Goal: Task Accomplishment & Management: Use online tool/utility

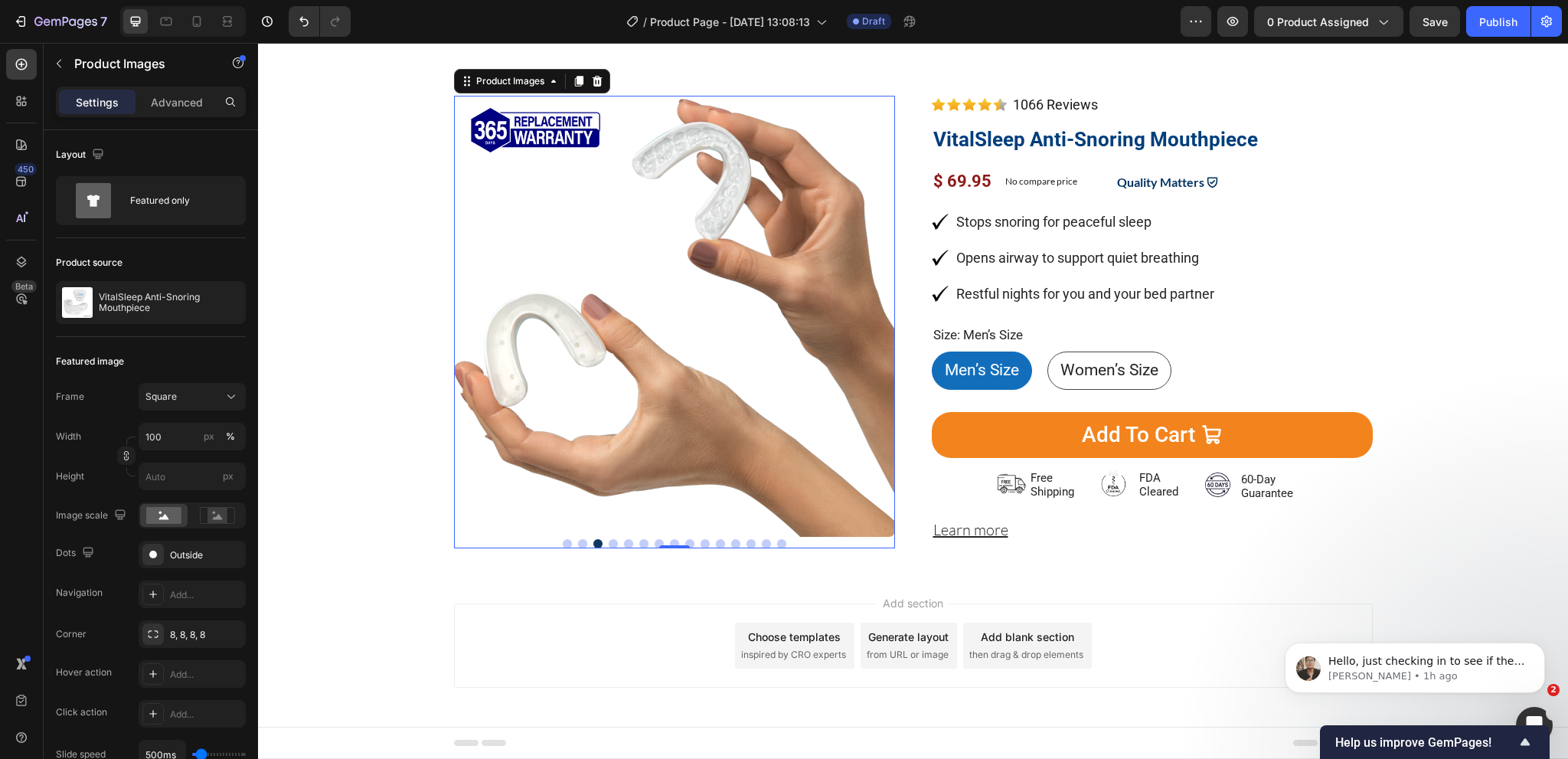
scroll to position [153, 0]
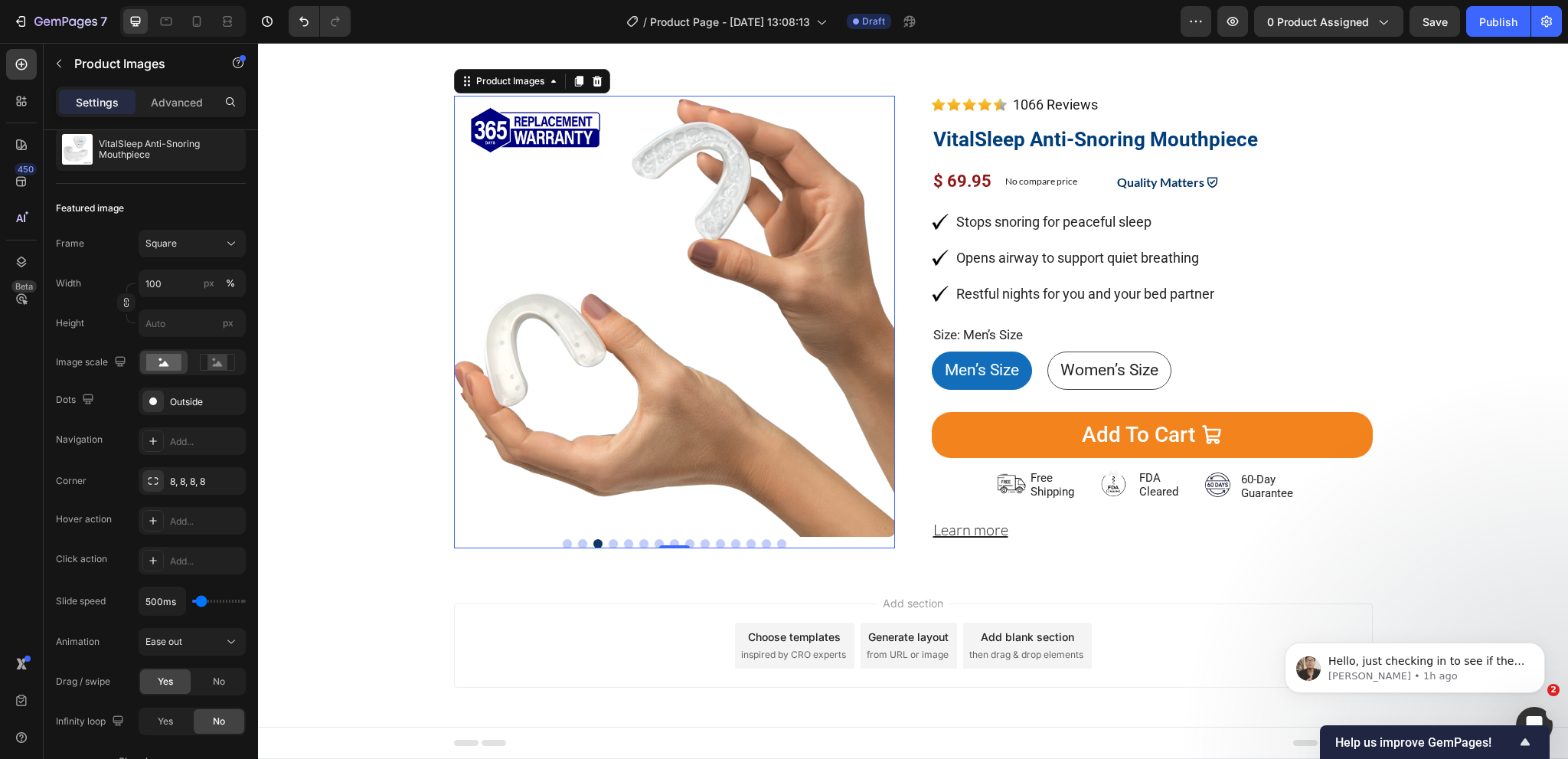
click at [578, 544] on button "Dot" at bounding box center [582, 544] width 9 height 9
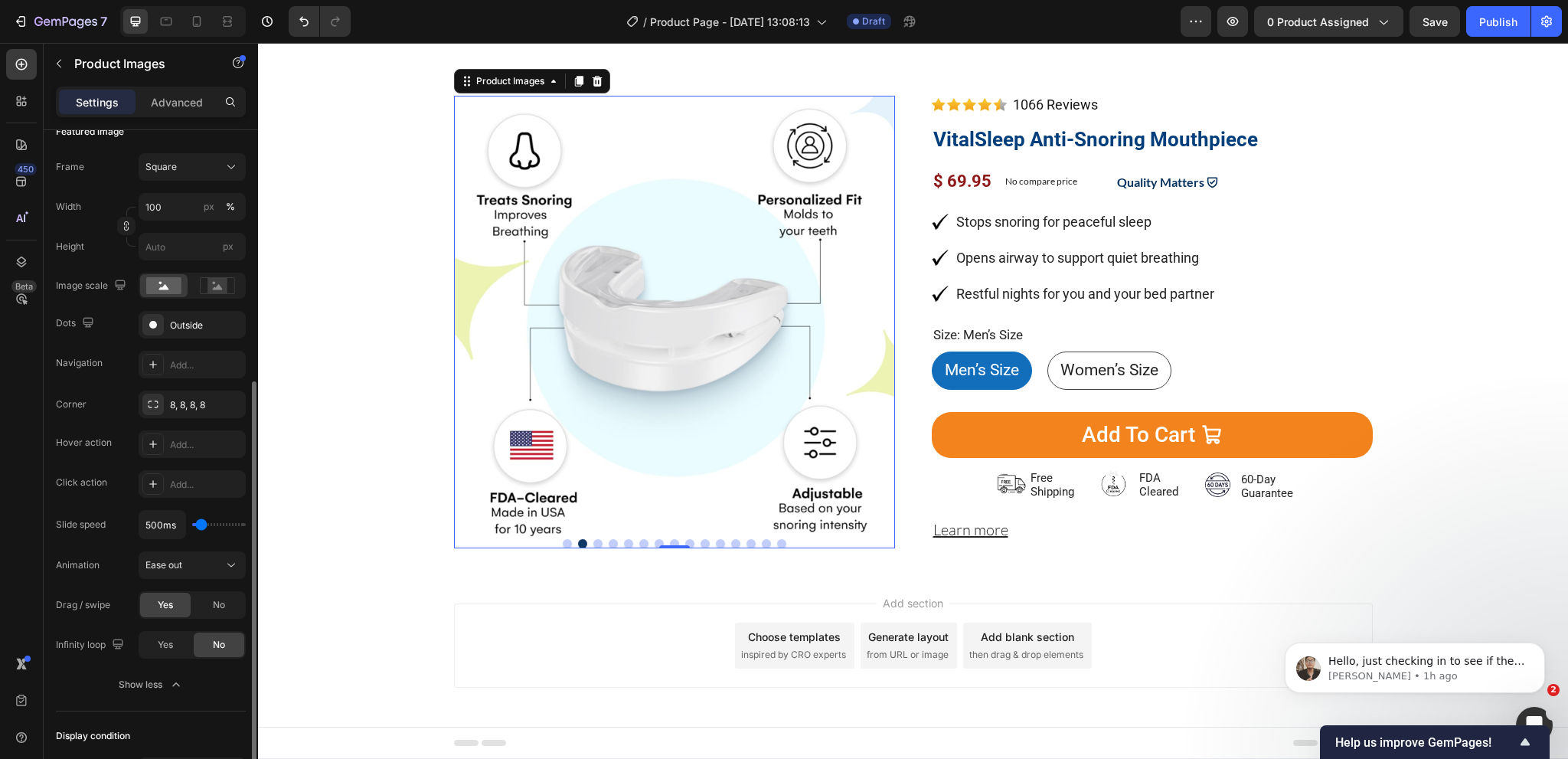
scroll to position [306, 0]
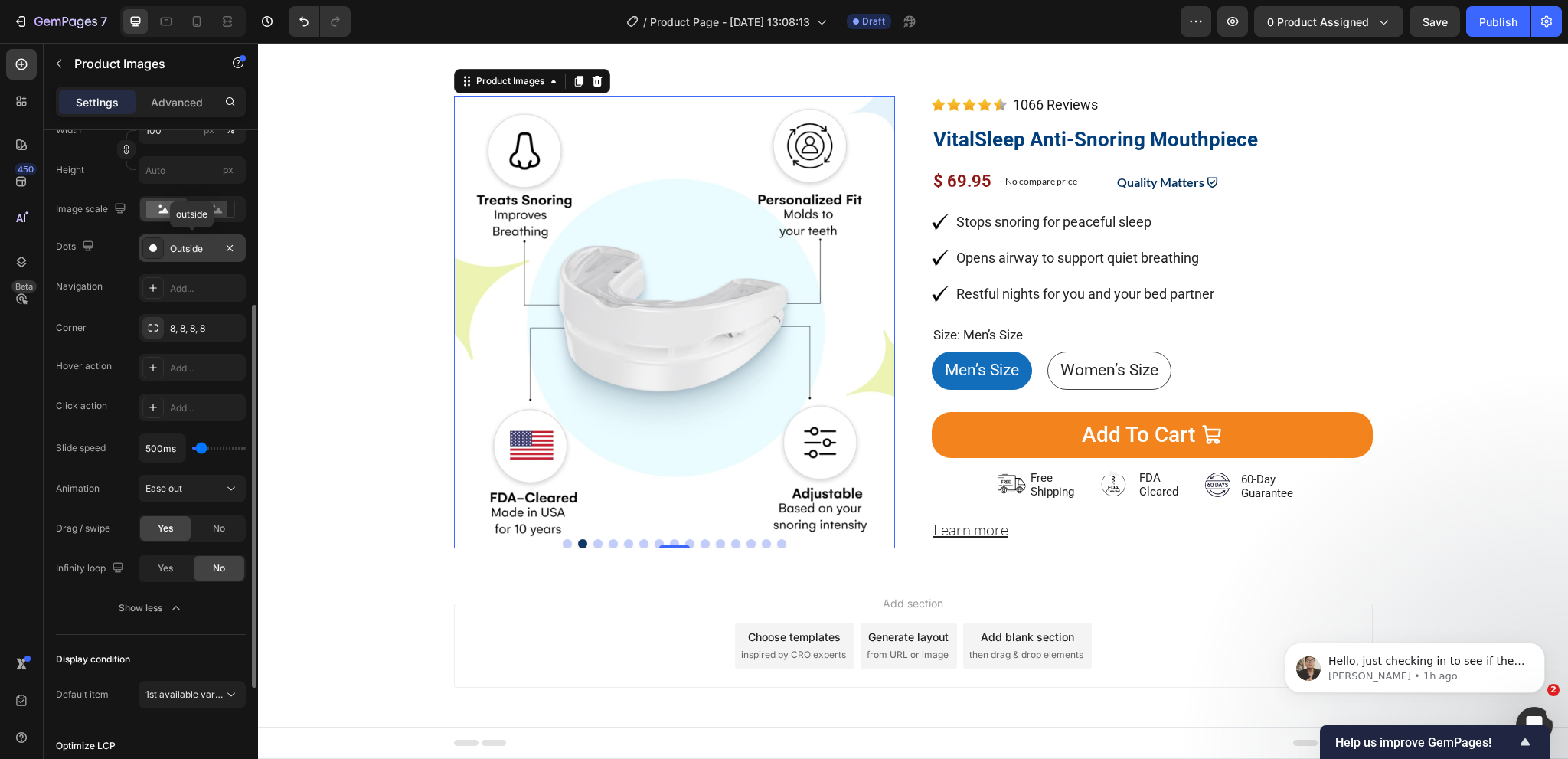
click at [189, 242] on div "Outside" at bounding box center [192, 249] width 44 height 14
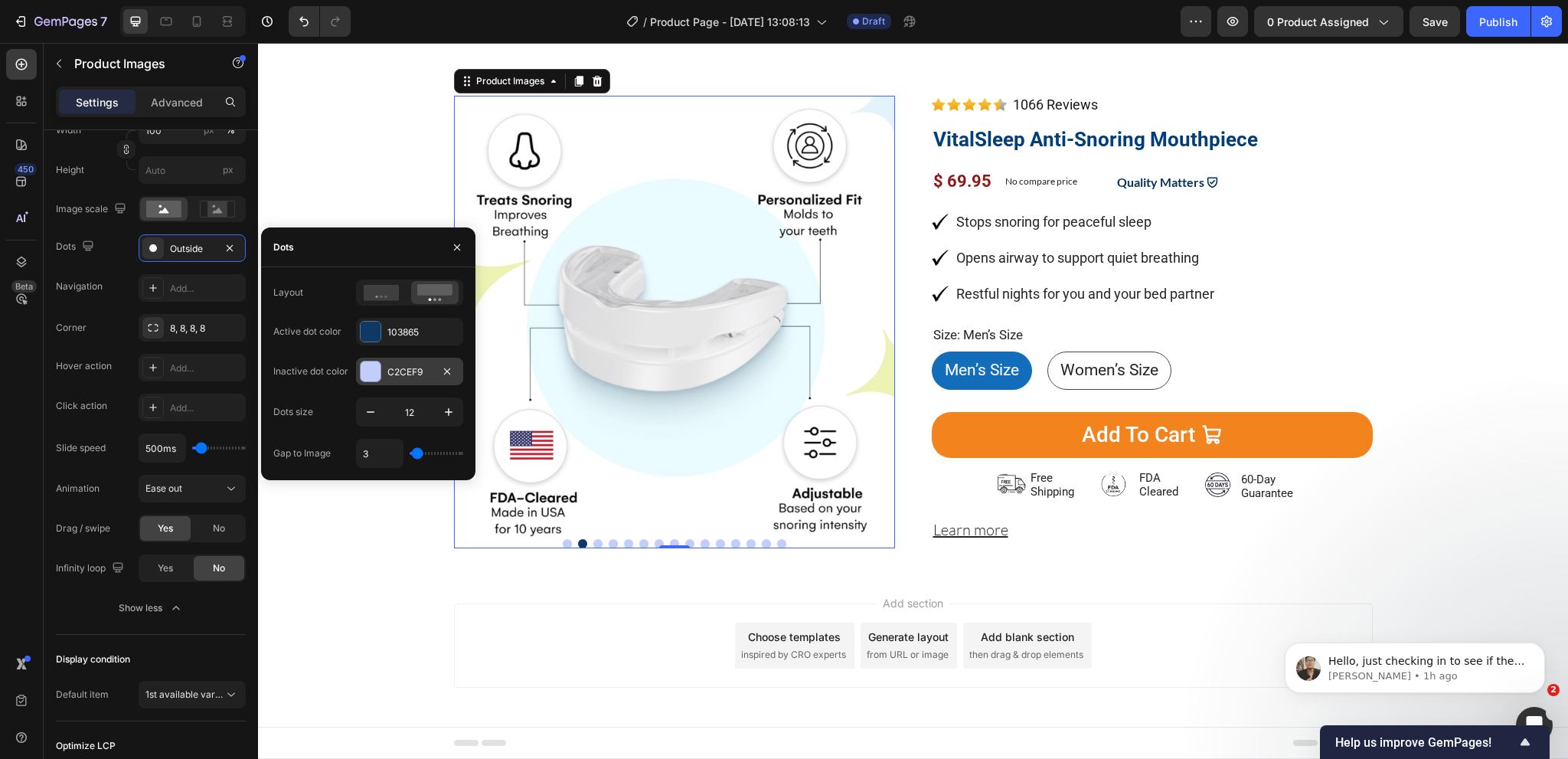
click at [386, 373] on div "C2CEF9" at bounding box center [410, 371] width 107 height 28
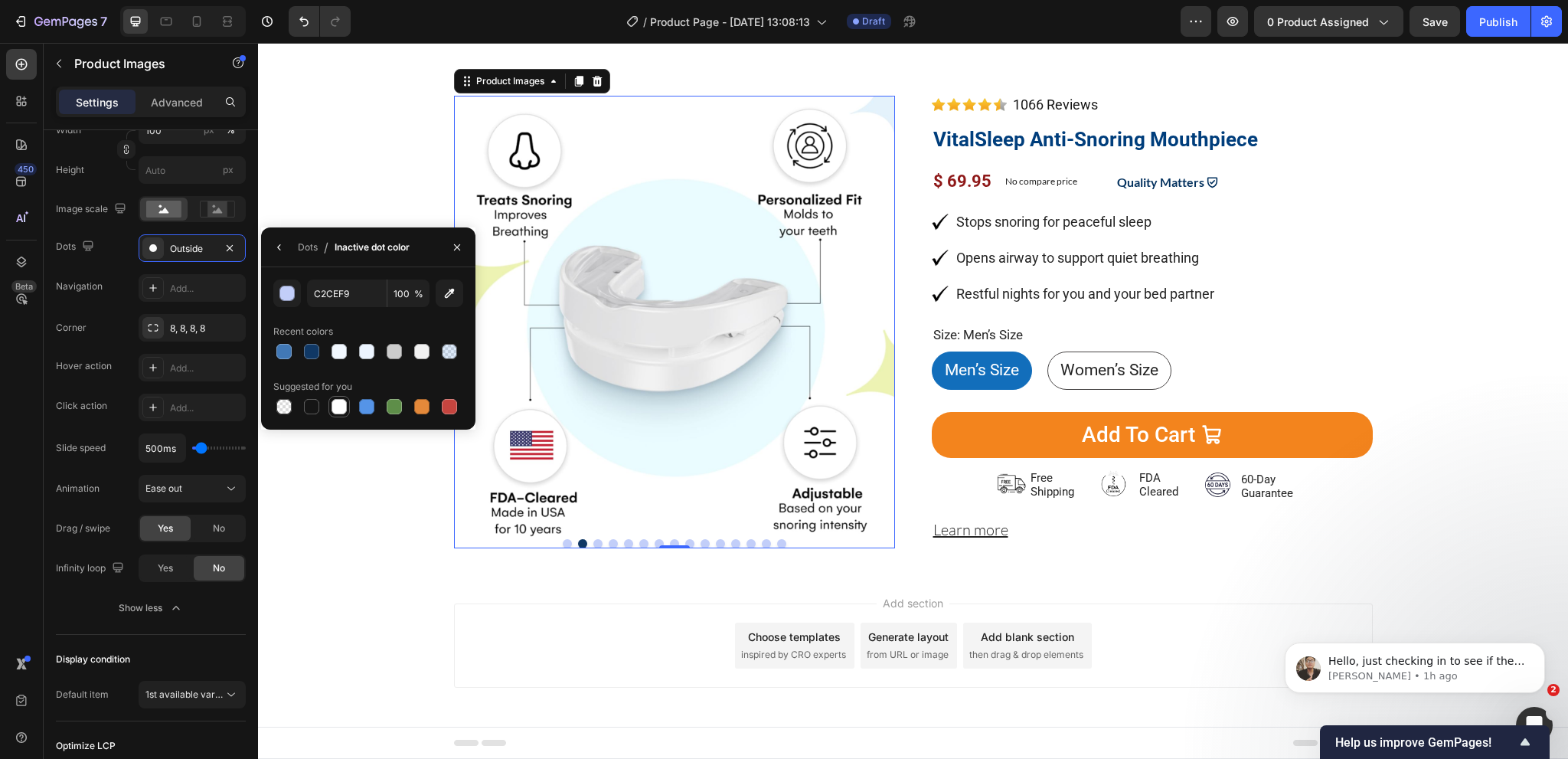
click at [335, 404] on div at bounding box center [339, 407] width 15 height 15
click at [414, 356] on div at bounding box center [421, 352] width 15 height 15
type input "F2F2F2"
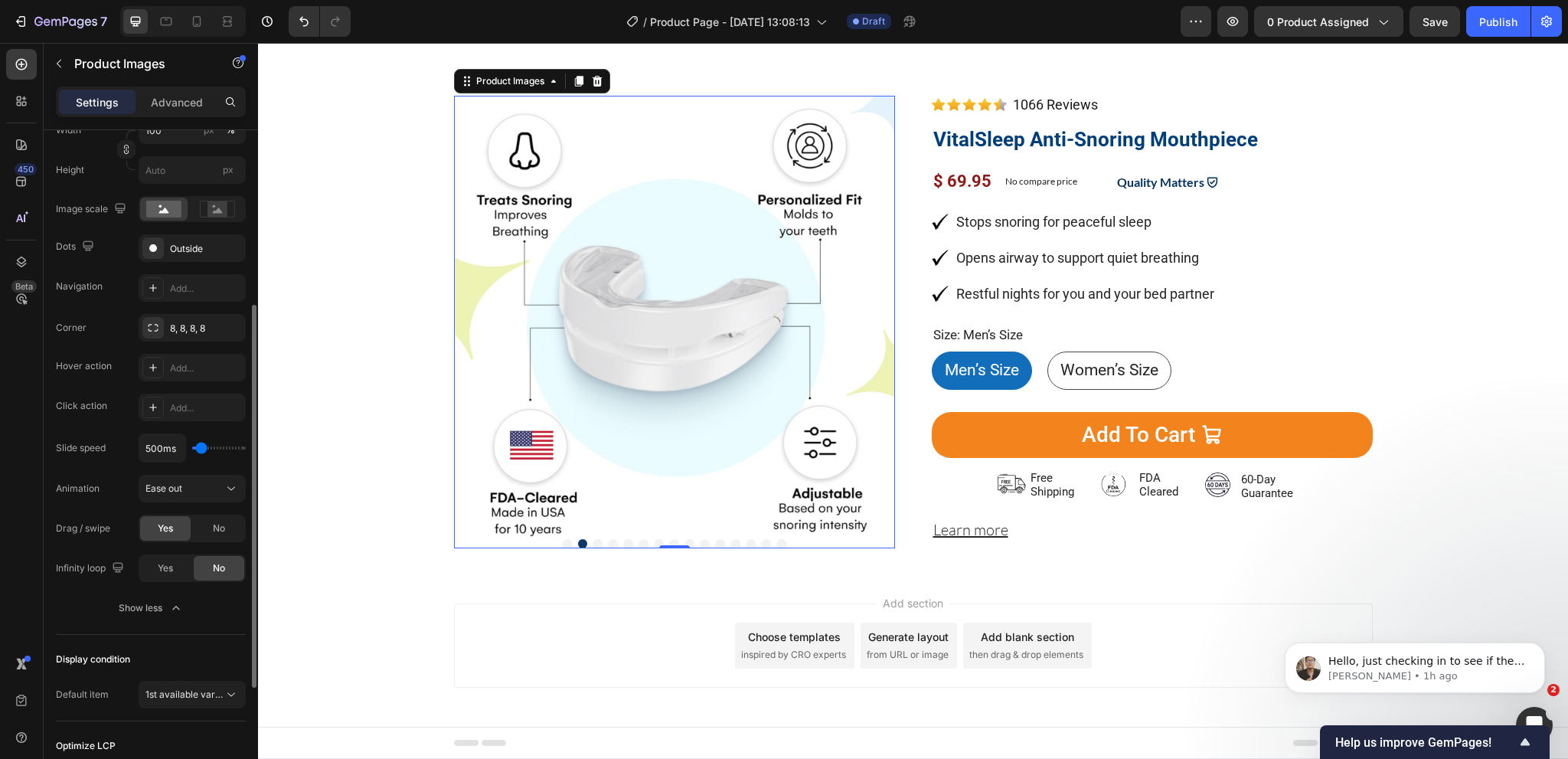
click at [124, 257] on div "Dots Outside" at bounding box center [151, 248] width 190 height 28
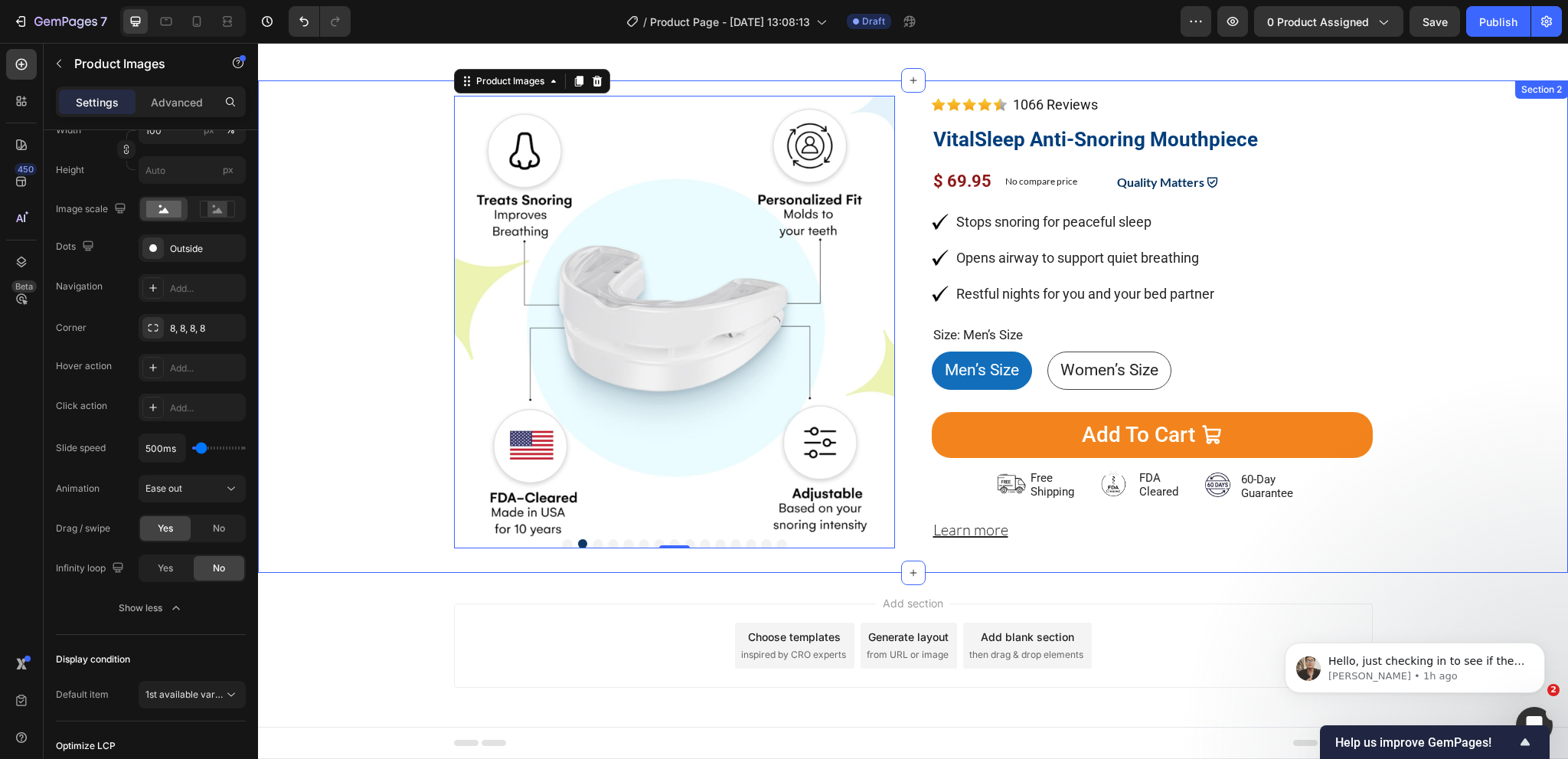
click at [340, 543] on div "Product Images 0 Image 1066 Reviews Button Advanced List VitalSleep Anti-Snorin…" at bounding box center [913, 329] width 1287 height 466
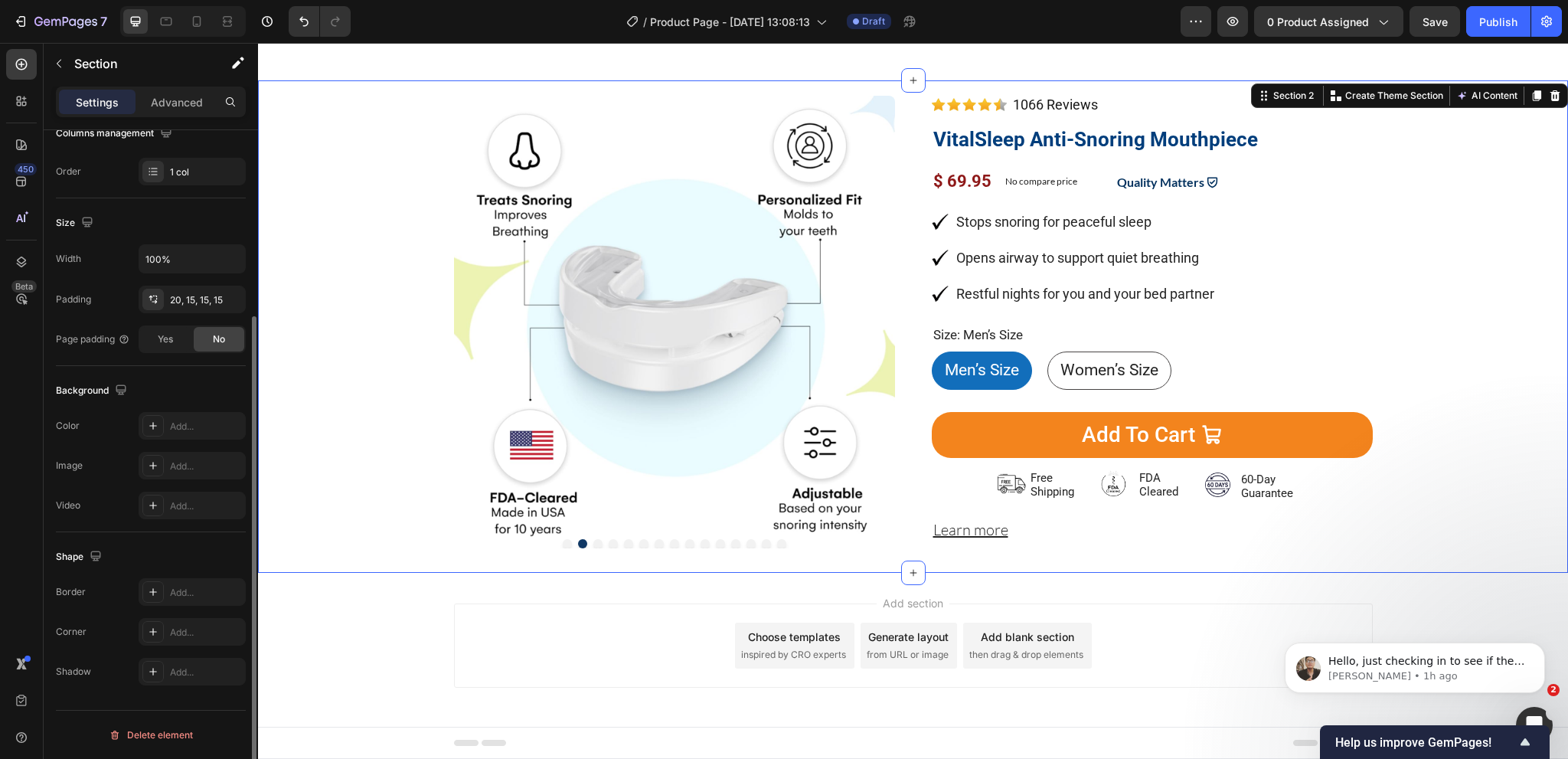
scroll to position [0, 0]
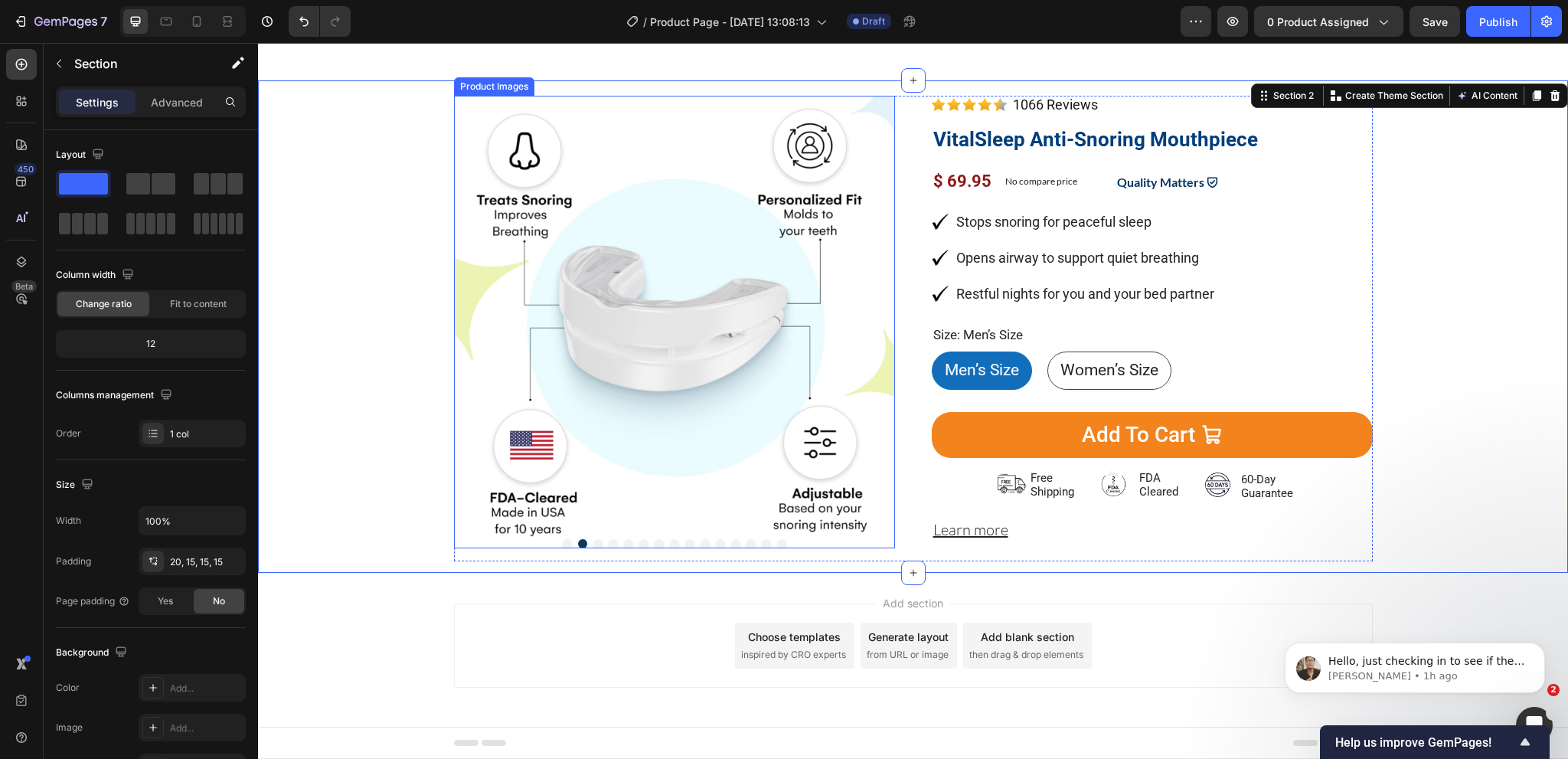
click at [696, 480] on img at bounding box center [674, 316] width 441 height 441
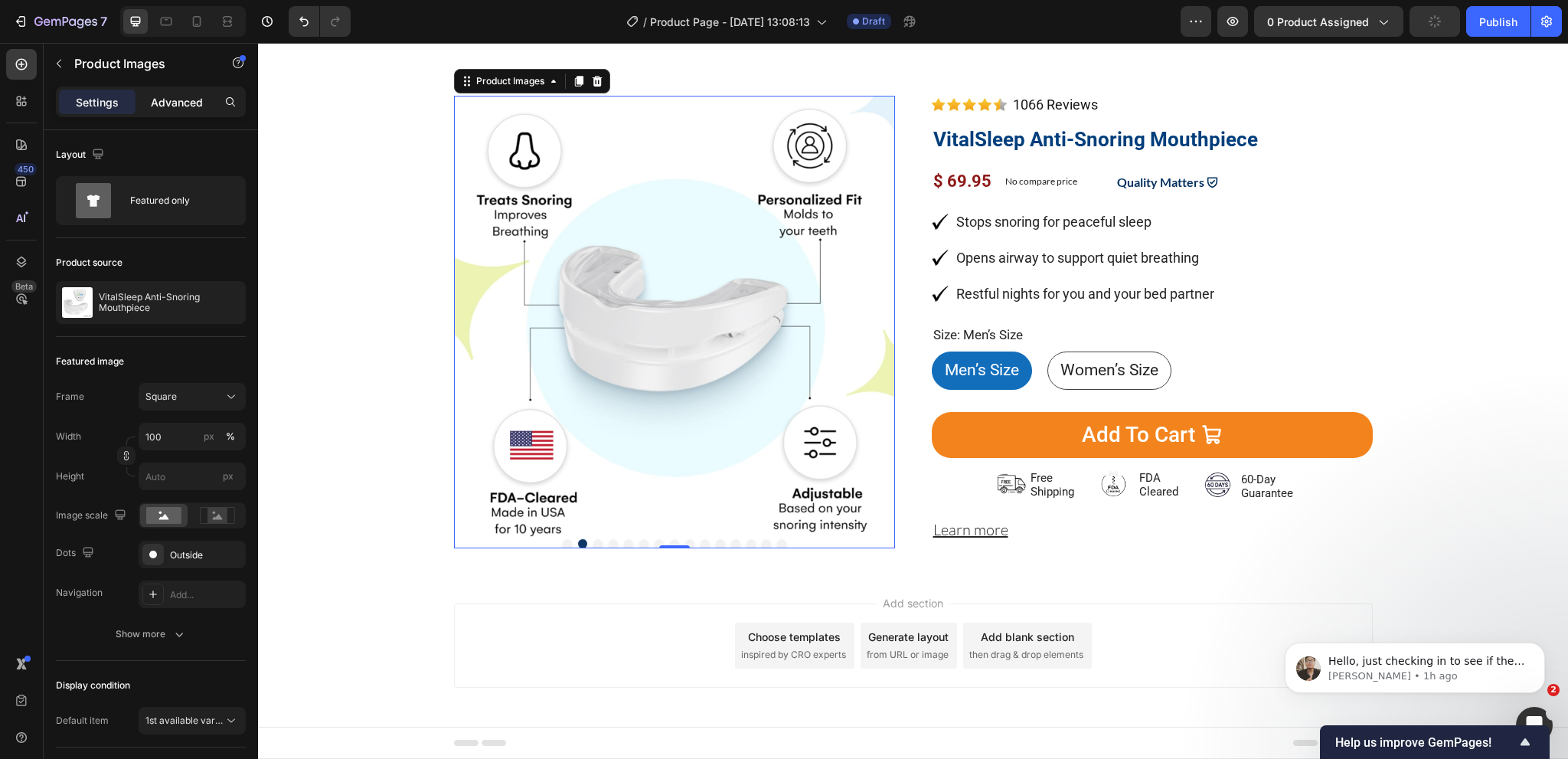
click at [190, 99] on p "Advanced" at bounding box center [177, 102] width 52 height 16
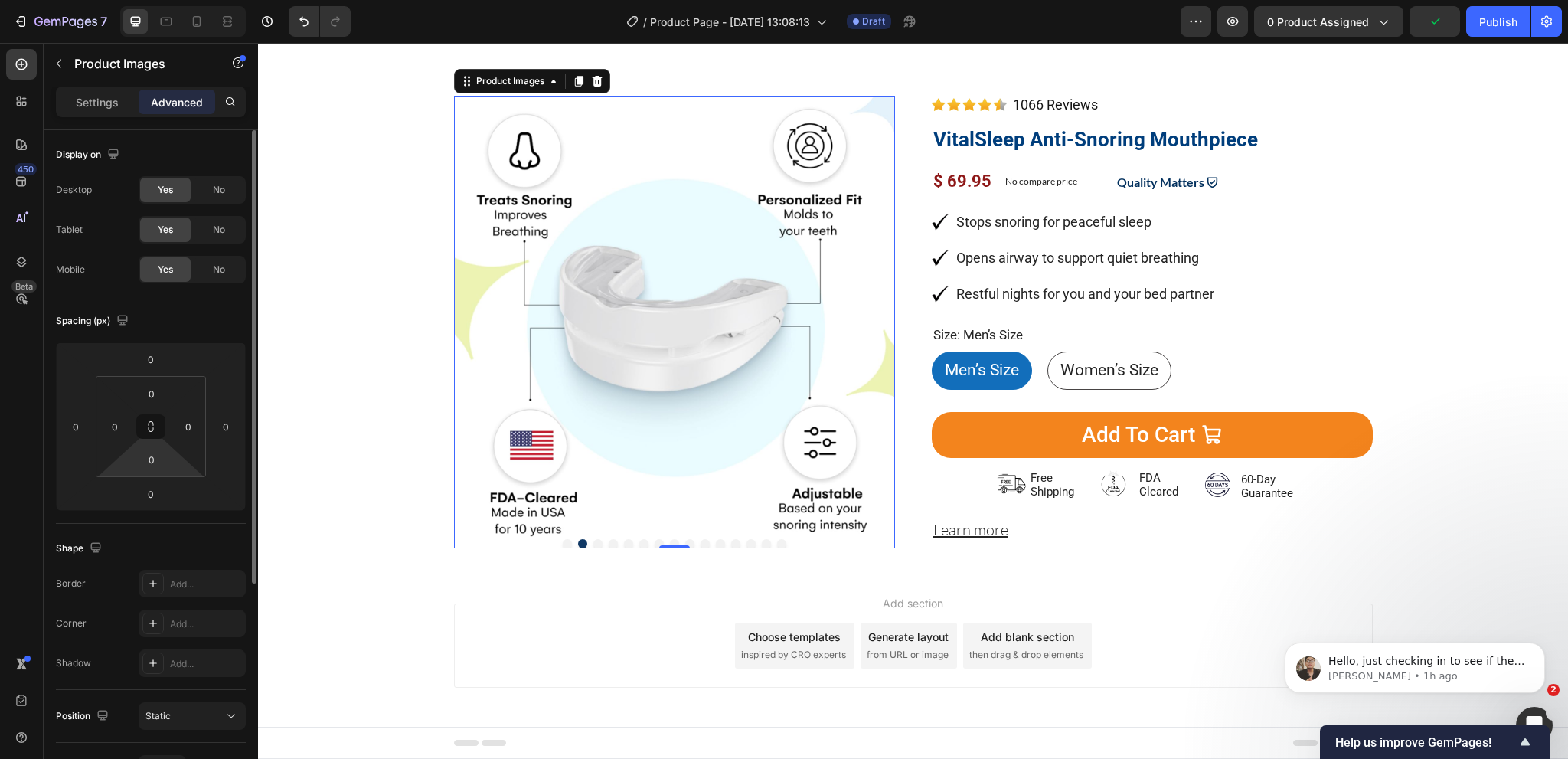
click at [165, 448] on div "0" at bounding box center [152, 459] width 38 height 24
click at [165, 460] on input "0" at bounding box center [151, 460] width 31 height 23
type input "56"
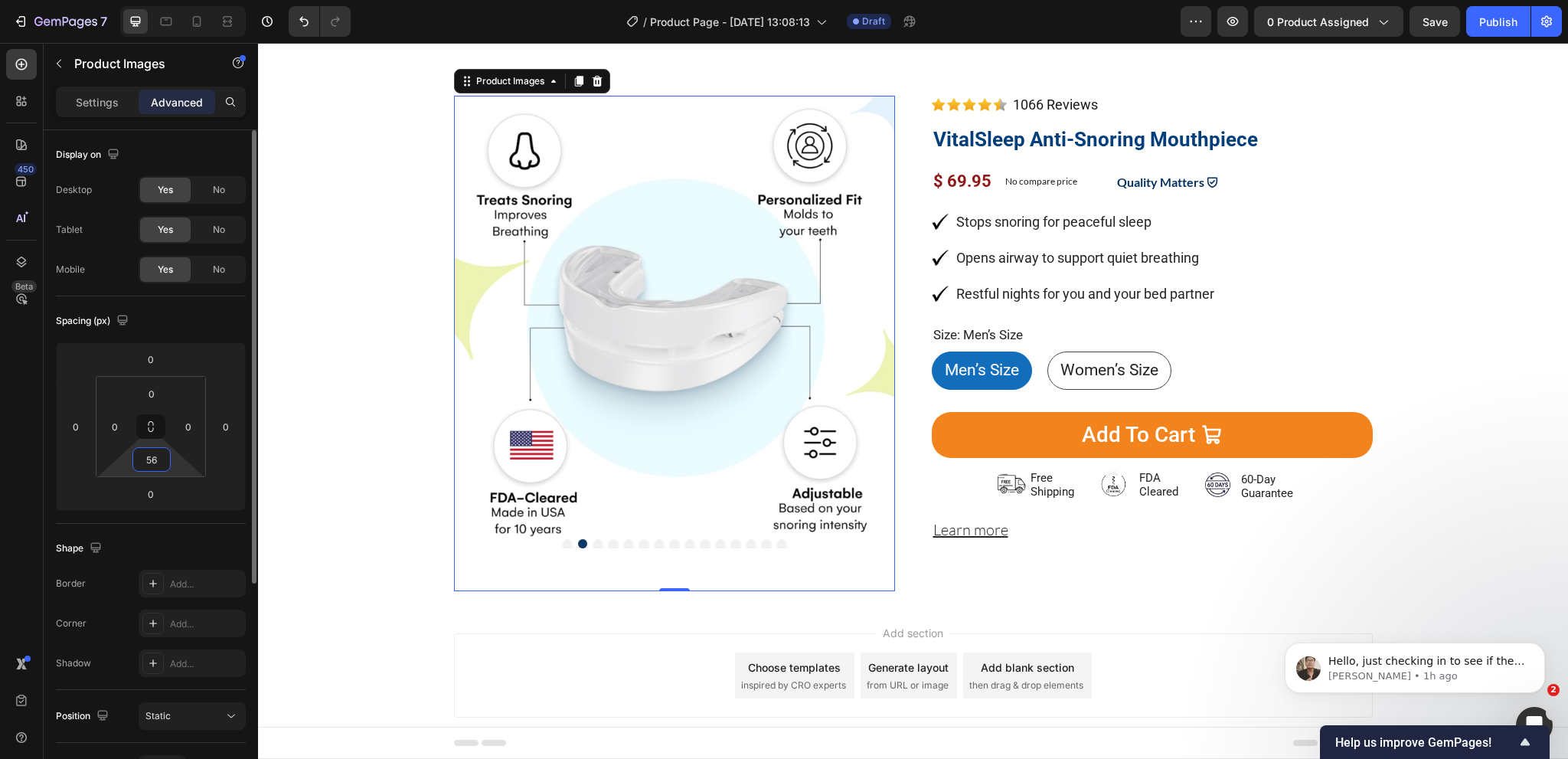
click at [163, 459] on input "56" at bounding box center [151, 460] width 31 height 23
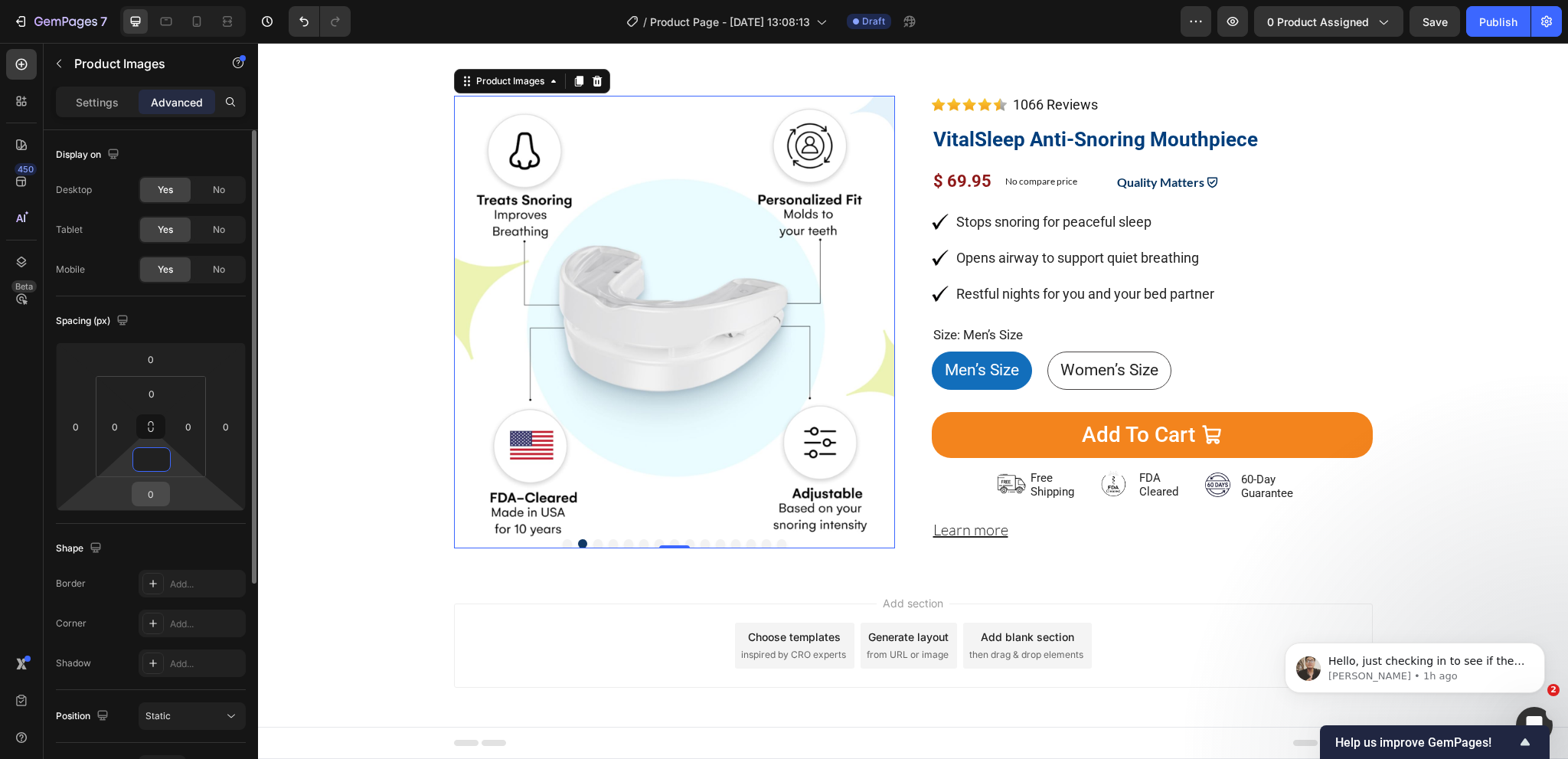
click at [153, 490] on input "0" at bounding box center [150, 494] width 31 height 23
type input "0"
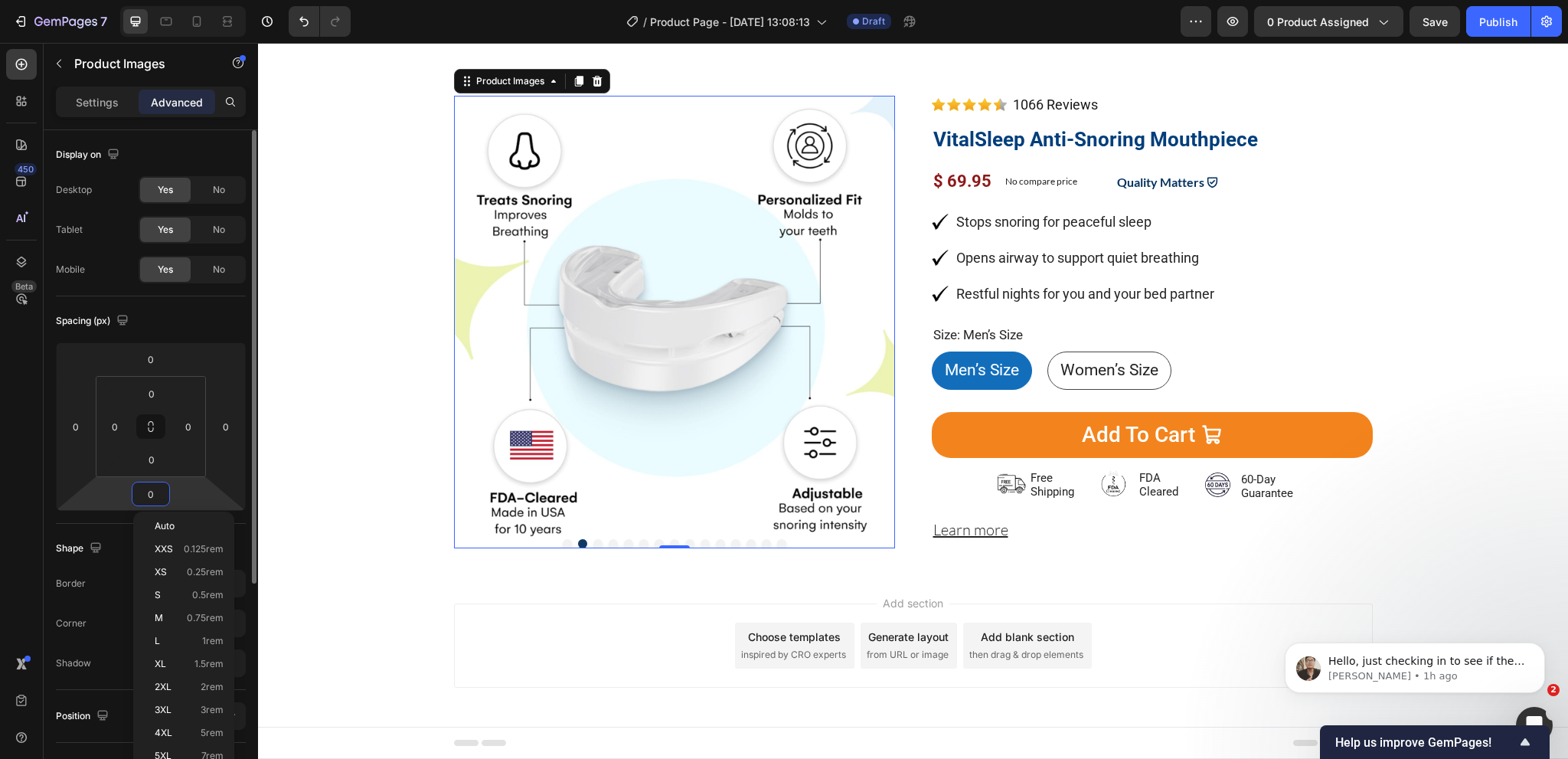
click at [156, 493] on input "0" at bounding box center [150, 494] width 31 height 23
type input "8"
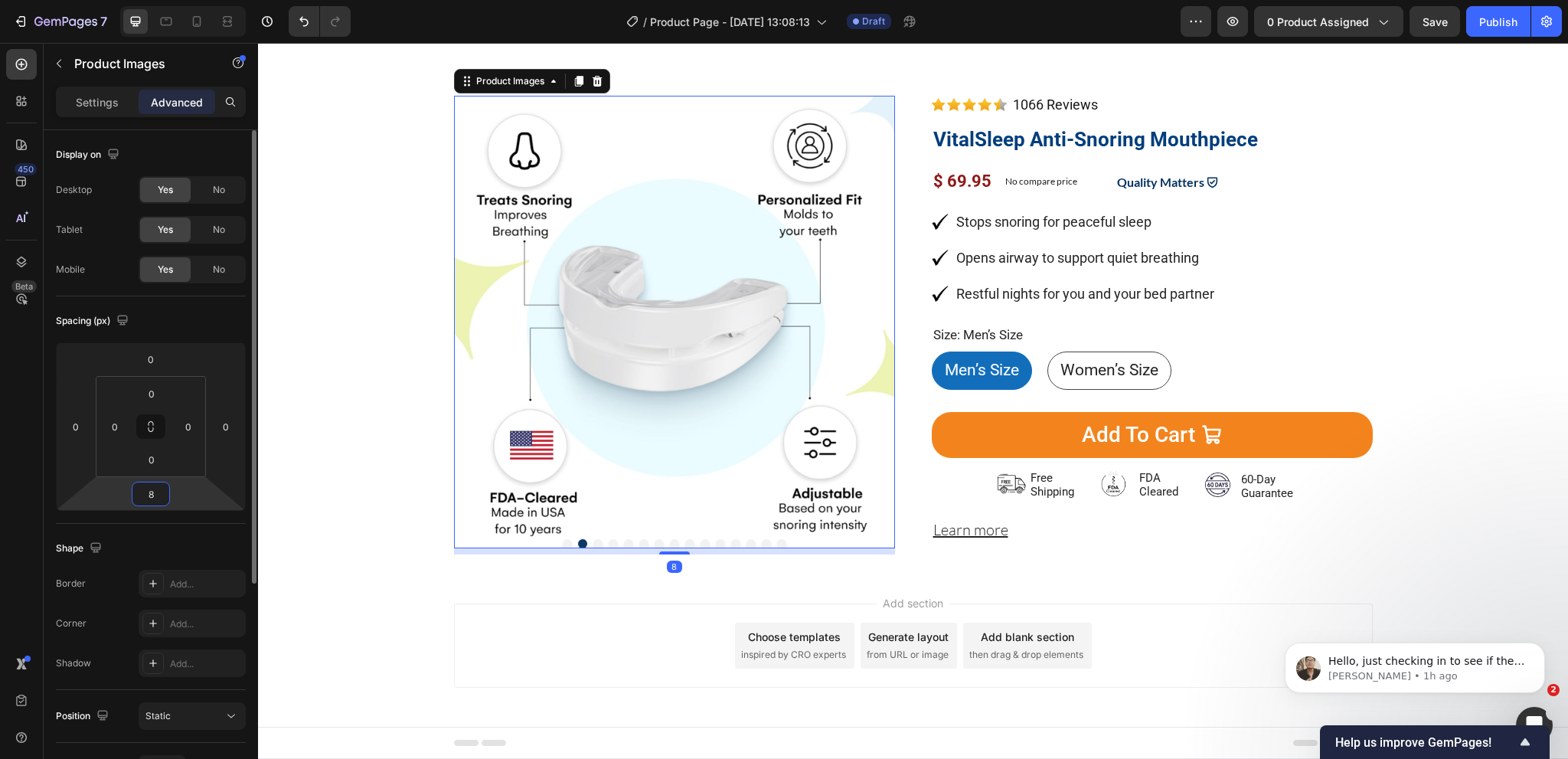
click at [156, 493] on input "8" at bounding box center [150, 494] width 31 height 23
click at [154, 460] on input "0" at bounding box center [151, 460] width 31 height 23
type input "0"
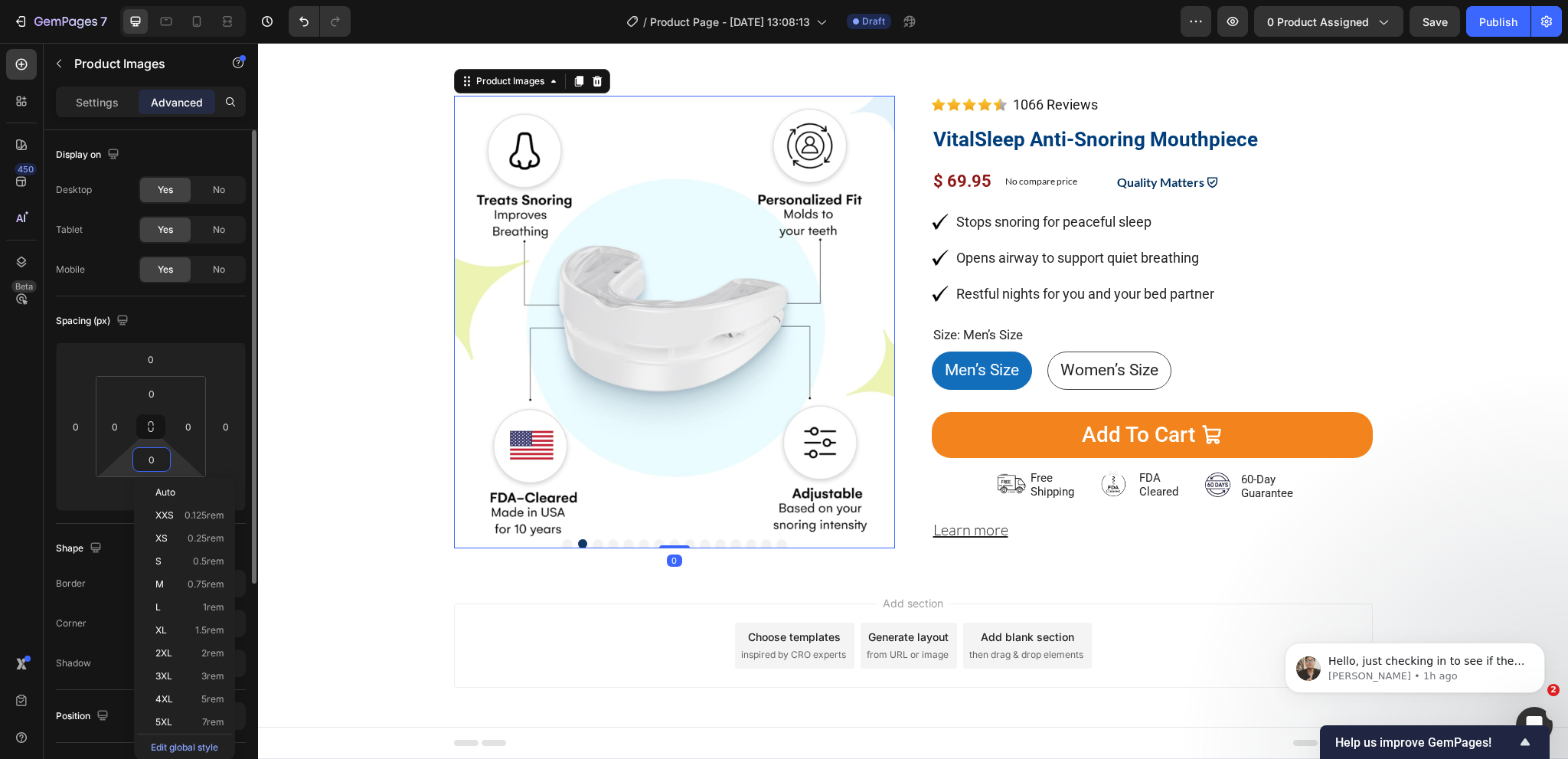
type input "8"
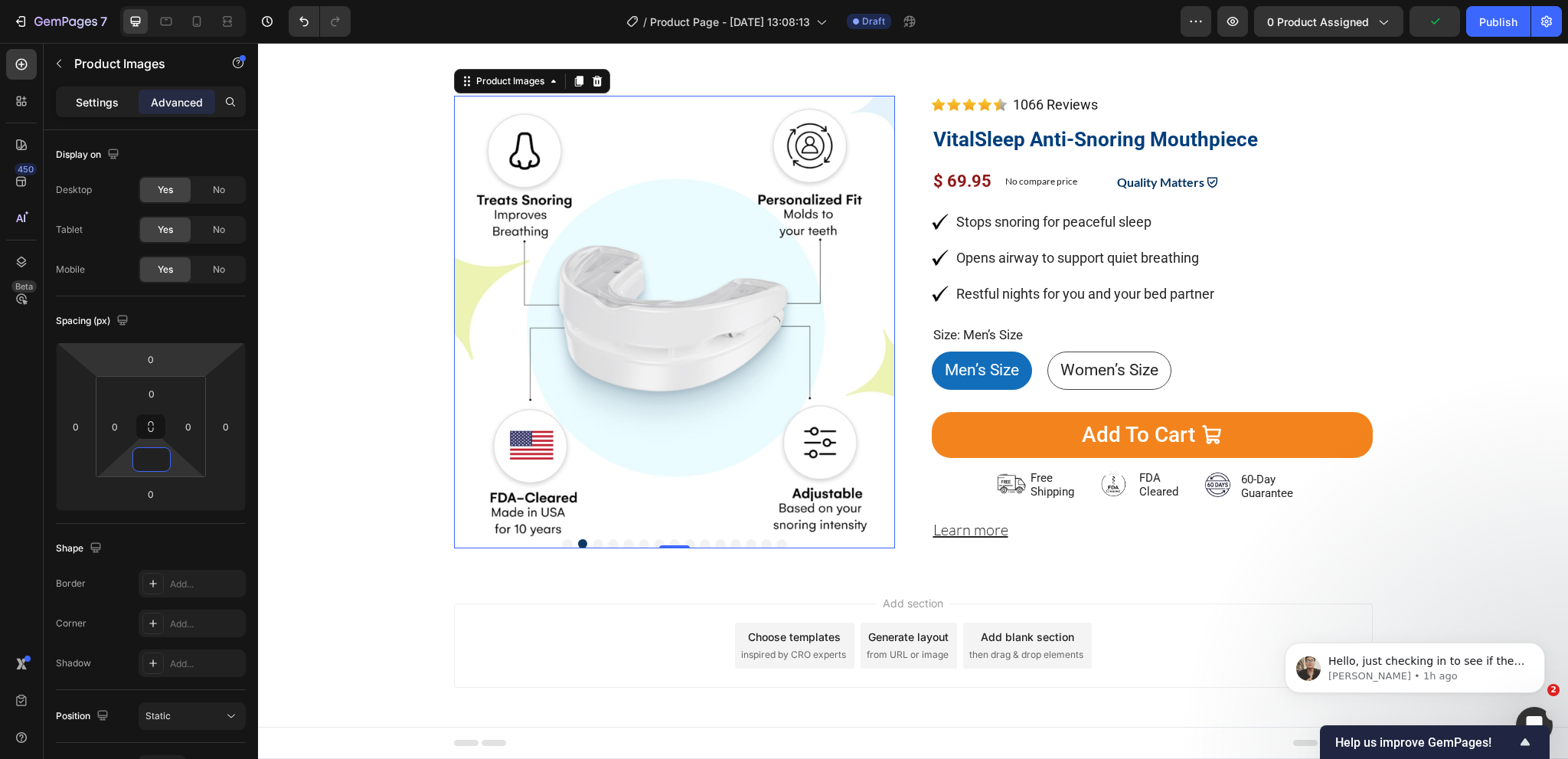
click at [93, 107] on p "Settings" at bounding box center [97, 102] width 43 height 16
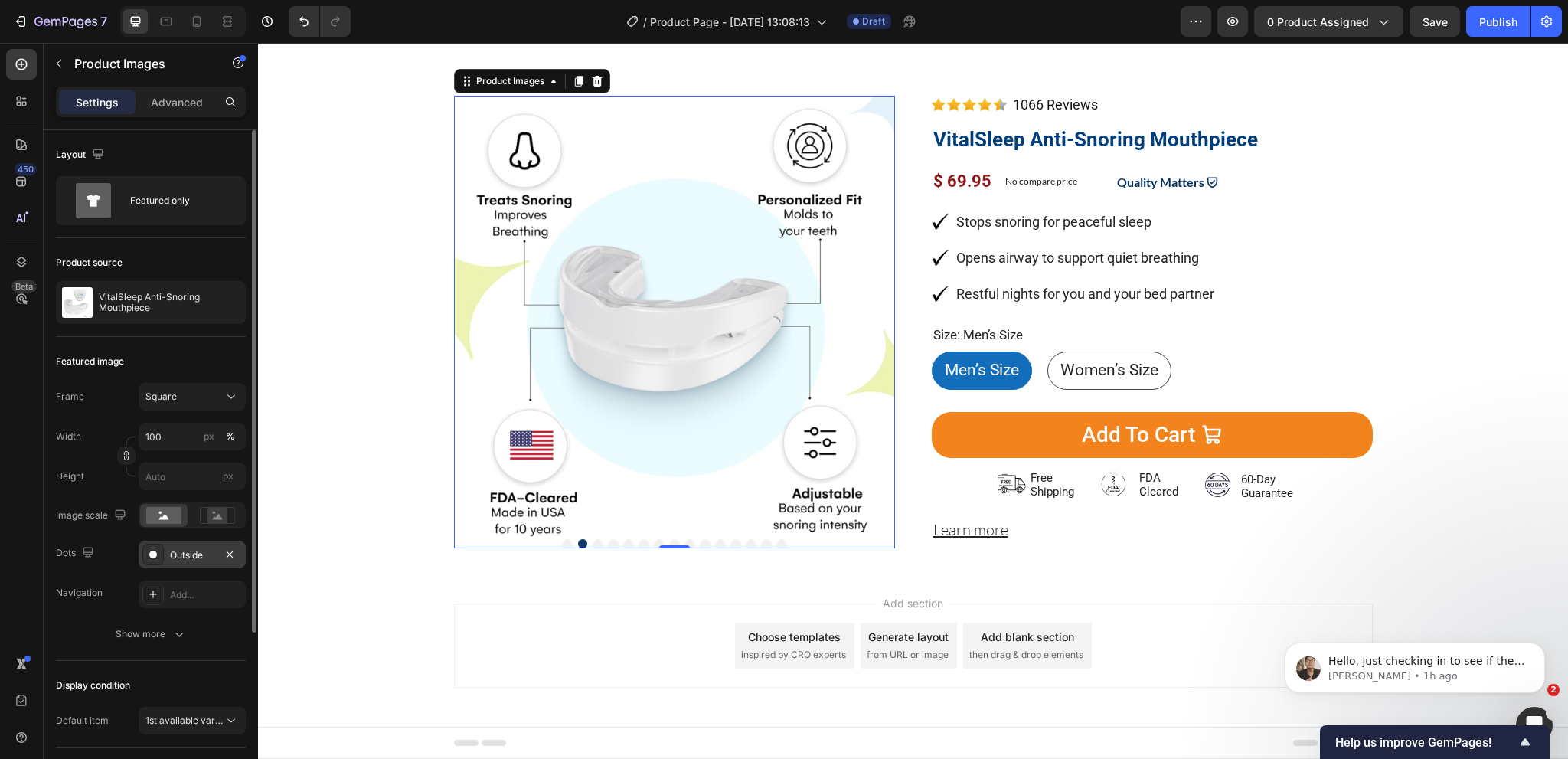
scroll to position [153, 0]
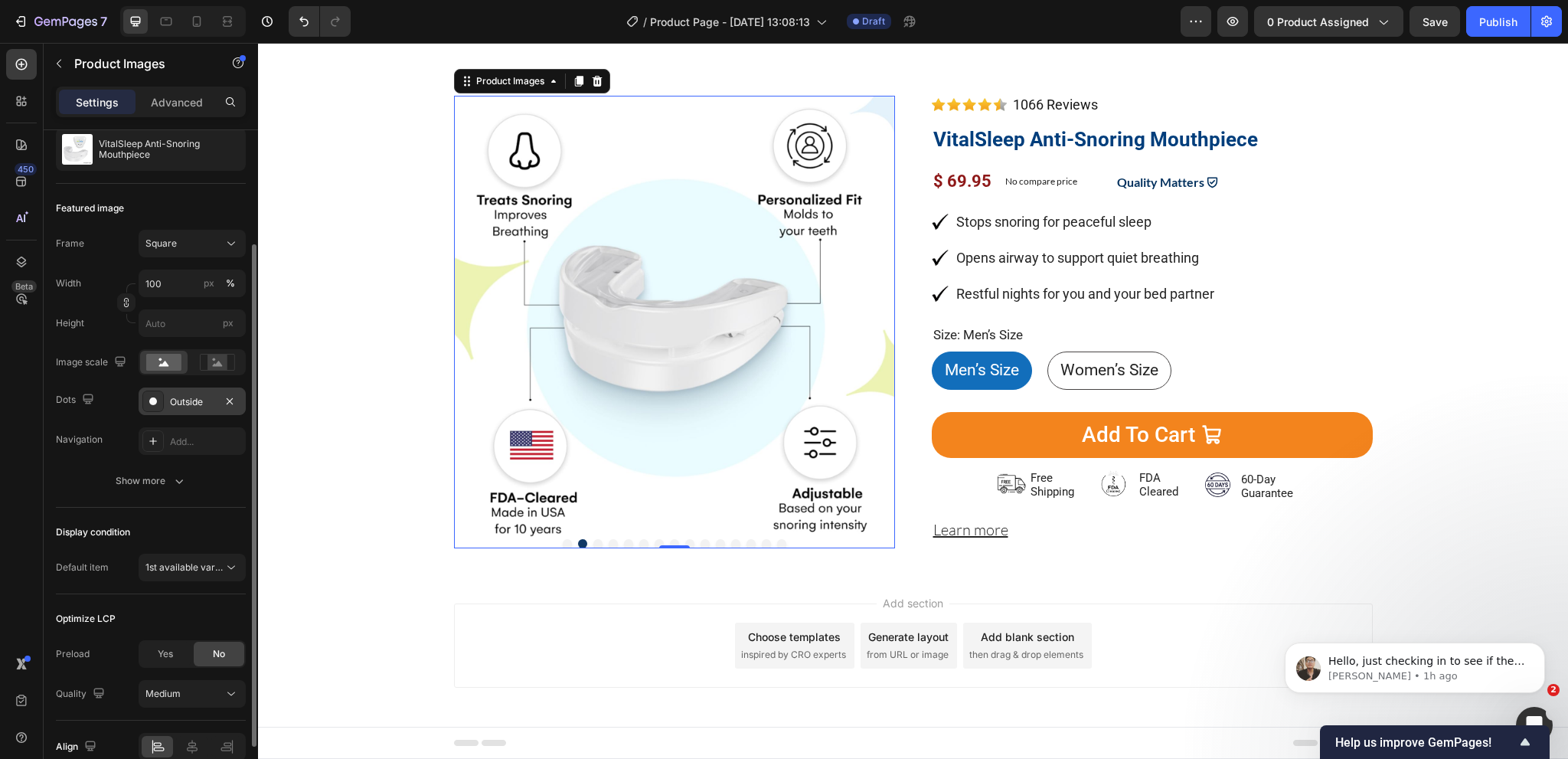
click at [198, 392] on div "Outside" at bounding box center [192, 401] width 107 height 28
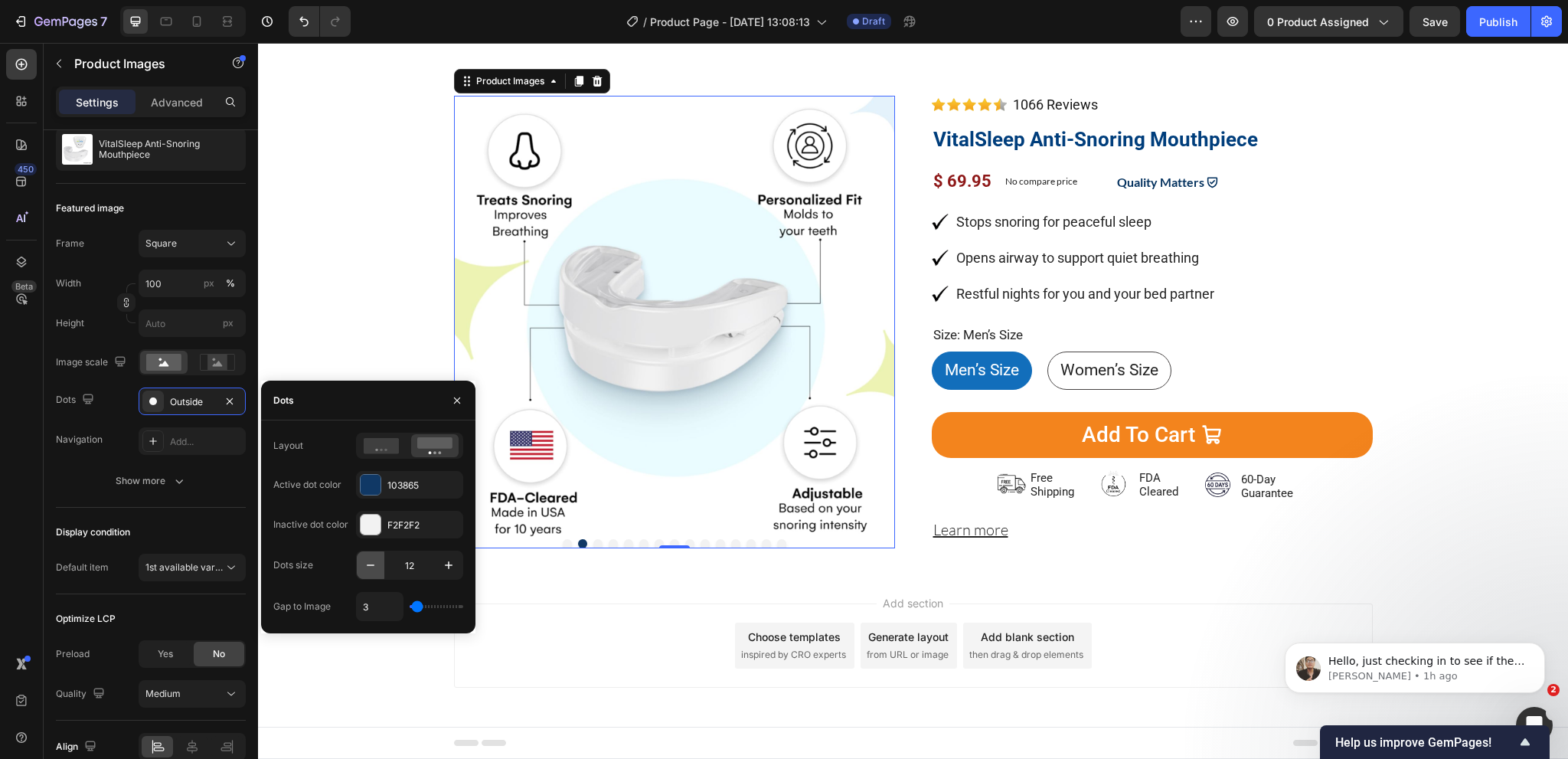
click at [366, 567] on icon "button" at bounding box center [371, 565] width 15 height 15
type input "11"
drag, startPoint x: 366, startPoint y: 567, endPoint x: 266, endPoint y: 544, distance: 102.6
click at [366, 567] on icon "button" at bounding box center [371, 565] width 15 height 15
click at [557, 587] on div "Add section Choose templates inspired by CRO experts Generate layout from URL o…" at bounding box center [913, 667] width 1310 height 189
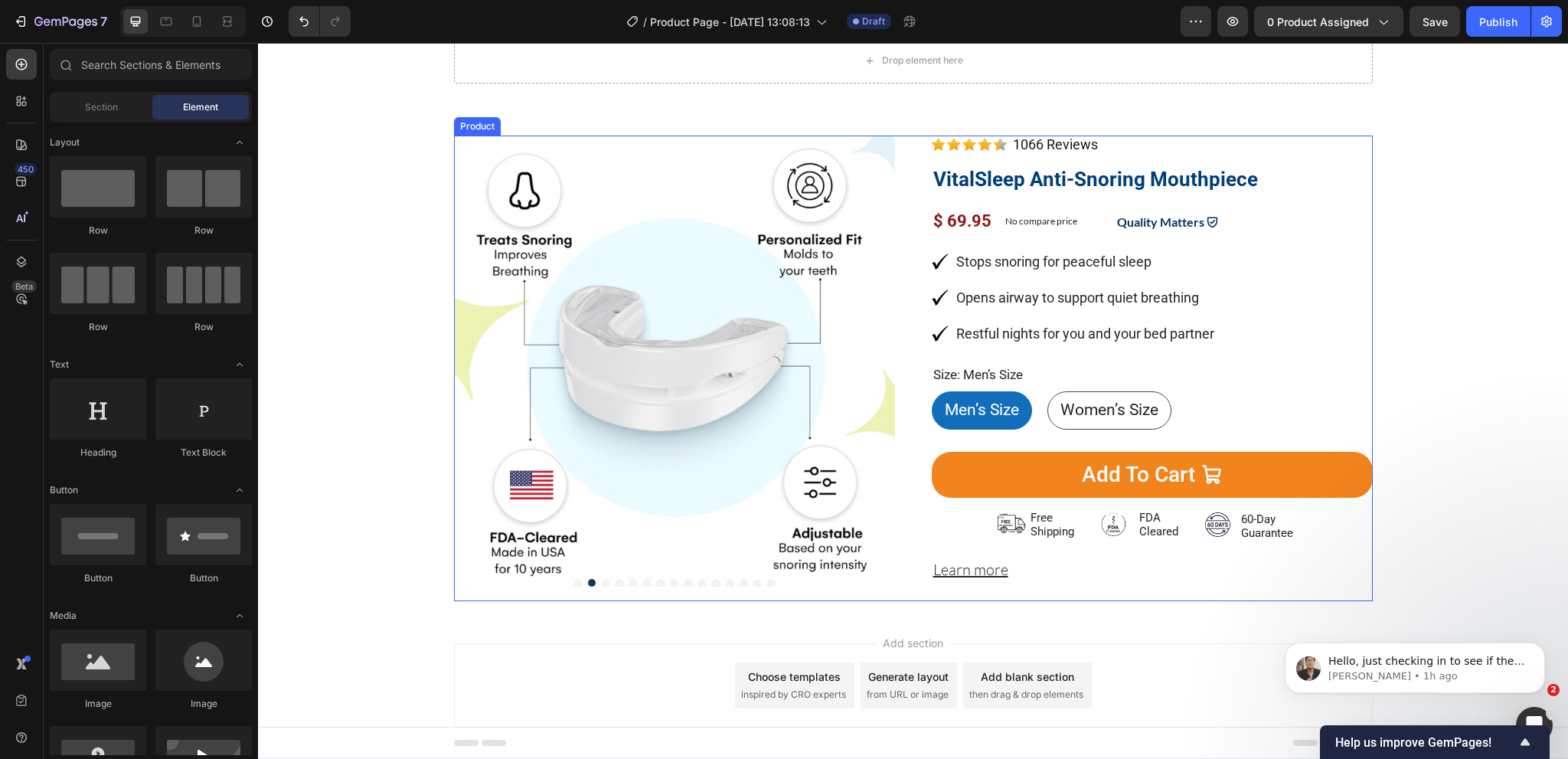
scroll to position [0, 0]
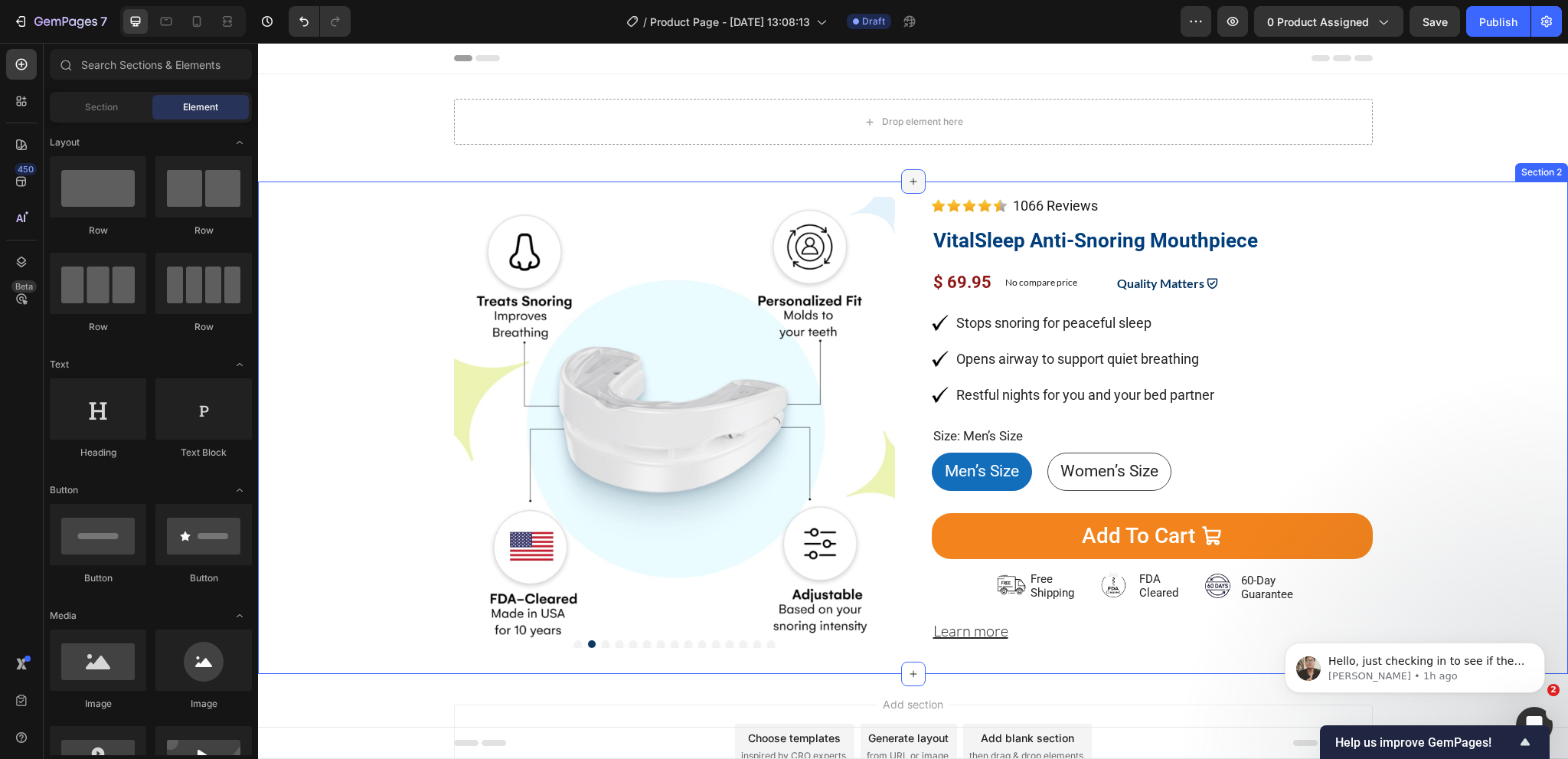
click at [901, 172] on div at bounding box center [913, 181] width 24 height 24
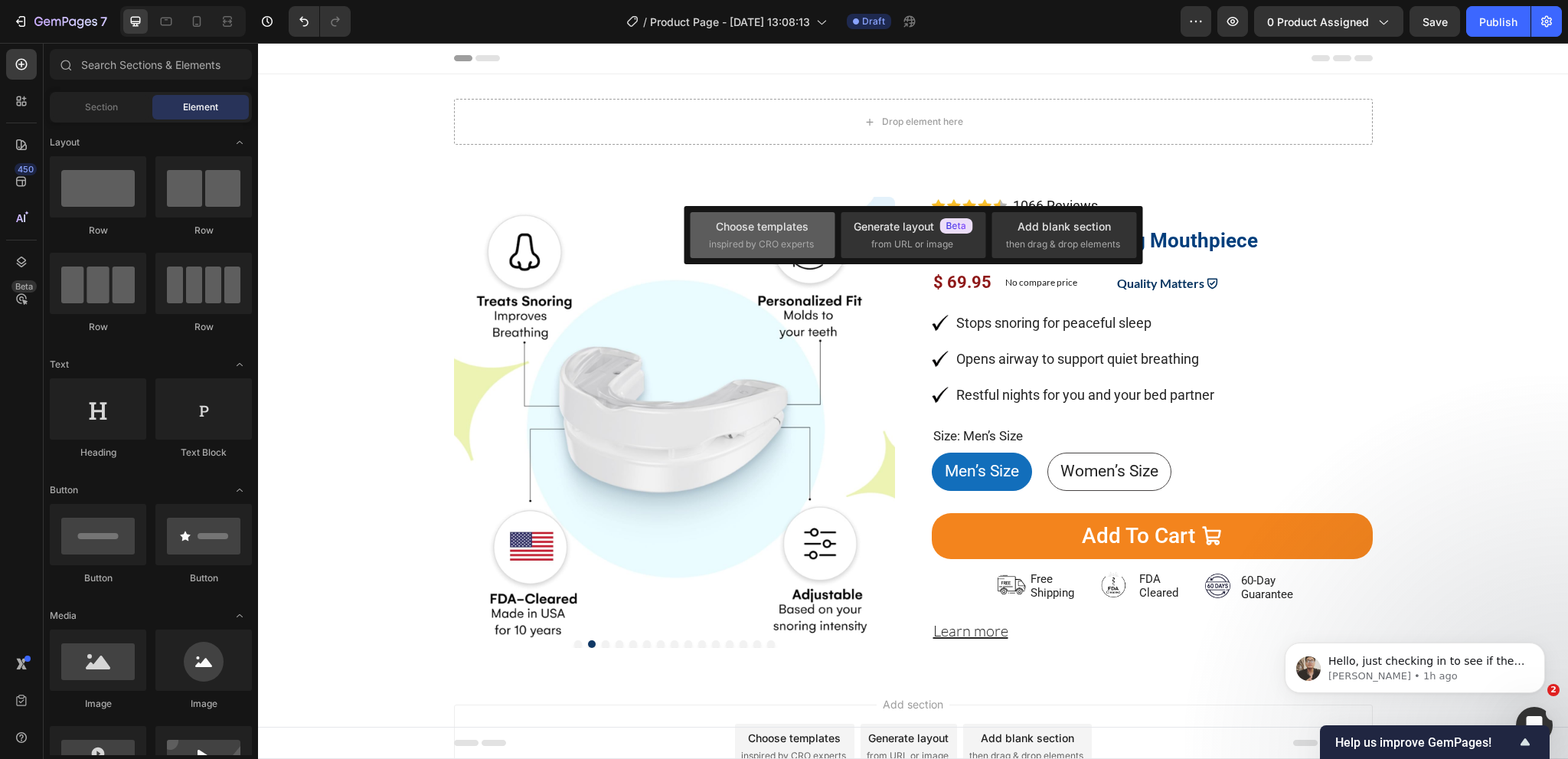
click at [774, 219] on div "Choose templates" at bounding box center [762, 225] width 93 height 16
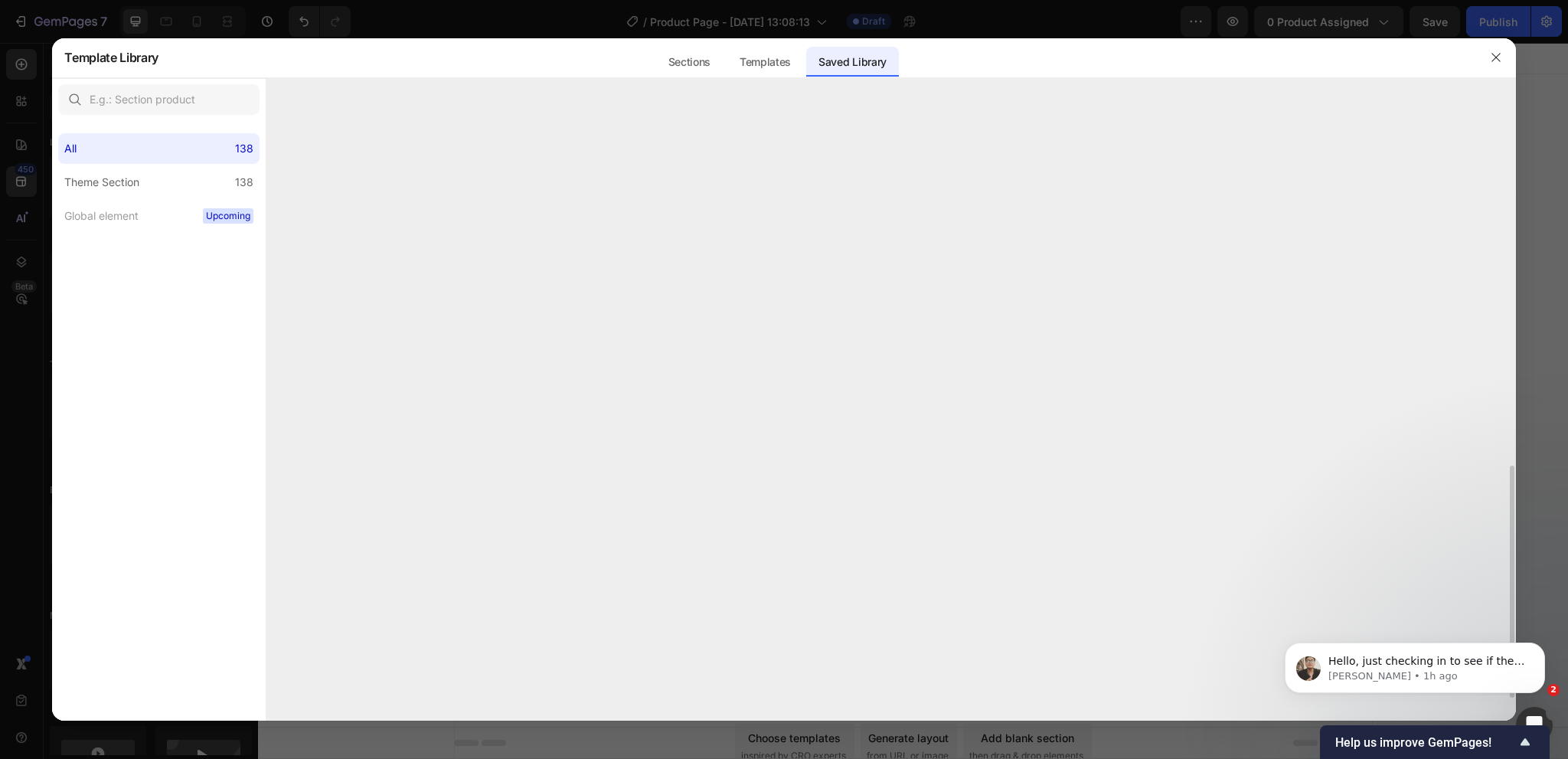
scroll to position [842, 0]
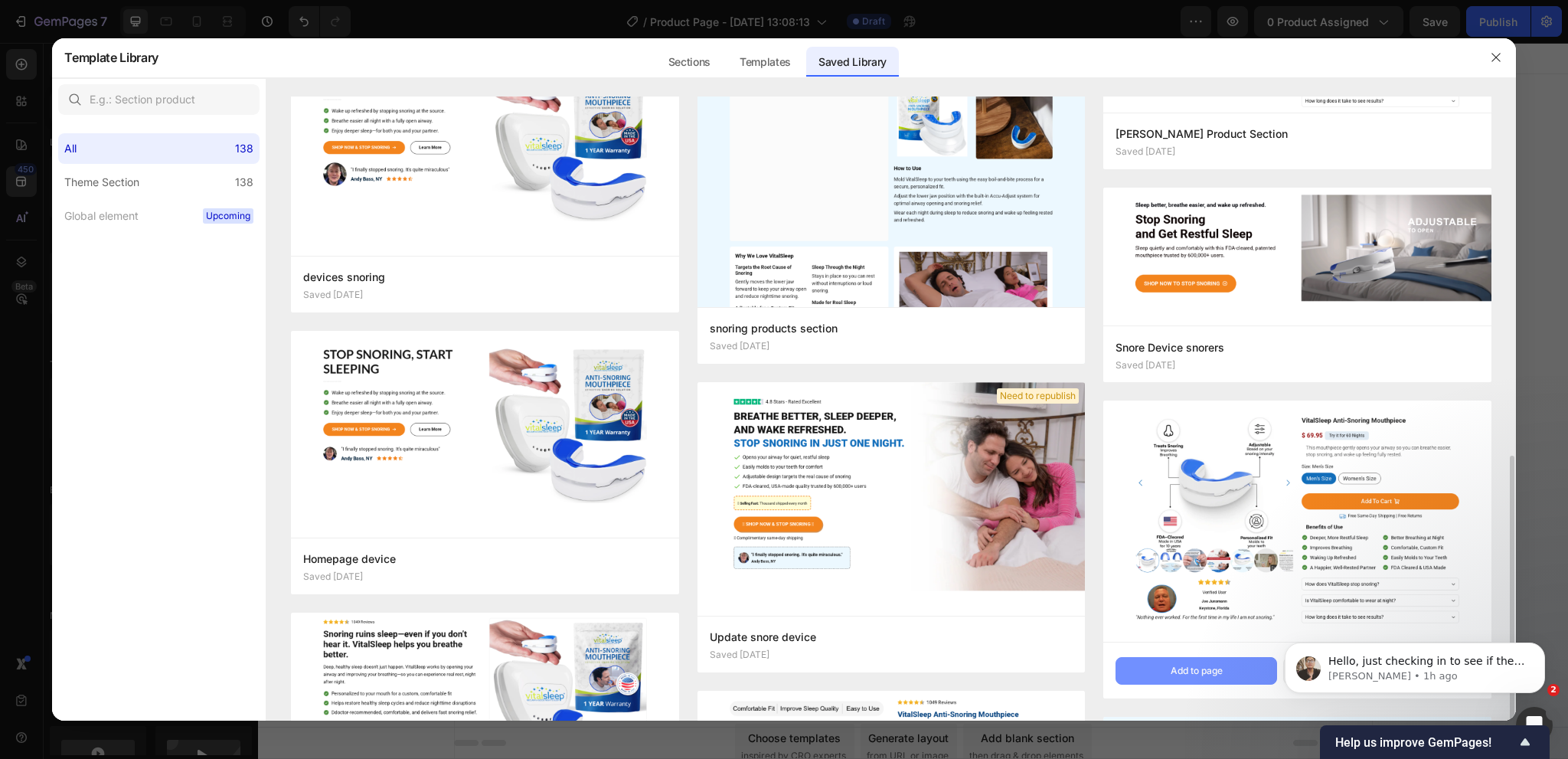
click at [1177, 675] on div "Add to page" at bounding box center [1197, 670] width 52 height 14
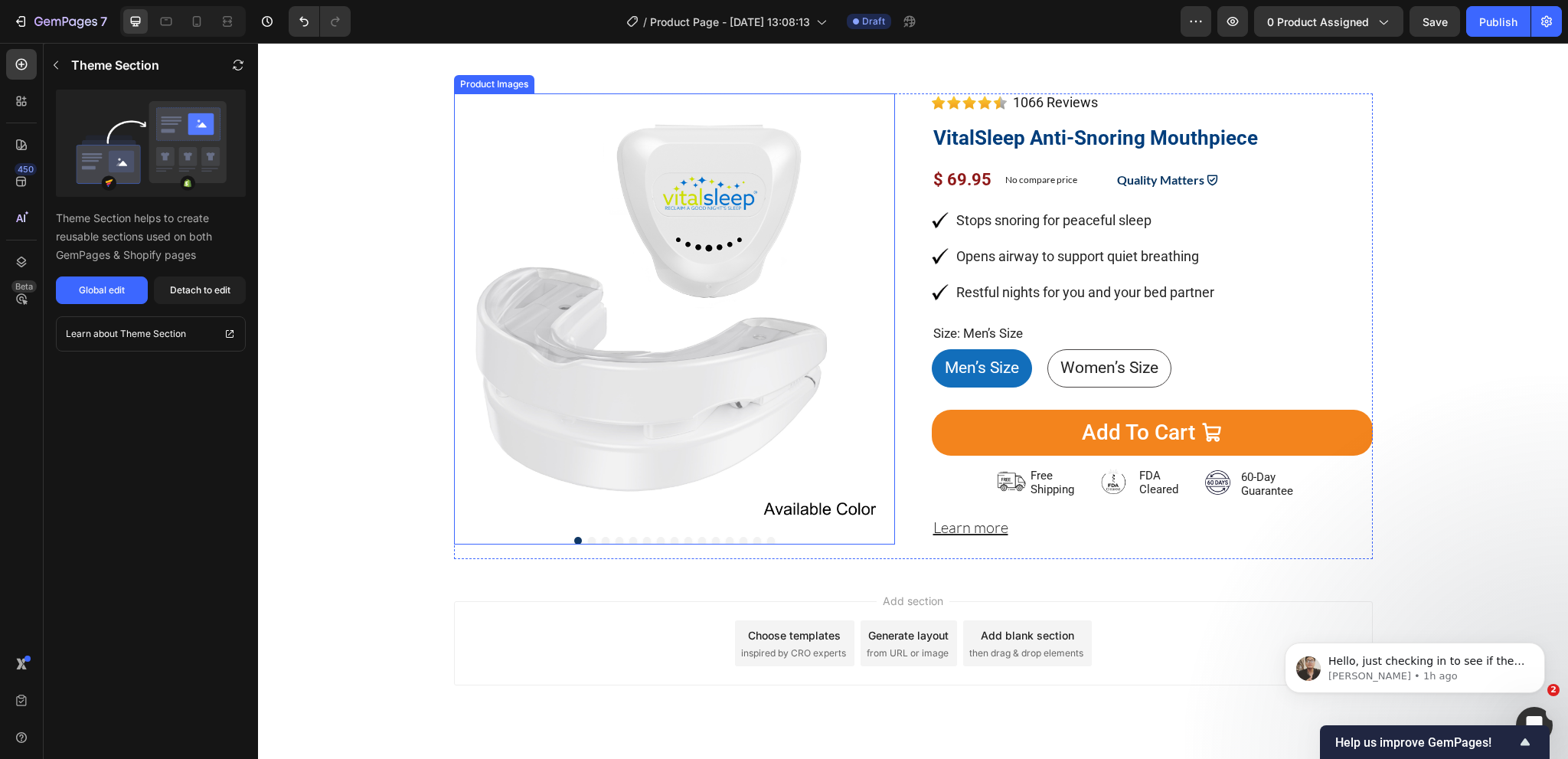
scroll to position [848, 0]
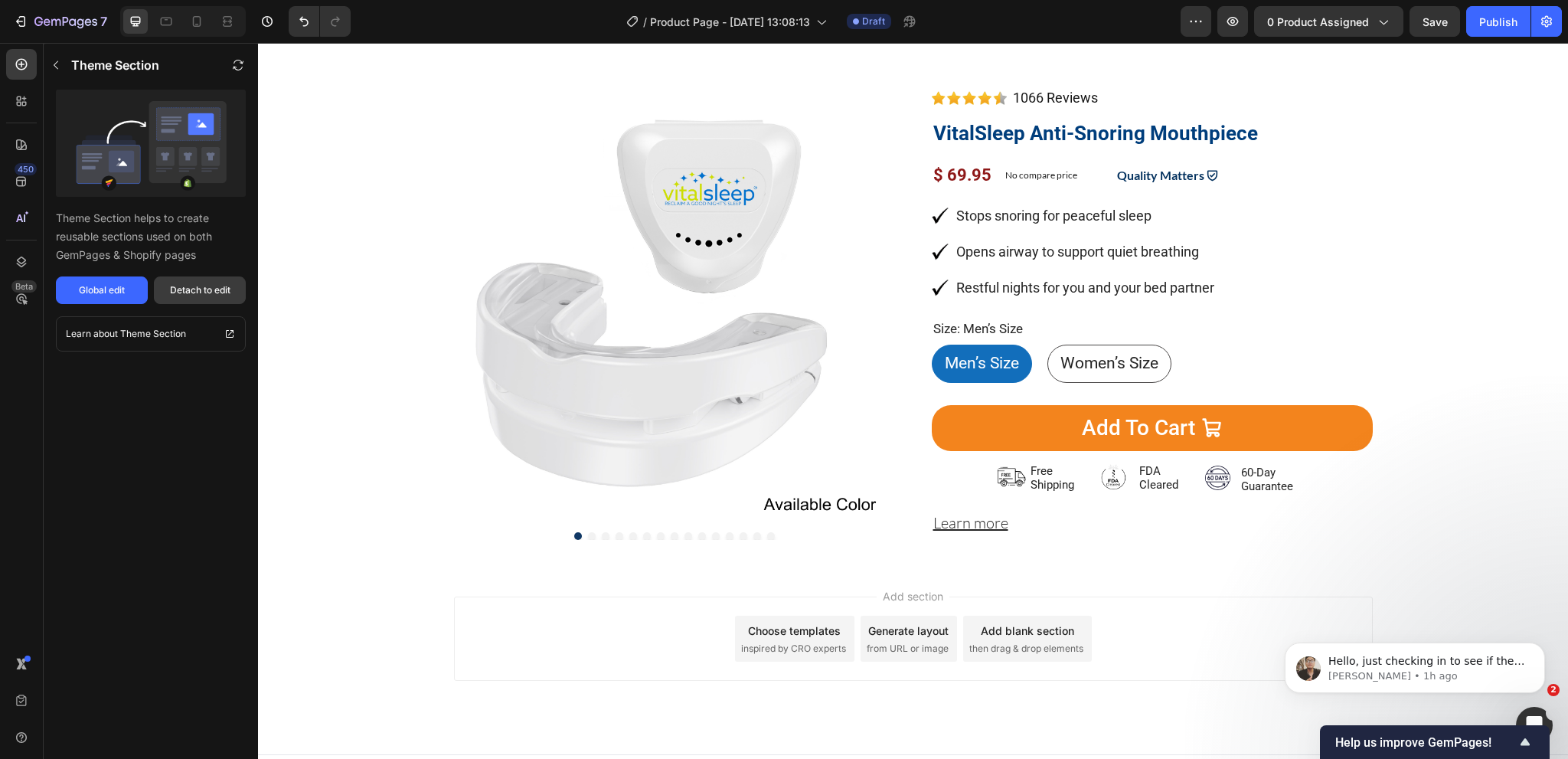
click at [205, 296] on div "Detach to edit" at bounding box center [200, 290] width 60 height 14
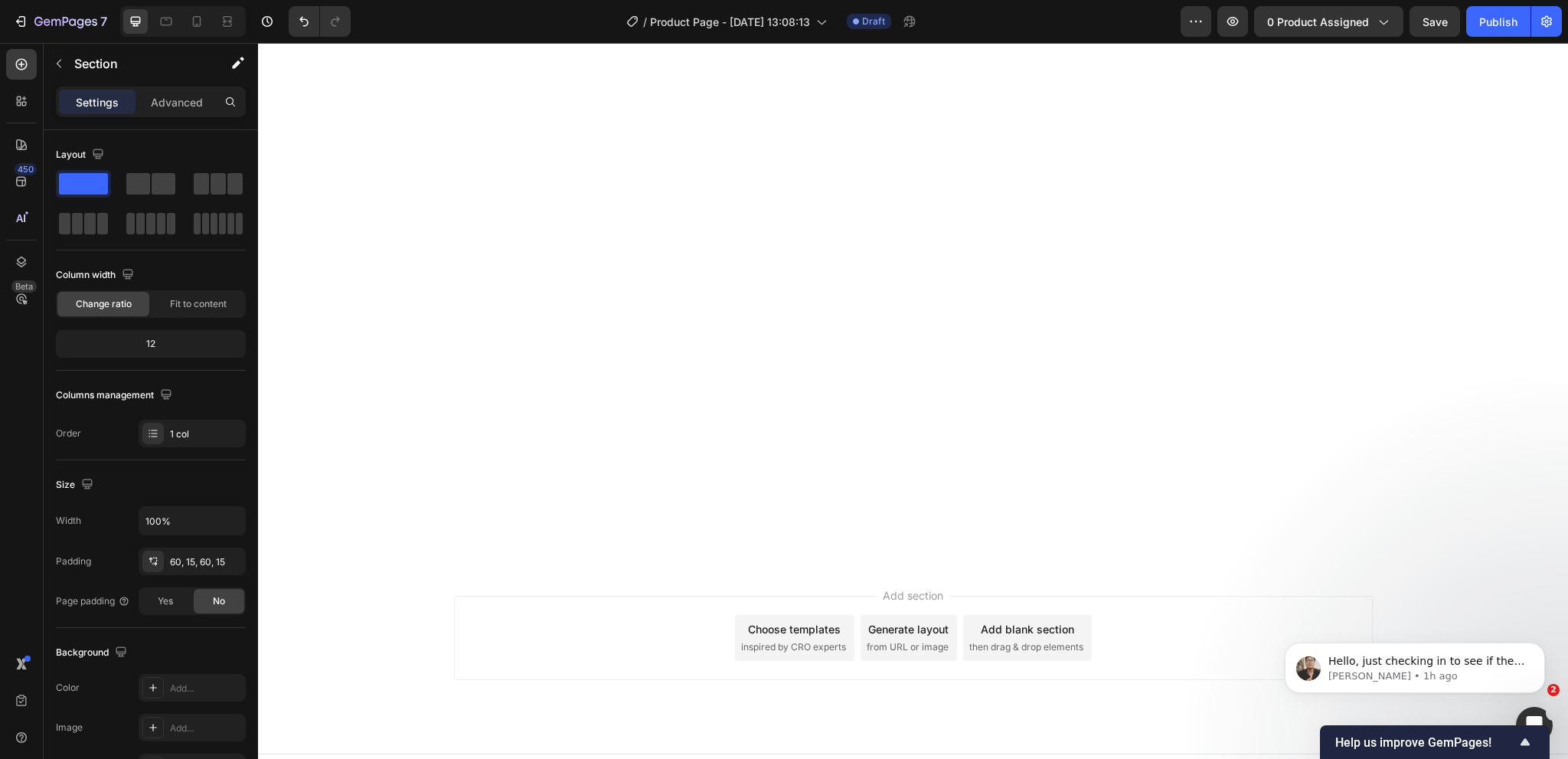
scroll to position [0, 0]
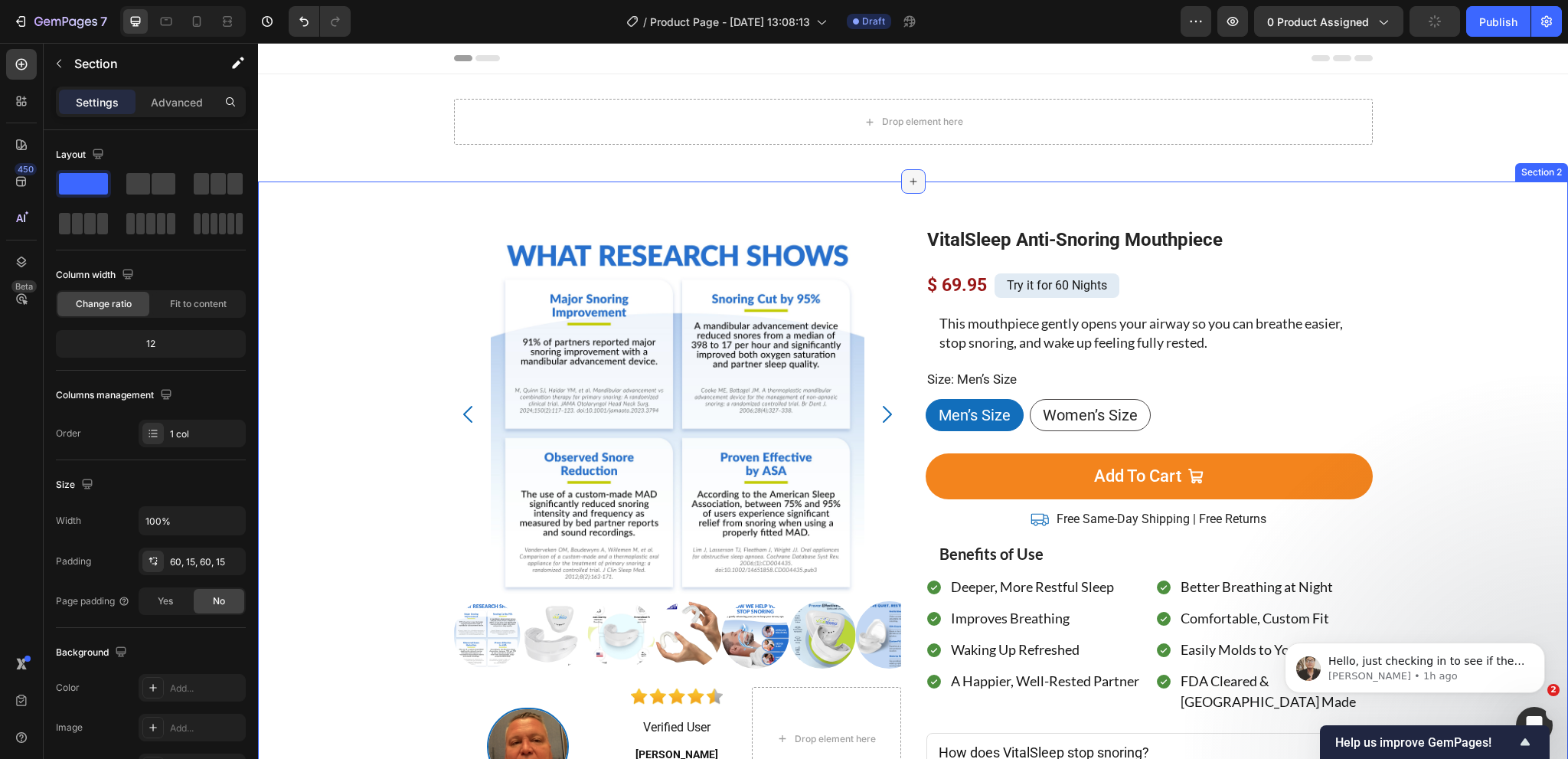
click at [907, 186] on icon at bounding box center [913, 181] width 13 height 13
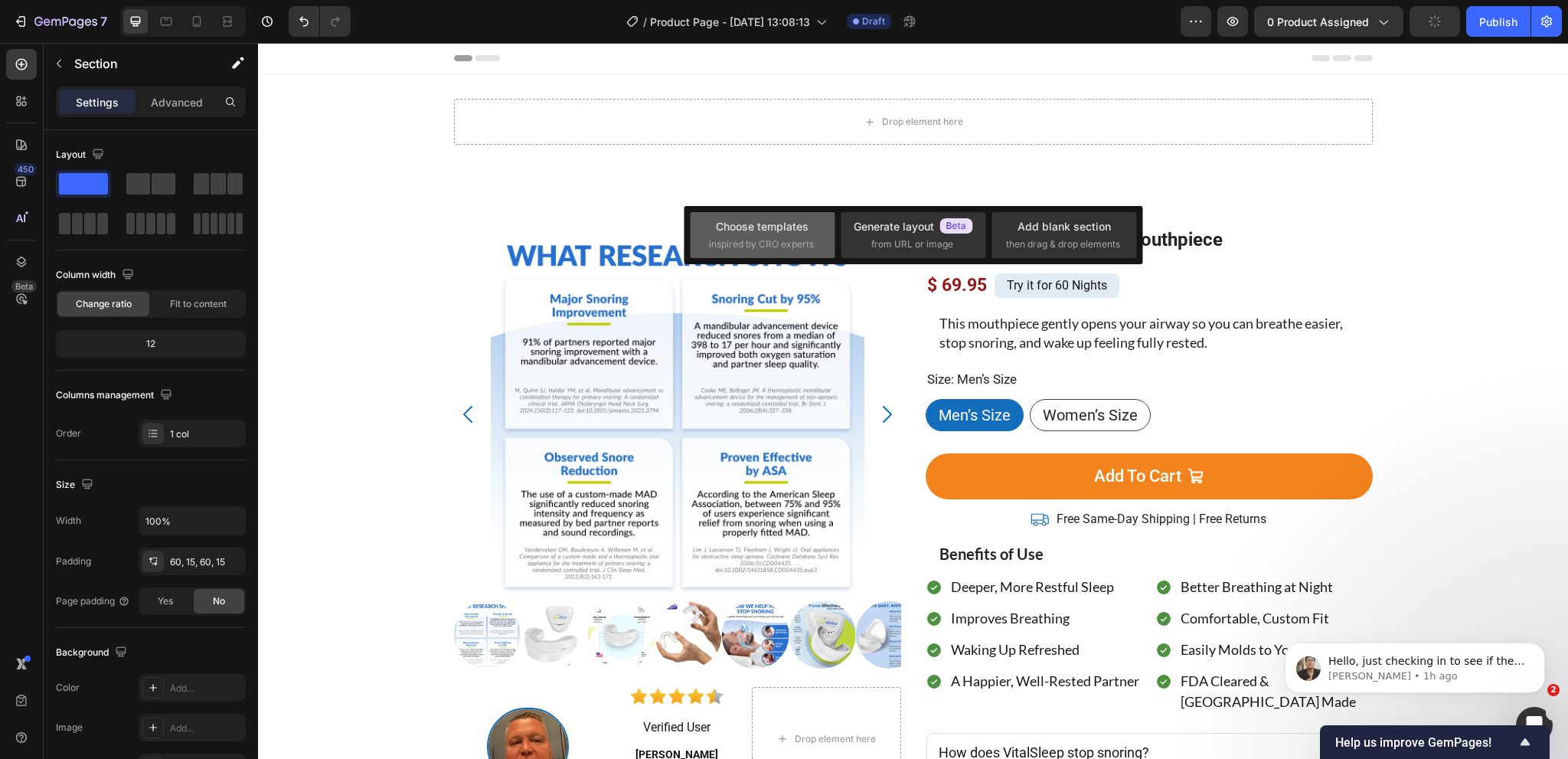
click at [703, 235] on div "Choose templates inspired by CRO experts" at bounding box center [762, 235] width 144 height 46
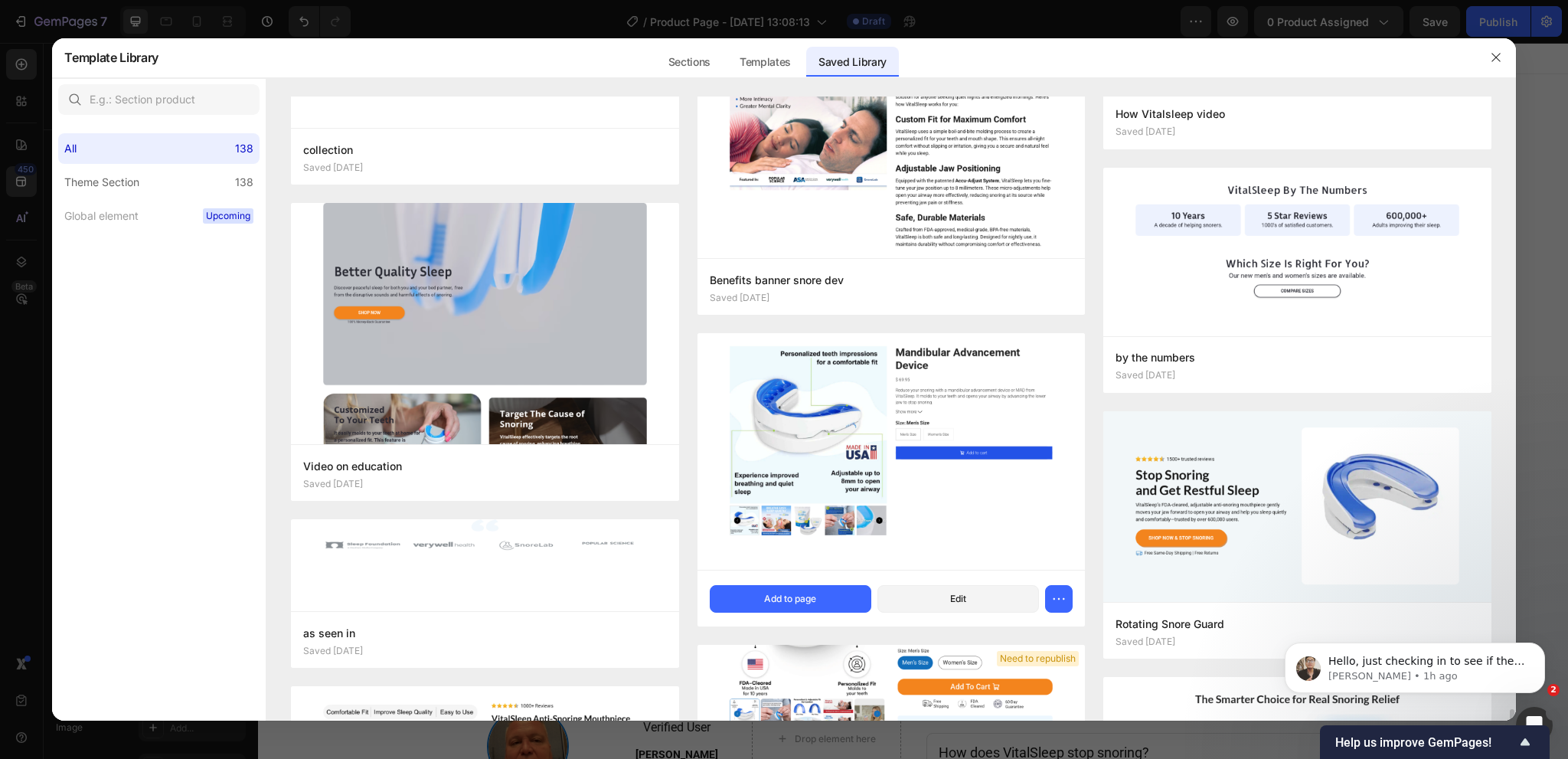
scroll to position [1991, 0]
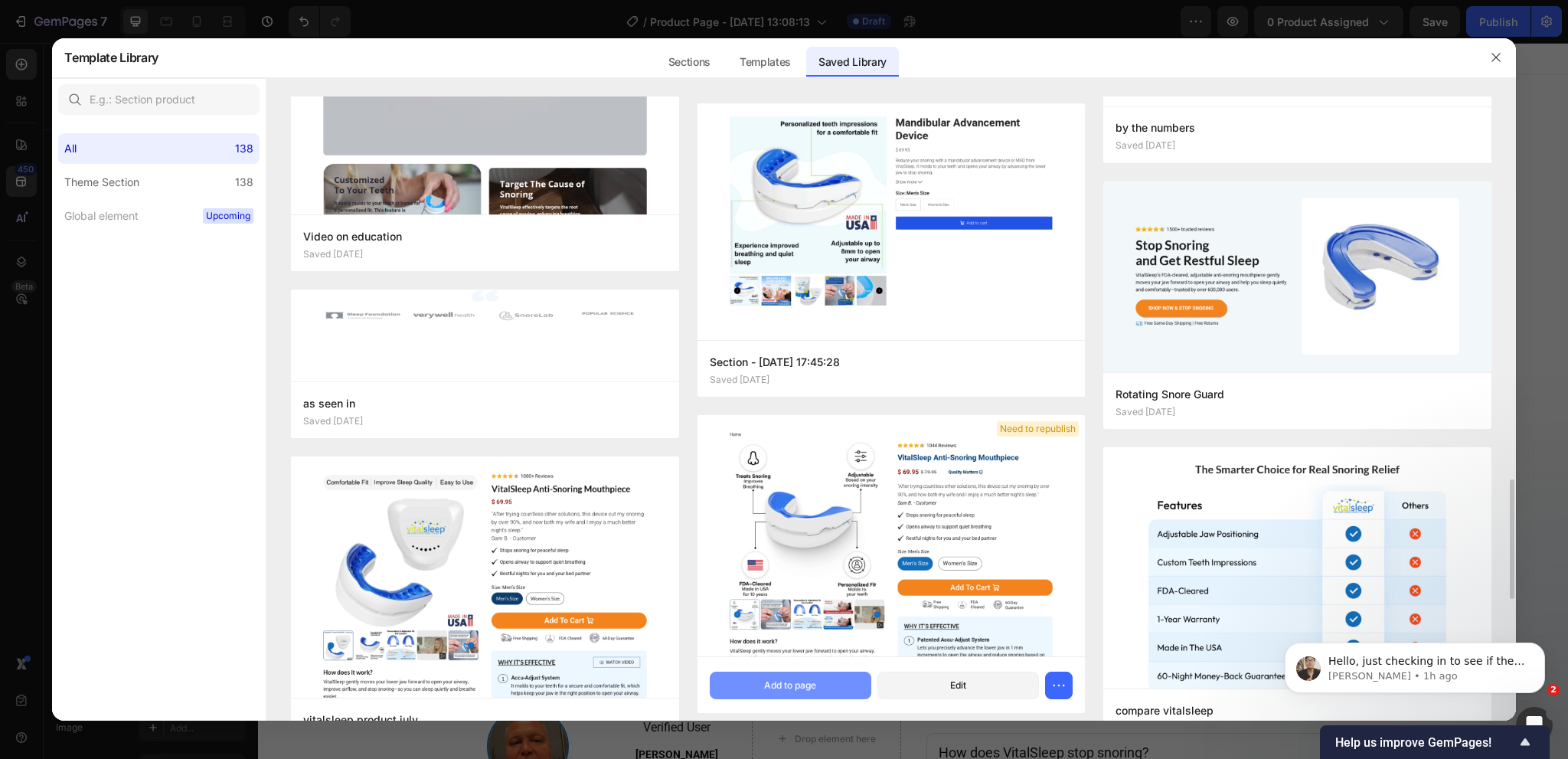
click at [759, 682] on button "Add to page" at bounding box center [790, 686] width 162 height 28
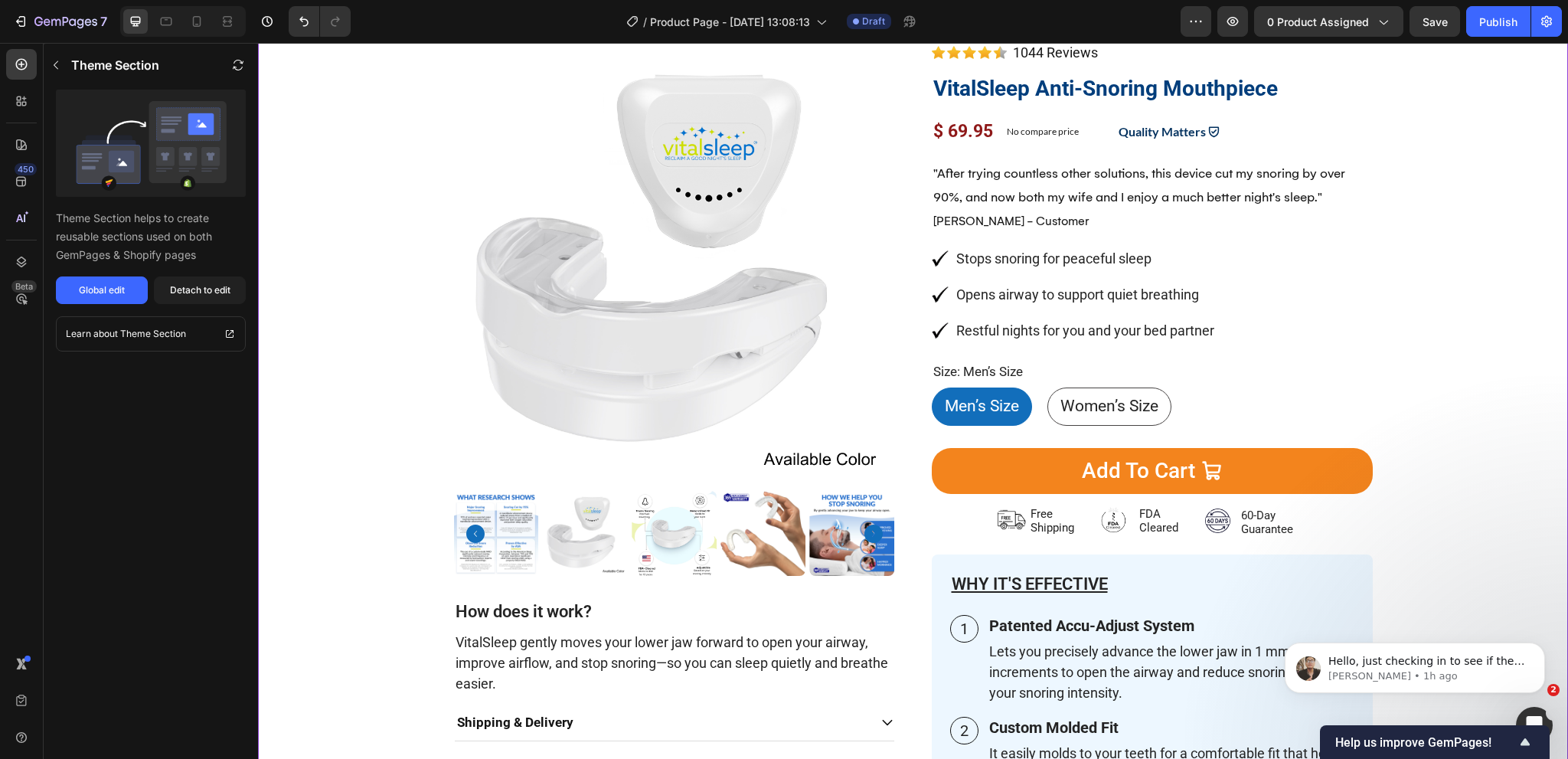
scroll to position [0, 0]
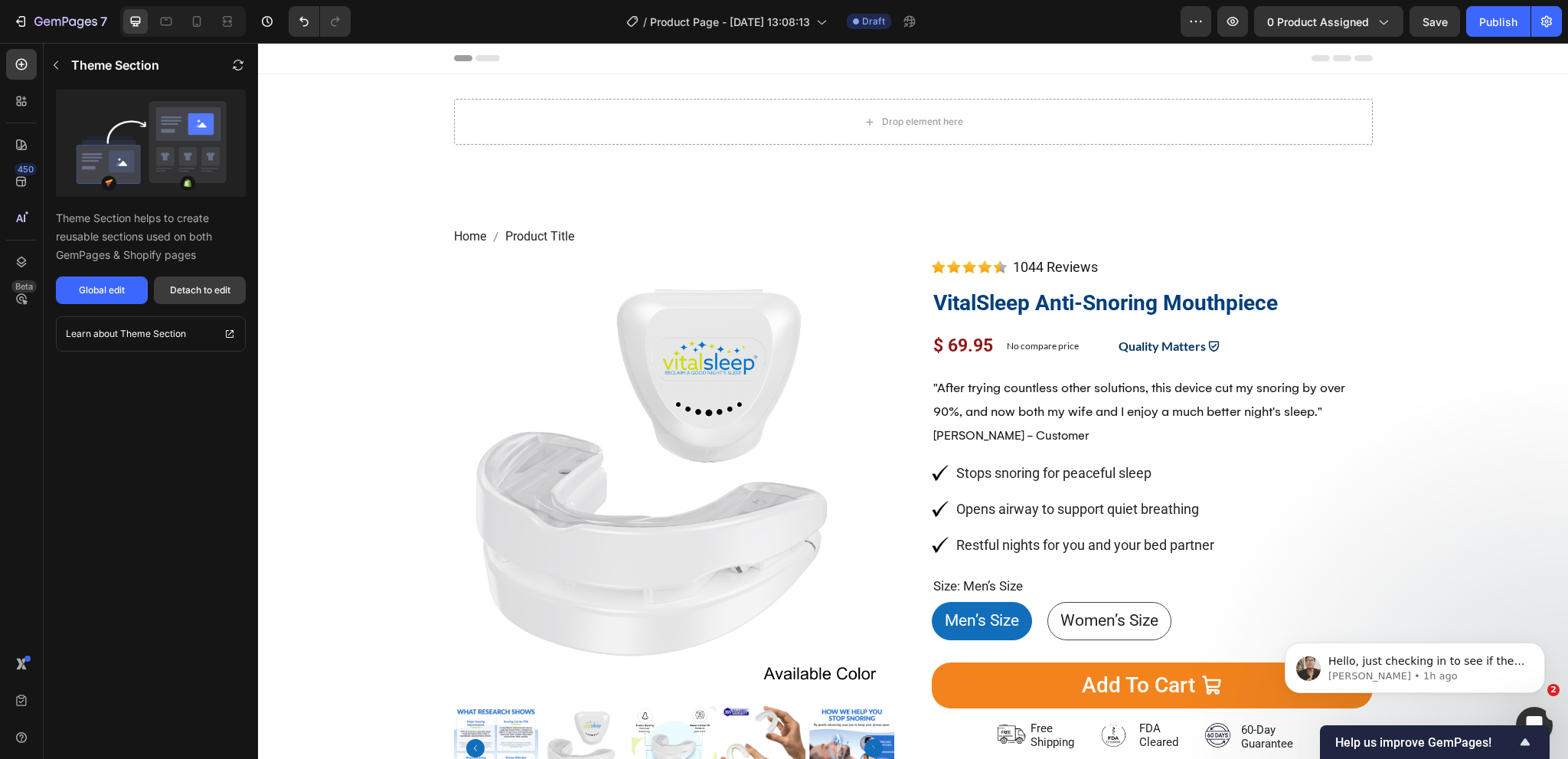
click at [217, 287] on div "Detach to edit" at bounding box center [200, 290] width 60 height 14
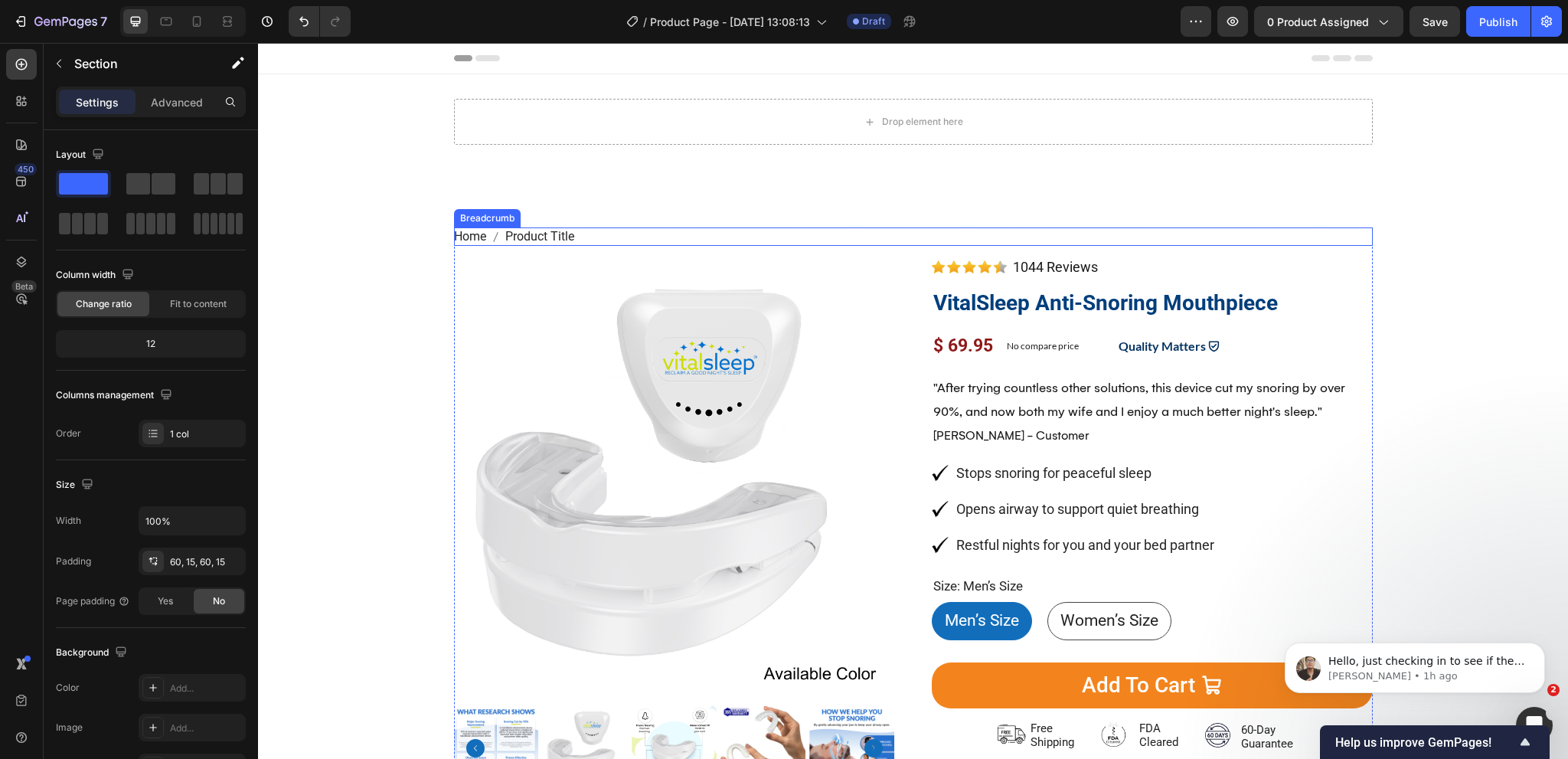
drag, startPoint x: 645, startPoint y: 238, endPoint x: 582, endPoint y: 238, distance: 63.0
click at [645, 238] on nav "Home Product Title" at bounding box center [913, 236] width 919 height 18
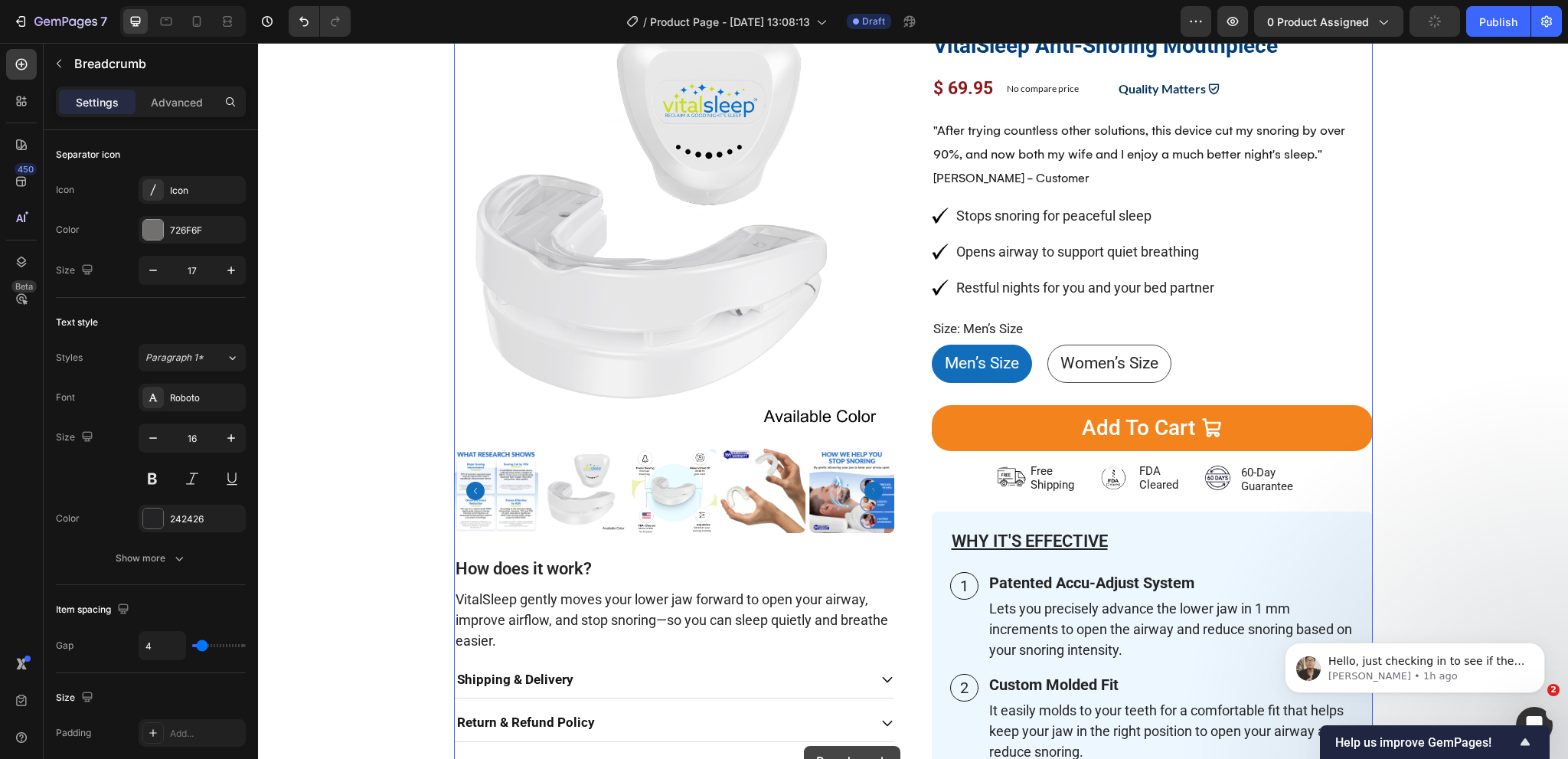
scroll to position [453, 0]
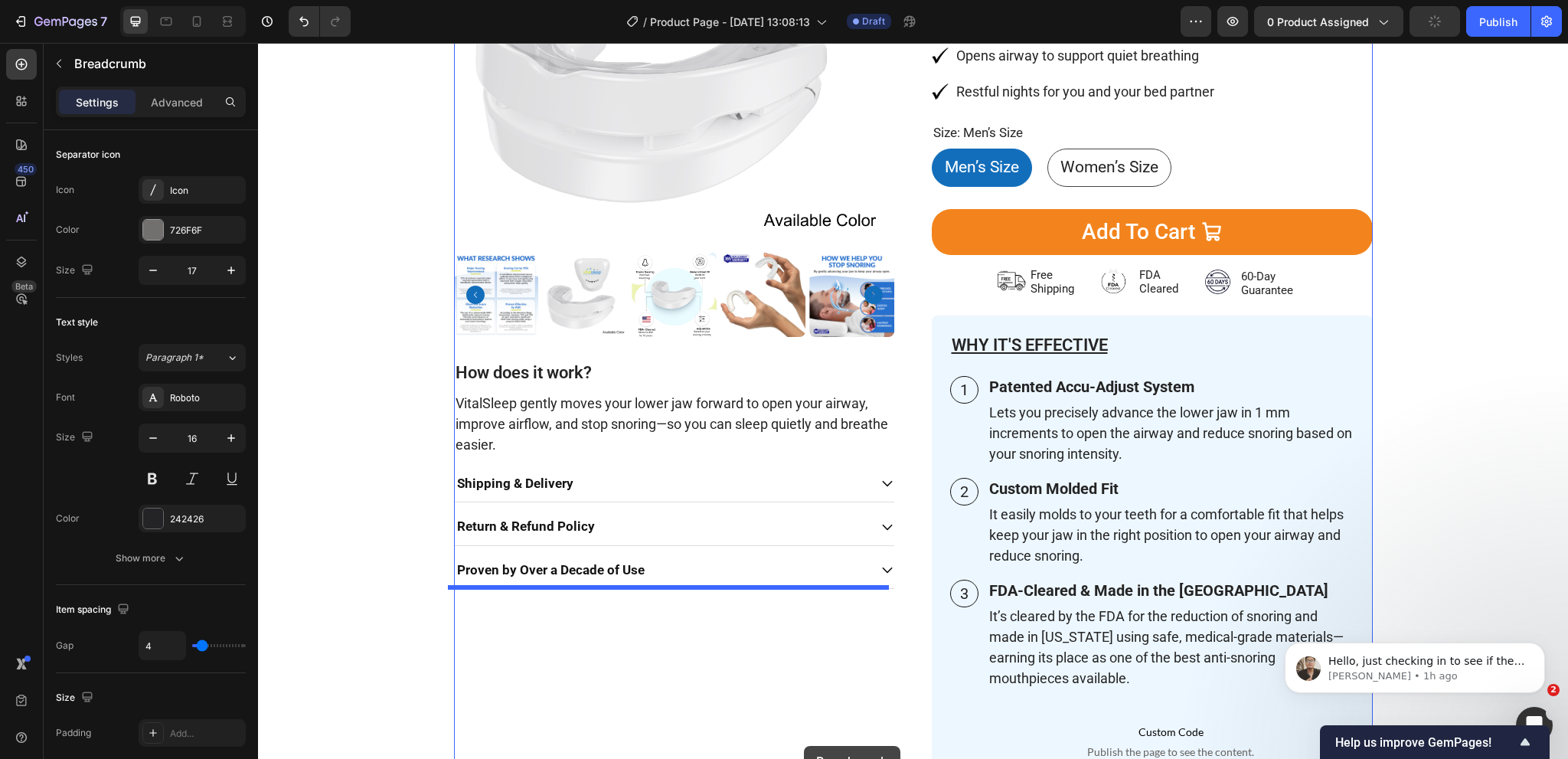
drag, startPoint x: 469, startPoint y: 220, endPoint x: 824, endPoint y: 731, distance: 622.2
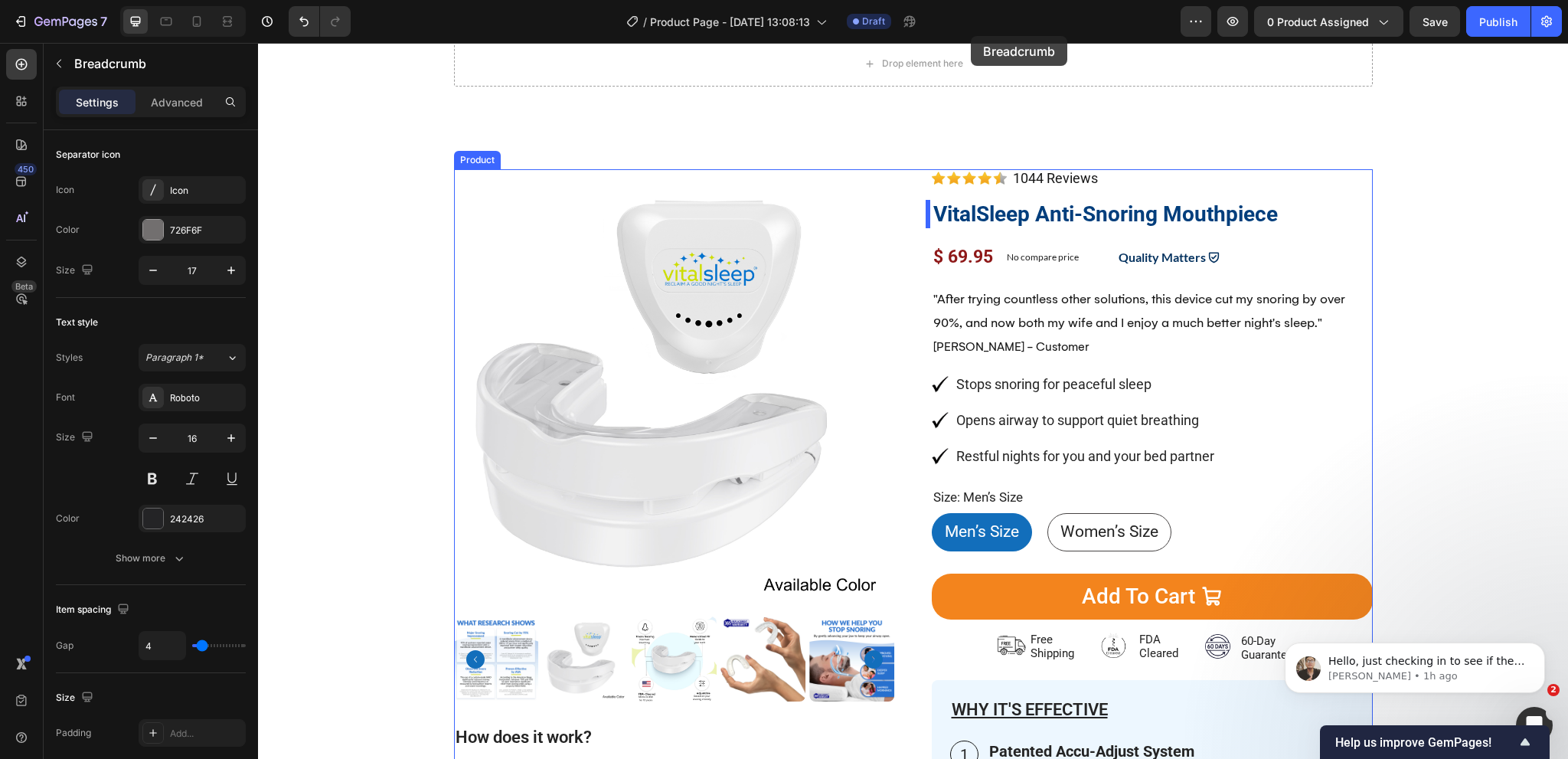
scroll to position [0, 0]
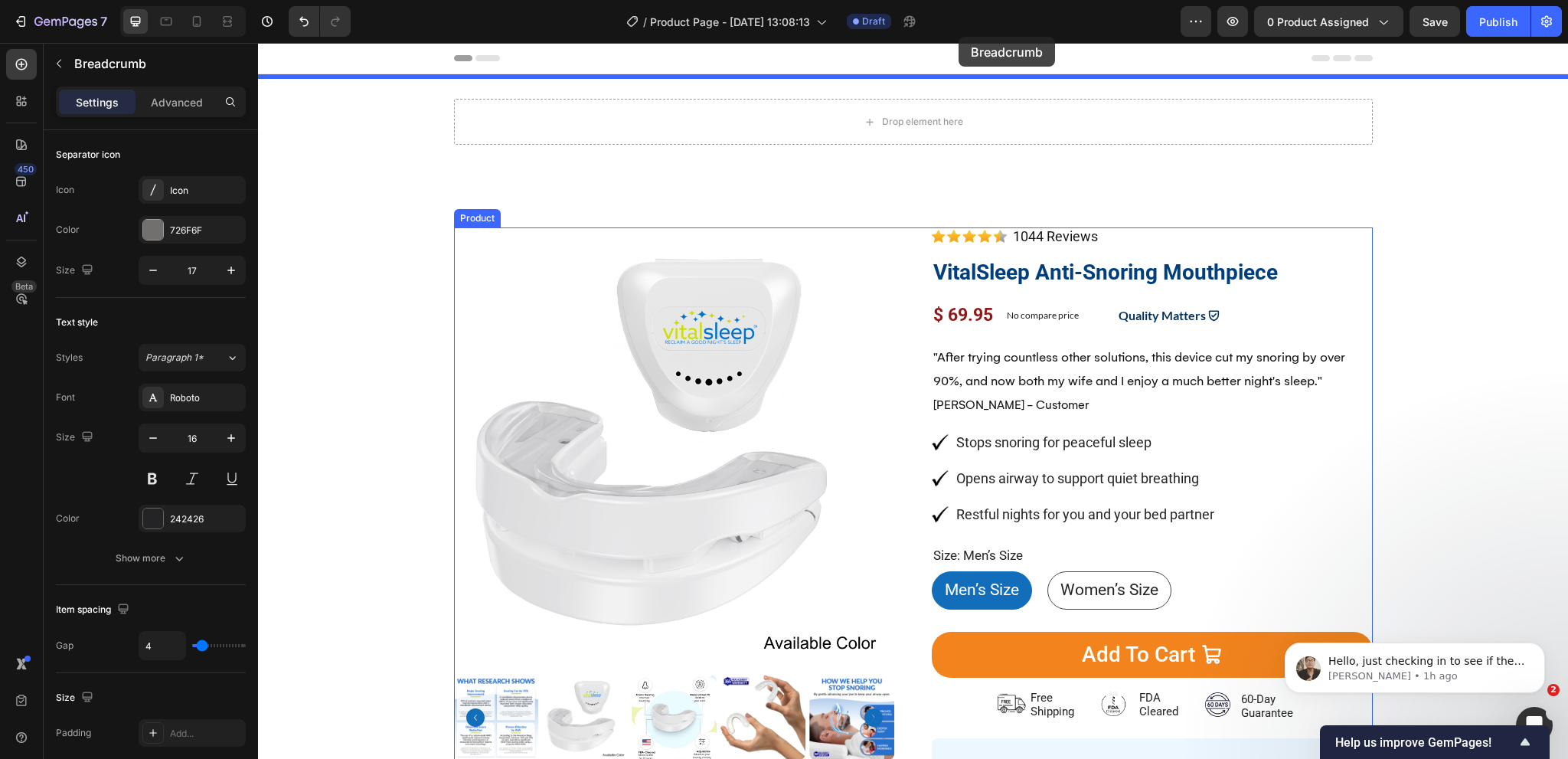
drag, startPoint x: 471, startPoint y: 332, endPoint x: 881, endPoint y: 63, distance: 490.4
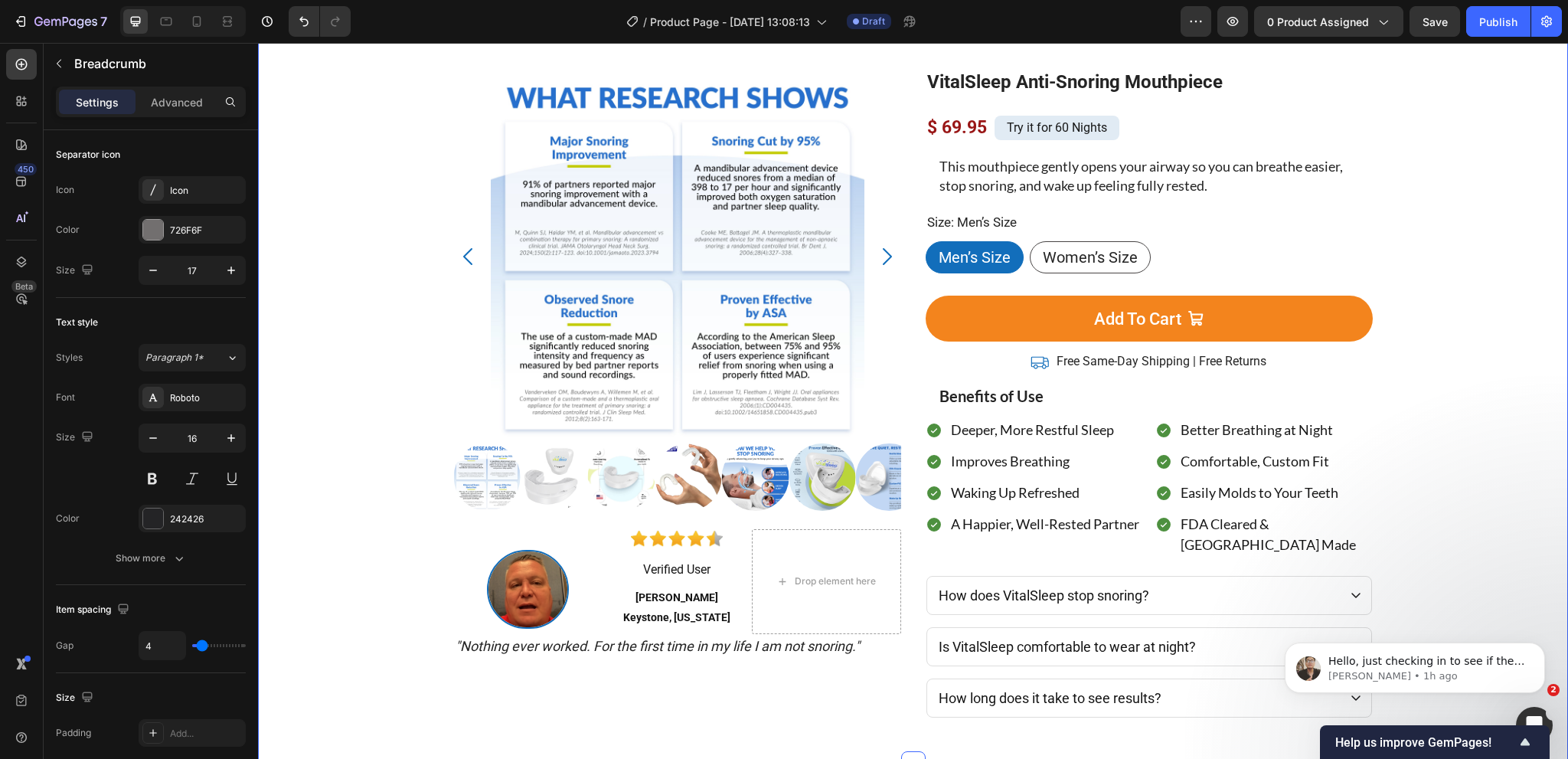
scroll to position [1290, 0]
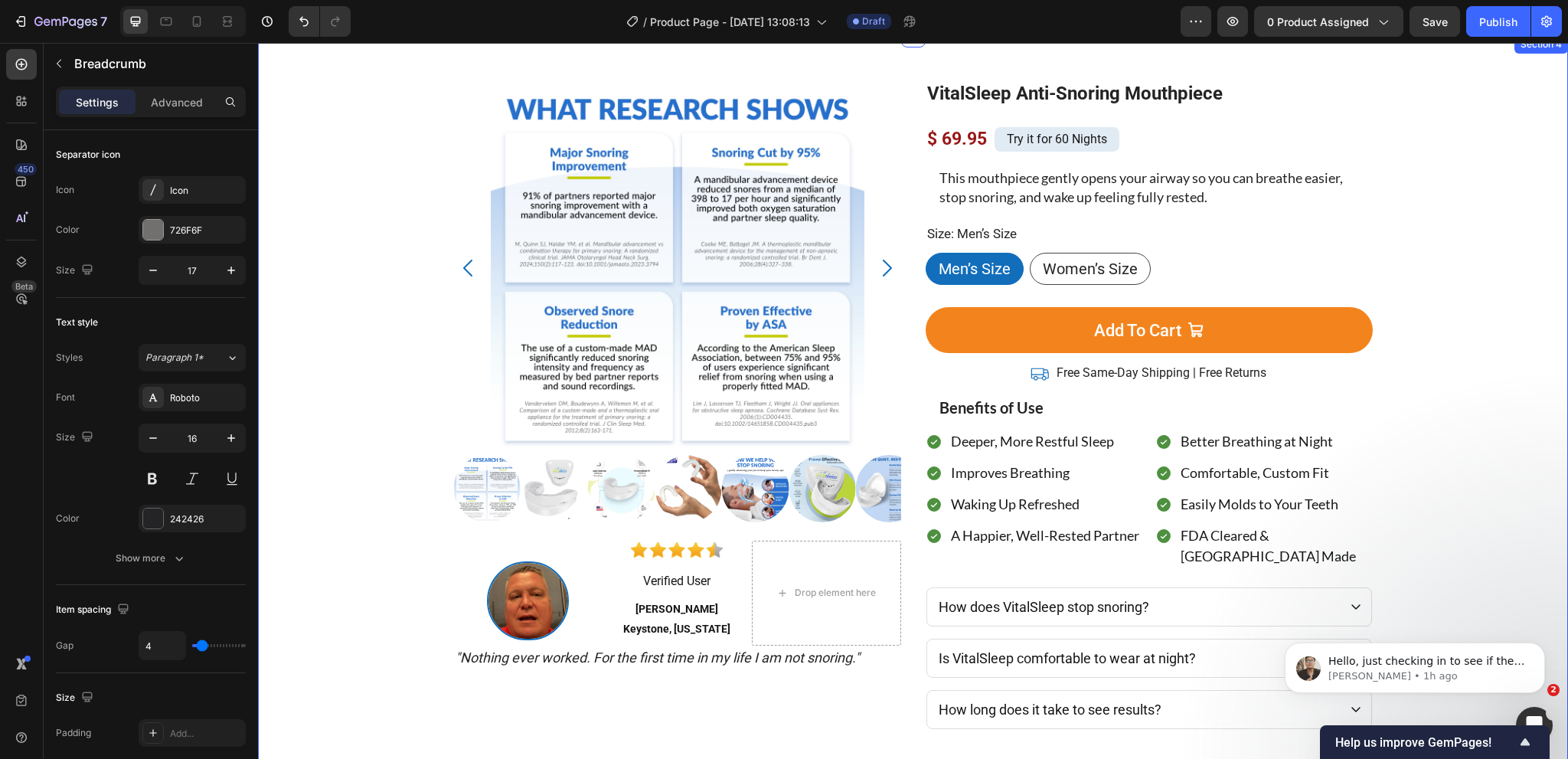
click at [1465, 149] on div "VitalSleep Anti-Snoring Mouthpiece Product Title Product Images Image Image Ver…" at bounding box center [913, 404] width 1310 height 739
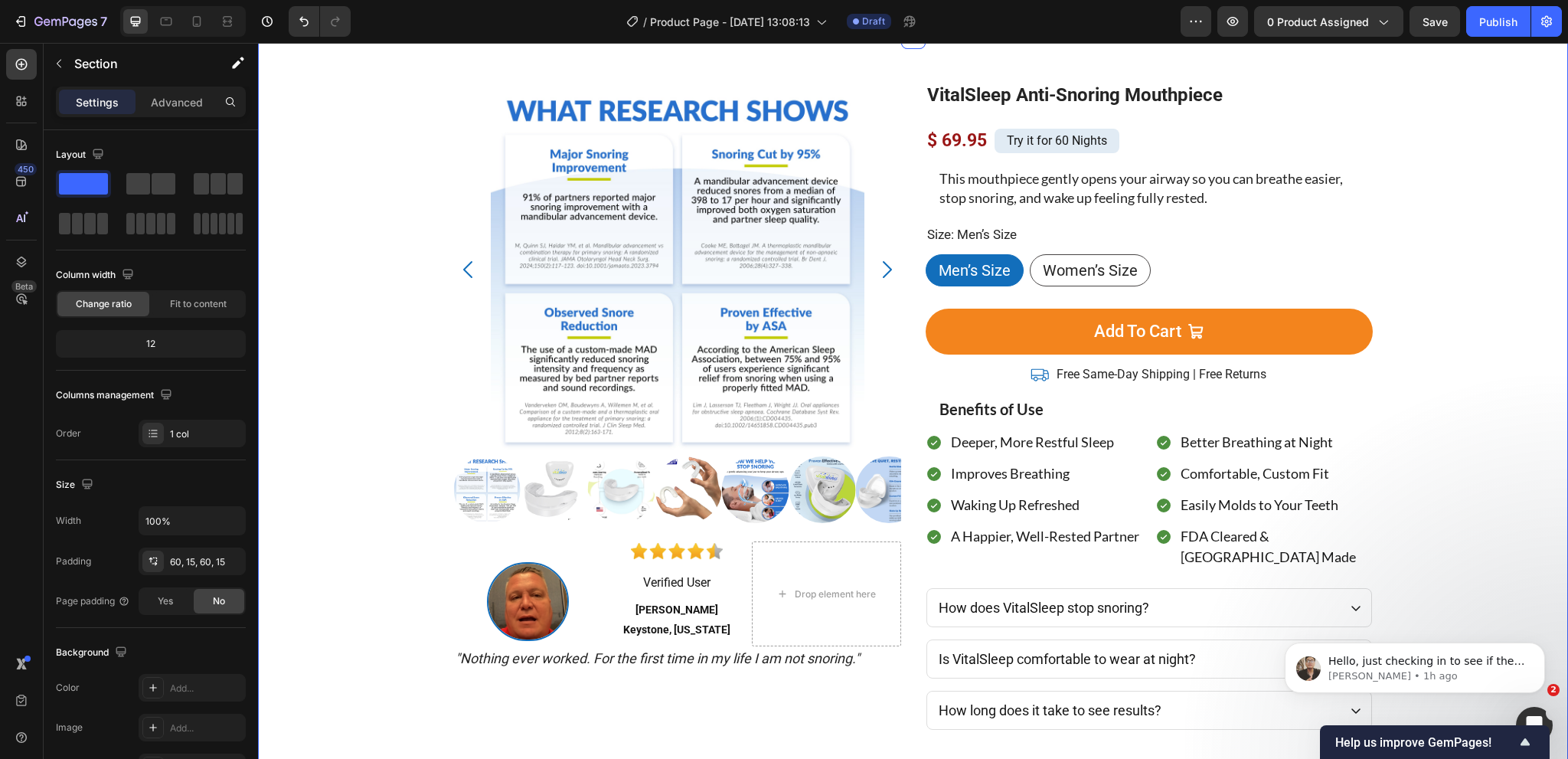
scroll to position [1148, 0]
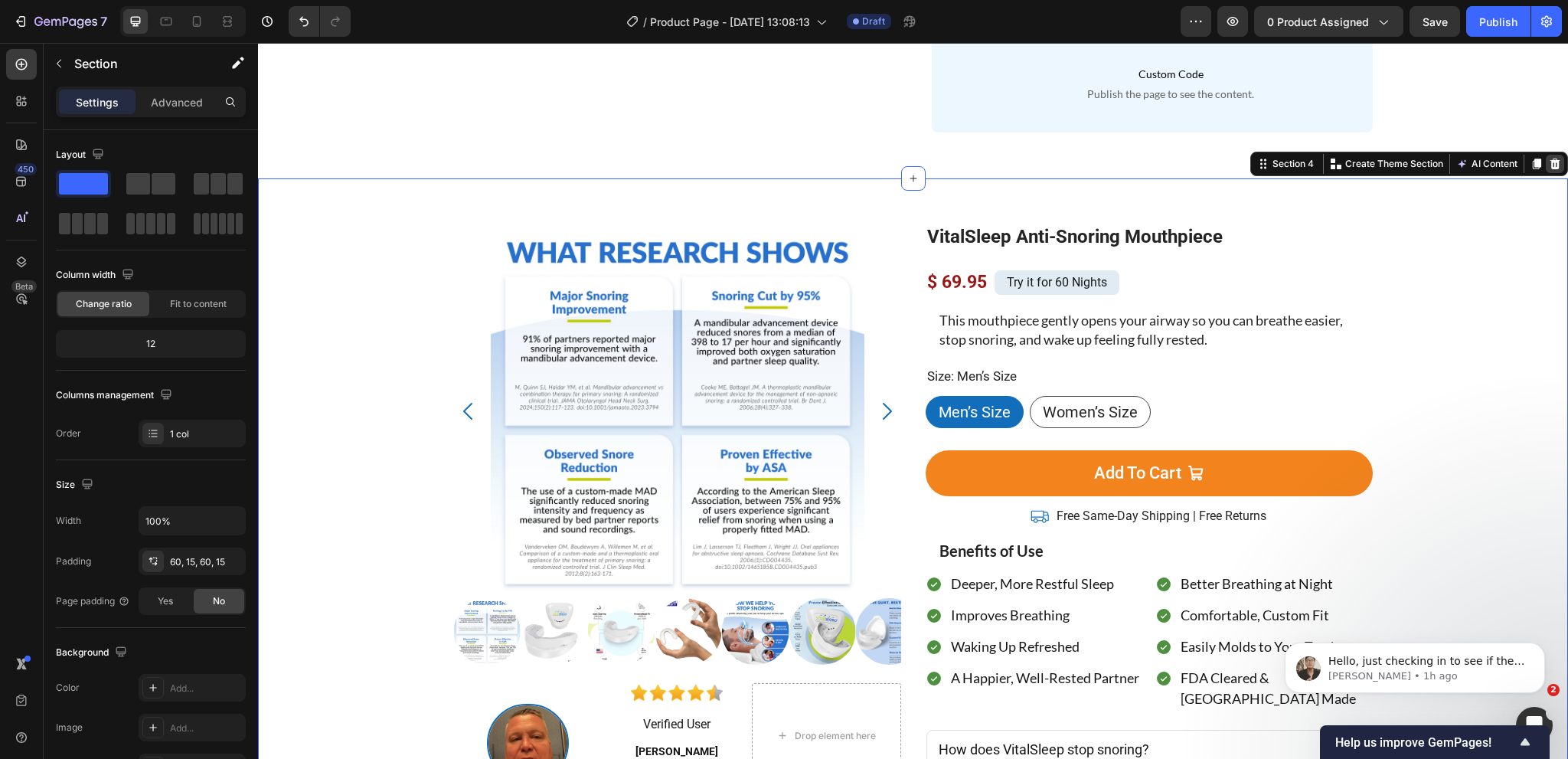
click at [1550, 165] on icon at bounding box center [1555, 164] width 10 height 11
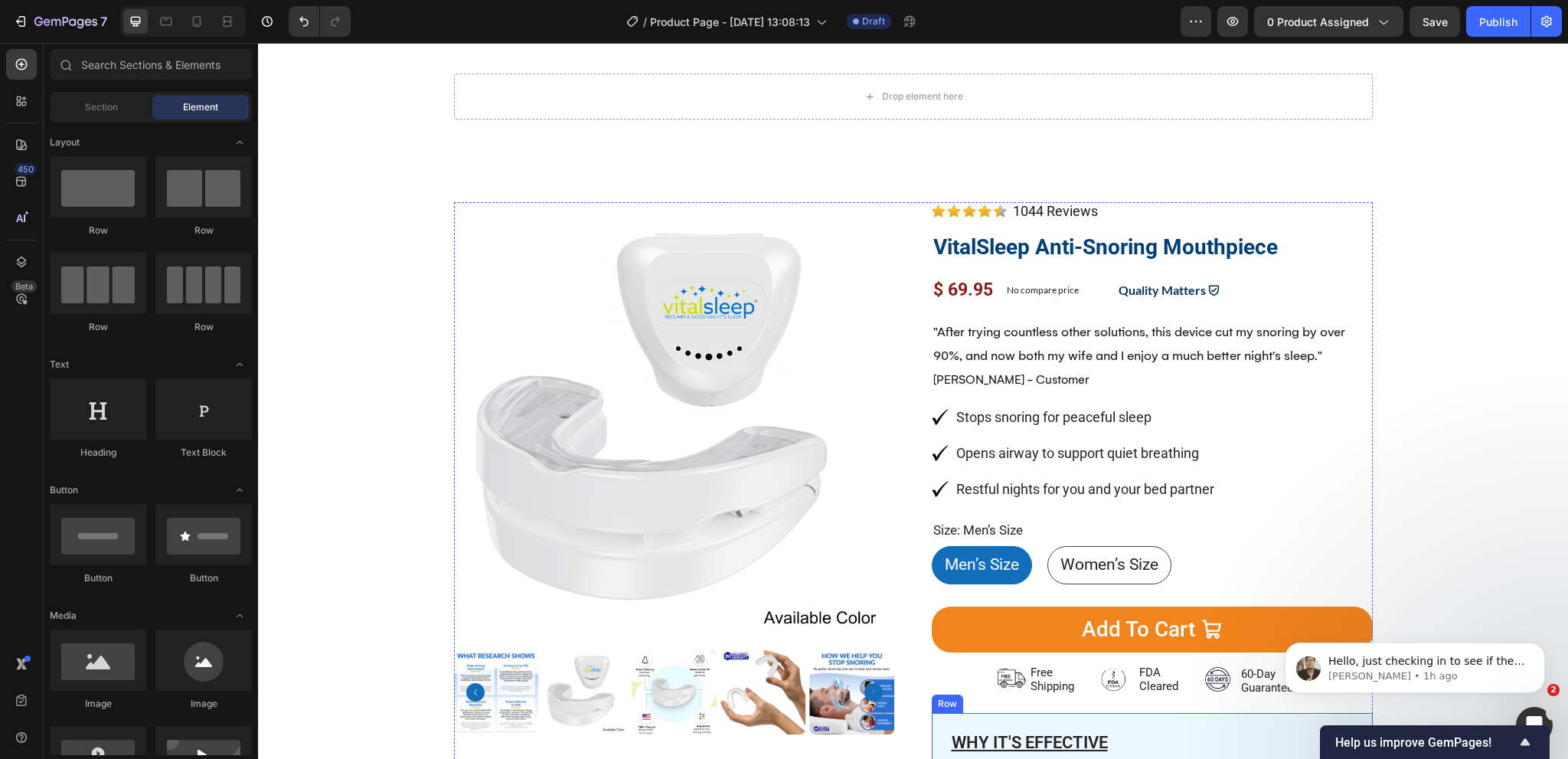
scroll to position [0, 0]
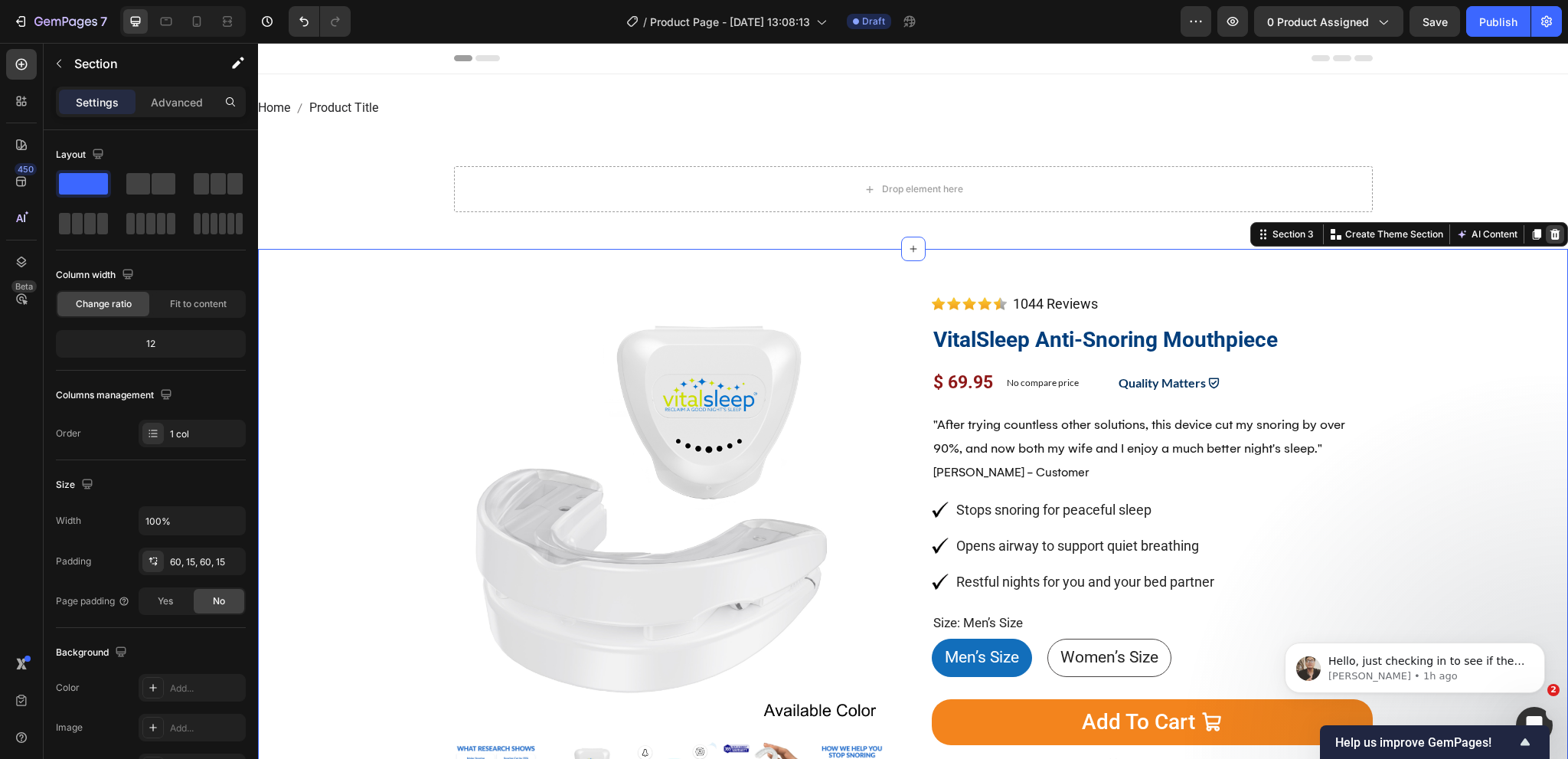
click at [1550, 230] on icon at bounding box center [1555, 234] width 10 height 11
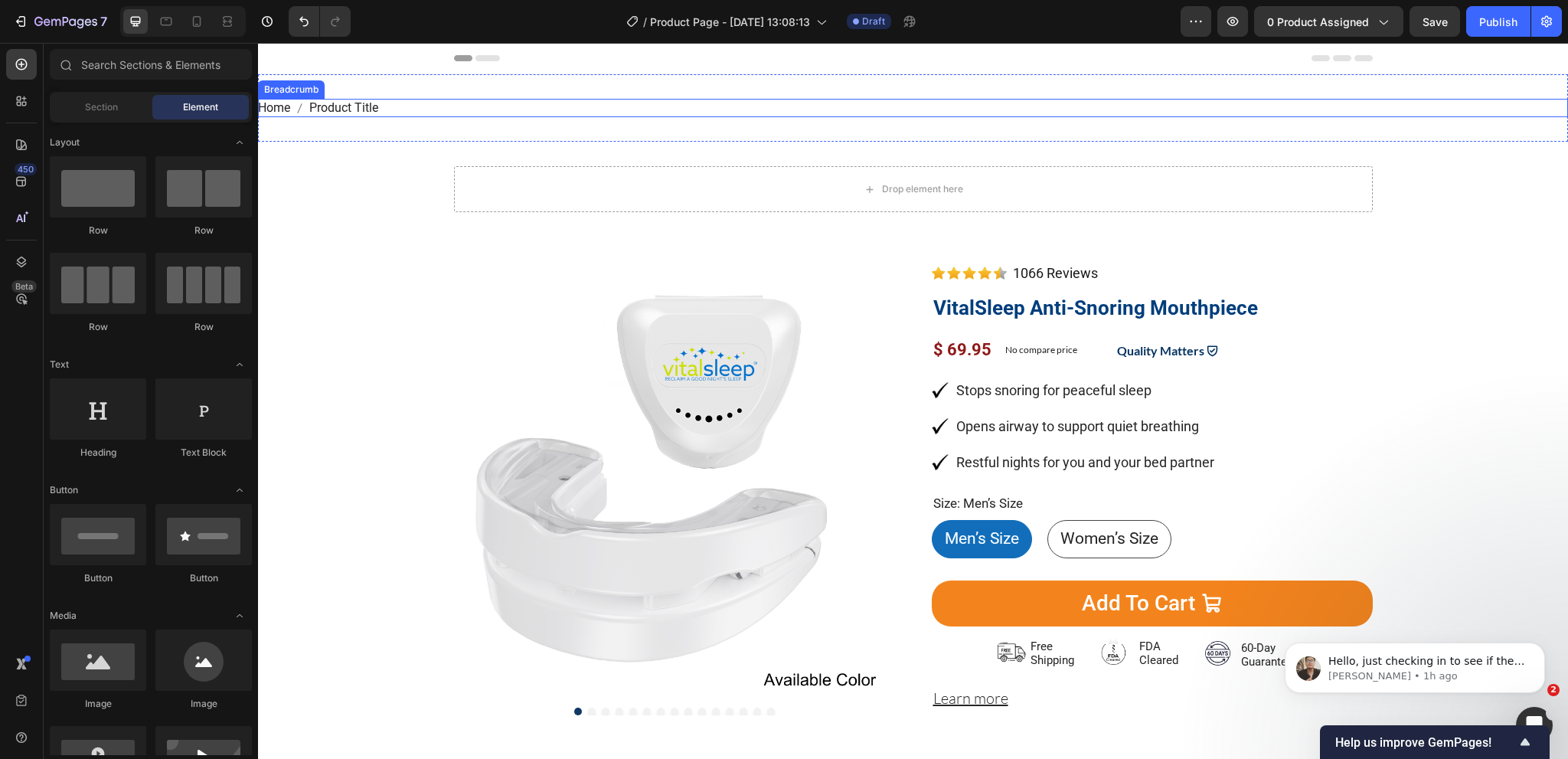
click at [406, 114] on nav "Home Product Title" at bounding box center [913, 108] width 1310 height 18
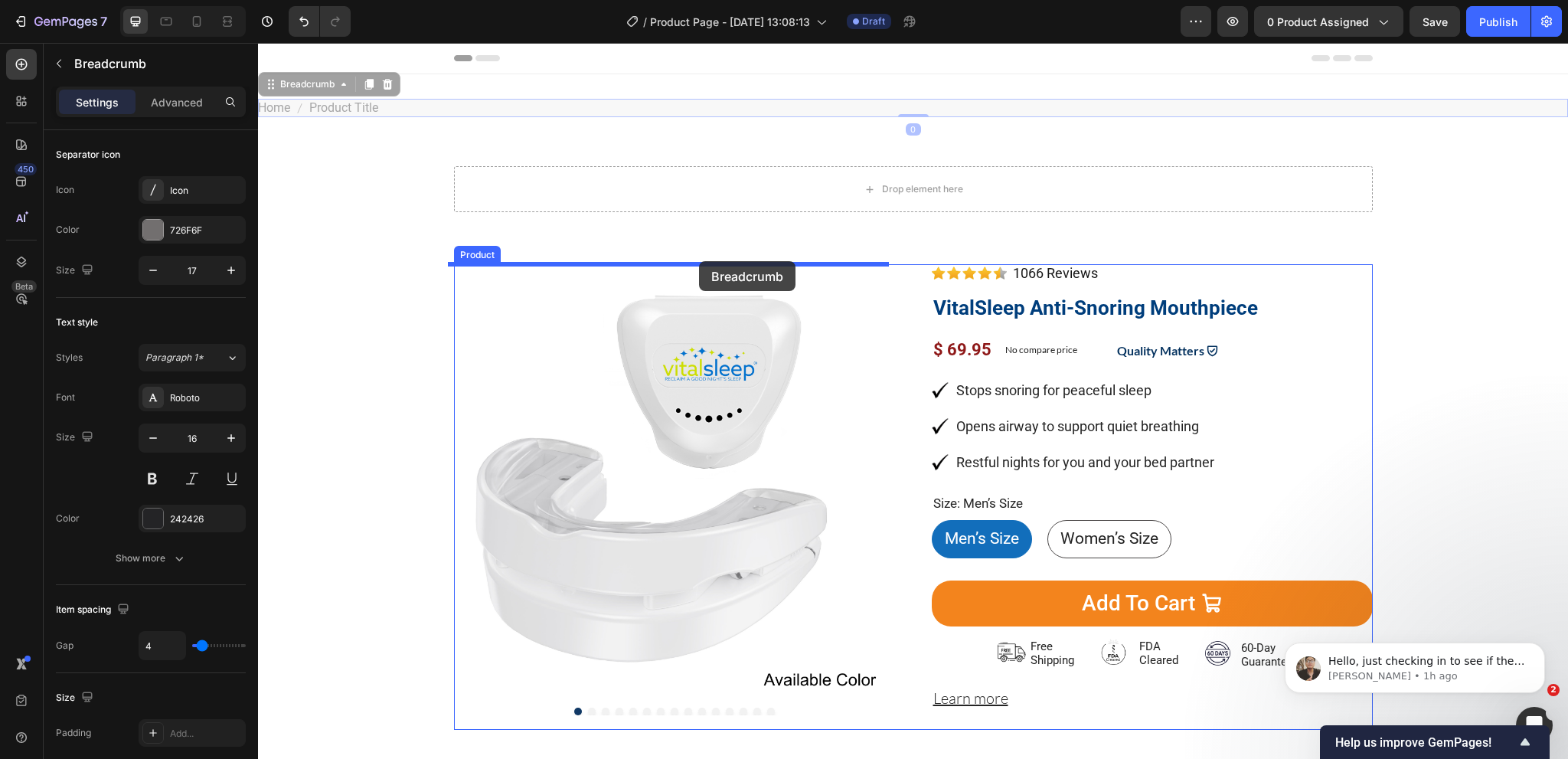
drag, startPoint x: 301, startPoint y: 86, endPoint x: 1071, endPoint y: 360, distance: 817.3
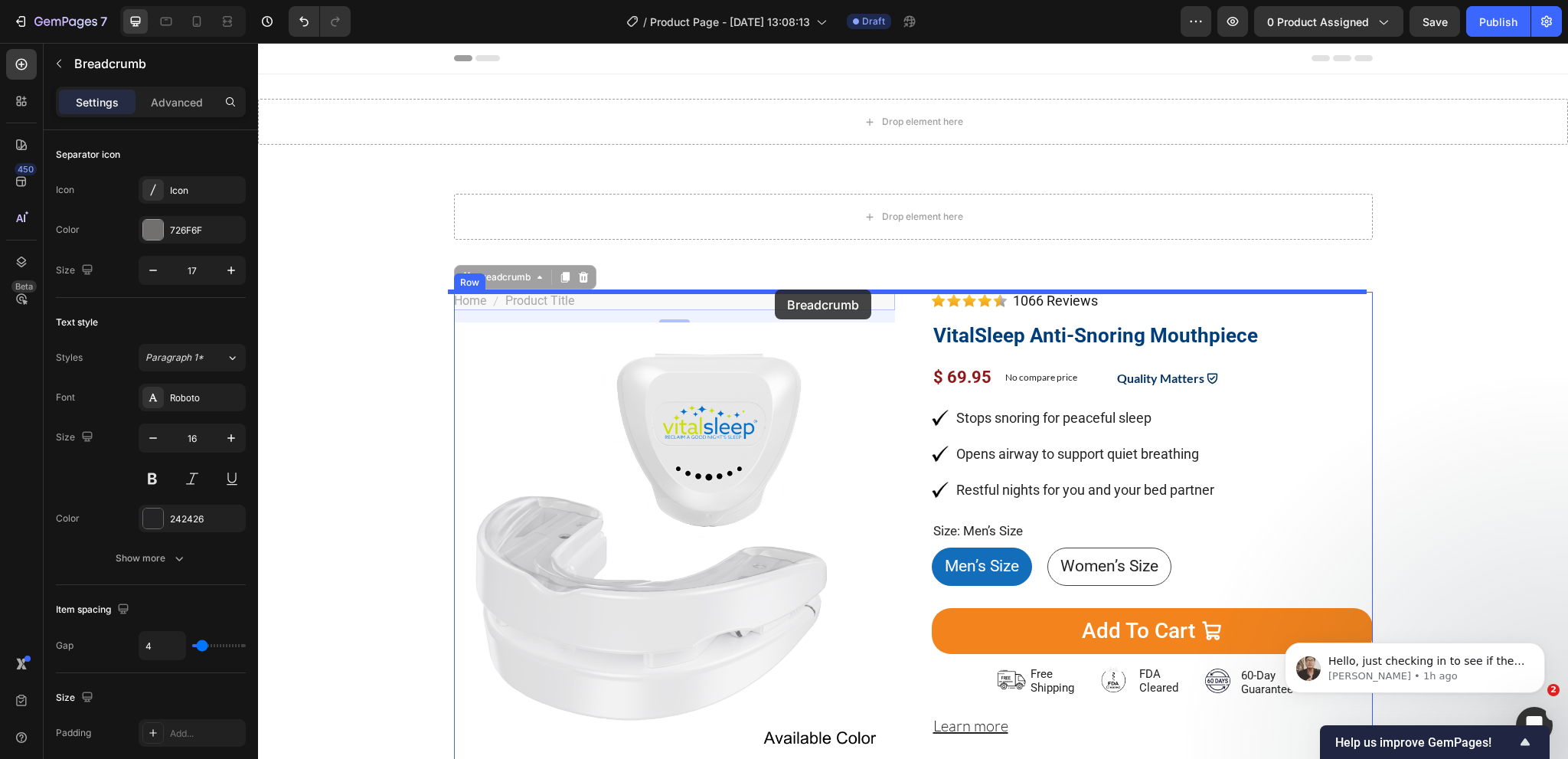
drag, startPoint x: 481, startPoint y: 276, endPoint x: 774, endPoint y: 290, distance: 293.3
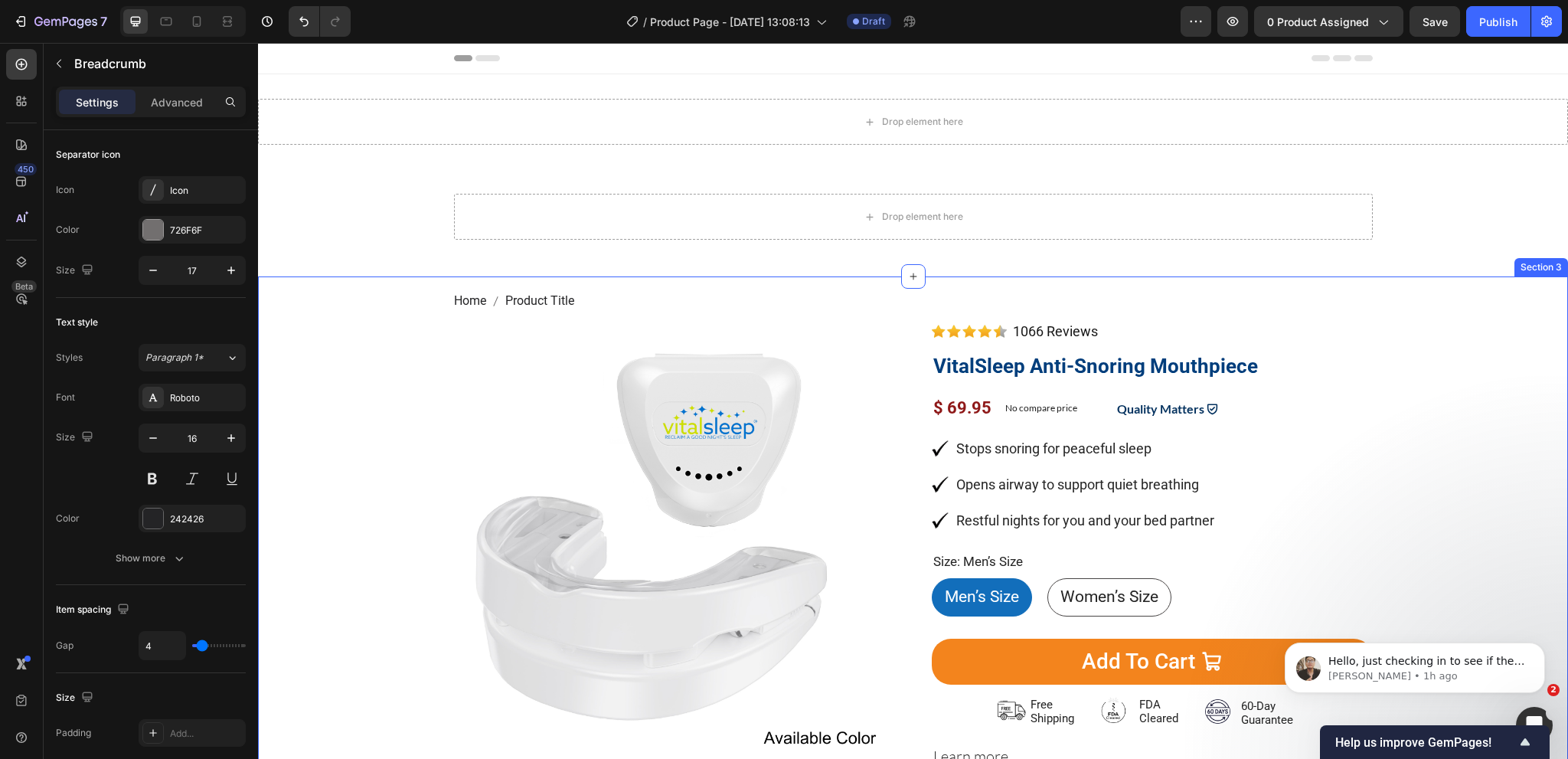
drag, startPoint x: 945, startPoint y: 289, endPoint x: 932, endPoint y: 296, distance: 14.8
click at [942, 289] on div "Home Product Title Breadcrumb 0 Product Images Image 1066 Reviews Button Advanc…" at bounding box center [913, 538] width 1310 height 524
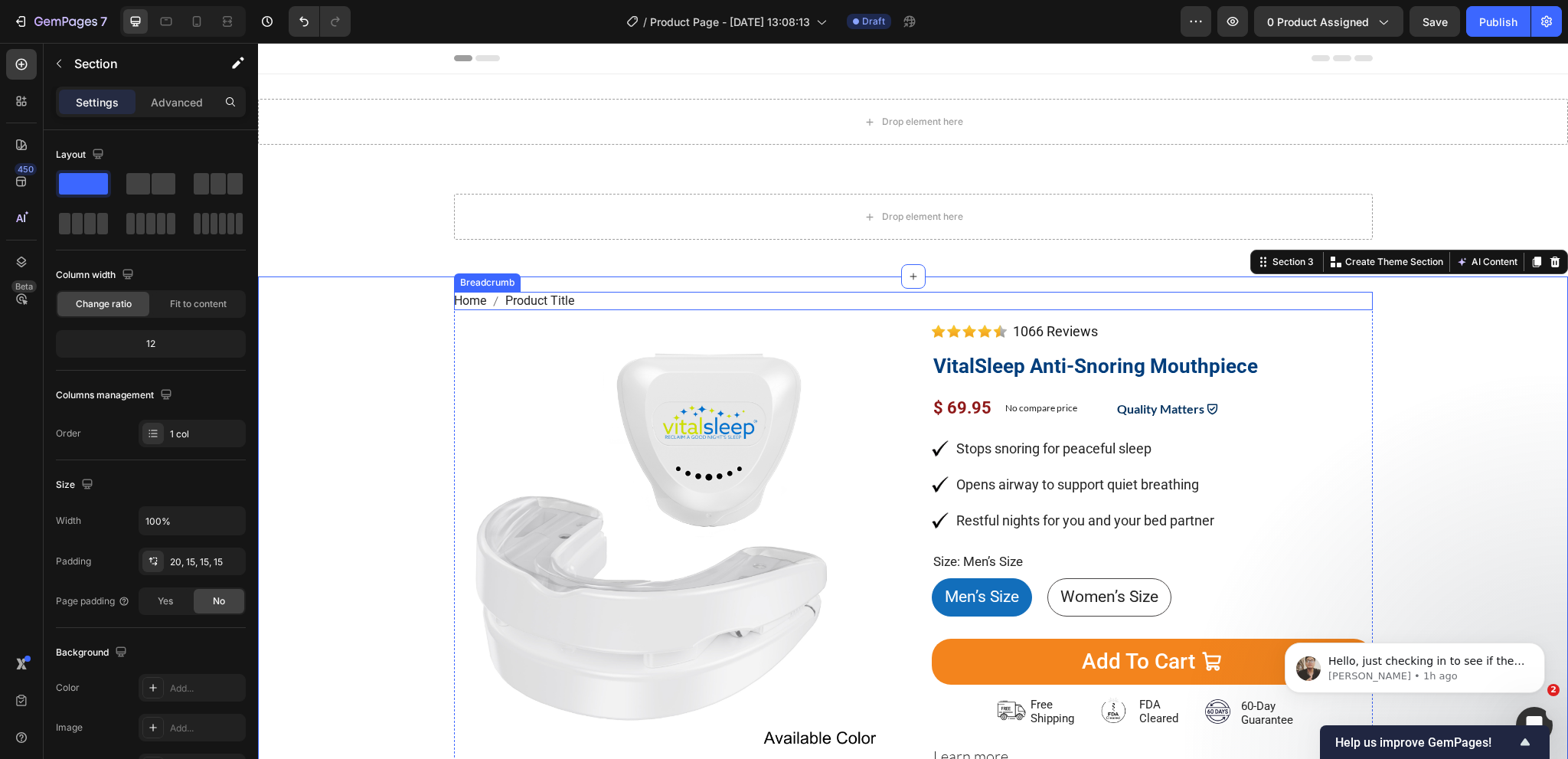
click at [910, 305] on nav "Home Product Title" at bounding box center [913, 301] width 919 height 18
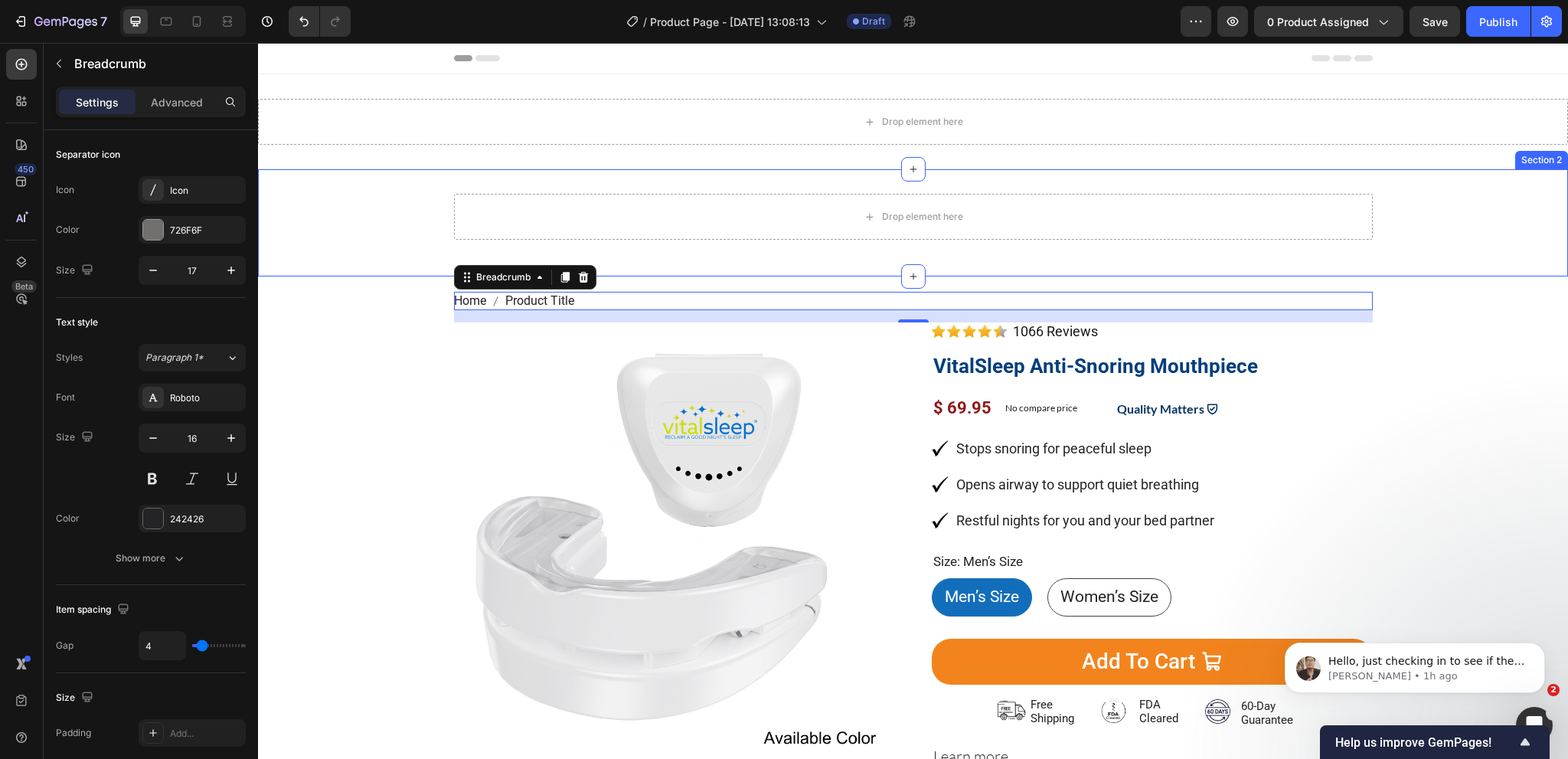
drag, startPoint x: 1500, startPoint y: 201, endPoint x: 1520, endPoint y: 180, distance: 29.0
click at [1500, 201] on div "Drop element here Row" at bounding box center [913, 223] width 1310 height 58
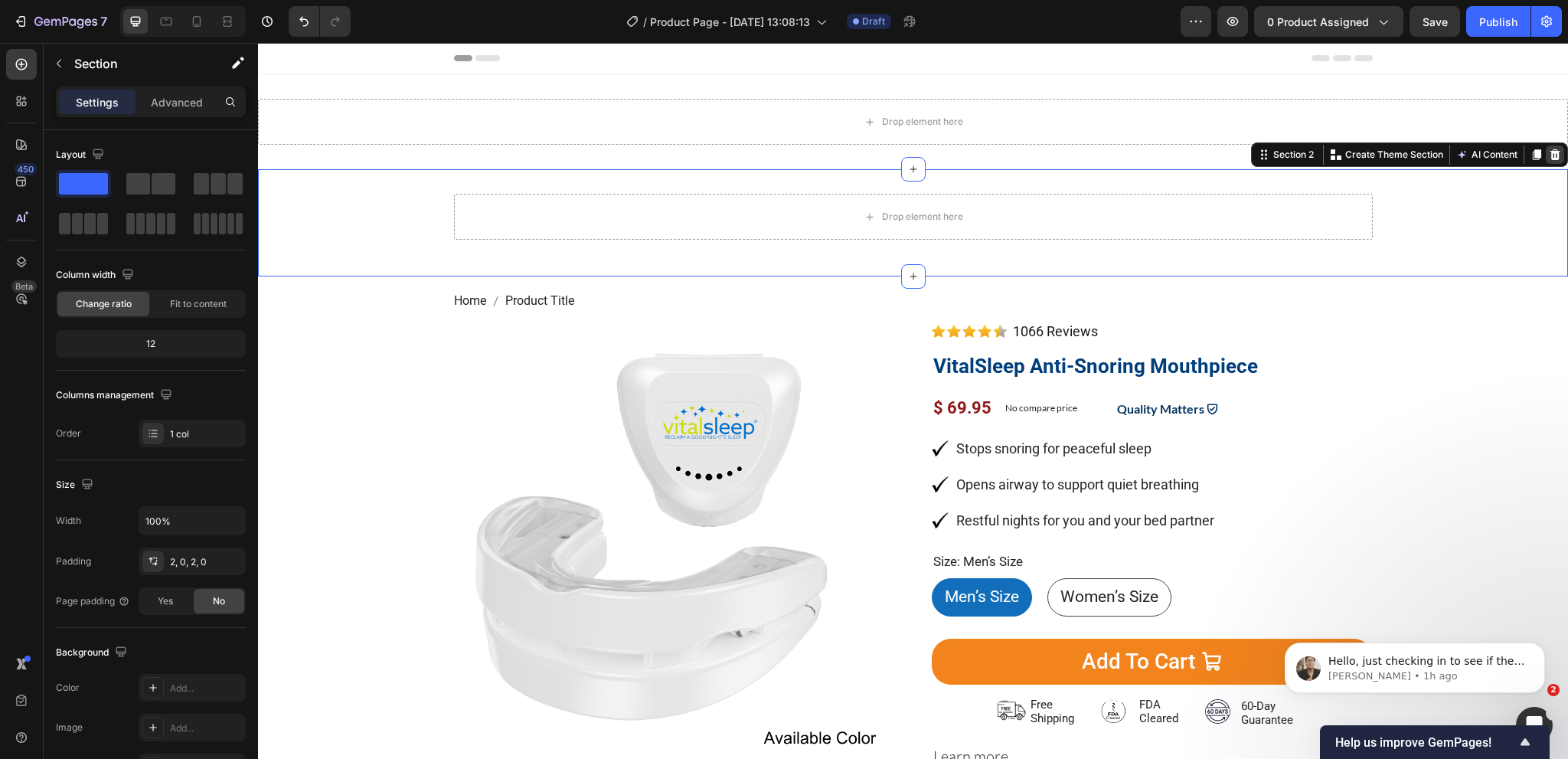
click at [1550, 155] on div at bounding box center [1555, 154] width 18 height 18
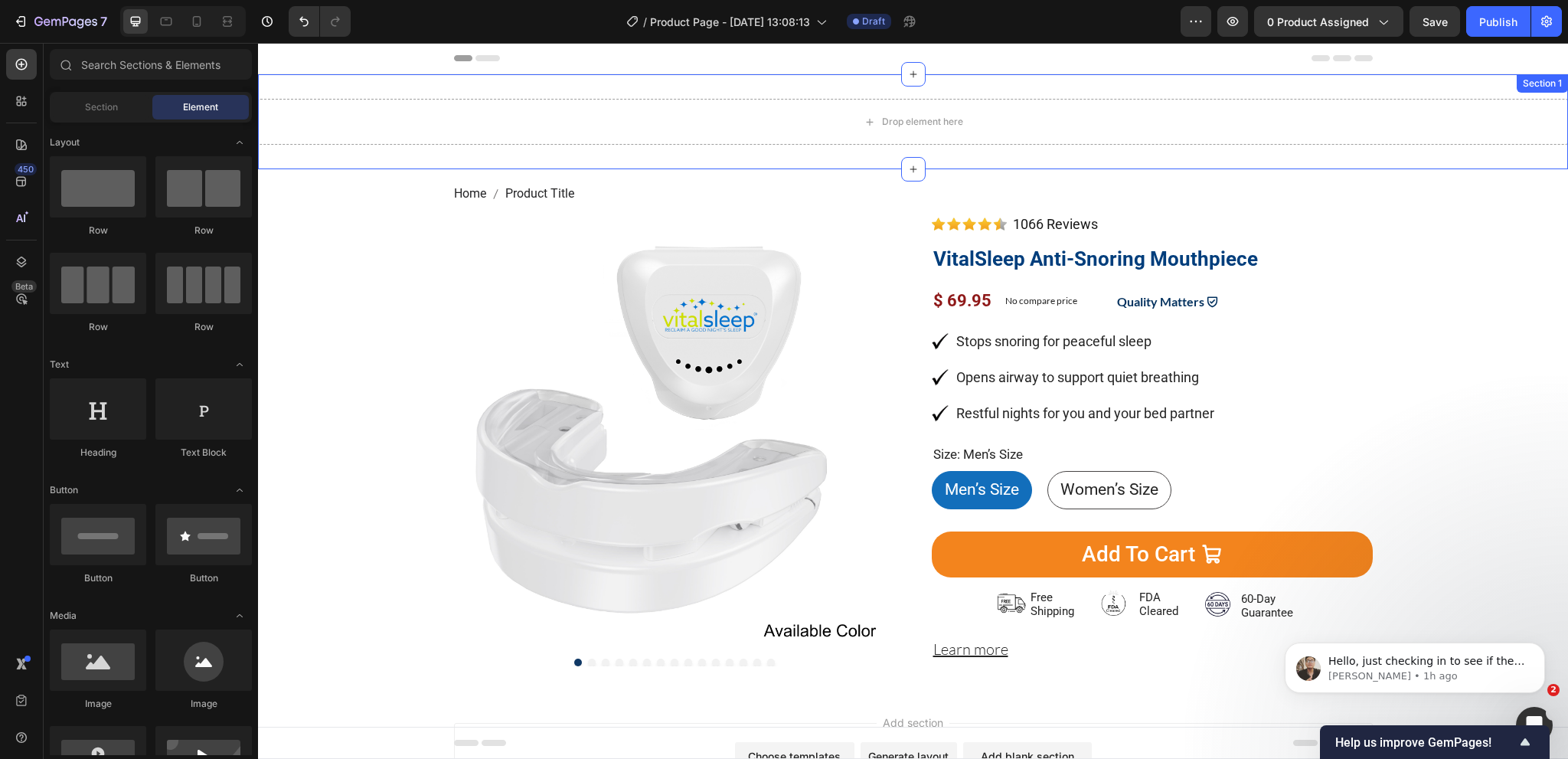
click at [1396, 89] on div "Drop element here Section 1" at bounding box center [913, 122] width 1310 height 95
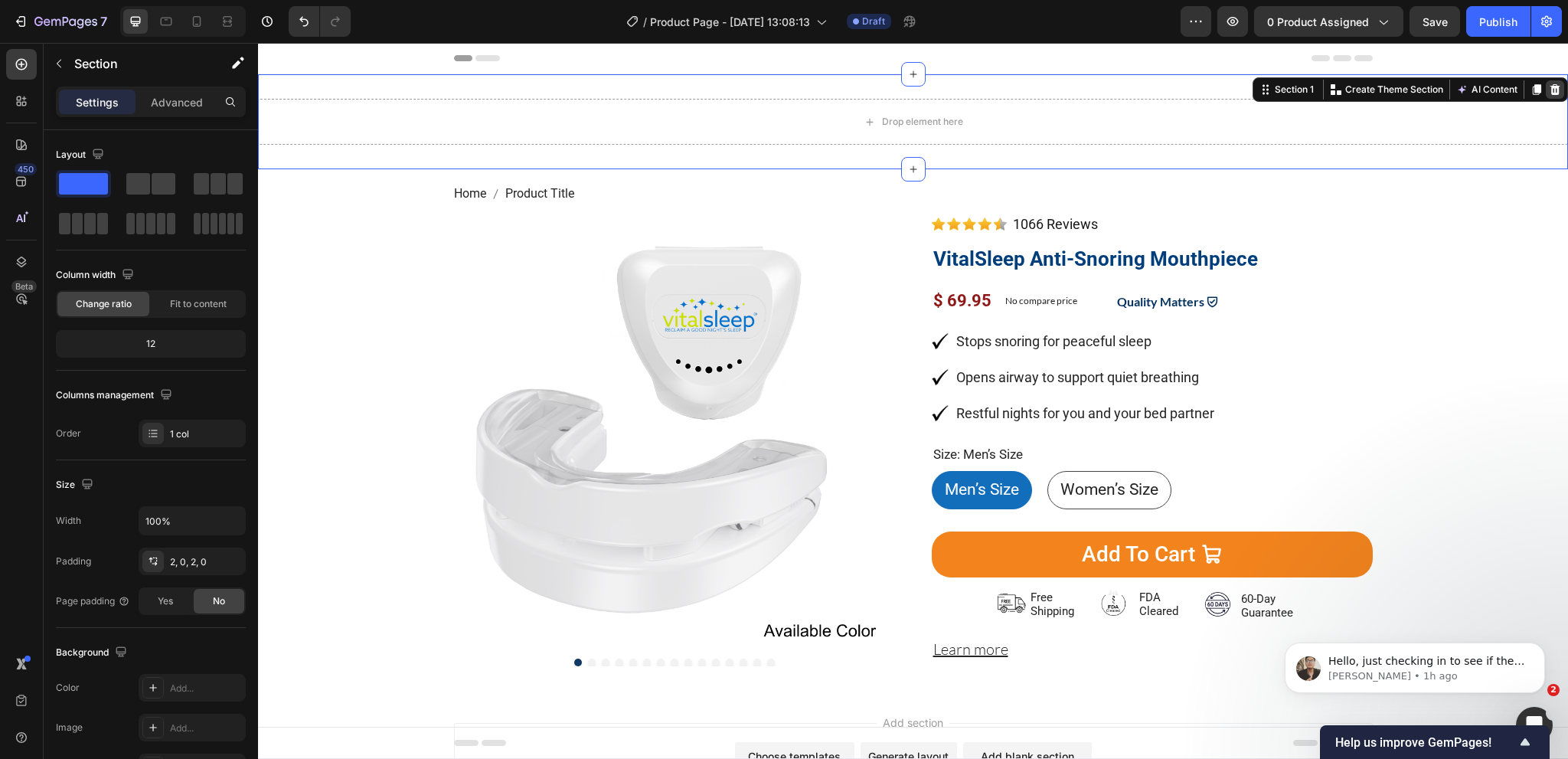
click at [1549, 83] on icon at bounding box center [1555, 89] width 13 height 13
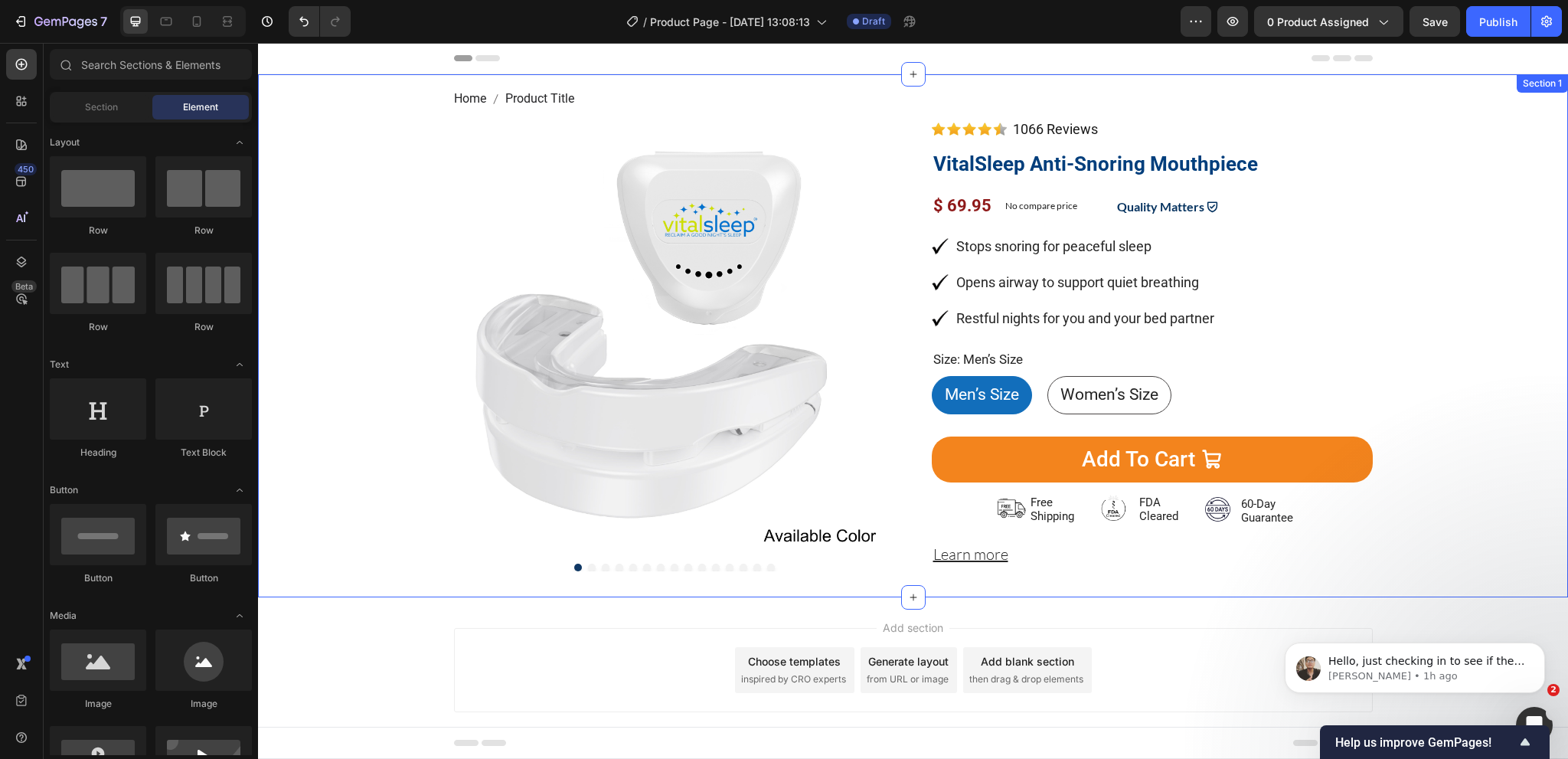
click at [352, 220] on div "Home Product Title Breadcrumb Product Images Image 1066 Reviews Button Advanced…" at bounding box center [913, 337] width 1287 height 497
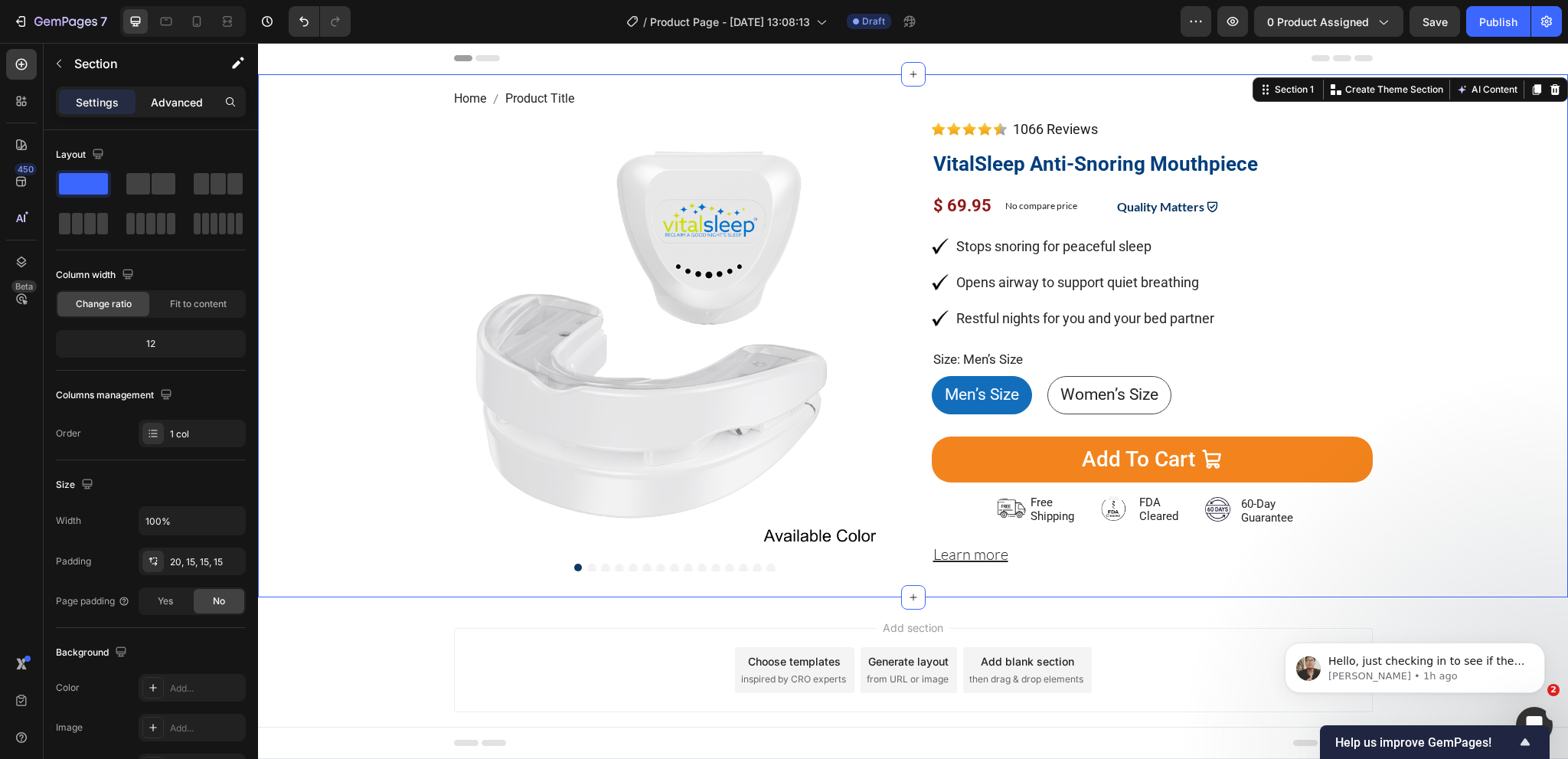
click at [154, 100] on p "Advanced" at bounding box center [177, 102] width 52 height 16
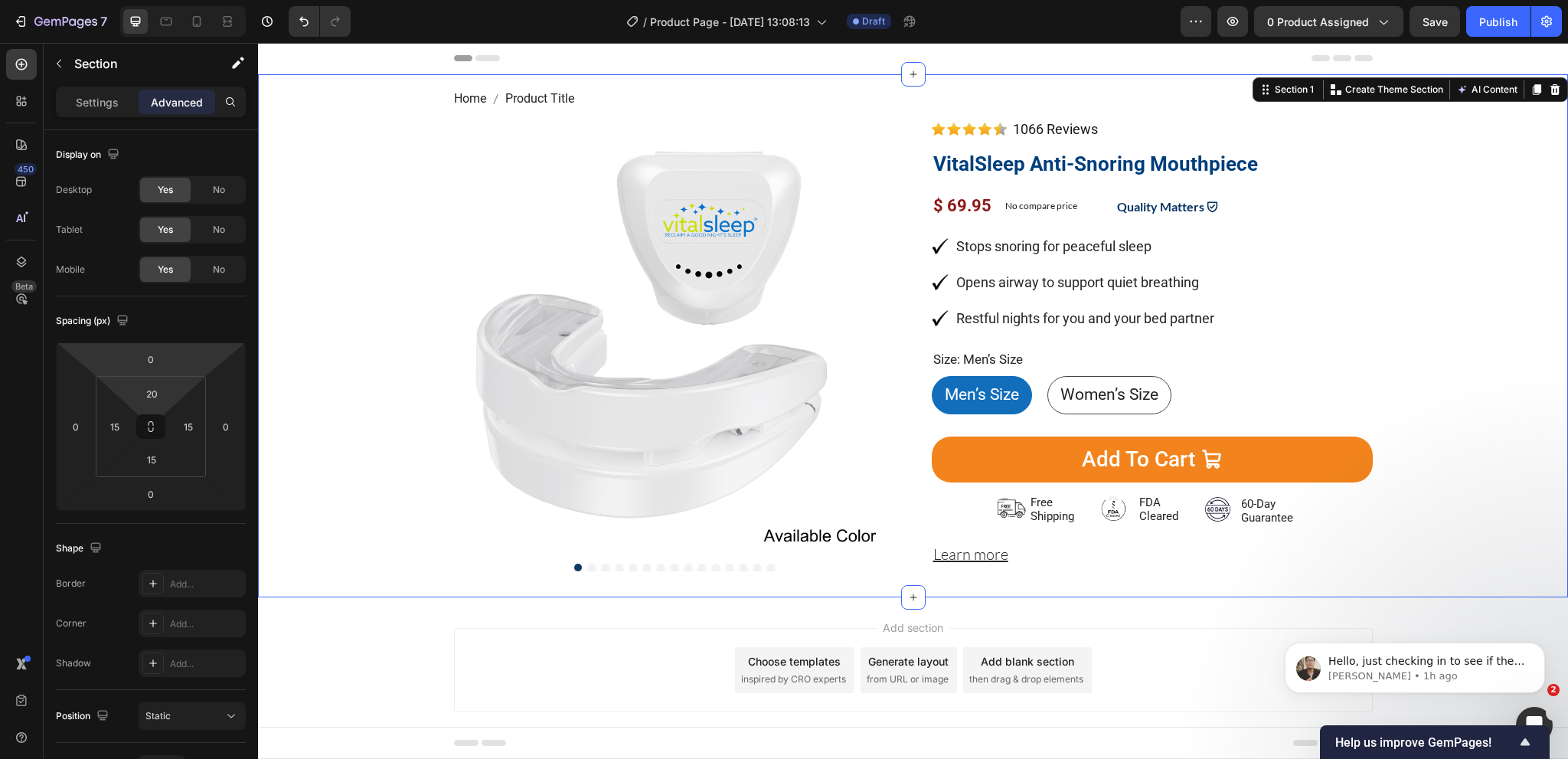
click at [150, 390] on input "20" at bounding box center [151, 394] width 31 height 23
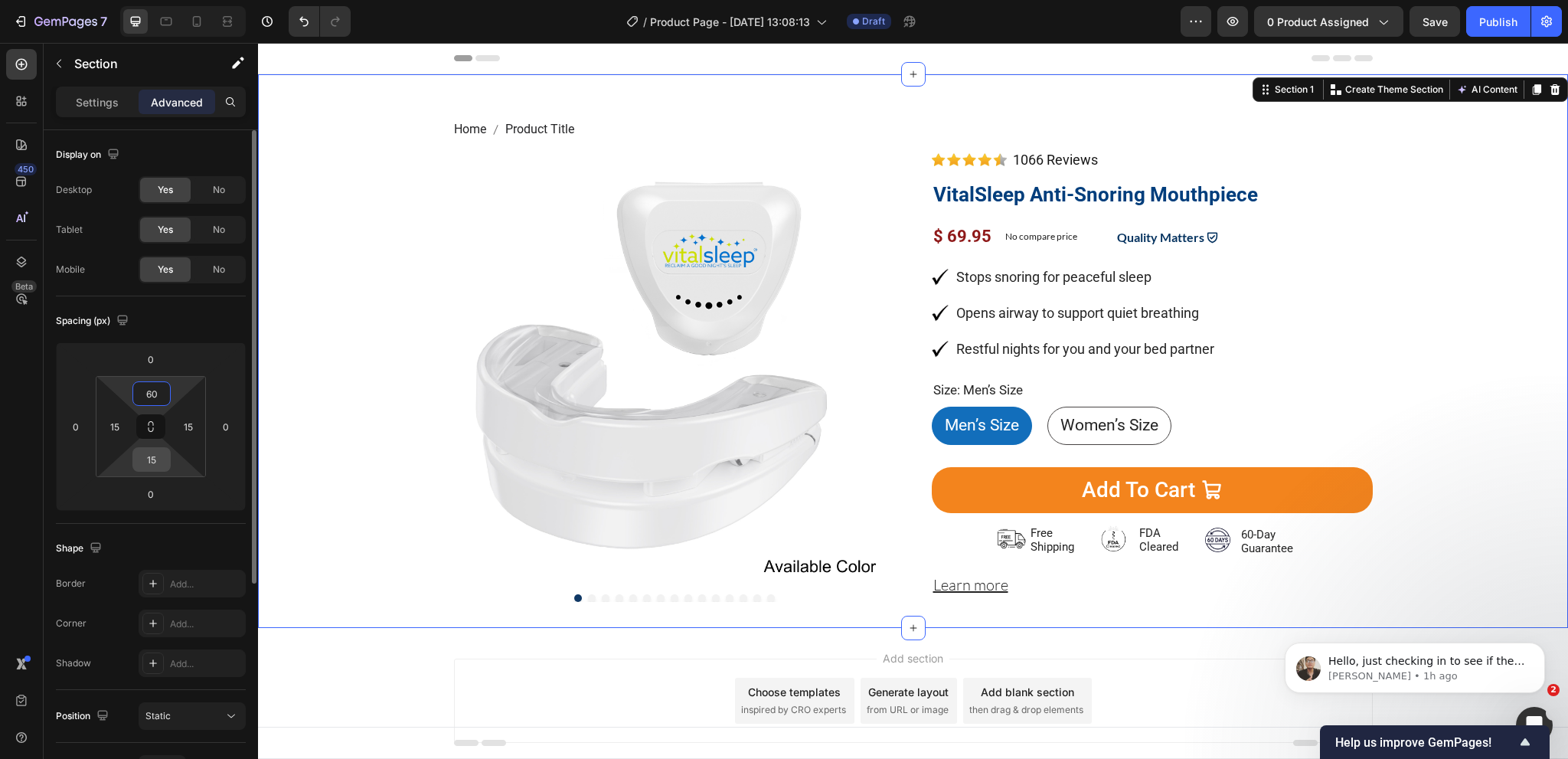
type input "60"
click at [150, 457] on input "15" at bounding box center [151, 460] width 31 height 23
type input "60"
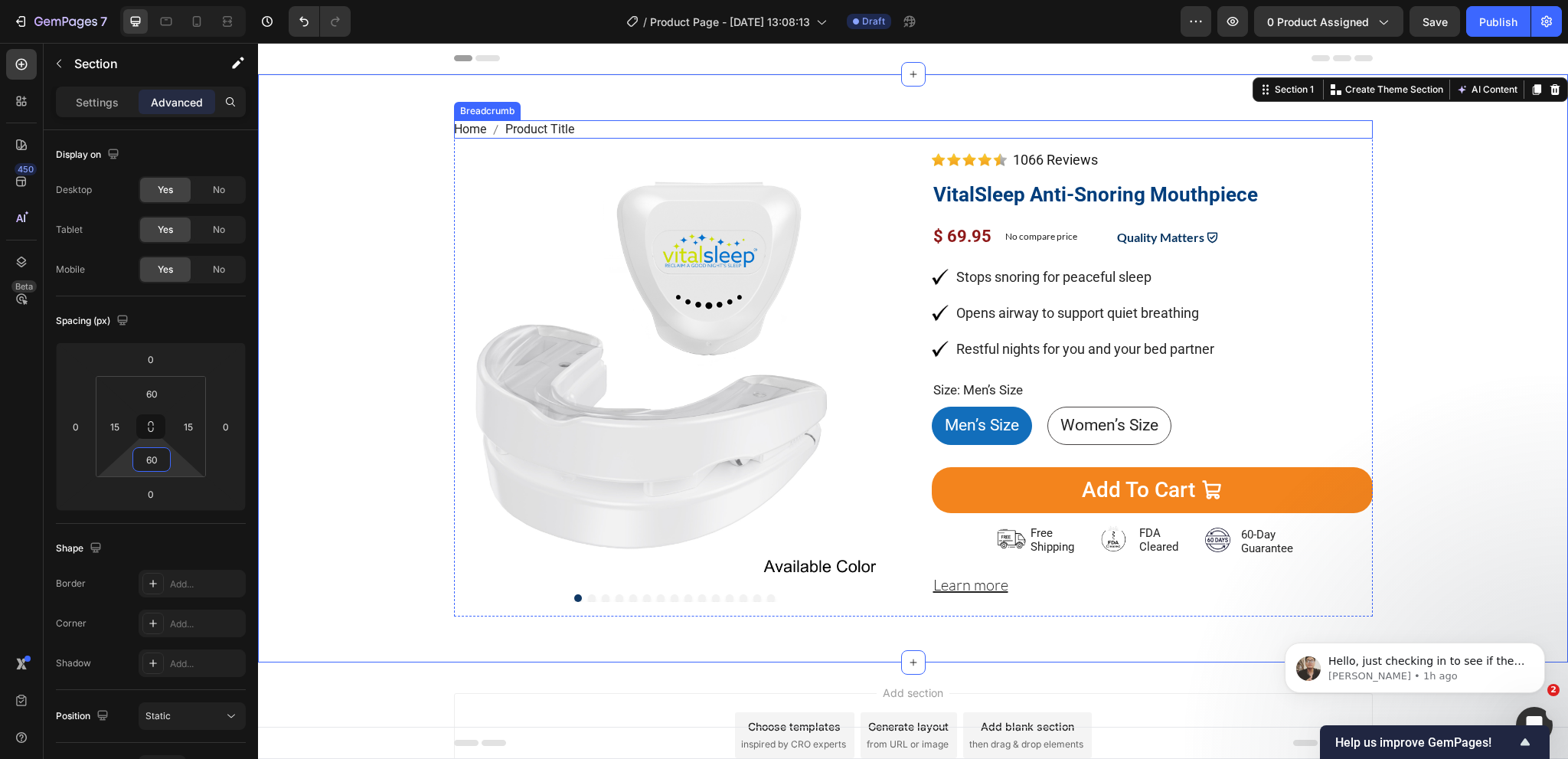
click at [542, 128] on span "Product Title" at bounding box center [540, 129] width 69 height 18
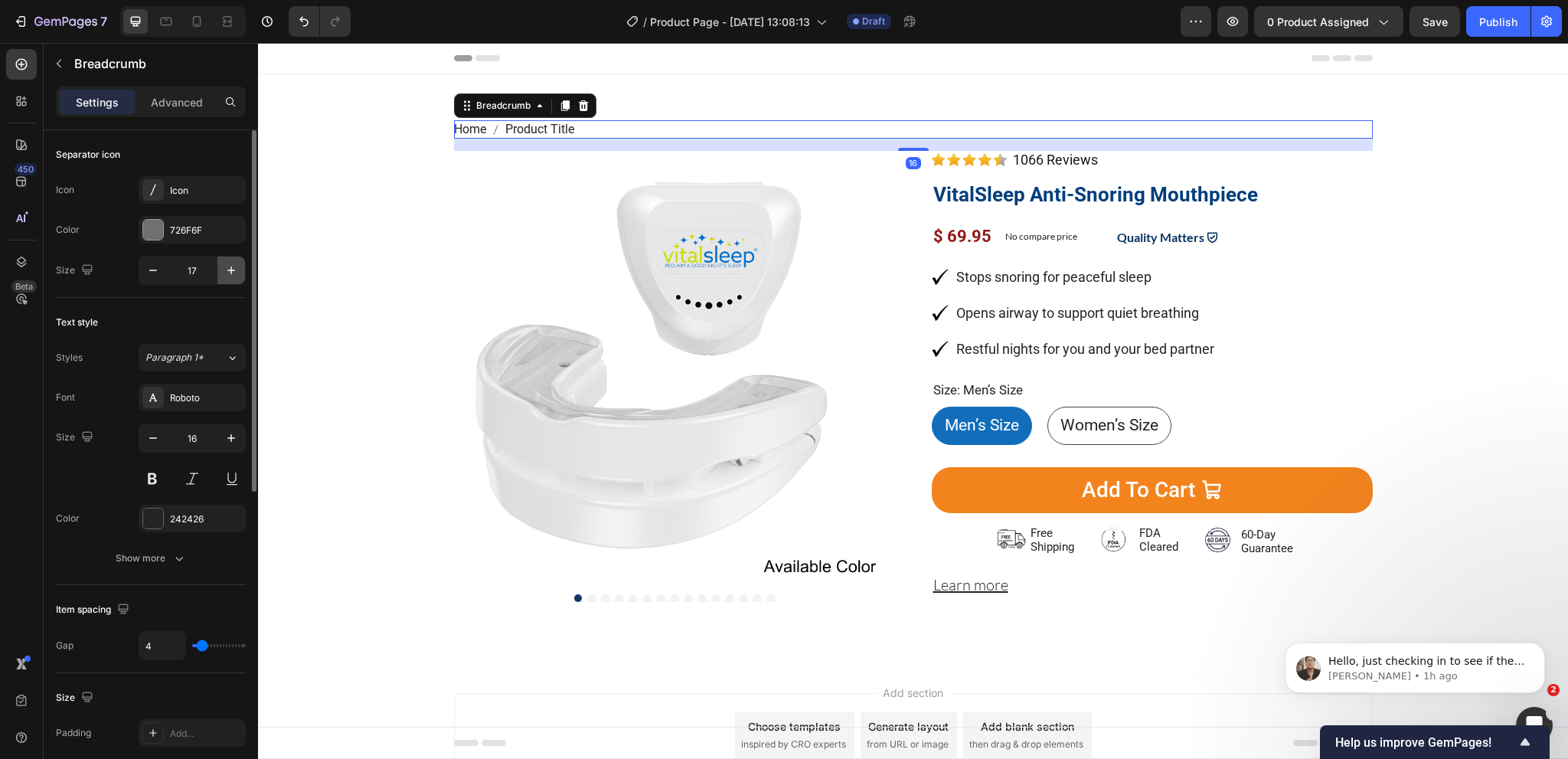
click at [224, 275] on icon "button" at bounding box center [231, 271] width 15 height 15
type input "18"
click at [205, 403] on div "Roboto" at bounding box center [206, 398] width 72 height 14
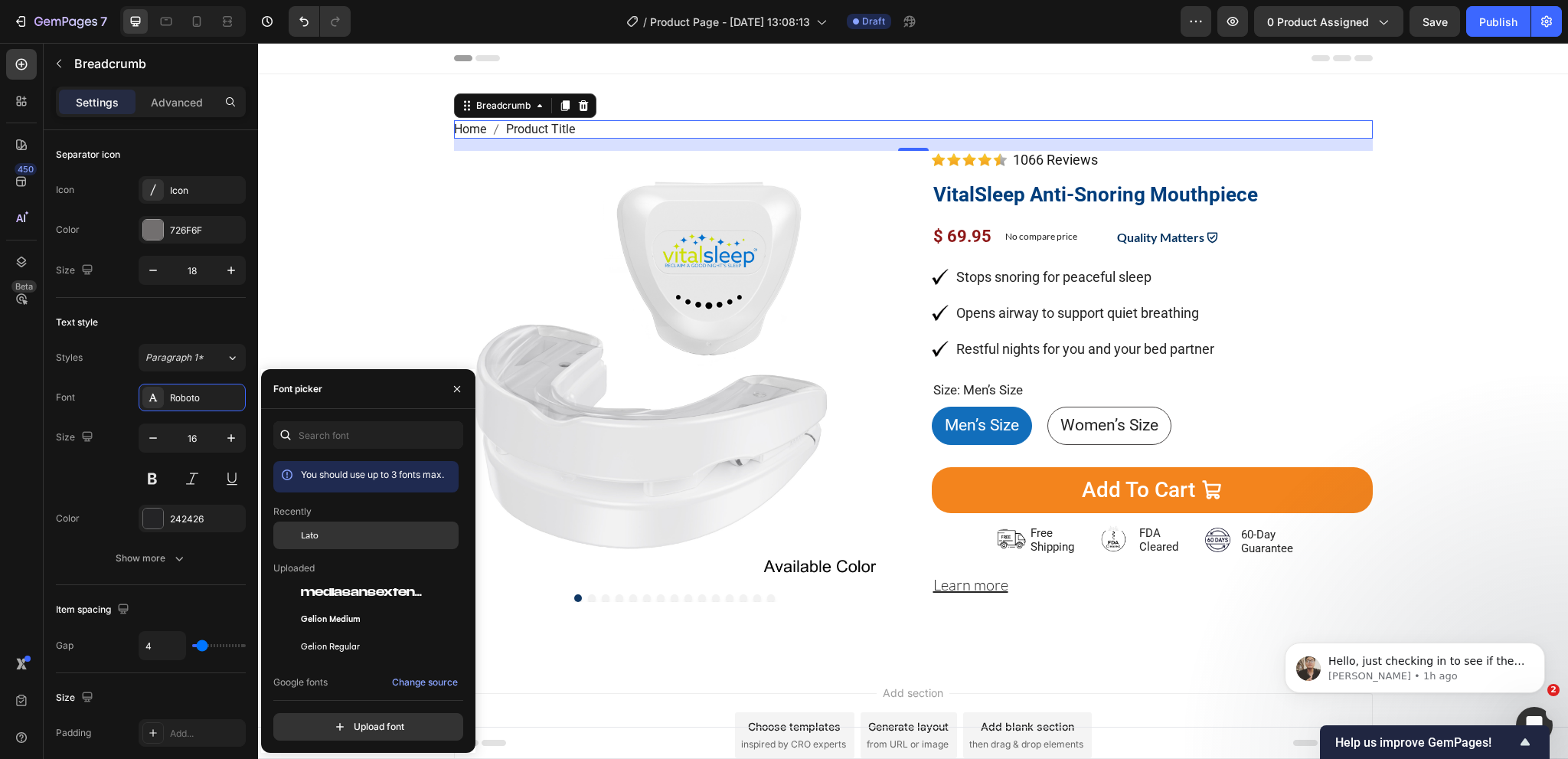
drag, startPoint x: 325, startPoint y: 544, endPoint x: 317, endPoint y: 543, distance: 8.1
click at [323, 544] on div "Lato" at bounding box center [366, 535] width 185 height 28
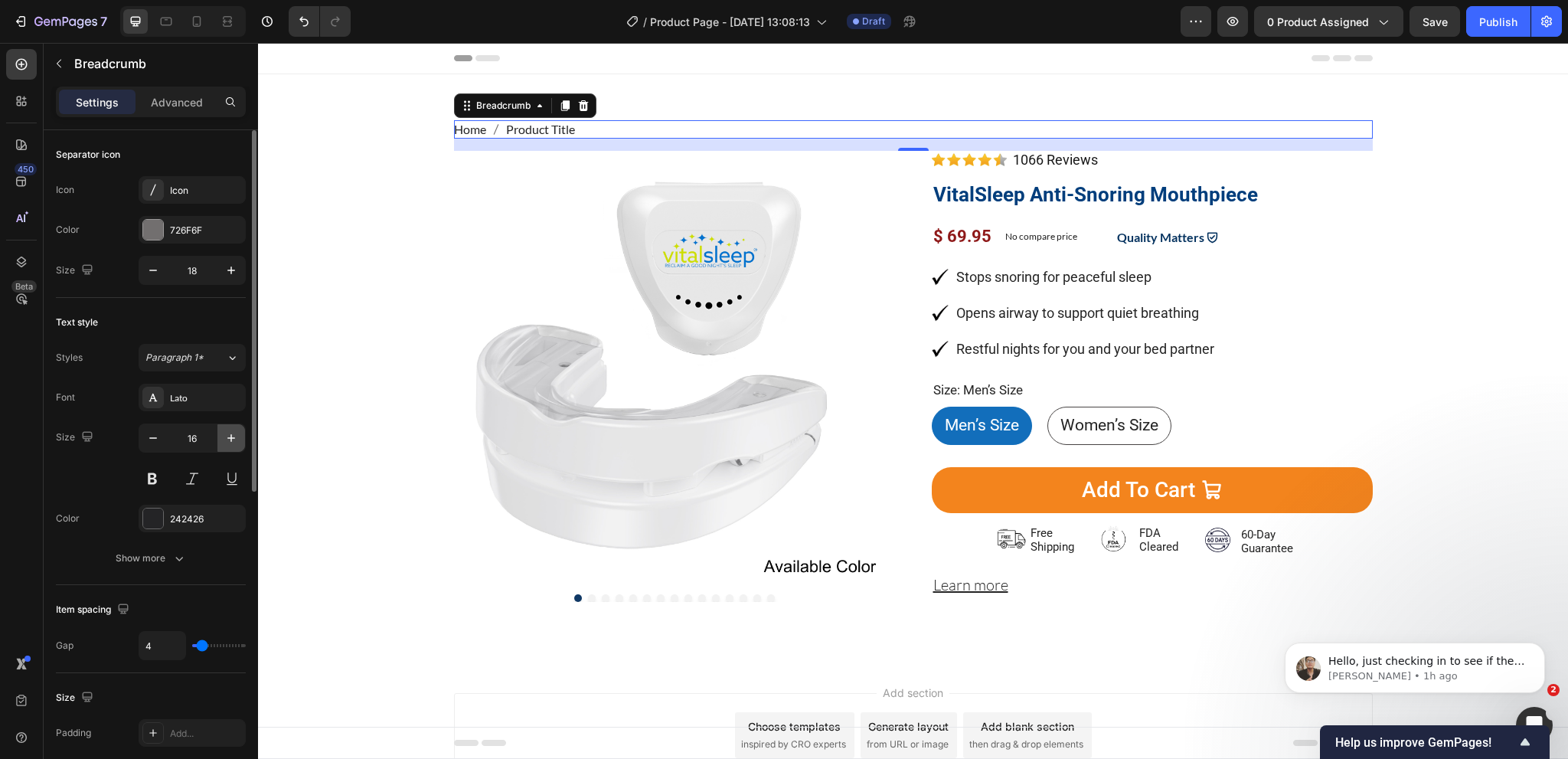
click at [229, 437] on icon "button" at bounding box center [230, 438] width 8 height 8
click at [229, 435] on icon "button" at bounding box center [231, 438] width 15 height 15
type input "18"
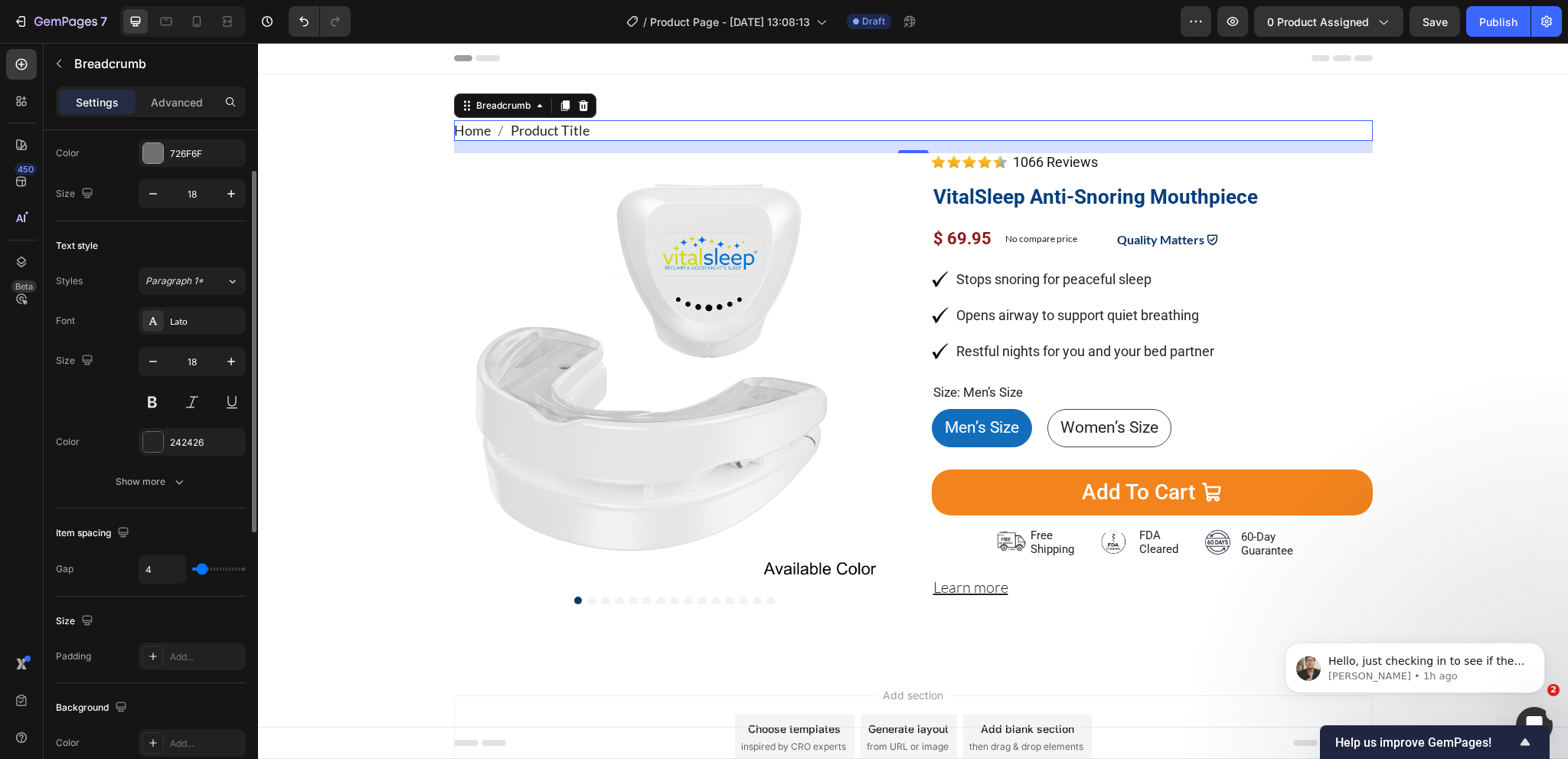
scroll to position [153, 0]
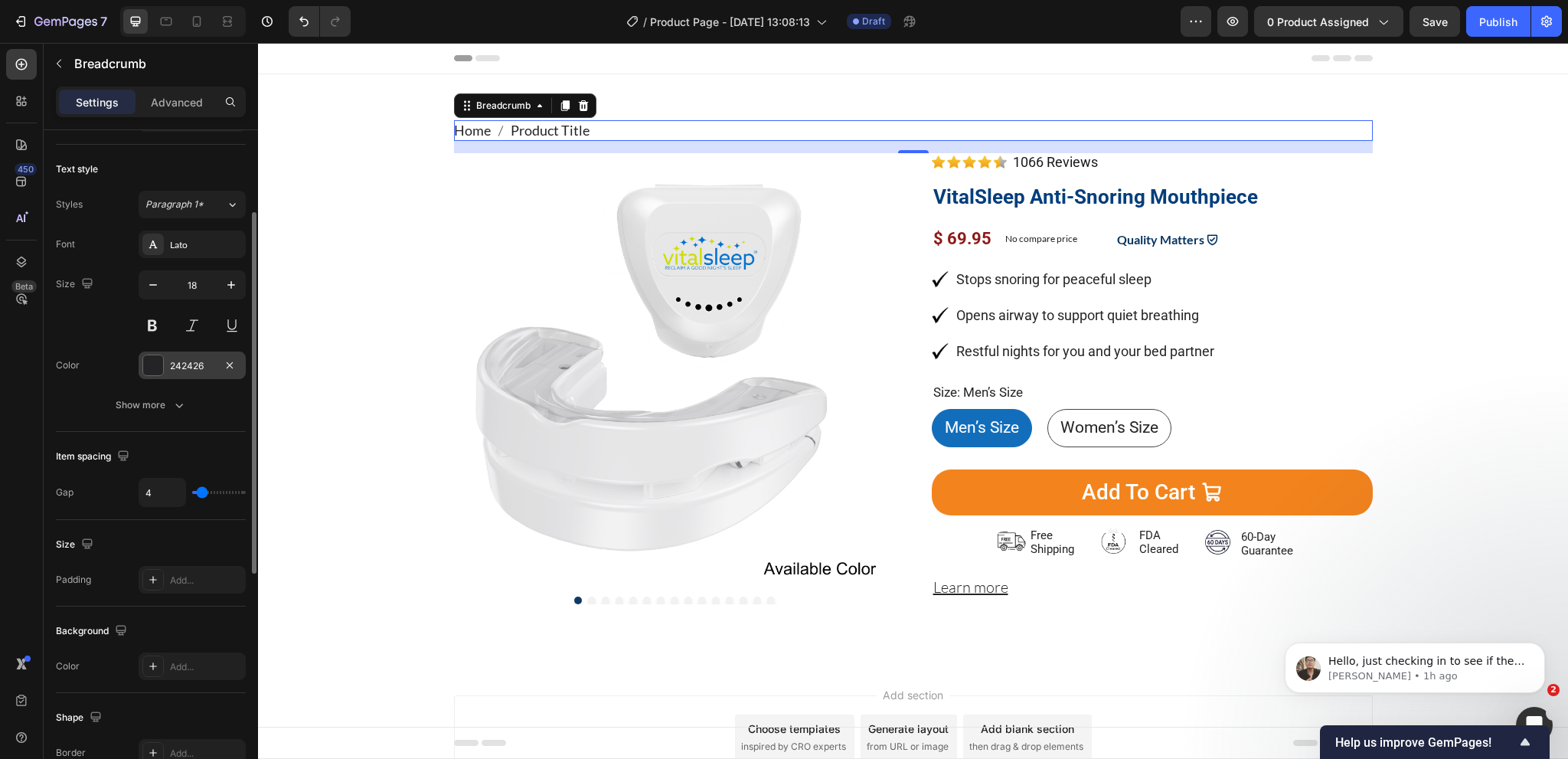
click at [190, 372] on div "242426" at bounding box center [192, 365] width 107 height 28
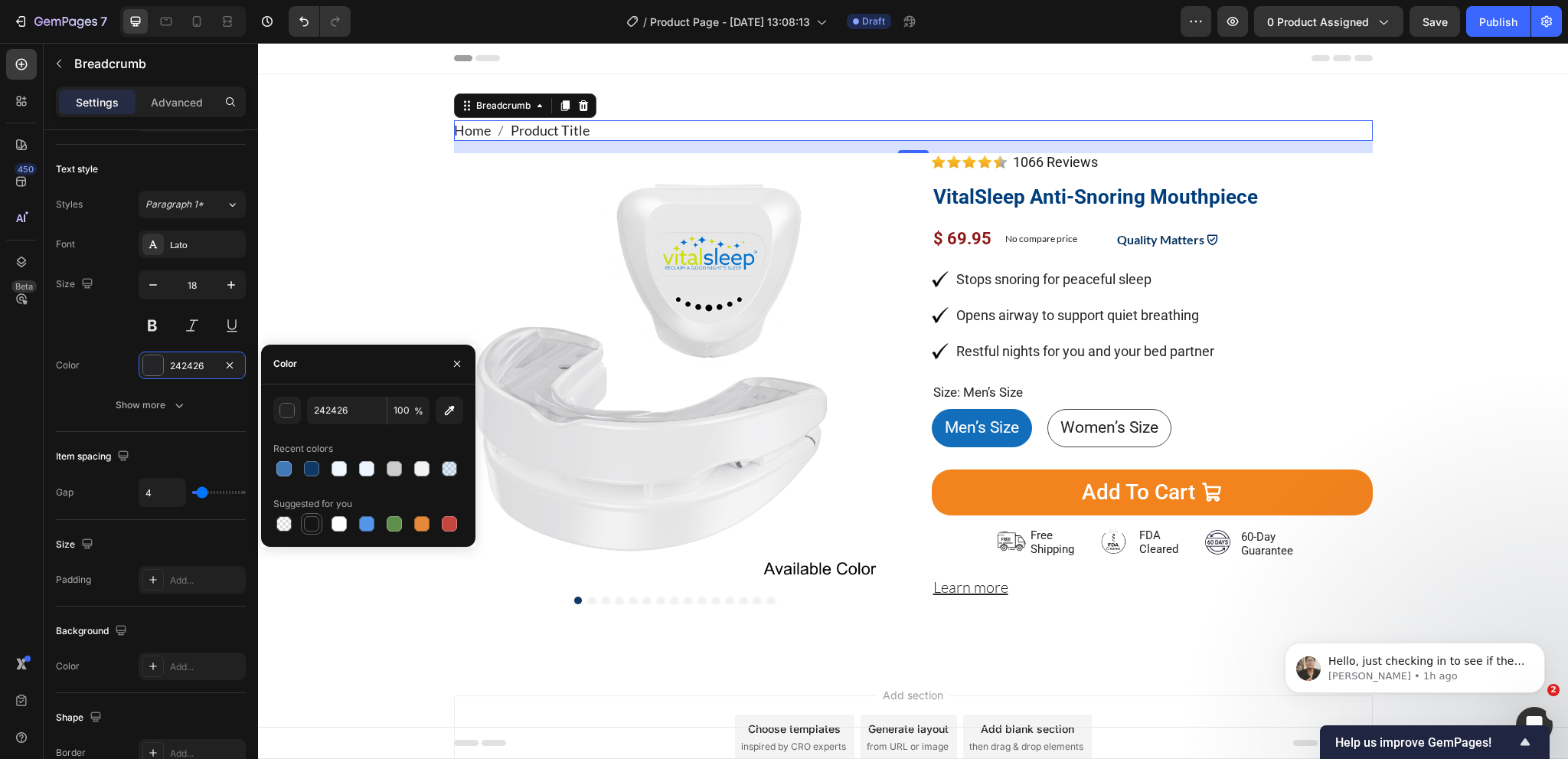
click at [312, 533] on div at bounding box center [312, 524] width 22 height 22
type input "151515"
click at [1066, 162] on p "1066 Reviews" at bounding box center [1056, 162] width 85 height 17
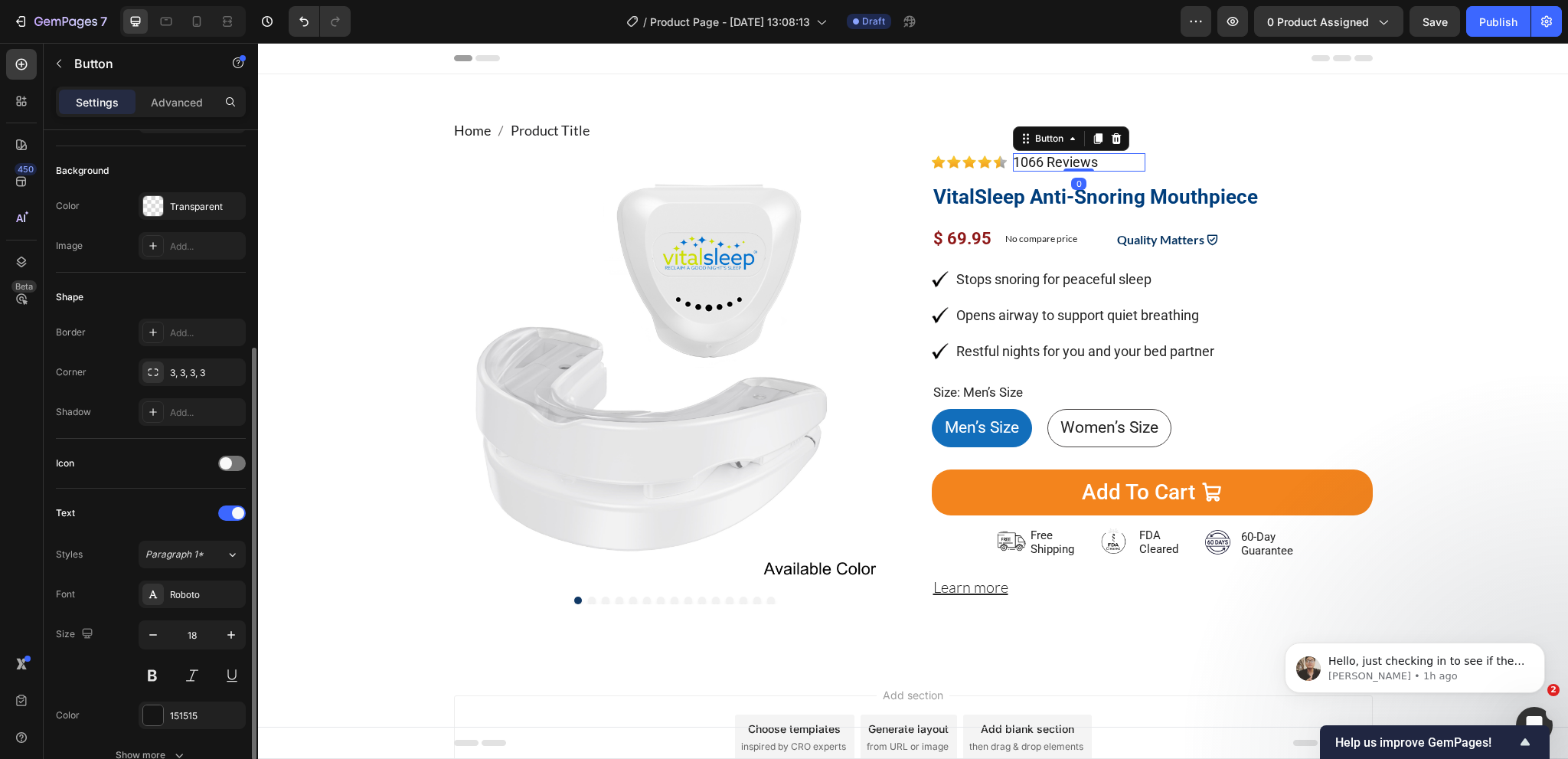
scroll to position [230, 0]
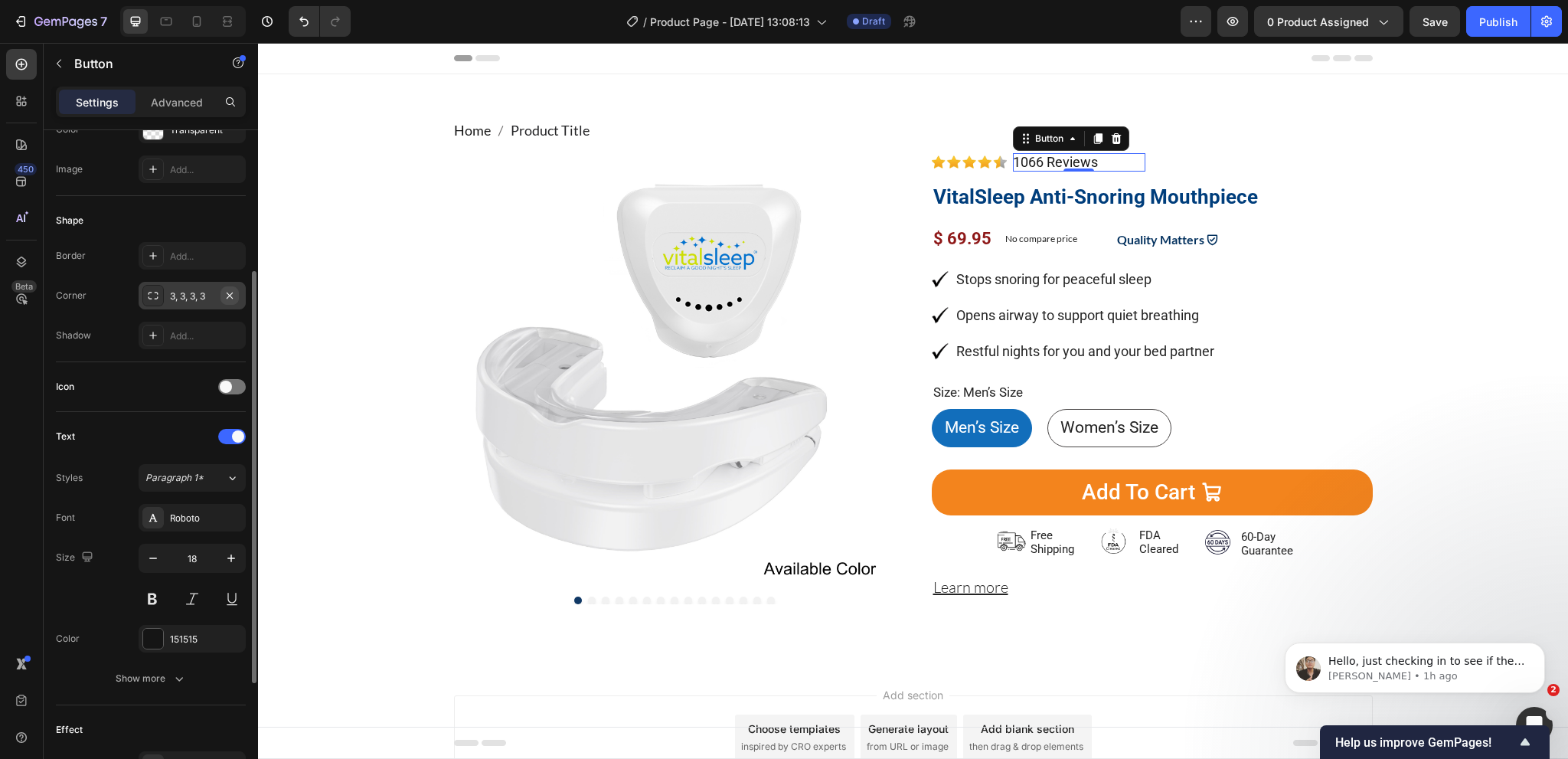
click at [232, 293] on icon "button" at bounding box center [229, 296] width 13 height 13
click at [192, 520] on div "Roboto" at bounding box center [206, 519] width 72 height 14
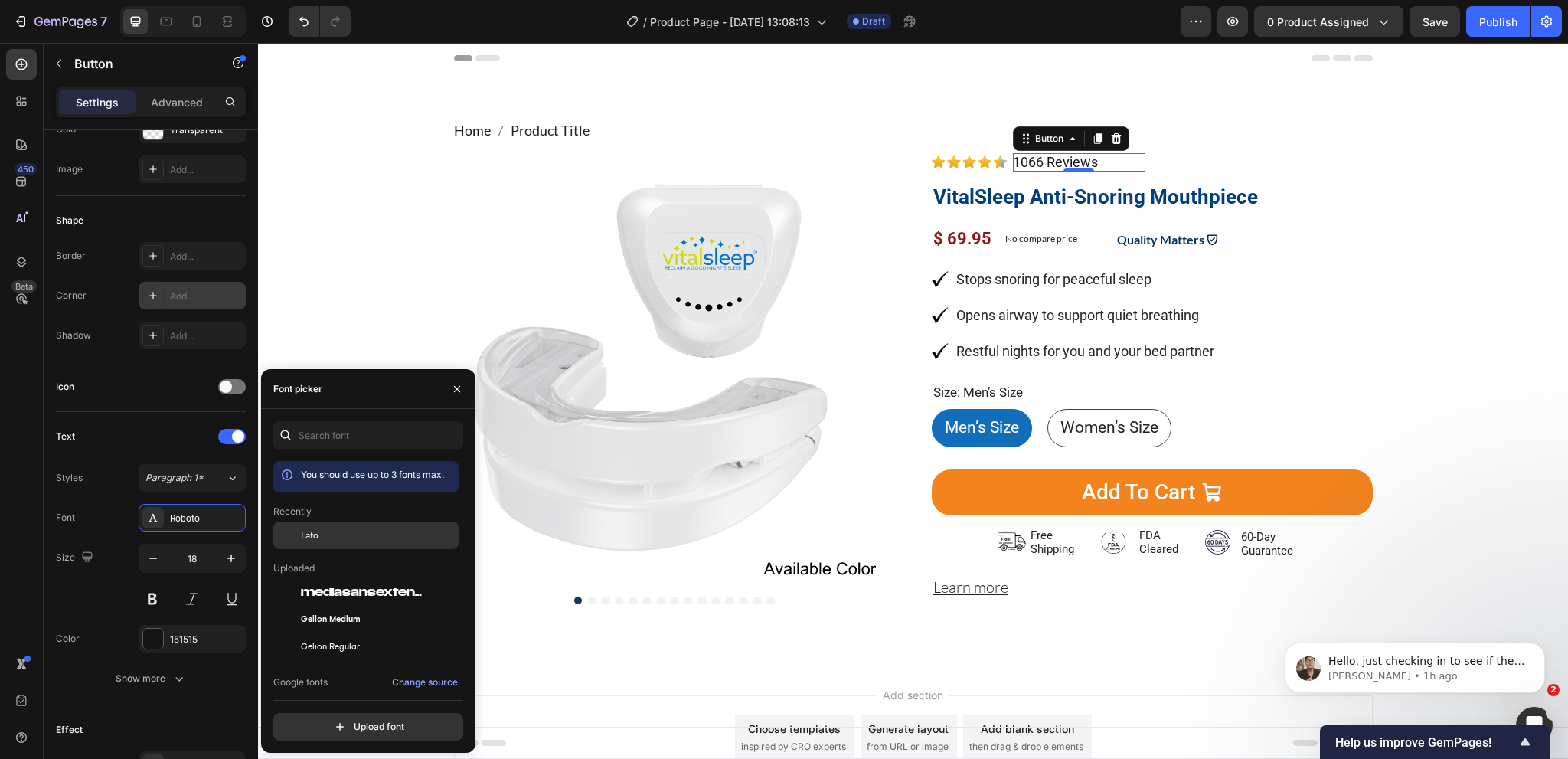
click at [320, 531] on div "Lato" at bounding box center [378, 535] width 154 height 14
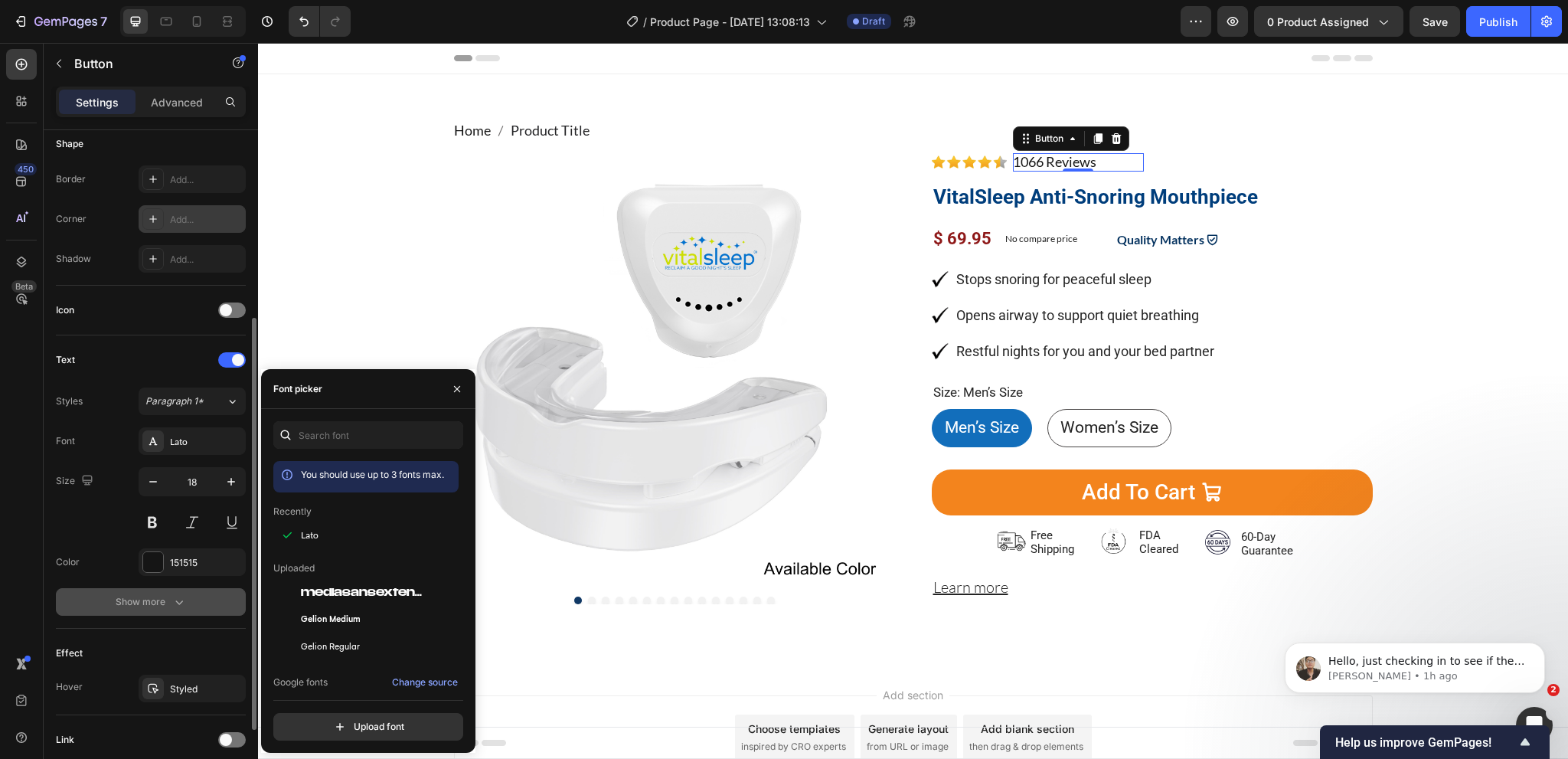
click at [164, 608] on div "Show more" at bounding box center [151, 602] width 71 height 15
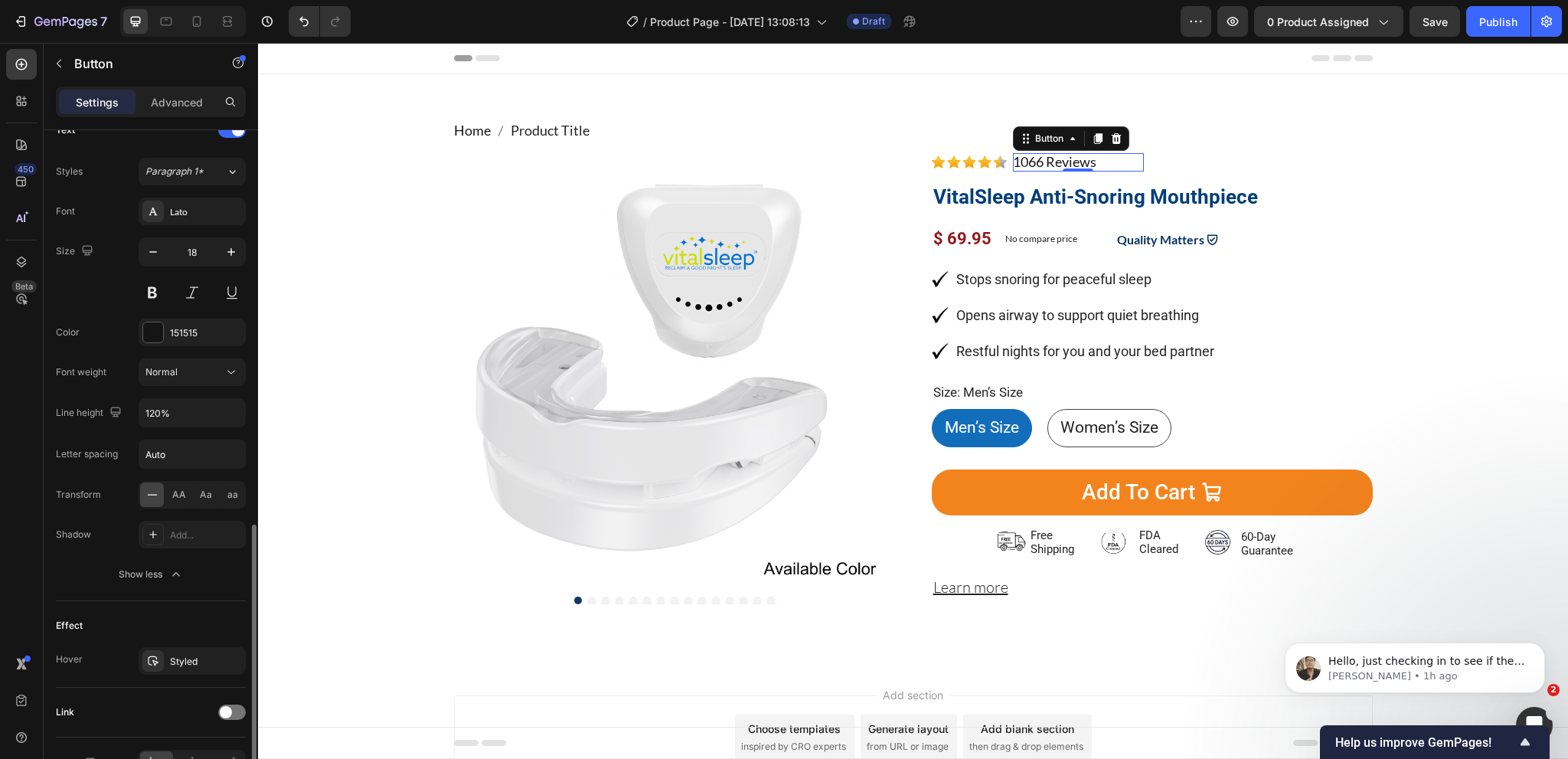
scroll to position [613, 0]
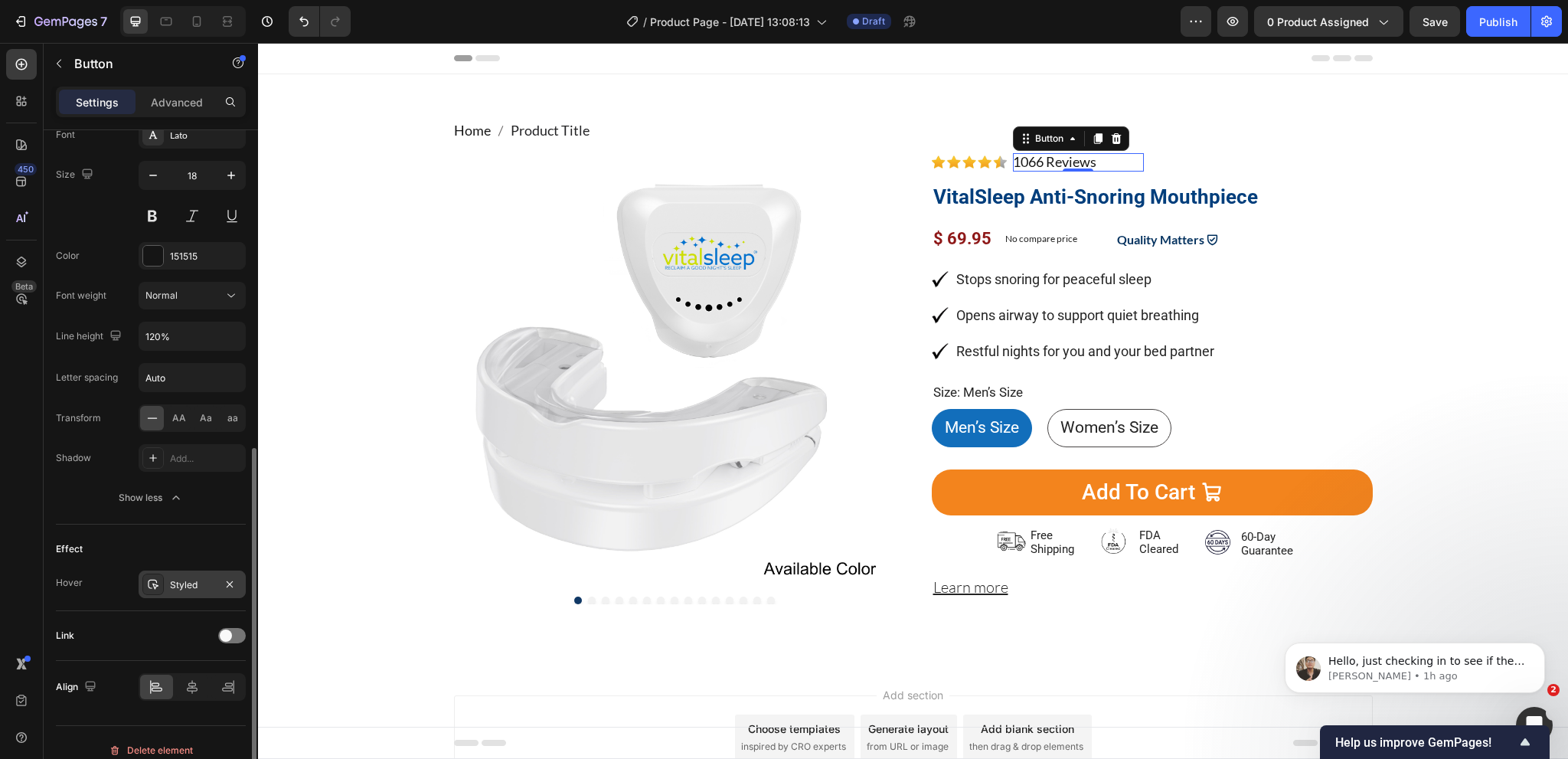
click at [179, 584] on div "Styled" at bounding box center [192, 585] width 44 height 14
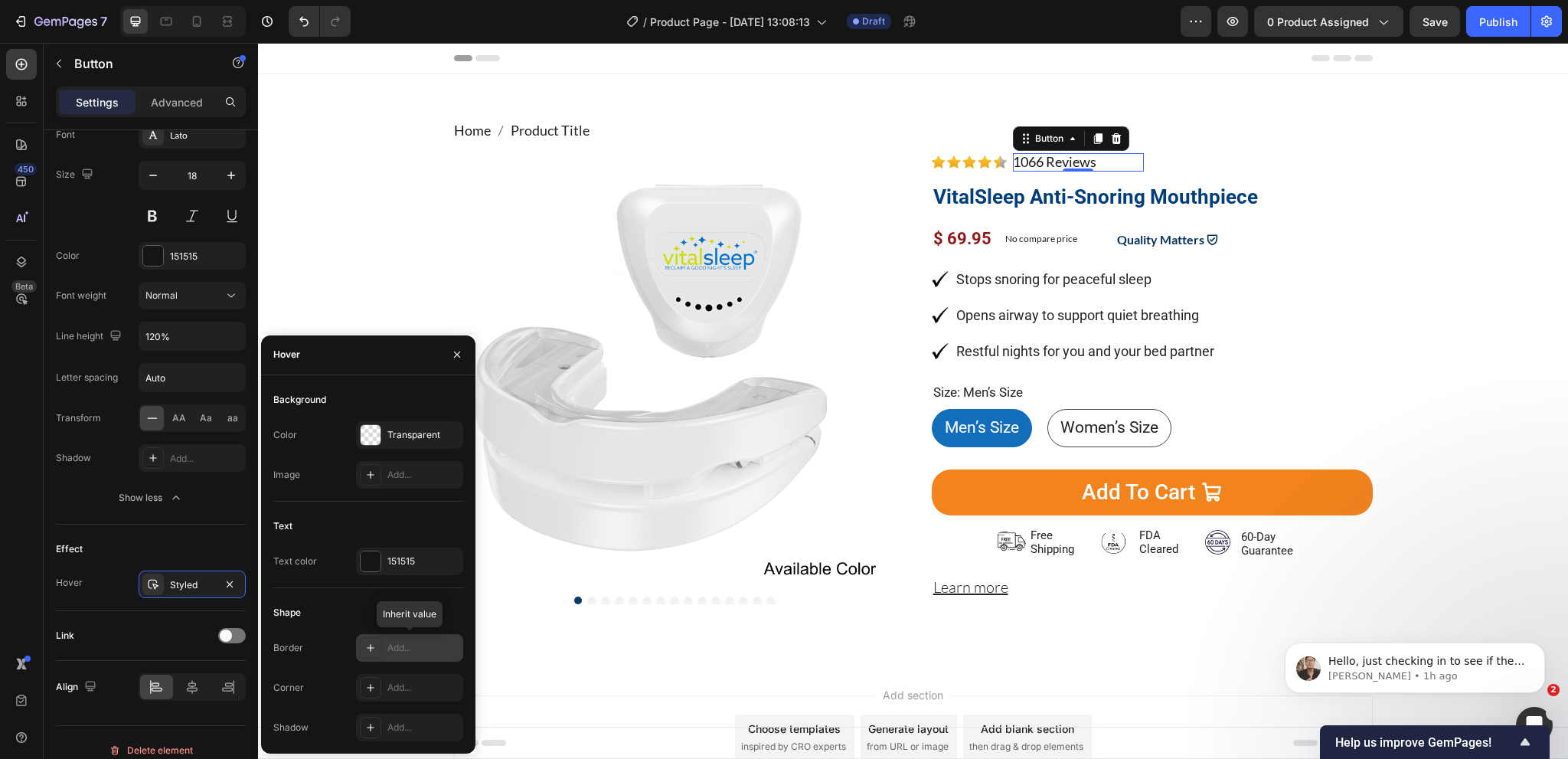
click at [416, 655] on div "Add..." at bounding box center [410, 648] width 107 height 28
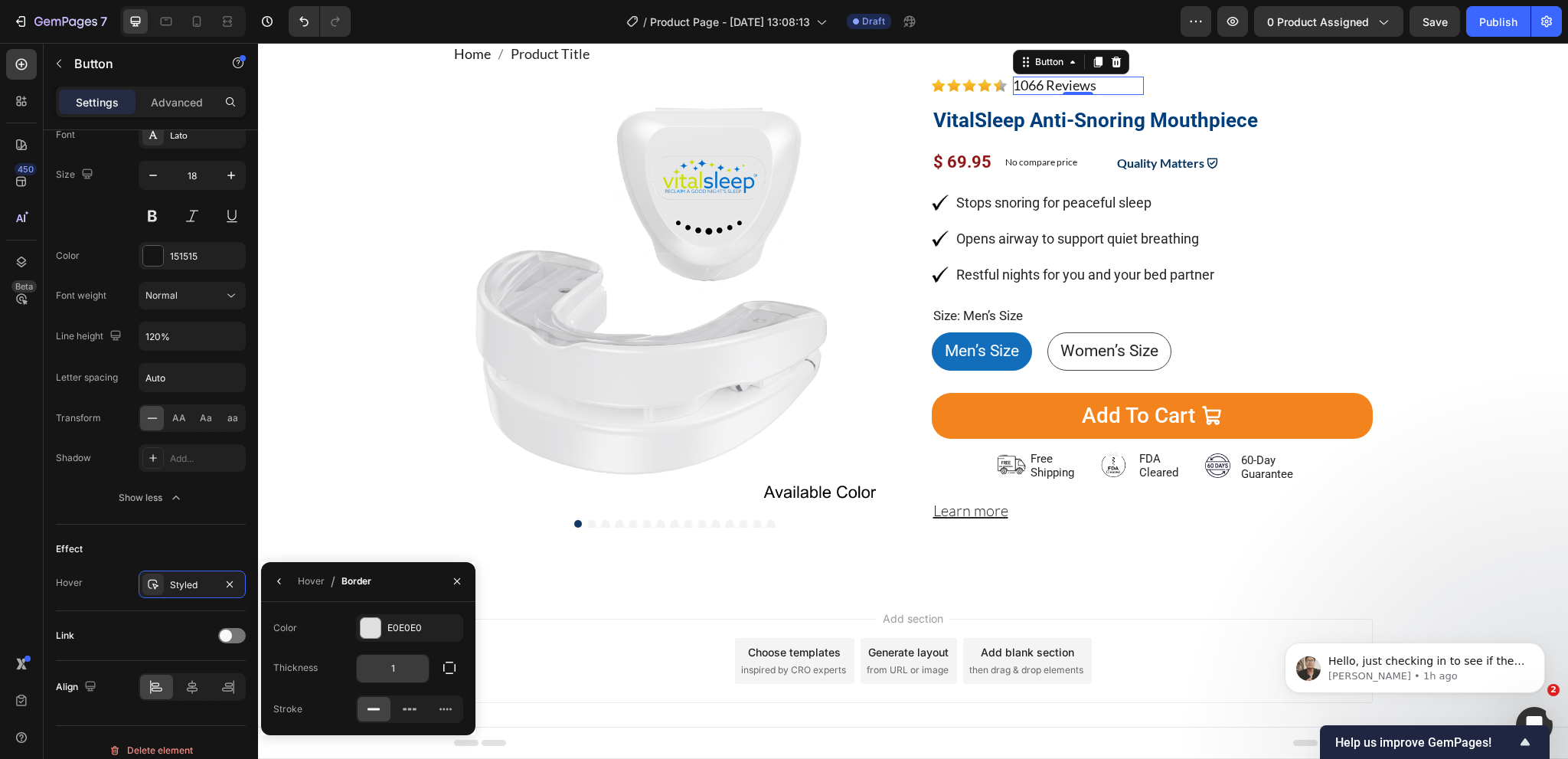
scroll to position [92, 0]
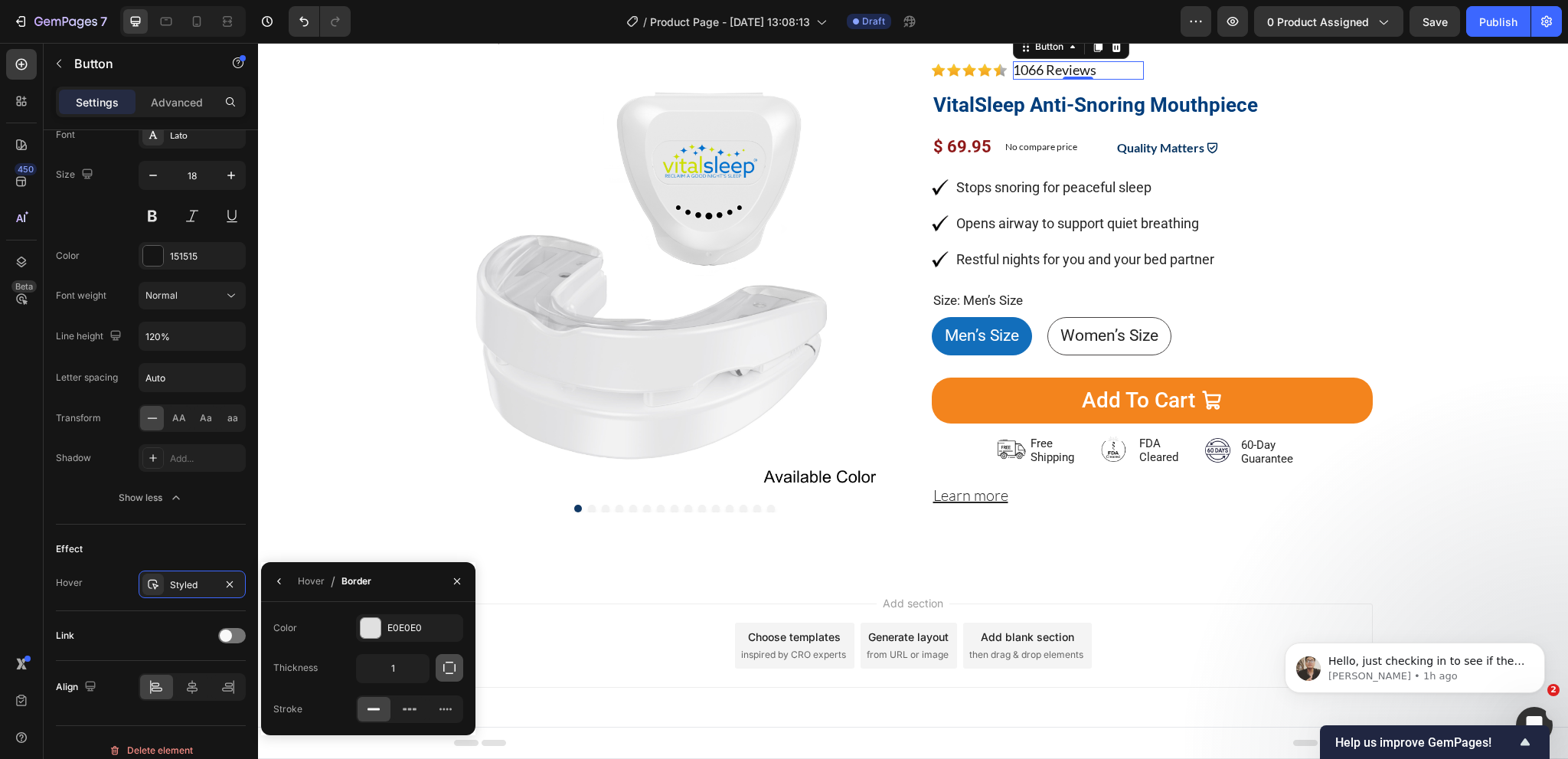
click at [442, 673] on icon "button" at bounding box center [449, 668] width 15 height 15
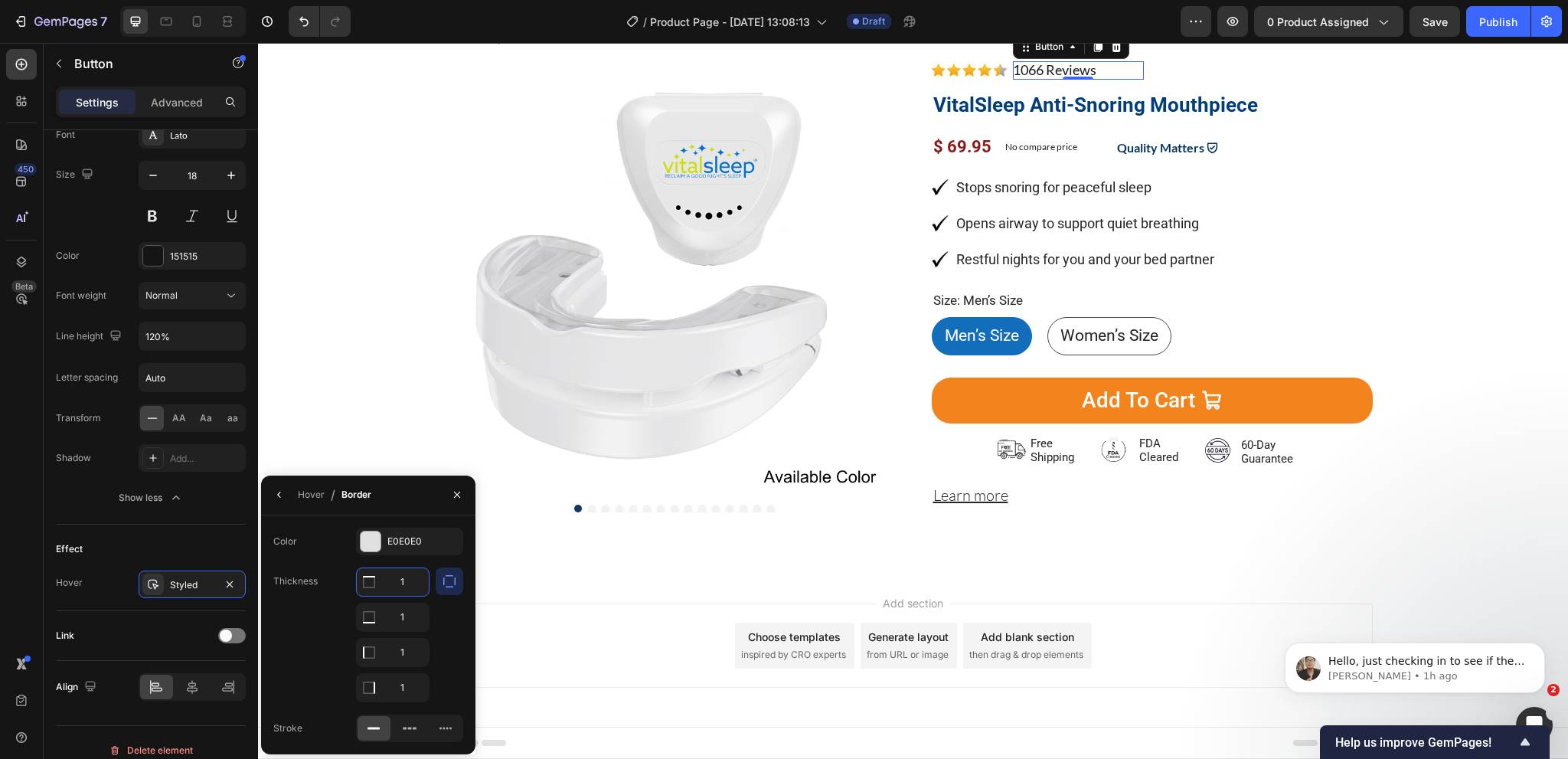
click at [408, 578] on input "1" at bounding box center [393, 582] width 72 height 28
click at [401, 642] on input "1" at bounding box center [393, 652] width 72 height 28
type input "0"
click at [405, 696] on input "1" at bounding box center [393, 687] width 72 height 28
type input "0"
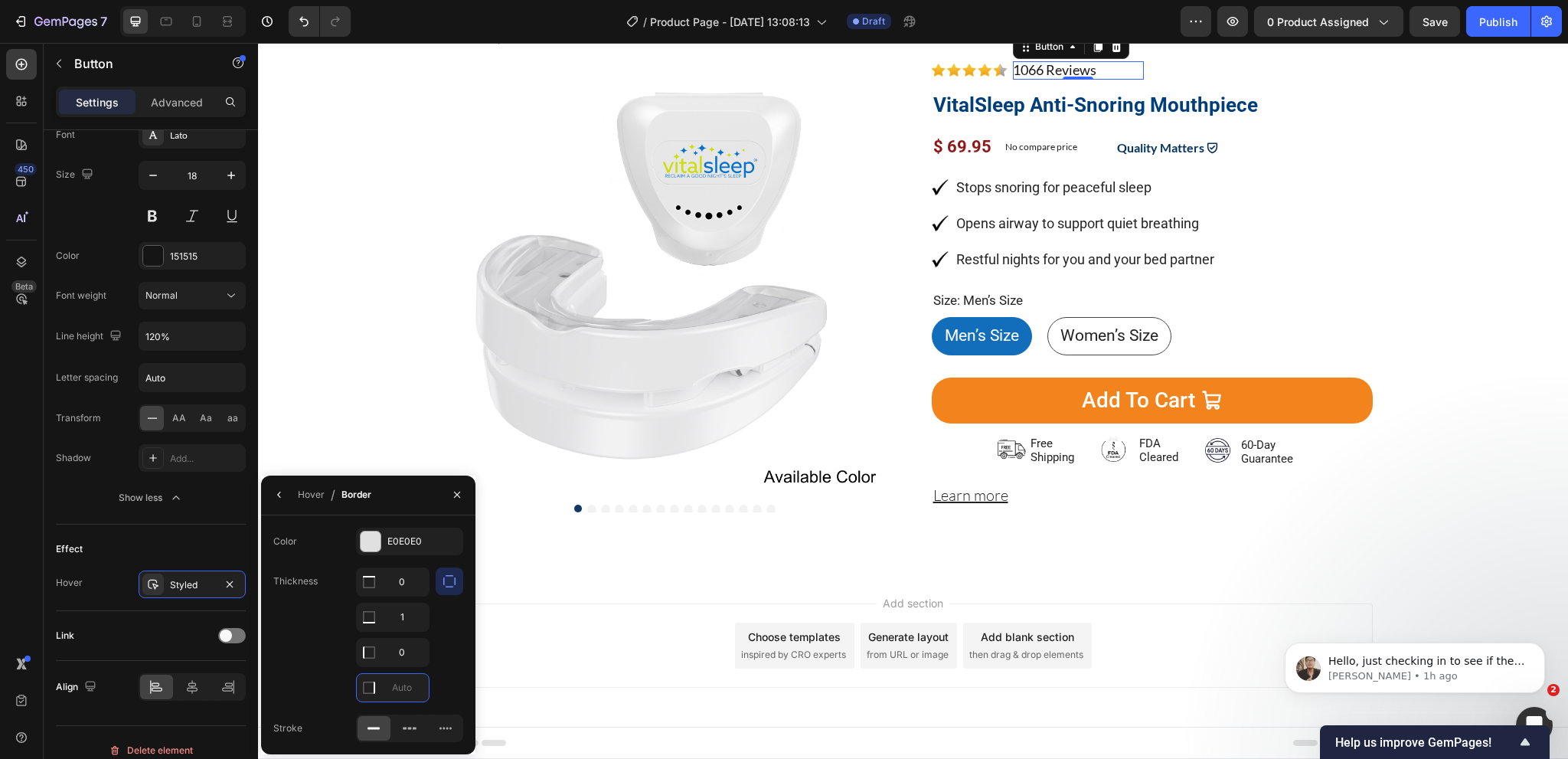
click at [325, 638] on div "Thickness 0 1 0" at bounding box center [369, 635] width 190 height 134
type input "0"
click at [397, 542] on div "E0E0E0" at bounding box center [409, 541] width 44 height 14
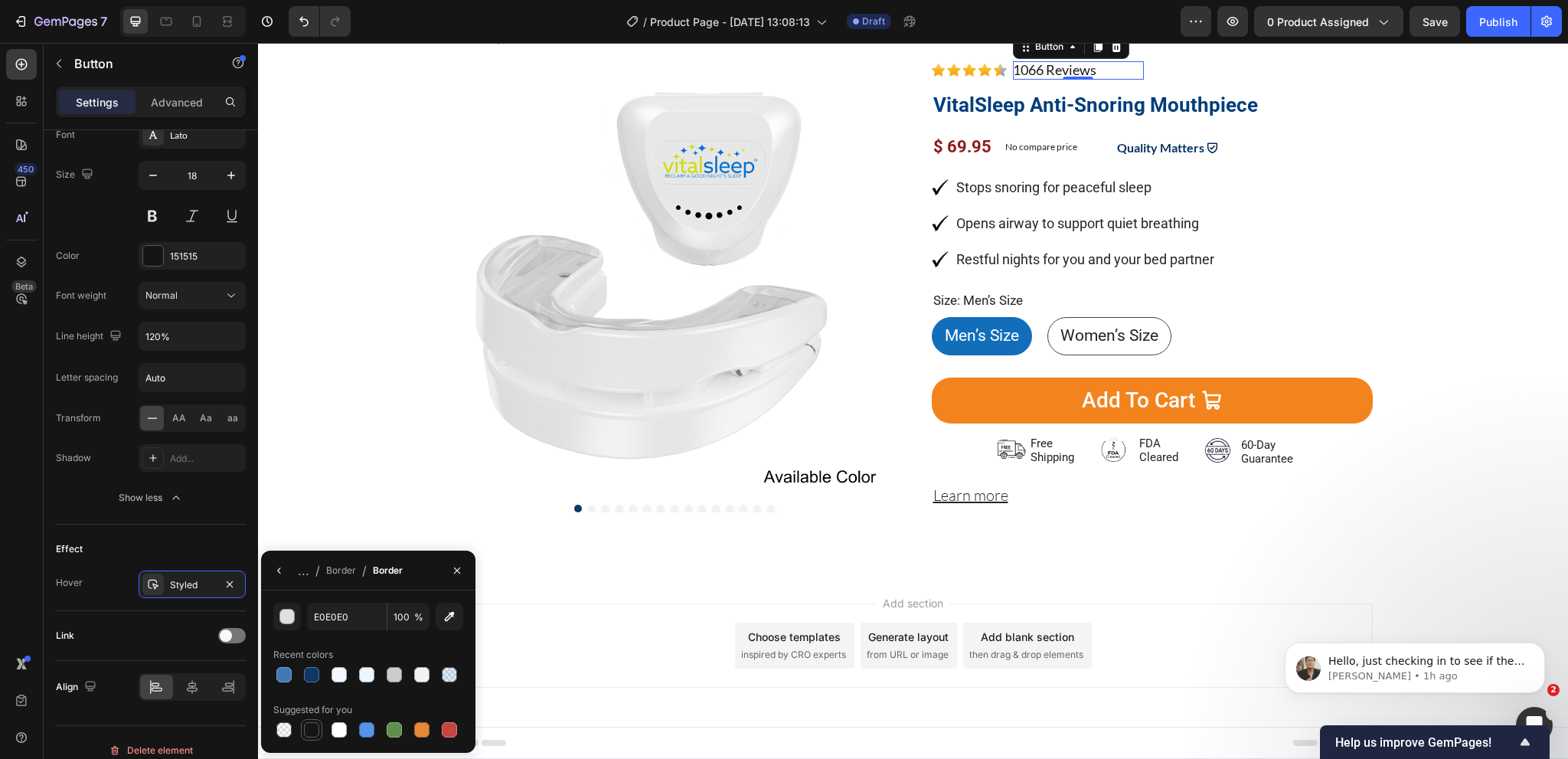
click at [310, 728] on div at bounding box center [311, 730] width 15 height 15
type input "151515"
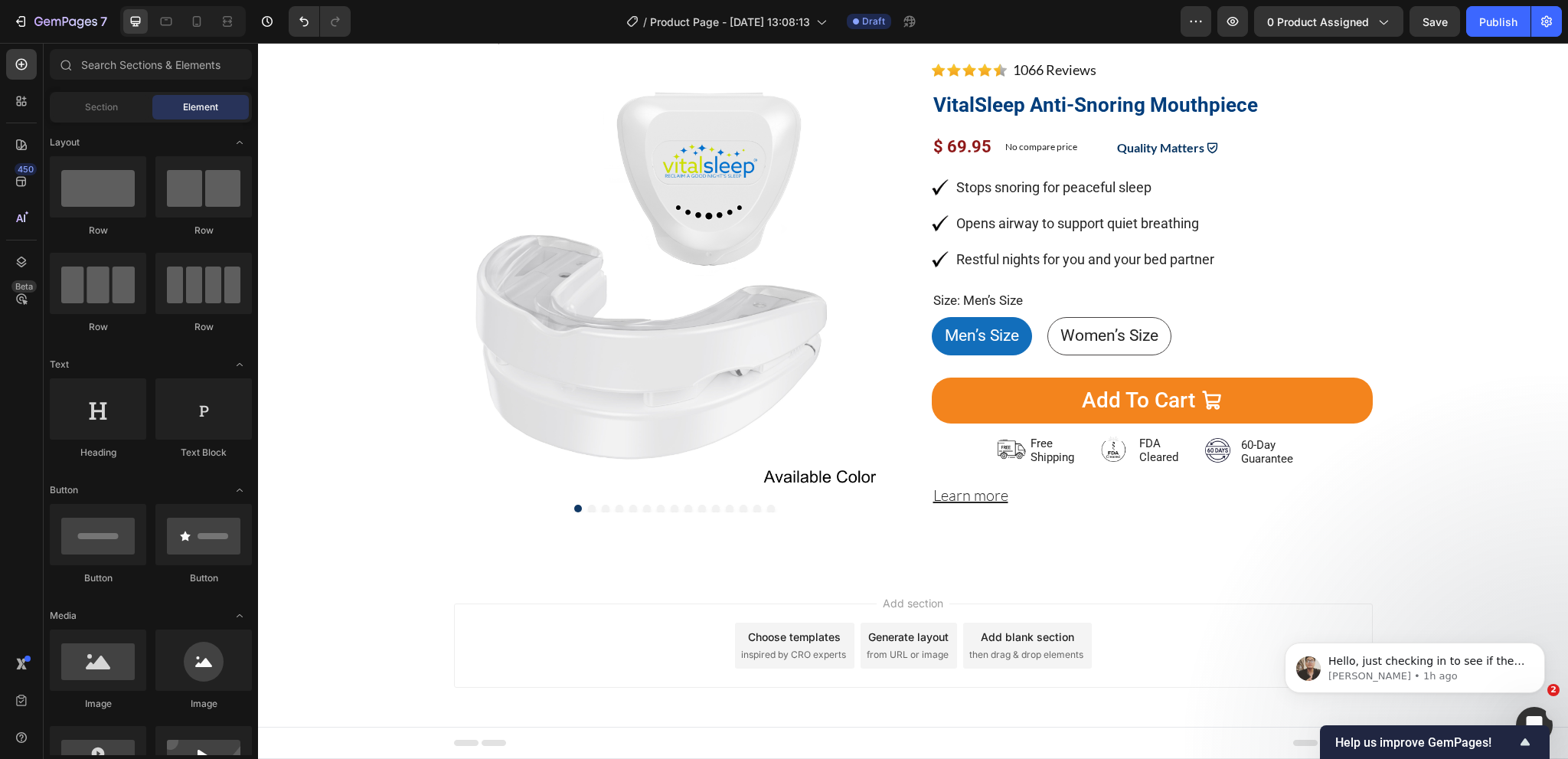
click at [572, 575] on div "Add section Choose templates inspired by CRO experts Generate layout from URL o…" at bounding box center [913, 667] width 1310 height 189
click at [909, 269] on div "Product Images Image 1066 Reviews Button Advanced List VitalSleep Anti-Snoring …" at bounding box center [913, 294] width 919 height 466
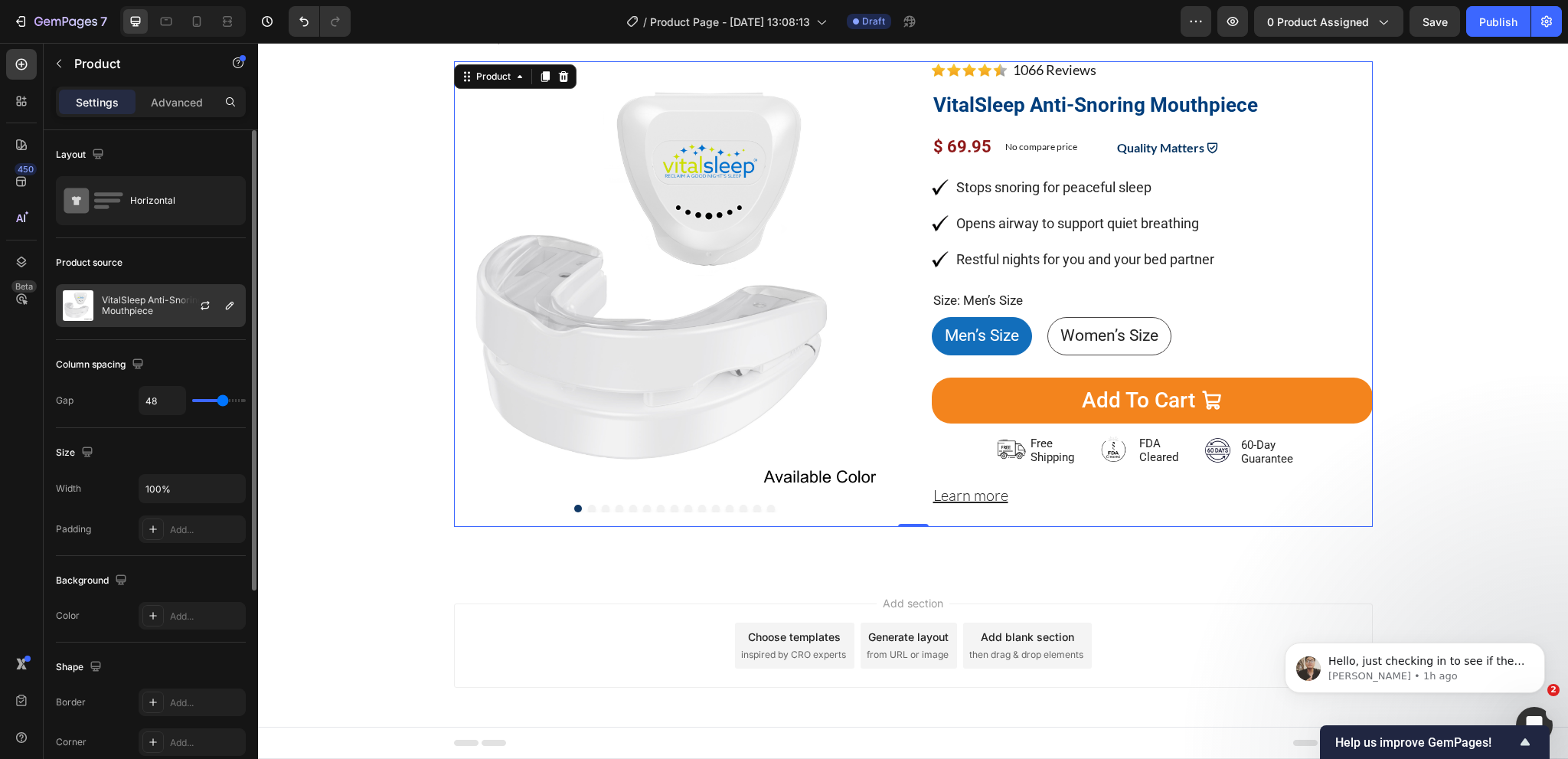
click at [131, 295] on p "VitalSleep Anti-Snoring Mouthpiece" at bounding box center [170, 306] width 137 height 22
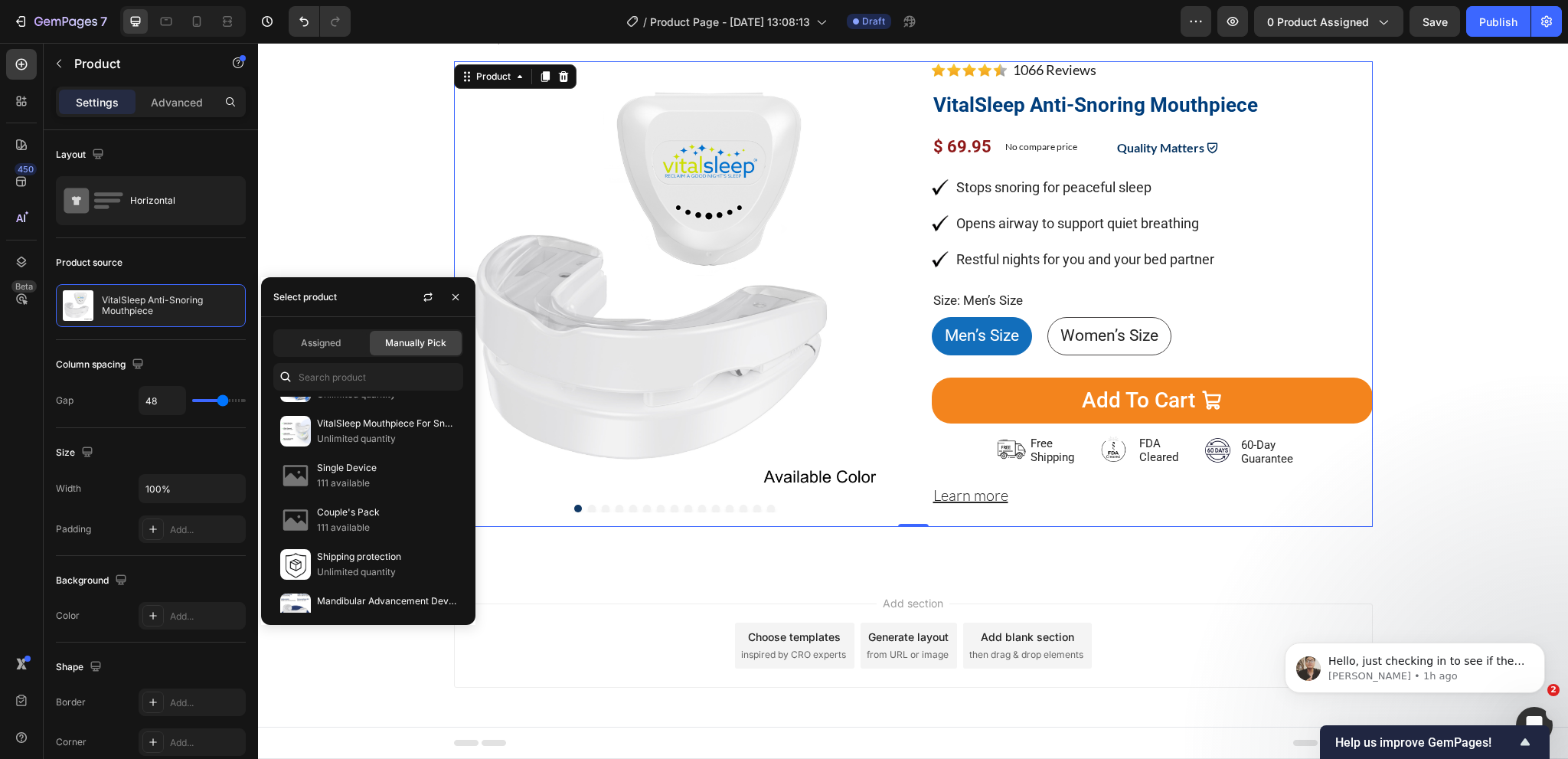
scroll to position [230, 0]
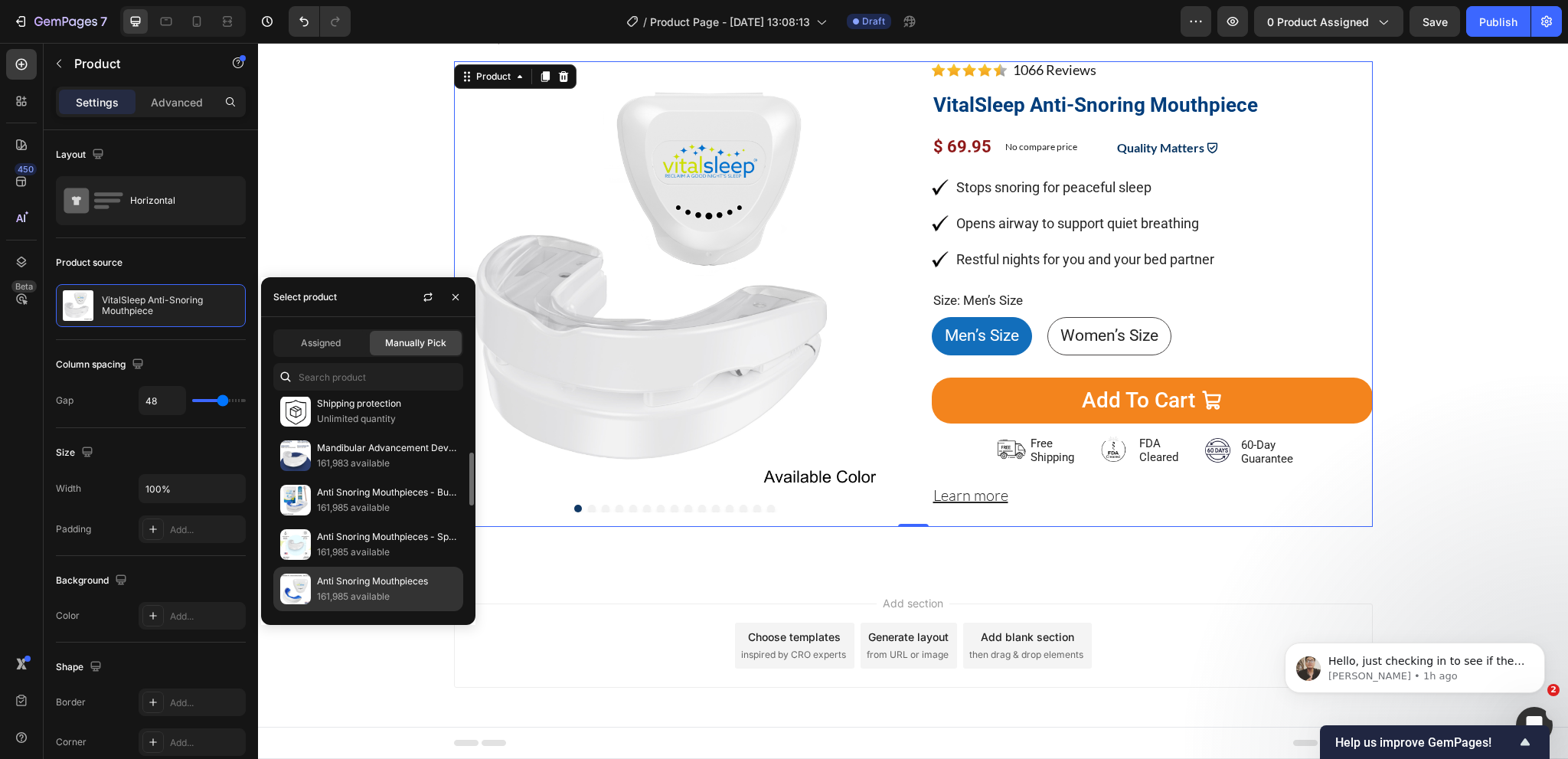
click at [344, 585] on p "Anti Snoring Mouthpieces" at bounding box center [386, 581] width 139 height 15
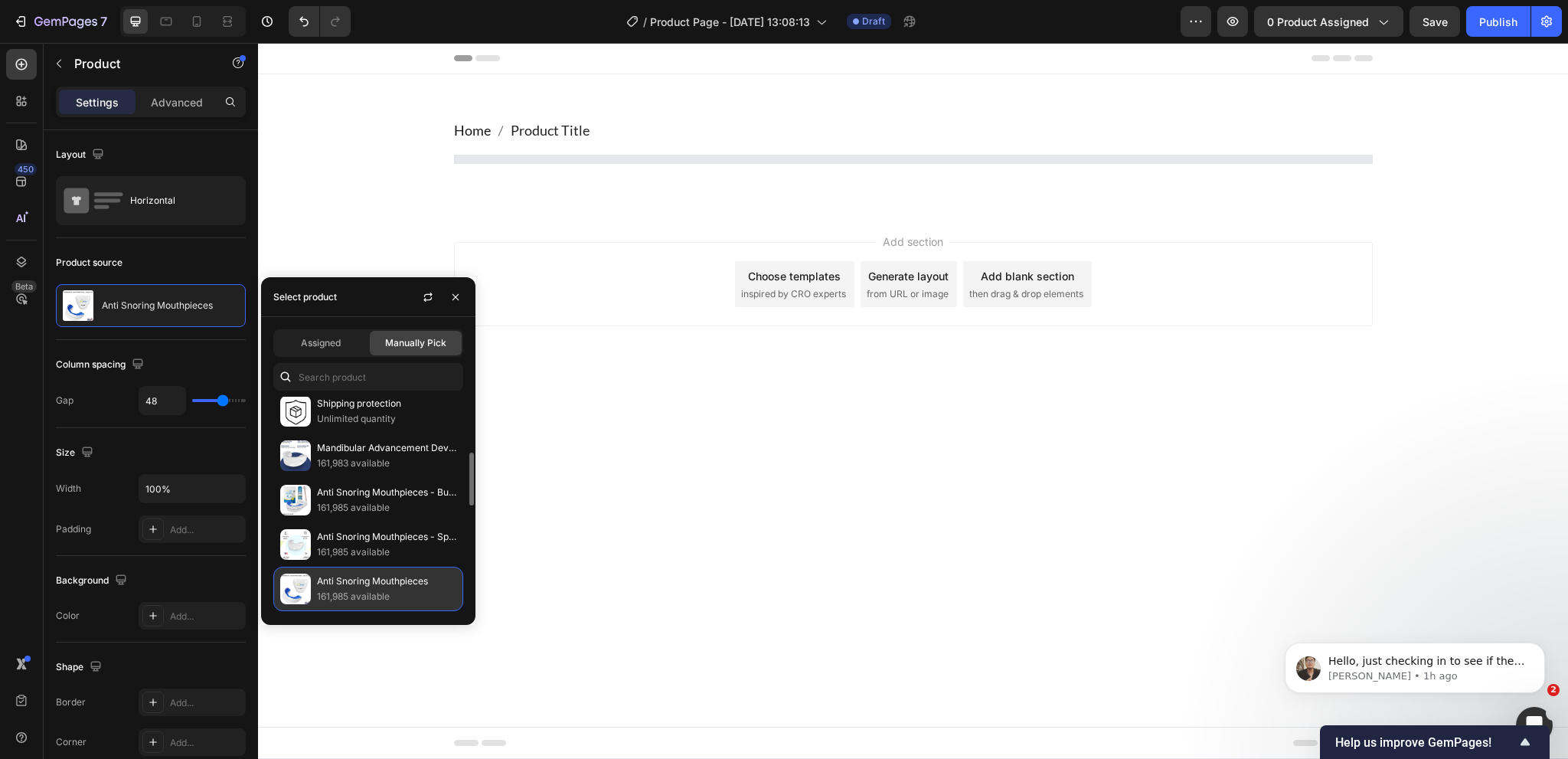
scroll to position [0, 0]
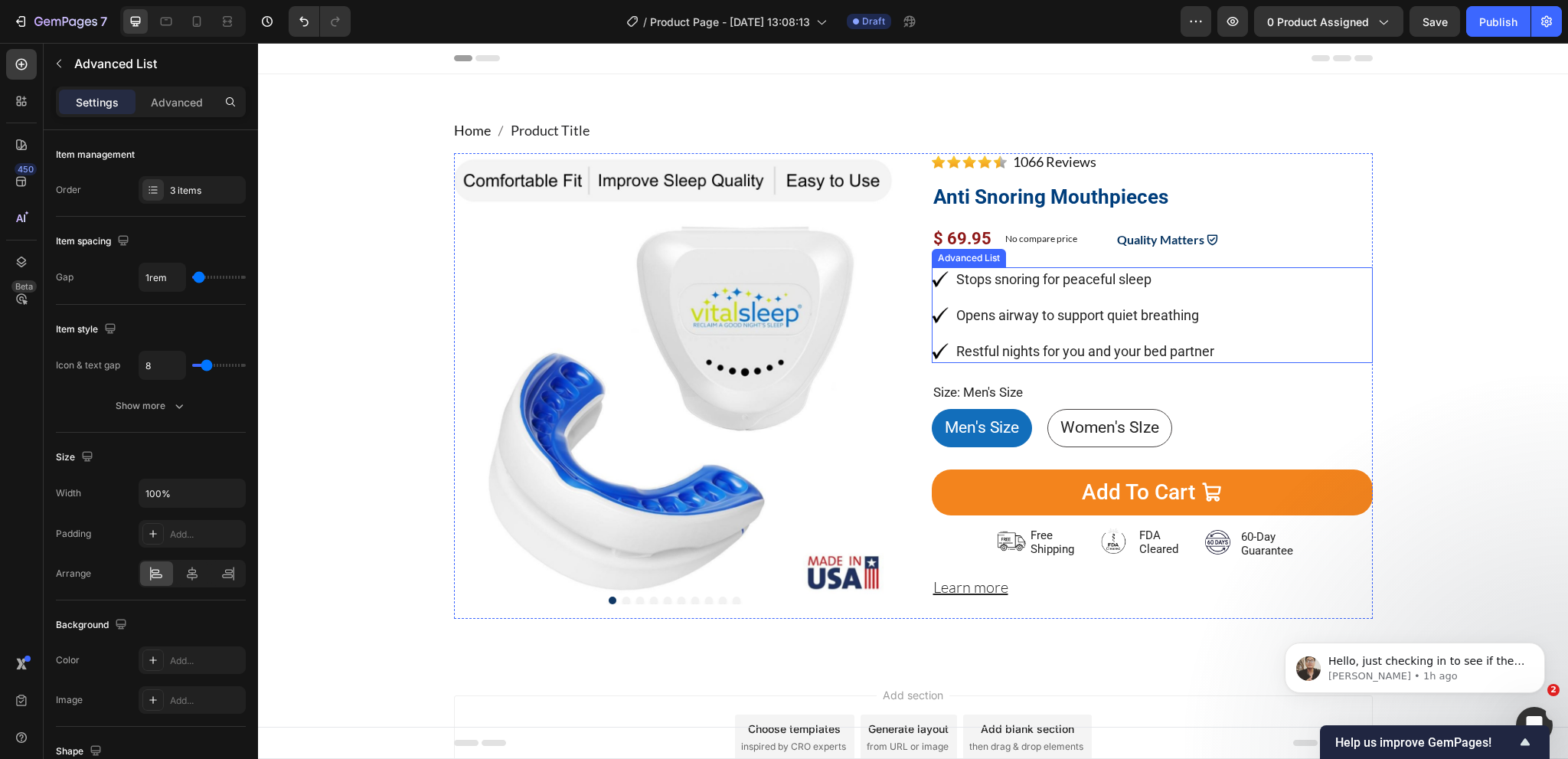
click at [1253, 281] on div "Image Stops snoring for peaceful sleep Text Block Image Opens airway to support…" at bounding box center [1152, 315] width 441 height 96
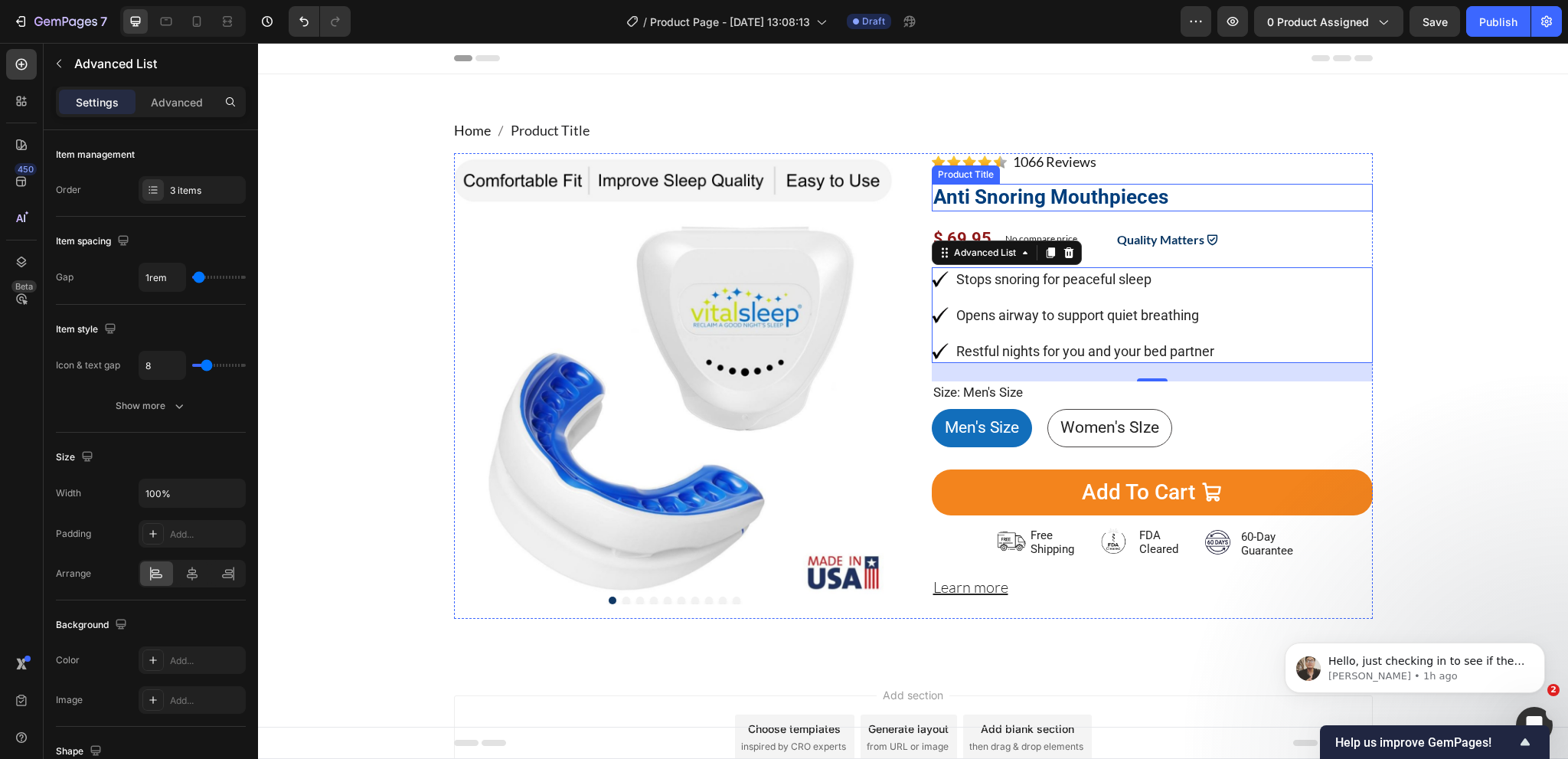
click at [1087, 201] on h1 "Anti Snoring Mouthpieces" at bounding box center [1152, 197] width 441 height 27
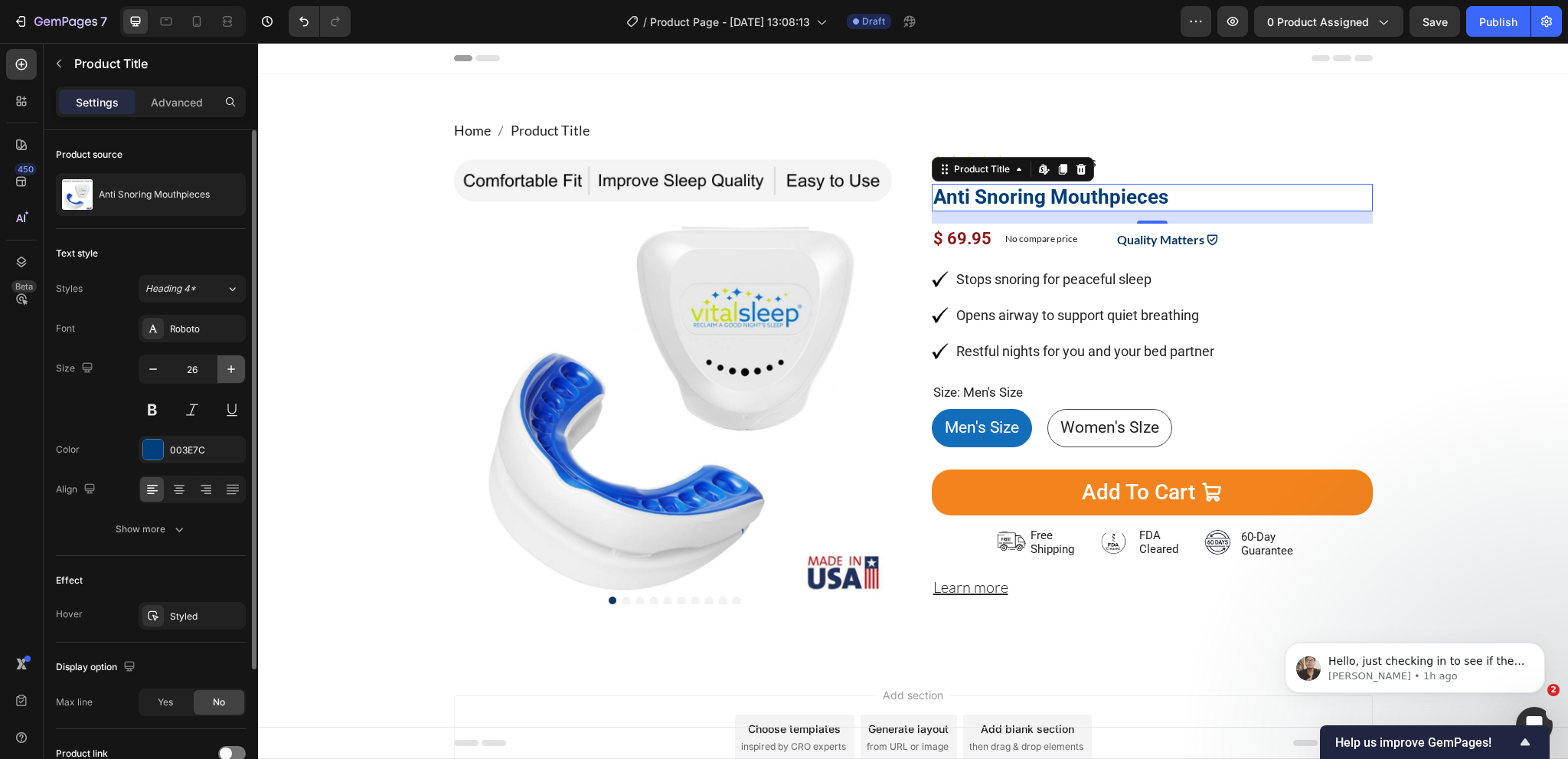
click at [234, 366] on icon "button" at bounding box center [231, 369] width 15 height 15
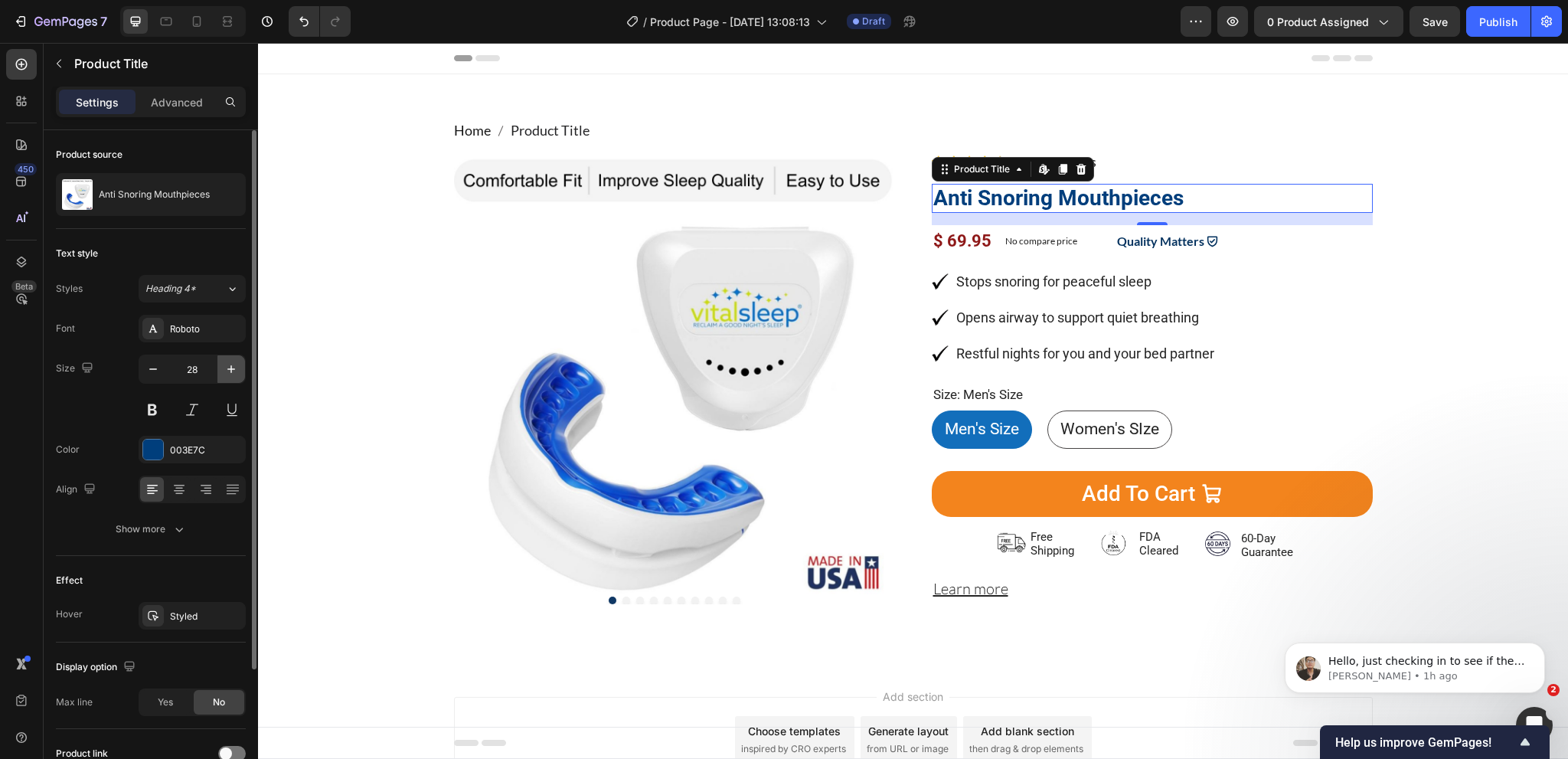
click at [234, 366] on icon "button" at bounding box center [231, 369] width 15 height 15
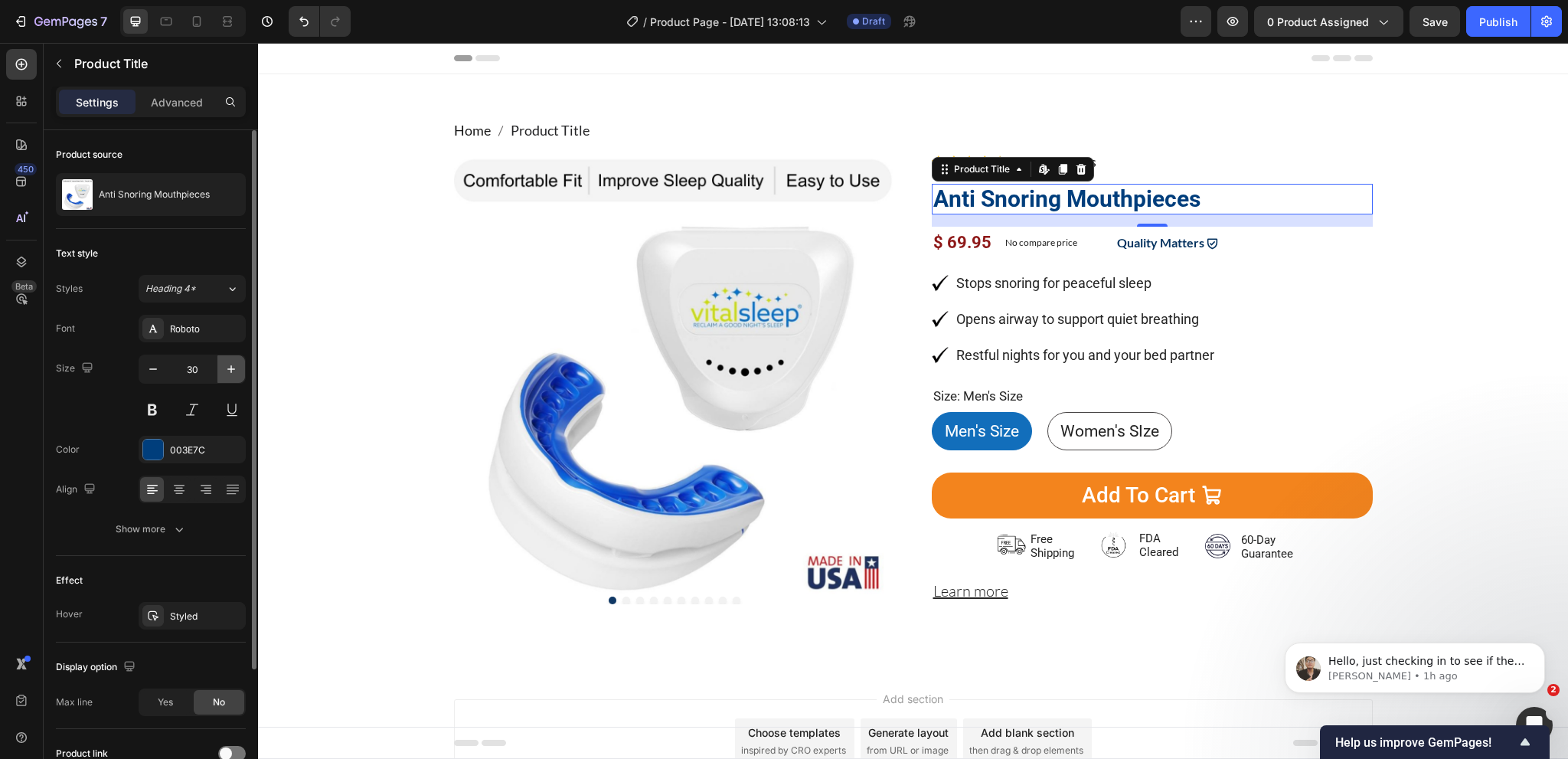
click at [234, 366] on icon "button" at bounding box center [231, 369] width 15 height 15
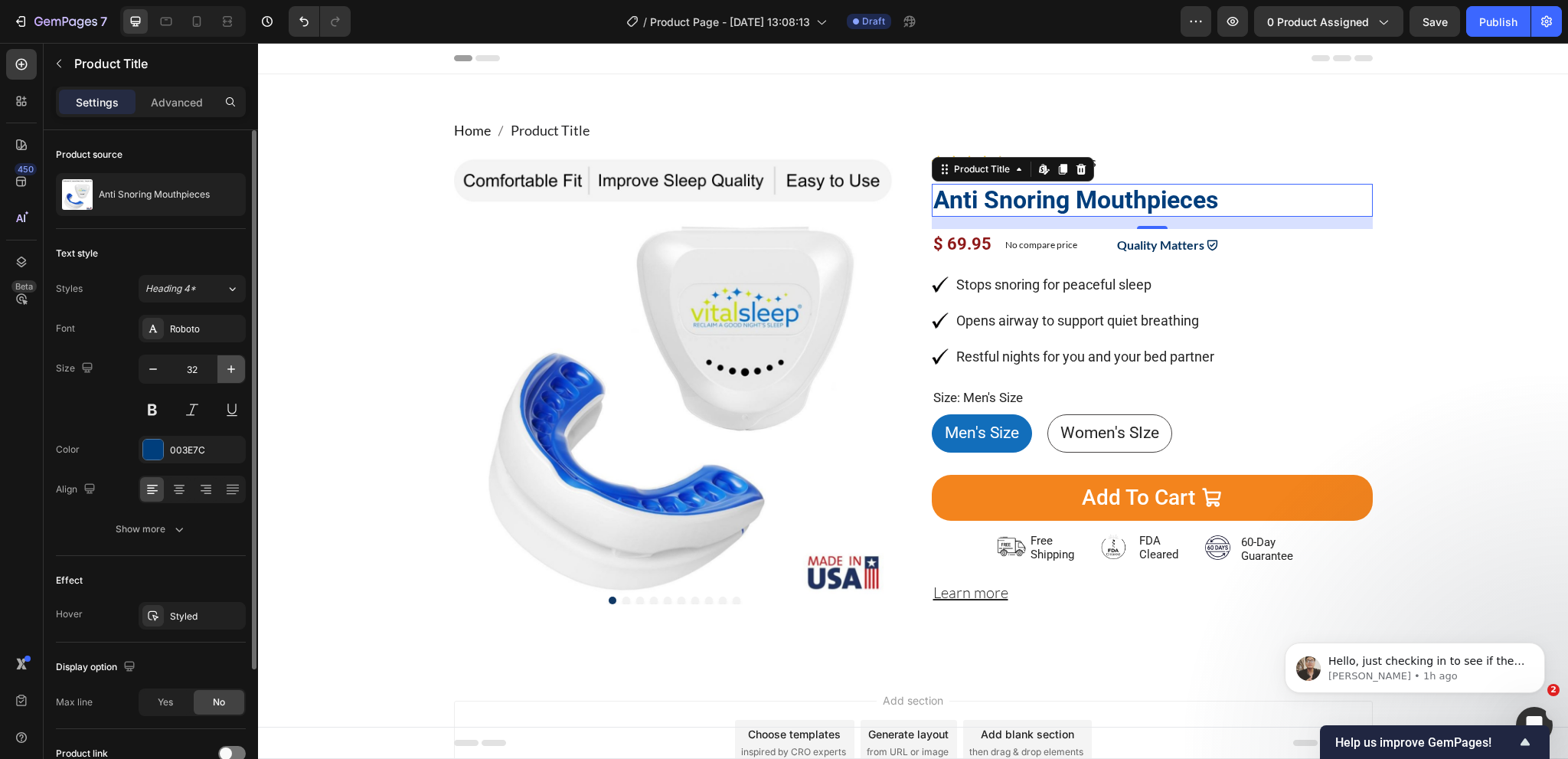
click at [234, 366] on icon "button" at bounding box center [231, 369] width 15 height 15
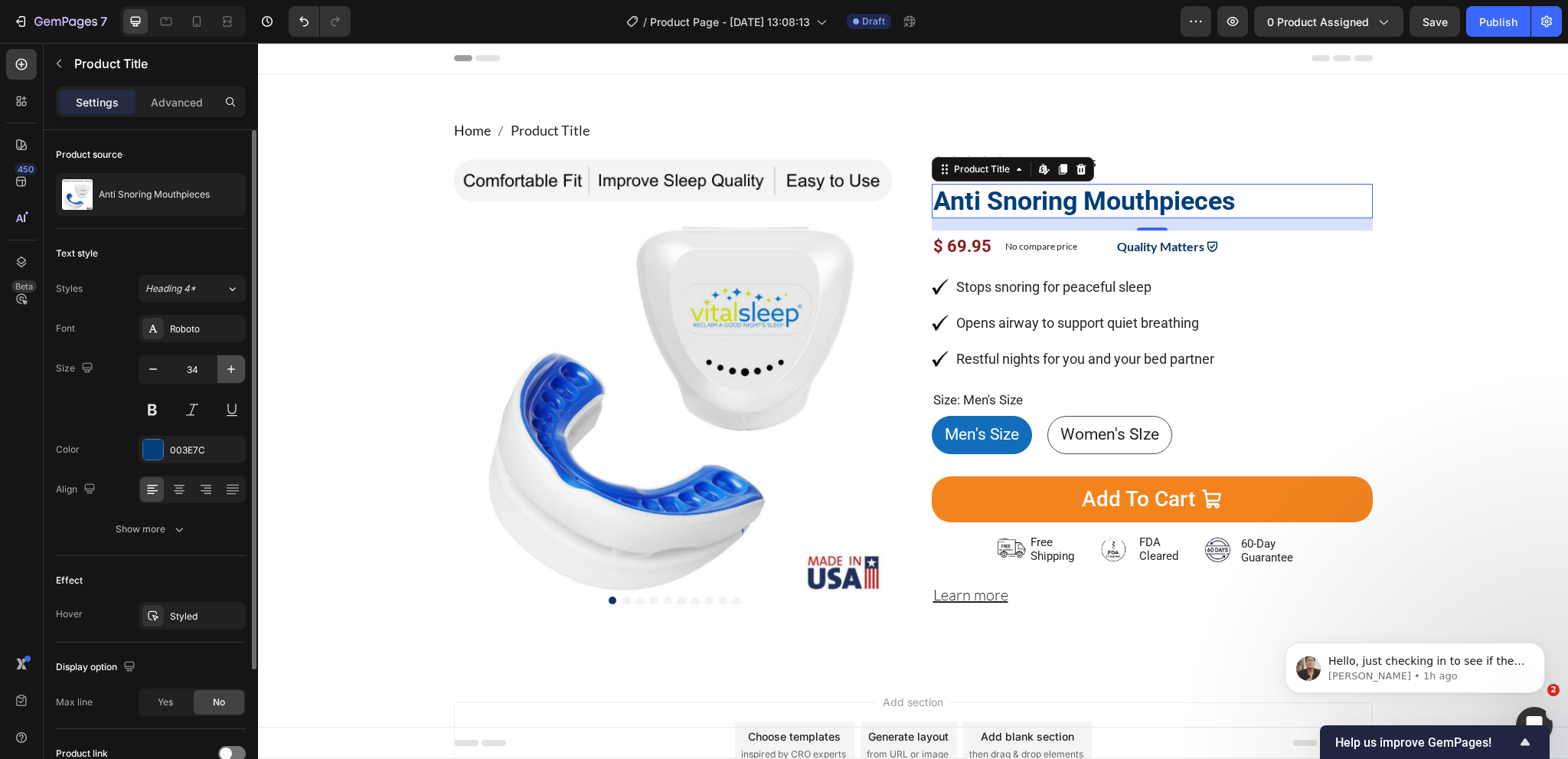
click at [234, 366] on icon "button" at bounding box center [231, 369] width 15 height 15
type input "36"
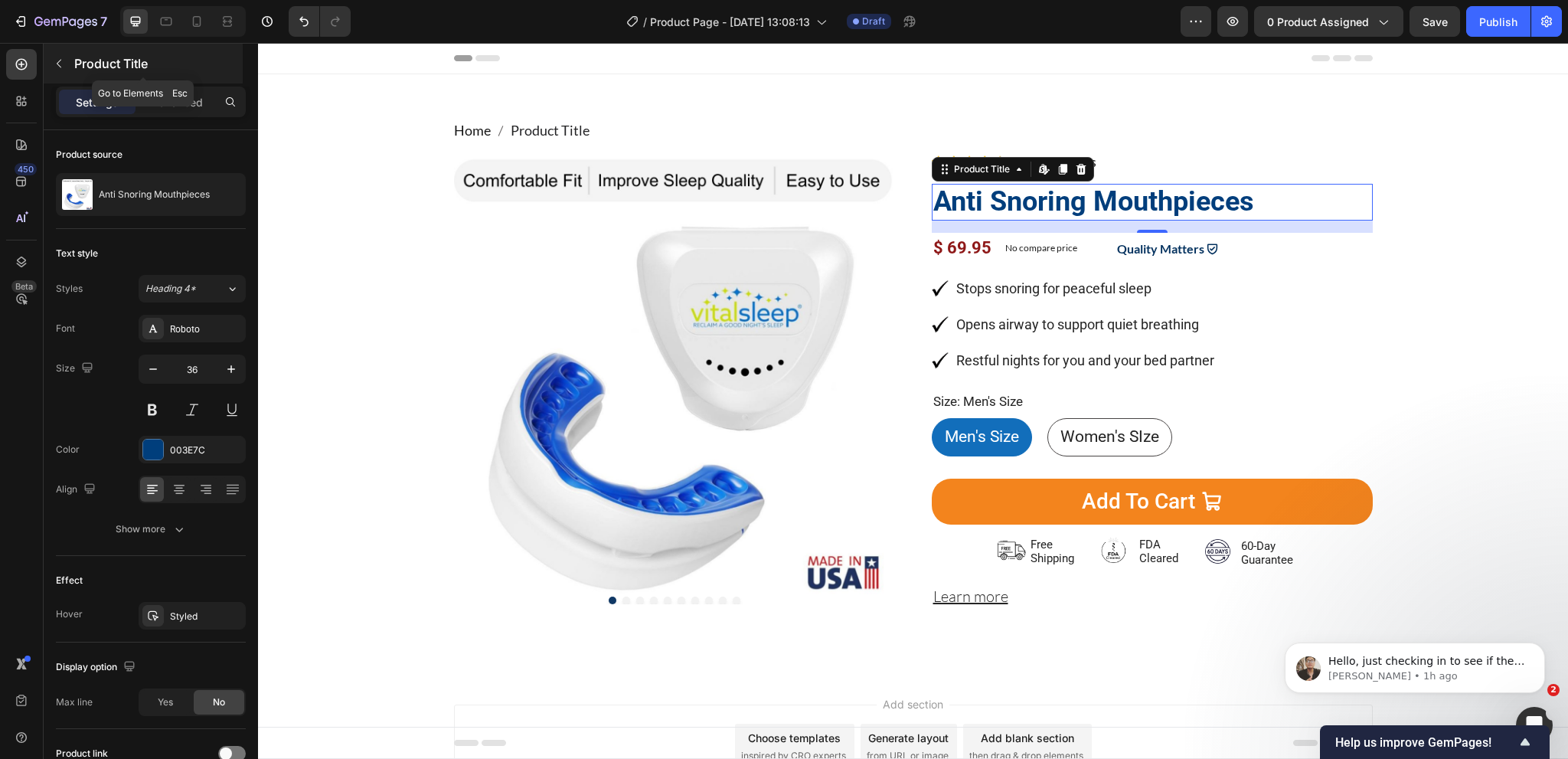
click at [85, 63] on p "Product Title" at bounding box center [157, 63] width 165 height 18
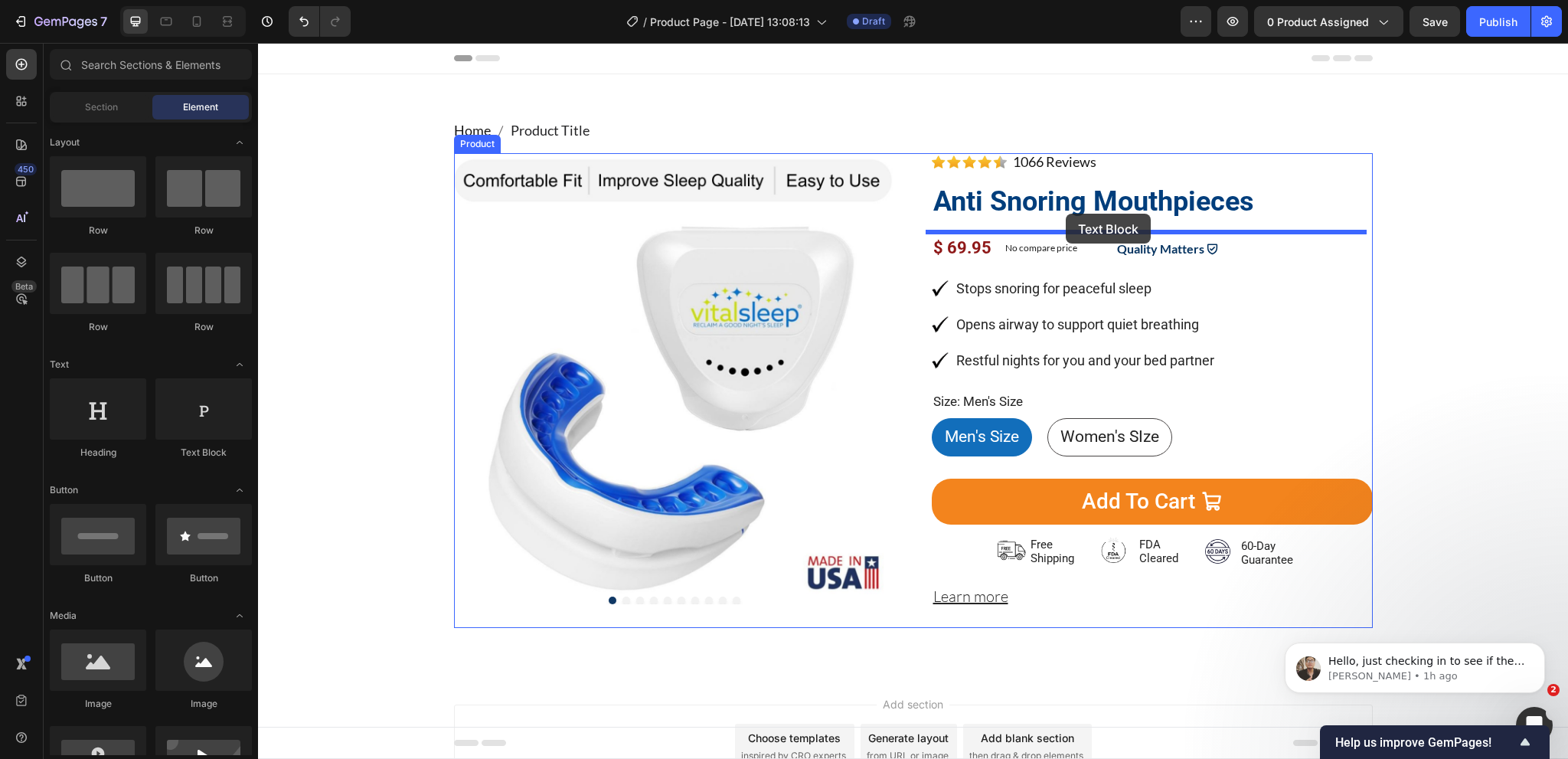
drag, startPoint x: 487, startPoint y: 449, endPoint x: 1066, endPoint y: 214, distance: 624.9
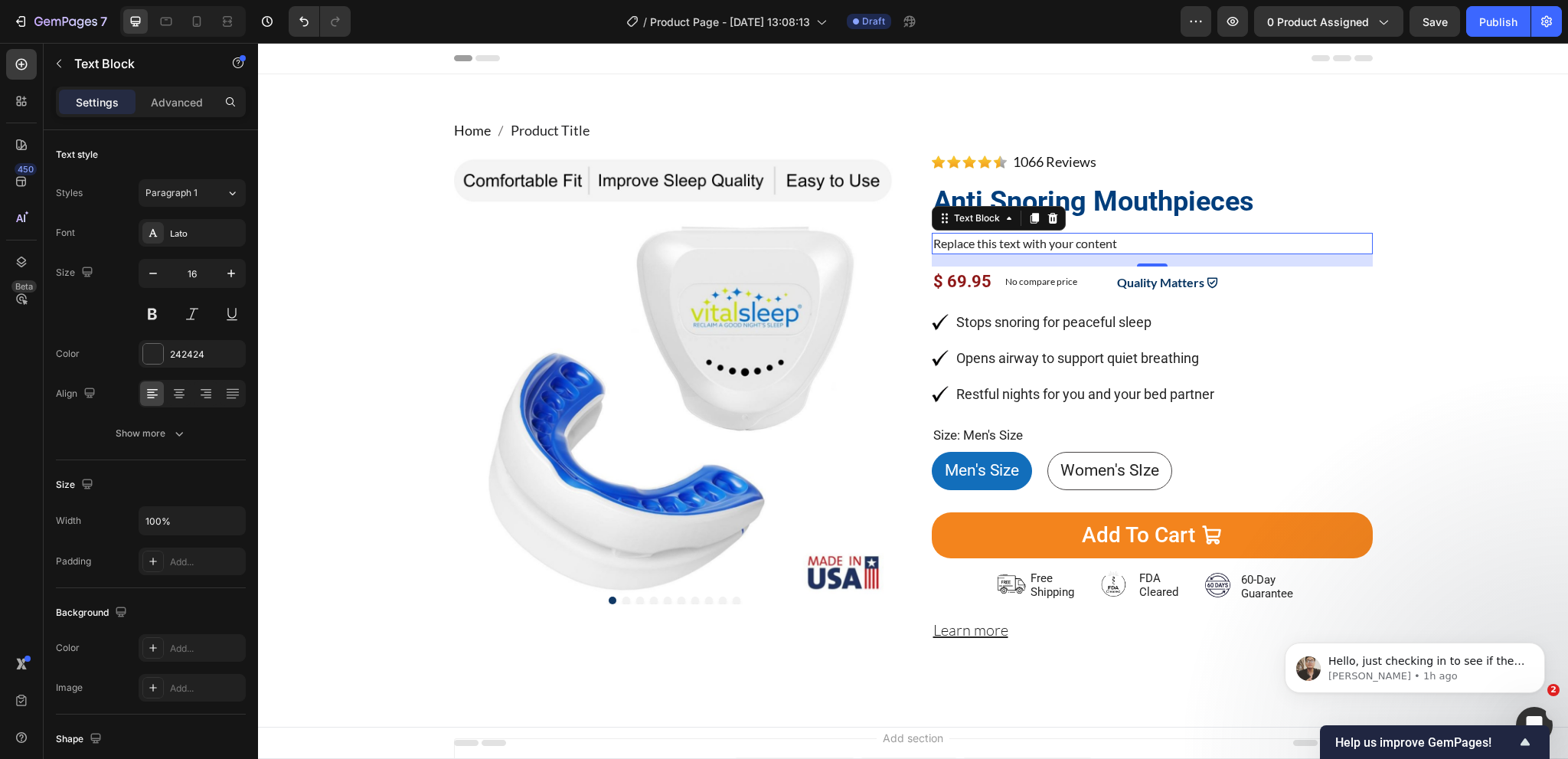
click at [974, 246] on div "Replace this text with your content" at bounding box center [1152, 244] width 441 height 22
click at [974, 245] on p "Replace this text with your content" at bounding box center [1152, 244] width 438 height 18
click at [974, 244] on p "Replace this text with your content" at bounding box center [1152, 244] width 438 height 18
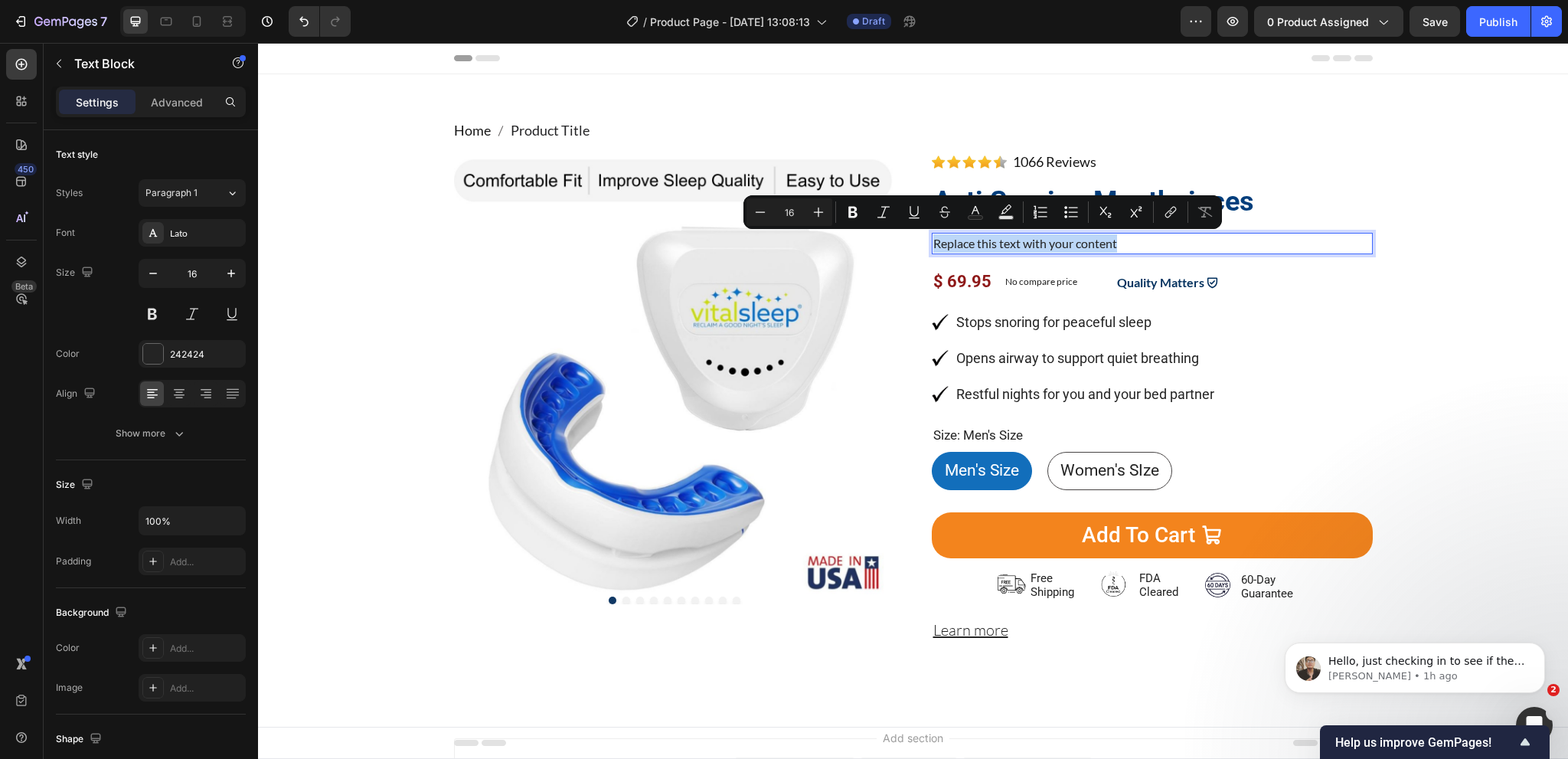
click at [974, 244] on p "Replace this text with your content" at bounding box center [1152, 244] width 438 height 18
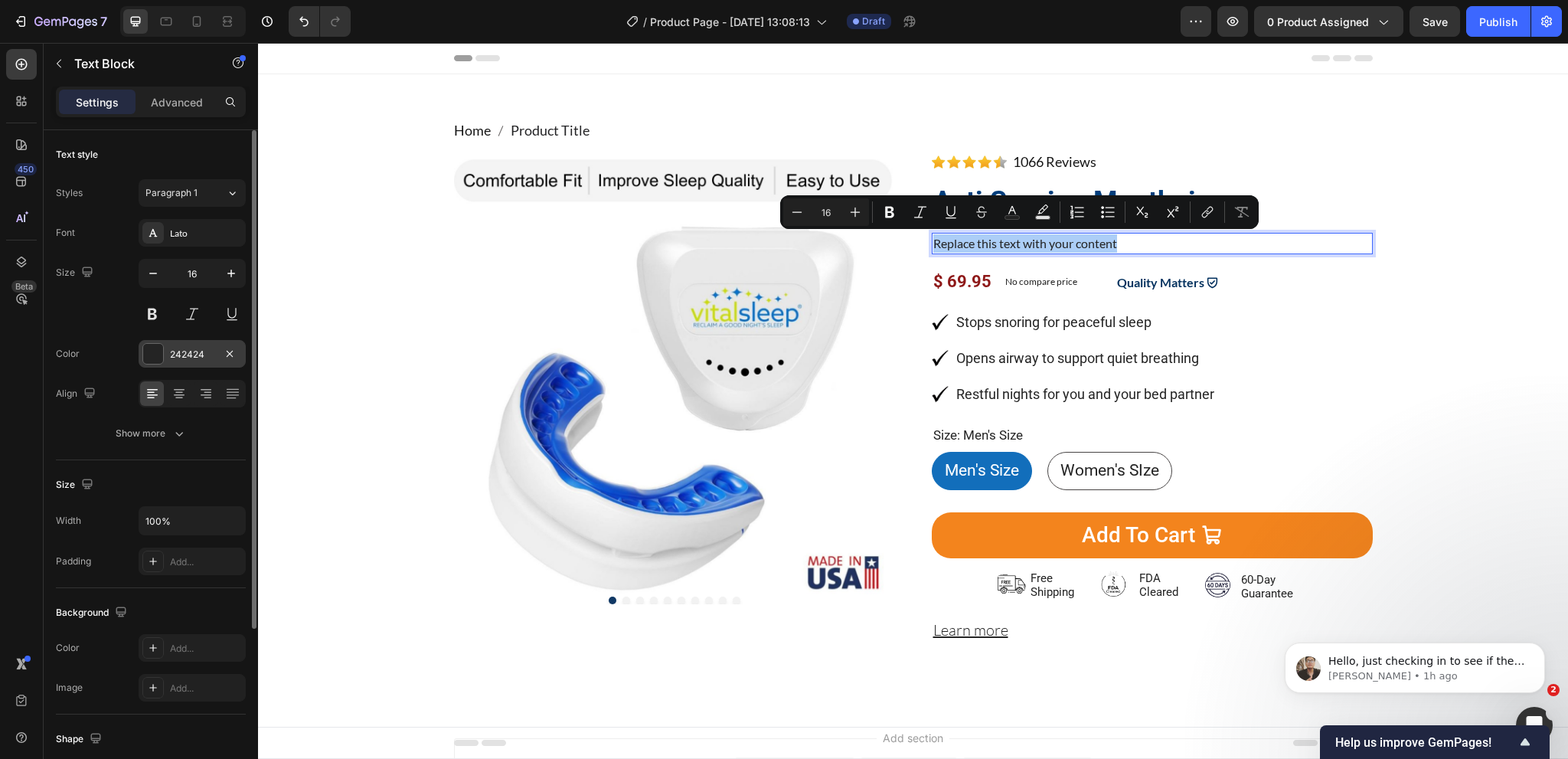
click at [179, 346] on div "242424" at bounding box center [192, 353] width 107 height 28
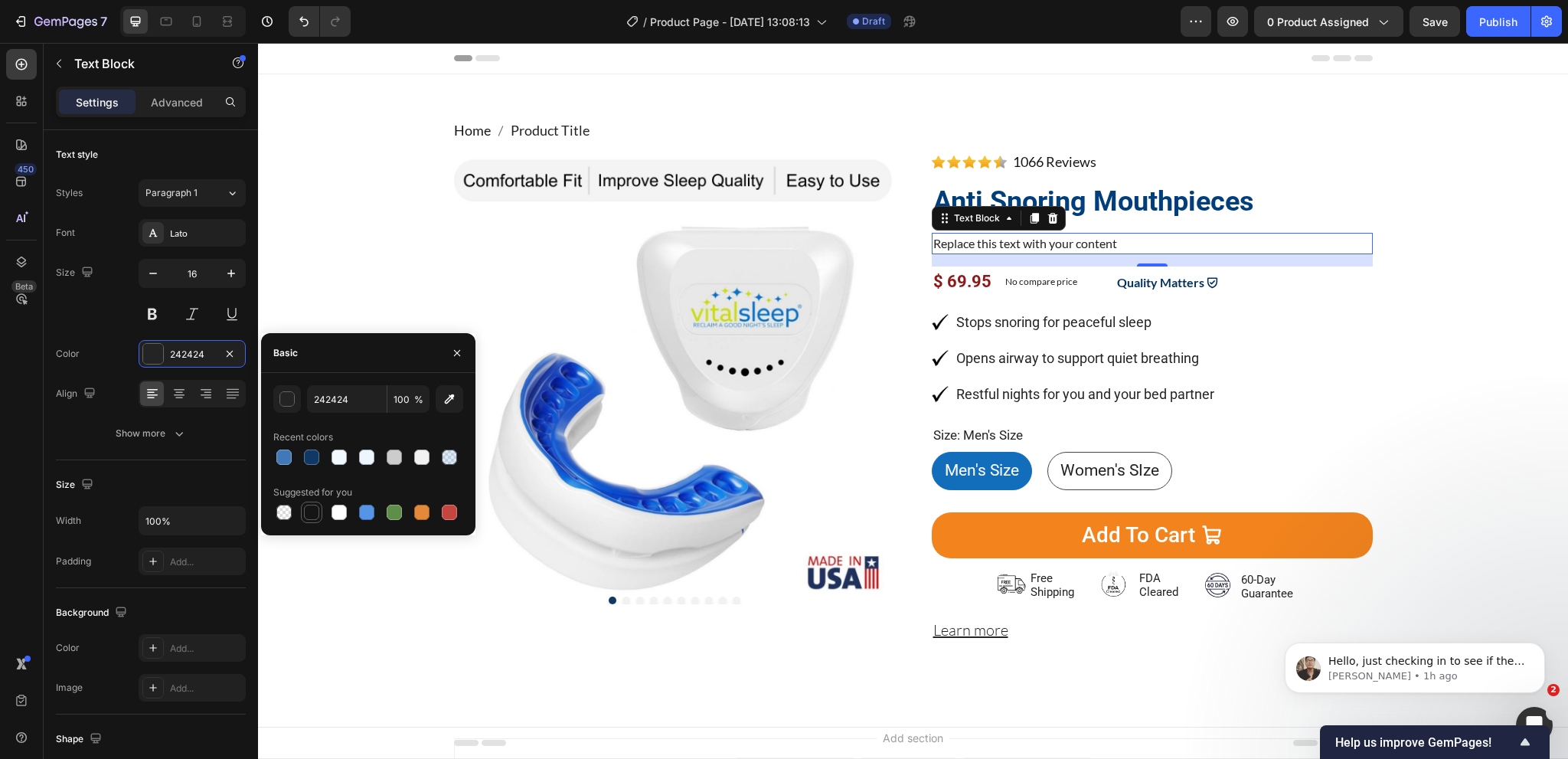
click at [310, 512] on div at bounding box center [311, 513] width 15 height 15
type input "151515"
click at [235, 276] on icon "button" at bounding box center [231, 273] width 15 height 15
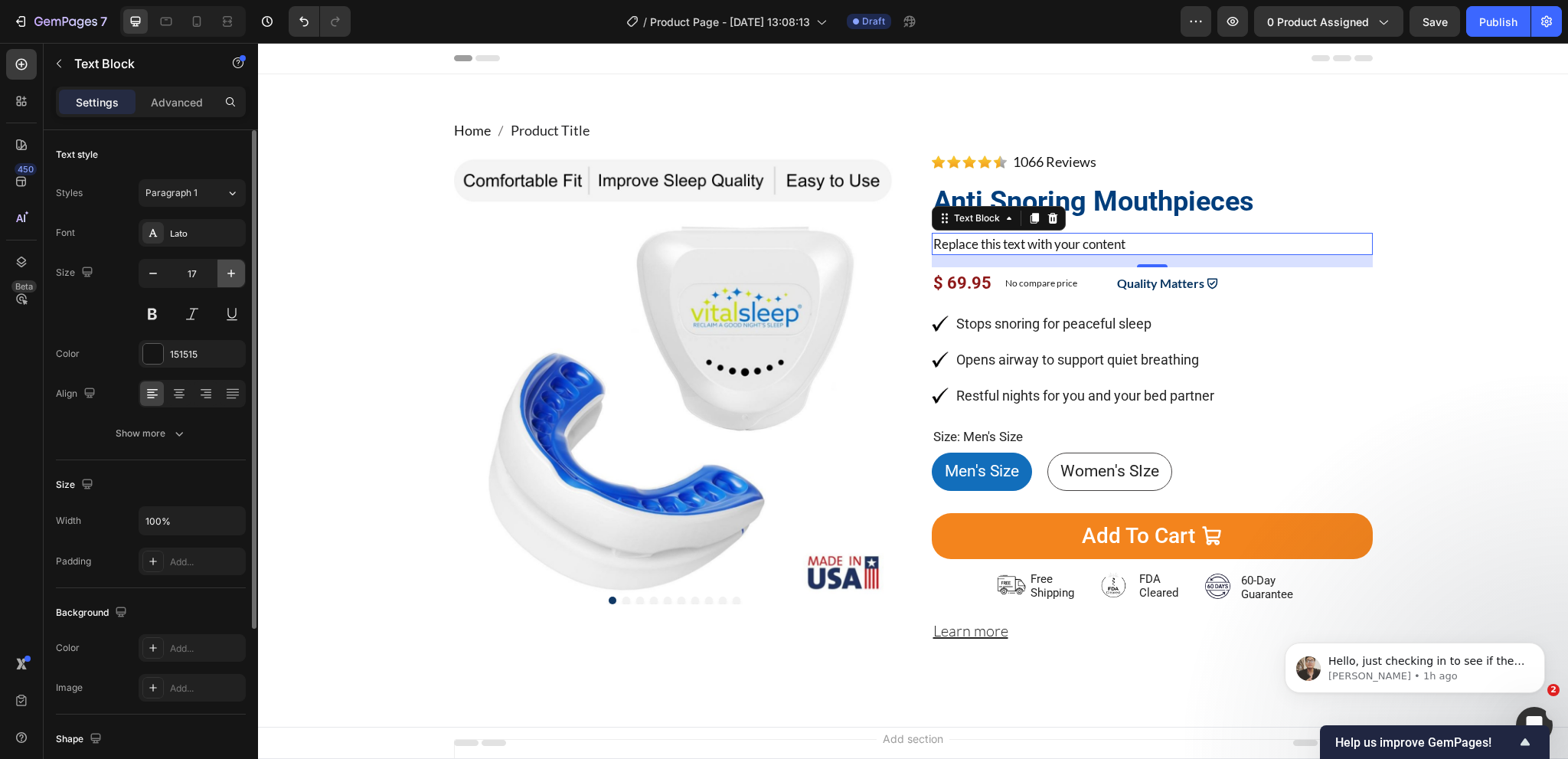
click at [235, 276] on icon "button" at bounding box center [231, 273] width 15 height 15
type input "18"
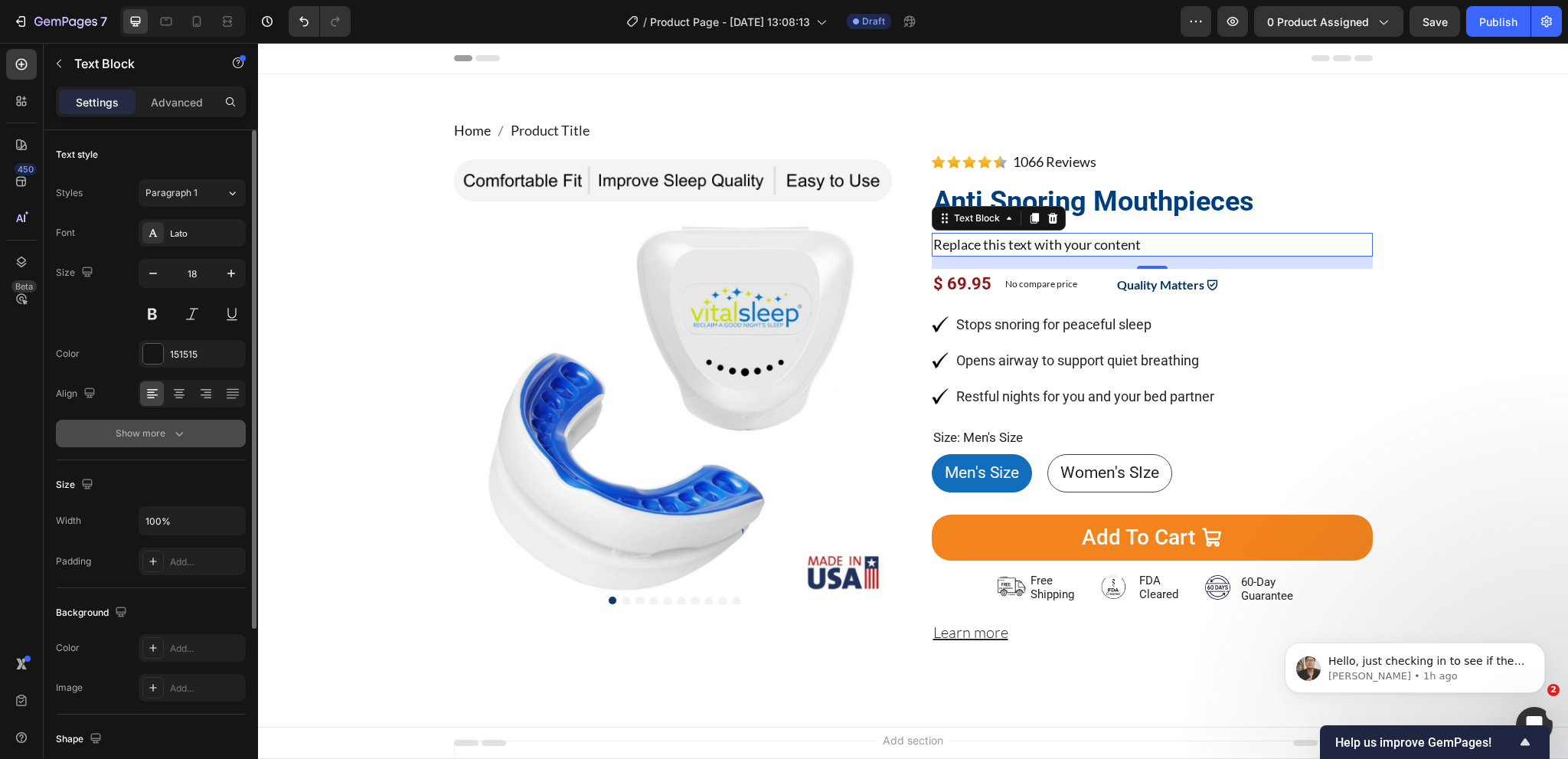
click at [172, 426] on icon "button" at bounding box center [179, 433] width 15 height 15
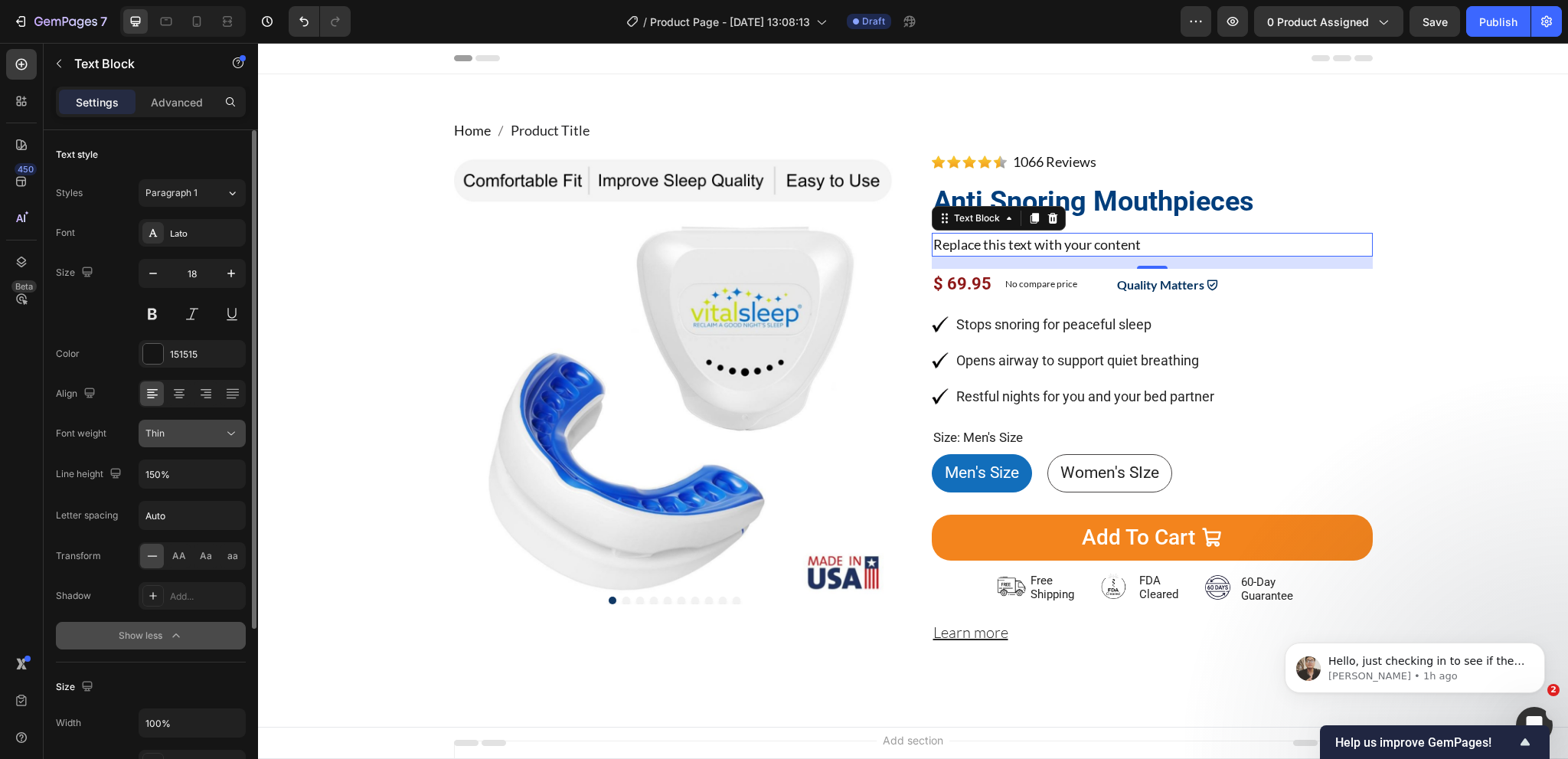
click at [209, 433] on div "Thin" at bounding box center [184, 433] width 78 height 14
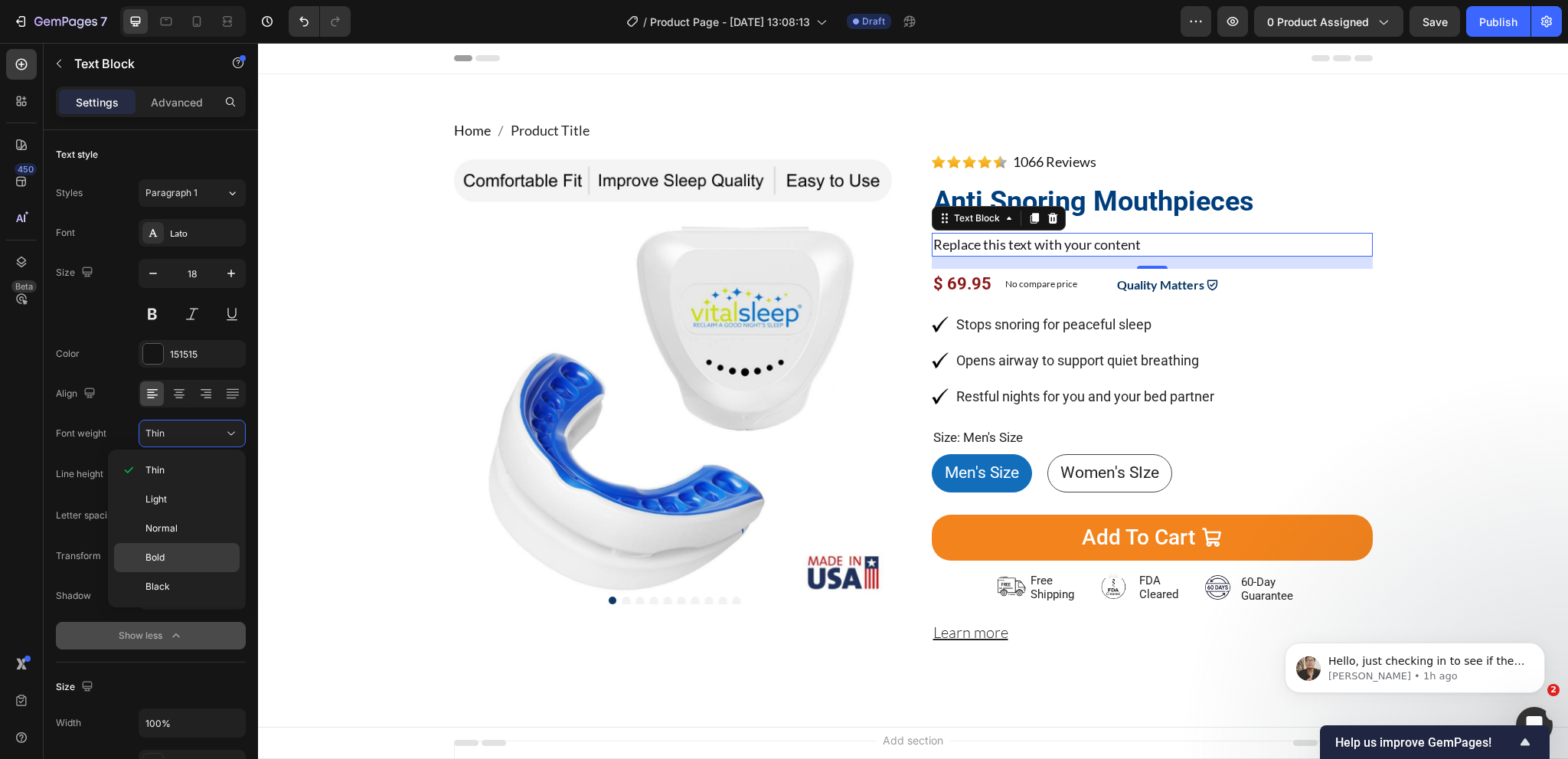
click at [184, 556] on p "Bold" at bounding box center [189, 558] width 88 height 14
click at [399, 461] on div "Home Product Title Breadcrumb Product Images Image 1066 Reviews Button Advanced…" at bounding box center [913, 392] width 1287 height 544
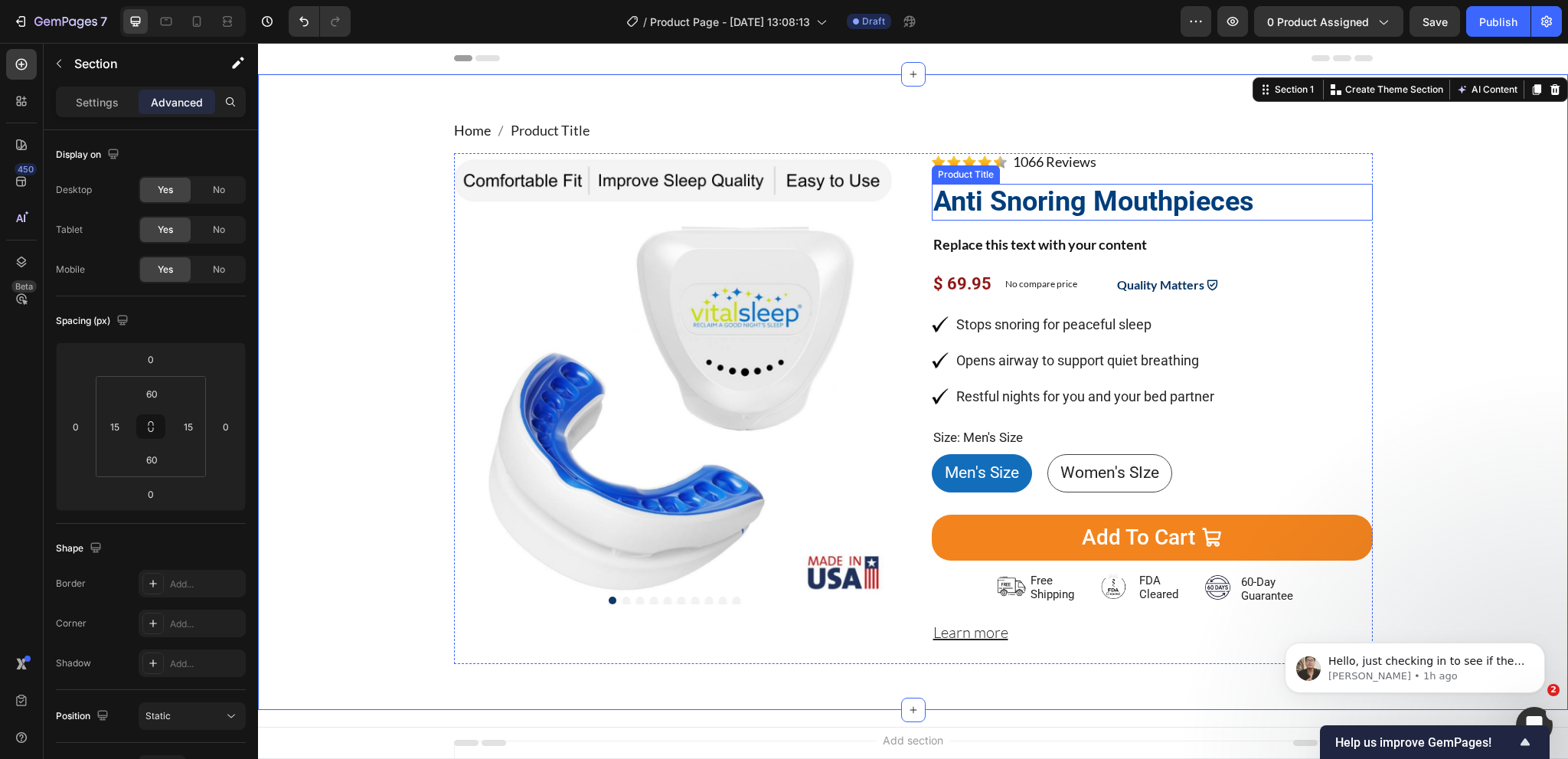
click at [1202, 187] on h1 "Anti Snoring Mouthpieces" at bounding box center [1152, 201] width 441 height 36
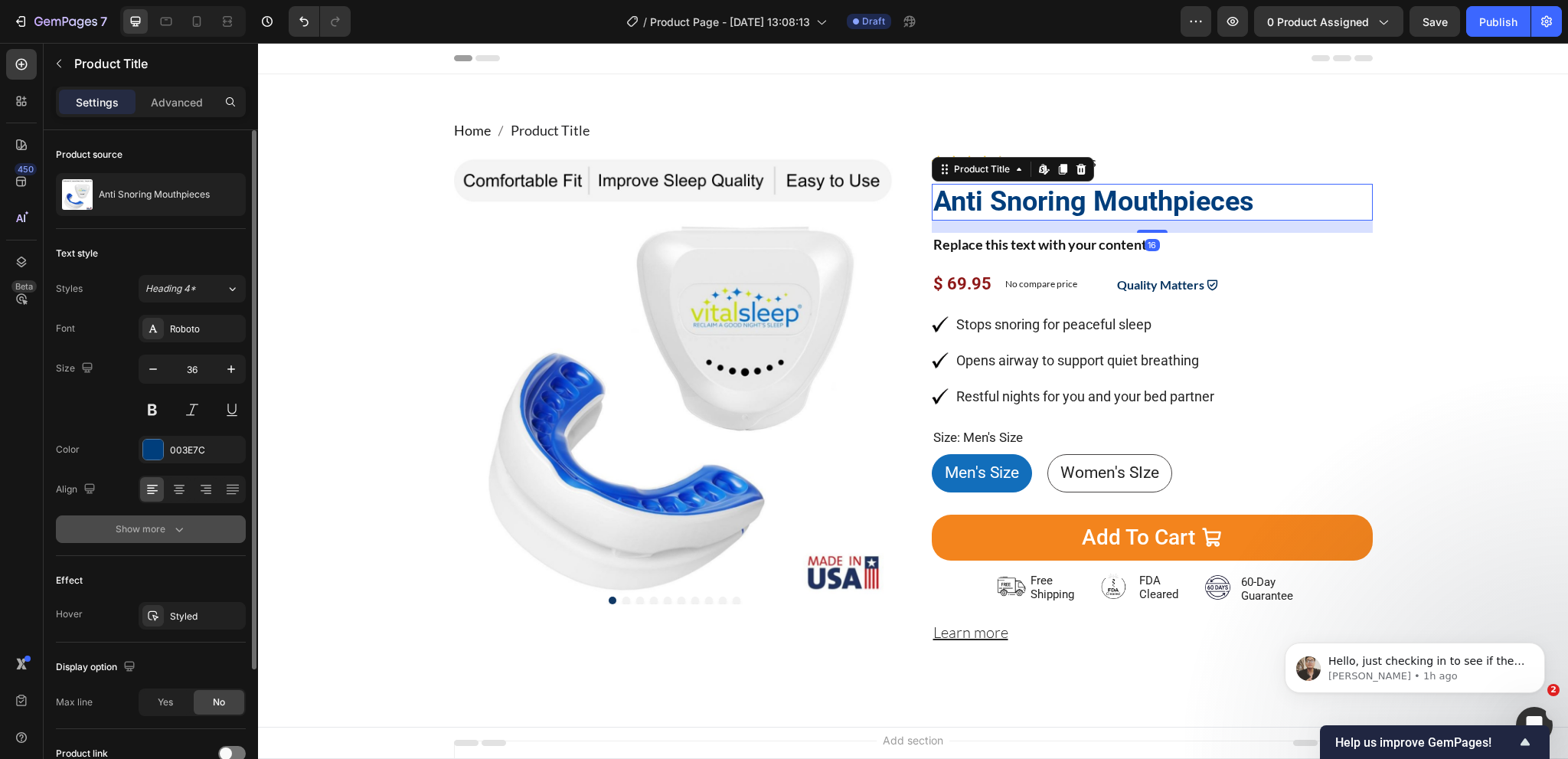
click at [153, 530] on div "Show more" at bounding box center [151, 529] width 71 height 15
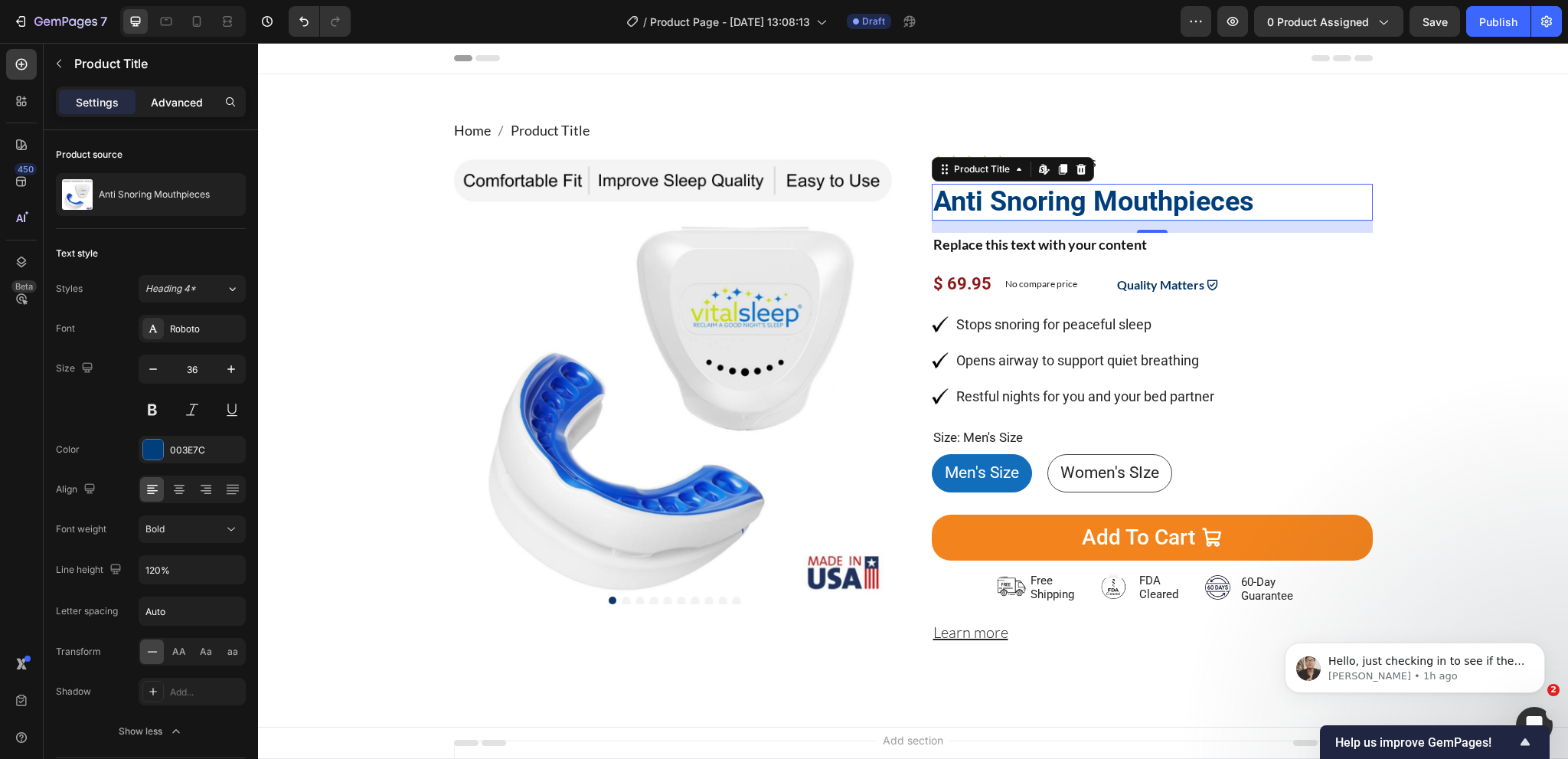
click at [172, 105] on p "Advanced" at bounding box center [177, 102] width 52 height 16
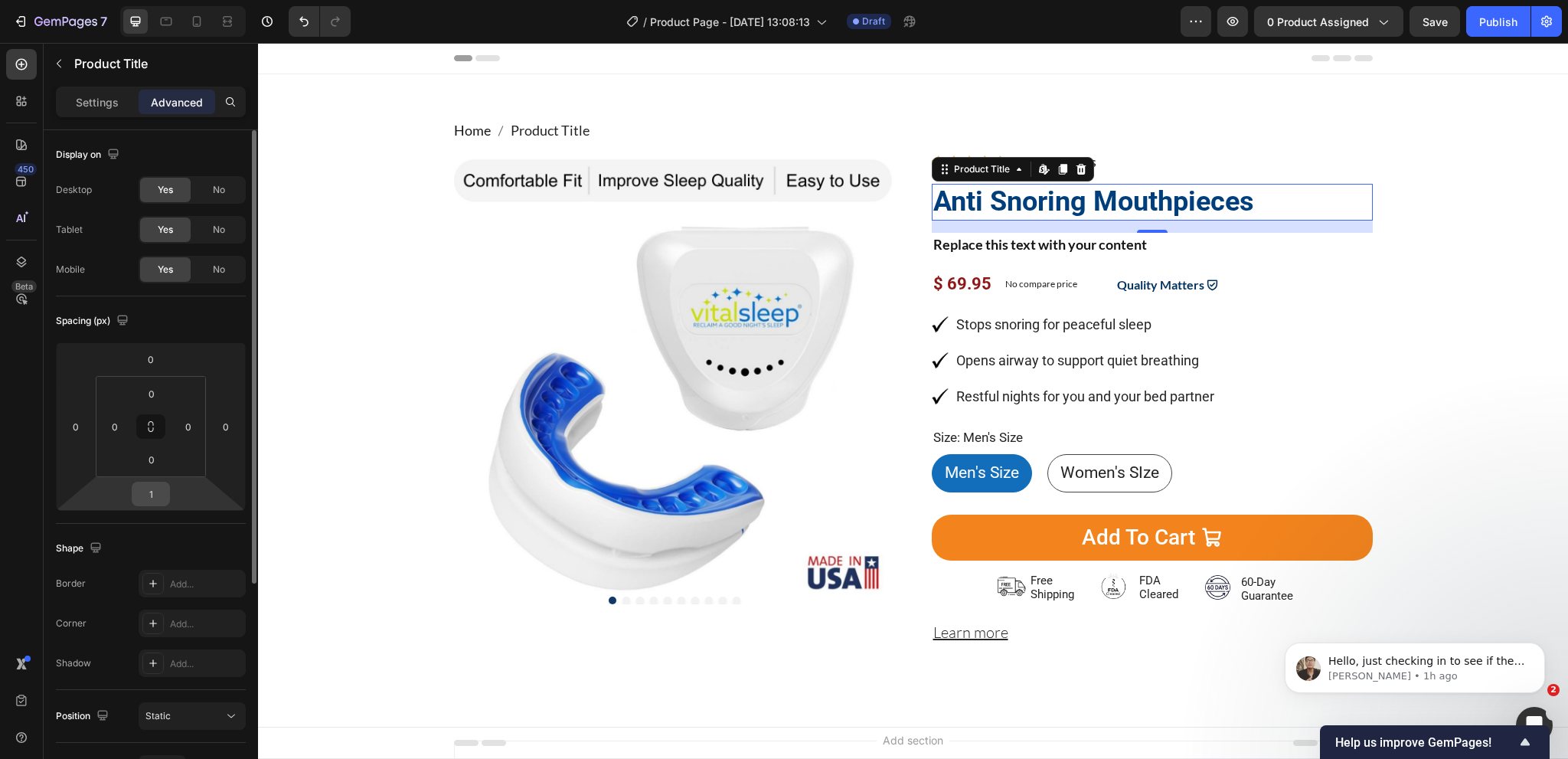
click at [159, 497] on input "1" at bounding box center [150, 494] width 31 height 23
type input "8"
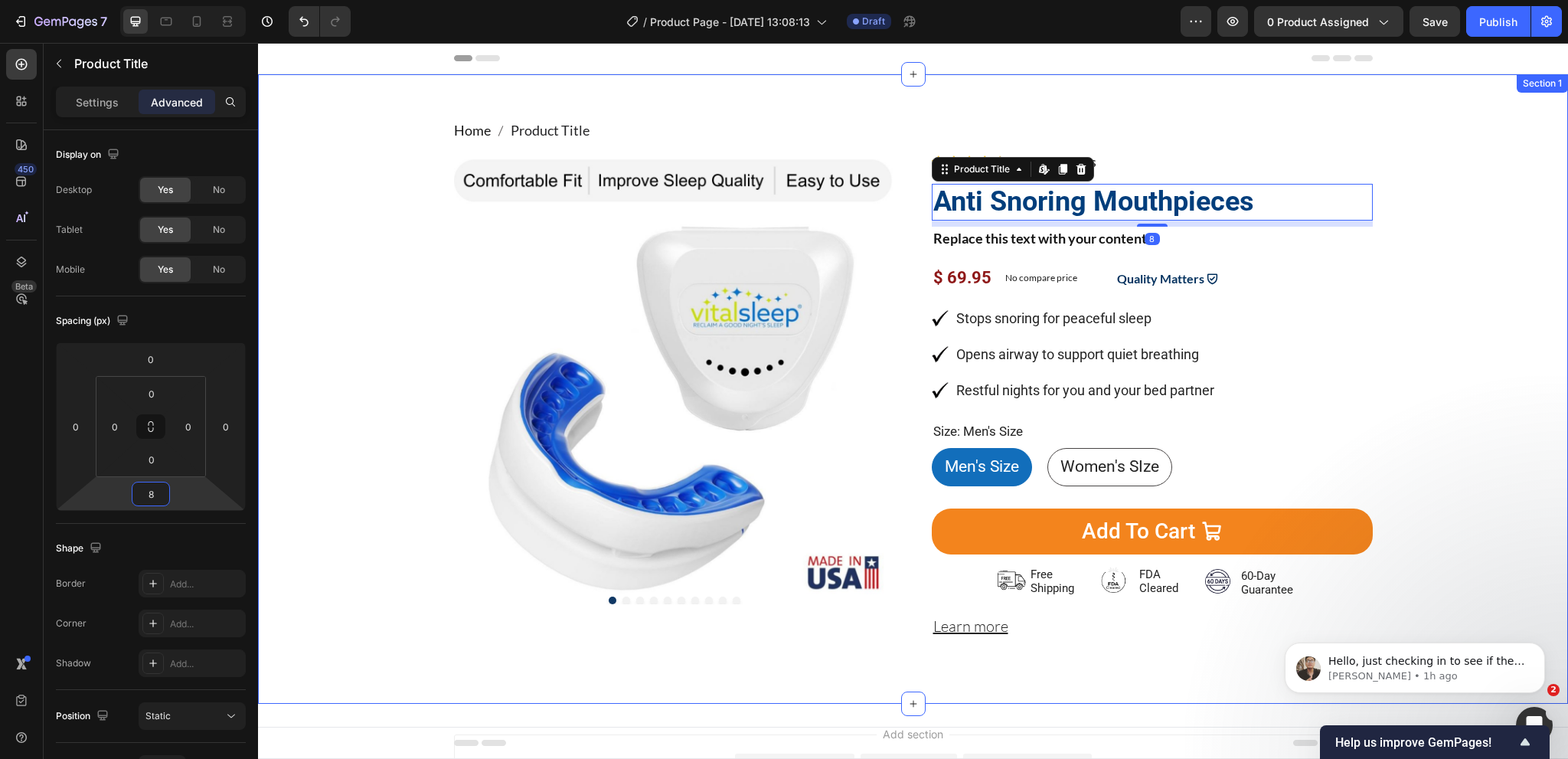
drag, startPoint x: 1396, startPoint y: 281, endPoint x: 1401, endPoint y: 274, distance: 8.6
click at [1396, 281] on div "Home Product Title Breadcrumb Product Images Image 1066 Reviews Button Advanced…" at bounding box center [913, 389] width 1287 height 538
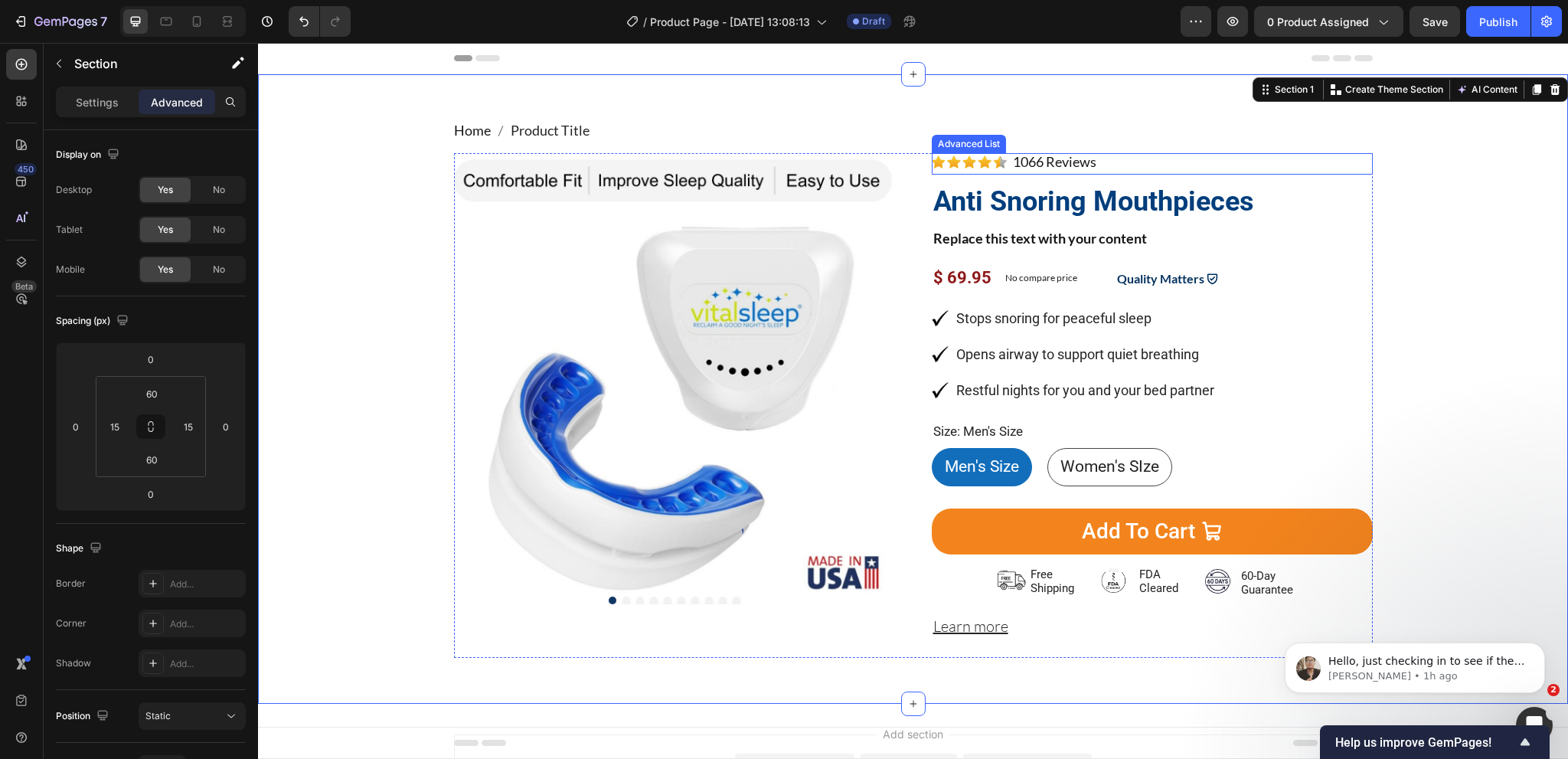
click at [1148, 161] on div "Image 1066 Reviews Button" at bounding box center [1152, 164] width 441 height 22
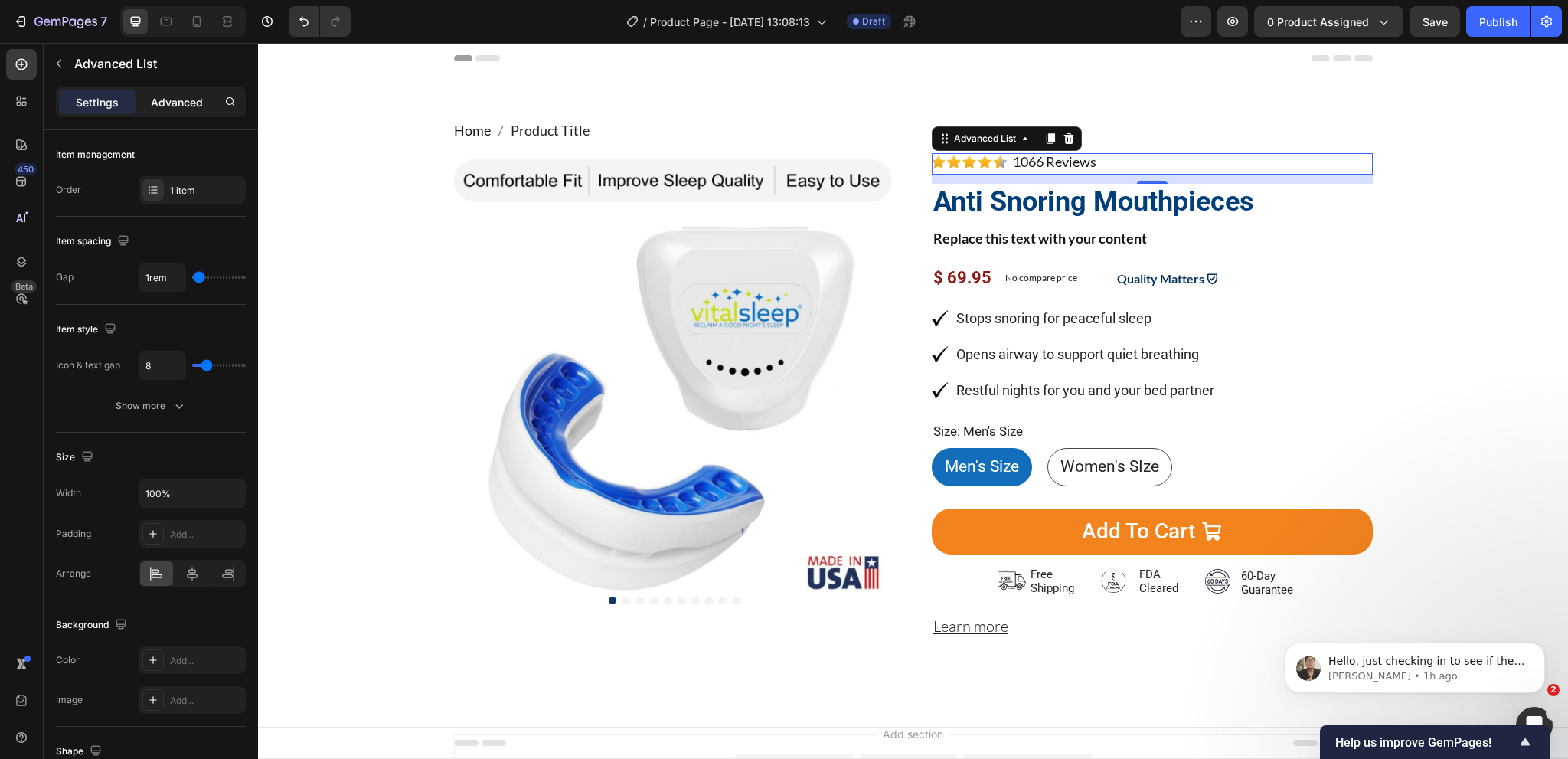
click at [174, 104] on p "Advanced" at bounding box center [177, 102] width 52 height 16
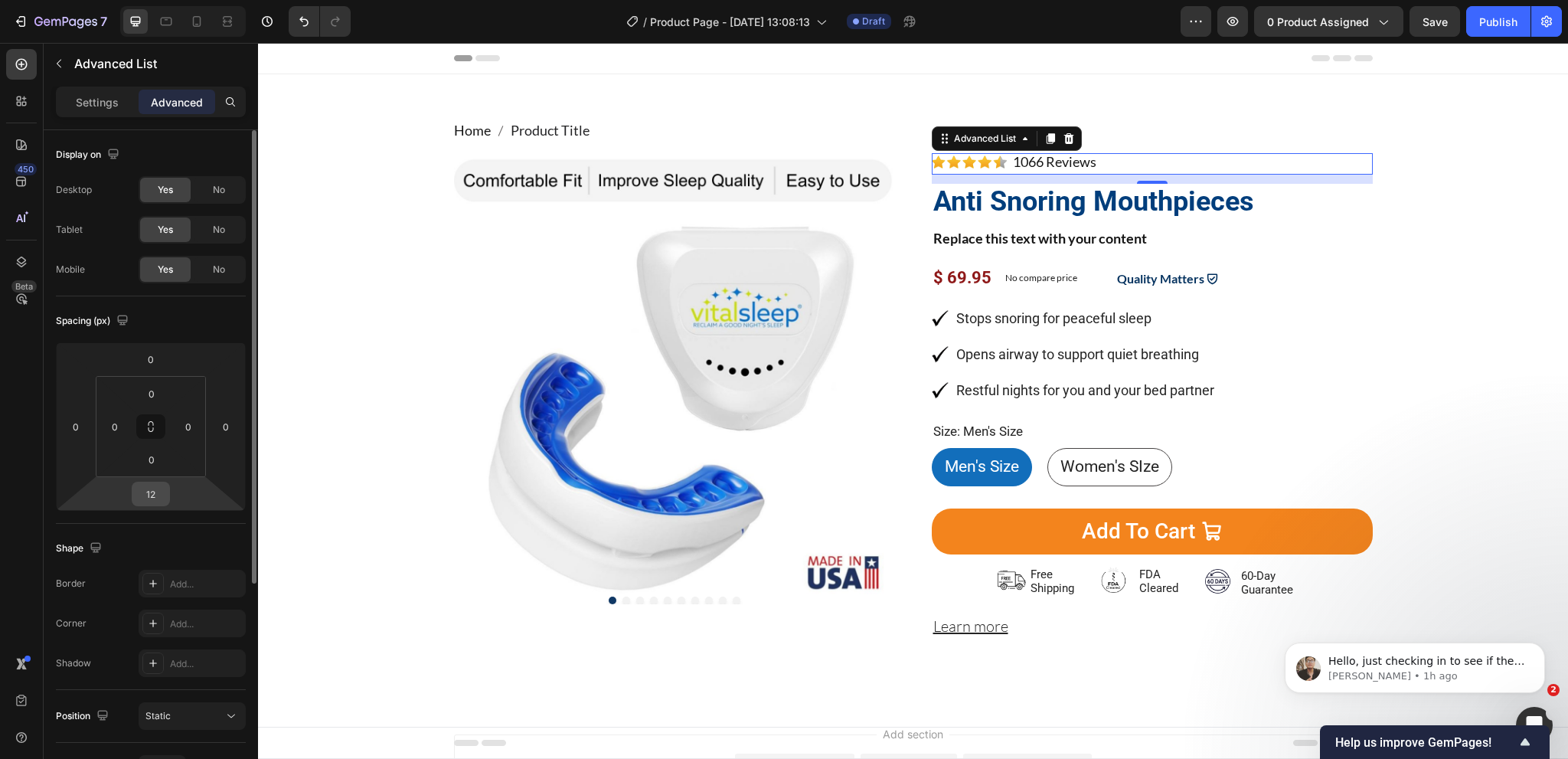
click at [154, 498] on input "12" at bounding box center [150, 494] width 31 height 23
type input "8"
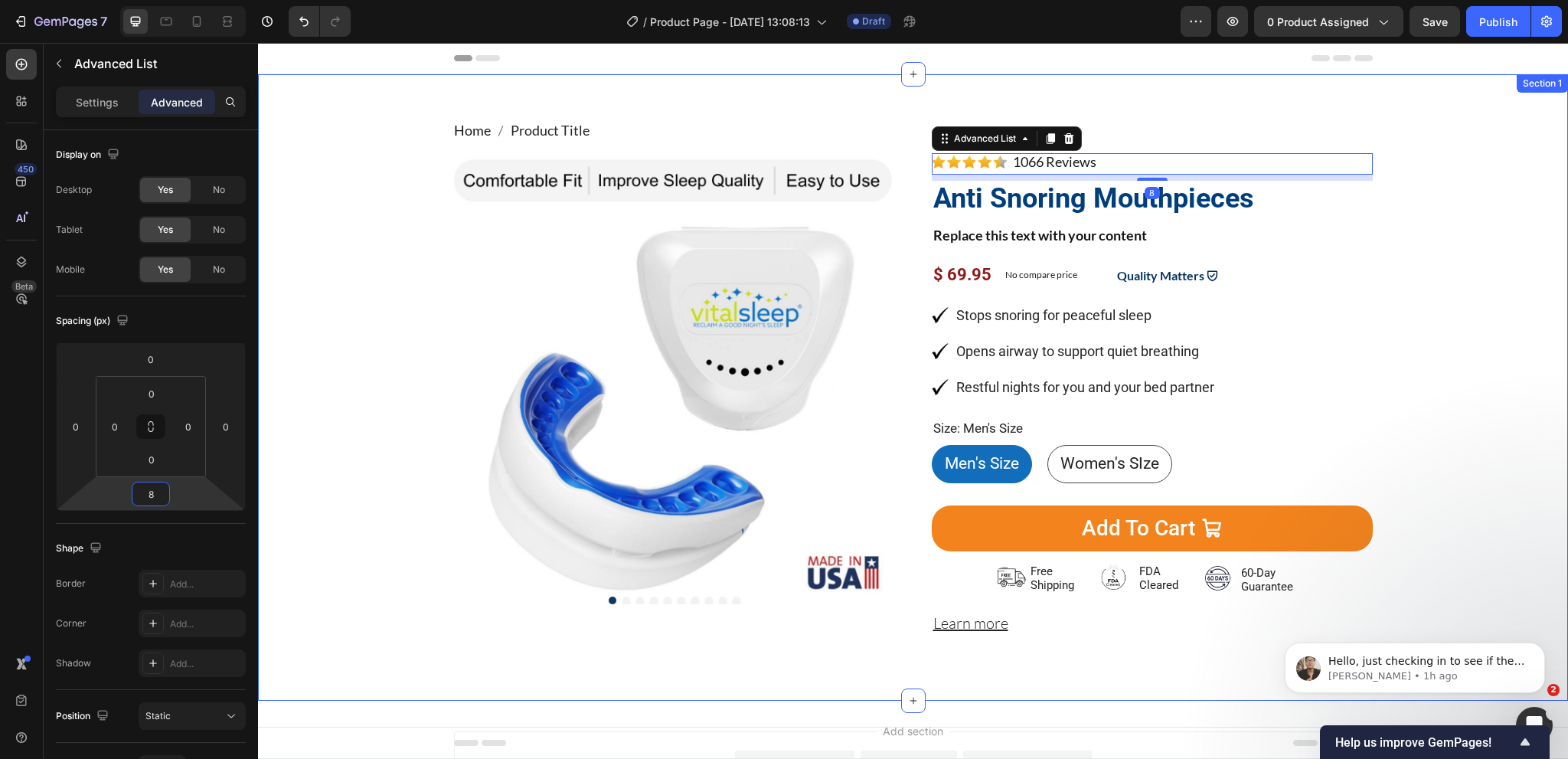
click at [1372, 288] on div "Home Product Title Breadcrumb Product Images Image 1066 Reviews Button Advanced…" at bounding box center [913, 387] width 1287 height 534
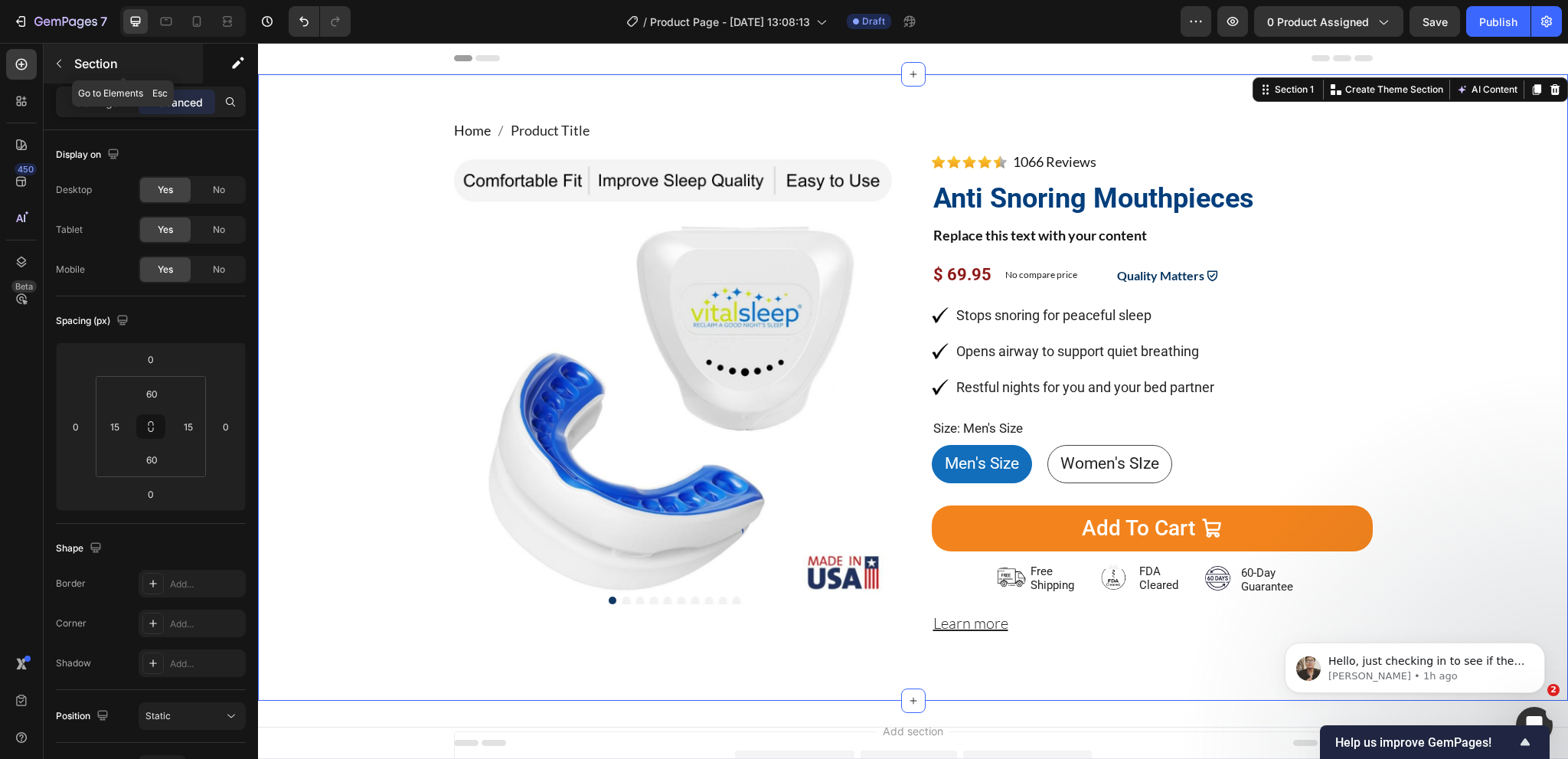
click at [70, 60] on button "button" at bounding box center [58, 63] width 24 height 24
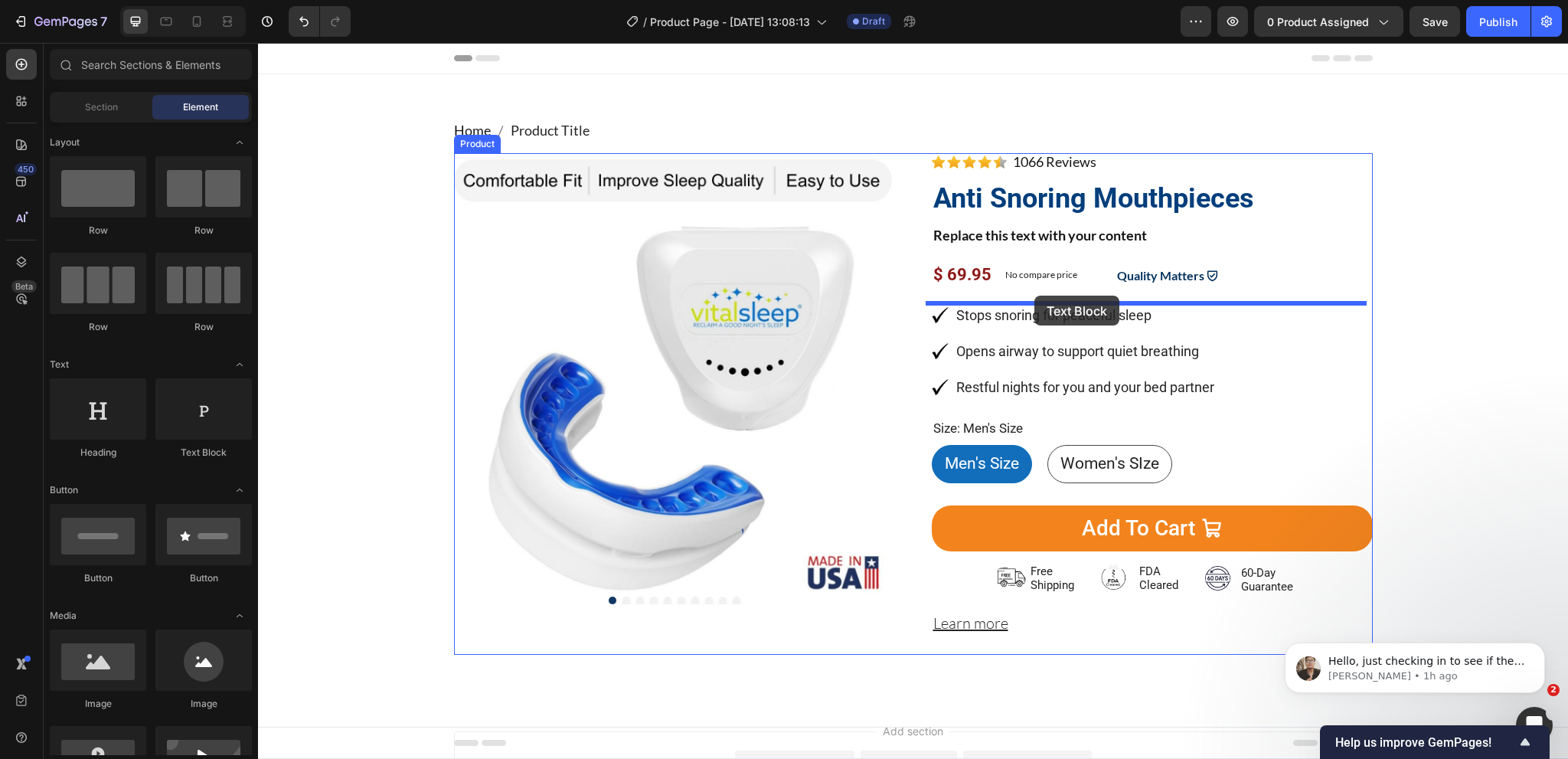
drag, startPoint x: 457, startPoint y: 450, endPoint x: 1035, endPoint y: 296, distance: 598.2
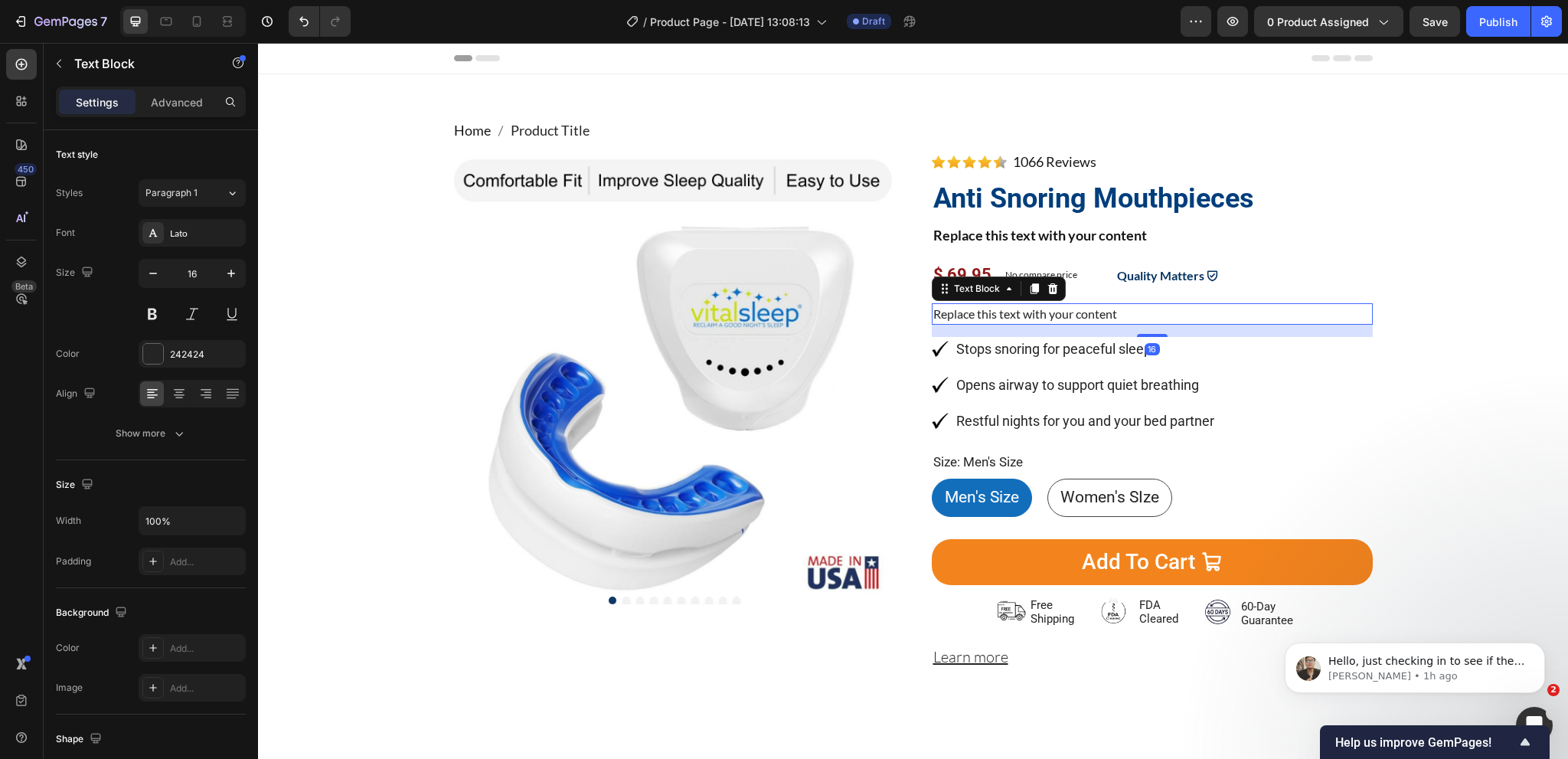
click at [1004, 316] on div "Replace this text with your content" at bounding box center [1152, 314] width 441 height 22
click at [1004, 316] on p "Replace this text with your content" at bounding box center [1152, 314] width 438 height 18
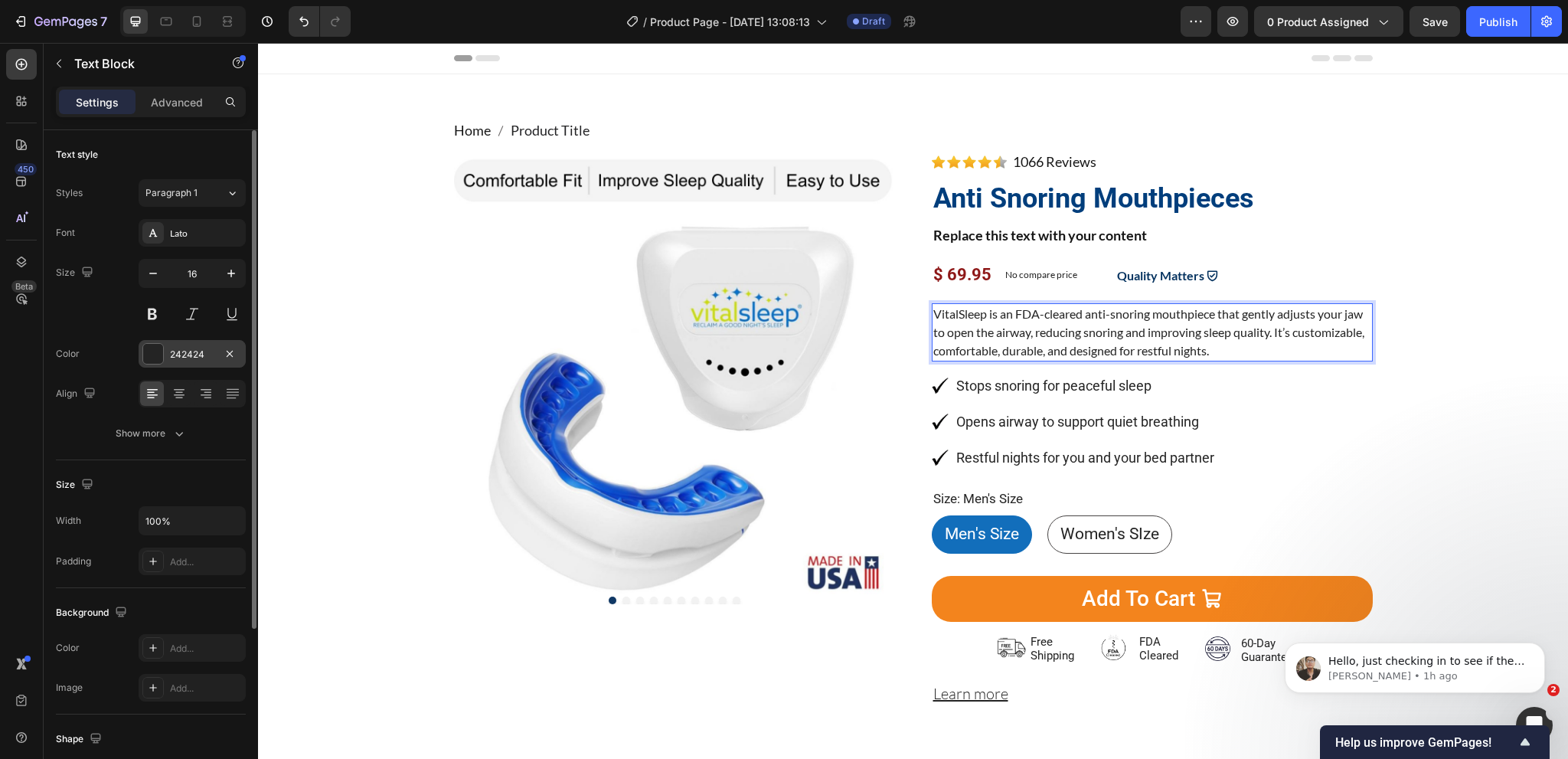
click at [184, 354] on div "242424" at bounding box center [192, 355] width 44 height 14
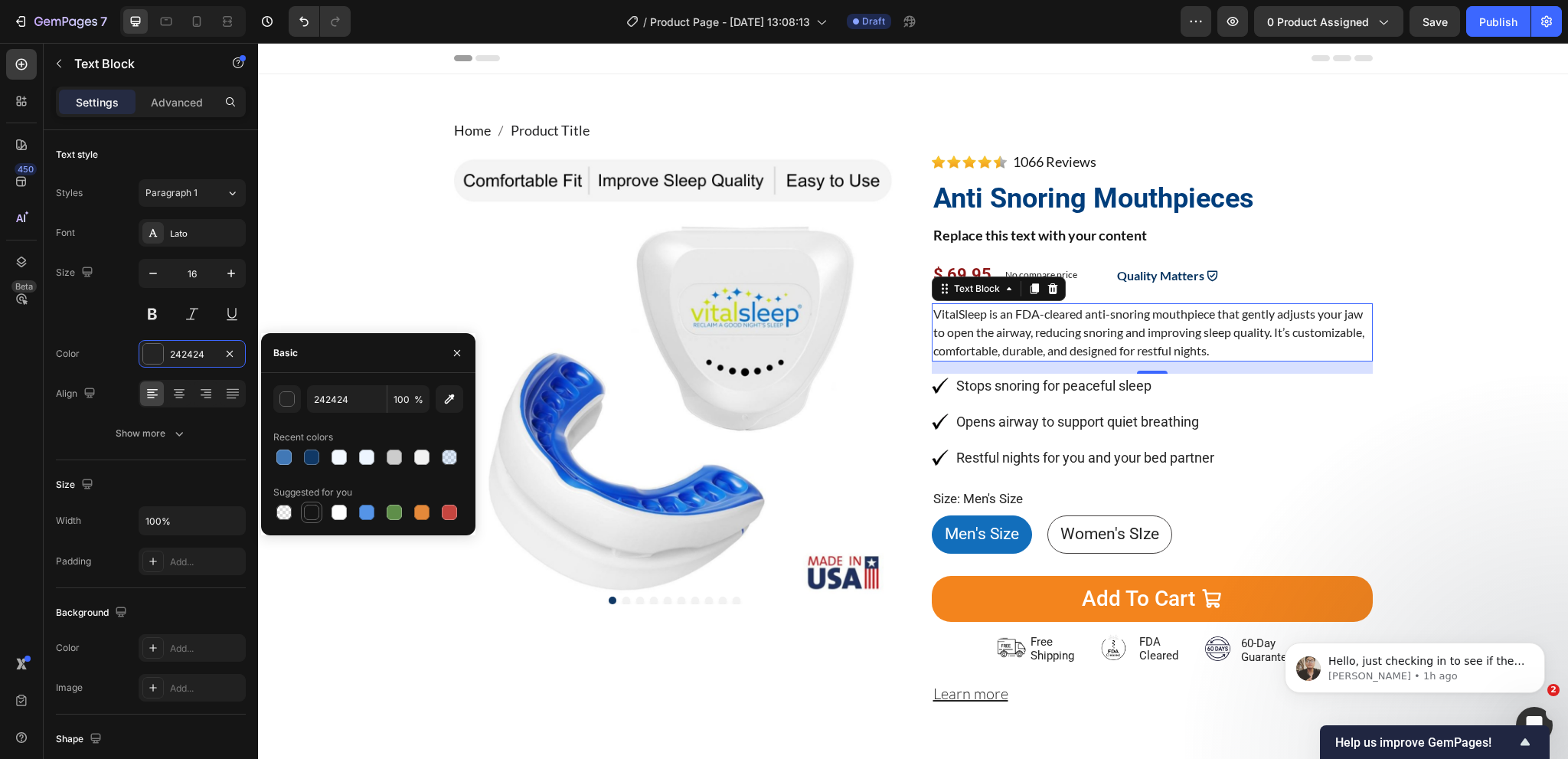
click at [308, 520] on div at bounding box center [311, 513] width 15 height 15
type input "151515"
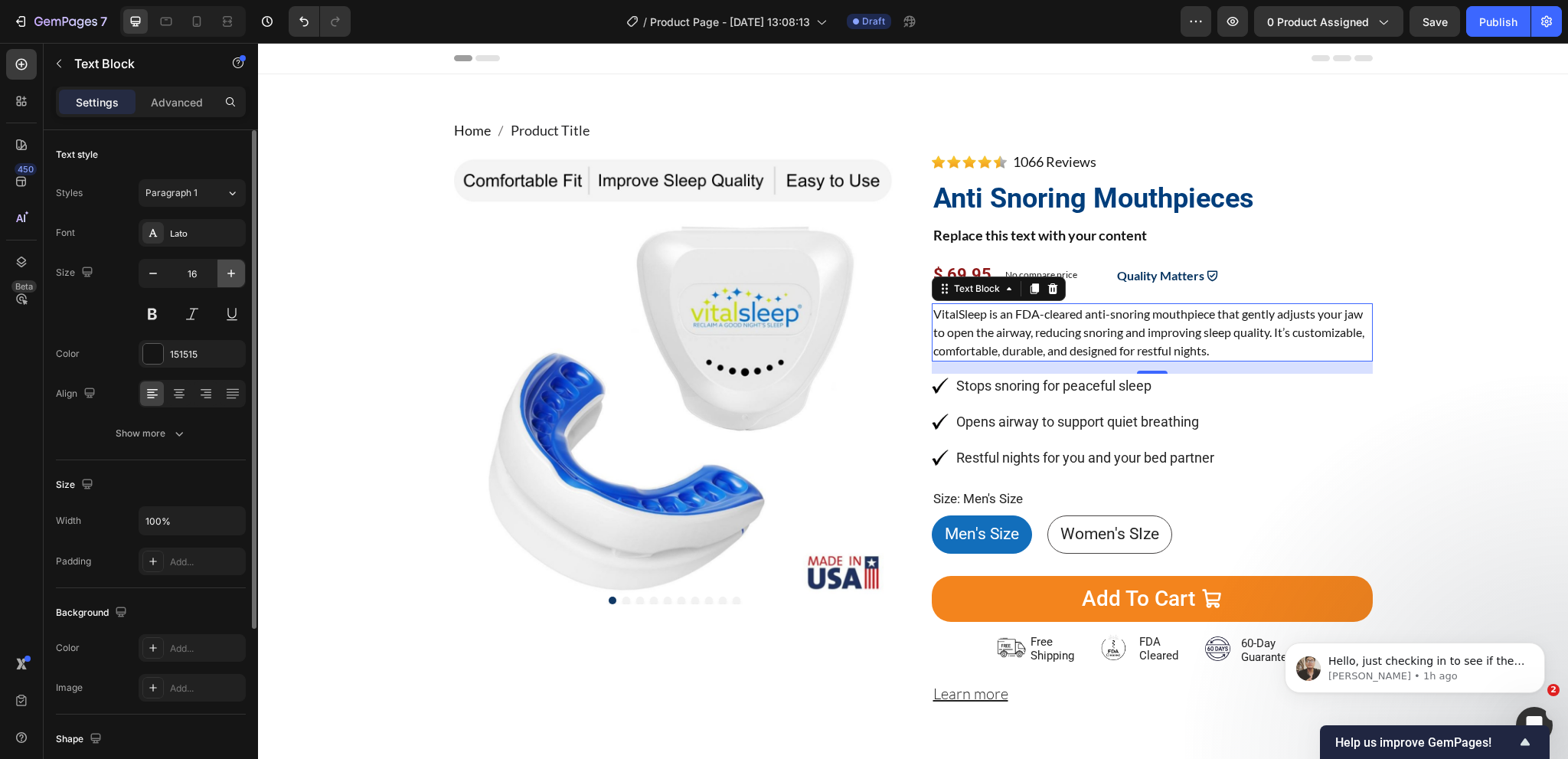
click at [229, 276] on icon "button" at bounding box center [231, 273] width 15 height 15
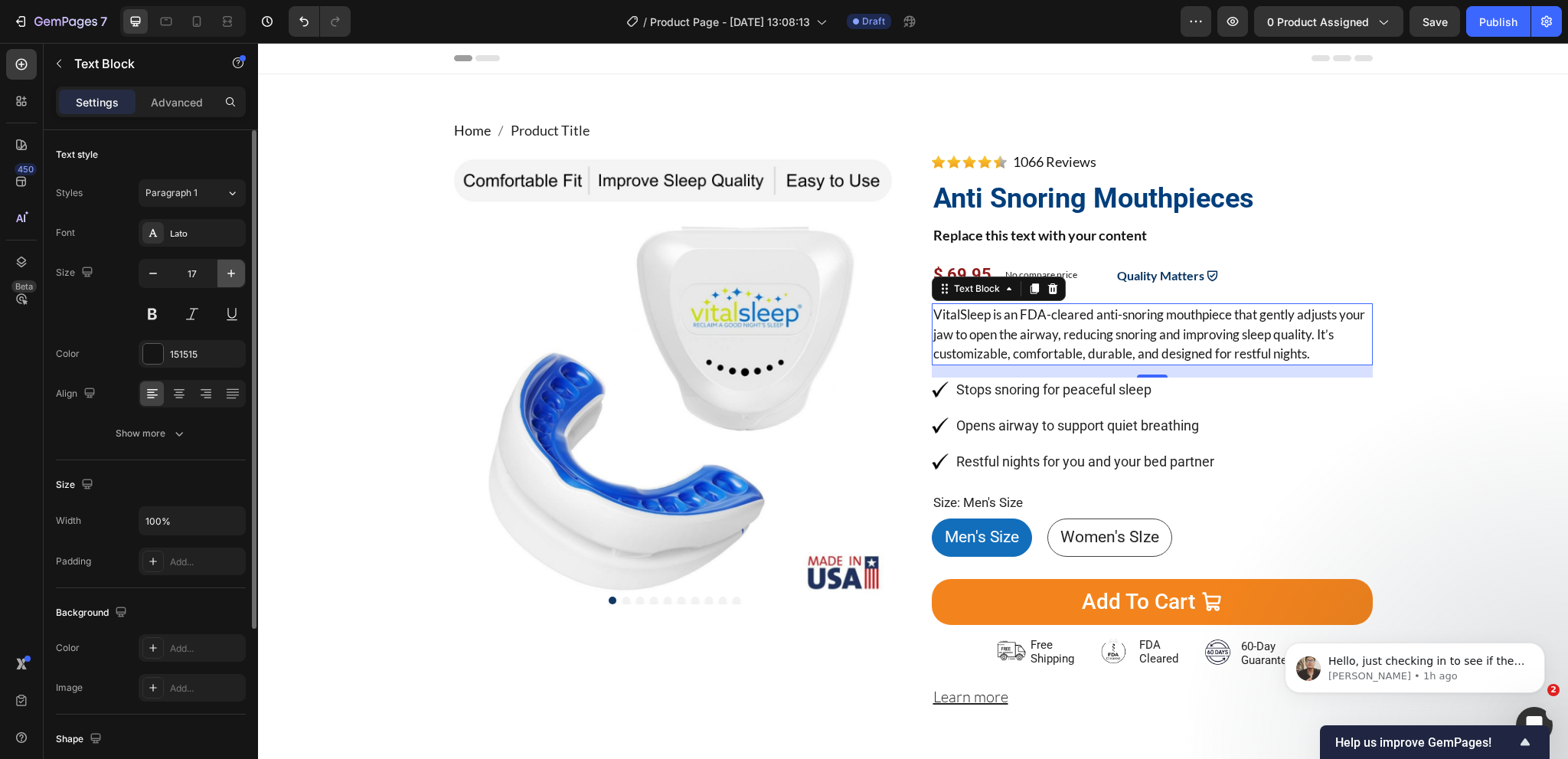
click at [229, 276] on icon "button" at bounding box center [231, 273] width 15 height 15
type input "18"
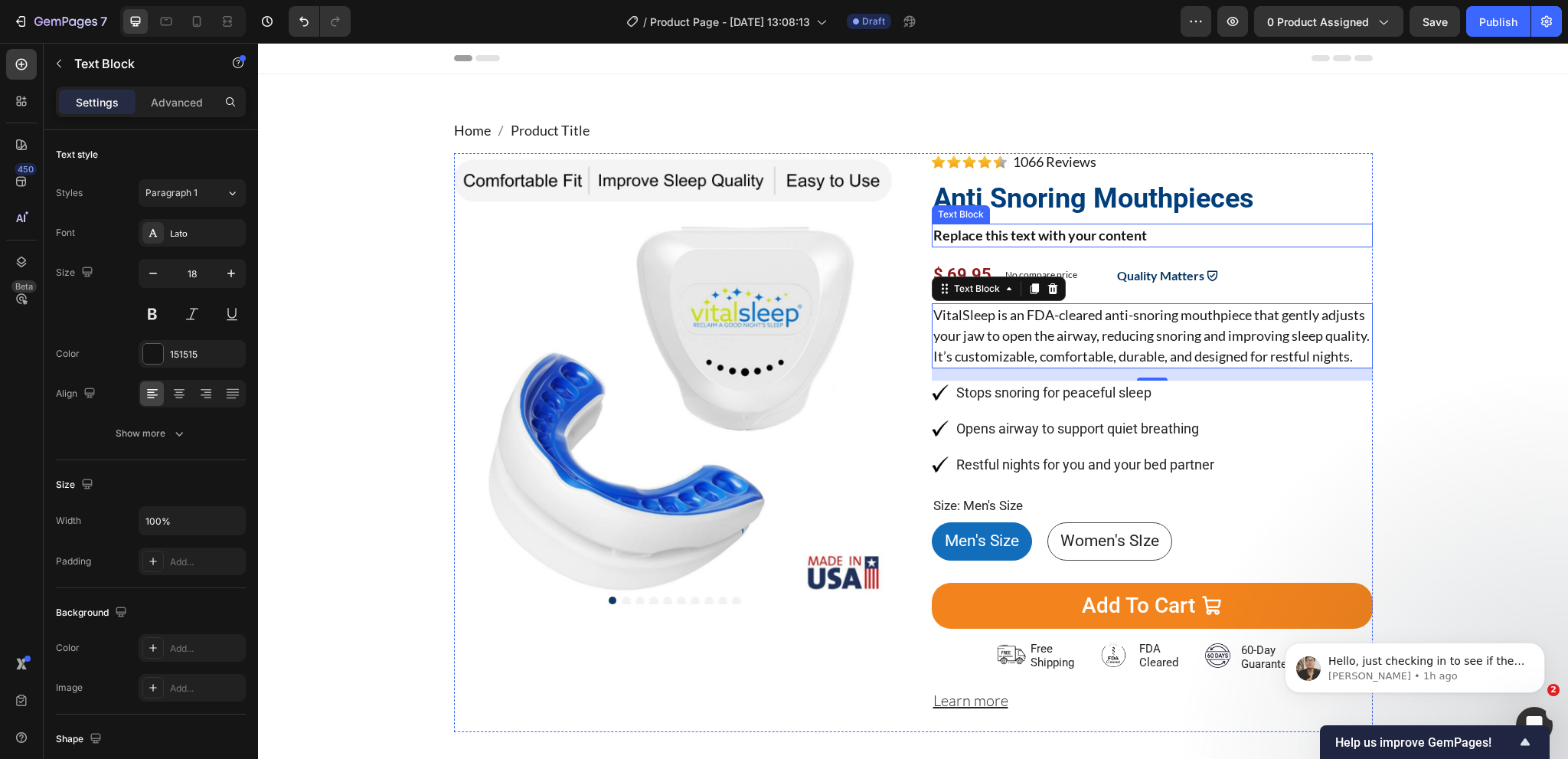
click at [1143, 232] on p "Replace this text with your content" at bounding box center [1152, 235] width 438 height 21
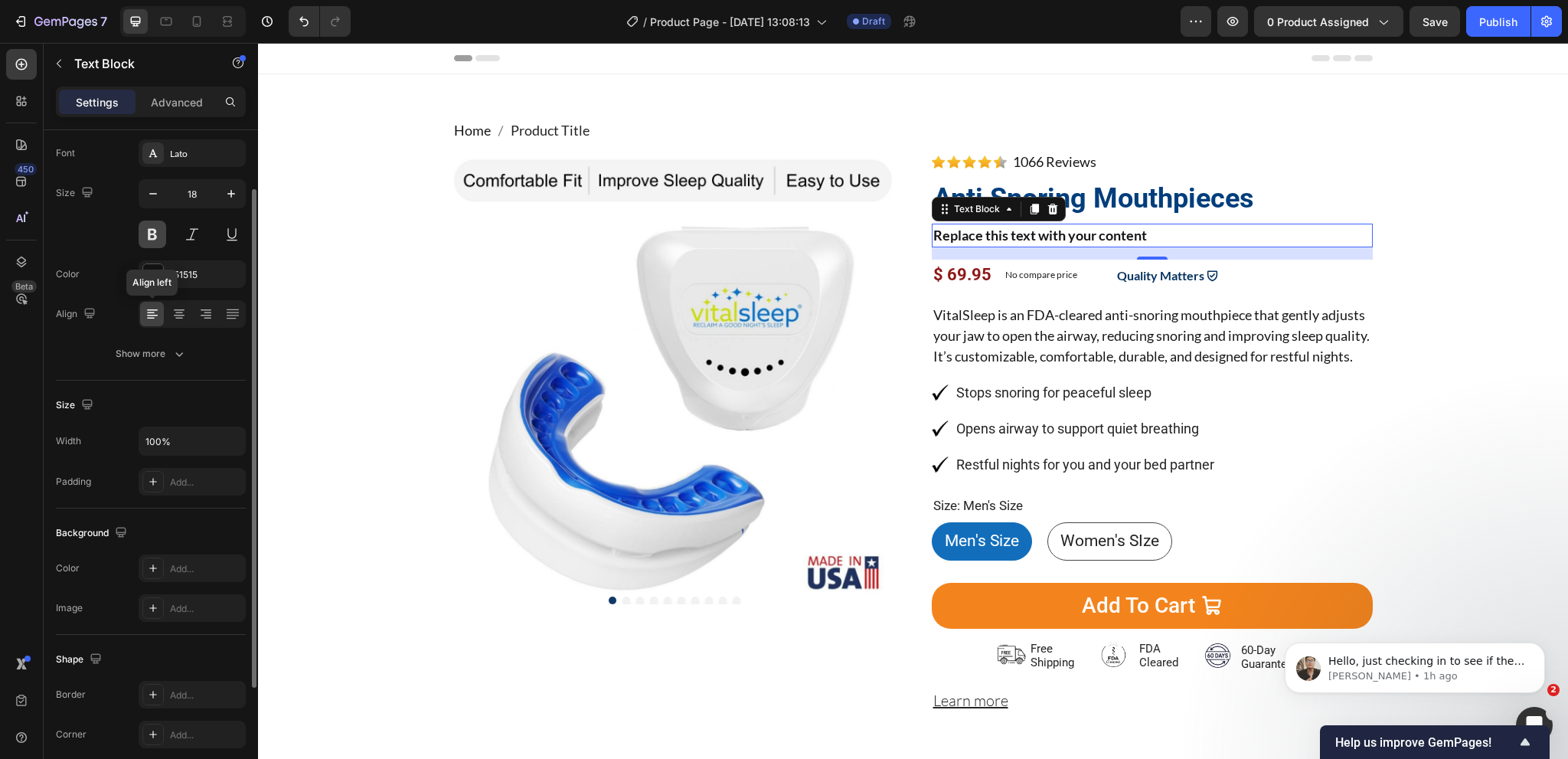
scroll to position [3, 0]
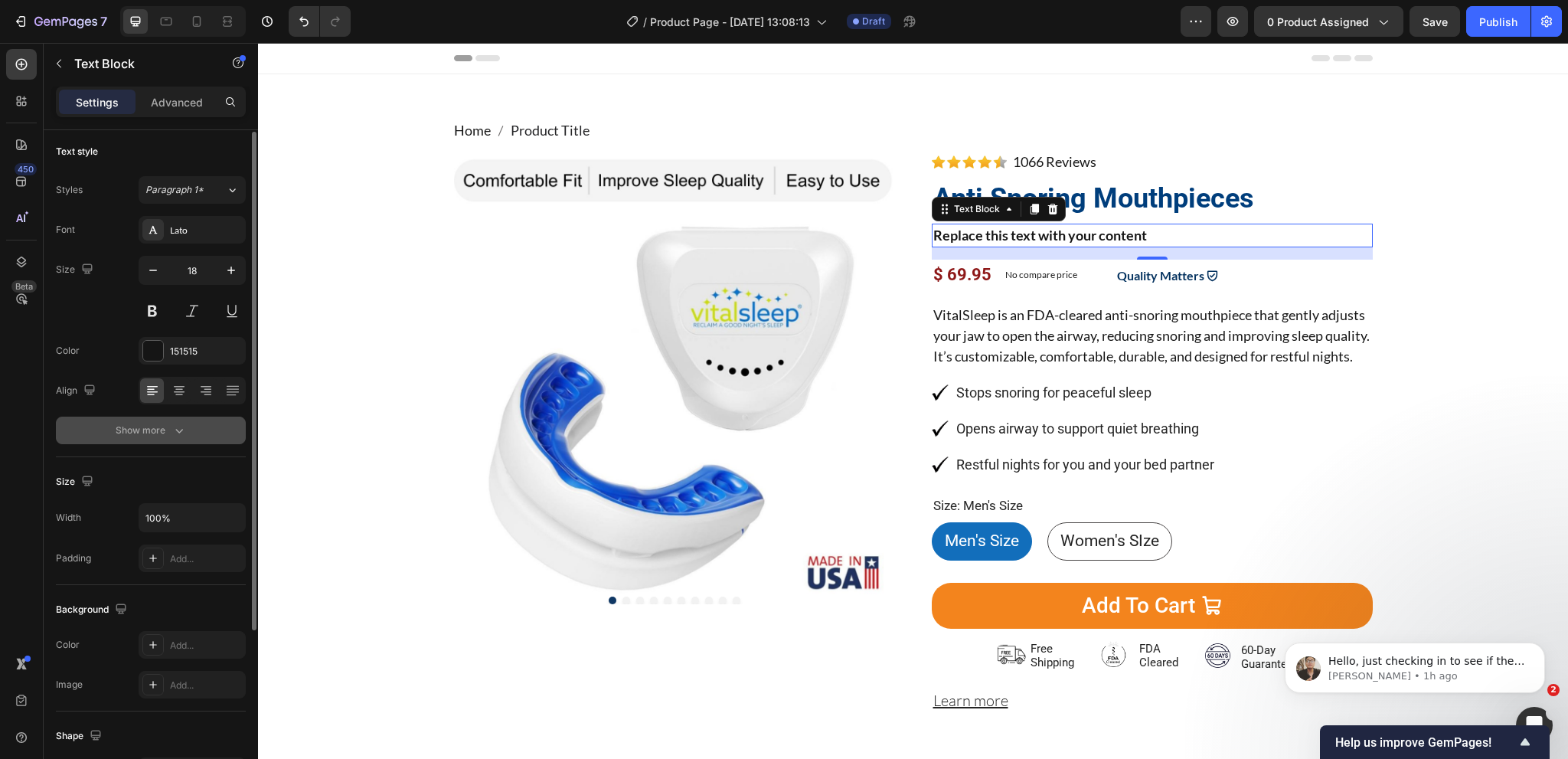
click at [168, 420] on button "Show more" at bounding box center [151, 430] width 190 height 28
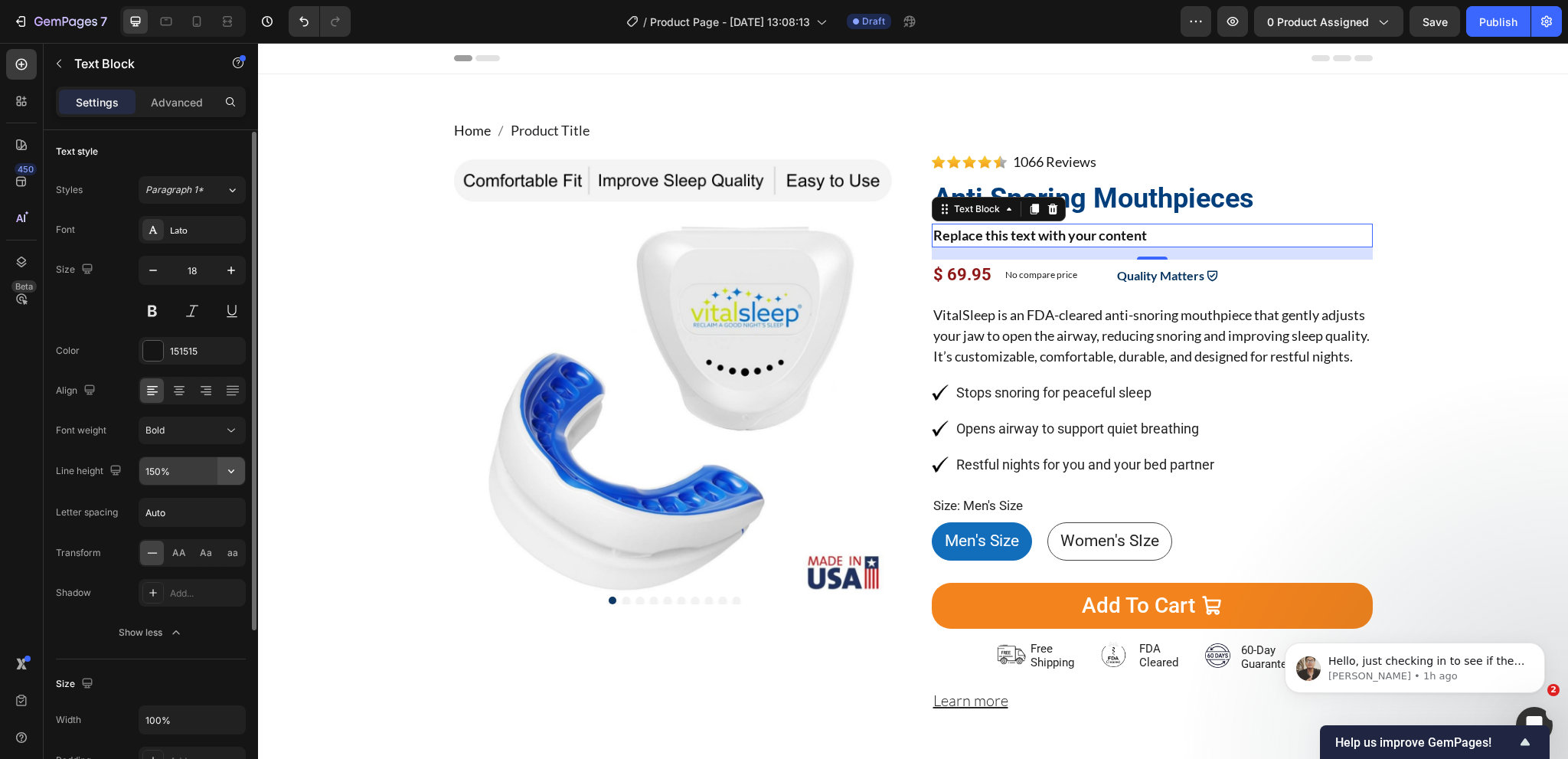
click at [229, 470] on icon "button" at bounding box center [230, 471] width 6 height 4
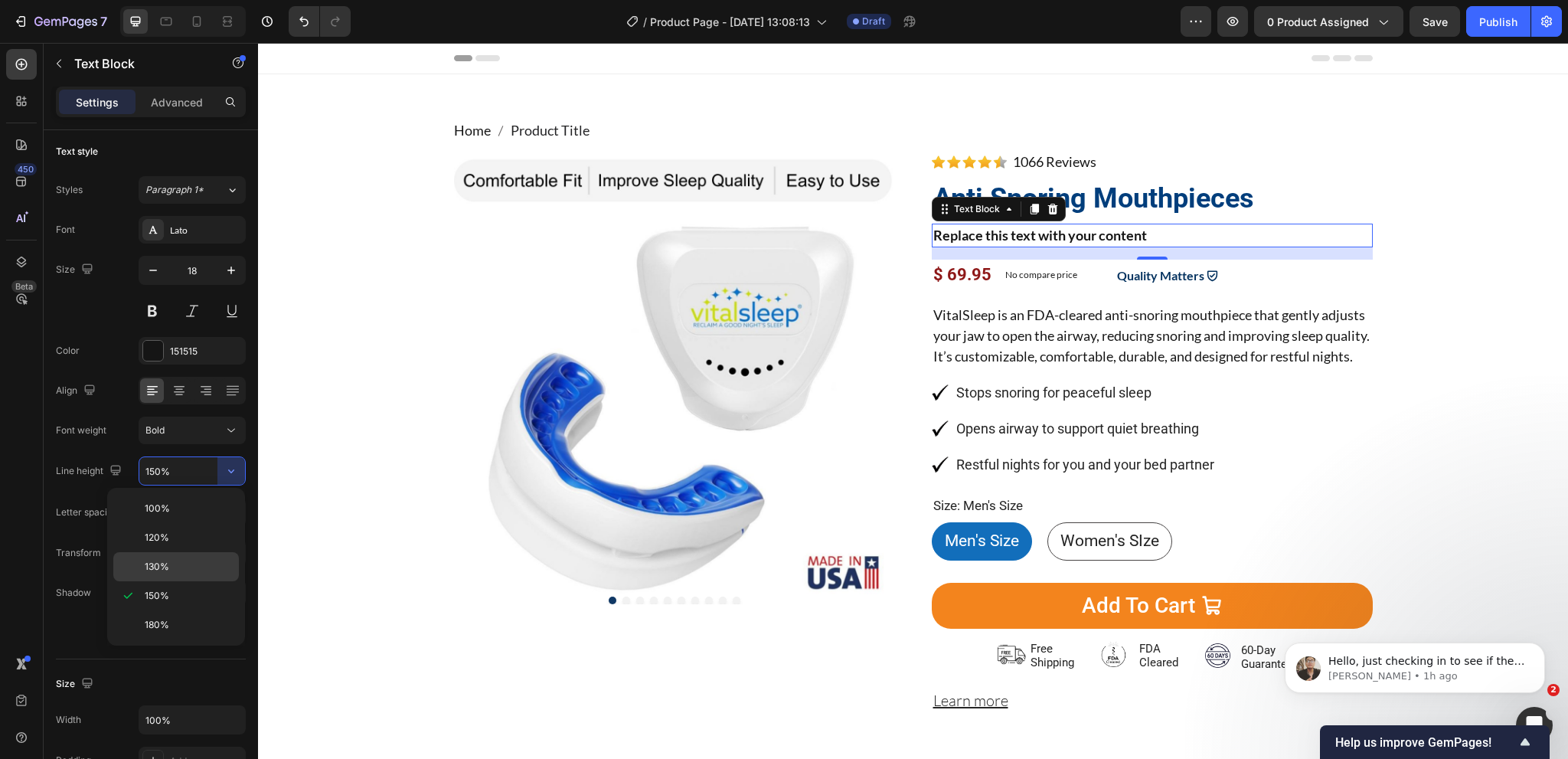
click at [192, 562] on p "130%" at bounding box center [188, 567] width 88 height 14
type input "130%"
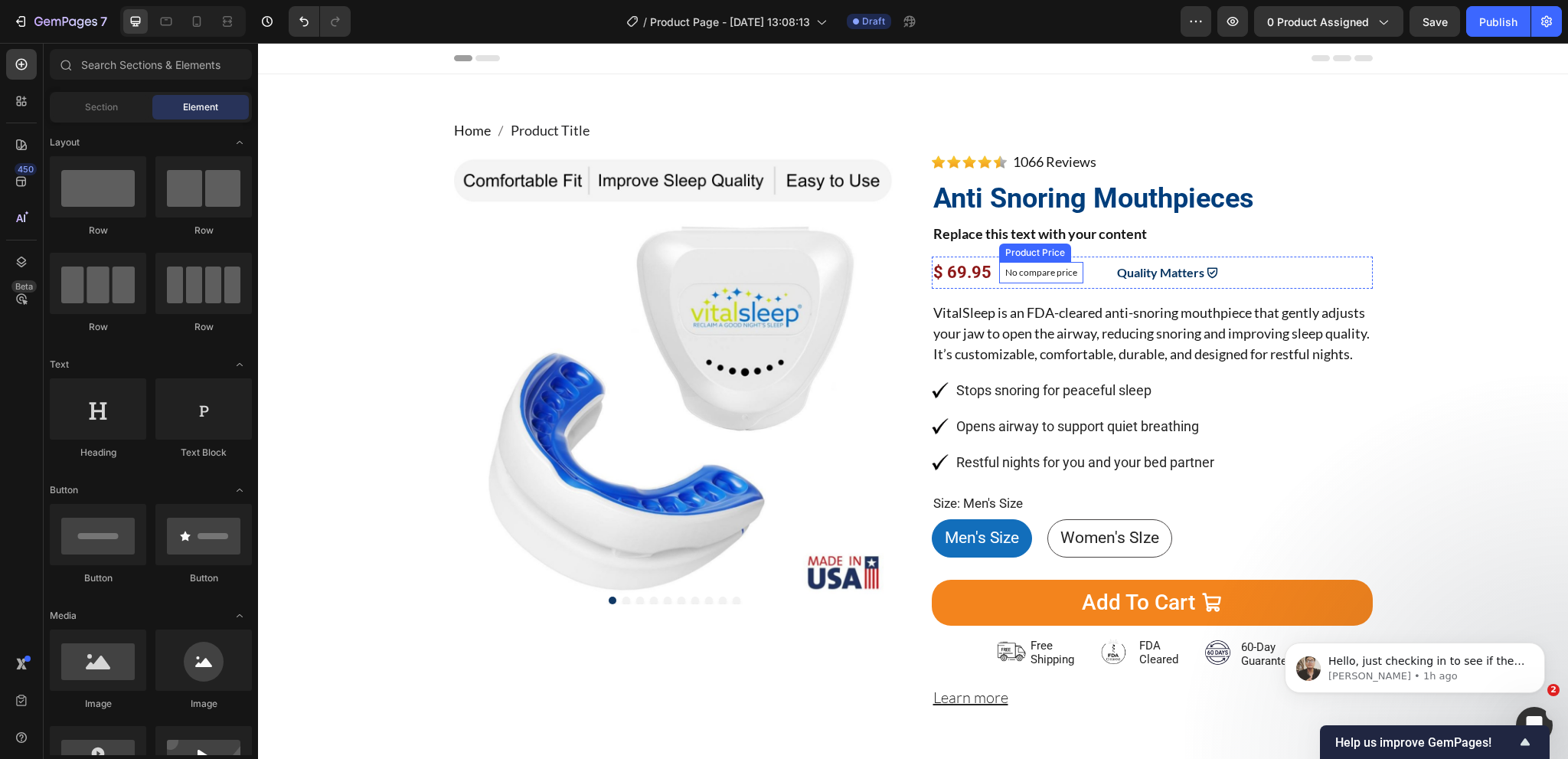
click at [1048, 271] on p "No compare price" at bounding box center [1041, 272] width 72 height 9
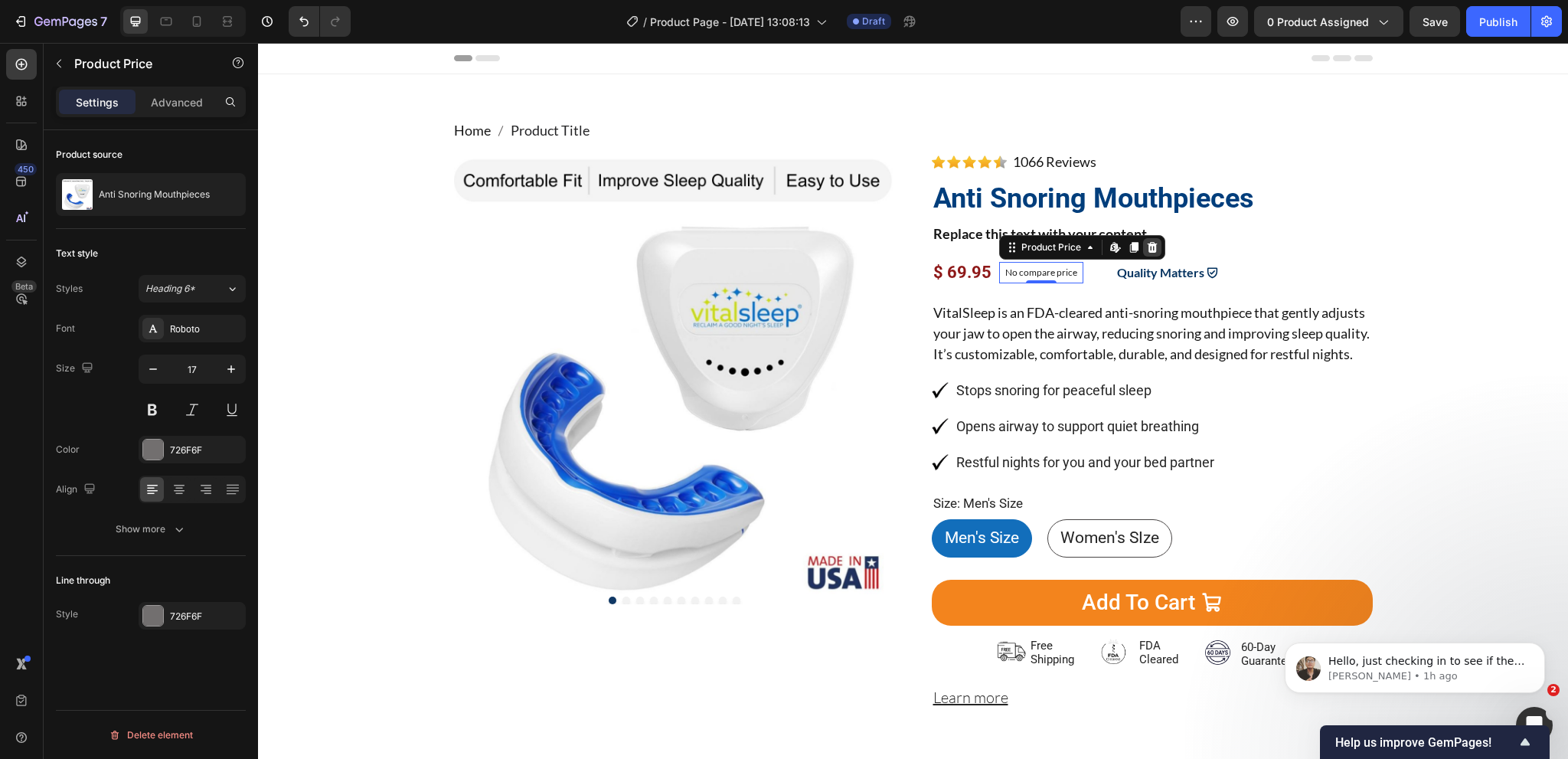
click at [1146, 245] on icon at bounding box center [1152, 247] width 13 height 13
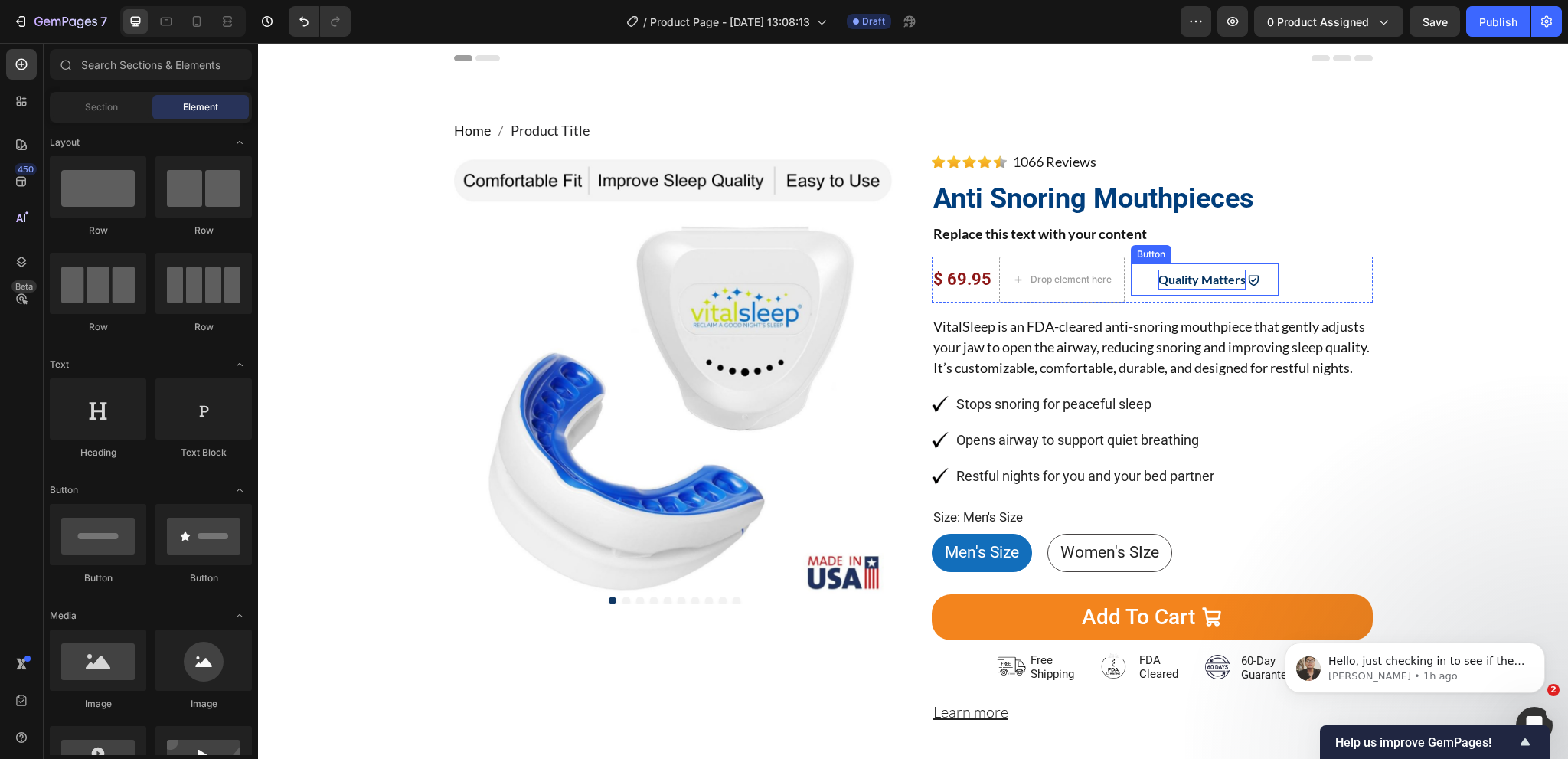
click at [1173, 278] on span "Quality Matters" at bounding box center [1202, 279] width 88 height 14
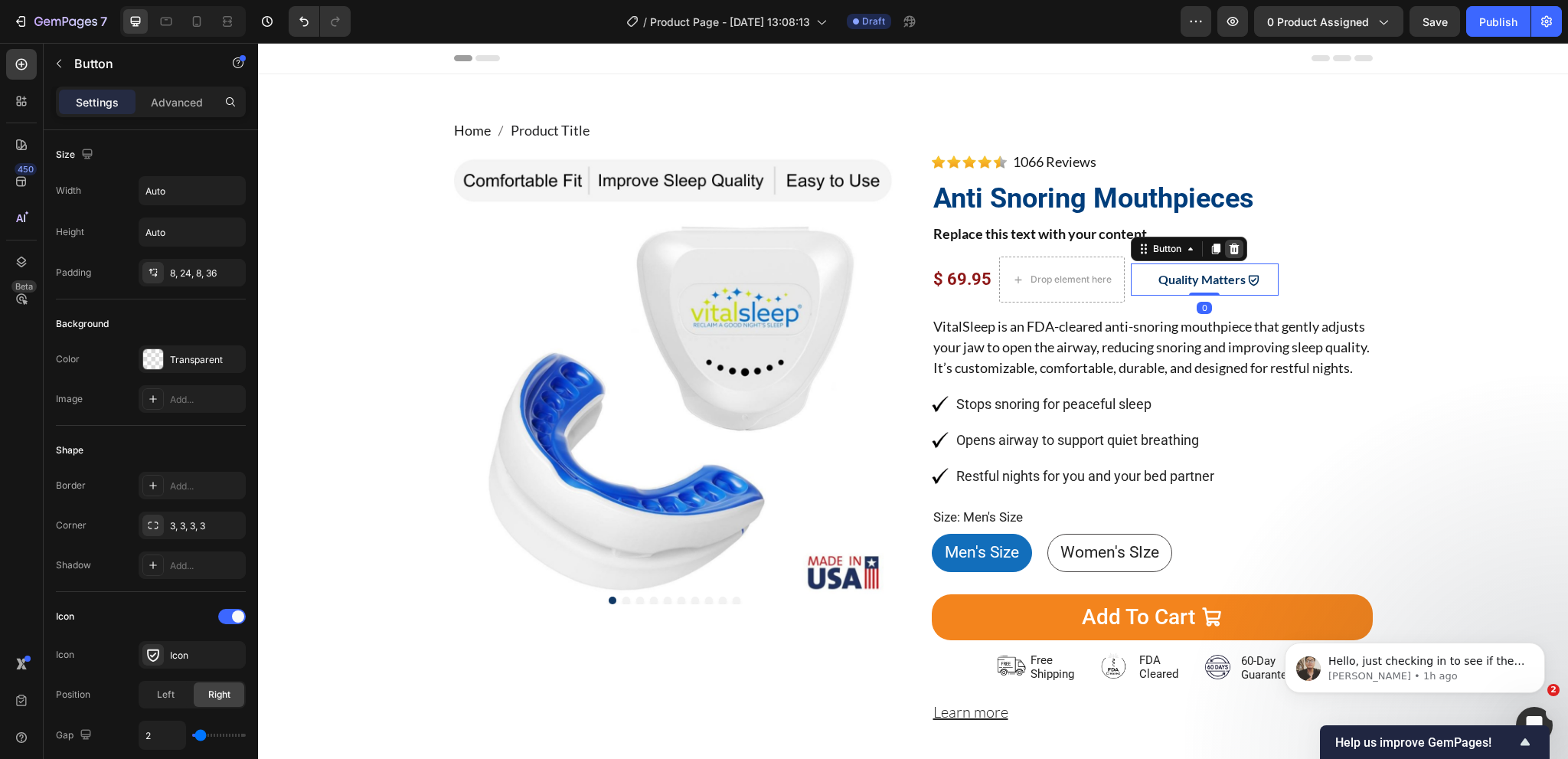
click at [1228, 247] on icon at bounding box center [1234, 249] width 13 height 13
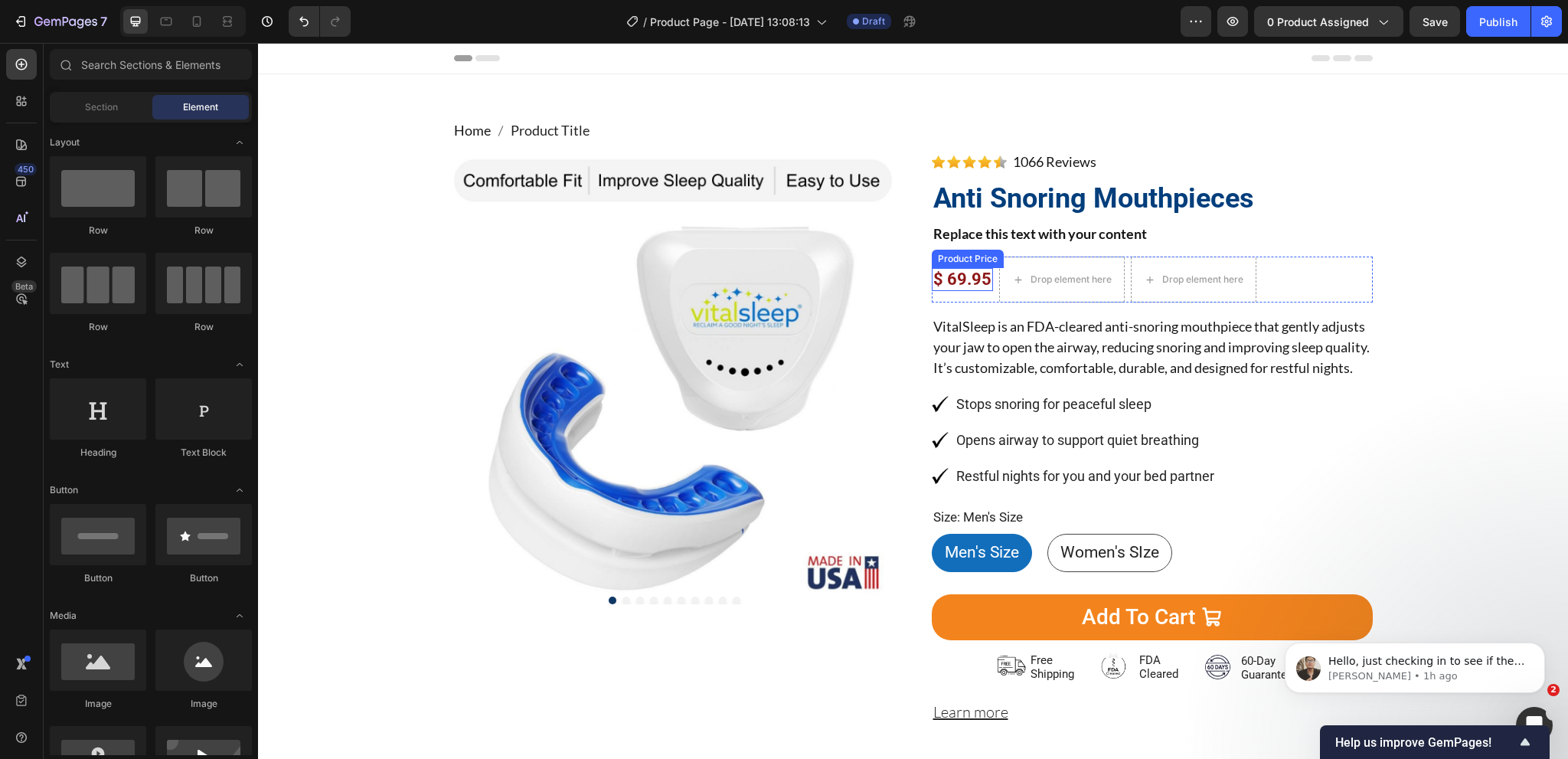
click at [970, 272] on div "$ 69.95" at bounding box center [962, 280] width 61 height 23
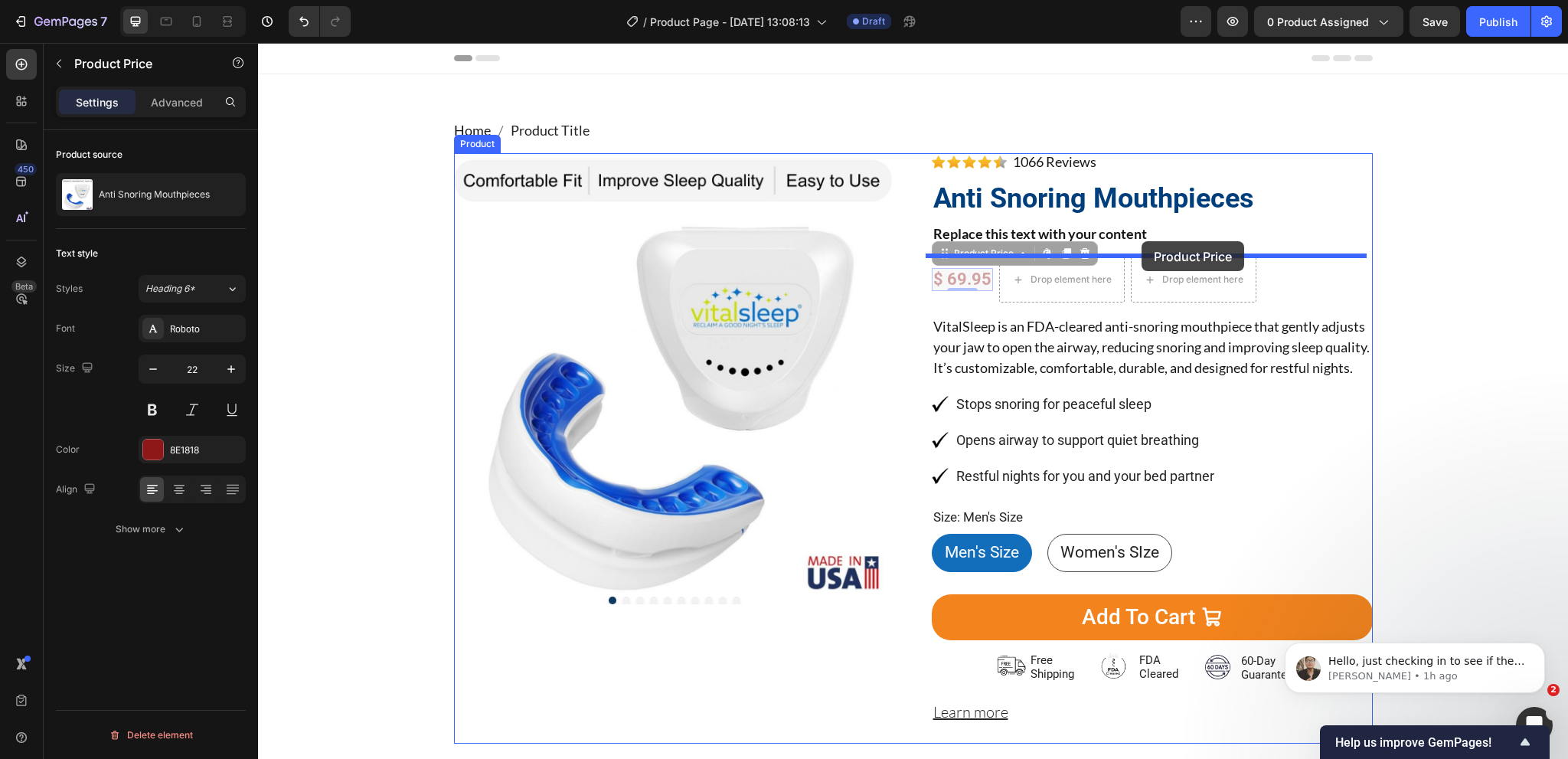
drag, startPoint x: 945, startPoint y: 254, endPoint x: 1142, endPoint y: 241, distance: 197.4
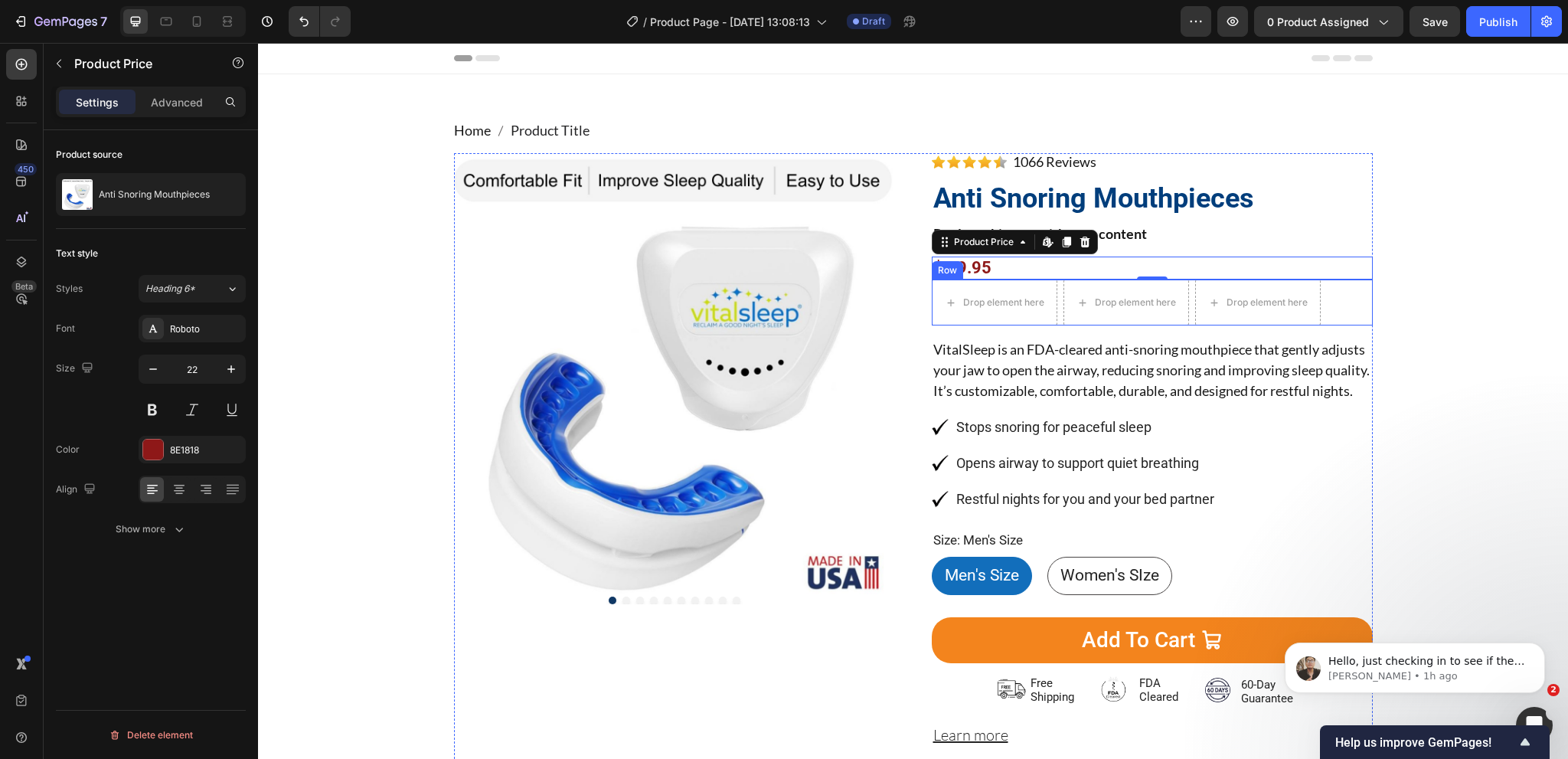
click at [1319, 296] on div "Drop element here Drop element here Drop element here Row" at bounding box center [1152, 302] width 441 height 46
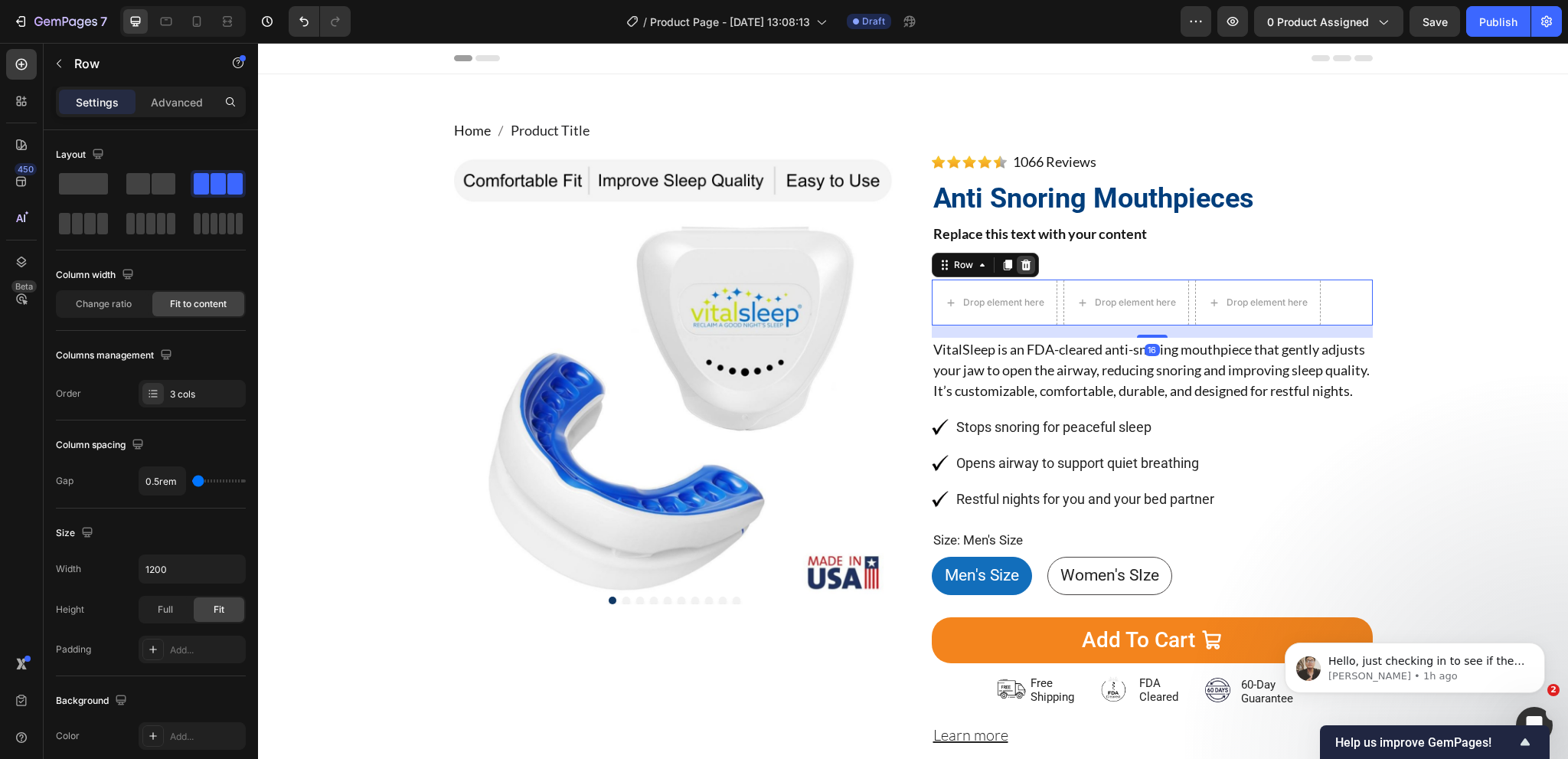
click at [1020, 264] on icon at bounding box center [1026, 265] width 13 height 13
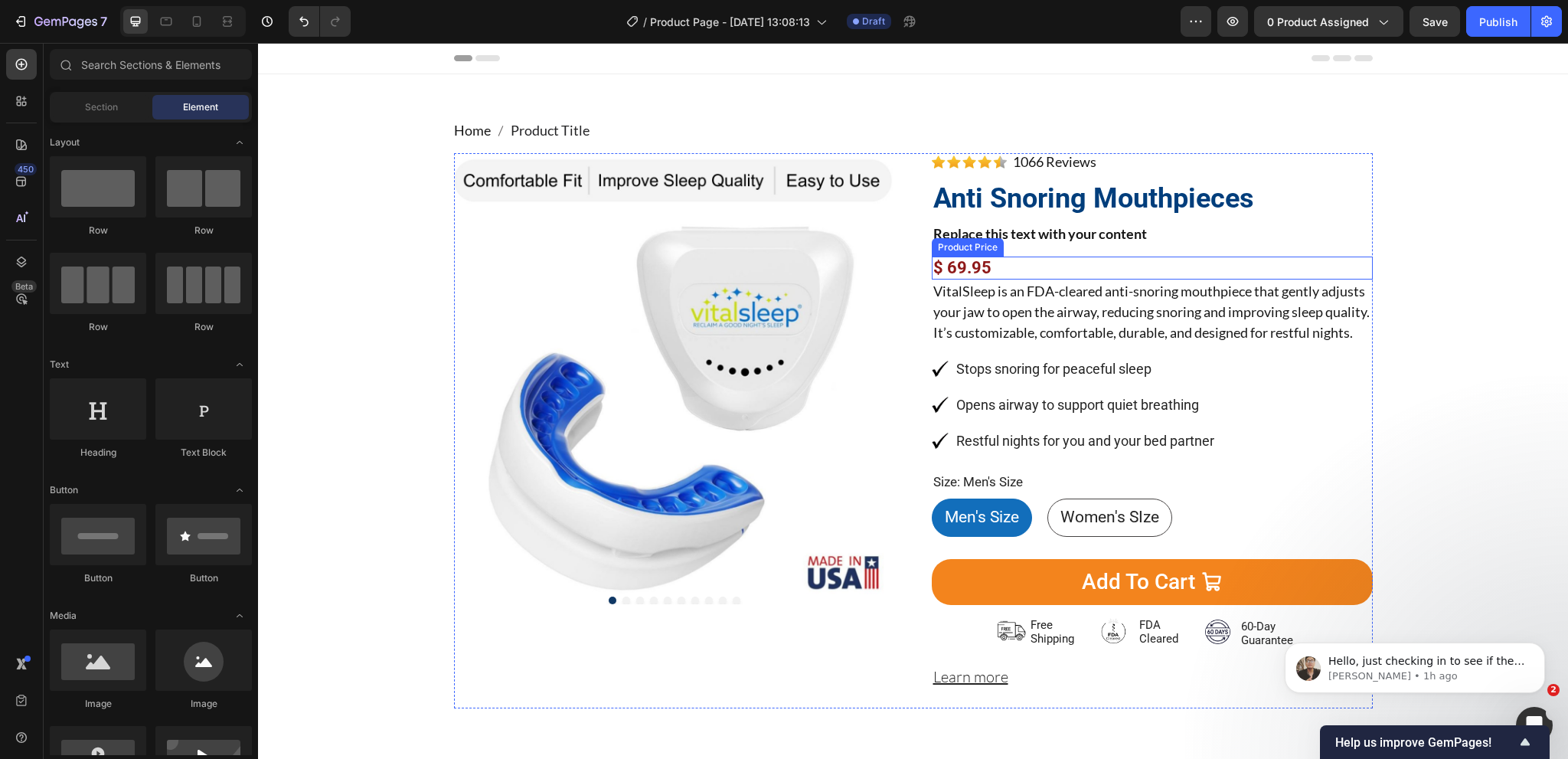
click at [1046, 263] on div "$ 69.95" at bounding box center [1152, 268] width 441 height 23
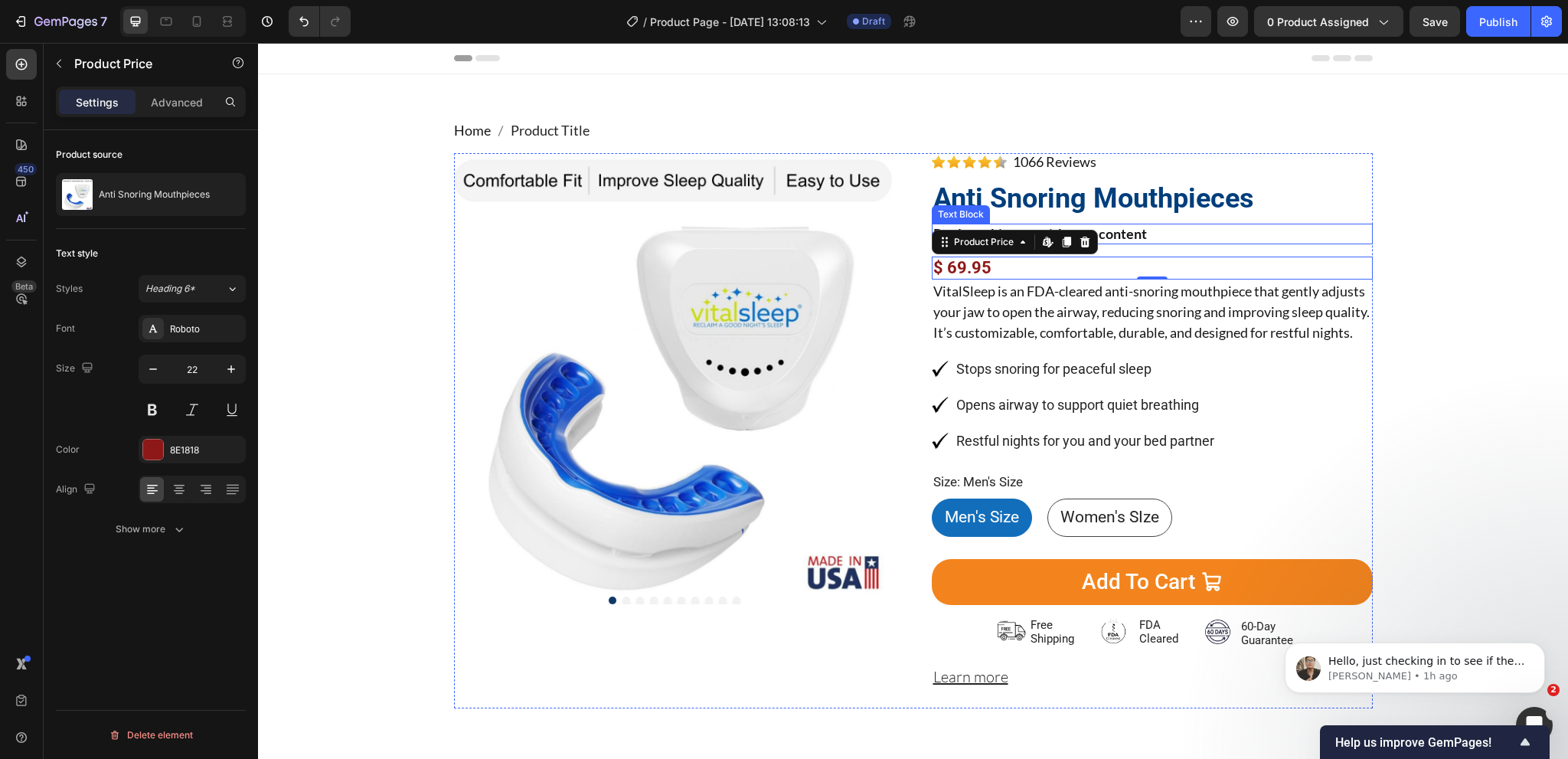
click at [1192, 228] on p "Replace this text with your content" at bounding box center [1152, 234] width 438 height 18
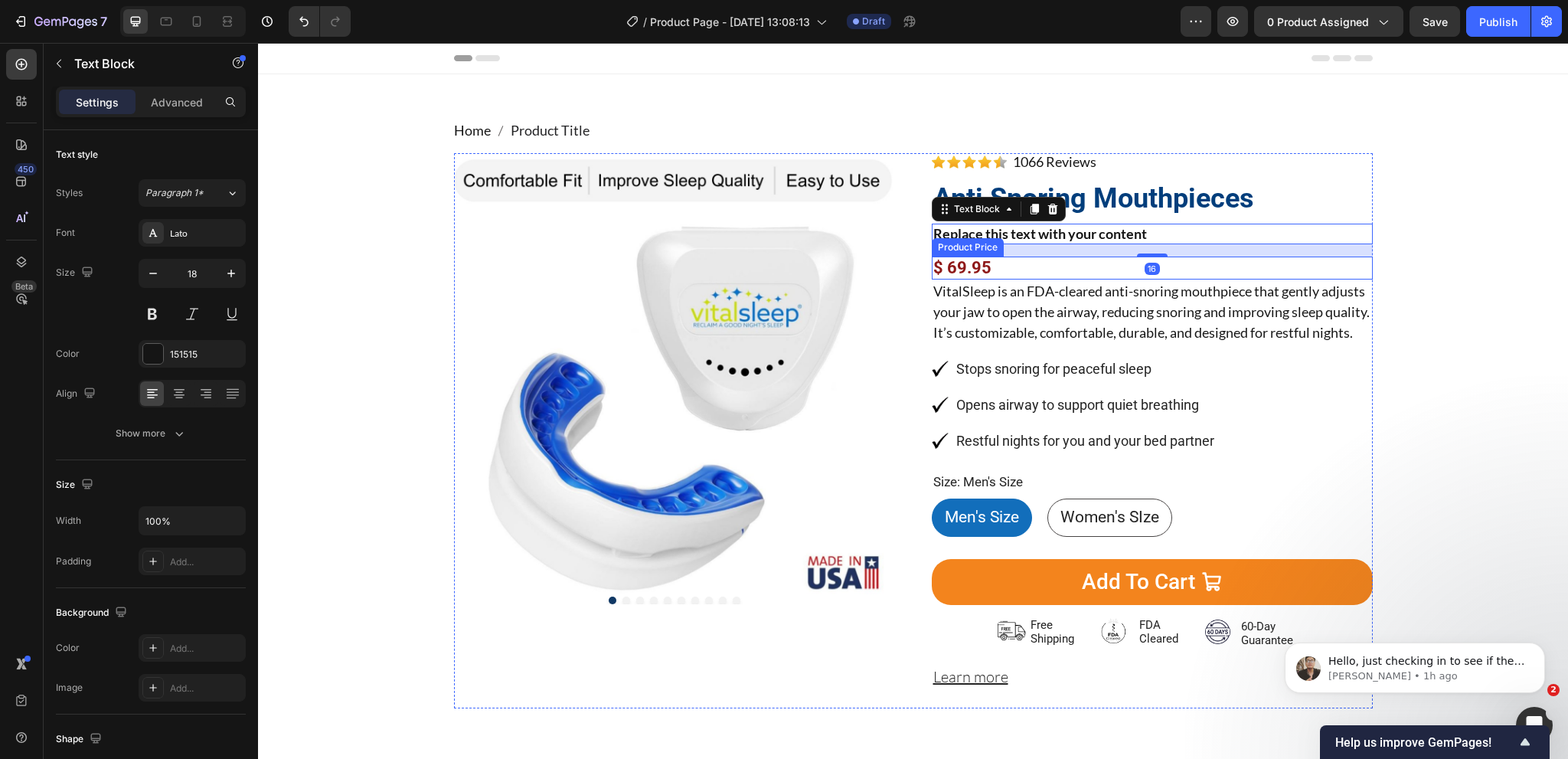
click at [1007, 272] on div "$ 69.95" at bounding box center [1152, 268] width 441 height 23
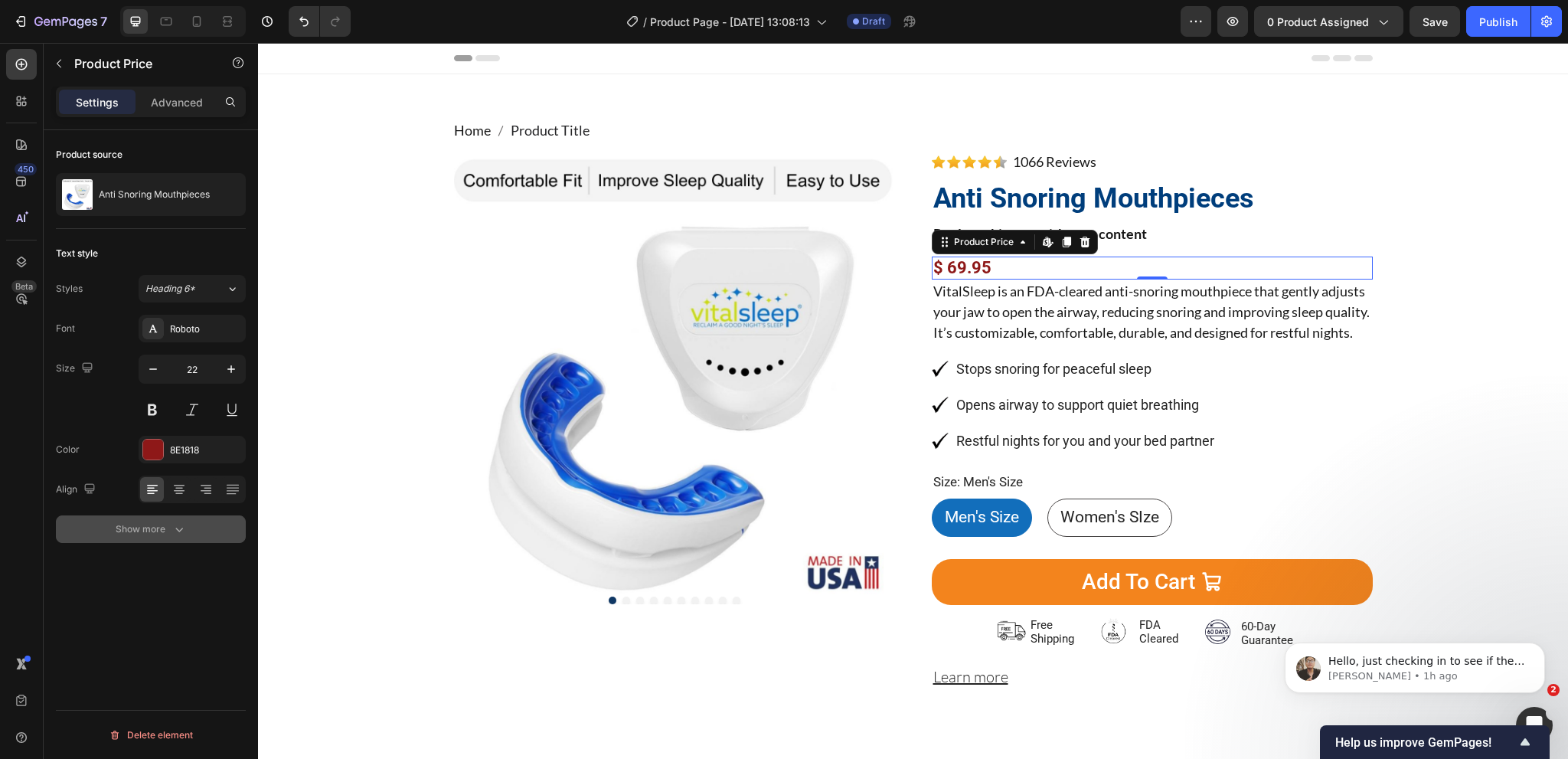
click at [167, 519] on button "Show more" at bounding box center [151, 529] width 190 height 28
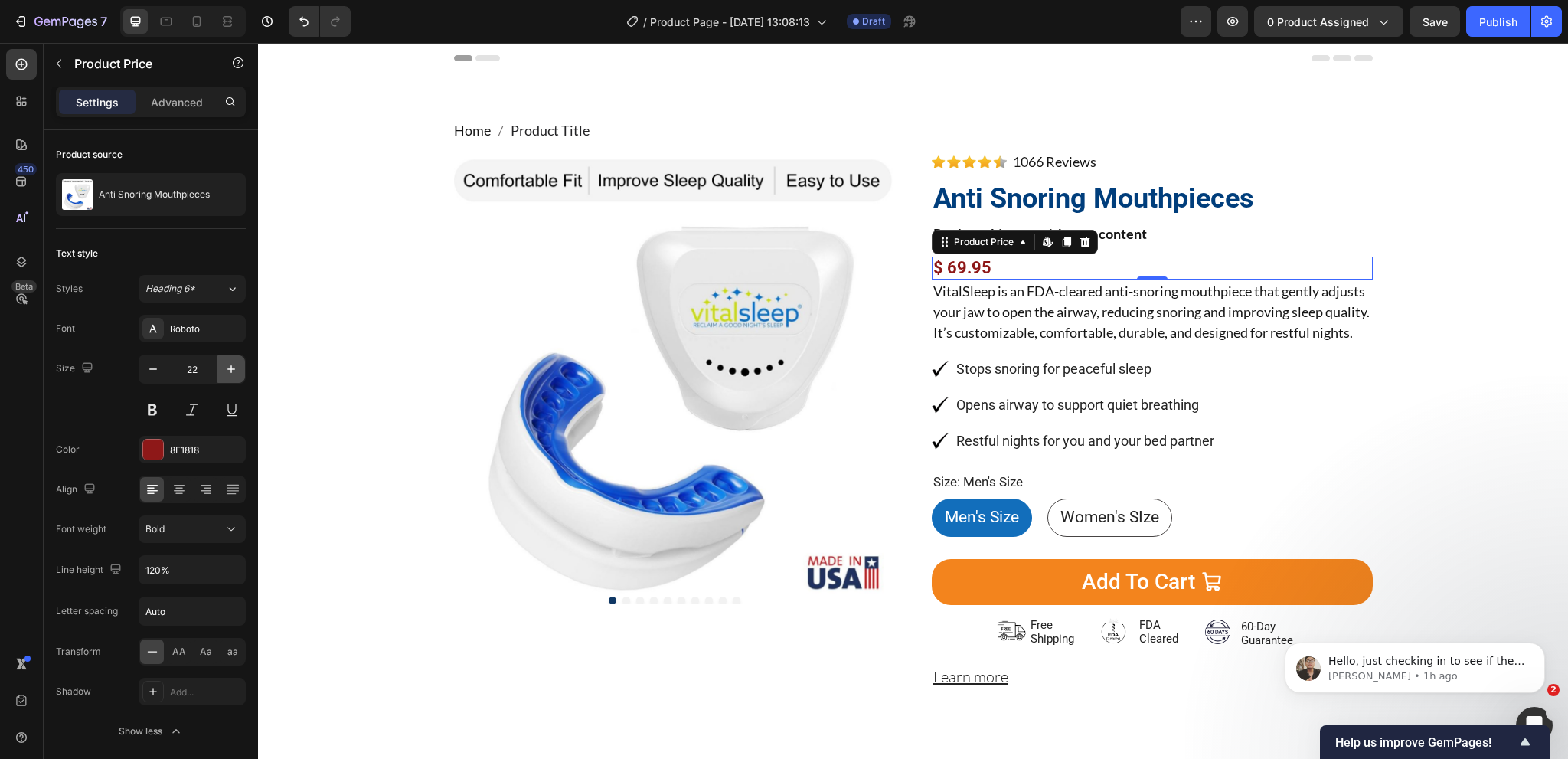
click at [231, 362] on icon "button" at bounding box center [231, 369] width 15 height 15
type input "24"
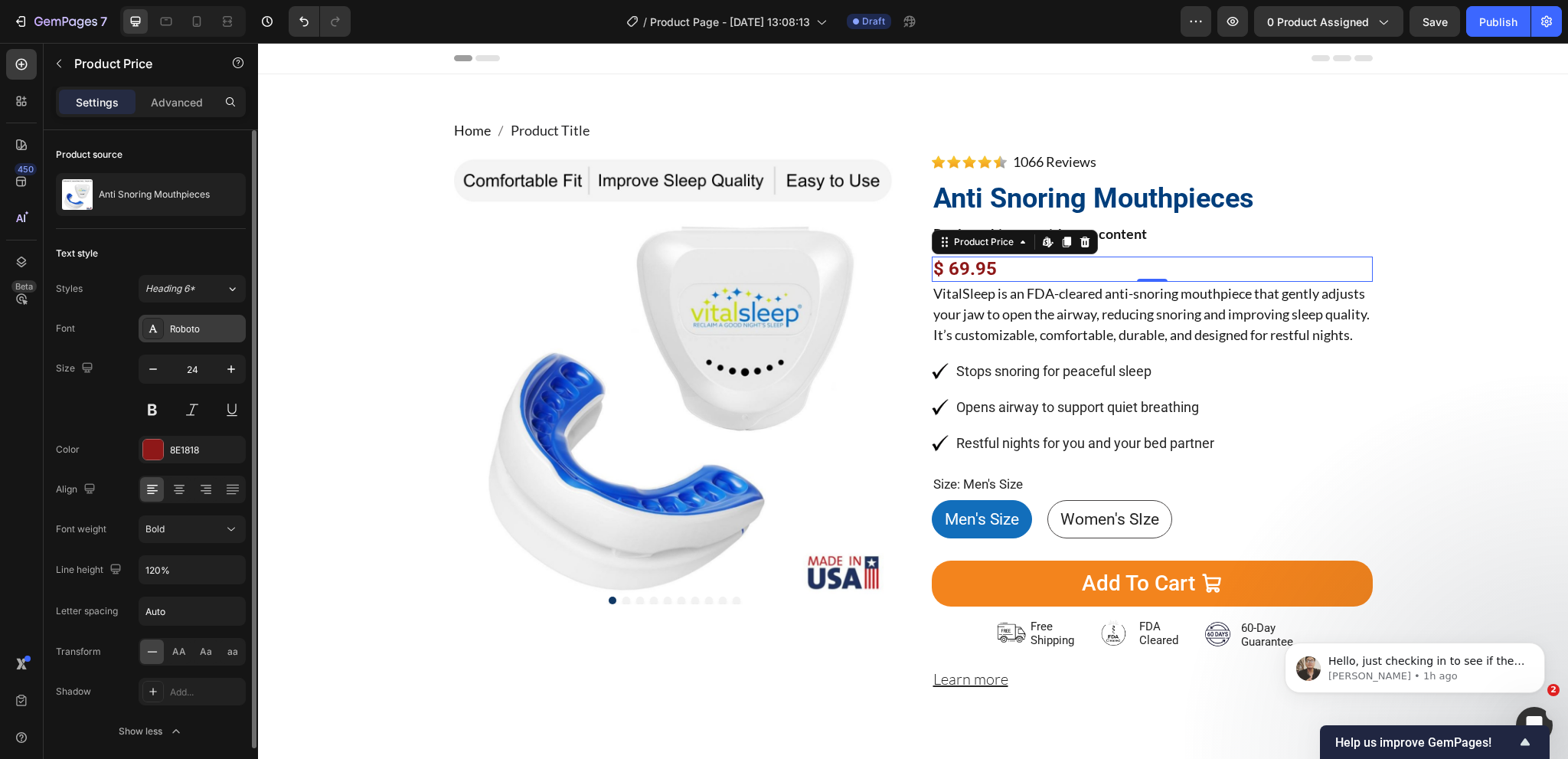
click at [184, 329] on div "Roboto" at bounding box center [206, 329] width 72 height 14
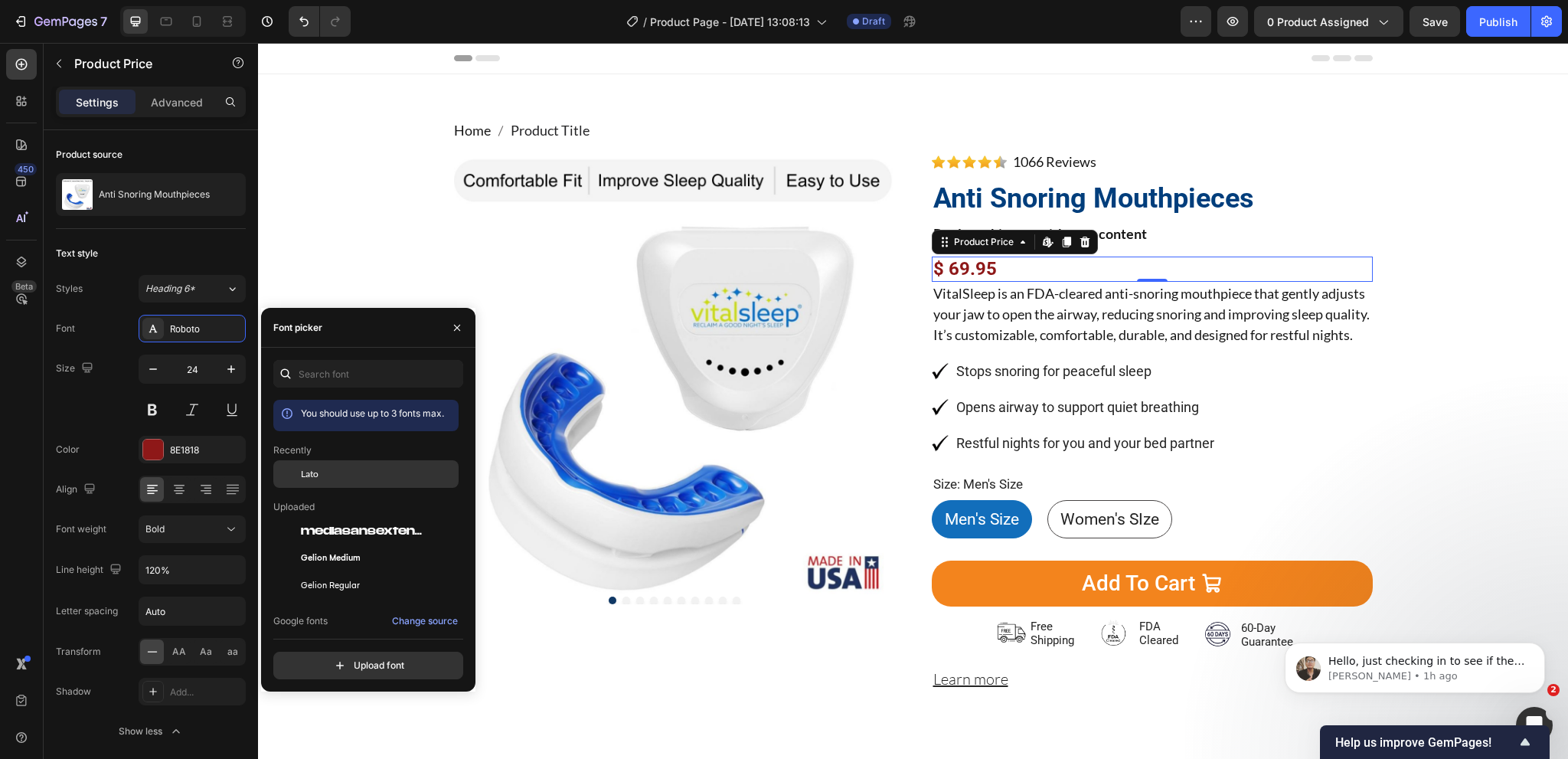
click at [325, 476] on div "Lato" at bounding box center [378, 474] width 154 height 14
click at [172, 107] on p "Advanced" at bounding box center [177, 102] width 52 height 16
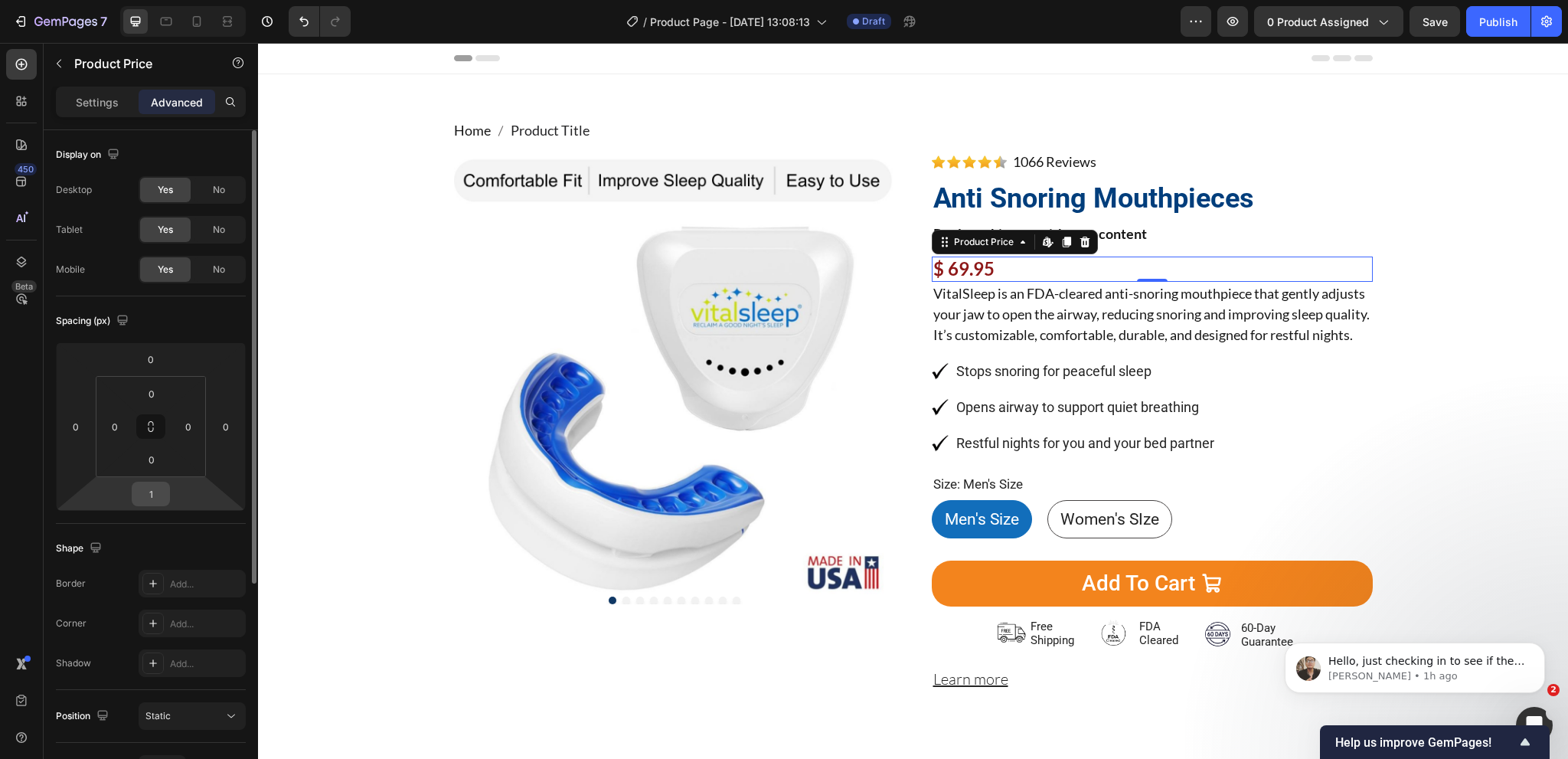
click at [158, 498] on input "1" at bounding box center [150, 494] width 31 height 23
type input "16"
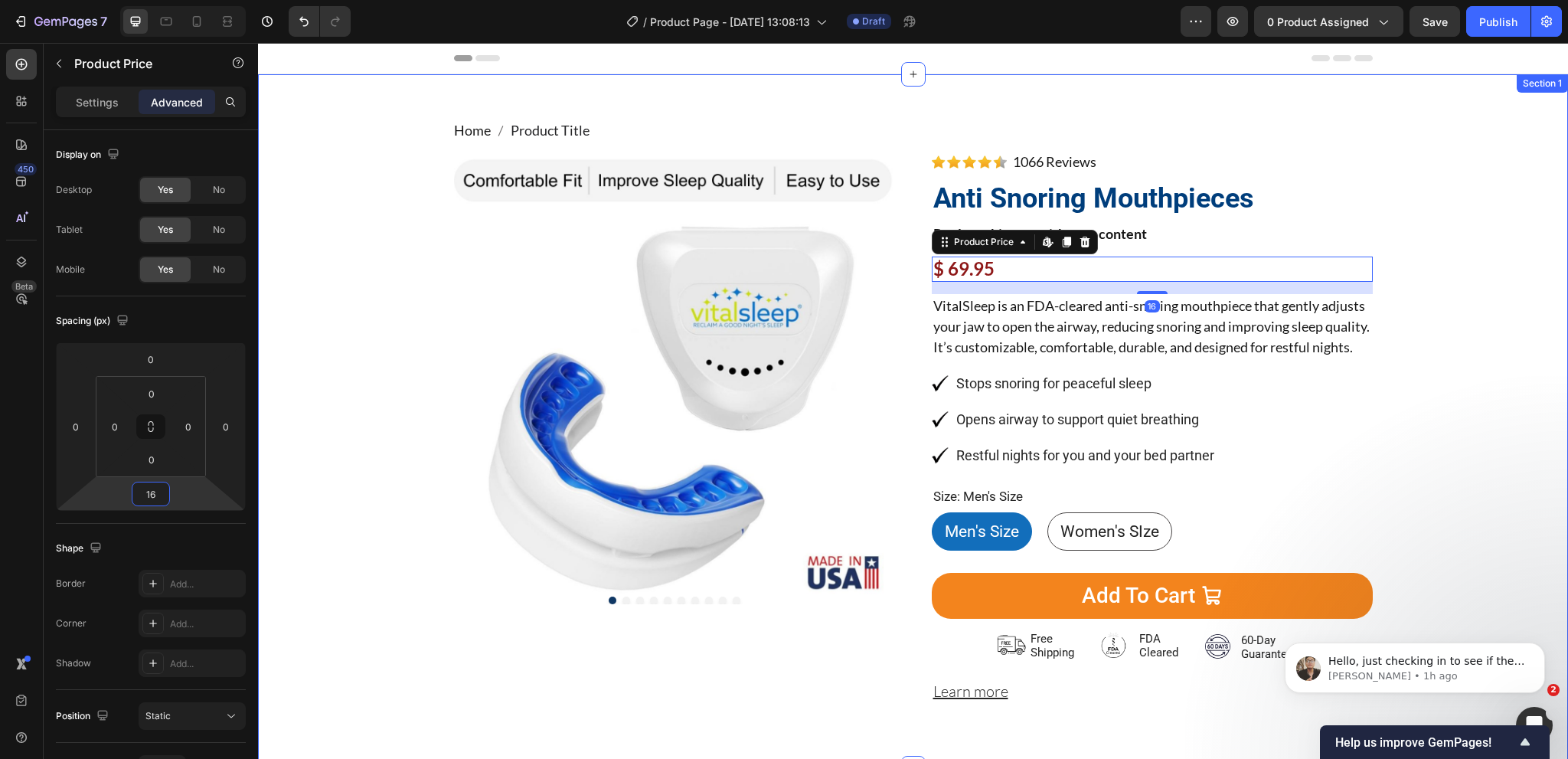
click at [1441, 410] on div "Home Product Title Breadcrumb Product Images Image 1066 Reviews Button Advanced…" at bounding box center [913, 421] width 1287 height 602
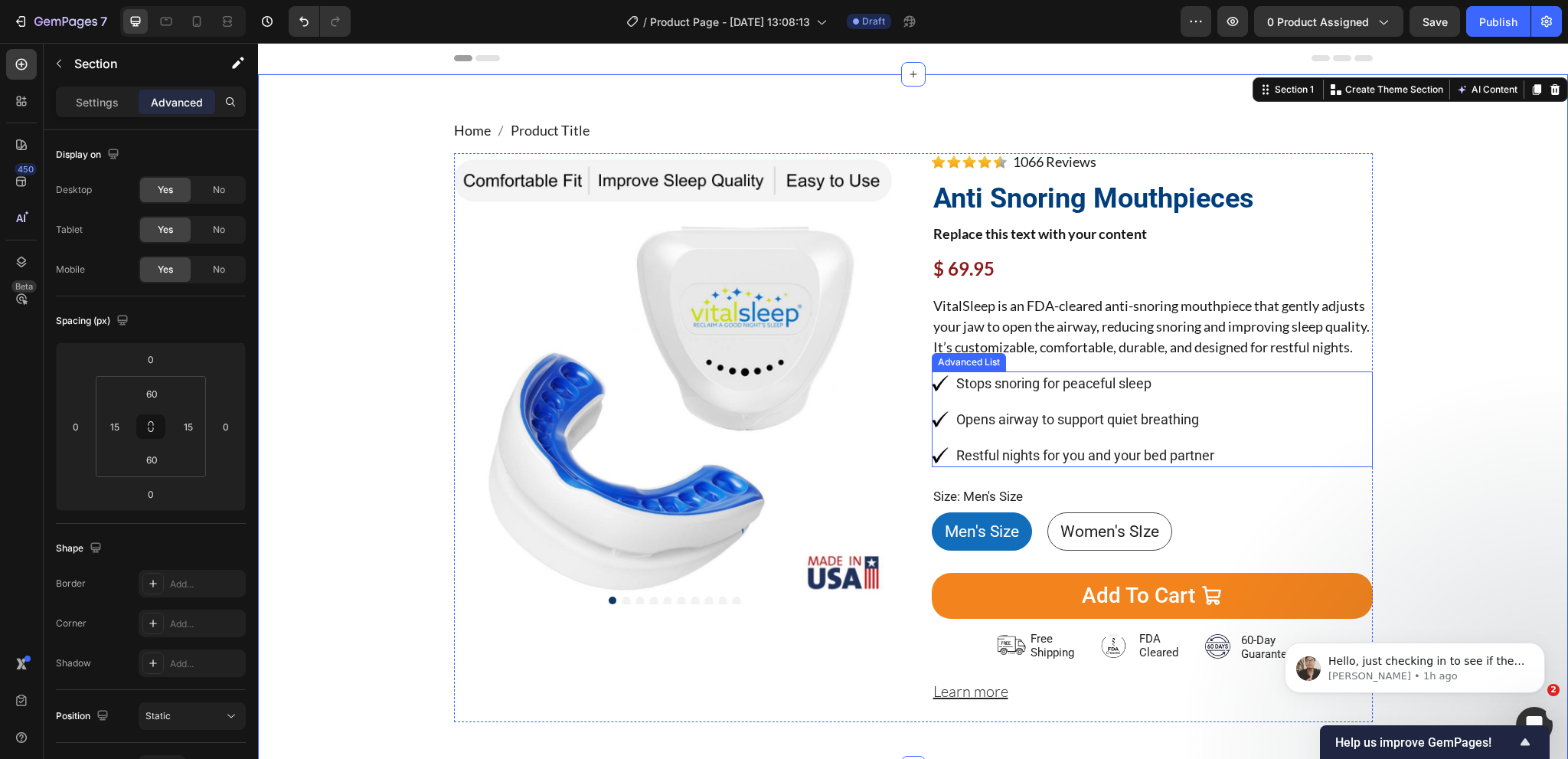
click at [945, 422] on ul "Image Stops snoring for peaceful sleep Text Block Image Opens airway to support…" at bounding box center [1075, 419] width 286 height 96
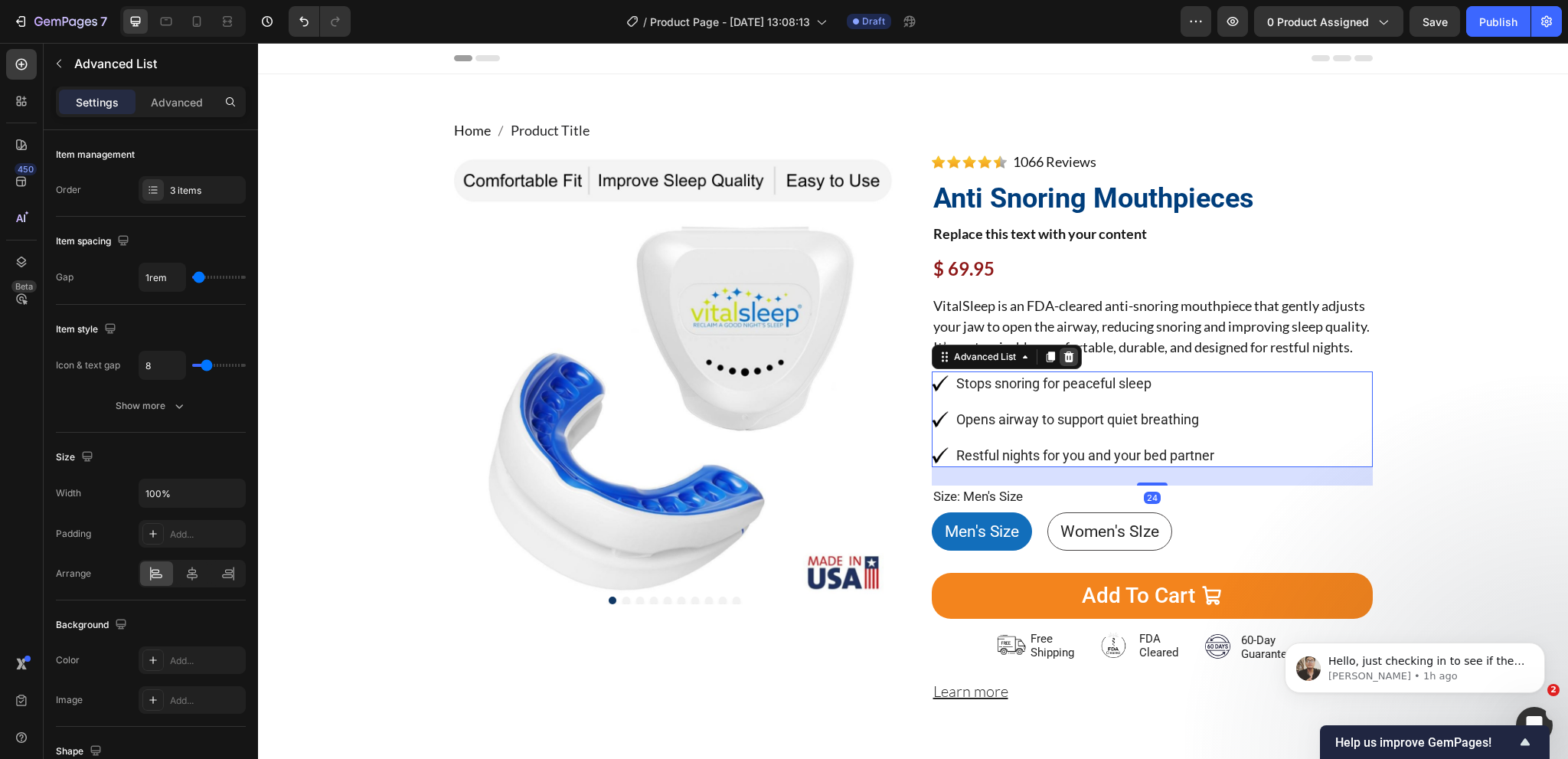
click at [1063, 362] on icon at bounding box center [1068, 357] width 10 height 11
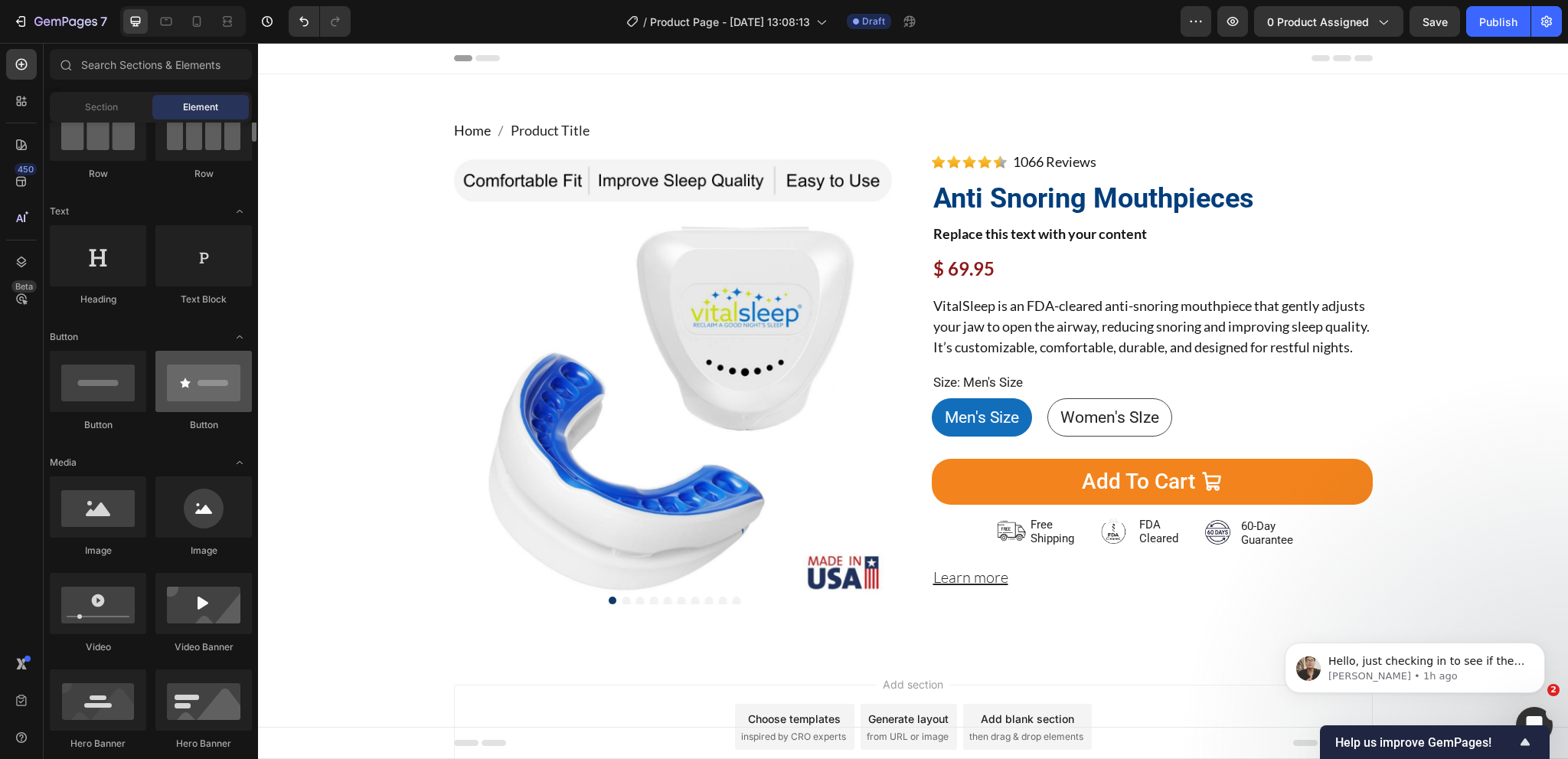
scroll to position [77, 0]
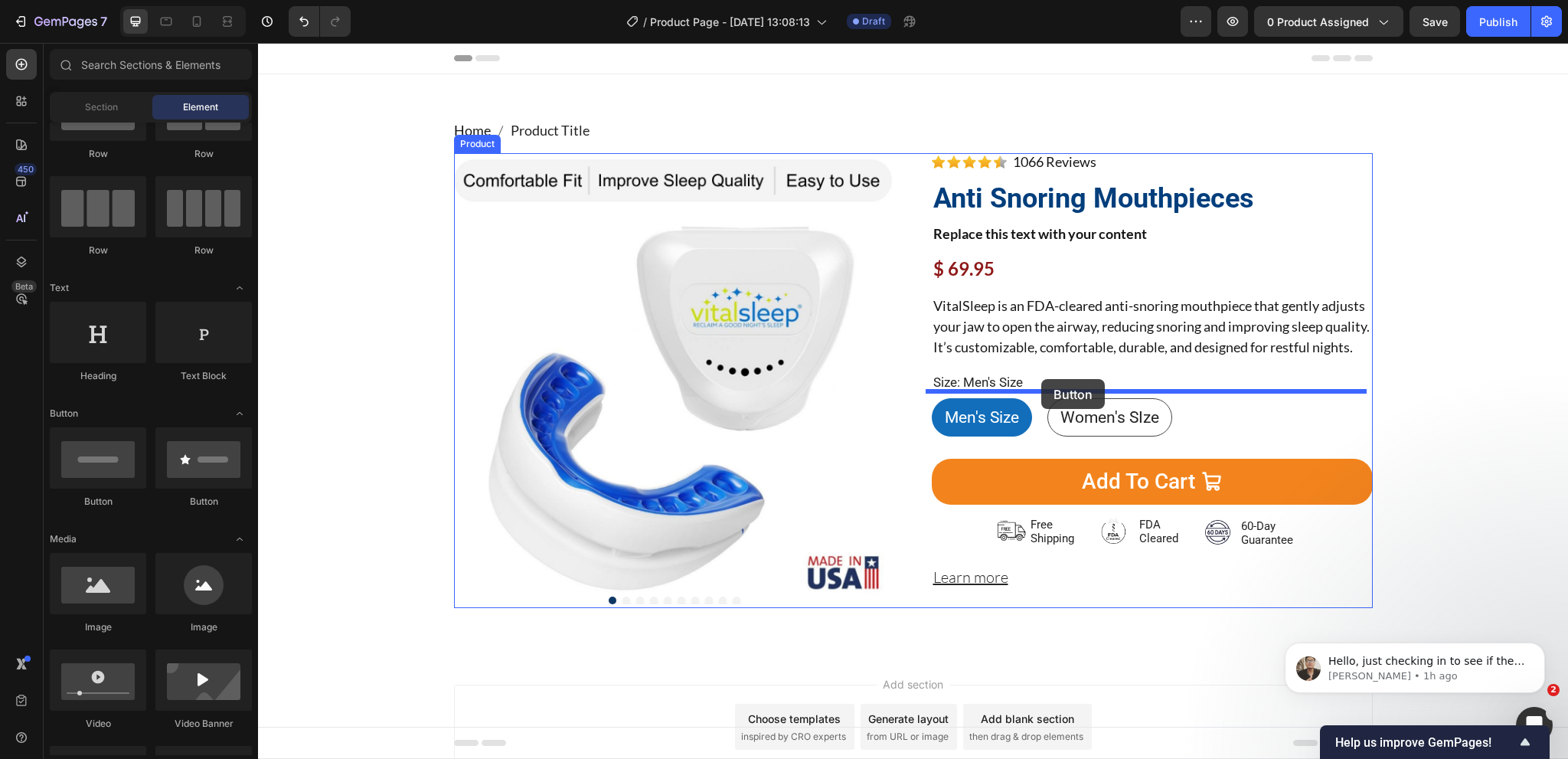
drag, startPoint x: 449, startPoint y: 495, endPoint x: 1041, endPoint y: 379, distance: 603.3
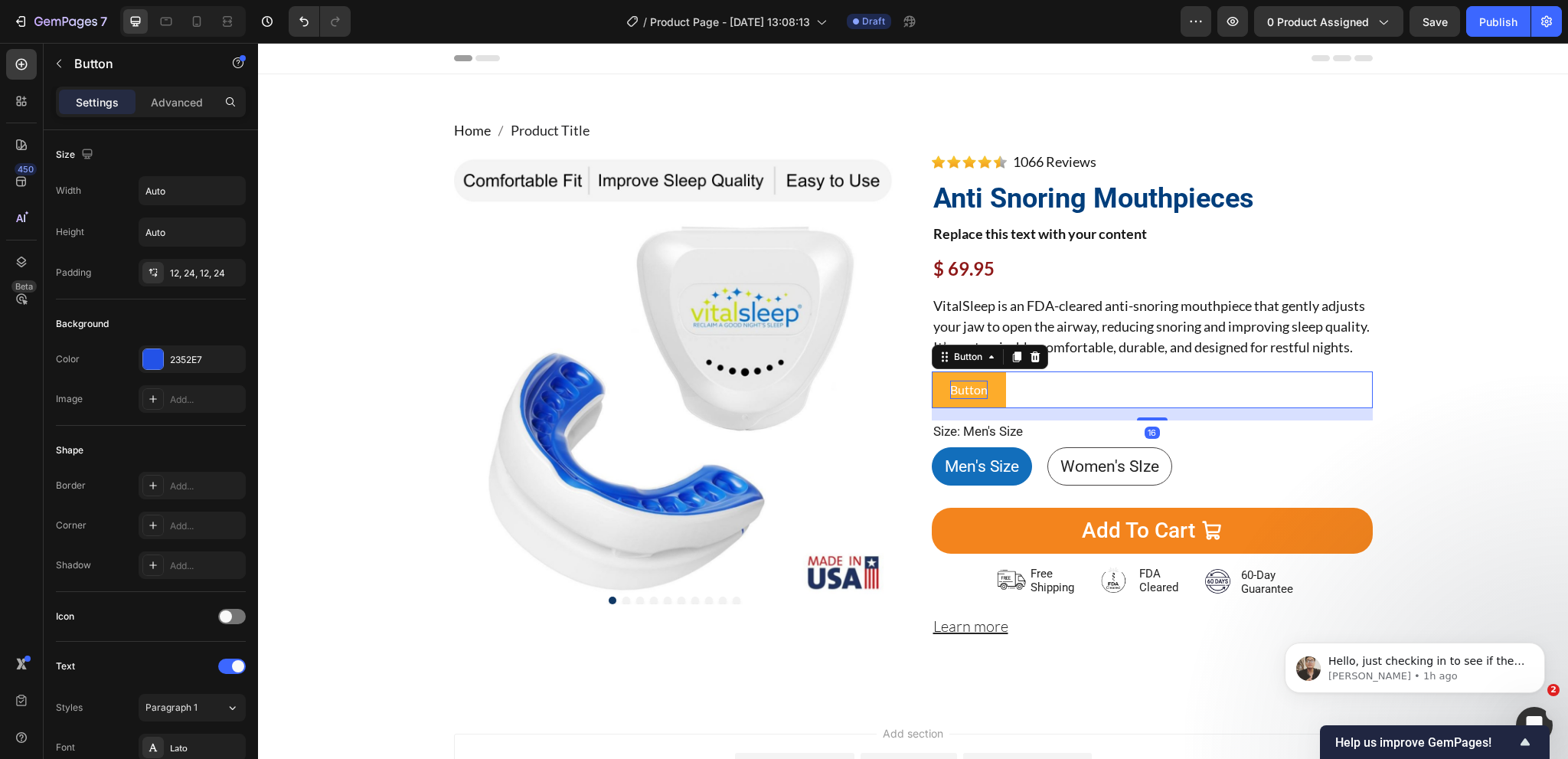
click at [966, 399] on p "Button" at bounding box center [969, 390] width 38 height 18
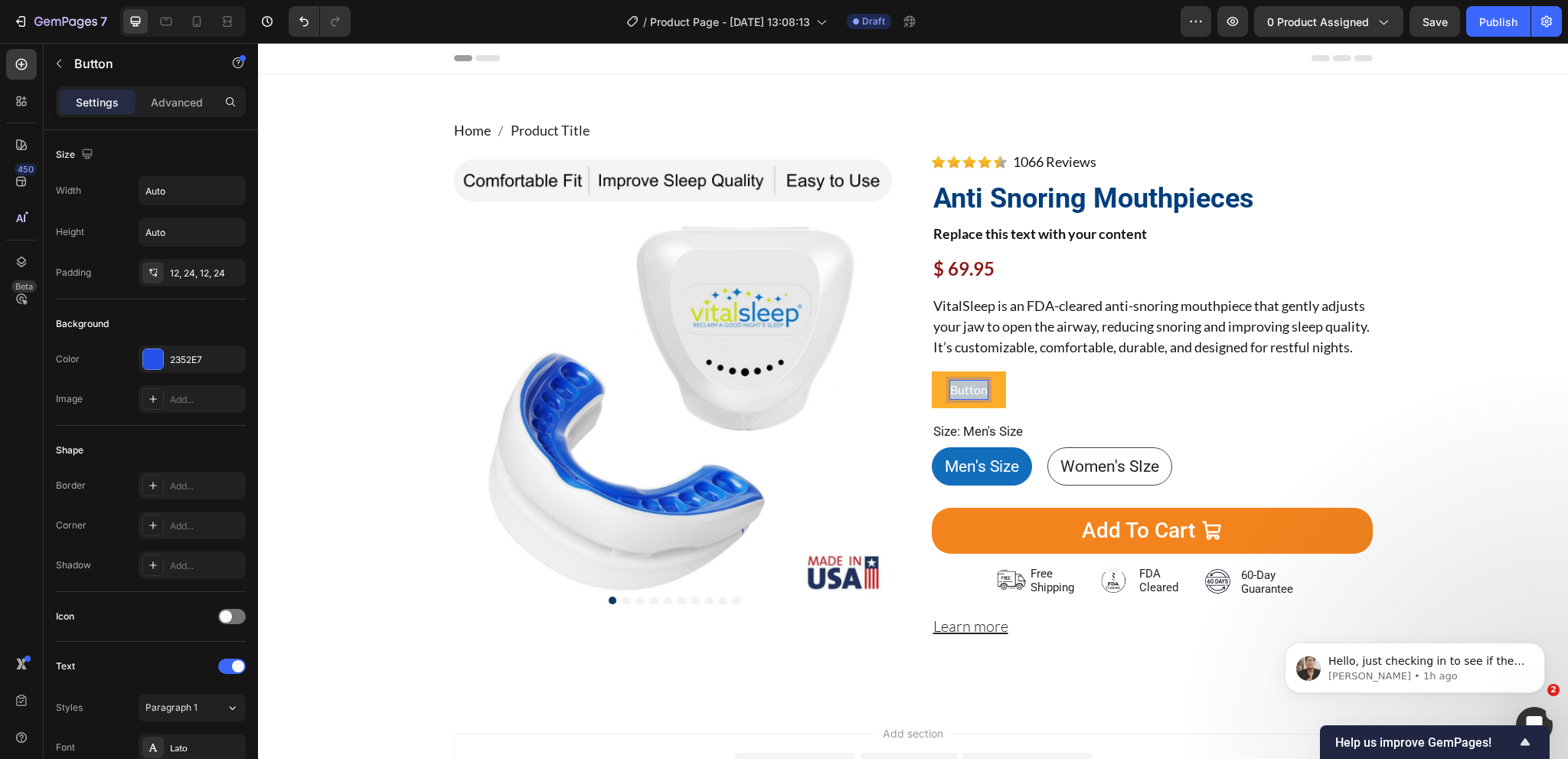
click at [966, 399] on p "Button" at bounding box center [969, 390] width 38 height 18
click at [232, 360] on icon "button" at bounding box center [229, 358] width 6 height 6
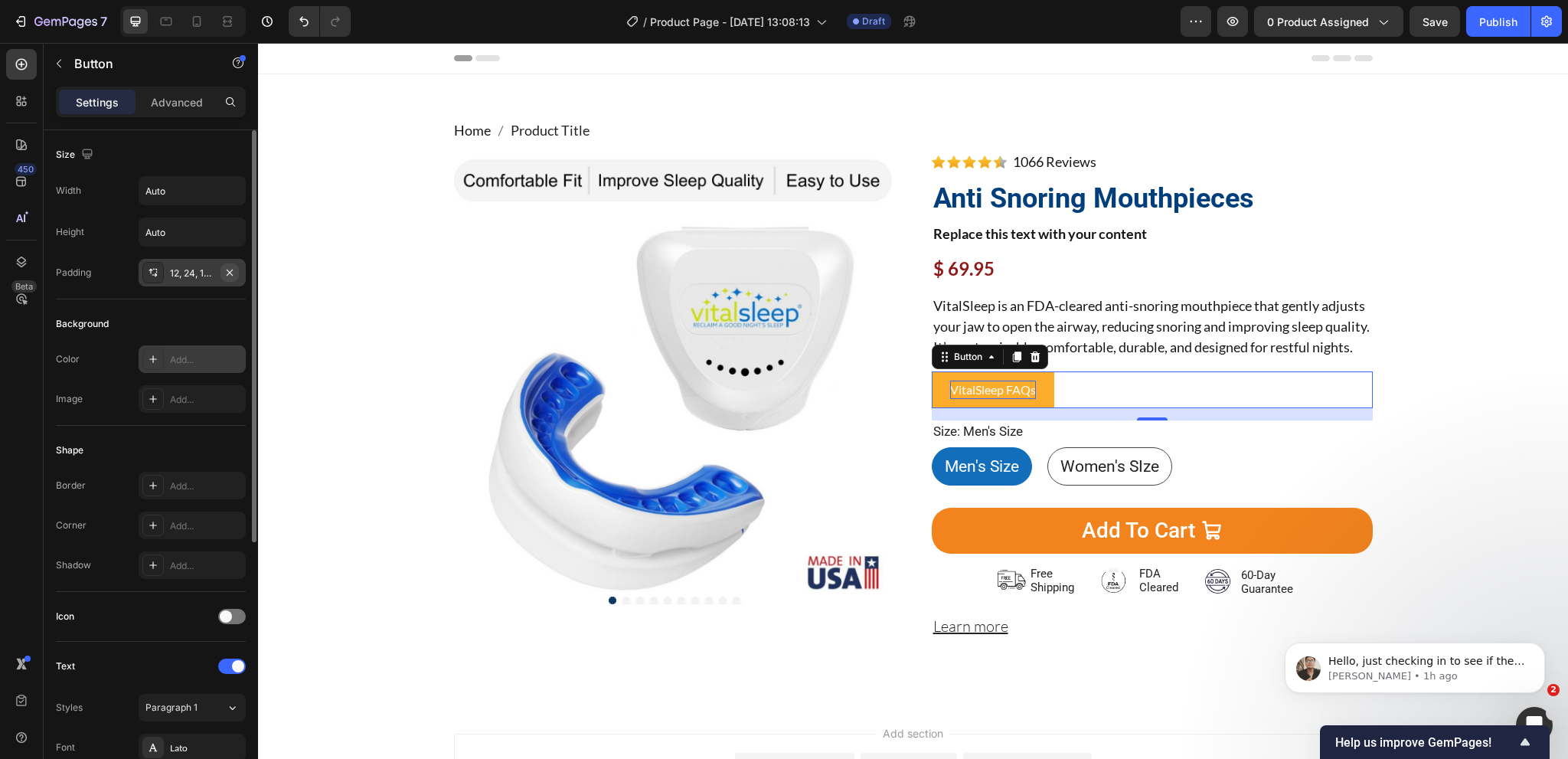
click at [227, 273] on icon "button" at bounding box center [229, 272] width 13 height 13
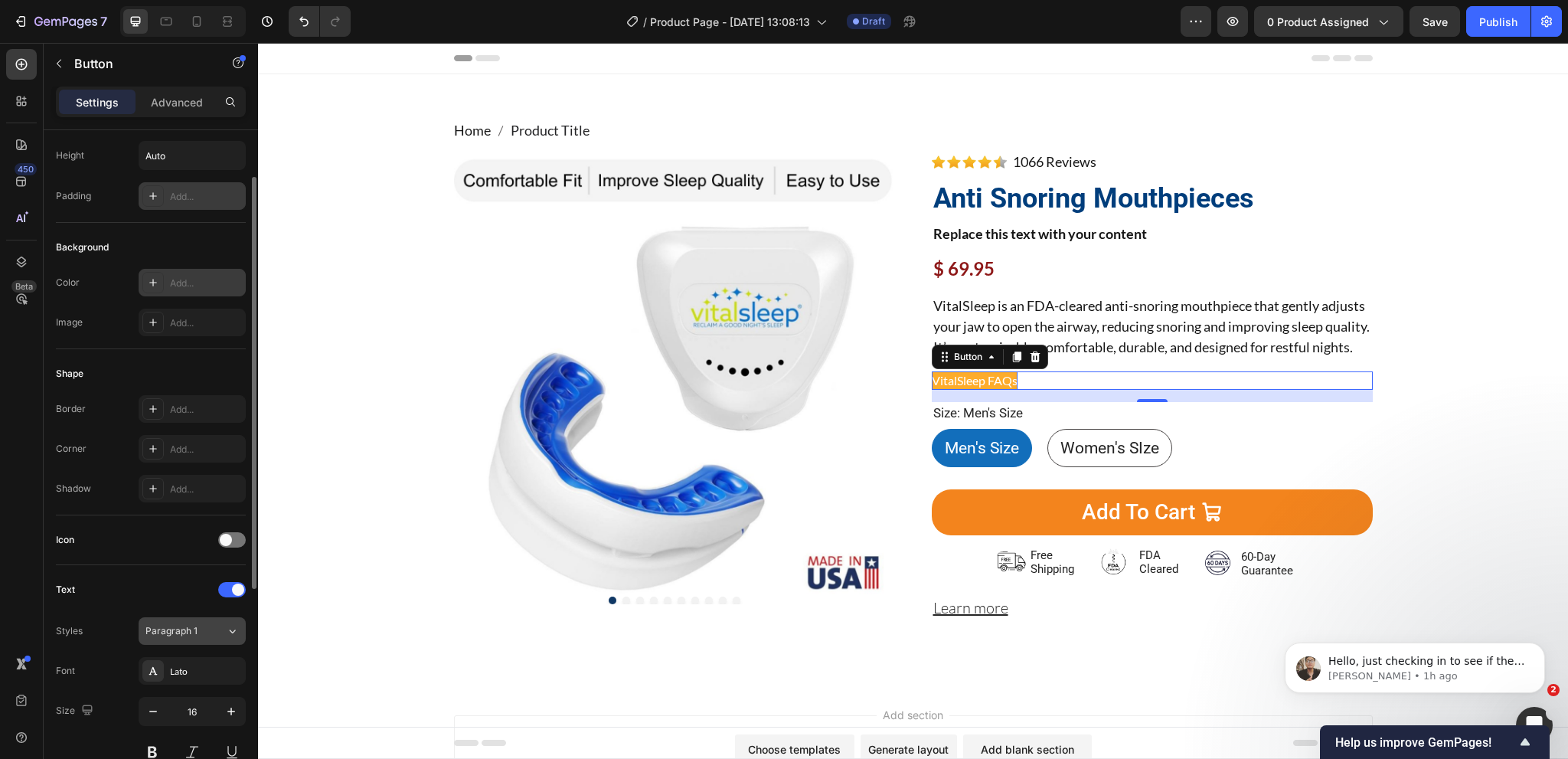
scroll to position [153, 0]
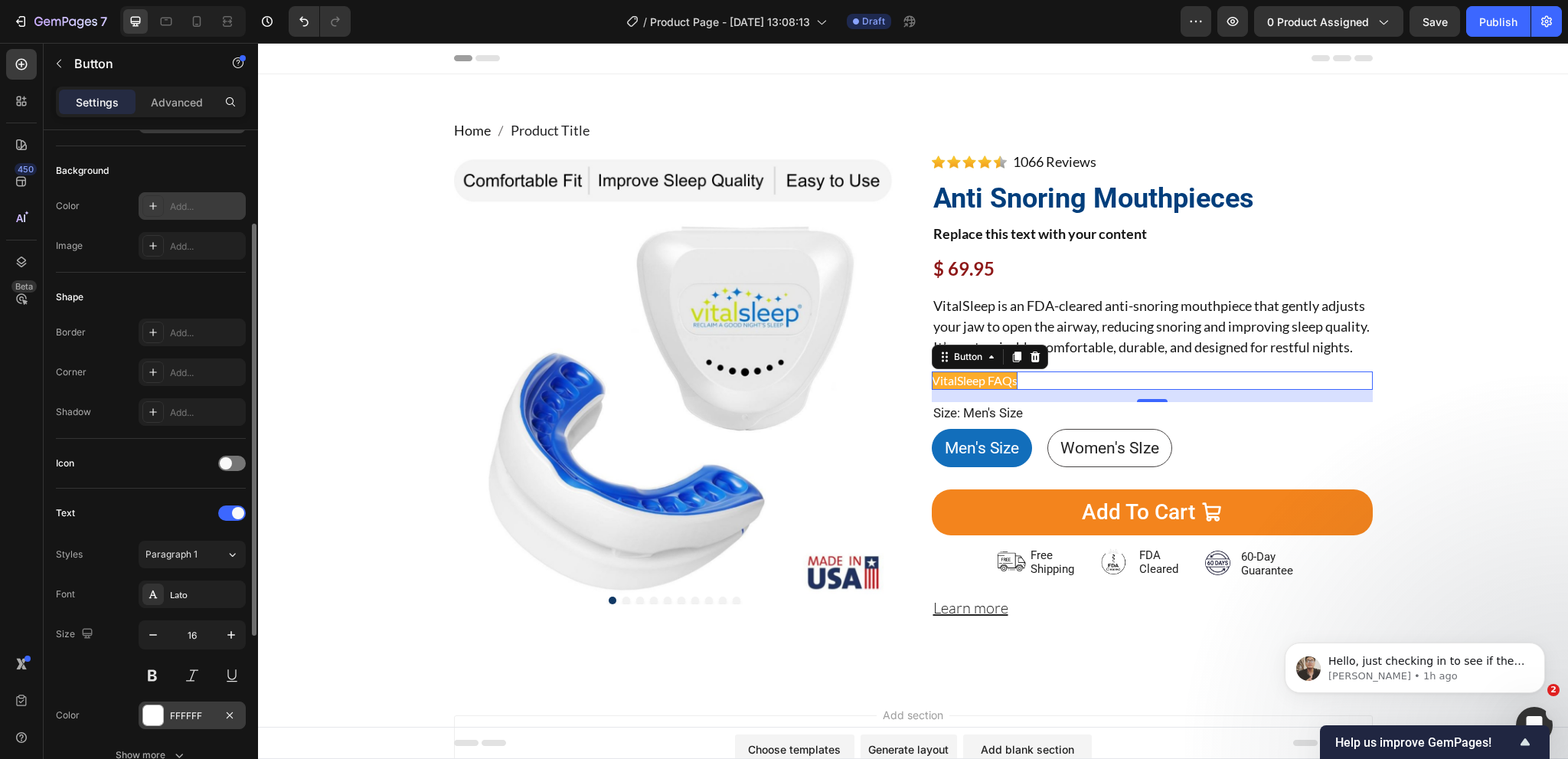
click at [192, 716] on div "FFFFFF" at bounding box center [192, 716] width 44 height 14
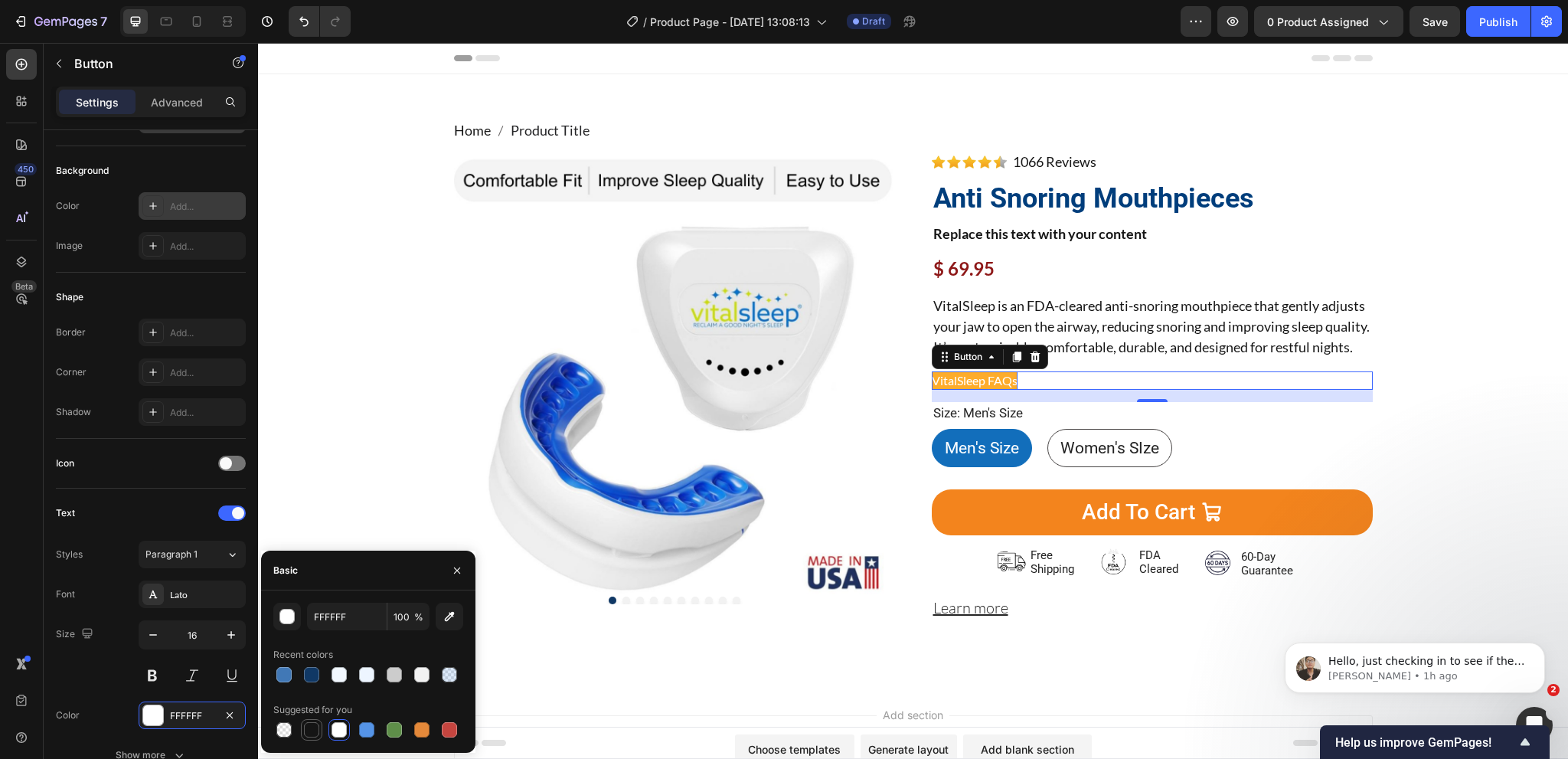
click at [321, 736] on div at bounding box center [312, 731] width 22 height 22
type input "151515"
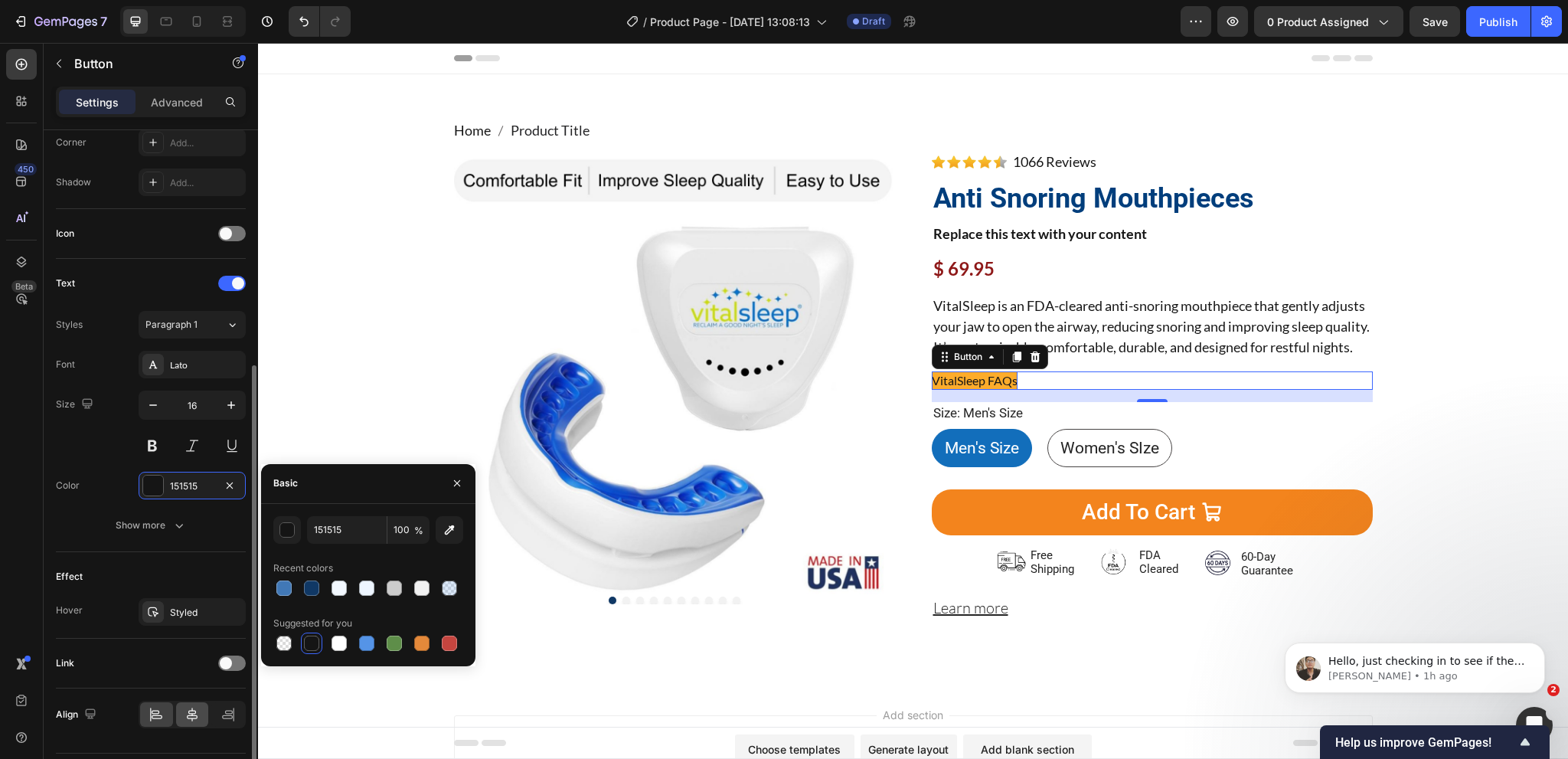
scroll to position [423, 0]
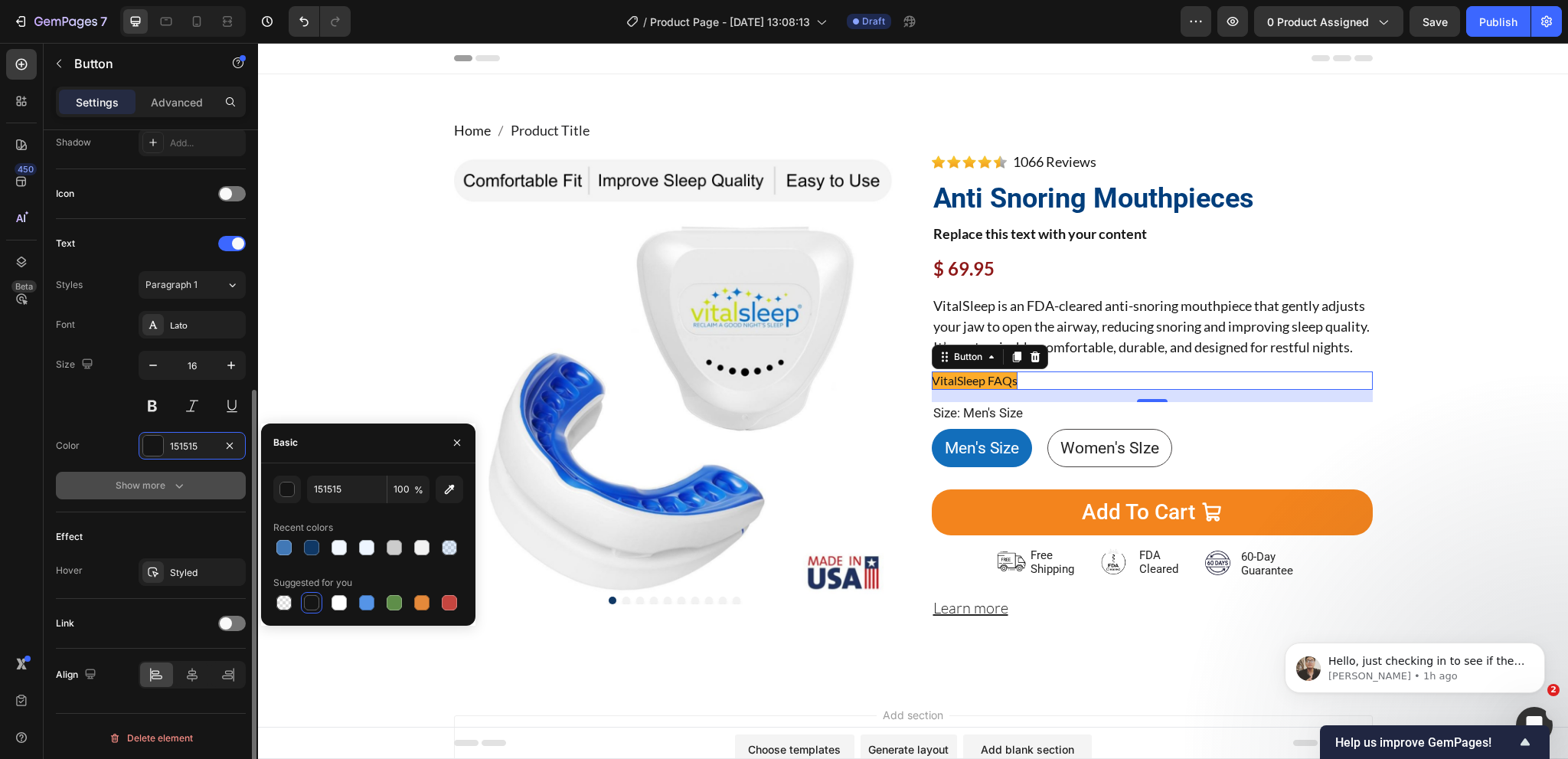
click at [169, 483] on div "Show more" at bounding box center [151, 486] width 71 height 15
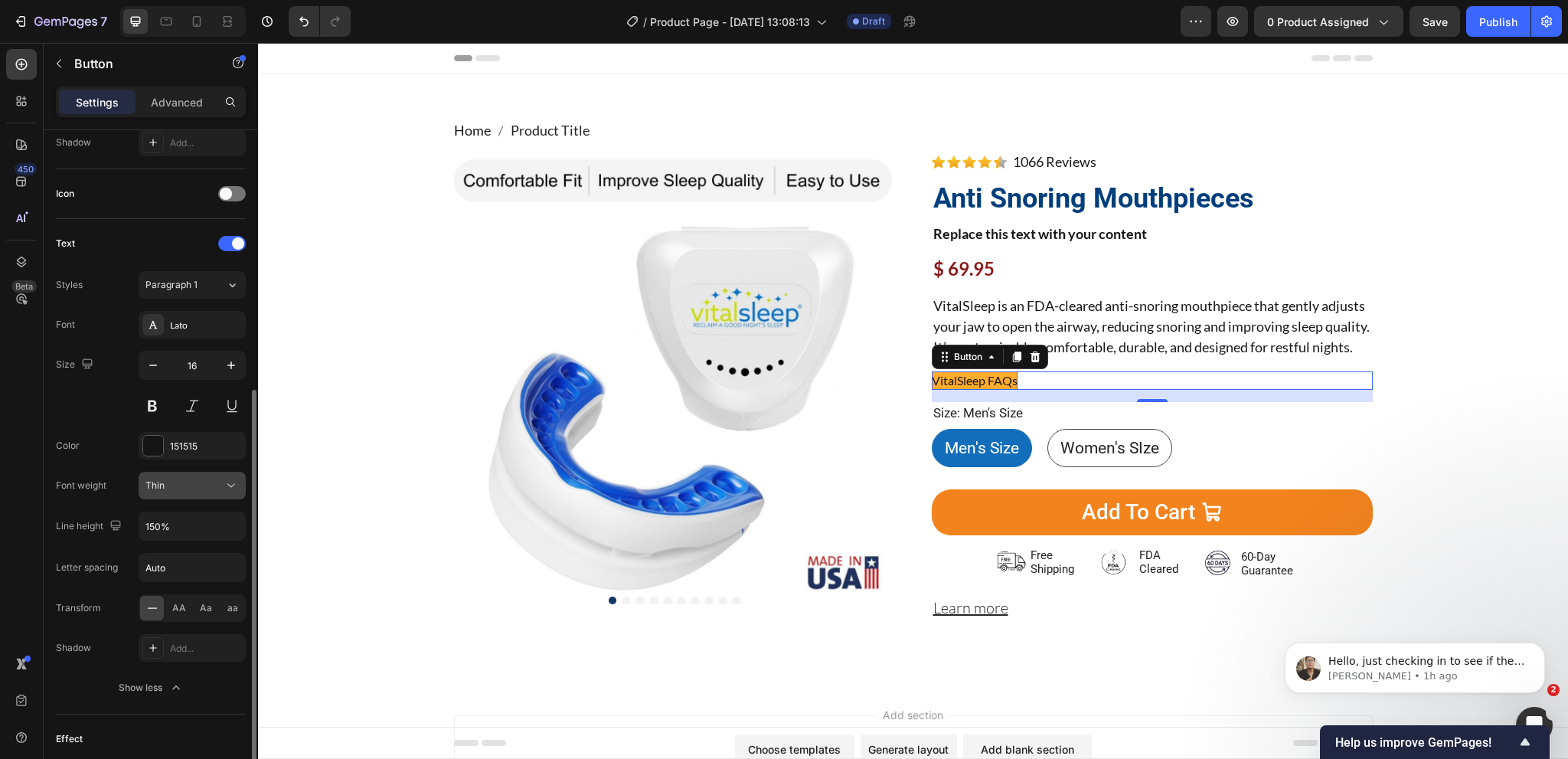
click at [183, 481] on div "Thin" at bounding box center [184, 485] width 78 height 14
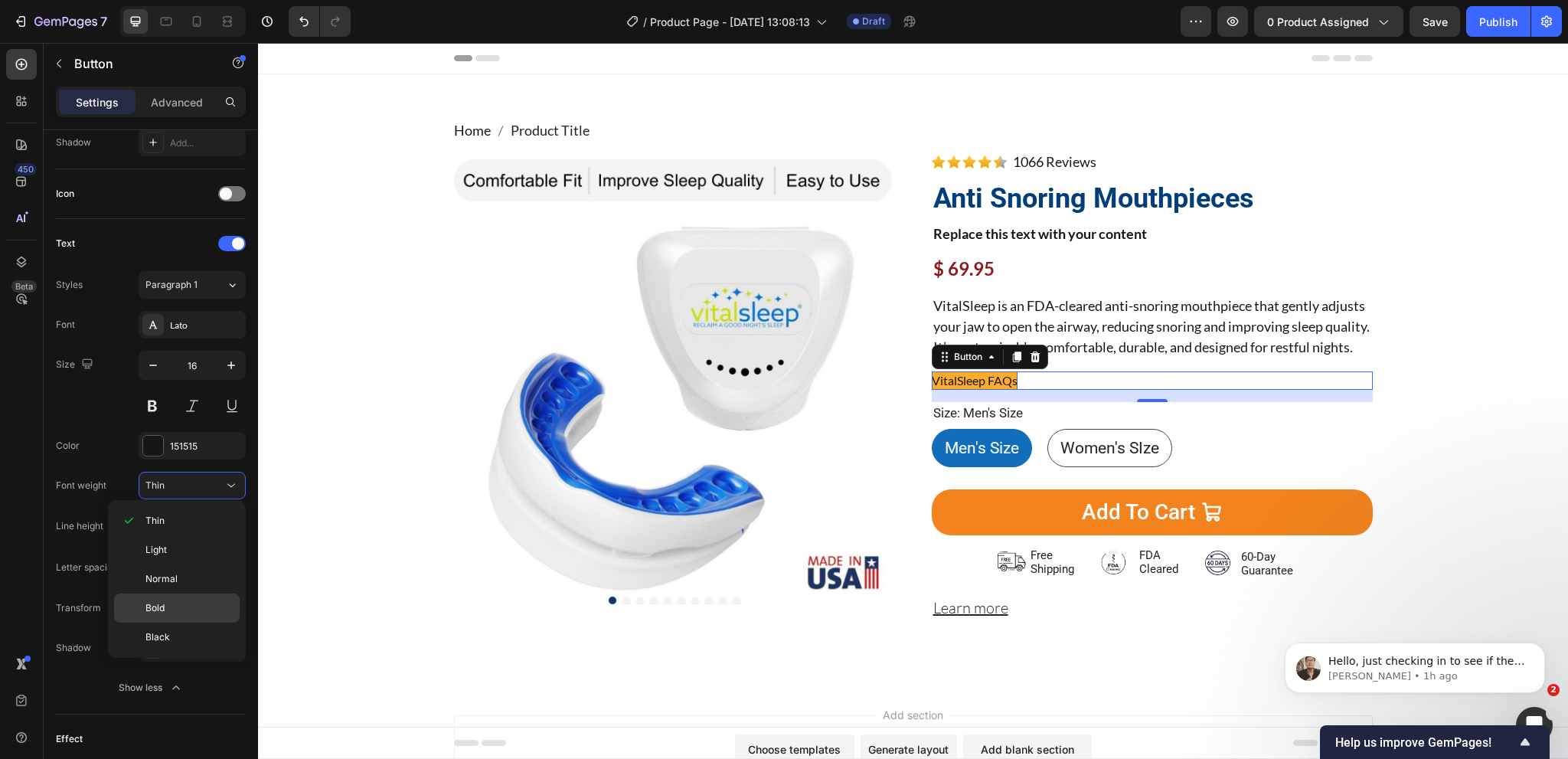
click at [156, 605] on span "Bold" at bounding box center [154, 608] width 19 height 14
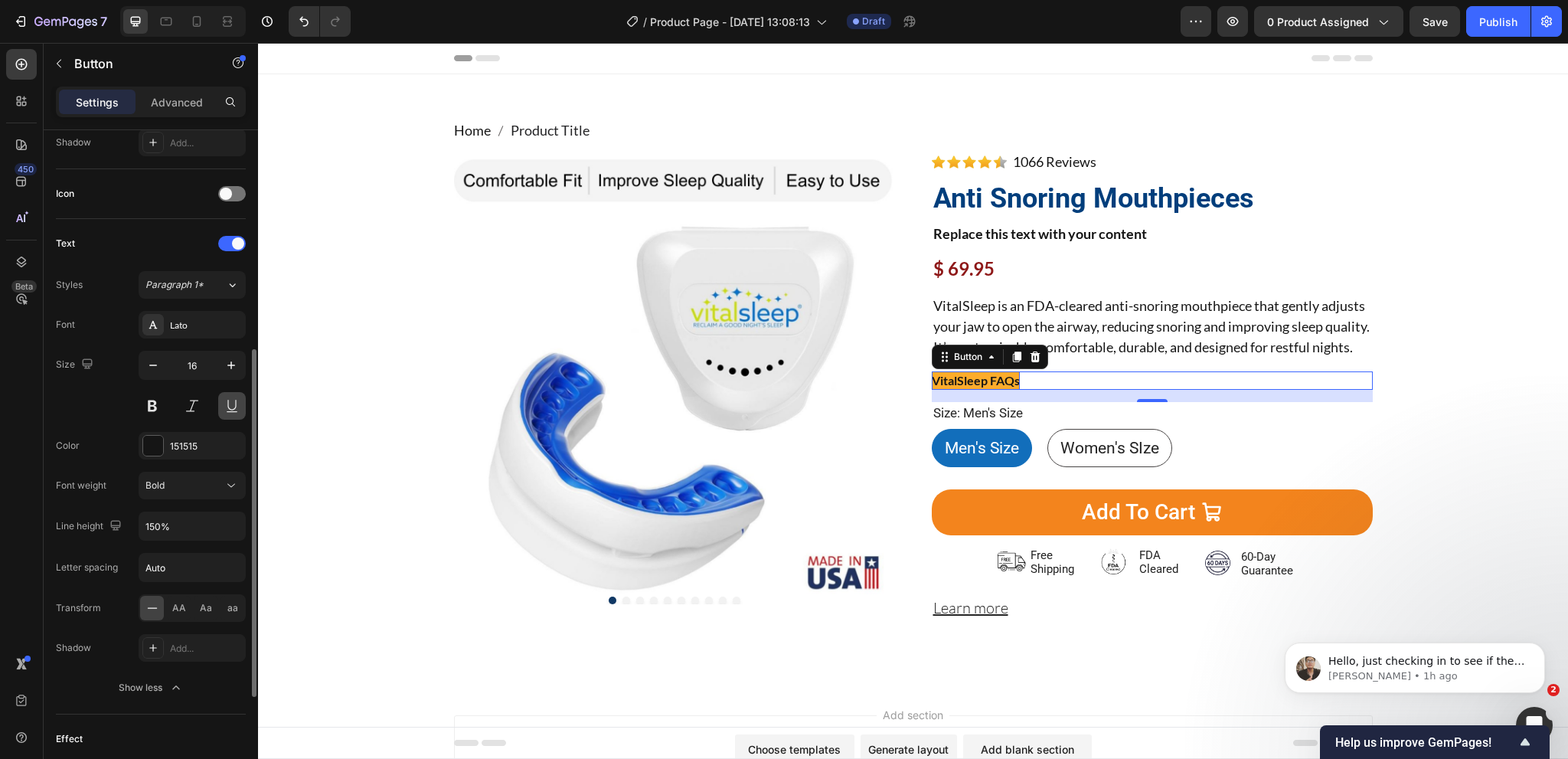
click at [236, 407] on button at bounding box center [231, 406] width 28 height 28
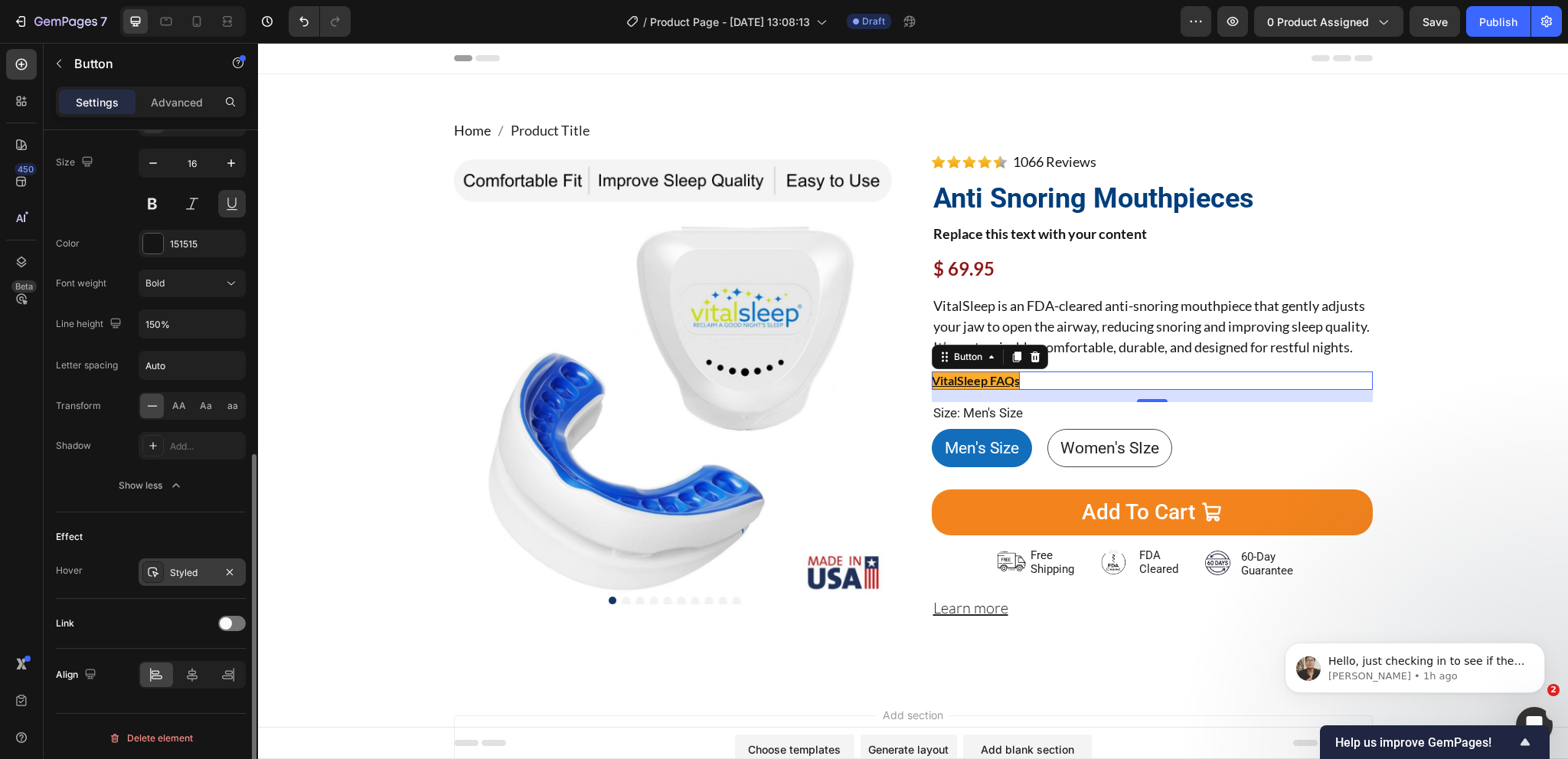
click at [169, 573] on div "Styled" at bounding box center [192, 572] width 107 height 28
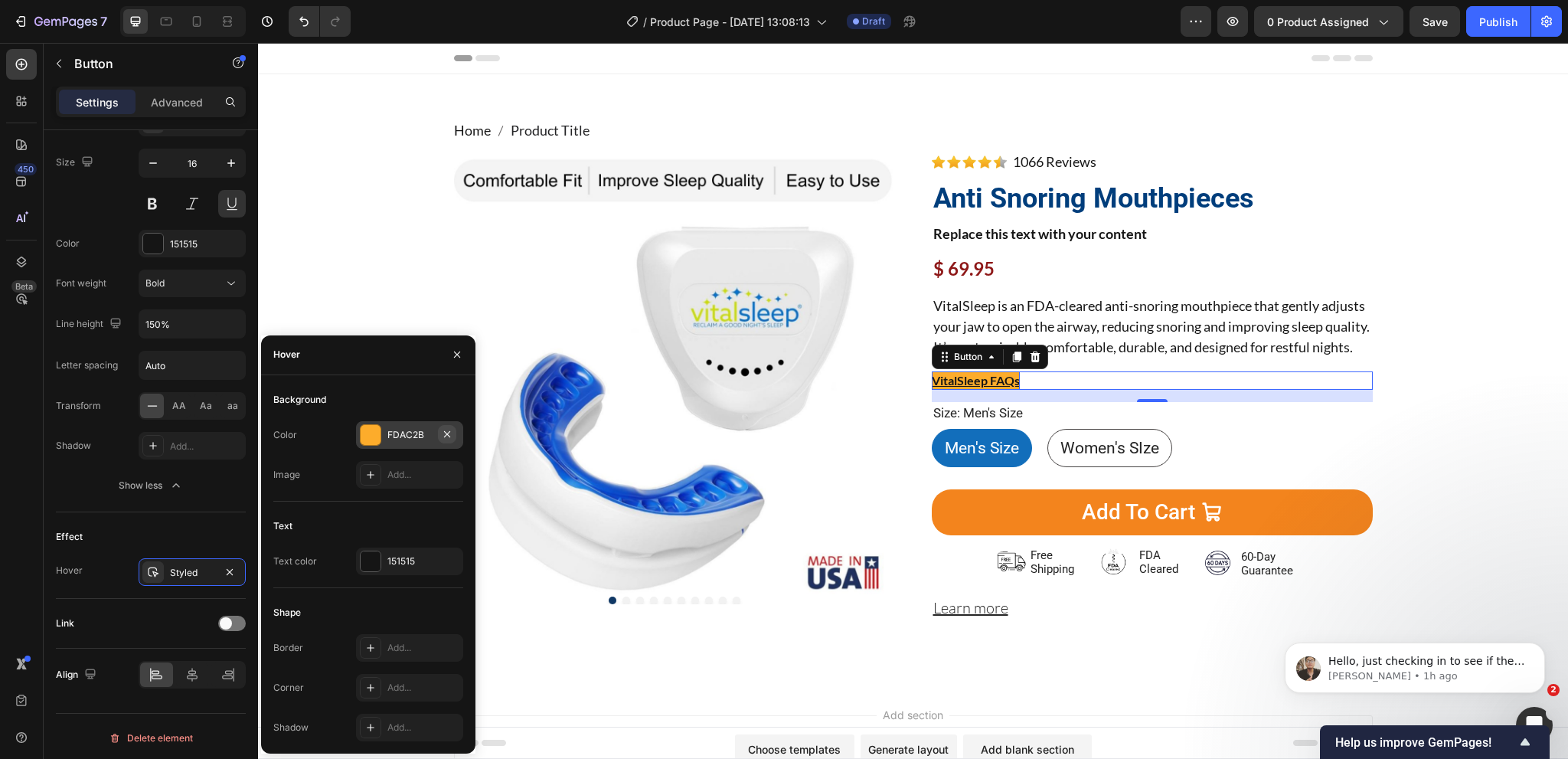
click at [442, 431] on icon "button" at bounding box center [446, 434] width 13 height 13
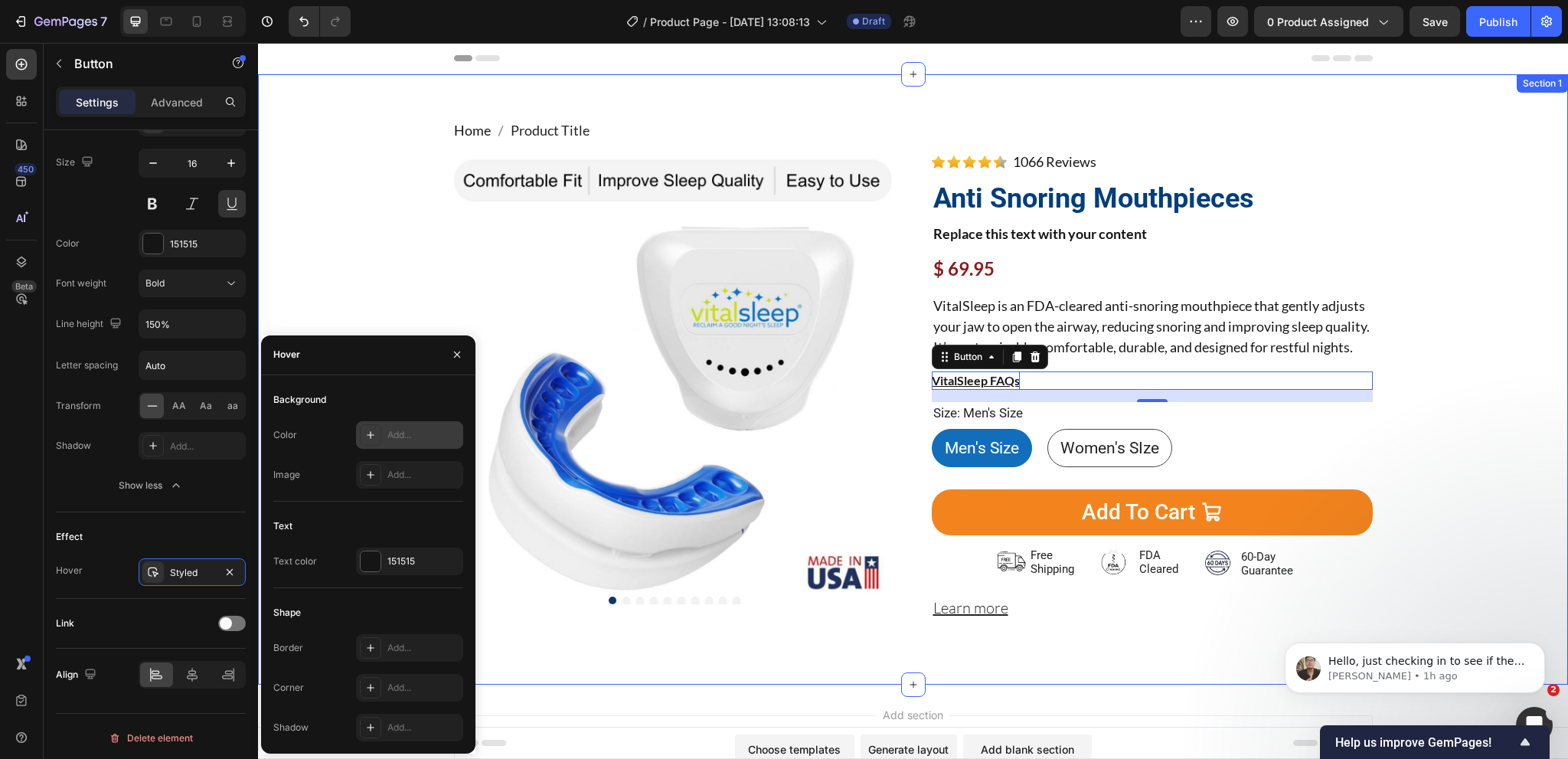
click at [1405, 426] on div "Home Product Title Breadcrumb Product Images Image 1066 Reviews Button Advanced…" at bounding box center [913, 379] width 1287 height 519
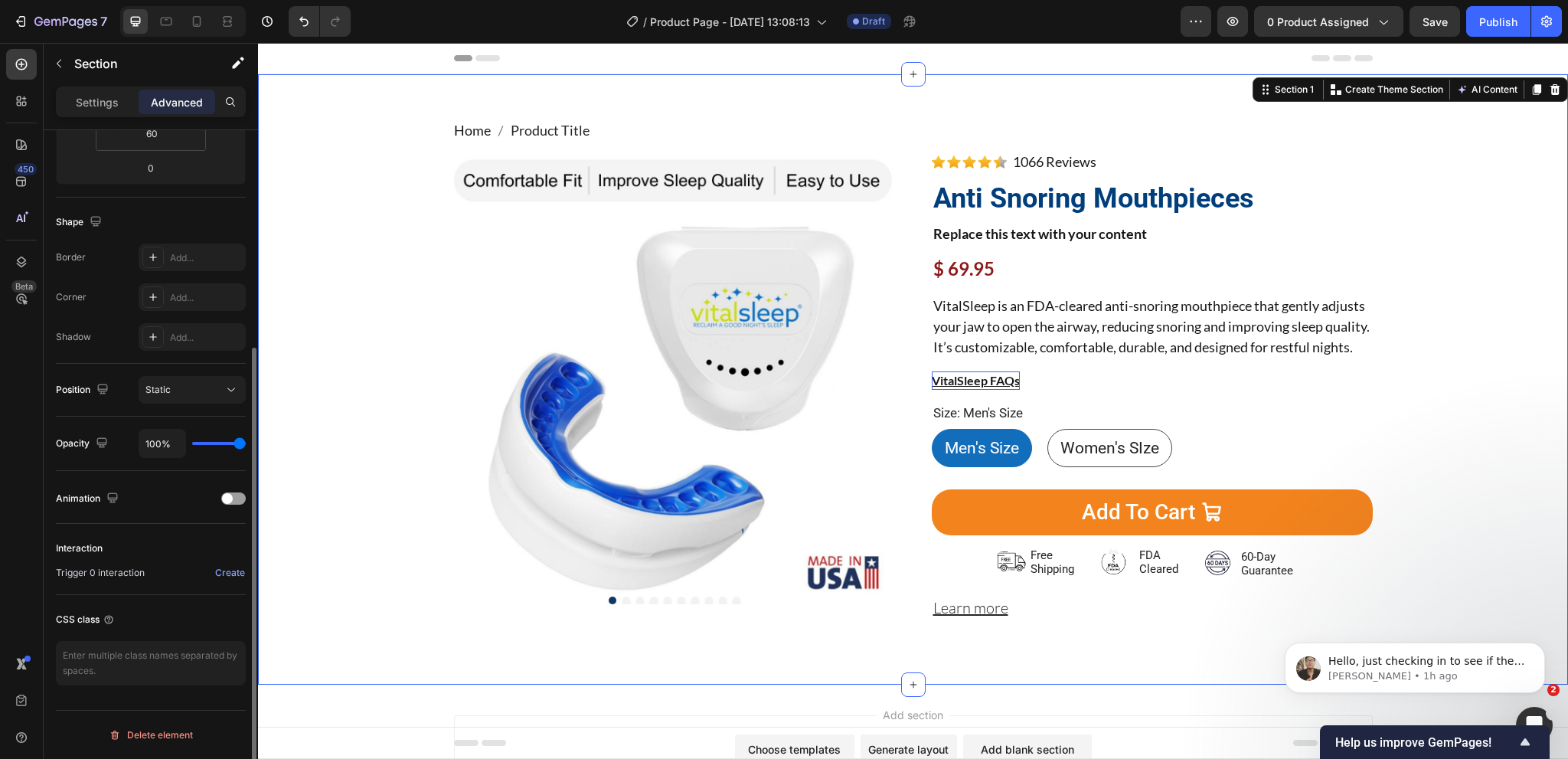
scroll to position [0, 0]
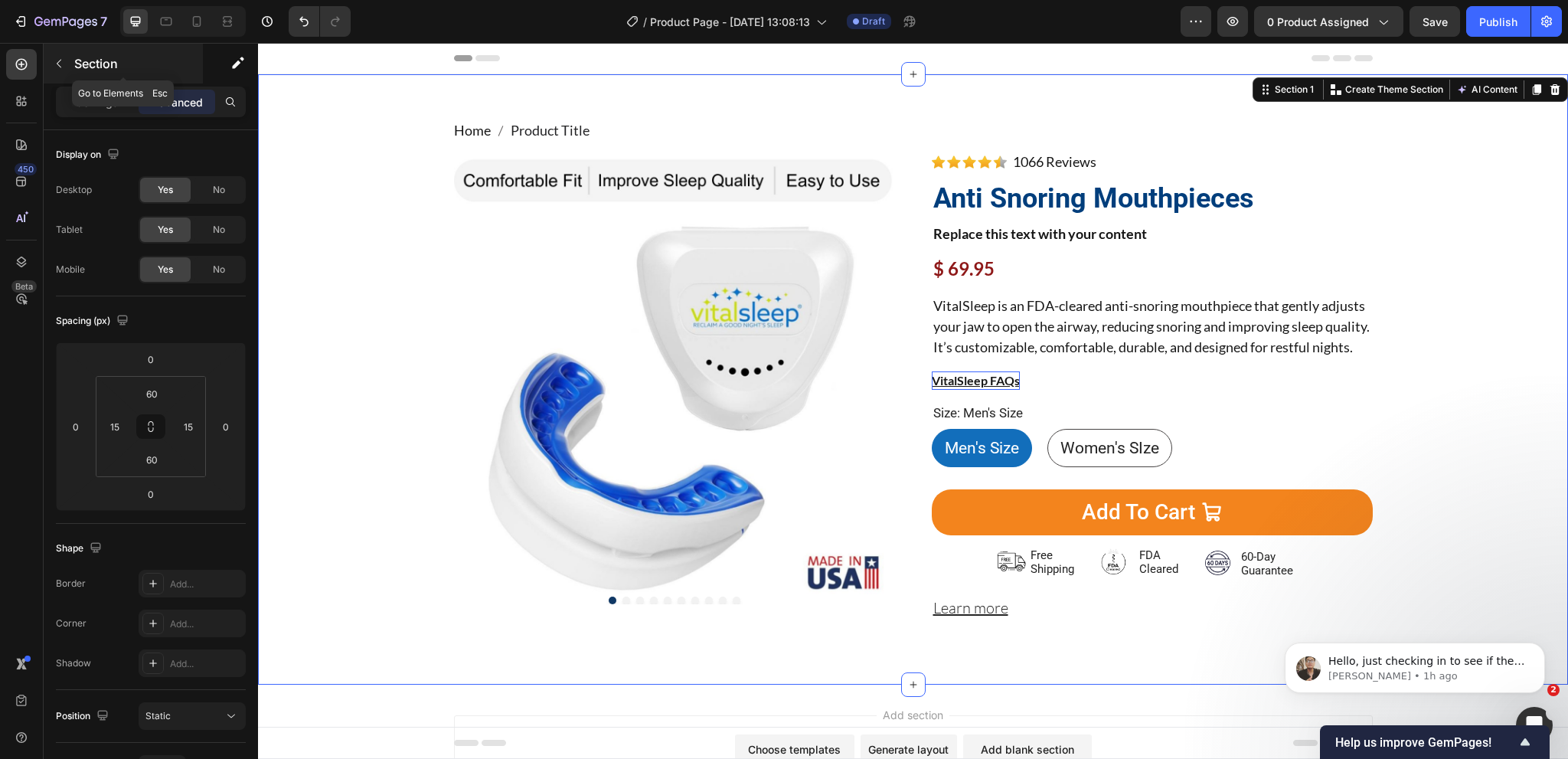
click at [60, 71] on button "button" at bounding box center [58, 63] width 24 height 24
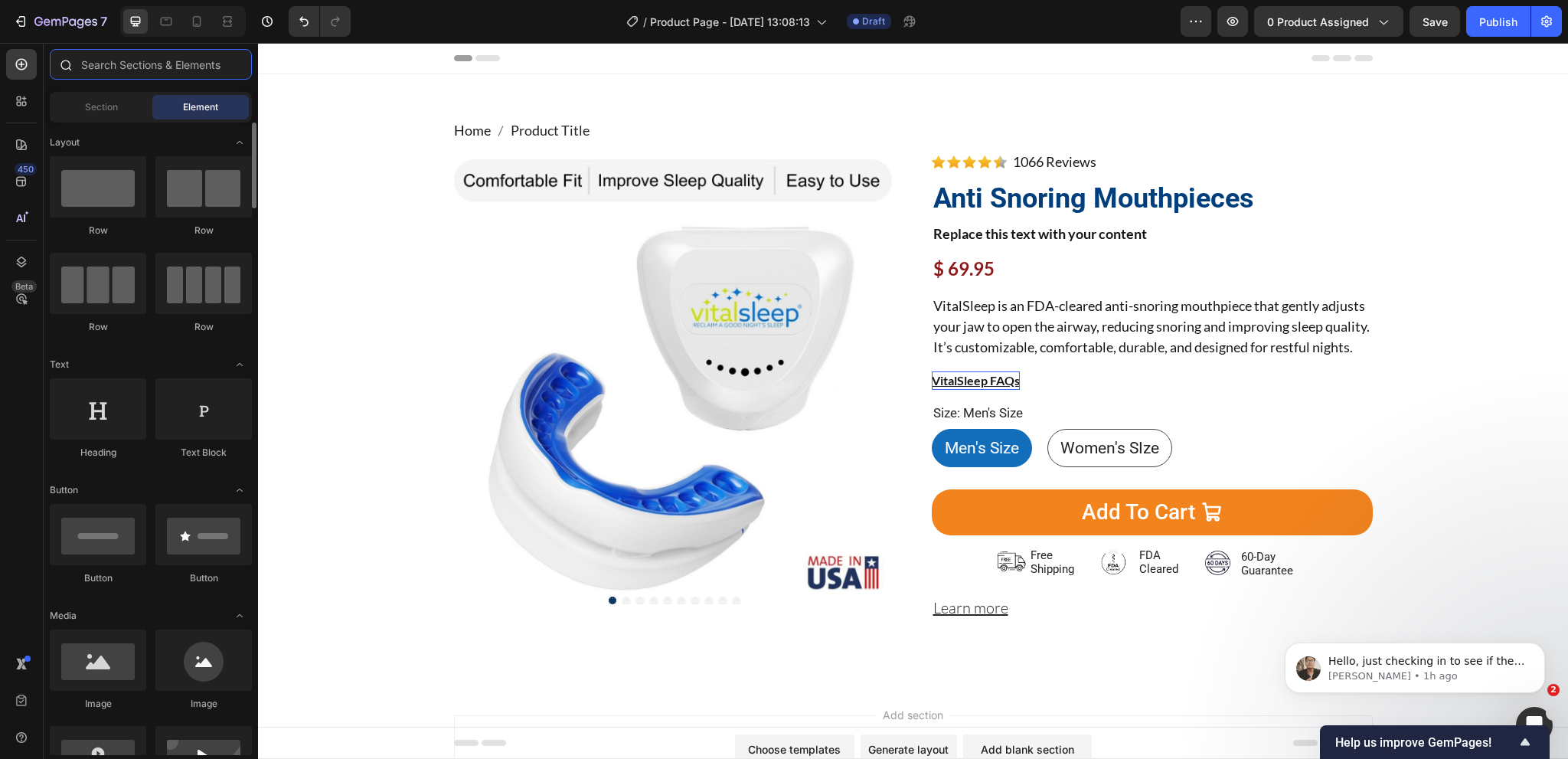
click at [95, 73] on input "text" at bounding box center [151, 64] width 202 height 31
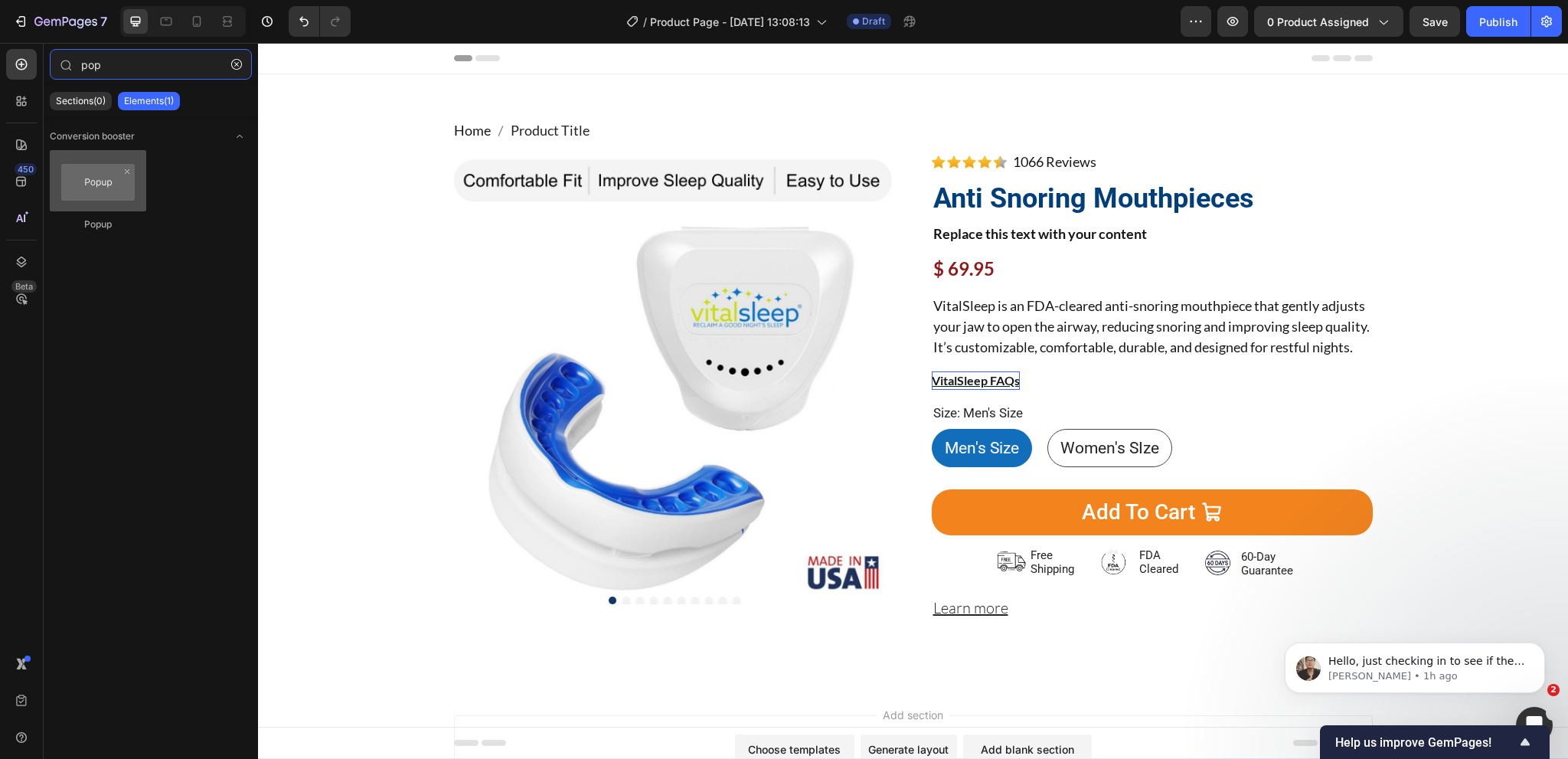
type input "pop"
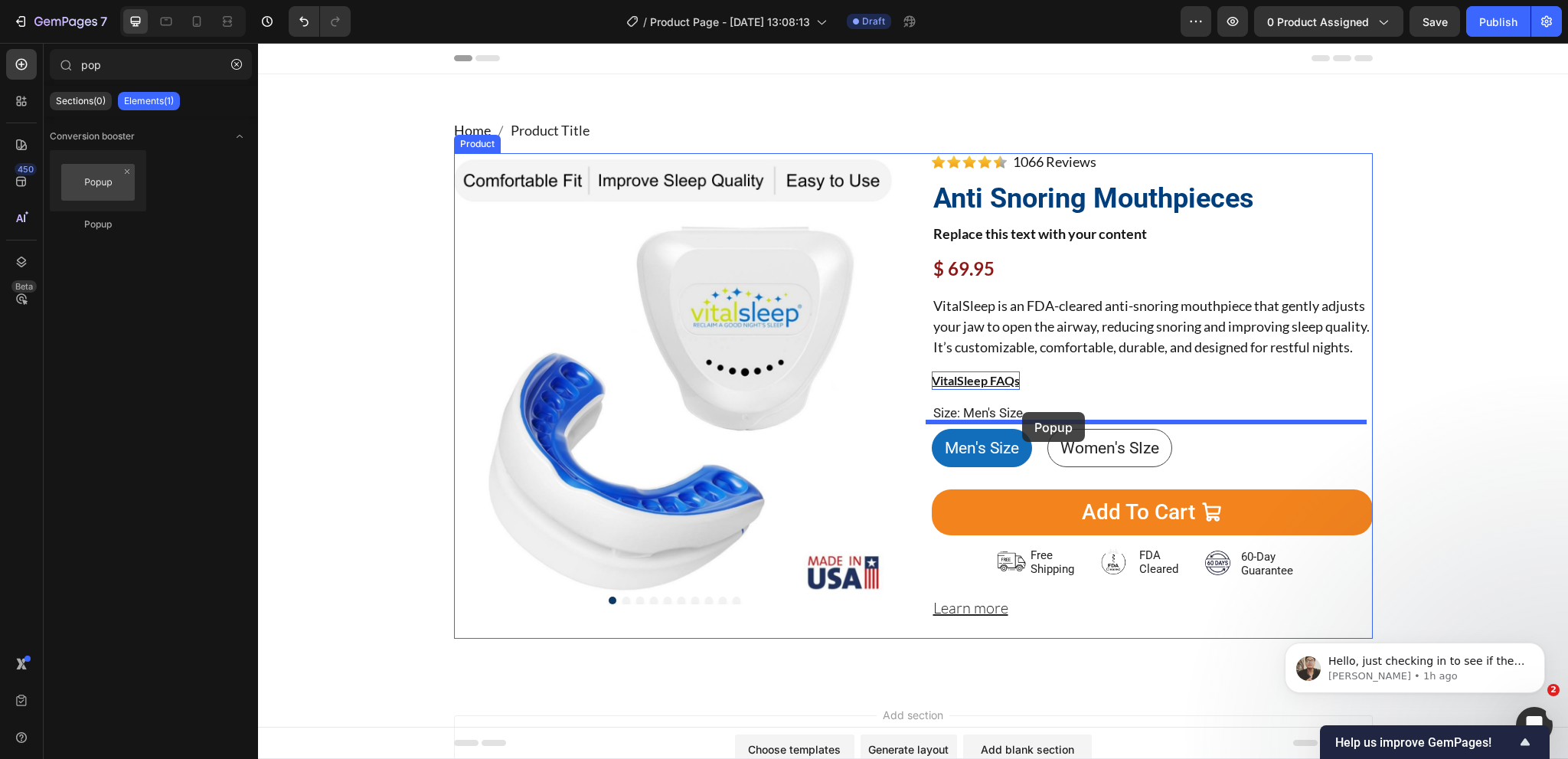
drag, startPoint x: 358, startPoint y: 227, endPoint x: 1022, endPoint y: 412, distance: 689.3
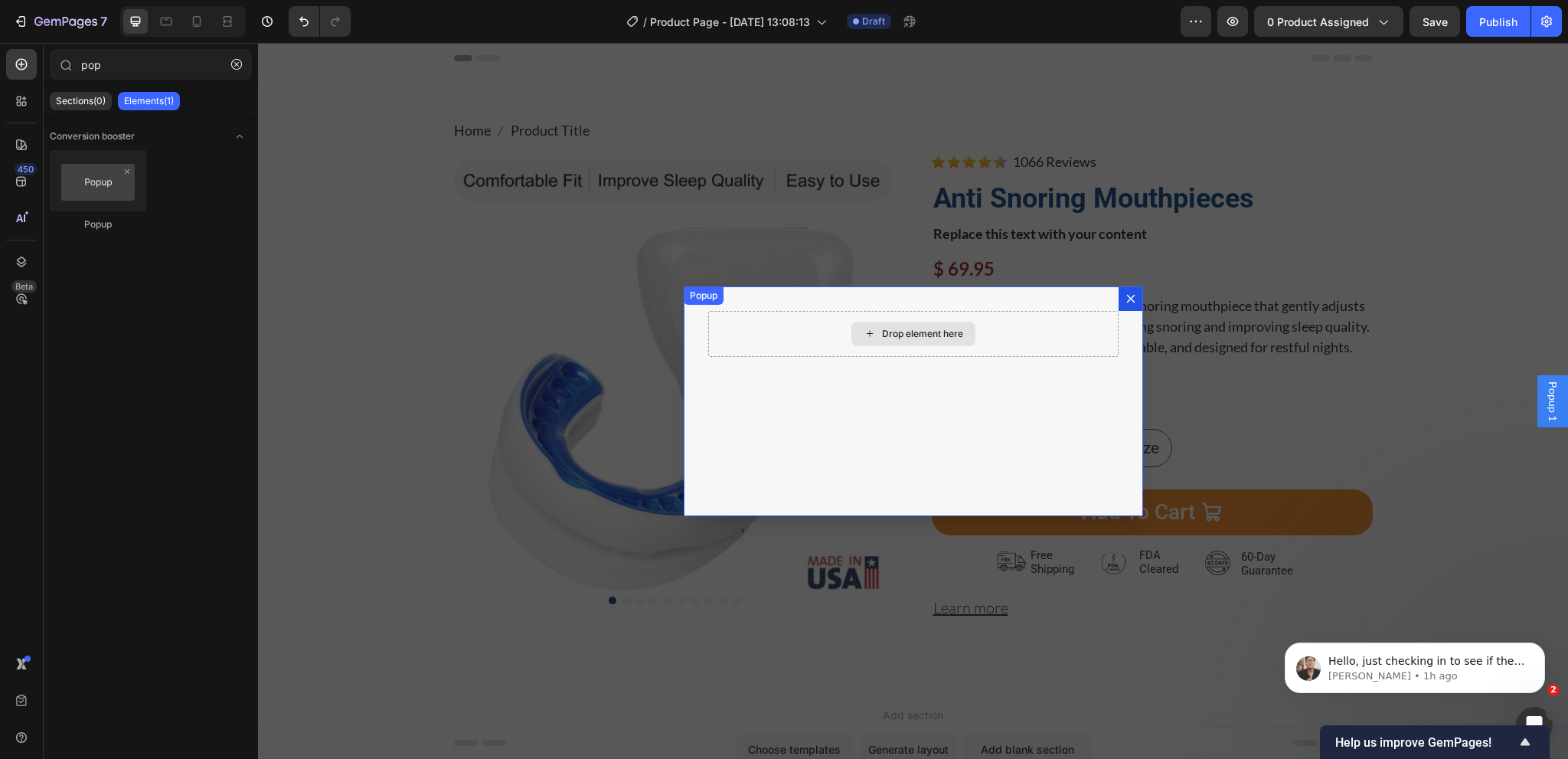
click at [883, 330] on div "Drop element here" at bounding box center [922, 334] width 81 height 13
click at [244, 60] on button "button" at bounding box center [236, 63] width 24 height 24
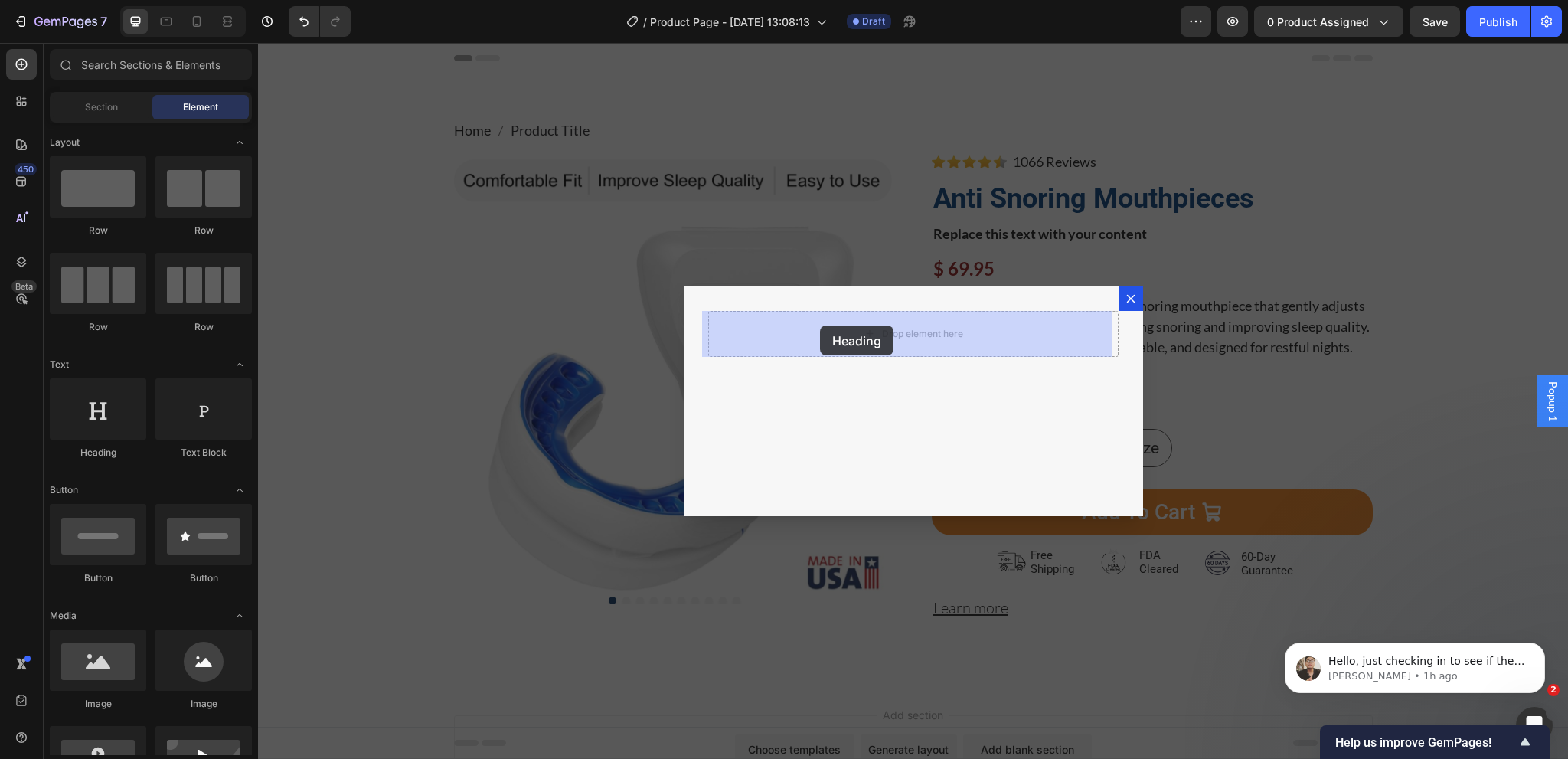
drag, startPoint x: 384, startPoint y: 450, endPoint x: 820, endPoint y: 326, distance: 453.3
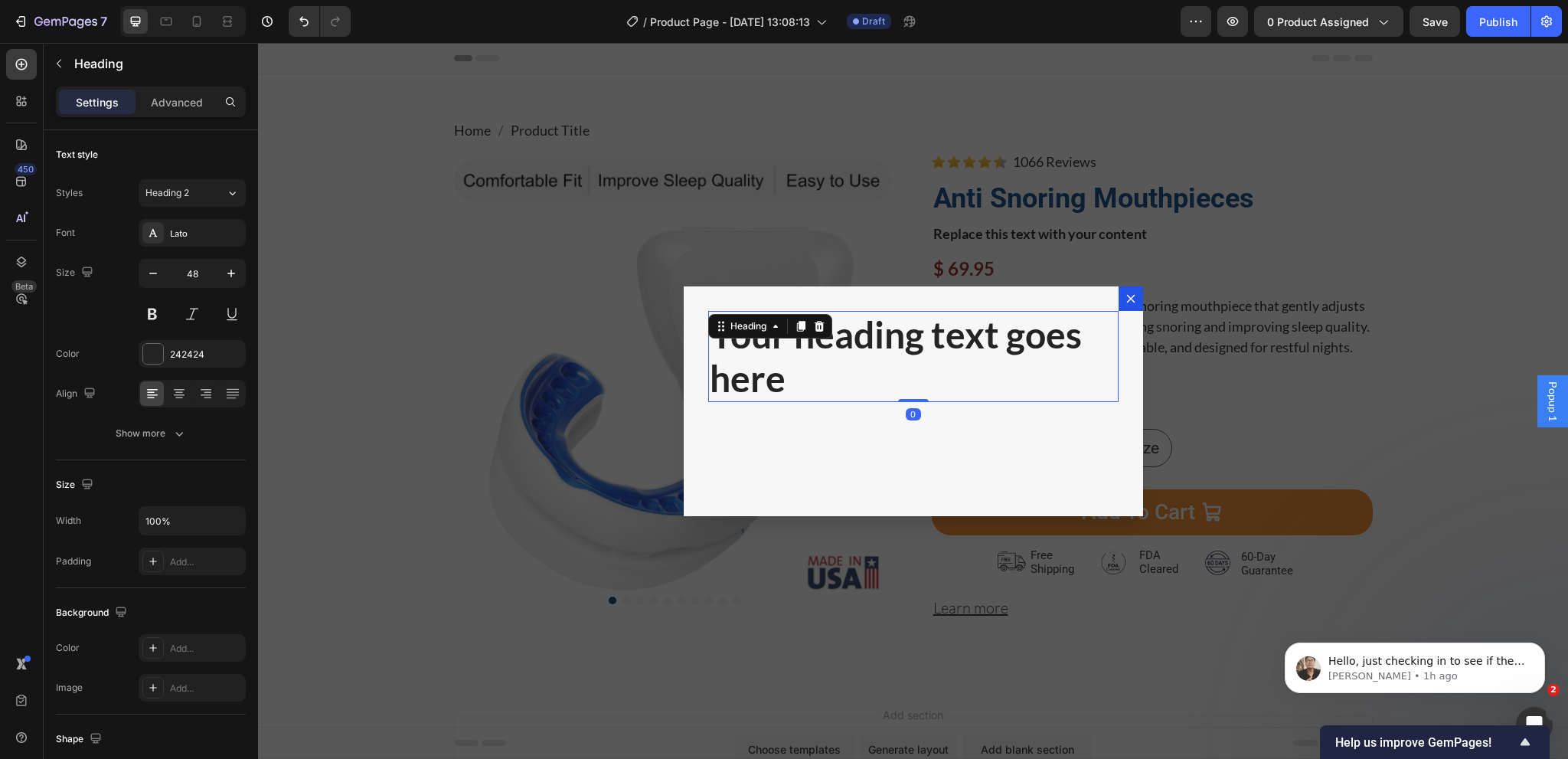
click at [891, 341] on h2 "Your heading text goes here" at bounding box center [914, 356] width 411 height 91
click at [891, 339] on p "Your heading text goes here" at bounding box center [913, 357] width 407 height 89
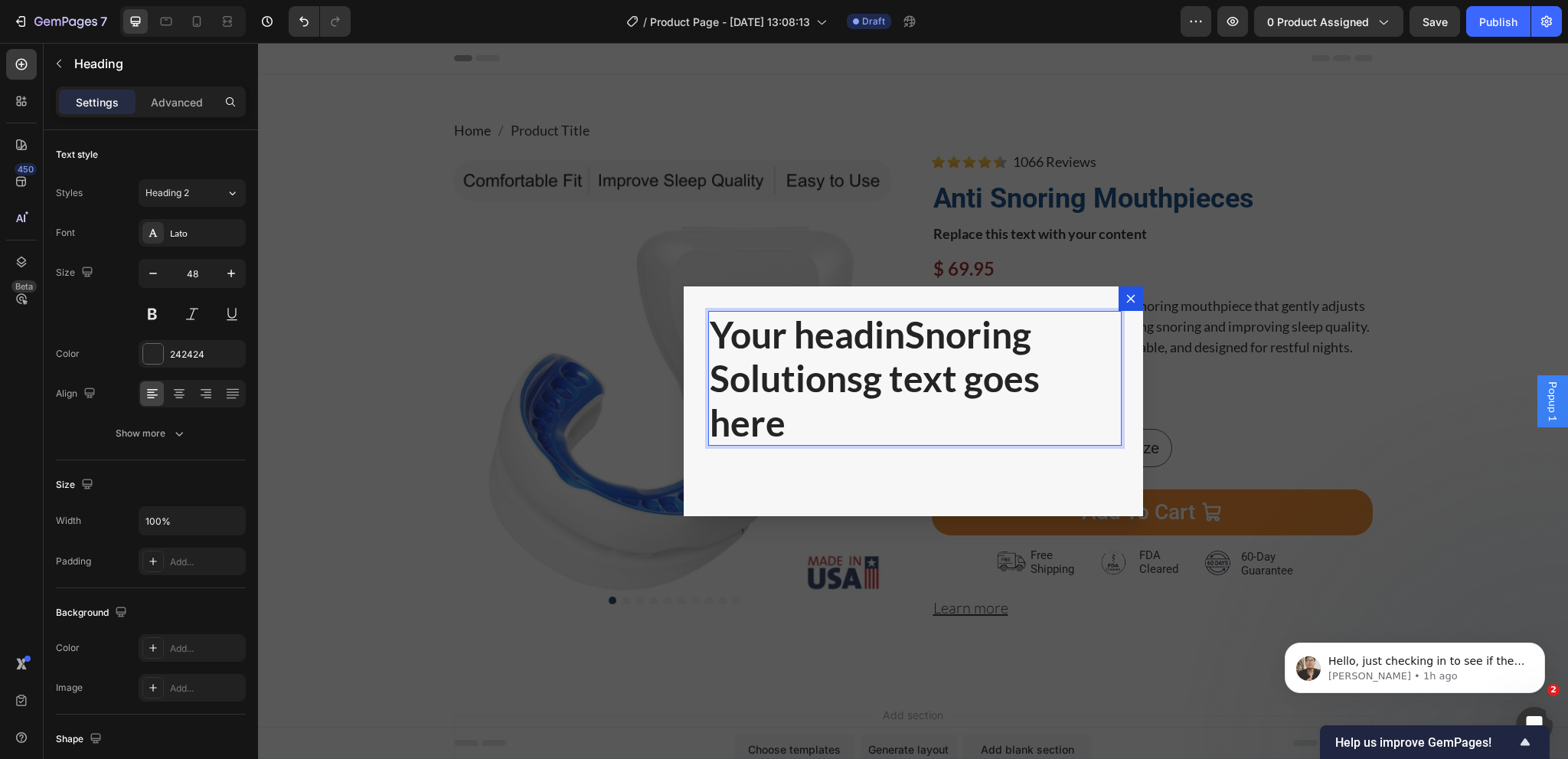
click at [891, 339] on p "Your headinSnoring Solutionsg text goes here" at bounding box center [913, 378] width 407 height 133
click at [893, 339] on p "Your headinSnoring Solutionsg text goes here" at bounding box center [913, 378] width 407 height 133
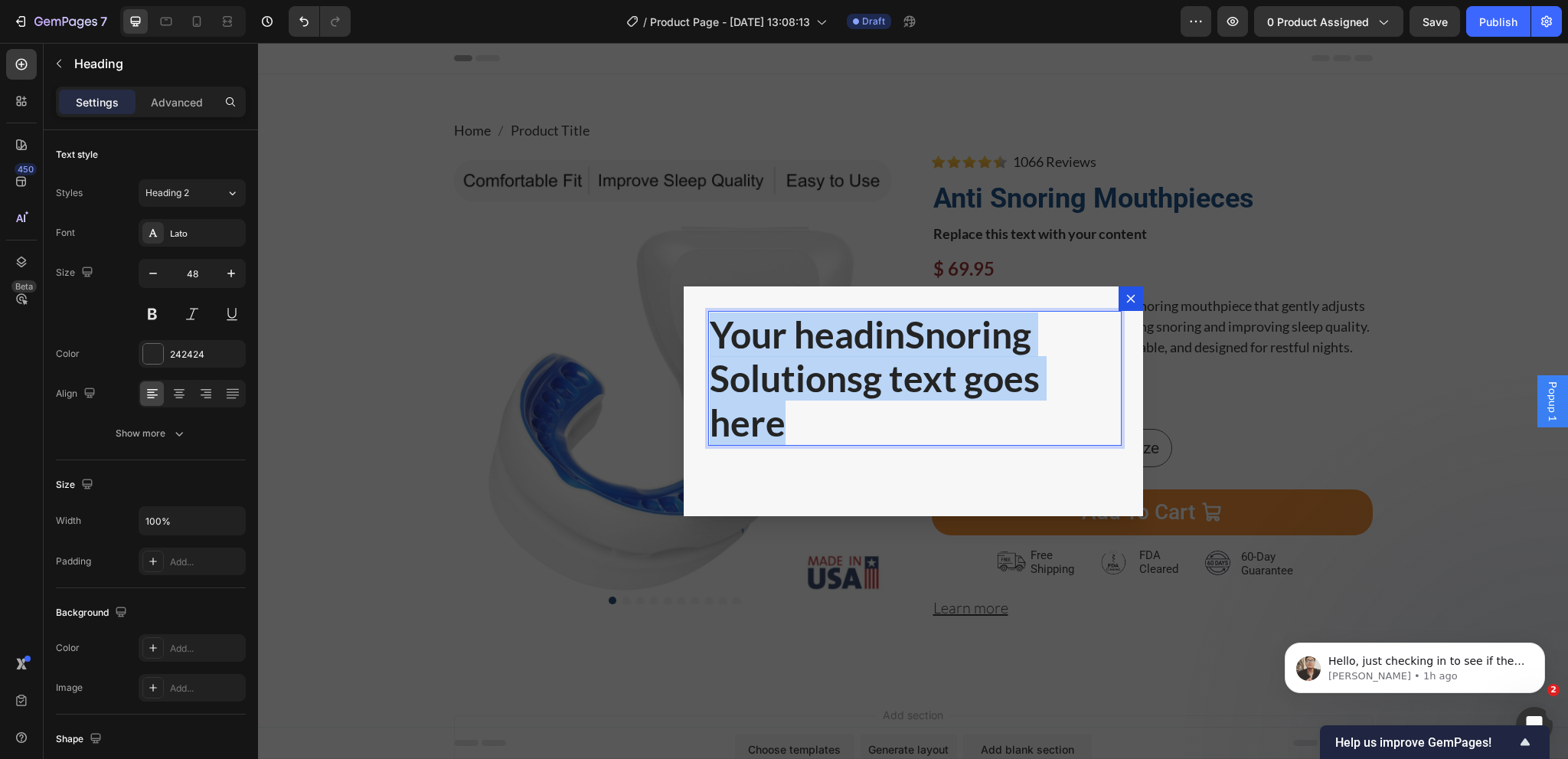
click at [893, 339] on p "Your headinSnoring Solutionsg text goes here" at bounding box center [913, 378] width 407 height 133
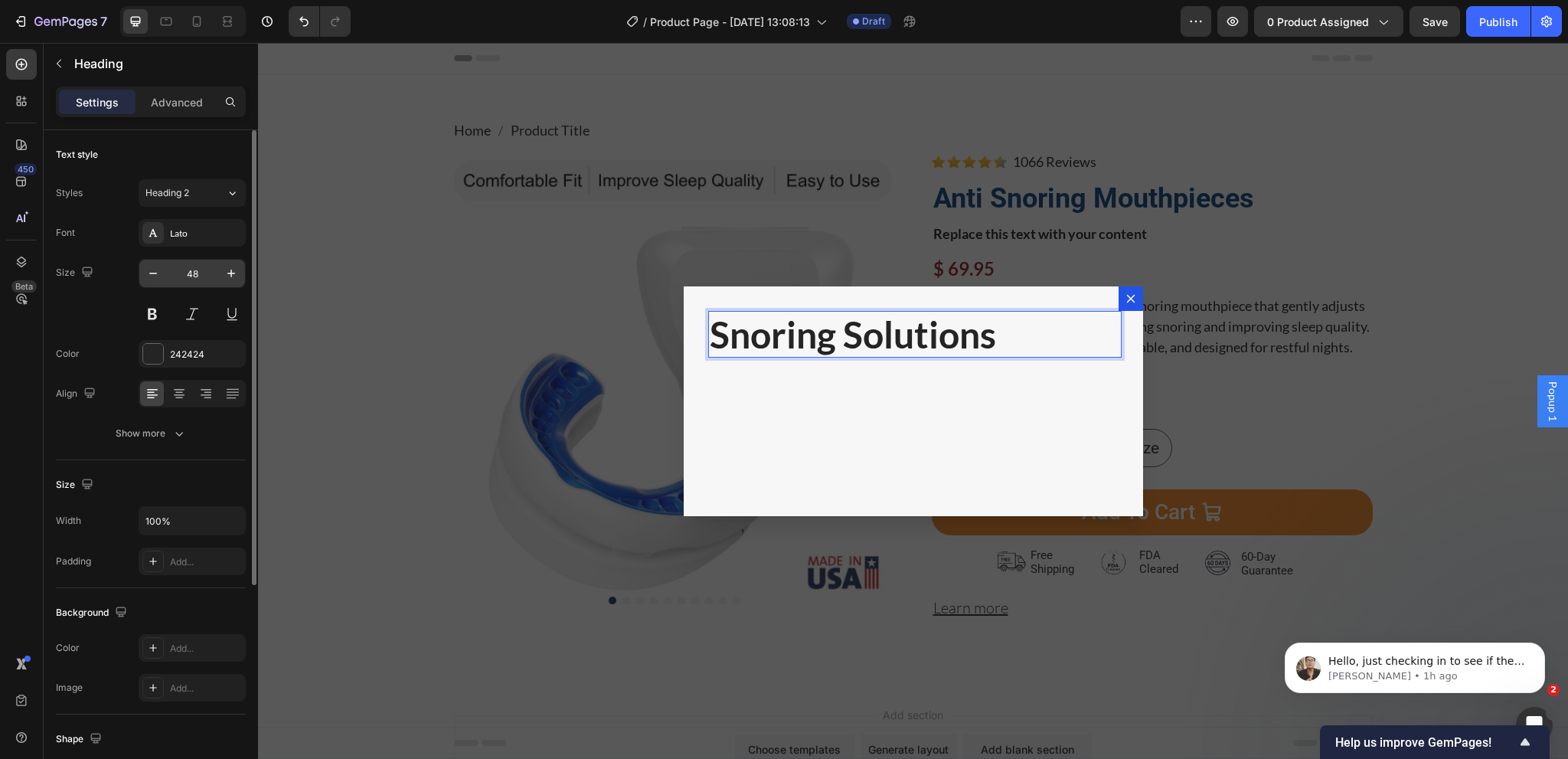
click at [209, 273] on input "48" at bounding box center [192, 273] width 51 height 28
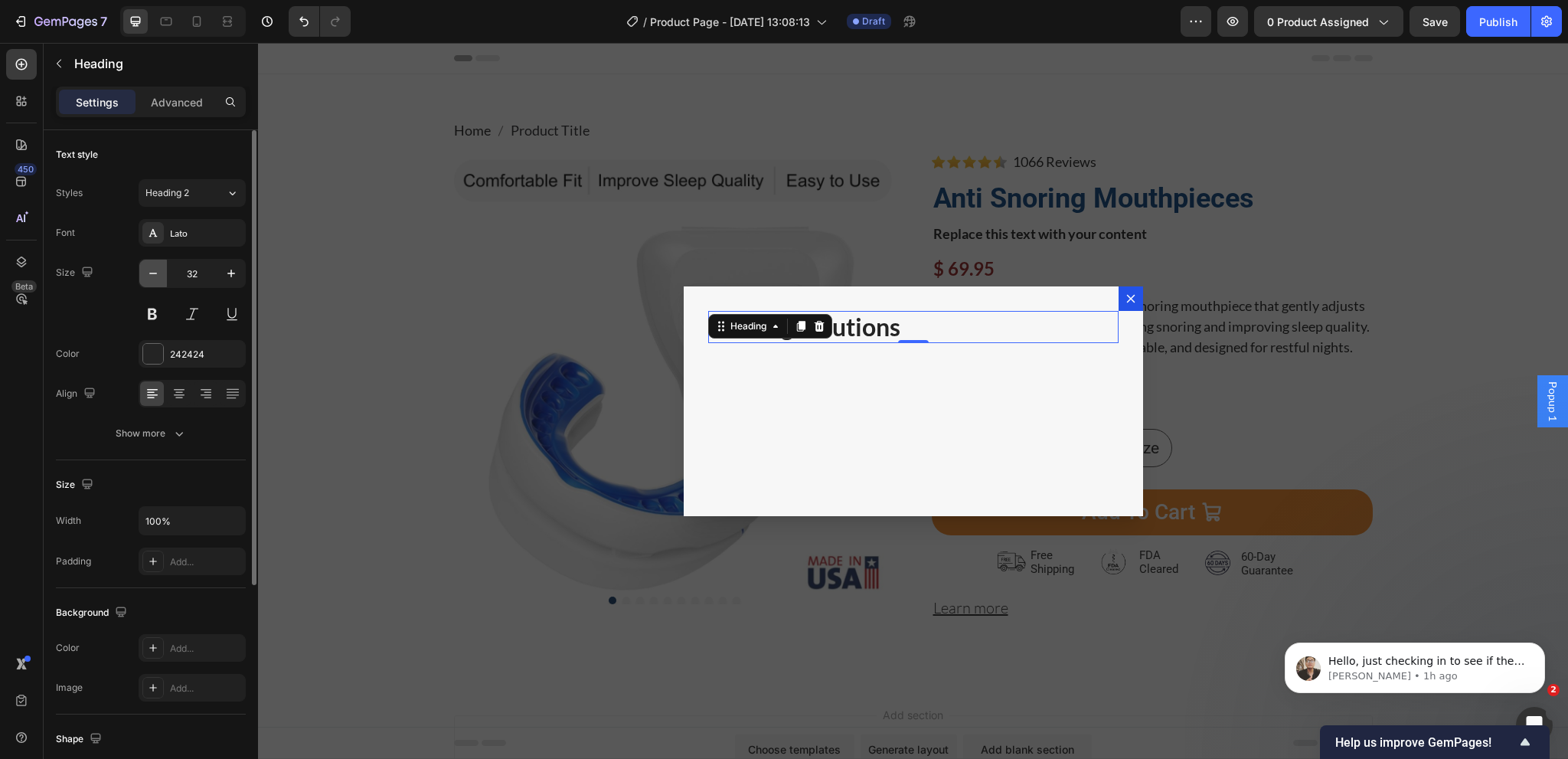
click at [144, 266] on button "button" at bounding box center [153, 273] width 28 height 28
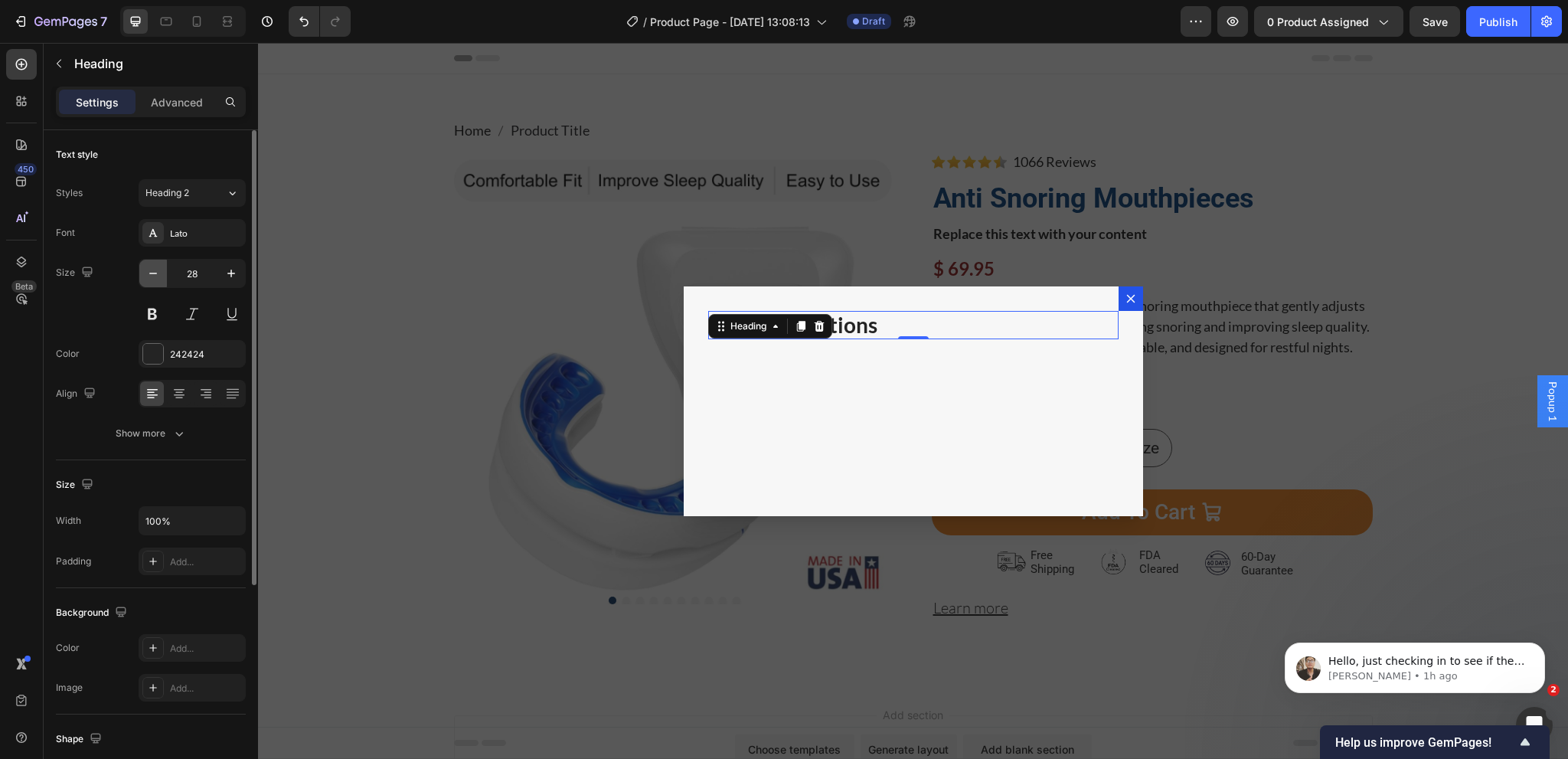
click at [144, 266] on button "button" at bounding box center [153, 273] width 28 height 28
drag, startPoint x: 244, startPoint y: 271, endPoint x: 234, endPoint y: 270, distance: 10.0
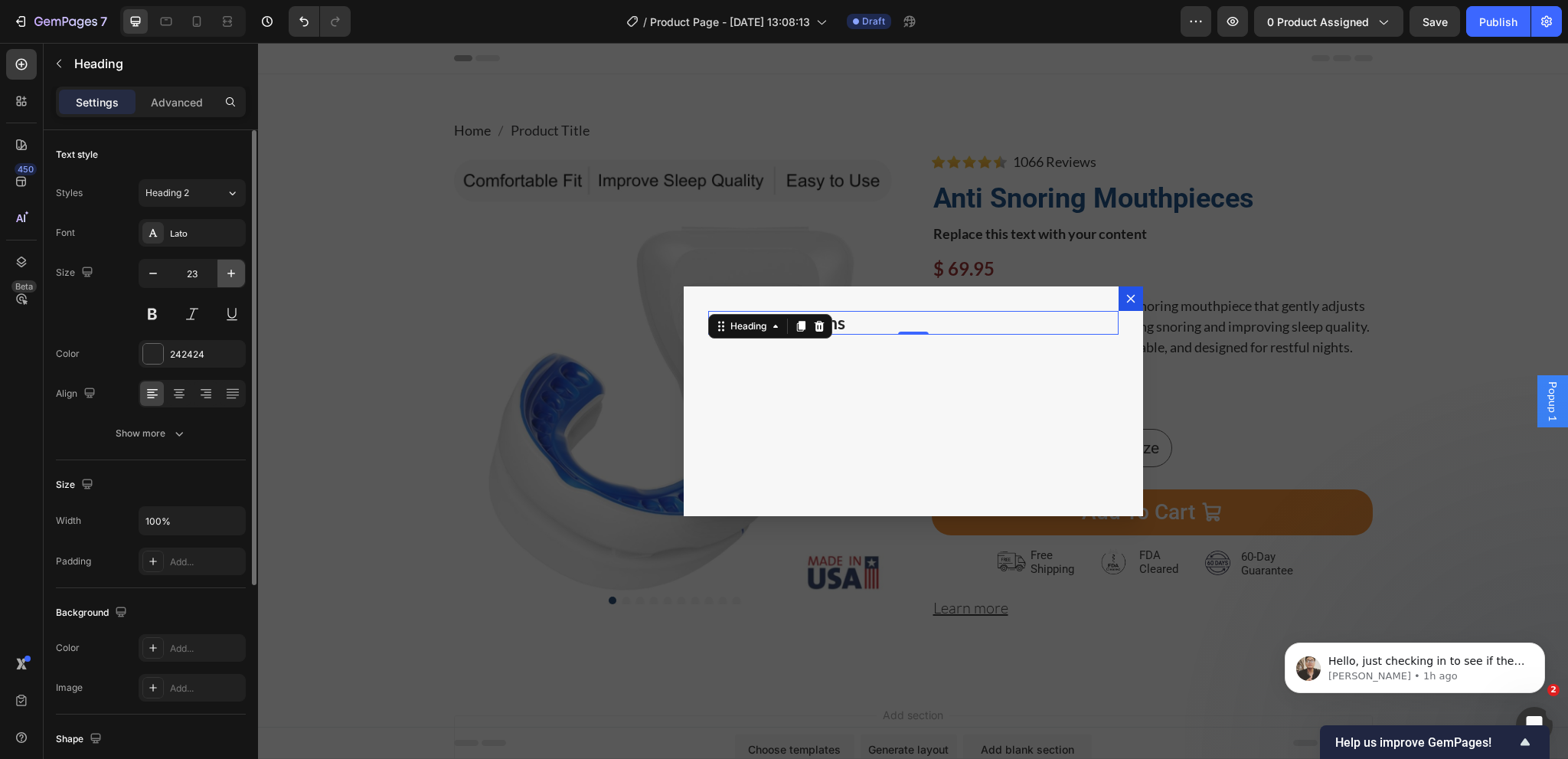
click at [245, 270] on button "button" at bounding box center [231, 273] width 28 height 28
type input "24"
click at [174, 355] on div "242424" at bounding box center [192, 355] width 44 height 14
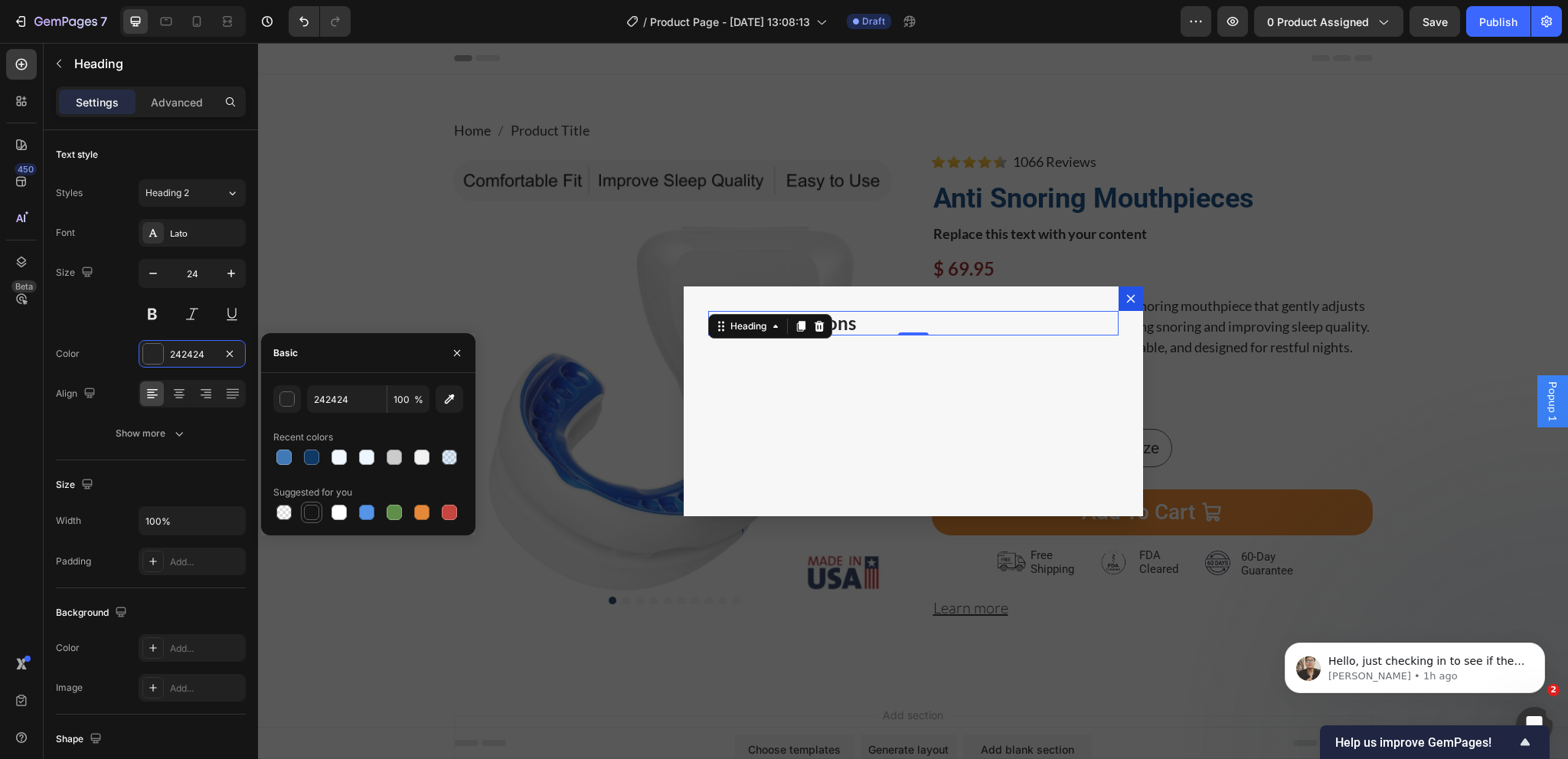
click at [315, 517] on div at bounding box center [311, 513] width 15 height 15
type input "151515"
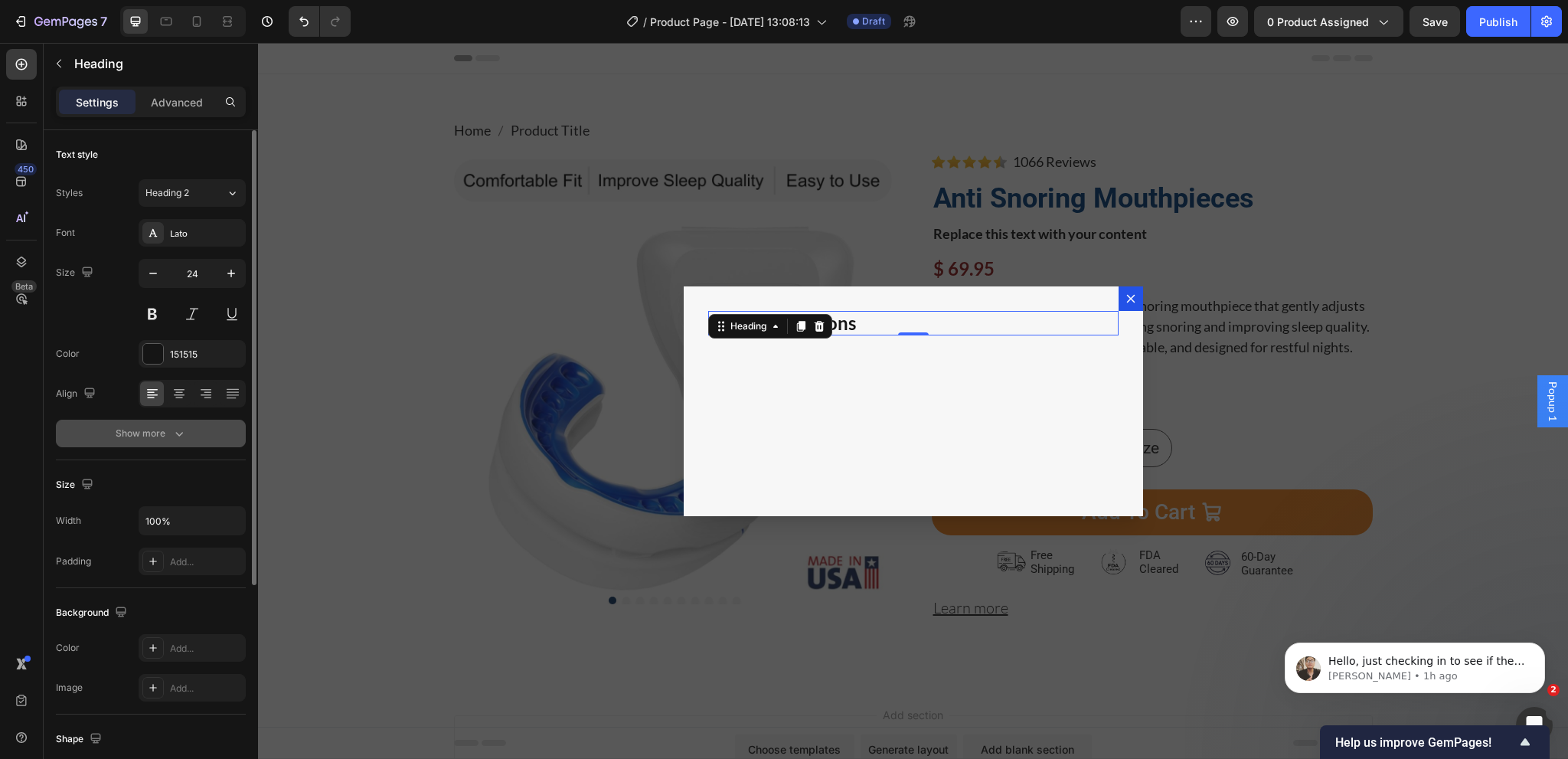
click at [196, 436] on button "Show more" at bounding box center [151, 433] width 190 height 28
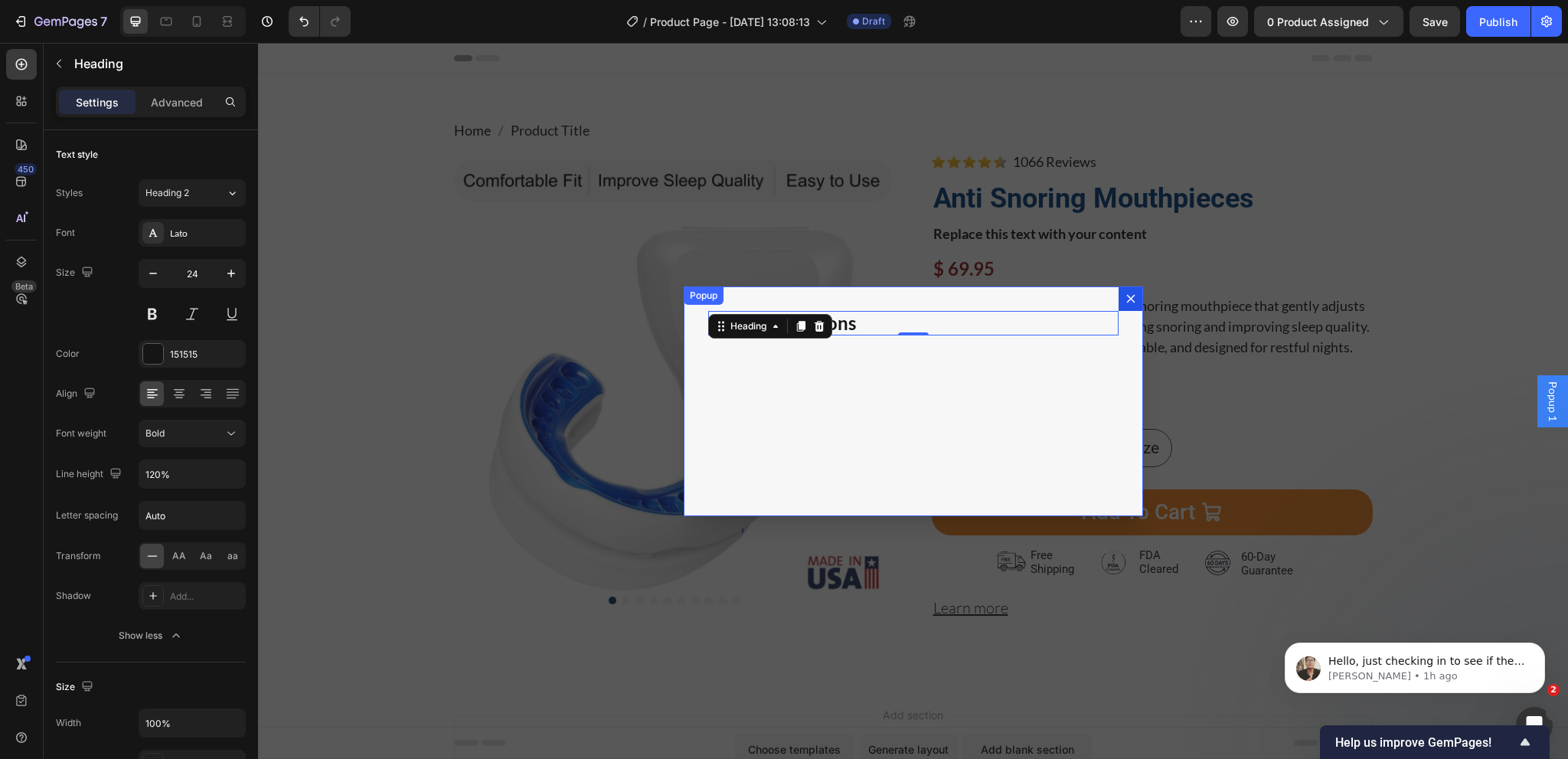
click at [1023, 407] on div "Snoring Solutions Heading 0" at bounding box center [913, 401] width 459 height 230
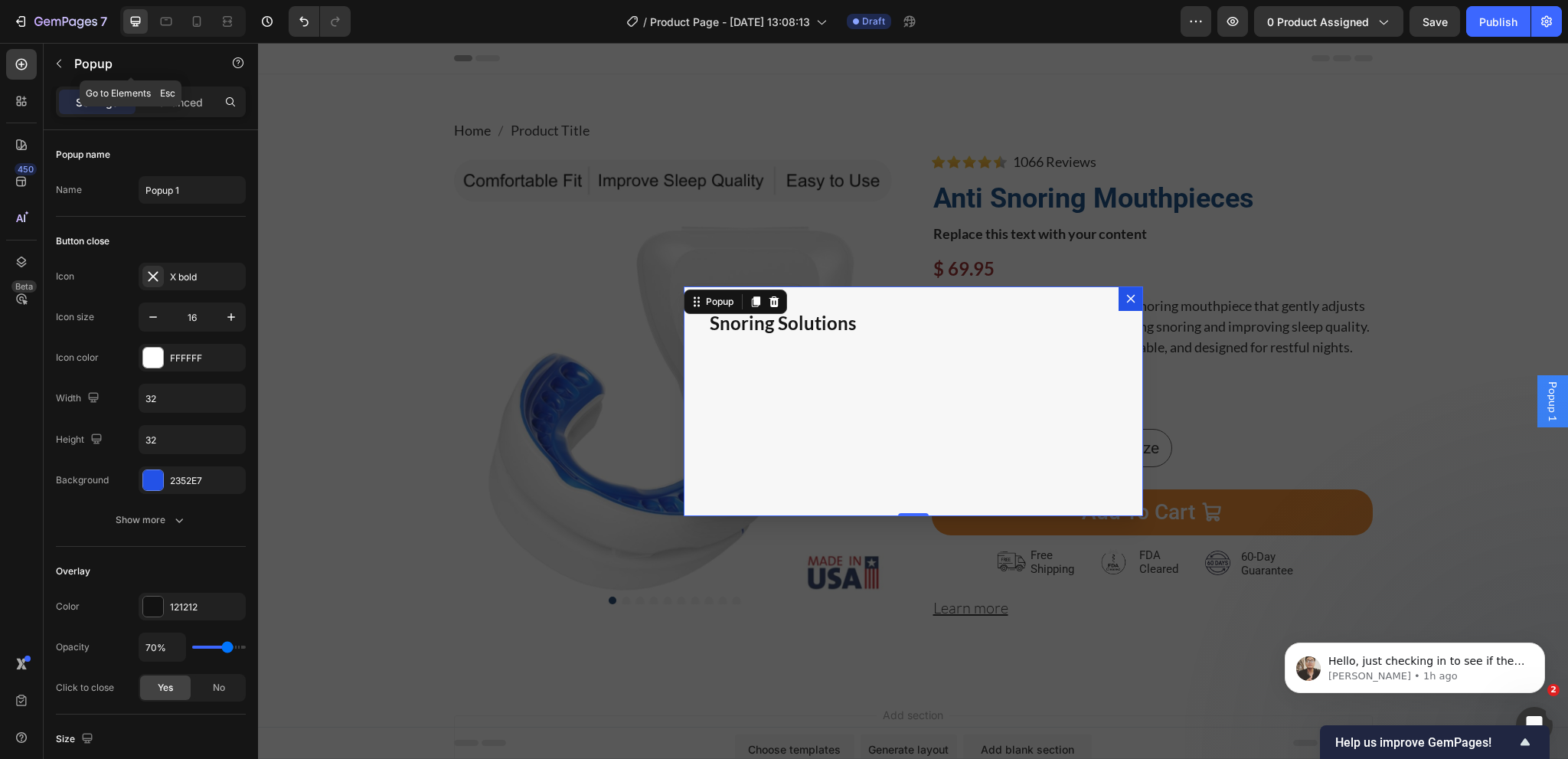
click at [63, 60] on icon "button" at bounding box center [58, 63] width 13 height 13
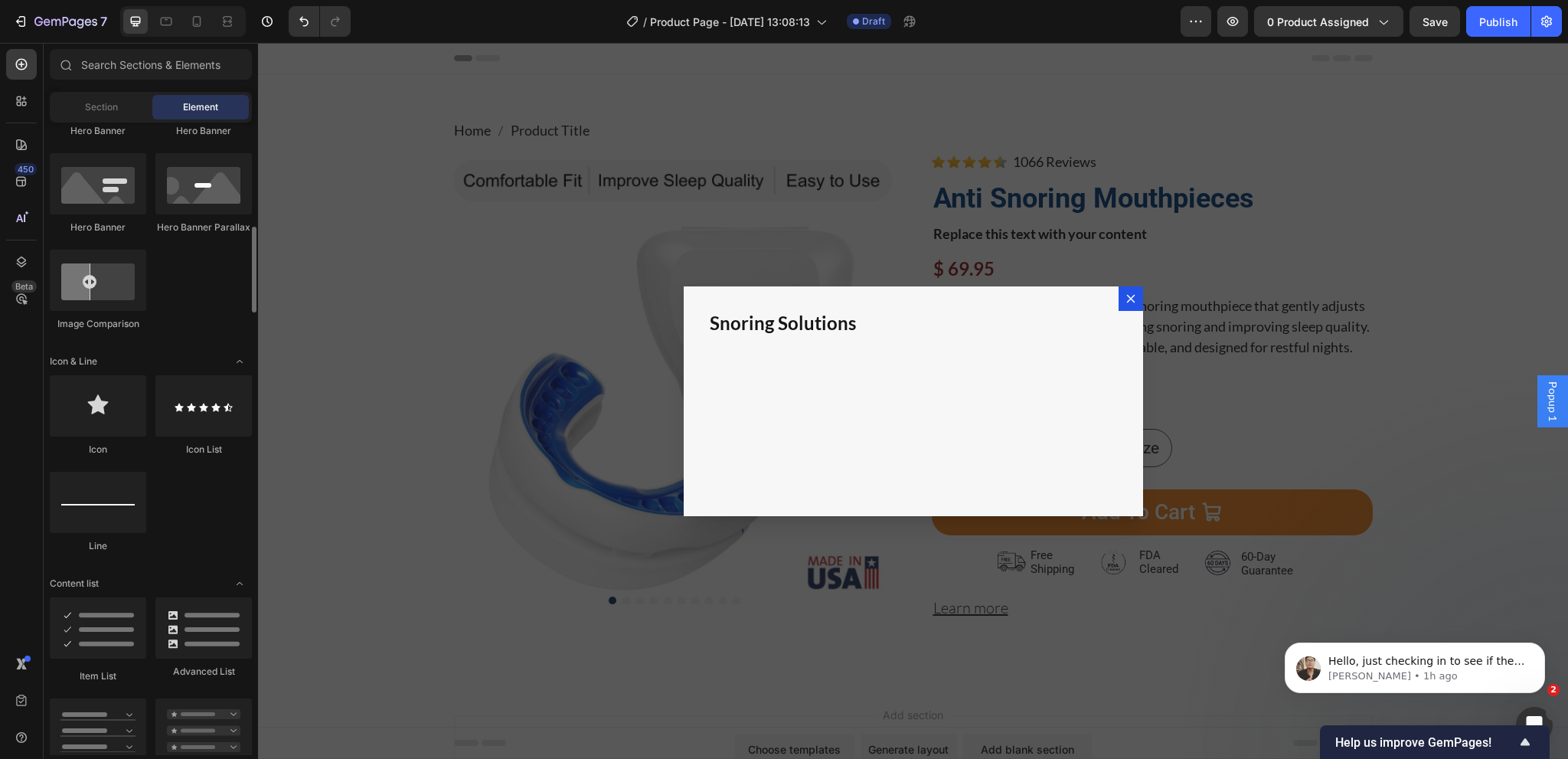
scroll to position [996, 0]
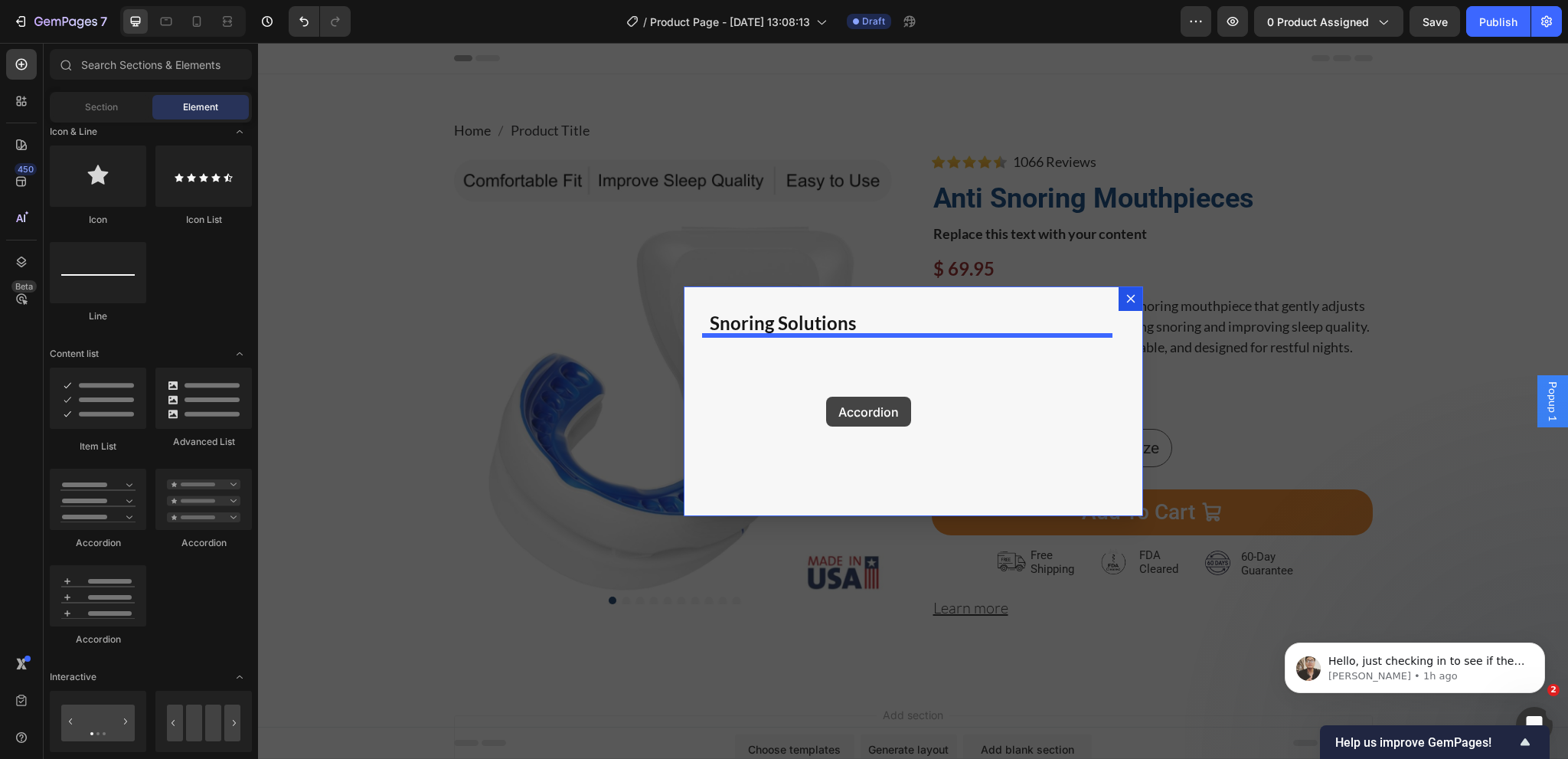
drag, startPoint x: 356, startPoint y: 545, endPoint x: 826, endPoint y: 397, distance: 492.8
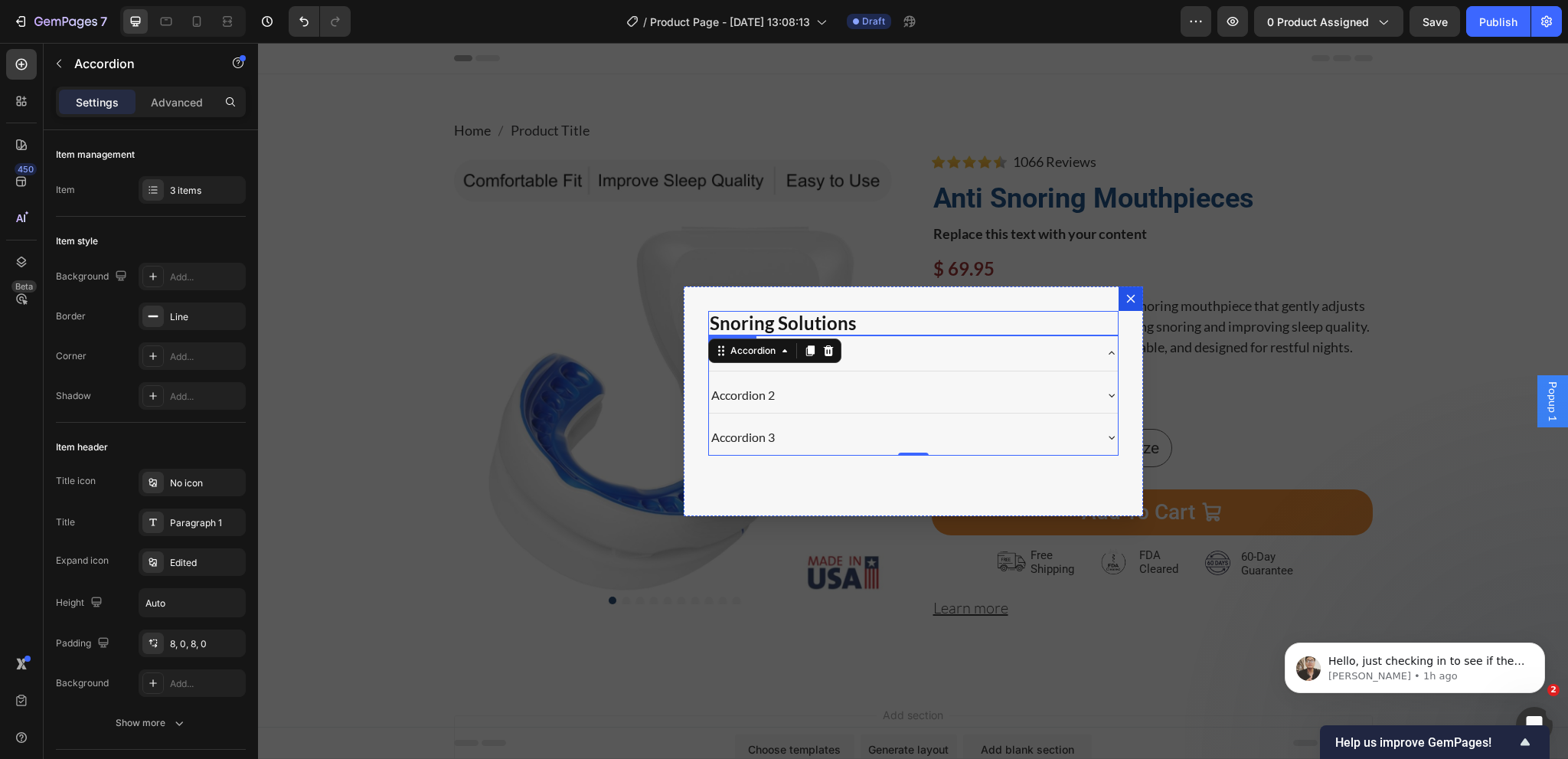
click at [886, 318] on p "Snoring Solutions" at bounding box center [913, 323] width 407 height 23
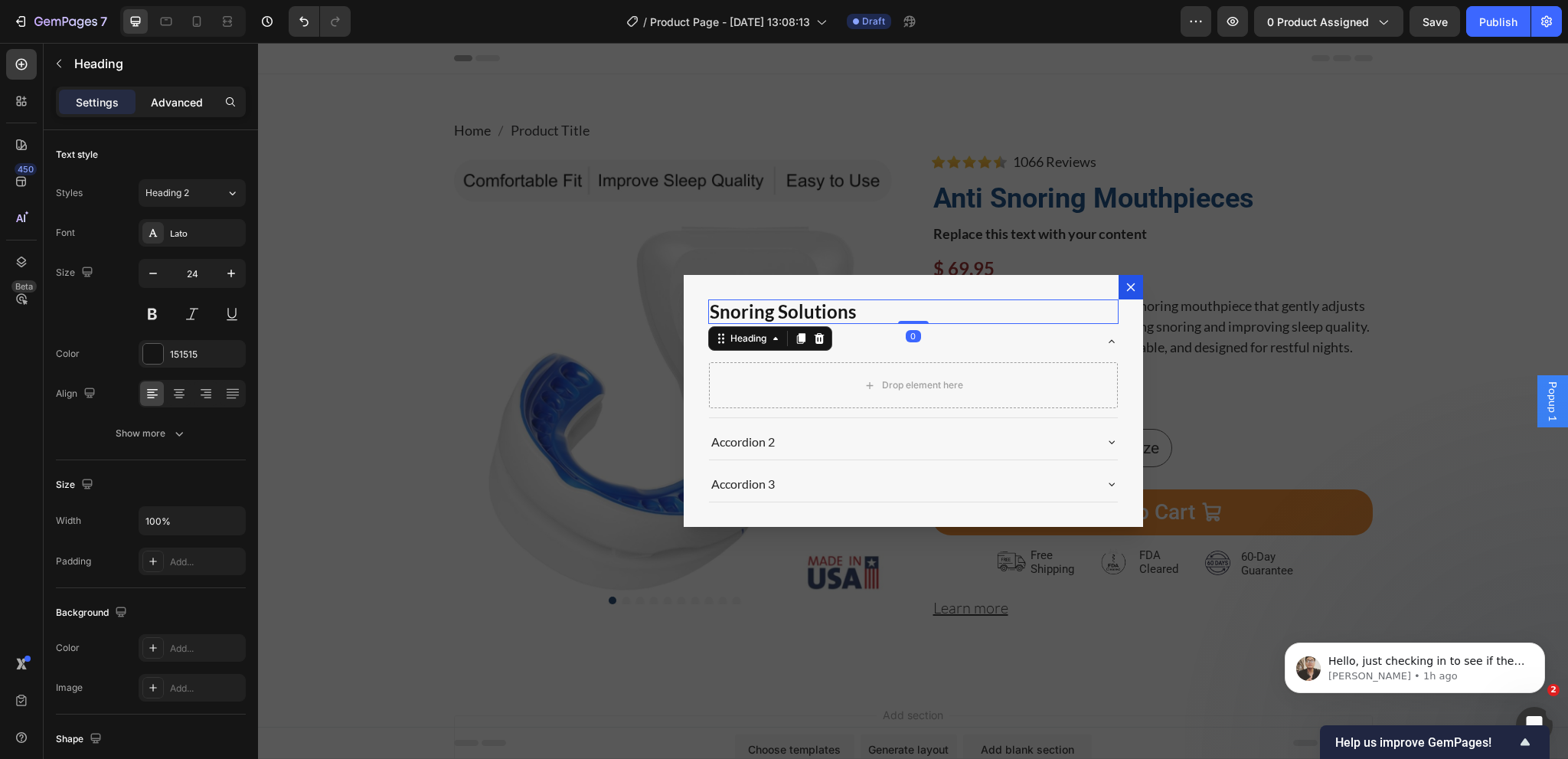
click at [169, 104] on p "Advanced" at bounding box center [177, 102] width 52 height 16
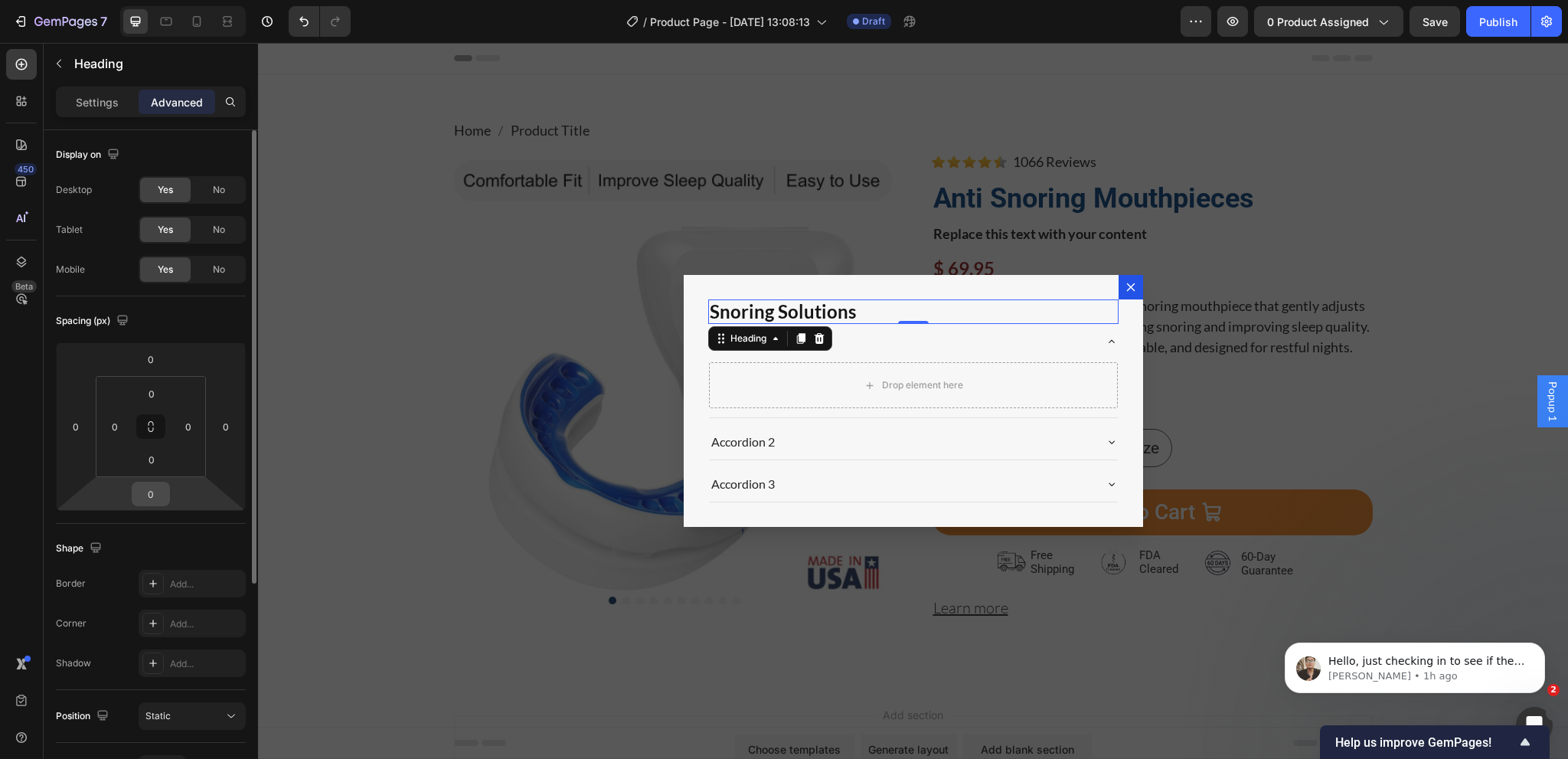
click at [150, 498] on input "0" at bounding box center [150, 494] width 31 height 23
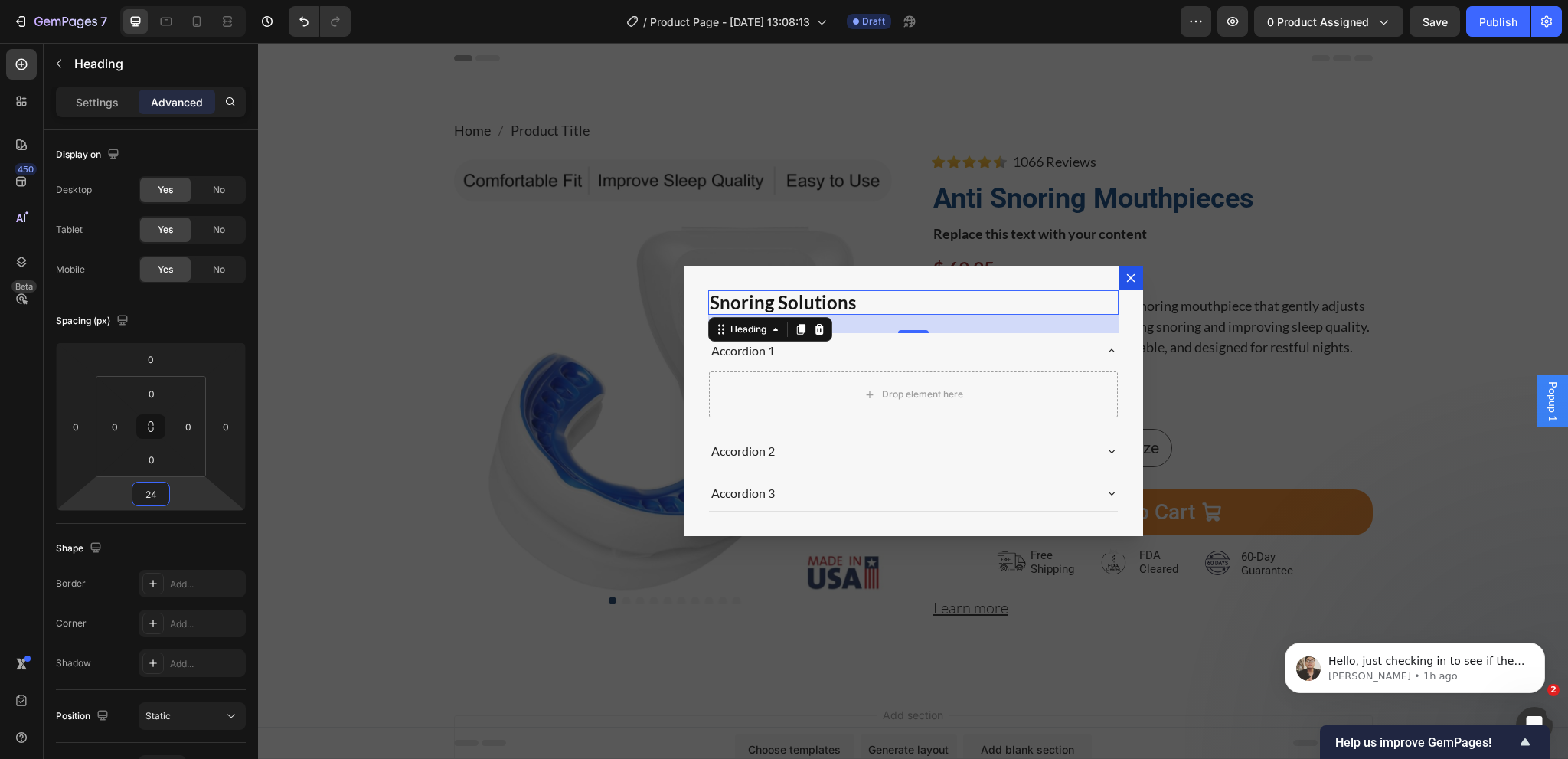
type input "24"
click at [759, 352] on div "Accordion 1" at bounding box center [744, 351] width 68 height 23
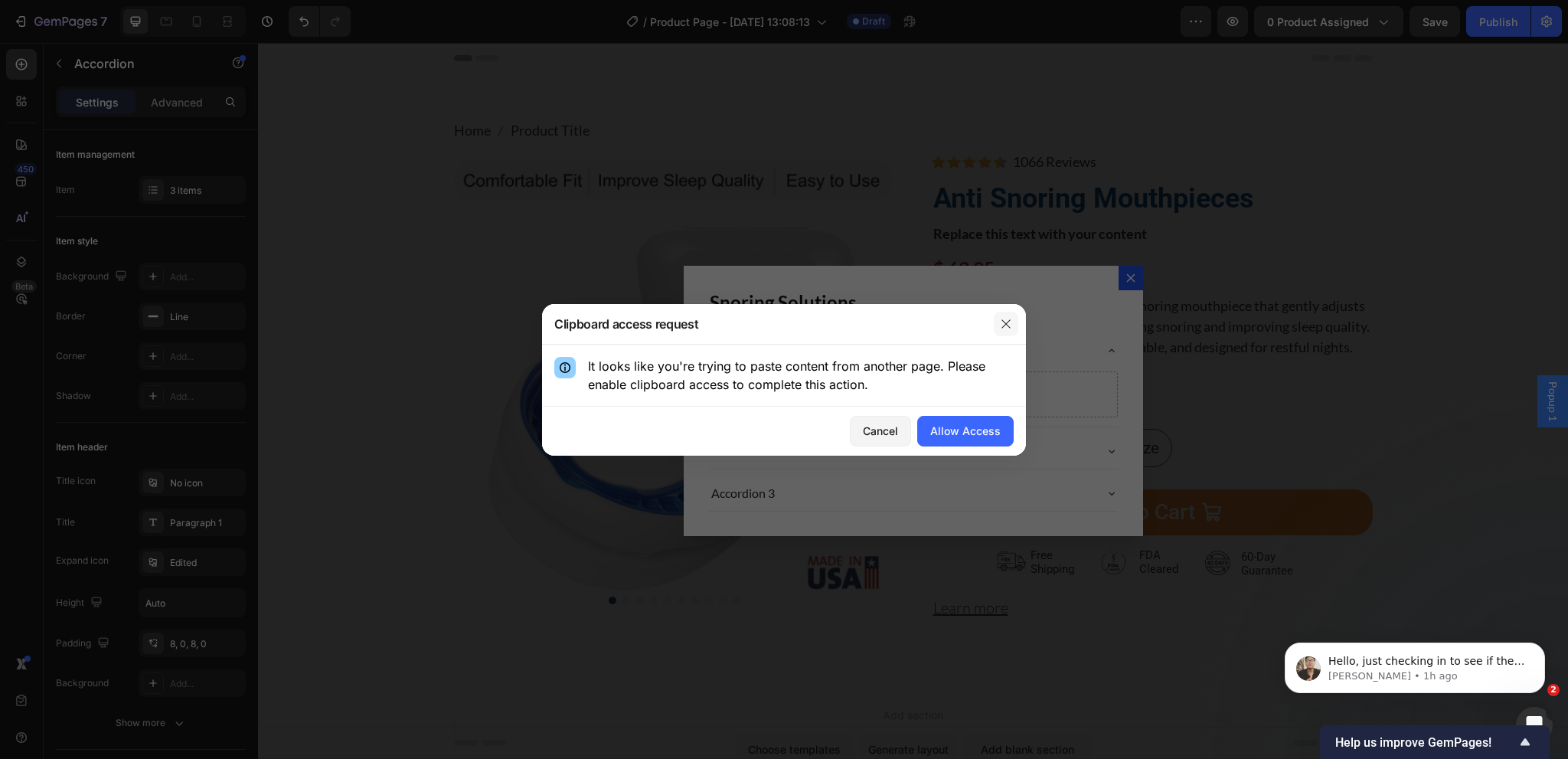
click at [1006, 321] on icon "button" at bounding box center [1006, 324] width 13 height 13
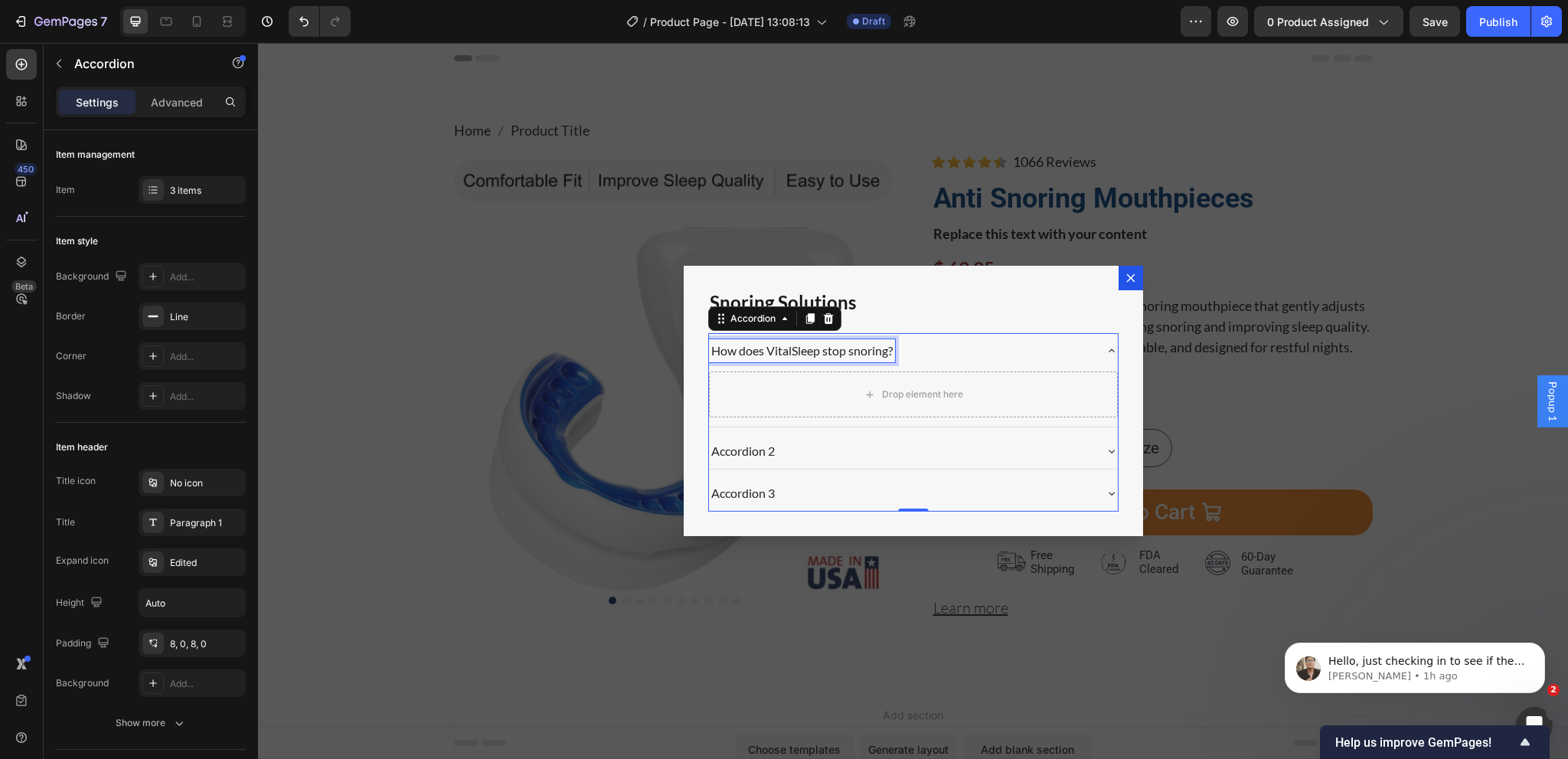
click at [855, 351] on p "How does VitalSleep stop snoring?" at bounding box center [801, 351] width 181 height 18
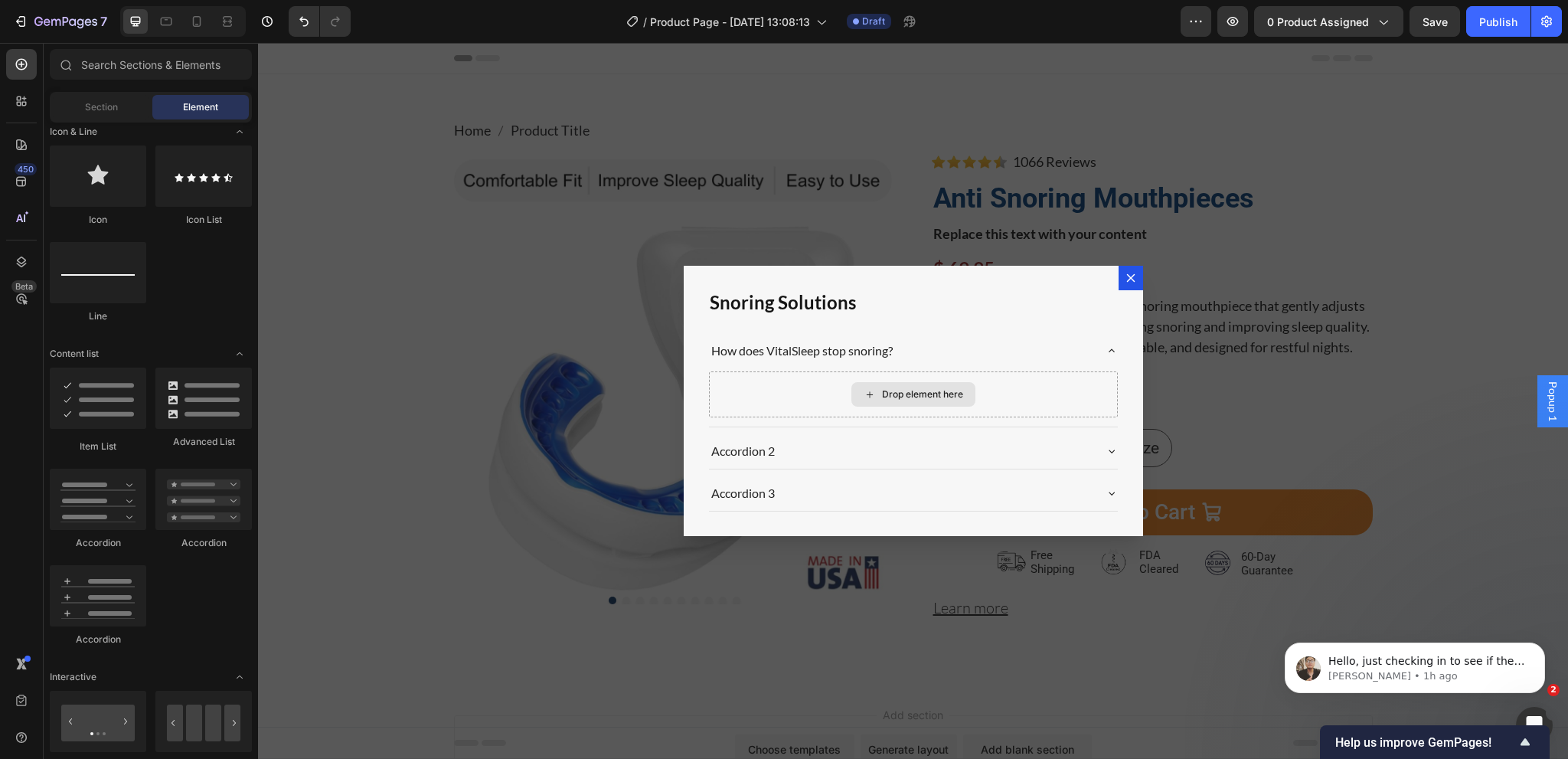
click at [904, 385] on div "Drop element here" at bounding box center [913, 394] width 124 height 24
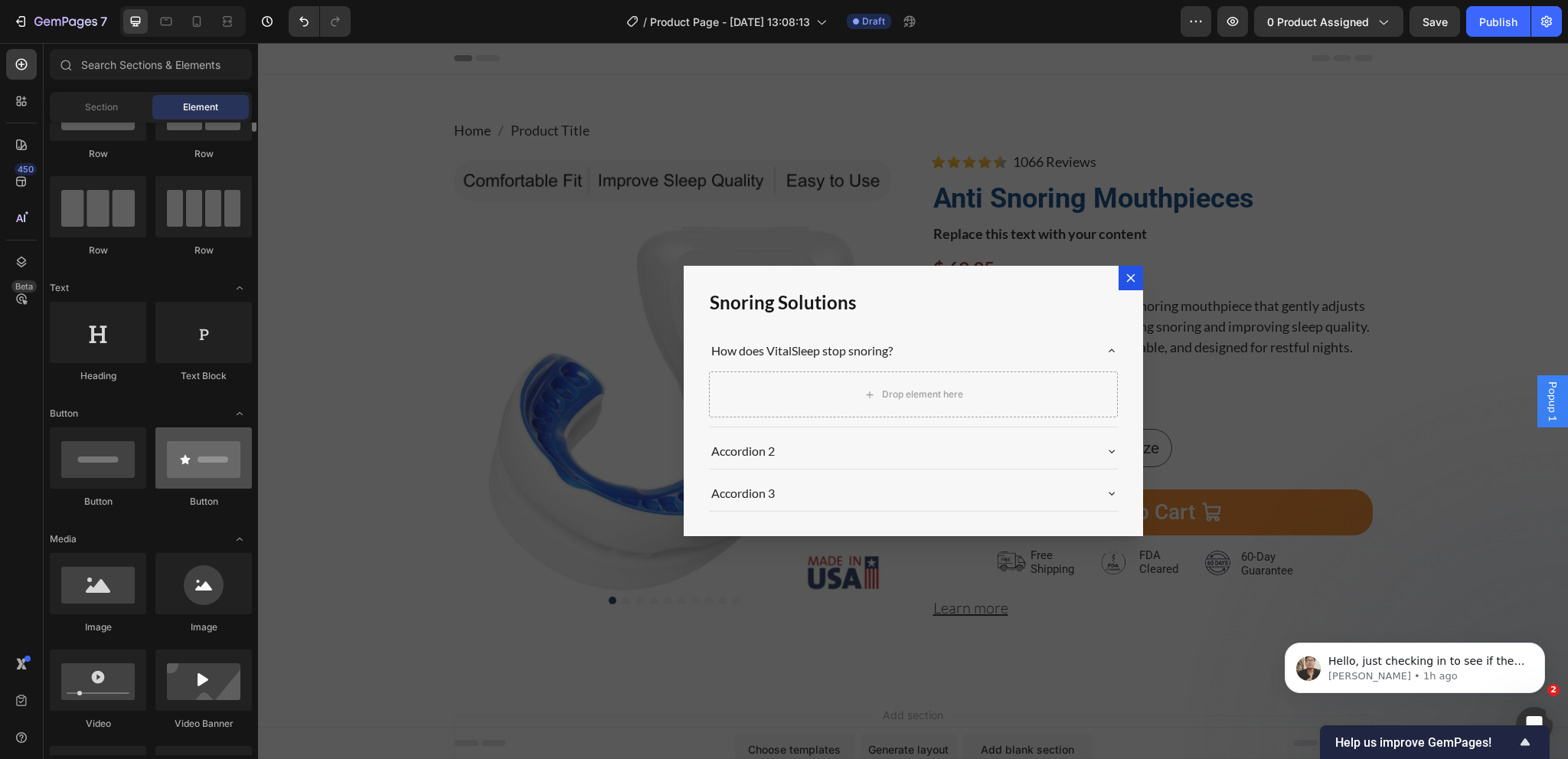
scroll to position [0, 0]
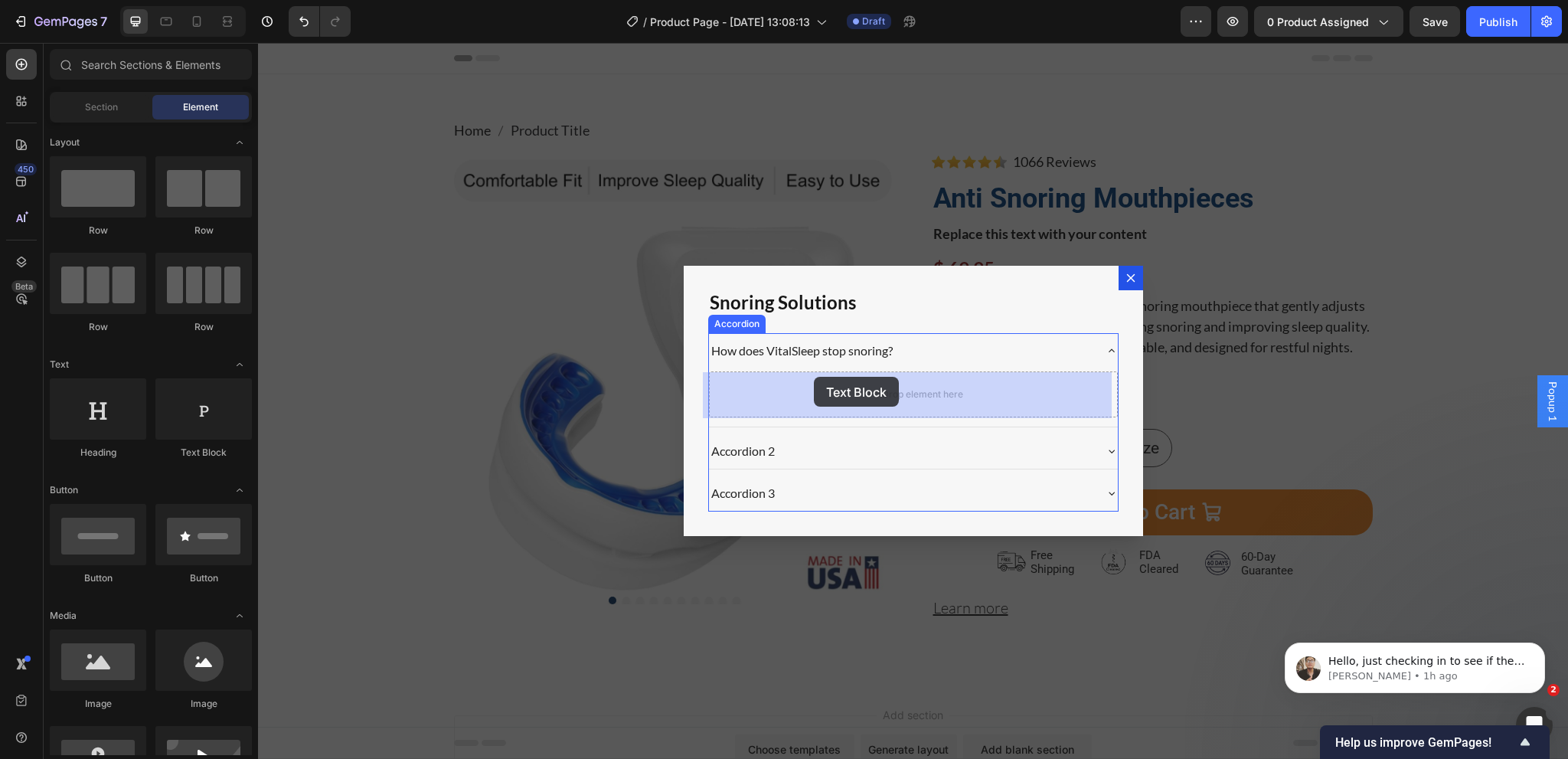
drag, startPoint x: 459, startPoint y: 434, endPoint x: 814, endPoint y: 377, distance: 359.5
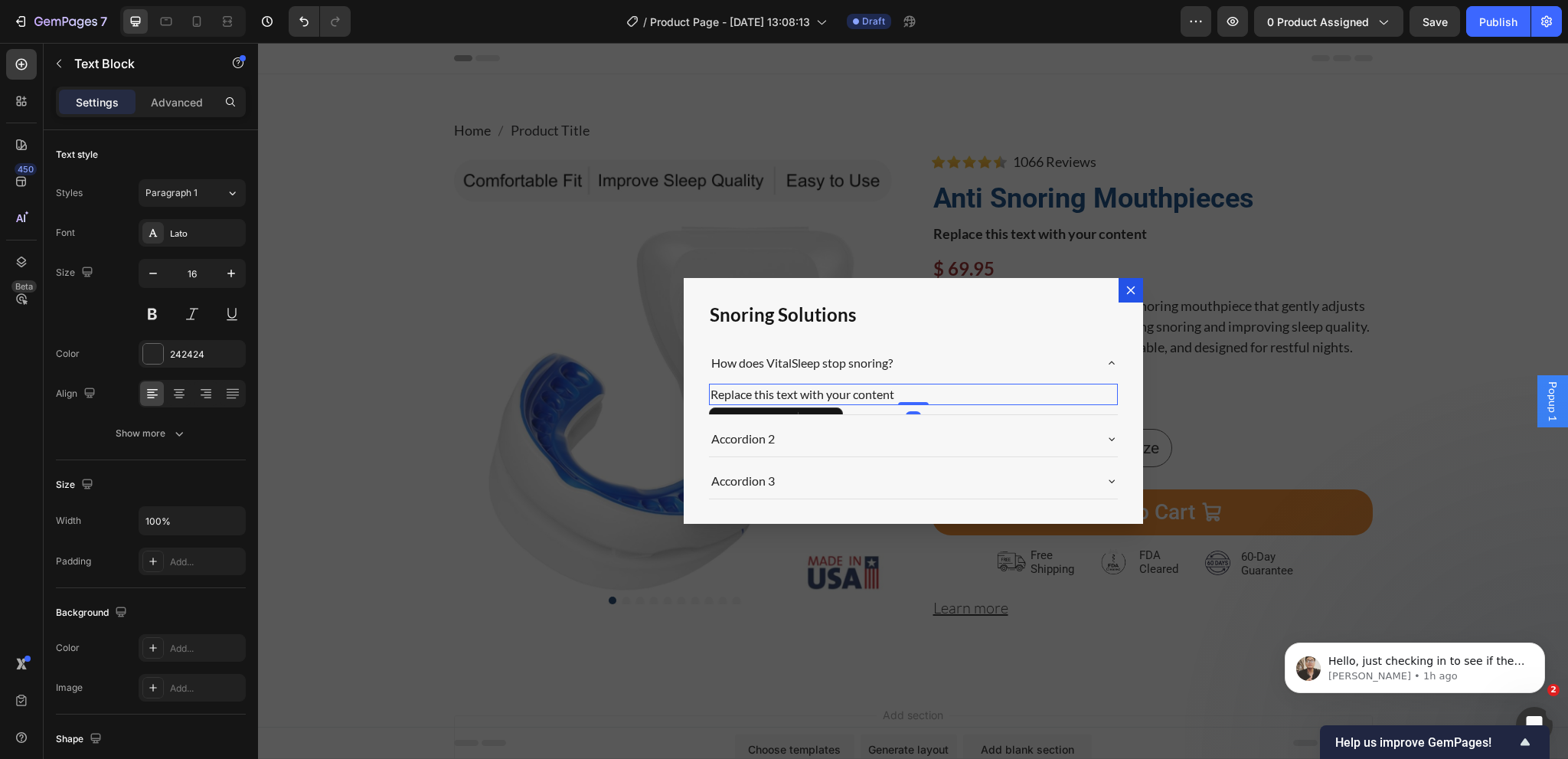
click at [810, 397] on div "Replace this text with your content" at bounding box center [914, 395] width 409 height 22
click at [810, 397] on p "Replace this text with your content" at bounding box center [913, 394] width 406 height 18
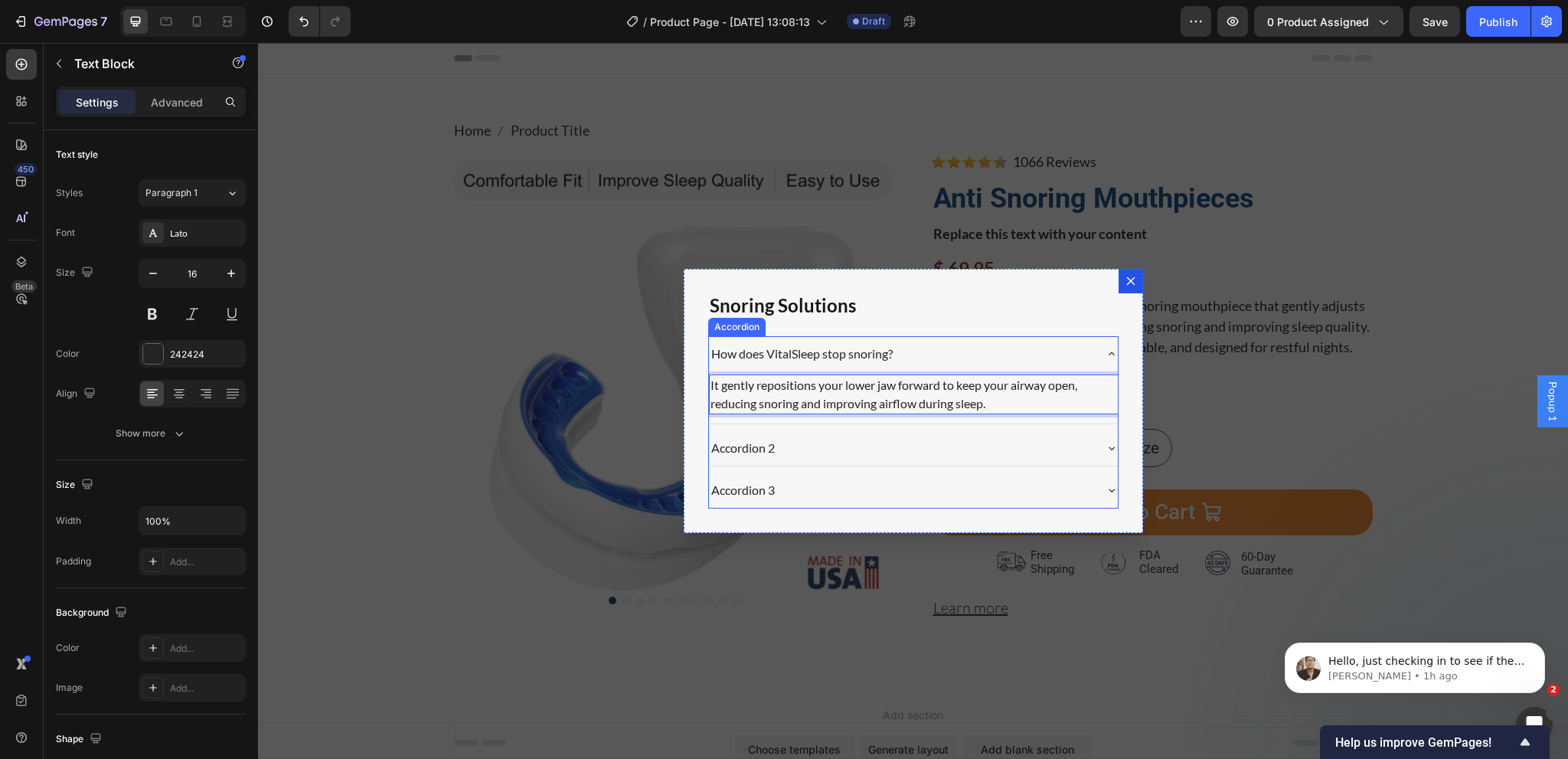
click at [857, 357] on p "How does VitalSleep stop snoring?" at bounding box center [801, 354] width 181 height 18
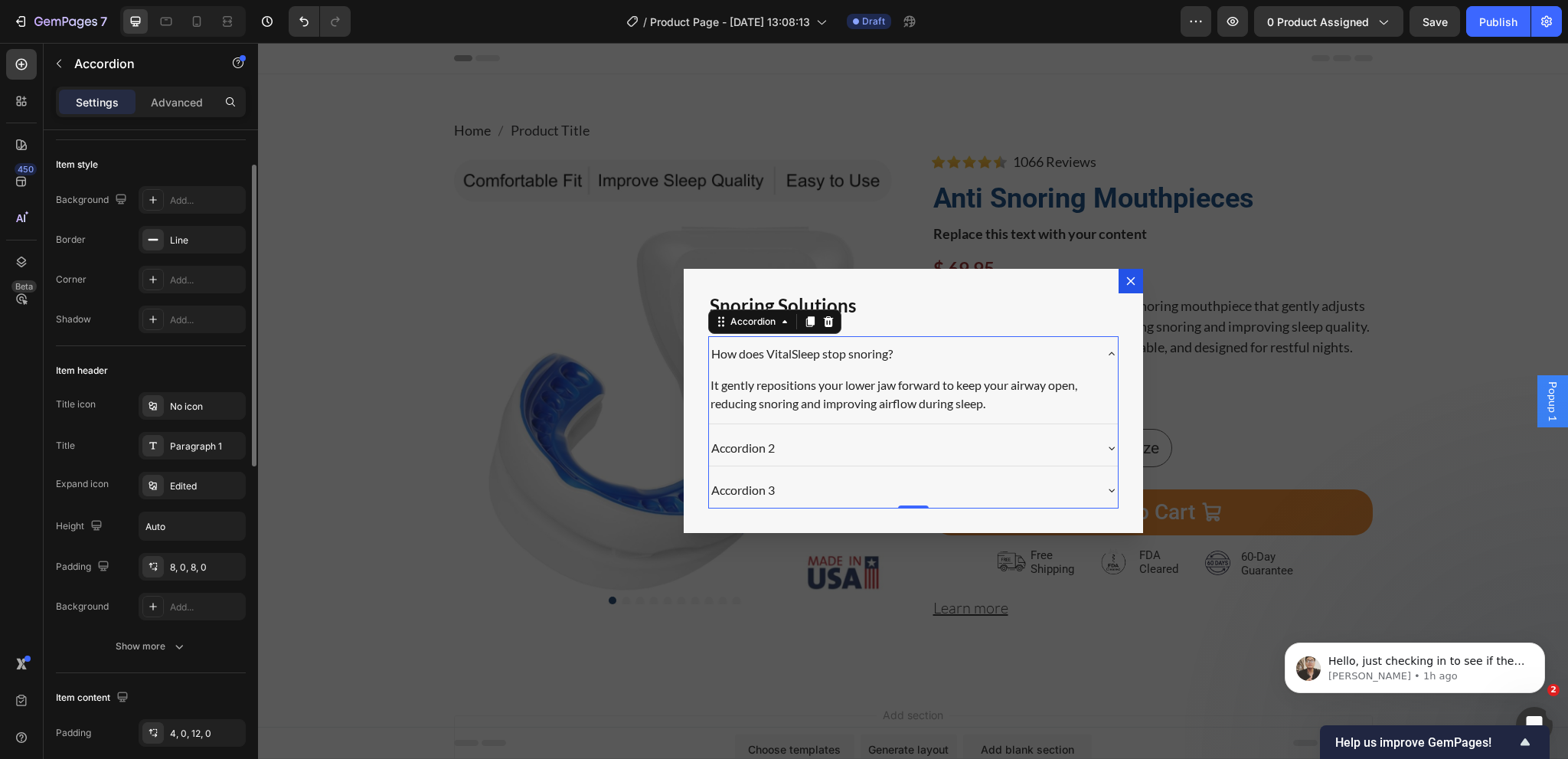
scroll to position [153, 0]
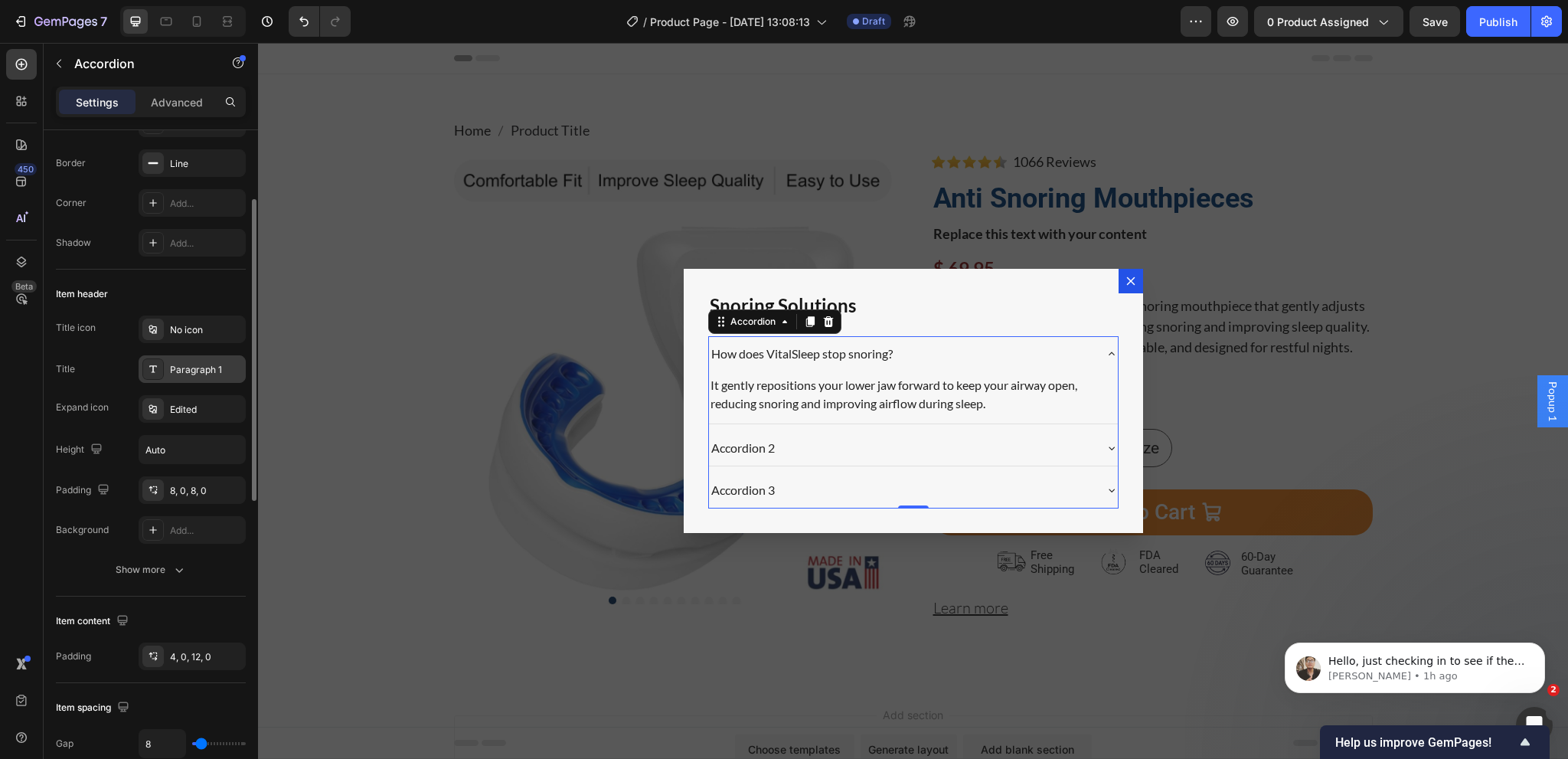
click at [198, 367] on div "Paragraph 1" at bounding box center [206, 370] width 72 height 14
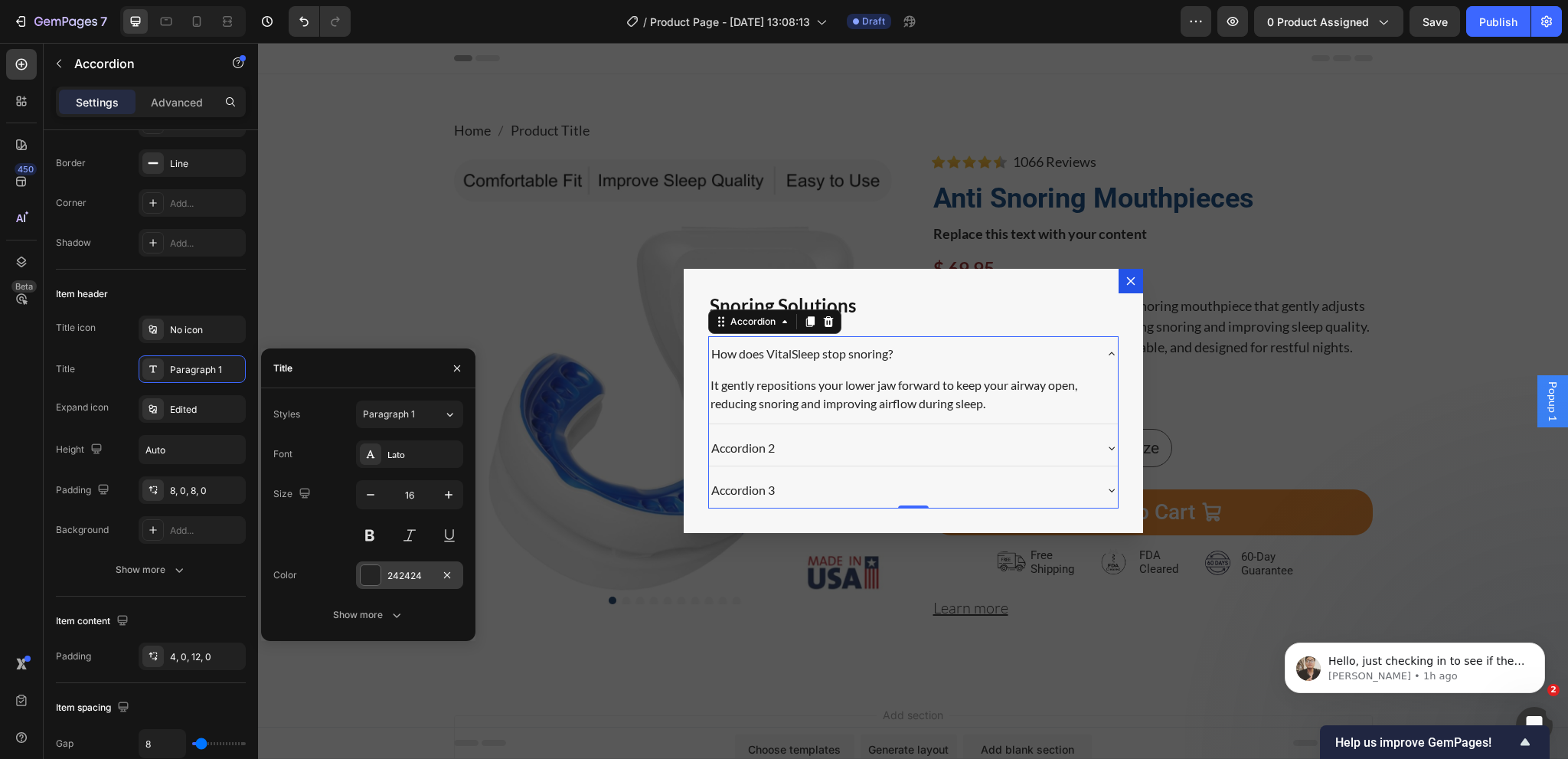
click at [410, 581] on div "242424" at bounding box center [409, 576] width 44 height 14
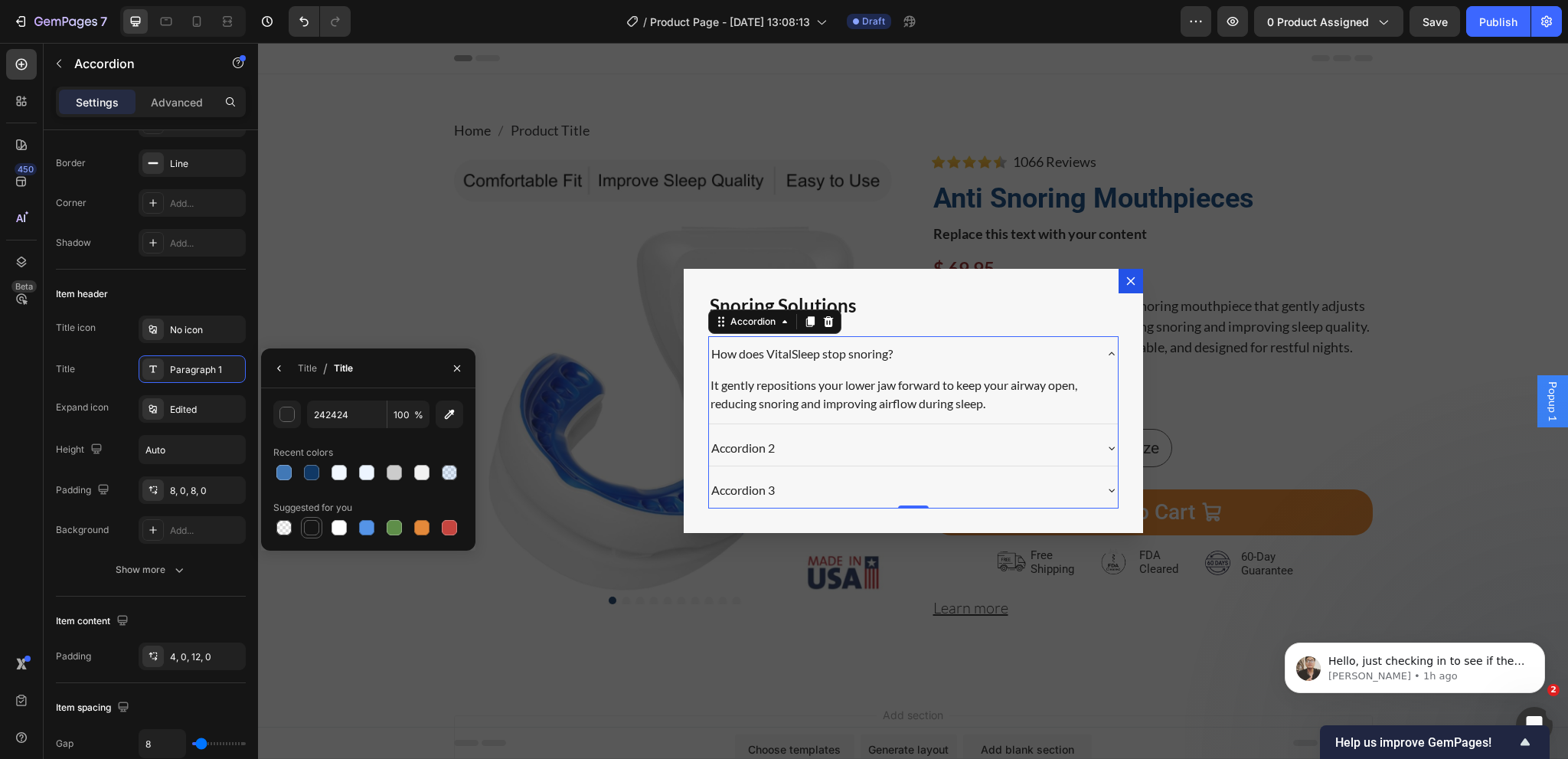
click at [312, 534] on div at bounding box center [311, 528] width 15 height 15
type input "151515"
click at [271, 368] on button "button" at bounding box center [279, 368] width 24 height 24
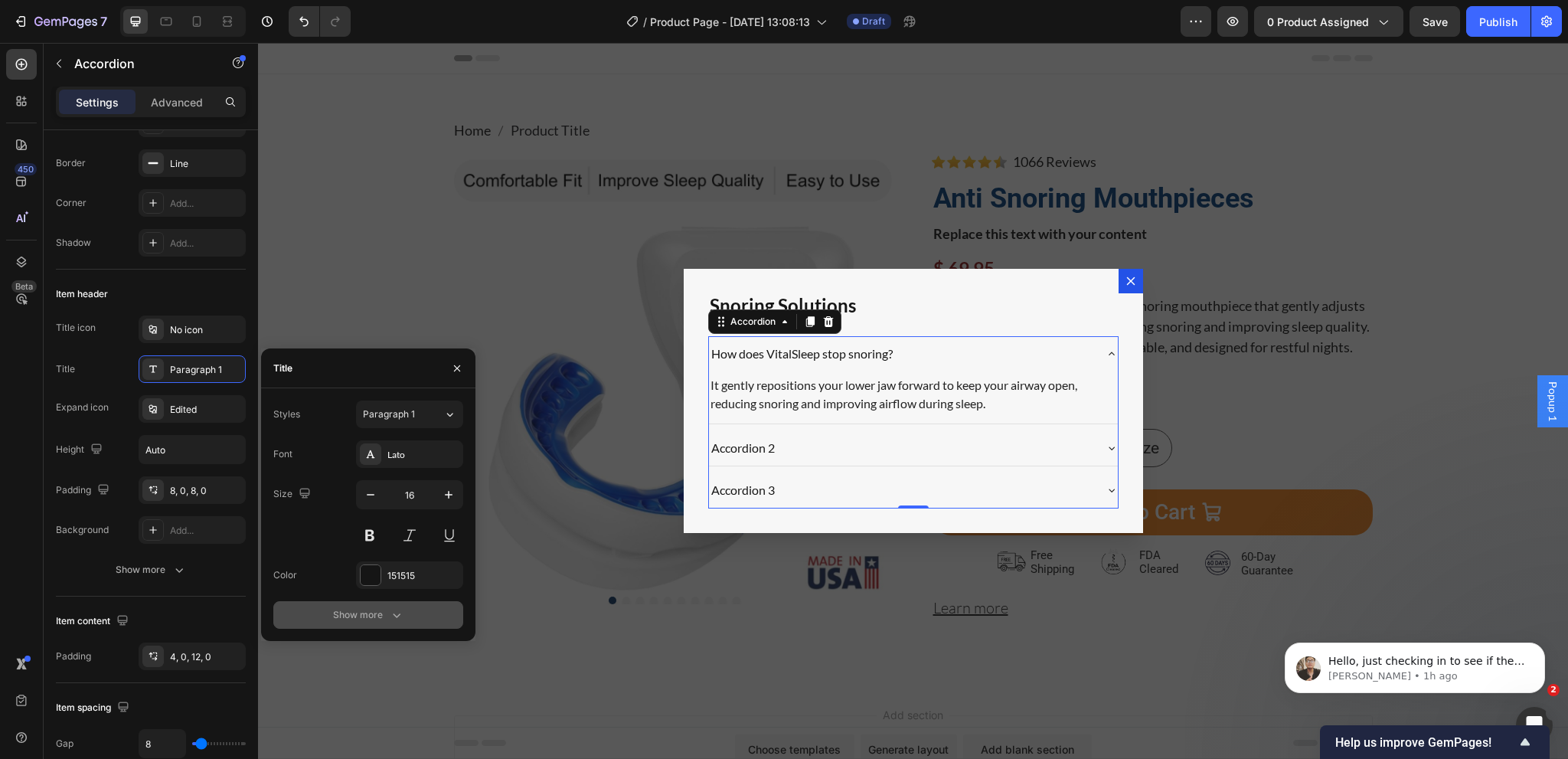
click at [349, 615] on div "Show more" at bounding box center [368, 615] width 71 height 15
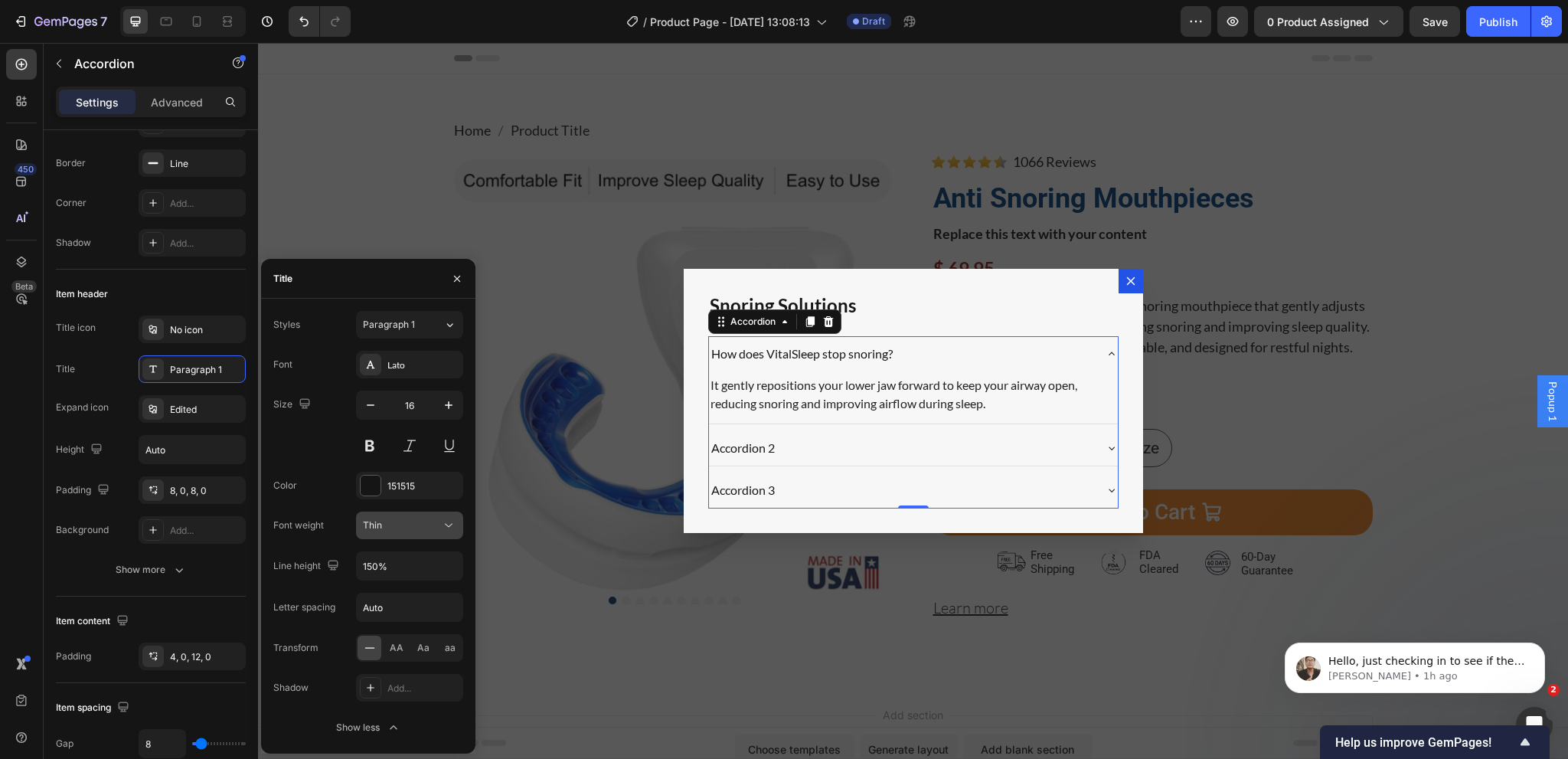
click at [397, 528] on div "Thin" at bounding box center [402, 525] width 78 height 14
click at [382, 645] on p "Bold" at bounding box center [406, 650] width 88 height 14
click at [441, 404] on icon "button" at bounding box center [448, 405] width 15 height 15
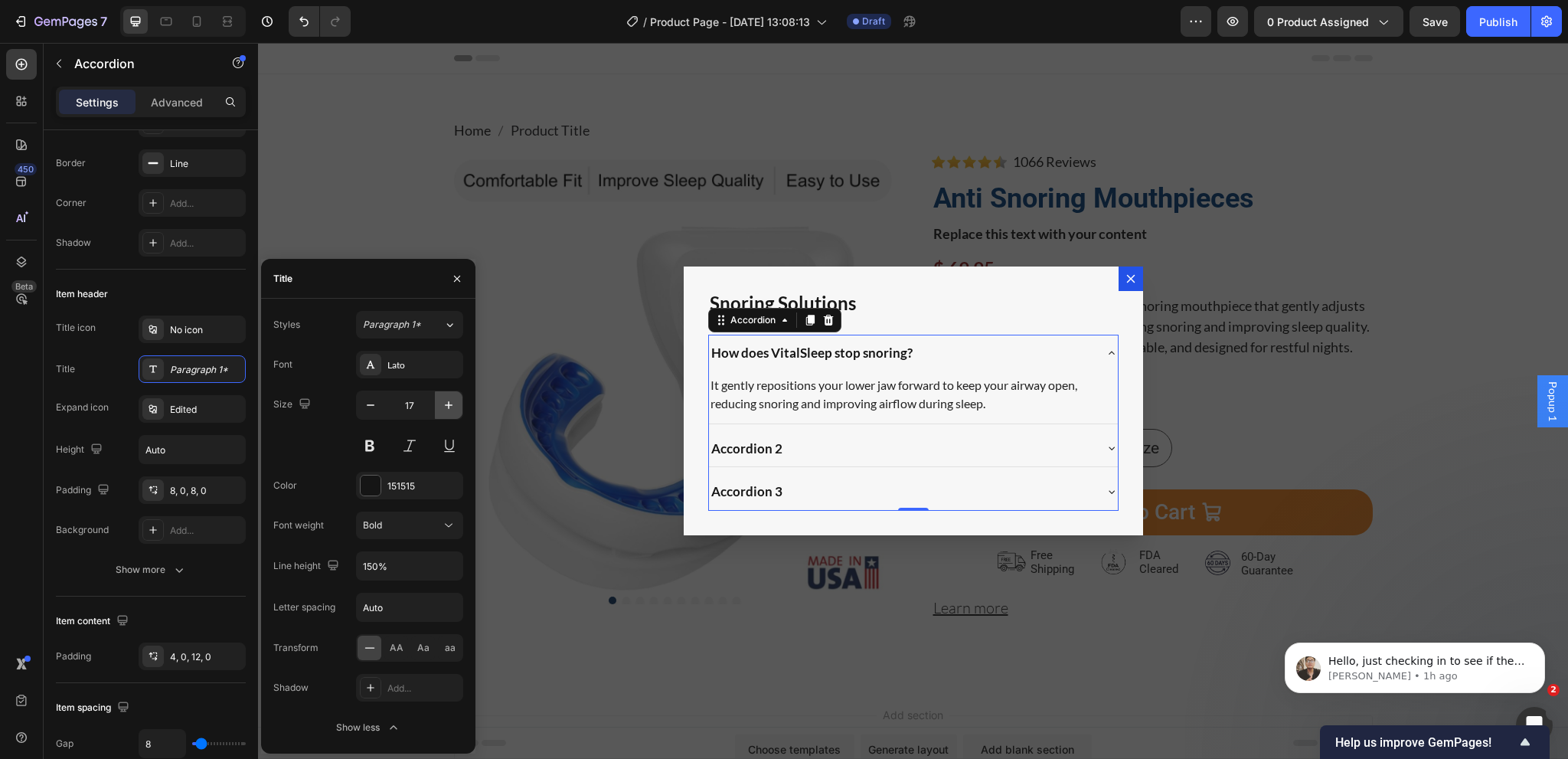
click at [441, 404] on icon "button" at bounding box center [448, 405] width 15 height 15
click at [367, 403] on icon "button" at bounding box center [371, 405] width 15 height 15
type input "17"
click at [188, 657] on div "4, 0, 12, 0" at bounding box center [192, 657] width 44 height 14
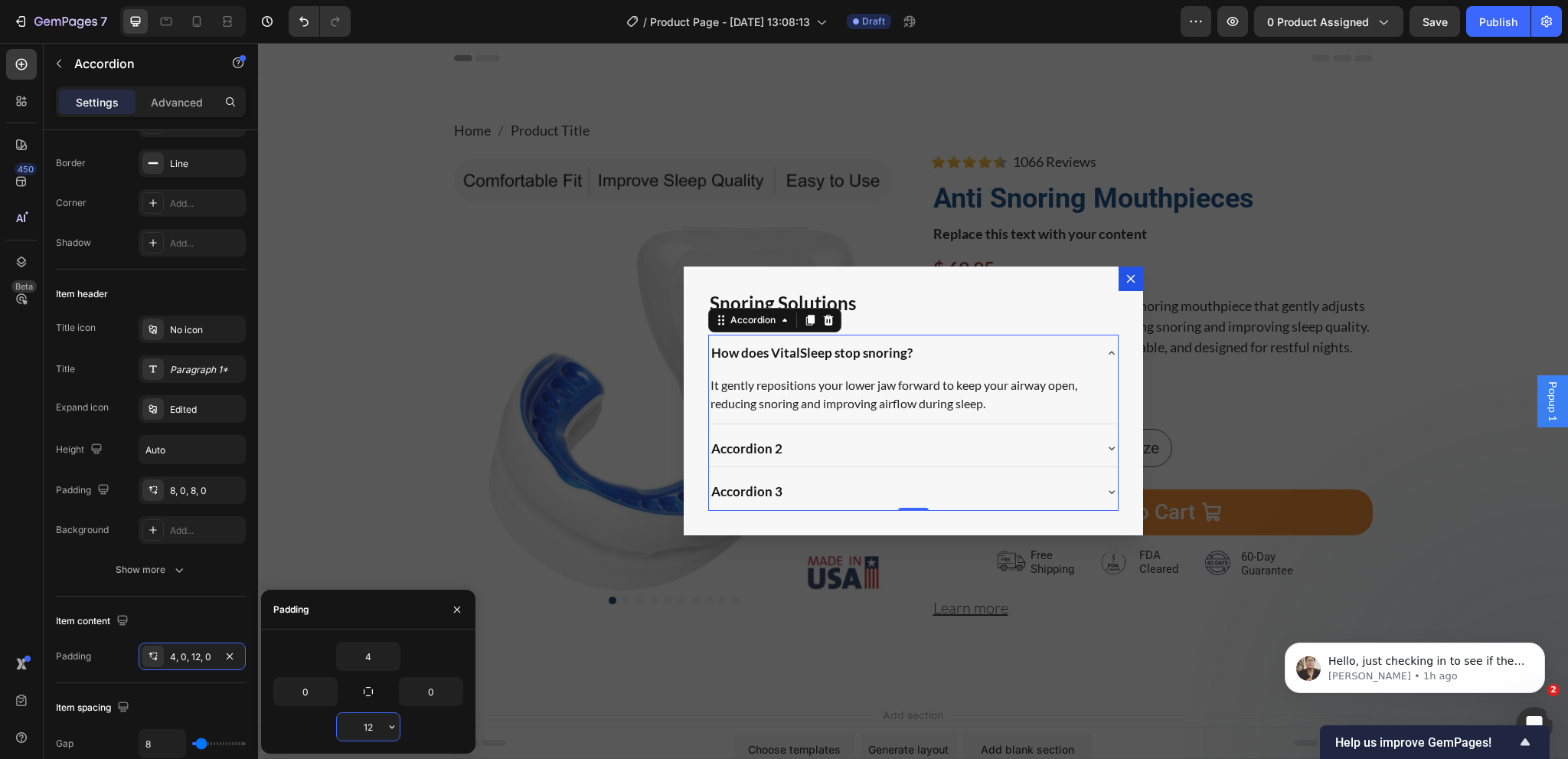
click at [371, 730] on input "12" at bounding box center [368, 726] width 63 height 28
type input "12"
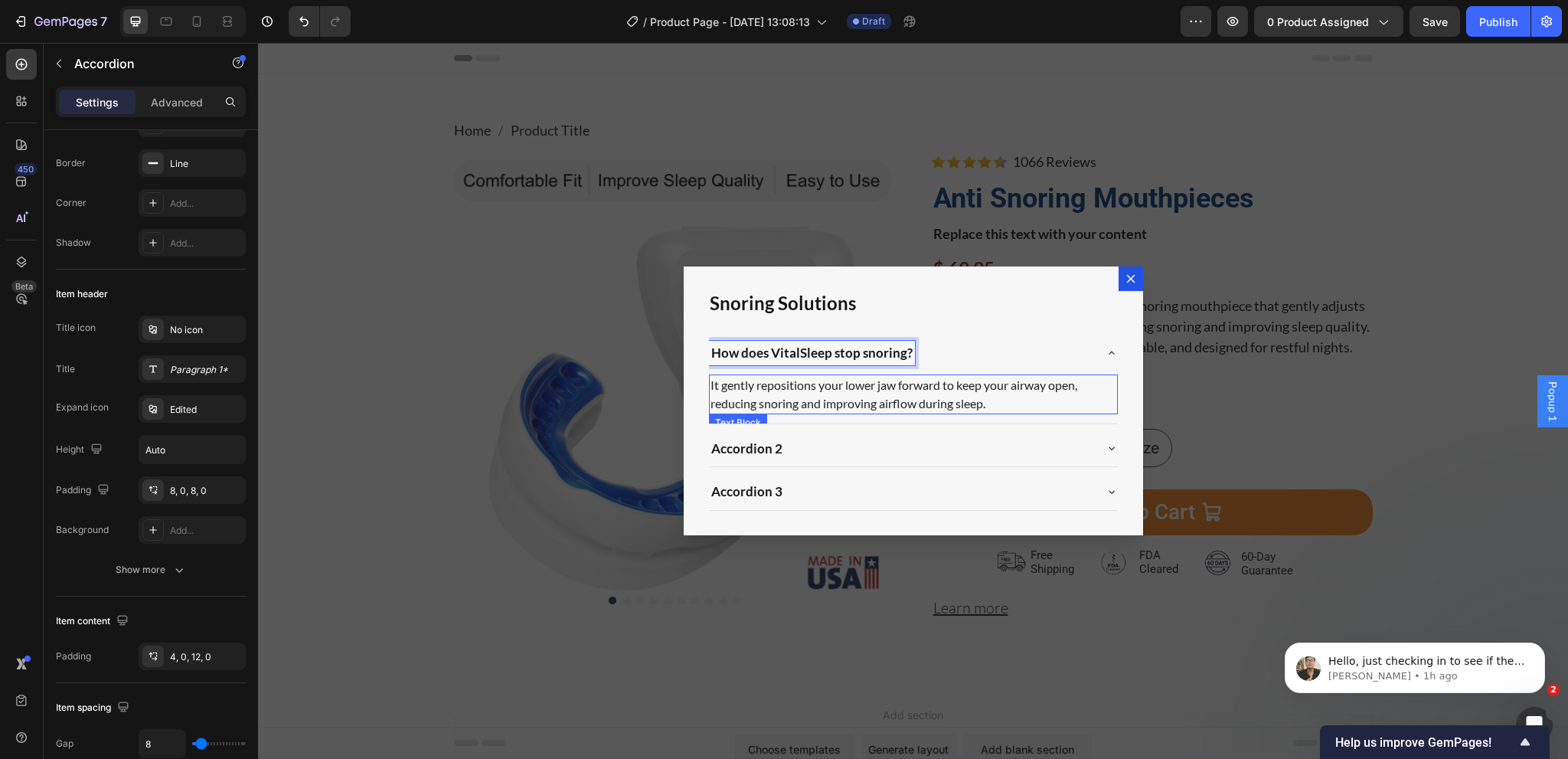
click at [896, 392] on p "It gently repositions your lower jaw forward to keep your airway open, reducing…" at bounding box center [913, 394] width 406 height 37
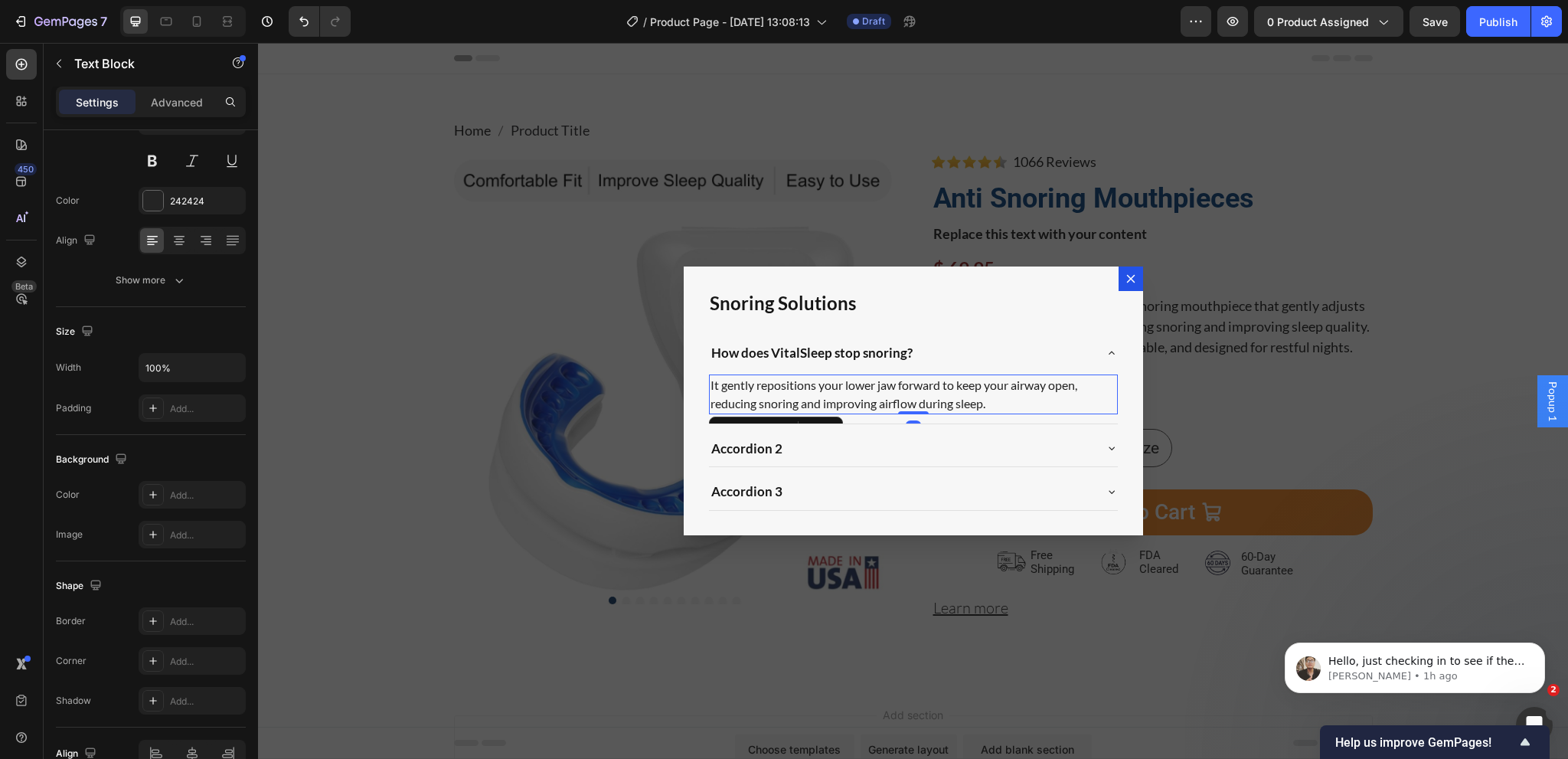
scroll to position [0, 0]
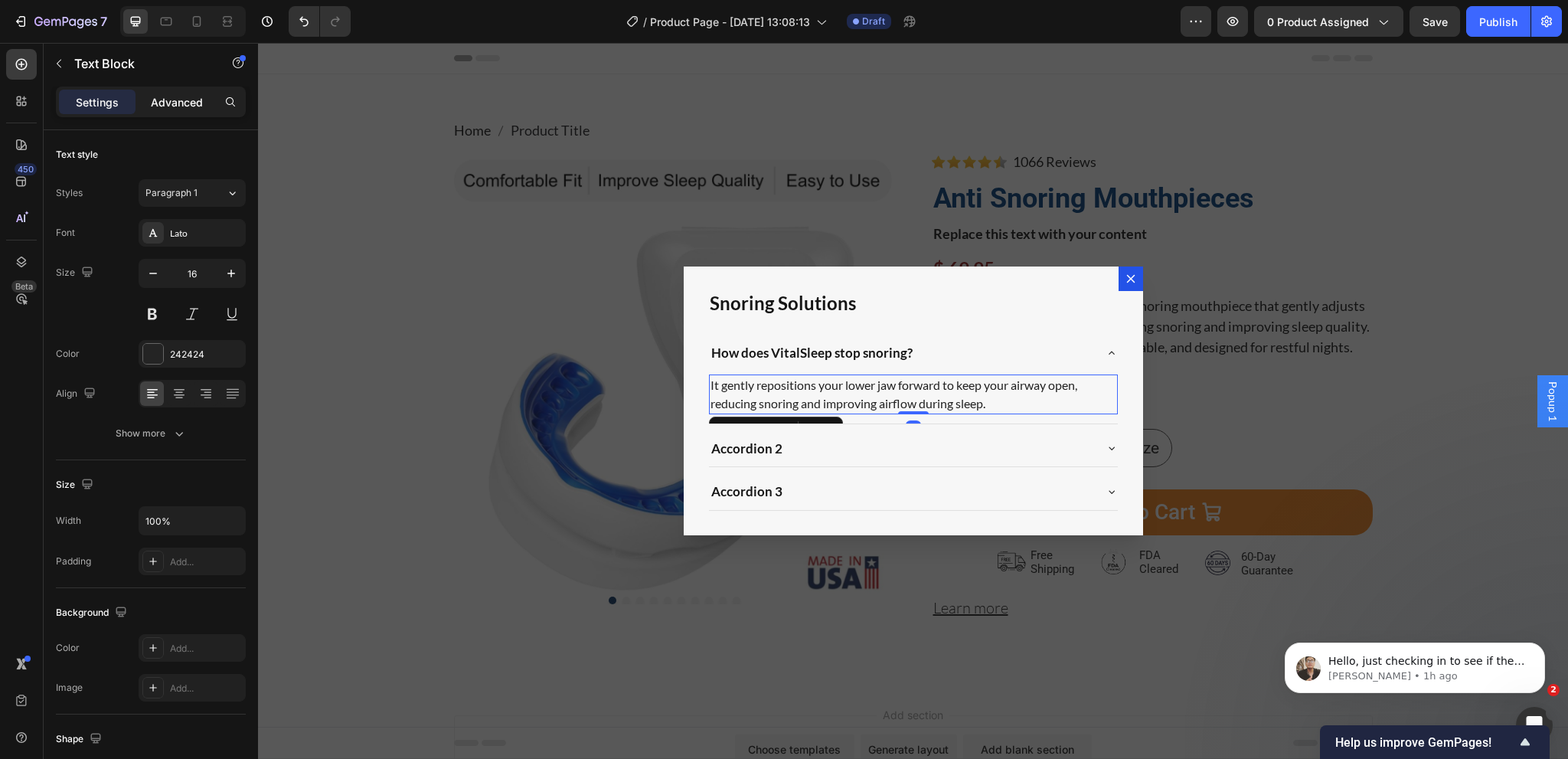
click at [169, 110] on div "Advanced" at bounding box center [177, 101] width 77 height 24
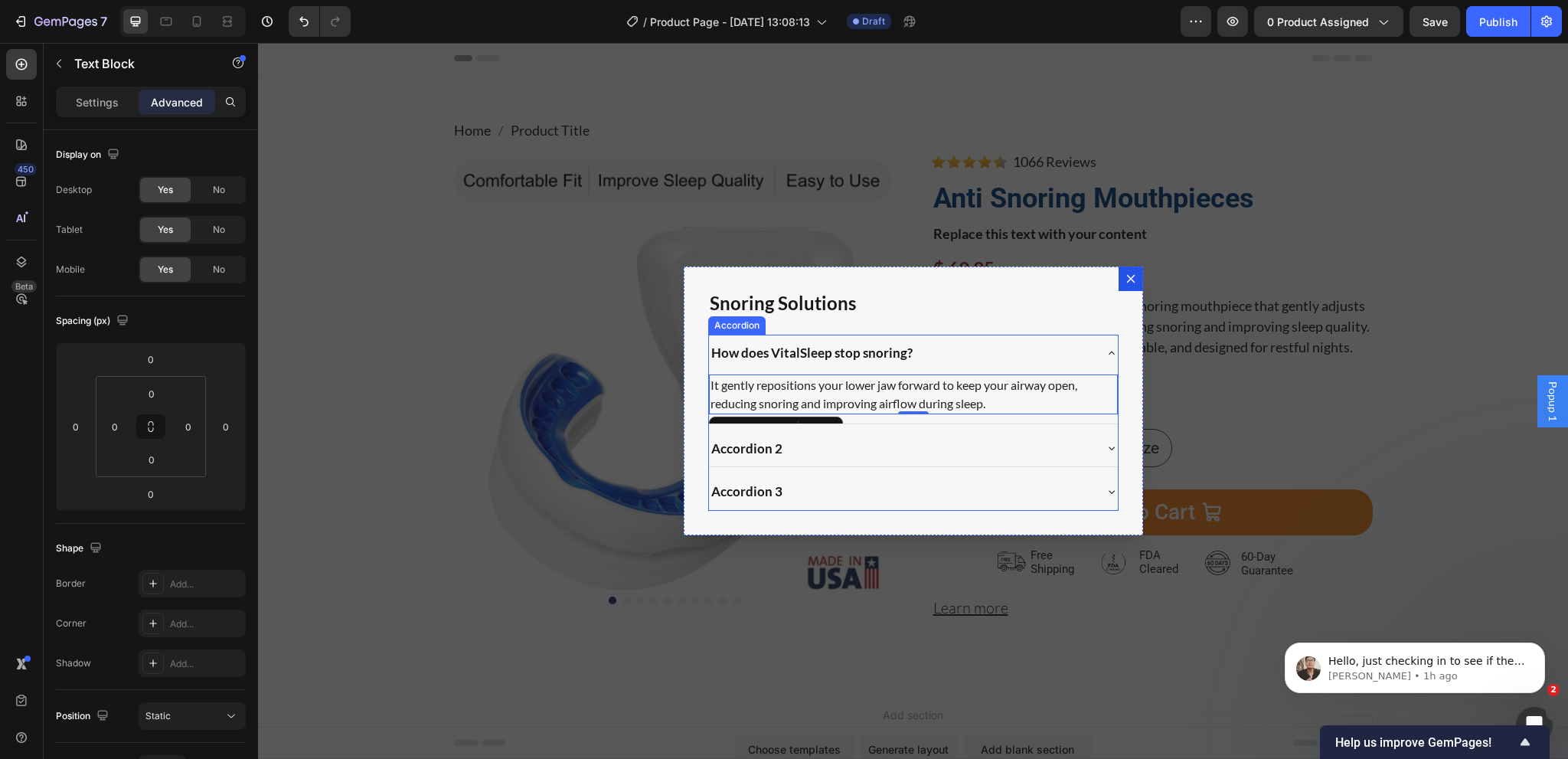
click at [867, 370] on div "How does VitalSleep stop snoring?" at bounding box center [914, 353] width 409 height 37
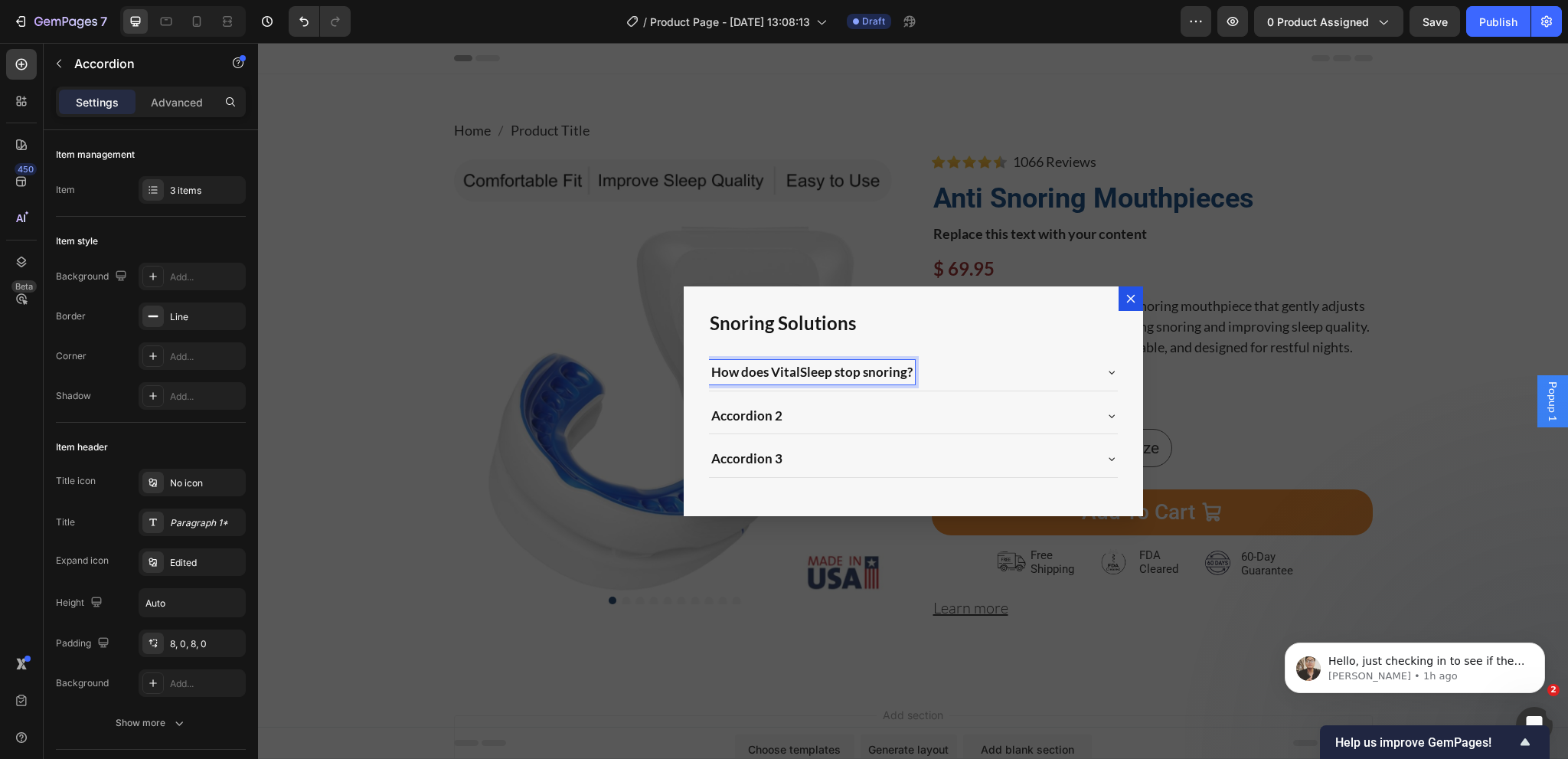
click at [961, 370] on div "How does VitalSleep stop snoring?" at bounding box center [901, 372] width 385 height 24
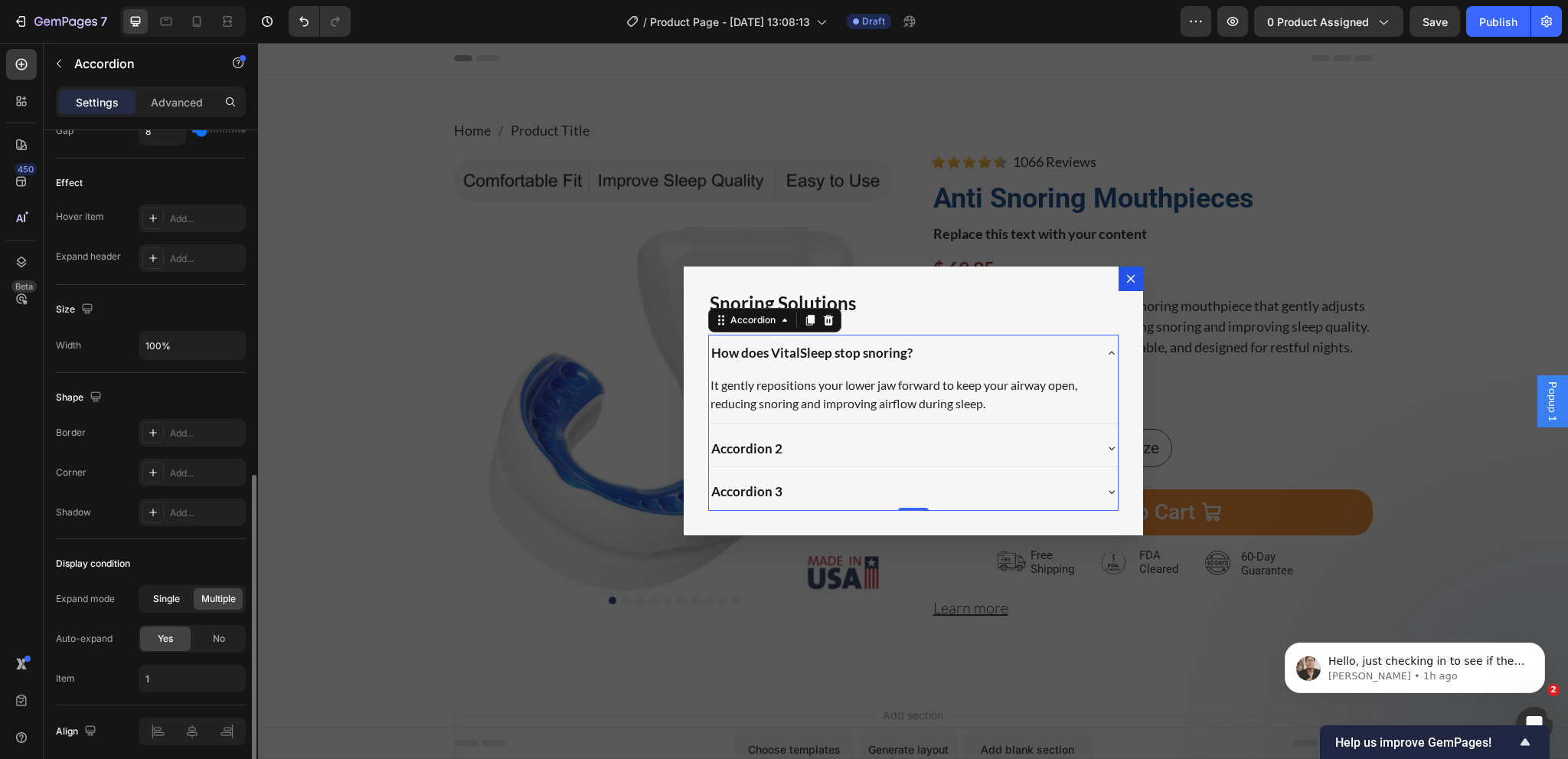
scroll to position [822, 0]
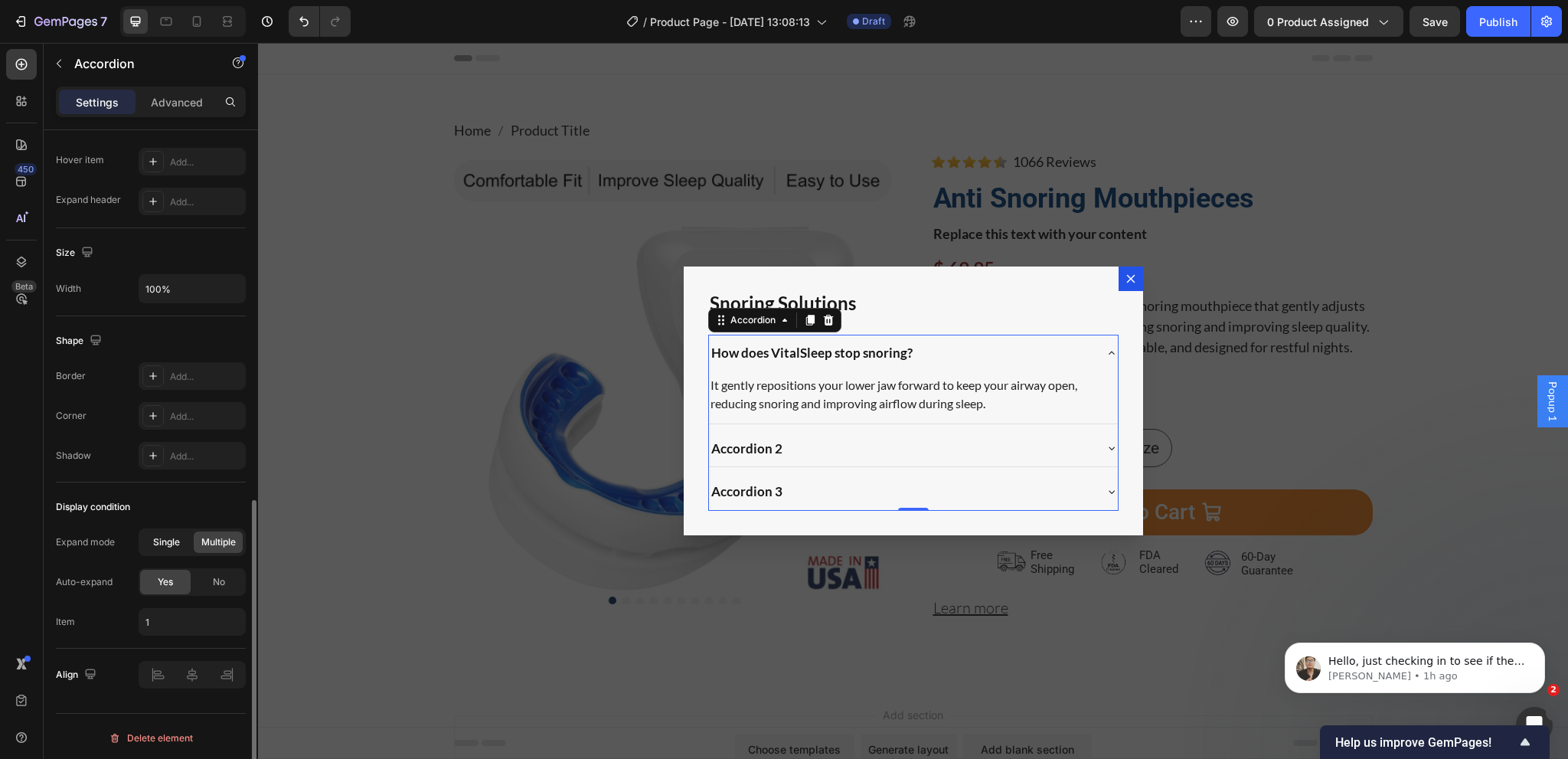
click at [164, 535] on span "Single" at bounding box center [166, 542] width 27 height 14
click at [204, 584] on div "No" at bounding box center [219, 582] width 51 height 24
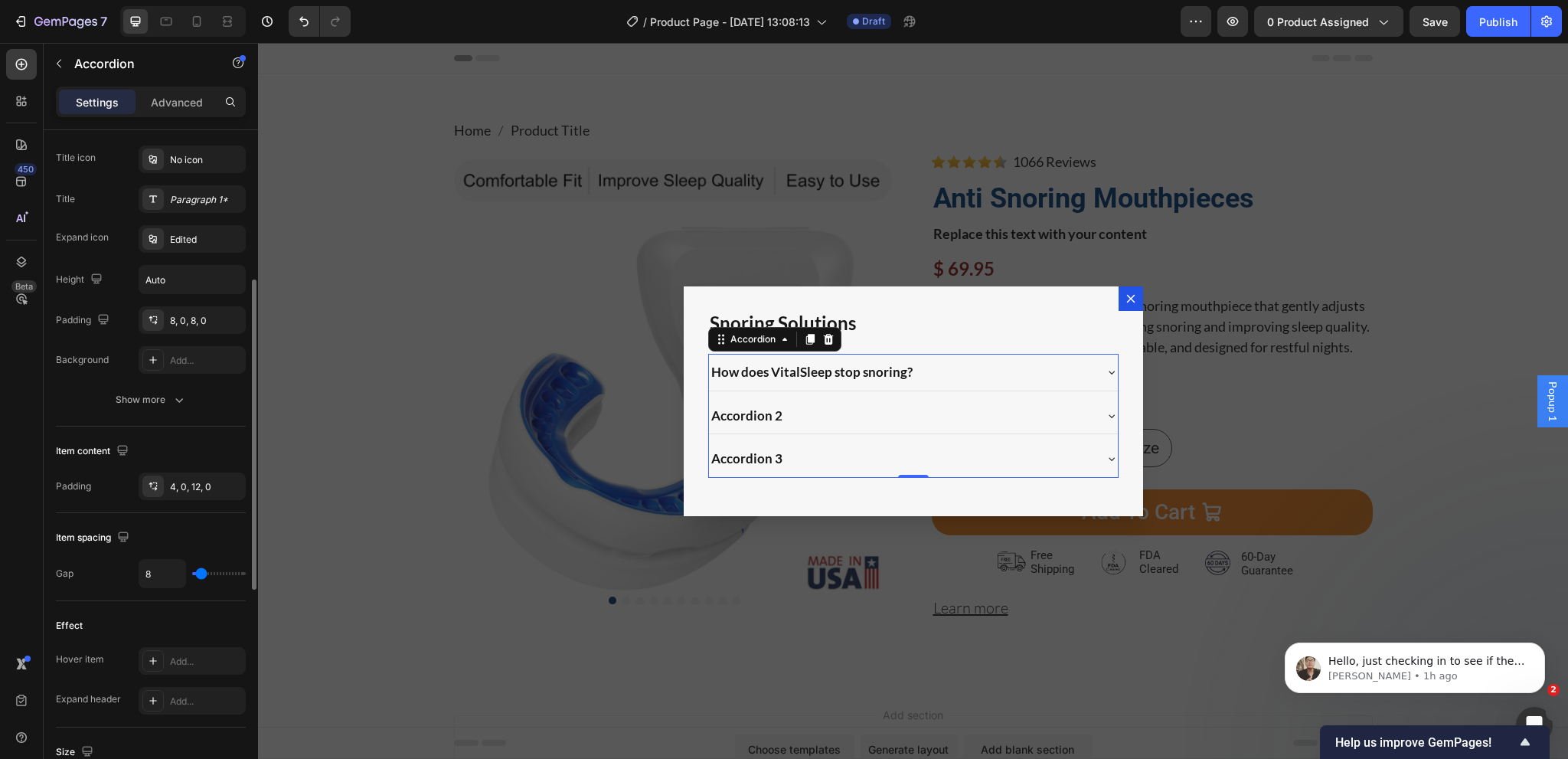
scroll to position [246, 0]
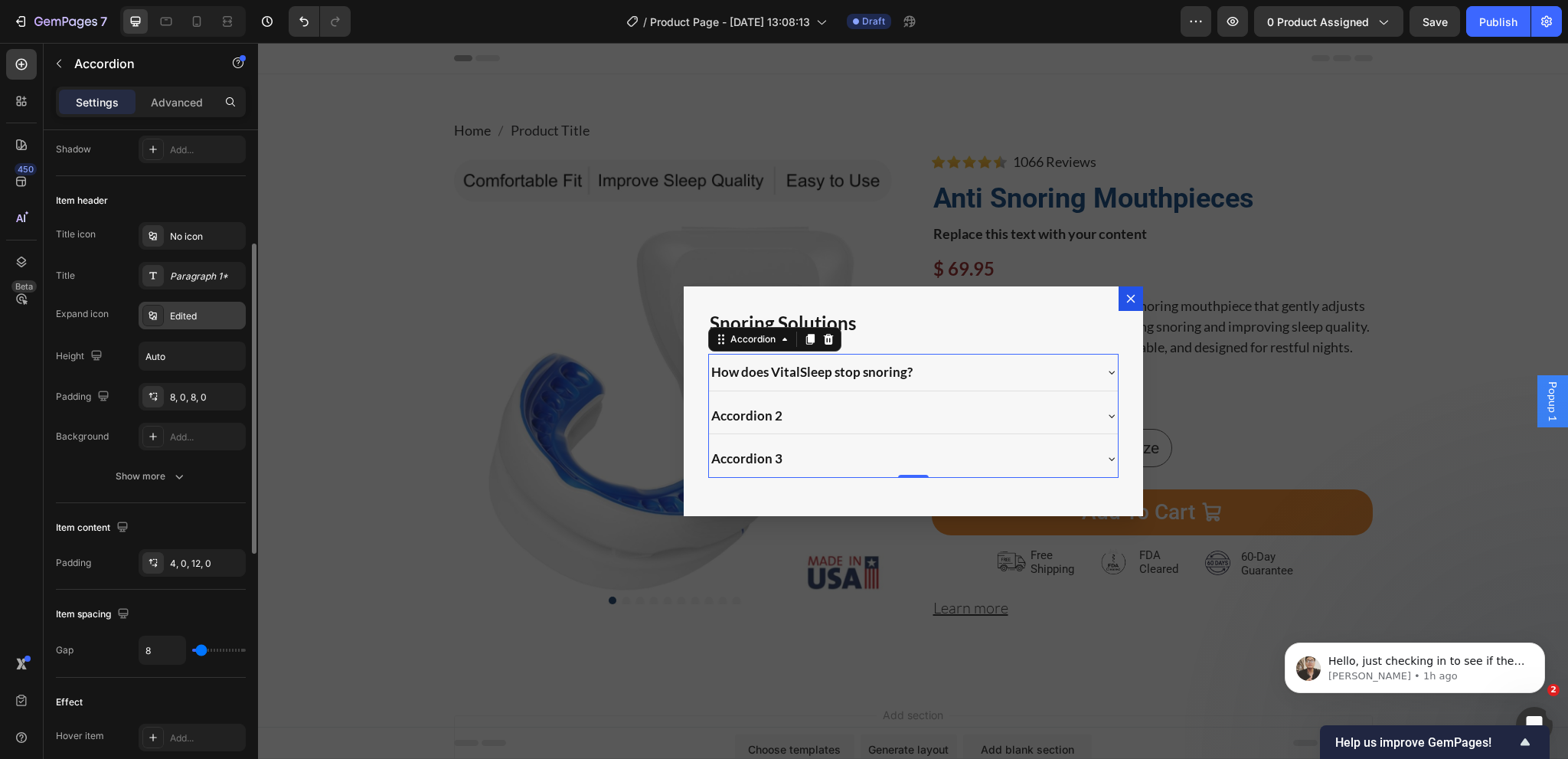
click at [184, 314] on div "Edited" at bounding box center [206, 316] width 72 height 14
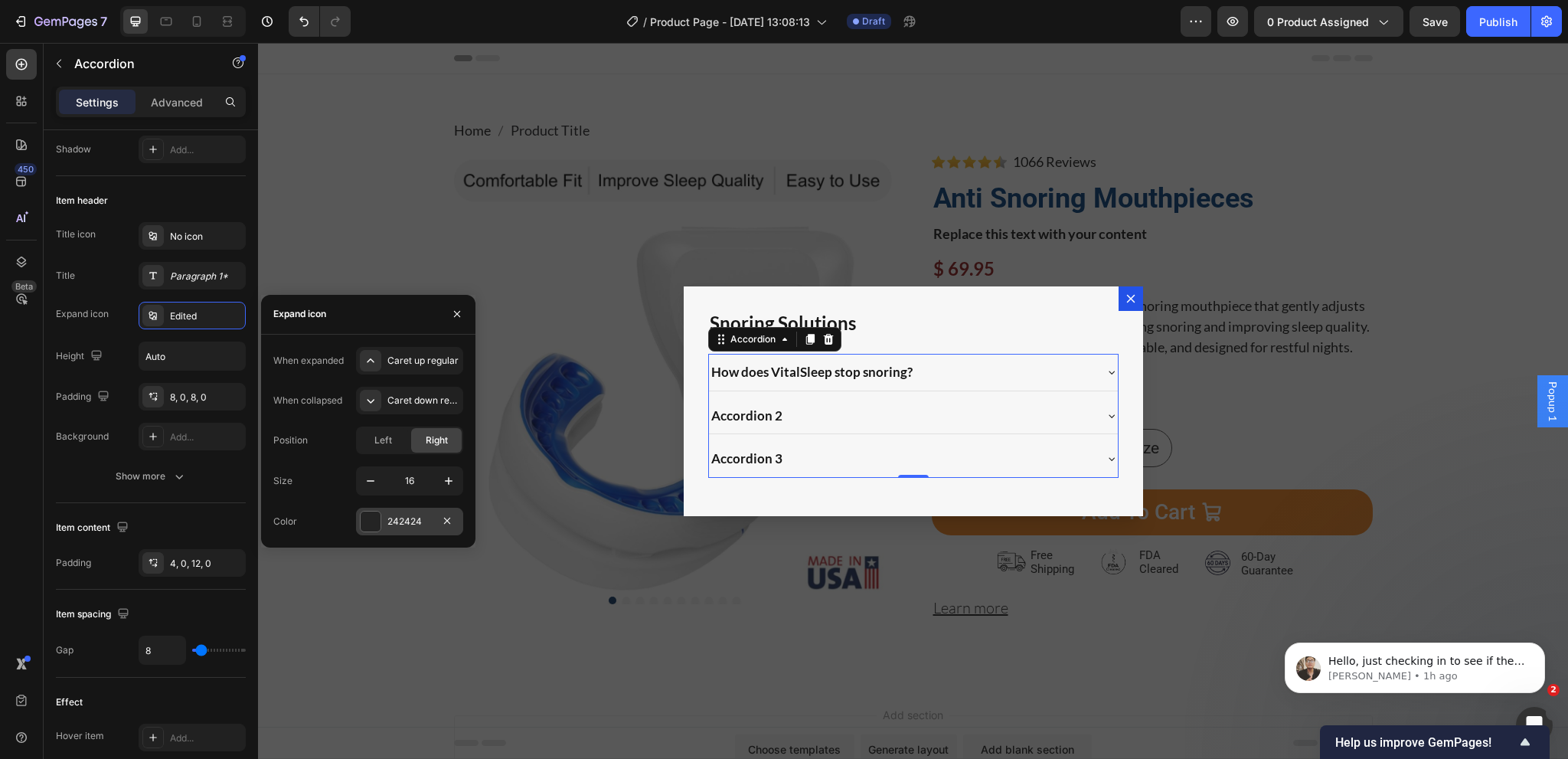
click at [420, 515] on div "242424" at bounding box center [409, 522] width 44 height 14
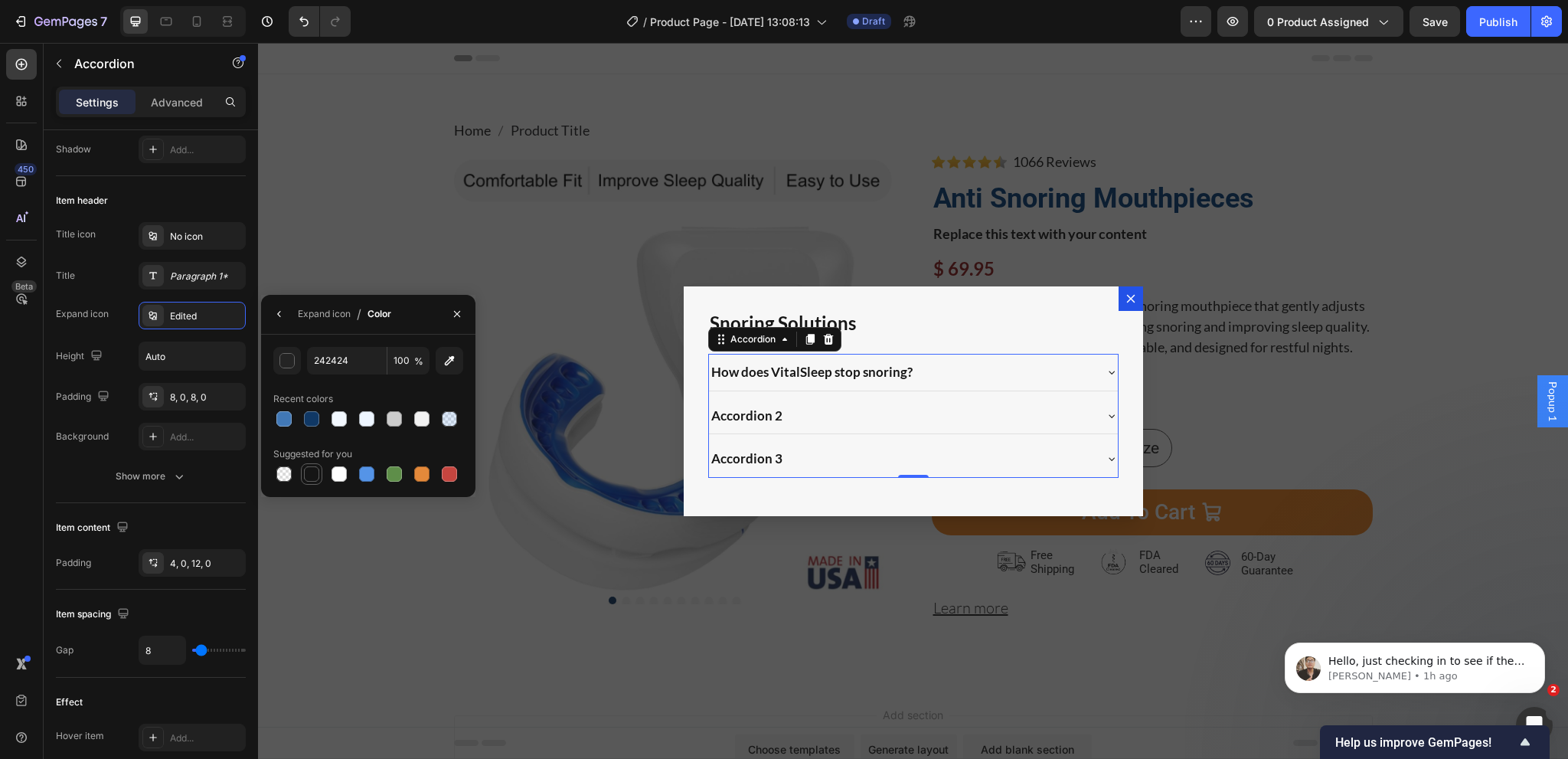
click at [314, 473] on div at bounding box center [311, 474] width 15 height 15
type input "151515"
click at [272, 319] on button "button" at bounding box center [279, 313] width 24 height 24
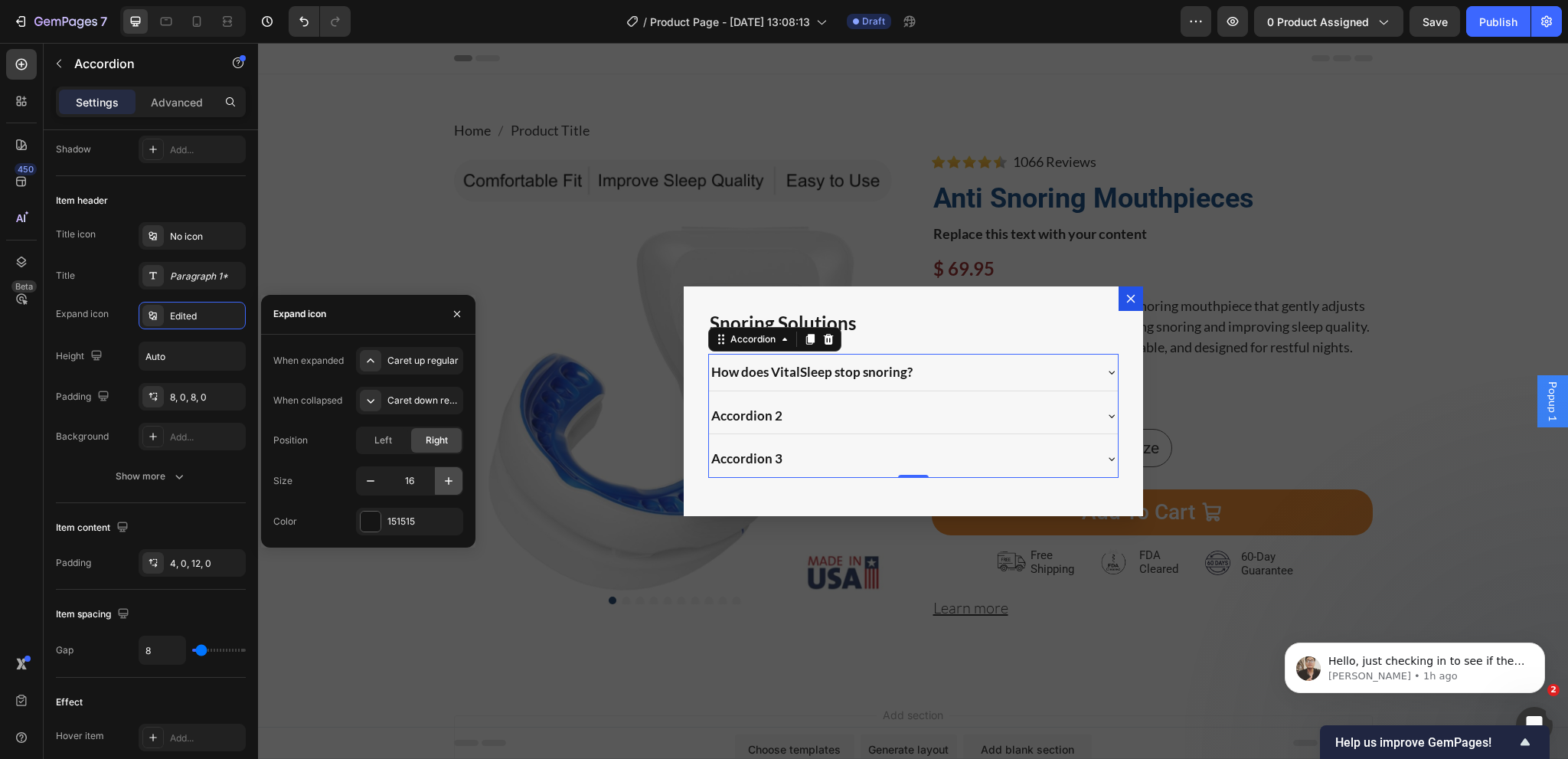
click at [450, 485] on icon "button" at bounding box center [448, 481] width 15 height 15
click at [451, 487] on icon "button" at bounding box center [448, 481] width 15 height 15
click at [453, 487] on icon "button" at bounding box center [448, 481] width 15 height 15
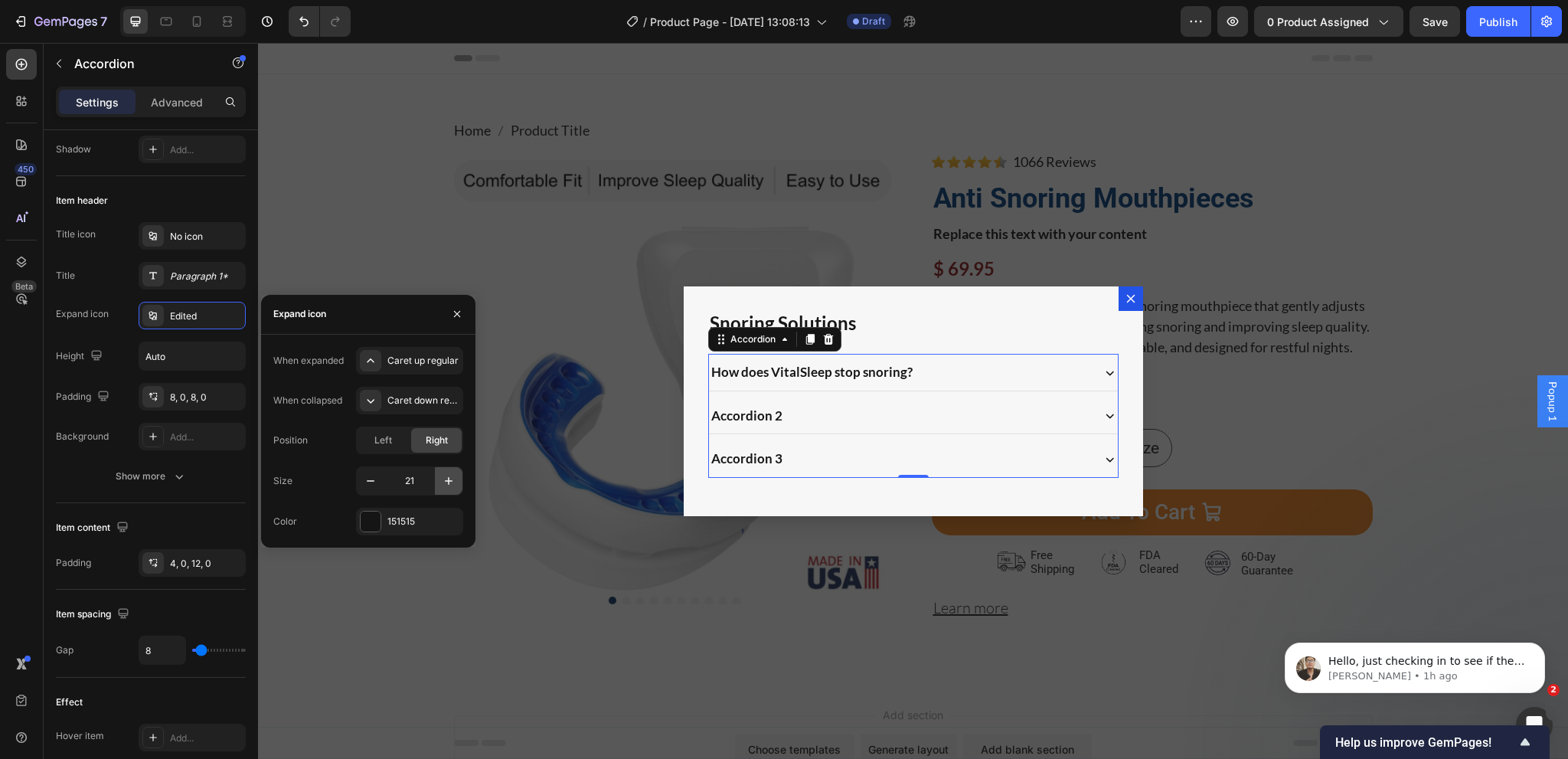
click at [453, 487] on icon "button" at bounding box center [448, 481] width 15 height 15
type input "22"
click at [944, 372] on div "How does VitalSleep stop snoring?" at bounding box center [899, 372] width 380 height 24
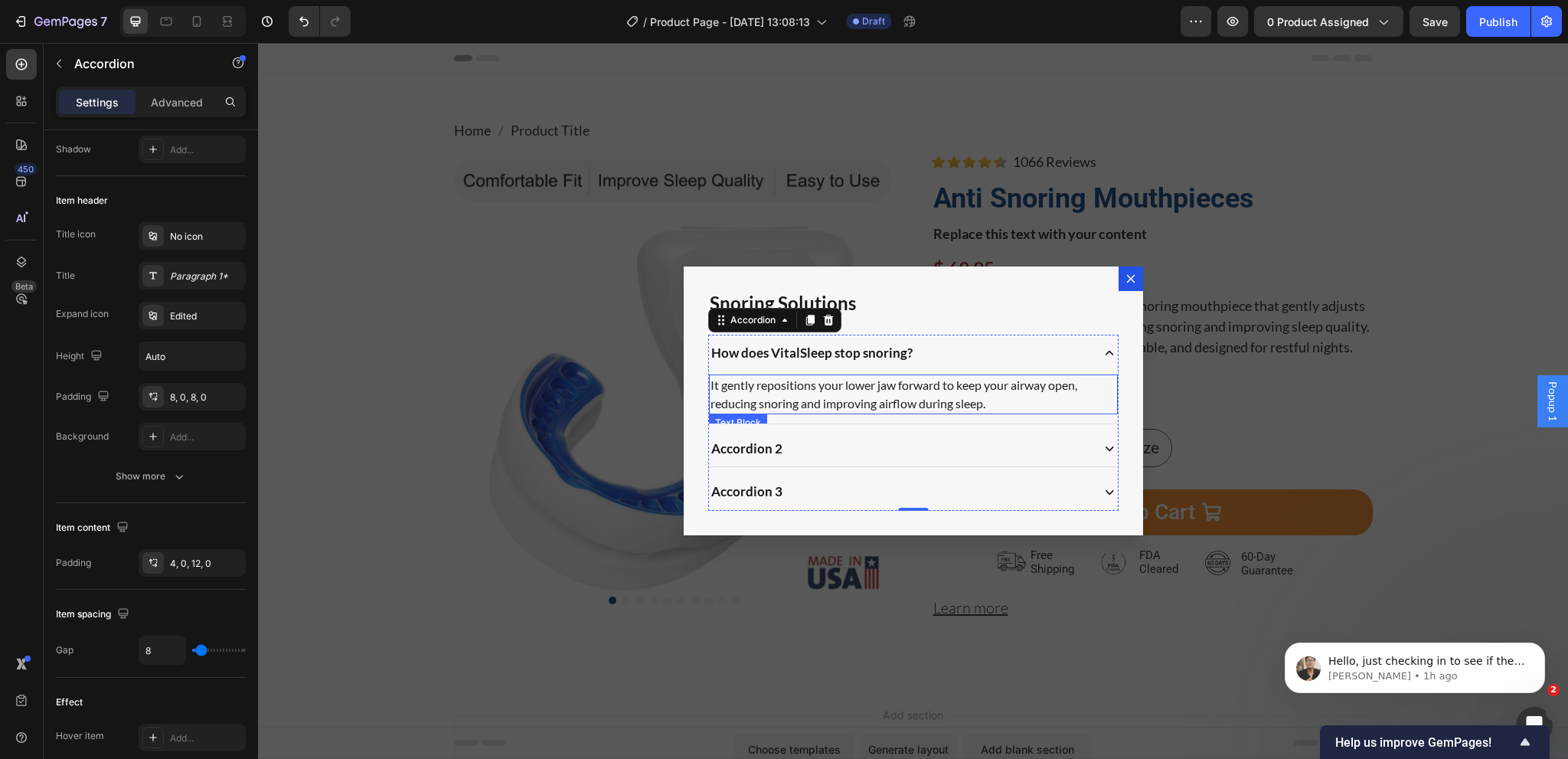
click at [900, 397] on p "It gently repositions your lower jaw forward to keep your airway open, reducing…" at bounding box center [913, 394] width 406 height 37
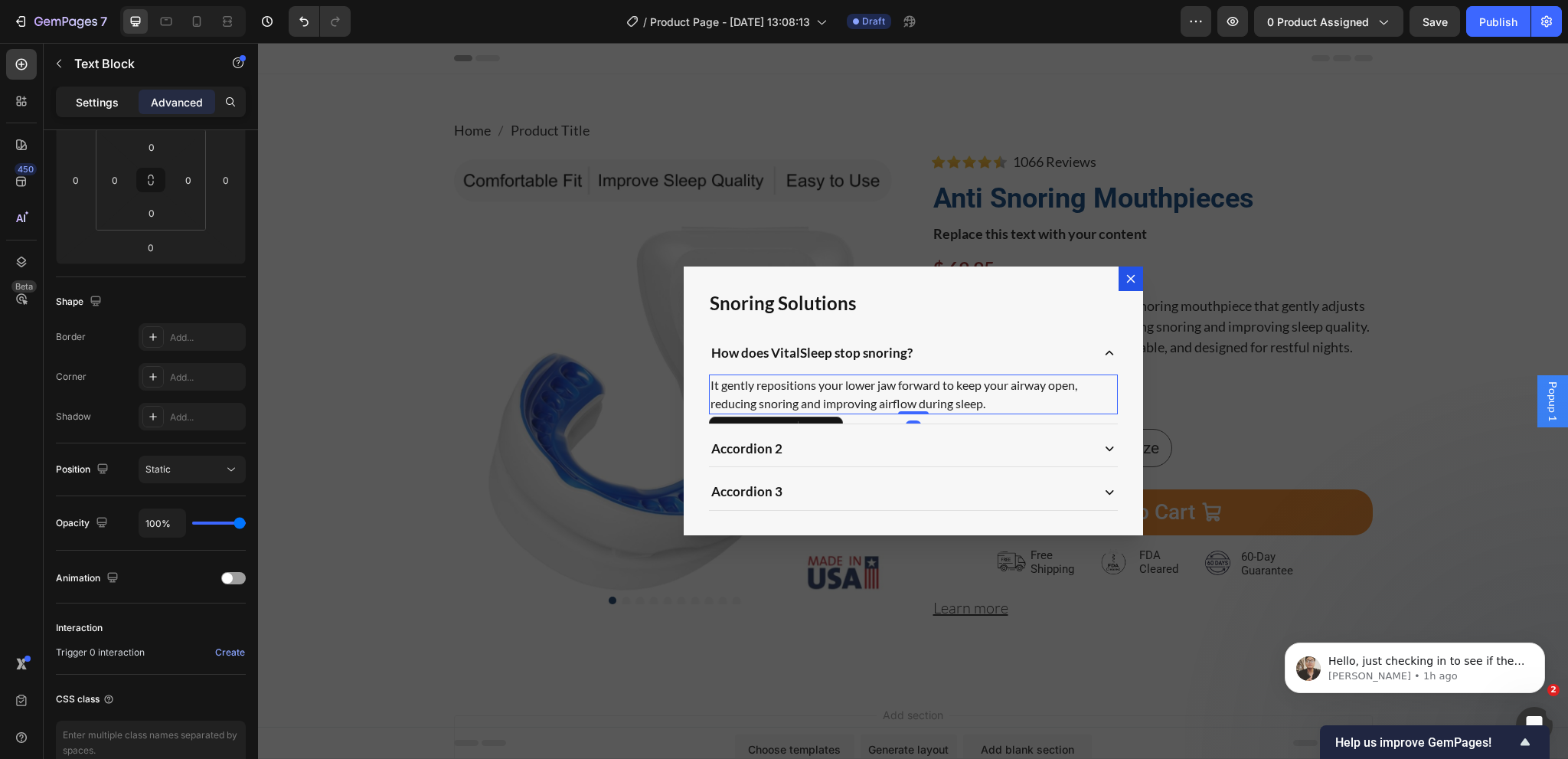
click at [102, 113] on div "Settings" at bounding box center [98, 101] width 77 height 24
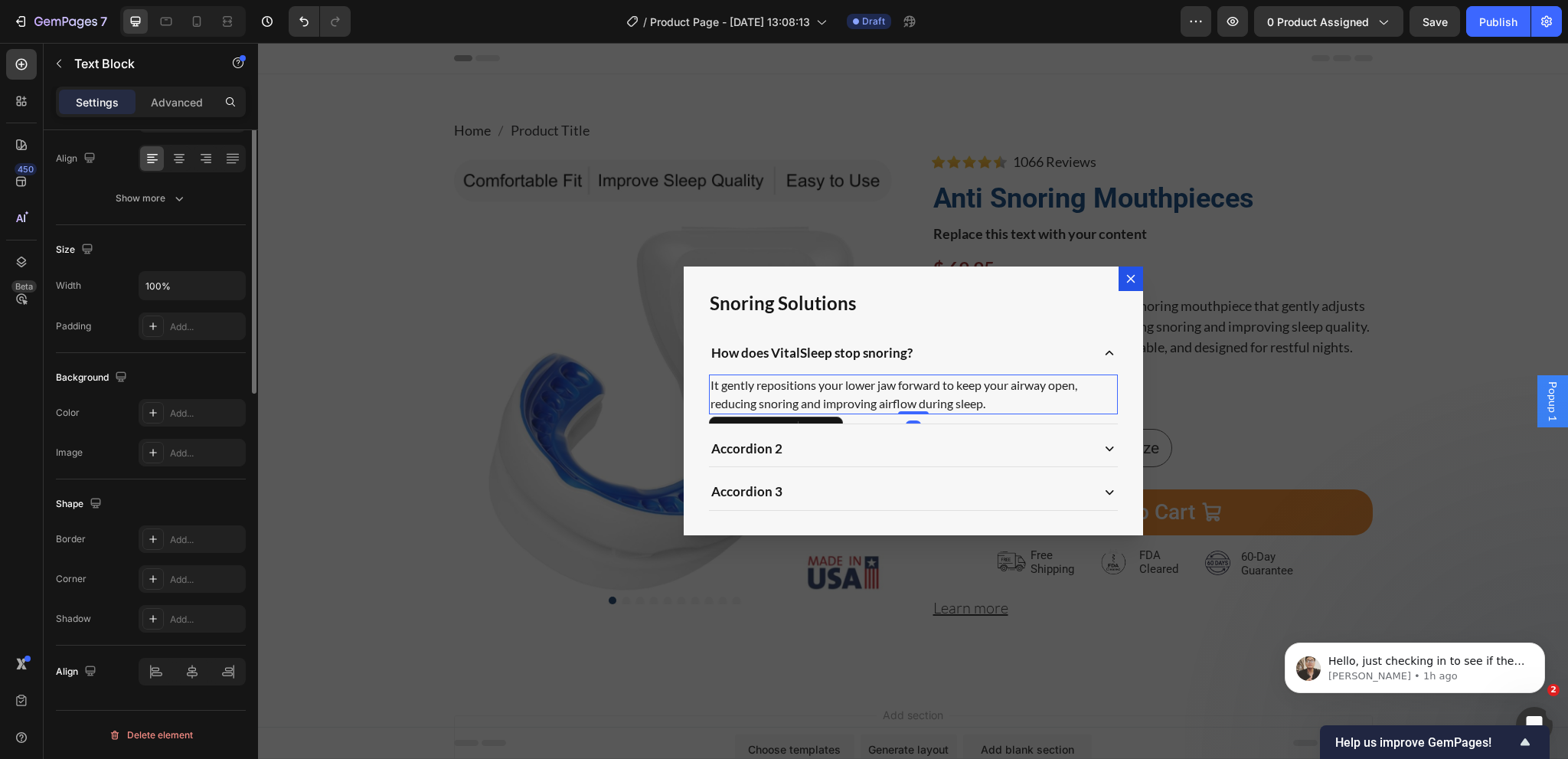
scroll to position [0, 0]
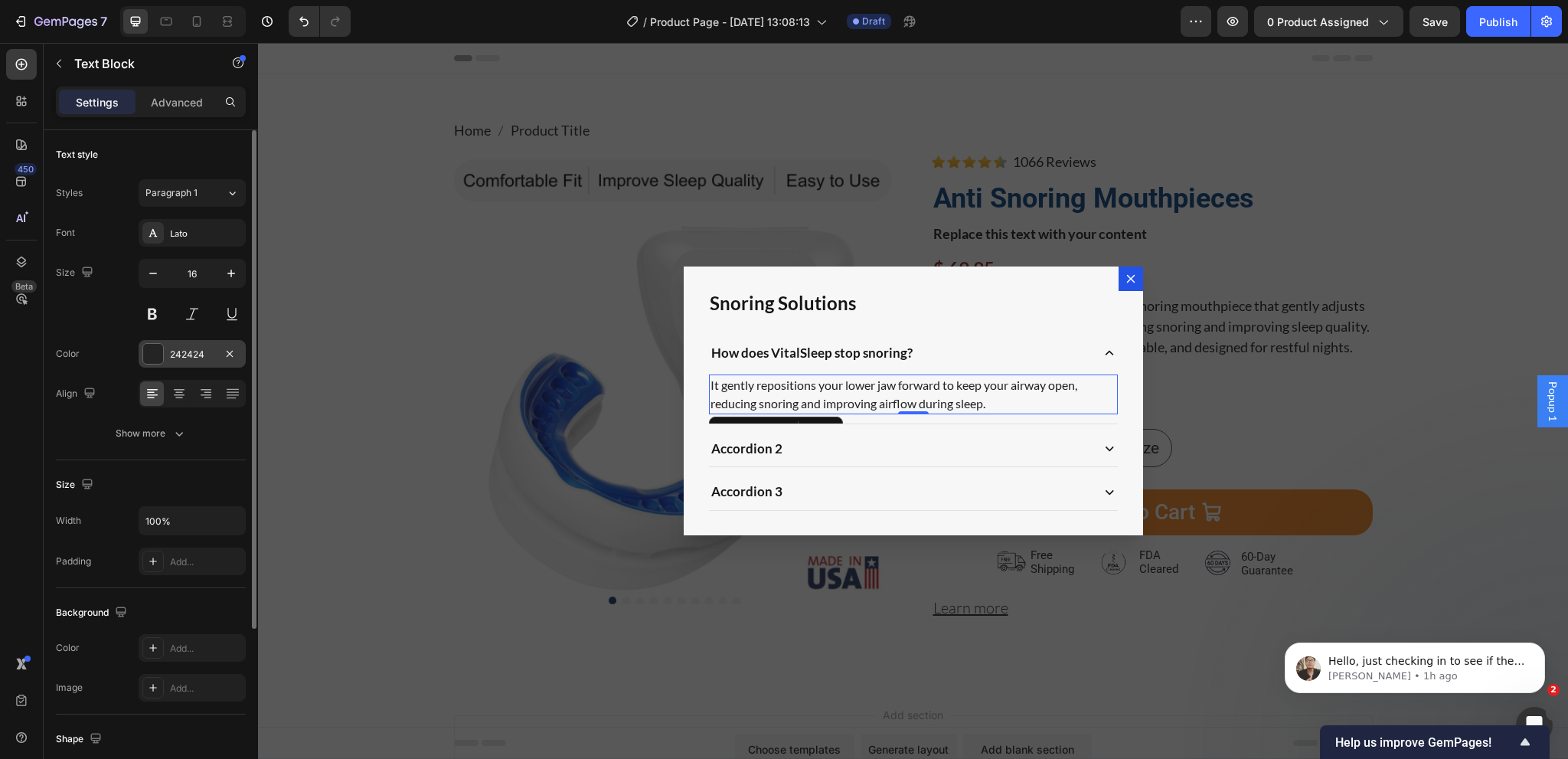
click at [193, 361] on div "242424" at bounding box center [192, 353] width 107 height 28
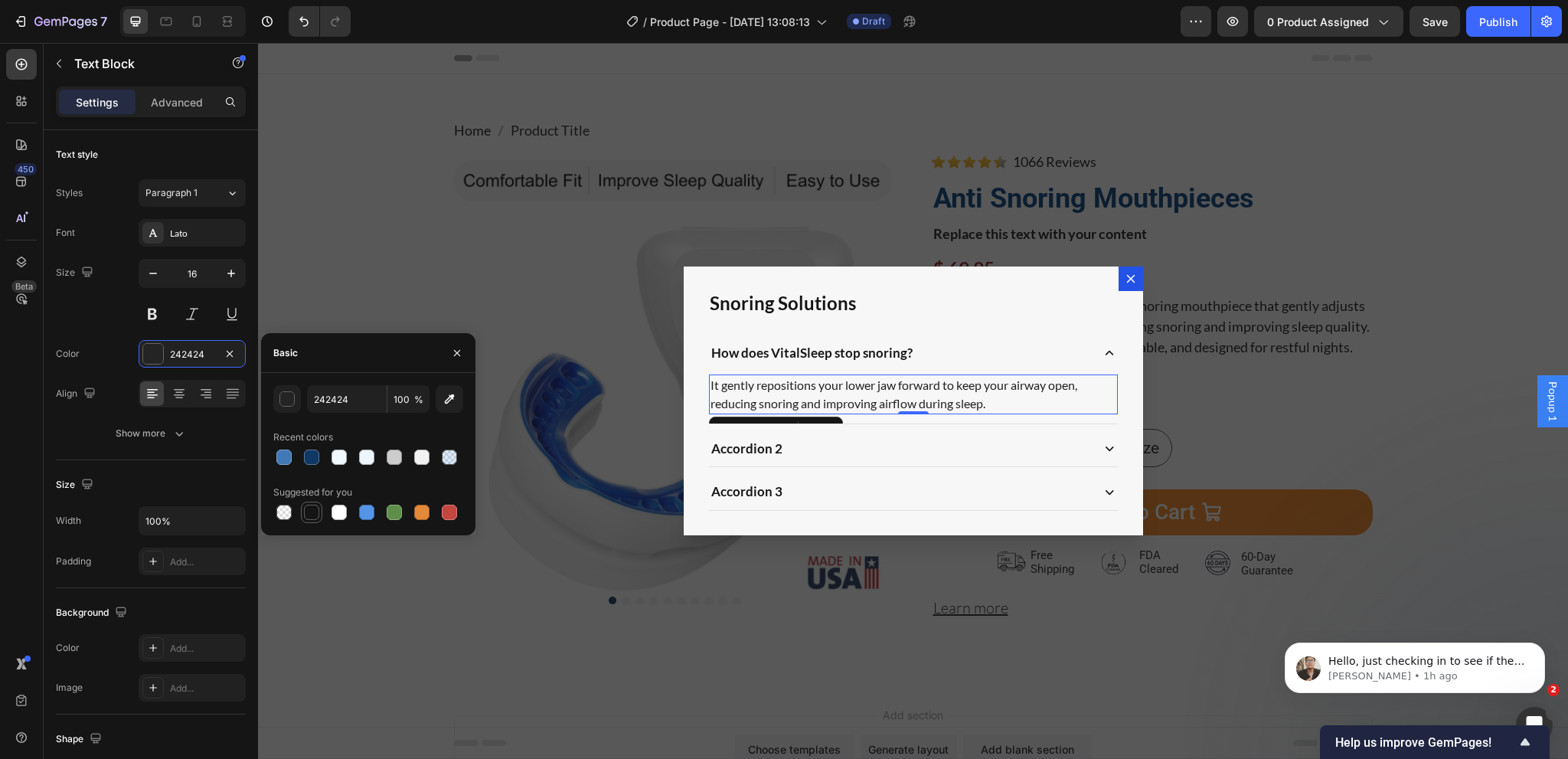
click at [315, 517] on div at bounding box center [311, 513] width 15 height 15
type input "151515"
click at [803, 346] on p "How does VitalSleep stop snoring?" at bounding box center [811, 353] width 201 height 20
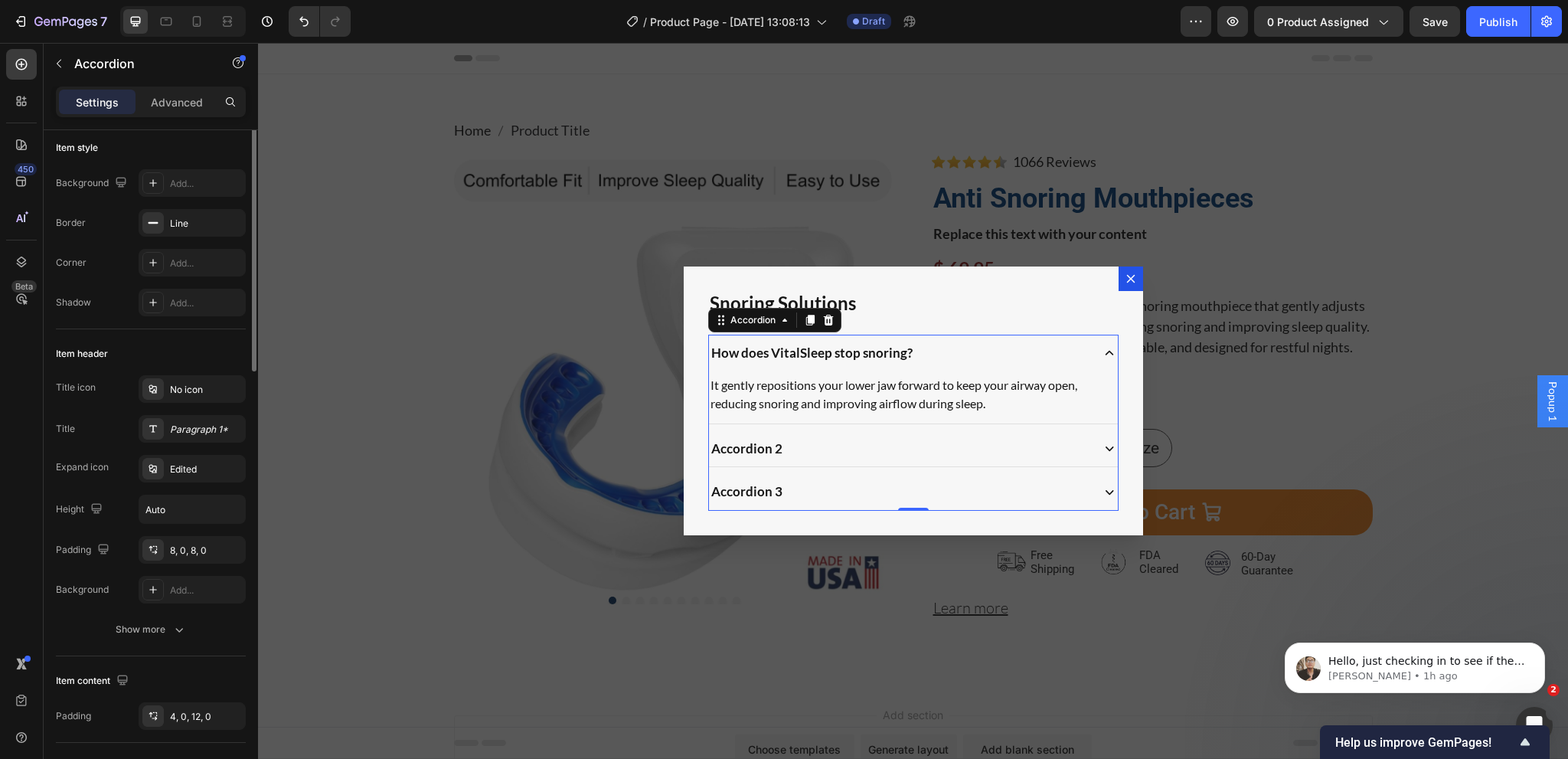
scroll to position [17, 0]
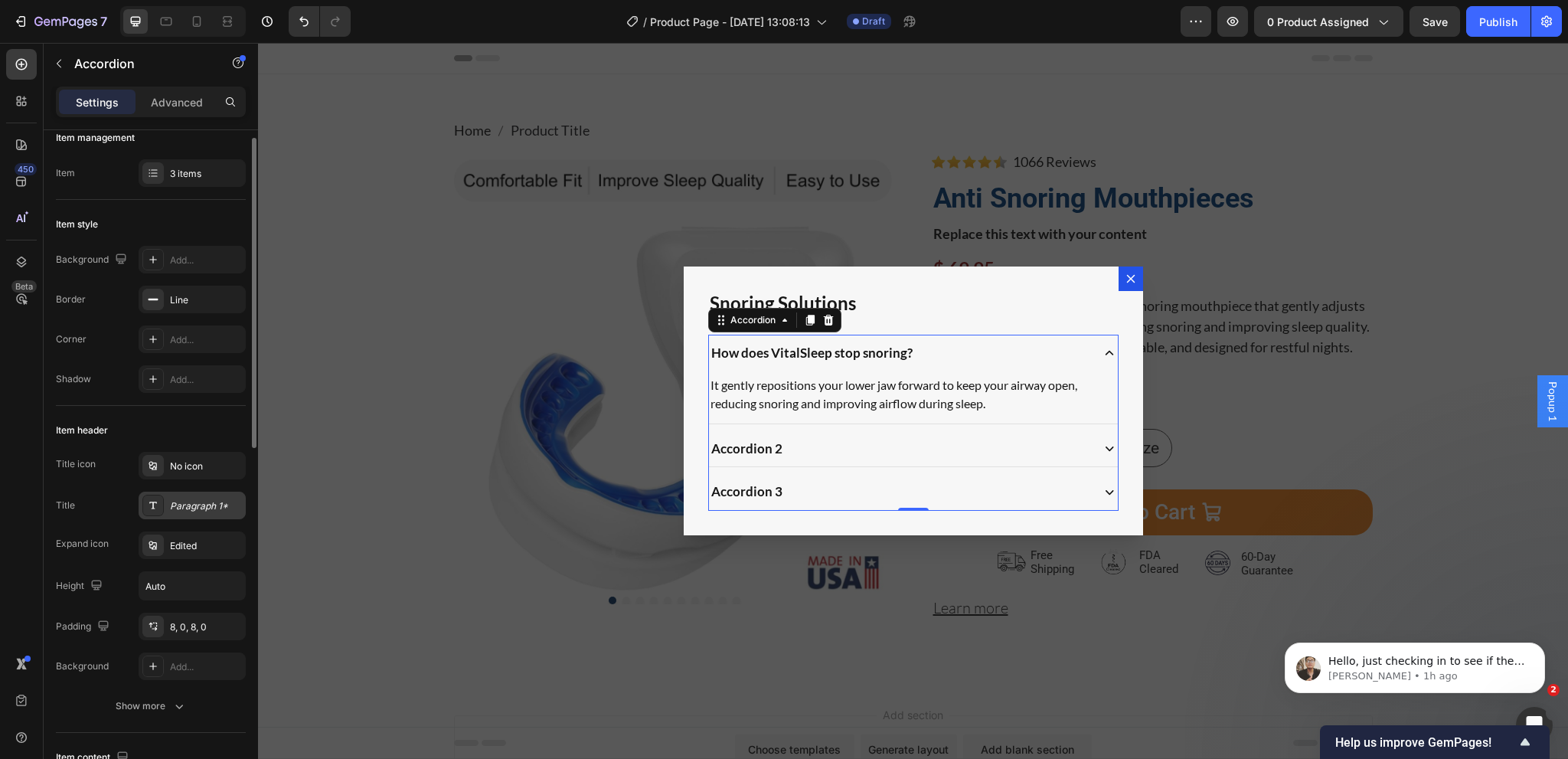
click at [199, 499] on div "Paragraph 1*" at bounding box center [206, 506] width 72 height 14
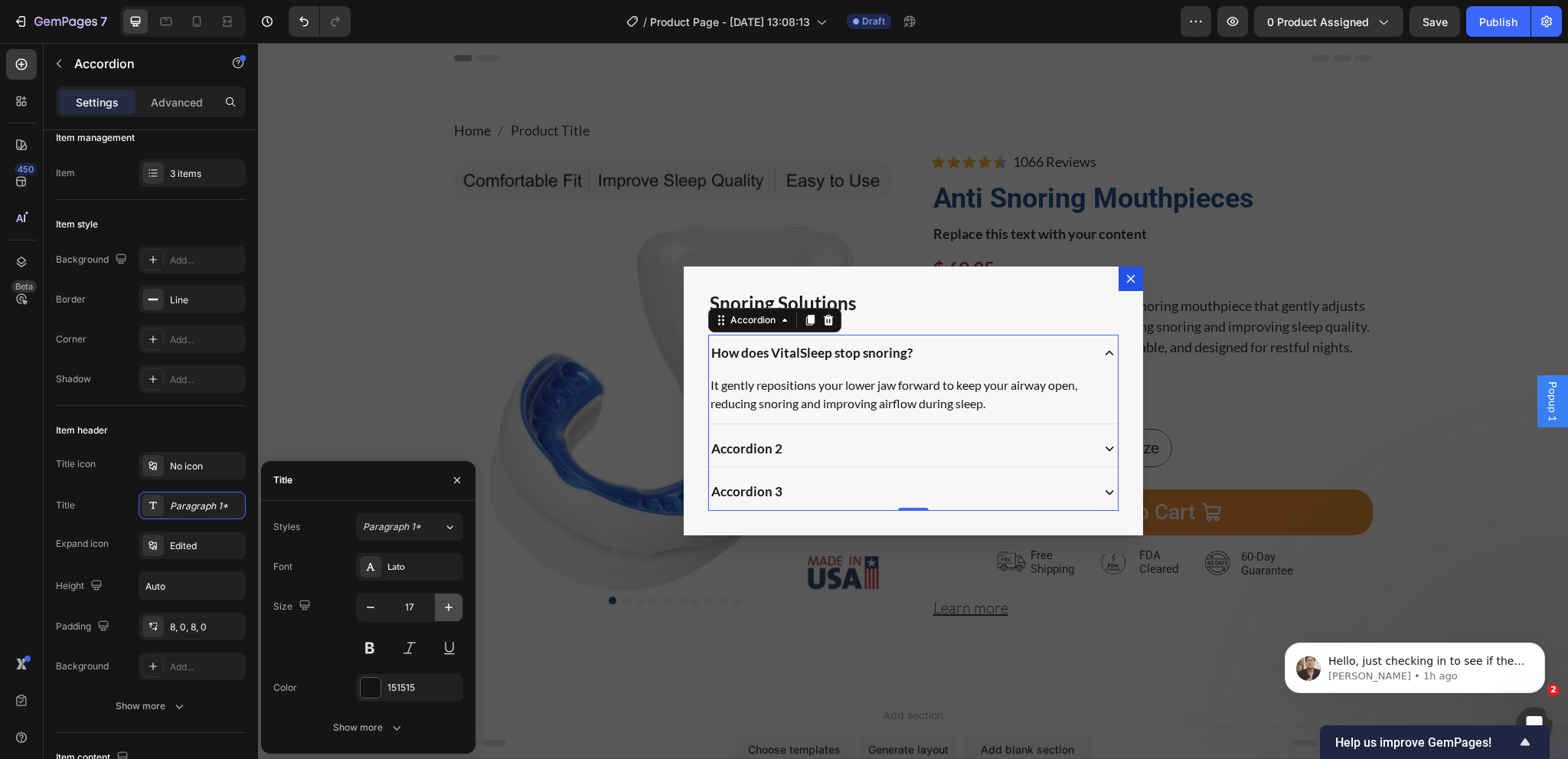
click at [440, 605] on button "button" at bounding box center [448, 607] width 28 height 28
type input "18"
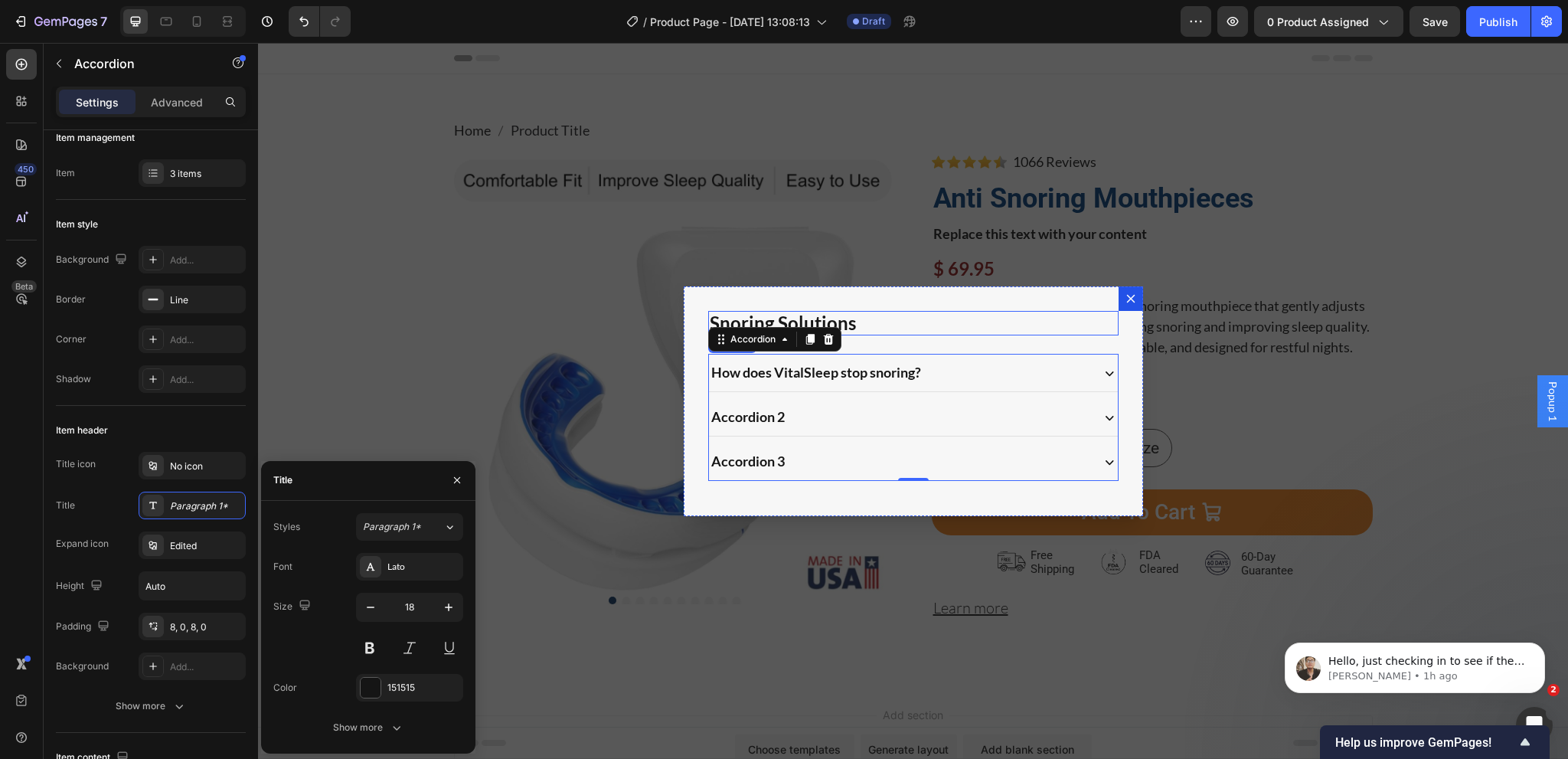
click at [867, 316] on p "Snoring Solutions" at bounding box center [913, 323] width 407 height 23
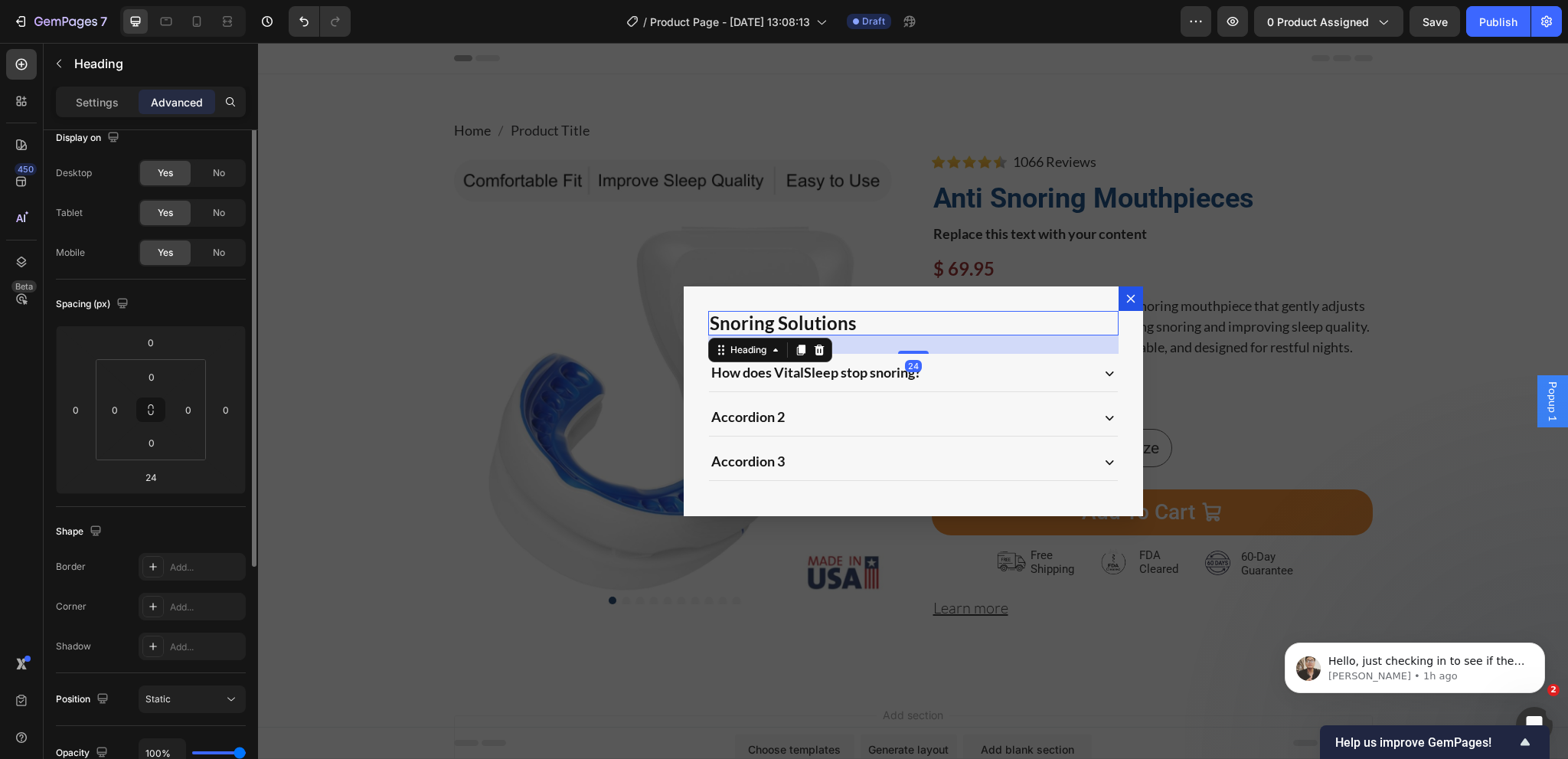
scroll to position [0, 0]
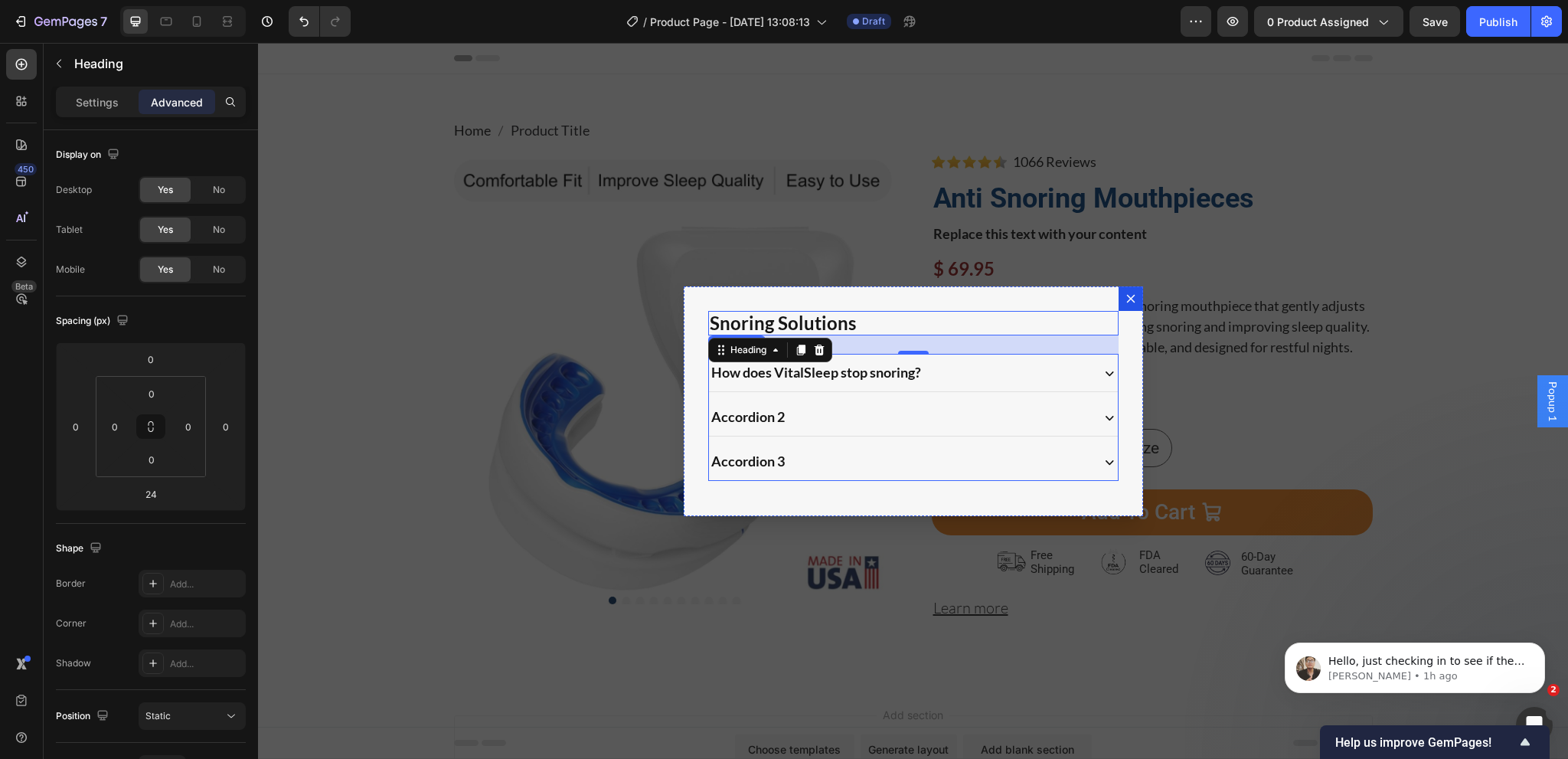
click at [903, 409] on div "Accordion 2" at bounding box center [899, 417] width 380 height 25
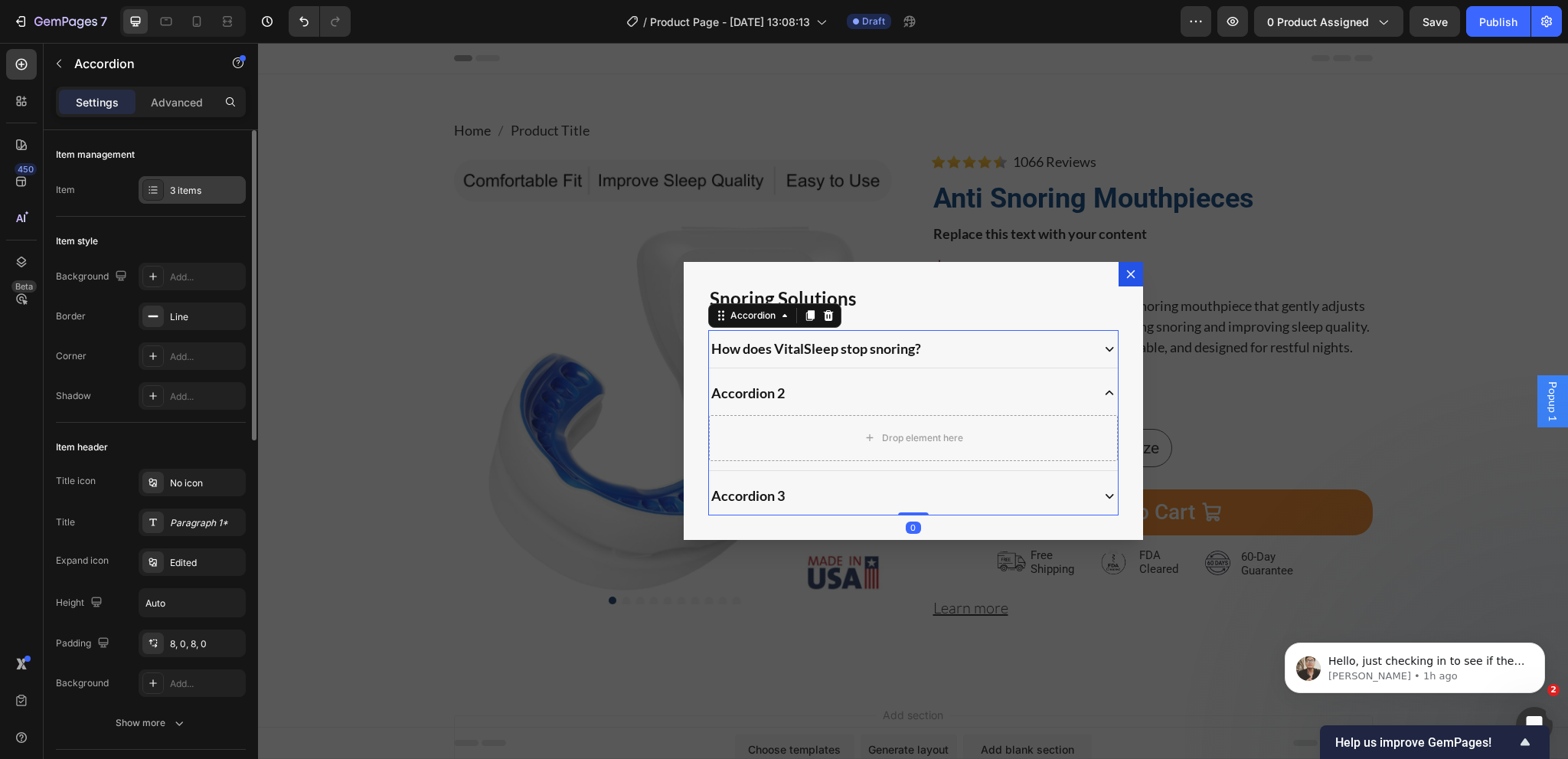
click at [178, 194] on div "3 items" at bounding box center [206, 190] width 72 height 14
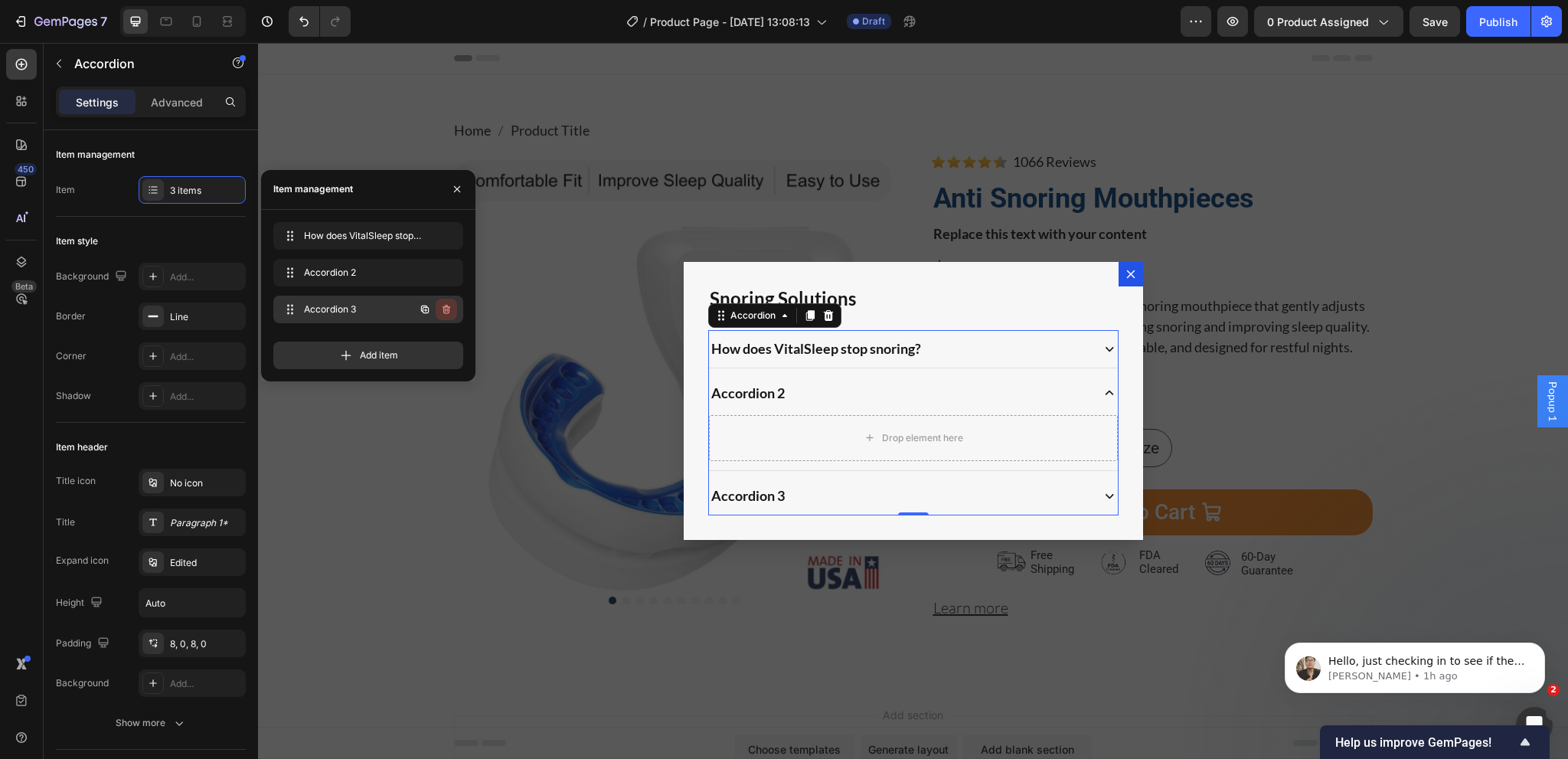
click at [441, 301] on button "button" at bounding box center [446, 310] width 22 height 22
click at [441, 302] on div "Delete" at bounding box center [436, 309] width 28 height 14
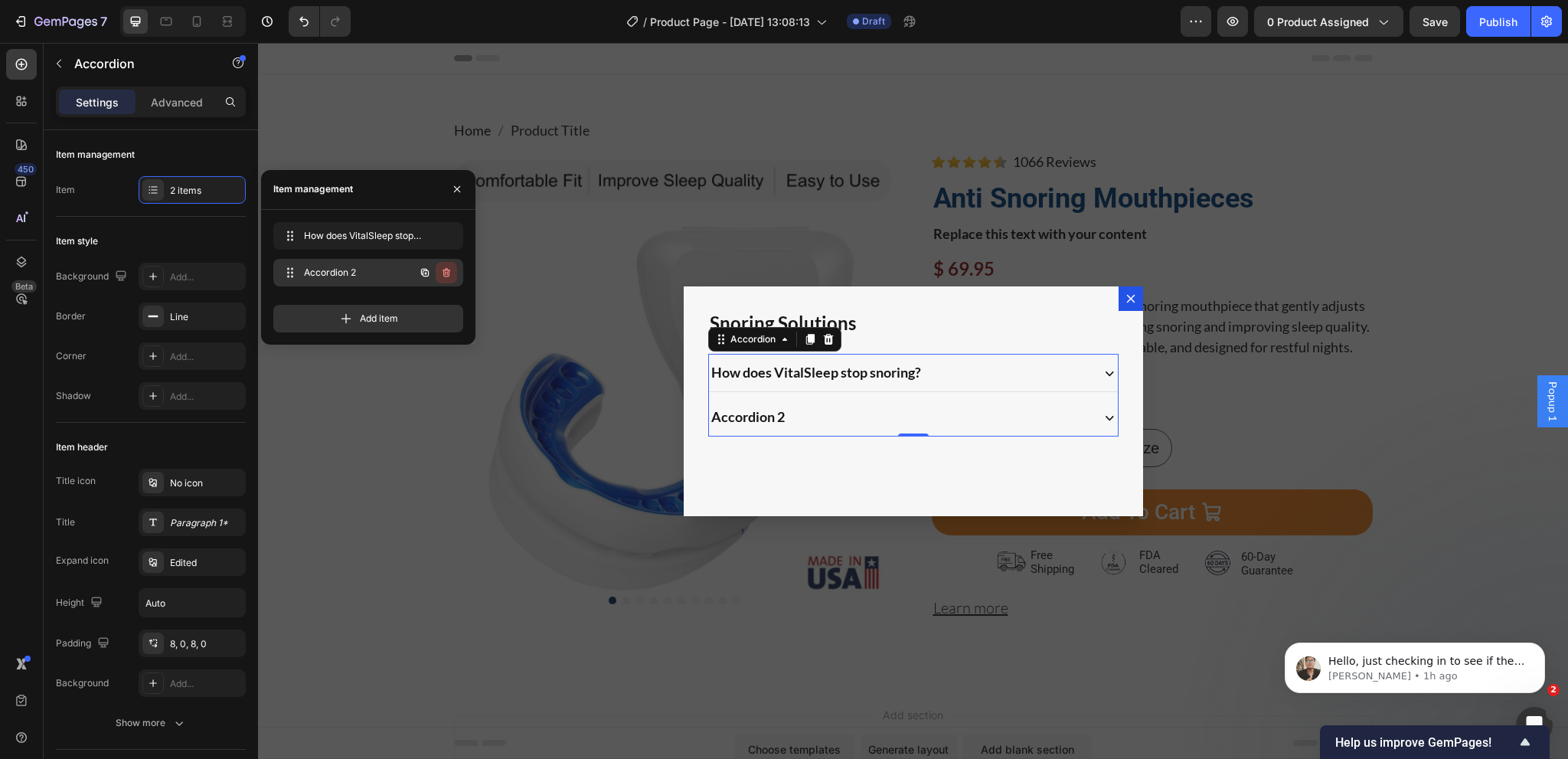
click at [444, 271] on icon "button" at bounding box center [446, 272] width 8 height 9
click at [444, 271] on div "Delete" at bounding box center [436, 272] width 28 height 14
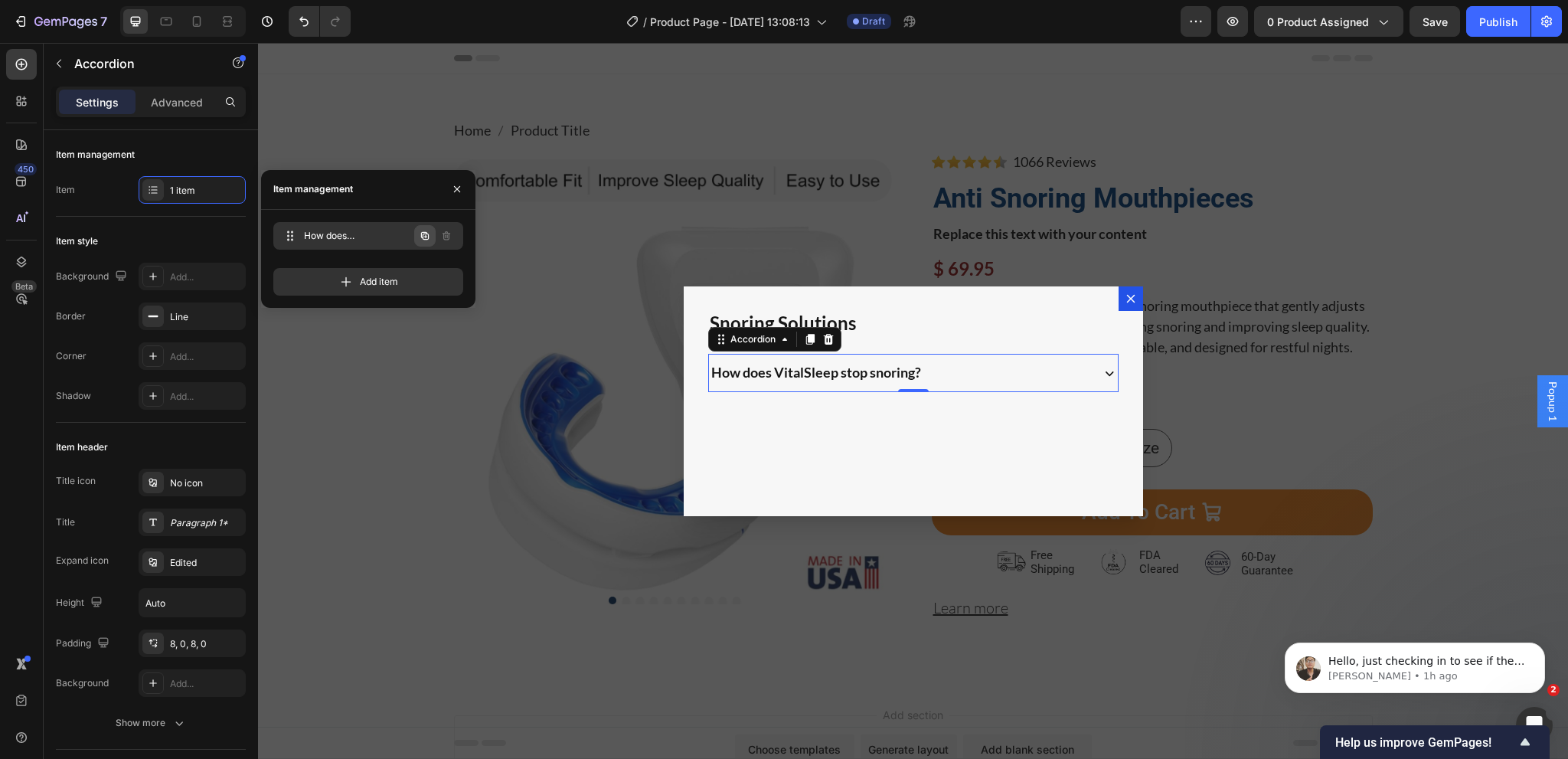
click at [429, 235] on icon "button" at bounding box center [425, 235] width 13 height 13
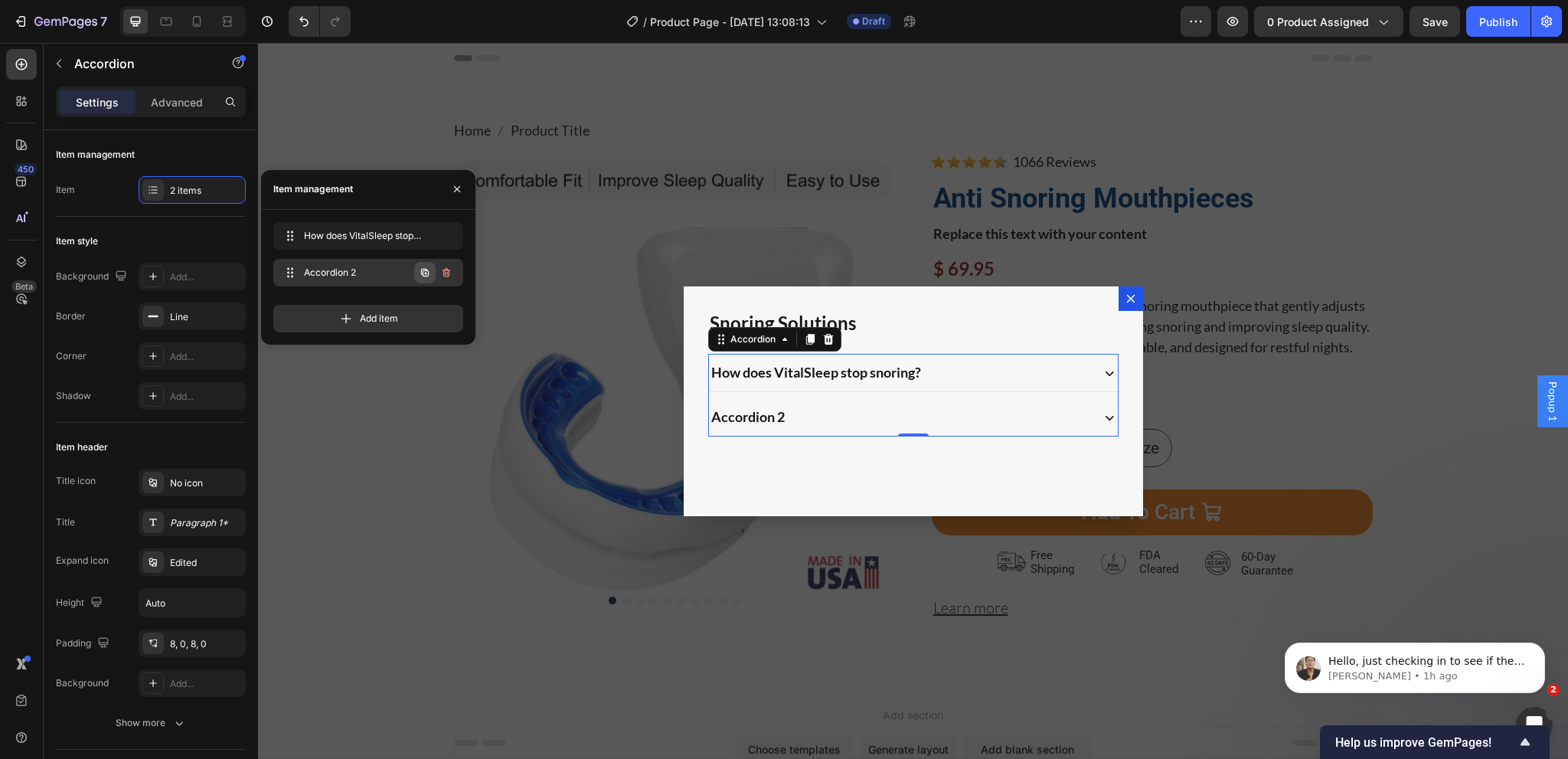
click at [422, 277] on icon "button" at bounding box center [425, 272] width 13 height 13
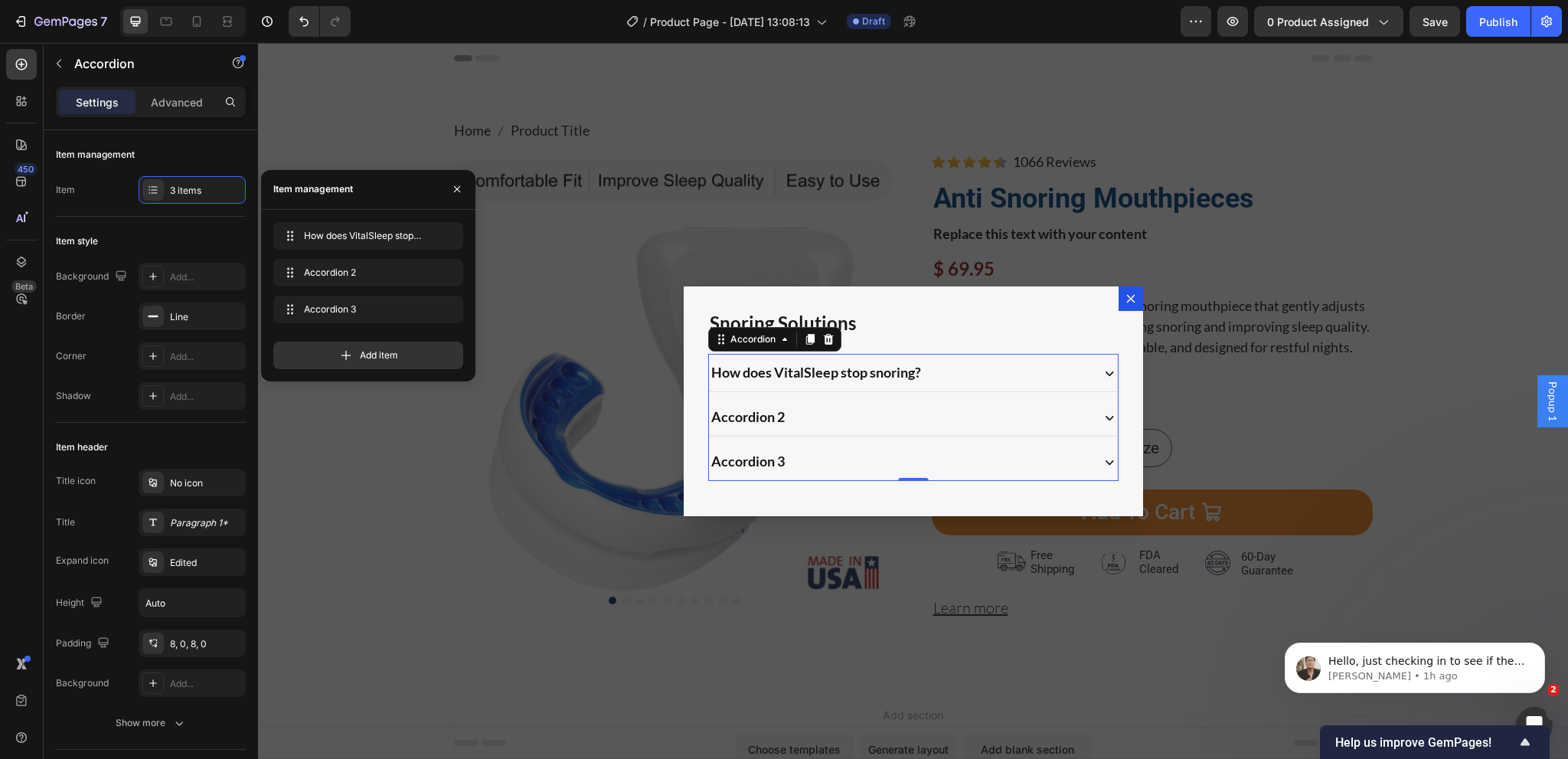
click at [754, 417] on div "Accordion 2" at bounding box center [749, 417] width 78 height 25
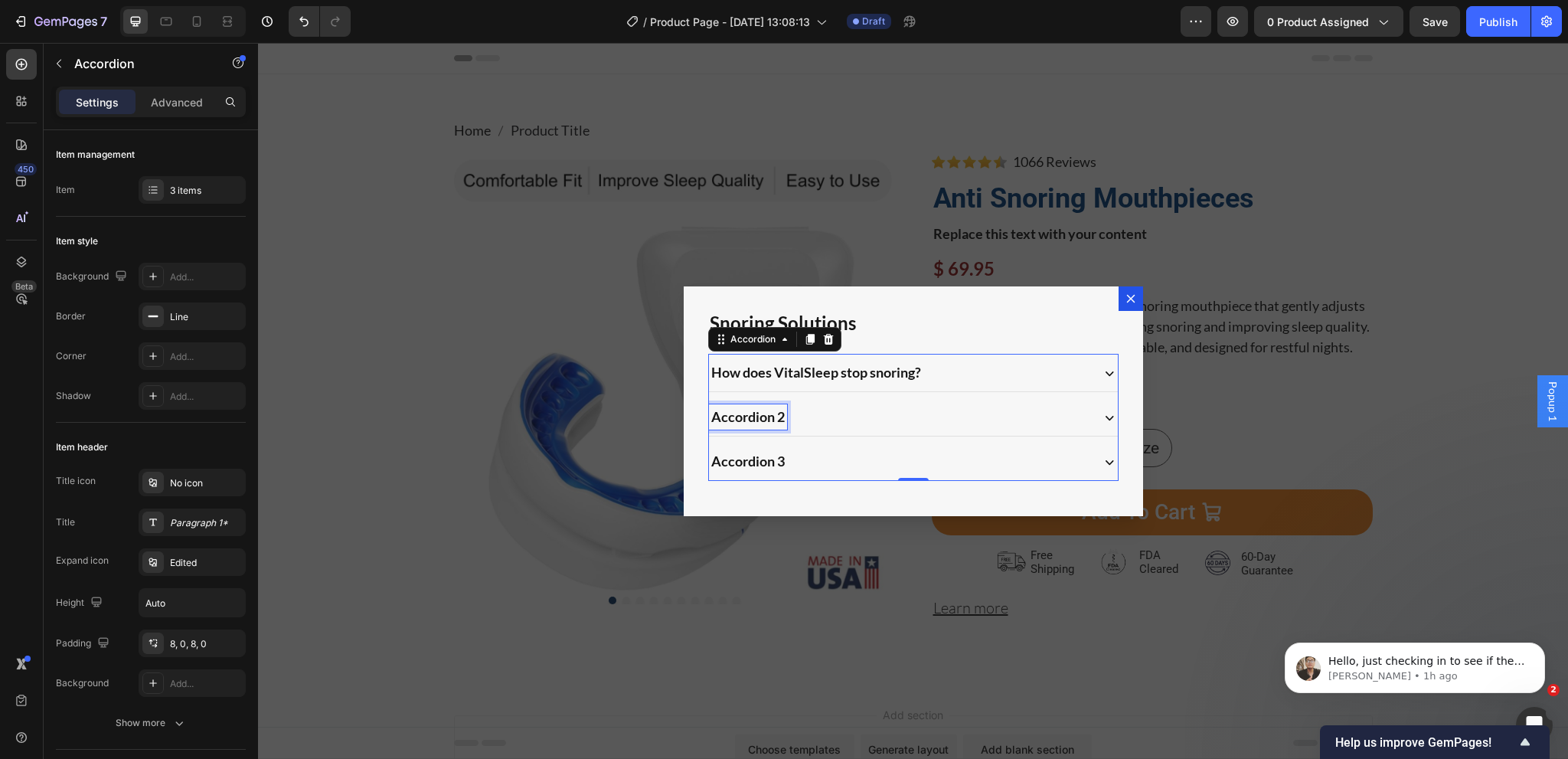
click at [754, 417] on p "Accordion 2" at bounding box center [748, 417] width 73 height 21
click at [972, 417] on div "Is VitalSleep safe to use every night?" at bounding box center [899, 417] width 380 height 25
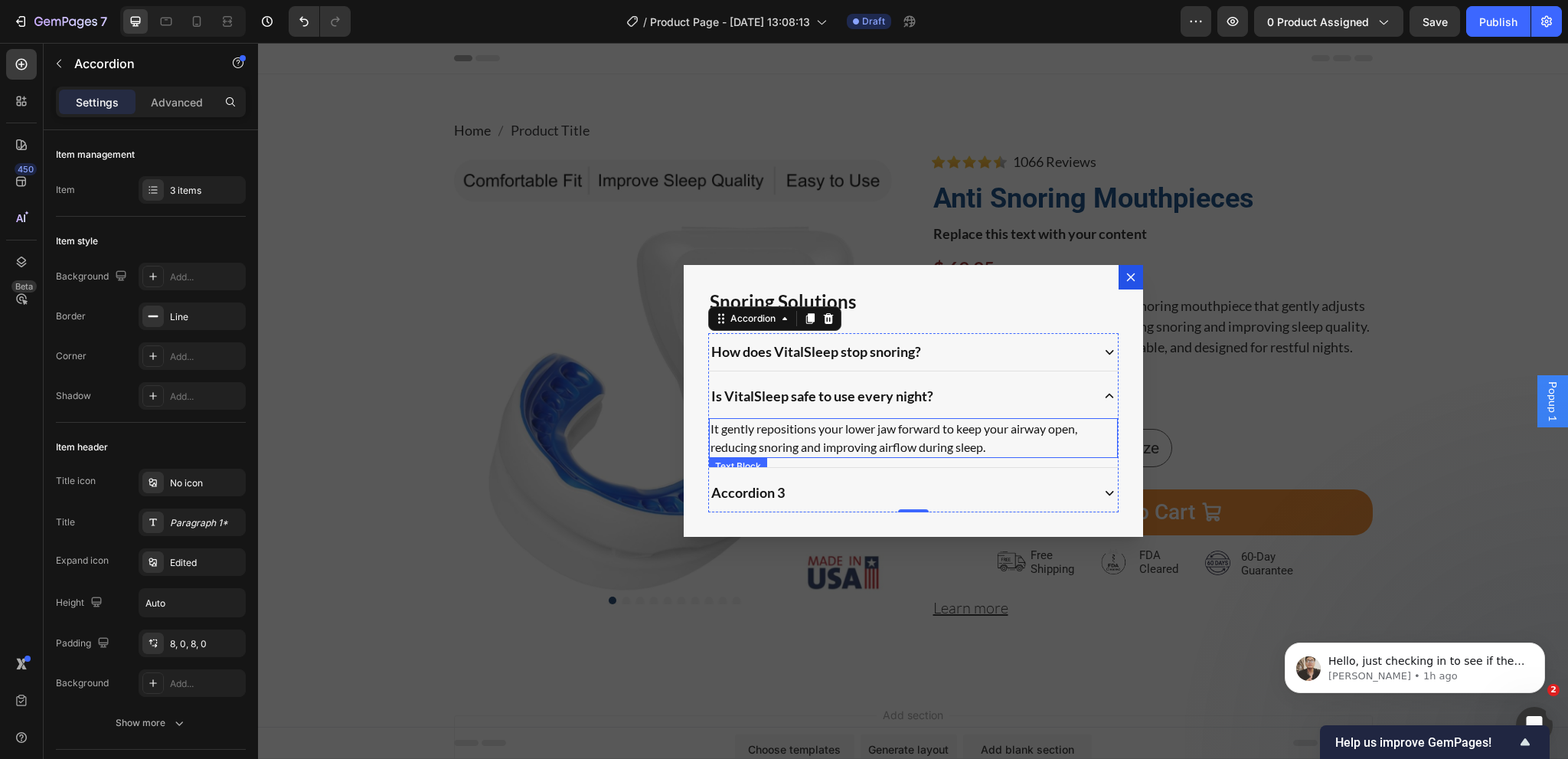
click at [848, 428] on p "It gently repositions your lower jaw forward to keep your airway open, reducing…" at bounding box center [913, 438] width 406 height 37
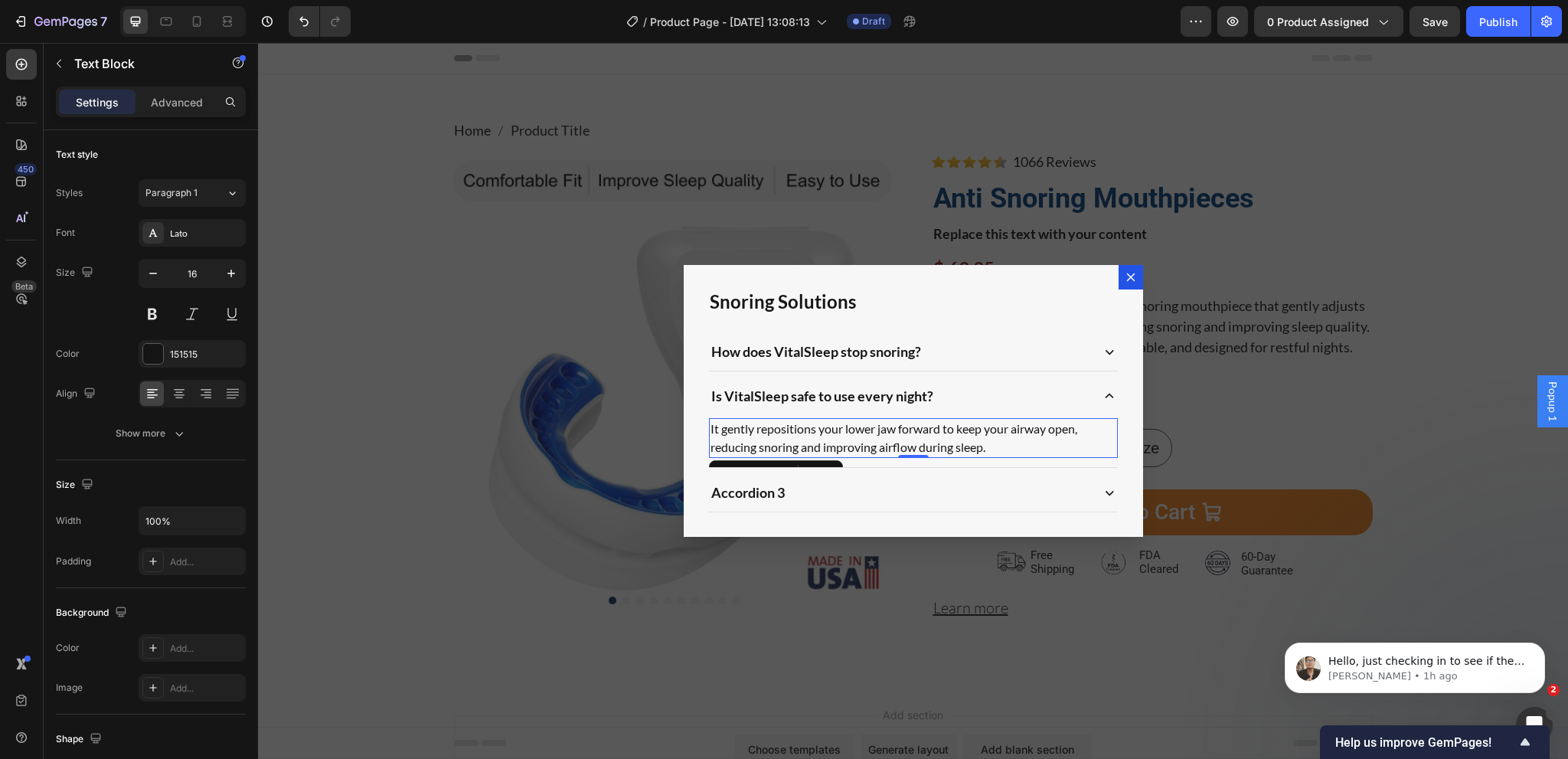
click at [848, 428] on p "It gently repositions your lower jaw forward to keep your airway open, reducing…" at bounding box center [913, 438] width 406 height 37
click at [759, 488] on p "Accordion 3" at bounding box center [748, 493] width 73 height 21
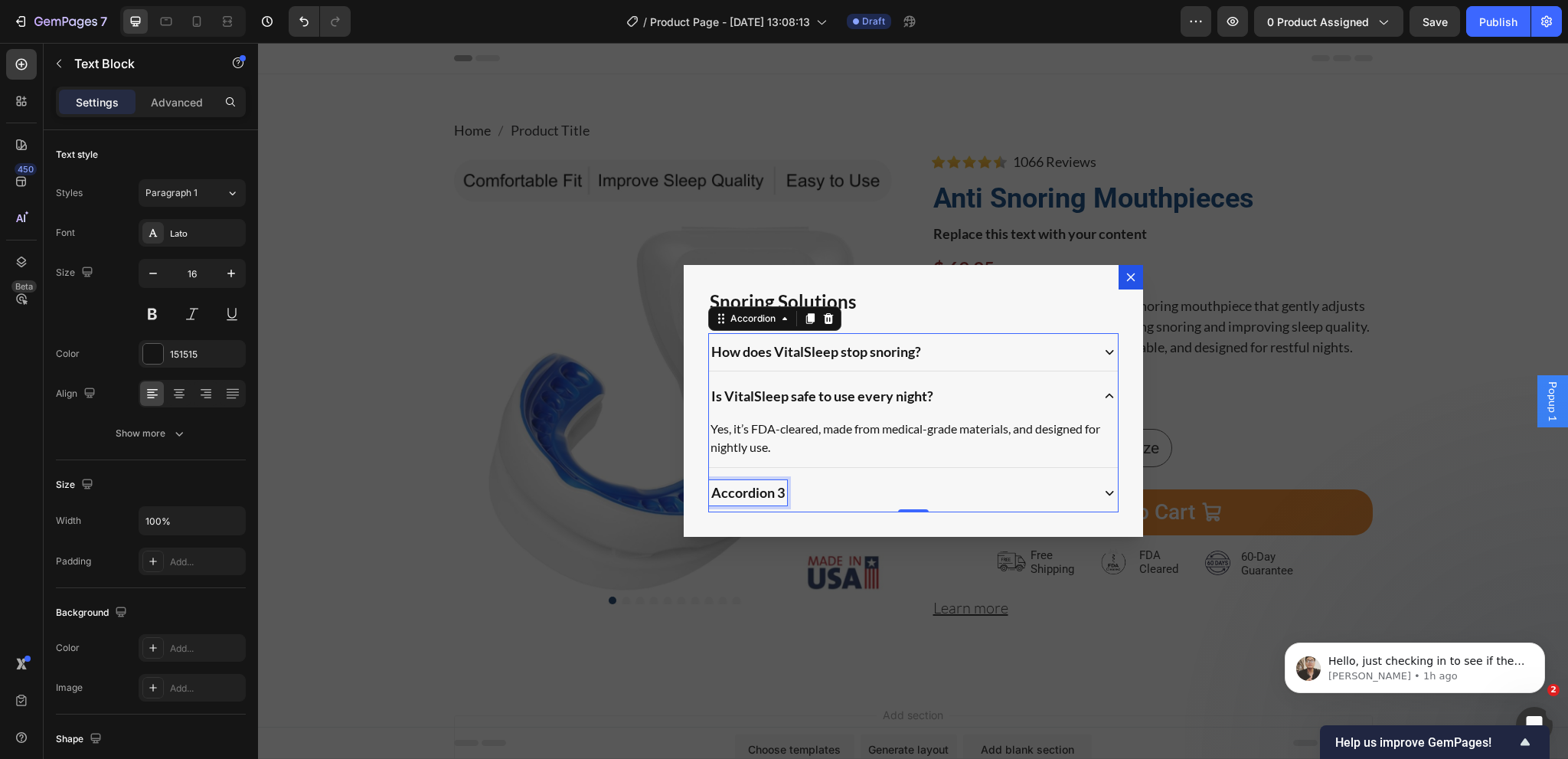
click at [759, 488] on p "Accordion 3" at bounding box center [748, 493] width 73 height 21
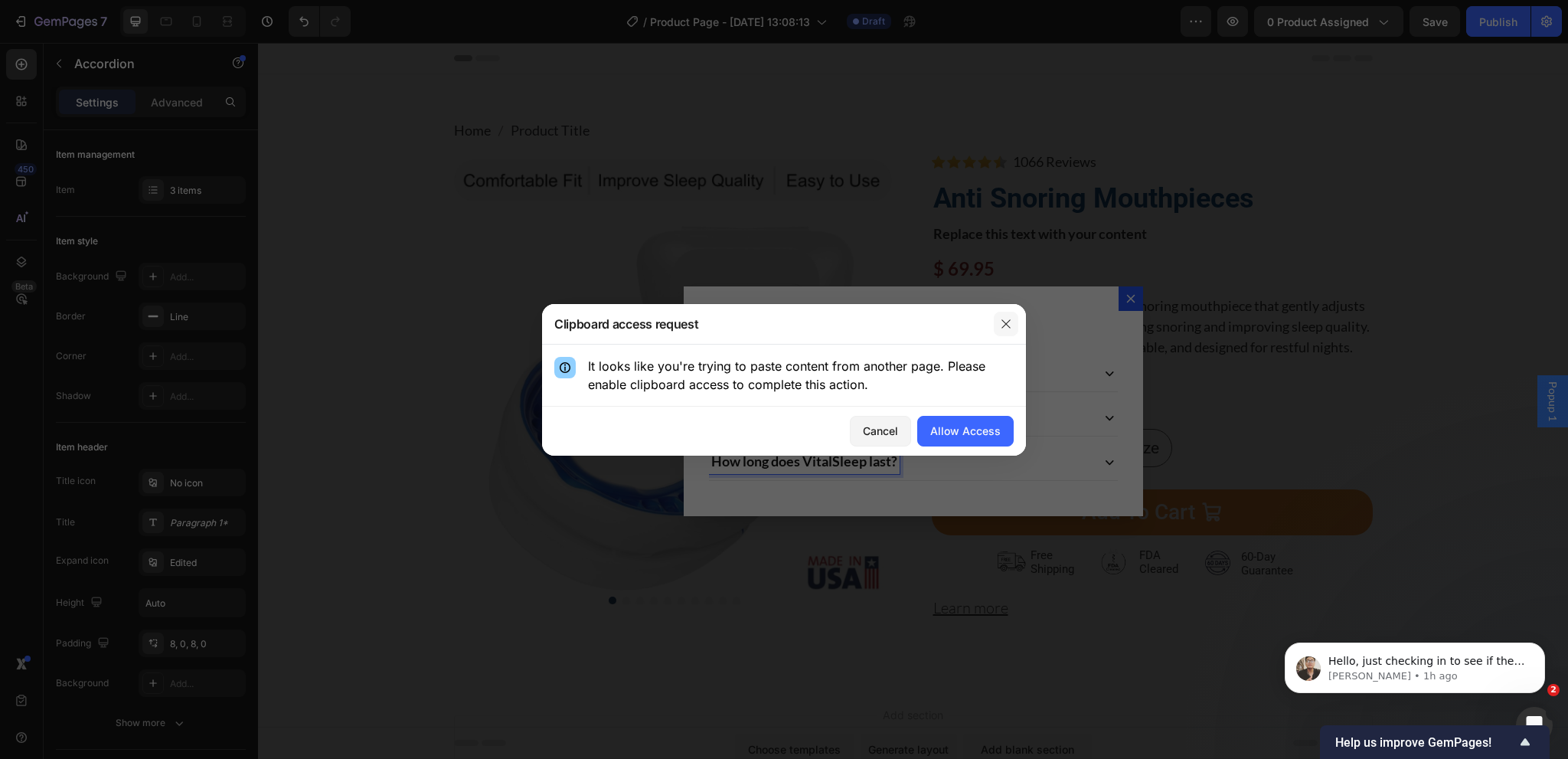
click at [1006, 318] on icon "button" at bounding box center [1006, 324] width 13 height 13
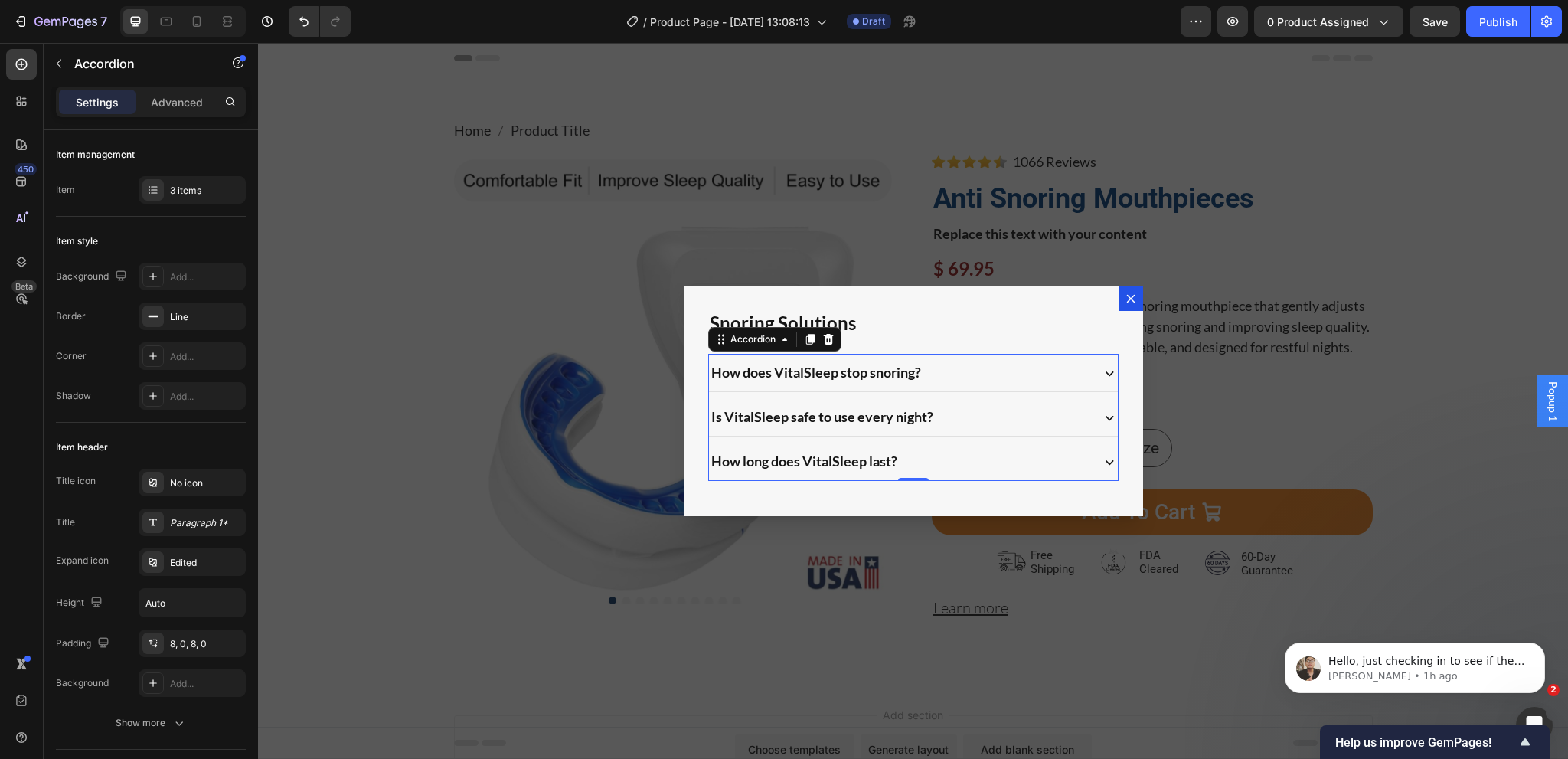
click at [945, 459] on div "How long does VitalSleep last?" at bounding box center [899, 462] width 380 height 25
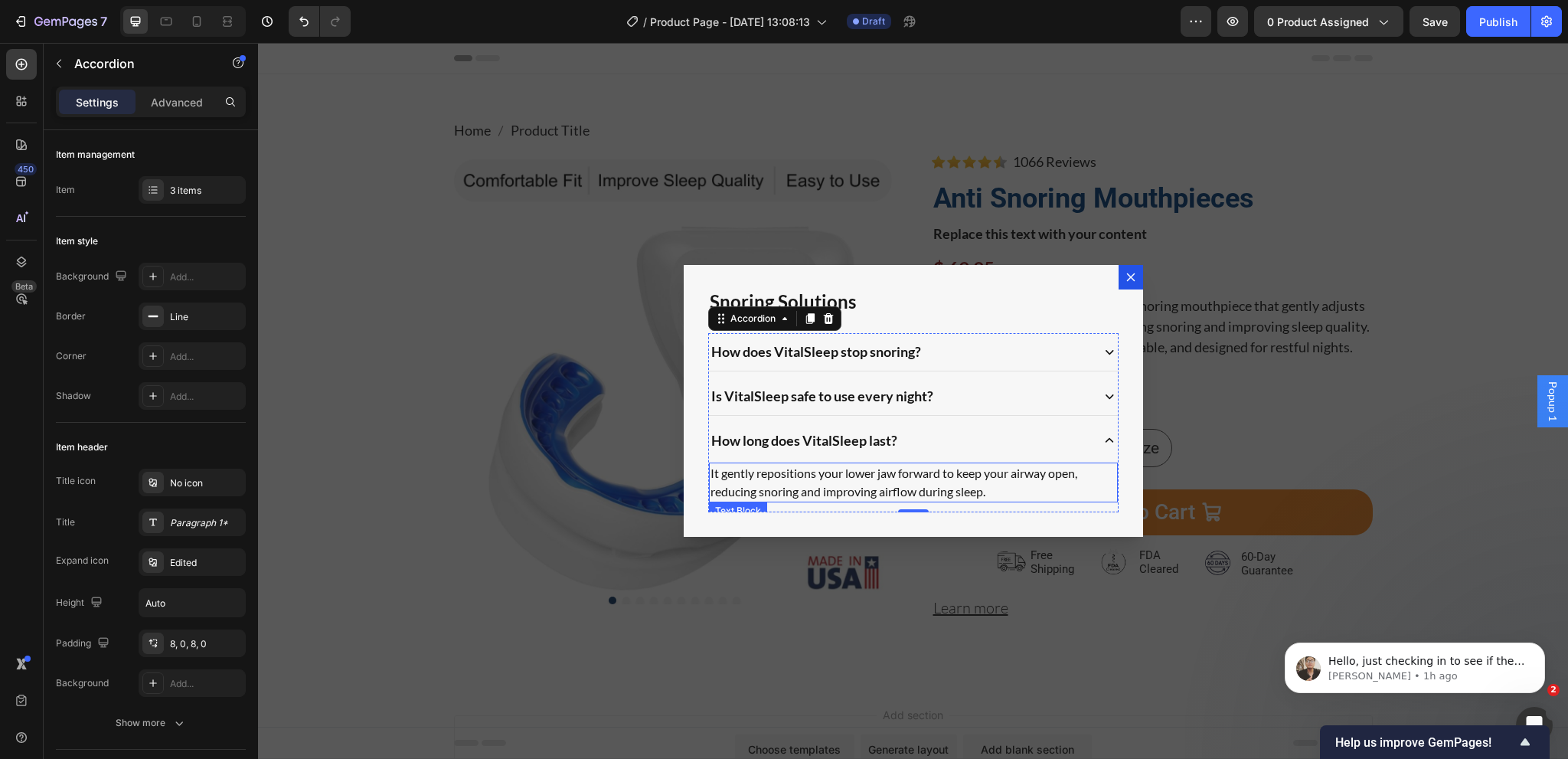
click at [852, 471] on p "It gently repositions your lower jaw forward to keep your airway open, reducing…" at bounding box center [913, 483] width 406 height 37
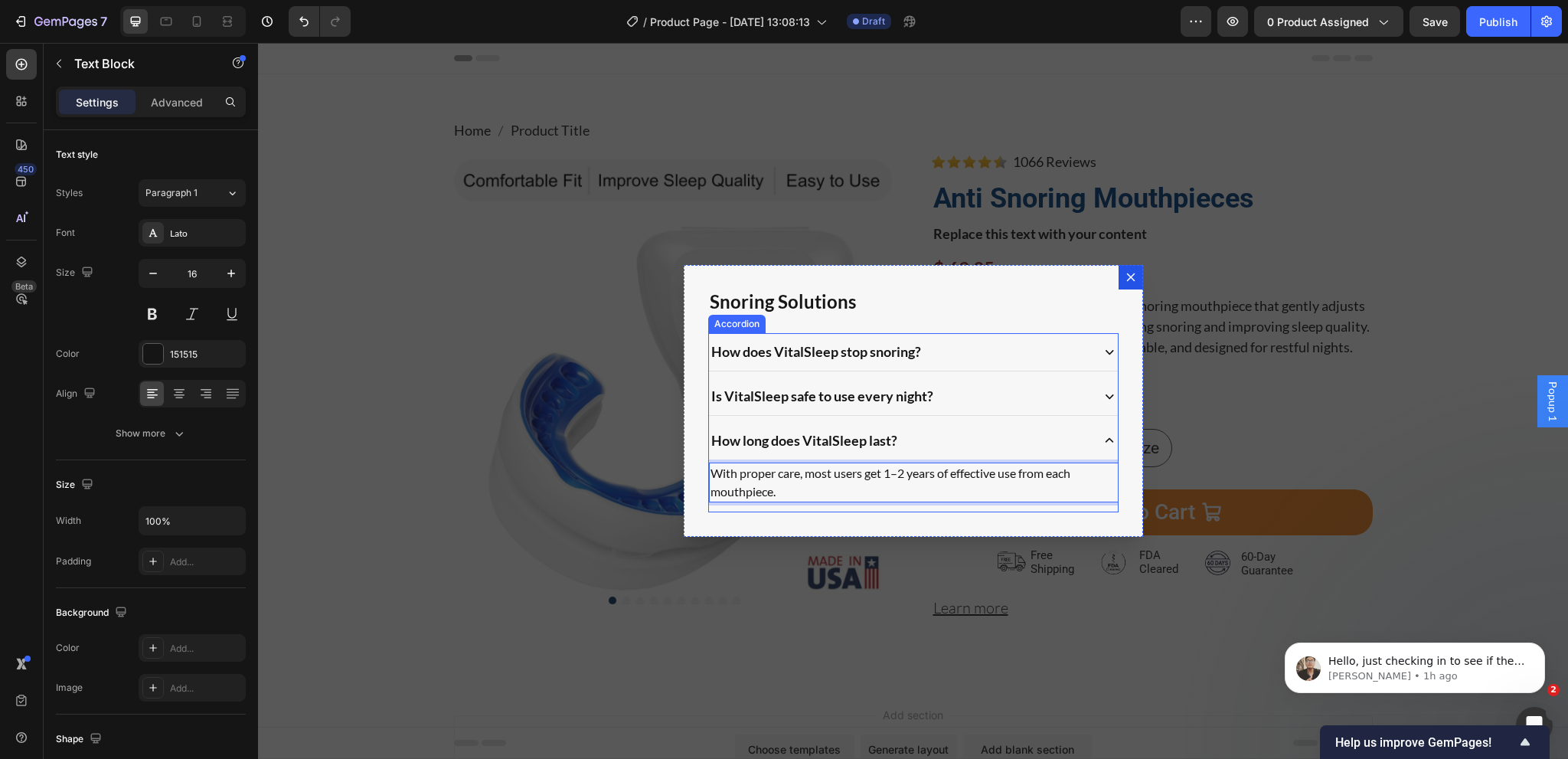
click at [769, 508] on div "With proper care, most users get 1–2 years of effective use from each mouthpiec…" at bounding box center [914, 485] width 409 height 52
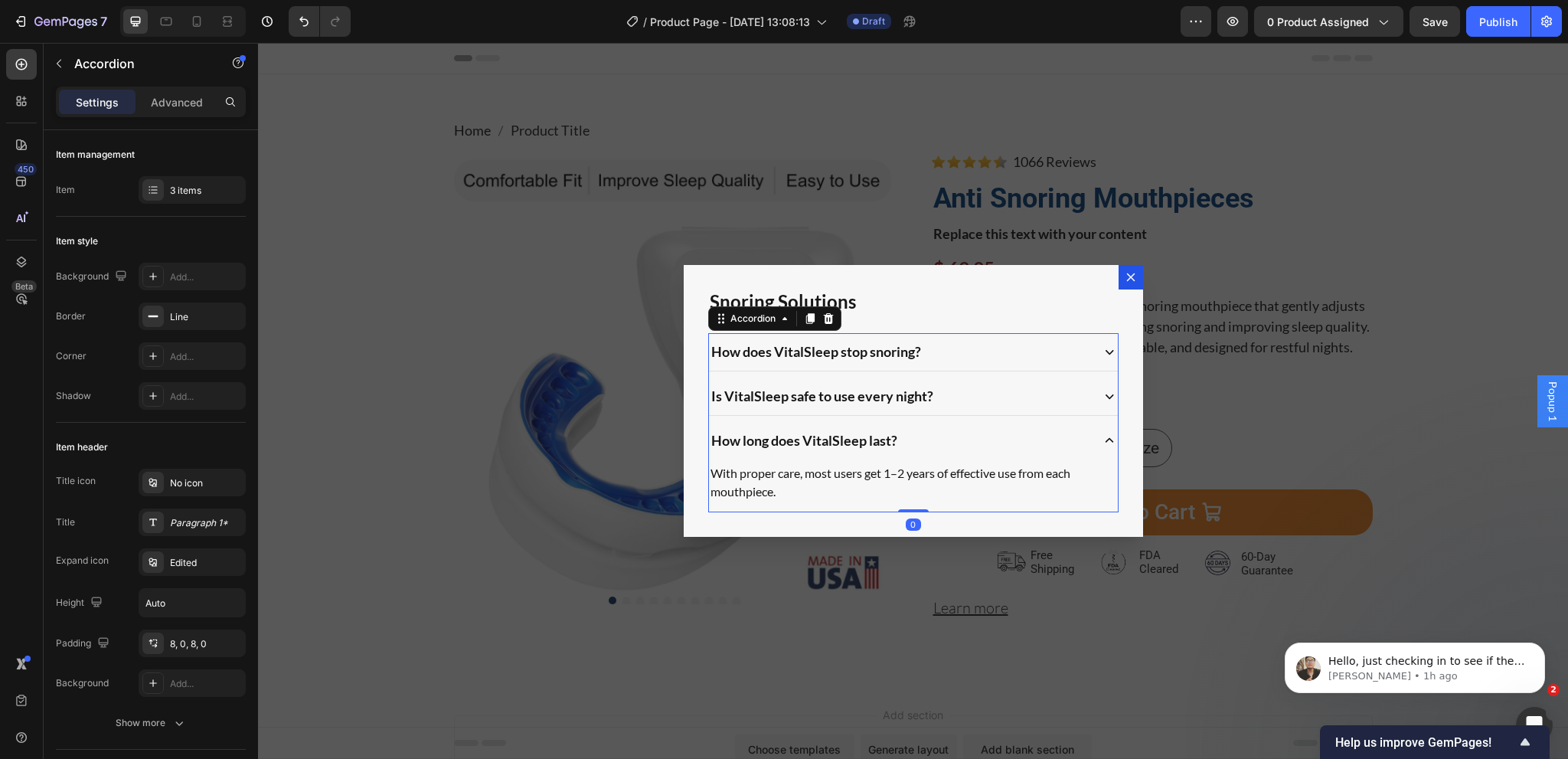
click at [1211, 458] on div "Backdrop" at bounding box center [913, 401] width 1310 height 716
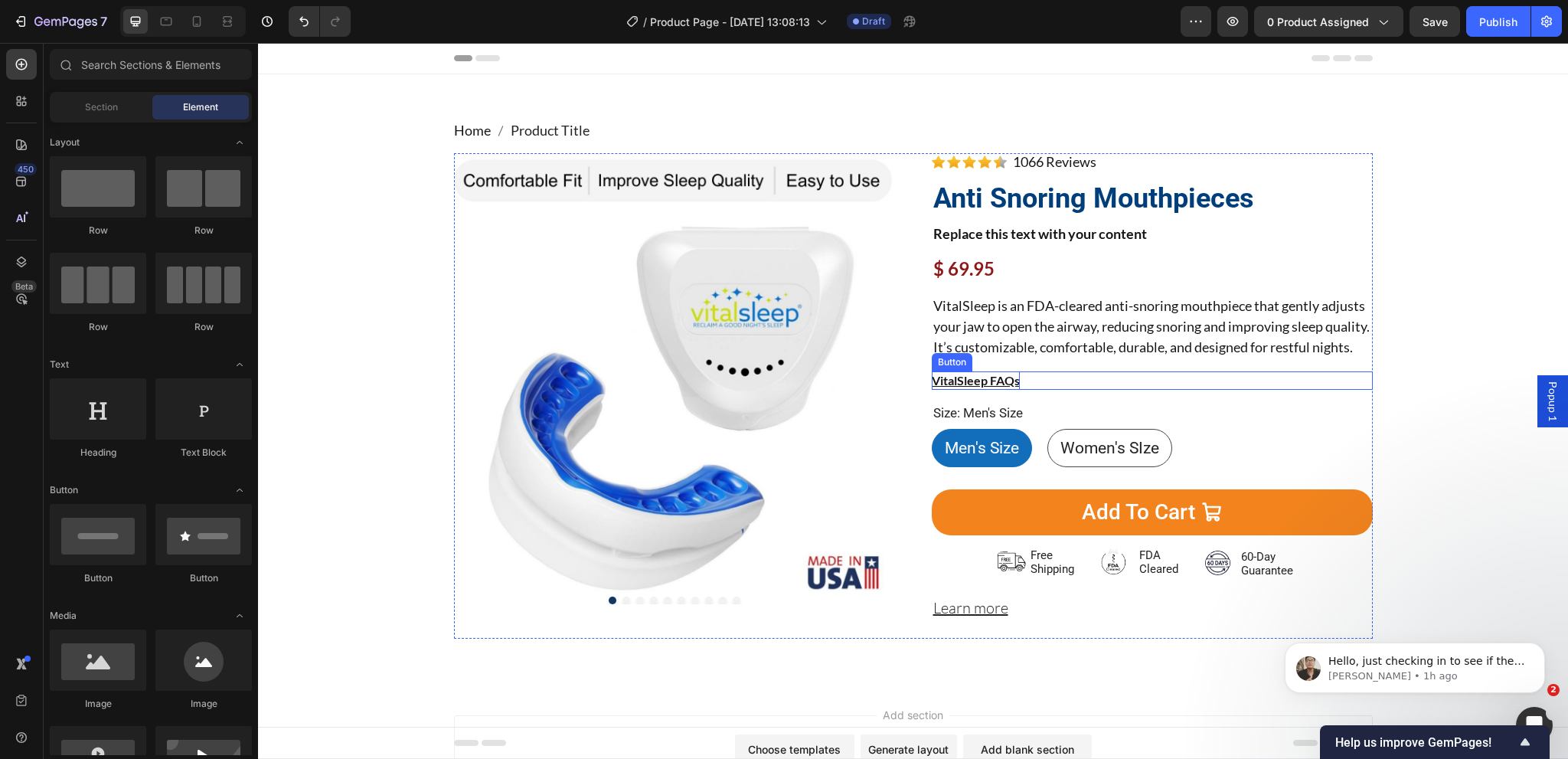
click at [985, 390] on p "VitalSleep FAQs" at bounding box center [976, 381] width 88 height 18
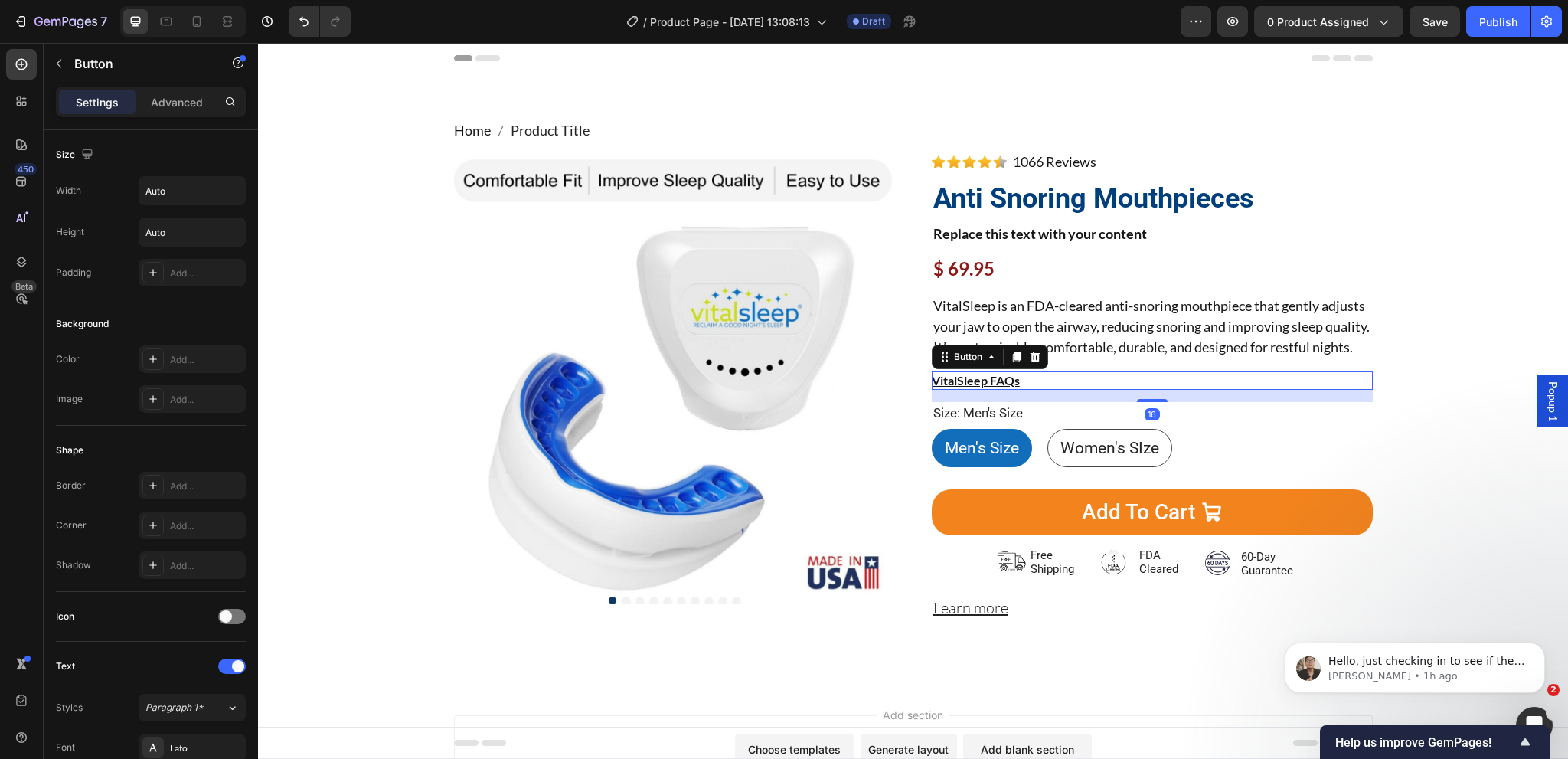
click at [1545, 394] on span "Popup 1" at bounding box center [1552, 402] width 15 height 40
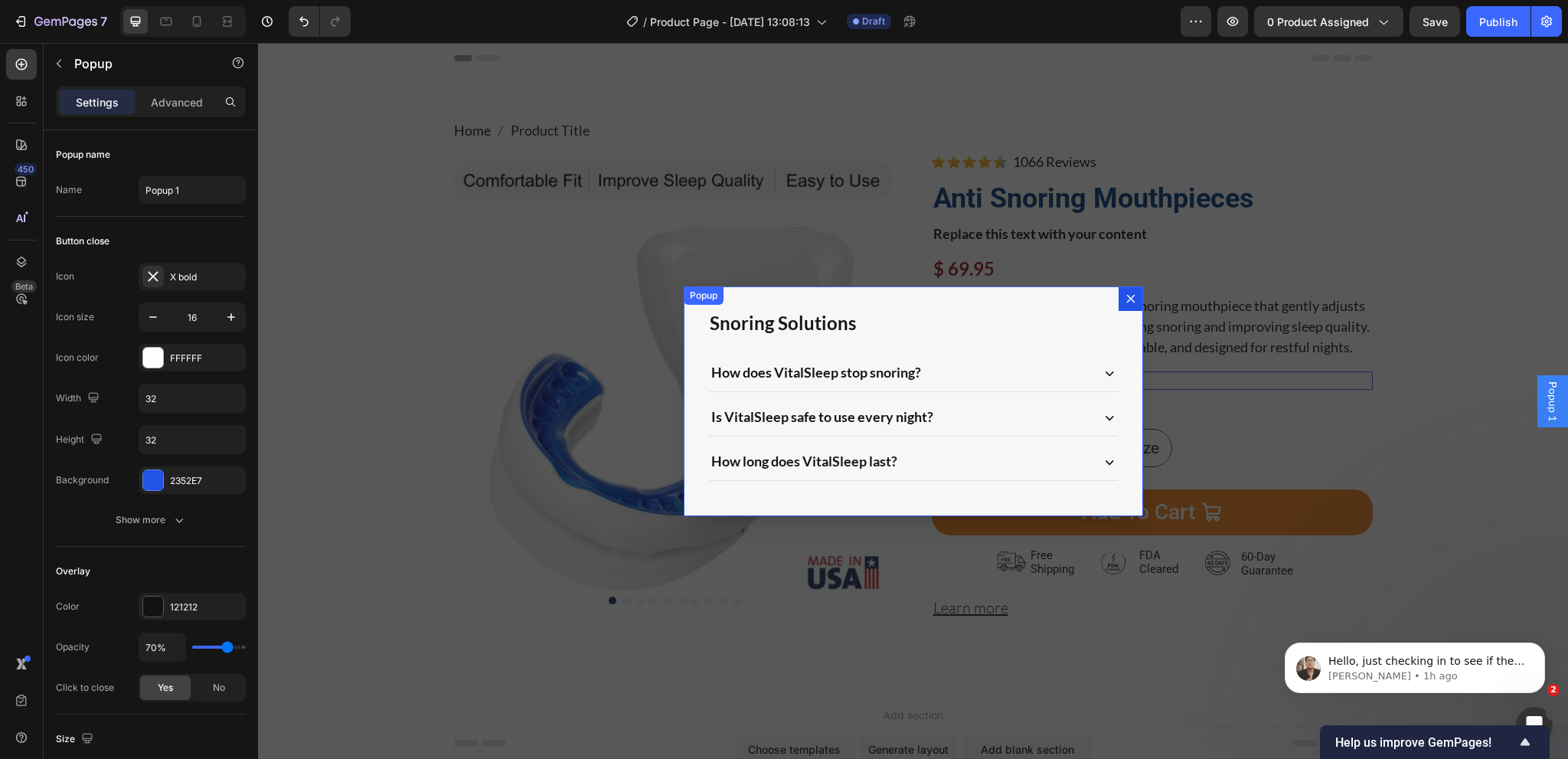
click at [1125, 296] on icon "Dialog content" at bounding box center [1131, 298] width 13 height 13
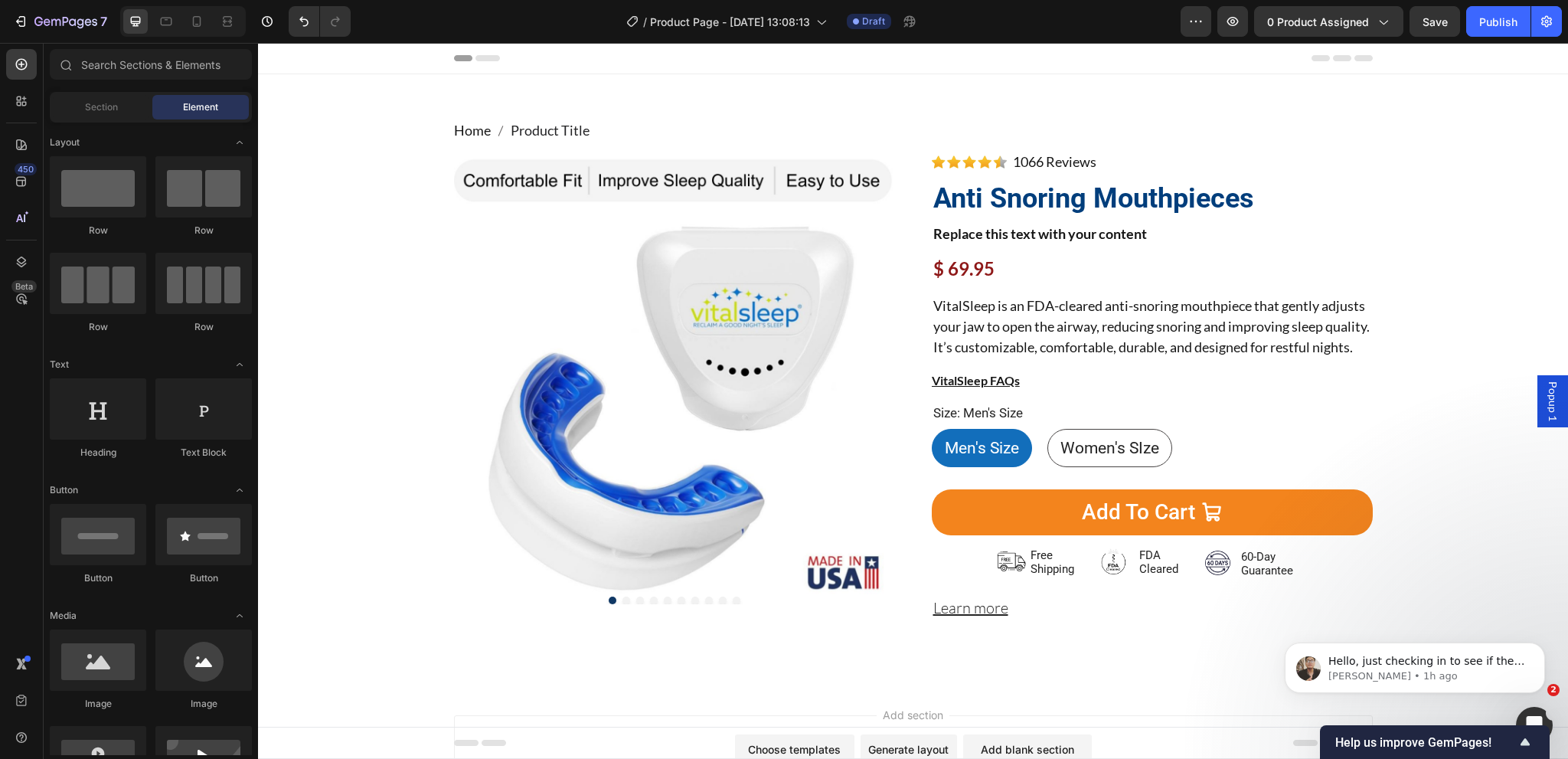
click at [1545, 392] on span "Popup 1" at bounding box center [1552, 402] width 15 height 40
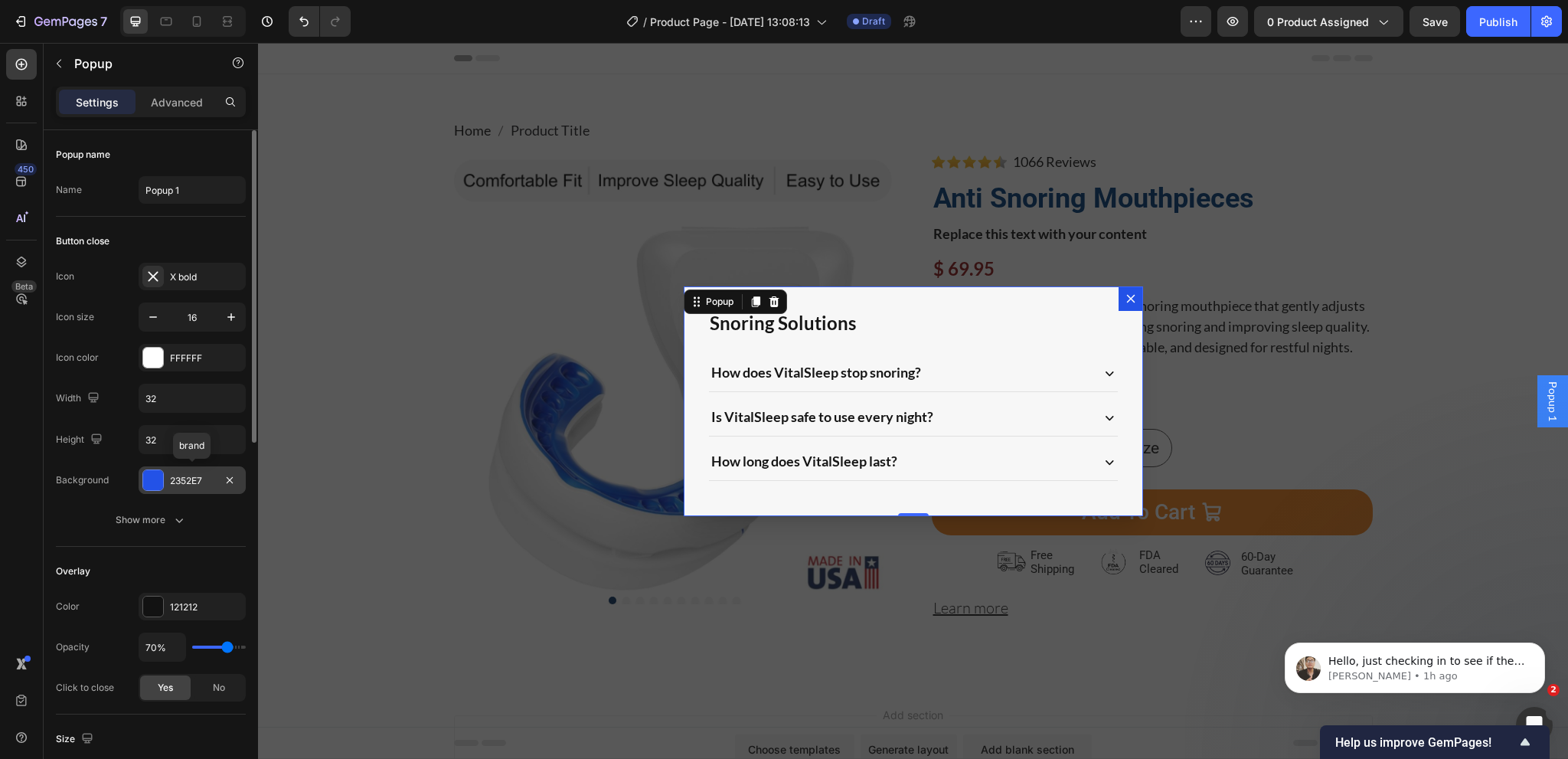
click at [184, 481] on div "2352E7" at bounding box center [192, 481] width 44 height 14
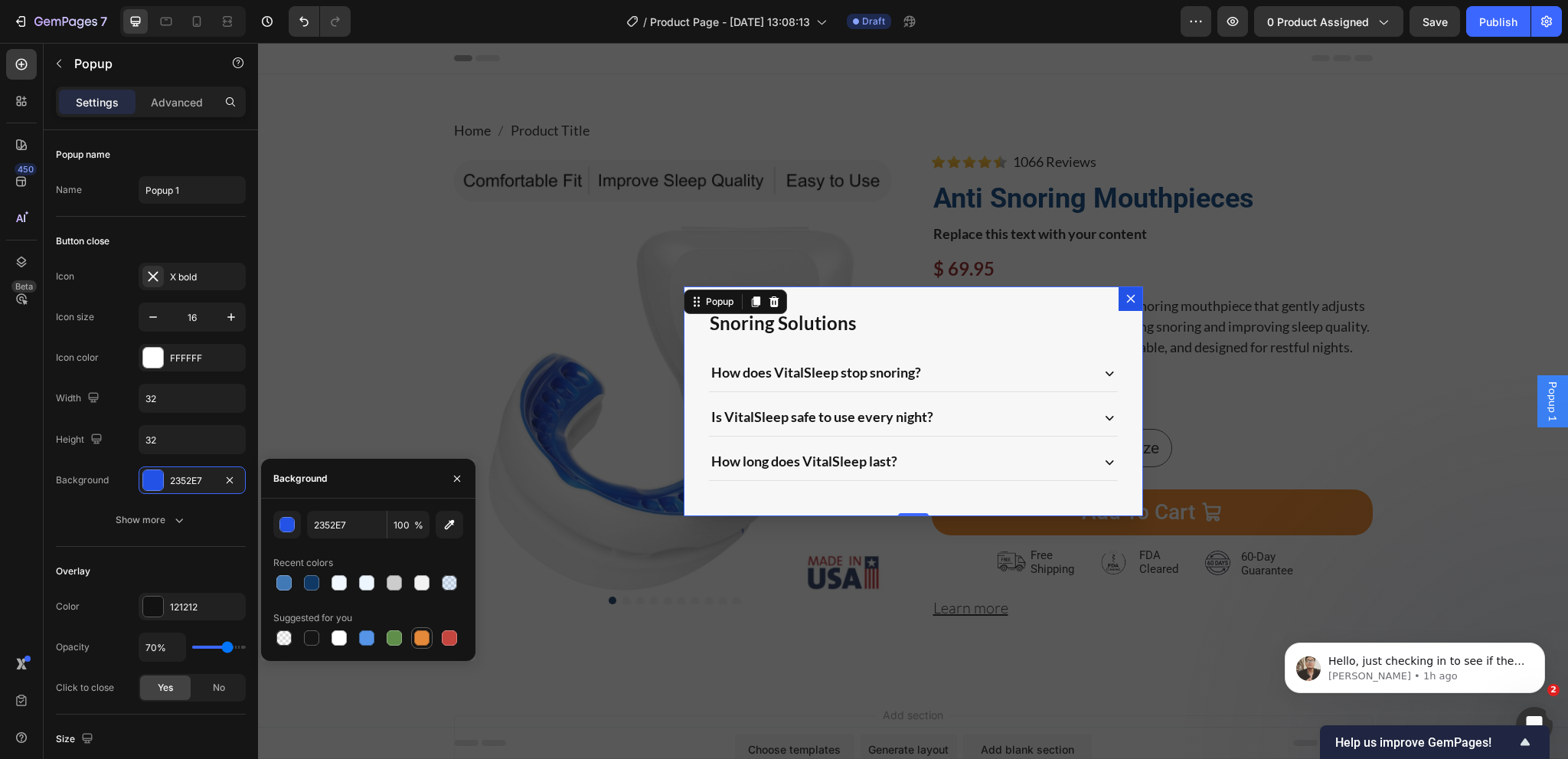
click at [420, 637] on div at bounding box center [421, 638] width 15 height 15
type input "E4893A"
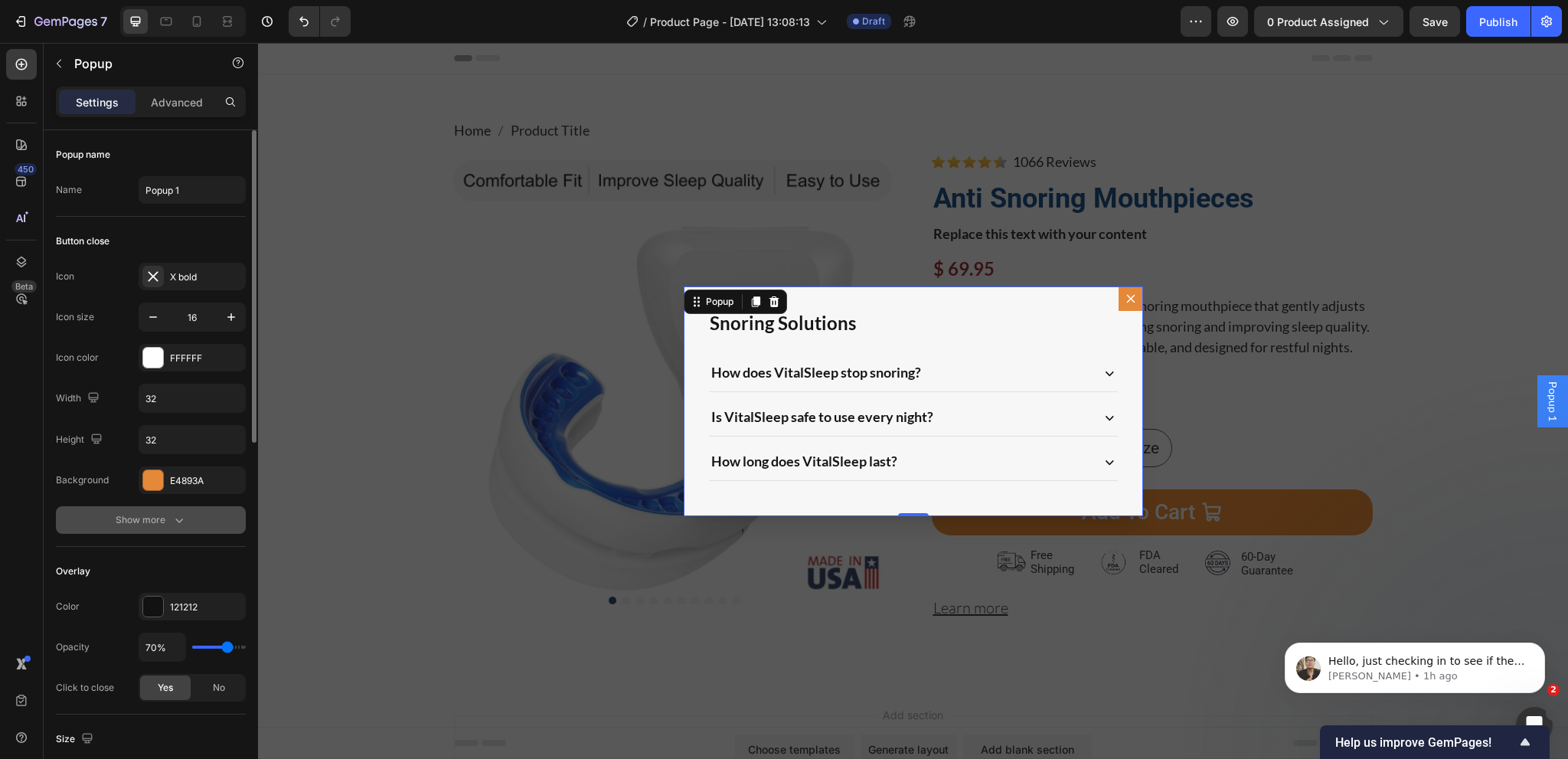
click at [141, 514] on div "Show more" at bounding box center [151, 520] width 71 height 15
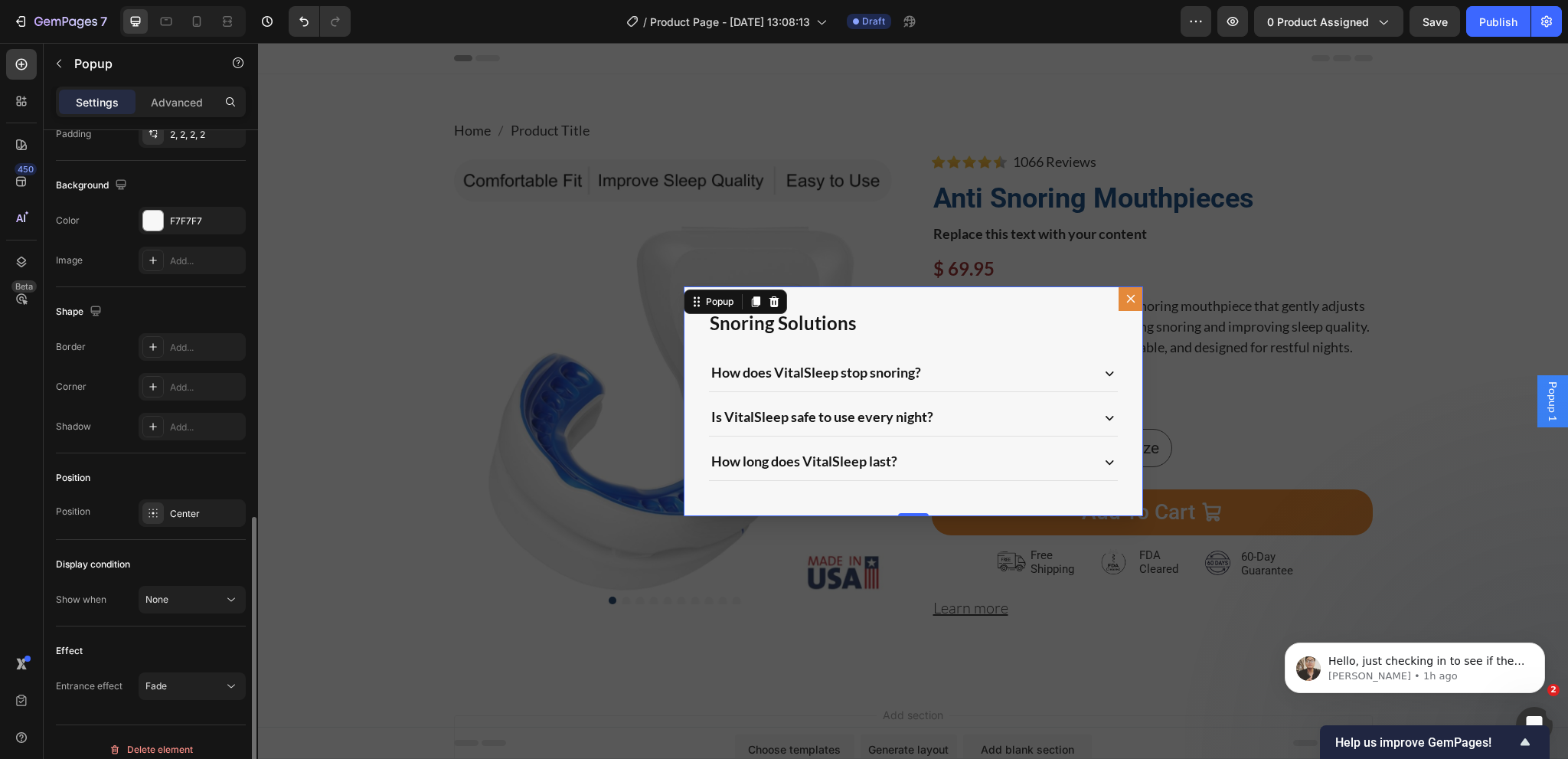
scroll to position [853, 0]
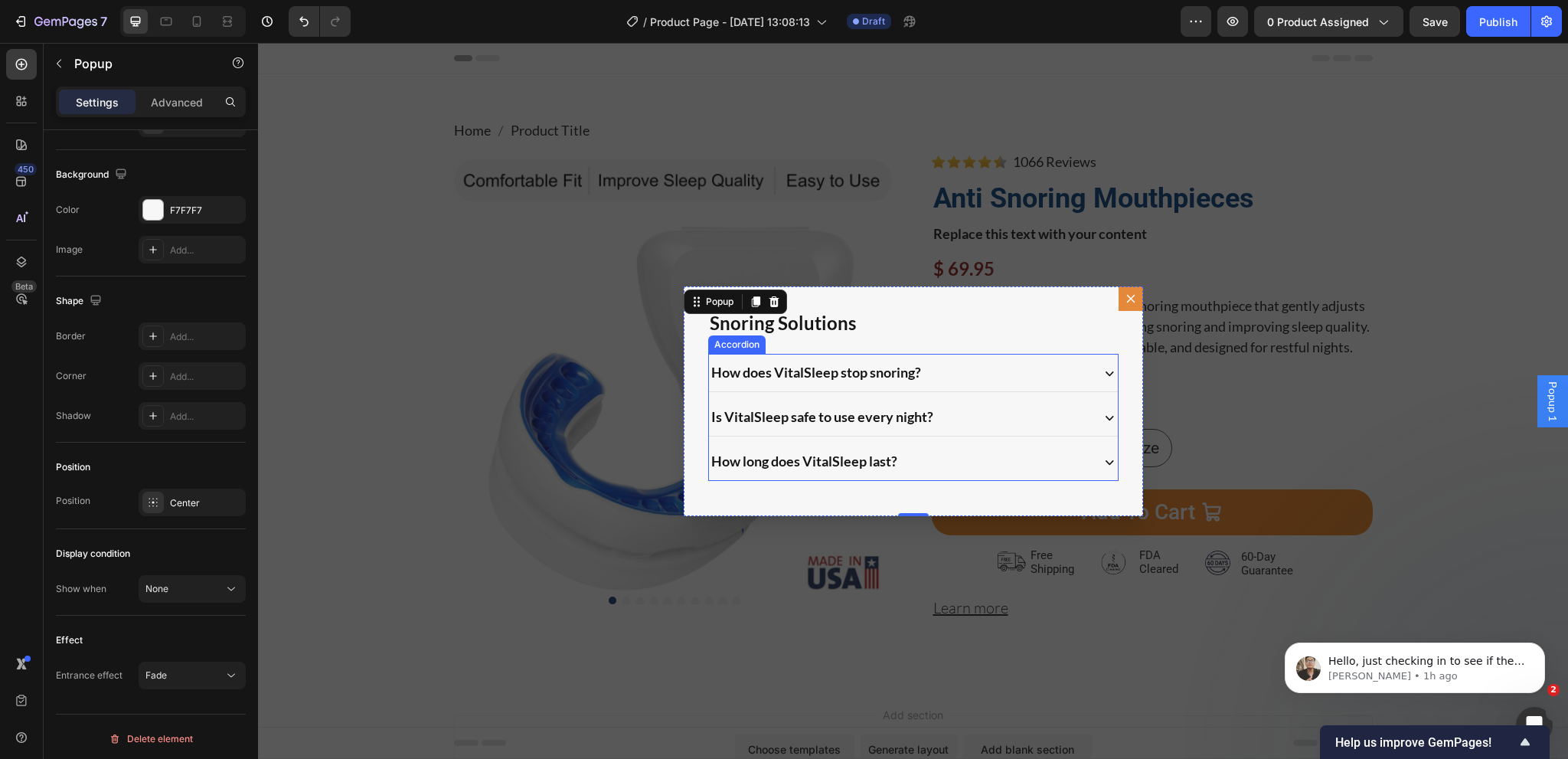
click at [711, 477] on div "How long does VitalSleep last?" at bounding box center [914, 461] width 409 height 38
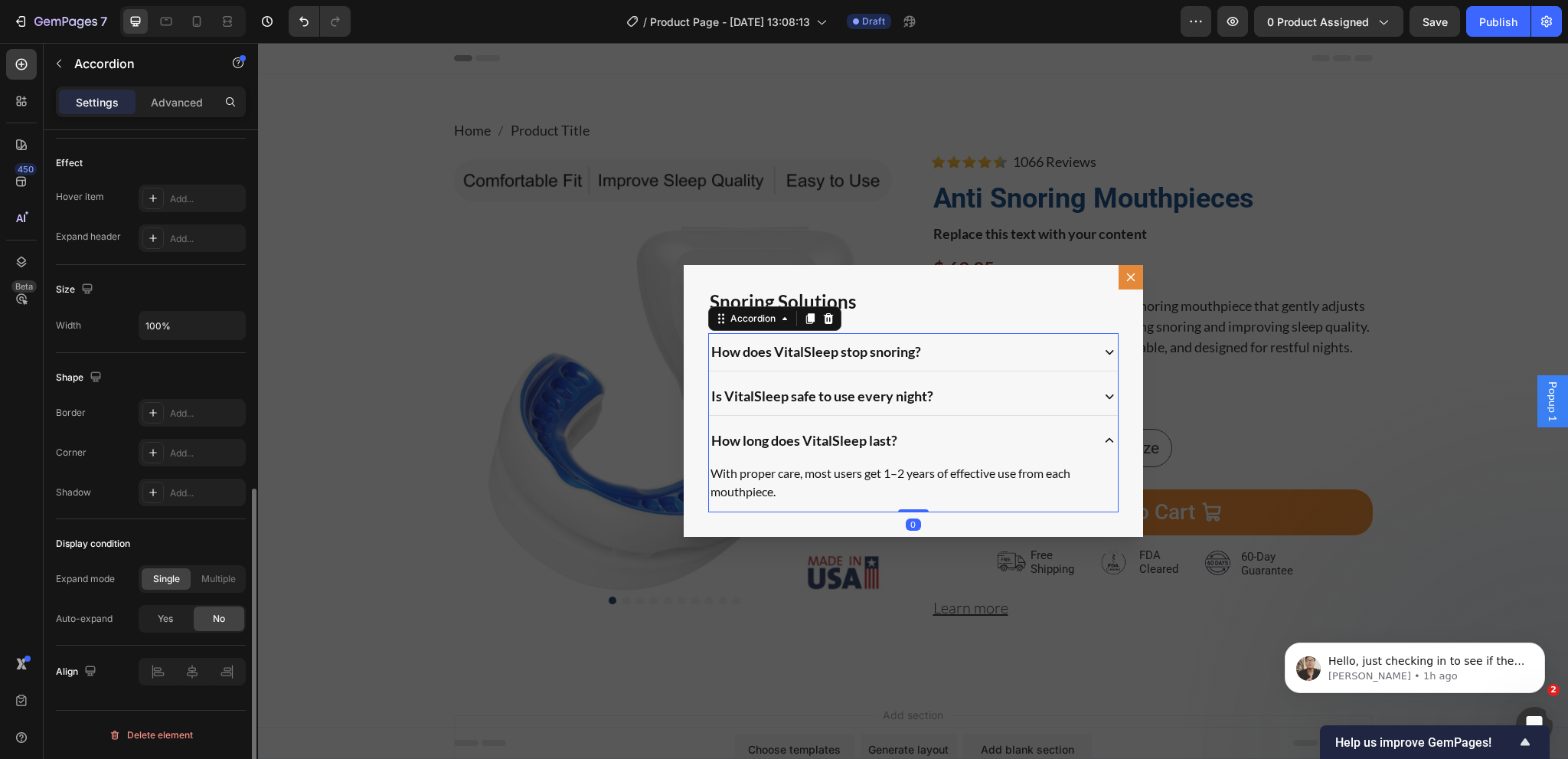
scroll to position [0, 0]
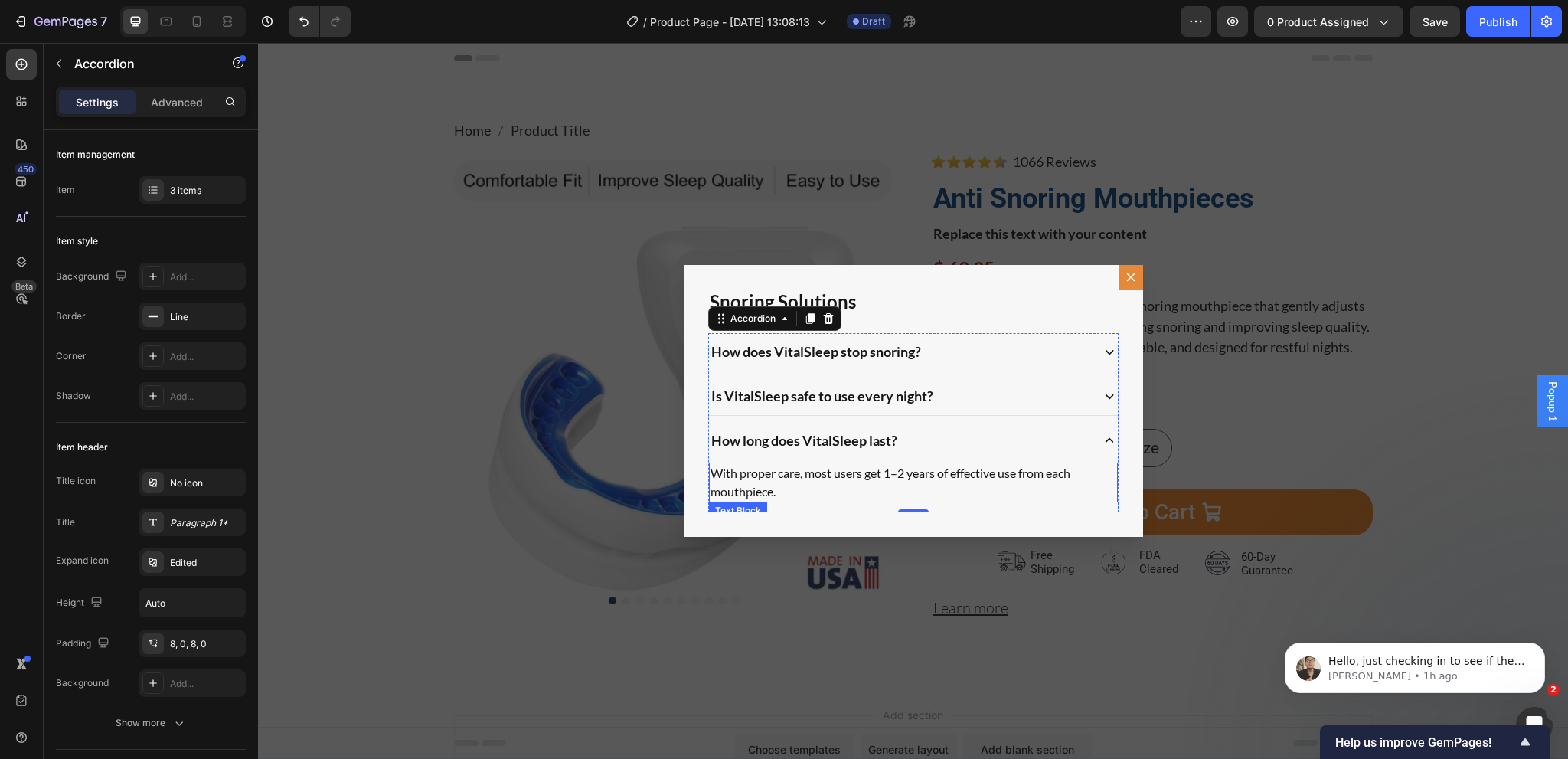
click at [834, 496] on p "With proper care, most users get 1–2 years of effective use from each mouthpiec…" at bounding box center [913, 483] width 406 height 37
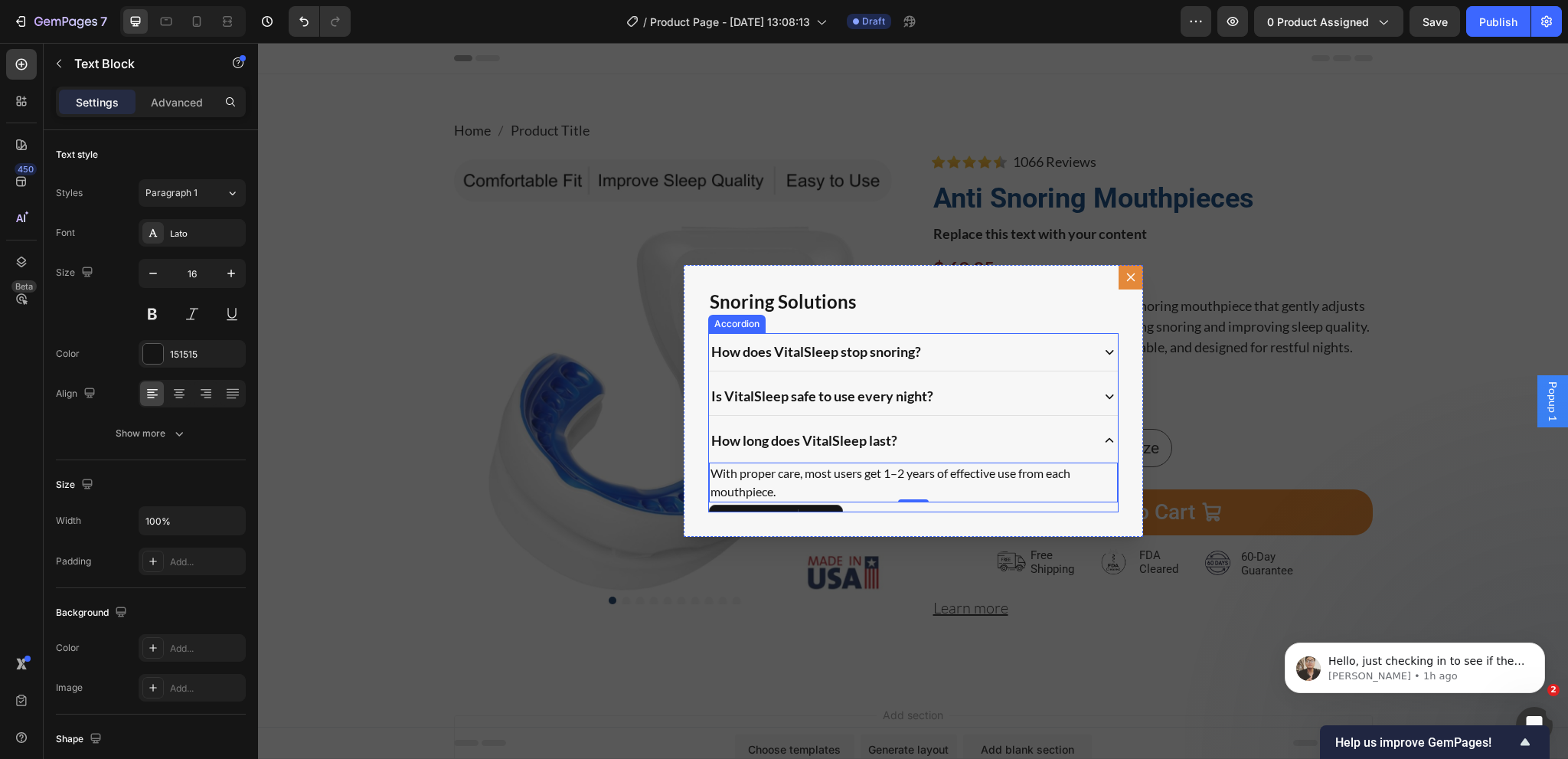
click at [893, 506] on div "With proper care, most users get 1–2 years of effective use from each mouthpiec…" at bounding box center [914, 485] width 409 height 52
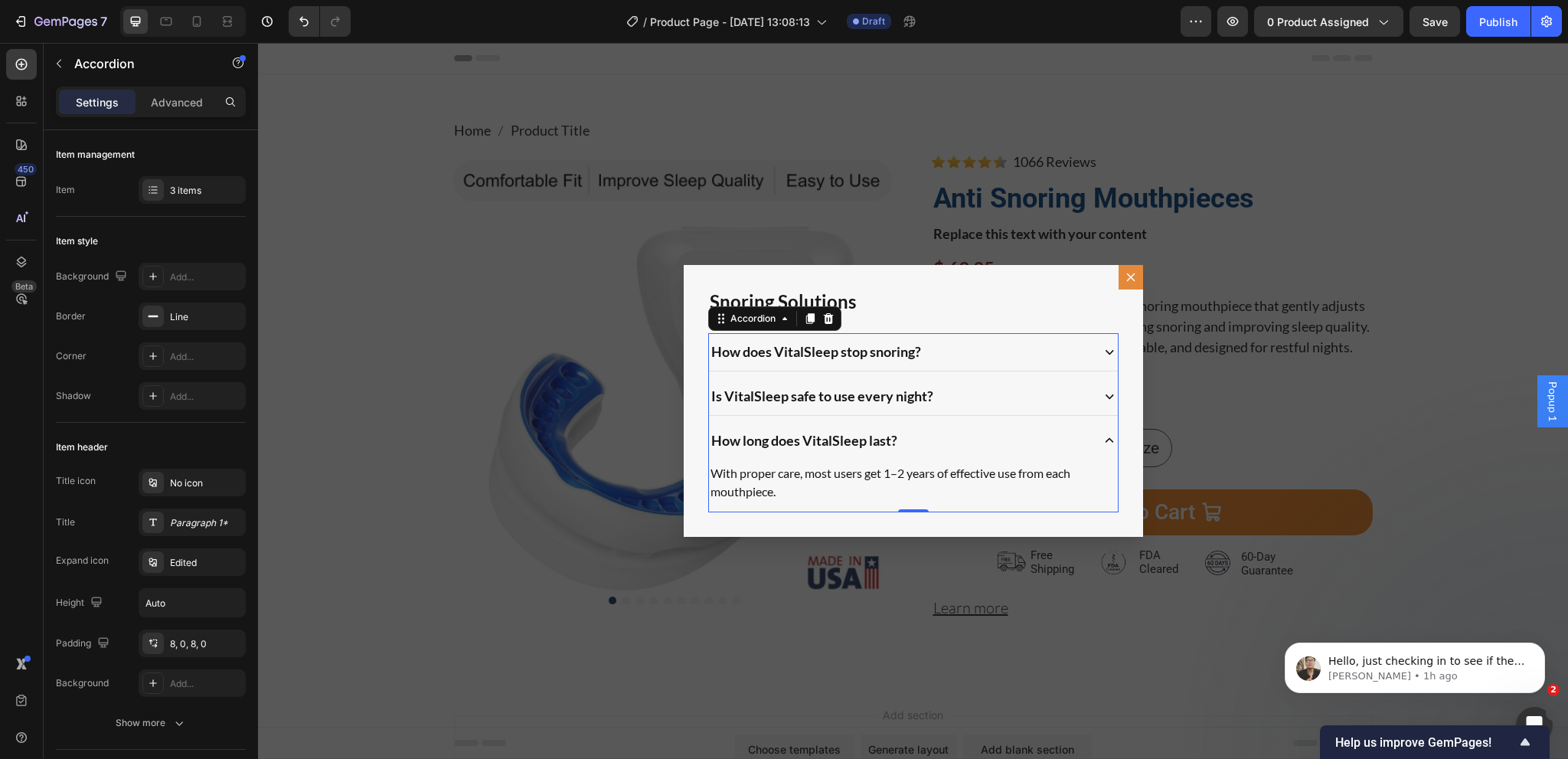
click at [925, 433] on div "How long does VitalSleep last?" at bounding box center [899, 441] width 380 height 25
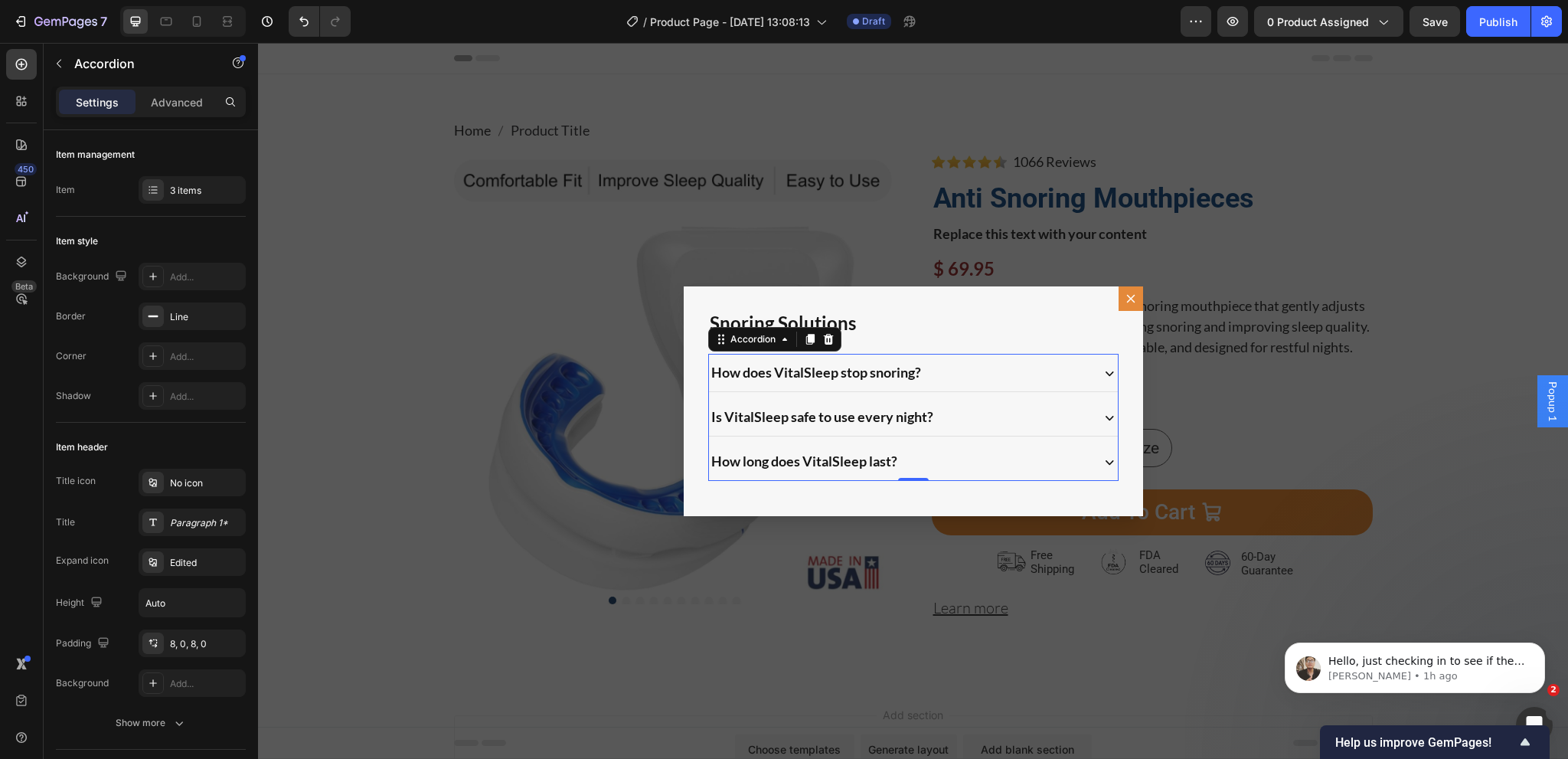
click at [1483, 402] on div "Backdrop" at bounding box center [913, 401] width 1310 height 716
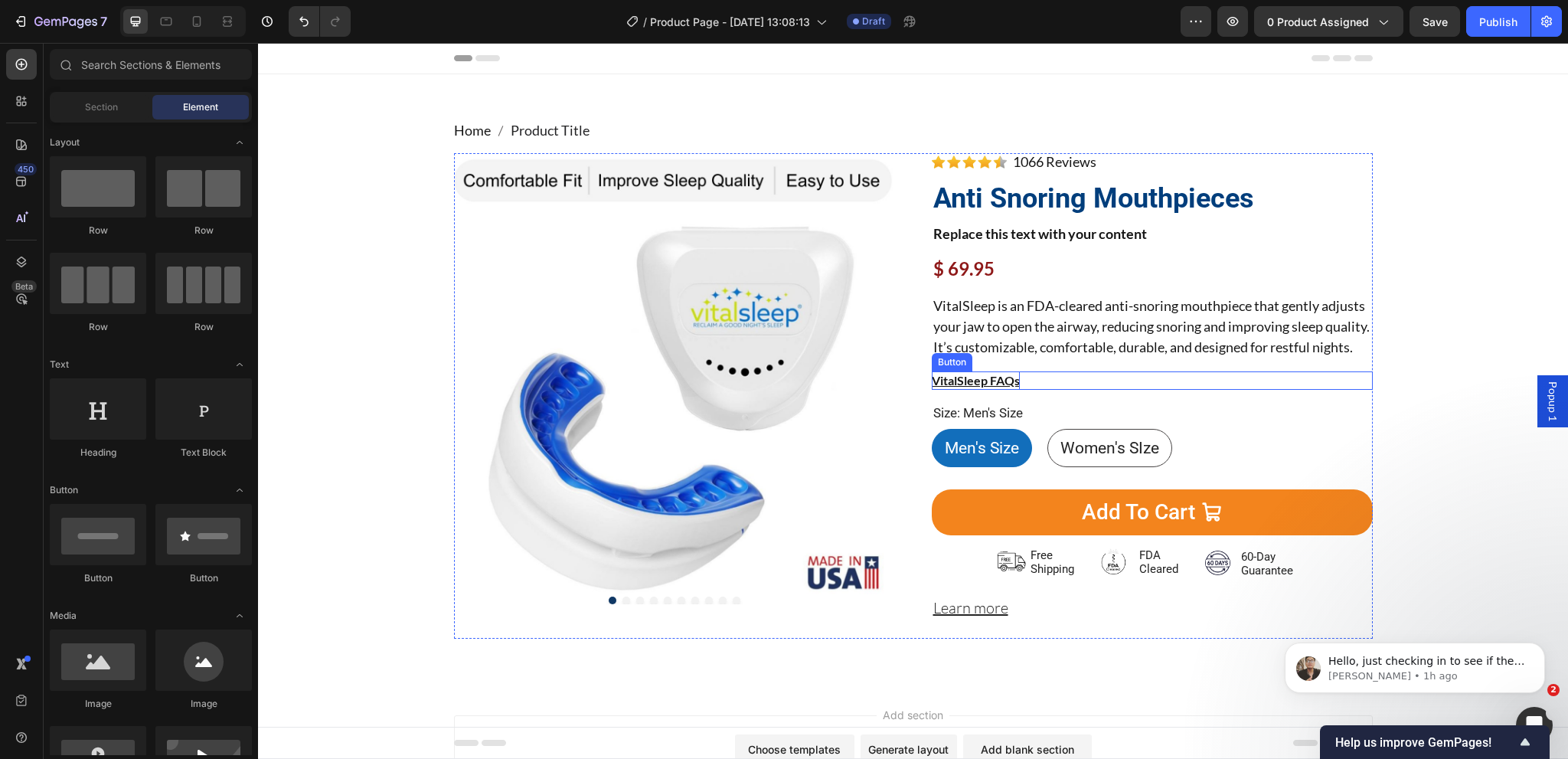
click at [966, 390] on p "VitalSleep FAQs" at bounding box center [976, 381] width 88 height 18
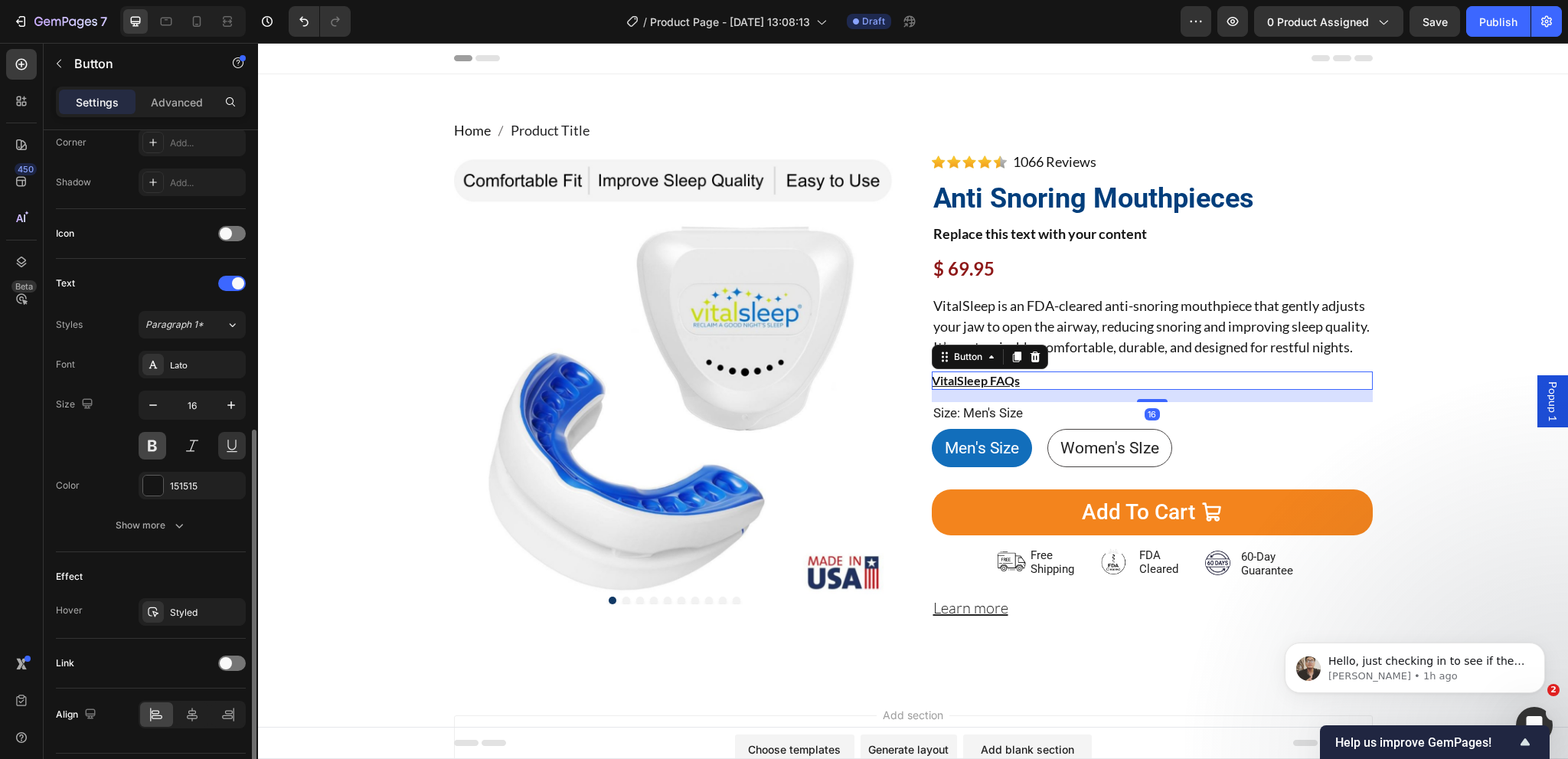
scroll to position [423, 0]
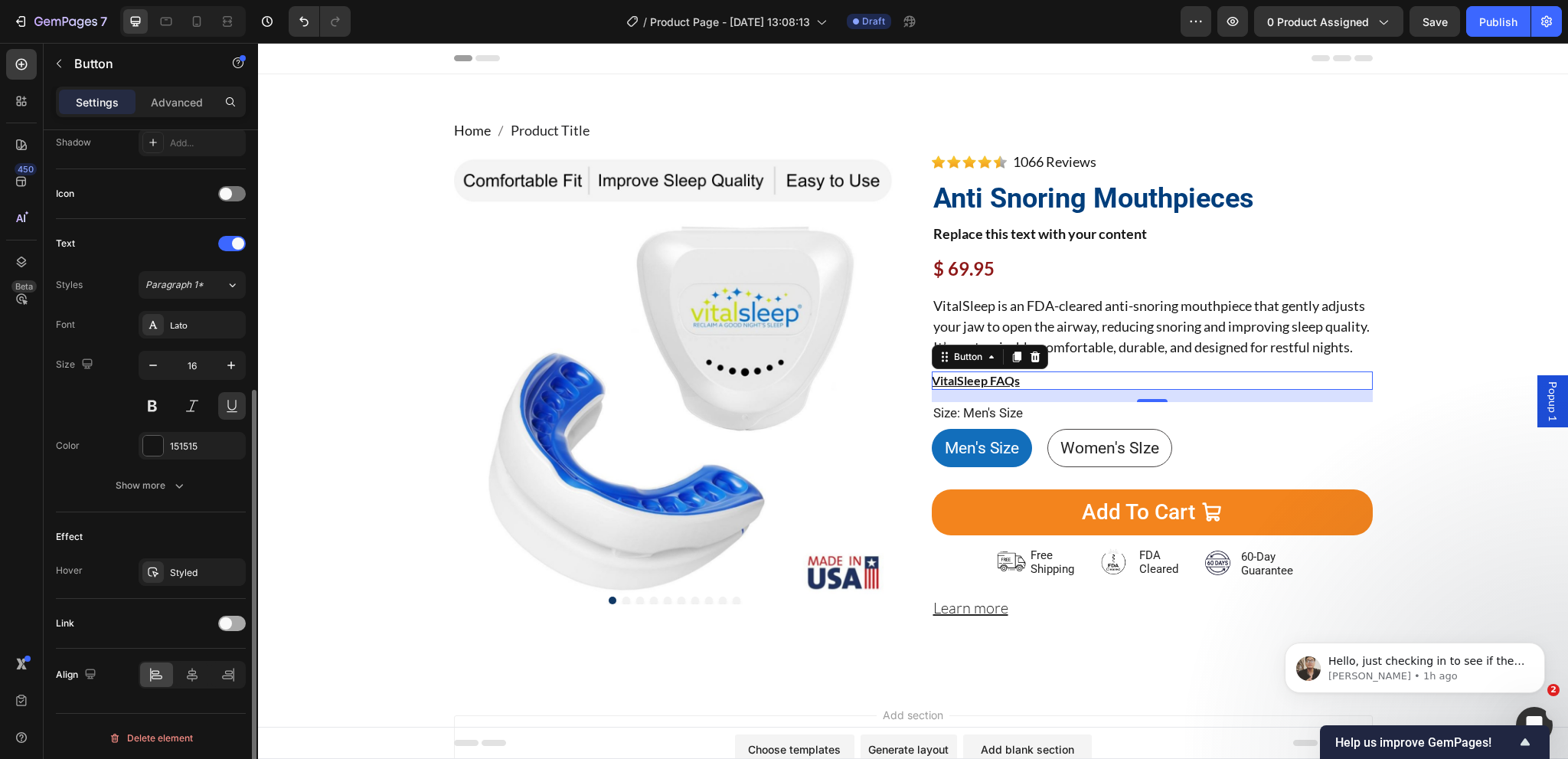
click at [225, 618] on span at bounding box center [225, 623] width 13 height 13
click at [196, 661] on div "Open page" at bounding box center [184, 661] width 78 height 14
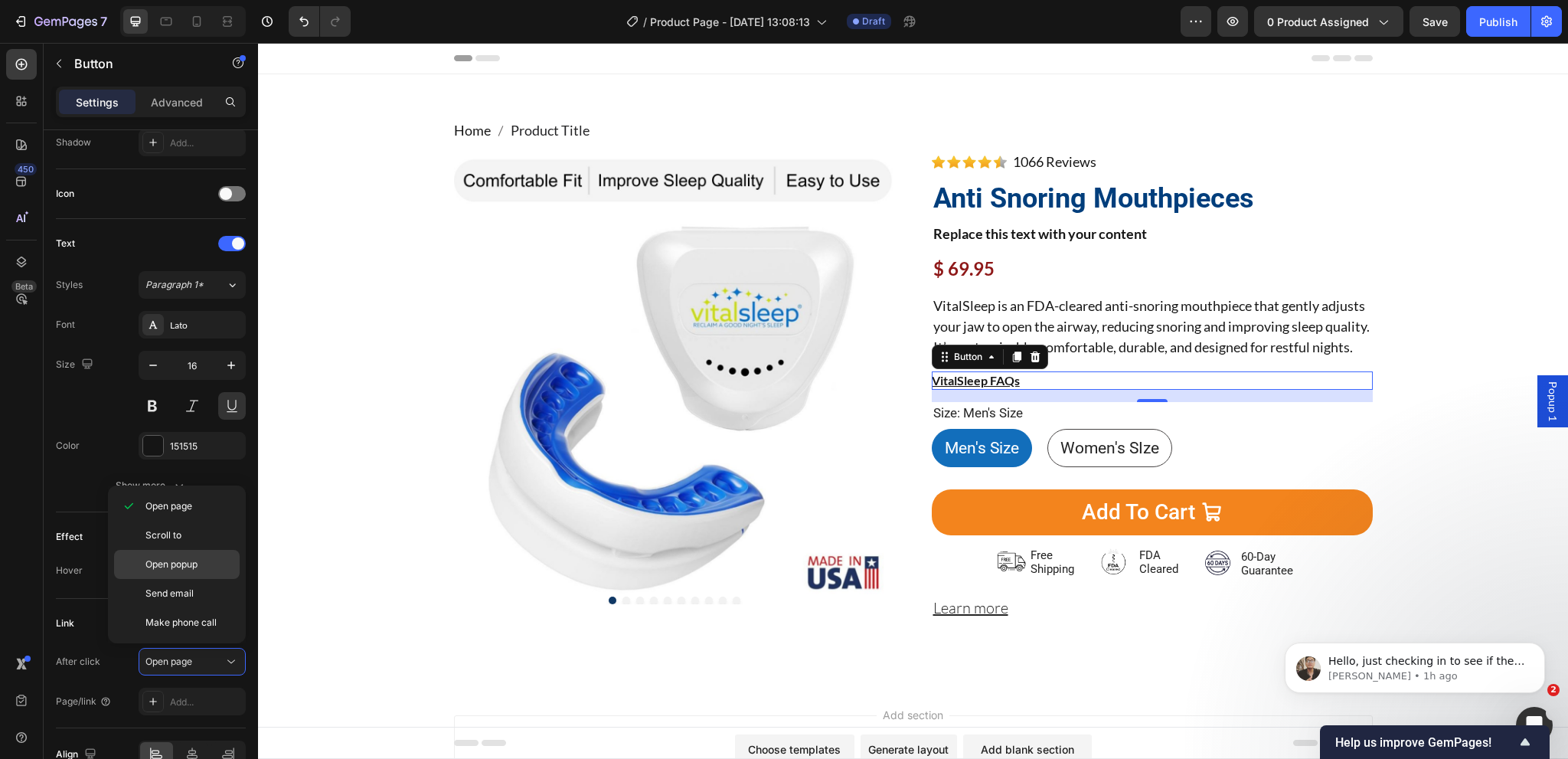
click at [190, 564] on span "Open popup" at bounding box center [171, 564] width 52 height 14
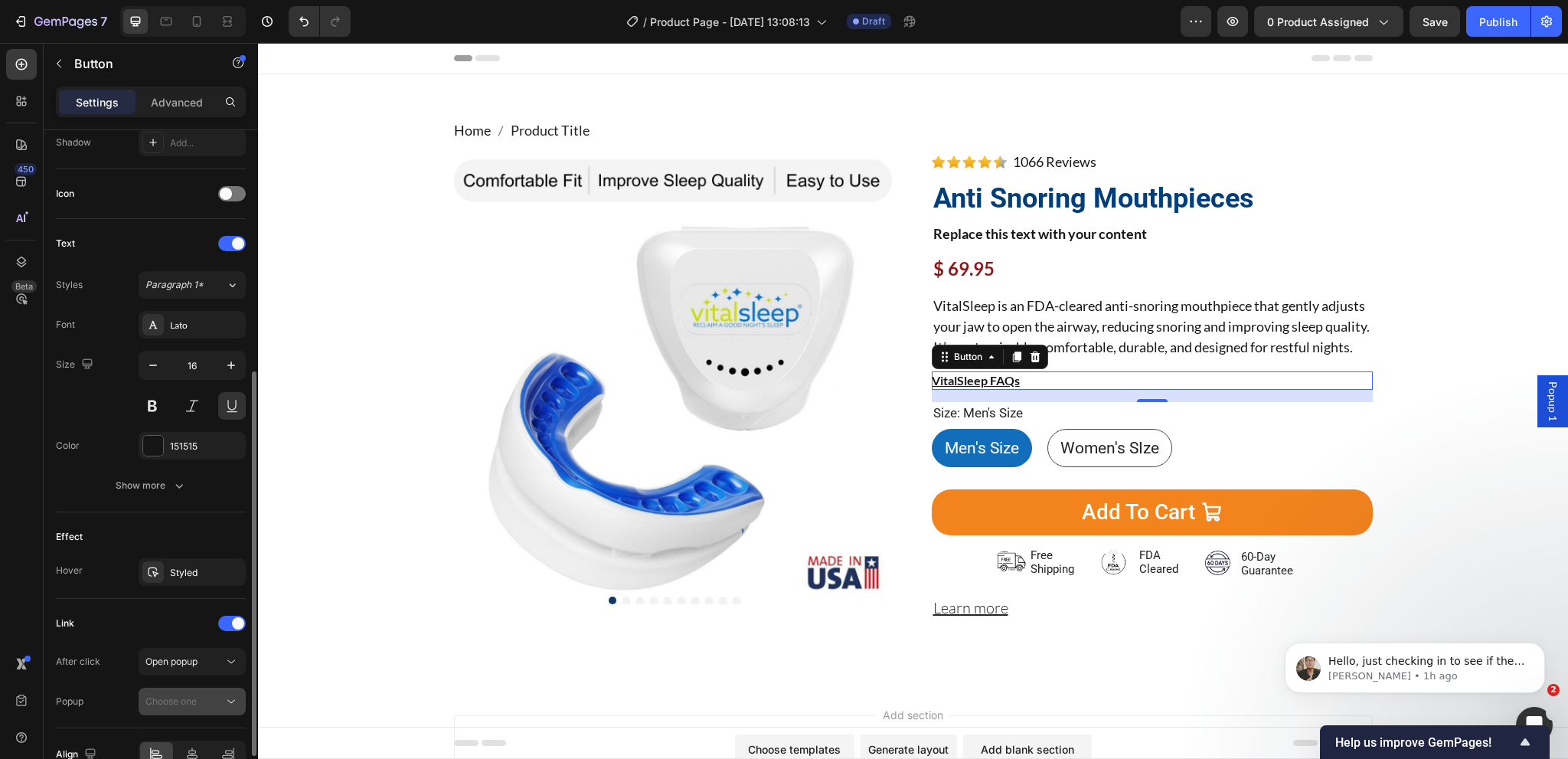
click at [186, 696] on span "Choose one" at bounding box center [170, 701] width 51 height 12
click at [209, 695] on div "Choose one" at bounding box center [184, 701] width 78 height 14
click at [220, 695] on div "Choose one" at bounding box center [184, 701] width 78 height 14
click at [186, 733] on p "Popup 1" at bounding box center [189, 736] width 88 height 14
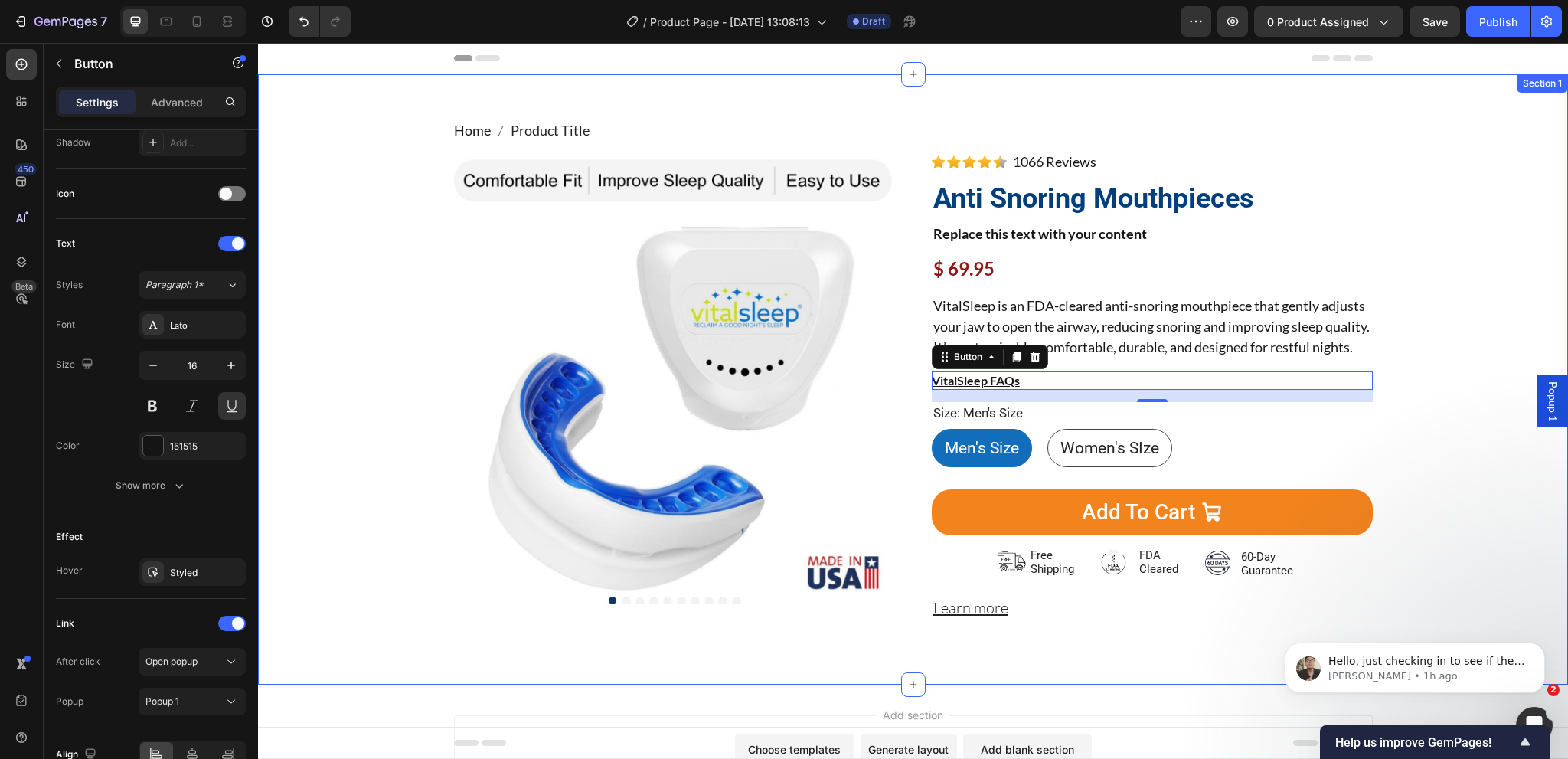
click at [1476, 476] on div "Home Product Title Breadcrumb Product Images Image 1066 Reviews Button Advanced…" at bounding box center [913, 379] width 1287 height 519
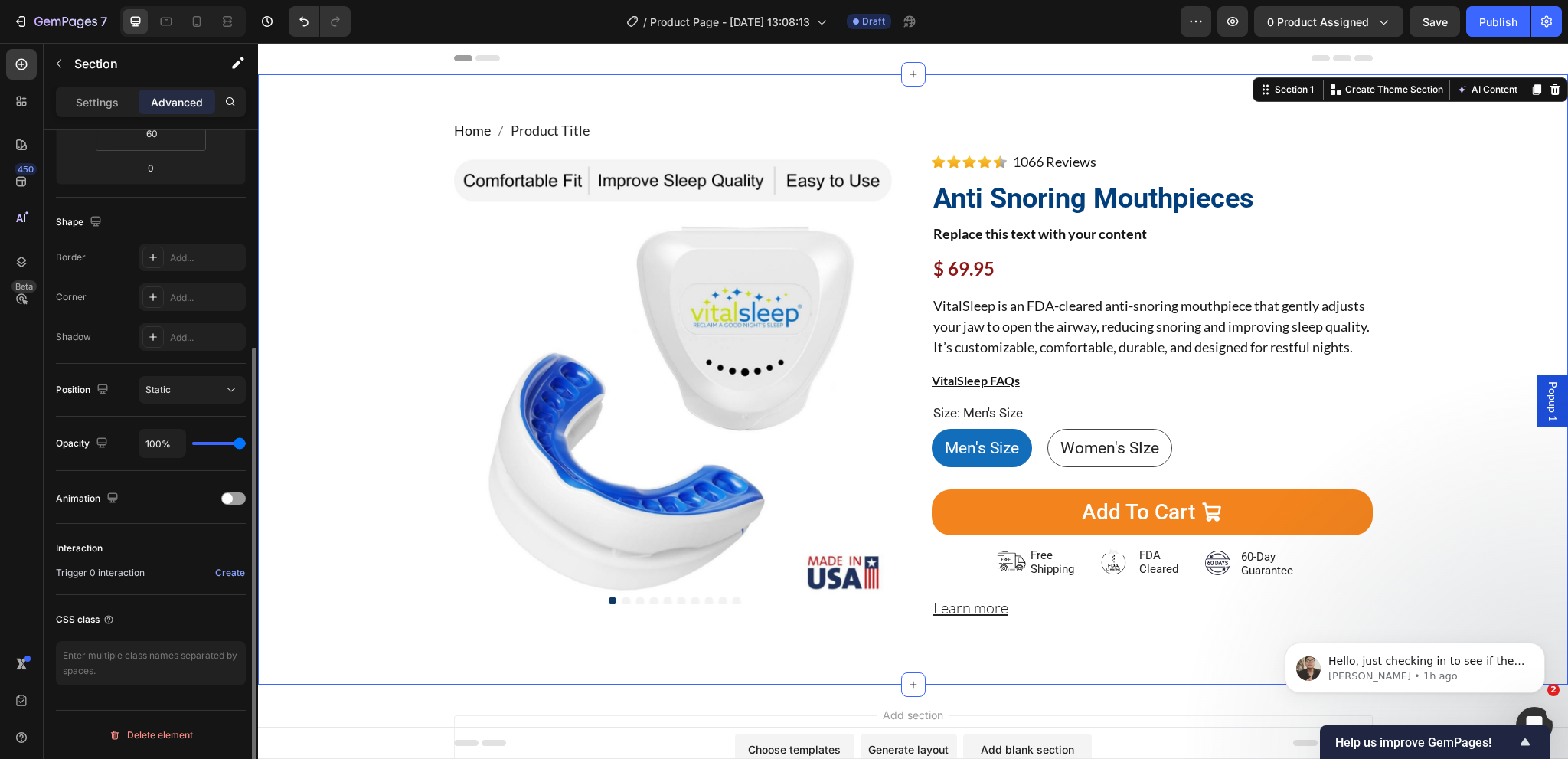
scroll to position [0, 0]
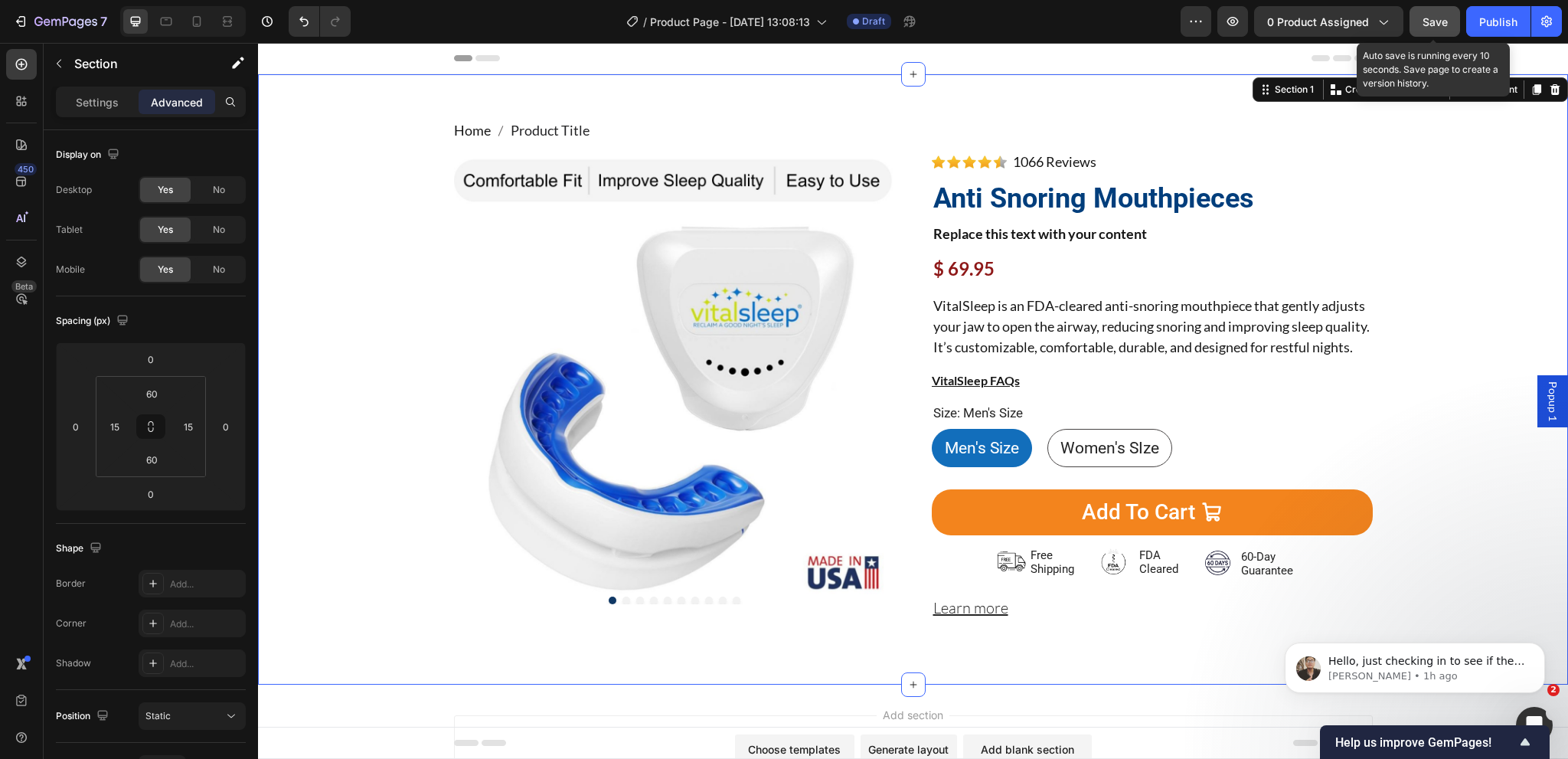
click at [1452, 30] on button "Save" at bounding box center [1434, 21] width 51 height 31
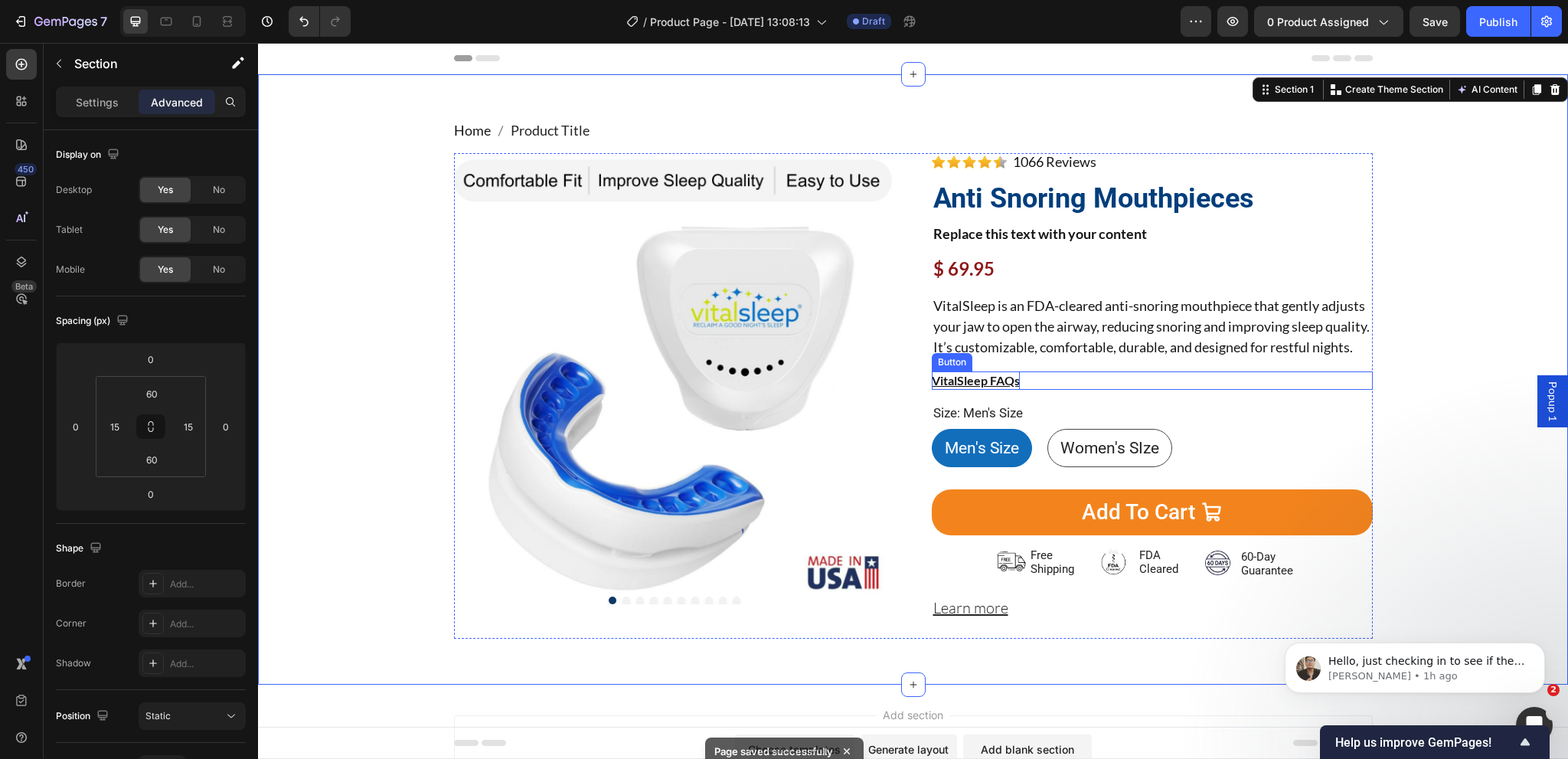
click at [974, 390] on p "VitalSleep FAQs" at bounding box center [976, 381] width 88 height 18
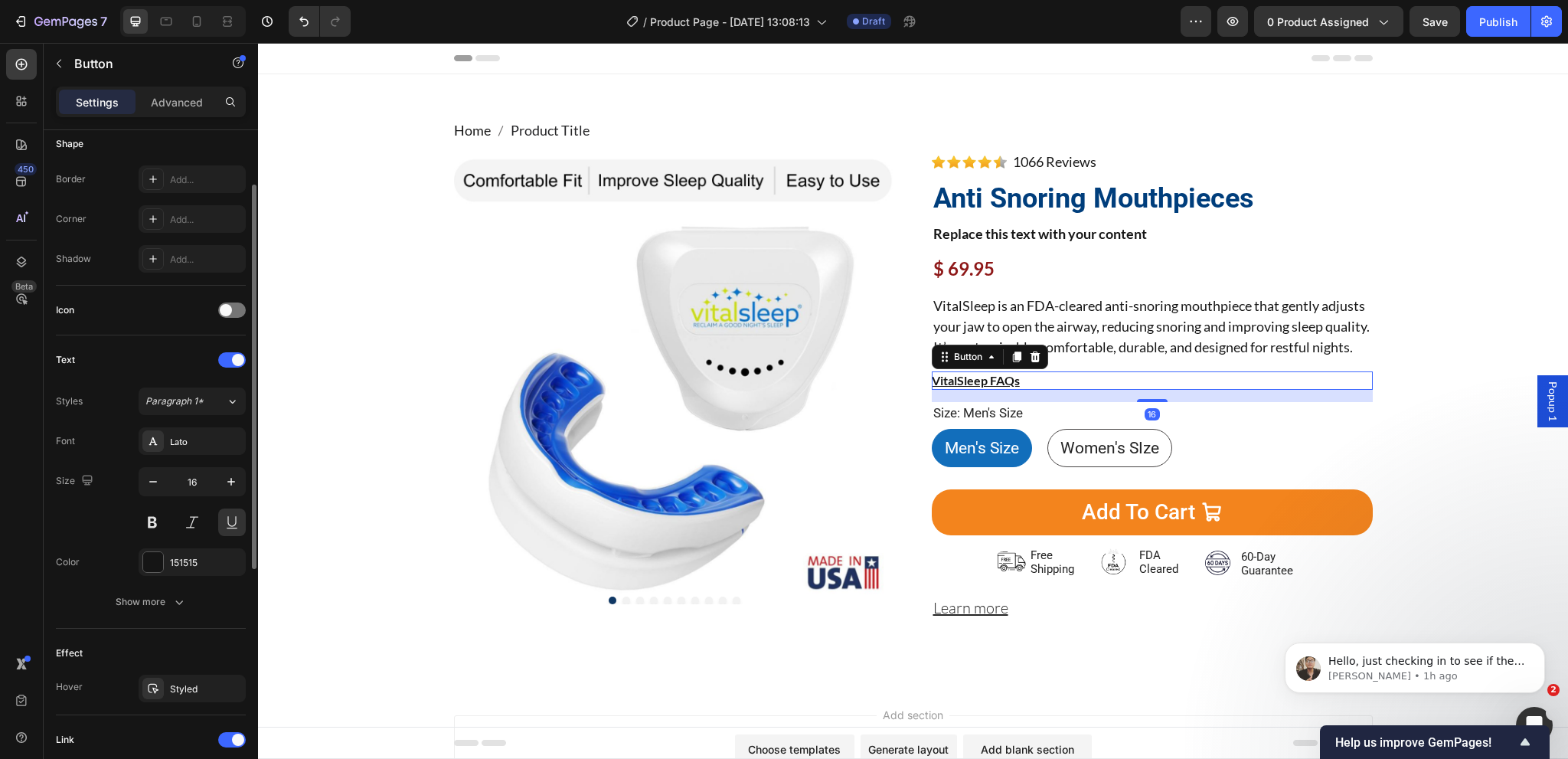
scroll to position [383, 0]
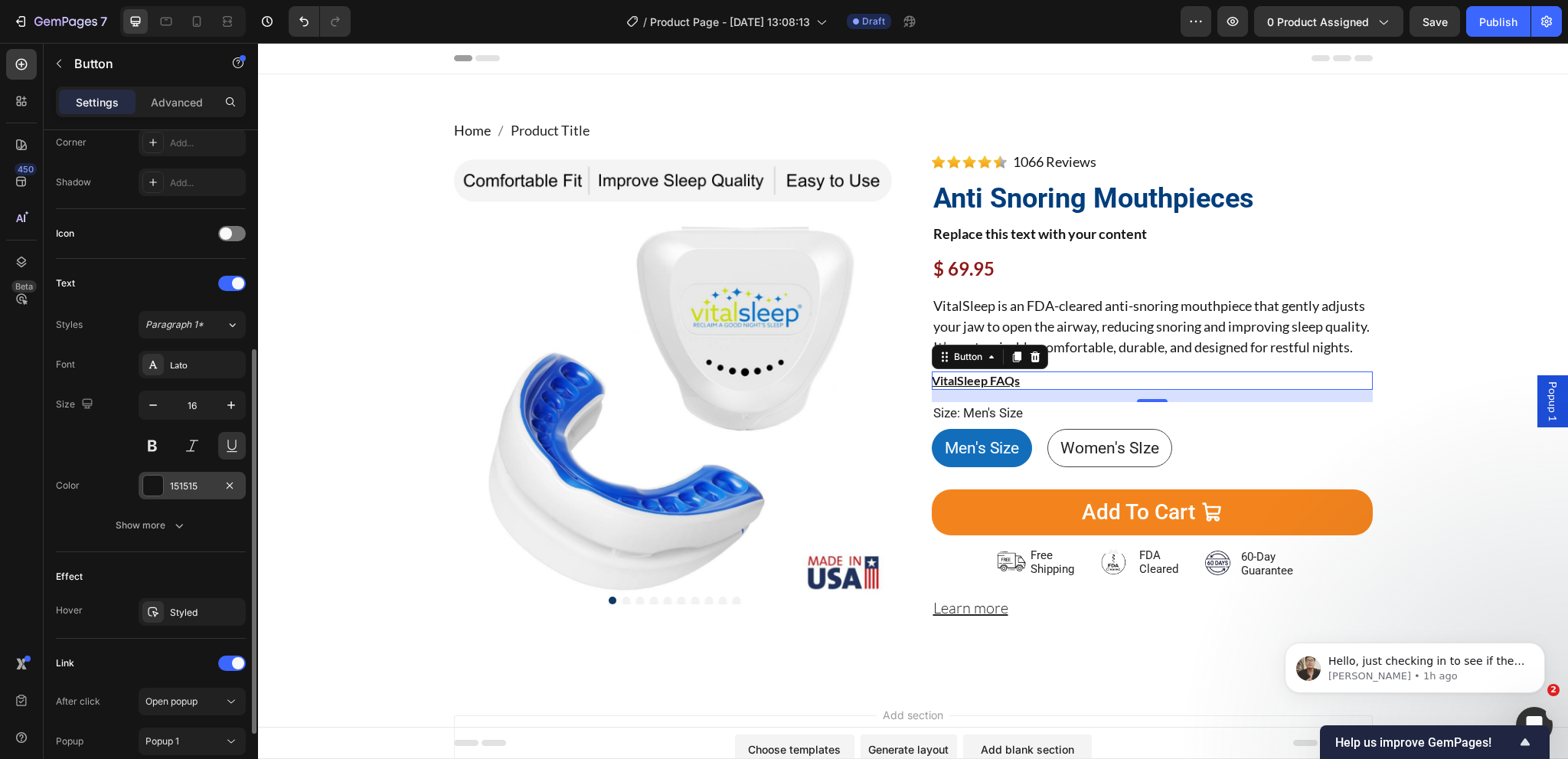
click at [183, 483] on div "151515" at bounding box center [192, 486] width 44 height 14
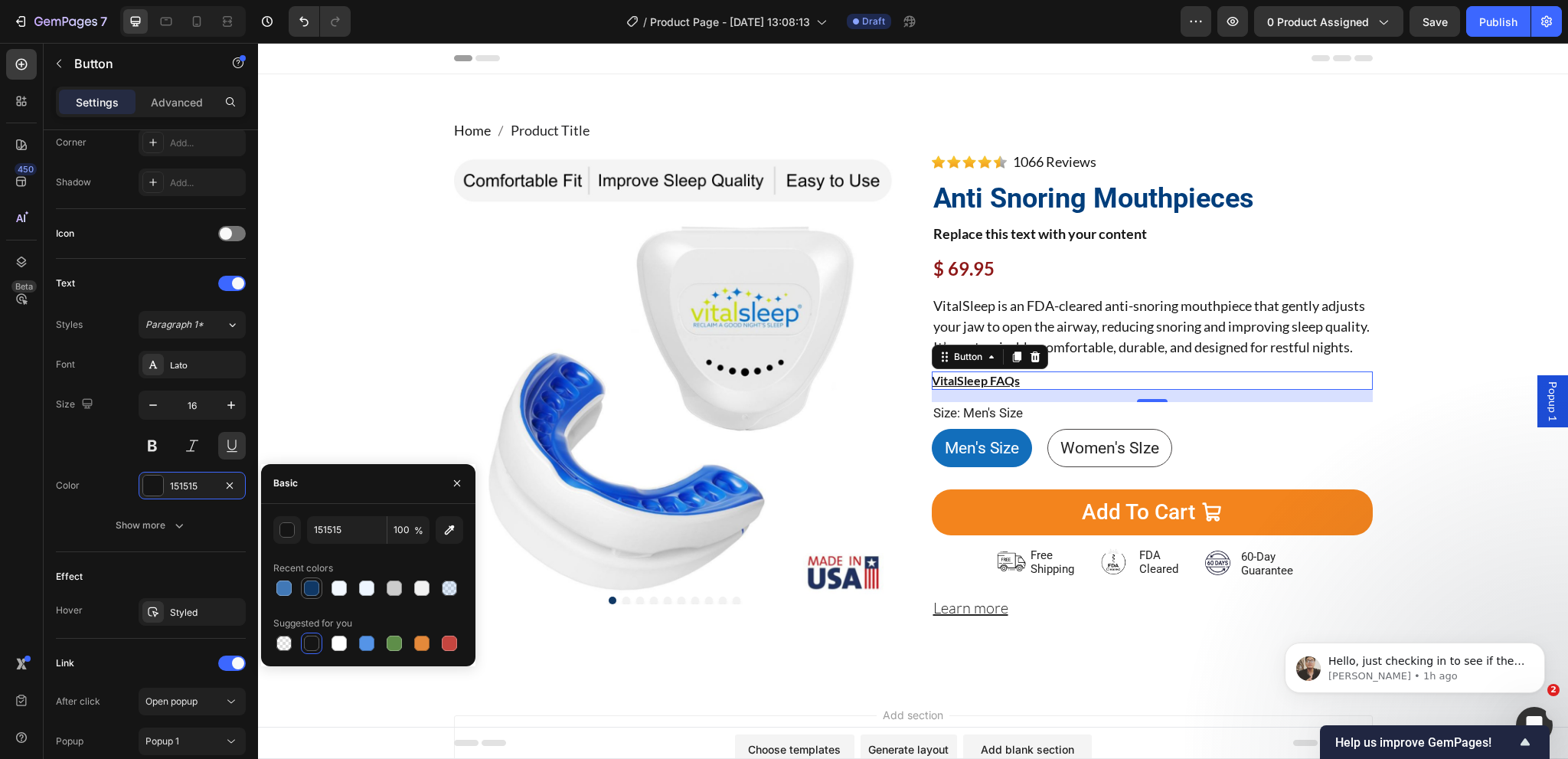
click at [310, 593] on div at bounding box center [311, 588] width 15 height 15
type input "103865"
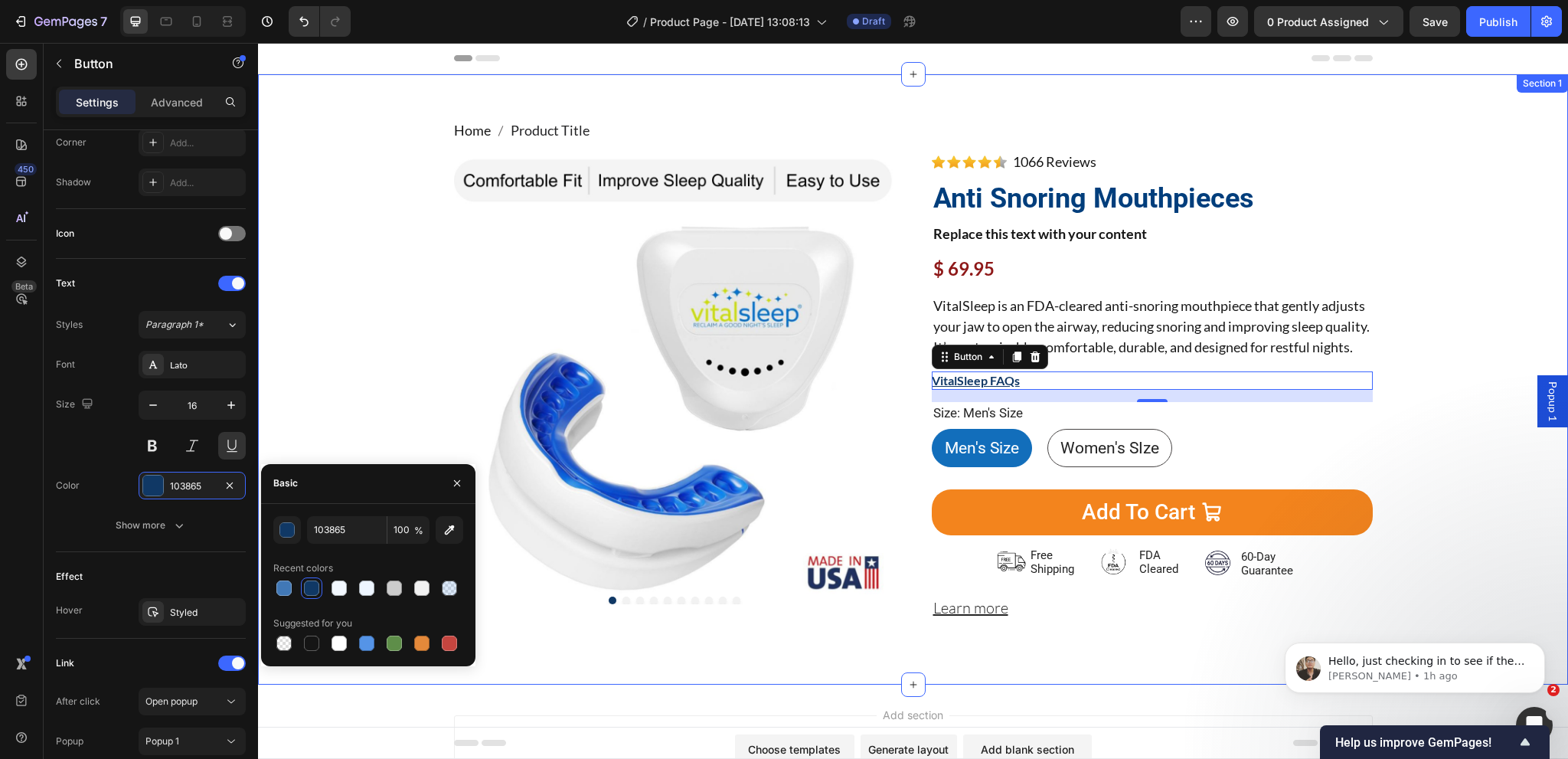
click at [996, 685] on div "Home Product Title Breadcrumb Product Images Image 1066 Reviews Button Advanced…" at bounding box center [913, 379] width 1310 height 610
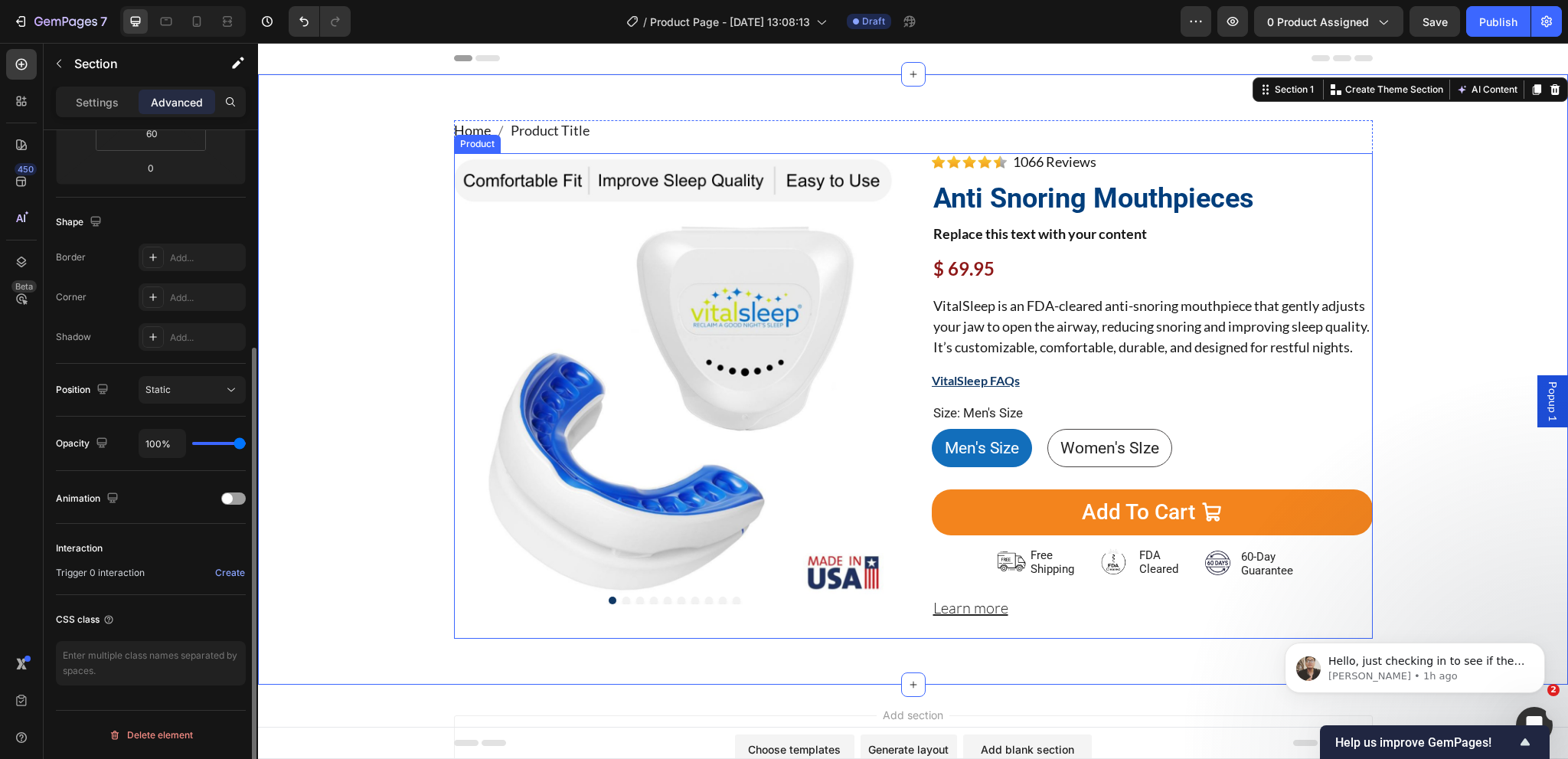
scroll to position [0, 0]
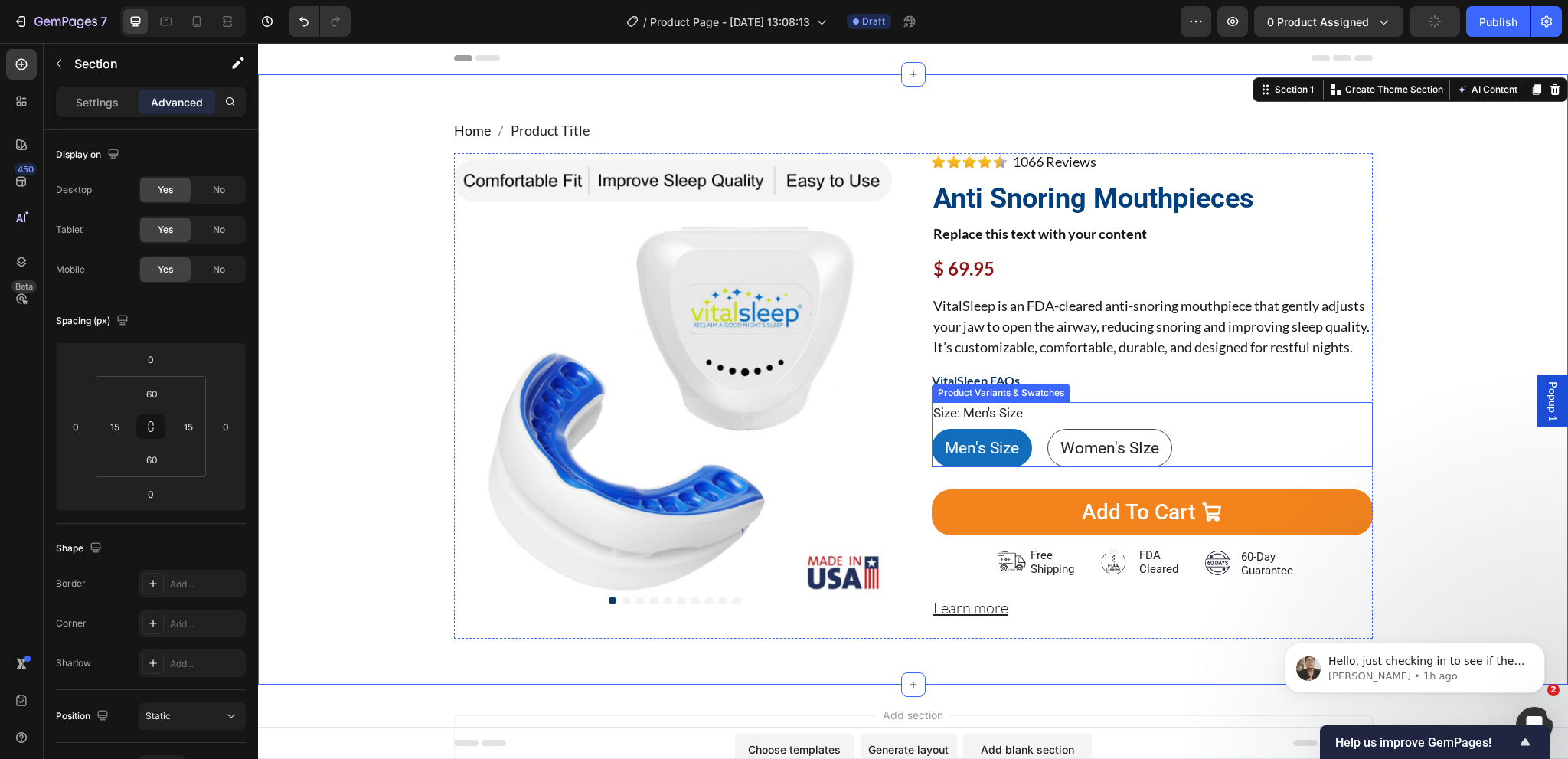
click at [1020, 435] on div "Size: Men's Size Men's Size Men's Size Men's Size Women's SIze Women's SIze Wom…" at bounding box center [1152, 435] width 441 height 66
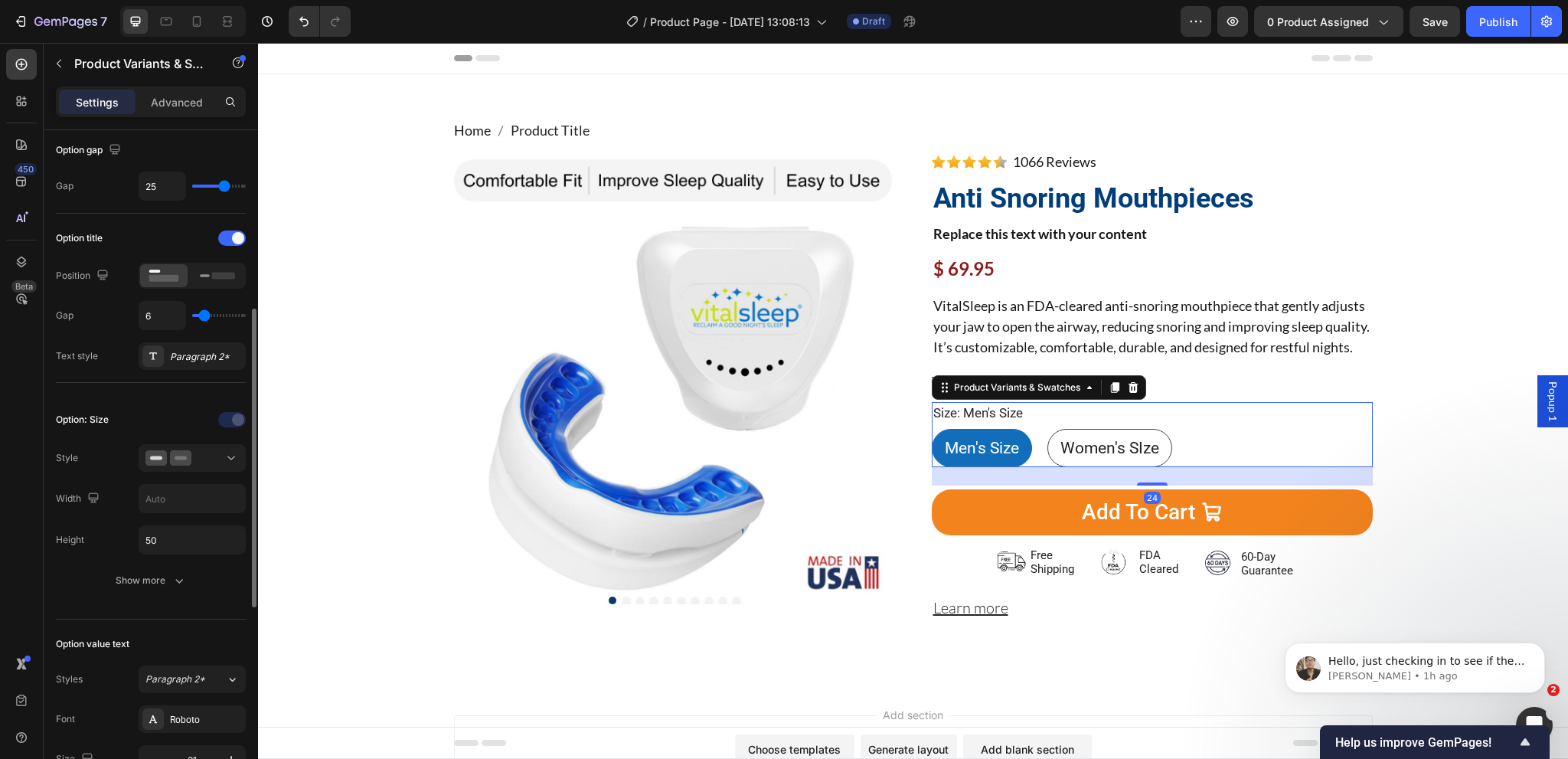
scroll to position [230, 0]
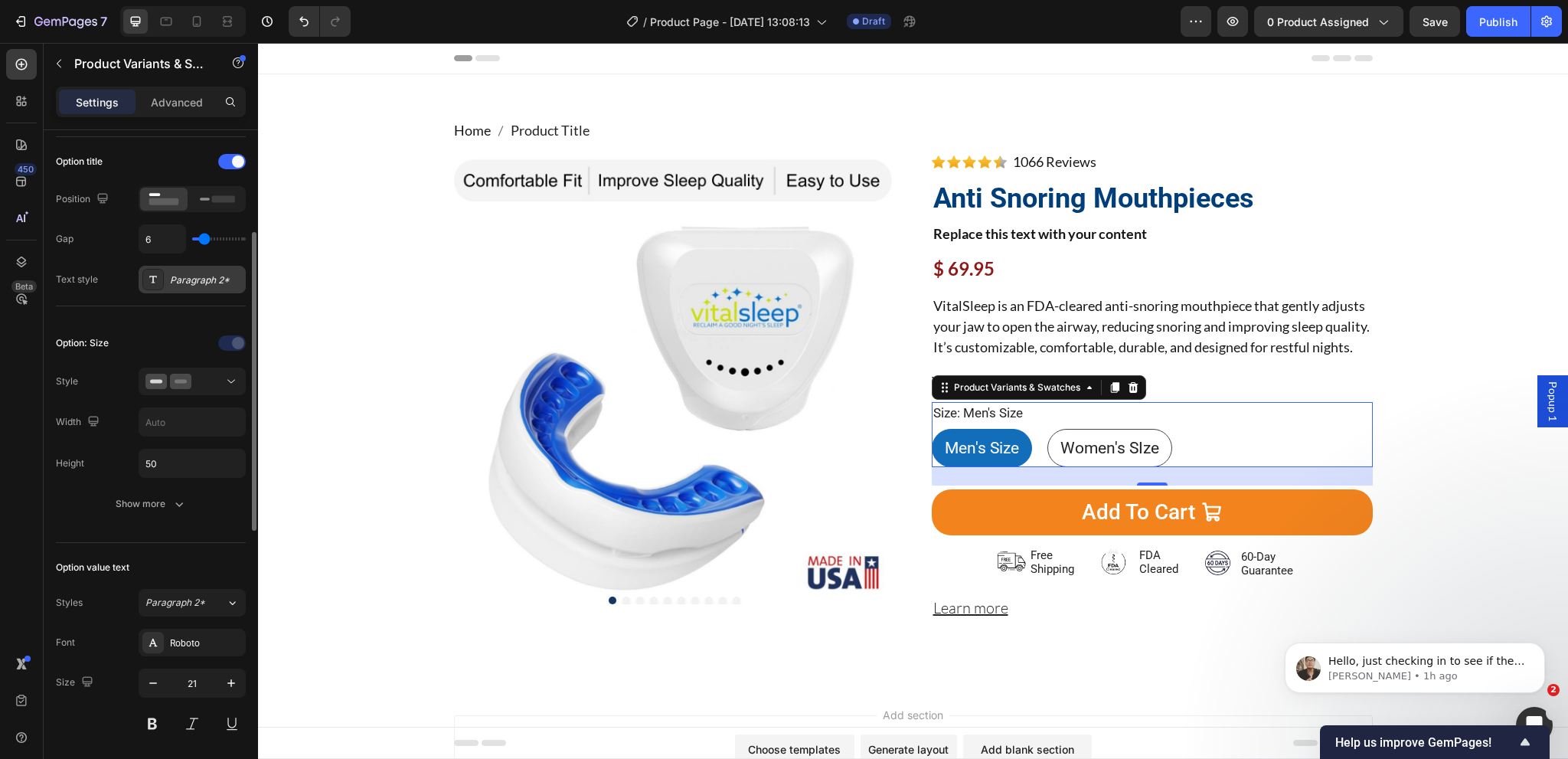
click at [190, 281] on div "Paragraph 2*" at bounding box center [206, 281] width 72 height 14
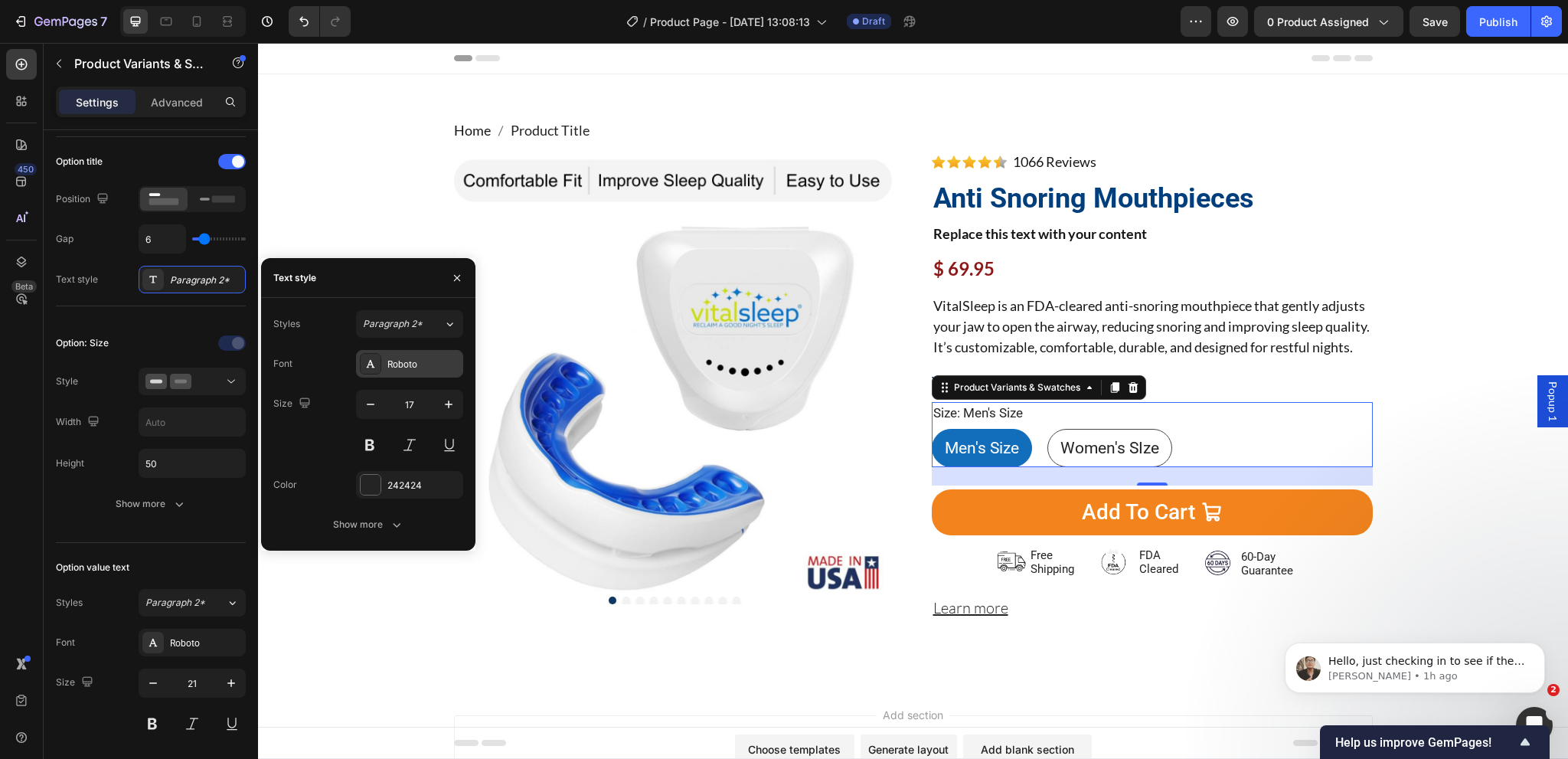
click at [416, 367] on div "Roboto" at bounding box center [423, 364] width 72 height 14
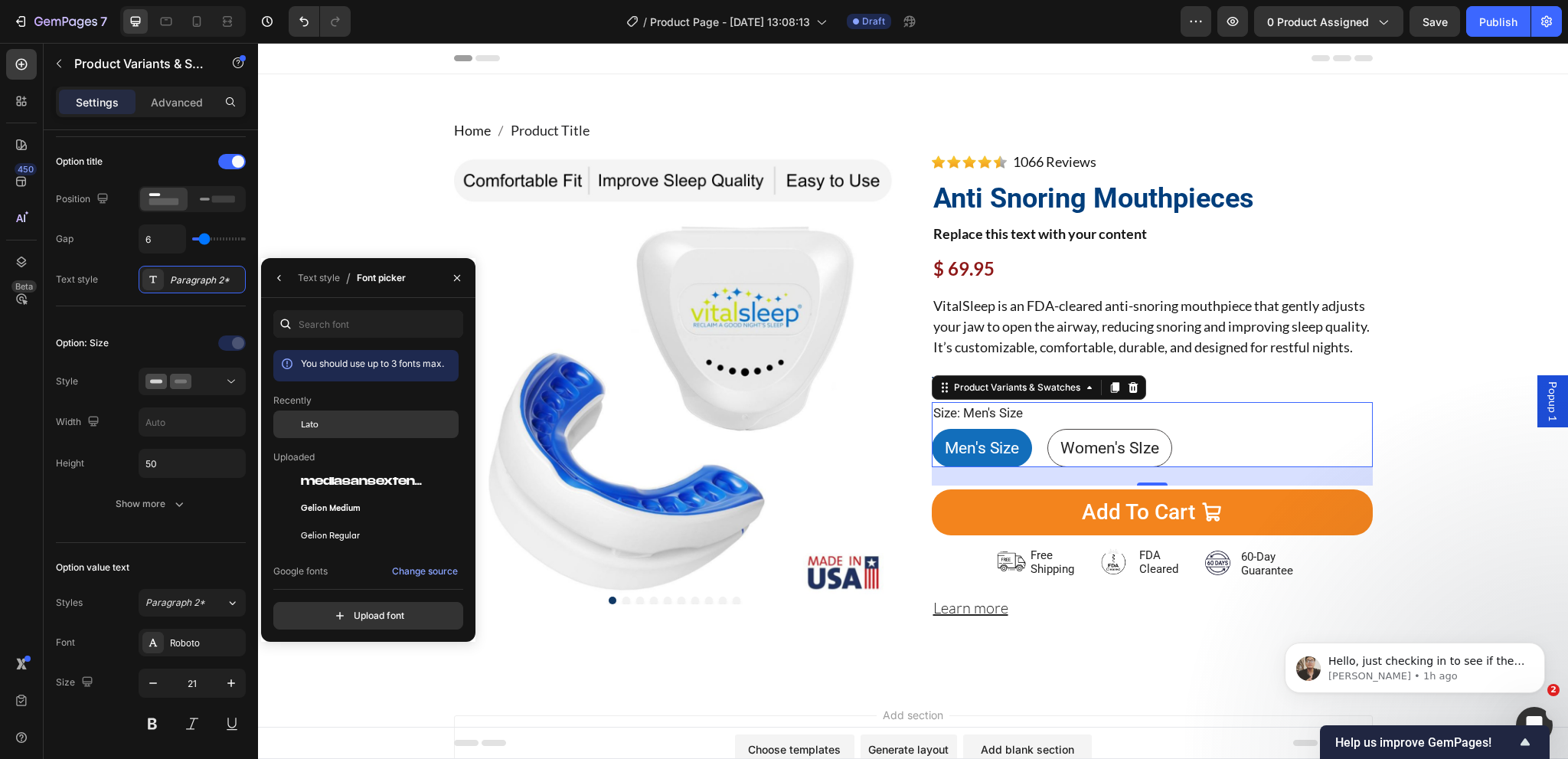
click at [321, 425] on div "Lato" at bounding box center [378, 424] width 154 height 14
click at [277, 283] on icon "button" at bounding box center [280, 278] width 13 height 13
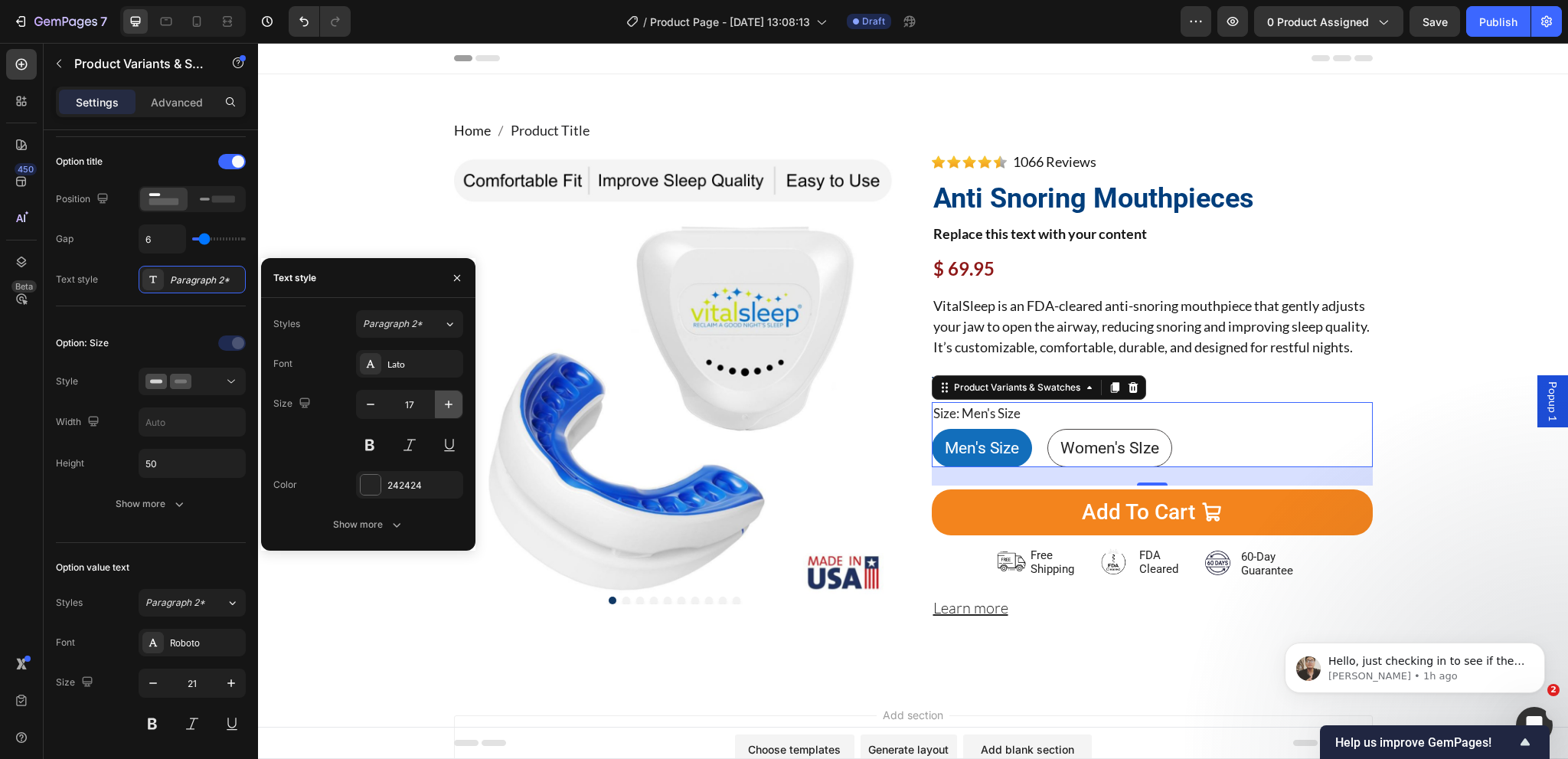
click at [445, 413] on button "button" at bounding box center [448, 404] width 28 height 28
type input "18"
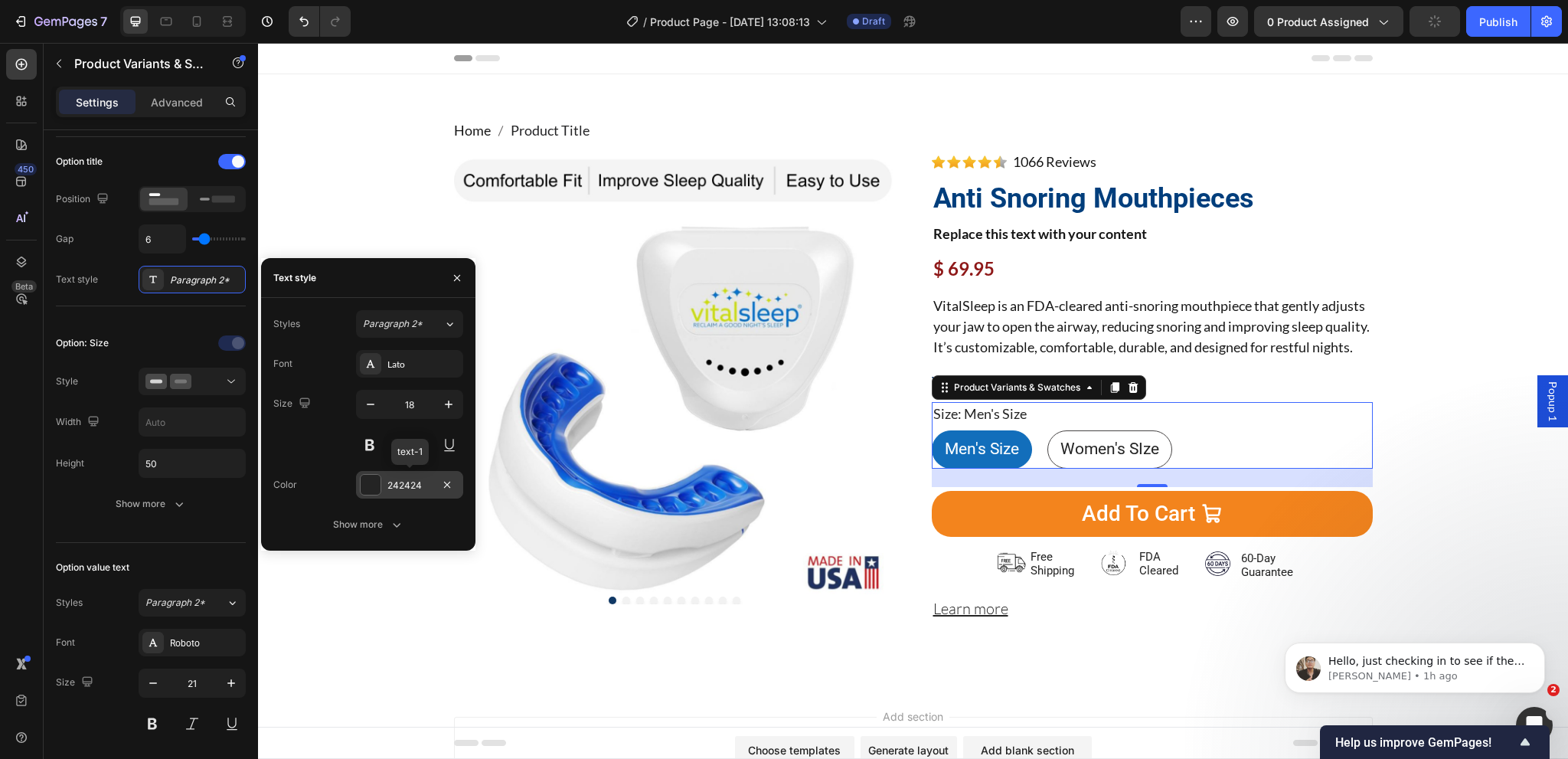
click at [396, 474] on div "242424" at bounding box center [410, 484] width 107 height 28
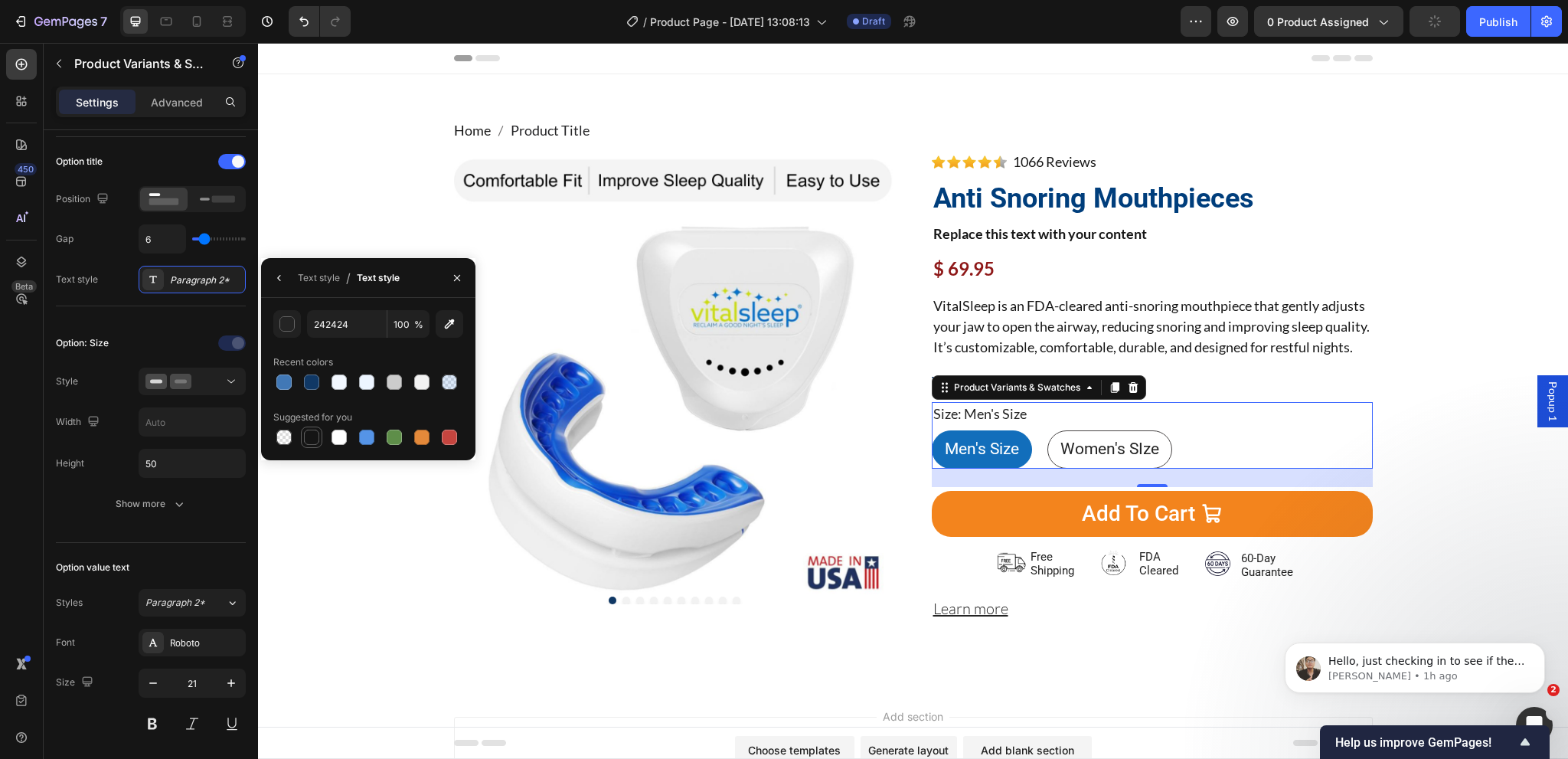
click at [309, 442] on div at bounding box center [311, 438] width 15 height 15
type input "151515"
click at [273, 275] on button "button" at bounding box center [279, 277] width 24 height 24
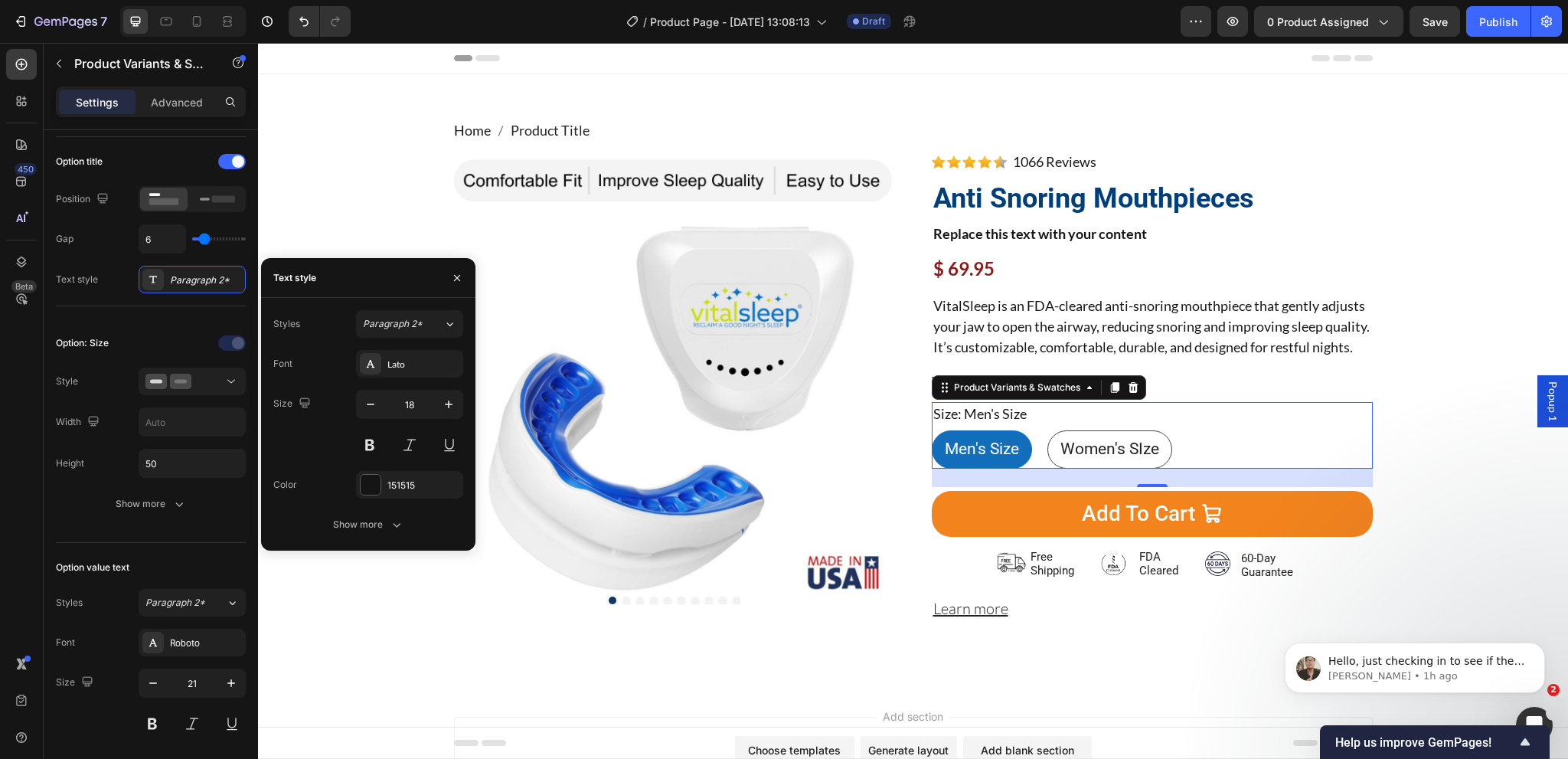
drag, startPoint x: 360, startPoint y: 524, endPoint x: 346, endPoint y: 504, distance: 24.4
click at [360, 524] on div "Show more" at bounding box center [368, 524] width 71 height 15
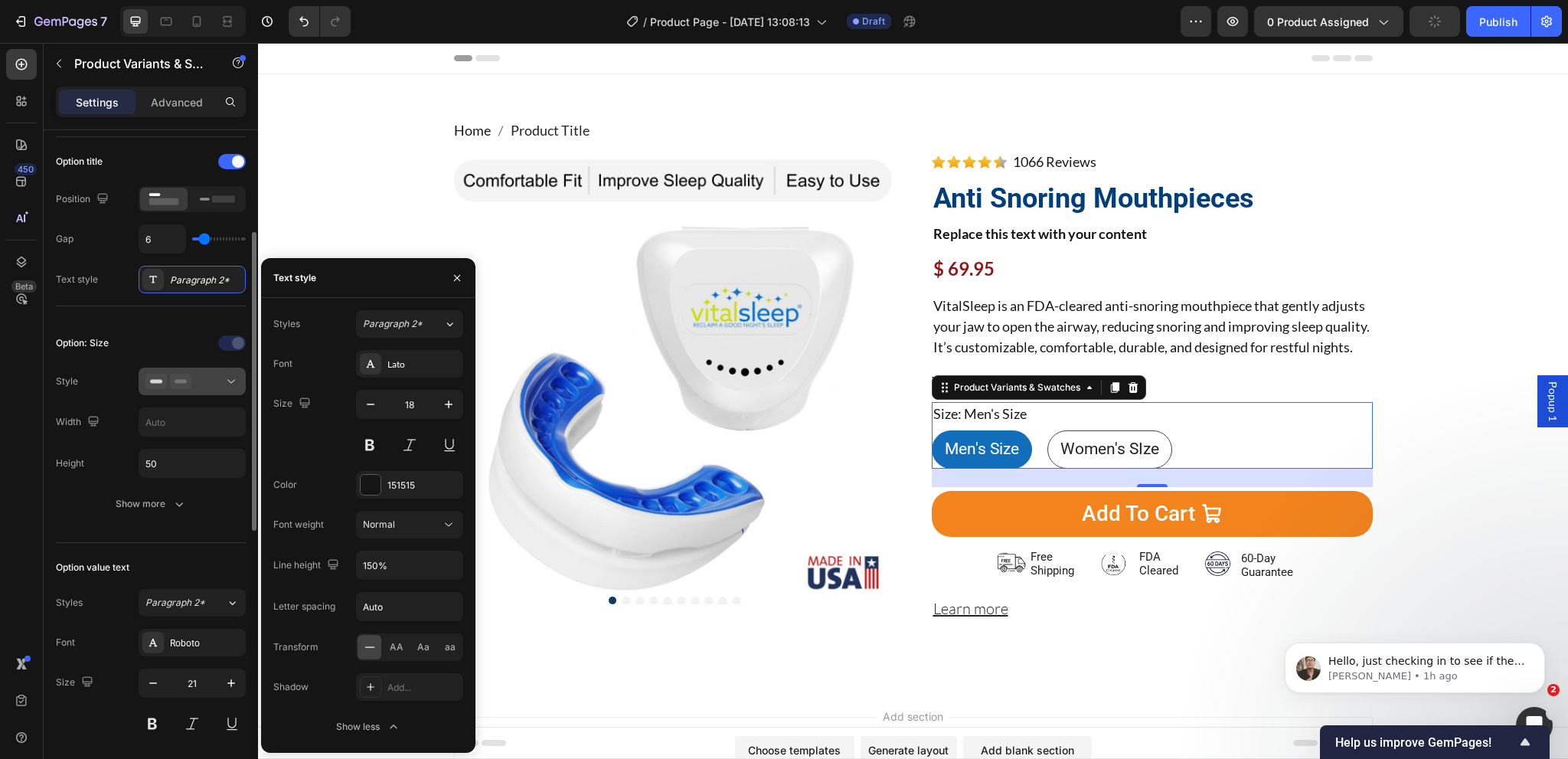
click at [220, 381] on div at bounding box center [192, 382] width 93 height 15
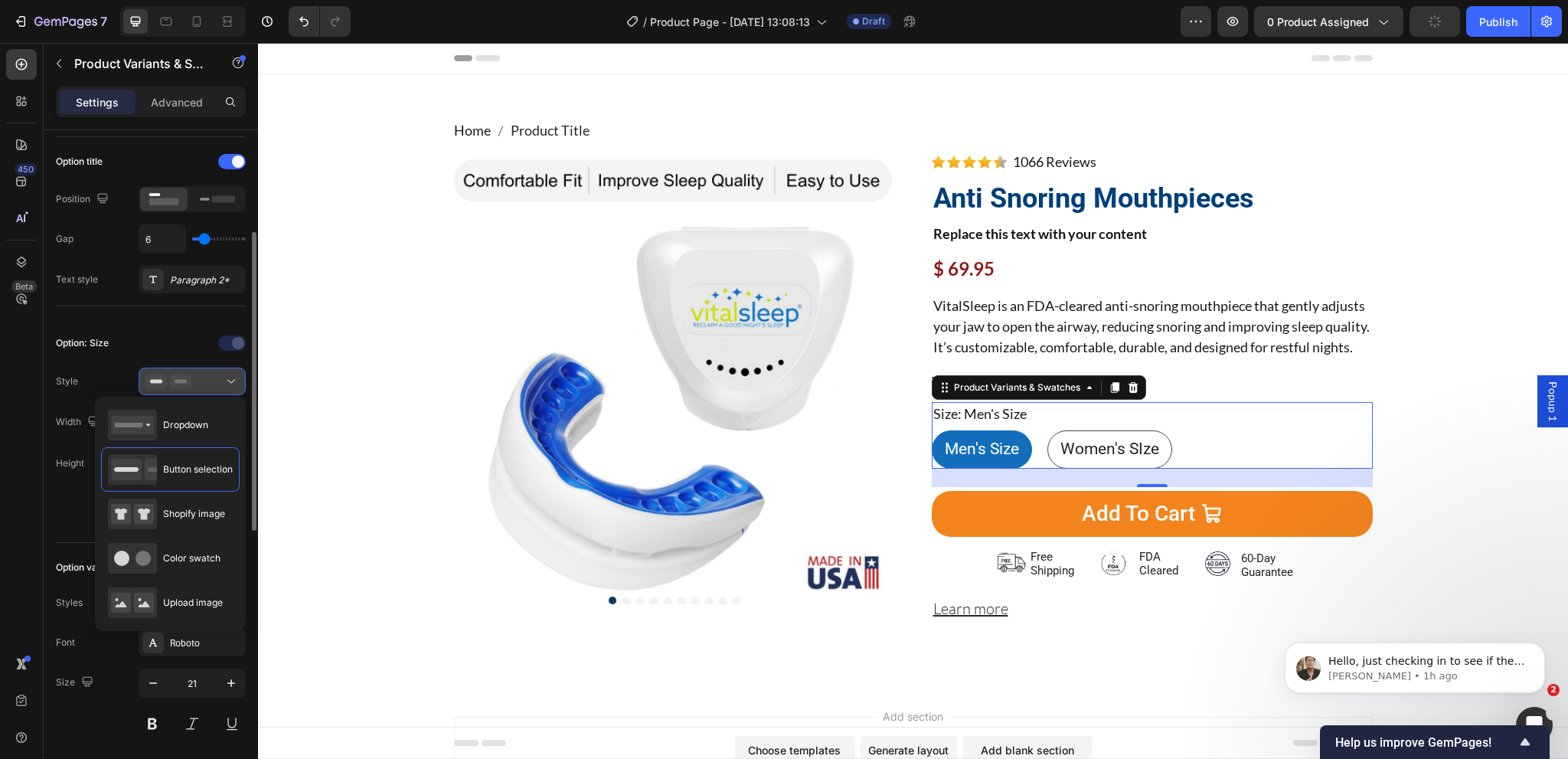
click at [222, 379] on div at bounding box center [192, 382] width 93 height 15
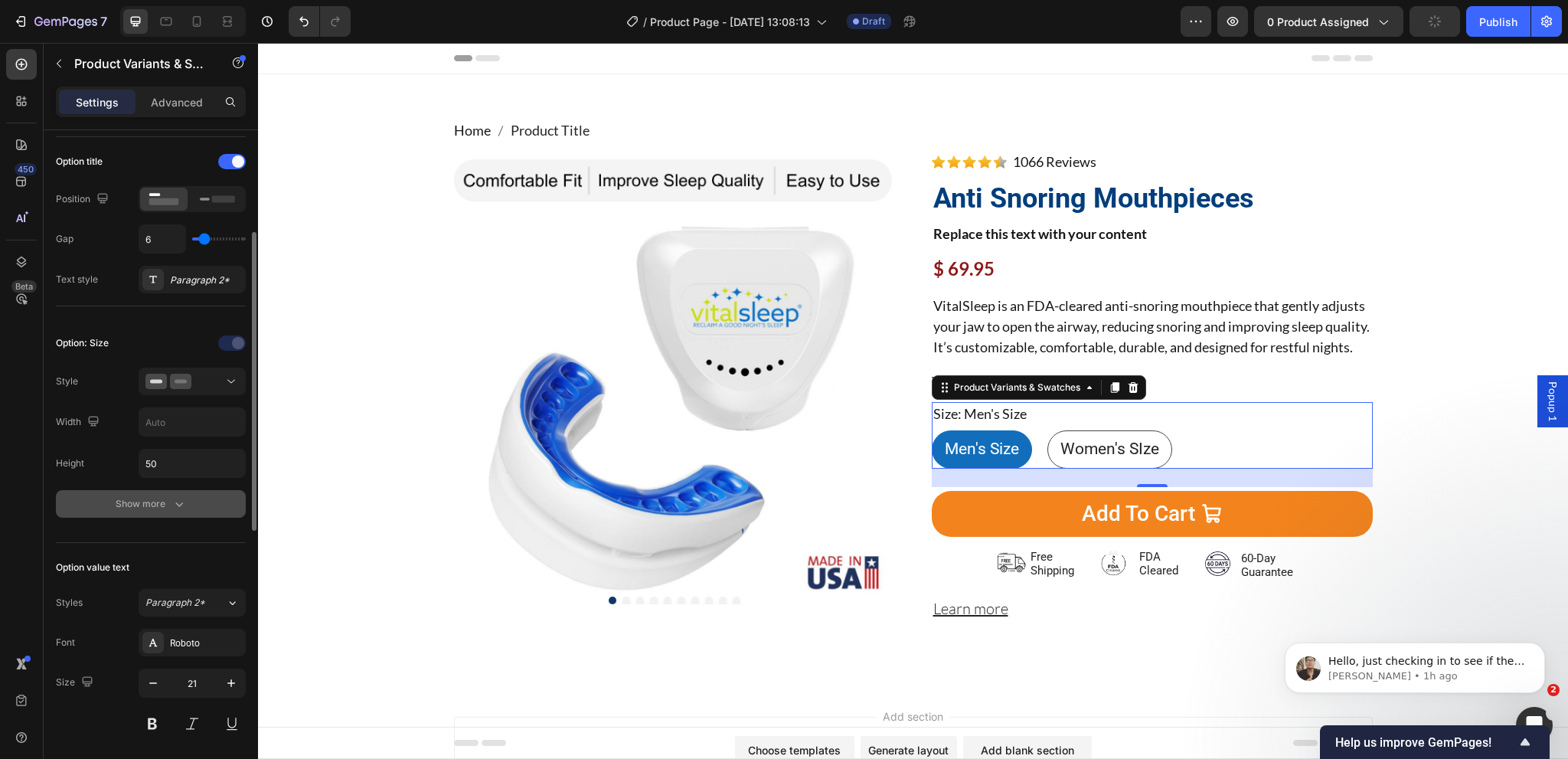
click at [173, 506] on icon "button" at bounding box center [179, 504] width 15 height 15
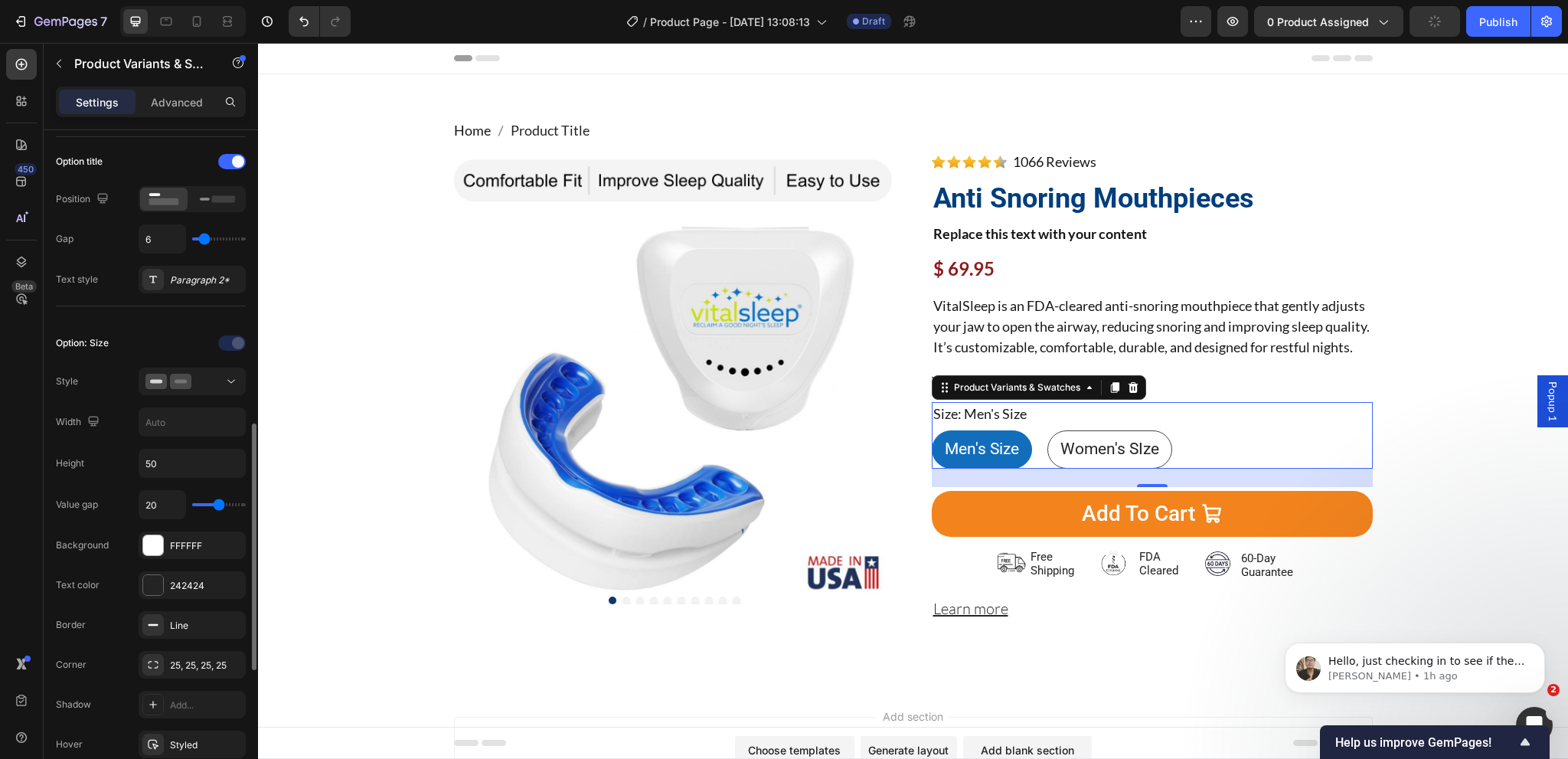
scroll to position [383, 0]
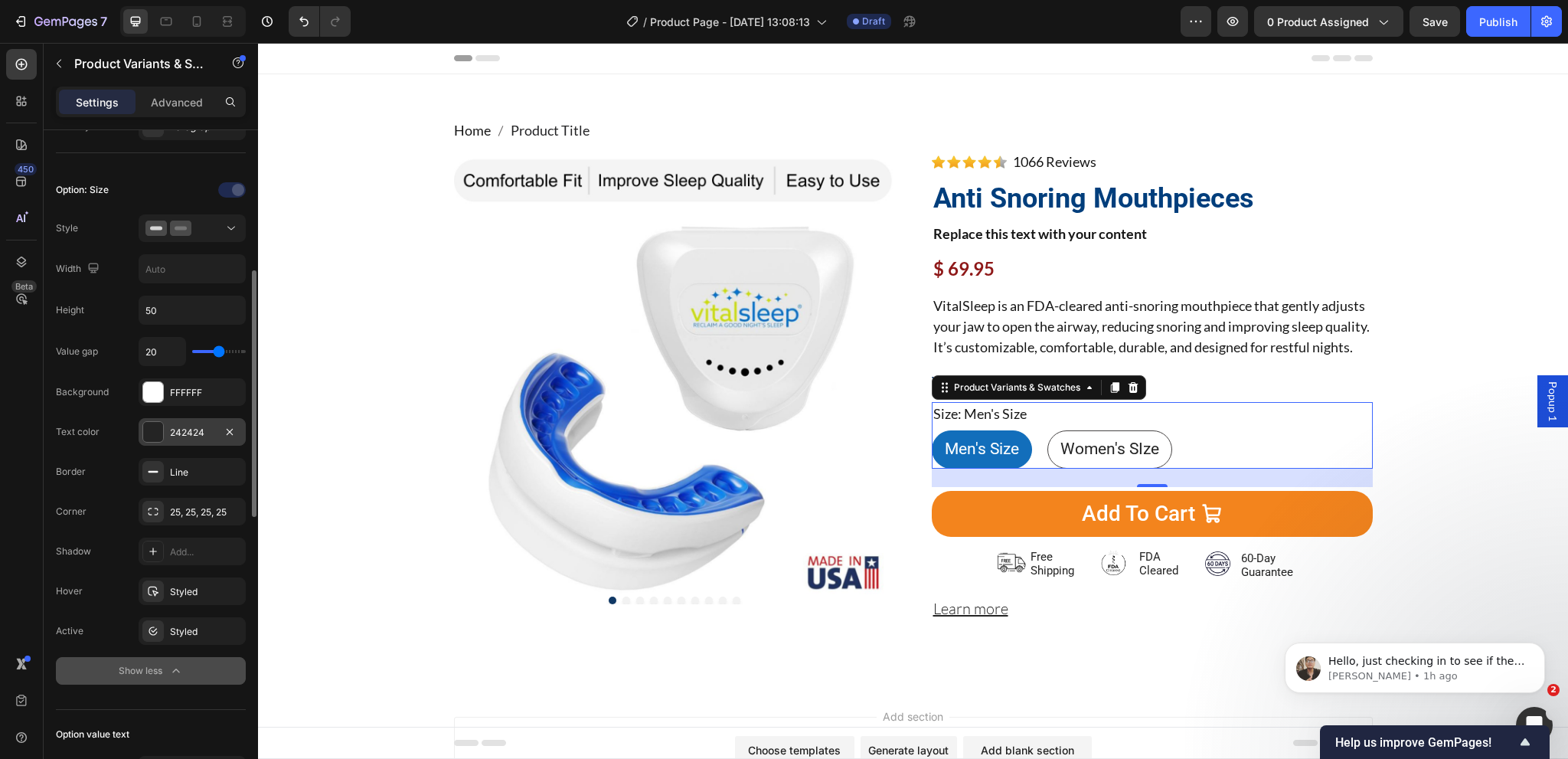
click at [189, 438] on div "242424" at bounding box center [192, 432] width 107 height 28
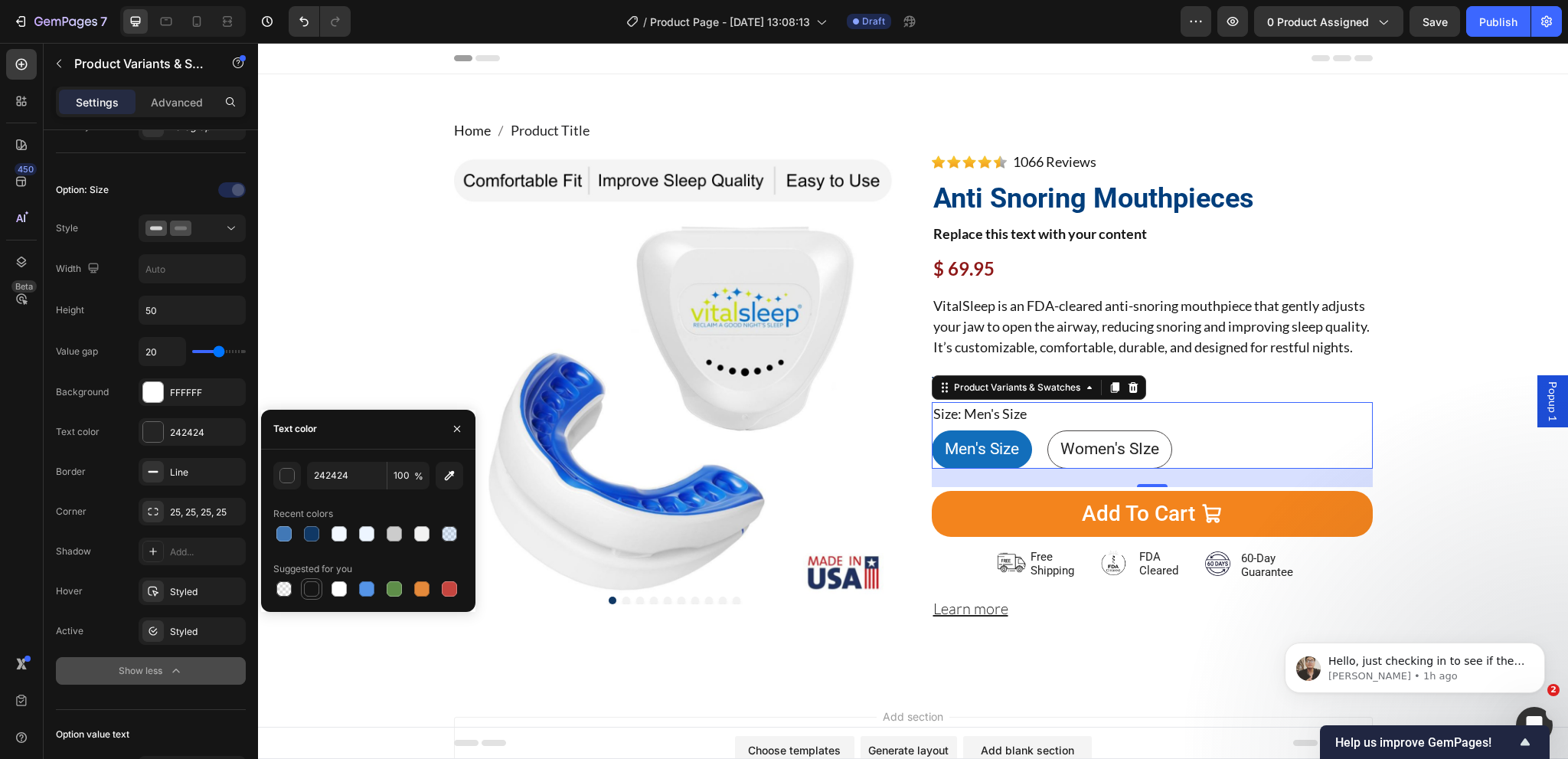
click at [312, 589] on div at bounding box center [311, 589] width 15 height 15
type input "151515"
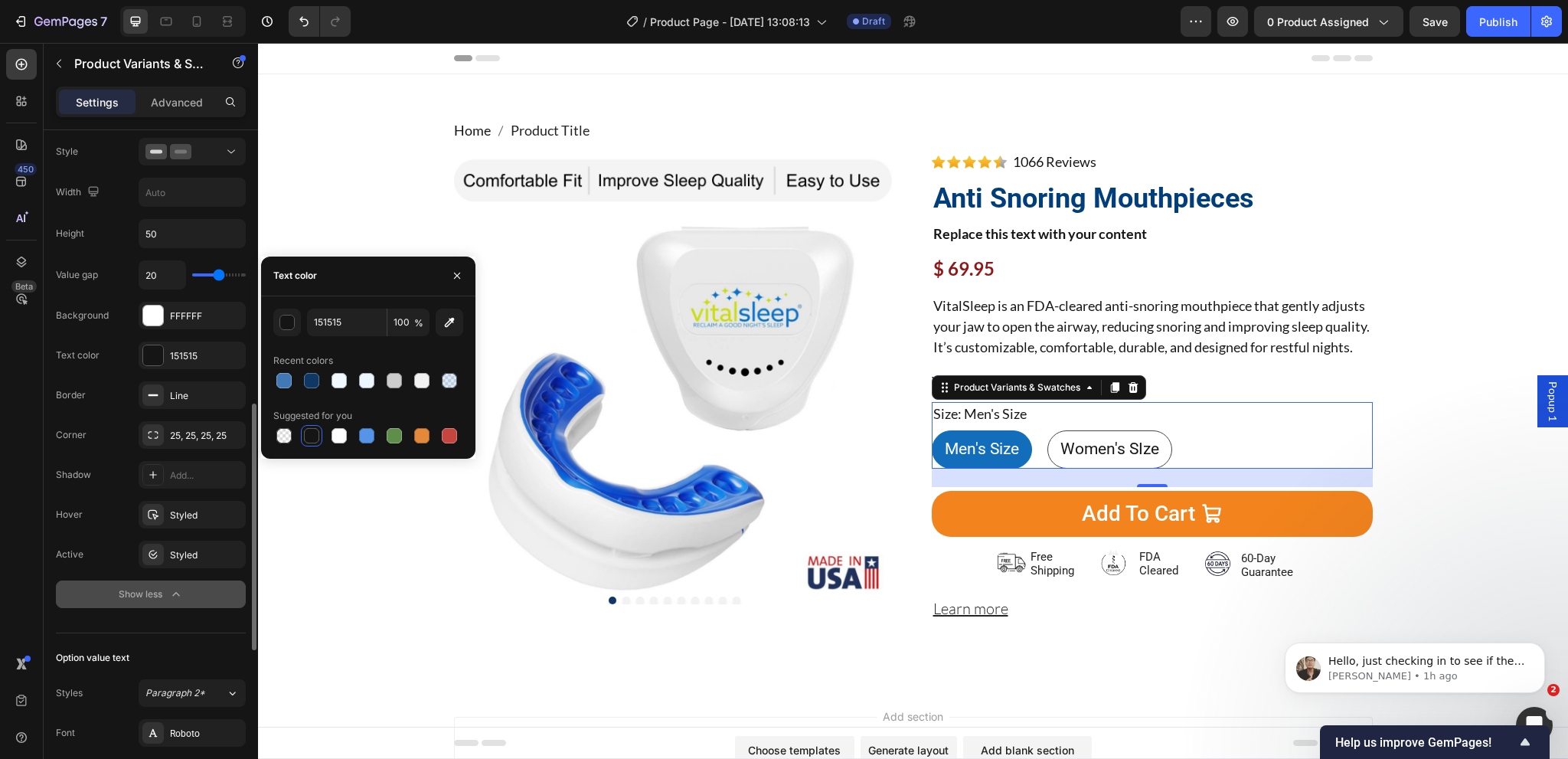
scroll to position [536, 0]
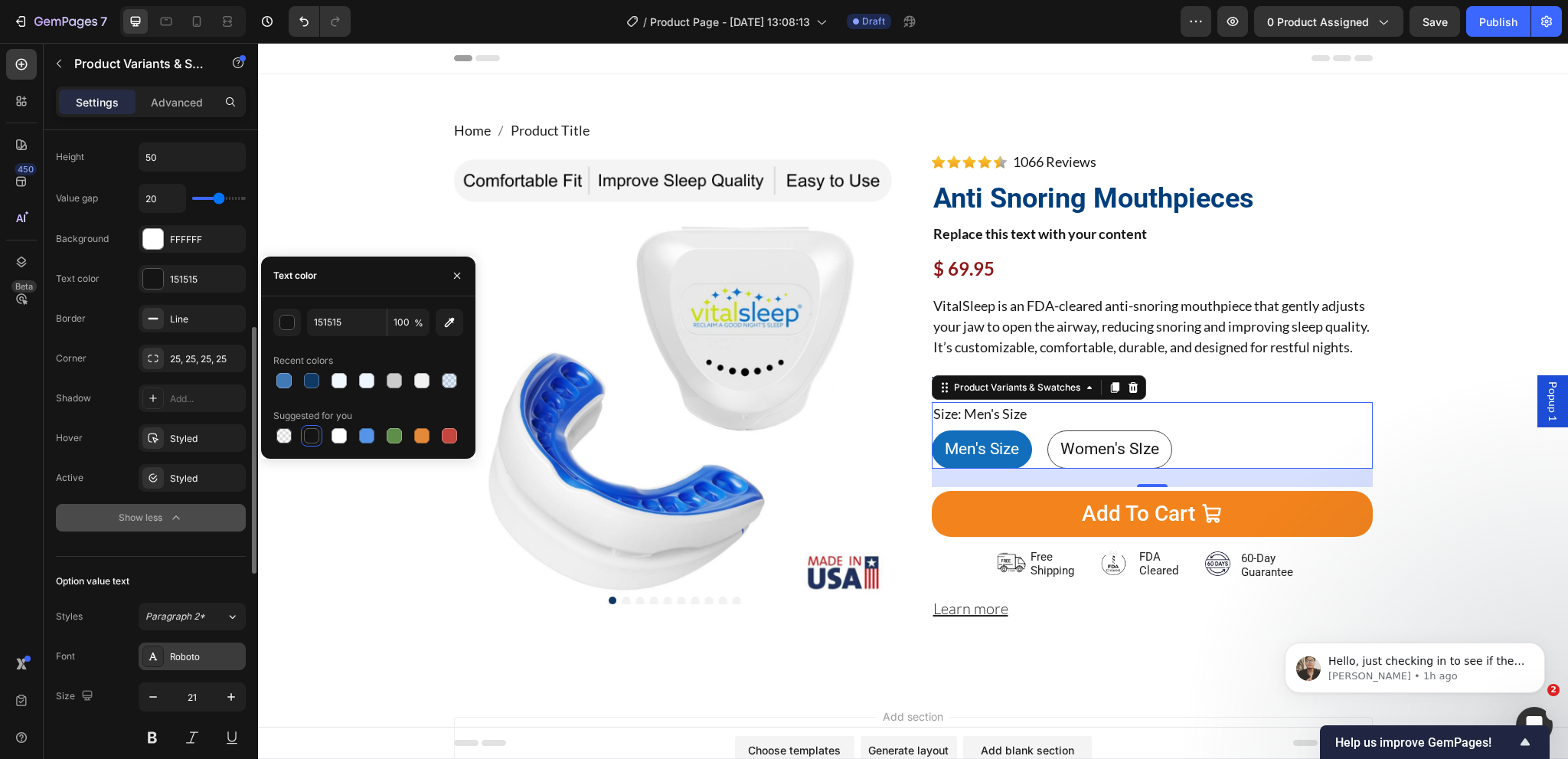
click at [195, 650] on div "Roboto" at bounding box center [206, 657] width 72 height 14
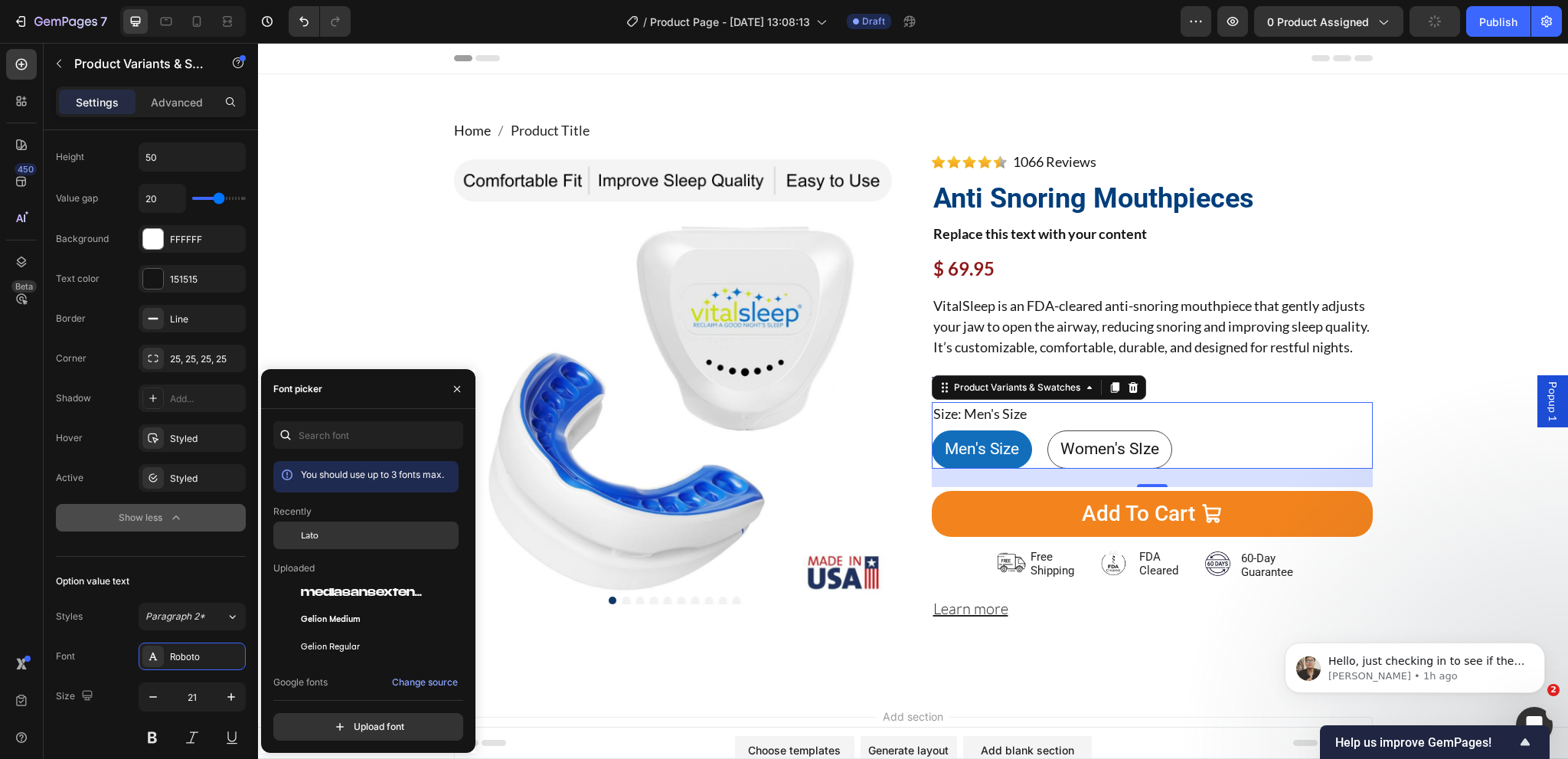
click at [321, 539] on div "Lato" at bounding box center [378, 535] width 154 height 14
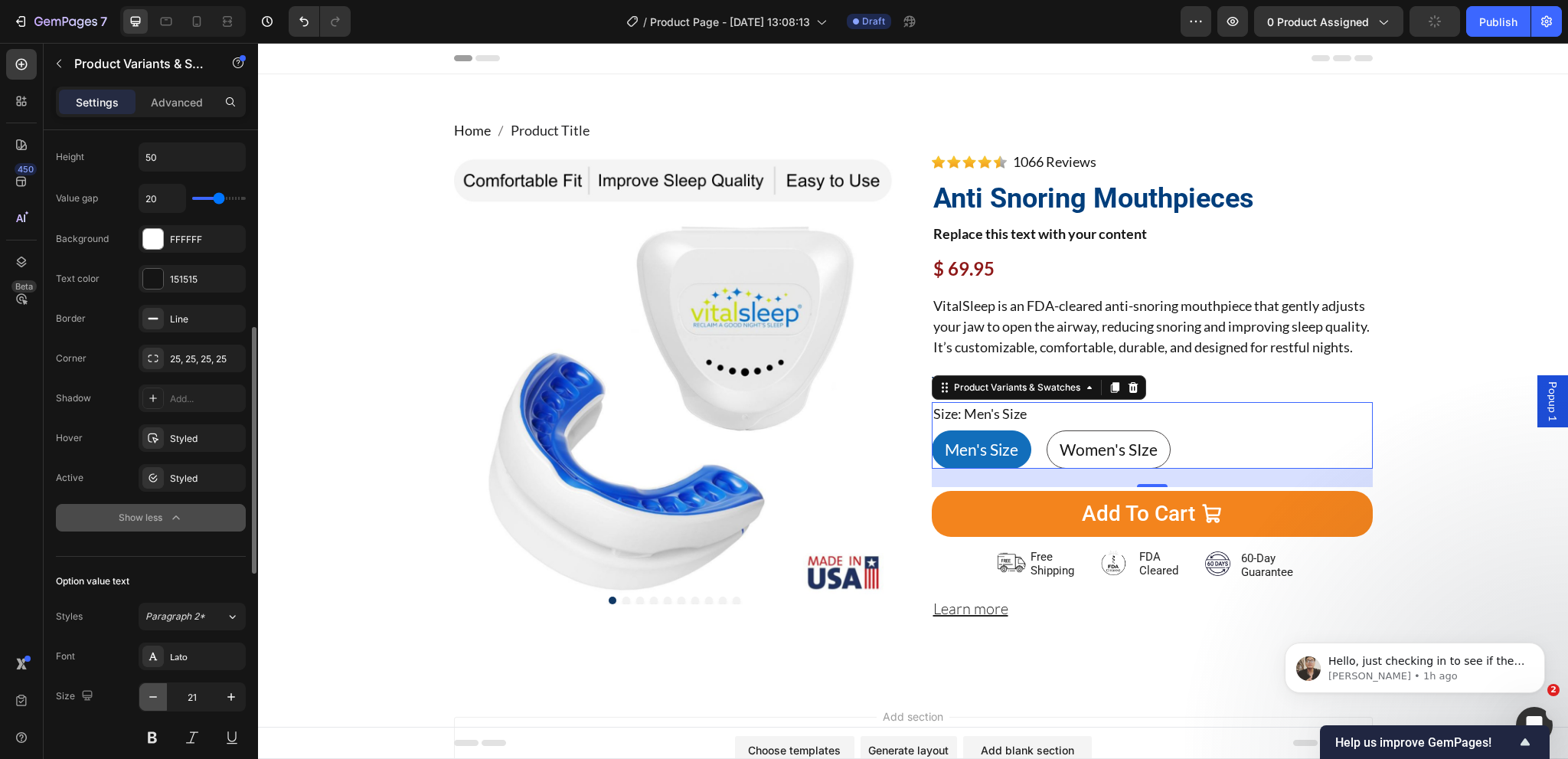
click at [150, 701] on icon "button" at bounding box center [153, 697] width 15 height 15
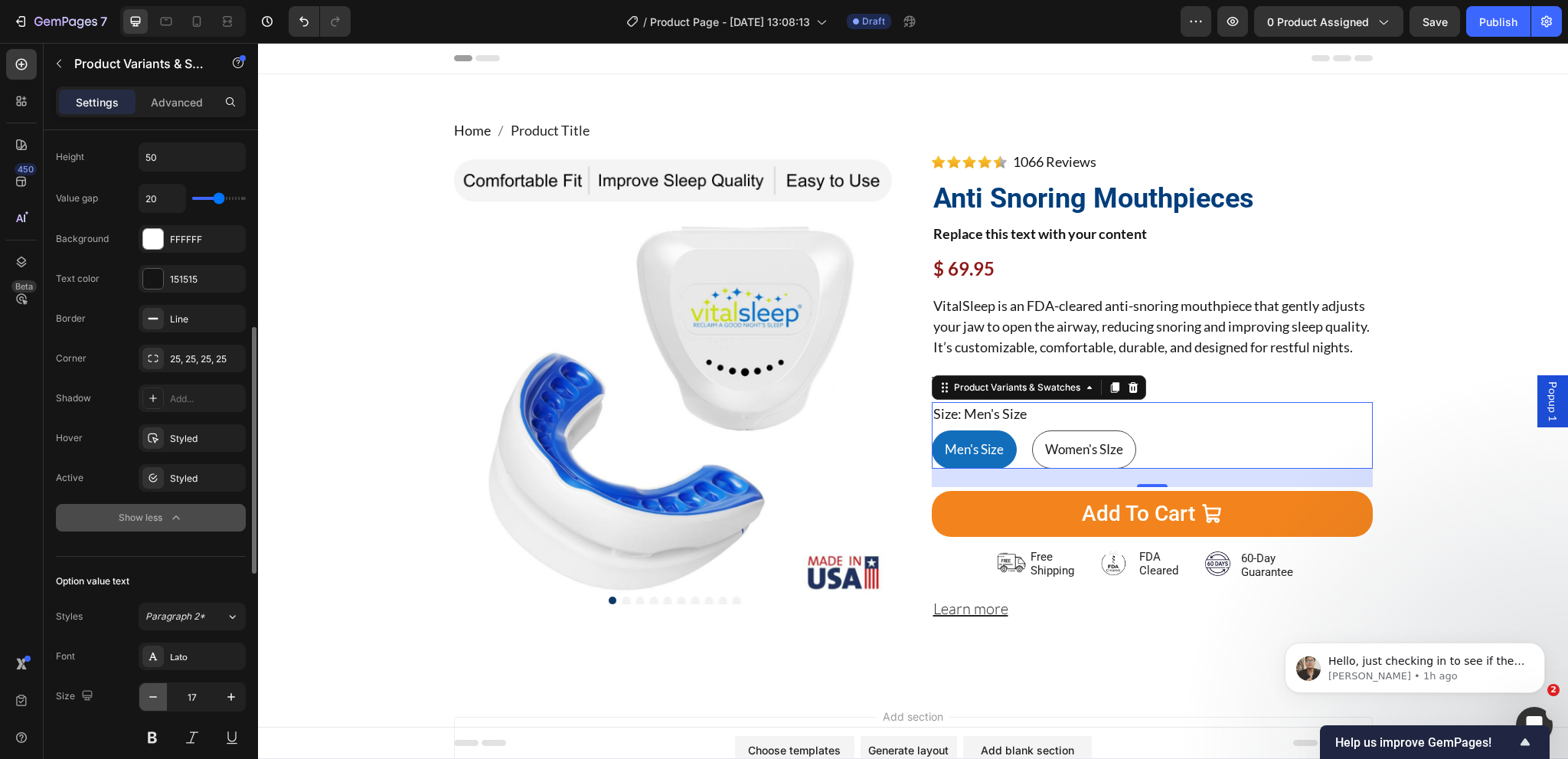
type input "16"
click at [188, 357] on div "25, 25, 25, 25" at bounding box center [192, 359] width 44 height 14
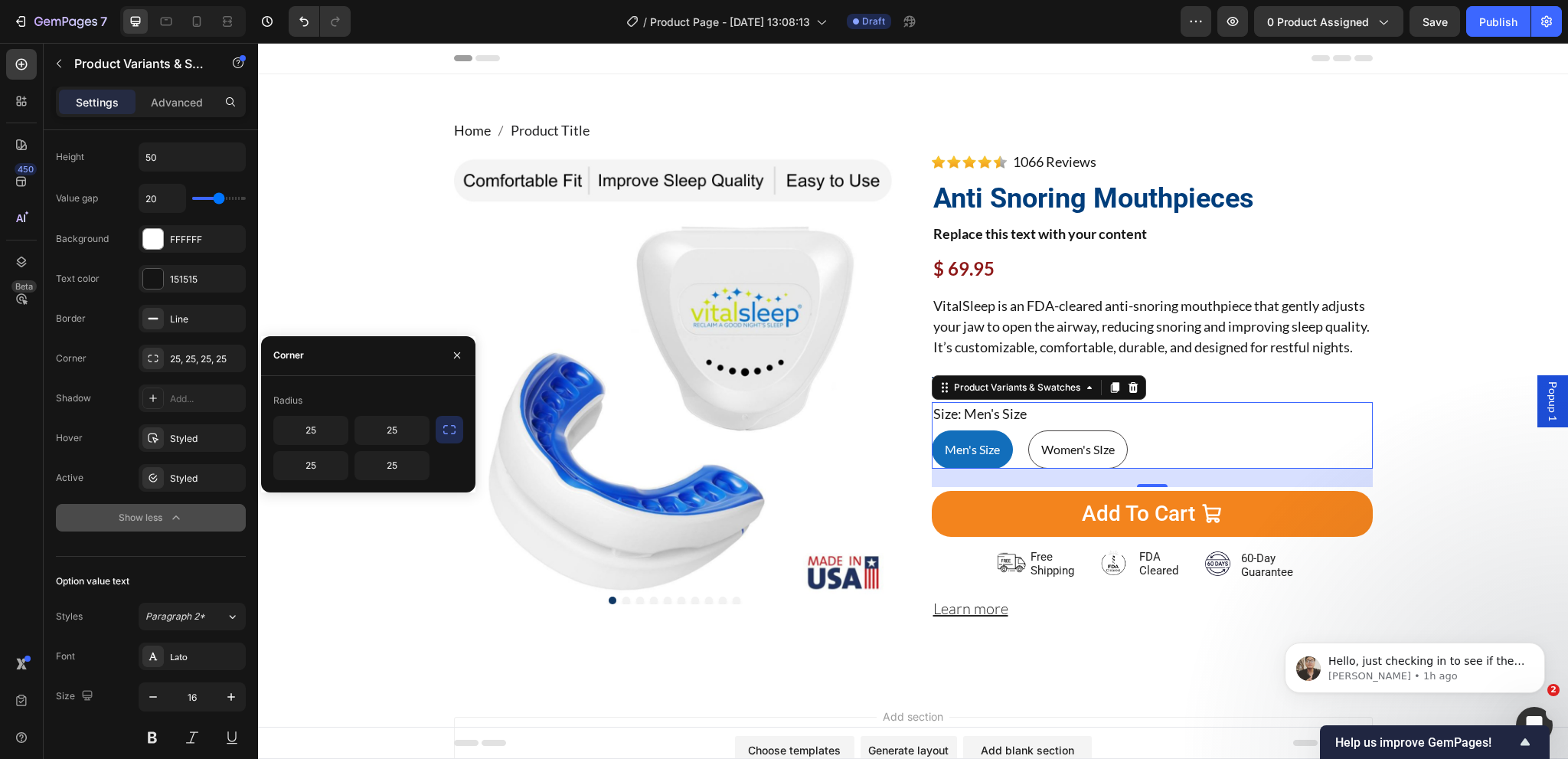
click at [451, 433] on icon "button" at bounding box center [449, 429] width 13 height 9
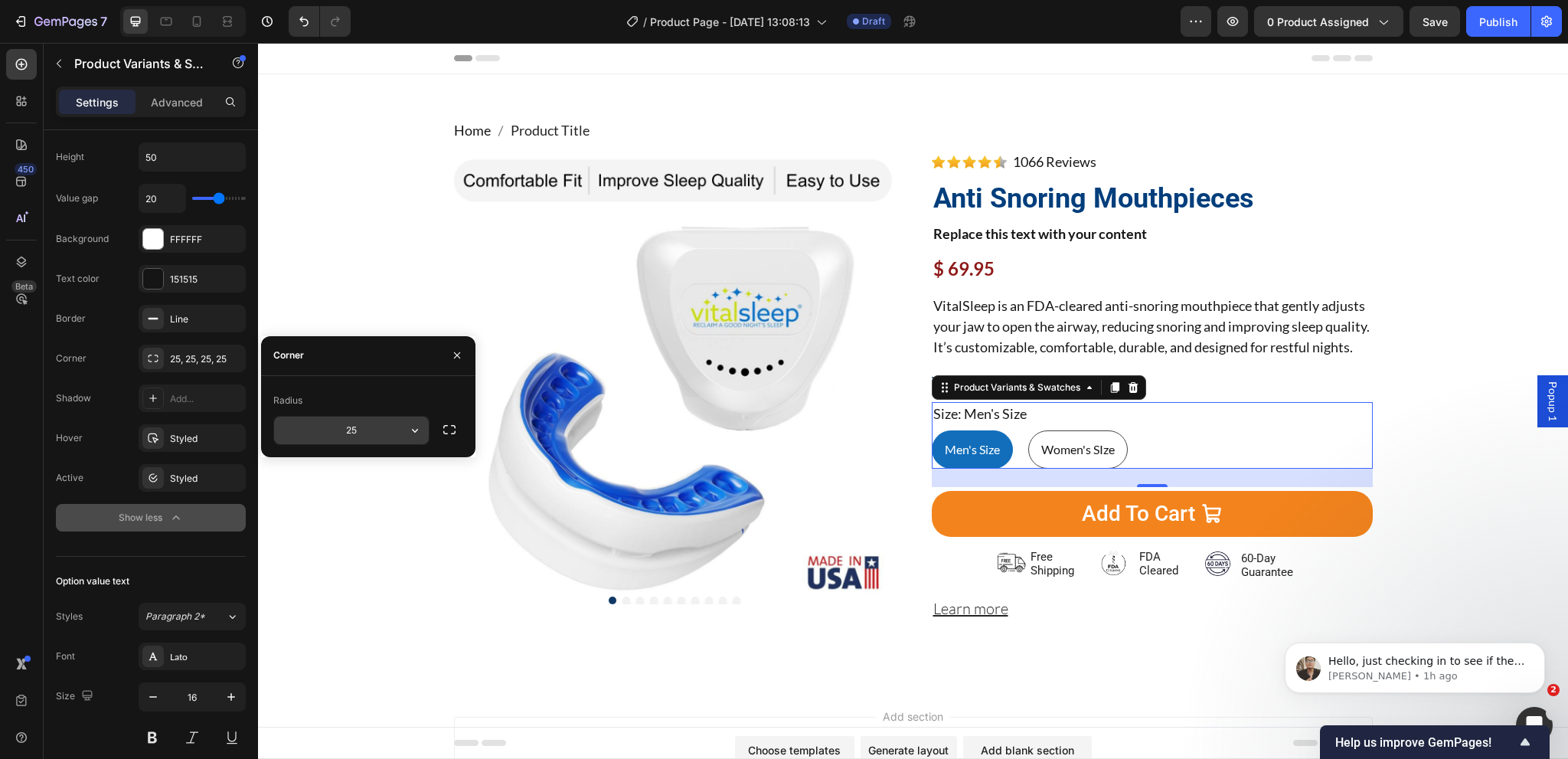
click at [406, 433] on button "button" at bounding box center [415, 430] width 28 height 28
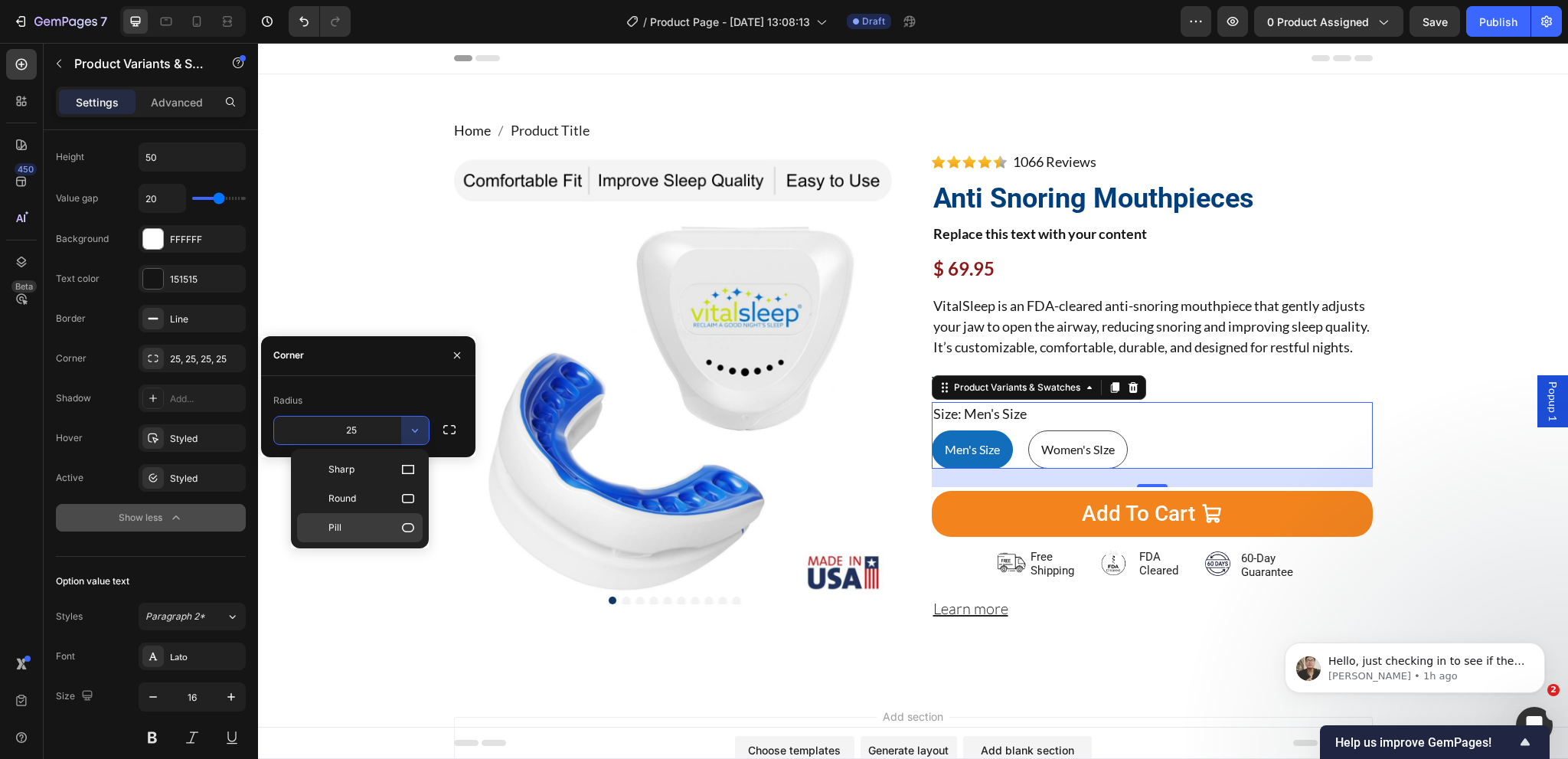
click at [396, 530] on p "Pill" at bounding box center [372, 528] width 88 height 15
type input "9999"
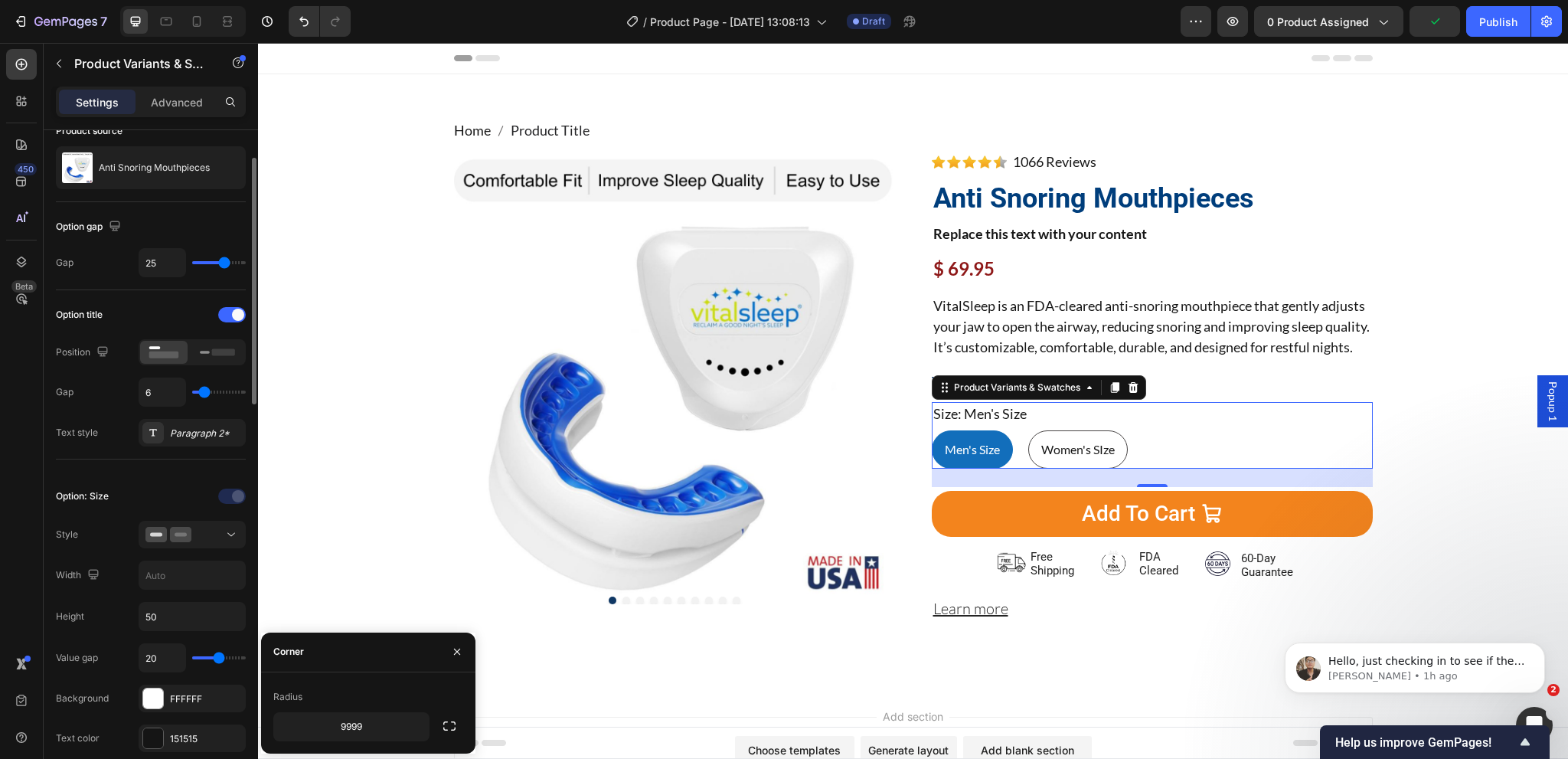
scroll to position [0, 0]
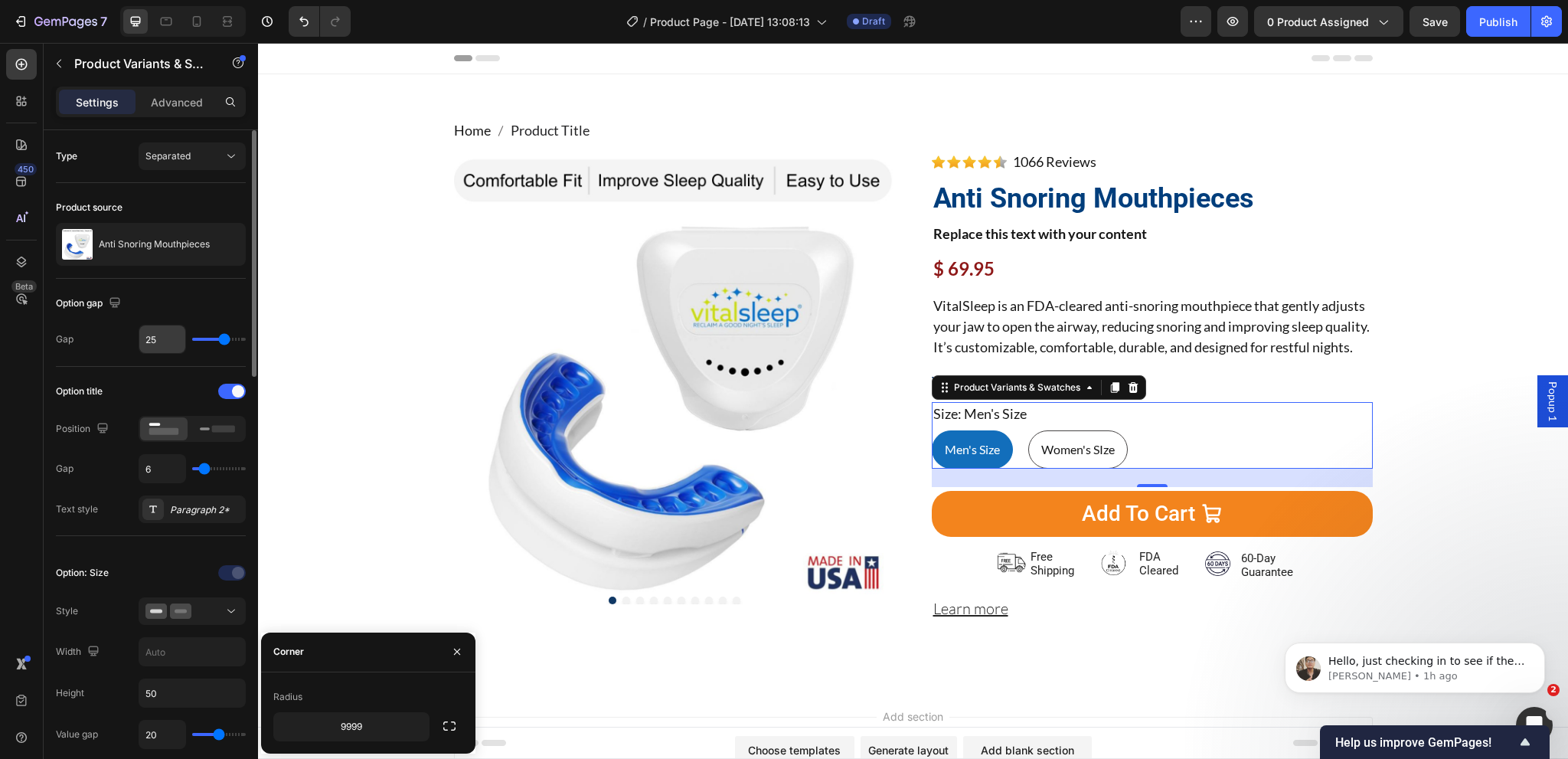
click at [162, 345] on input "25" at bounding box center [162, 339] width 46 height 28
type input "24"
type input "23"
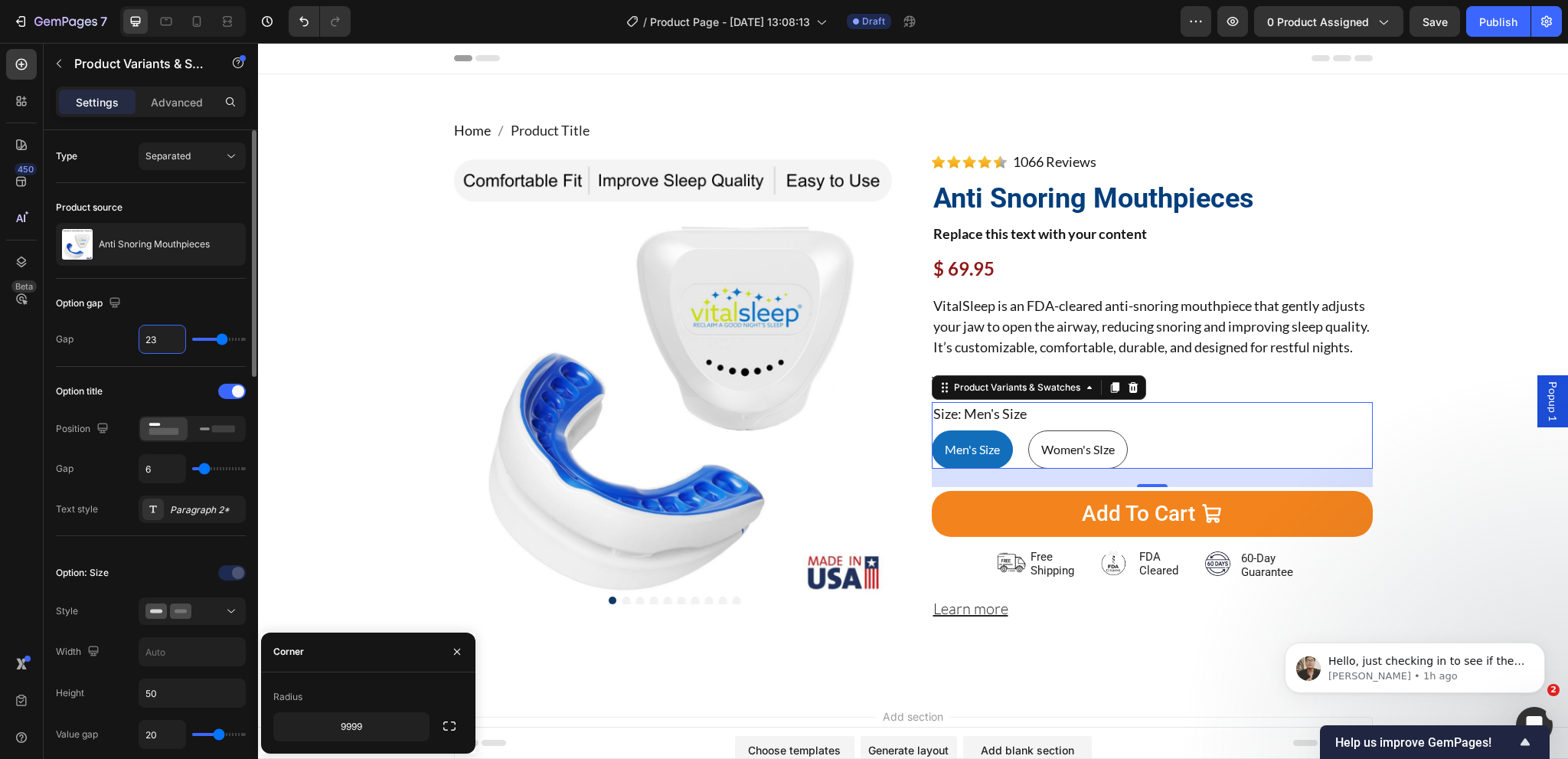
type input "22"
type input "21"
type input "20"
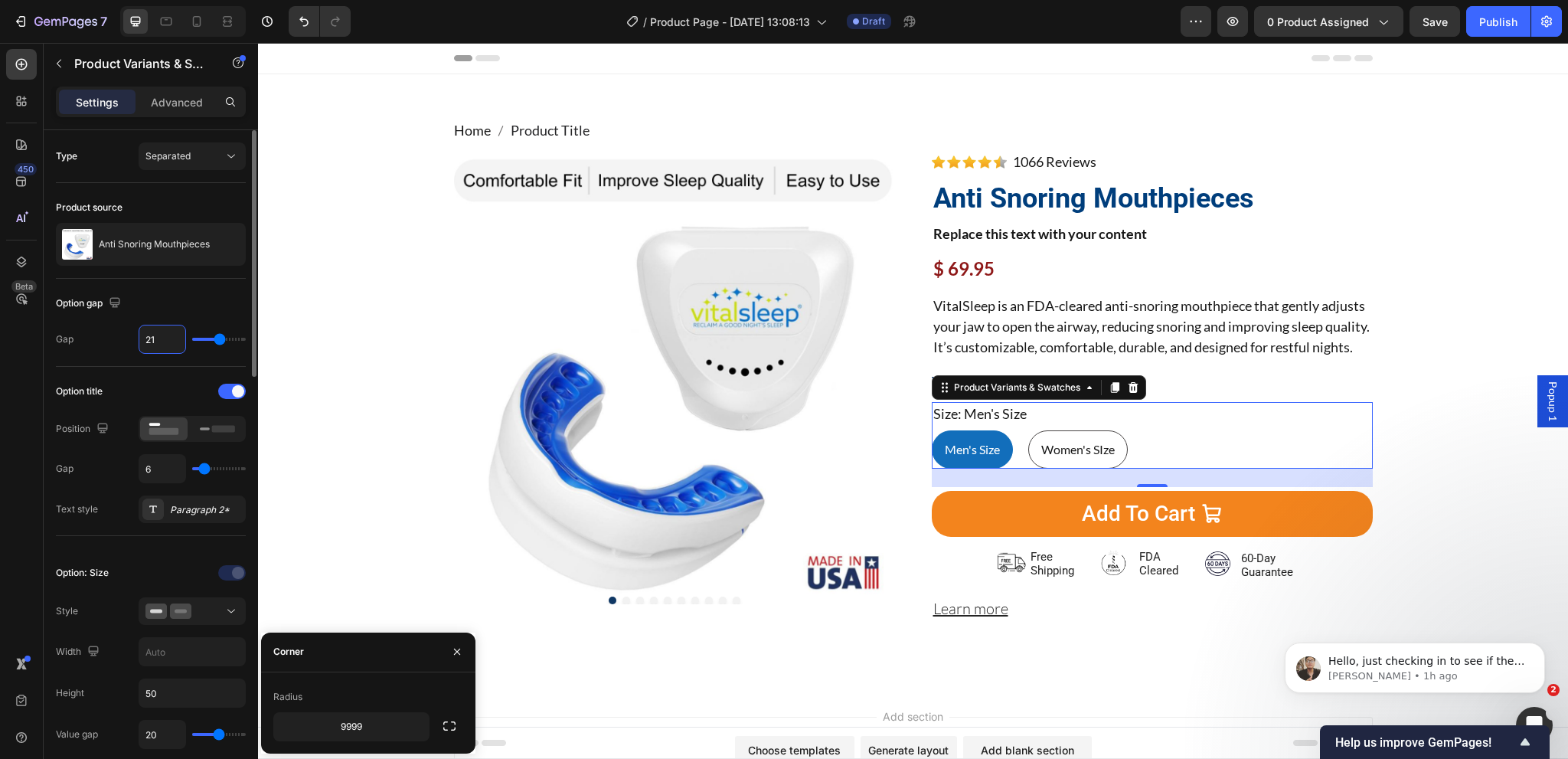
type input "20"
click at [154, 469] on input "6" at bounding box center [162, 468] width 46 height 28
type input "5"
type input "4"
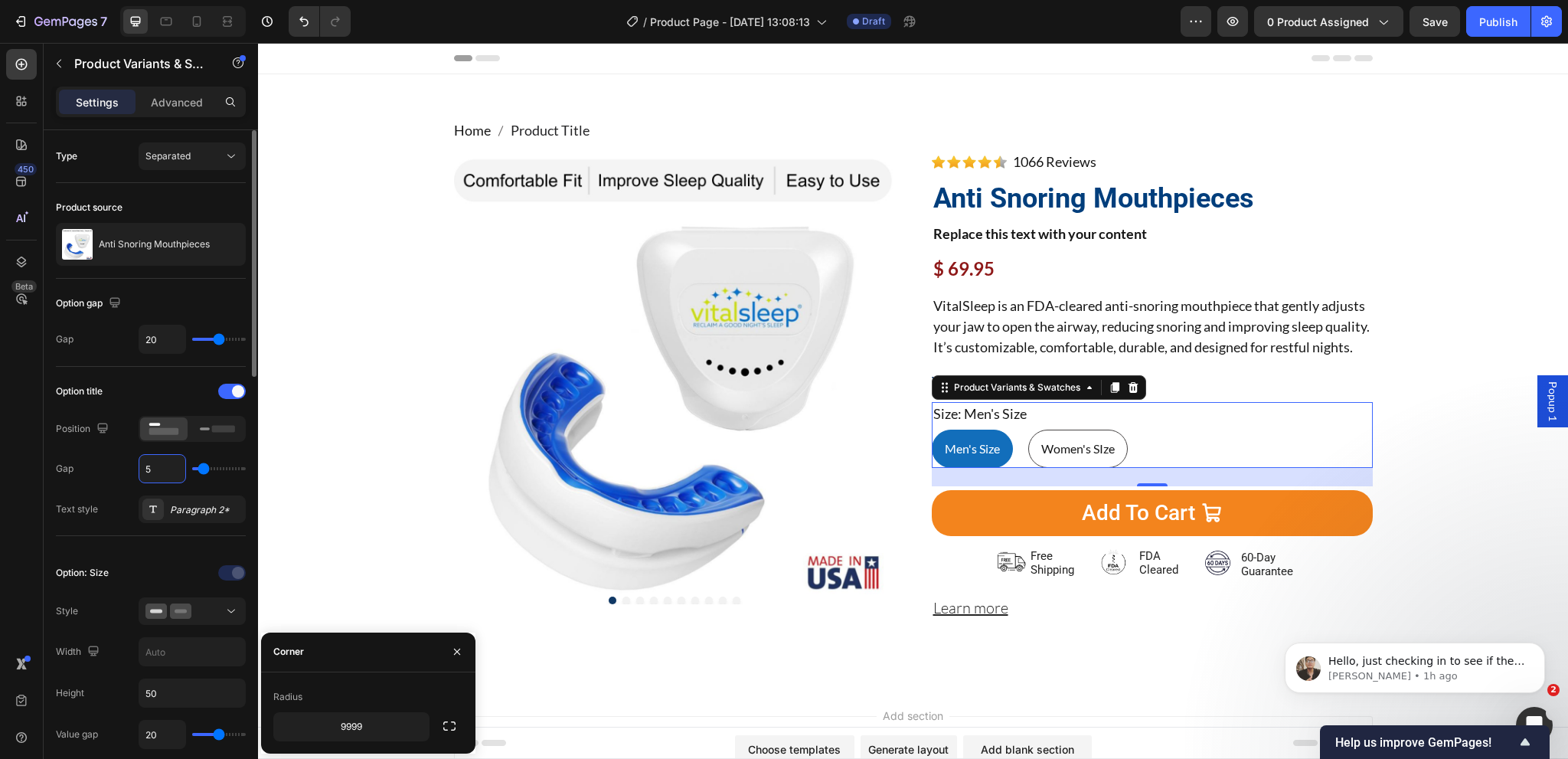
type input "4"
type input "5"
type input "6"
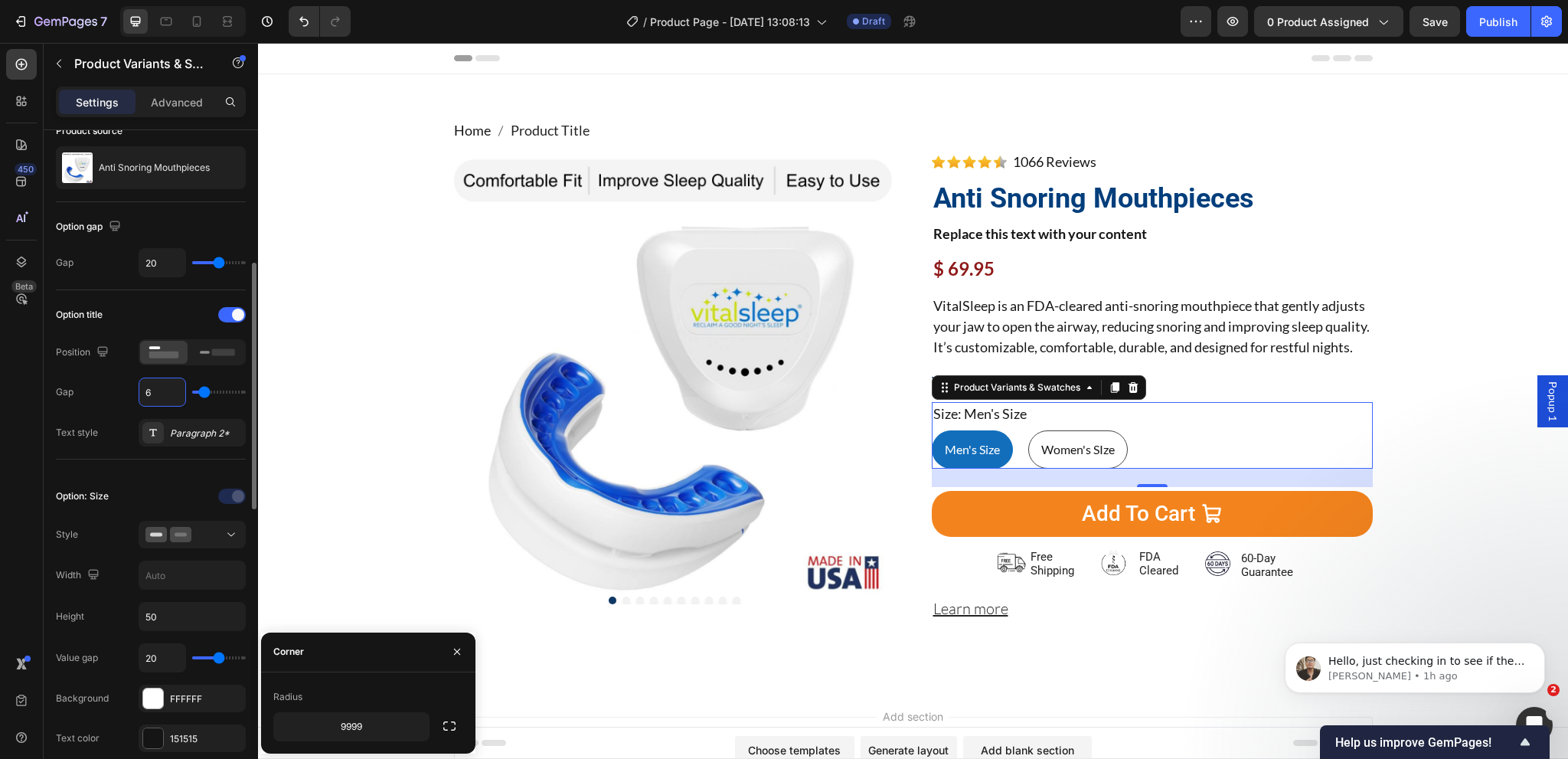
scroll to position [153, 0]
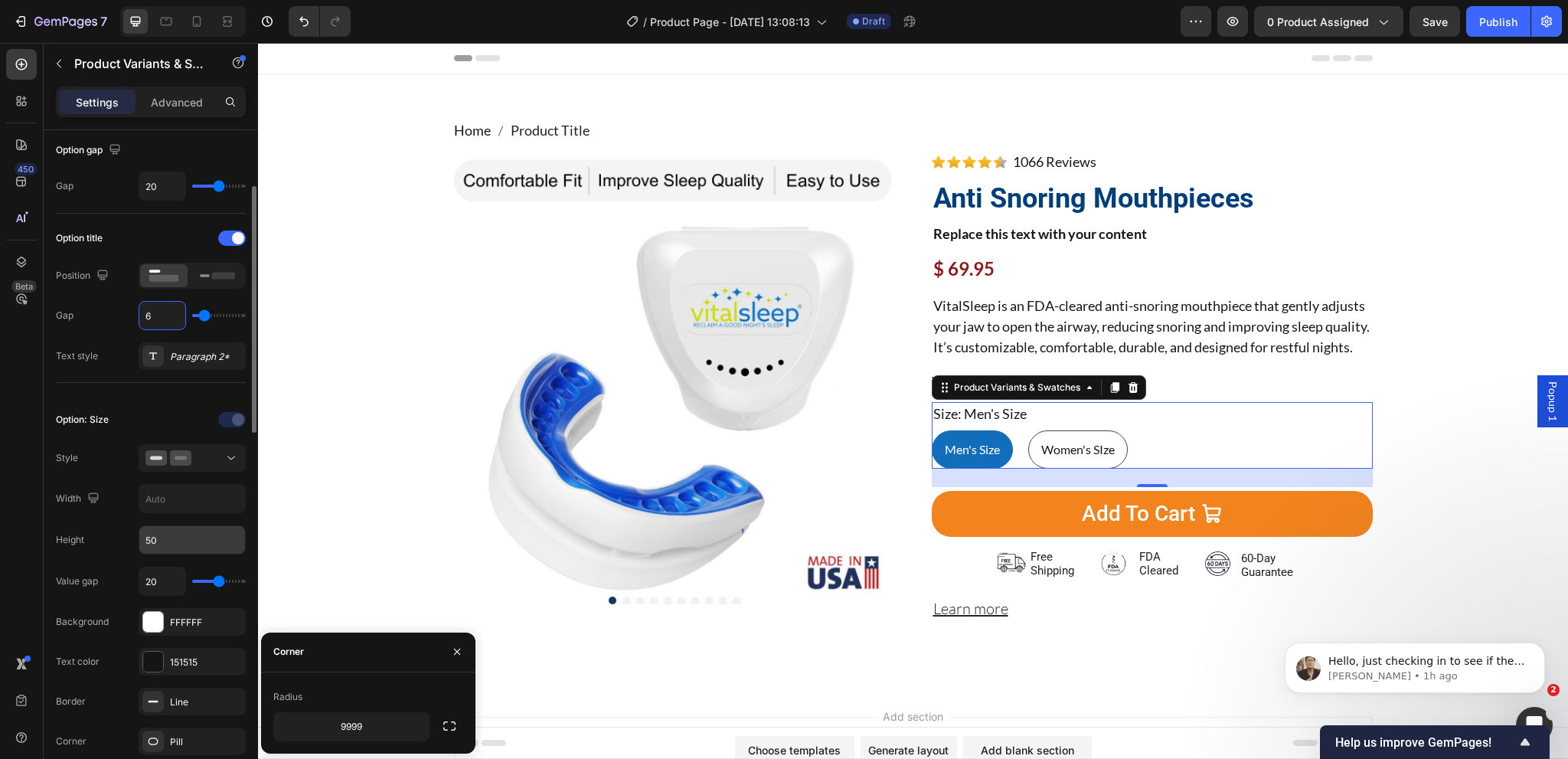
click at [164, 540] on input "50" at bounding box center [192, 539] width 106 height 28
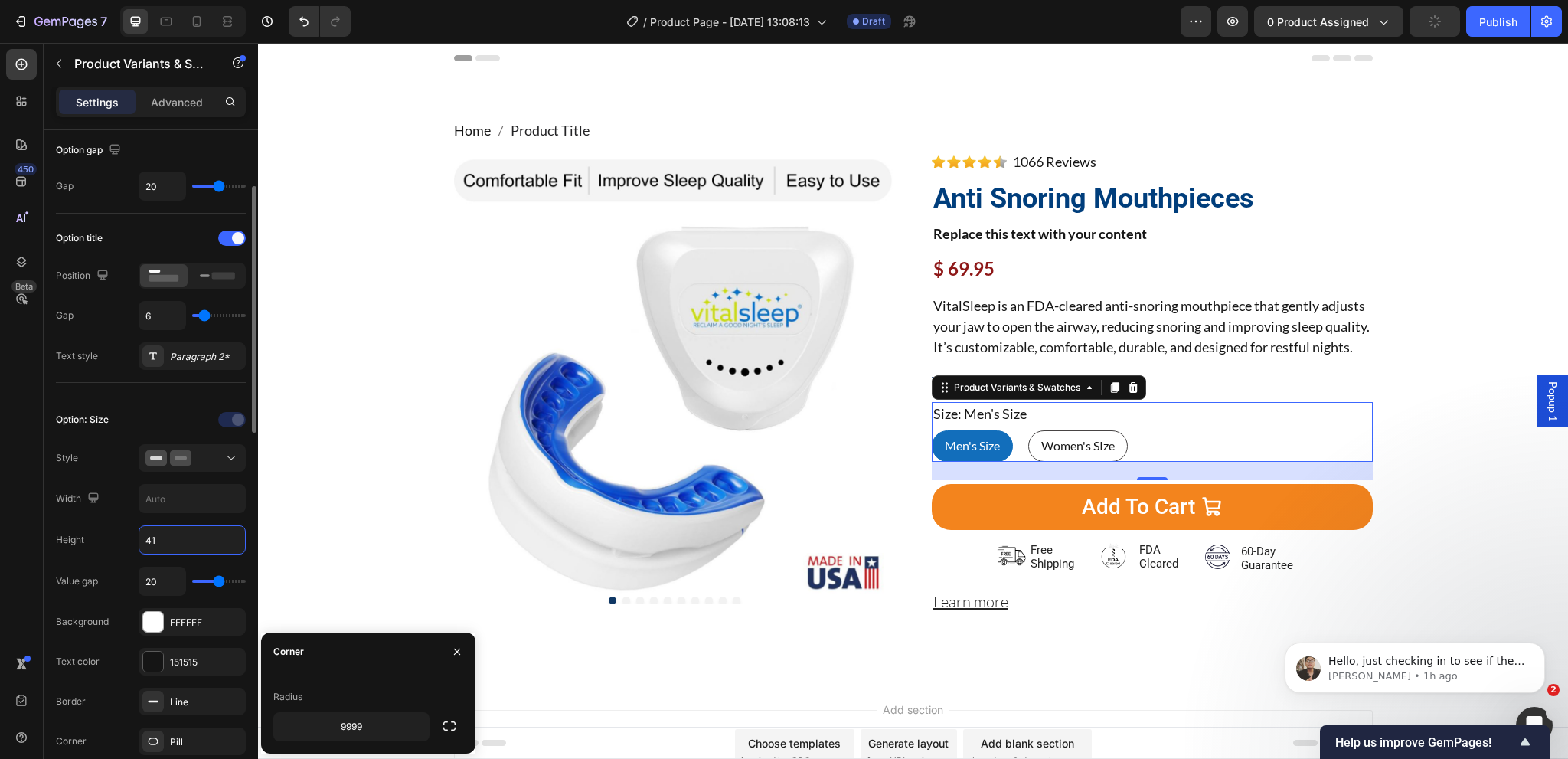
type input "40"
click at [159, 579] on input "20" at bounding box center [162, 581] width 46 height 28
type input "19"
type input "18"
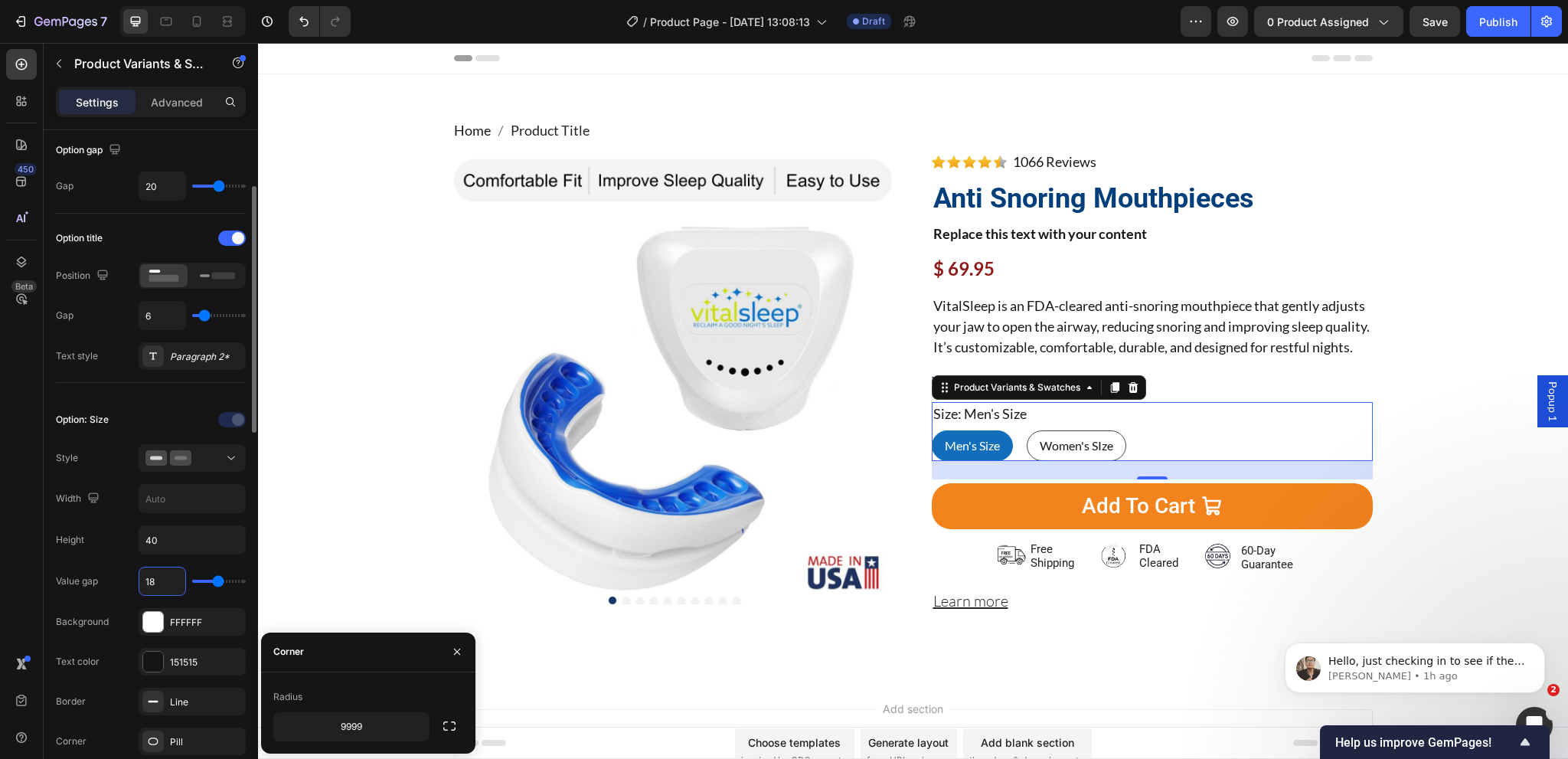
type input "18"
type input "17"
type input "16"
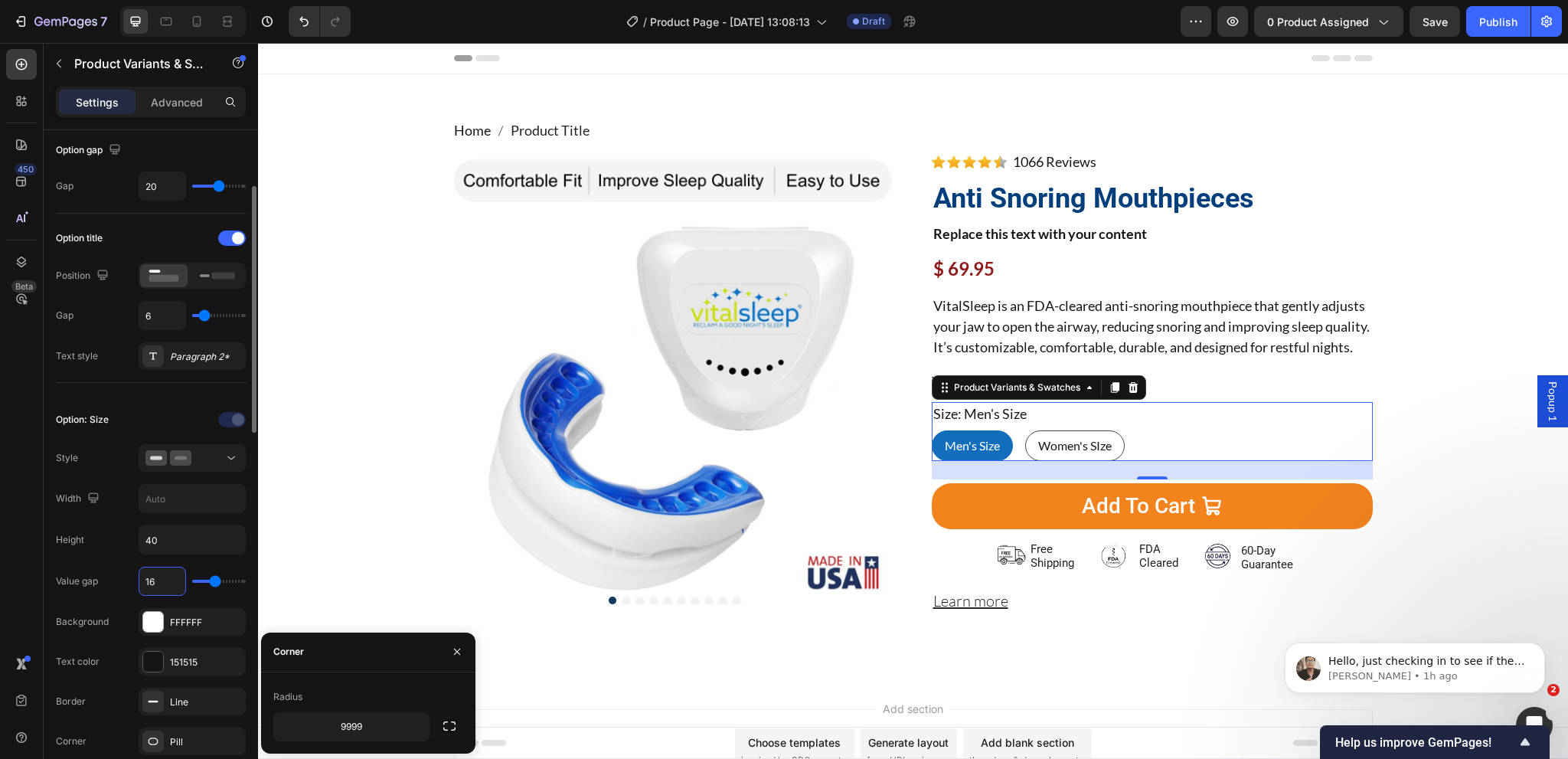
click at [98, 533] on div "Height 40" at bounding box center [151, 539] width 190 height 29
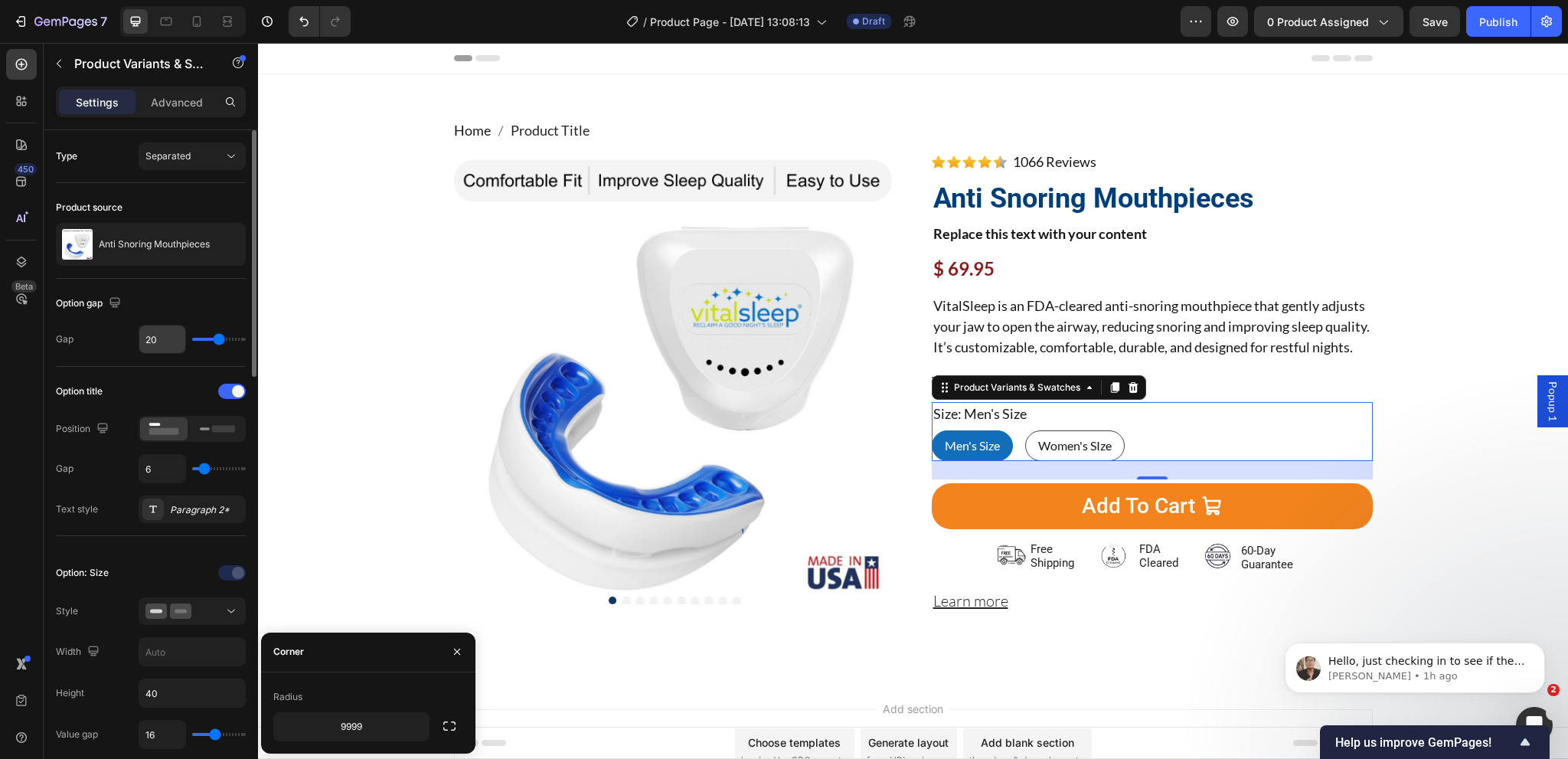
click at [150, 342] on input "20" at bounding box center [162, 339] width 46 height 28
type input "21"
type input "22"
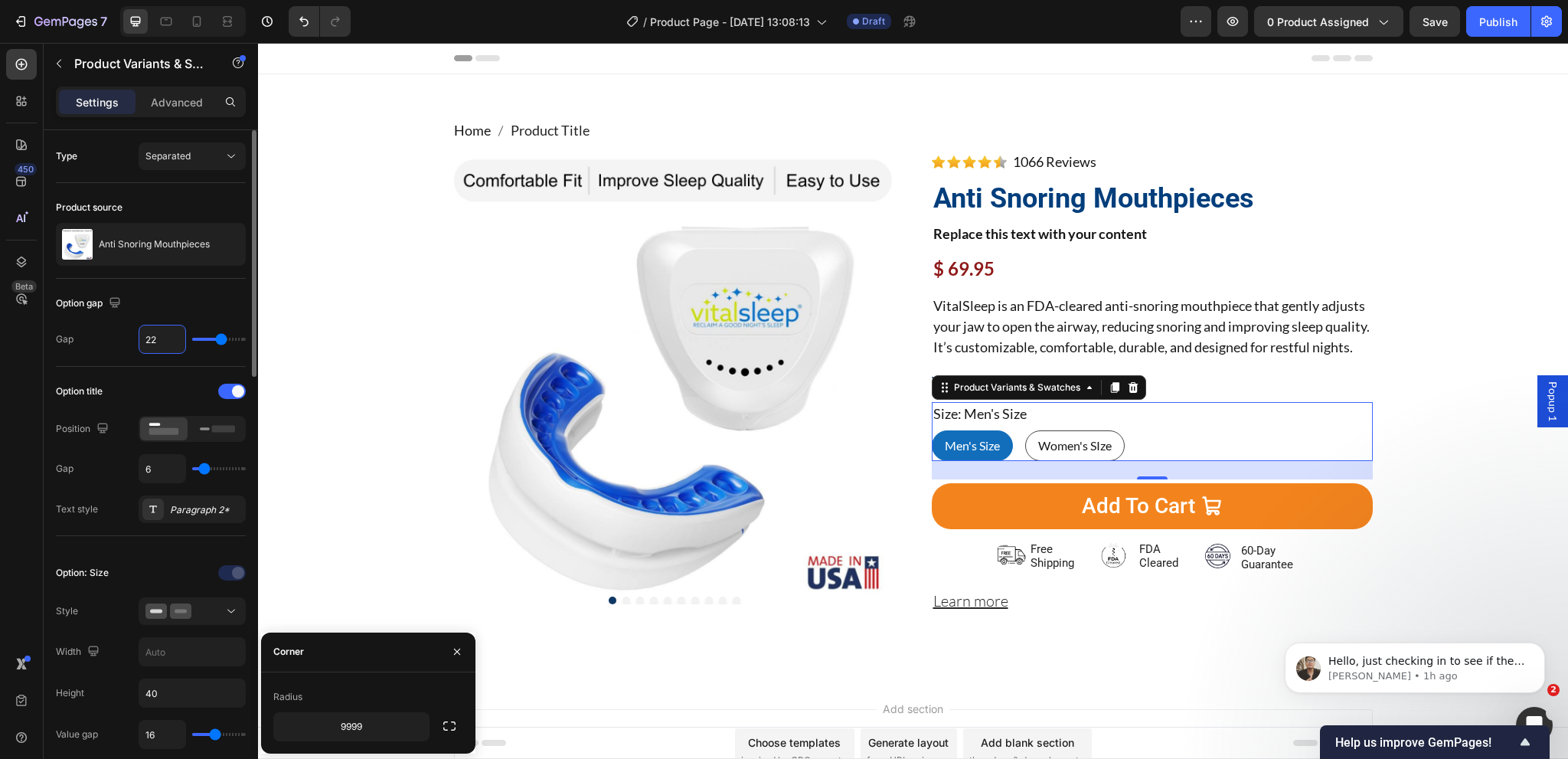
type input "23"
type input "24"
type input "25"
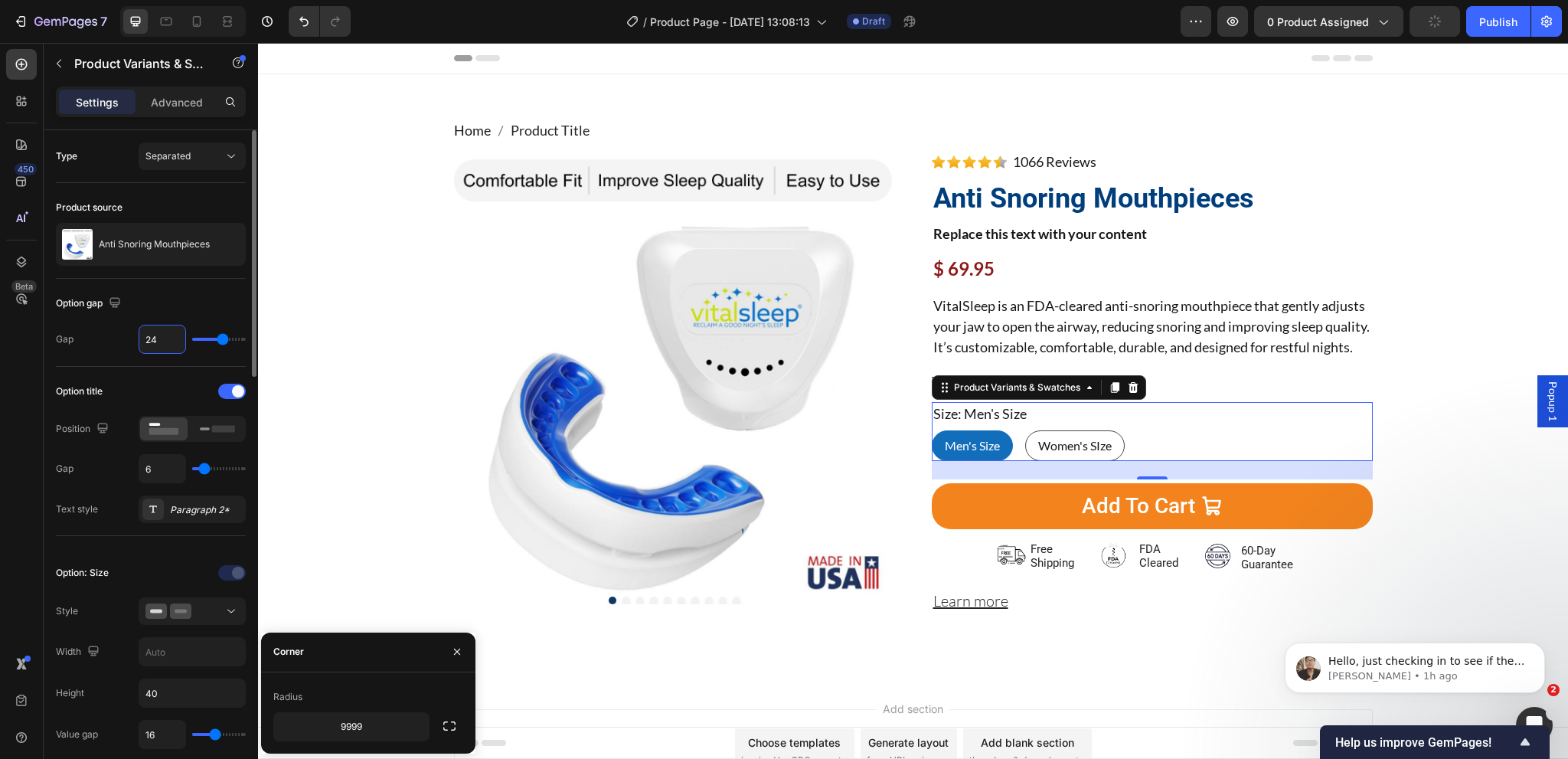
type input "25"
click at [143, 373] on div "Option title Position Gap 6 Text style Paragraph 2*" at bounding box center [151, 451] width 190 height 170
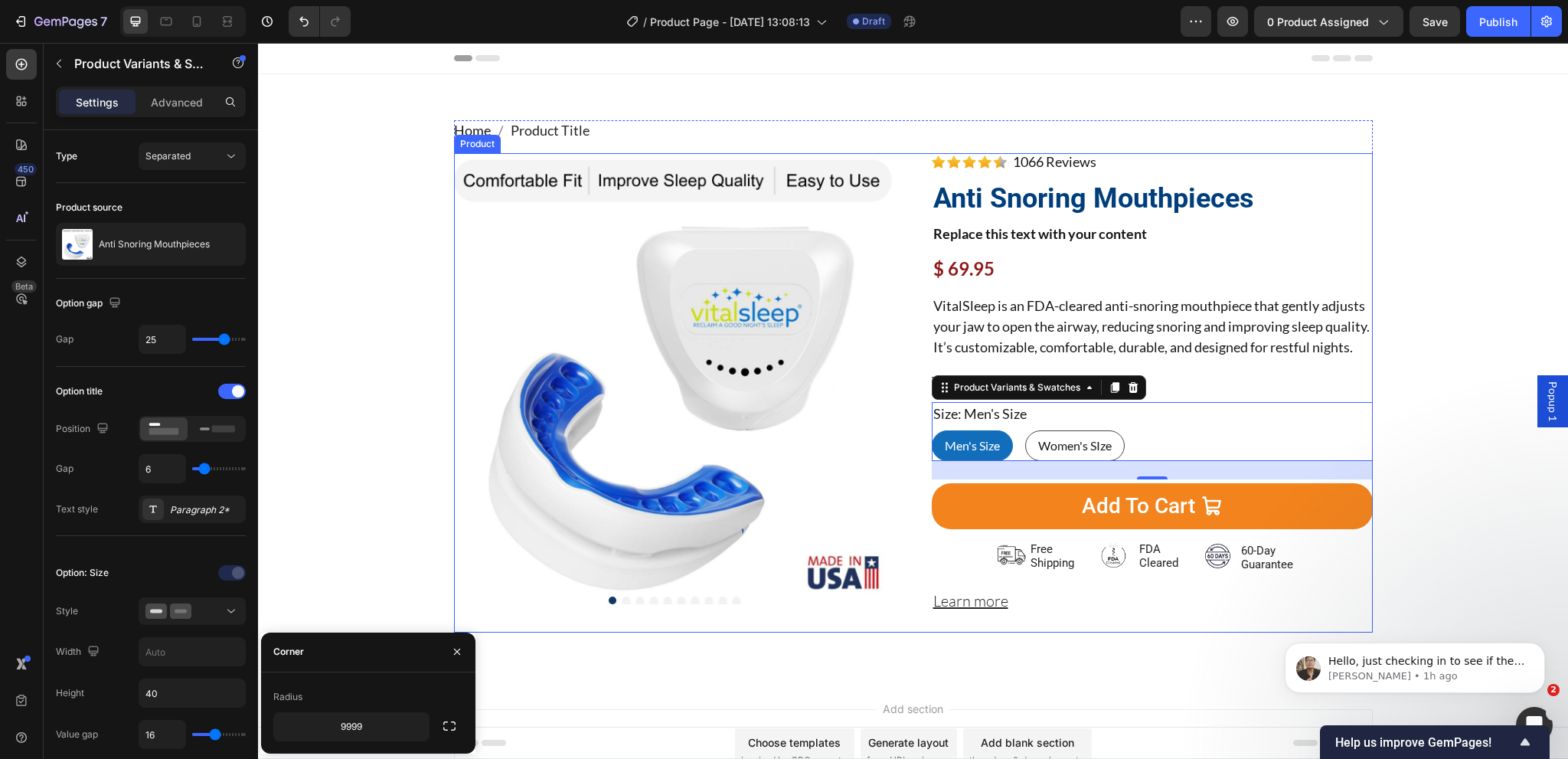
click at [899, 546] on div "Product Images Image 1066 Reviews Button Advanced List Anti Snoring Mouthpieces…" at bounding box center [913, 392] width 919 height 479
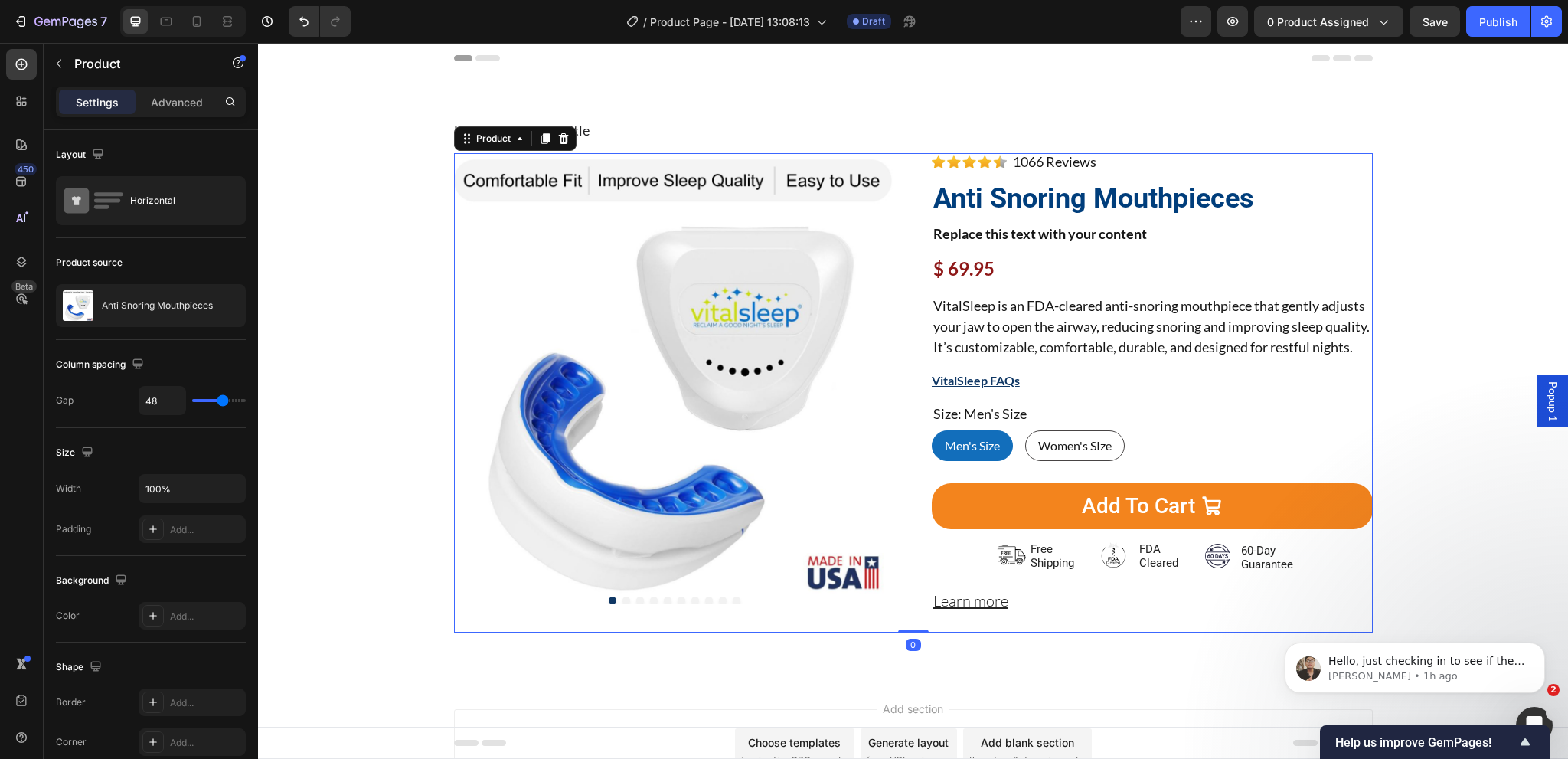
scroll to position [77, 0]
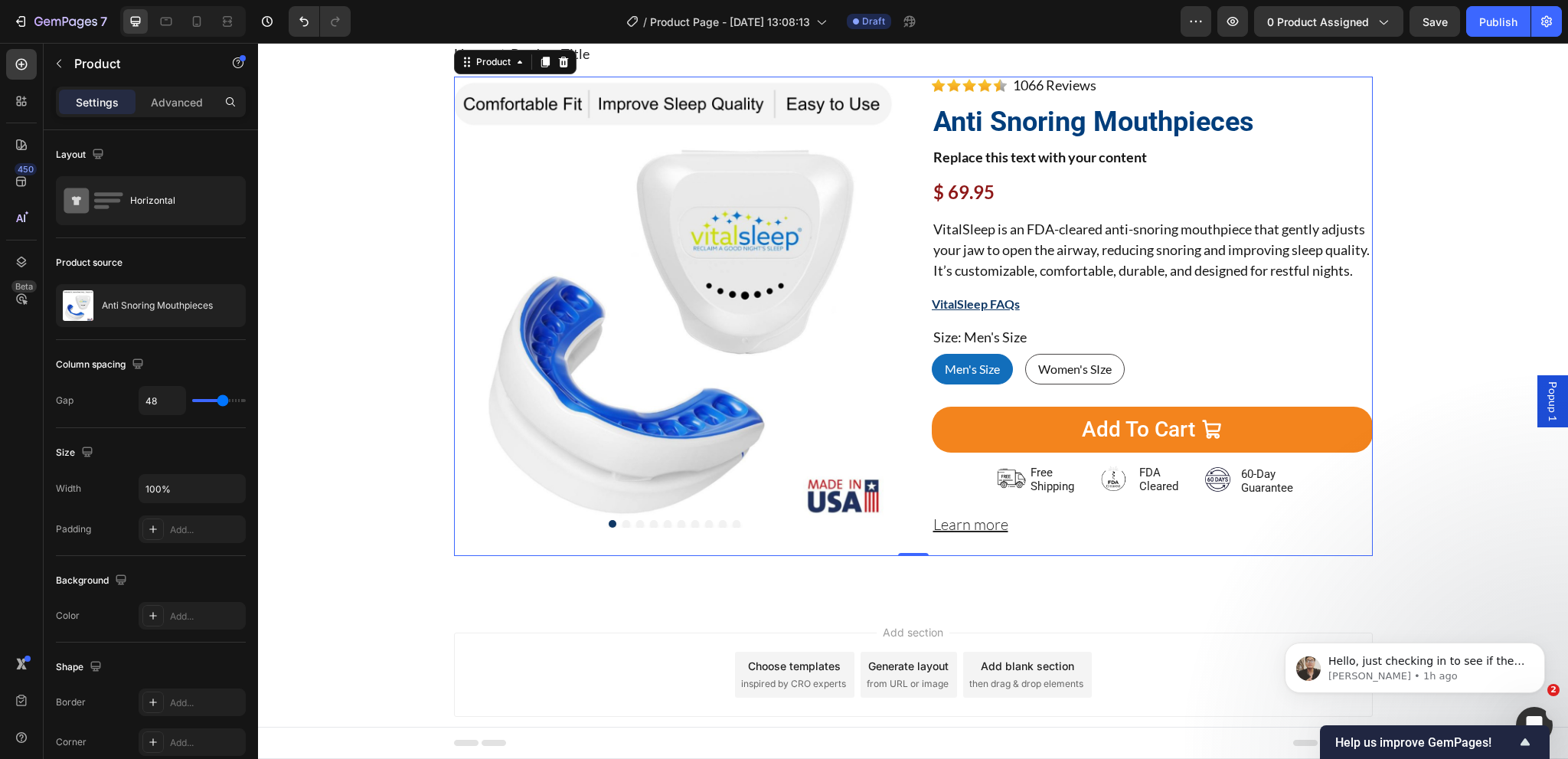
click at [892, 493] on div "Product Images Image 1066 Reviews Button Advanced List Anti Snoring Mouthpieces…" at bounding box center [913, 316] width 919 height 479
click at [1115, 326] on div "VitalSleep FAQs Button" at bounding box center [1152, 310] width 441 height 31
click at [1109, 313] on div "VitalSleep FAQs Button" at bounding box center [1152, 304] width 441 height 18
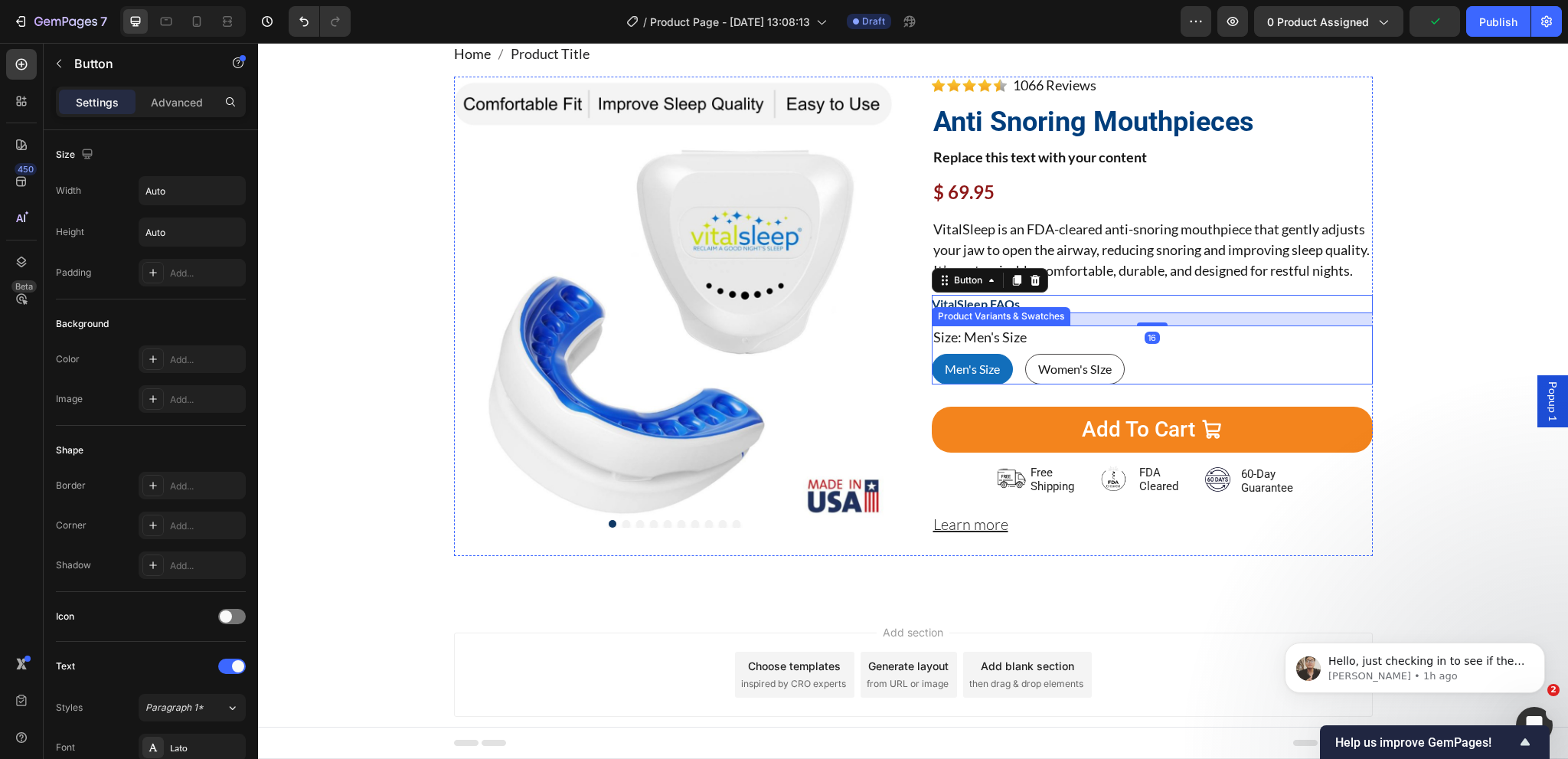
click at [1075, 361] on div "Size: Men's Size Men's Size Men's Size Men's Size Women's SIze Women's SIze Wom…" at bounding box center [1152, 355] width 441 height 59
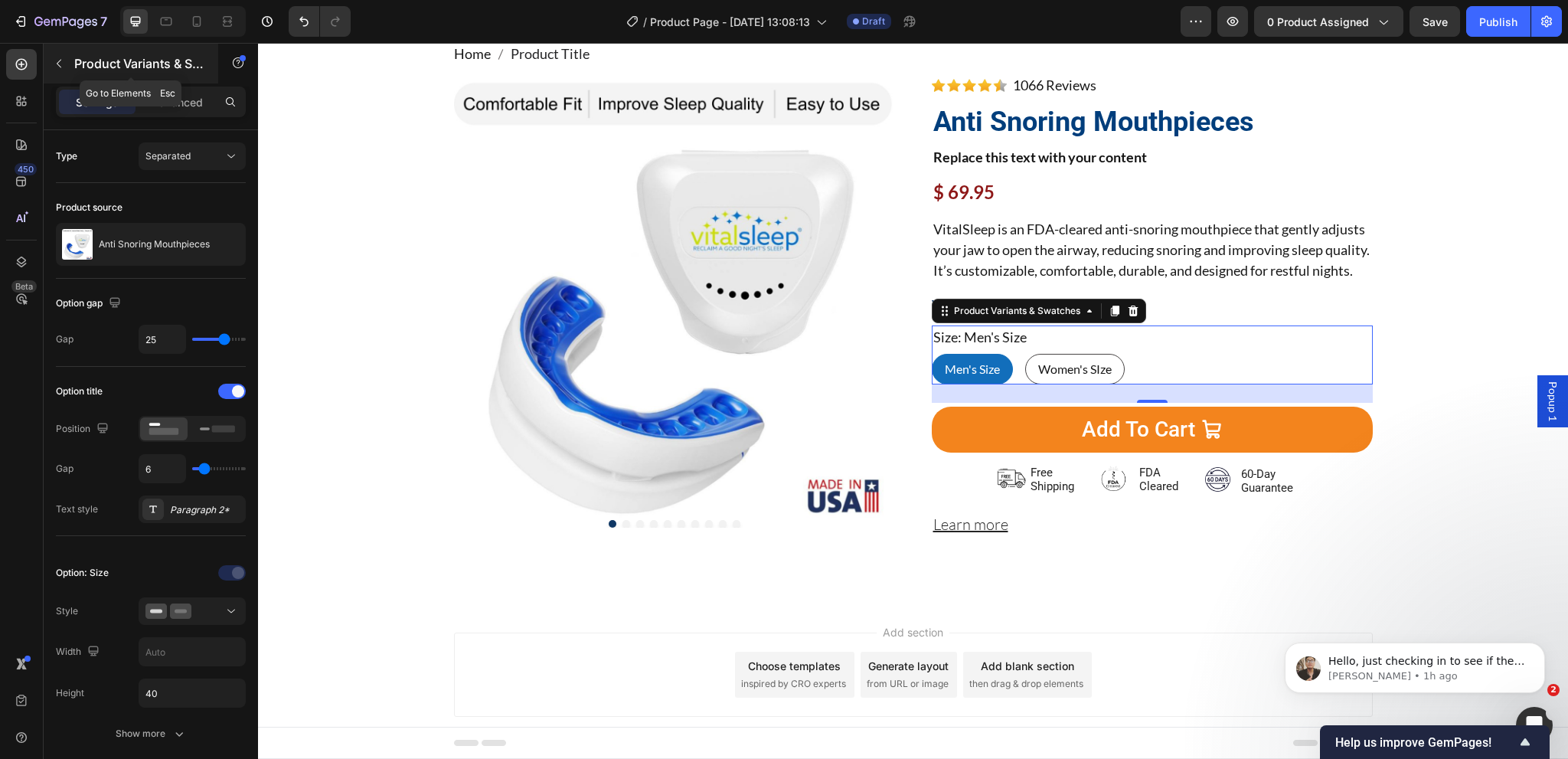
click at [64, 60] on icon "button" at bounding box center [58, 63] width 13 height 13
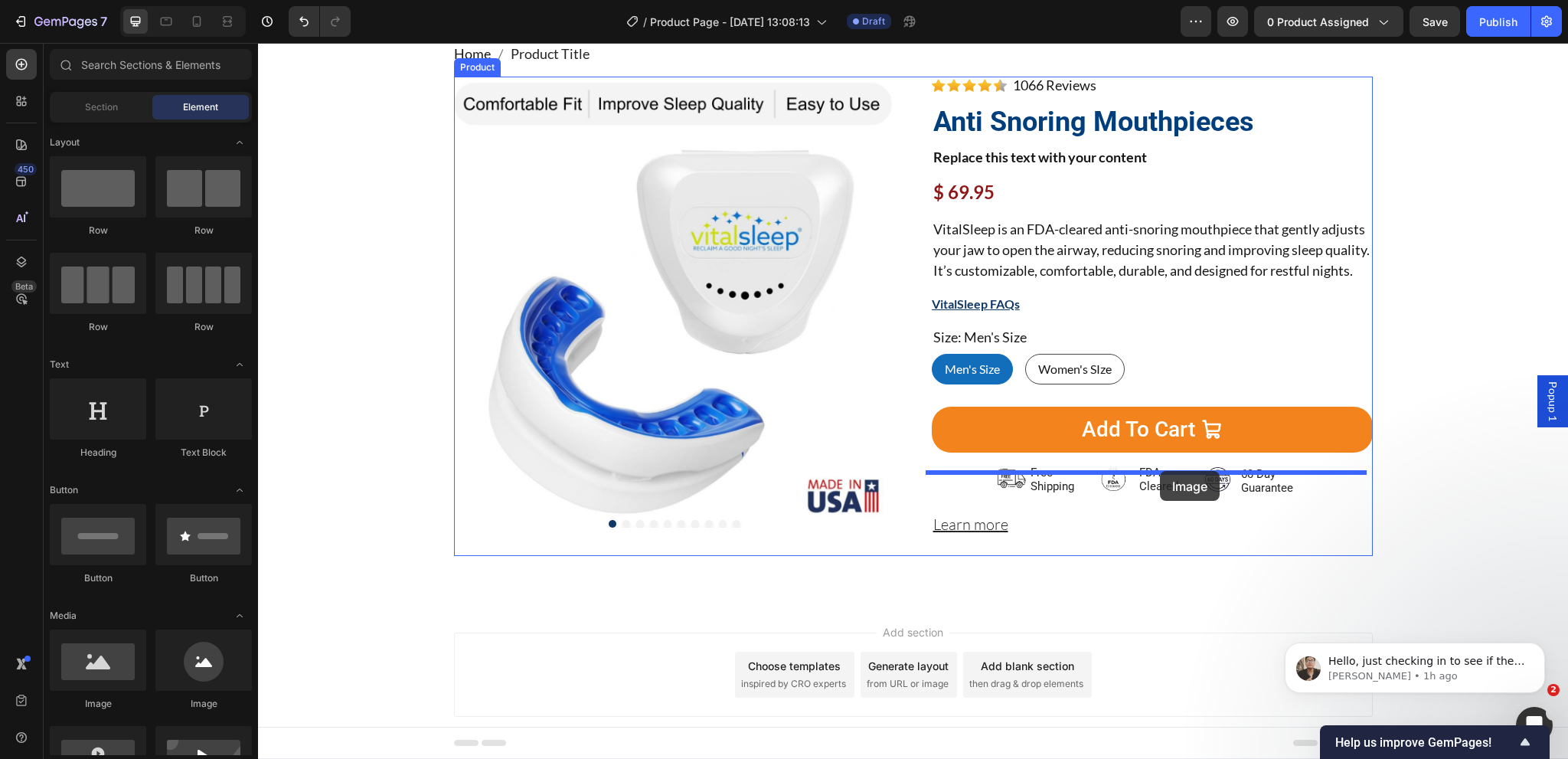
drag, startPoint x: 361, startPoint y: 719, endPoint x: 1160, endPoint y: 471, distance: 836.6
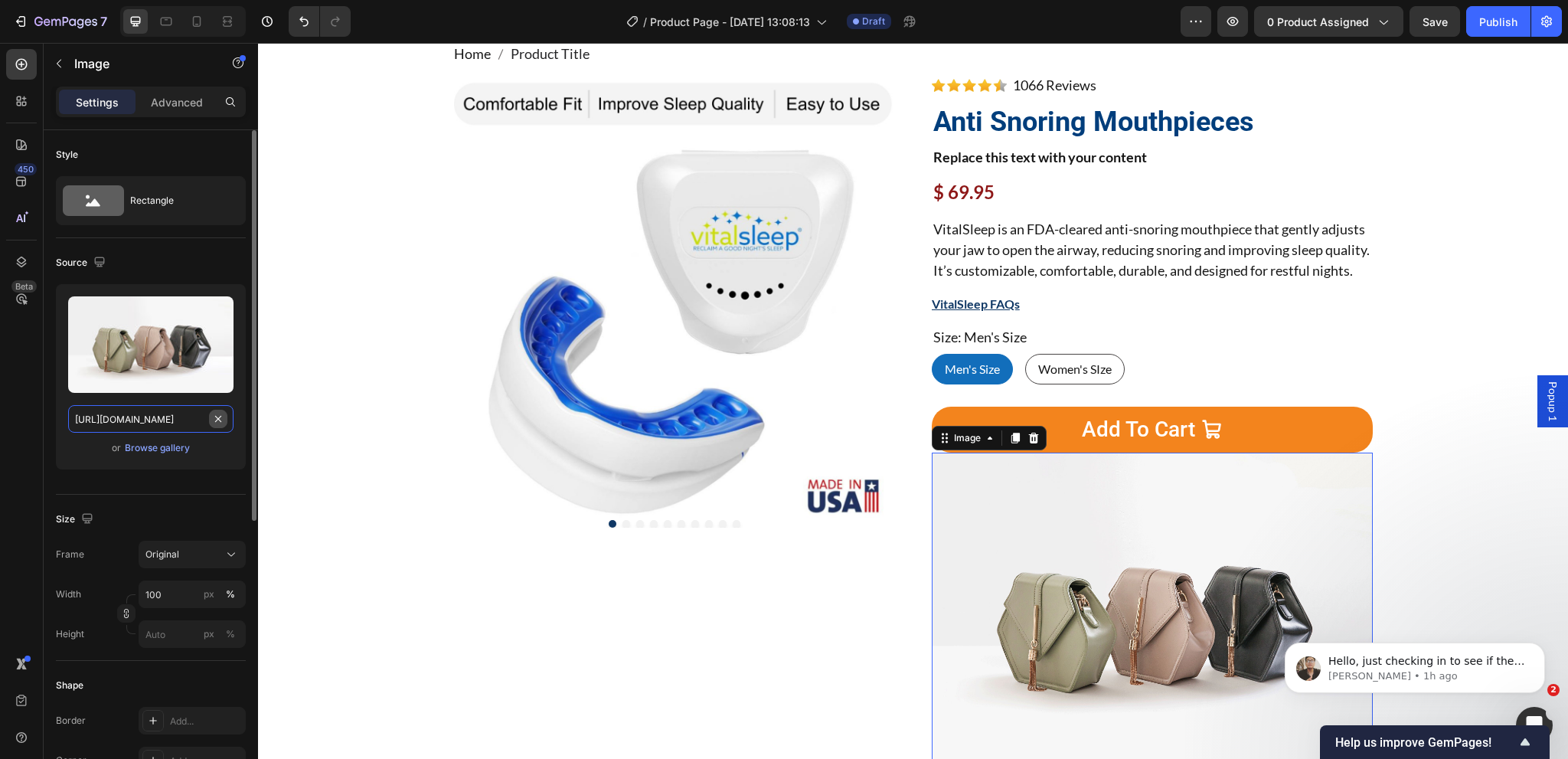
drag, startPoint x: 214, startPoint y: 413, endPoint x: 171, endPoint y: 422, distance: 43.9
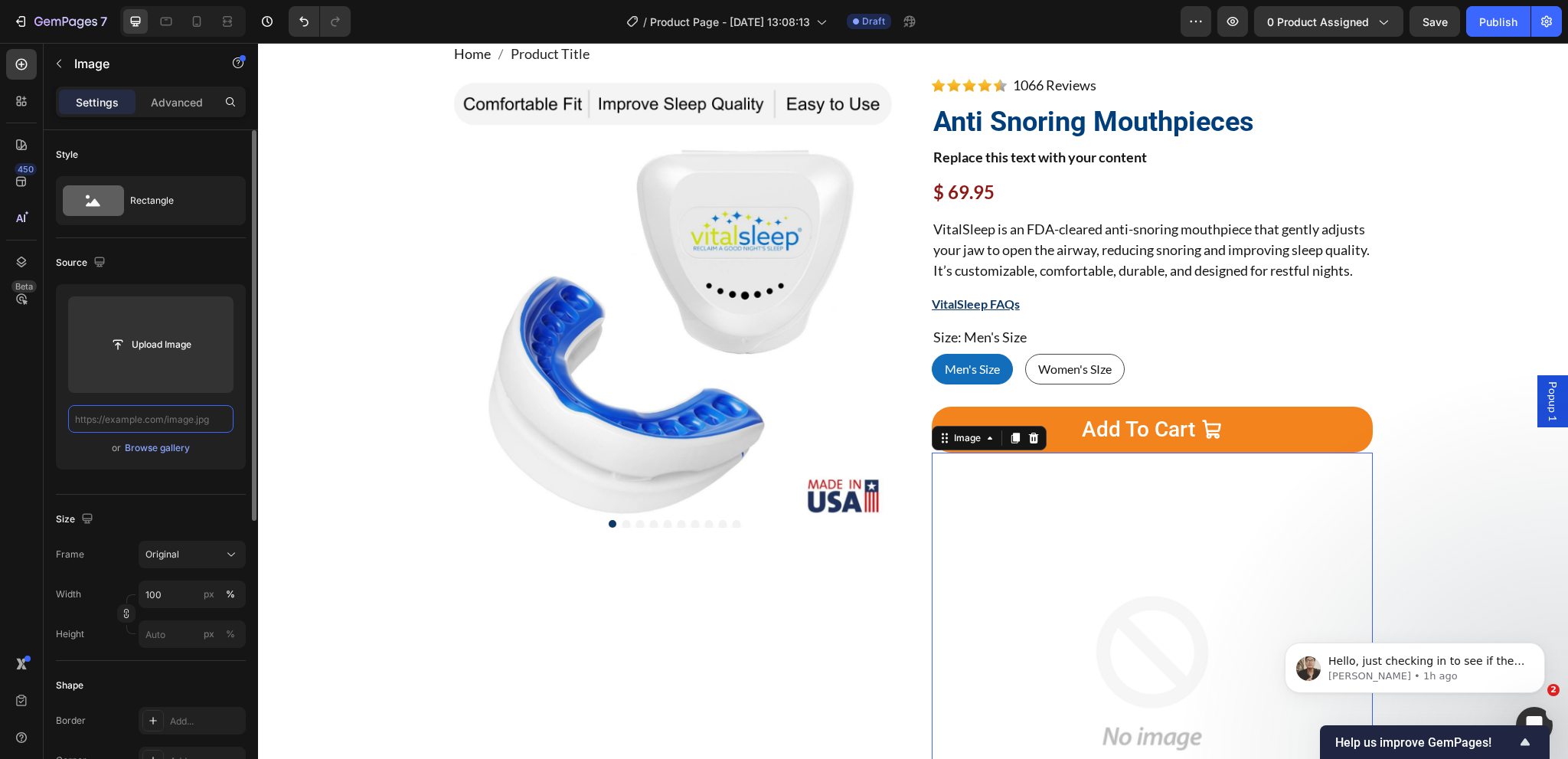
paste input "https://cdn.shopify.com/s/files/1/0024/6346/5541/files/payment-svg.svg?v=167648…"
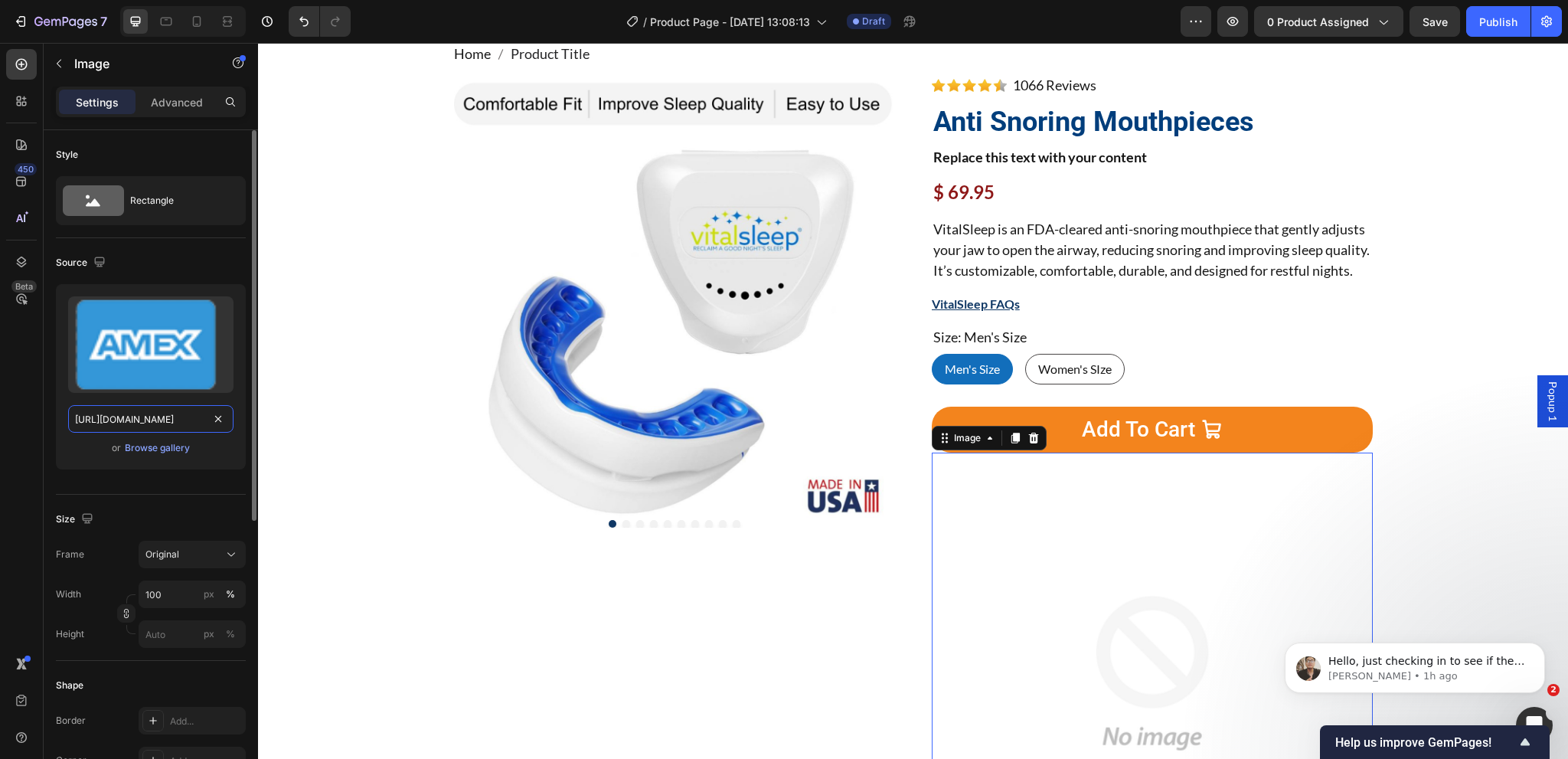
scroll to position [0, 259]
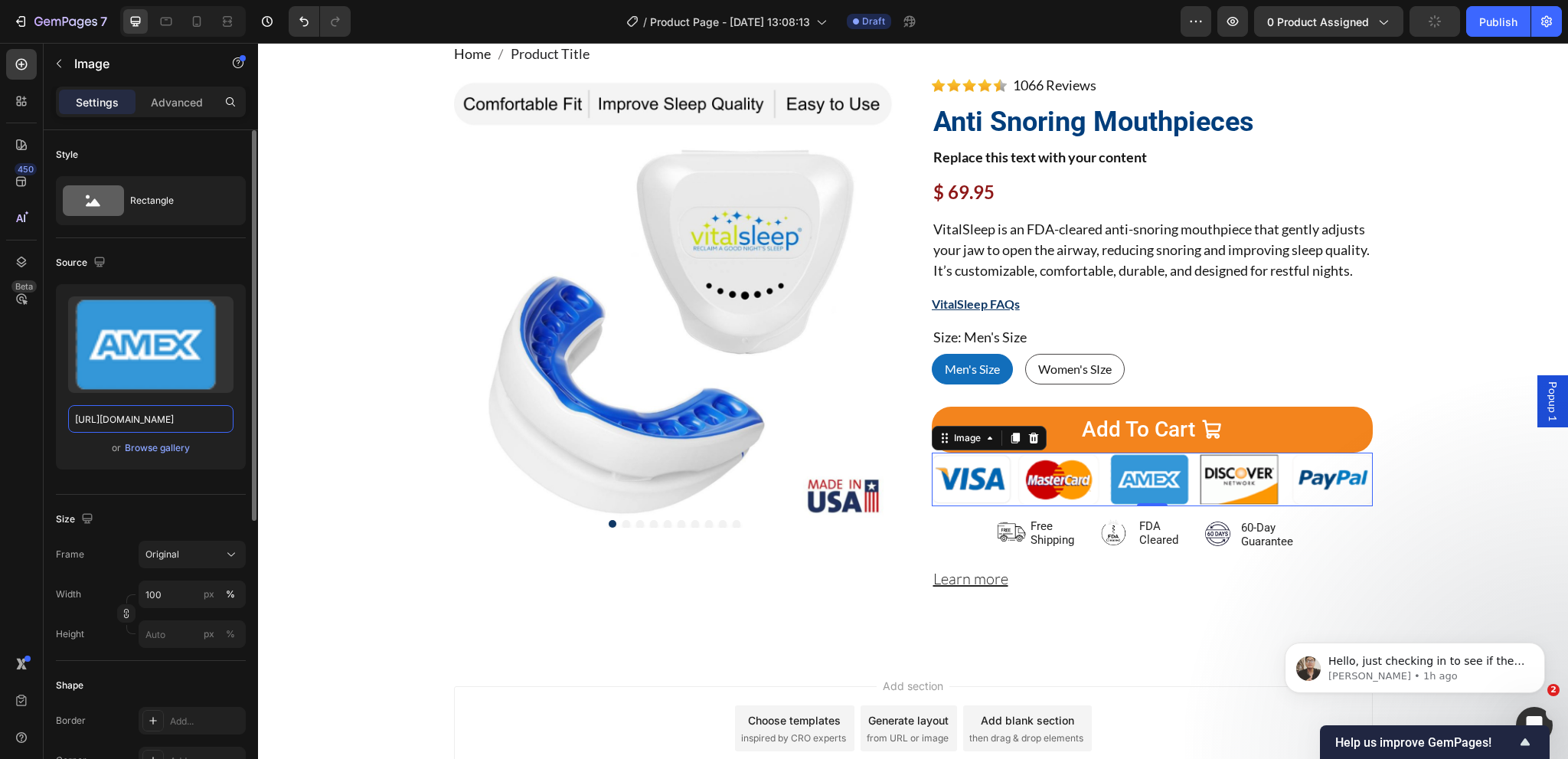
type input "https://cdn.shopify.com/s/files/1/0024/6346/5541/files/payment-svg.svg?v=167648…"
click at [138, 486] on div "Source Upload Image https://cdn.shopify.com/s/files/1/0024/6346/5541/files/paym…" at bounding box center [151, 366] width 190 height 256
click at [211, 591] on div "px" at bounding box center [209, 595] width 11 height 14
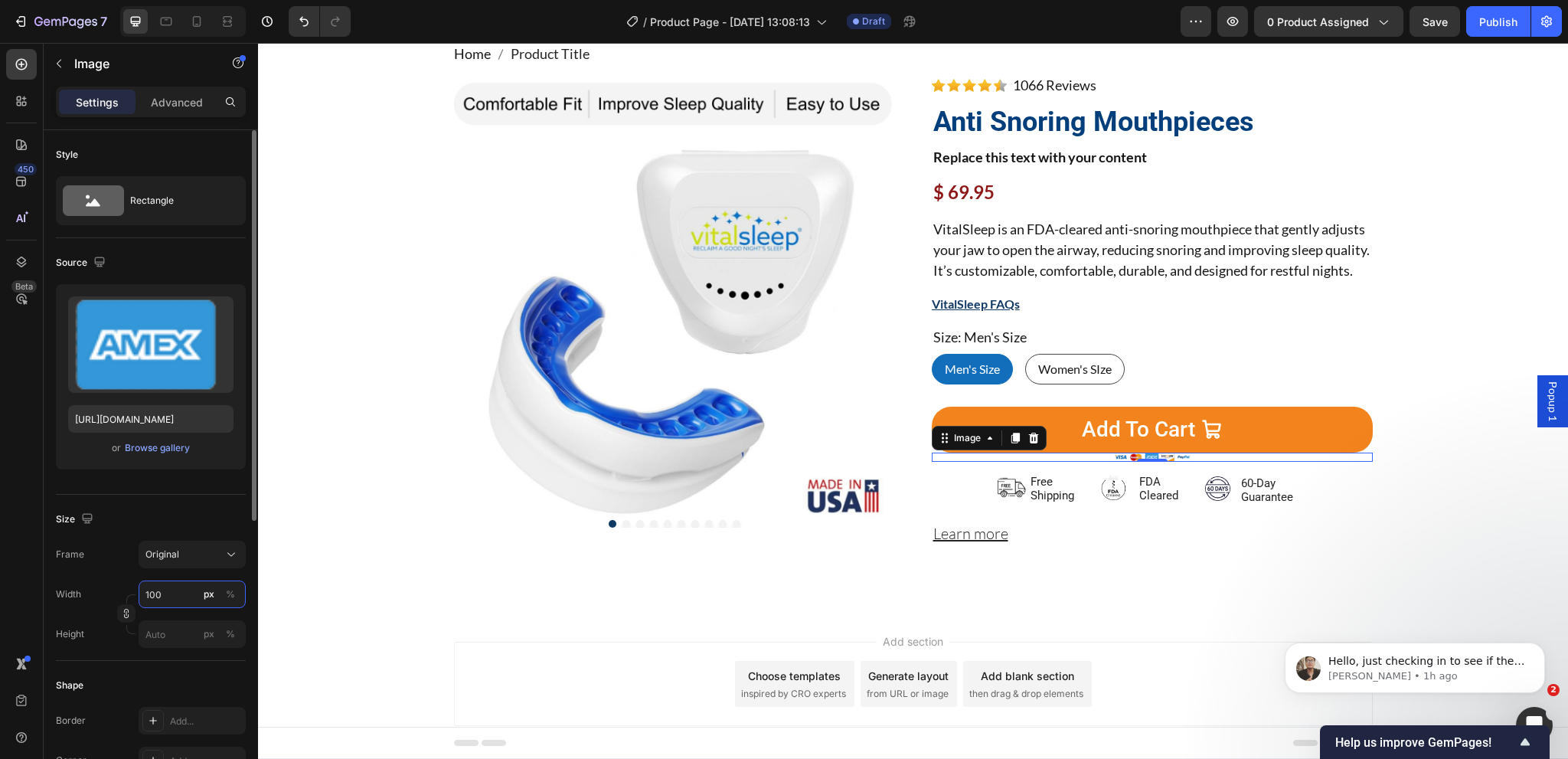
click at [177, 596] on input "100" at bounding box center [192, 594] width 107 height 28
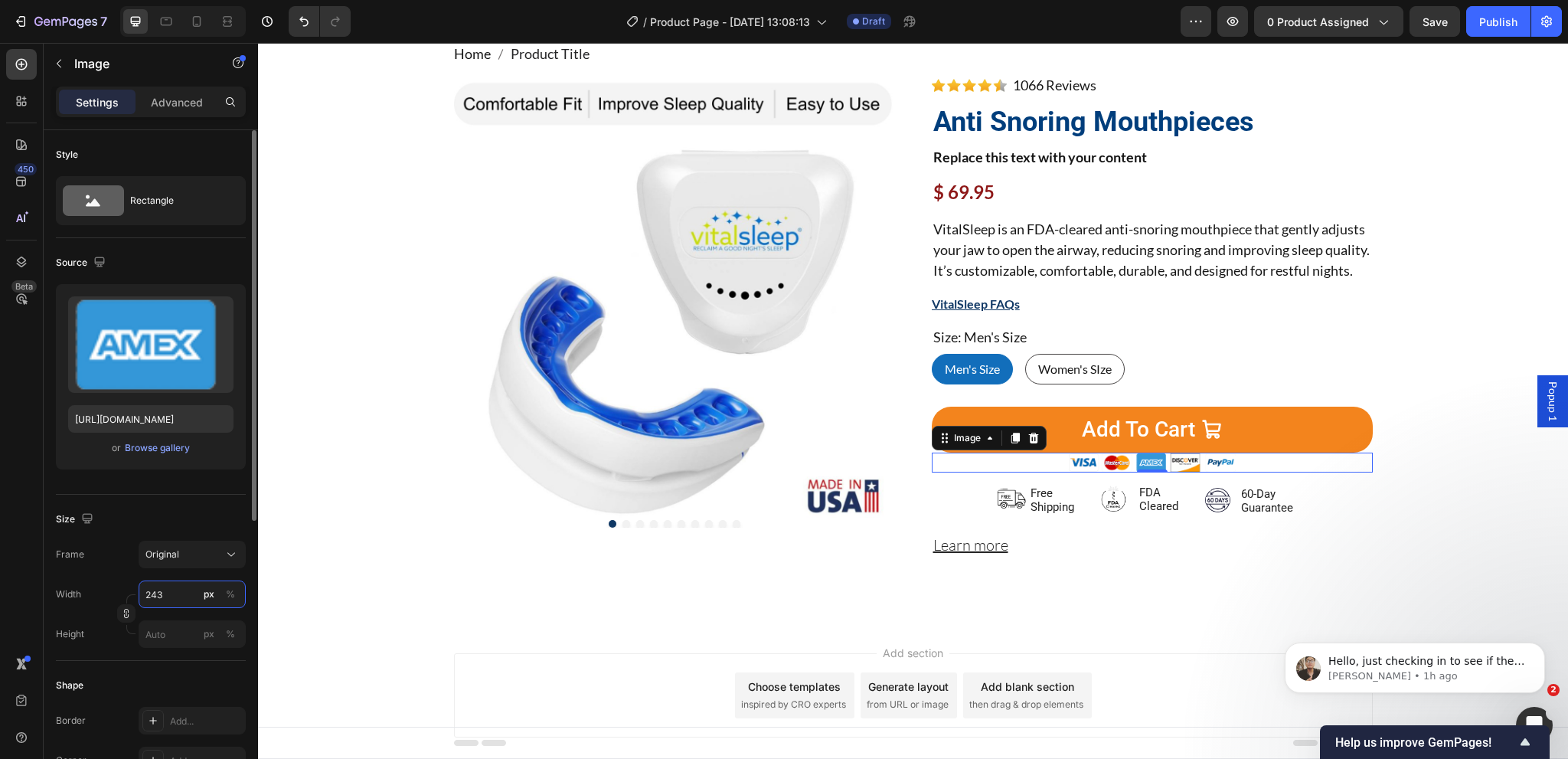
type input "244"
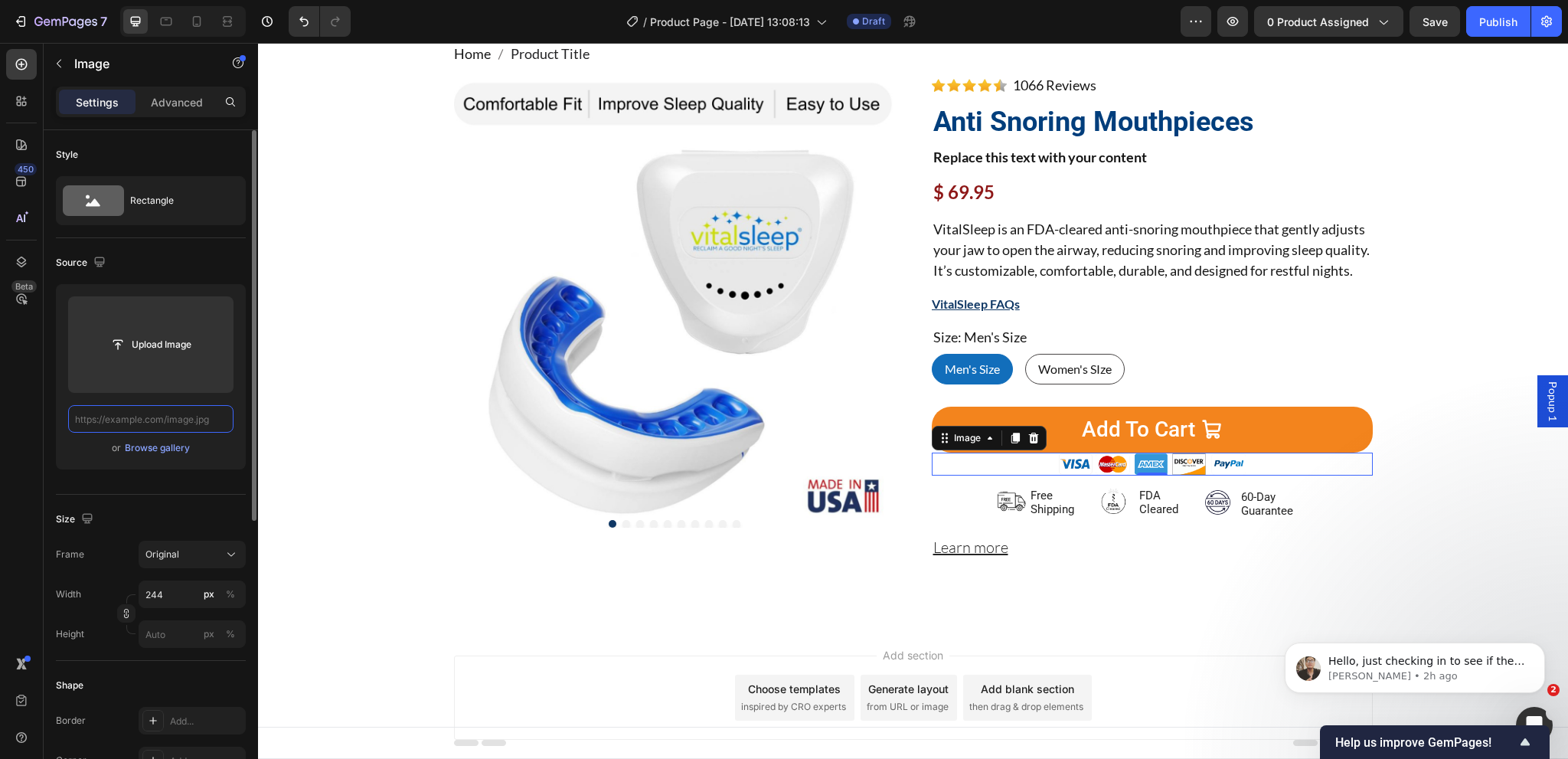
paste input "https://cdn.shopify.com/s/files/1/0024/6346/5541/files/payment-icons.png?v=1613…"
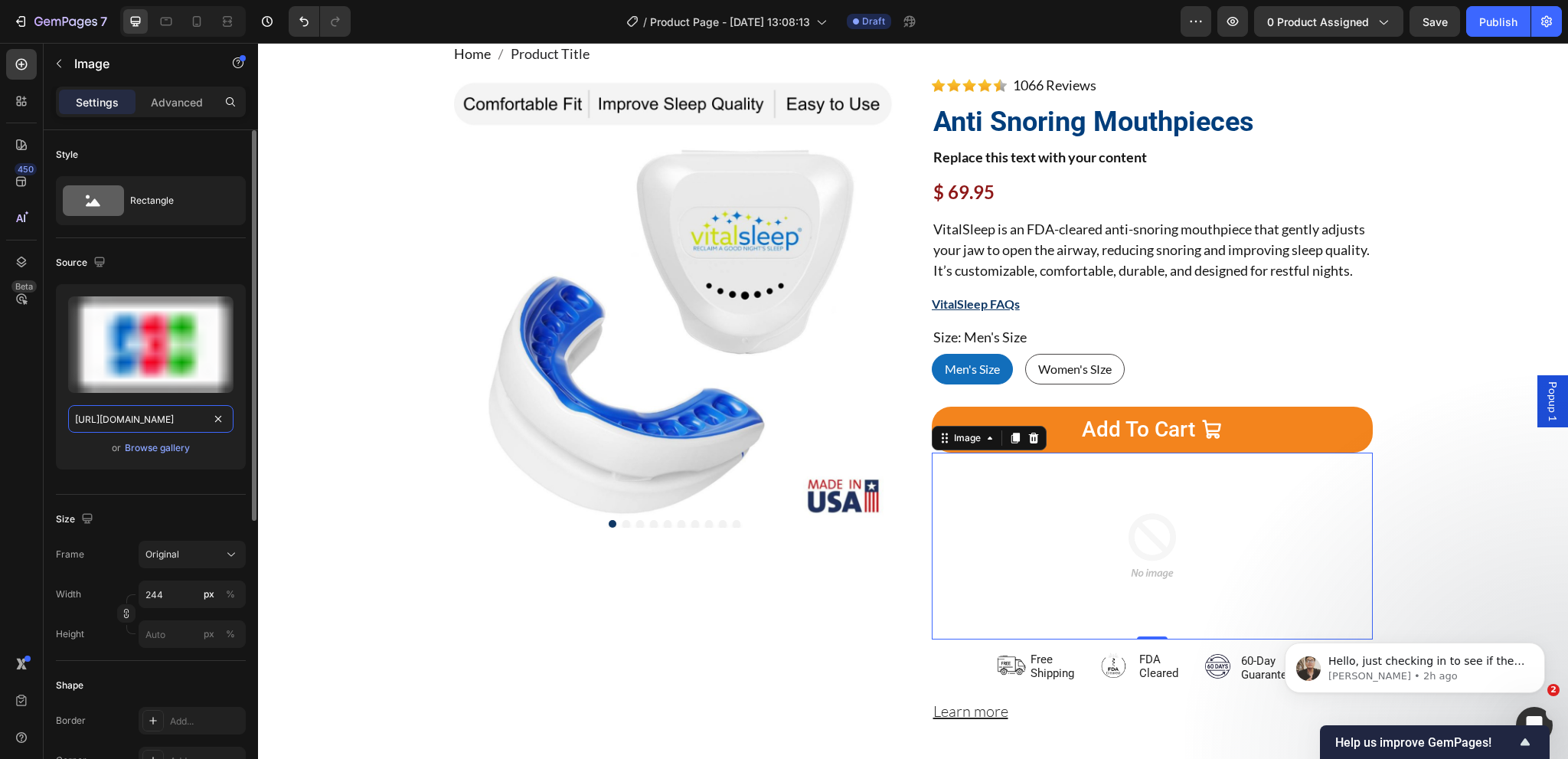
scroll to position [0, 265]
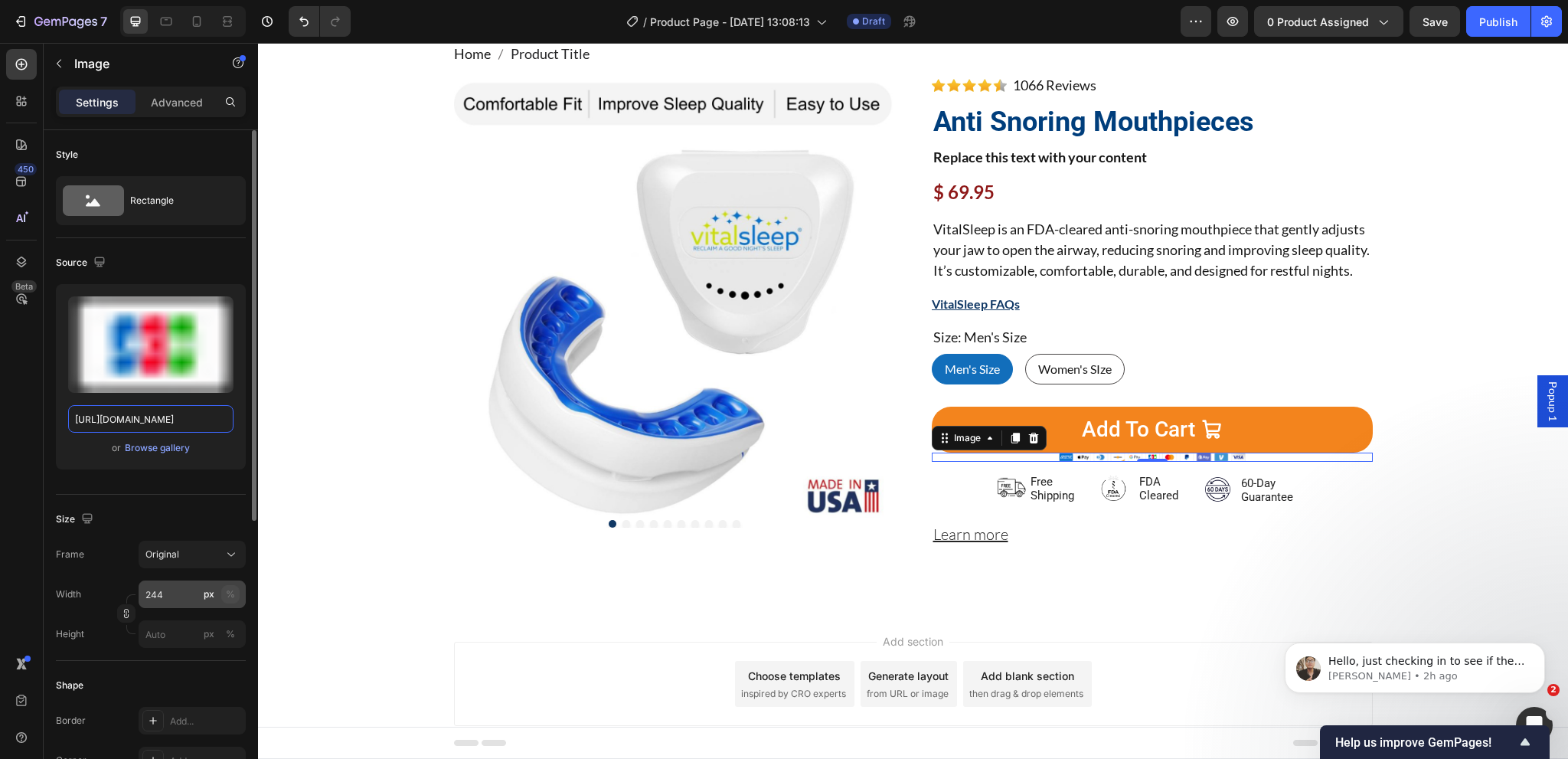
type input "https://cdn.shopify.com/s/files/1/0024/6346/5541/files/payment-icons.png?v=1613…"
click at [236, 600] on button "%" at bounding box center [230, 595] width 18 height 18
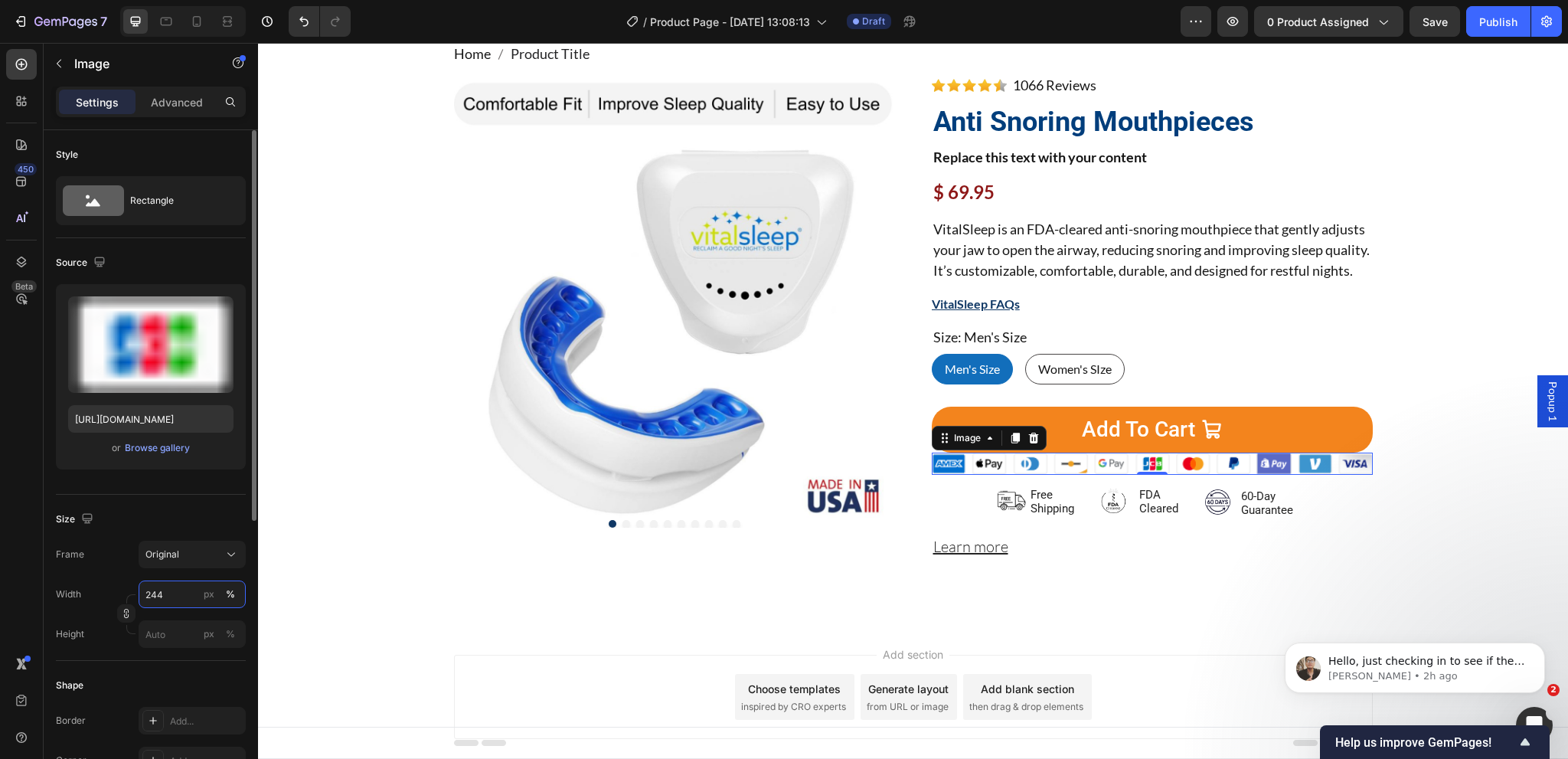
click at [182, 597] on input "244" at bounding box center [192, 594] width 107 height 28
click at [187, 630] on p "Full 100%" at bounding box center [189, 630] width 88 height 14
type input "100"
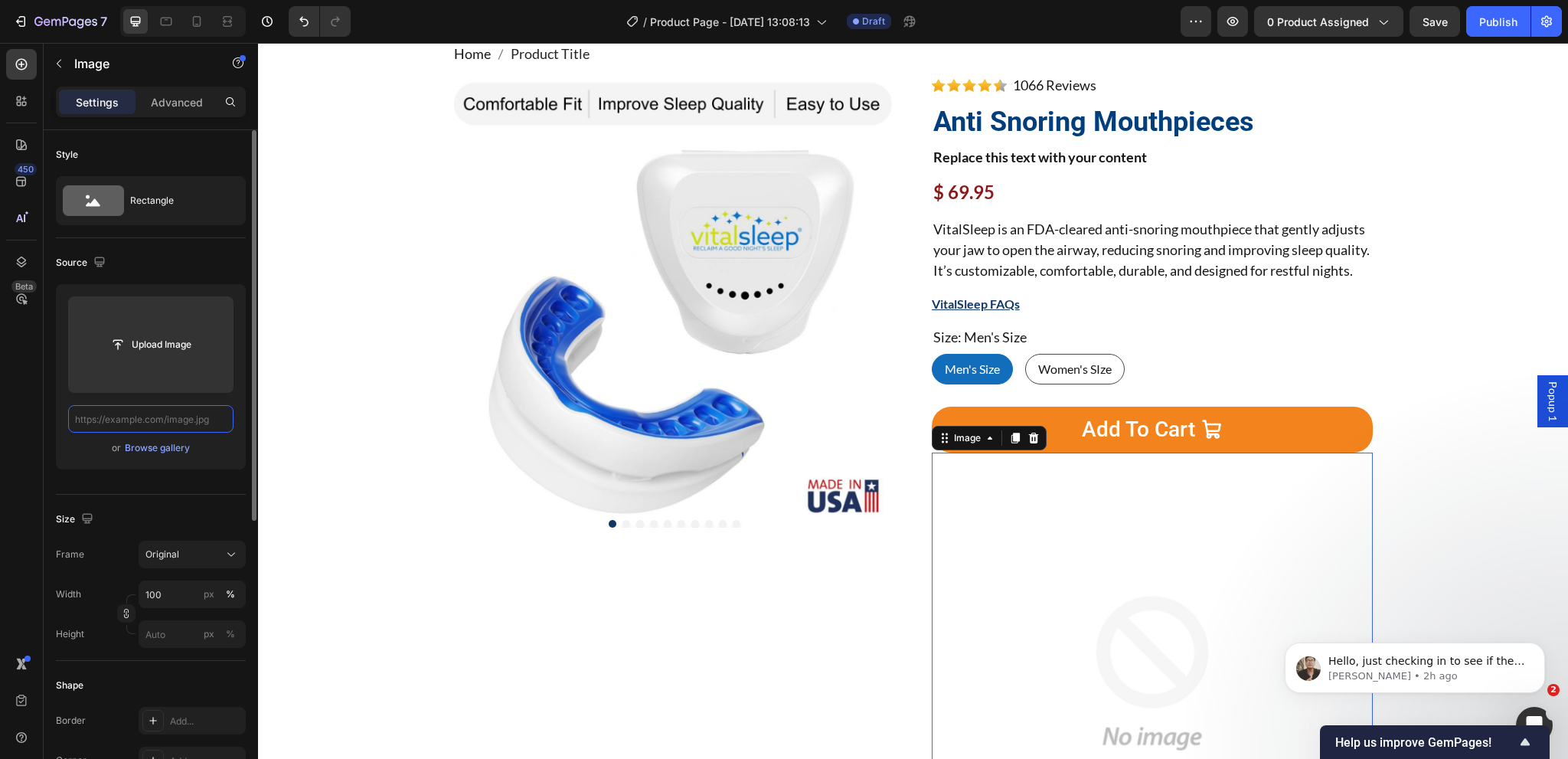
paste input "https://cdn.shopify.com/s/files/1/0024/6346/5541/files/paymenticon.png?v=161357…"
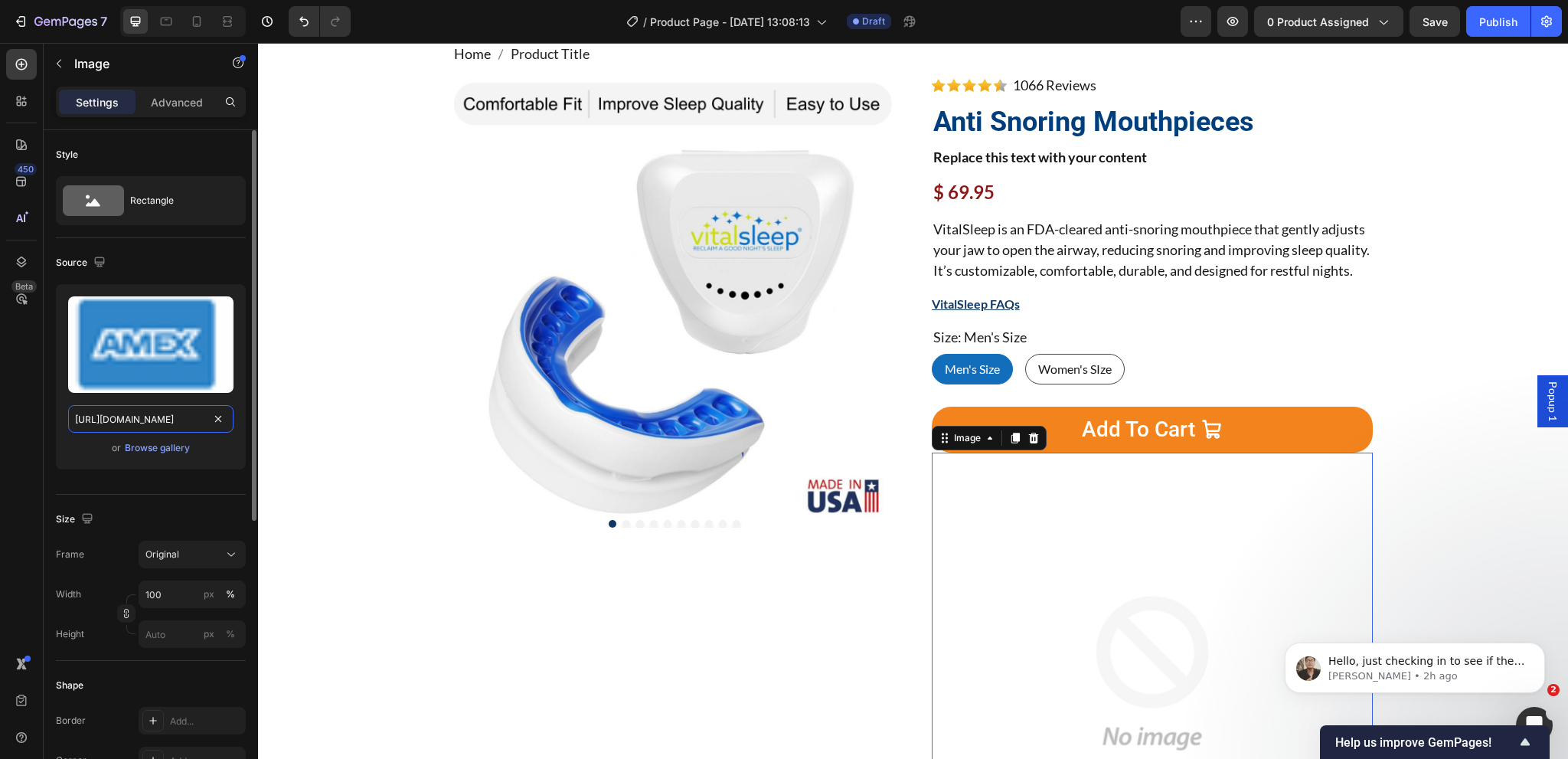
scroll to position [0, 255]
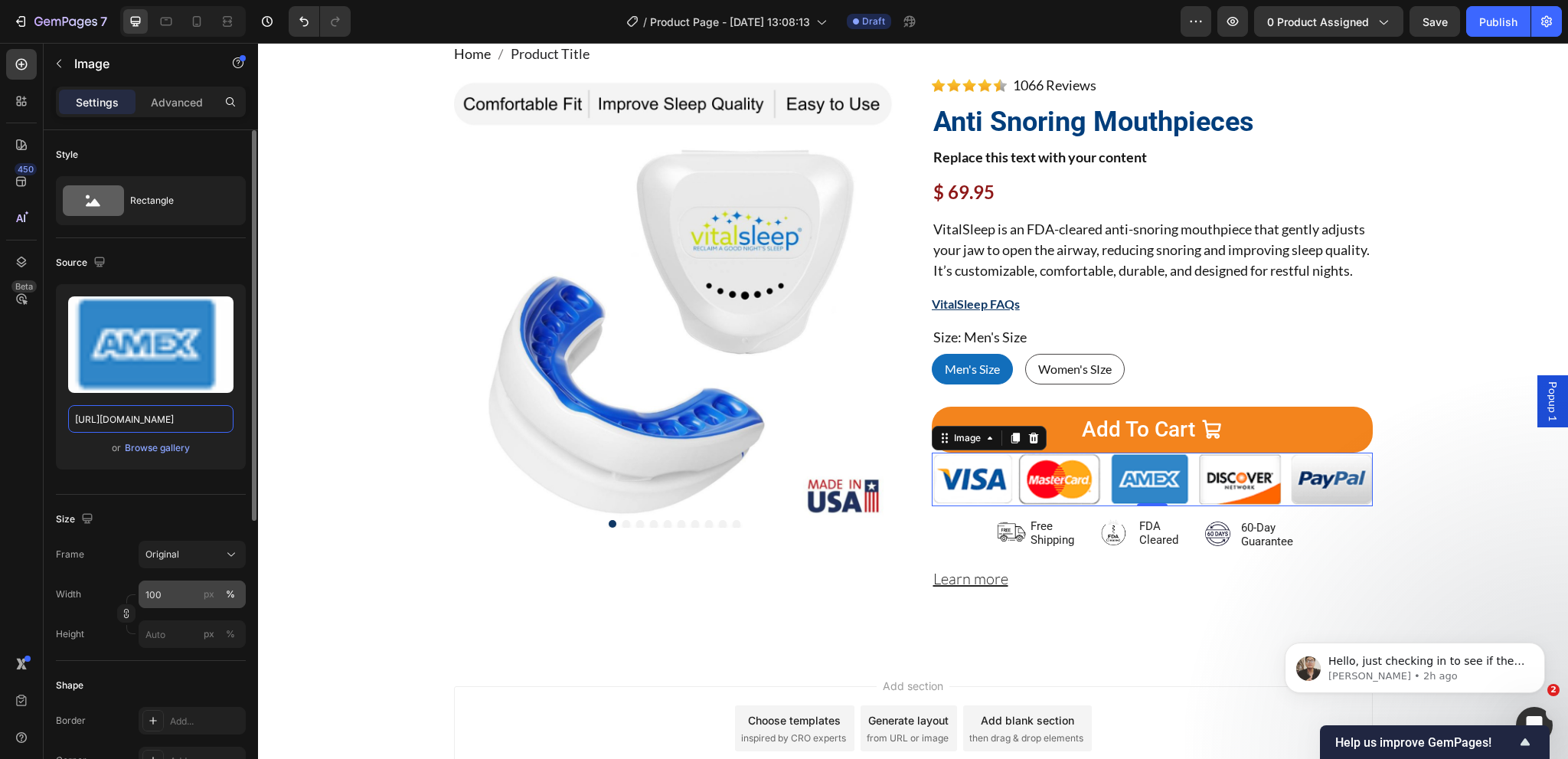
type input "https://cdn.shopify.com/s/files/1/0024/6346/5541/files/paymenticon.png?v=161357…"
click at [185, 593] on input "100" at bounding box center [192, 594] width 107 height 28
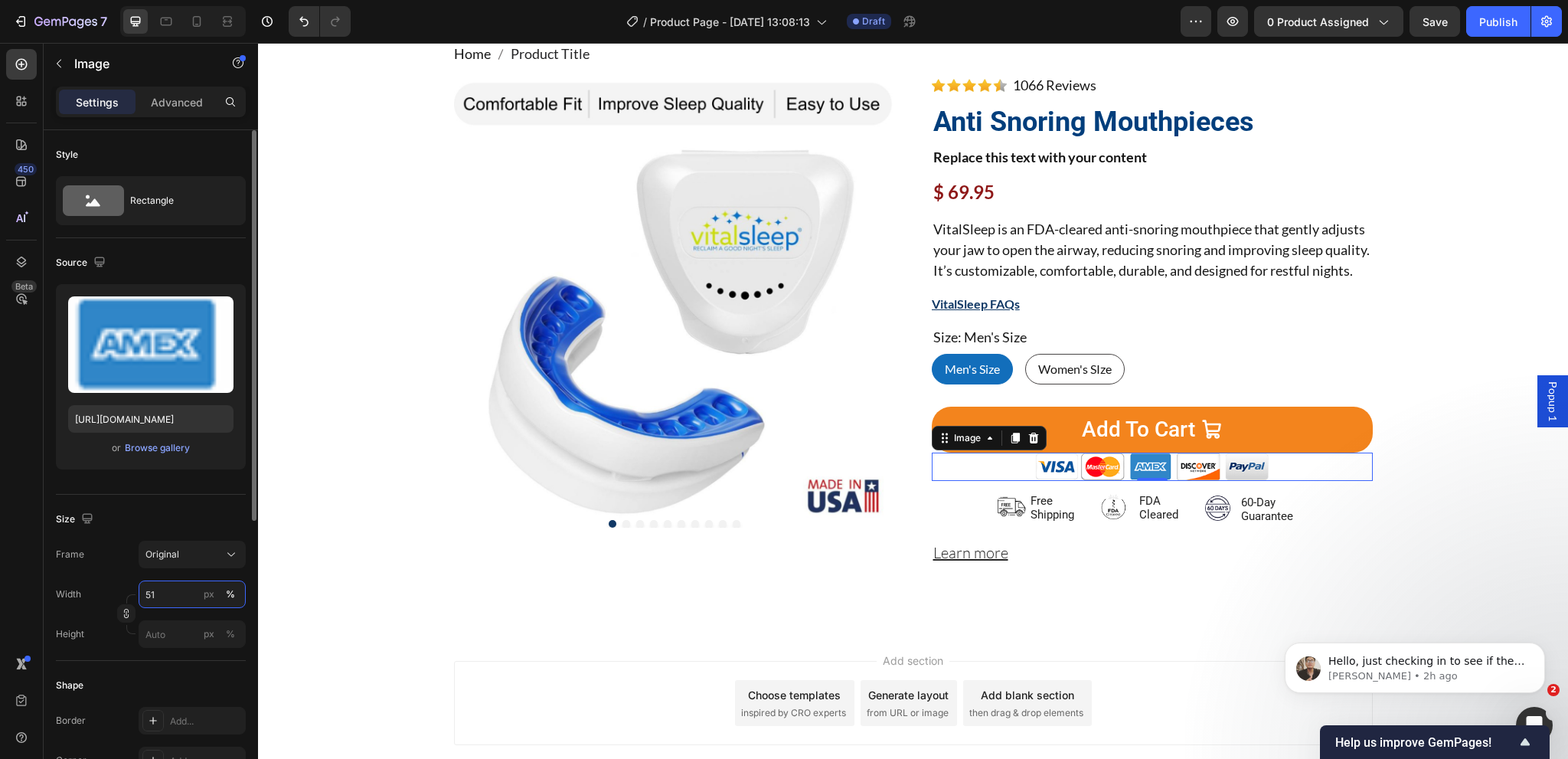
type input "50"
click at [168, 91] on div "Advanced" at bounding box center [177, 101] width 77 height 24
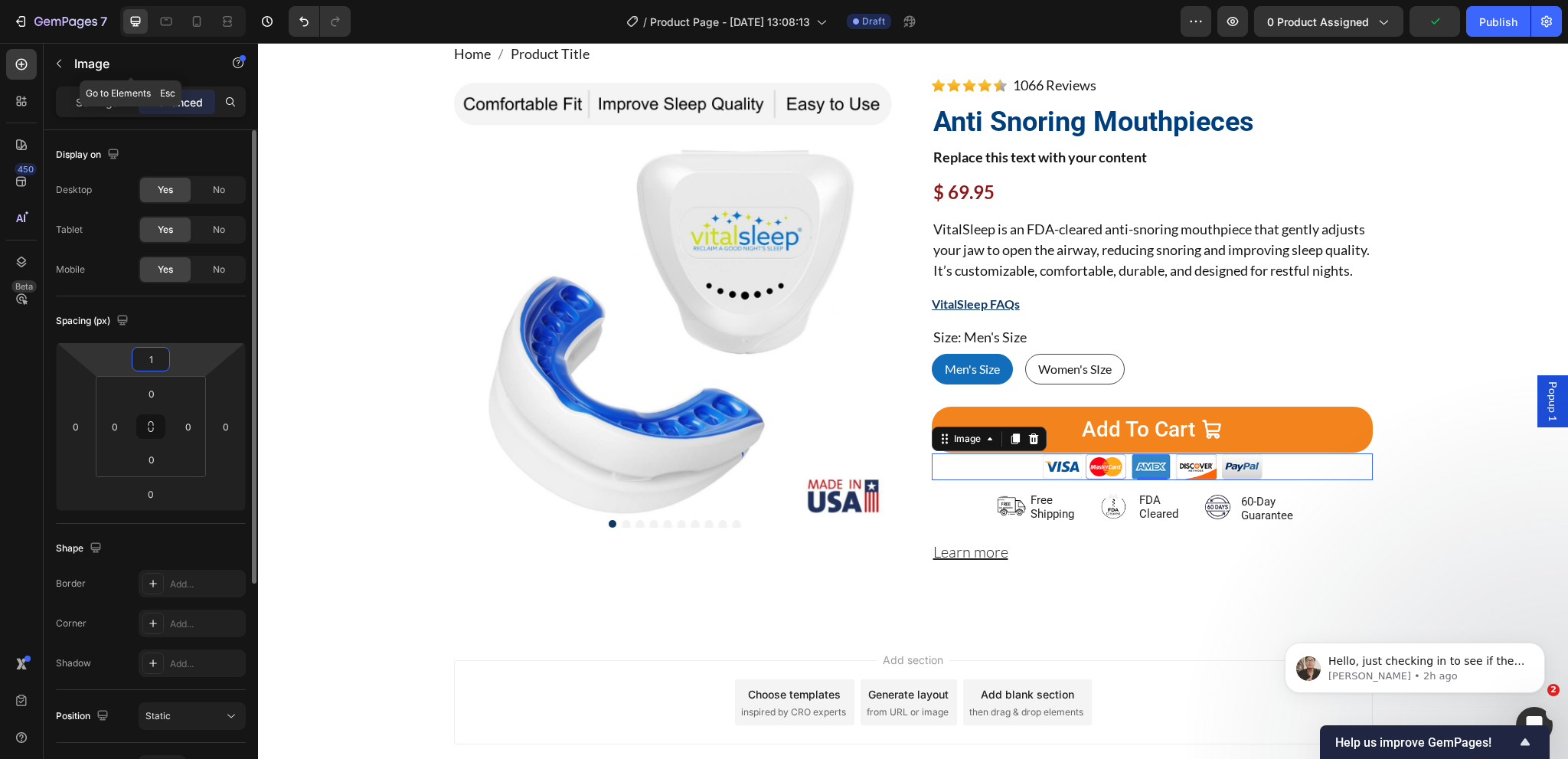
type input "12"
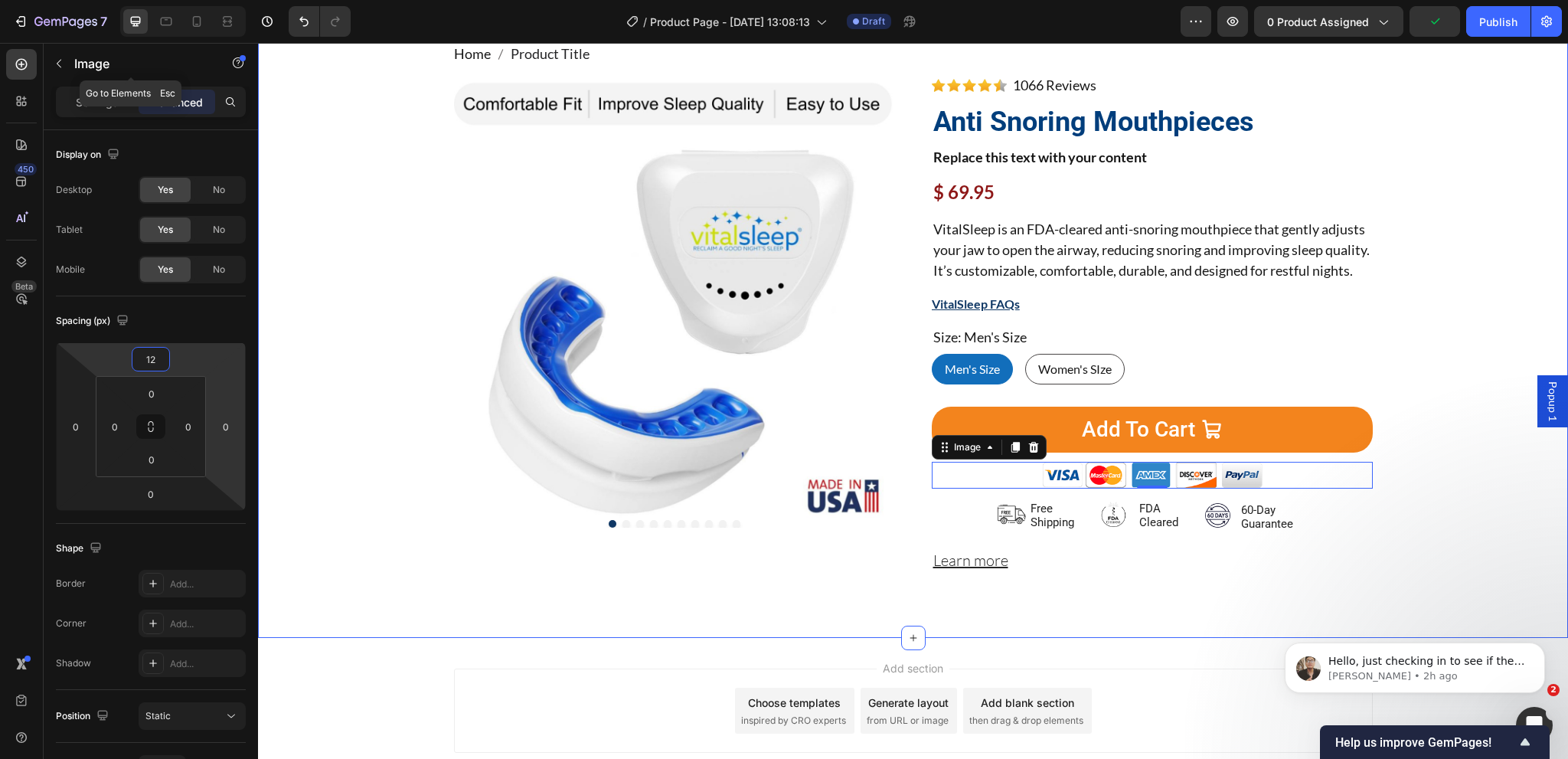
drag, startPoint x: 396, startPoint y: 529, endPoint x: 343, endPoint y: 492, distance: 64.6
click at [395, 529] on div "Home Product Title Breadcrumb Product Images Image 1066 Reviews Button Advanced…" at bounding box center [913, 317] width 1287 height 549
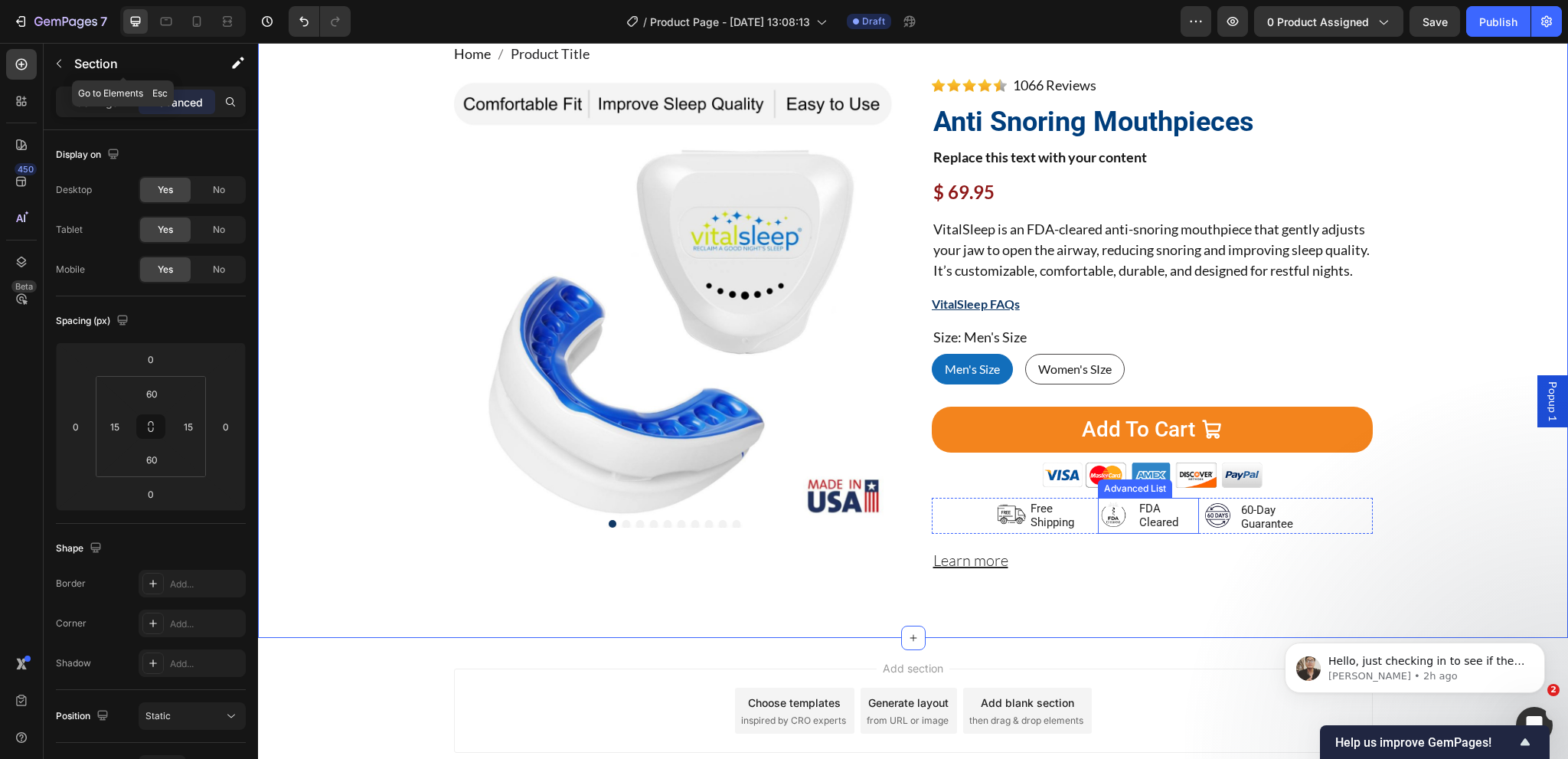
click at [1125, 531] on li "Image FDA Cleared Text Block" at bounding box center [1148, 514] width 101 height 33
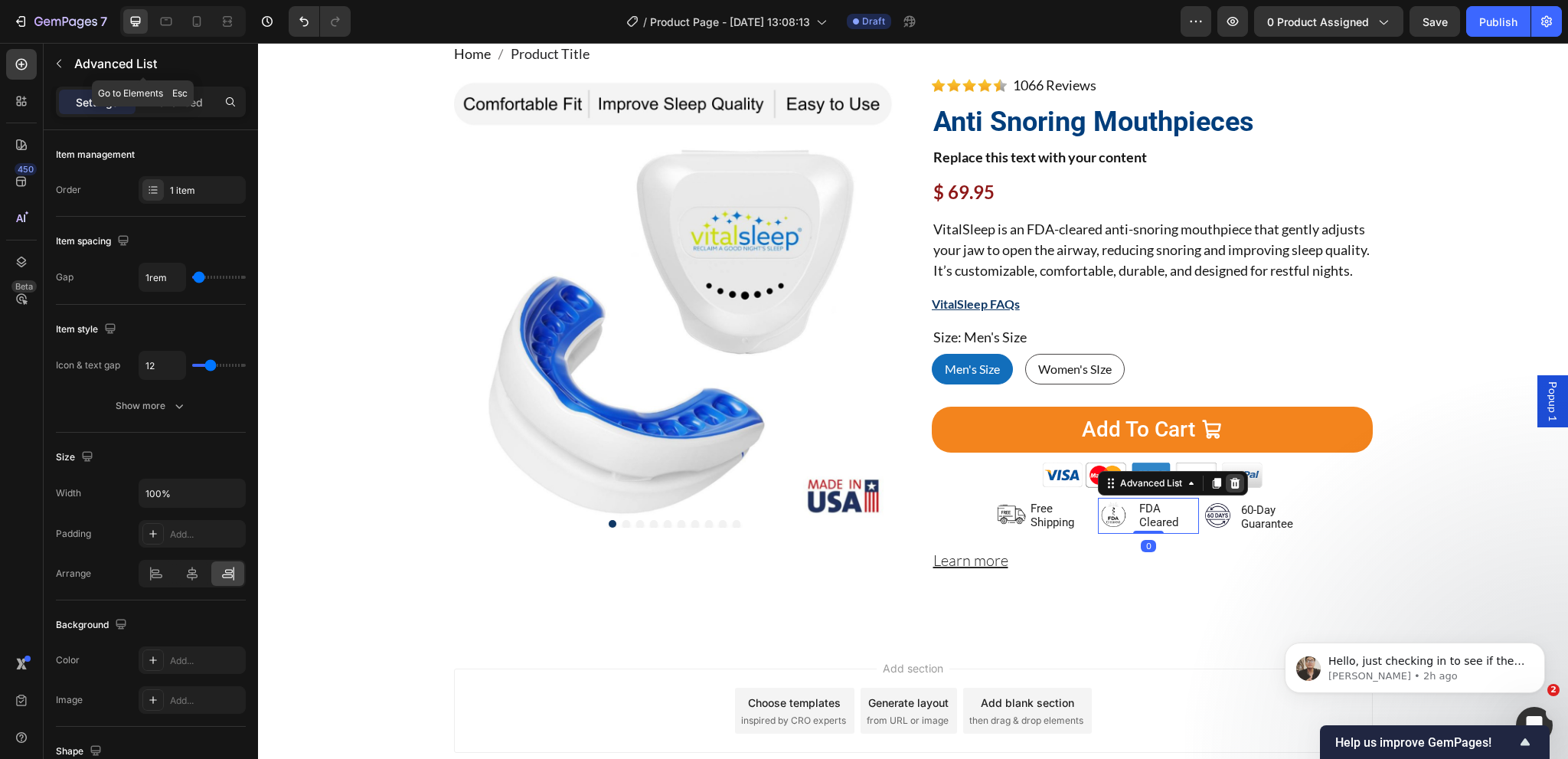
click at [1229, 489] on icon at bounding box center [1235, 483] width 13 height 13
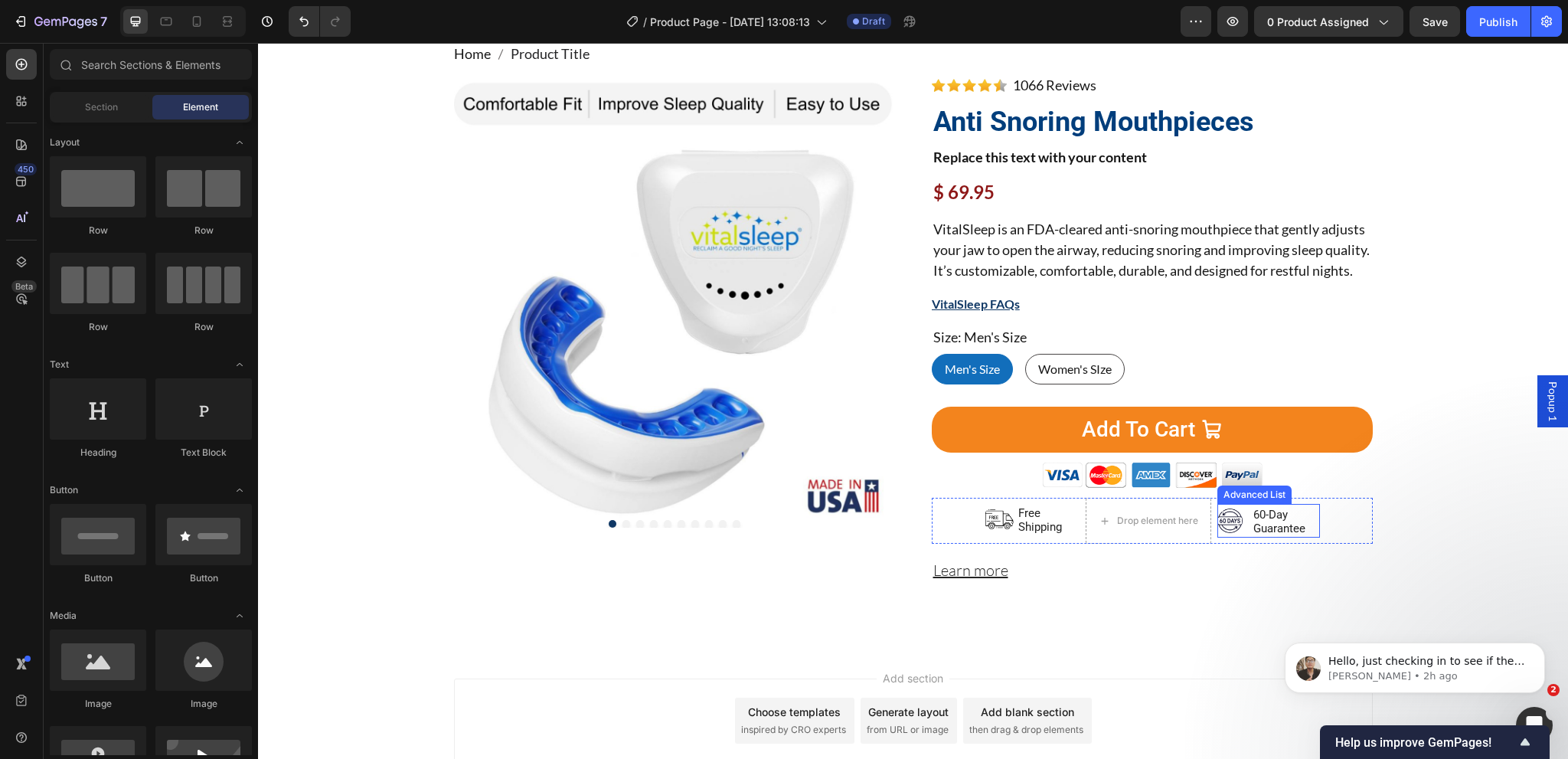
click at [1243, 537] on li "Image 60-Day Guarantee Text Block" at bounding box center [1268, 520] width 103 height 33
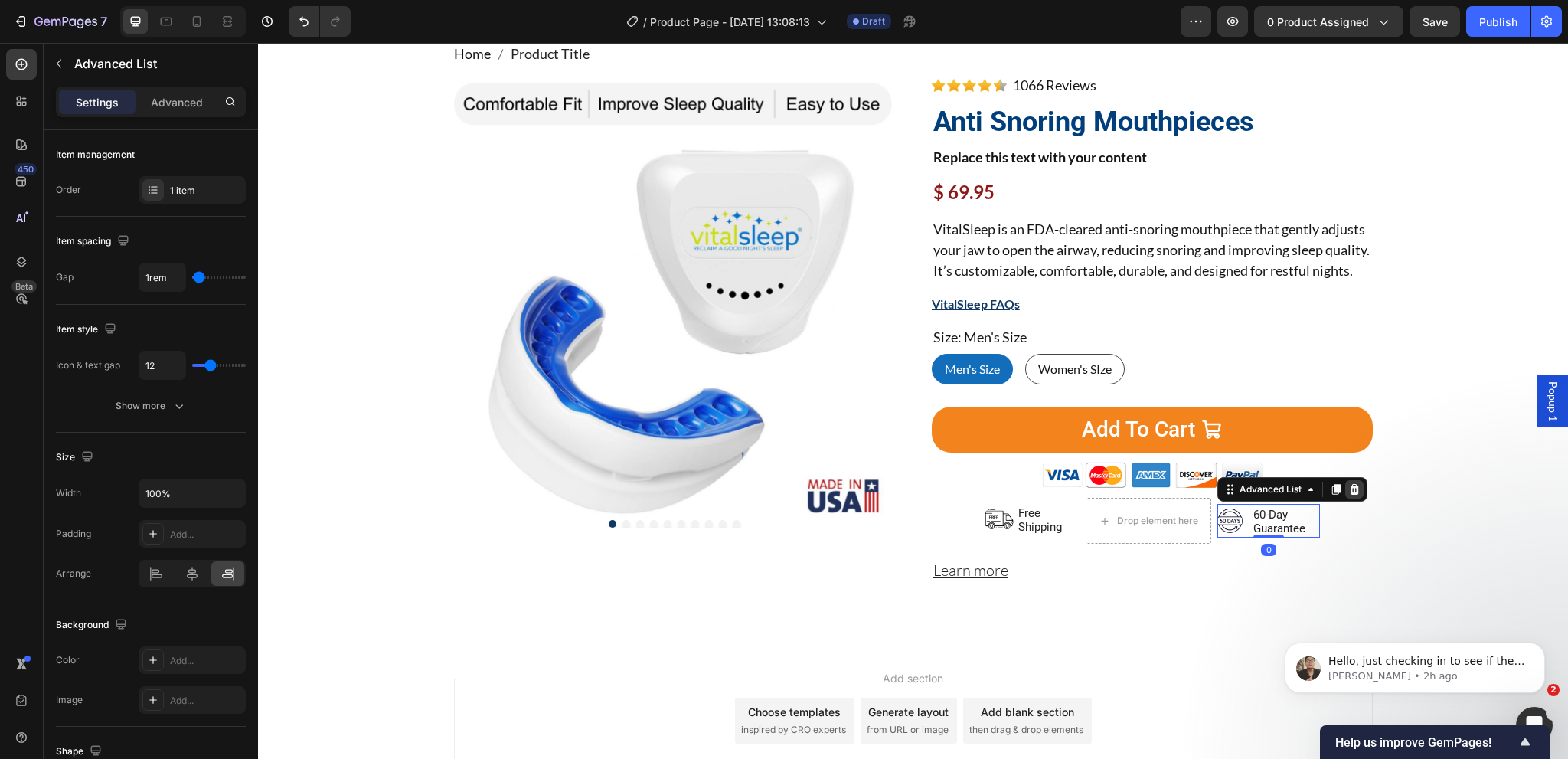
click at [1349, 496] on icon at bounding box center [1354, 489] width 13 height 13
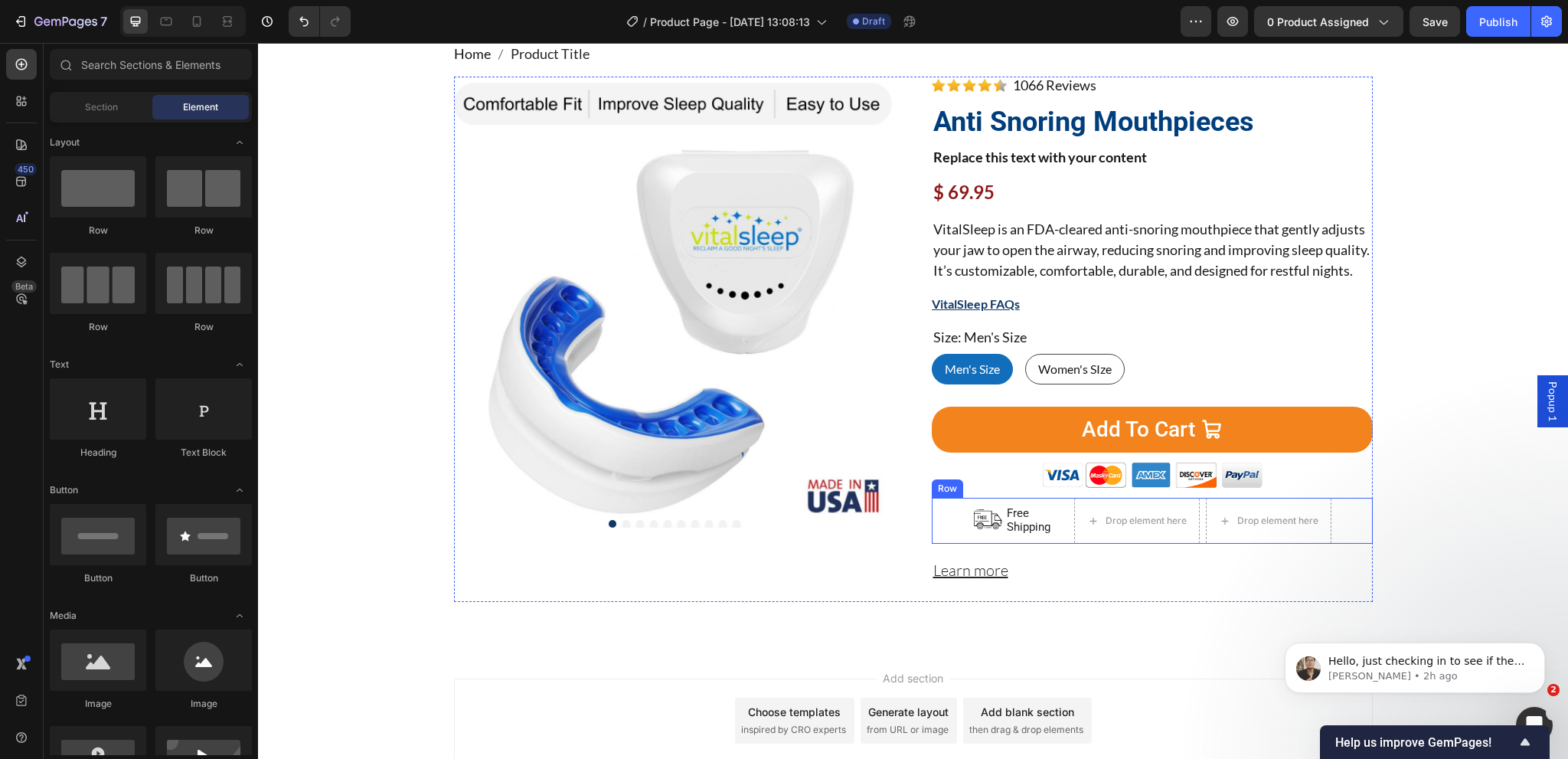
click at [1197, 536] on div "Image Free Shipping Text Block Advanced List Drop element here Drop element her…" at bounding box center [1152, 520] width 441 height 46
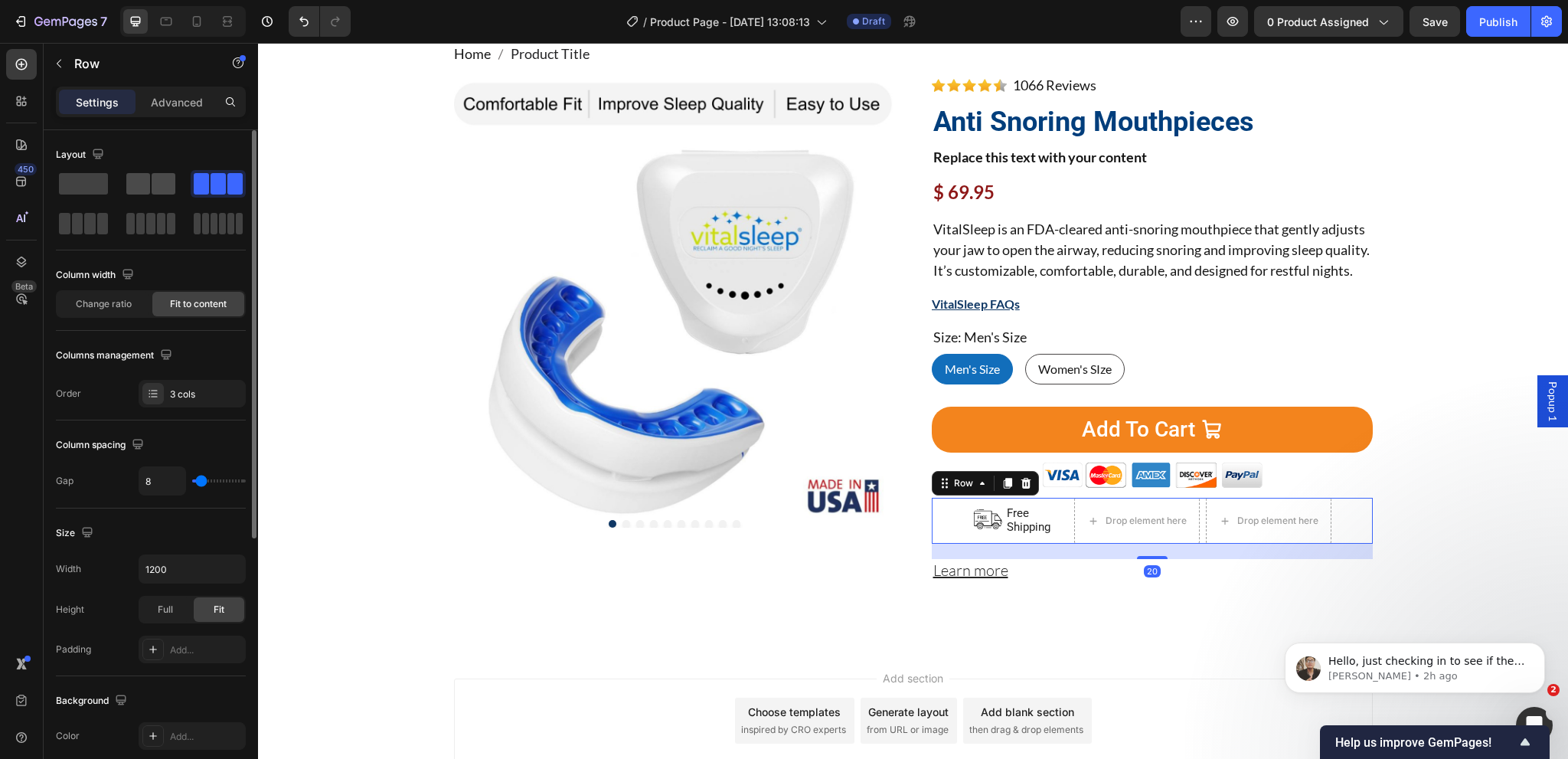
click at [144, 180] on span at bounding box center [138, 184] width 23 height 22
click at [68, 185] on span at bounding box center [83, 184] width 49 height 22
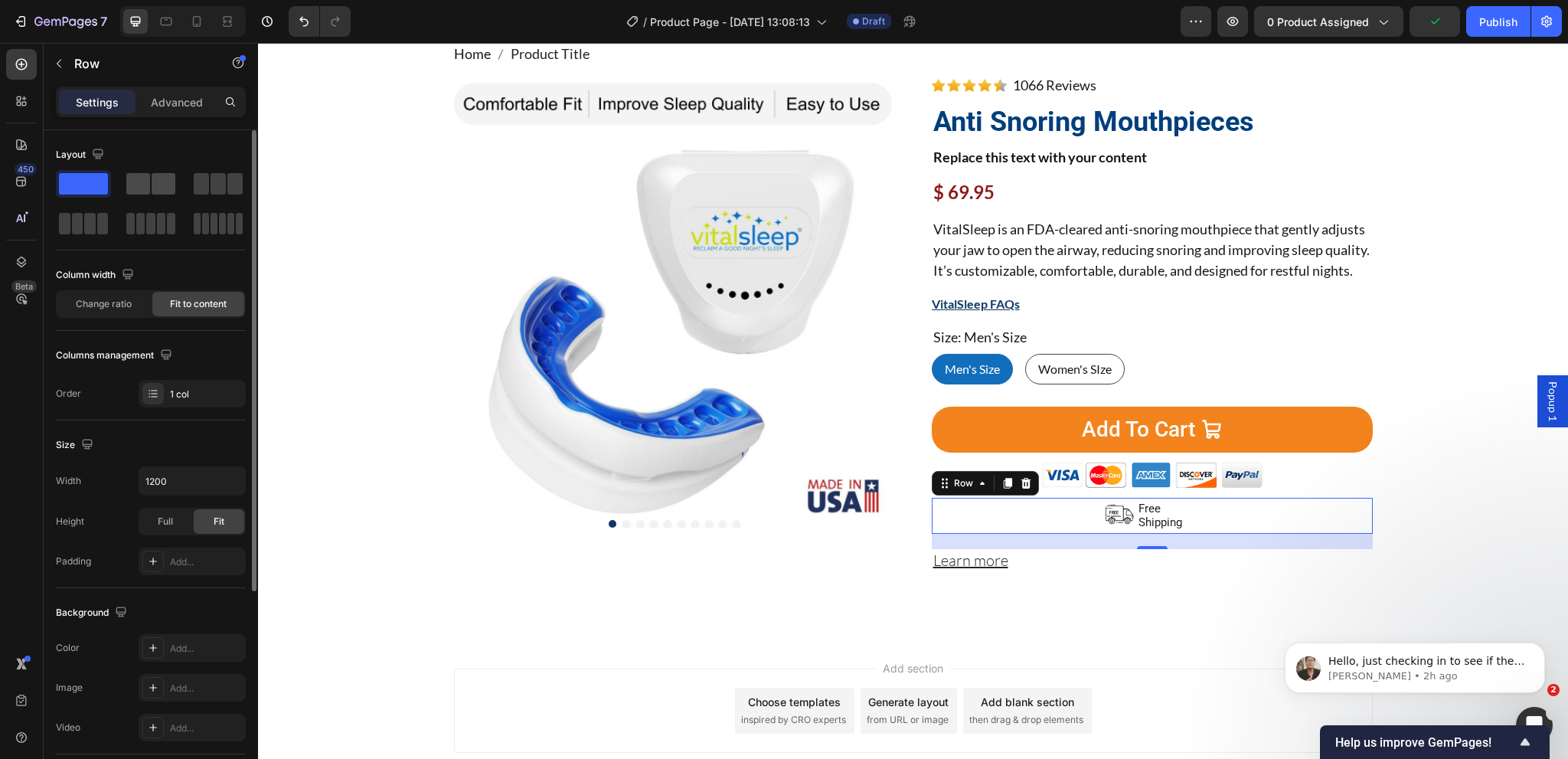
click at [144, 192] on span at bounding box center [138, 184] width 23 height 22
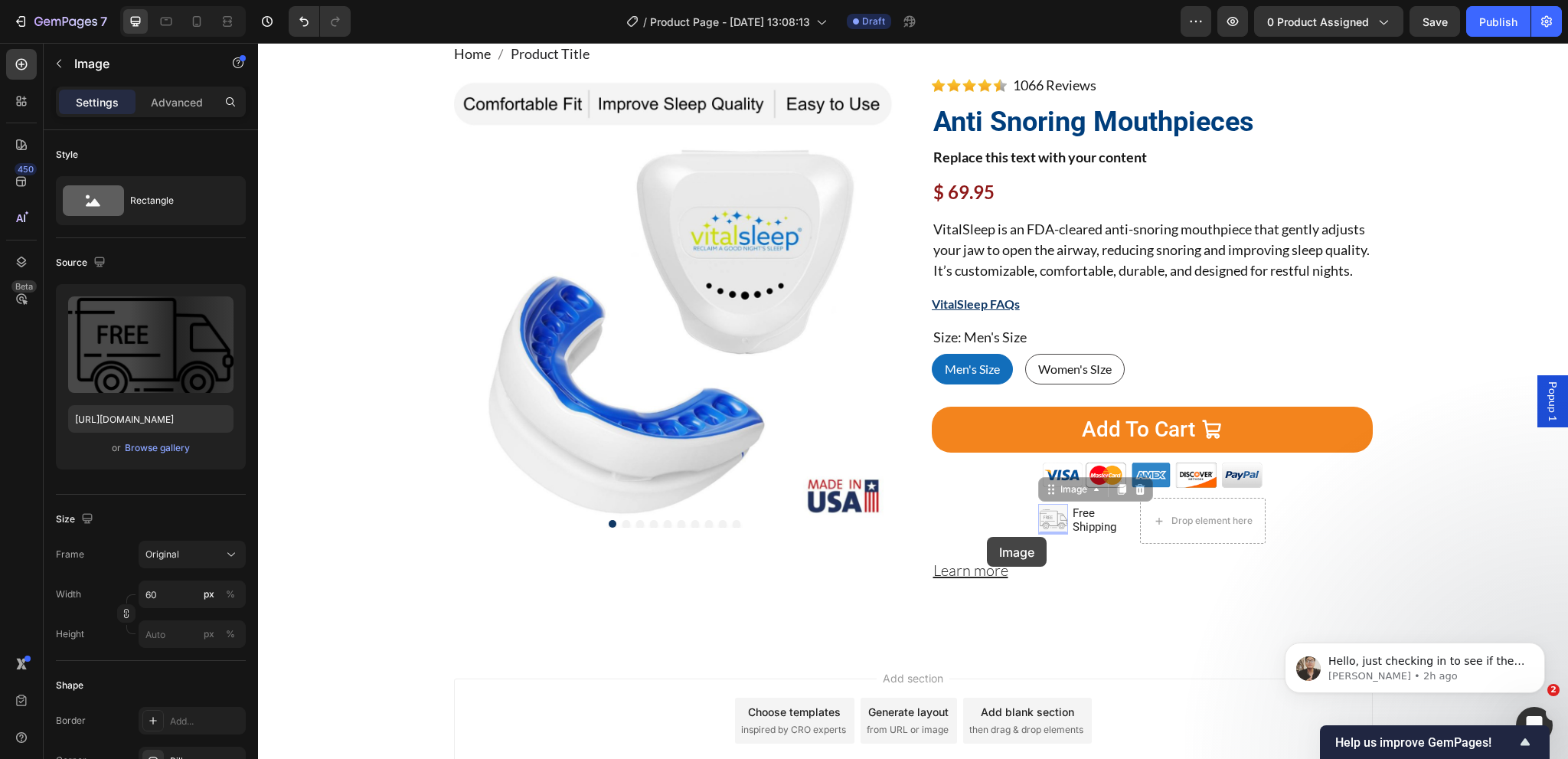
drag, startPoint x: 1042, startPoint y: 539, endPoint x: 987, endPoint y: 537, distance: 55.0
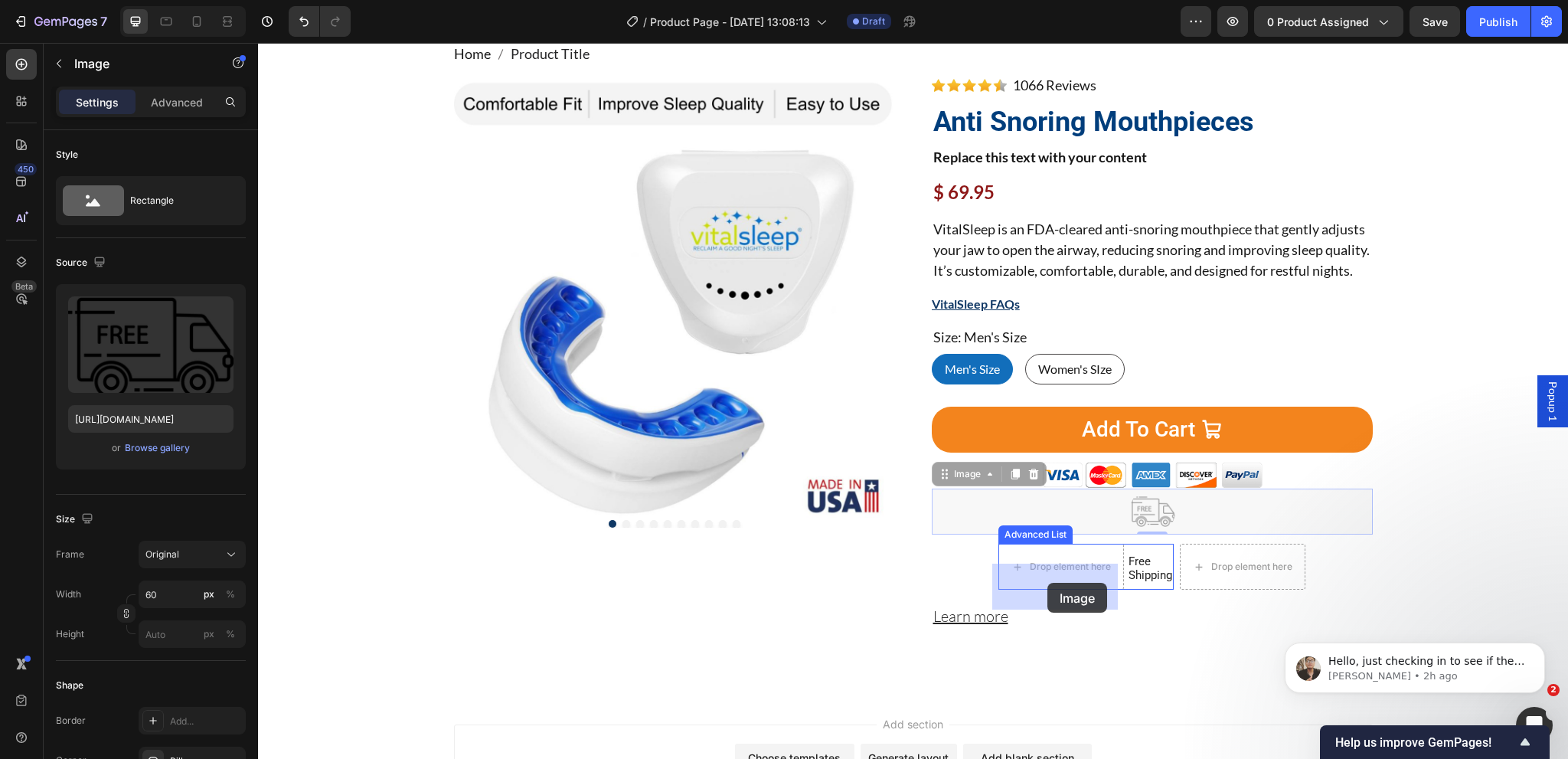
drag, startPoint x: 1148, startPoint y: 533, endPoint x: 1047, endPoint y: 583, distance: 112.7
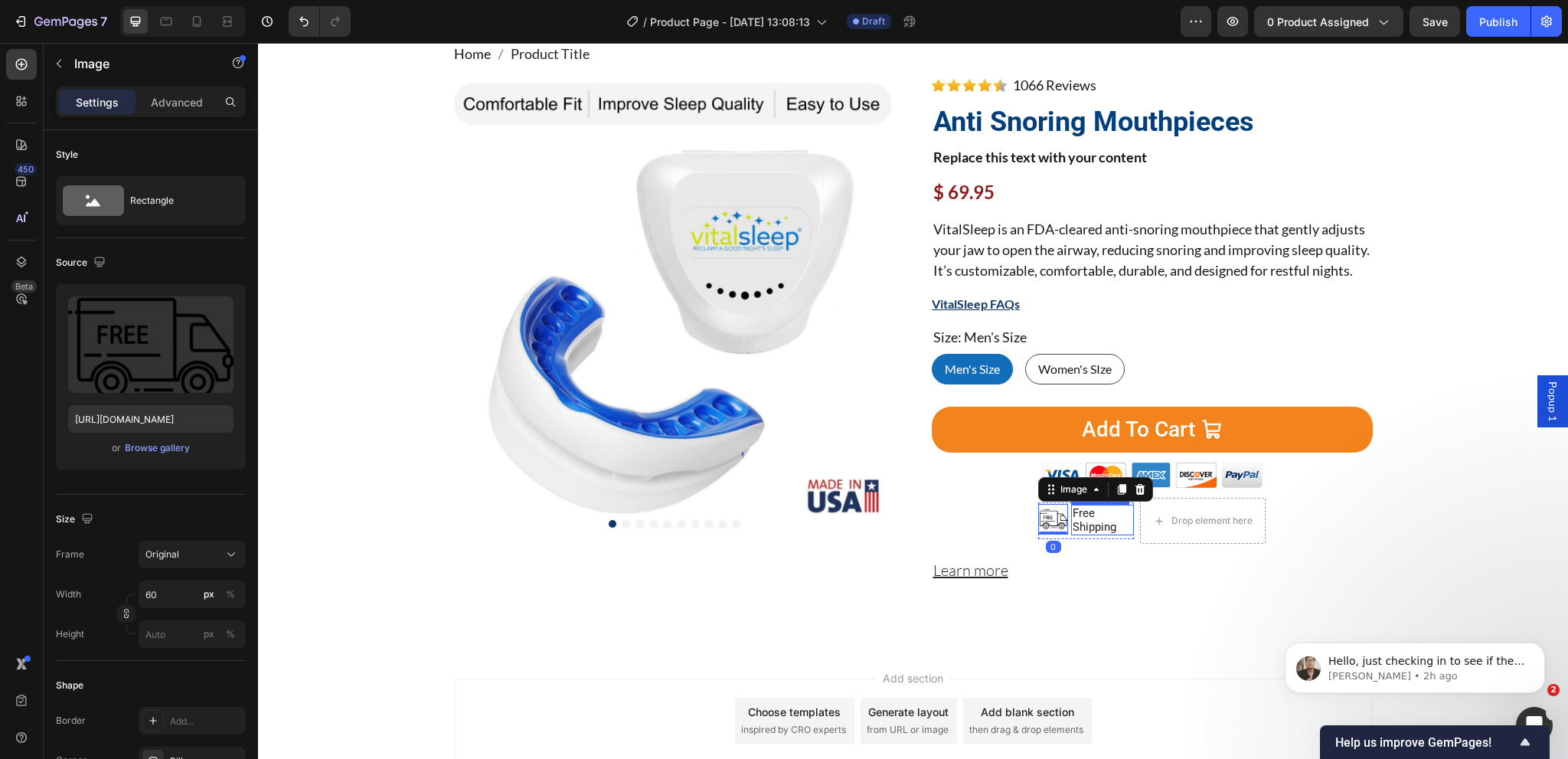
click at [1093, 534] on p "Shipping" at bounding box center [1102, 527] width 60 height 14
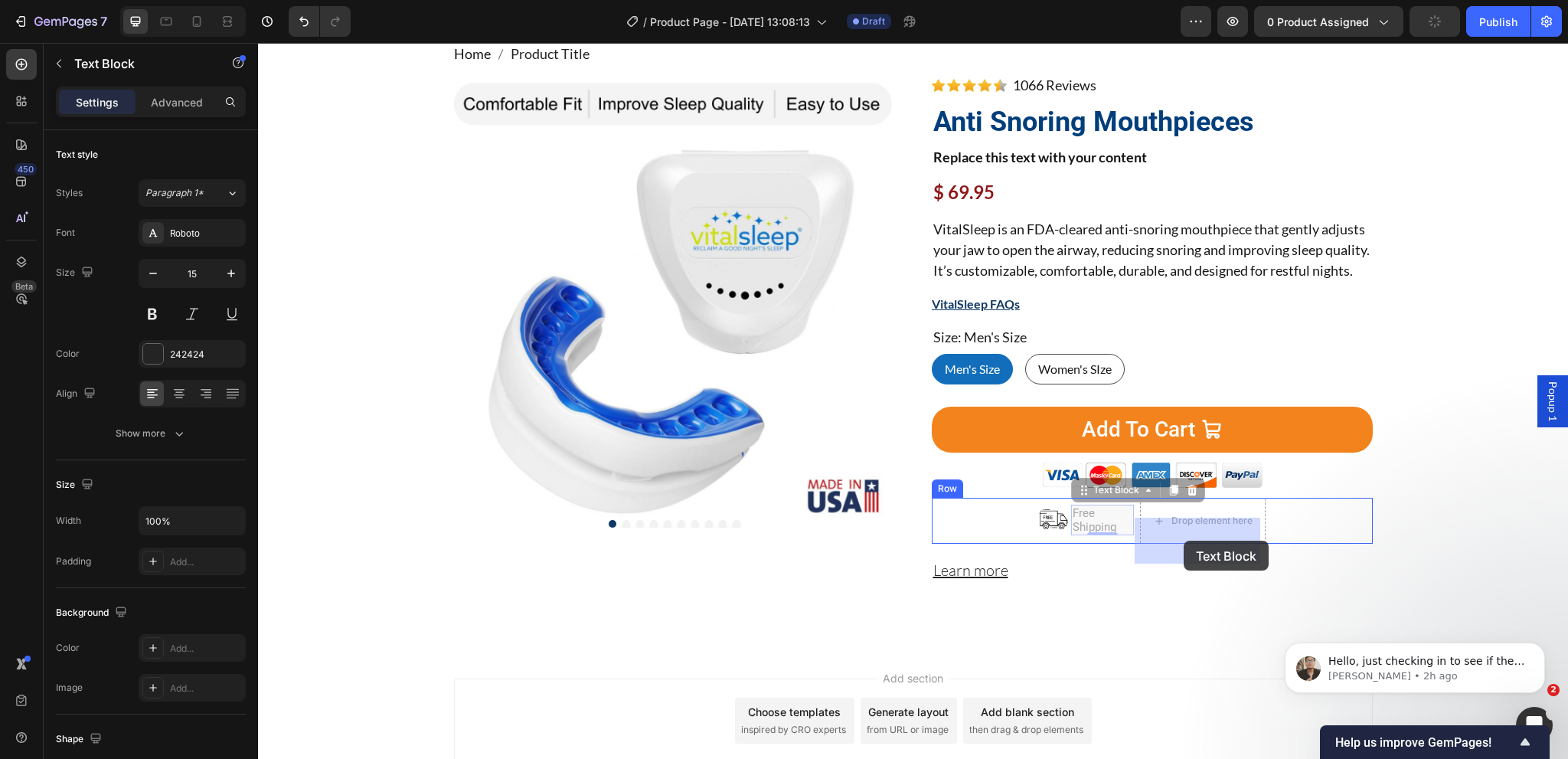
drag, startPoint x: 1087, startPoint y: 512, endPoint x: 1183, endPoint y: 541, distance: 100.3
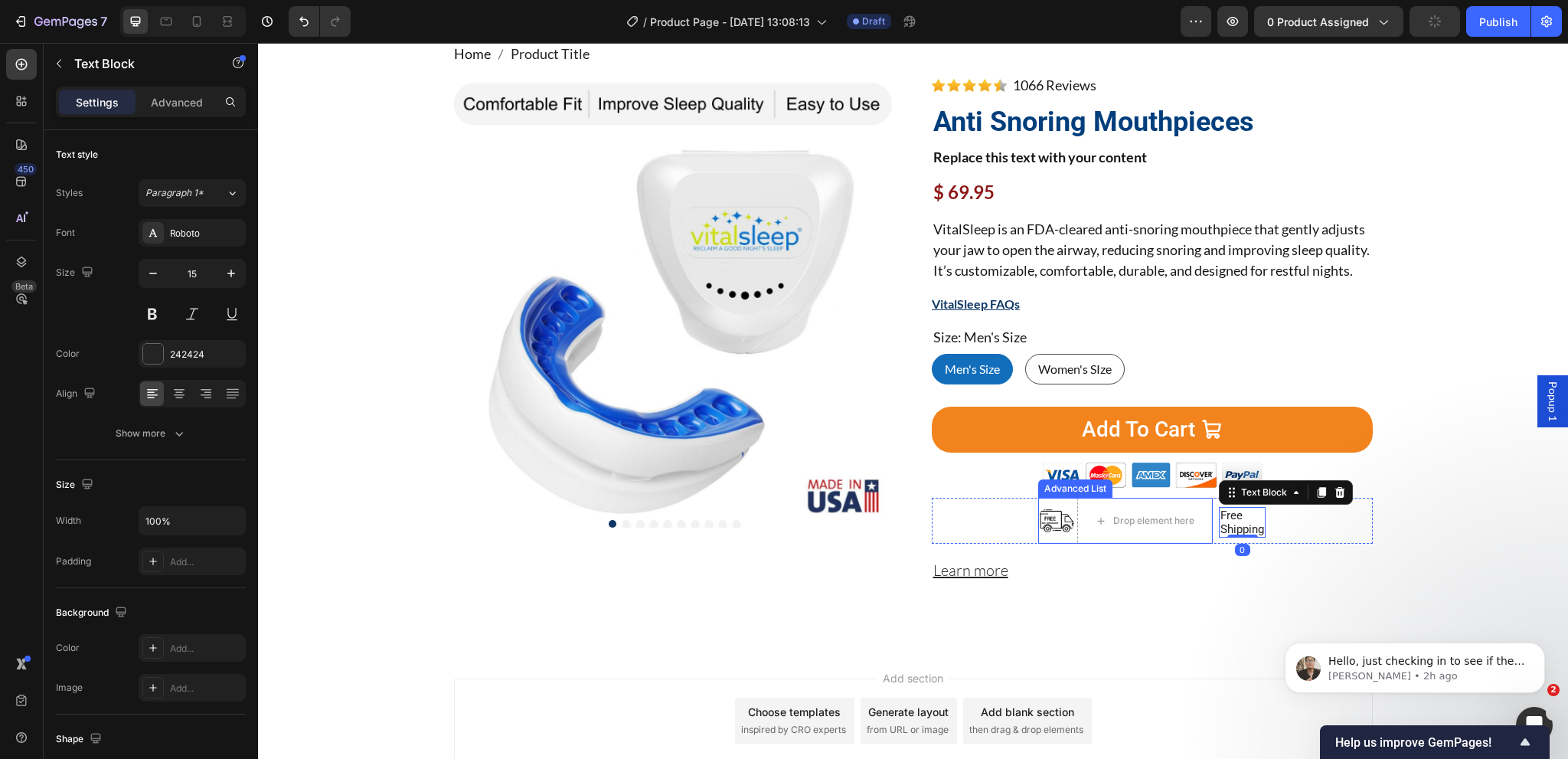
click at [1069, 544] on li "Image Drop element here" at bounding box center [1125, 520] width 174 height 46
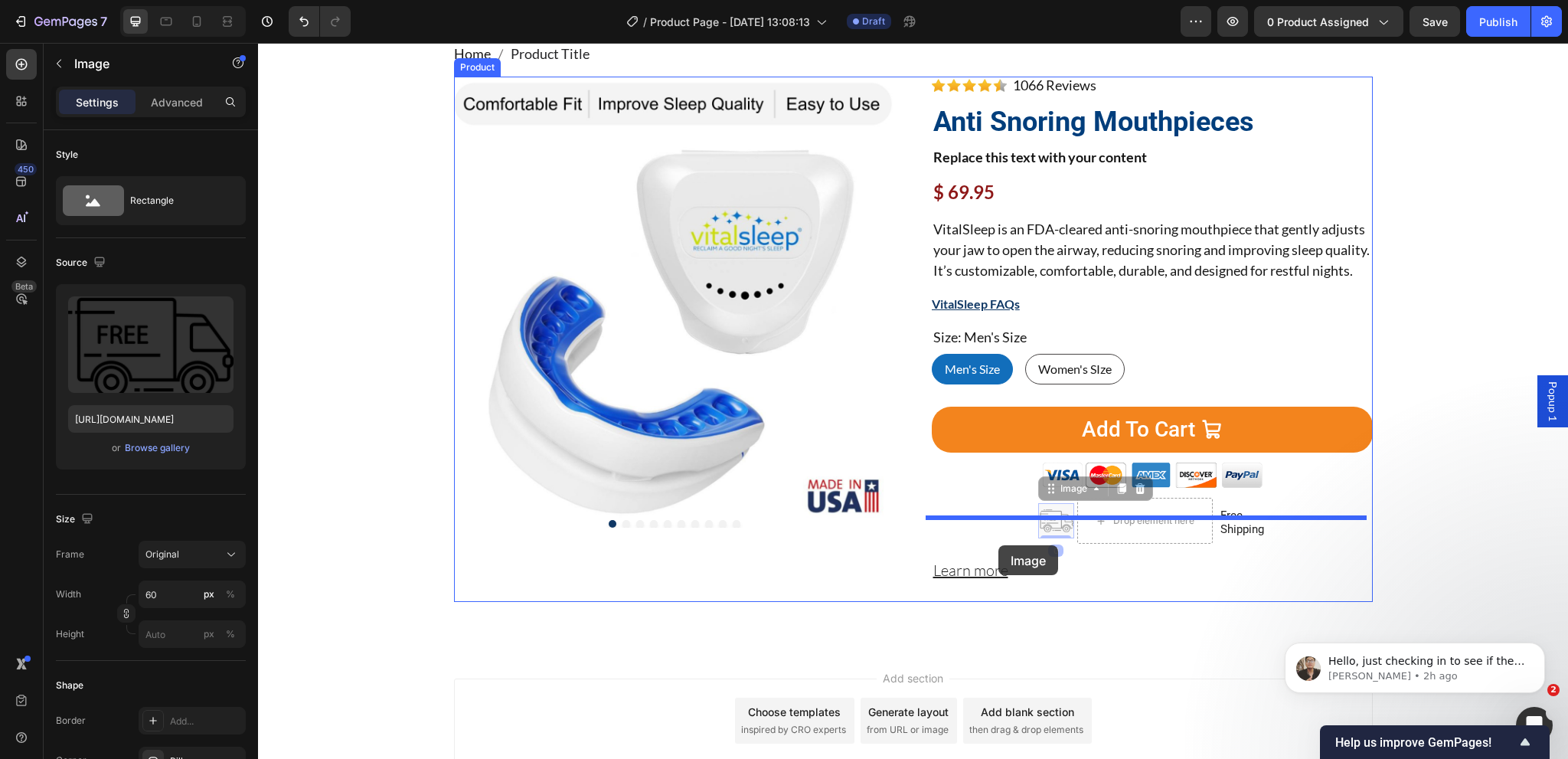
drag, startPoint x: 1053, startPoint y: 543, endPoint x: 998, endPoint y: 545, distance: 55.0
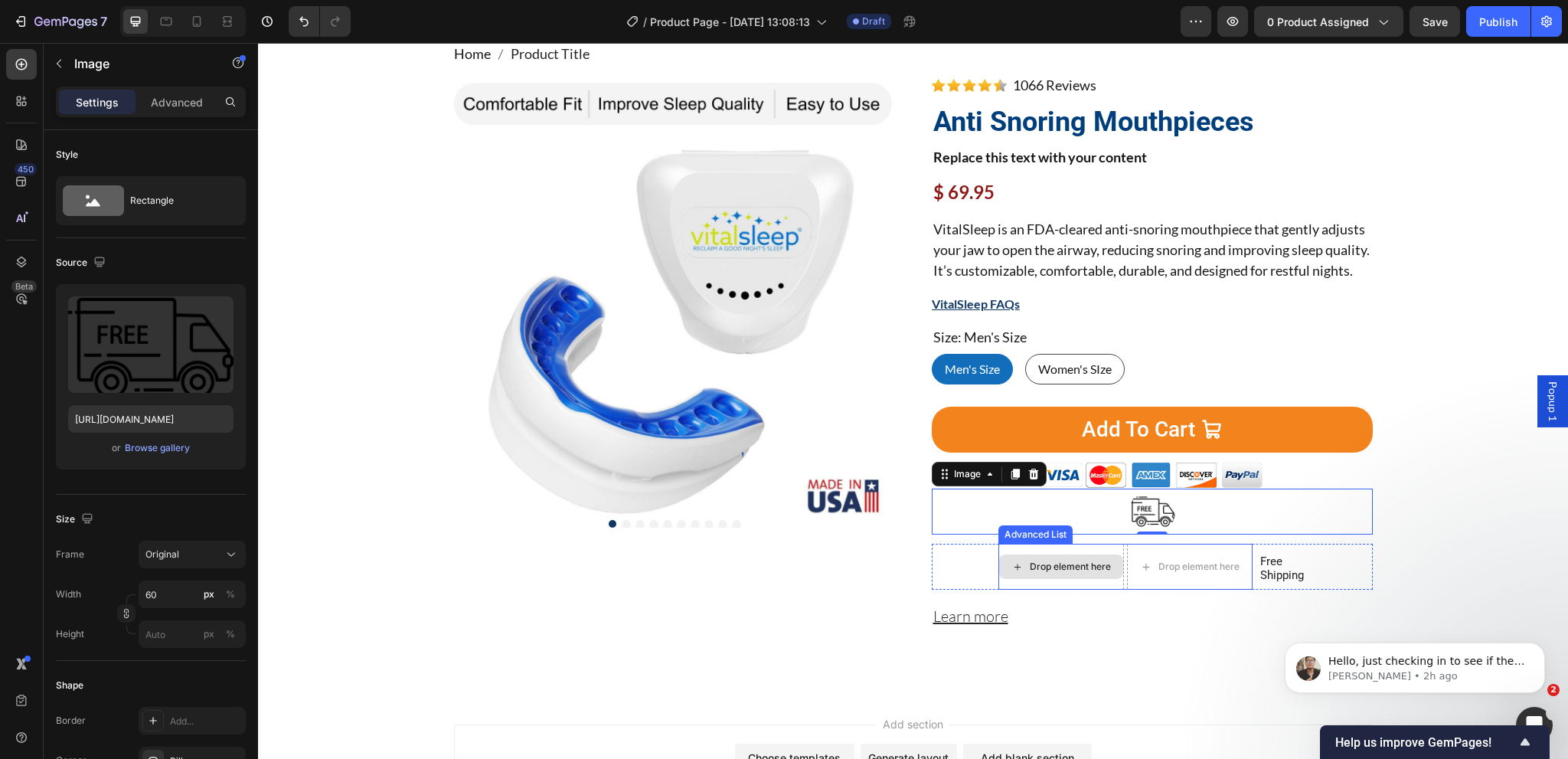
click at [1091, 569] on div "Drop element here" at bounding box center [1061, 566] width 125 height 46
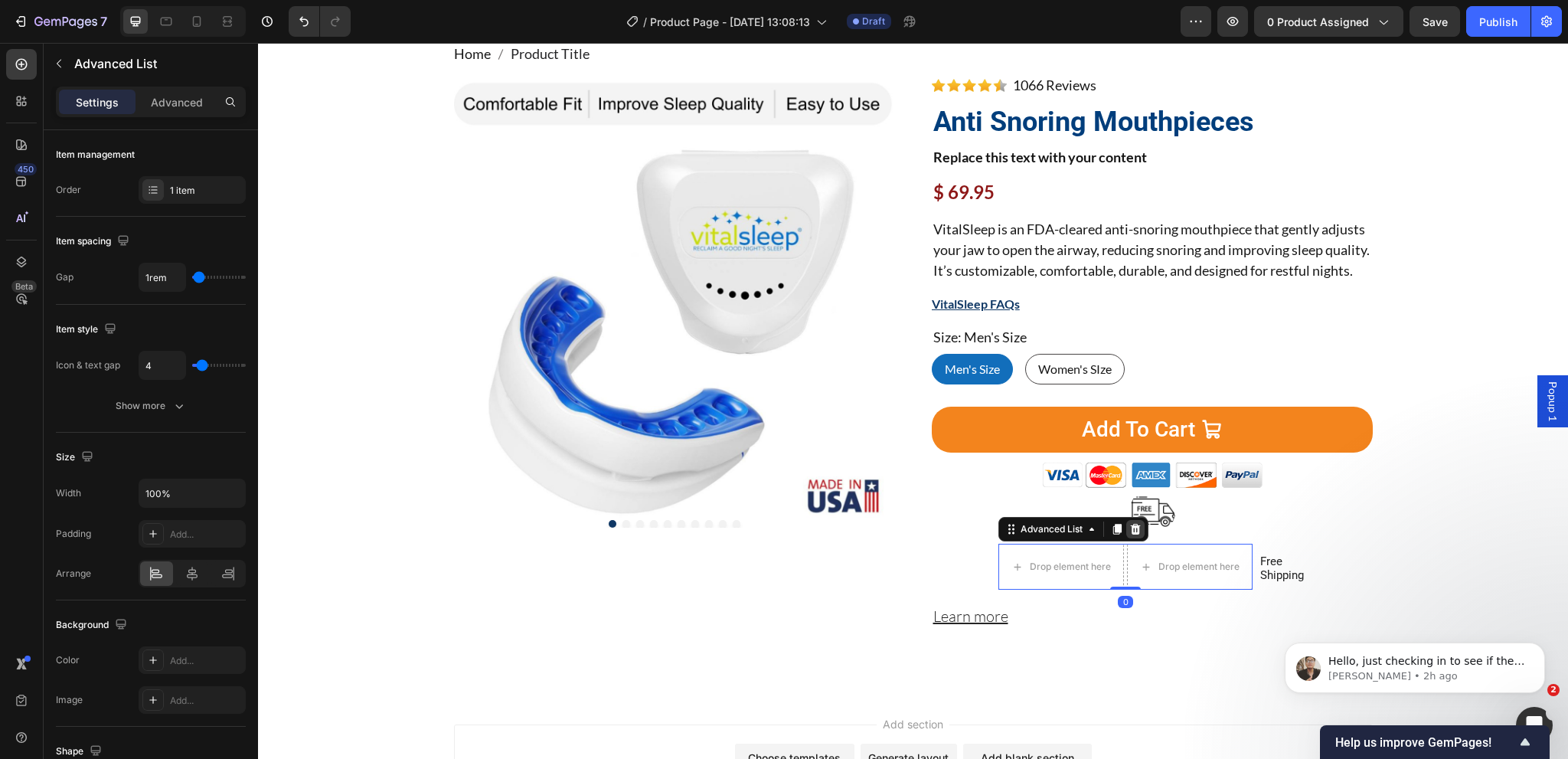
click at [1131, 534] on icon at bounding box center [1136, 529] width 10 height 11
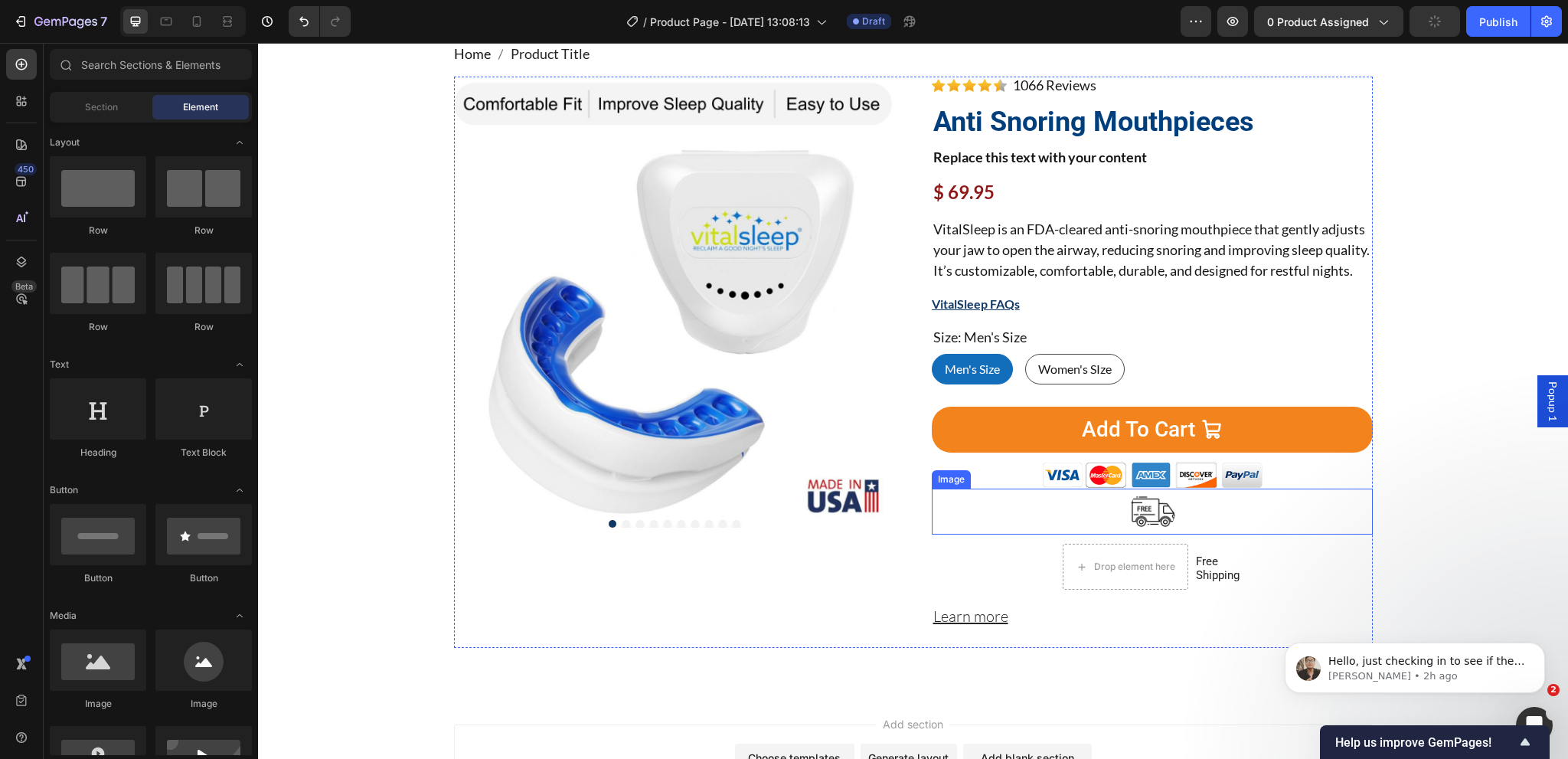
drag, startPoint x: 1137, startPoint y: 529, endPoint x: 1025, endPoint y: 529, distance: 112.0
click at [1137, 530] on img at bounding box center [1152, 511] width 46 height 46
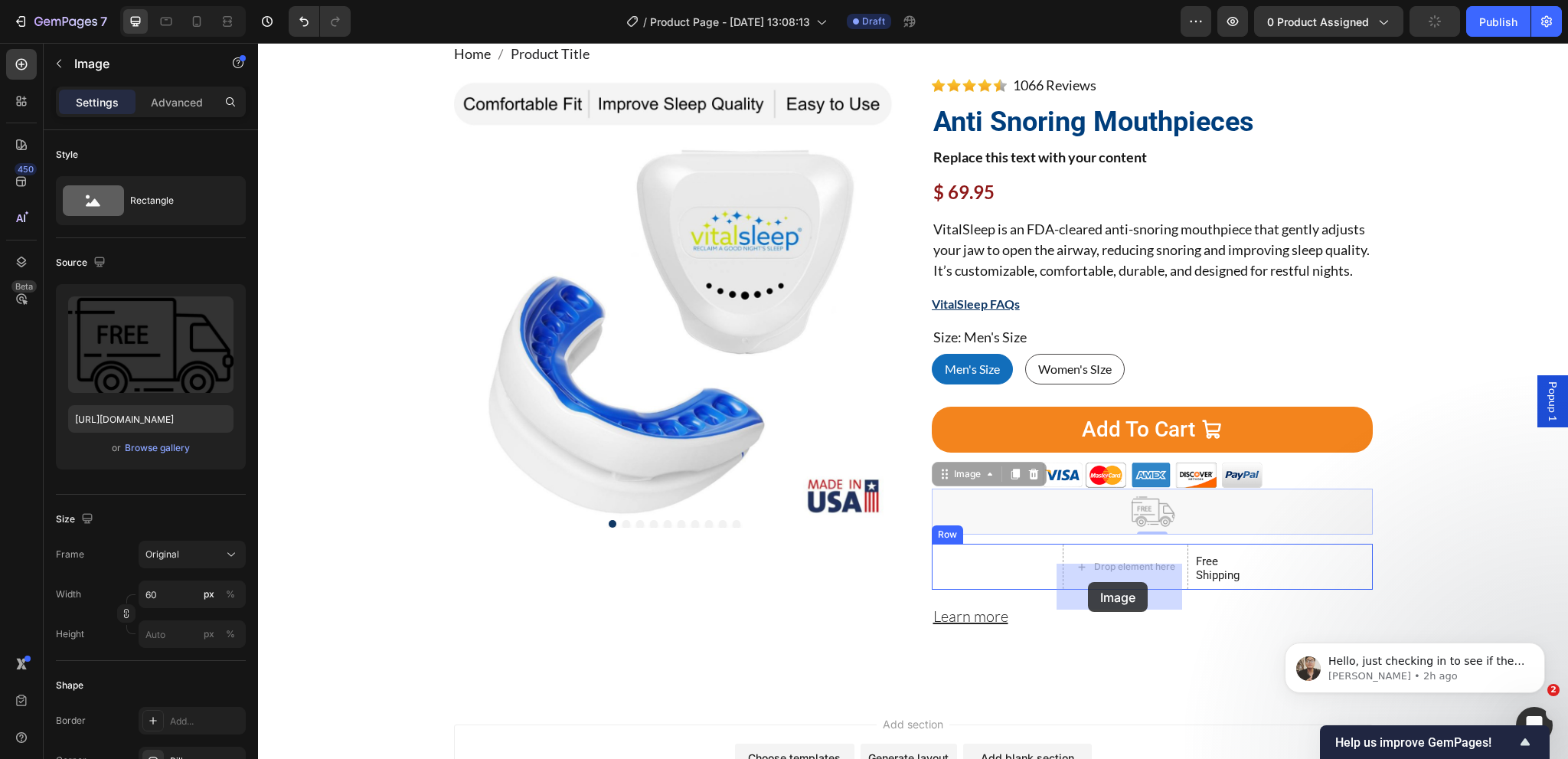
drag, startPoint x: 961, startPoint y: 496, endPoint x: 1088, endPoint y: 582, distance: 153.4
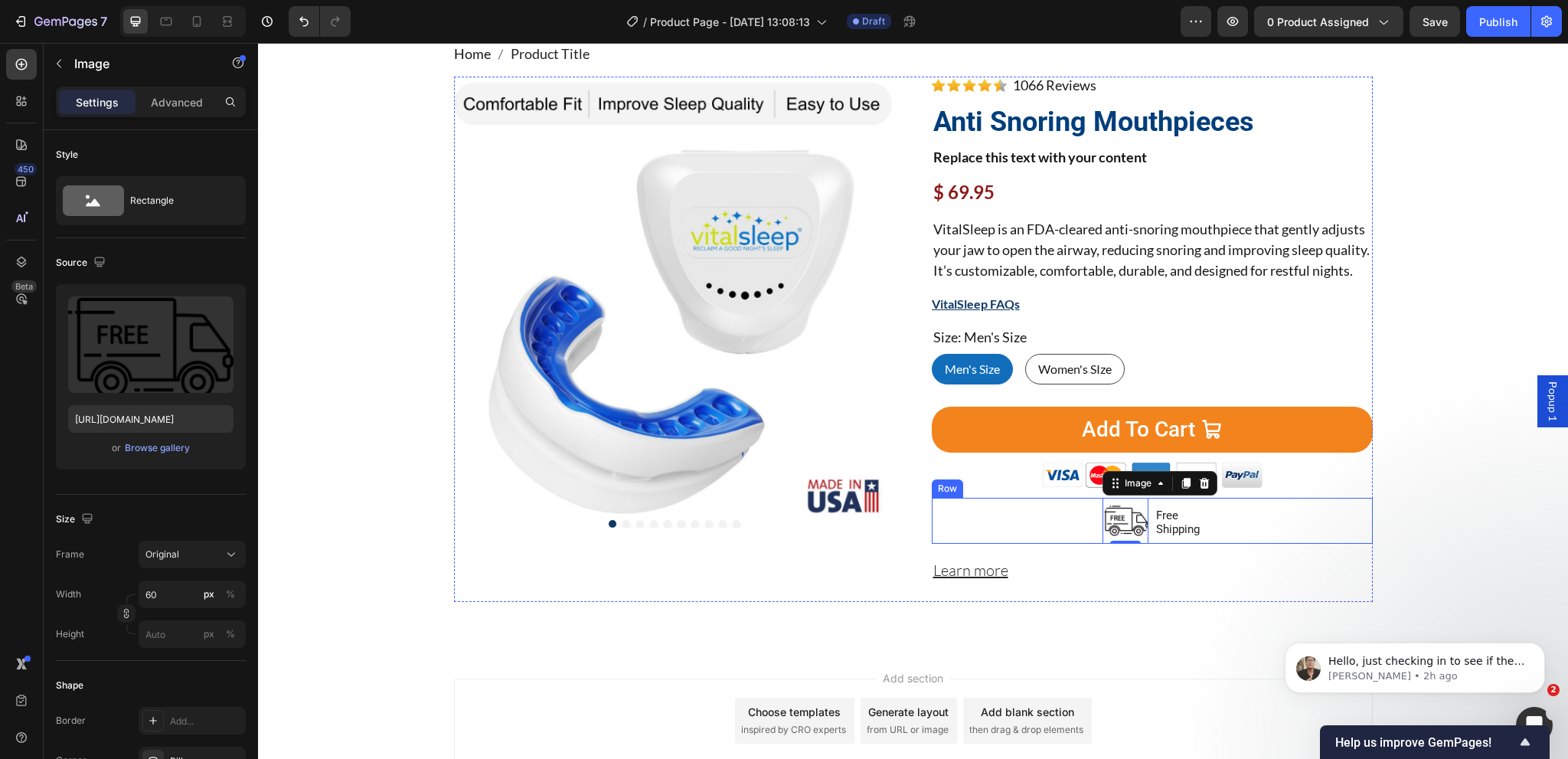
click at [1145, 543] on div "Image 0 Free Shipping Text Block Row" at bounding box center [1152, 520] width 441 height 46
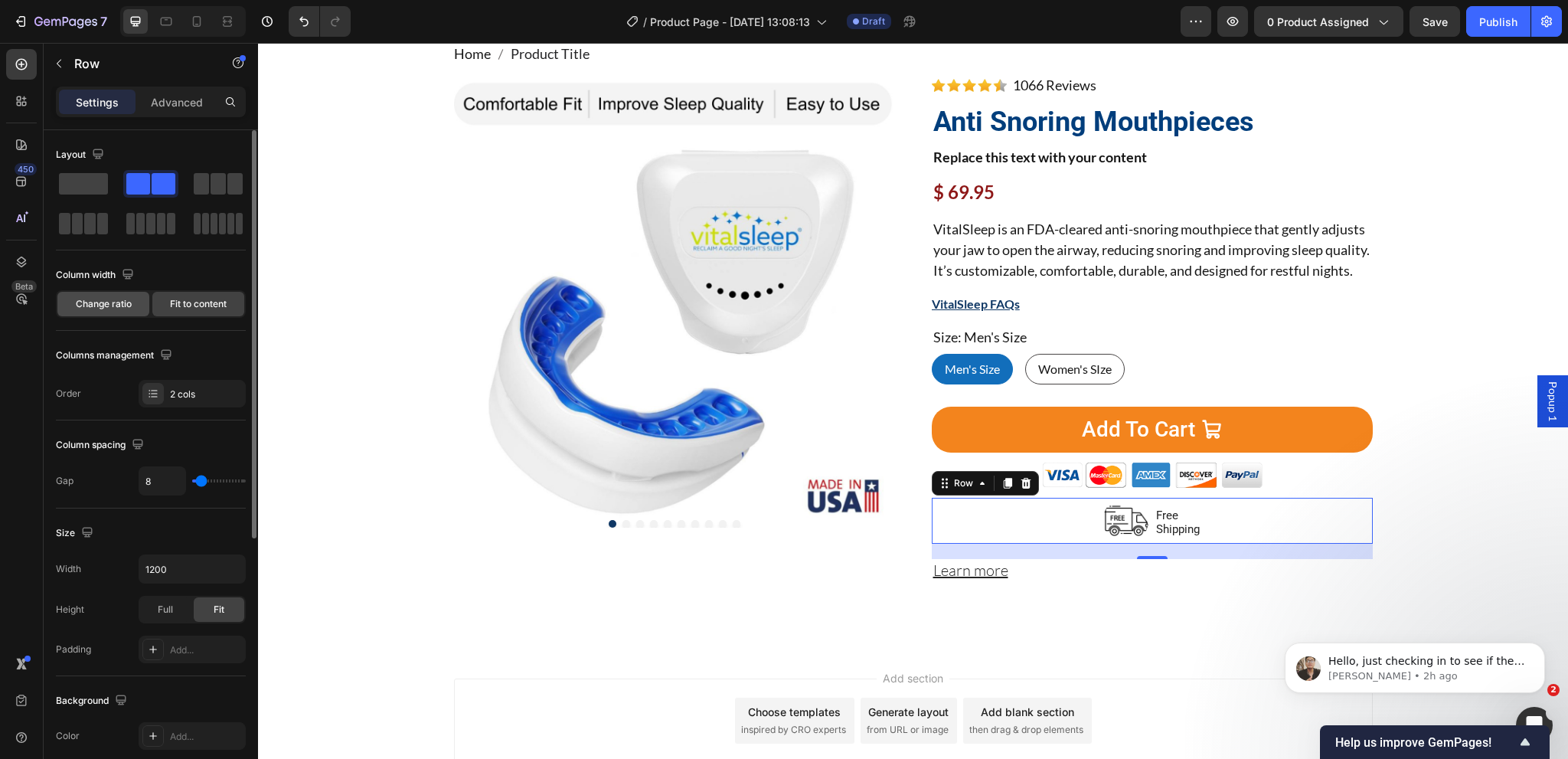
drag, startPoint x: 123, startPoint y: 300, endPoint x: 116, endPoint y: 306, distance: 9.2
click at [122, 300] on span "Change ratio" at bounding box center [103, 304] width 56 height 14
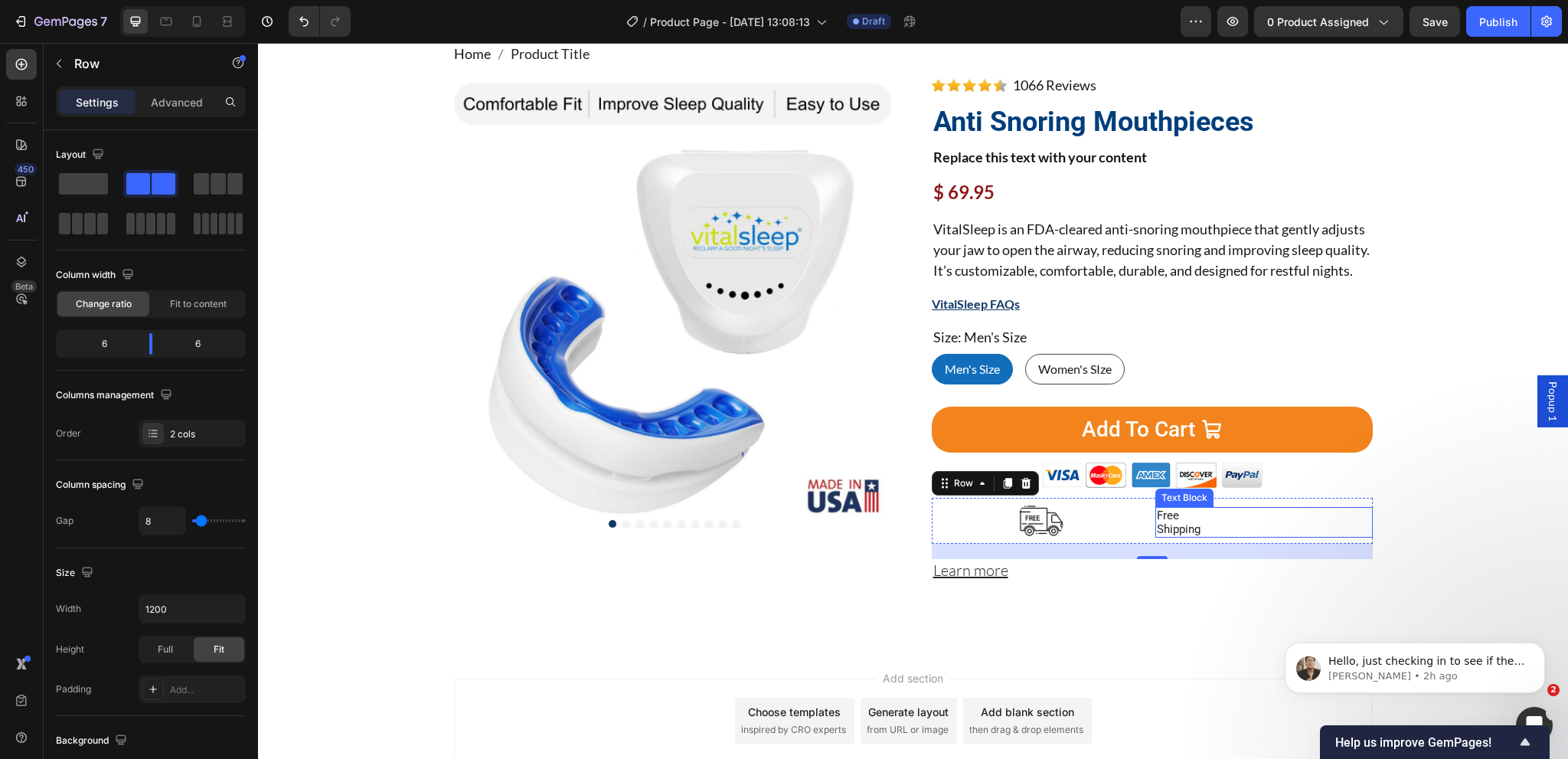
click at [1162, 536] on p "Shipping" at bounding box center [1263, 529] width 214 height 14
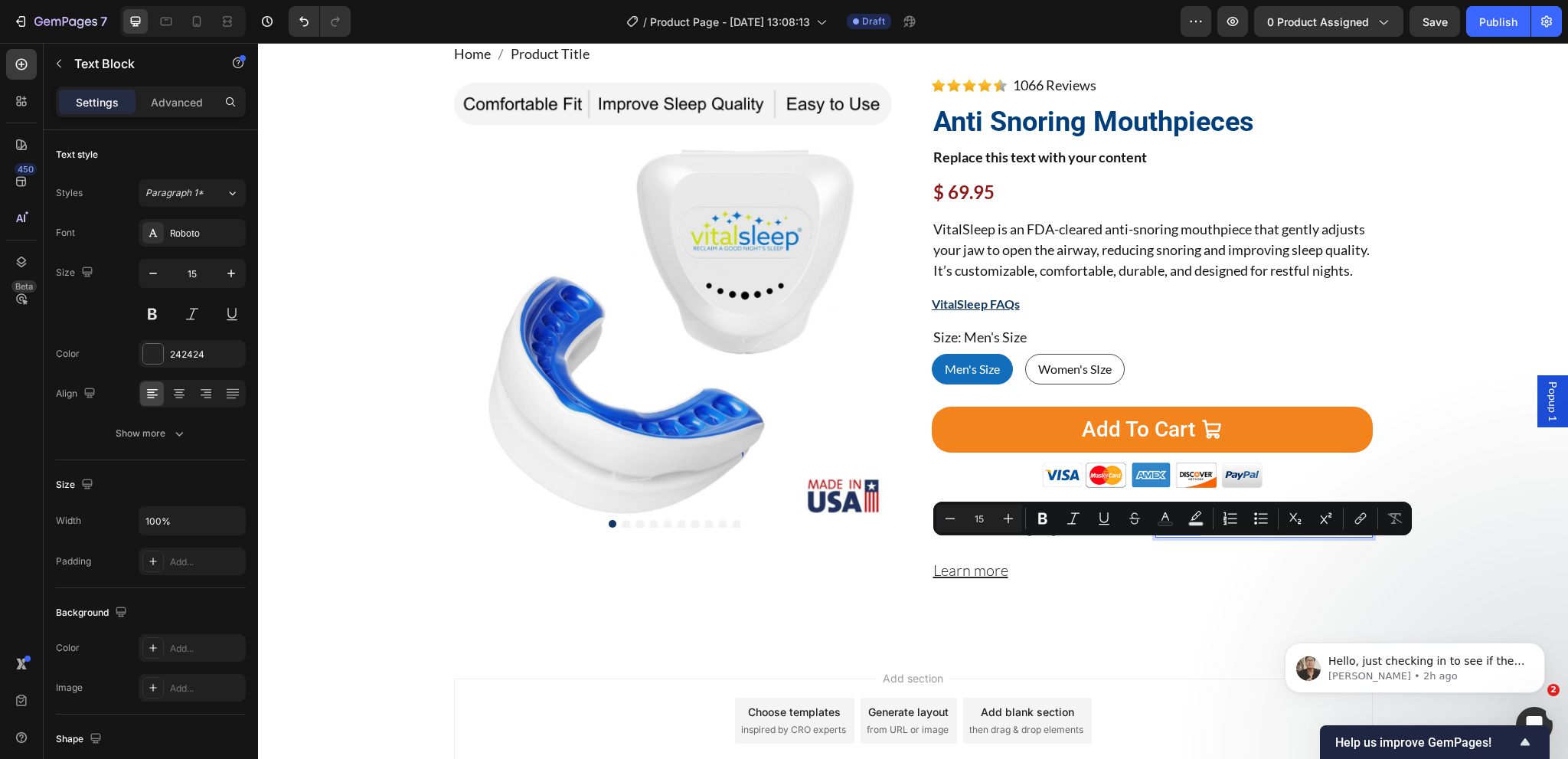
click at [1220, 536] on p "Shipping" at bounding box center [1263, 529] width 214 height 14
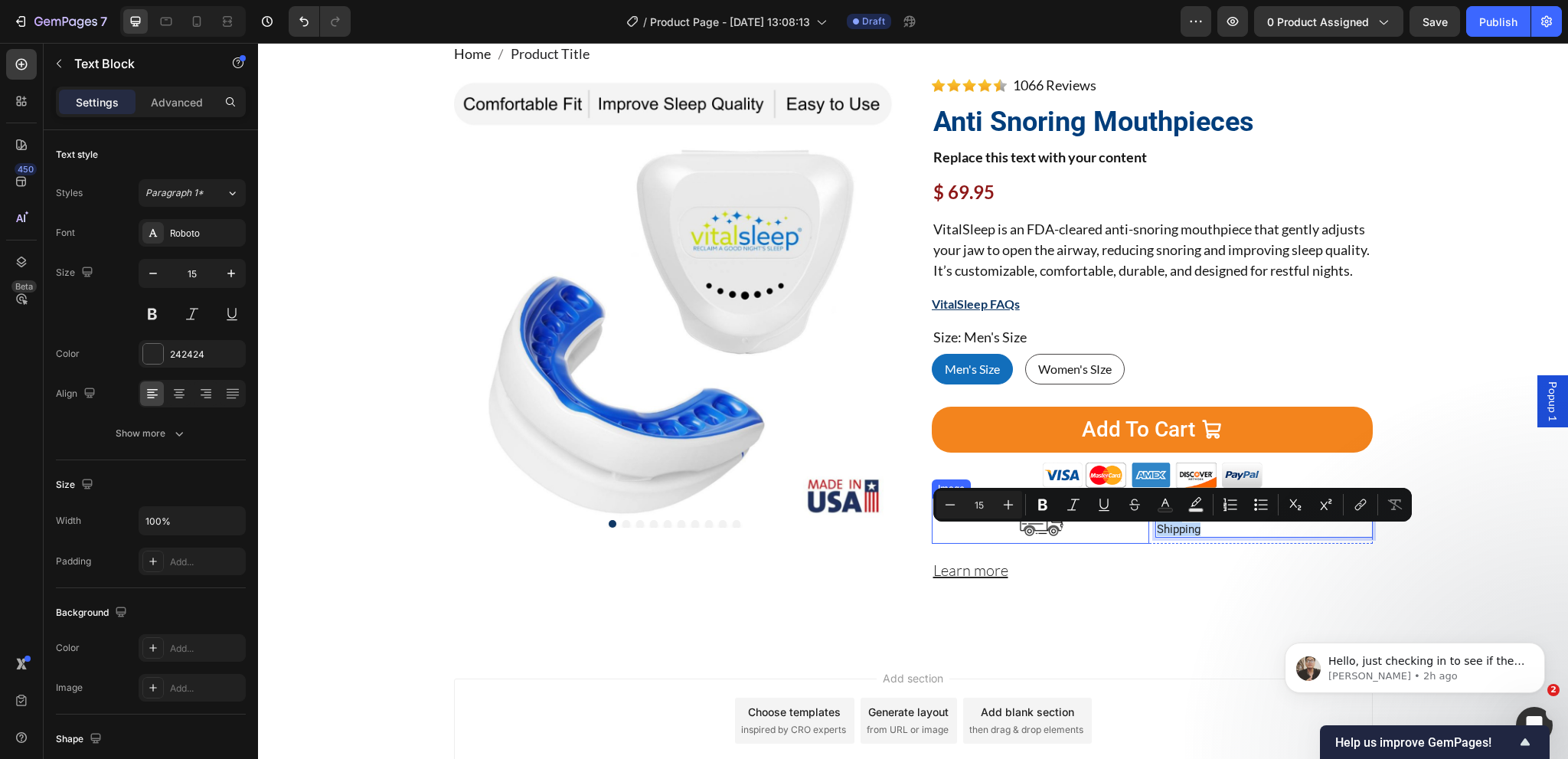
drag, startPoint x: 1152, startPoint y: 552, endPoint x: 1139, endPoint y: 535, distance: 21.4
click at [1139, 535] on div "Image Free Shipping Text Block 0 Row" at bounding box center [1152, 520] width 441 height 46
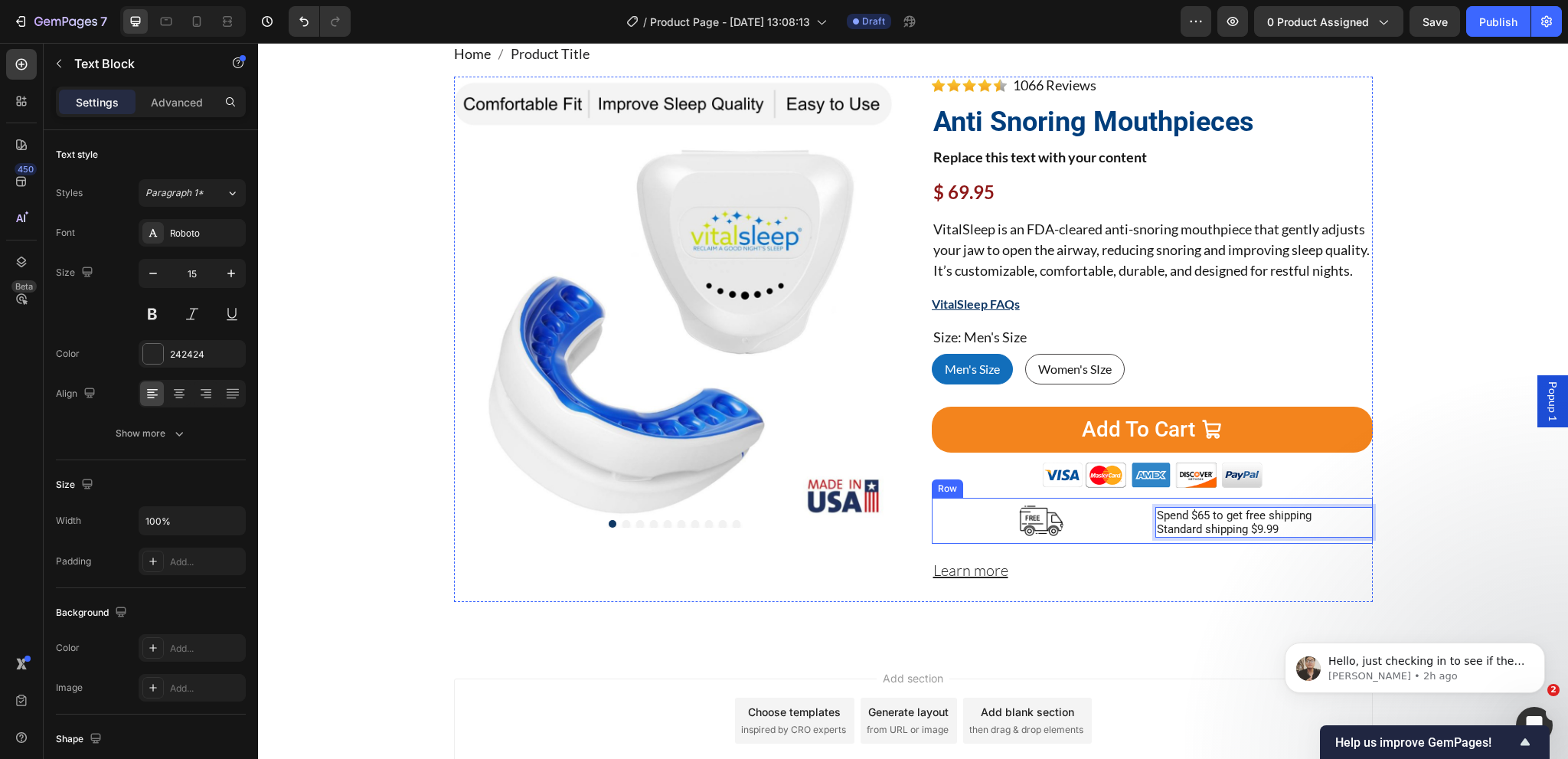
click at [1143, 542] on div "Image Spend $65 to get free shipping Standard shipping $9.99 Text Block 0 Row" at bounding box center [1152, 520] width 441 height 46
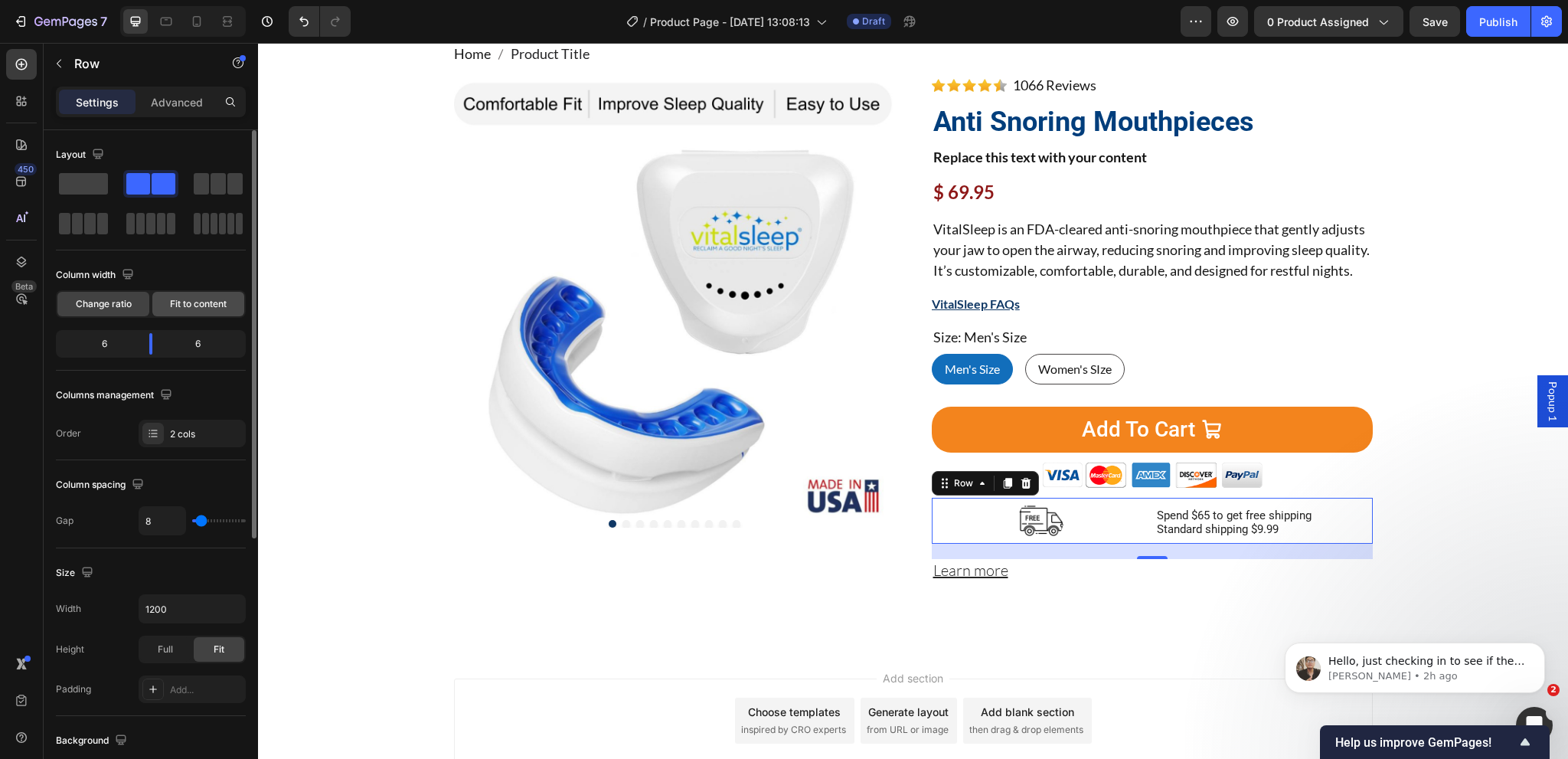
click at [184, 311] on div "Fit to content" at bounding box center [199, 304] width 92 height 24
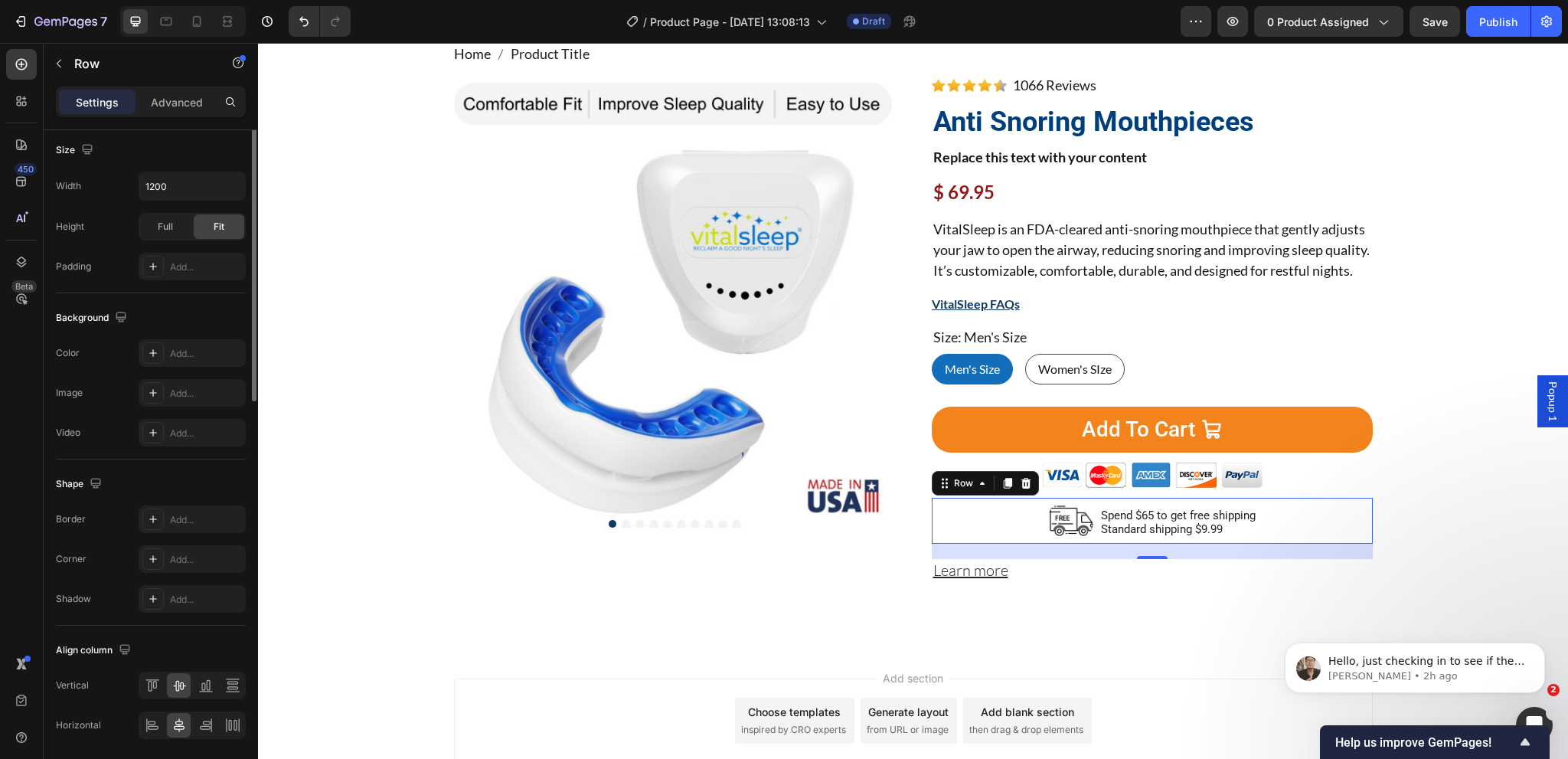
scroll to position [434, 0]
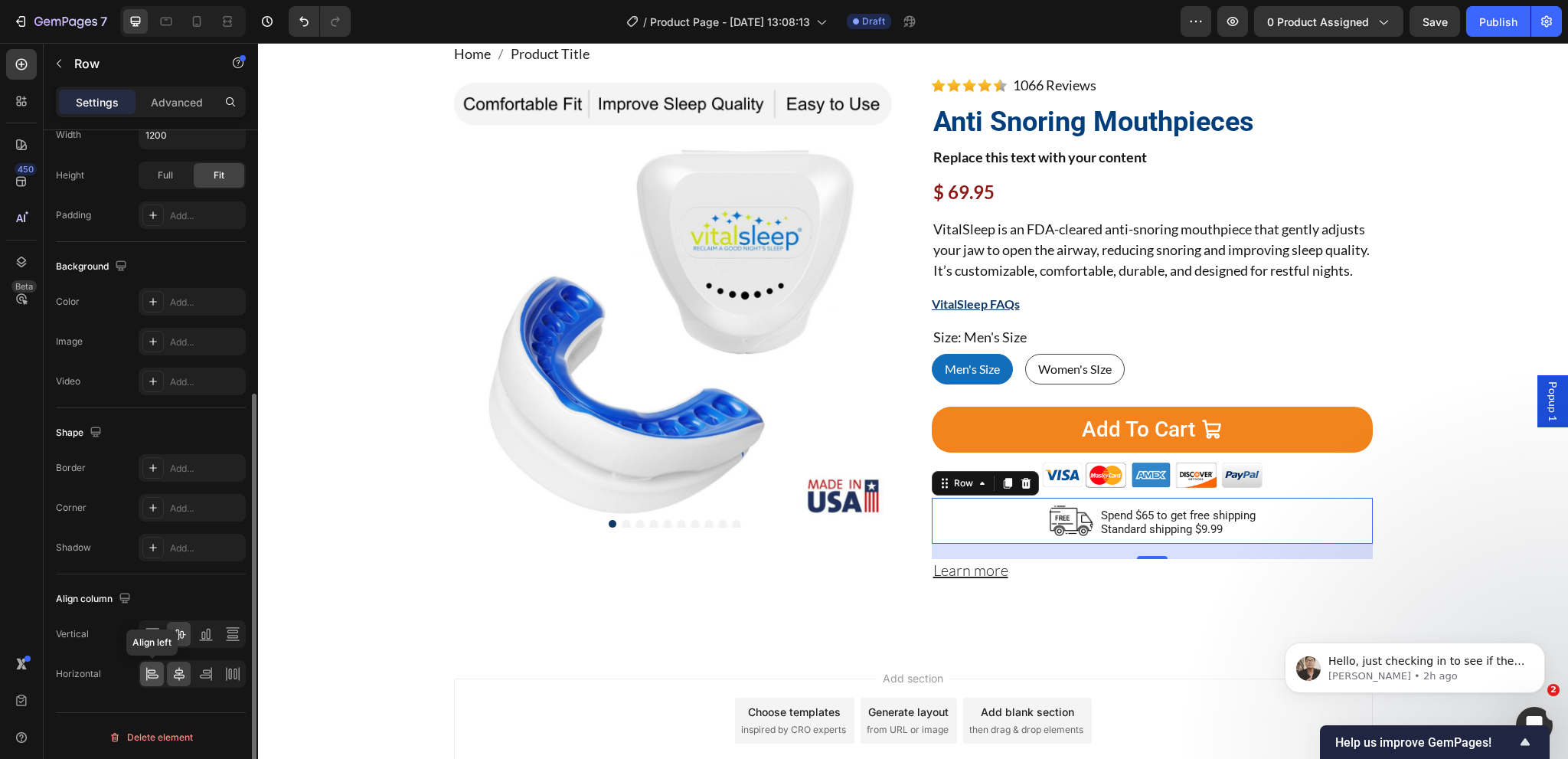
click at [149, 671] on icon at bounding box center [152, 674] width 15 height 15
click at [150, 630] on icon at bounding box center [152, 634] width 15 height 15
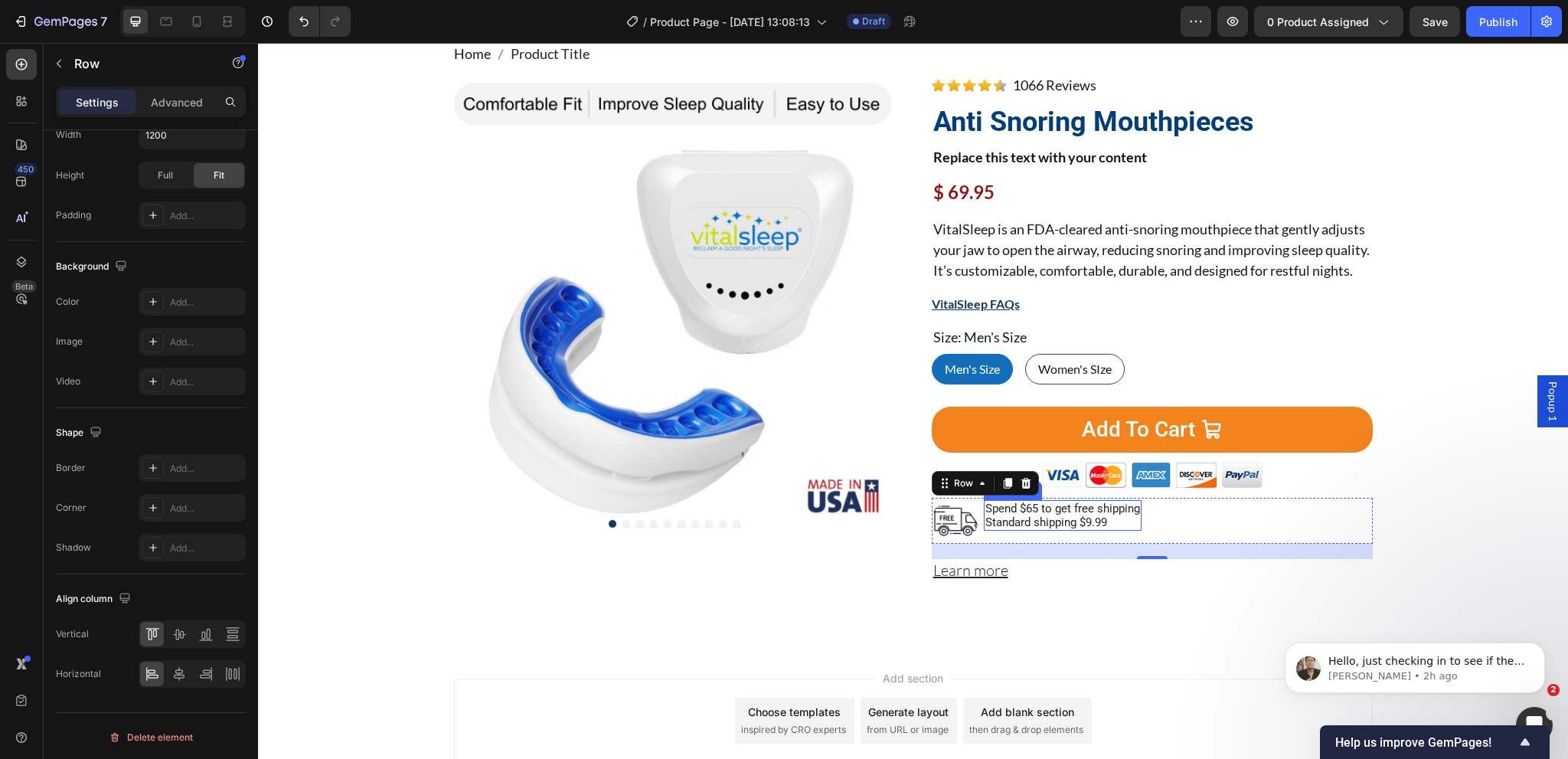
click at [1084, 527] on p "Spend $65 to get free shipping Standard shipping $9.99" at bounding box center [1062, 515] width 154 height 28
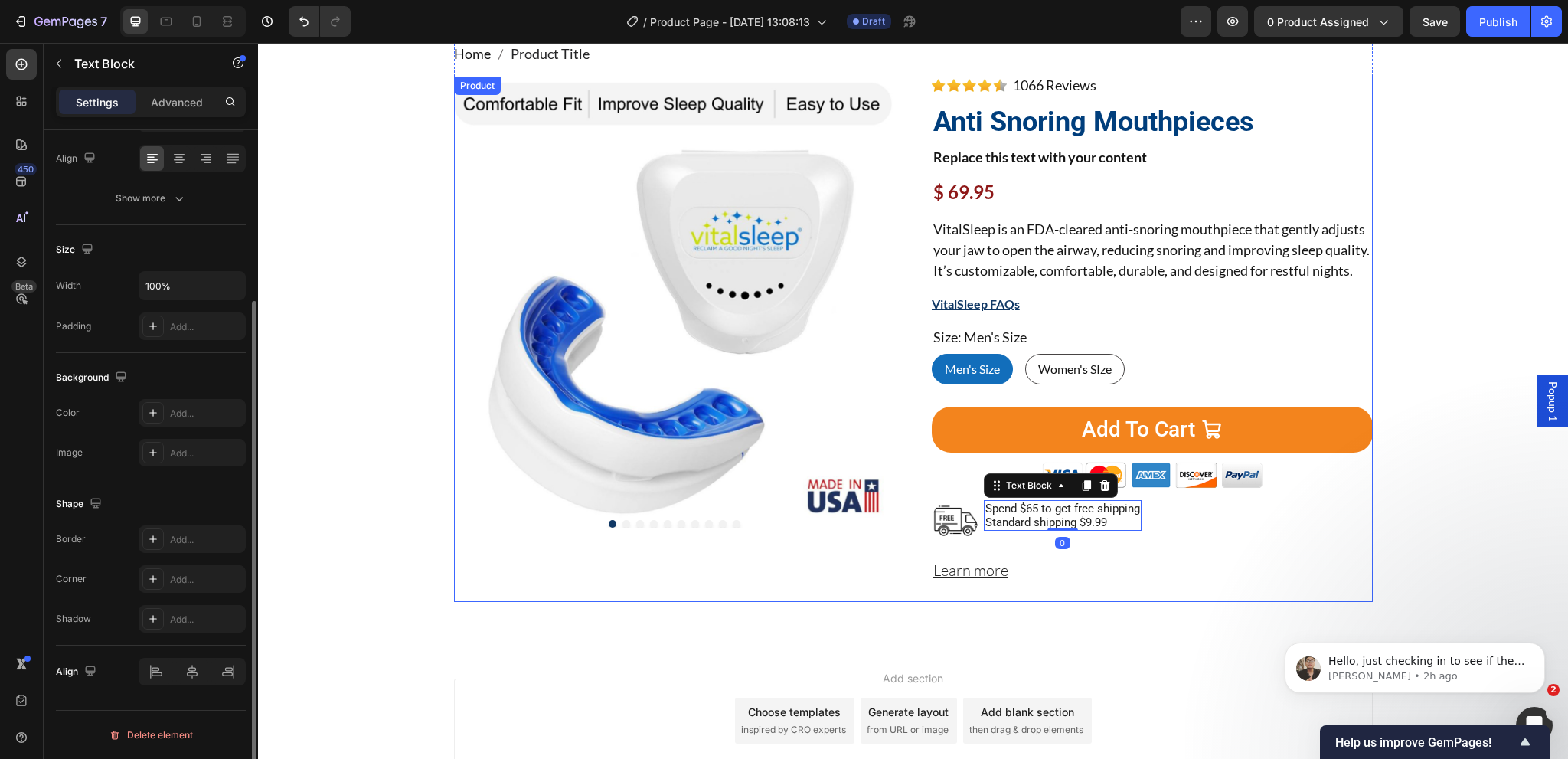
scroll to position [0, 0]
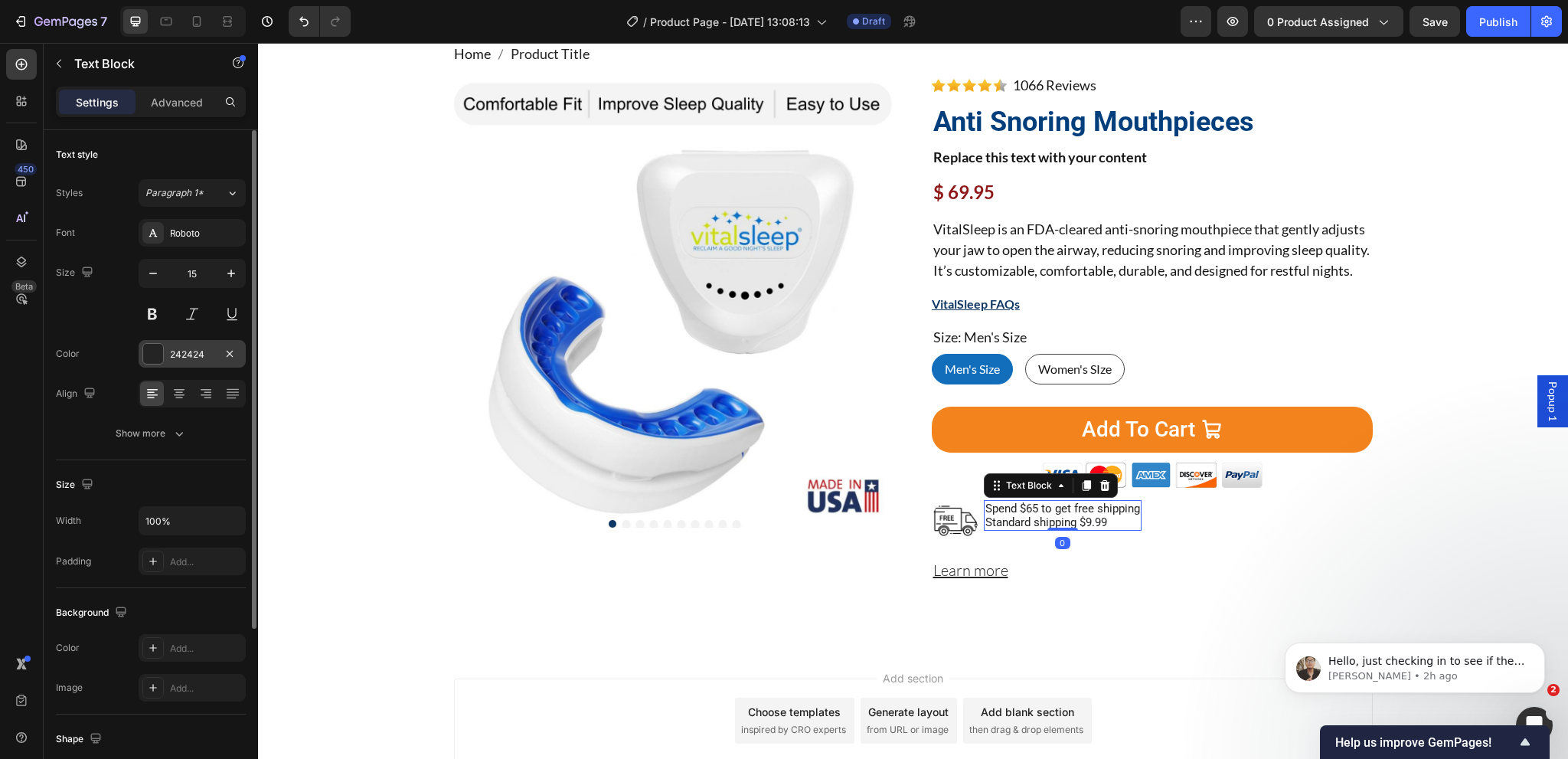
click at [175, 346] on div "242424" at bounding box center [192, 353] width 107 height 28
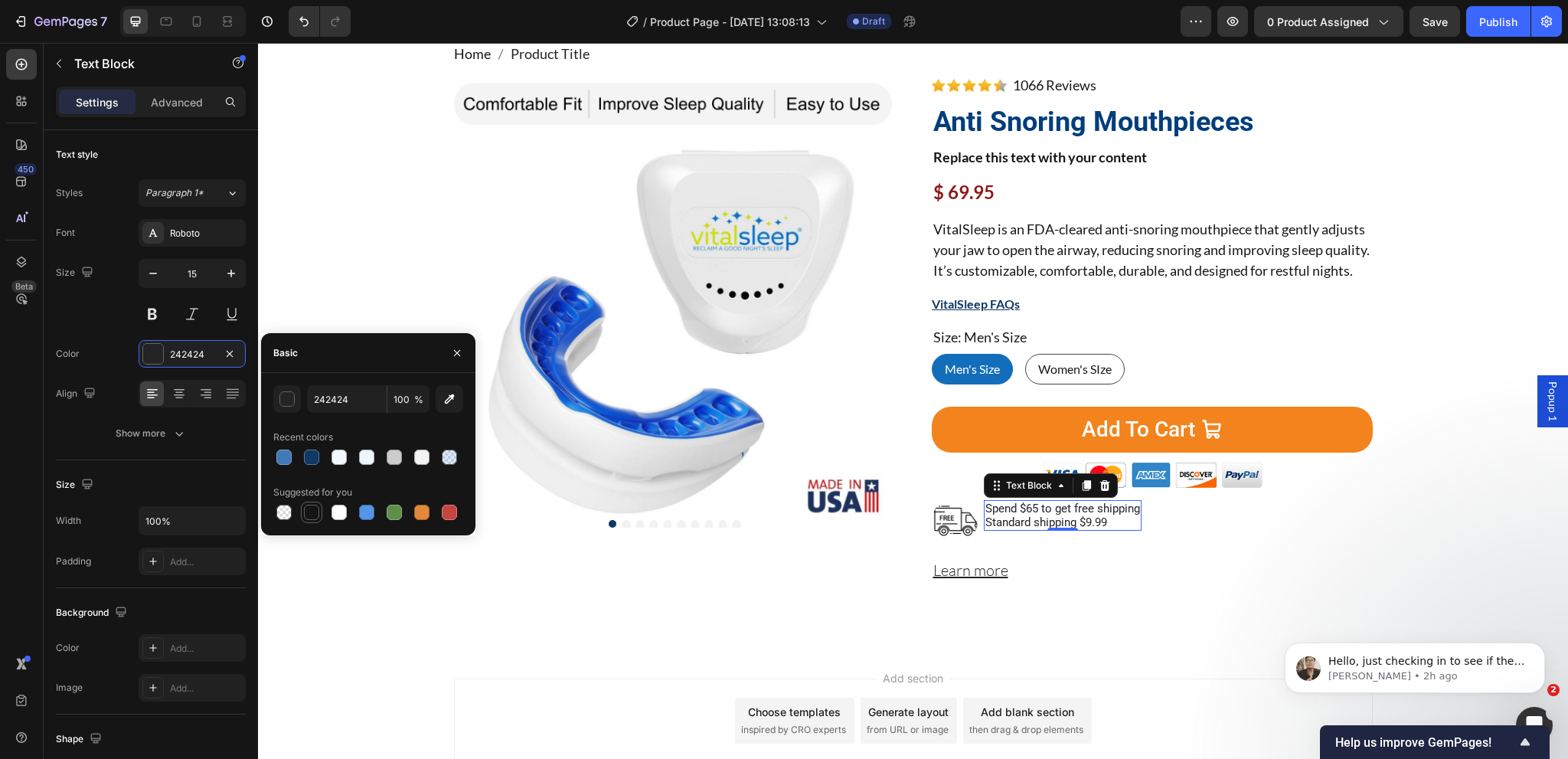
click at [309, 511] on div at bounding box center [311, 513] width 15 height 15
type input "151515"
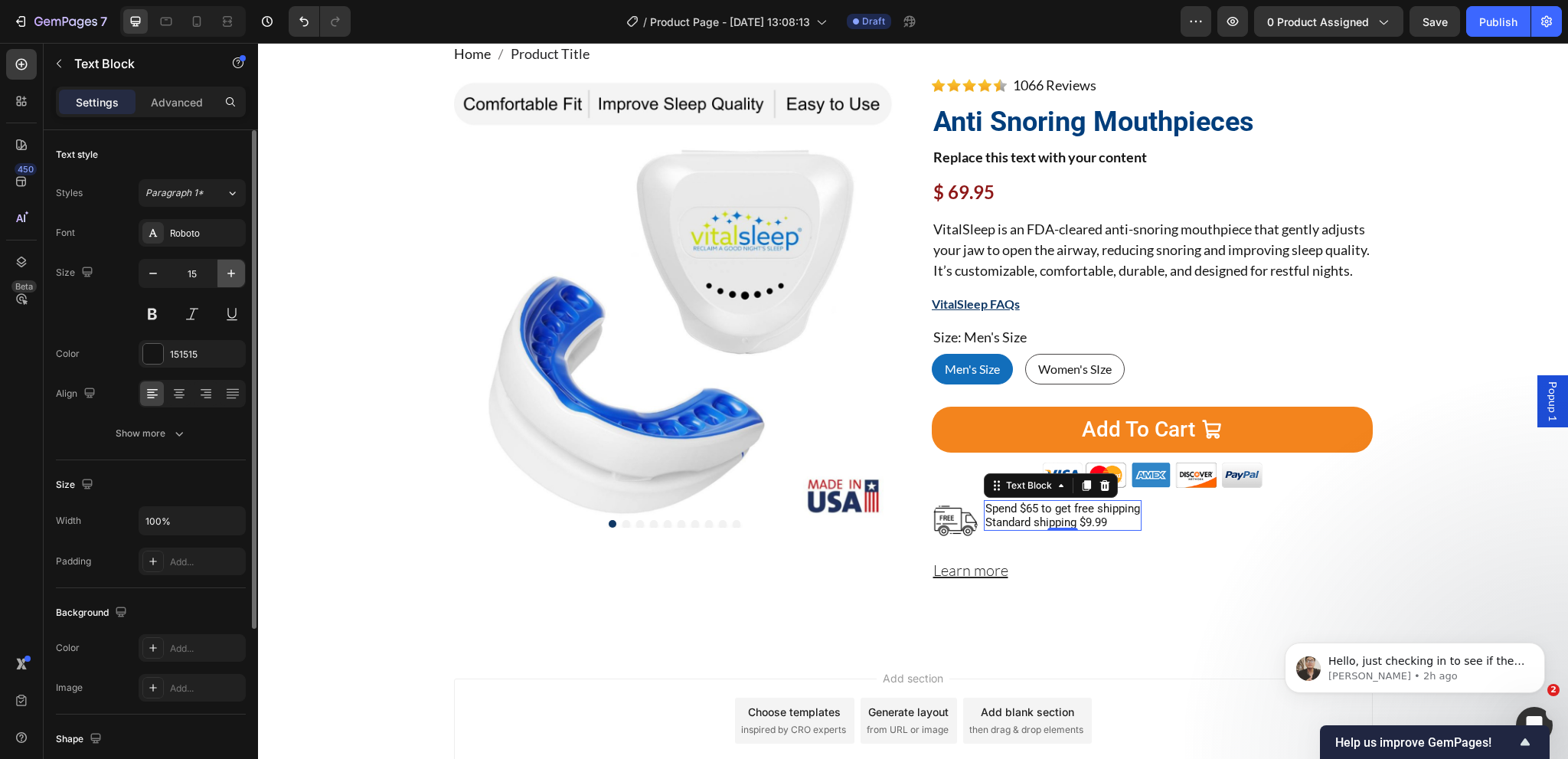
click at [235, 271] on icon "button" at bounding box center [231, 273] width 15 height 15
click at [232, 270] on icon "button" at bounding box center [231, 273] width 15 height 15
type input "18"
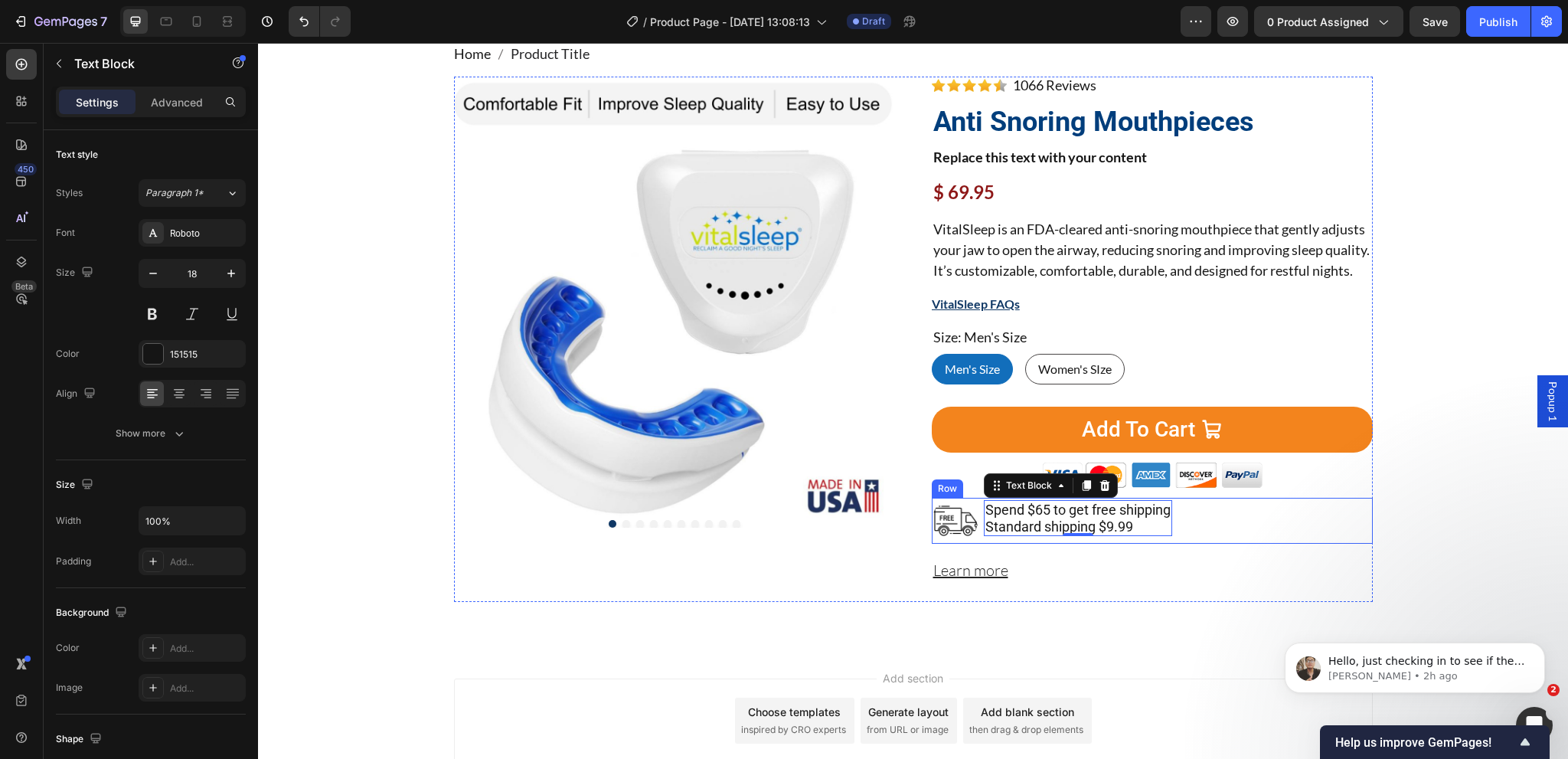
click at [976, 544] on div "Image Spend $65 to get free shipping Standard shipping $9.99 Text Block 0 Row" at bounding box center [1152, 520] width 441 height 46
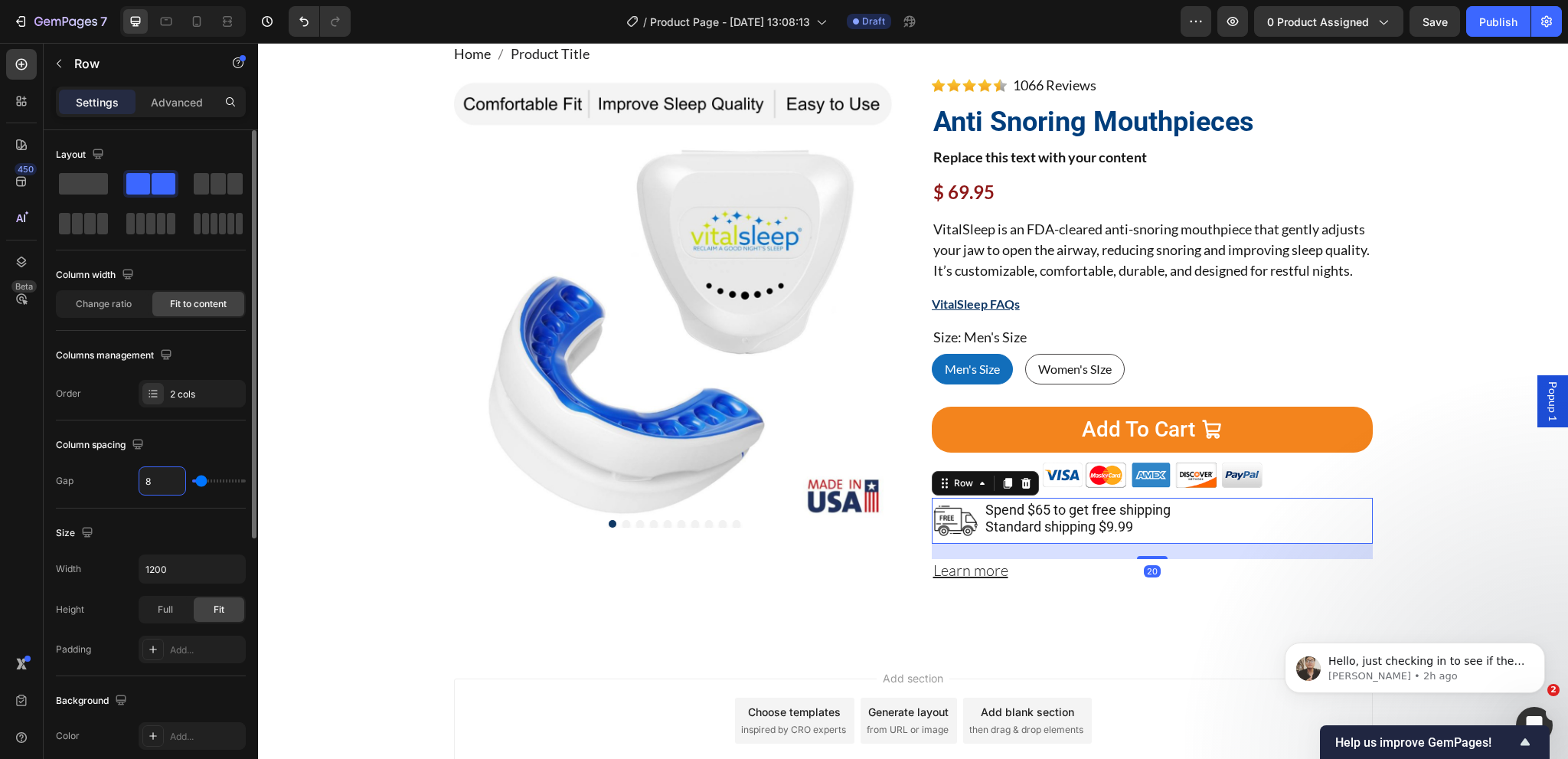
click at [147, 478] on input "8" at bounding box center [162, 481] width 46 height 28
type input "1"
type input "12"
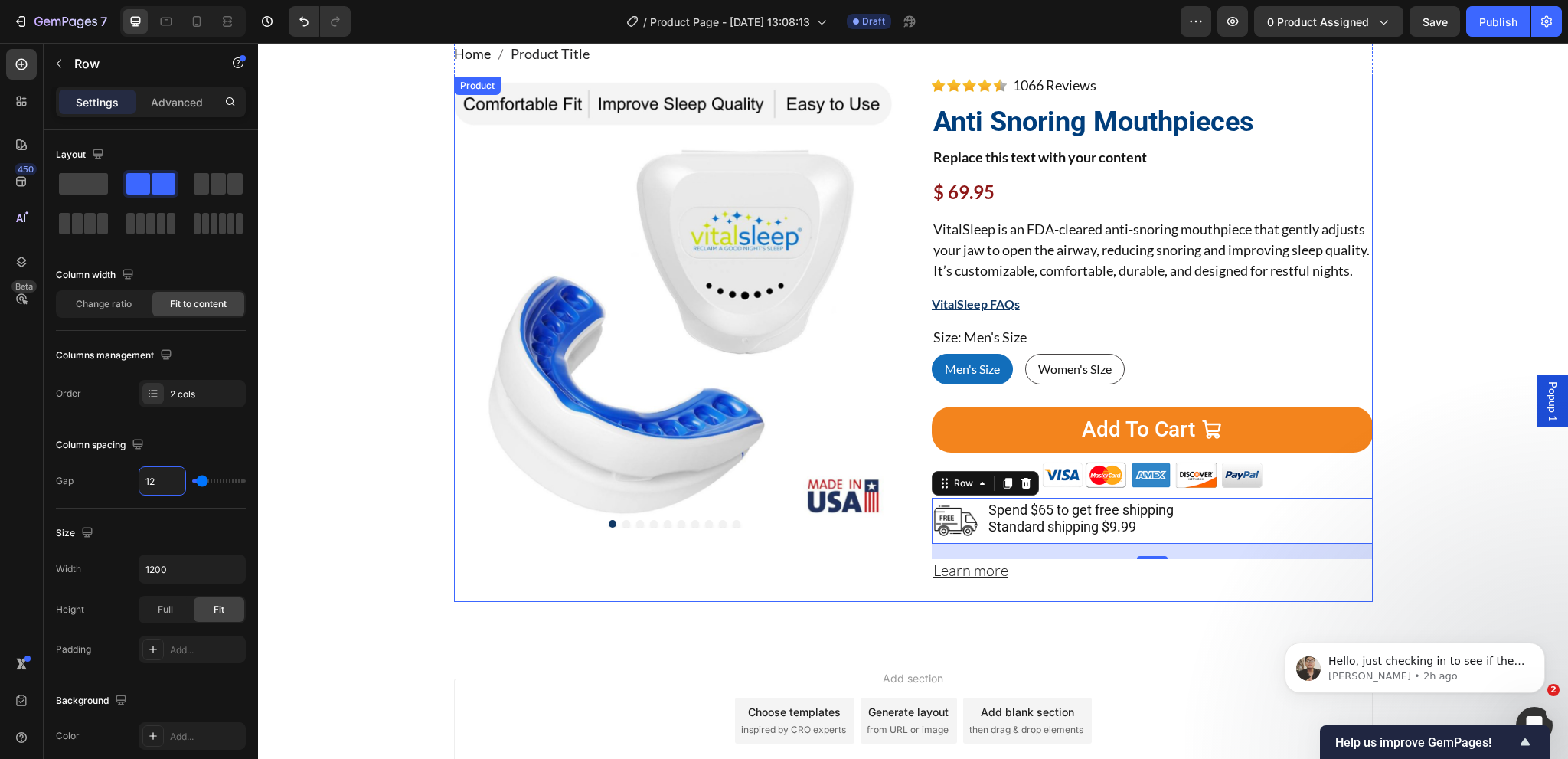
click at [489, 589] on div "Product Images" at bounding box center [674, 339] width 441 height 525
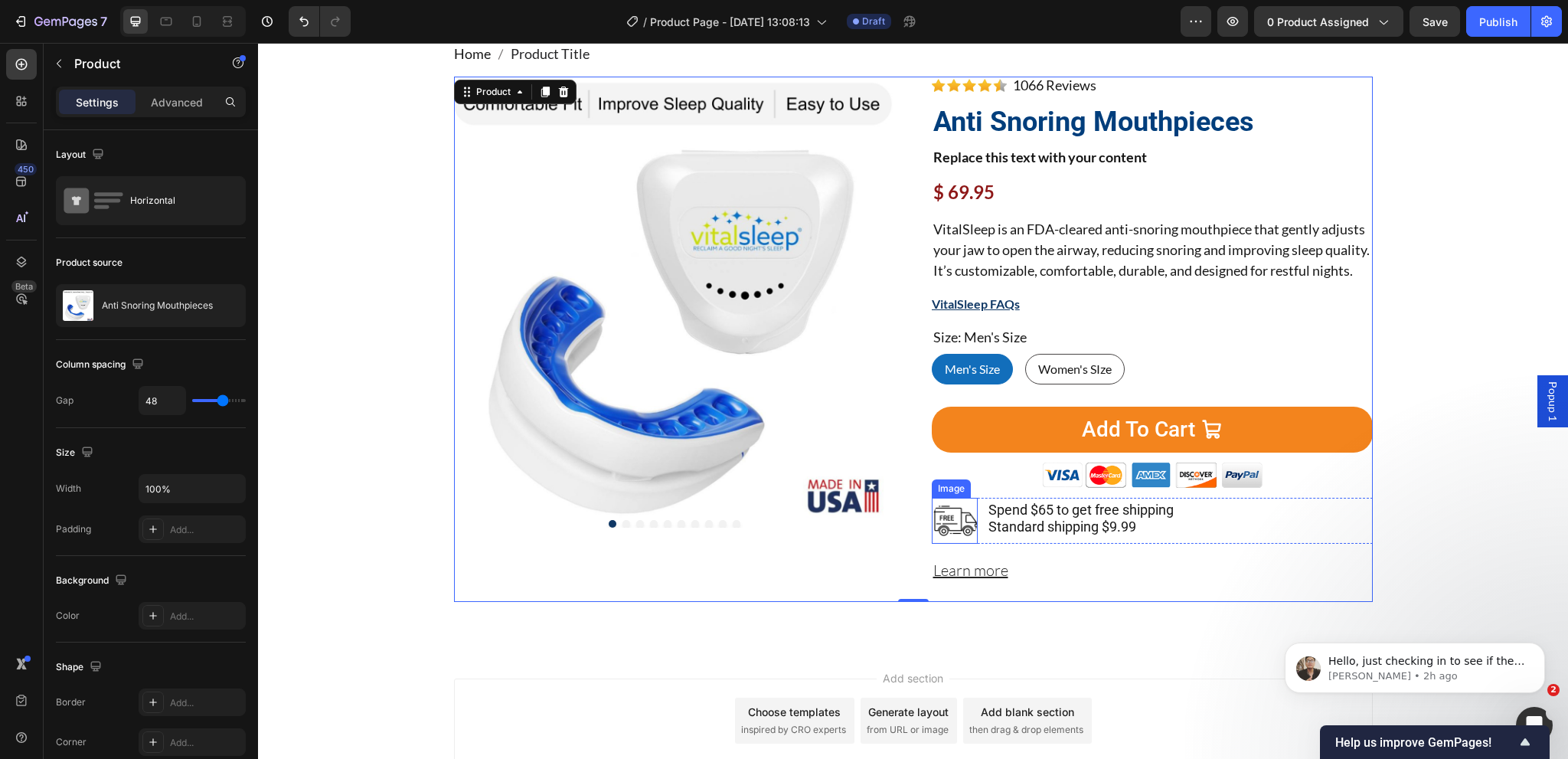
click at [960, 544] on img at bounding box center [955, 520] width 46 height 46
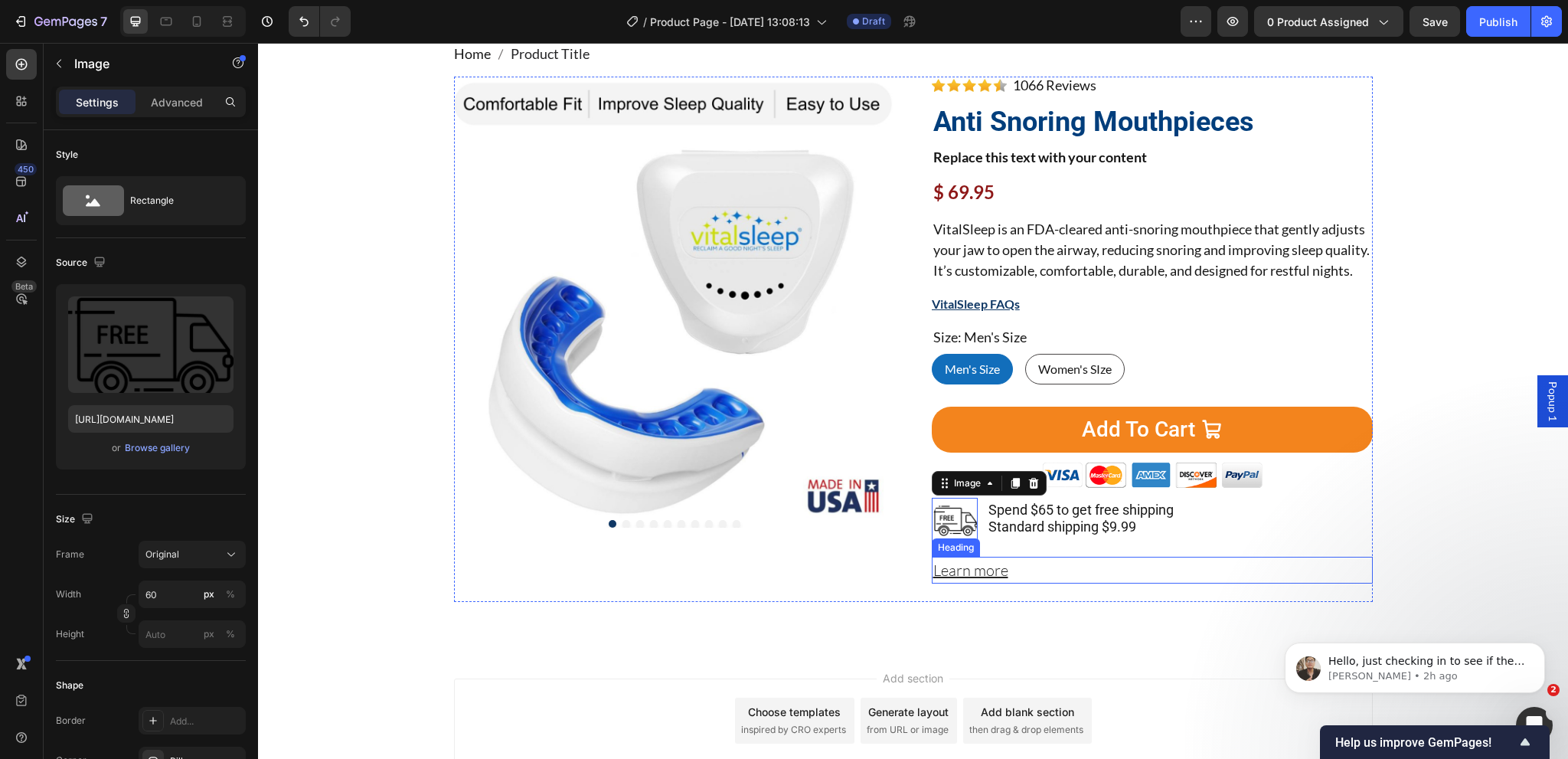
click at [986, 580] on u "Learn more" at bounding box center [971, 570] width 75 height 19
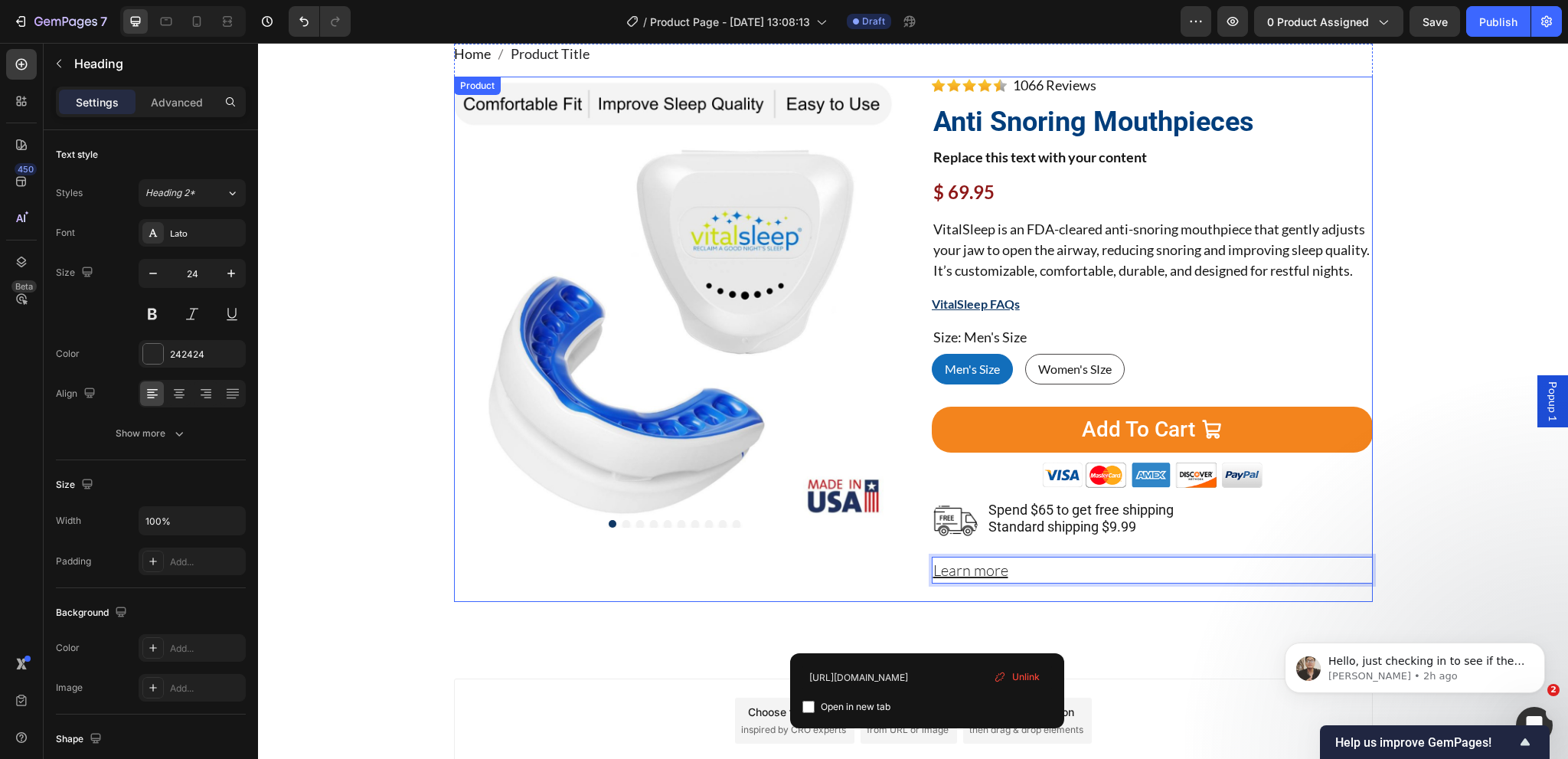
click at [888, 594] on div "Product Images" at bounding box center [674, 339] width 441 height 525
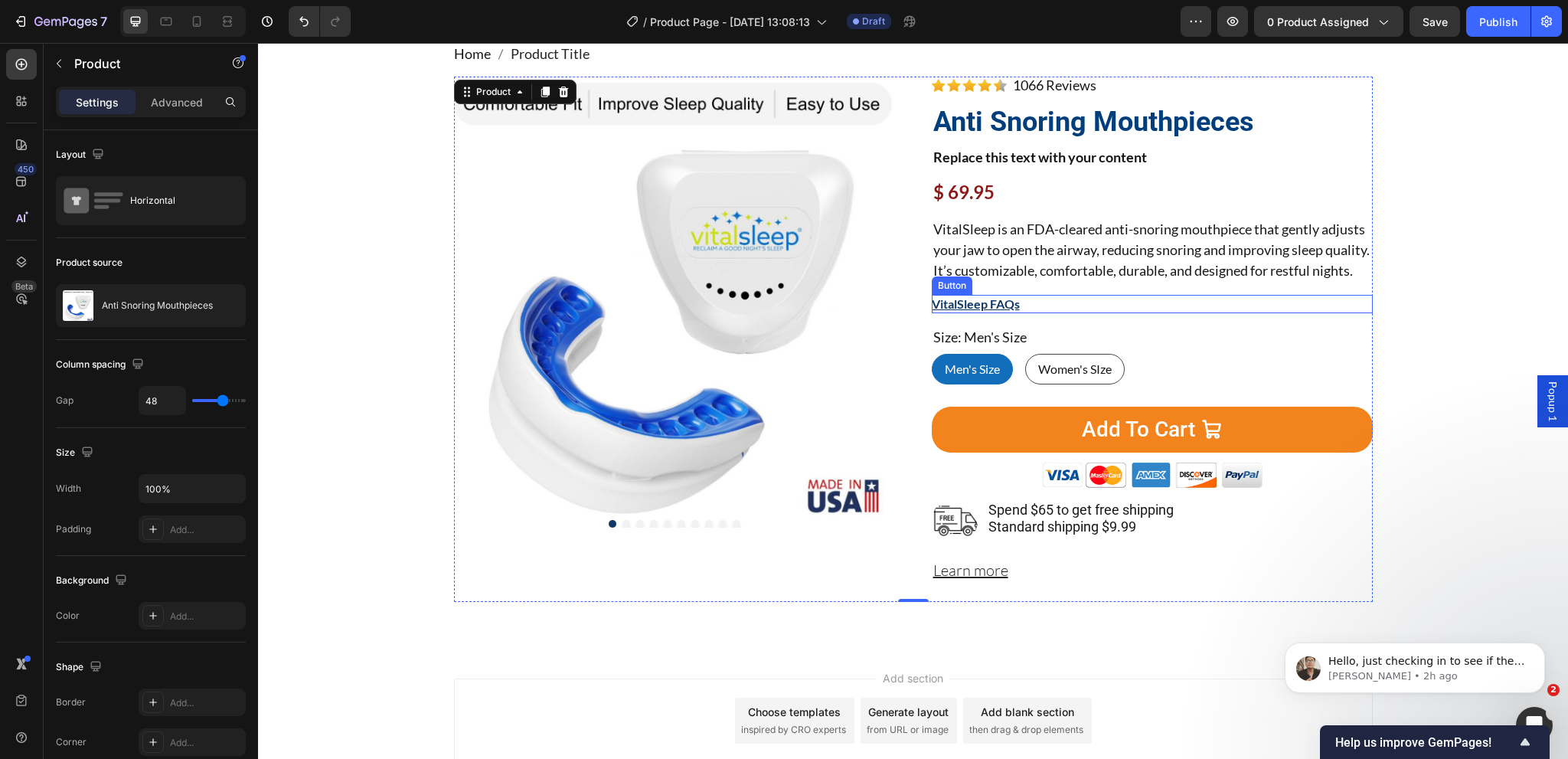
click at [1045, 313] on div "VitalSleep FAQs Button" at bounding box center [1152, 304] width 441 height 18
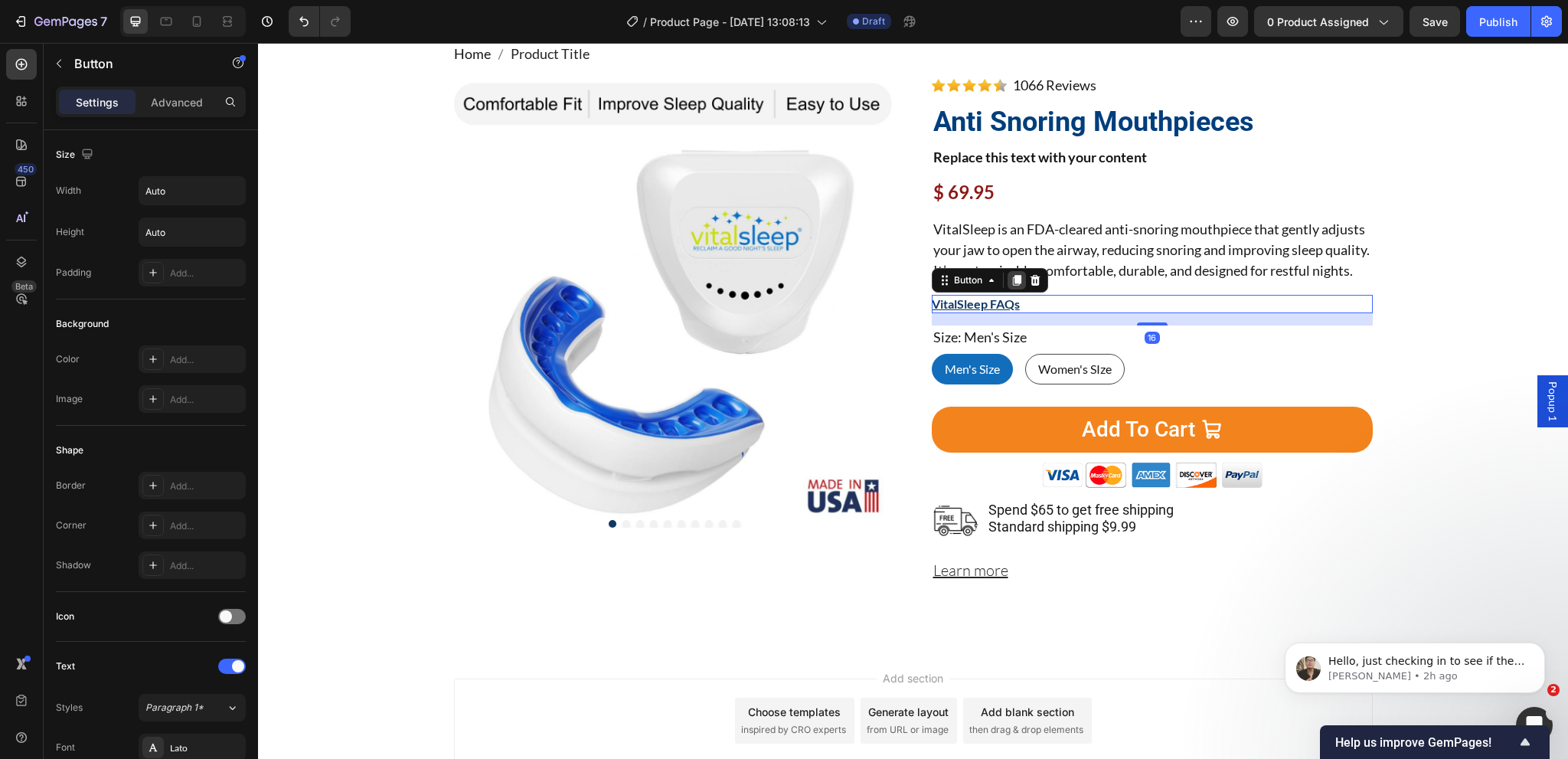
click at [1014, 286] on icon at bounding box center [1016, 280] width 8 height 11
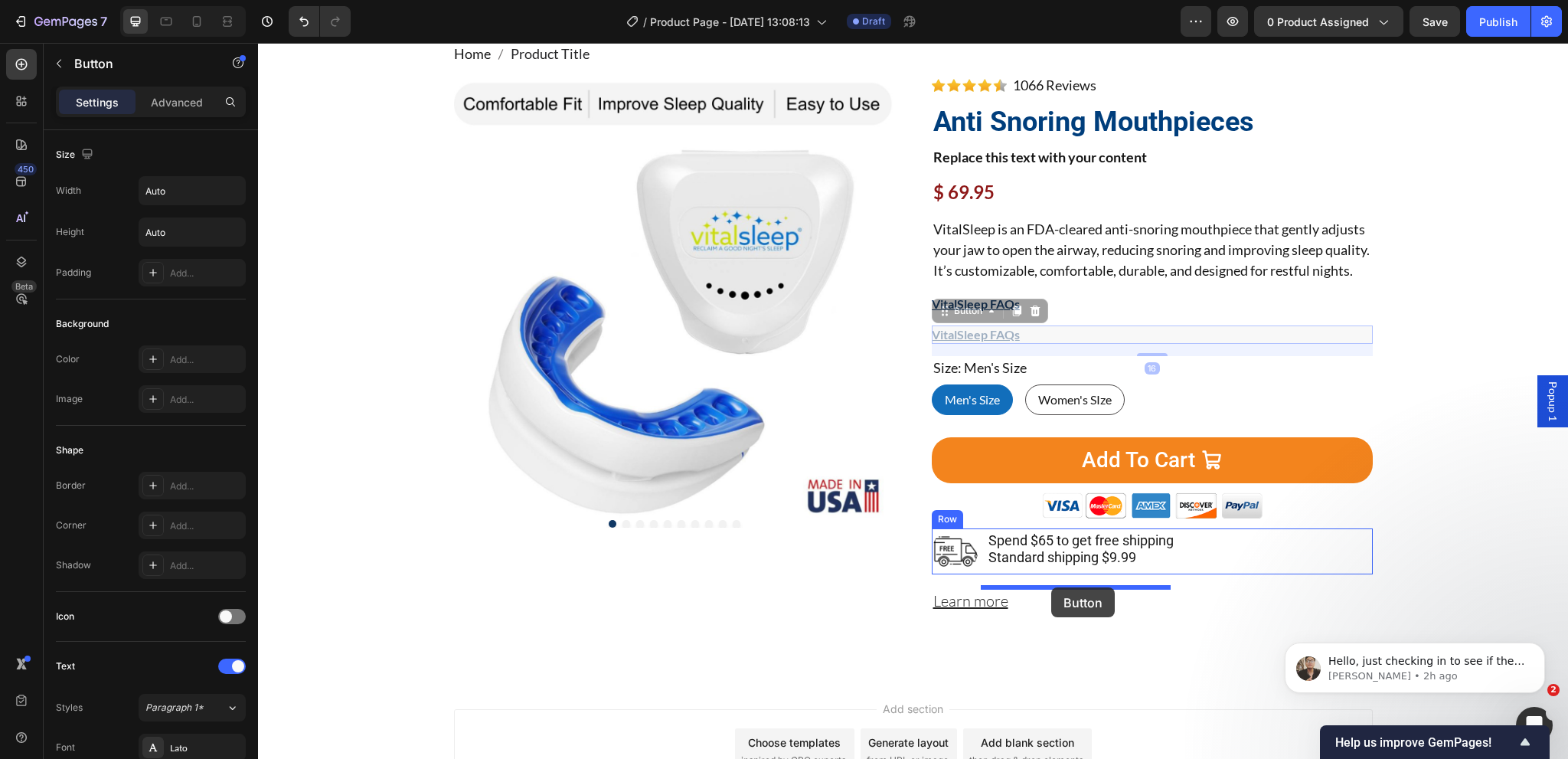
drag, startPoint x: 960, startPoint y: 330, endPoint x: 1053, endPoint y: 588, distance: 274.2
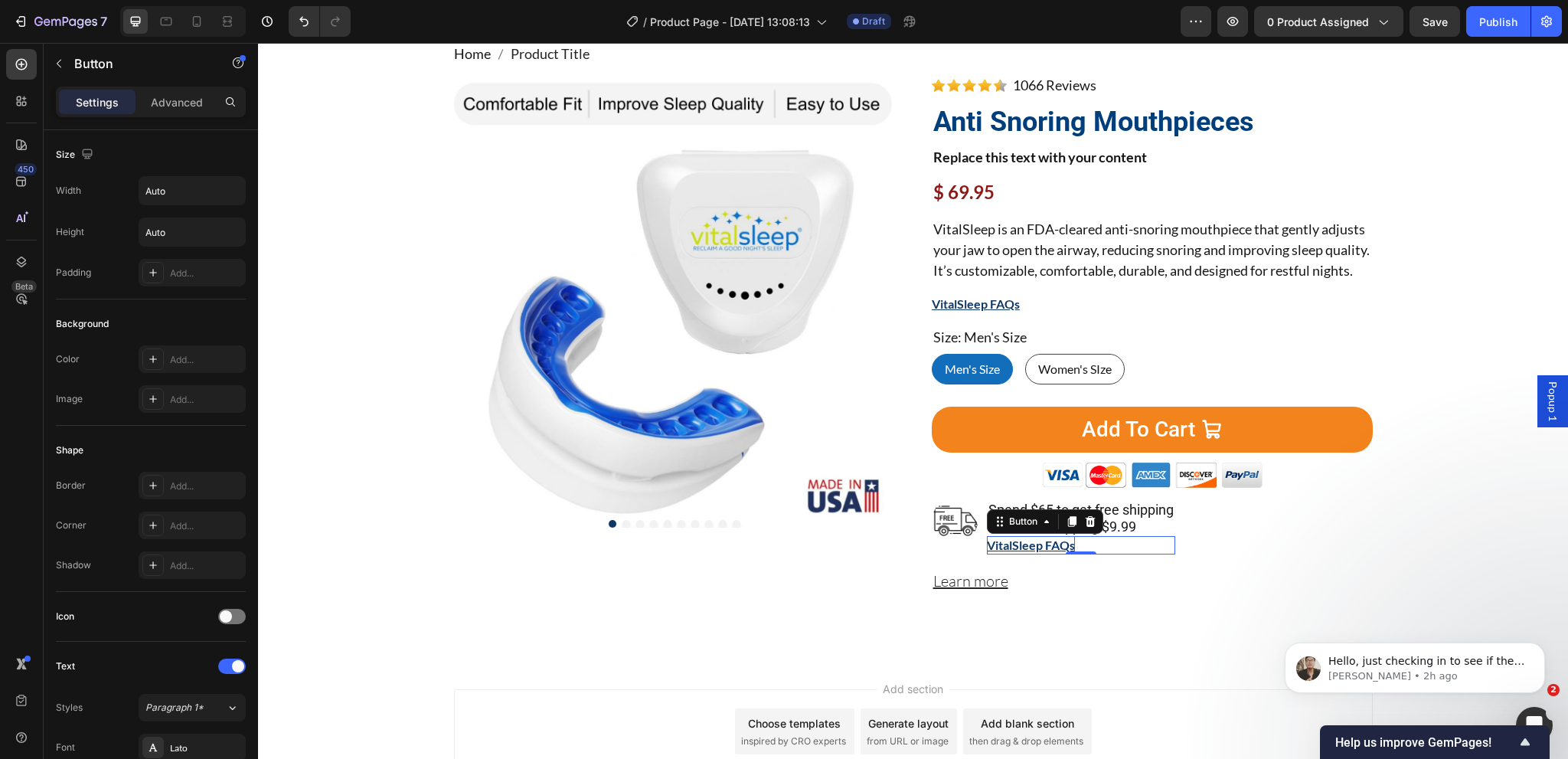
click at [1044, 554] on p "VitalSleep FAQs" at bounding box center [1031, 545] width 88 height 18
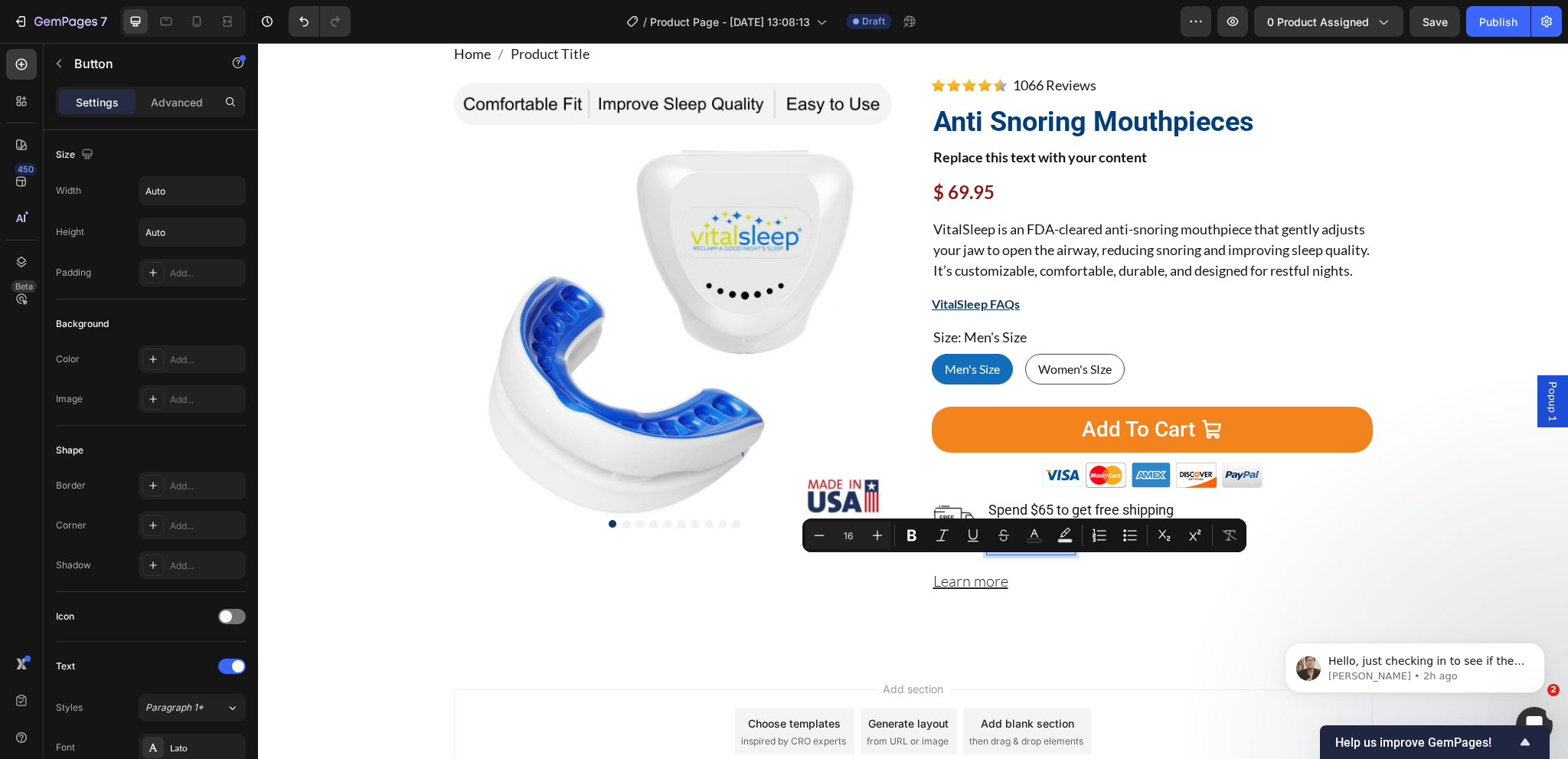
click at [1029, 554] on p "VitalSleep FAQs" at bounding box center [1031, 545] width 88 height 18
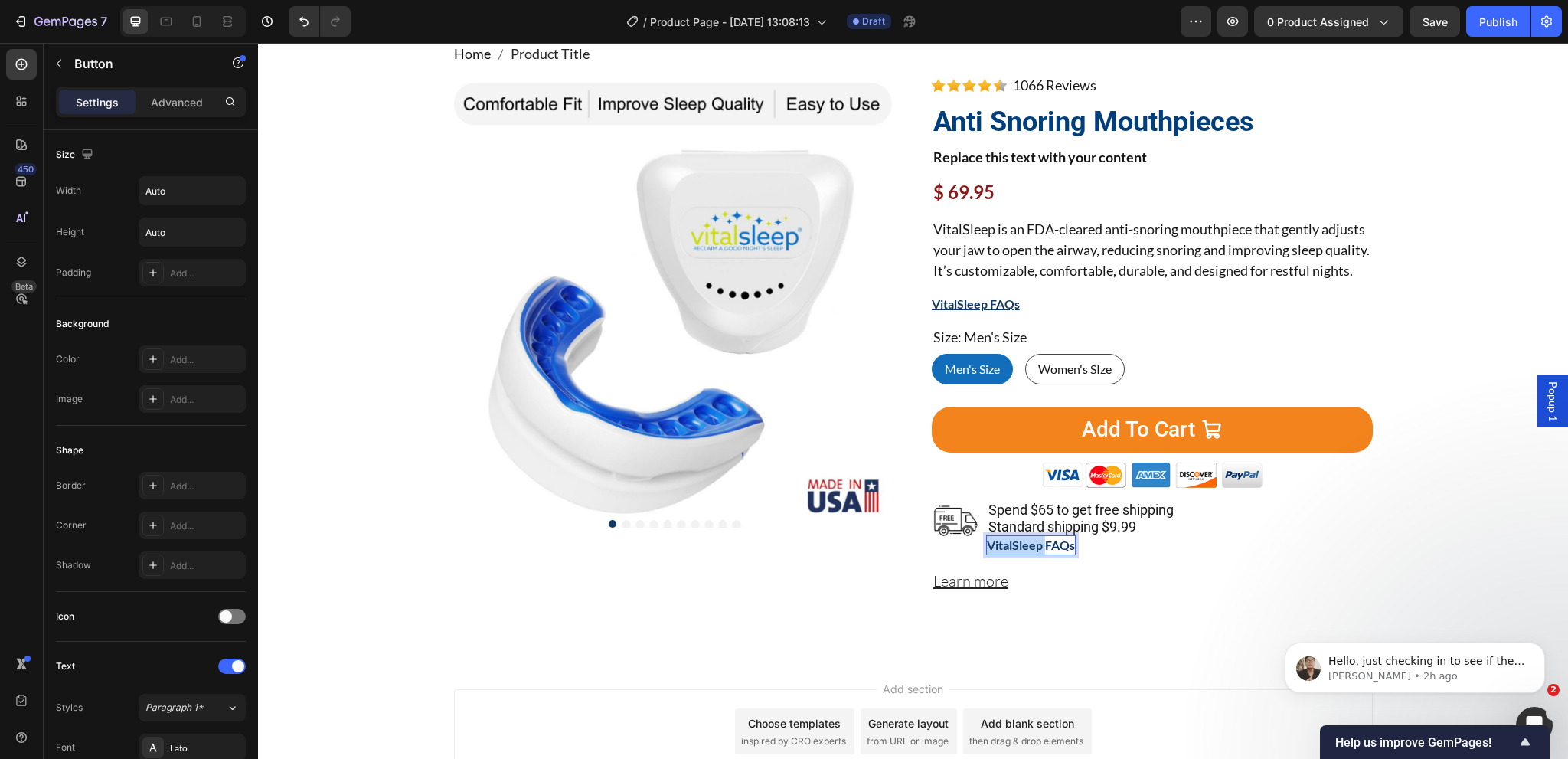
click at [1029, 554] on p "VitalSleep FAQs" at bounding box center [1031, 545] width 88 height 18
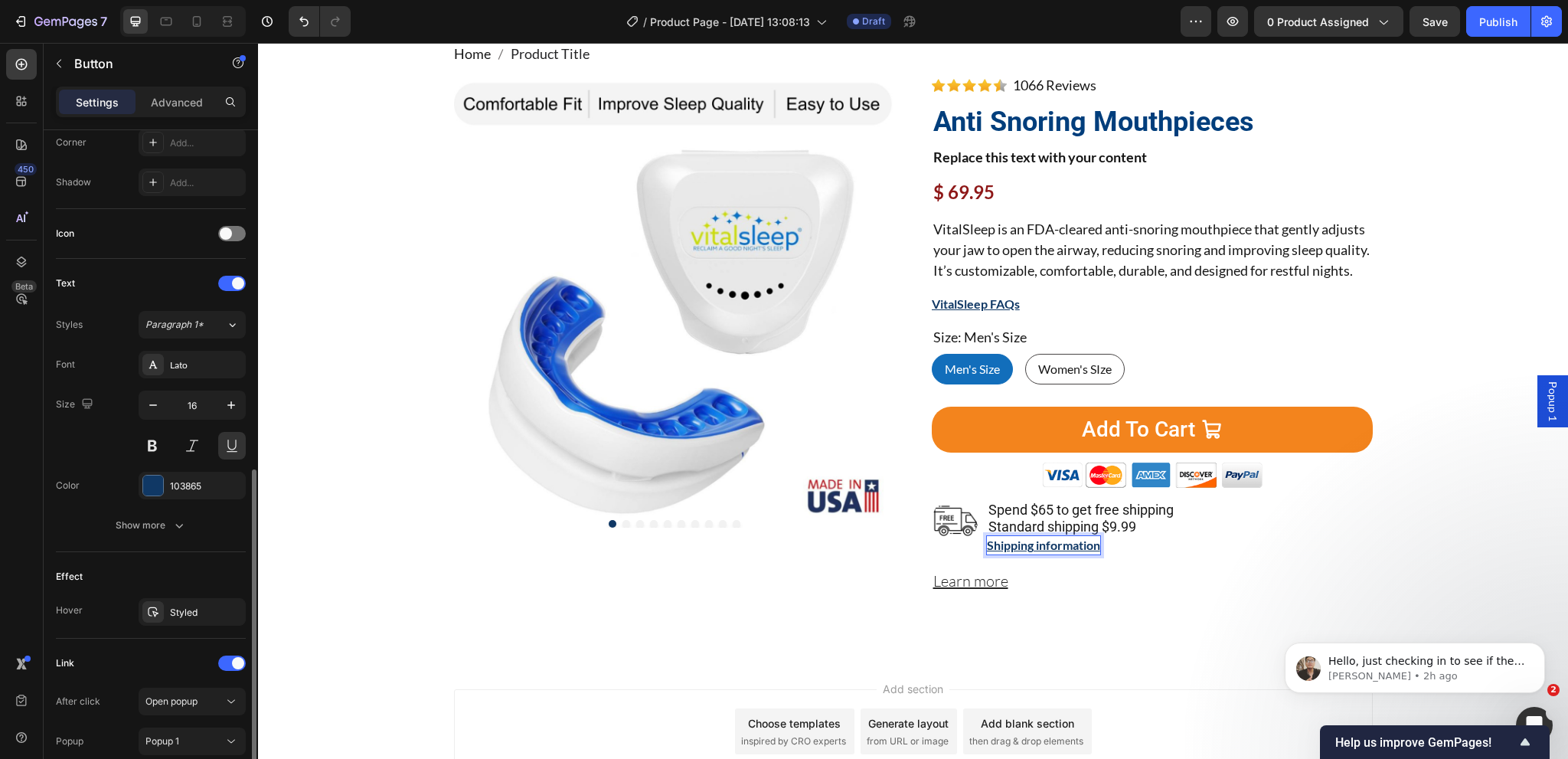
scroll to position [459, 0]
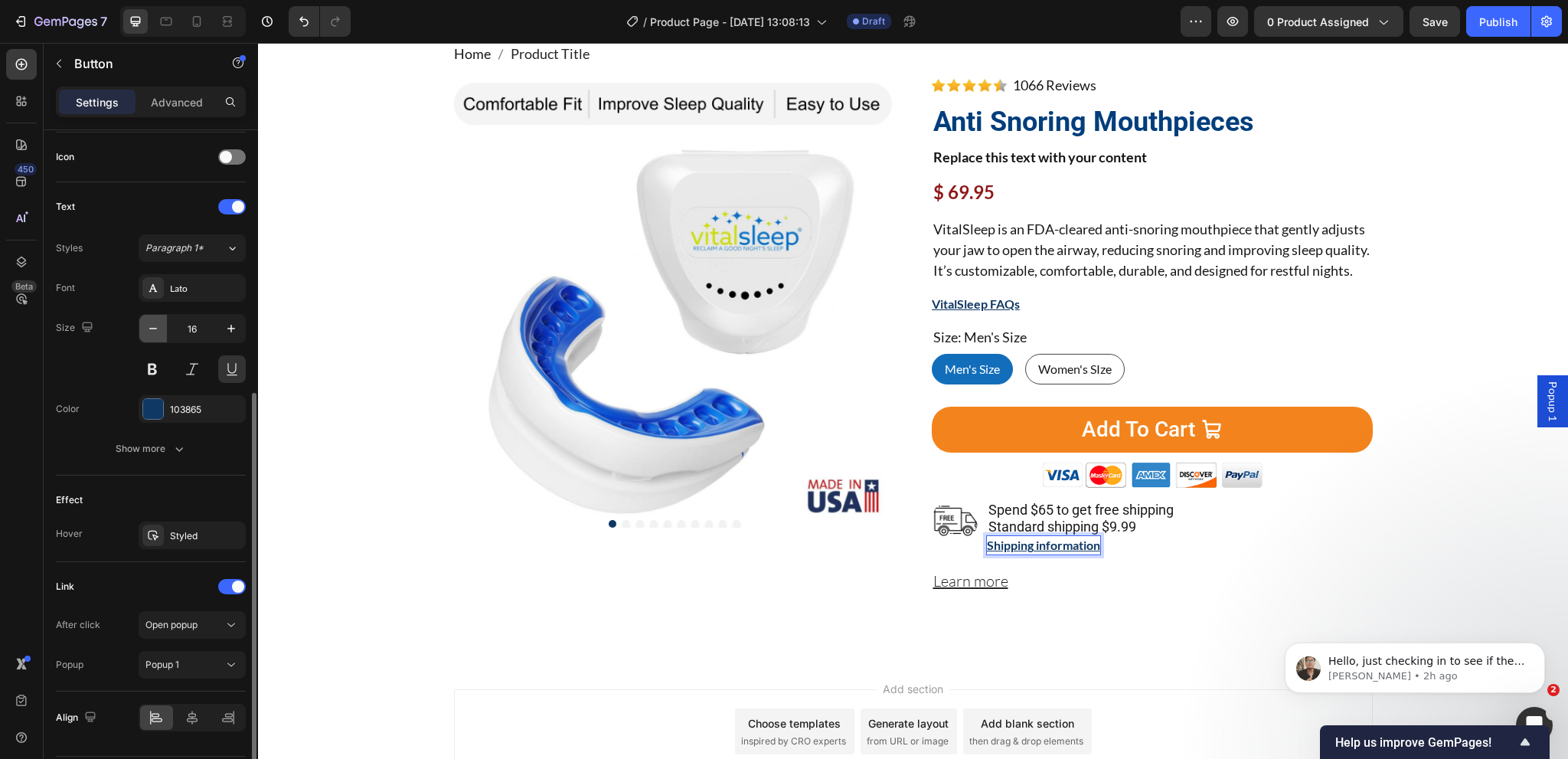
click at [153, 333] on icon "button" at bounding box center [153, 328] width 15 height 15
type input "14"
click at [136, 453] on div "Show more" at bounding box center [151, 448] width 71 height 15
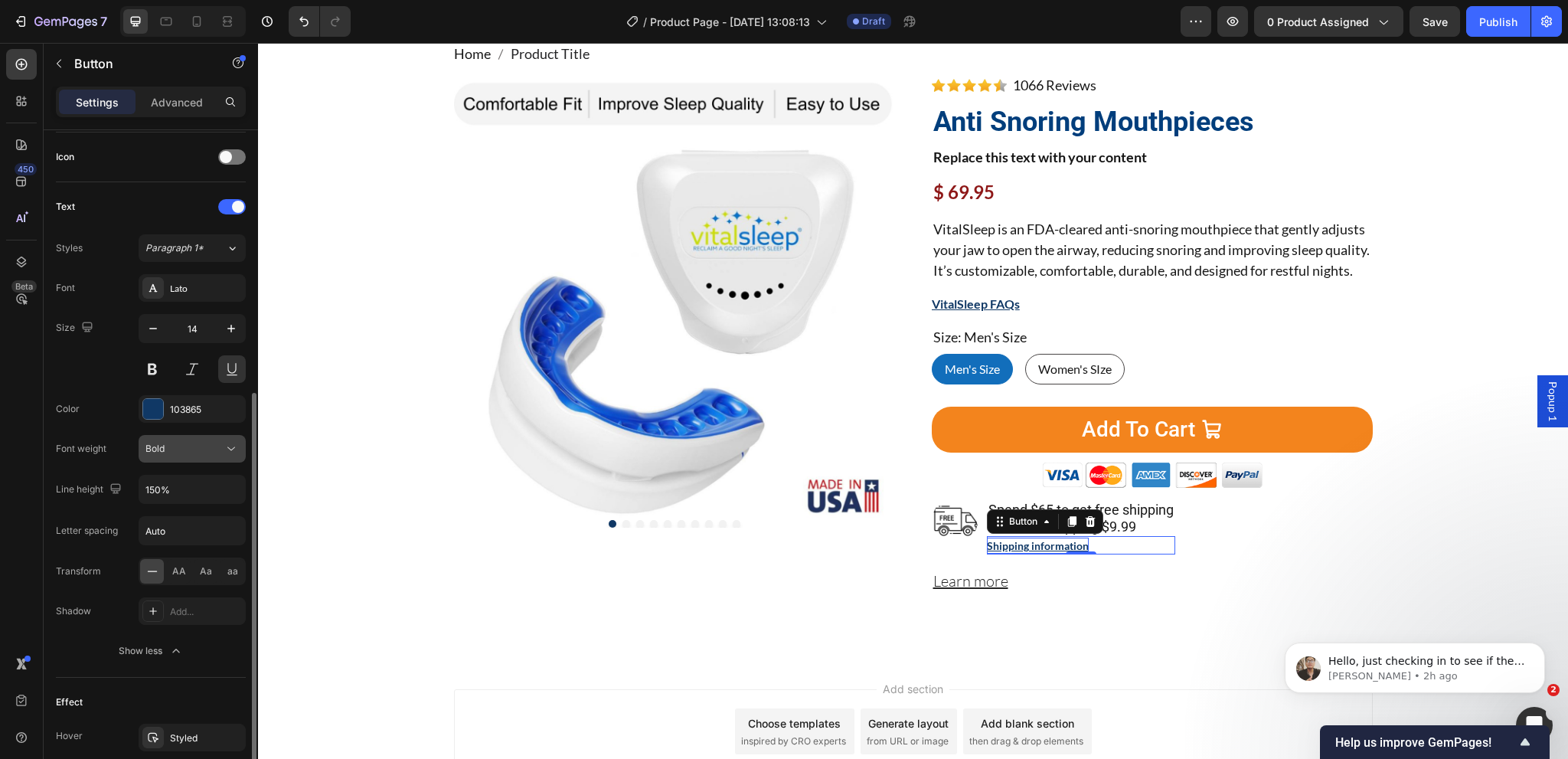
click at [189, 438] on button "Bold" at bounding box center [192, 448] width 107 height 28
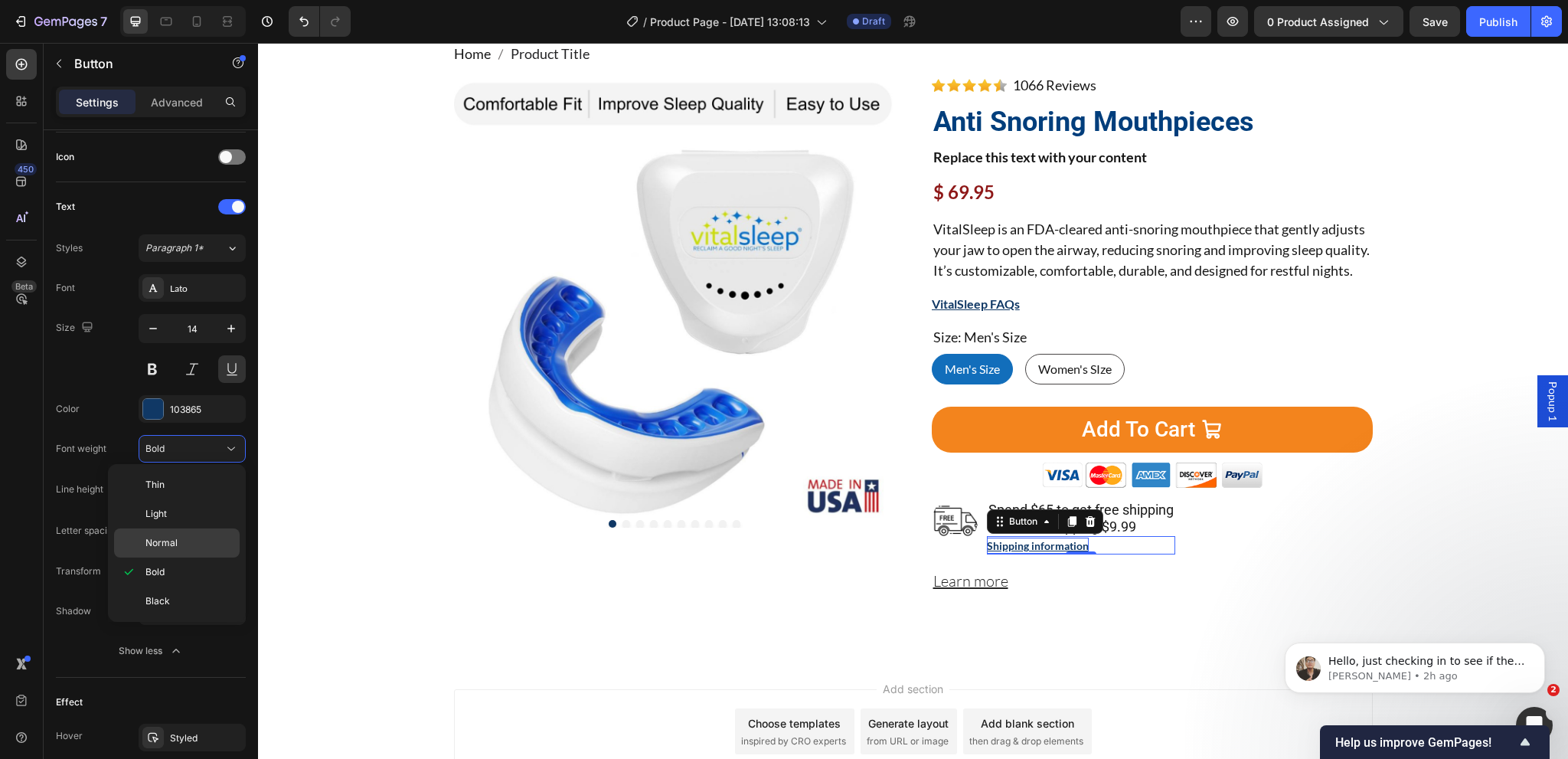
click at [164, 544] on span "Normal" at bounding box center [161, 543] width 33 height 14
click at [671, 613] on div "Product Images" at bounding box center [674, 345] width 441 height 536
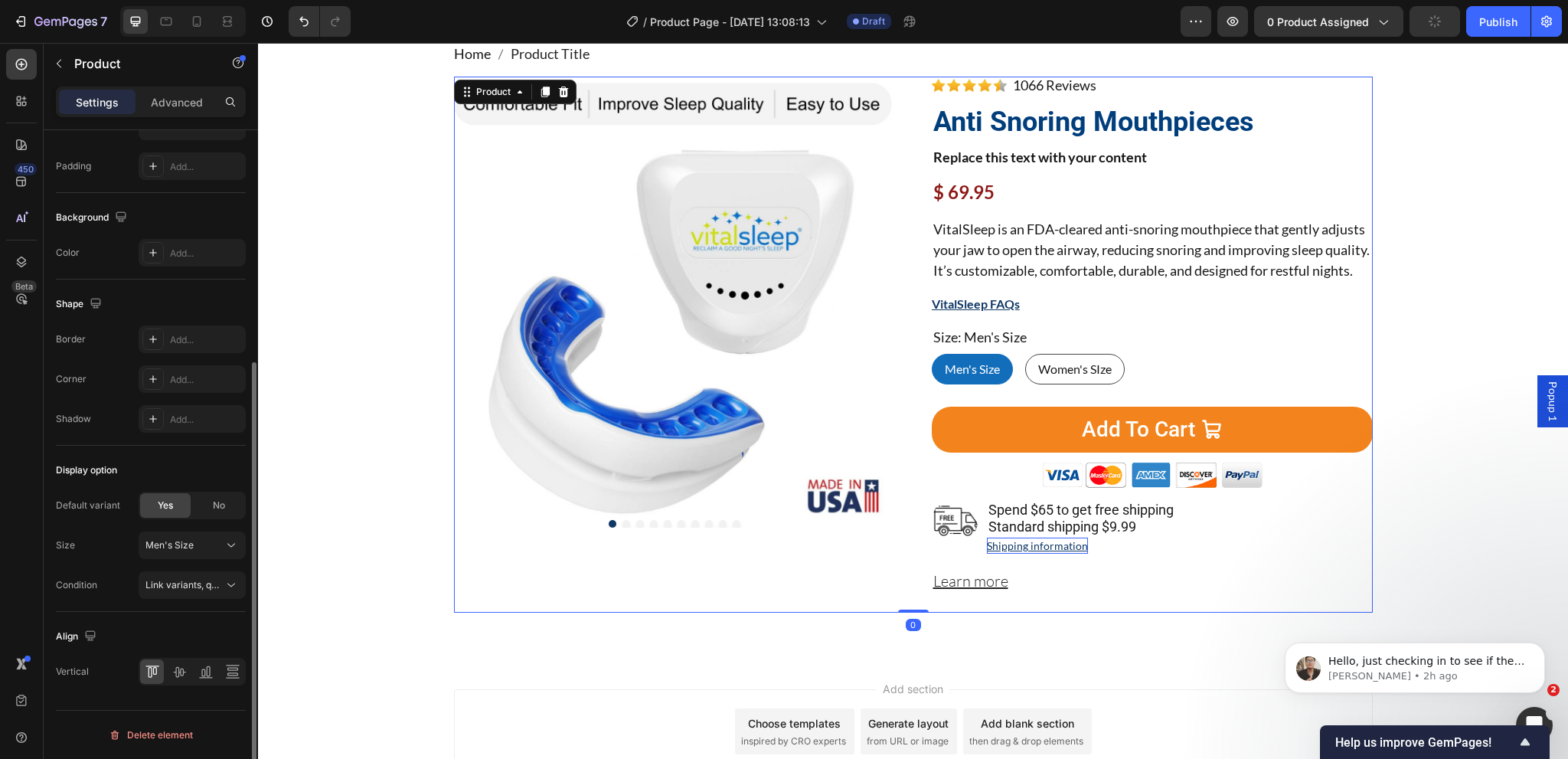
scroll to position [0, 0]
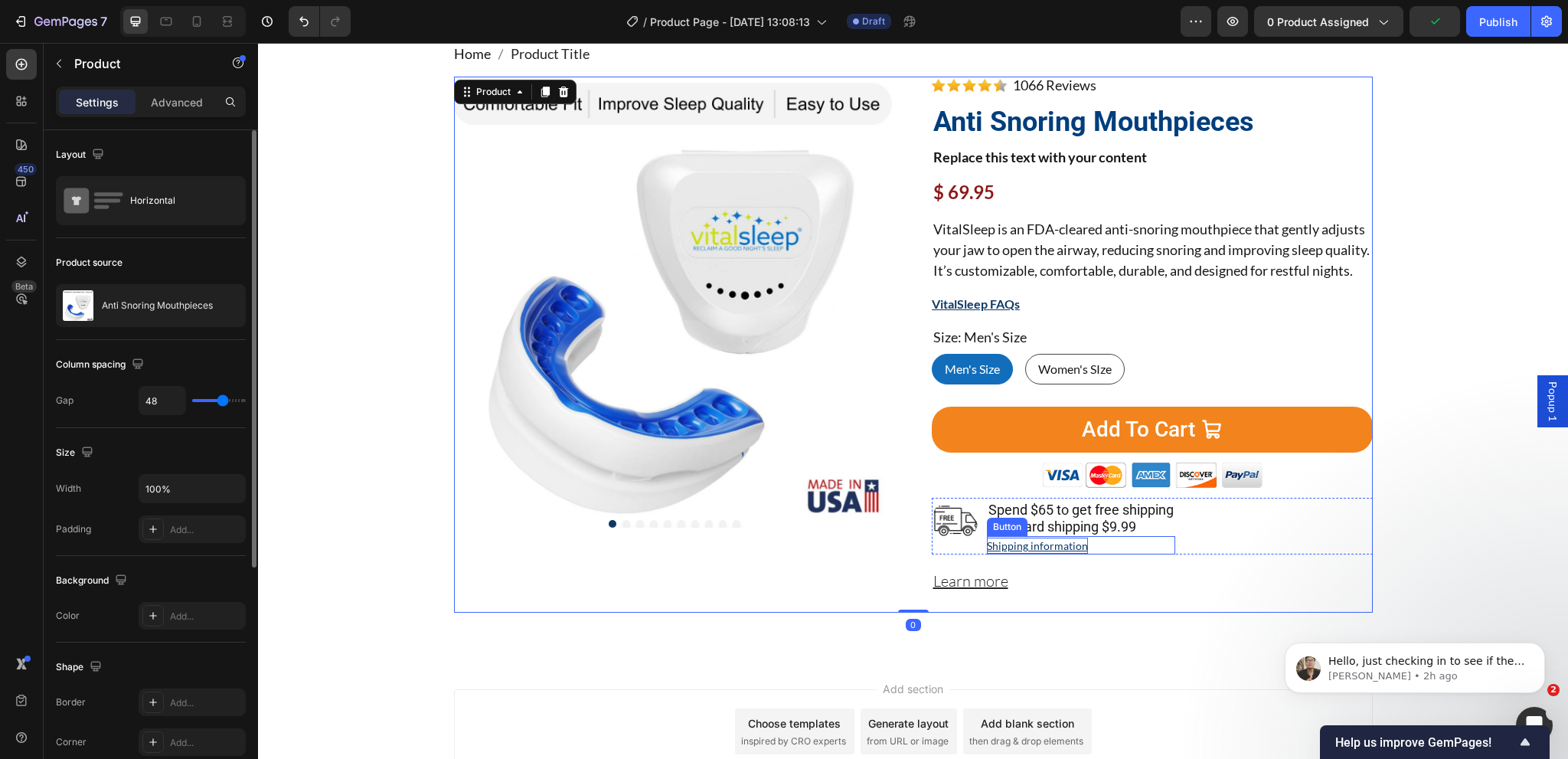
click at [1121, 554] on div "Shipping information Button" at bounding box center [1081, 545] width 189 height 18
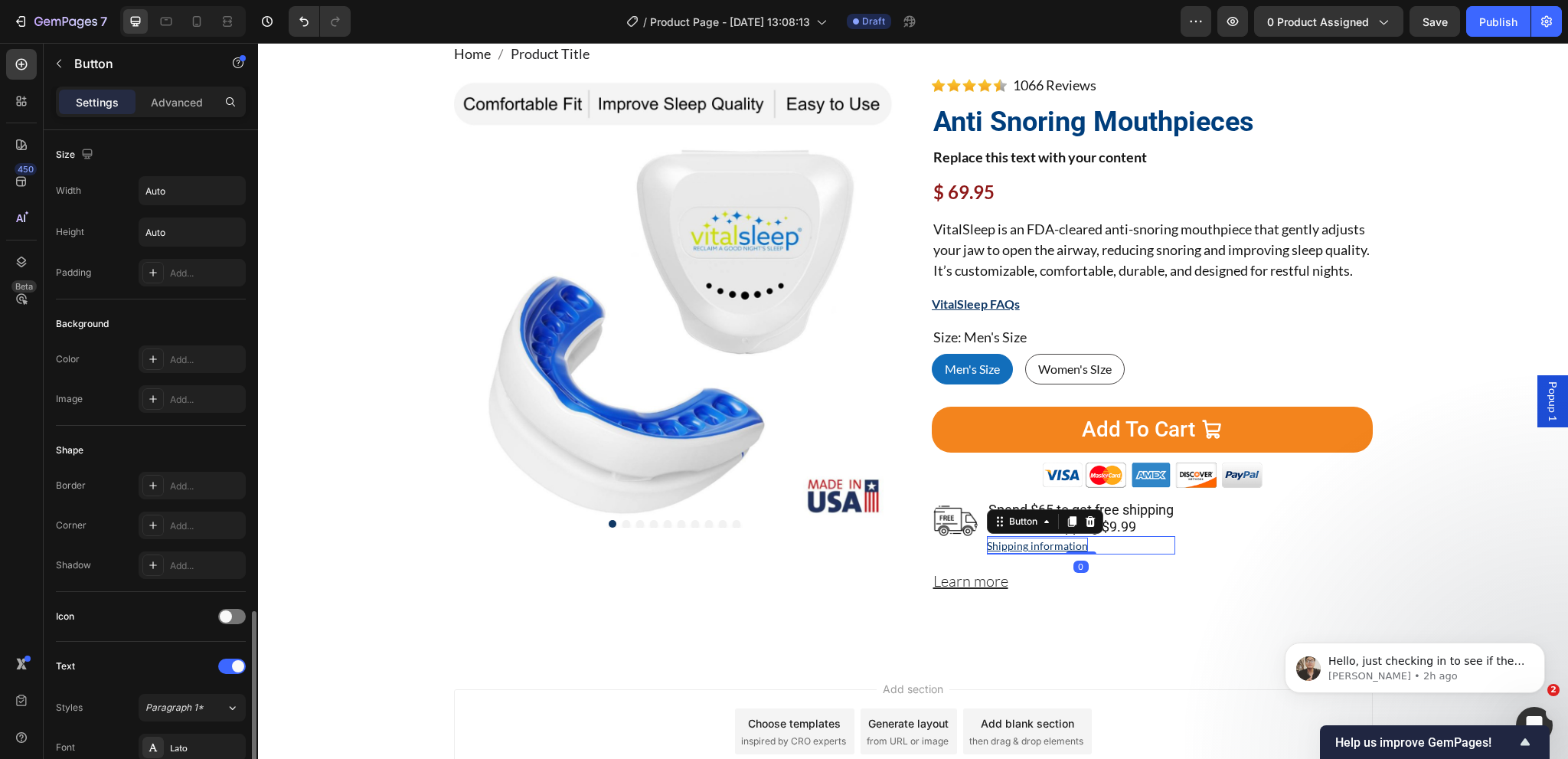
scroll to position [459, 0]
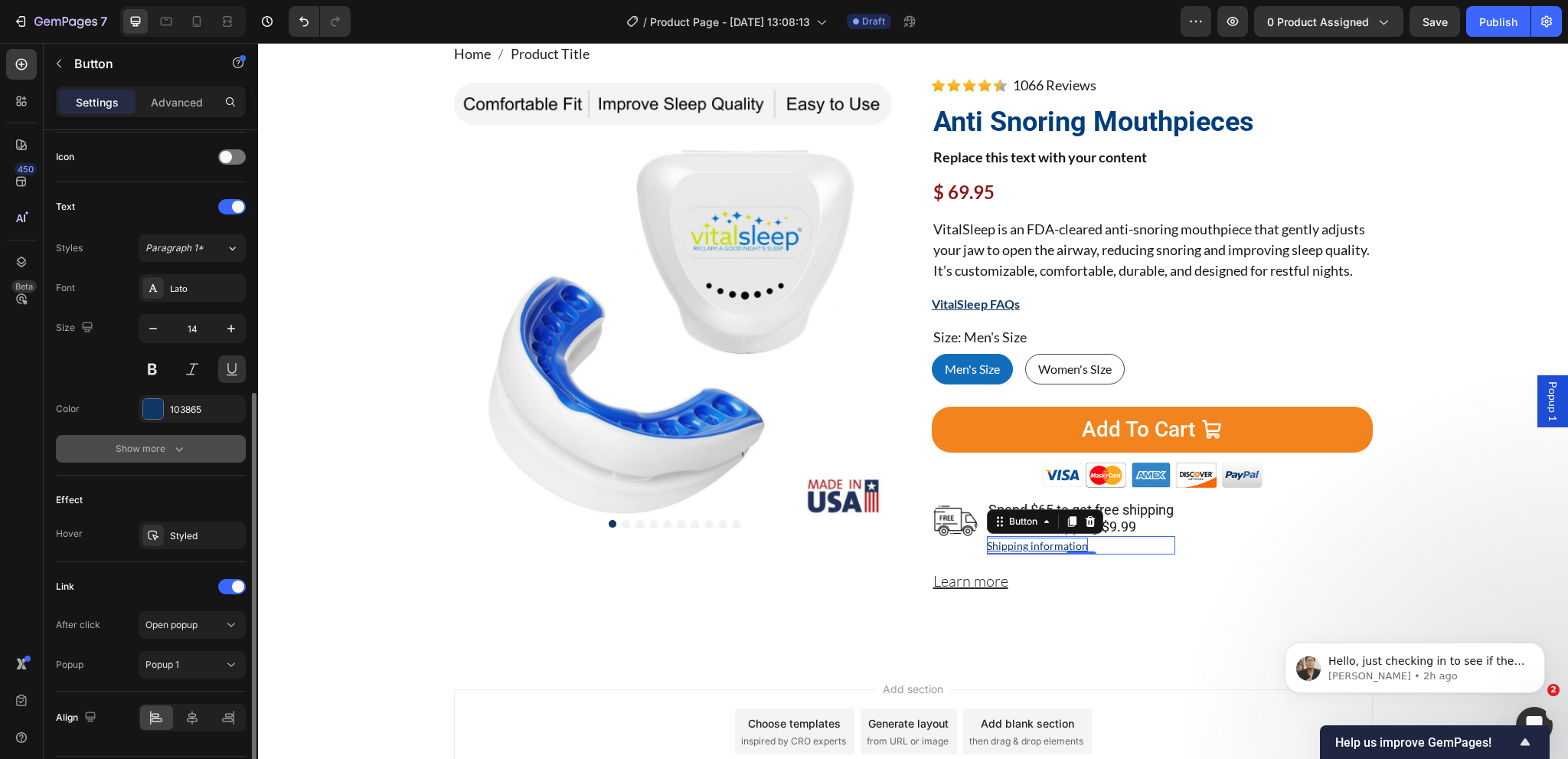
click at [187, 449] on button "Show more" at bounding box center [151, 448] width 190 height 28
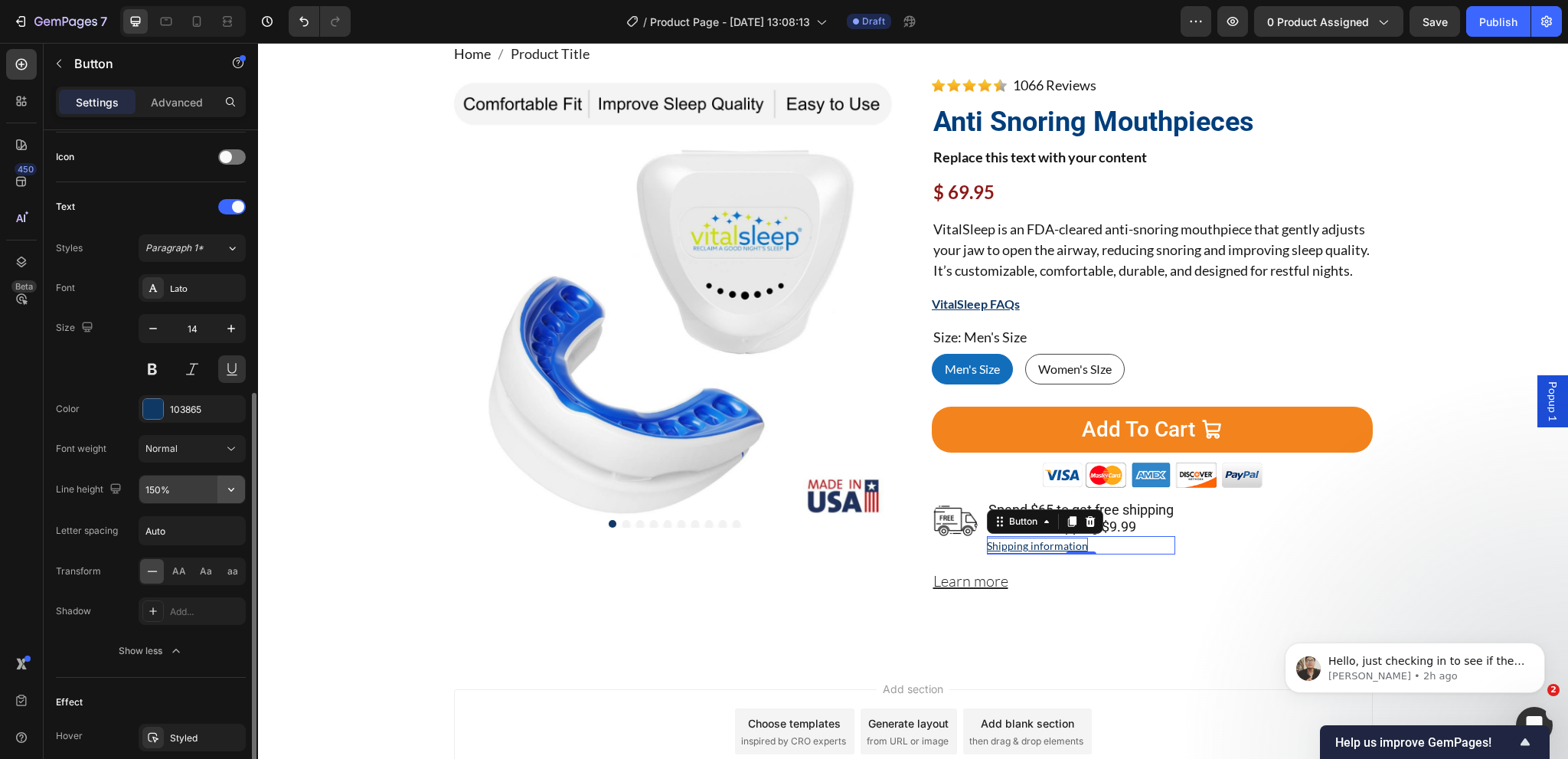
click at [228, 482] on icon "button" at bounding box center [231, 489] width 15 height 15
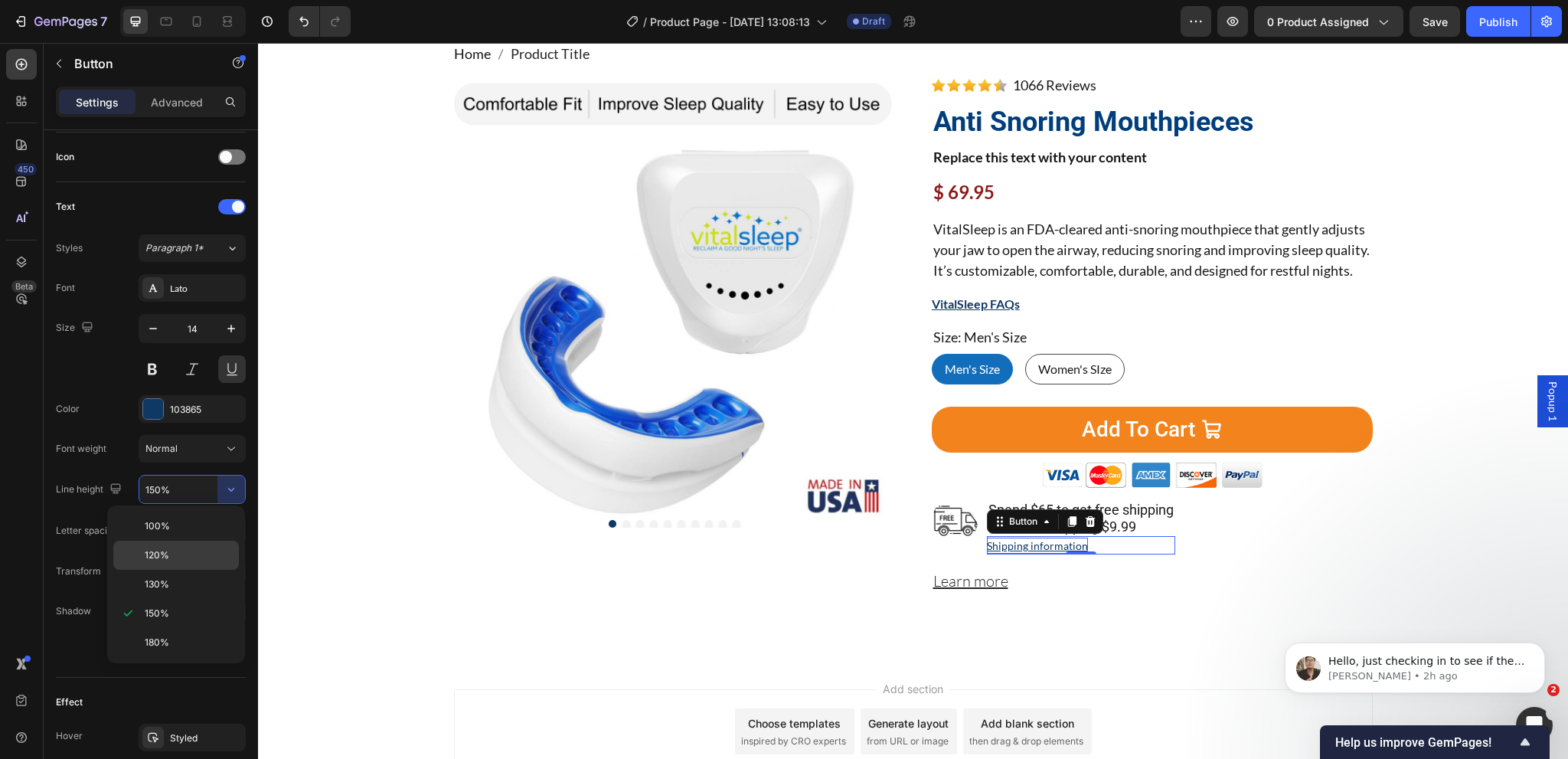
click at [165, 562] on span "120%" at bounding box center [156, 555] width 24 height 14
type input "120%"
click at [715, 596] on div "Product Images" at bounding box center [674, 345] width 441 height 536
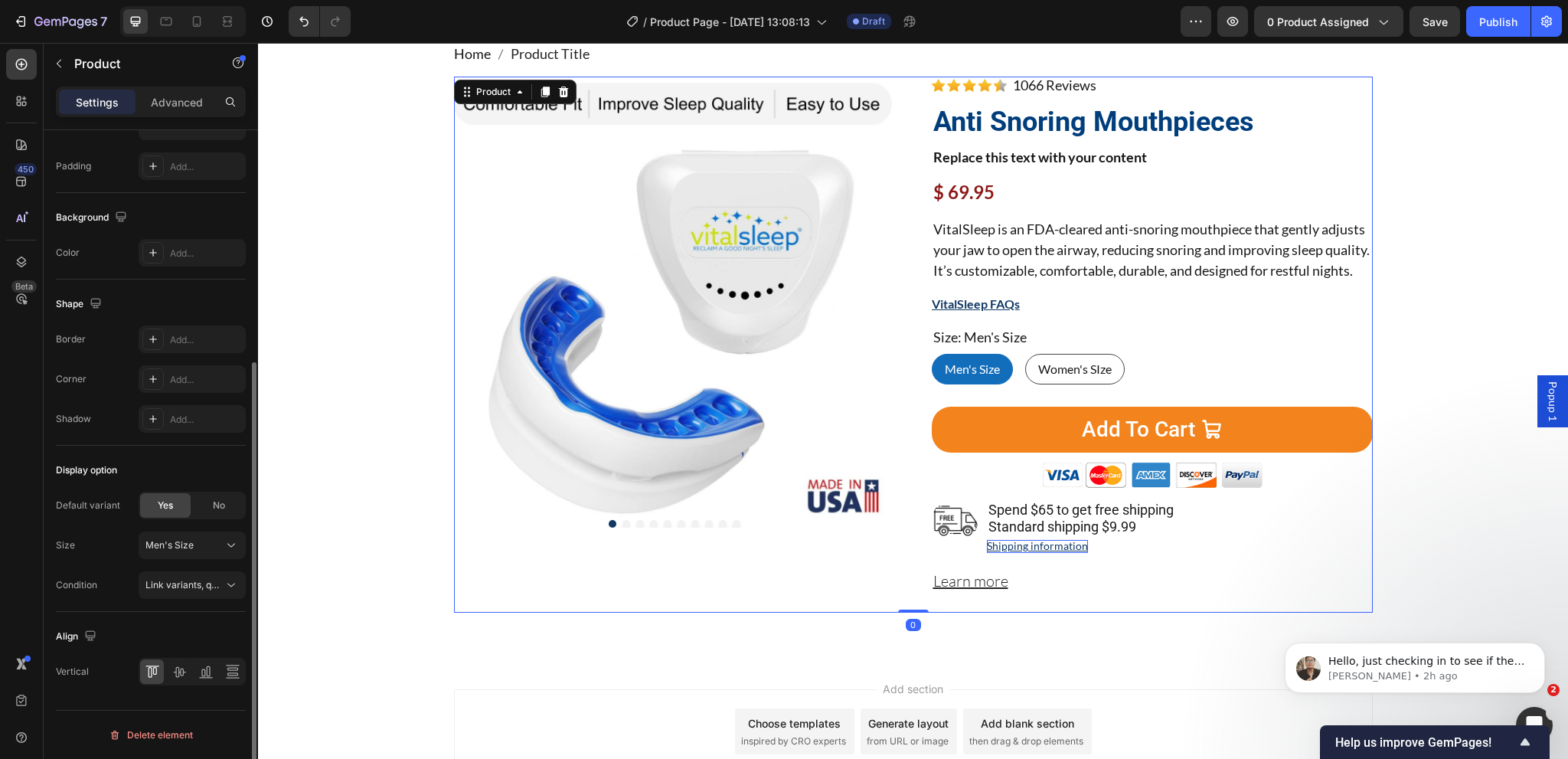
scroll to position [0, 0]
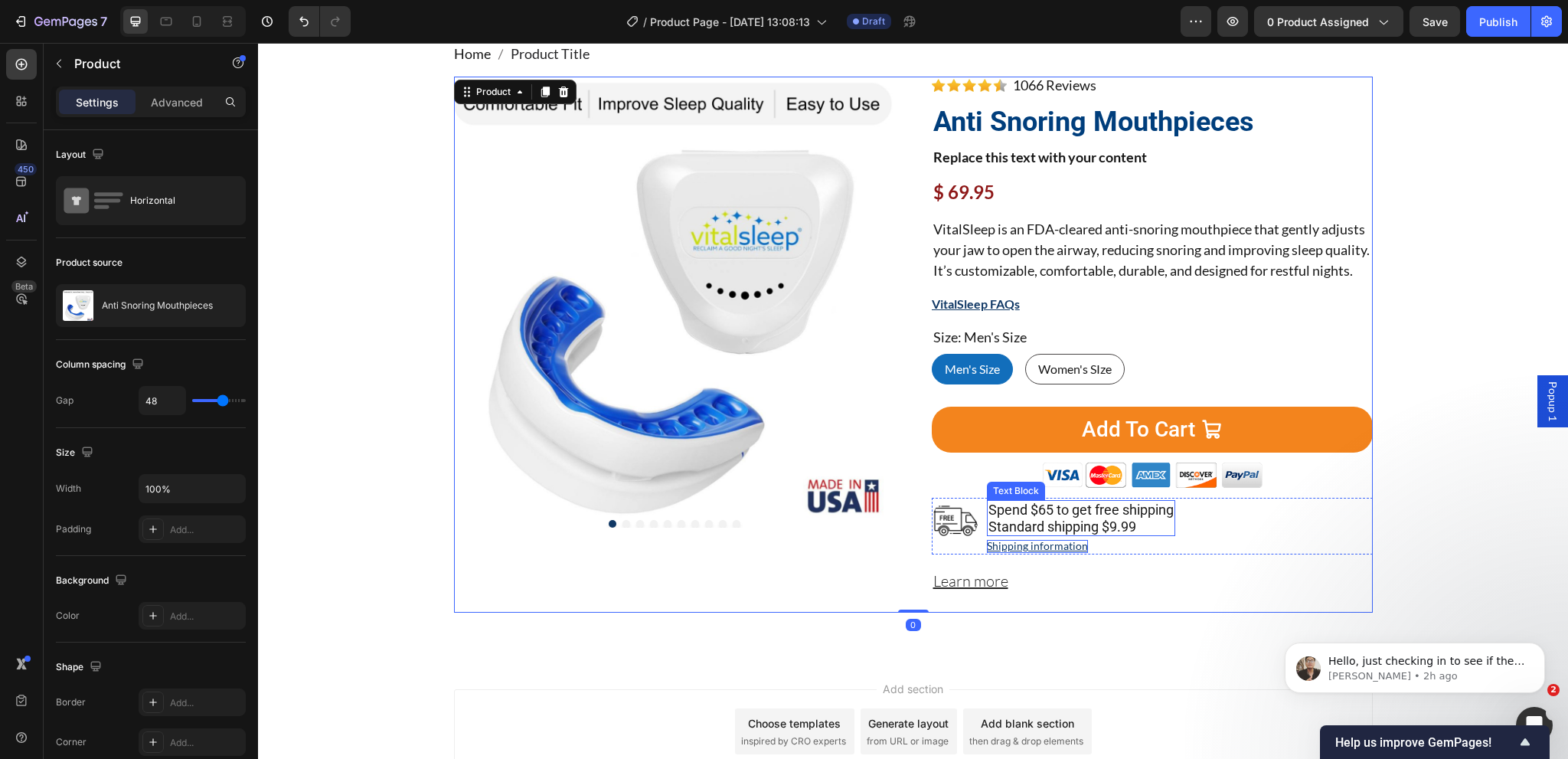
click at [1040, 534] on p "Spend $65 to get free shipping Standard shipping $9.99" at bounding box center [1081, 518] width 185 height 33
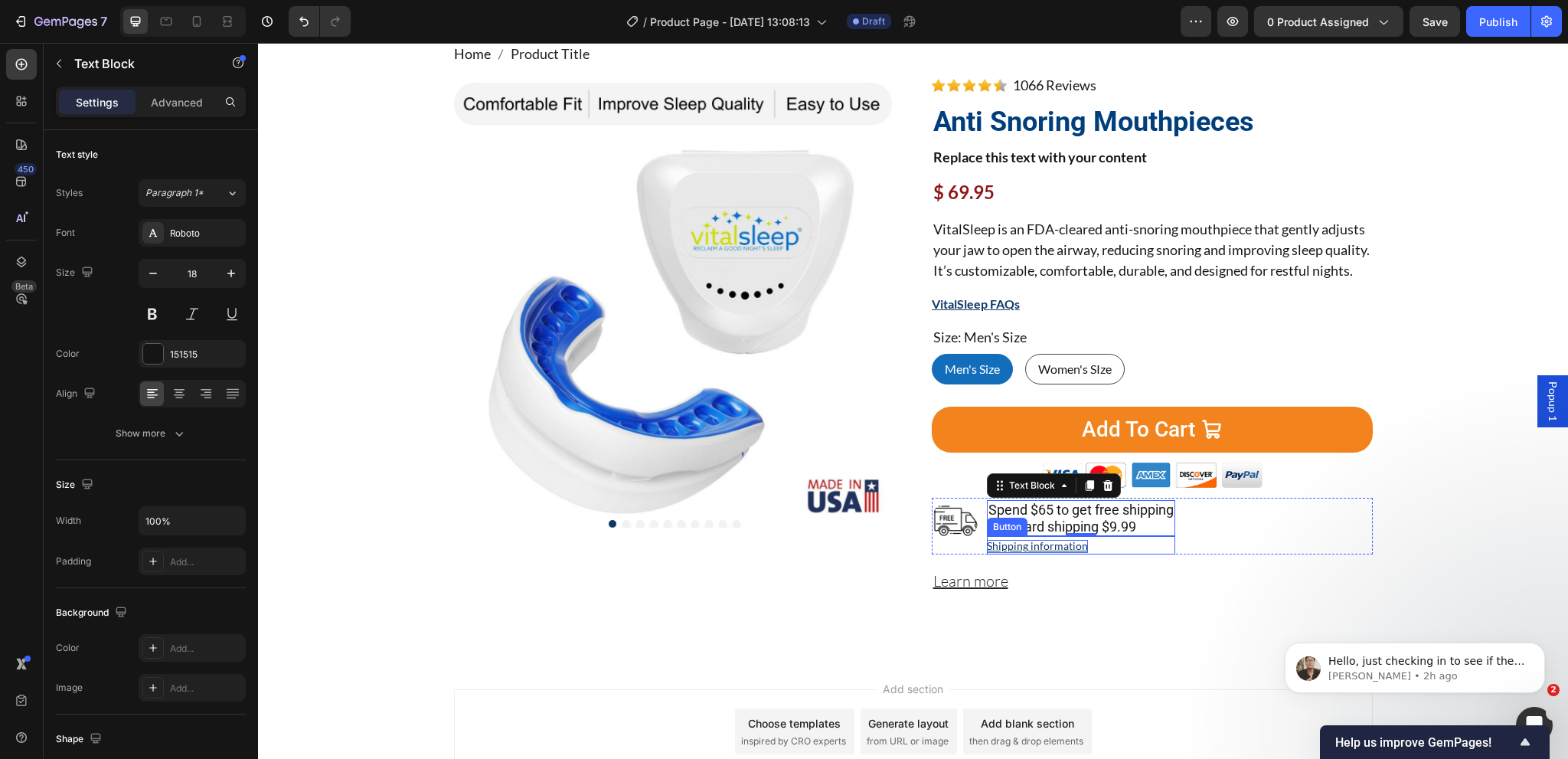
click at [1109, 554] on div "Shipping information Button" at bounding box center [1081, 545] width 189 height 18
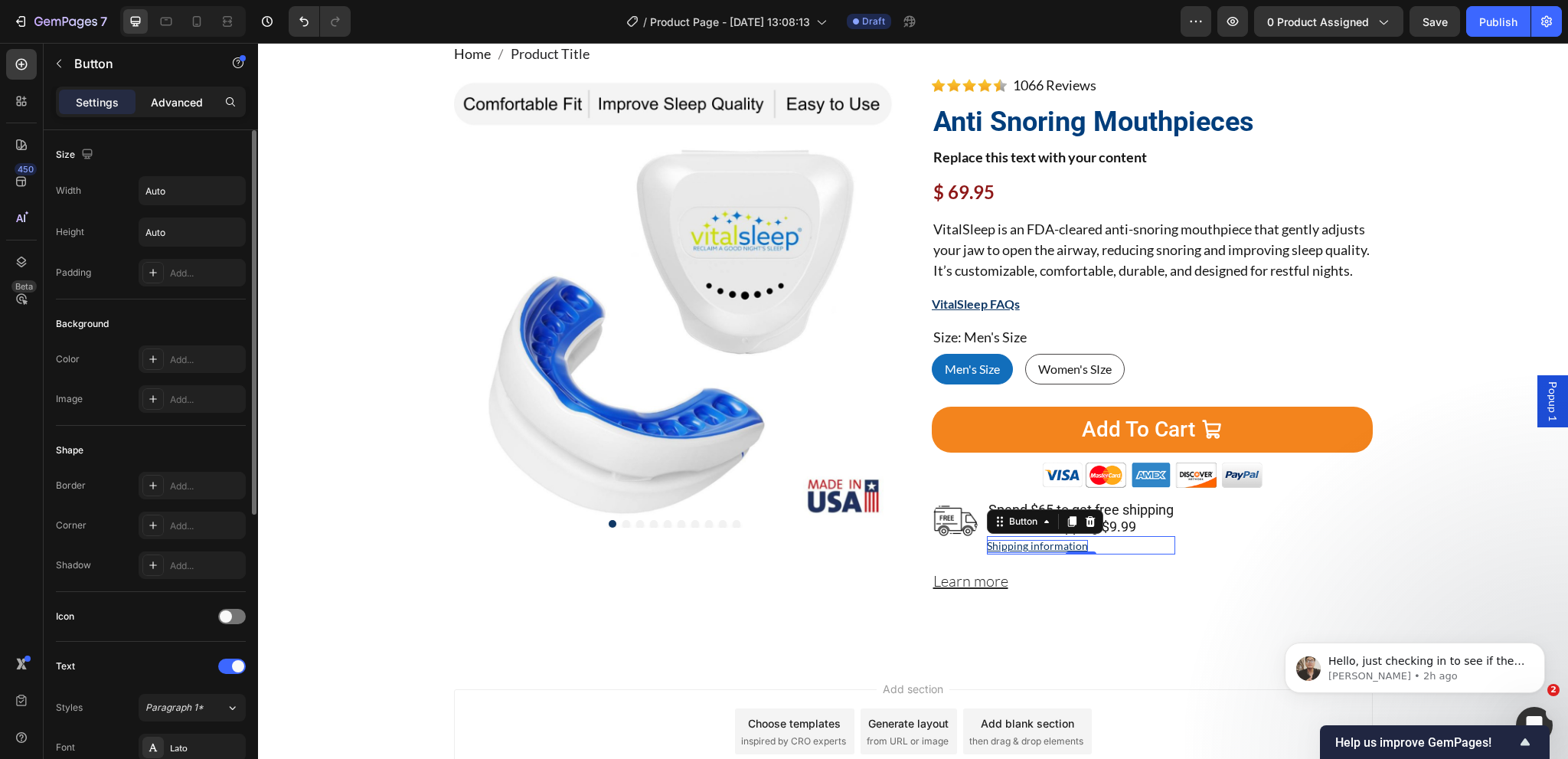
click at [189, 108] on p "Advanced" at bounding box center [177, 102] width 52 height 16
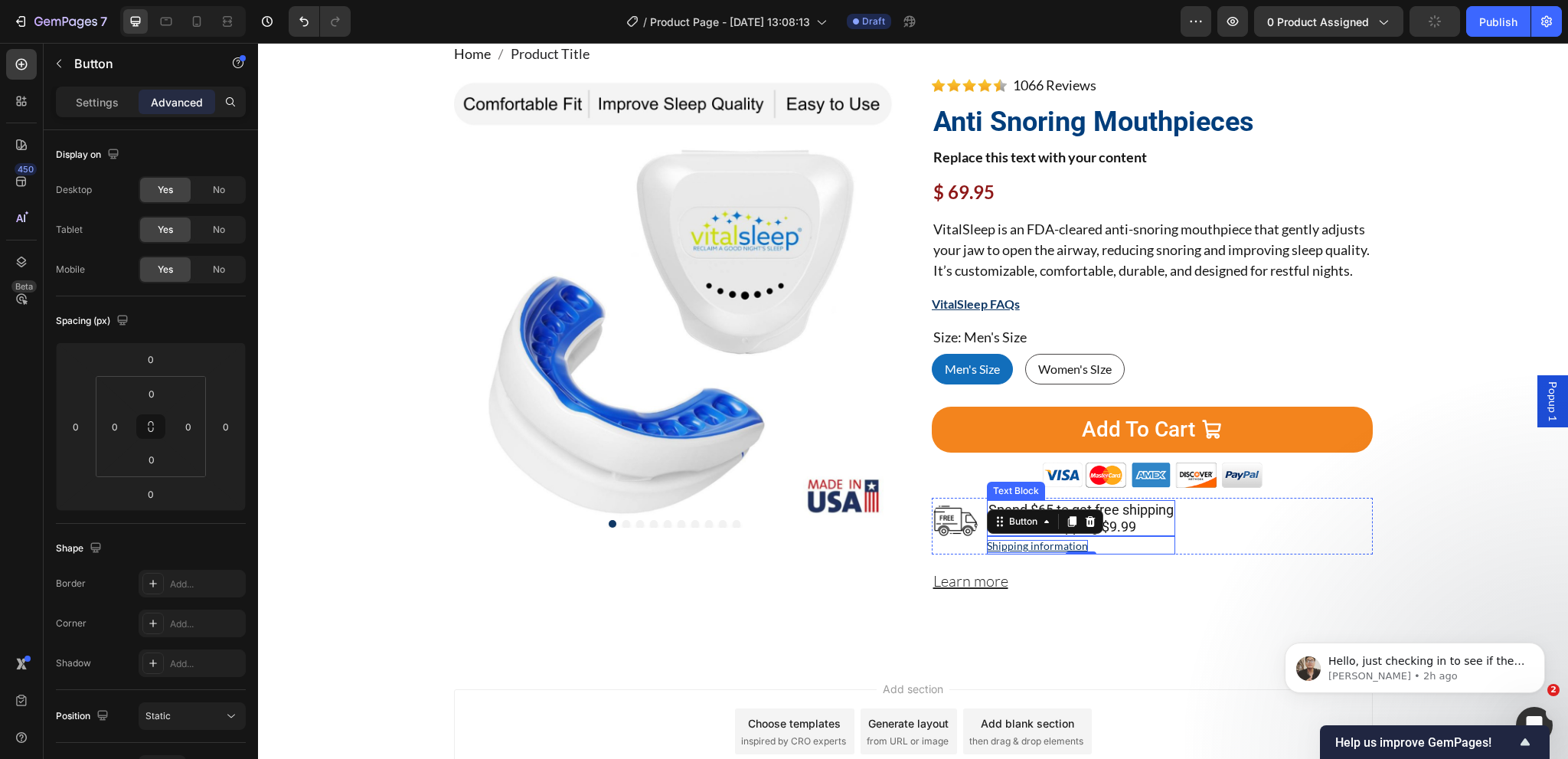
click at [1151, 534] on p "Spend $65 to get free shipping Standard shipping $9.99" at bounding box center [1081, 518] width 185 height 33
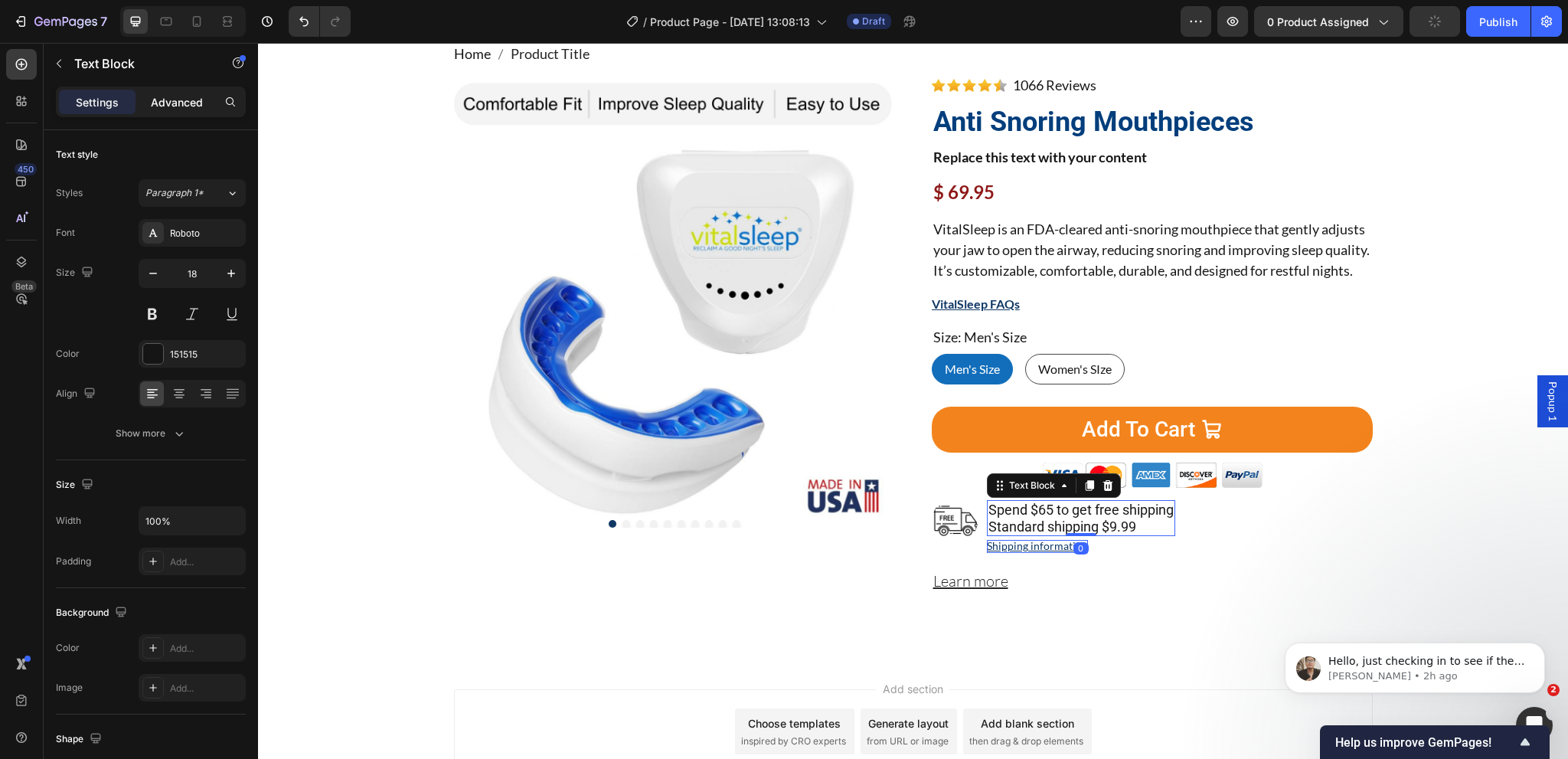
click at [182, 107] on p "Advanced" at bounding box center [177, 102] width 52 height 16
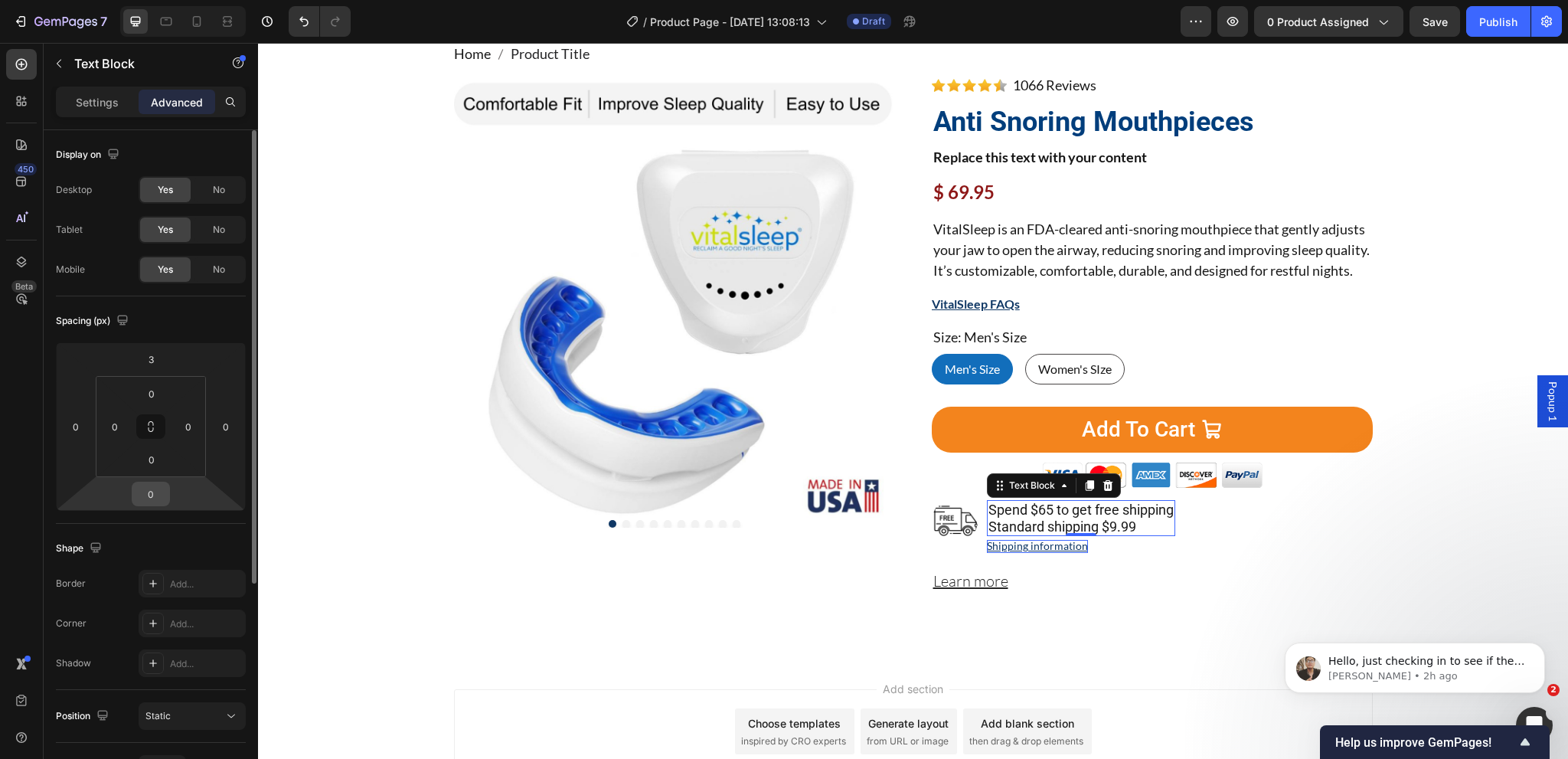
click at [158, 490] on input "0" at bounding box center [150, 494] width 31 height 23
type input "4"
click at [671, 590] on div "Product Images" at bounding box center [674, 347] width 441 height 539
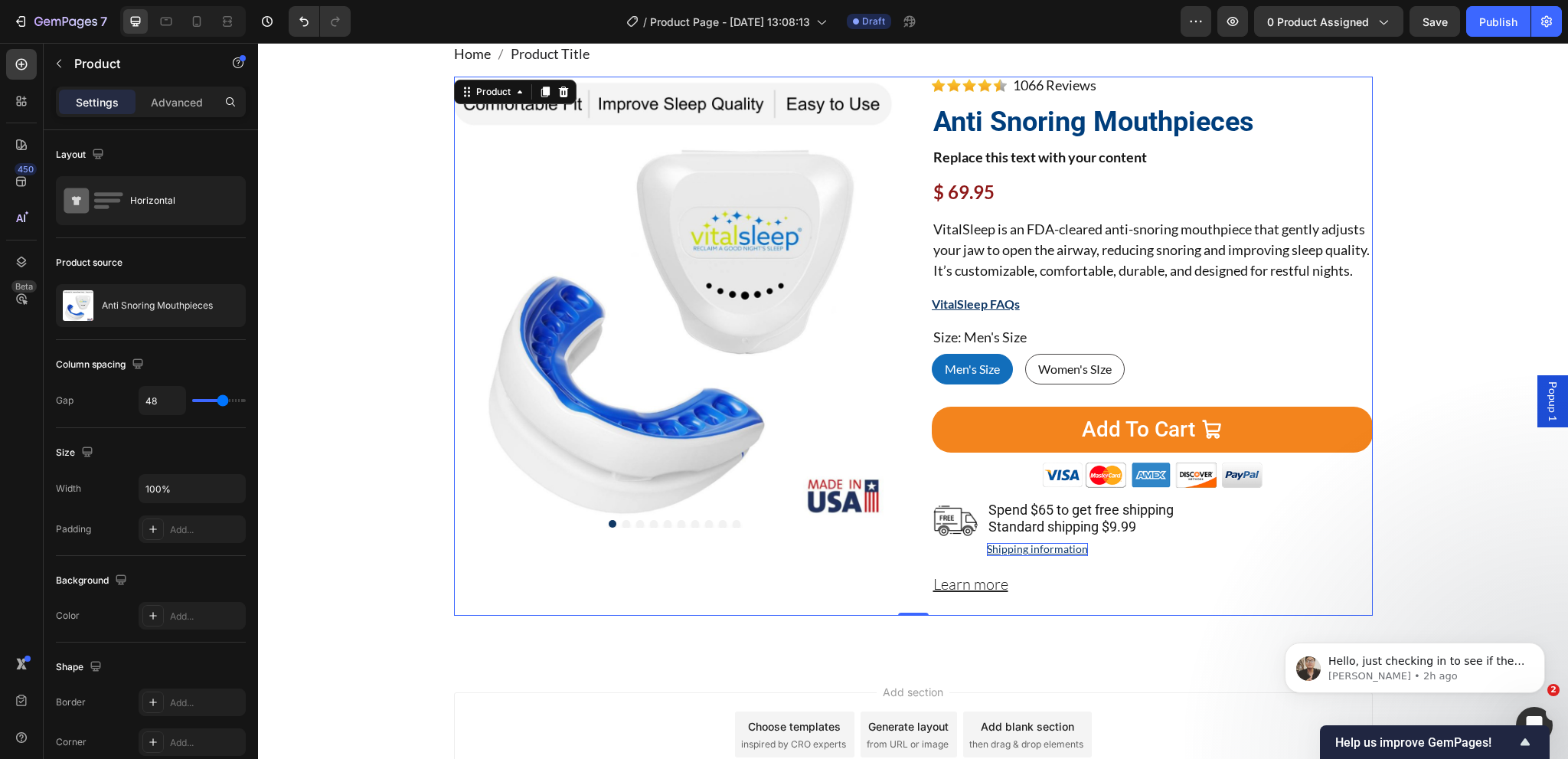
click at [793, 586] on div "Product Images" at bounding box center [674, 347] width 441 height 539
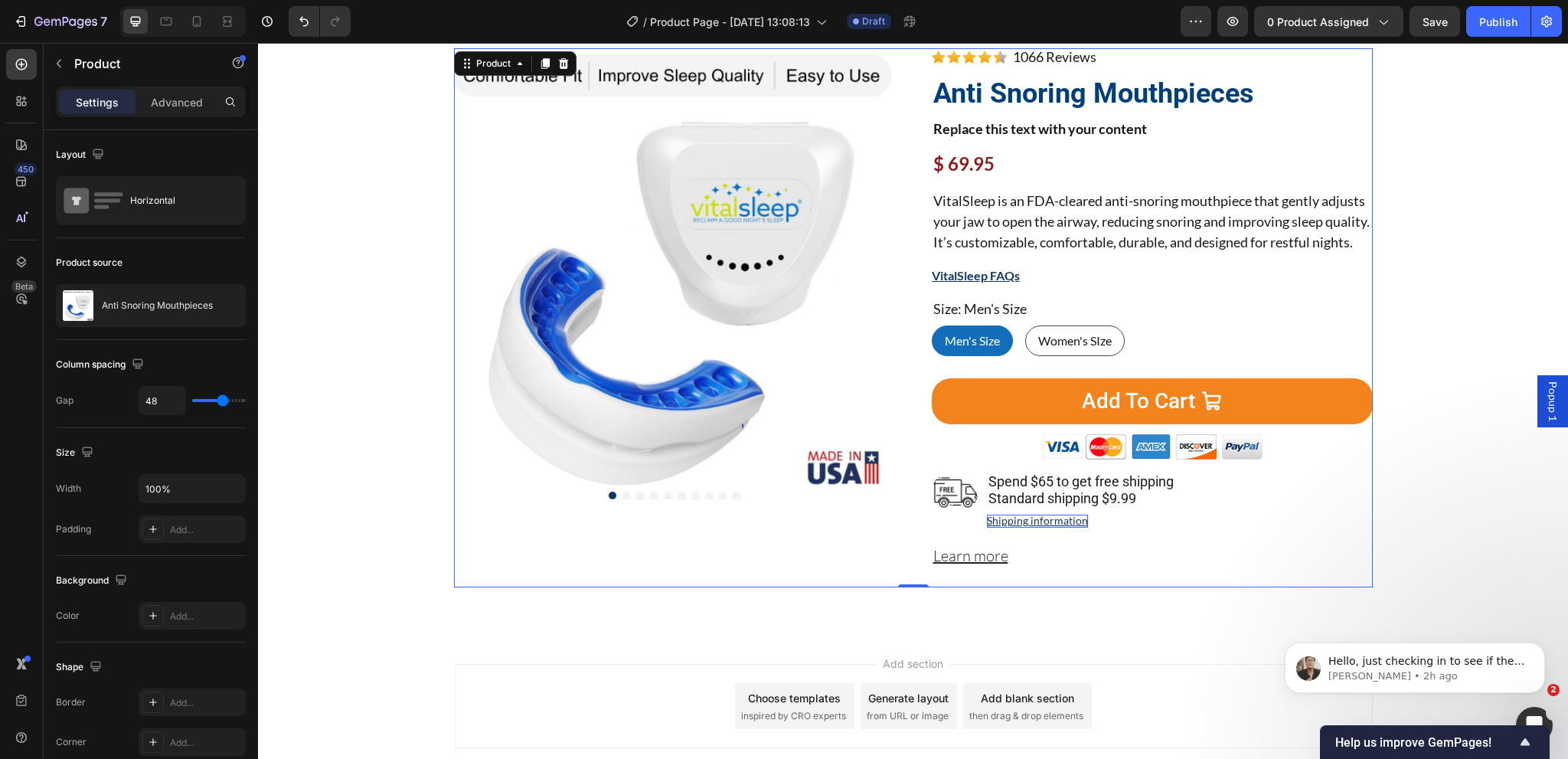
scroll to position [153, 0]
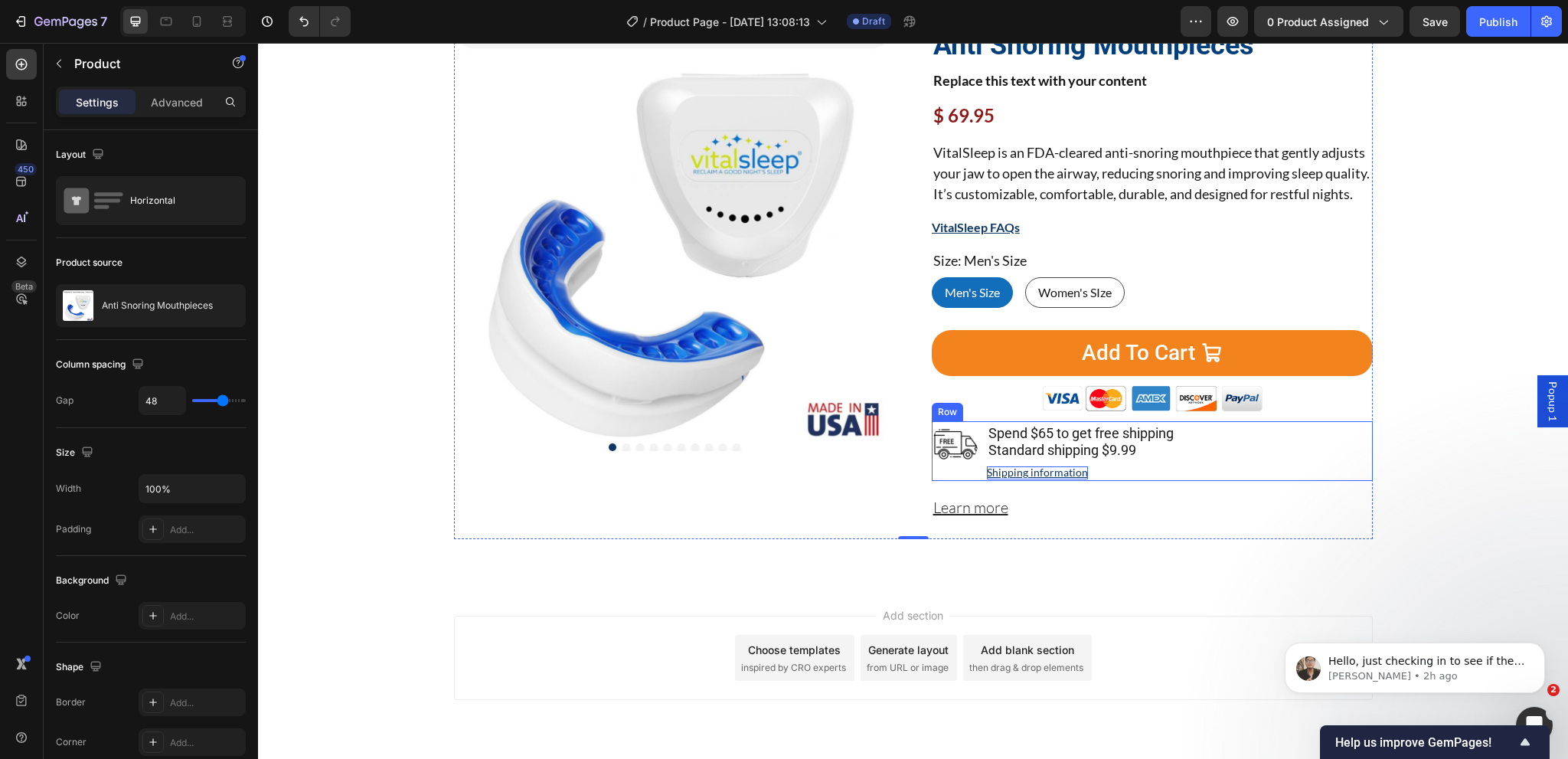
click at [1239, 465] on div "Image Spend $65 to get free shipping Standard shipping $9.99 Text Block Shippin…" at bounding box center [1152, 452] width 441 height 60
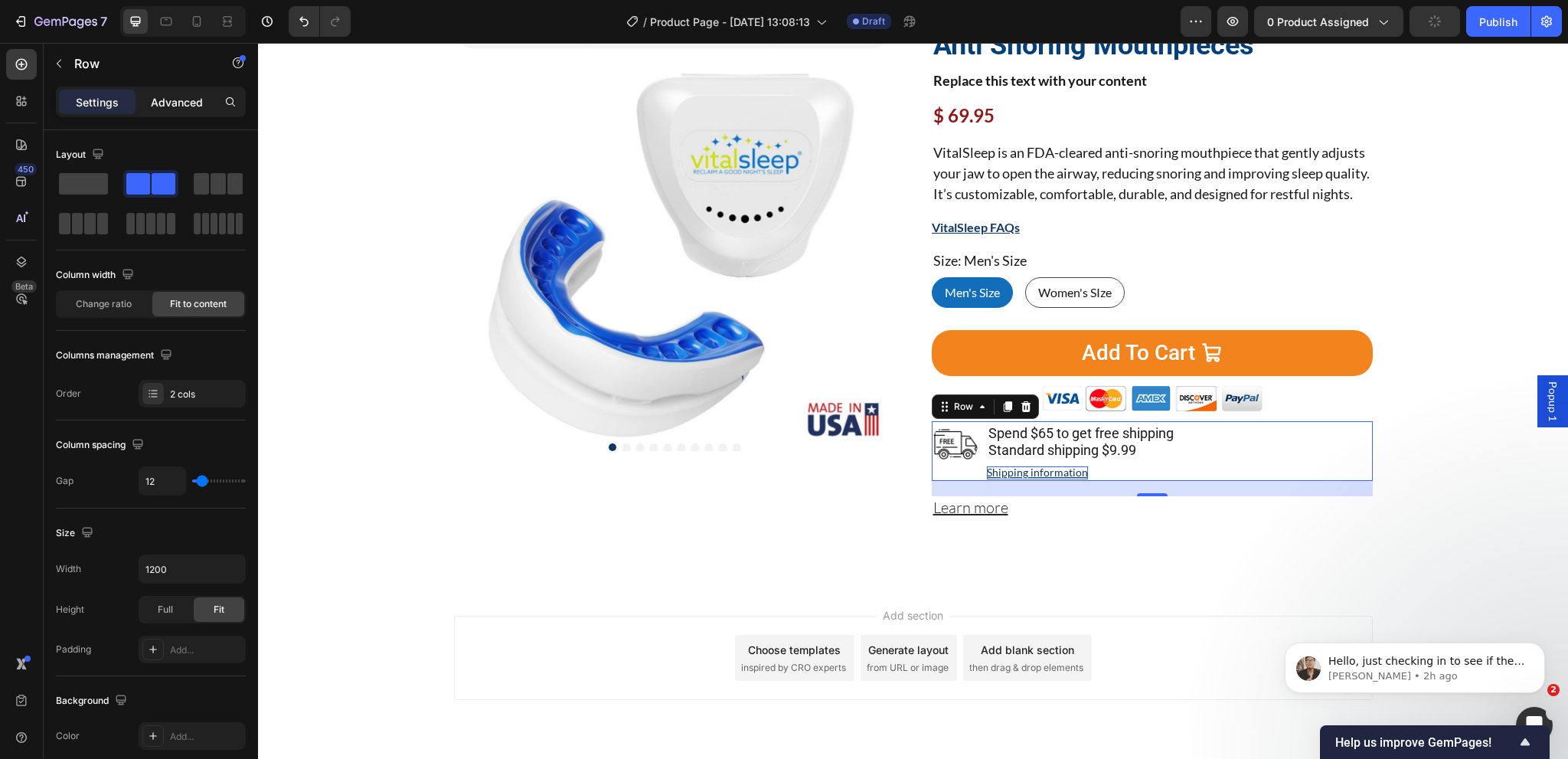
click at [184, 104] on p "Advanced" at bounding box center [177, 102] width 52 height 16
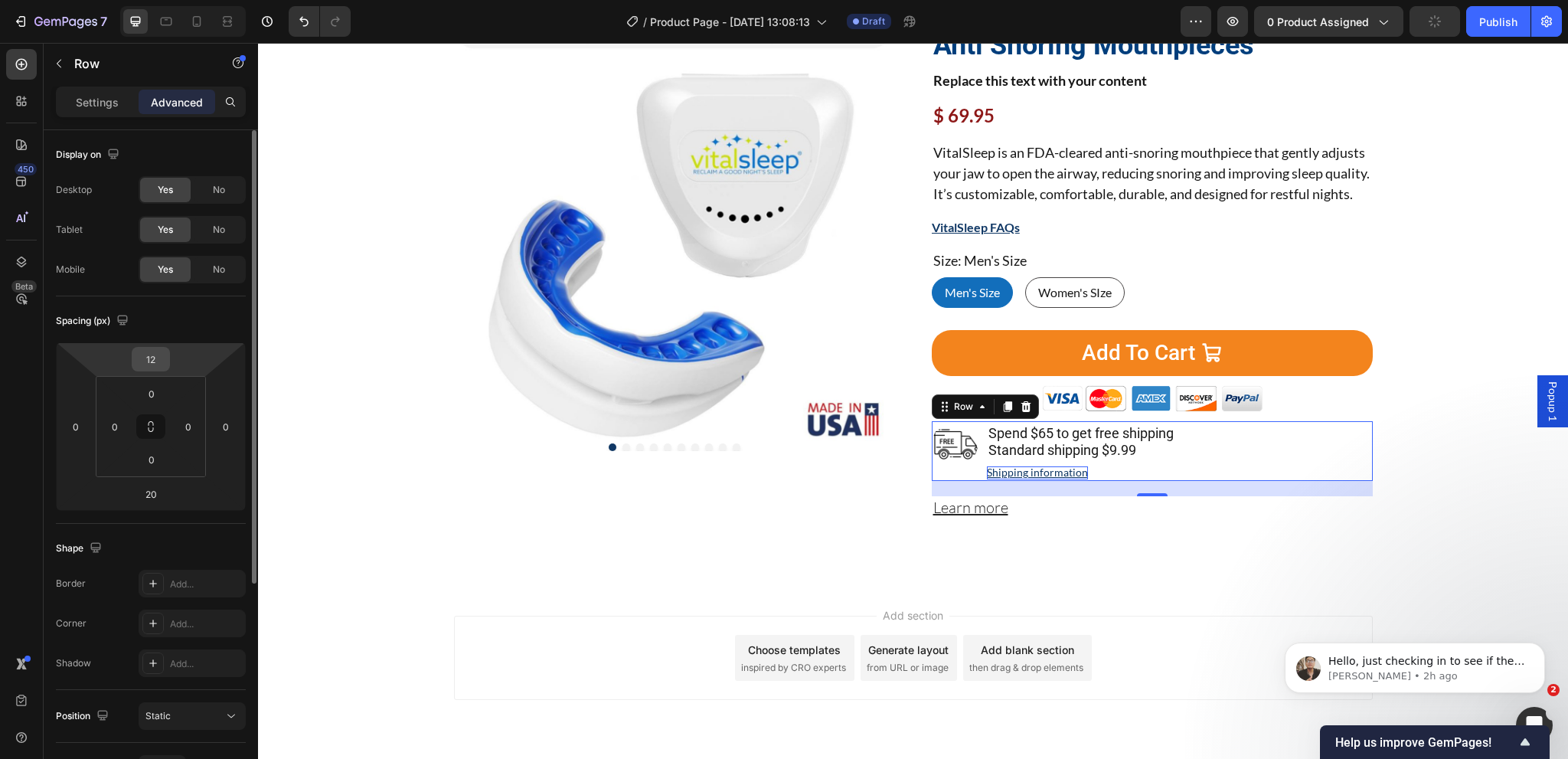
click at [158, 361] on input "12" at bounding box center [150, 360] width 31 height 23
type input "24"
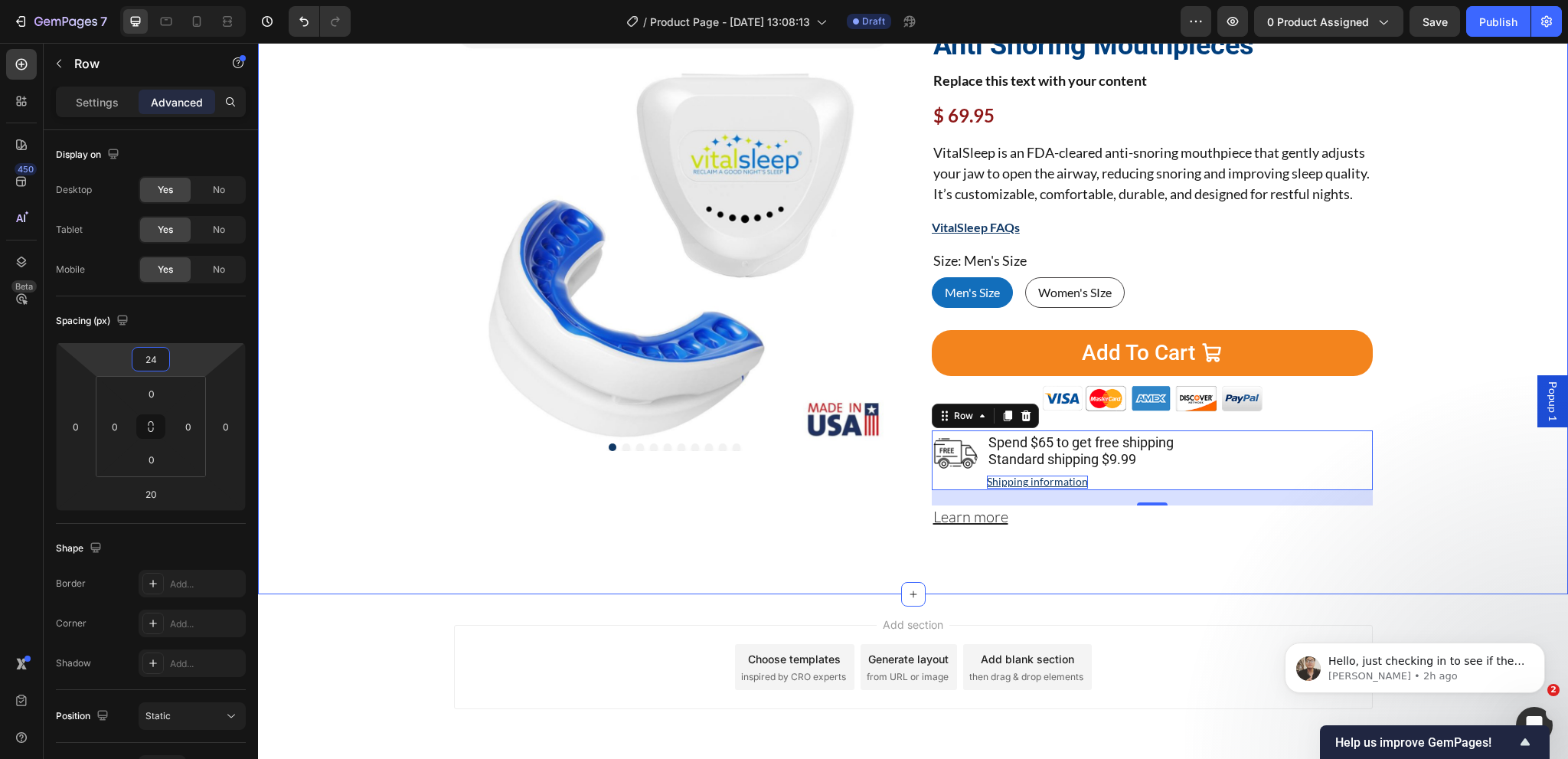
click at [328, 536] on div "Home Product Title Breadcrumb Product Images Image 1066 Reviews Button Advanced…" at bounding box center [913, 258] width 1287 height 581
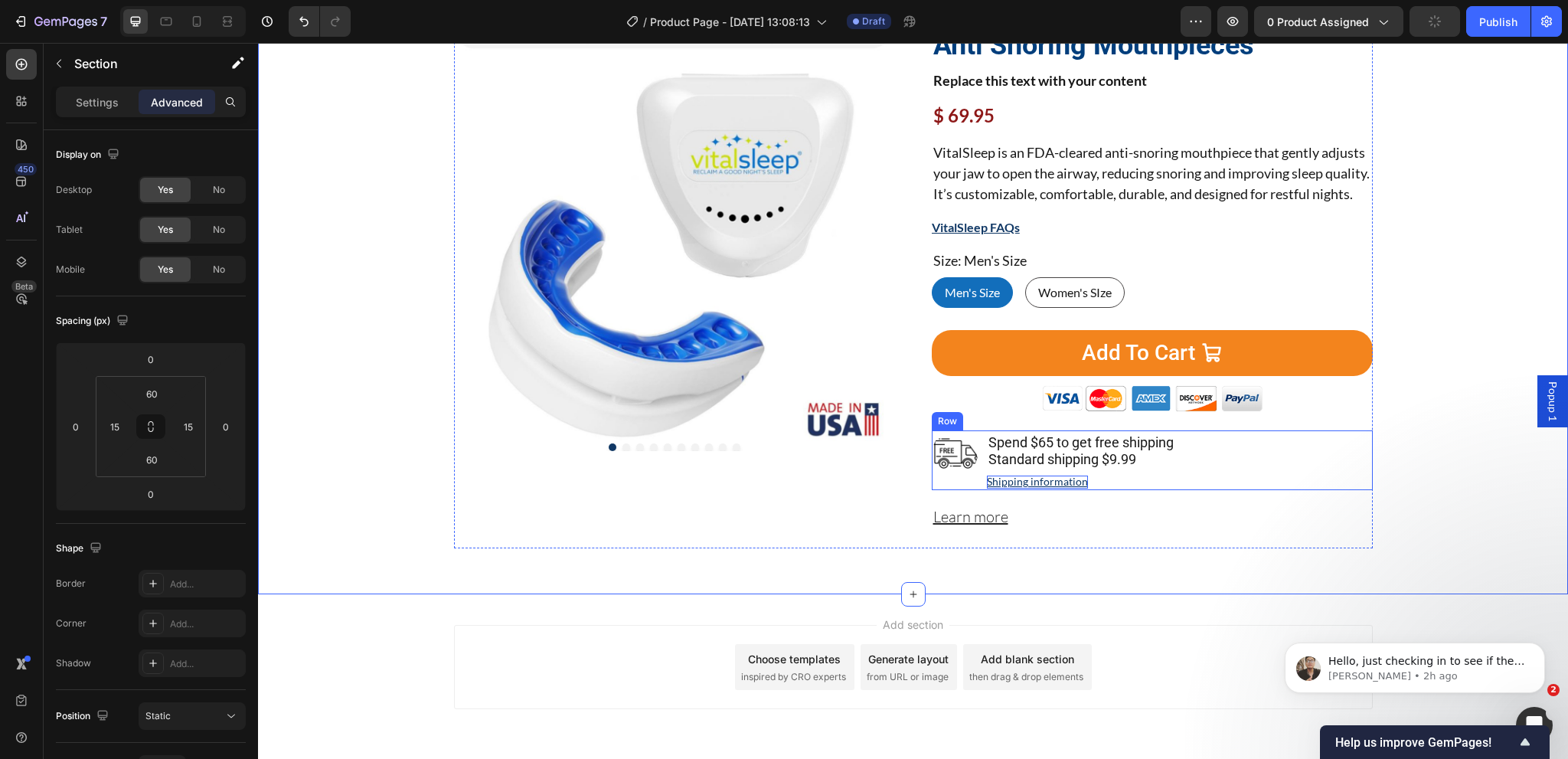
click at [946, 490] on div "Image" at bounding box center [955, 461] width 46 height 60
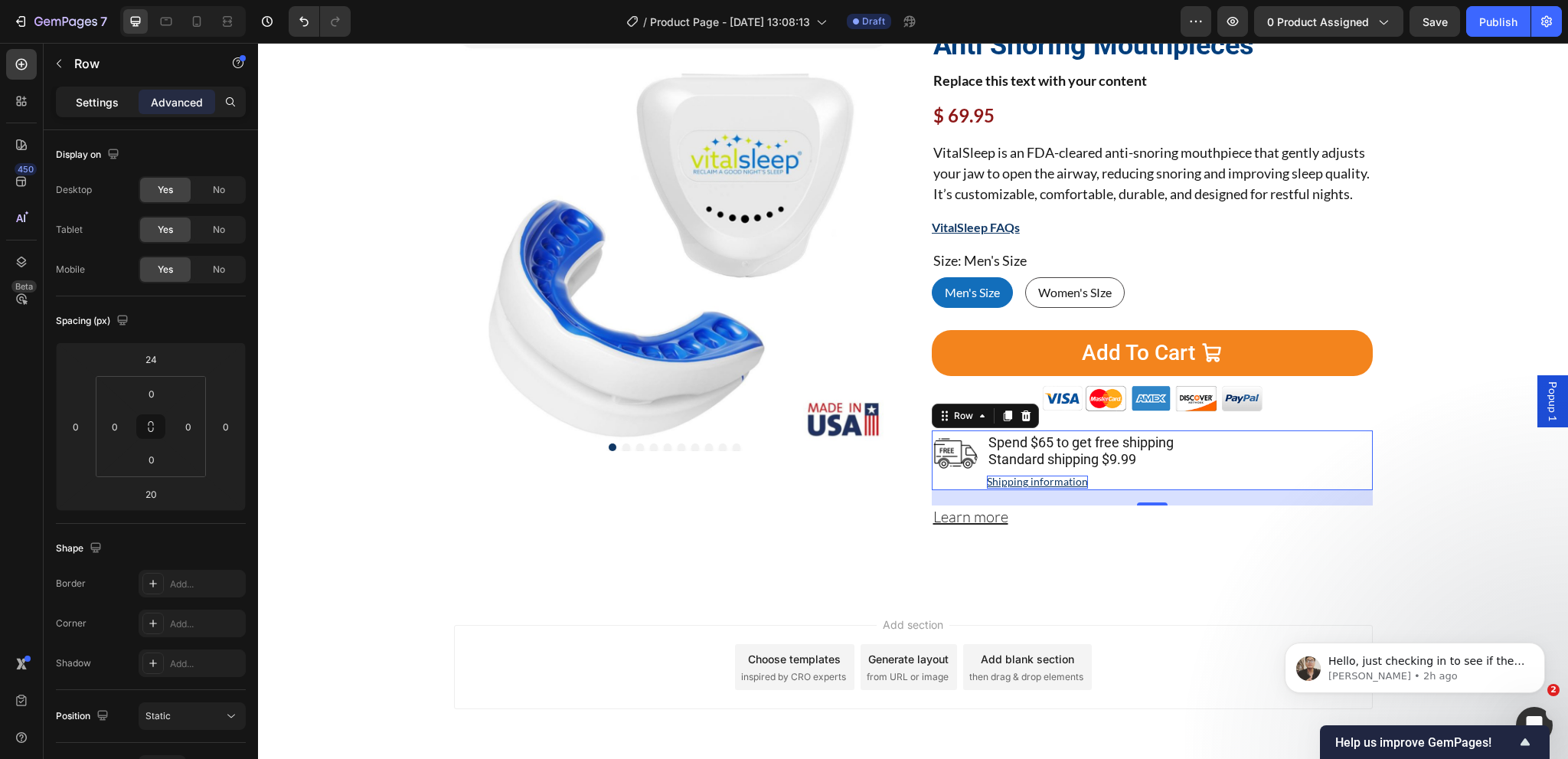
click at [89, 89] on div "Settings" at bounding box center [98, 101] width 77 height 24
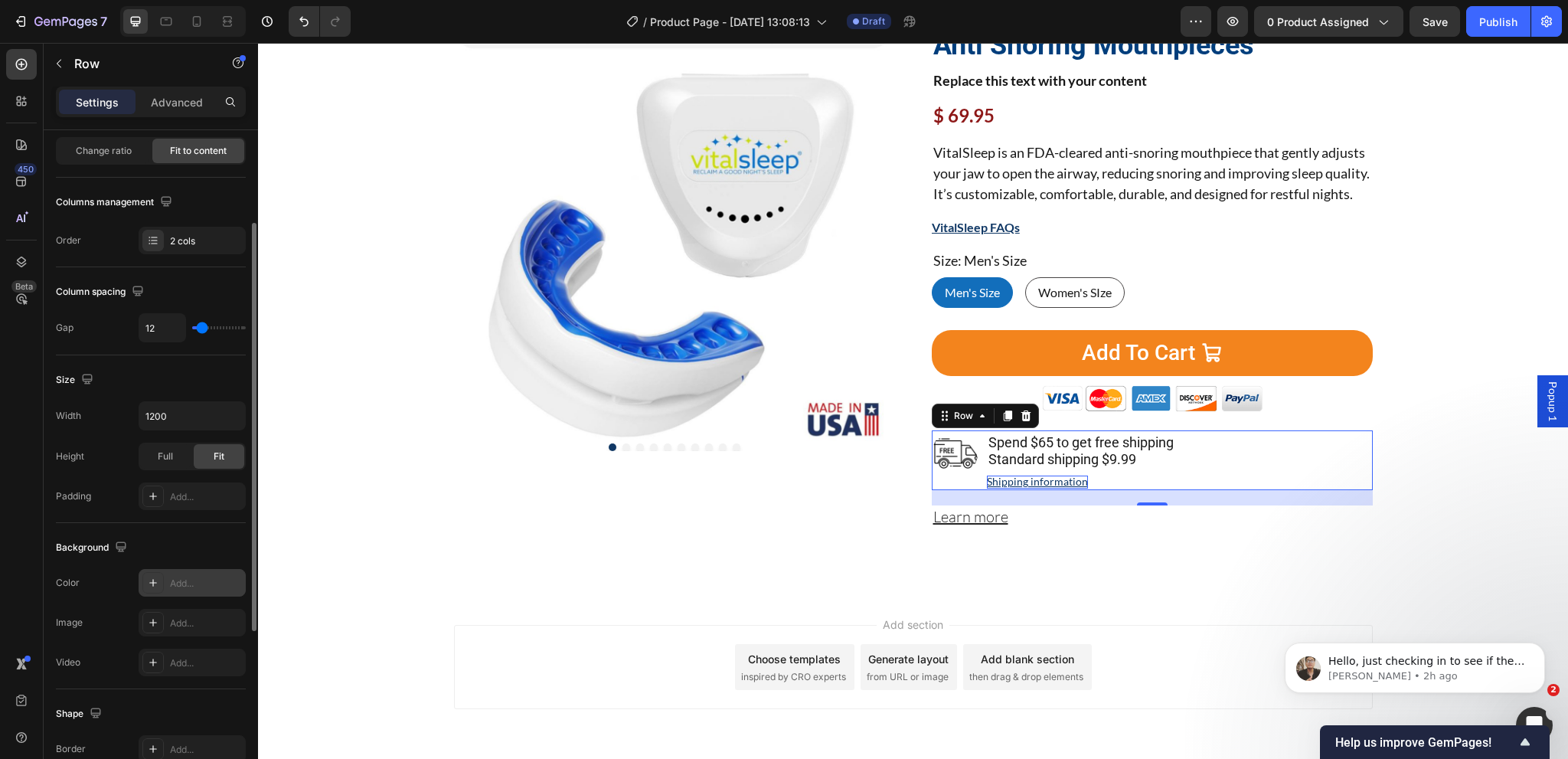
click at [178, 584] on div "Add..." at bounding box center [206, 584] width 72 height 14
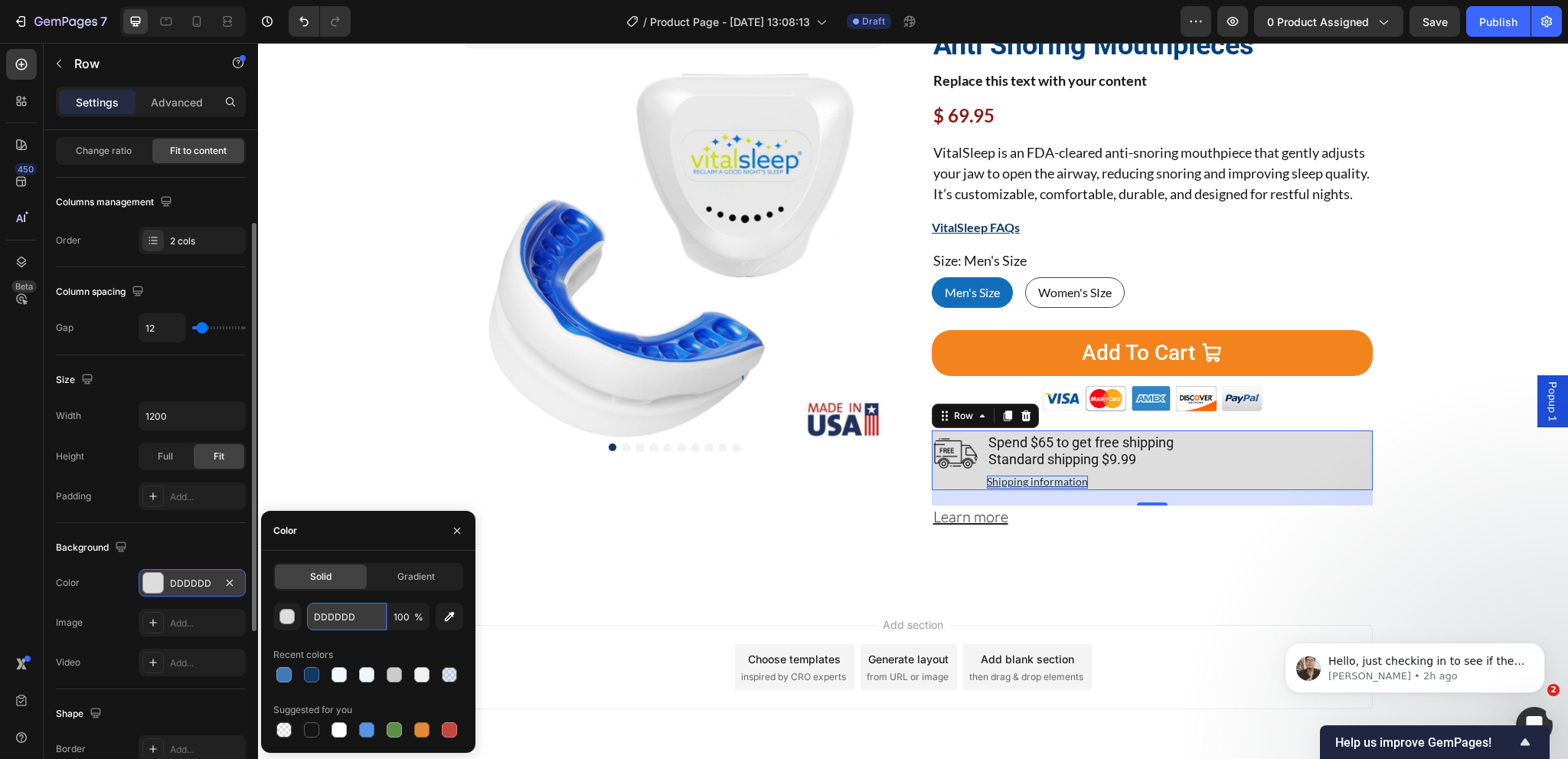
click at [344, 617] on input "DDDDDD" at bounding box center [346, 616] width 79 height 28
paste input "#103865"
type input "#103865"
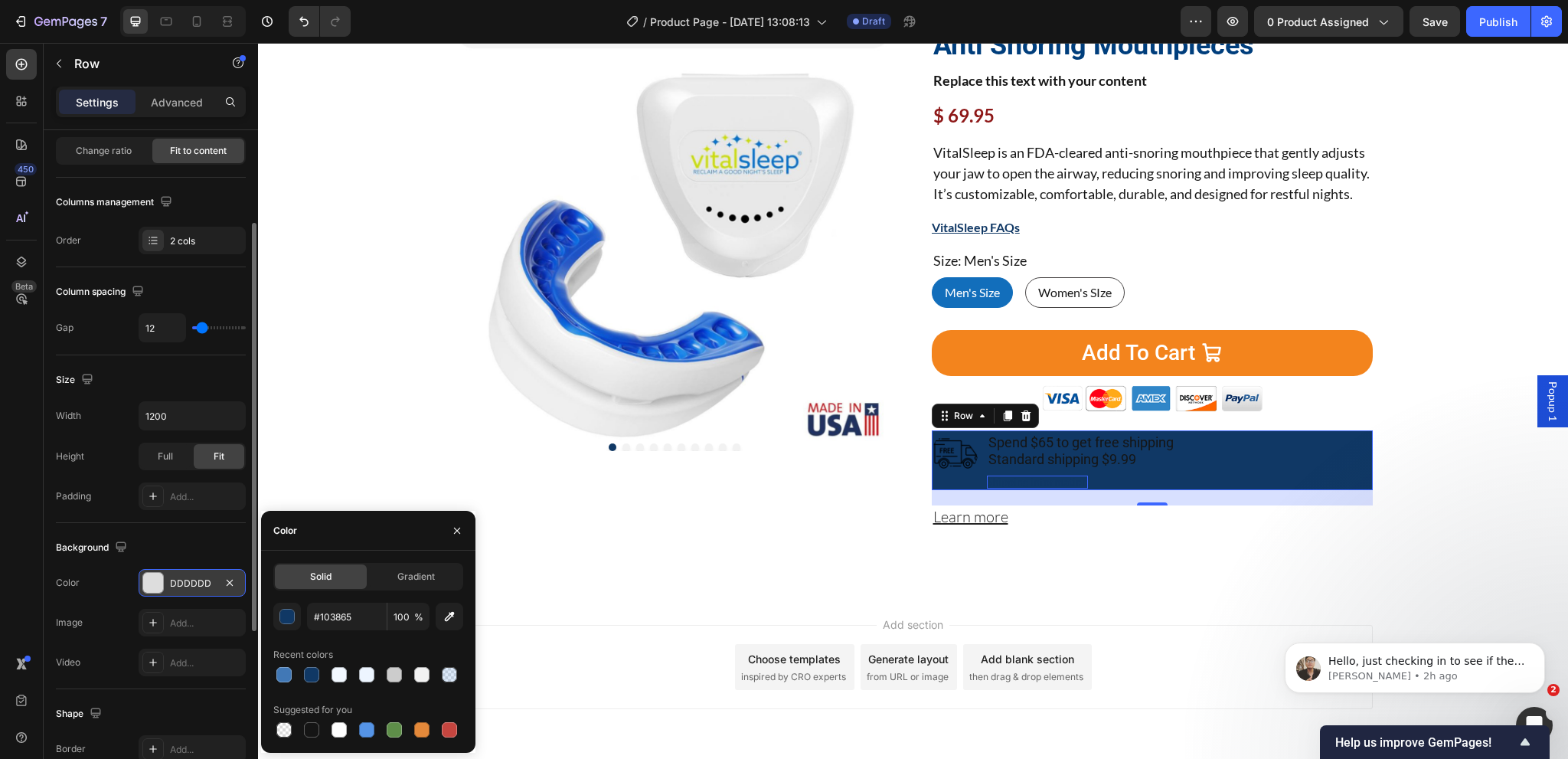
click at [182, 559] on div "Background The changes might be hidden by the video. Color DDDDDD Image Add... …" at bounding box center [151, 606] width 190 height 166
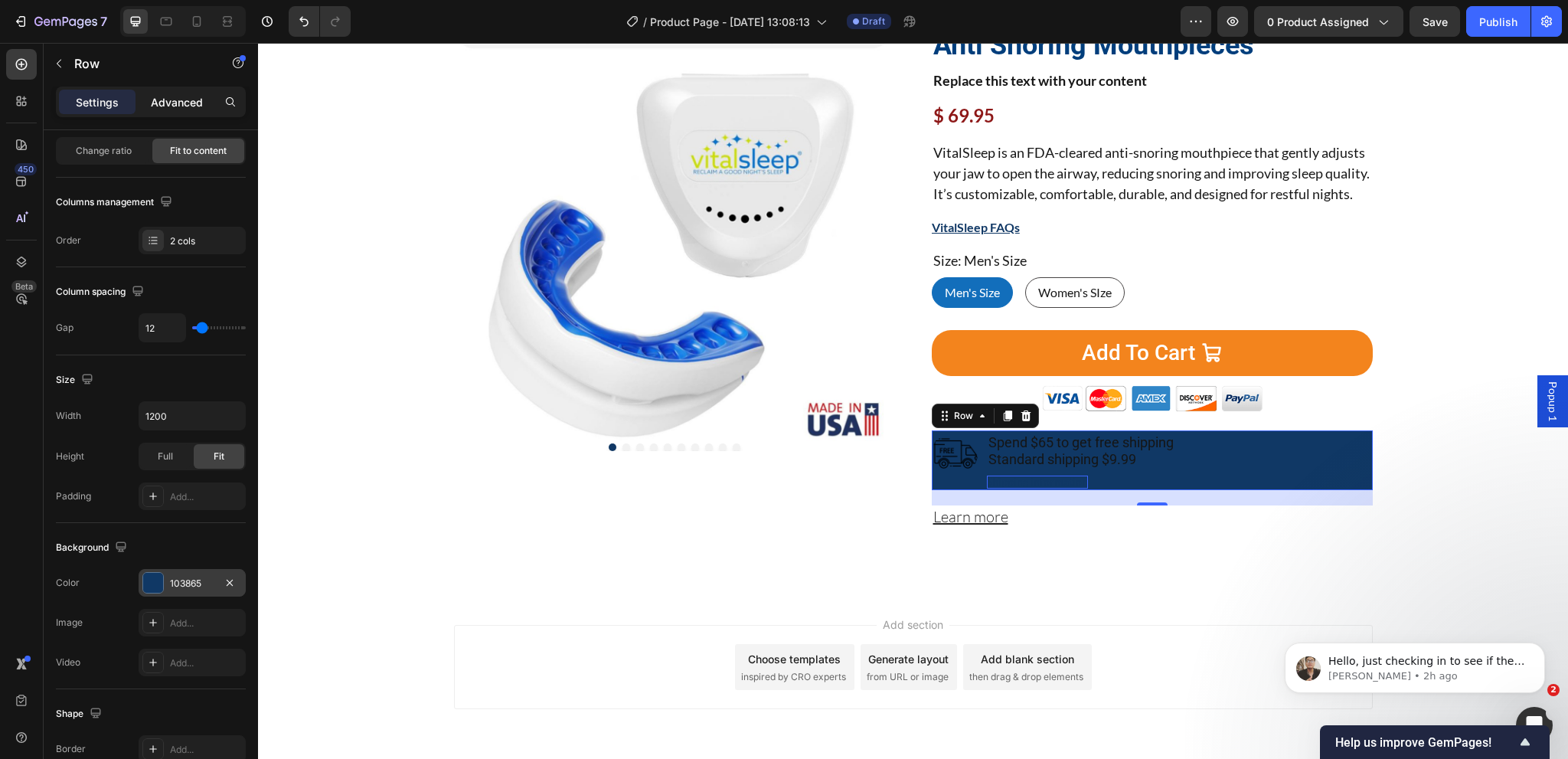
click at [171, 94] on p "Advanced" at bounding box center [177, 102] width 52 height 16
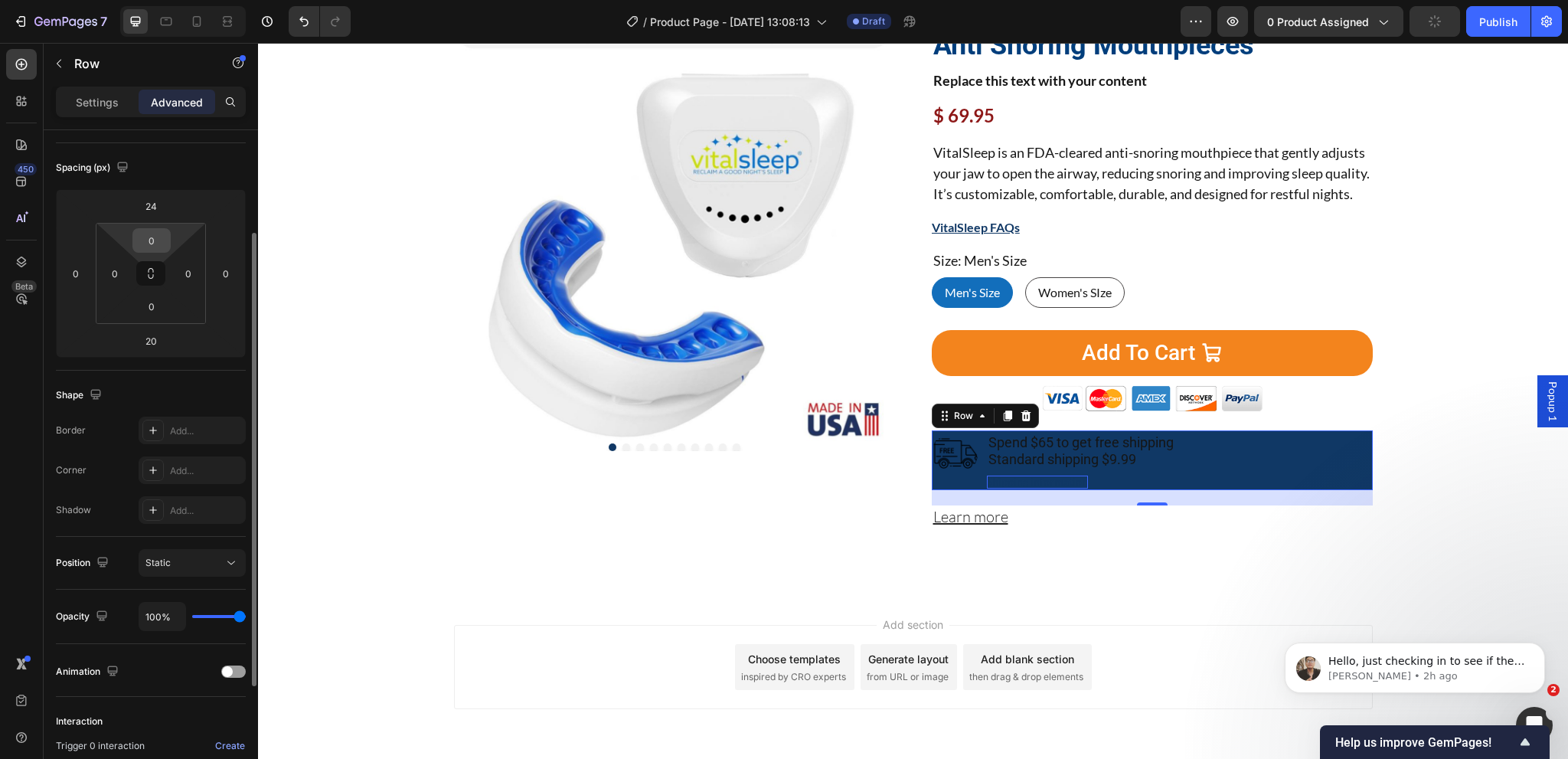
click at [154, 240] on input "0" at bounding box center [151, 240] width 31 height 23
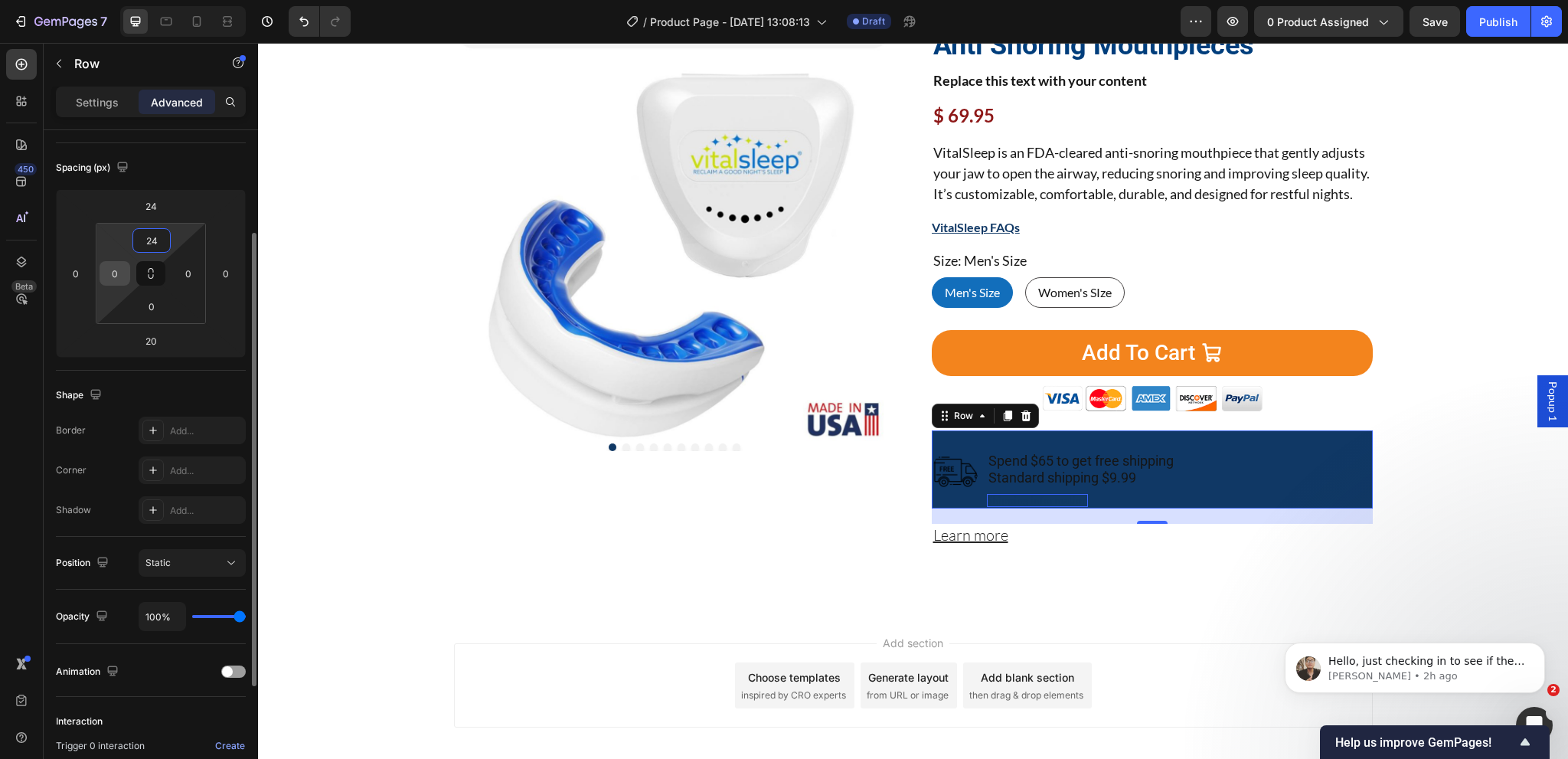
type input "24"
click at [114, 268] on input "0" at bounding box center [115, 274] width 23 height 23
click at [116, 275] on input "240" at bounding box center [115, 274] width 23 height 23
type input "24"
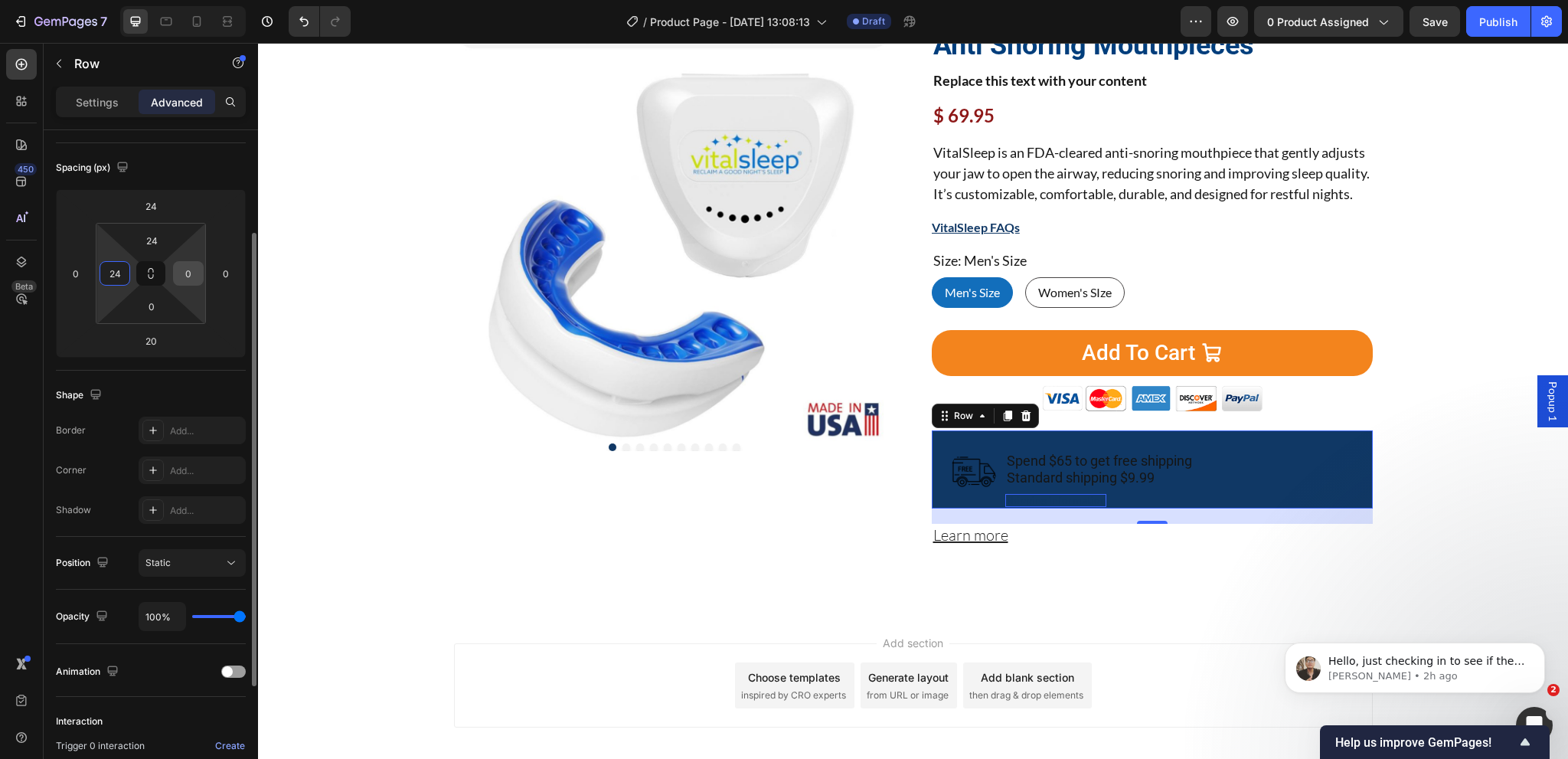
click at [193, 270] on input "0" at bounding box center [189, 274] width 23 height 23
type input "24"
click at [153, 301] on input "0" at bounding box center [151, 306] width 31 height 23
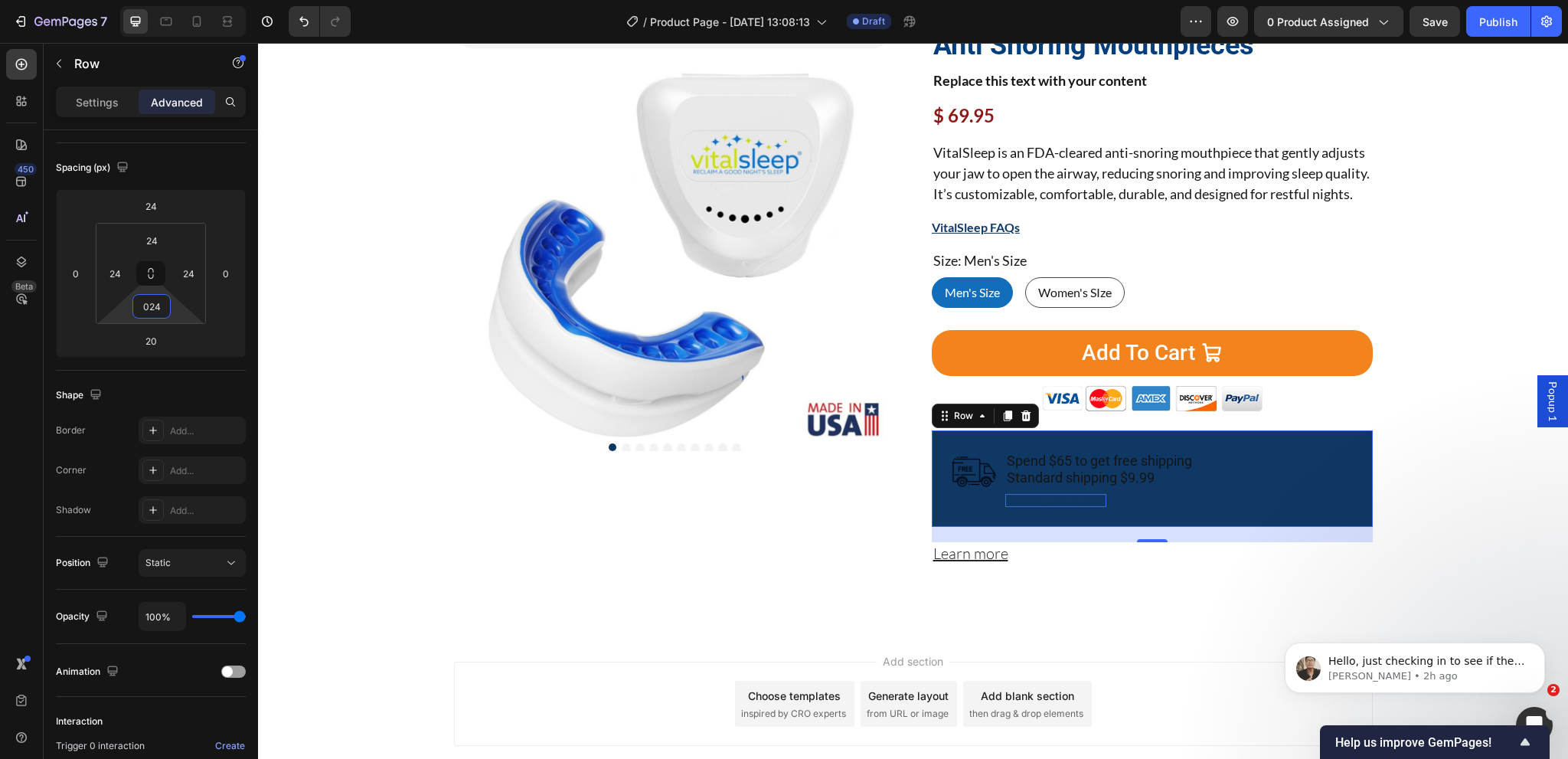
click at [997, 502] on div "Image Spend $65 to get free shipping Standard shipping $9.99 Text Block Shippin…" at bounding box center [1152, 479] width 441 height 97
type input "24"
click at [1057, 507] on p "Shipping information" at bounding box center [1056, 501] width 101 height 13
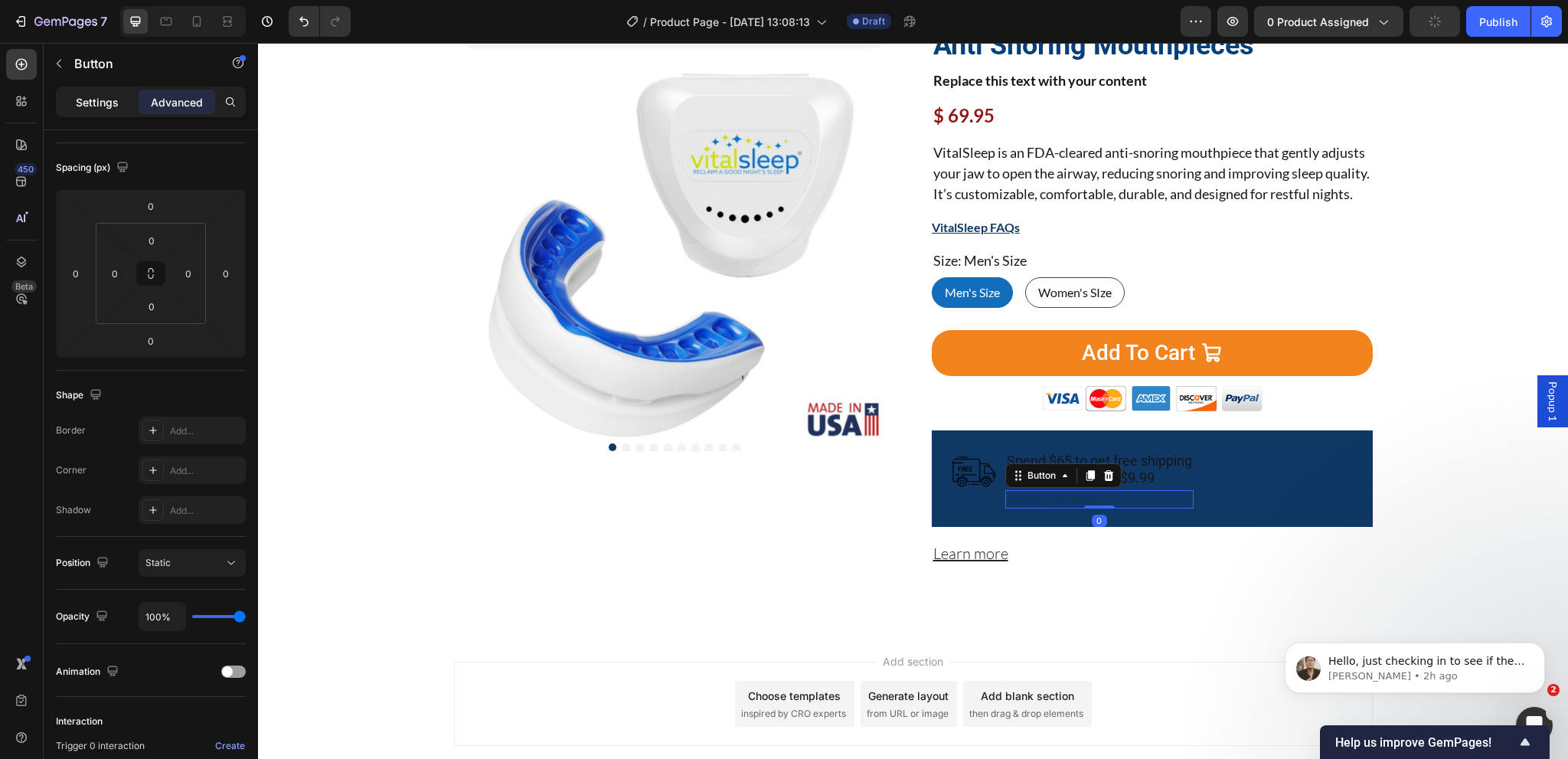
scroll to position [0, 0]
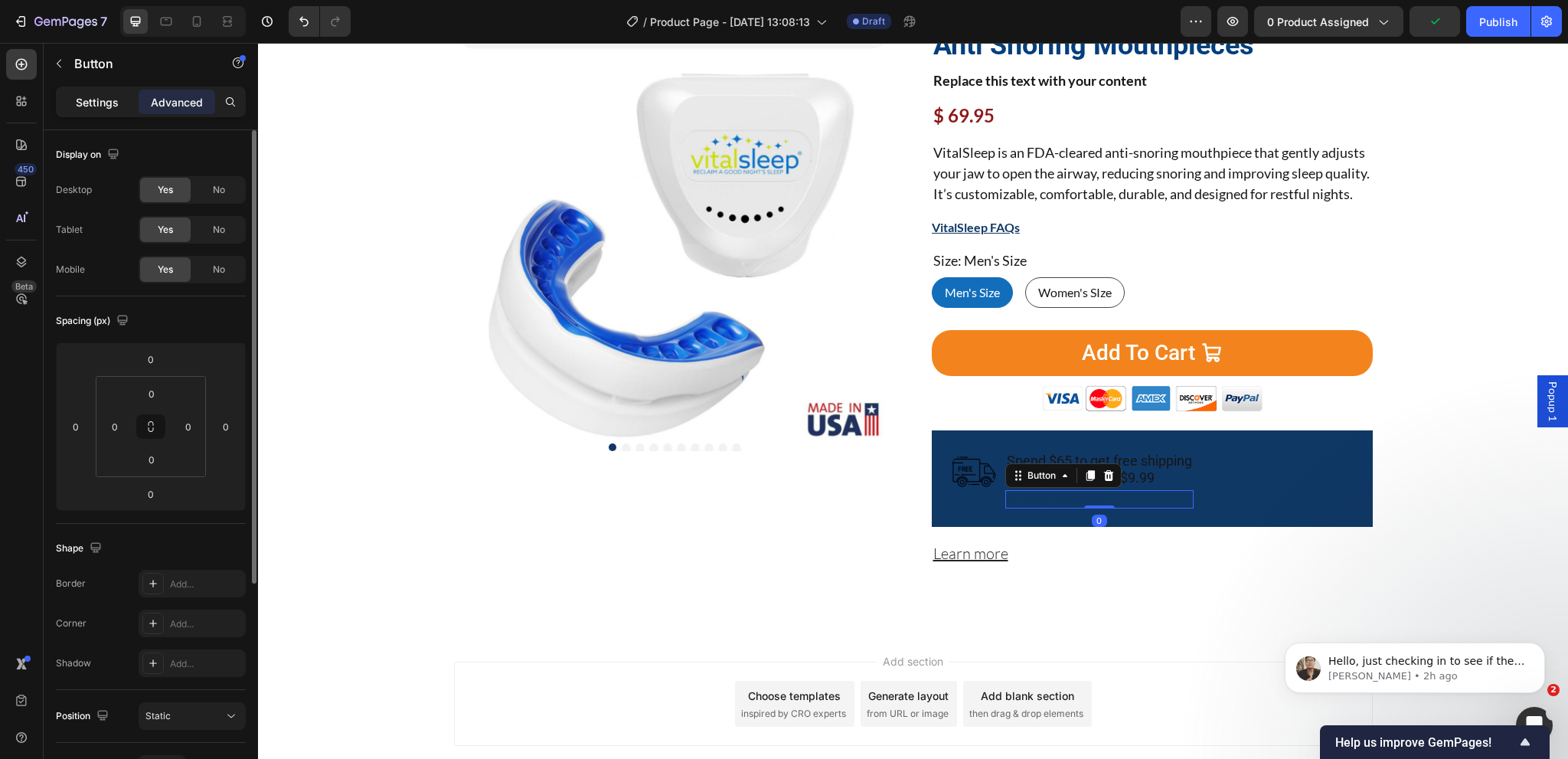
click at [96, 108] on p "Settings" at bounding box center [97, 102] width 43 height 16
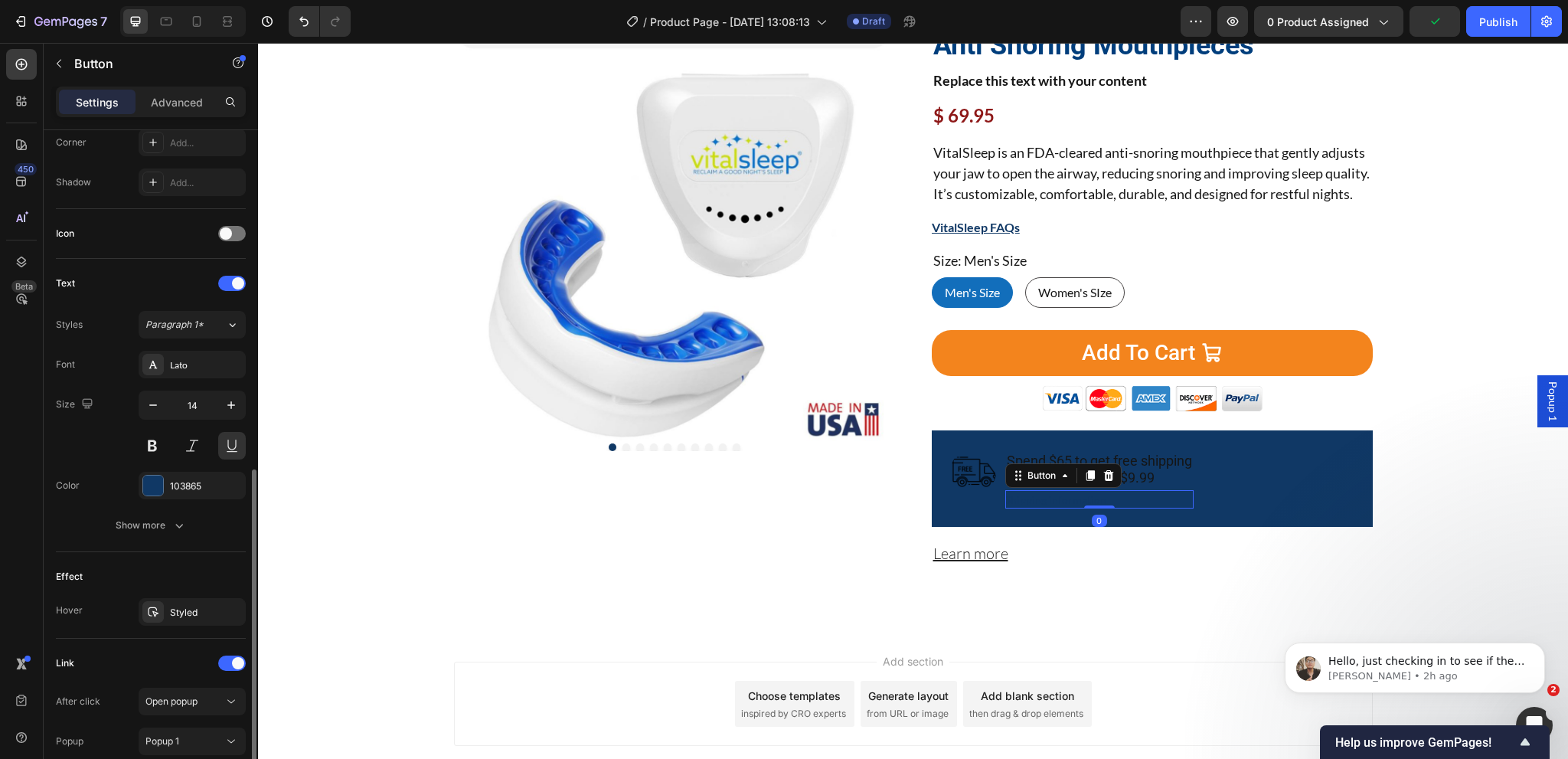
scroll to position [459, 0]
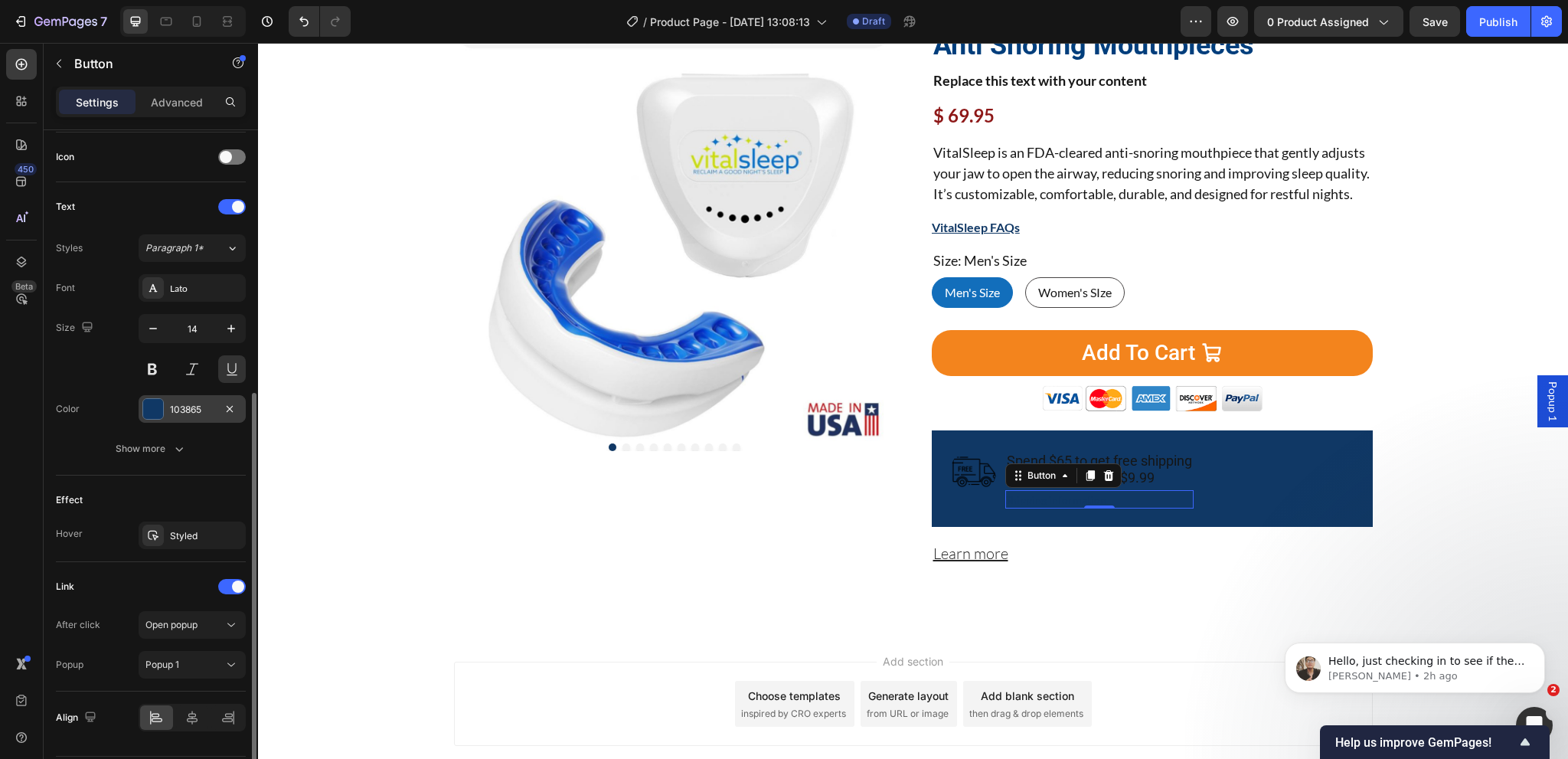
click at [193, 408] on div "103865" at bounding box center [192, 410] width 44 height 14
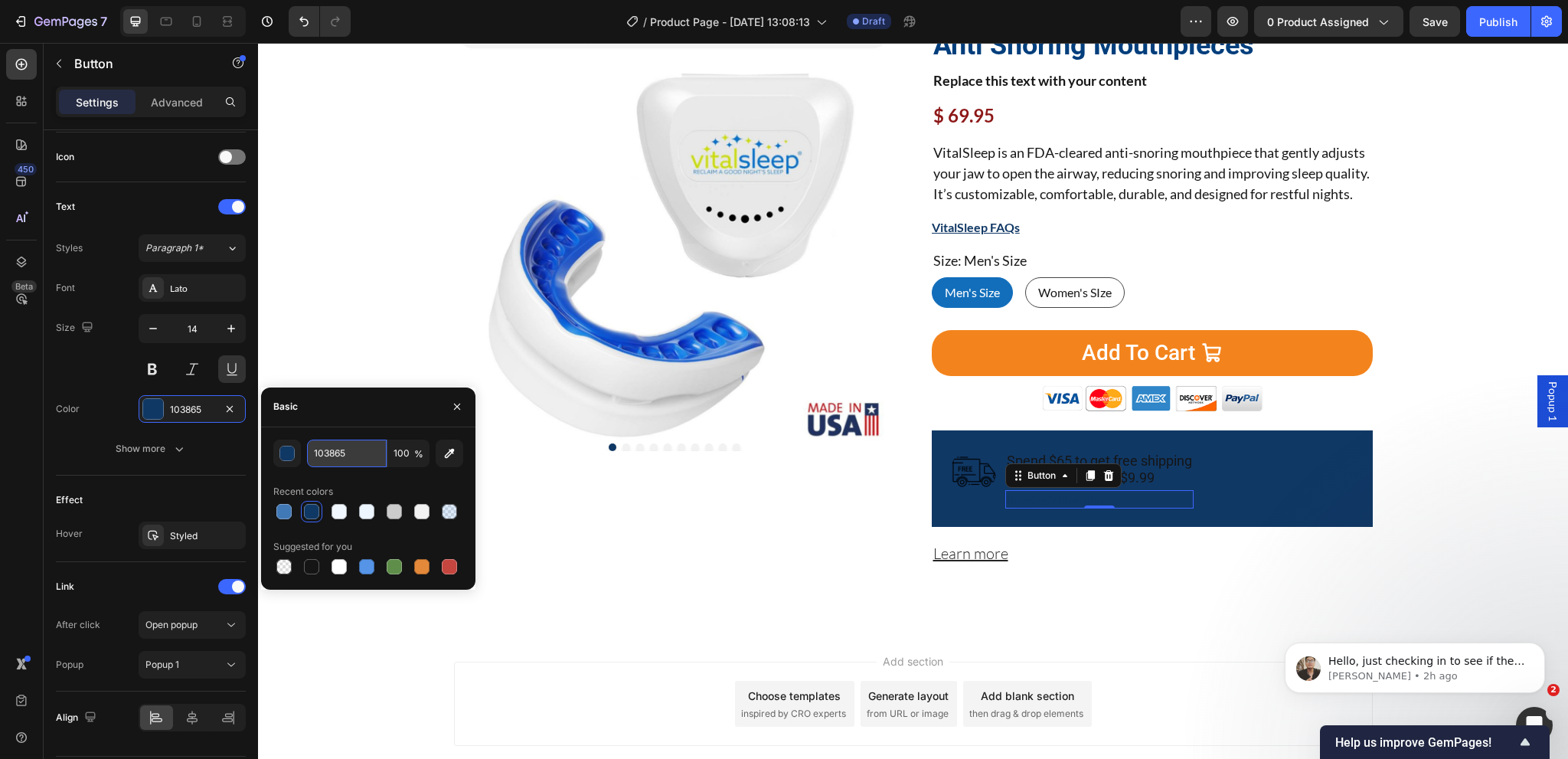
click at [357, 453] on input "103865" at bounding box center [346, 453] width 79 height 28
type input "fff"
click at [1144, 486] on p "Spend $65 to get free shipping Standard shipping $9.99" at bounding box center [1099, 468] width 185 height 33
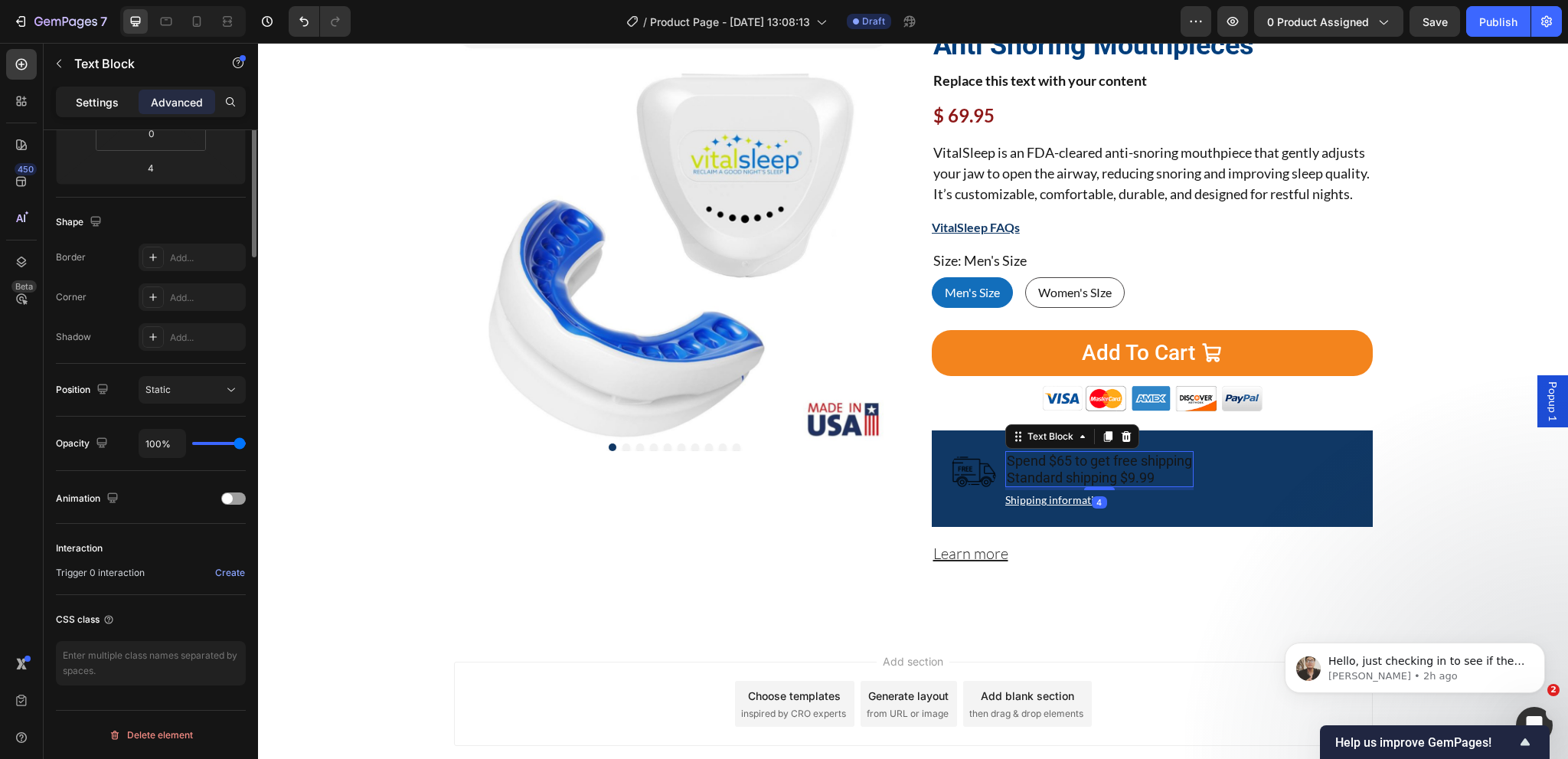
scroll to position [0, 0]
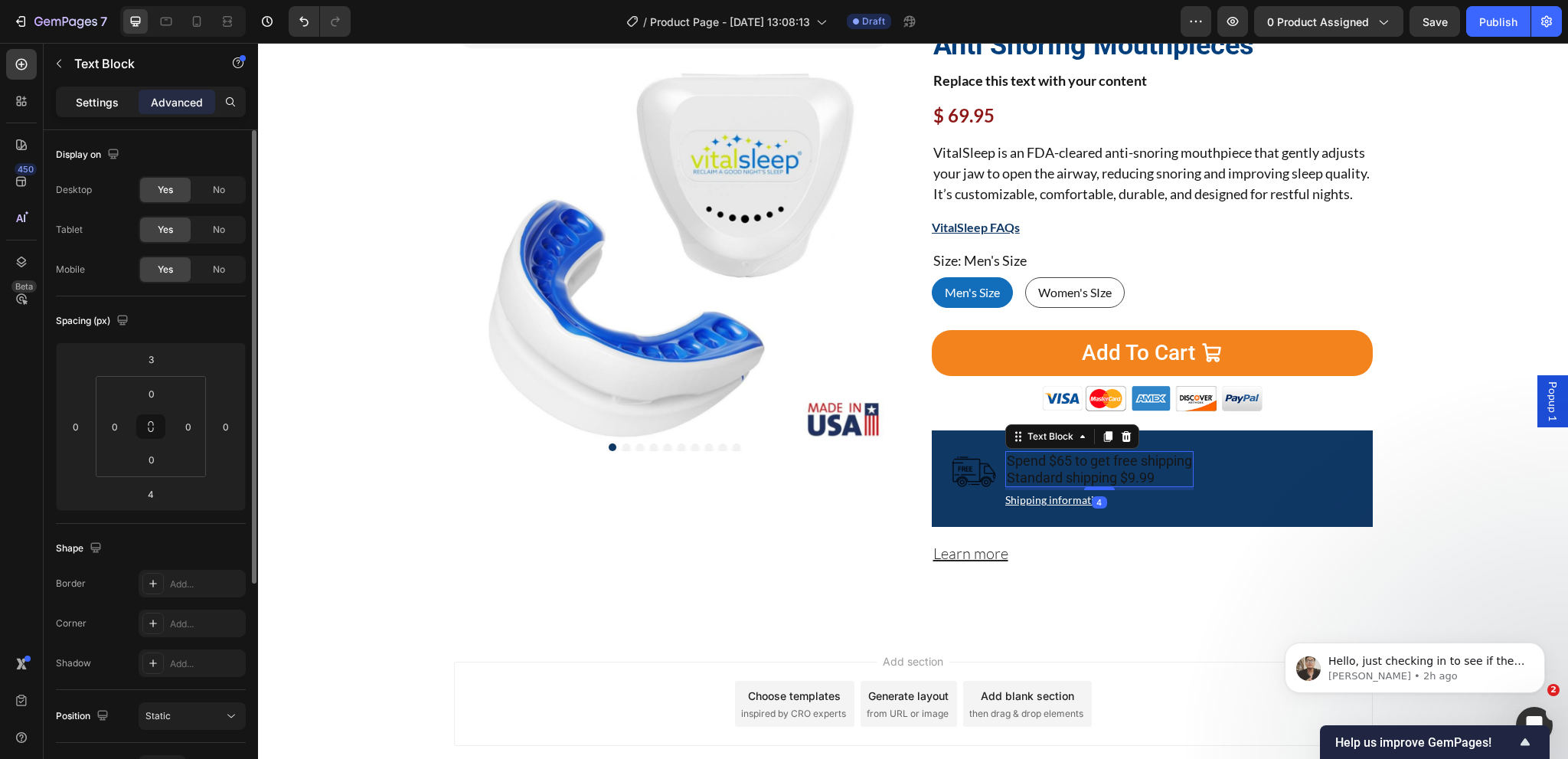
click at [103, 98] on p "Settings" at bounding box center [97, 102] width 43 height 16
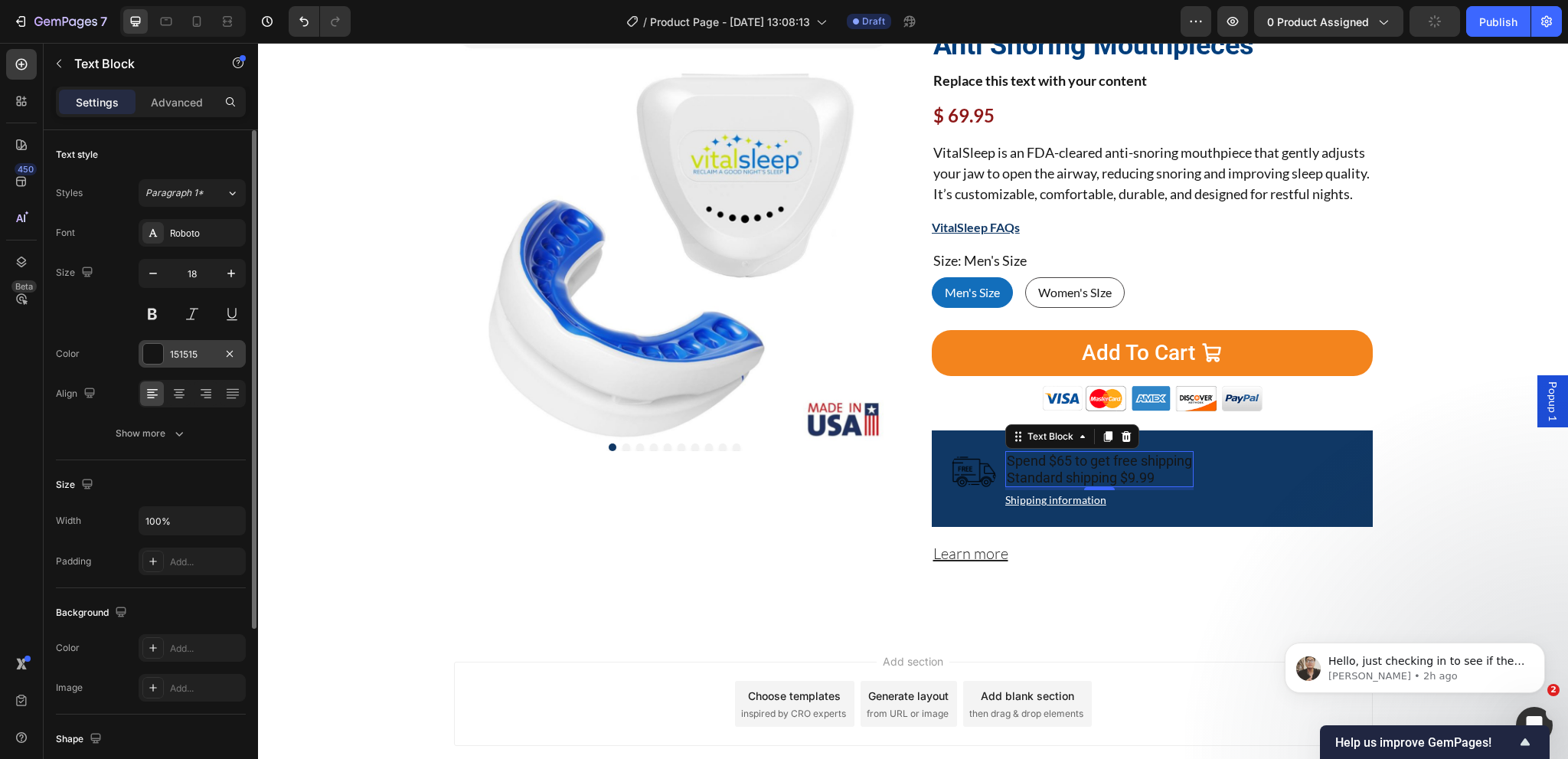
click at [189, 352] on div "151515" at bounding box center [192, 355] width 44 height 14
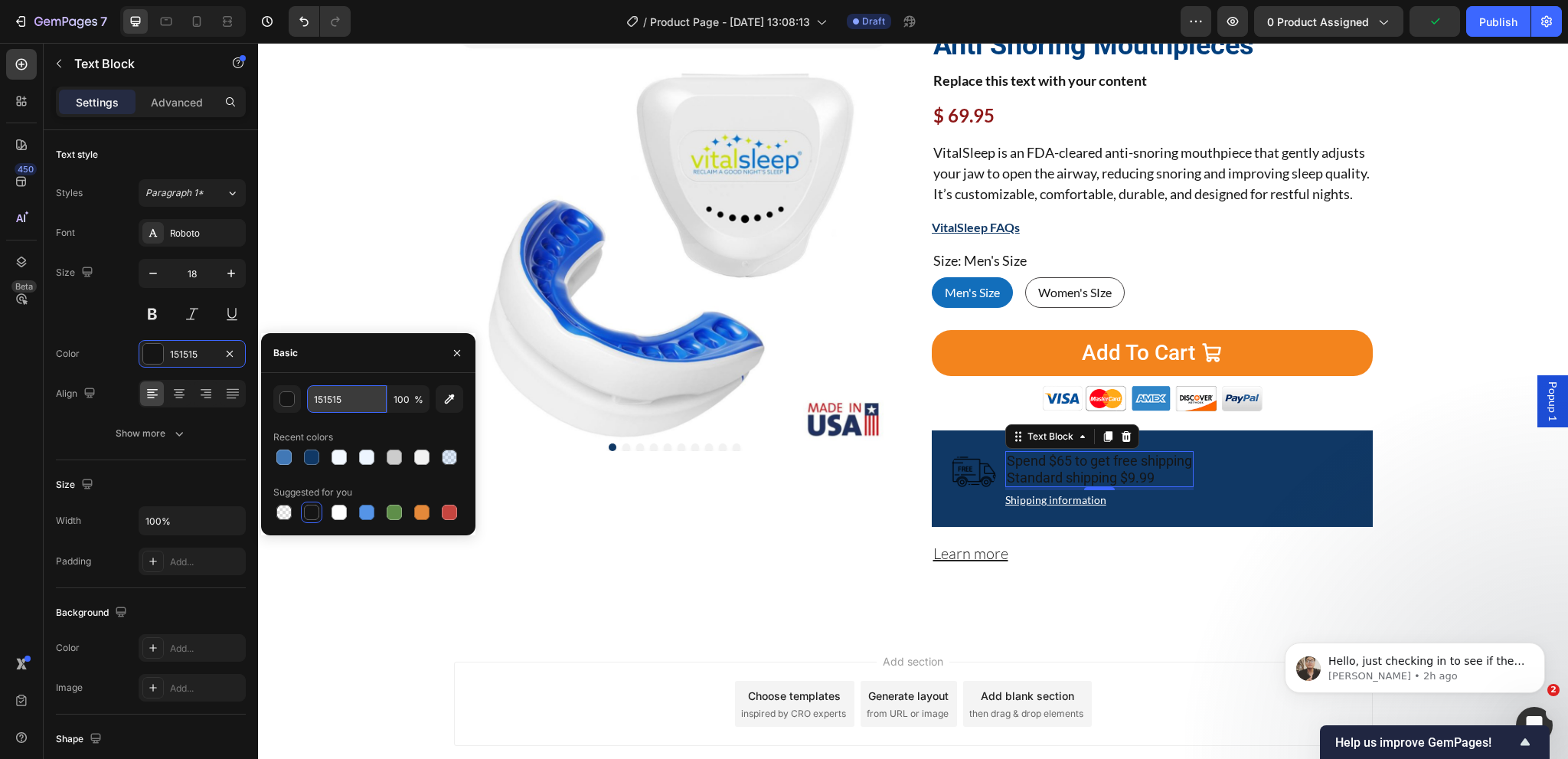
click at [345, 404] on input "151515" at bounding box center [346, 398] width 79 height 28
type input "fff"
click at [963, 495] on img at bounding box center [973, 472] width 46 height 46
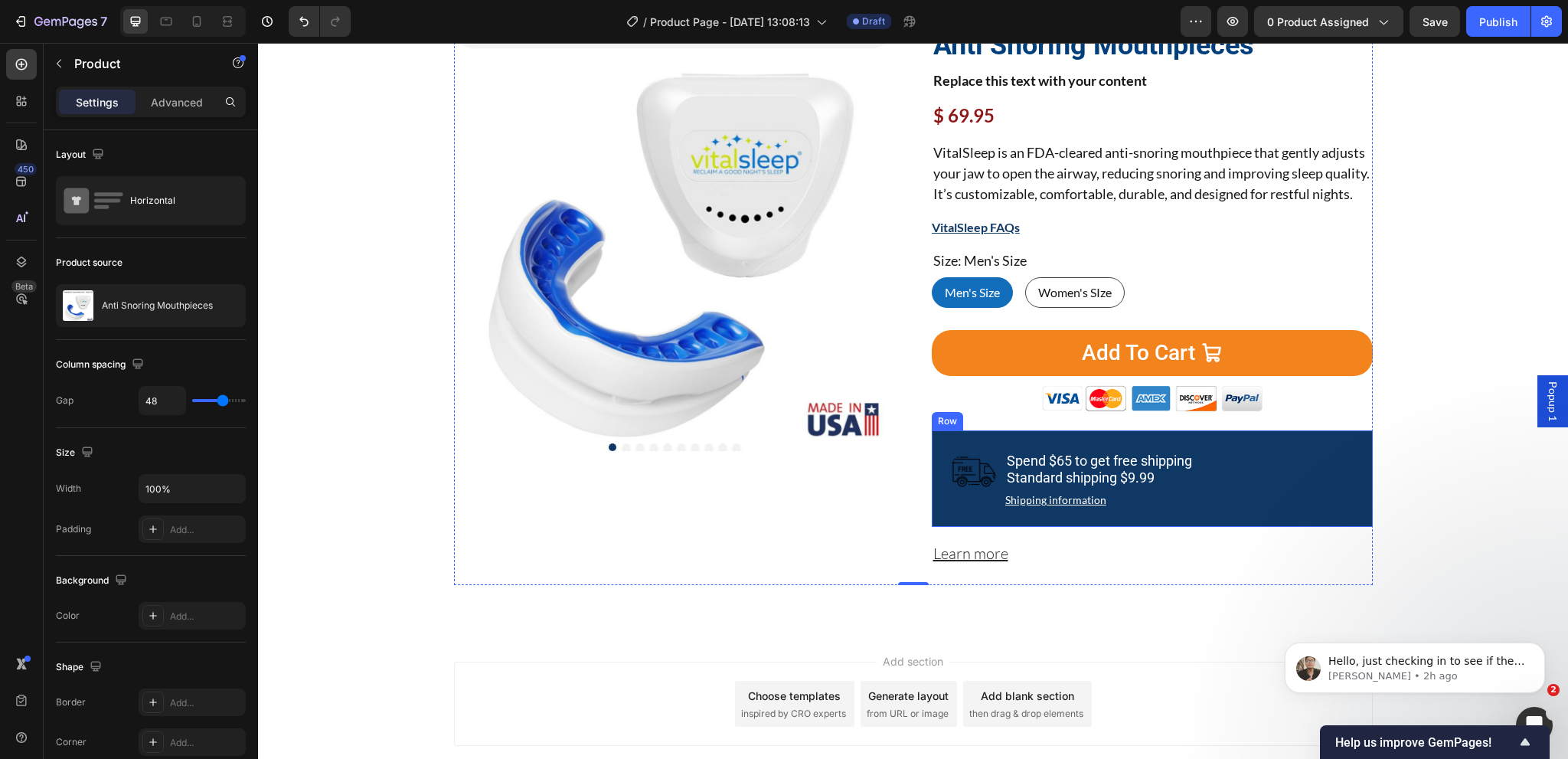
drag, startPoint x: 943, startPoint y: 534, endPoint x: 877, endPoint y: 534, distance: 66.0
click at [943, 527] on div "Image Spend $65 to get free shipping Standard shipping $9.99 Text Block Shippin…" at bounding box center [1152, 479] width 441 height 97
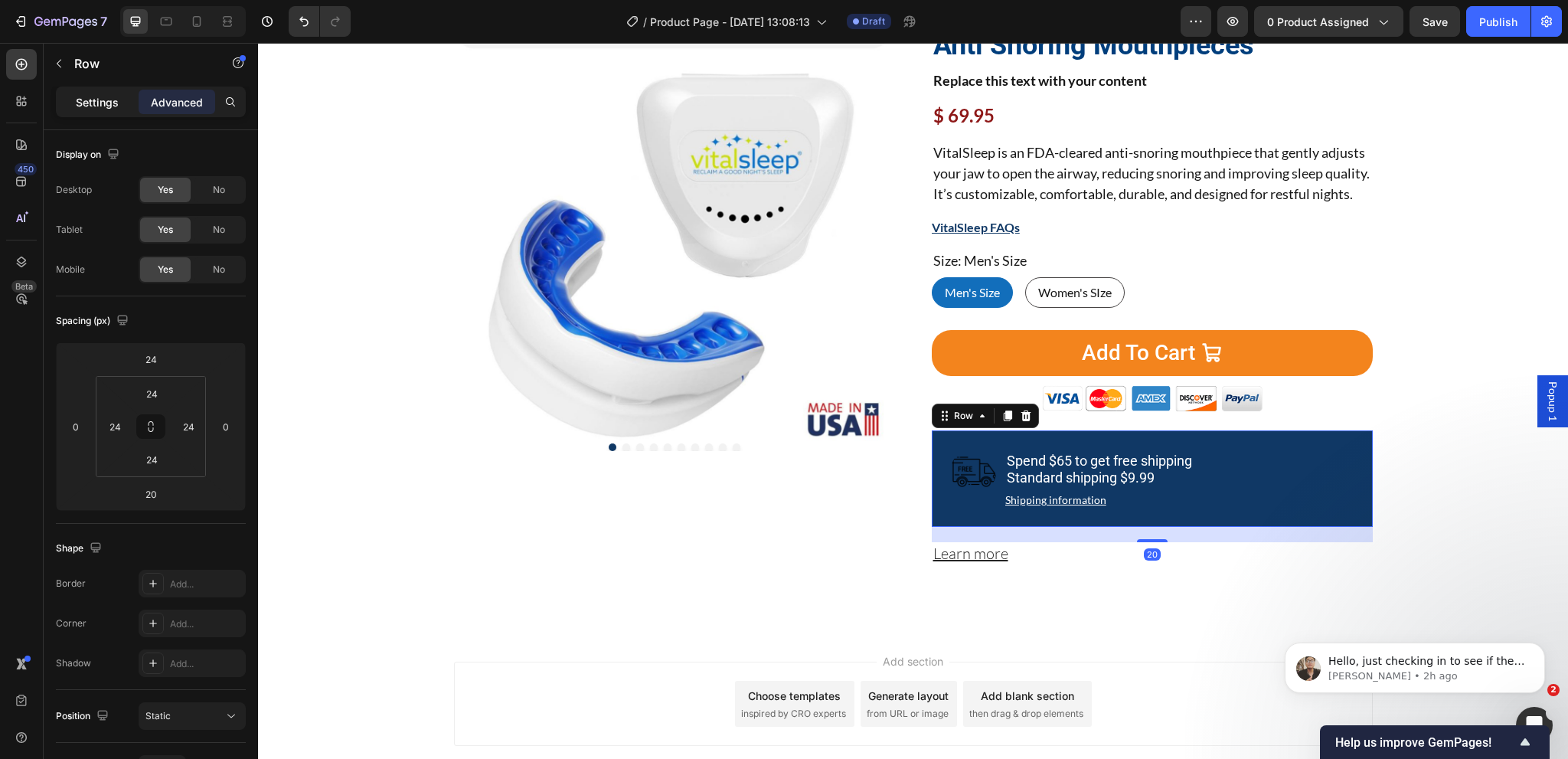
drag, startPoint x: 141, startPoint y: 490, endPoint x: 88, endPoint y: 107, distance: 386.6
click at [88, 98] on p "Settings" at bounding box center [97, 102] width 43 height 16
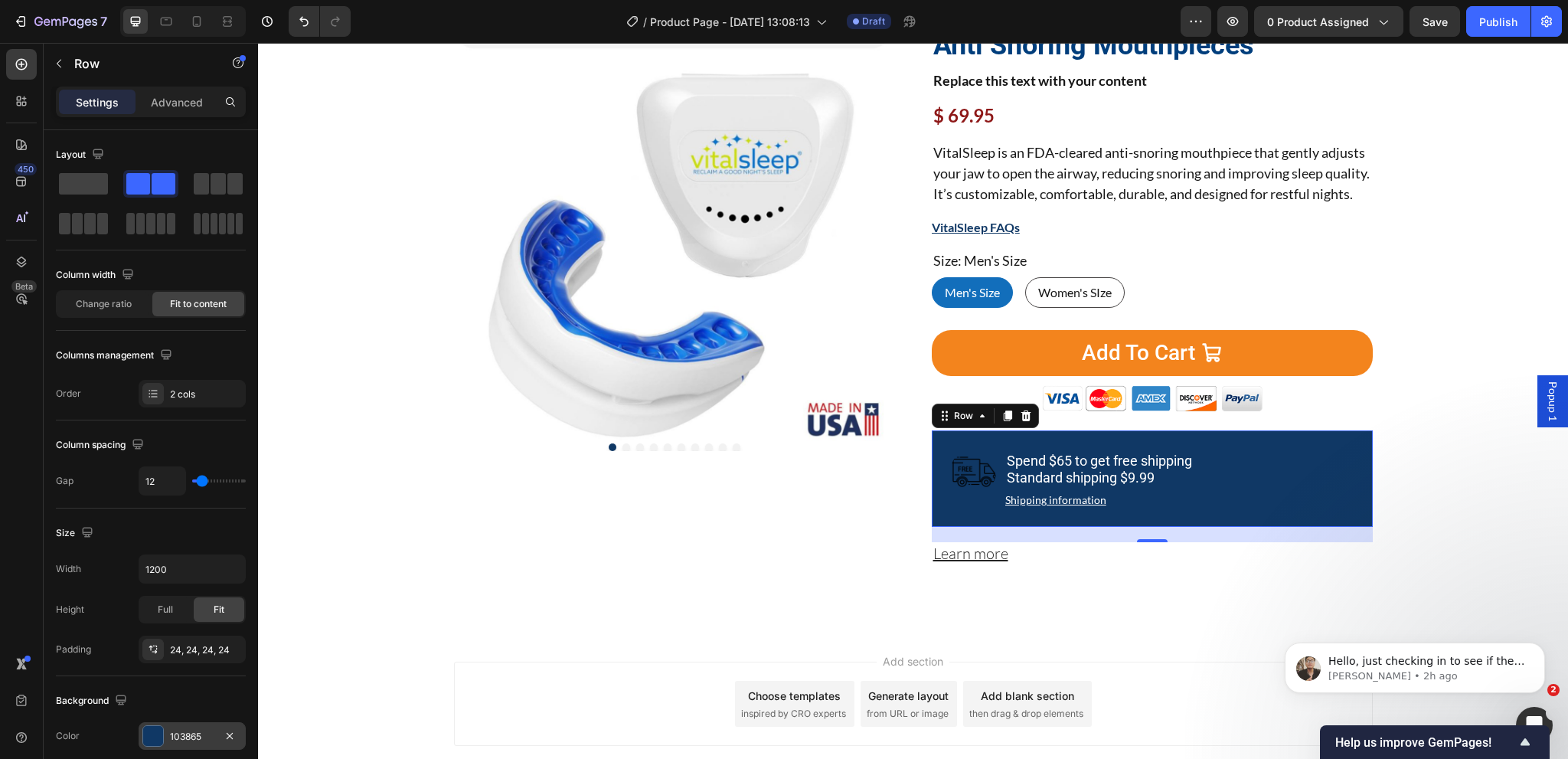
click at [178, 729] on div "103865" at bounding box center [192, 736] width 107 height 28
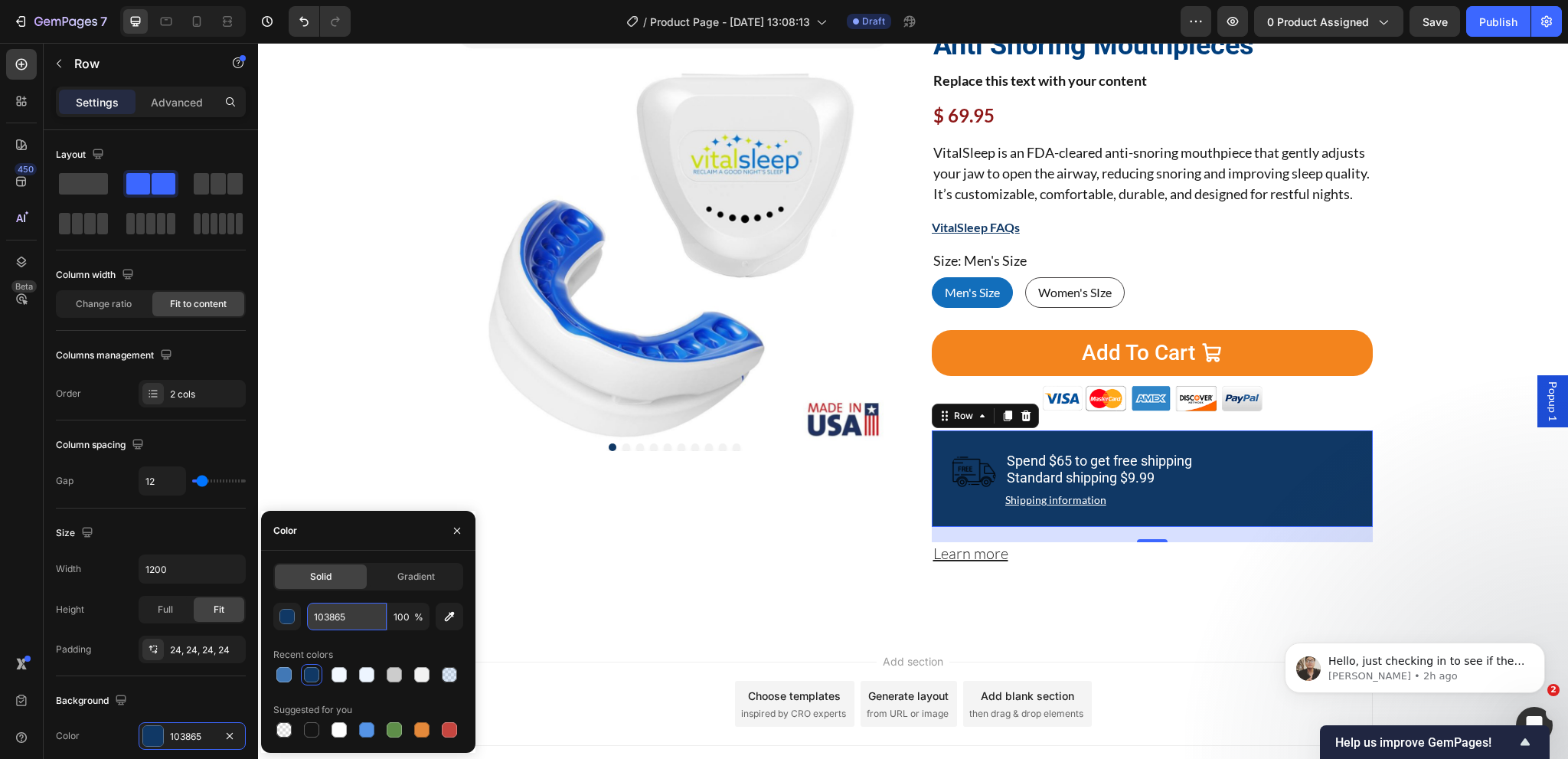
click at [339, 615] on input "103865" at bounding box center [346, 616] width 79 height 28
paste input "#126ebb"
type input "#126ebb"
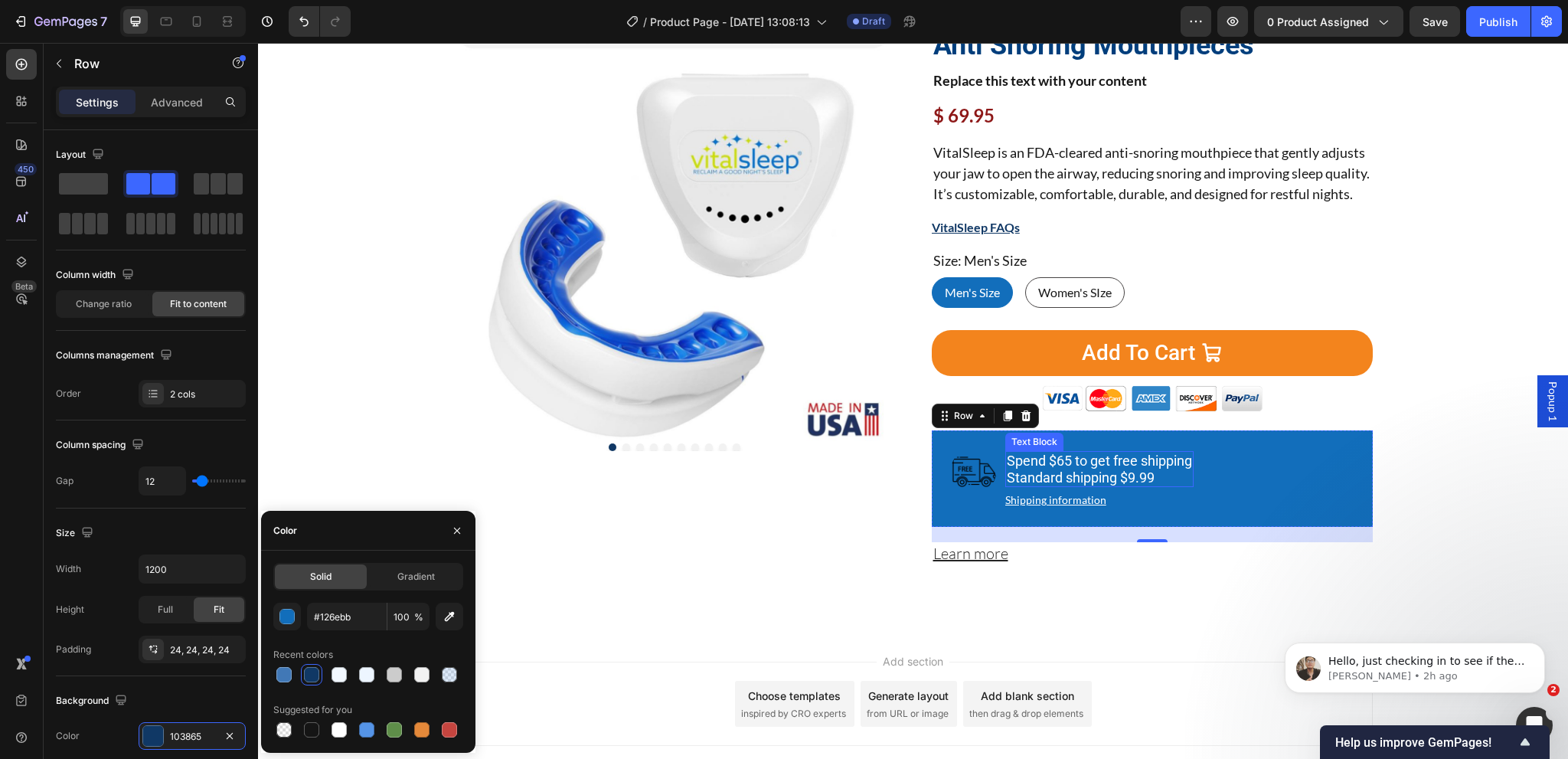
click at [1054, 486] on p "Spend $65 to get free shipping Standard shipping $9.99" at bounding box center [1099, 468] width 185 height 33
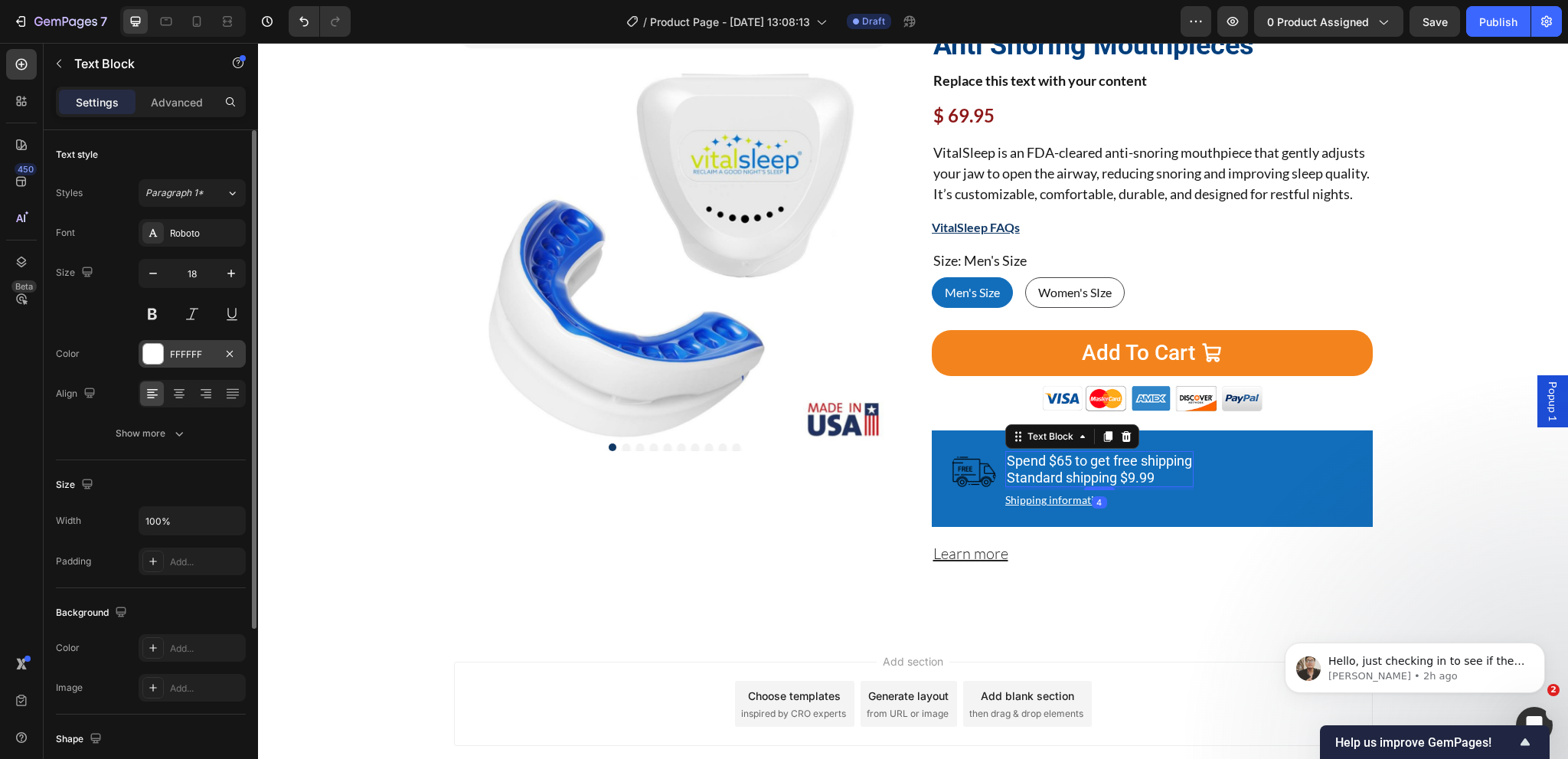
click at [178, 355] on div "FFFFFF" at bounding box center [192, 355] width 44 height 14
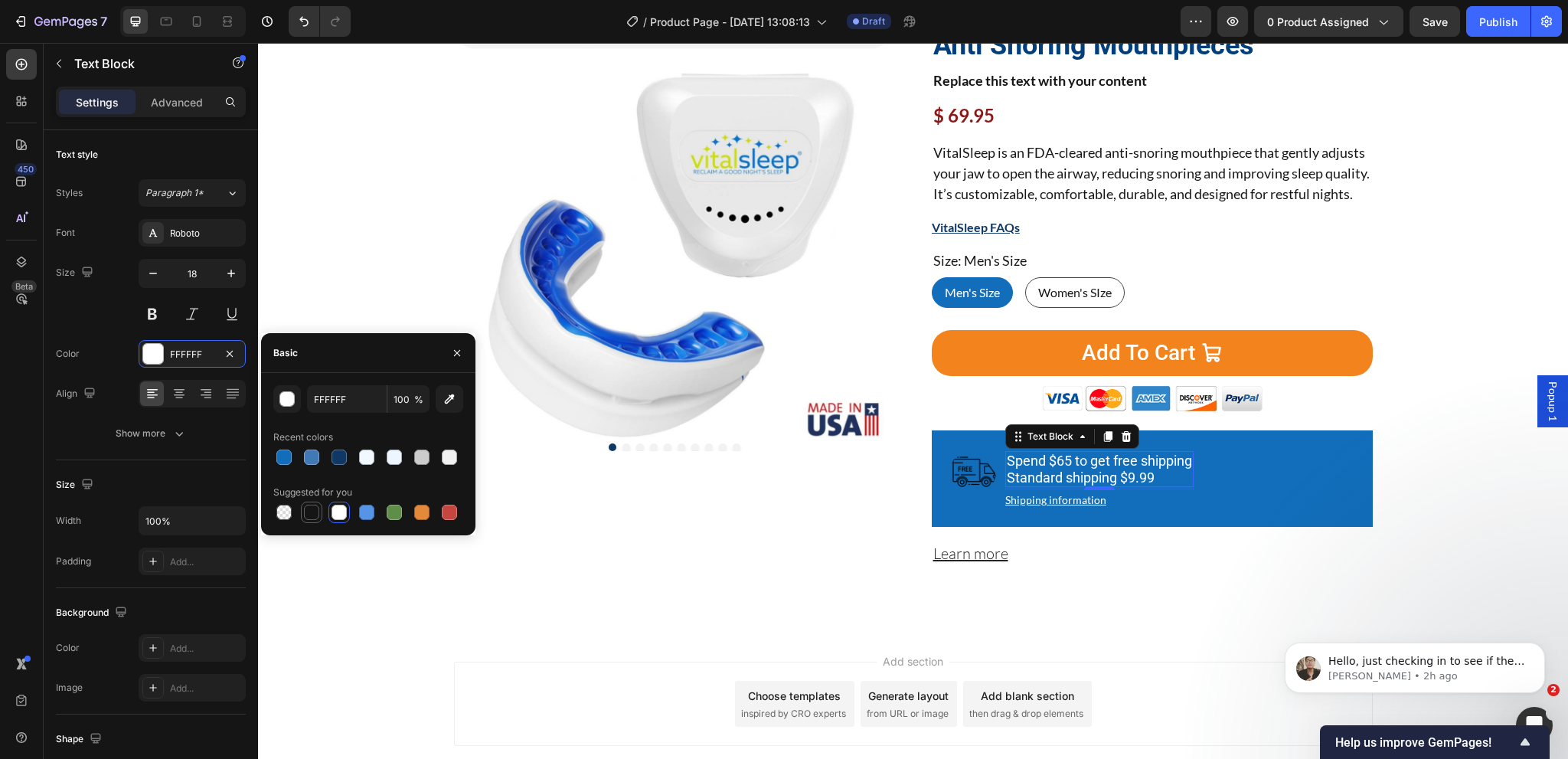
click at [308, 519] on div at bounding box center [311, 513] width 15 height 15
type input "151515"
click at [976, 493] on img at bounding box center [973, 472] width 46 height 46
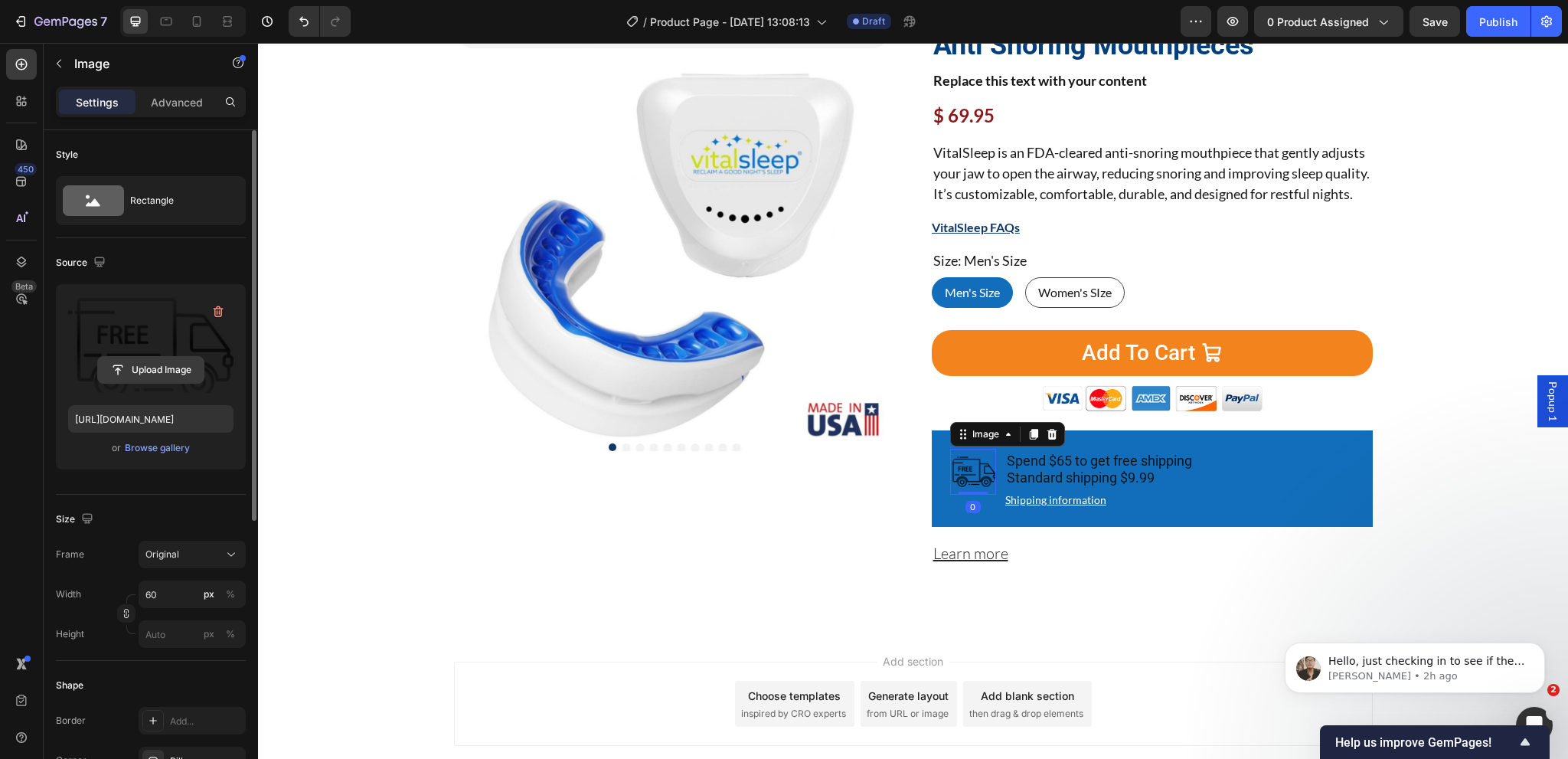
drag, startPoint x: 205, startPoint y: 336, endPoint x: 145, endPoint y: 365, distance: 66.6
click at [145, 365] on input "file" at bounding box center [150, 370] width 106 height 26
type input "https://cdn.shopify.com/s/files/1/0024/6346/5541/files/gempages_451081390222476…"
click at [971, 495] on img at bounding box center [973, 472] width 46 height 46
click at [174, 110] on div "Advanced" at bounding box center [177, 101] width 77 height 24
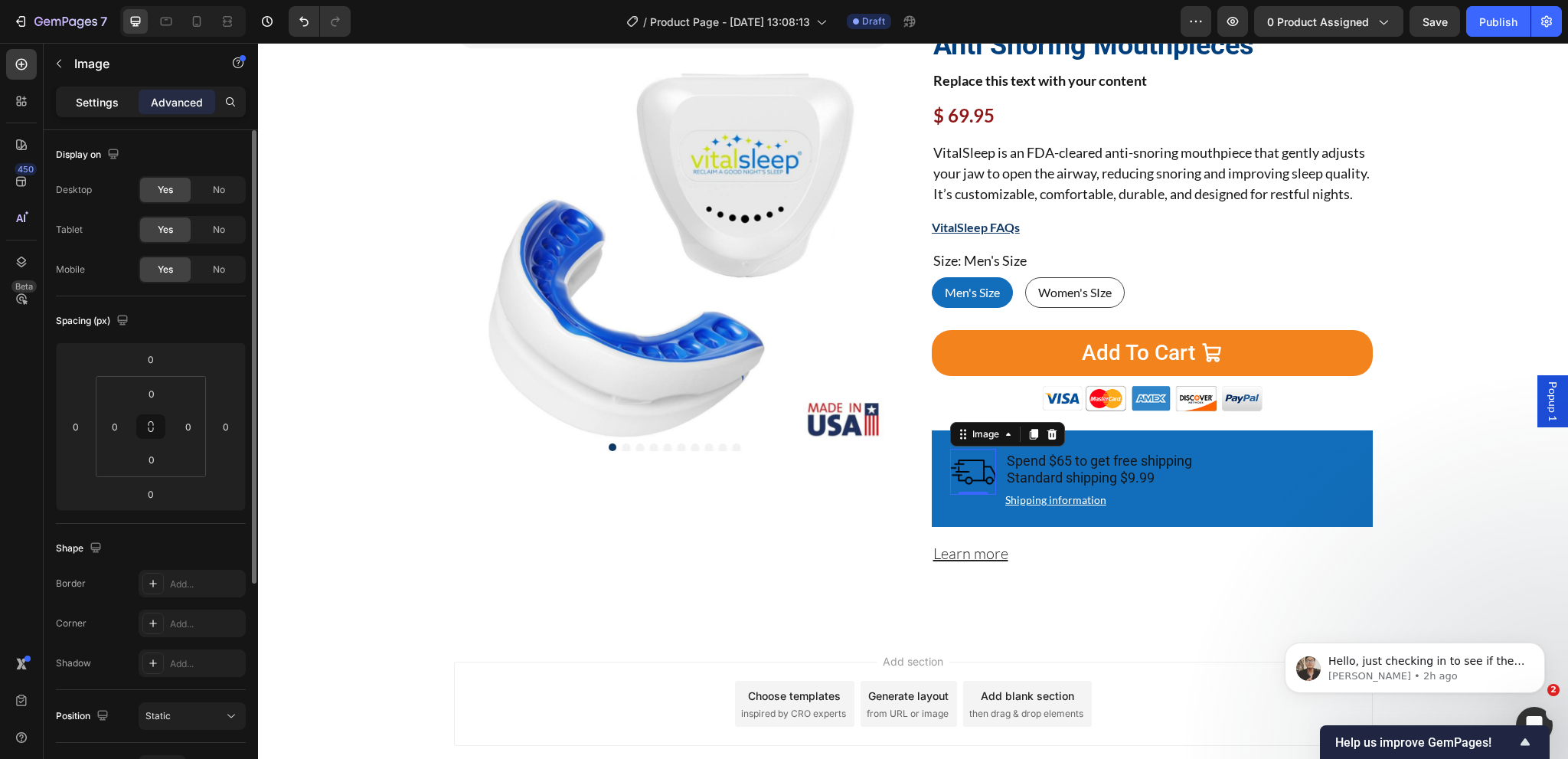
click at [86, 104] on p "Settings" at bounding box center [97, 102] width 43 height 16
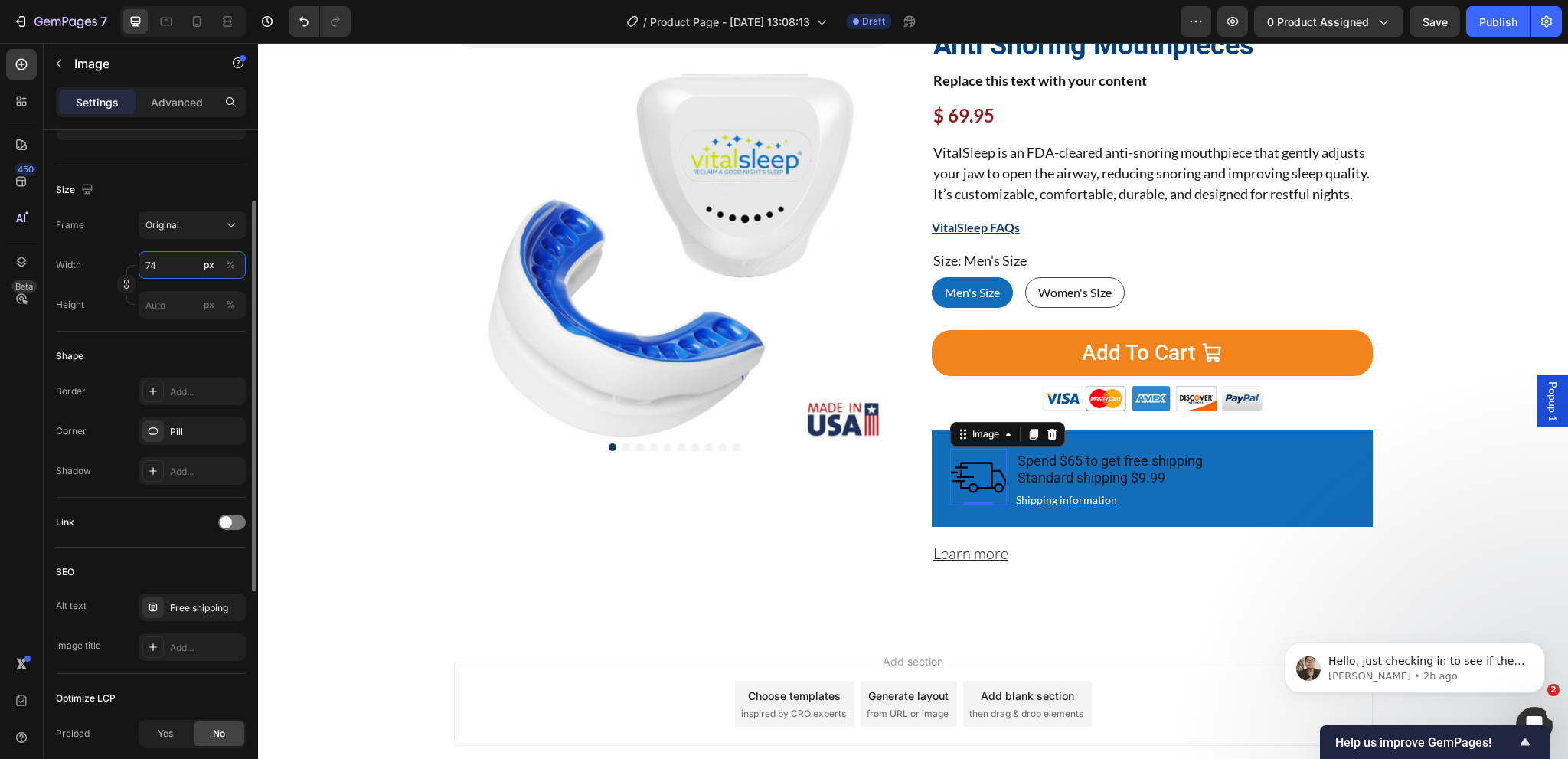
scroll to position [176, 0]
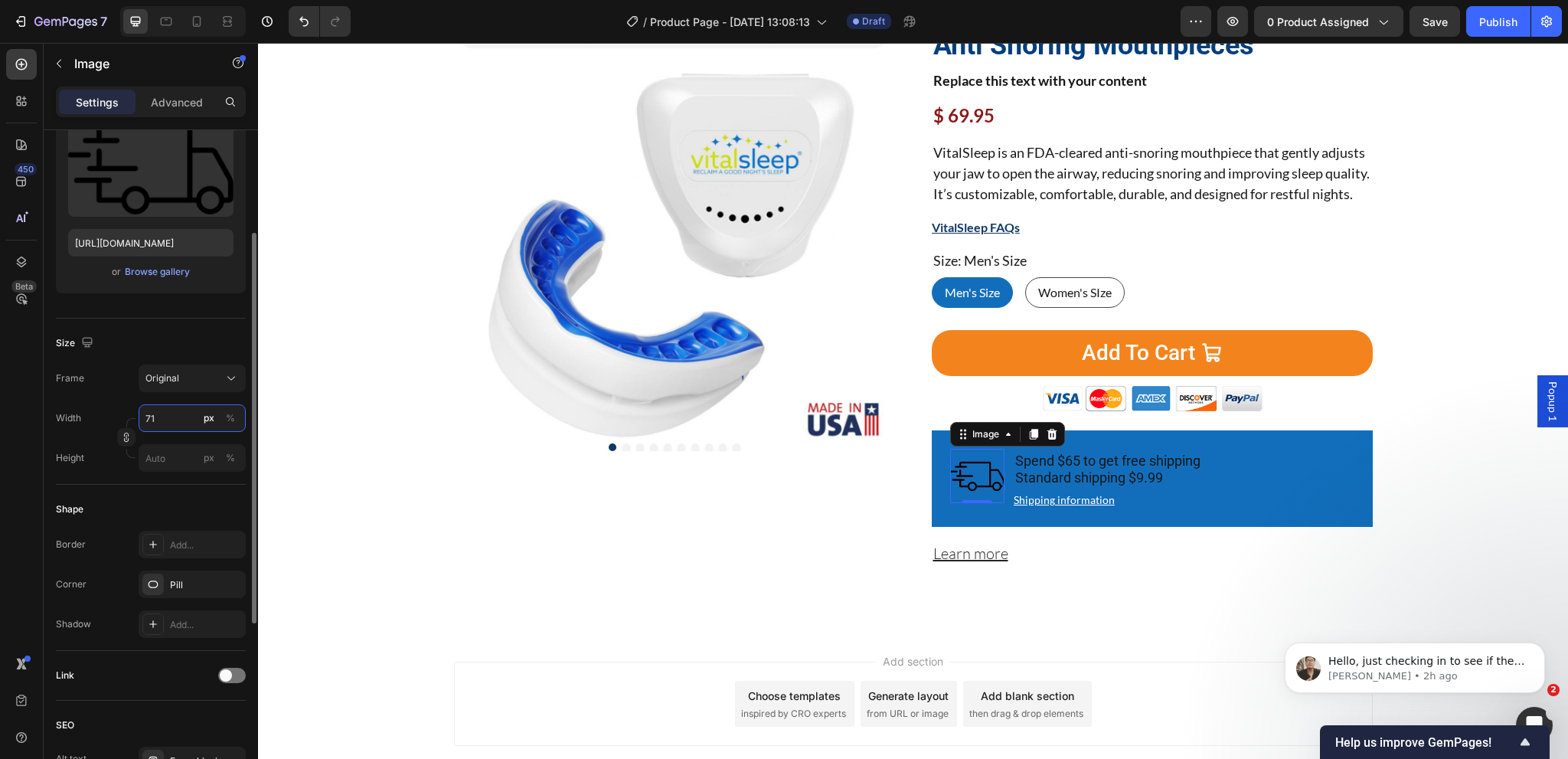
type input "70"
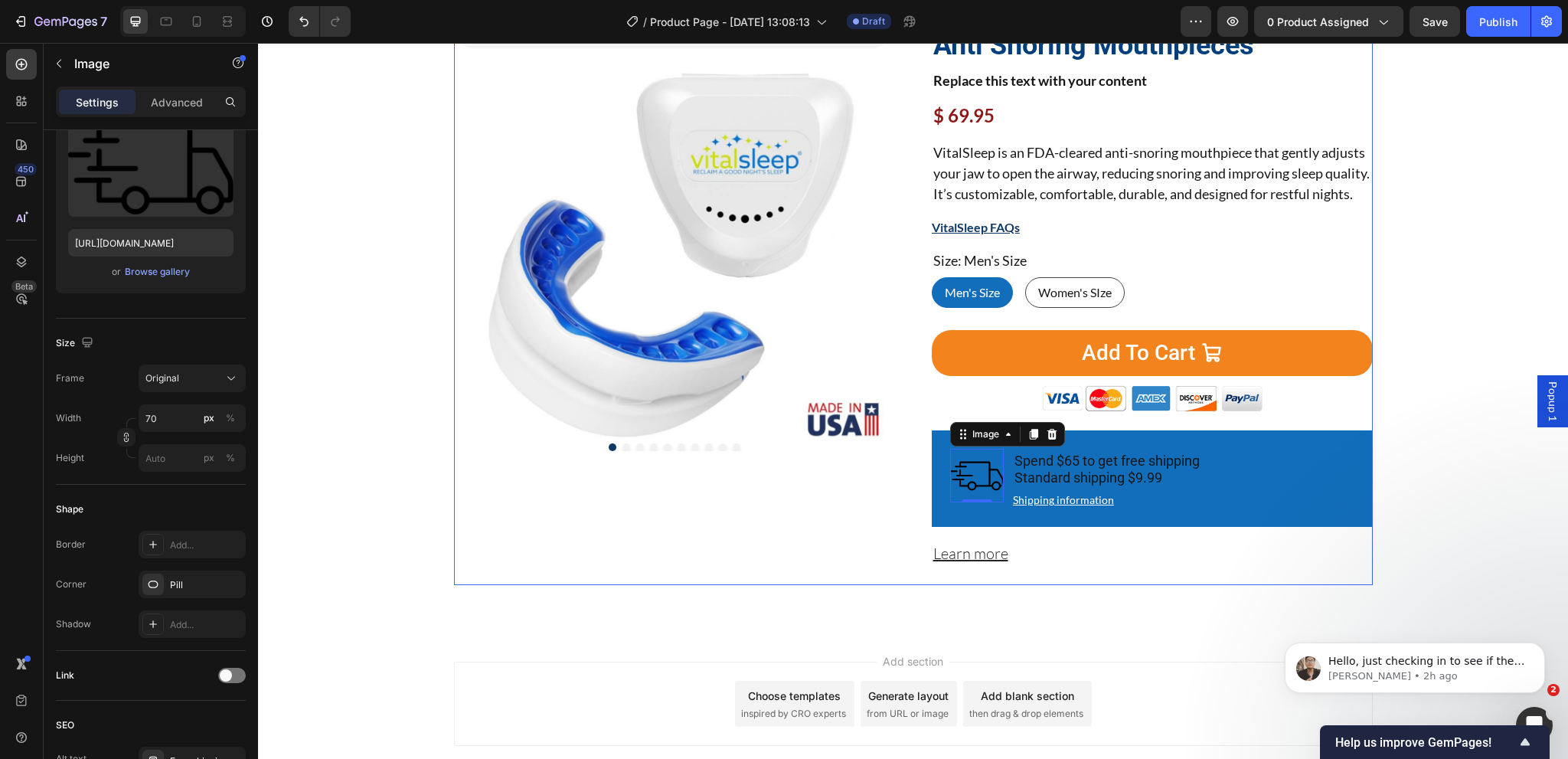
click at [1175, 585] on div "Image 1066 Reviews Button Advanced List Anti Snoring Mouthpieces Product Title …" at bounding box center [1152, 292] width 441 height 585
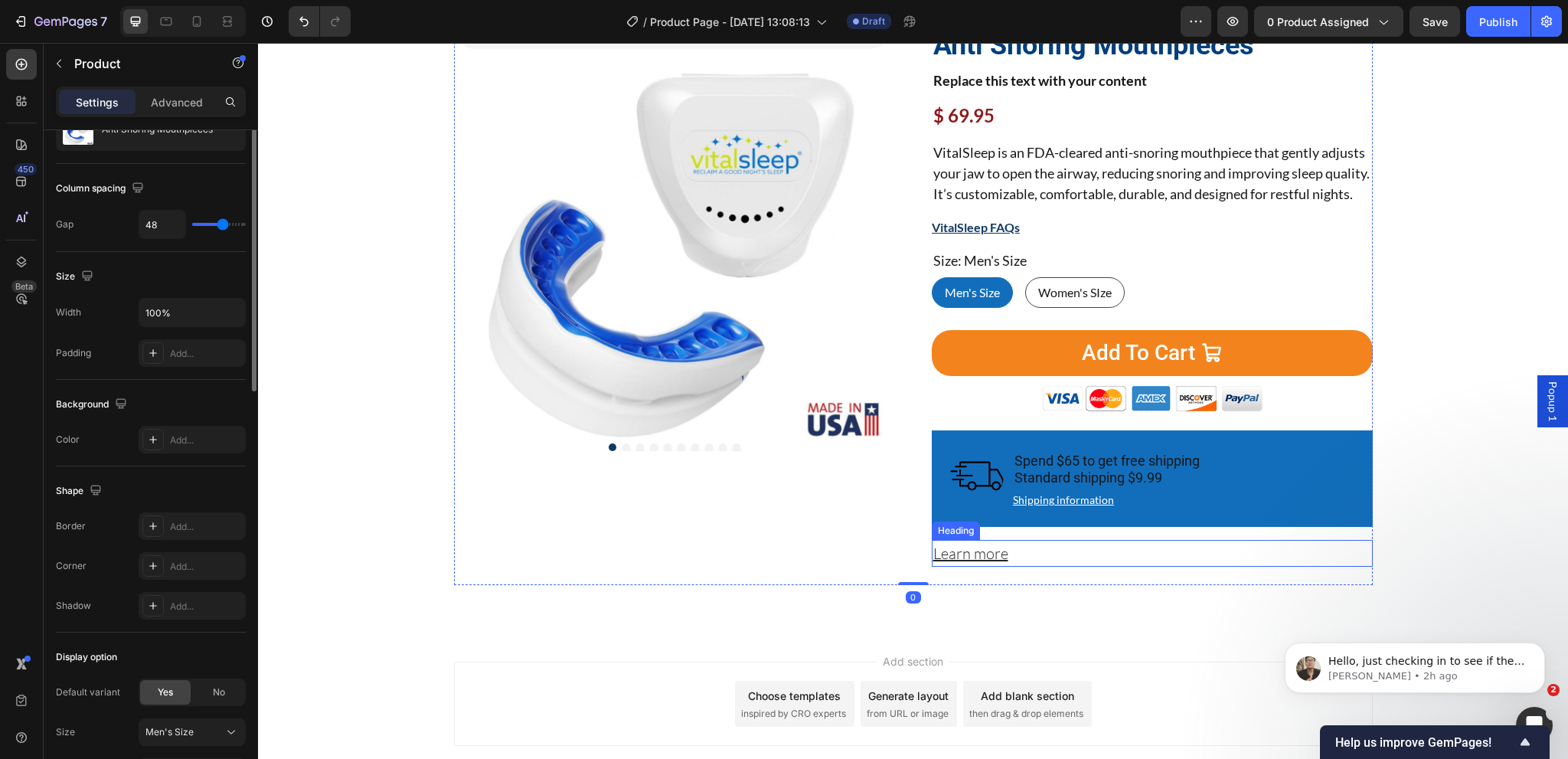
scroll to position [0, 0]
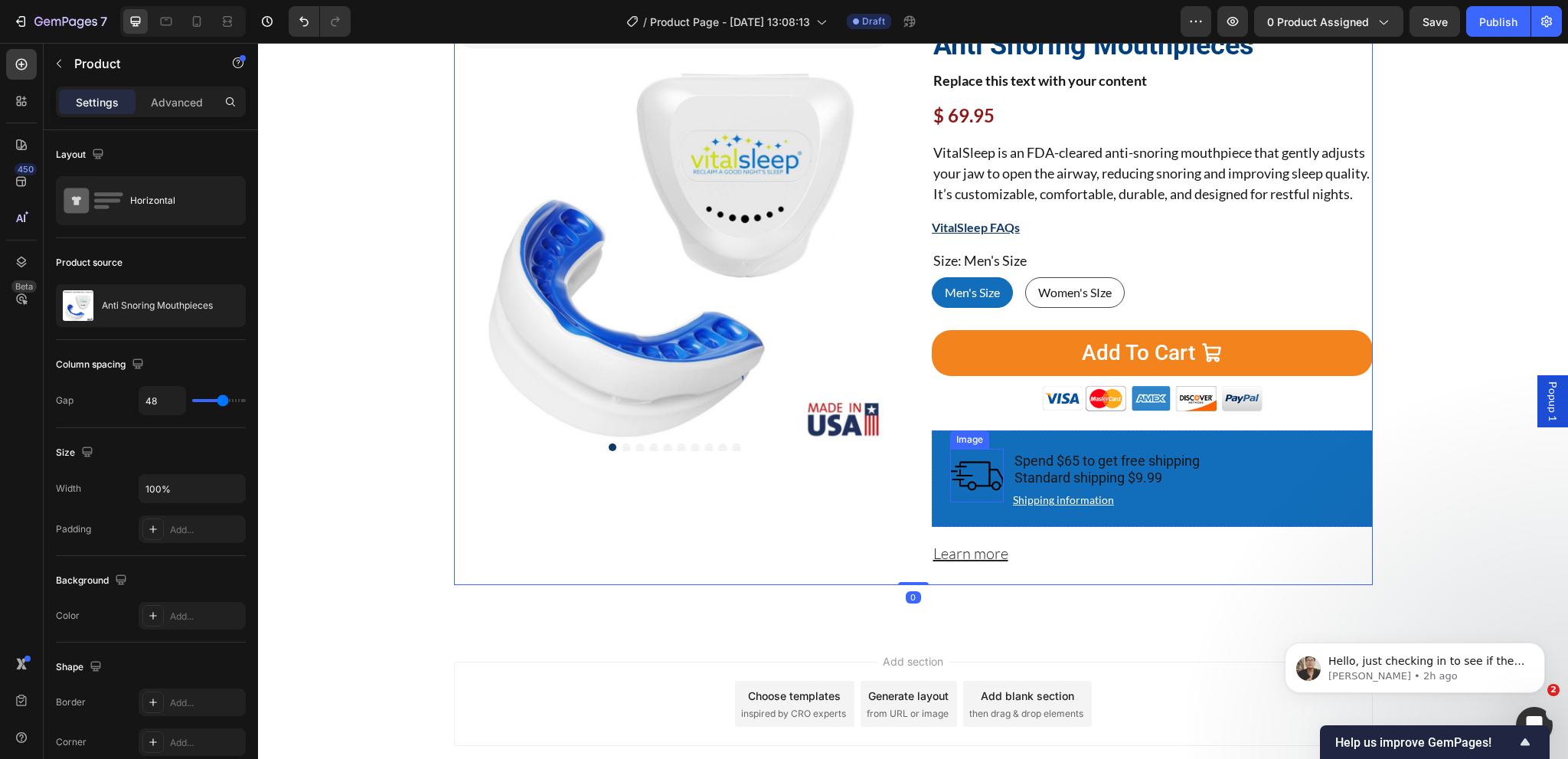
click at [986, 503] on img at bounding box center [977, 476] width 53 height 53
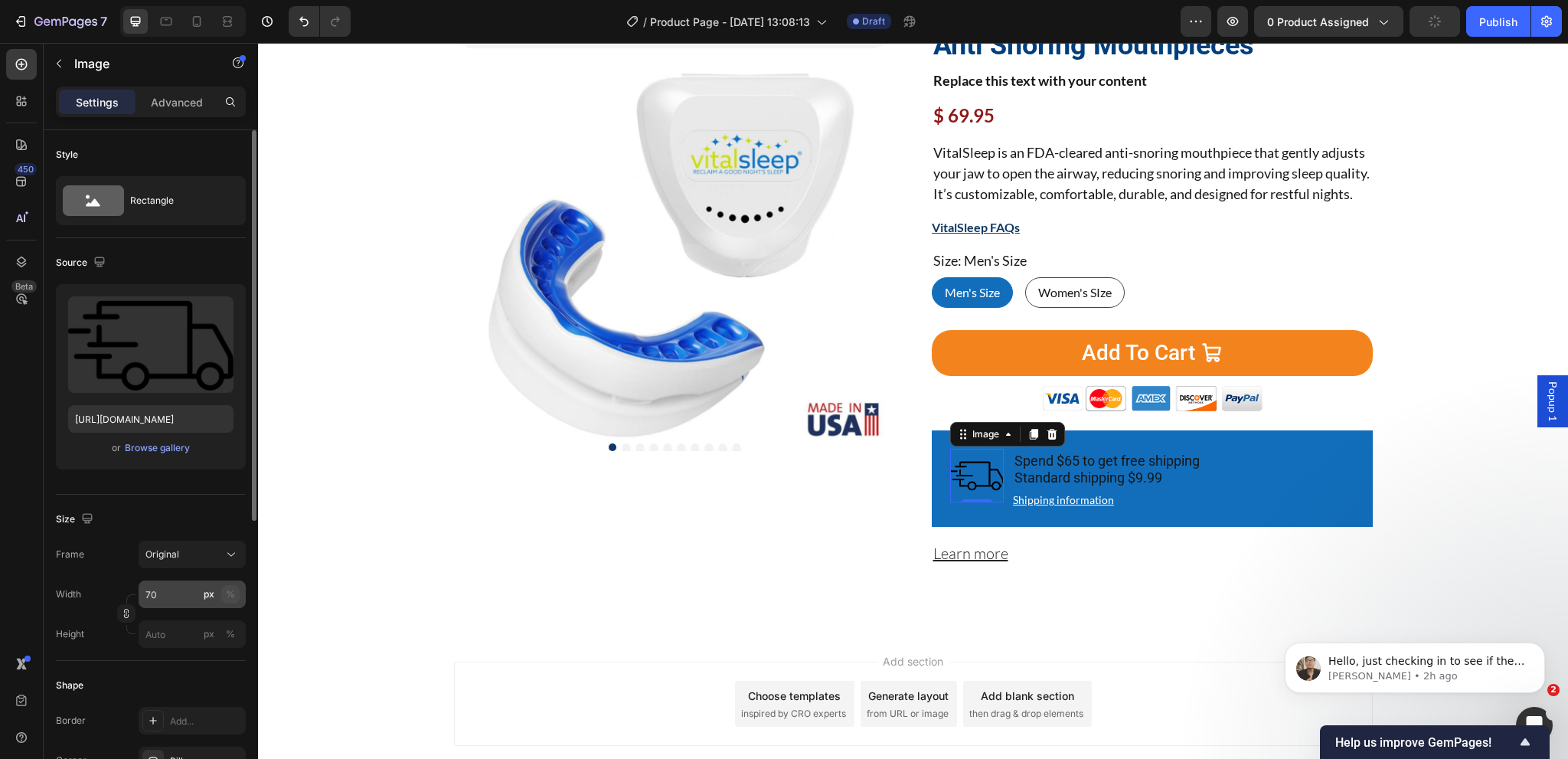
click at [231, 588] on div "%" at bounding box center [230, 595] width 9 height 14
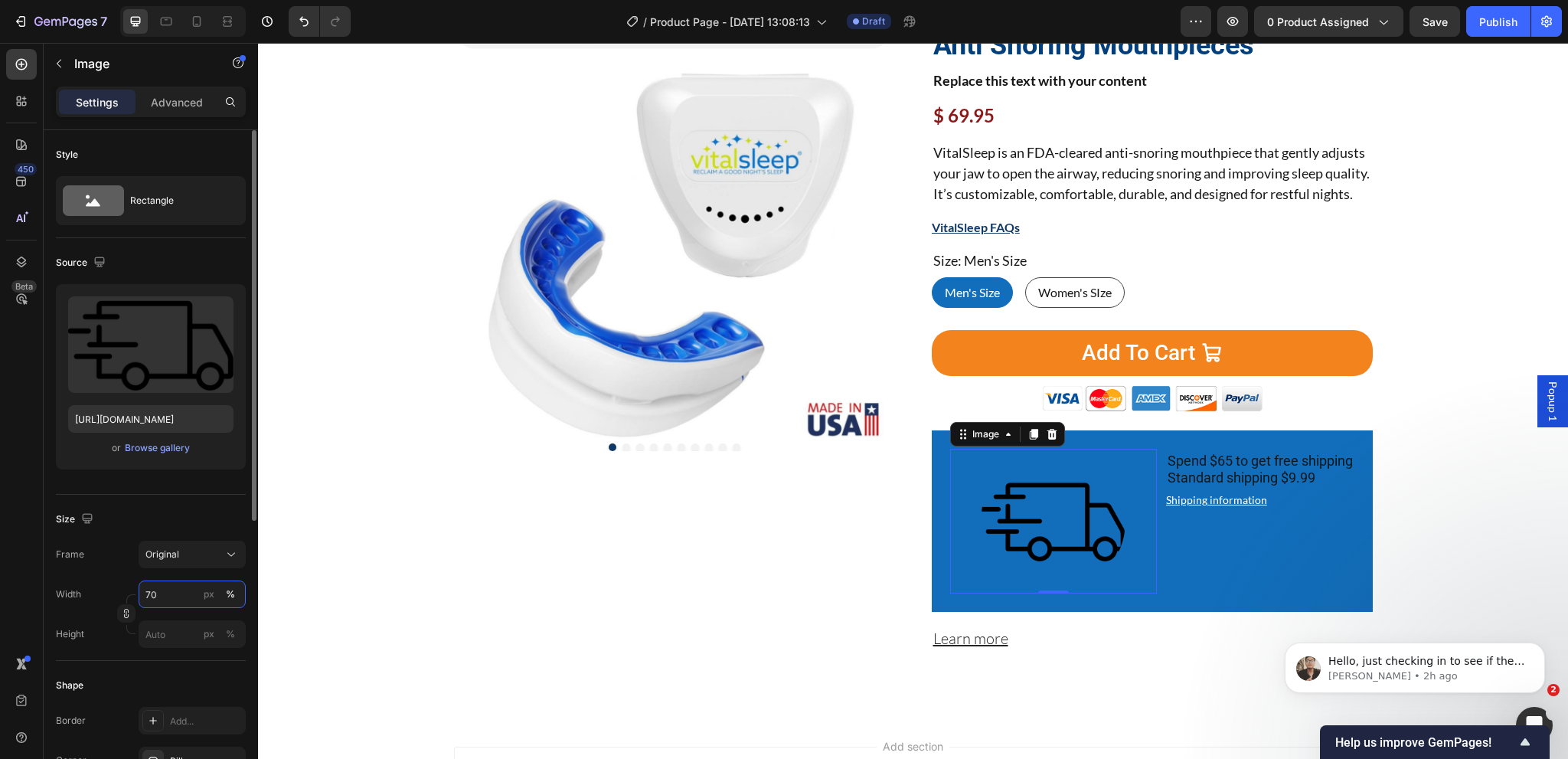
click at [165, 598] on input "70" at bounding box center [192, 594] width 107 height 28
click at [172, 630] on p "Full 100%" at bounding box center [189, 630] width 88 height 14
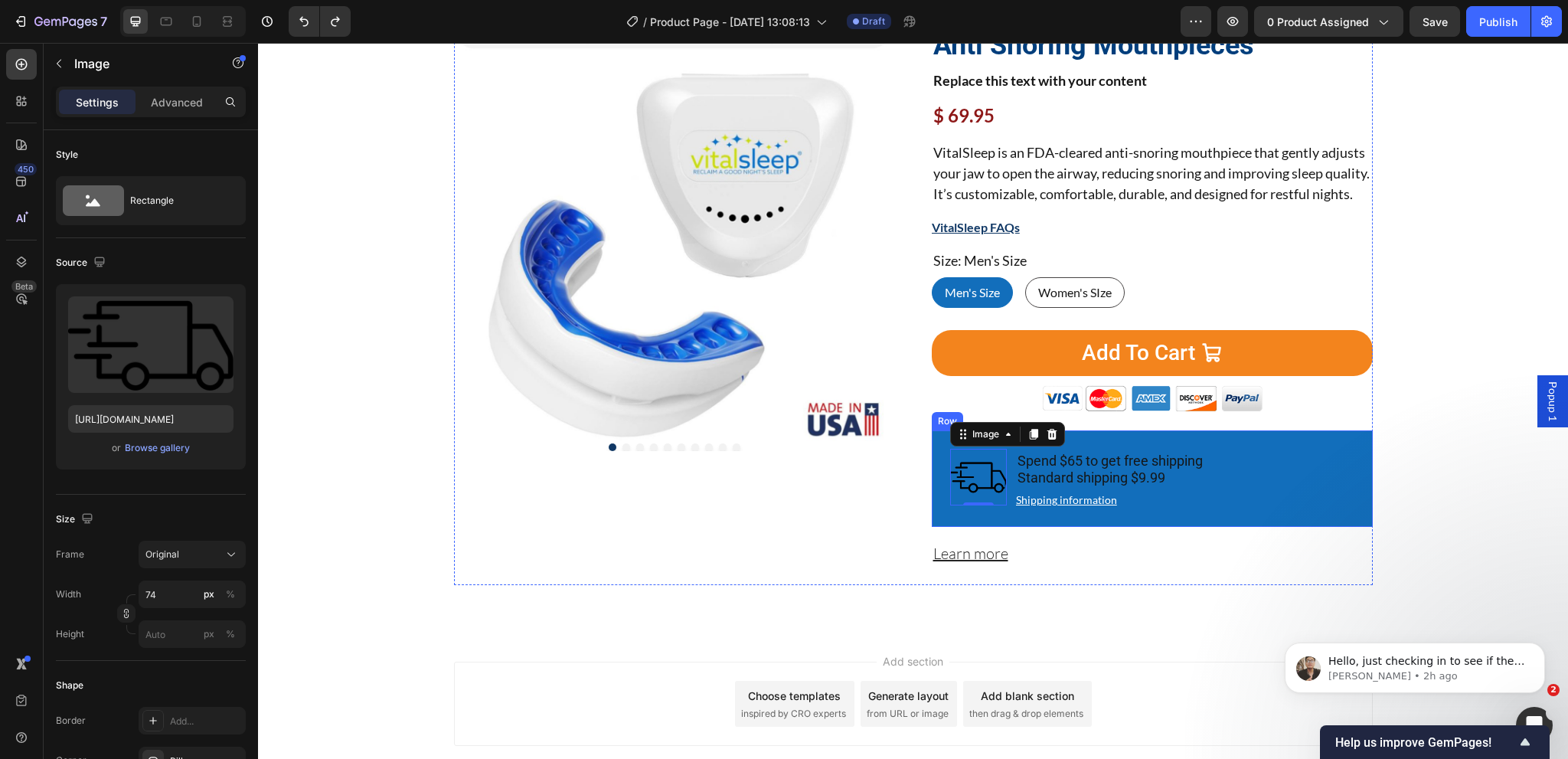
type input "60"
click at [299, 33] on button "Undo/Redo" at bounding box center [304, 21] width 31 height 31
click at [300, 20] on icon "Undo/Redo" at bounding box center [304, 22] width 9 height 10
type input "https://cdn.shopify.com/s/files/1/0024/6346/5541/files/gempages_451081390222476…"
click at [405, 527] on div "Home Product Title Breadcrumb Product Images Image 1066 Reviews Button Advanced…" at bounding box center [913, 276] width 1287 height 618
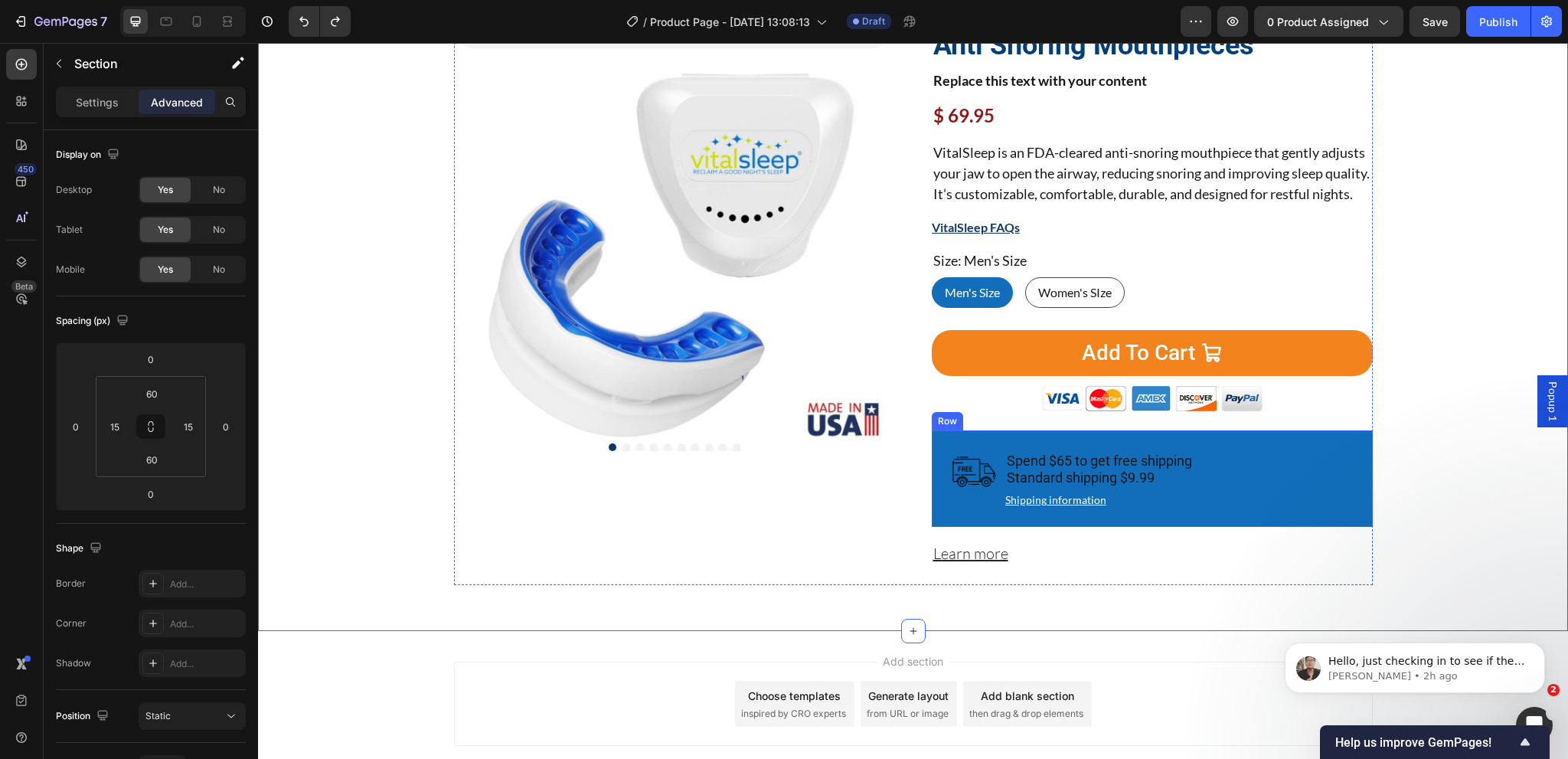
click at [941, 527] on div "Image Spend $65 to get free shipping Standard shipping $9.99 Text Block Shippin…" at bounding box center [1152, 479] width 441 height 97
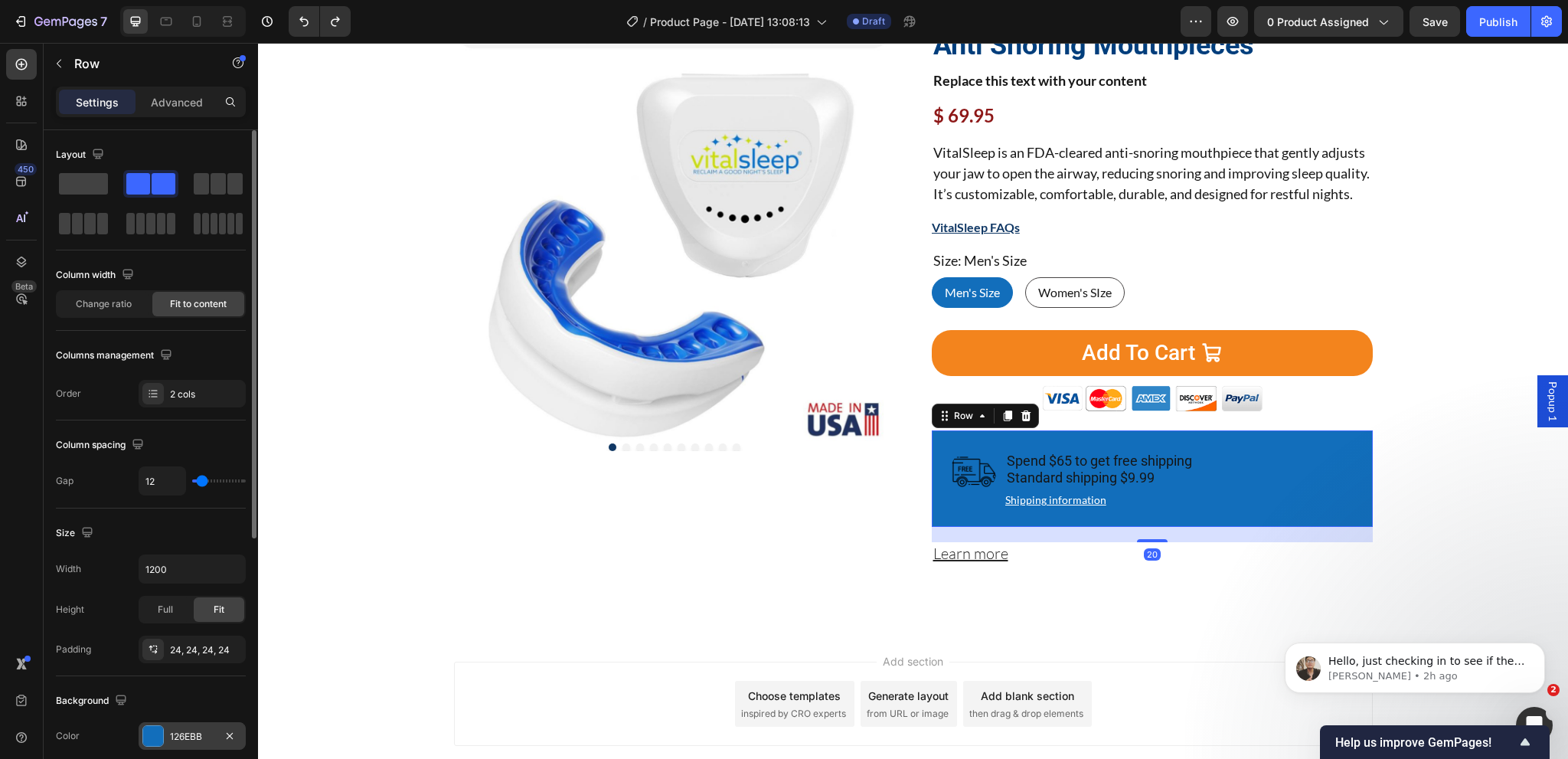
click at [175, 734] on div "126EBB" at bounding box center [192, 736] width 44 height 14
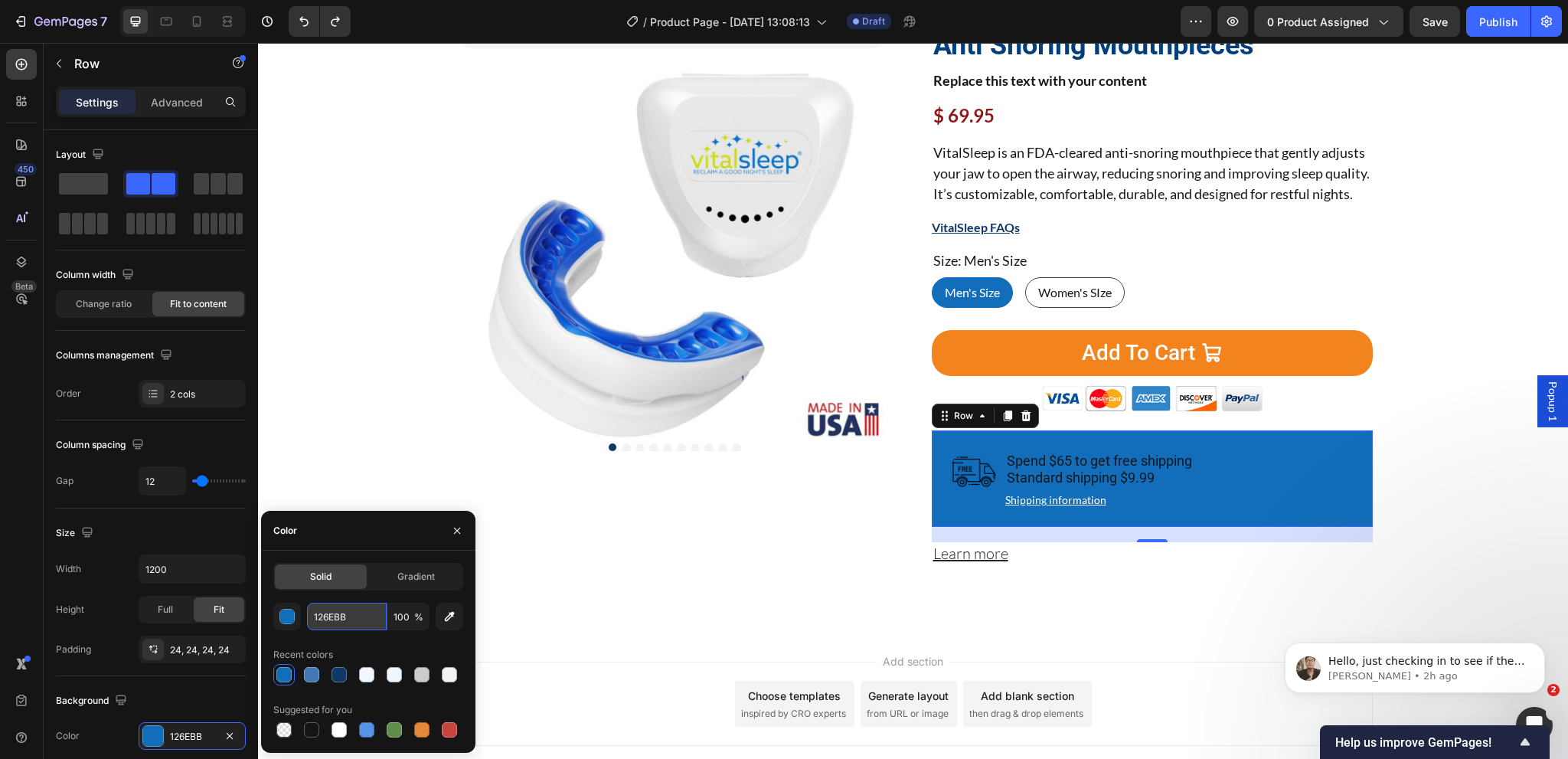
click at [358, 621] on input "126EBB" at bounding box center [346, 616] width 79 height 28
type input "eee"
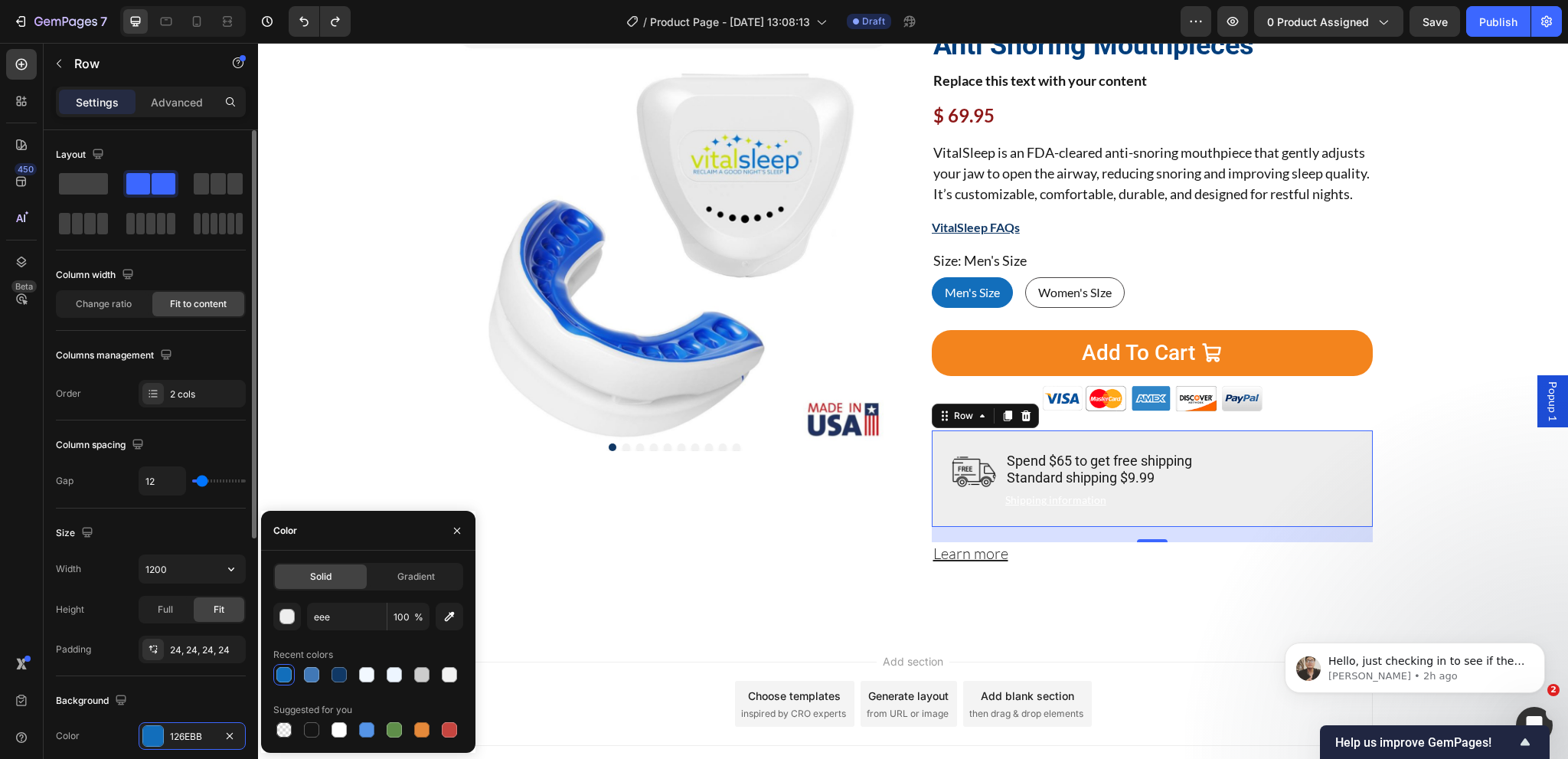
click at [186, 533] on div "Size" at bounding box center [151, 533] width 190 height 24
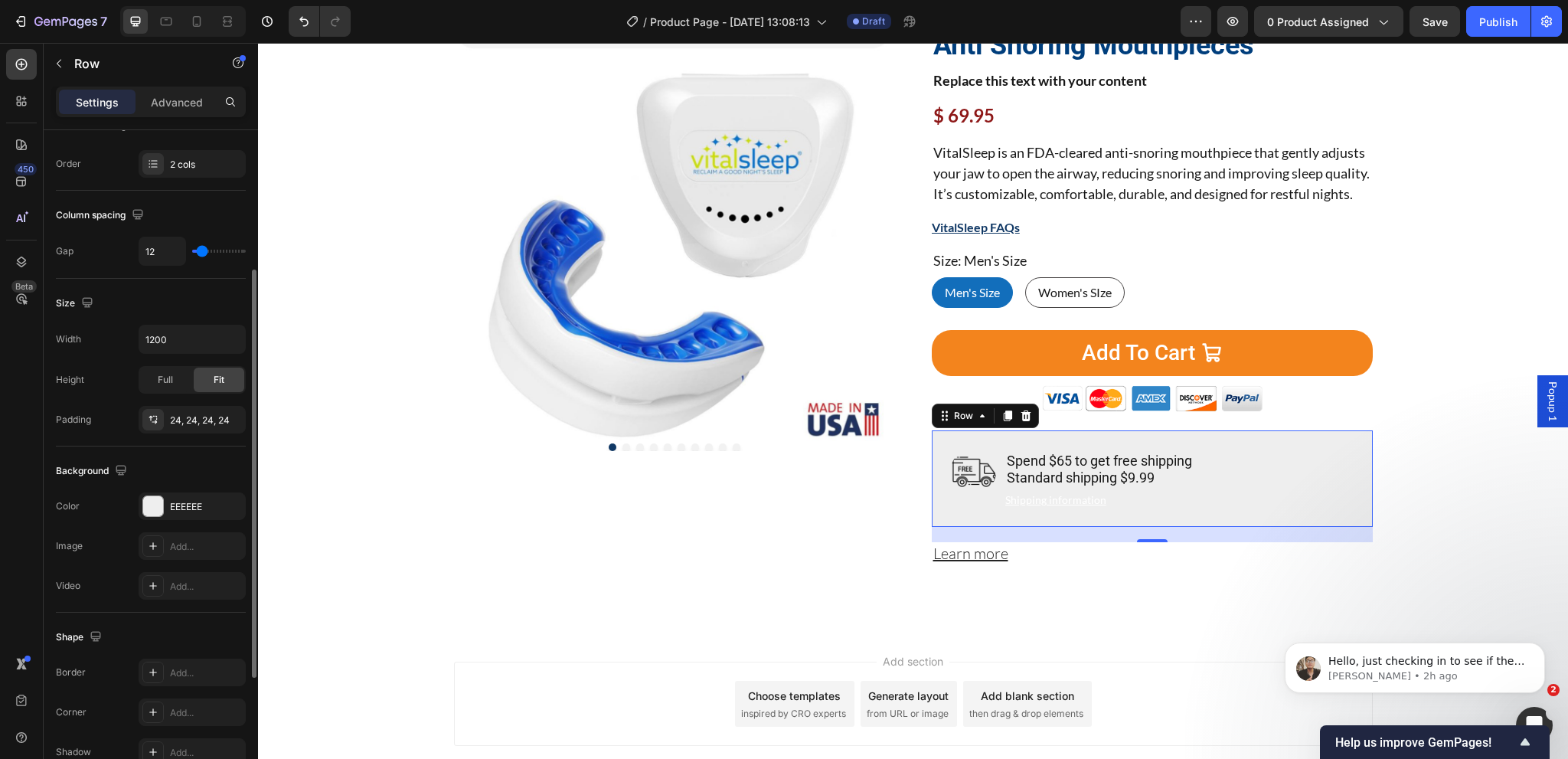
scroll to position [306, 0]
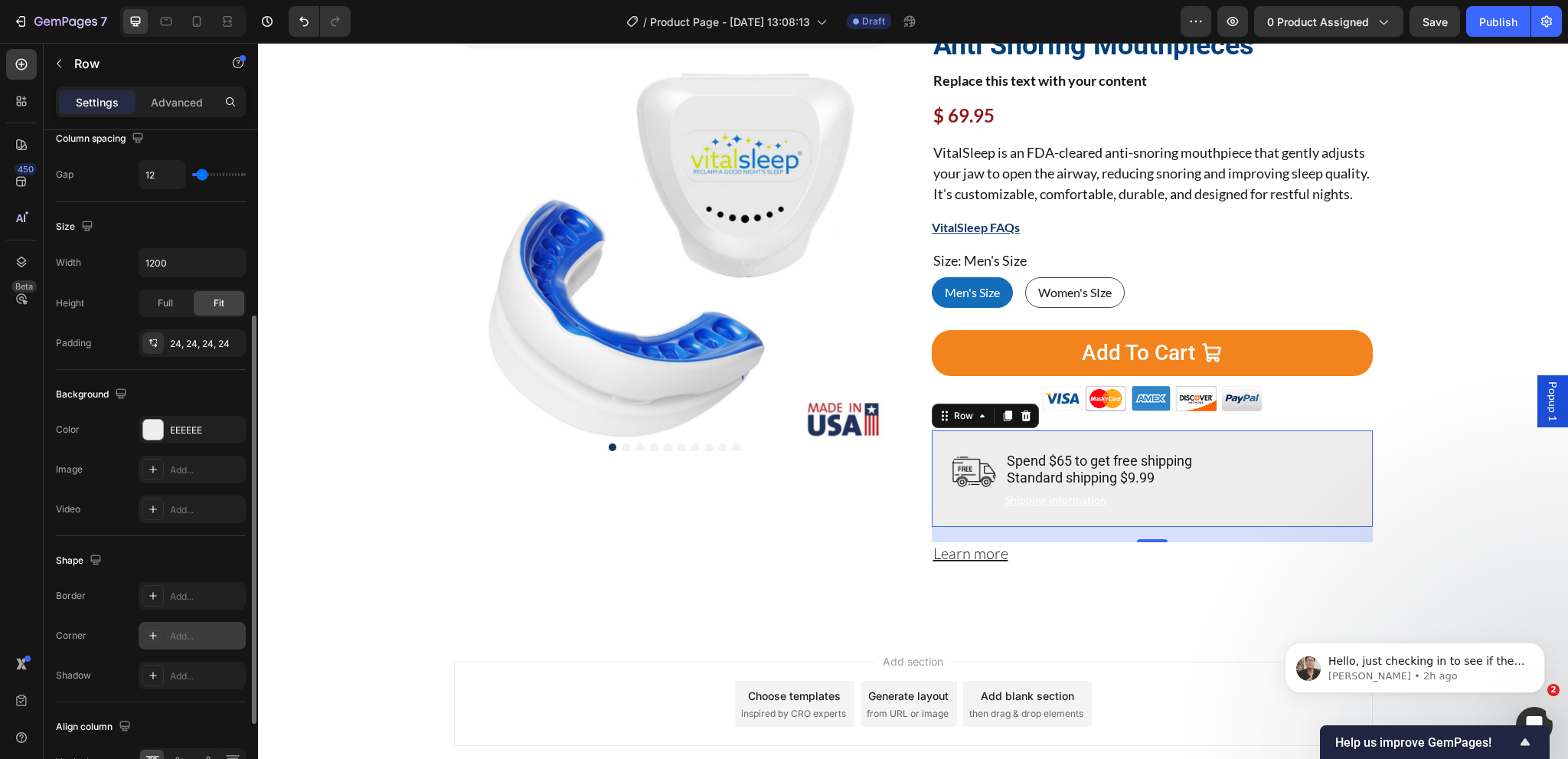
click at [183, 638] on div "Add..." at bounding box center [206, 636] width 72 height 14
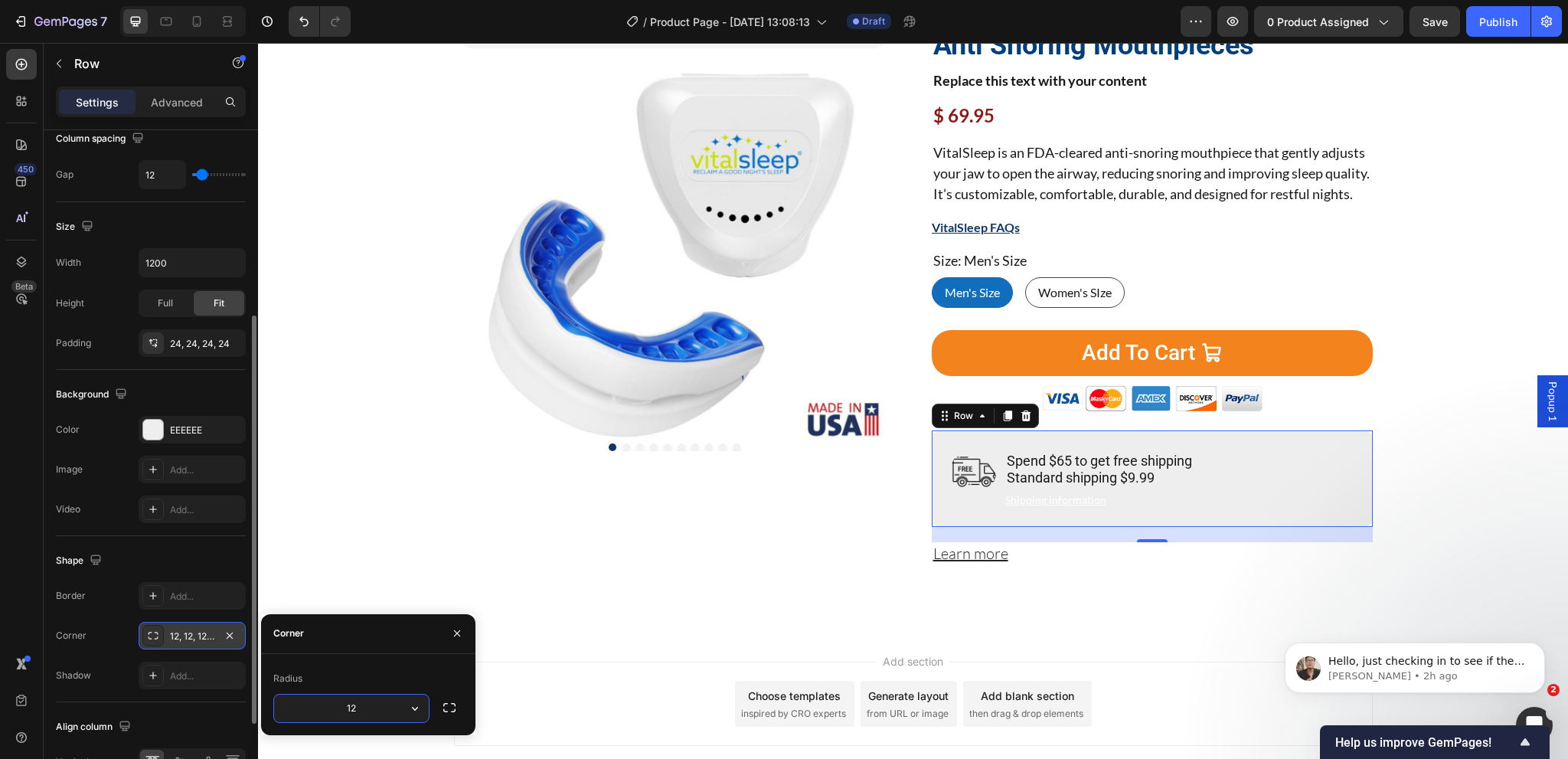
type input "8"
click at [749, 585] on div "Product Images" at bounding box center [674, 292] width 441 height 585
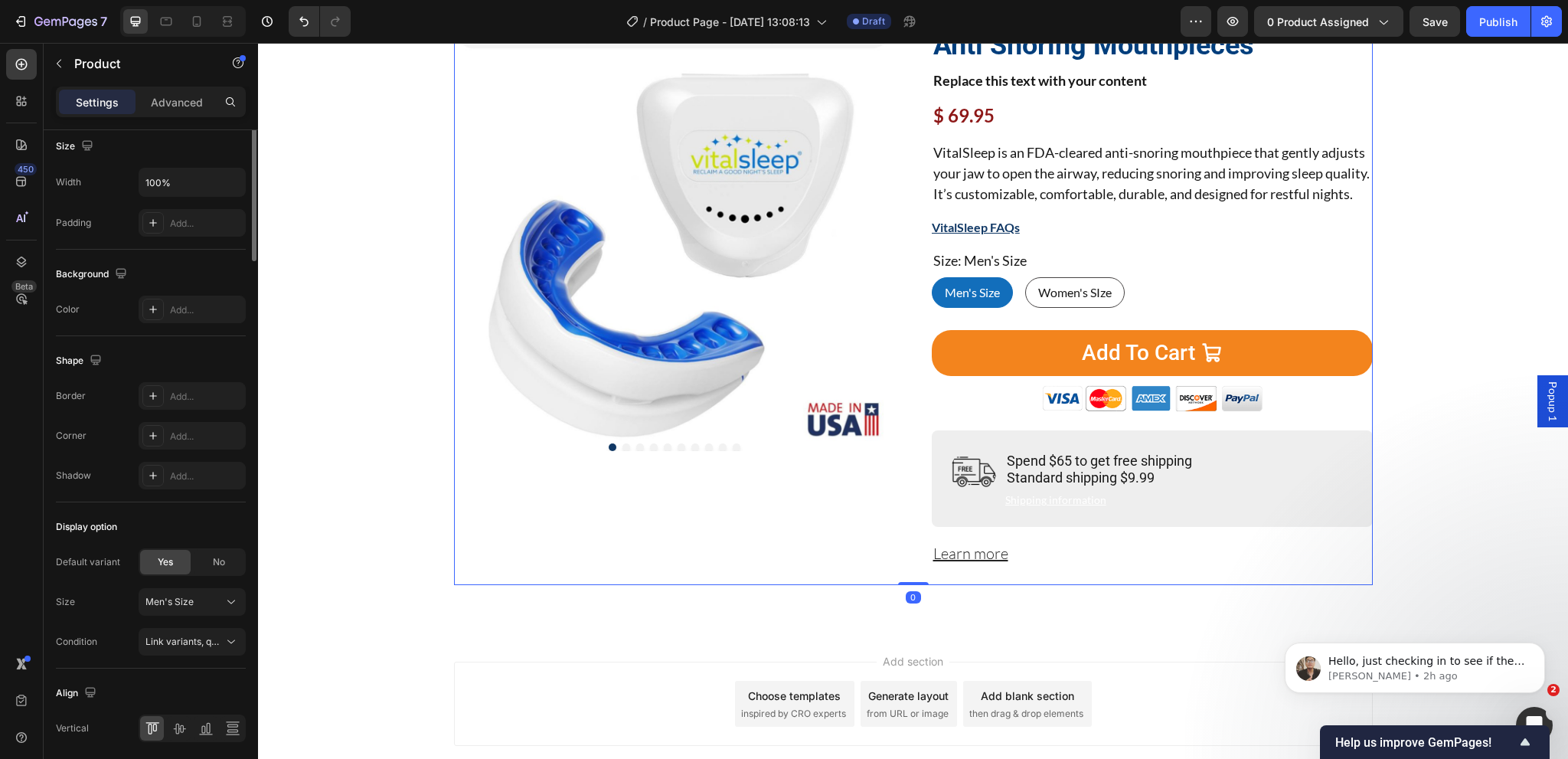
scroll to position [0, 0]
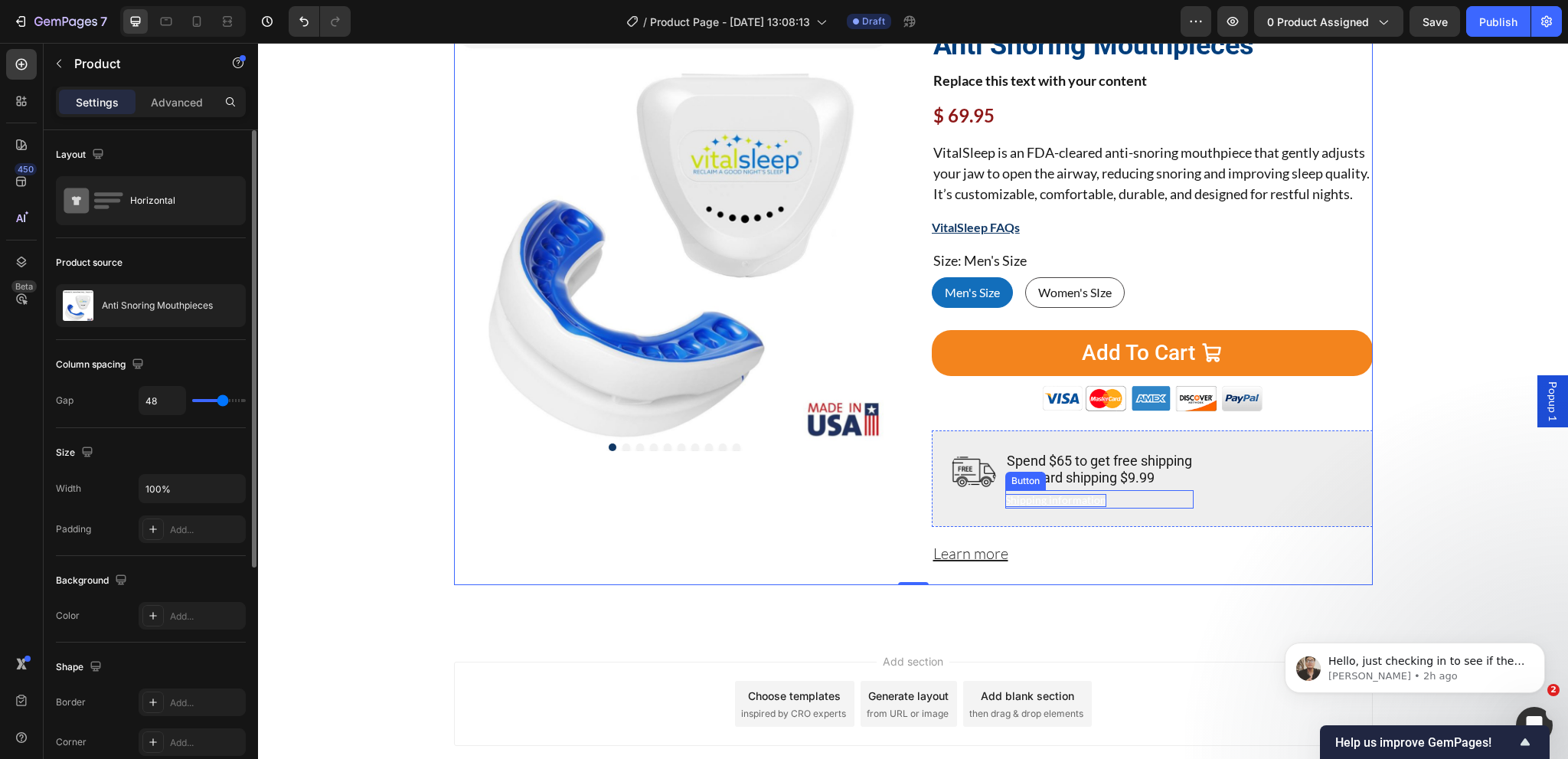
click at [1049, 507] on p "Shipping information" at bounding box center [1056, 501] width 101 height 13
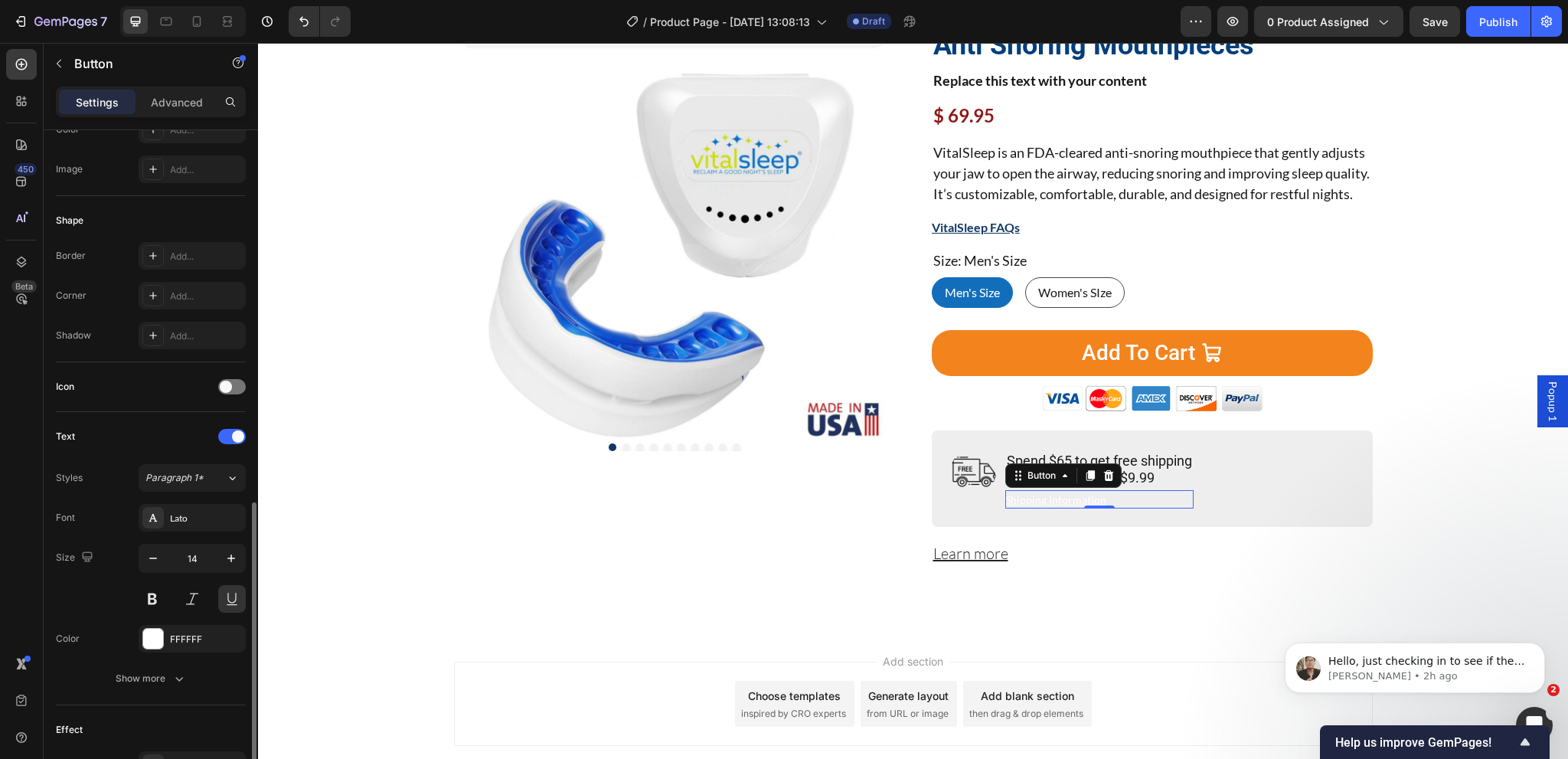
scroll to position [383, 0]
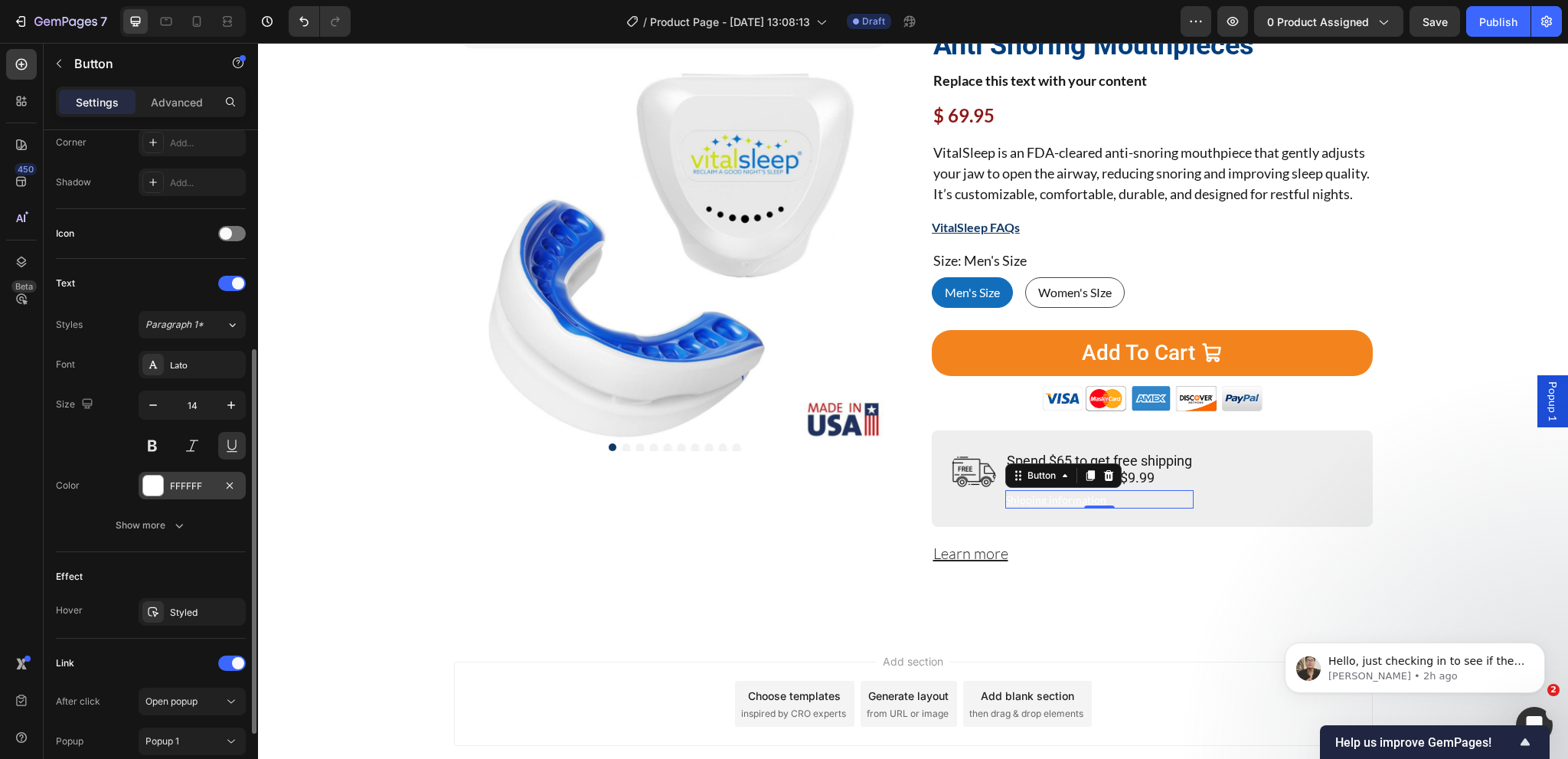
click at [191, 483] on div "FFFFFF" at bounding box center [192, 486] width 44 height 14
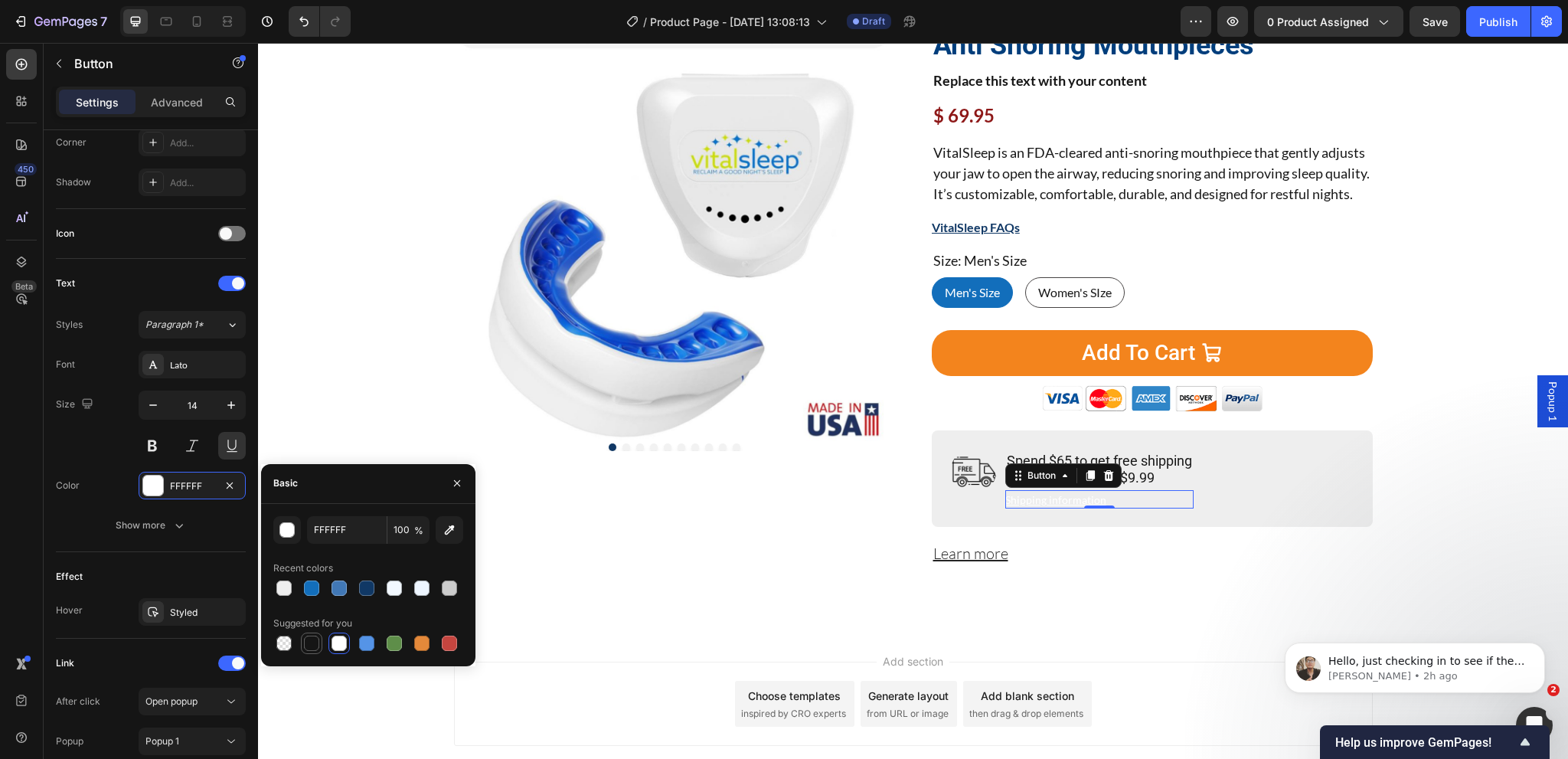
click at [310, 644] on div at bounding box center [311, 644] width 15 height 15
type input "151515"
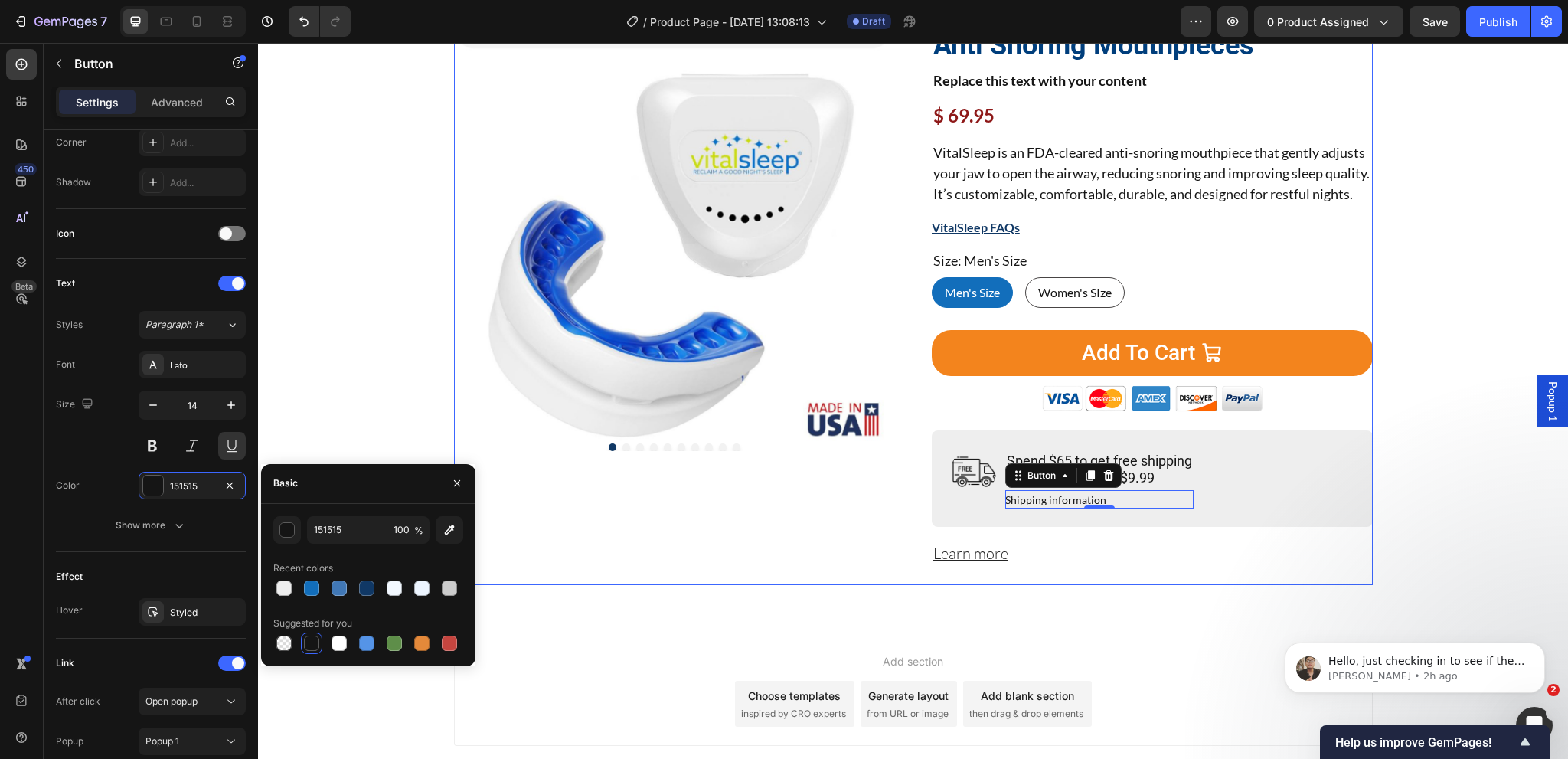
click at [671, 571] on div "Product Images" at bounding box center [674, 292] width 441 height 585
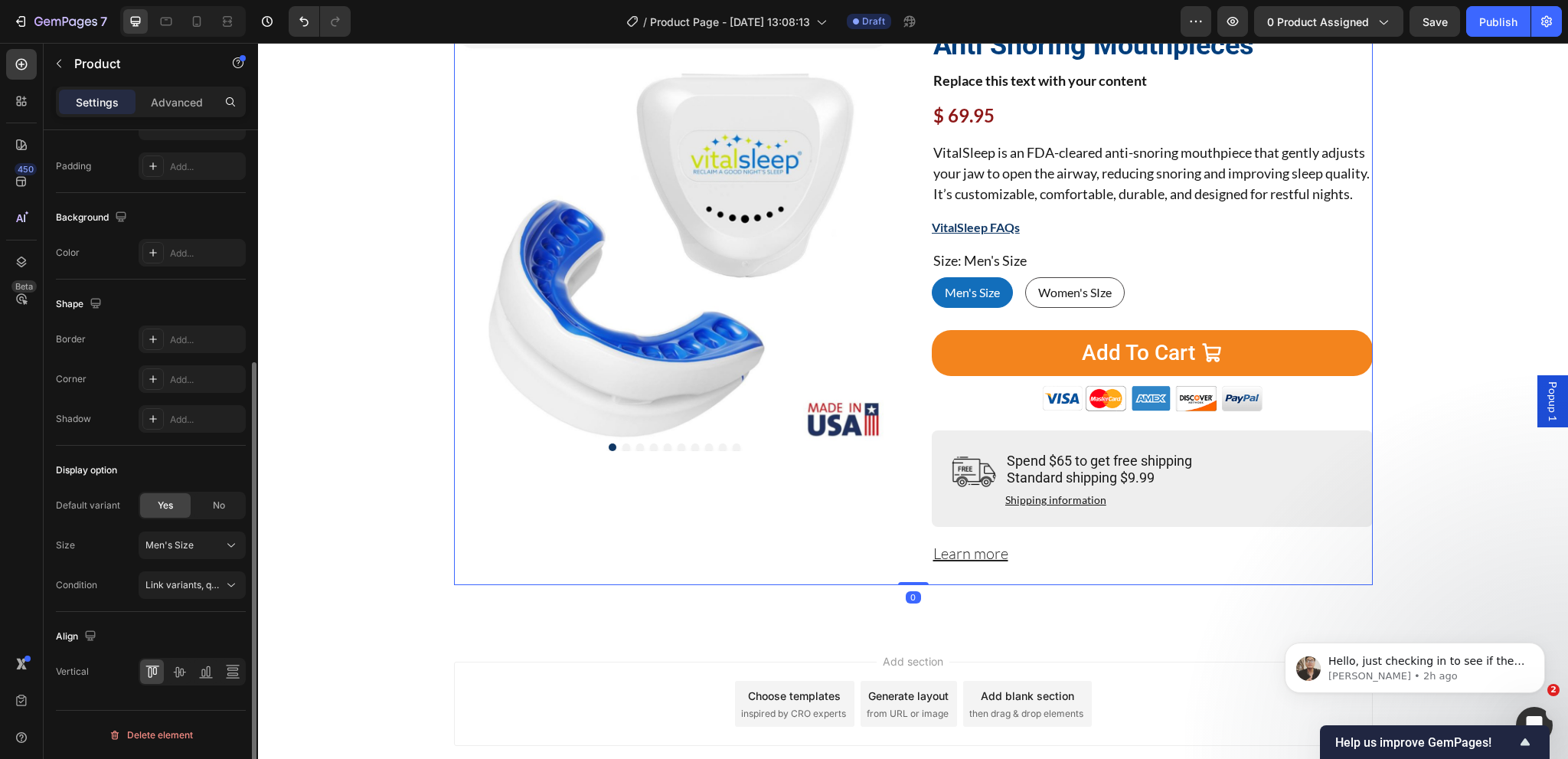
scroll to position [0, 0]
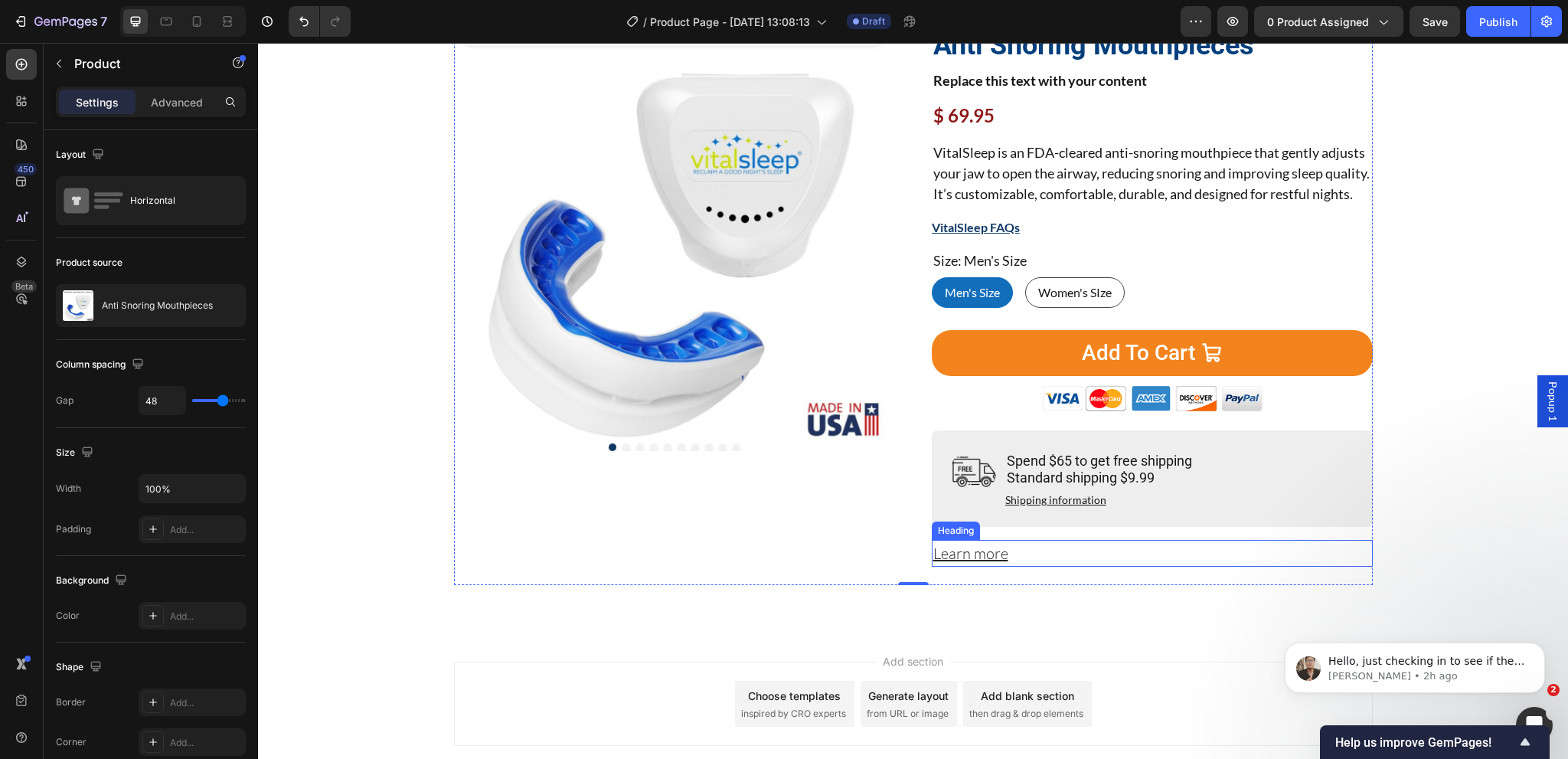
click at [1033, 565] on p "⁠⁠⁠⁠⁠⁠⁠ Learn more" at bounding box center [1152, 554] width 438 height 23
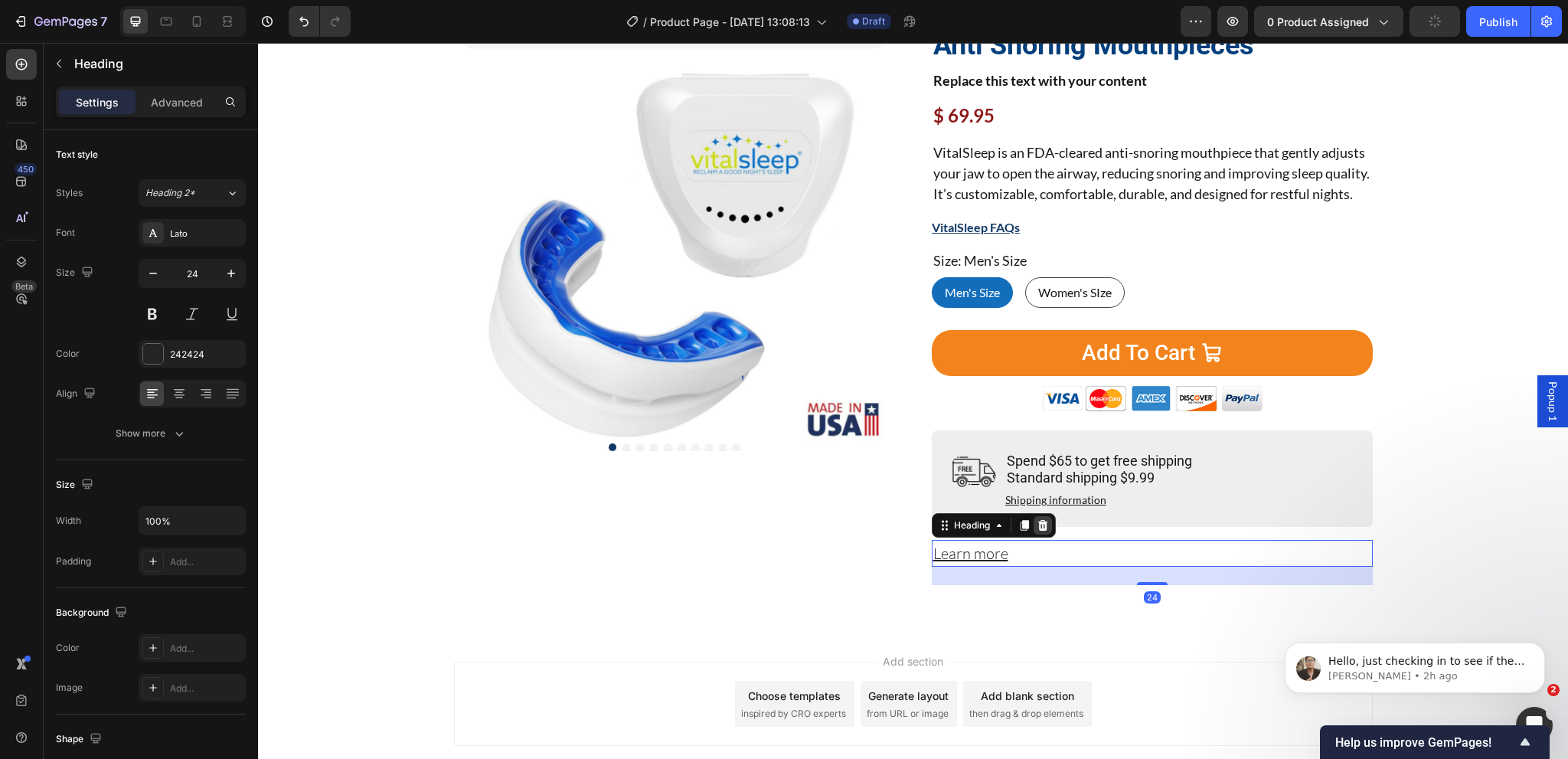
click at [1036, 532] on icon at bounding box center [1042, 525] width 13 height 13
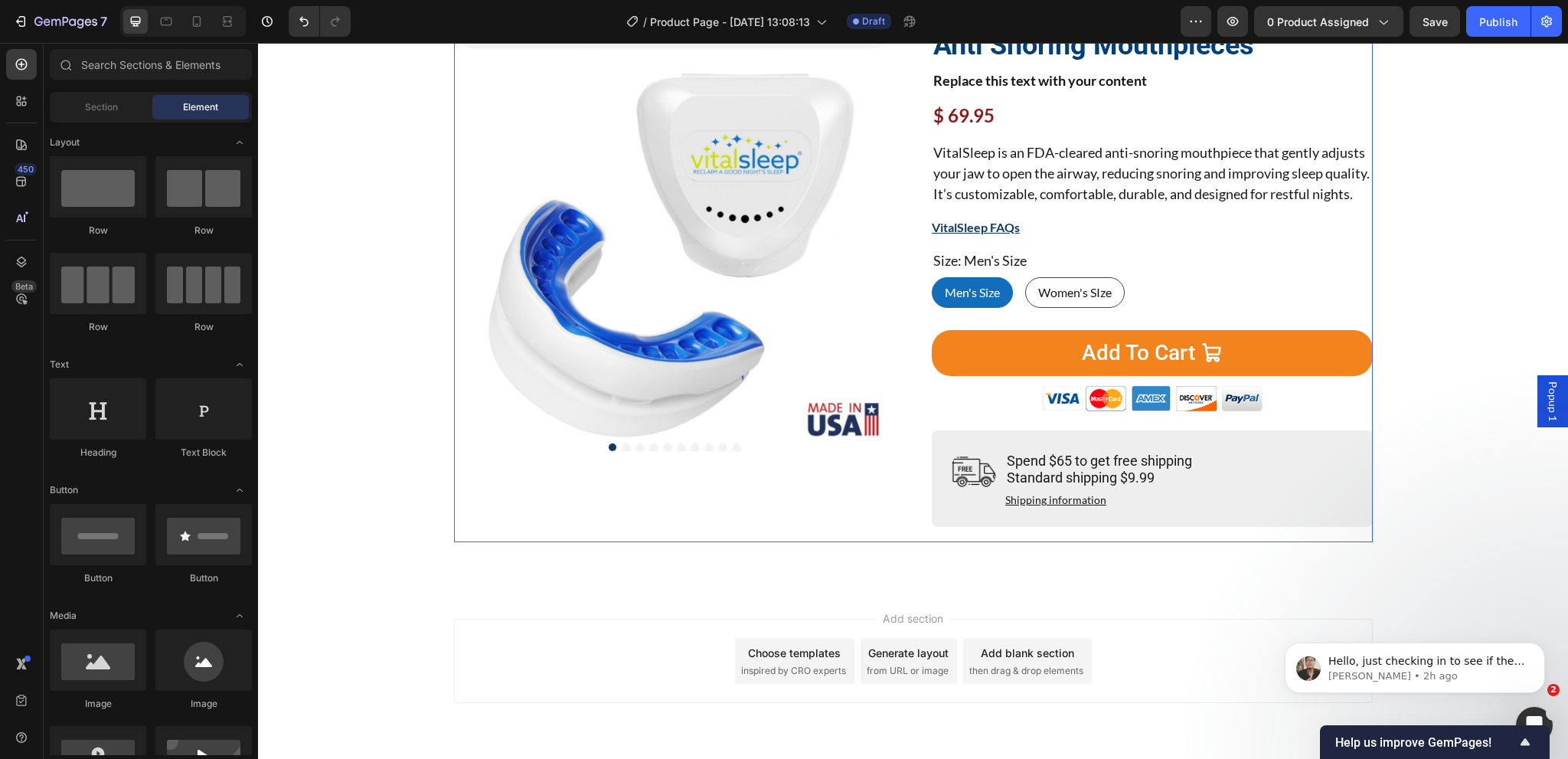
click at [868, 533] on div "Product Images" at bounding box center [674, 271] width 441 height 543
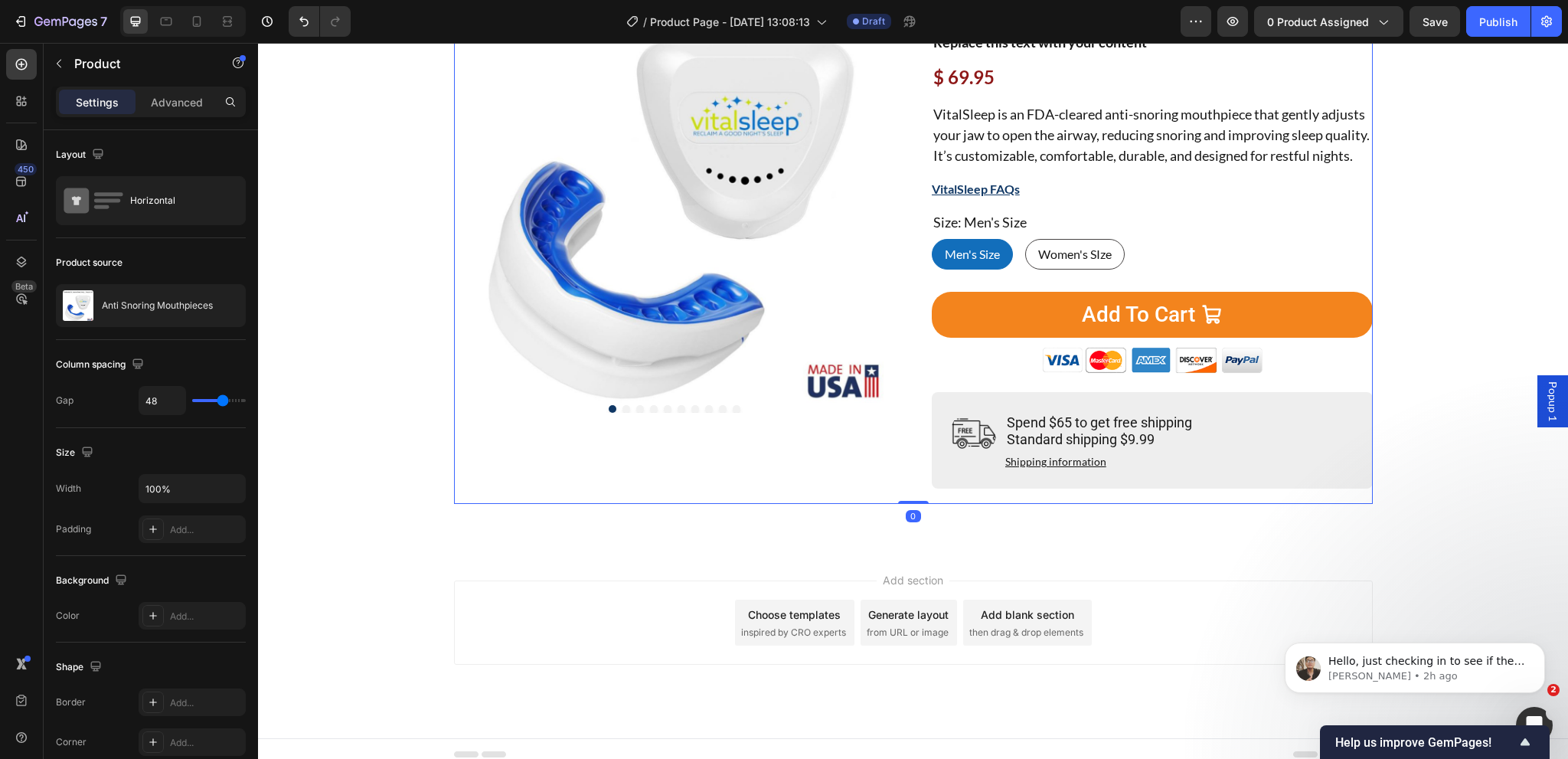
scroll to position [222, 0]
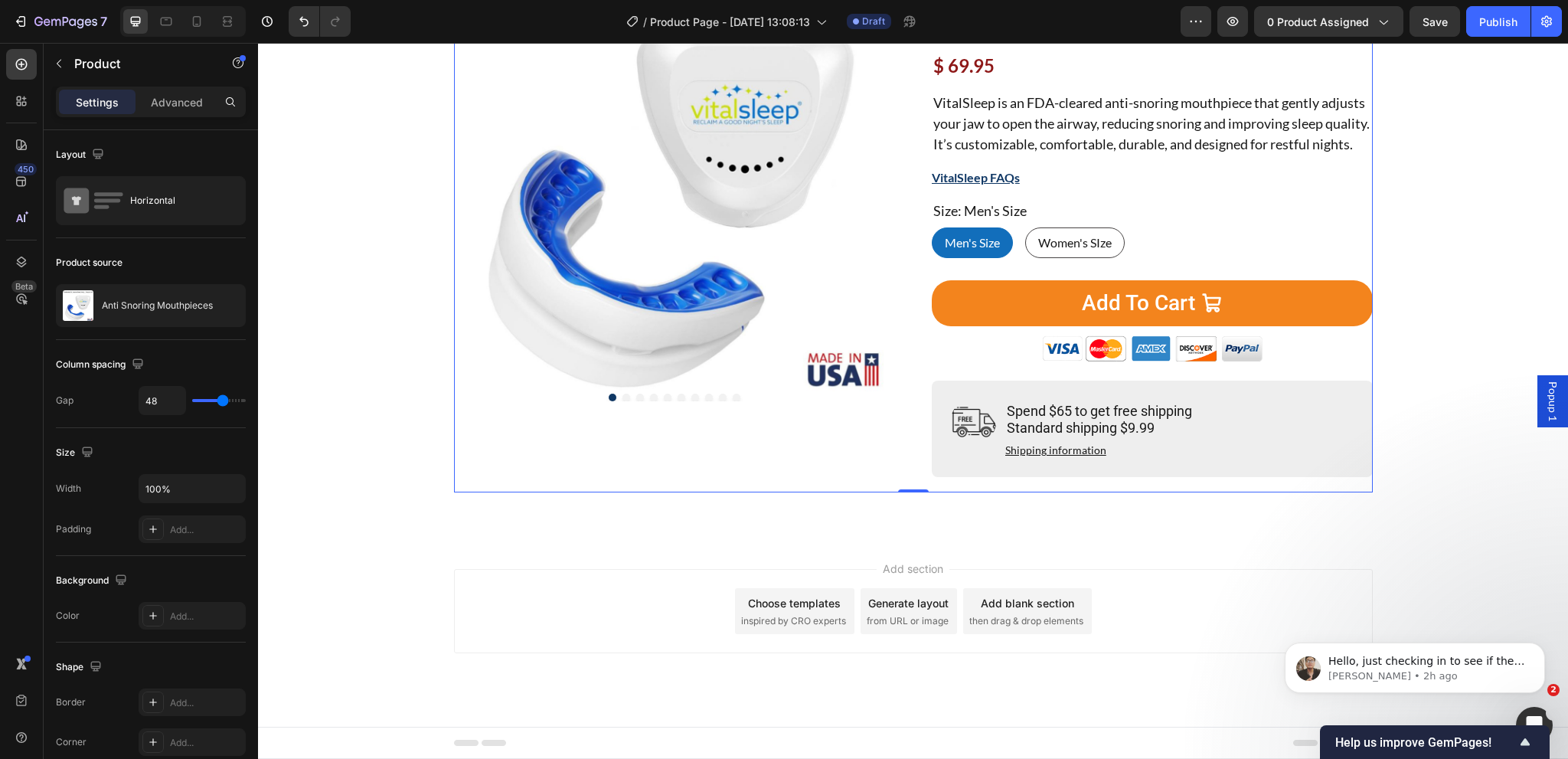
click at [803, 625] on span "inspired by CRO experts" at bounding box center [794, 621] width 105 height 14
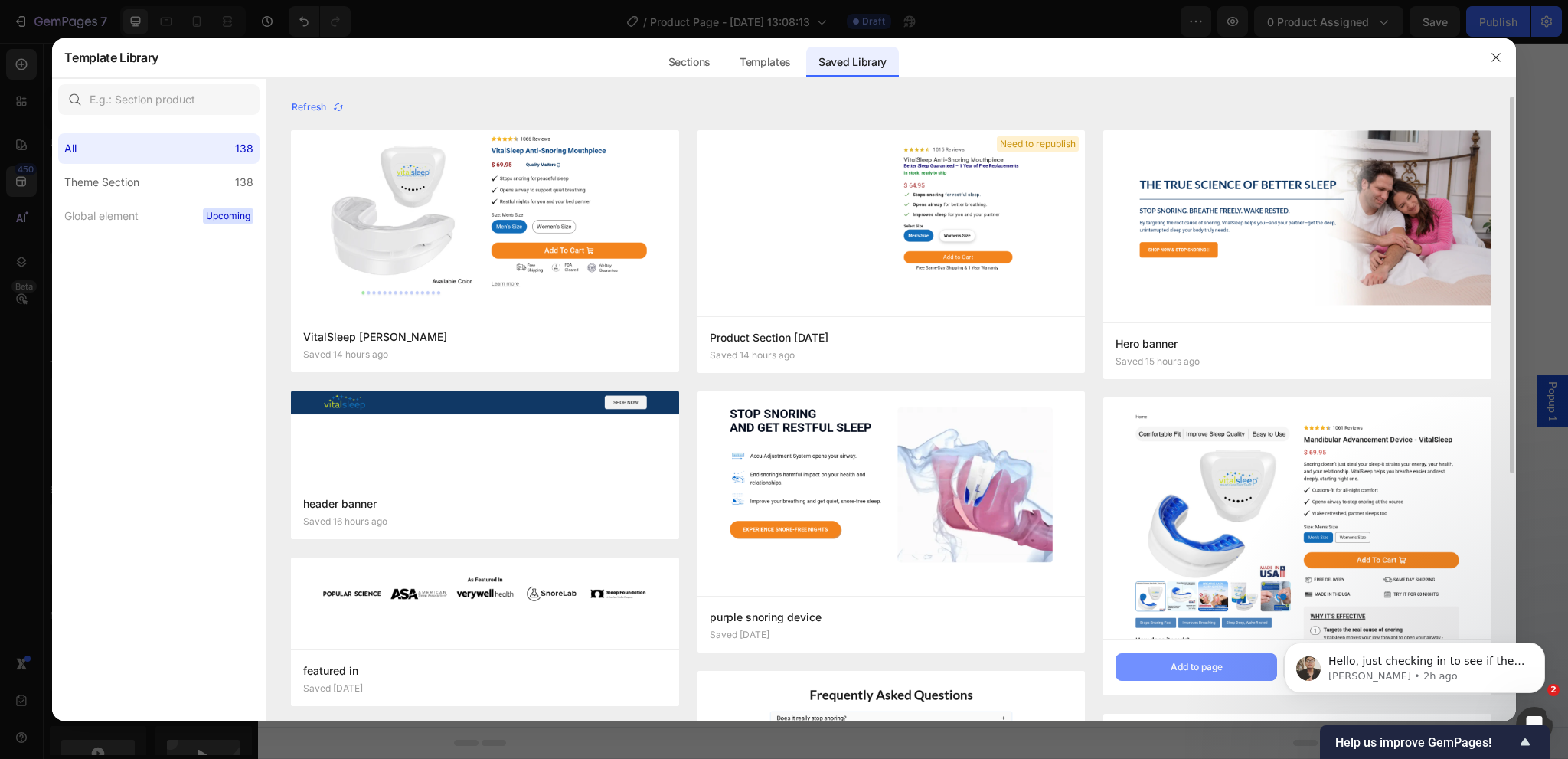
click at [1203, 666] on div "Add to page" at bounding box center [1197, 667] width 52 height 14
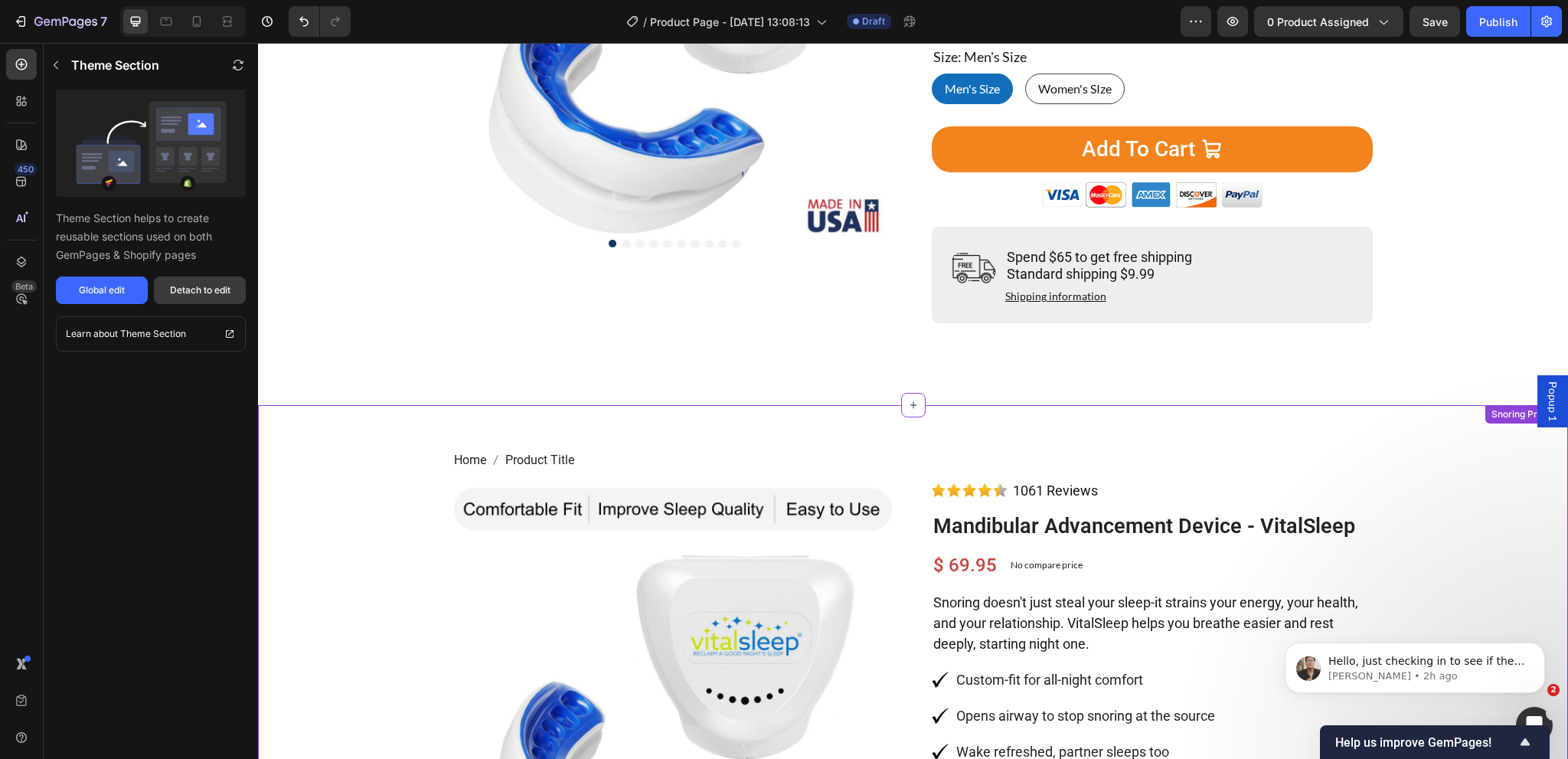
scroll to position [817, 0]
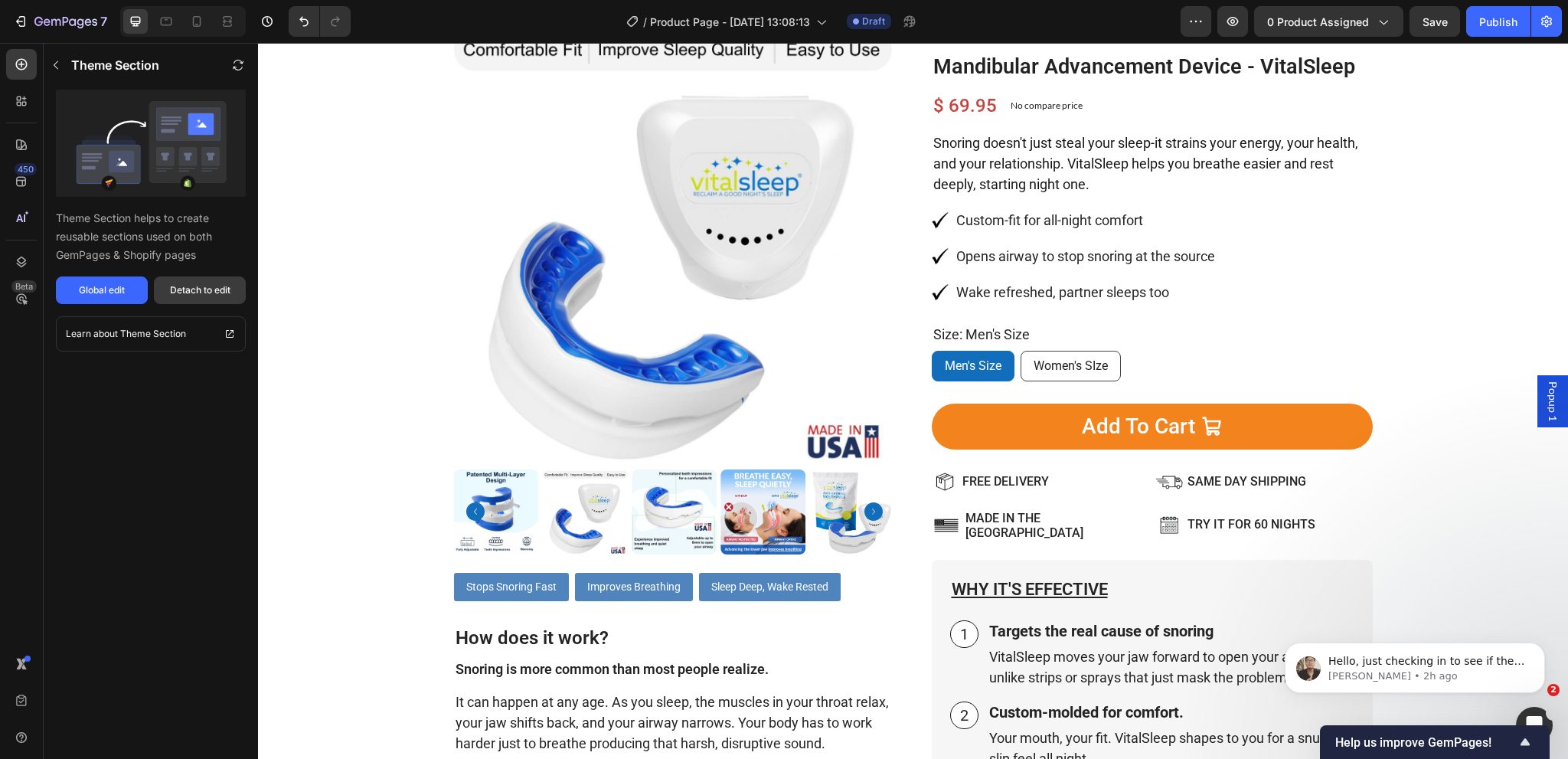
click at [227, 283] on div "Detach to edit" at bounding box center [200, 290] width 60 height 14
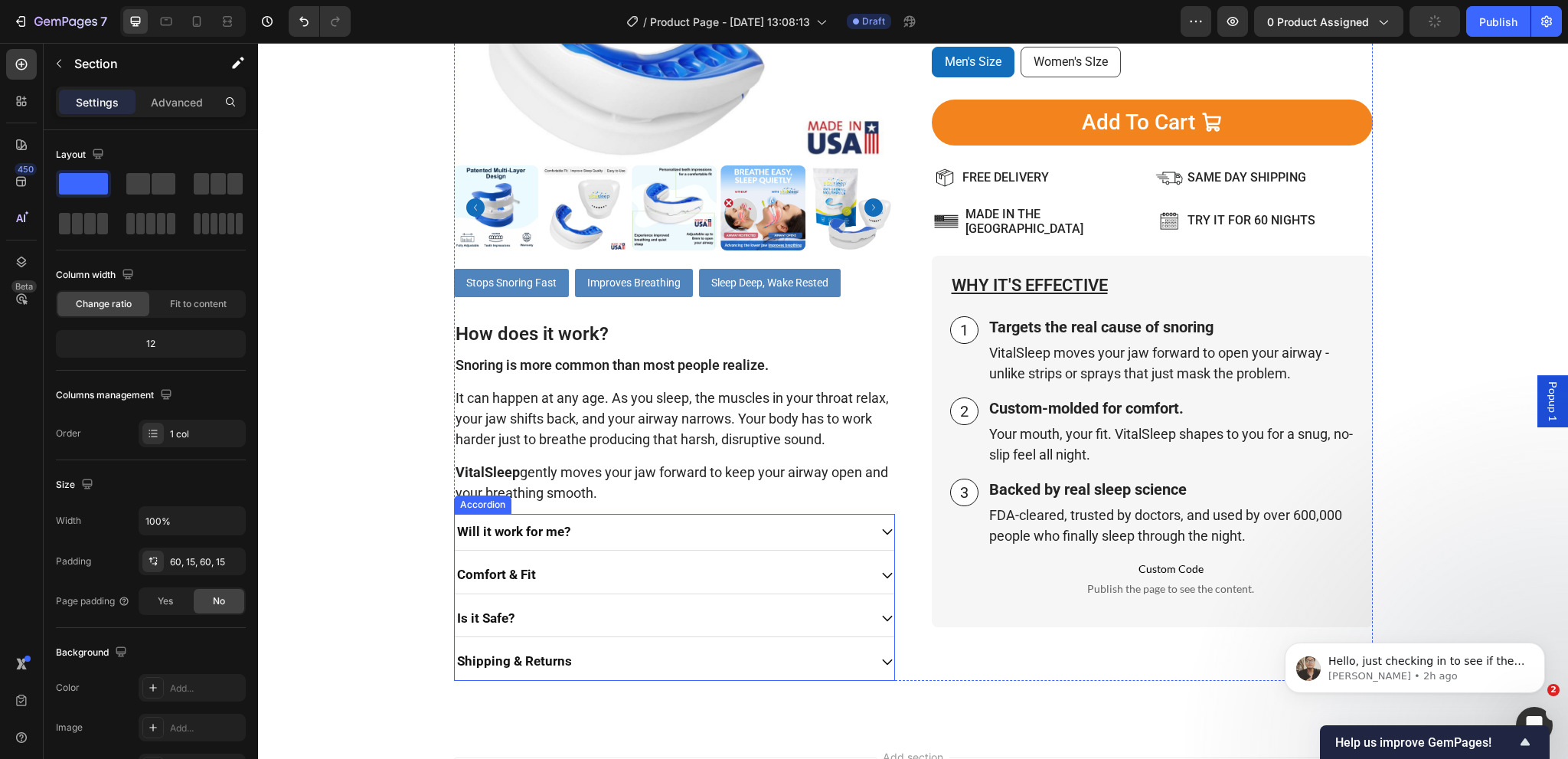
scroll to position [1123, 0]
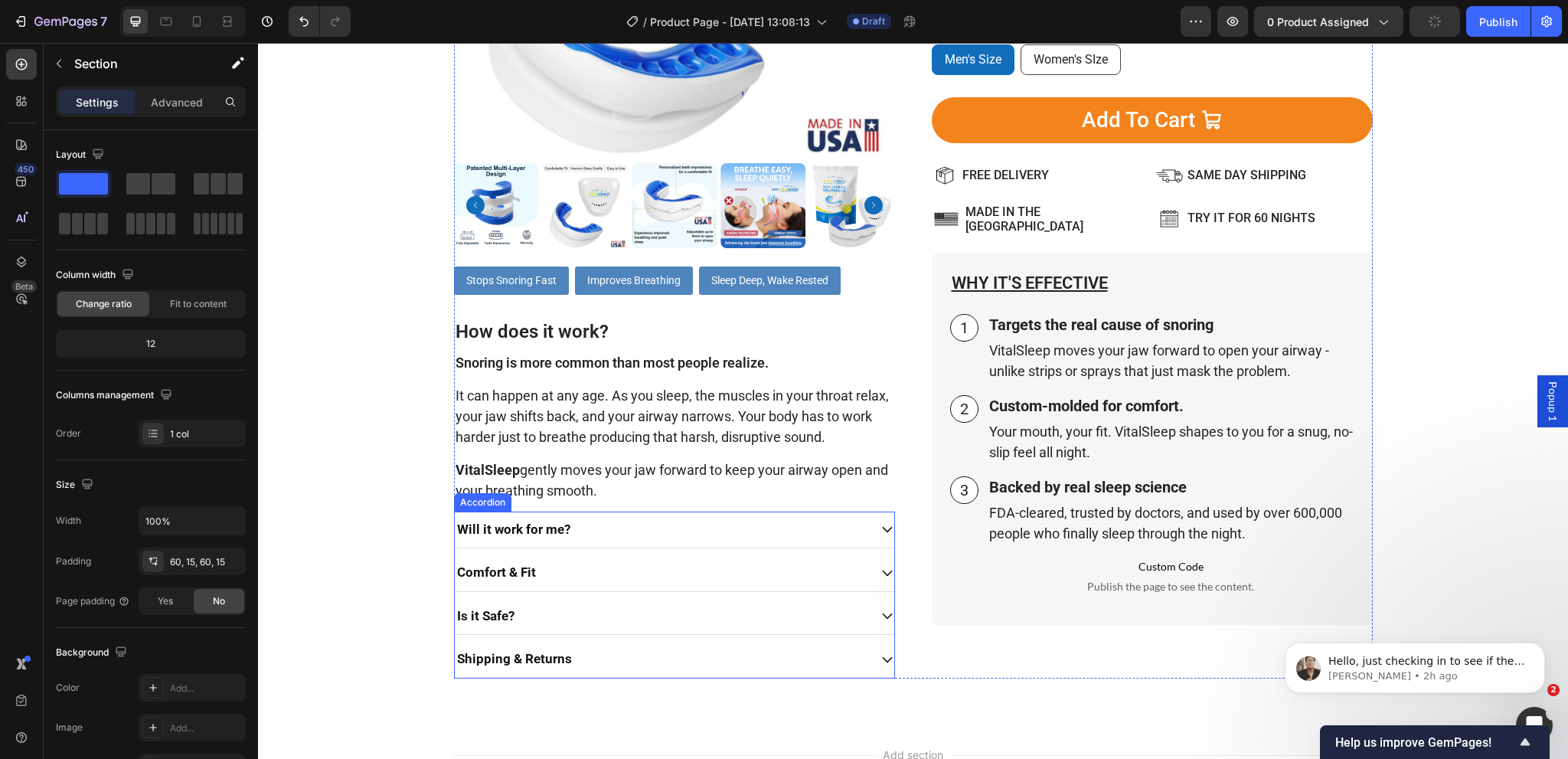
click at [546, 542] on div "Will it work for me?" at bounding box center [674, 530] width 440 height 38
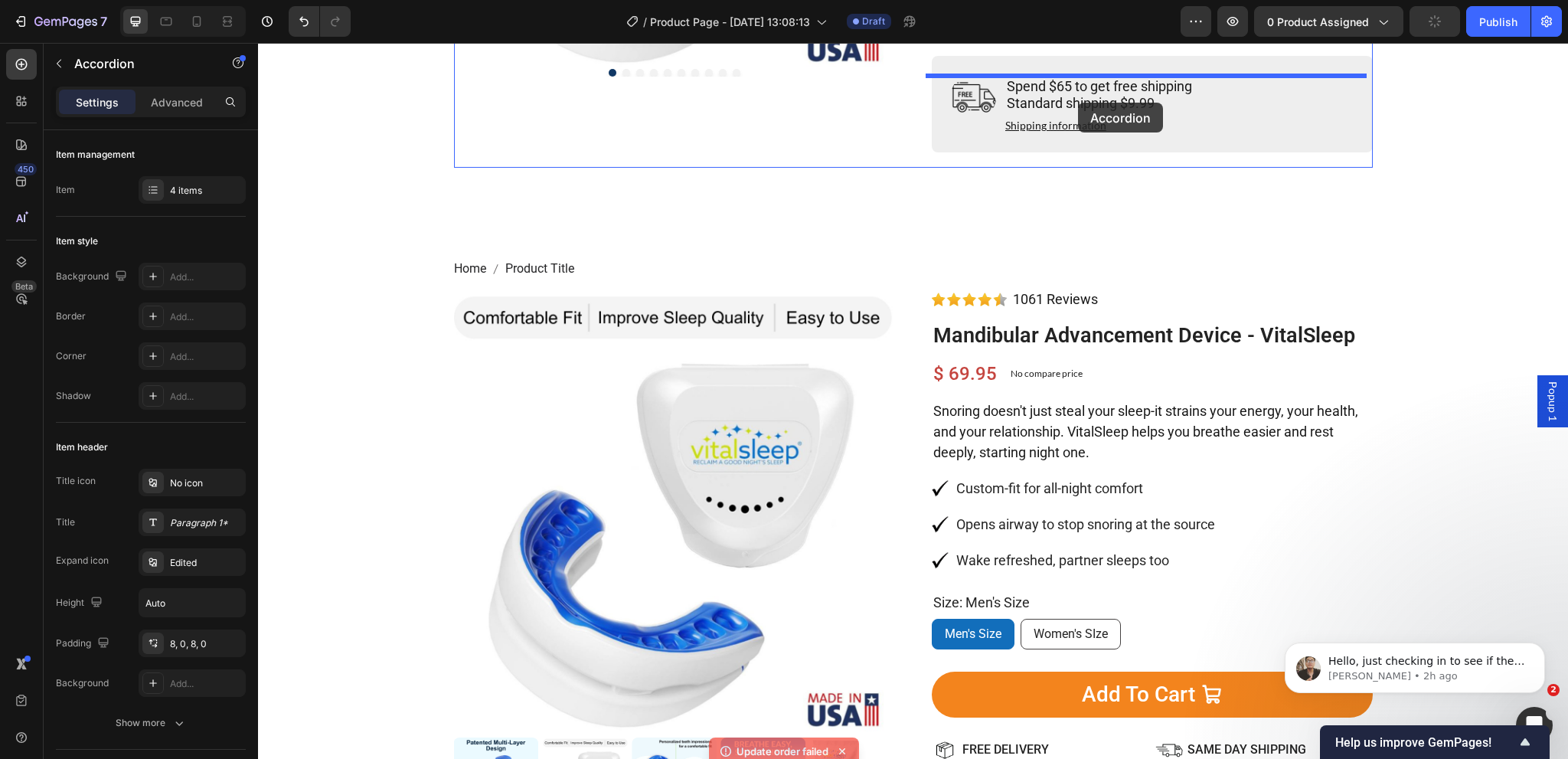
scroll to position [497, 0]
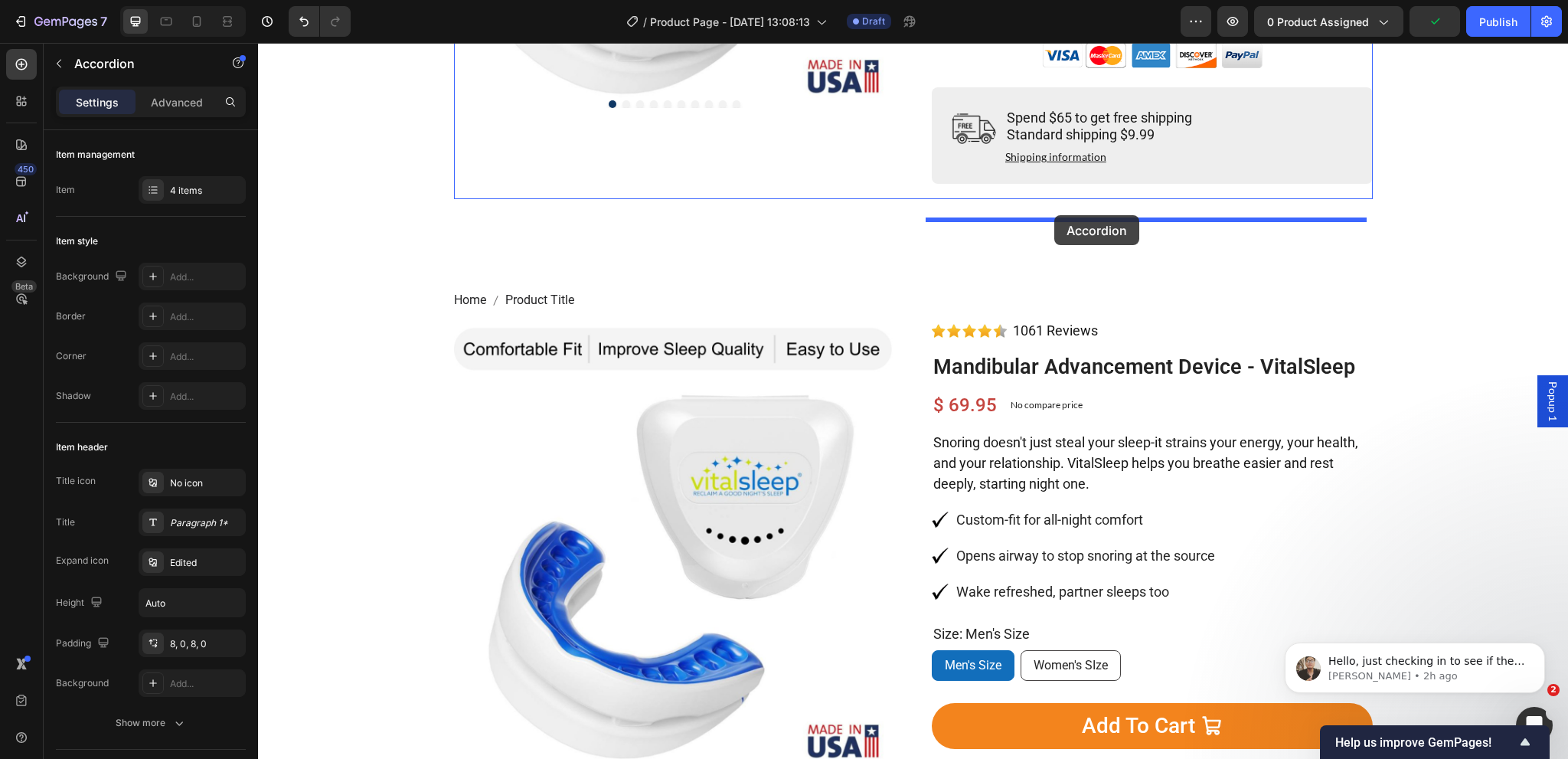
drag, startPoint x: 474, startPoint y: 496, endPoint x: 1054, endPoint y: 215, distance: 644.5
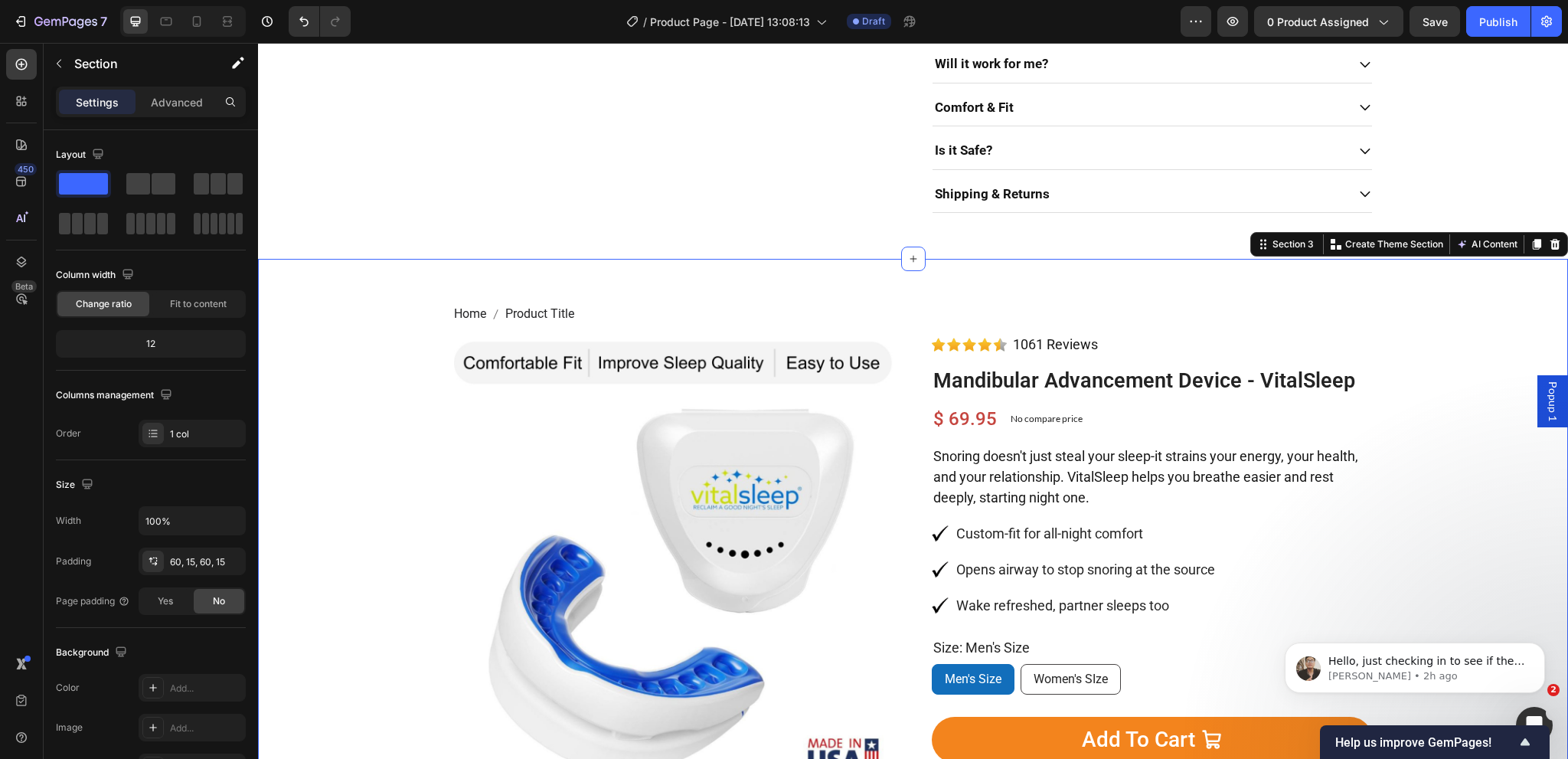
scroll to position [650, 0]
click at [1550, 250] on icon at bounding box center [1555, 244] width 10 height 11
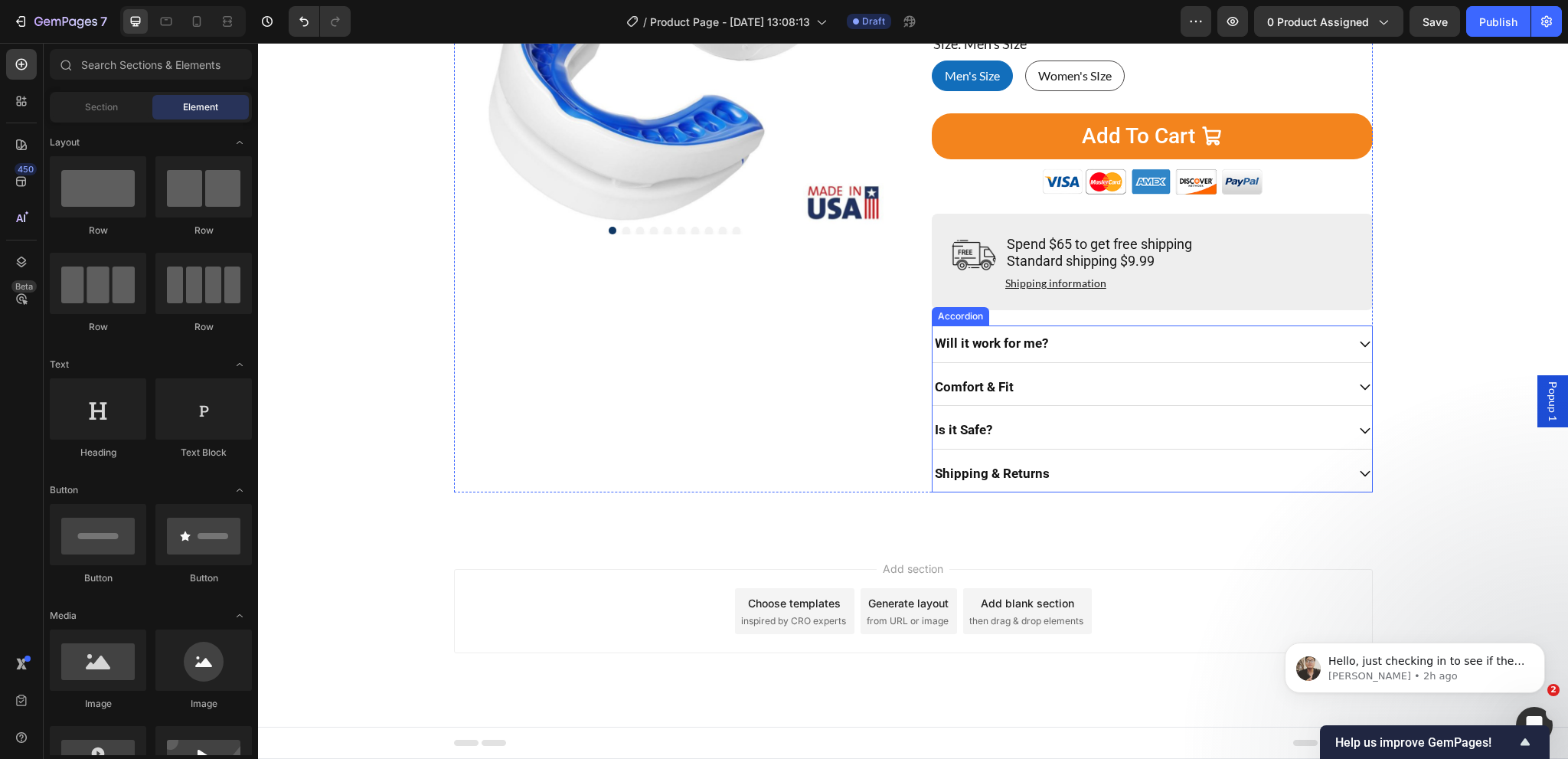
scroll to position [387, 0]
click at [1010, 348] on p "Will it work for me?" at bounding box center [991, 344] width 113 height 20
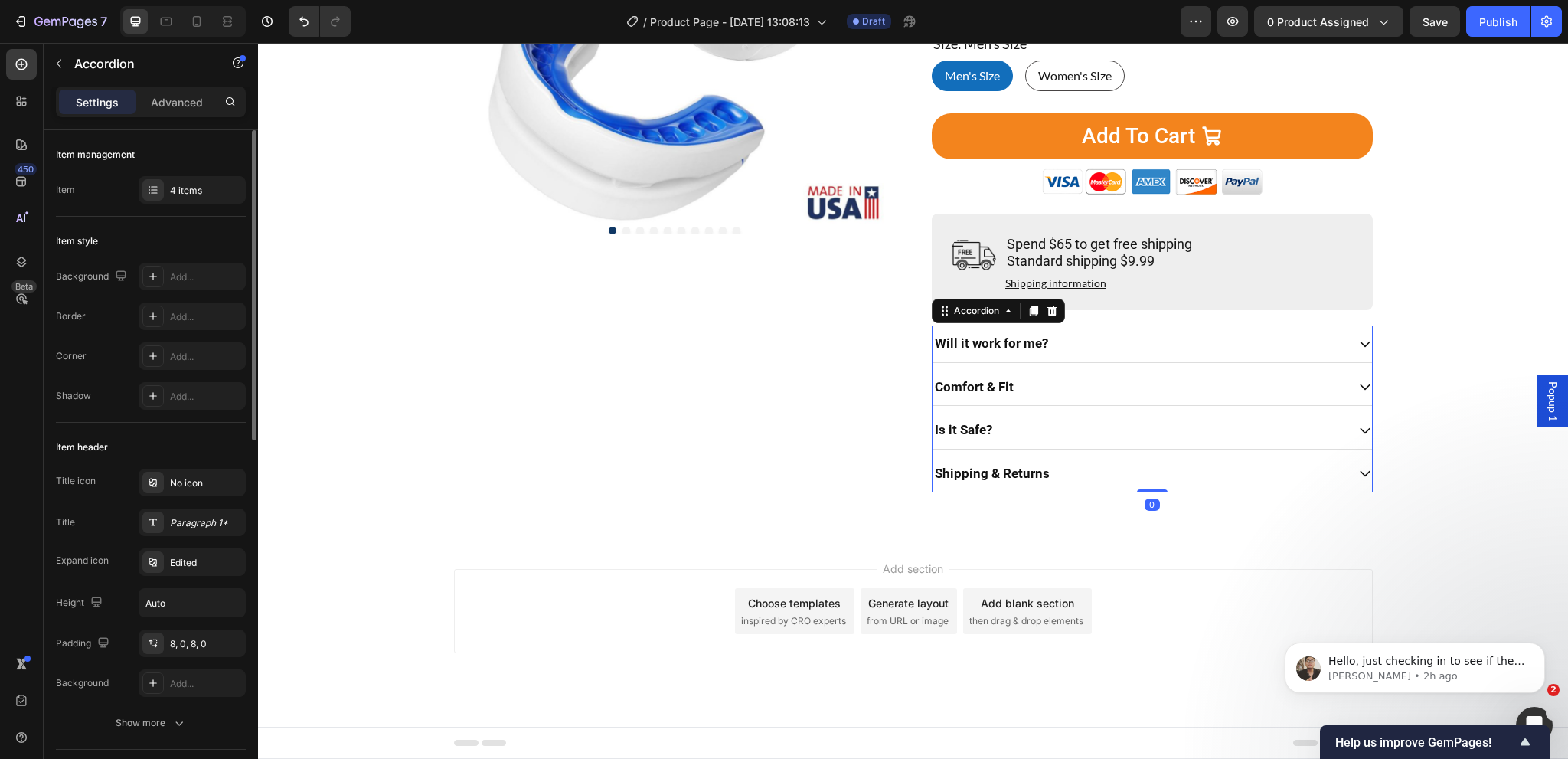
scroll to position [230, 0]
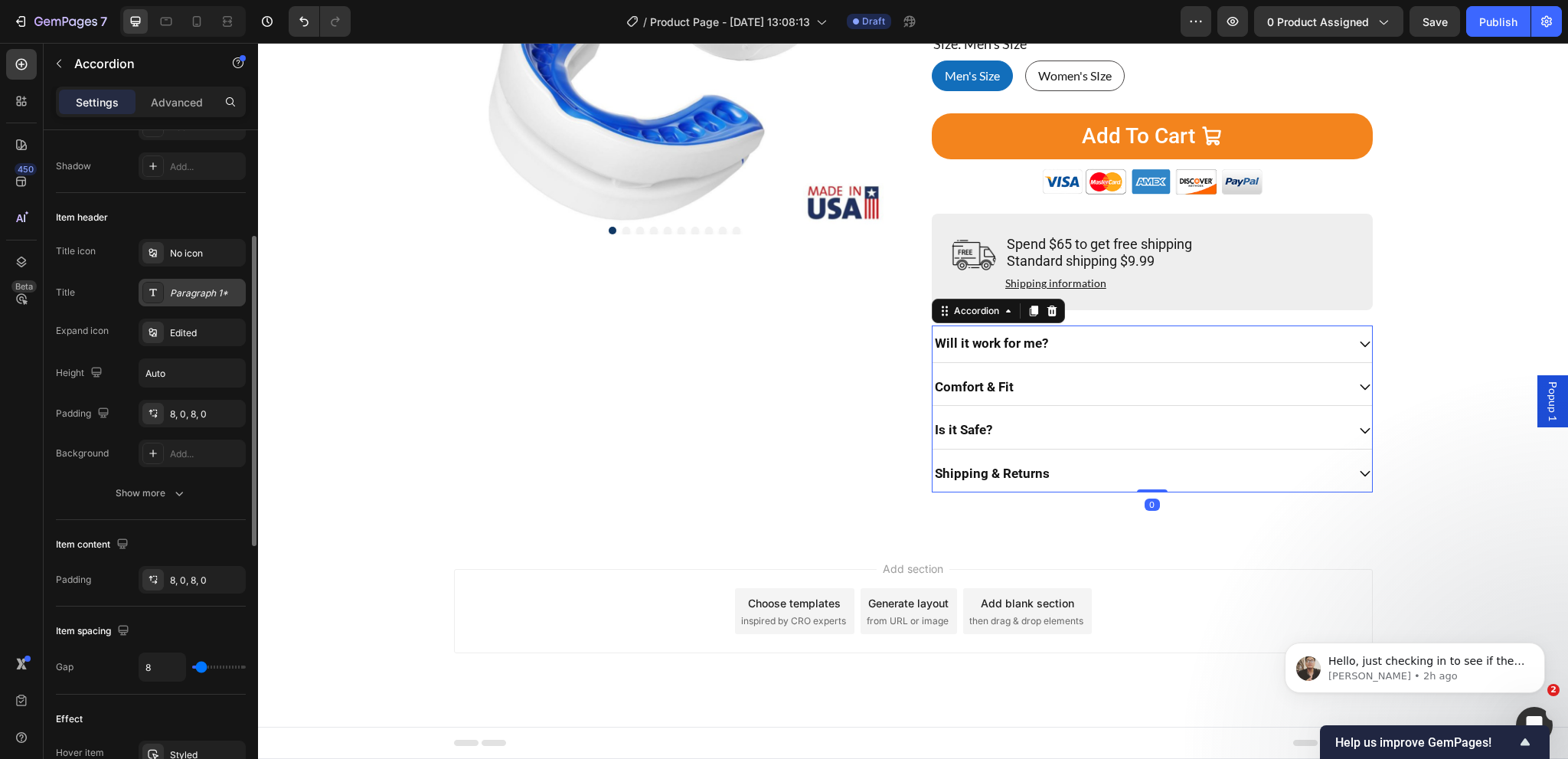
click at [196, 292] on div "Paragraph 1*" at bounding box center [206, 293] width 72 height 14
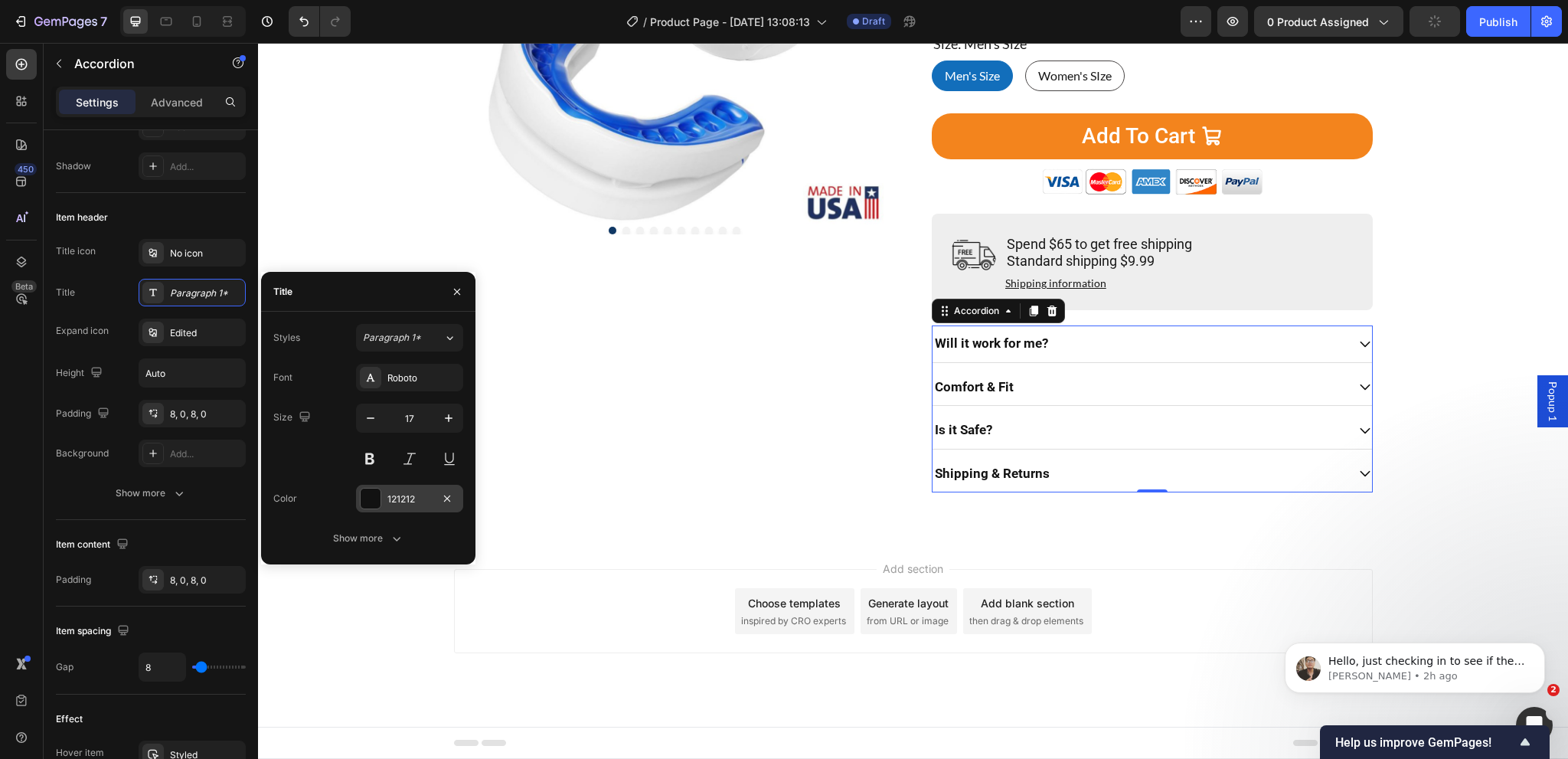
click at [397, 501] on div "121212" at bounding box center [409, 499] width 44 height 14
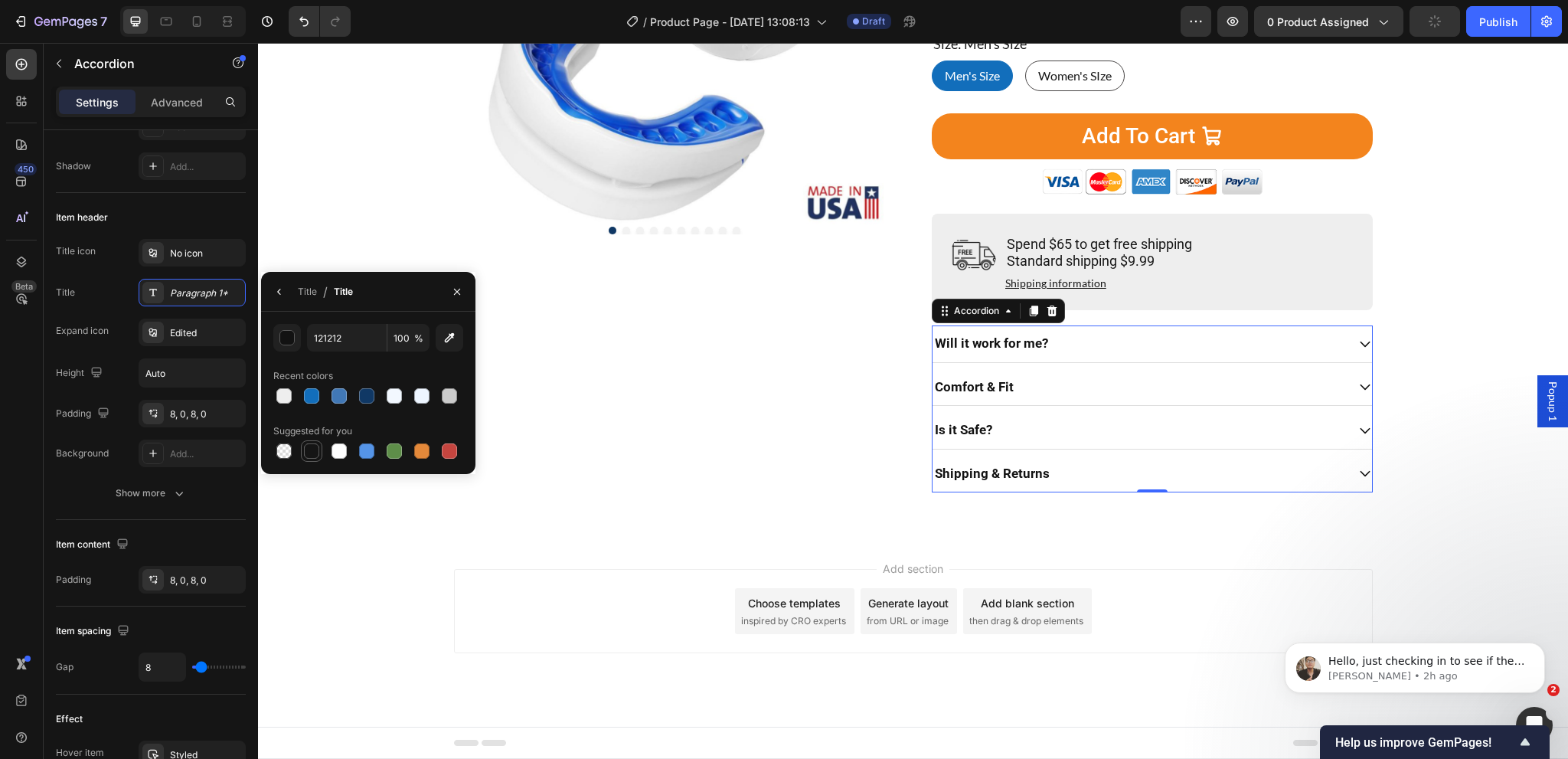
click at [312, 447] on div at bounding box center [311, 451] width 15 height 15
type input "151515"
click at [276, 295] on icon "button" at bounding box center [280, 291] width 13 height 13
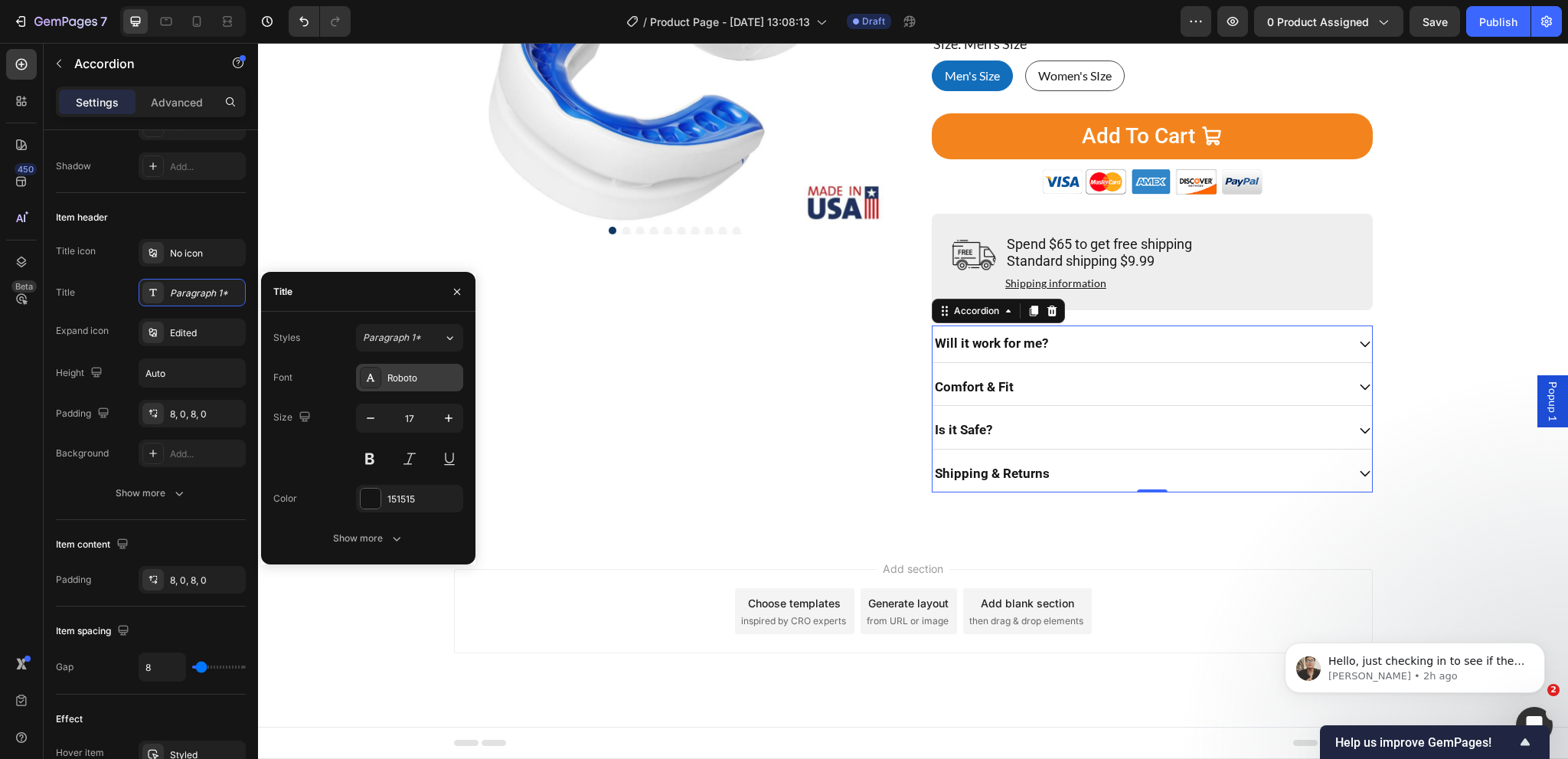
click at [394, 383] on div "Roboto" at bounding box center [423, 378] width 72 height 14
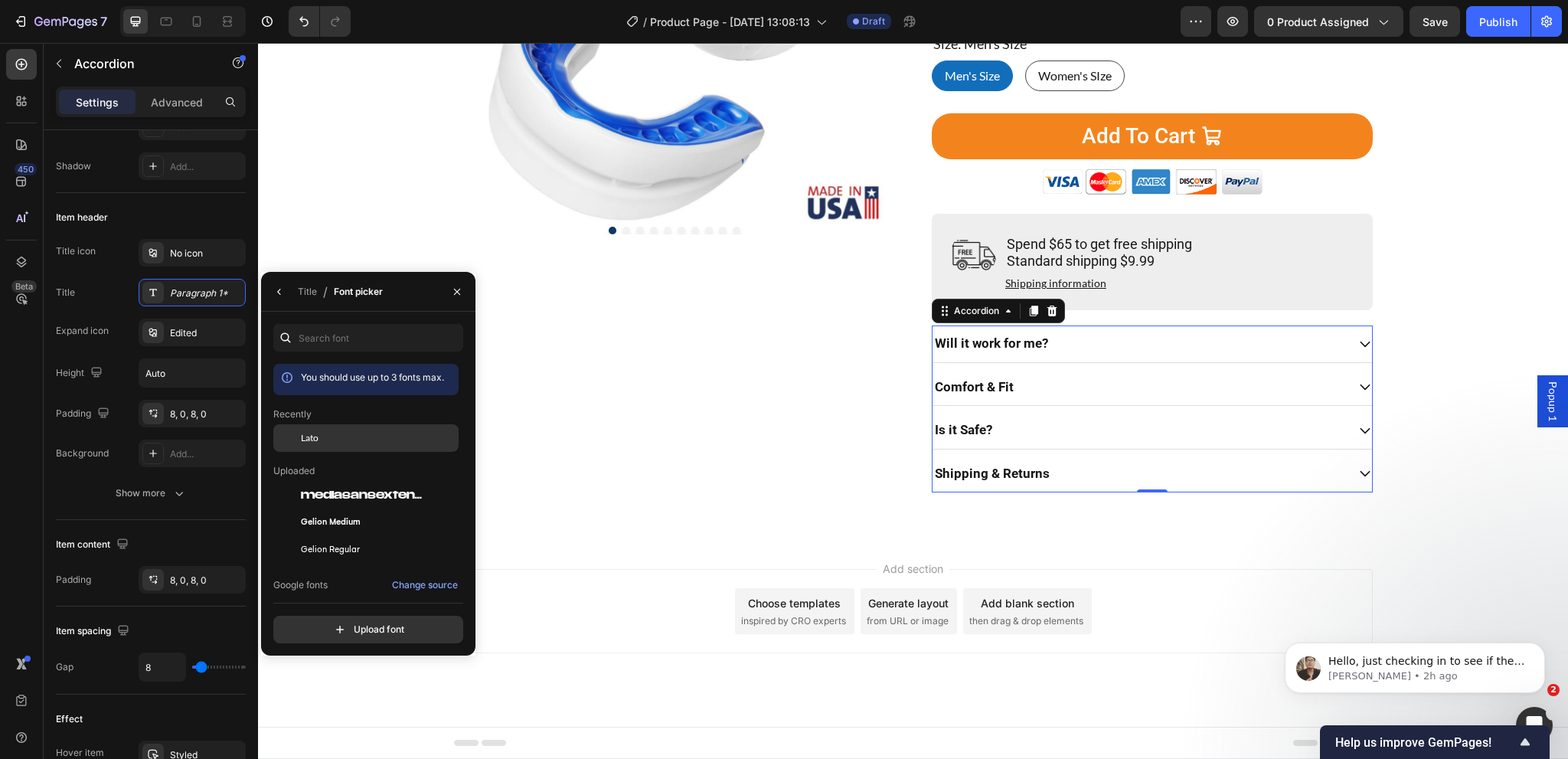
click at [332, 439] on div "Lato" at bounding box center [378, 438] width 154 height 14
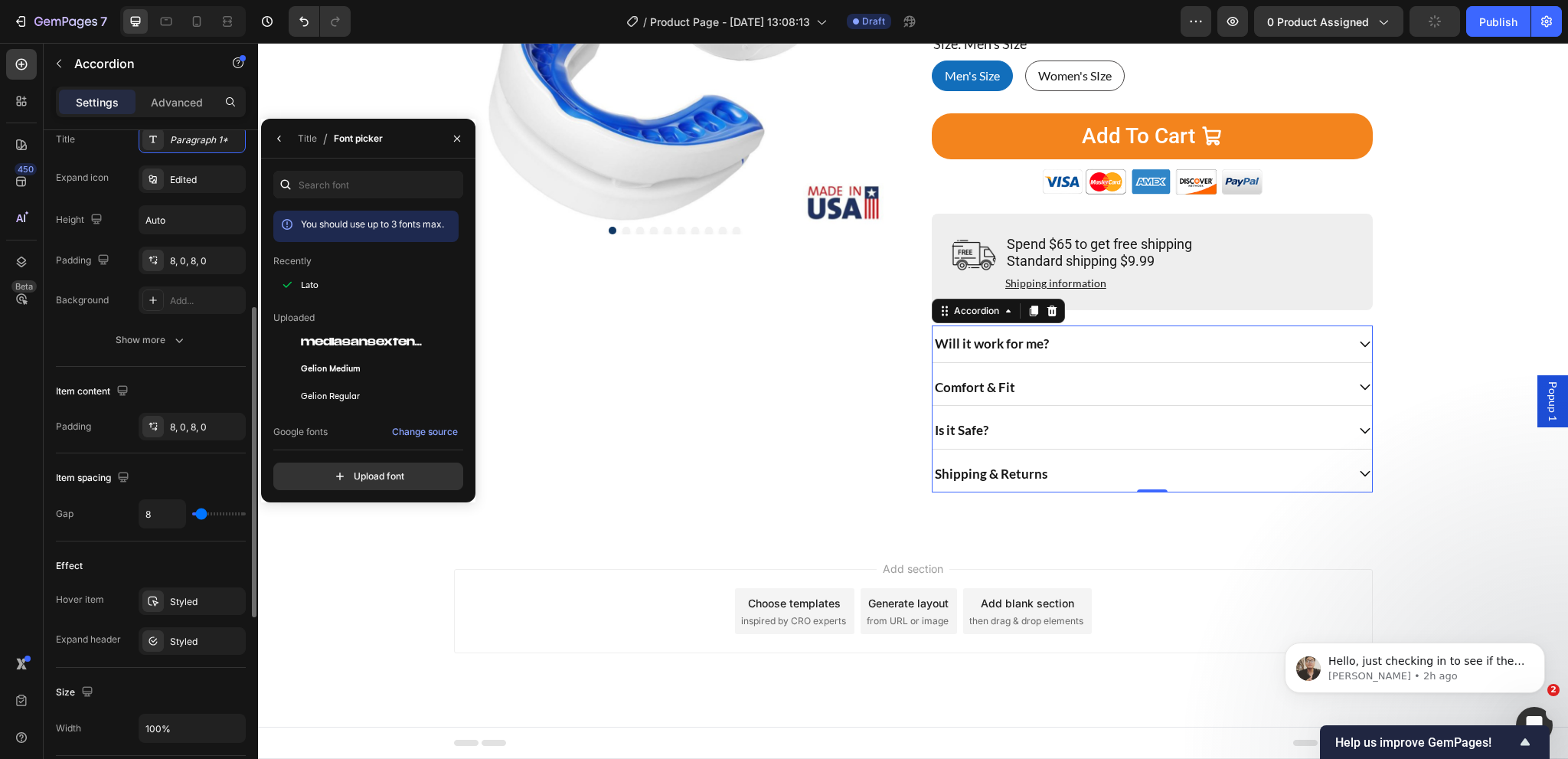
scroll to position [459, 0]
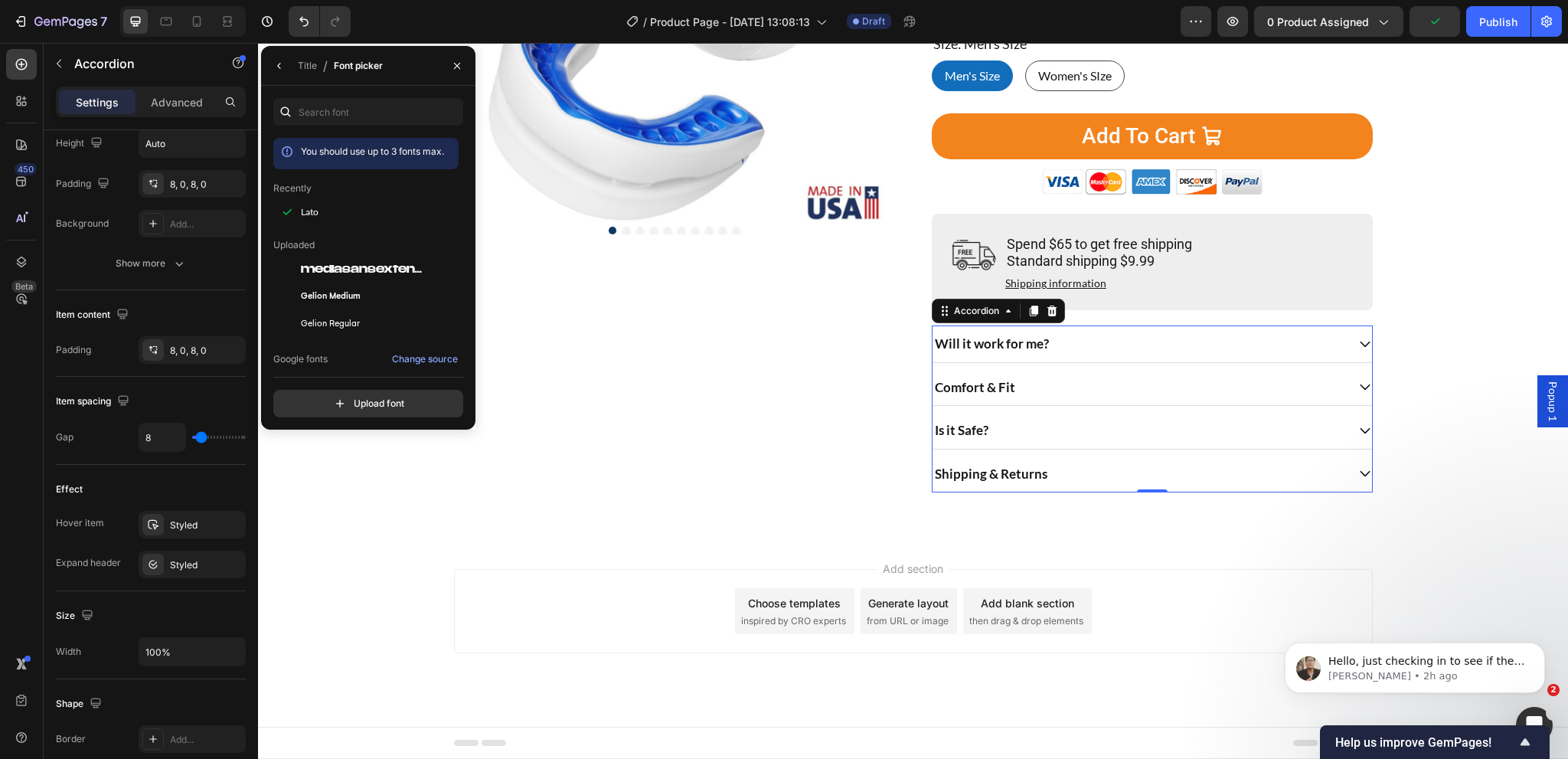
click at [1252, 346] on div "Will it work for me?" at bounding box center [1138, 343] width 413 height 24
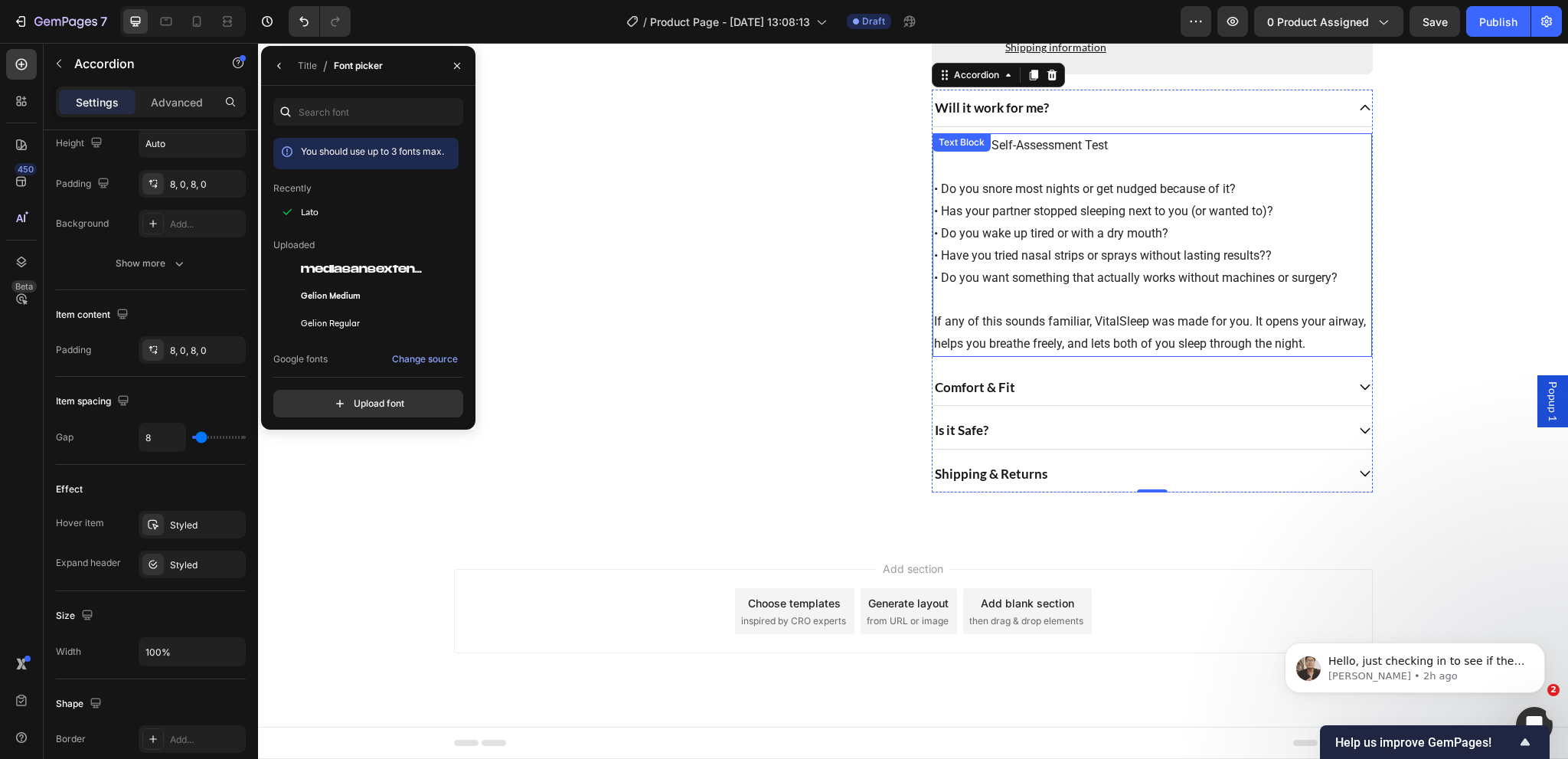
scroll to position [624, 0]
click at [1107, 295] on p "If any of this sounds familiar, VitalSleep was made for you. It opens your airw…" at bounding box center [1152, 321] width 436 height 66
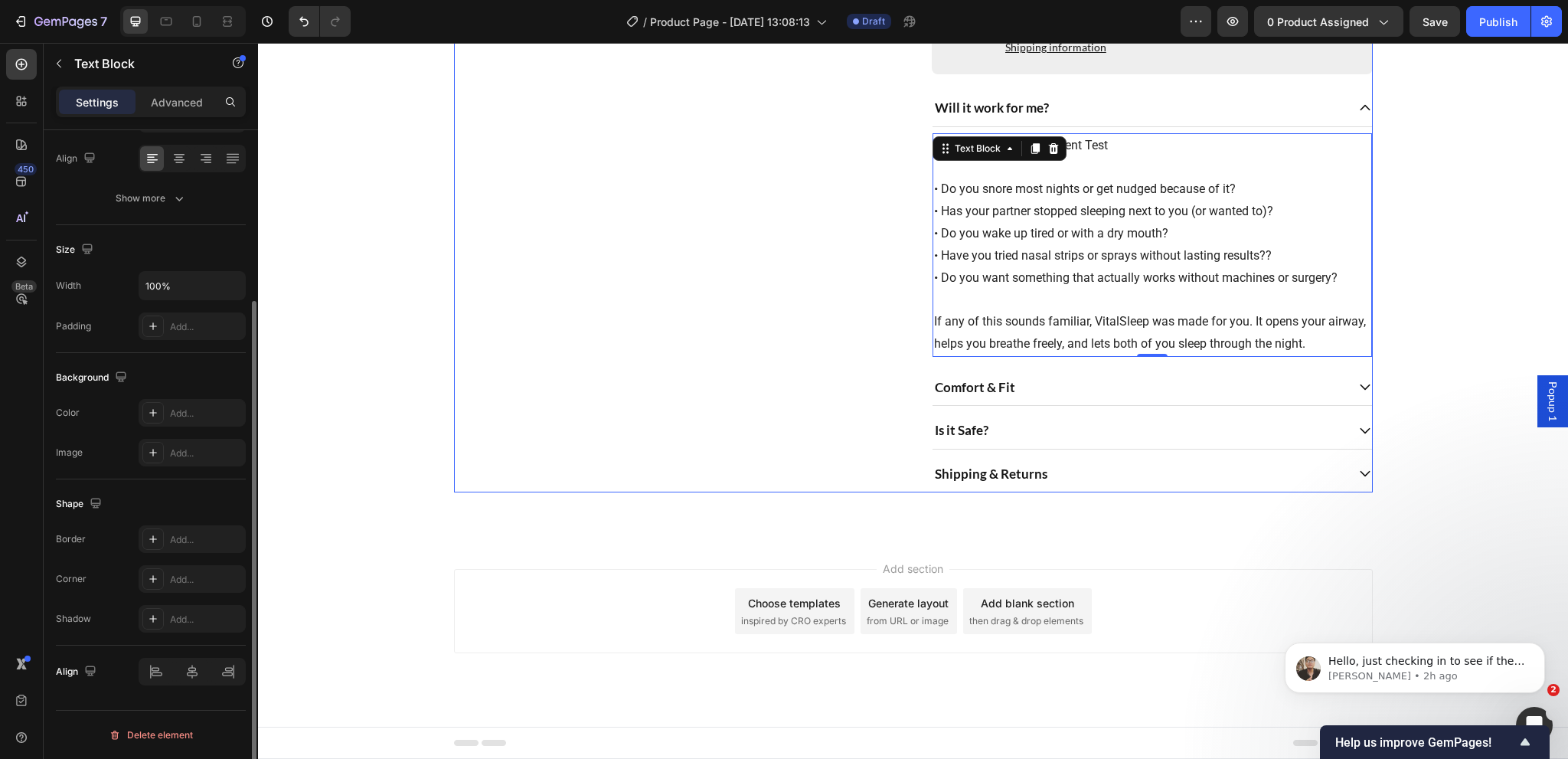
scroll to position [0, 0]
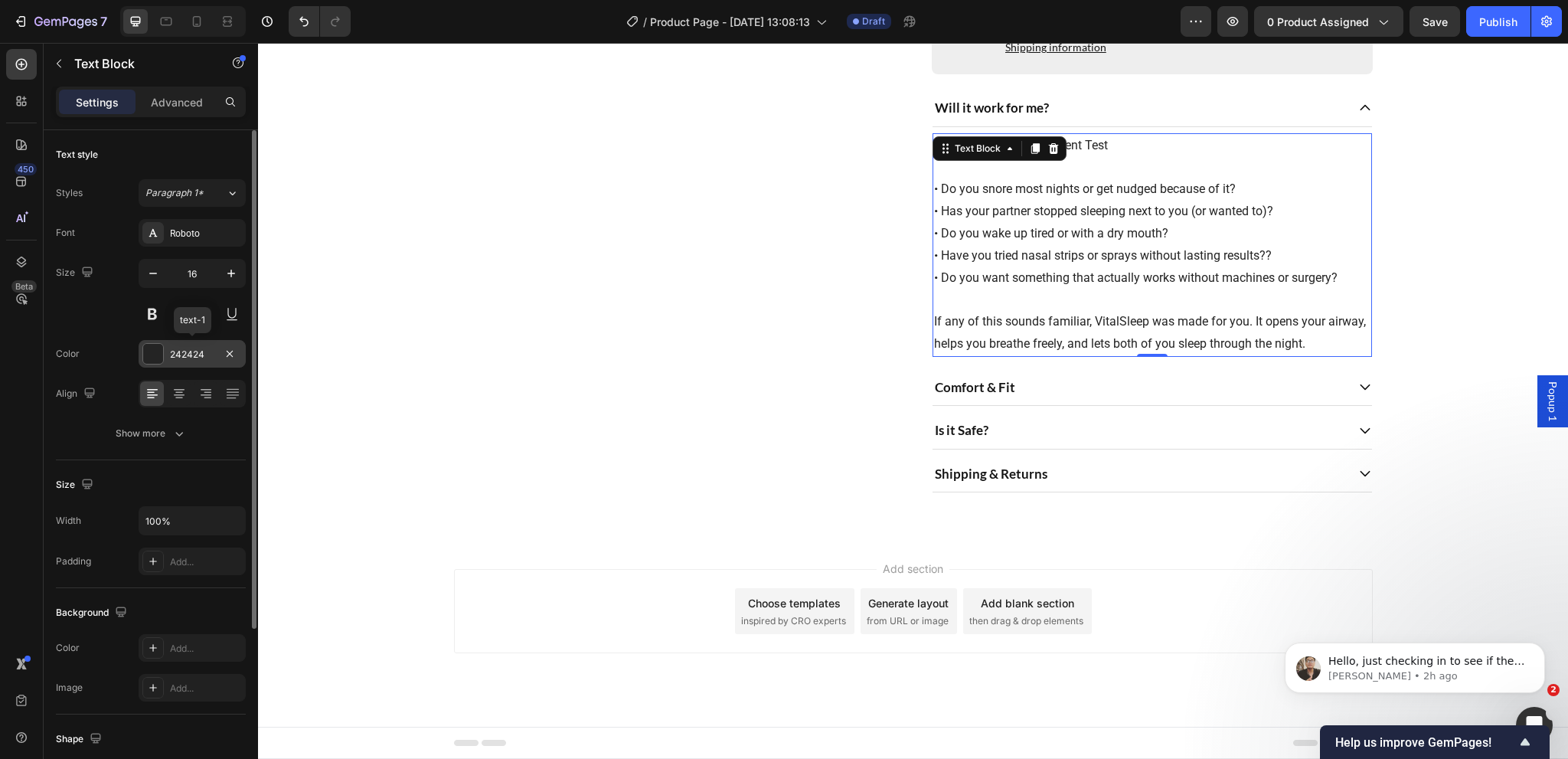
click at [186, 357] on div "242424" at bounding box center [192, 355] width 44 height 14
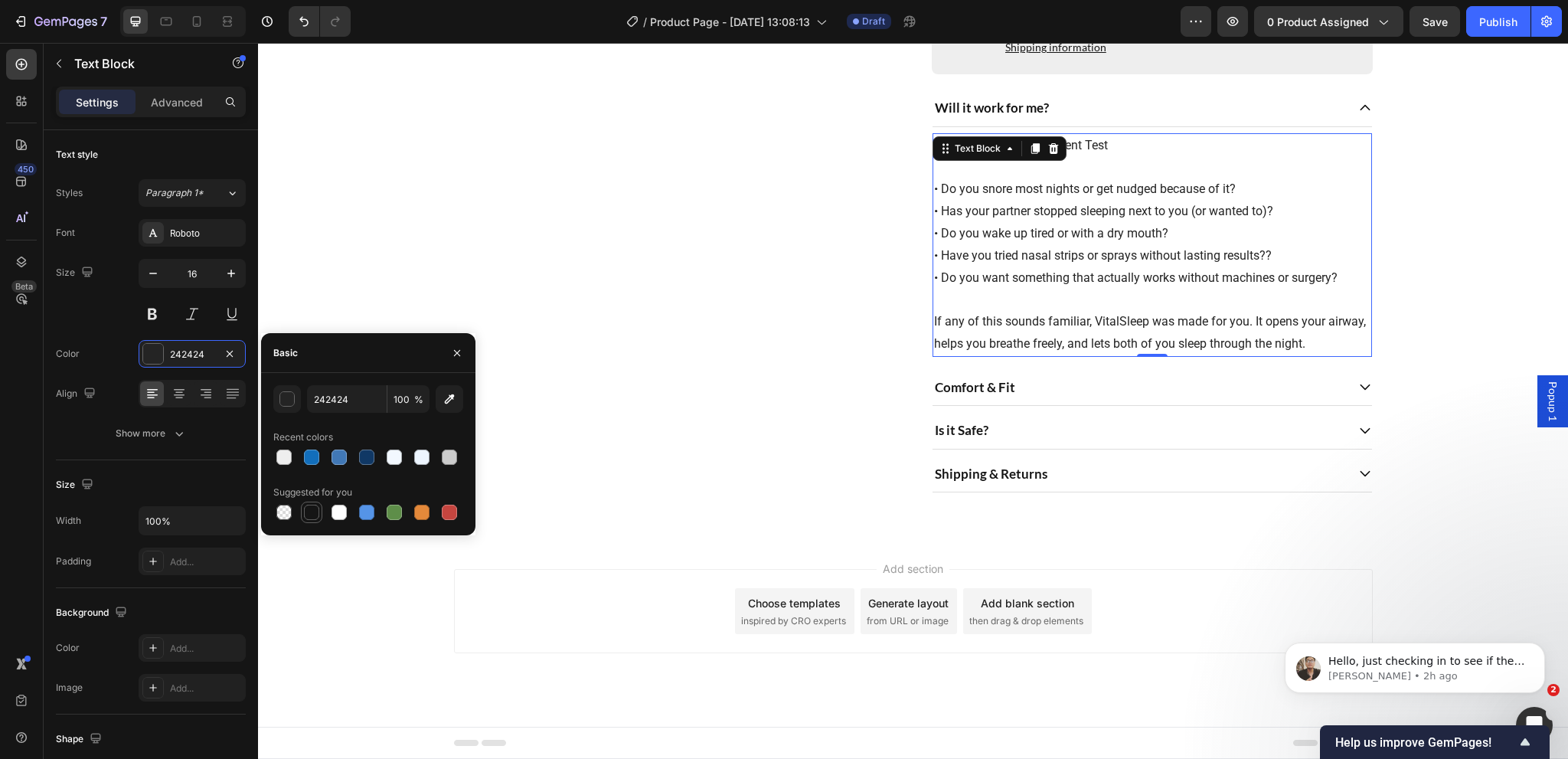
click at [310, 515] on div at bounding box center [311, 513] width 15 height 15
type input "151515"
click at [1228, 391] on div "Comfort & Fit" at bounding box center [1138, 387] width 413 height 24
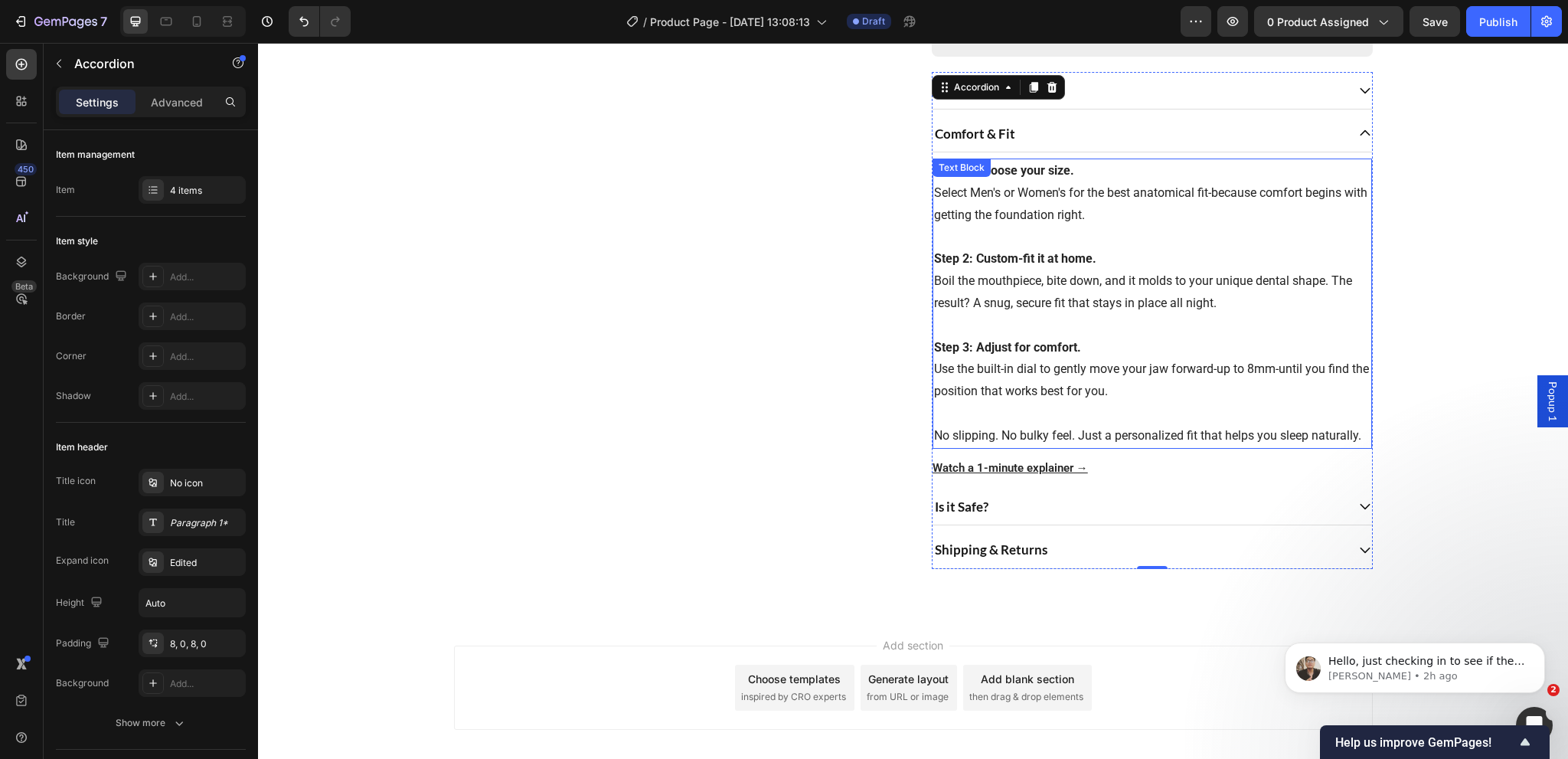
scroll to position [650, 0]
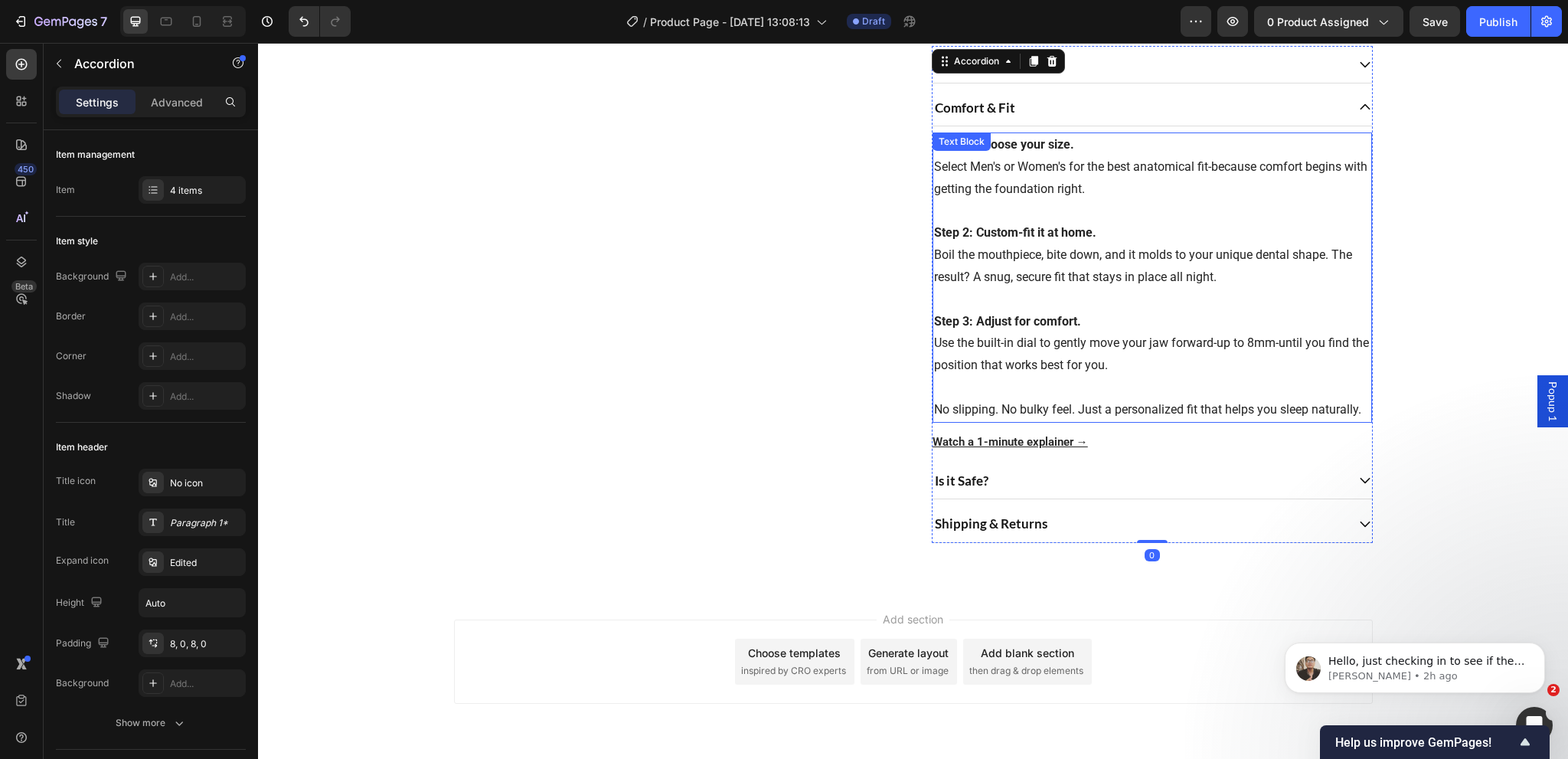
click at [1093, 370] on p "Step 3: Adjust for comfort. Use the built-in dial to gently move your jaw forwa…" at bounding box center [1152, 333] width 436 height 89
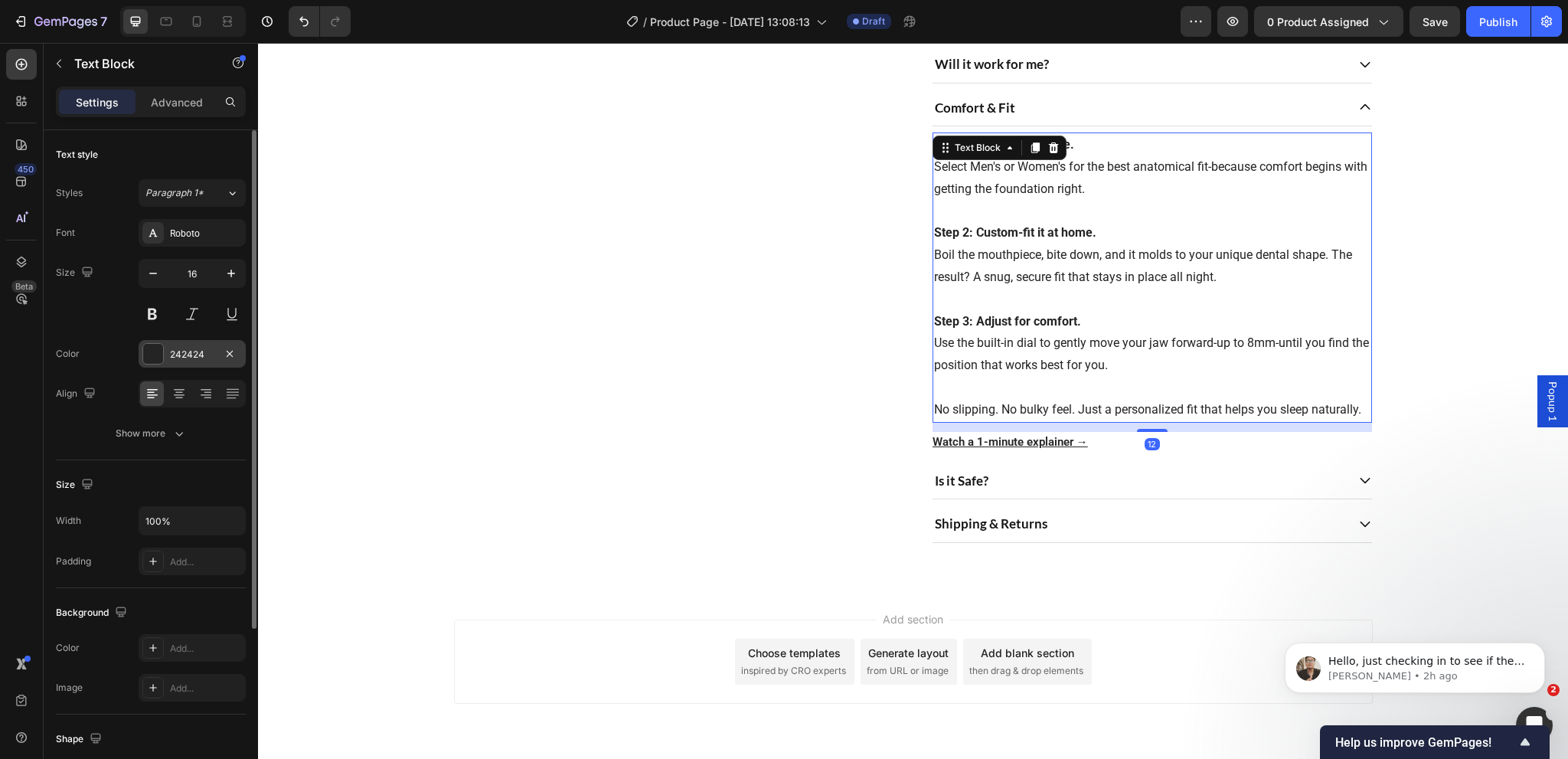
click at [184, 357] on div "242424" at bounding box center [192, 355] width 44 height 14
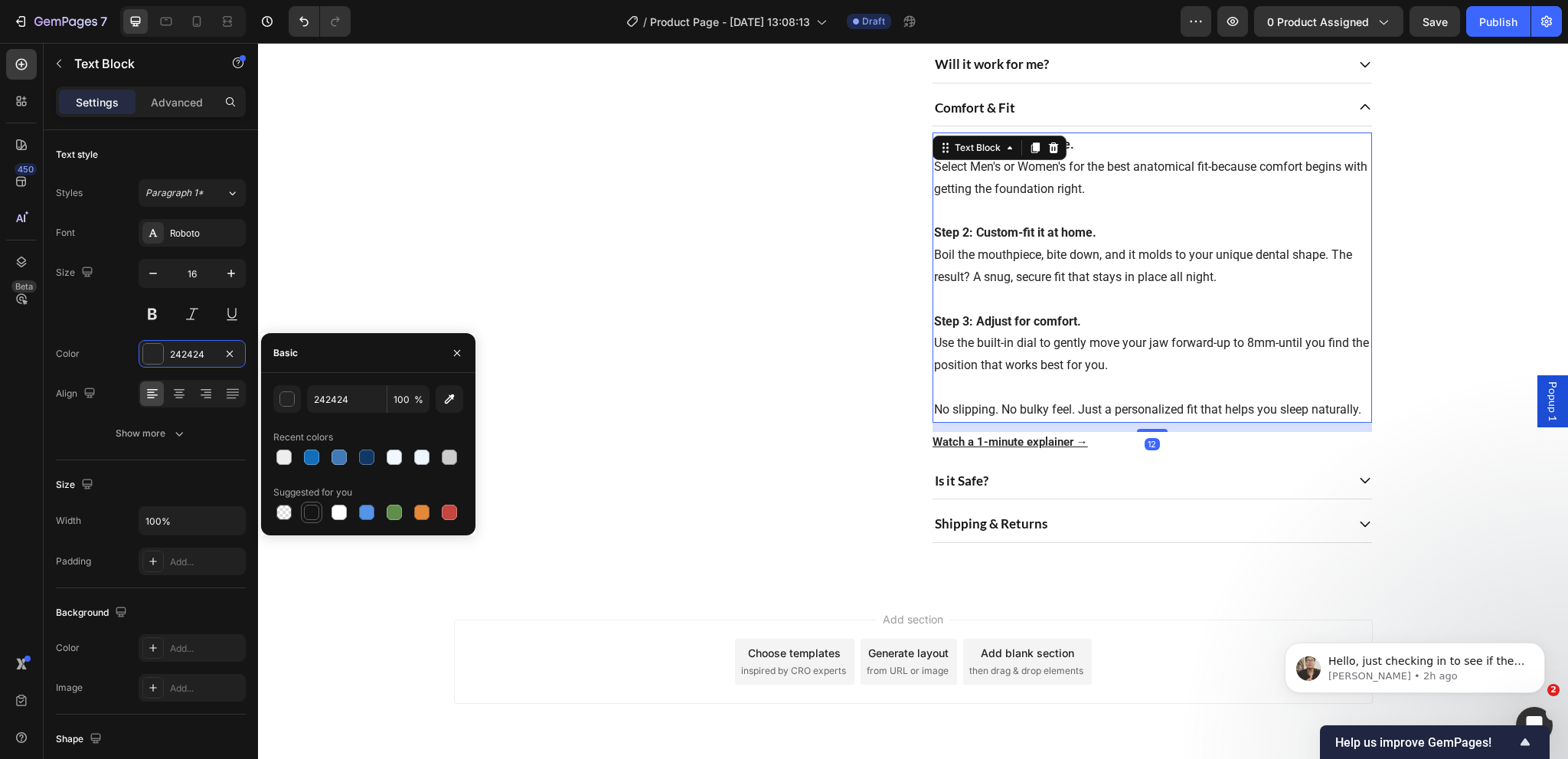
click at [309, 520] on div at bounding box center [311, 513] width 18 height 18
type input "151515"
click at [1164, 493] on div "Is it Safe?" at bounding box center [1138, 480] width 413 height 24
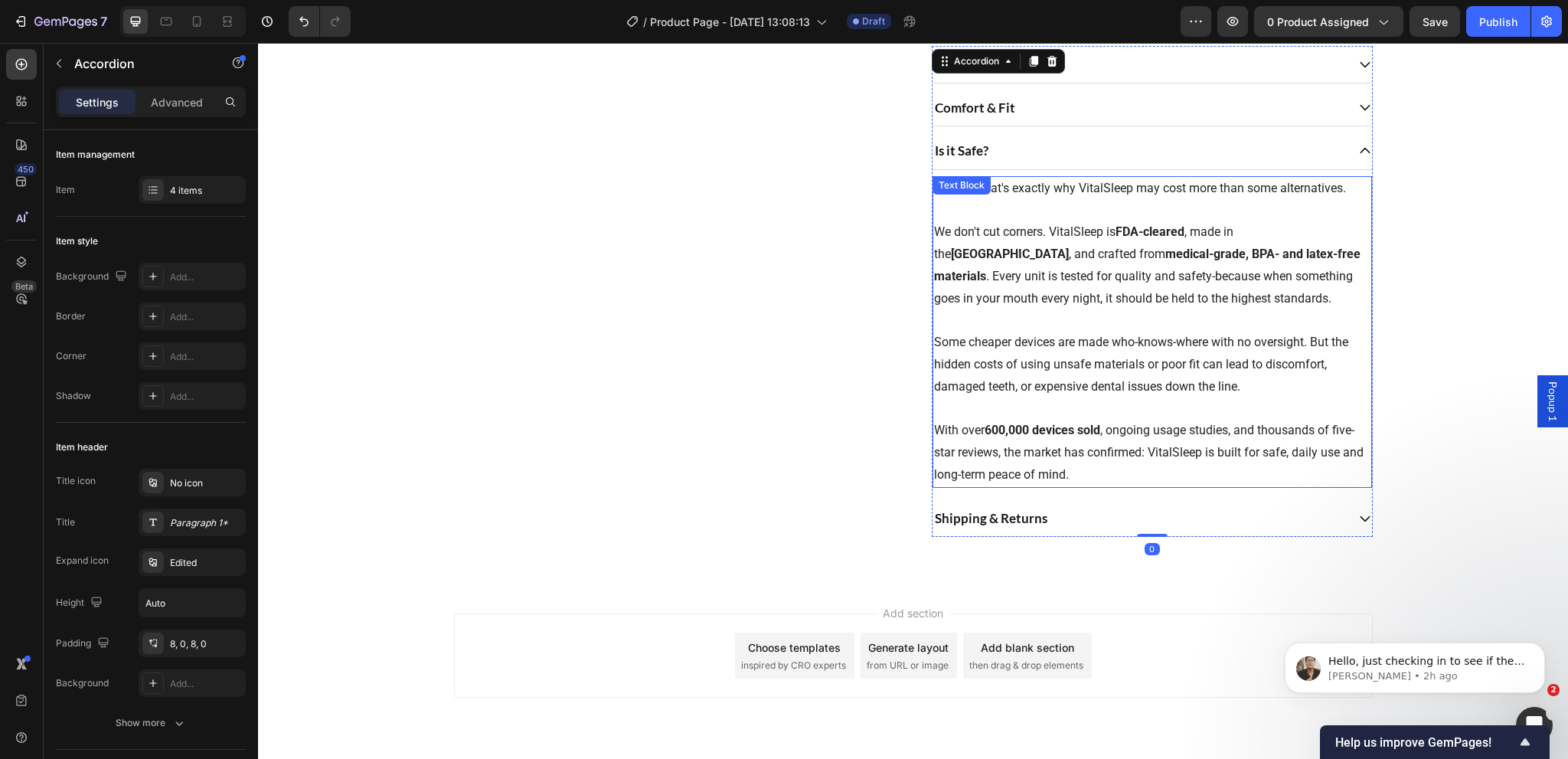
click at [1073, 423] on p "With over 600,000 devices sold , ongoing usage studies, and thousands of five-s…" at bounding box center [1152, 443] width 436 height 89
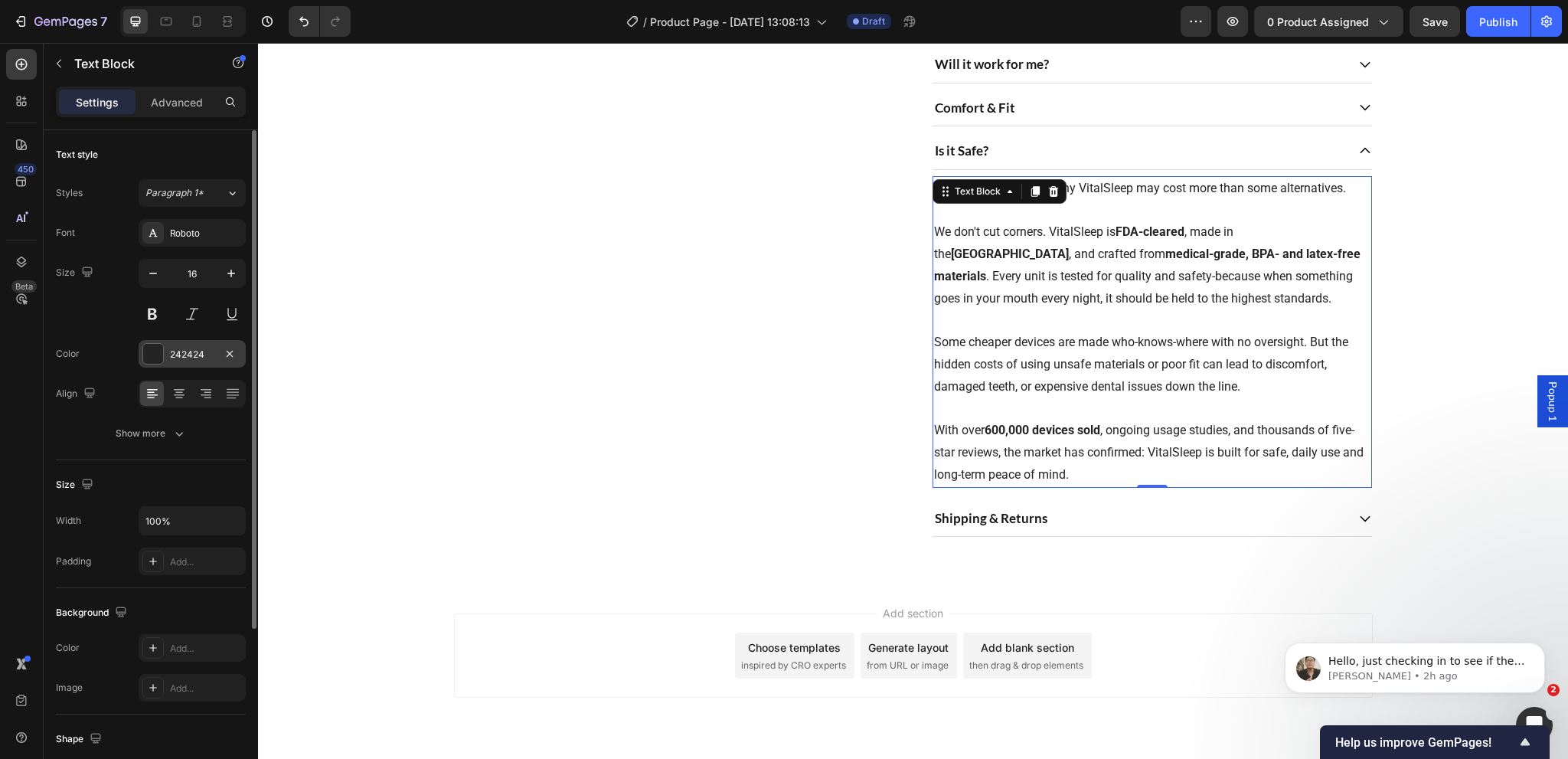
click at [189, 348] on div "242424" at bounding box center [192, 355] width 44 height 14
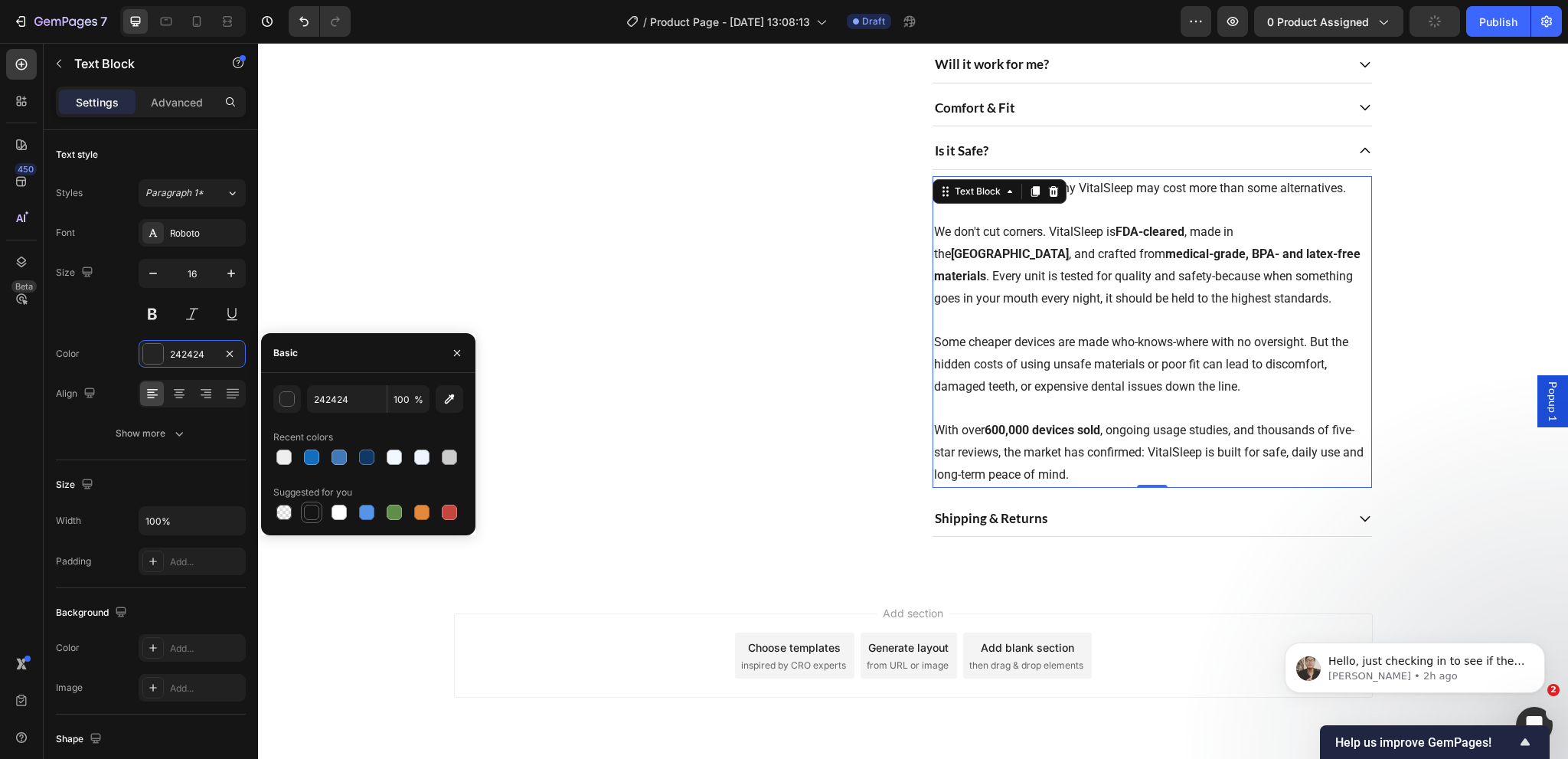
click at [309, 509] on div at bounding box center [311, 513] width 15 height 15
type input "151515"
click at [1147, 531] on div "Shipping & Returns" at bounding box center [1138, 518] width 413 height 24
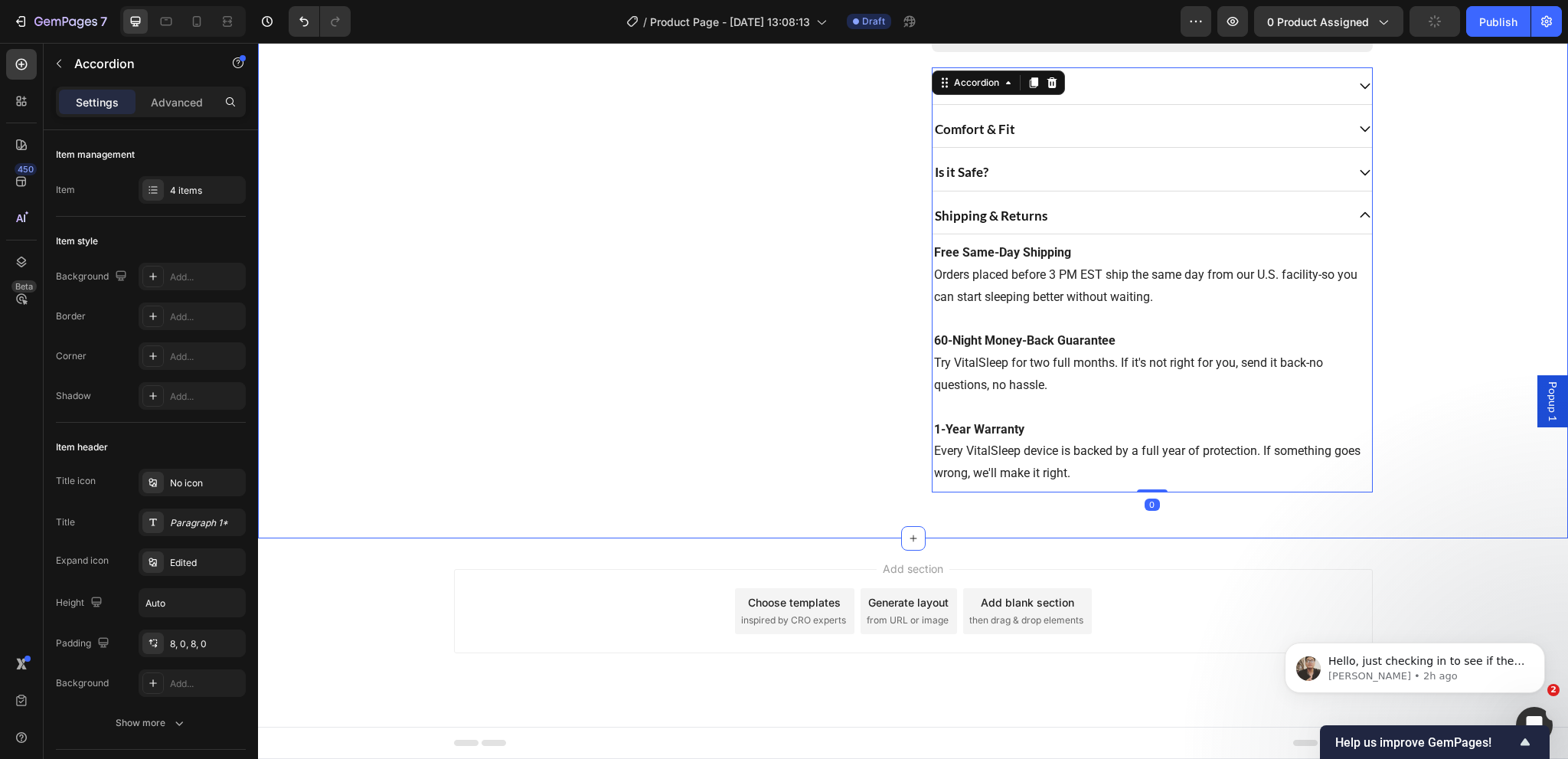
scroll to position [645, 0]
click at [1051, 461] on p "1-Year Warranty Every VitalSleep device is backed by a full year of protection.…" at bounding box center [1152, 441] width 436 height 89
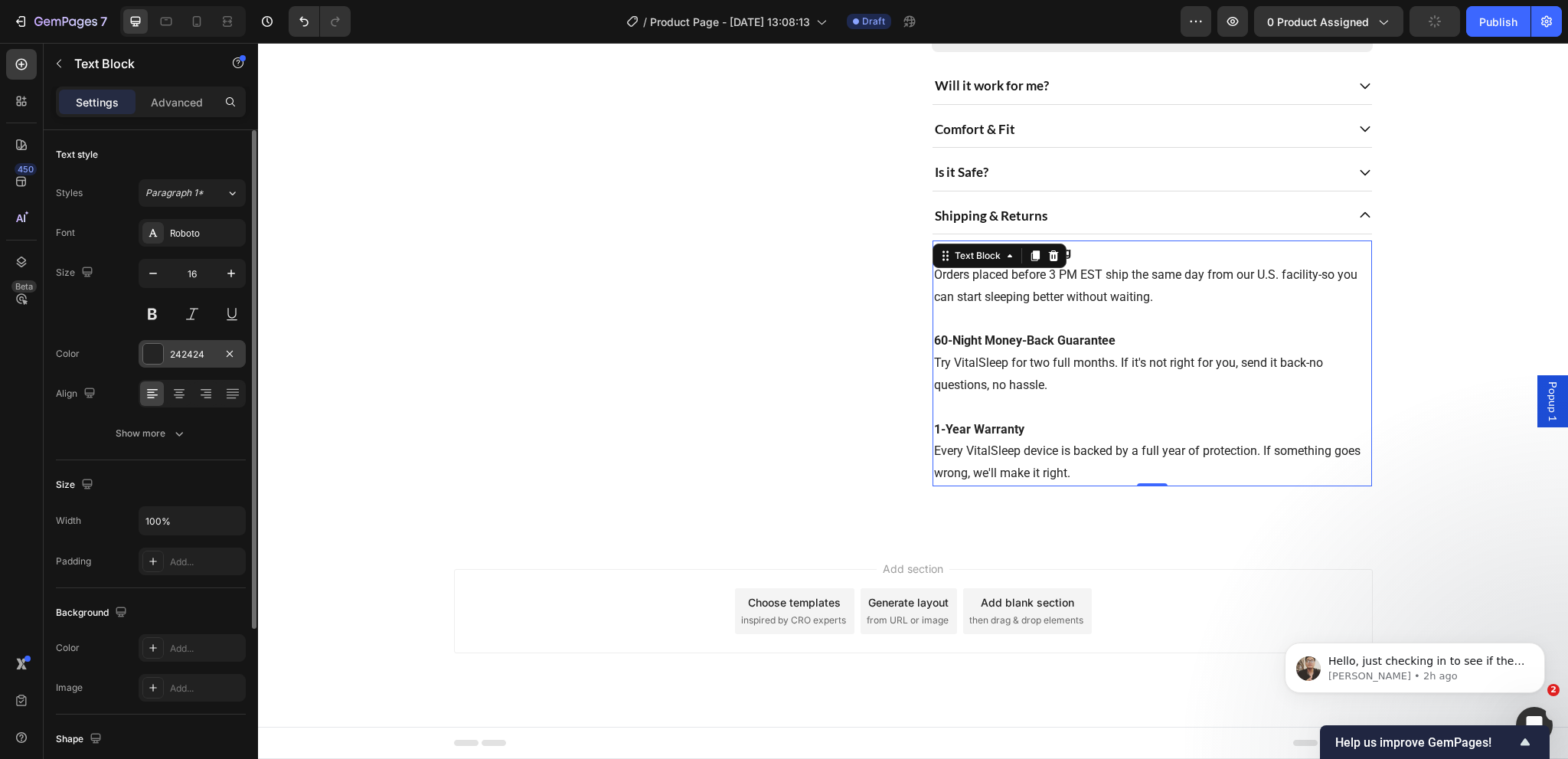
click at [196, 348] on div "242424" at bounding box center [192, 355] width 44 height 14
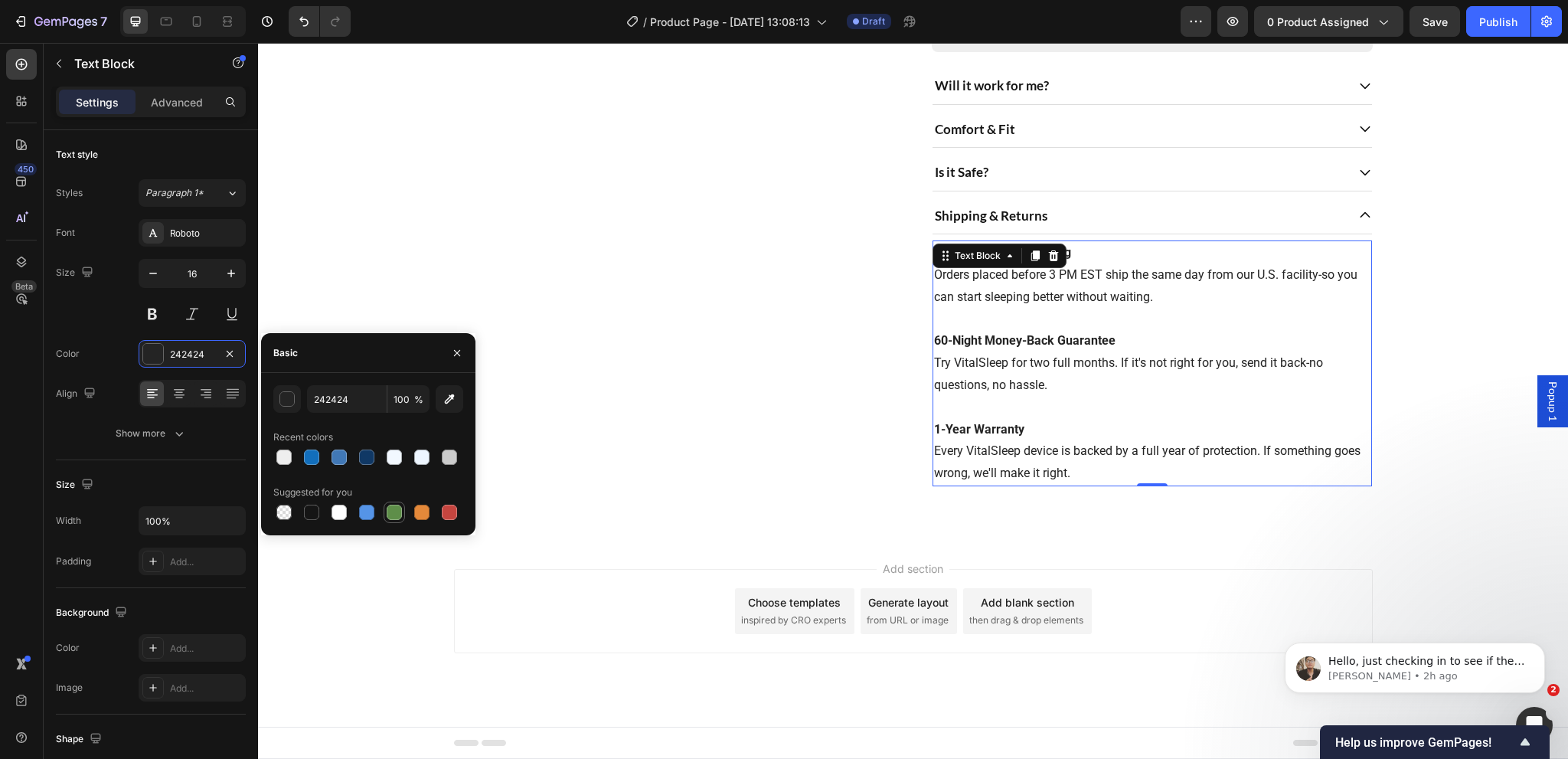
drag, startPoint x: 316, startPoint y: 508, endPoint x: 396, endPoint y: 511, distance: 80.1
click at [316, 508] on div at bounding box center [311, 513] width 15 height 15
type input "151515"
click at [829, 402] on div "Product Images" at bounding box center [674, 8] width 441 height 968
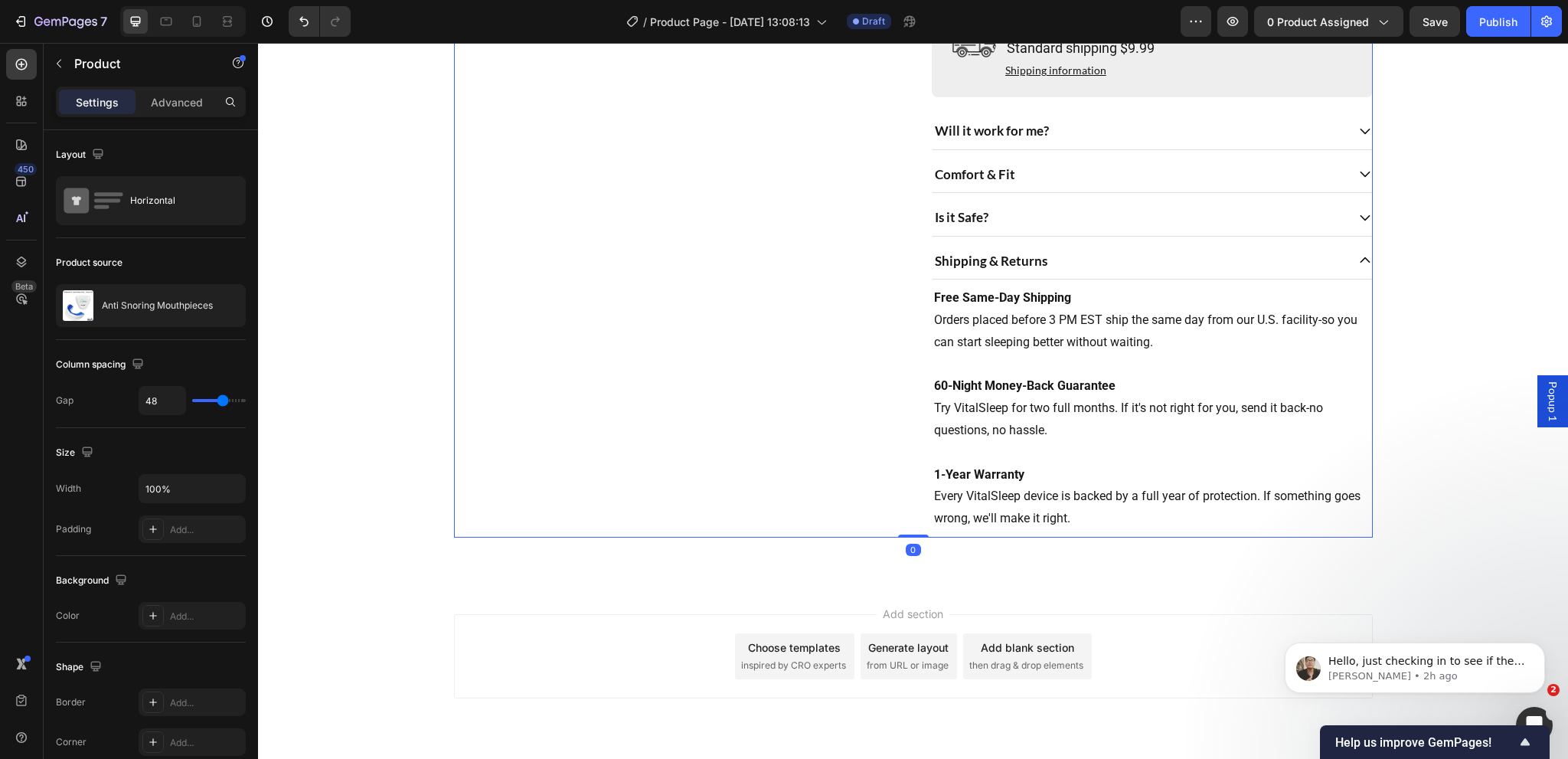
scroll to position [493, 0]
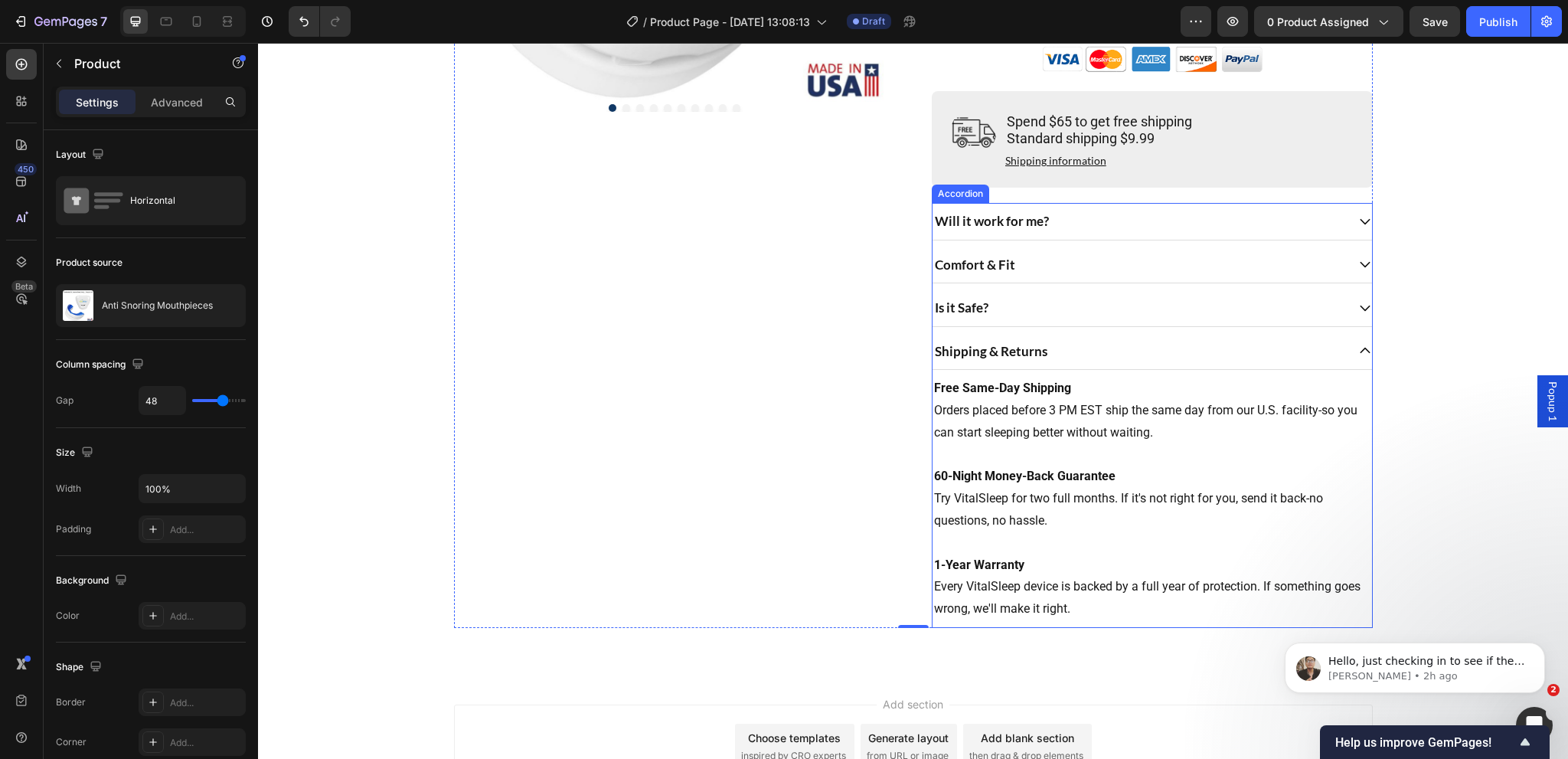
click at [1164, 364] on div "Shipping & Returns" at bounding box center [1138, 351] width 413 height 24
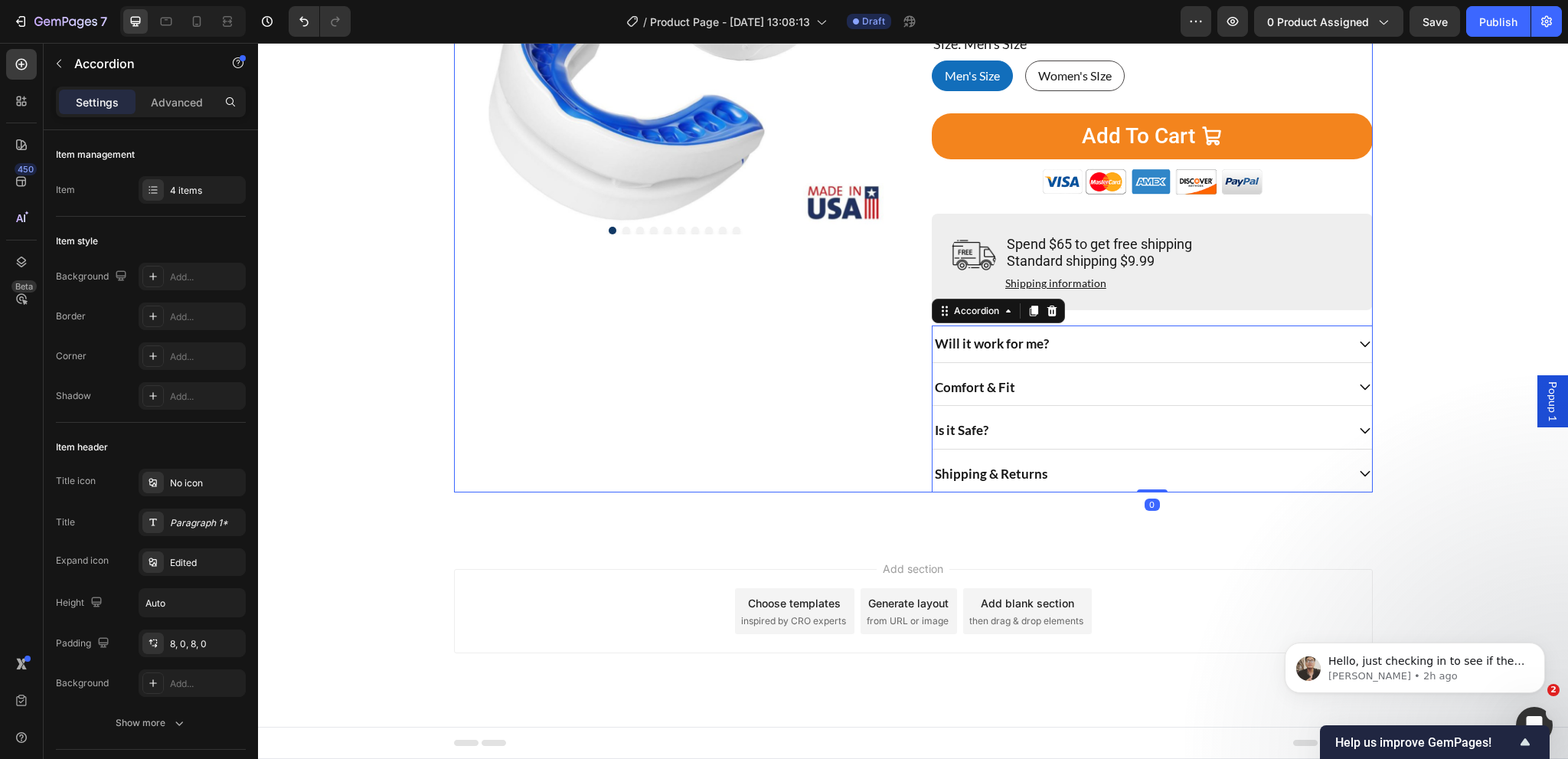
scroll to position [387, 0]
click at [843, 410] on div "Product Images" at bounding box center [674, 138] width 441 height 710
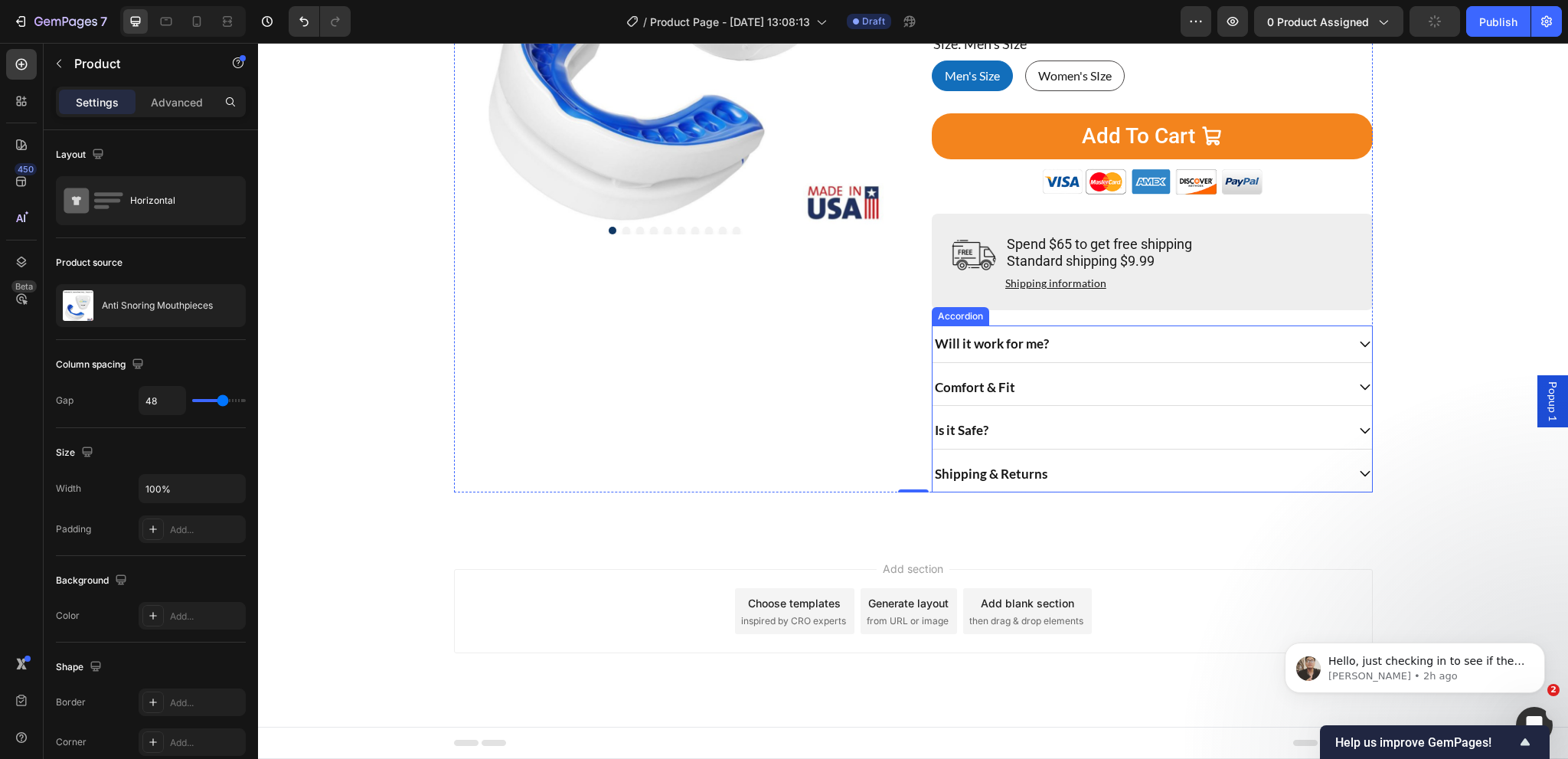
click at [1074, 333] on div "Will it work for me?" at bounding box center [1138, 343] width 413 height 24
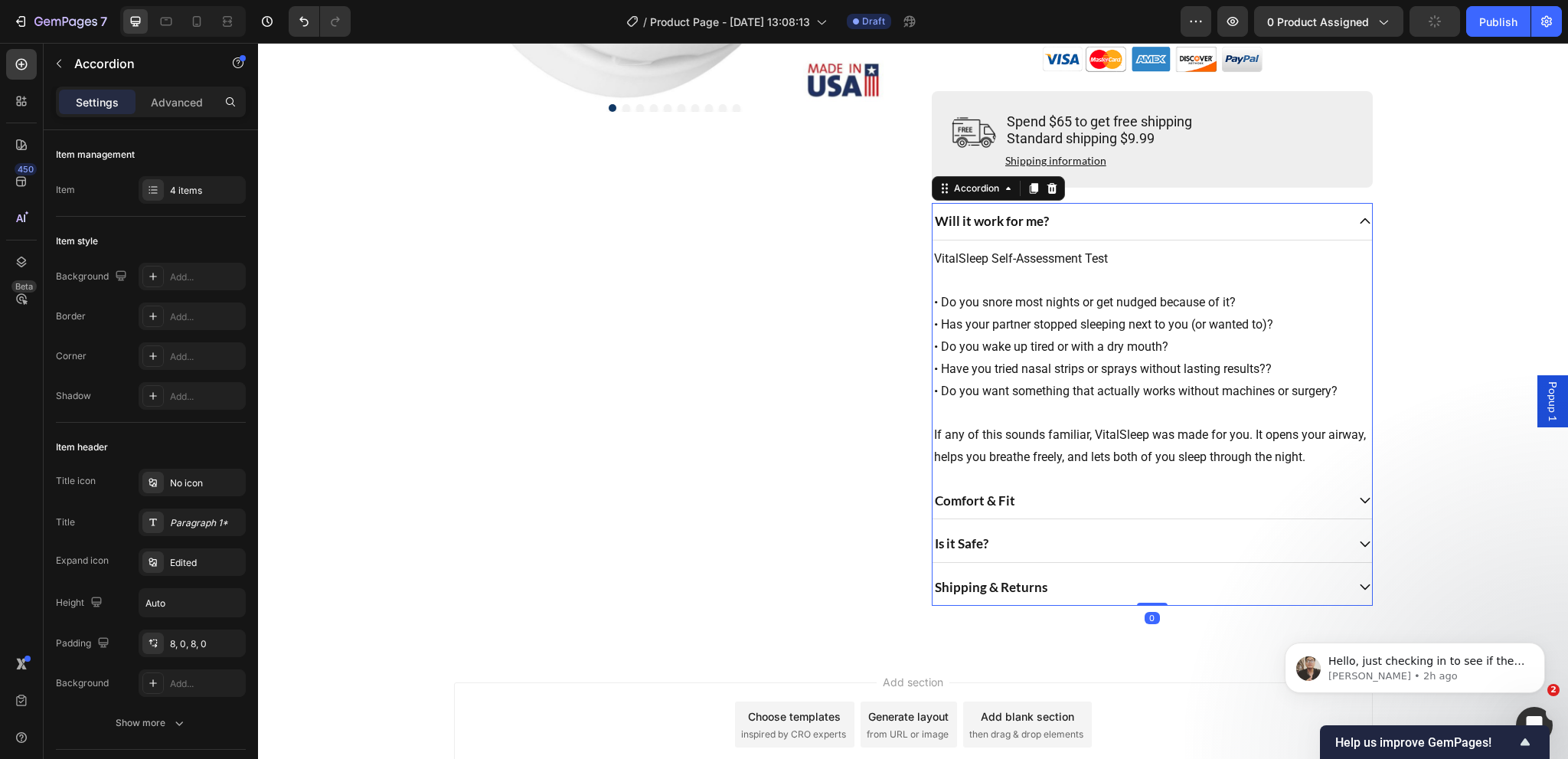
click at [178, 87] on div "Settings Advanced" at bounding box center [151, 102] width 190 height 31
click at [173, 98] on p "Advanced" at bounding box center [177, 102] width 52 height 16
type input "100%"
type input "100"
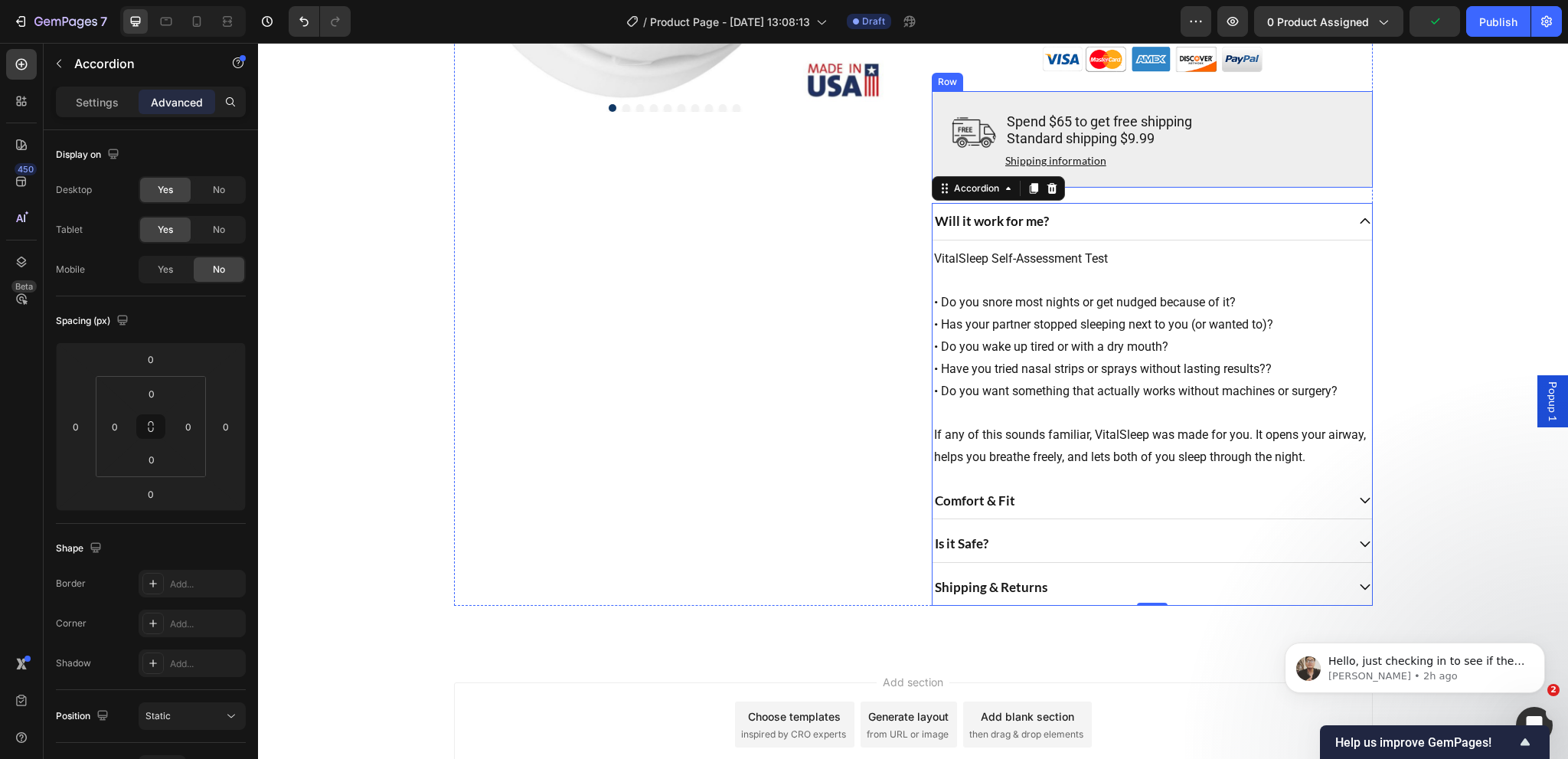
click at [1152, 188] on div "Image Spend $65 to get free shipping Standard shipping $9.99 Text Block Shippin…" at bounding box center [1152, 139] width 441 height 97
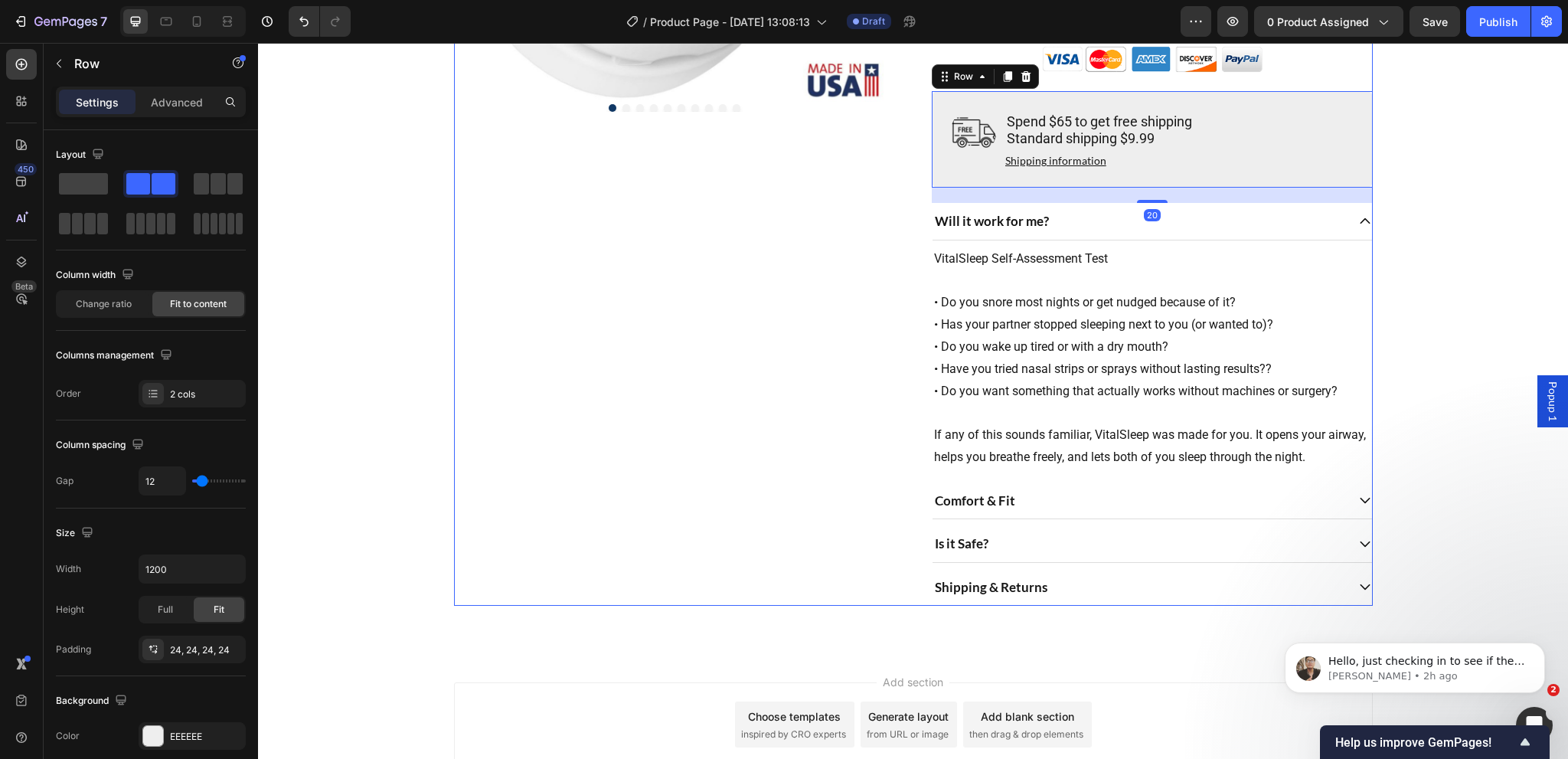
click at [831, 307] on div "Product Images" at bounding box center [674, 134] width 441 height 945
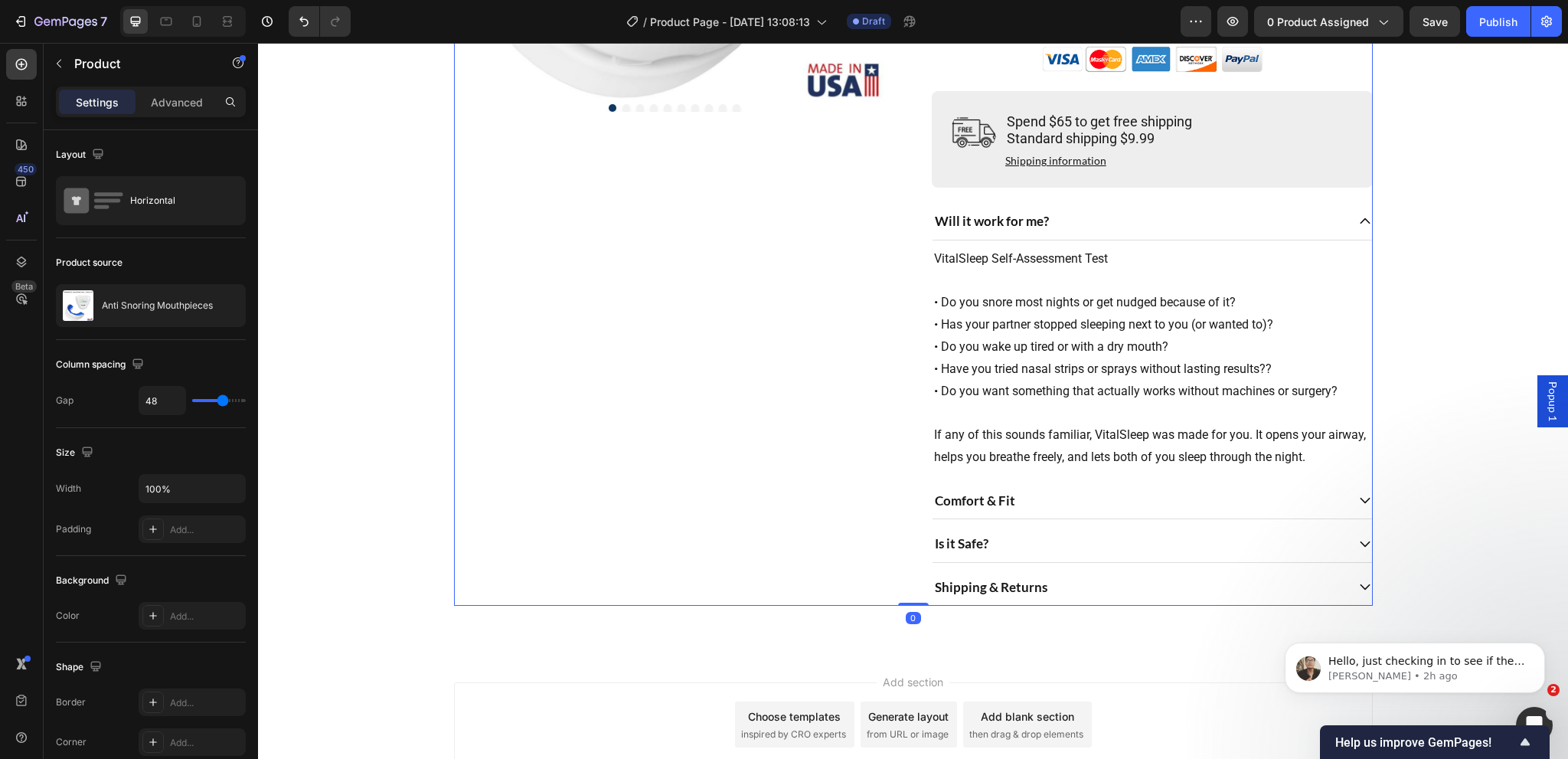
scroll to position [416, 0]
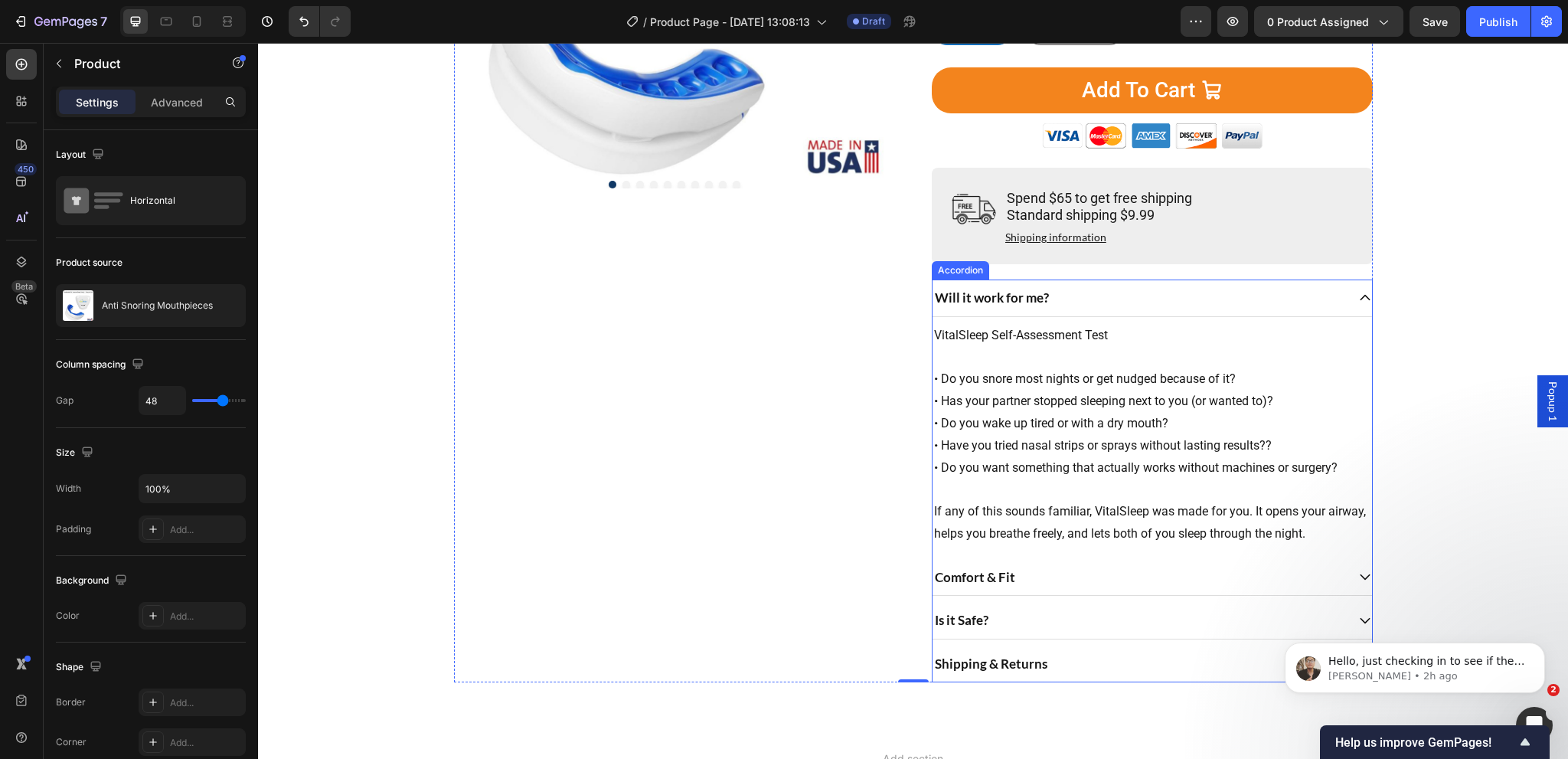
click at [1286, 311] on div "Will it work for me?" at bounding box center [1138, 297] width 413 height 24
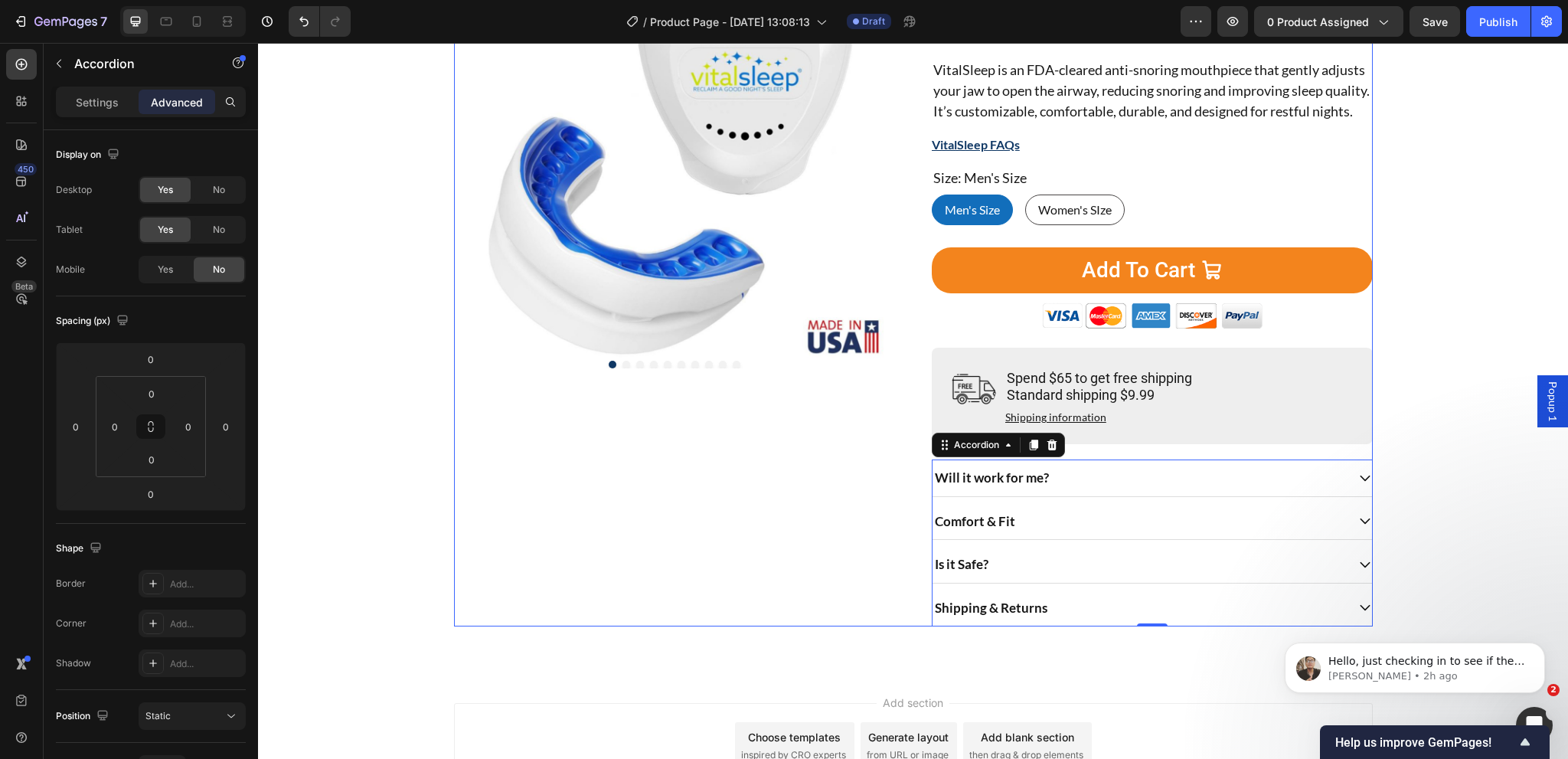
scroll to position [235, 0]
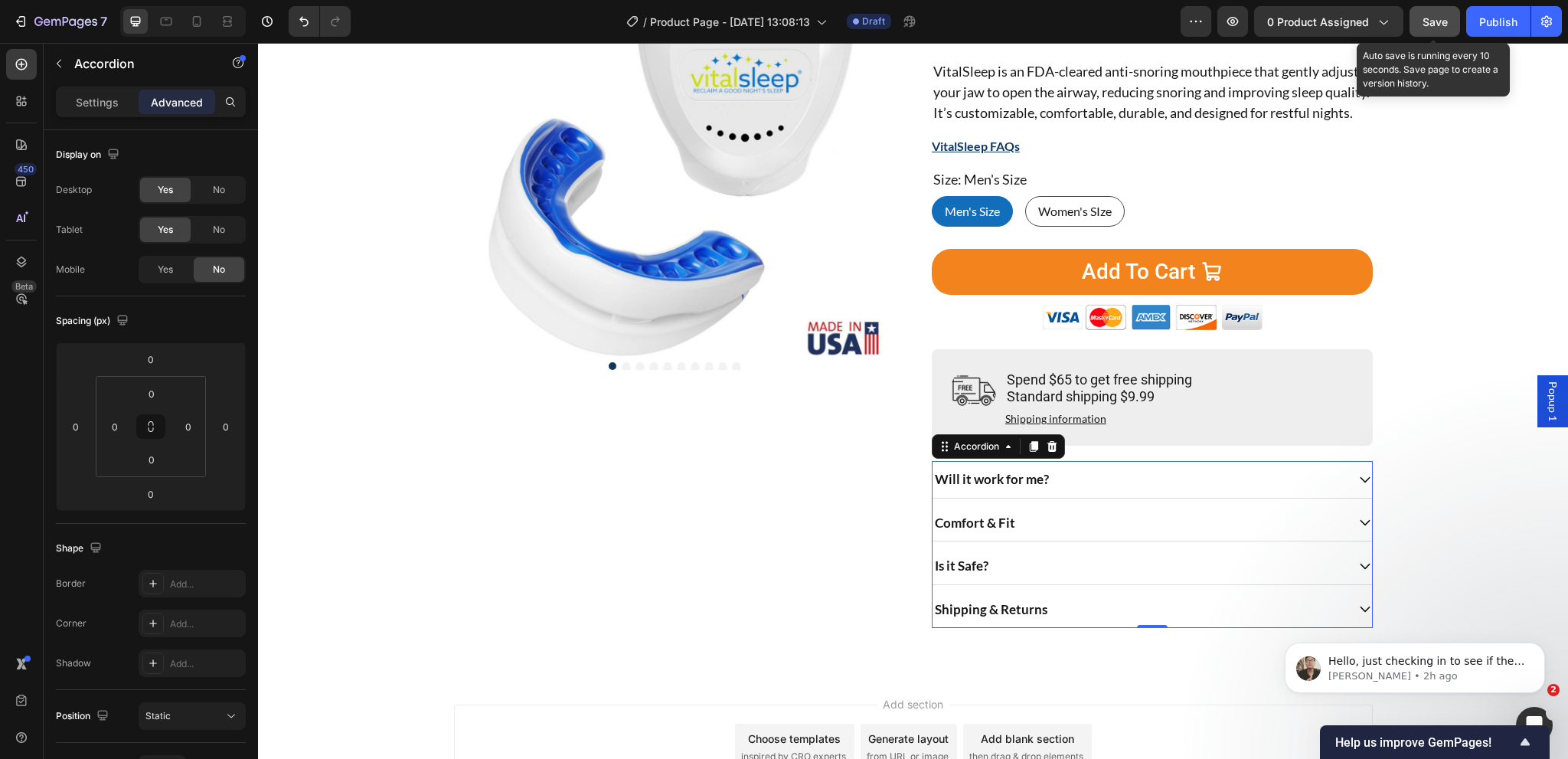
click at [1439, 34] on button "Save" at bounding box center [1434, 21] width 51 height 31
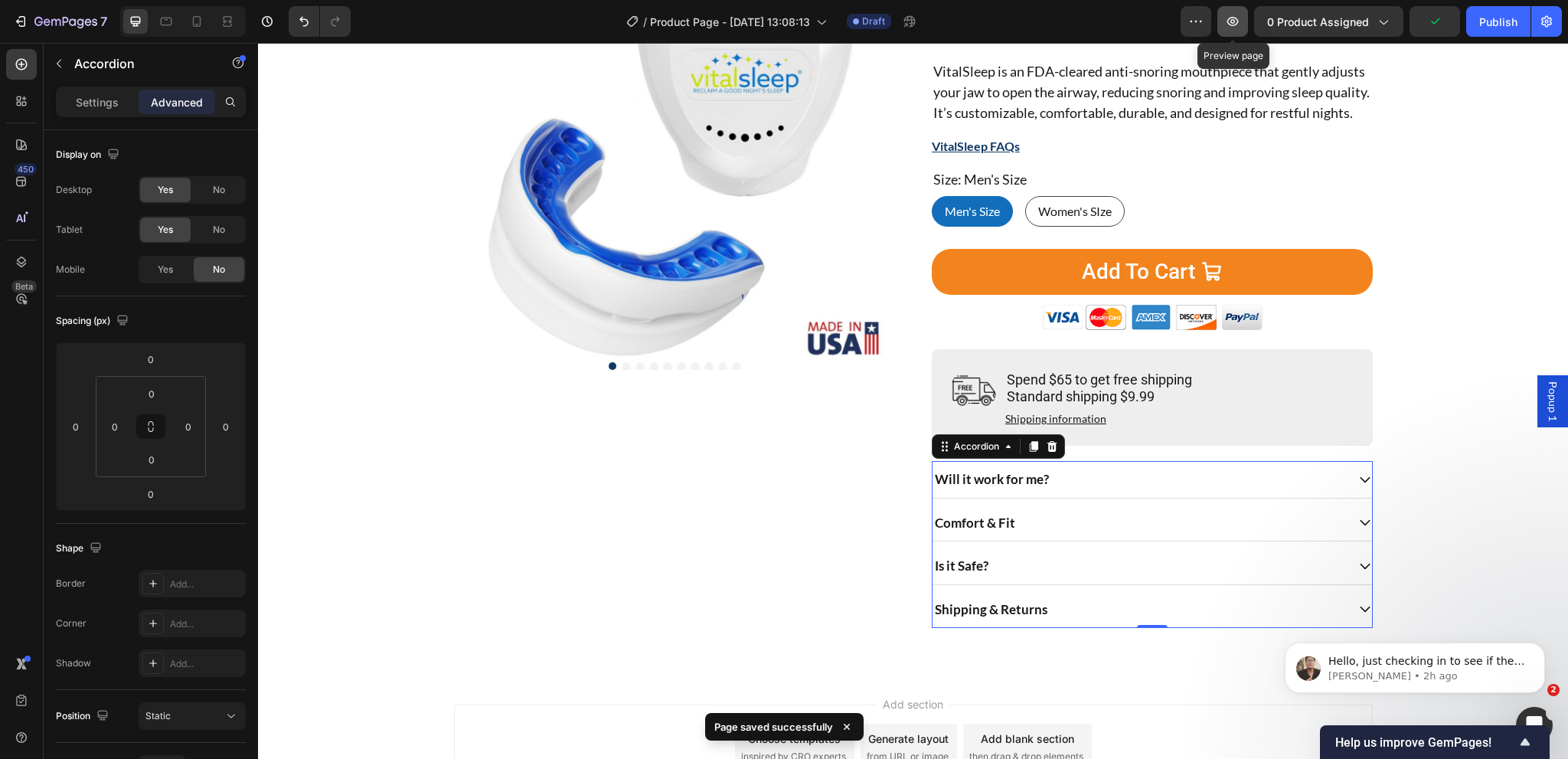
click at [1231, 21] on icon "button" at bounding box center [1233, 22] width 15 height 15
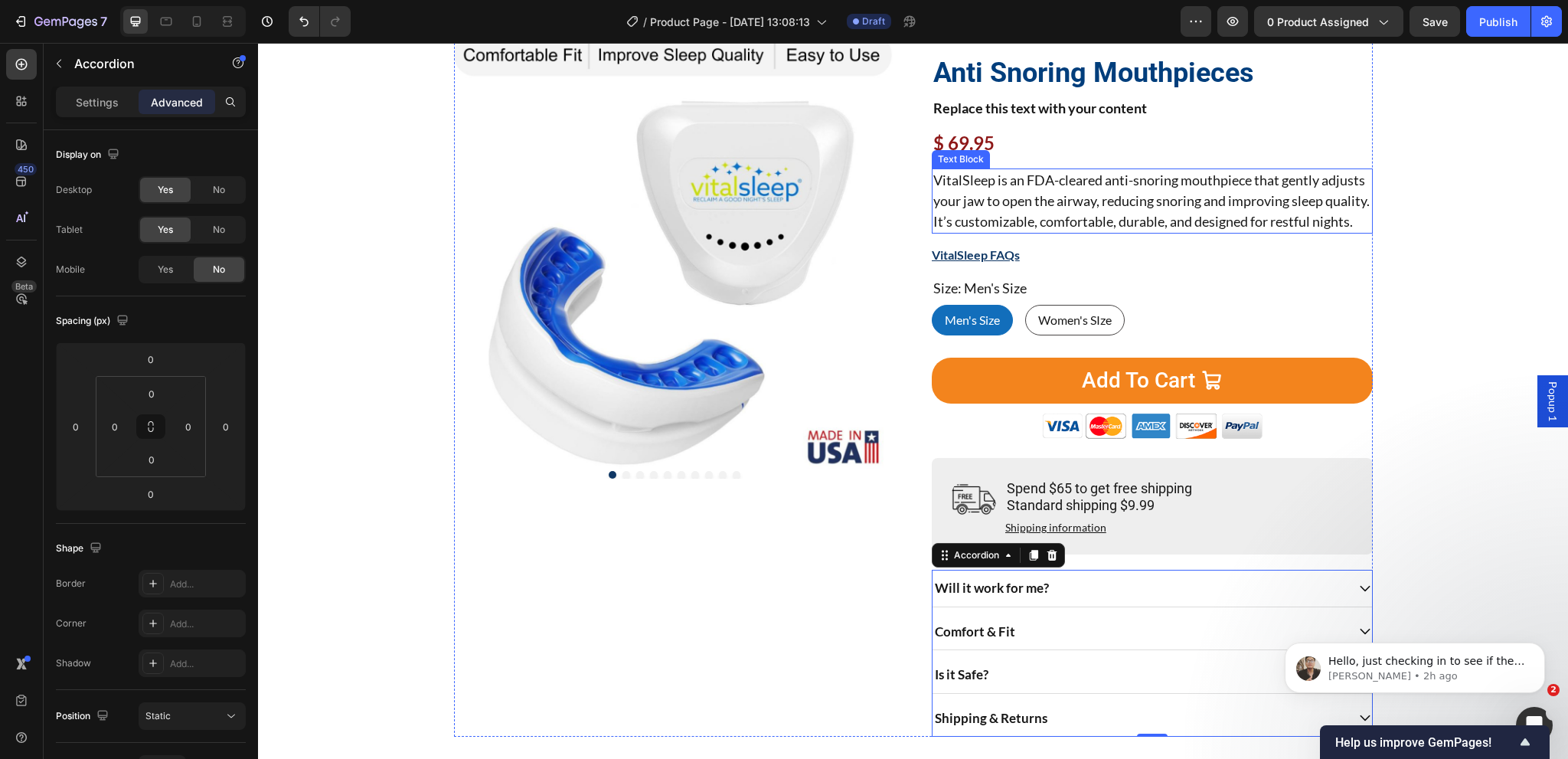
scroll to position [0, 0]
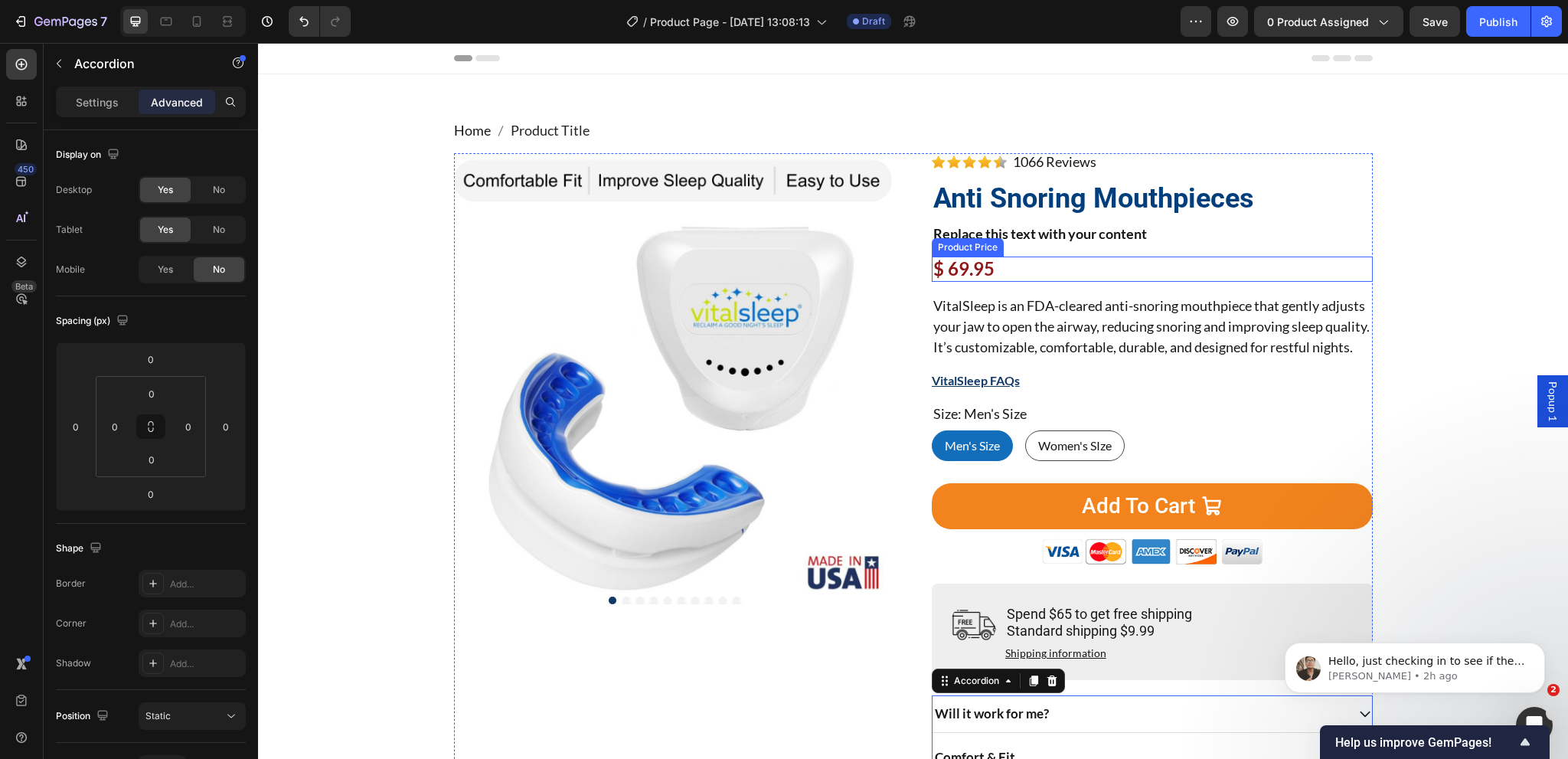
click at [971, 269] on div "$ 69.95" at bounding box center [1152, 269] width 441 height 25
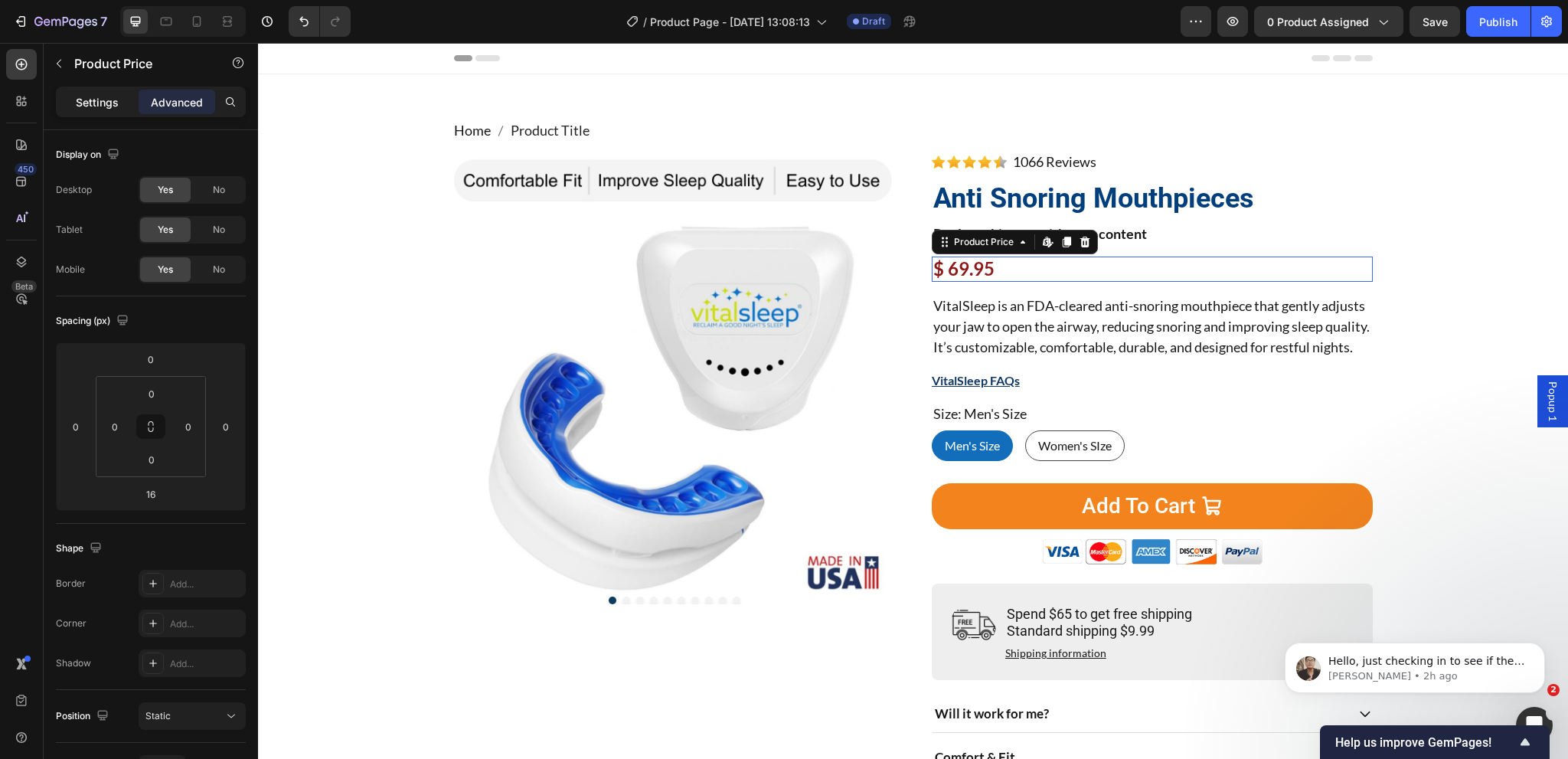
click at [82, 102] on p "Settings" at bounding box center [97, 102] width 43 height 16
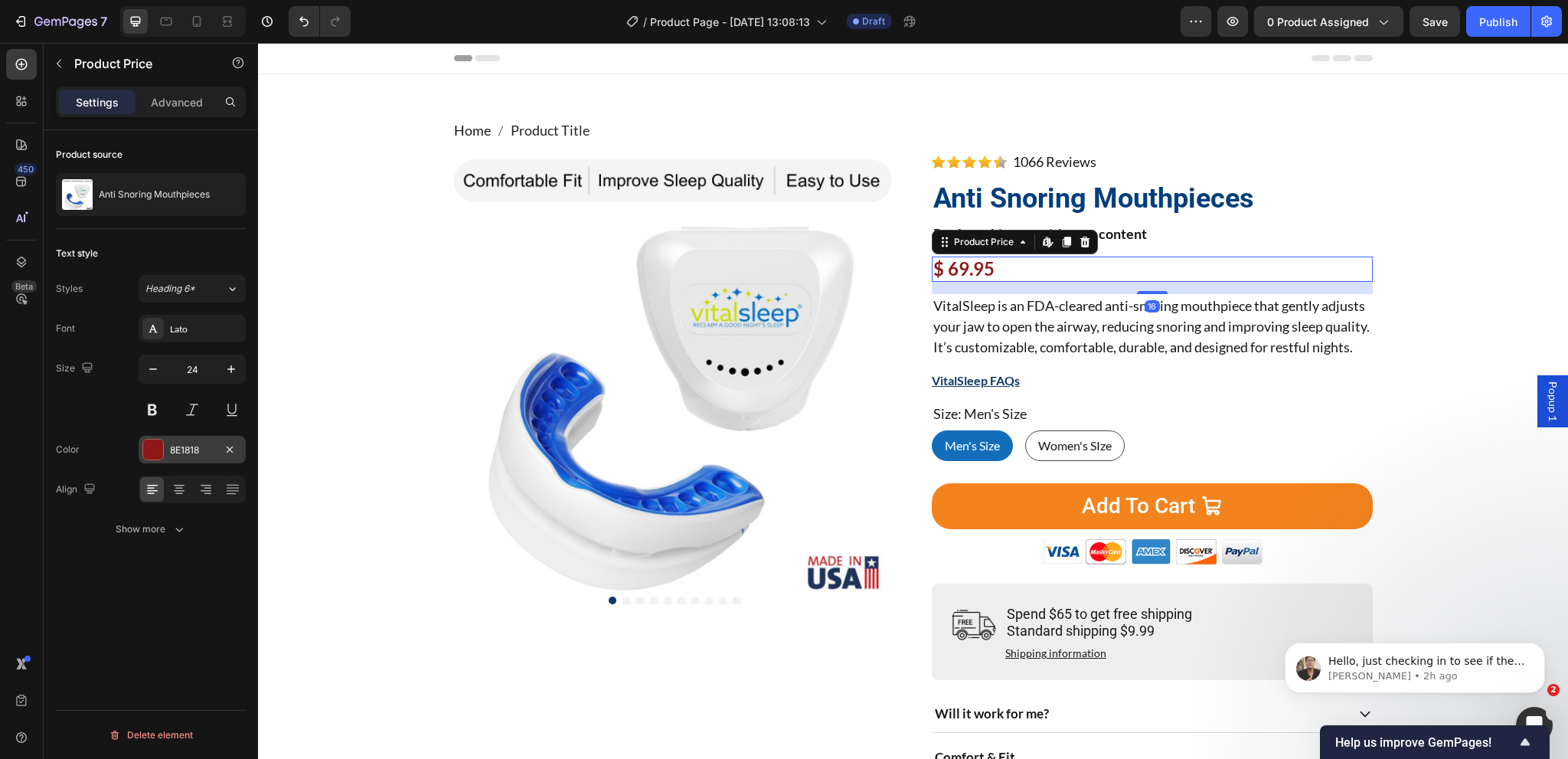
click at [174, 449] on div "8E1818" at bounding box center [192, 450] width 44 height 14
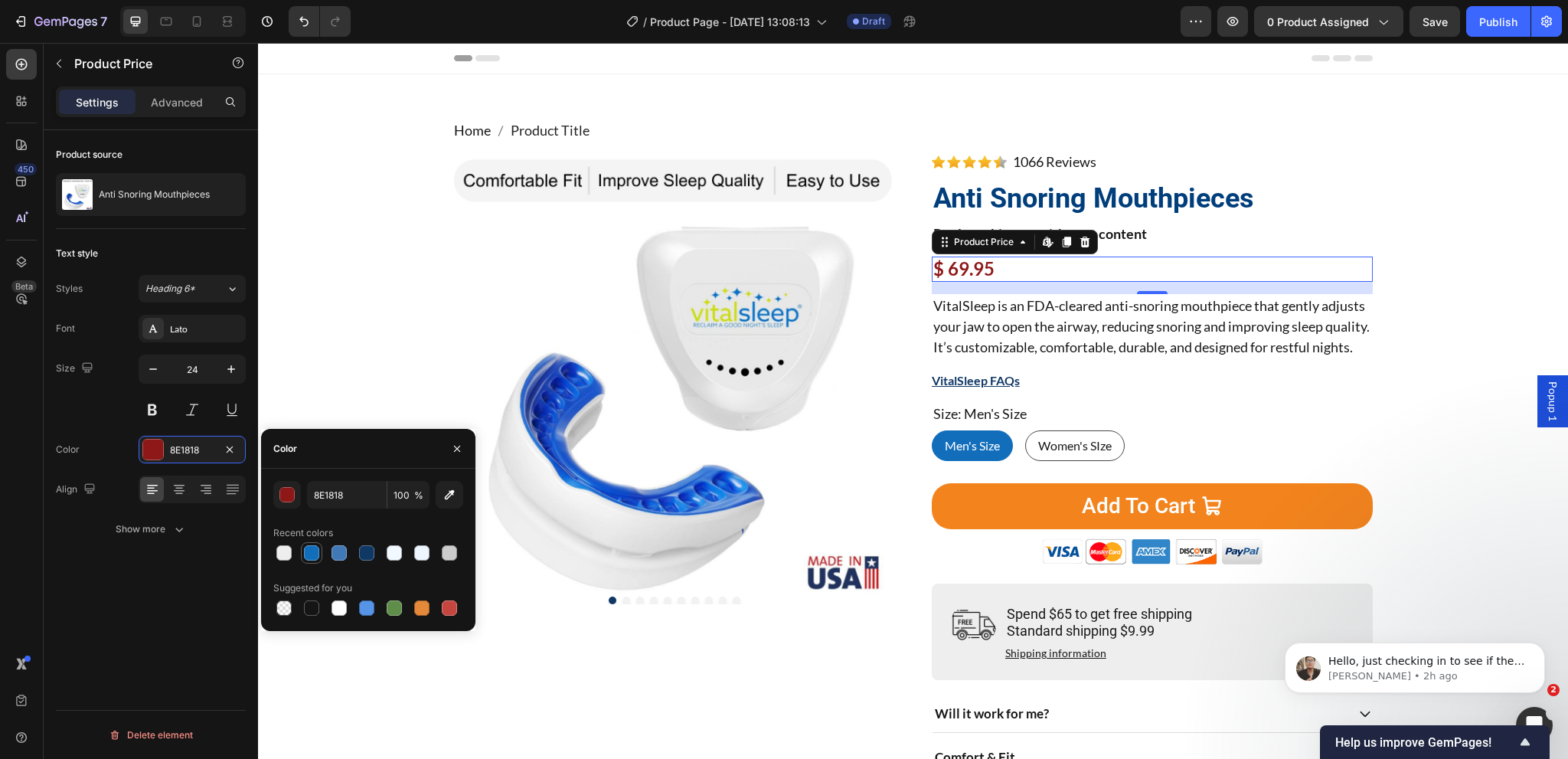
click at [310, 556] on div at bounding box center [311, 553] width 15 height 15
type input "126EBB"
click at [441, 681] on div "Home Product Title Breadcrumb Product Images Image 1066 Reviews Button Advanced…" at bounding box center [913, 491] width 1287 height 742
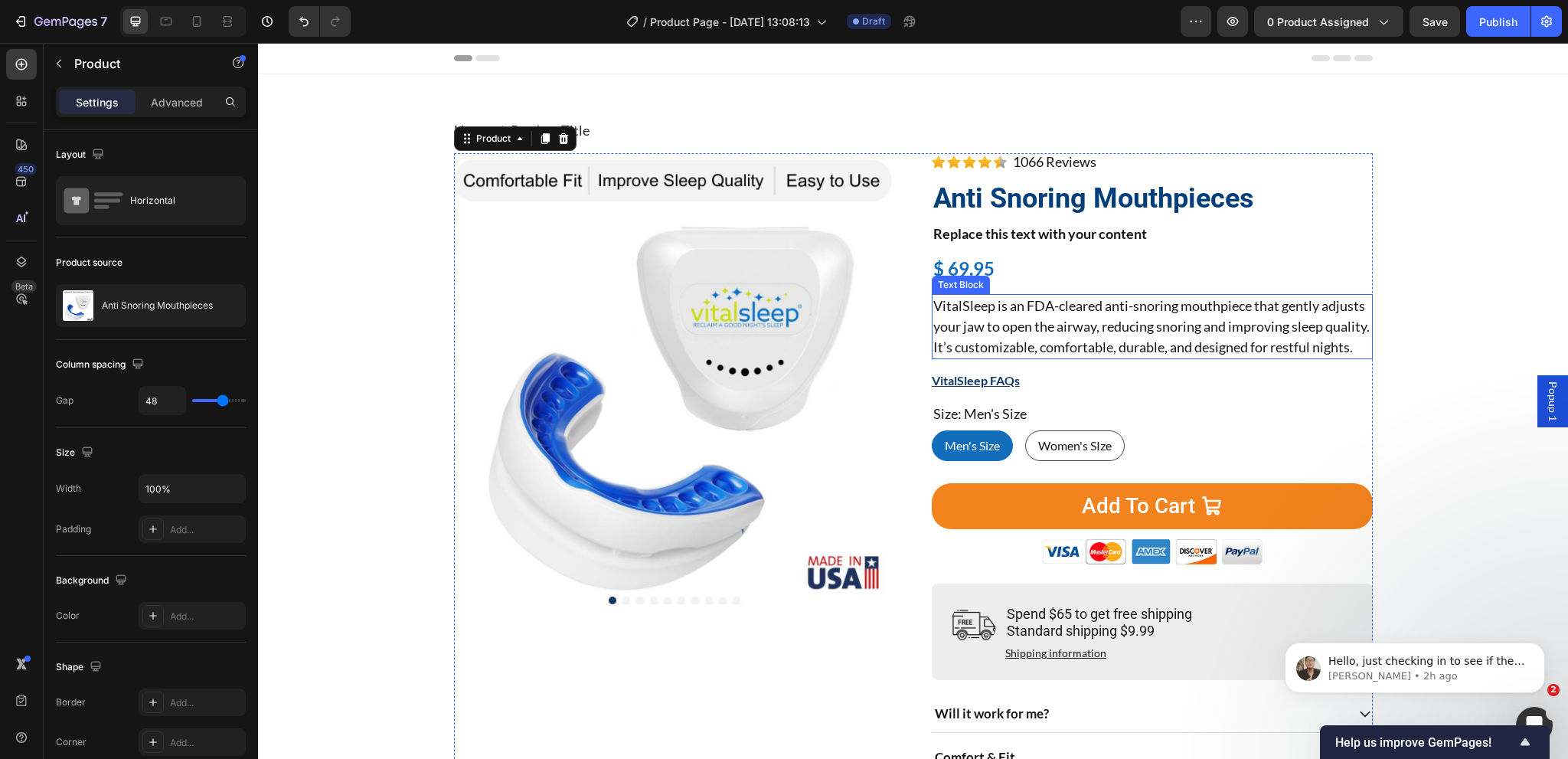
click at [965, 271] on div "$ 69.95" at bounding box center [1152, 269] width 441 height 25
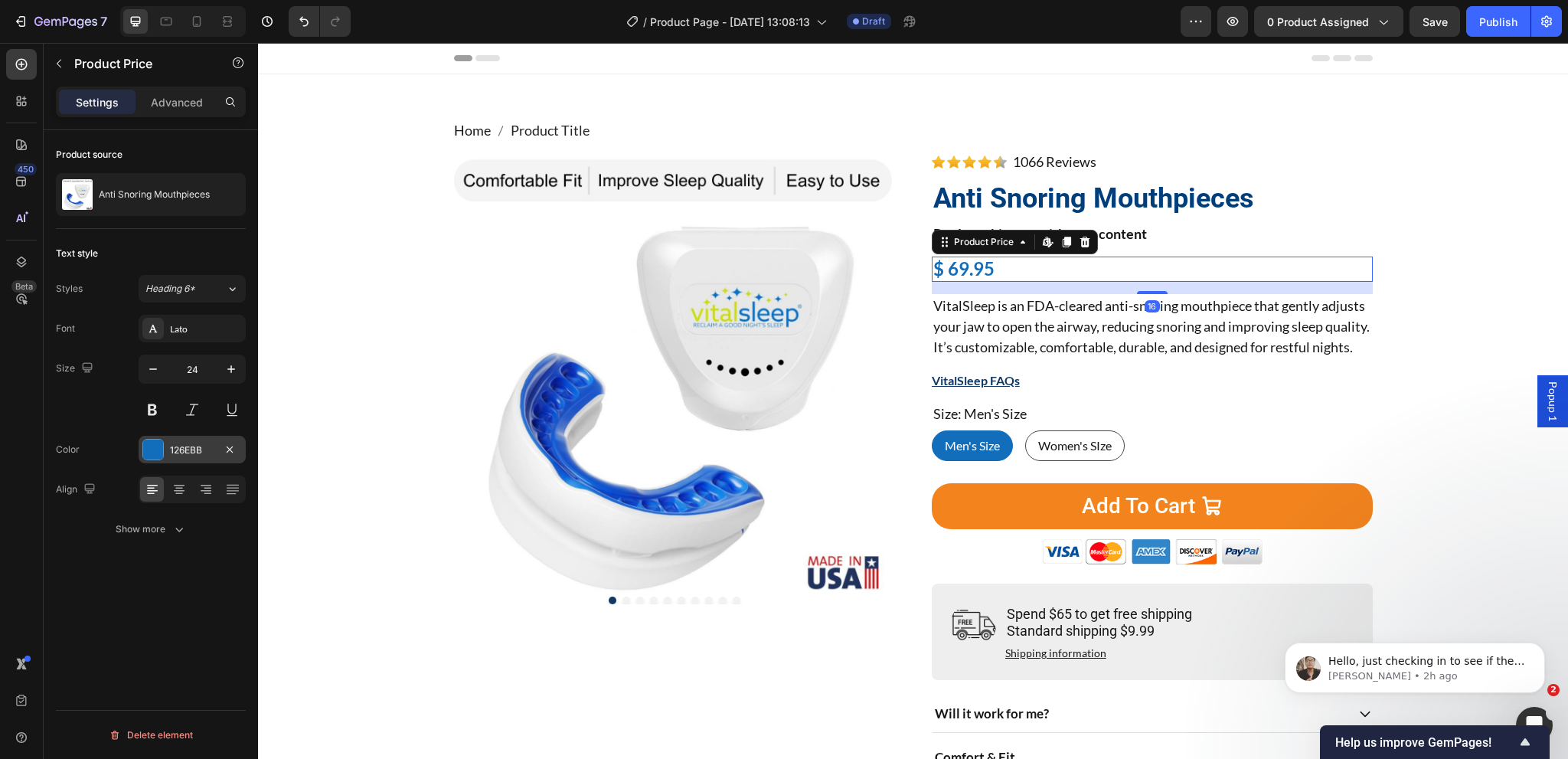
click at [190, 448] on div "126EBB" at bounding box center [192, 450] width 44 height 14
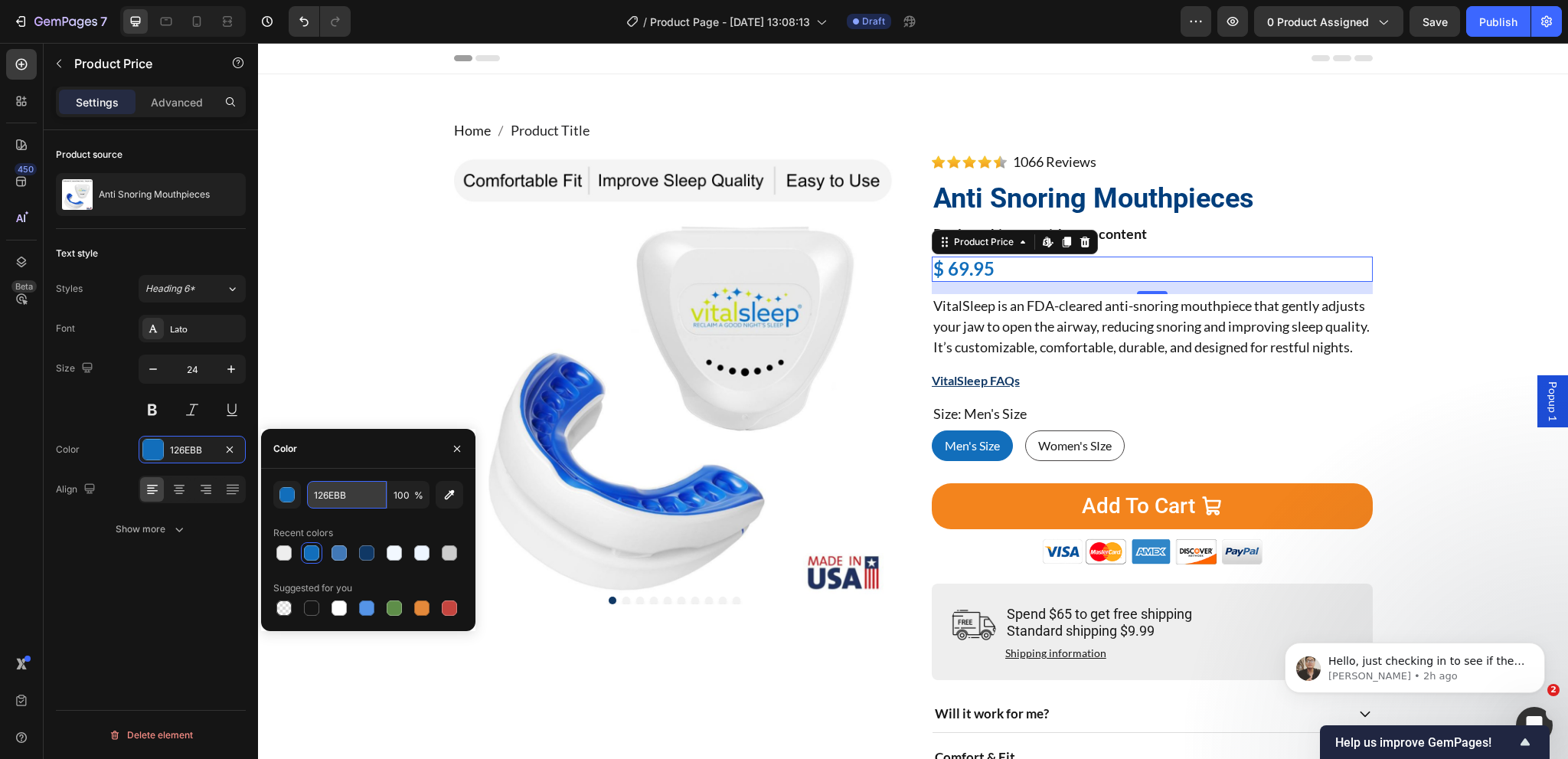
click at [357, 497] on input "126EBB" at bounding box center [346, 494] width 79 height 28
paste input "#126ebb"
type input "#126ebb"
click at [214, 645] on div "Product source Anti Snoring Mouthpieces Text style Styles Heading 6* Font Lato …" at bounding box center [150, 467] width 214 height 673
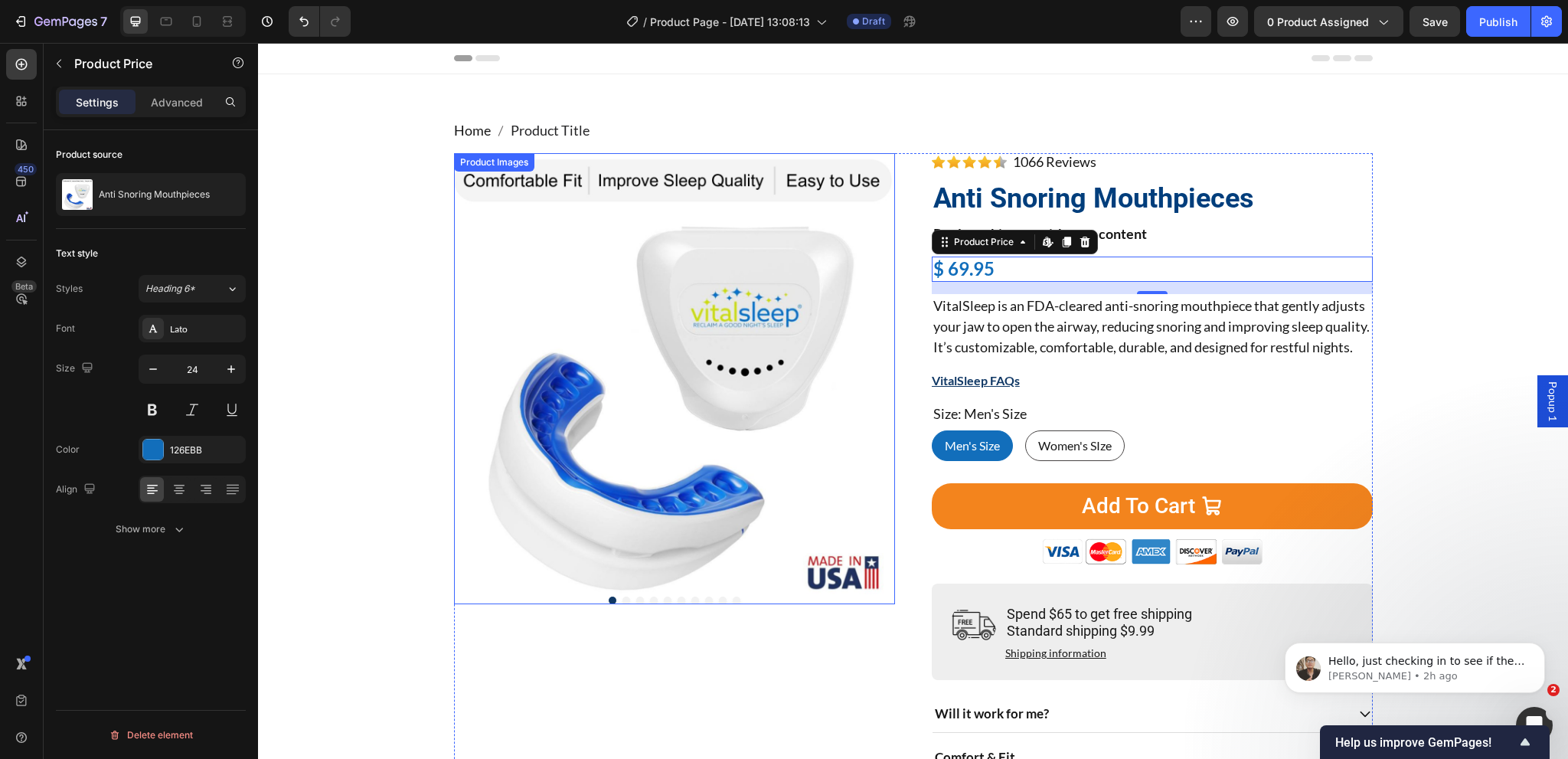
click at [708, 309] on img at bounding box center [674, 373] width 441 height 441
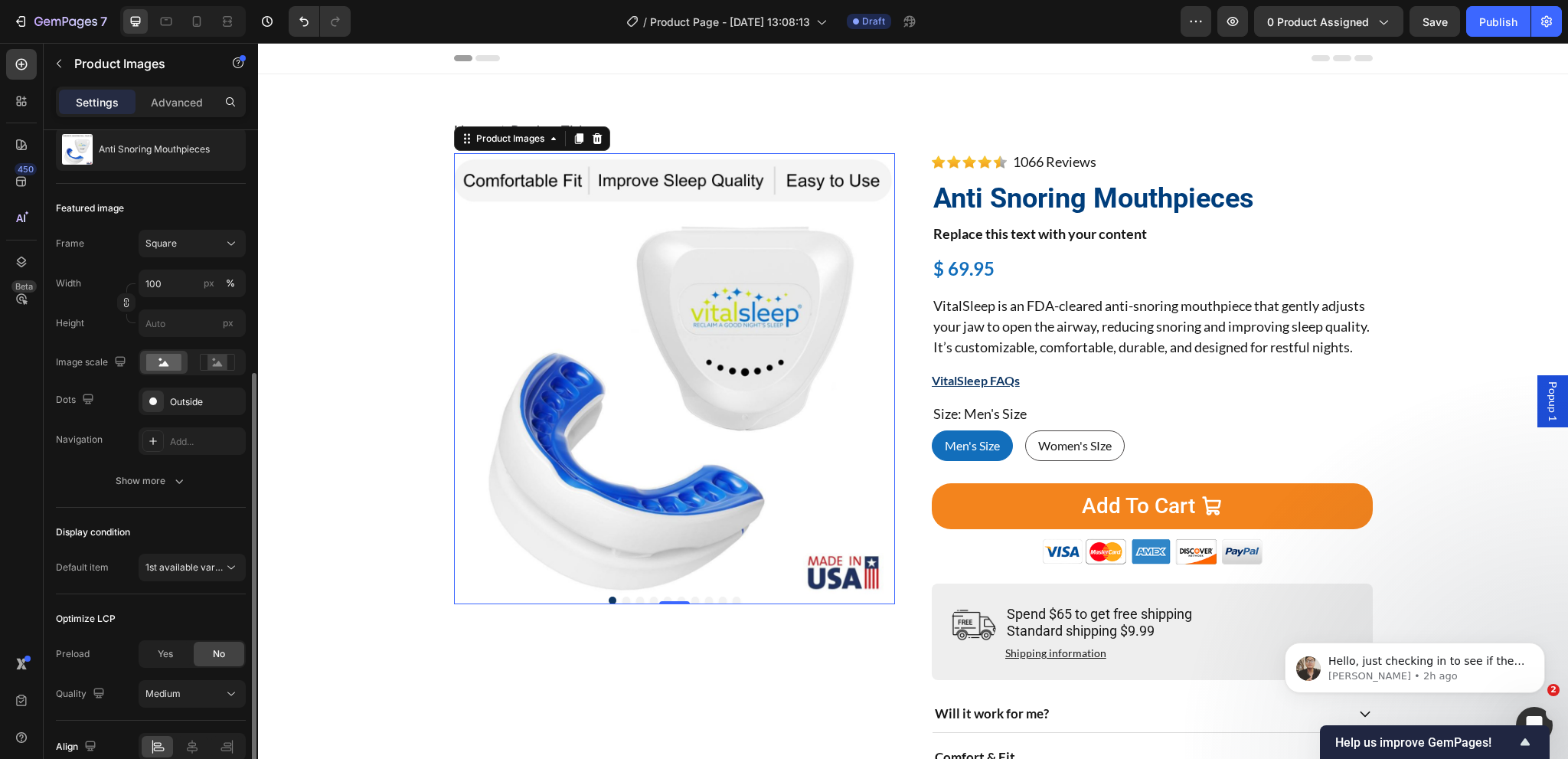
scroll to position [227, 0]
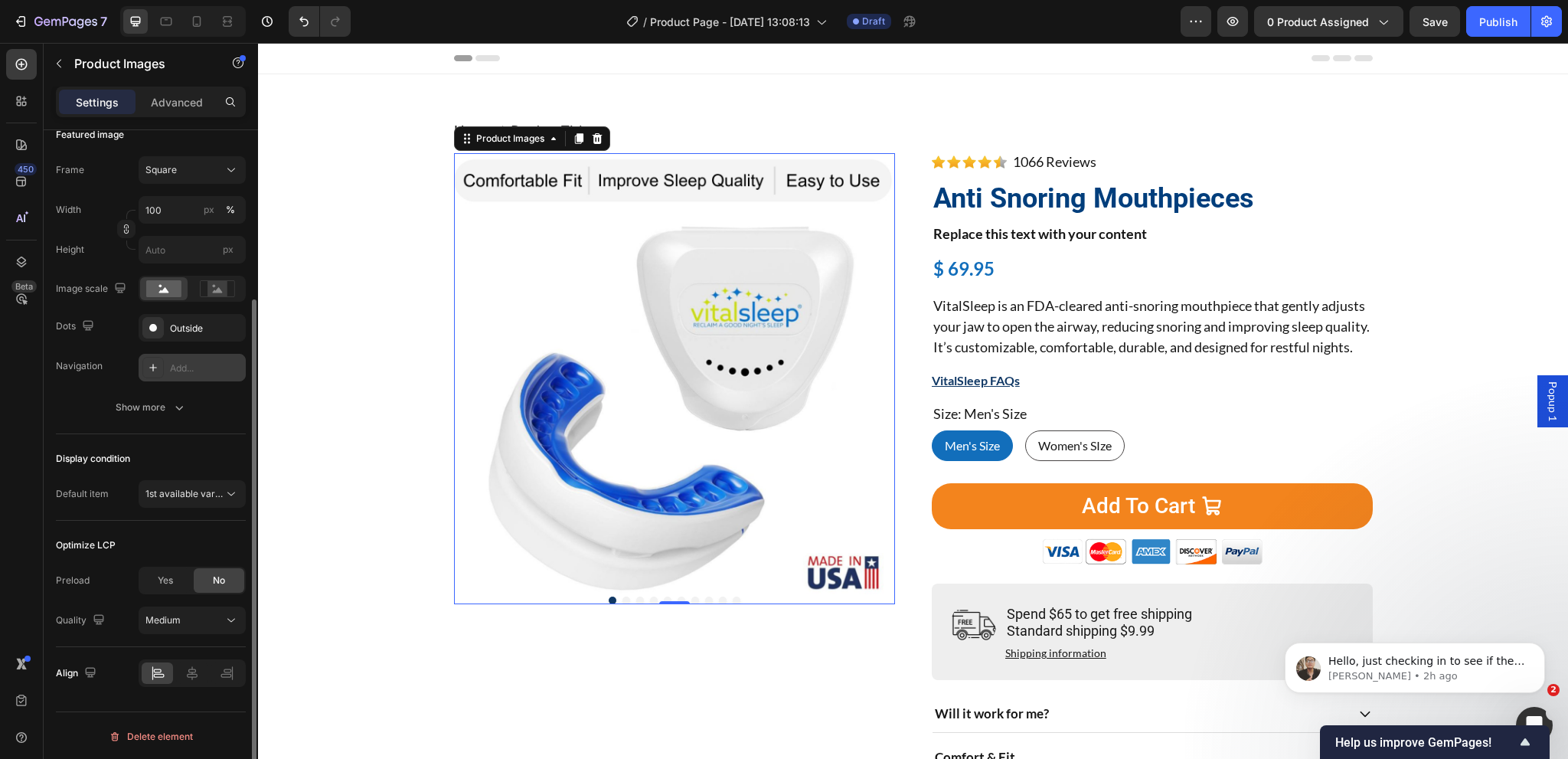
click at [178, 373] on div "Add..." at bounding box center [206, 368] width 72 height 14
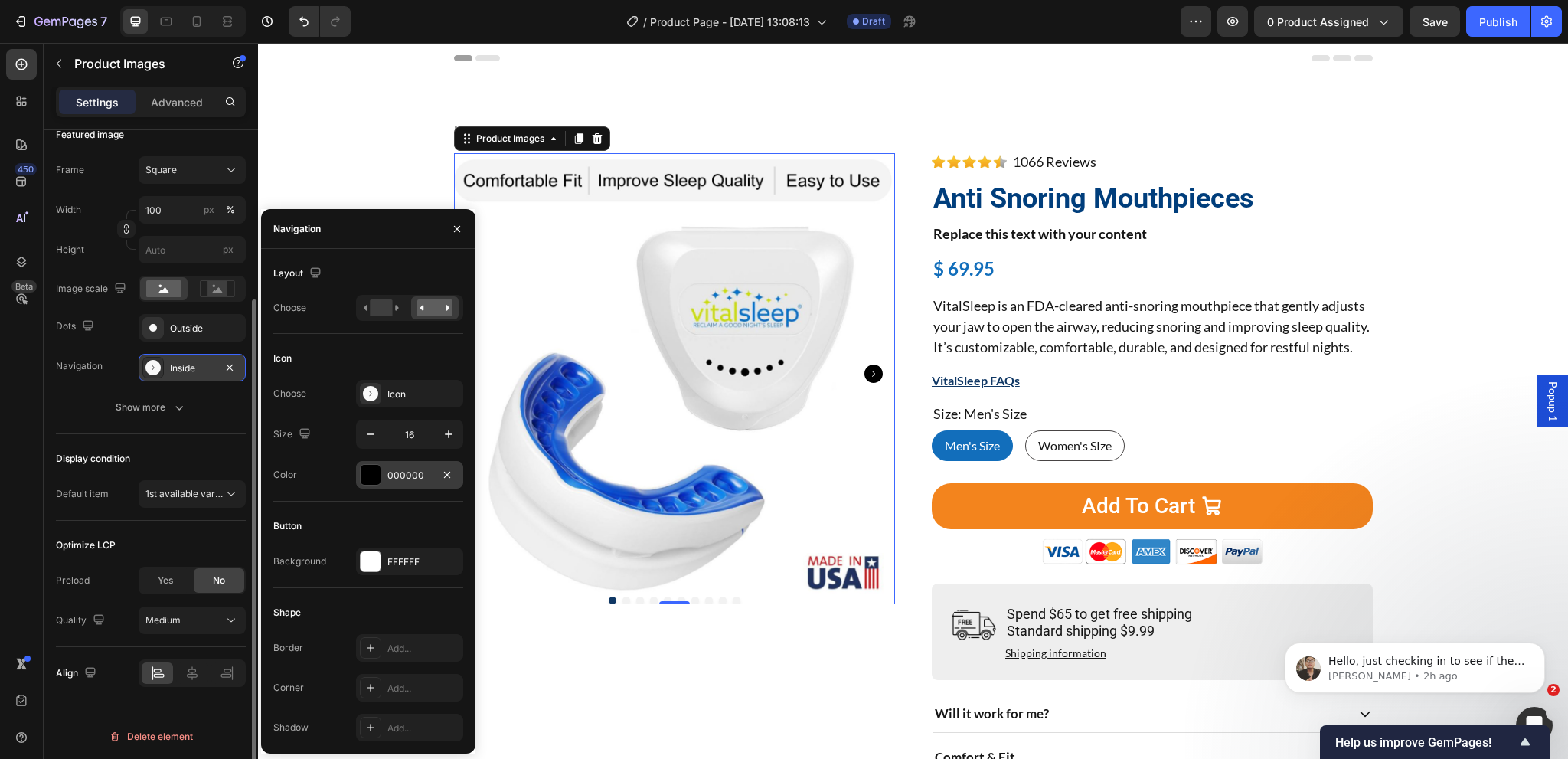
click at [392, 468] on div "000000" at bounding box center [409, 475] width 44 height 14
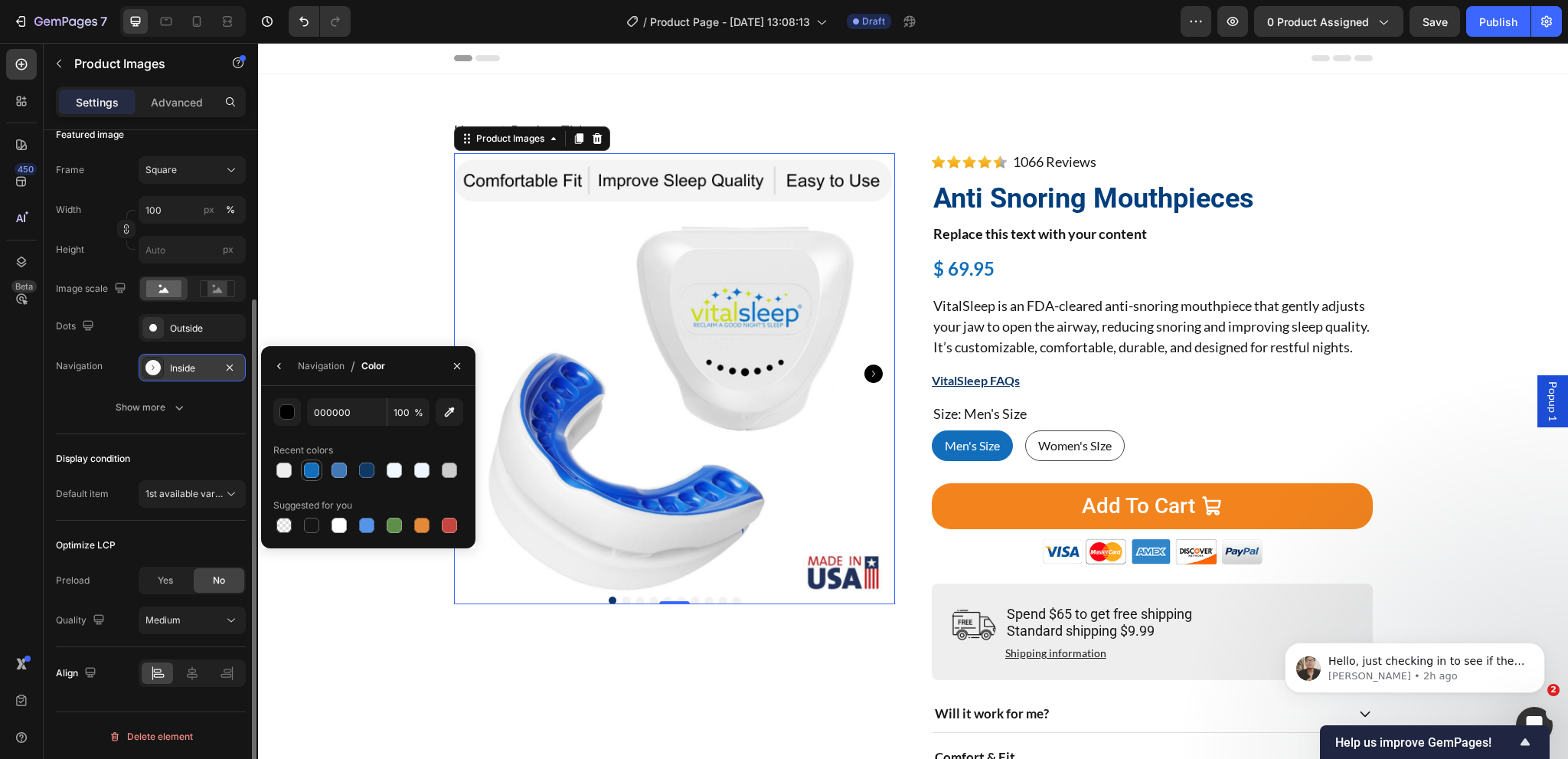
click at [311, 470] on div at bounding box center [311, 470] width 15 height 15
type input "126EBB"
click at [168, 400] on div "Show more" at bounding box center [151, 407] width 71 height 15
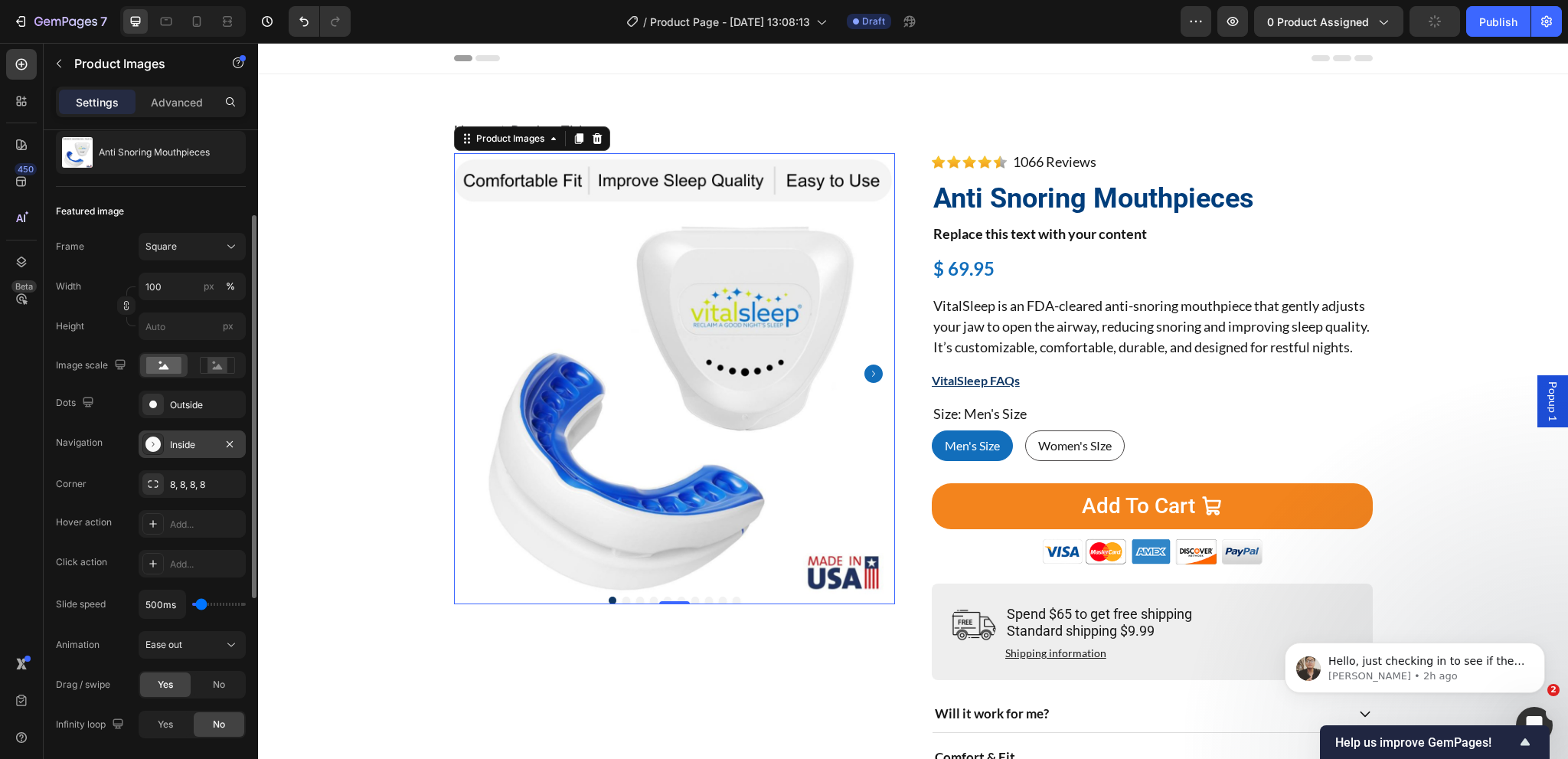
scroll to position [73, 0]
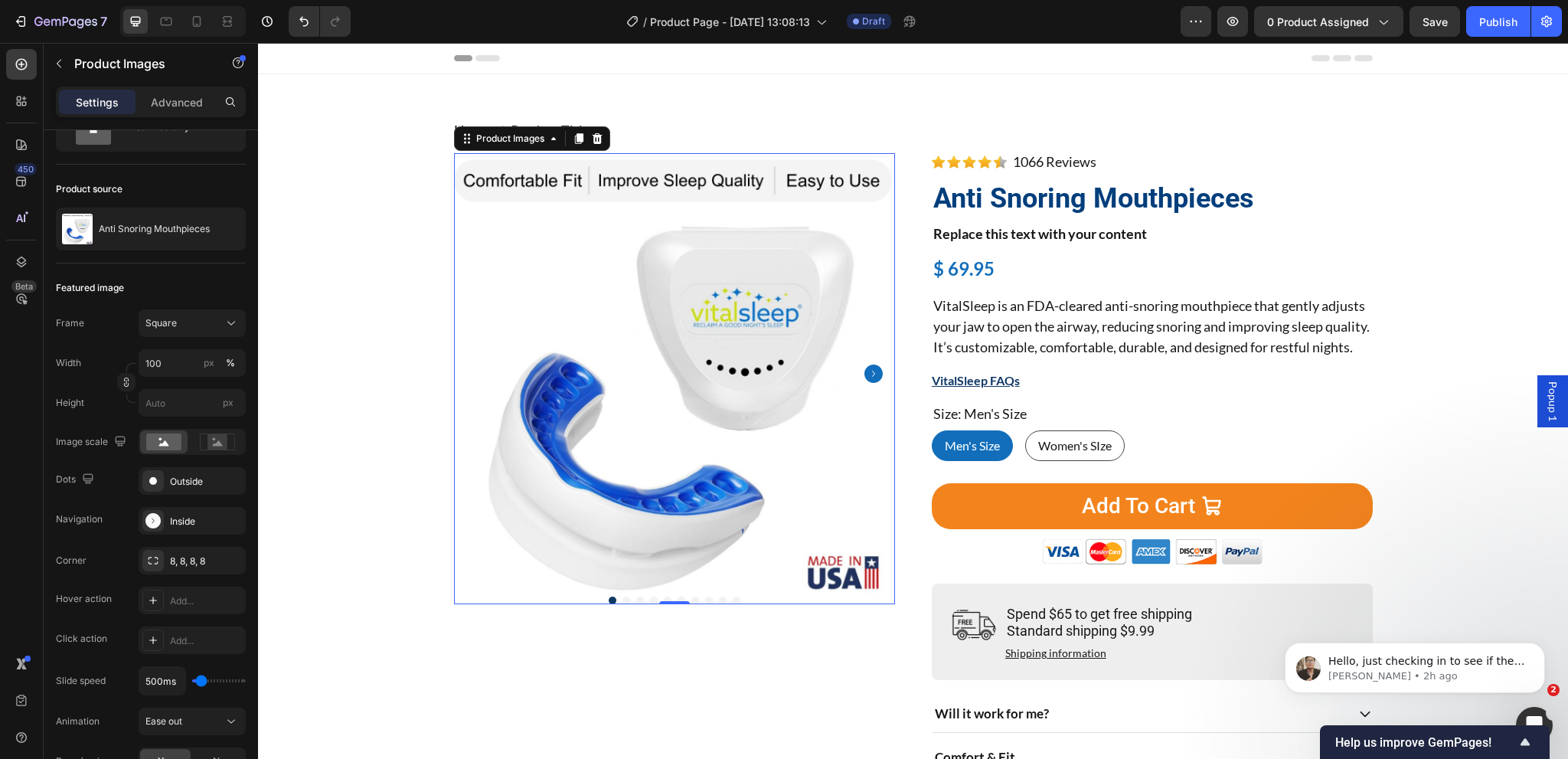
click at [870, 376] on icon "Carousel Next Arrow" at bounding box center [874, 374] width 18 height 18
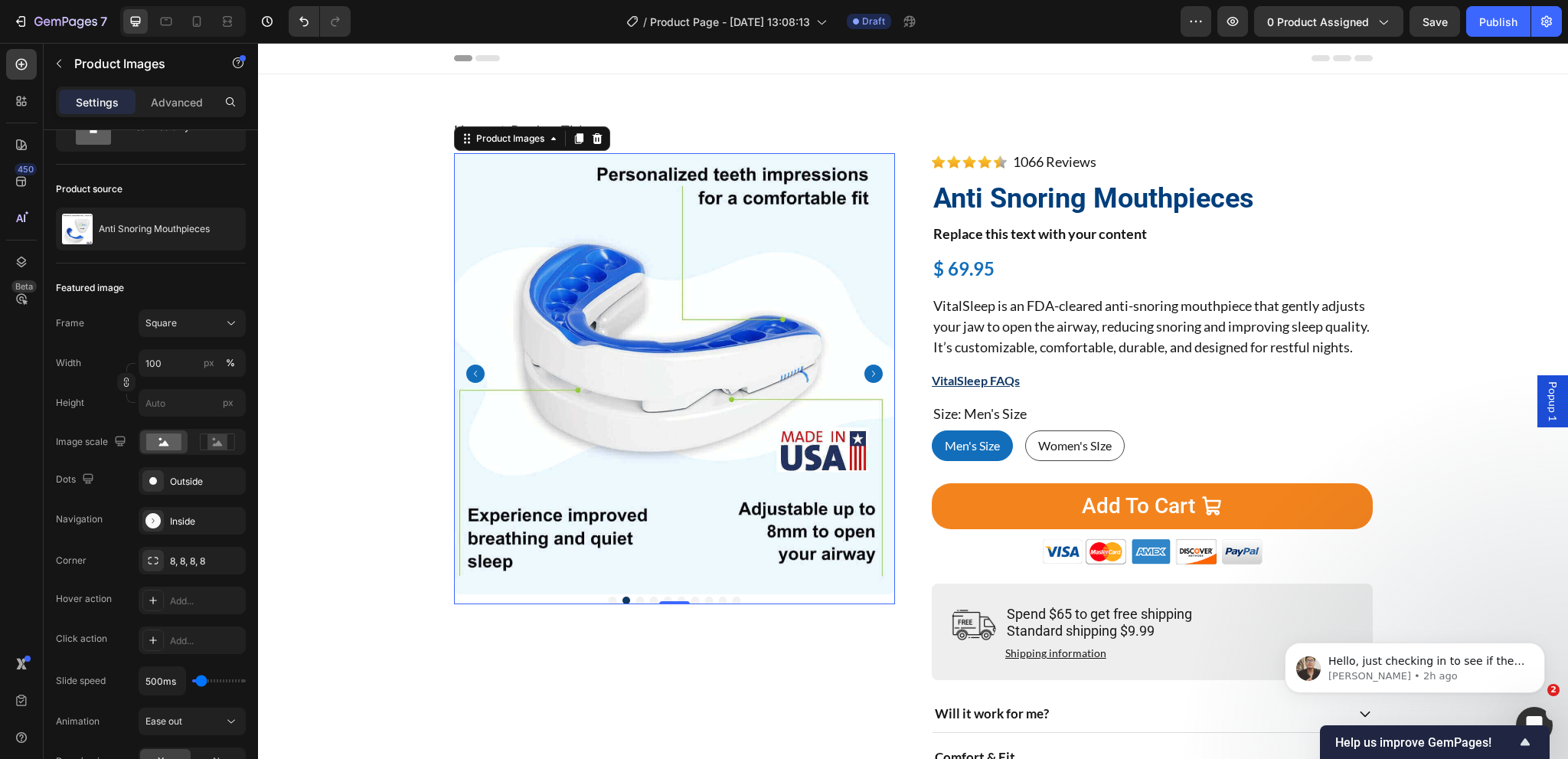
click at [870, 376] on icon "Carousel Next Arrow" at bounding box center [874, 374] width 18 height 18
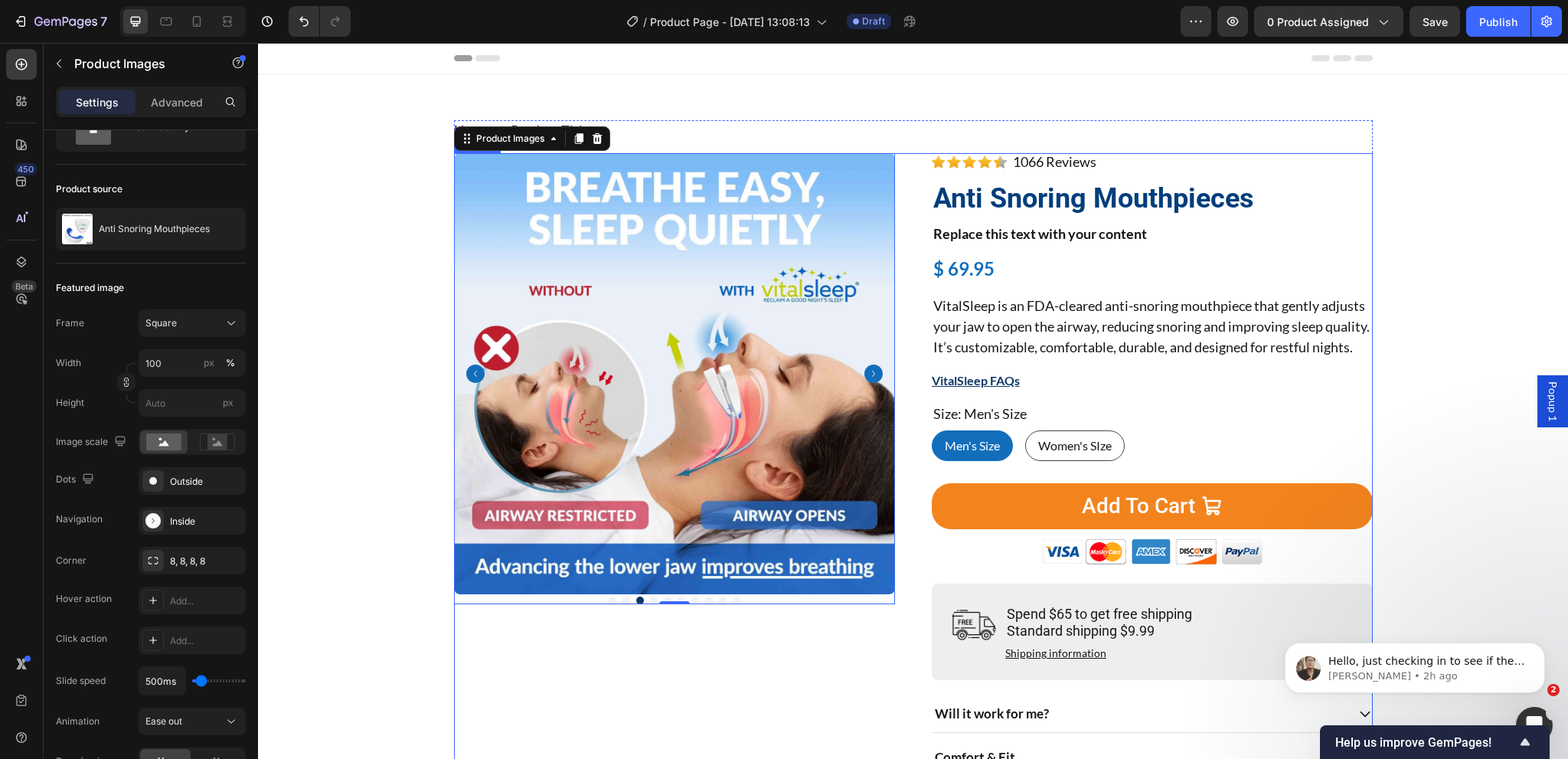
click at [572, 620] on div "Product Images 0" at bounding box center [674, 508] width 441 height 710
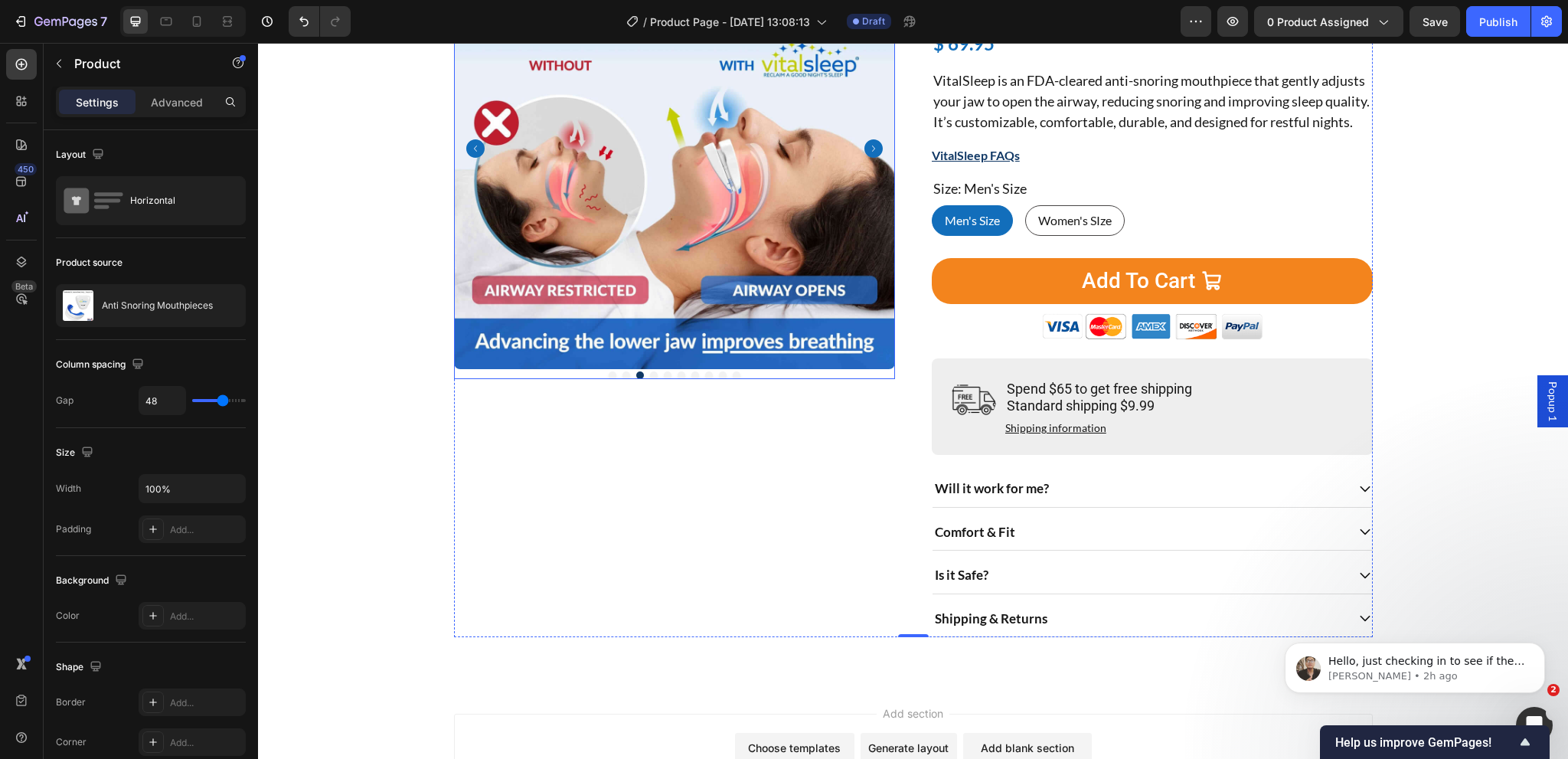
scroll to position [230, 0]
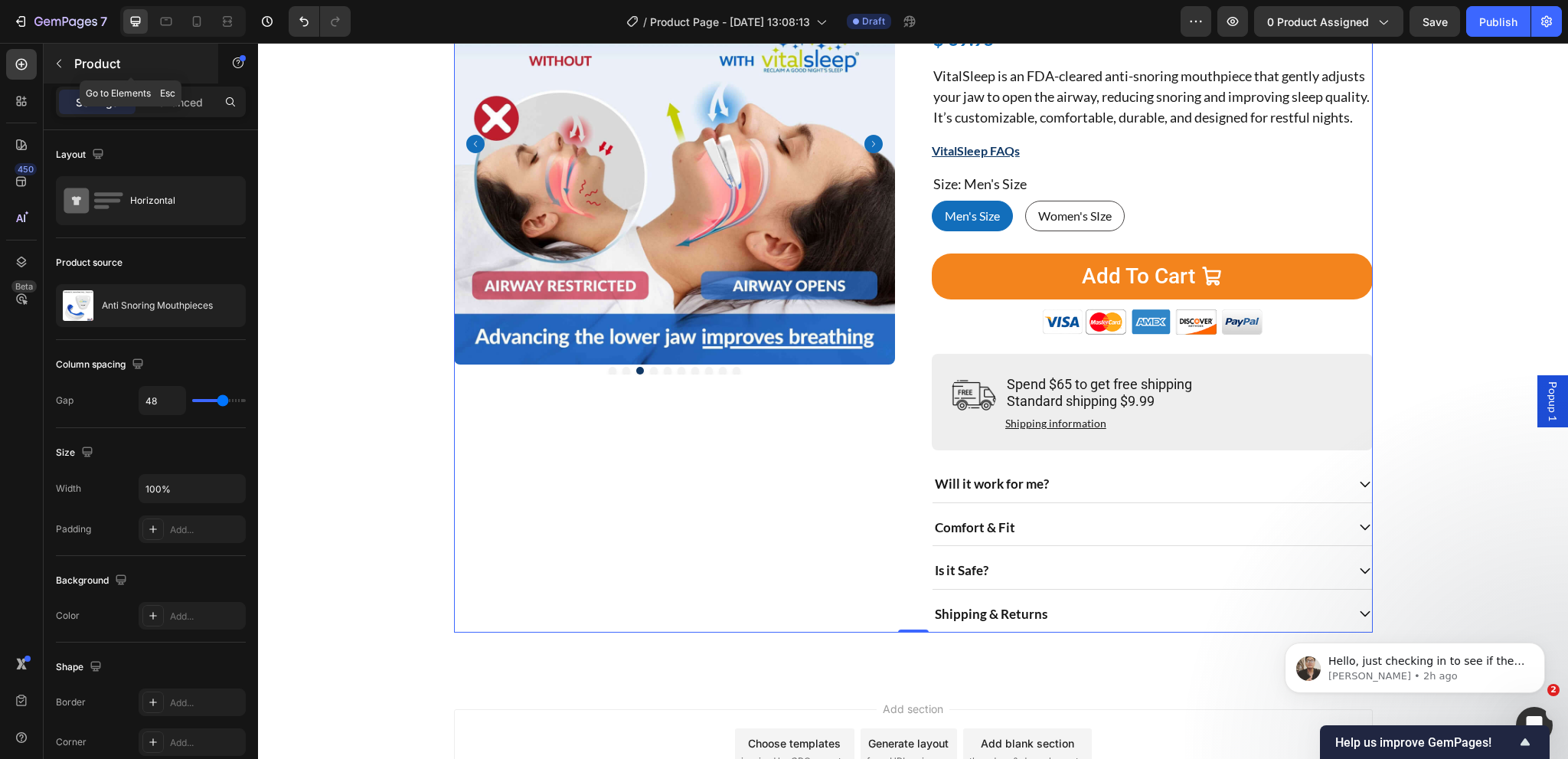
click at [62, 54] on button "button" at bounding box center [58, 63] width 24 height 24
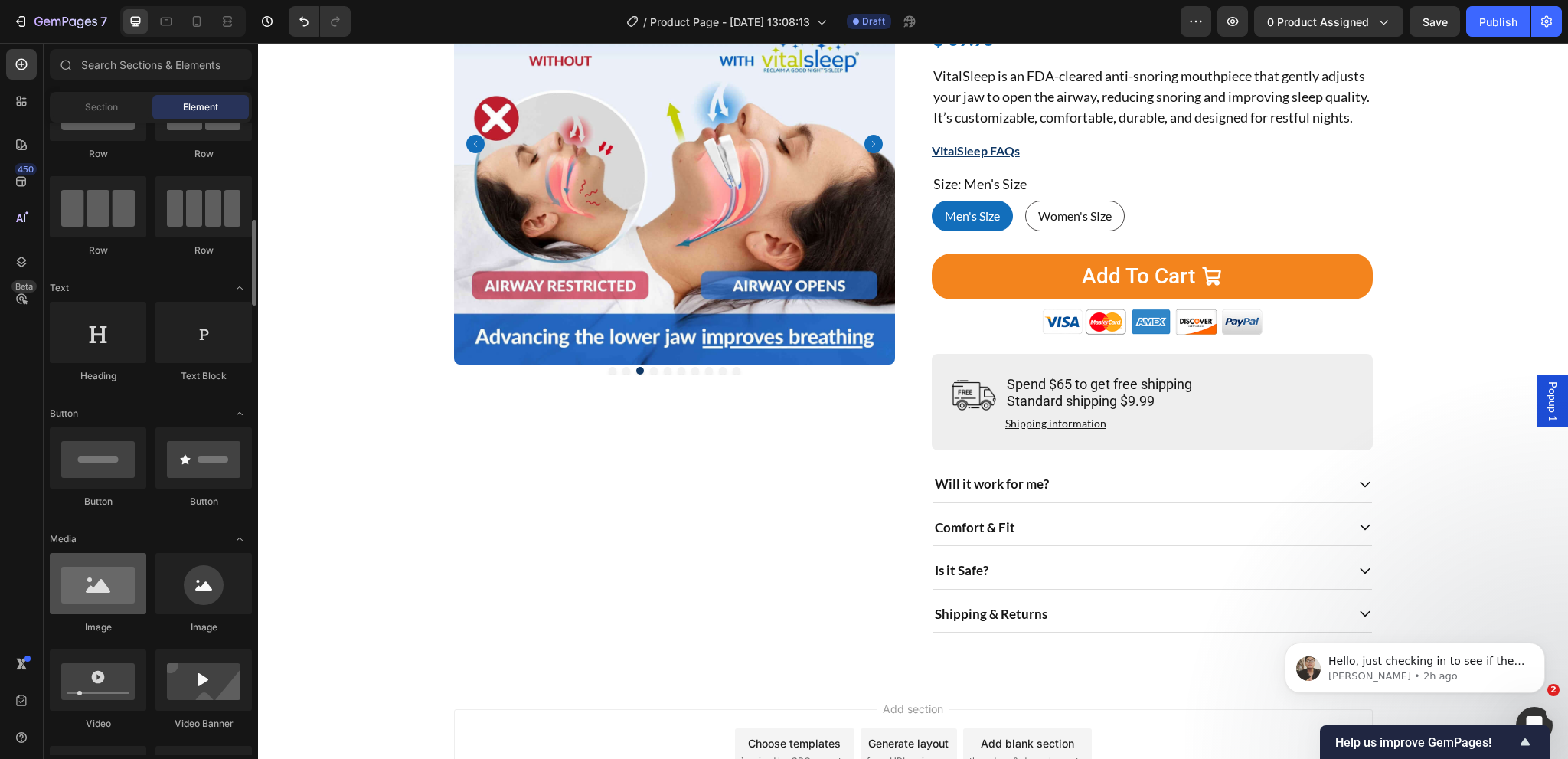
scroll to position [153, 0]
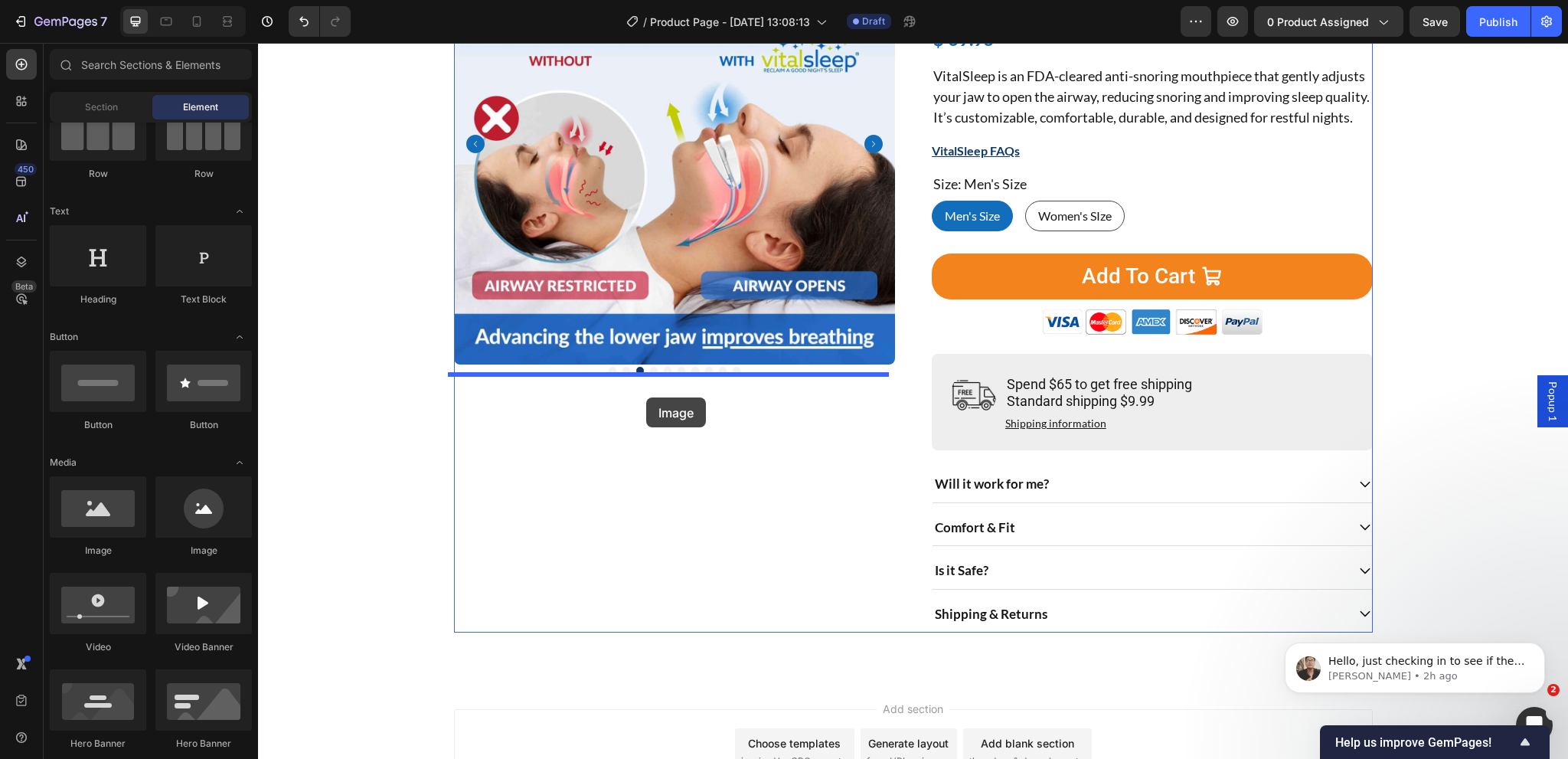
drag, startPoint x: 372, startPoint y: 550, endPoint x: 646, endPoint y: 397, distance: 313.8
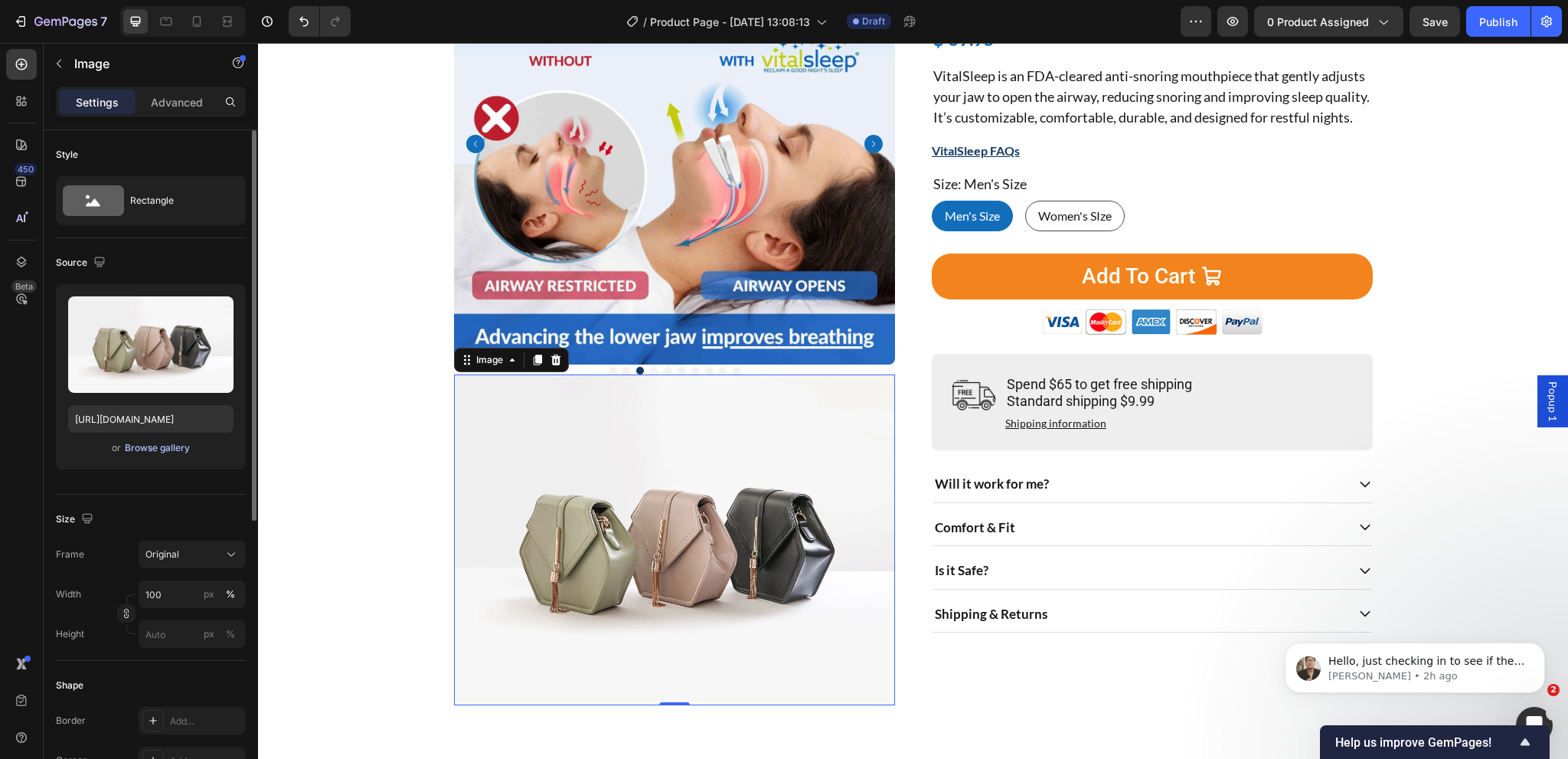
click at [138, 448] on div "Browse gallery" at bounding box center [158, 448] width 65 height 14
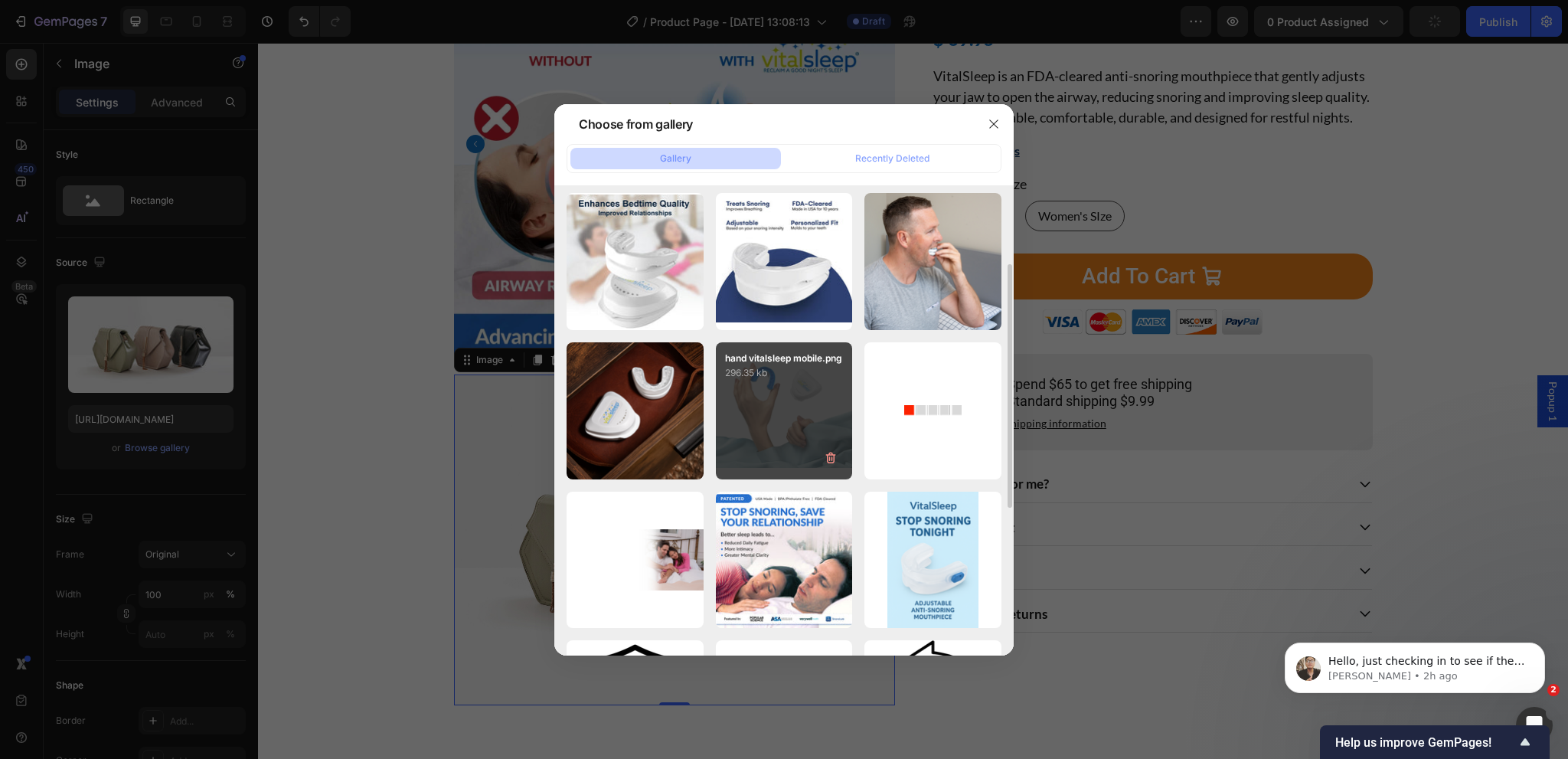
click at [748, 417] on div "hand vitalsleep mobile.png 296.35 kb" at bounding box center [784, 411] width 137 height 137
type input "https://cdn.shopify.com/s/files/1/0024/6346/5541/files/gempages_451081390222476…"
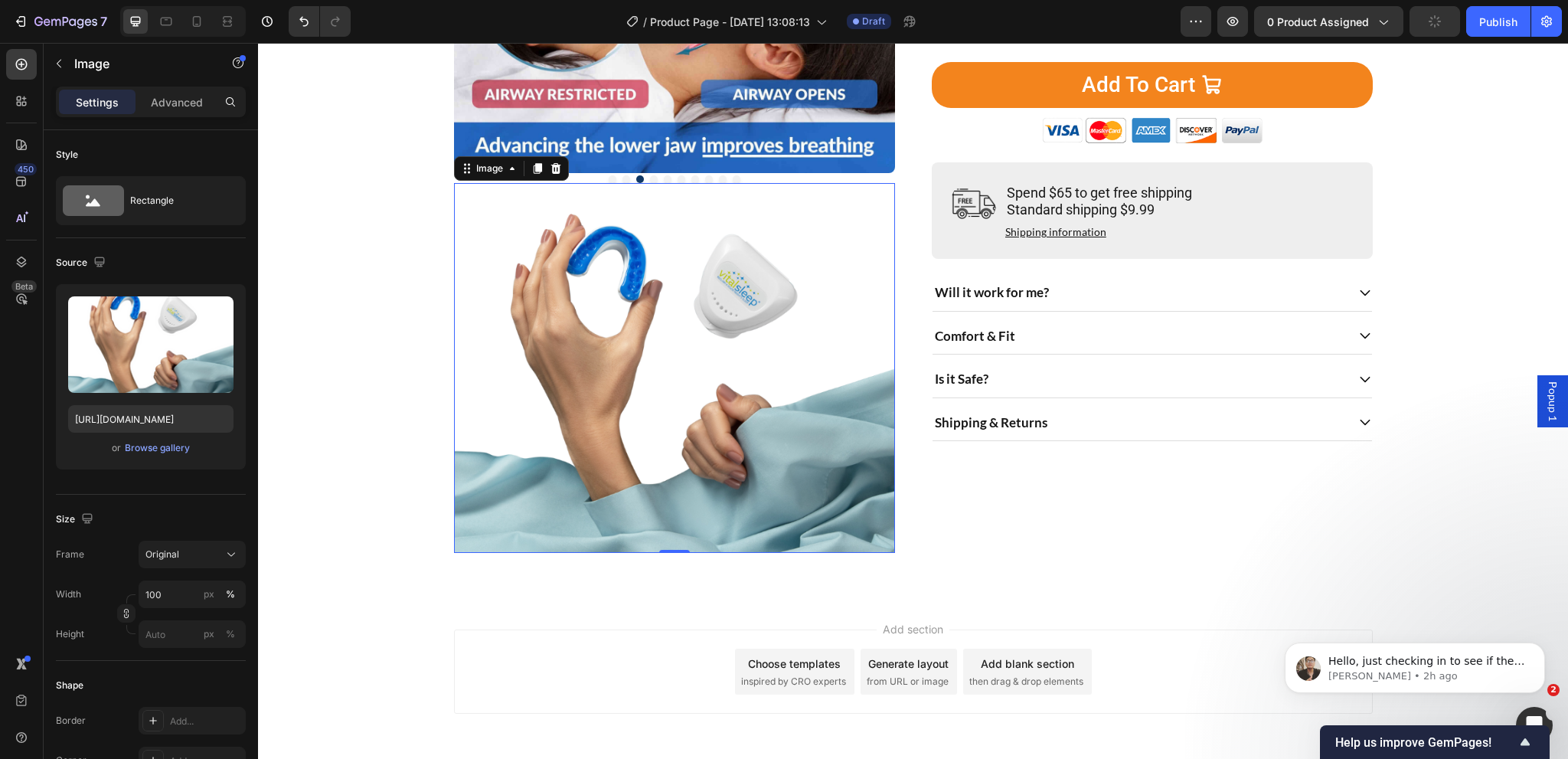
scroll to position [459, 0]
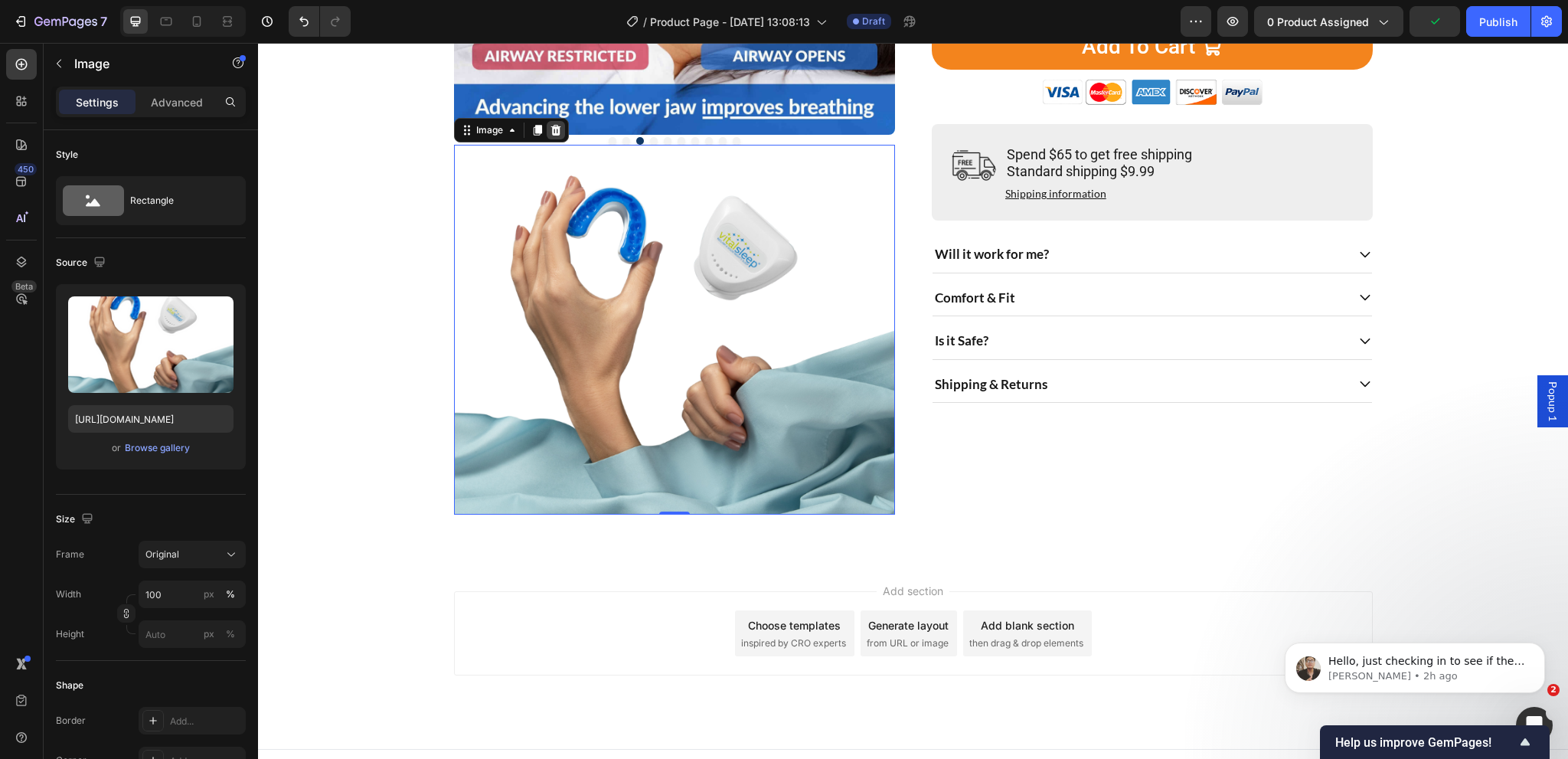
click at [551, 130] on icon at bounding box center [556, 130] width 10 height 11
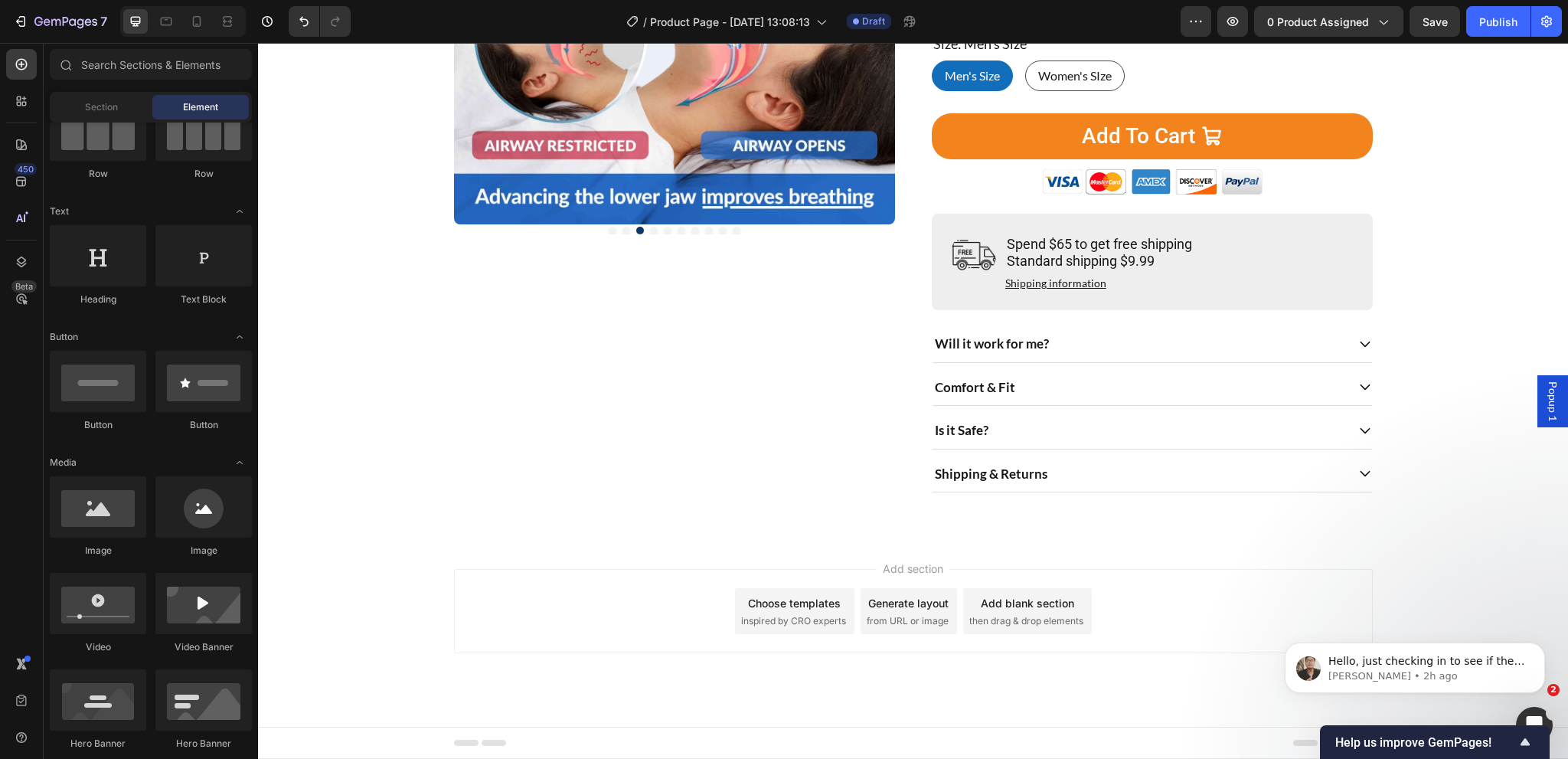
scroll to position [0, 0]
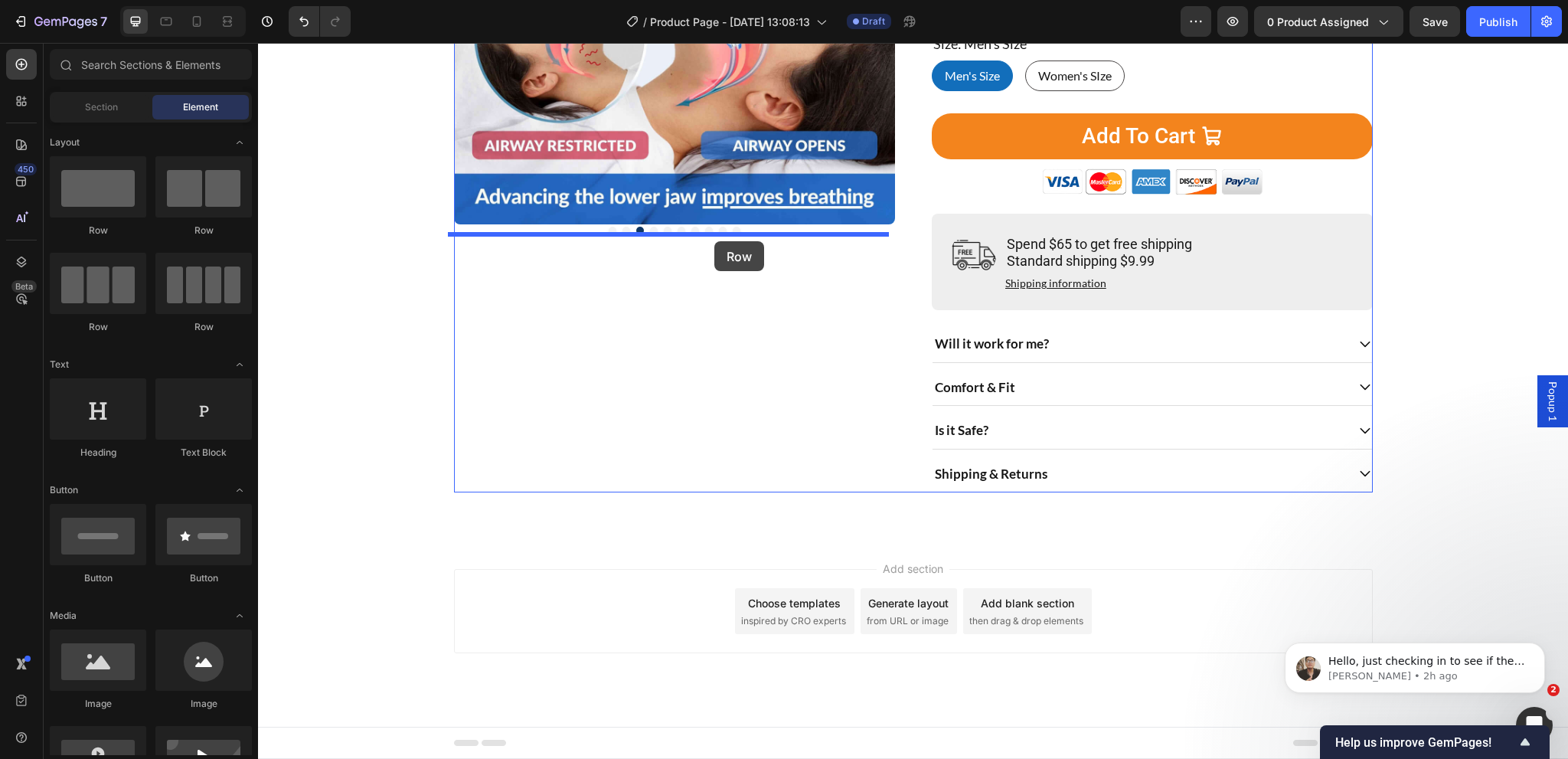
drag, startPoint x: 461, startPoint y: 241, endPoint x: 714, endPoint y: 241, distance: 253.0
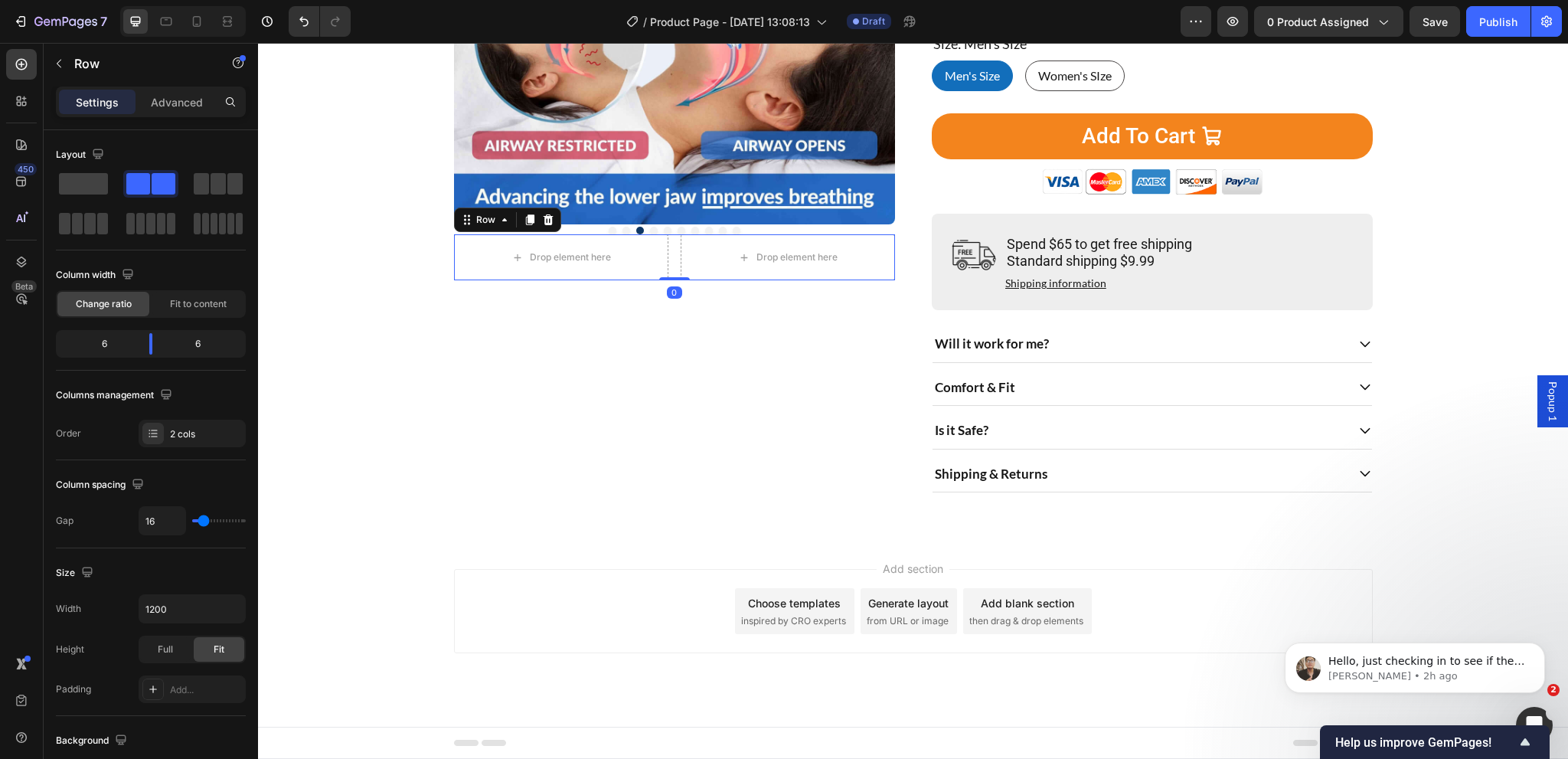
click at [670, 235] on div "Drop element here Drop element here Row 0" at bounding box center [674, 257] width 441 height 46
click at [184, 105] on p "Advanced" at bounding box center [177, 102] width 52 height 16
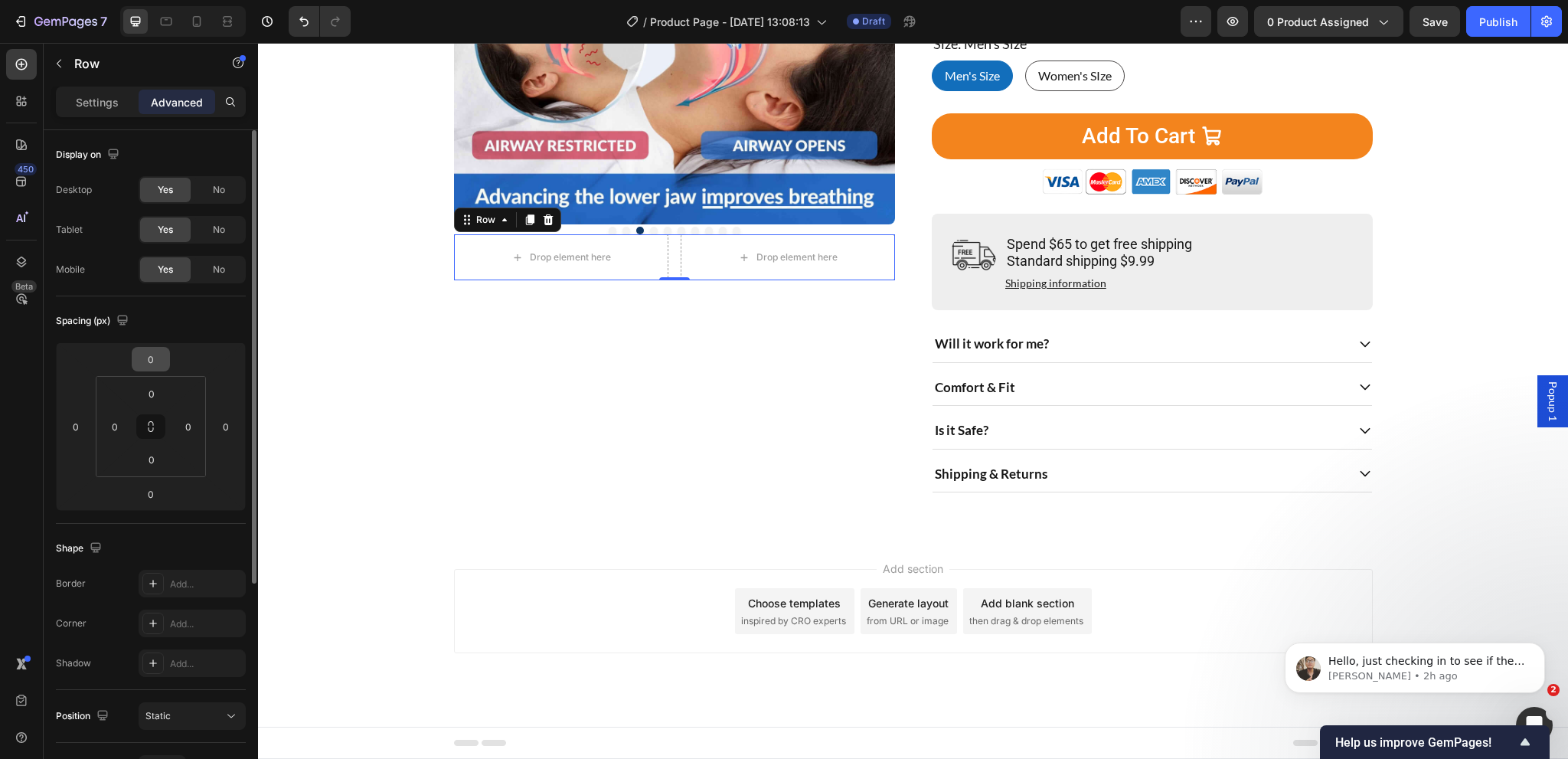
click at [159, 356] on input "0" at bounding box center [150, 360] width 31 height 23
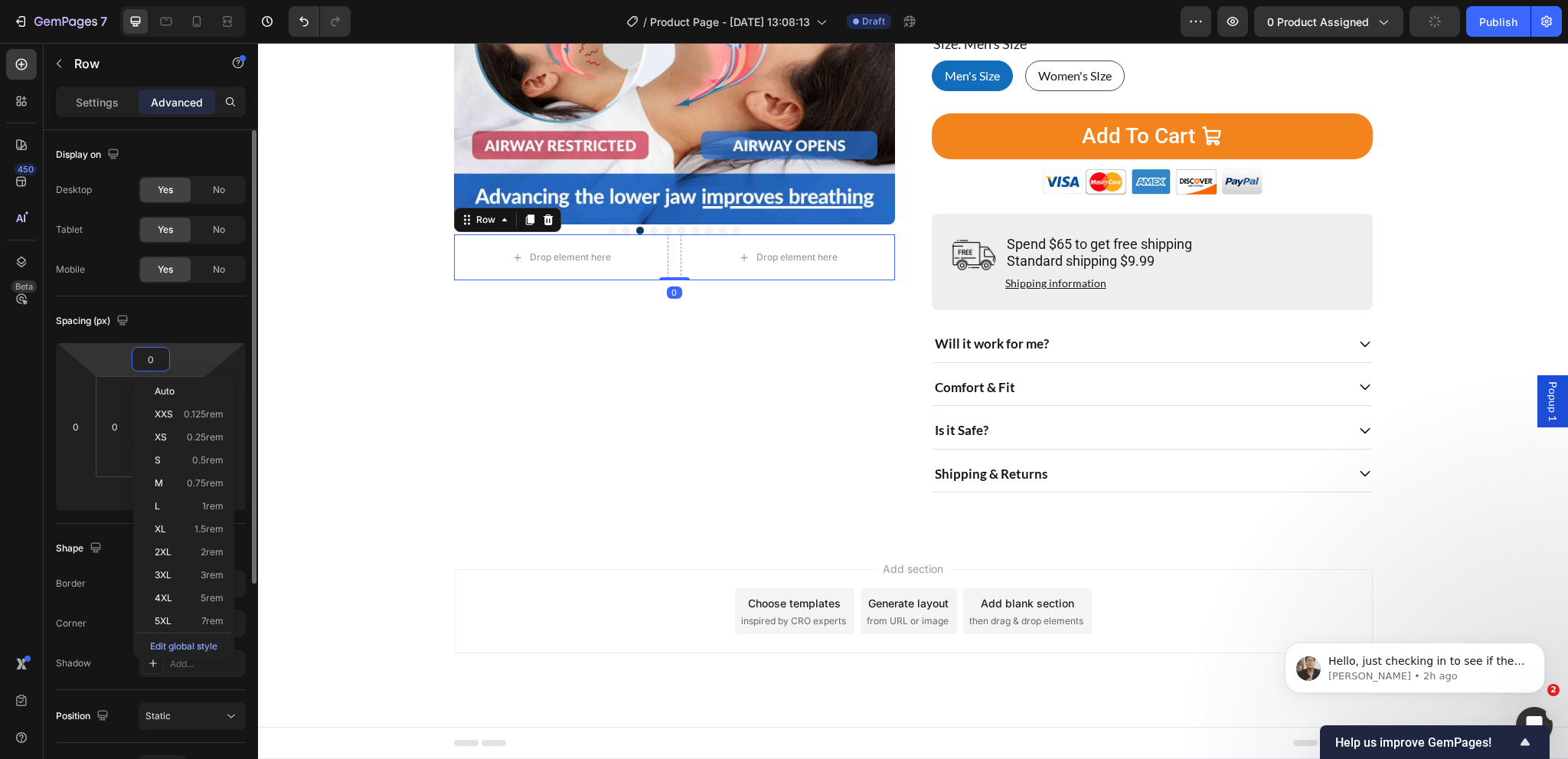
click at [159, 356] on input "0" at bounding box center [150, 360] width 31 height 23
type input "24"
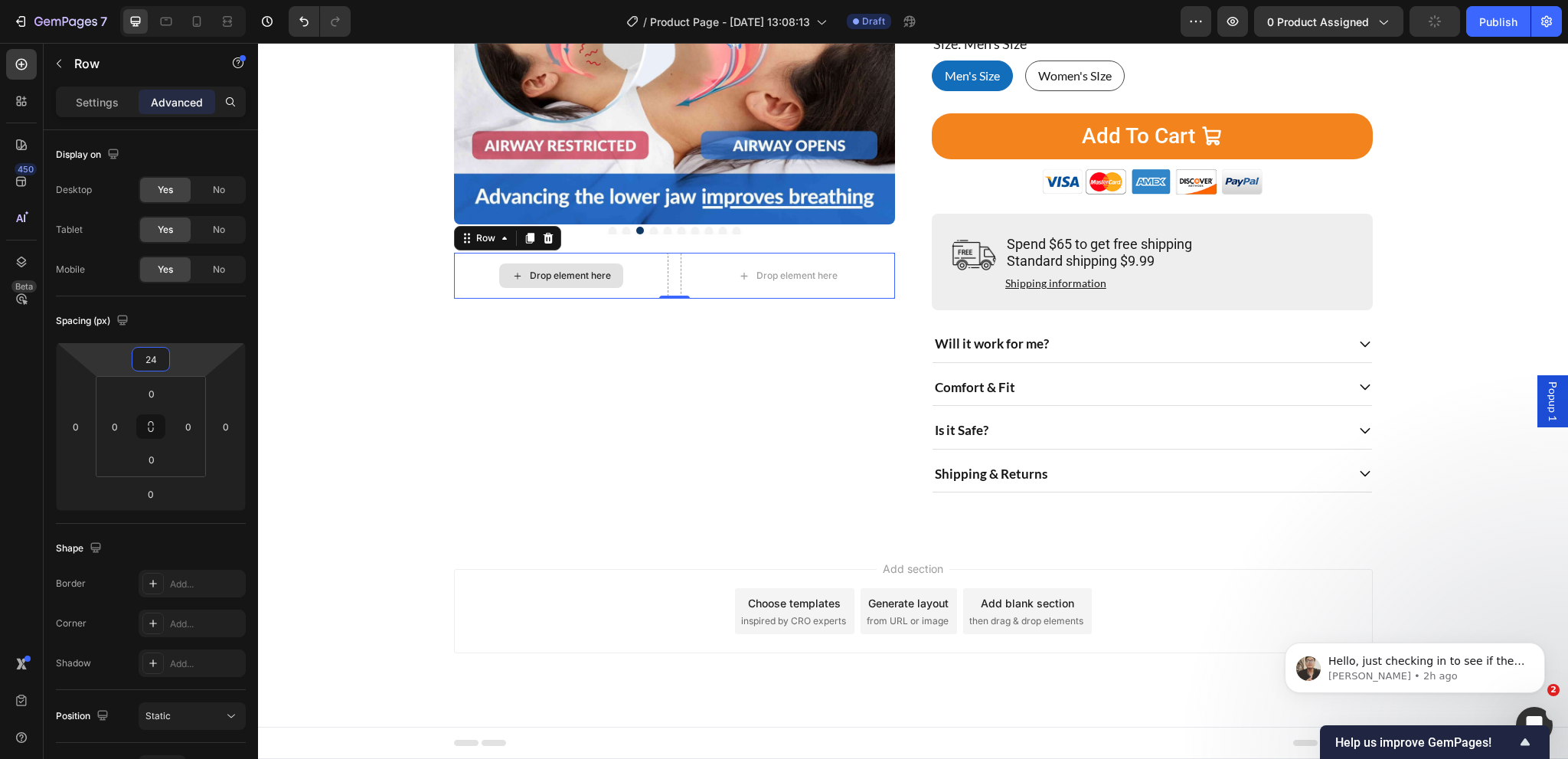
click at [540, 270] on div "Drop element here" at bounding box center [570, 276] width 81 height 13
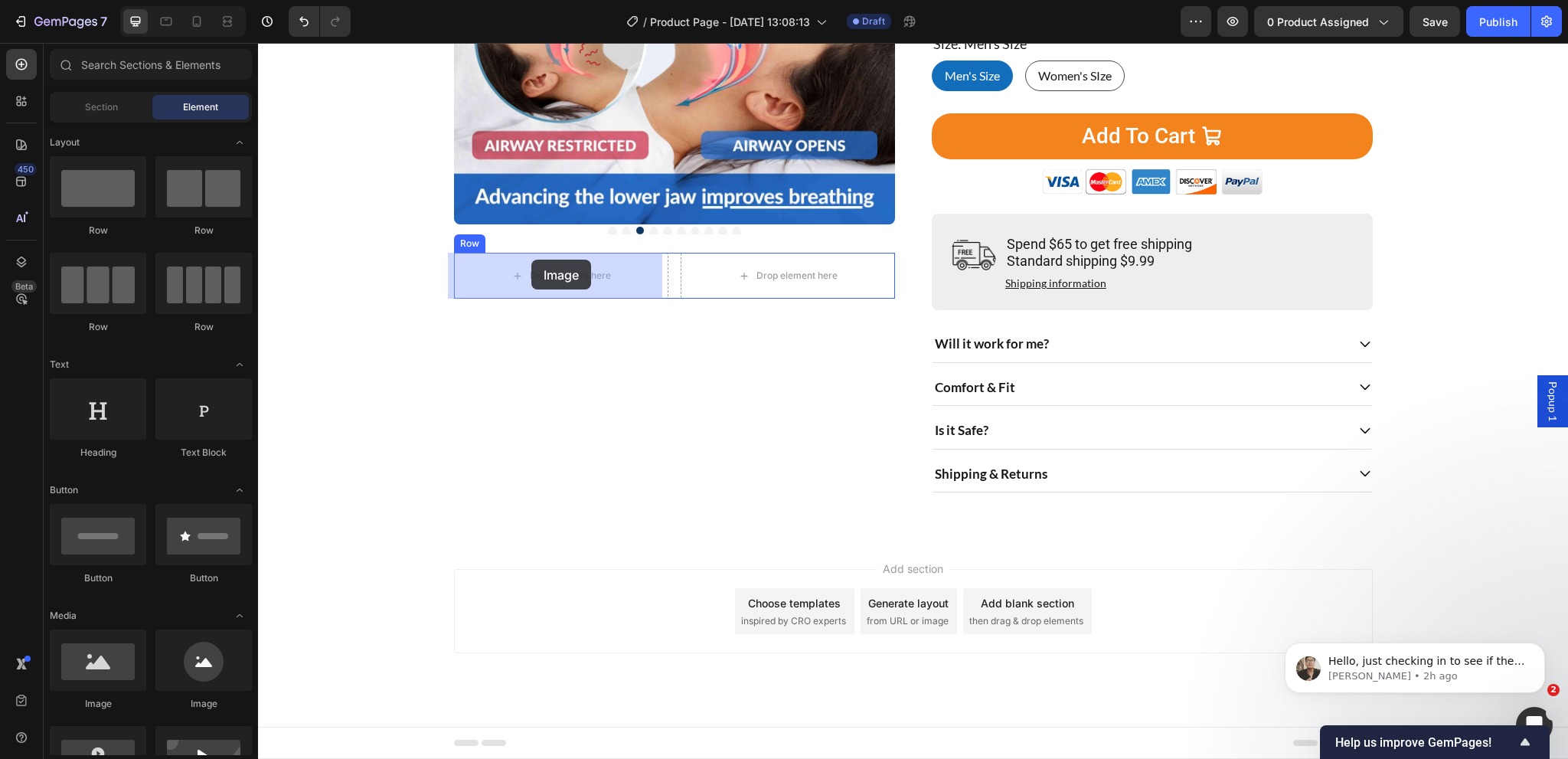
drag, startPoint x: 344, startPoint y: 703, endPoint x: 532, endPoint y: 260, distance: 481.2
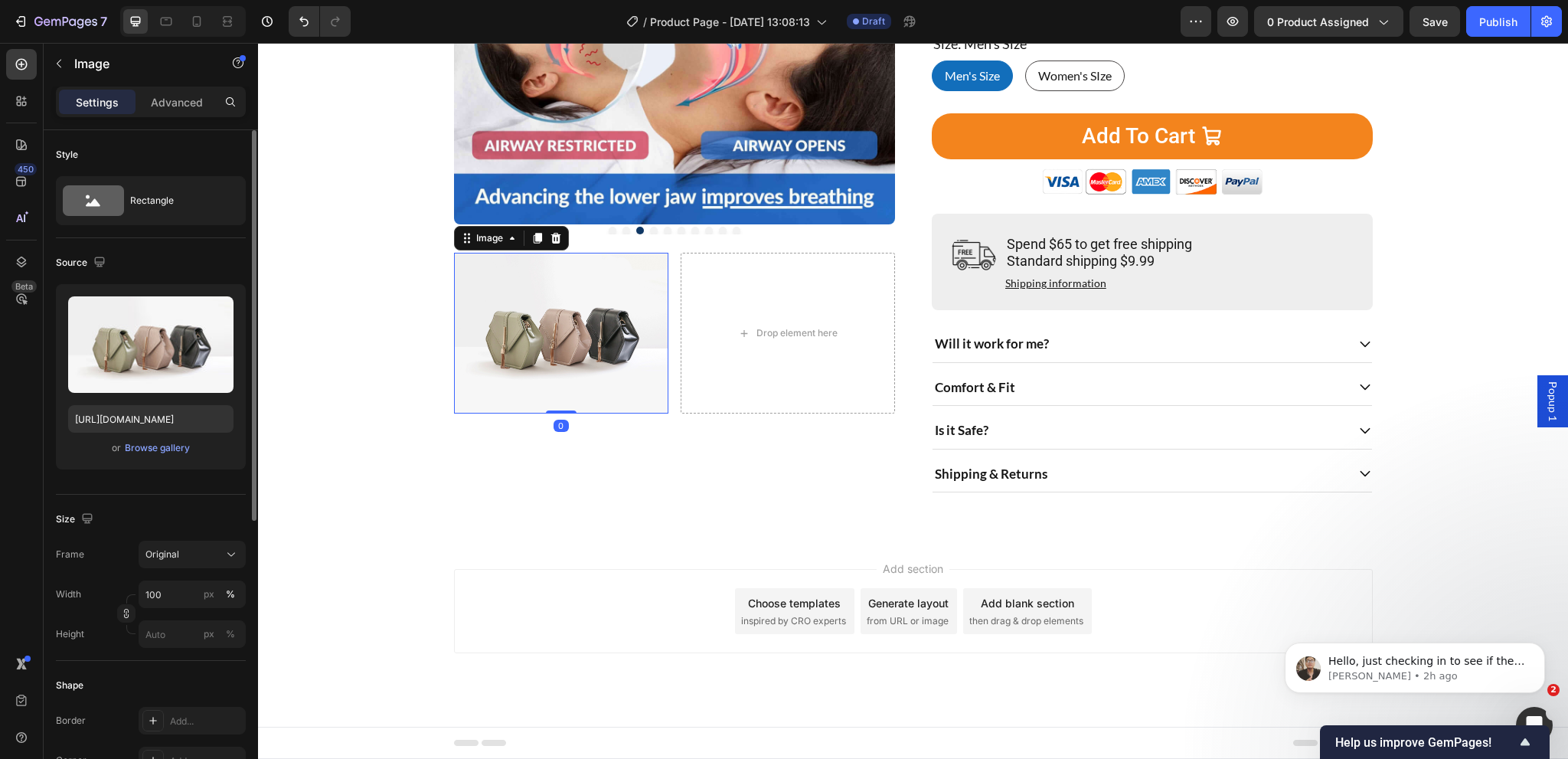
scroll to position [230, 0]
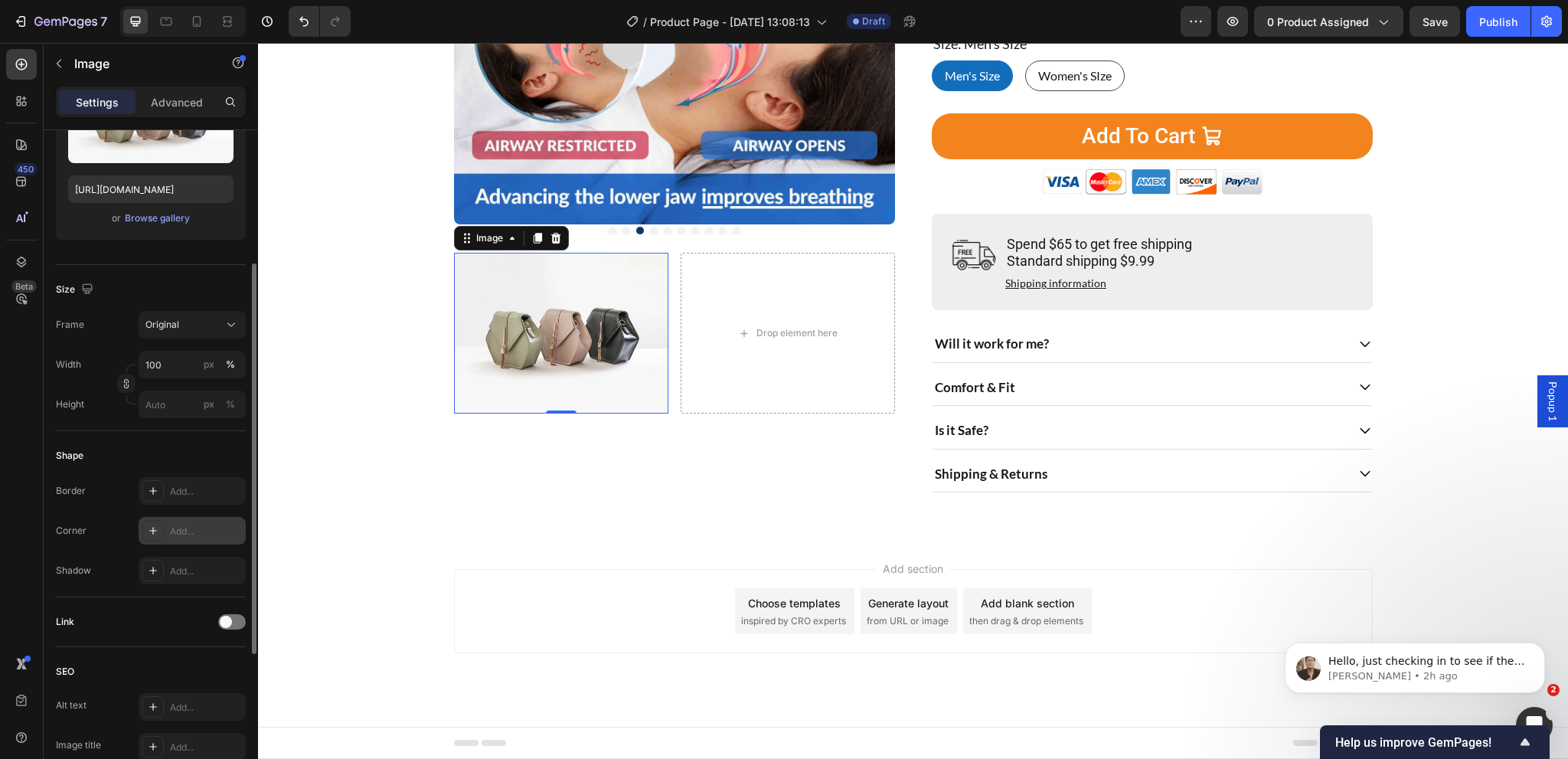
click at [179, 534] on div "Add..." at bounding box center [206, 531] width 72 height 14
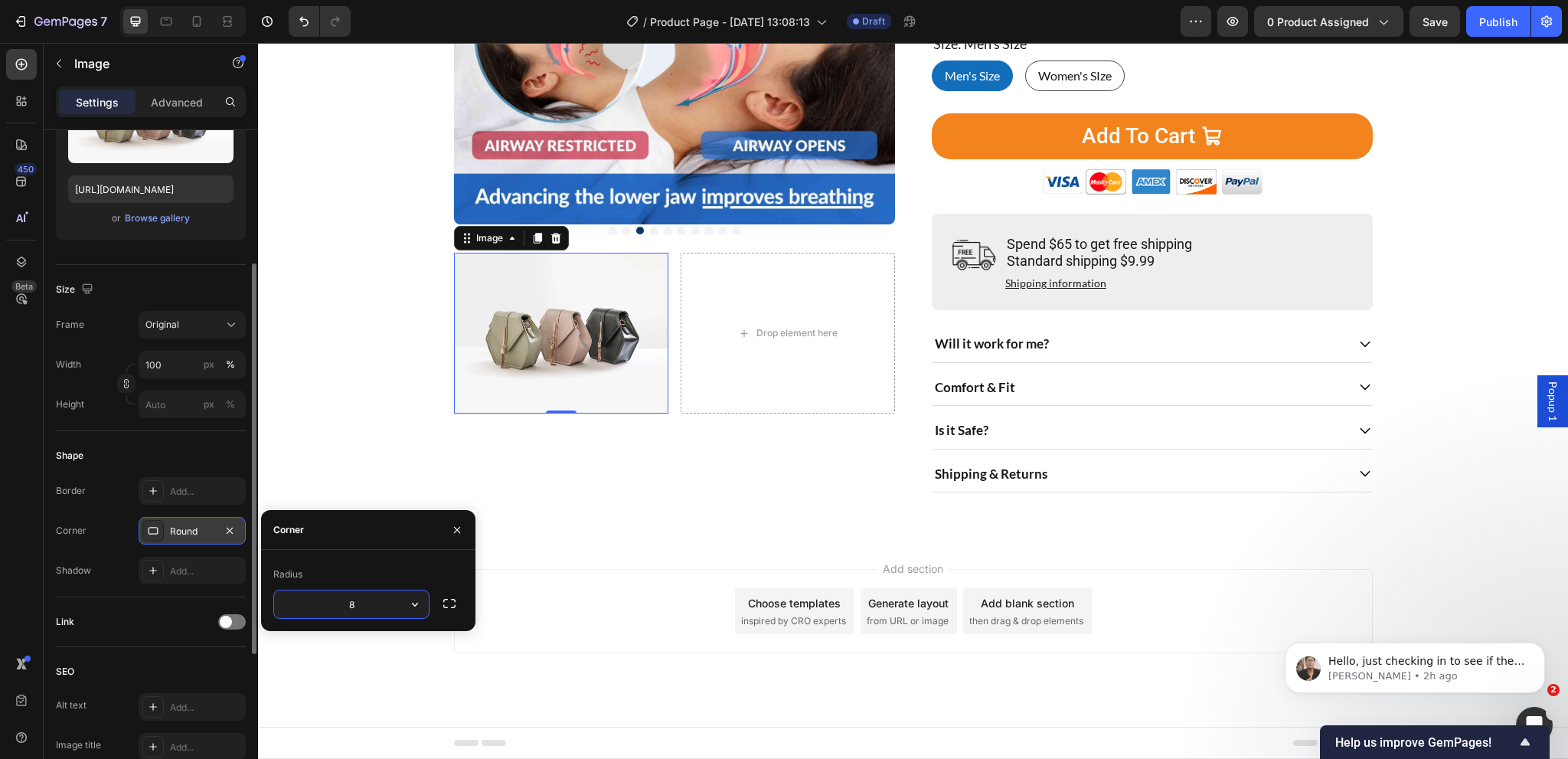
scroll to position [77, 0]
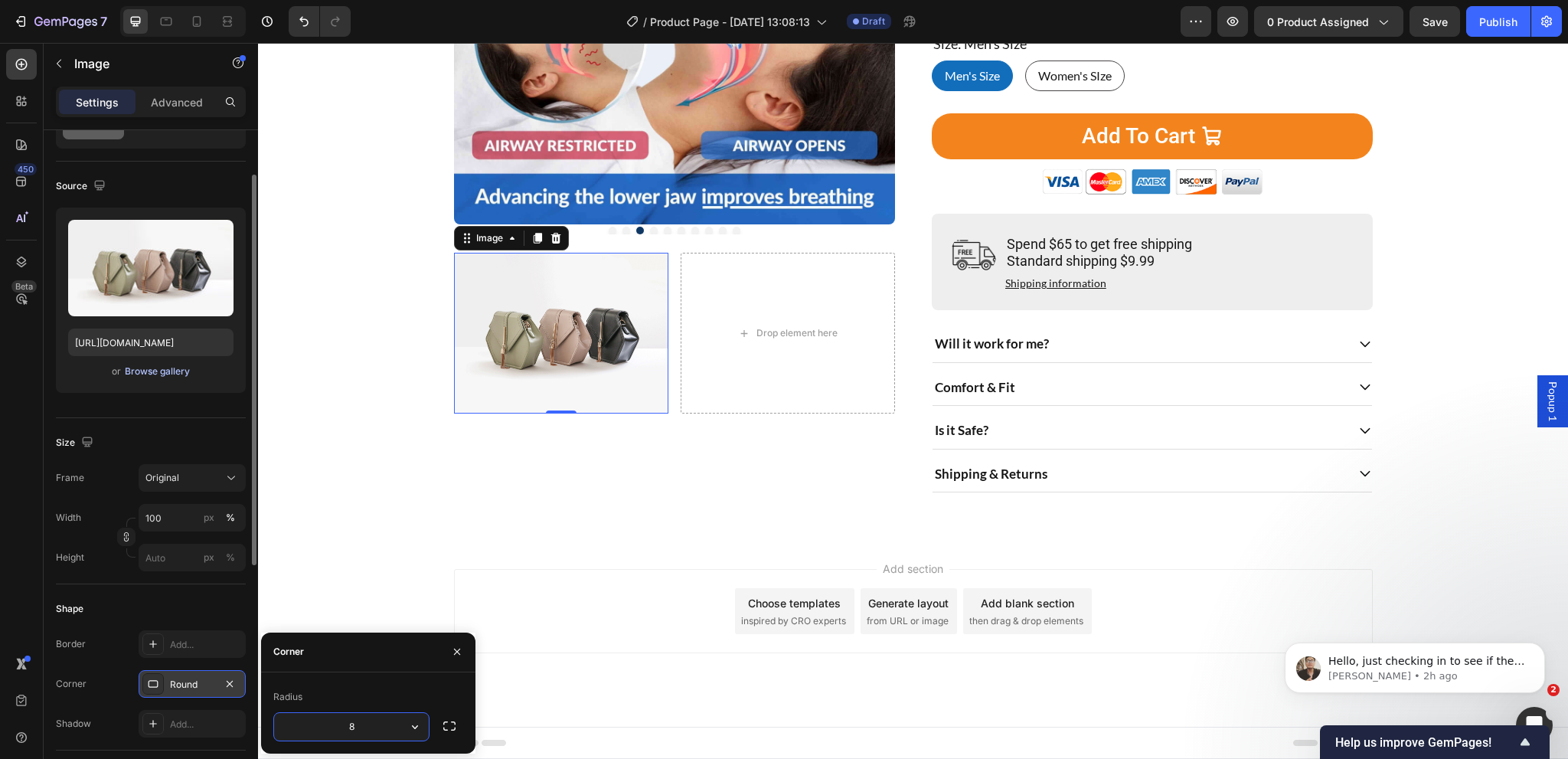
click at [145, 371] on div "Browse gallery" at bounding box center [158, 372] width 65 height 14
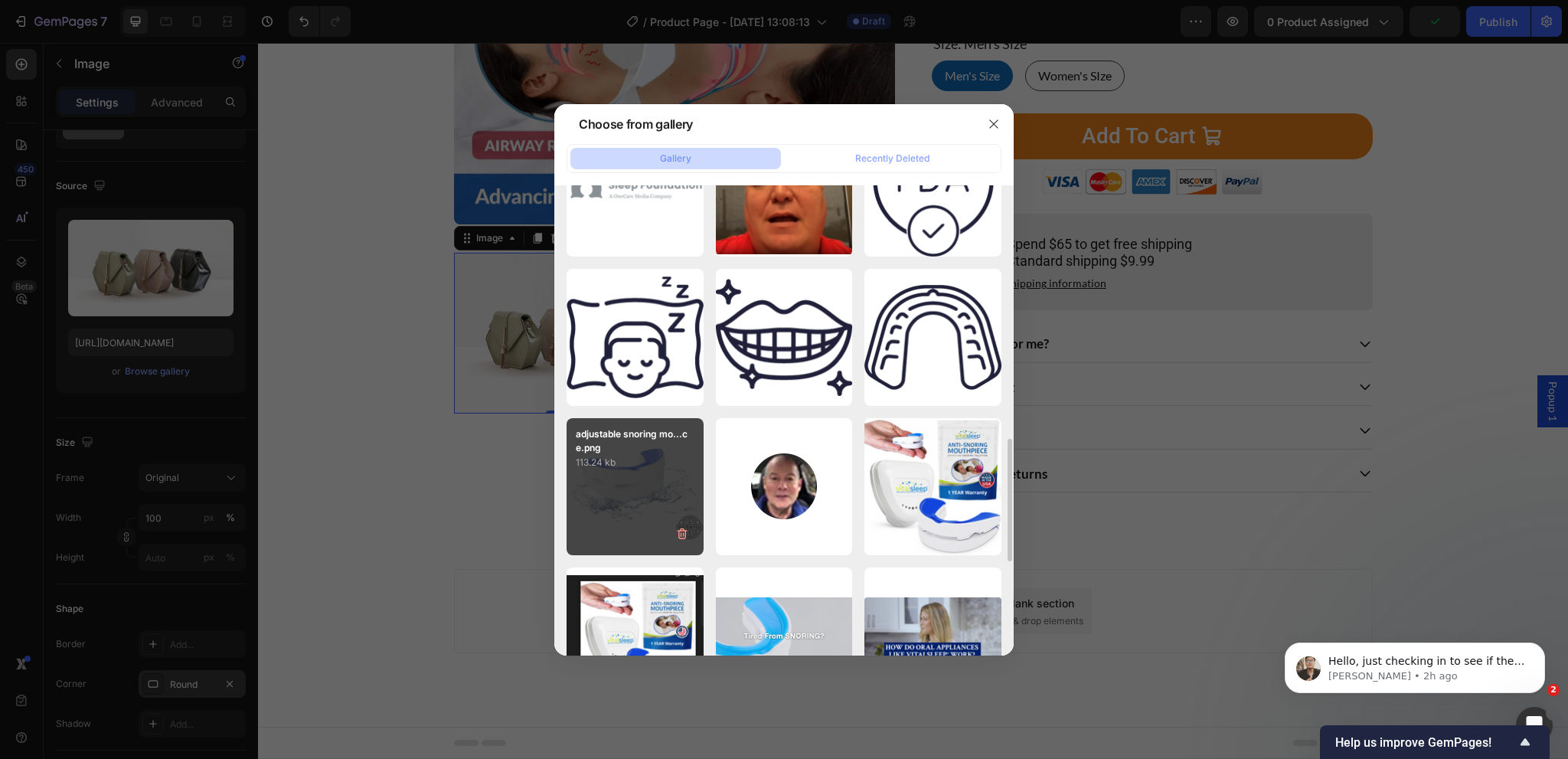
scroll to position [1049, 0]
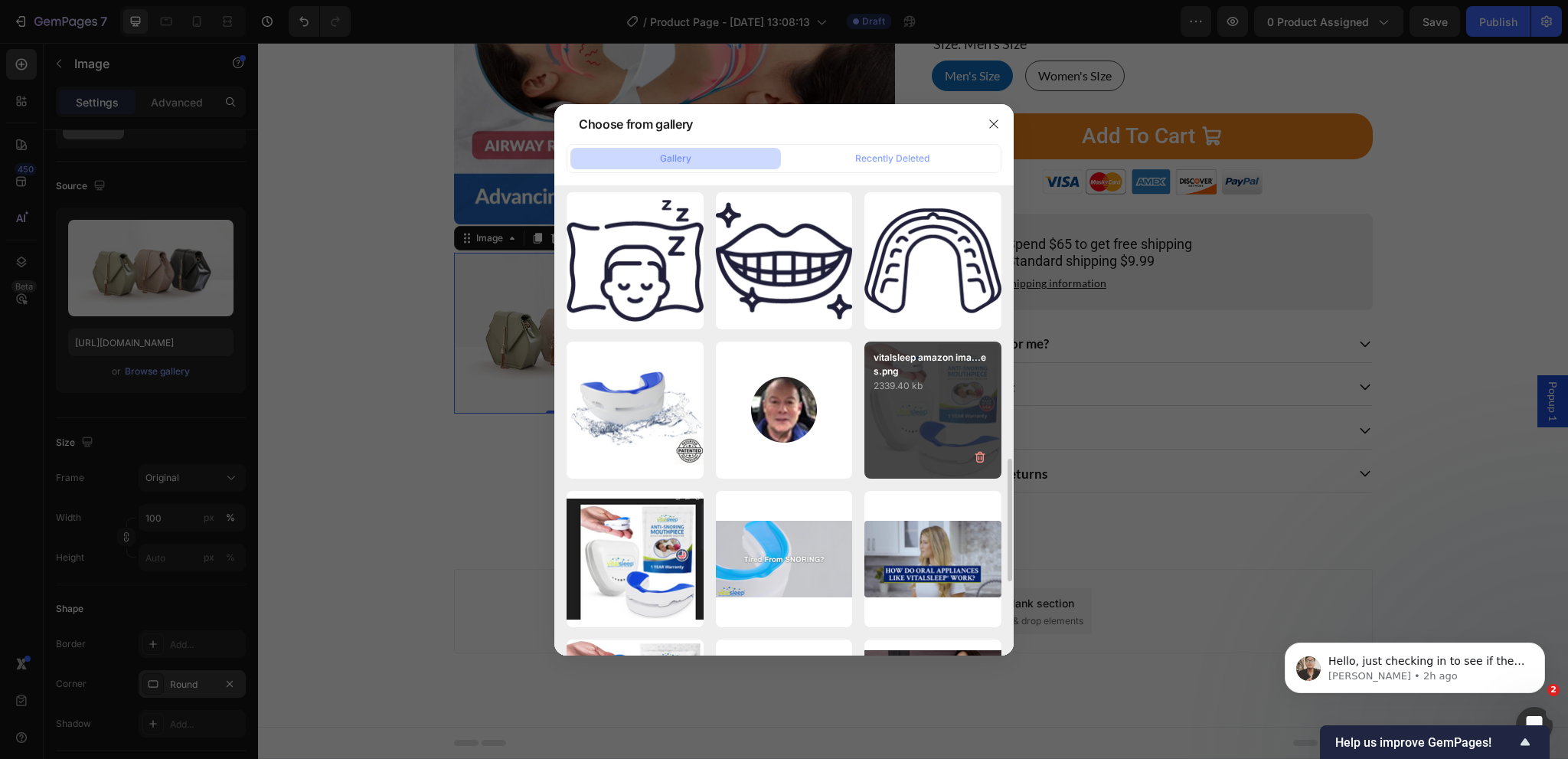
click at [896, 430] on div "vitalsleep amazon ima...es.png 2339.40 kb" at bounding box center [933, 410] width 137 height 137
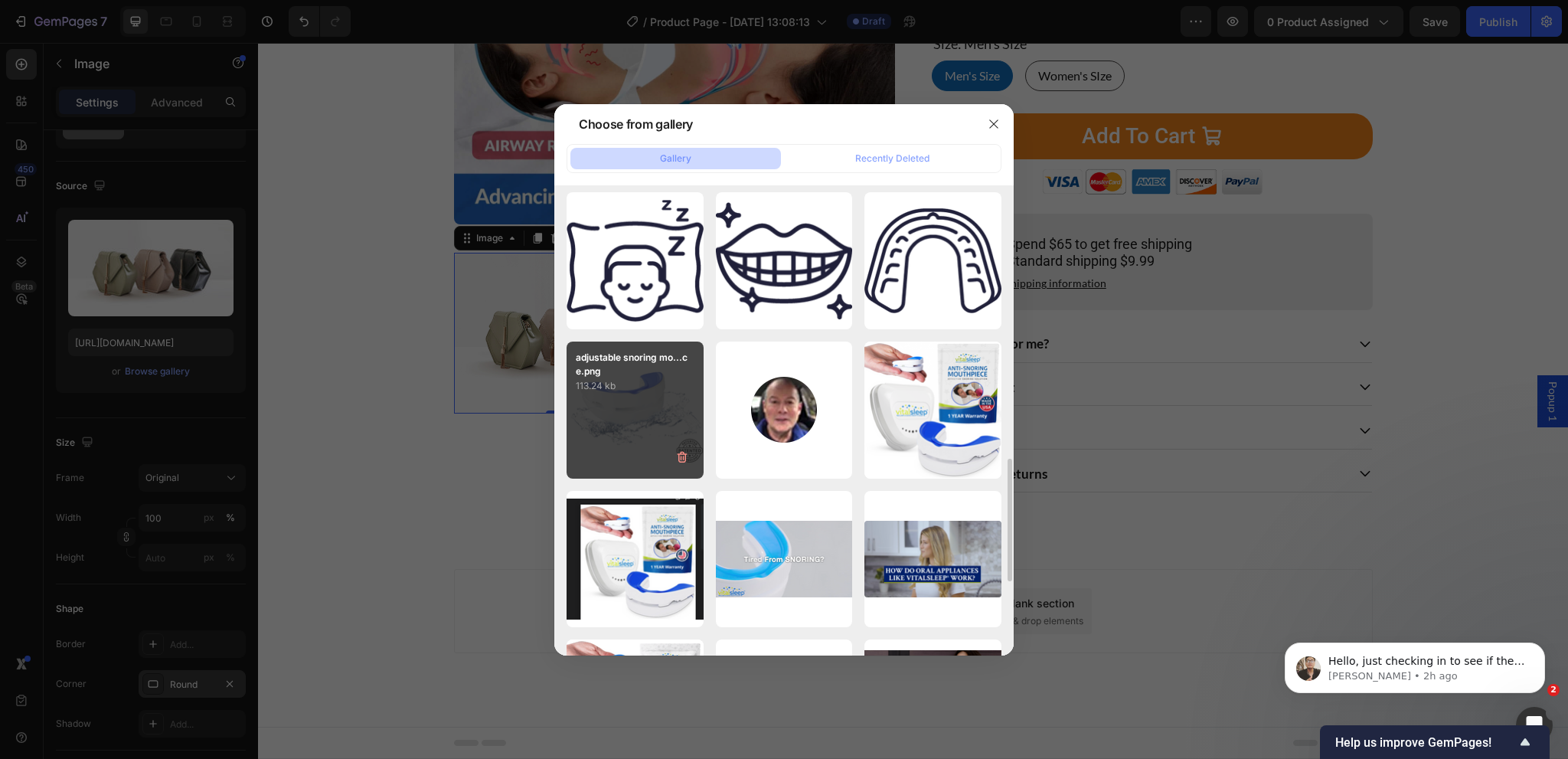
type input "https://cdn.shopify.com/s/files/1/0024/6346/5541/files/gempages_451081390222476…"
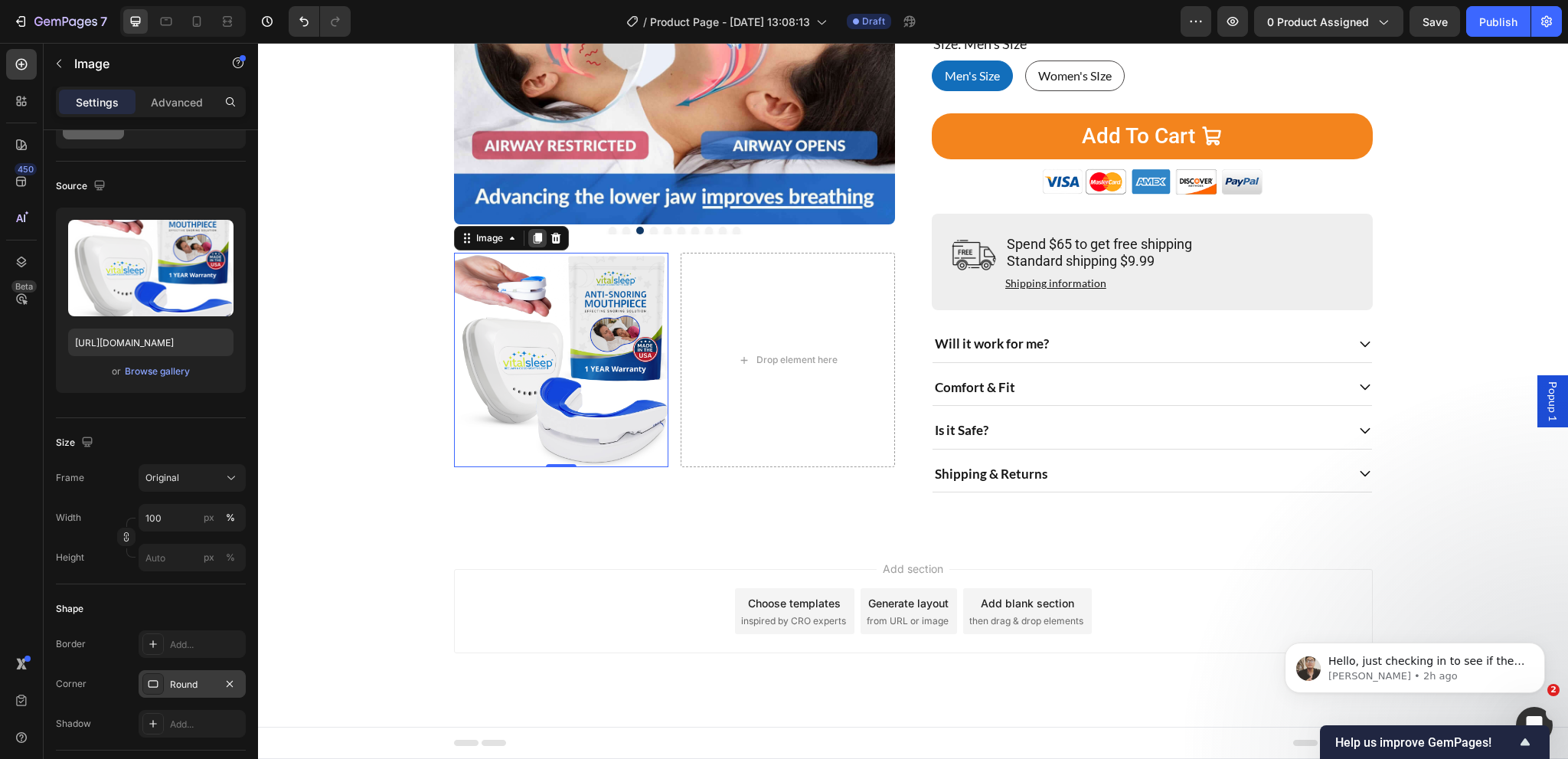
click at [533, 233] on icon at bounding box center [537, 238] width 8 height 11
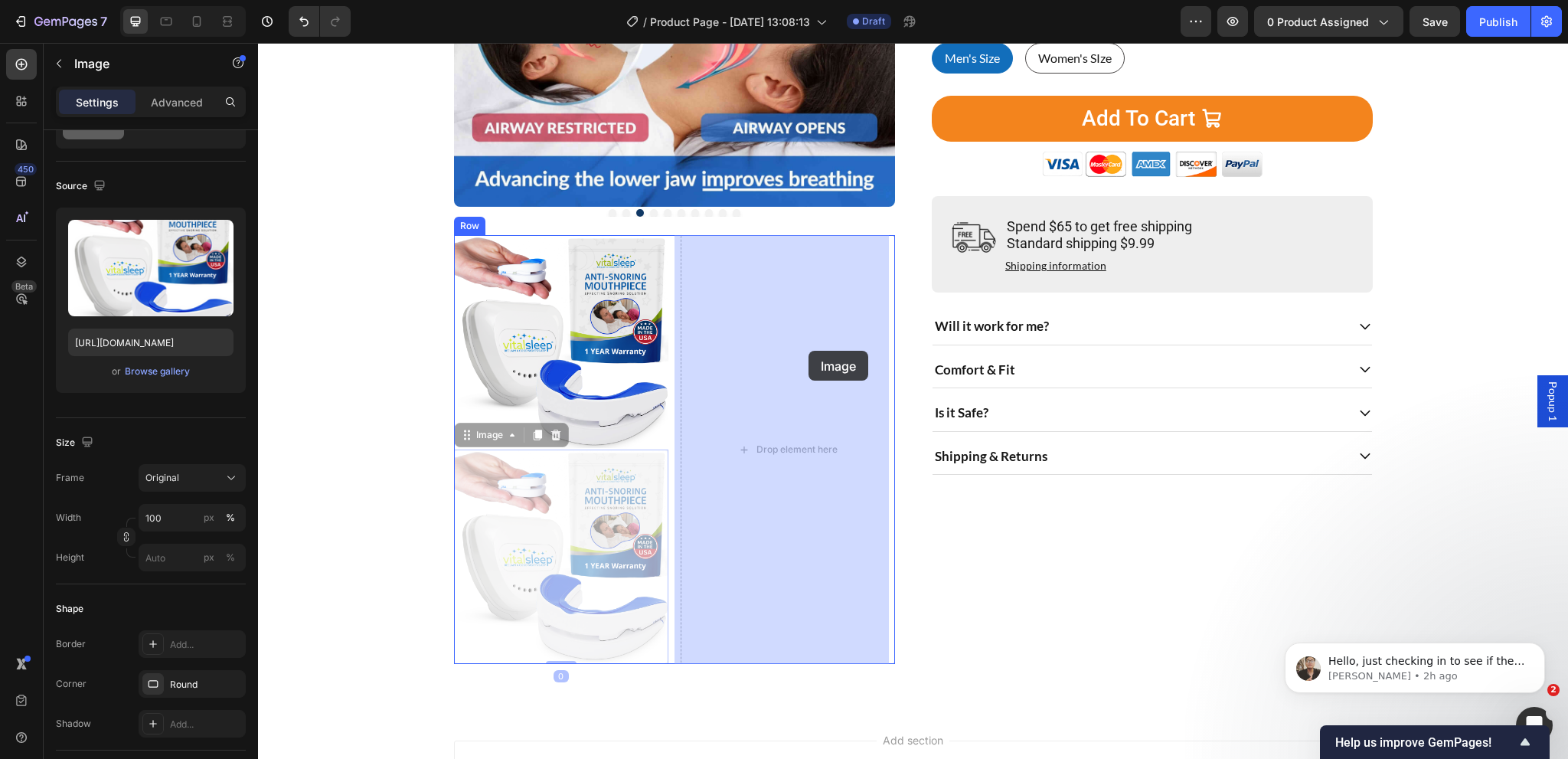
drag, startPoint x: 463, startPoint y: 434, endPoint x: 808, endPoint y: 351, distance: 354.8
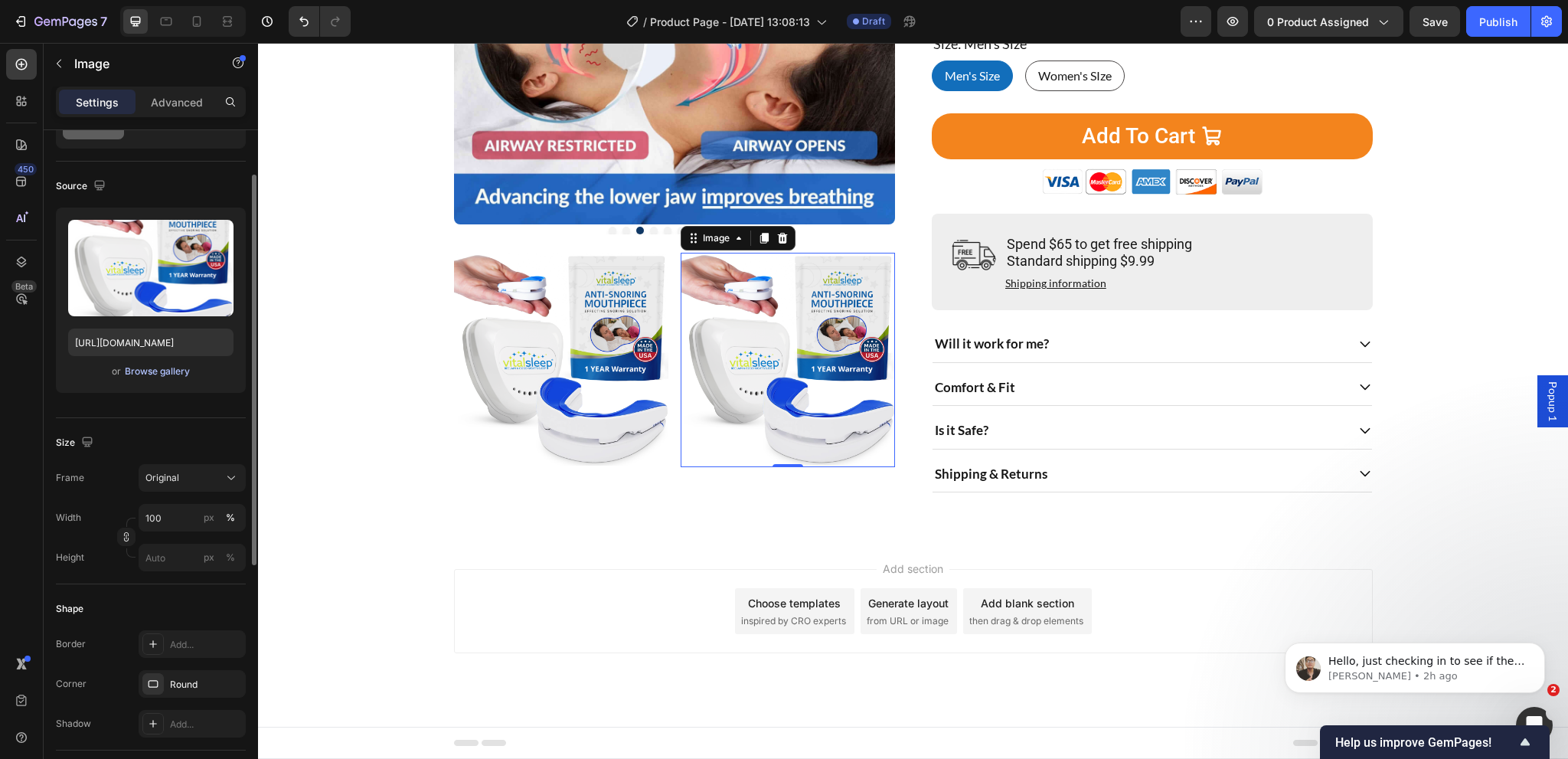
click at [149, 367] on div "Browse gallery" at bounding box center [158, 372] width 65 height 14
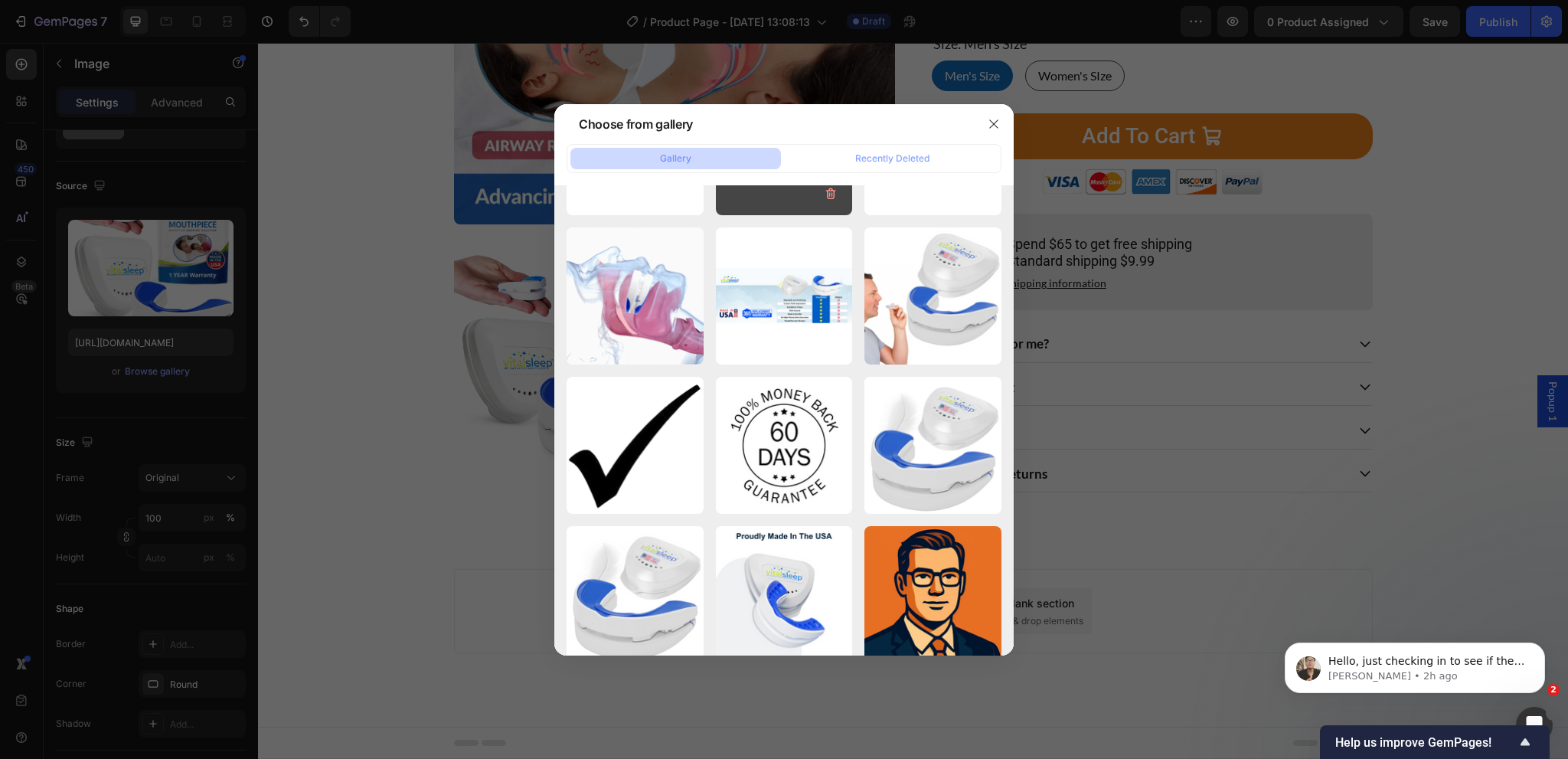
scroll to position [4222, 0]
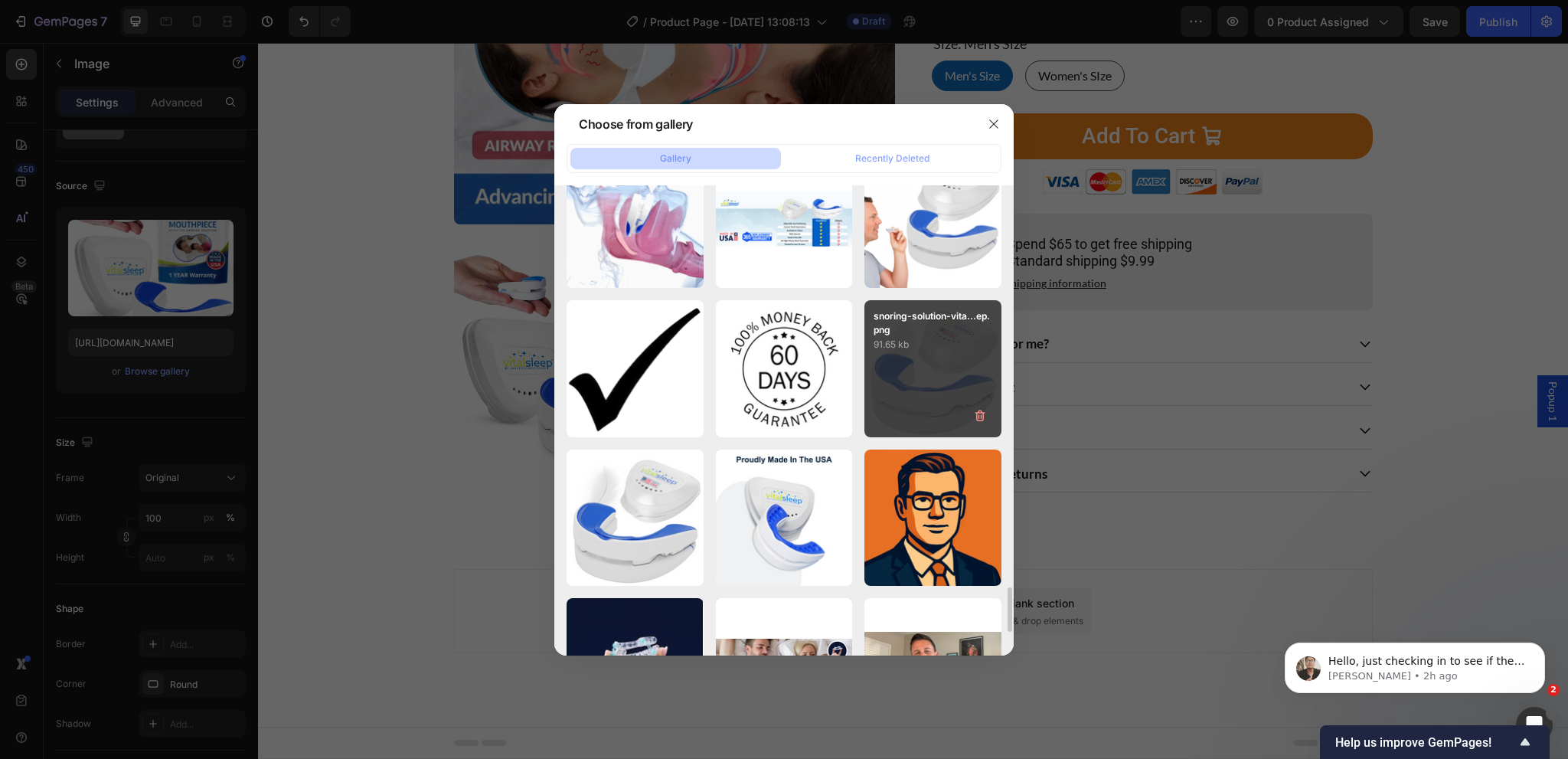
click at [922, 358] on div "snoring-solution-vita...ep.png 91.65 kb" at bounding box center [933, 369] width 137 height 137
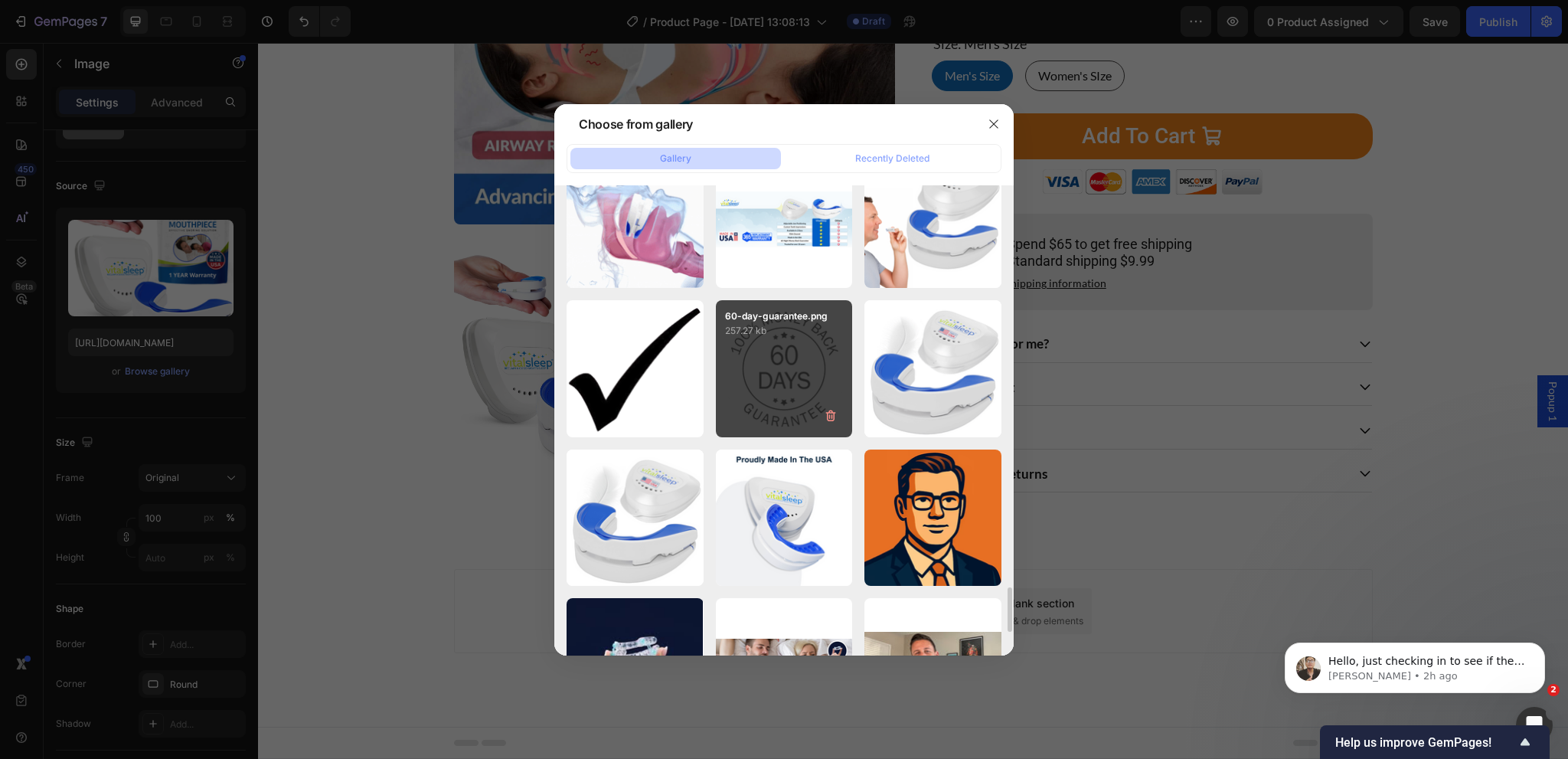
type input "https://cdn.shopify.com/s/files/1/0024/6346/5541/files/gempages_451081390222476…"
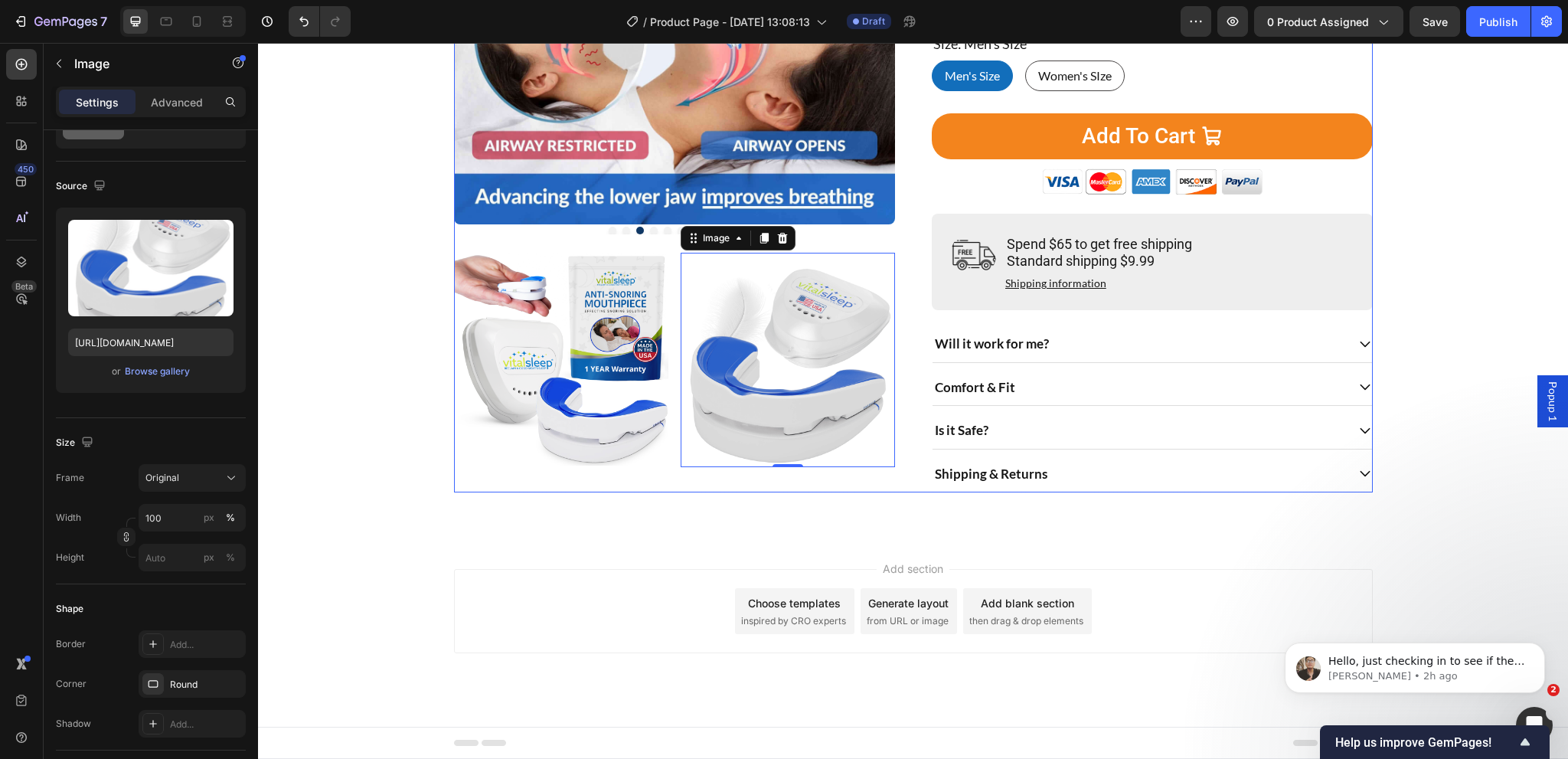
click at [616, 489] on div "Product Images Image Image 0 Row" at bounding box center [674, 138] width 441 height 710
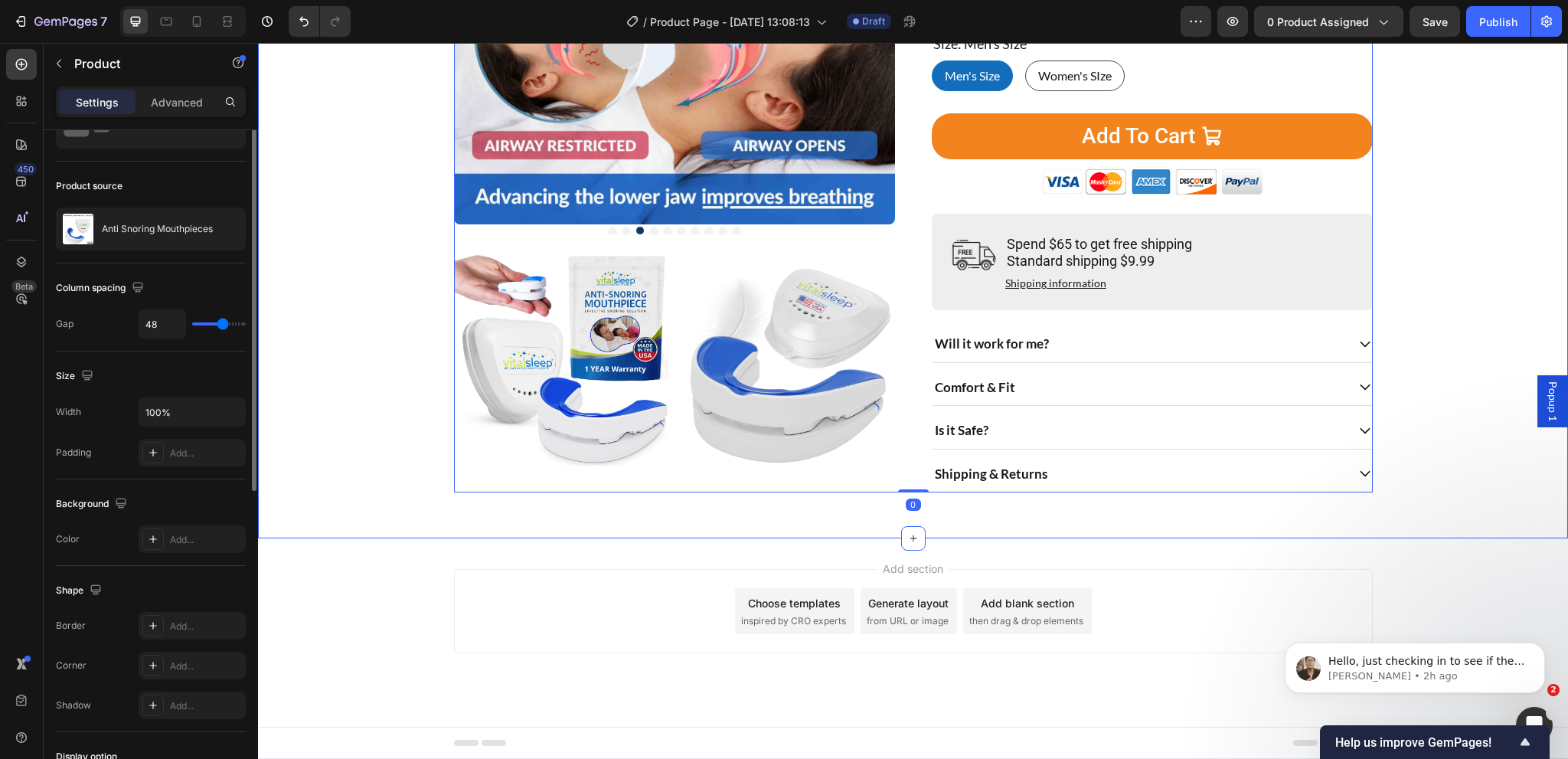
scroll to position [0, 0]
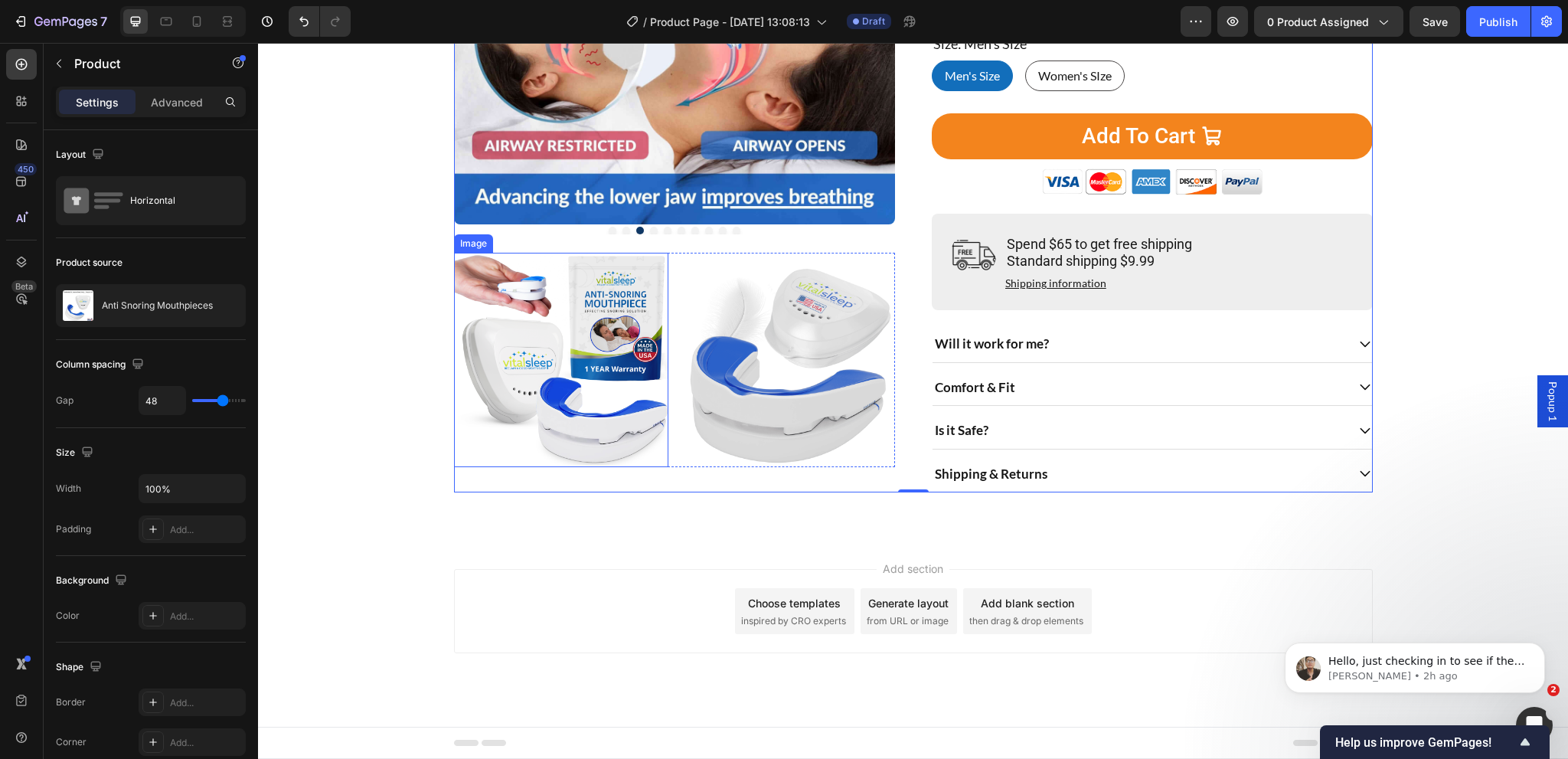
click at [516, 370] on img at bounding box center [561, 360] width 214 height 215
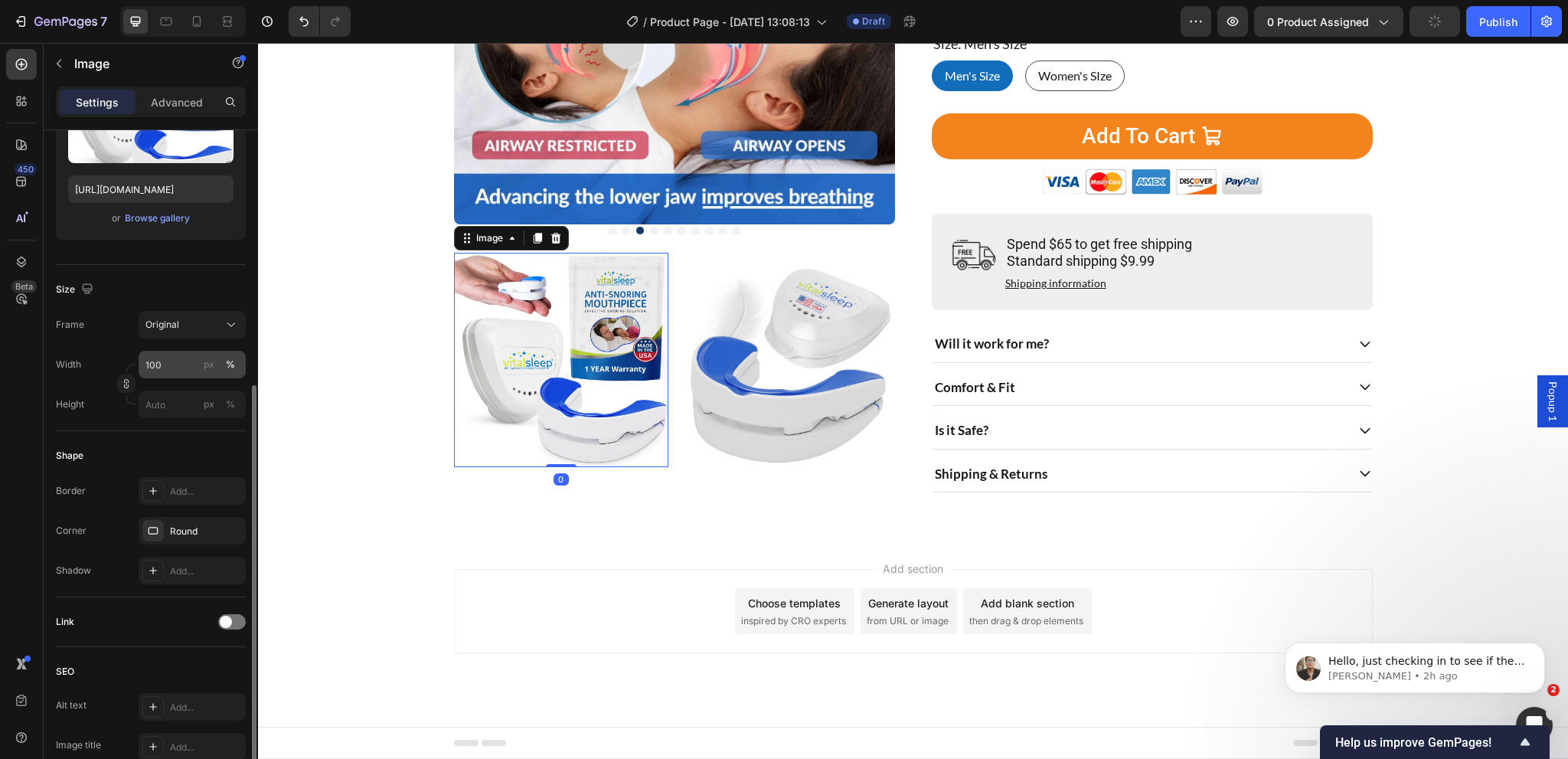
scroll to position [306, 0]
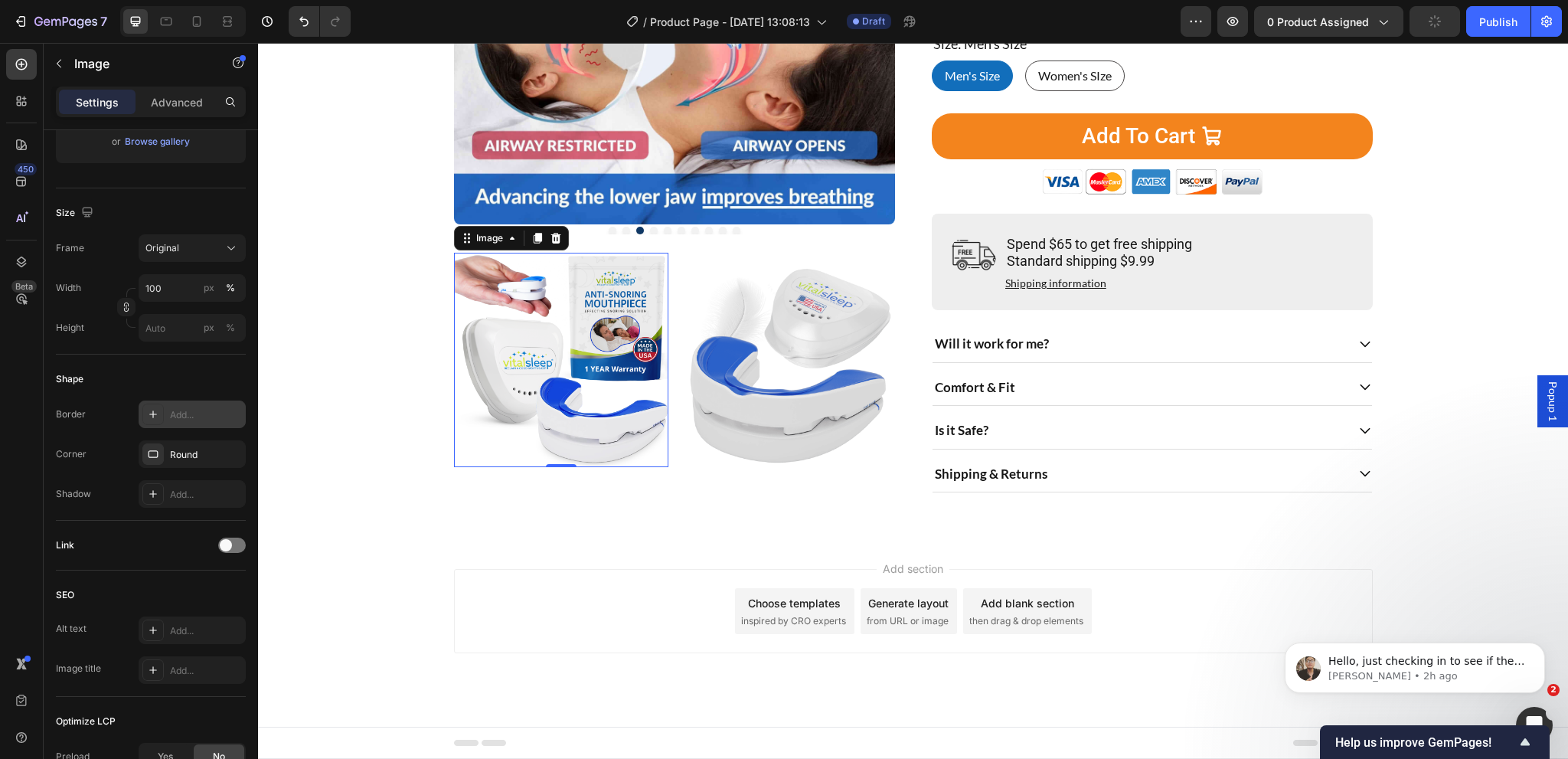
click at [181, 420] on div "Add..." at bounding box center [206, 415] width 72 height 14
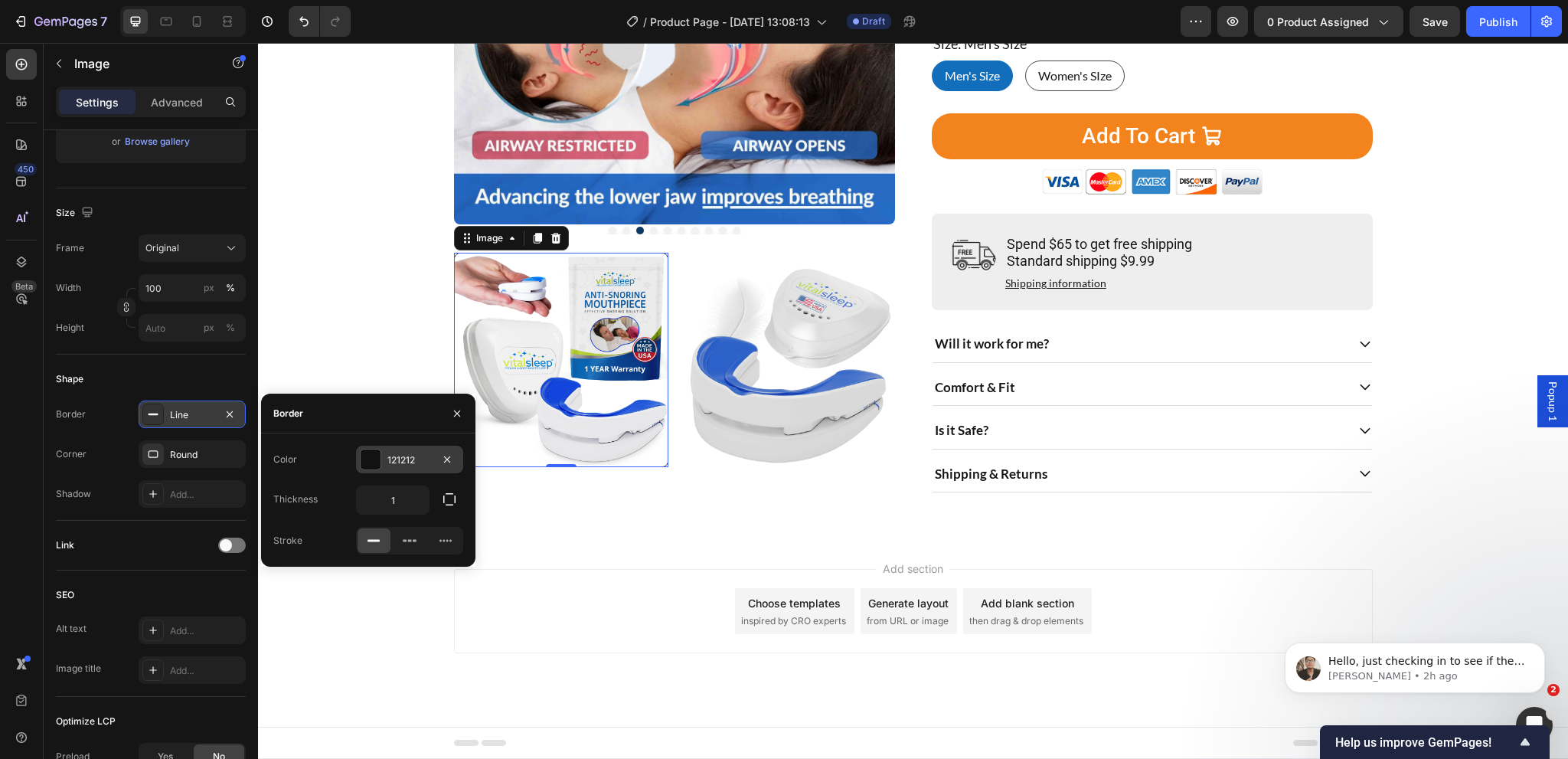
click at [409, 459] on div "121212" at bounding box center [409, 460] width 44 height 14
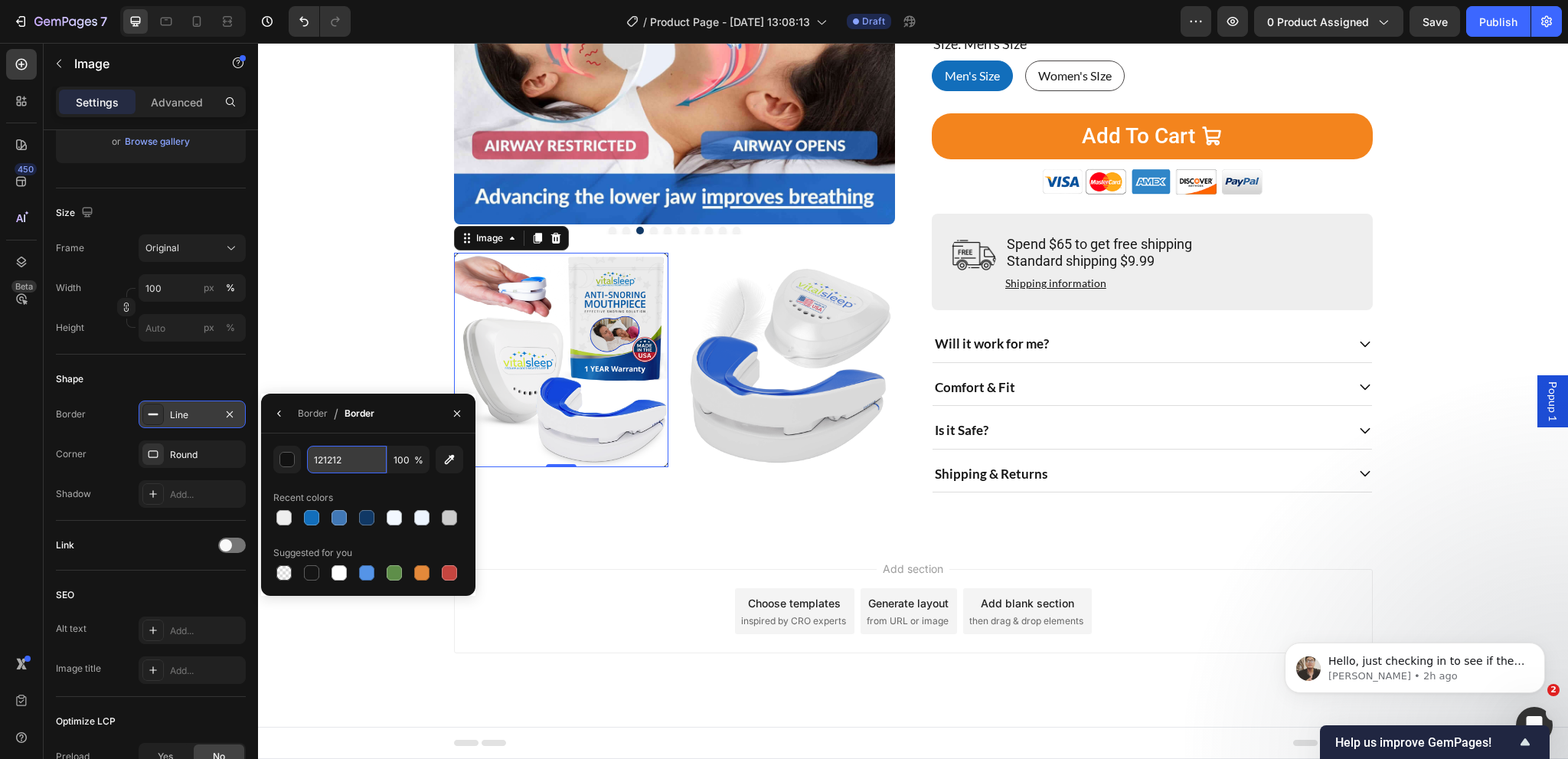
click at [350, 468] on input "121212" at bounding box center [346, 459] width 79 height 28
type input "eee"
click at [749, 423] on img at bounding box center [788, 360] width 214 height 215
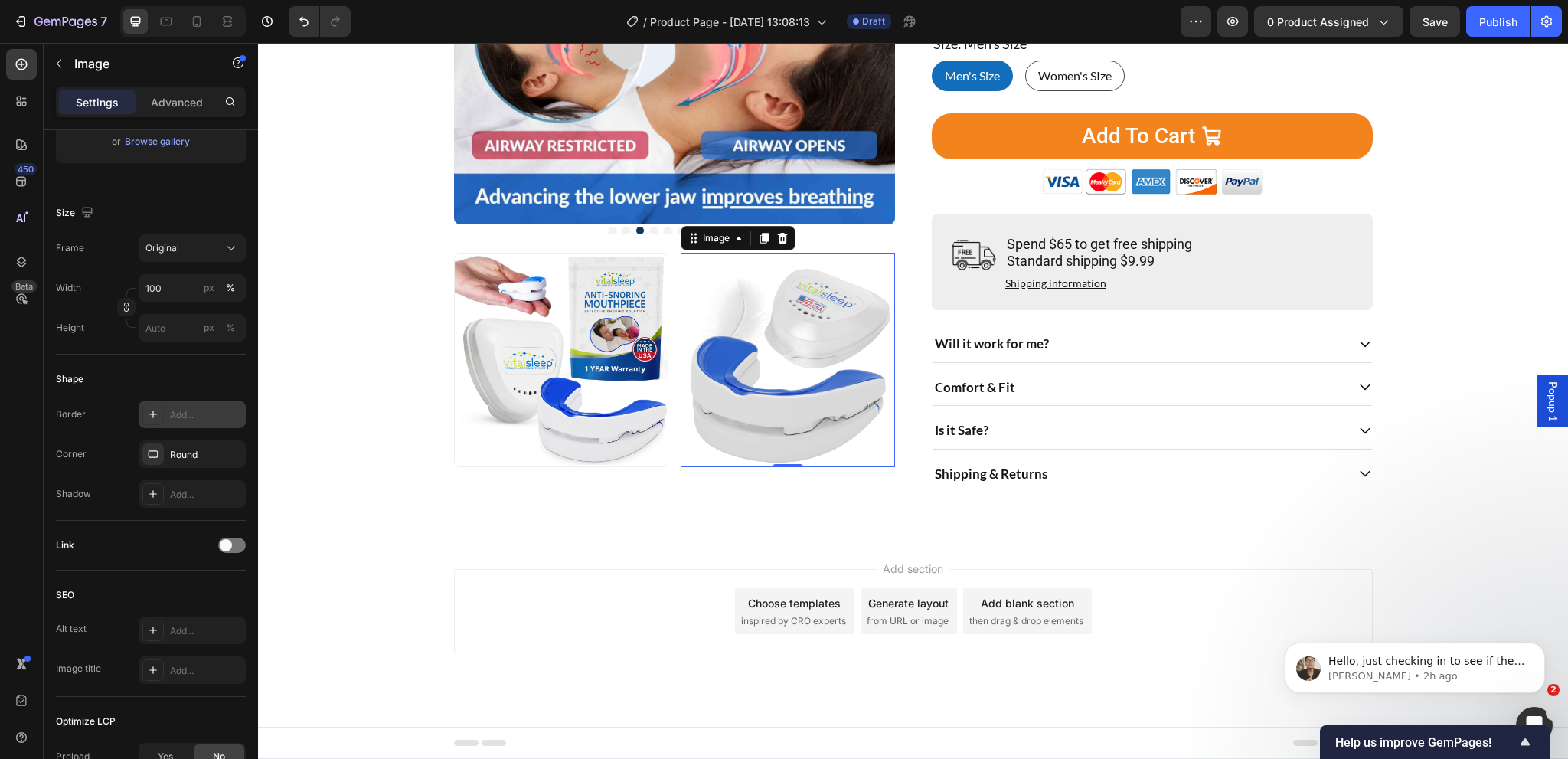
click at [189, 415] on div "Add..." at bounding box center [206, 415] width 72 height 14
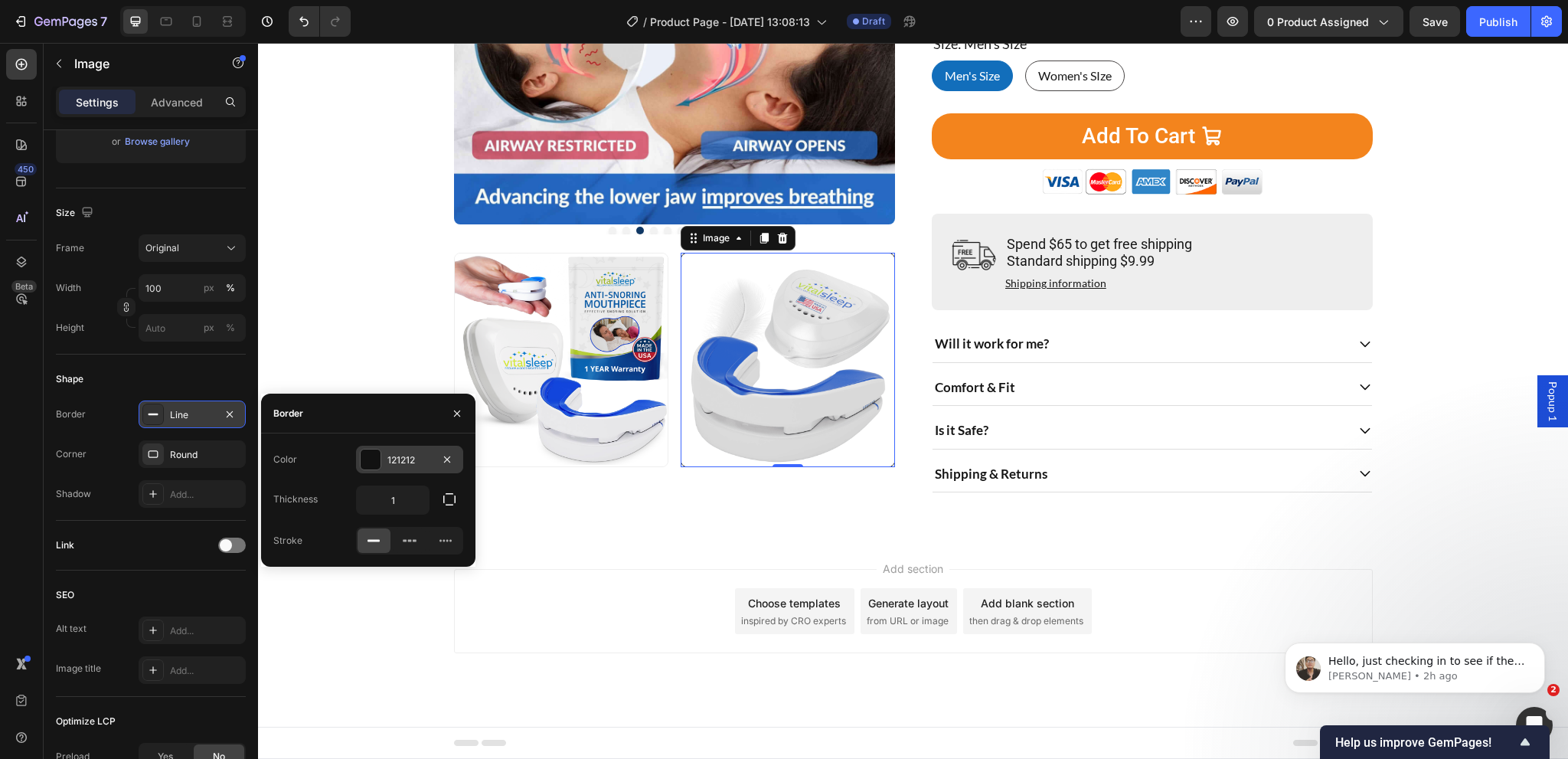
click at [392, 460] on div "121212" at bounding box center [409, 460] width 44 height 14
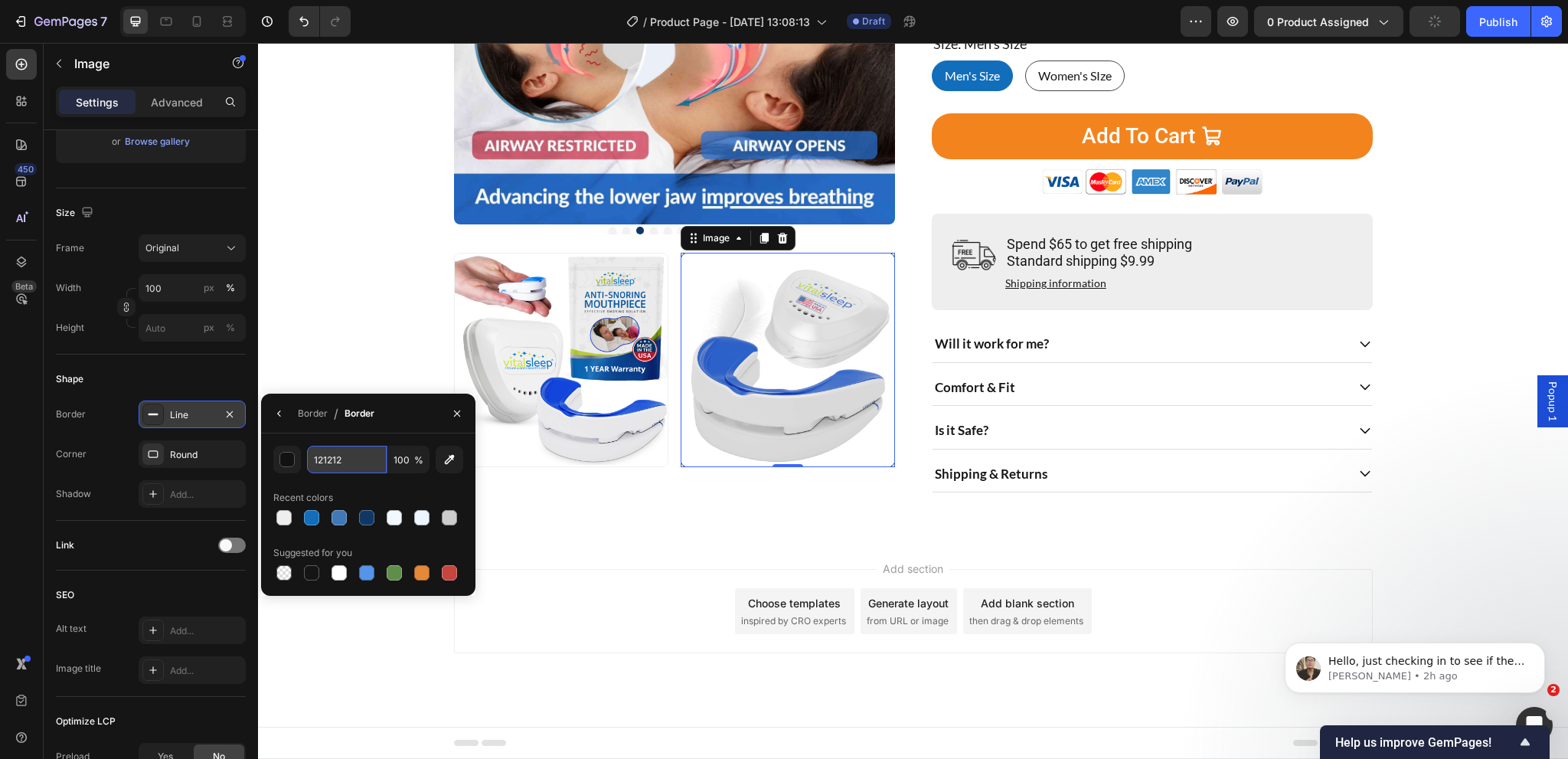
click at [361, 449] on input "121212" at bounding box center [346, 459] width 79 height 28
type input "eee"
click at [533, 517] on div "Home Product Title Breadcrumb Product Images Image Image 0 Row Image 1066 Revie…" at bounding box center [913, 121] width 1310 height 834
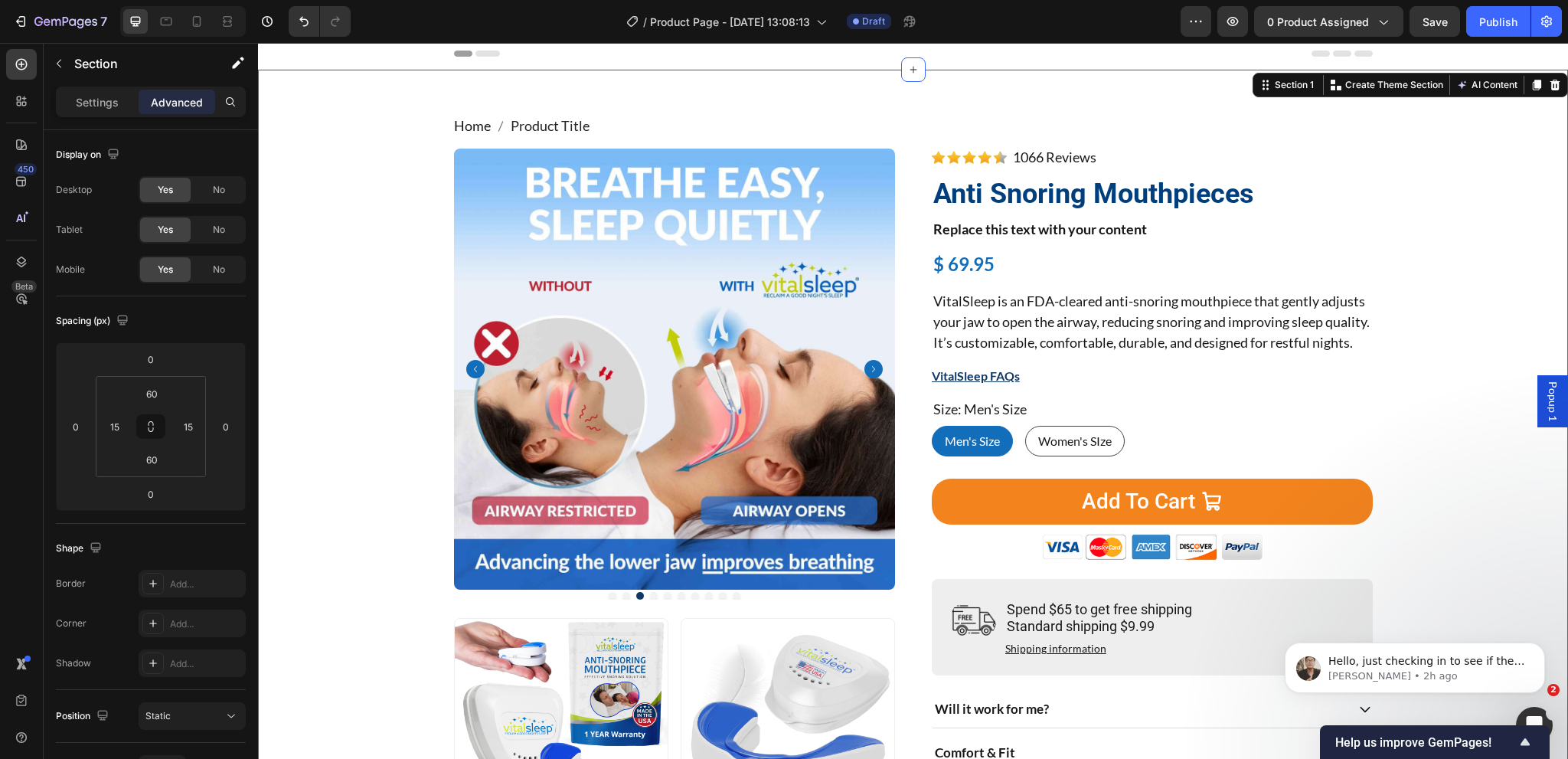
scroll to position [0, 0]
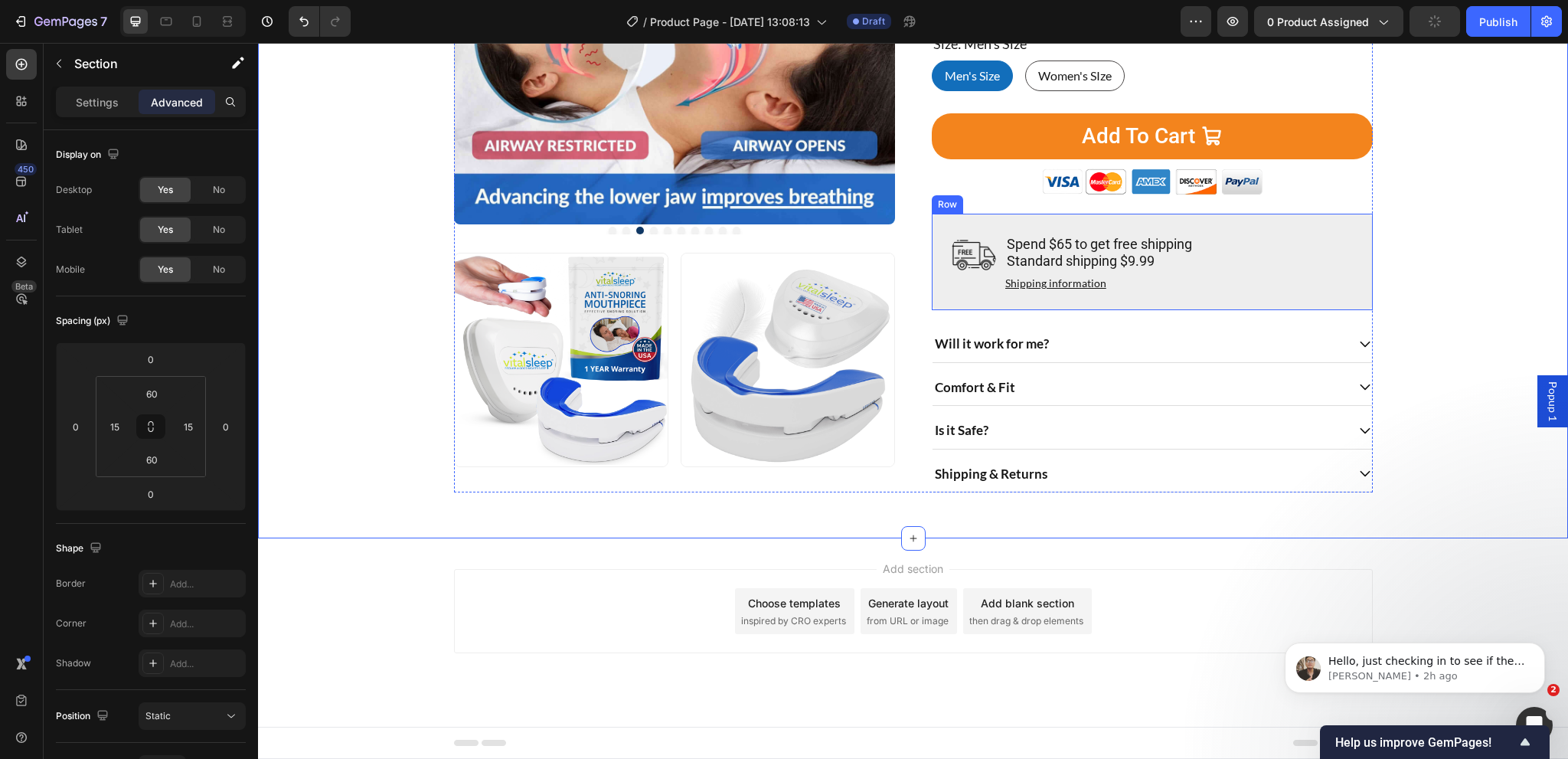
scroll to position [387, 0]
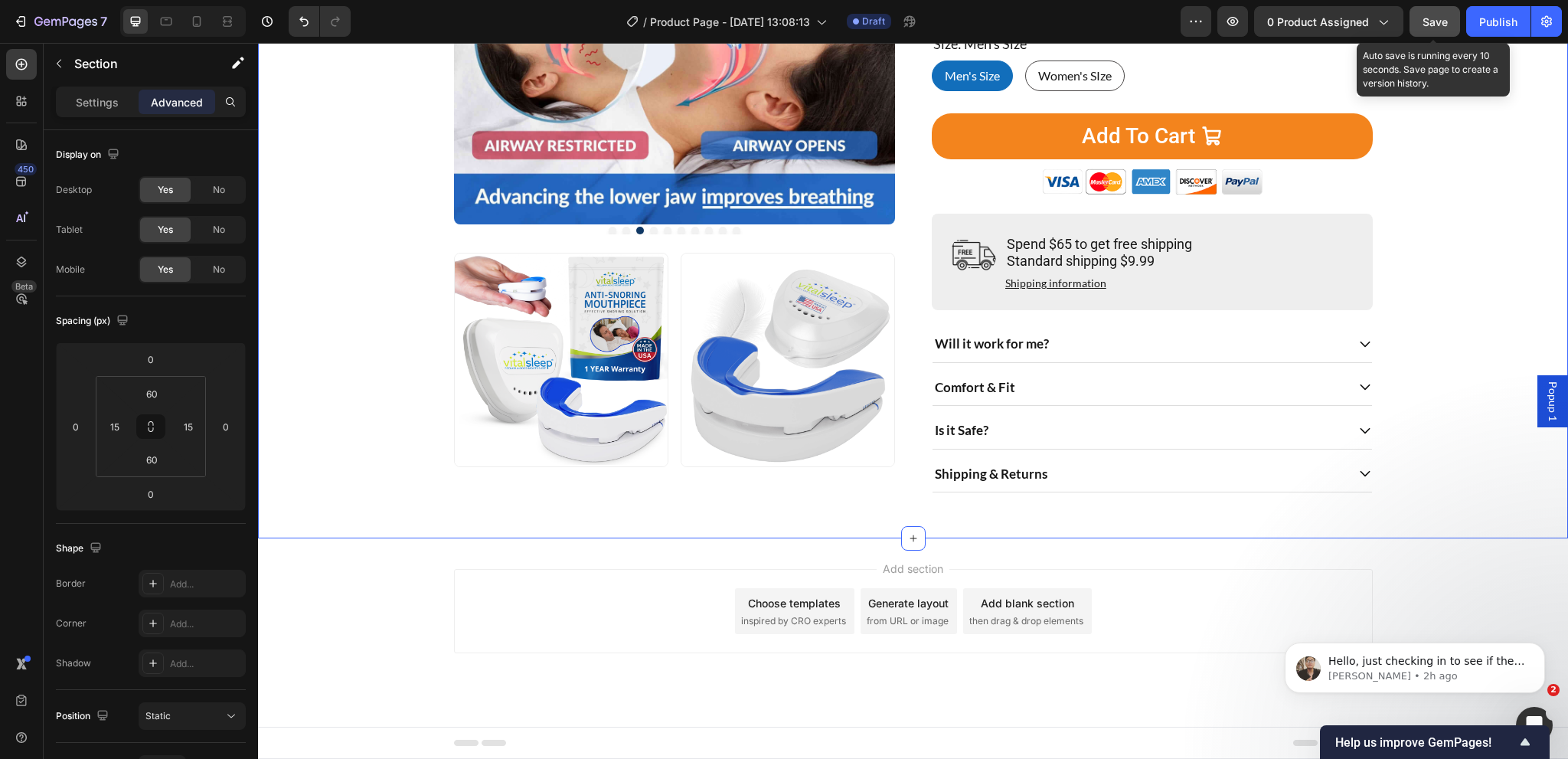
click at [1437, 20] on span "Save" at bounding box center [1435, 22] width 25 height 13
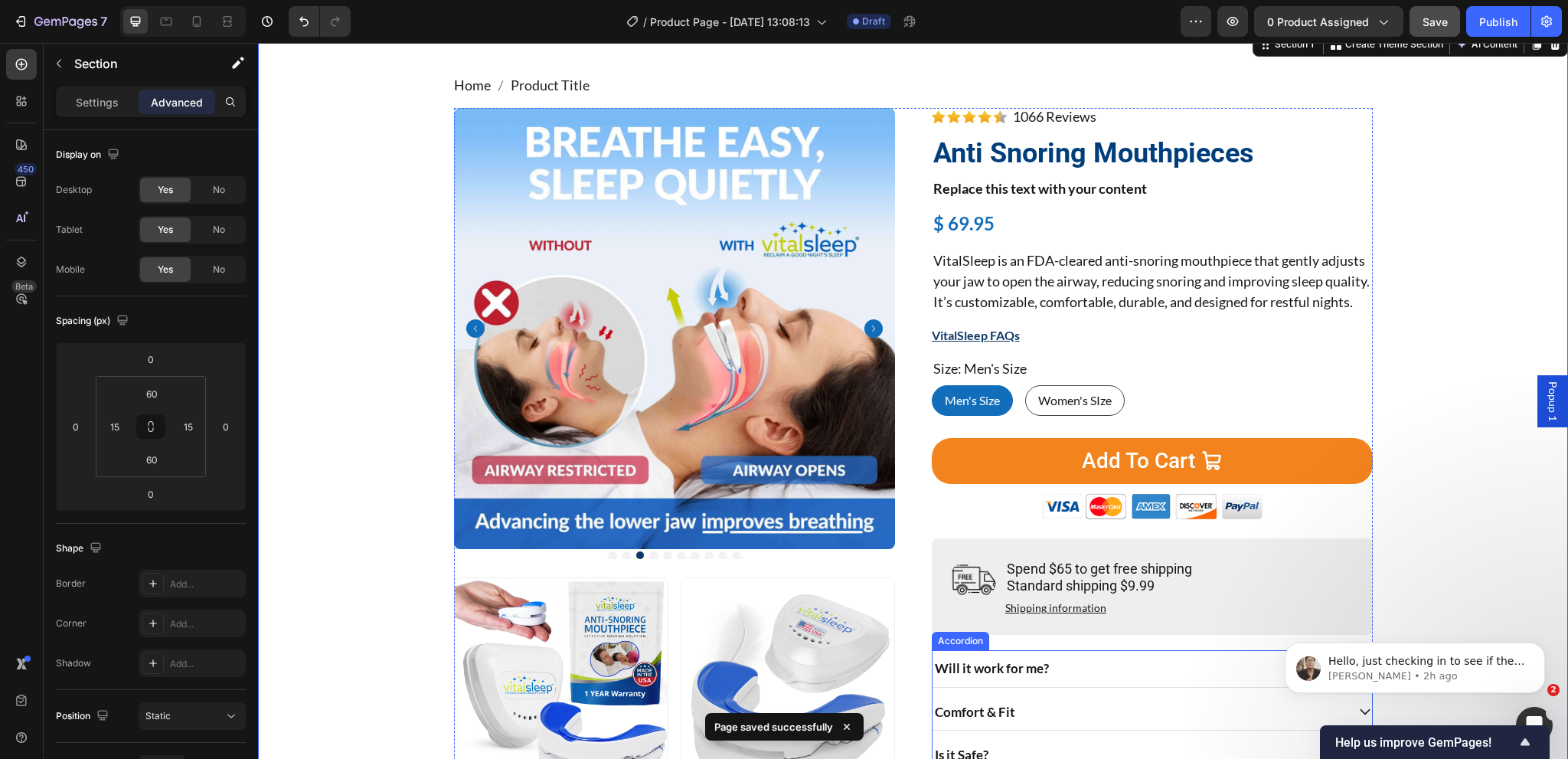
scroll to position [0, 0]
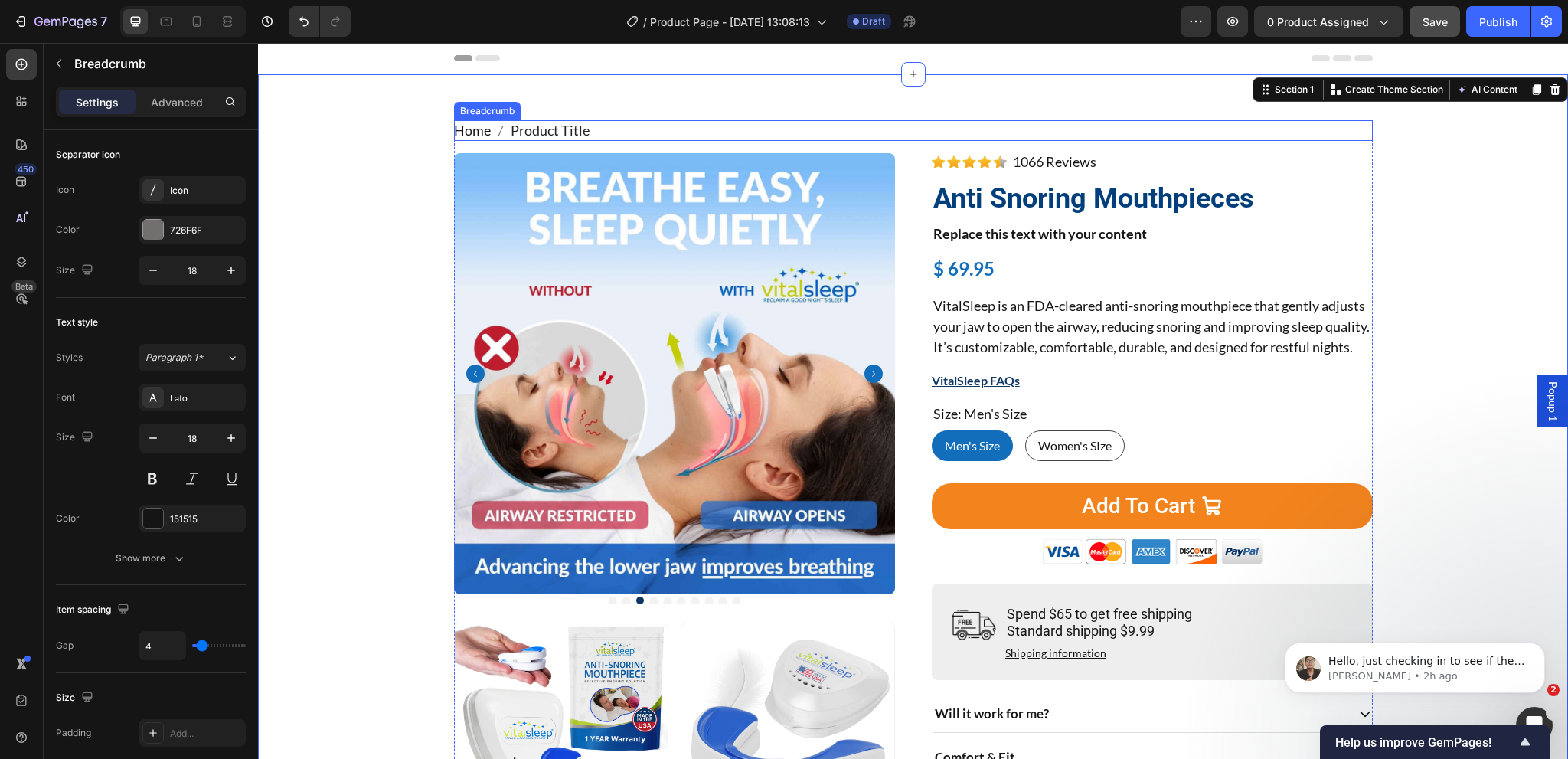
click at [634, 132] on nav "Home Product Title" at bounding box center [913, 130] width 919 height 21
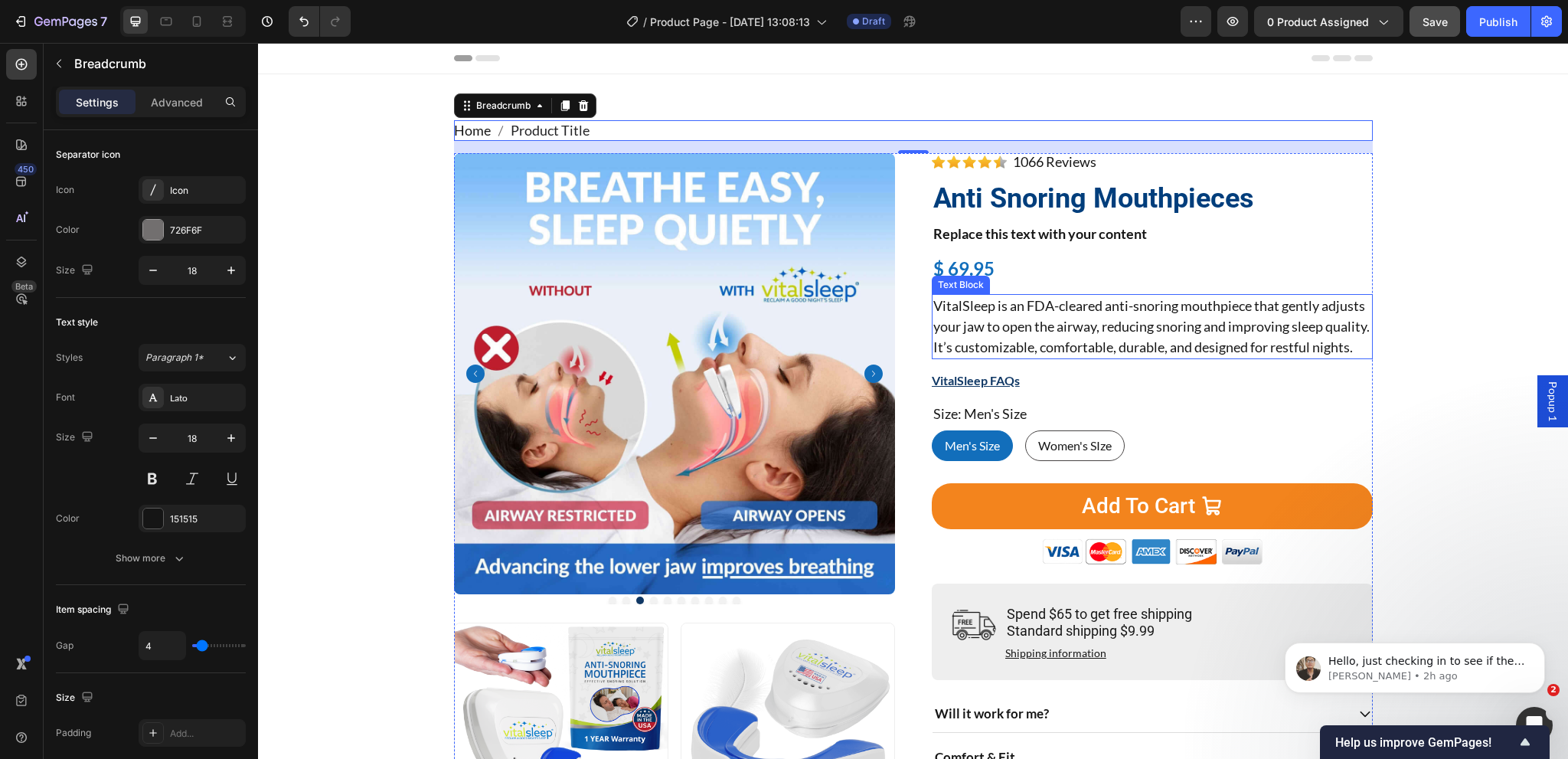
drag, startPoint x: 1099, startPoint y: 330, endPoint x: 888, endPoint y: 327, distance: 211.0
click at [1097, 330] on p "VitalSleep is an FDA-cleared anti-snoring mouthpiece that gently adjusts your j…" at bounding box center [1152, 326] width 438 height 62
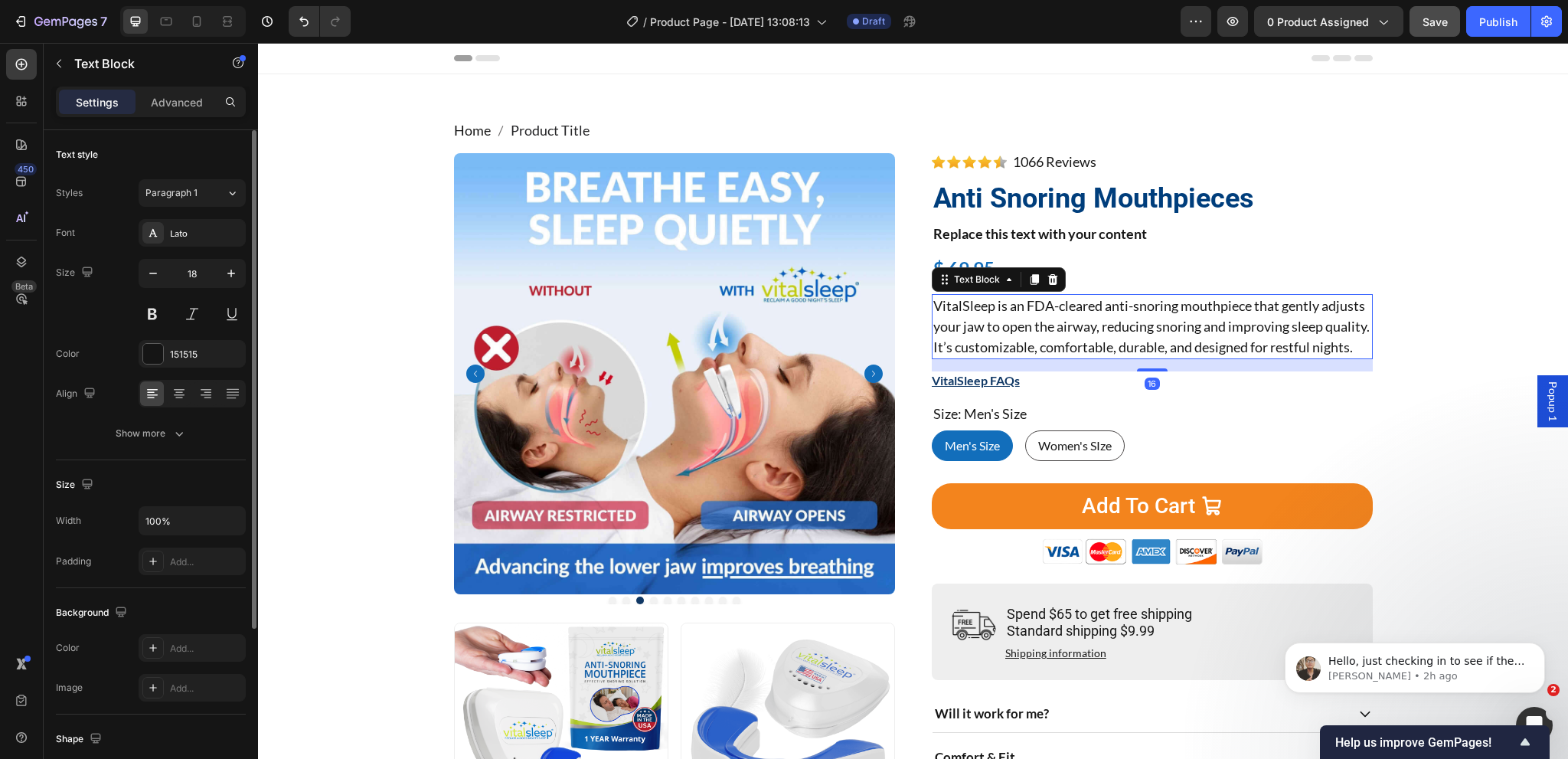
drag, startPoint x: 134, startPoint y: 425, endPoint x: 129, endPoint y: 455, distance: 30.4
click at [134, 427] on div "Show more" at bounding box center [151, 433] width 71 height 15
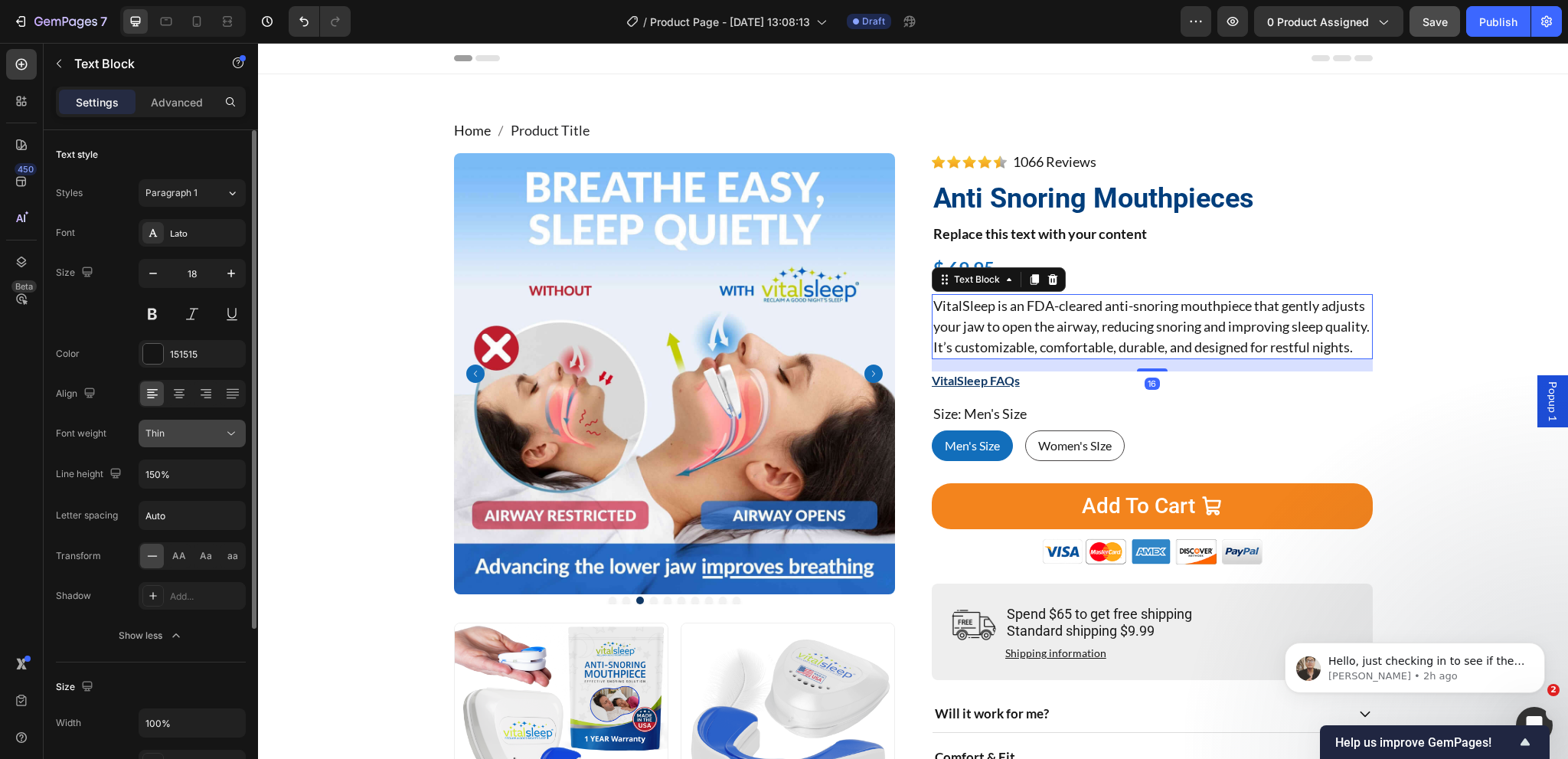
click at [203, 437] on div "Thin" at bounding box center [184, 433] width 78 height 14
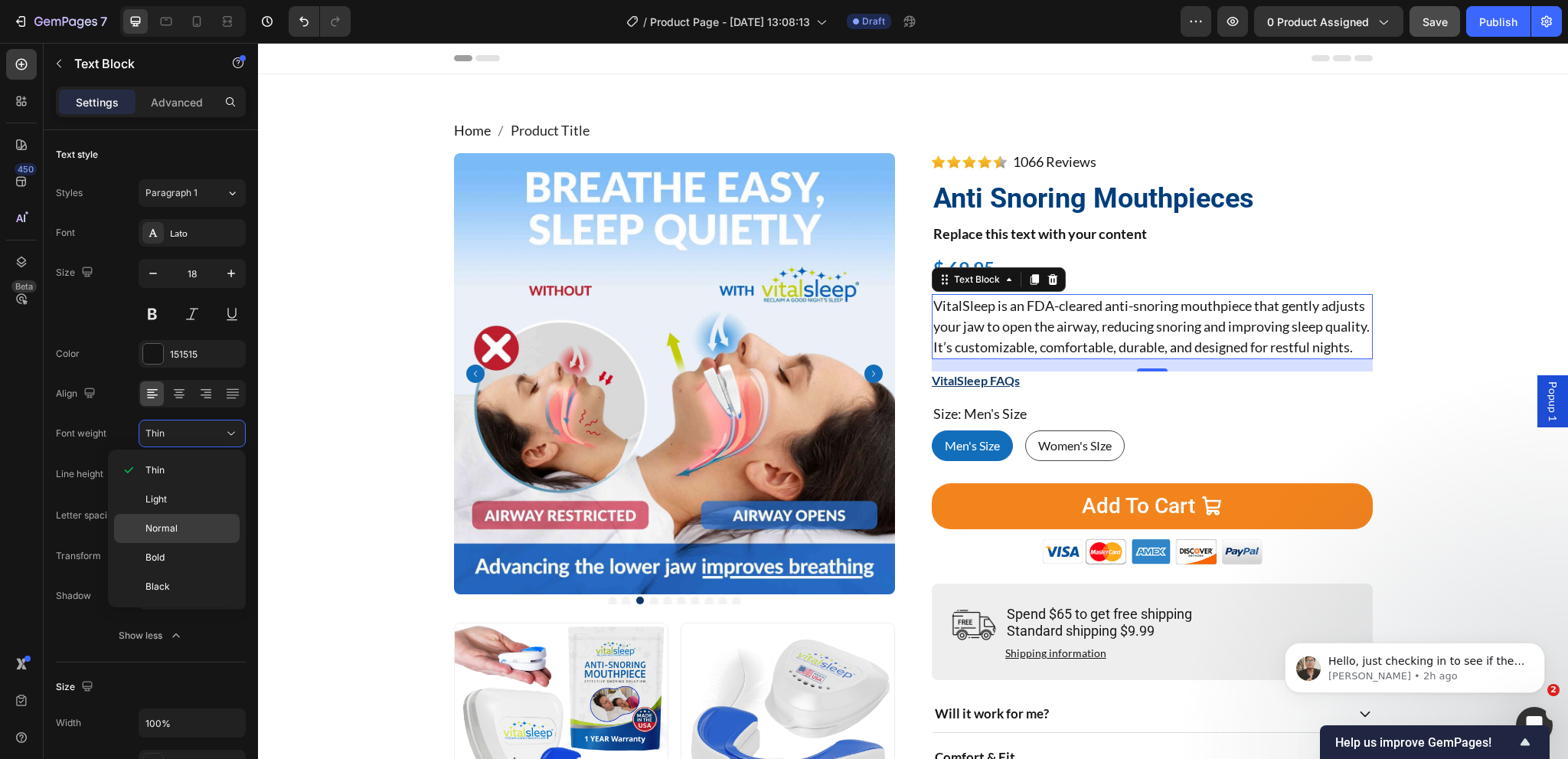
click at [181, 535] on div "Normal" at bounding box center [177, 529] width 125 height 29
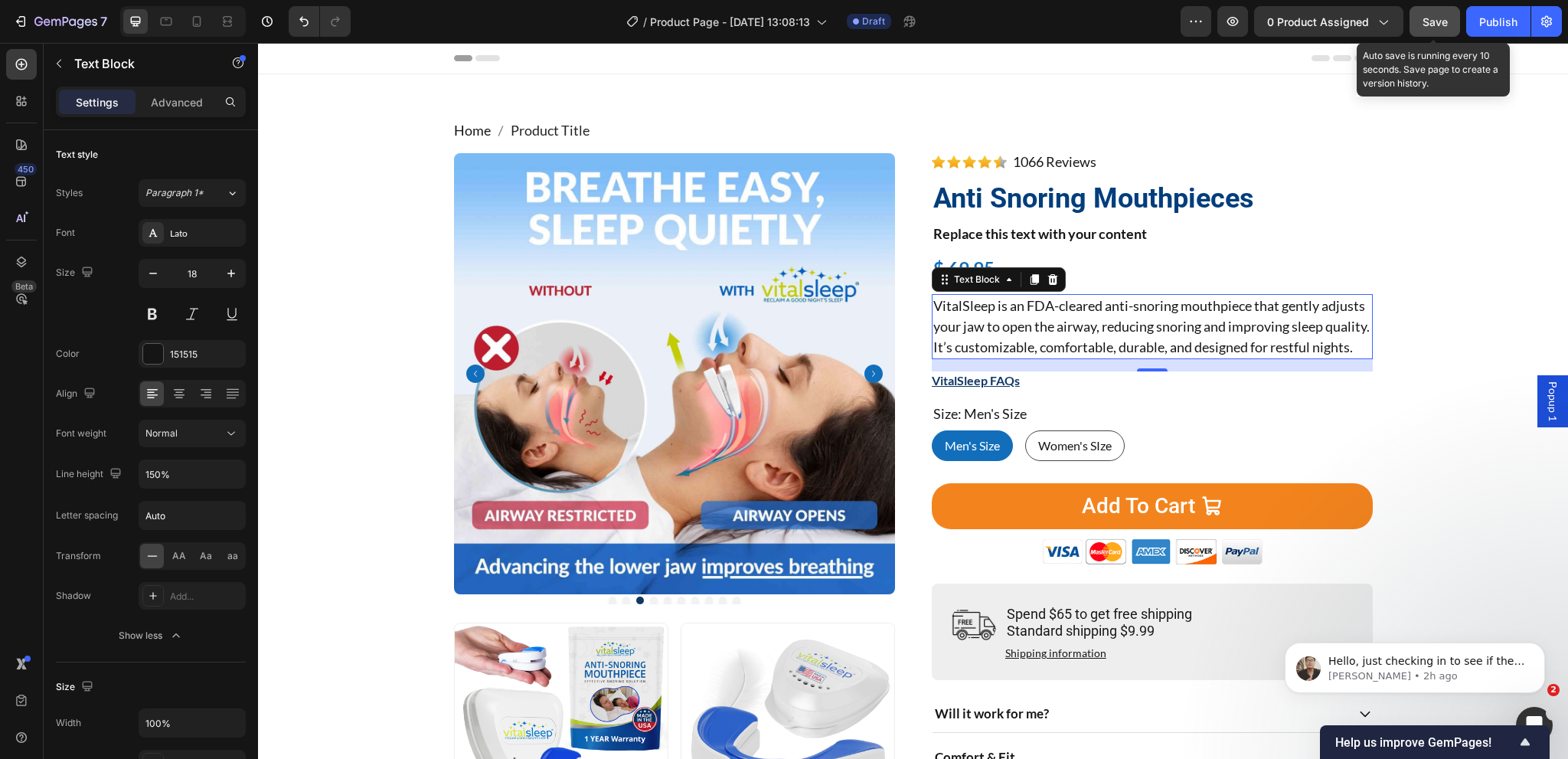
click at [1436, 29] on div "Save" at bounding box center [1435, 22] width 25 height 16
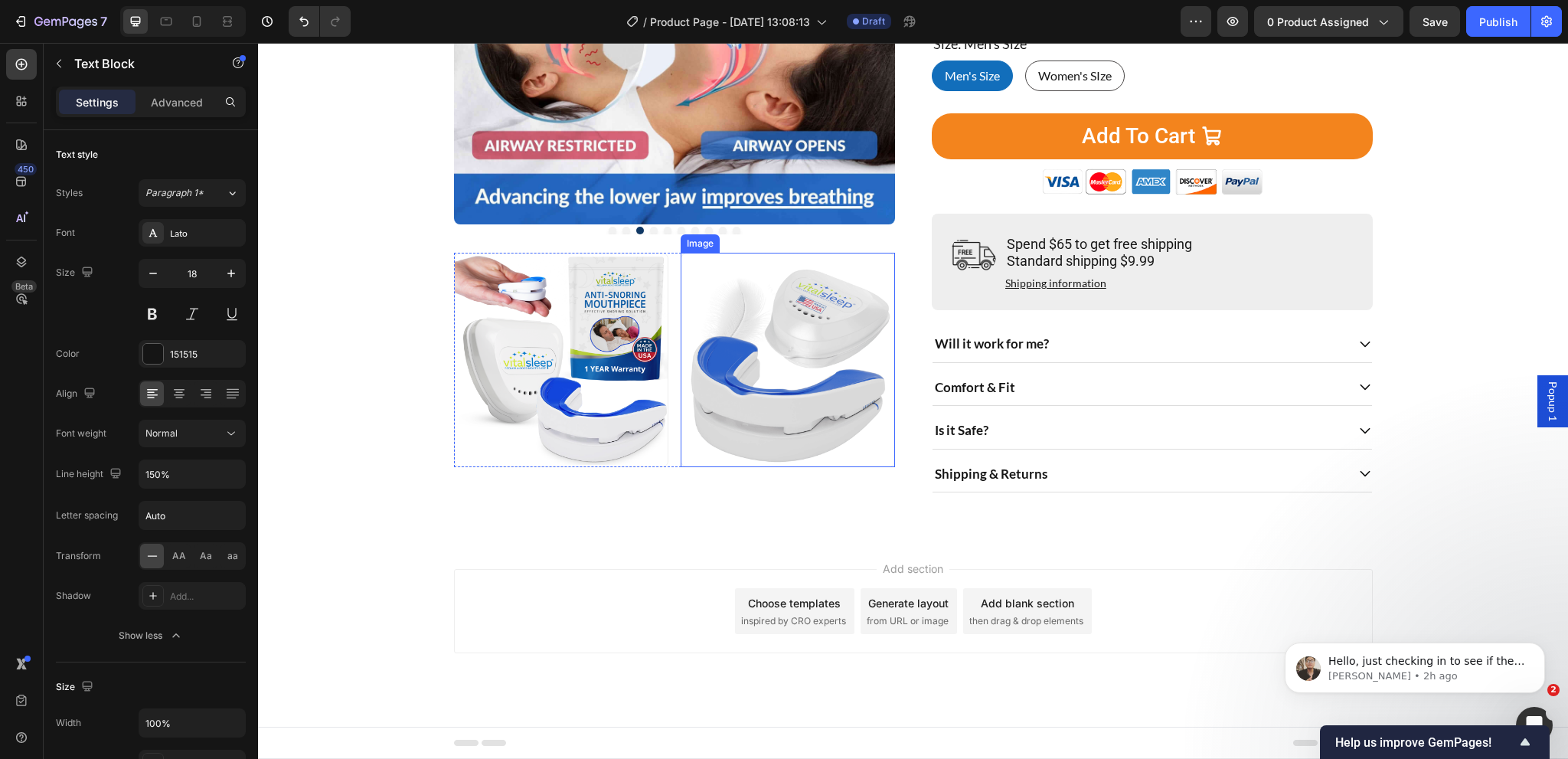
scroll to position [387, 0]
click at [73, 68] on div "Text Block" at bounding box center [130, 63] width 174 height 40
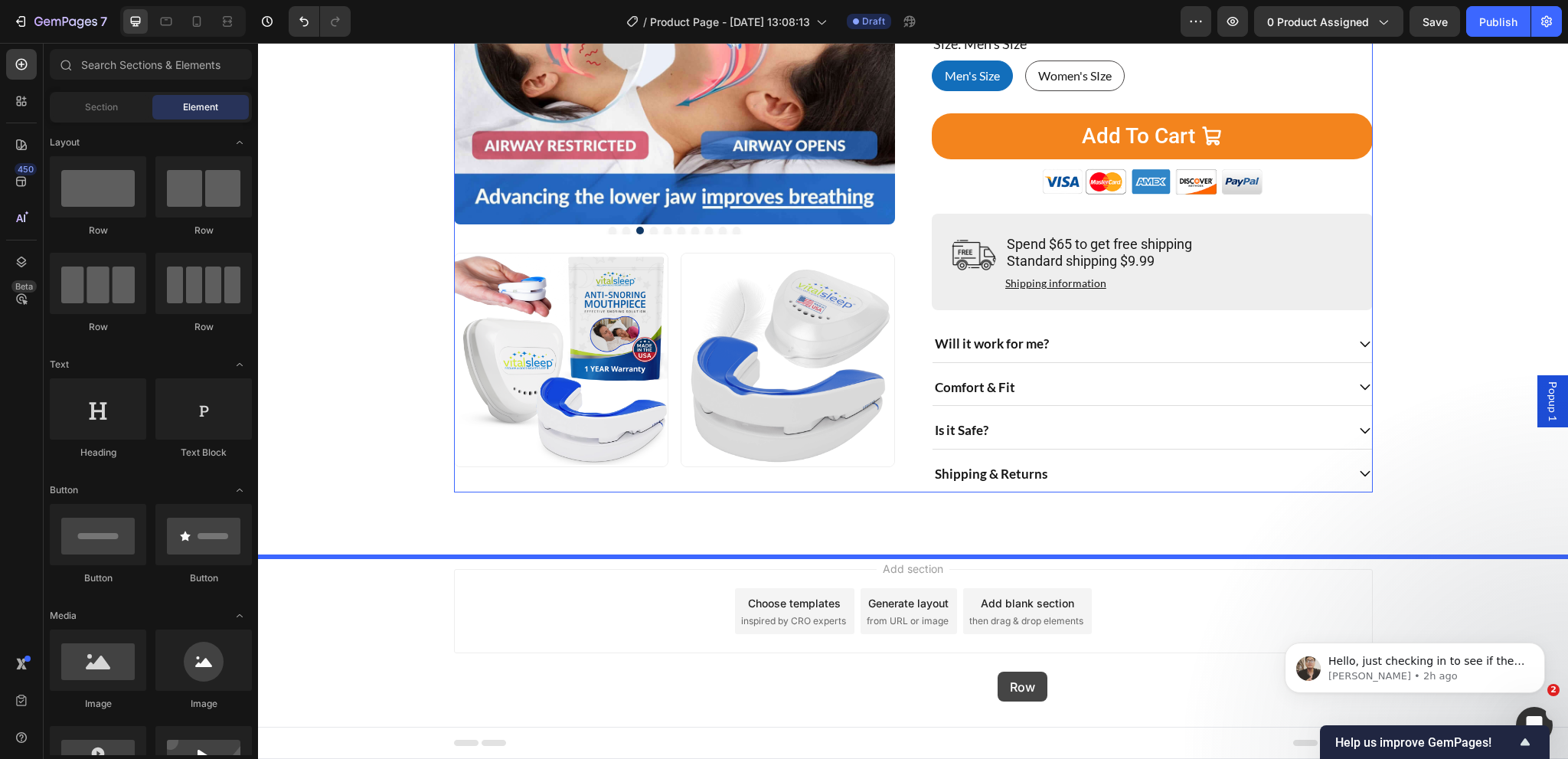
drag, startPoint x: 510, startPoint y: 394, endPoint x: 998, endPoint y: 649, distance: 550.6
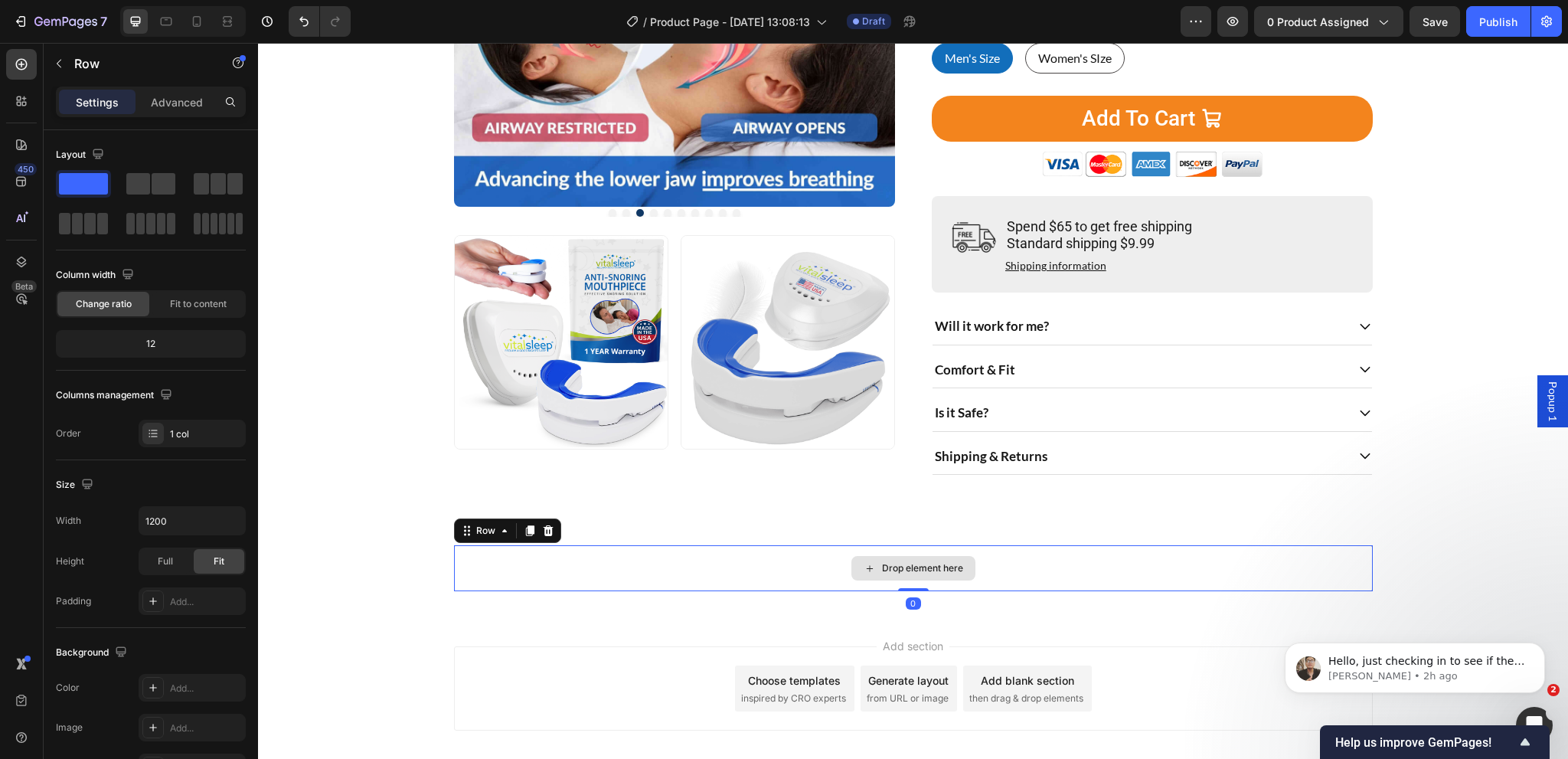
drag, startPoint x: 900, startPoint y: 620, endPoint x: 327, endPoint y: 595, distance: 573.5
click at [895, 587] on div "Drop element here Row 0" at bounding box center [913, 568] width 919 height 46
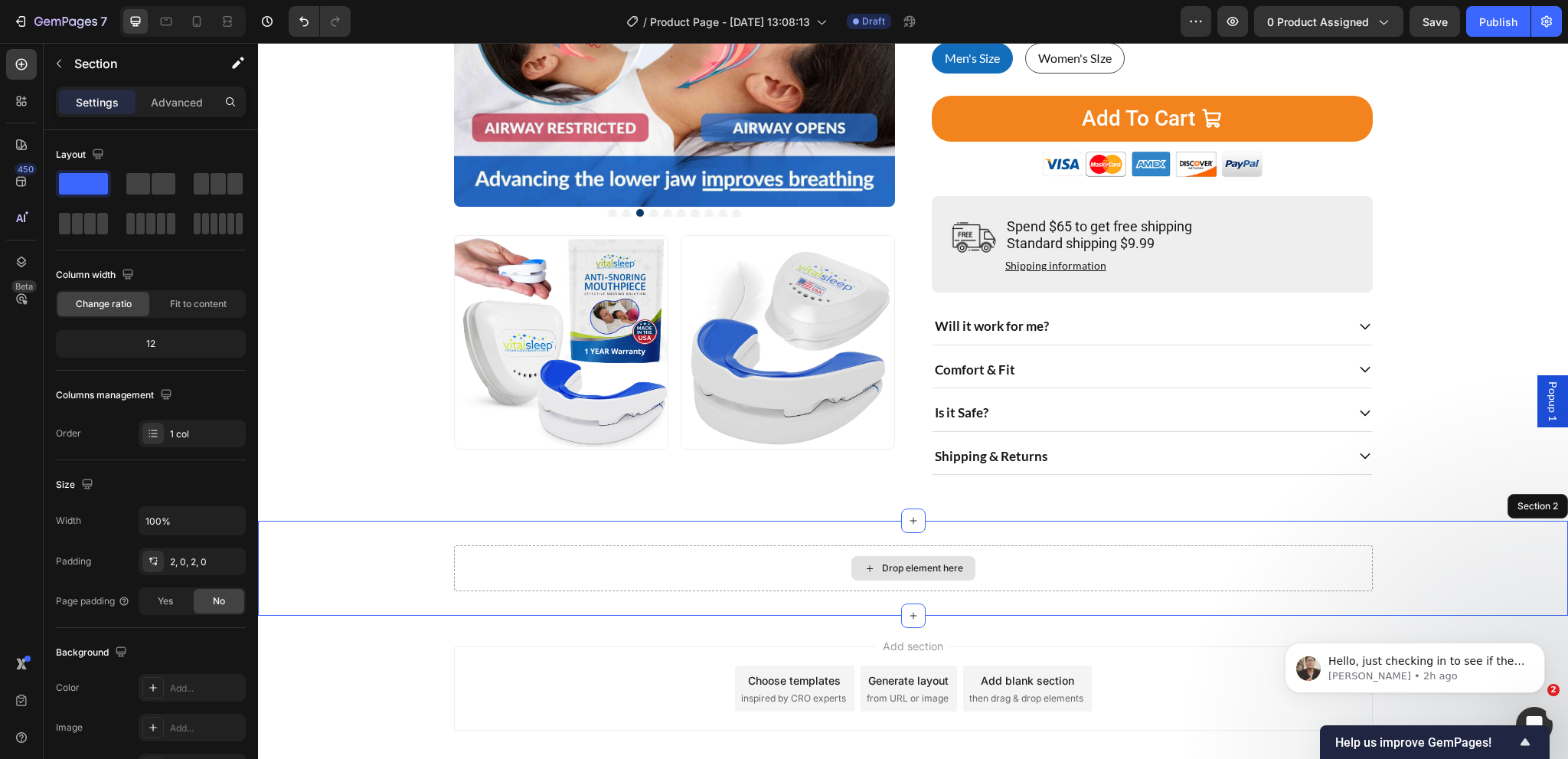
drag, startPoint x: 327, startPoint y: 595, endPoint x: 502, endPoint y: 442, distance: 232.5
click at [327, 591] on div "Drop element here Row 0" at bounding box center [913, 568] width 1310 height 46
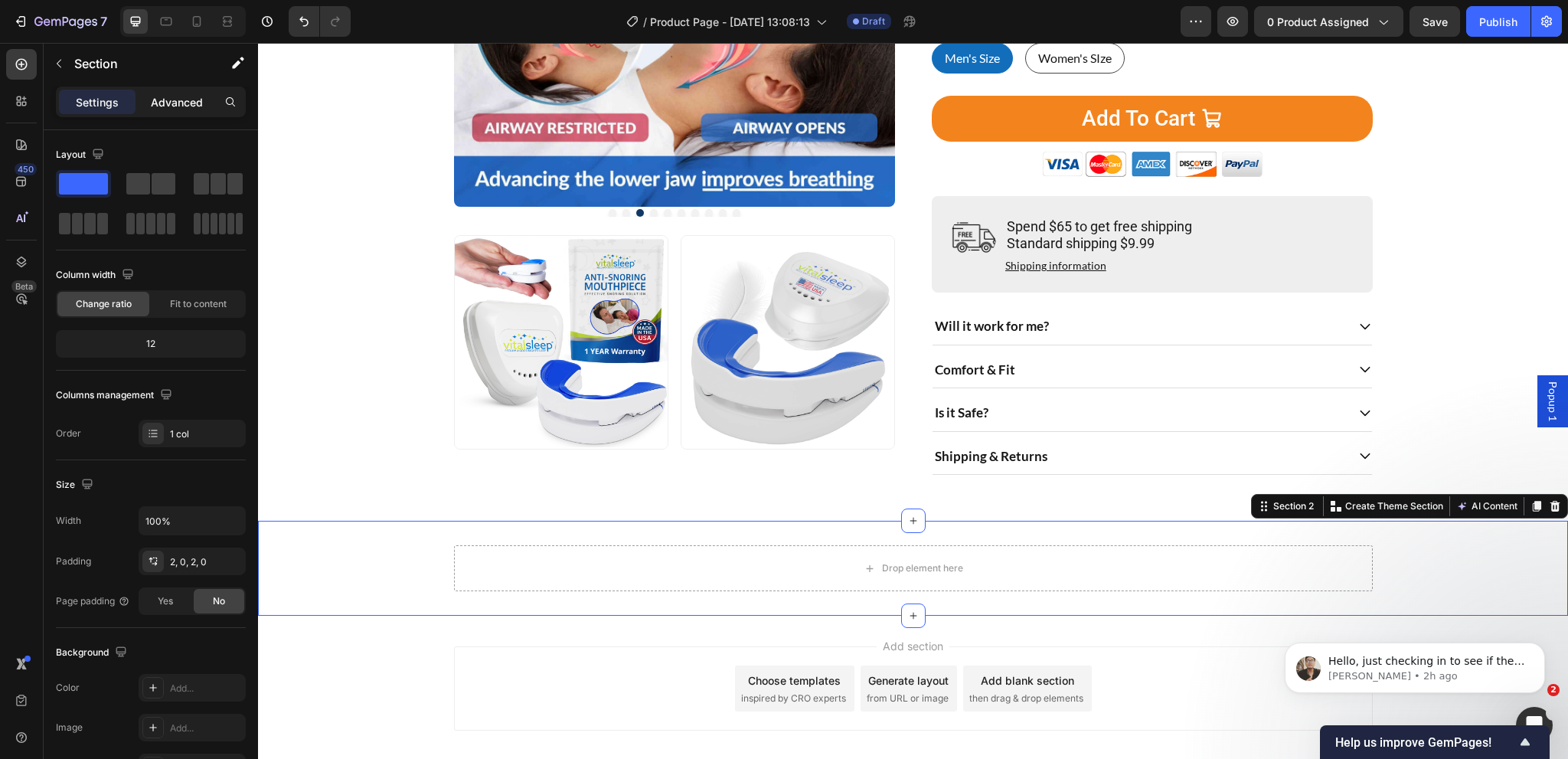
click at [172, 109] on div "Advanced" at bounding box center [177, 101] width 77 height 24
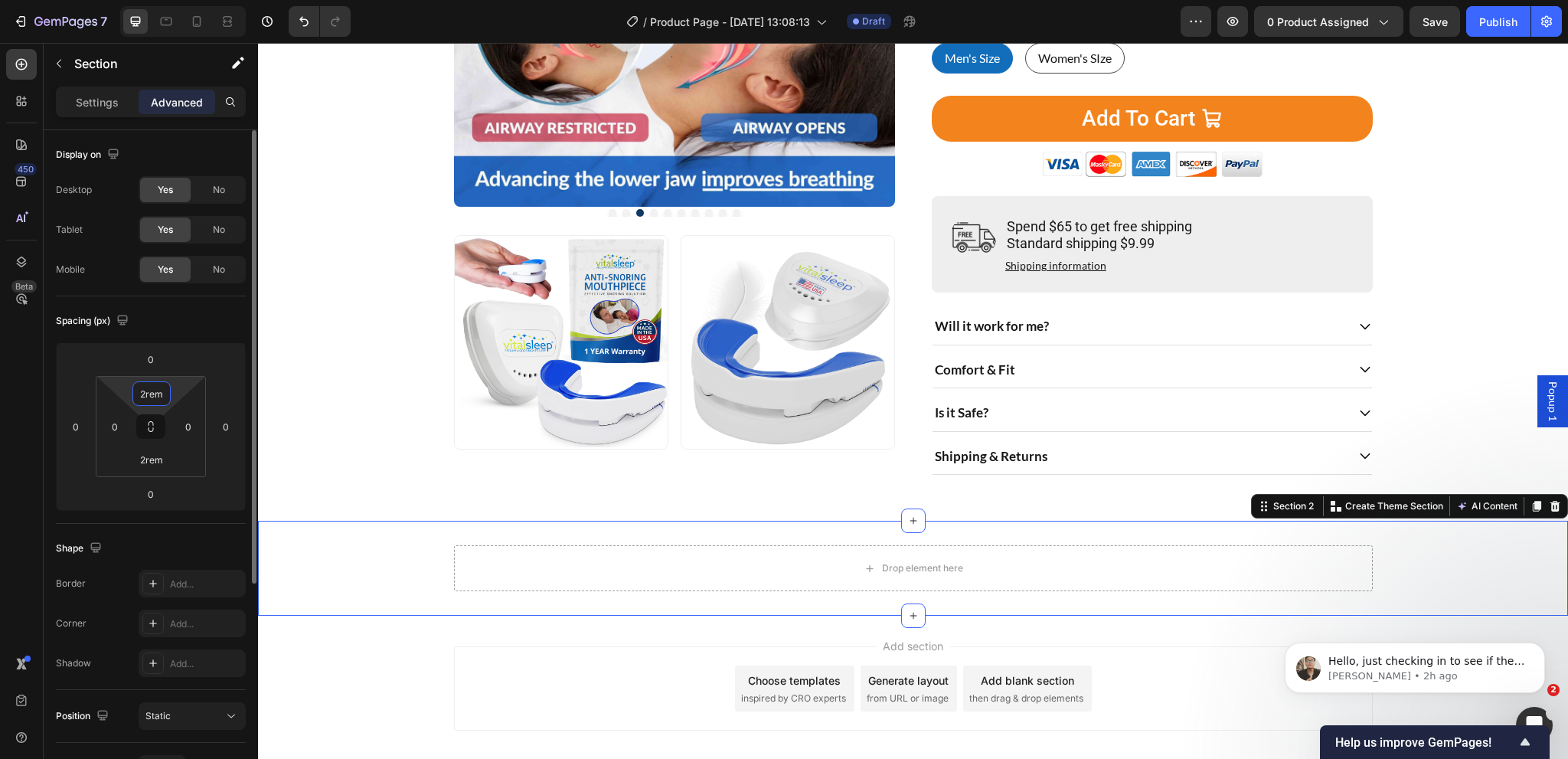
click at [153, 395] on input "2rem" at bounding box center [151, 394] width 31 height 23
type input "2"
click at [0, 0] on div "Auto XXS 0.125rem XS 0.25rem S 0.5rem M 0.75rem L 1rem XL 1.5rem 2XL 2rem 3XL 3…" at bounding box center [0, 0] width 0 height 0
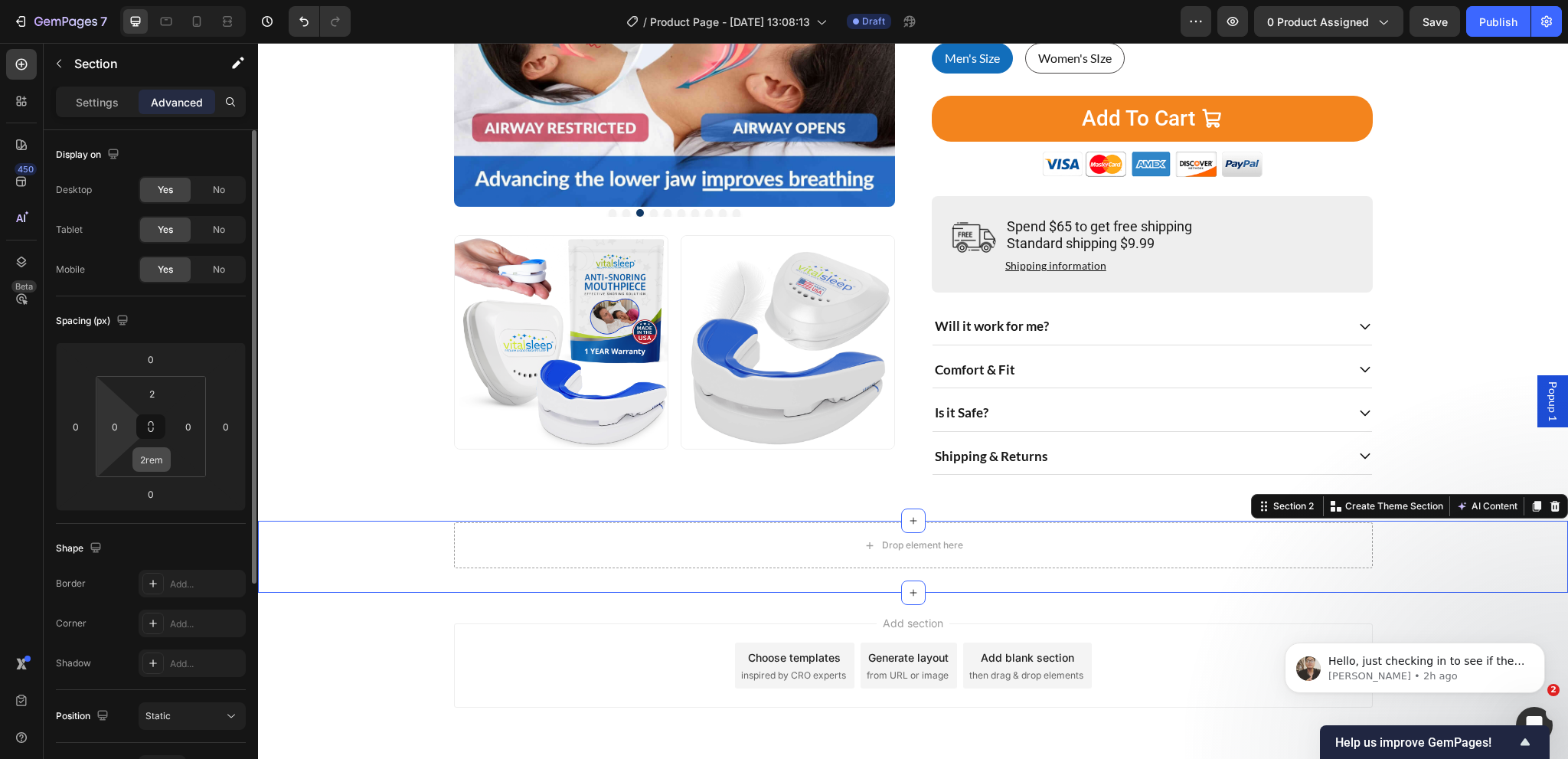
click at [153, 464] on input "2rem" at bounding box center [151, 460] width 31 height 23
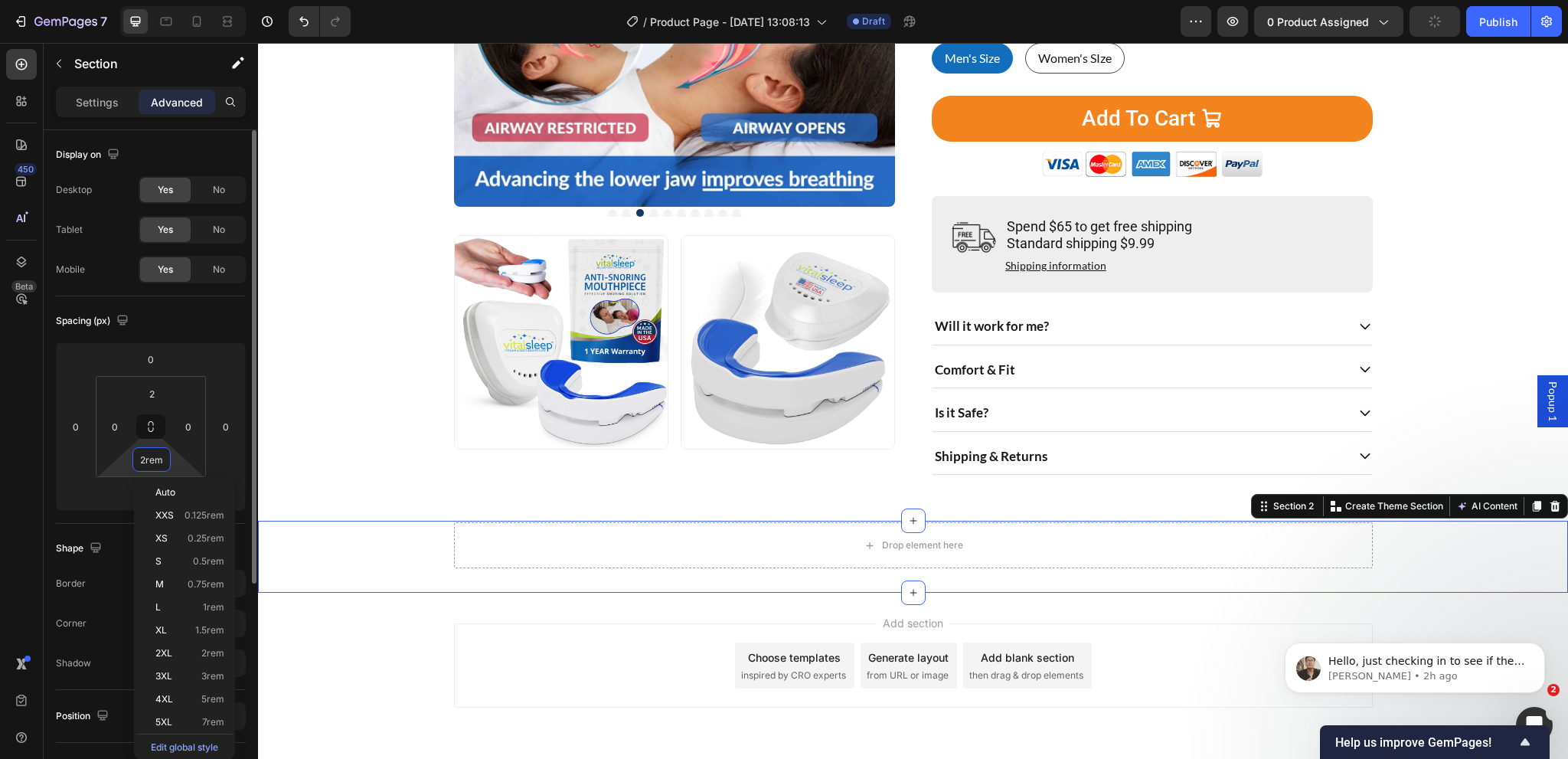
type input "2"
click at [152, 451] on input "2" at bounding box center [151, 460] width 31 height 23
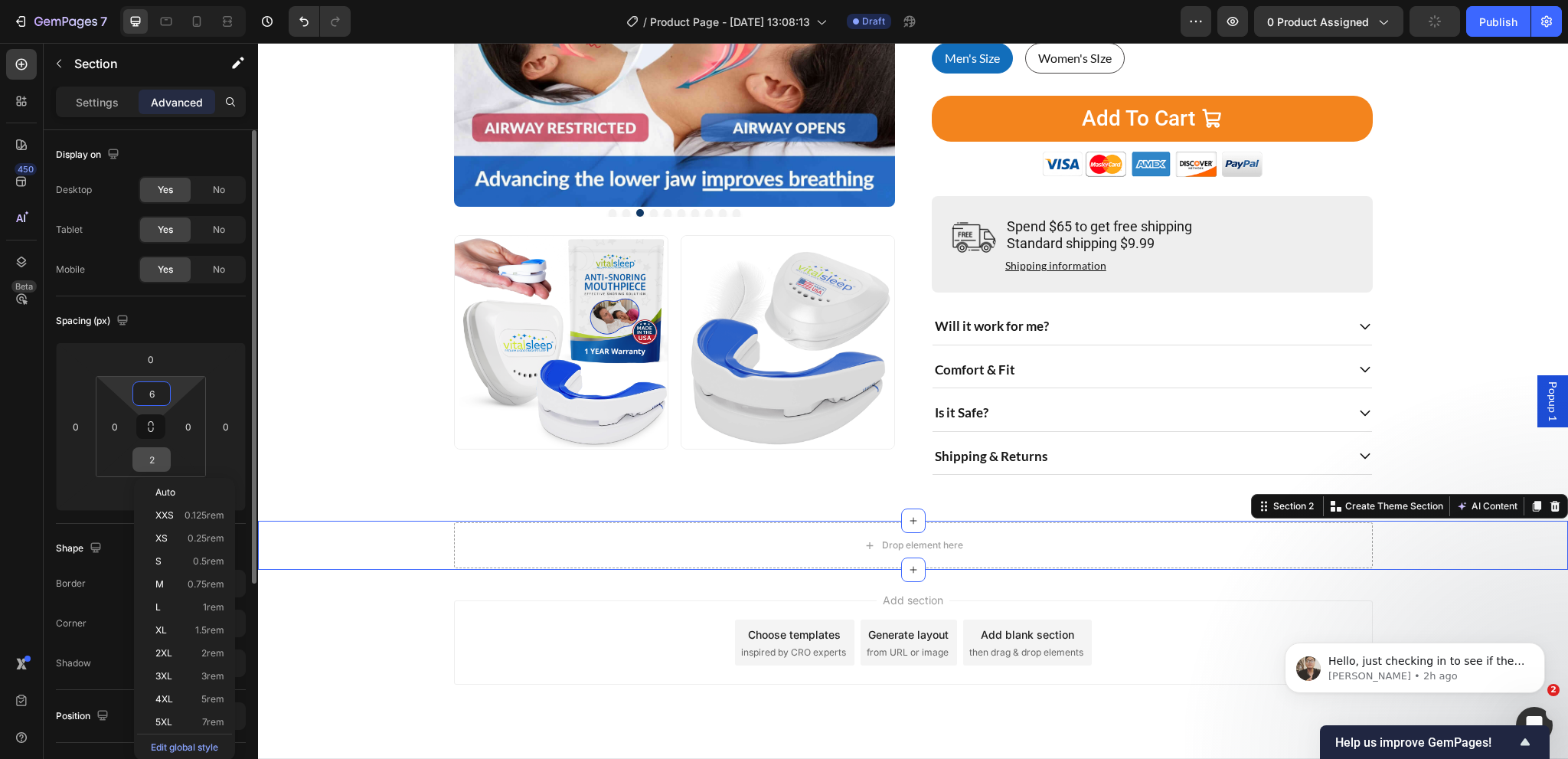
type input "6"
click at [153, 390] on input "6" at bounding box center [151, 394] width 31 height 23
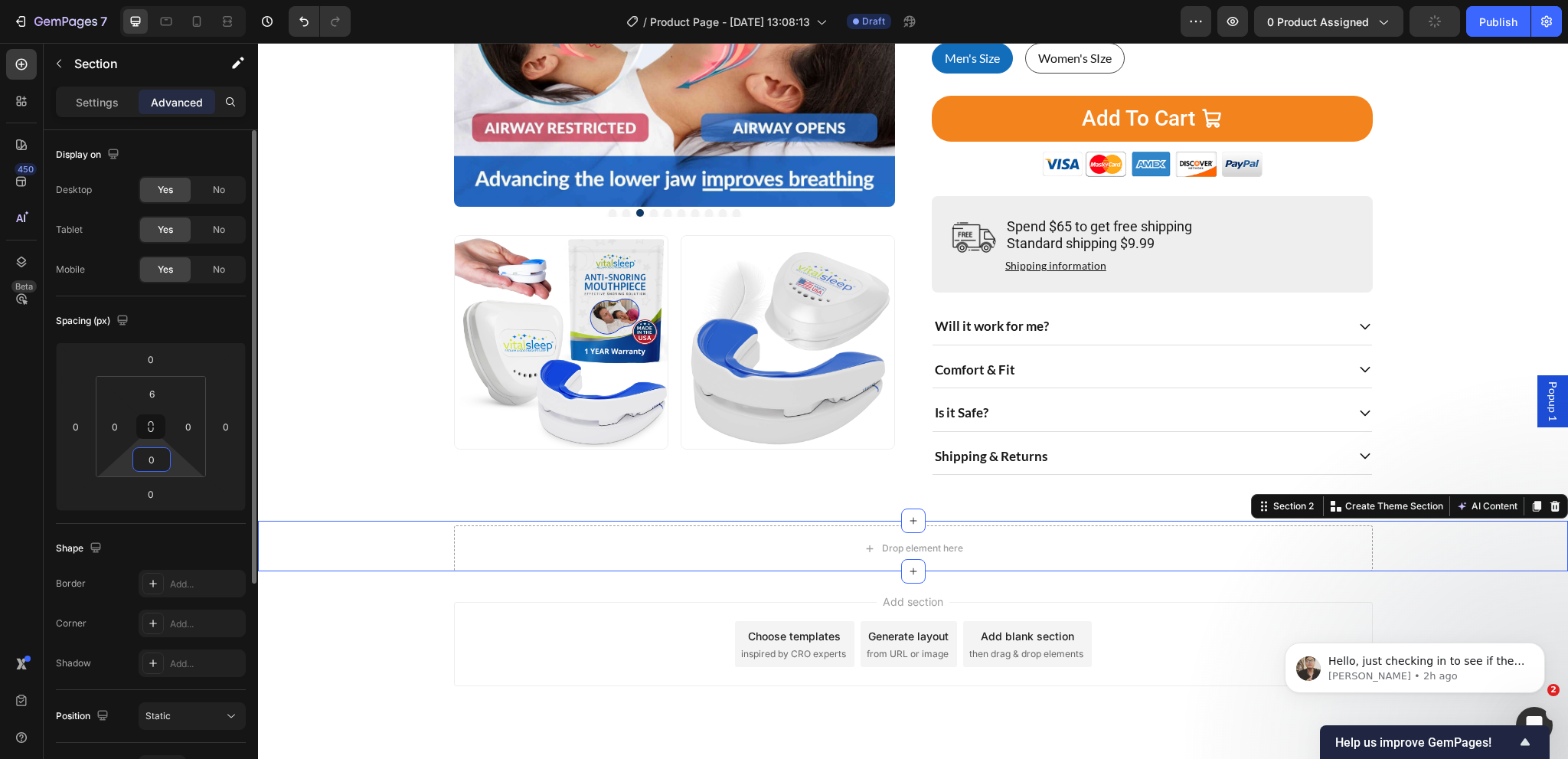
click at [159, 459] on input "0" at bounding box center [151, 460] width 31 height 23
type input "6"
type input "0"
click at [169, 531] on div "Shape Border Add... Corner Add... Shadow Add..." at bounding box center [151, 607] width 190 height 166
click at [422, 560] on div "Drop element here Row" at bounding box center [913, 544] width 1310 height 46
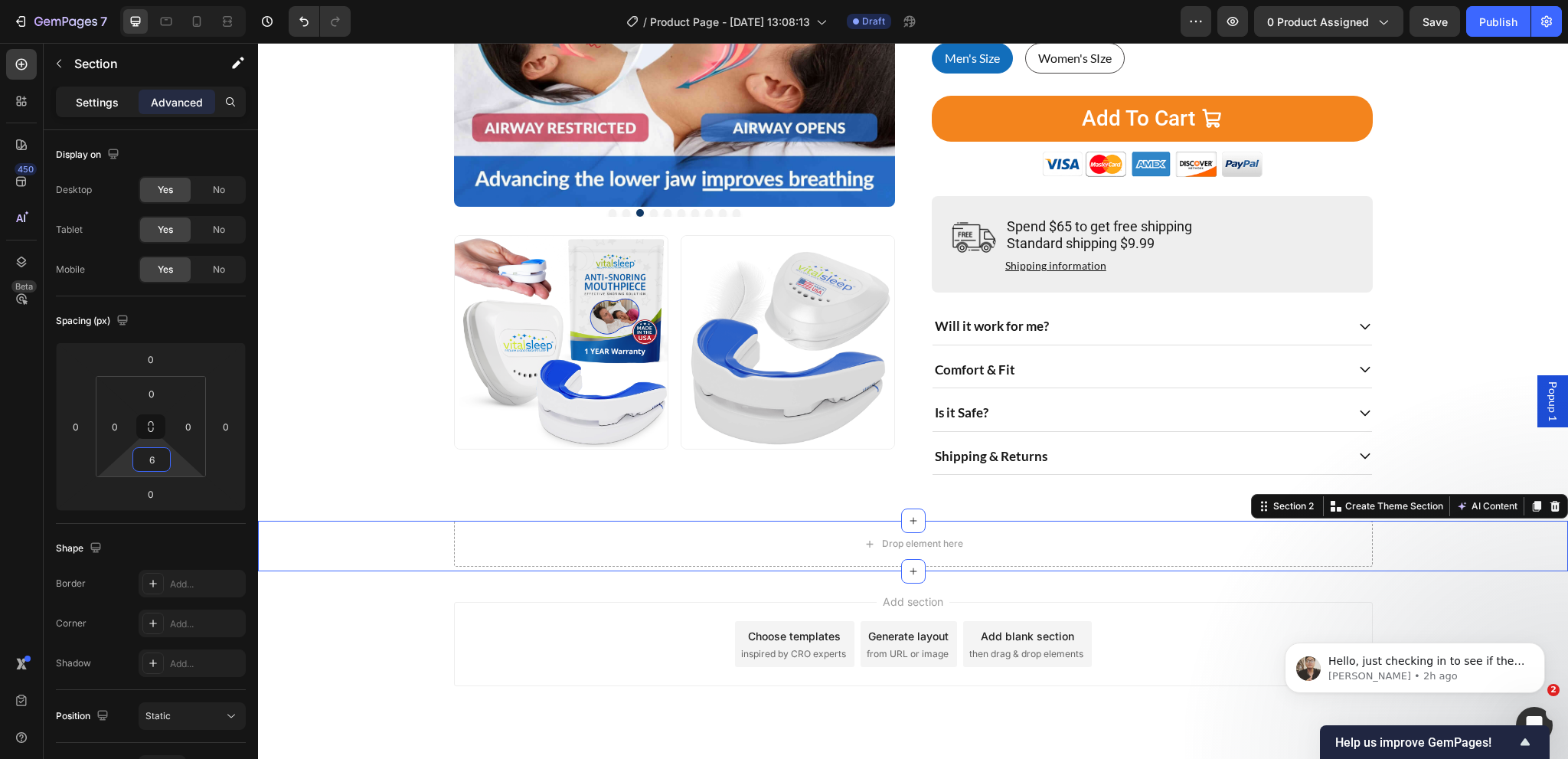
click at [83, 90] on div "Sections(0) Elements(84) Section Element Hero Section Product Detail Brands Tru…" at bounding box center [150, 401] width 214 height 716
click at [78, 96] on p "Settings" at bounding box center [97, 102] width 43 height 16
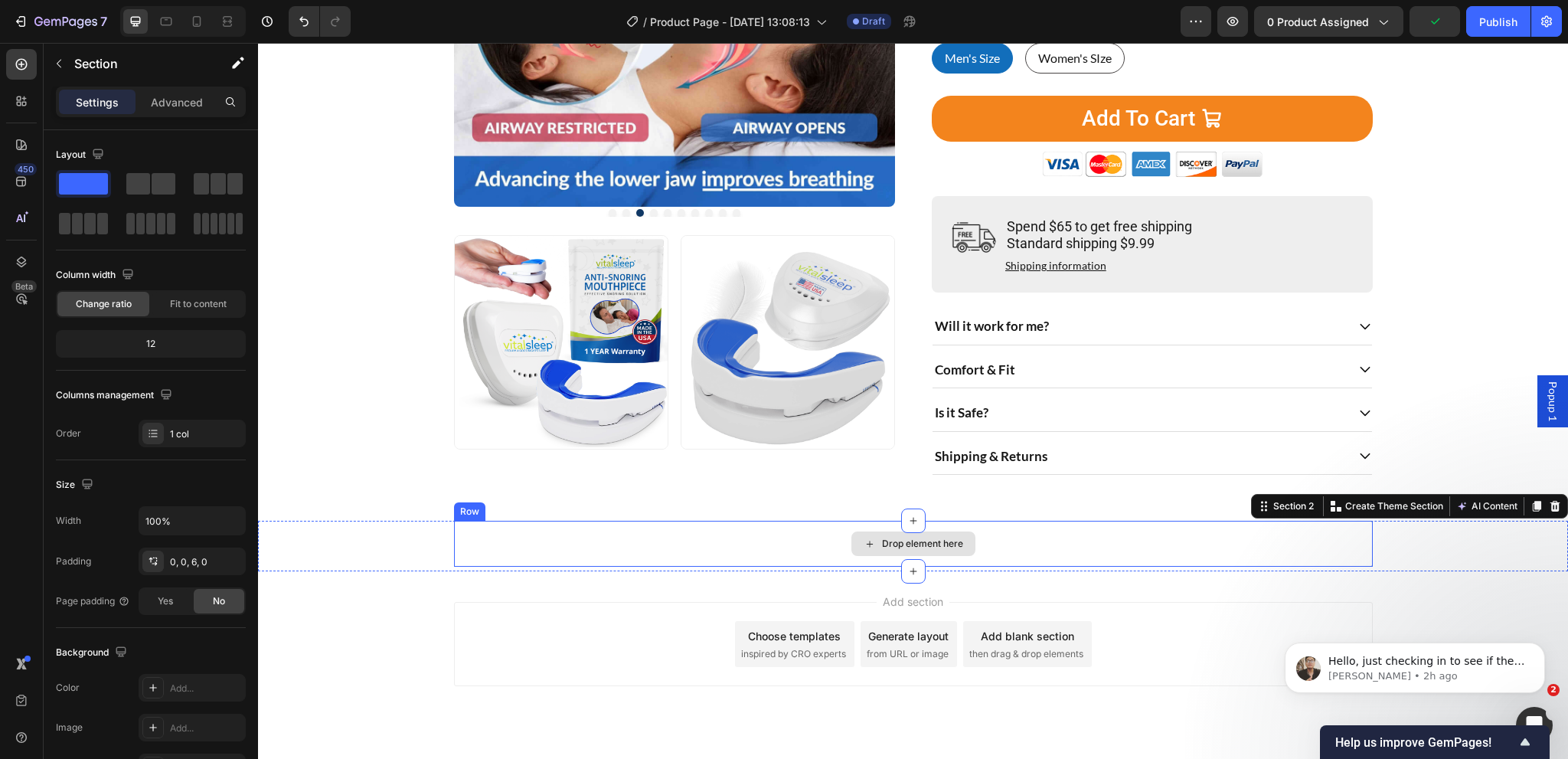
click at [759, 564] on div "Drop element here" at bounding box center [913, 544] width 919 height 46
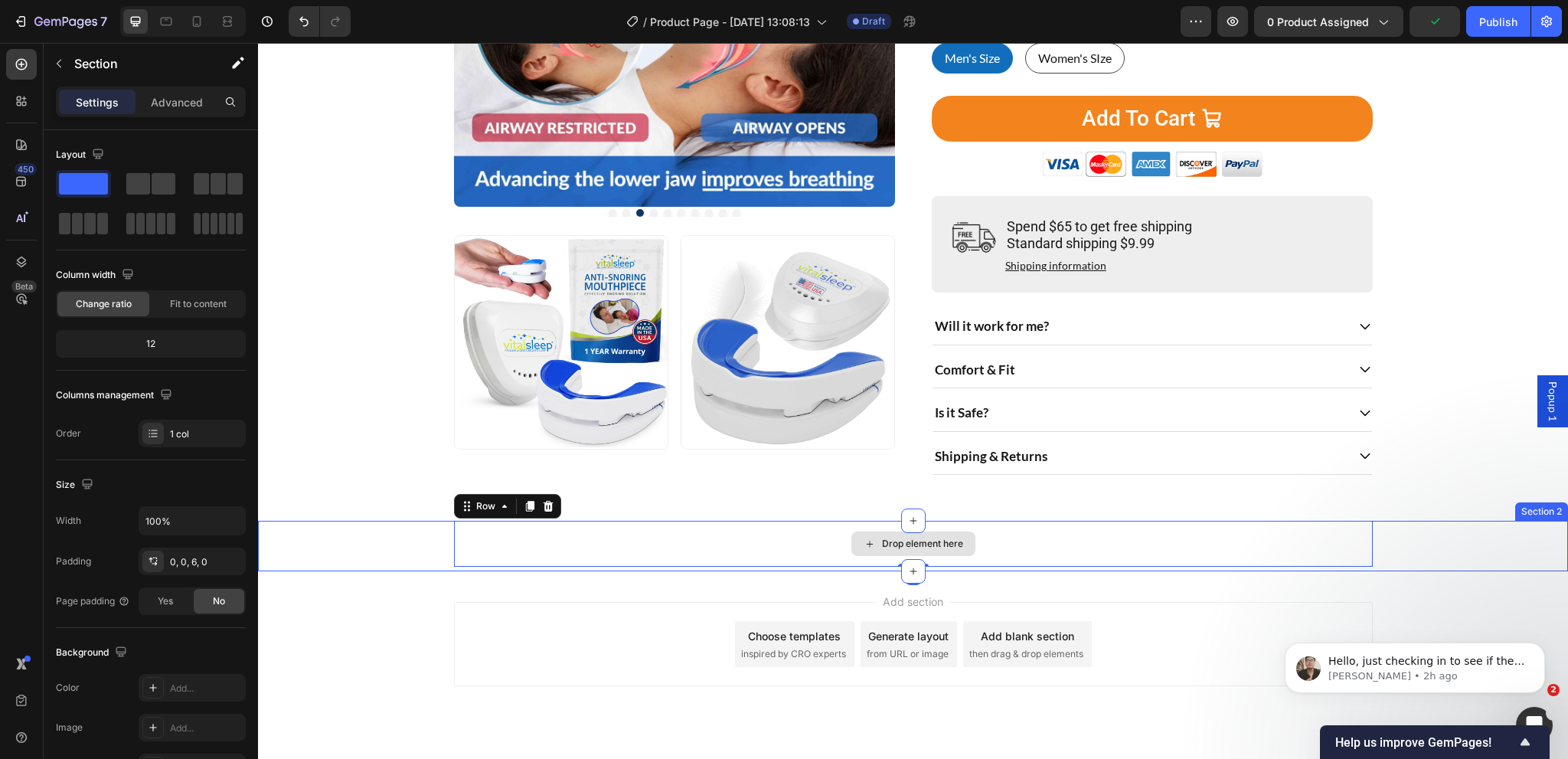
click at [357, 553] on div "Drop element here Row 0" at bounding box center [913, 544] width 1310 height 46
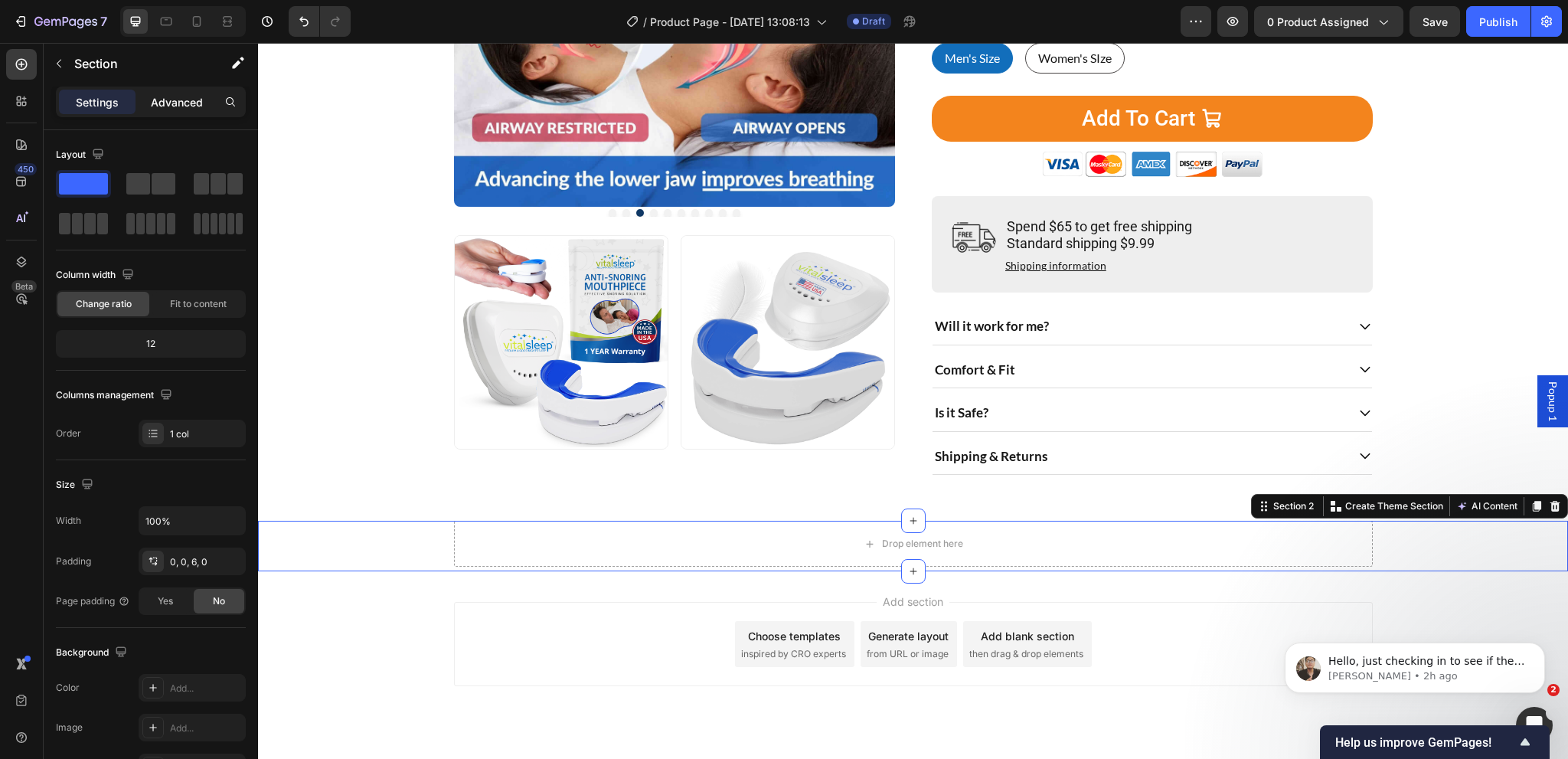
click at [164, 107] on p "Advanced" at bounding box center [177, 102] width 52 height 16
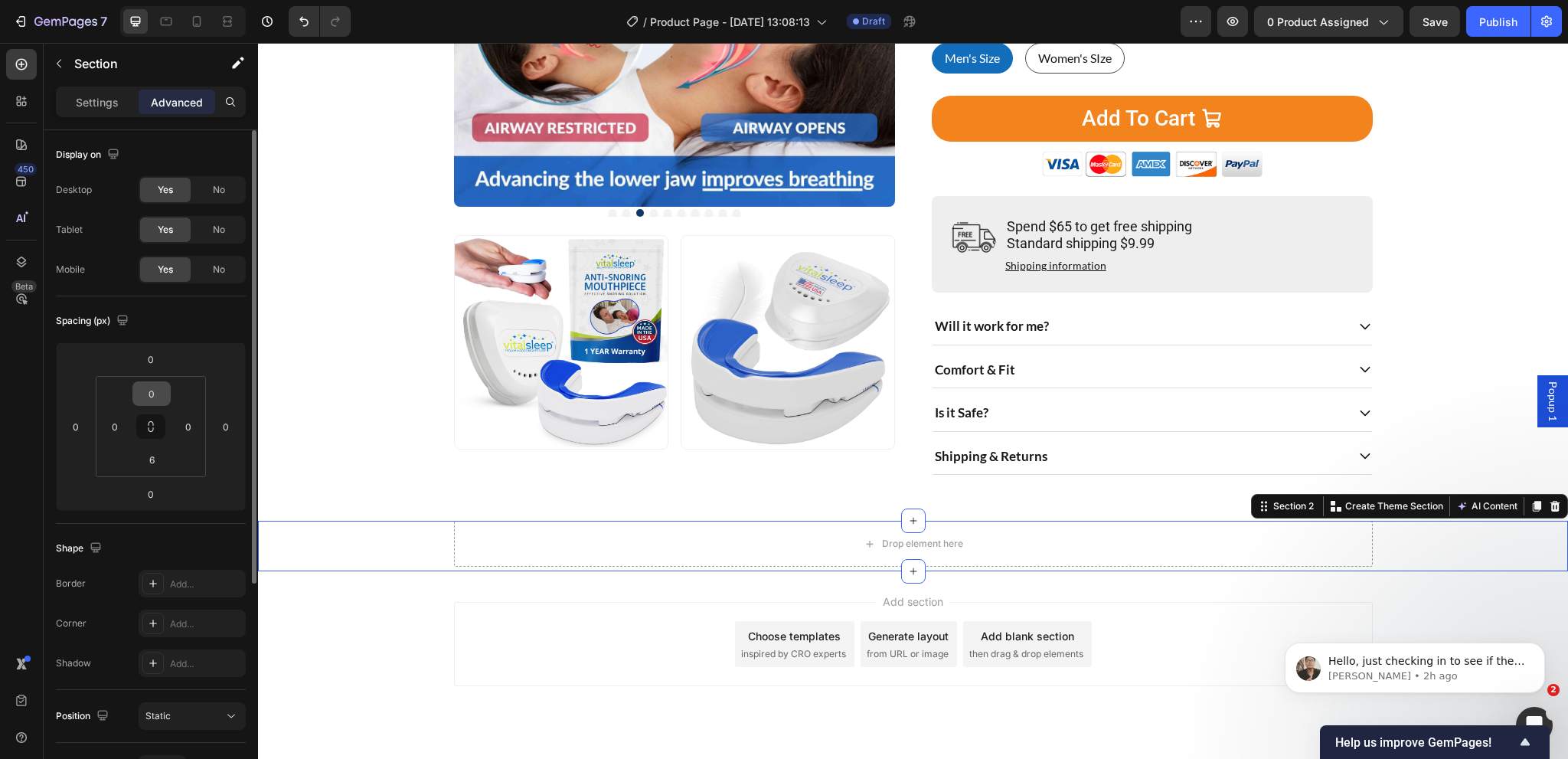
click at [151, 397] on input "0" at bounding box center [151, 394] width 31 height 23
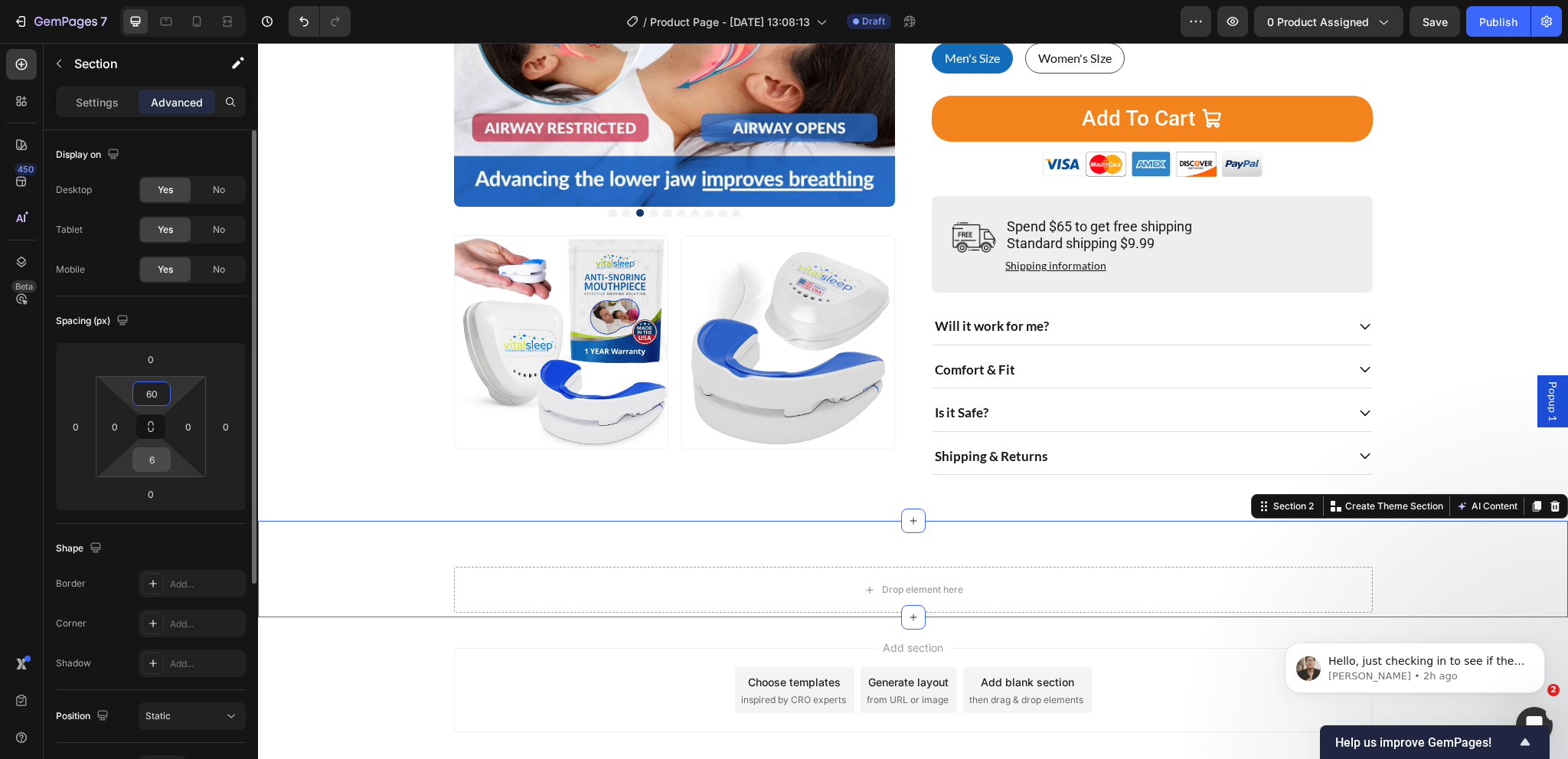
type input "60"
click at [151, 461] on input "6" at bounding box center [151, 460] width 31 height 23
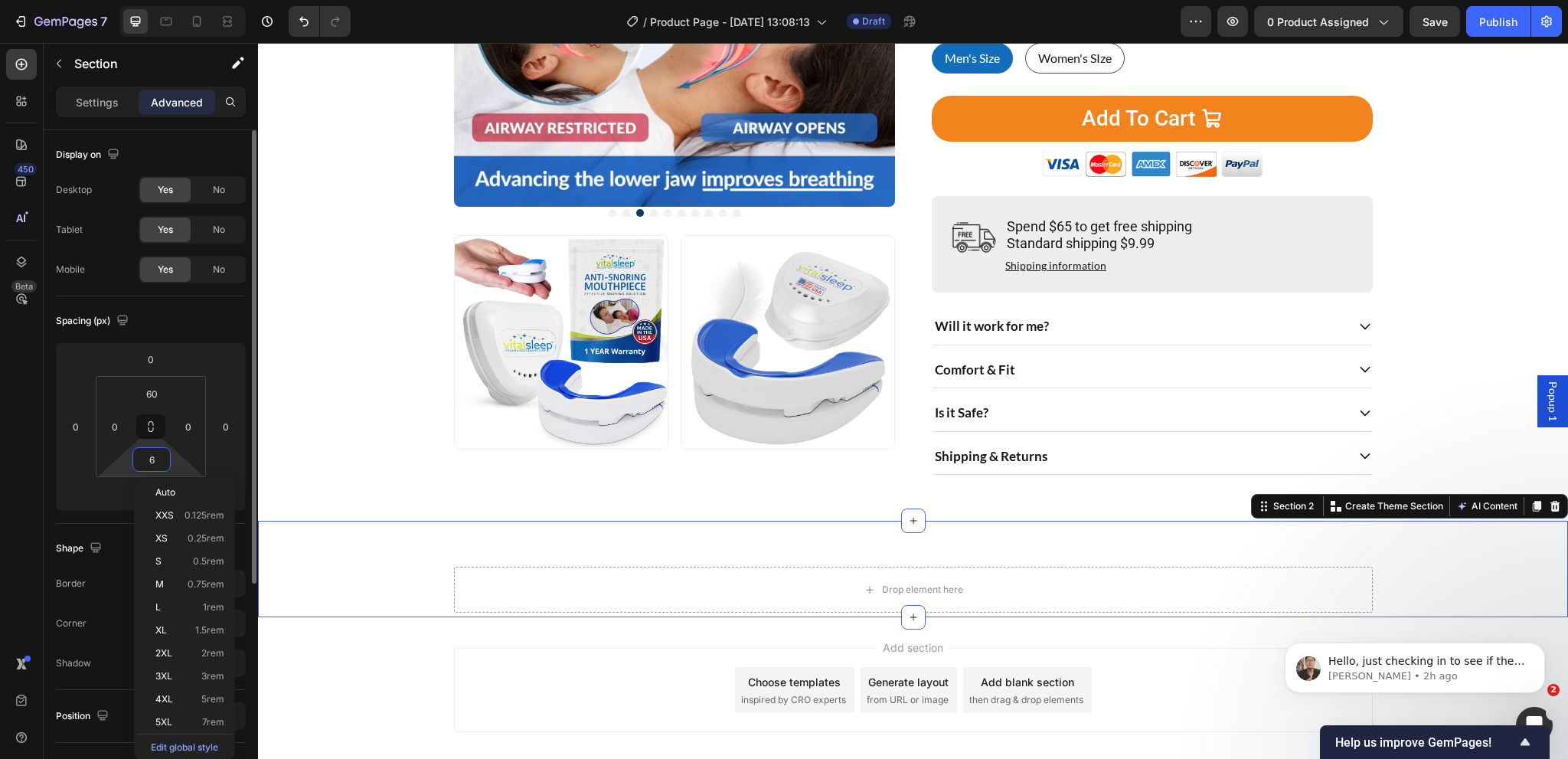
click at [151, 461] on input "6" at bounding box center [151, 460] width 31 height 23
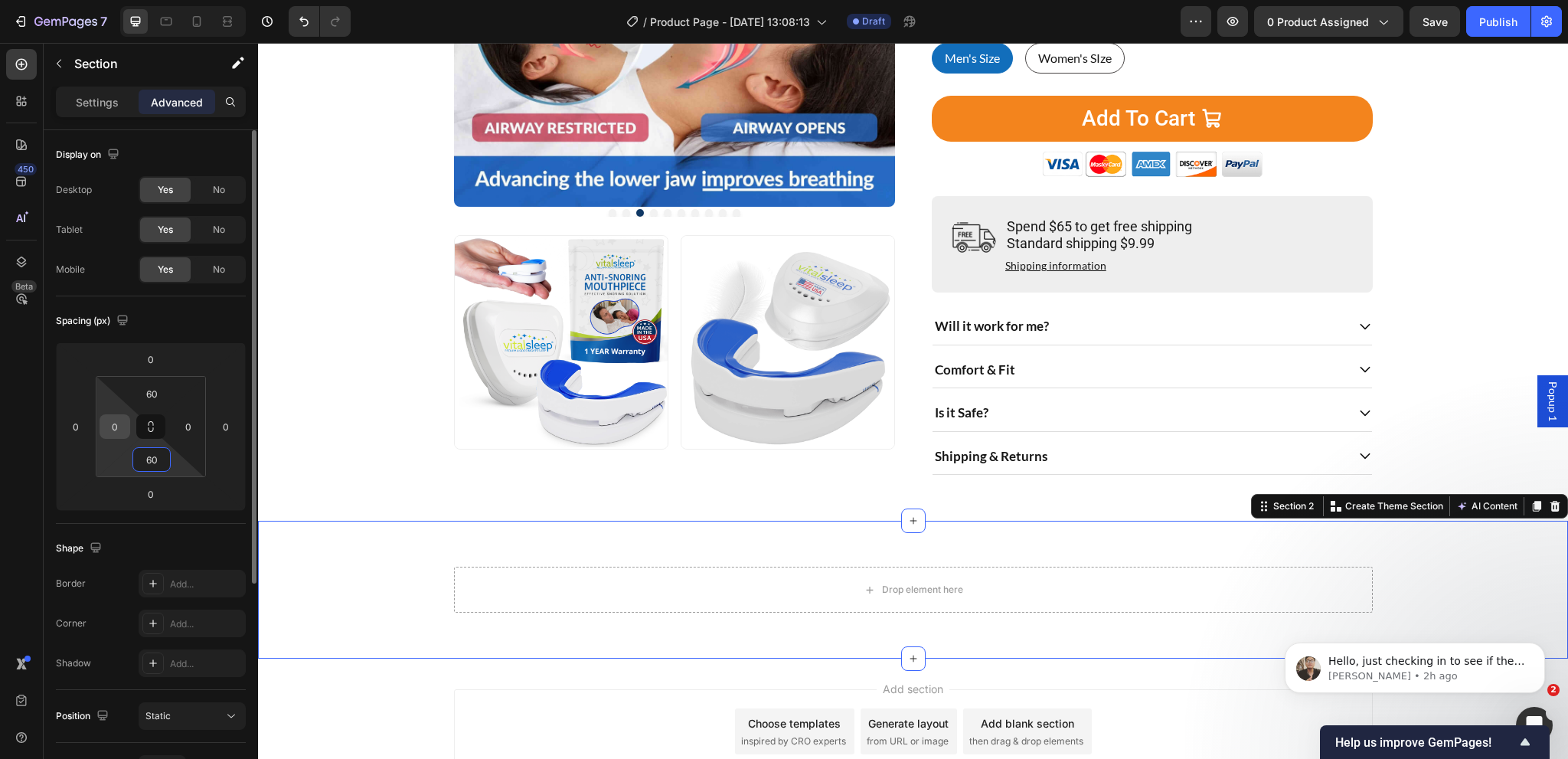
type input "60"
click at [116, 432] on input "0" at bounding box center [115, 427] width 23 height 23
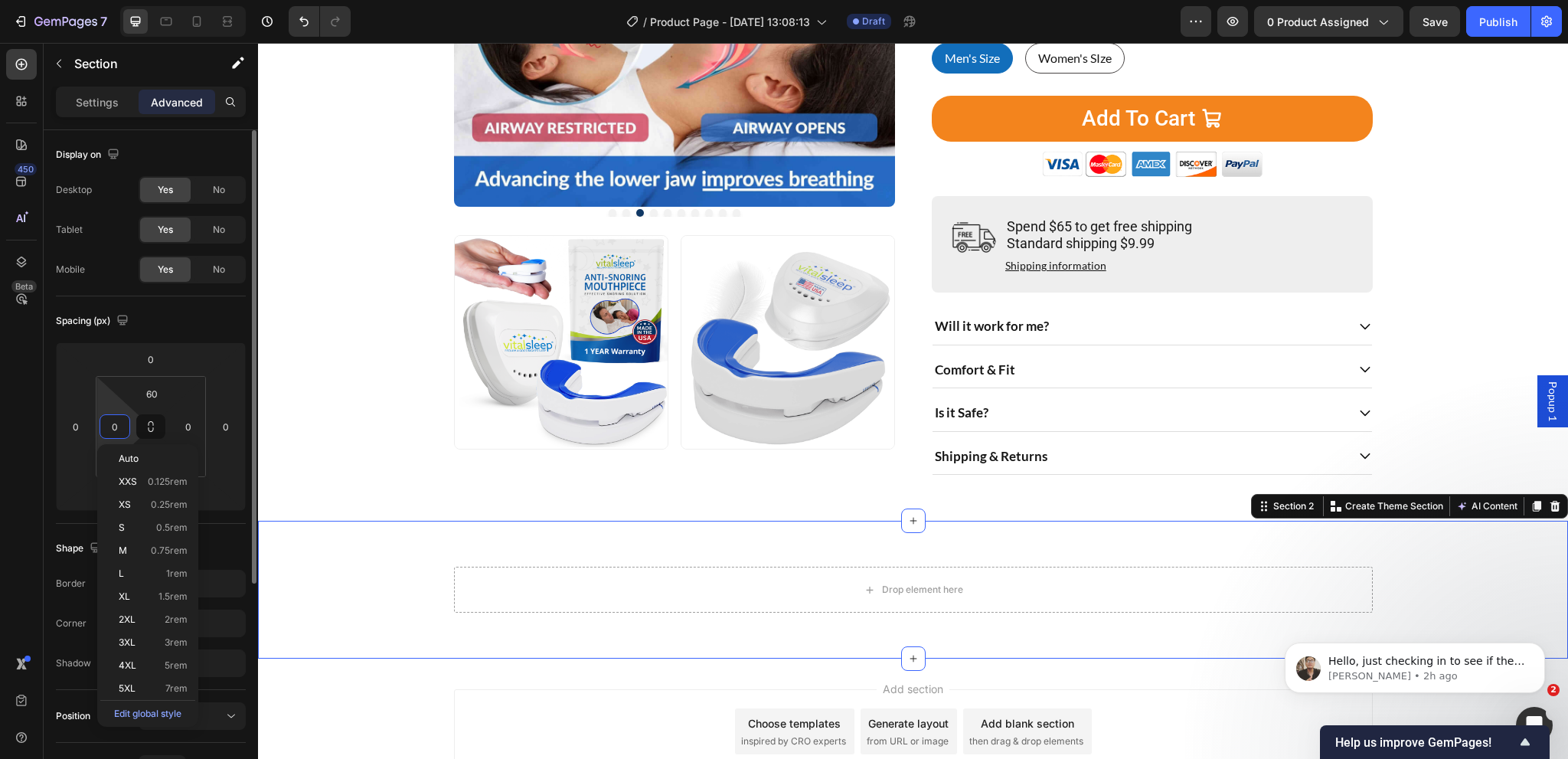
click at [116, 432] on input "0" at bounding box center [115, 427] width 23 height 23
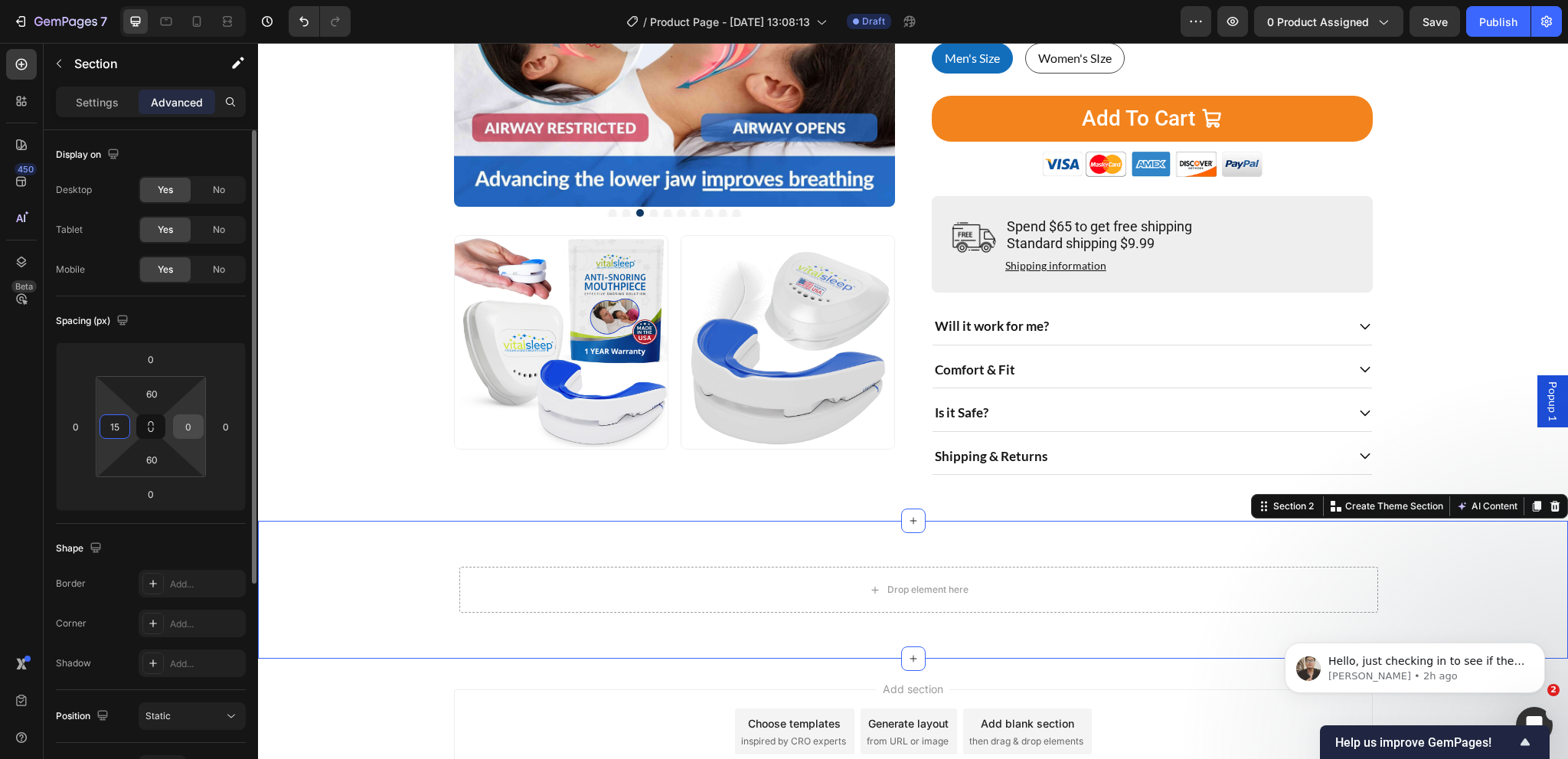
type input "15"
click at [196, 425] on input "0" at bounding box center [189, 427] width 23 height 23
type input "15"
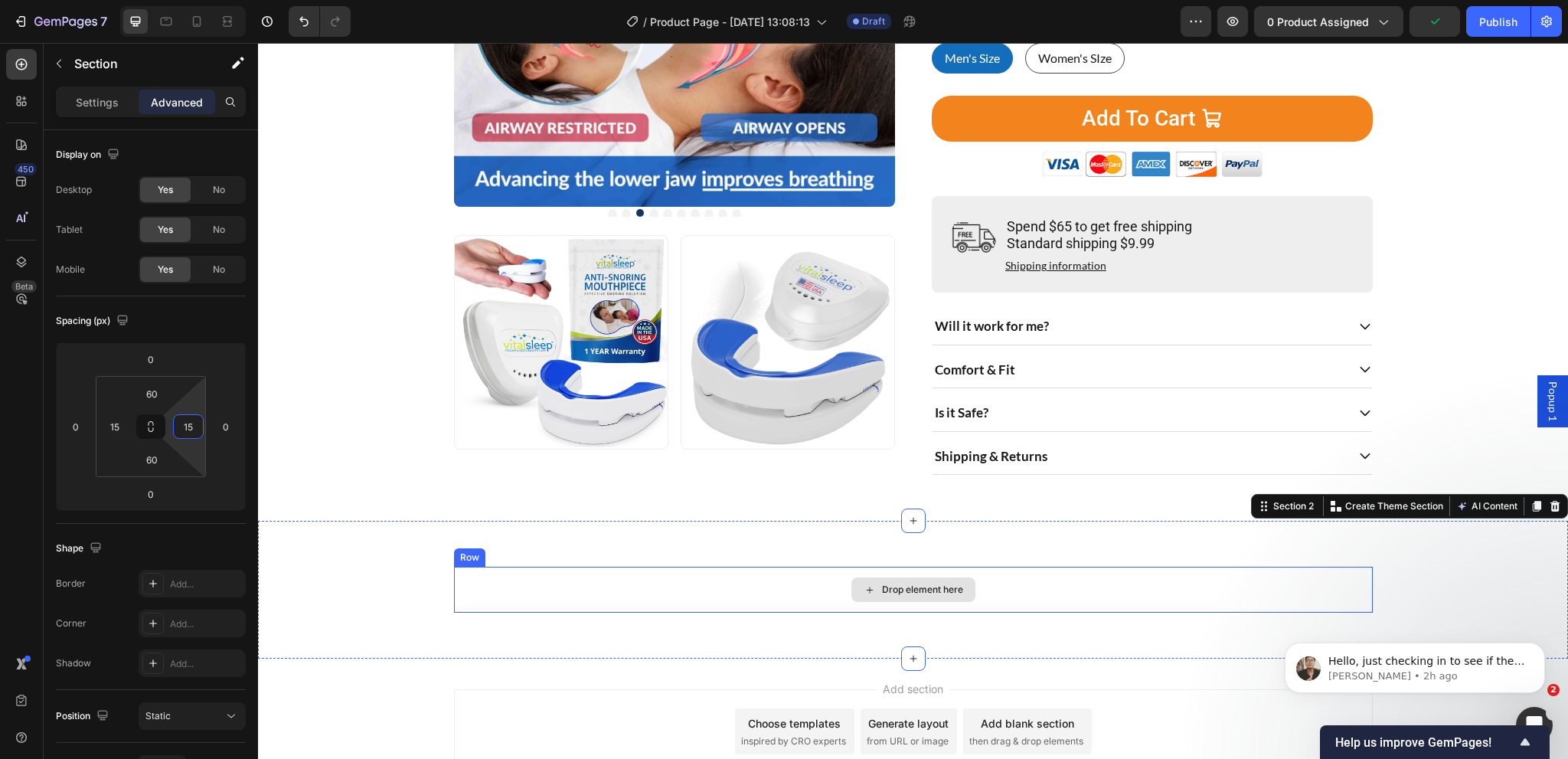
click at [578, 610] on div "Drop element here" at bounding box center [913, 589] width 919 height 46
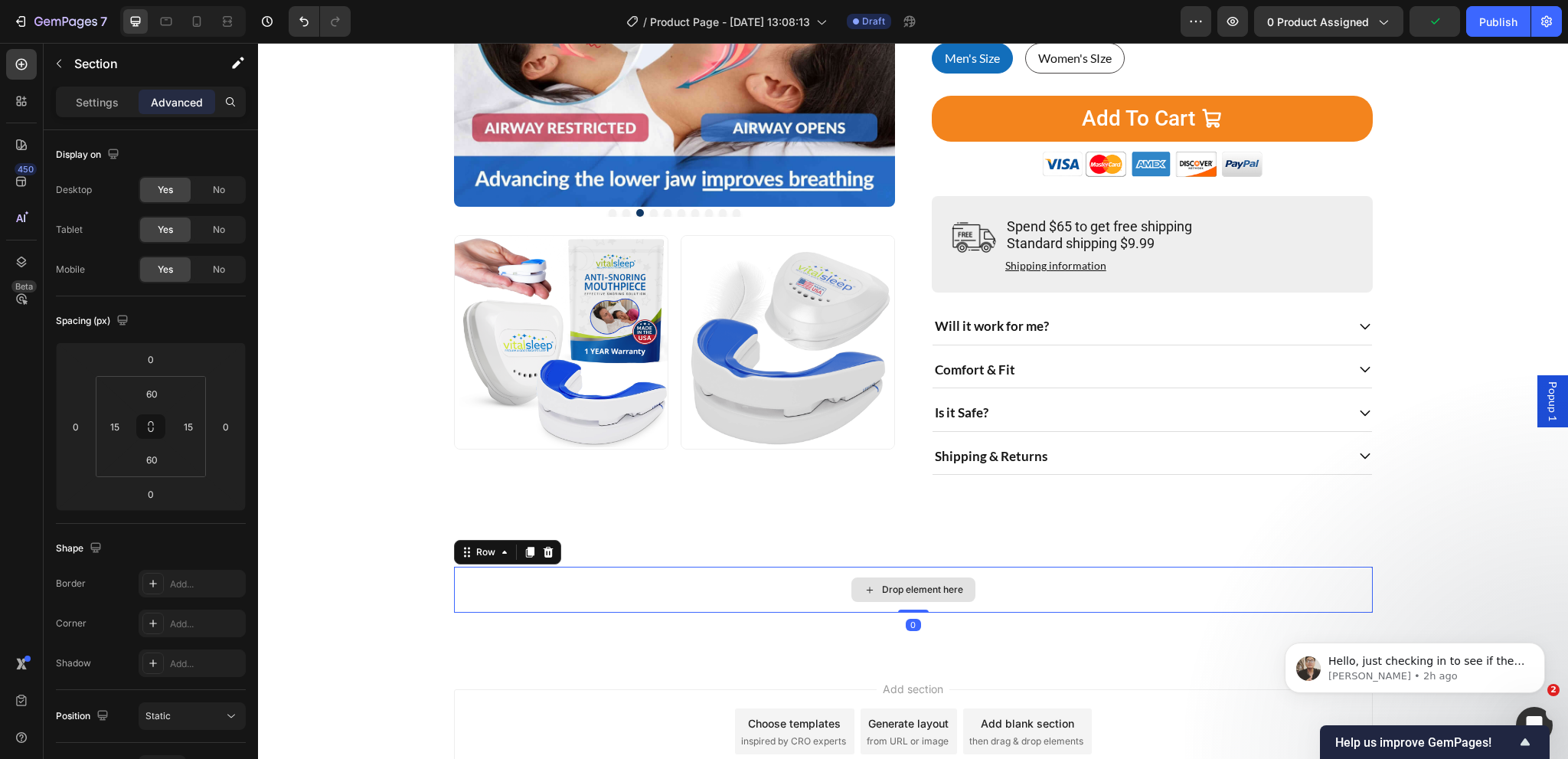
click at [396, 580] on div "Drop element here Row 0 Section 2" at bounding box center [913, 589] width 1310 height 138
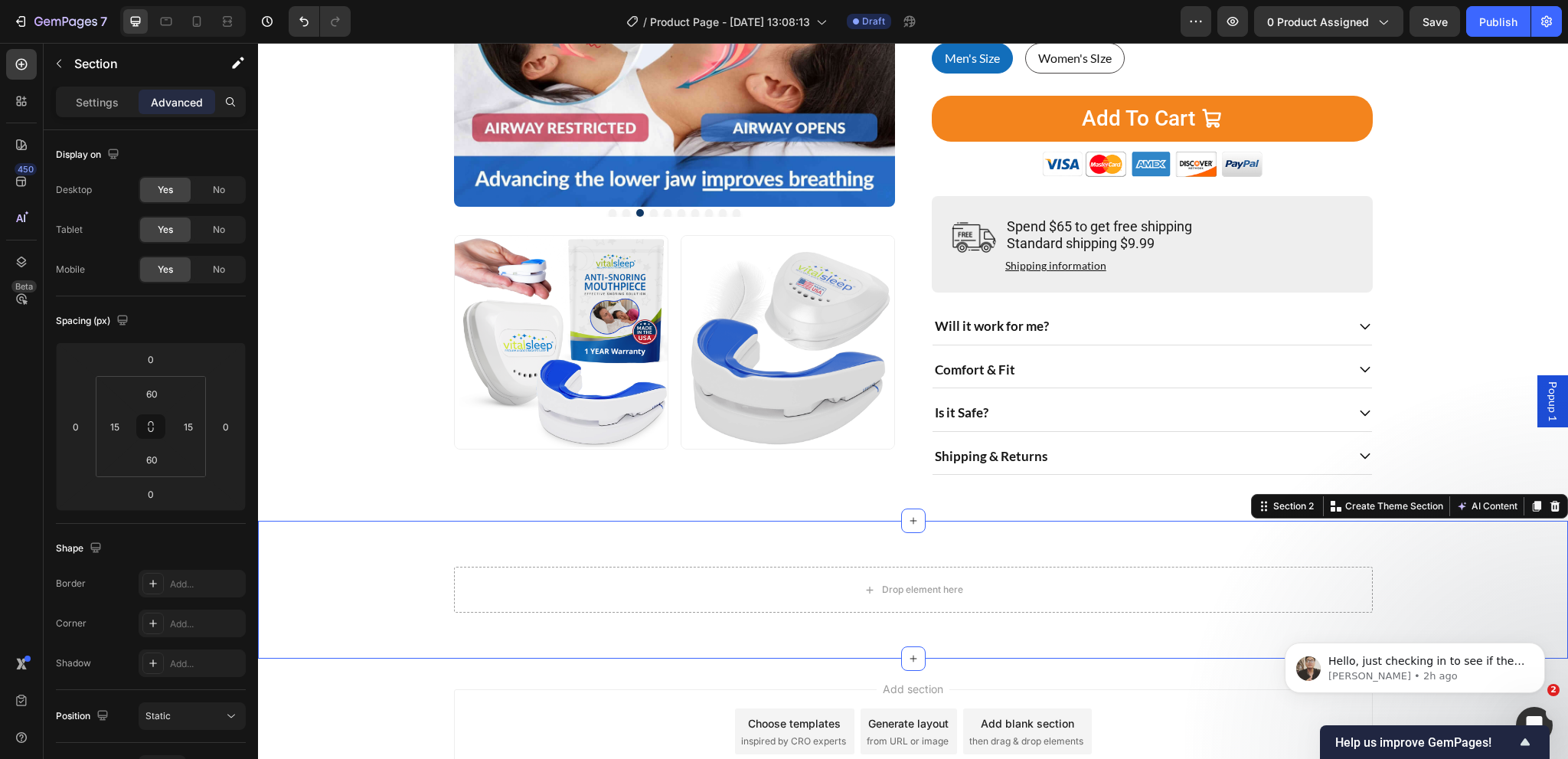
click at [371, 607] on div "Drop element here Row" at bounding box center [913, 589] width 1287 height 46
click at [108, 107] on p "Settings" at bounding box center [97, 102] width 43 height 16
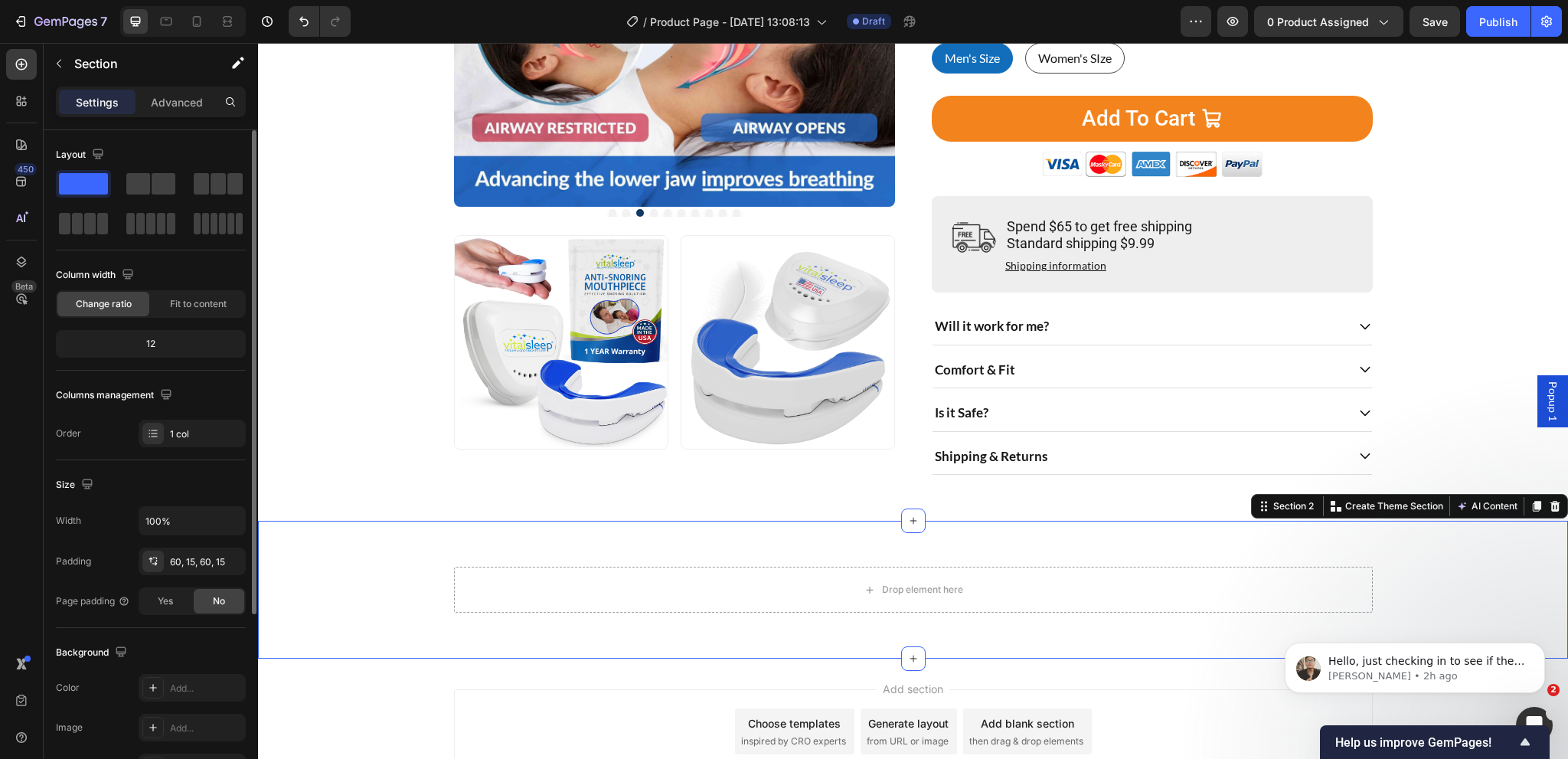
scroll to position [153, 0]
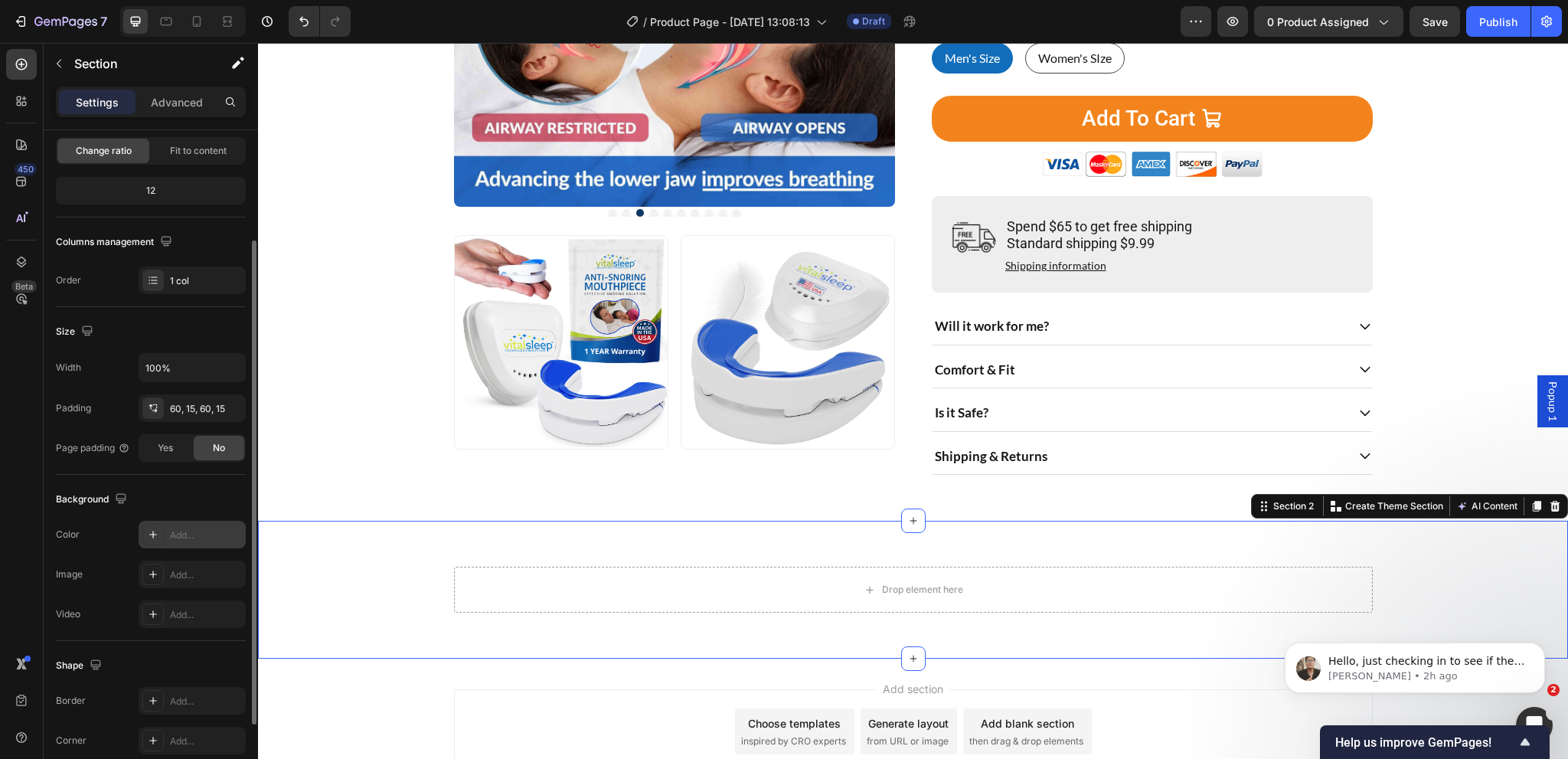
click at [185, 538] on div "Add..." at bounding box center [206, 535] width 72 height 14
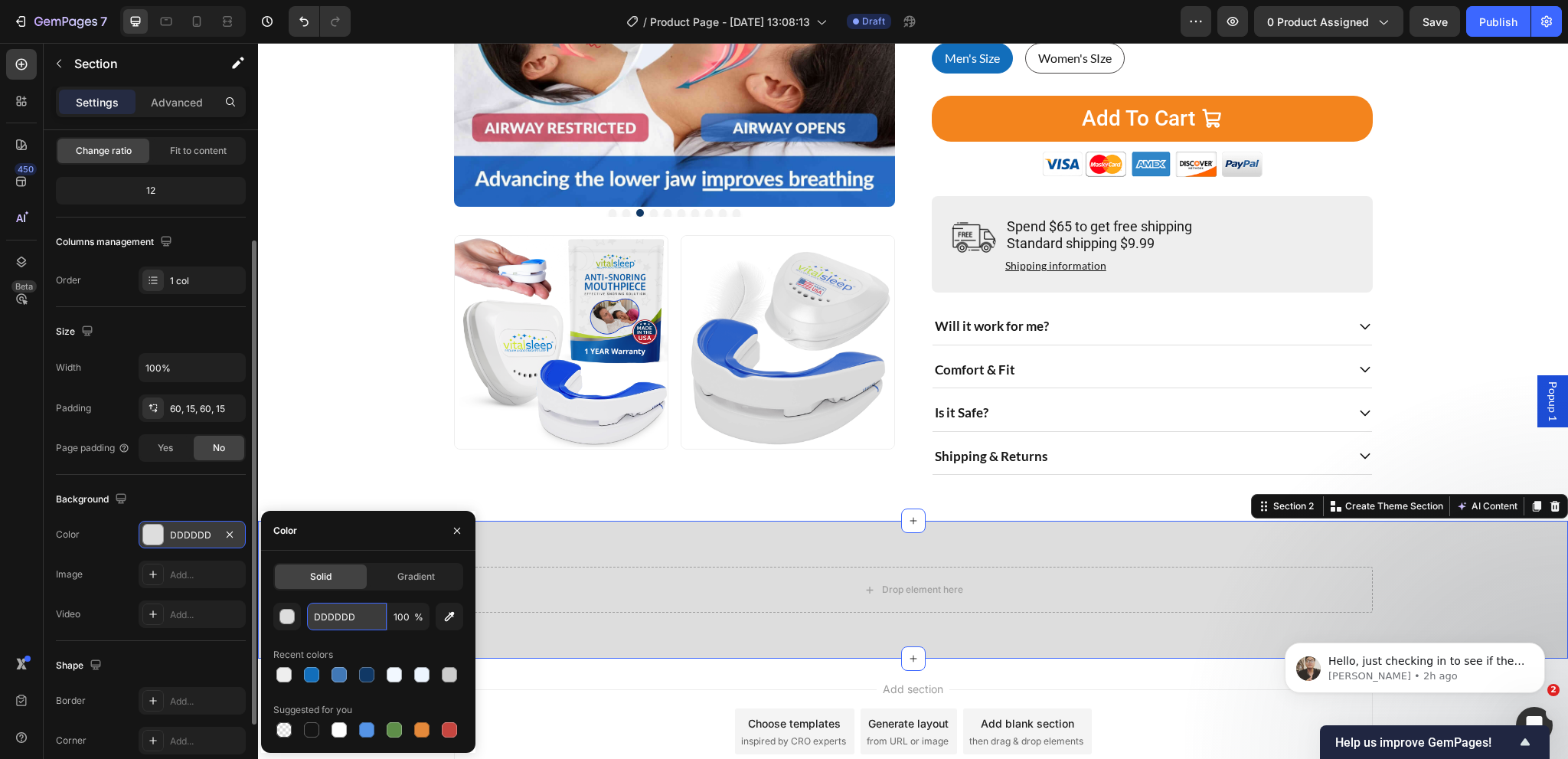
click at [358, 621] on input "DDDDDD" at bounding box center [346, 616] width 79 height 28
paste input "#ecf8ff"
type input "#ecf8ff"
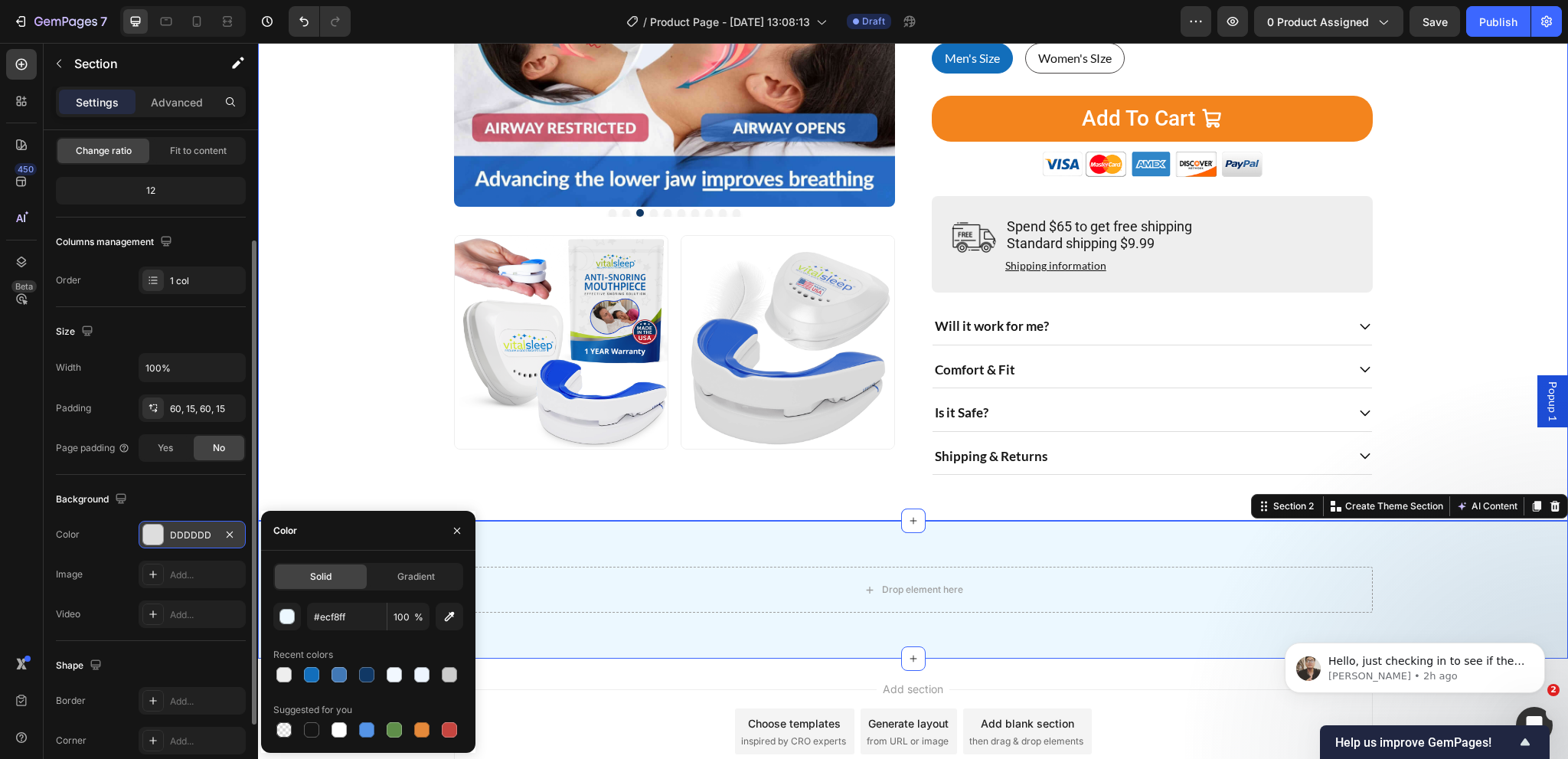
click at [369, 450] on div "Home Product Title Breadcrumb Product Images Image Image Row Image 1066 Reviews…" at bounding box center [913, 104] width 1287 height 742
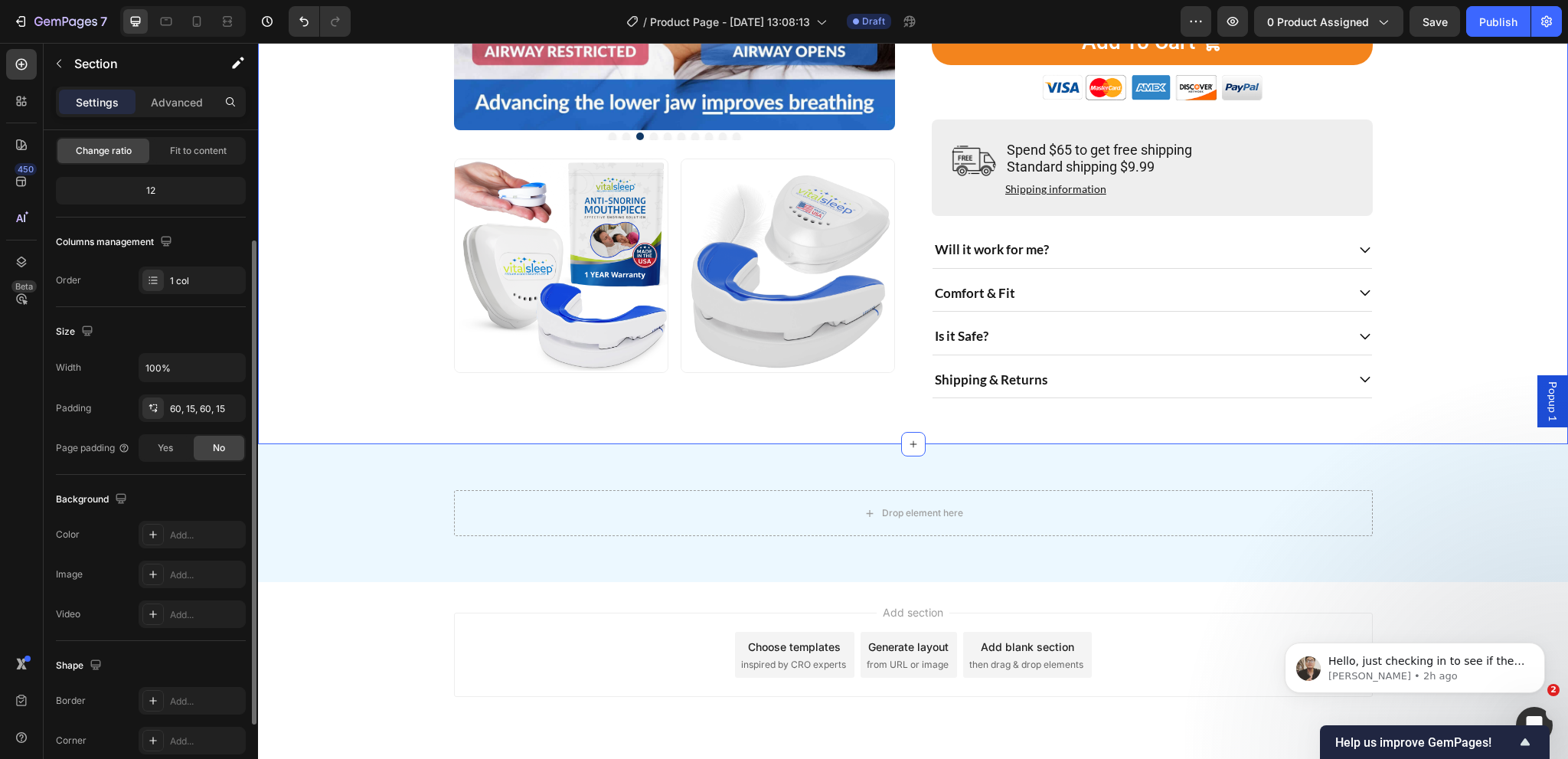
scroll to position [525, 0]
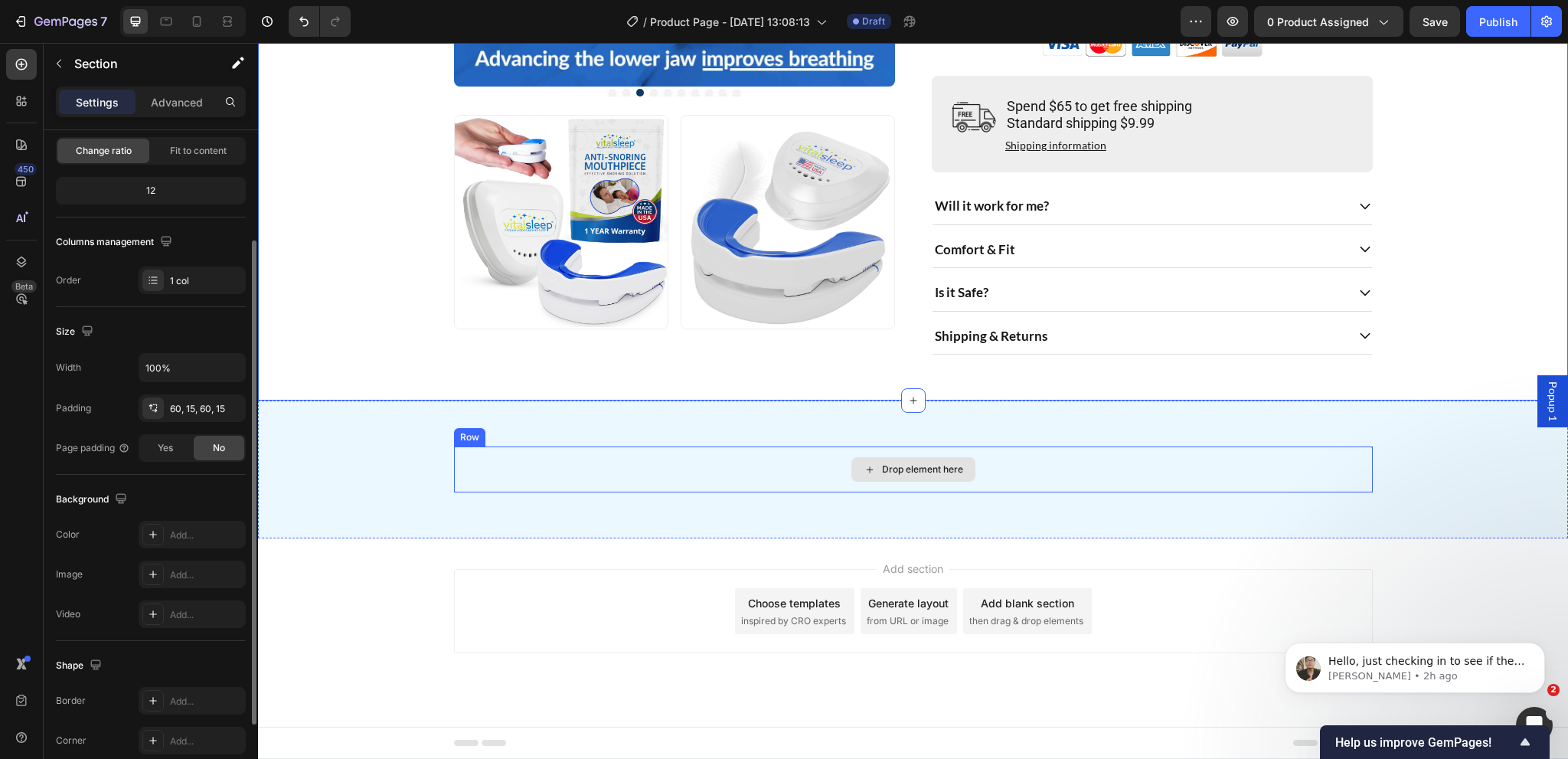
click at [532, 461] on div "Drop element here" at bounding box center [913, 469] width 919 height 46
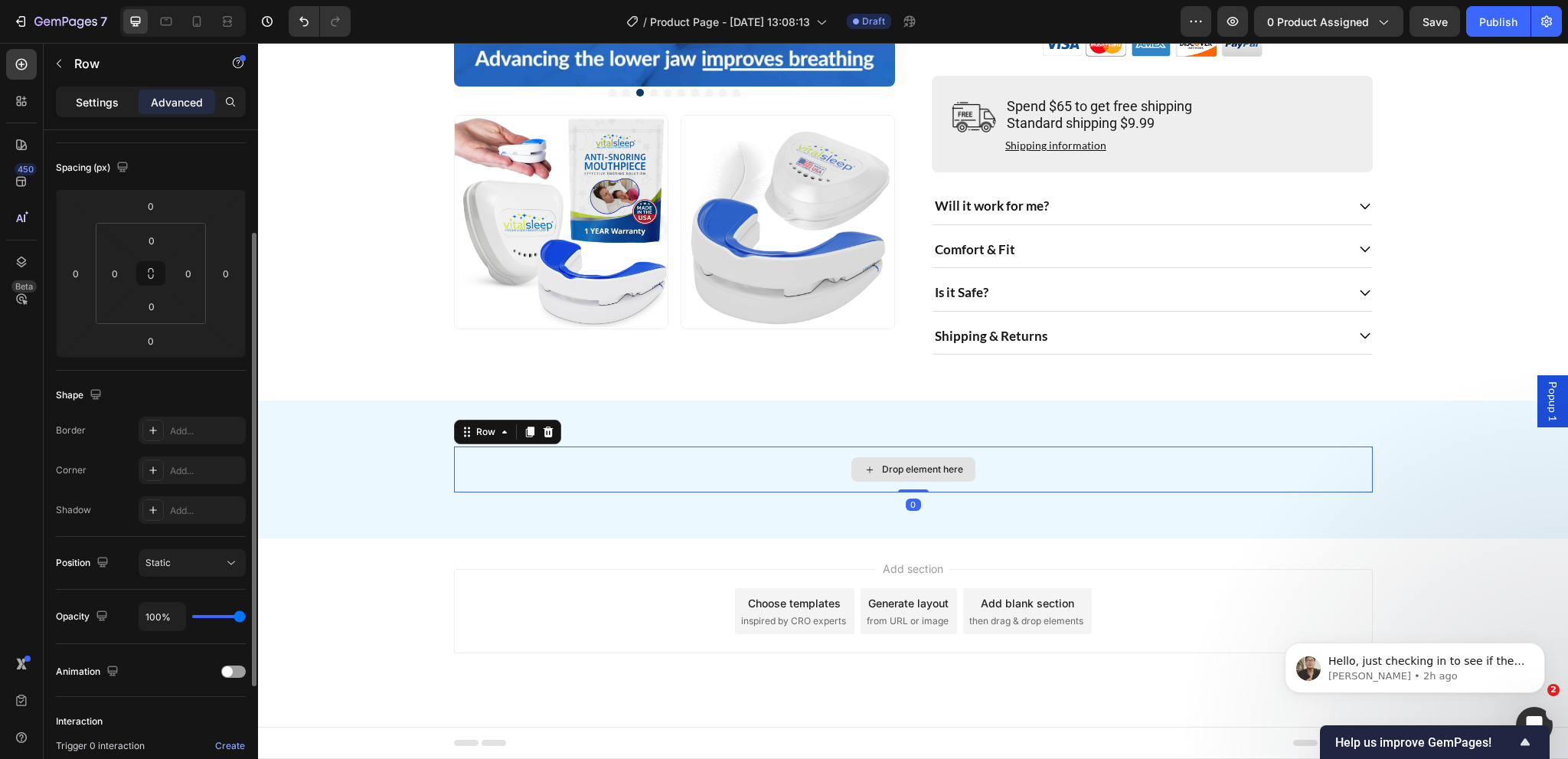
click at [91, 107] on p "Settings" at bounding box center [97, 102] width 43 height 16
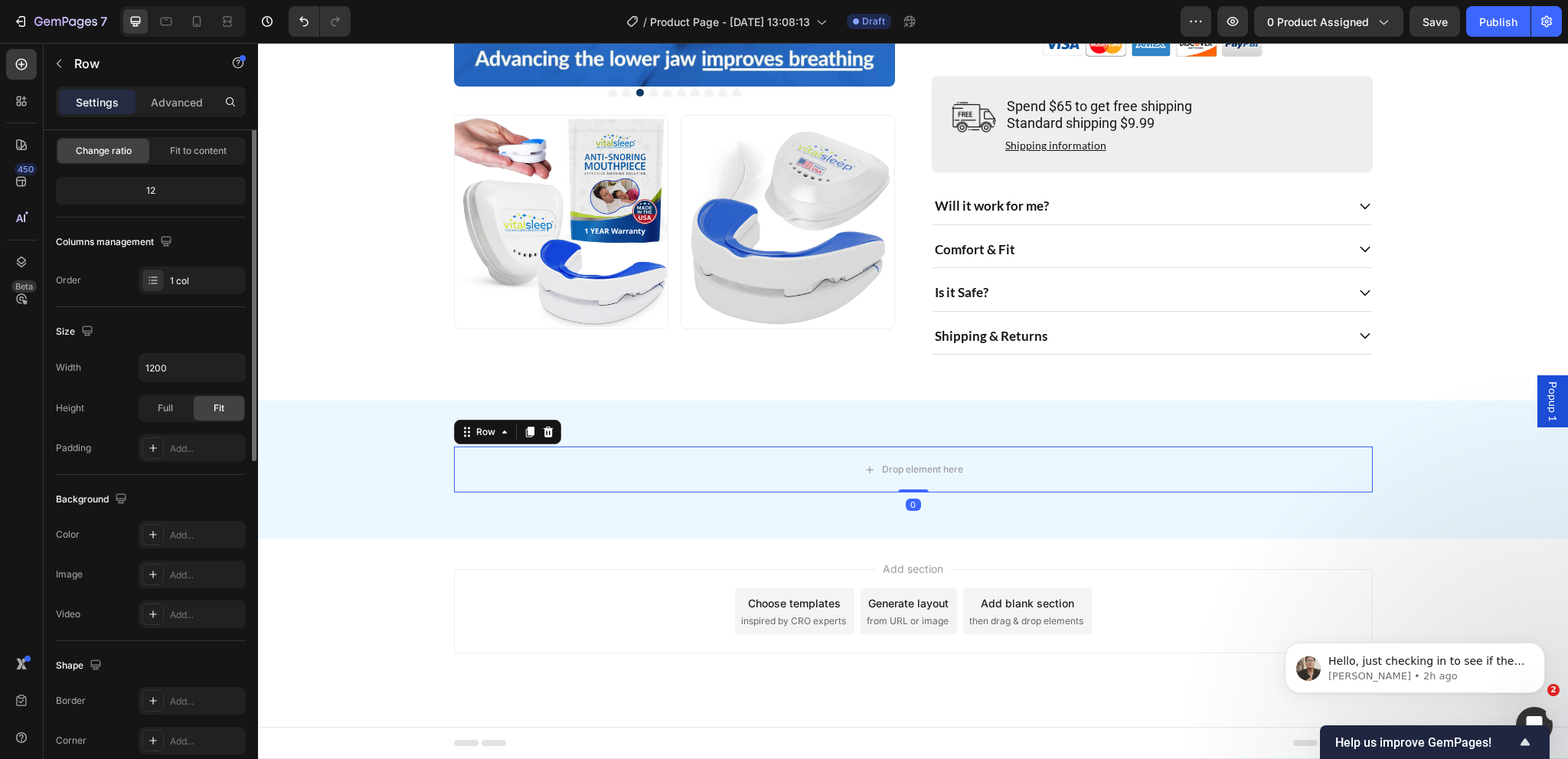
scroll to position [0, 0]
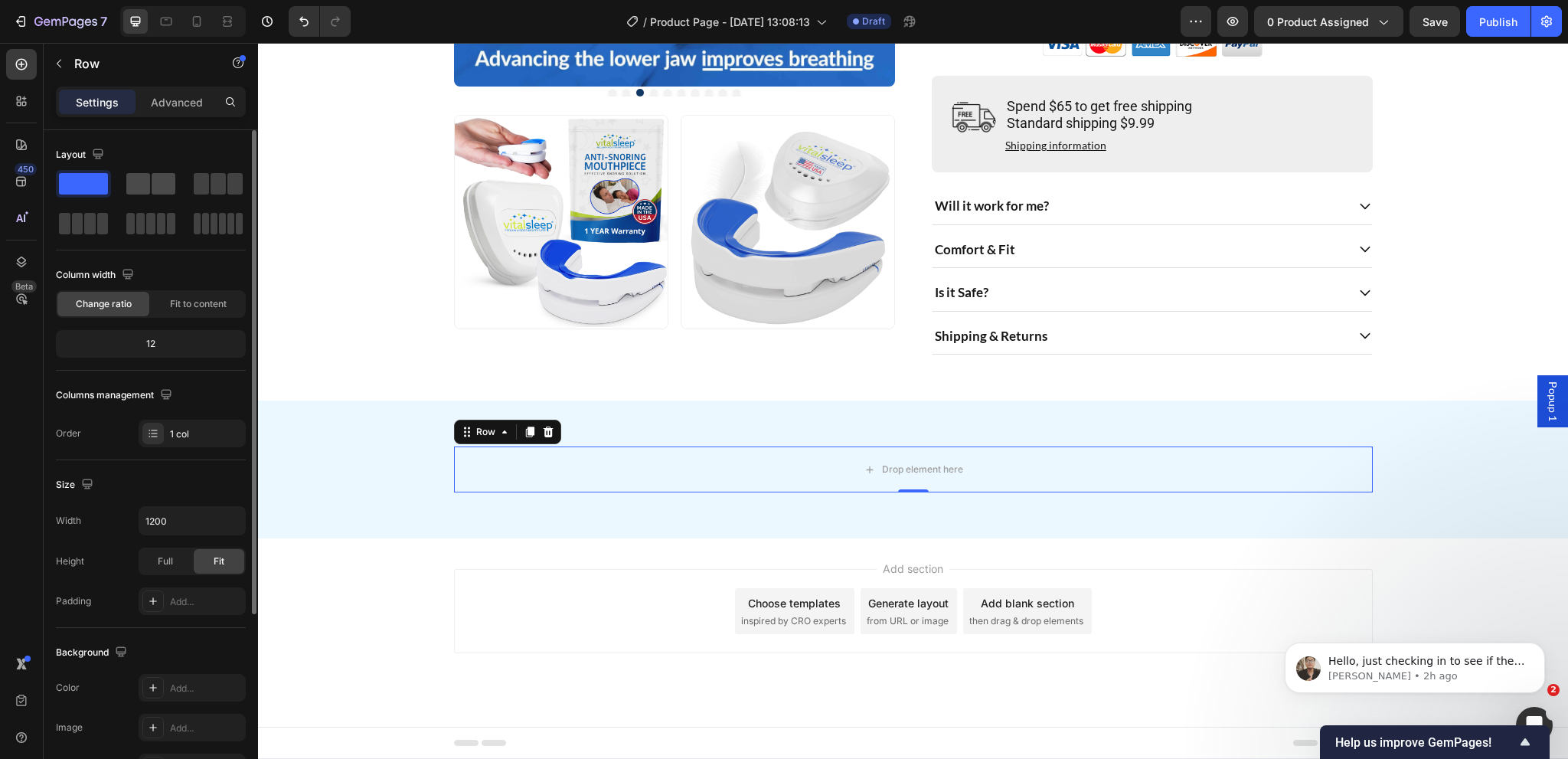
click at [166, 181] on span at bounding box center [164, 184] width 23 height 22
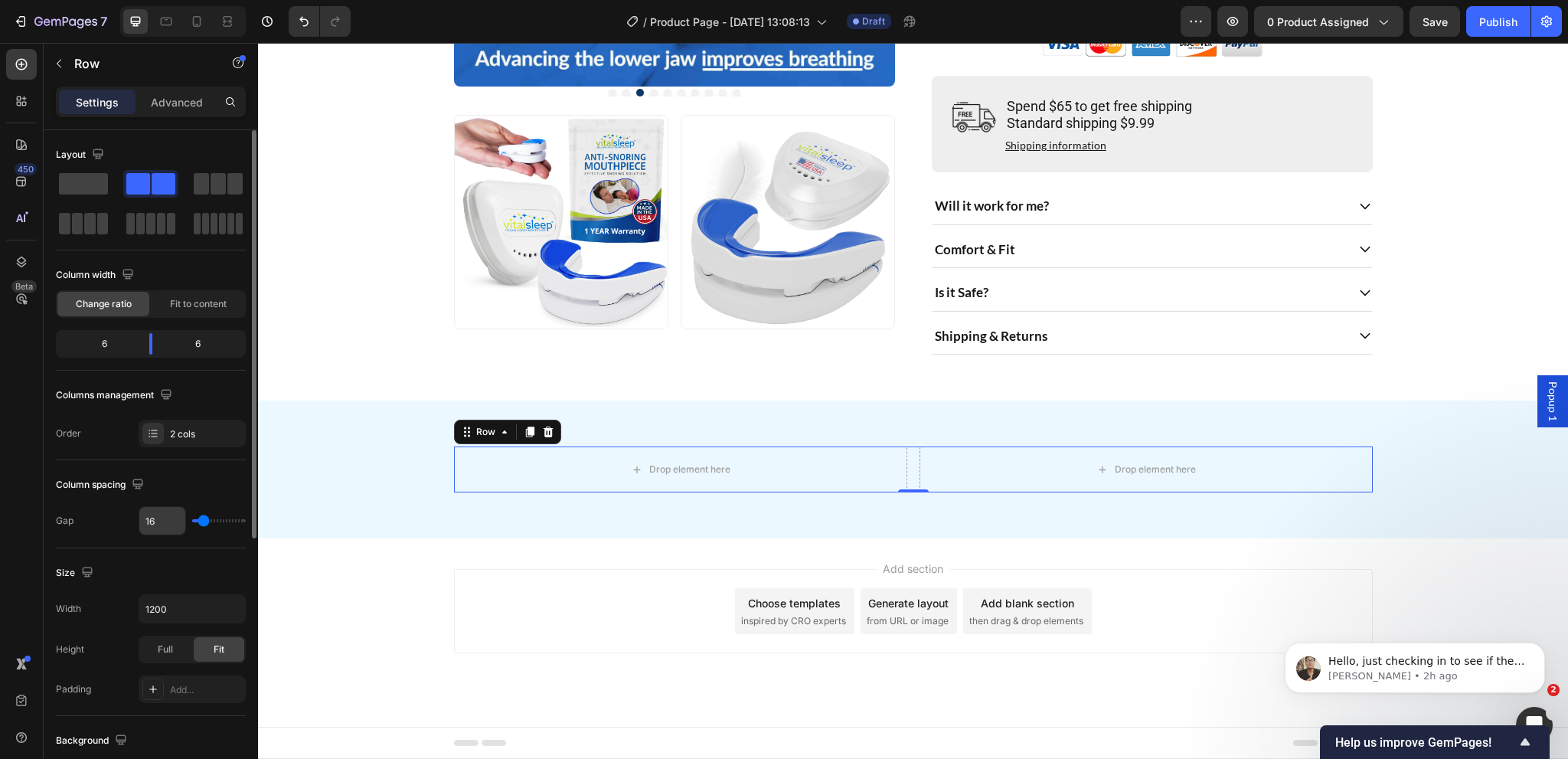
click at [161, 534] on div "16" at bounding box center [162, 520] width 48 height 29
click at [161, 526] on input "16" at bounding box center [162, 520] width 46 height 28
type input "3"
type input "32"
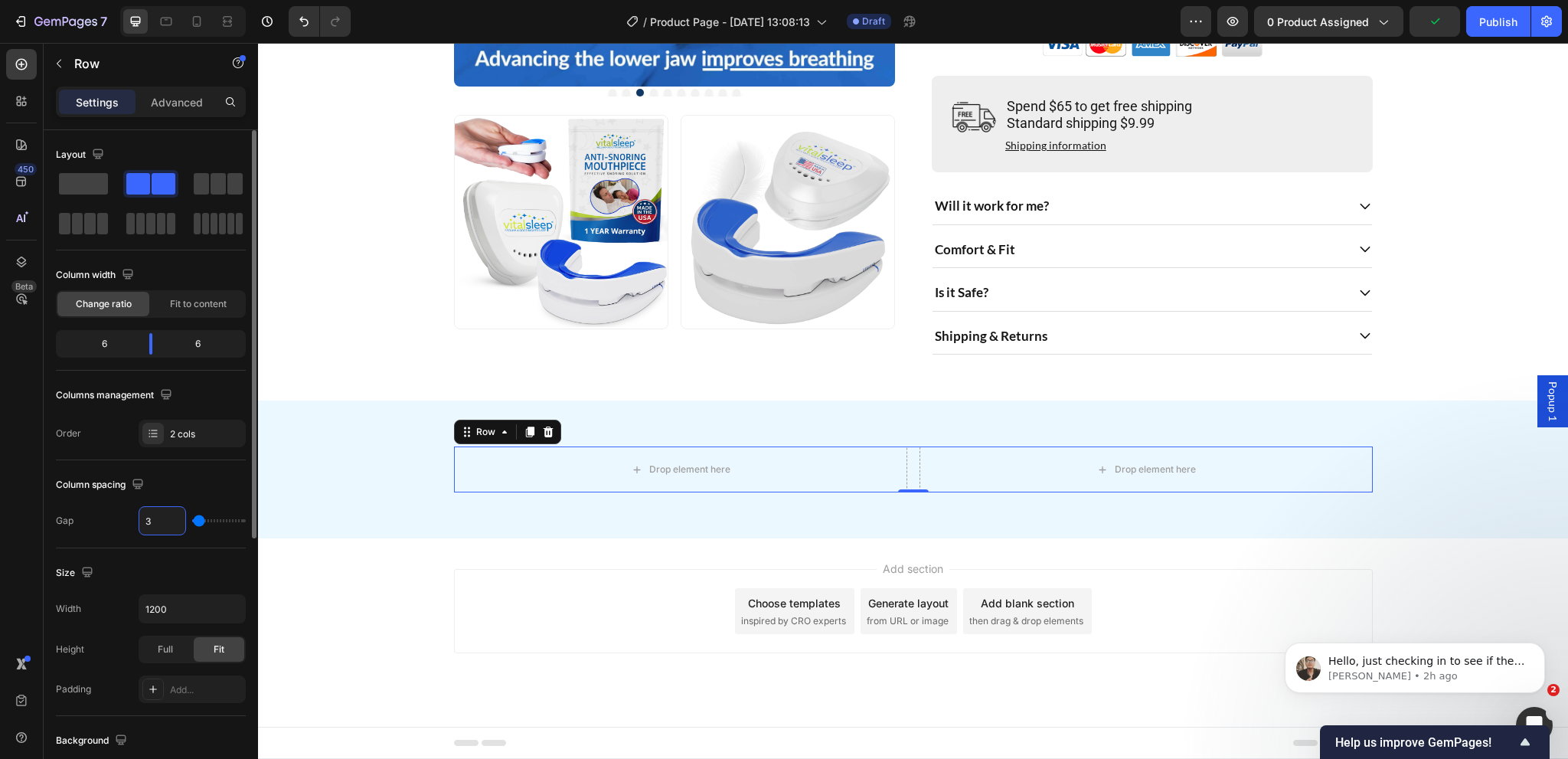
type input "32"
click at [613, 520] on div "Drop element here Drop element here Row 0 Section 2" at bounding box center [913, 469] width 1310 height 138
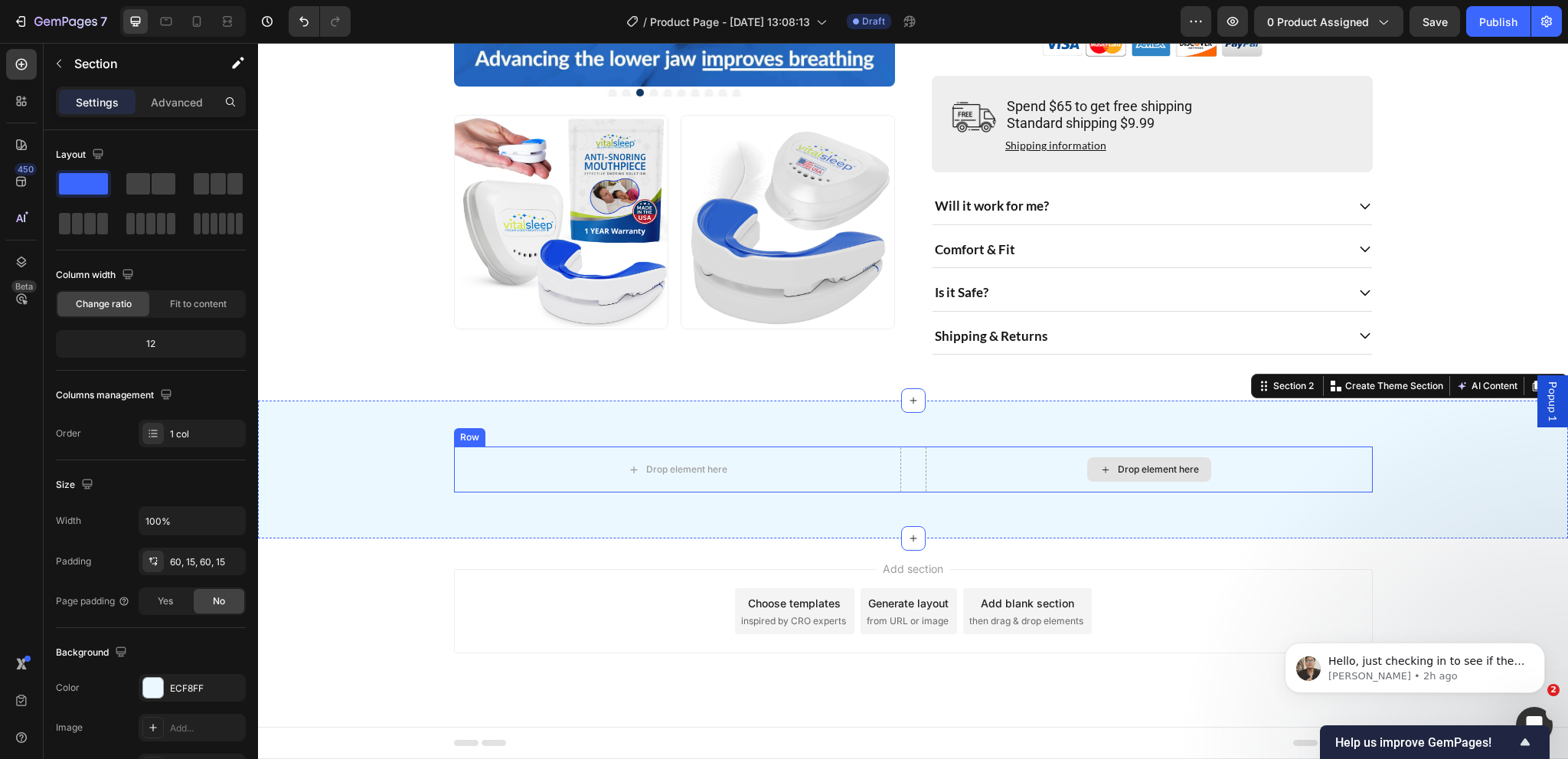
click at [1108, 468] on div "Drop element here" at bounding box center [1149, 469] width 124 height 24
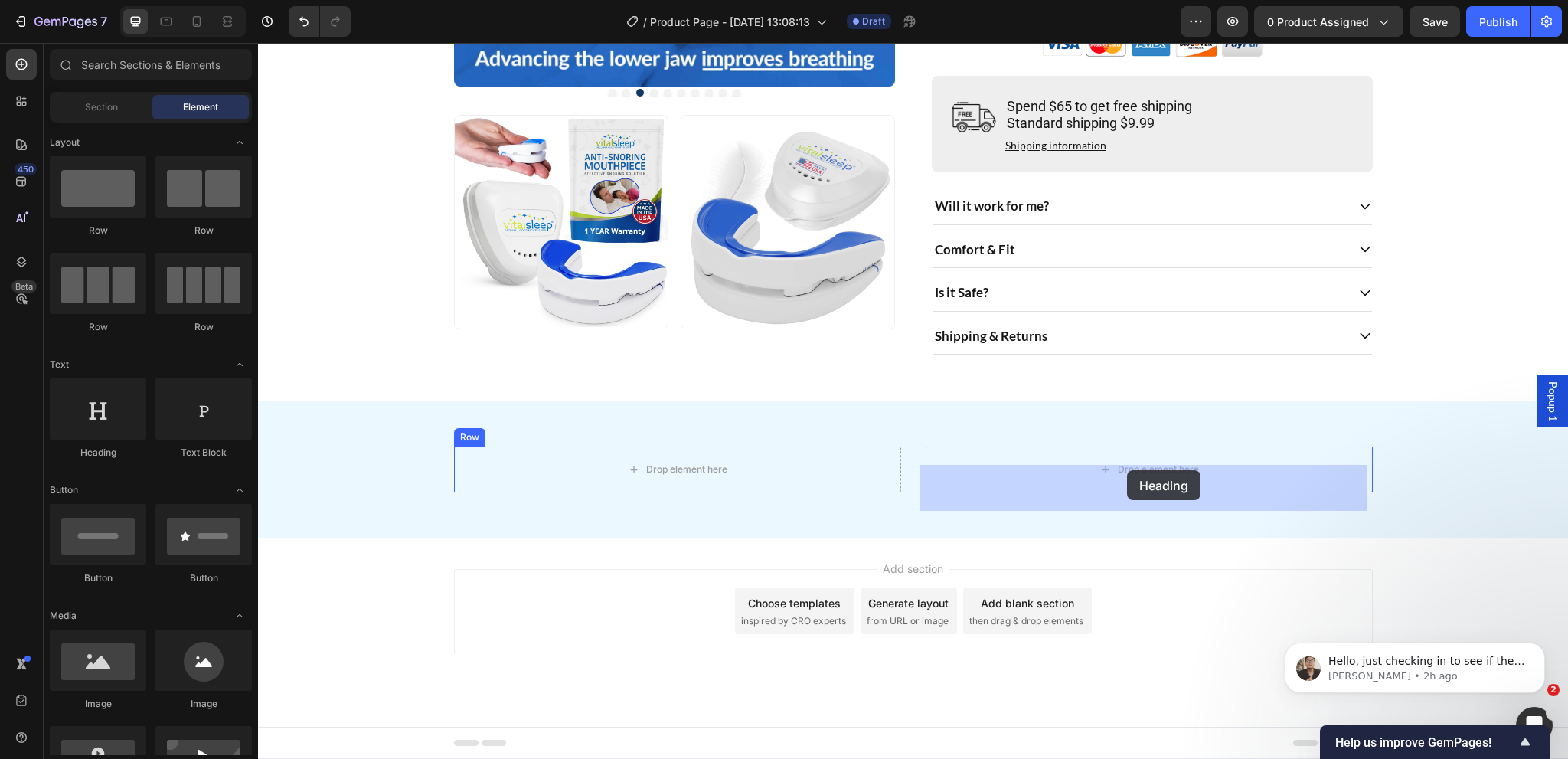
drag, startPoint x: 364, startPoint y: 446, endPoint x: 1127, endPoint y: 470, distance: 763.4
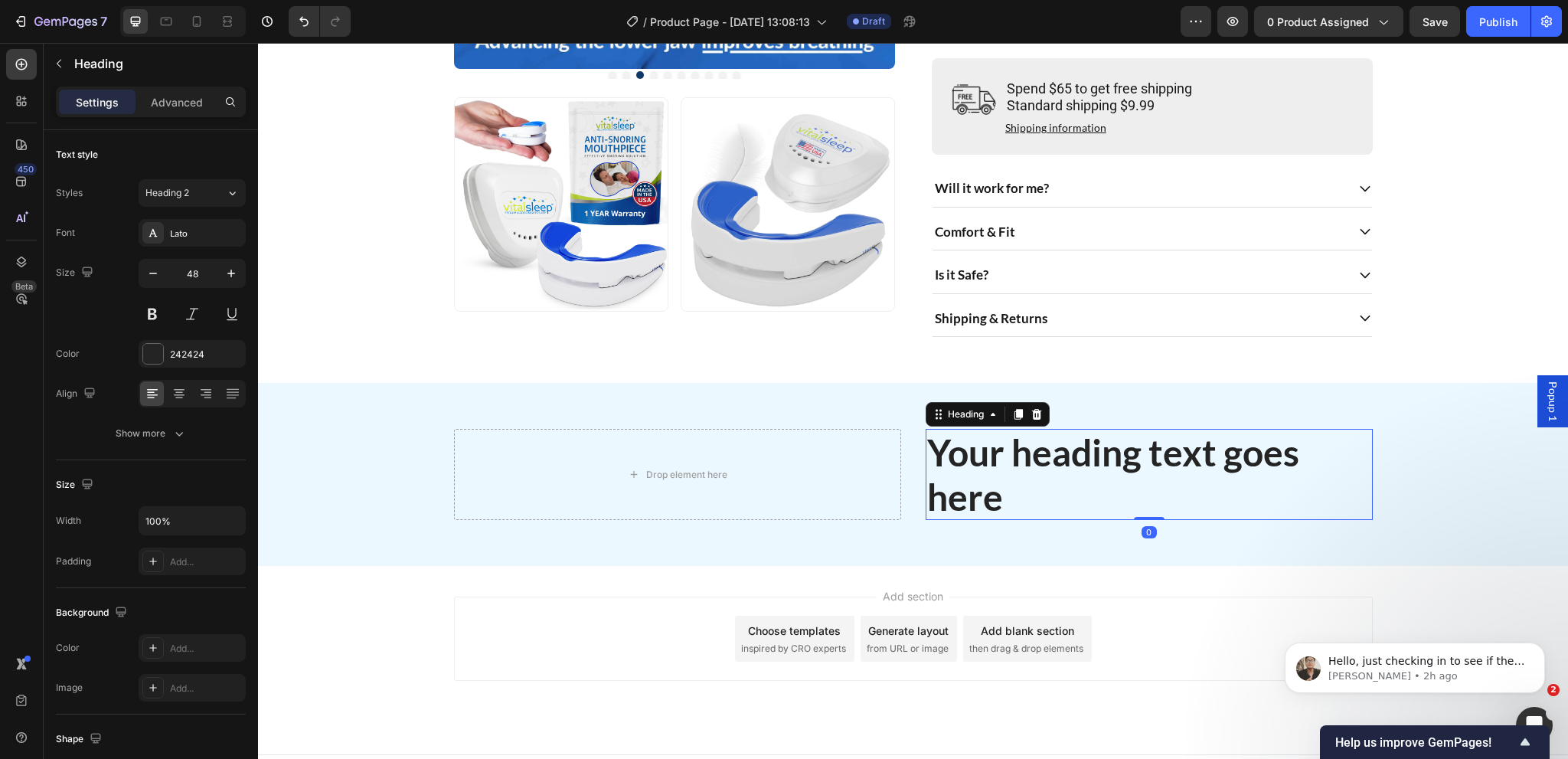
click at [1044, 469] on h2 "Your heading text goes here" at bounding box center [1149, 474] width 447 height 91
click at [1044, 469] on p "Your heading text goes here" at bounding box center [1149, 475] width 444 height 89
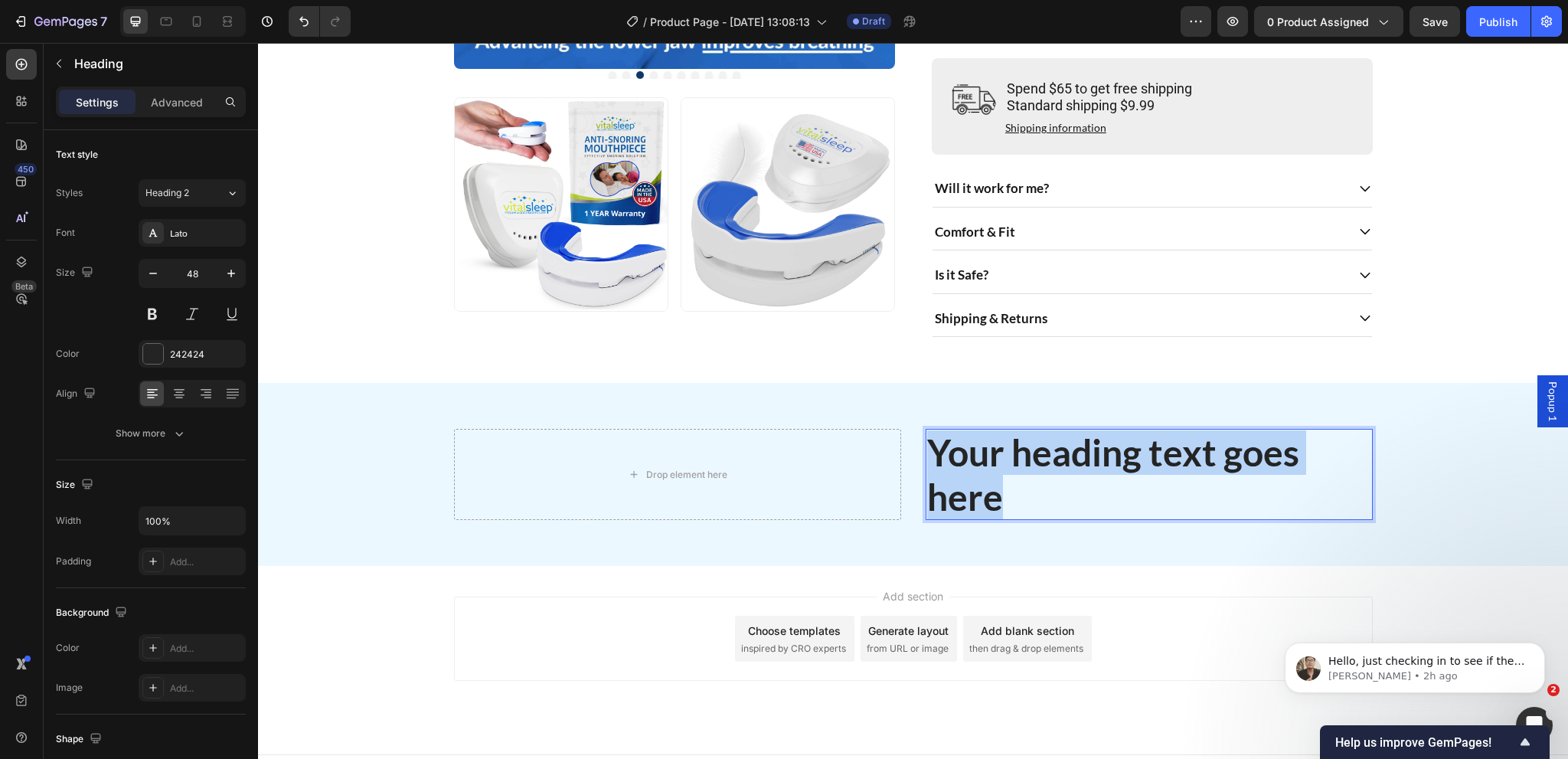
click at [1044, 469] on p "Your heading text goes here" at bounding box center [1149, 475] width 444 height 89
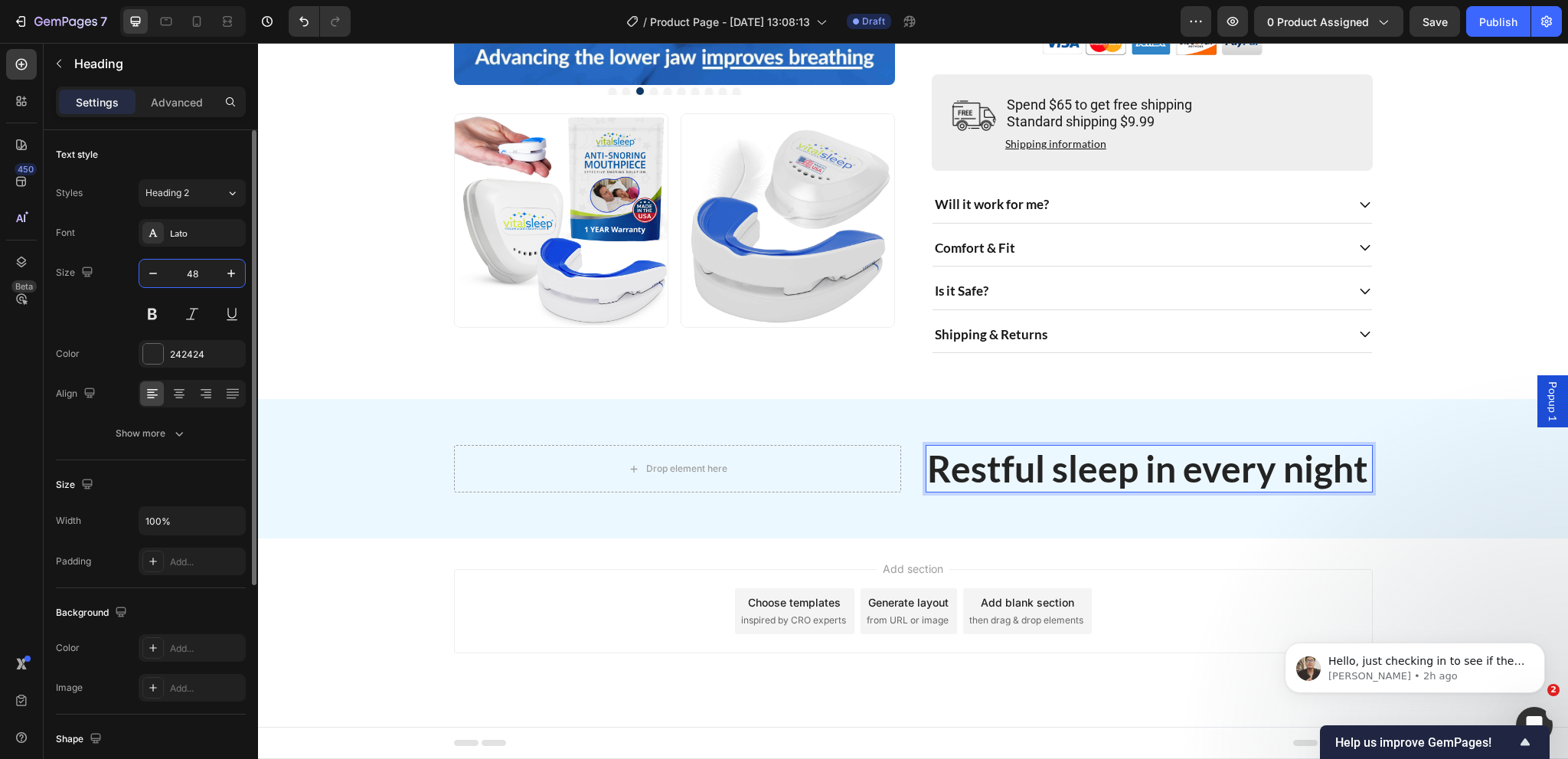
click at [199, 271] on input "48" at bounding box center [192, 273] width 51 height 28
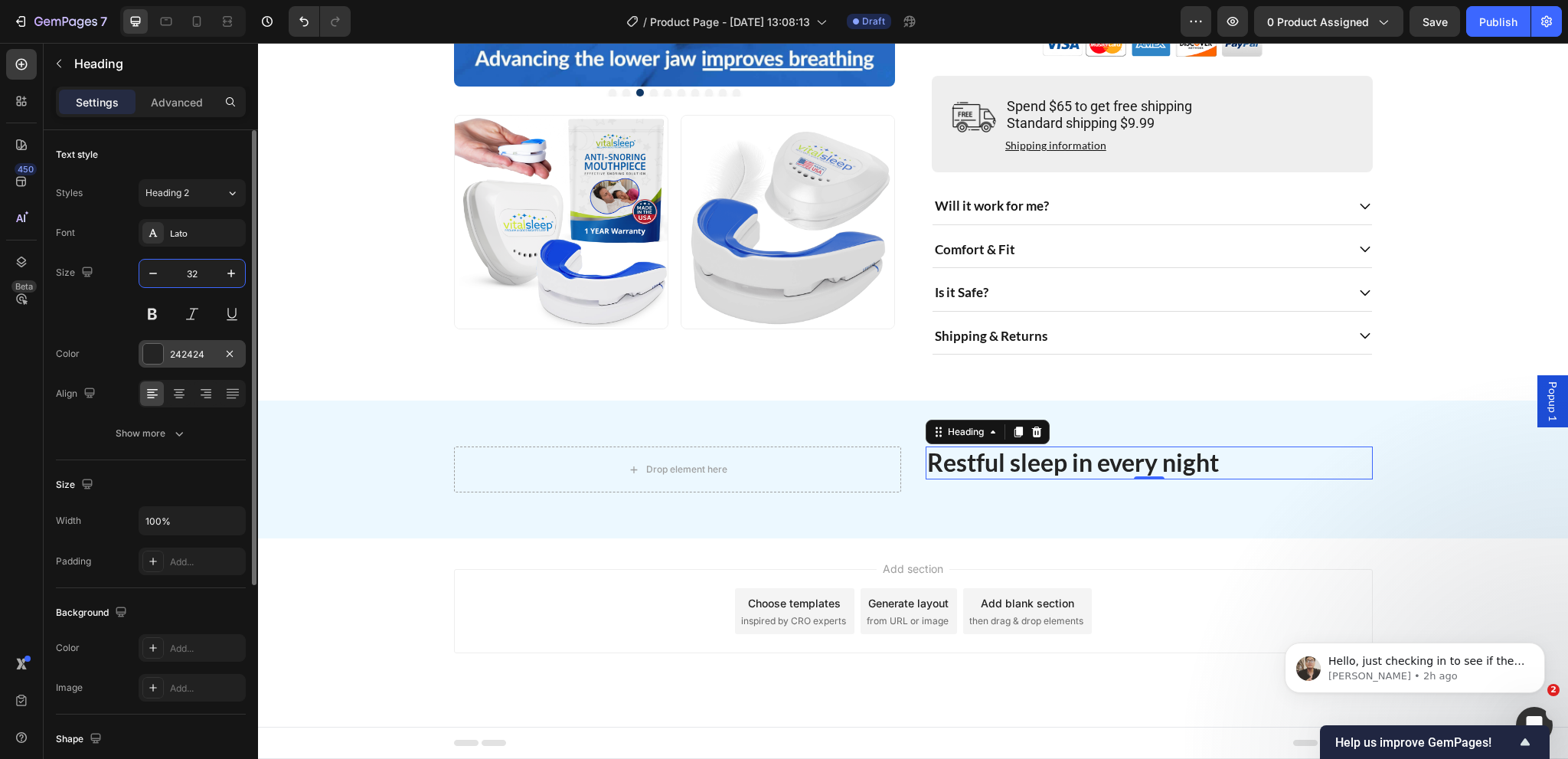
type input "32"
click at [188, 352] on div "242424" at bounding box center [192, 355] width 44 height 14
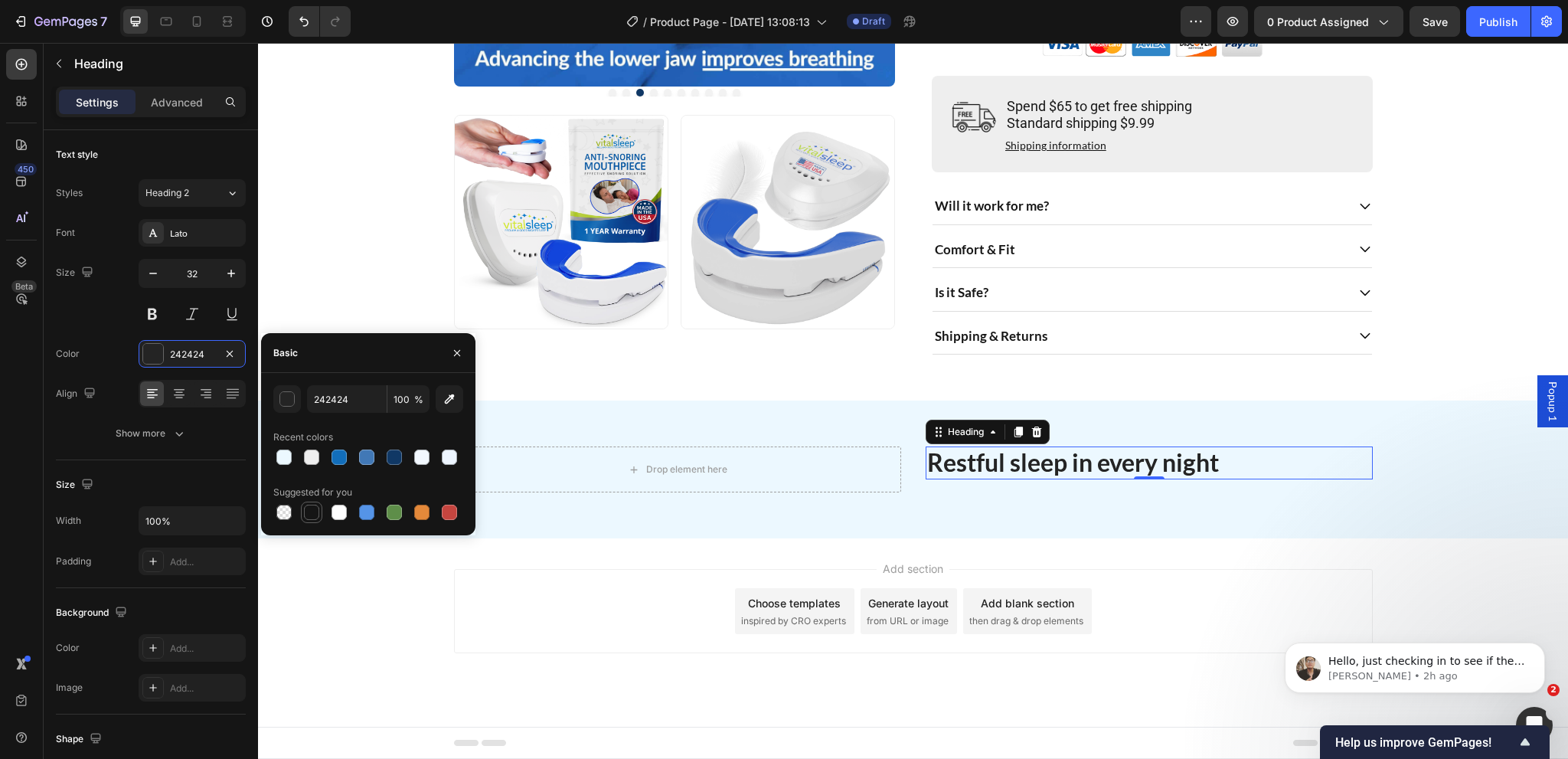
click at [310, 515] on div at bounding box center [311, 513] width 15 height 15
type input "151515"
click at [148, 438] on div "Show more" at bounding box center [151, 433] width 71 height 15
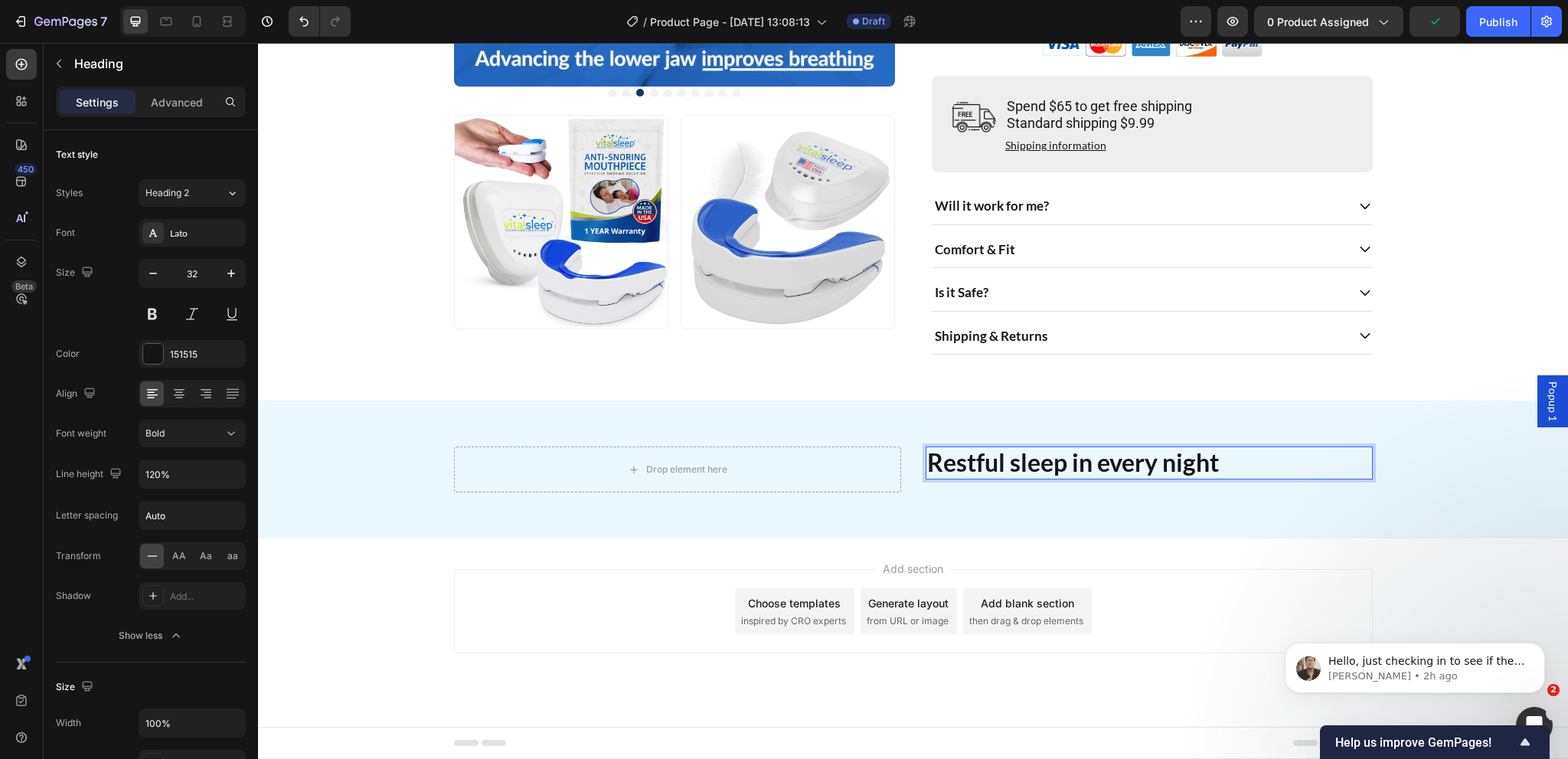
click at [1152, 462] on p "Restful sleep in every night" at bounding box center [1149, 463] width 444 height 29
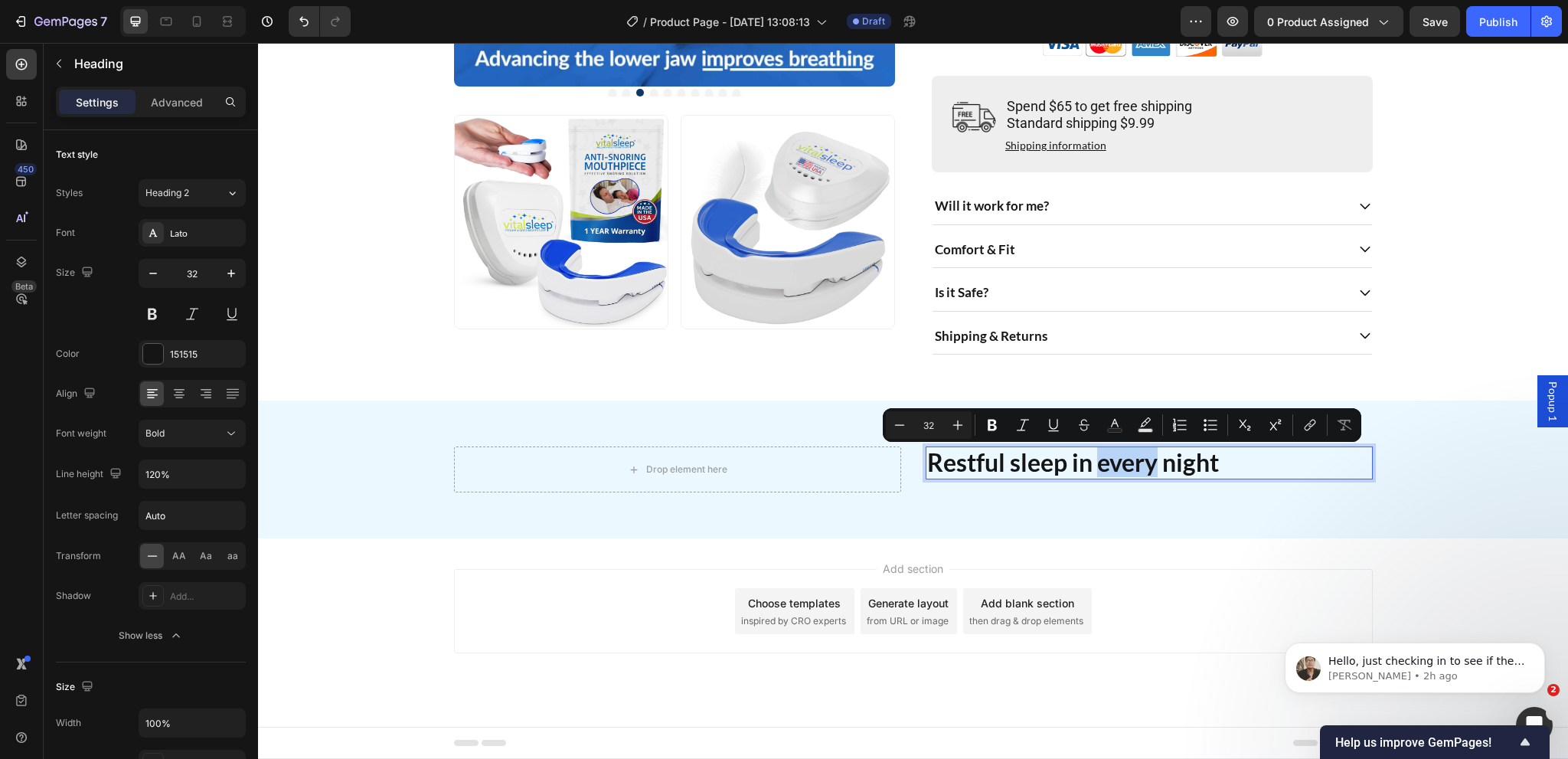
drag, startPoint x: 1152, startPoint y: 462, endPoint x: 1092, endPoint y: 459, distance: 60.1
click at [1092, 459] on p "Restful sleep in every night" at bounding box center [1149, 463] width 444 height 29
click at [1029, 422] on icon "Editor contextual toolbar" at bounding box center [1023, 425] width 15 height 15
click at [1106, 496] on div "Drop element here Restful sleep in every night Heading 0 Row Section 2" at bounding box center [913, 469] width 1310 height 138
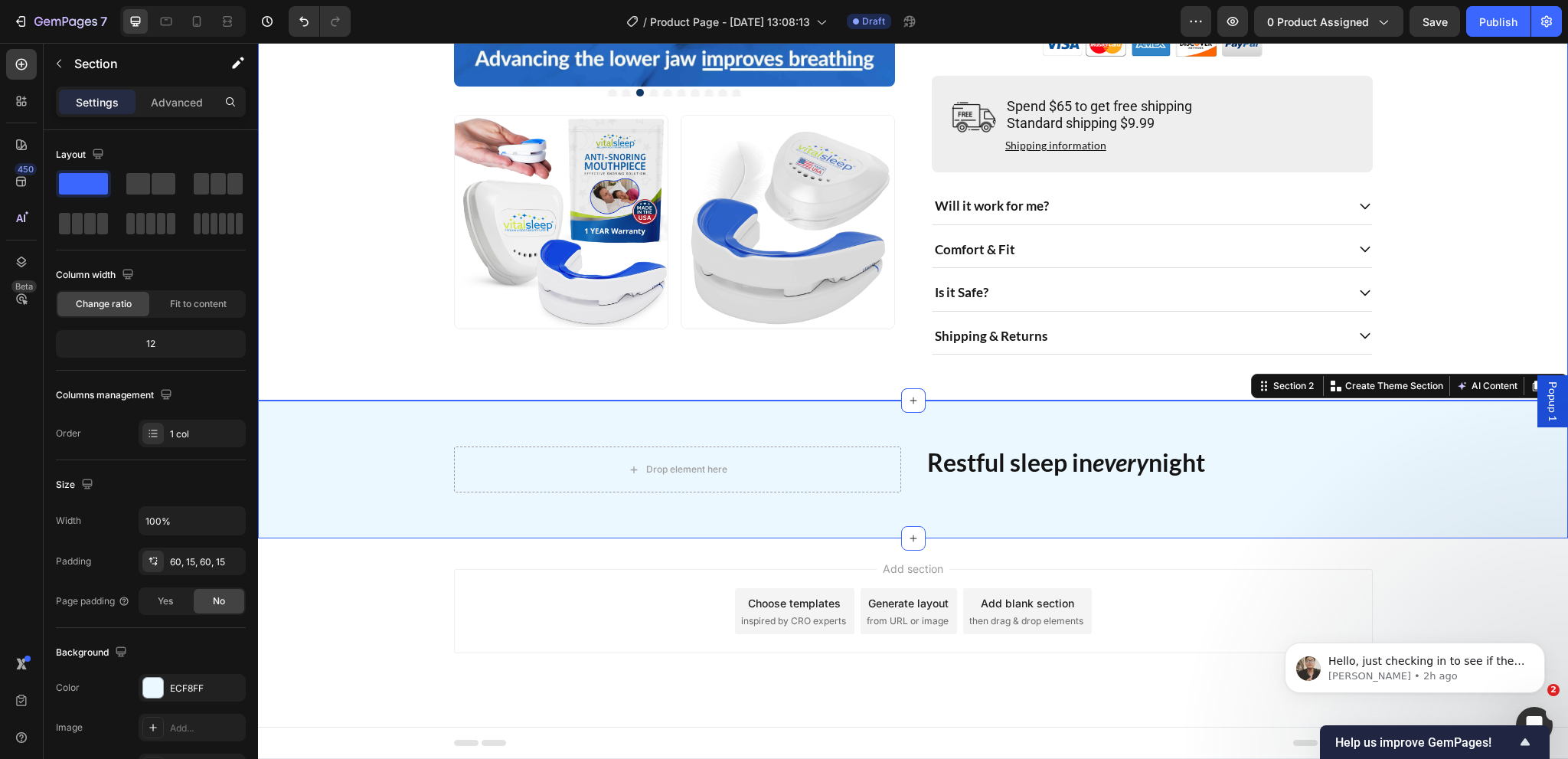
scroll to position [219, 0]
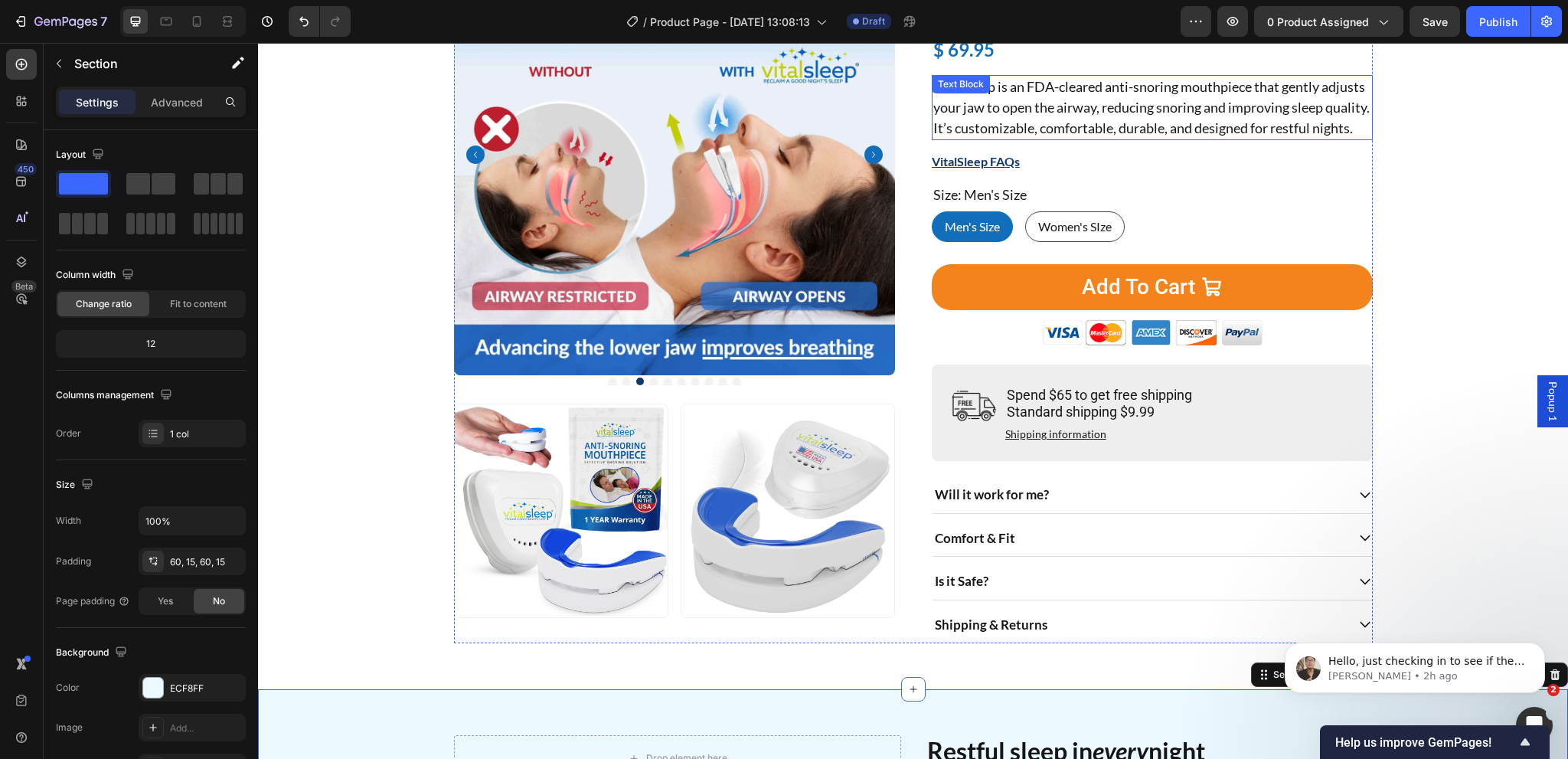
click at [1026, 125] on p "VitalSleep is an FDA-cleared anti-snoring mouthpiece that gently adjusts your j…" at bounding box center [1152, 108] width 438 height 62
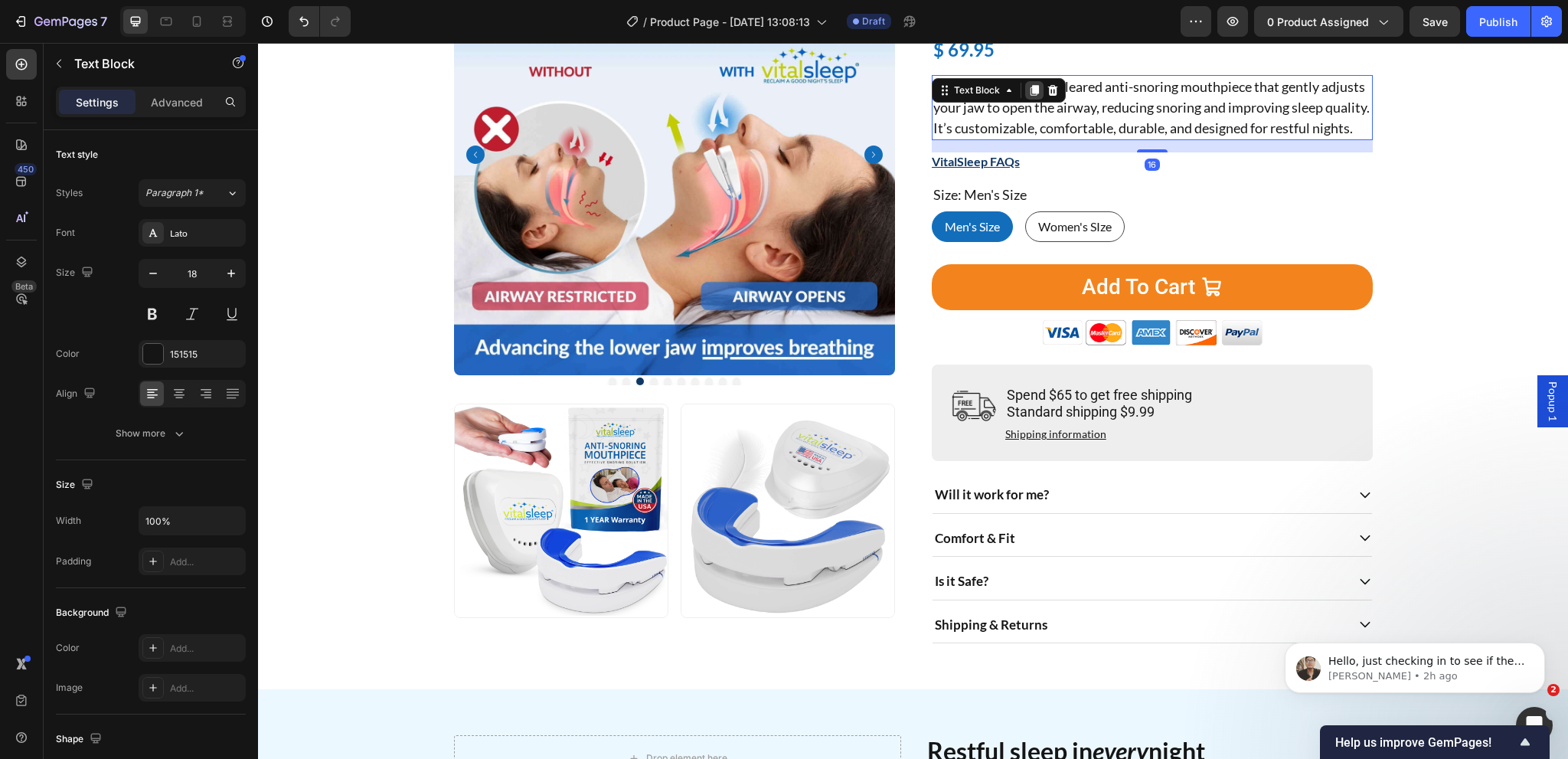
click at [1031, 91] on icon at bounding box center [1034, 90] width 8 height 11
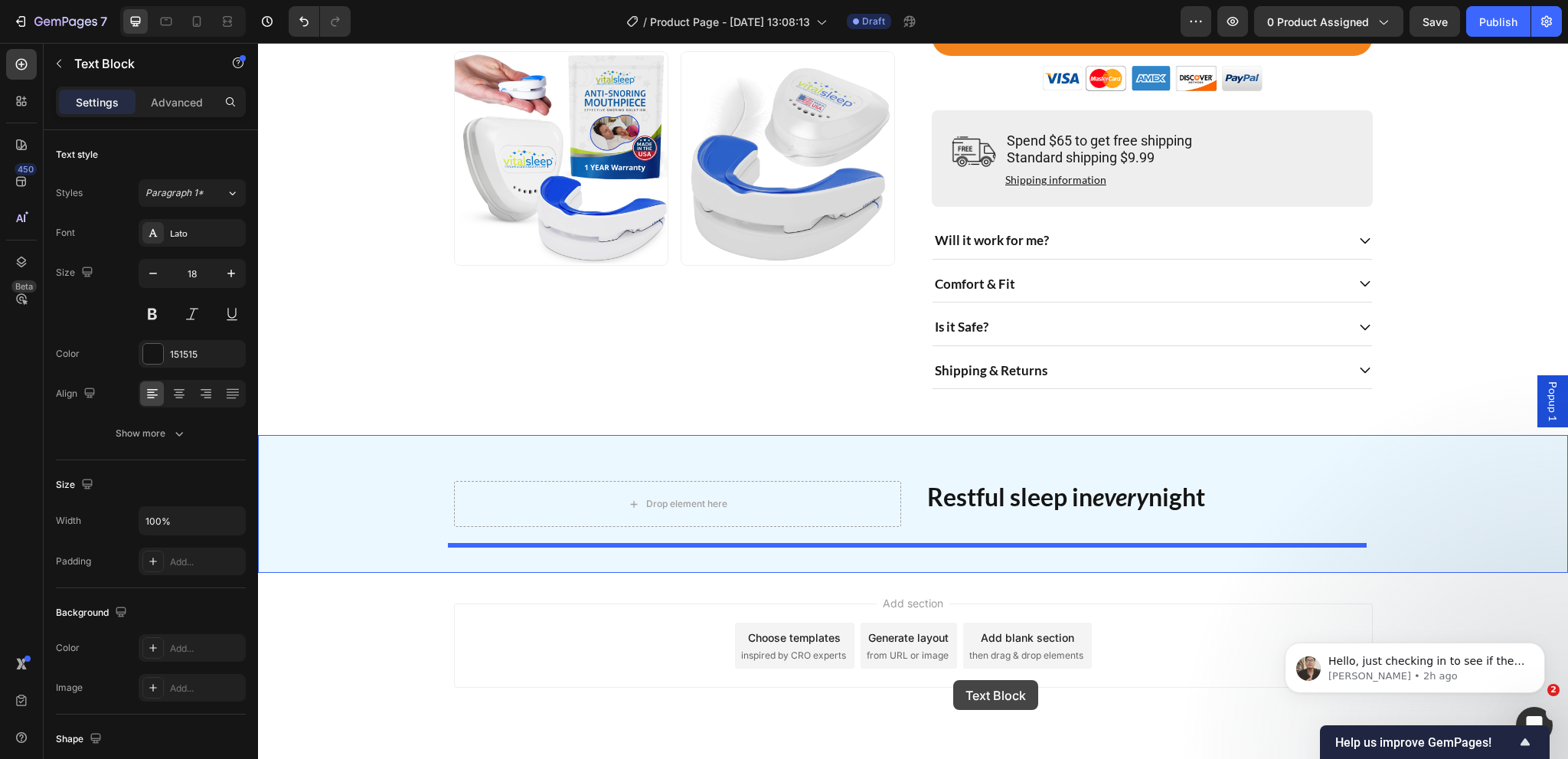
scroll to position [624, 0]
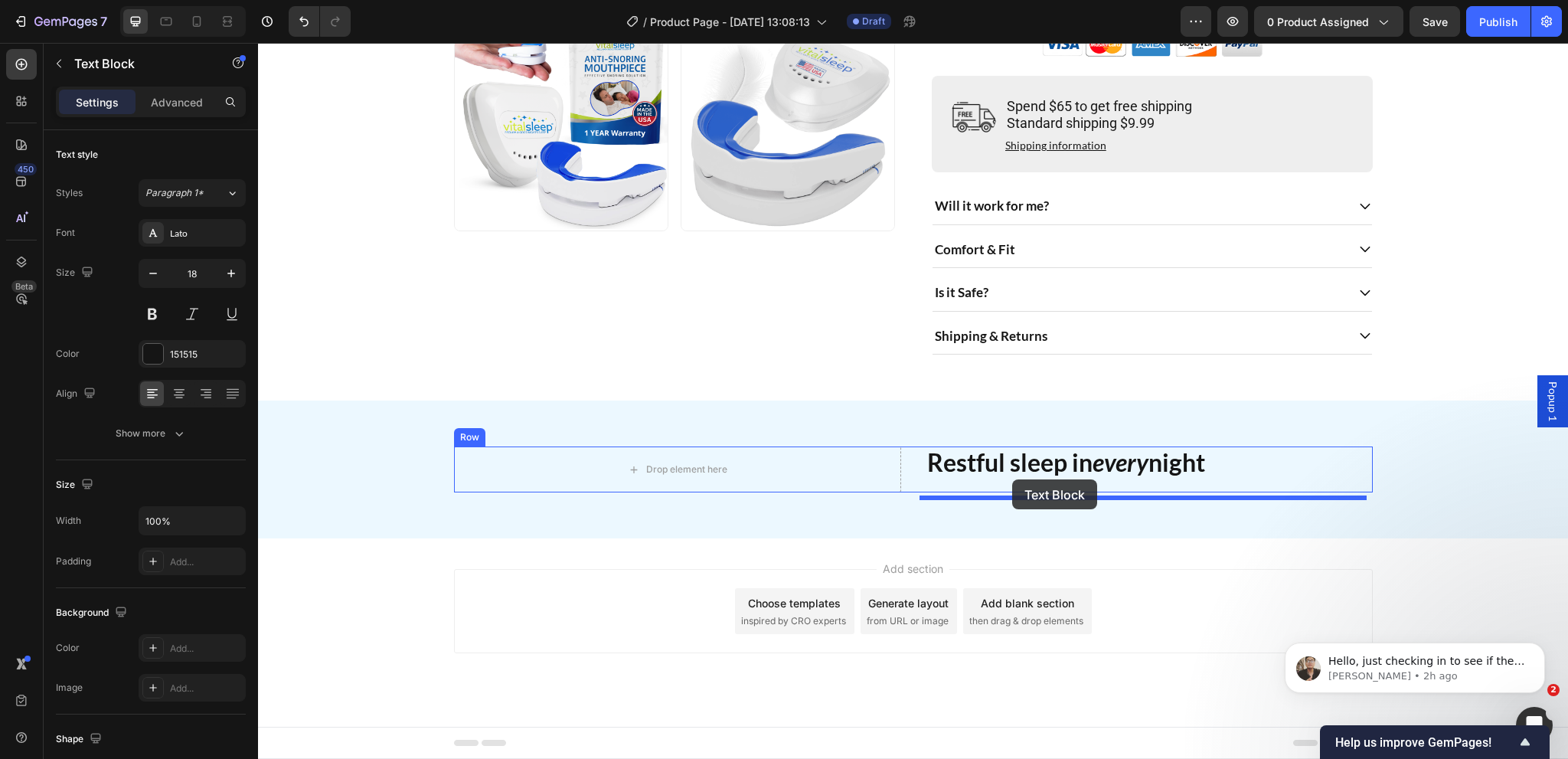
drag, startPoint x: 952, startPoint y: 159, endPoint x: 1012, endPoint y: 479, distance: 325.6
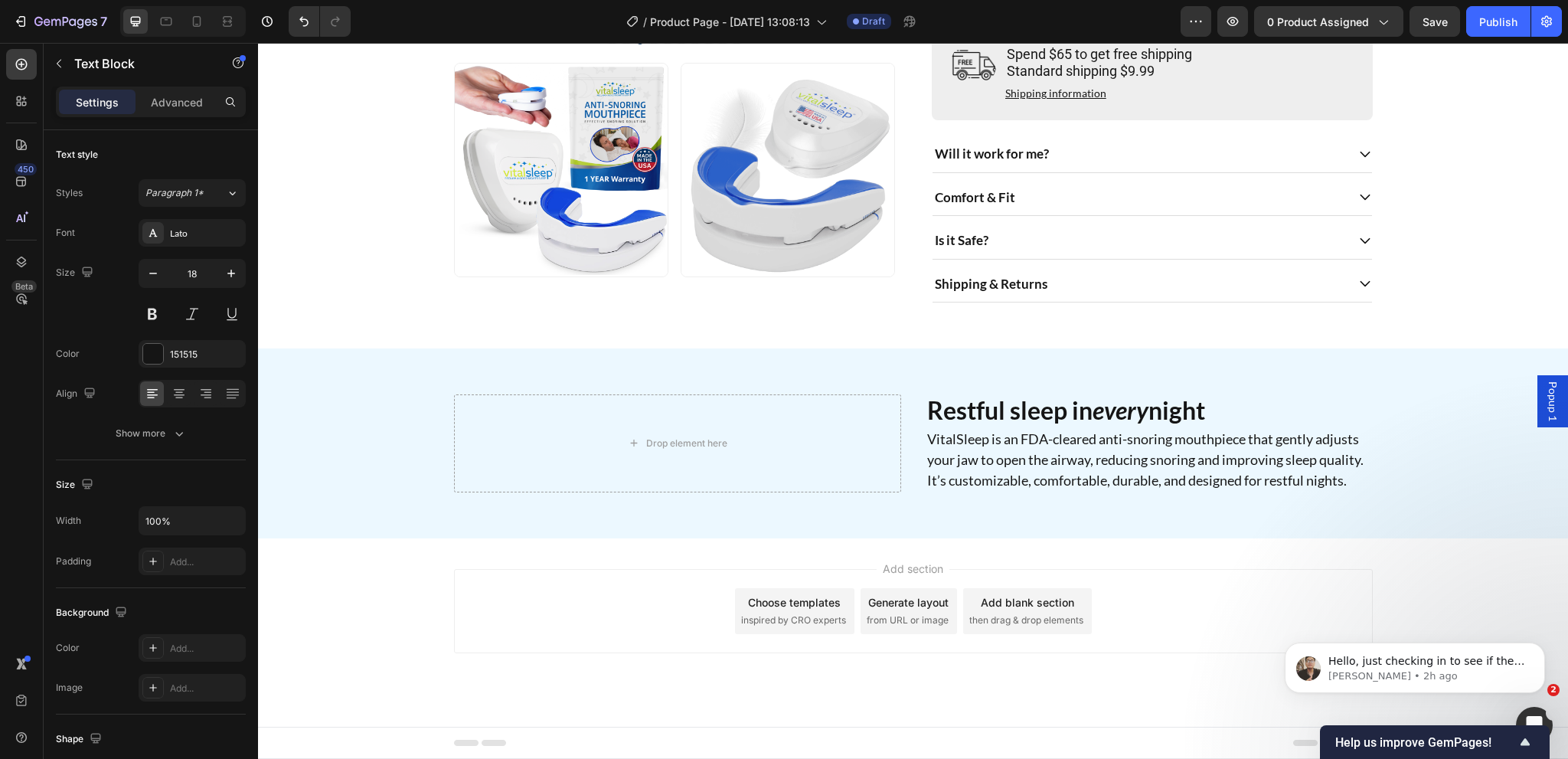
scroll to position [577, 0]
click at [1016, 465] on p "VitalSleep is an FDA-cleared anti-snoring mouthpiece that gently adjusts your j…" at bounding box center [1149, 460] width 444 height 62
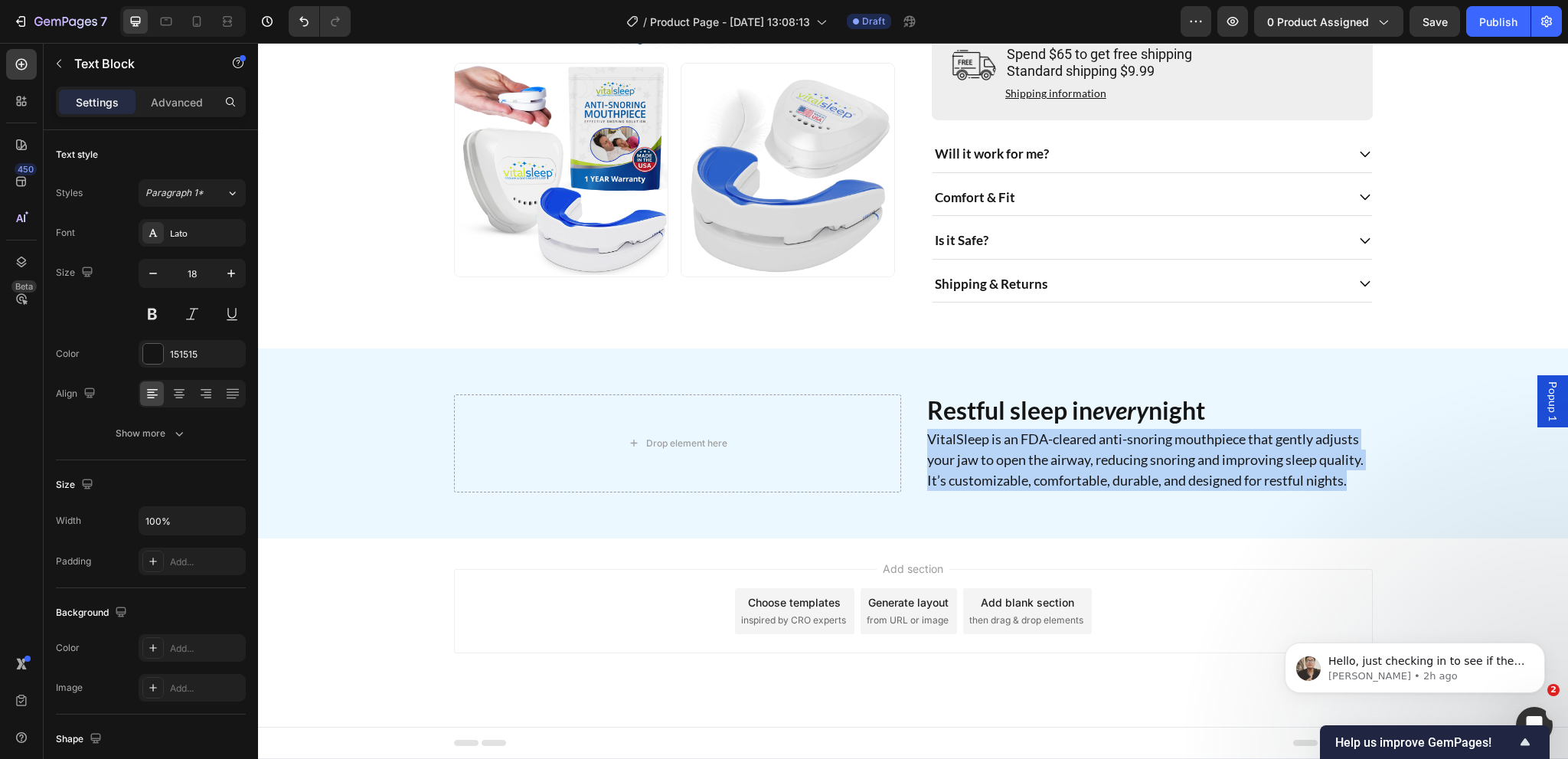
click at [1016, 465] on p "VitalSleep is an FDA-cleared anti-snoring mouthpiece that gently adjusts your j…" at bounding box center [1149, 460] width 444 height 62
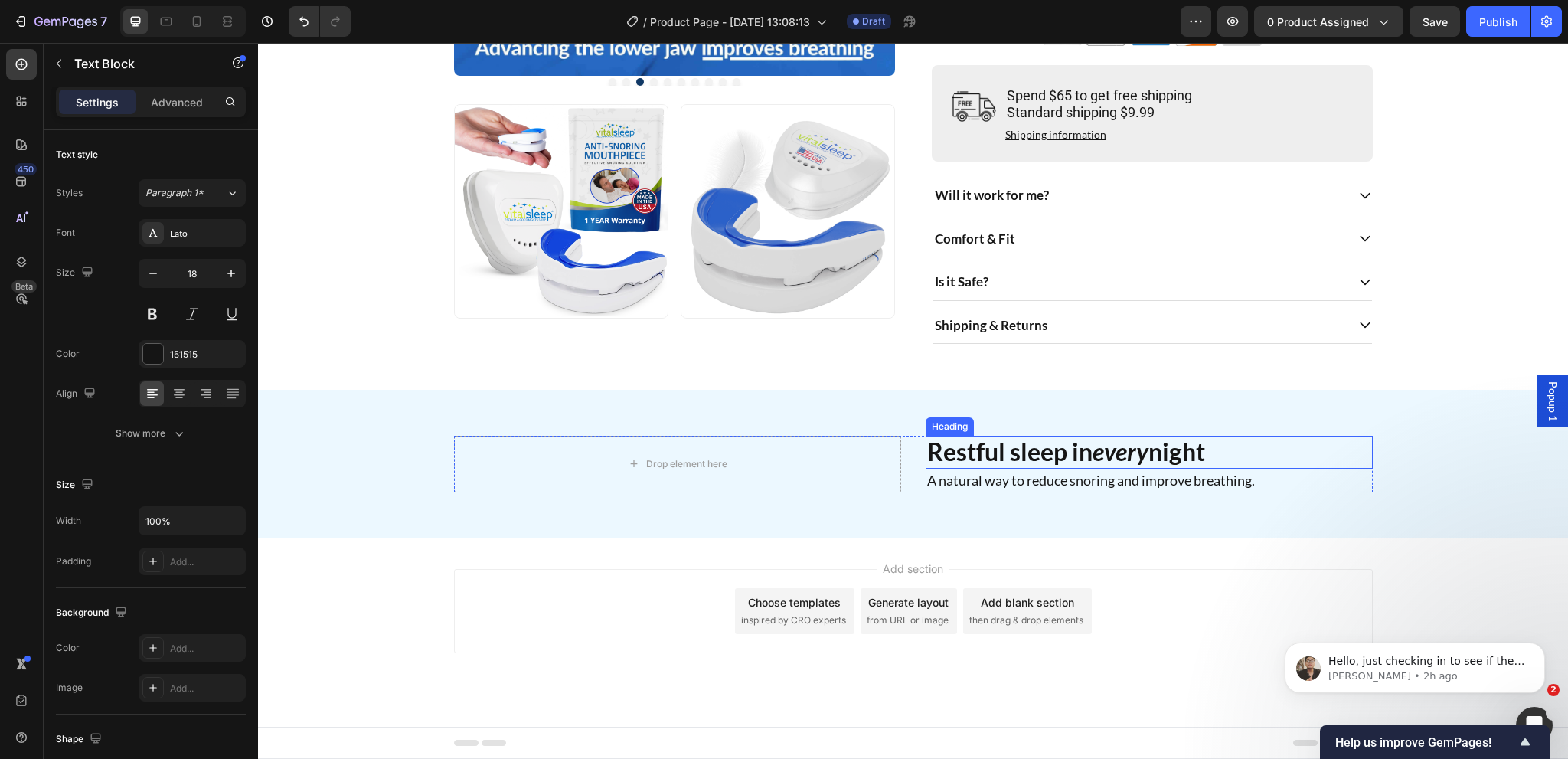
click at [1182, 456] on h2 "Restful sleep in every night" at bounding box center [1149, 452] width 447 height 33
click at [191, 104] on p "Advanced" at bounding box center [177, 102] width 52 height 16
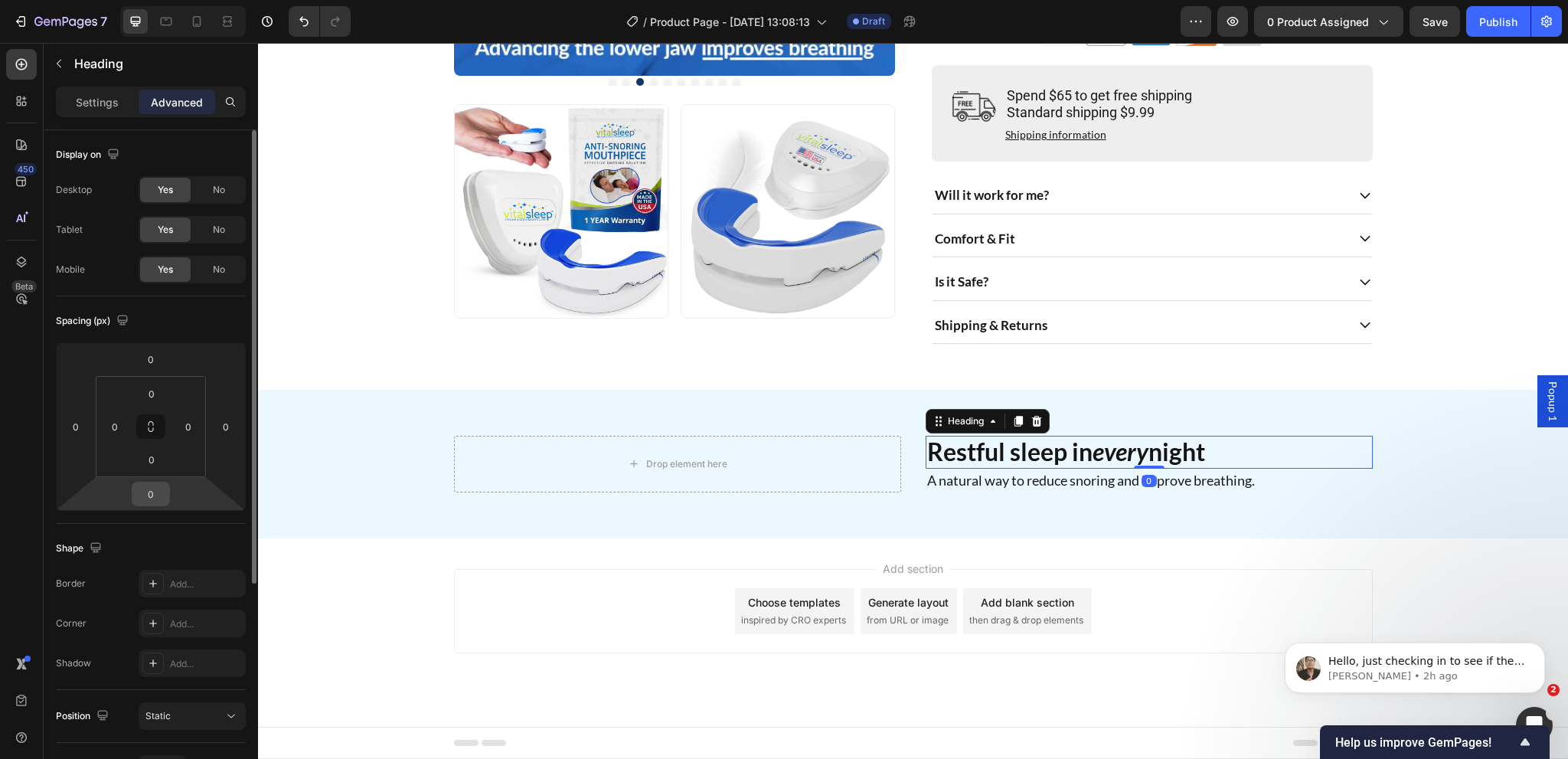
click at [150, 489] on input "0" at bounding box center [150, 494] width 31 height 23
type input "8"
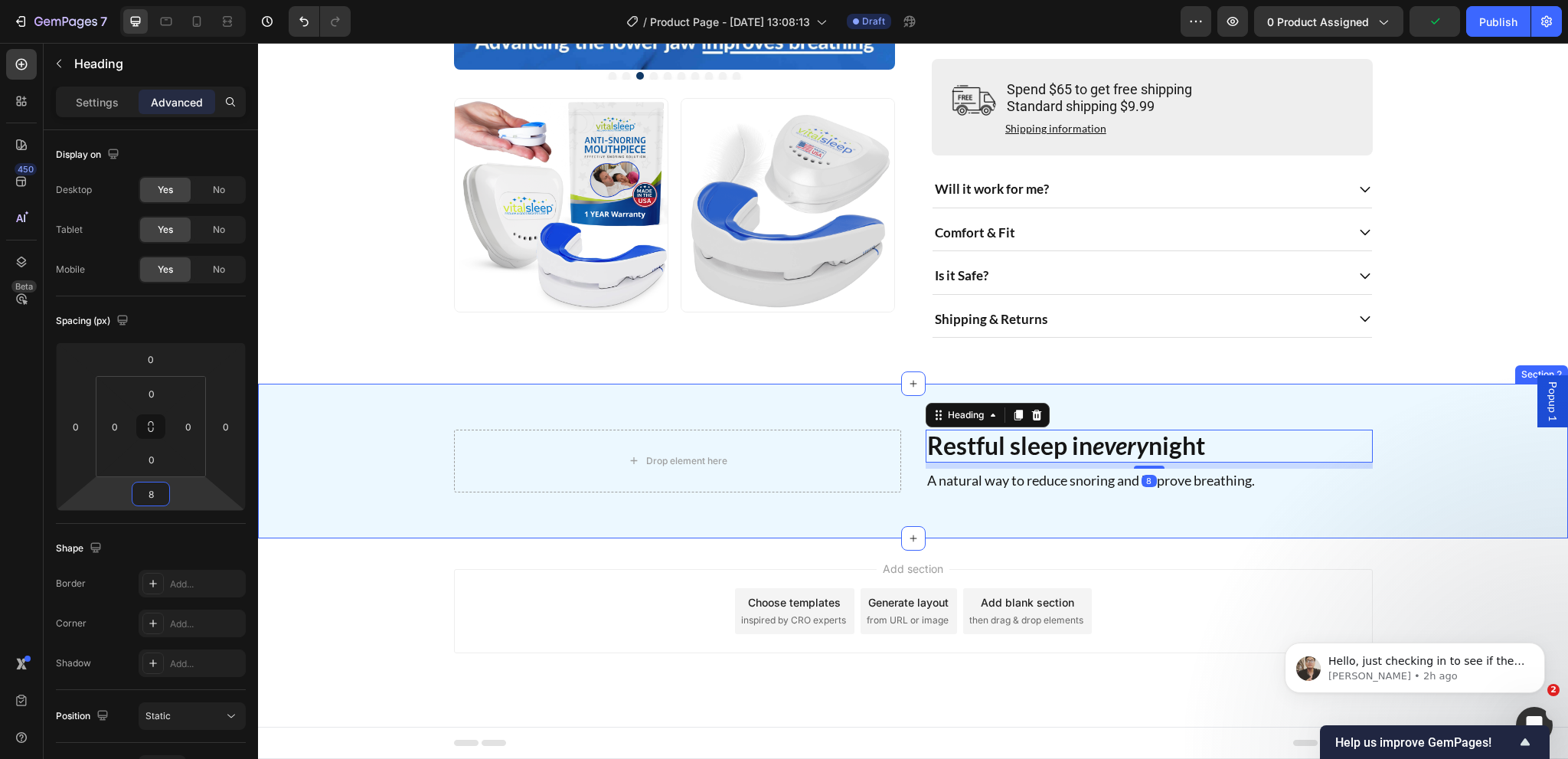
click at [956, 514] on div "Drop element here Restful sleep in every night Heading 8 A natural way to reduc…" at bounding box center [913, 461] width 1310 height 154
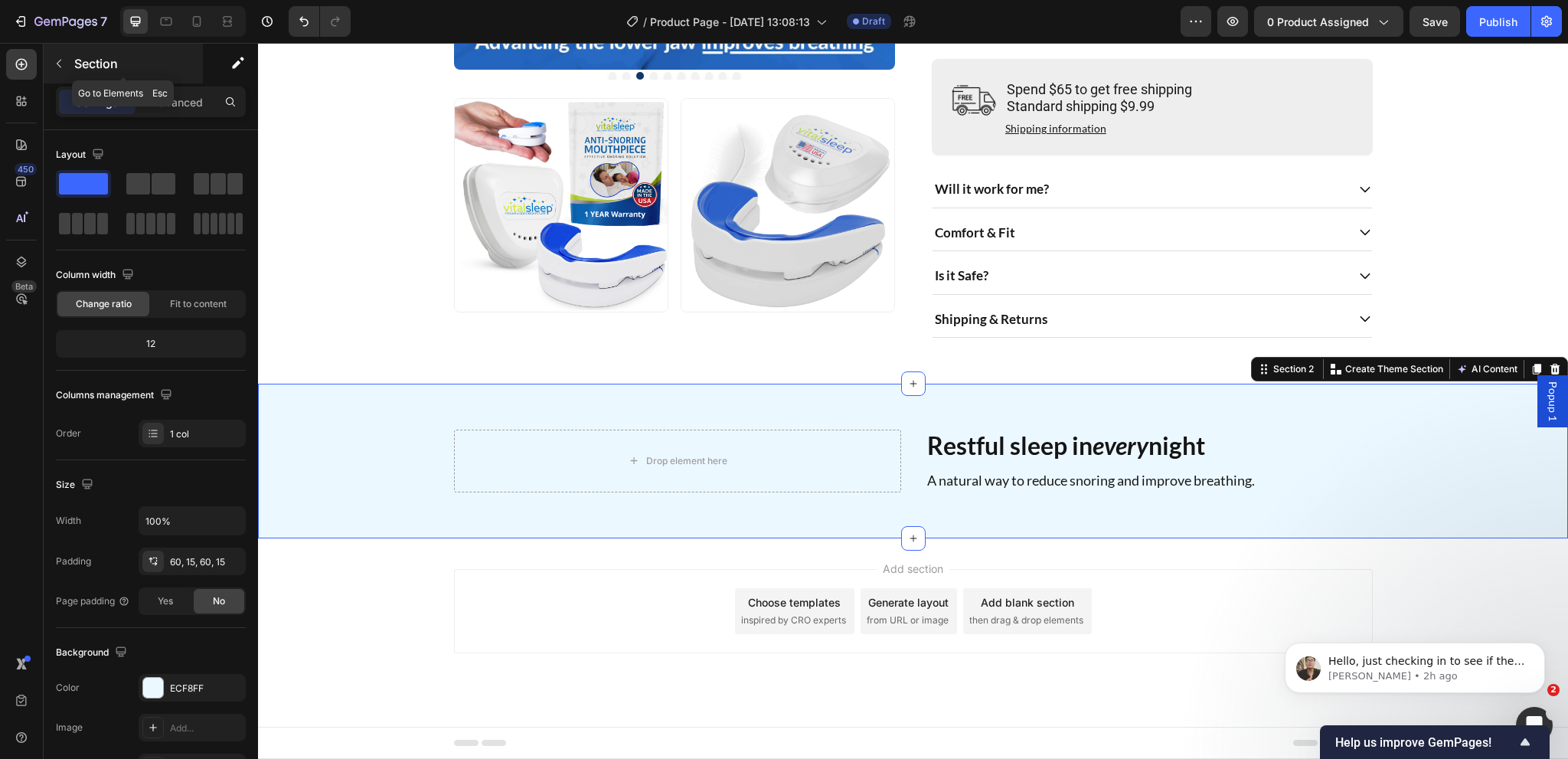
click at [76, 69] on p "Section" at bounding box center [137, 63] width 125 height 18
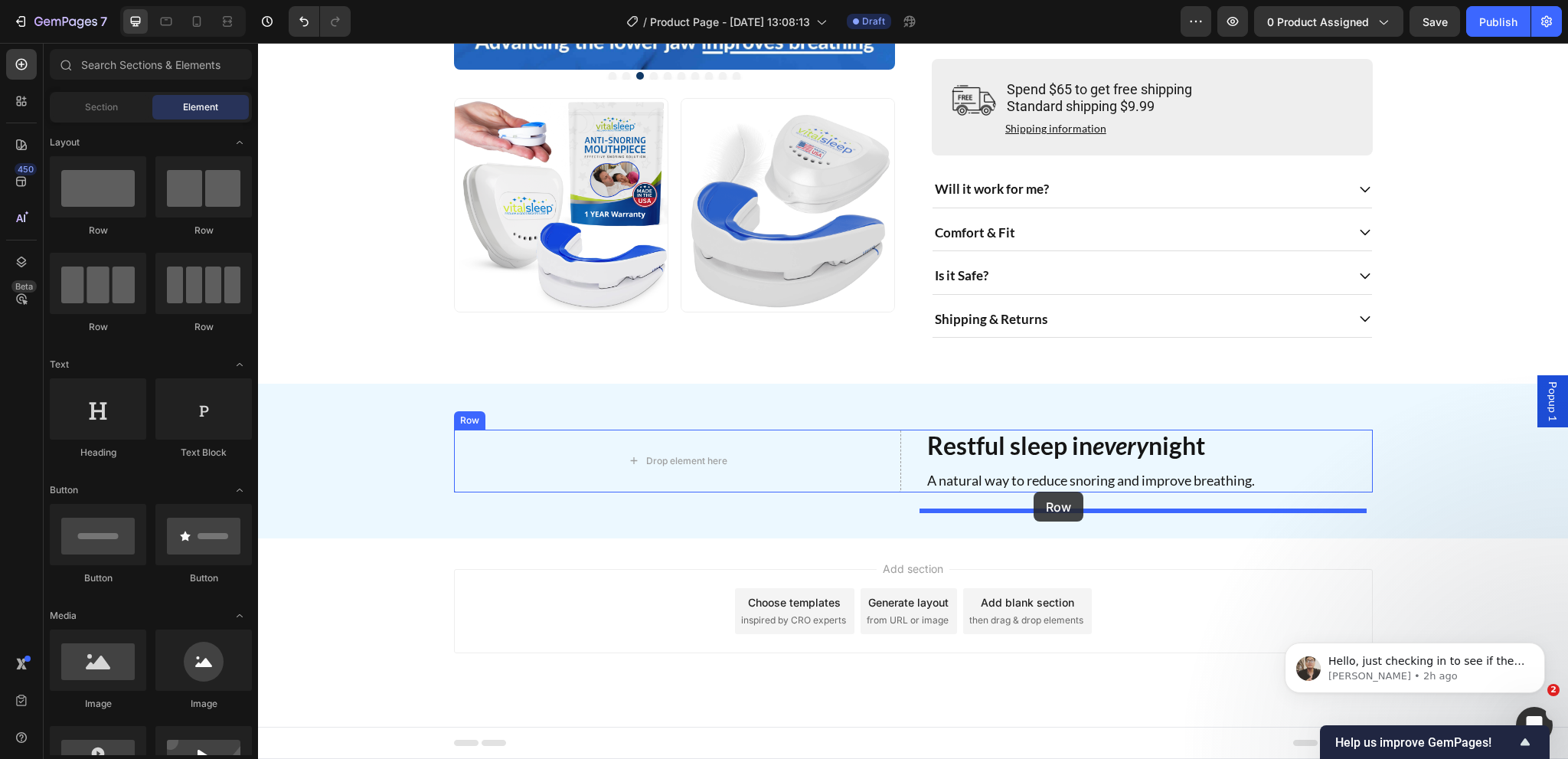
drag, startPoint x: 466, startPoint y: 242, endPoint x: 1034, endPoint y: 492, distance: 620.6
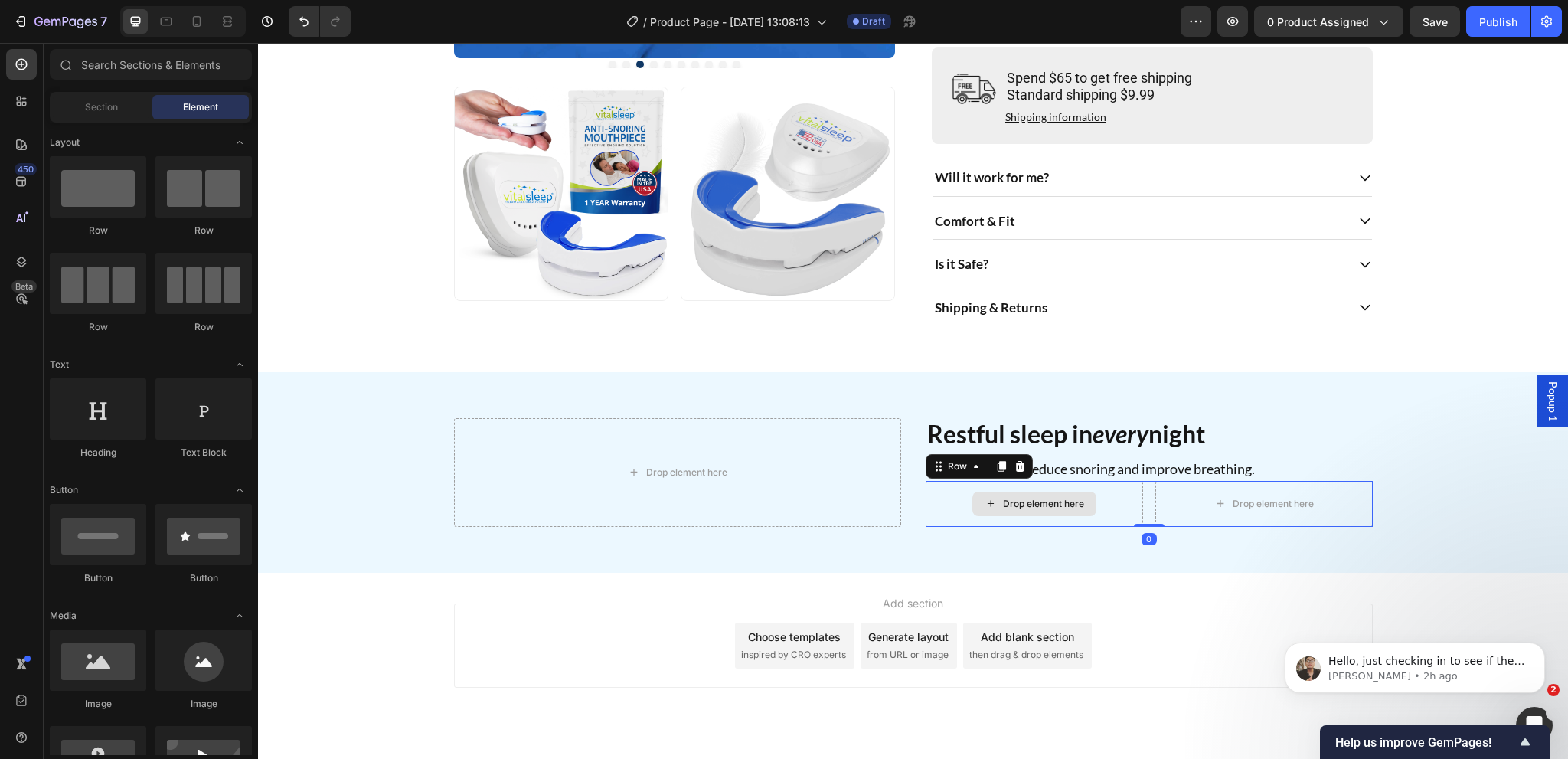
click at [1026, 510] on div "Drop element here" at bounding box center [1043, 503] width 81 height 13
click at [1045, 450] on h2 "Restful sleep in every night" at bounding box center [1149, 434] width 447 height 33
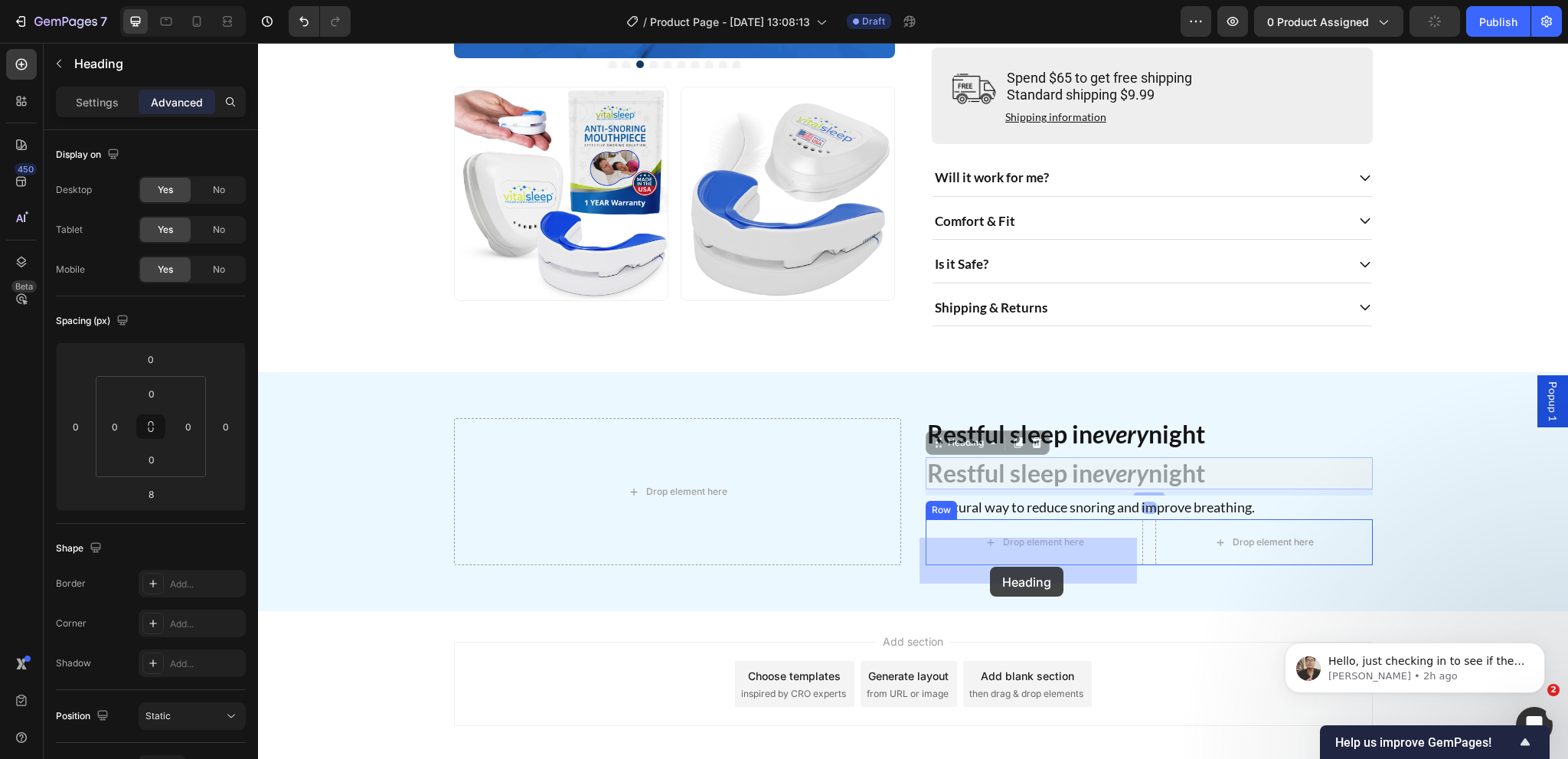
drag, startPoint x: 946, startPoint y: 462, endPoint x: 990, endPoint y: 567, distance: 113.8
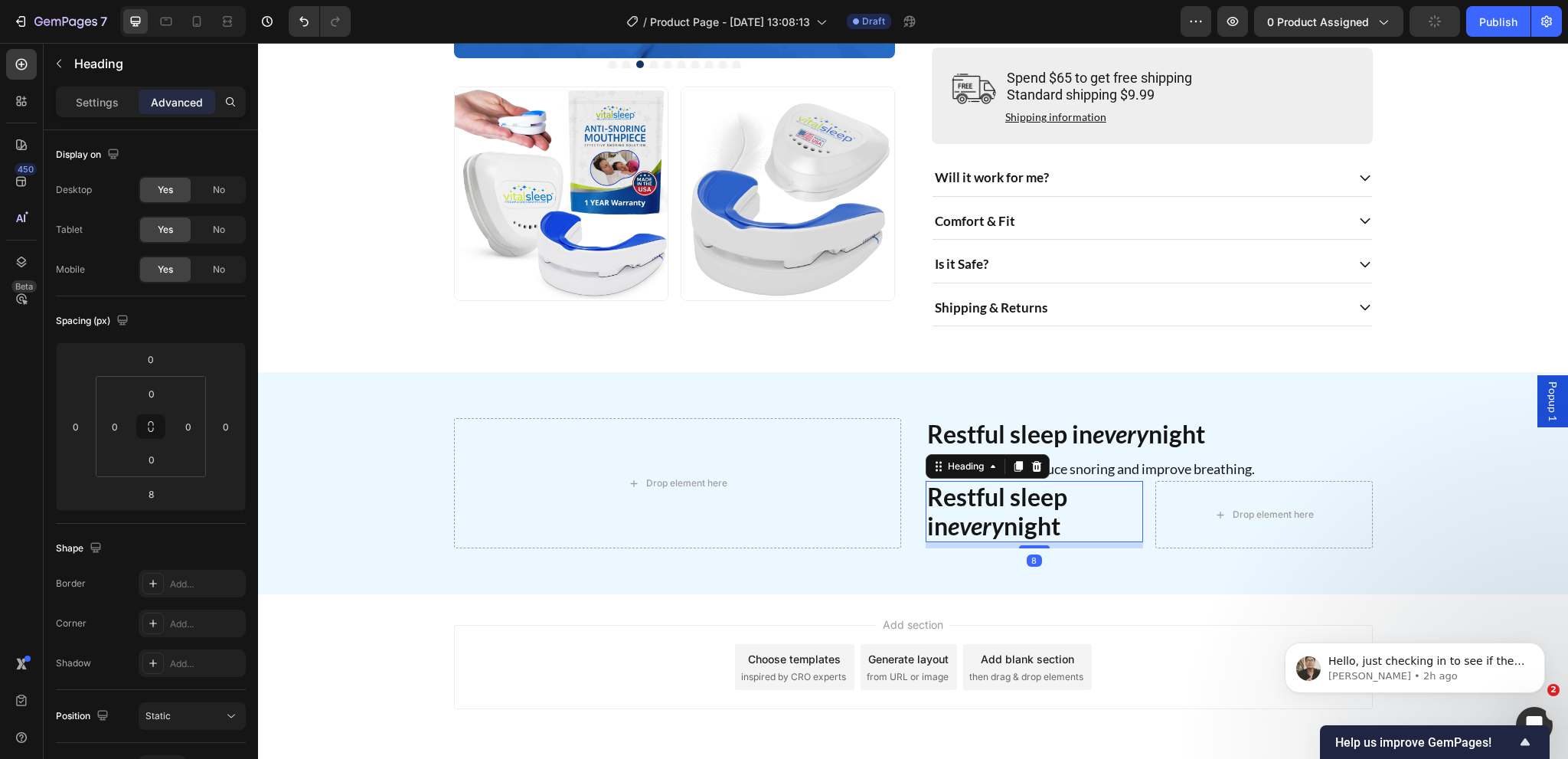
click at [978, 509] on h2 "Restful sleep in every night" at bounding box center [1034, 512] width 218 height 62
click at [978, 509] on p "Restful sleep in every night" at bounding box center [1034, 512] width 214 height 59
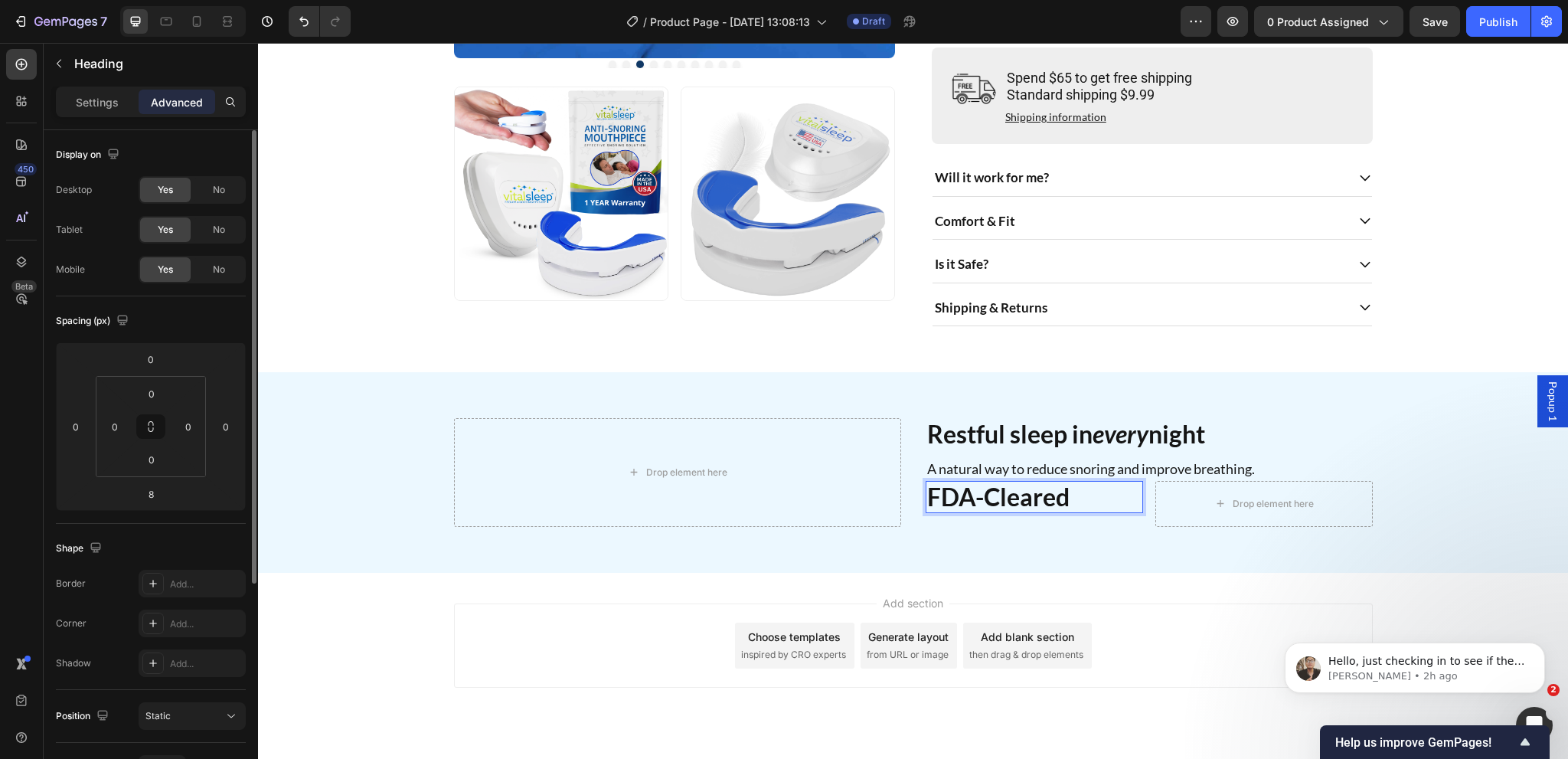
drag, startPoint x: 103, startPoint y: 95, endPoint x: 78, endPoint y: 140, distance: 51.5
click at [103, 98] on p "Settings" at bounding box center [97, 102] width 43 height 16
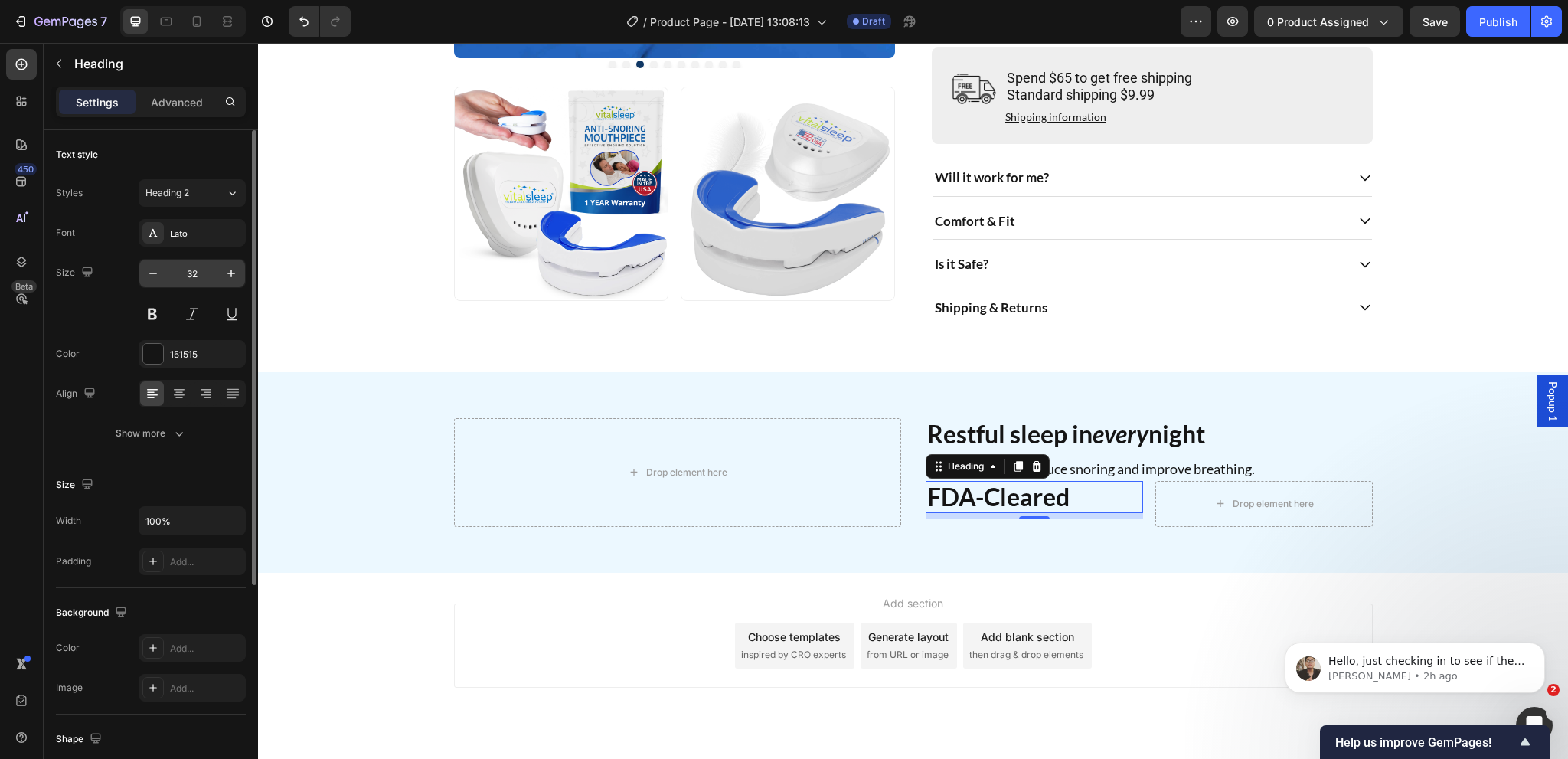
click at [197, 271] on input "32" at bounding box center [192, 273] width 51 height 28
click at [155, 275] on icon "button" at bounding box center [153, 273] width 15 height 15
type input "22"
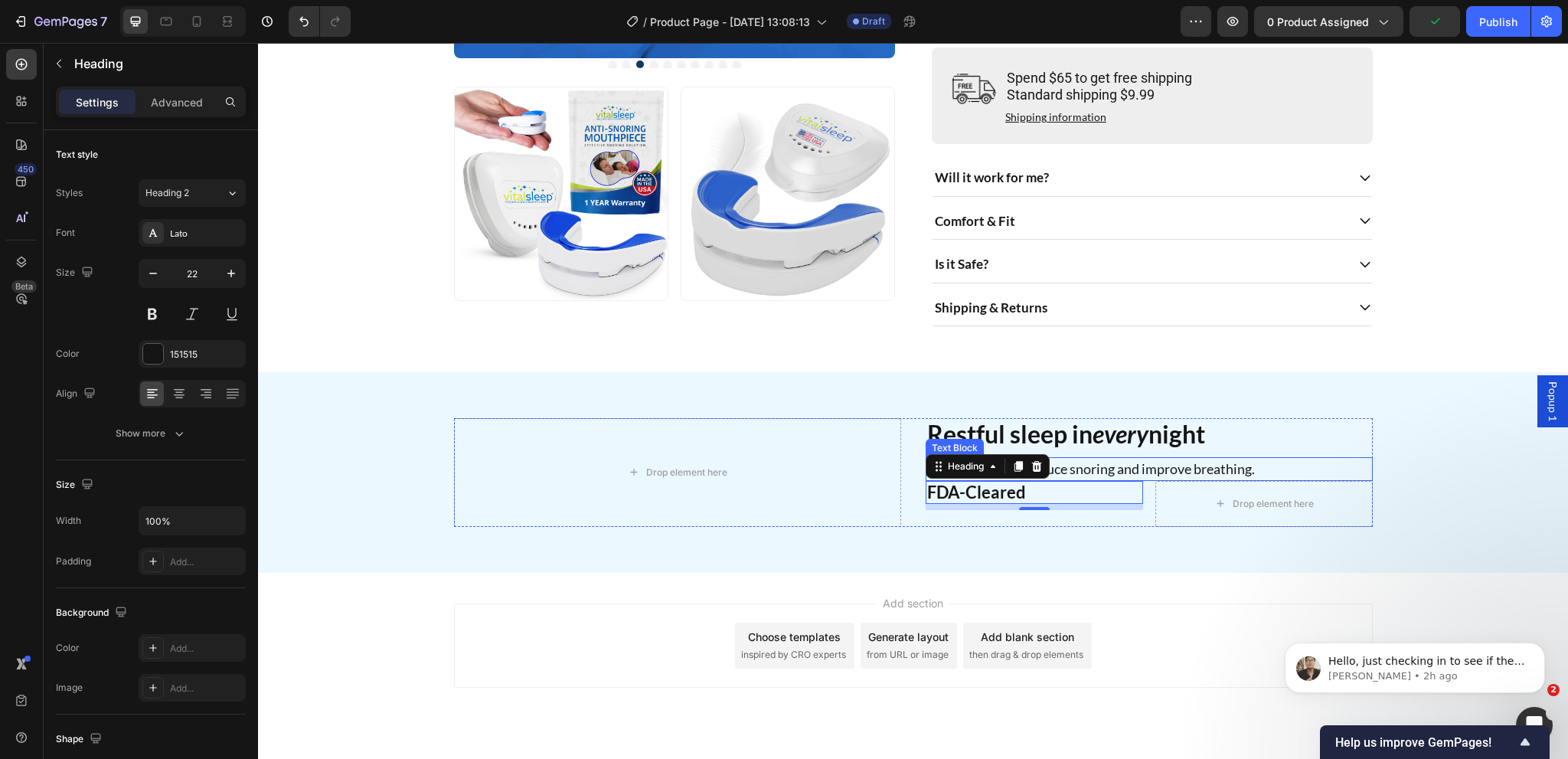
click at [1146, 479] on p "A natural way to reduce snoring and improve breathing." at bounding box center [1149, 469] width 444 height 21
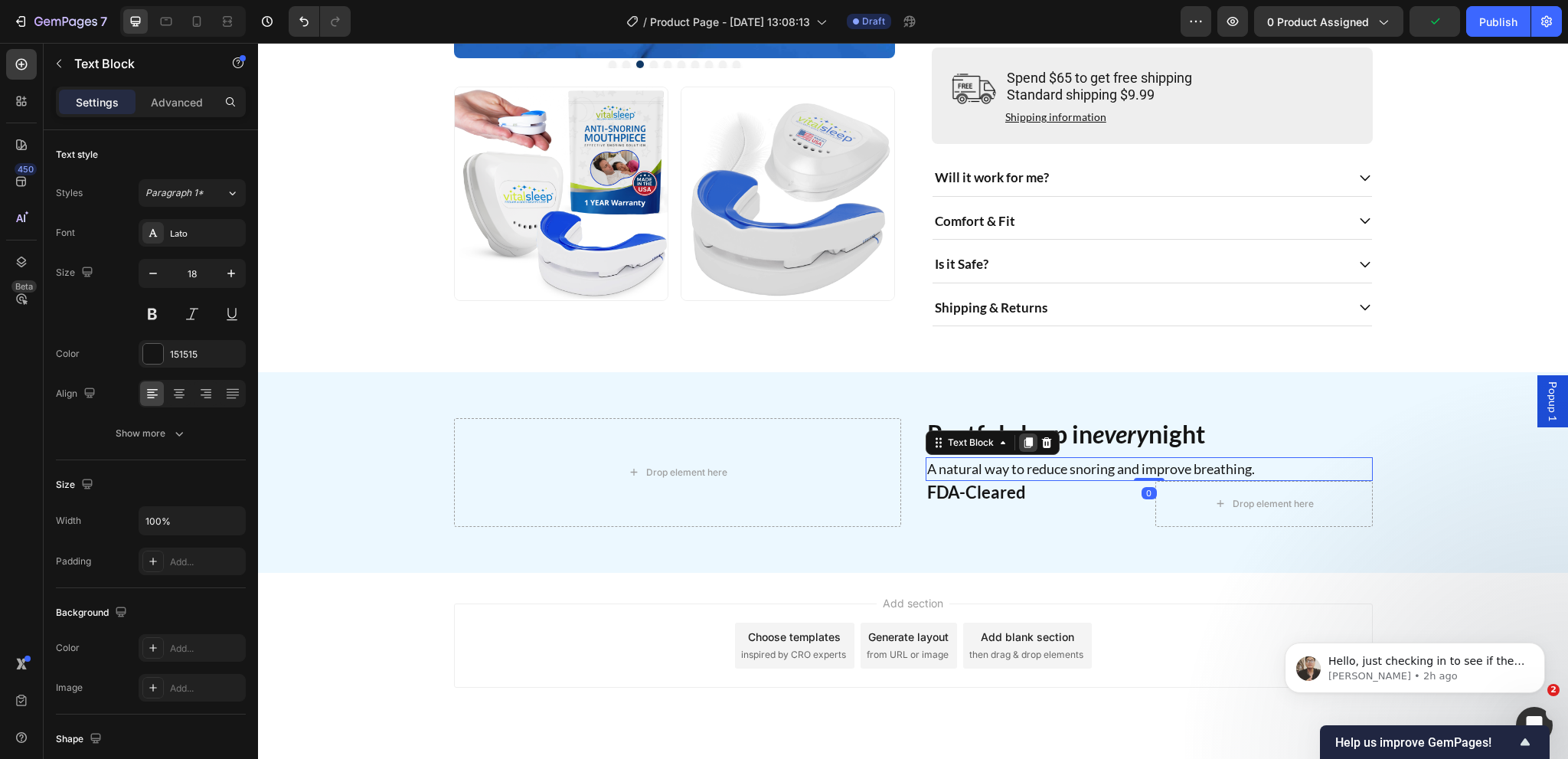
click at [1022, 449] on icon at bounding box center [1028, 443] width 13 height 13
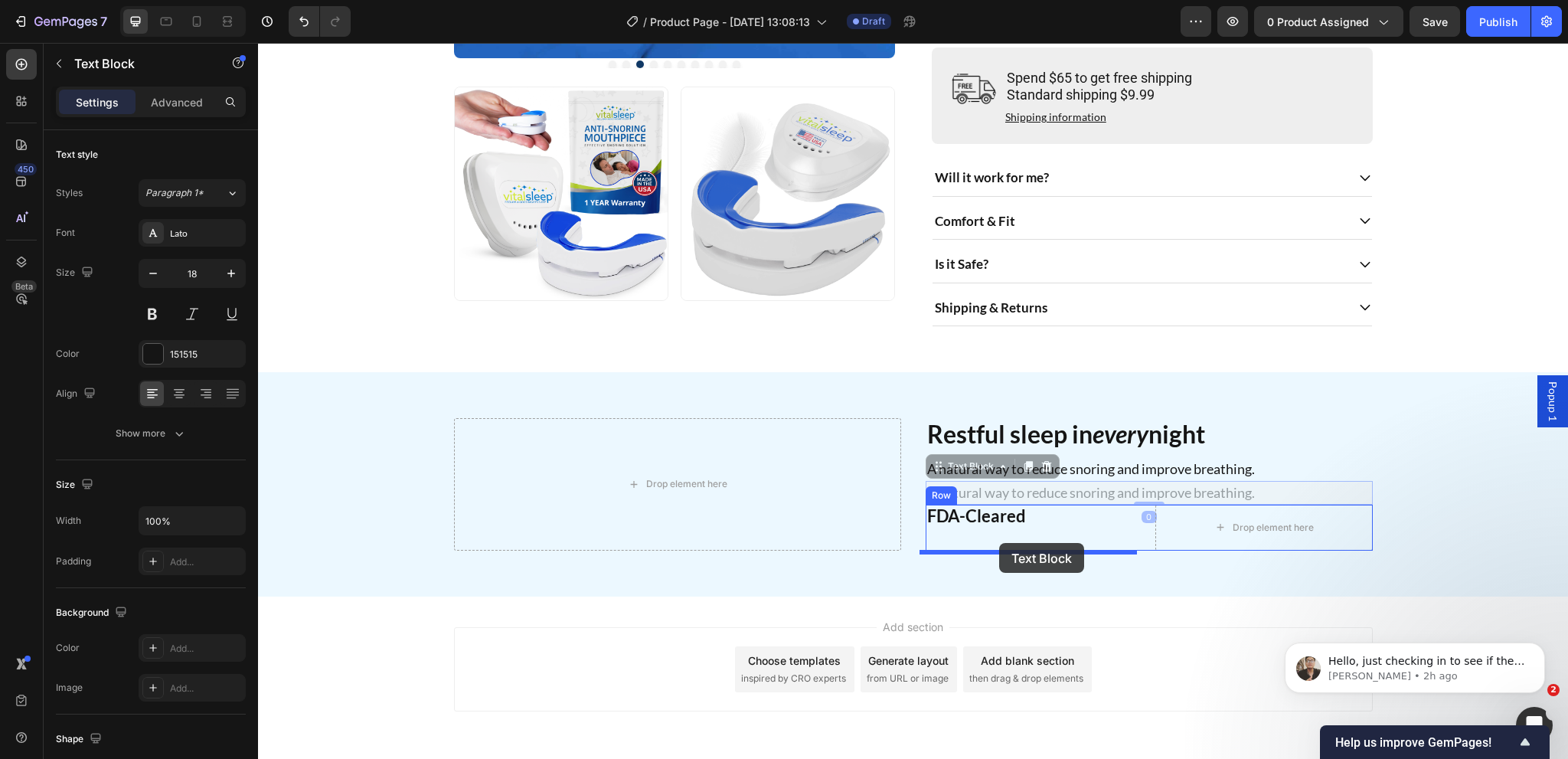
drag, startPoint x: 959, startPoint y: 488, endPoint x: 999, endPoint y: 543, distance: 68.0
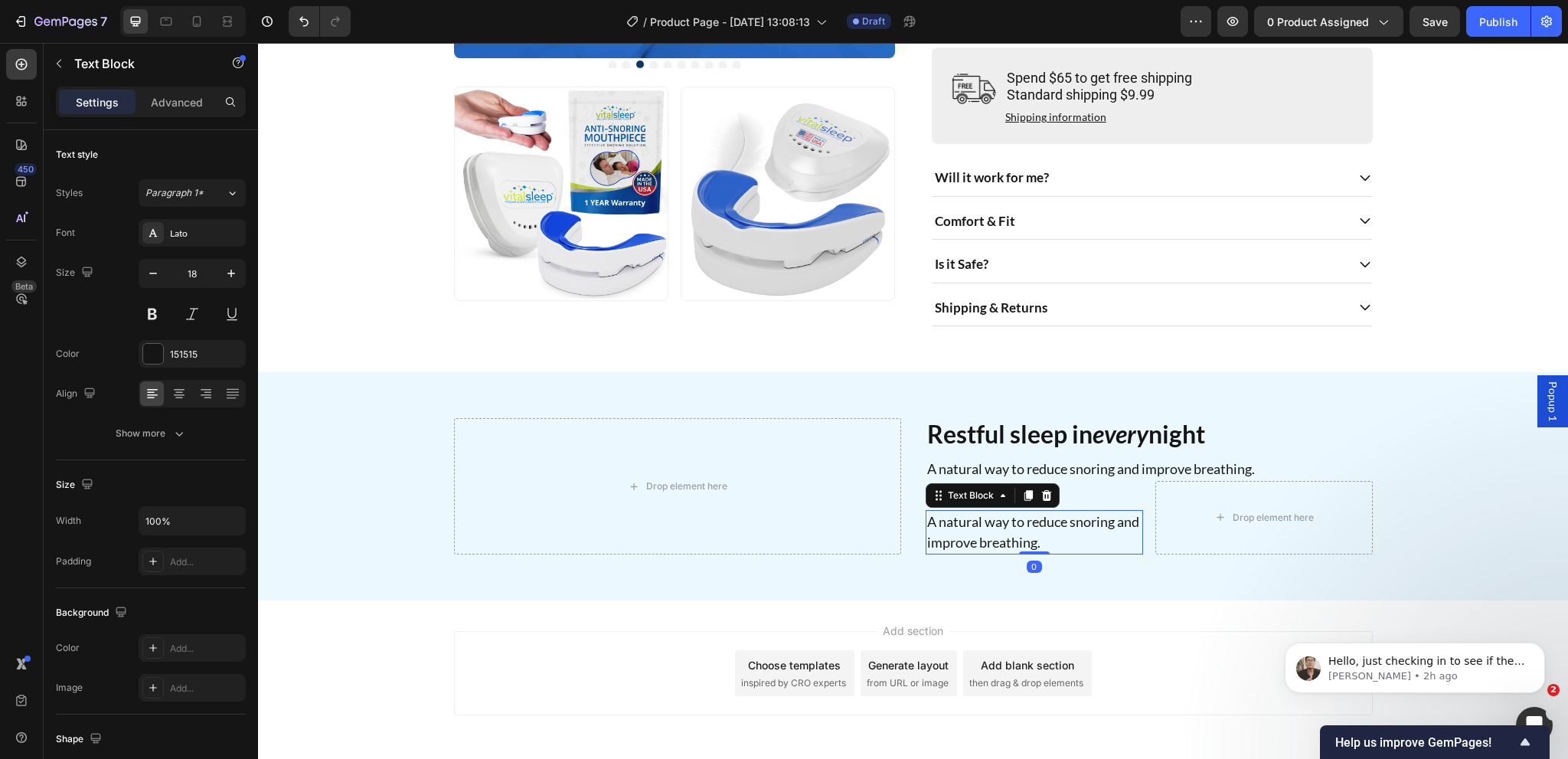
click at [1003, 544] on p "A natural way to reduce snoring and improve breathing." at bounding box center [1034, 533] width 214 height 42
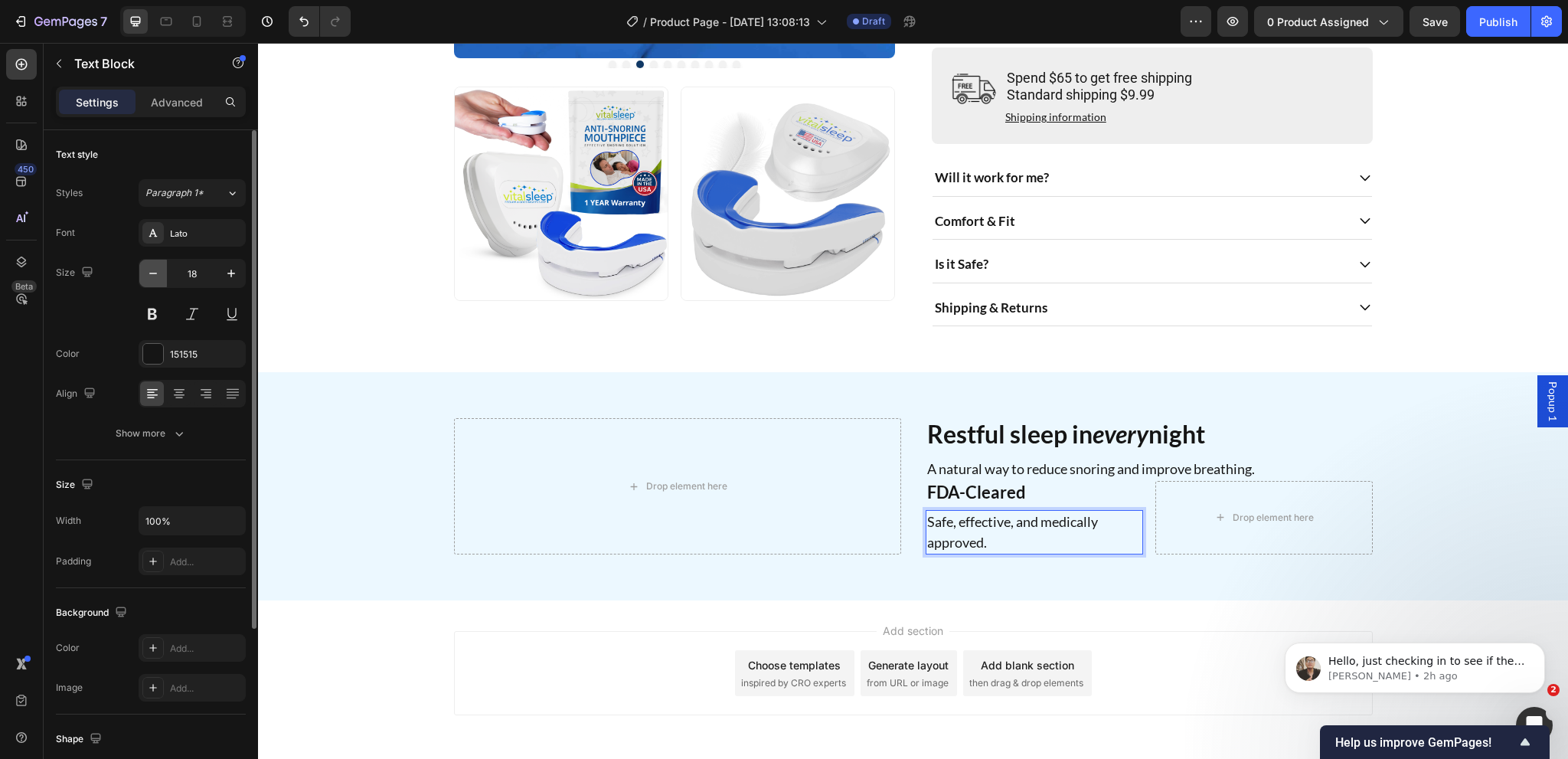
click at [156, 275] on icon "button" at bounding box center [153, 273] width 15 height 15
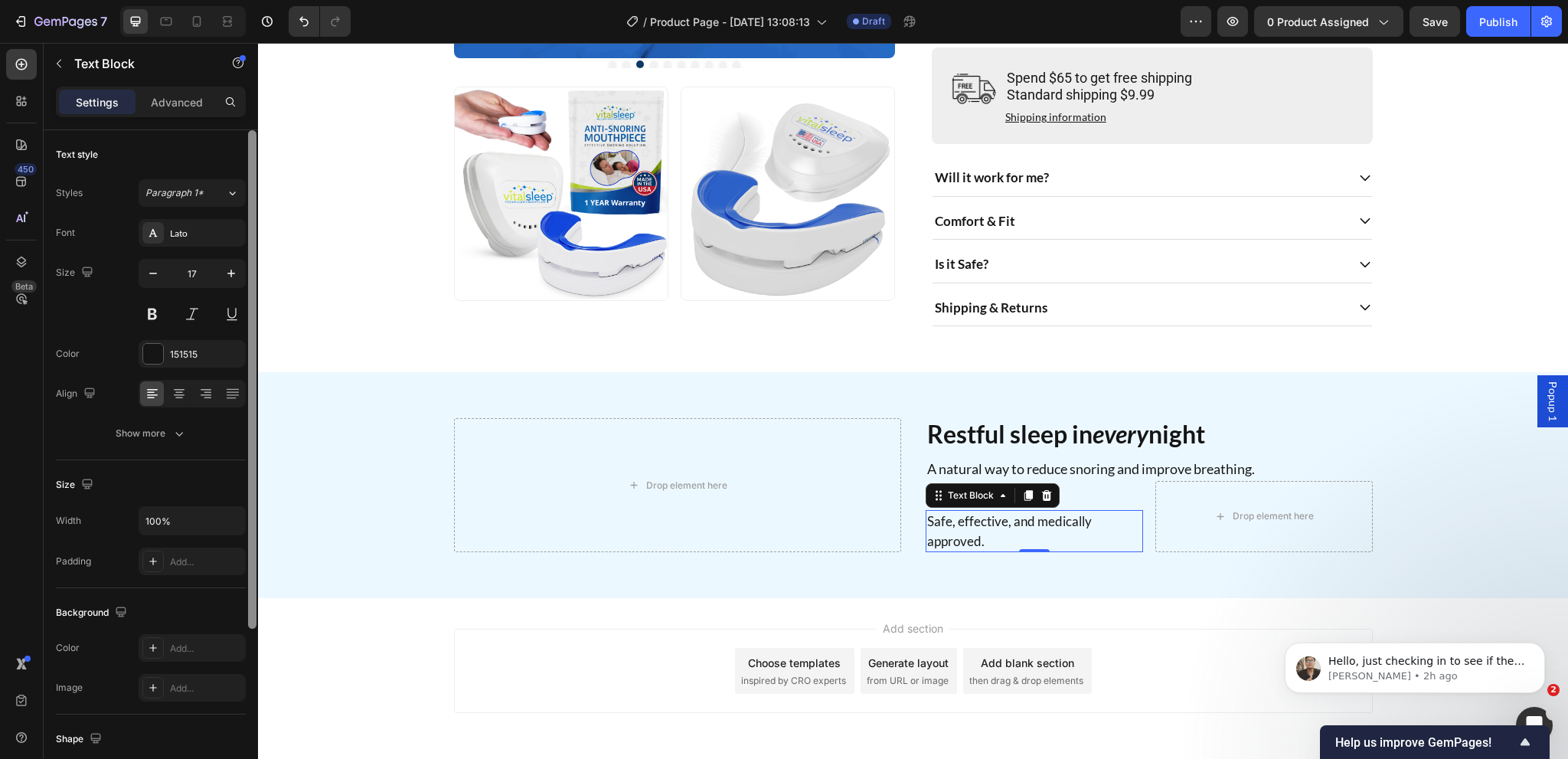
type input "16"
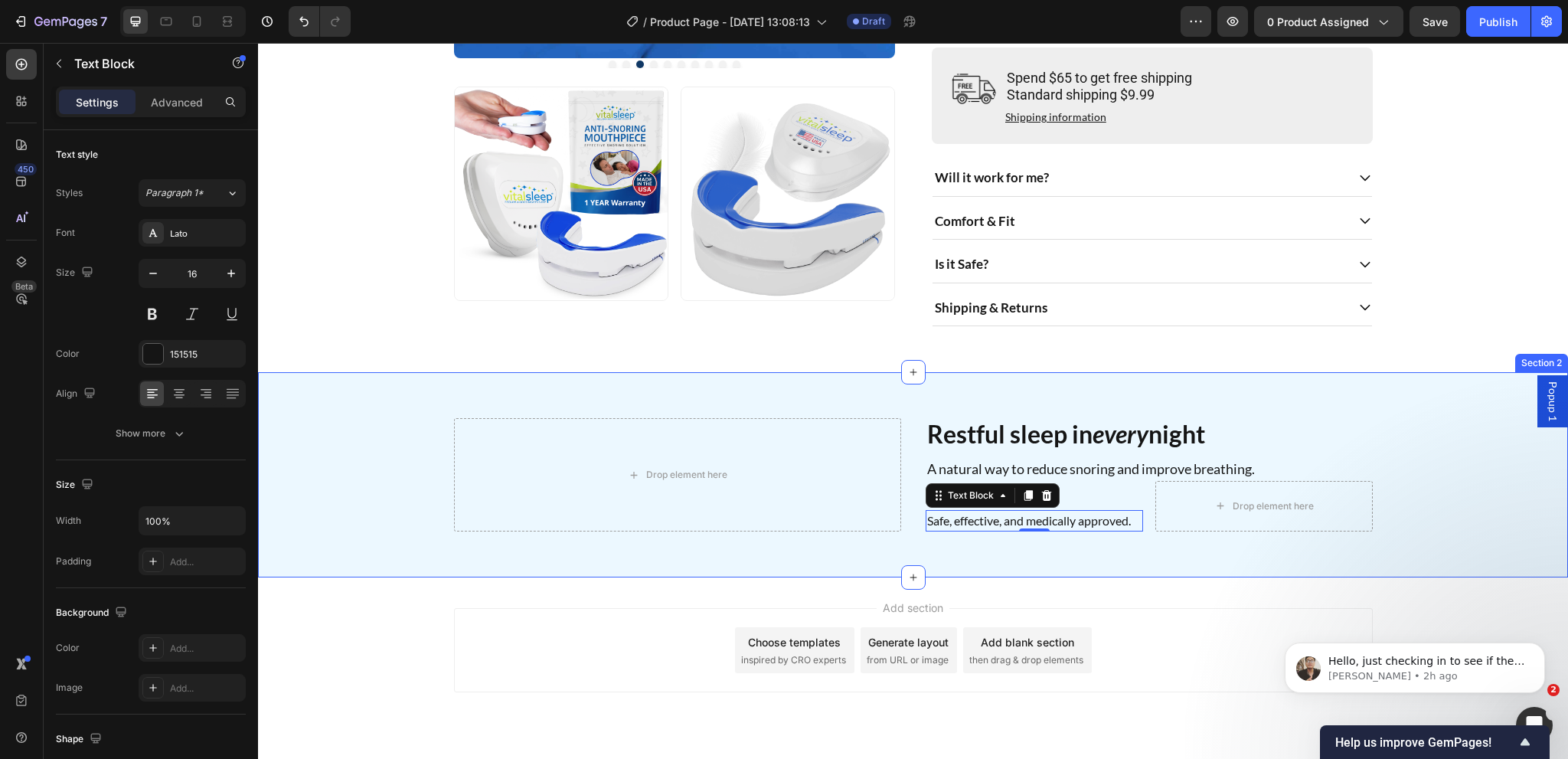
click at [936, 560] on div "Drop element here Restful sleep in every night Heading A natural way to reduce …" at bounding box center [913, 475] width 1310 height 205
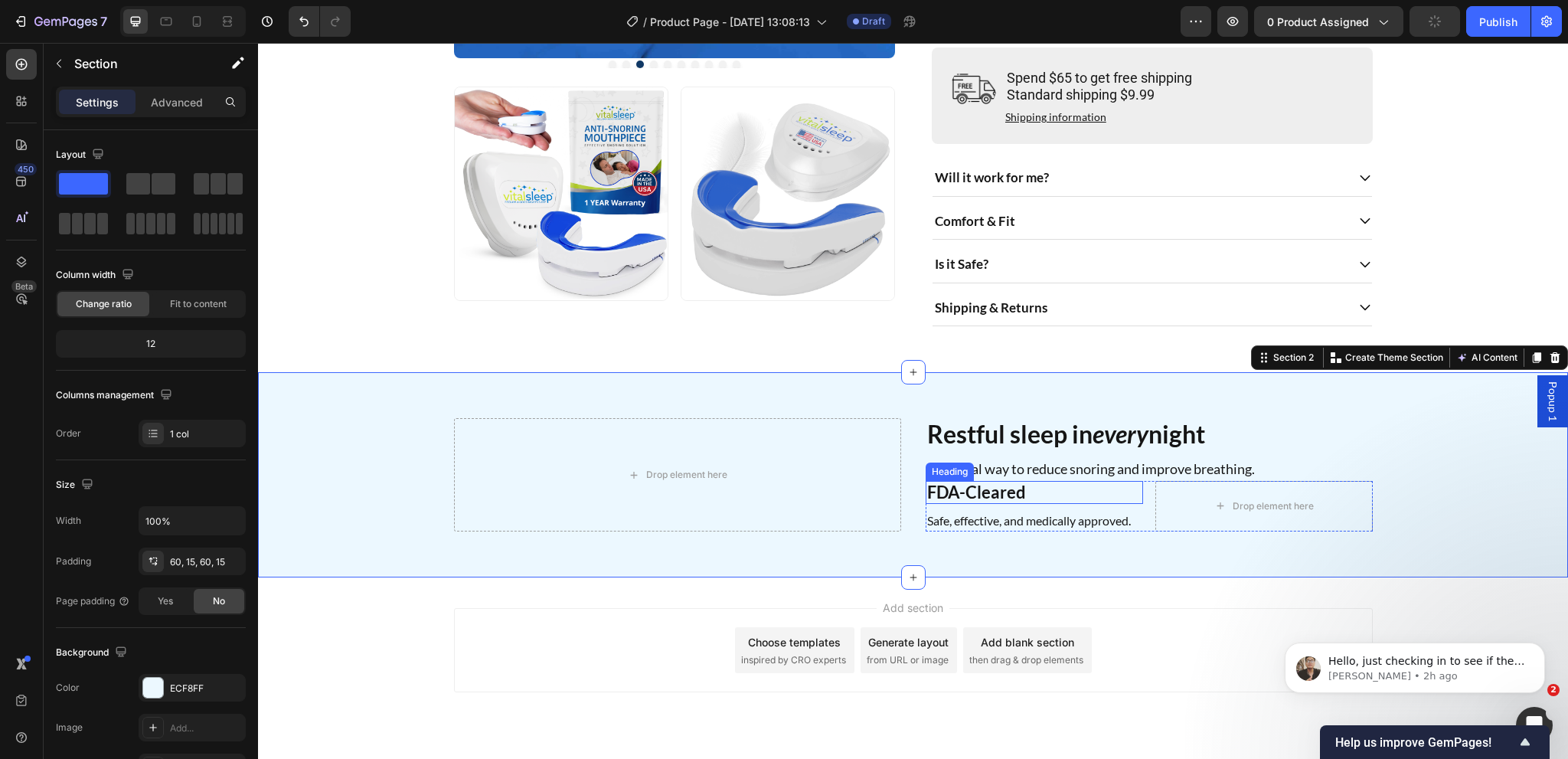
click at [1044, 503] on p "FDA-Cleared" at bounding box center [1034, 493] width 214 height 20
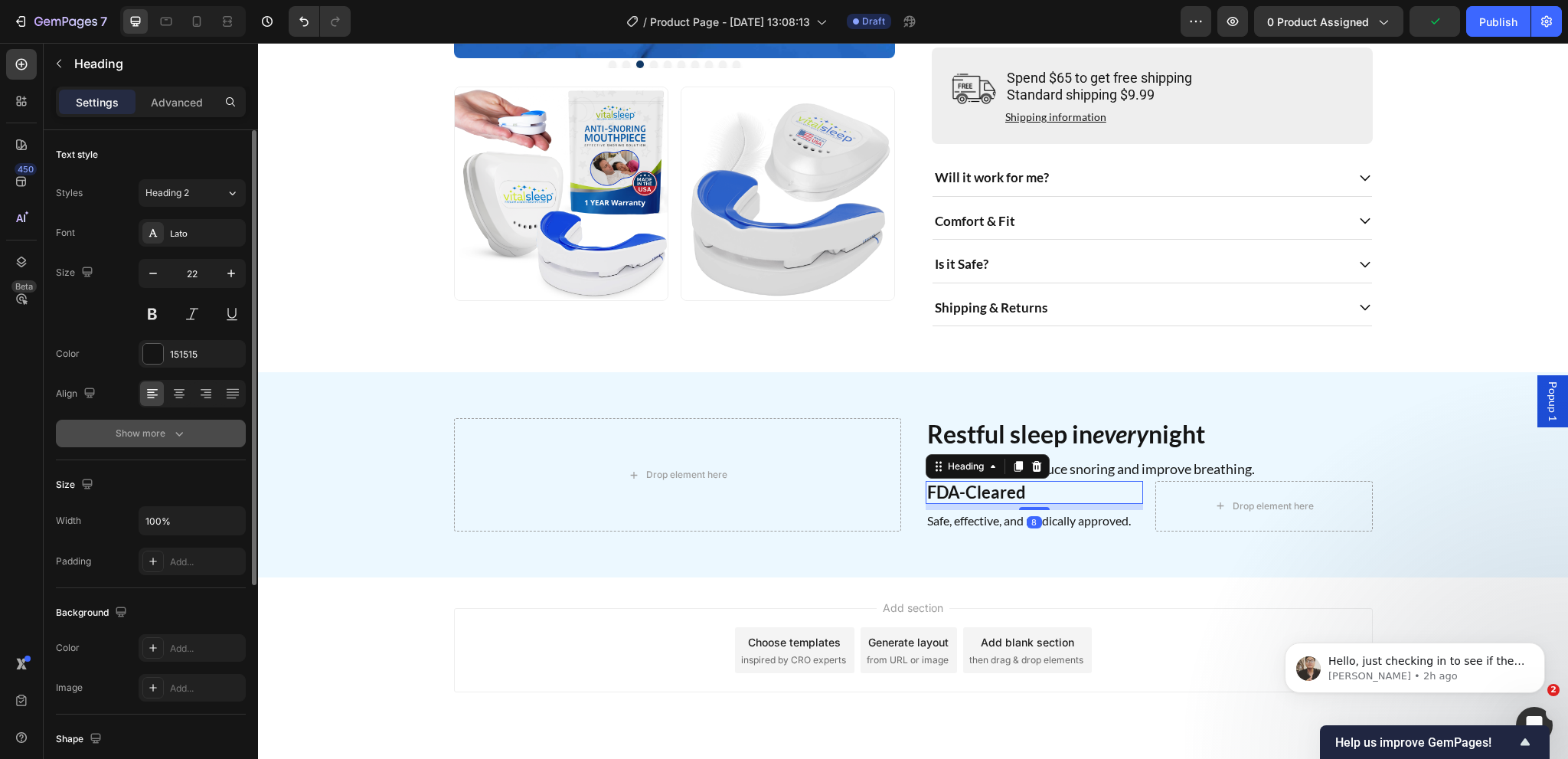
click at [139, 444] on button "Show more" at bounding box center [151, 433] width 190 height 28
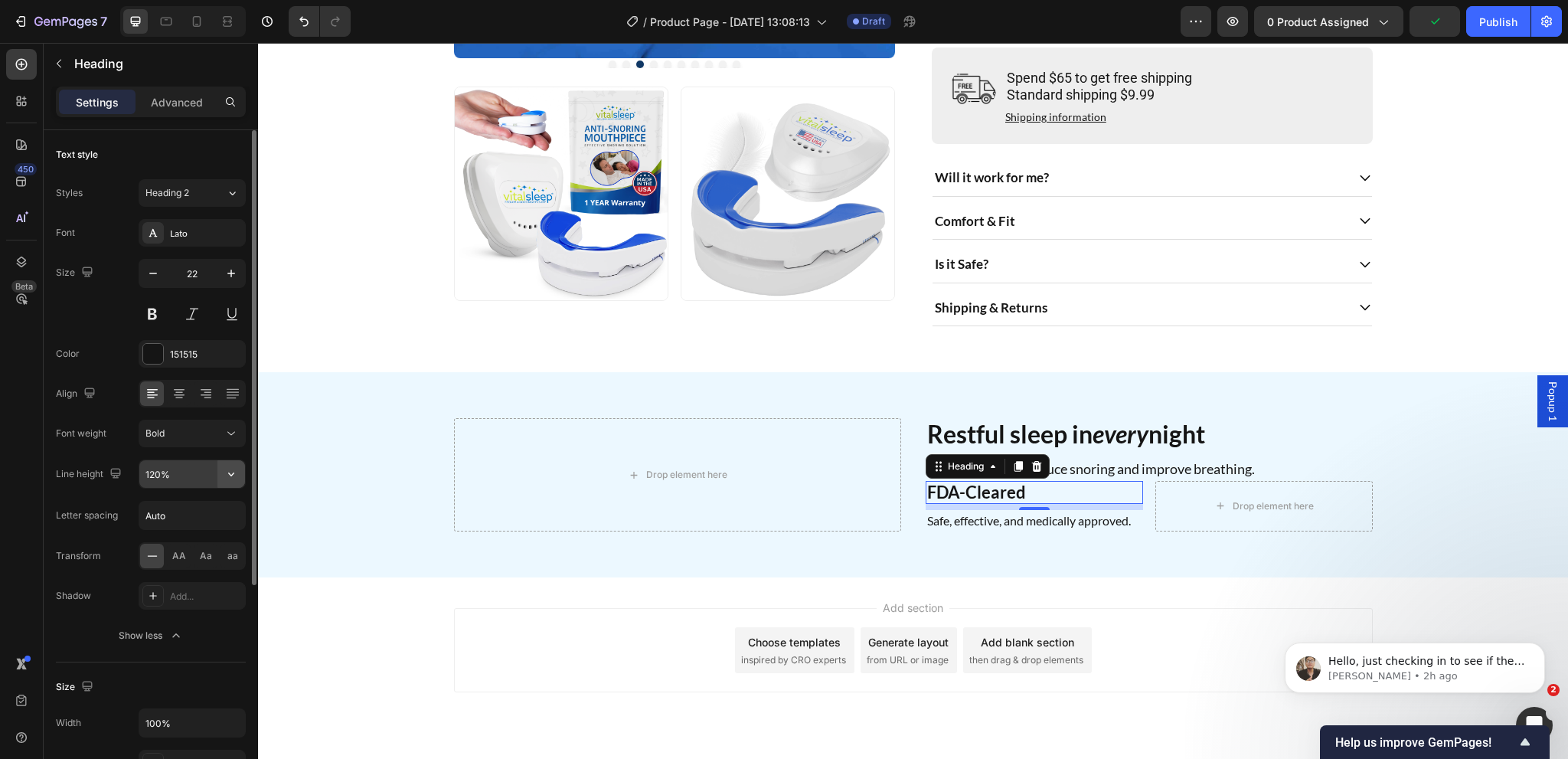
click at [229, 473] on icon "button" at bounding box center [231, 474] width 15 height 15
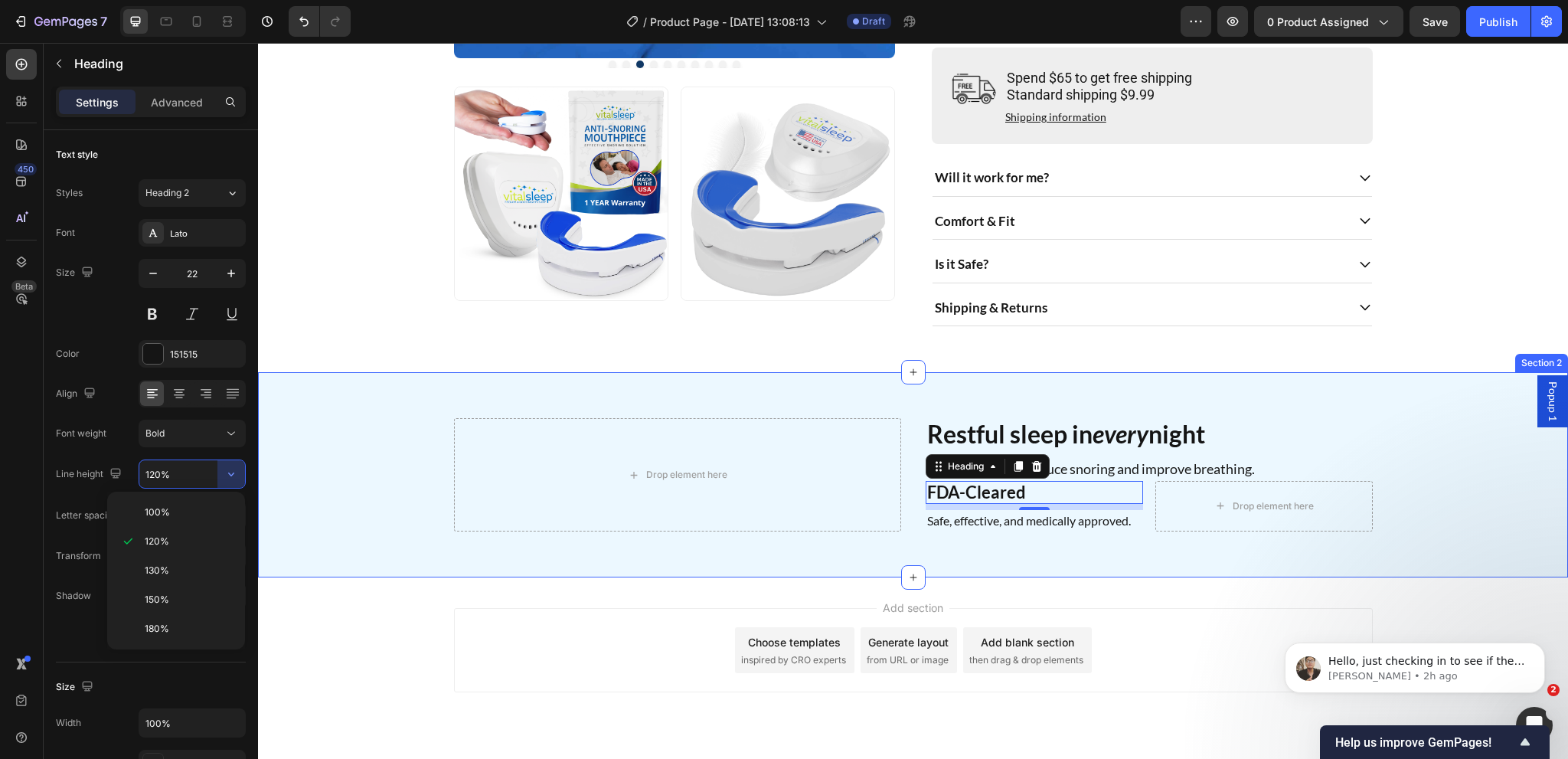
drag, startPoint x: 896, startPoint y: 562, endPoint x: 944, endPoint y: 562, distance: 48.0
click at [897, 562] on div "Drop element here Restful sleep in every night Heading A natural way to reduce …" at bounding box center [913, 475] width 1310 height 205
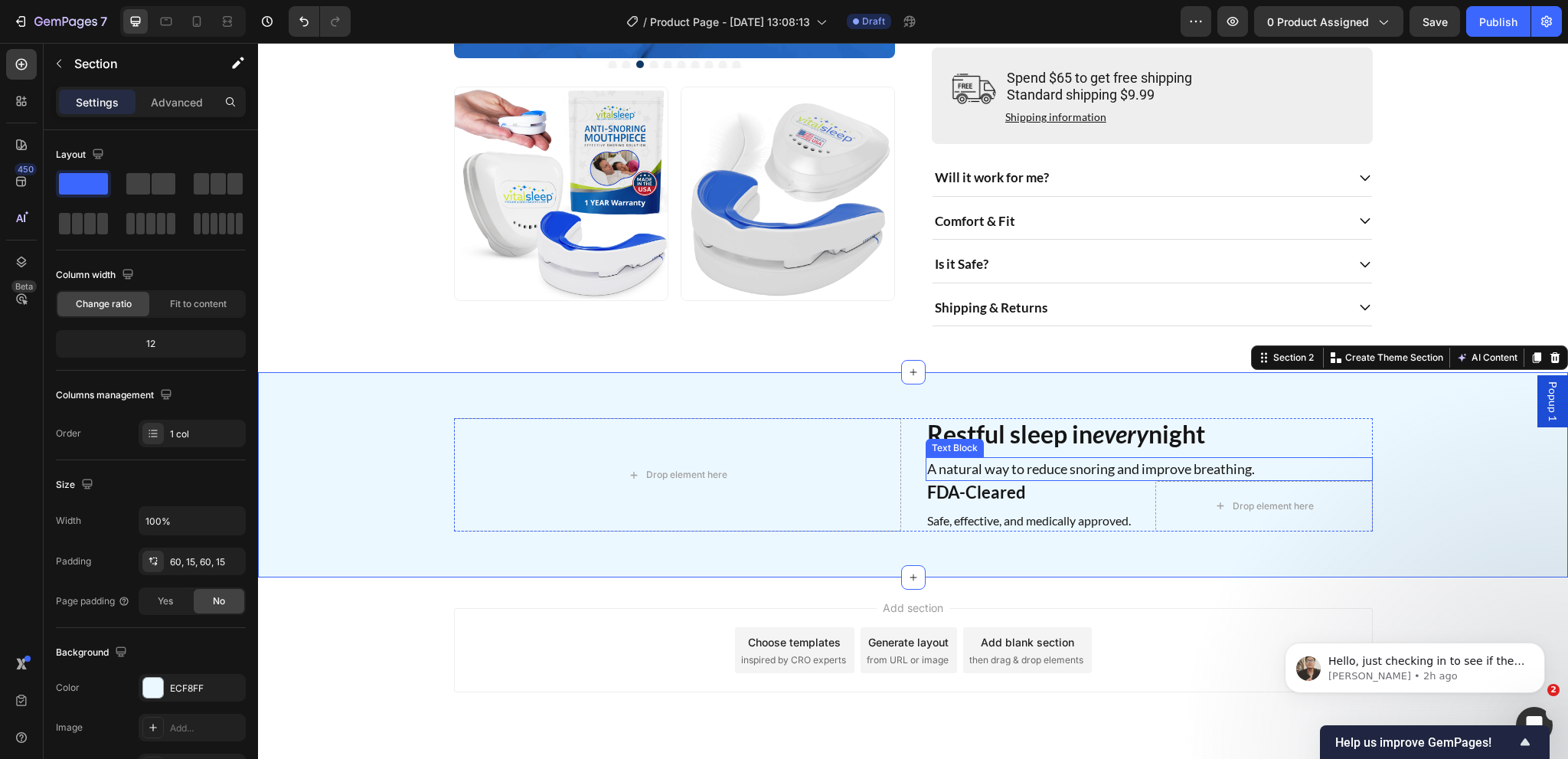
click at [1167, 479] on p "A natural way to reduce snoring and improve breathing." at bounding box center [1149, 469] width 444 height 21
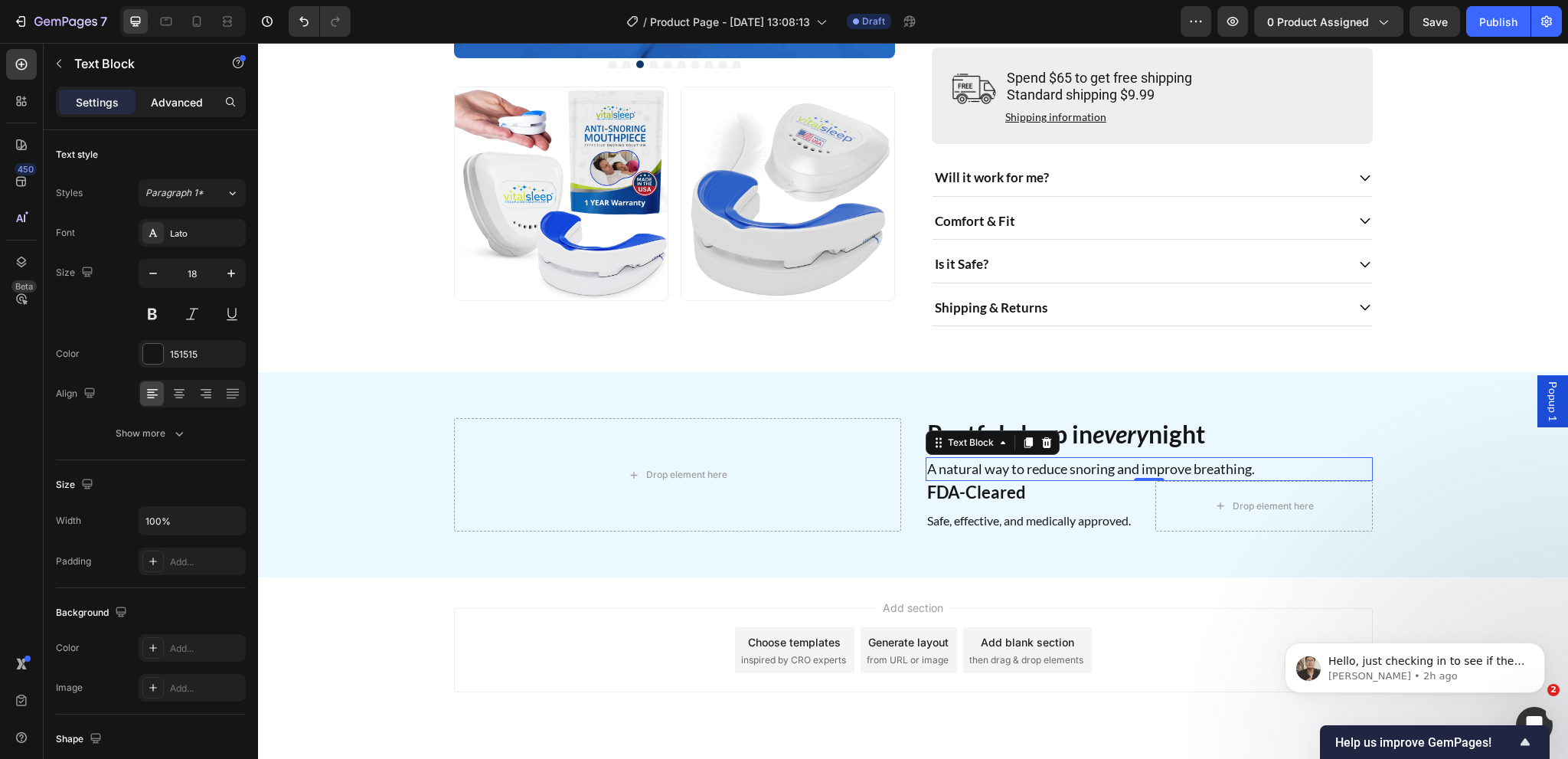
click at [169, 104] on p "Advanced" at bounding box center [177, 102] width 52 height 16
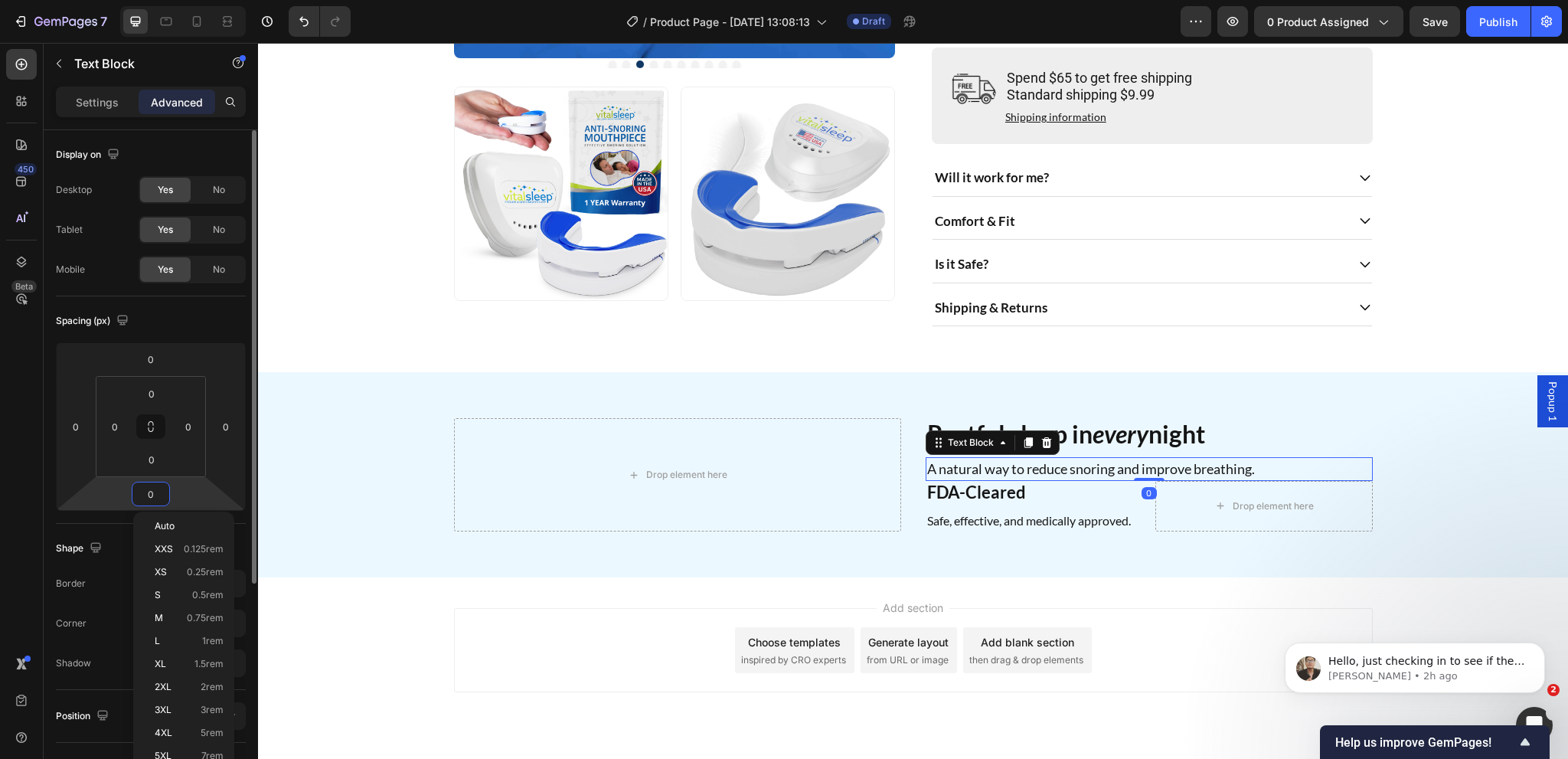
click at [158, 496] on input "0" at bounding box center [150, 494] width 31 height 23
type input "24"
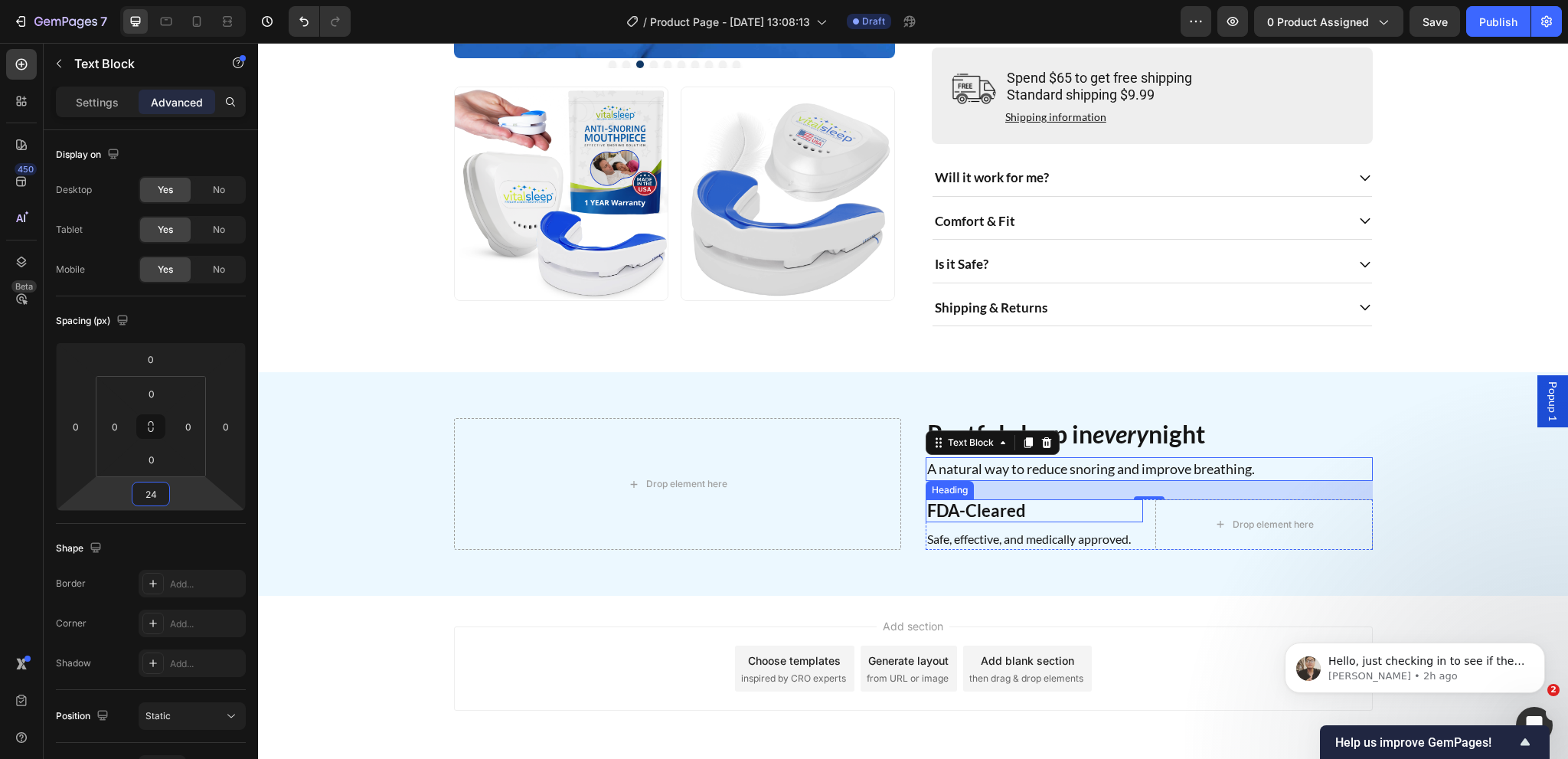
click at [1056, 521] on p "FDA-Cleared" at bounding box center [1034, 511] width 214 height 20
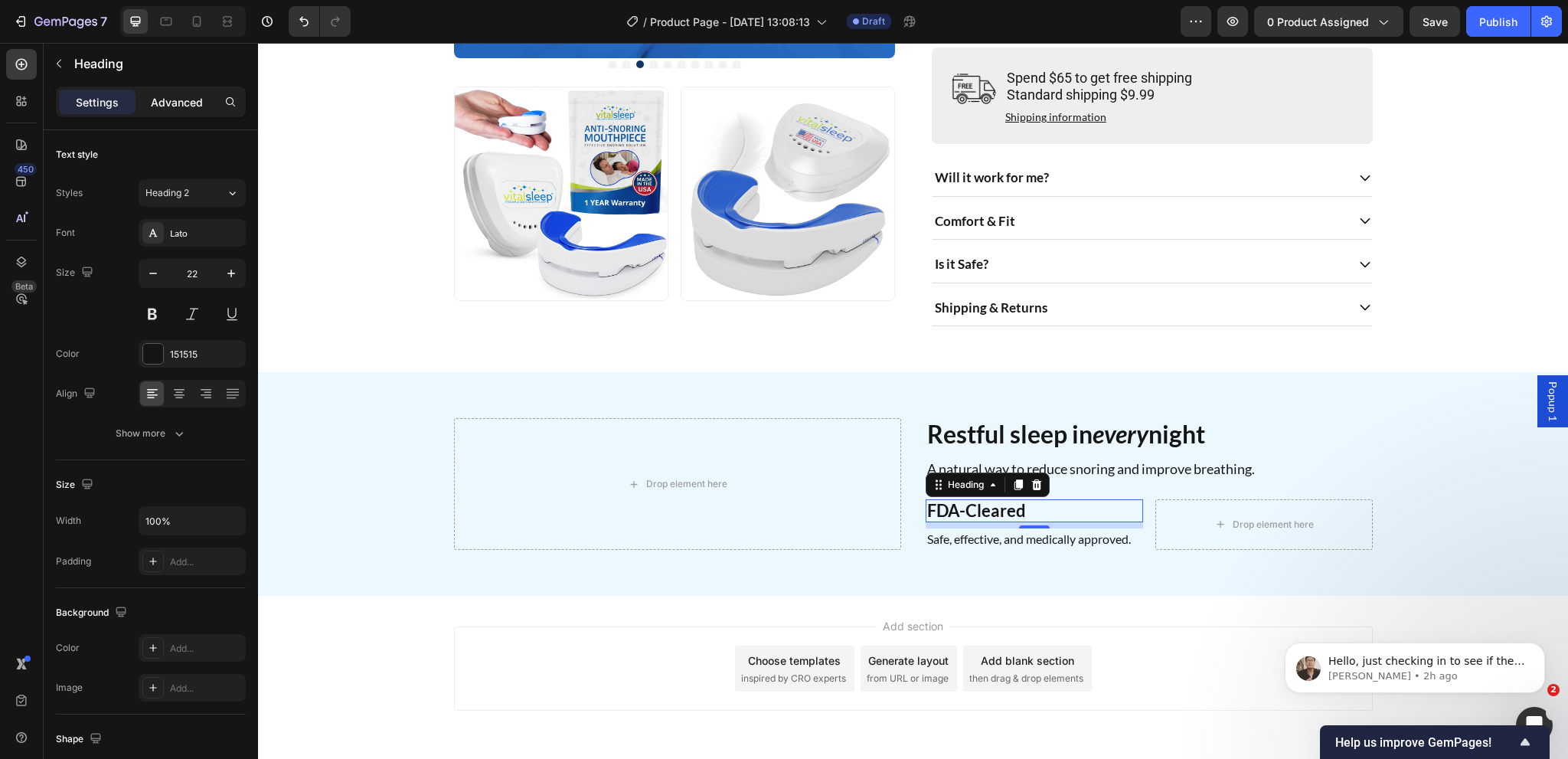
click at [191, 109] on p "Advanced" at bounding box center [177, 102] width 52 height 16
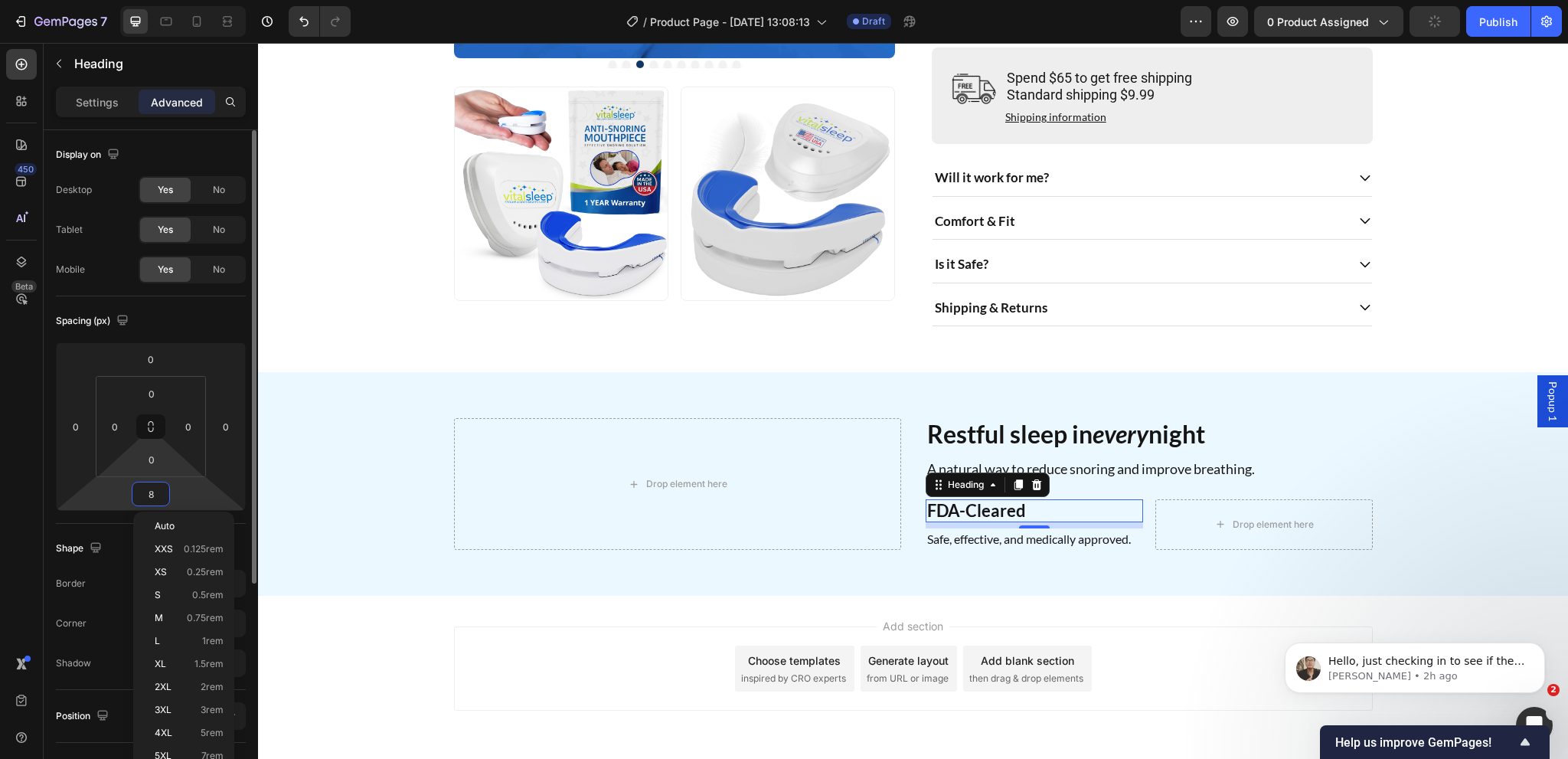
type input "4"
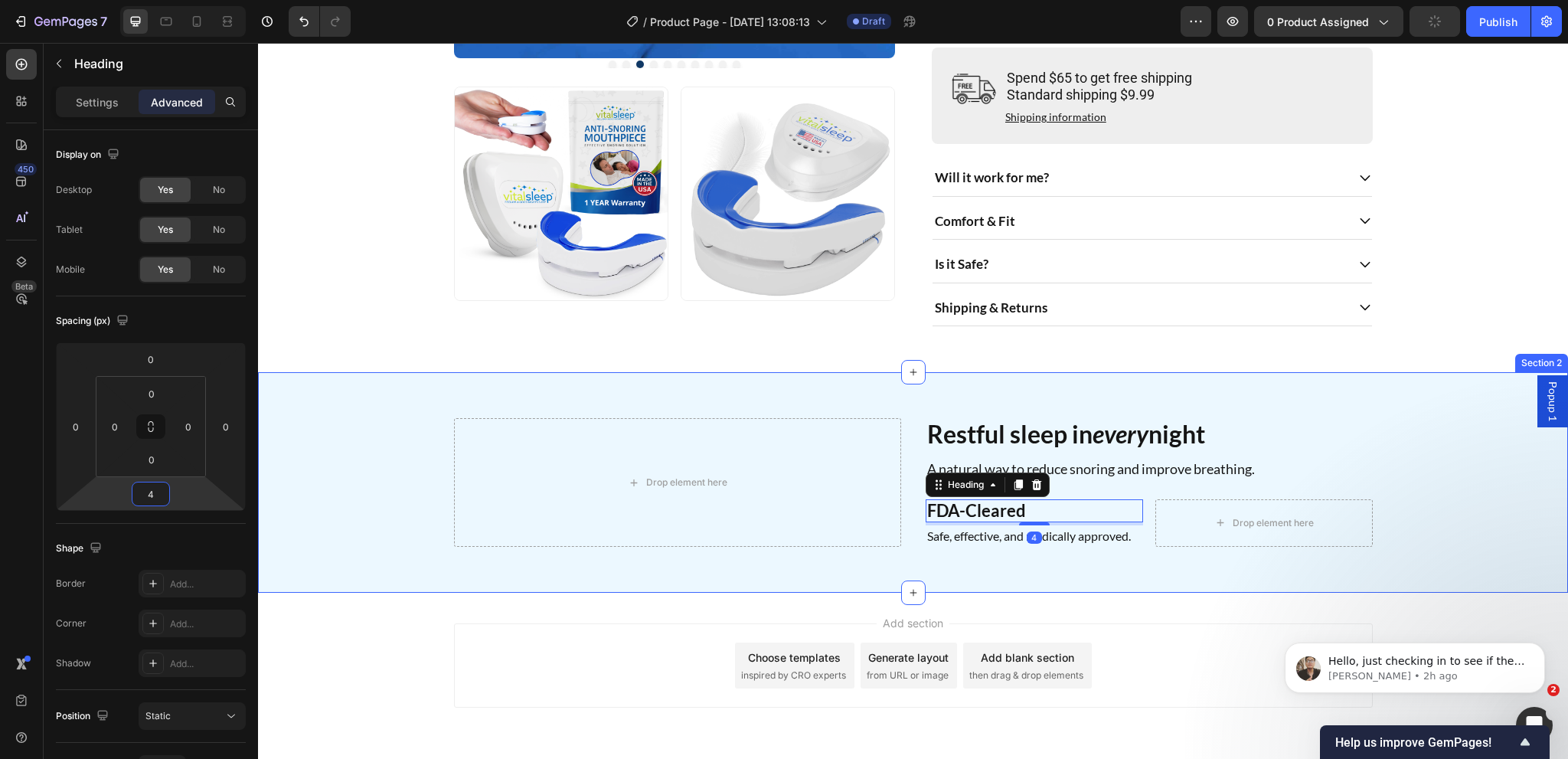
click at [890, 593] on div "Drop element here Restful sleep in every night Heading A natural way to reduce …" at bounding box center [913, 483] width 1310 height 220
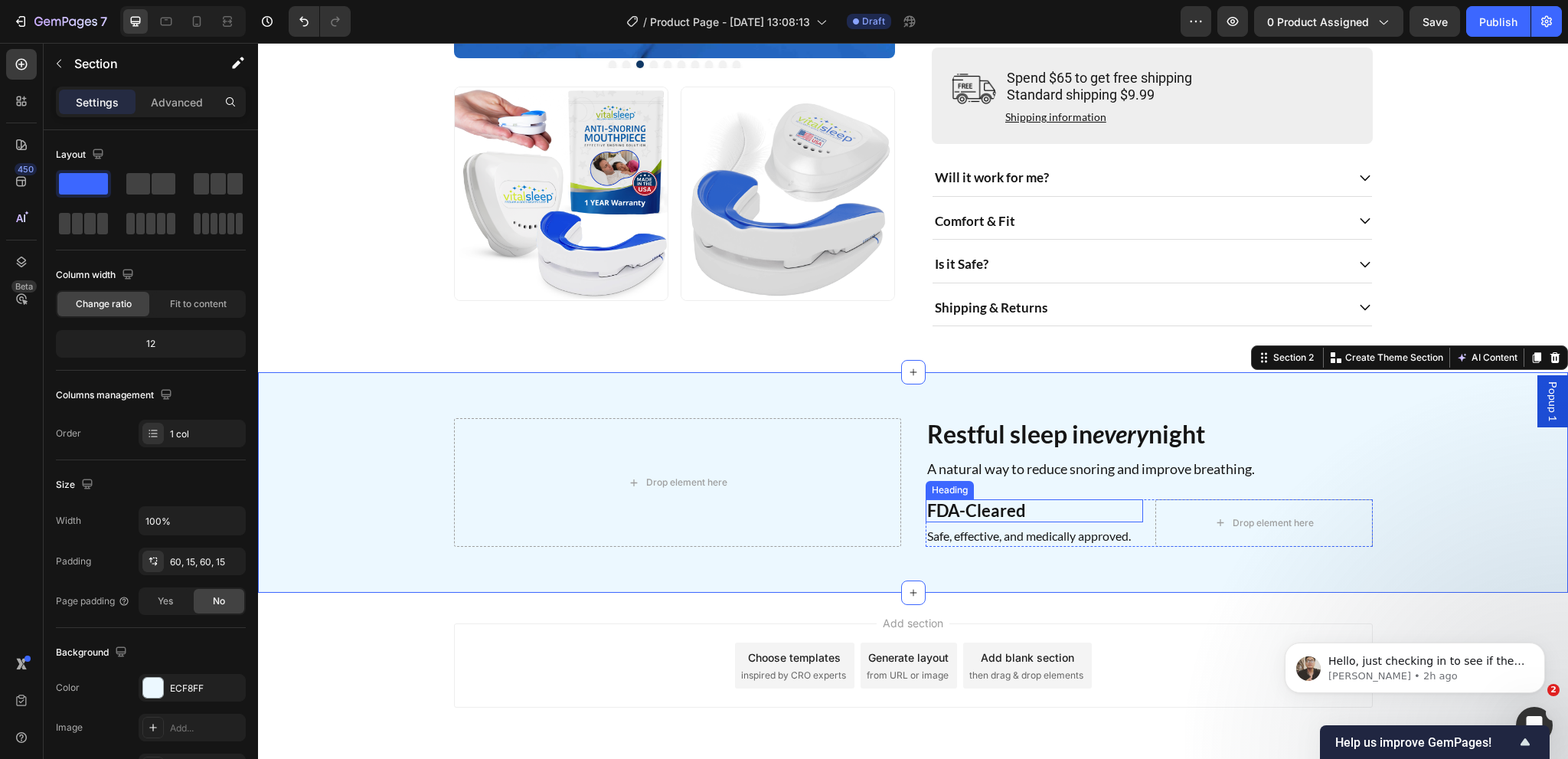
click at [996, 521] on p "FDA-Cleared" at bounding box center [1034, 511] width 214 height 20
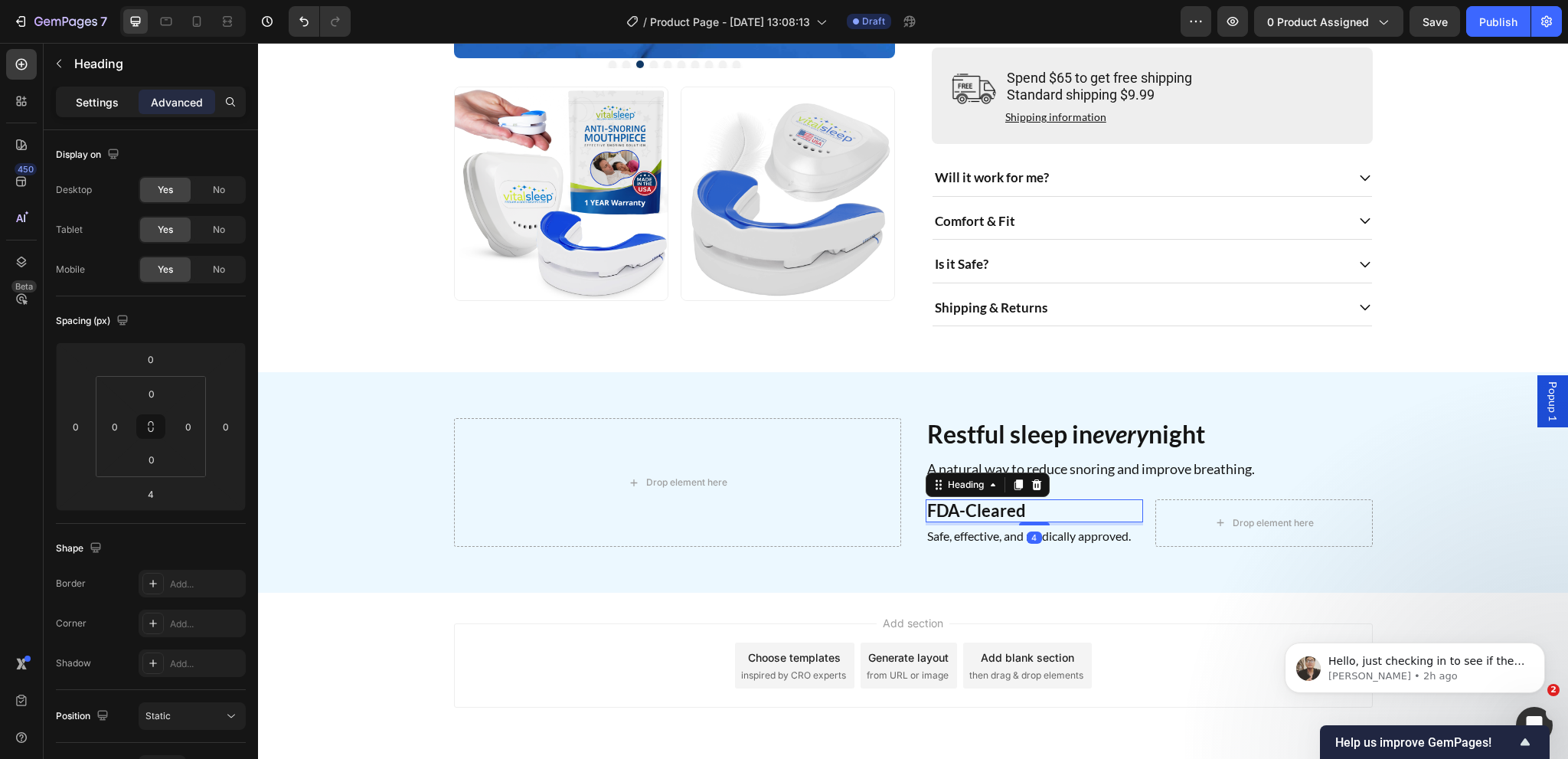
click at [101, 99] on p "Settings" at bounding box center [97, 102] width 43 height 16
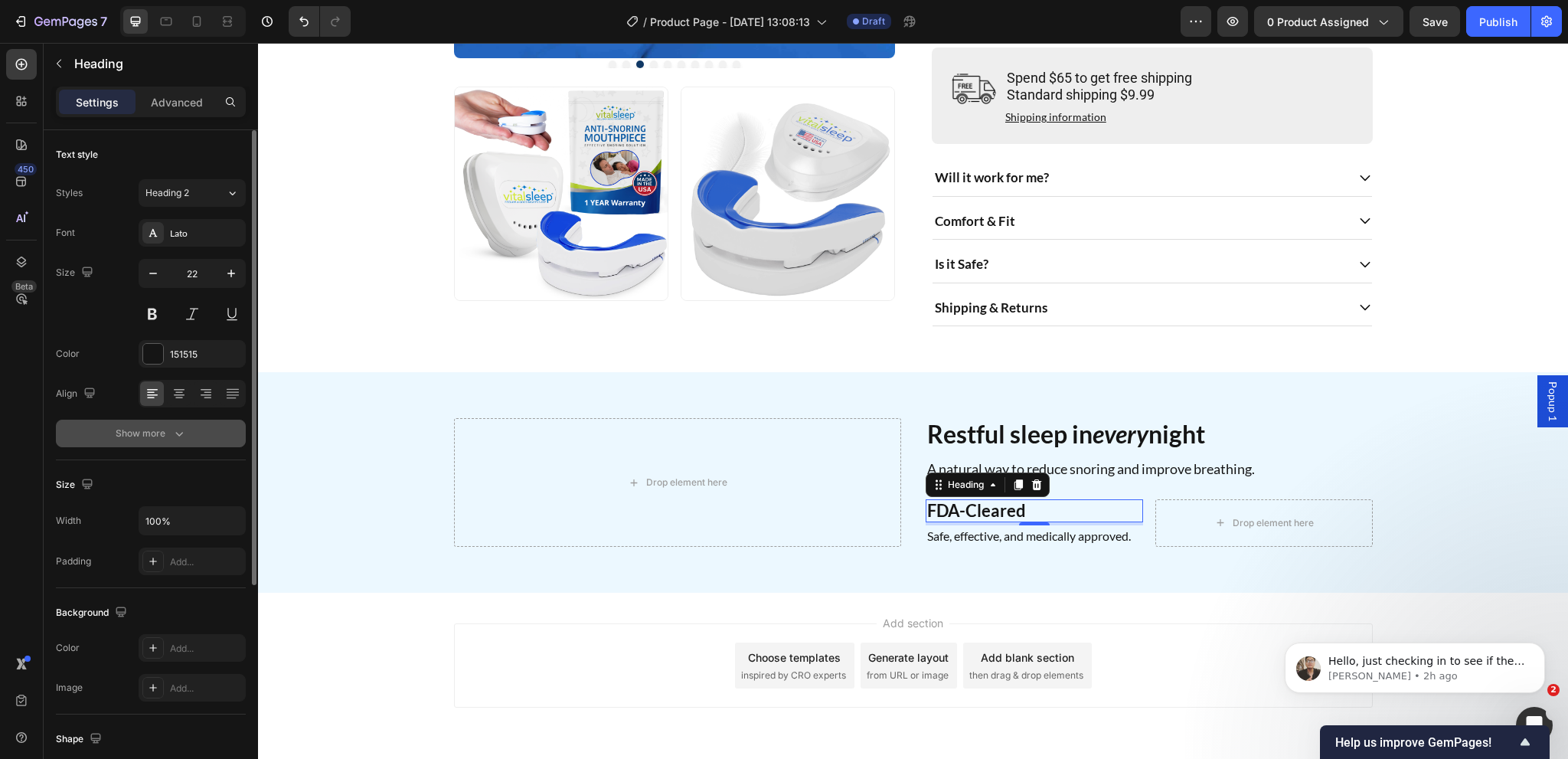
click at [165, 423] on button "Show more" at bounding box center [151, 433] width 190 height 28
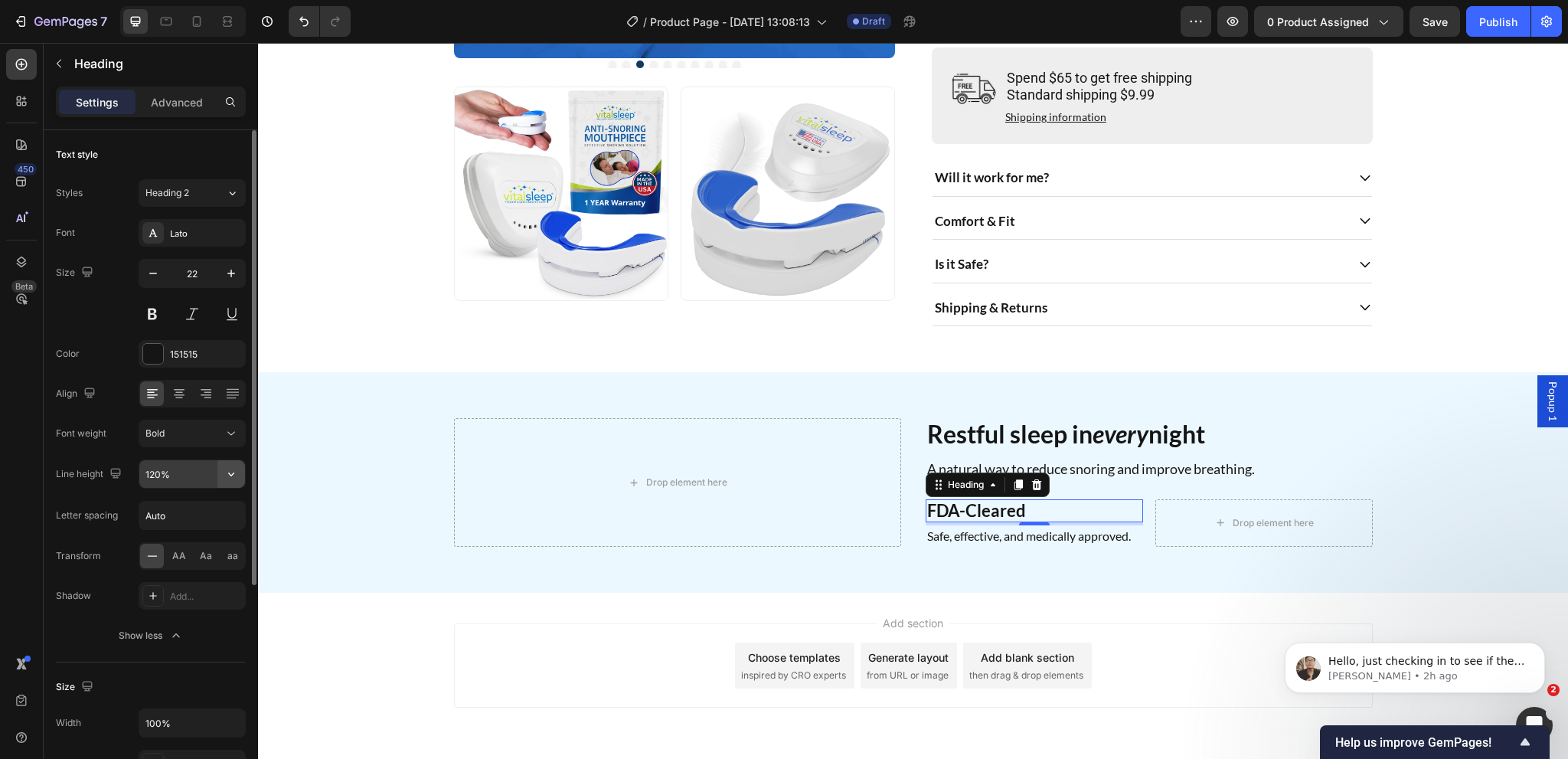
click at [220, 478] on button "button" at bounding box center [231, 473] width 28 height 28
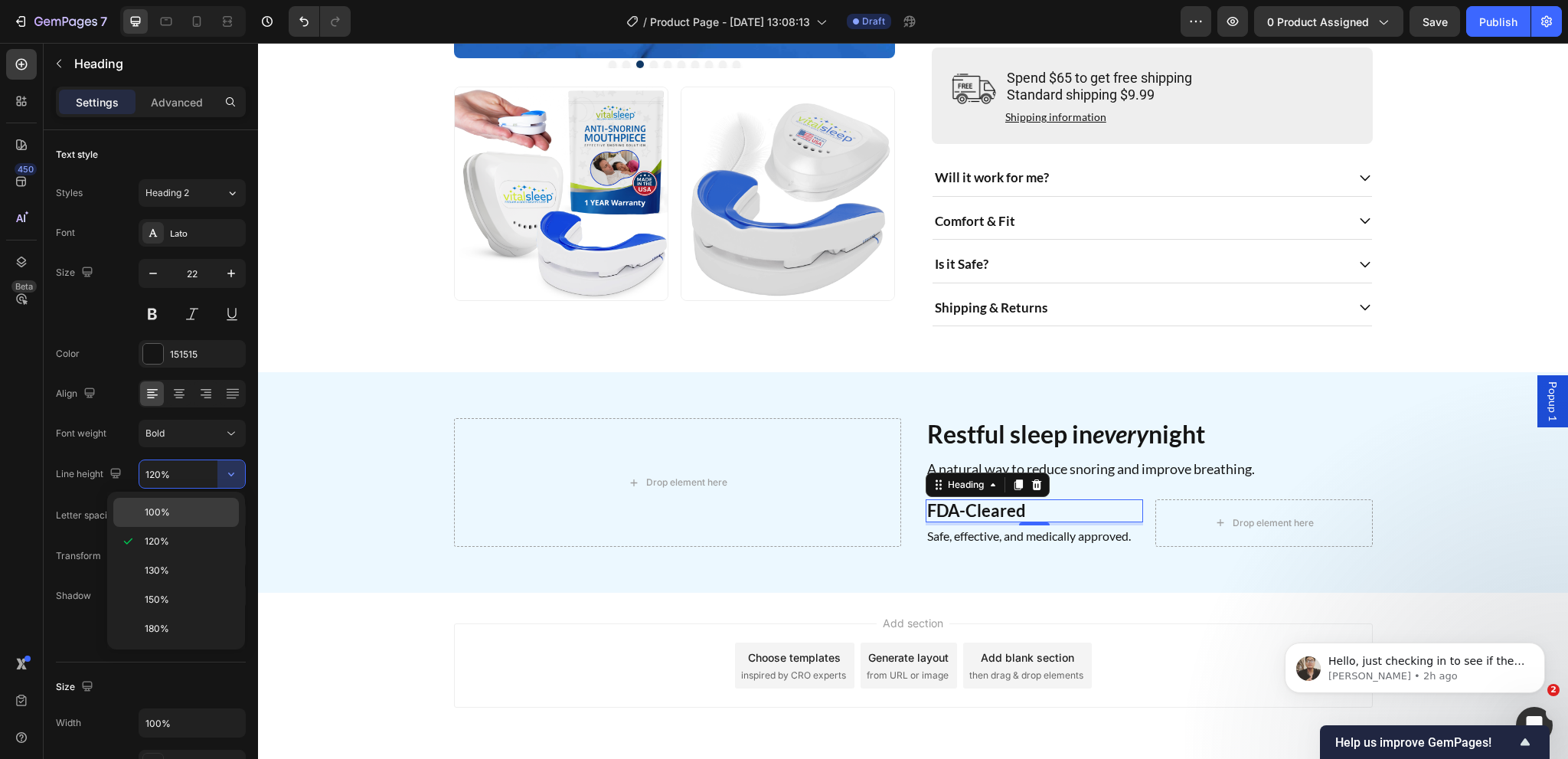
click at [186, 514] on p "100%" at bounding box center [188, 513] width 88 height 14
type input "100%"
click at [694, 630] on div "Add section Choose templates inspired by CRO experts Generate layout from URL o…" at bounding box center [913, 686] width 1310 height 189
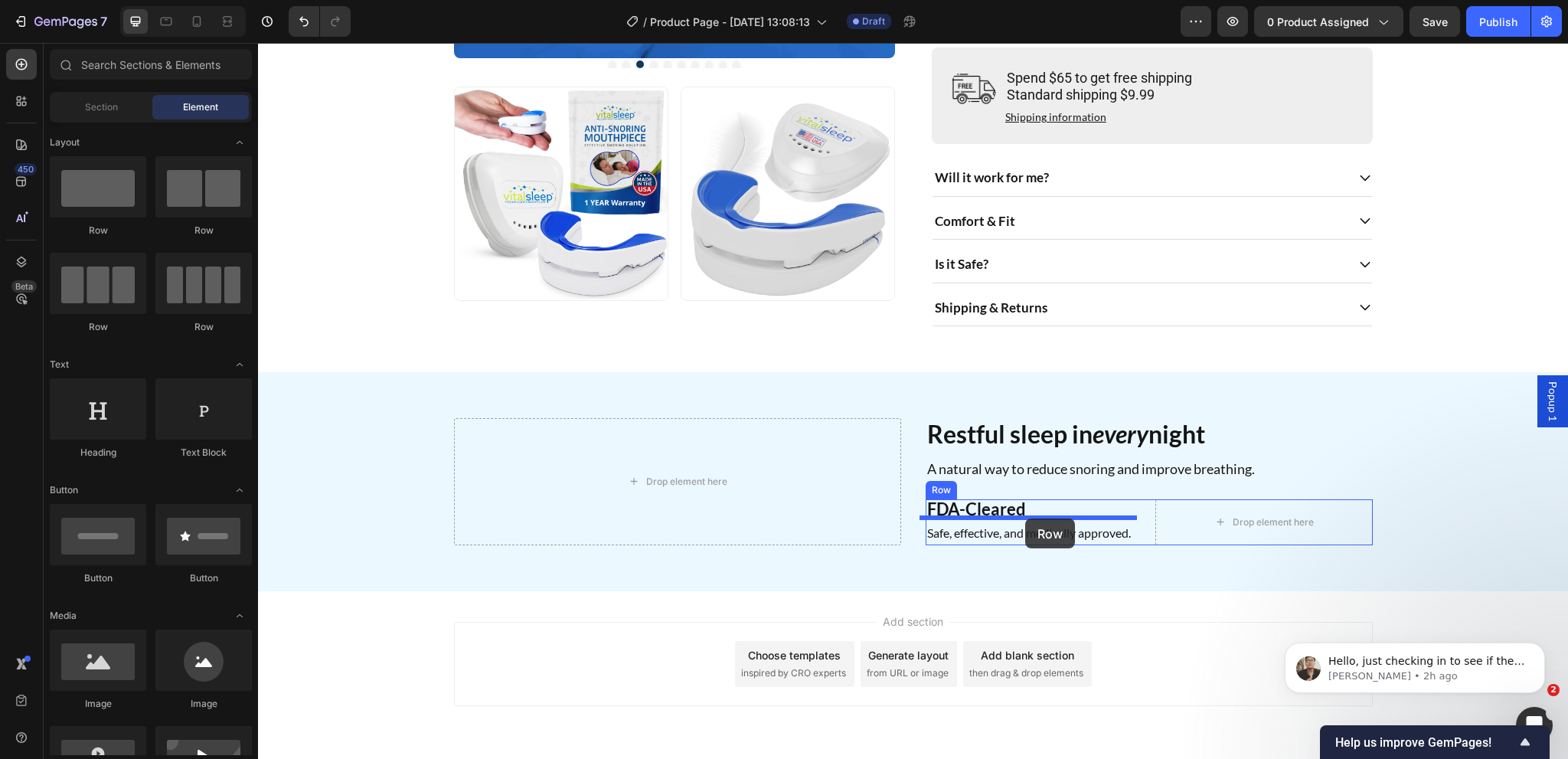
drag, startPoint x: 497, startPoint y: 306, endPoint x: 1025, endPoint y: 519, distance: 569.3
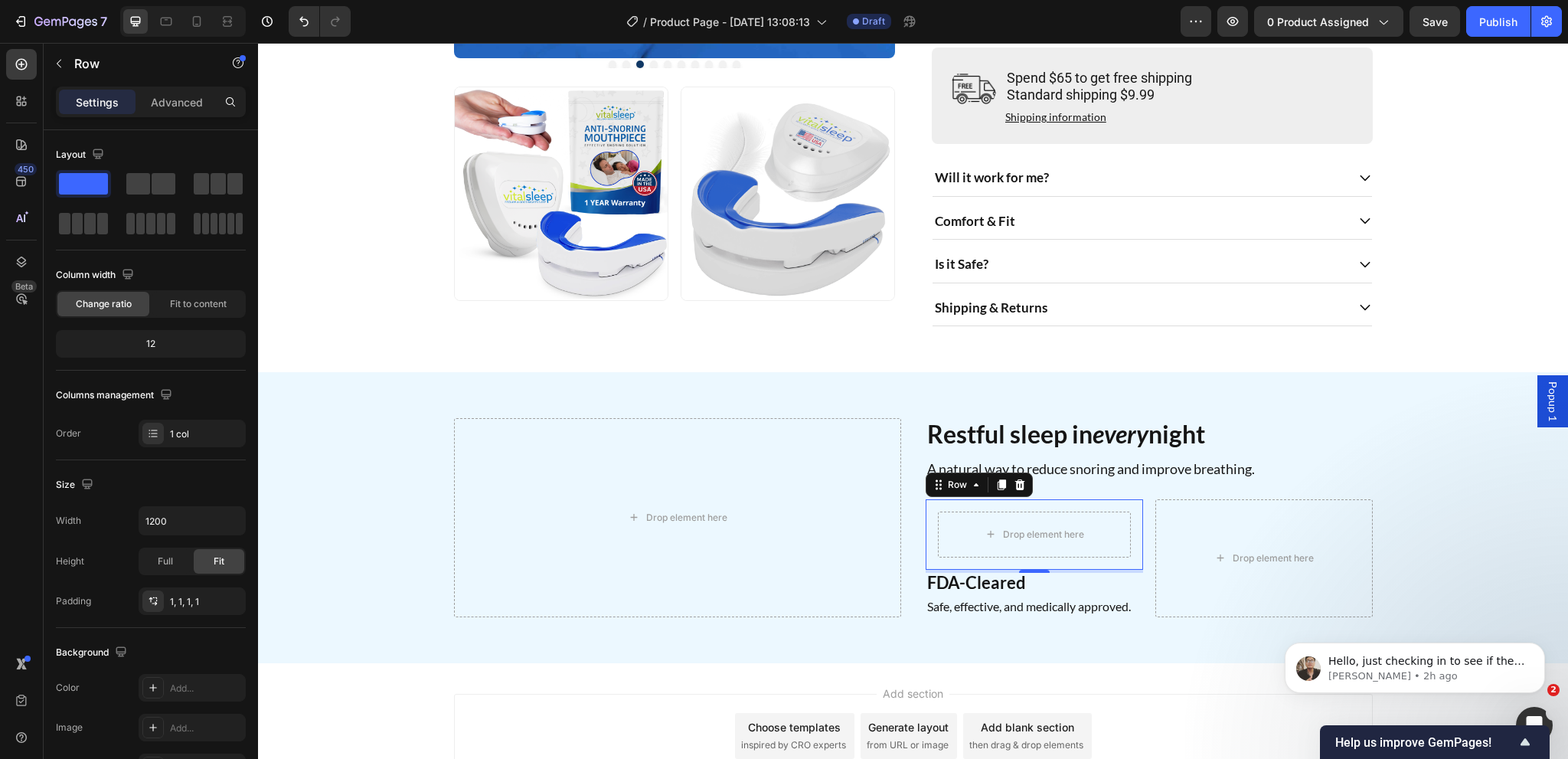
click at [928, 534] on div "Drop element here Row 4" at bounding box center [1034, 534] width 218 height 70
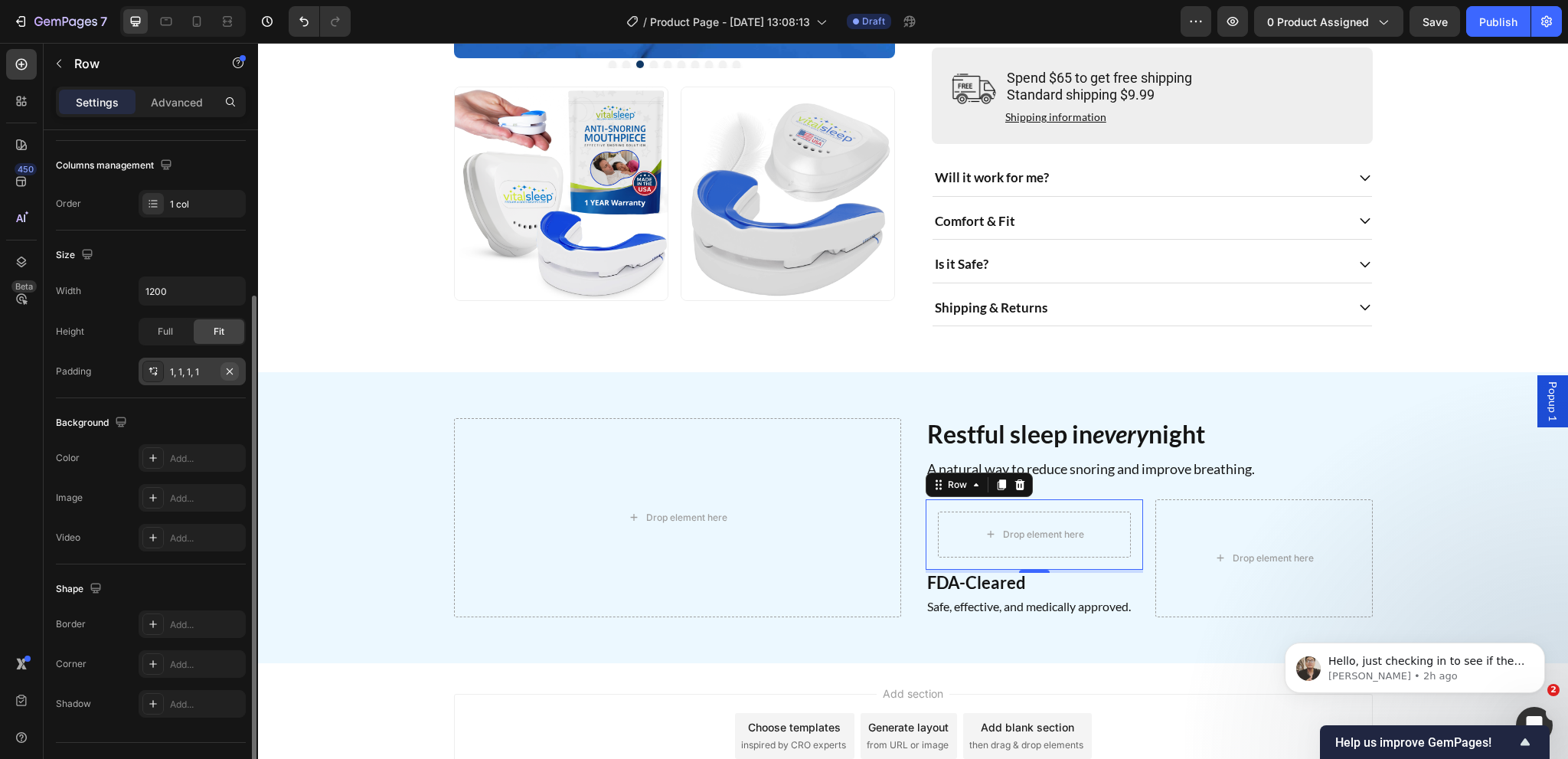
click at [223, 376] on button "button" at bounding box center [229, 372] width 18 height 18
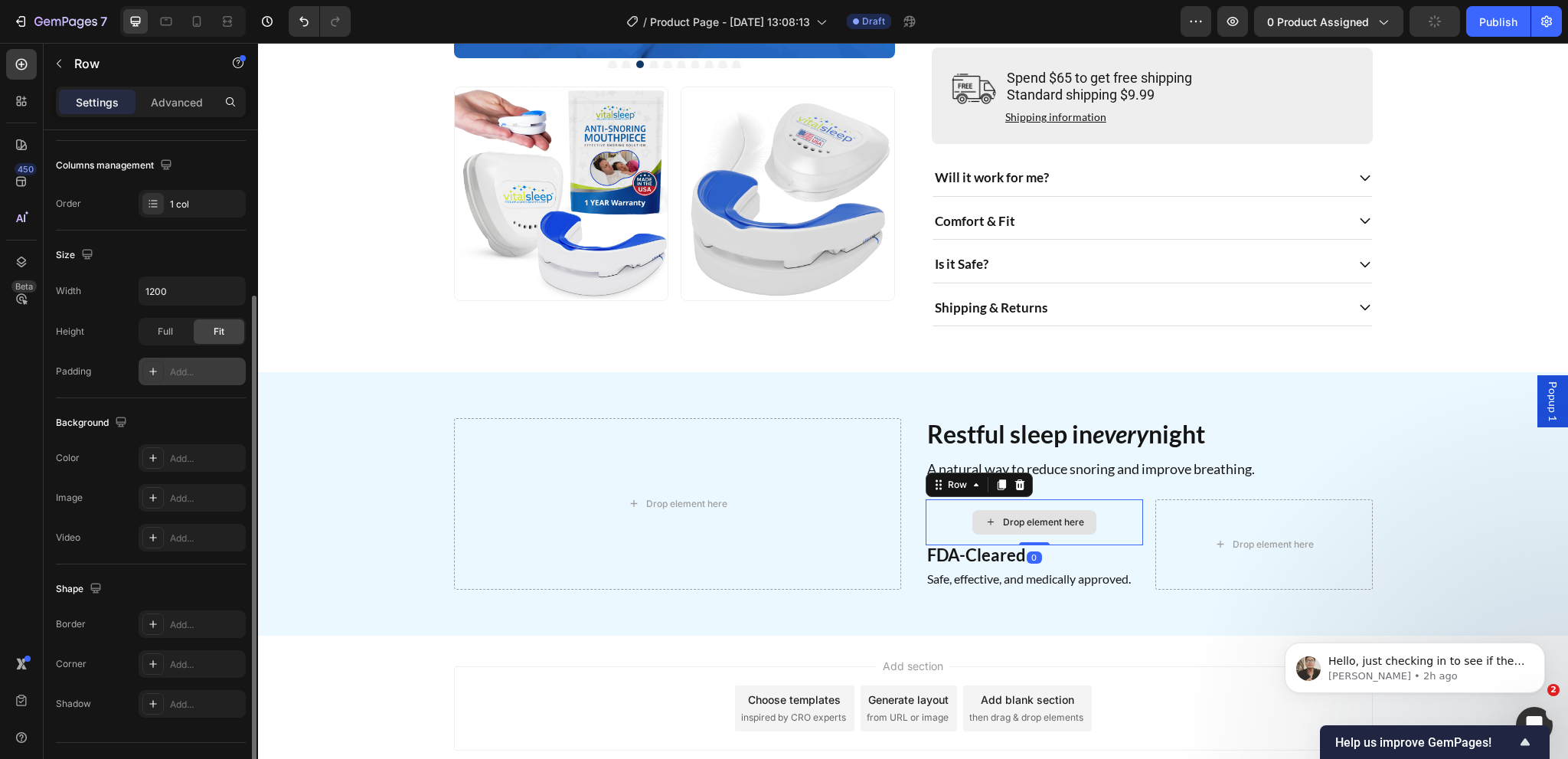
drag, startPoint x: 1031, startPoint y: 564, endPoint x: 1035, endPoint y: 549, distance: 15.5
click at [1035, 545] on div "Drop element here Row 0" at bounding box center [1034, 522] width 218 height 46
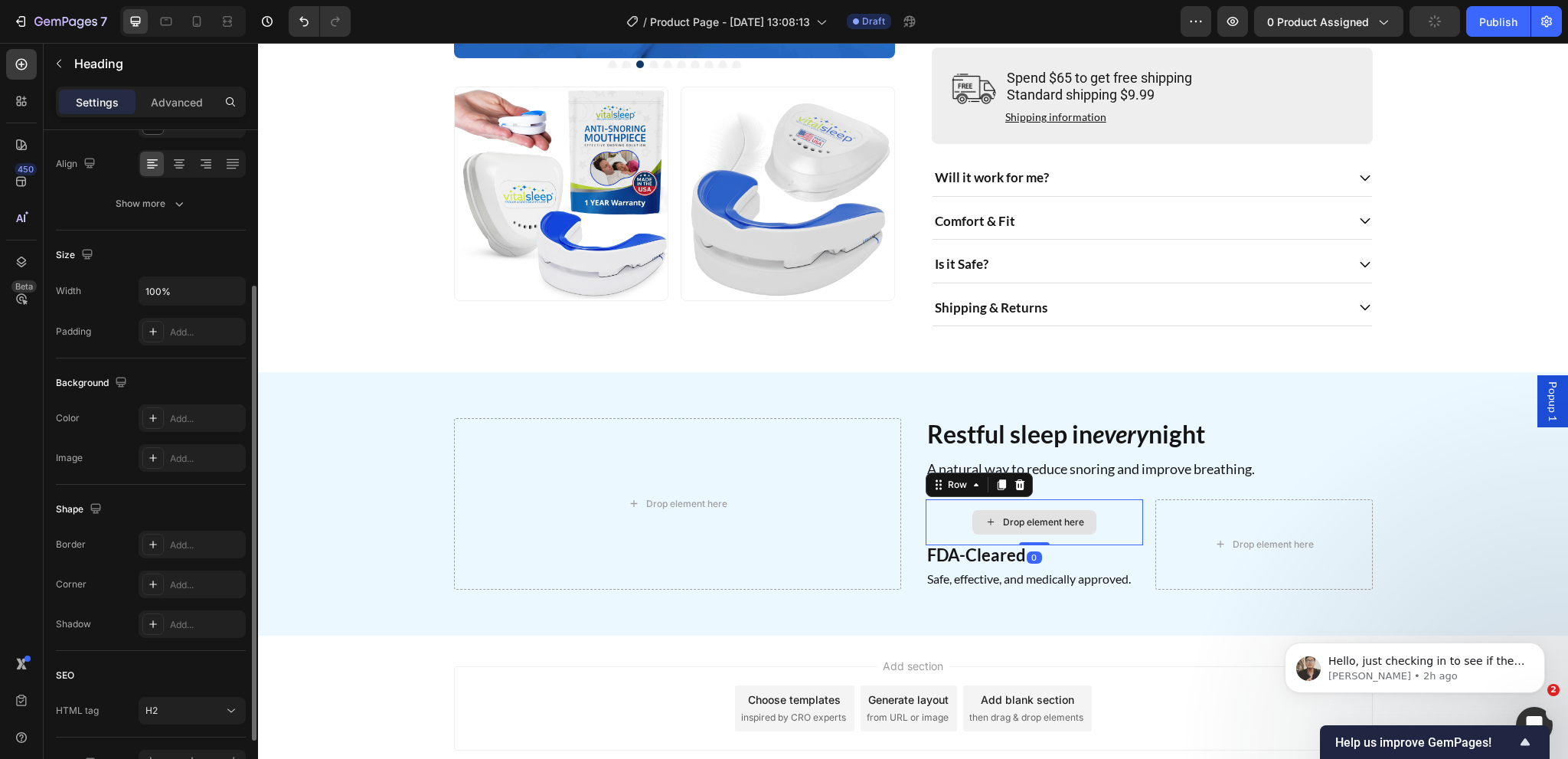
click at [988, 564] on p "FDA-Cleared" at bounding box center [1034, 555] width 214 height 17
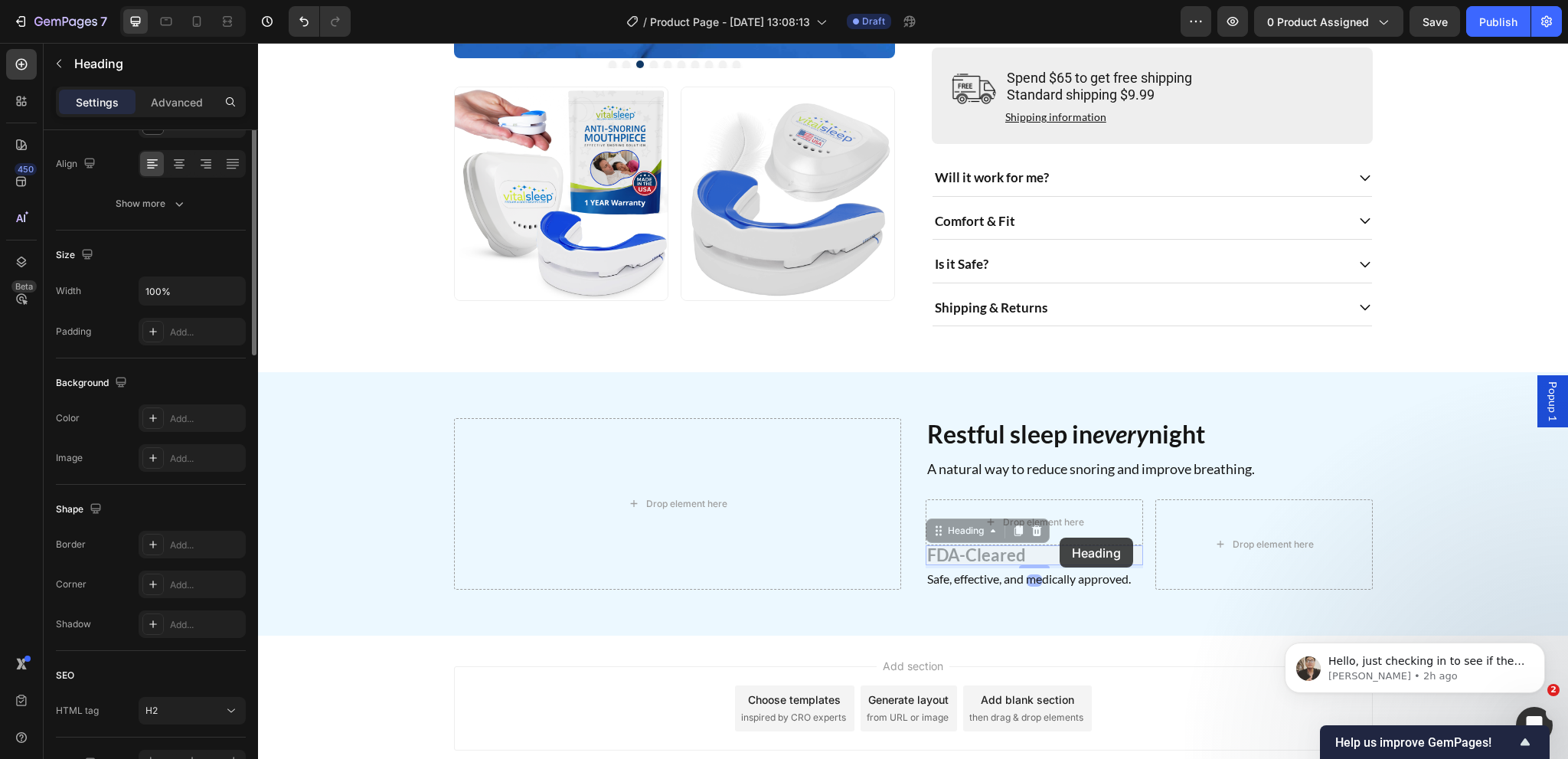
scroll to position [0, 0]
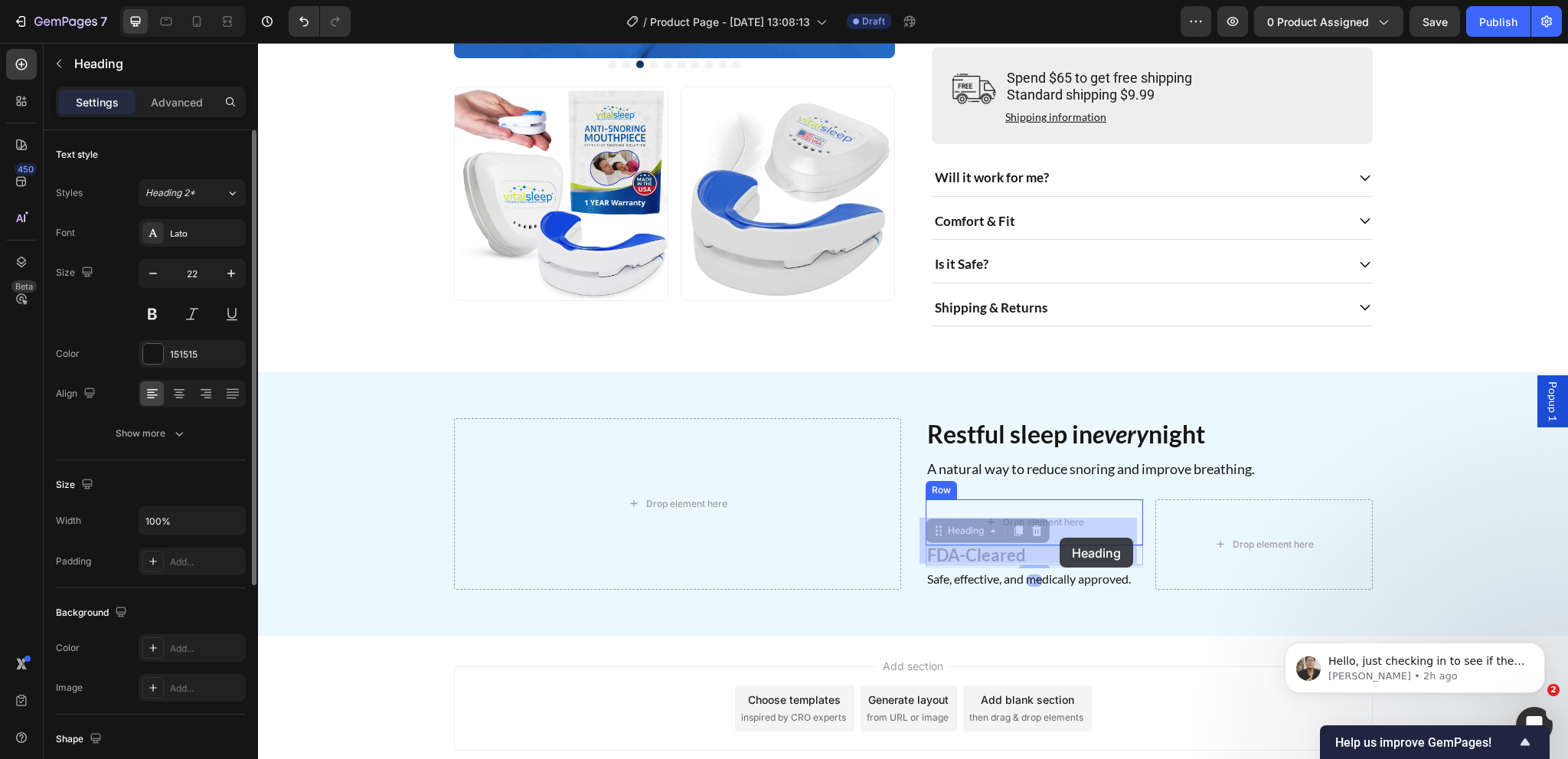
drag, startPoint x: 947, startPoint y: 550, endPoint x: 1060, endPoint y: 538, distance: 113.6
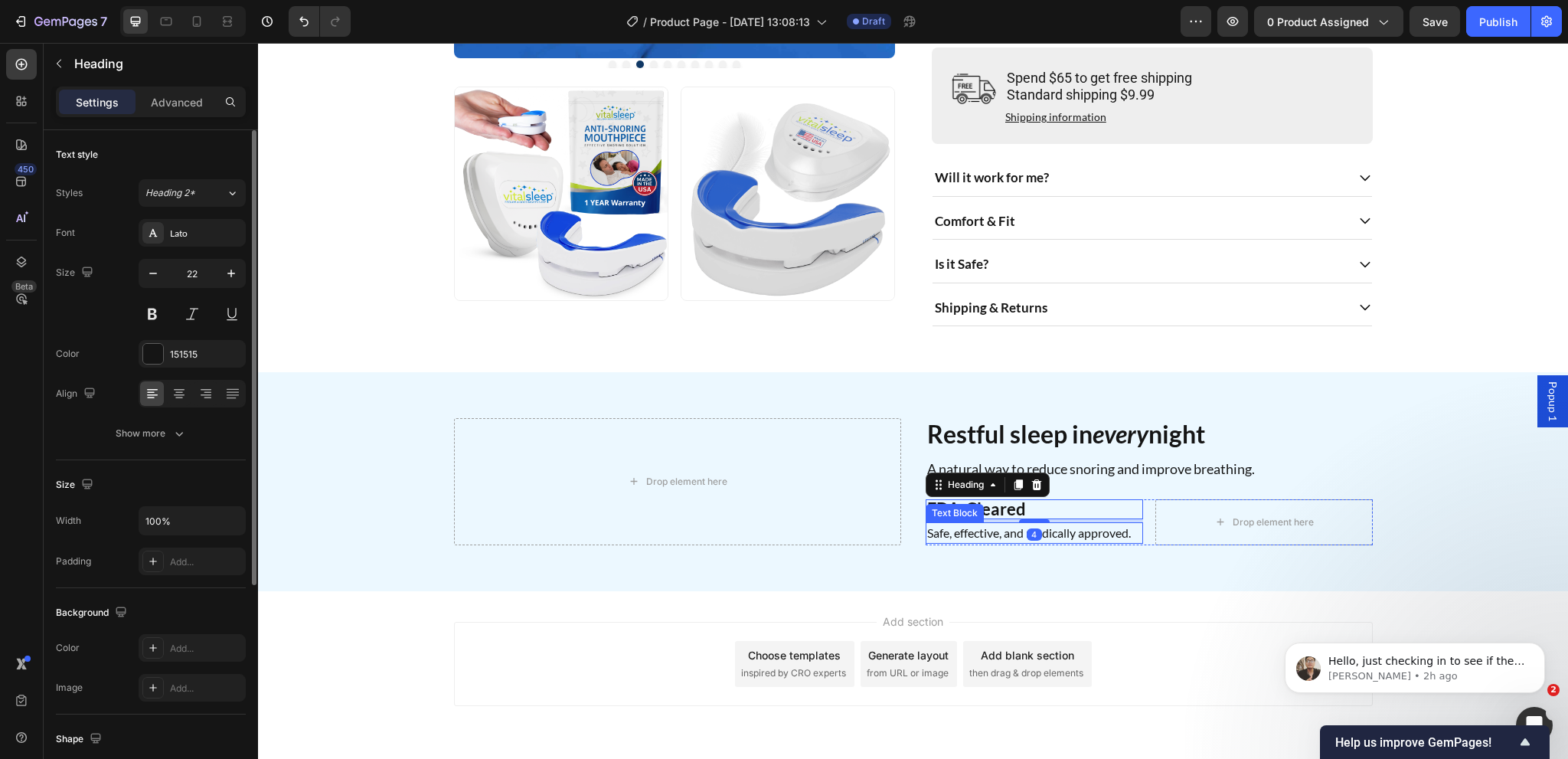
click at [996, 543] on p "Safe, effective, and medically approved." at bounding box center [1034, 534] width 214 height 18
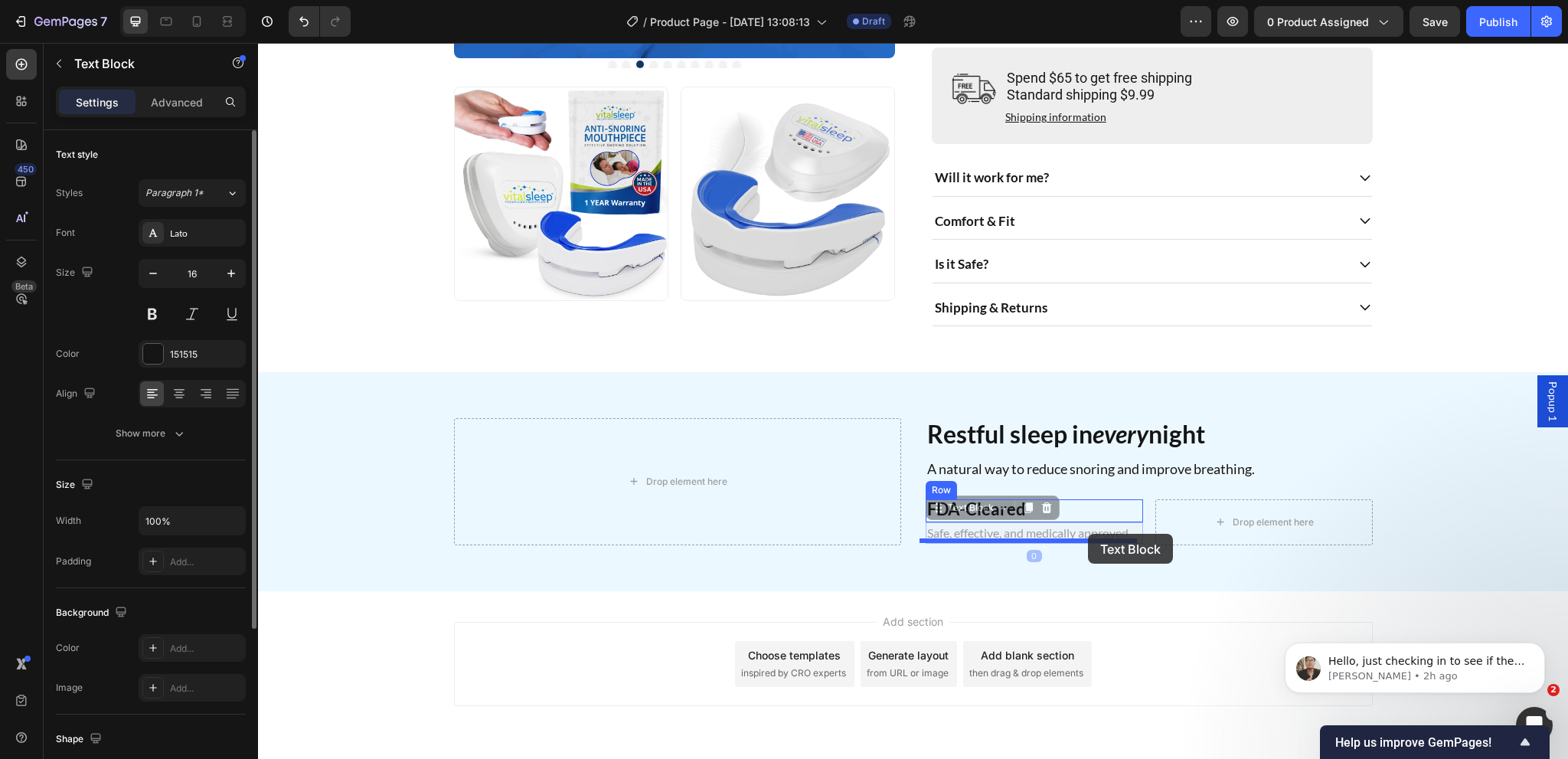
drag, startPoint x: 958, startPoint y: 528, endPoint x: 1088, endPoint y: 534, distance: 130.1
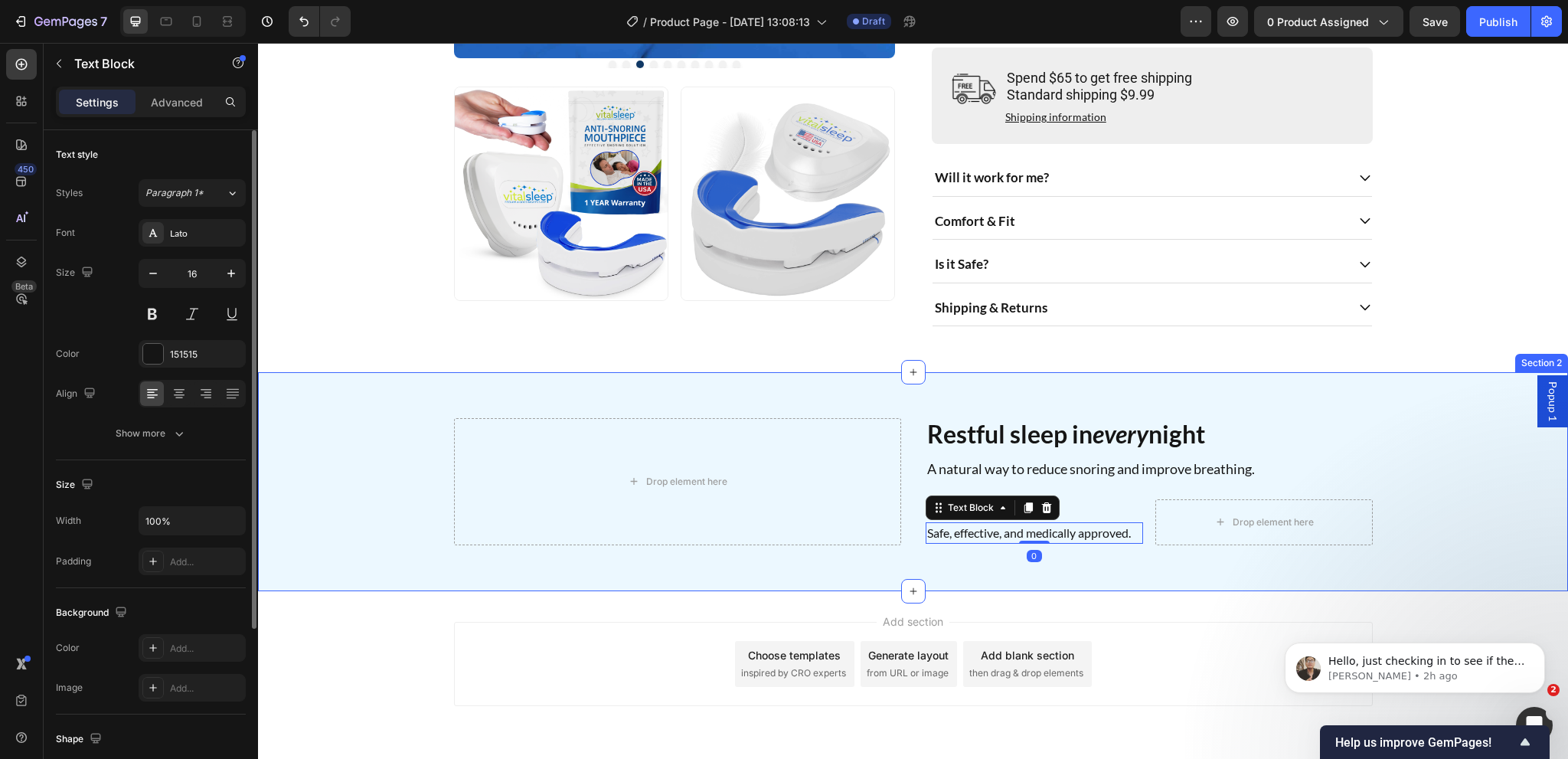
click at [1004, 582] on div "Drop element here Restful sleep in every night Heading A natural way to reduce …" at bounding box center [913, 481] width 1310 height 218
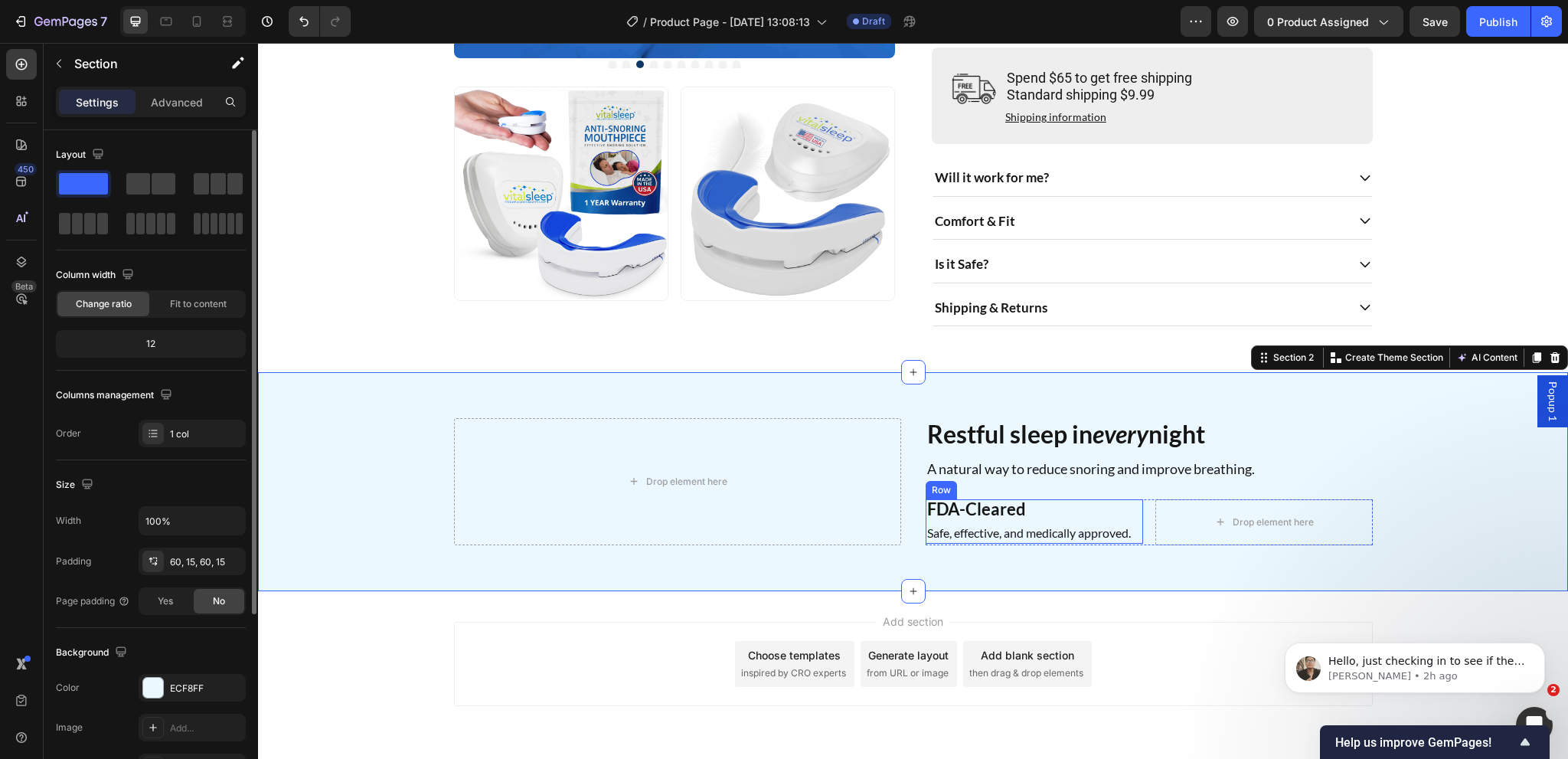
click at [1001, 539] on div "FDA-Cleared Heading Safe, effective, and medically approved. Text Block" at bounding box center [1034, 521] width 218 height 44
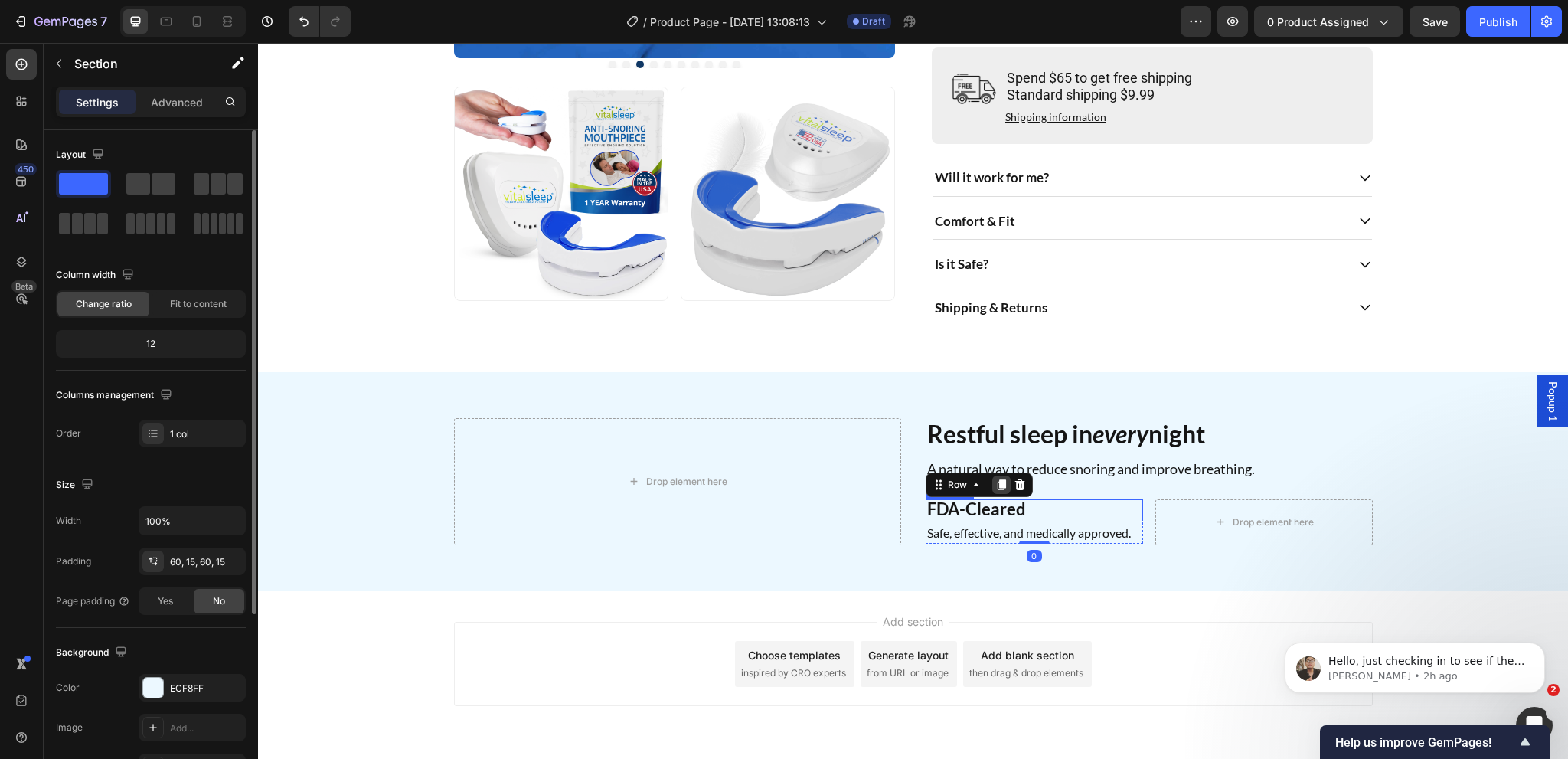
click at [997, 490] on icon at bounding box center [1001, 484] width 8 height 11
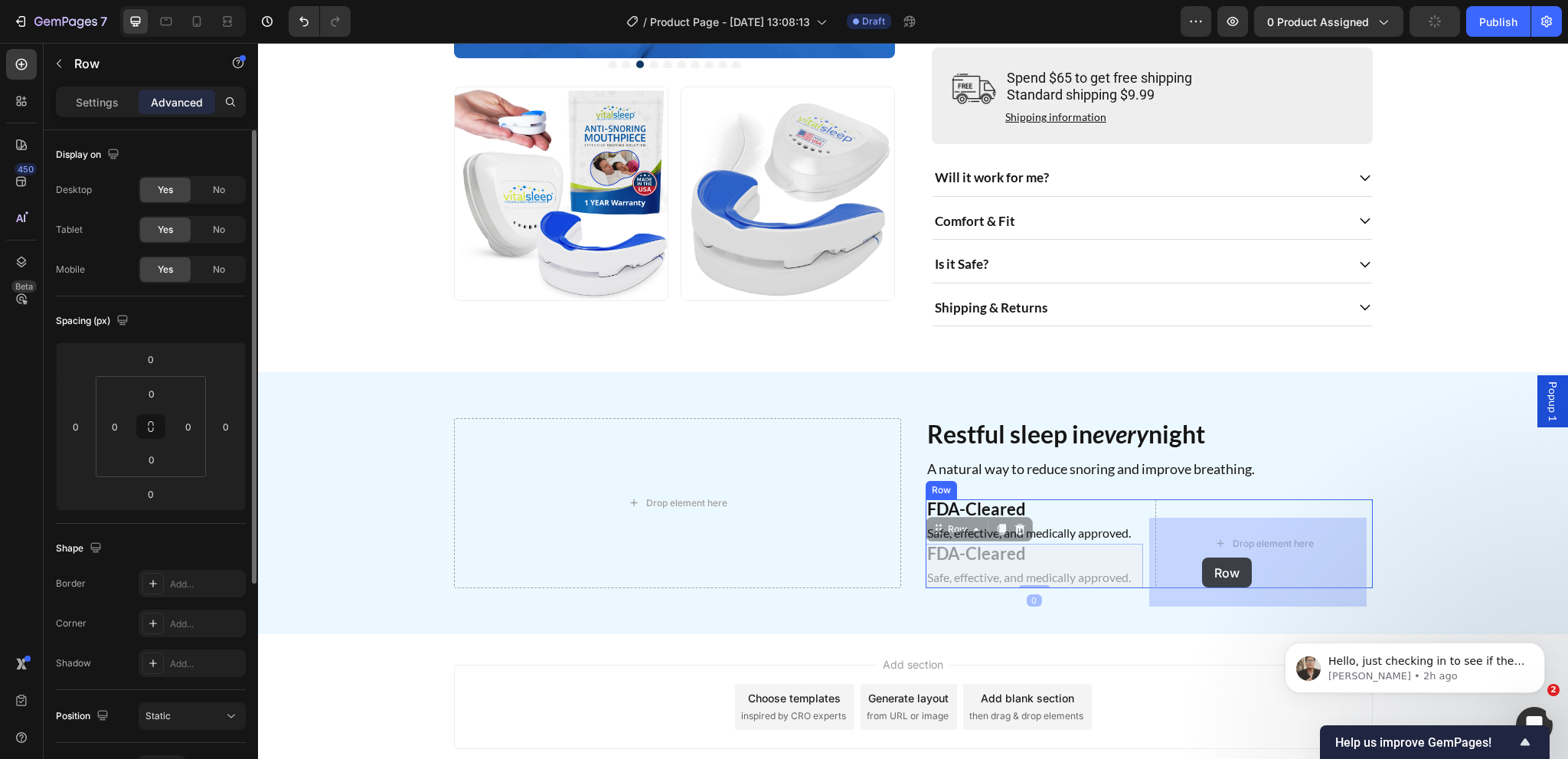
drag, startPoint x: 941, startPoint y: 551, endPoint x: 1202, endPoint y: 558, distance: 261.1
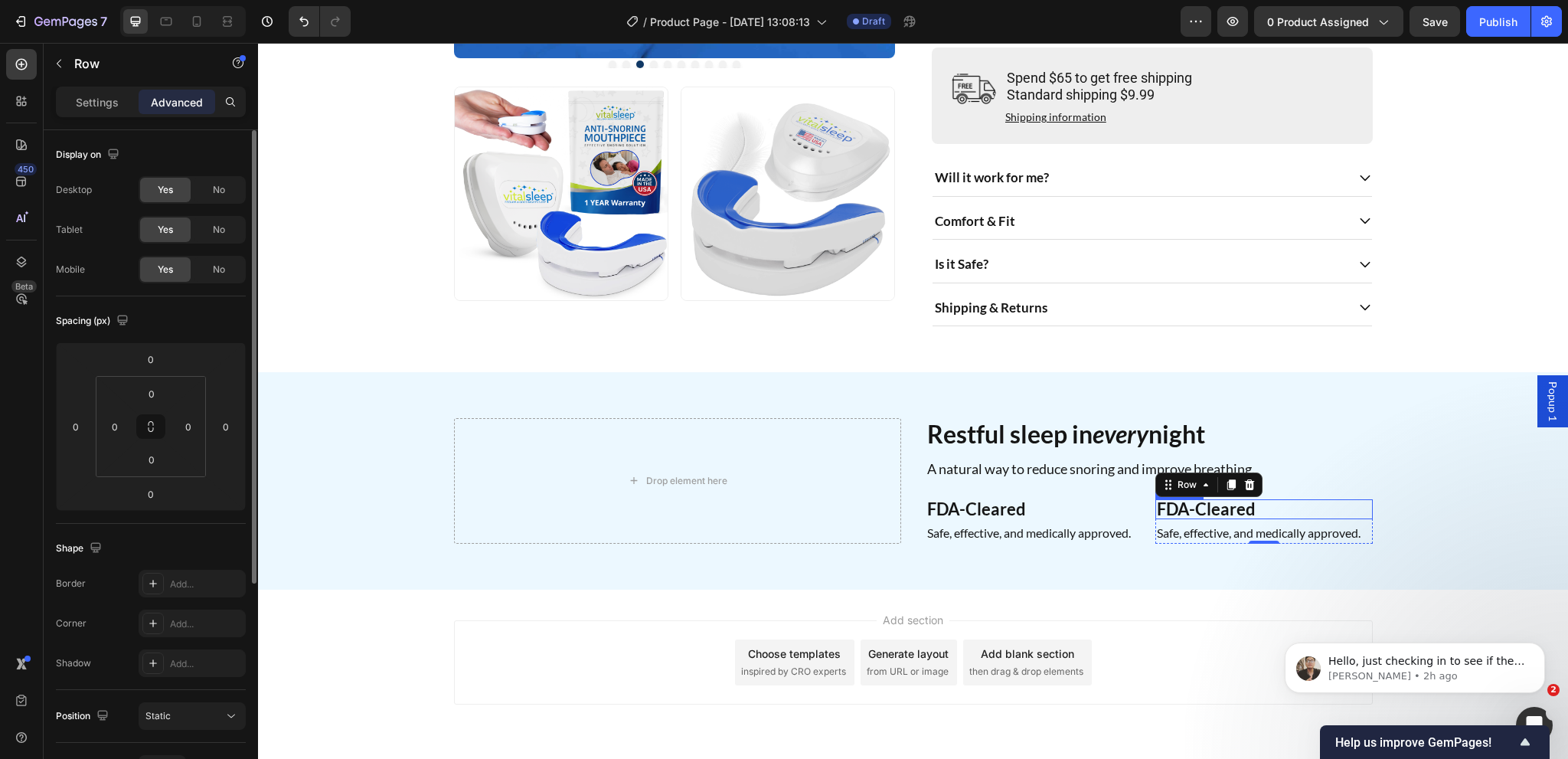
click at [1209, 517] on h2 "FDA-Cleared" at bounding box center [1263, 509] width 218 height 20
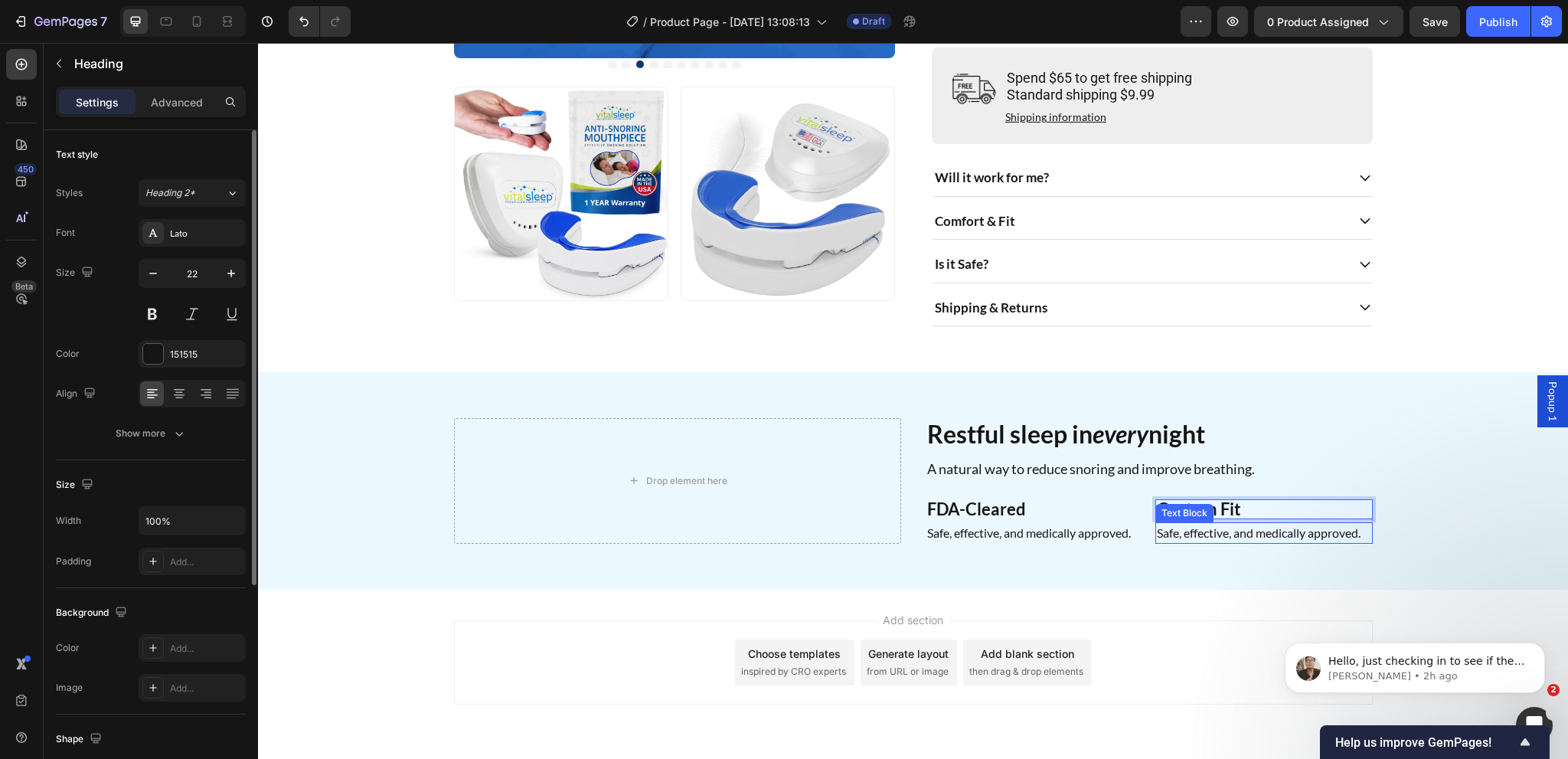
click at [1192, 543] on p "Safe, effective, and medically approved." at bounding box center [1263, 534] width 214 height 18
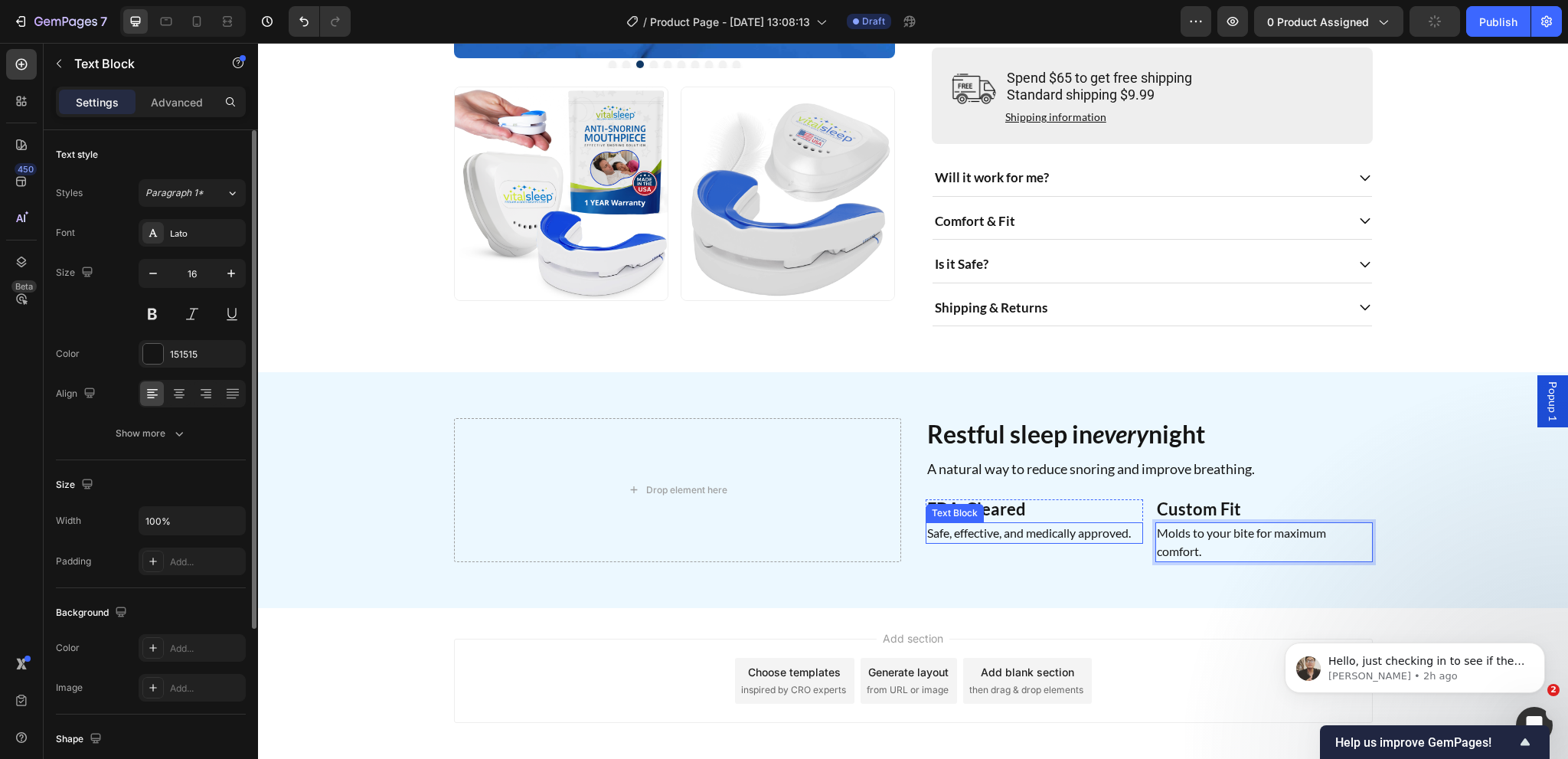
click at [1089, 543] on p "Safe, effective, and medically approved." at bounding box center [1034, 534] width 214 height 18
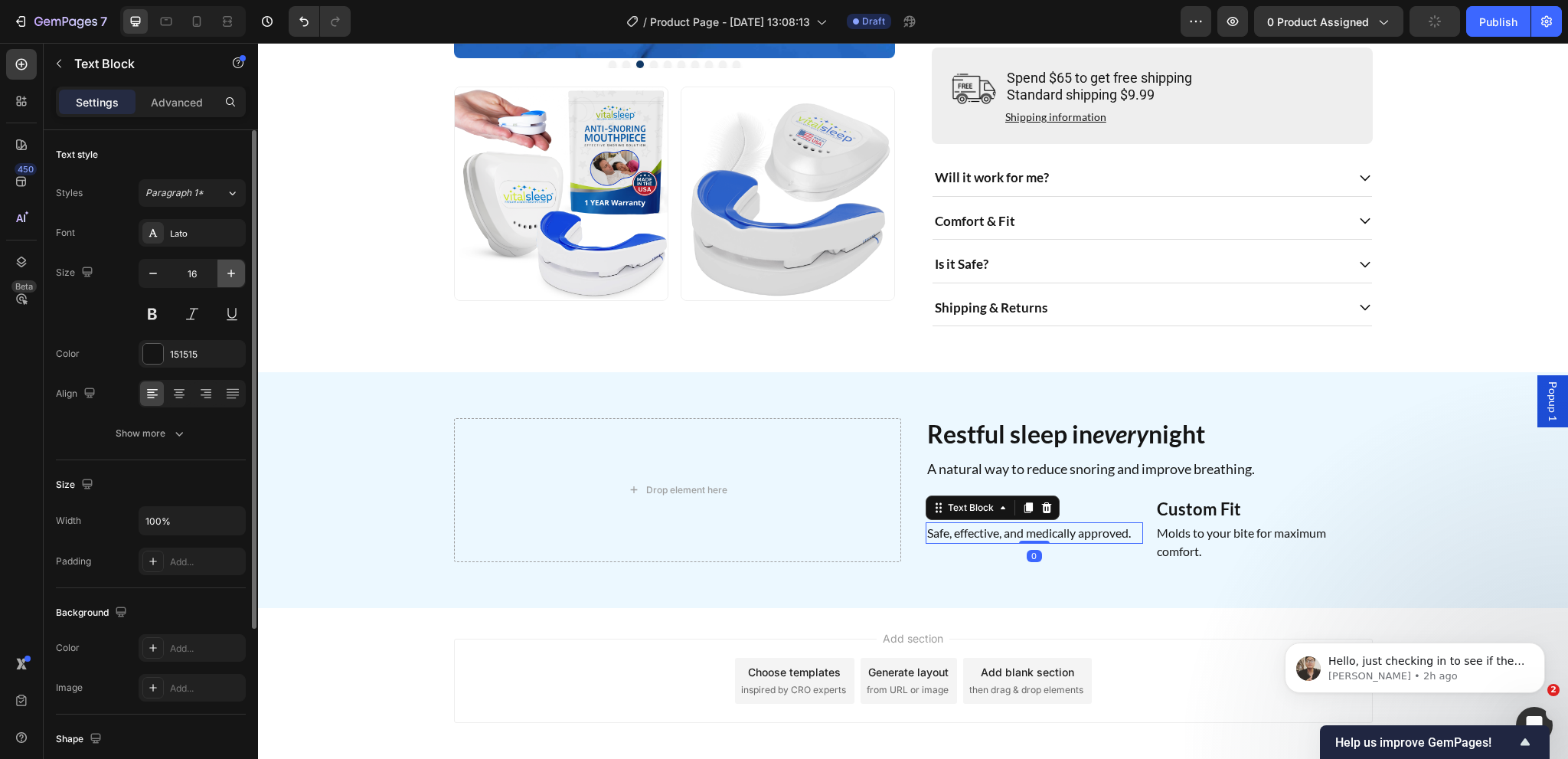
click at [237, 275] on icon "button" at bounding box center [231, 273] width 15 height 15
type input "18"
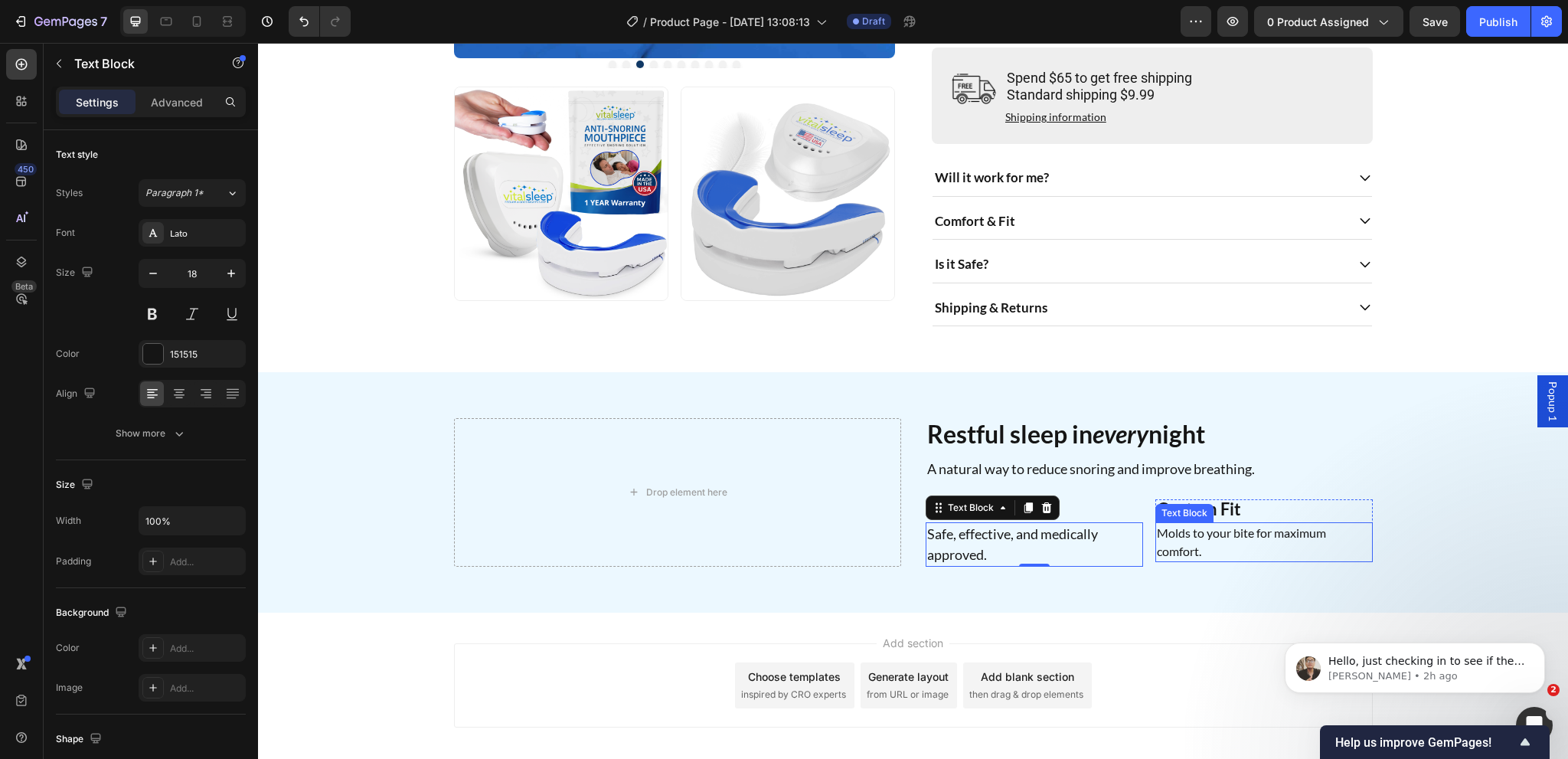
click at [1205, 556] on p "Molds to your bite for maximum comfort." at bounding box center [1263, 543] width 214 height 37
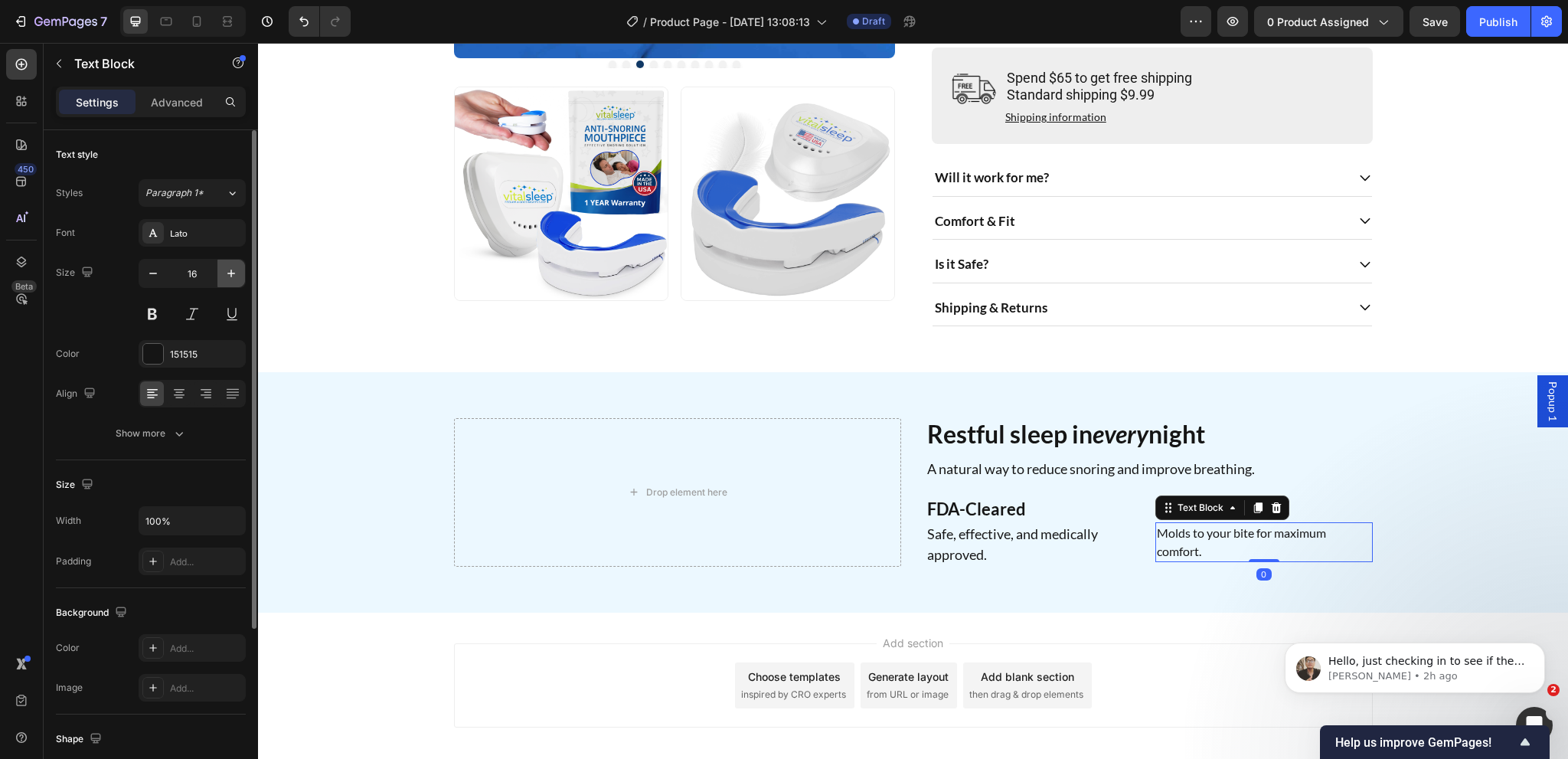
click at [238, 281] on button "button" at bounding box center [231, 273] width 28 height 28
type input "18"
click at [1000, 606] on div "Drop element here Restful sleep in every night Heading A natural way to reduce …" at bounding box center [913, 492] width 1310 height 240
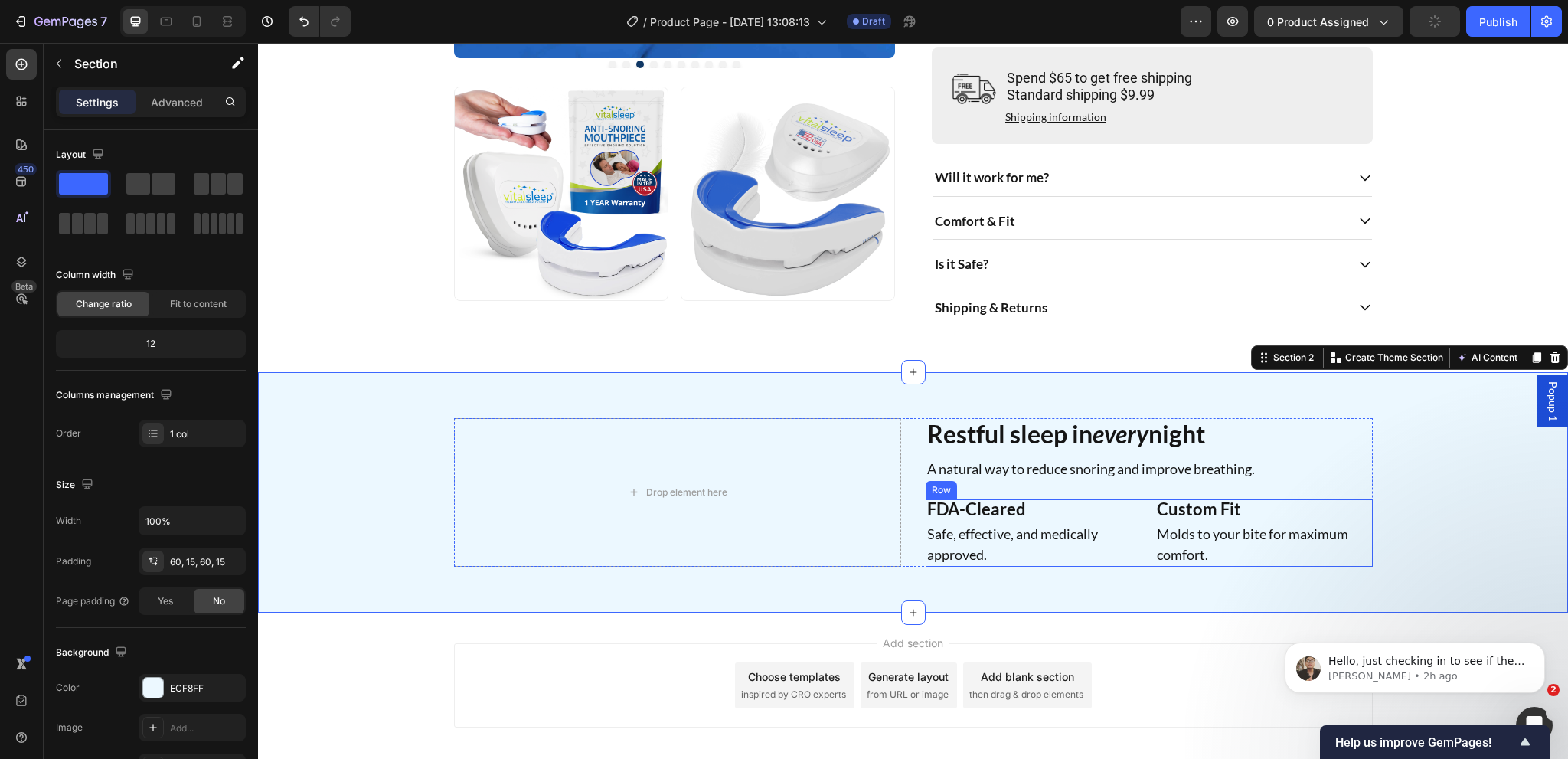
click at [1142, 544] on div "FDA-Cleared Heading Safe, effective, and medically approved. Text Block Row ⁠⁠⁠…" at bounding box center [1149, 533] width 447 height 68
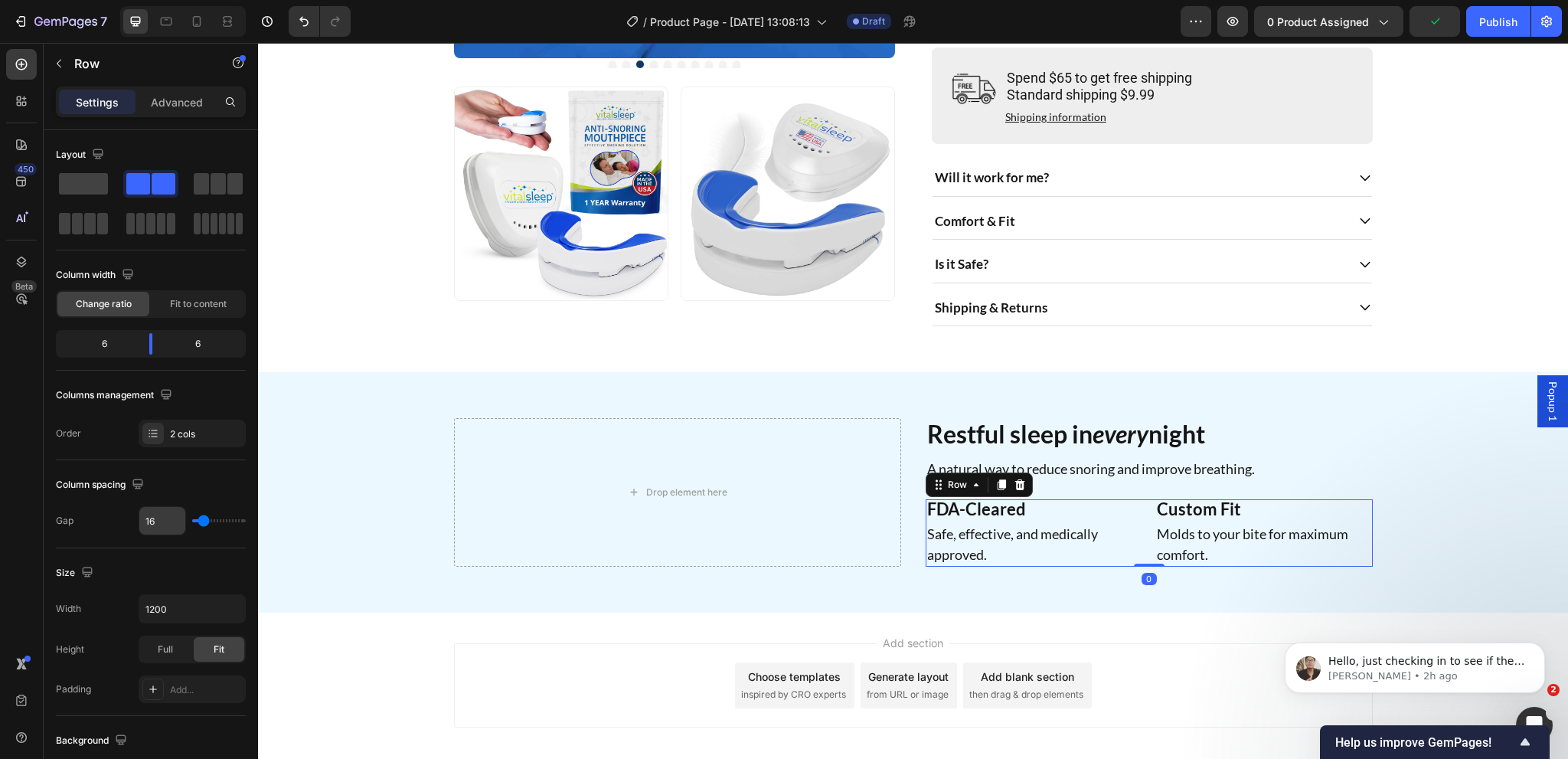
click at [164, 519] on input "16" at bounding box center [162, 520] width 46 height 28
type input "17"
type input "18"
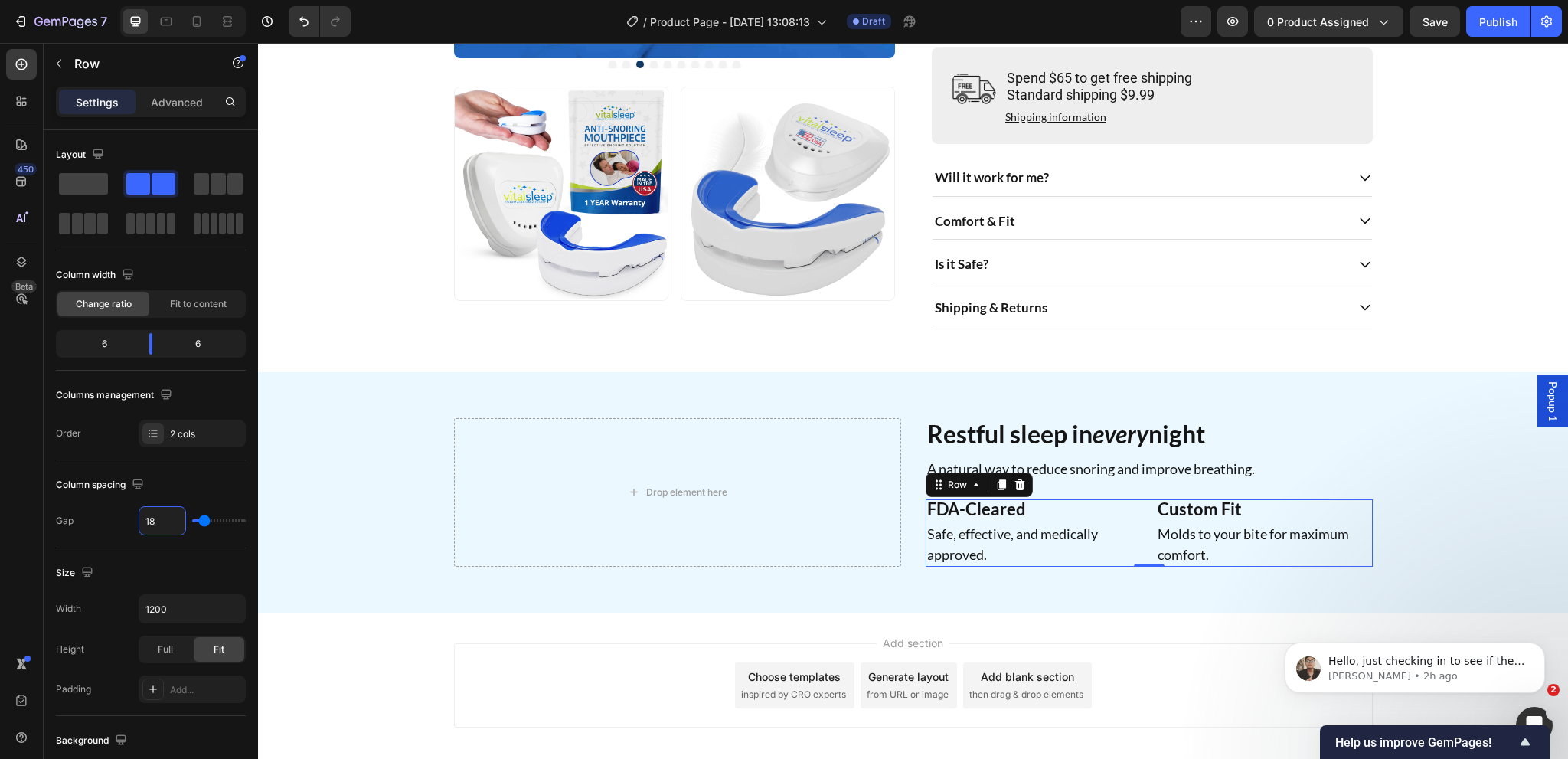
type input "19"
type input "20"
click at [179, 113] on div "Advanced" at bounding box center [177, 101] width 77 height 24
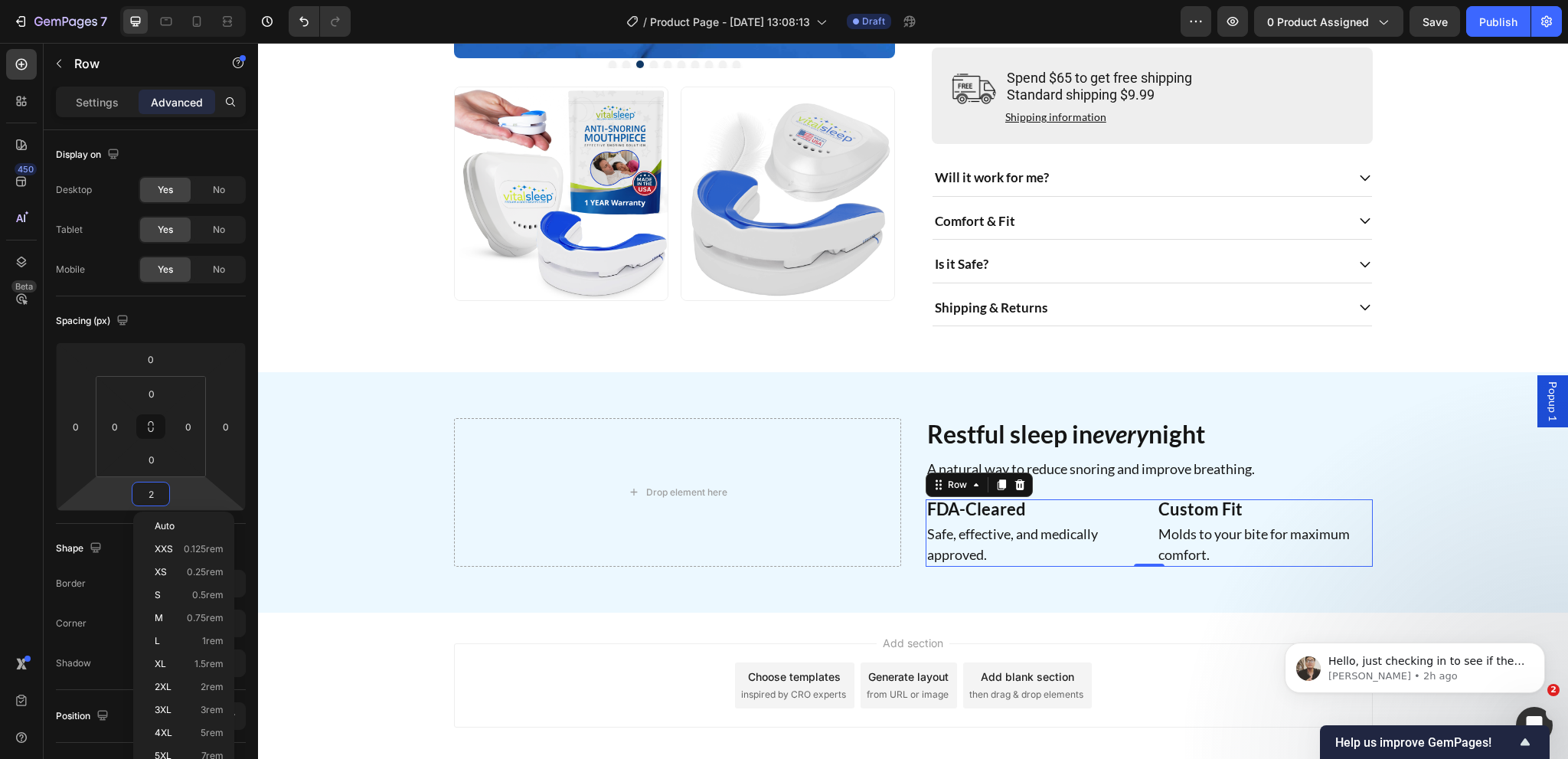
type input "24"
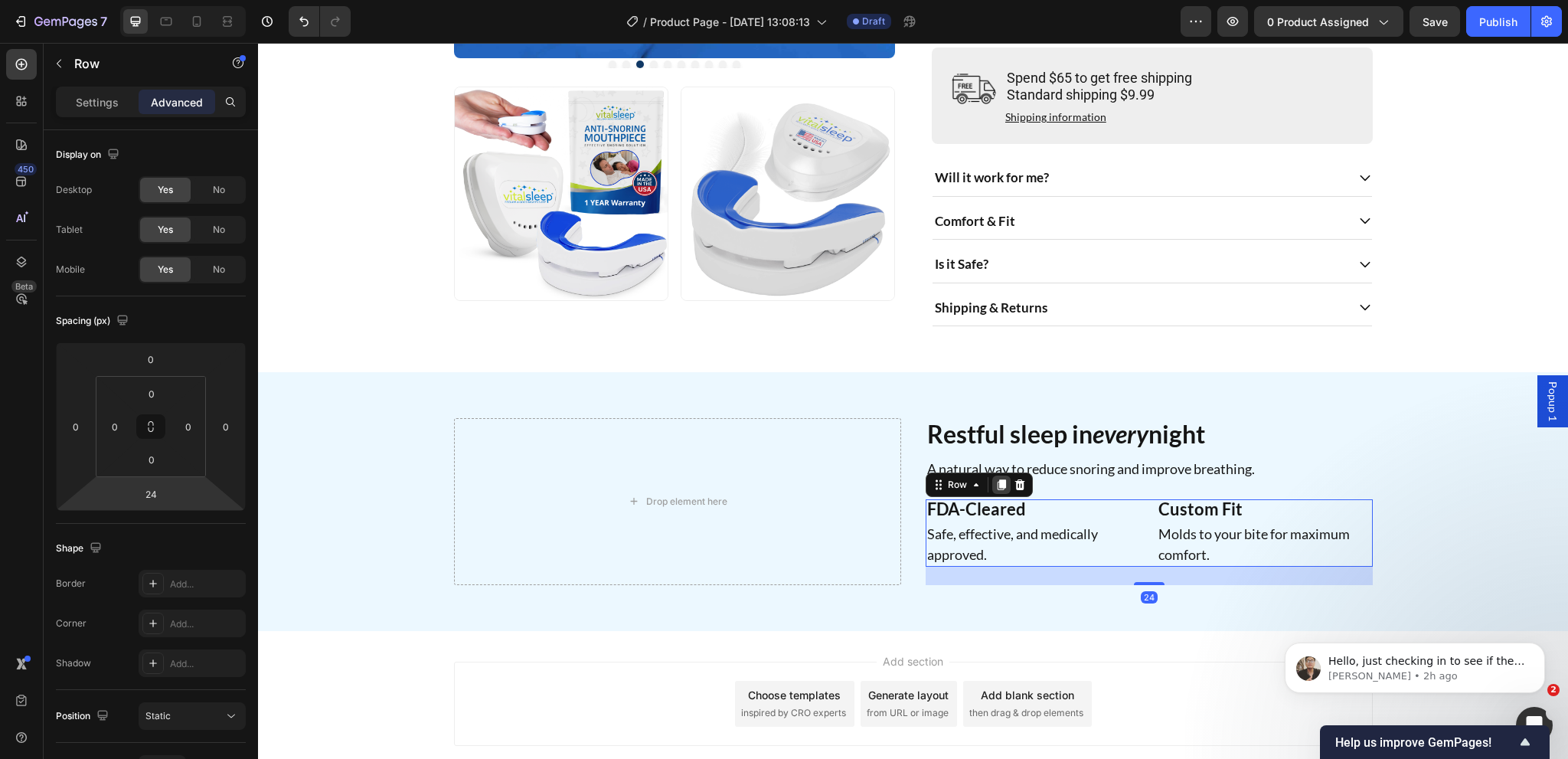
click at [997, 490] on icon at bounding box center [1001, 484] width 8 height 11
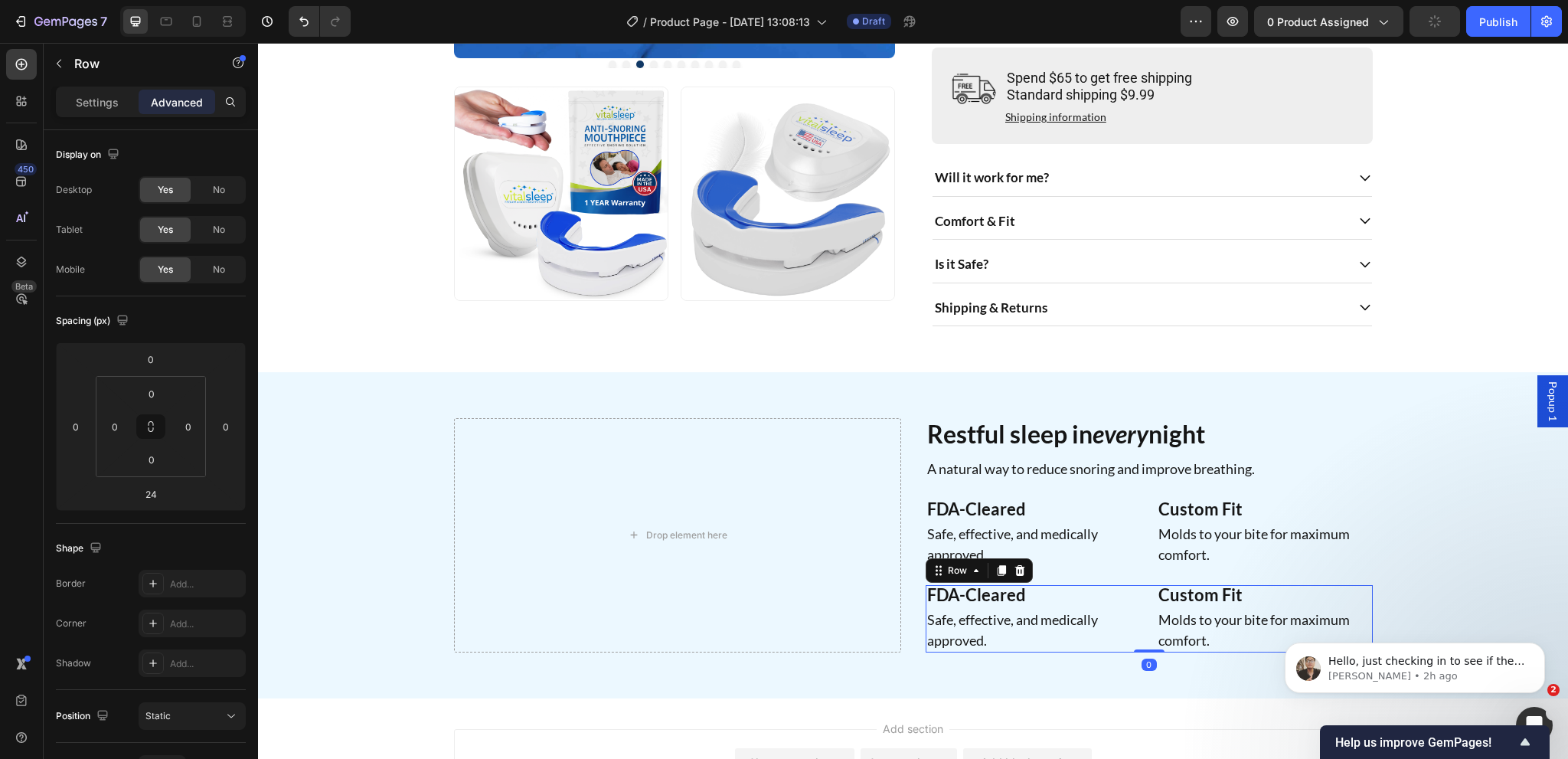
drag, startPoint x: 1137, startPoint y: 688, endPoint x: 997, endPoint y: 618, distance: 156.5
click at [1133, 653] on div "FDA-Cleared Heading Safe, effective, and medically approved. Text Block Row Cus…" at bounding box center [1149, 619] width 447 height 68
type input "0"
click at [986, 605] on h2 "FDA-Cleared" at bounding box center [1033, 595] width 216 height 20
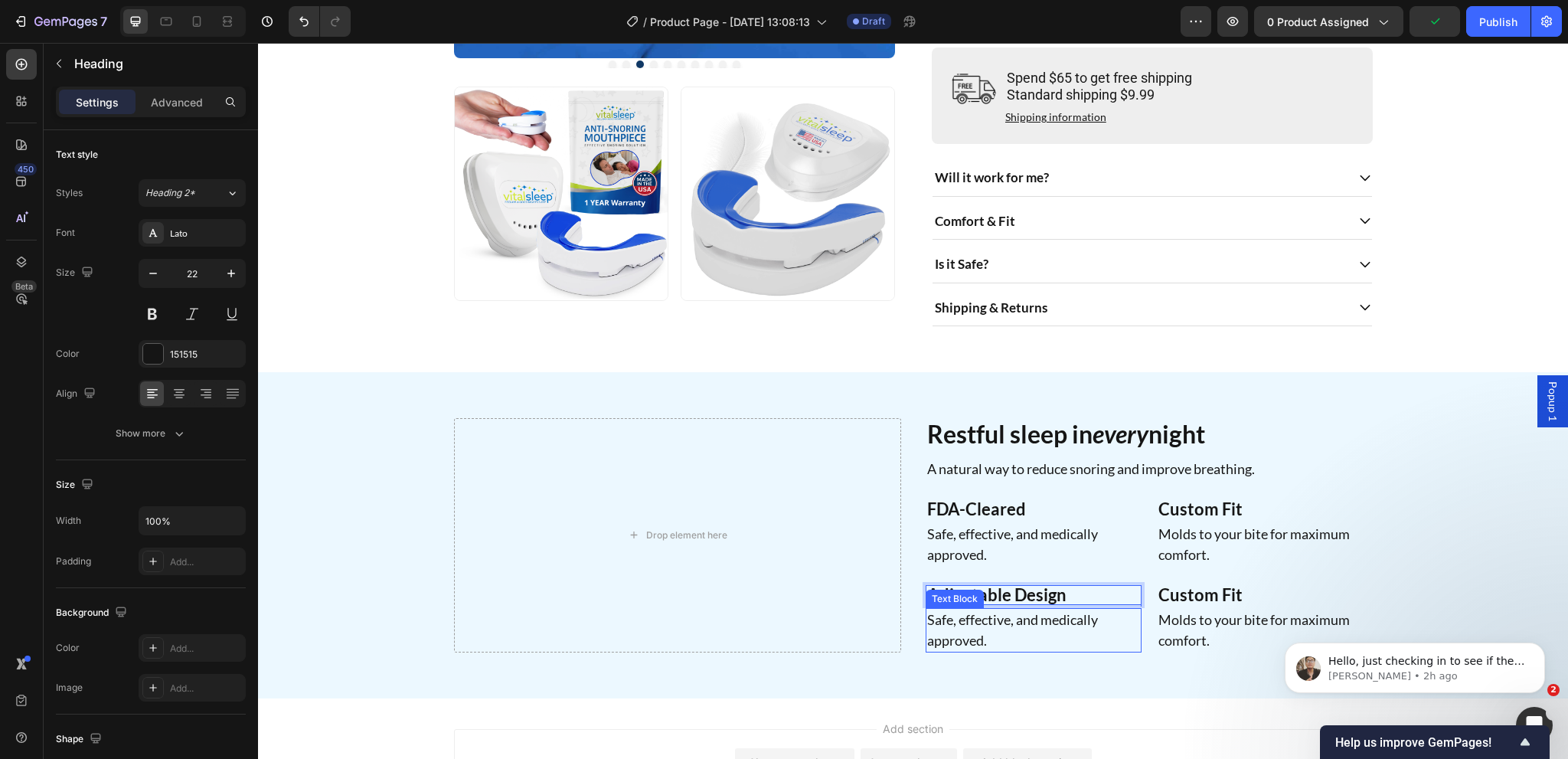
click at [996, 637] on p "Safe, effective, and medically approved." at bounding box center [1033, 630] width 213 height 42
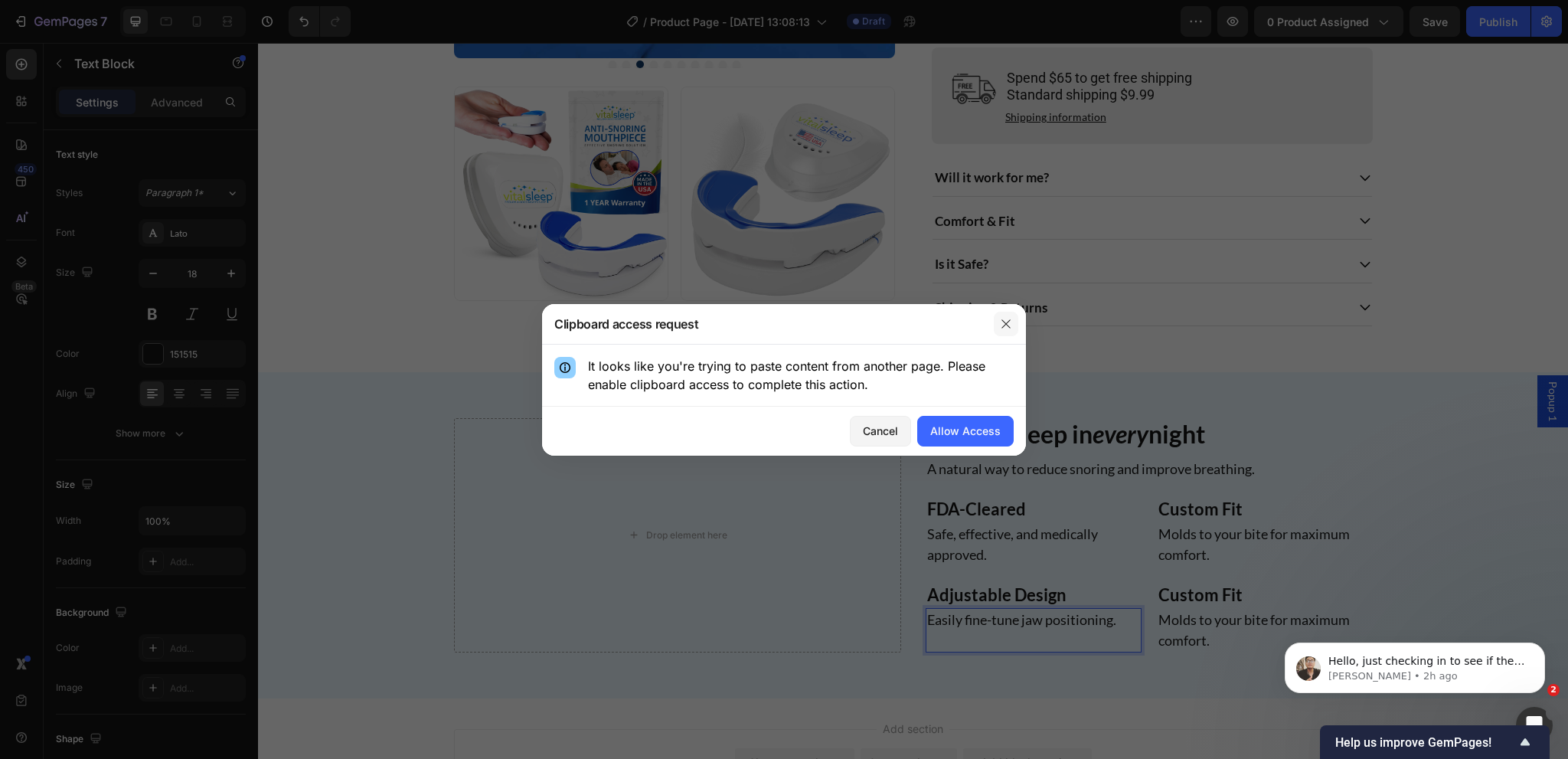
click at [1014, 317] on button "button" at bounding box center [1006, 323] width 24 height 24
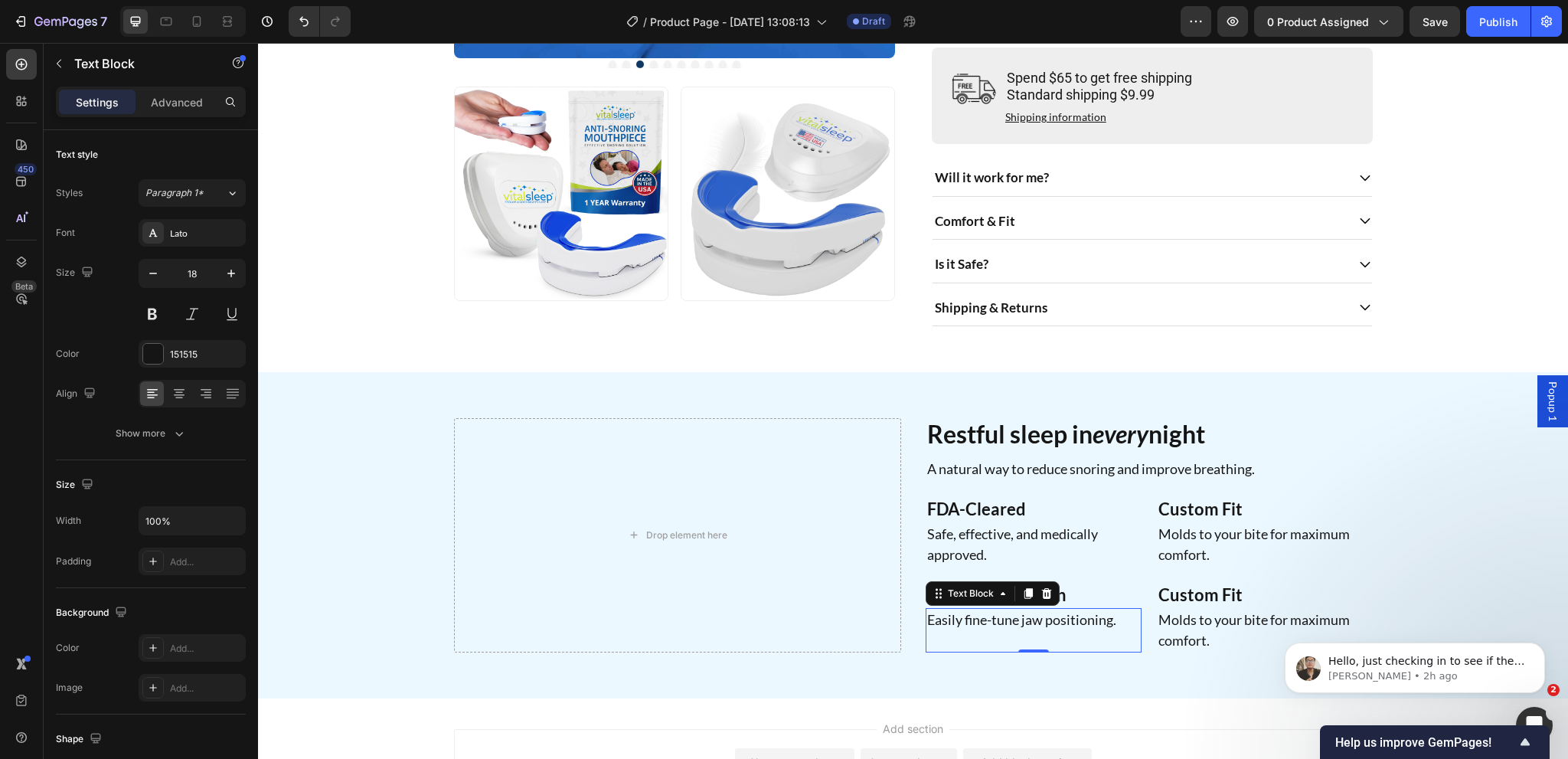
click at [955, 651] on p "Rich Text Editor. Editing area: main" at bounding box center [1033, 640] width 213 height 21
click at [1190, 605] on strong "Custom Fit" at bounding box center [1200, 595] width 84 height 21
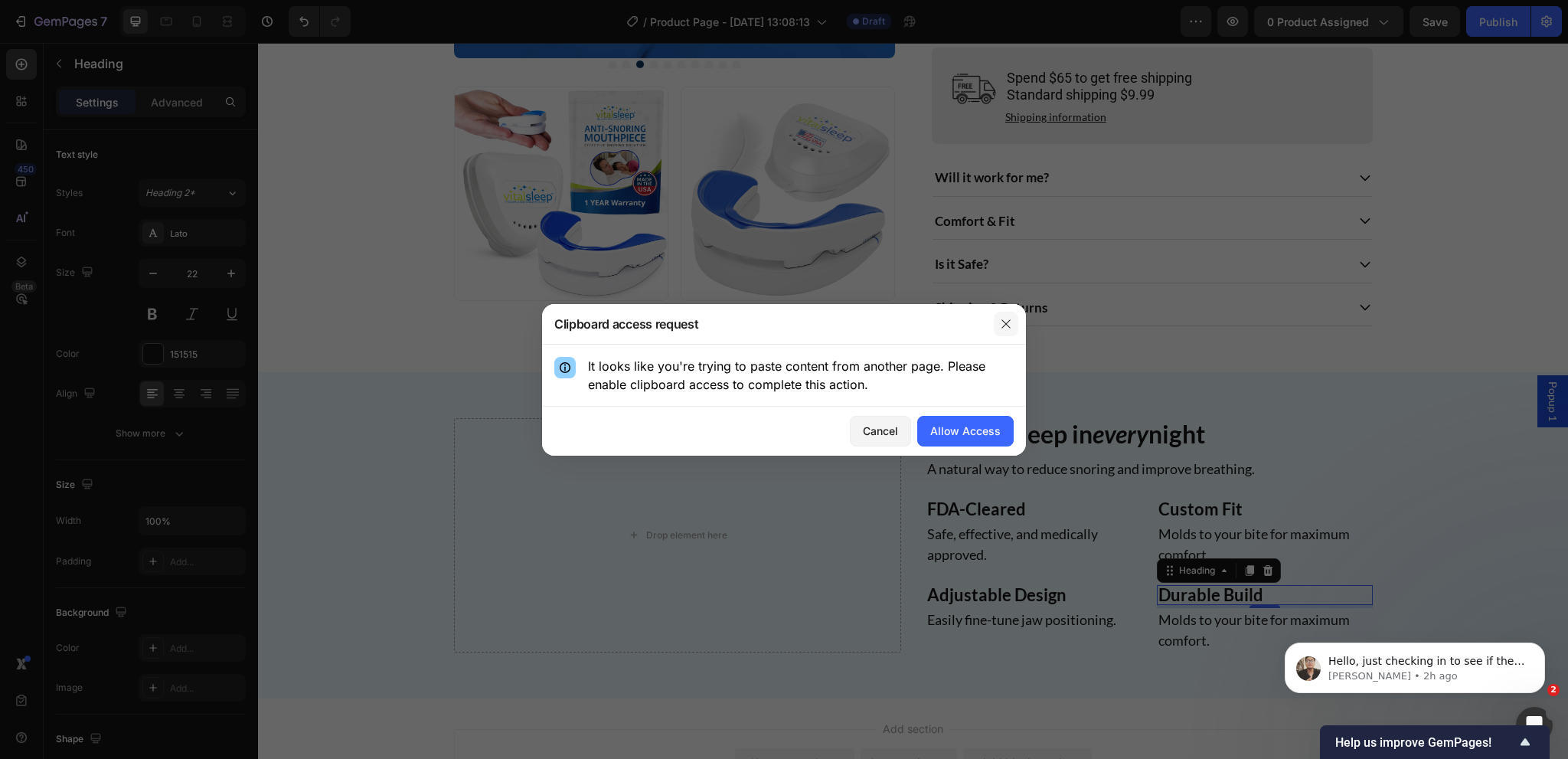
click at [1012, 316] on button "button" at bounding box center [1006, 323] width 24 height 24
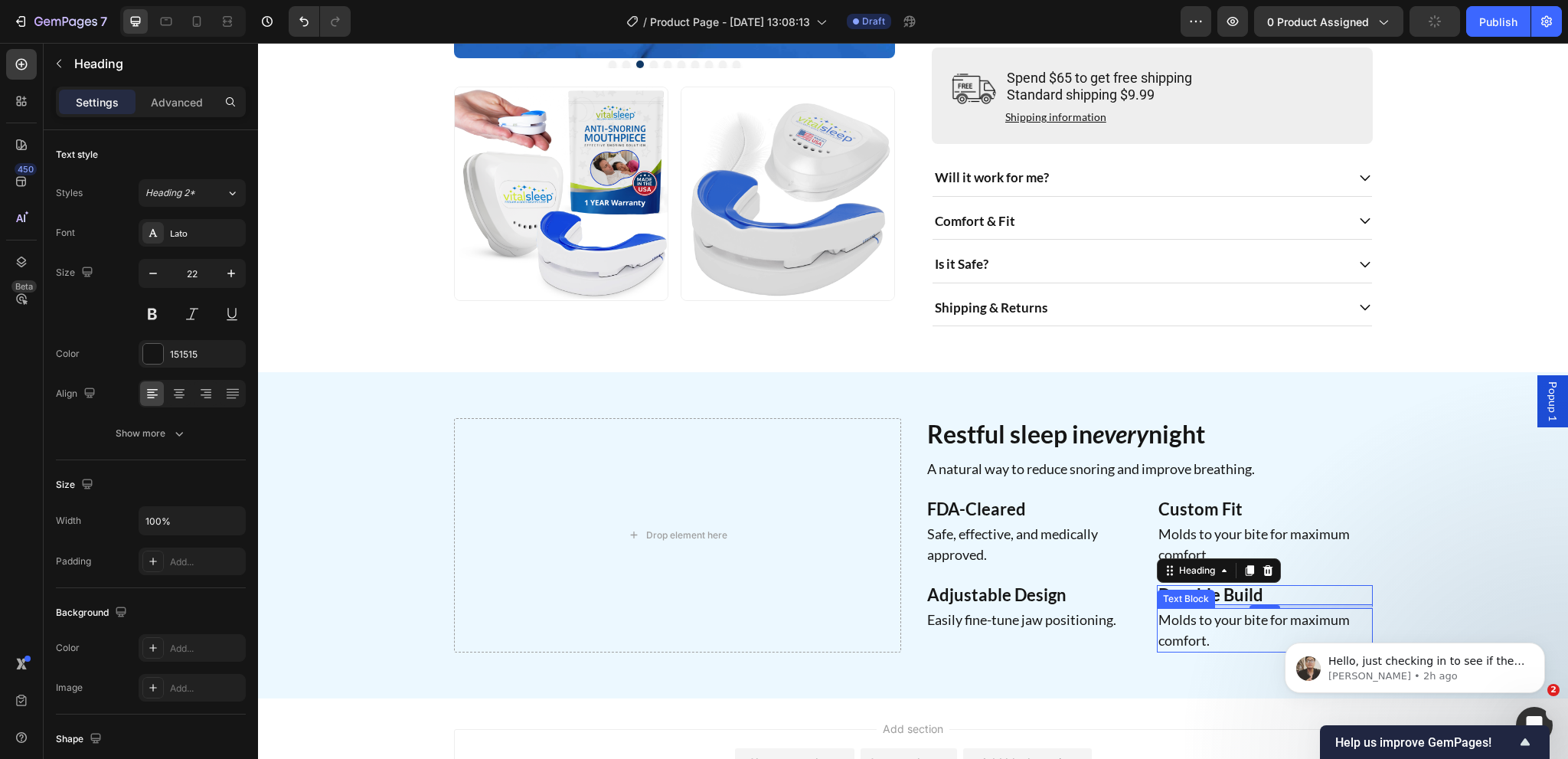
click at [1184, 638] on p "Molds to your bite for maximum comfort." at bounding box center [1264, 630] width 213 height 42
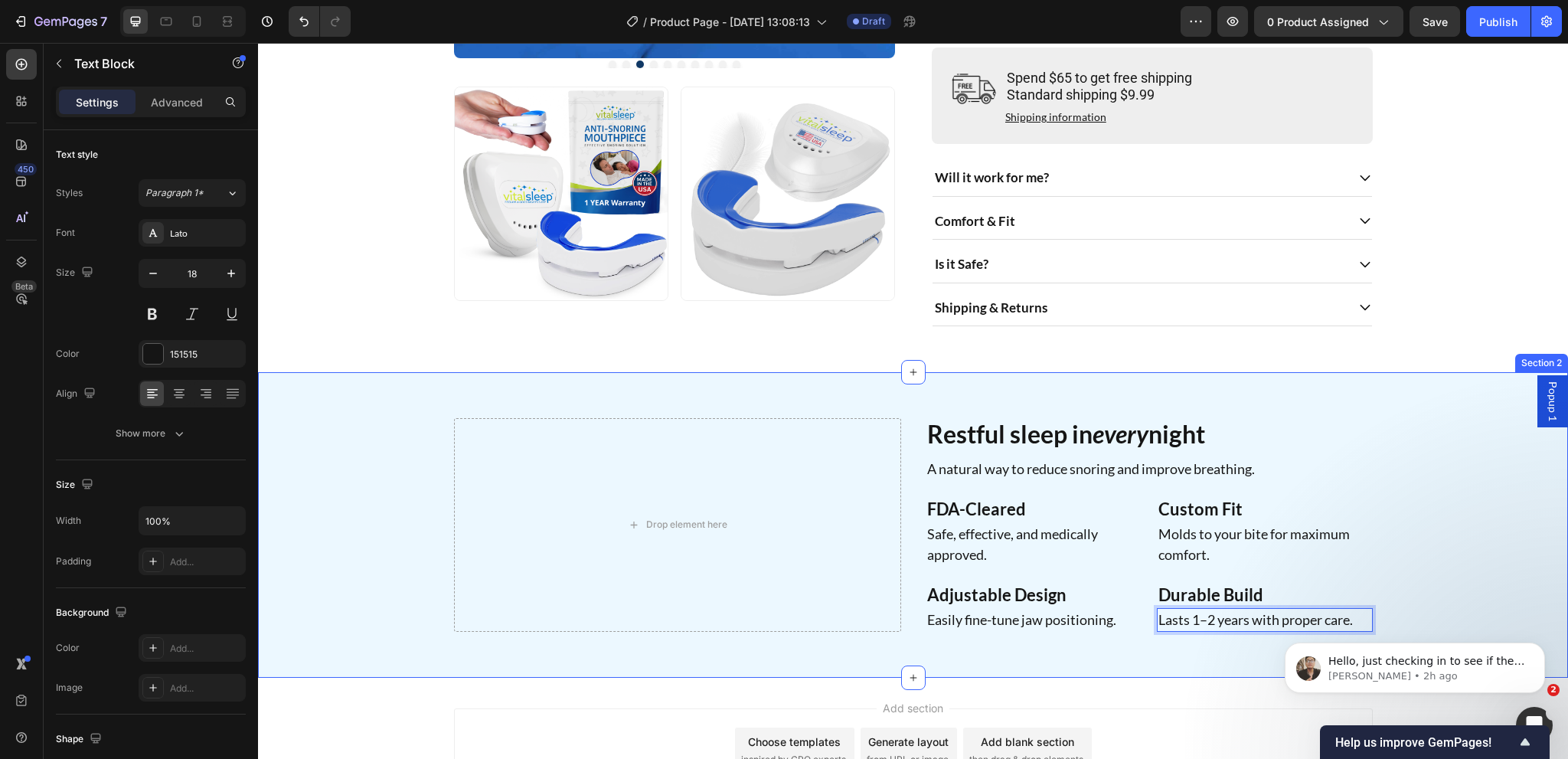
click at [1171, 677] on div "Drop element here Restful sleep in every night Heading A natural way to reduce …" at bounding box center [913, 524] width 1310 height 305
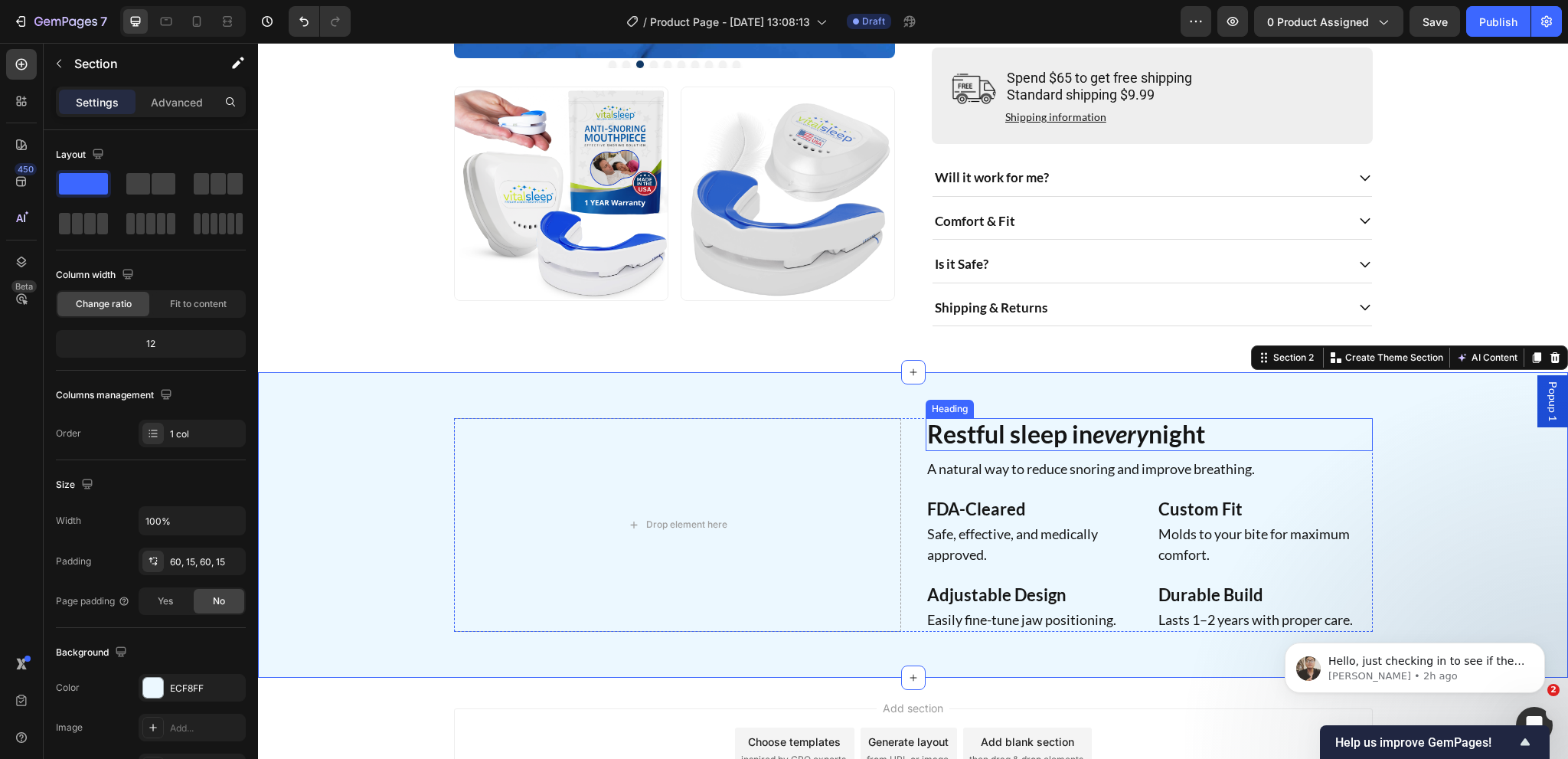
click at [1165, 450] on h2 "Restful sleep in every night" at bounding box center [1149, 434] width 447 height 33
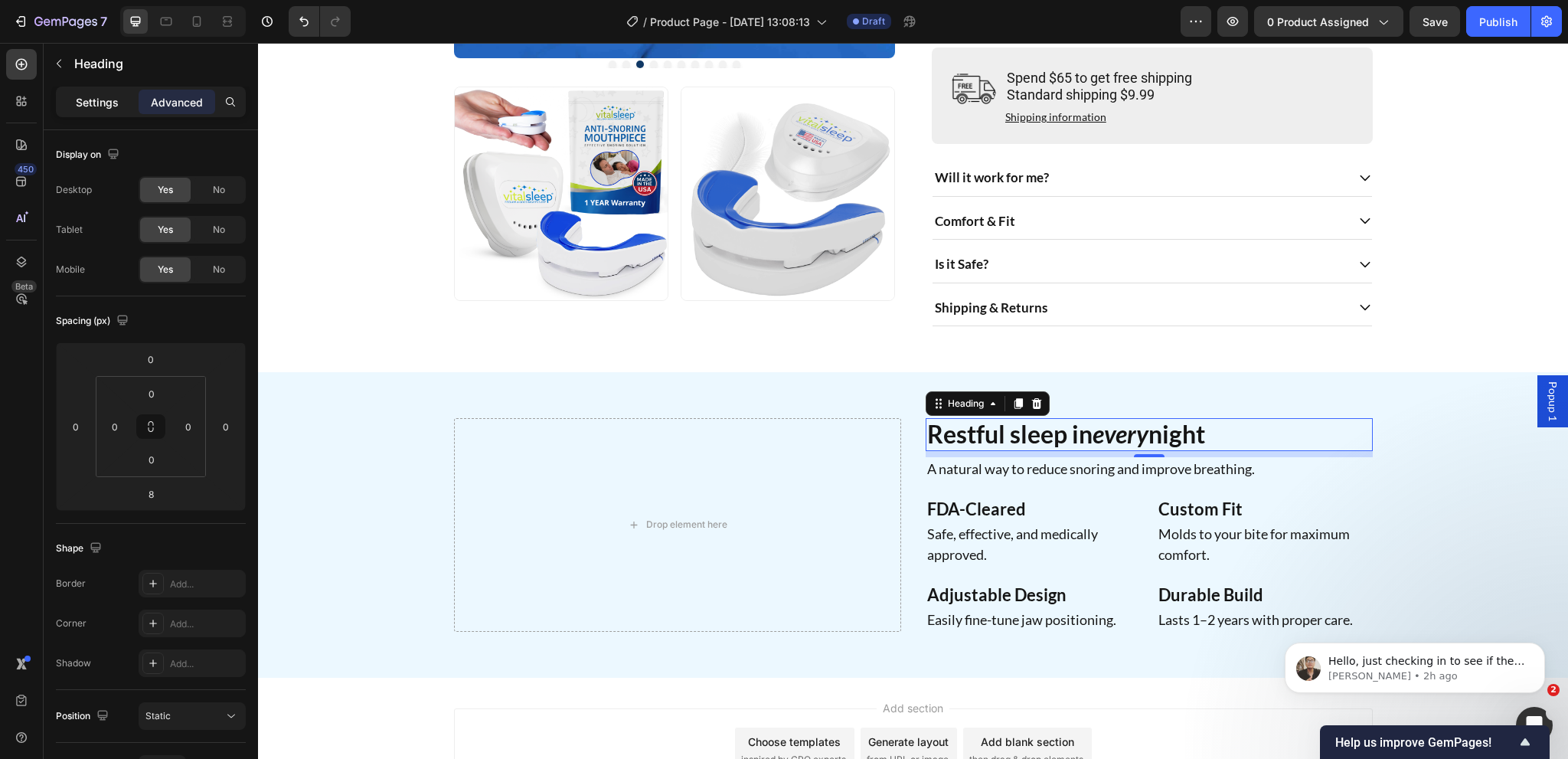
drag, startPoint x: 98, startPoint y: 118, endPoint x: 98, endPoint y: 109, distance: 9.0
click at [98, 117] on div "Settings Advanced" at bounding box center [150, 109] width 214 height 43
click at [98, 109] on p "Settings" at bounding box center [97, 102] width 43 height 16
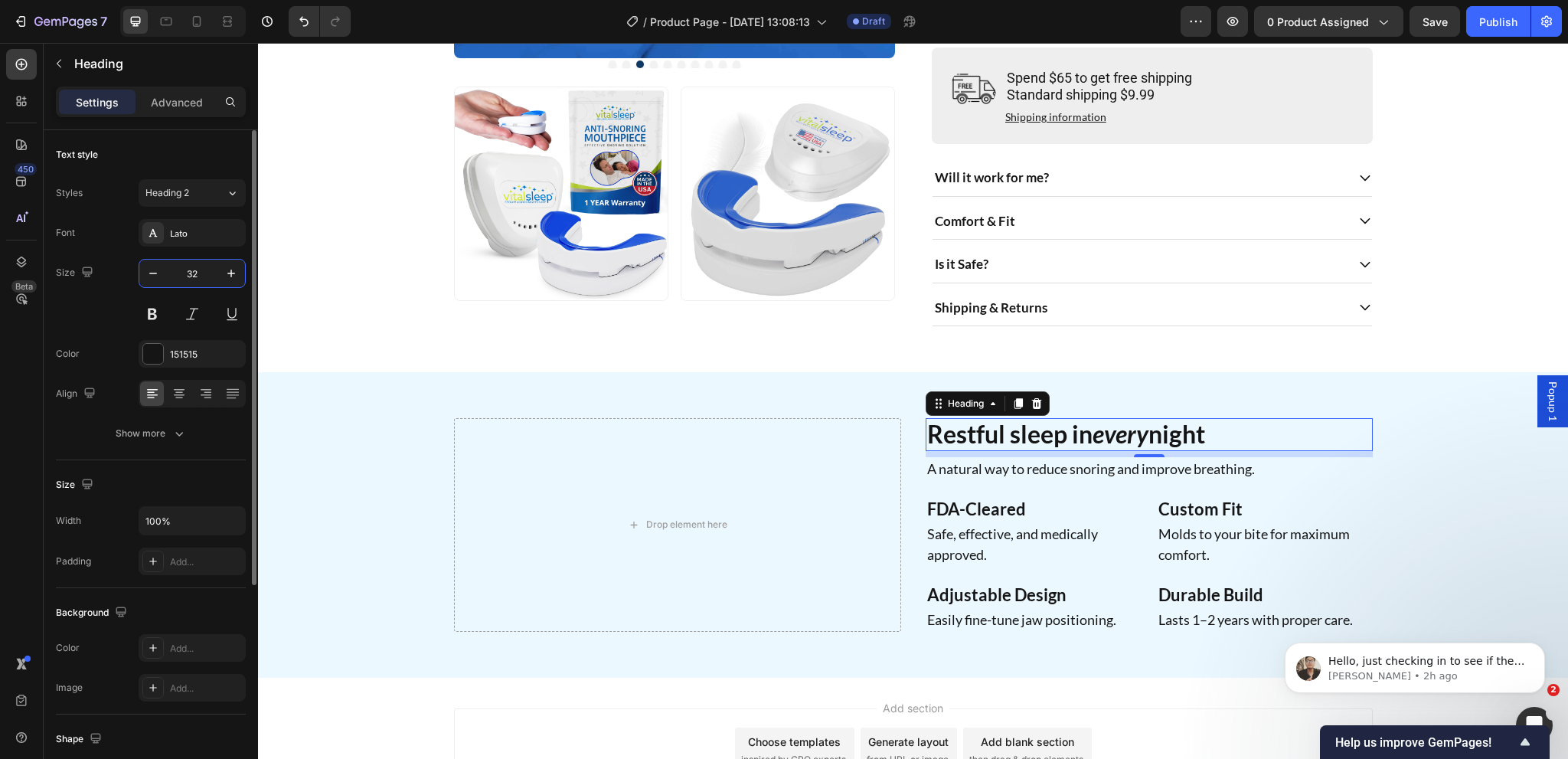
click at [204, 274] on input "32" at bounding box center [192, 273] width 51 height 28
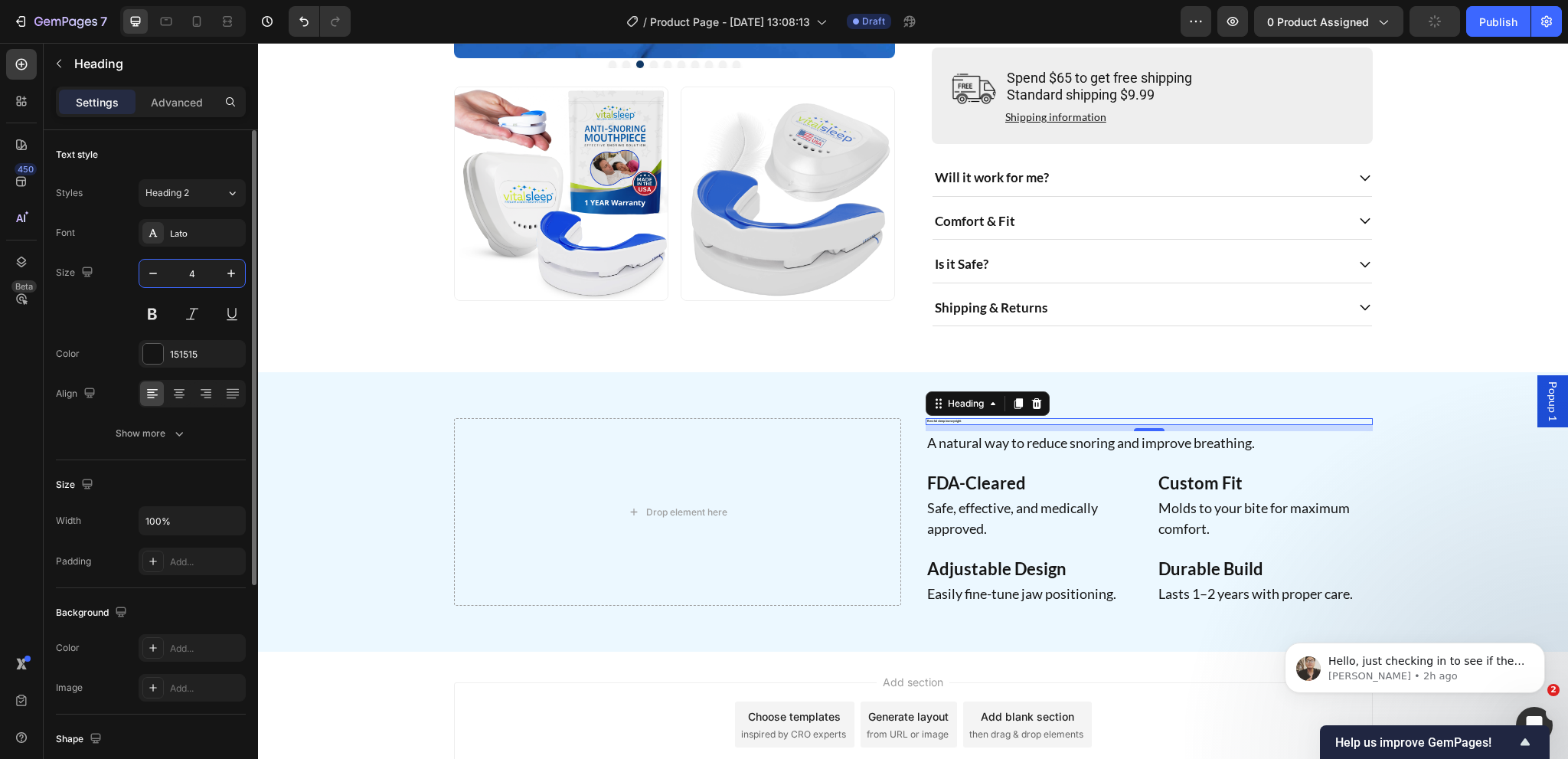
type input "42"
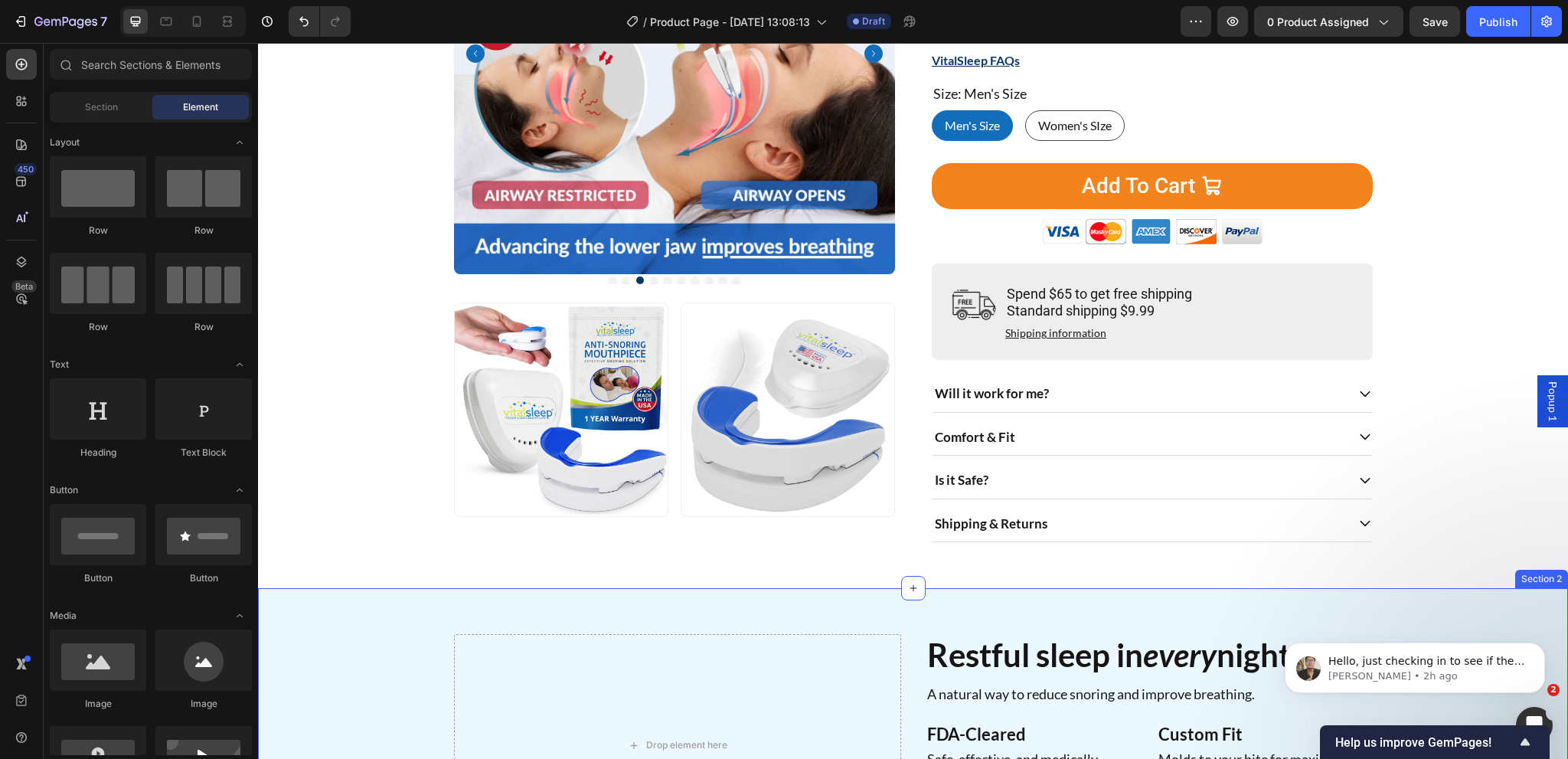
scroll to position [242, 0]
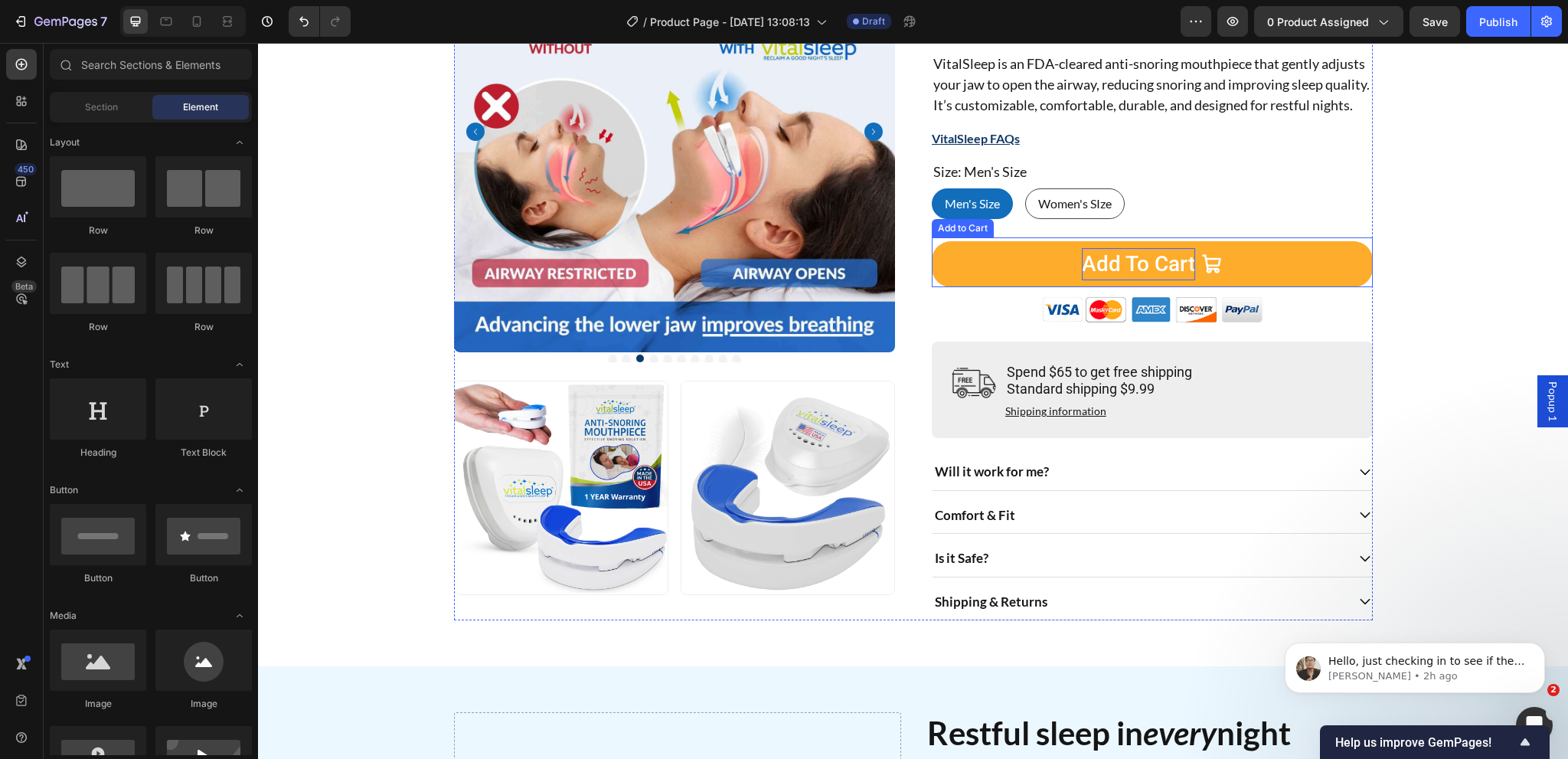
click at [1107, 281] on div "Add To Cart" at bounding box center [1138, 264] width 113 height 33
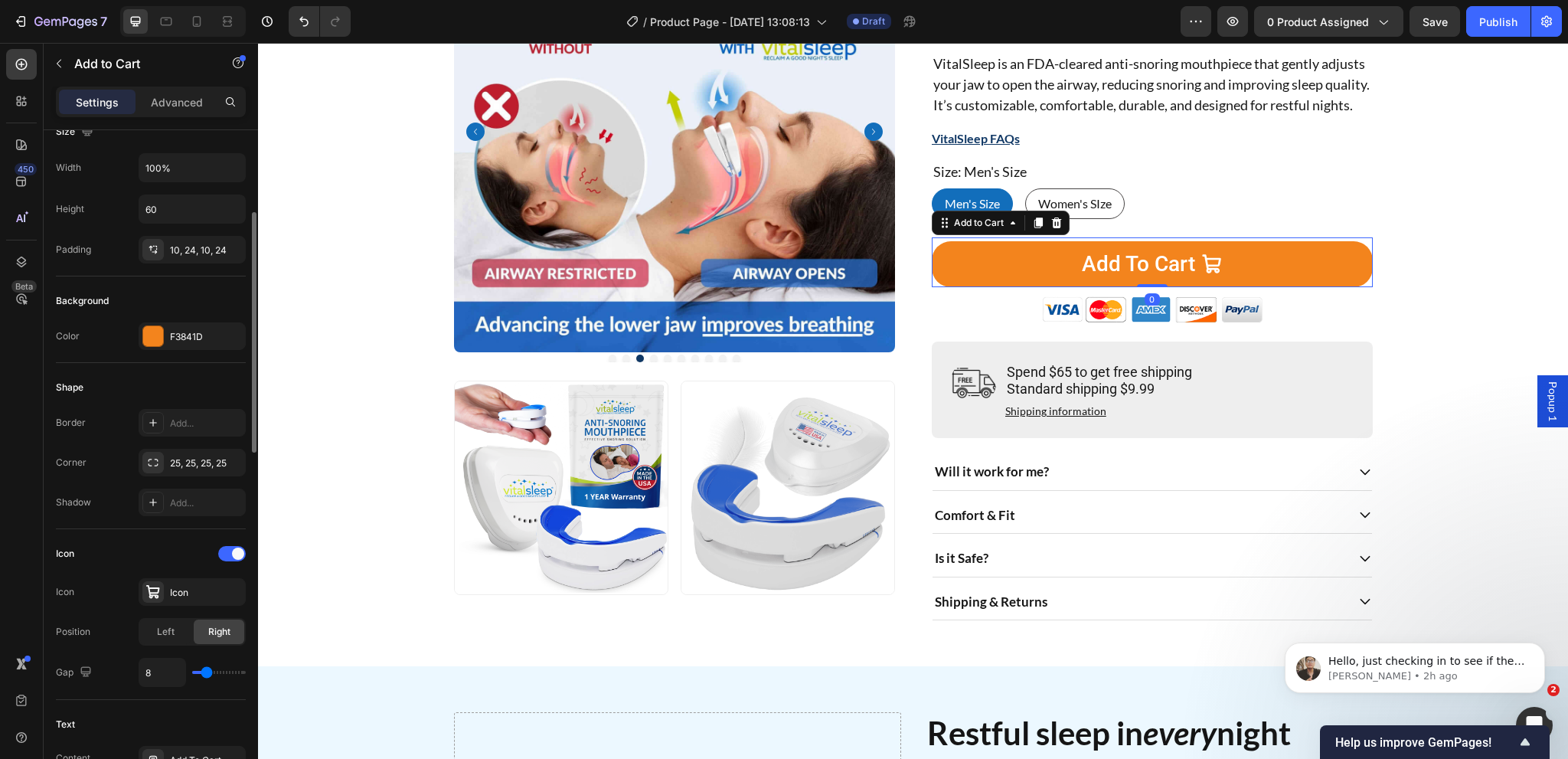
scroll to position [459, 0]
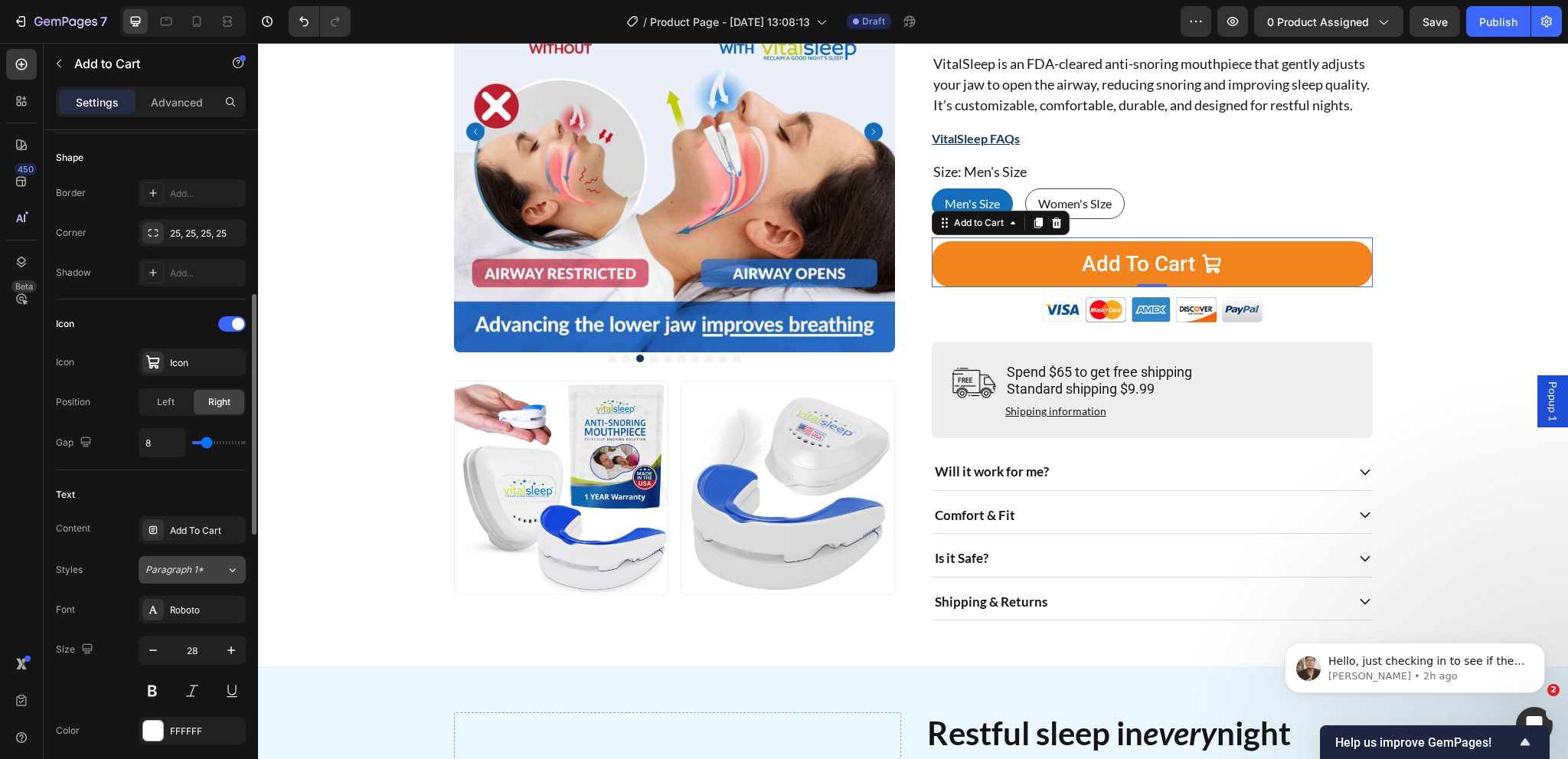
click at [181, 572] on span "Paragraph 1*" at bounding box center [174, 569] width 58 height 14
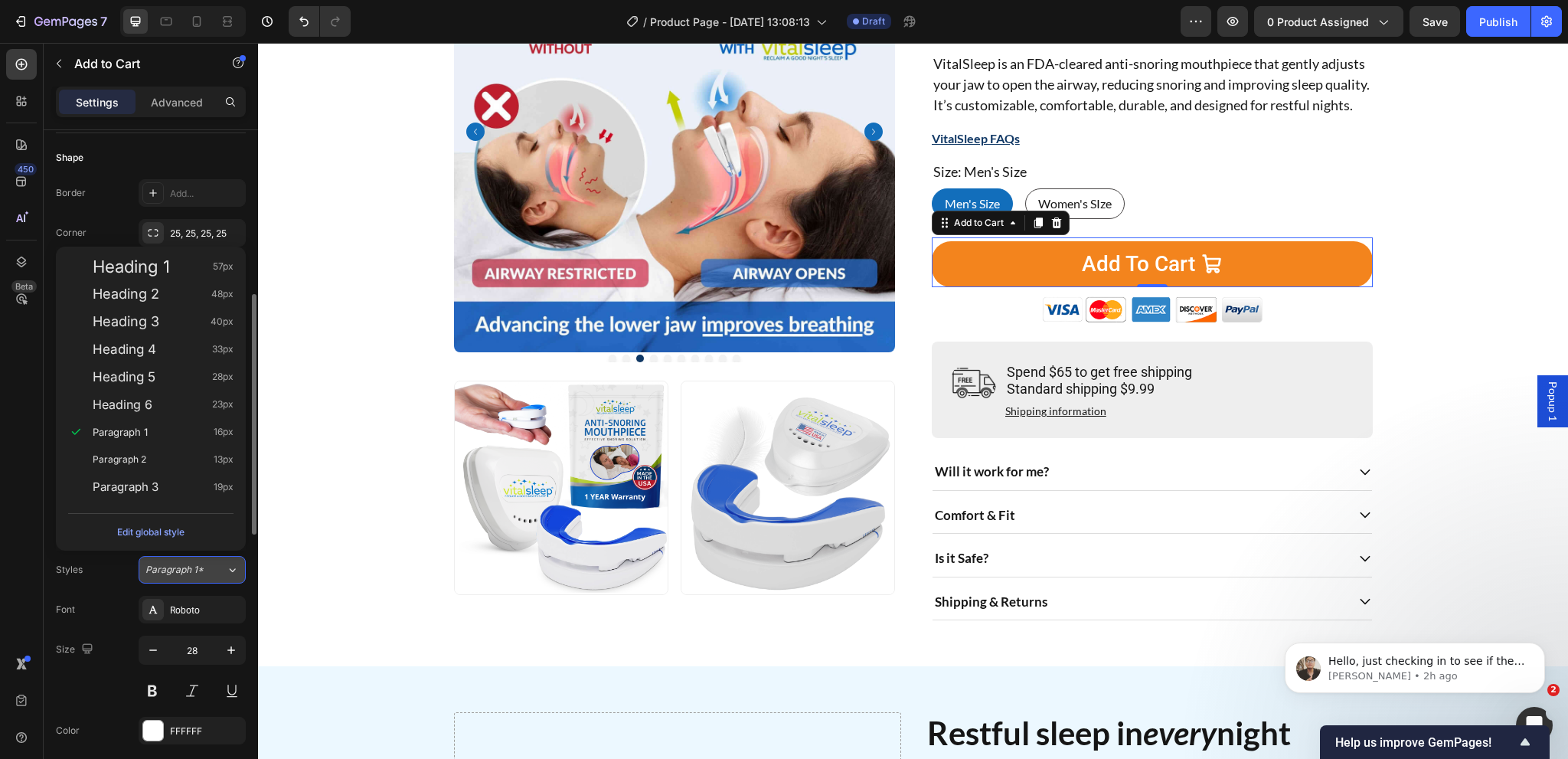
click at [161, 566] on span "Paragraph 1*" at bounding box center [174, 569] width 58 height 14
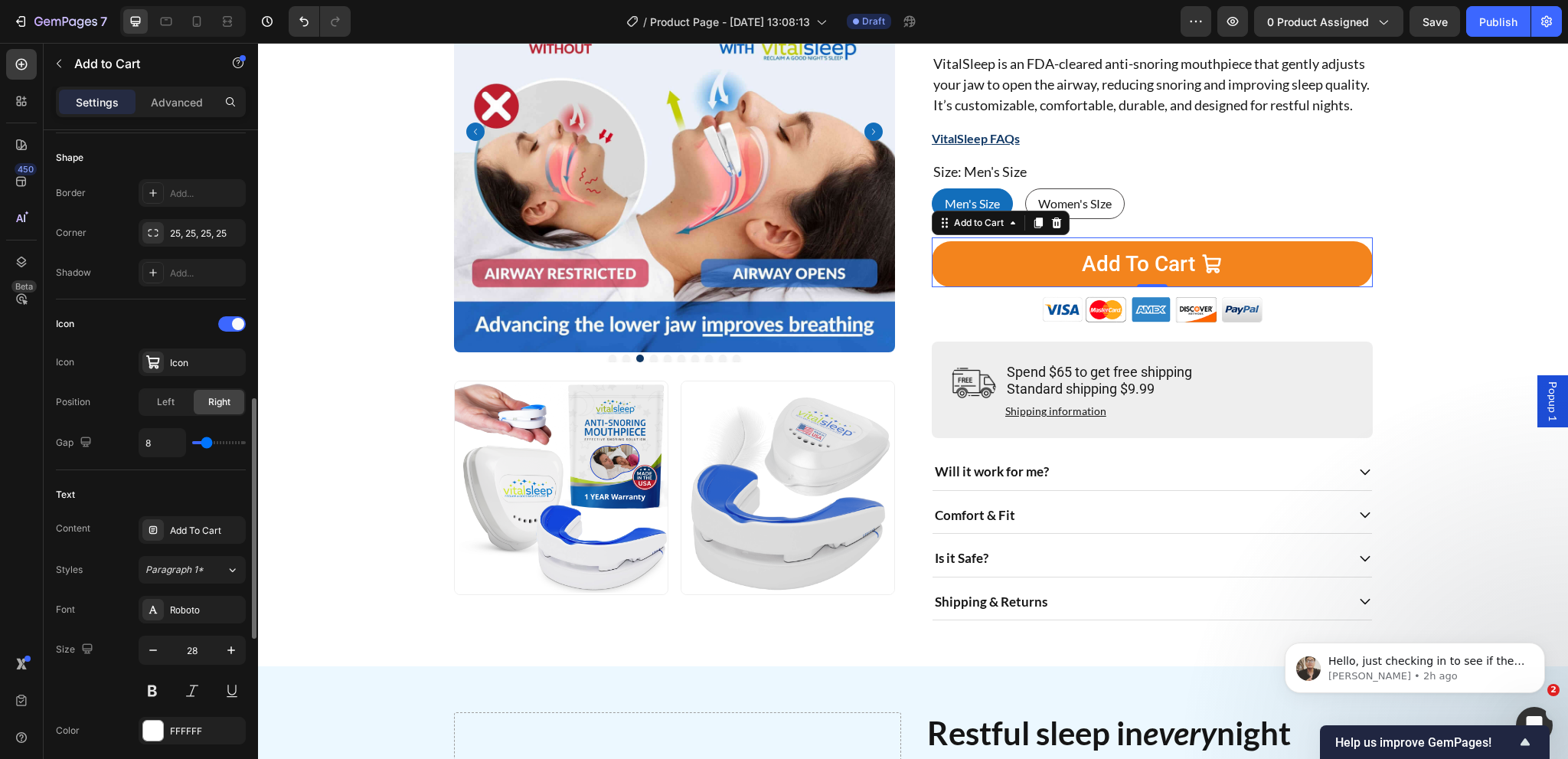
scroll to position [613, 0]
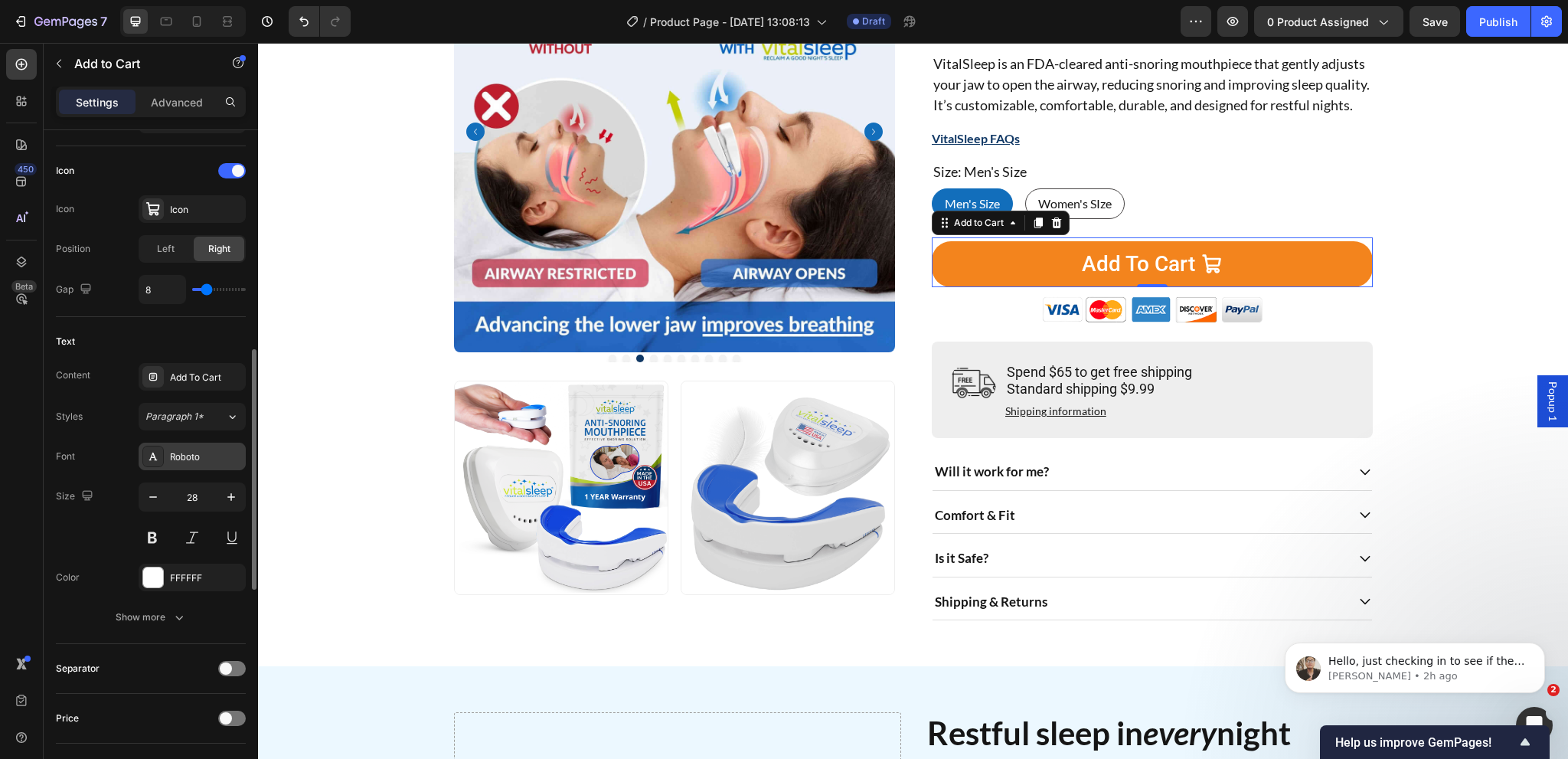
click at [187, 447] on div "Roboto" at bounding box center [192, 456] width 107 height 28
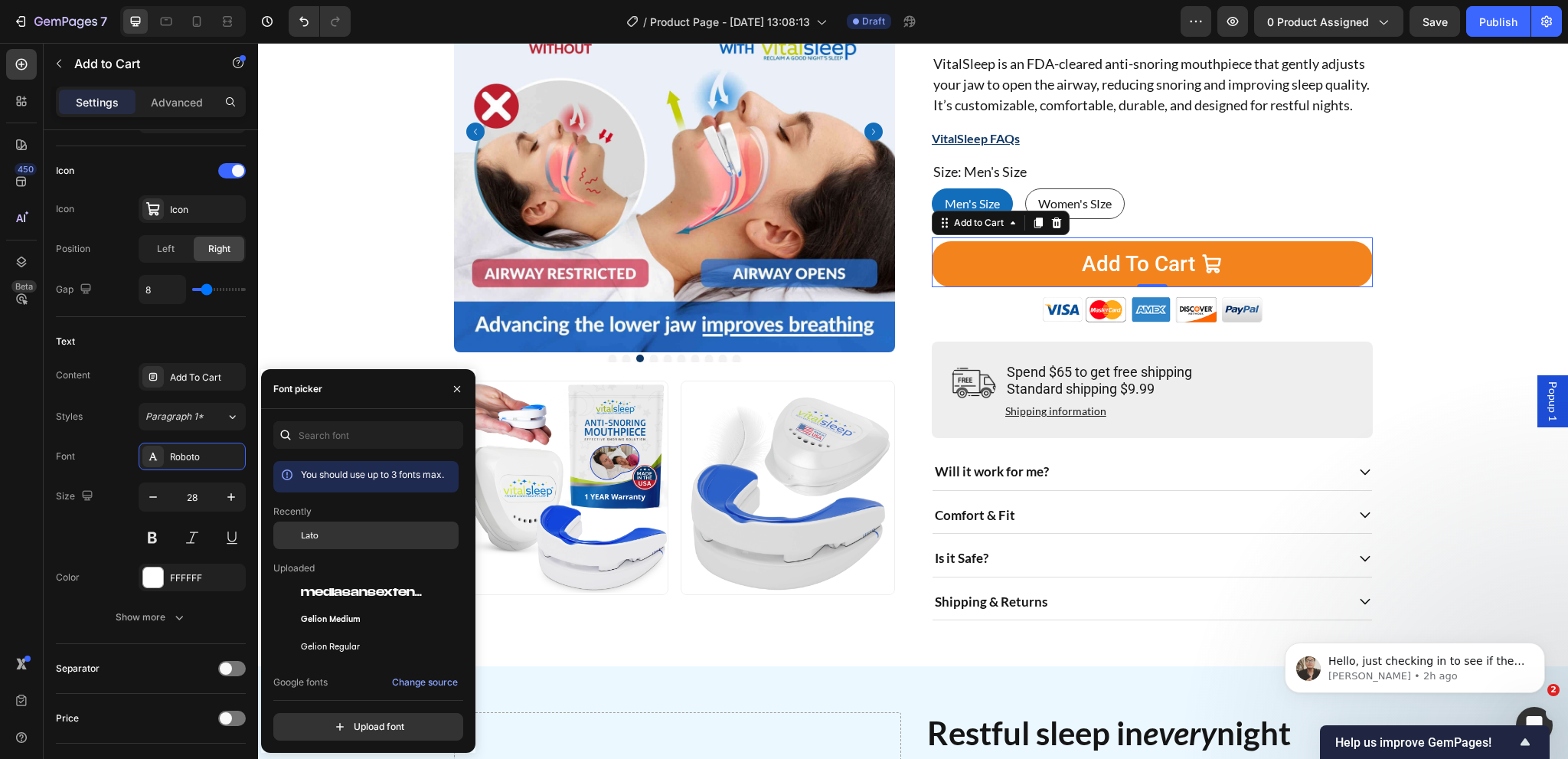
click at [313, 529] on span "Lato" at bounding box center [310, 535] width 18 height 14
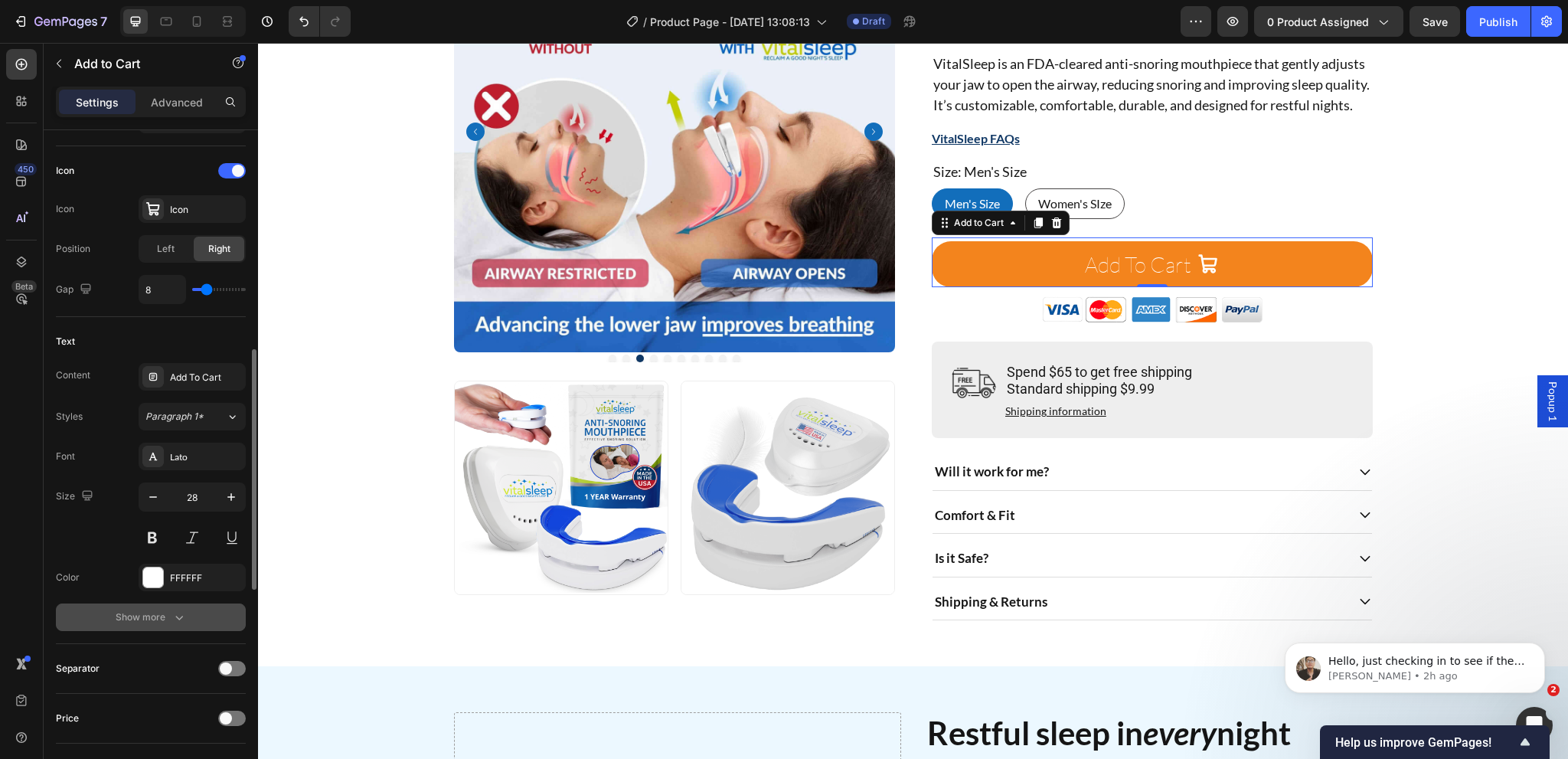
click at [159, 605] on button "Show more" at bounding box center [151, 617] width 190 height 28
click at [209, 612] on div "Thin" at bounding box center [184, 617] width 78 height 14
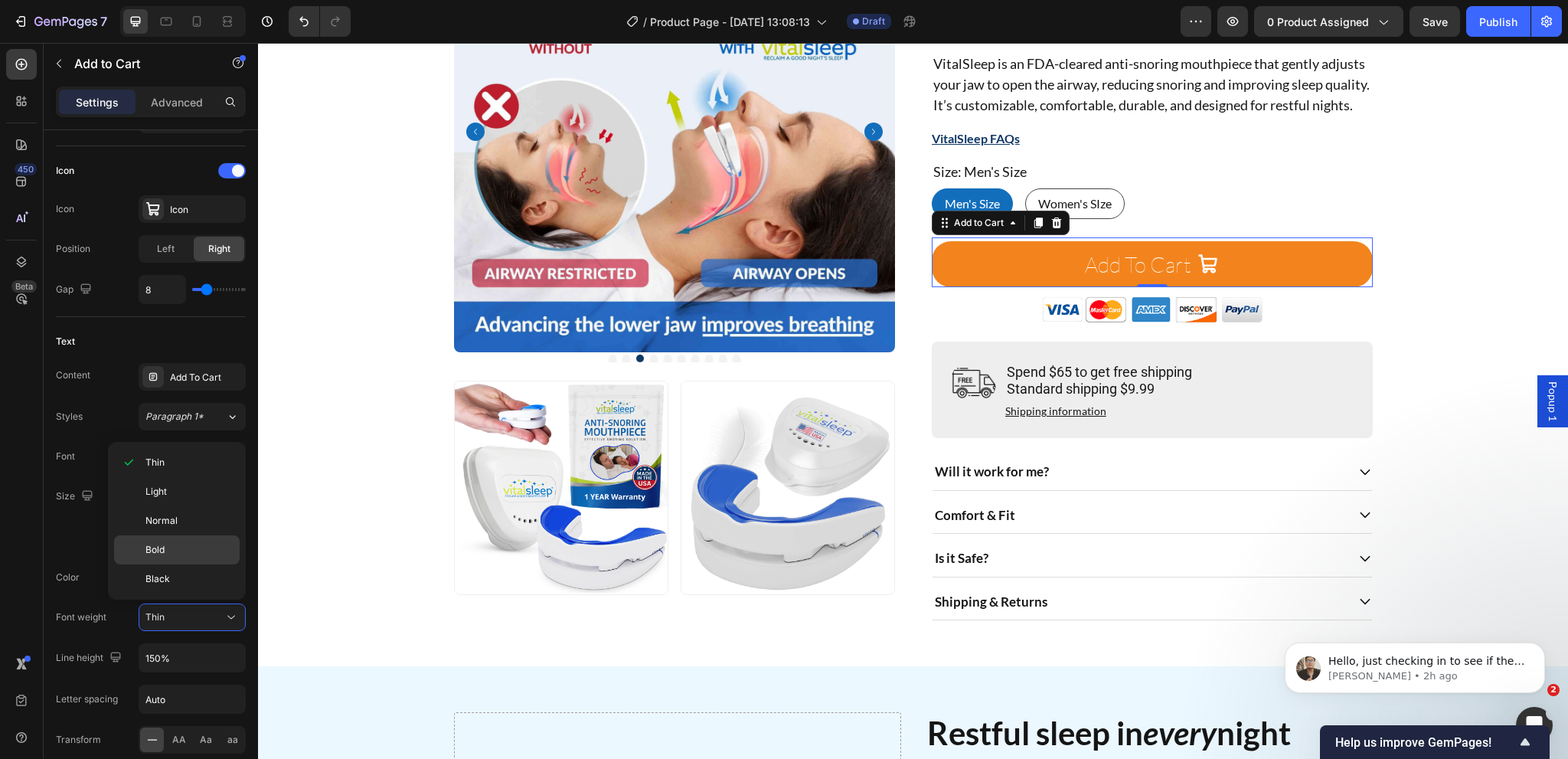
click at [172, 549] on p "Bold" at bounding box center [189, 549] width 88 height 14
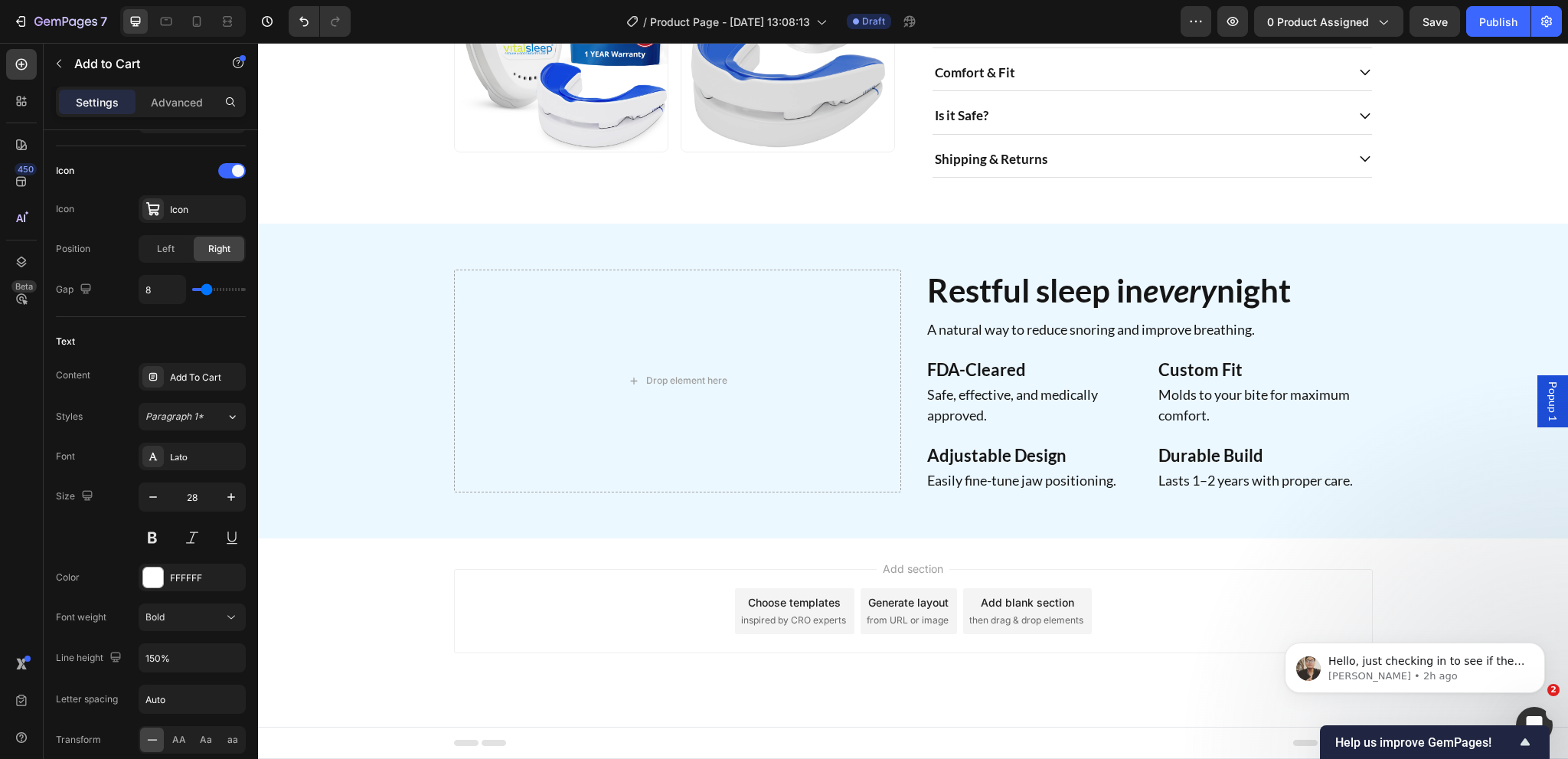
scroll to position [701, 0]
click at [1005, 530] on div "Drop element here Restful sleep in every night Heading A natural way to reduce …" at bounding box center [913, 381] width 1310 height 314
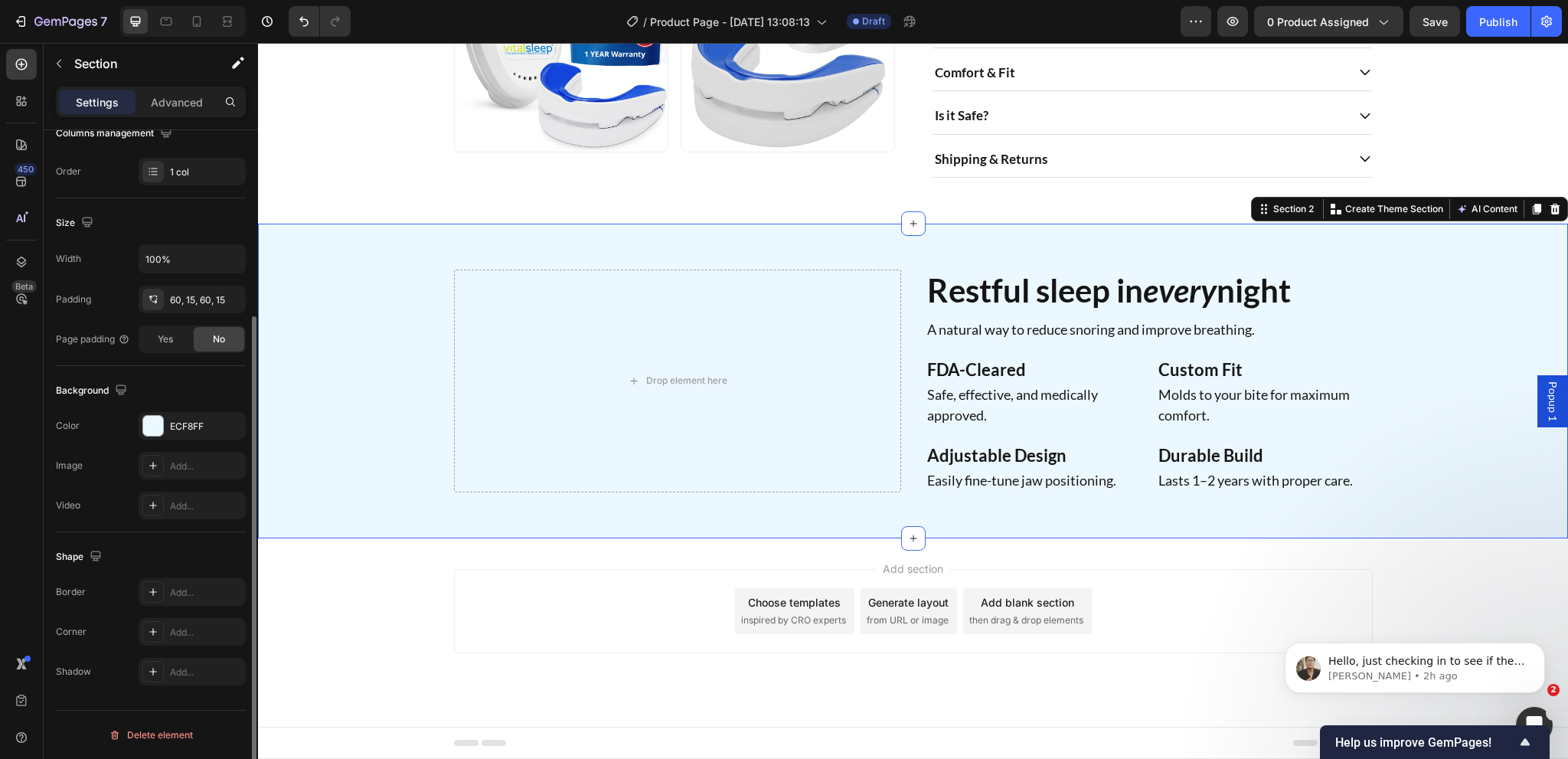
scroll to position [0, 0]
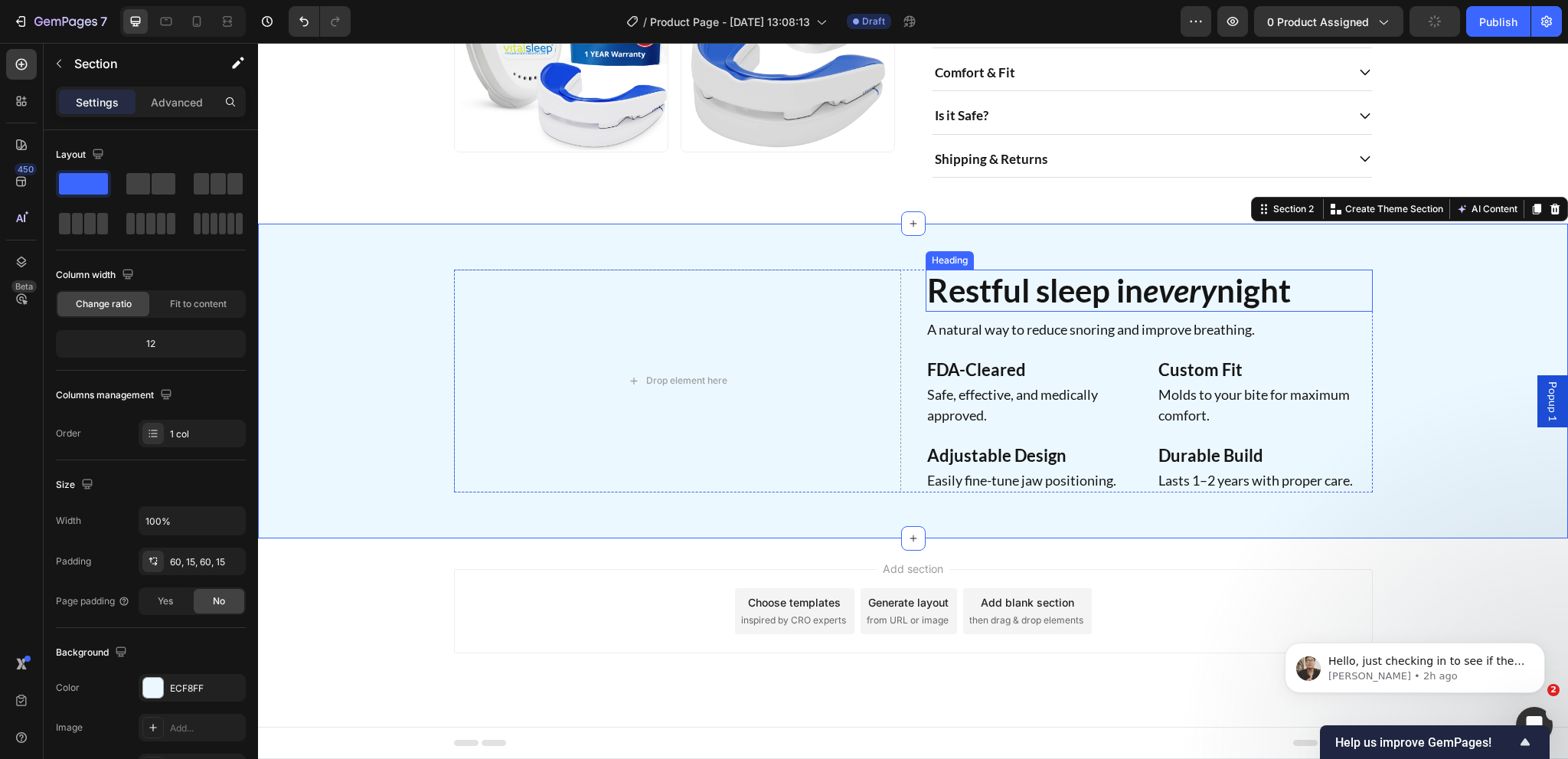
click at [1061, 298] on h2 "Restful sleep in every night" at bounding box center [1149, 291] width 447 height 42
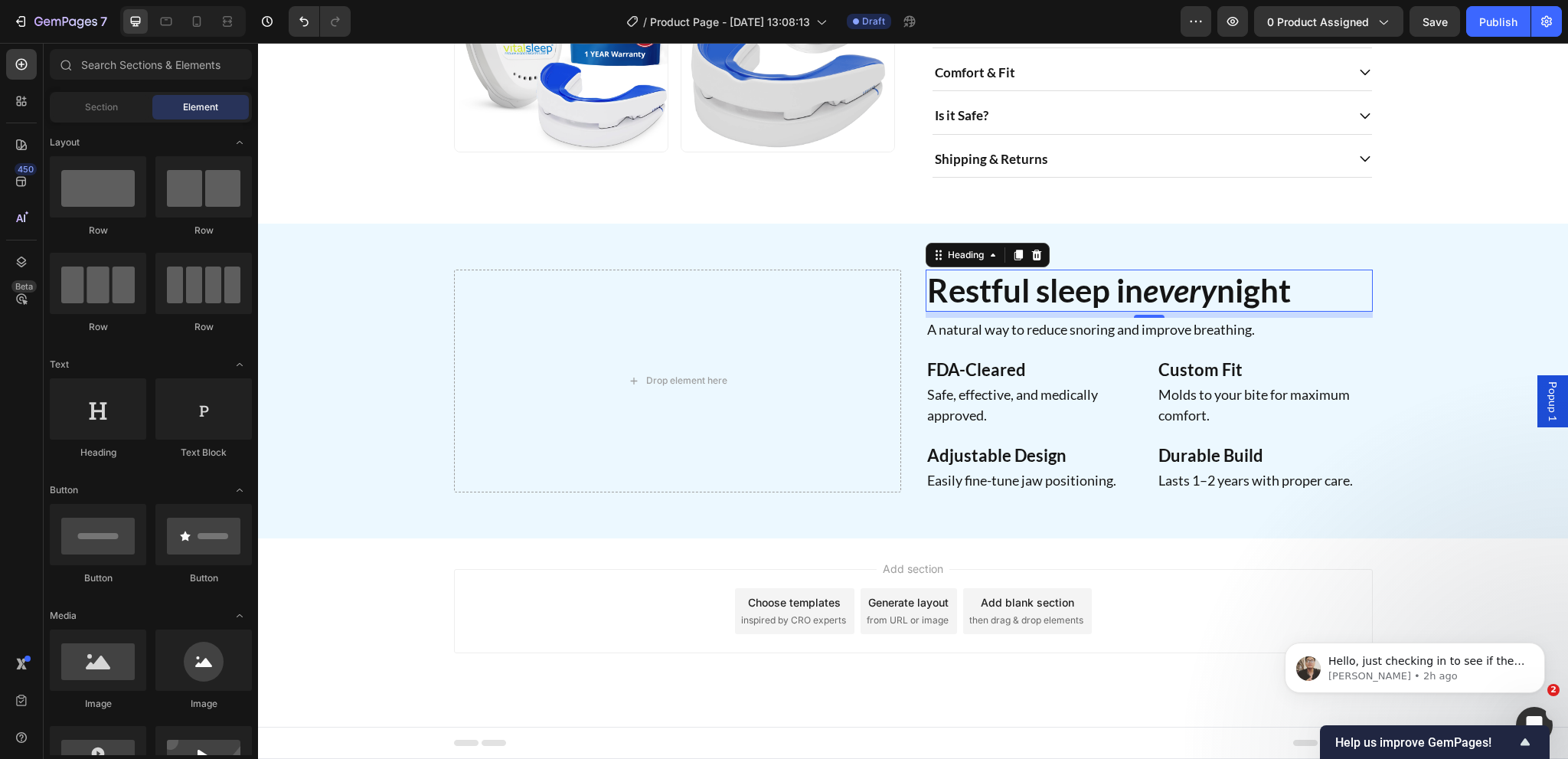
click at [772, 606] on div "Choose templates" at bounding box center [794, 602] width 93 height 16
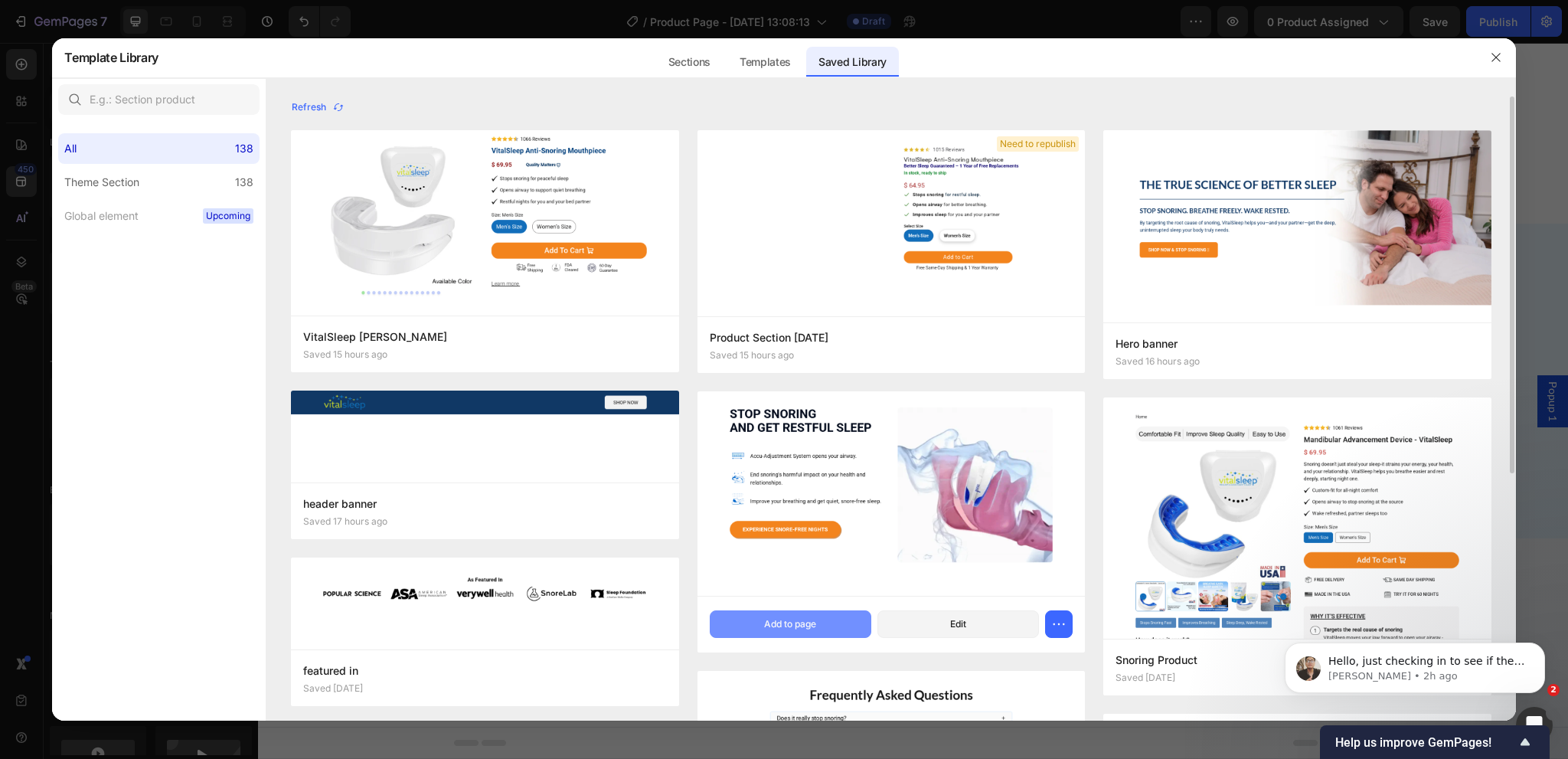
click at [806, 618] on div "Add to page" at bounding box center [790, 624] width 52 height 14
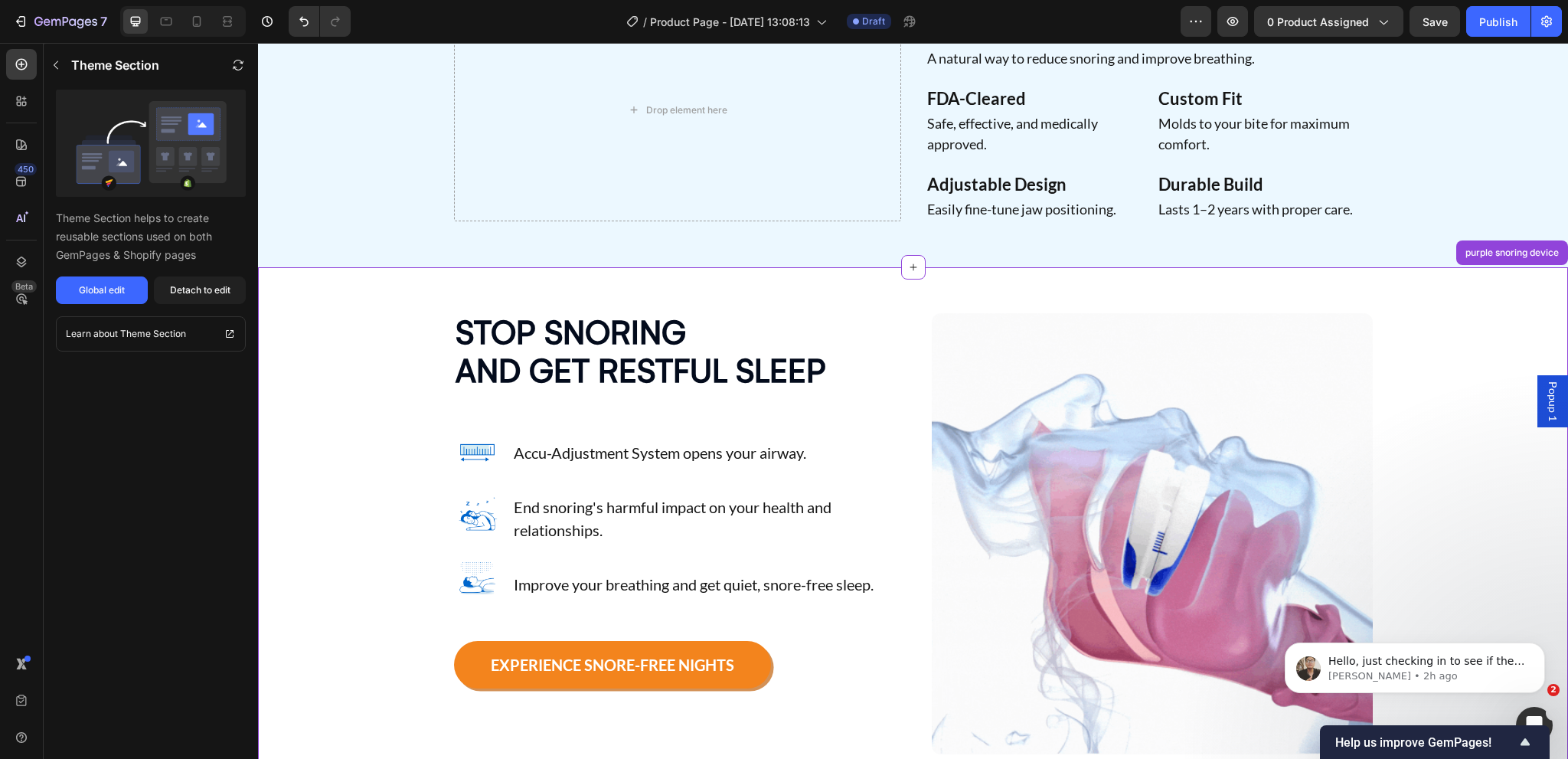
scroll to position [898, 0]
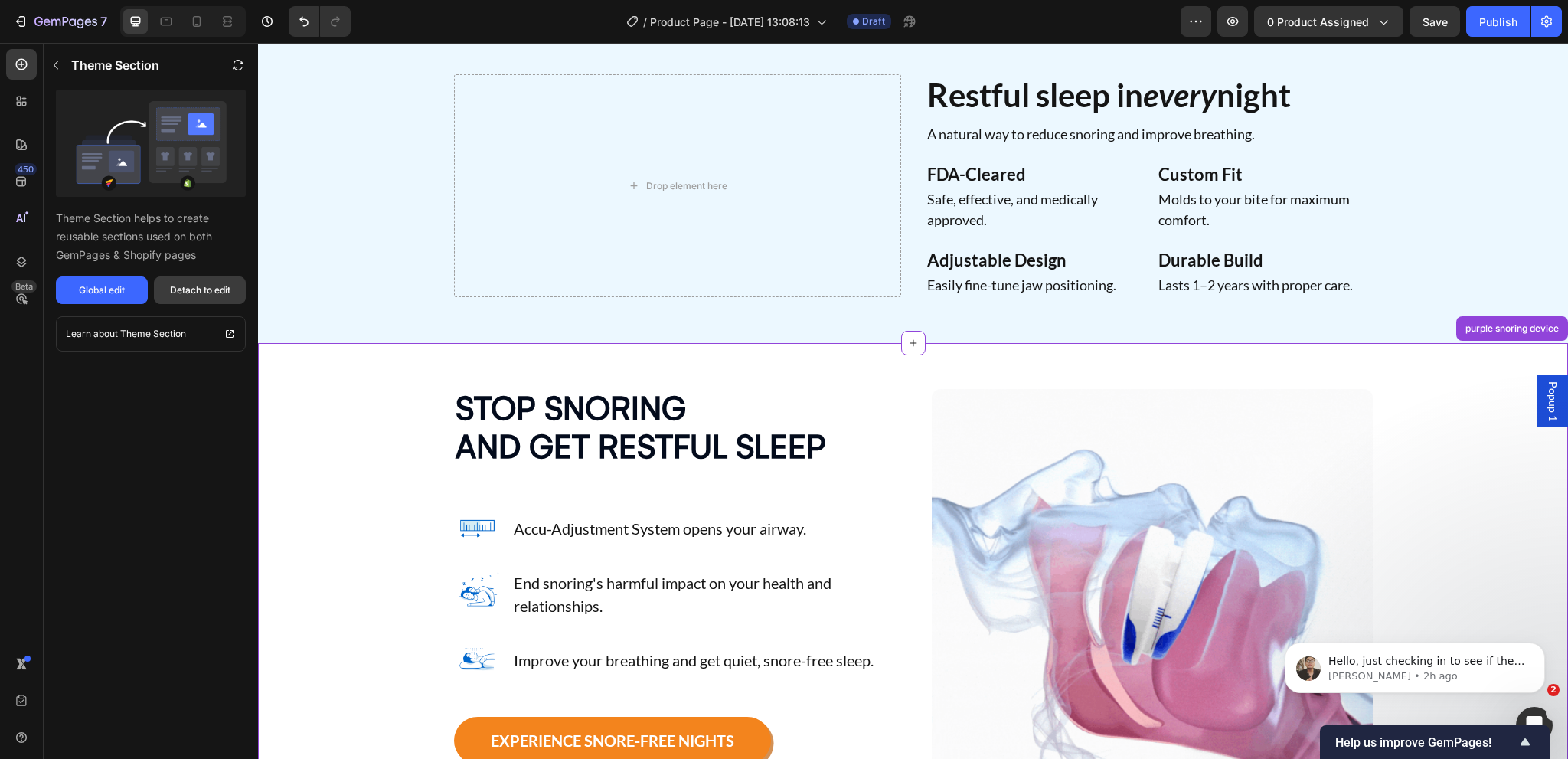
click at [229, 277] on button "Detach to edit" at bounding box center [199, 290] width 92 height 28
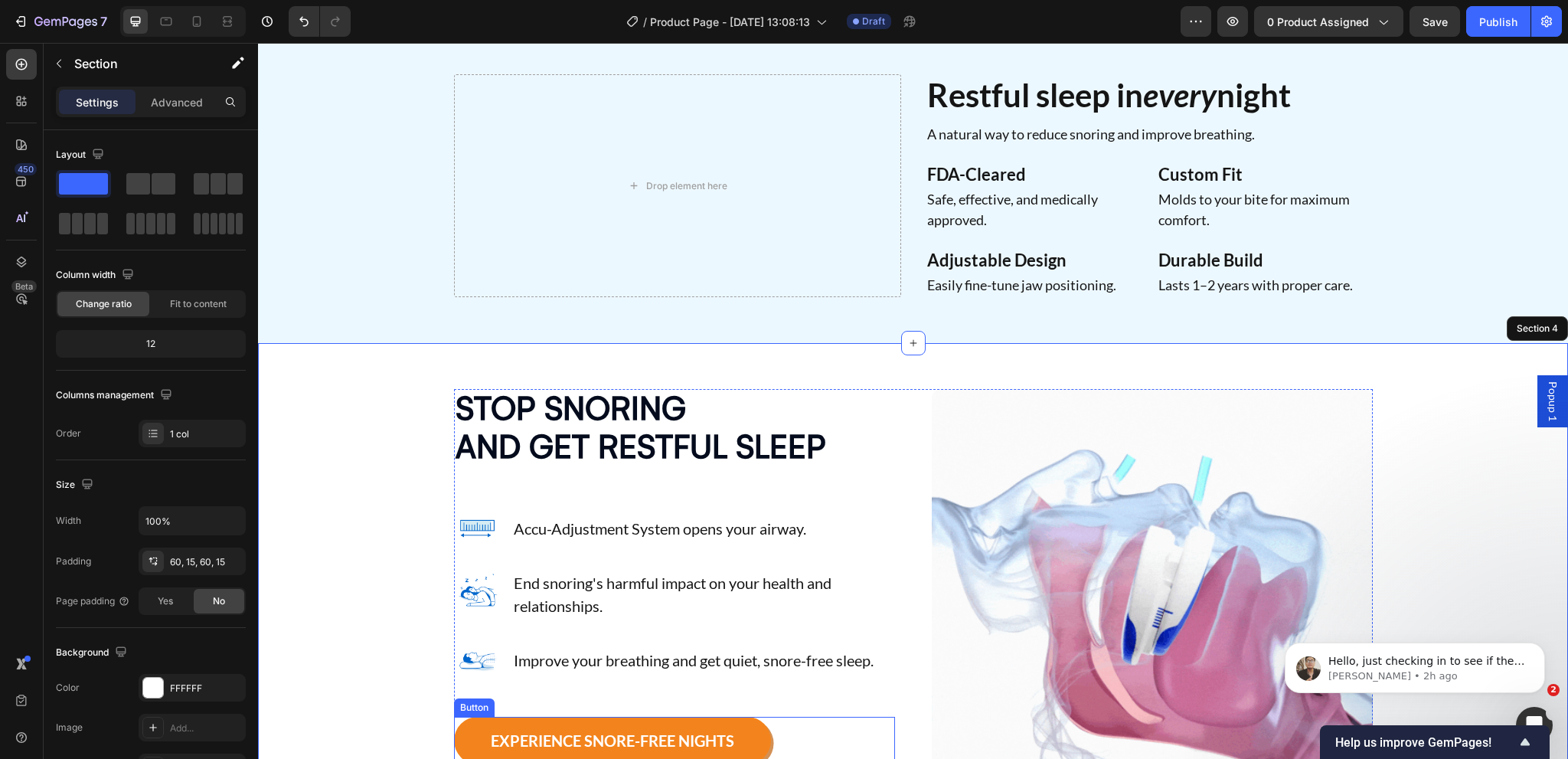
click at [792, 726] on div "EXPERIENCE SNORE-FREE NIGHTS Button" at bounding box center [674, 741] width 441 height 48
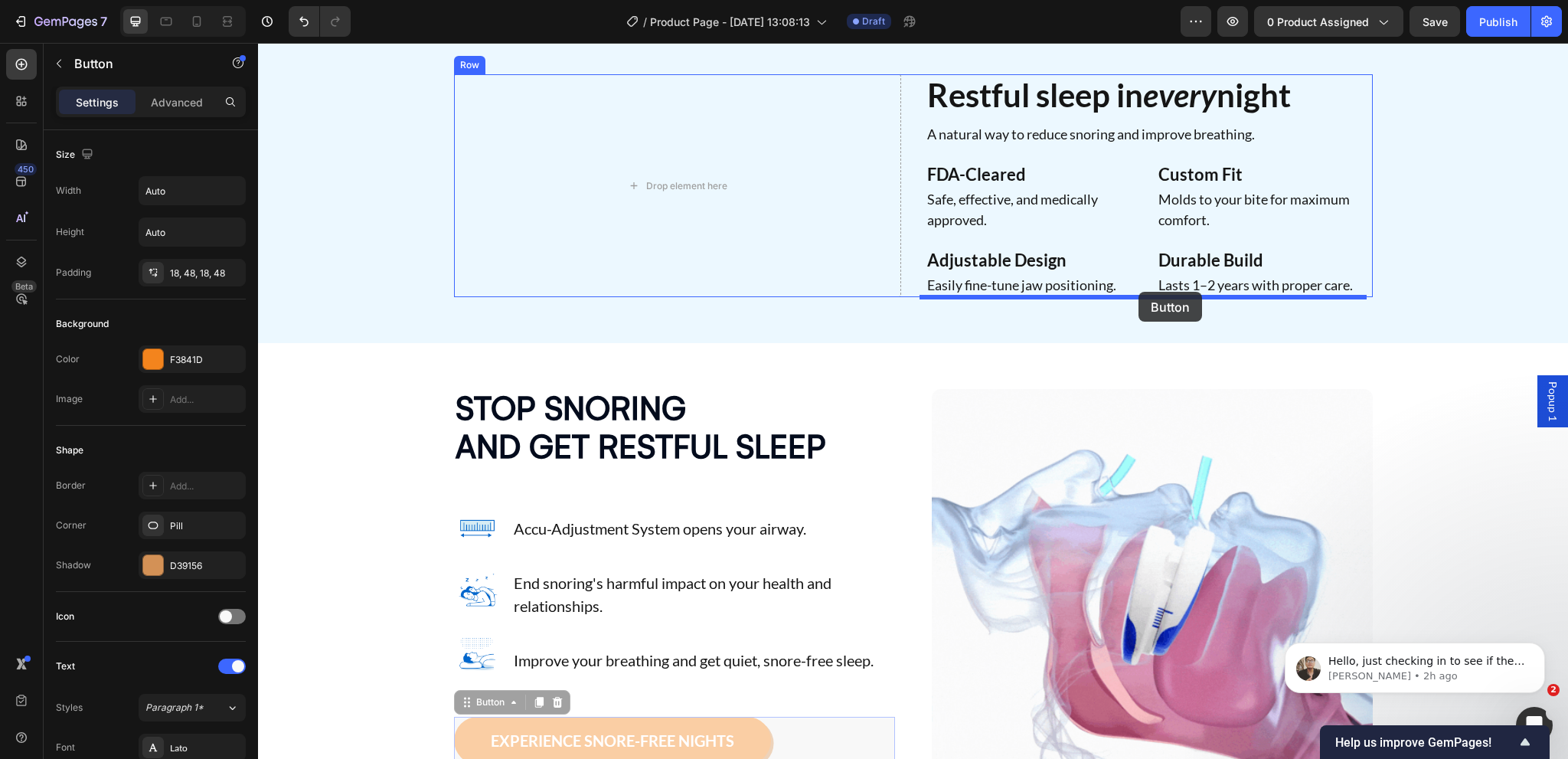
drag, startPoint x: 487, startPoint y: 699, endPoint x: 1138, endPoint y: 292, distance: 767.8
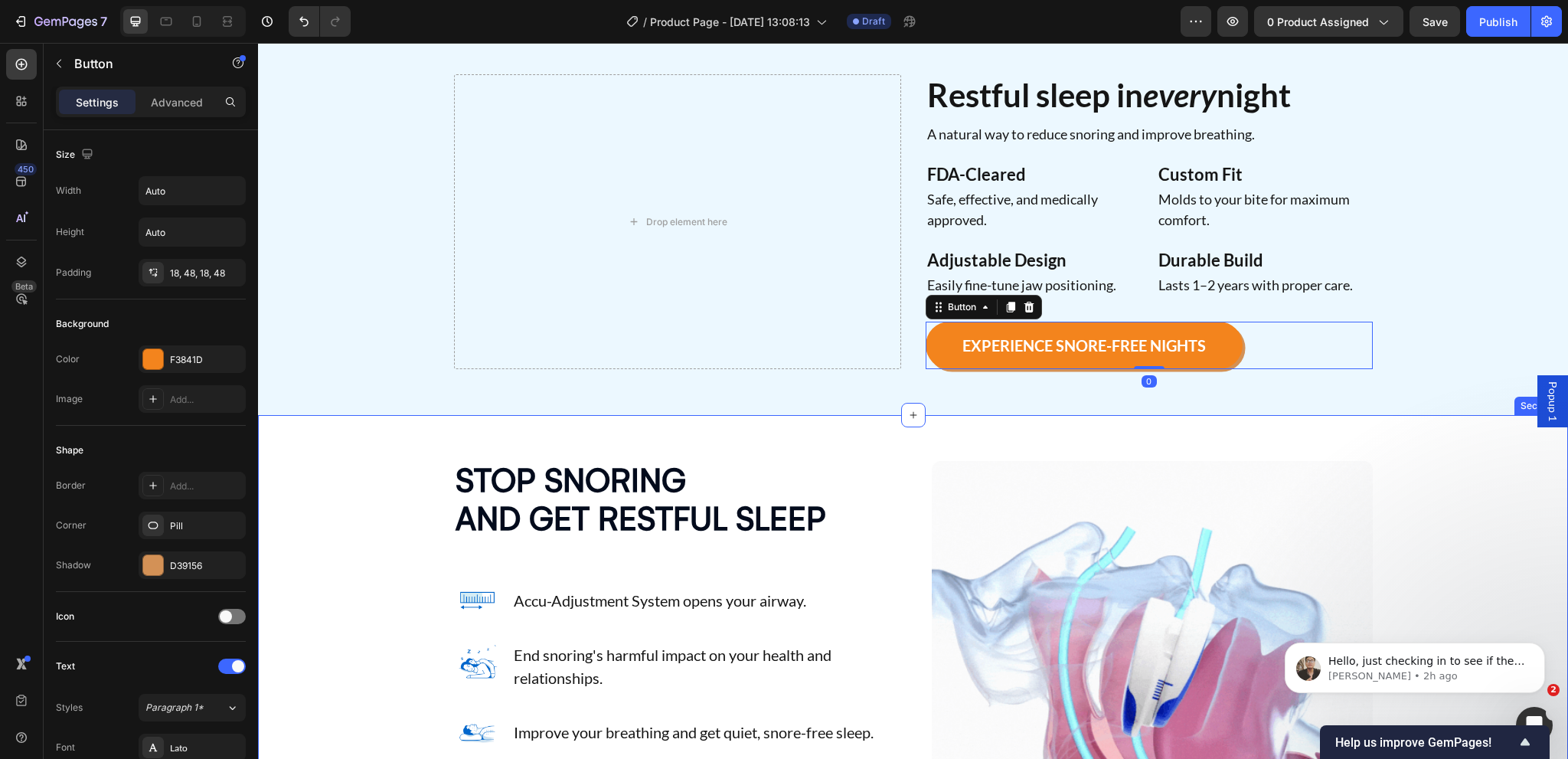
click at [1507, 456] on div "STOP SNORING AND GET RESTFUL SLEEP Heading Image STOP SNORING AND GET RESTFUL S…" at bounding box center [913, 681] width 1310 height 534
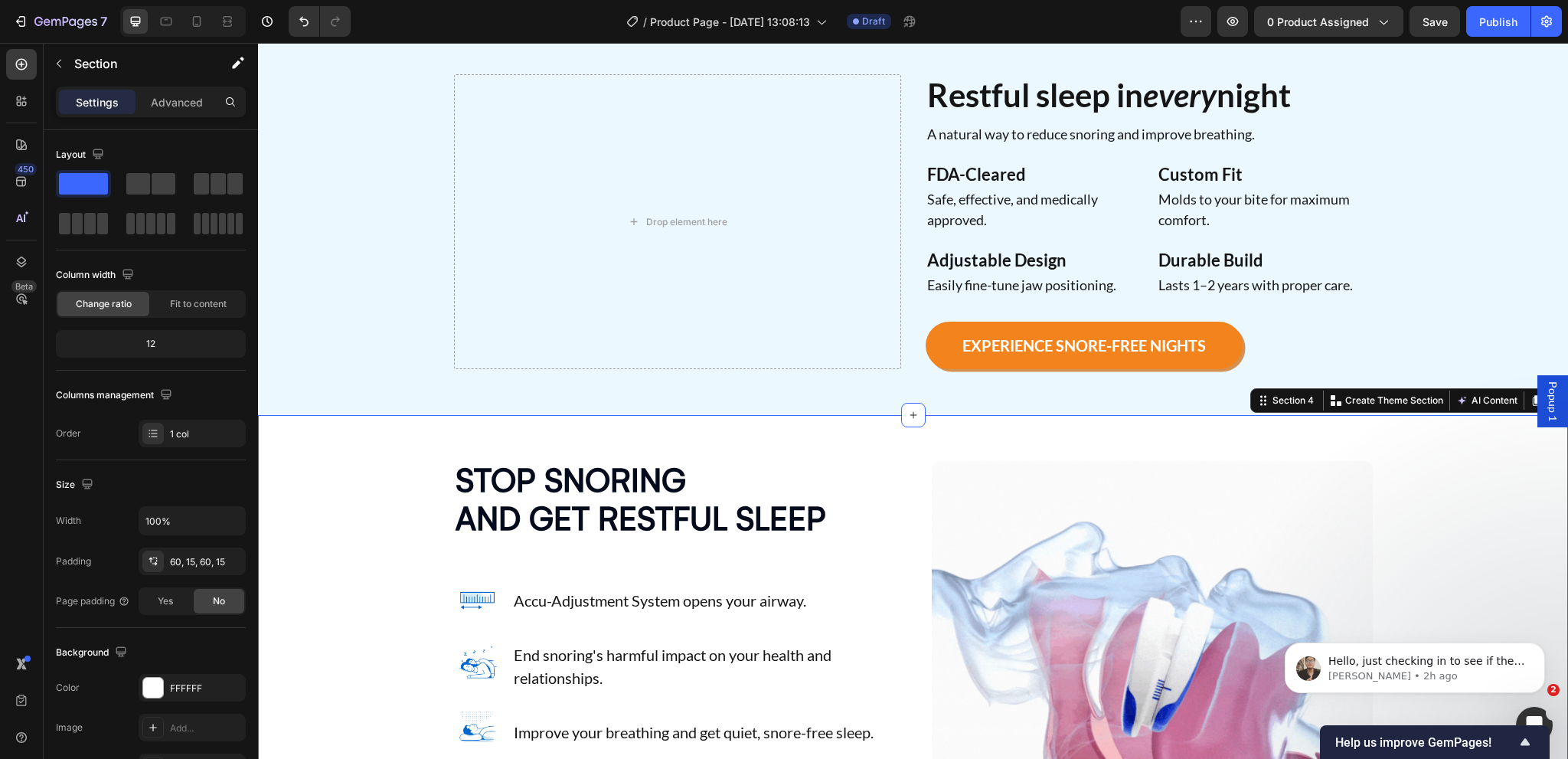
scroll to position [975, 0]
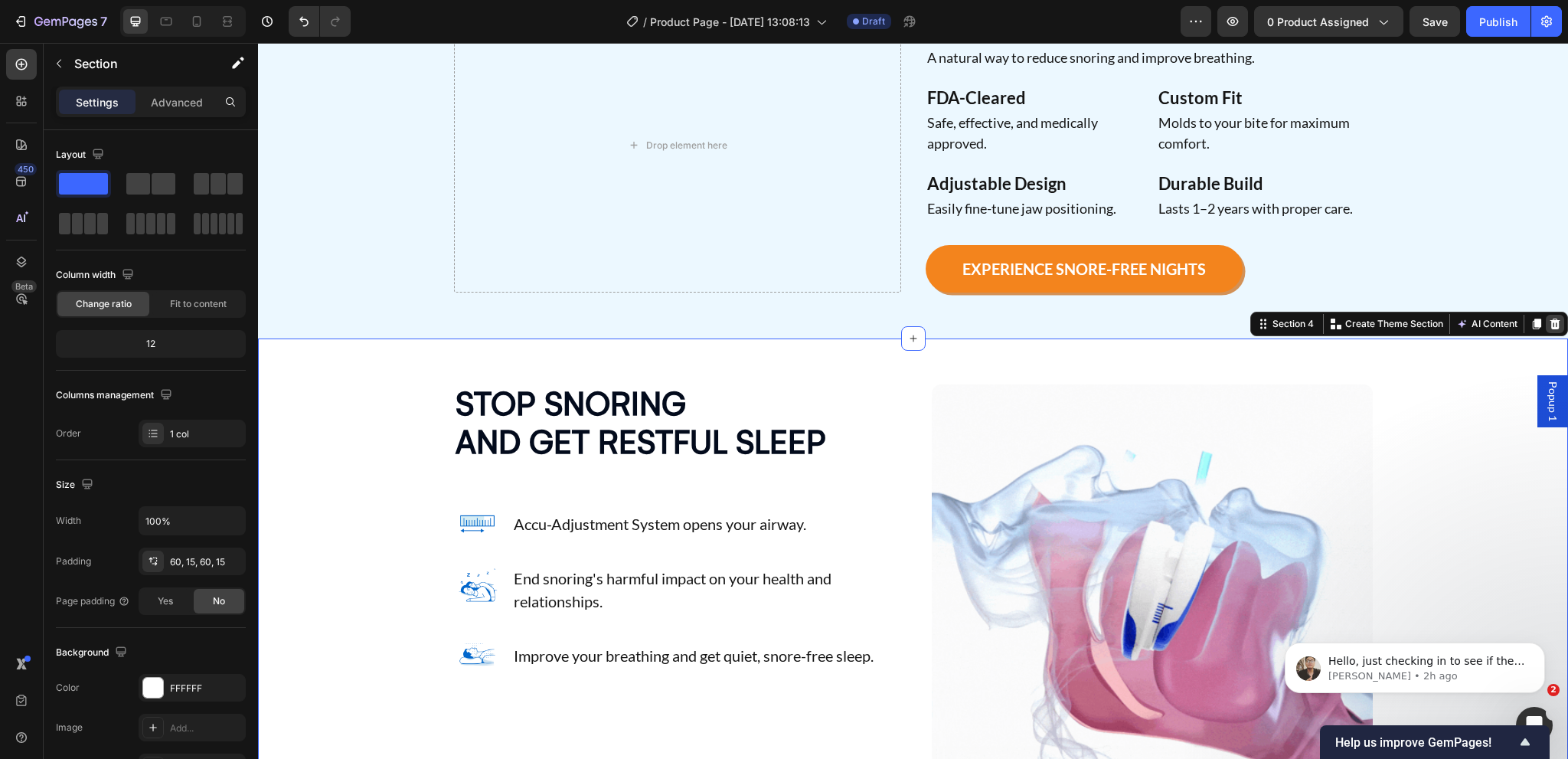
click at [1550, 327] on icon at bounding box center [1555, 324] width 10 height 11
click at [1081, 279] on p "EXPERIENCE SNORE-FREE NIGHTS" at bounding box center [1084, 269] width 244 height 20
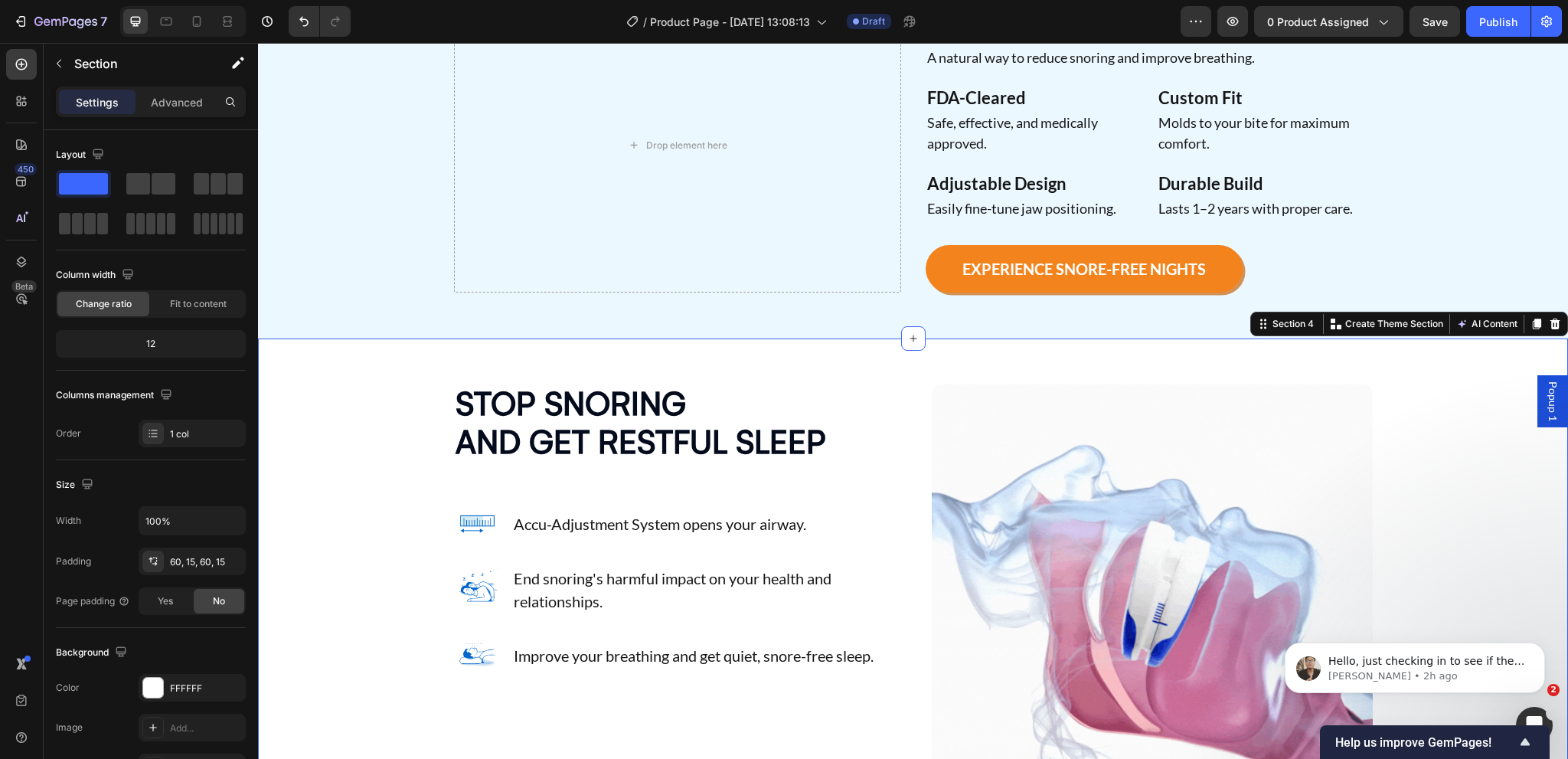
click at [860, 338] on div "Drop element here Restful sleep in every night Heading A natural way to reduce …" at bounding box center [913, 144] width 1310 height 386
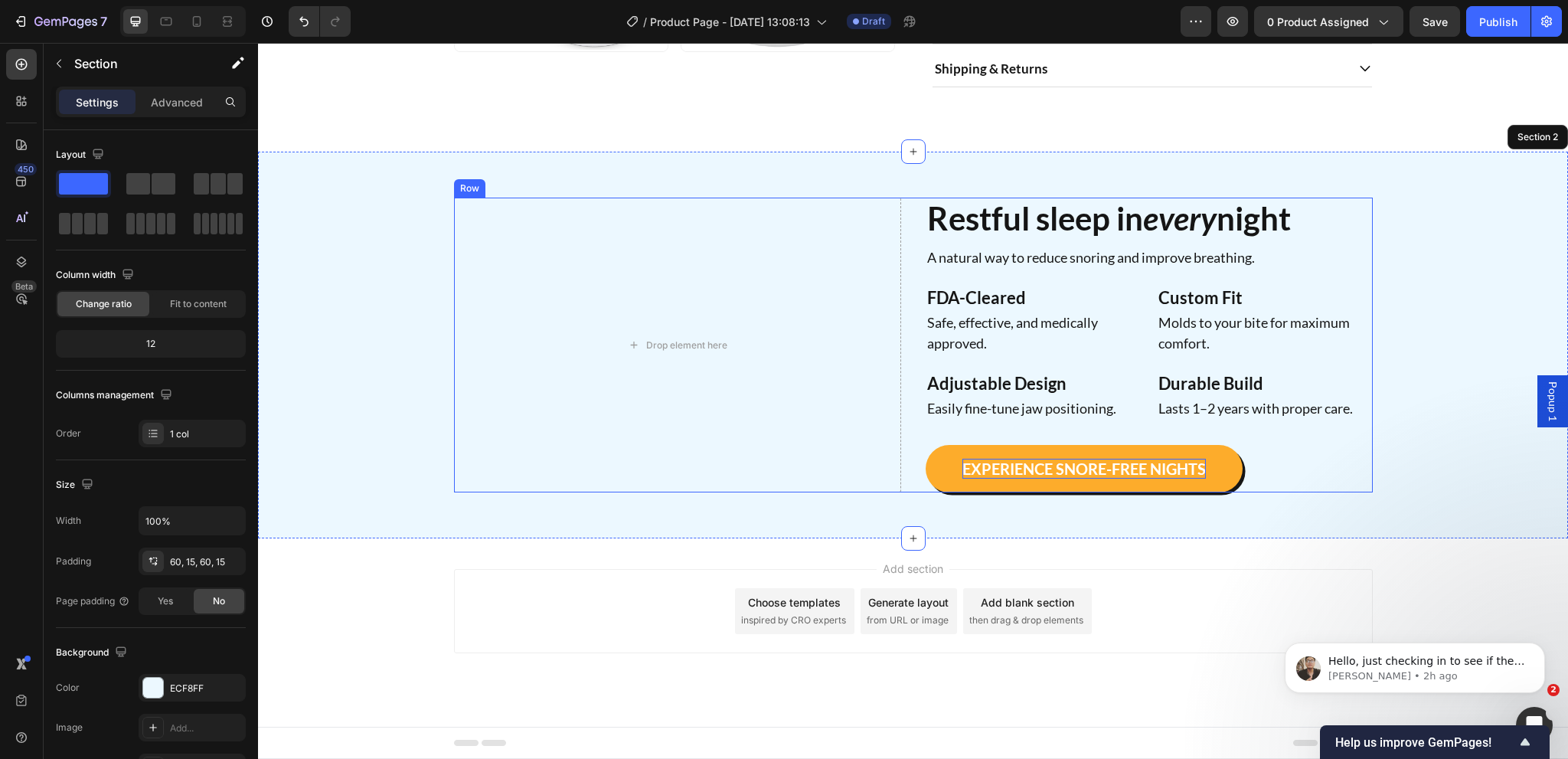
click at [1063, 471] on p "EXPERIENCE SNORE-FREE NIGHTS" at bounding box center [1084, 469] width 244 height 20
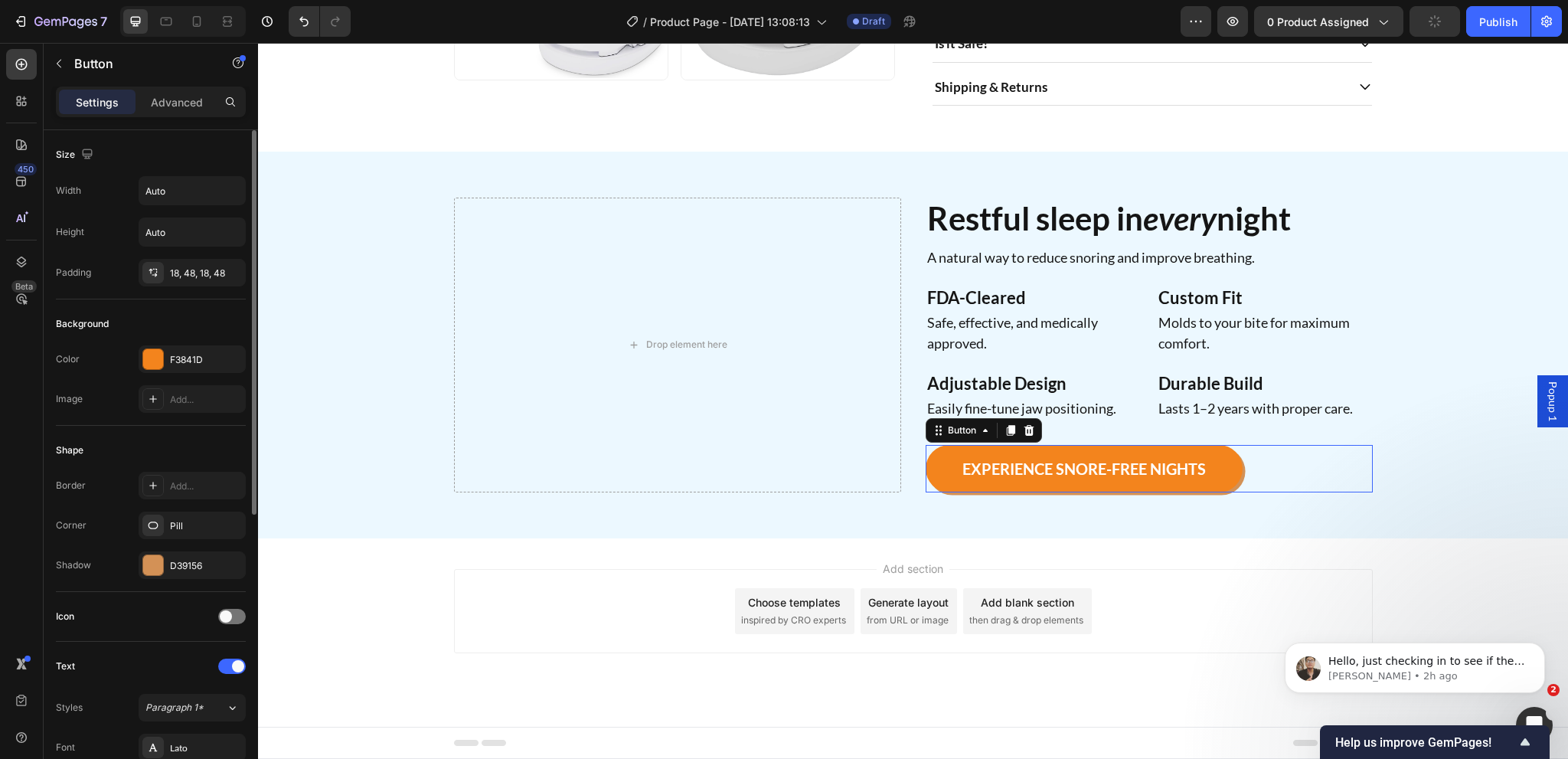
scroll to position [774, 0]
click at [181, 276] on div "18, 48, 18, 48" at bounding box center [192, 273] width 44 height 14
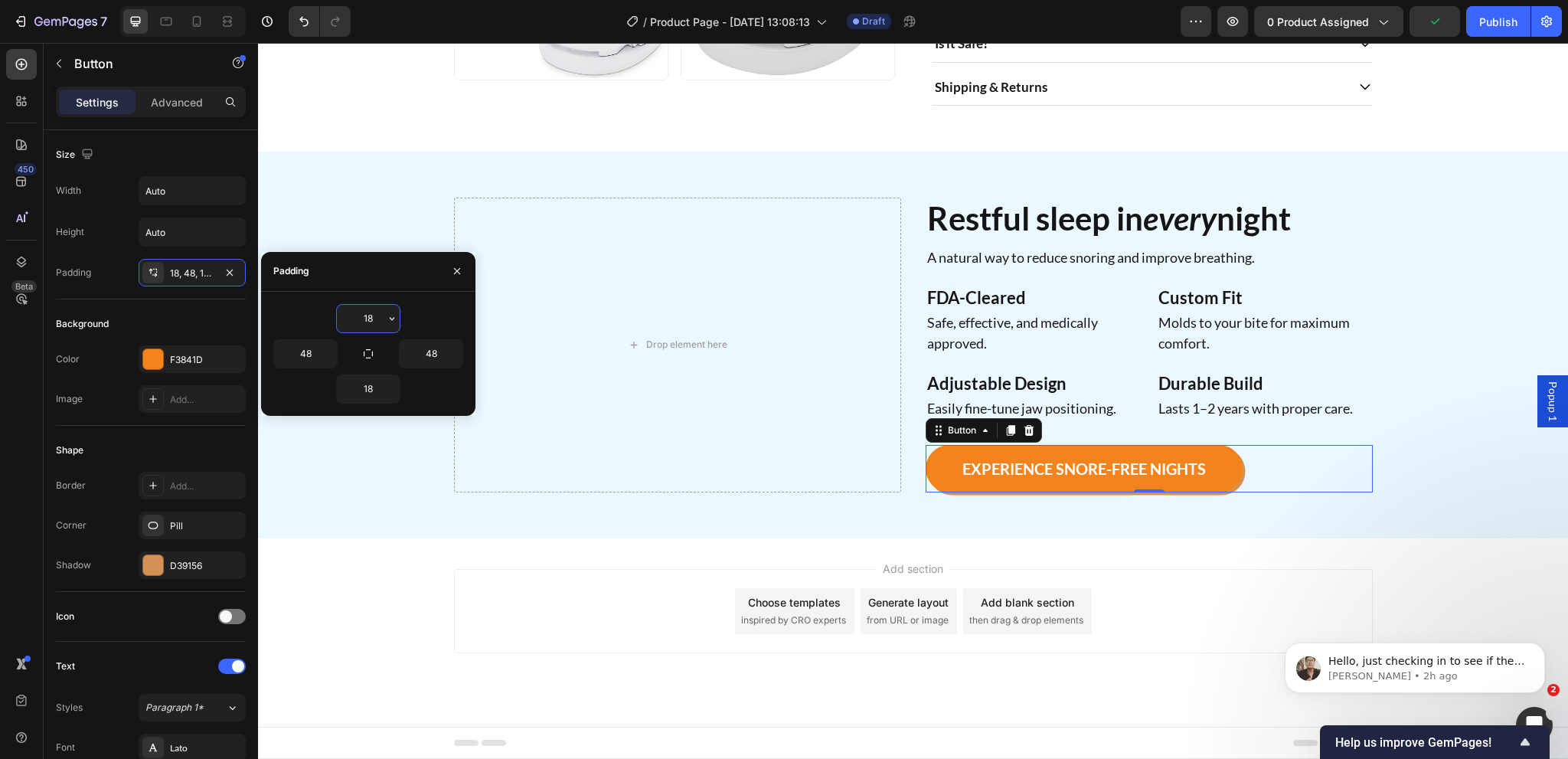
click at [362, 325] on input "18" at bounding box center [368, 318] width 63 height 28
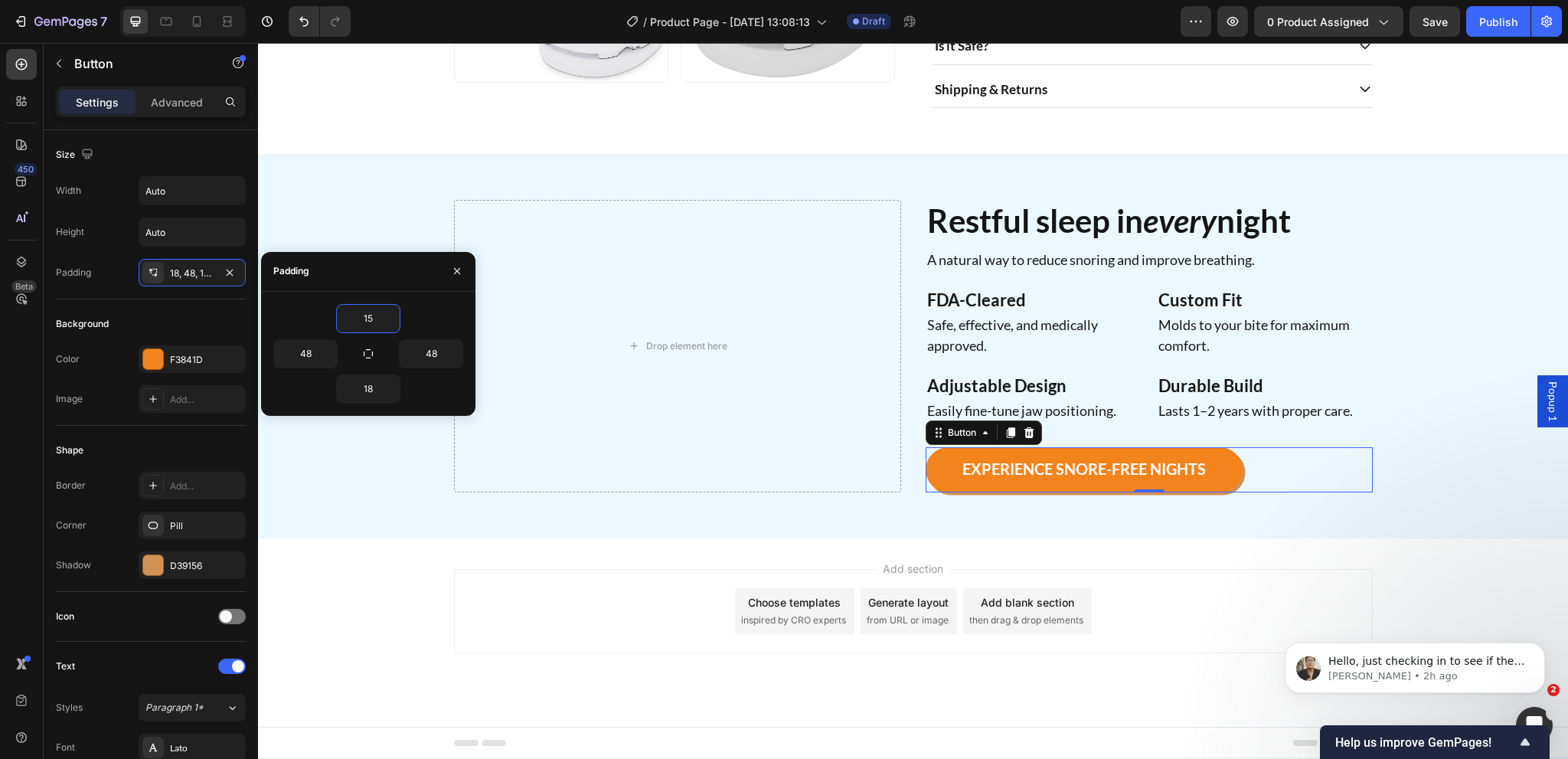
type input "14"
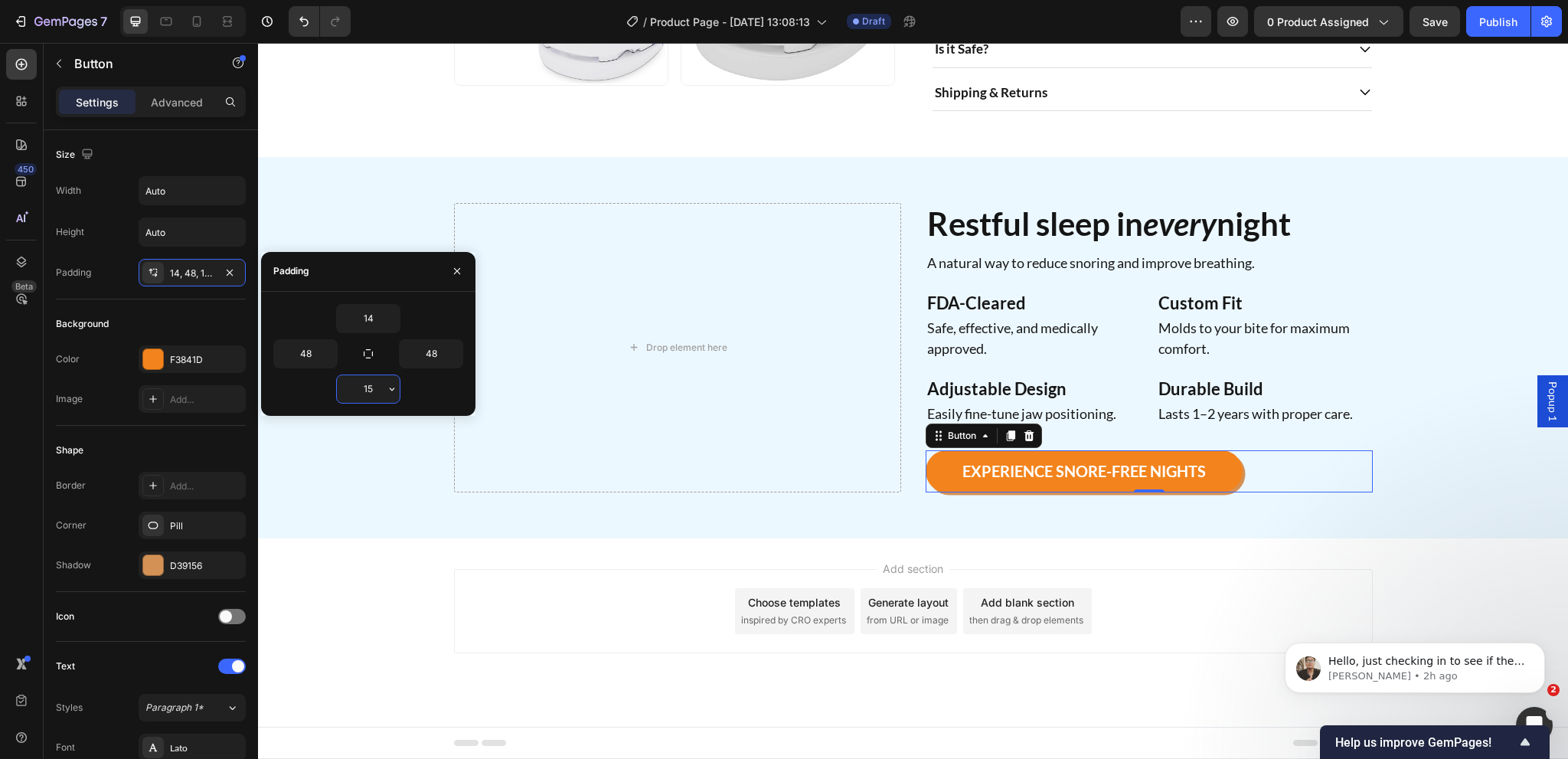
type input "14"
click at [314, 355] on input "48" at bounding box center [305, 353] width 63 height 28
type input "32"
click at [426, 355] on input "48" at bounding box center [431, 353] width 63 height 28
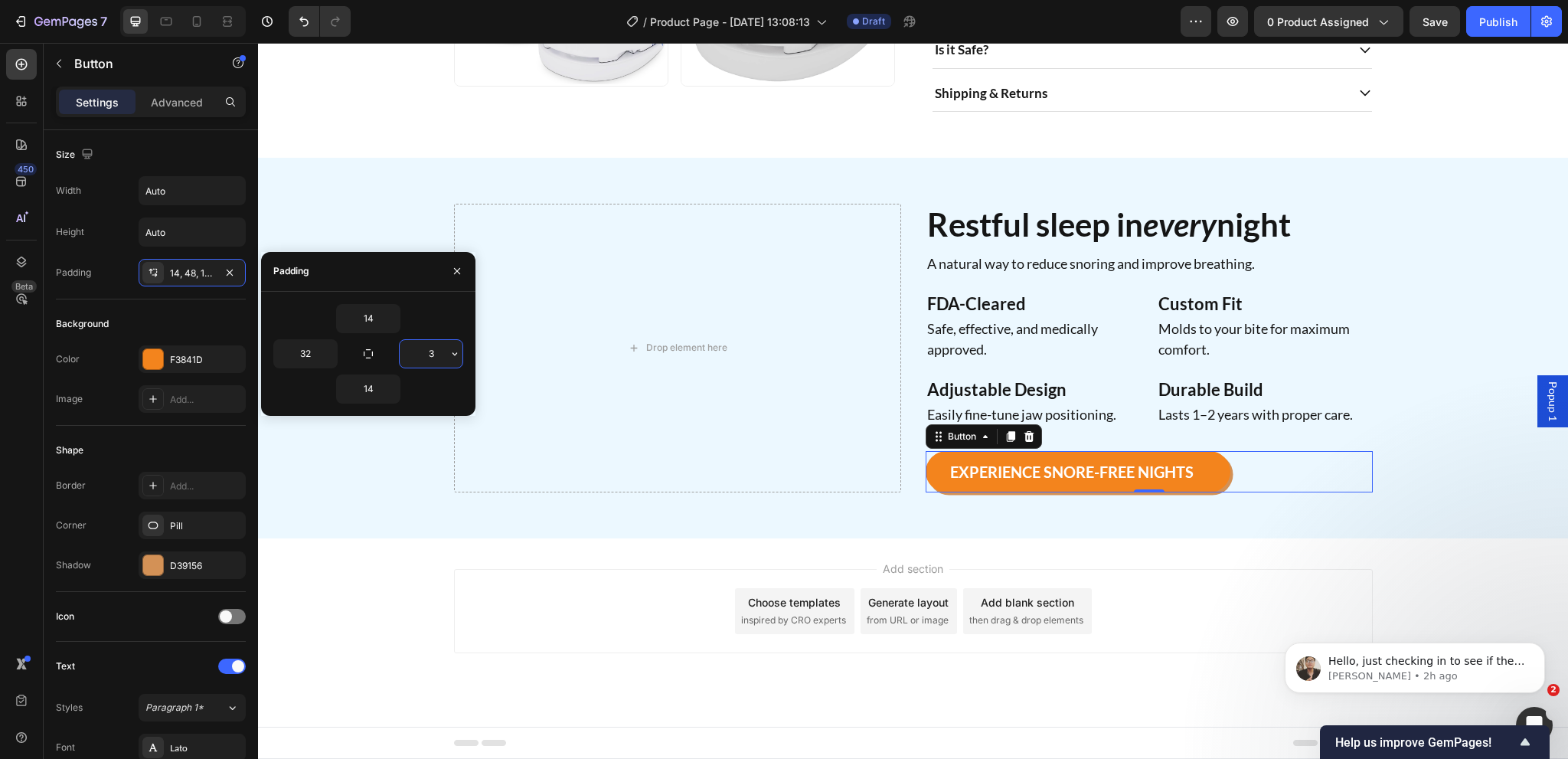
type input "32"
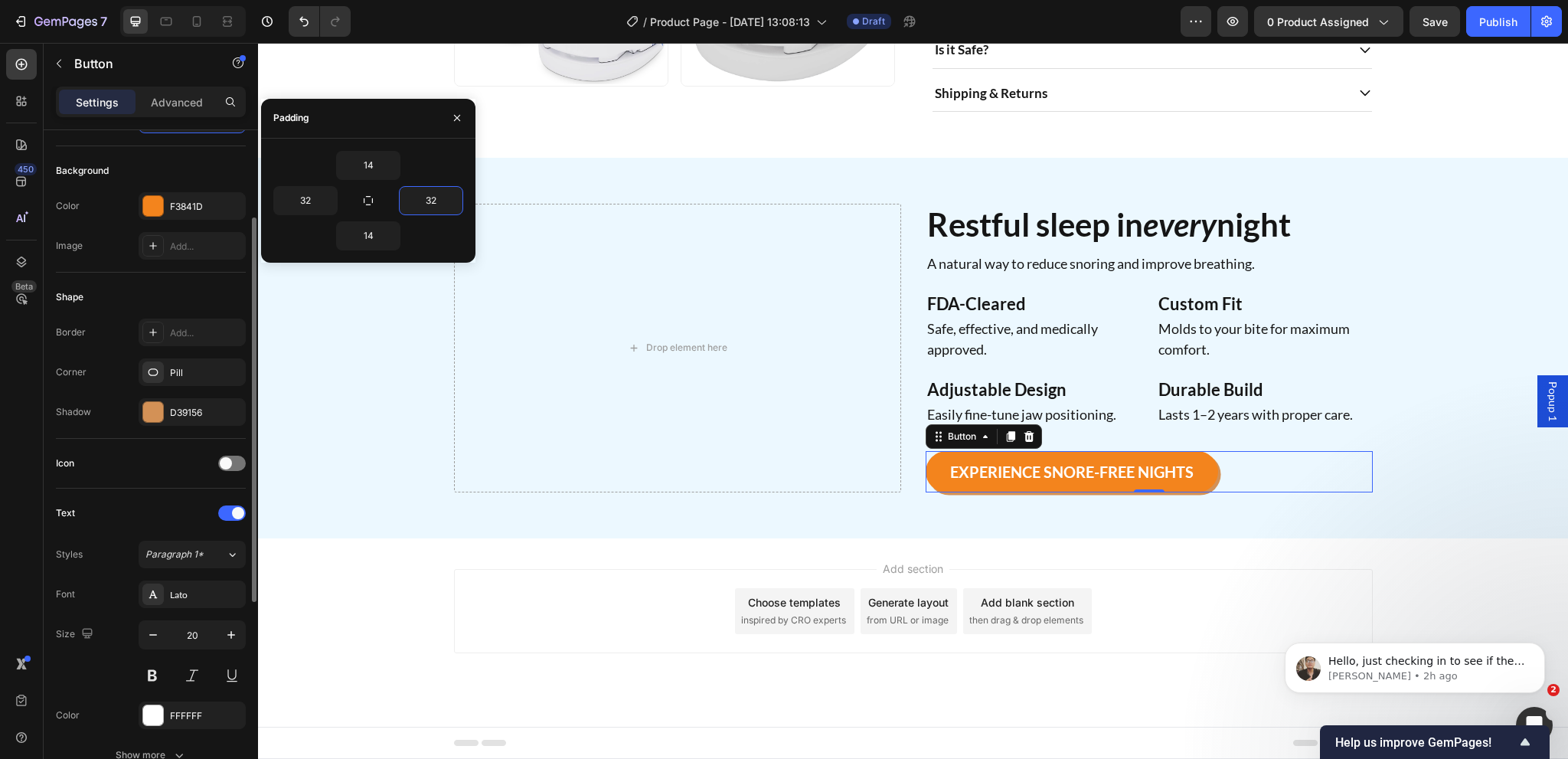
scroll to position [306, 0]
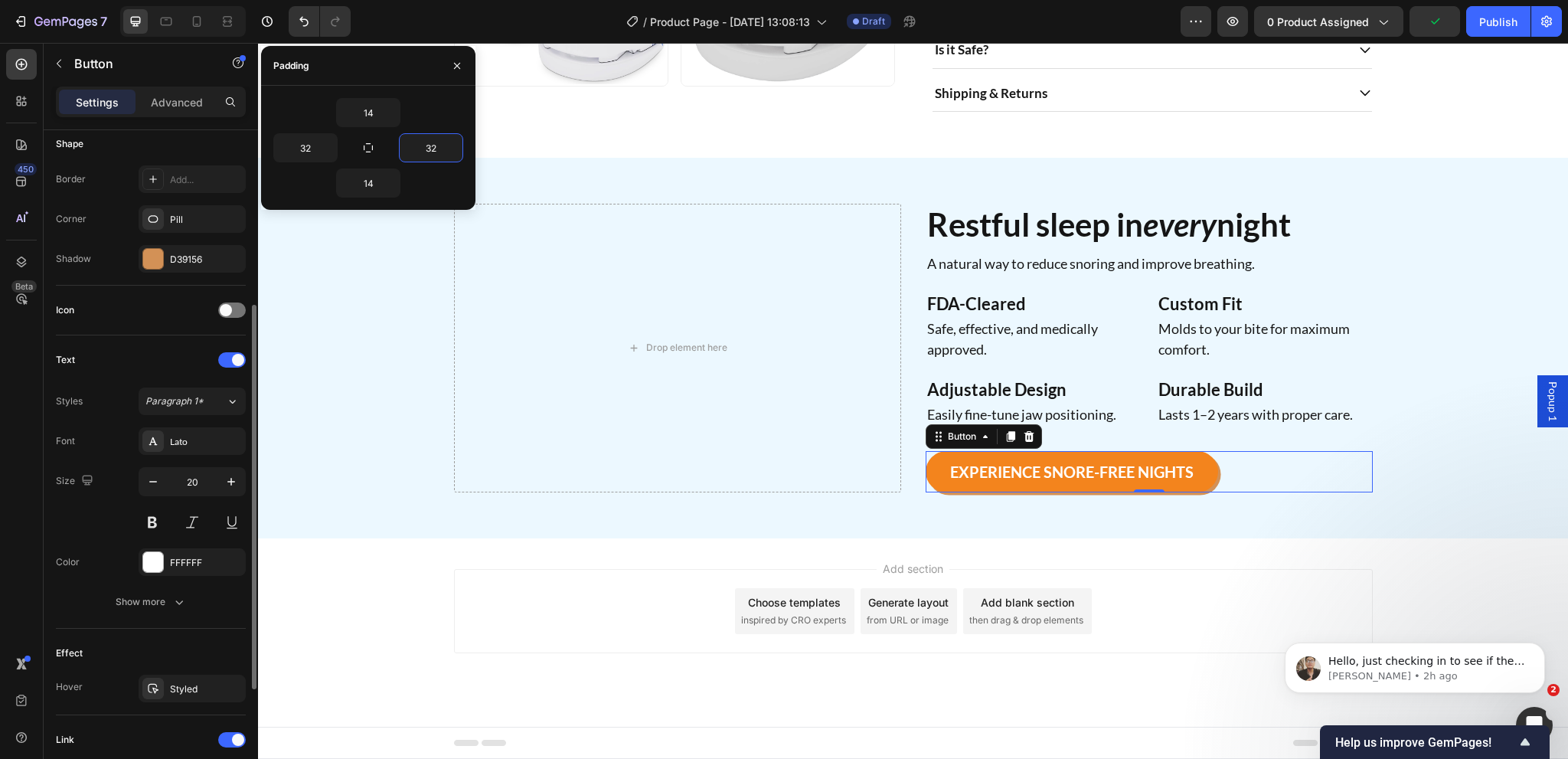
drag, startPoint x: 144, startPoint y: 608, endPoint x: 87, endPoint y: 620, distance: 58.2
click at [141, 609] on button "Show more" at bounding box center [151, 602] width 190 height 28
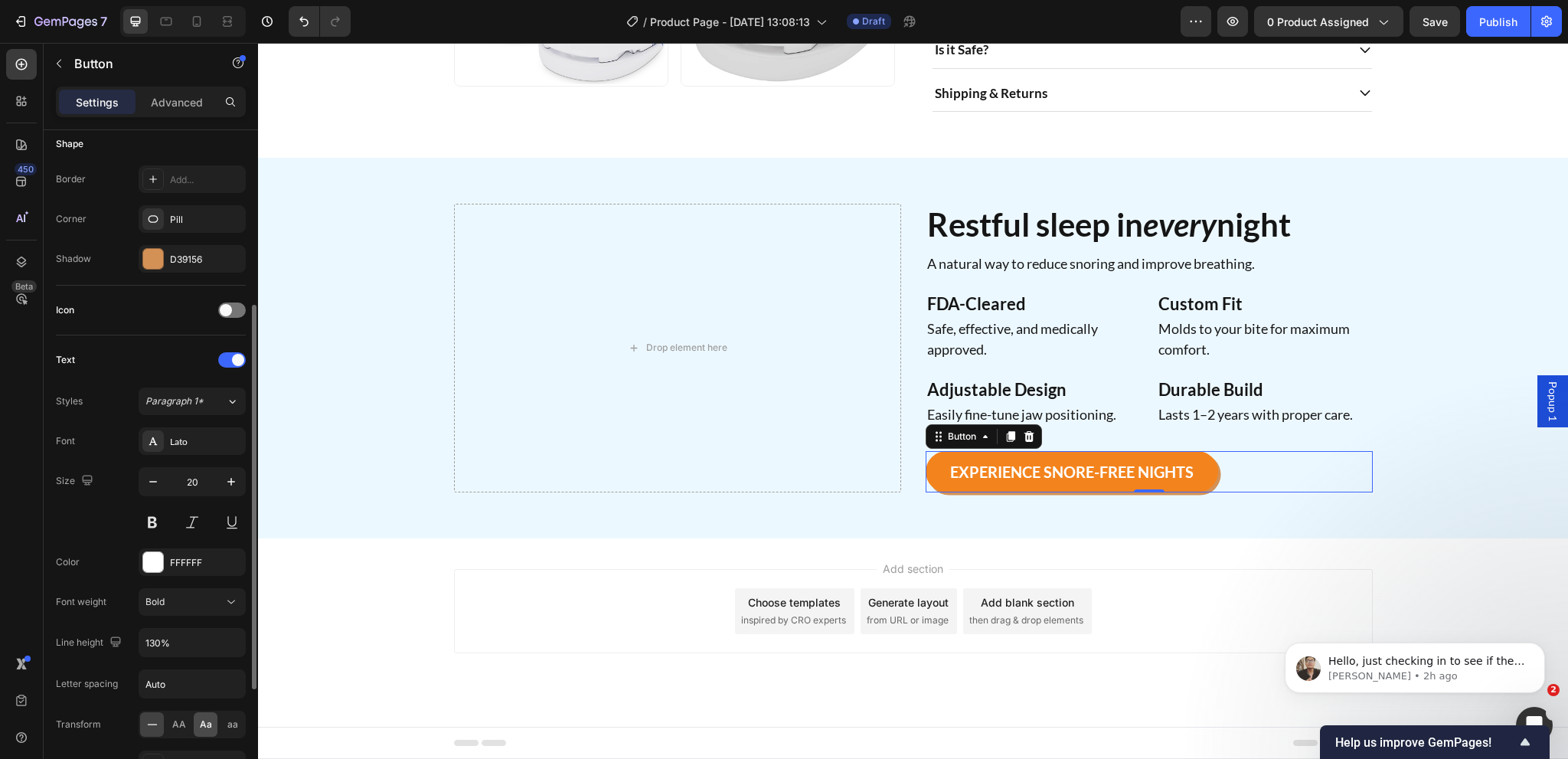
click at [199, 727] on span "Aa" at bounding box center [205, 725] width 13 height 14
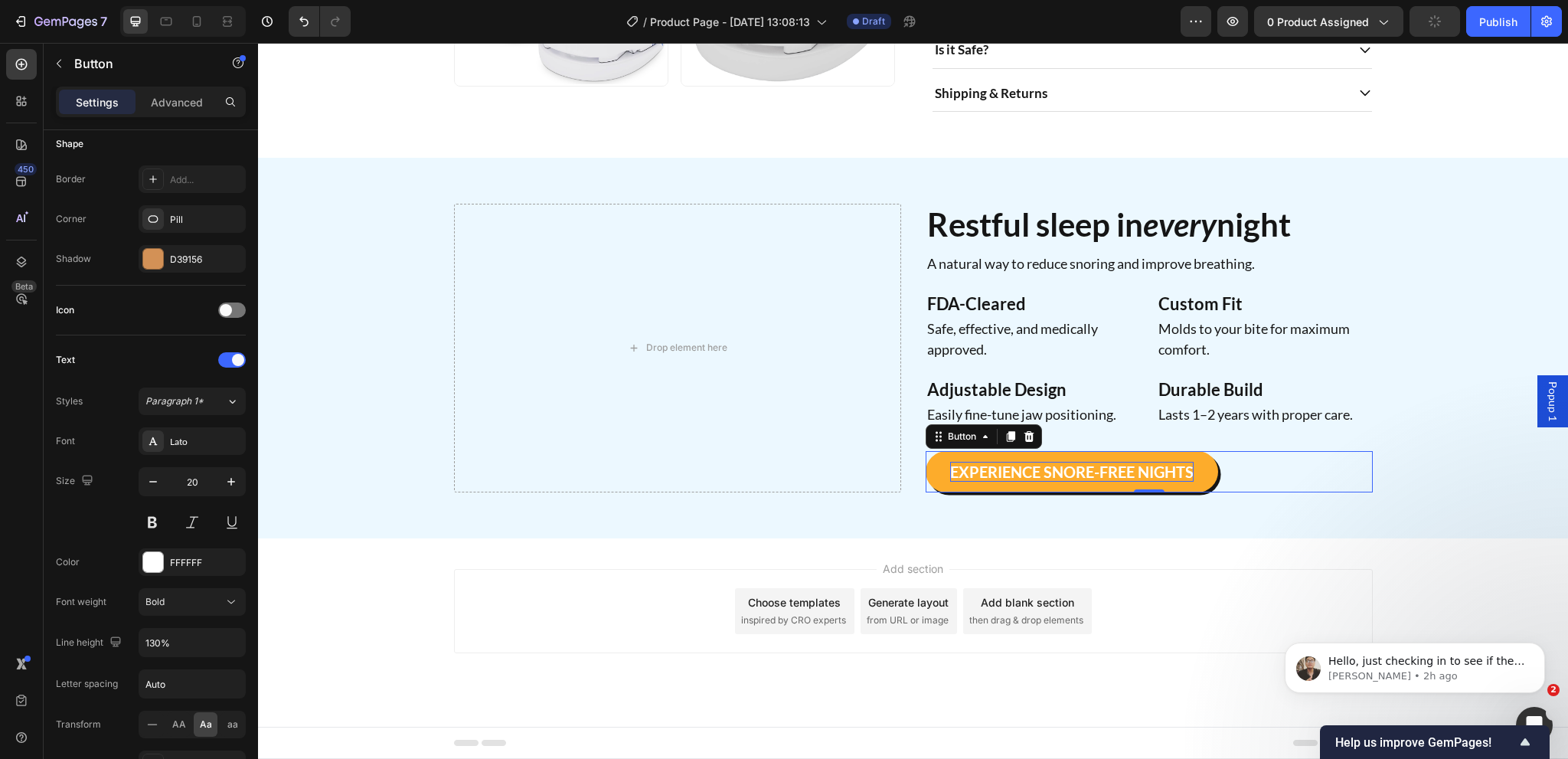
click at [998, 478] on p "EXPERIENCE SNORE-FREE NIGHTS" at bounding box center [1072, 472] width 244 height 20
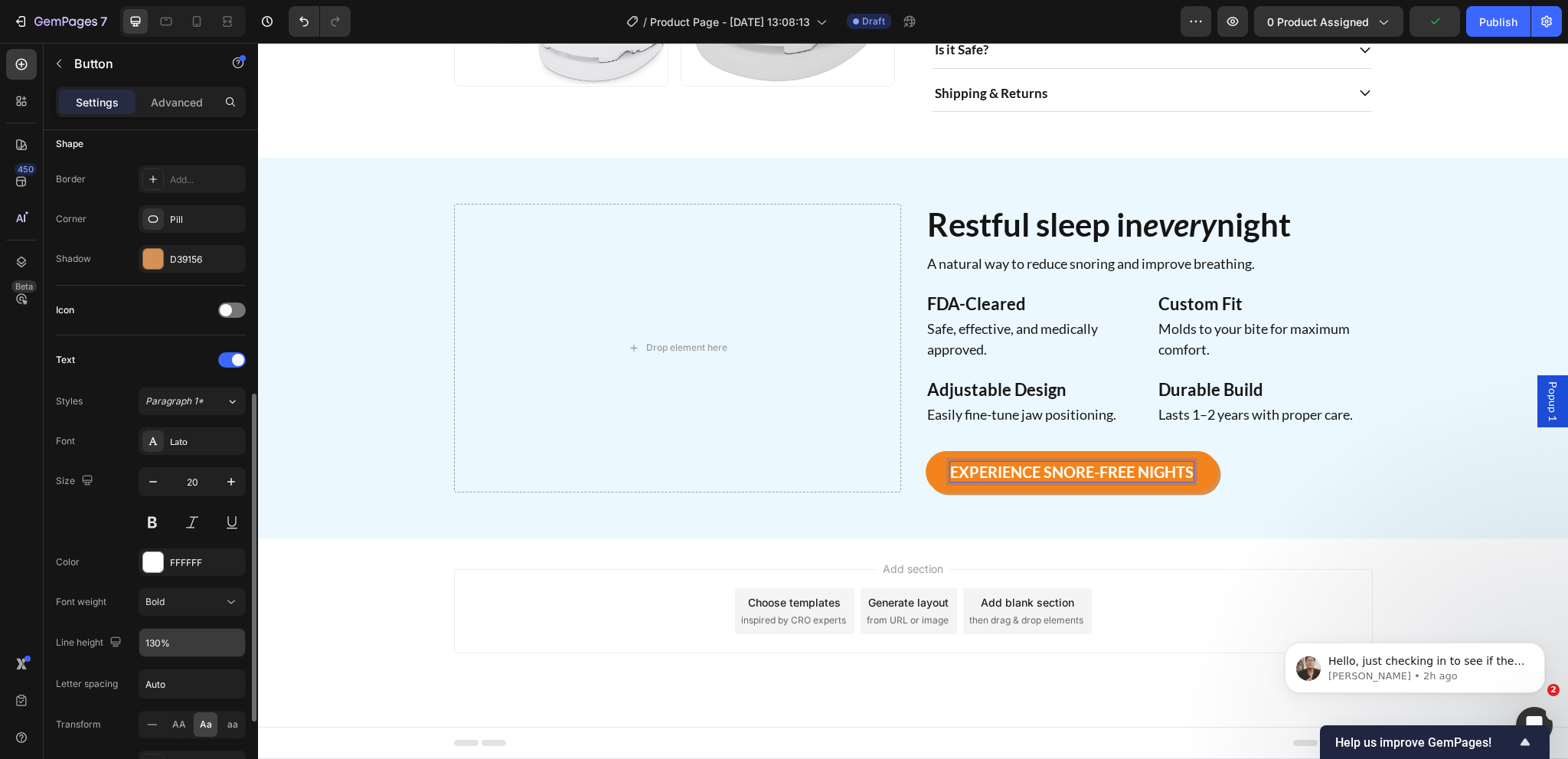
scroll to position [383, 0]
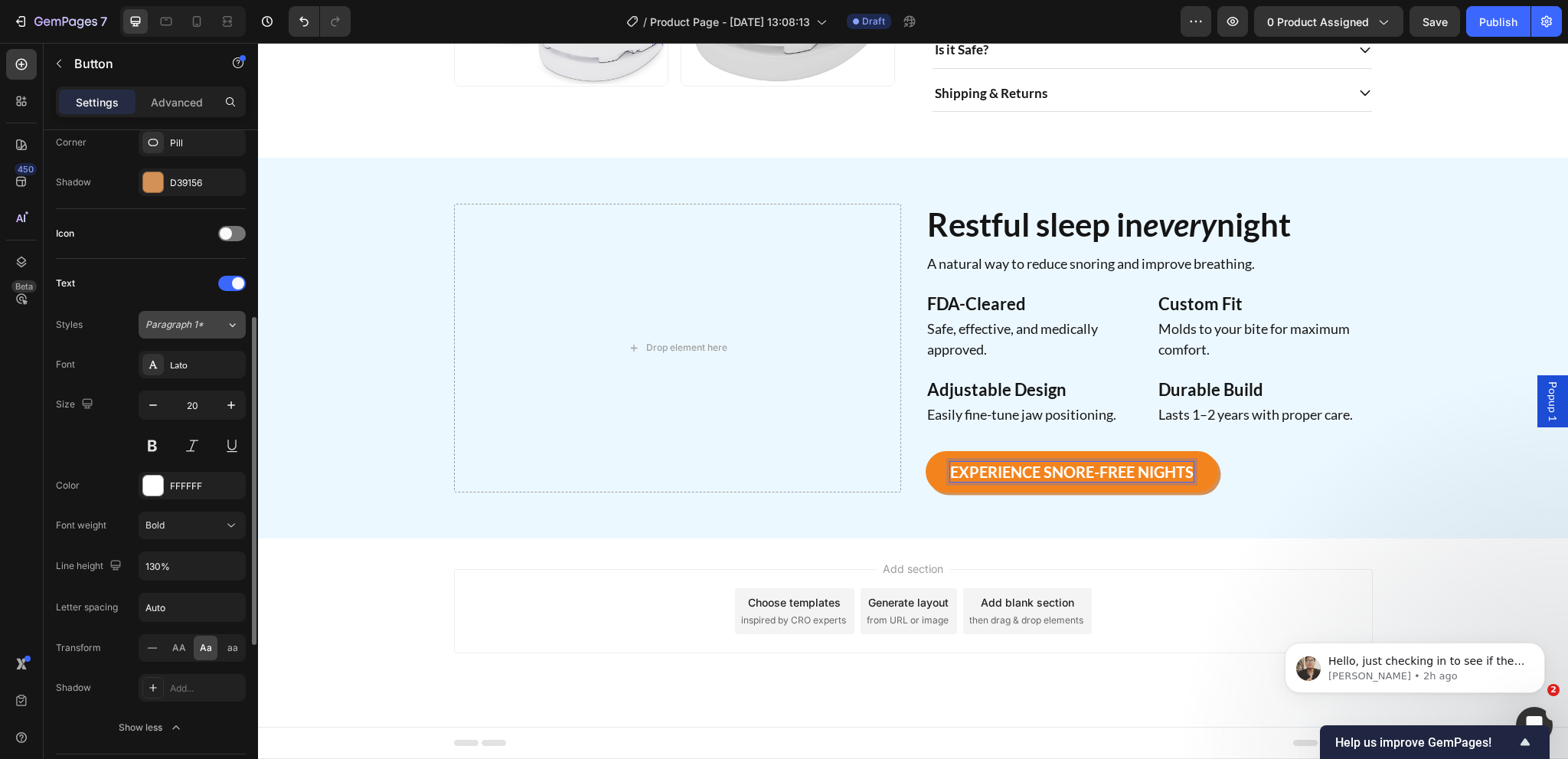
click at [220, 330] on button "Paragraph 1*" at bounding box center [192, 324] width 107 height 28
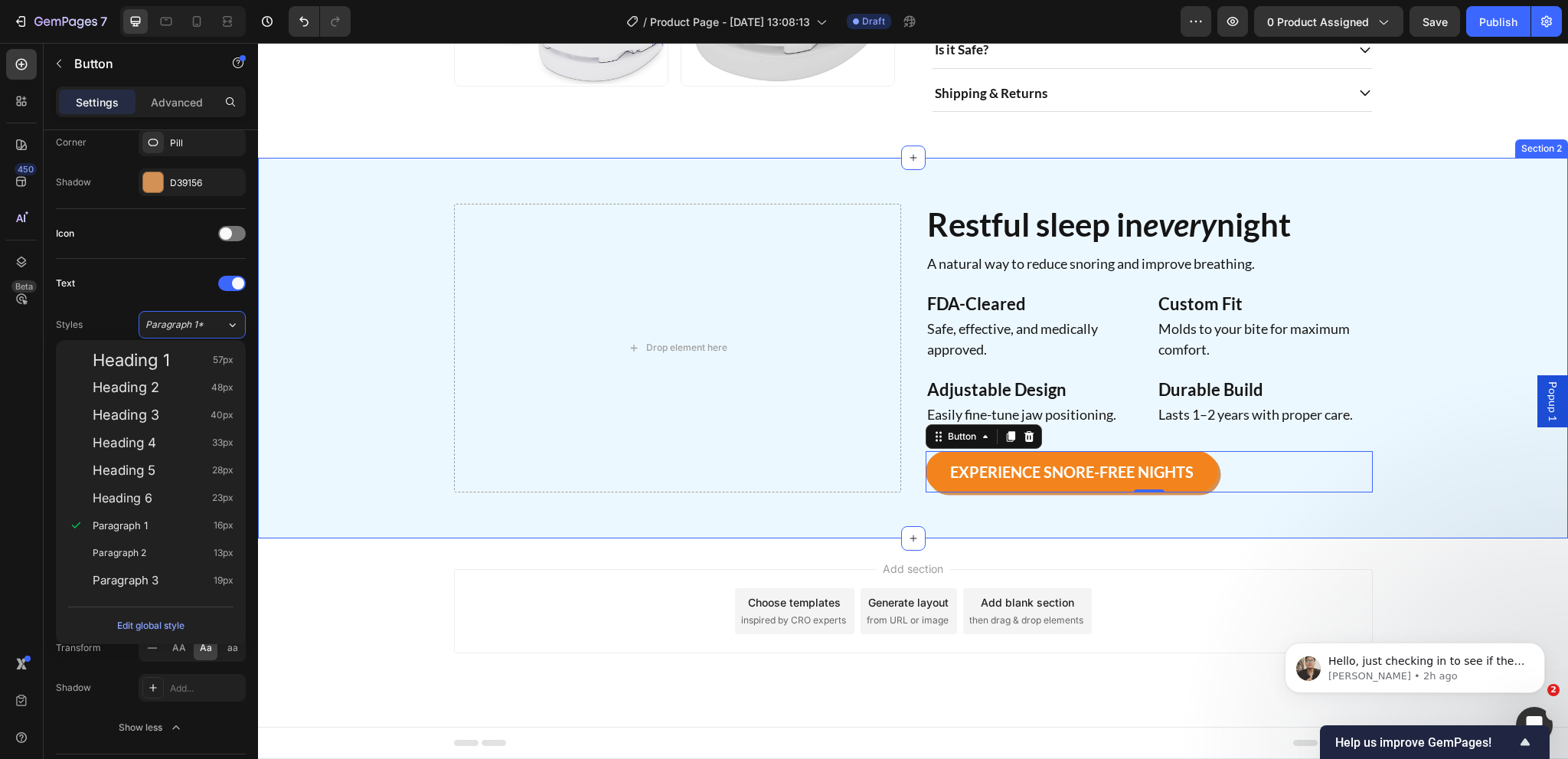
click at [996, 514] on div "Drop element here Restful sleep in every night Heading A natural way to reduce …" at bounding box center [913, 347] width 1310 height 380
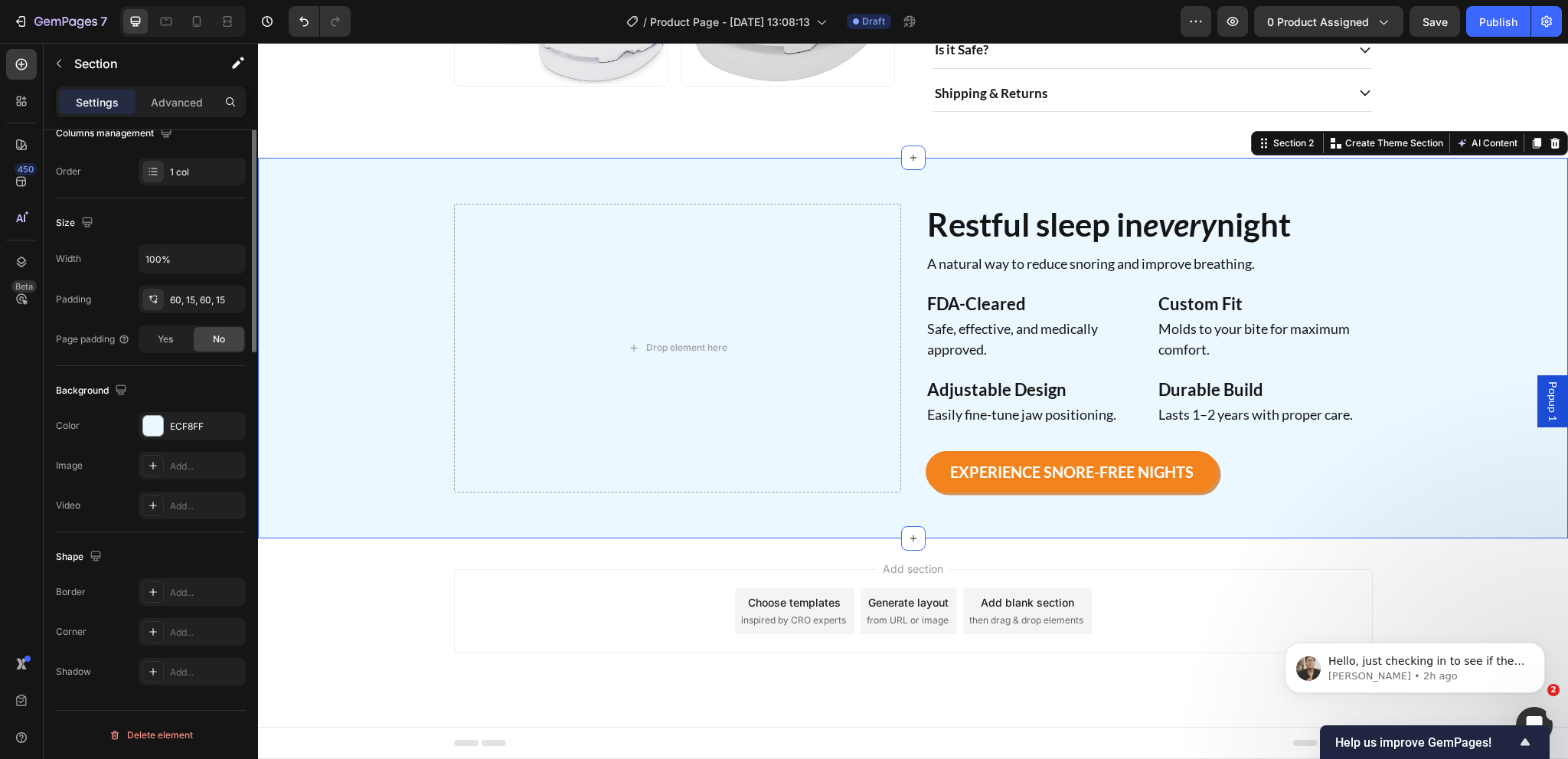
scroll to position [0, 0]
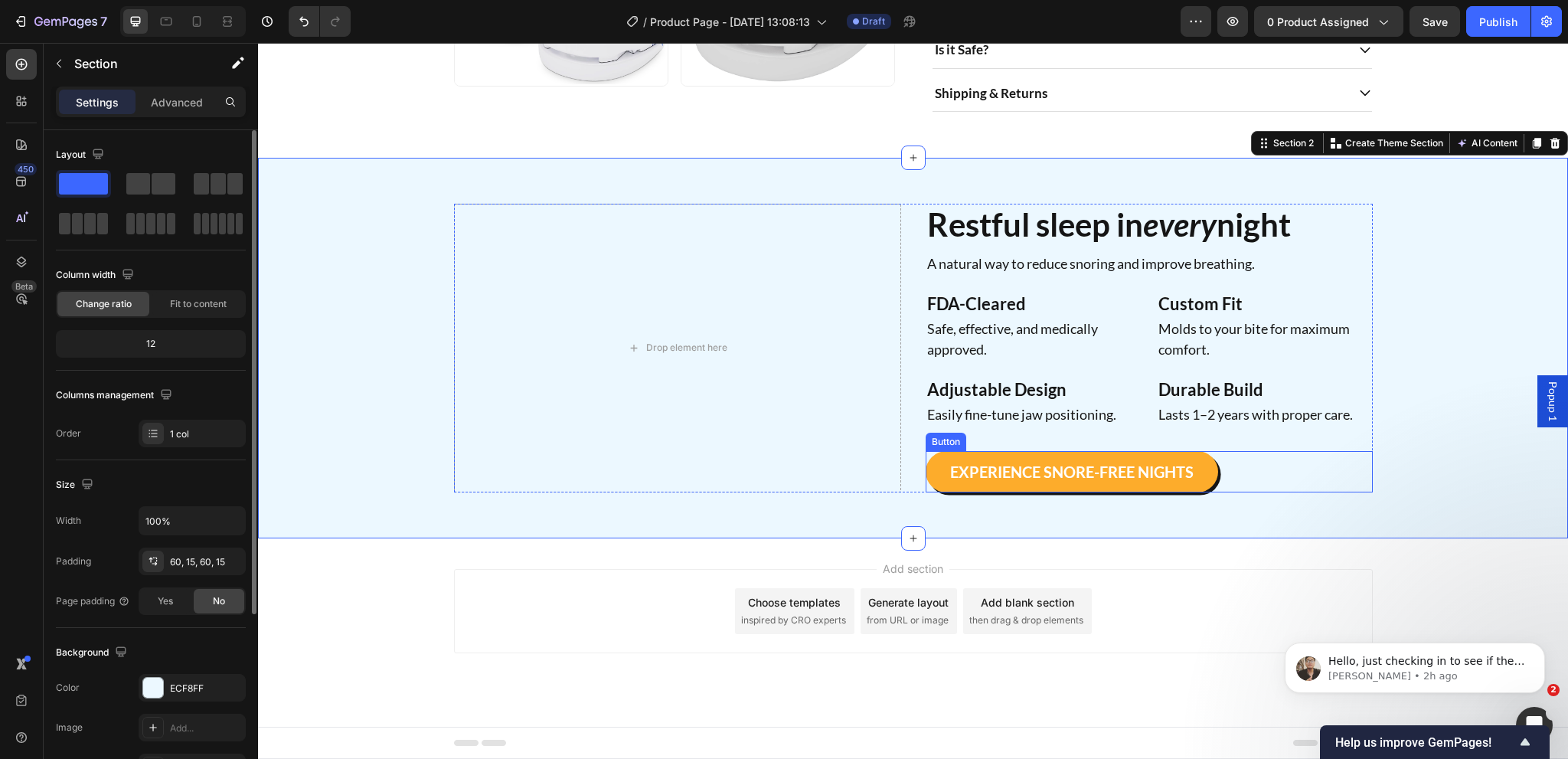
click at [936, 483] on link "EXPERIENCE SNORE-FREE NIGHTS" at bounding box center [1071, 472] width 292 height 42
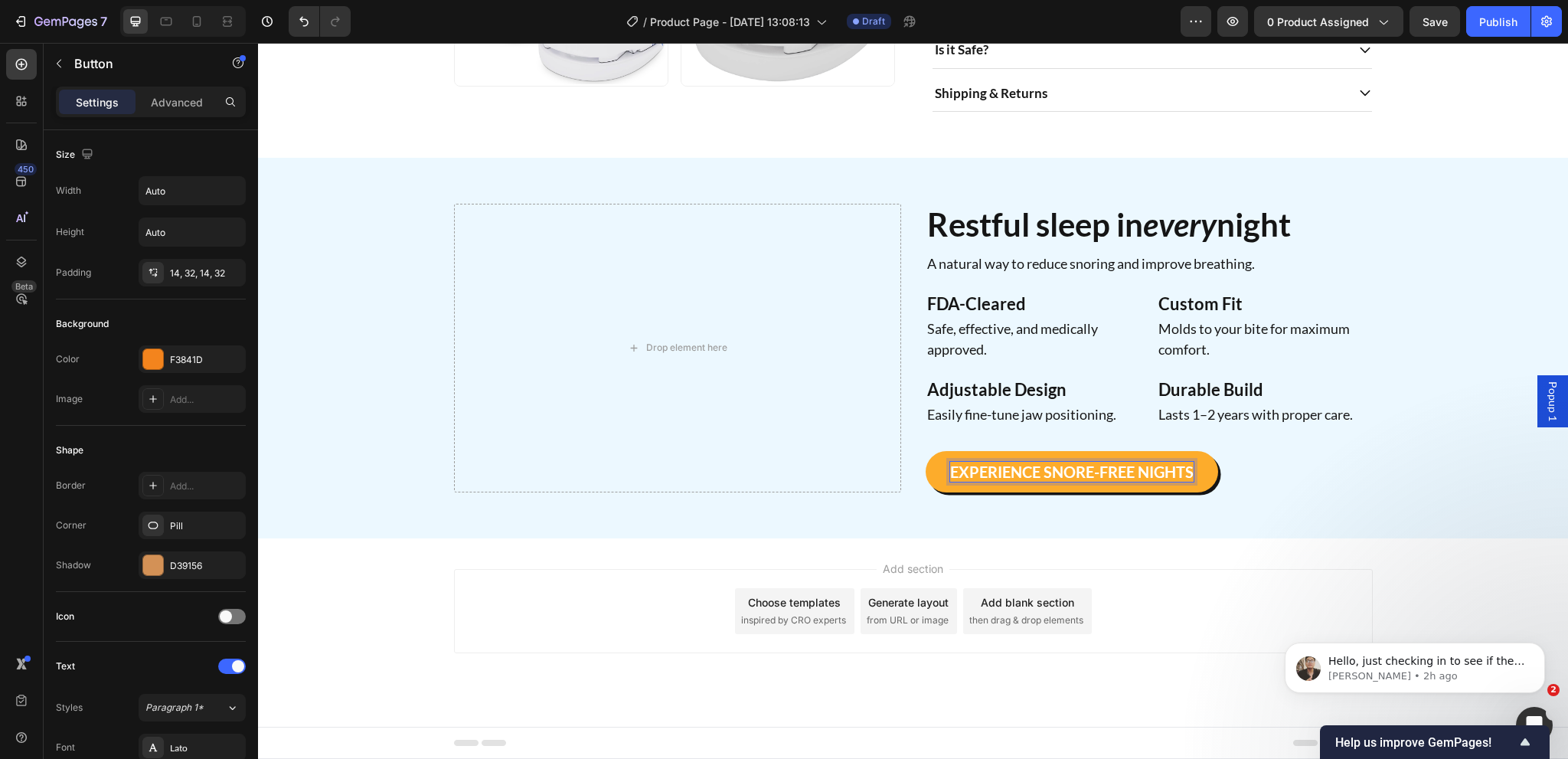
click at [1038, 474] on p "EXPERIENCE SNORE-FREE NIGHTS" at bounding box center [1072, 472] width 244 height 20
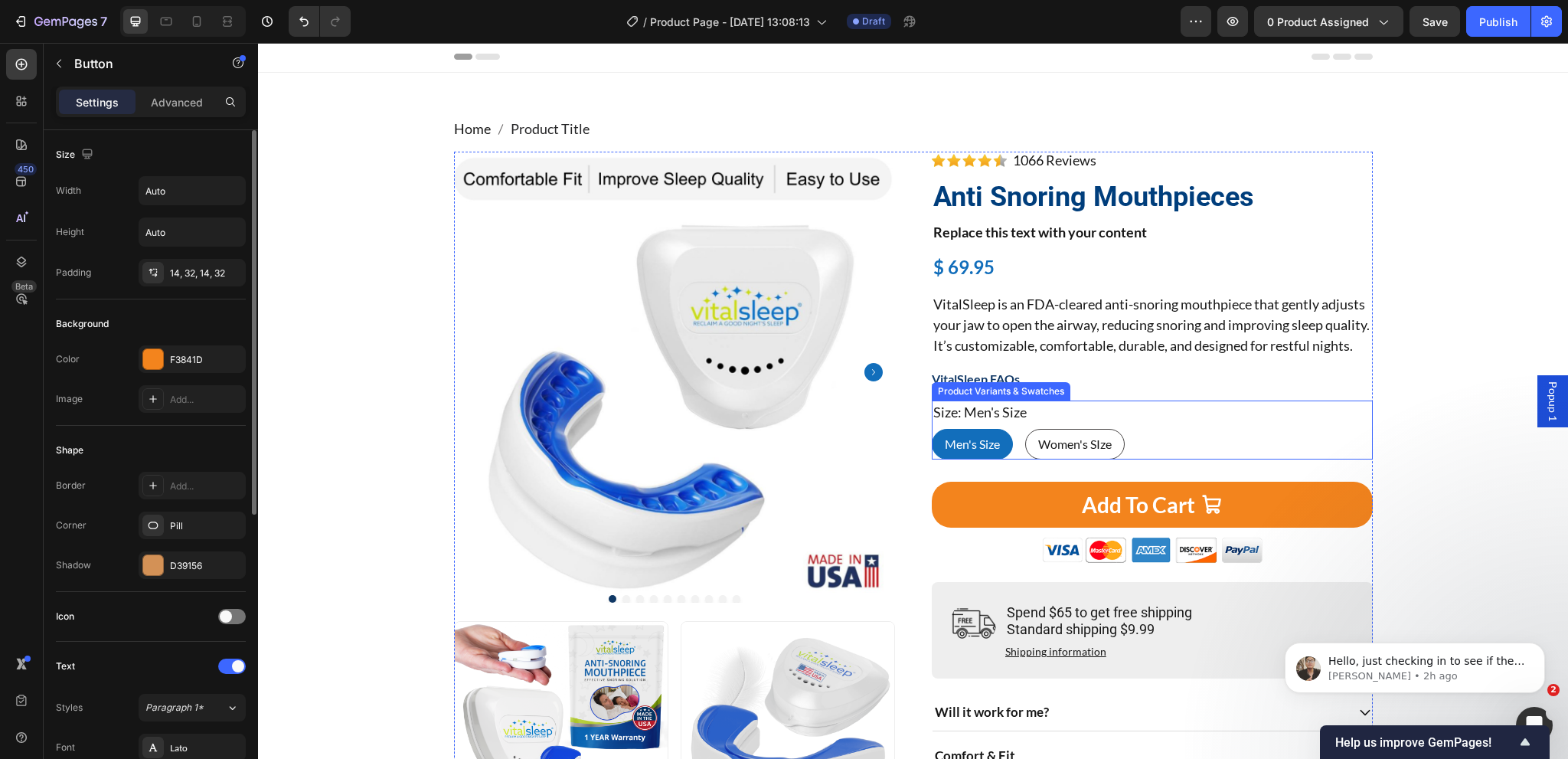
scroll to position [767, 0]
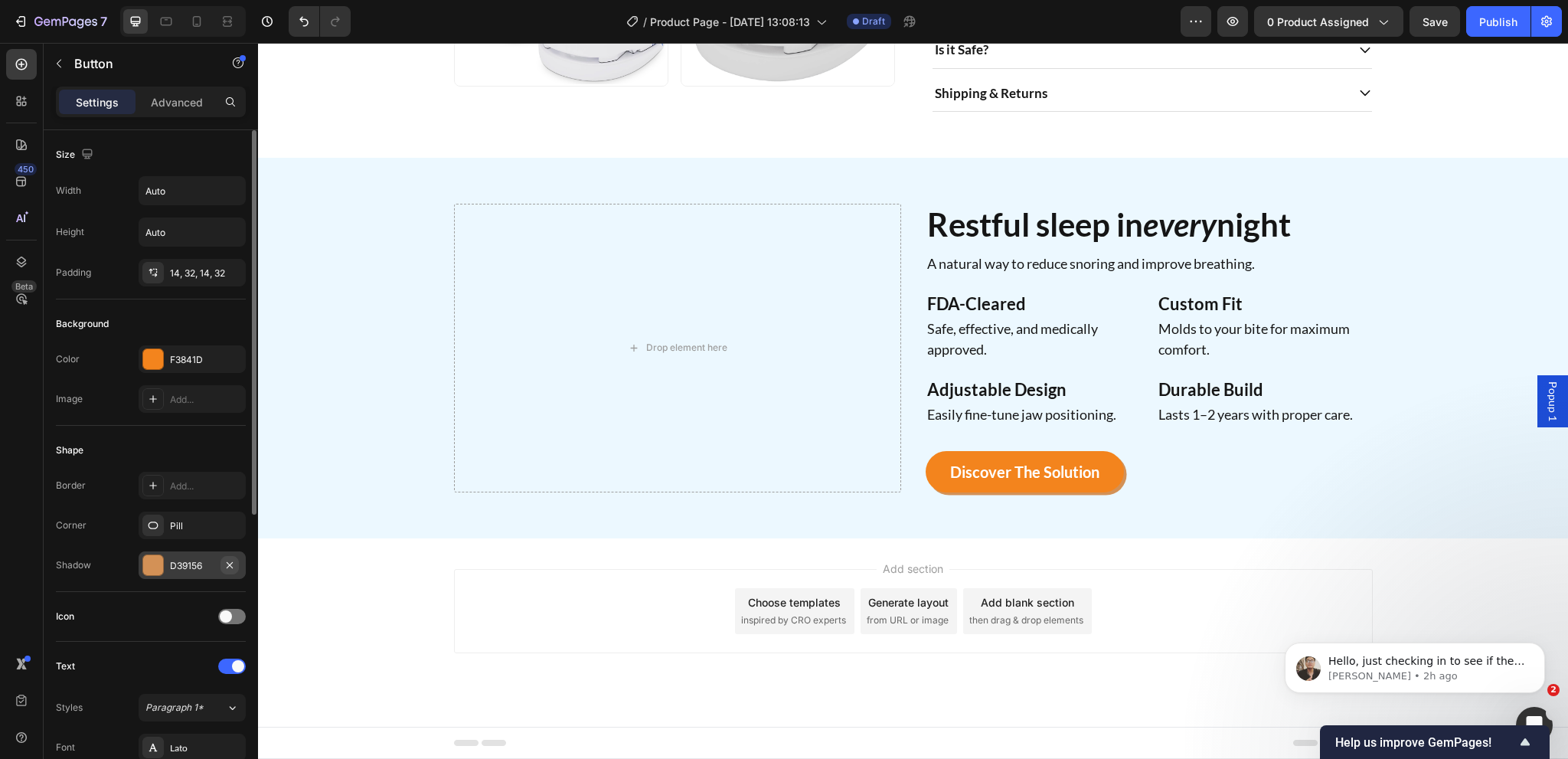
click at [228, 570] on button "button" at bounding box center [229, 565] width 18 height 18
click at [1108, 464] on link "Discover the Solution" at bounding box center [1025, 472] width 199 height 42
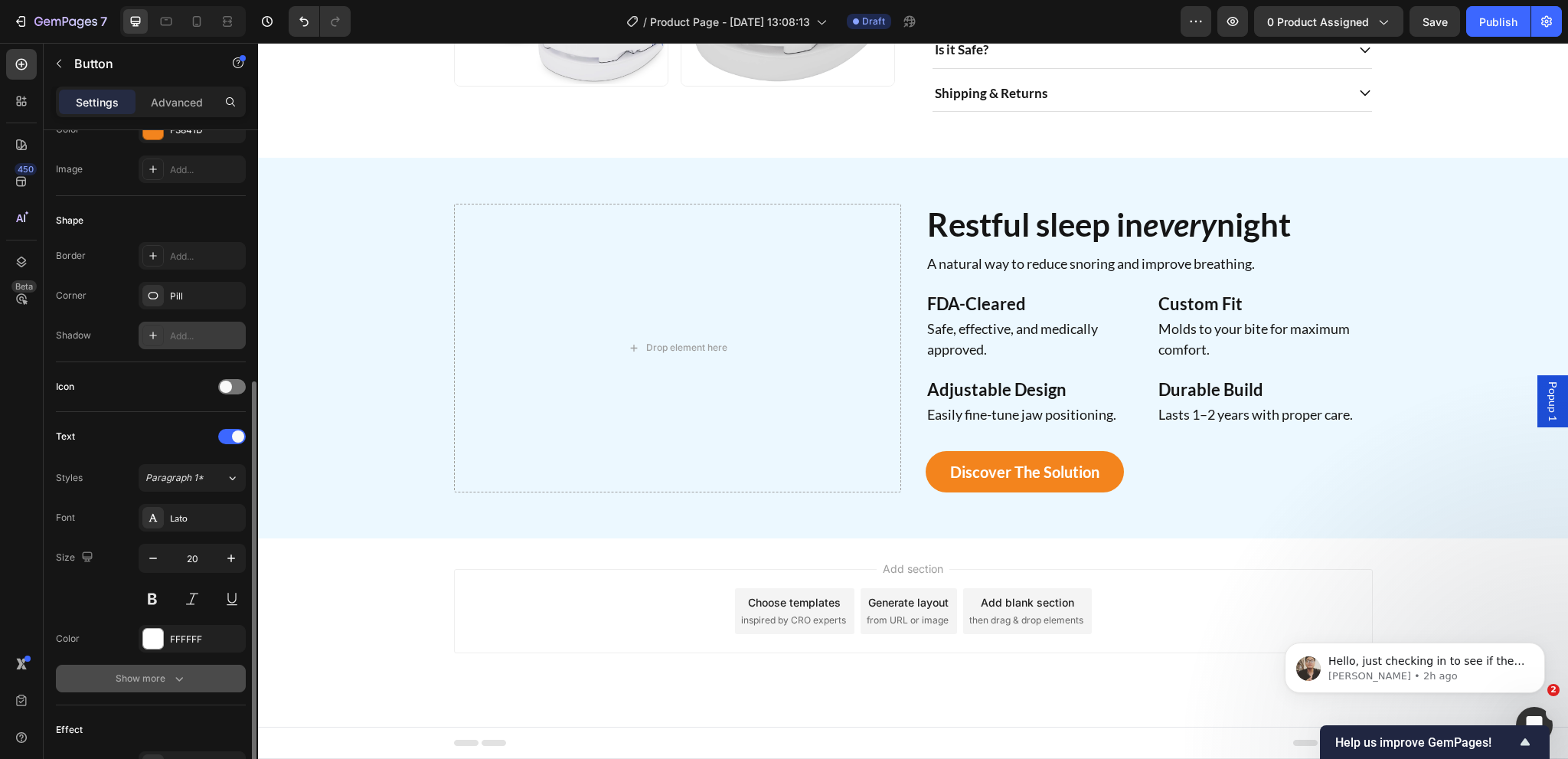
scroll to position [383, 0]
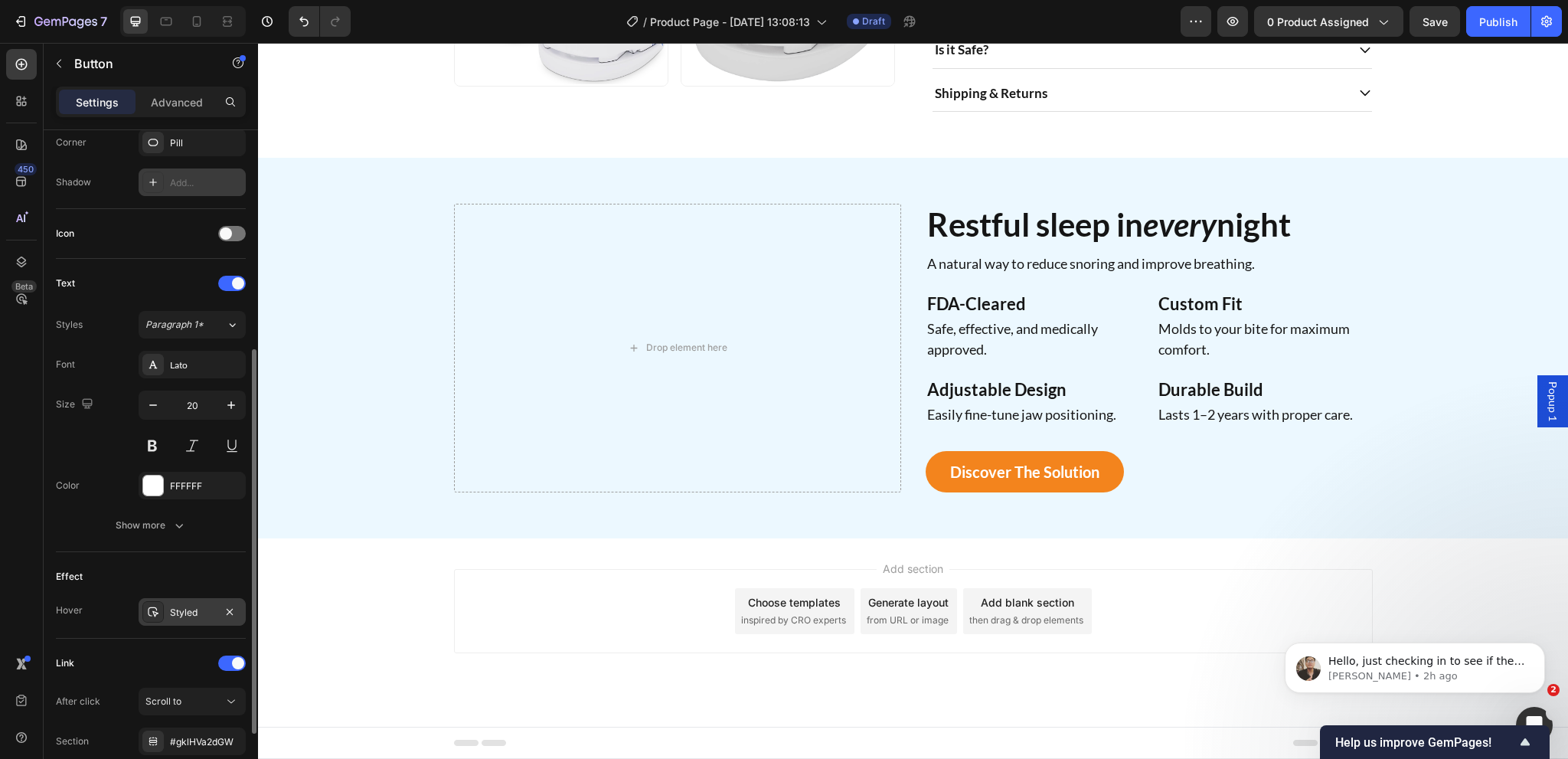
click at [190, 609] on div "Styled" at bounding box center [192, 613] width 44 height 14
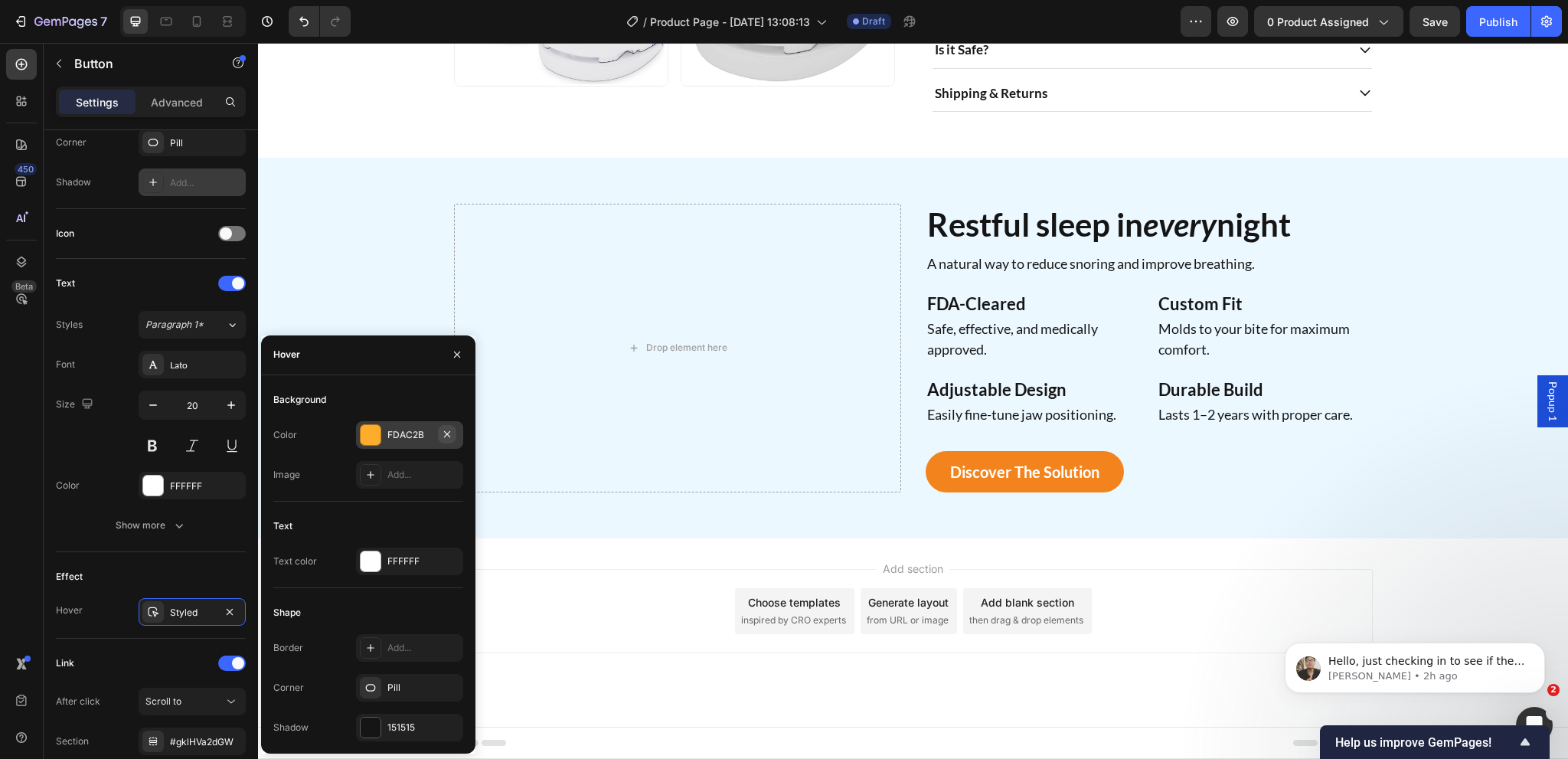
click at [443, 436] on icon "button" at bounding box center [446, 434] width 13 height 13
click at [444, 728] on icon "button" at bounding box center [446, 726] width 13 height 13
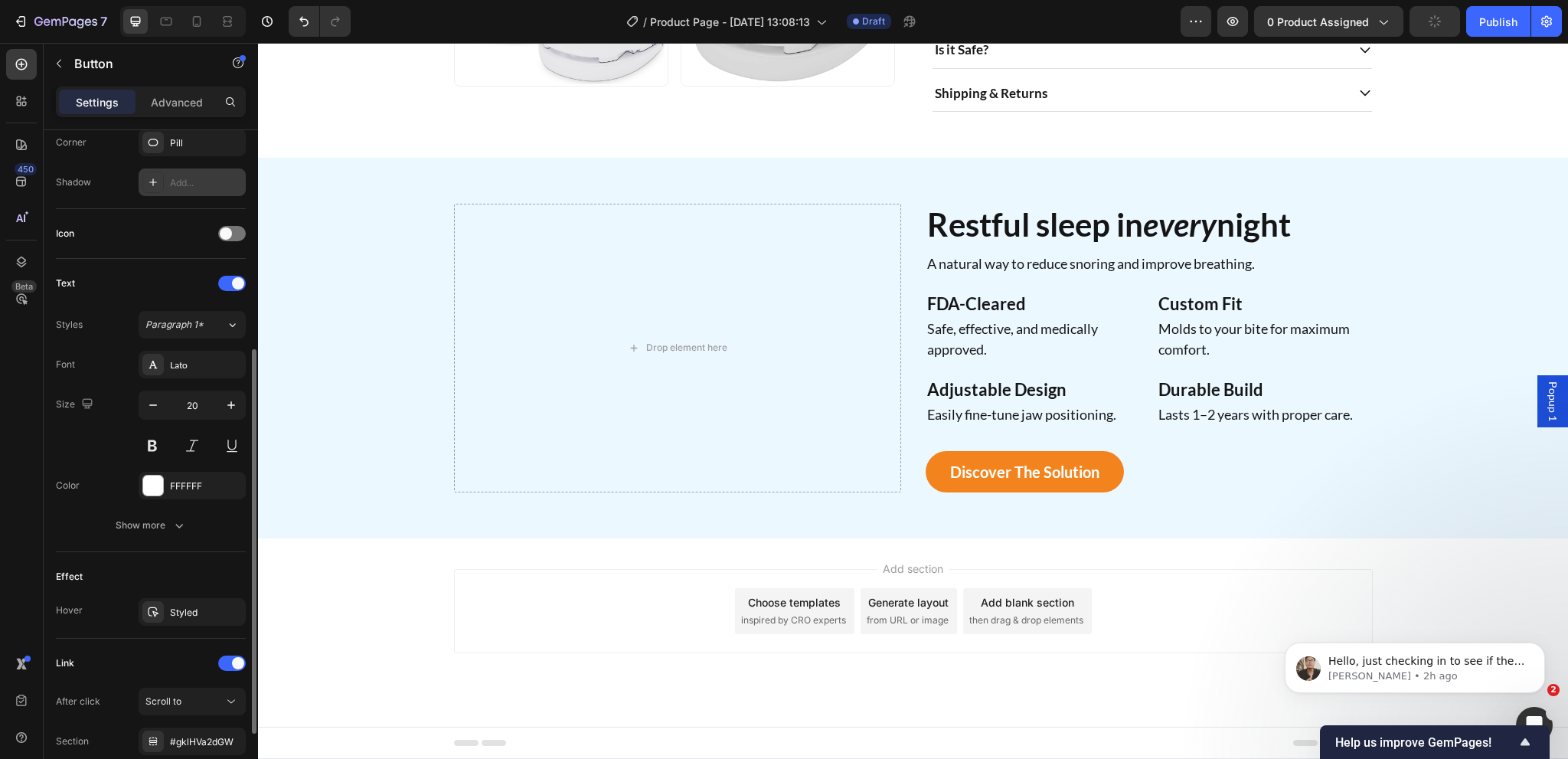
click at [134, 282] on div "Text" at bounding box center [151, 283] width 190 height 24
click at [154, 404] on icon "button" at bounding box center [153, 405] width 8 height 2
type input "18"
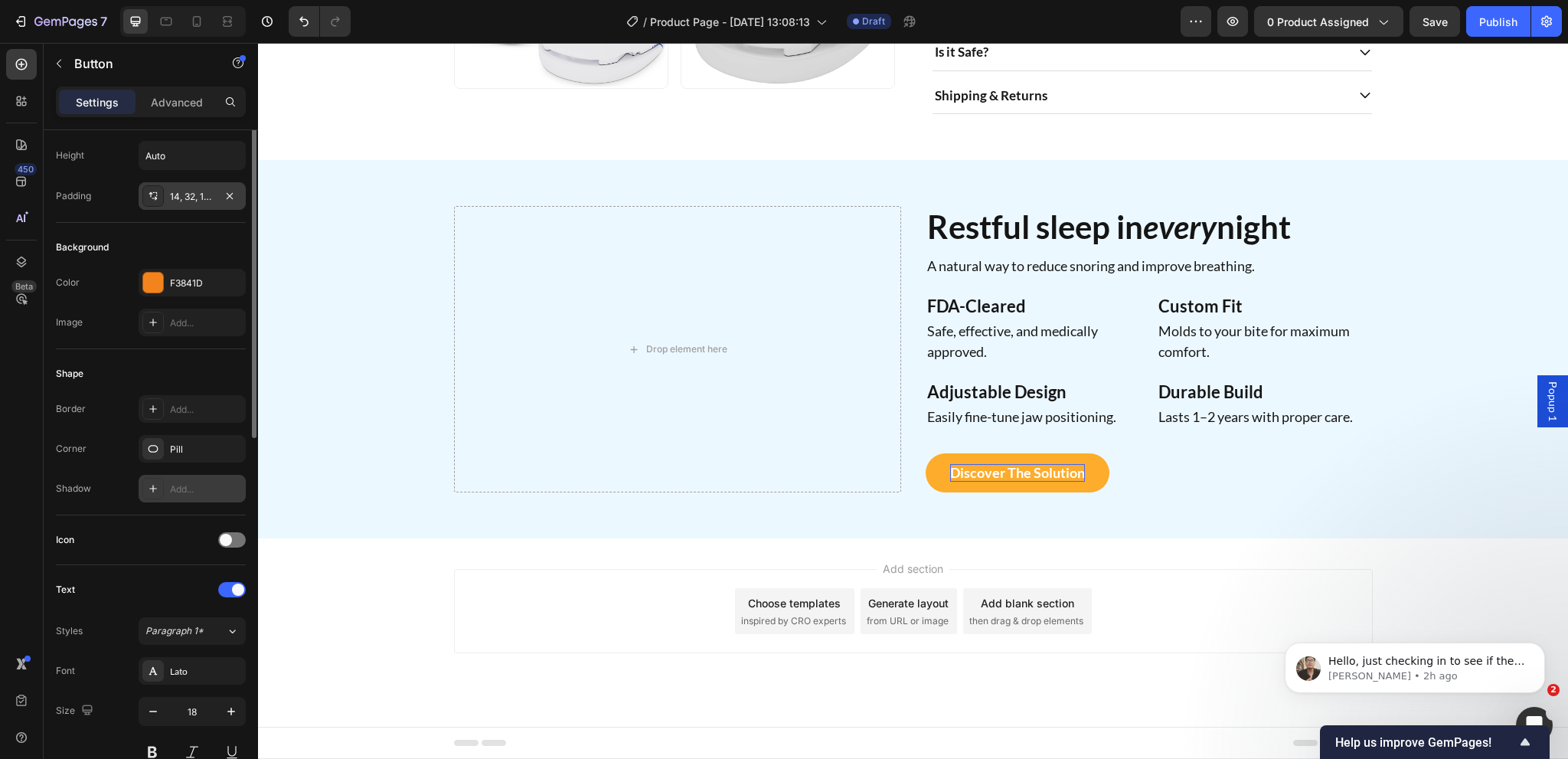
scroll to position [0, 0]
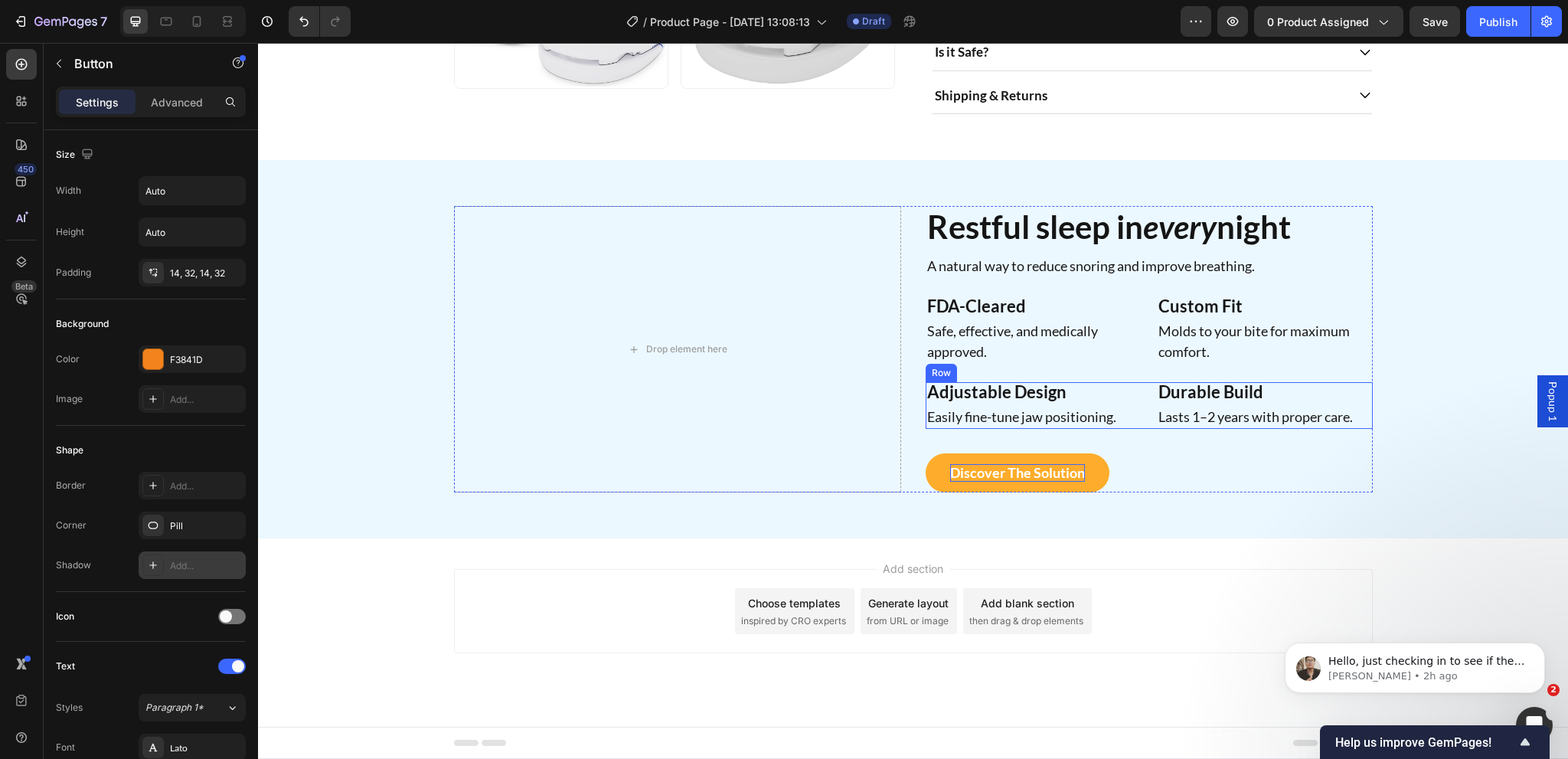
click at [1137, 413] on div "Adjustable Design Heading Easily fine-tune jaw positioning. Text Block Row Dura…" at bounding box center [1149, 406] width 447 height 47
click at [1089, 468] on link "Discover the Solution" at bounding box center [1017, 473] width 184 height 39
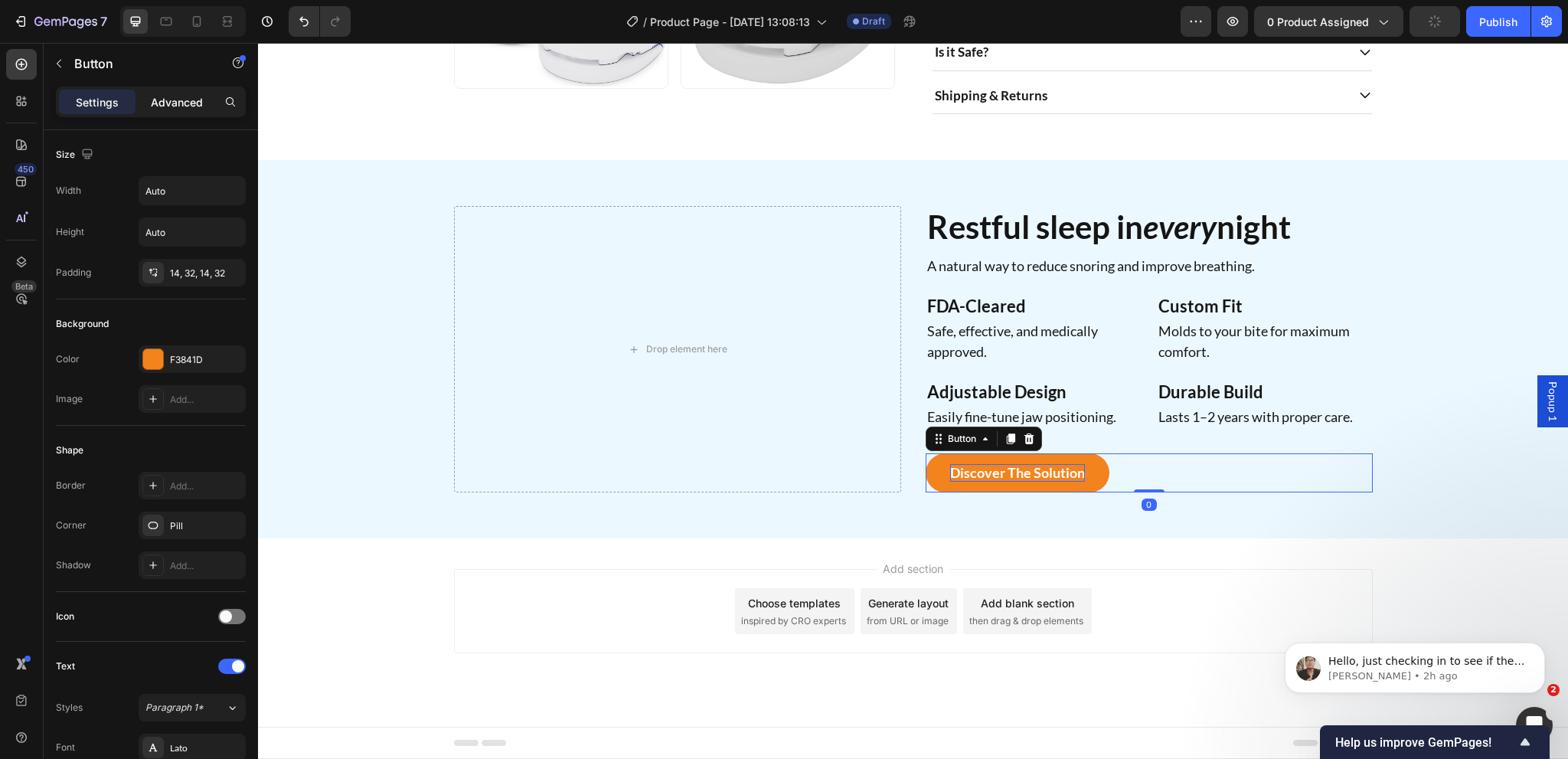
click at [179, 103] on p "Advanced" at bounding box center [177, 102] width 52 height 16
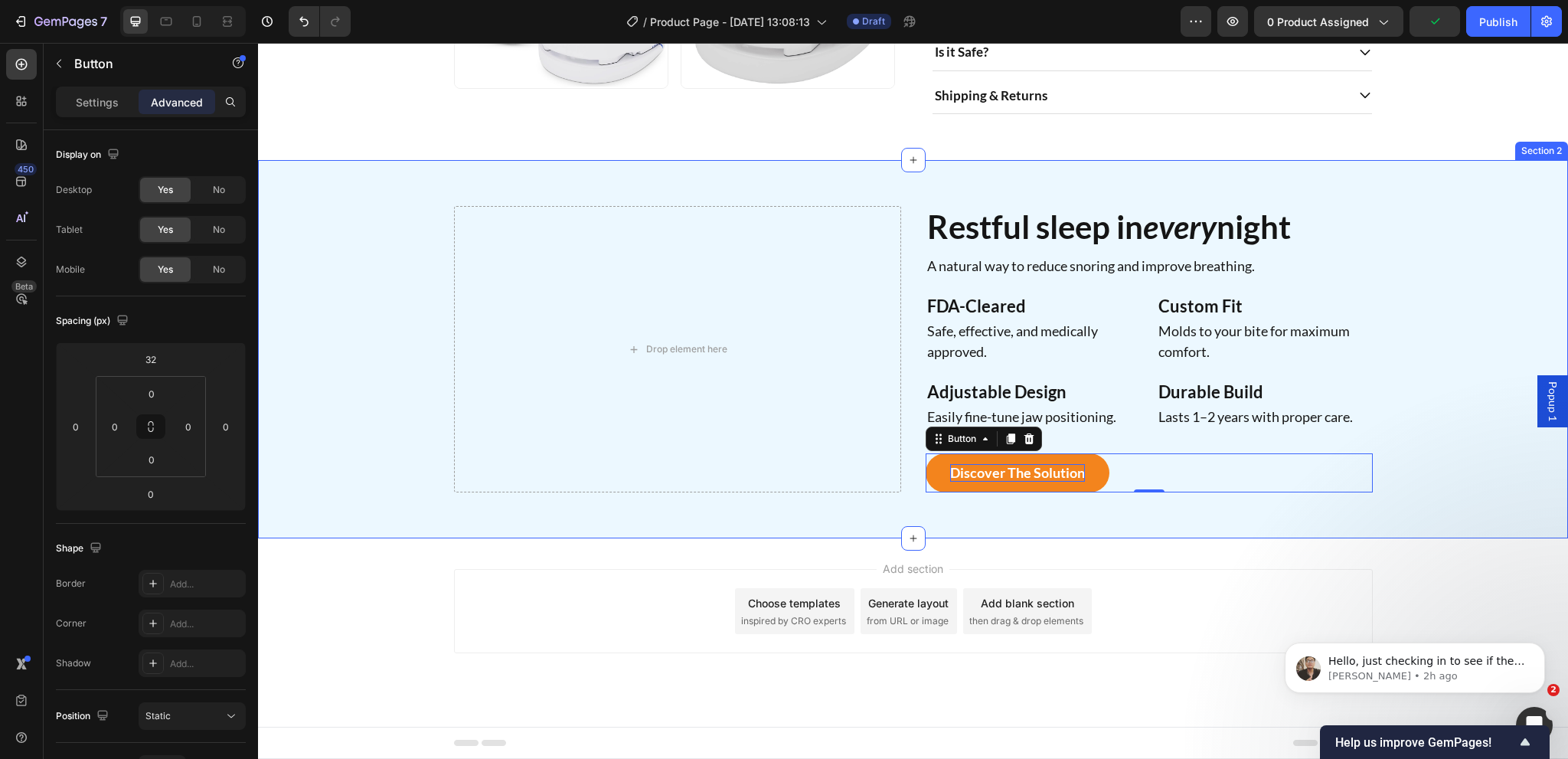
click at [867, 506] on div "Drop element here Restful sleep in every night Heading A natural way to reduce …" at bounding box center [913, 349] width 1310 height 378
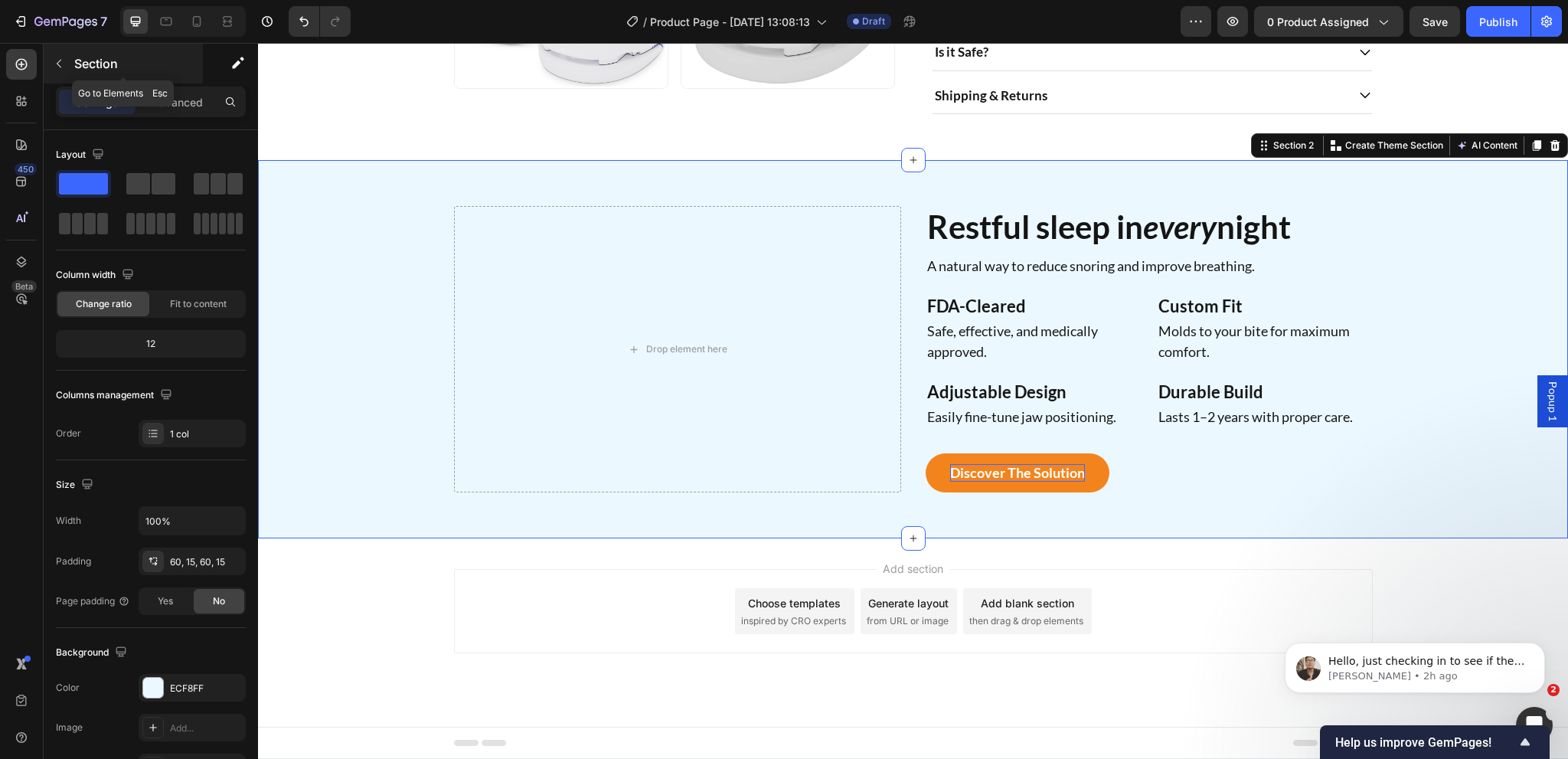
click at [64, 63] on icon "button" at bounding box center [58, 63] width 13 height 13
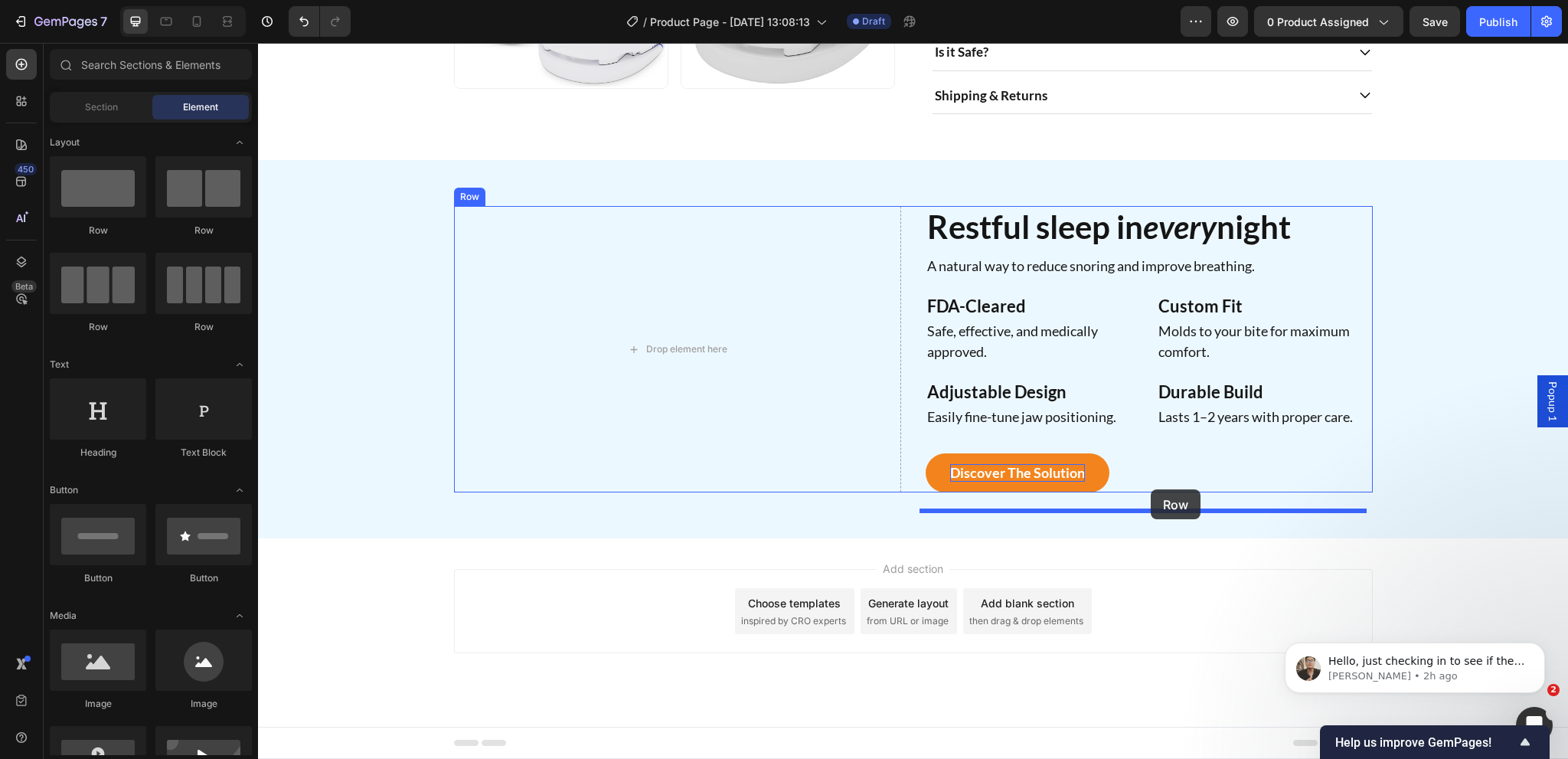
drag, startPoint x: 358, startPoint y: 236, endPoint x: 1151, endPoint y: 489, distance: 832.4
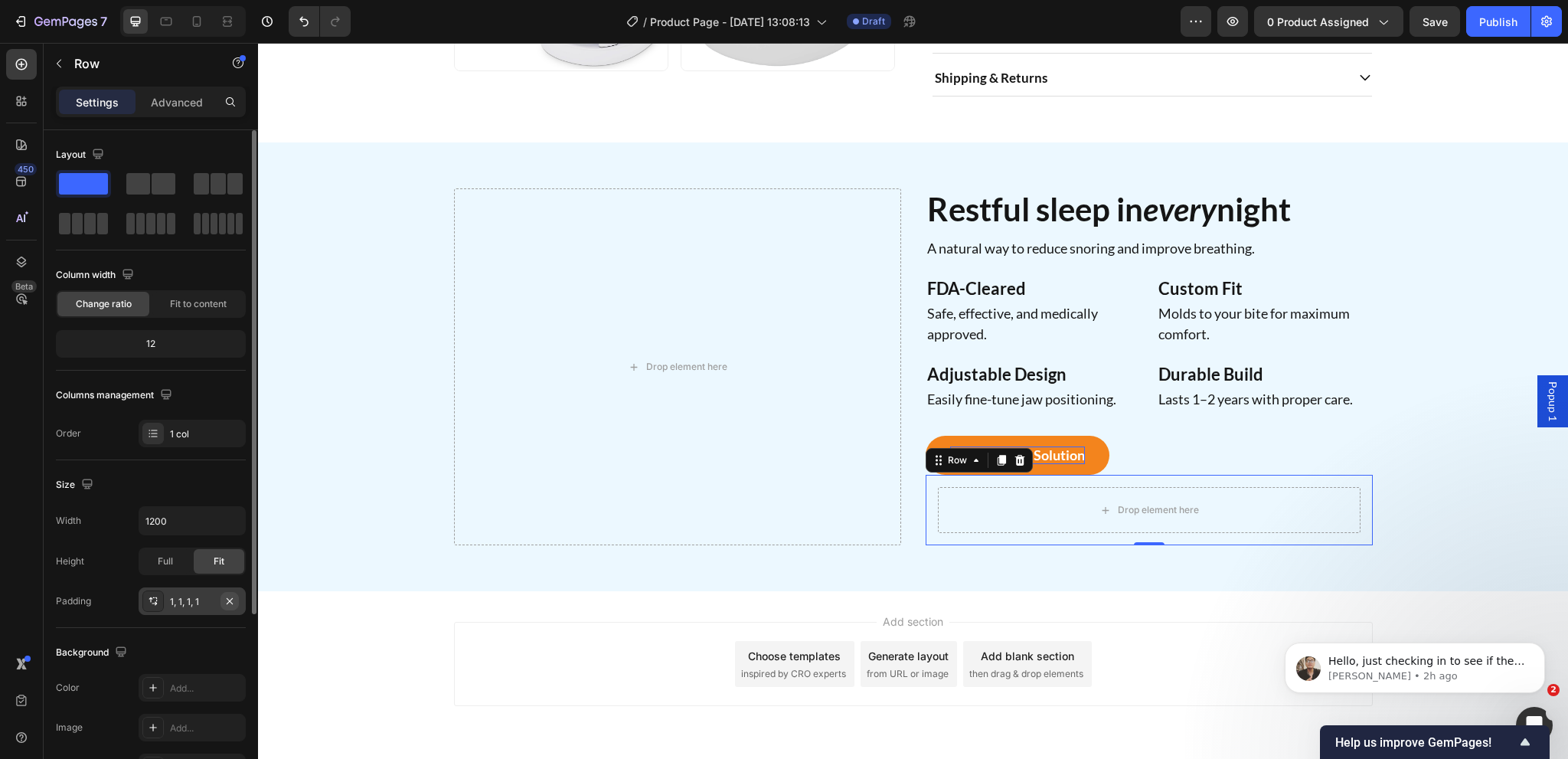
drag, startPoint x: 234, startPoint y: 604, endPoint x: 823, endPoint y: 508, distance: 596.8
click at [234, 604] on icon "button" at bounding box center [229, 601] width 13 height 13
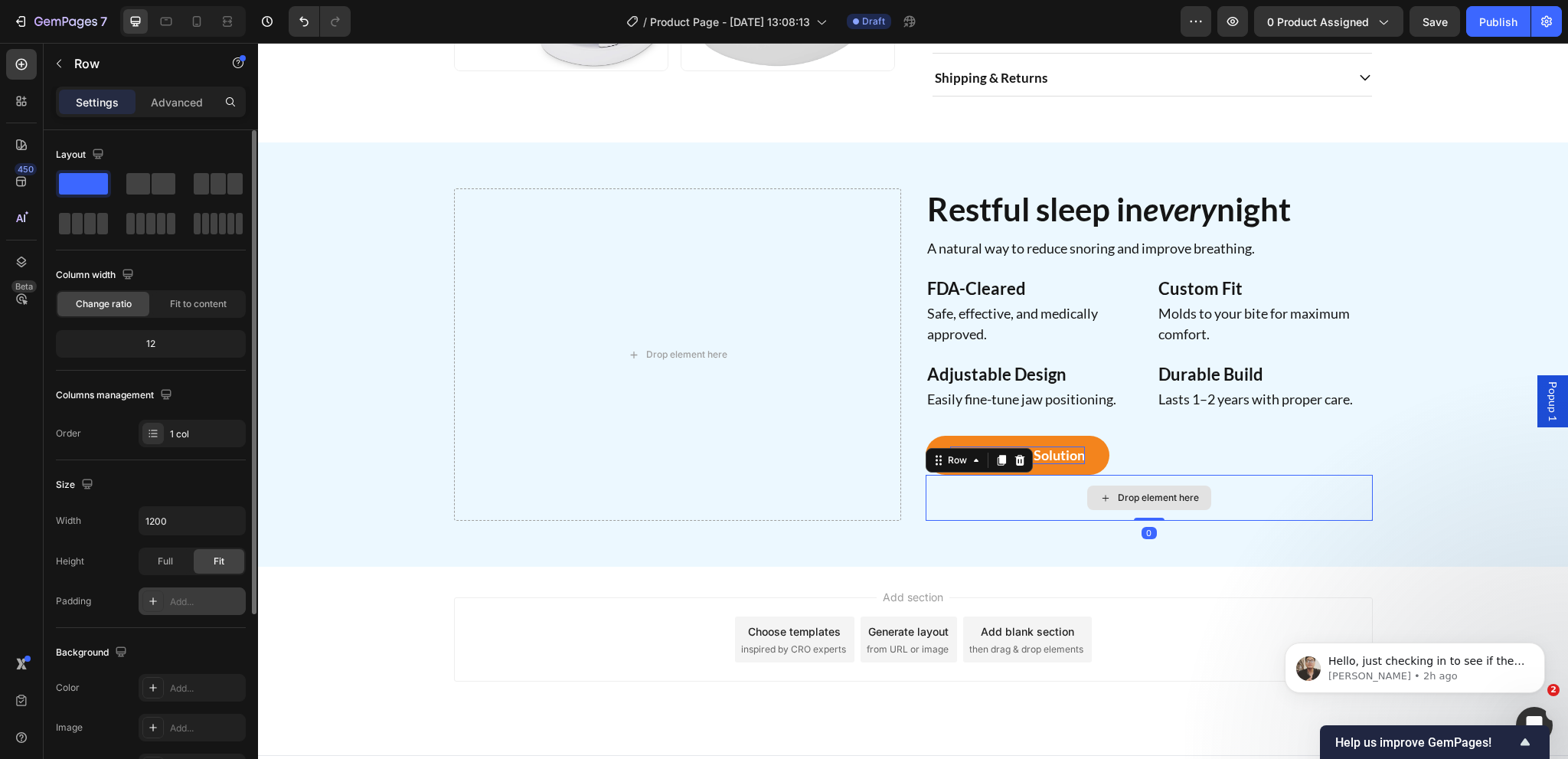
click at [1147, 504] on div "Drop element here" at bounding box center [1158, 498] width 81 height 13
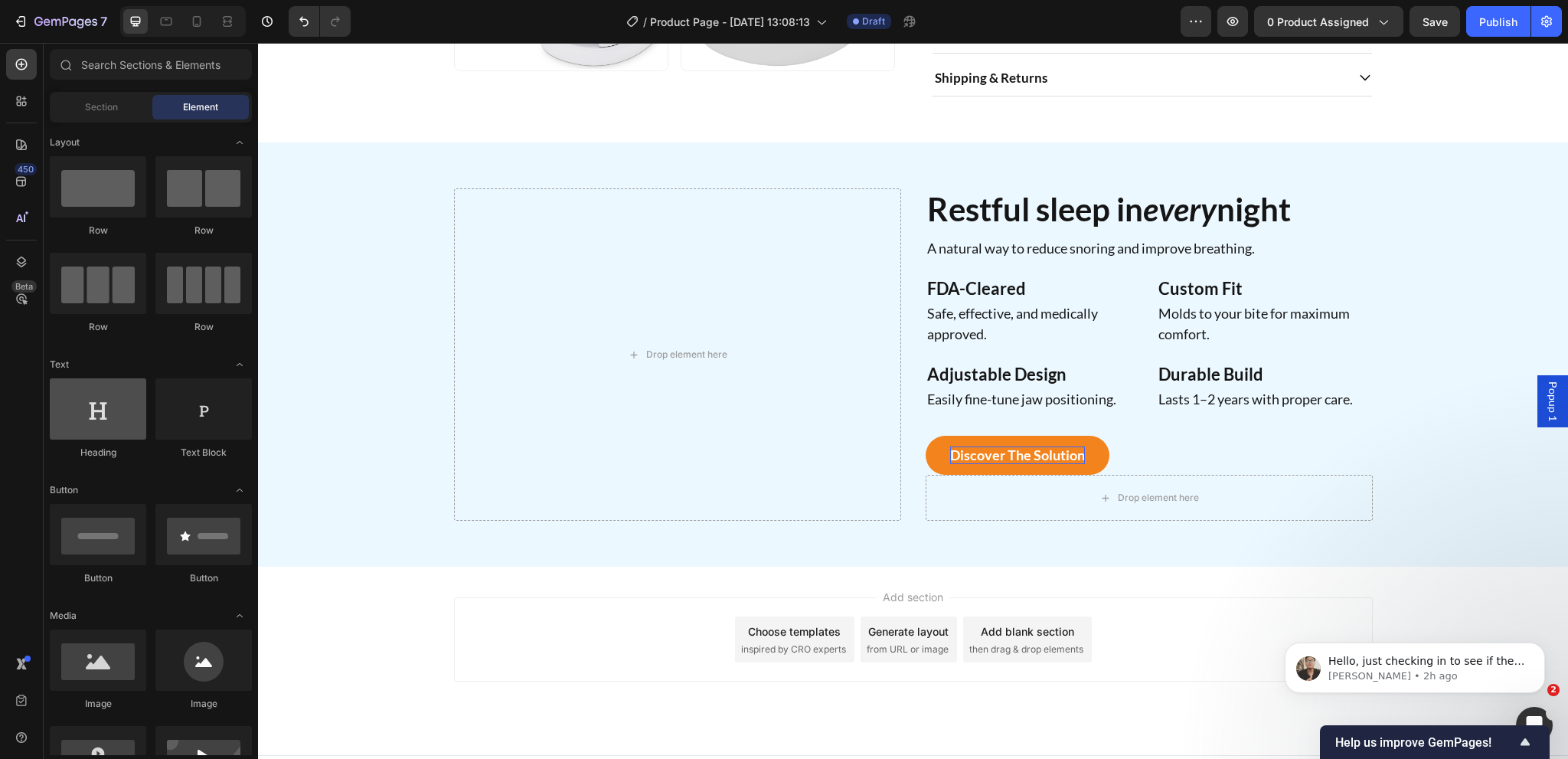
click at [107, 417] on div at bounding box center [98, 408] width 97 height 61
click at [1043, 229] on h2 "Restful sleep in every night" at bounding box center [1149, 210] width 447 height 42
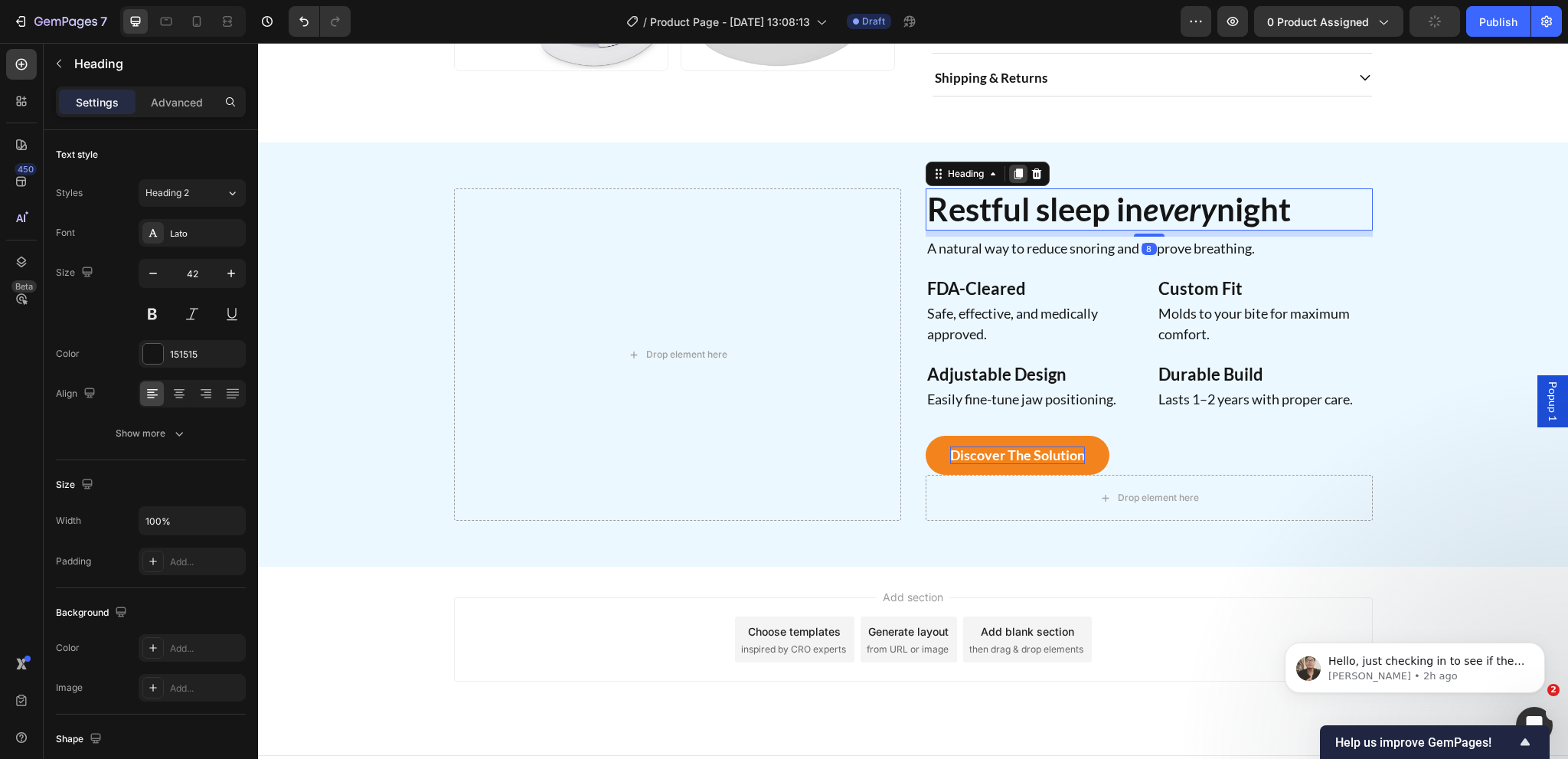
click at [1014, 180] on icon at bounding box center [1018, 174] width 8 height 11
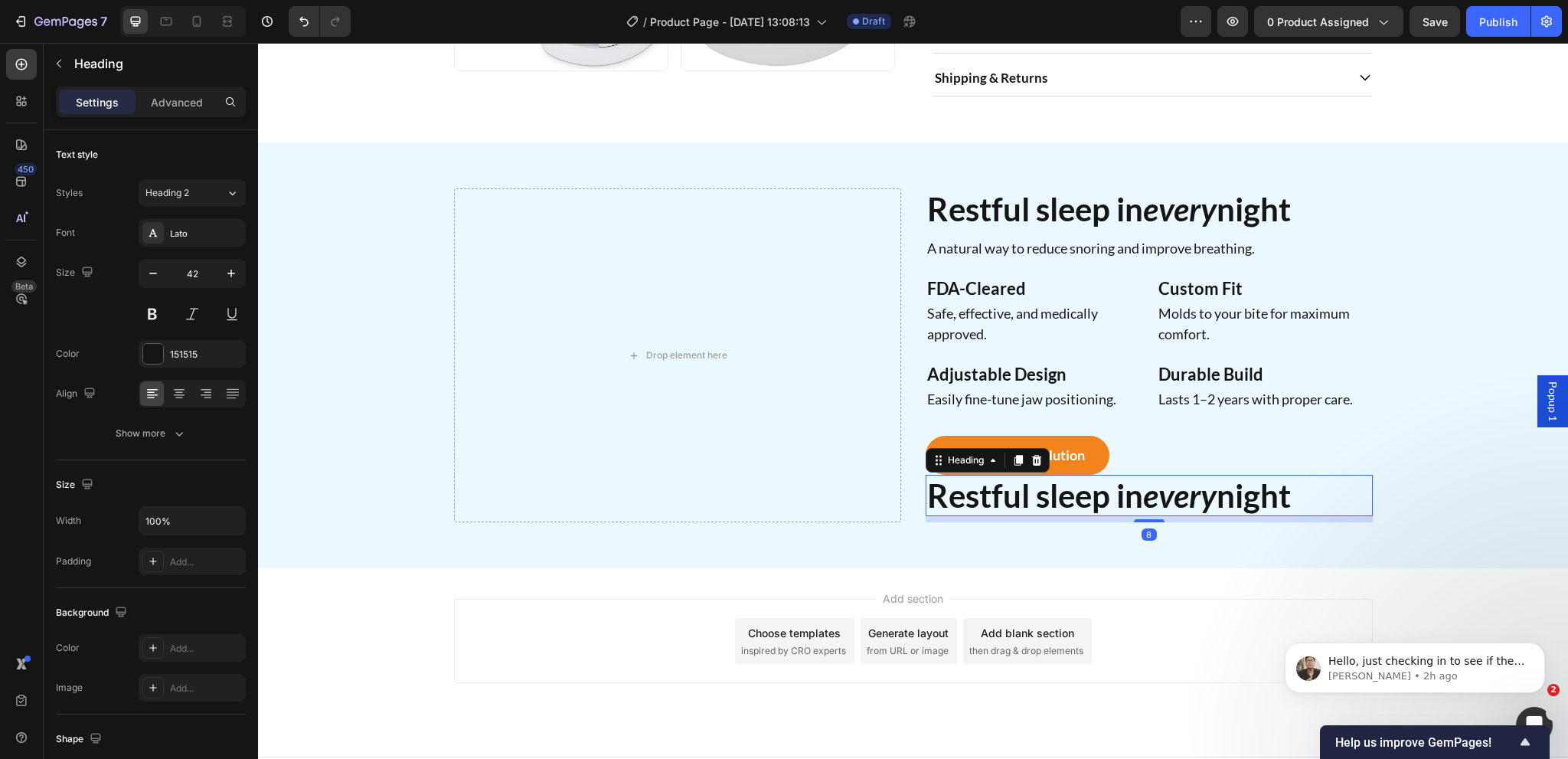
click at [1101, 516] on h2 "Restful sleep in every night" at bounding box center [1149, 496] width 447 height 42
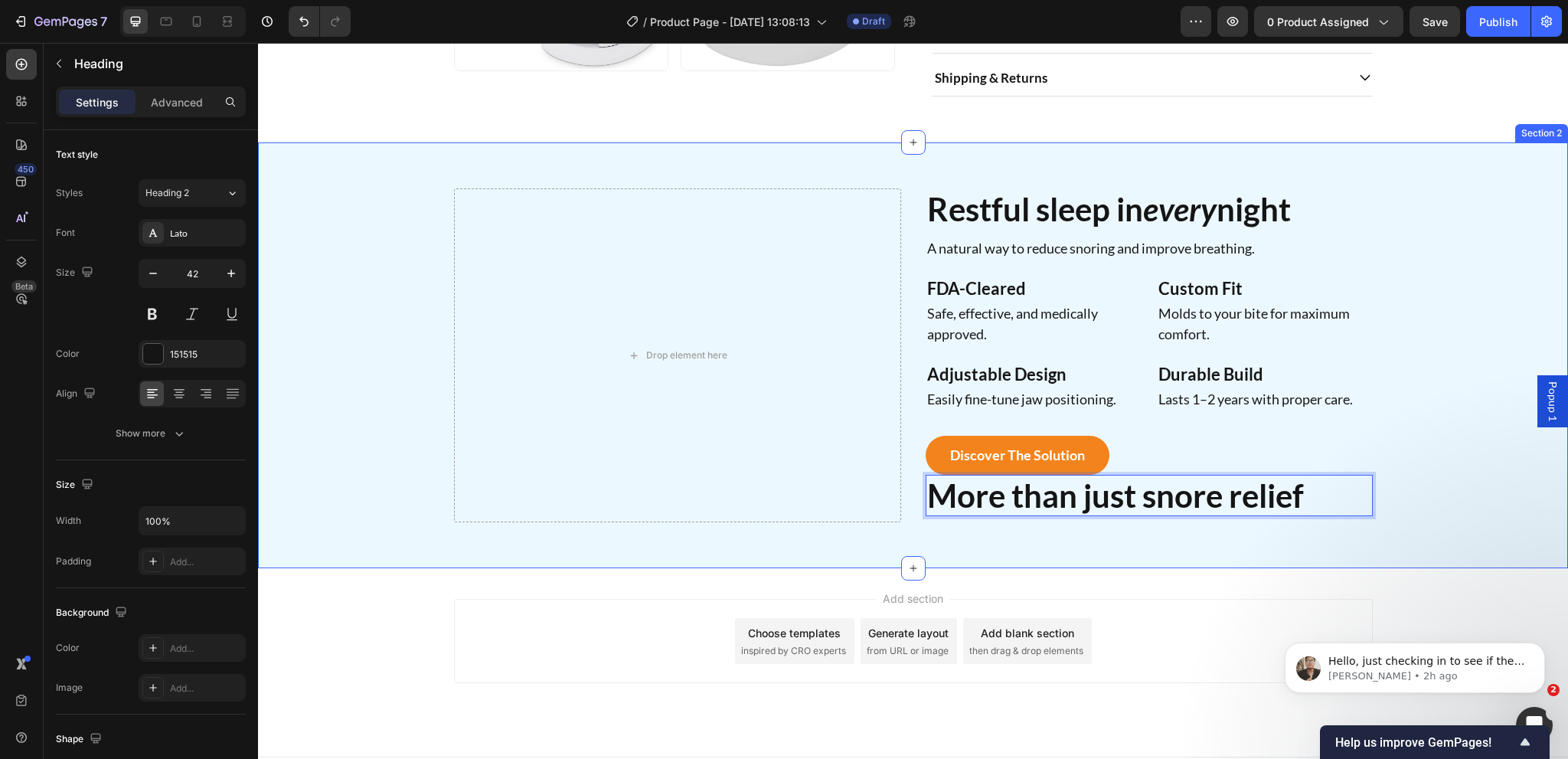
click at [996, 562] on div "Drop element here Restful sleep in every night Heading A natural way to reduce …" at bounding box center [913, 356] width 1310 height 426
click at [974, 469] on div "Heading" at bounding box center [966, 460] width 73 height 18
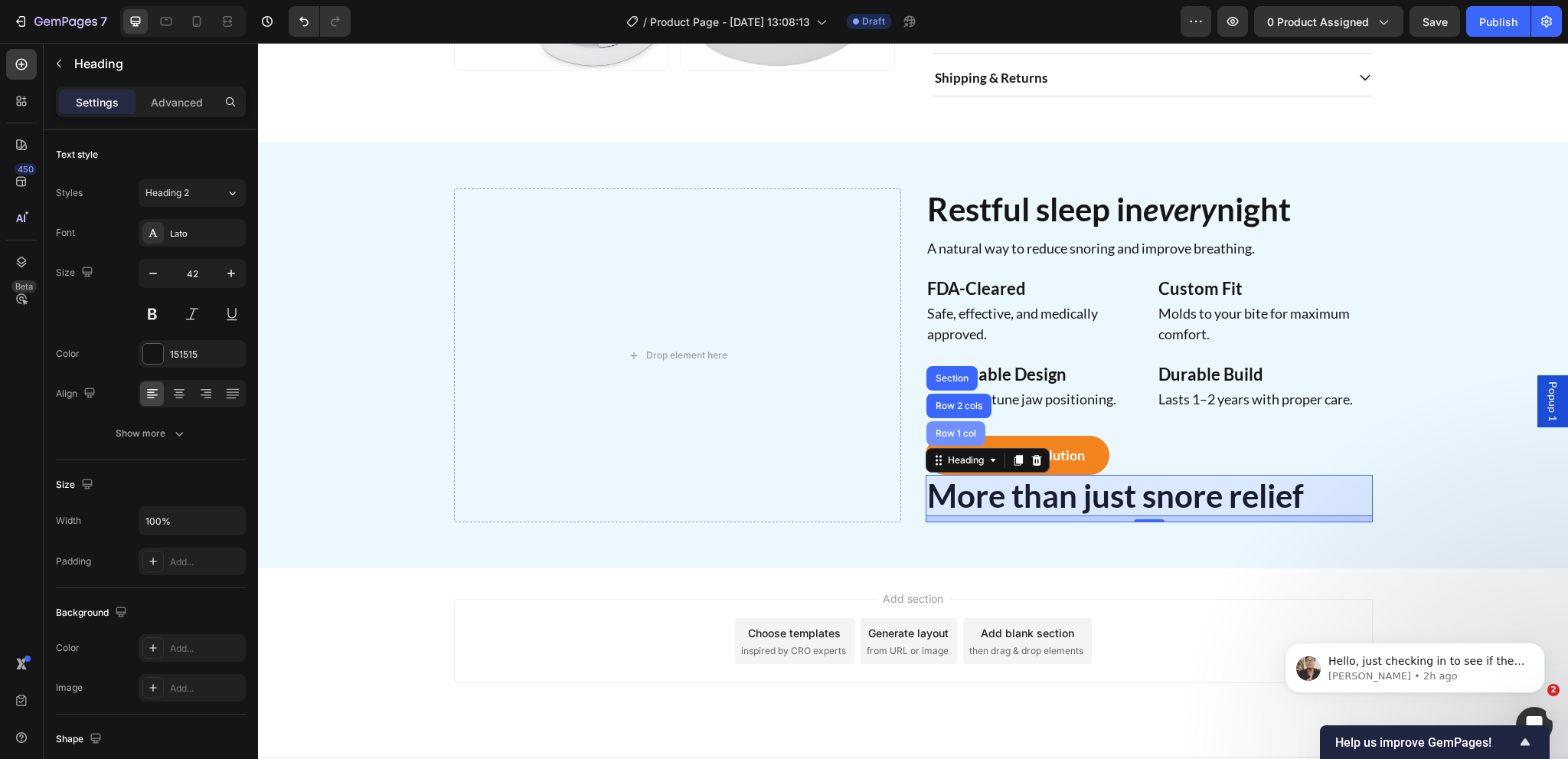
click at [952, 438] on div "Row 1 col" at bounding box center [955, 433] width 47 height 9
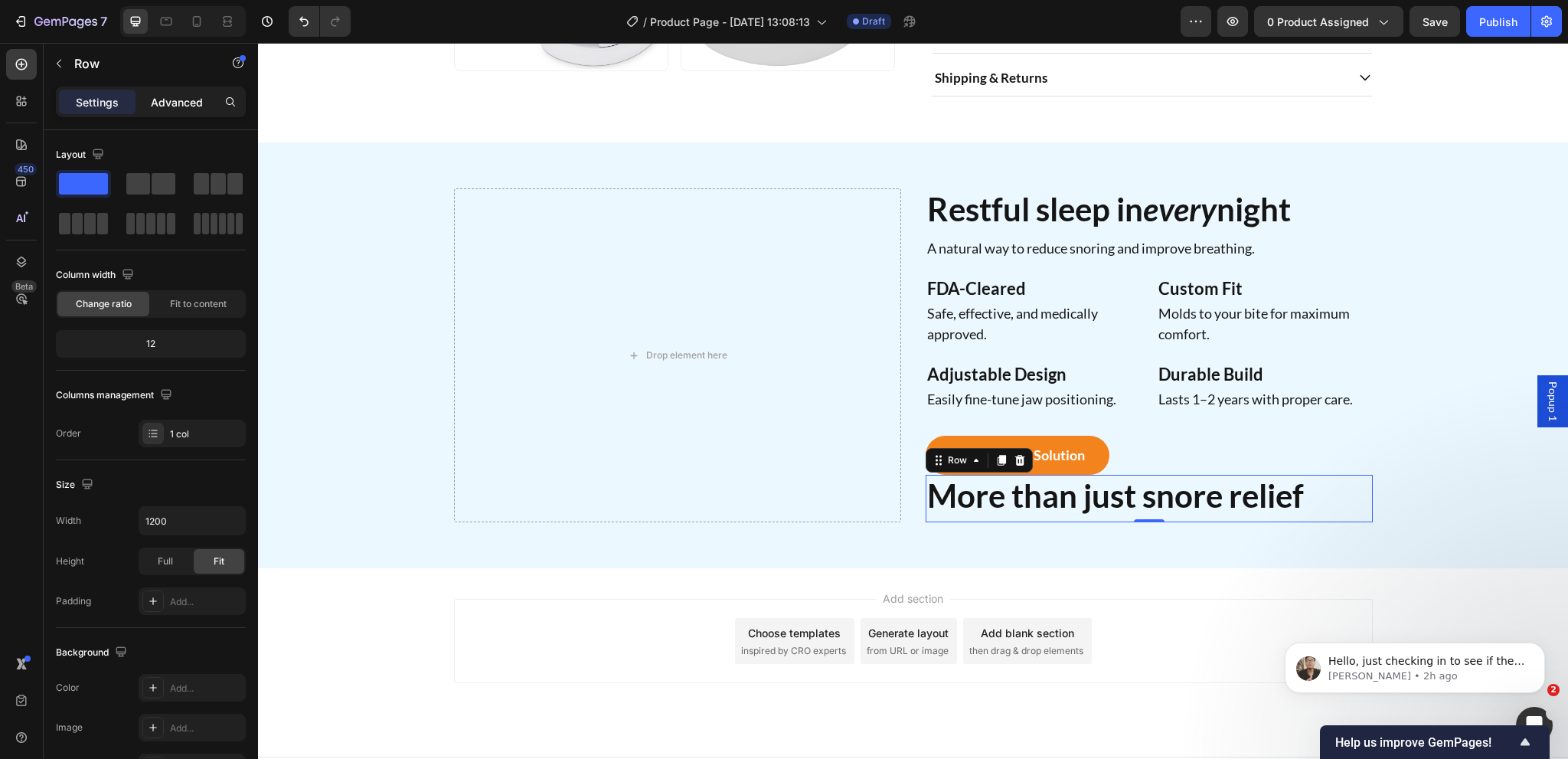
click at [180, 101] on p "Advanced" at bounding box center [177, 102] width 52 height 16
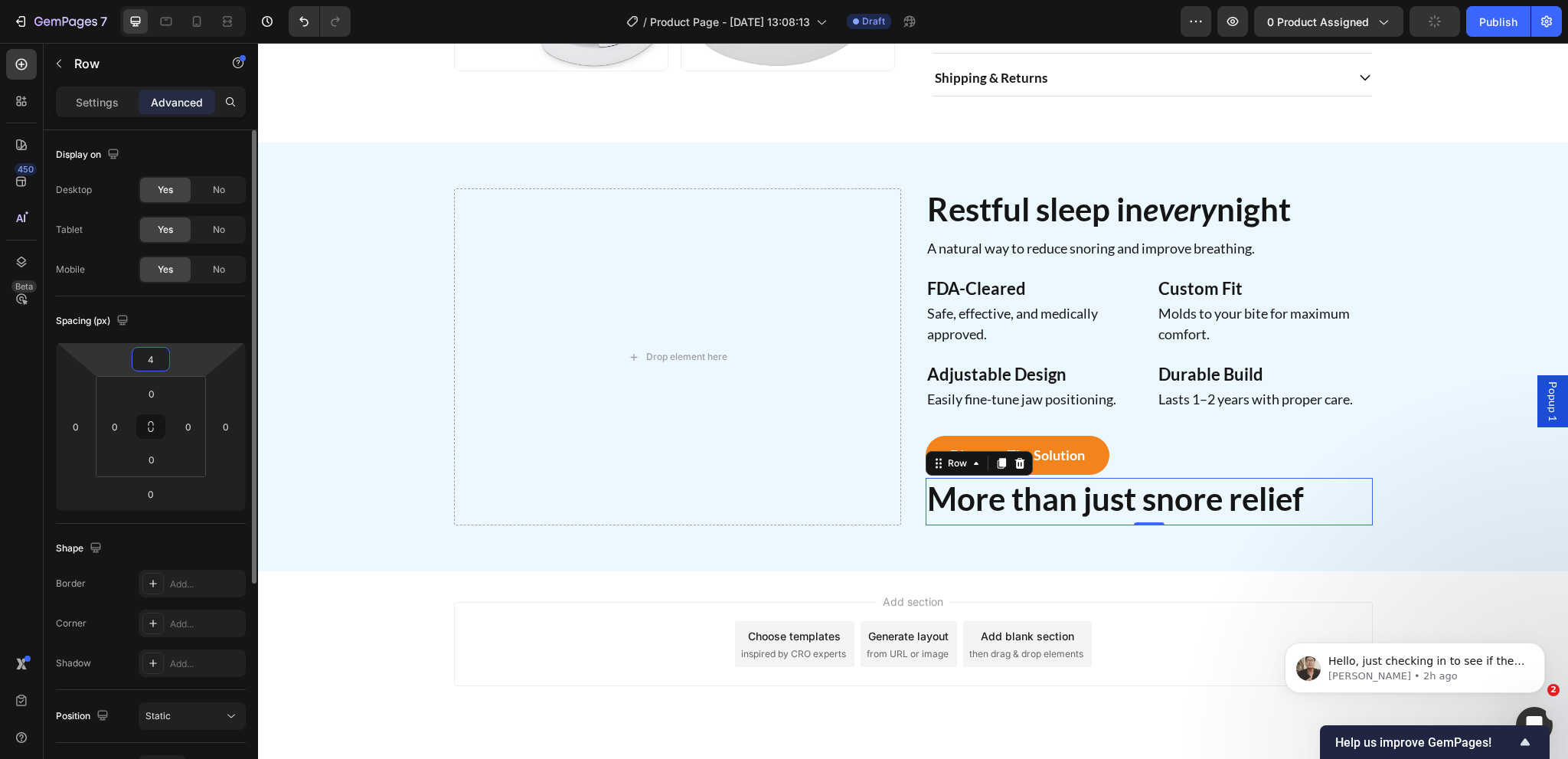
type input "48"
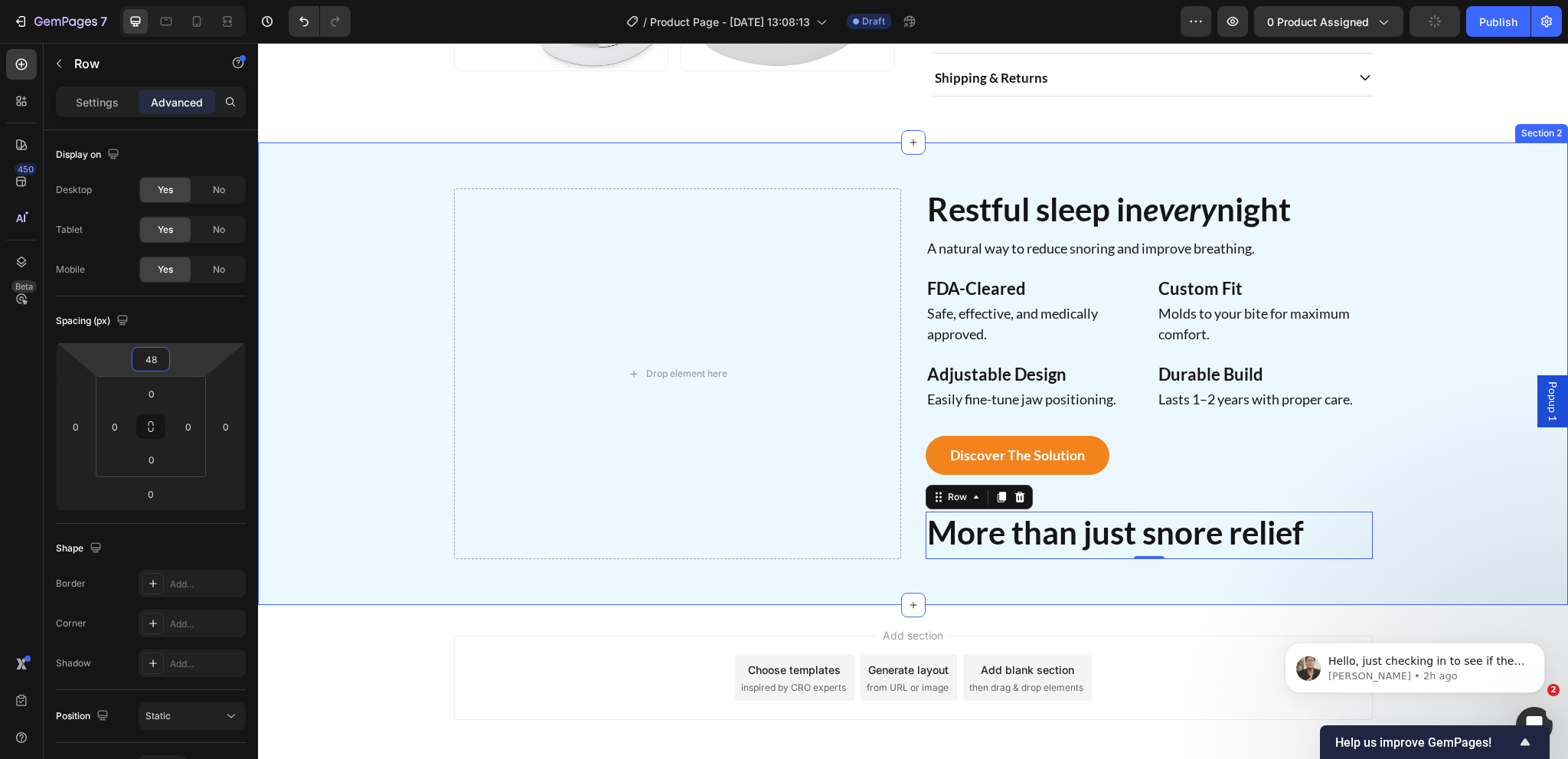
click at [368, 515] on div "Drop element here Restful sleep in every night Heading A natural way to reduce …" at bounding box center [913, 374] width 1287 height 371
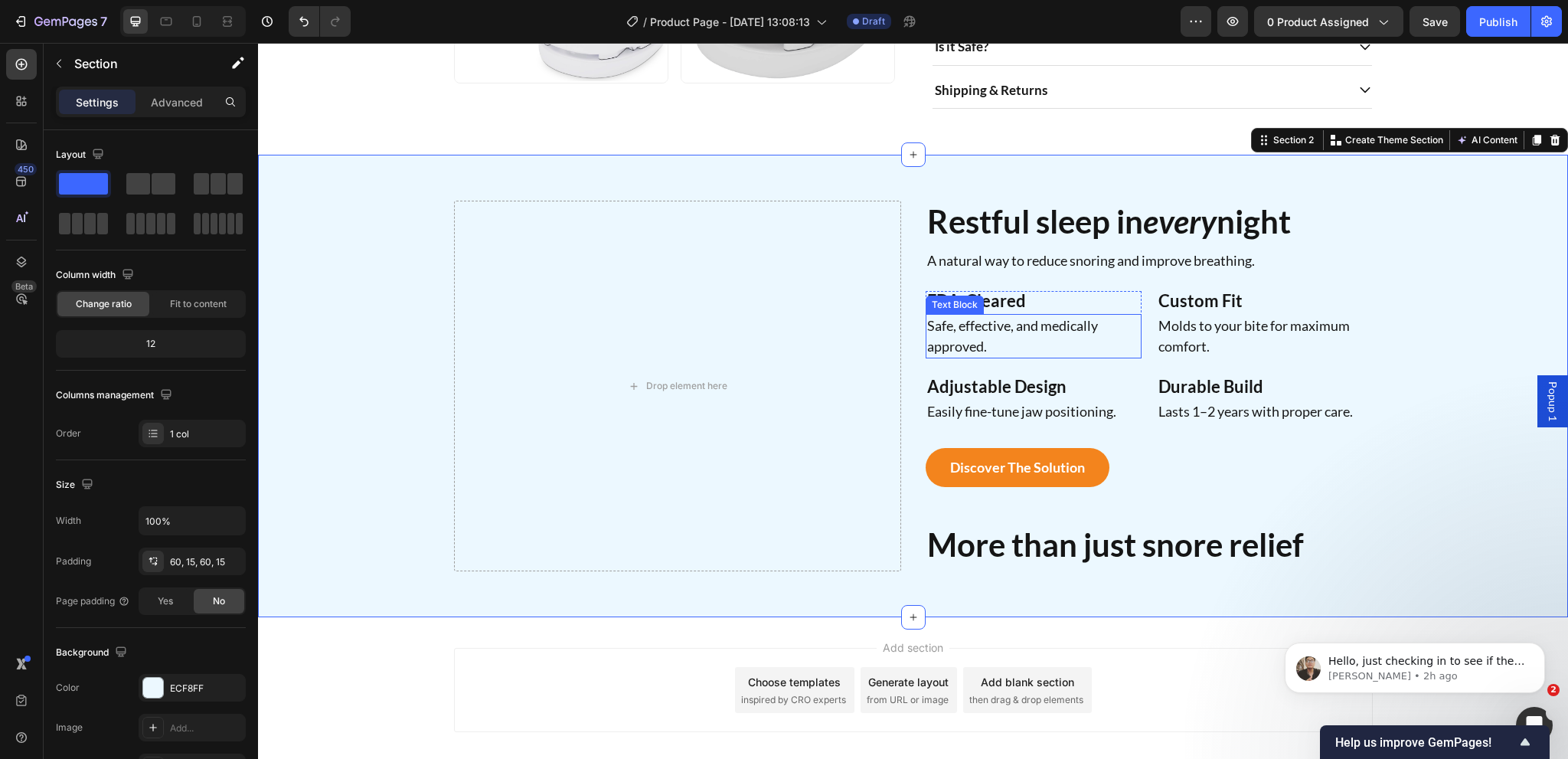
scroll to position [536, 0]
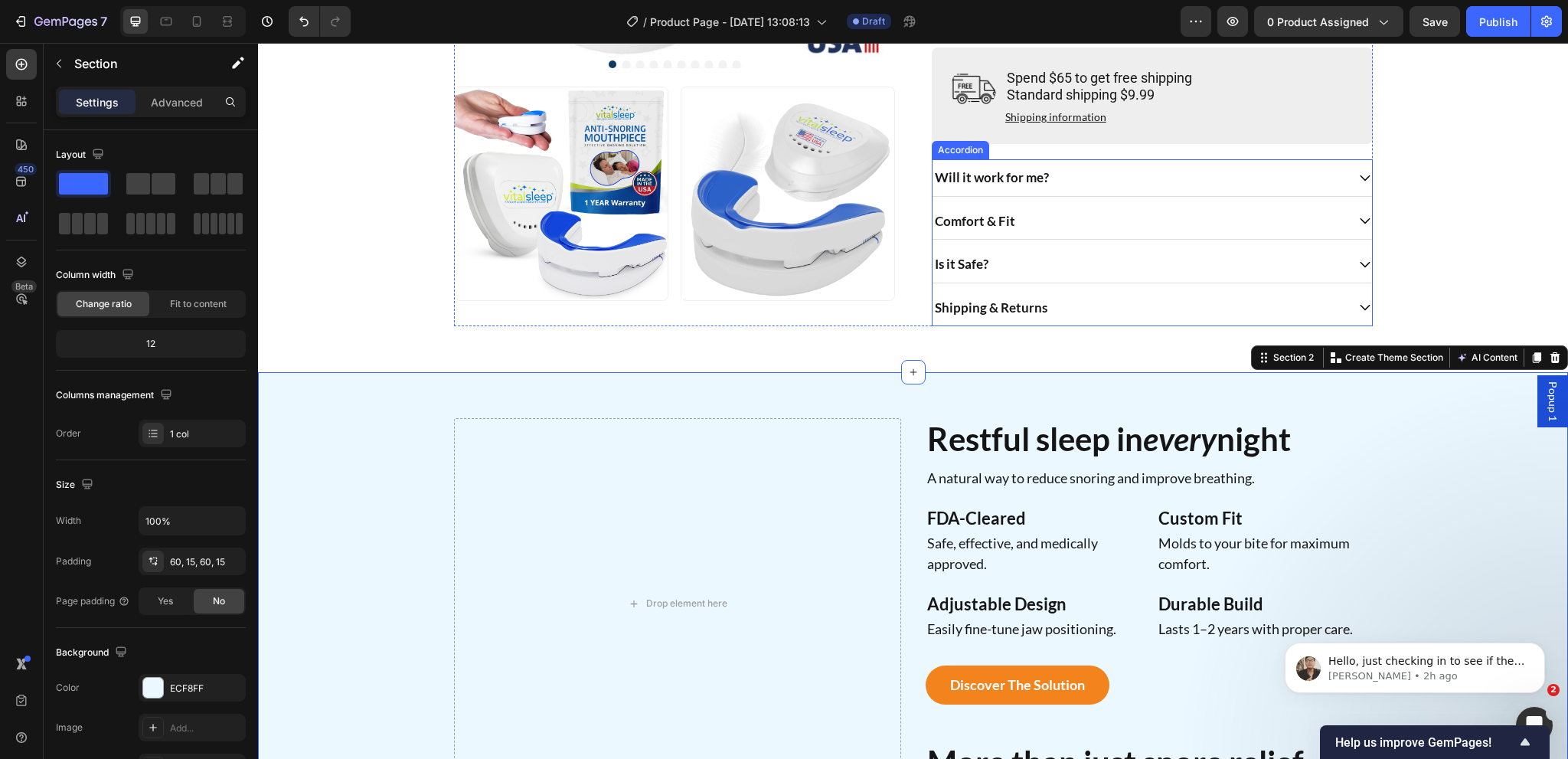
click at [1038, 228] on div "Comfort & Fit" at bounding box center [1138, 220] width 413 height 24
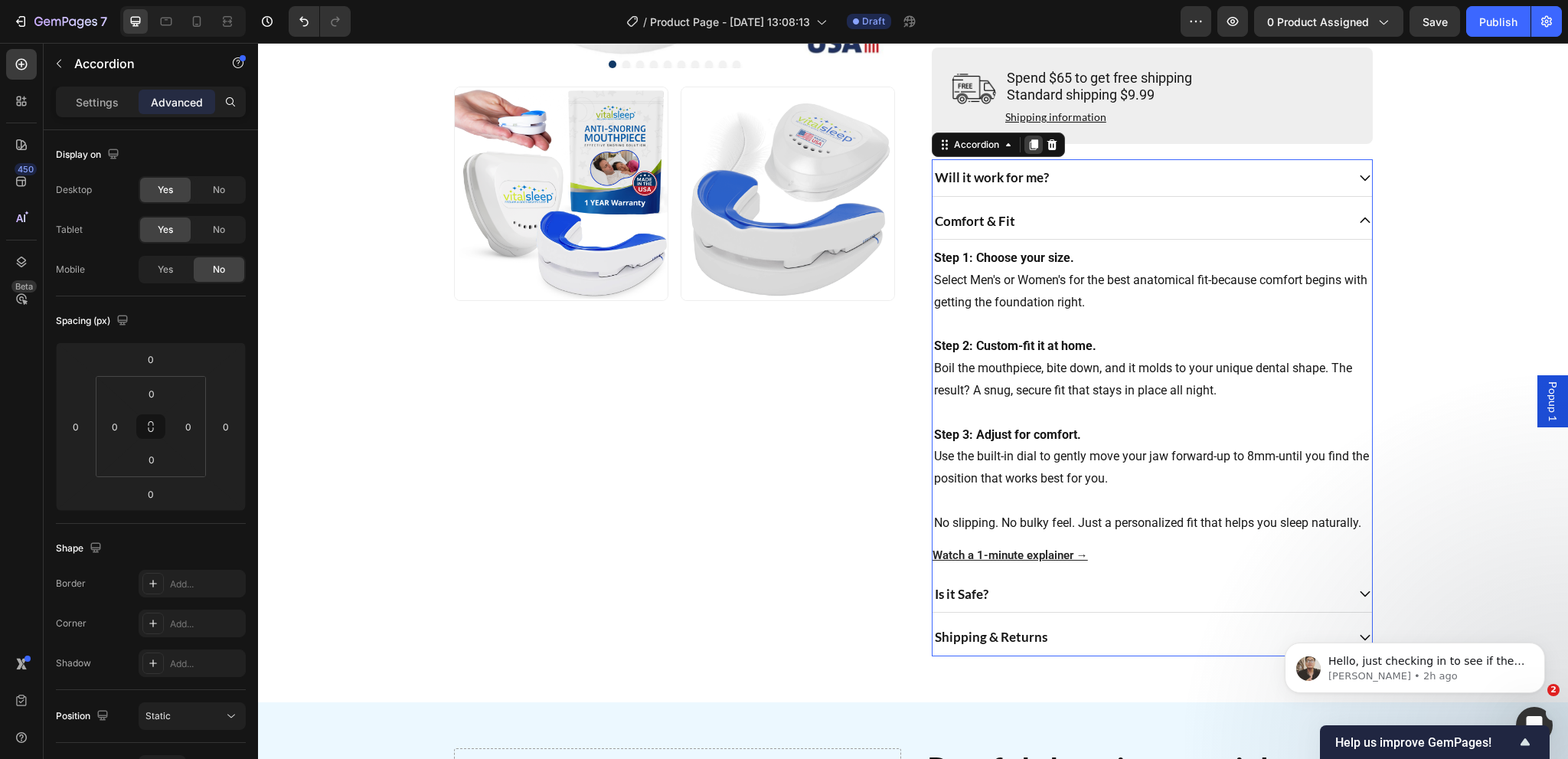
click at [1026, 154] on div at bounding box center [1034, 144] width 18 height 18
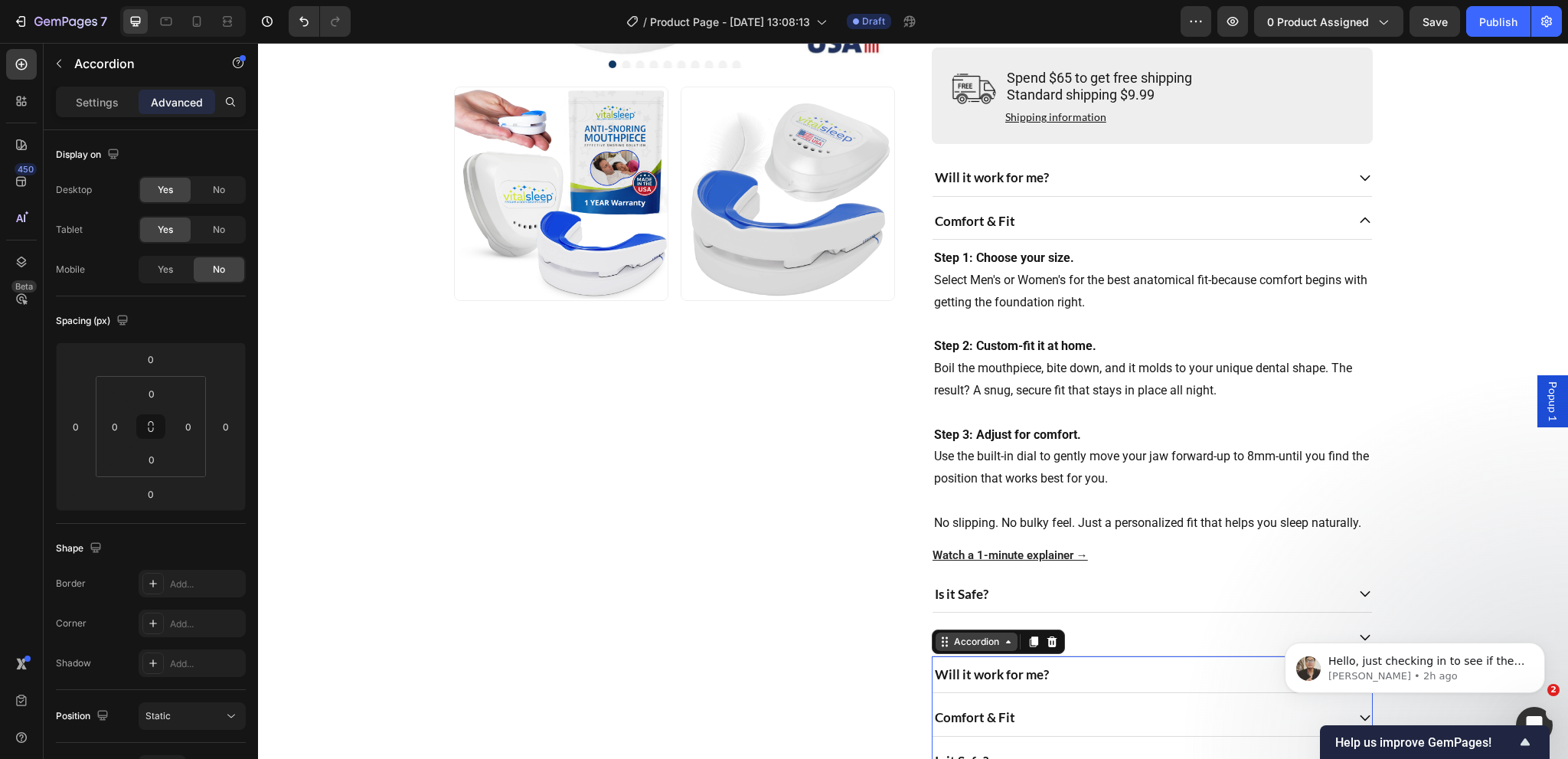
scroll to position [1037, 0]
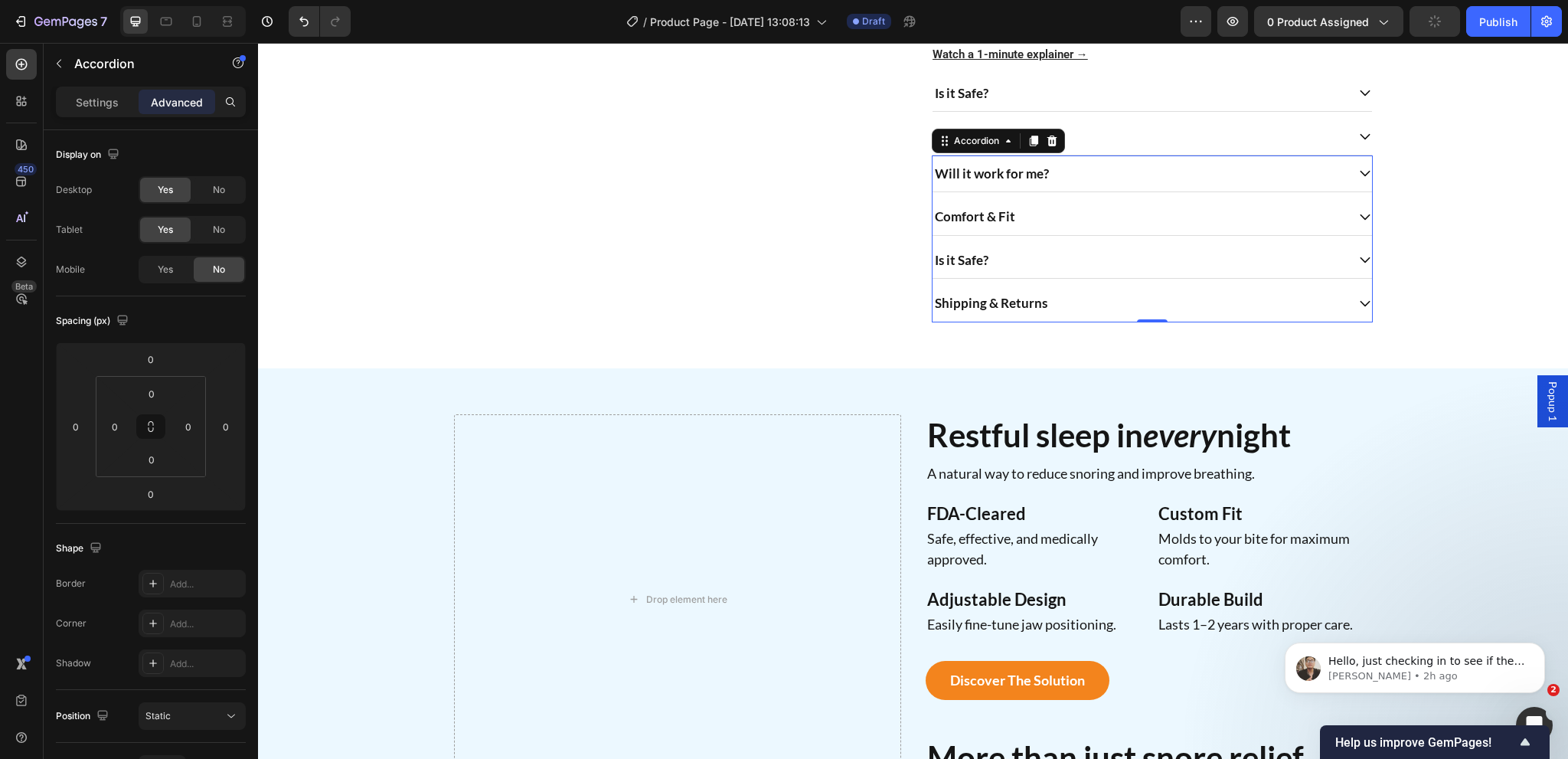
drag, startPoint x: 940, startPoint y: 160, endPoint x: 981, endPoint y: 747, distance: 588.4
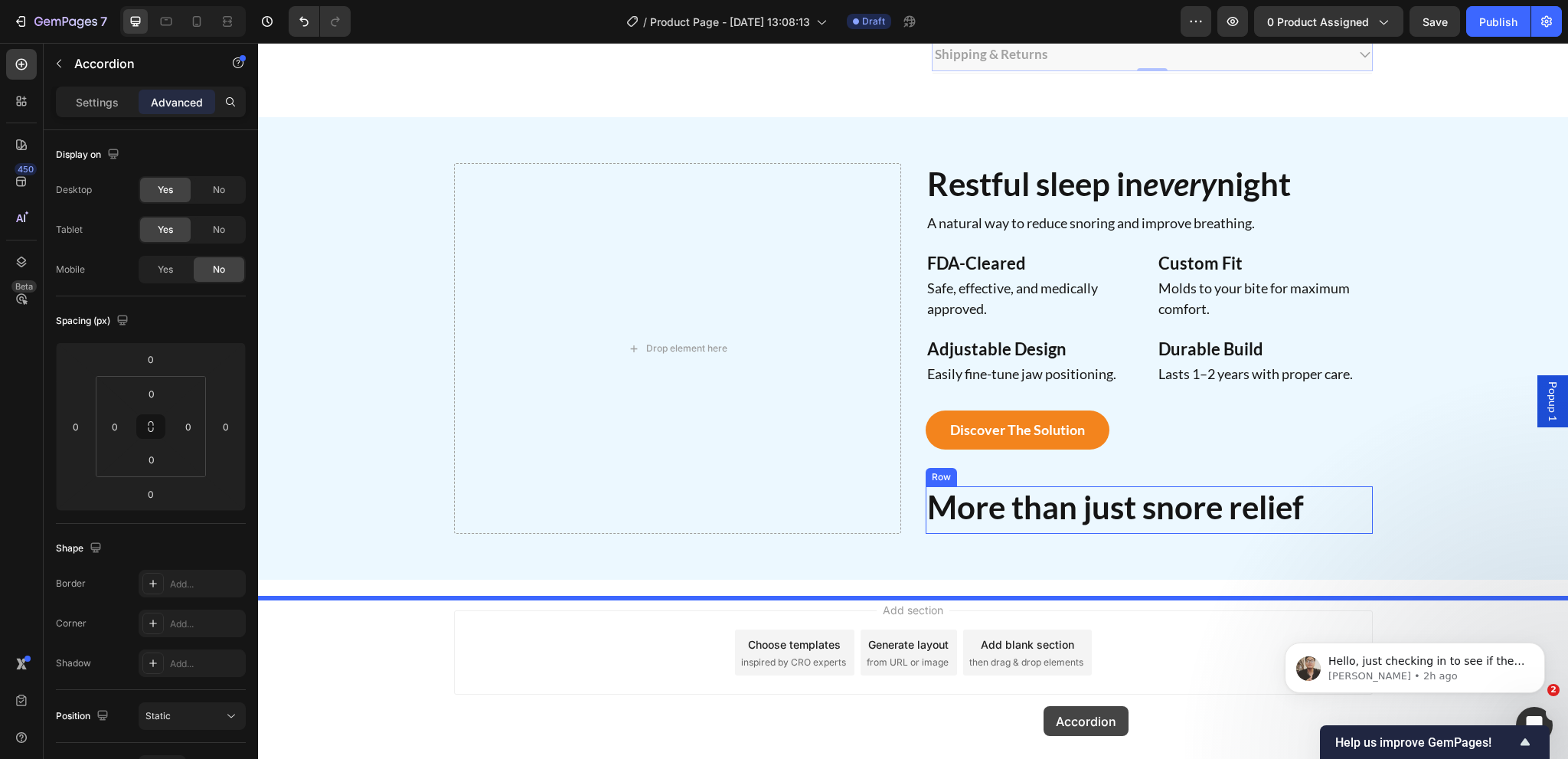
scroll to position [1339, 0]
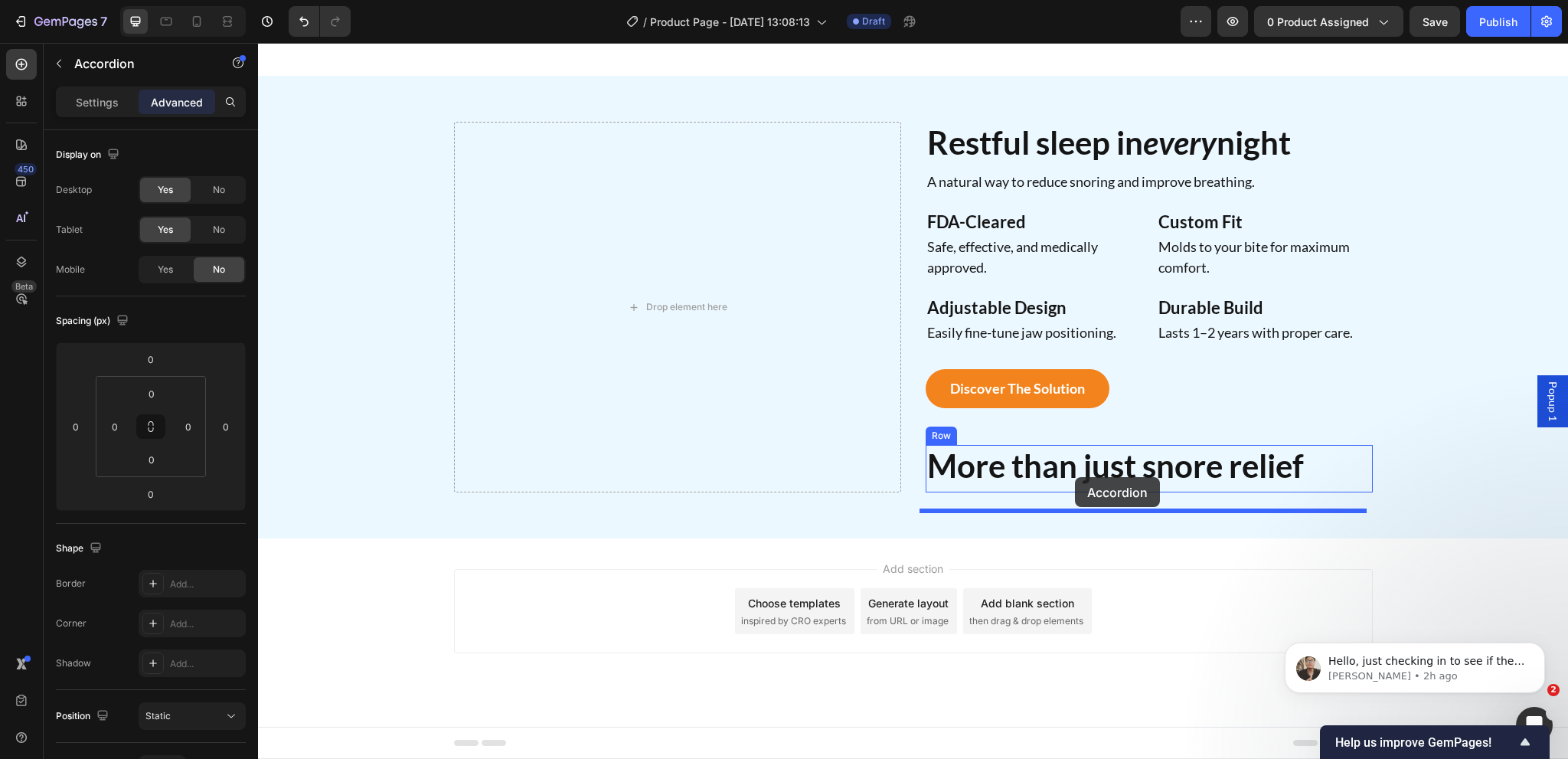
drag, startPoint x: 963, startPoint y: 159, endPoint x: 1075, endPoint y: 478, distance: 338.1
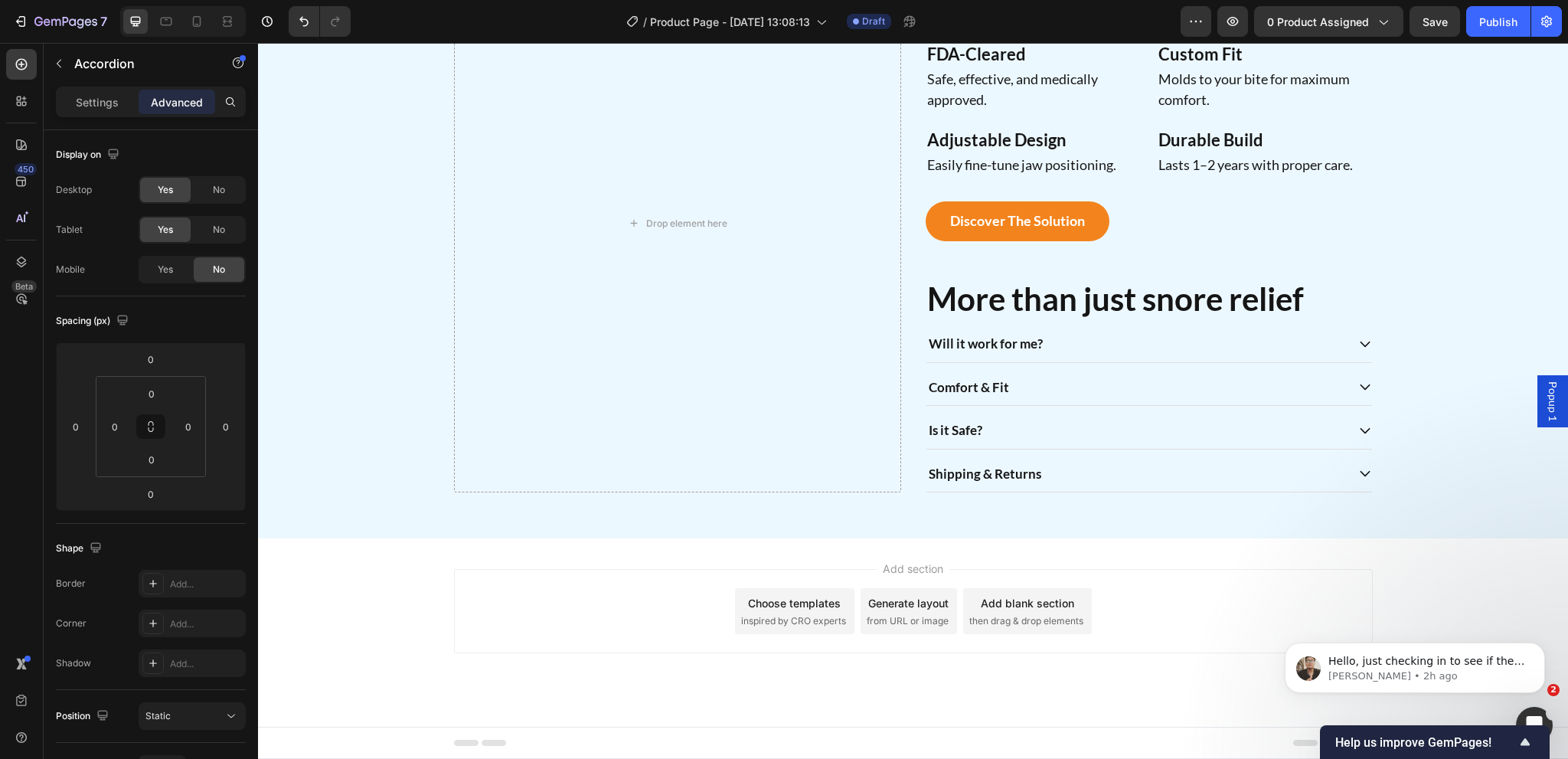
scroll to position [1333, 0]
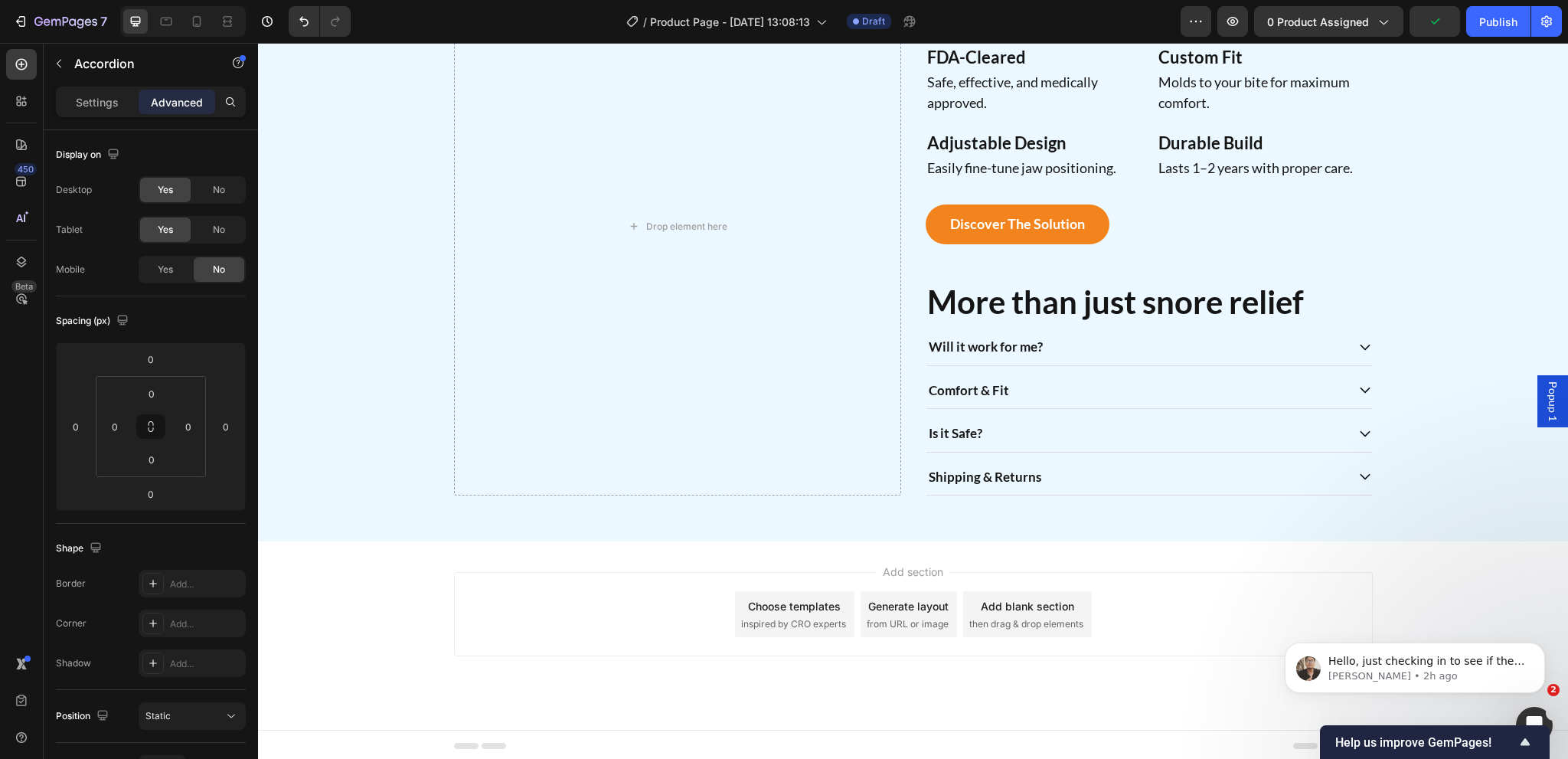
click at [973, 368] on div "Will it work for me? Comfort & Fit Is it Safe? Shipping & Returns" at bounding box center [1149, 412] width 447 height 167
click at [977, 344] on p "Will it work for me?" at bounding box center [986, 347] width 114 height 20
click at [976, 348] on p "Will it work for me?" at bounding box center [986, 347] width 114 height 20
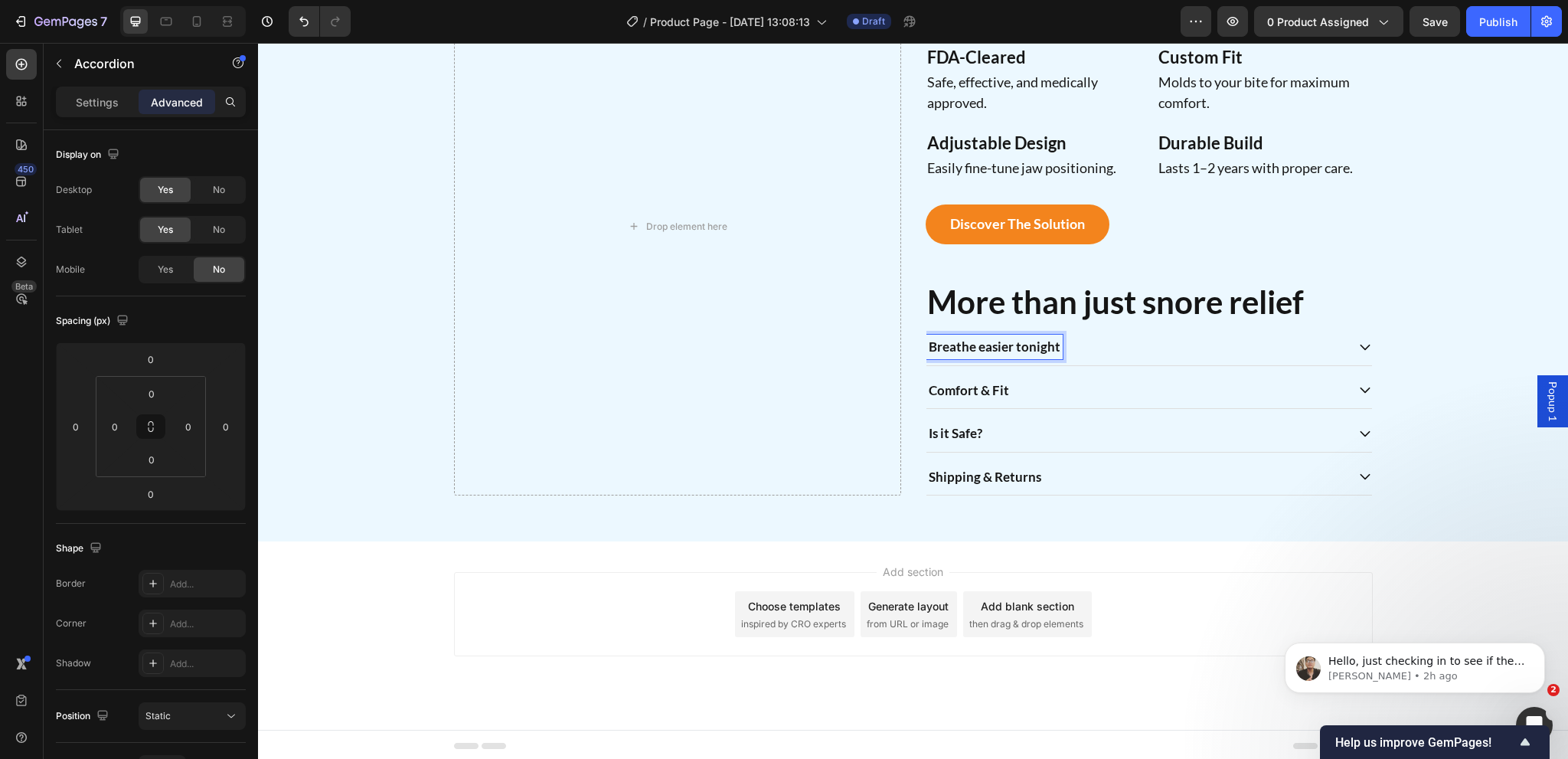
click at [1173, 347] on div "Breathe easier tonight" at bounding box center [1136, 347] width 420 height 24
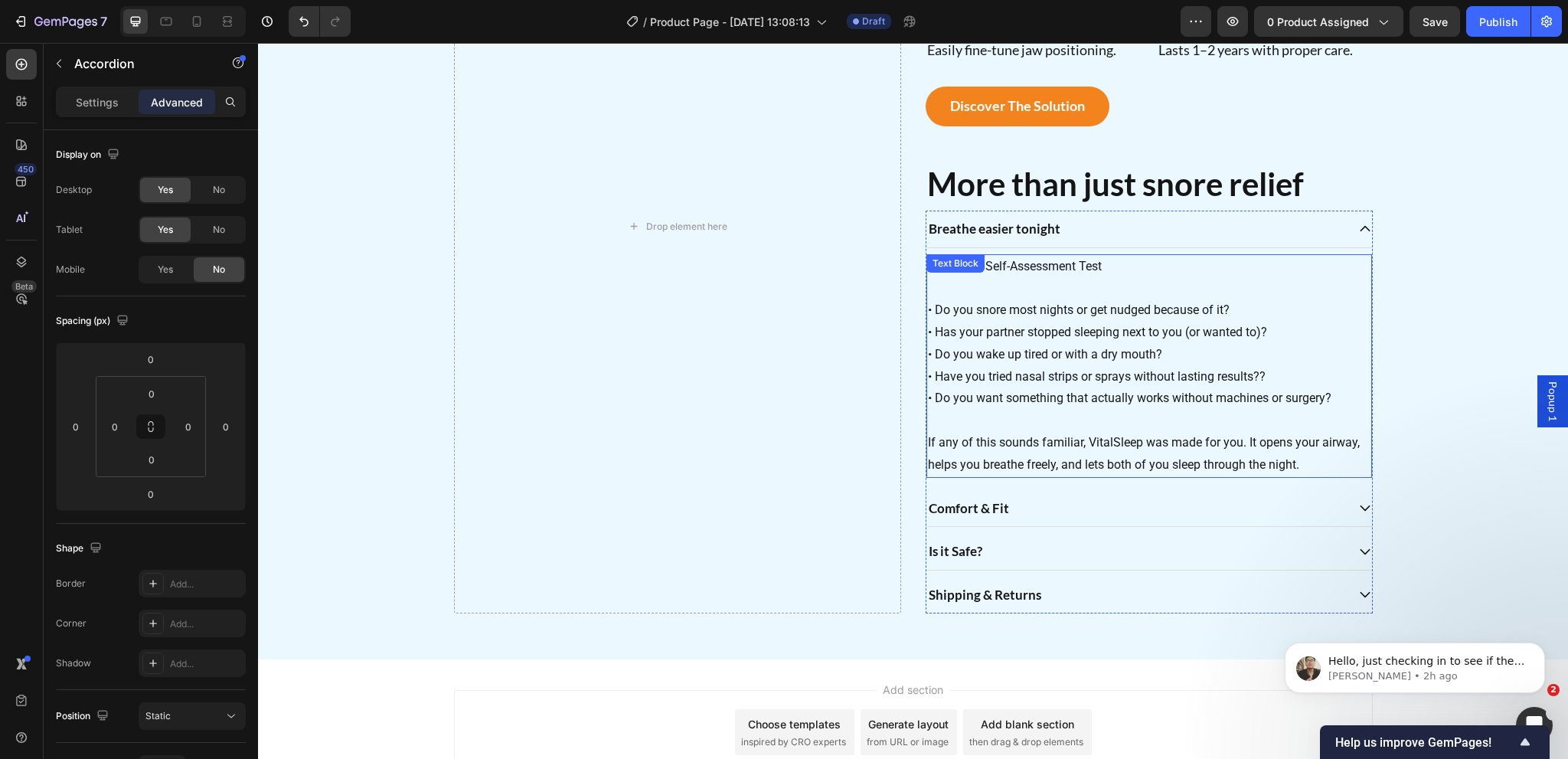
scroll to position [1452, 0]
click at [1304, 459] on p "If any of this sounds familiar, VitalSleep was made for you. It opens your airw…" at bounding box center [1149, 442] width 442 height 66
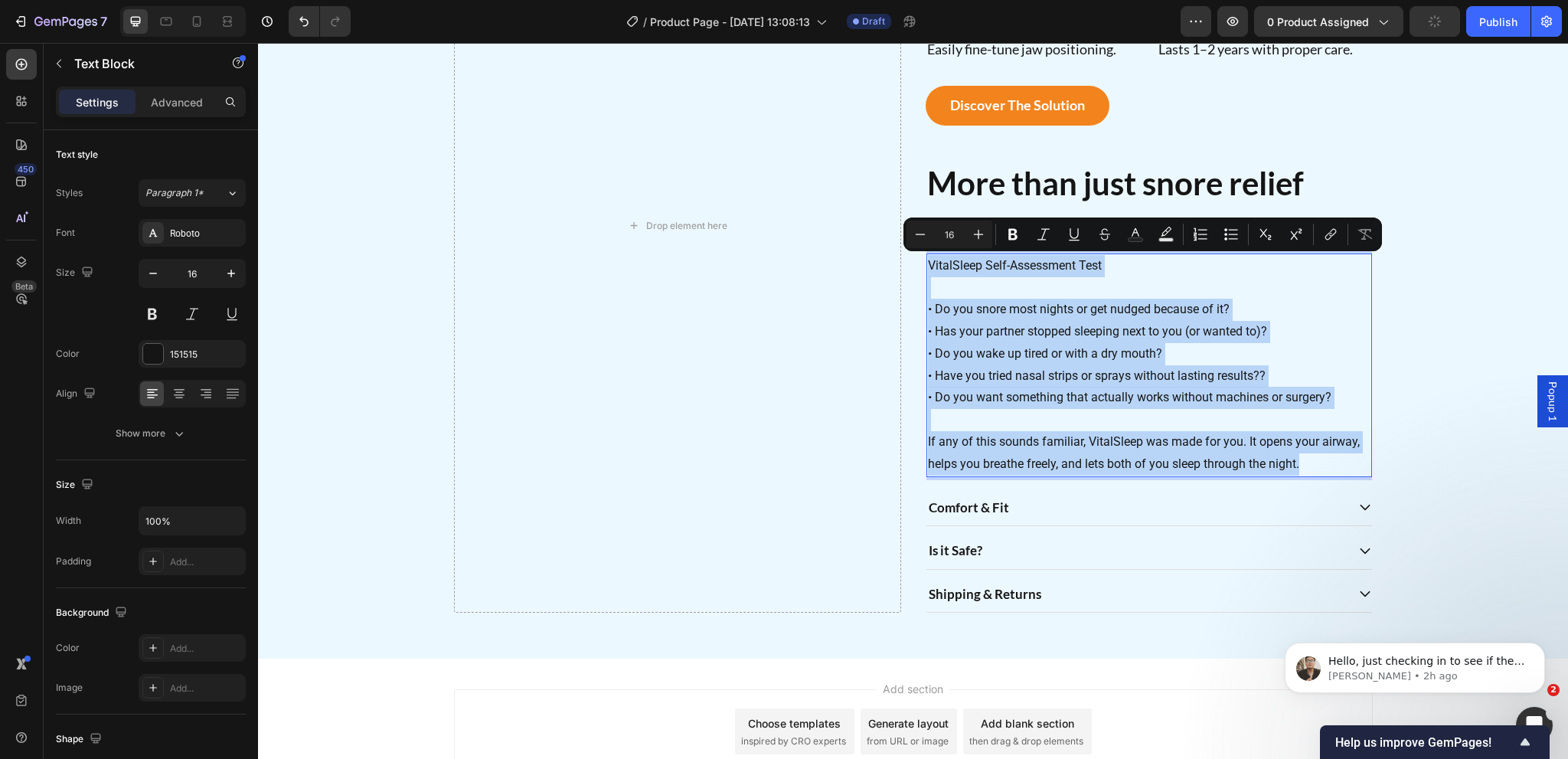
drag, startPoint x: 1303, startPoint y: 462, endPoint x: 922, endPoint y: 258, distance: 432.2
click at [926, 258] on div "VitalSleep Self-Assessment Test • Do you snore most nights or get nudged becaus…" at bounding box center [1149, 366] width 446 height 224
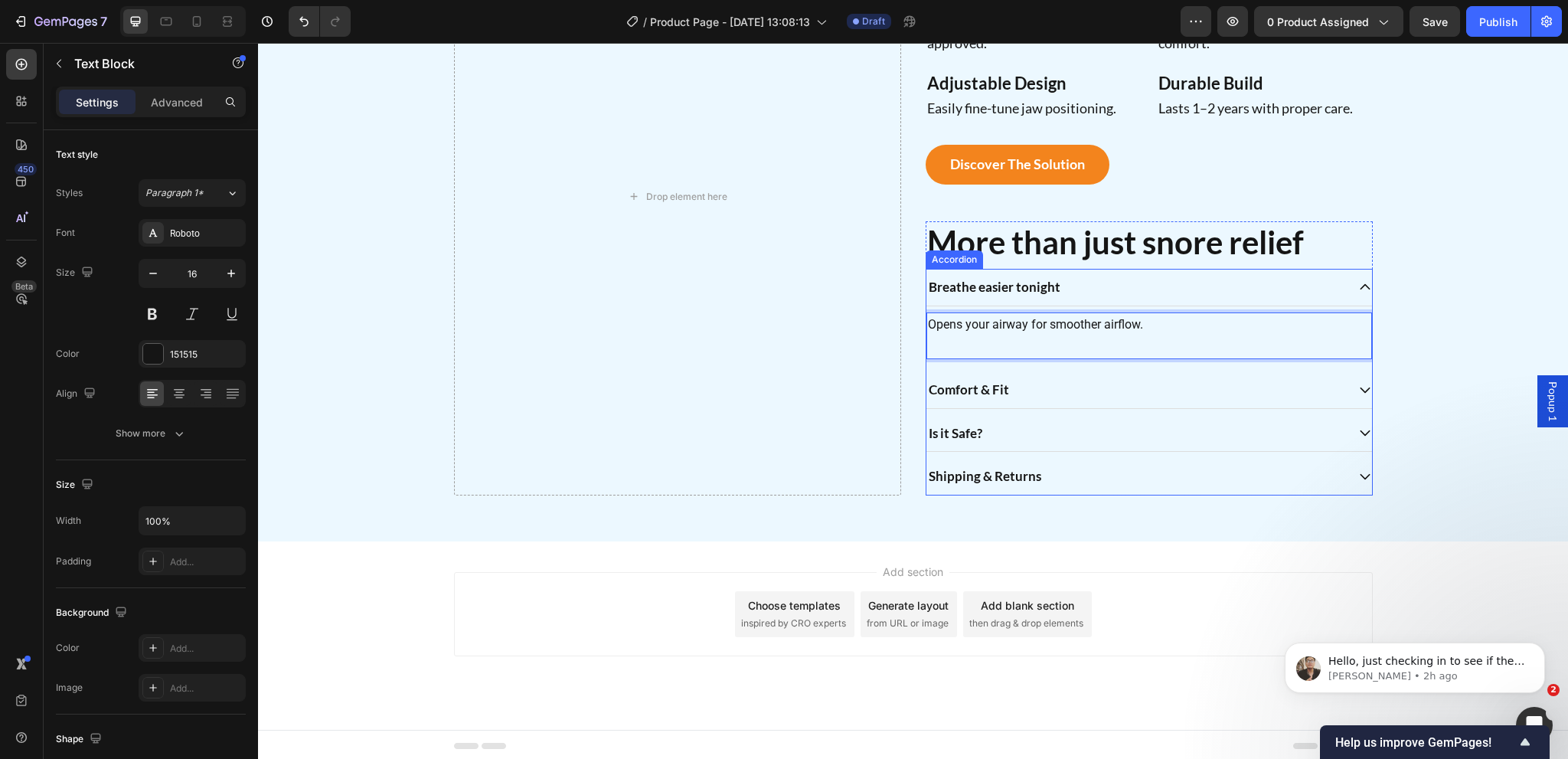
scroll to position [1370, 0]
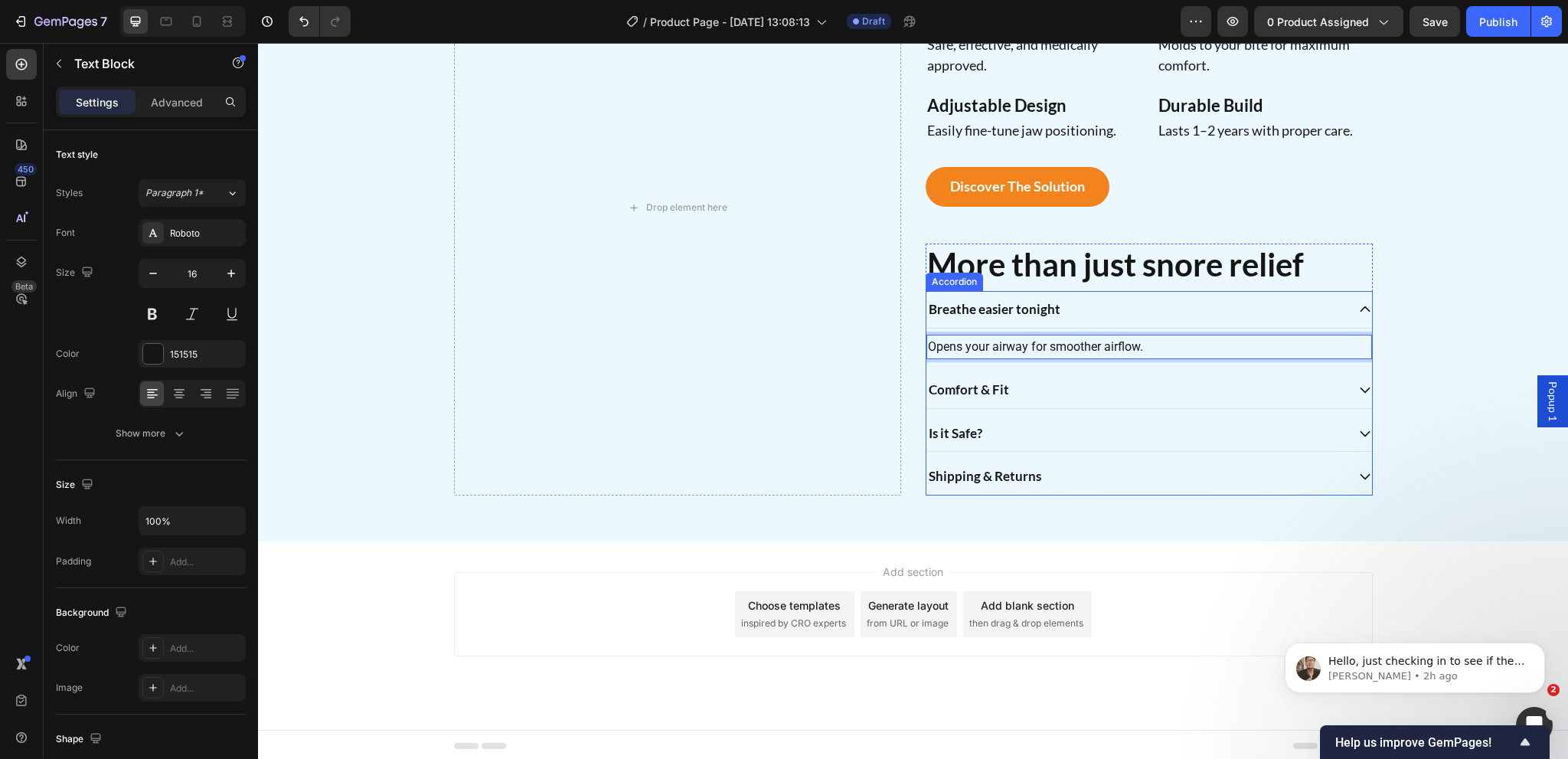
click at [971, 385] on p "Comfort & Fit" at bounding box center [969, 390] width 80 height 20
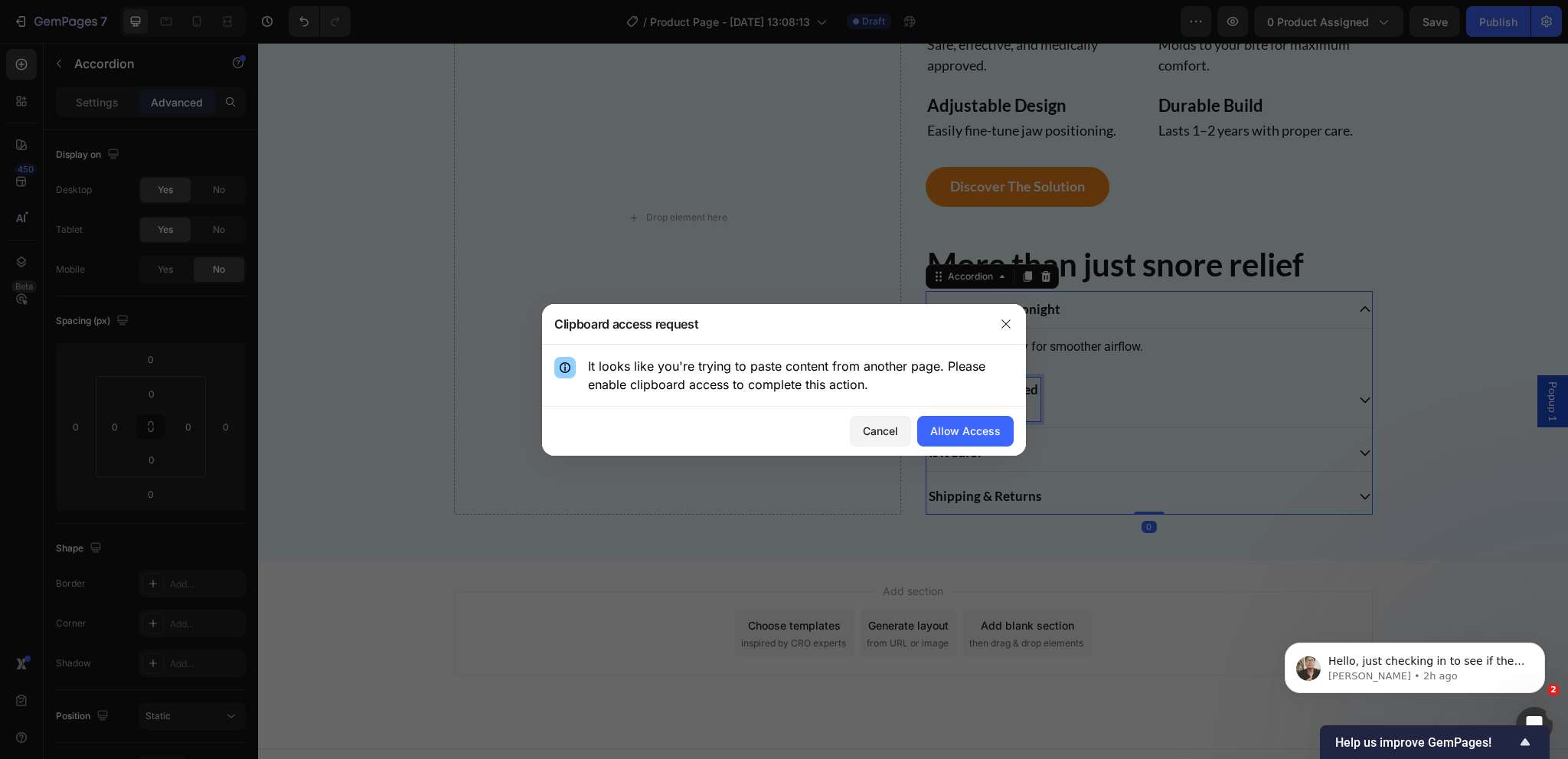
drag, startPoint x: 713, startPoint y: 342, endPoint x: 1001, endPoint y: 351, distance: 288.1
click at [999, 324] on button "button" at bounding box center [1006, 323] width 24 height 24
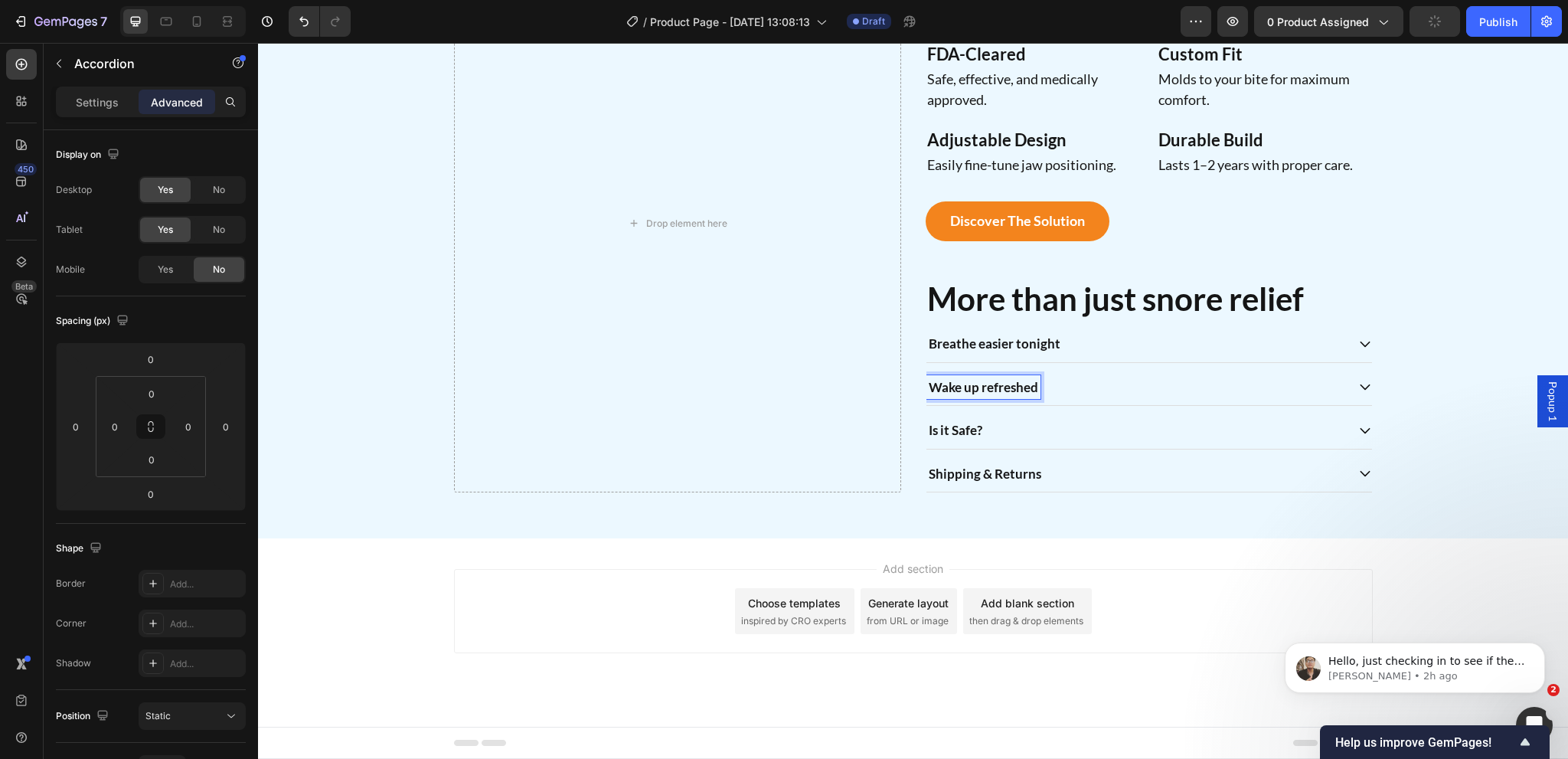
scroll to position [1333, 0]
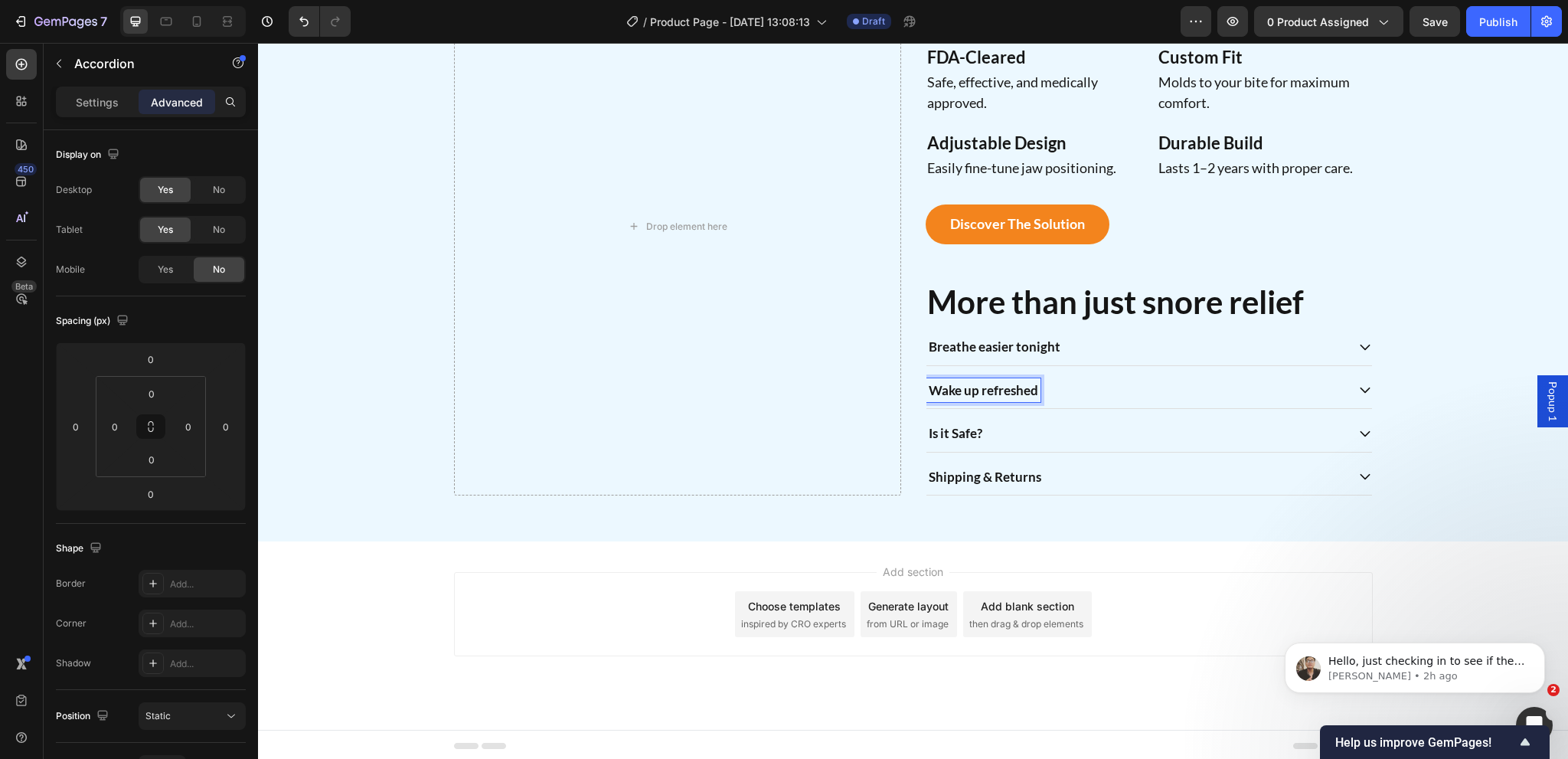
click at [1126, 392] on div "Wake up refreshed" at bounding box center [1136, 390] width 420 height 24
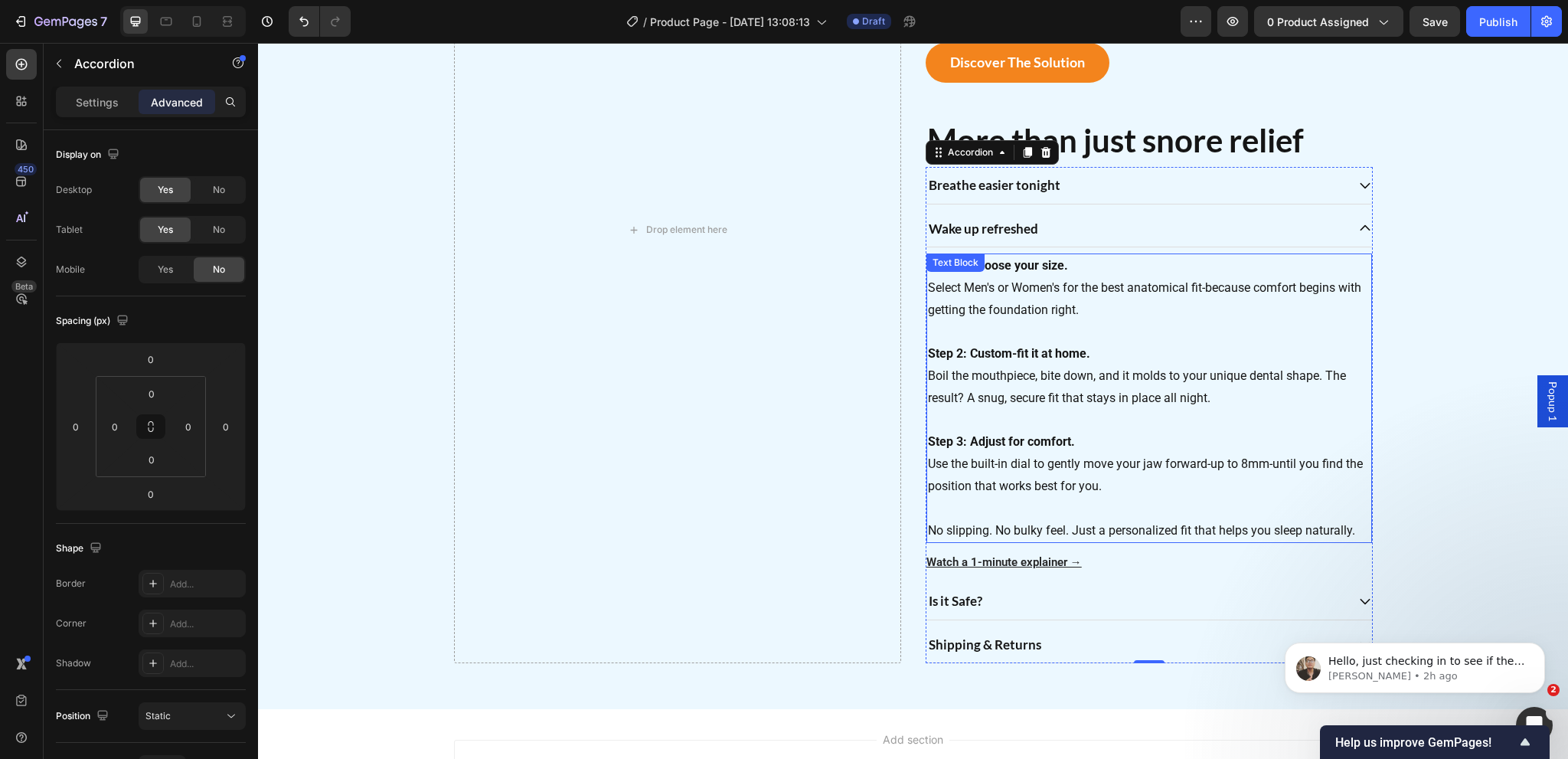
scroll to position [1499, 0]
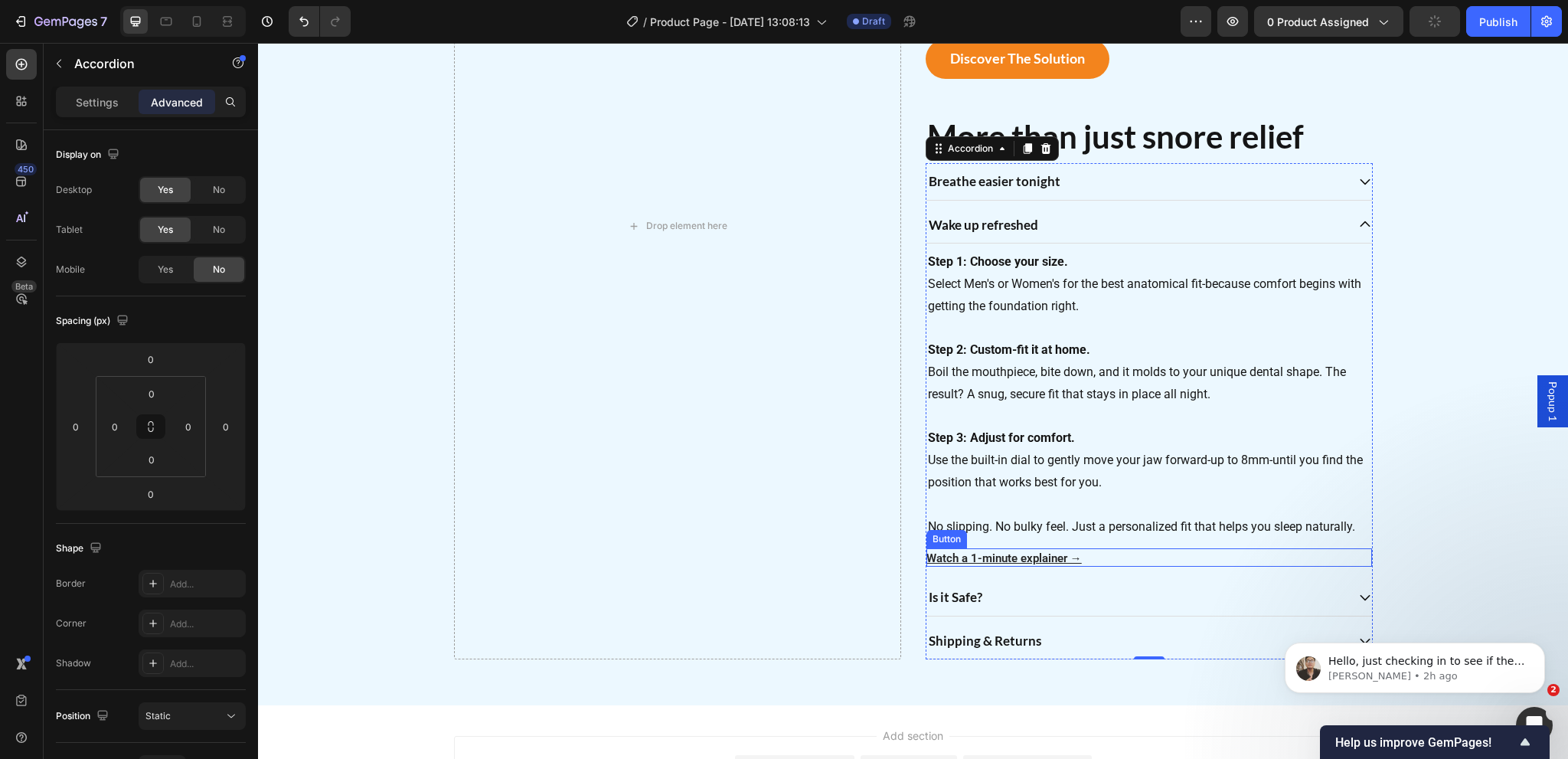
click at [1106, 558] on div "Watch a 1-minute explainer → Button" at bounding box center [1149, 558] width 446 height 18
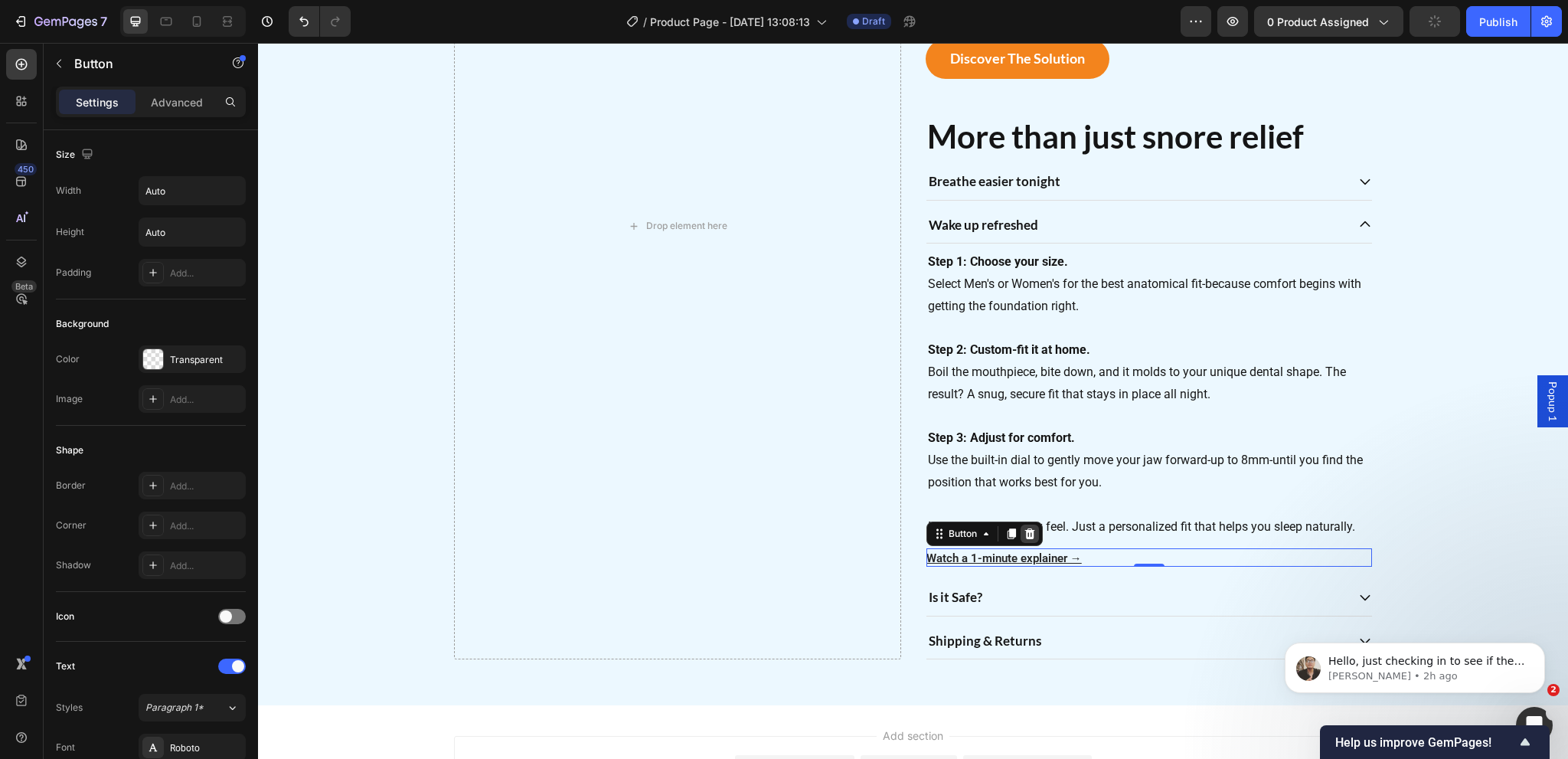
click at [1029, 536] on icon at bounding box center [1030, 534] width 13 height 13
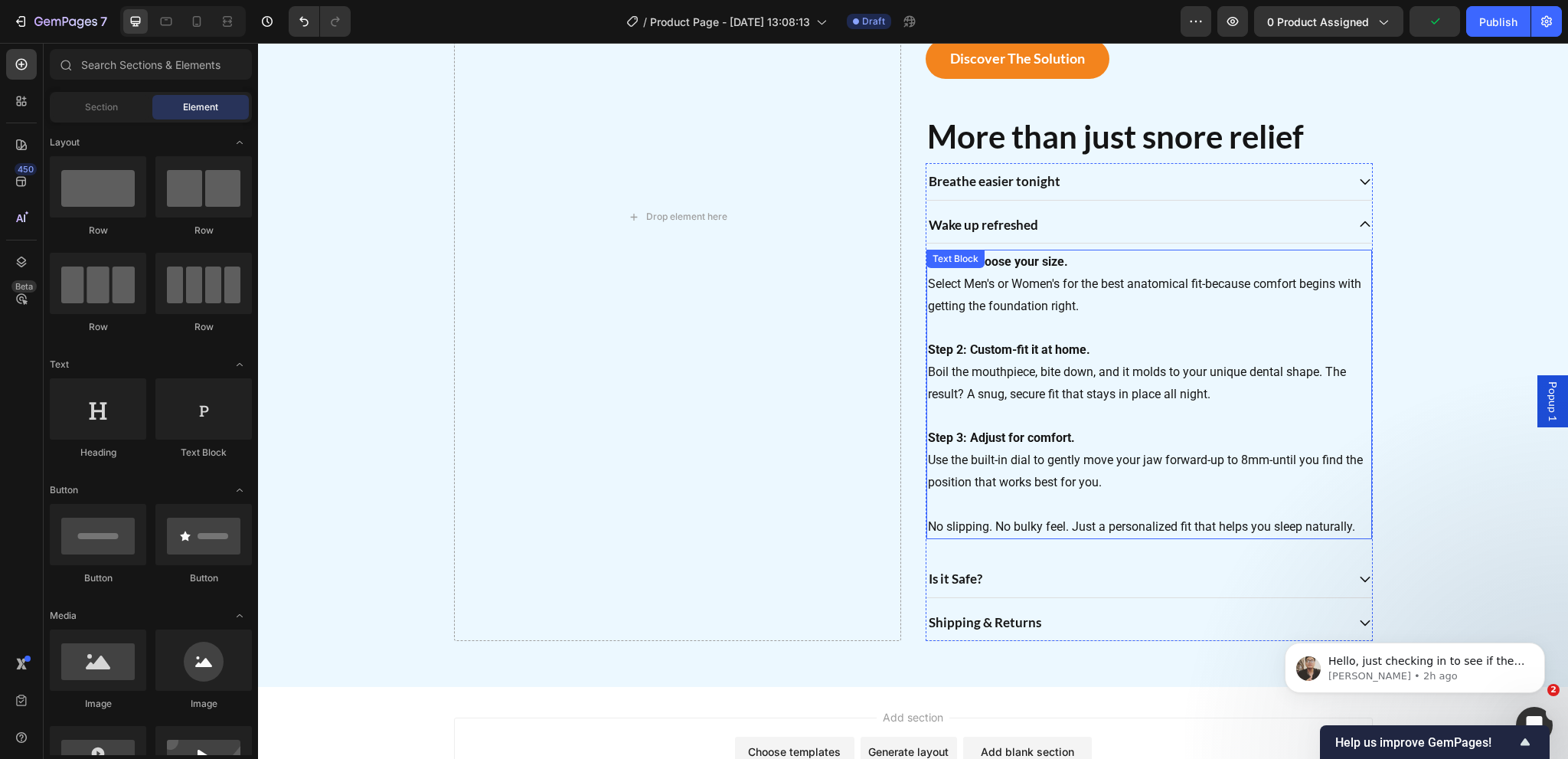
scroll to position [1490, 0]
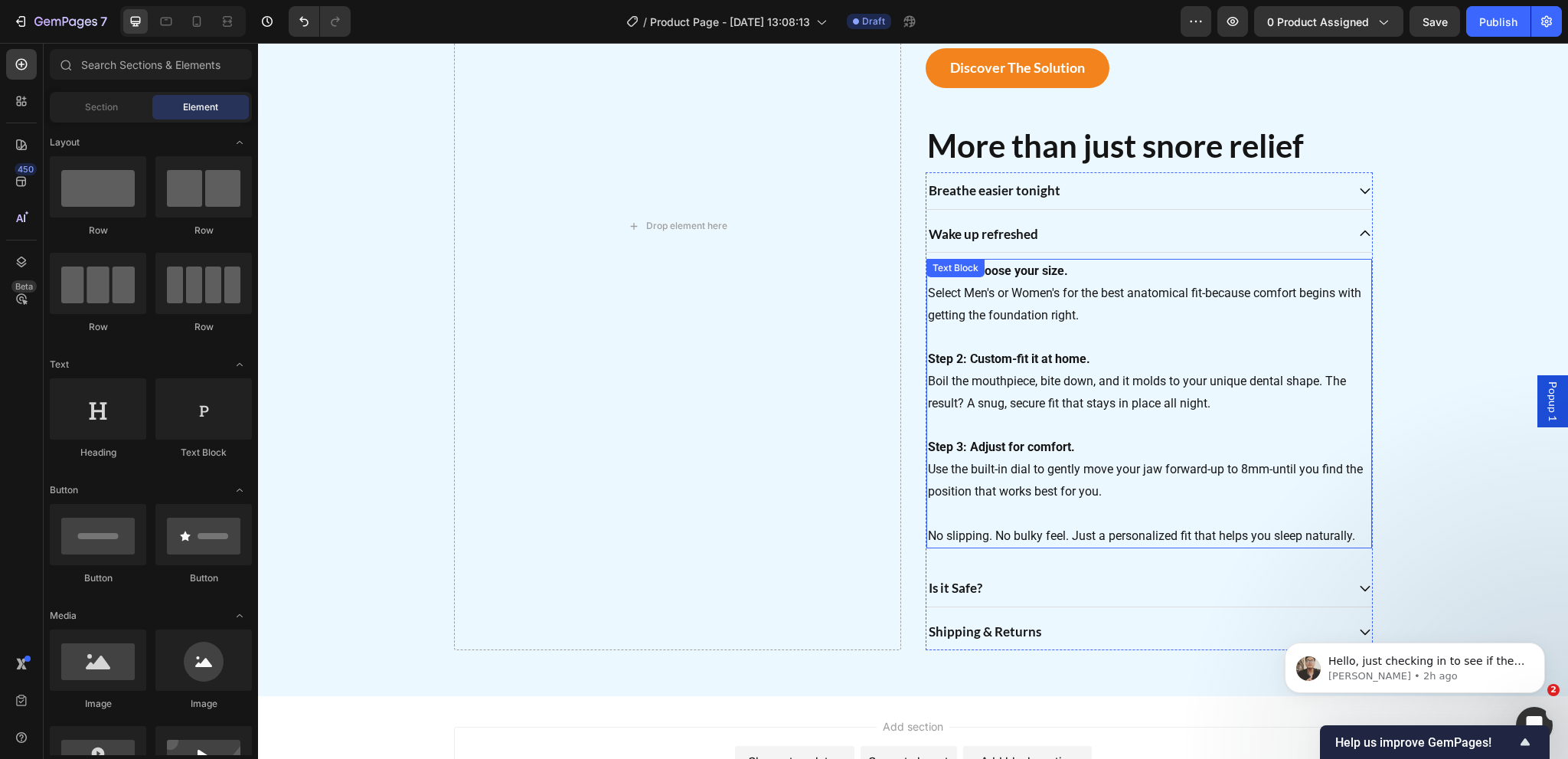
click at [1350, 534] on p "No slipping. No bulky feel. Just a personalized fit that helps you sleep natura…" at bounding box center [1149, 525] width 442 height 44
click at [1350, 533] on p "No slipping. No bulky feel. Just a personalized fit that helps you sleep natura…" at bounding box center [1149, 525] width 442 height 44
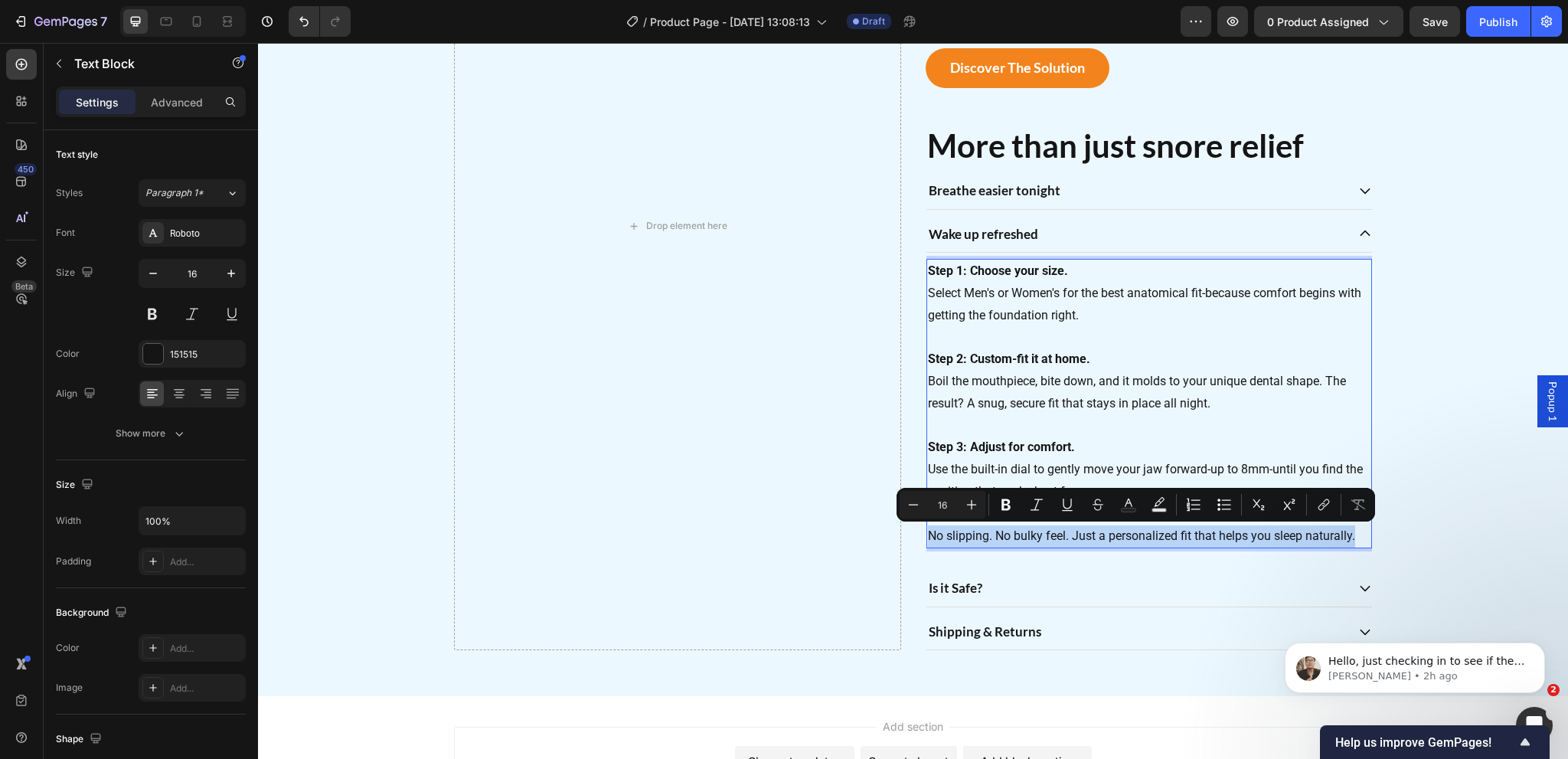
drag, startPoint x: 1350, startPoint y: 533, endPoint x: 922, endPoint y: 535, distance: 428.0
click at [928, 535] on p "No slipping. No bulky feel. Just a personalized fit that helps you sleep natura…" at bounding box center [1149, 525] width 442 height 44
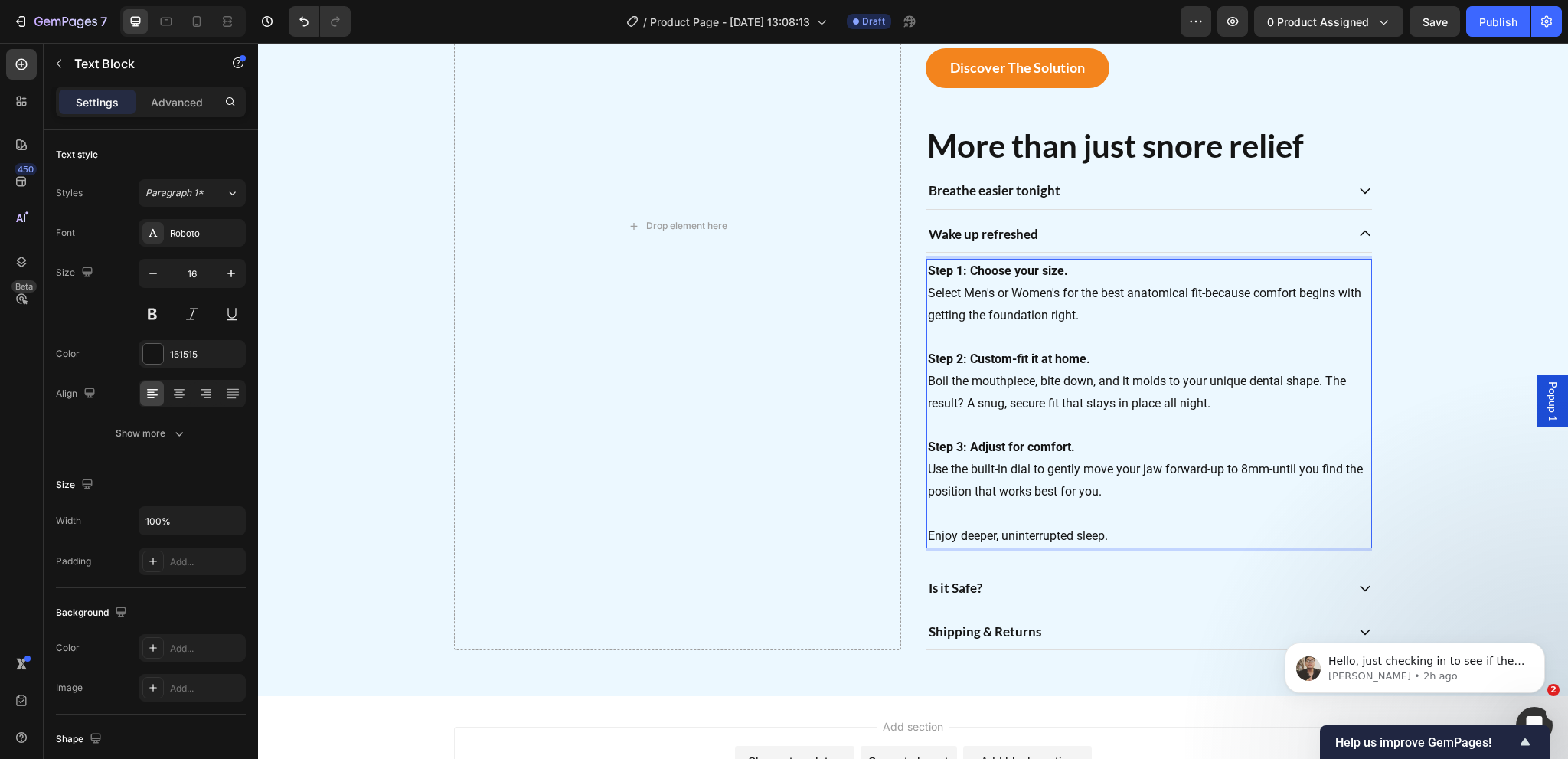
click at [957, 511] on p "Enjoy deeper, uninterrupted sleep." at bounding box center [1149, 525] width 442 height 44
click at [928, 529] on p "⁠⁠⁠⁠⁠⁠⁠ Enjoy deeper, uninterrupted sleep." at bounding box center [1149, 525] width 442 height 44
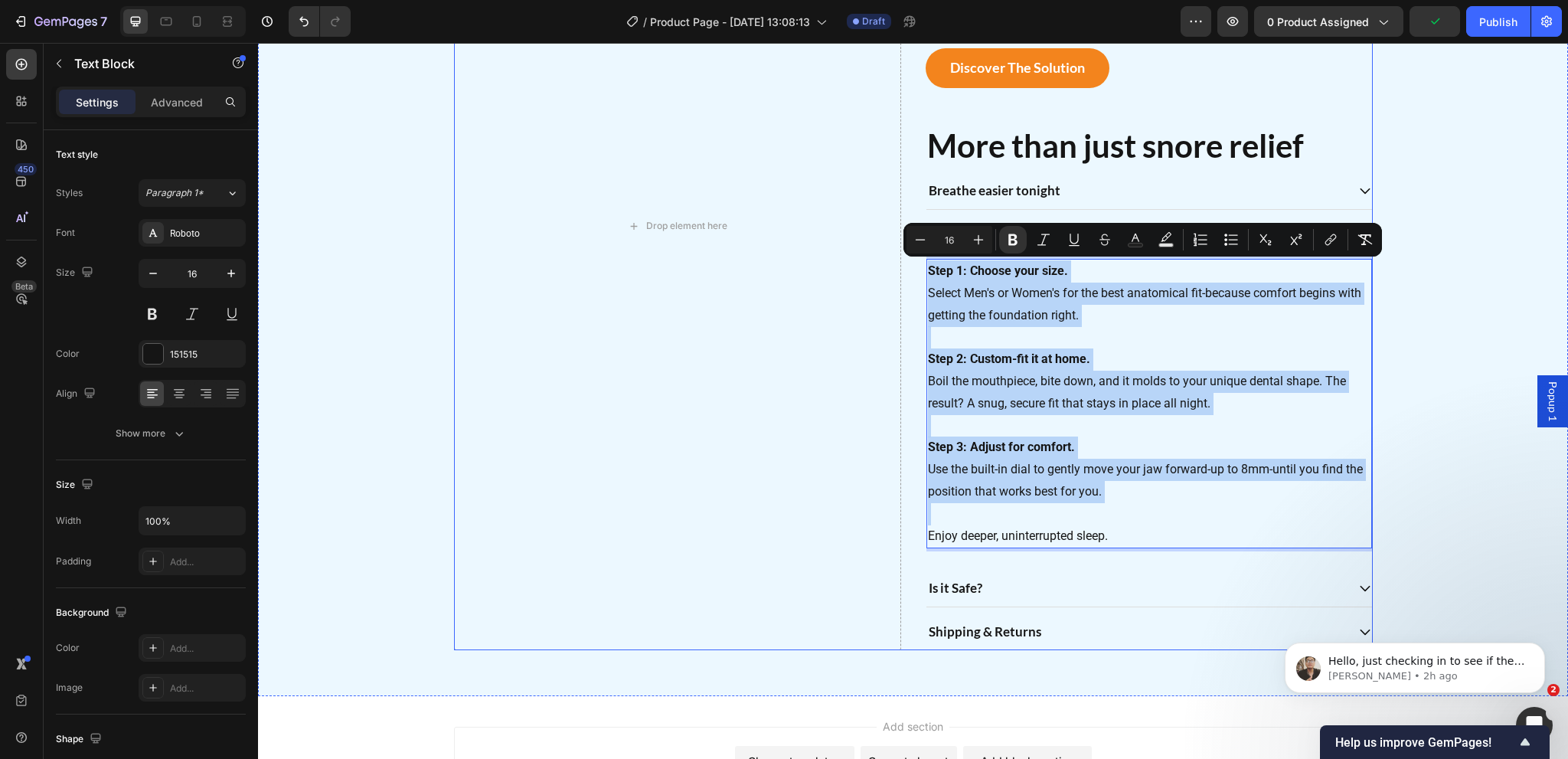
drag, startPoint x: 913, startPoint y: 507, endPoint x: 913, endPoint y: 250, distance: 257.0
click at [913, 250] on div "Drop element here Restful sleep in every night Heading A natural way to reduce …" at bounding box center [913, 225] width 919 height 849
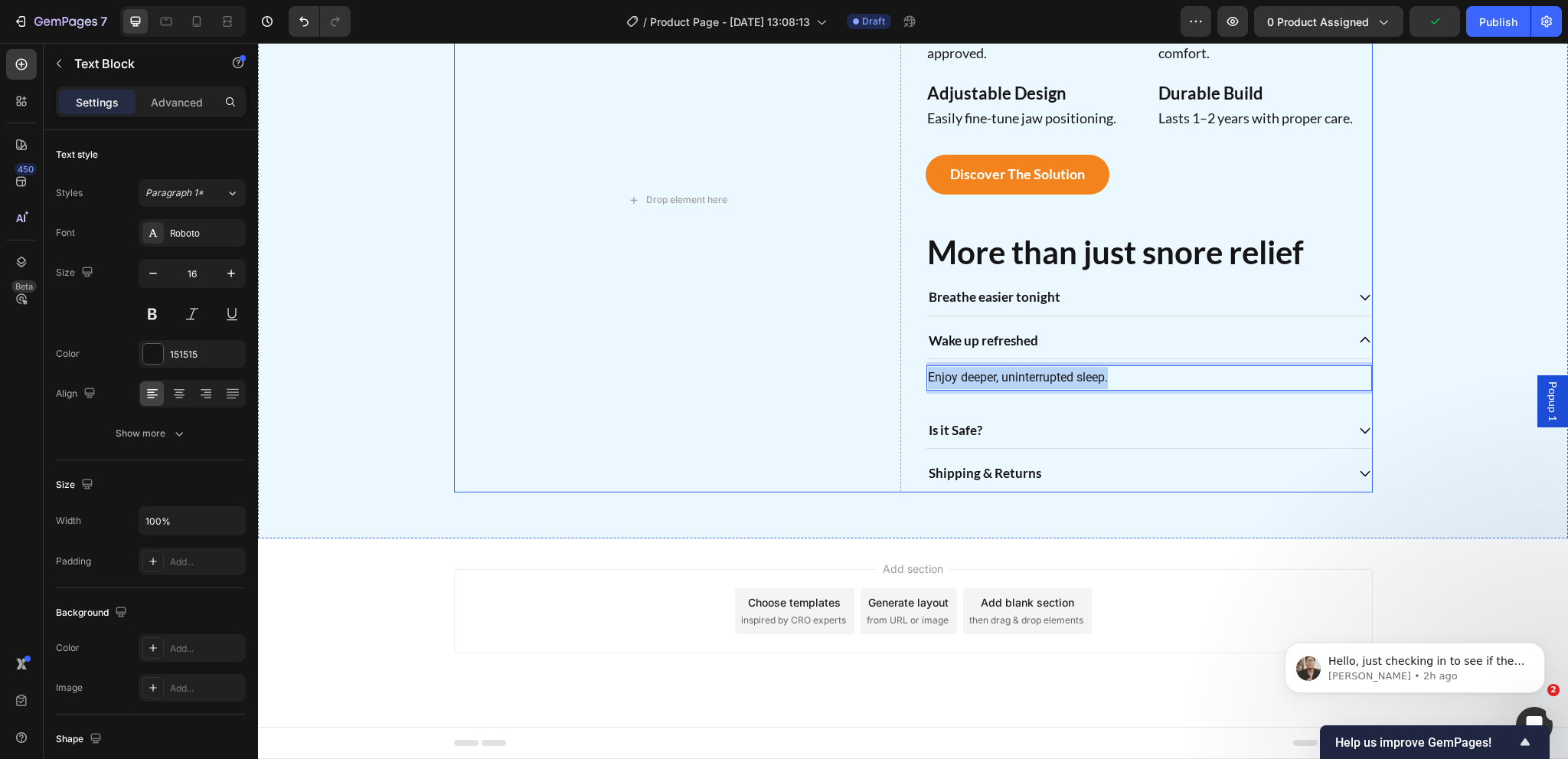
scroll to position [1379, 0]
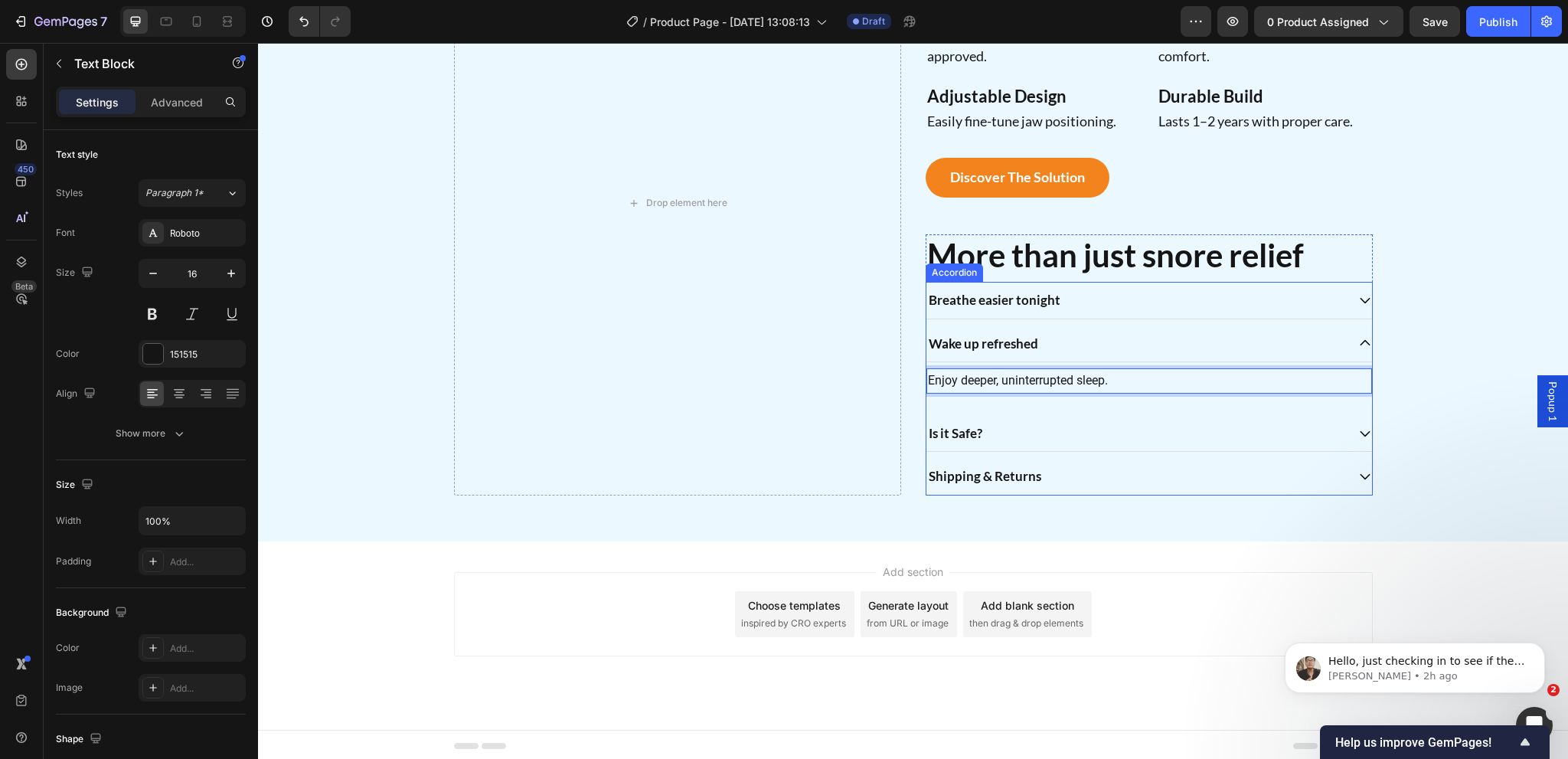
click at [958, 433] on strong "Is it Safe?" at bounding box center [955, 433] width 53 height 16
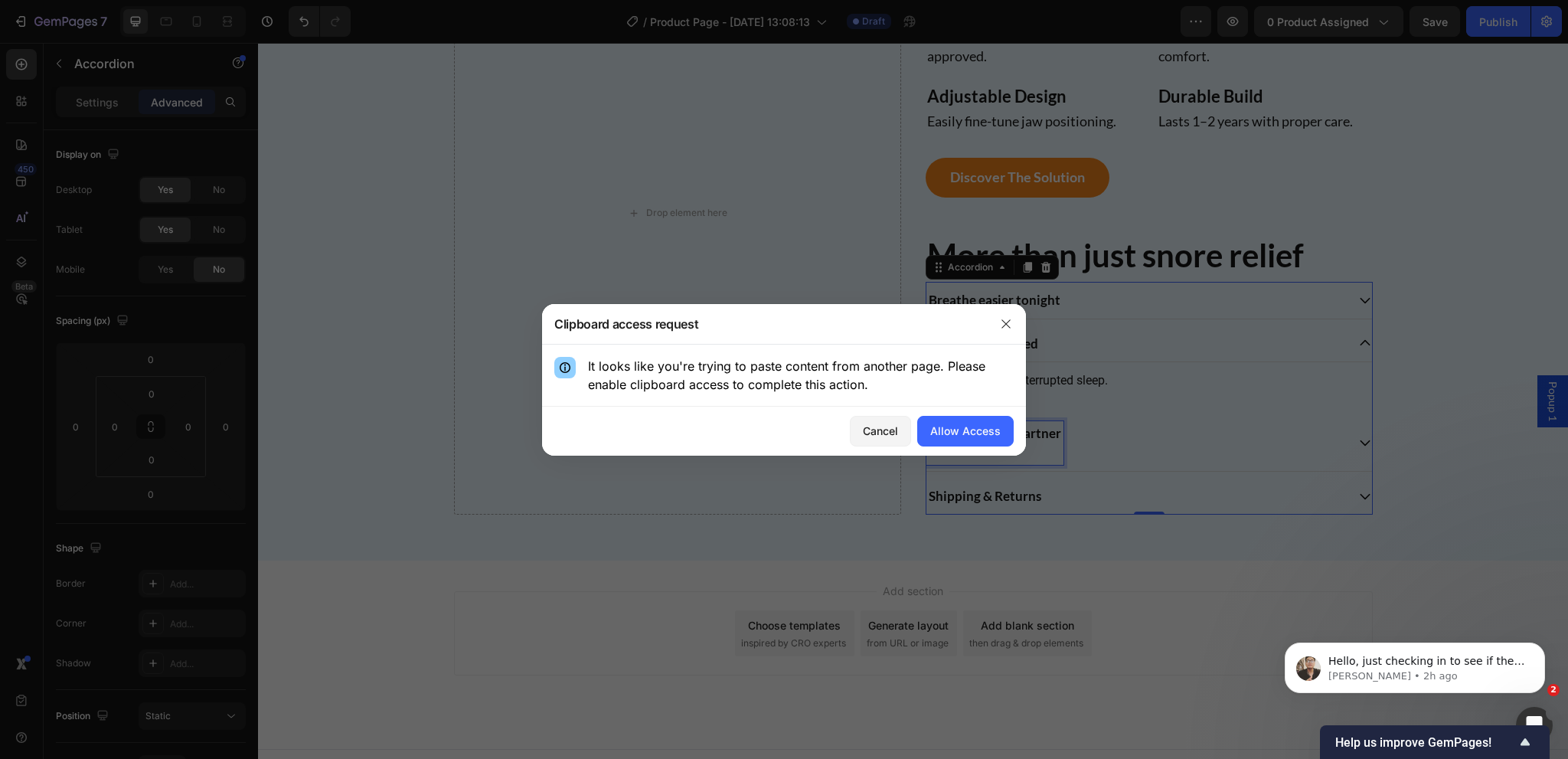
drag, startPoint x: 700, startPoint y: 390, endPoint x: 995, endPoint y: 374, distance: 295.4
click at [1001, 328] on icon "button" at bounding box center [1006, 324] width 13 height 13
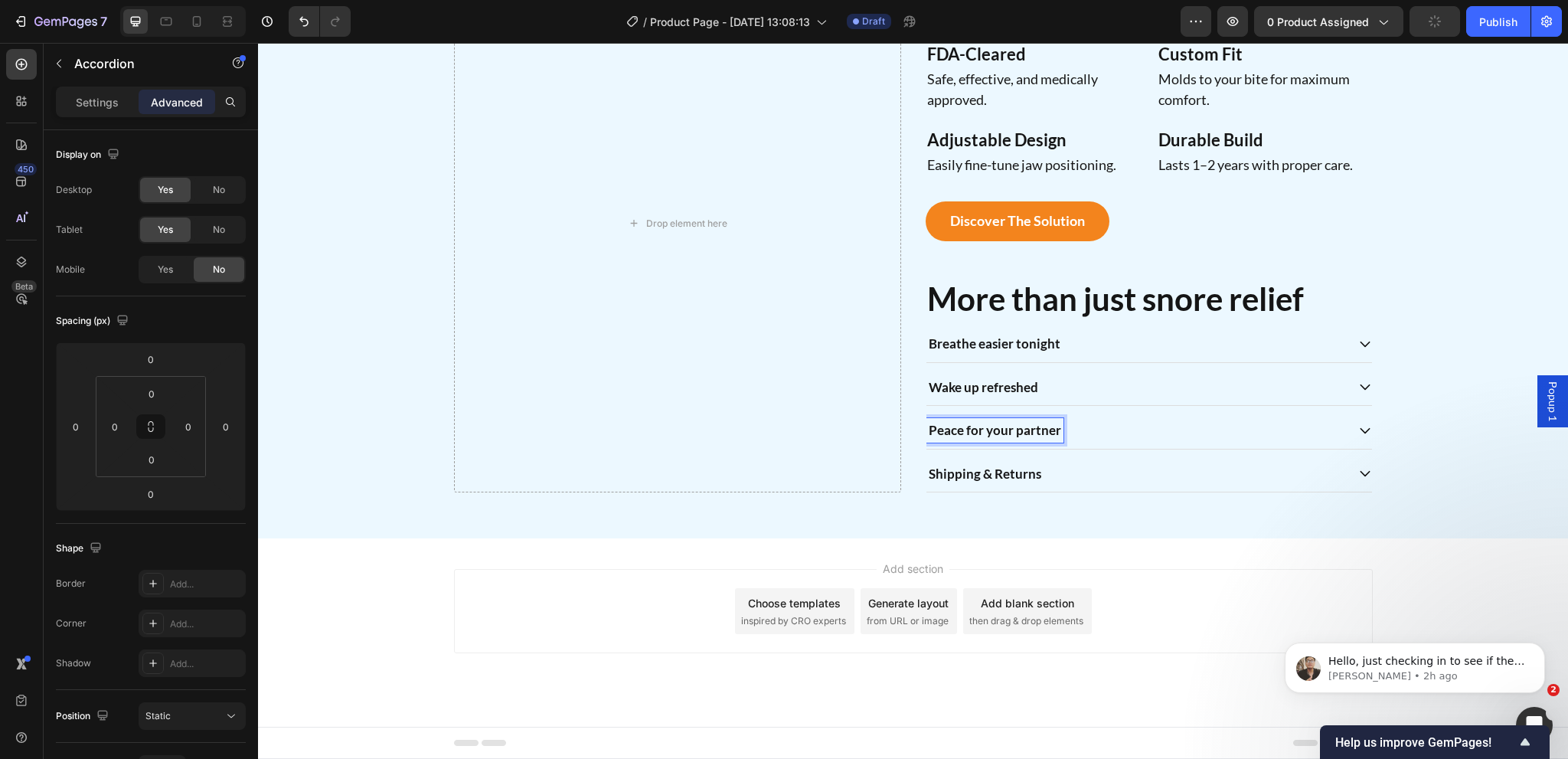
scroll to position [1333, 0]
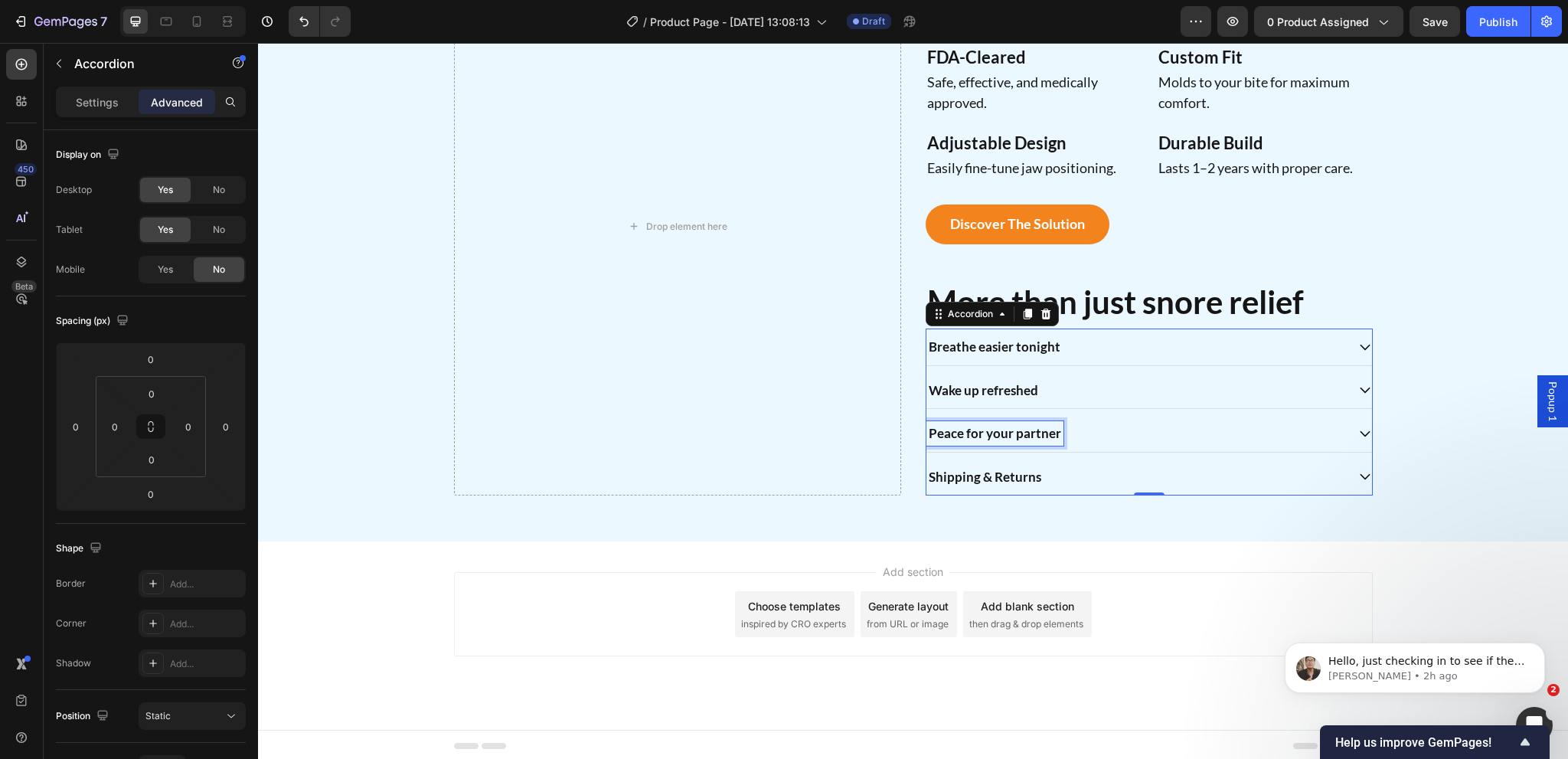
click at [1118, 433] on div "Peace for your partner" at bounding box center [1136, 433] width 420 height 24
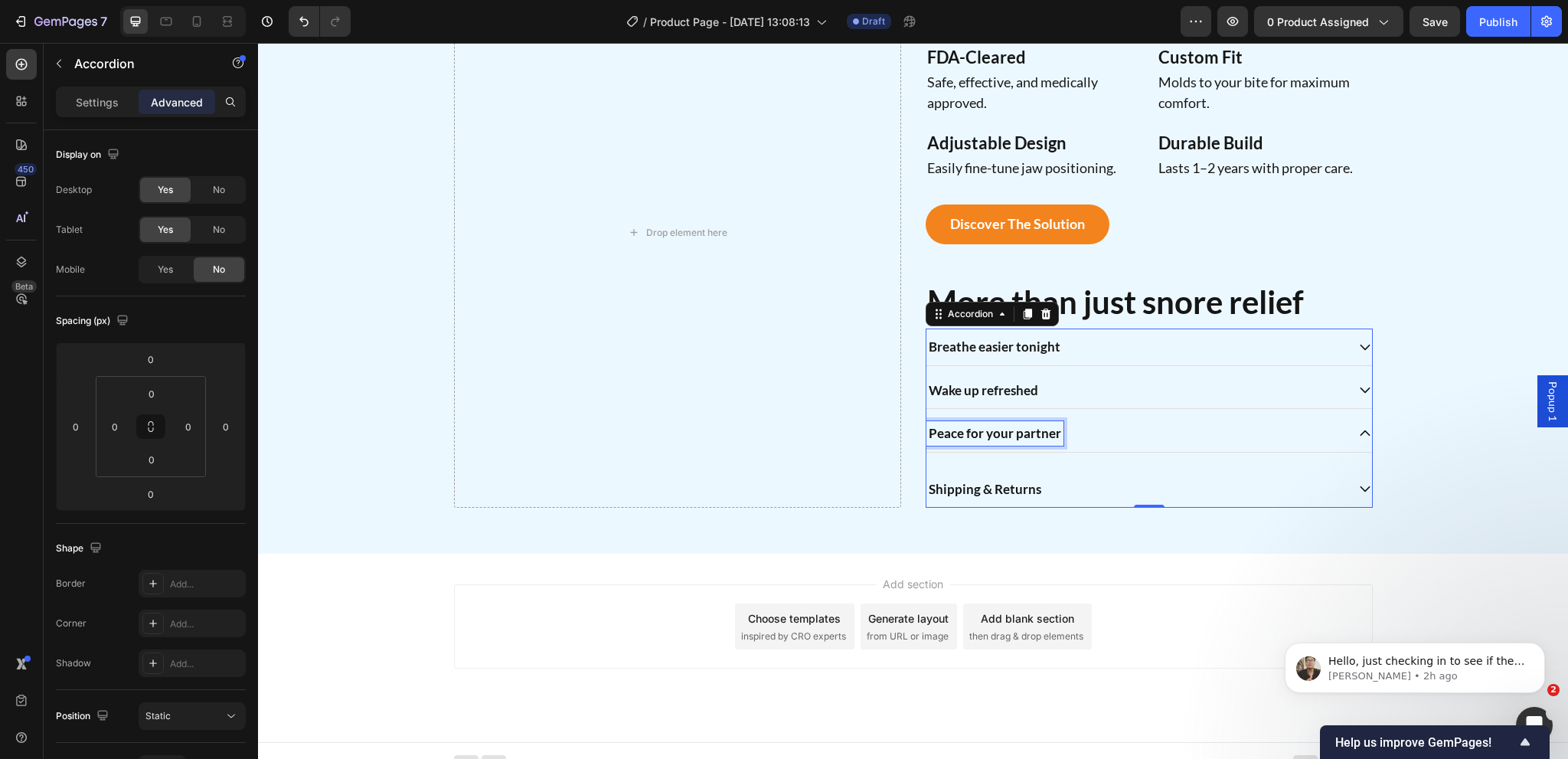
click at [1350, 423] on div "Peace for your partner" at bounding box center [1149, 433] width 446 height 38
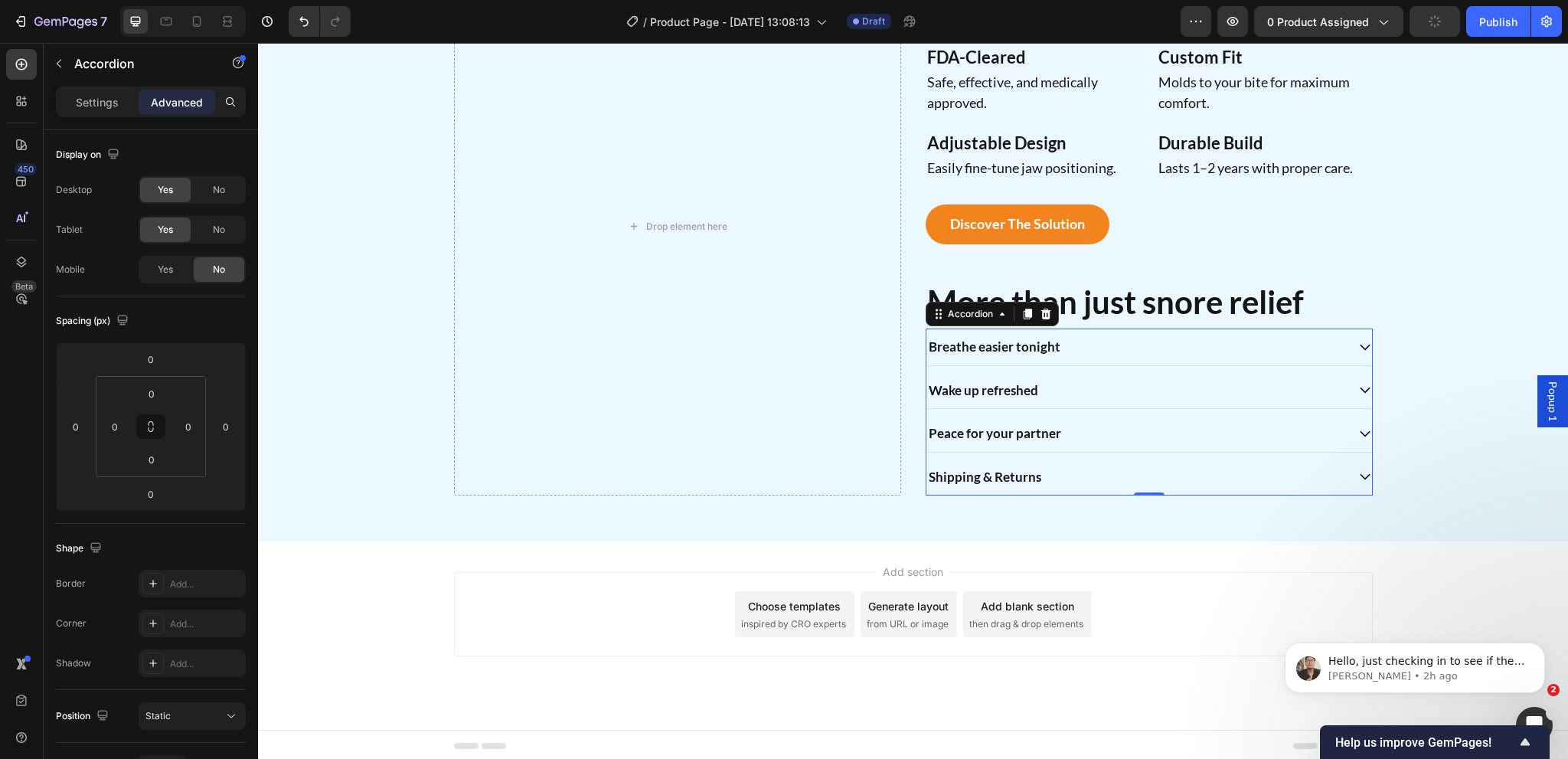
click at [1359, 428] on icon at bounding box center [1365, 433] width 14 height 14
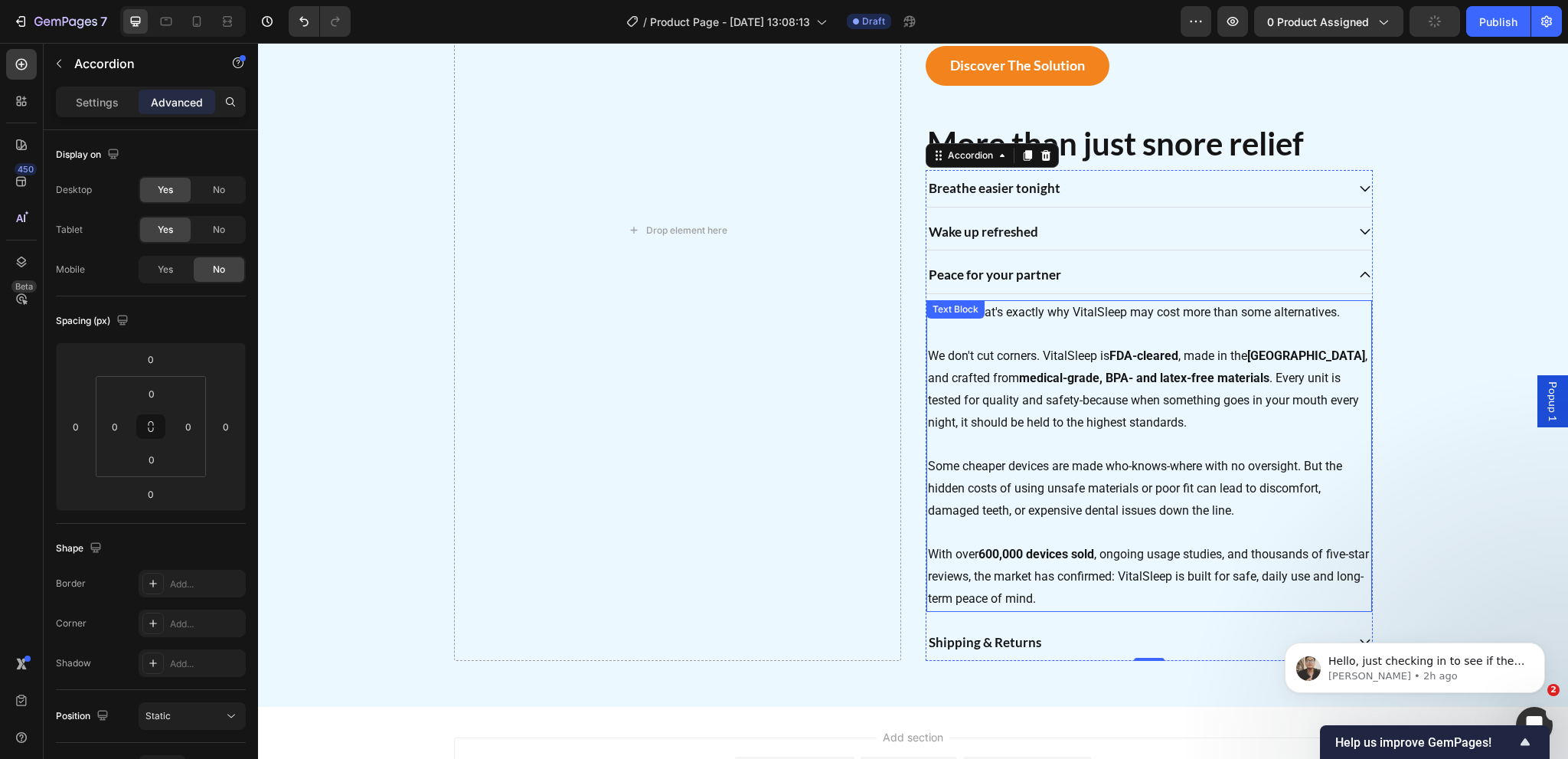
scroll to position [1495, 0]
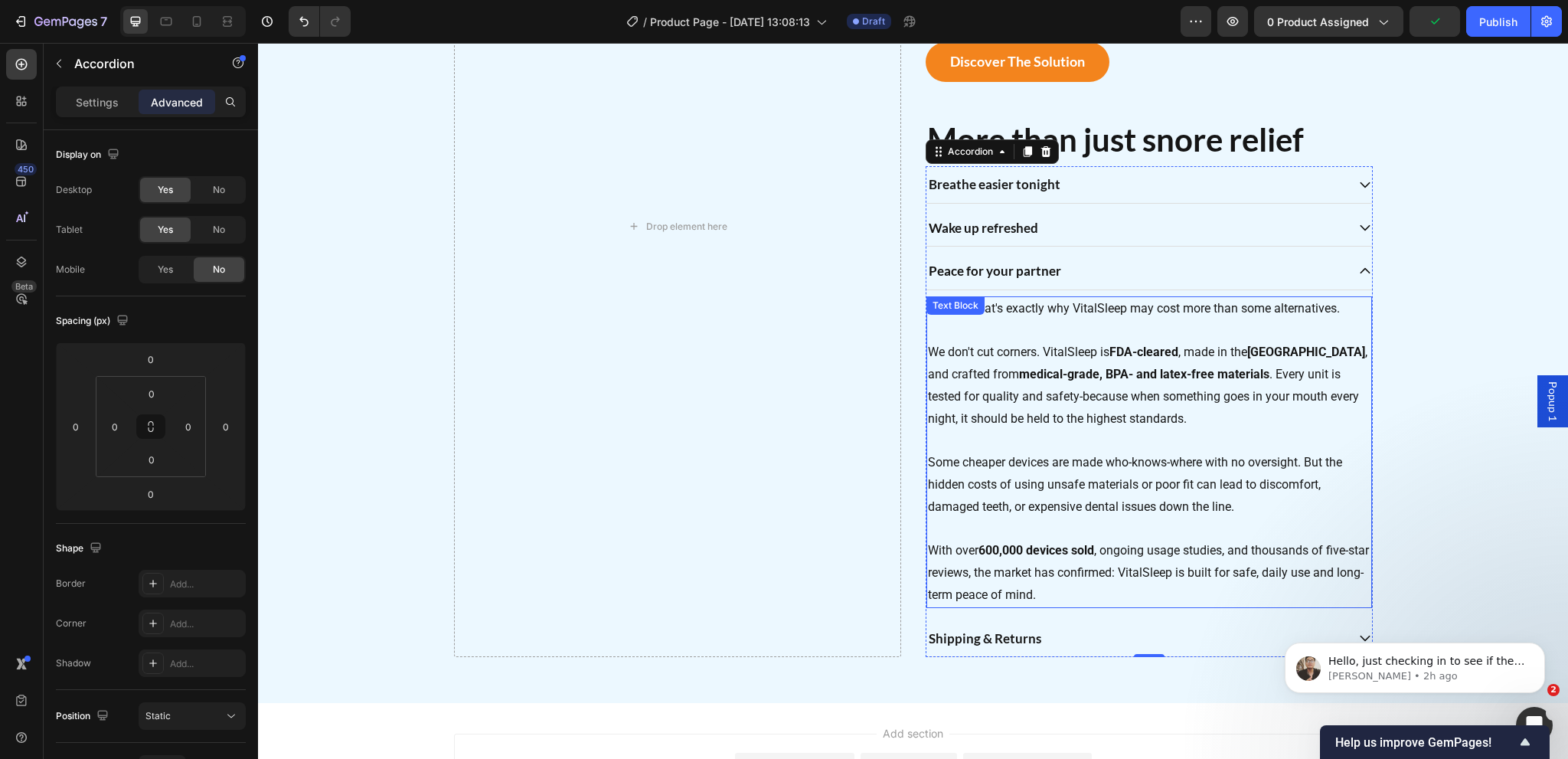
click at [1062, 591] on p "With over 600,000 devices sold , ongoing usage studies, and thousands of five-s…" at bounding box center [1149, 563] width 442 height 89
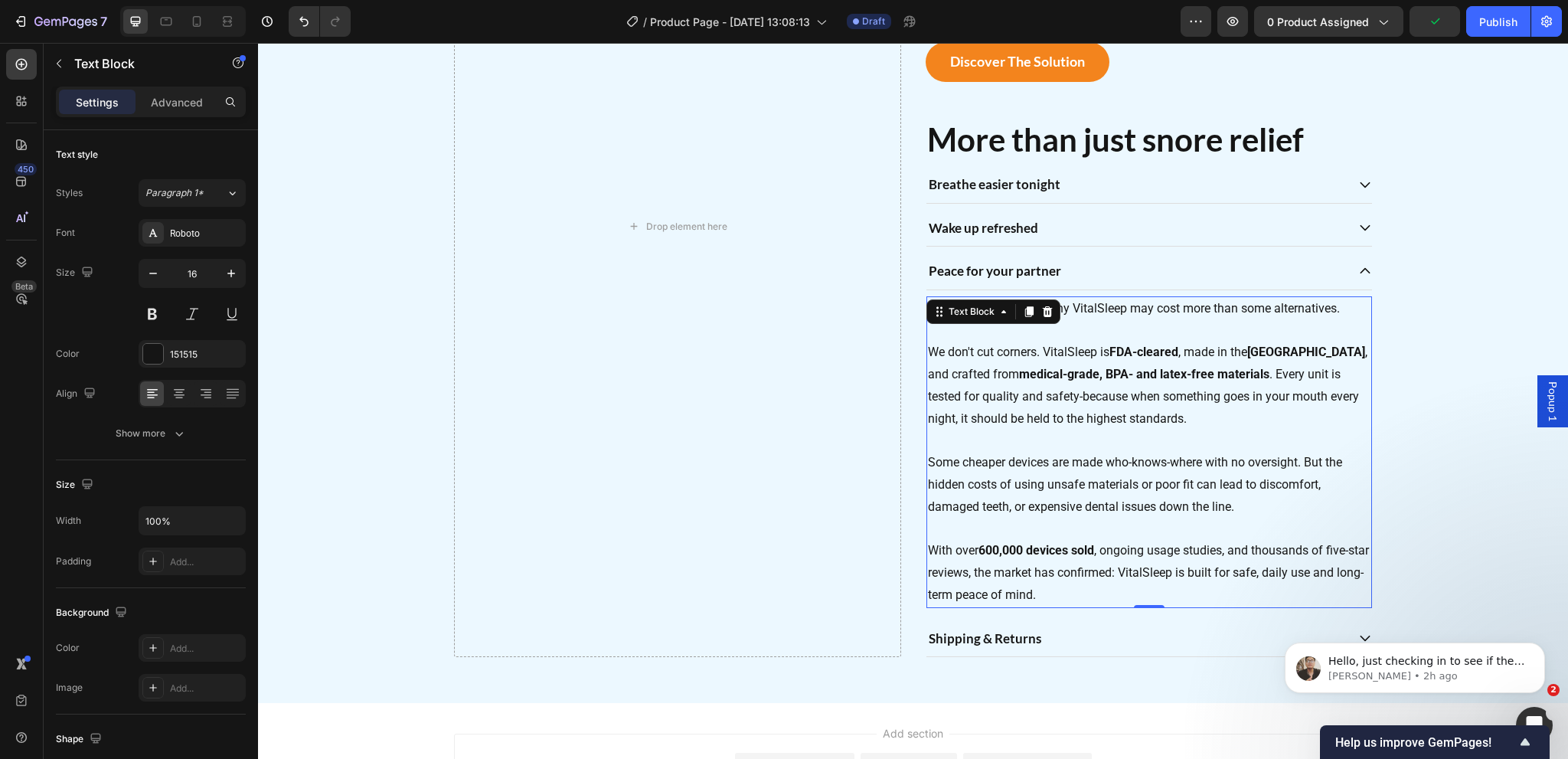
click at [1062, 591] on p "With over 600,000 devices sold , ongoing usage studies, and thousands of five-s…" at bounding box center [1149, 563] width 442 height 89
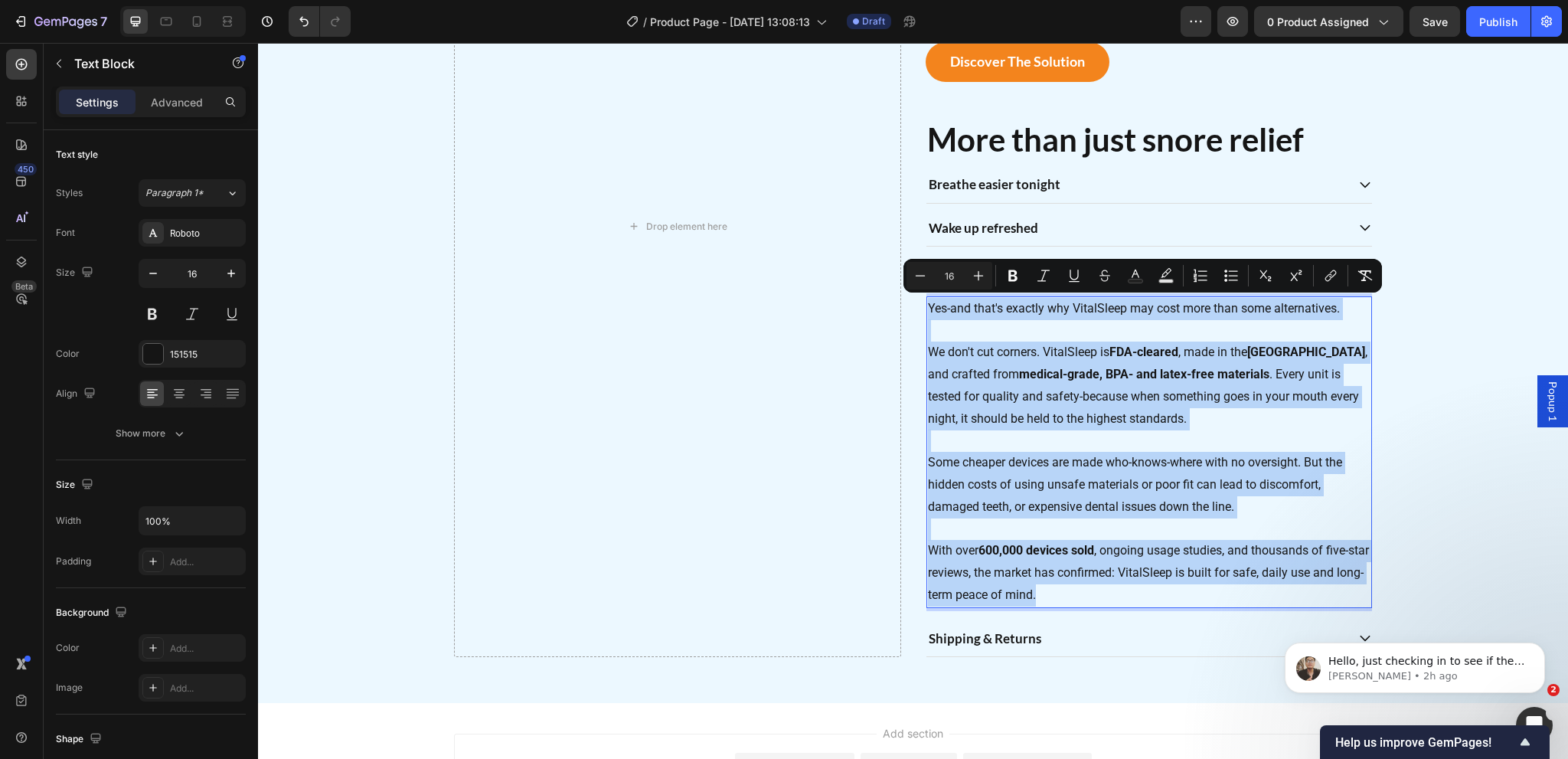
drag, startPoint x: 1062, startPoint y: 591, endPoint x: 922, endPoint y: 311, distance: 313.0
click at [926, 311] on div "Yes-and that's exactly why VitalSleep may cost more than some alternatives. We …" at bounding box center [1149, 452] width 446 height 311
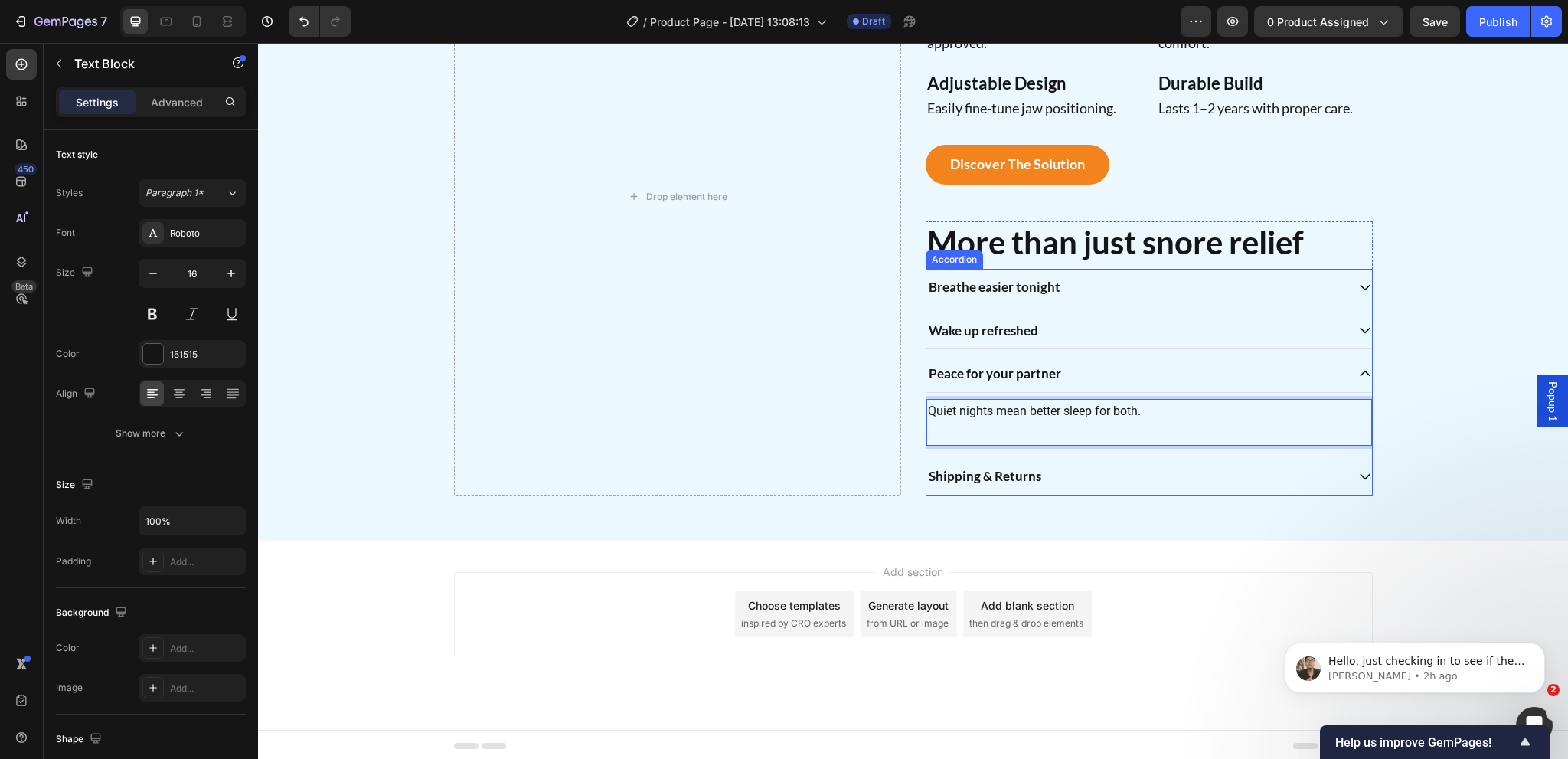
scroll to position [1370, 0]
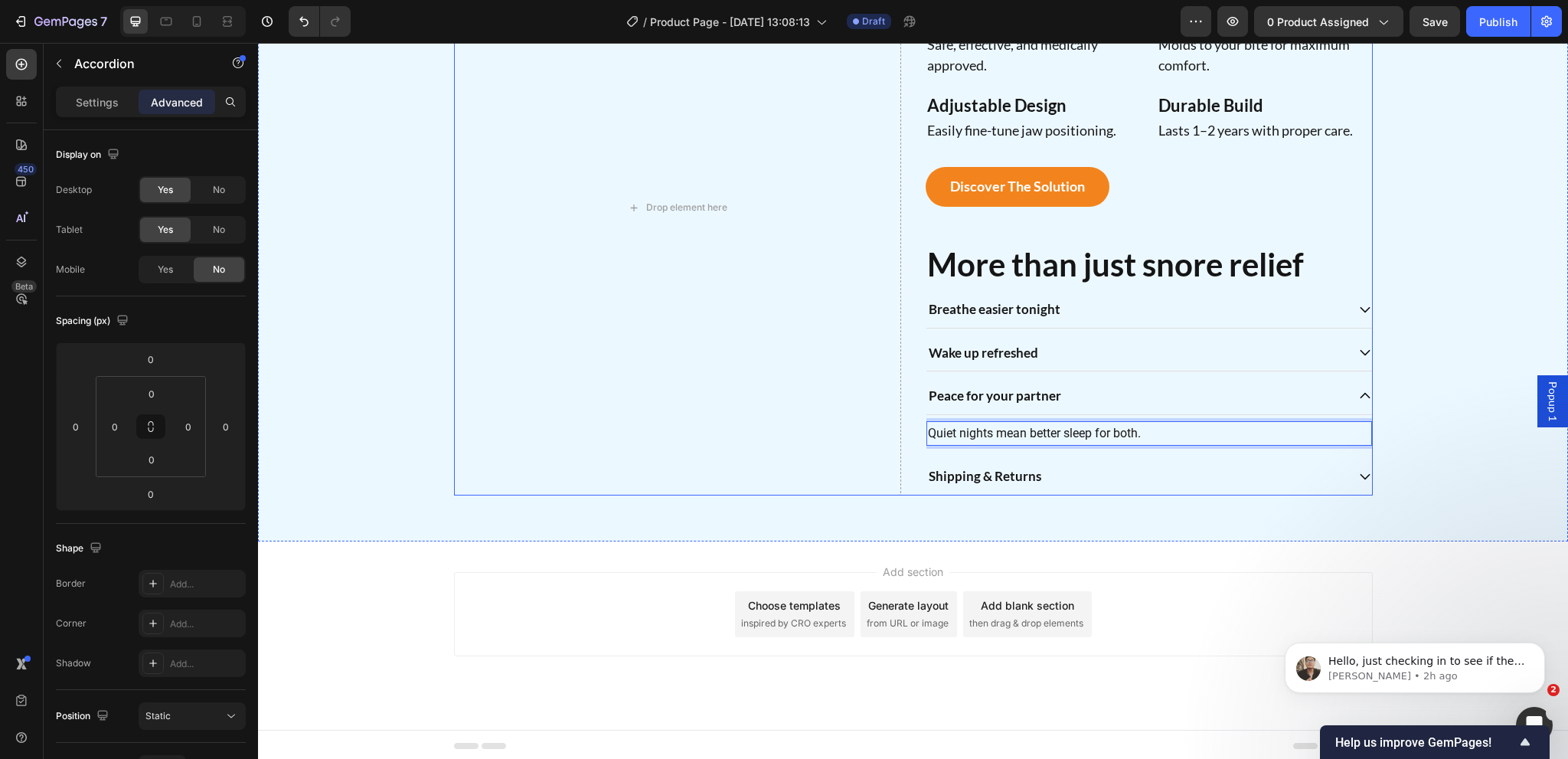
click at [1007, 475] on strong "Shipping & Returns" at bounding box center [985, 476] width 113 height 16
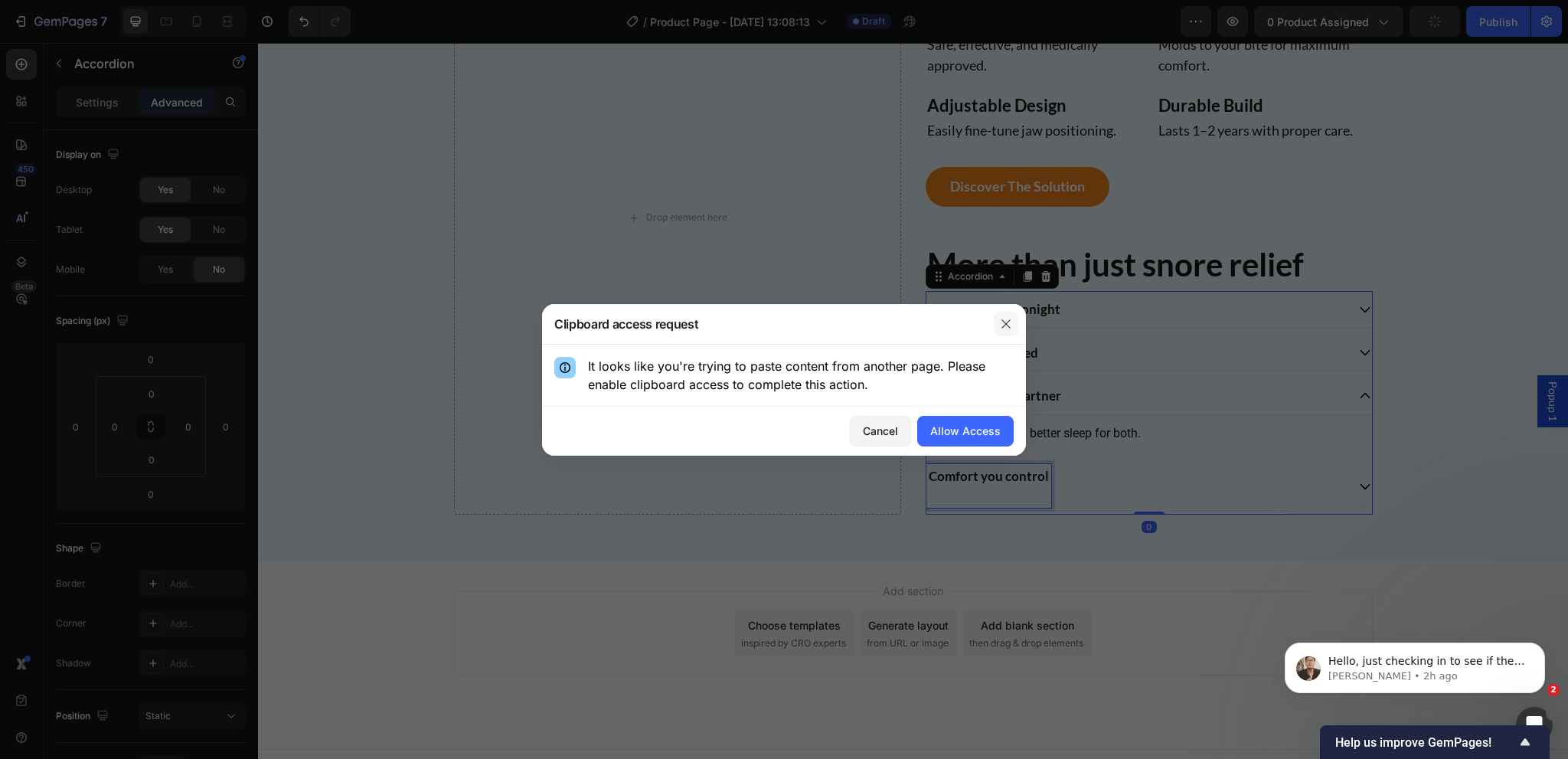
click at [1006, 328] on icon "button" at bounding box center [1006, 324] width 13 height 13
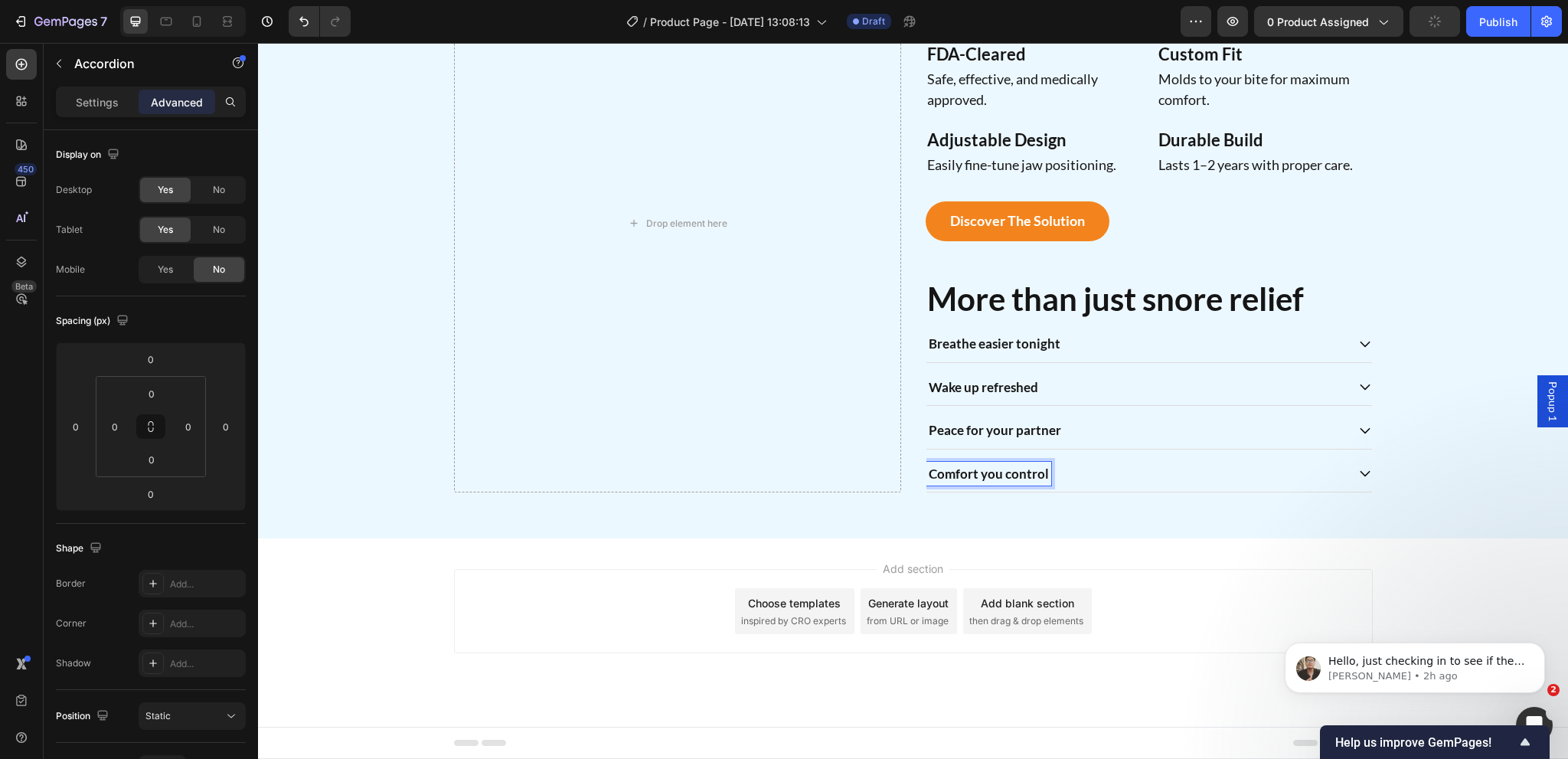
scroll to position [1333, 0]
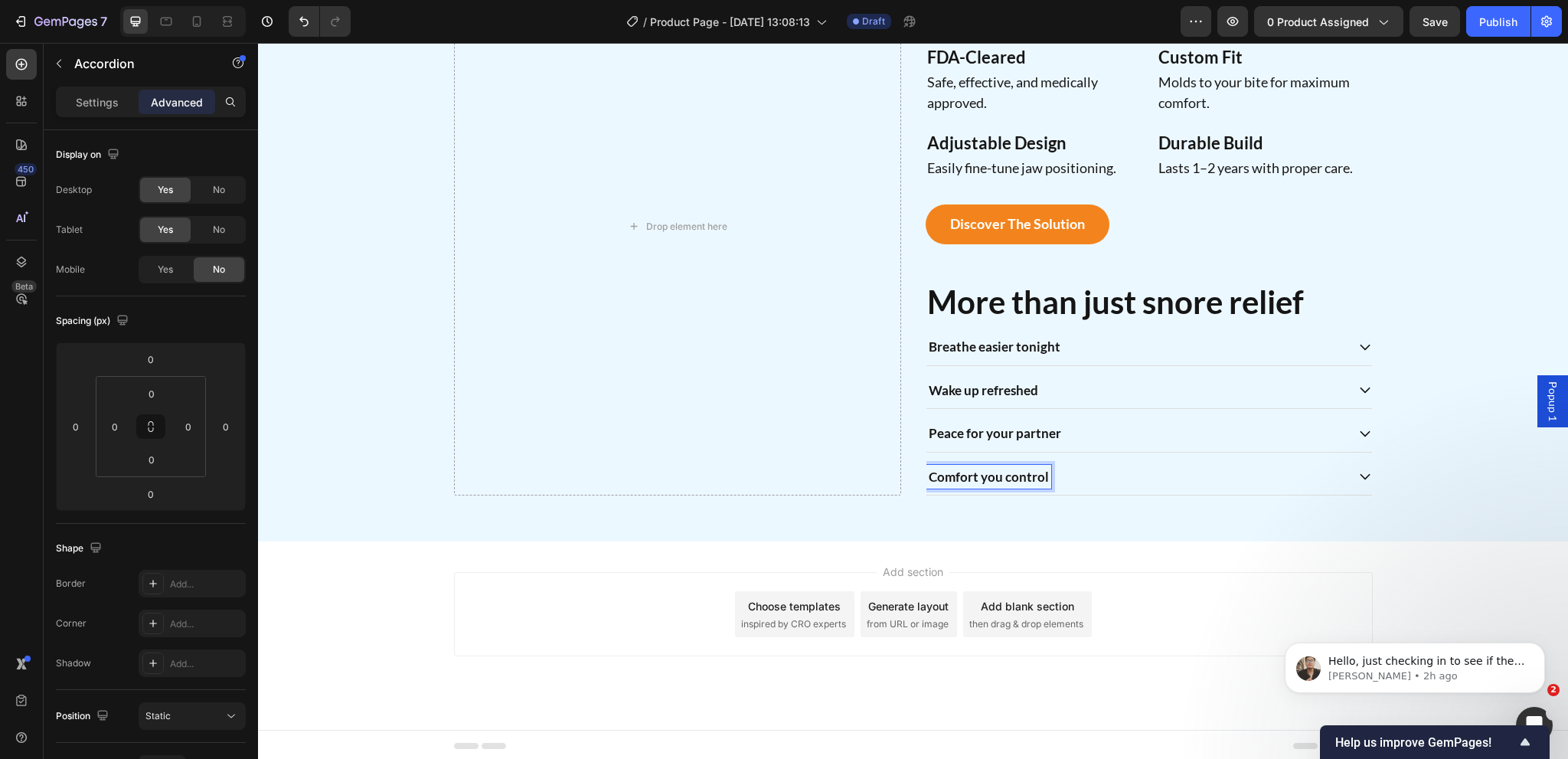
click at [1168, 471] on div "Comfort you control" at bounding box center [1136, 477] width 420 height 24
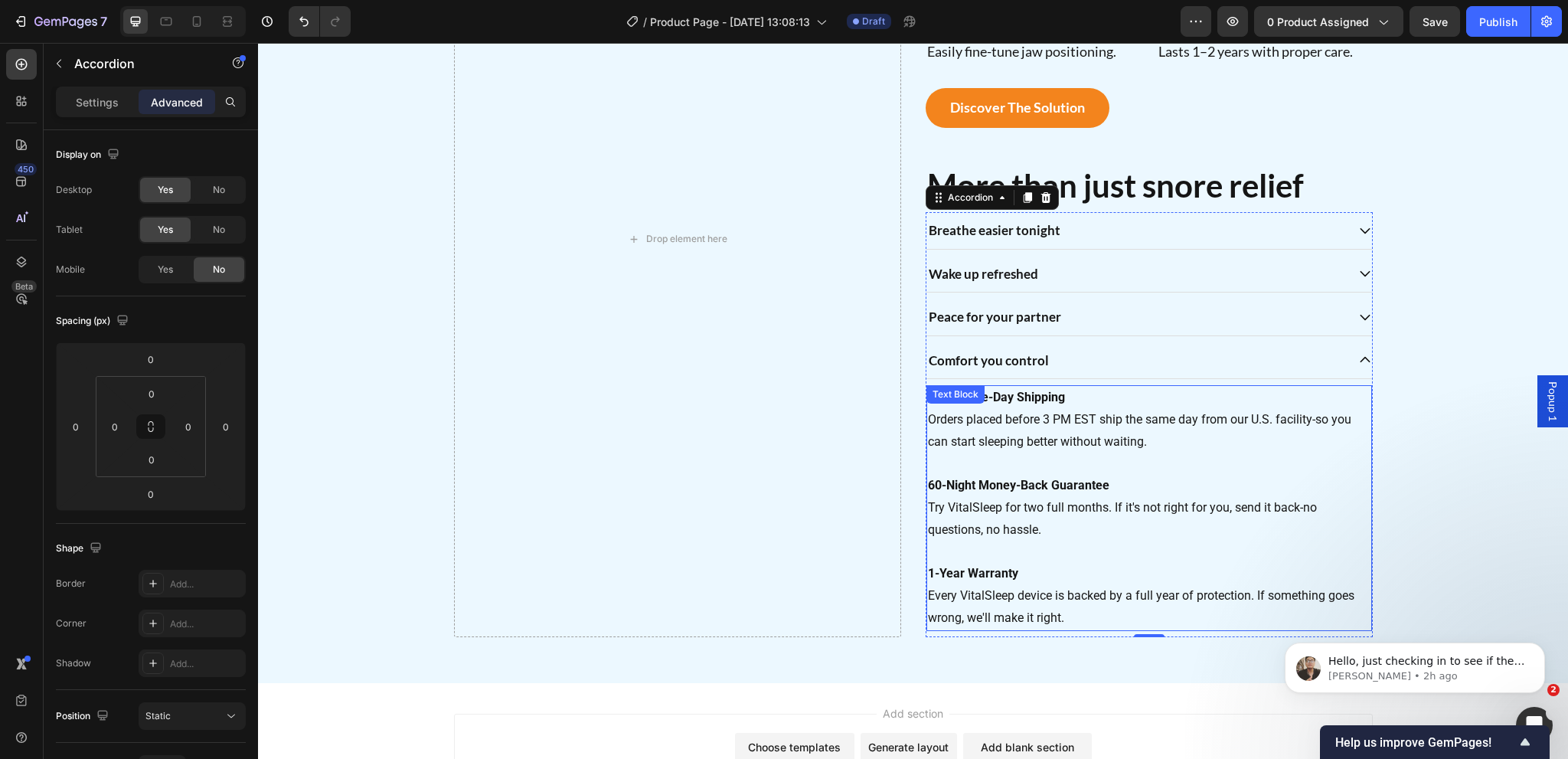
scroll to position [1462, 0]
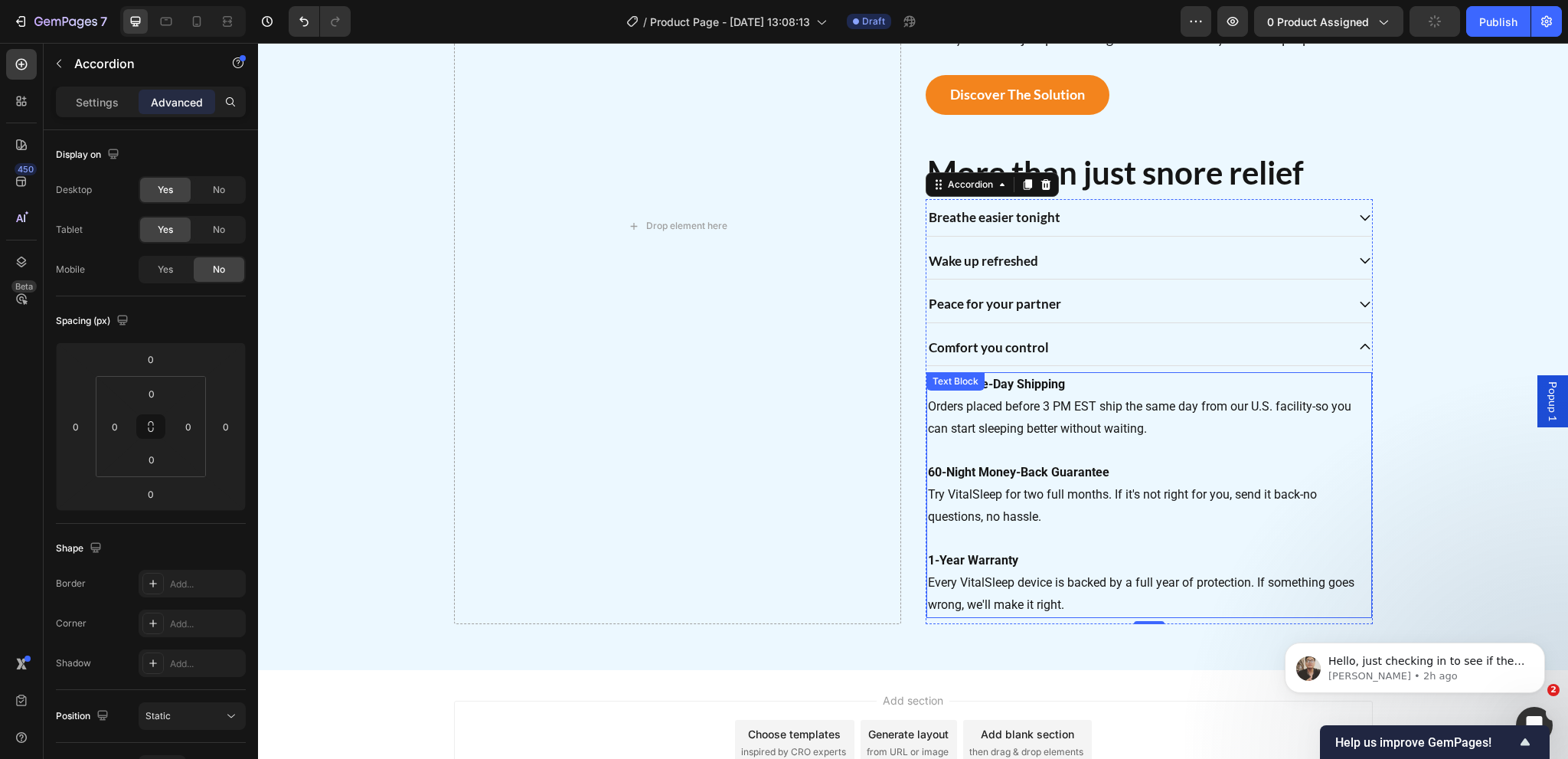
click at [1057, 602] on p "1-Year Warranty Every VitalSleep device is backed by a full year of protection.…" at bounding box center [1149, 573] width 442 height 89
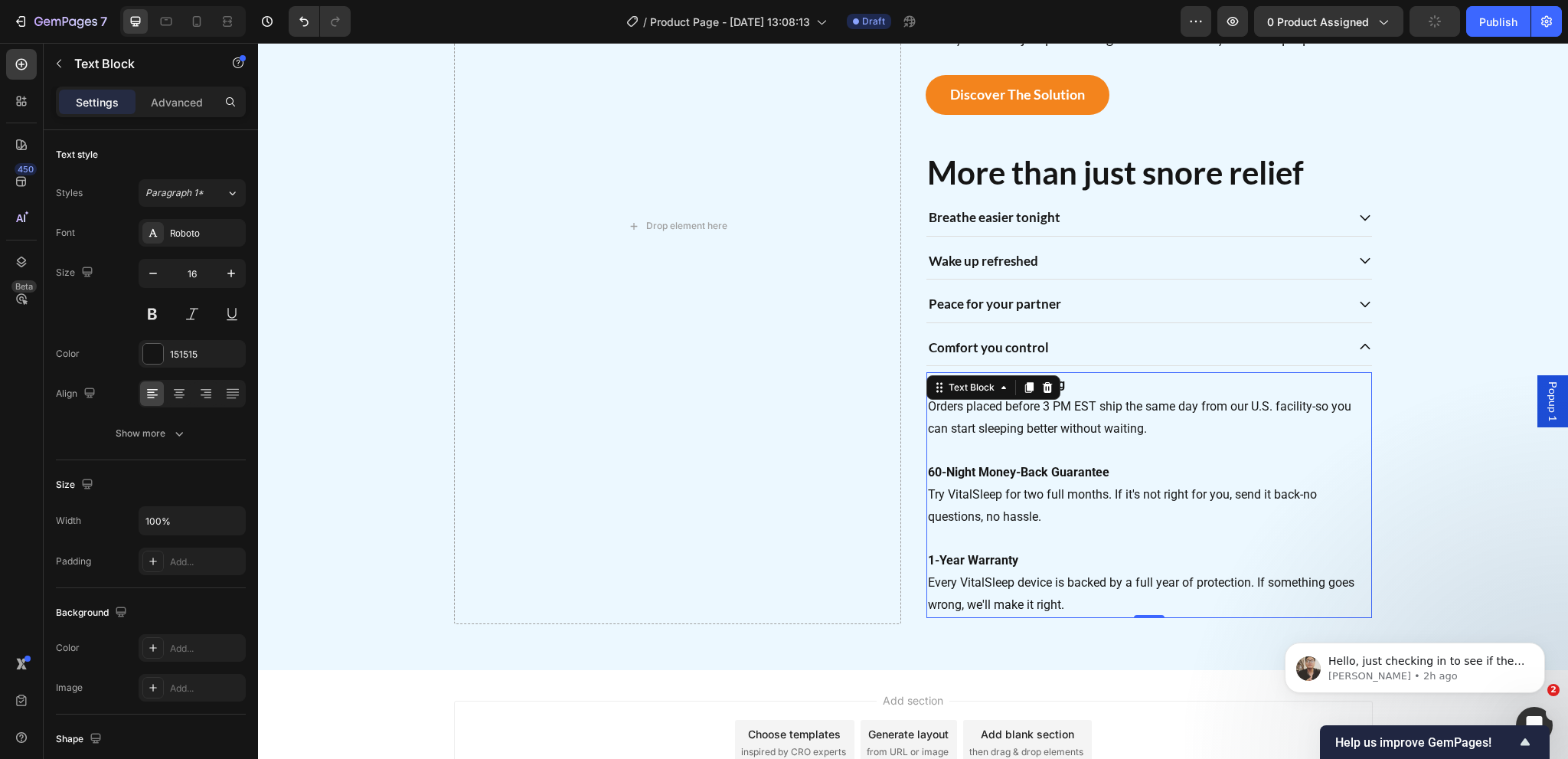
click at [1061, 602] on p "1-Year Warranty Every VitalSleep device is backed by a full year of protection.…" at bounding box center [1149, 573] width 442 height 89
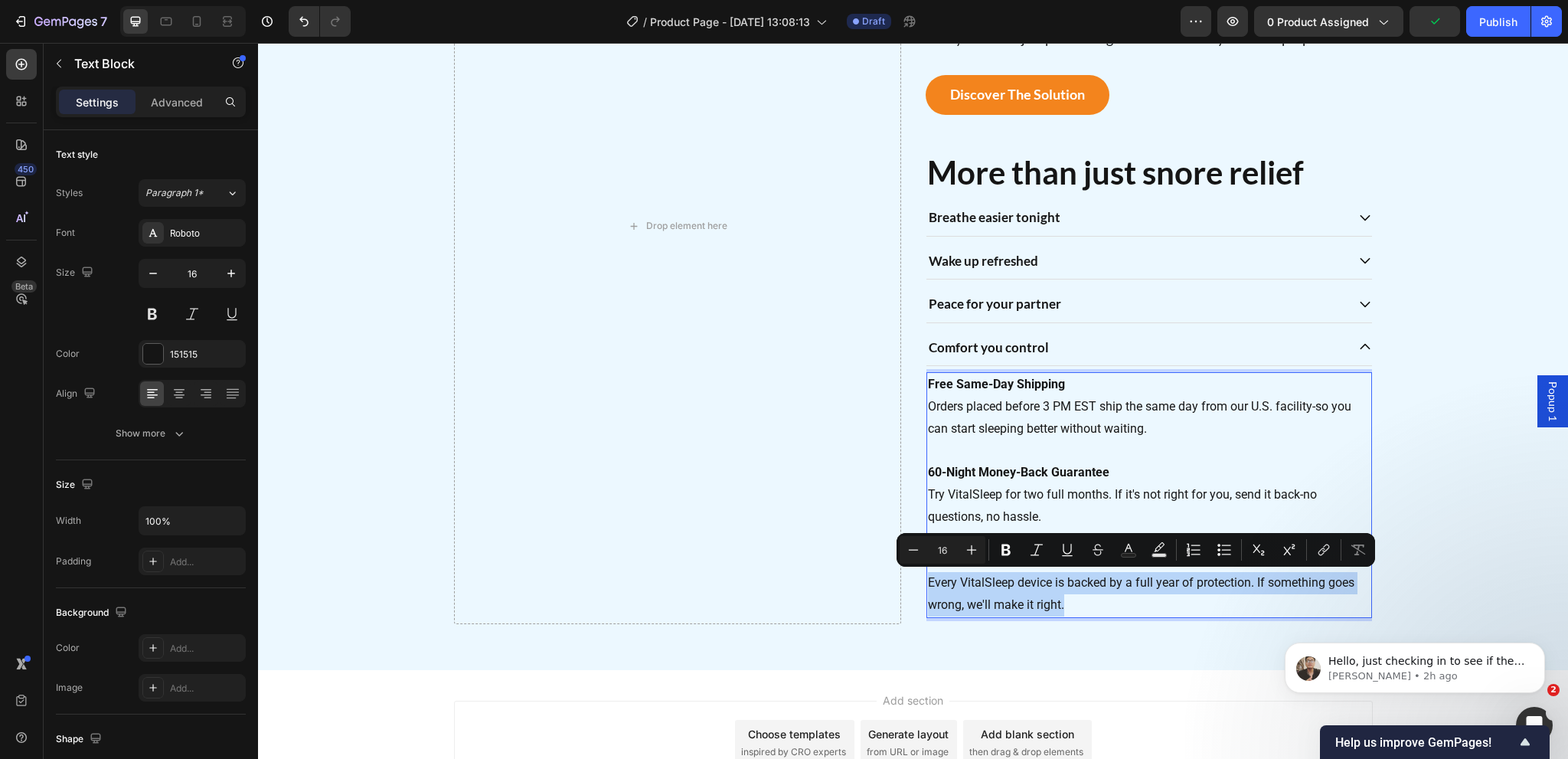
drag, startPoint x: 1042, startPoint y: 597, endPoint x: 923, endPoint y: 574, distance: 121.2
click at [928, 574] on p "1-Year Warranty Every VitalSleep device is backed by a full year of protection.…" at bounding box center [1149, 573] width 442 height 89
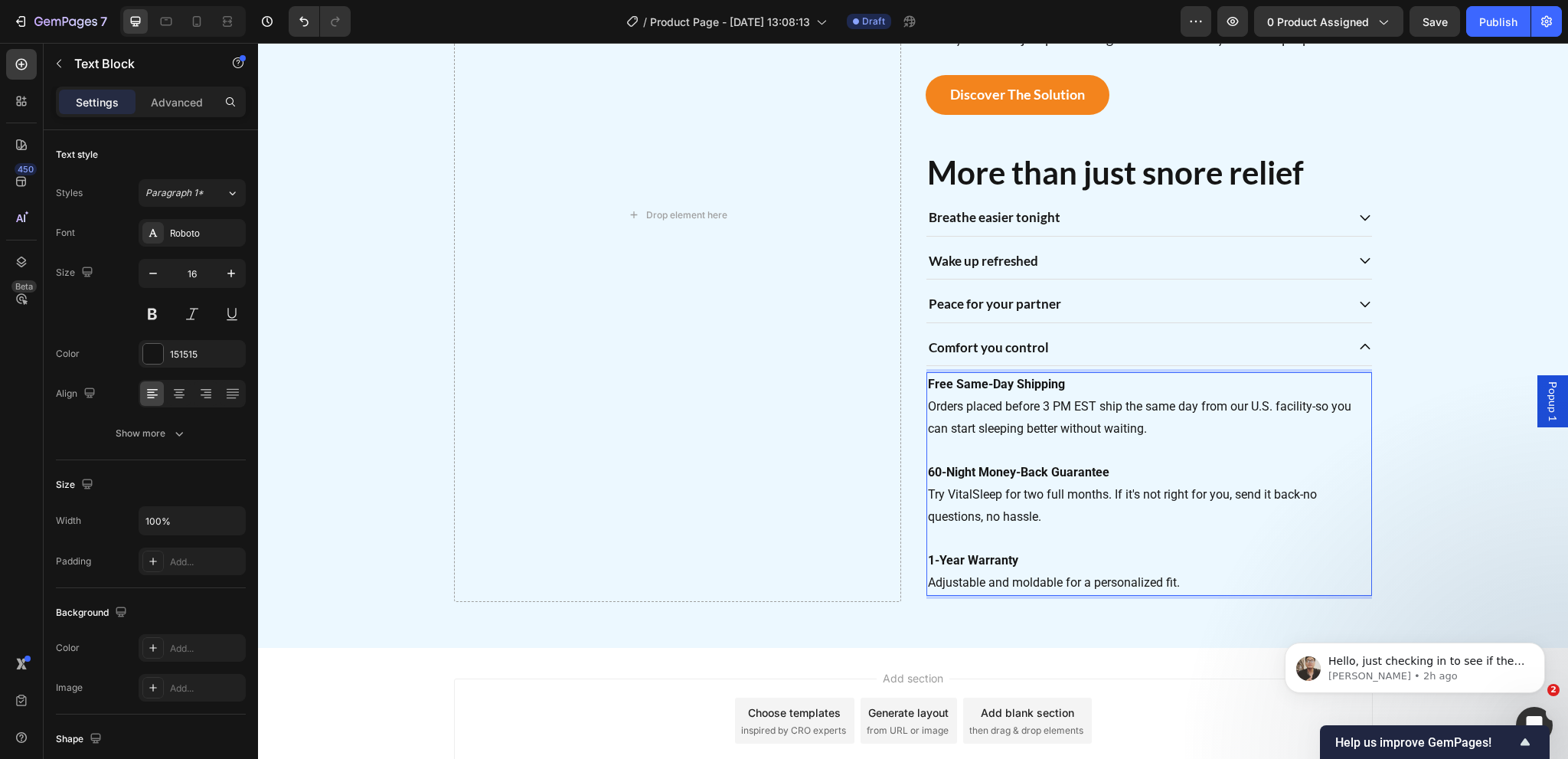
click at [1018, 560] on p "1-Year Warranty Adjustable and moldable for a personalized fit." at bounding box center [1149, 561] width 442 height 66
click at [928, 576] on p "1-Year Warranty Adjustable and moldable for a personalized fit." at bounding box center [1149, 561] width 442 height 66
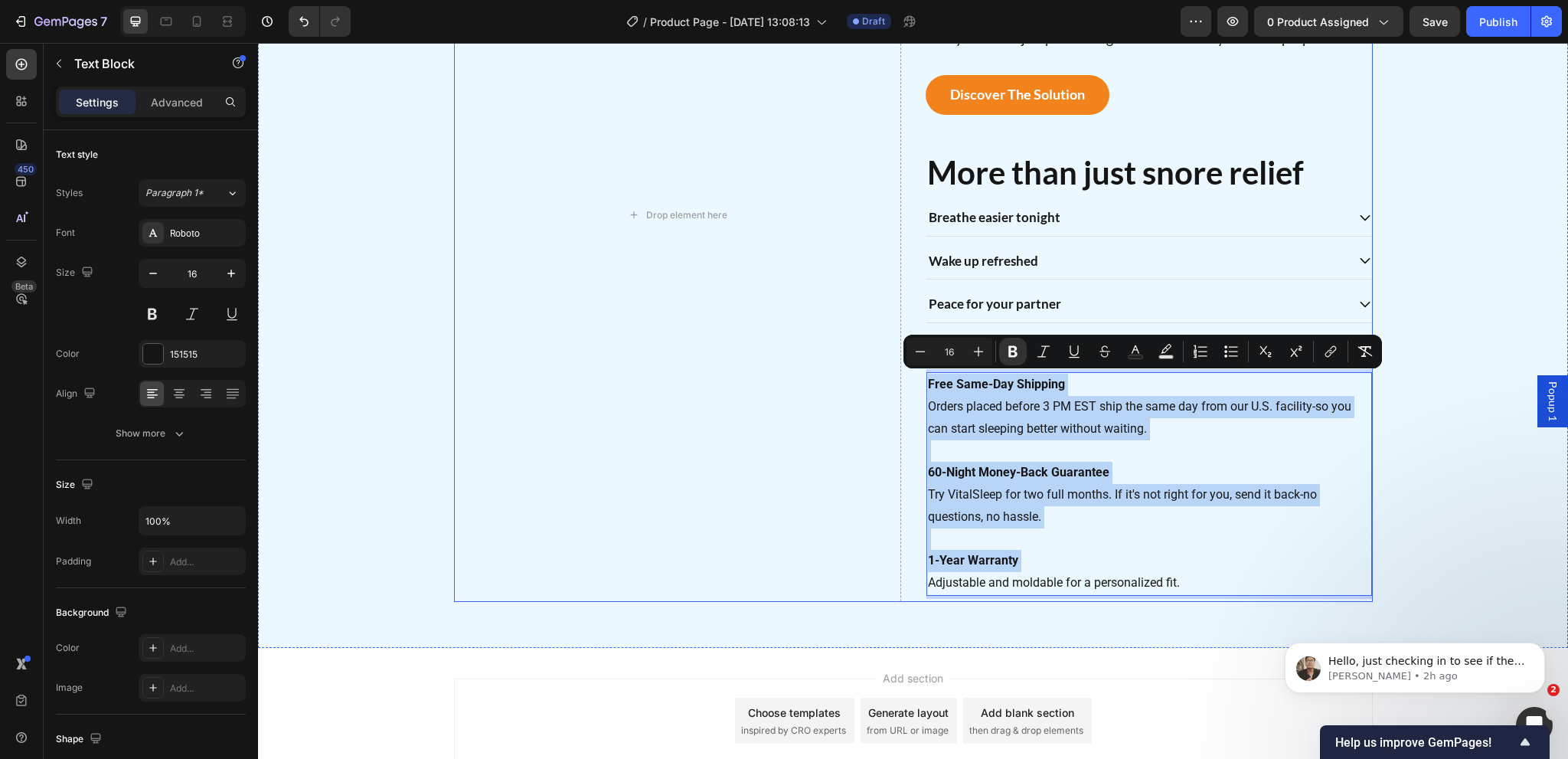
drag, startPoint x: 924, startPoint y: 572, endPoint x: 910, endPoint y: 377, distance: 195.5
click at [910, 377] on div "Drop element here Restful sleep in every night Heading A natural way to reduce …" at bounding box center [913, 215] width 919 height 774
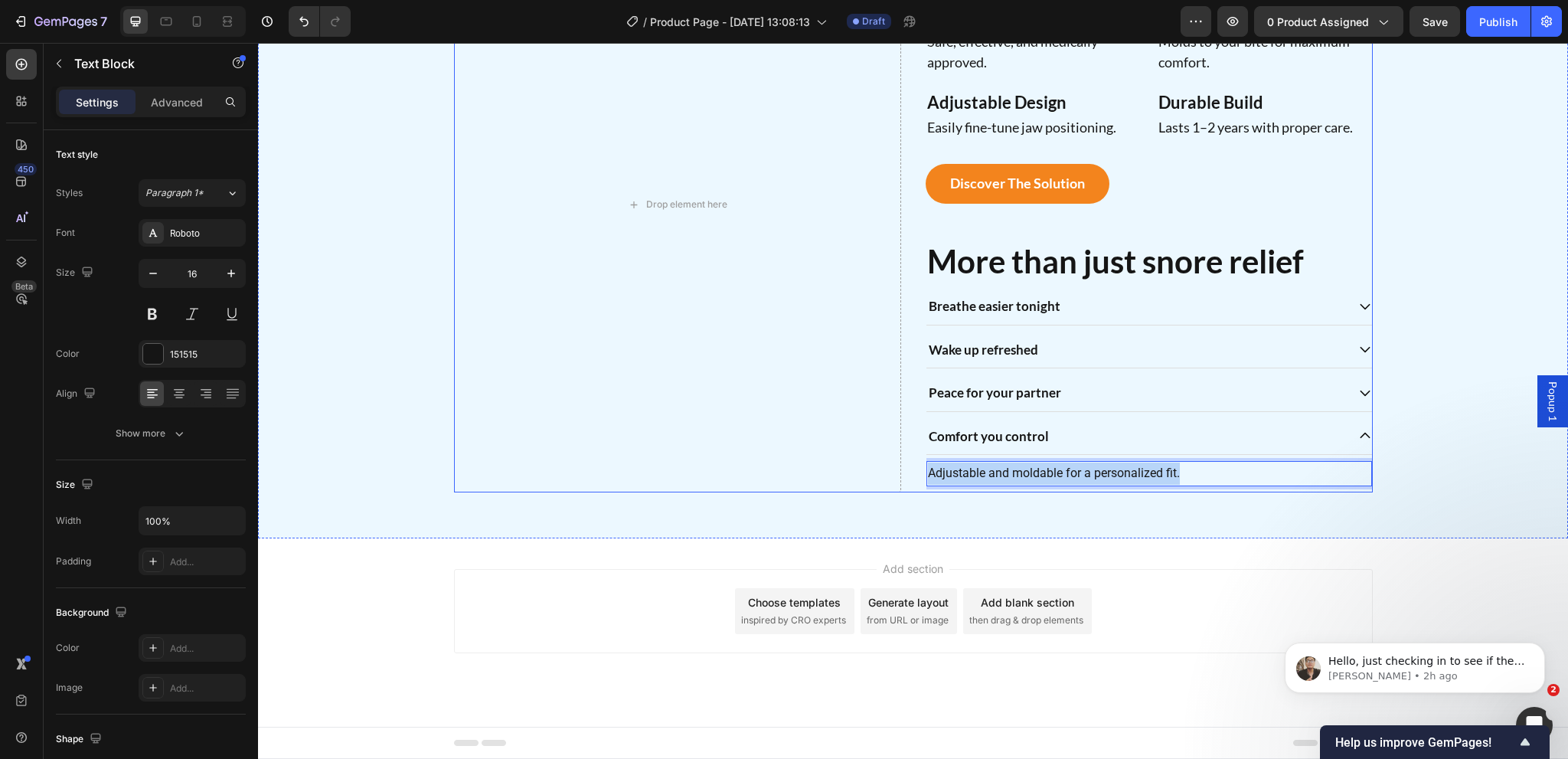
scroll to position [1370, 0]
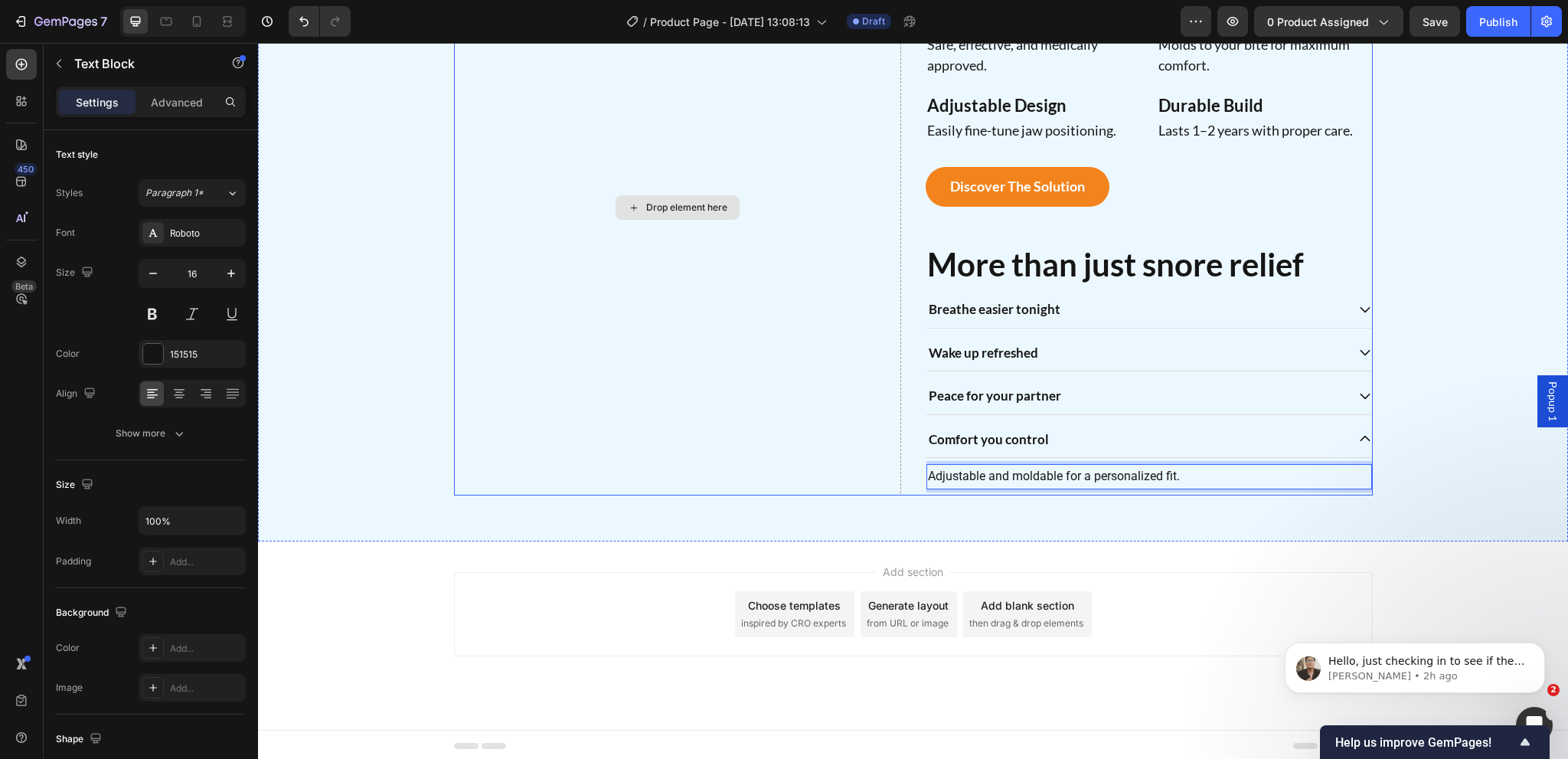
click at [817, 468] on div "Drop element here" at bounding box center [678, 208] width 447 height 575
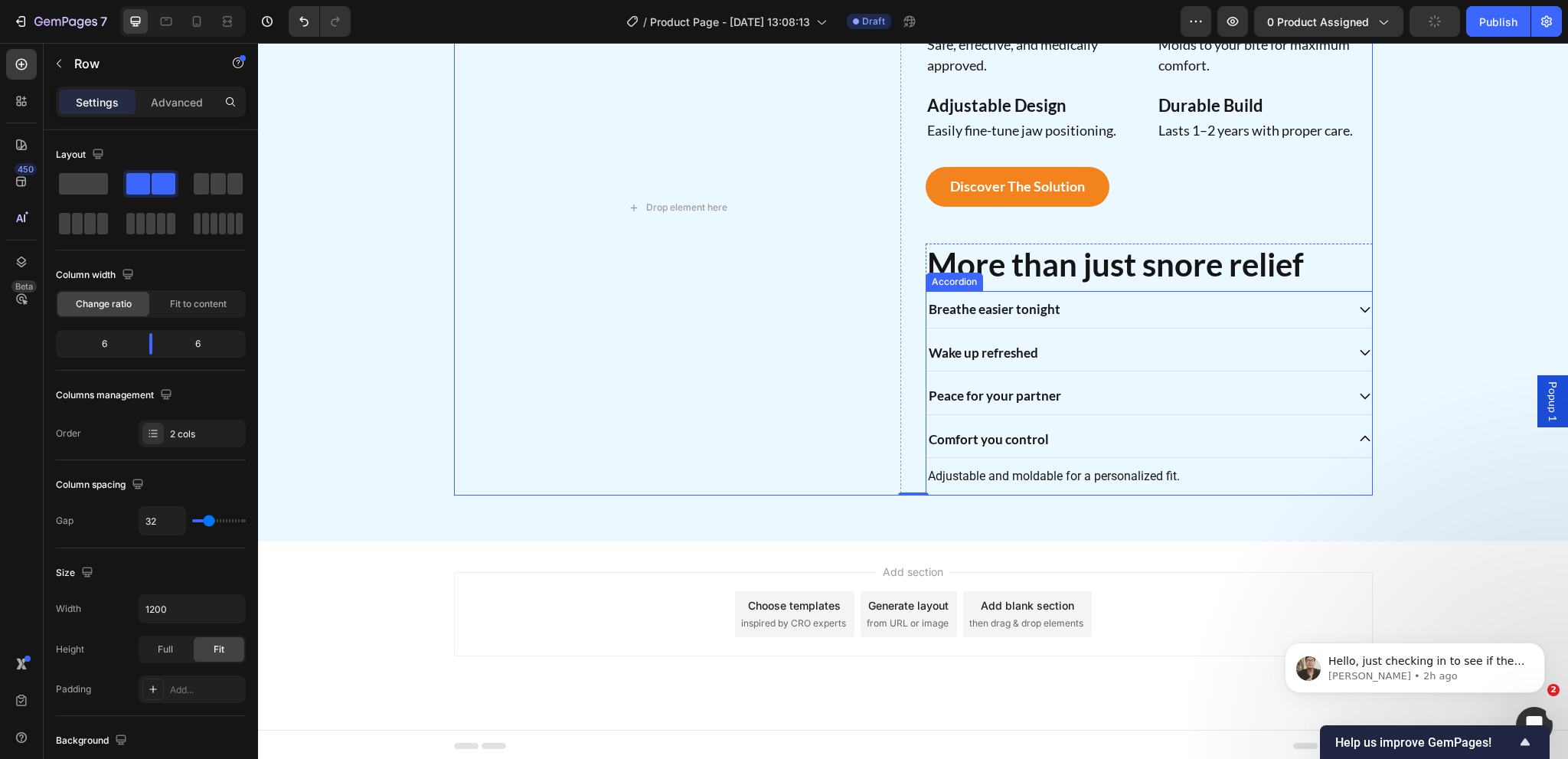
click at [1062, 325] on div "Breathe easier tonight" at bounding box center [1149, 310] width 446 height 38
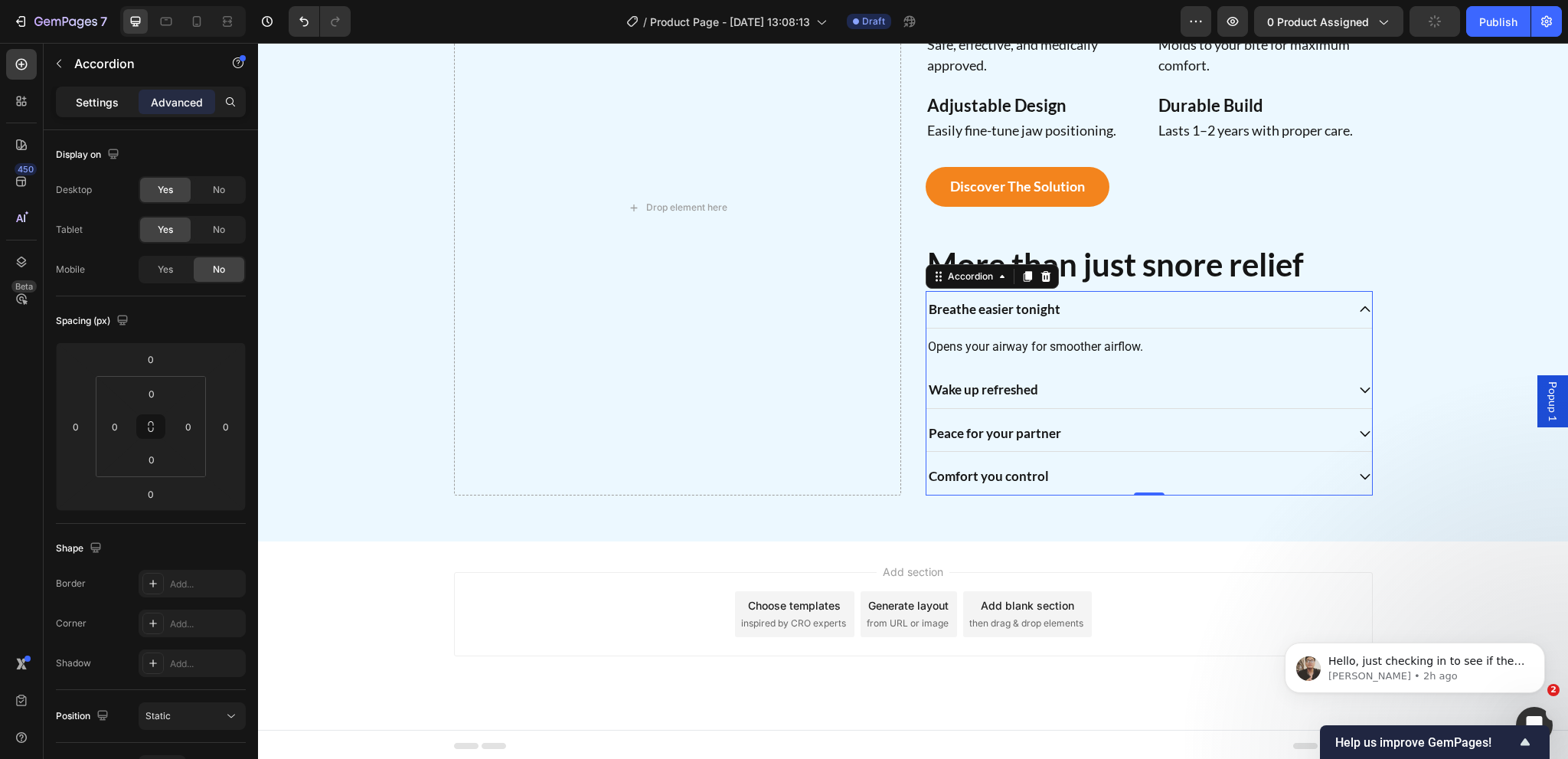
click at [100, 98] on p "Settings" at bounding box center [97, 102] width 43 height 16
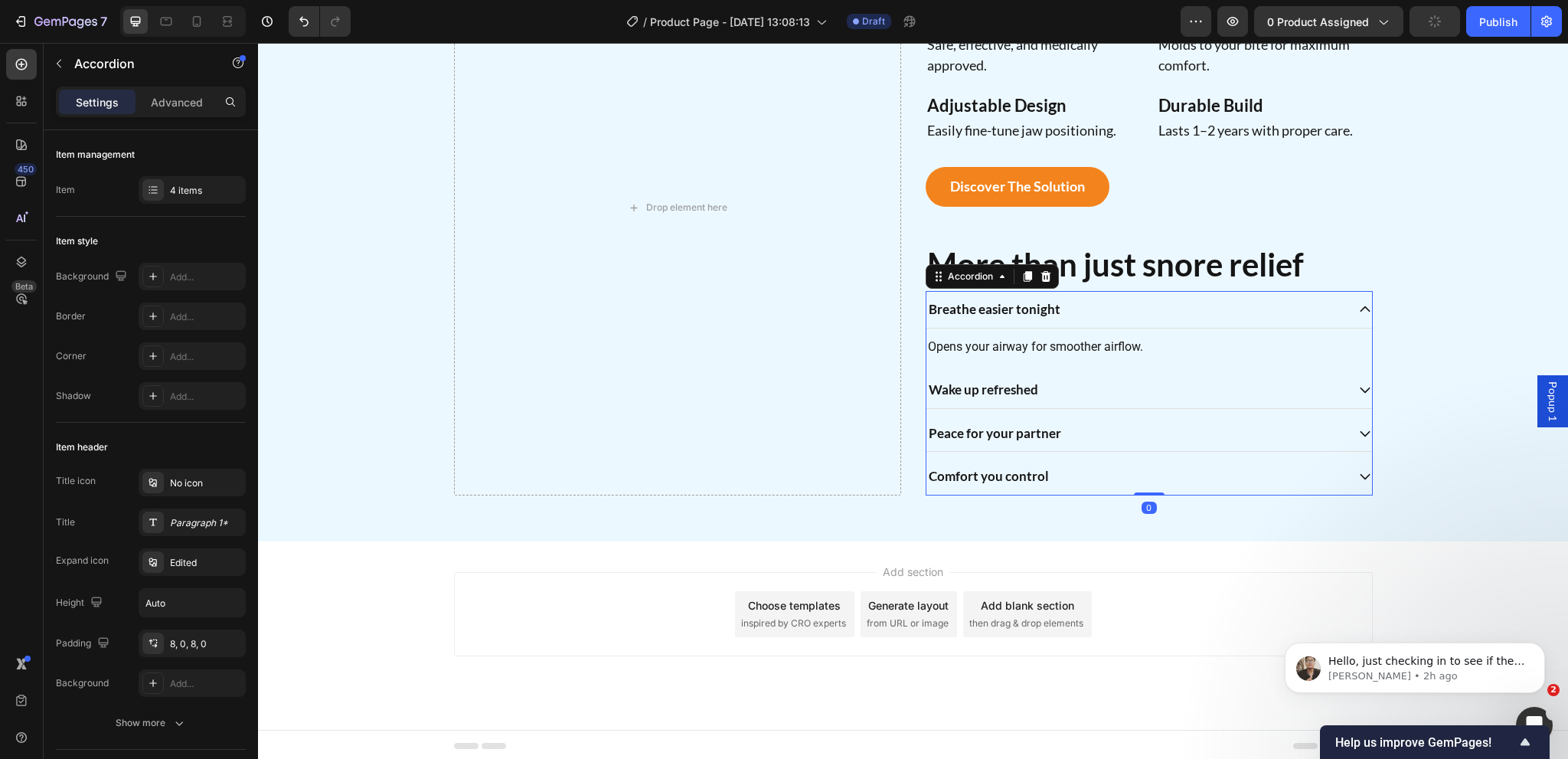
type input "8"
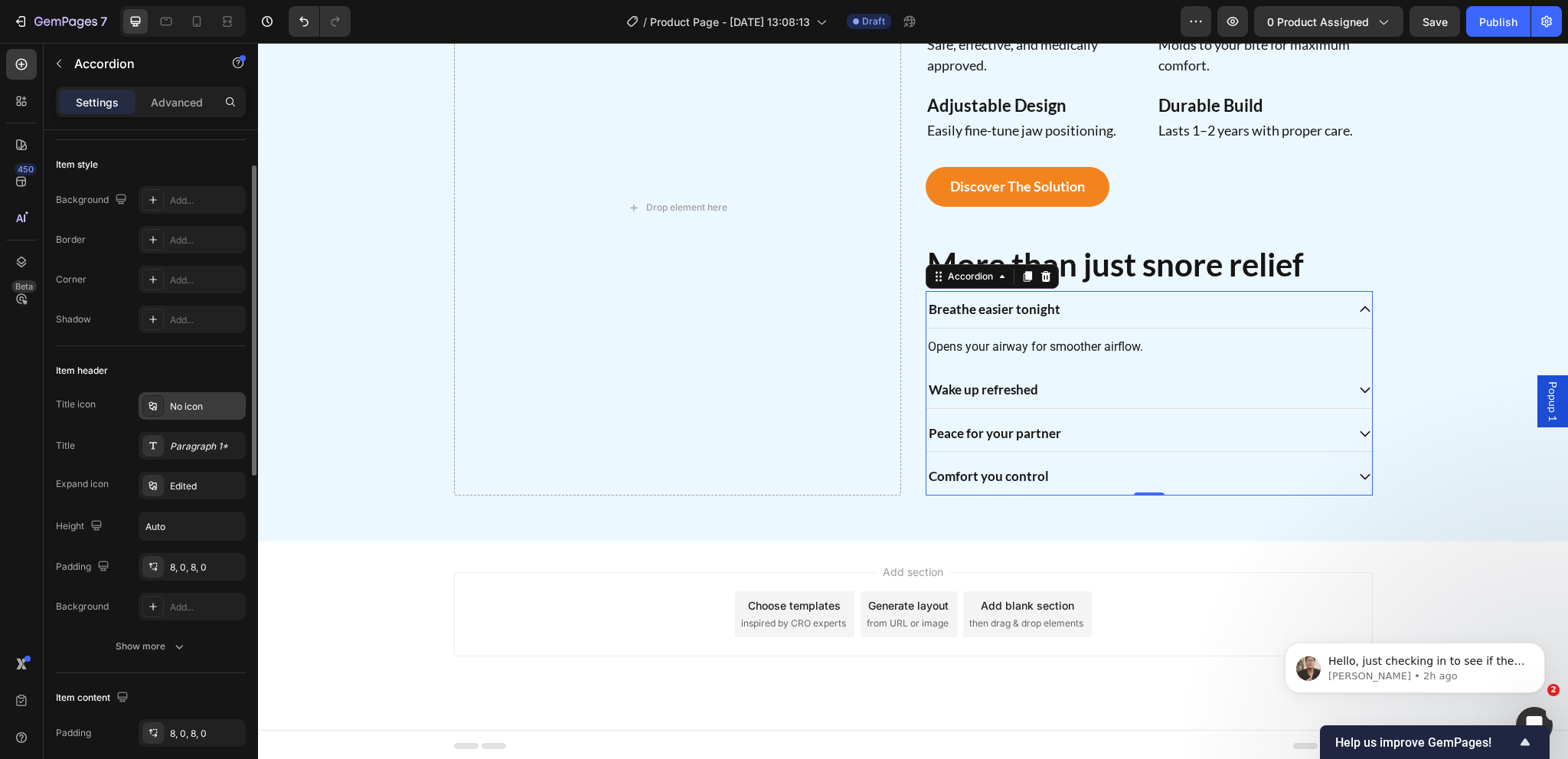
click at [179, 410] on div "No icon" at bounding box center [206, 407] width 72 height 14
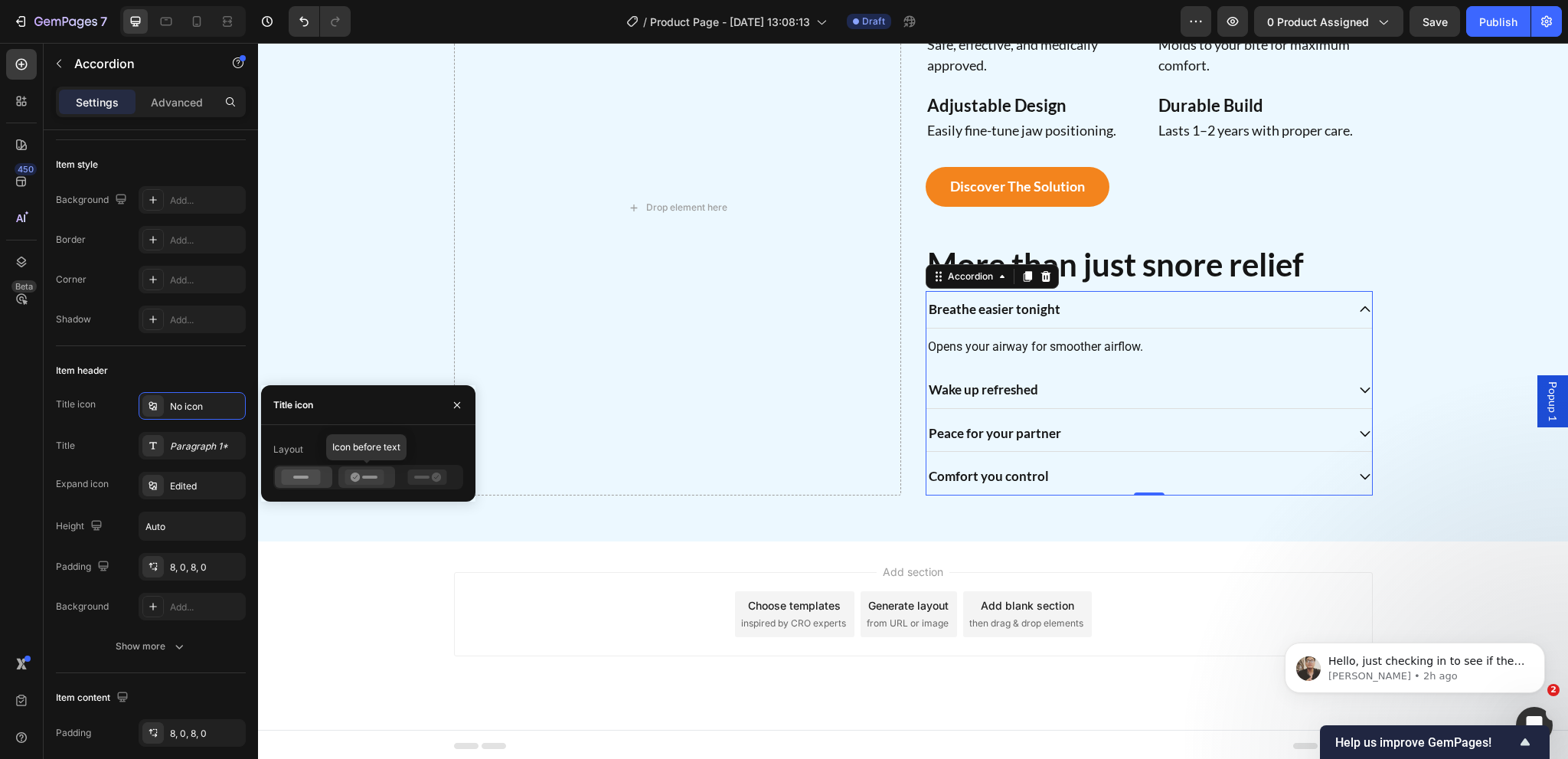
click at [370, 480] on icon at bounding box center [364, 477] width 39 height 15
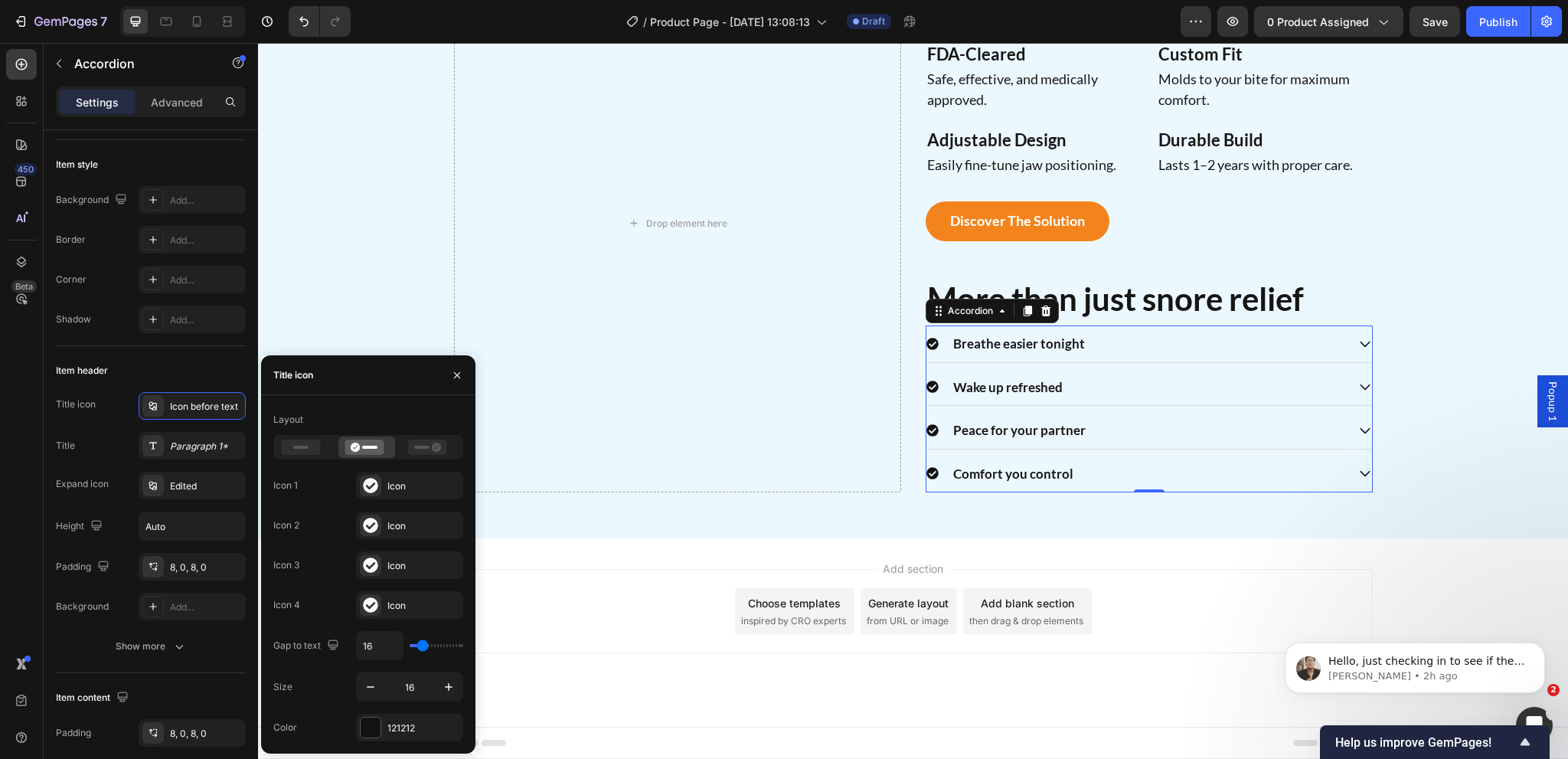
scroll to position [1333, 0]
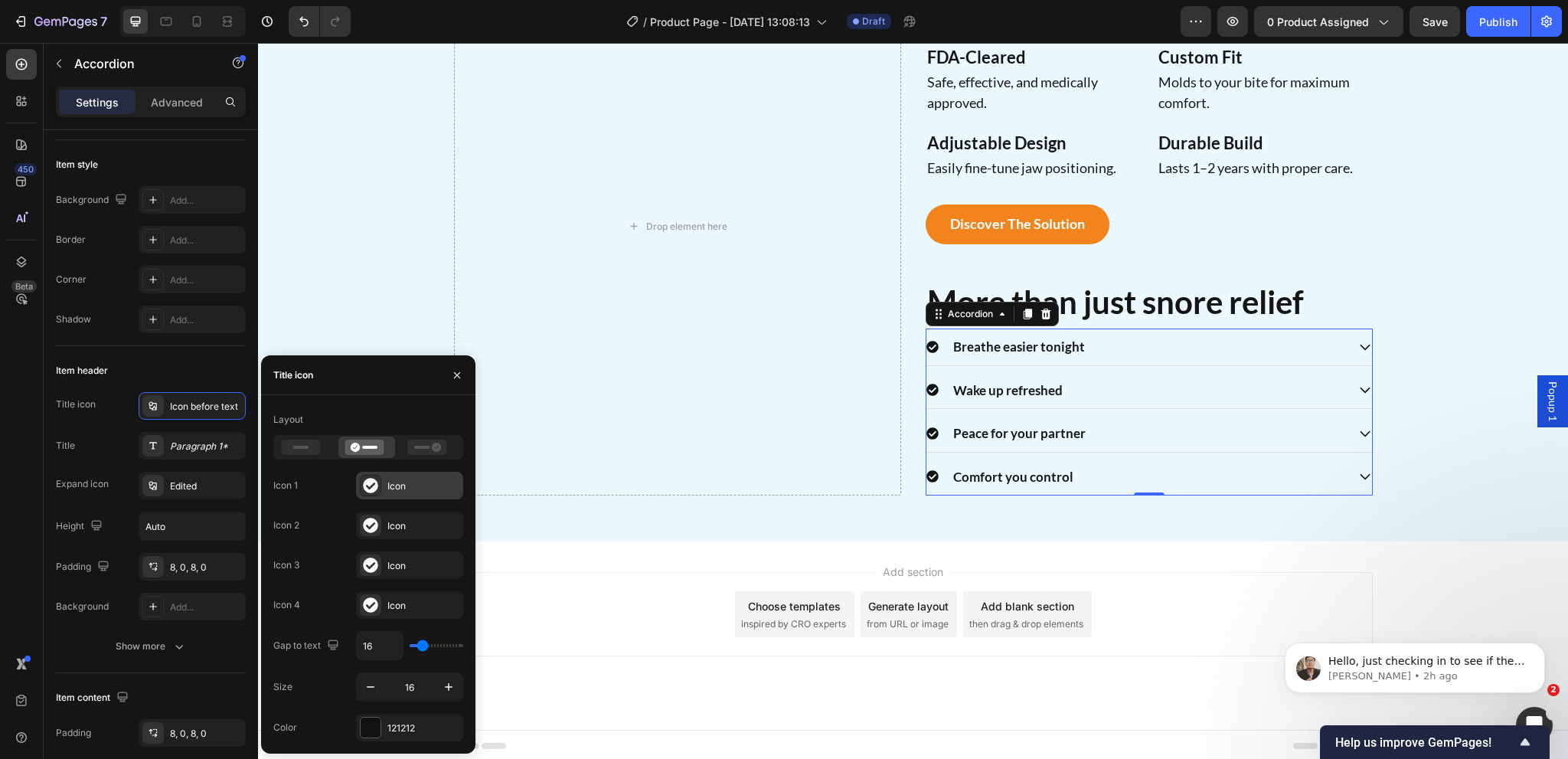
click at [406, 488] on div "Icon" at bounding box center [423, 486] width 72 height 14
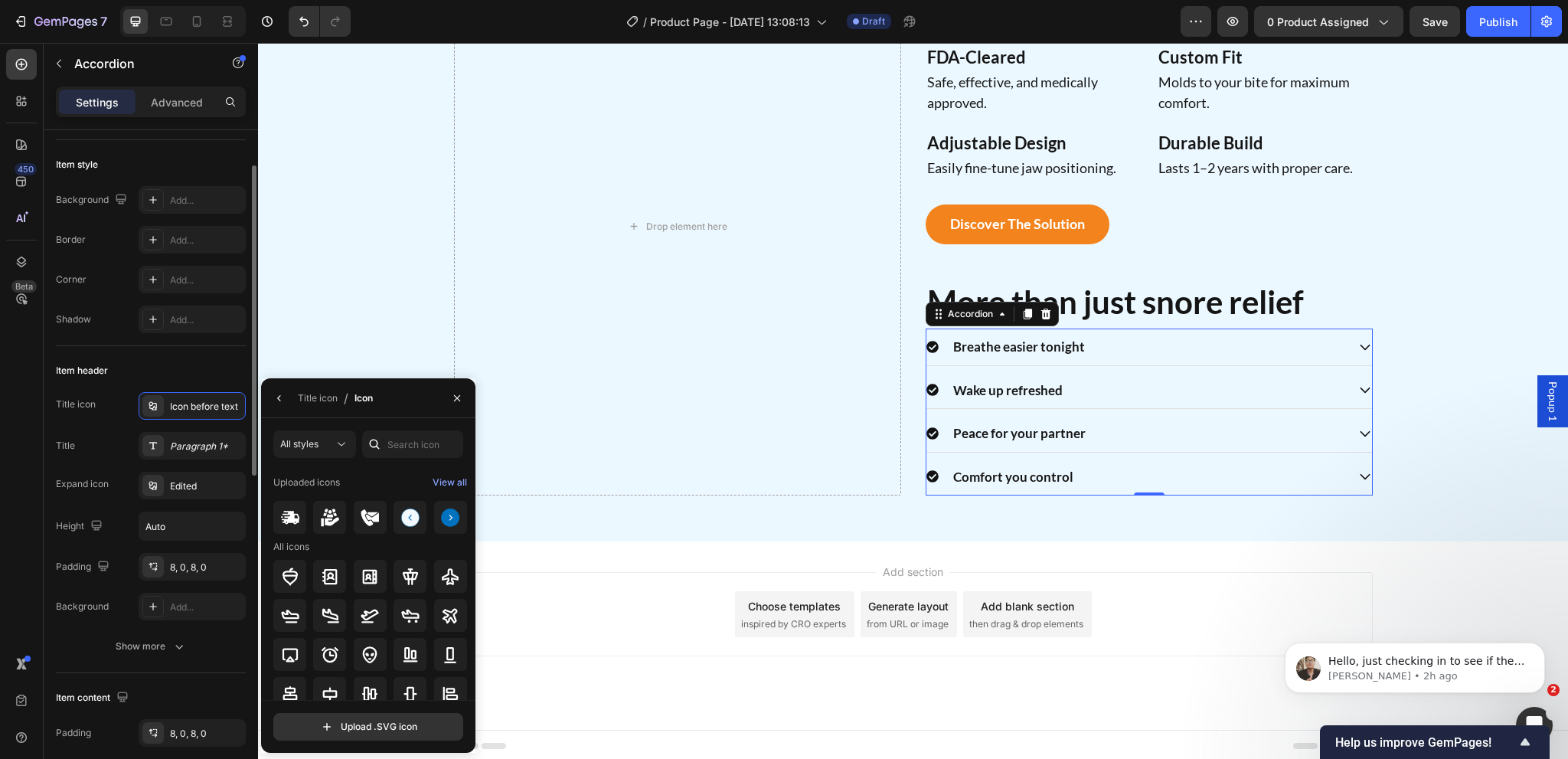
click at [141, 357] on div "Item header Title icon Icon before text Title Paragraph 1* Expand icon Edited H…" at bounding box center [151, 510] width 190 height 327
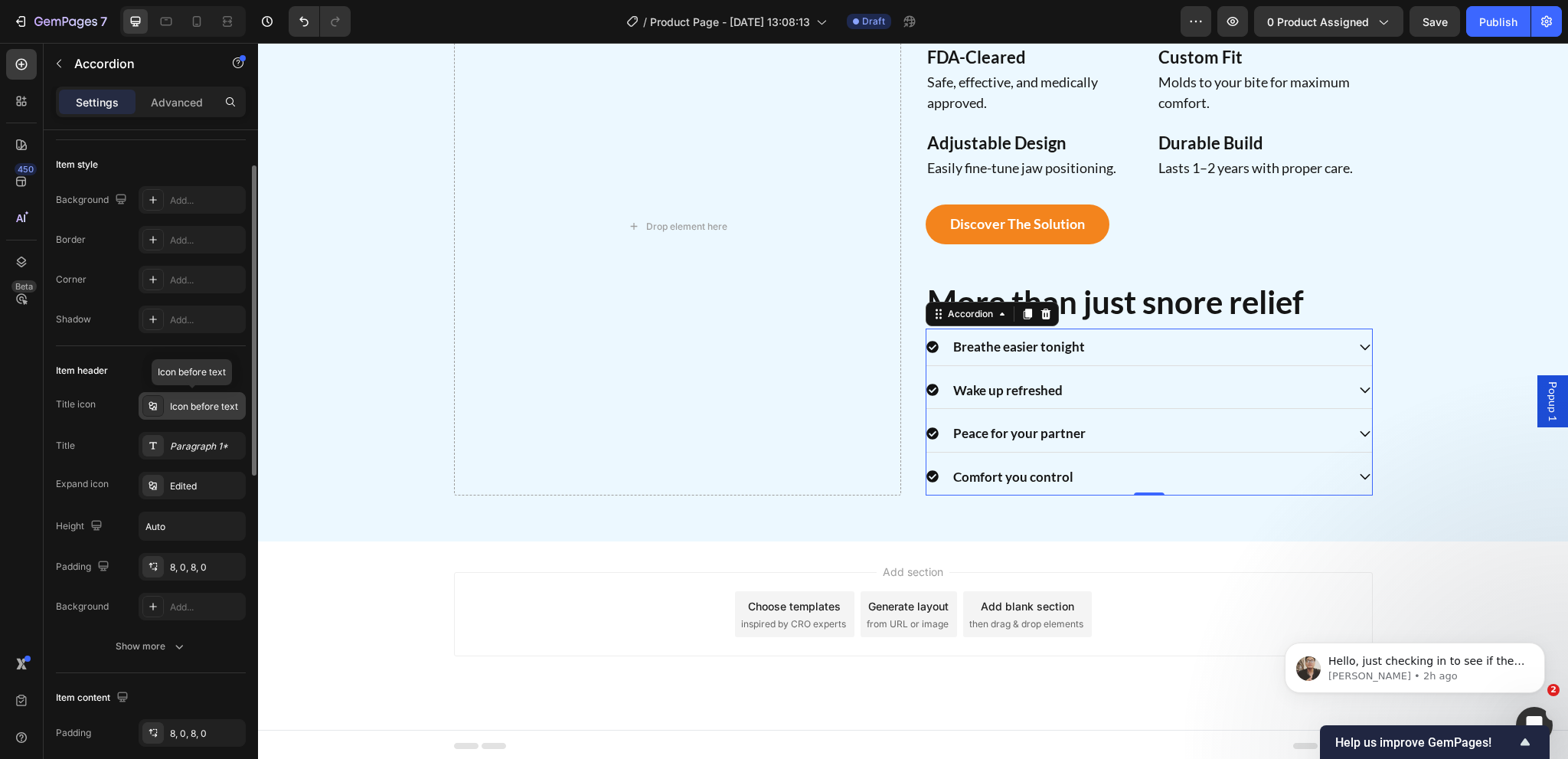
click at [156, 403] on icon at bounding box center [152, 406] width 8 height 8
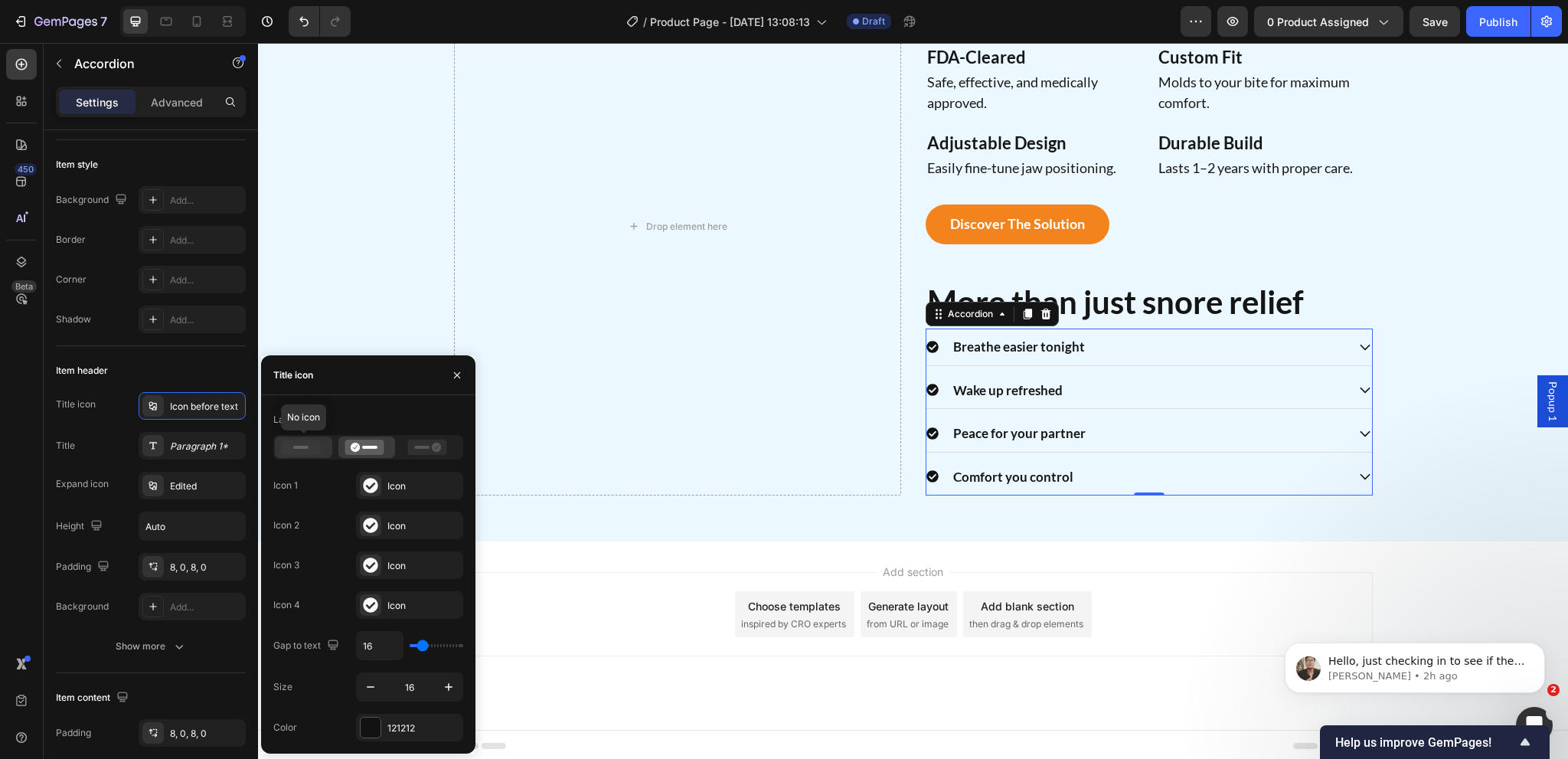
click at [299, 450] on icon at bounding box center [301, 448] width 39 height 15
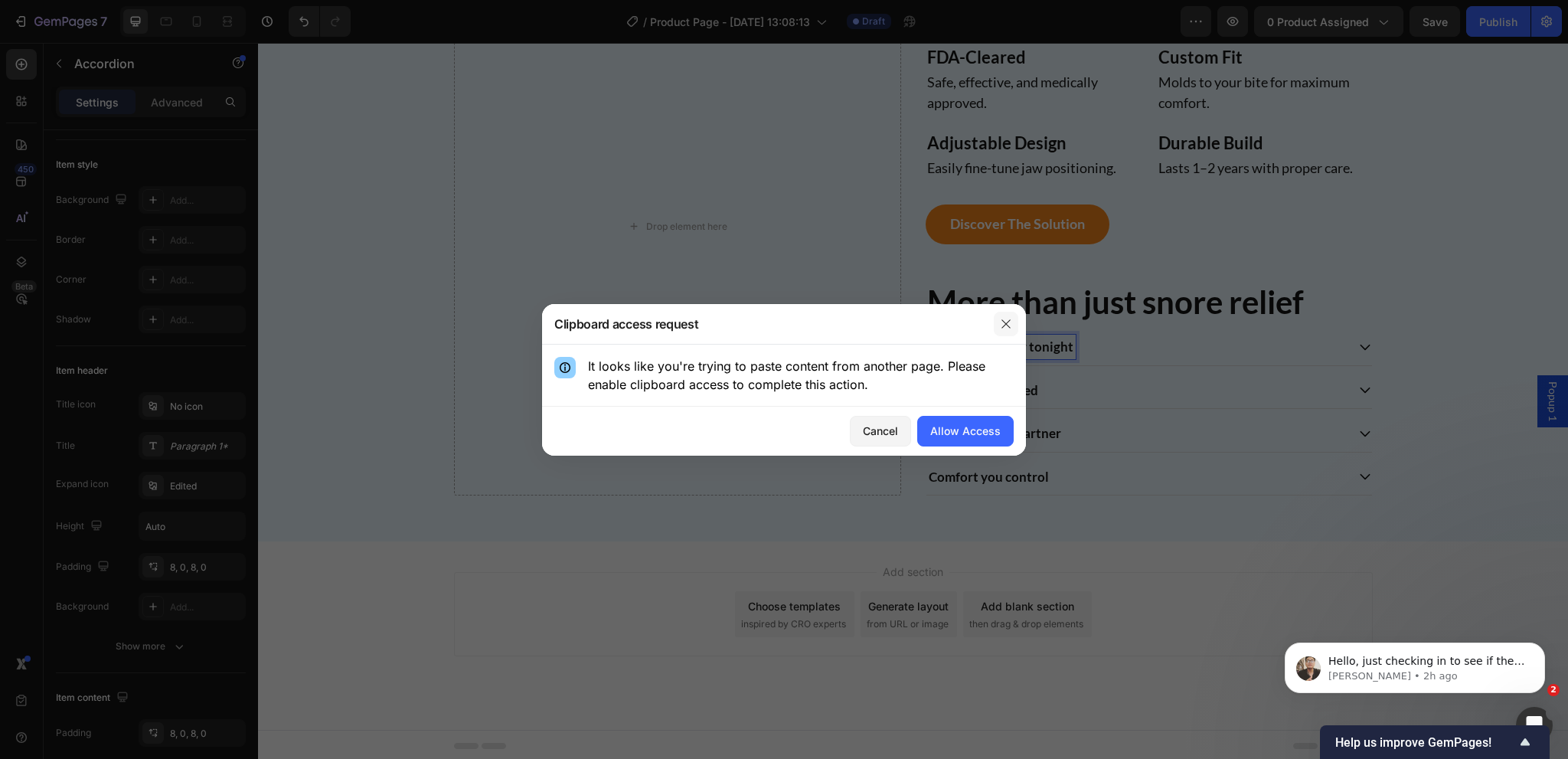
click at [1009, 331] on button "button" at bounding box center [1006, 323] width 24 height 24
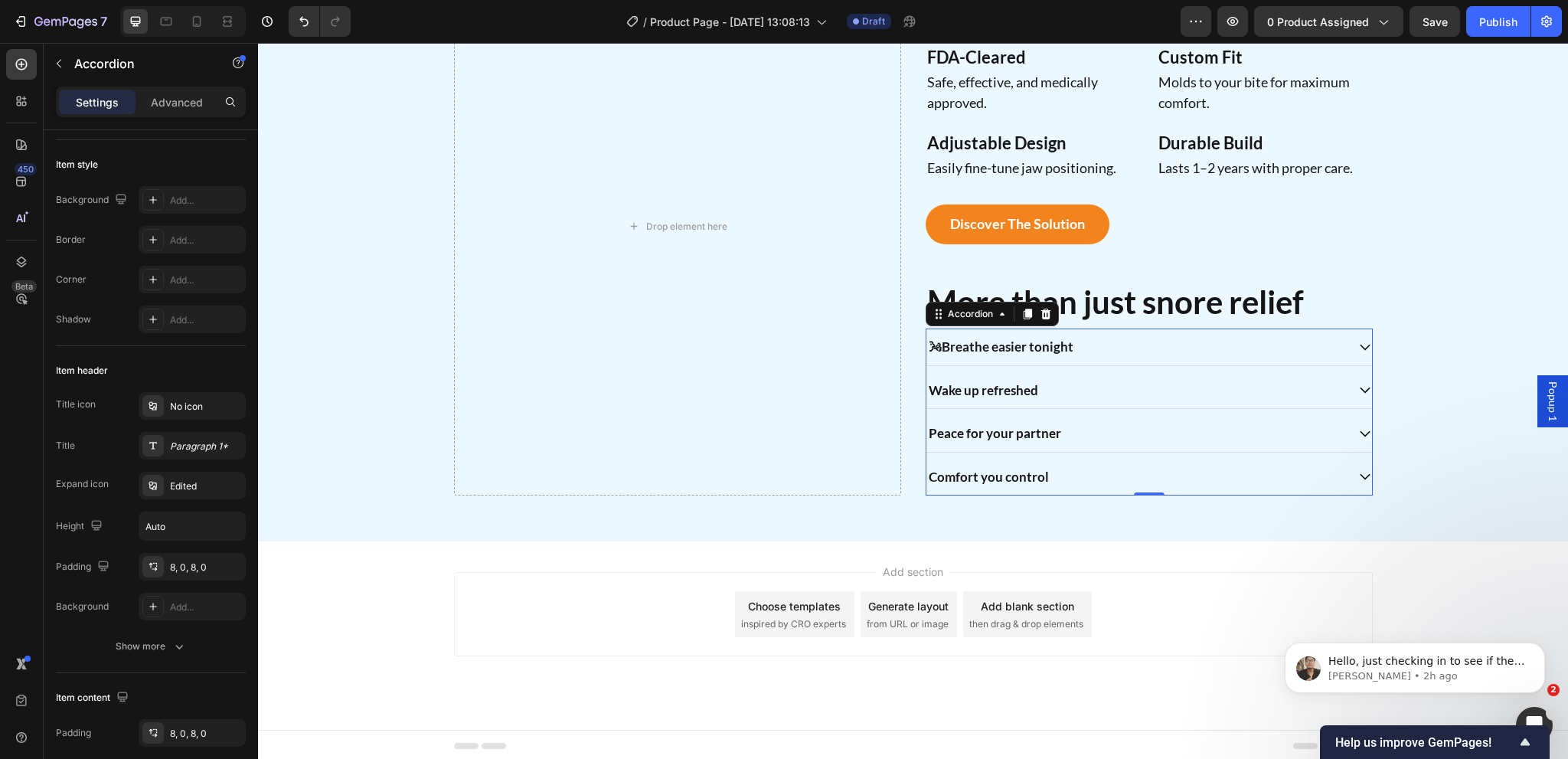
click at [985, 388] on strong "Wake up refreshed" at bounding box center [983, 390] width 109 height 16
click at [942, 434] on strong "Peace for your partner" at bounding box center [995, 433] width 133 height 16
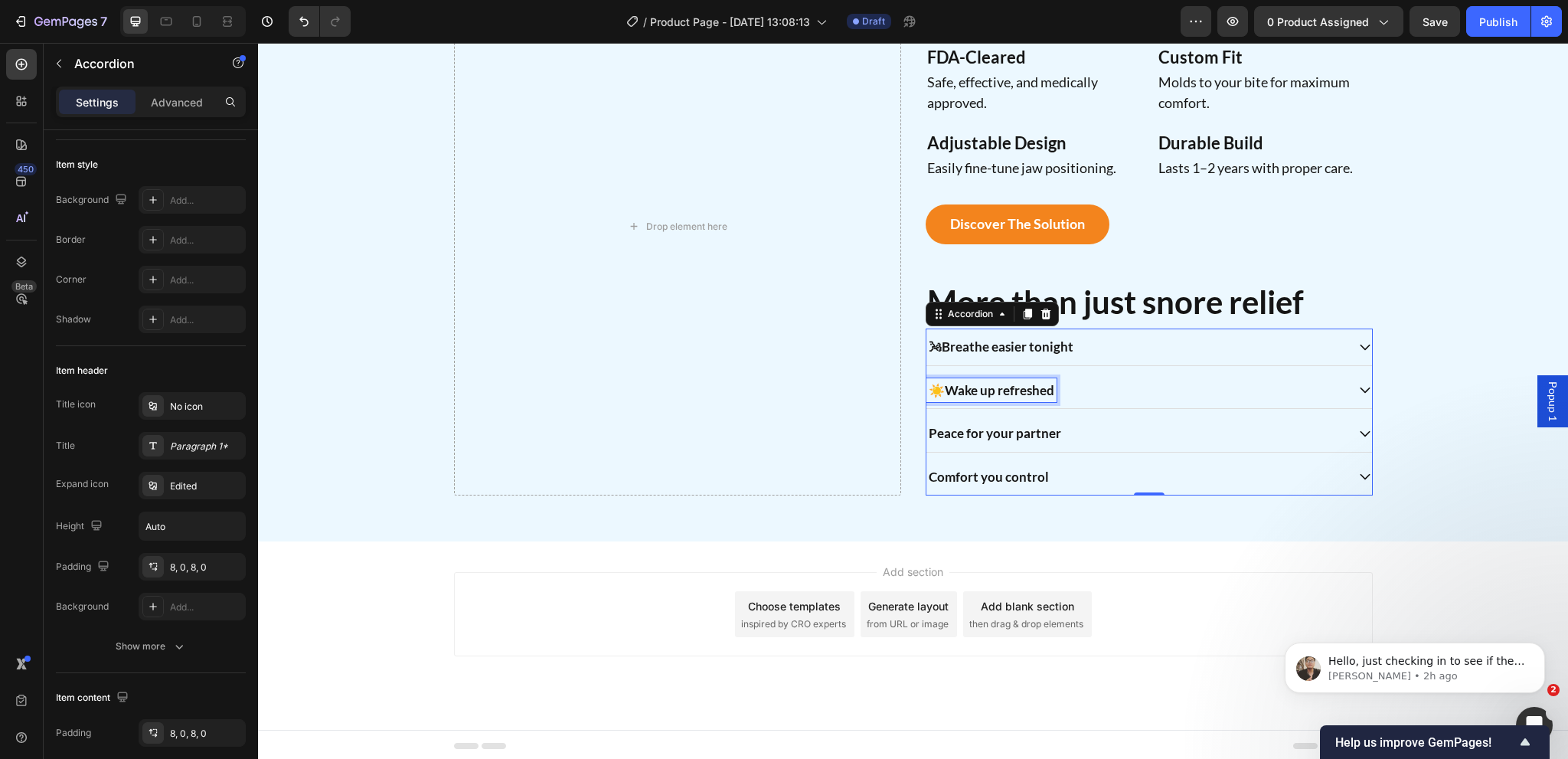
click at [942, 434] on strong "Peace for your partner" at bounding box center [995, 433] width 133 height 16
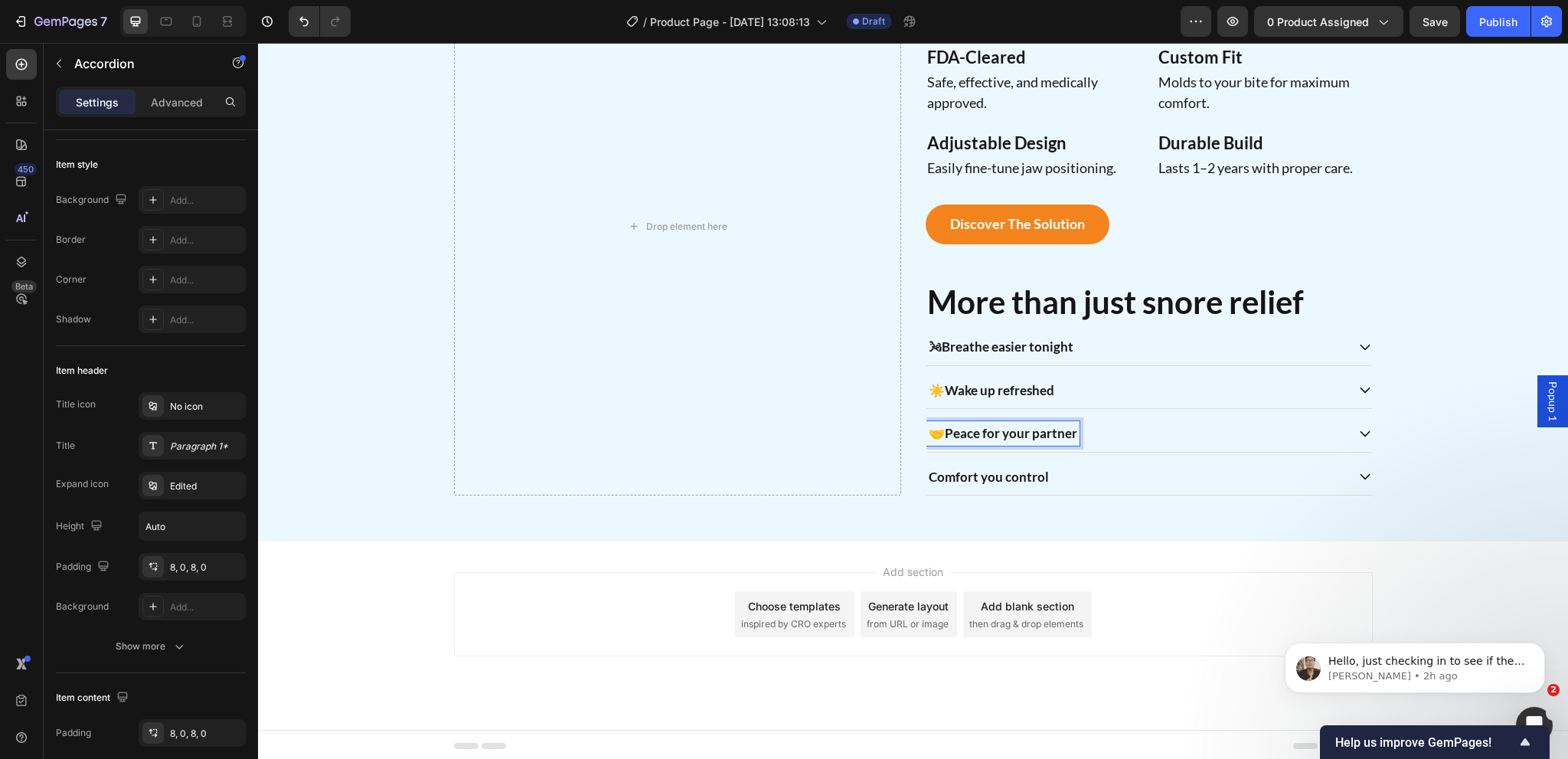
click at [996, 473] on strong "Comfort you control" at bounding box center [989, 476] width 120 height 16
click at [934, 346] on p "🌬 Breathe easier tonight" at bounding box center [1001, 347] width 144 height 20
click at [936, 348] on p "🌬 Breathe easier tonight" at bounding box center [1001, 347] width 144 height 20
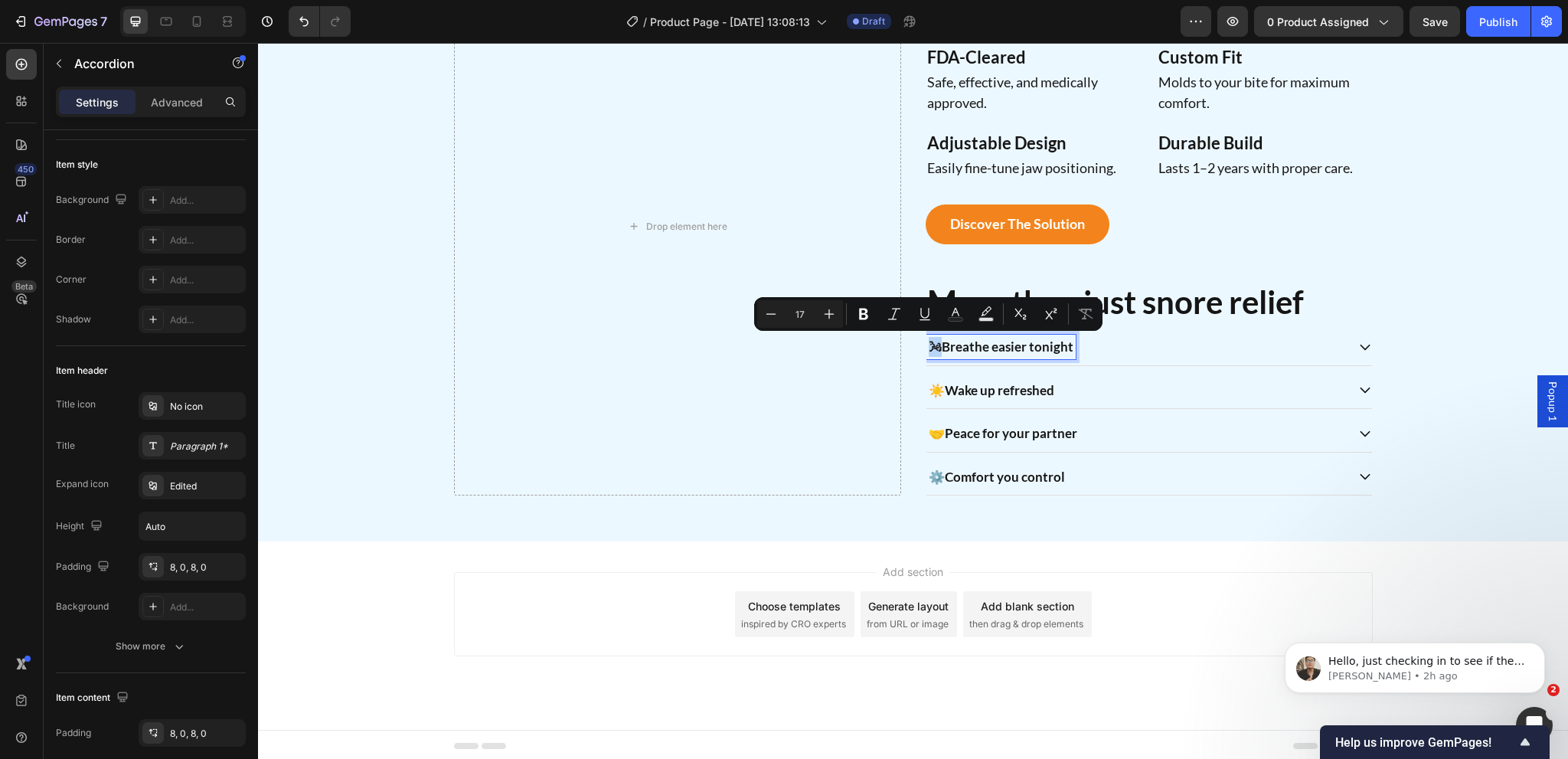
drag, startPoint x: 936, startPoint y: 348, endPoint x: 920, endPoint y: 346, distance: 16.1
click at [926, 346] on div "🌬 Breathe easier tonight" at bounding box center [1001, 347] width 149 height 24
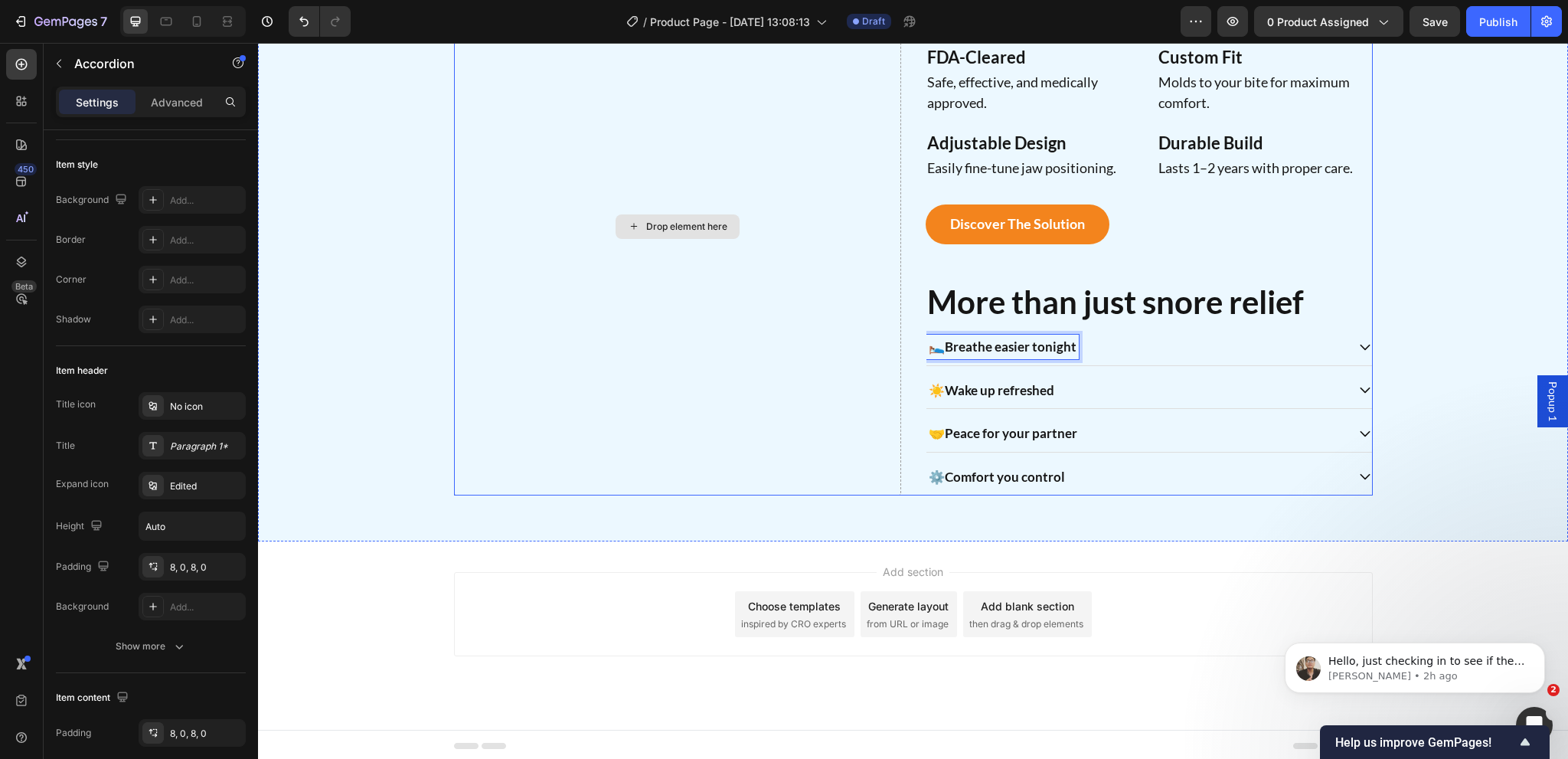
click at [813, 397] on div "Drop element here" at bounding box center [678, 227] width 447 height 538
click at [741, 426] on div "Drop element here" at bounding box center [678, 227] width 447 height 538
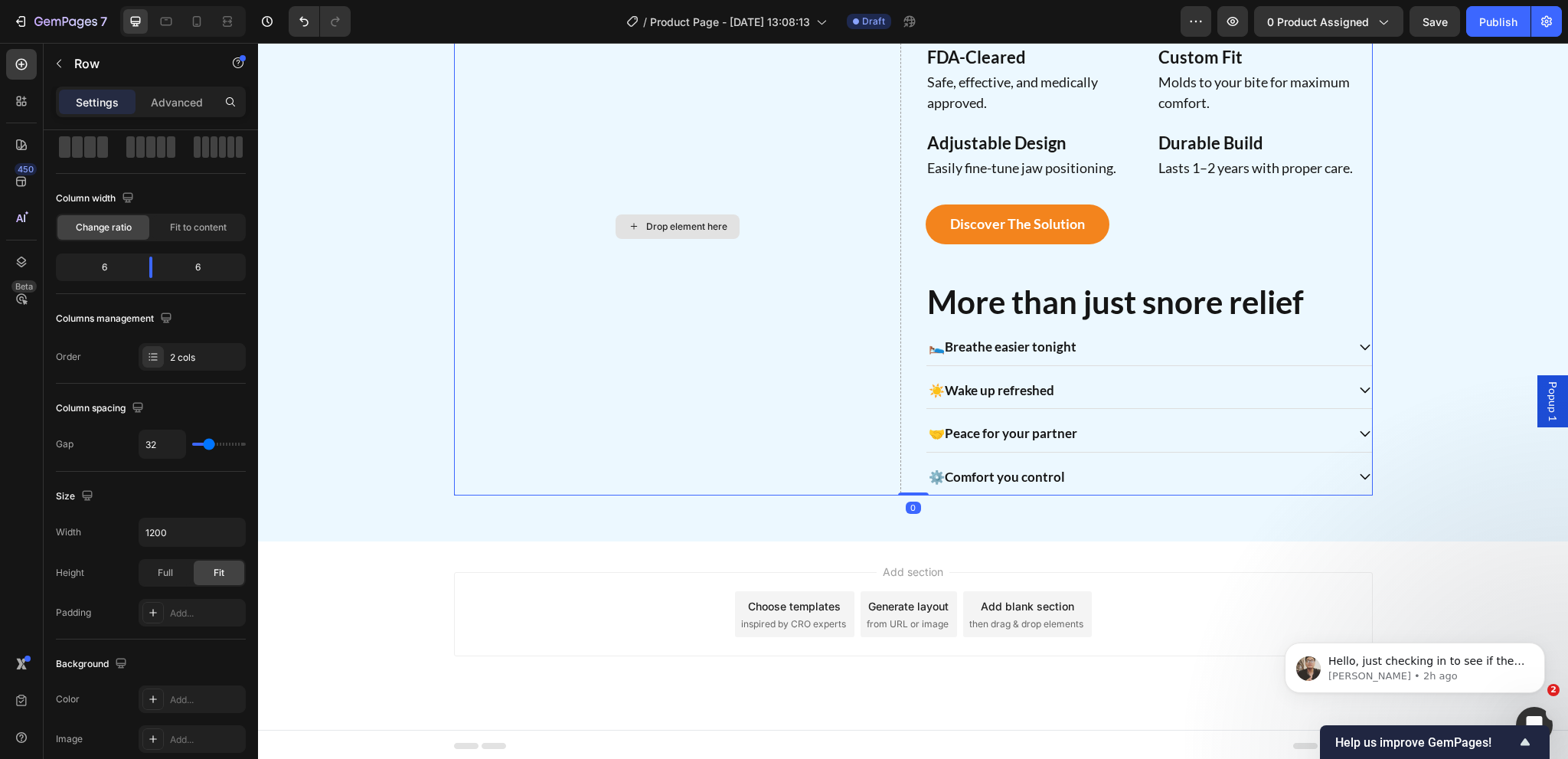
scroll to position [0, 0]
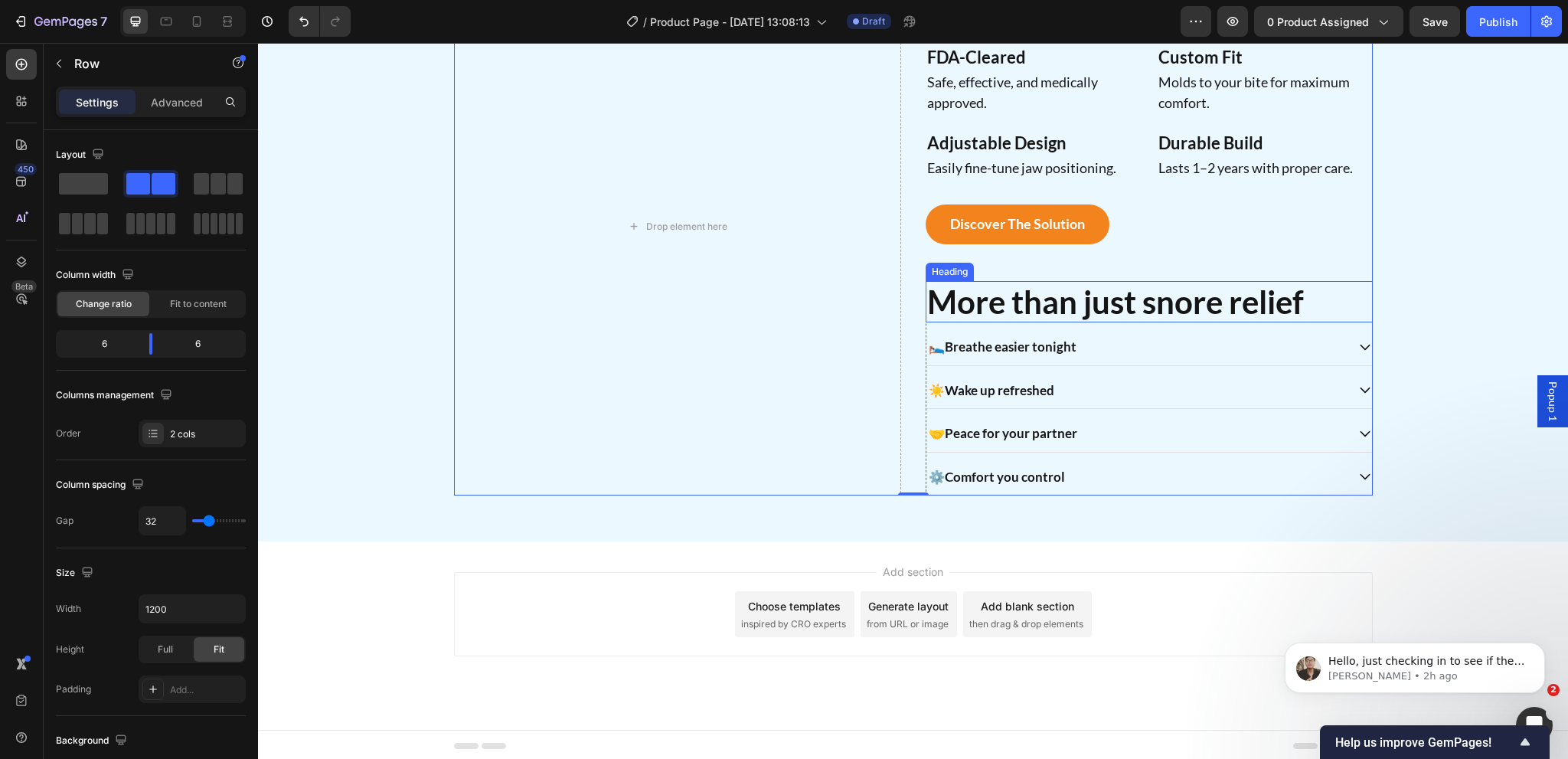
click at [1090, 294] on p "More than just snore relief" at bounding box center [1149, 302] width 444 height 38
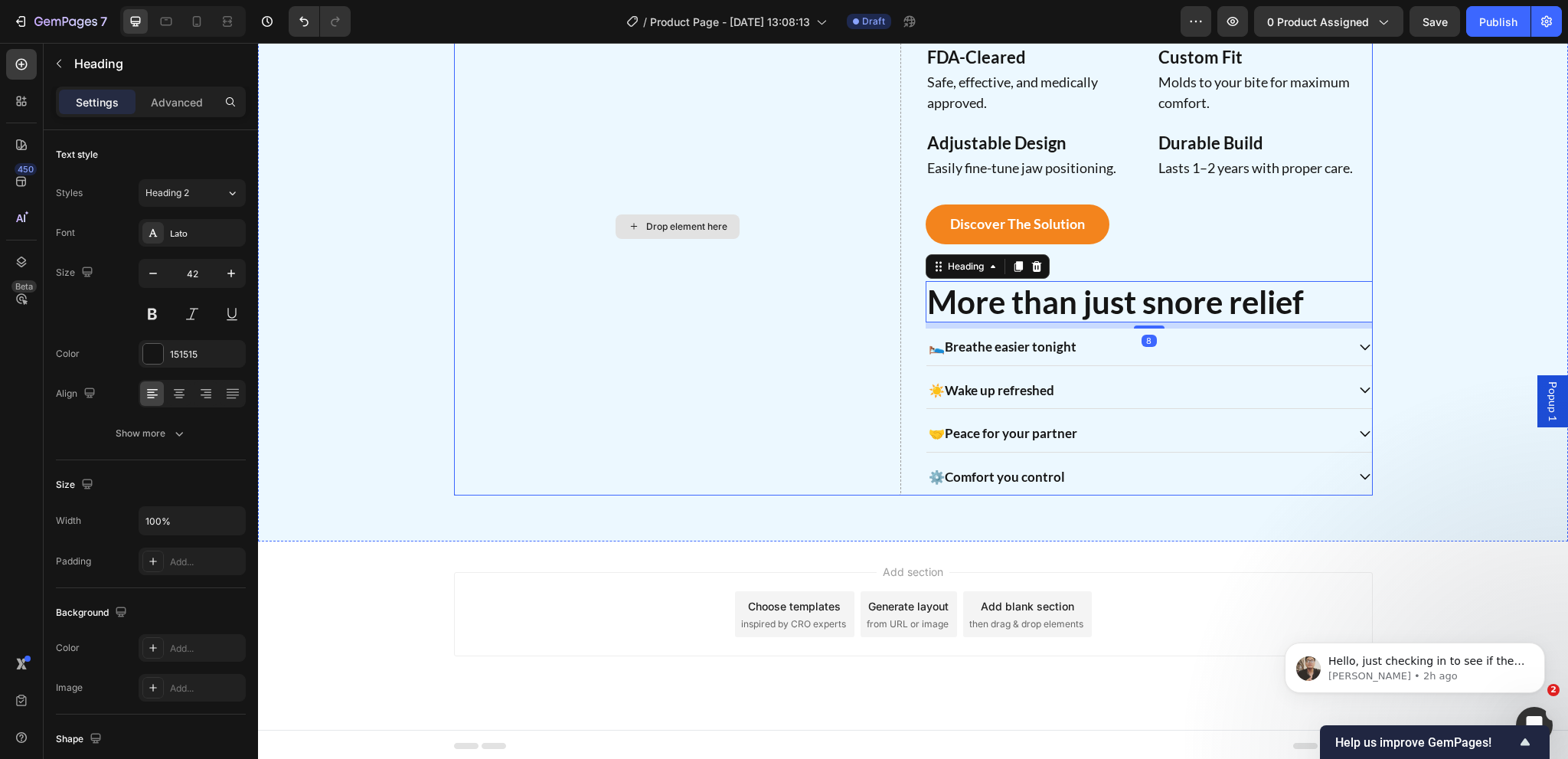
click at [792, 392] on div "Drop element here" at bounding box center [678, 227] width 447 height 538
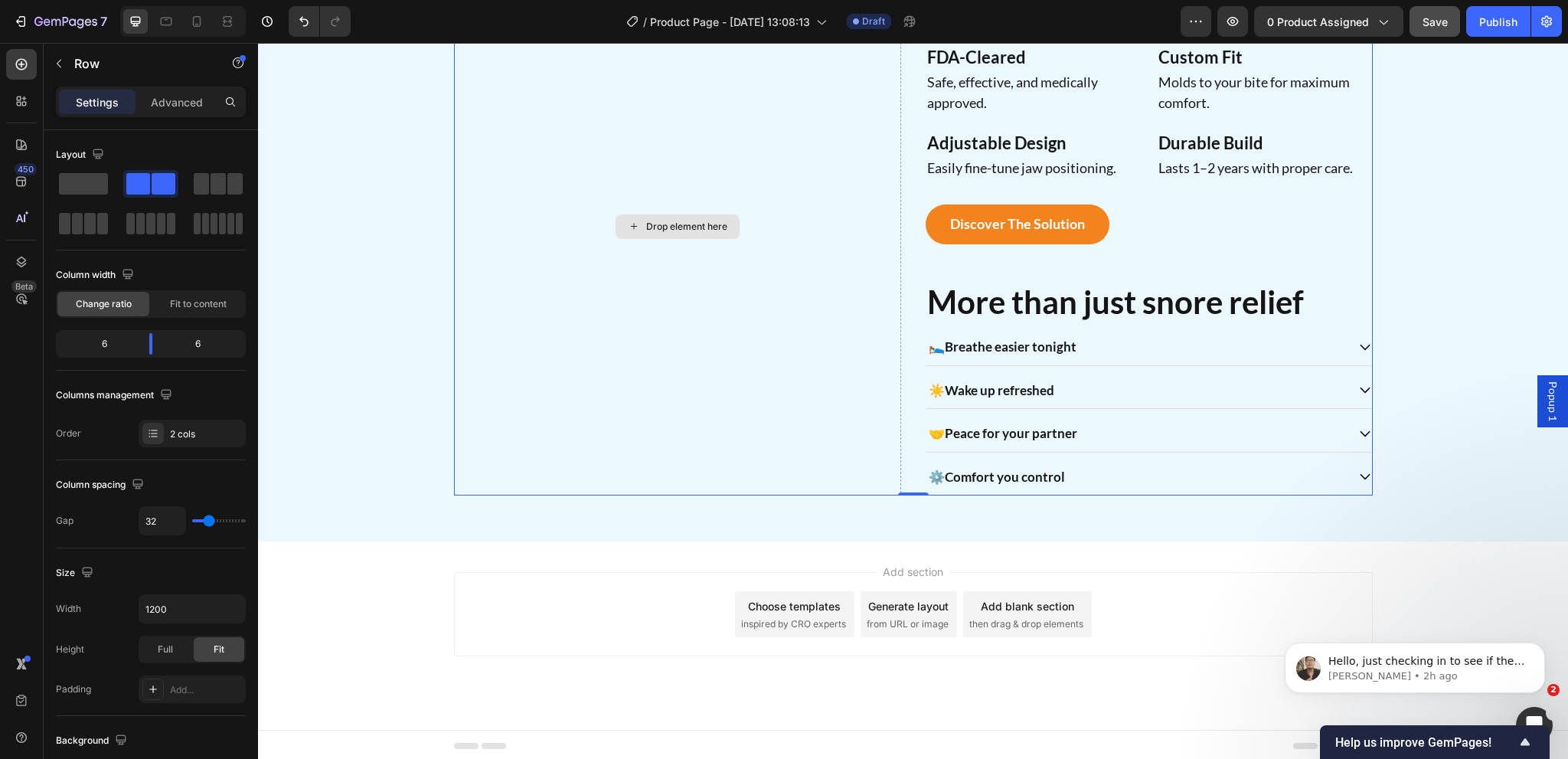
click at [1414, 21] on button "Save" at bounding box center [1434, 21] width 51 height 31
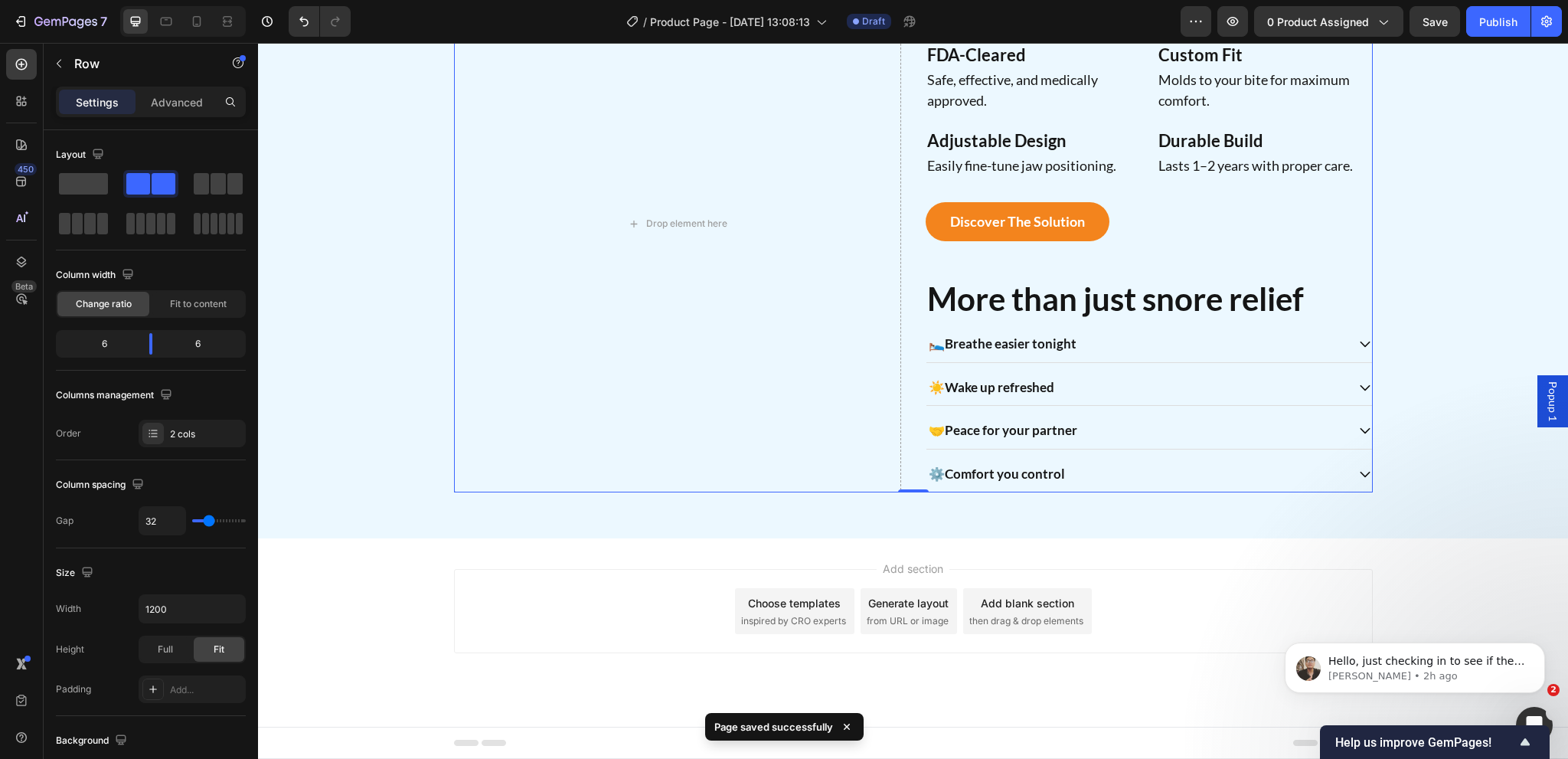
scroll to position [950, 0]
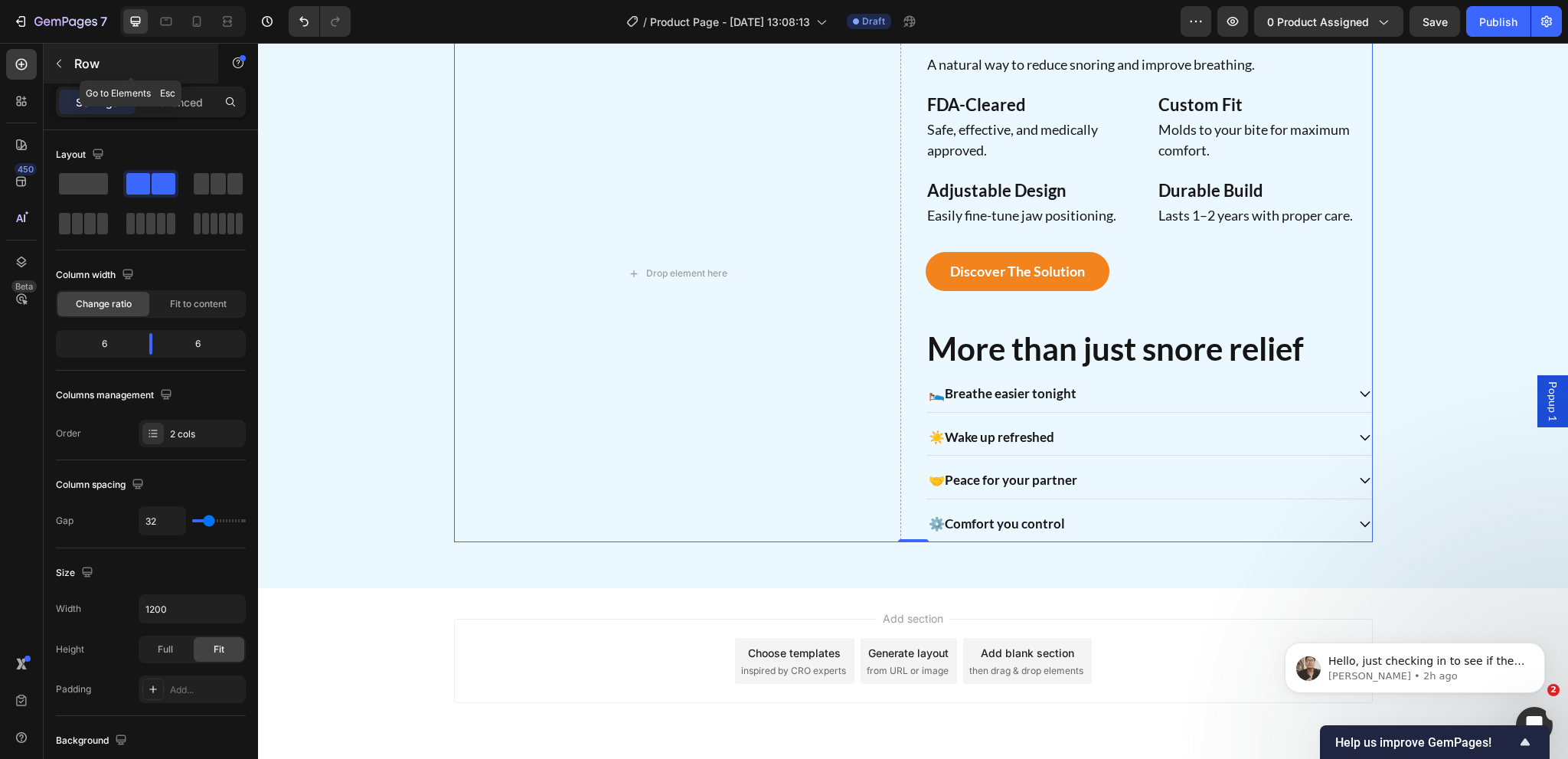
click at [63, 61] on icon "button" at bounding box center [58, 63] width 13 height 13
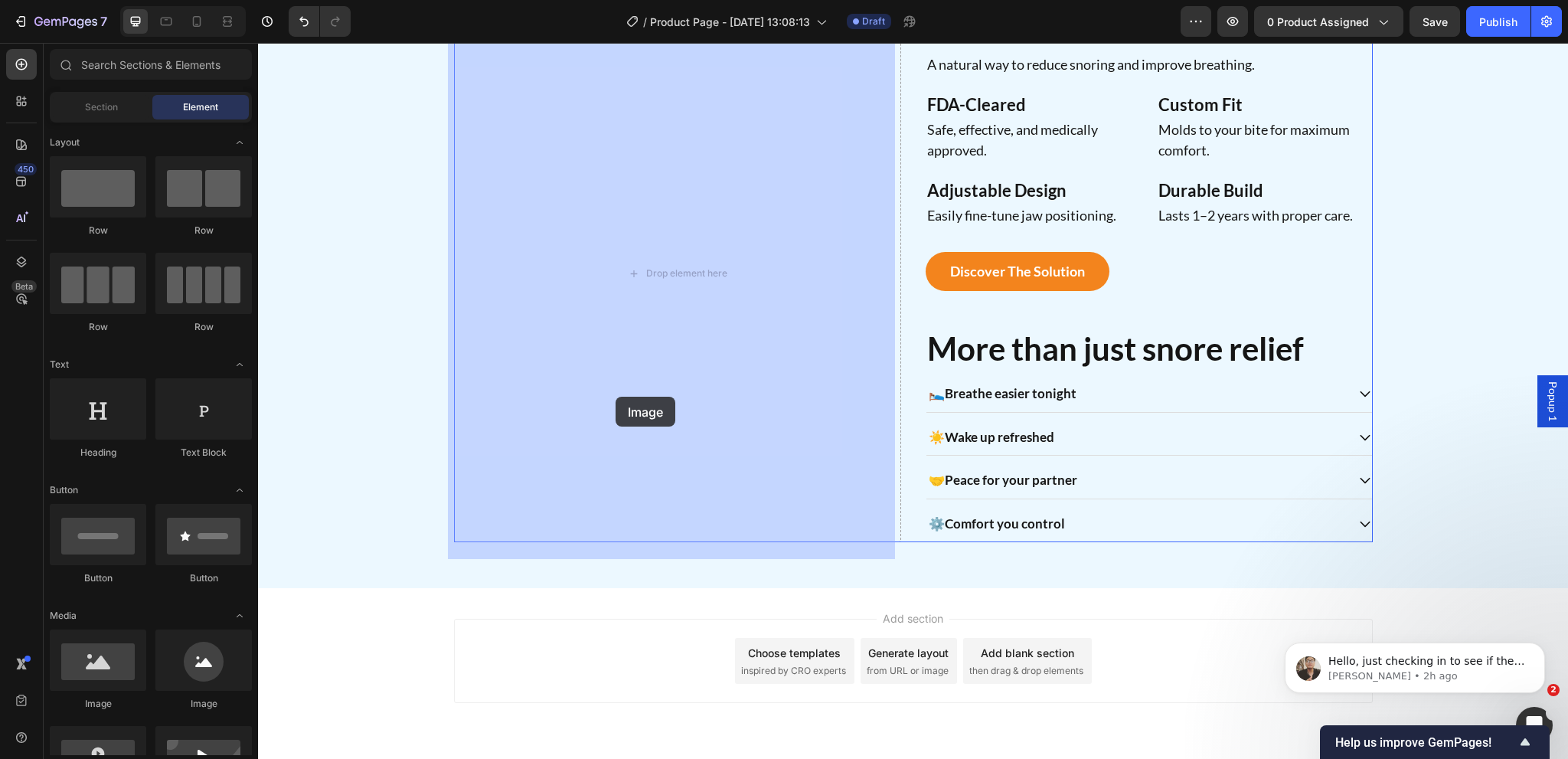
drag, startPoint x: 366, startPoint y: 707, endPoint x: 340, endPoint y: 586, distance: 123.8
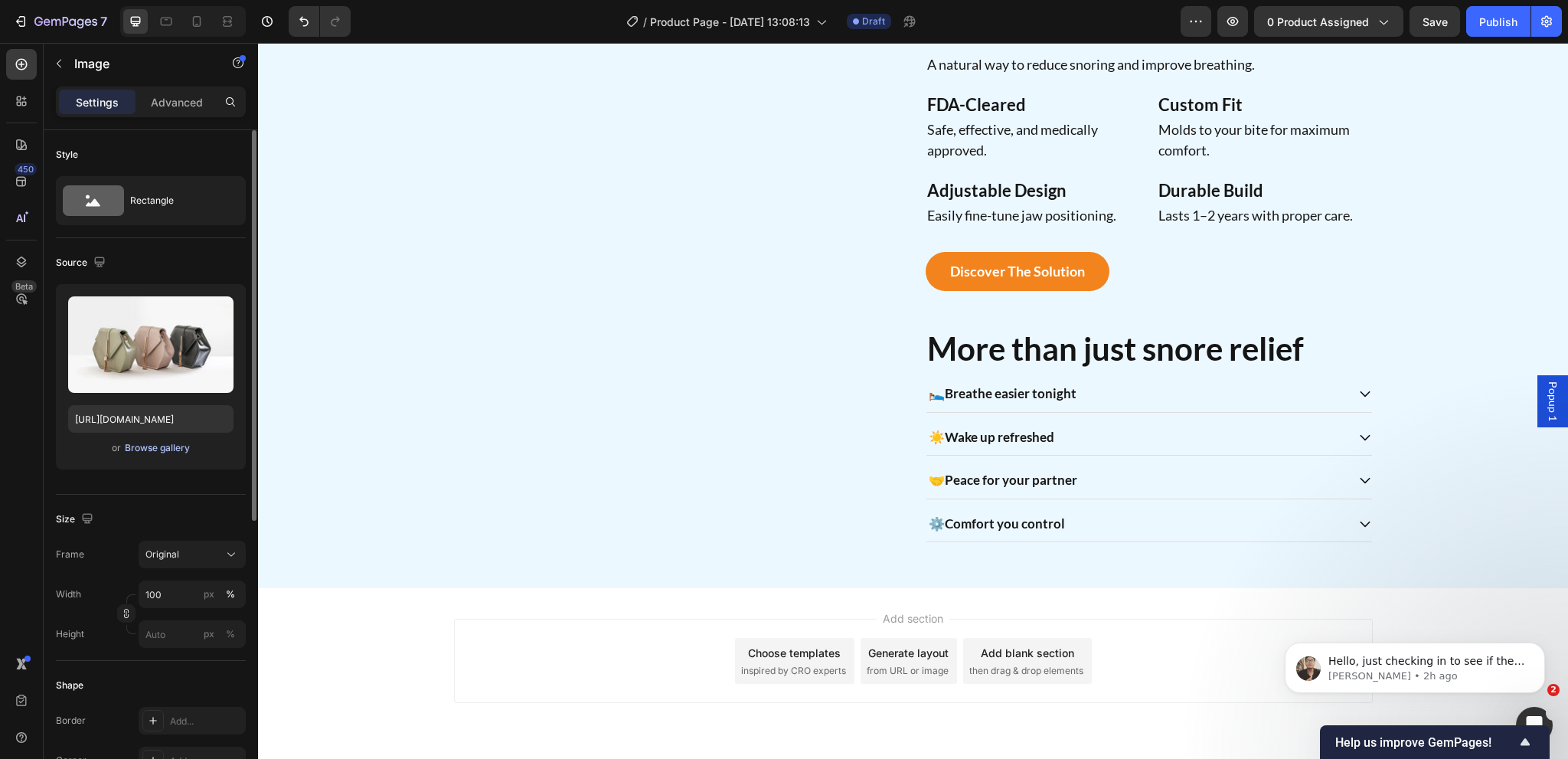
click at [159, 447] on div "Browse gallery" at bounding box center [158, 448] width 65 height 14
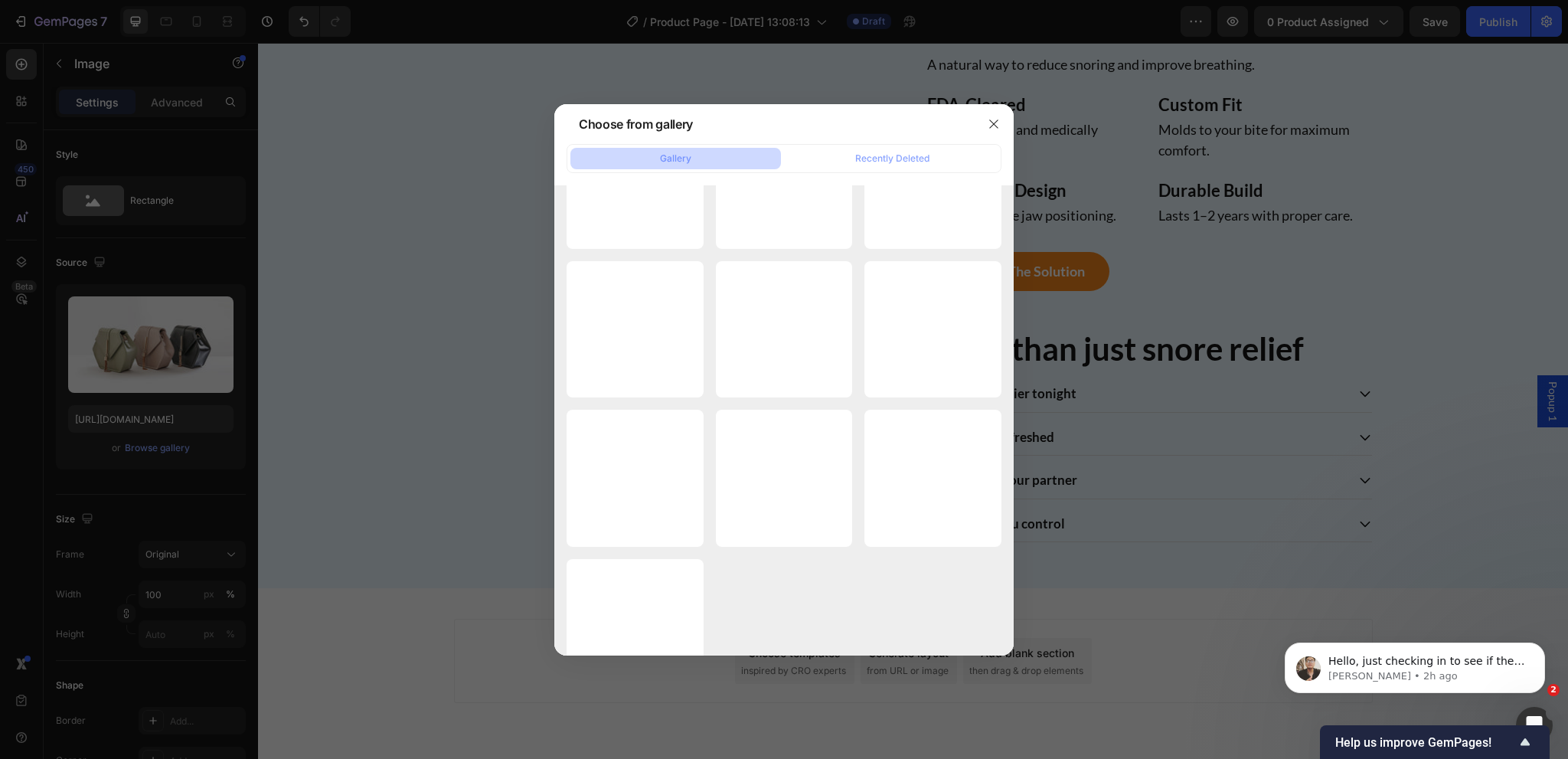
scroll to position [10875, 0]
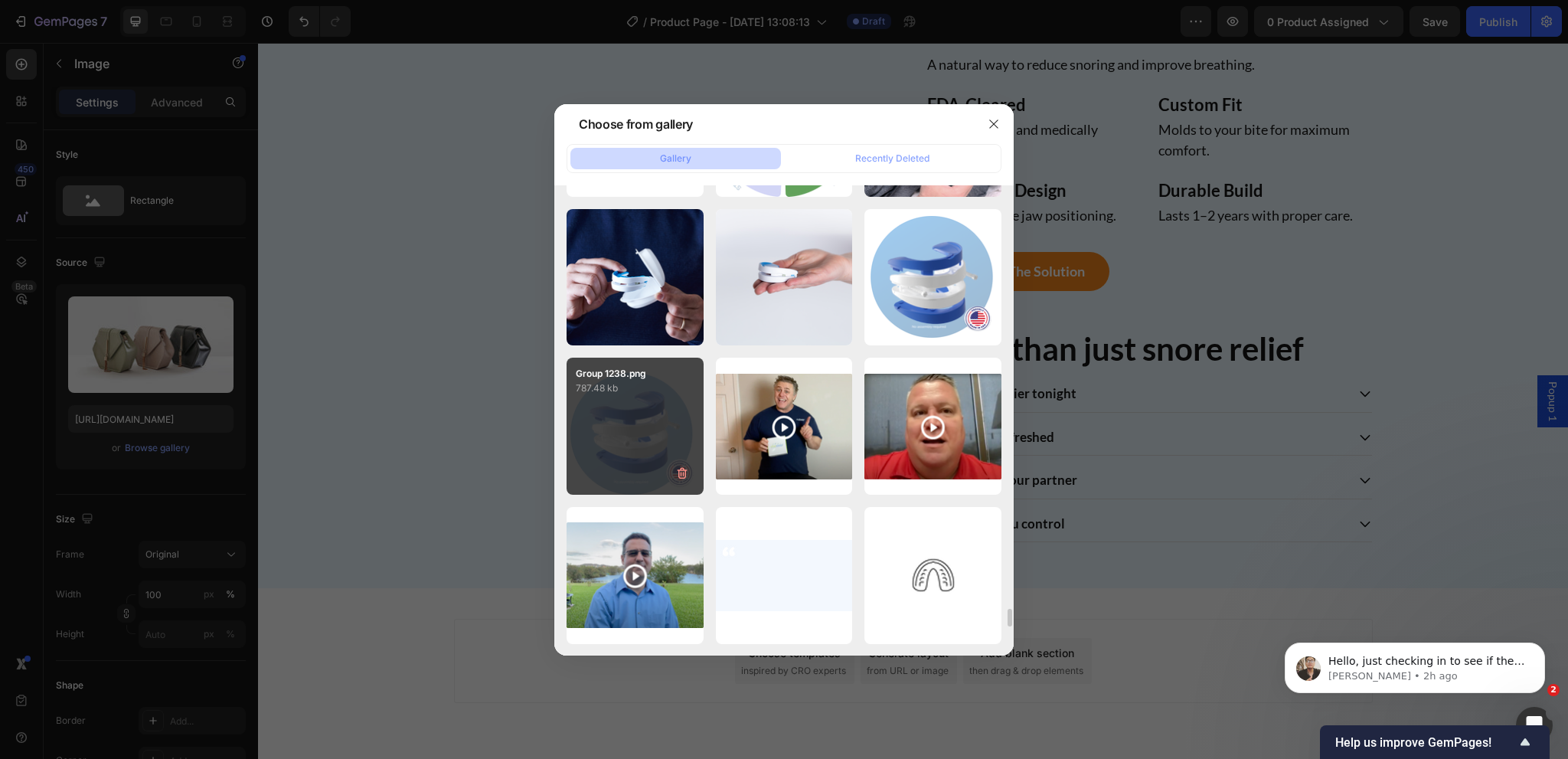
click at [628, 455] on div "Group 1238.png 787.48 kb" at bounding box center [635, 426] width 137 height 137
type input "https://cdn.shopify.com/s/files/1/0024/6346/5541/files/gempages_451081390222476…"
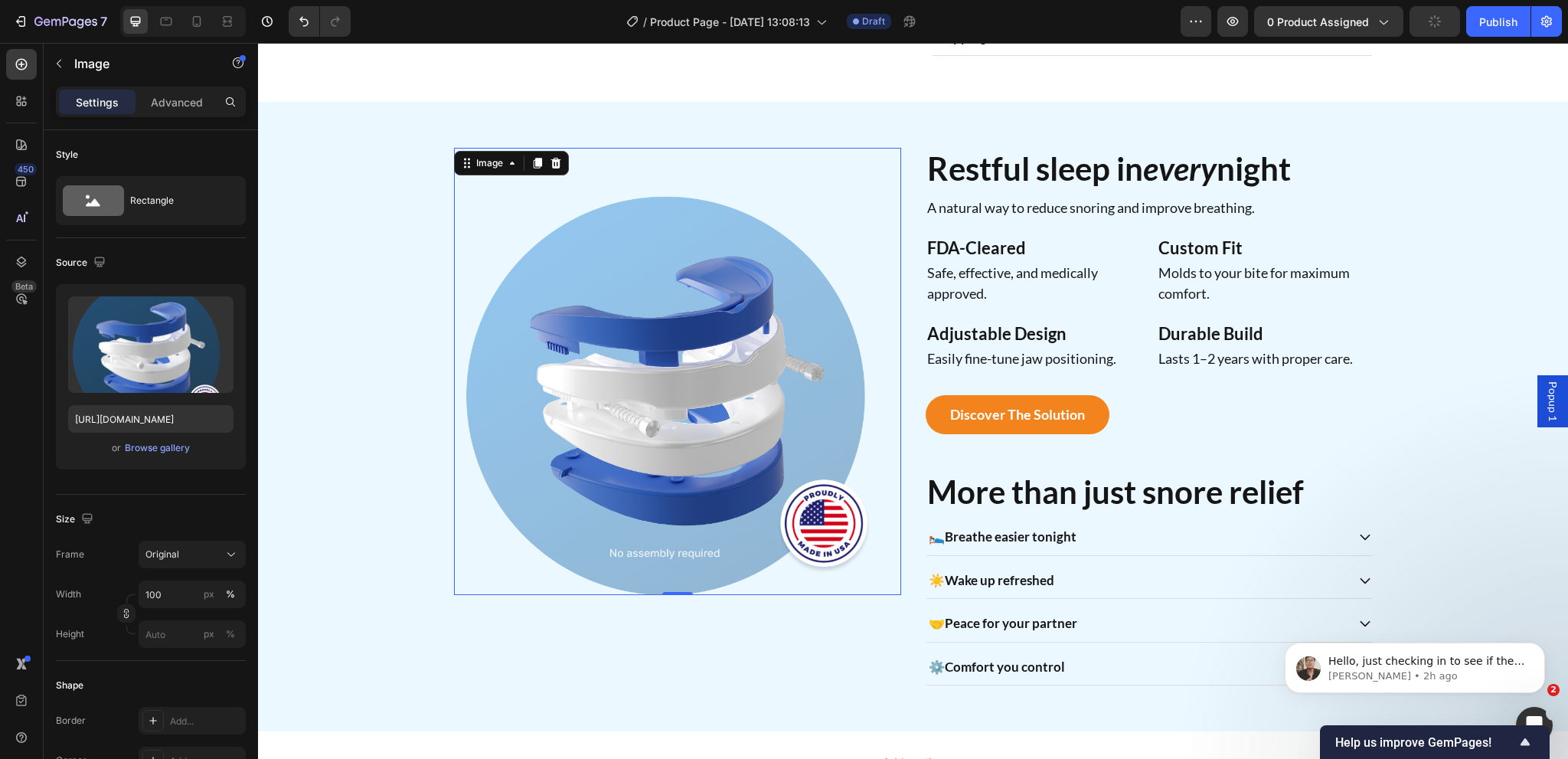
scroll to position [883, 0]
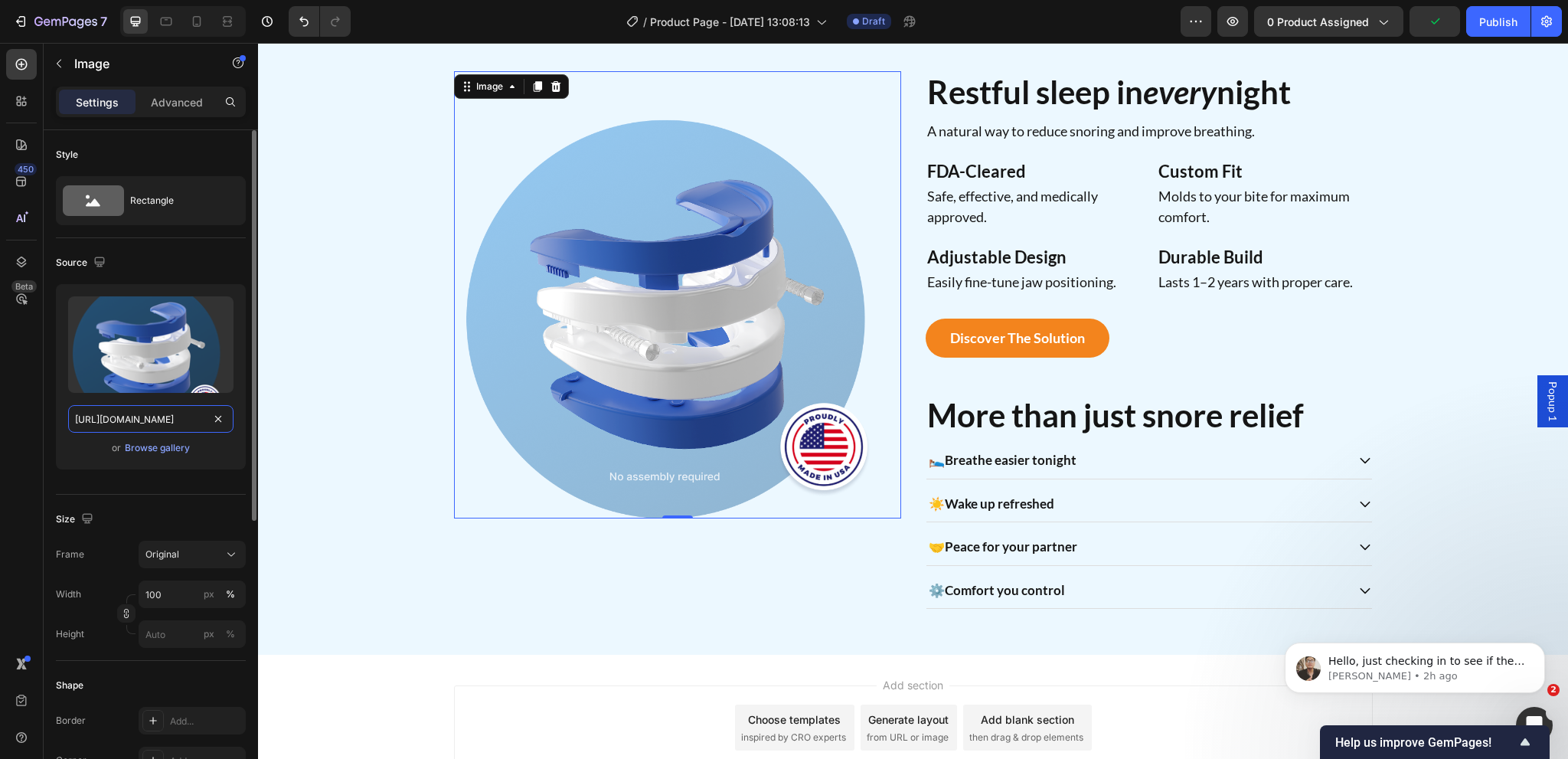
click at [149, 425] on input "https://cdn.shopify.com/s/files/1/0024/6346/5541/files/gempages_451081390222476…" at bounding box center [151, 418] width 165 height 28
click at [678, 311] on img at bounding box center [678, 295] width 447 height 448
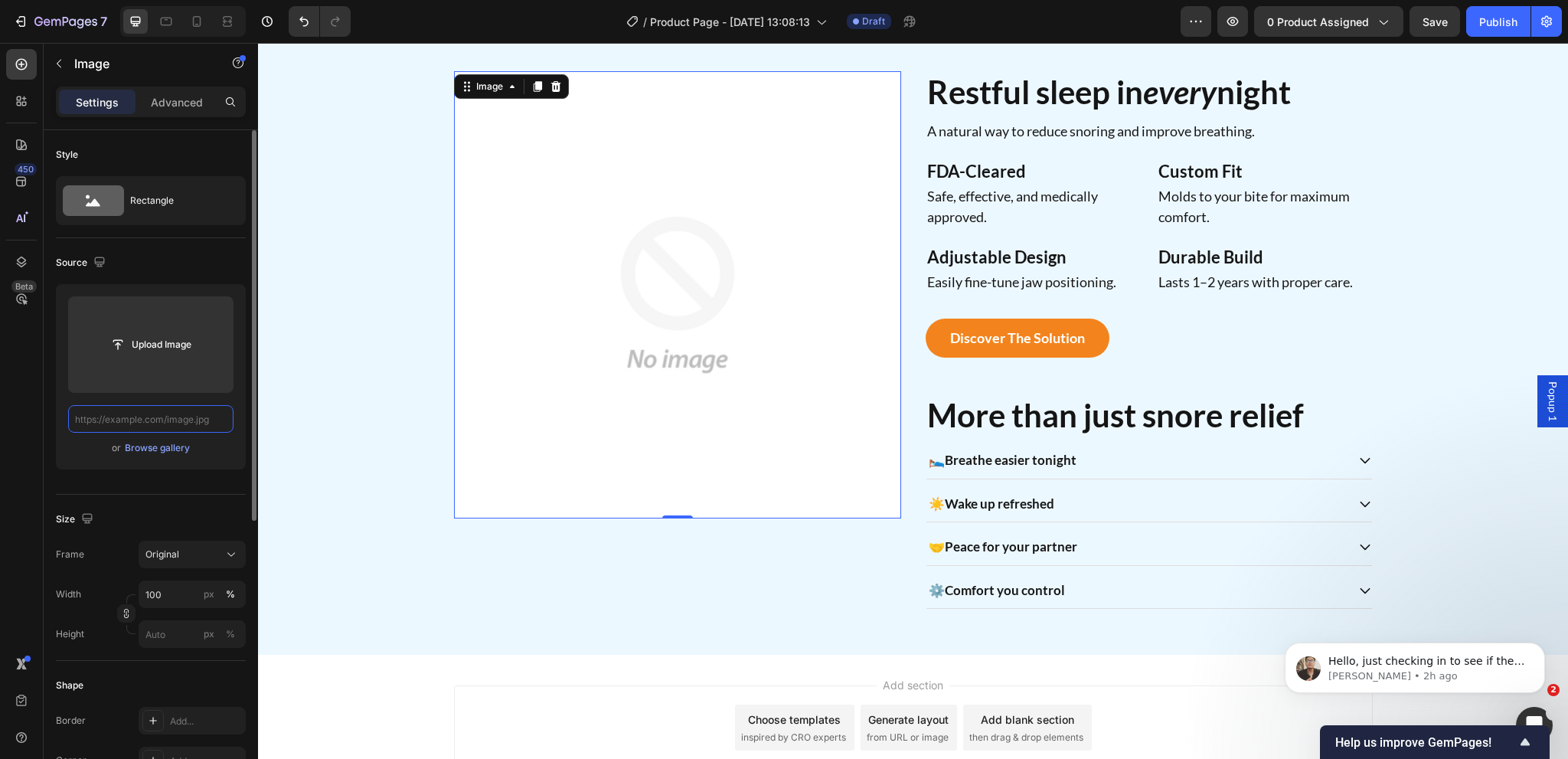
paste input "https://cdn.shopify.com/s/files/1/0024/6346/5541/files/den.avif?v=1758236276"
type input "https://cdn.shopify.com/s/files/1/0024/6346/5541/files/den.avif?v=1758236276"
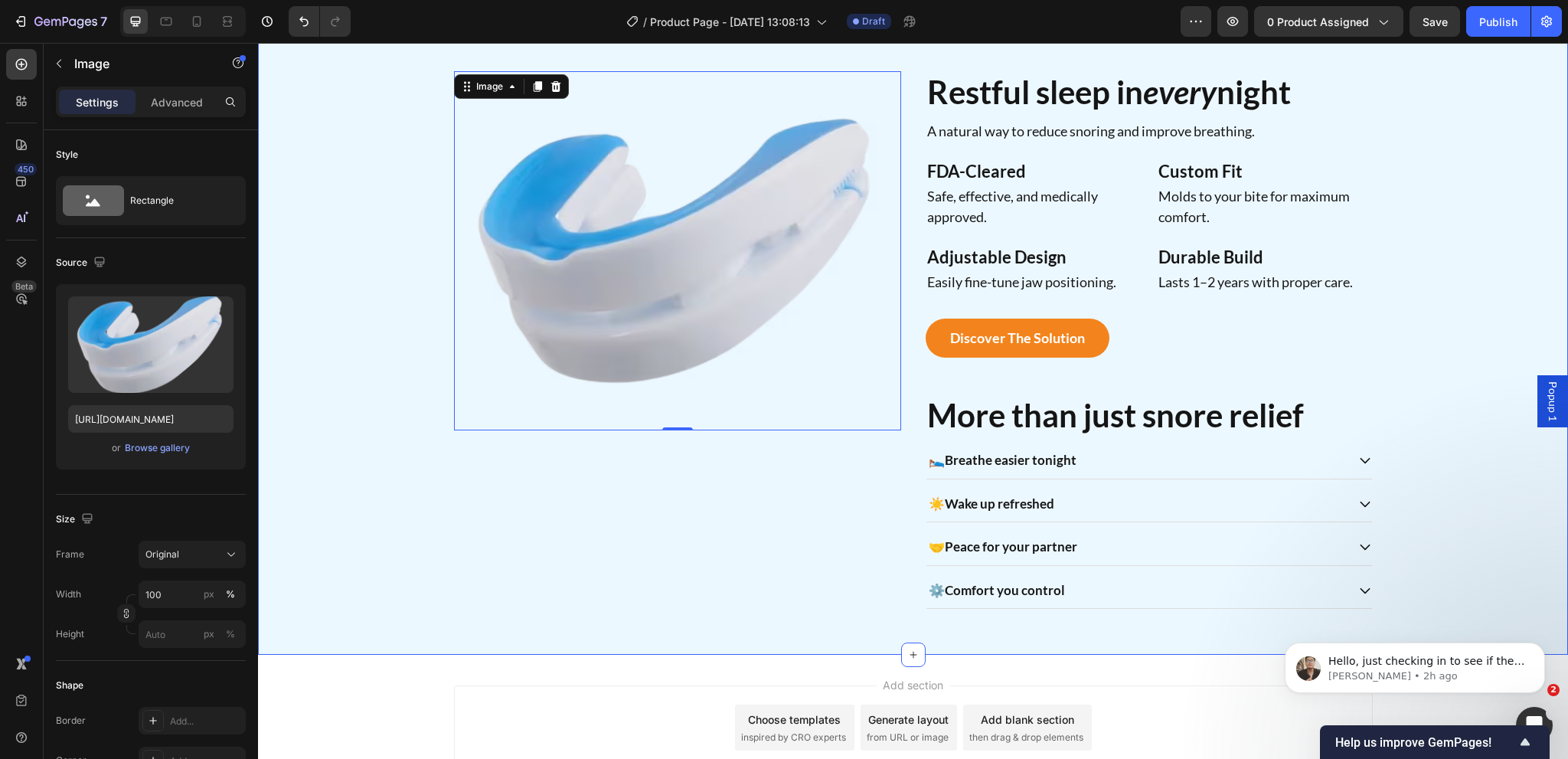
click at [412, 559] on div "Image 0 Restful sleep in every night Heading A natural way to reduce snoring an…" at bounding box center [913, 340] width 1287 height 538
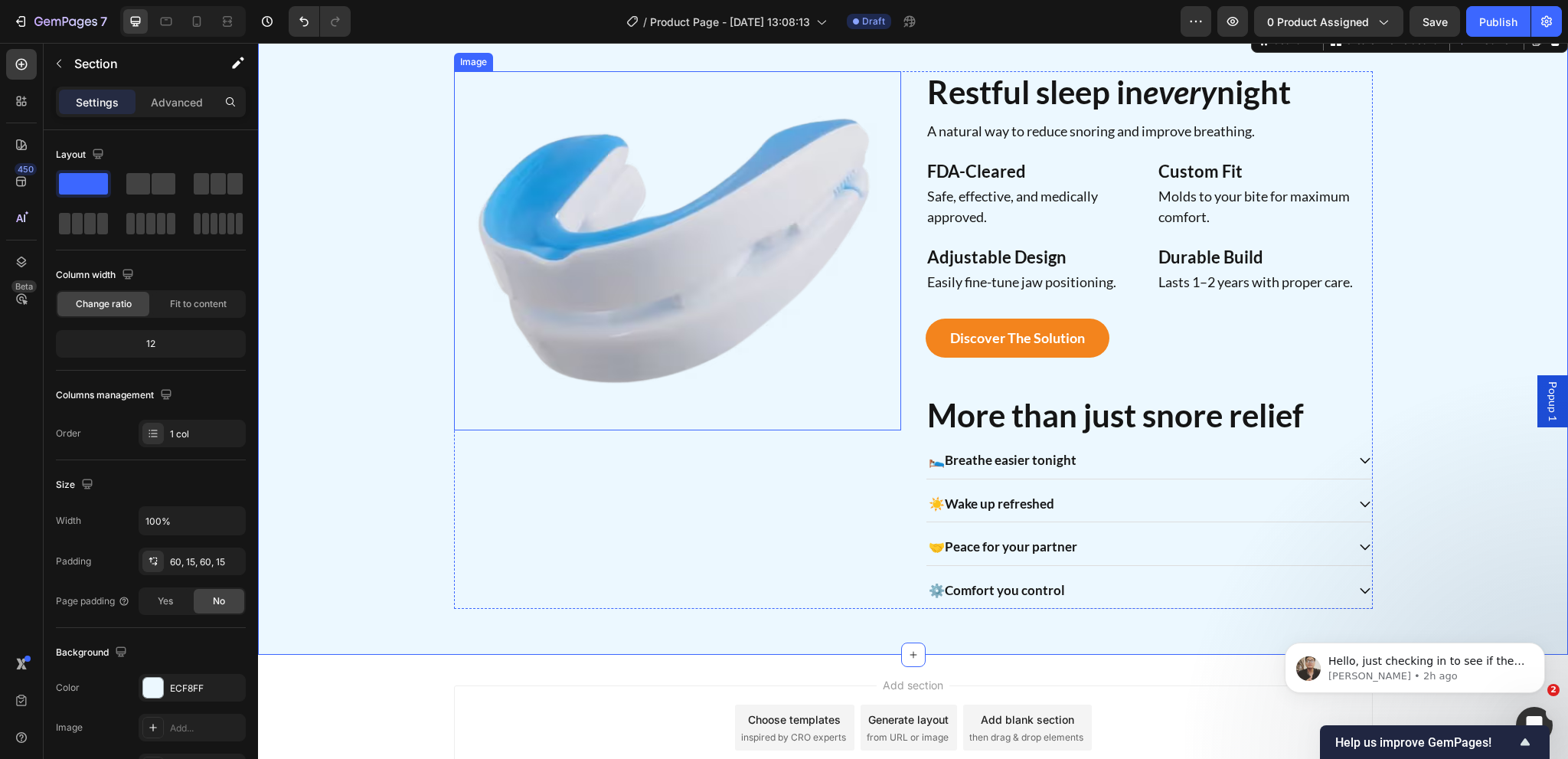
click at [597, 364] on img at bounding box center [678, 250] width 447 height 359
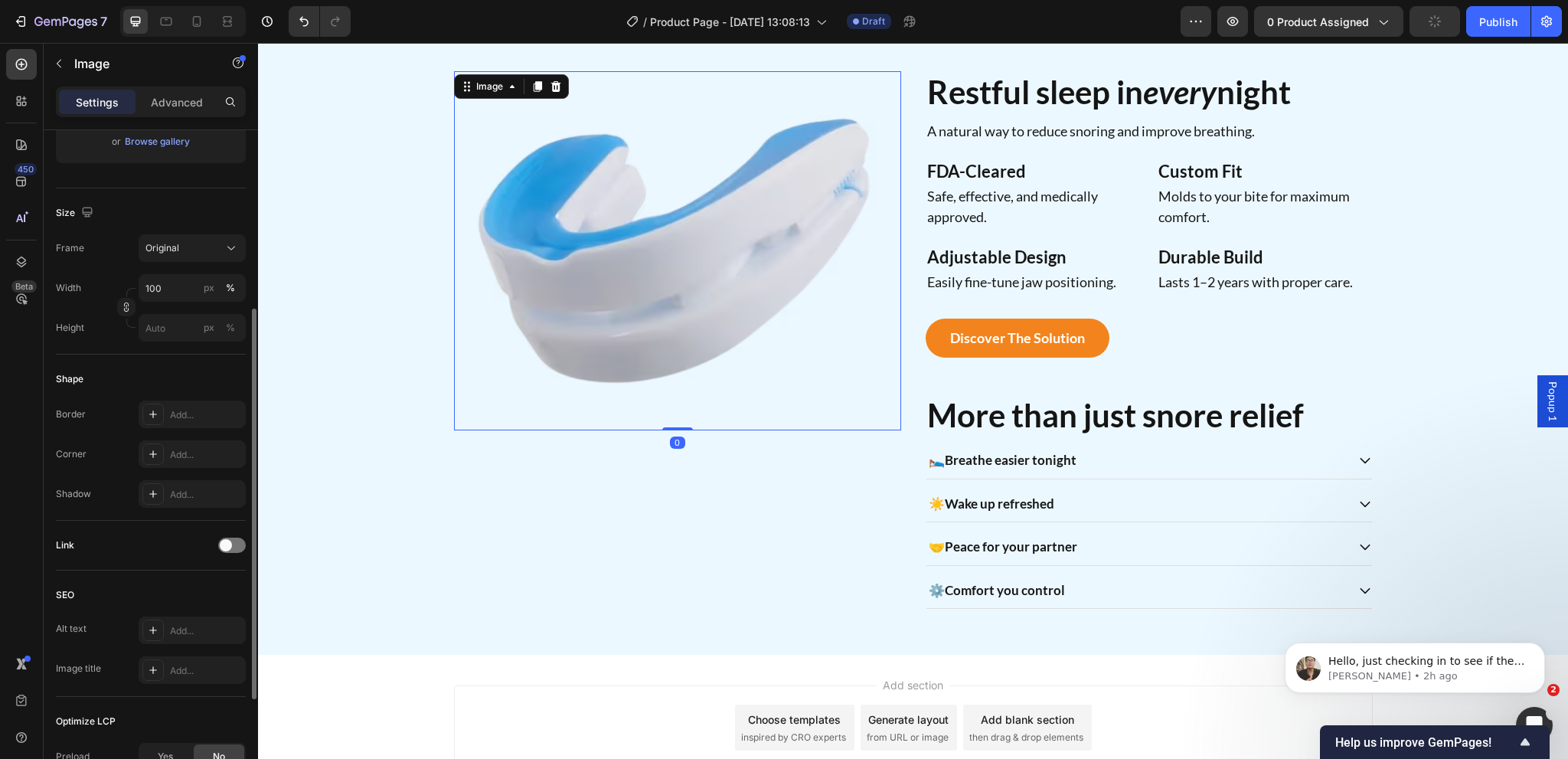
scroll to position [383, 0]
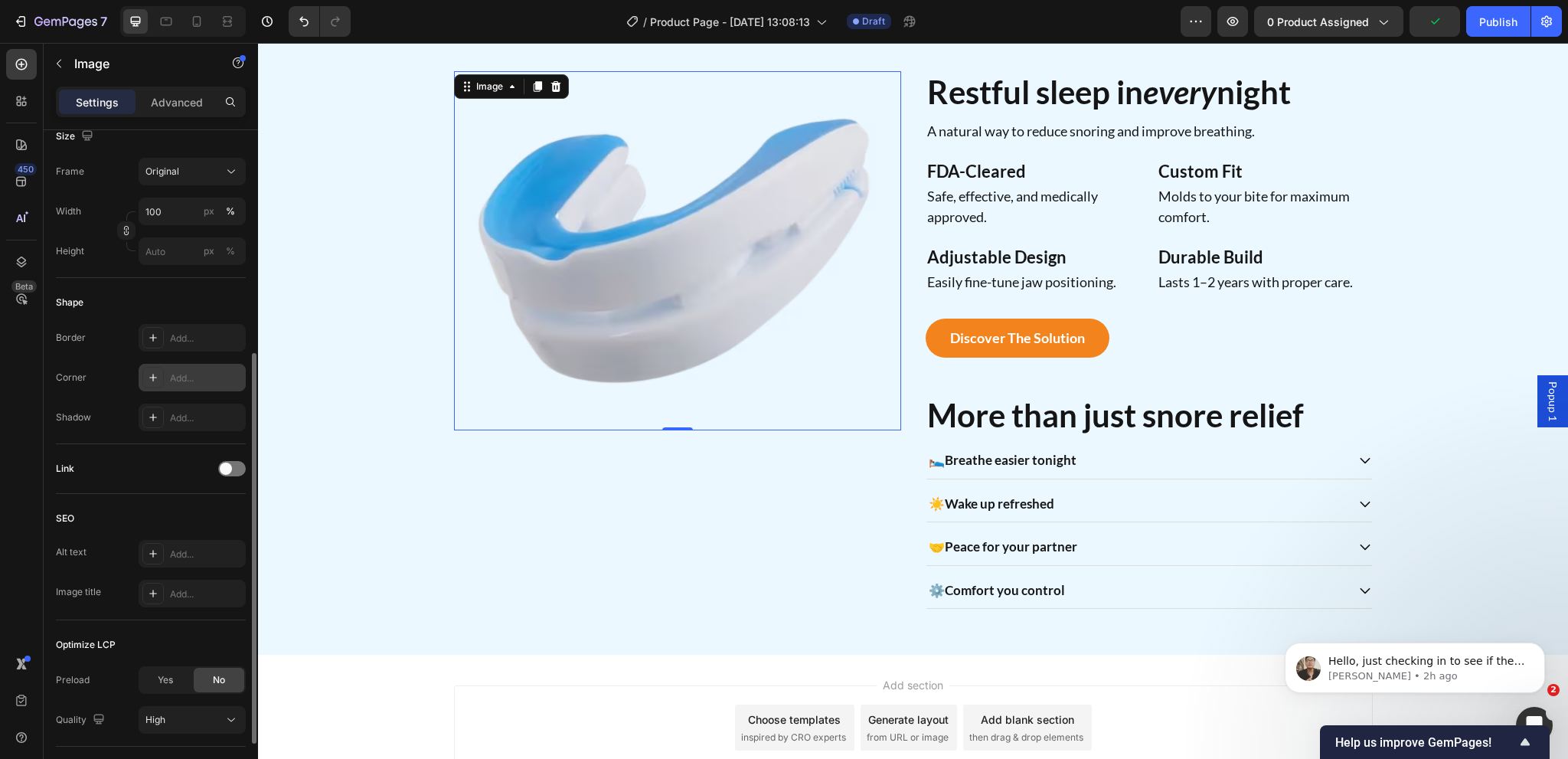
click at [187, 382] on div "Add..." at bounding box center [206, 378] width 72 height 14
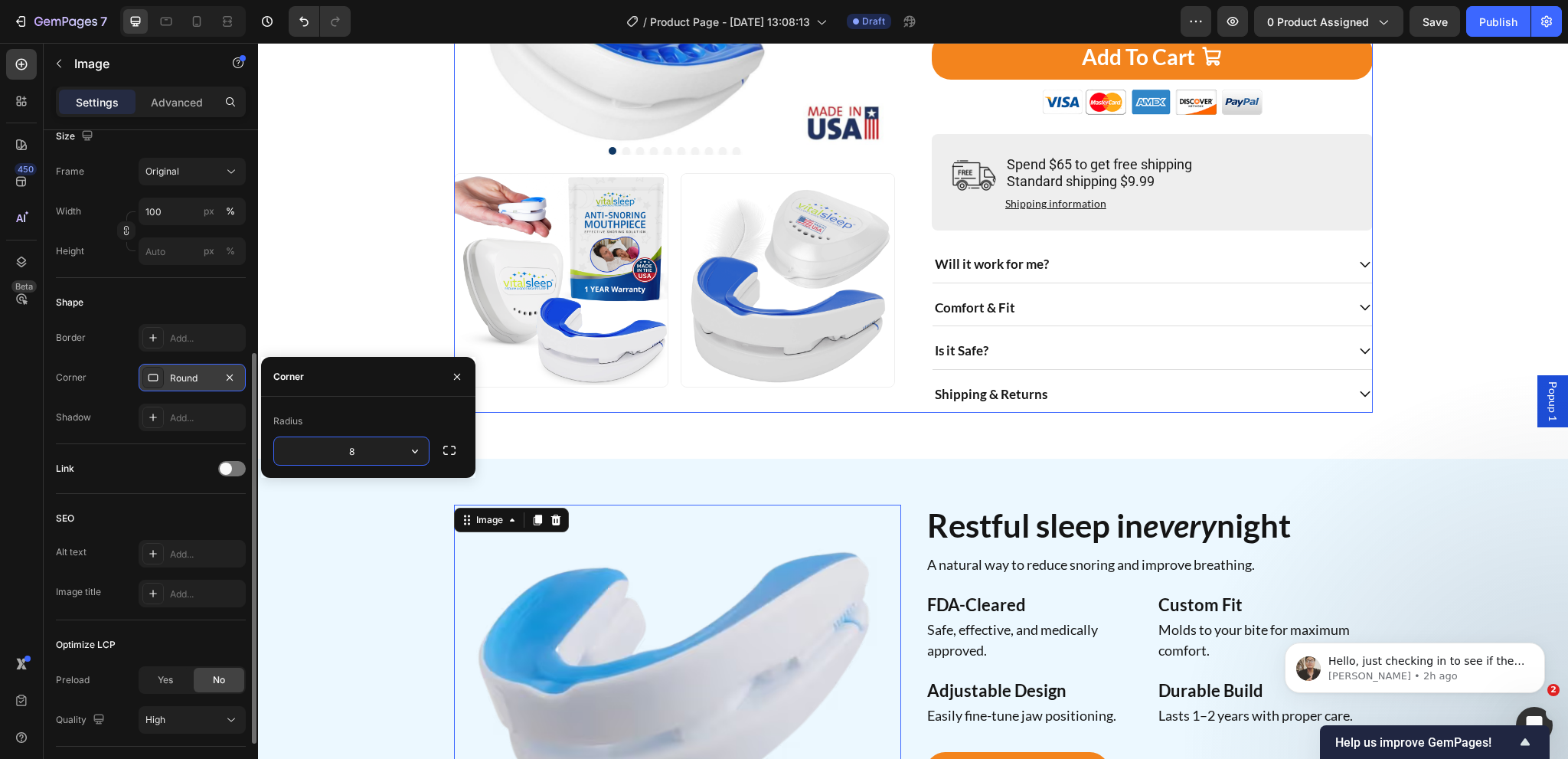
scroll to position [423, 0]
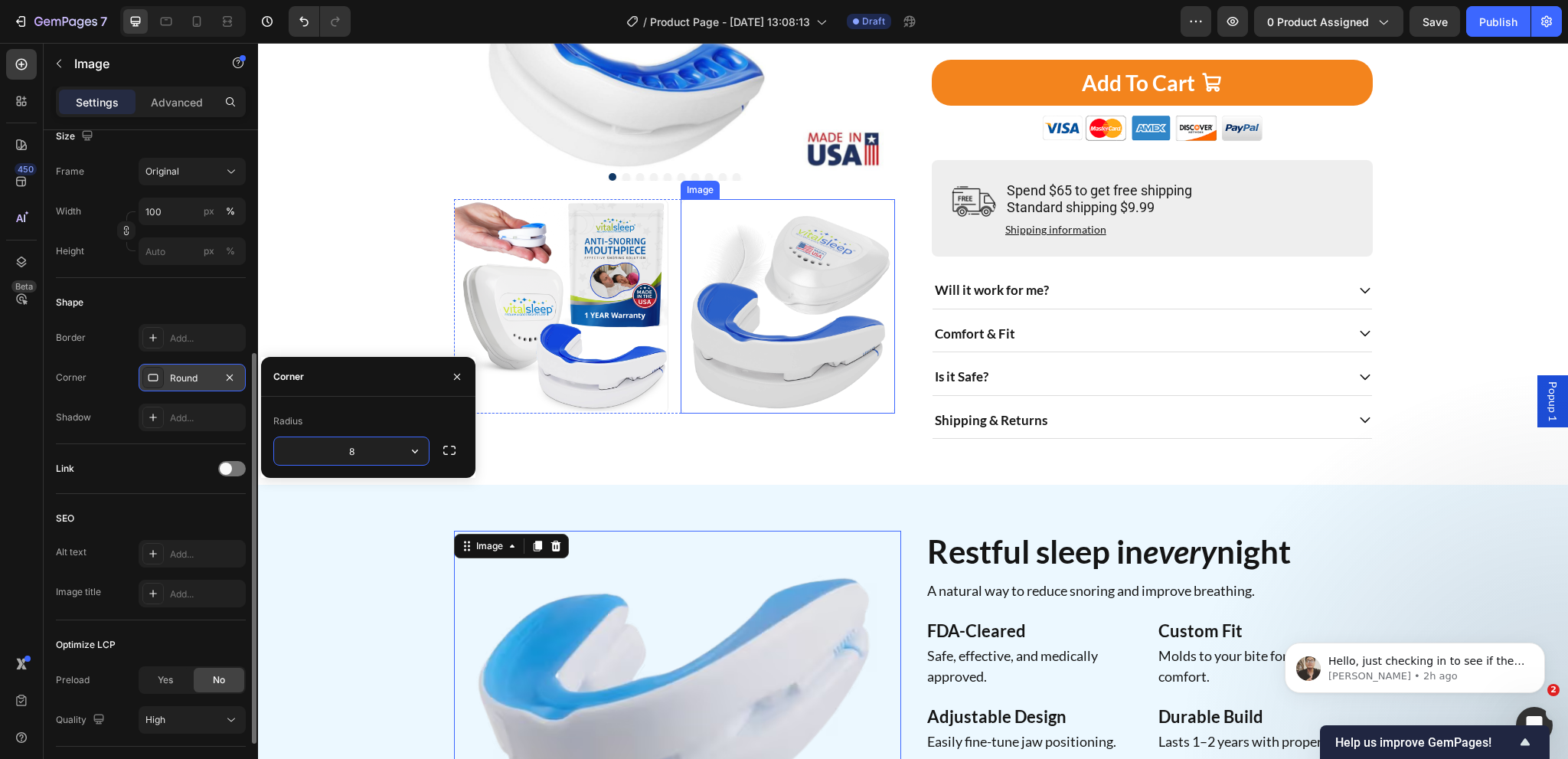
click at [836, 318] on img at bounding box center [788, 306] width 214 height 215
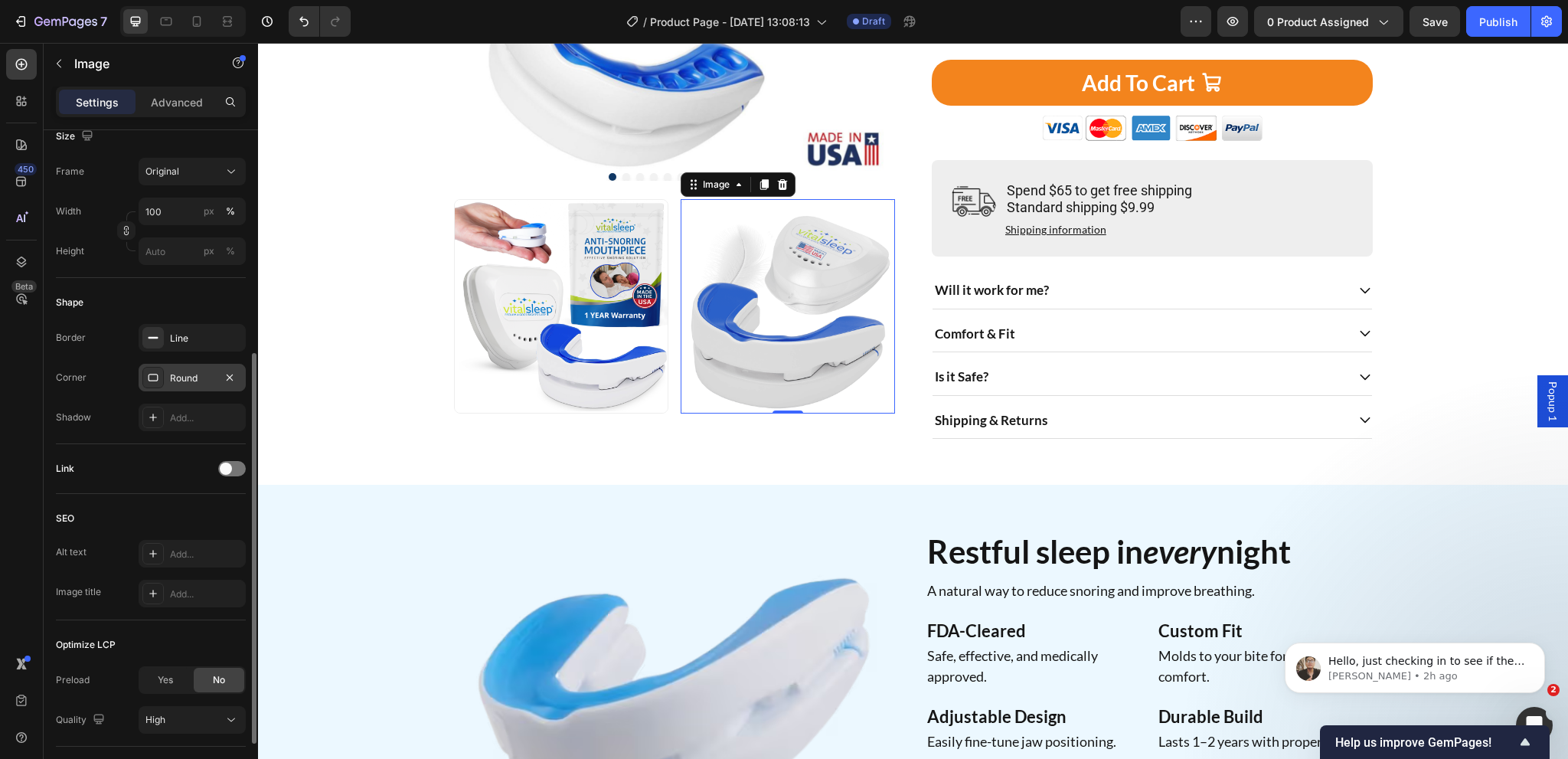
drag, startPoint x: 172, startPoint y: 382, endPoint x: 122, endPoint y: 502, distance: 130.0
click at [172, 382] on div "Round" at bounding box center [192, 378] width 44 height 14
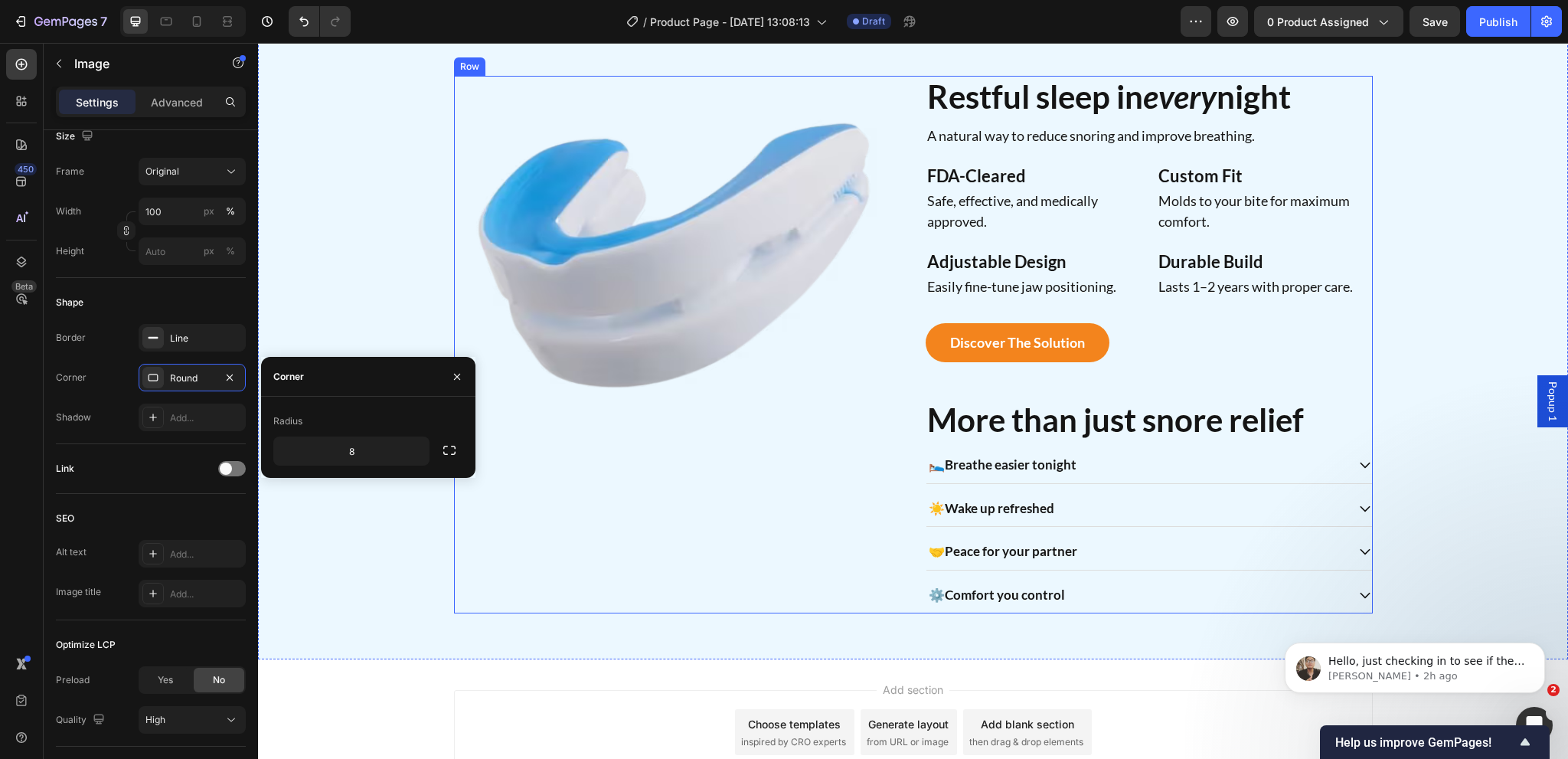
scroll to position [883, 0]
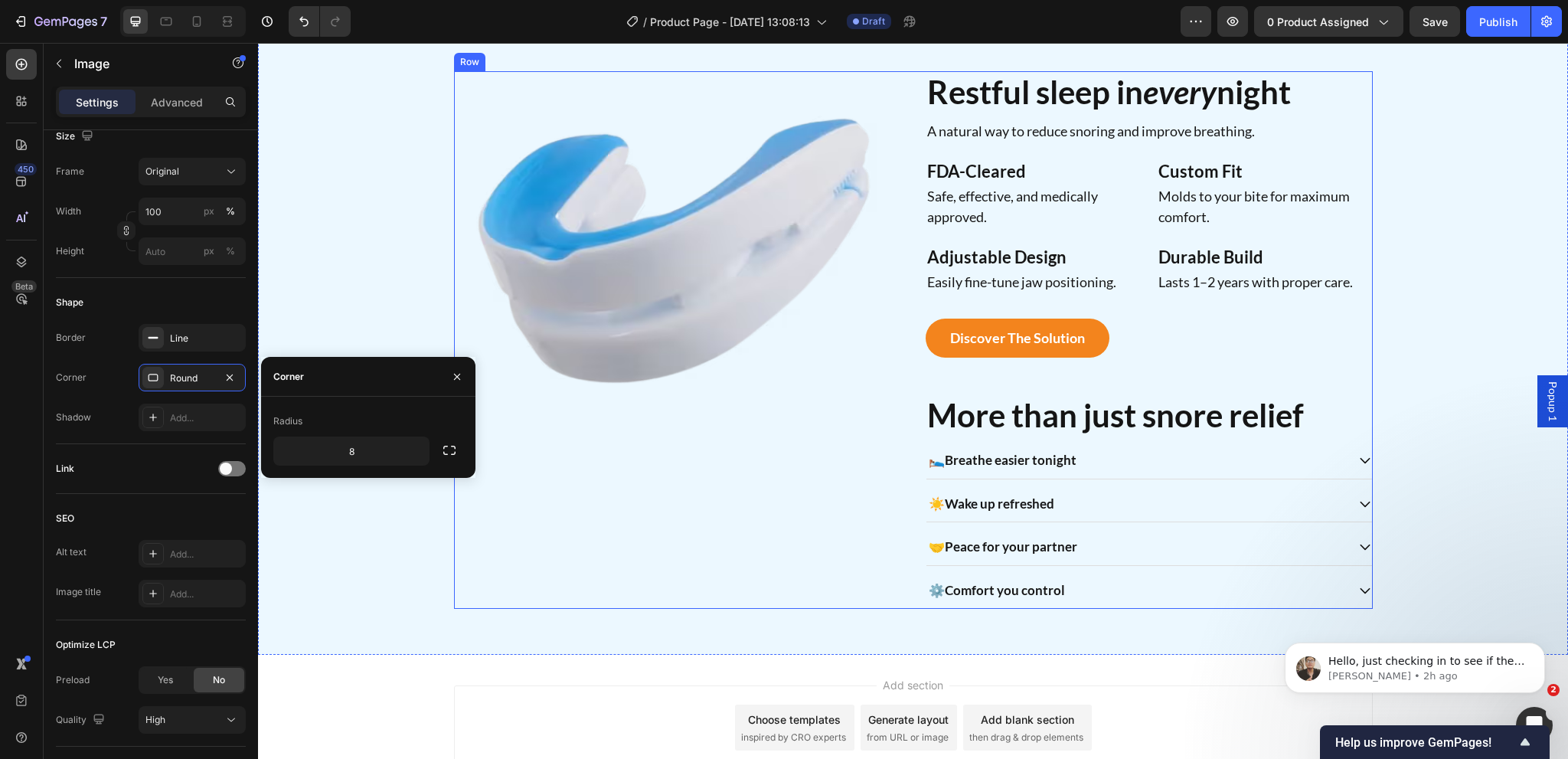
click at [673, 557] on div "Image" at bounding box center [678, 340] width 447 height 538
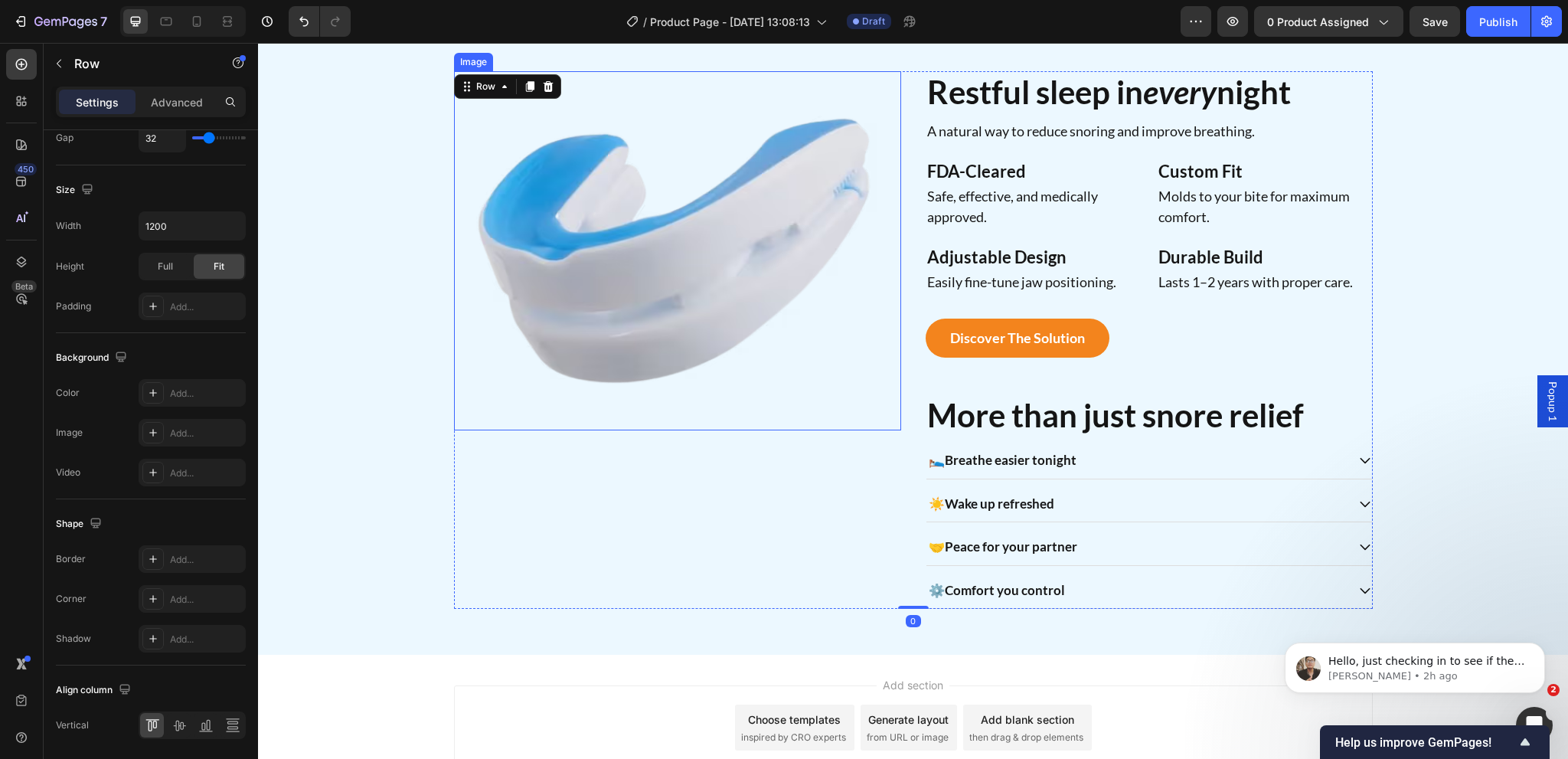
scroll to position [0, 0]
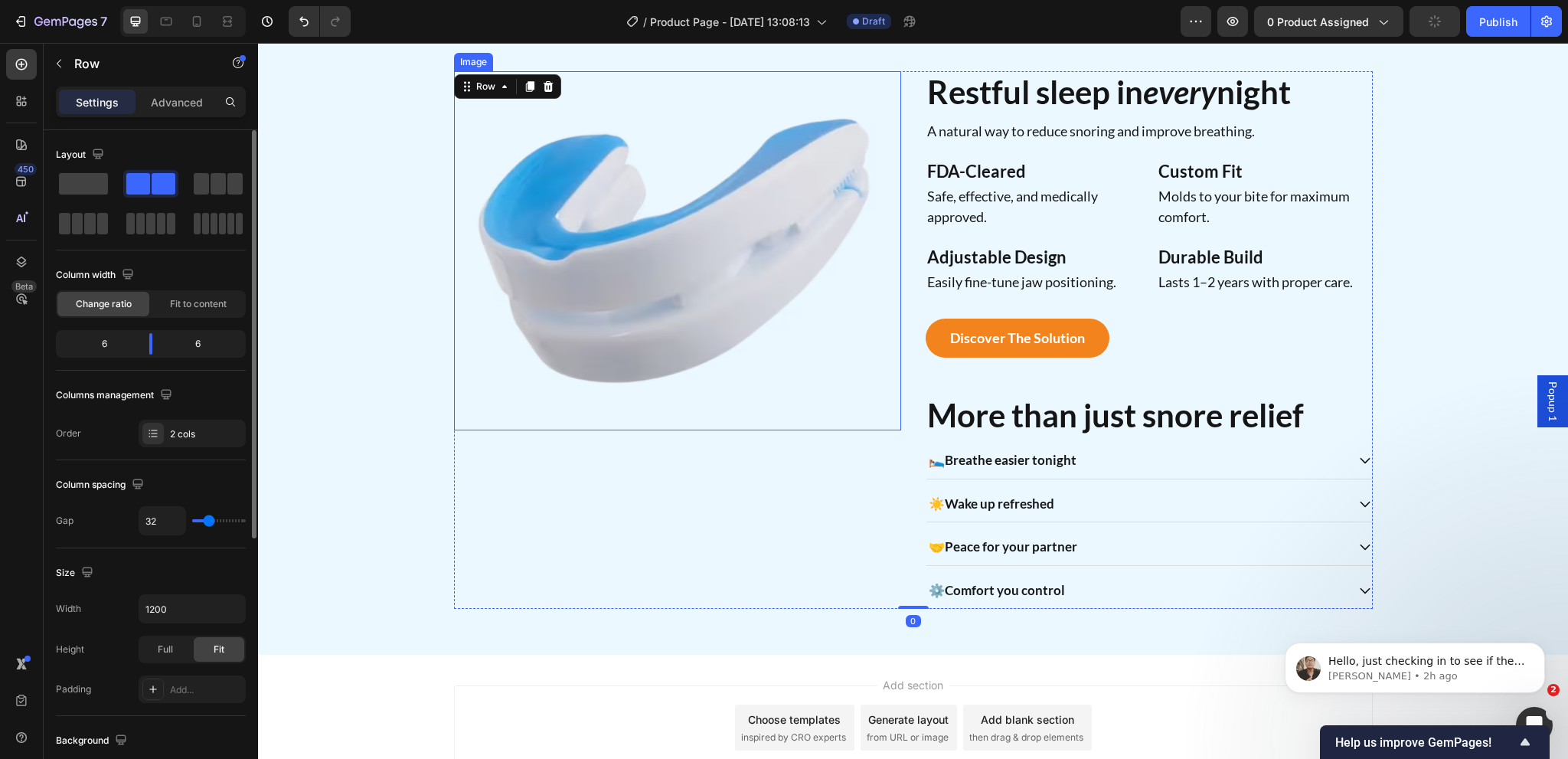
click at [668, 357] on img at bounding box center [678, 250] width 447 height 359
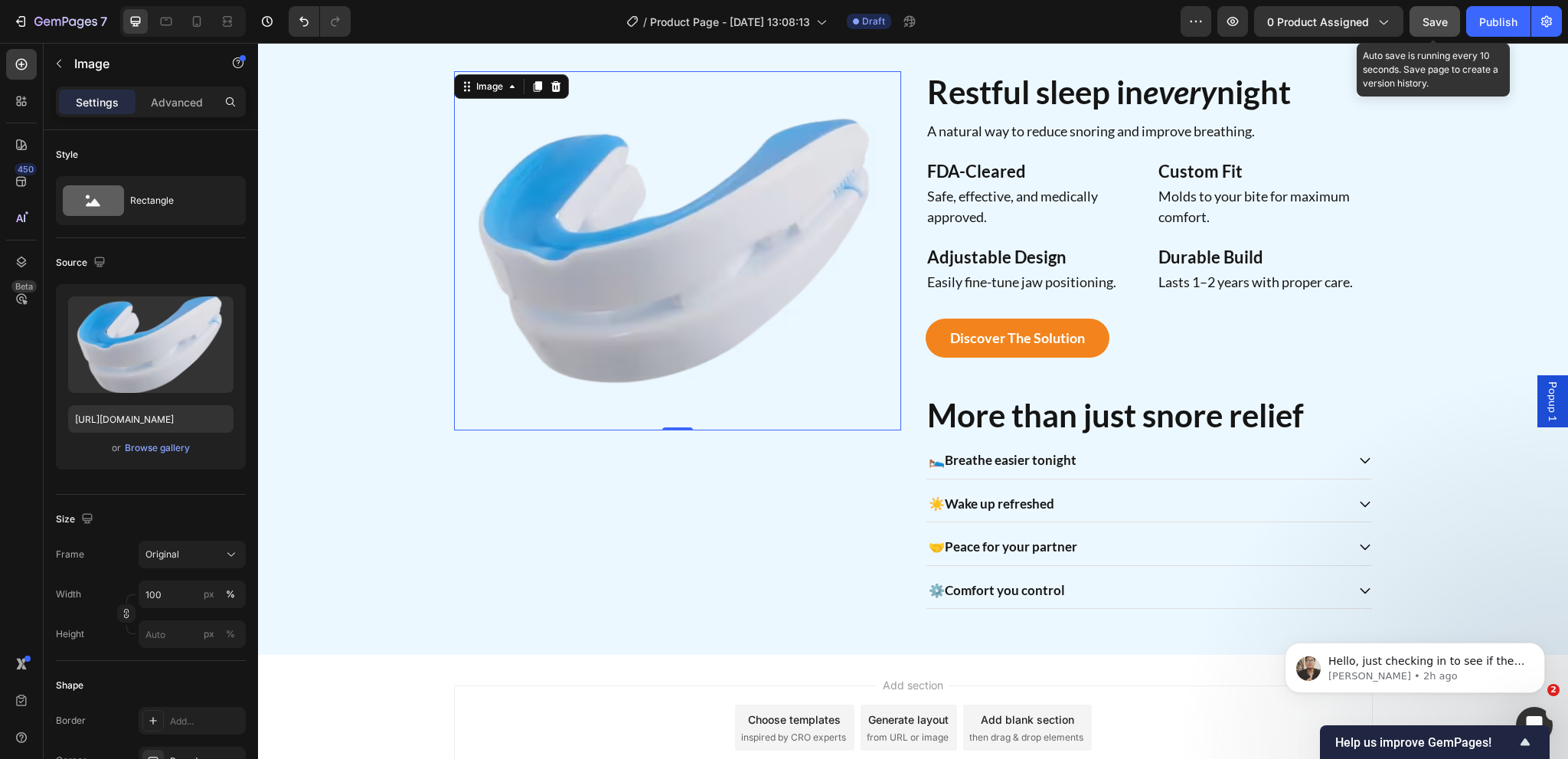
click at [1427, 26] on span "Save" at bounding box center [1435, 22] width 25 height 13
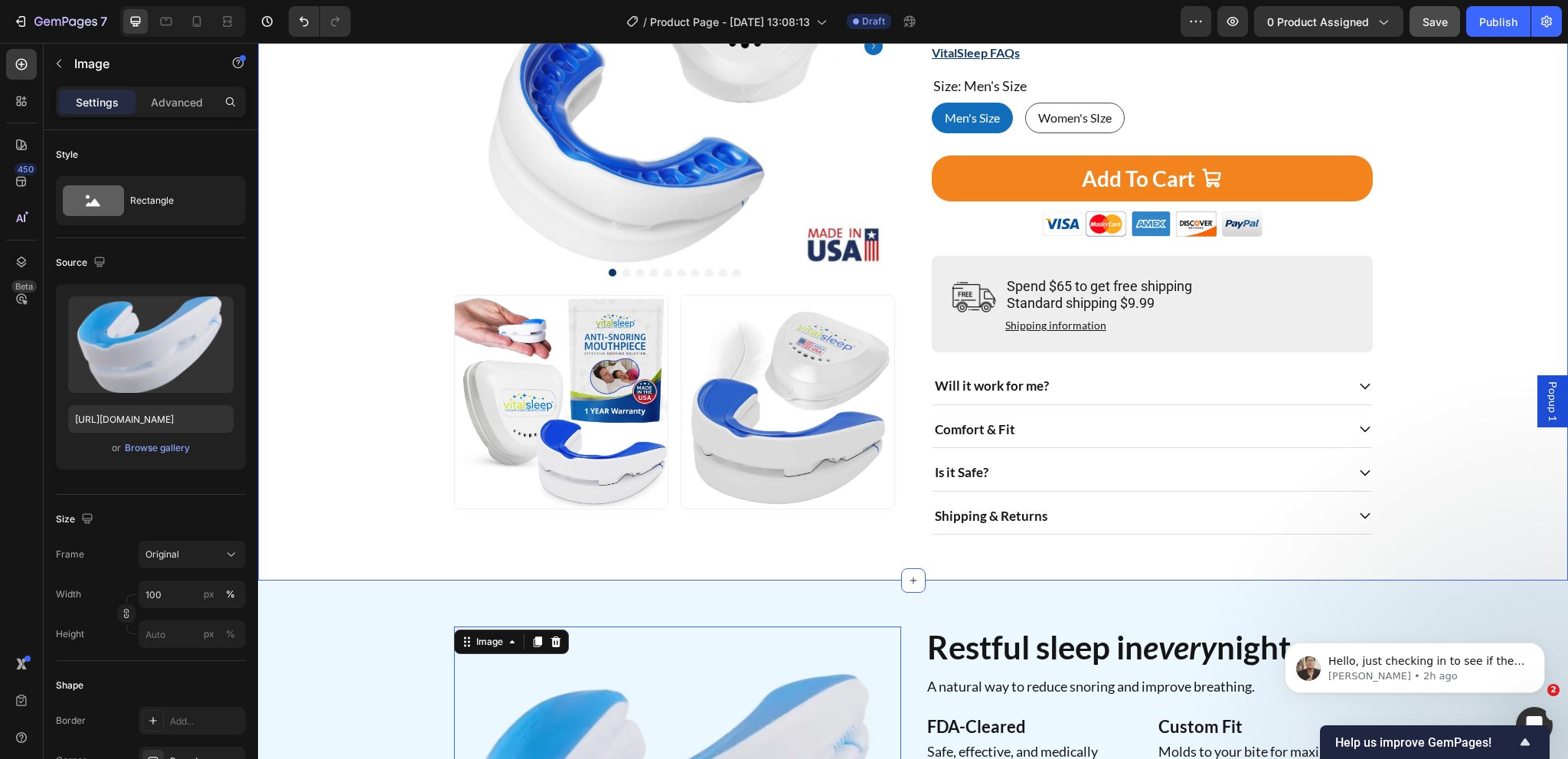
scroll to position [202, 0]
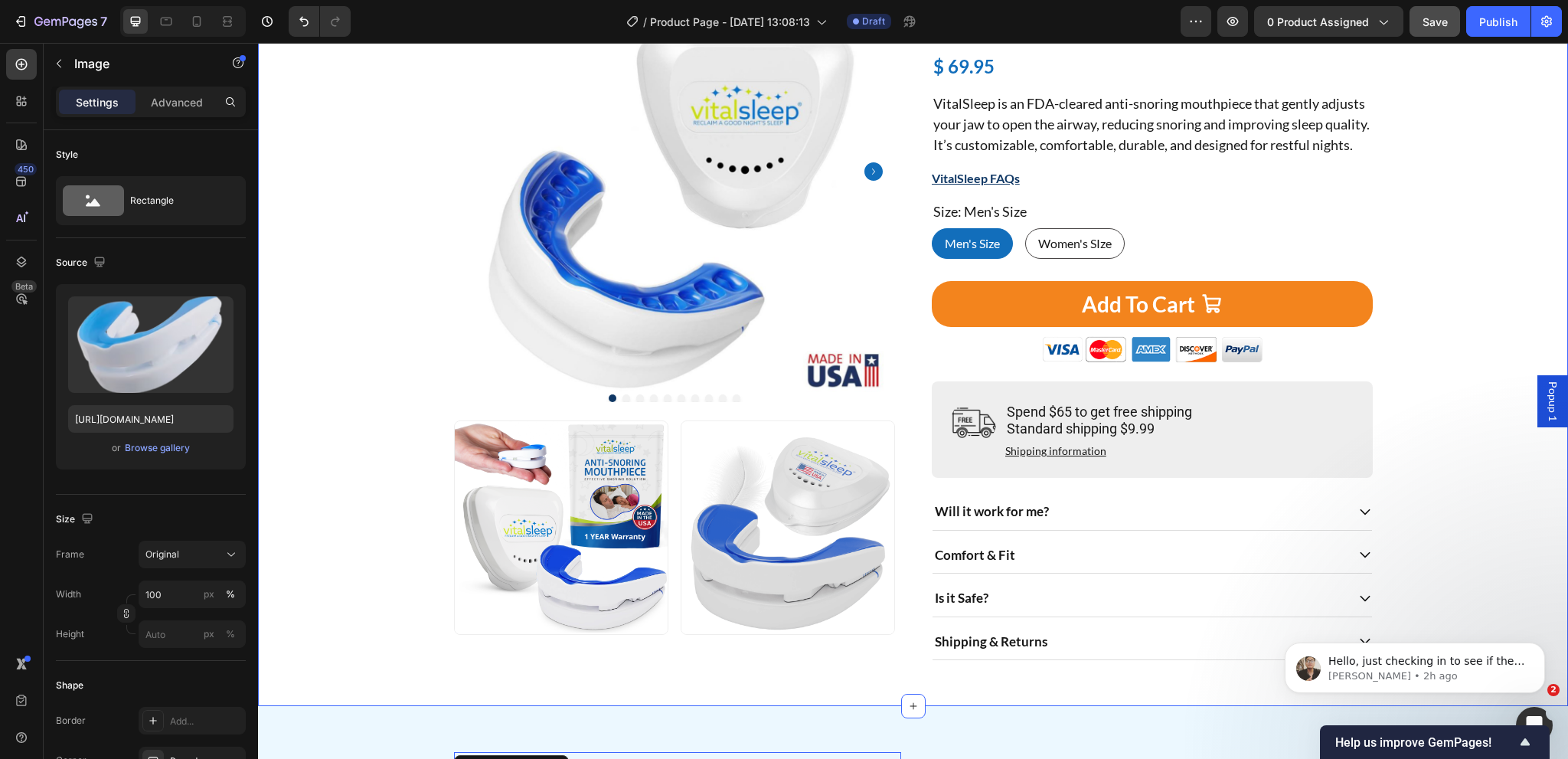
click at [663, 402] on button "Dot" at bounding box center [667, 397] width 8 height 8
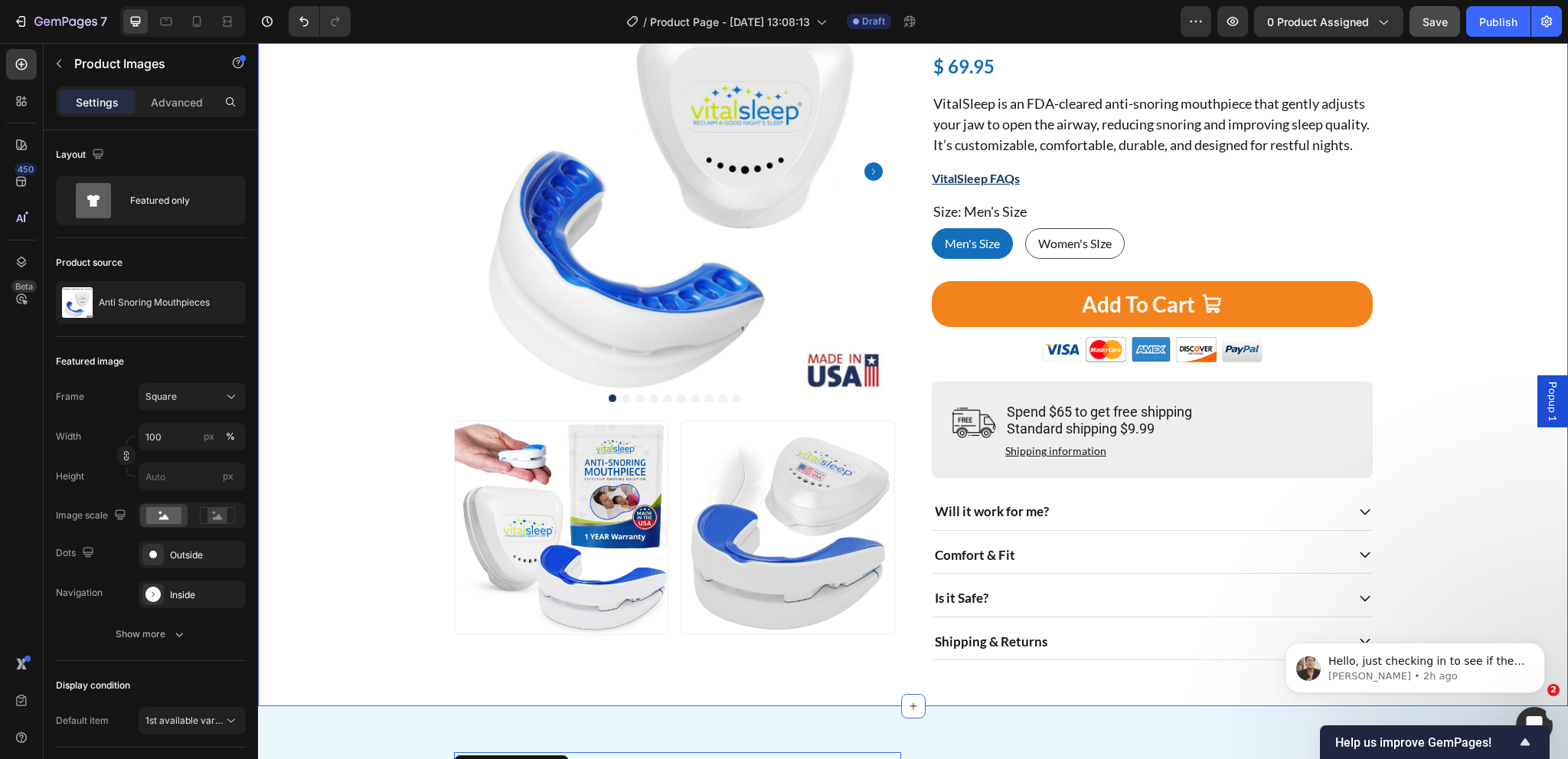
click at [663, 402] on button "Dot" at bounding box center [667, 397] width 8 height 8
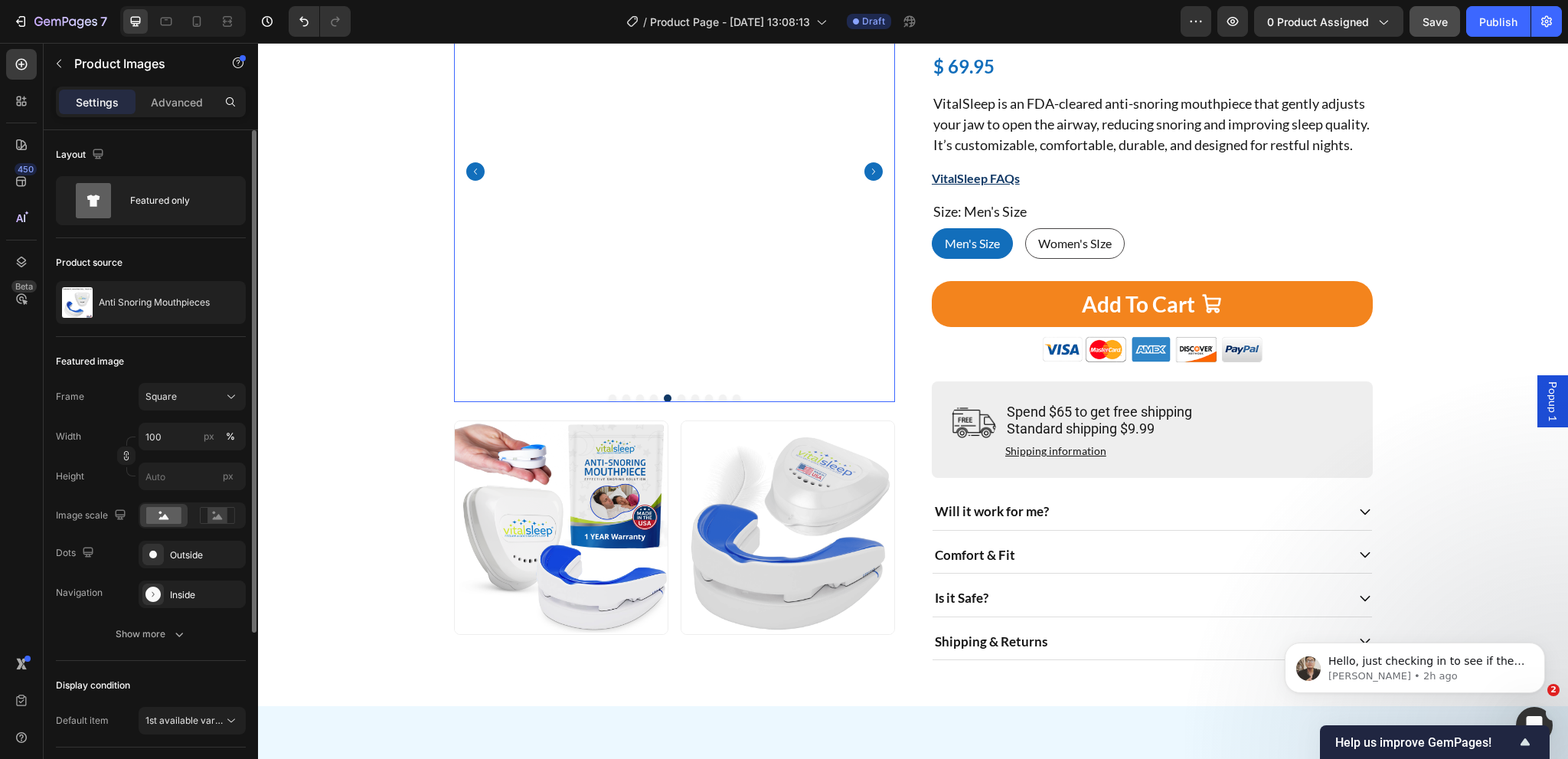
scroll to position [194, 0]
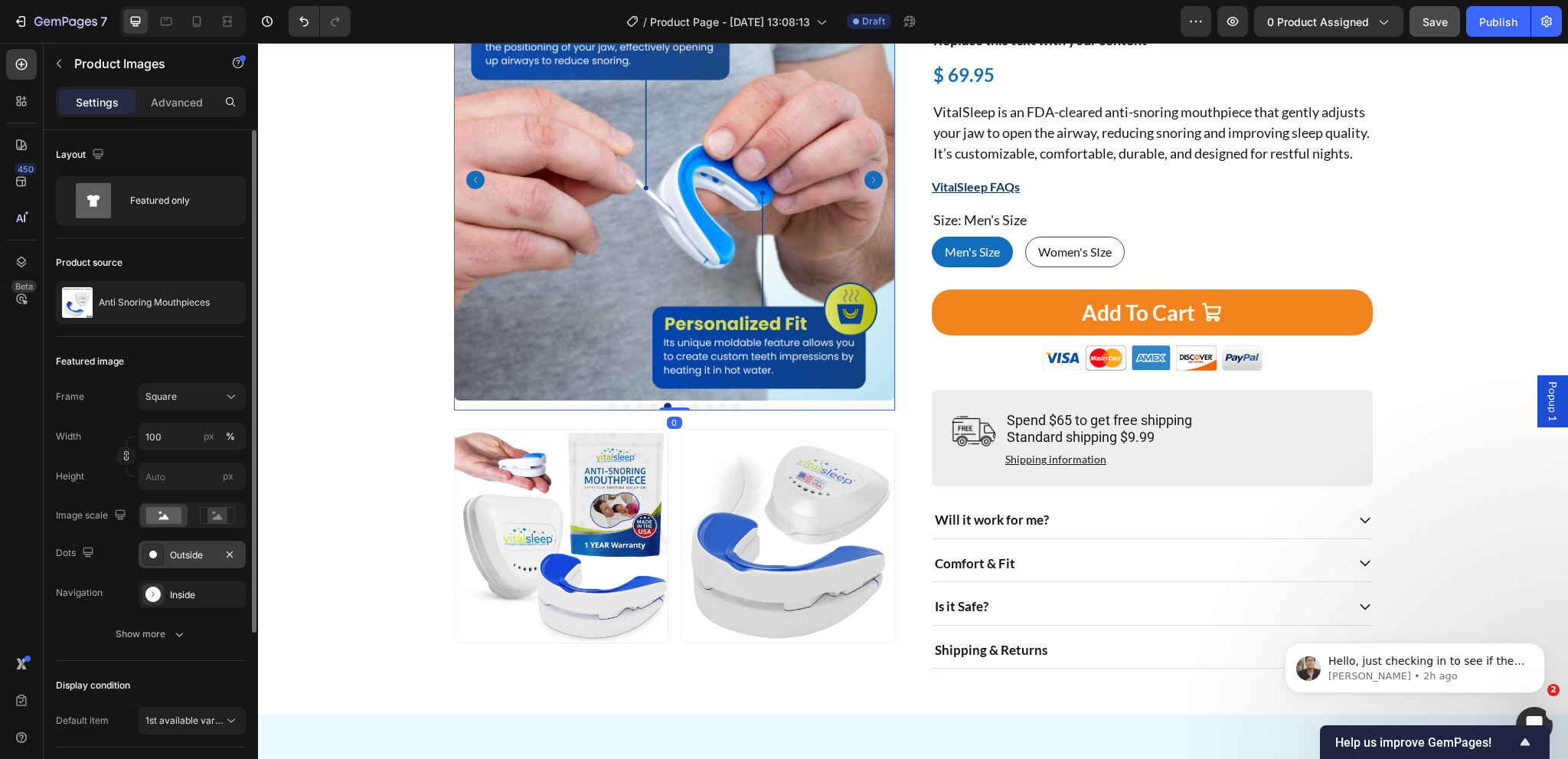
click at [175, 554] on div "Outside" at bounding box center [192, 555] width 44 height 14
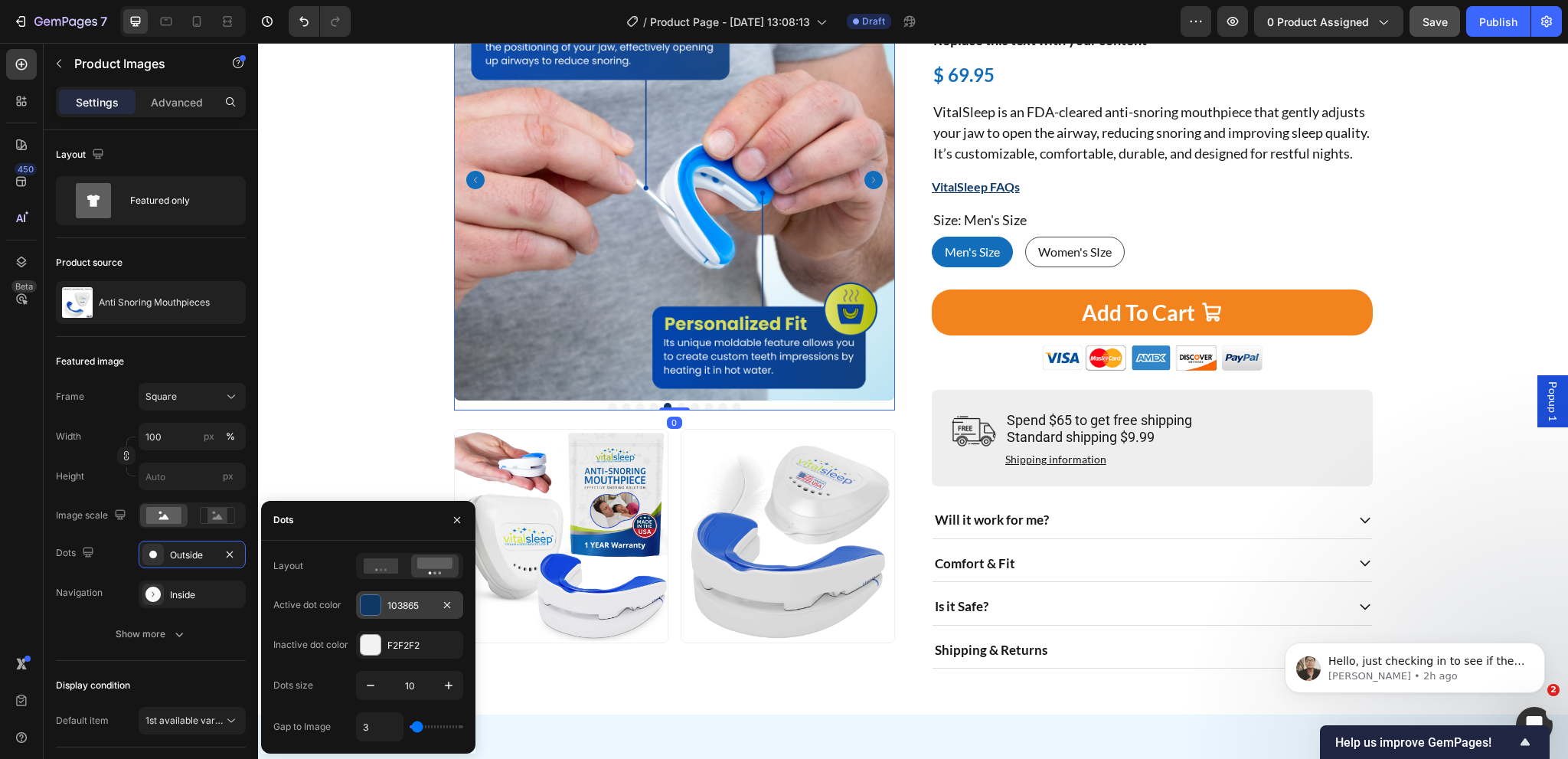
click at [412, 608] on div "103865" at bounding box center [409, 605] width 44 height 14
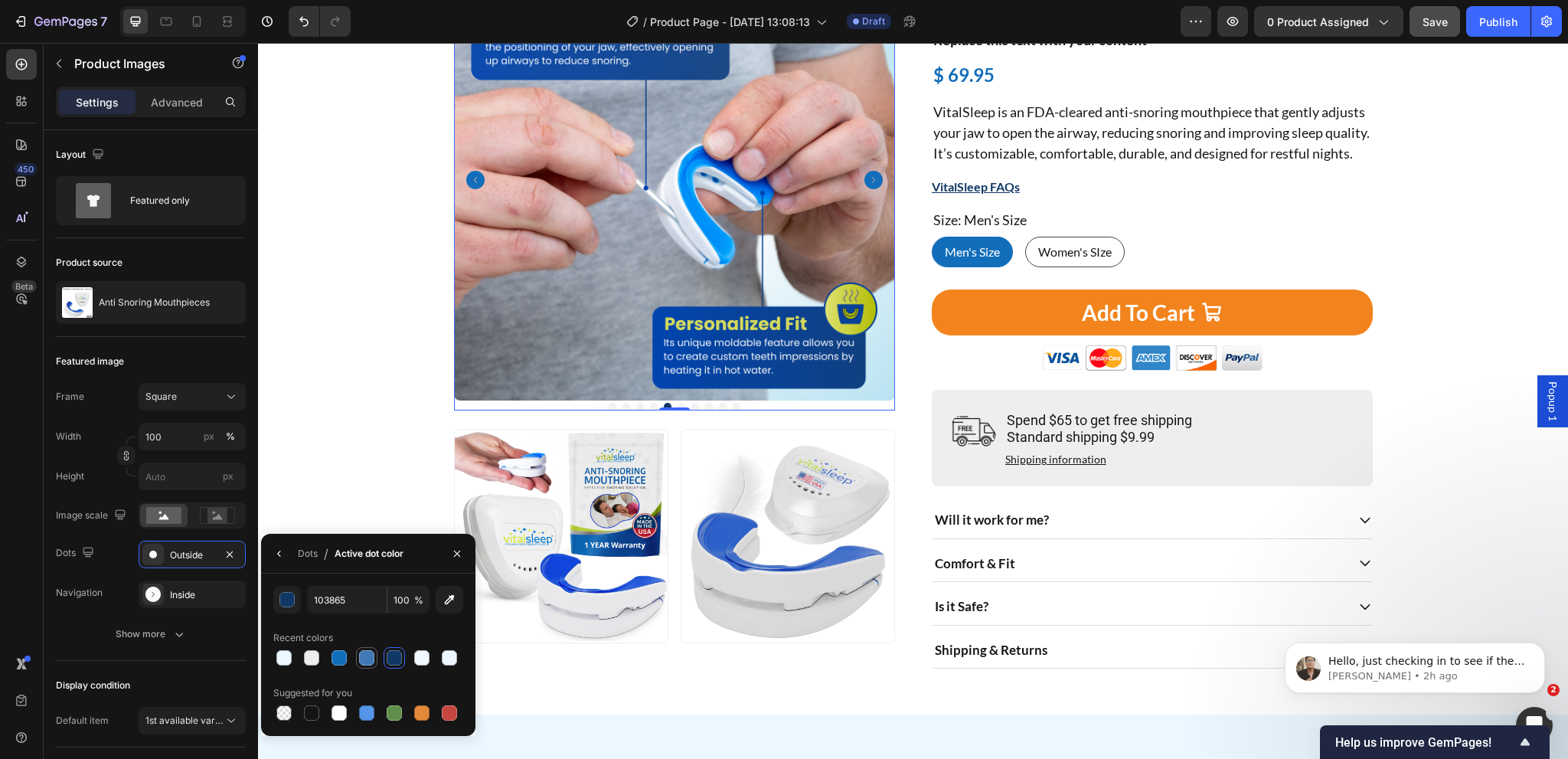
click at [361, 664] on div at bounding box center [366, 658] width 15 height 15
type input "4178B6"
click at [381, 441] on div "Home Product Title Breadcrumb Product Images 0 Image Image Row Image 1066 Revie…" at bounding box center [913, 297] width 1287 height 742
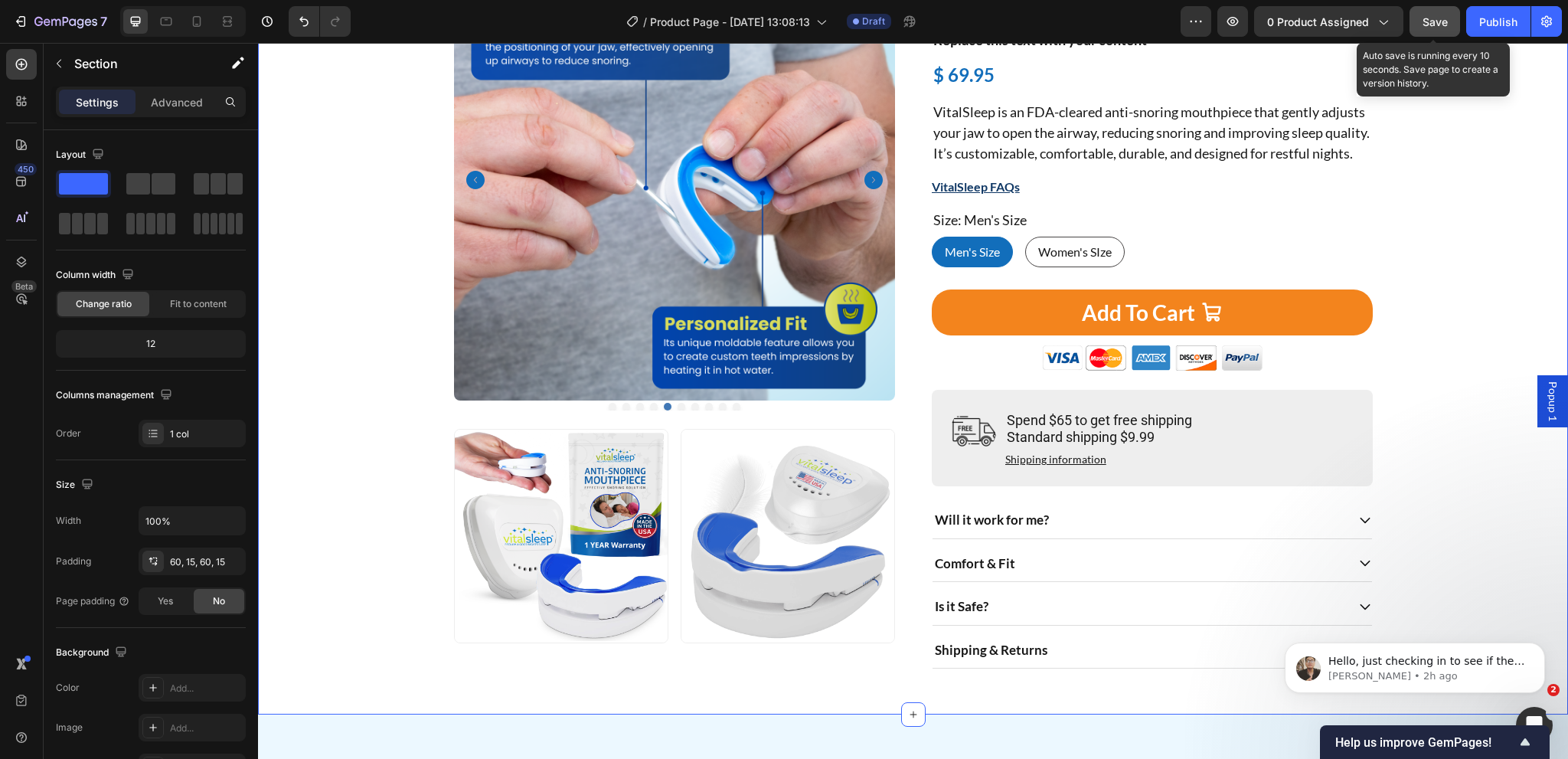
click at [1439, 21] on span "Save" at bounding box center [1435, 22] width 25 height 13
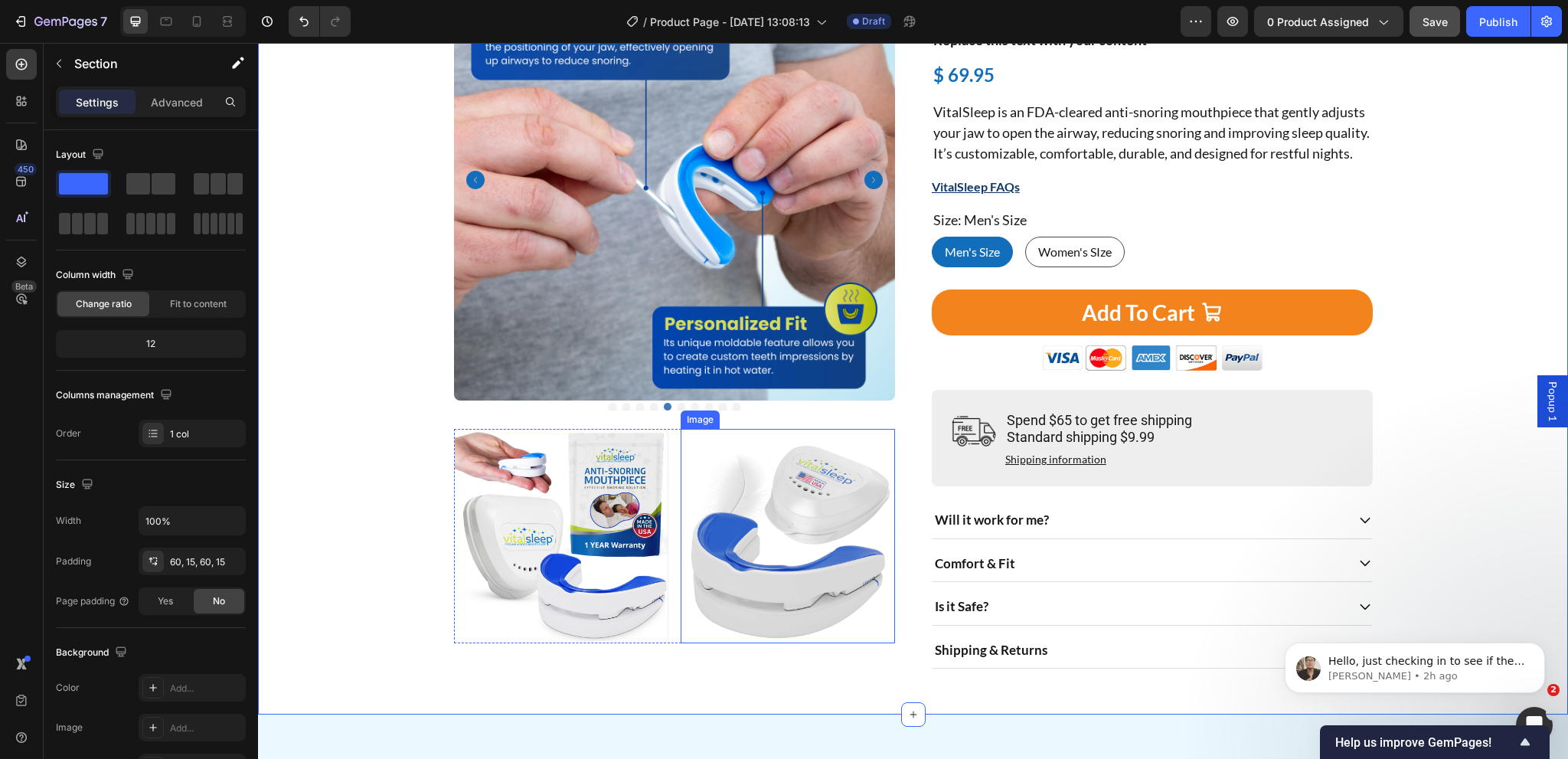
scroll to position [730, 0]
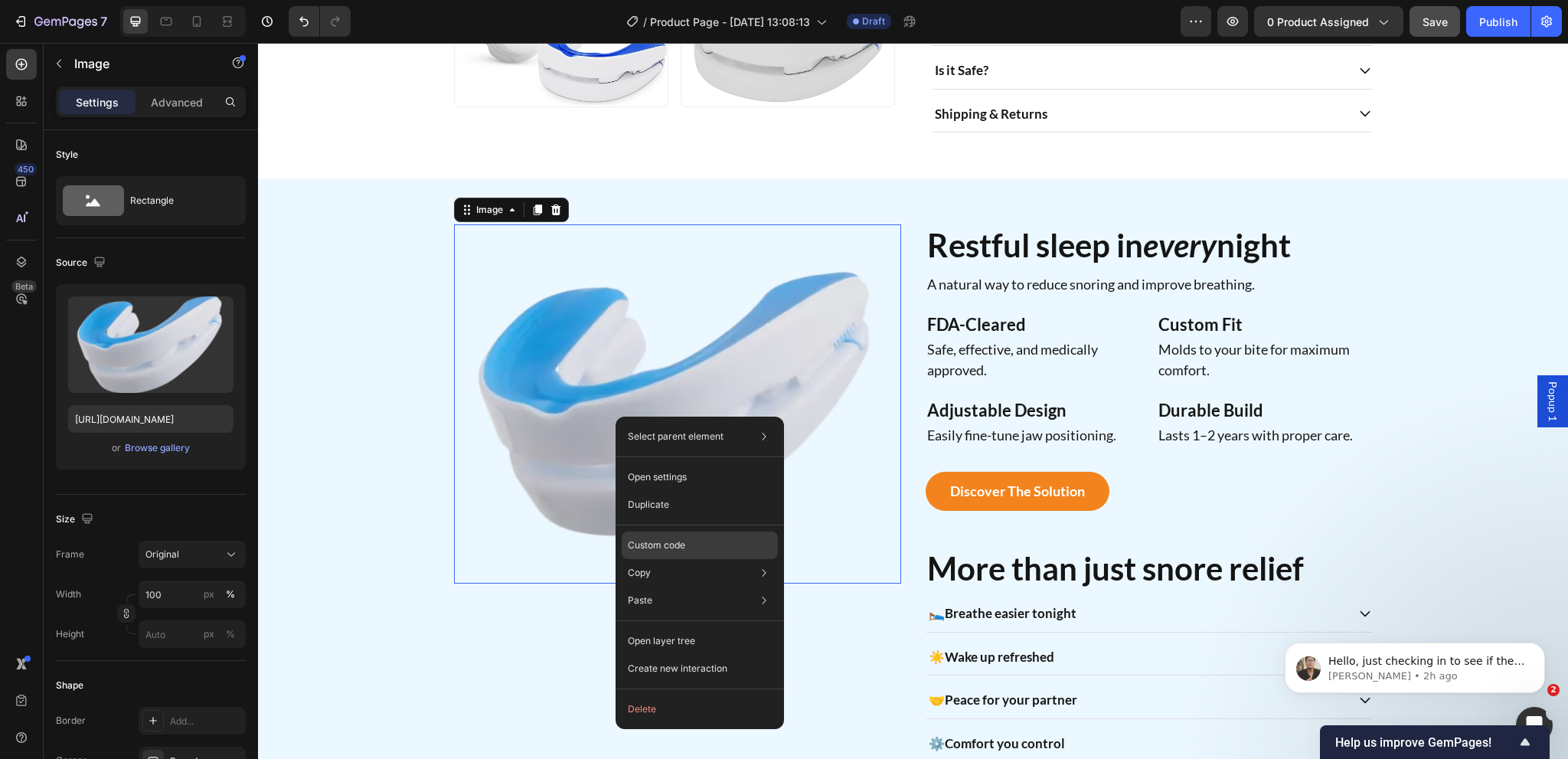
click at [664, 551] on p "Custom code" at bounding box center [656, 545] width 58 height 14
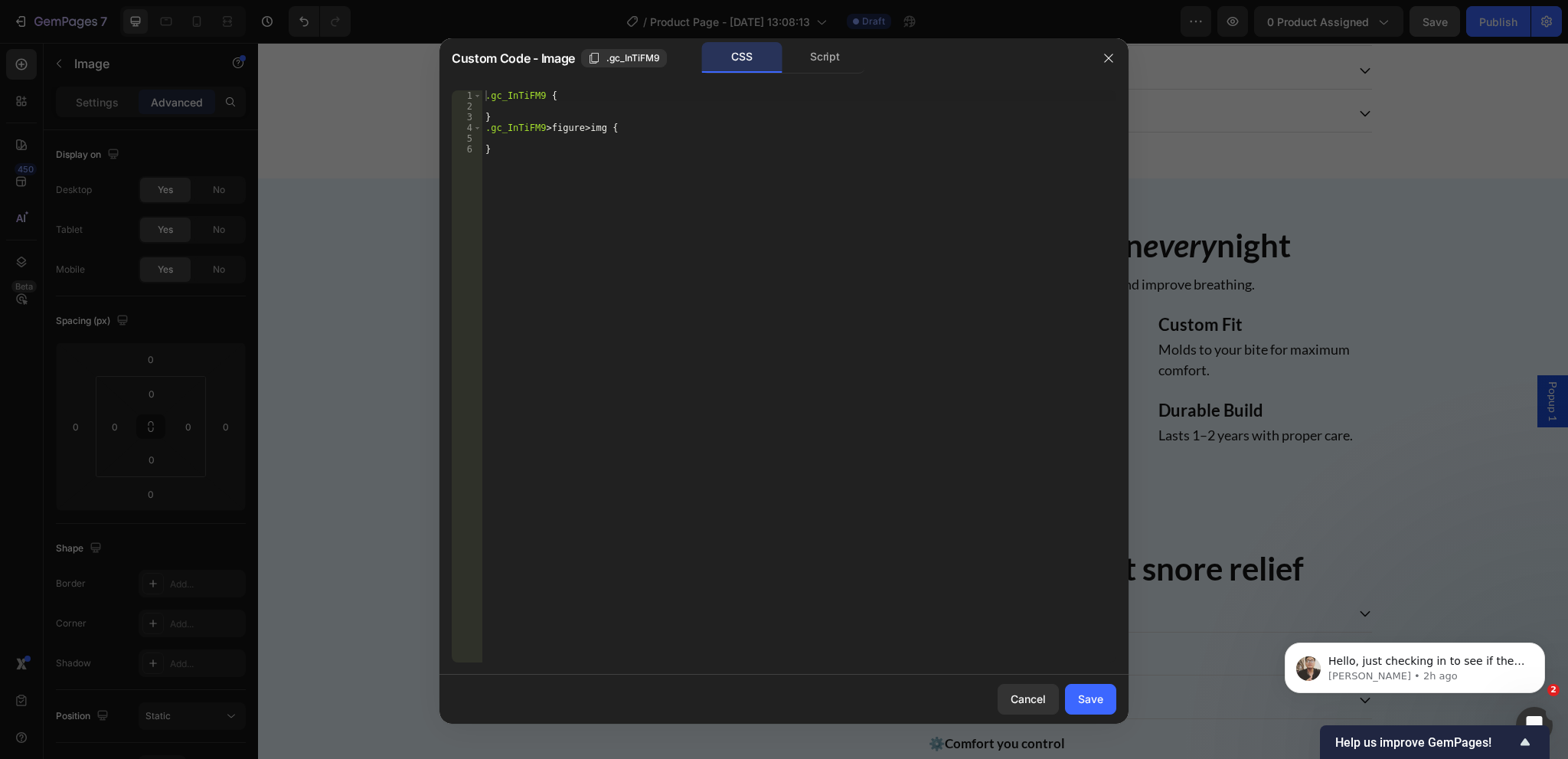
click at [524, 163] on div ".gc_InTiFM9 { } .gc_InTiFM9 > figure > img { }" at bounding box center [799, 387] width 634 height 594
type textarea "}"
click at [523, 148] on div ".gc_InTiFM9 { } .gc_InTiFM9 > figure > img { }" at bounding box center [799, 387] width 634 height 594
paste textarea "}"
type textarea "}"
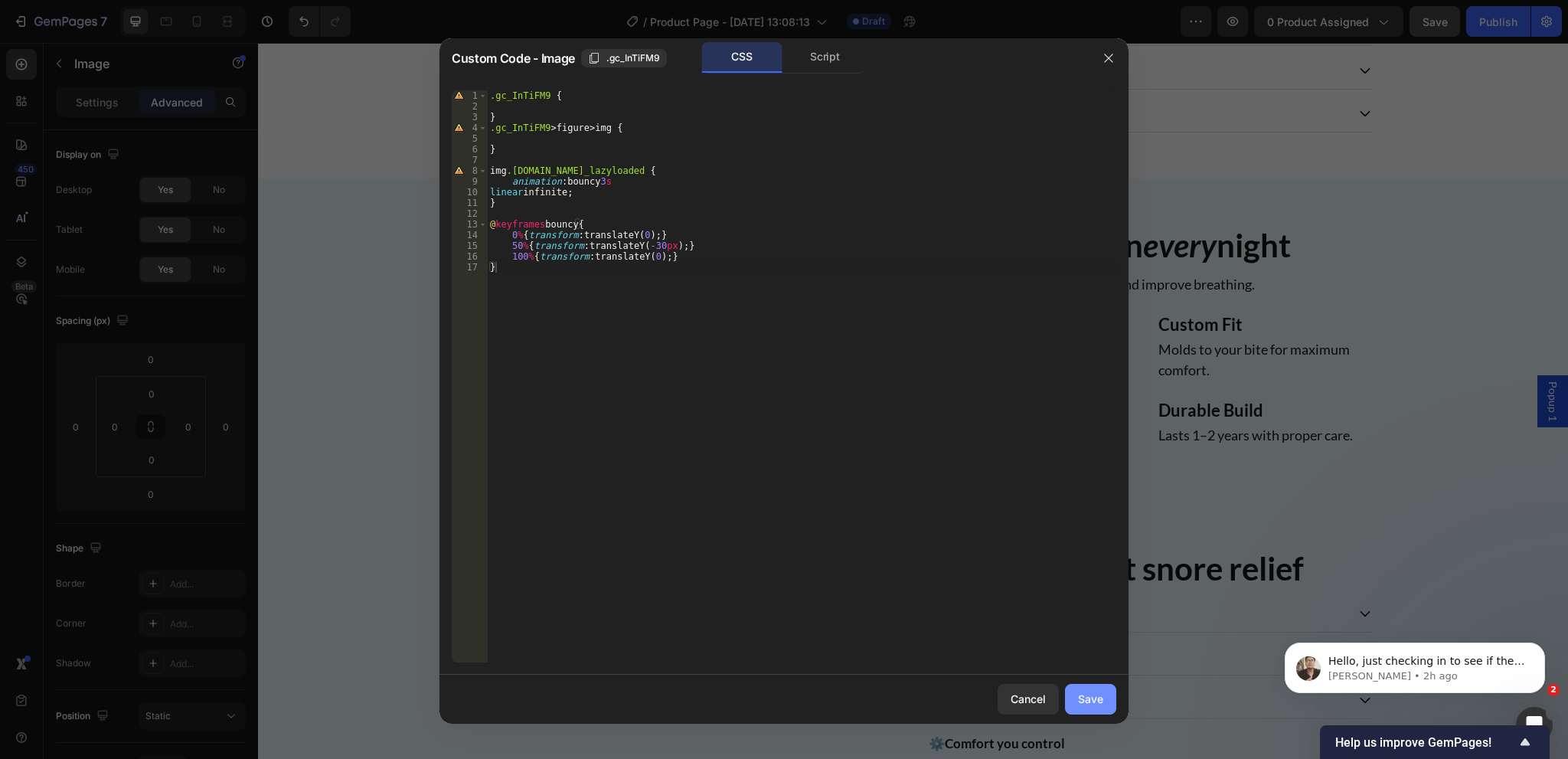
click at [1090, 701] on div "Save" at bounding box center [1091, 699] width 25 height 16
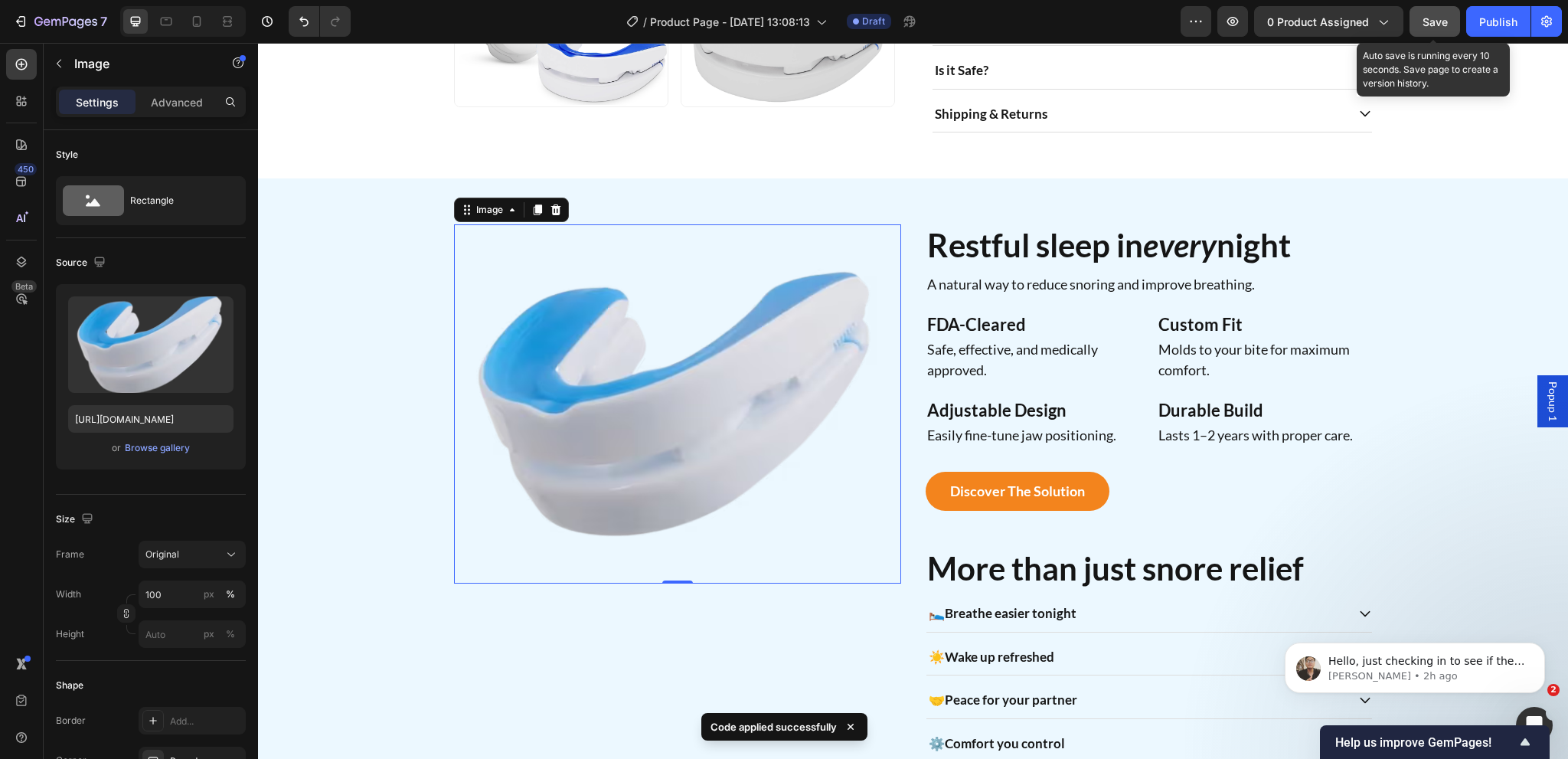
click at [1441, 28] on div "Save" at bounding box center [1435, 22] width 25 height 16
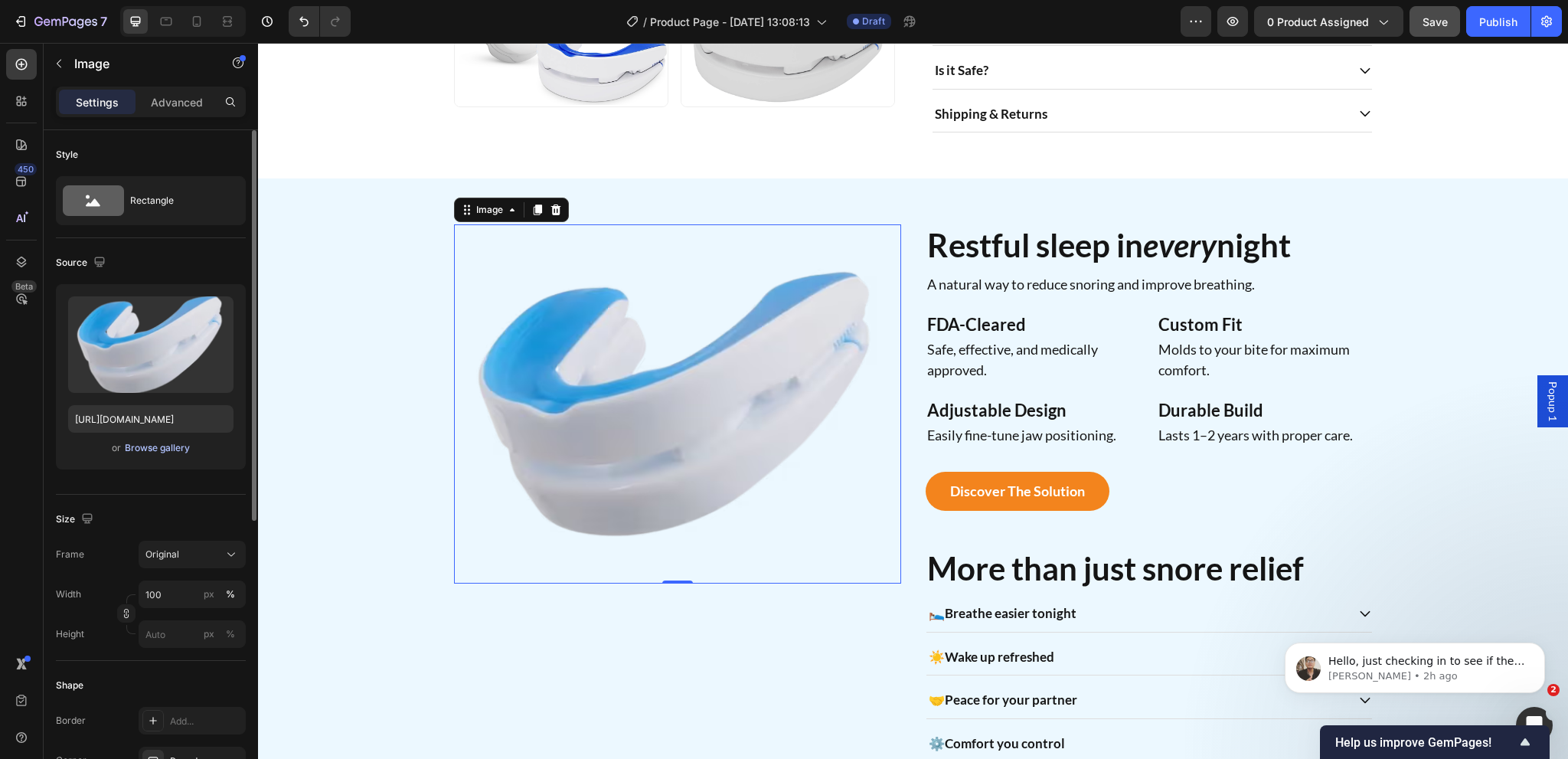
click at [169, 453] on div "Browse gallery" at bounding box center [158, 448] width 65 height 14
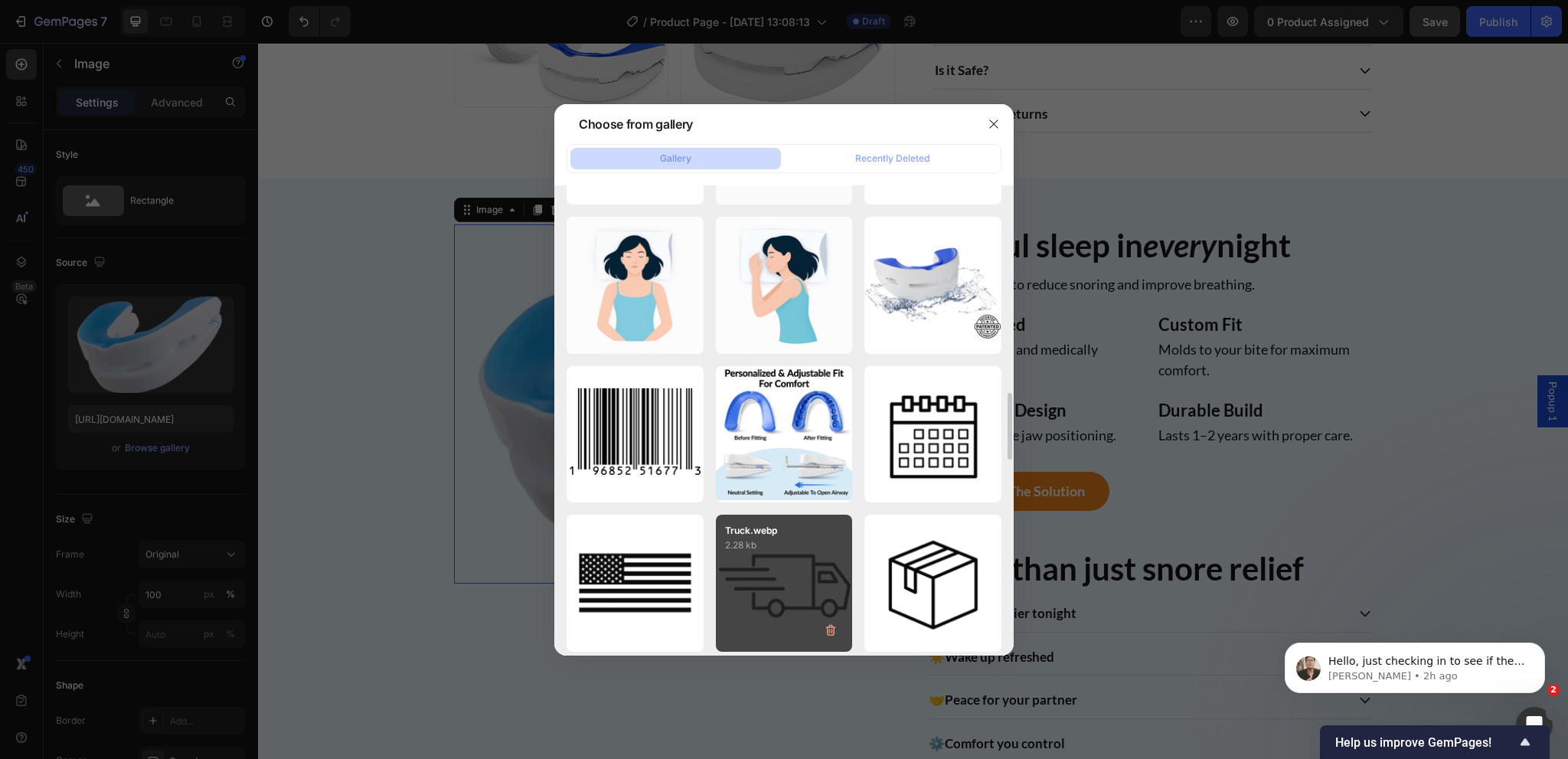
scroll to position [1991, 0]
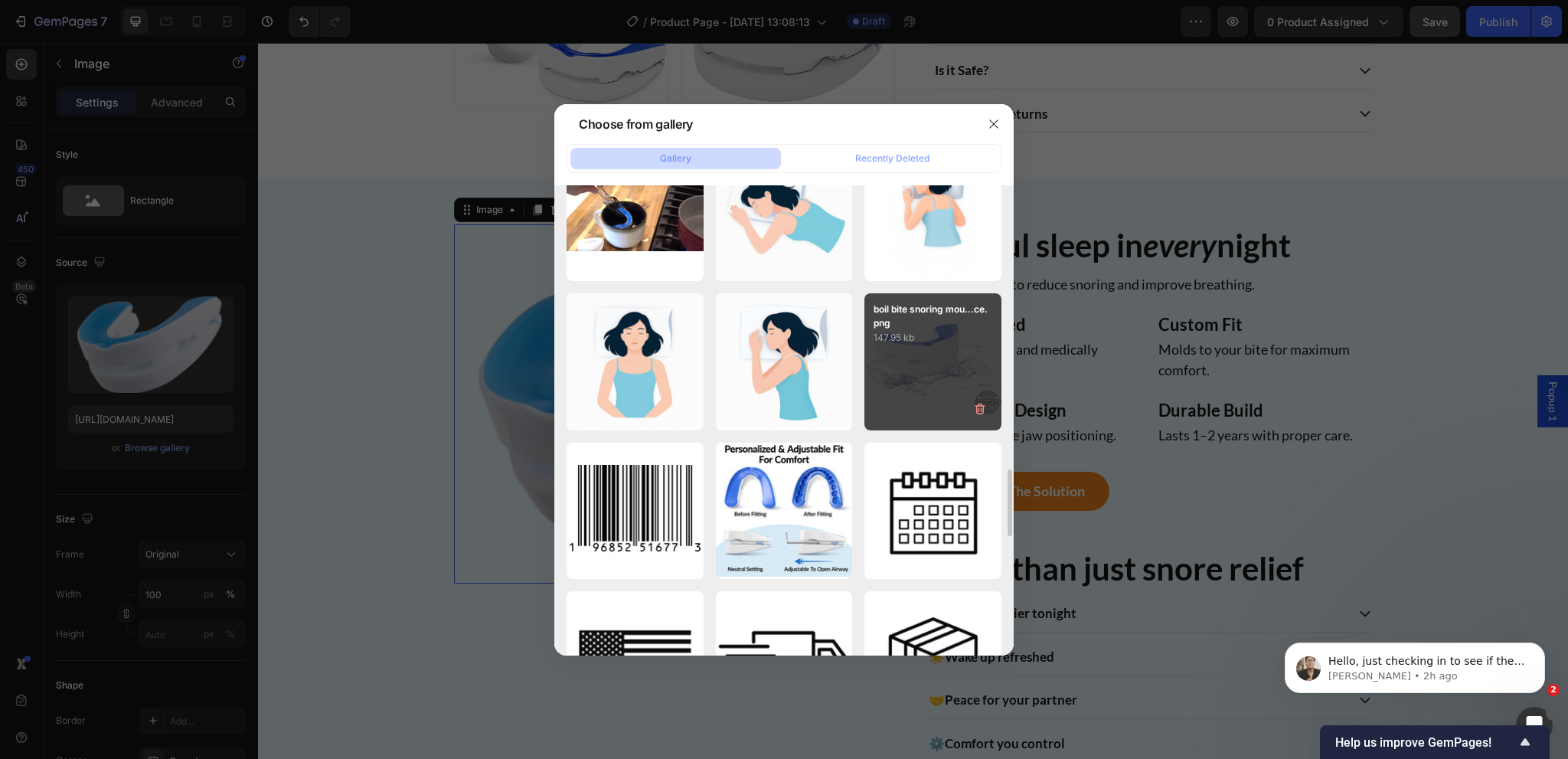
click at [892, 385] on div "boil bite snoring mou...ce.png 147.95 kb" at bounding box center [933, 362] width 137 height 137
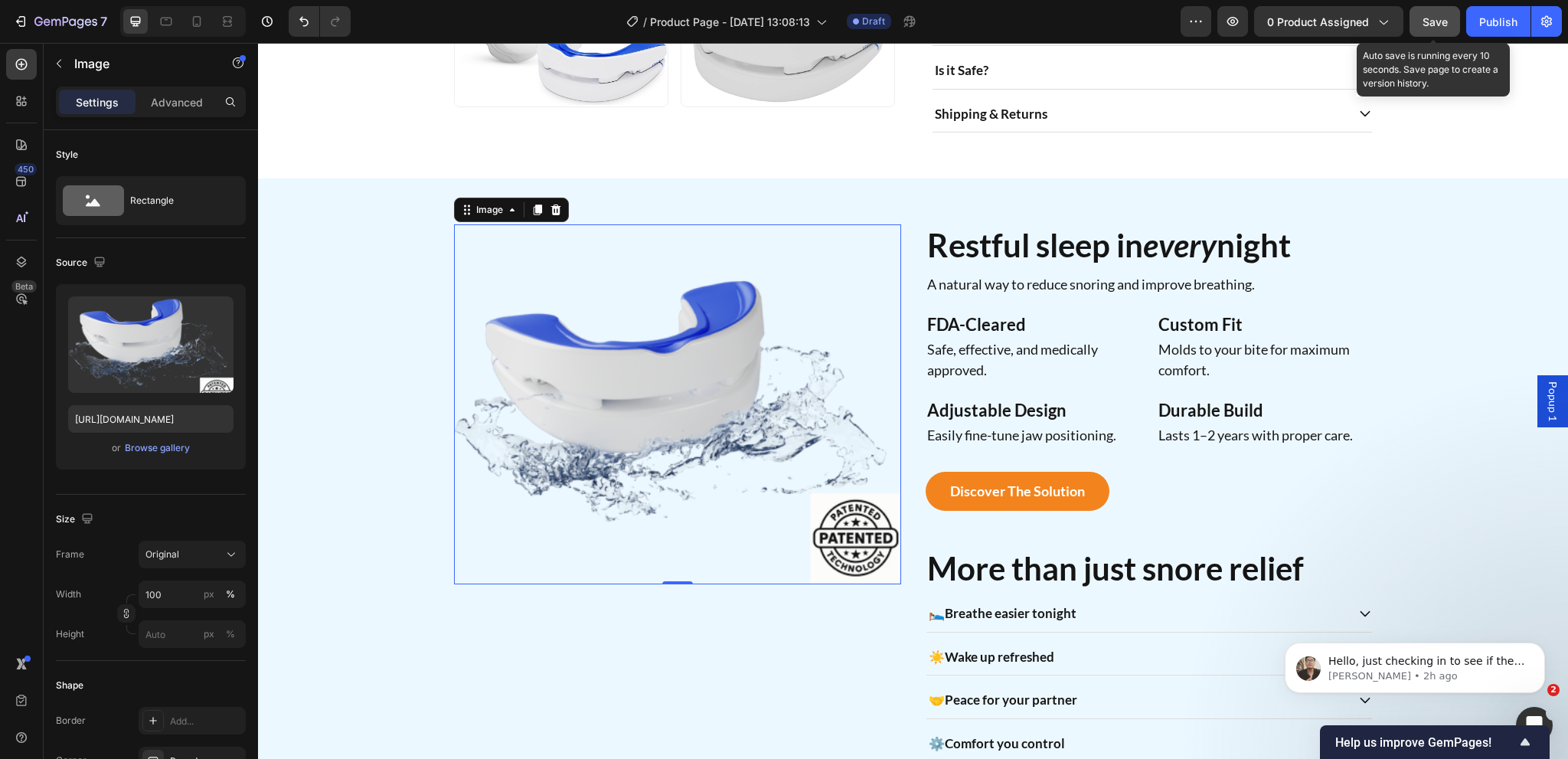
click at [1436, 21] on span "Save" at bounding box center [1435, 22] width 25 height 13
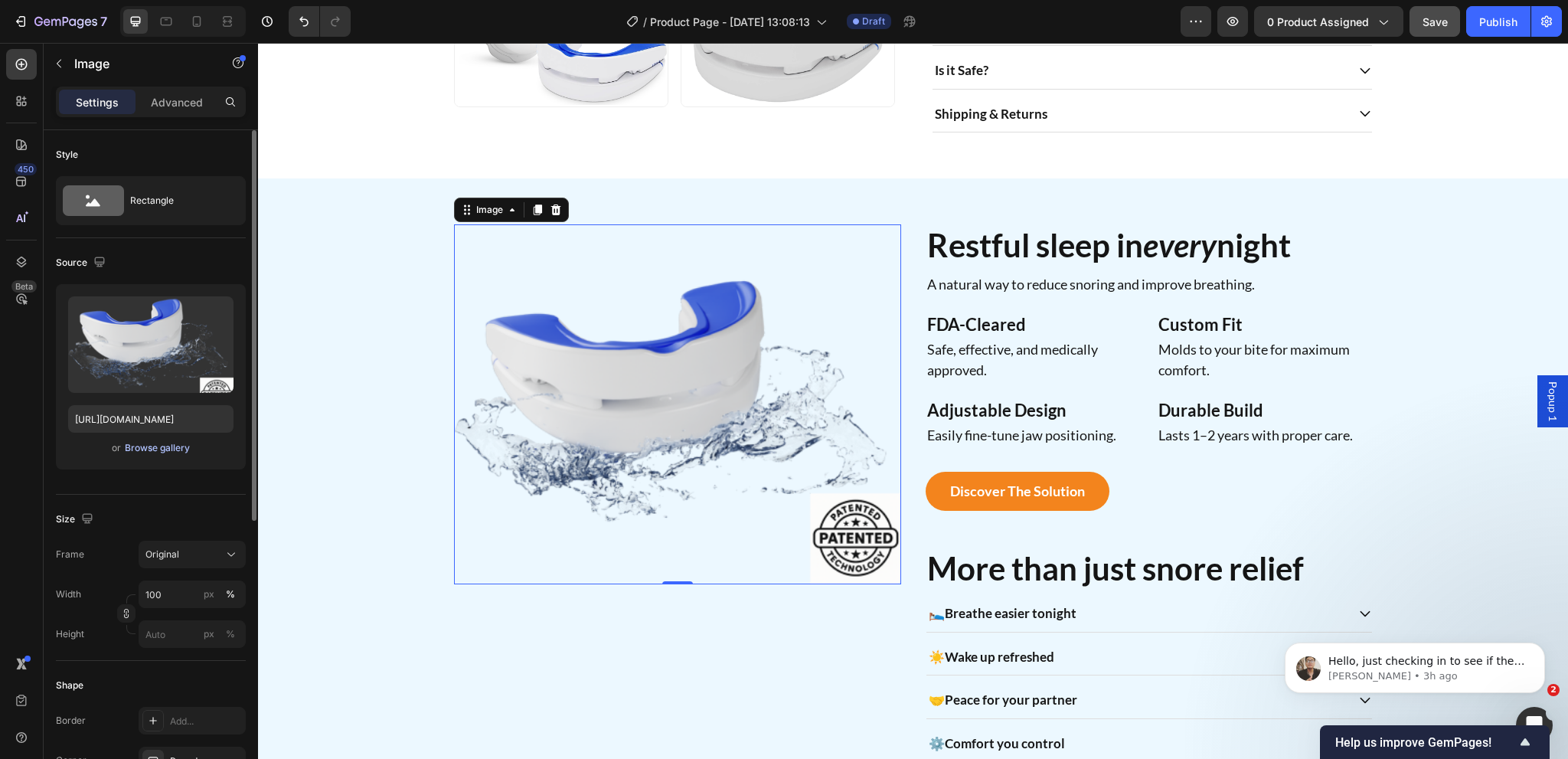
click at [151, 450] on div "Browse gallery" at bounding box center [158, 448] width 65 height 14
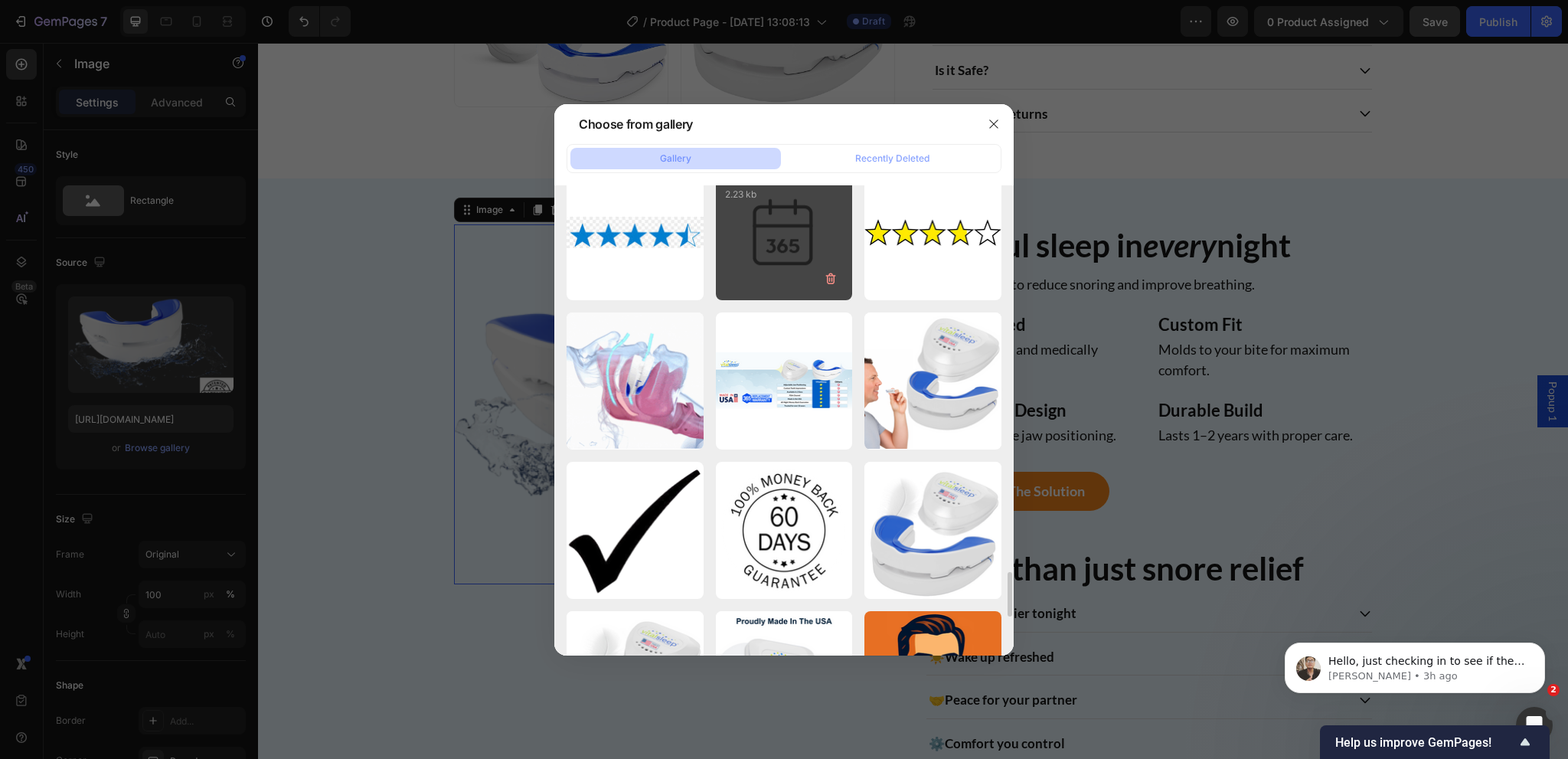
scroll to position [4137, 0]
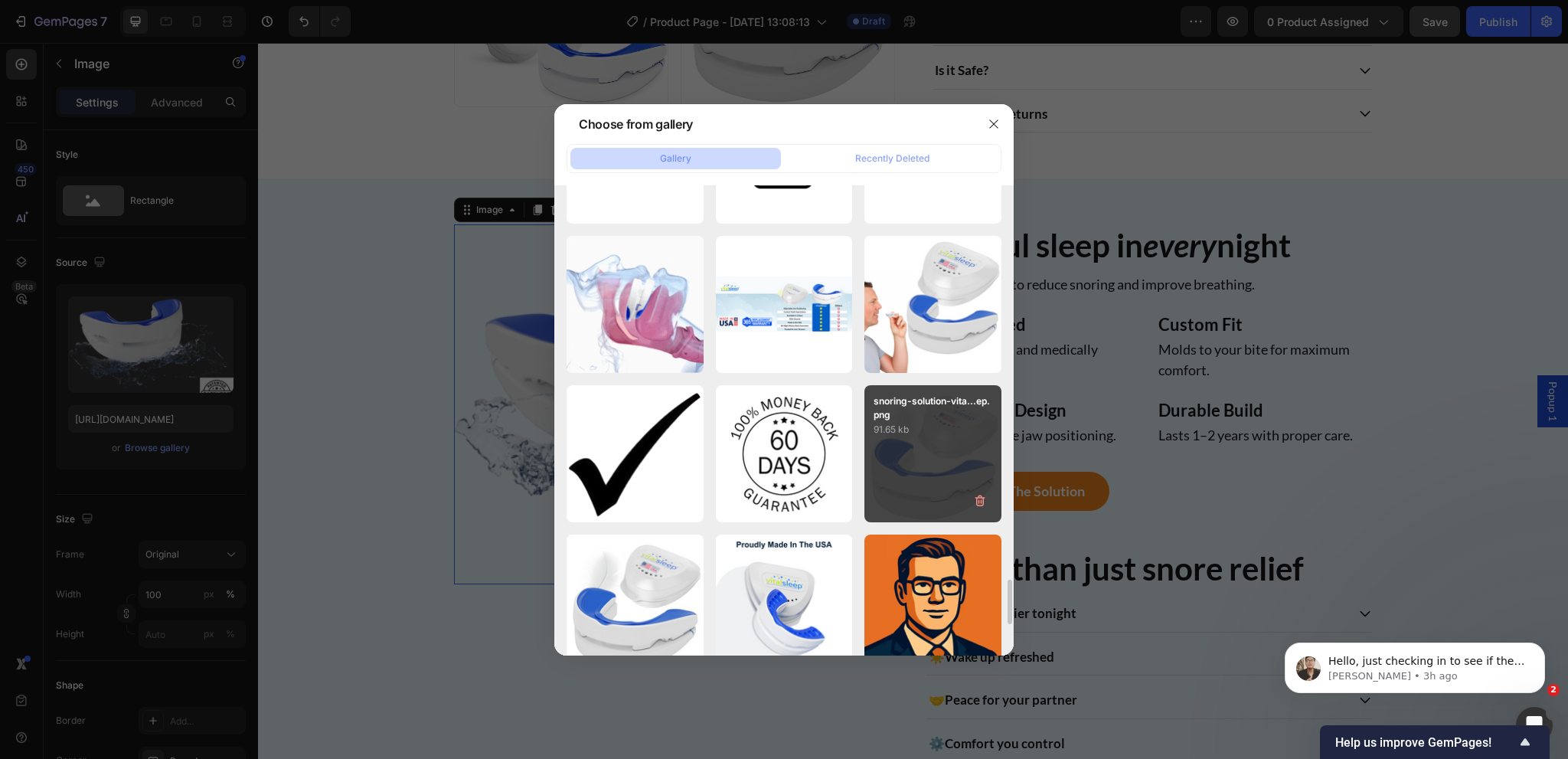
click at [908, 434] on p "91.65 kb" at bounding box center [933, 430] width 118 height 15
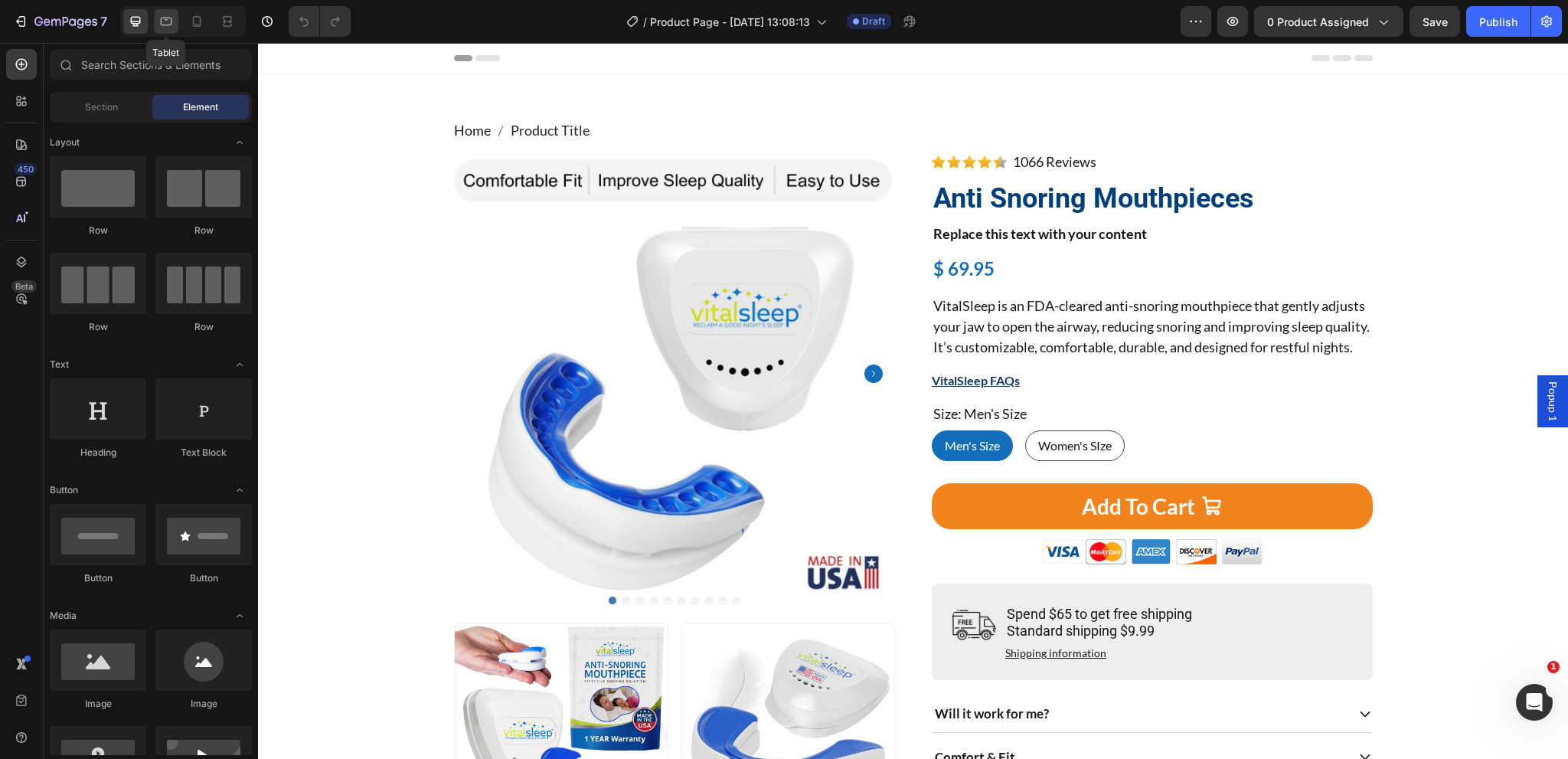
click at [161, 19] on icon at bounding box center [167, 22] width 12 height 8
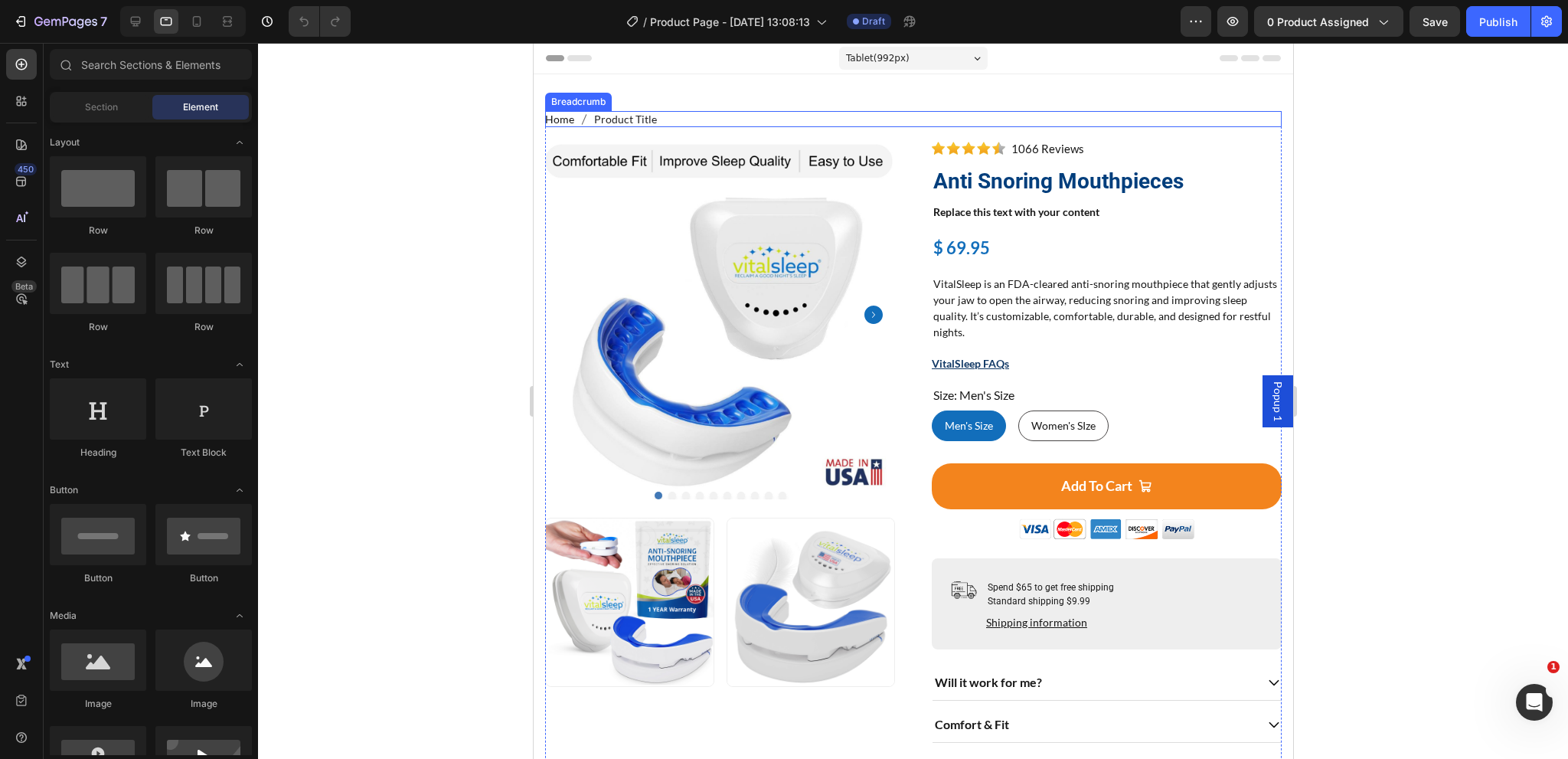
click at [673, 119] on nav "Home Product Title" at bounding box center [912, 119] width 737 height 16
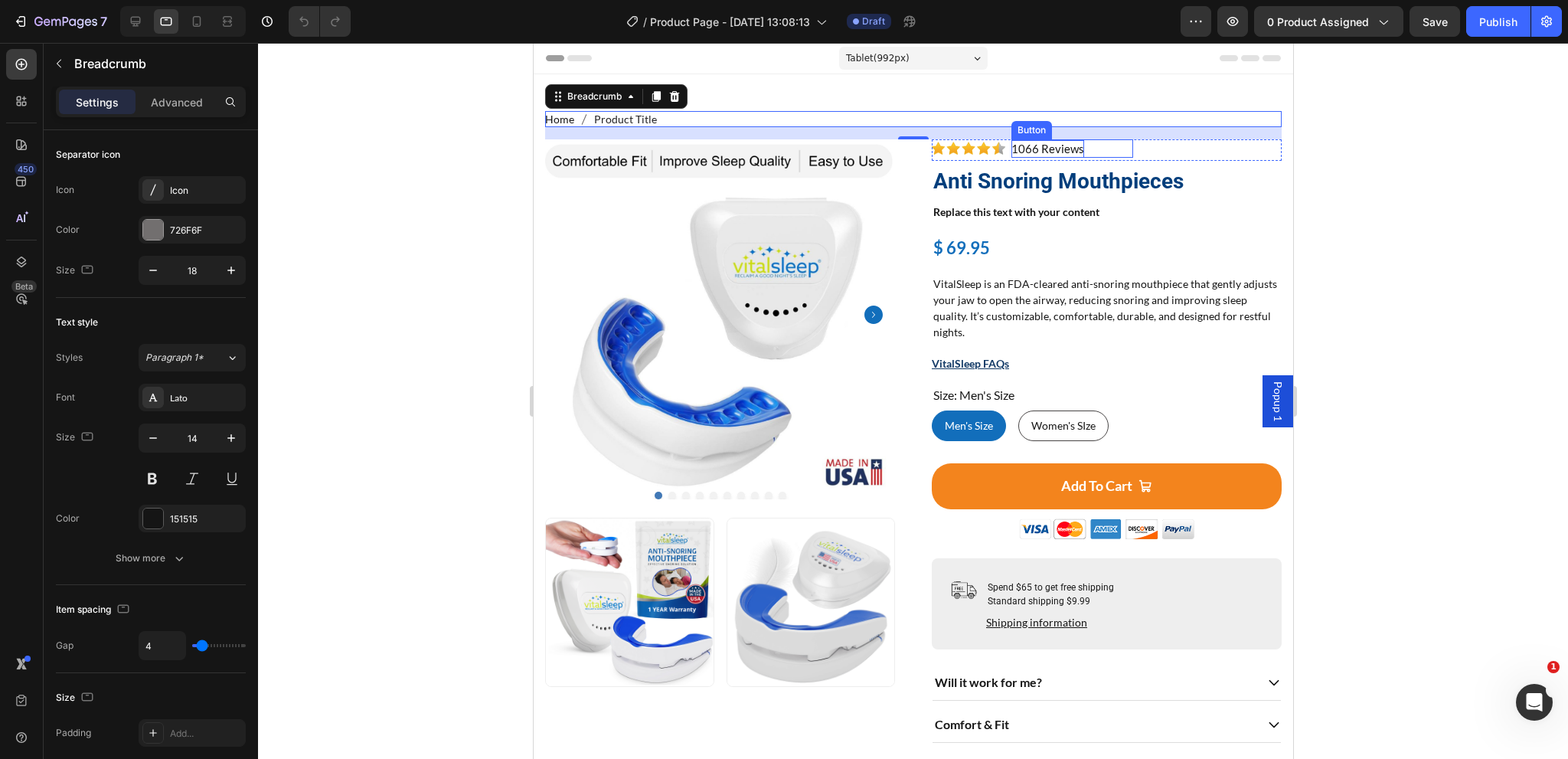
click at [1053, 153] on p "1066 Reviews" at bounding box center [1046, 149] width 73 height 18
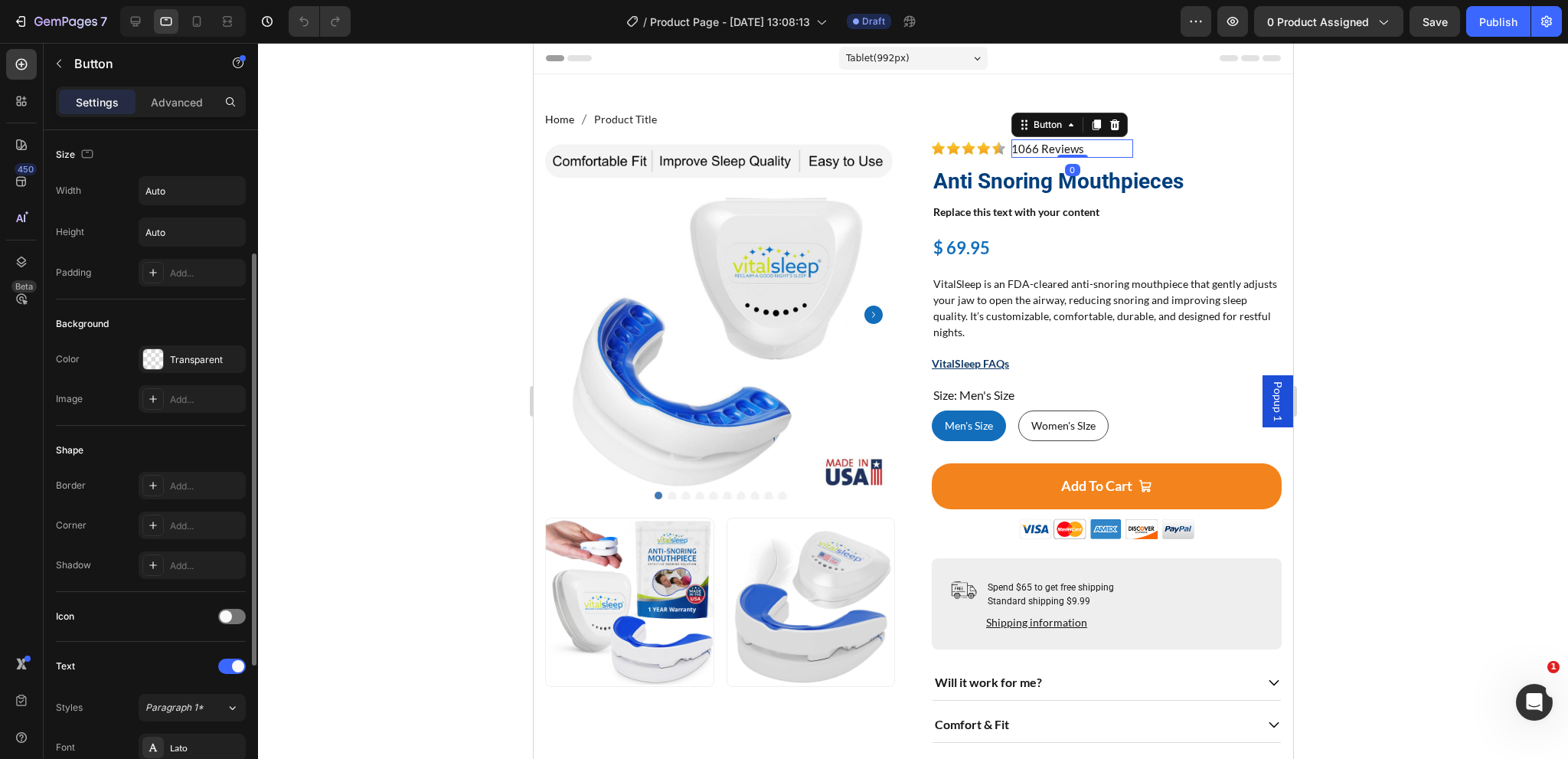
scroll to position [230, 0]
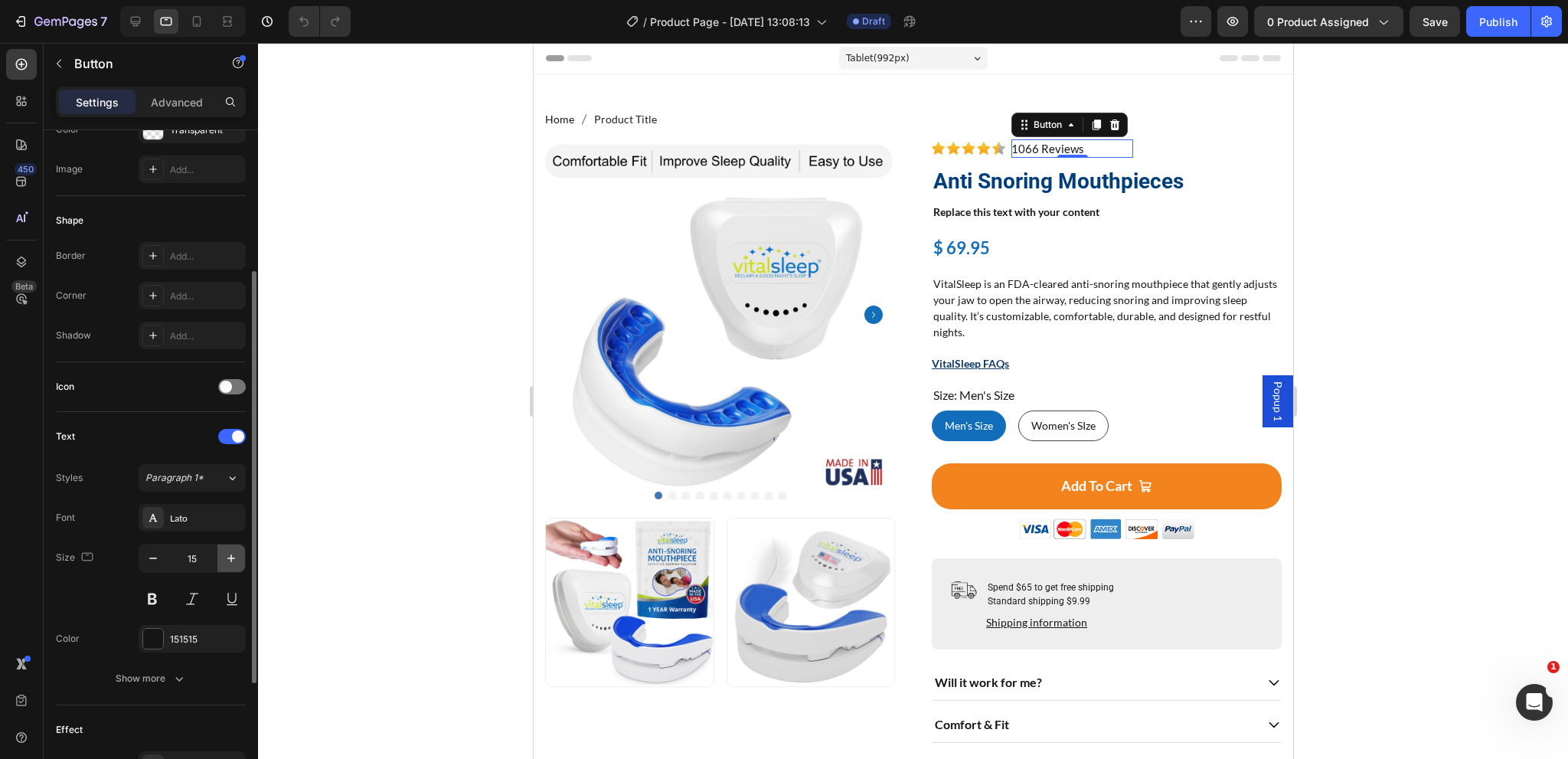
click at [229, 562] on icon "button" at bounding box center [231, 559] width 15 height 15
type input "16"
click at [1015, 185] on h1 "Anti Snoring Mouthpieces" at bounding box center [1106, 181] width 350 height 29
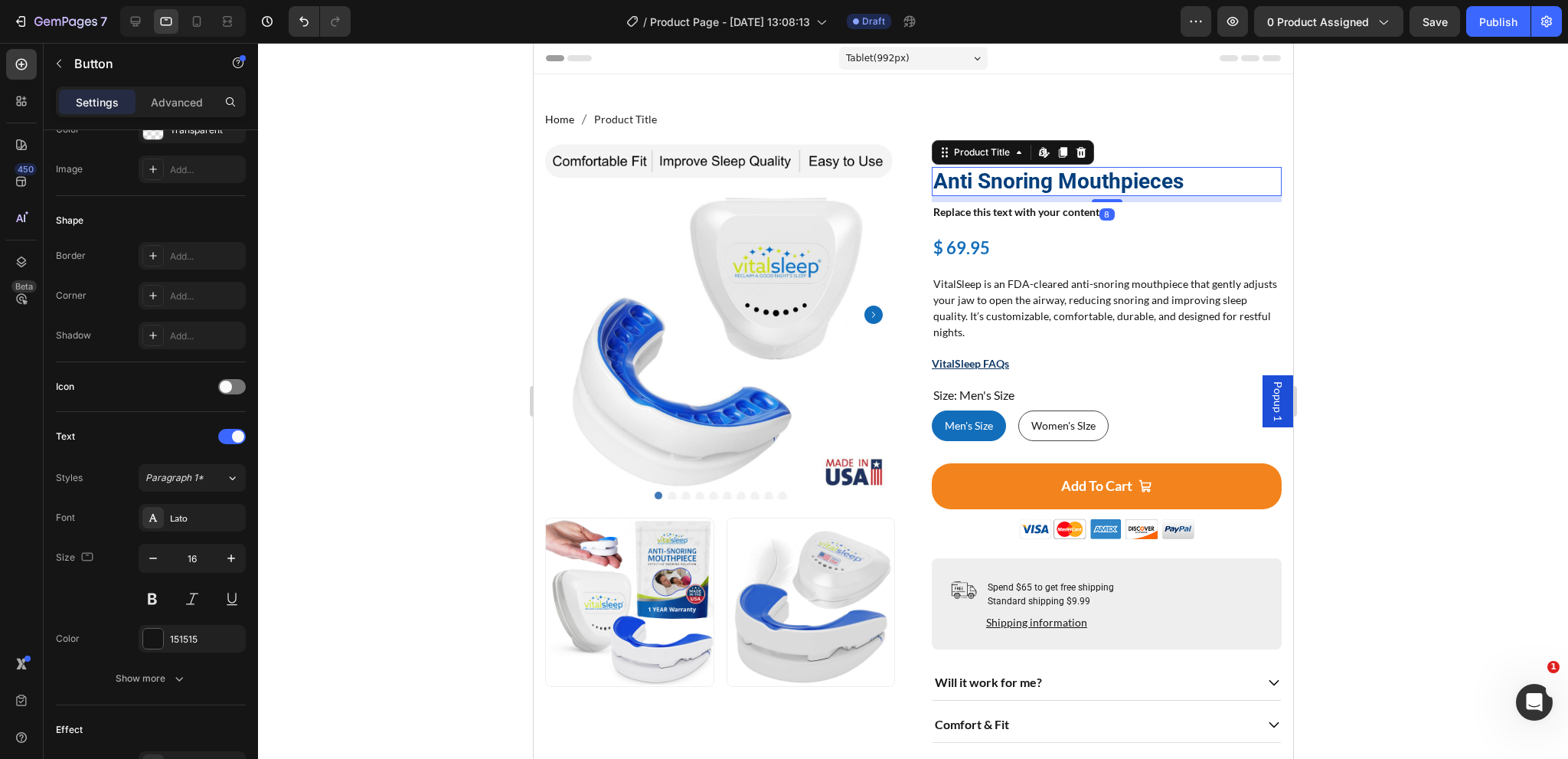
scroll to position [0, 0]
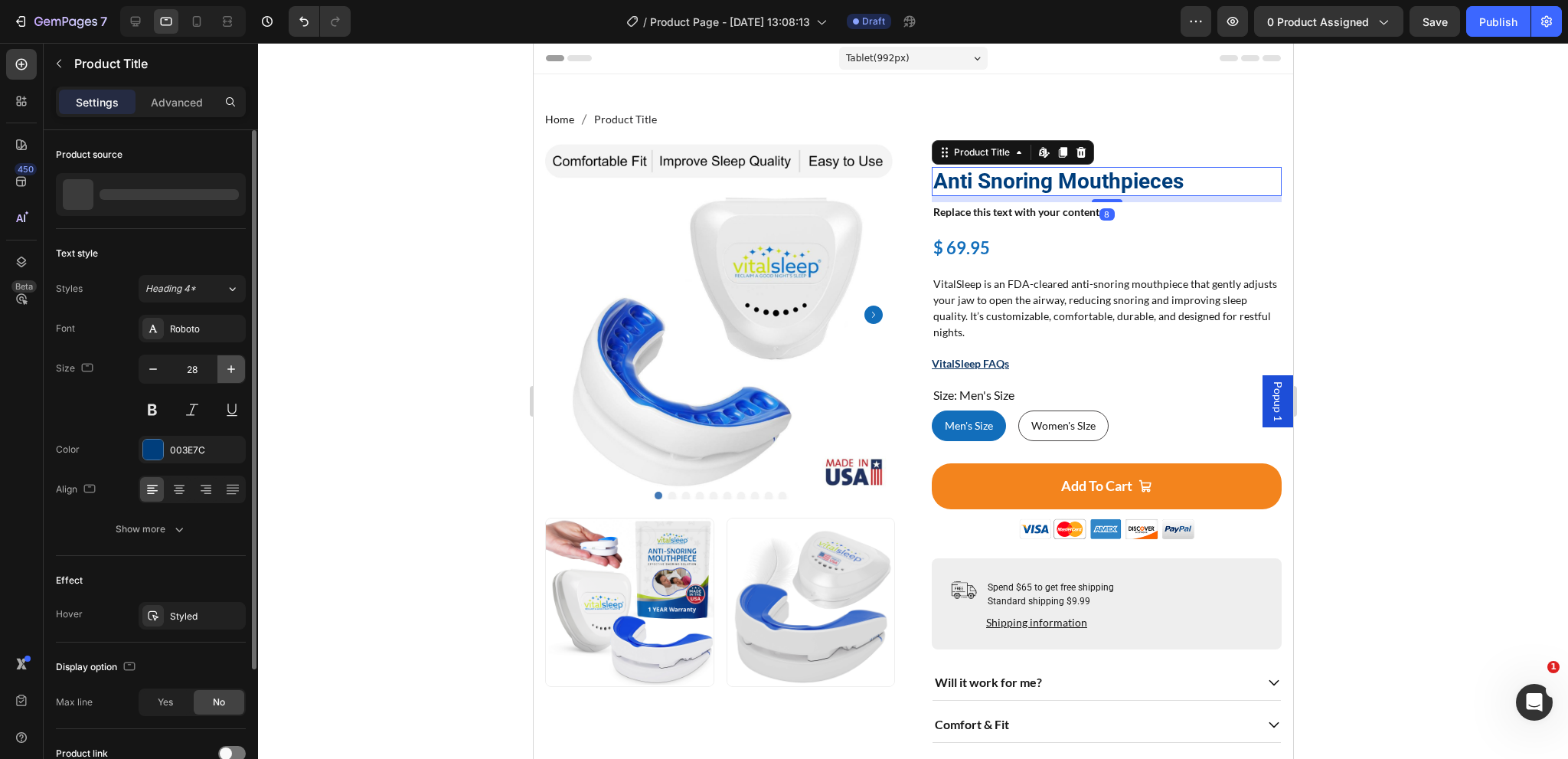
click at [236, 367] on icon "button" at bounding box center [231, 369] width 15 height 15
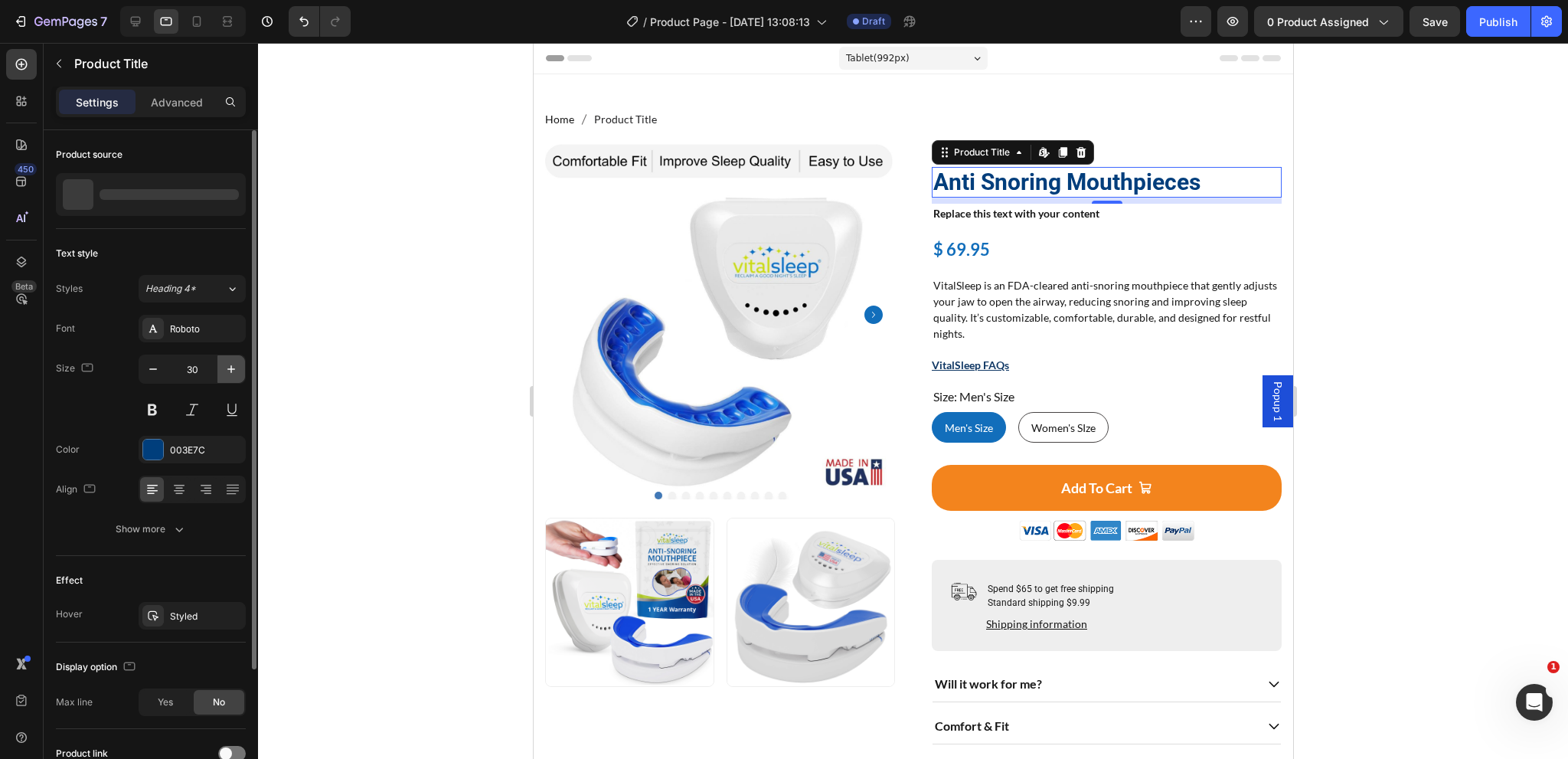
click at [236, 367] on icon "button" at bounding box center [231, 369] width 15 height 15
type input "32"
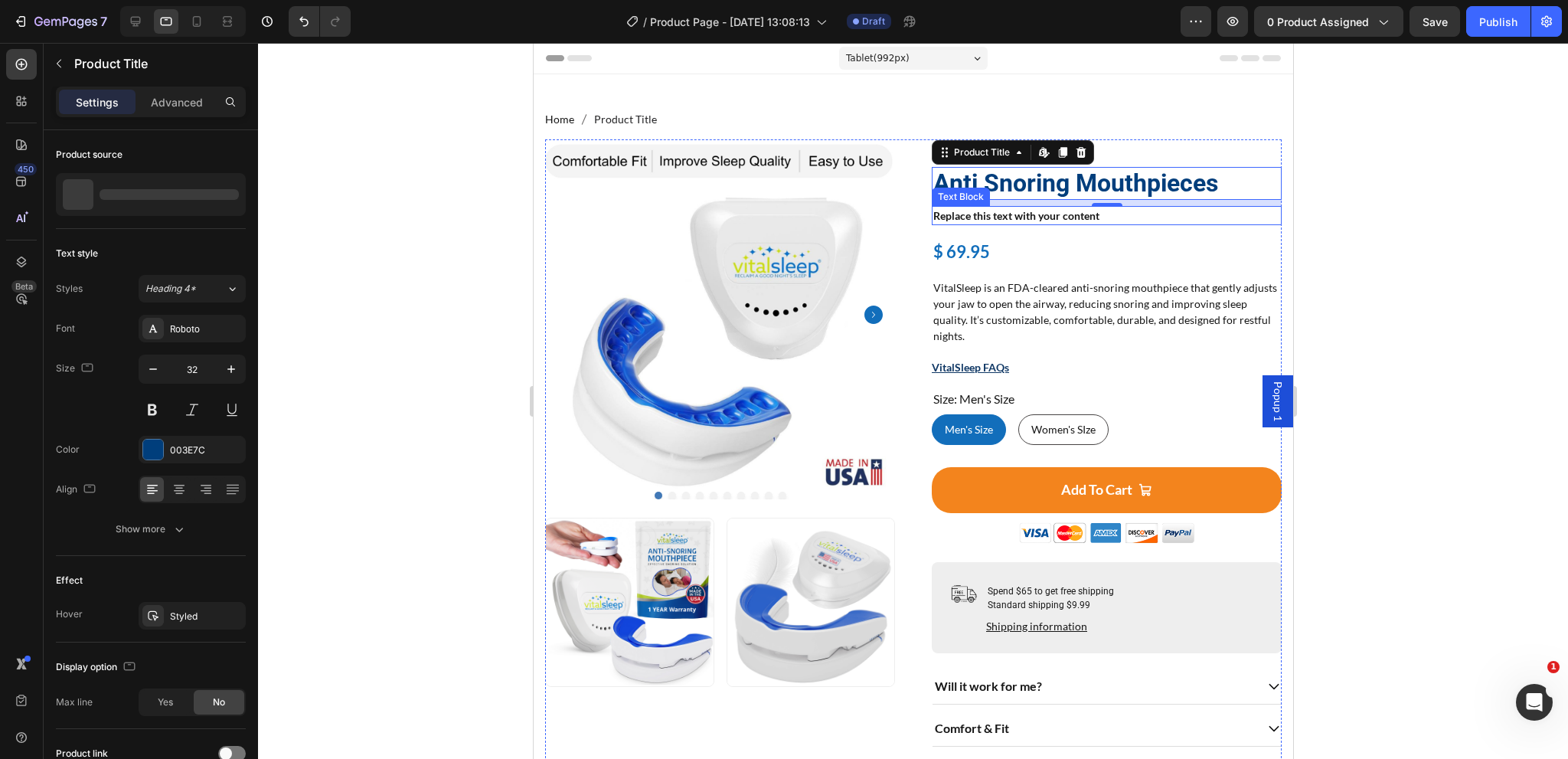
click at [1008, 220] on div "Replace this text with your content" at bounding box center [1106, 215] width 350 height 19
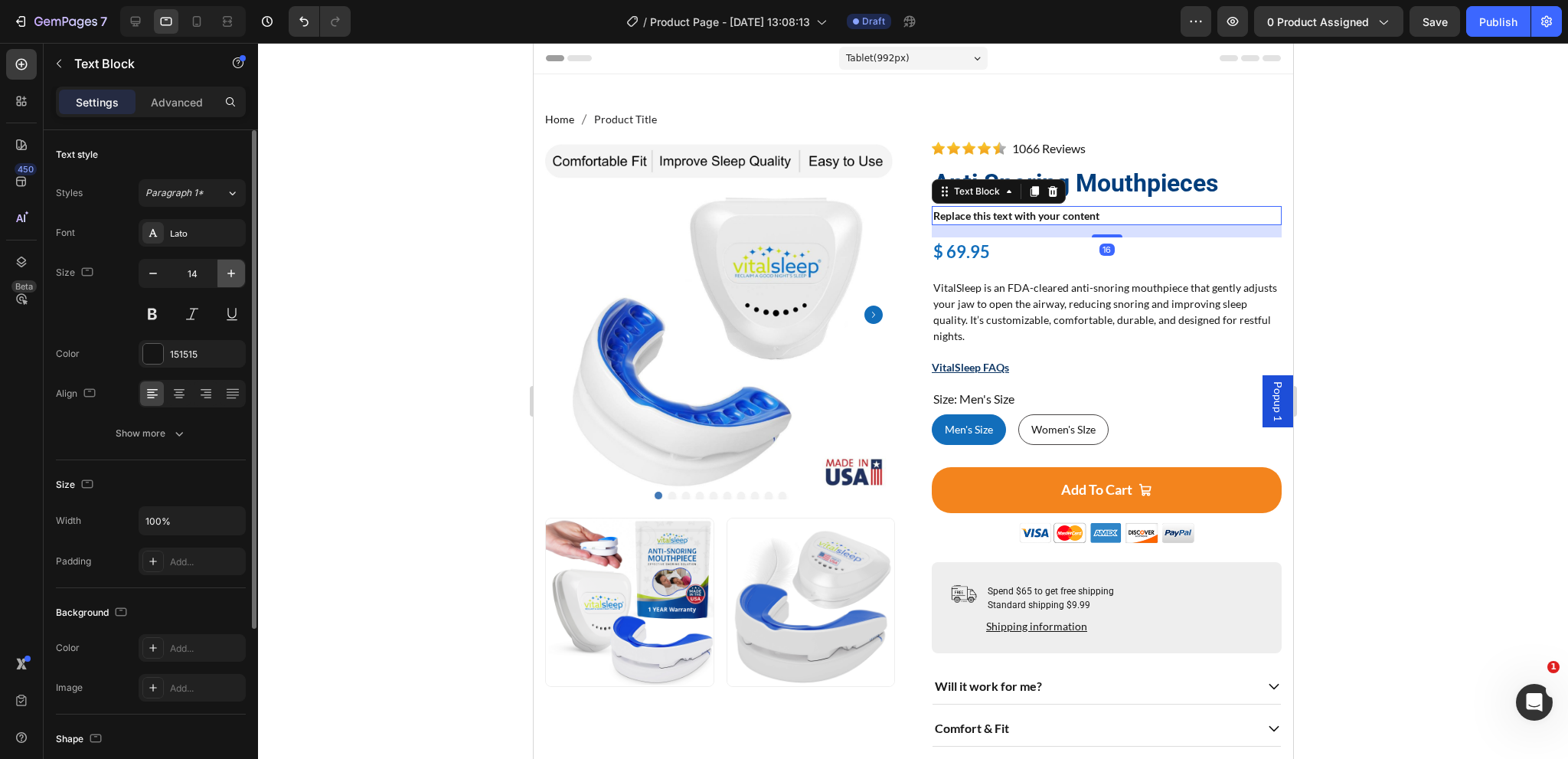
click at [233, 281] on icon "button" at bounding box center [231, 273] width 15 height 15
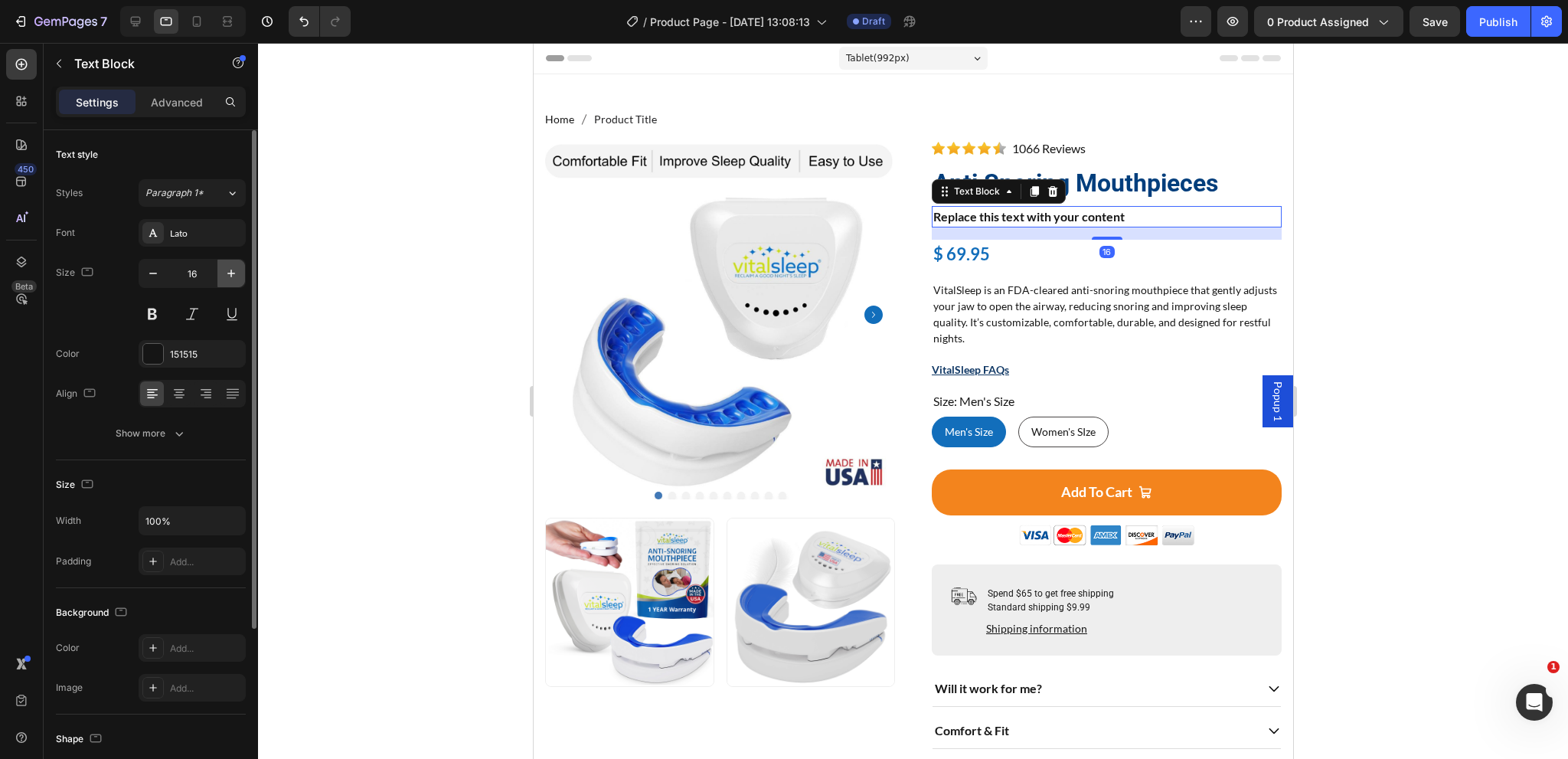
click at [233, 281] on icon "button" at bounding box center [231, 273] width 15 height 15
type input "18"
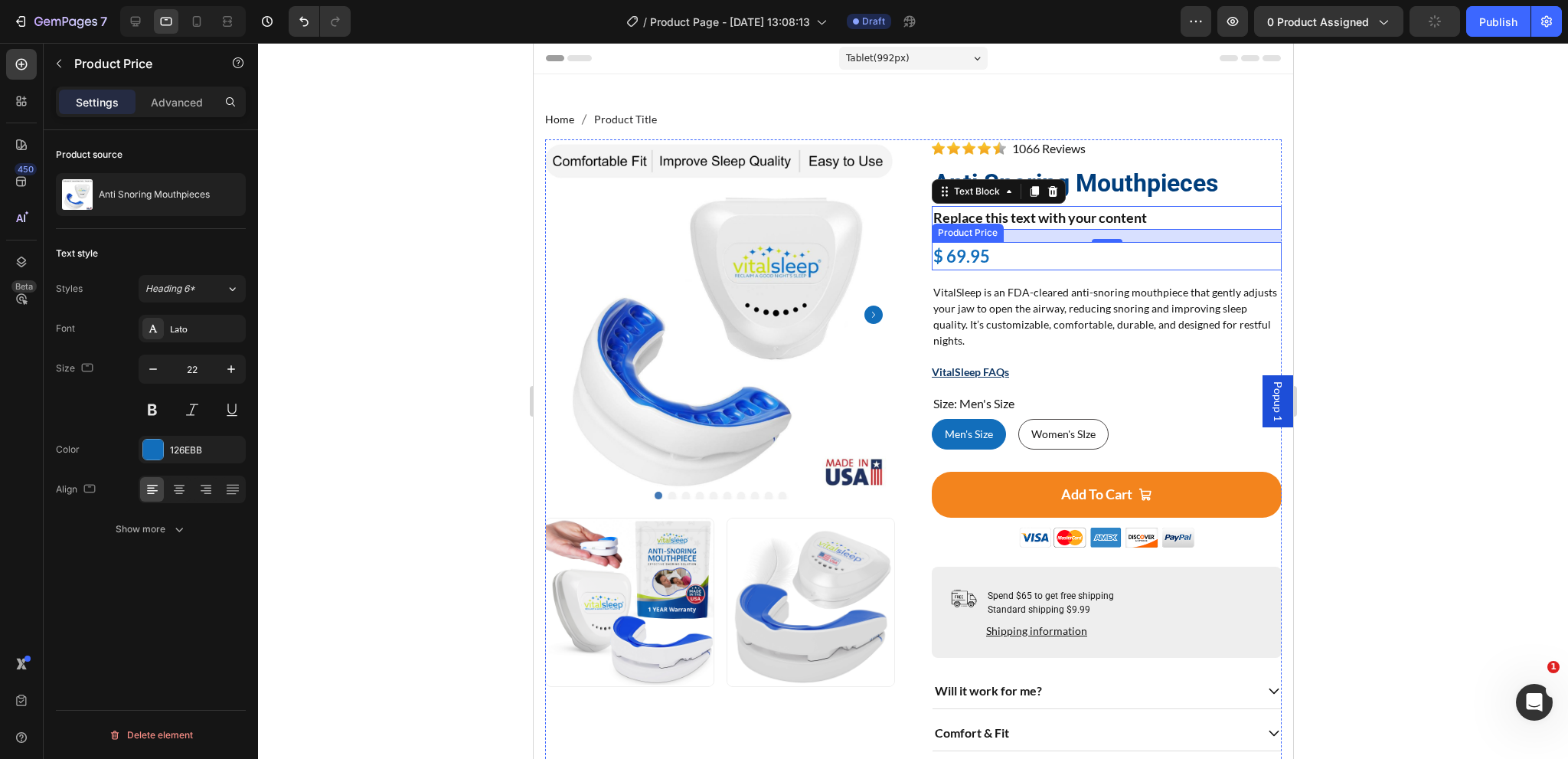
click at [991, 256] on div "$ 69.95" at bounding box center [1106, 256] width 350 height 28
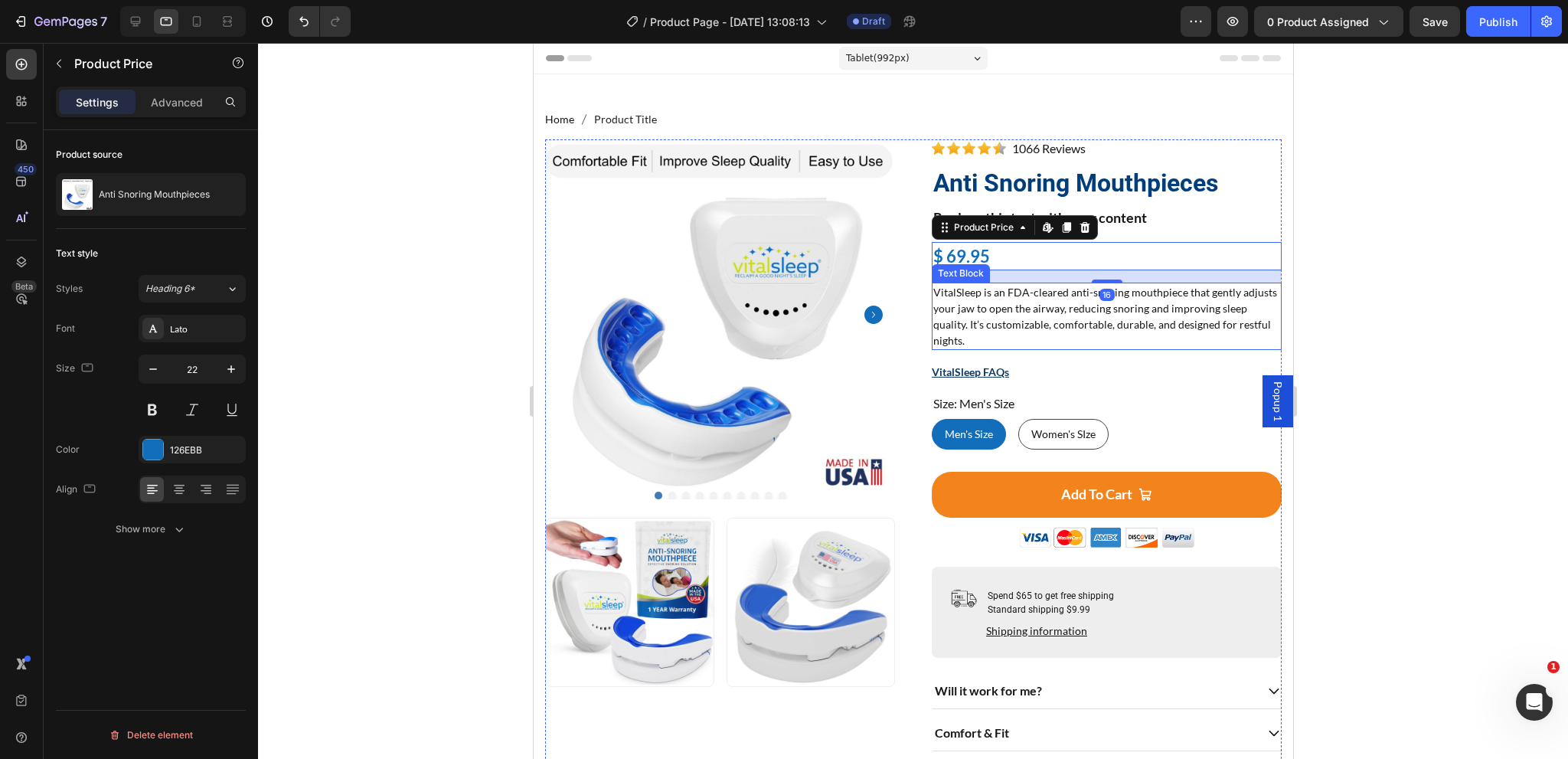
click at [996, 309] on p "VitalSleep is an FDA-cleared anti-snoring mouthpiece that gently adjusts your j…" at bounding box center [1106, 316] width 347 height 64
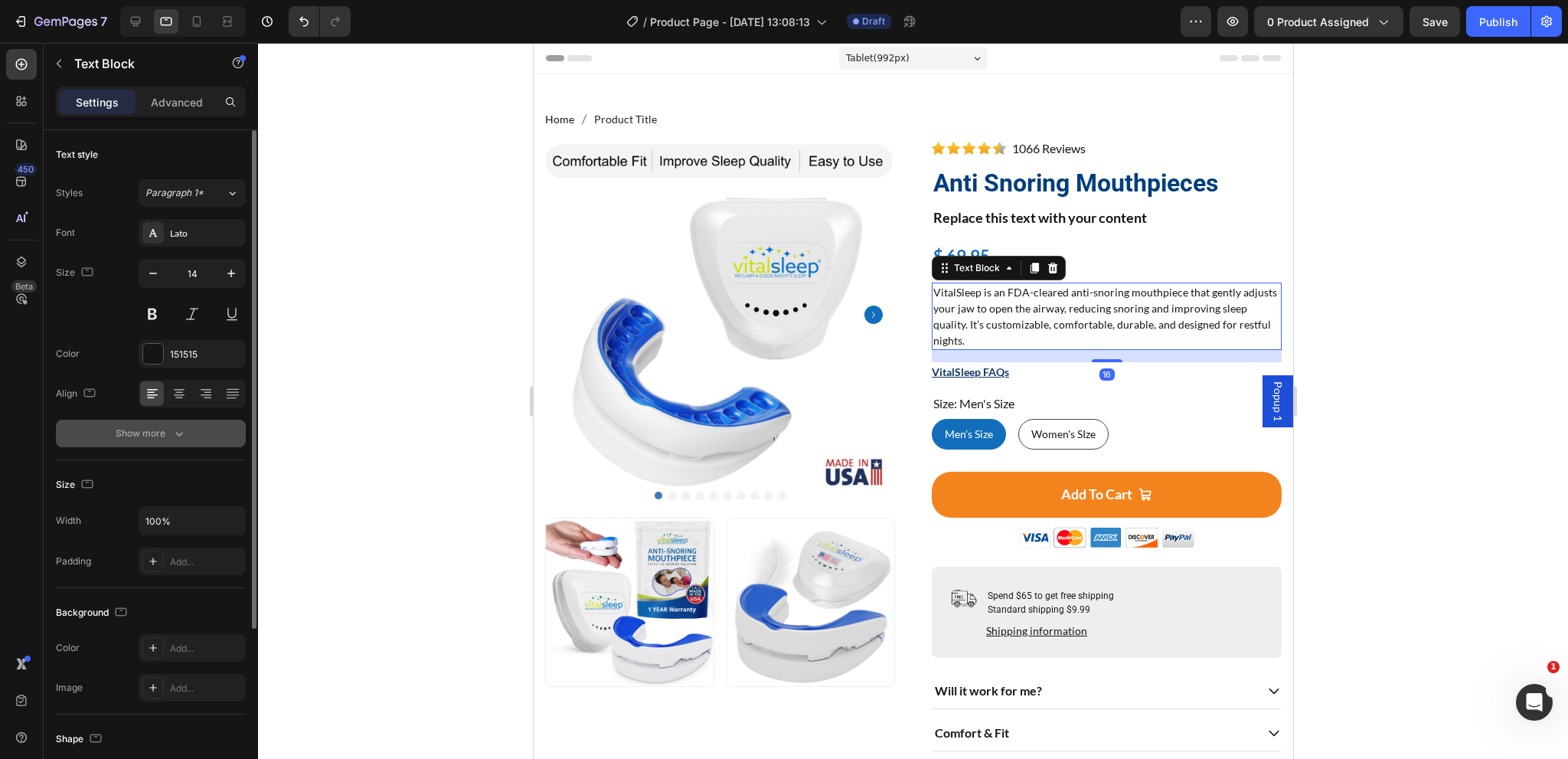
click at [147, 438] on div "Show more" at bounding box center [151, 433] width 71 height 15
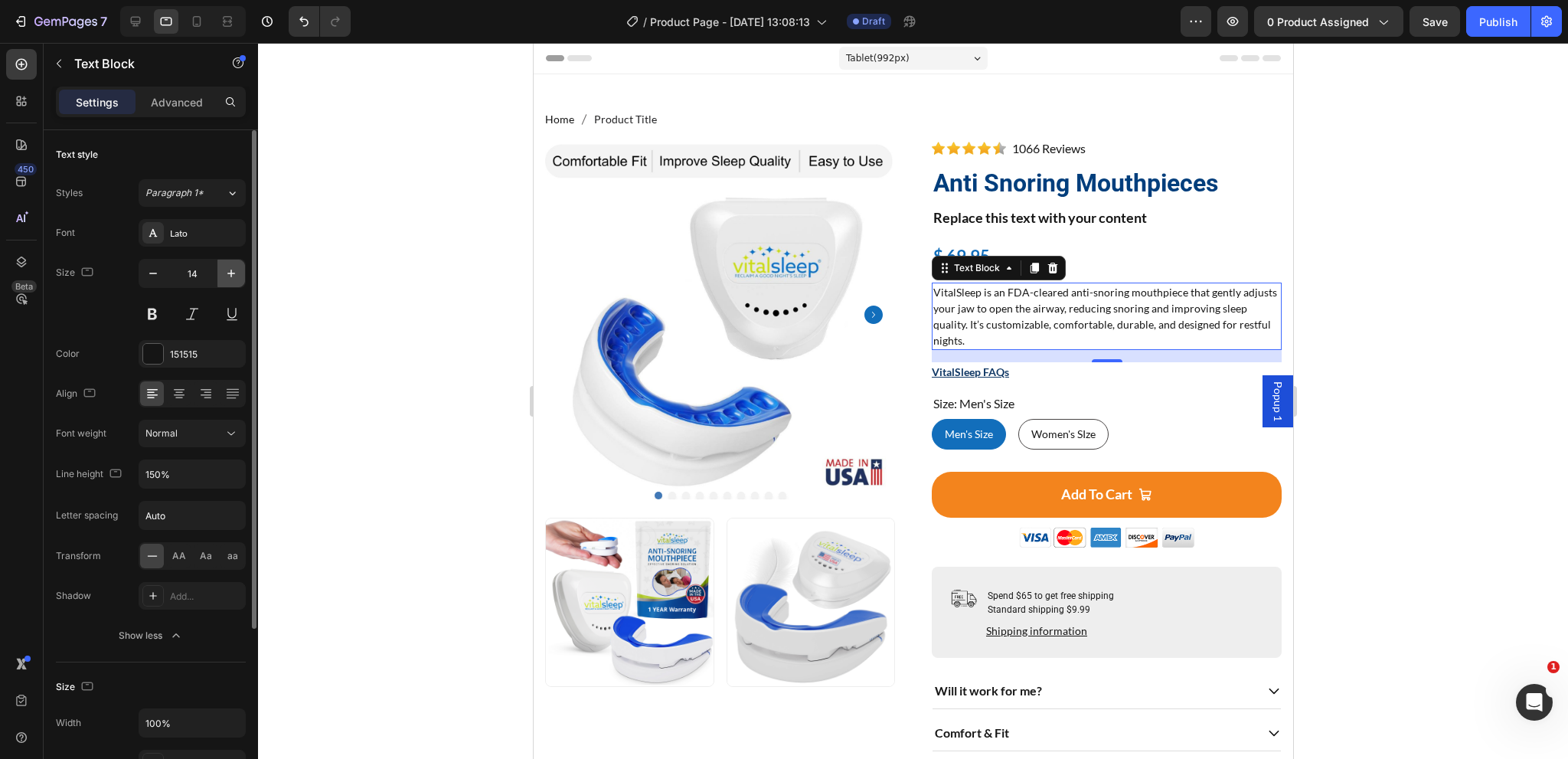
click at [232, 278] on icon "button" at bounding box center [231, 273] width 15 height 15
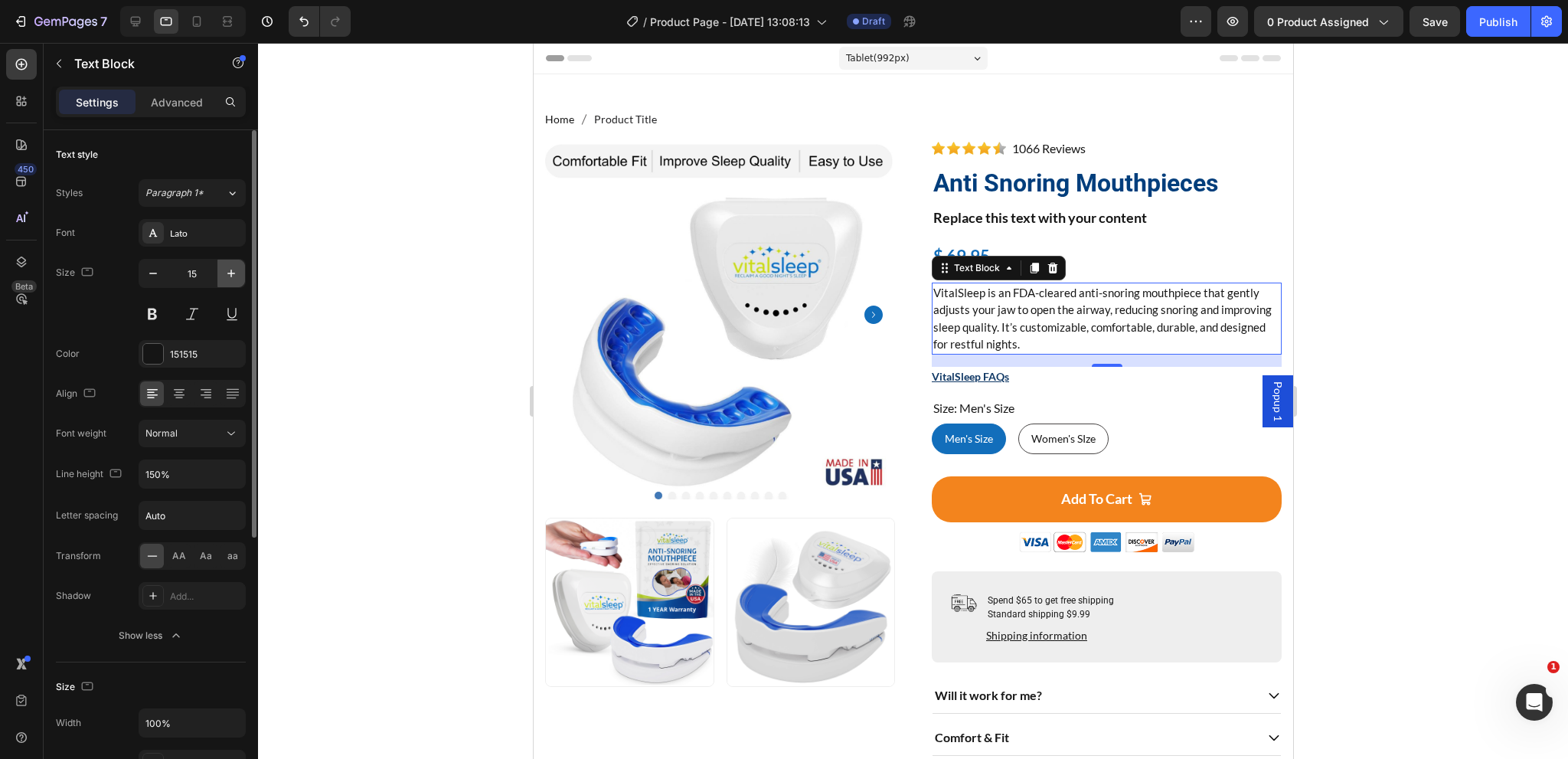
click at [232, 278] on icon "button" at bounding box center [231, 273] width 15 height 15
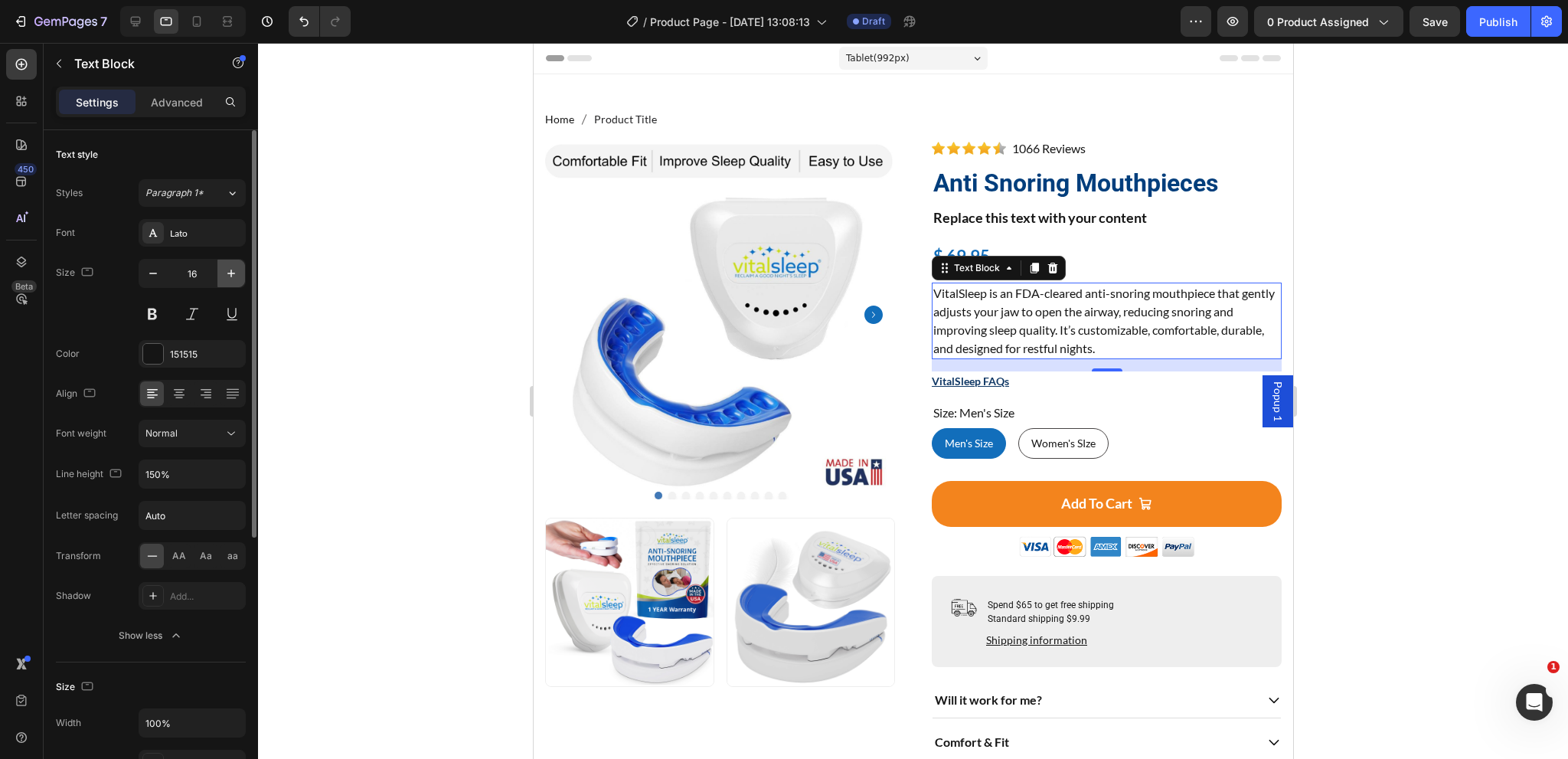
click at [232, 278] on icon "button" at bounding box center [231, 273] width 15 height 15
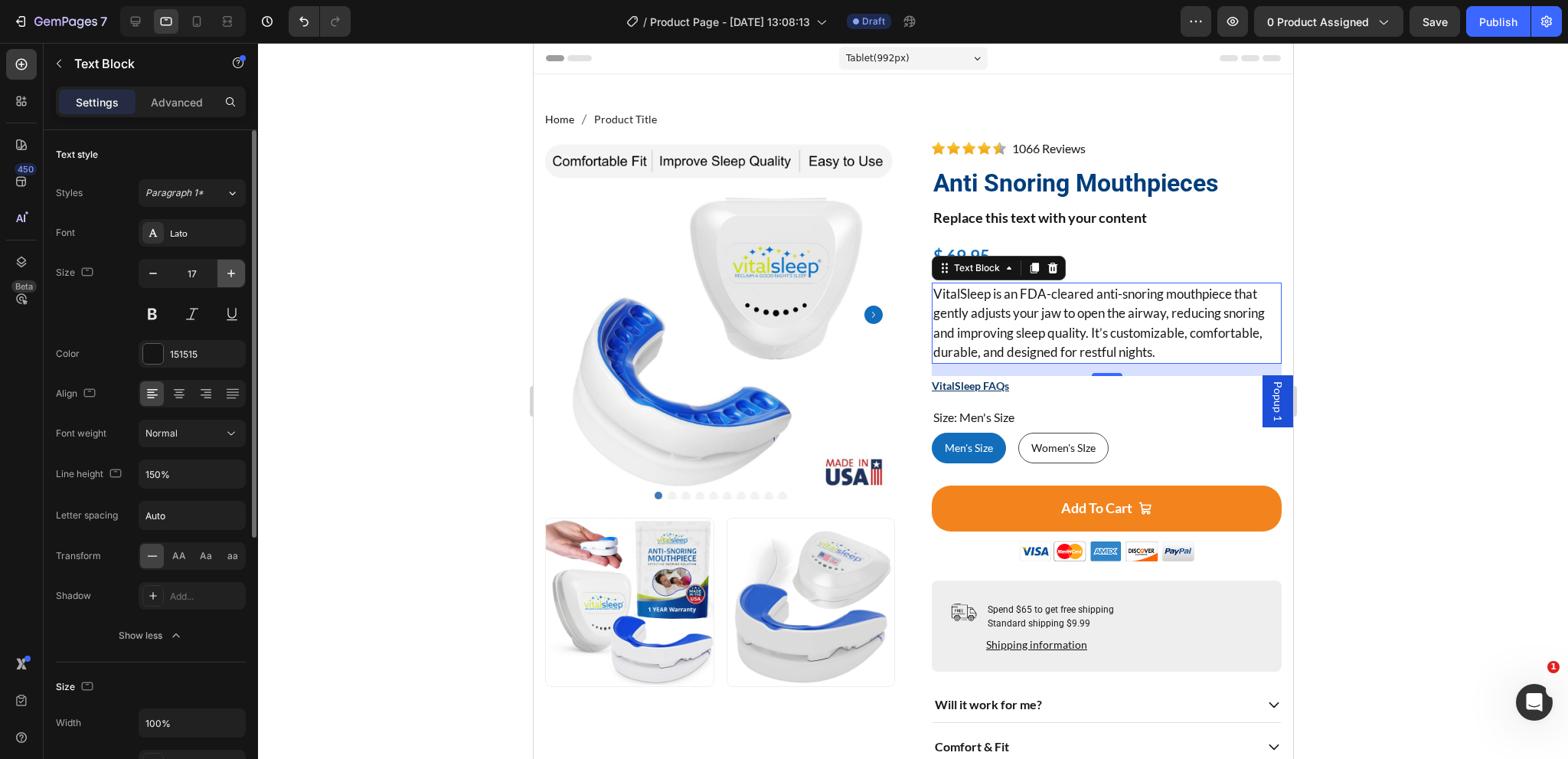
click at [232, 278] on icon "button" at bounding box center [231, 273] width 15 height 15
type input "18"
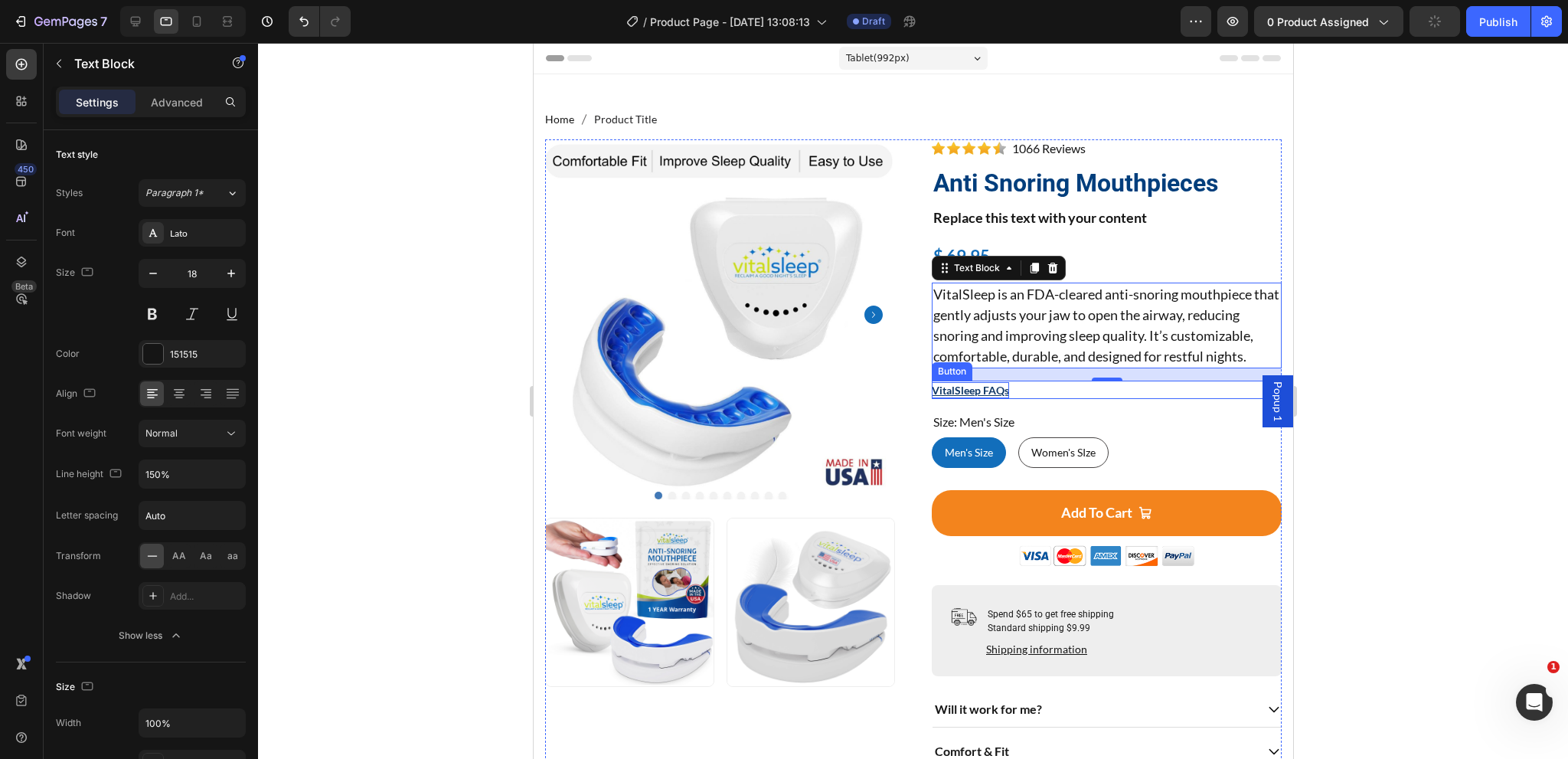
click at [987, 392] on p "VitalSleep FAQs" at bounding box center [970, 390] width 78 height 16
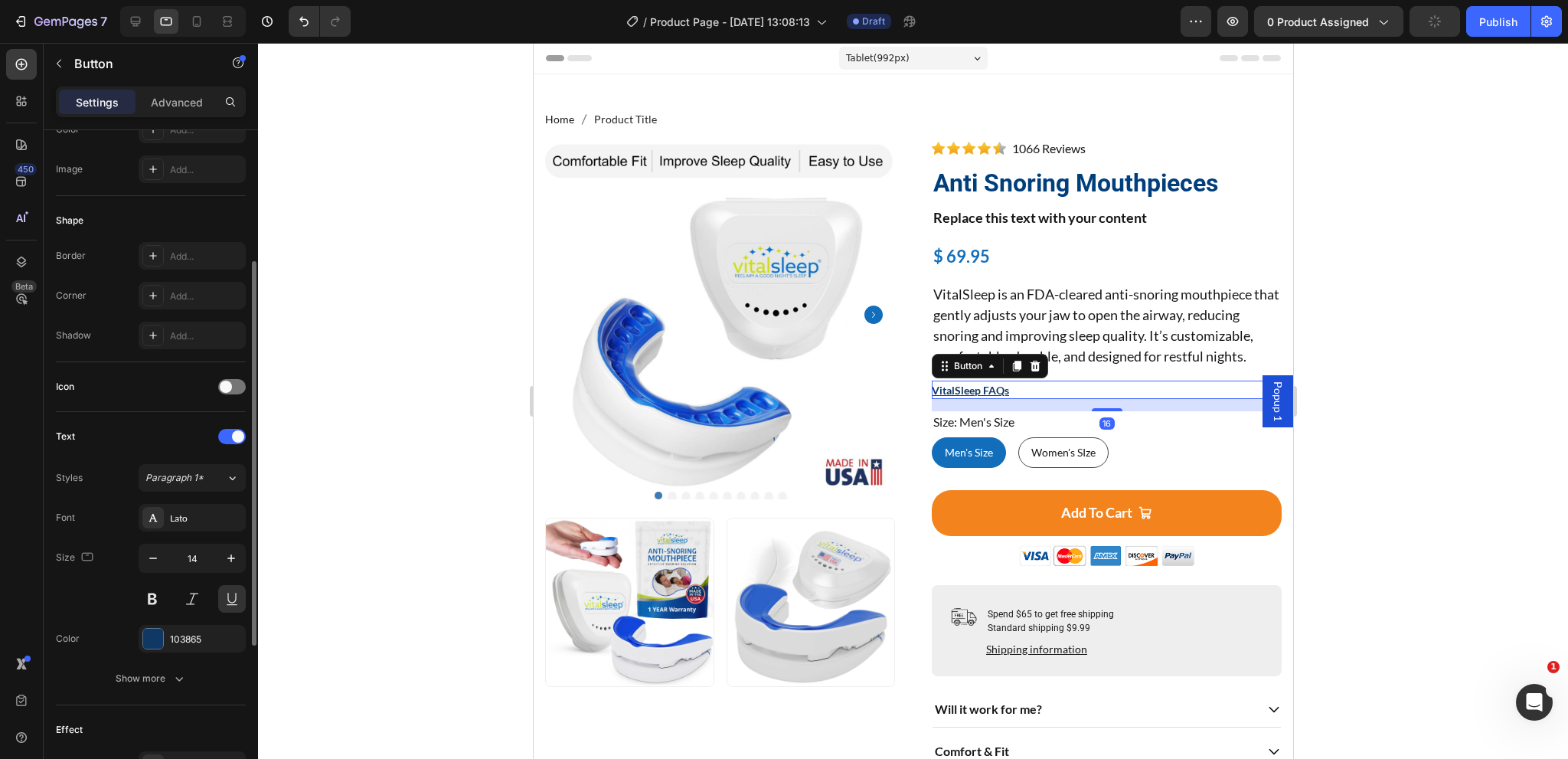
scroll to position [306, 0]
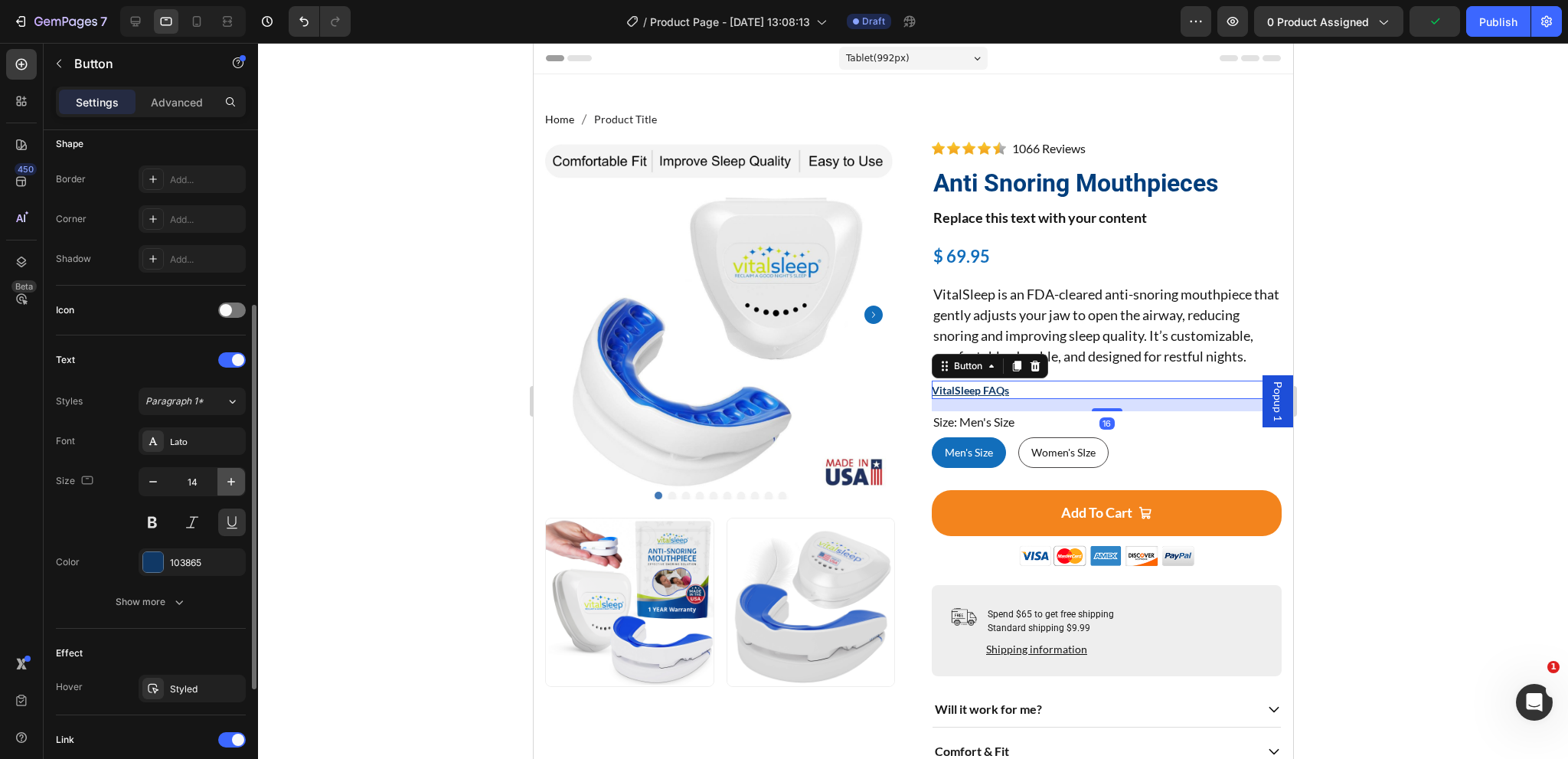
click at [232, 480] on icon "button" at bounding box center [231, 482] width 15 height 15
type input "18"
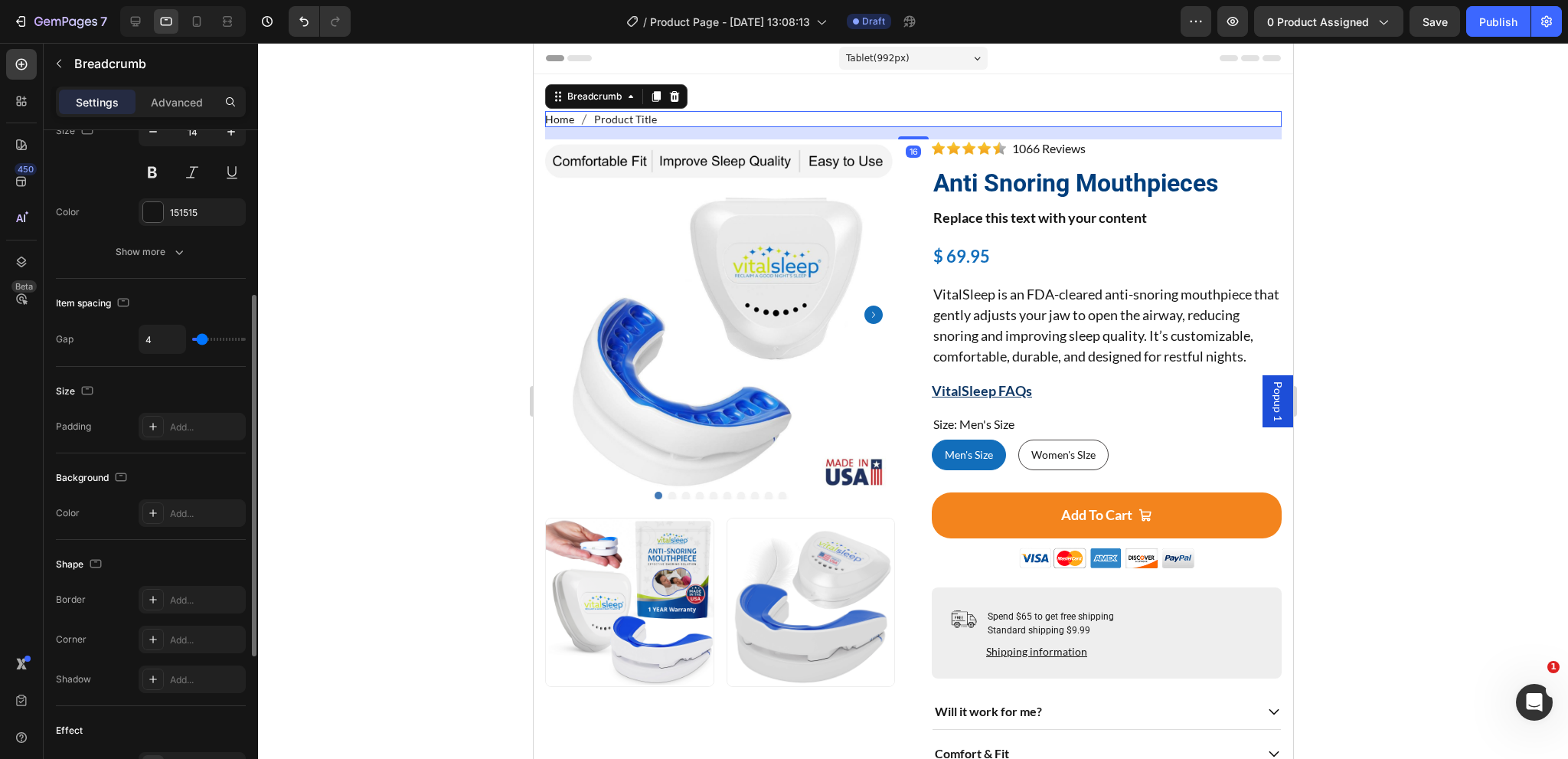
click at [658, 123] on nav "Home Product Title" at bounding box center [912, 119] width 737 height 16
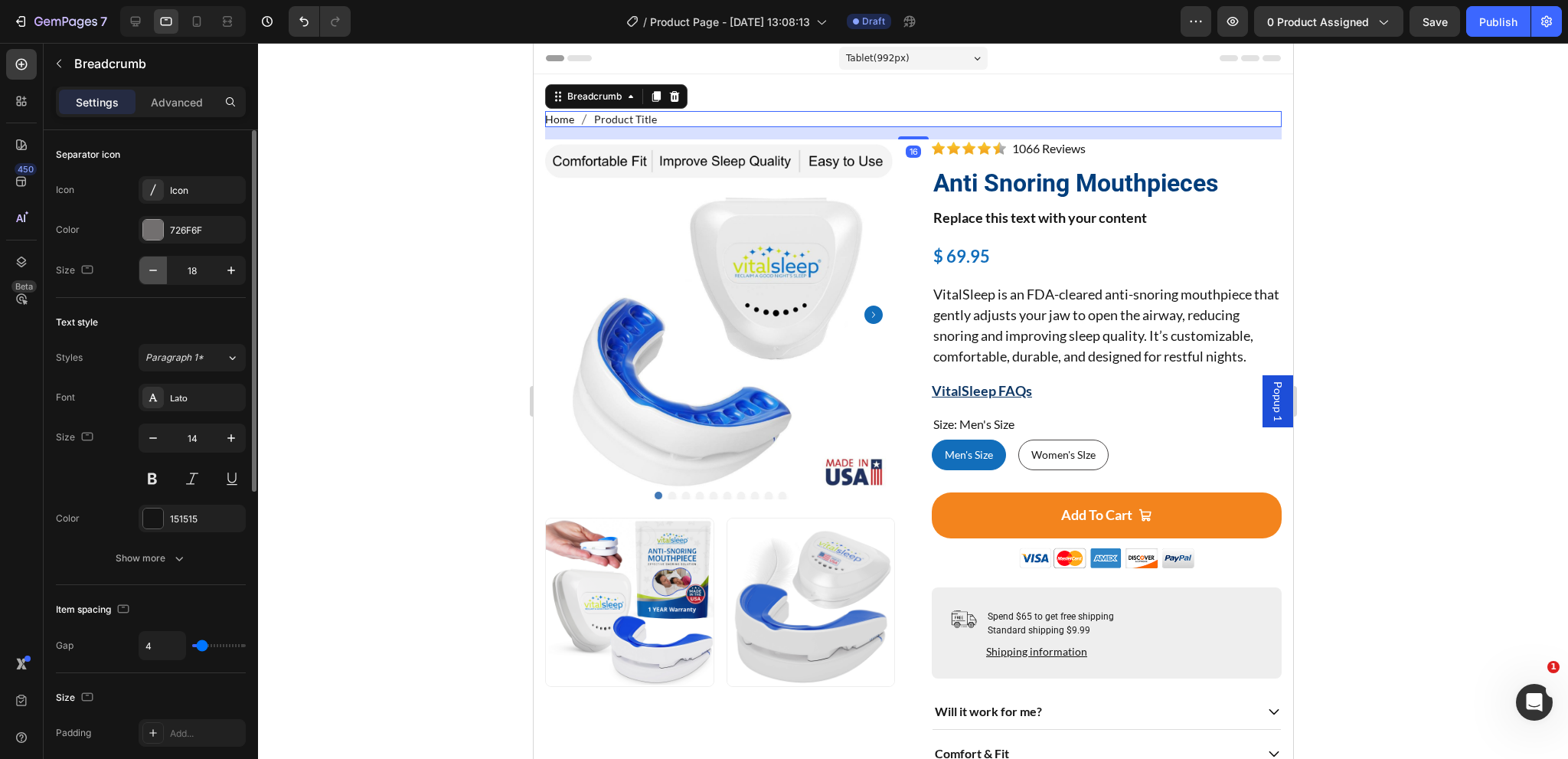
click at [147, 272] on icon "button" at bounding box center [153, 271] width 15 height 15
type input "16"
click at [626, 116] on span "Product Title" at bounding box center [623, 119] width 63 height 16
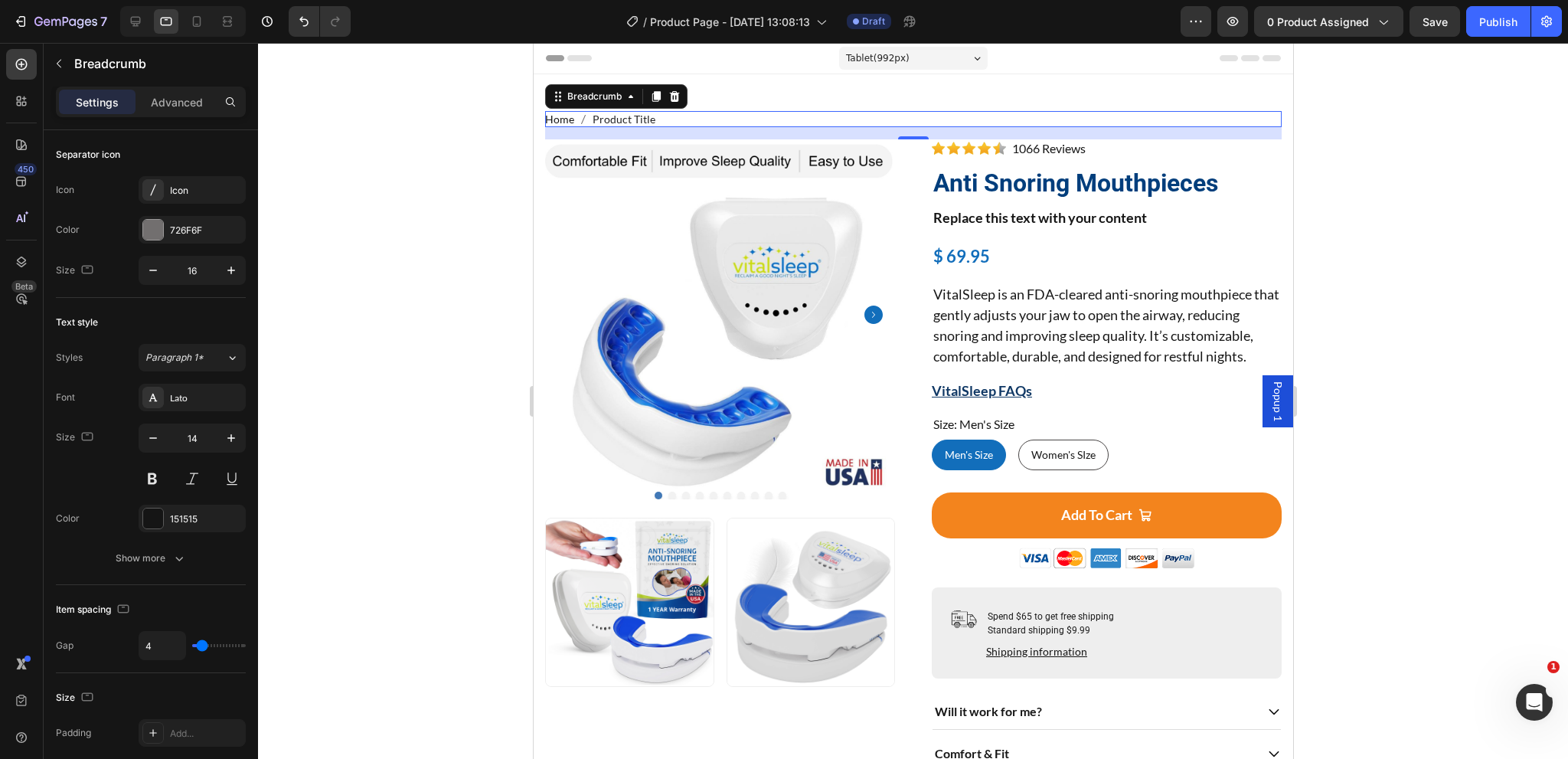
click at [626, 116] on span "Product Title" at bounding box center [623, 119] width 63 height 16
click at [614, 116] on span "Product Title" at bounding box center [623, 119] width 63 height 16
click at [1036, 149] on p "1066 Reviews" at bounding box center [1048, 149] width 73 height 18
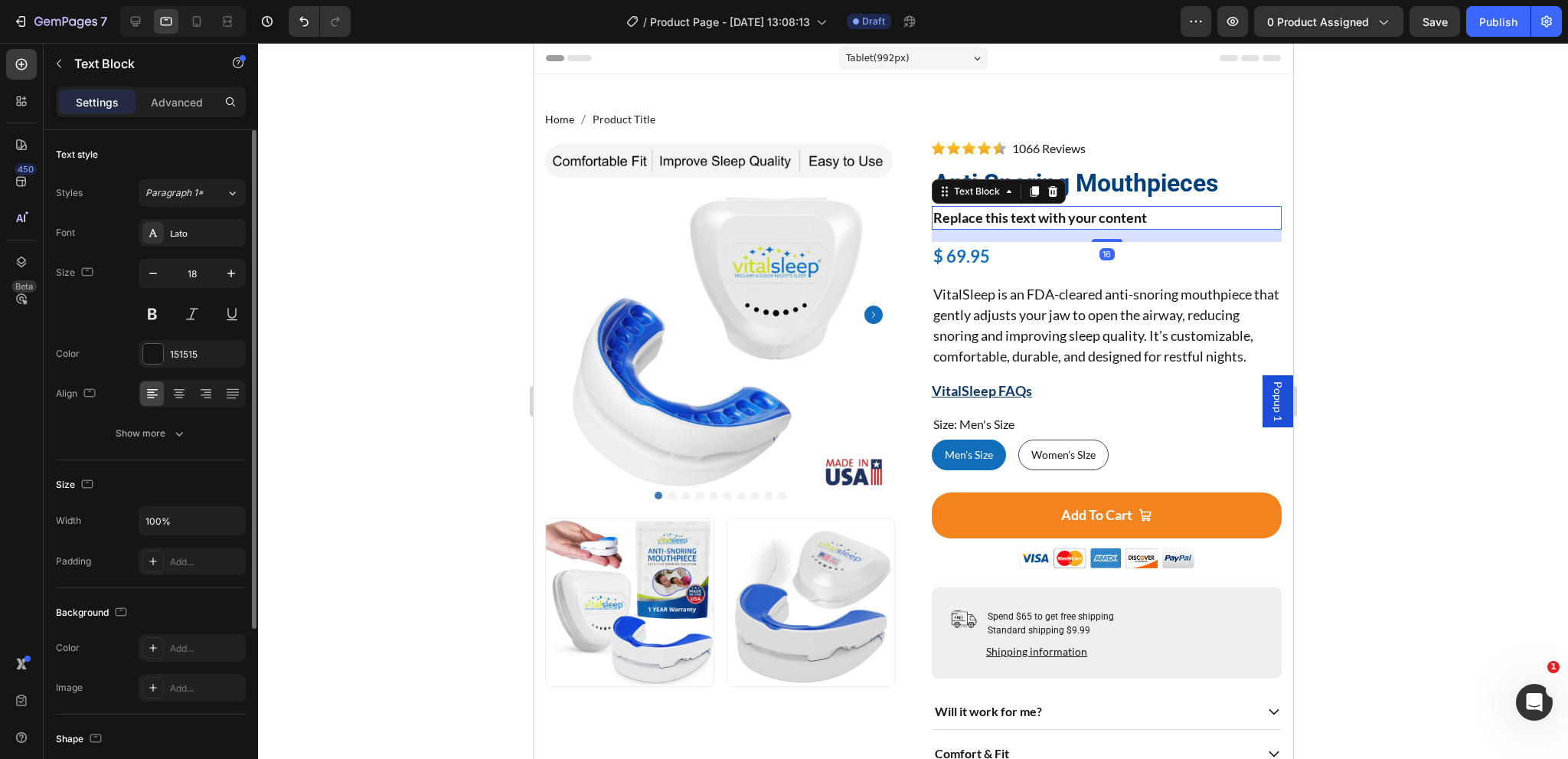
click at [993, 226] on div "Replace this text with your content" at bounding box center [1106, 218] width 350 height 23
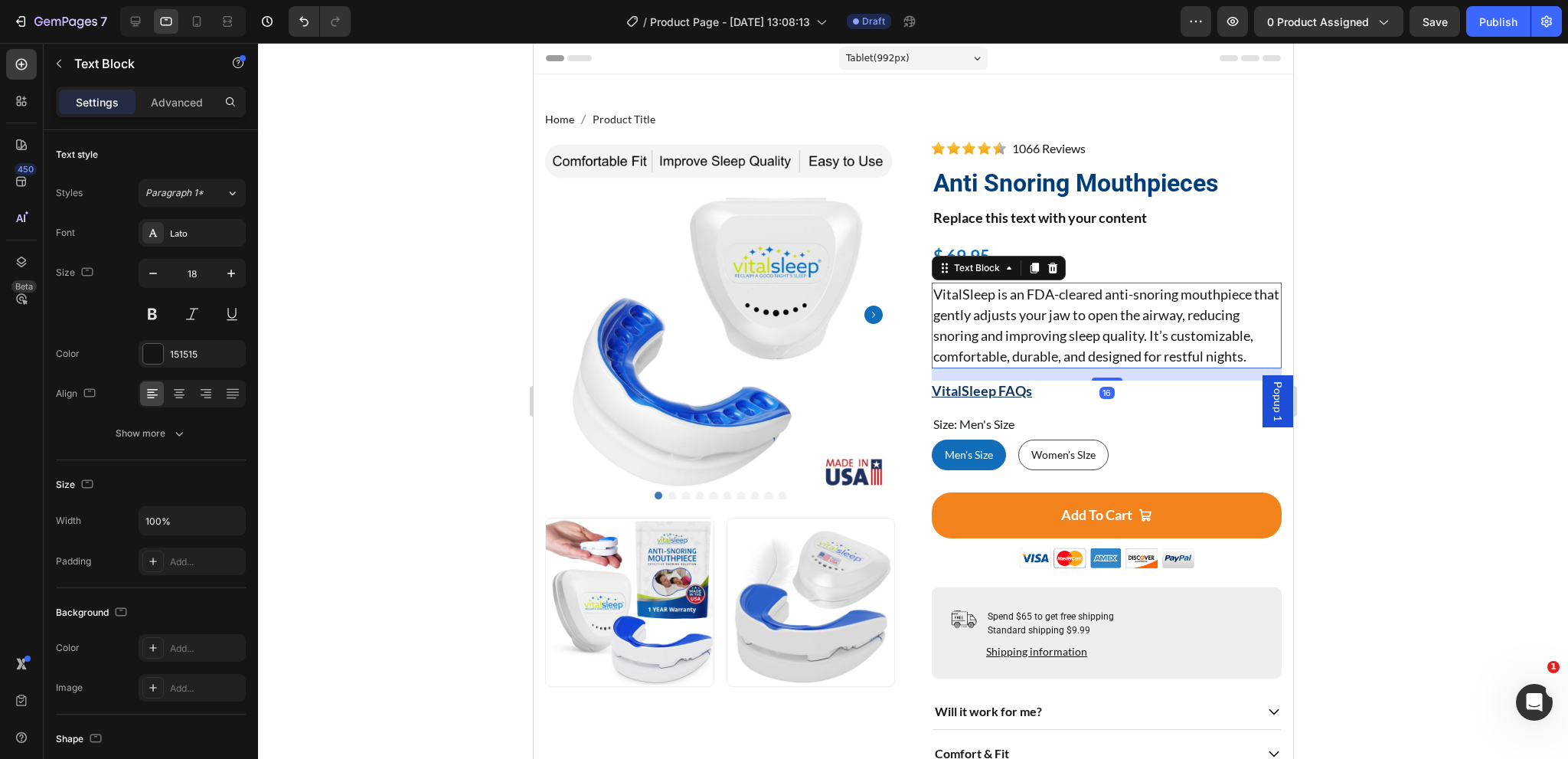
click at [966, 321] on p "VitalSleep is an FDA-cleared anti-snoring mouthpiece that gently adjusts your j…" at bounding box center [1106, 325] width 347 height 83
click at [148, 275] on icon "button" at bounding box center [153, 273] width 15 height 15
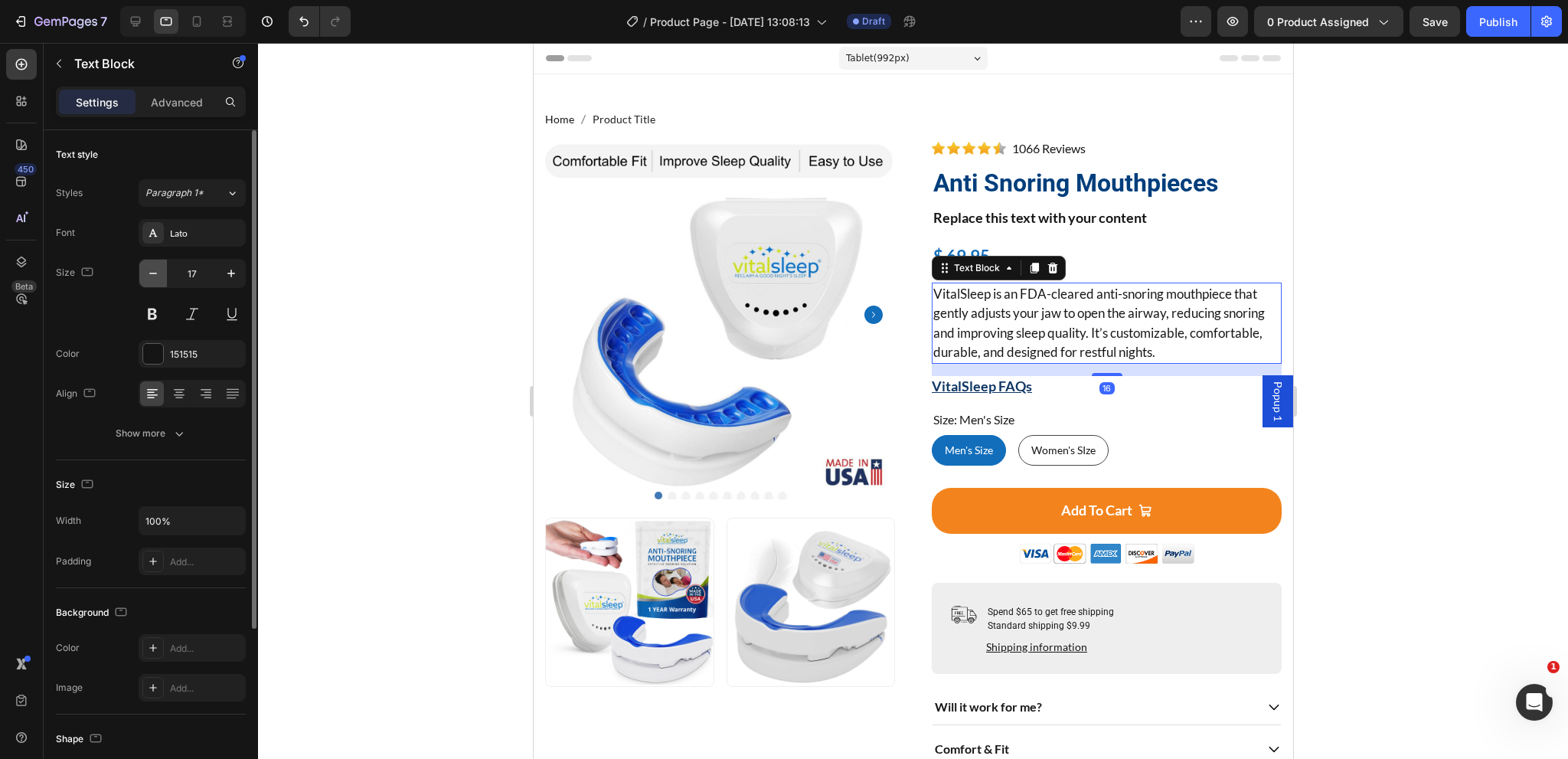
click at [148, 275] on icon "button" at bounding box center [153, 273] width 15 height 15
type input "16"
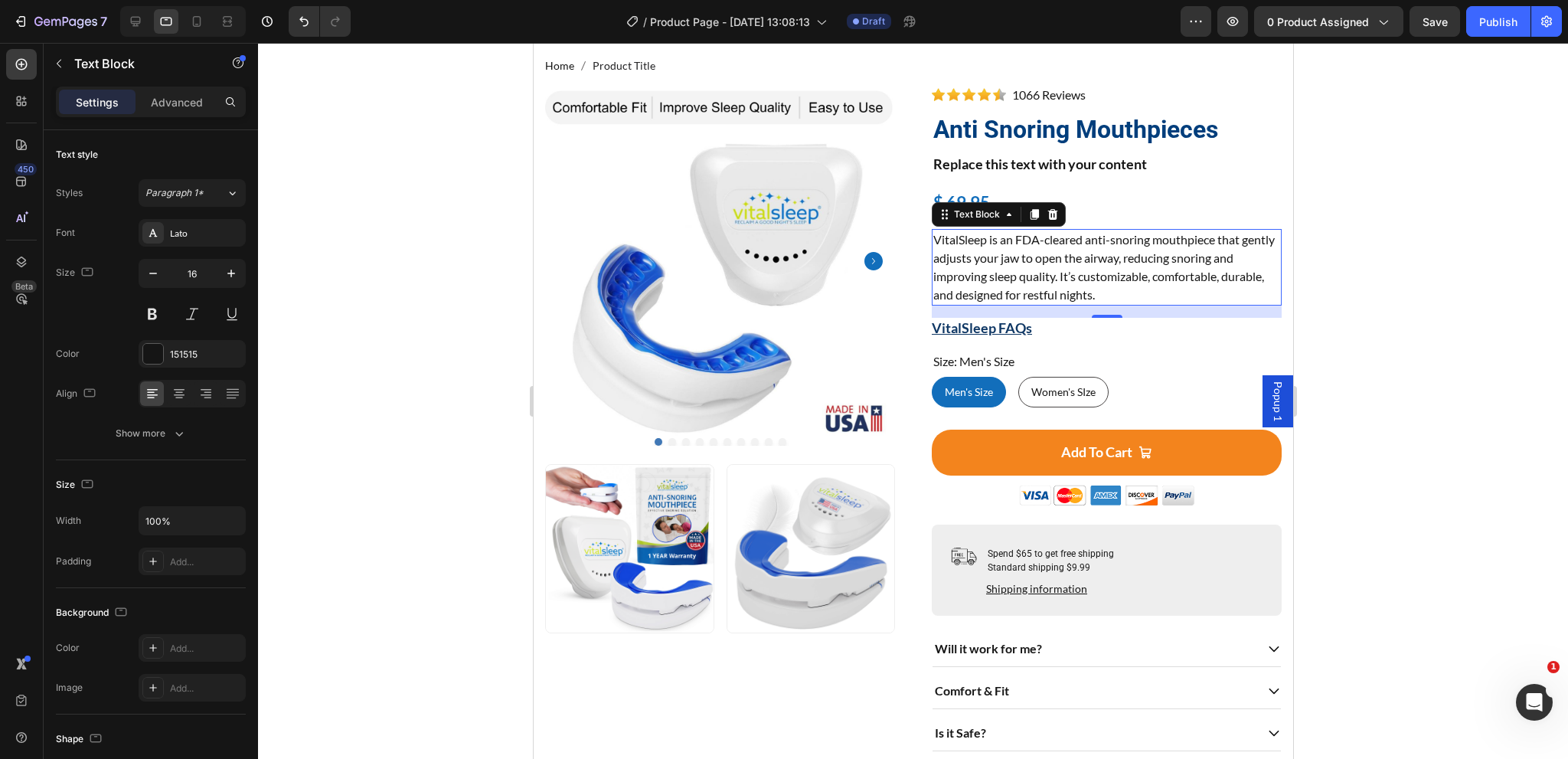
scroll to position [77, 0]
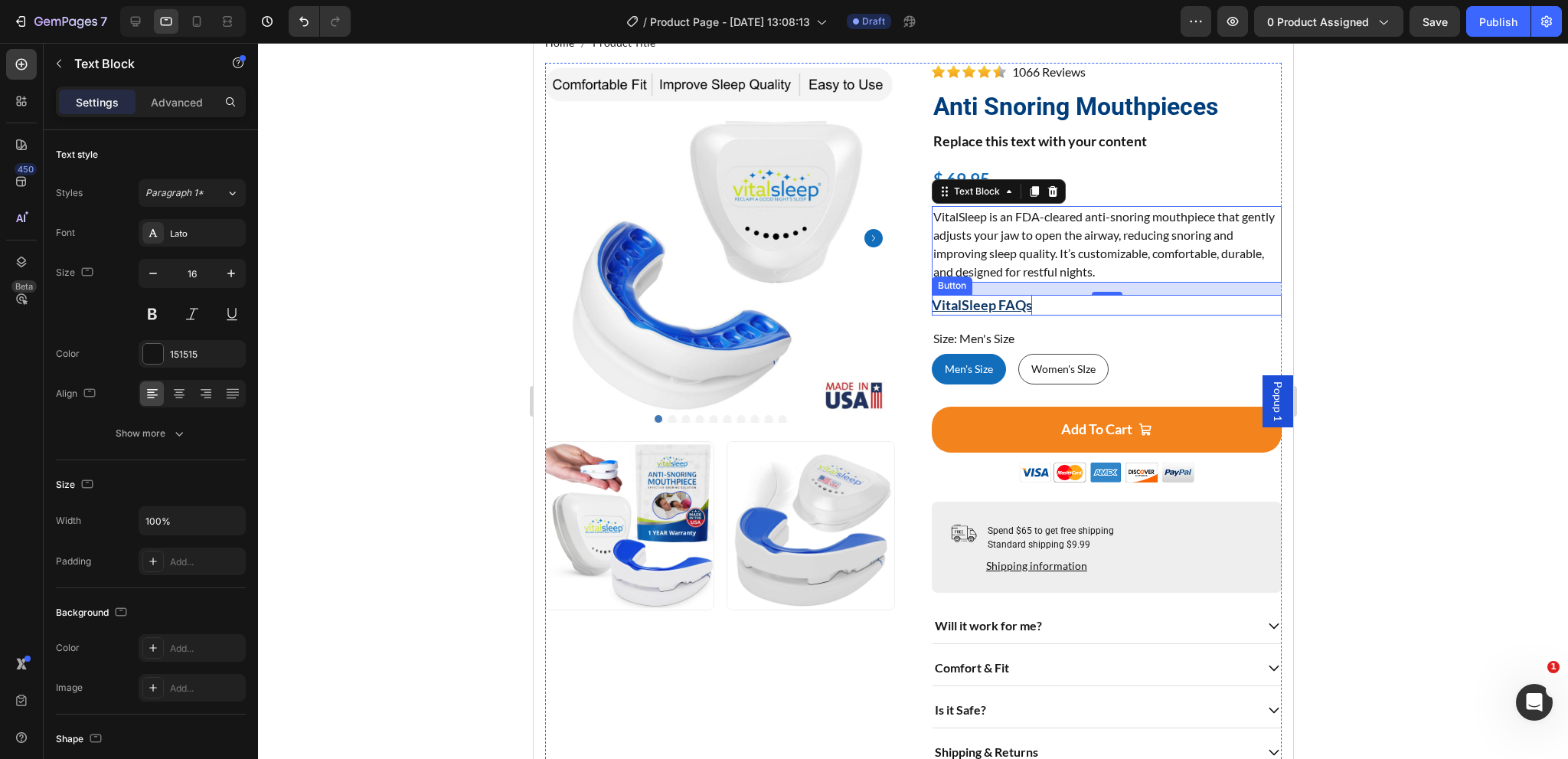
click at [1002, 307] on p "VitalSleep FAQs" at bounding box center [981, 305] width 100 height 21
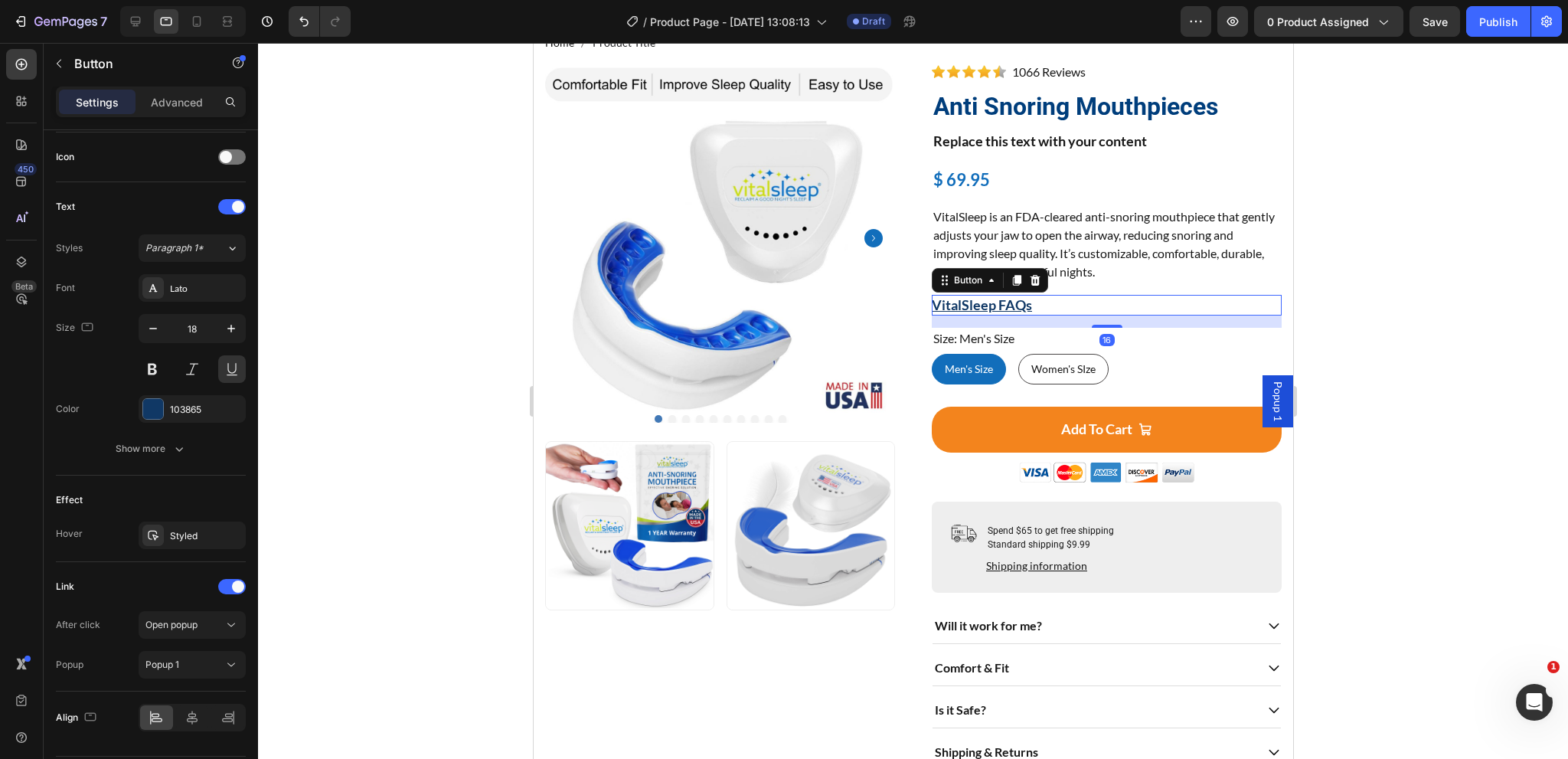
scroll to position [503, 0]
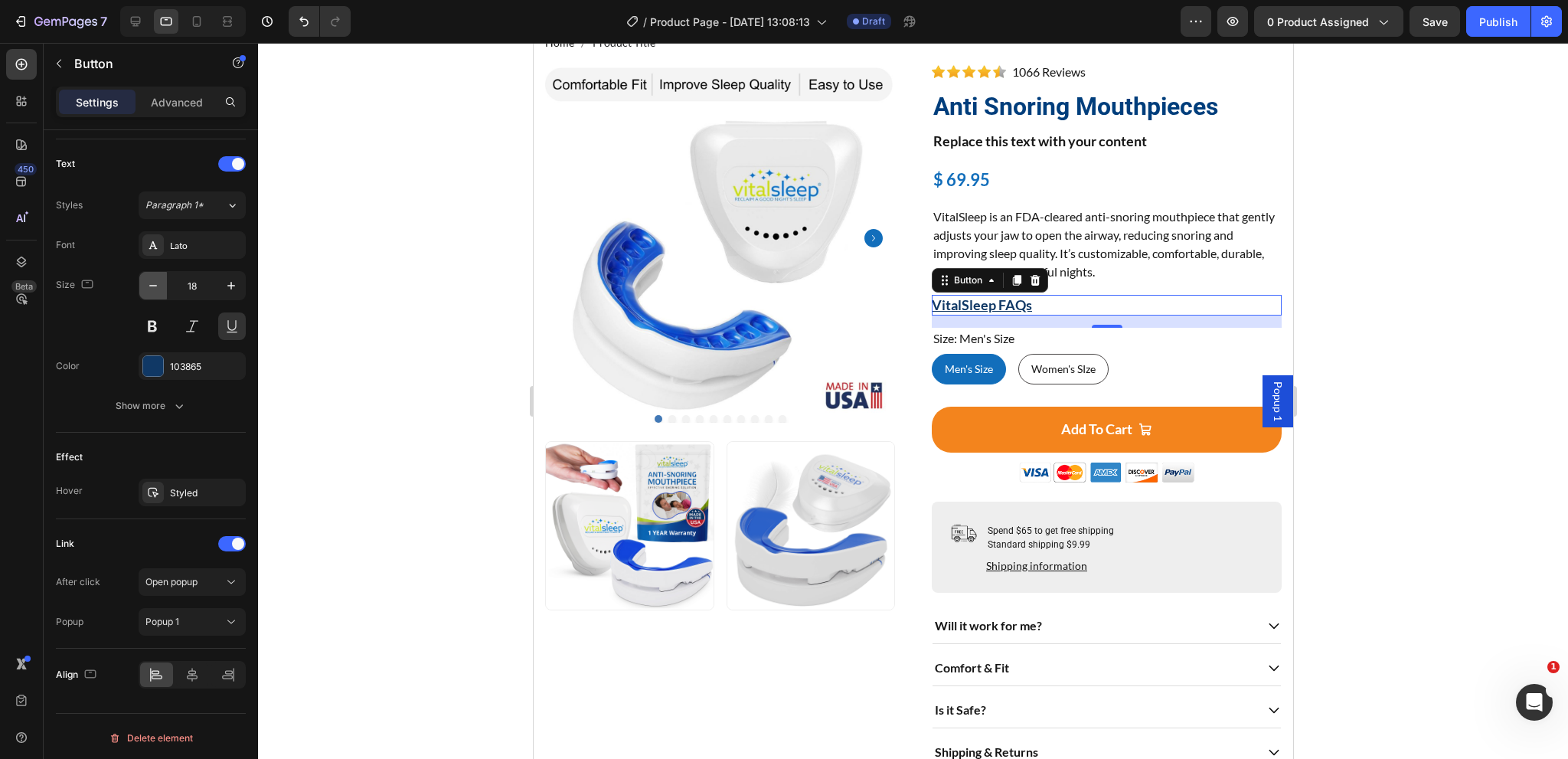
click at [146, 289] on icon "button" at bounding box center [153, 286] width 15 height 15
type input "16"
click at [966, 302] on p "VitalSleep FAQs" at bounding box center [976, 304] width 88 height 18
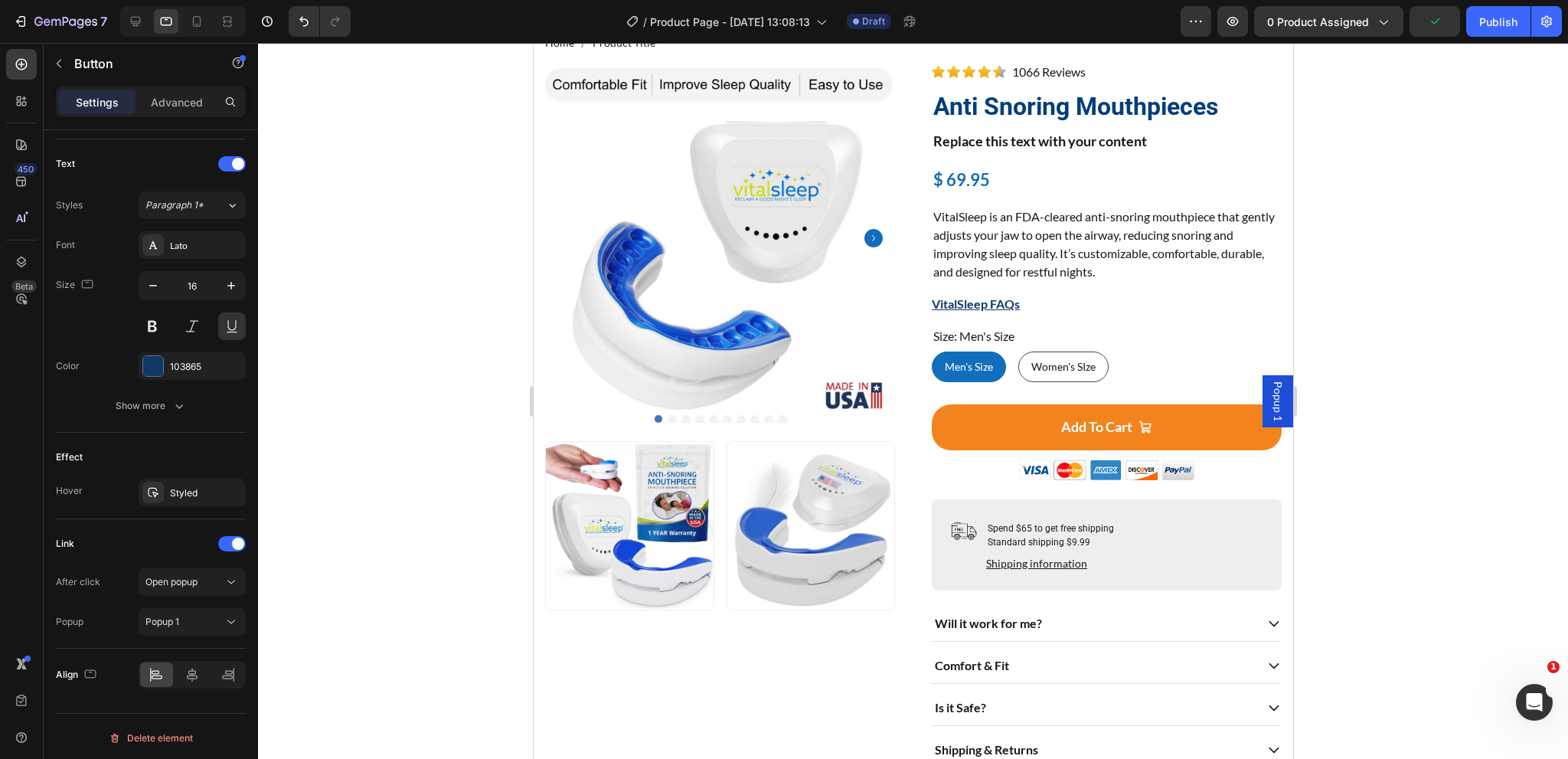
click at [1271, 397] on span "Popup 1" at bounding box center [1277, 402] width 15 height 40
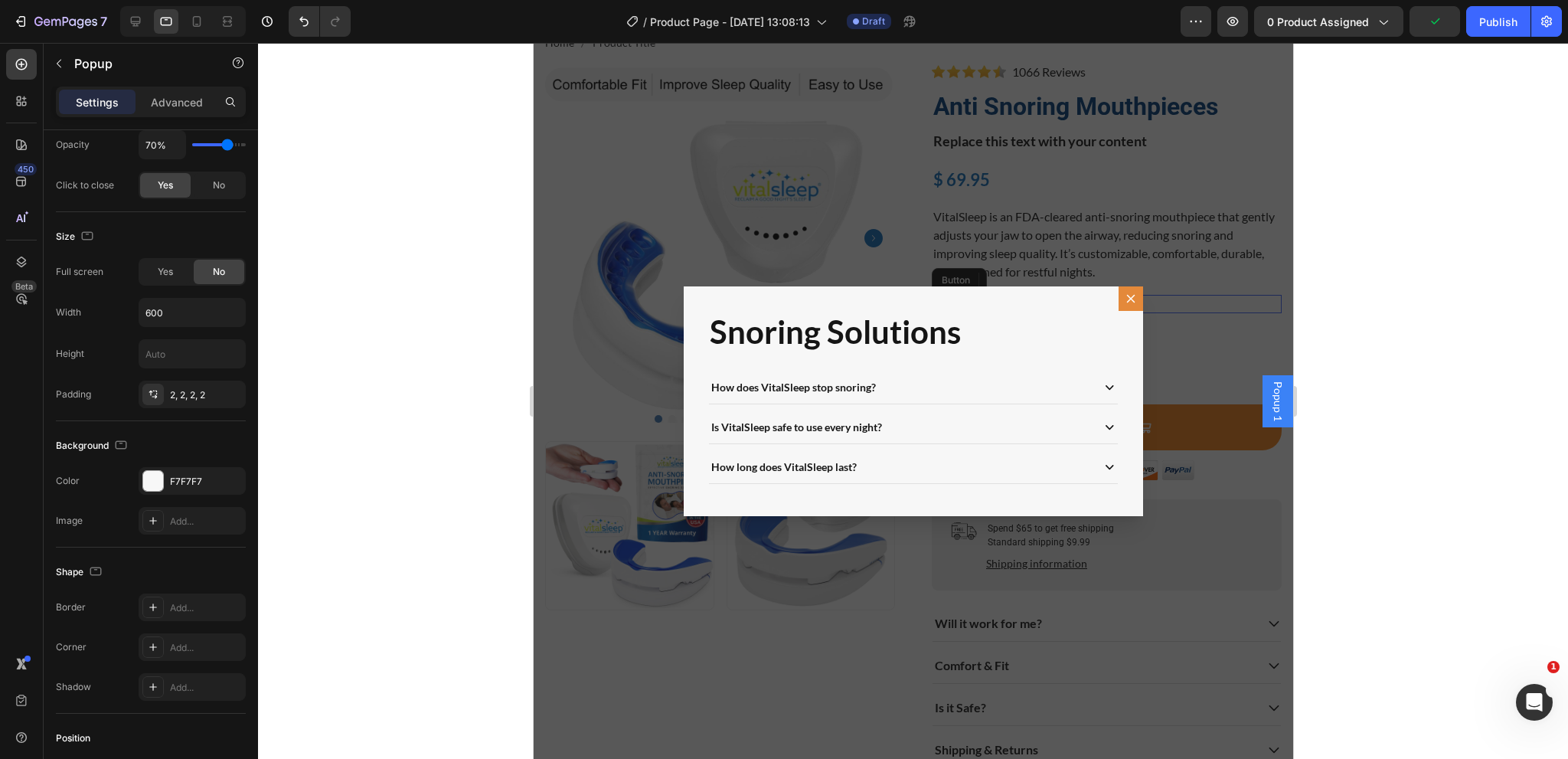
scroll to position [0, 0]
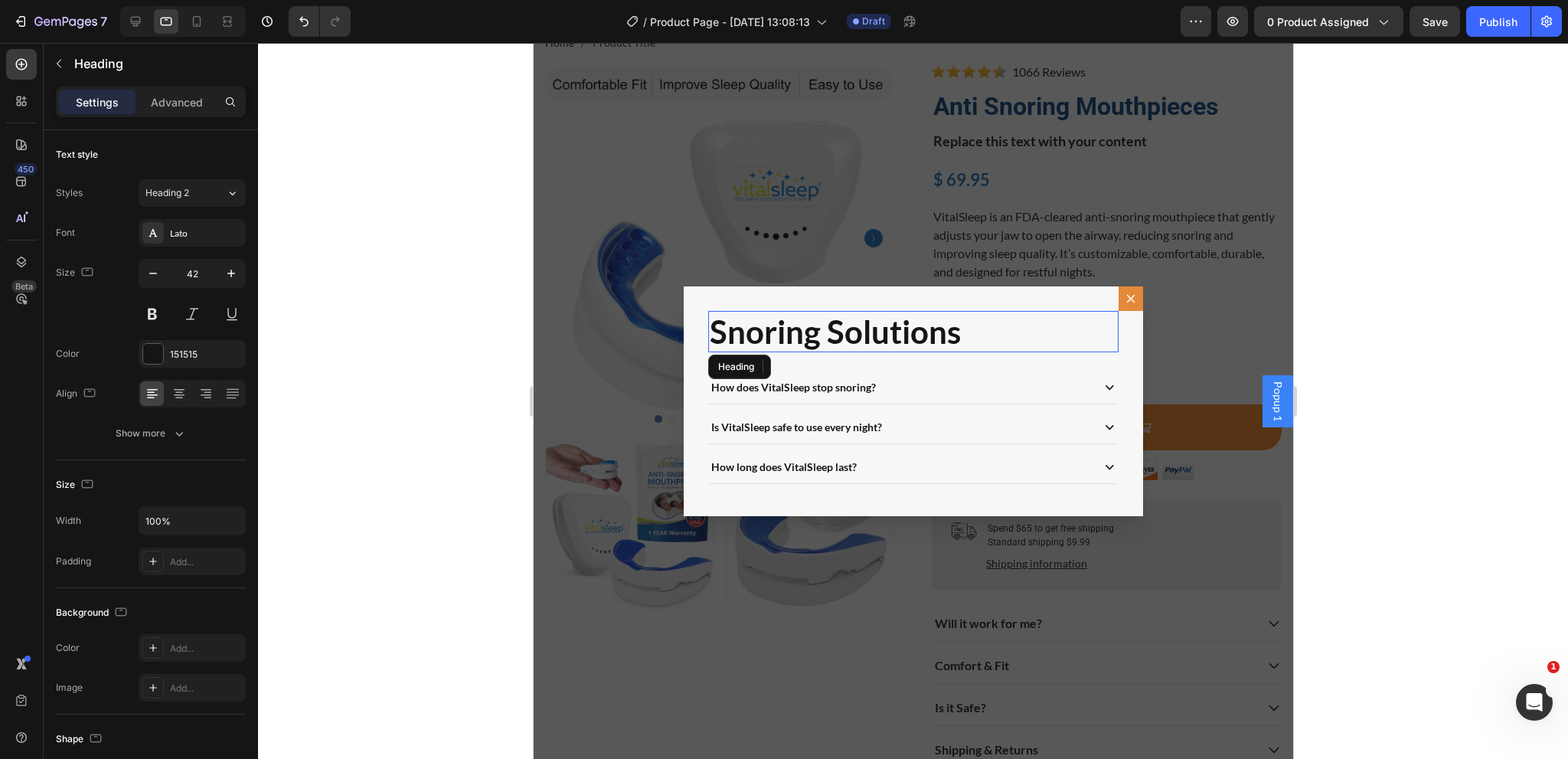
click at [880, 340] on h2 "Snoring Solutions" at bounding box center [913, 331] width 411 height 42
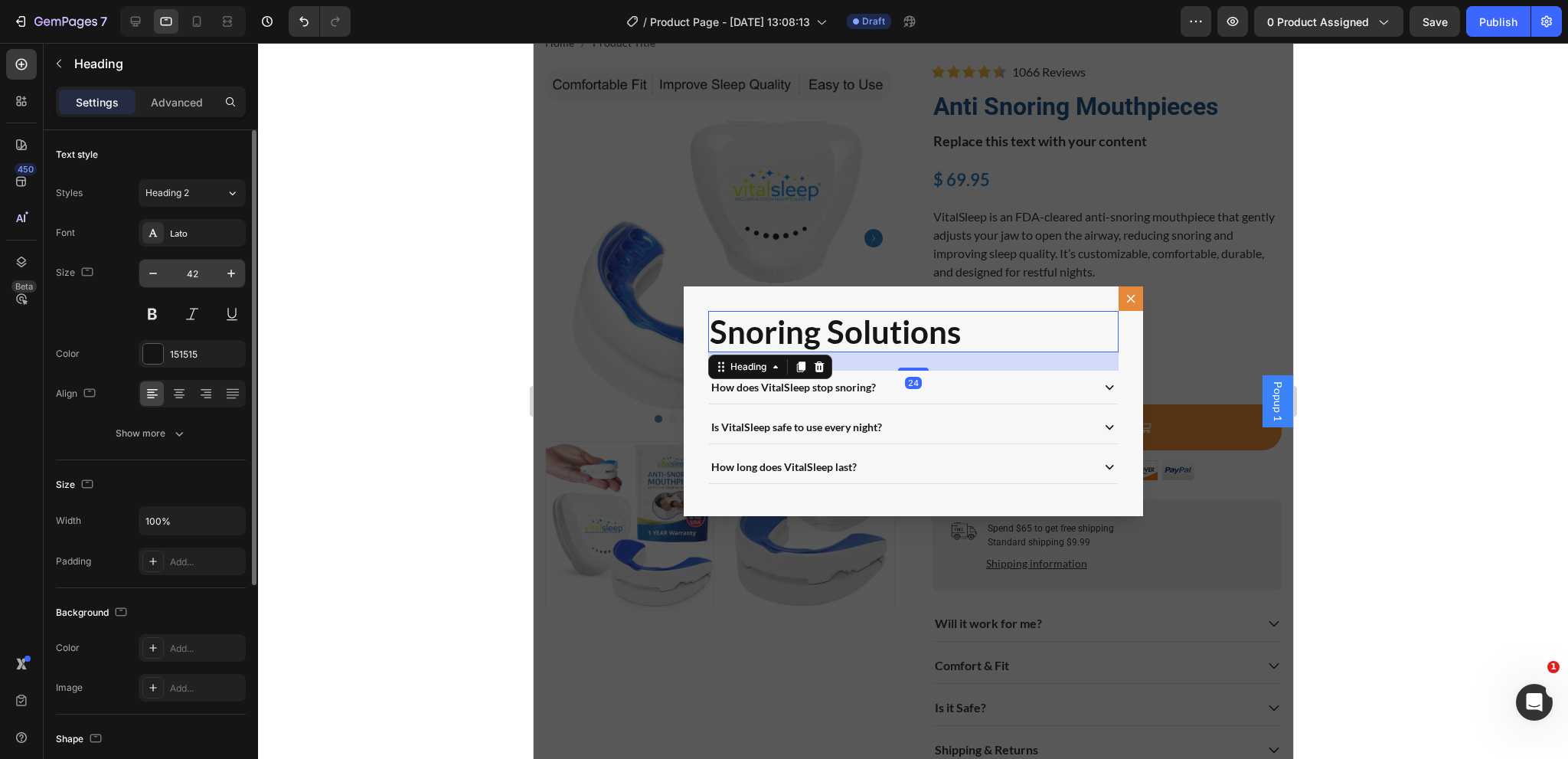
click at [202, 271] on input "42" at bounding box center [192, 273] width 51 height 28
type input "32"
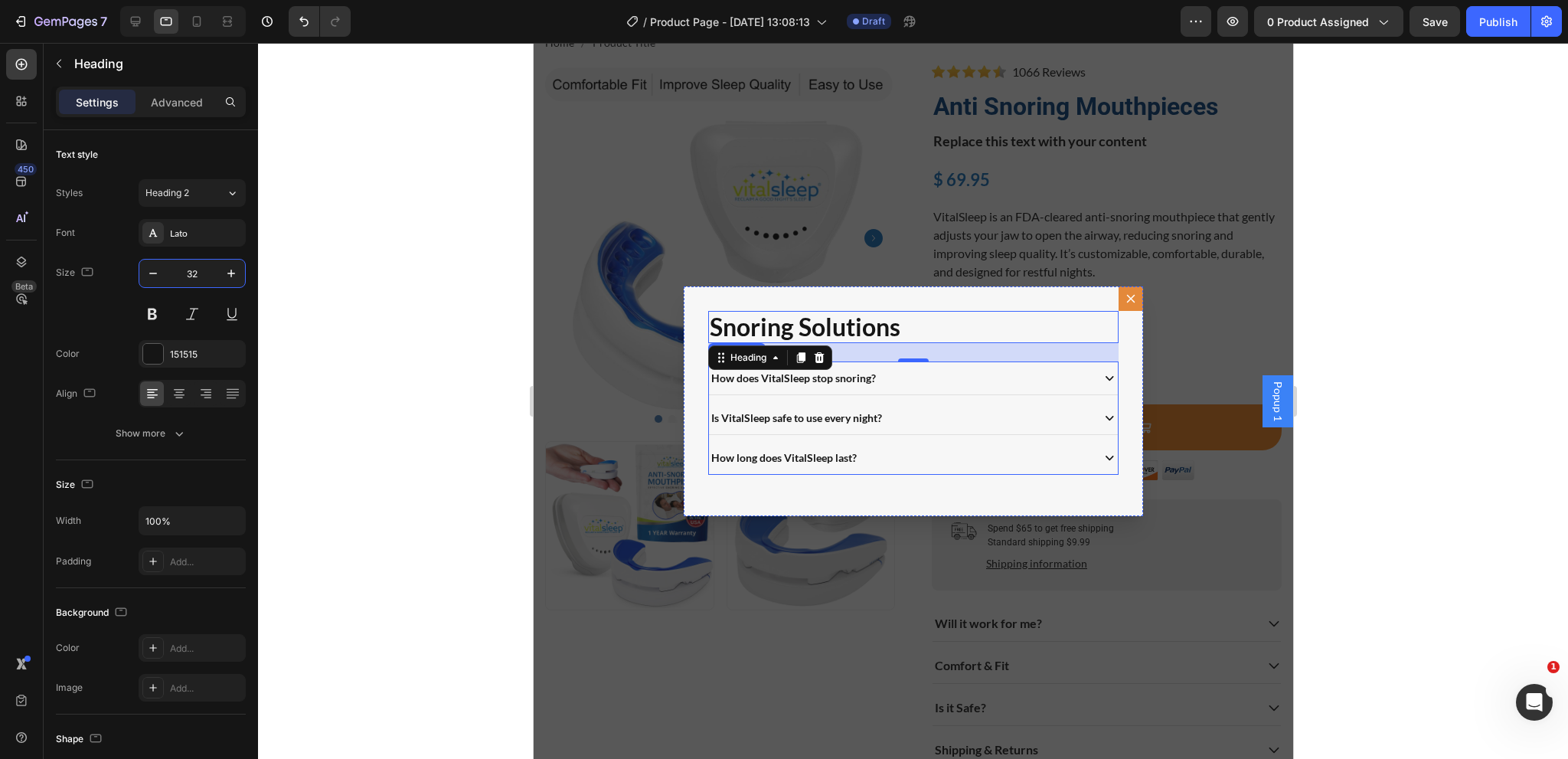
click at [992, 375] on div "How does VitalSleep stop snoring?" at bounding box center [898, 377] width 380 height 21
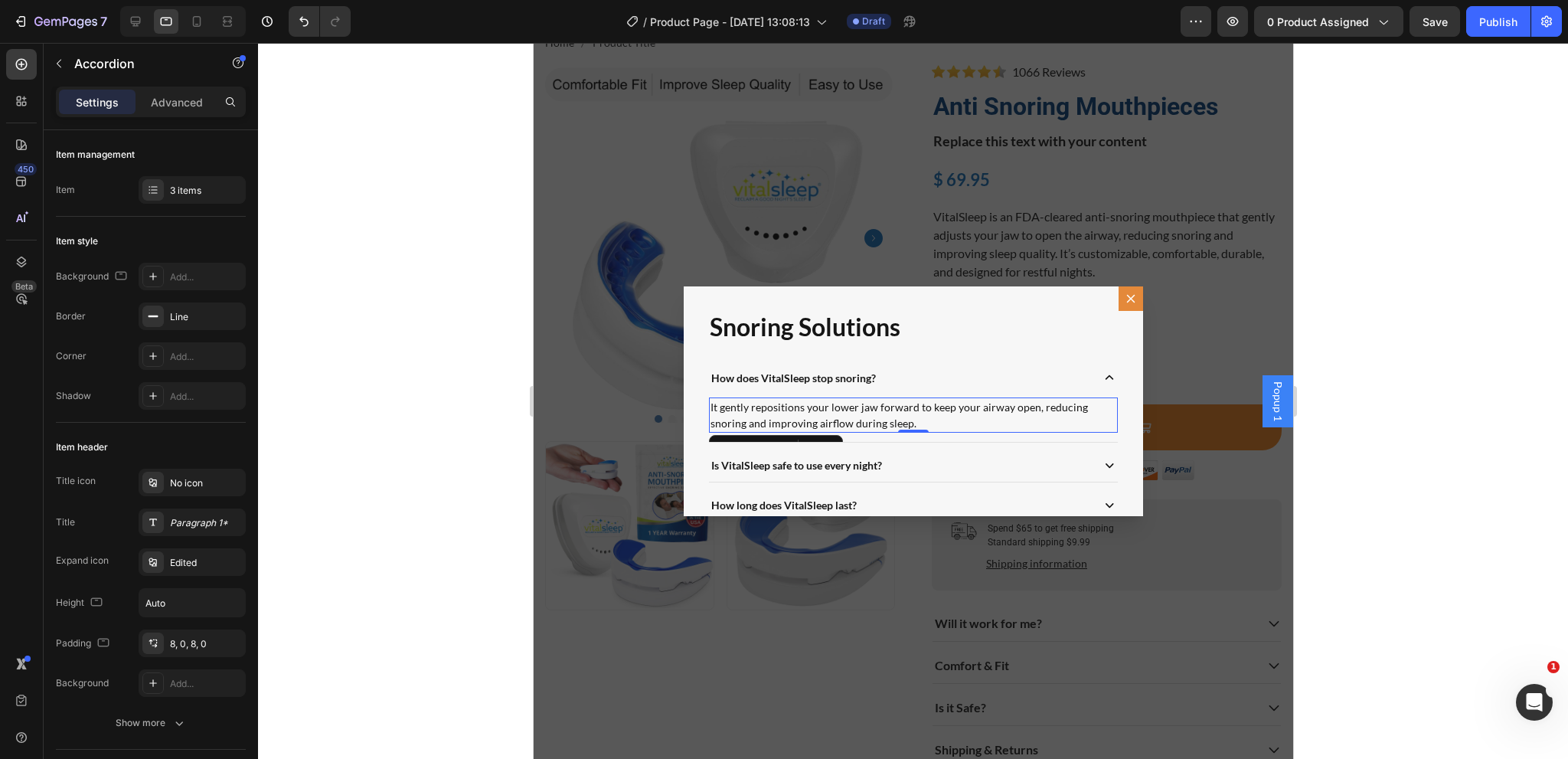
click at [868, 409] on p "It gently repositions your lower jaw forward to keep your airway open, reducing…" at bounding box center [912, 415] width 406 height 33
click at [860, 375] on p "How does VitalSleep stop snoring?" at bounding box center [792, 377] width 164 height 16
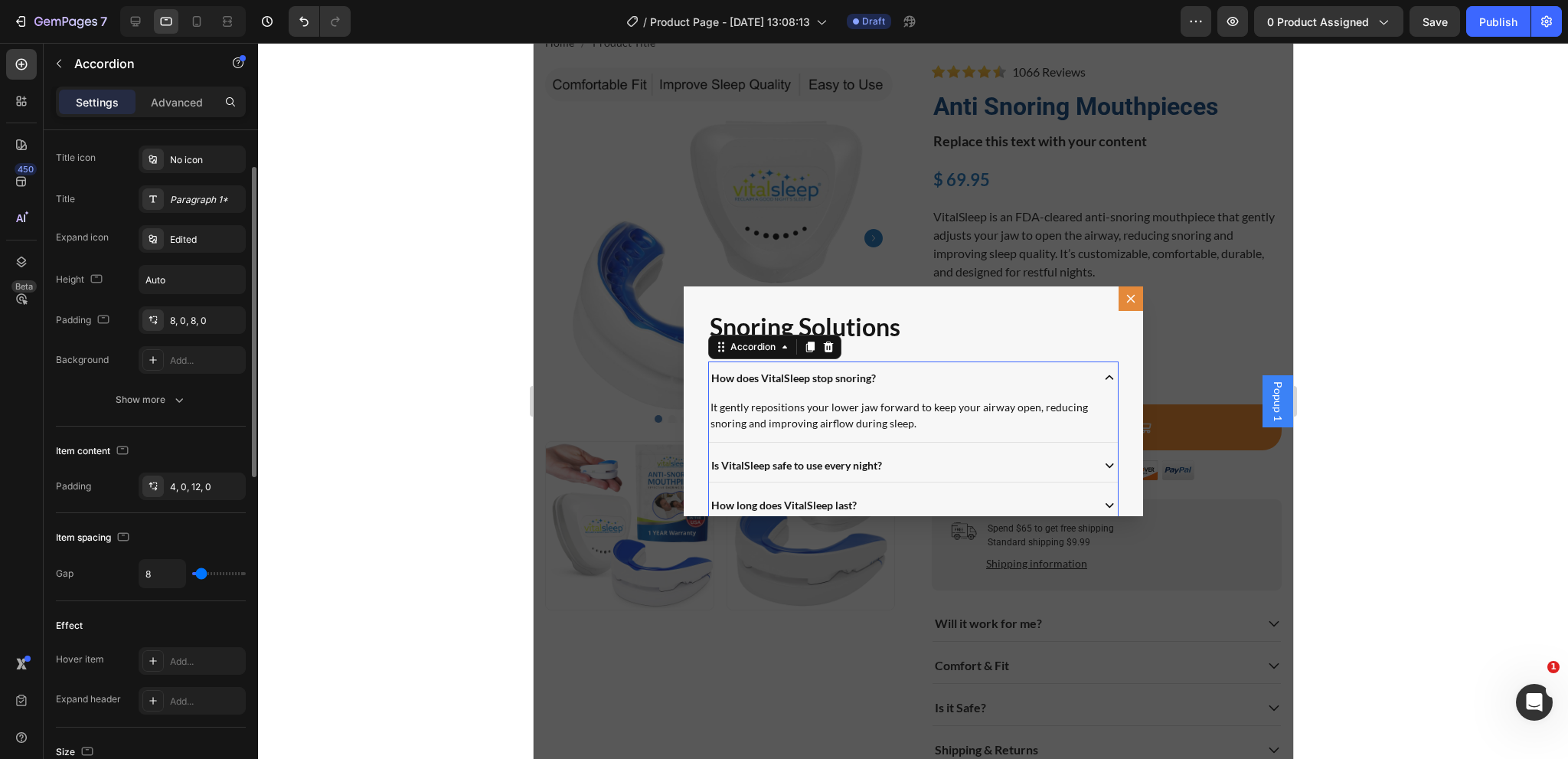
scroll to position [246, 0]
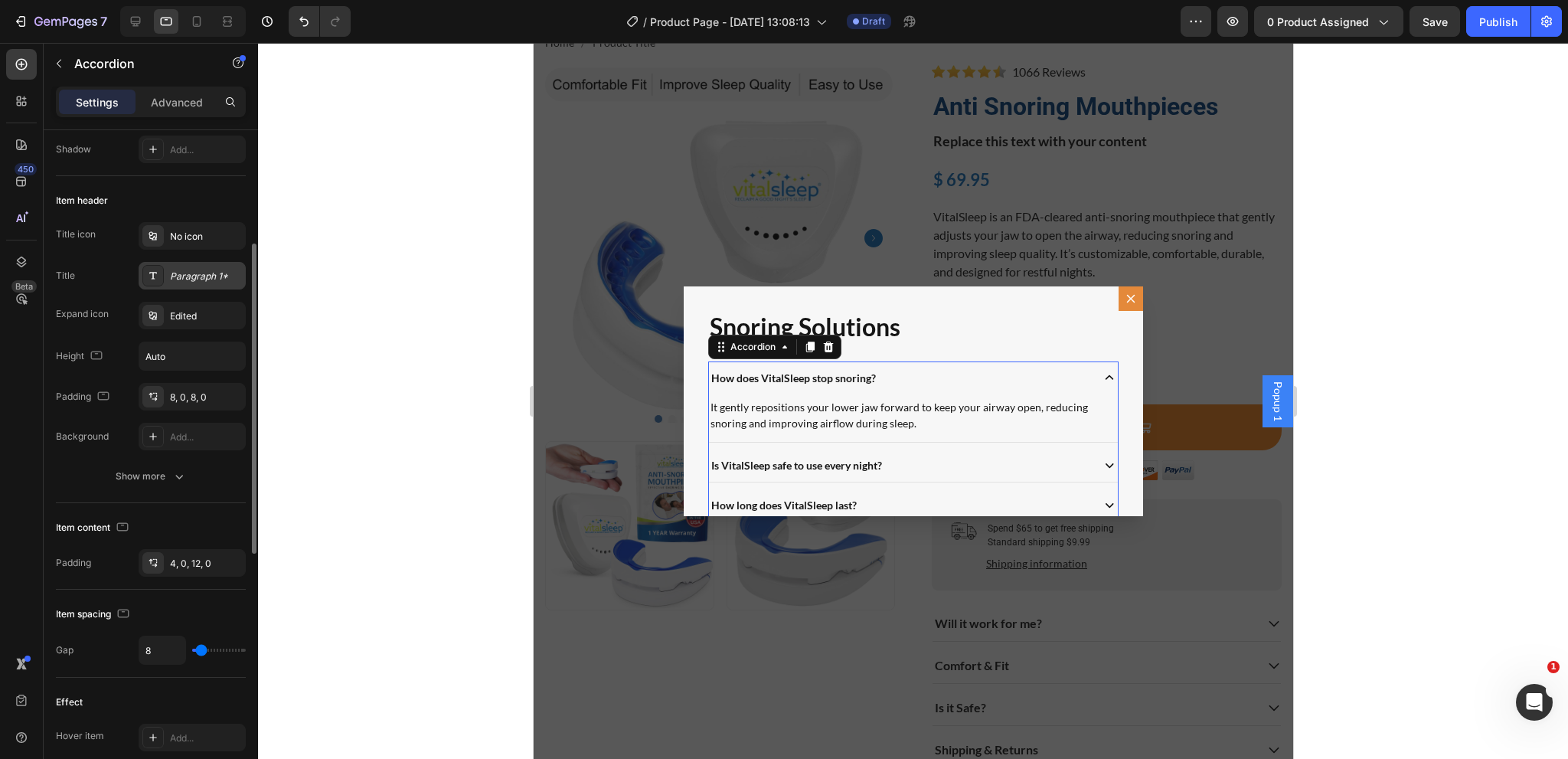
click at [199, 276] on div "Paragraph 1*" at bounding box center [206, 276] width 72 height 14
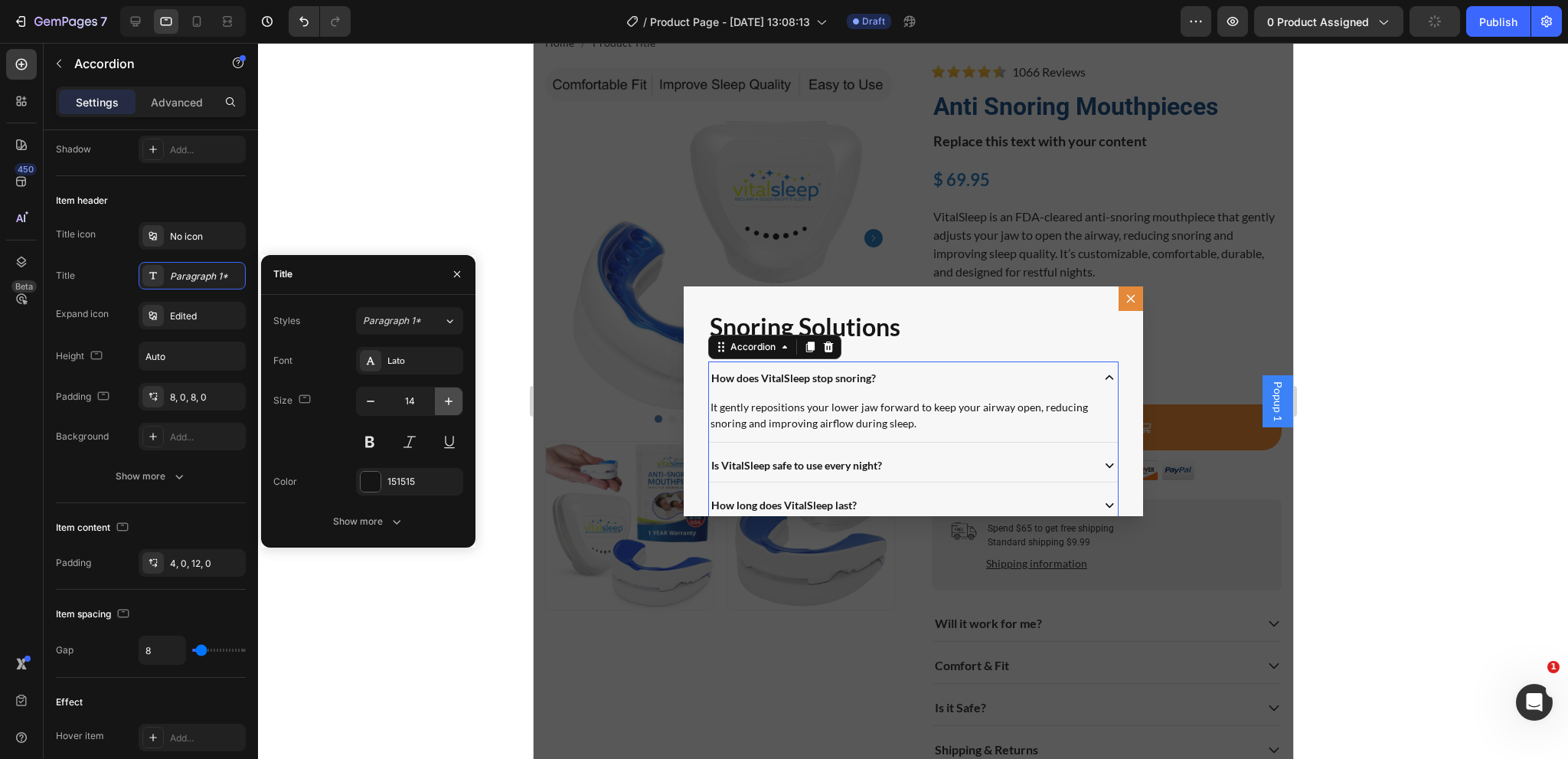
click at [454, 401] on icon "button" at bounding box center [448, 402] width 15 height 15
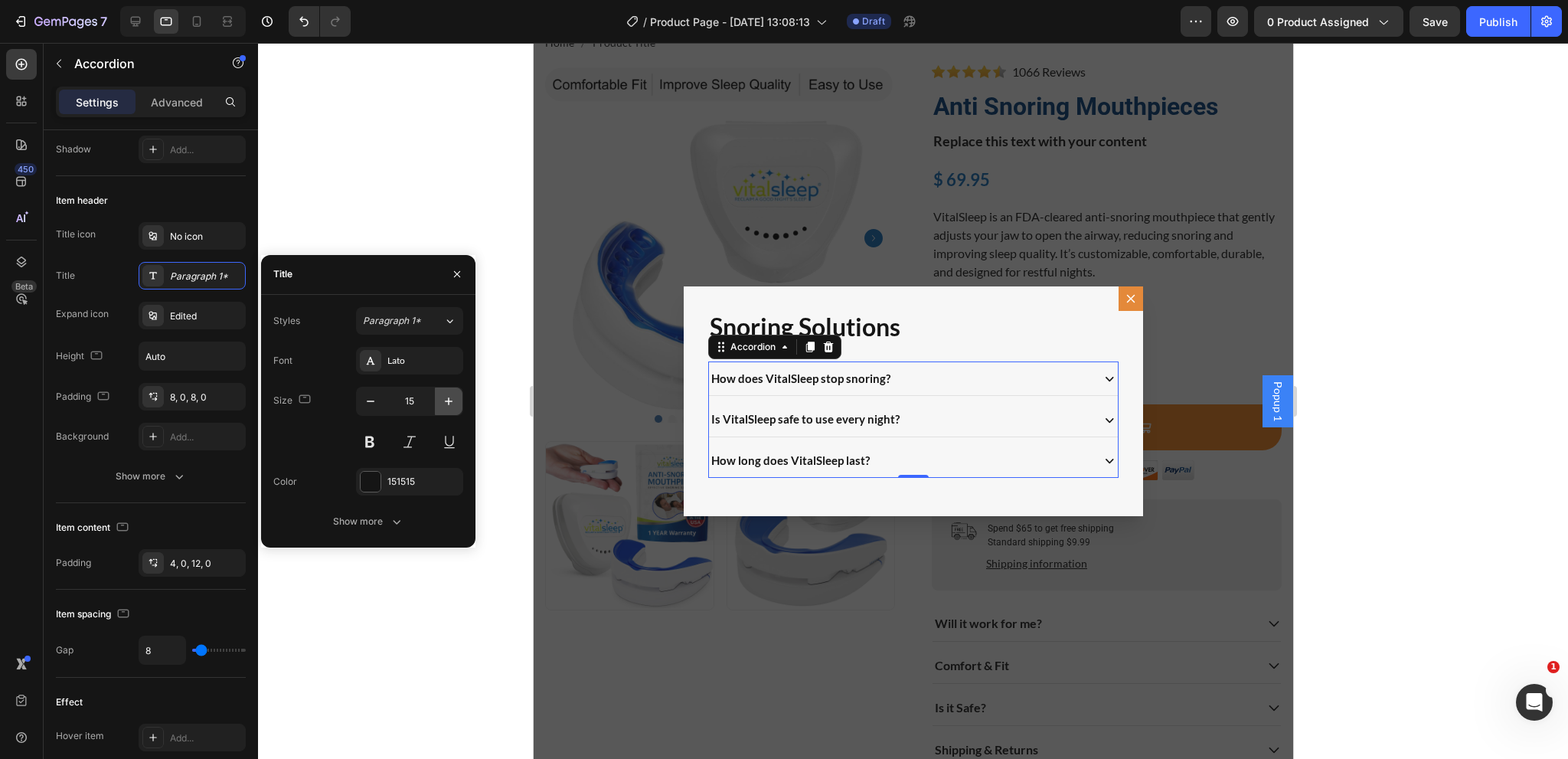
type input "16"
click at [905, 622] on div "Backdrop" at bounding box center [913, 401] width 759 height 716
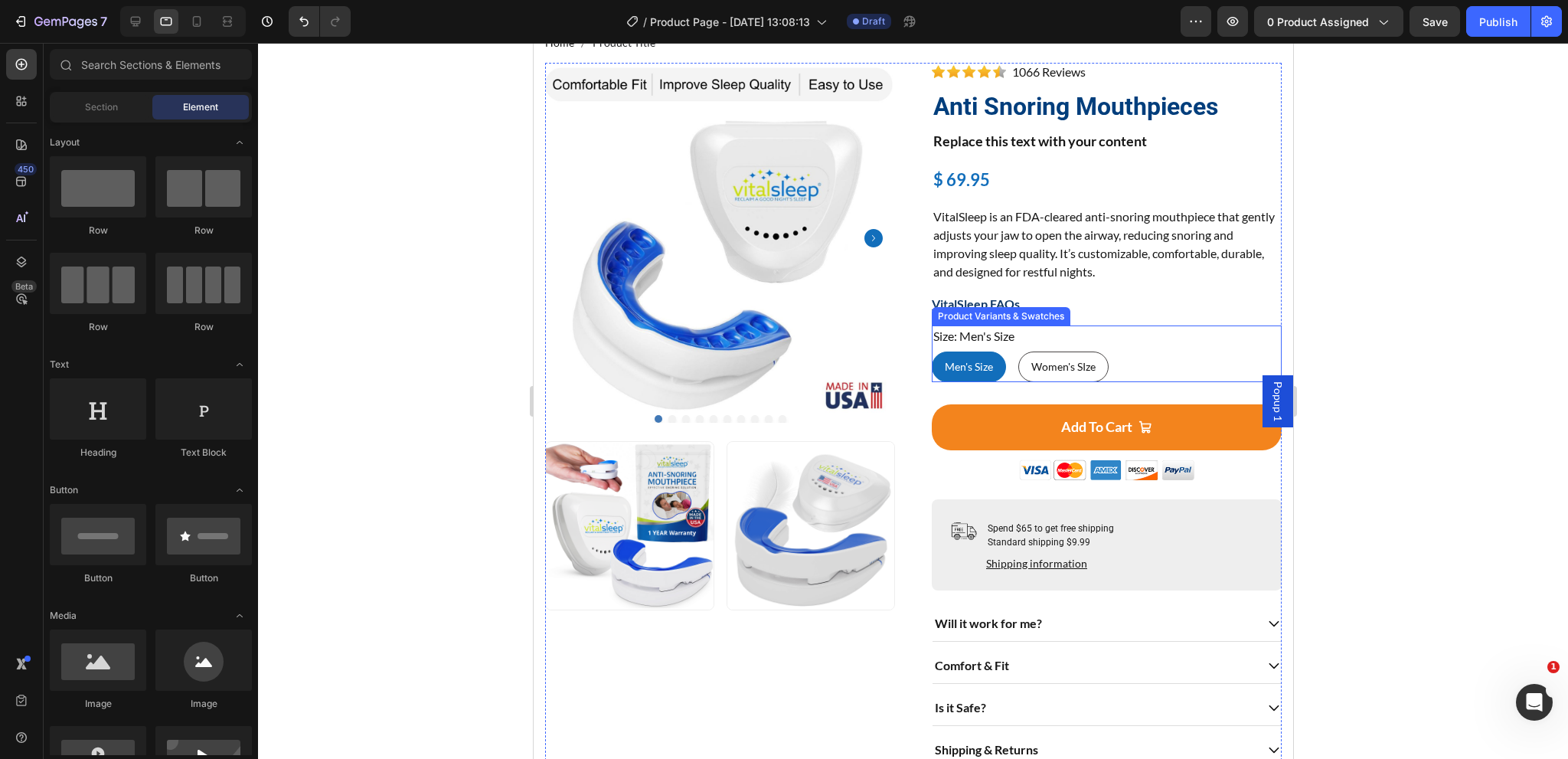
click at [1013, 335] on div "Size: Men's Size Men's Size Men's Size Men's Size Women's SIze Women's SIze Wom…" at bounding box center [1106, 354] width 350 height 57
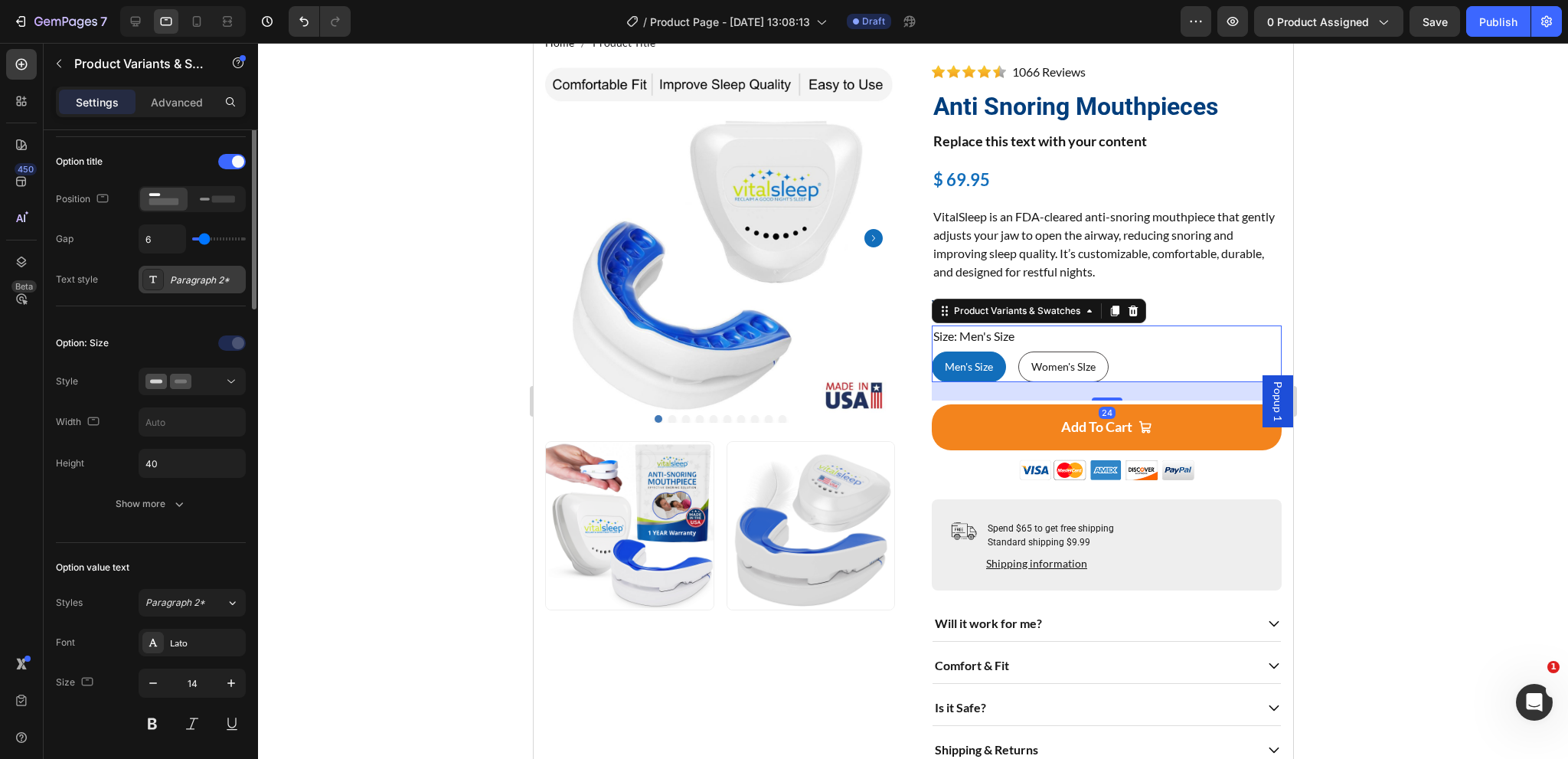
scroll to position [306, 0]
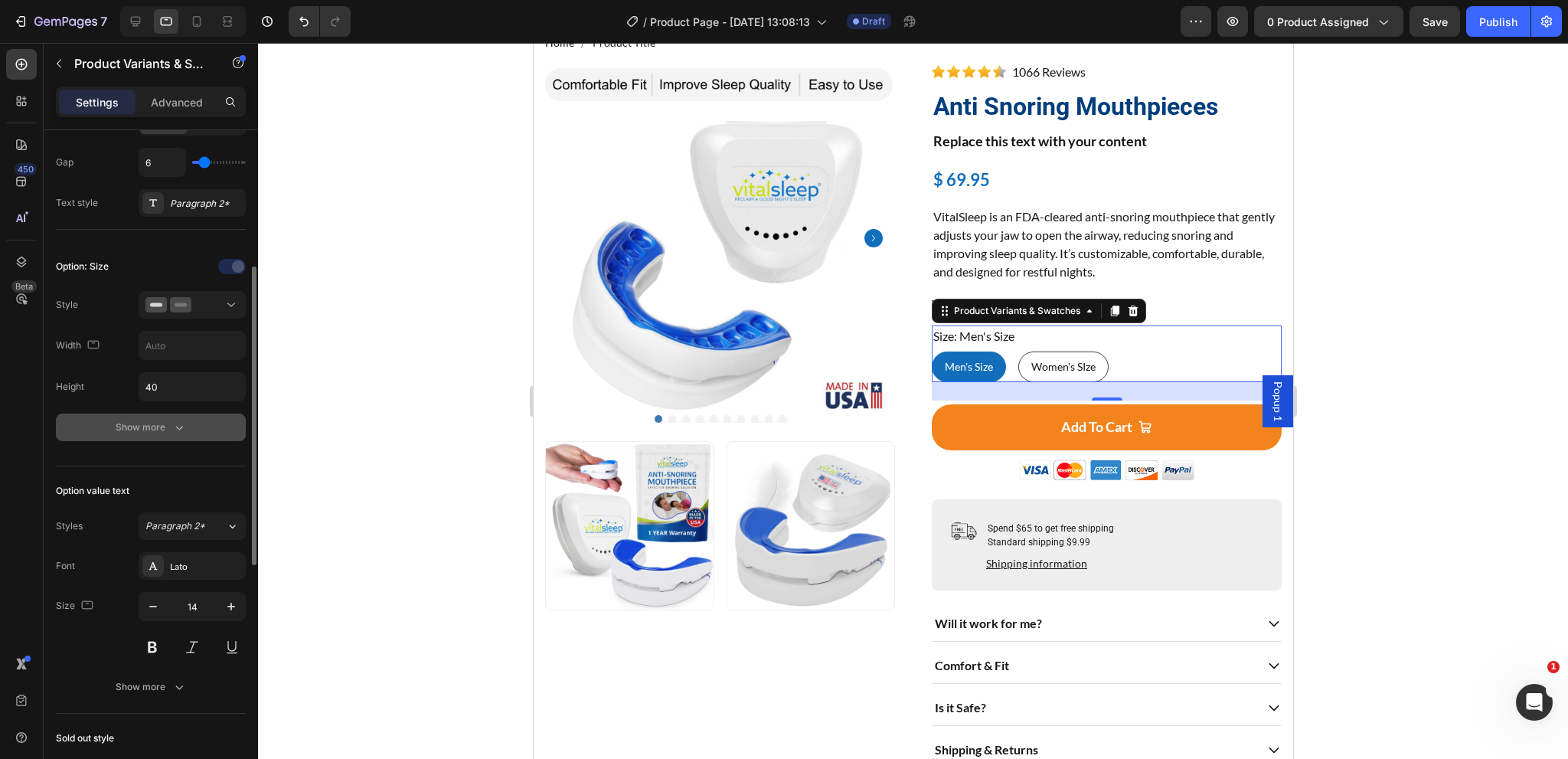
click at [148, 428] on div "Show more" at bounding box center [151, 428] width 71 height 15
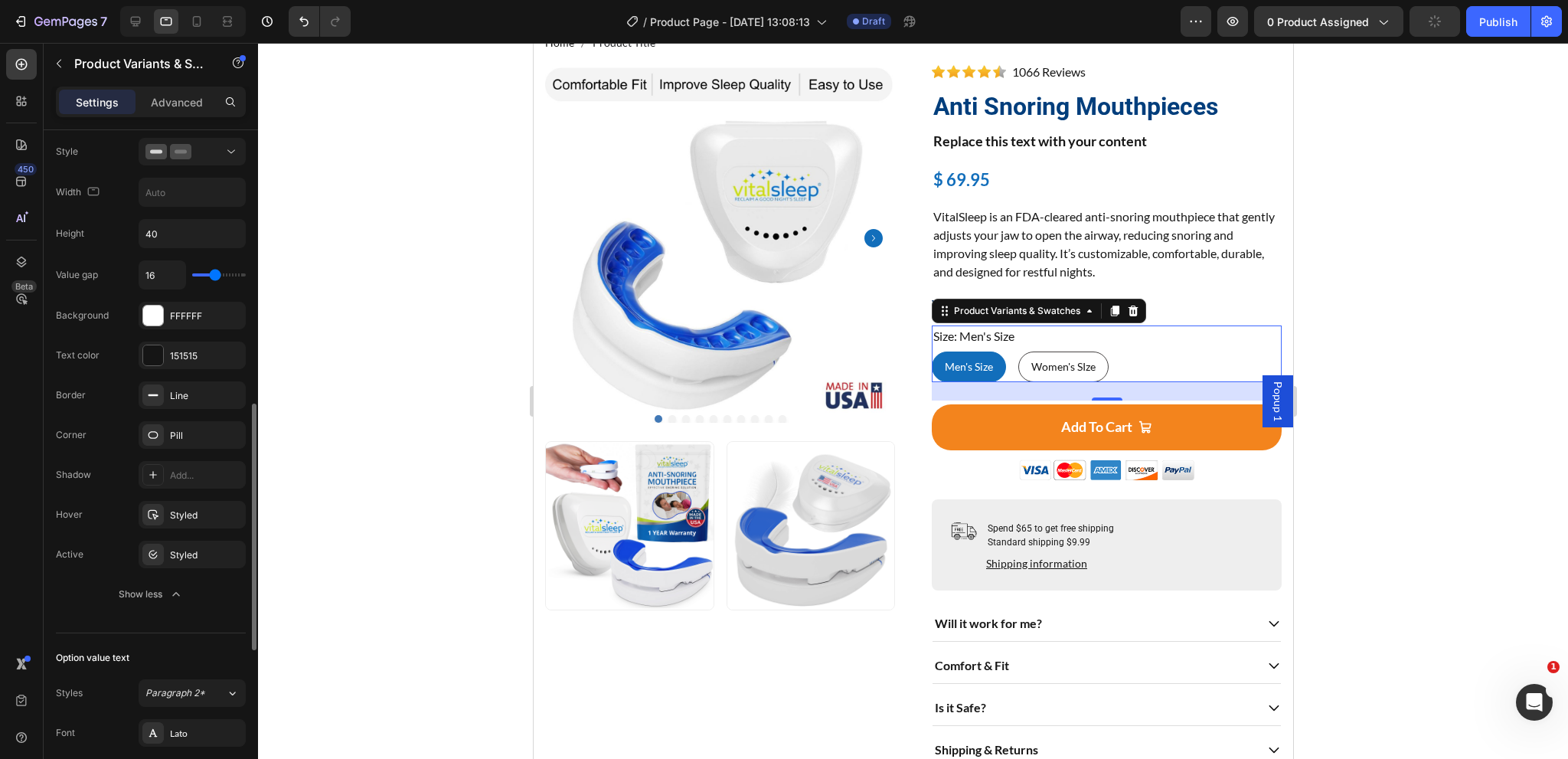
scroll to position [613, 0]
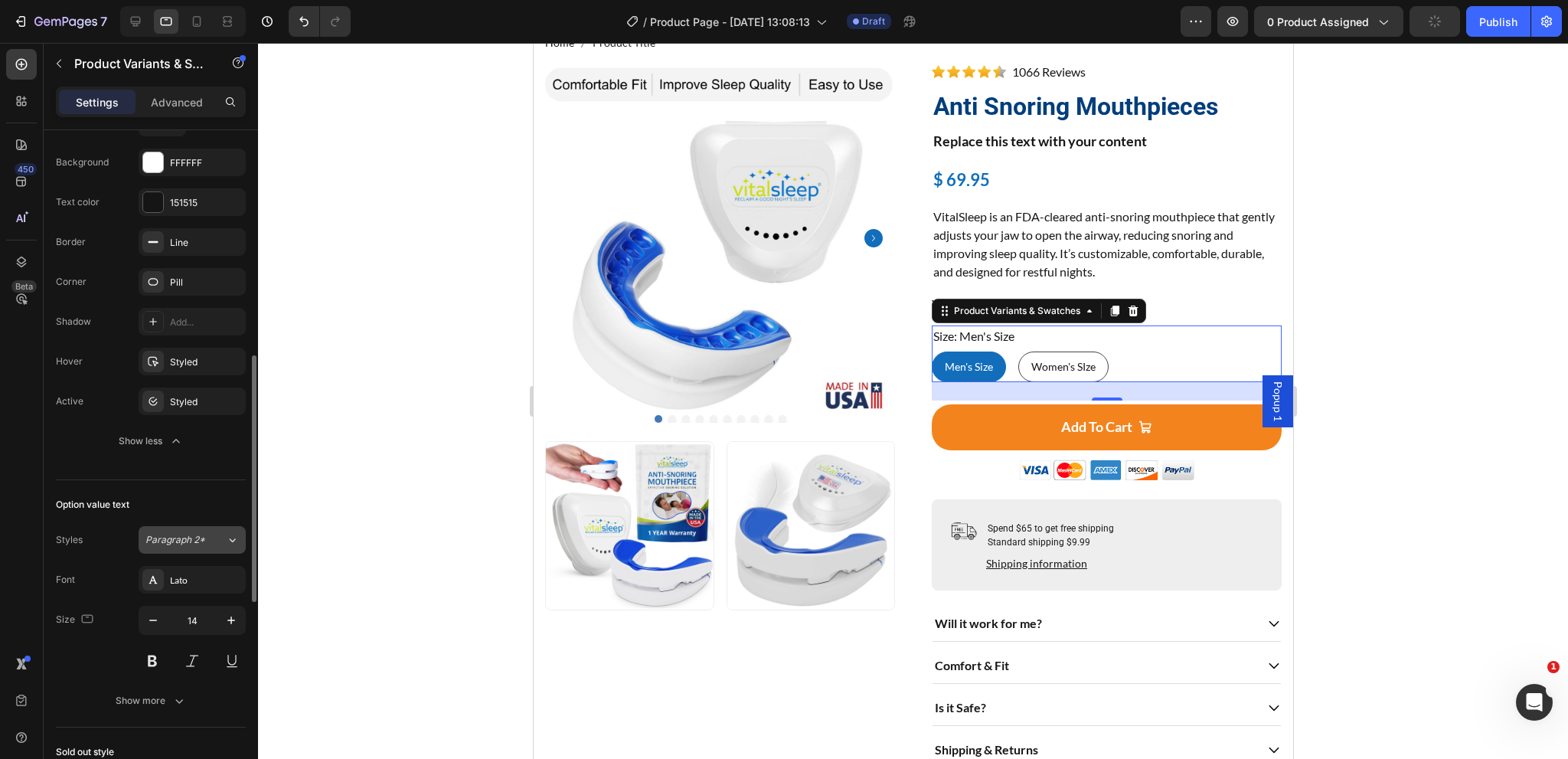
click at [191, 534] on span "Paragraph 2*" at bounding box center [175, 540] width 60 height 14
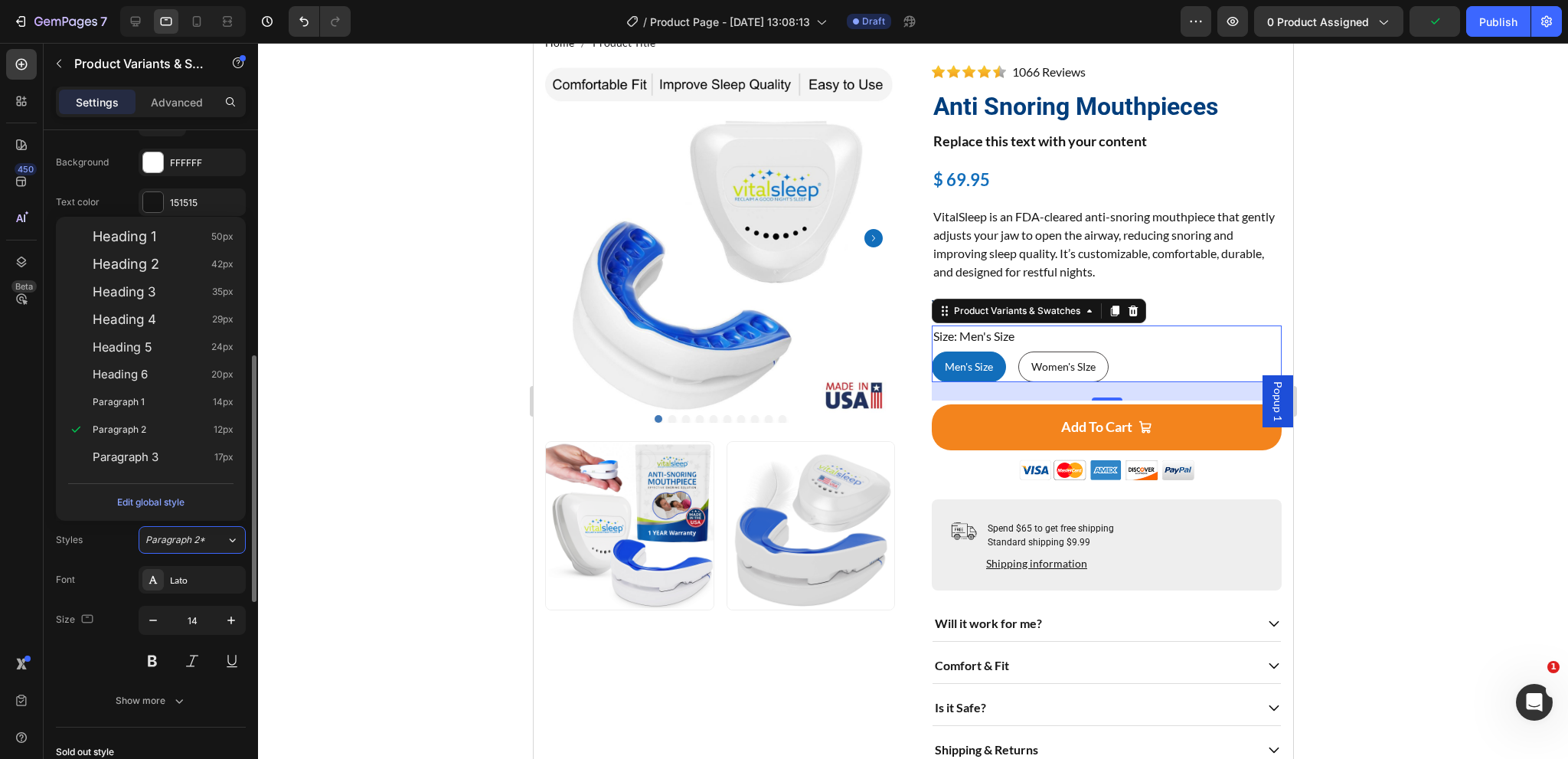
scroll to position [766, 0]
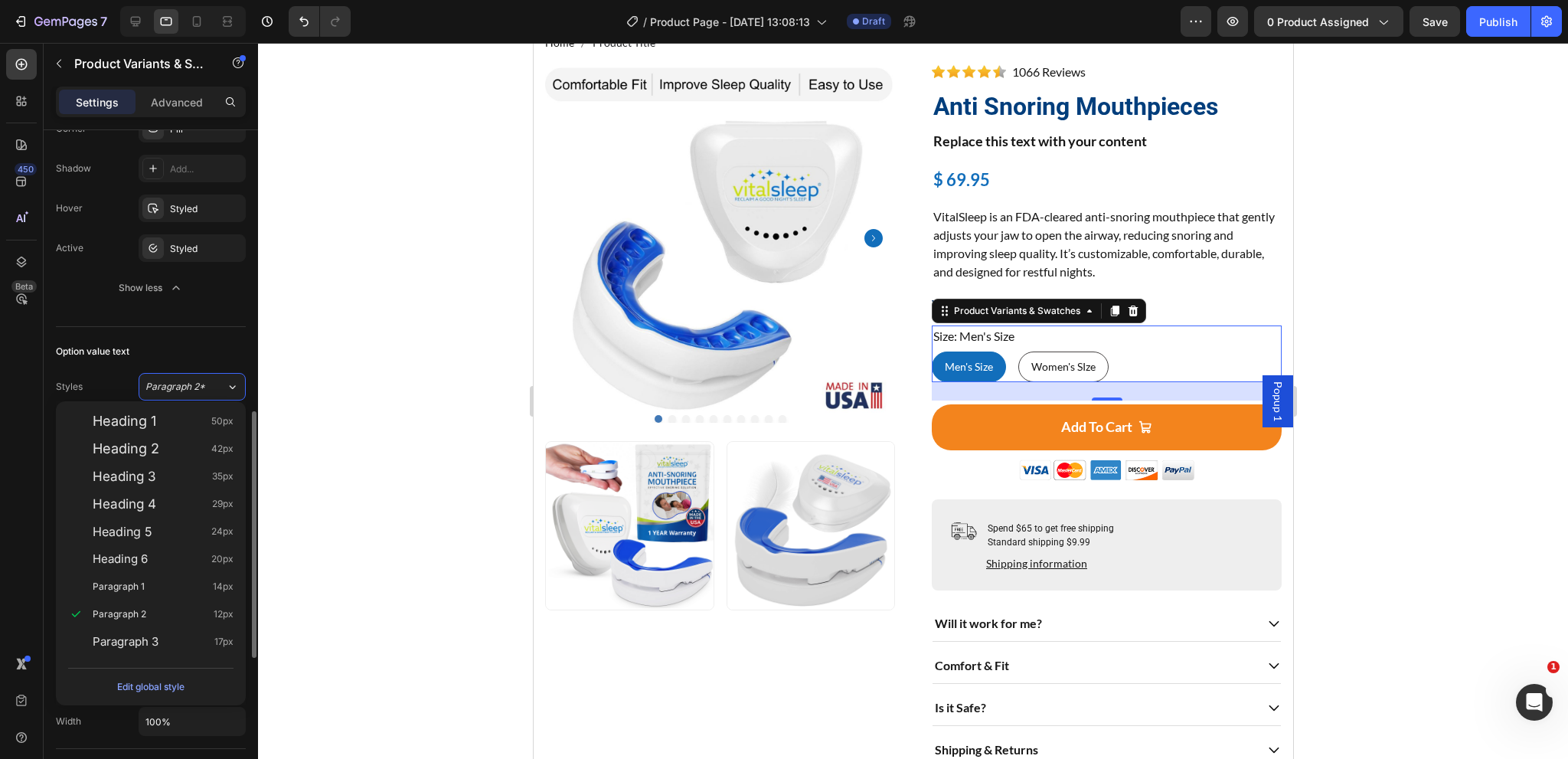
click at [121, 385] on div "Styles Paragraph 2*" at bounding box center [151, 387] width 190 height 28
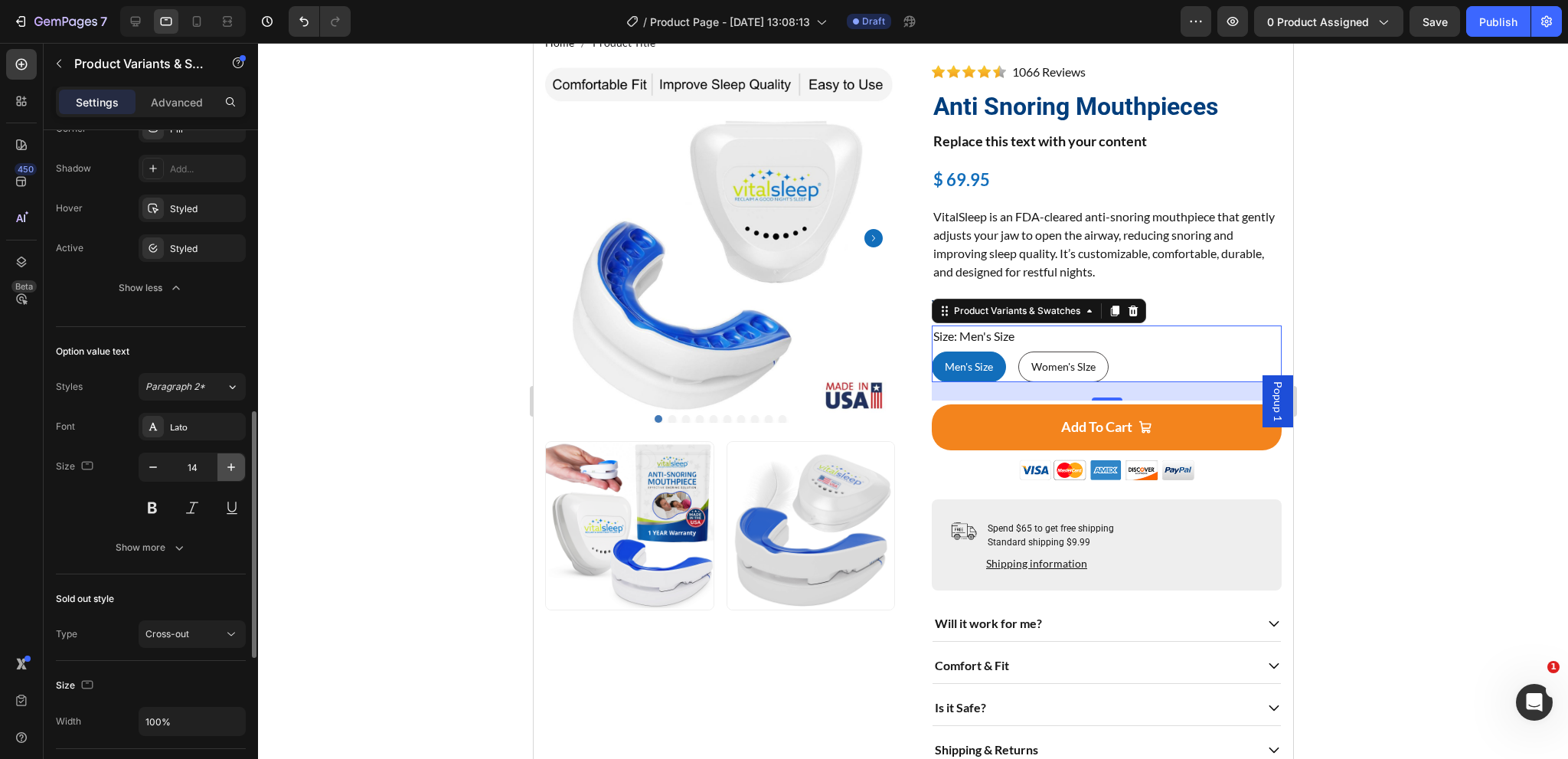
click at [231, 465] on icon "button" at bounding box center [230, 467] width 8 height 8
click at [143, 467] on button "button" at bounding box center [153, 467] width 28 height 28
type input "14"
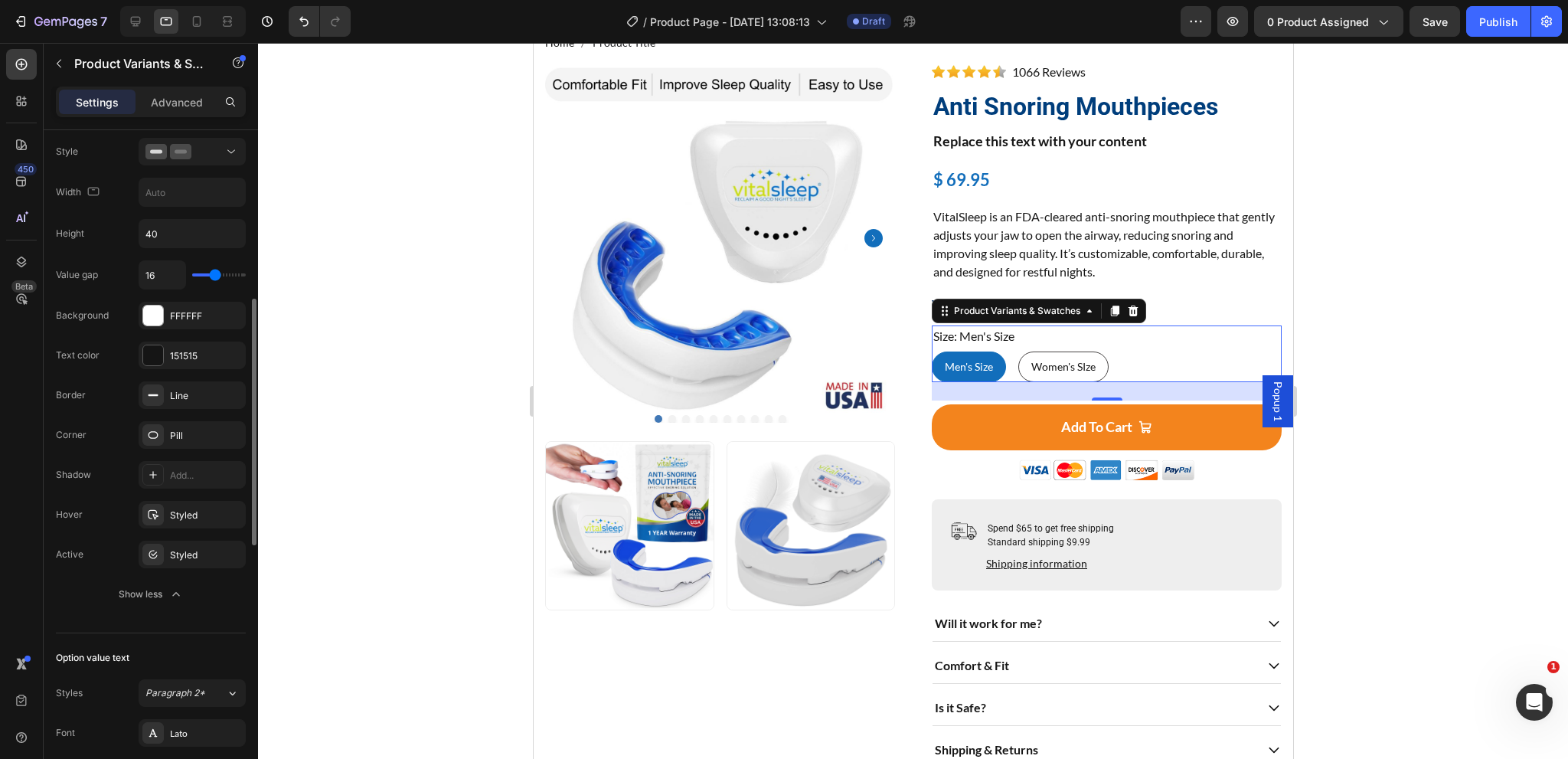
scroll to position [306, 0]
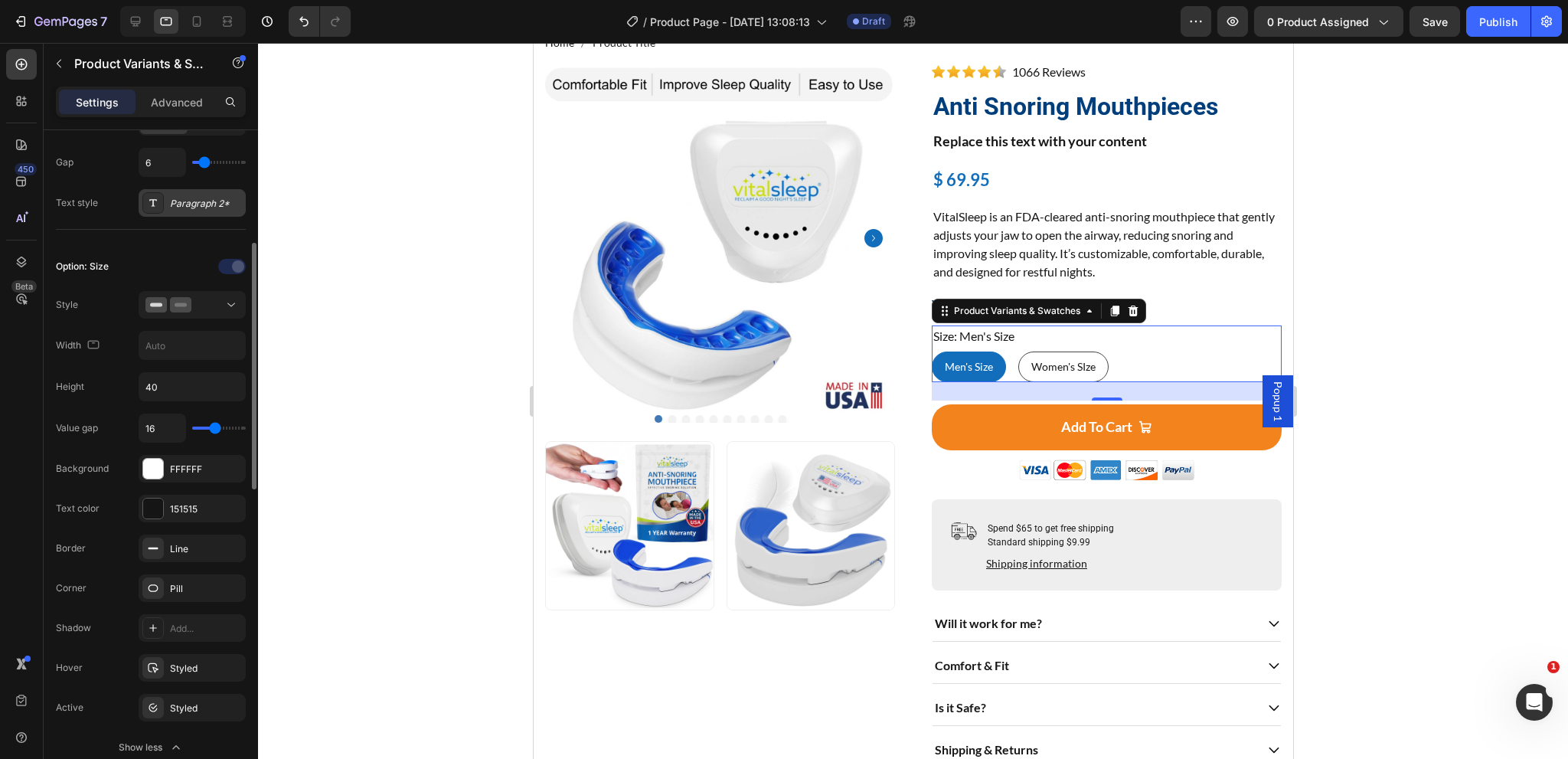
click at [193, 208] on div "Paragraph 2*" at bounding box center [206, 204] width 72 height 14
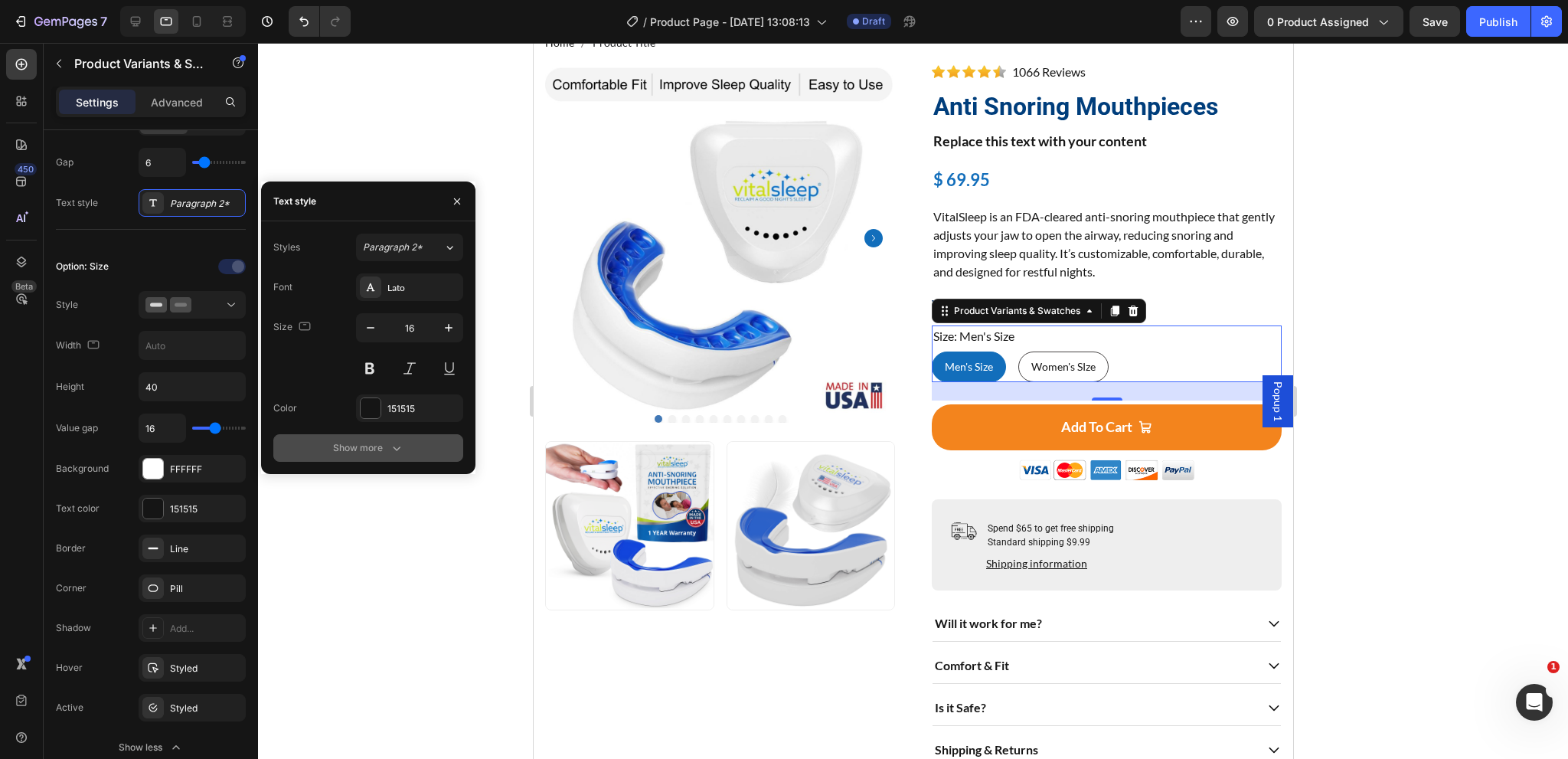
click at [386, 453] on div "Show more" at bounding box center [368, 448] width 71 height 15
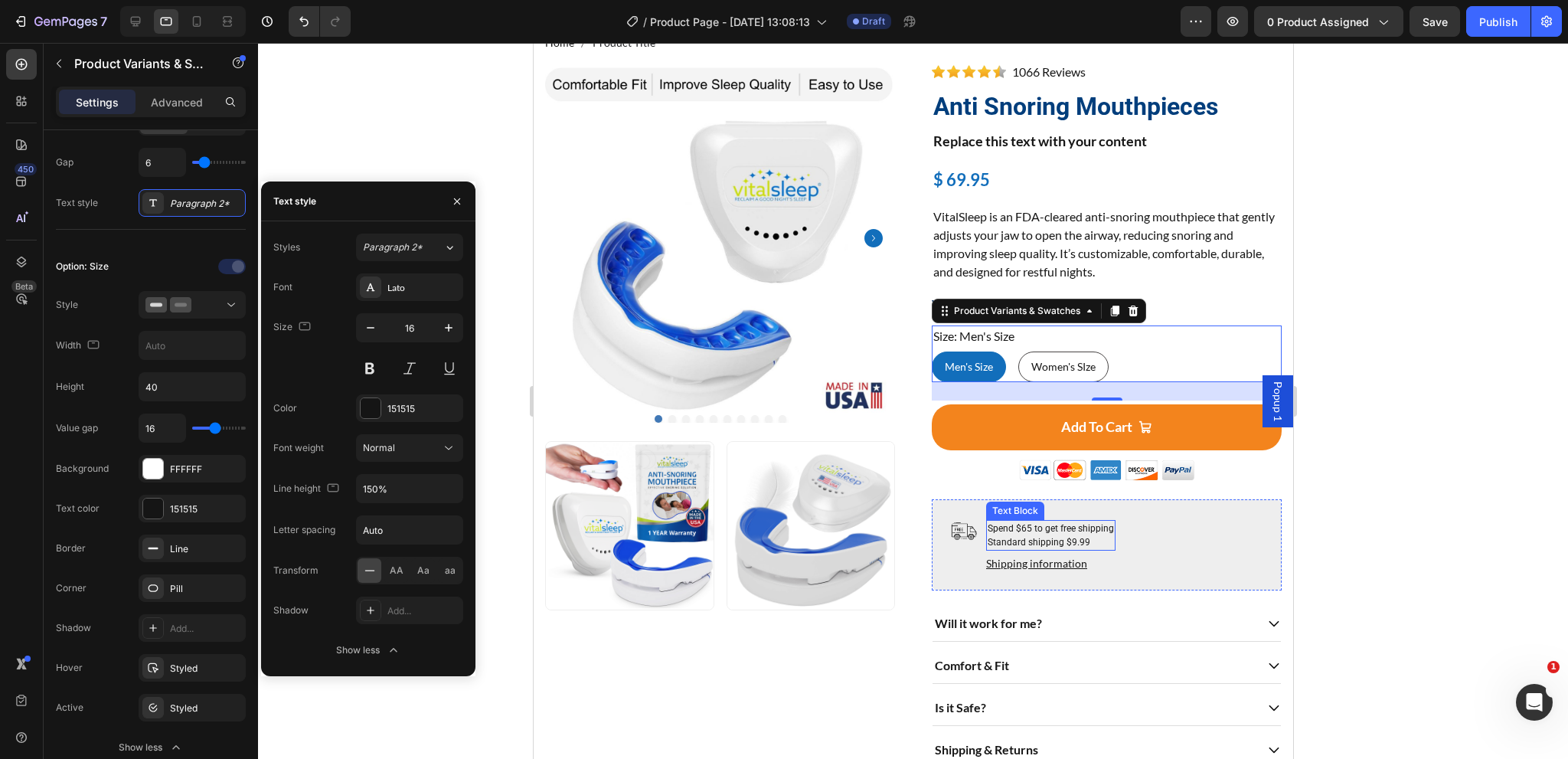
click at [1012, 524] on p "Spend $65 to get free shipping Standard shipping $9.99" at bounding box center [1050, 535] width 126 height 28
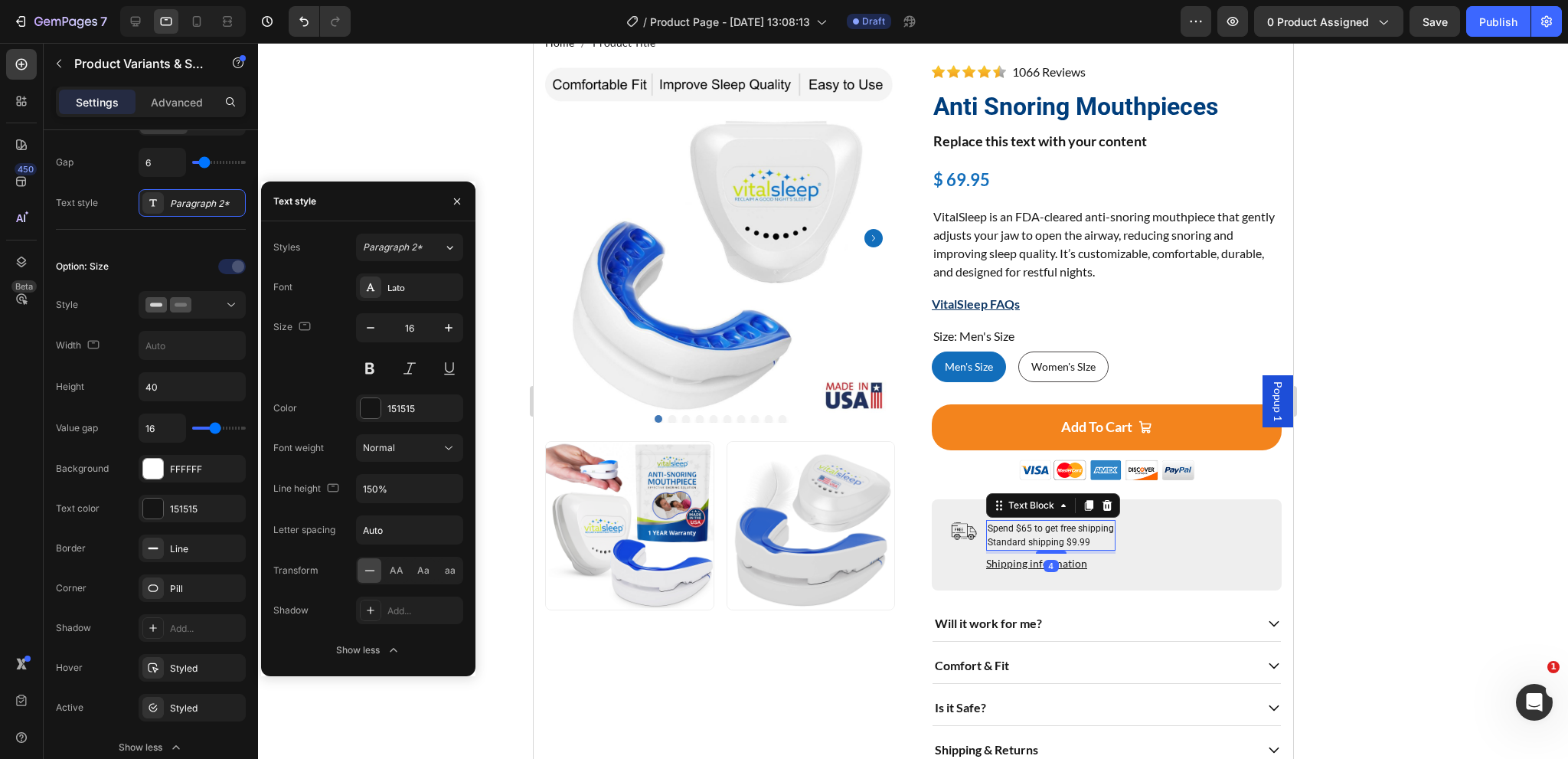
scroll to position [0, 0]
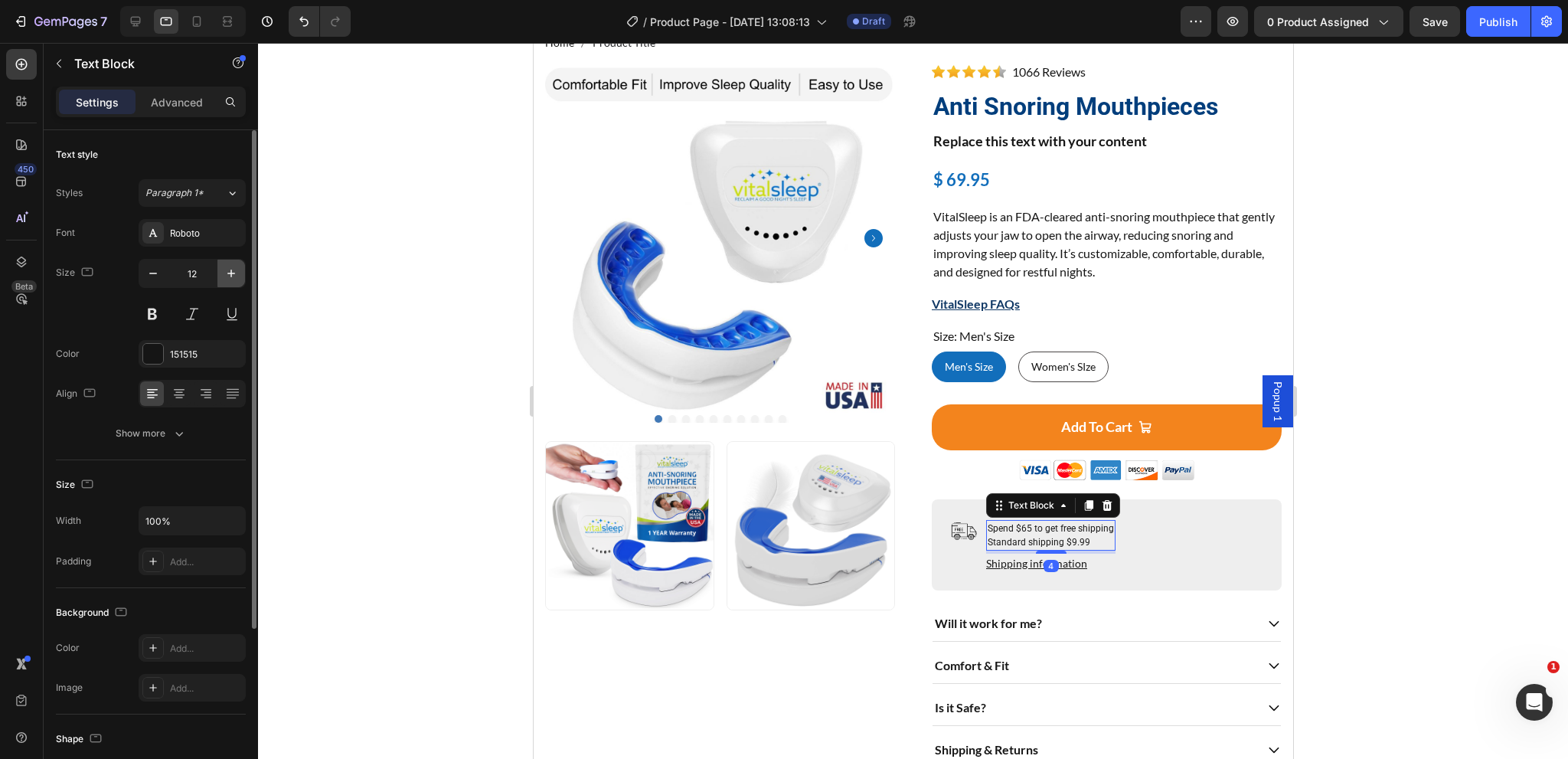
click at [233, 271] on icon "button" at bounding box center [231, 273] width 15 height 15
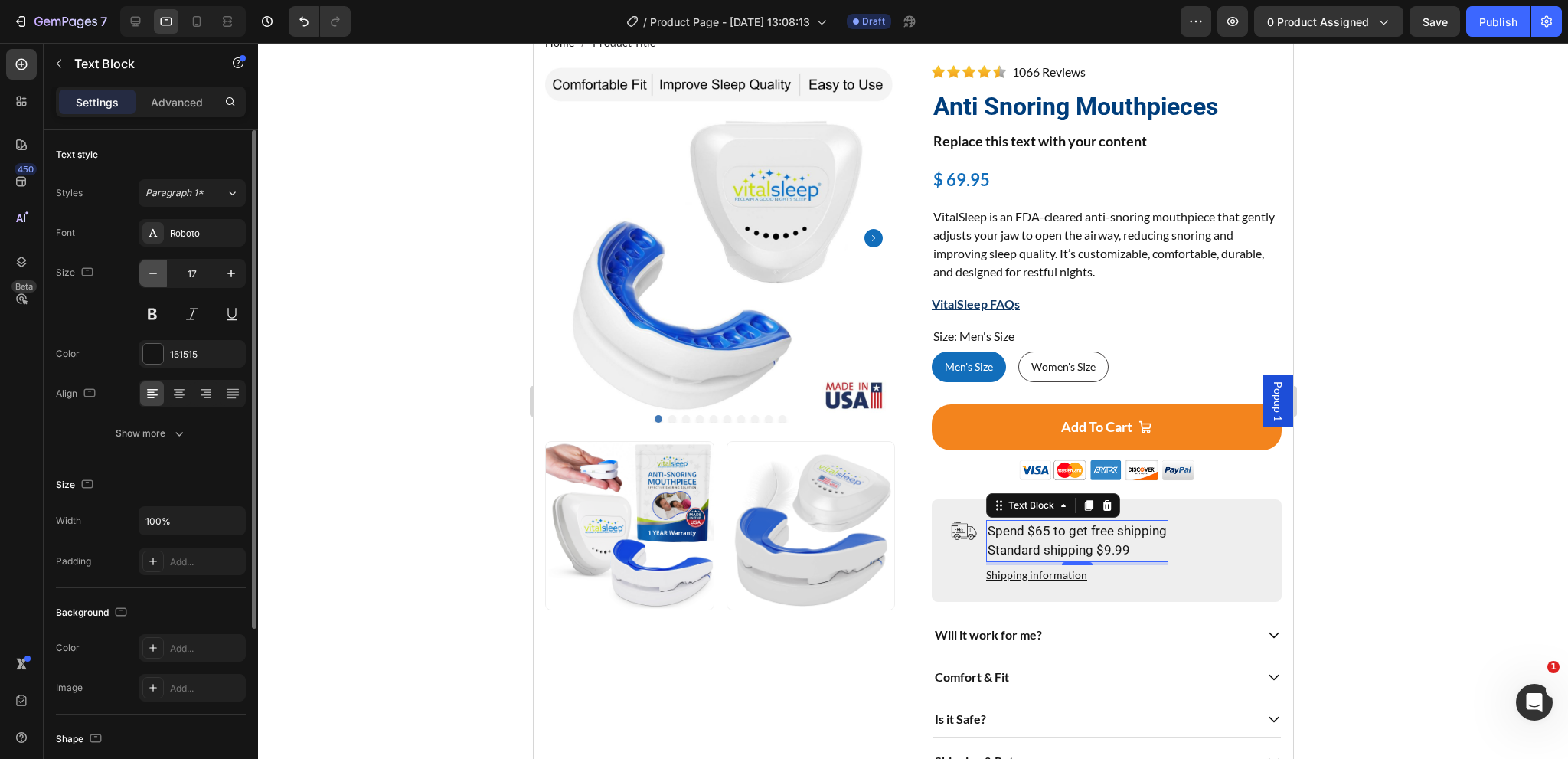
click at [153, 275] on icon "button" at bounding box center [153, 273] width 15 height 15
type input "16"
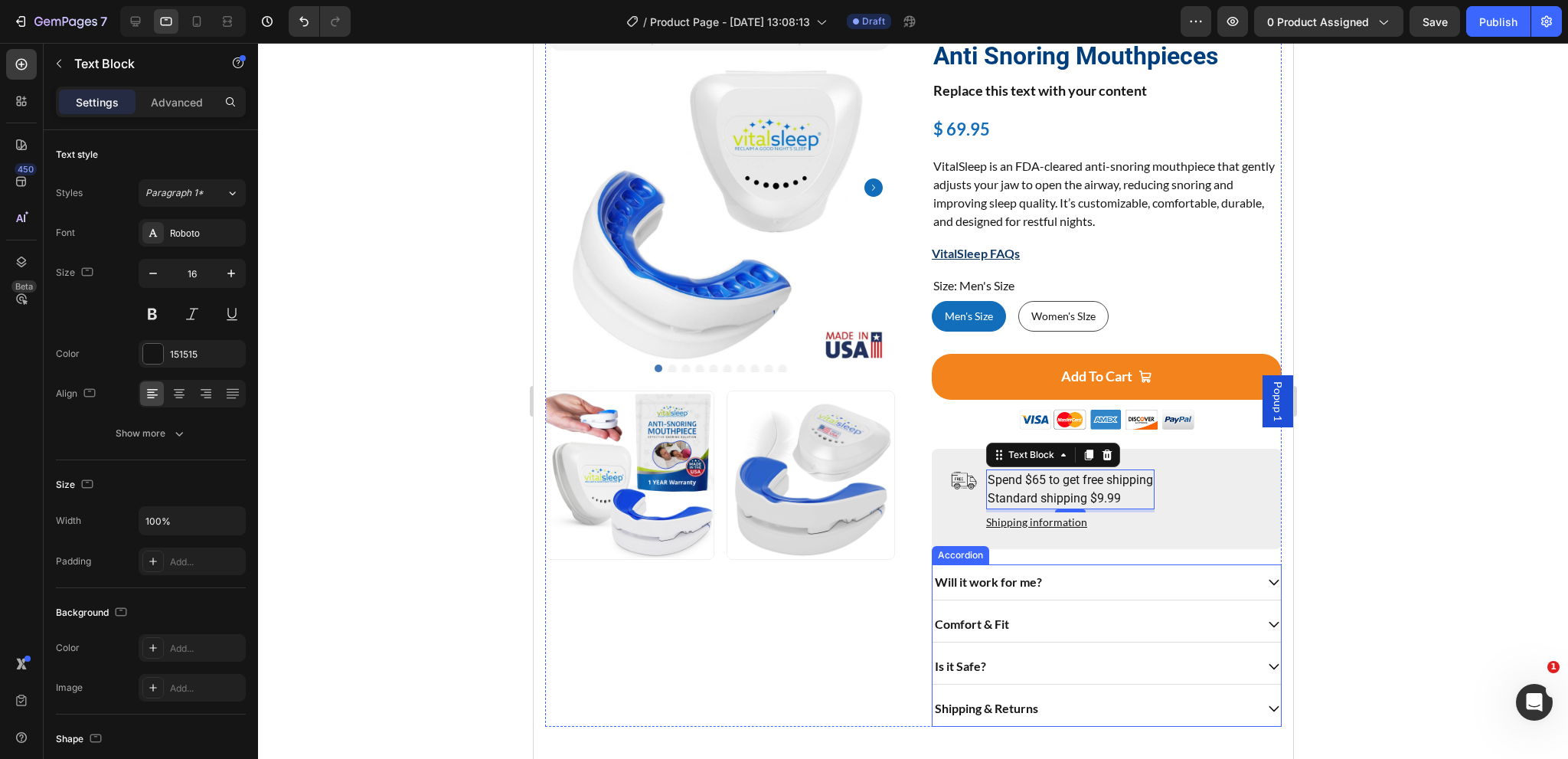
scroll to position [153, 0]
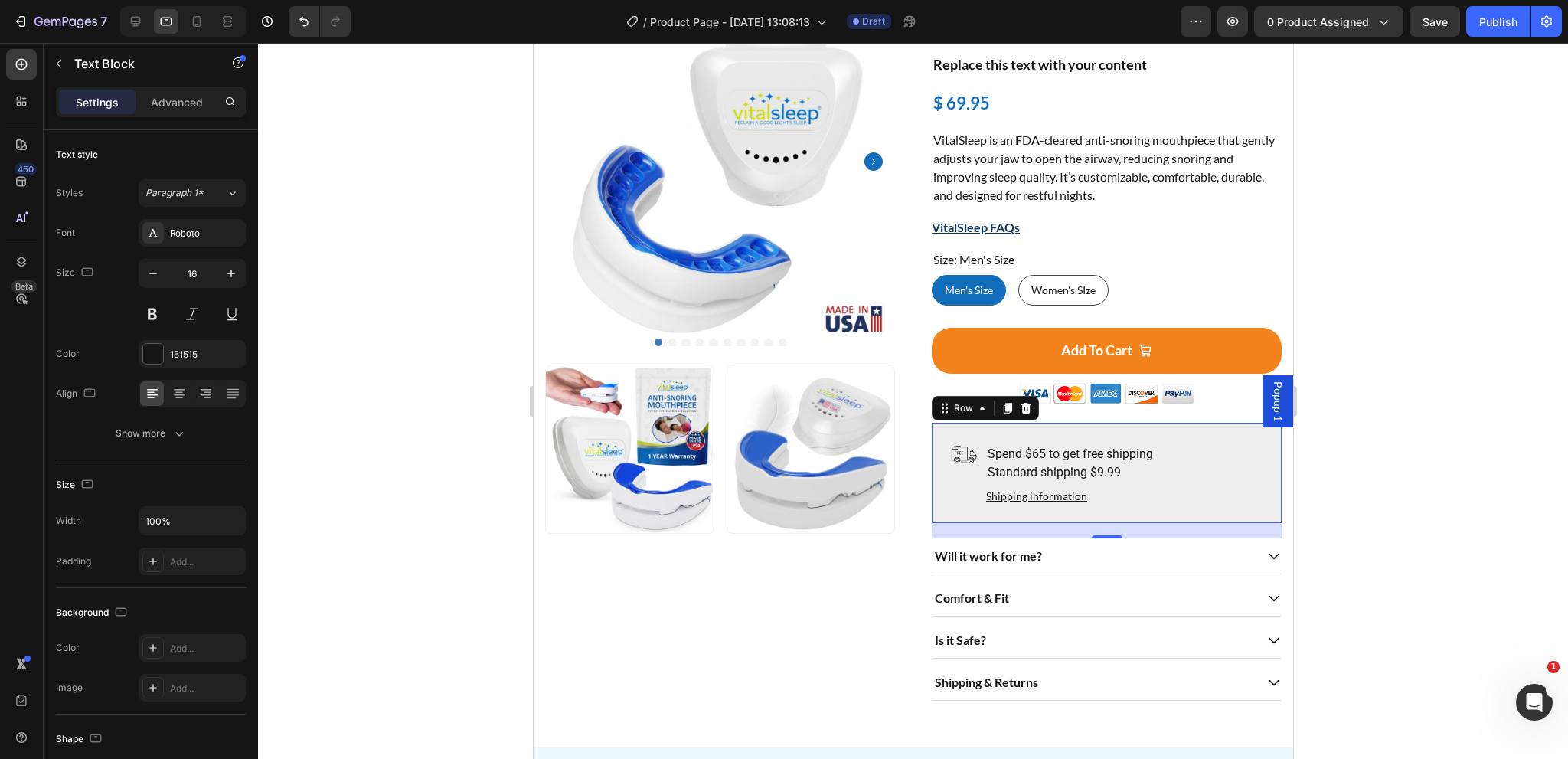
click at [966, 494] on div "Image" at bounding box center [963, 473] width 27 height 63
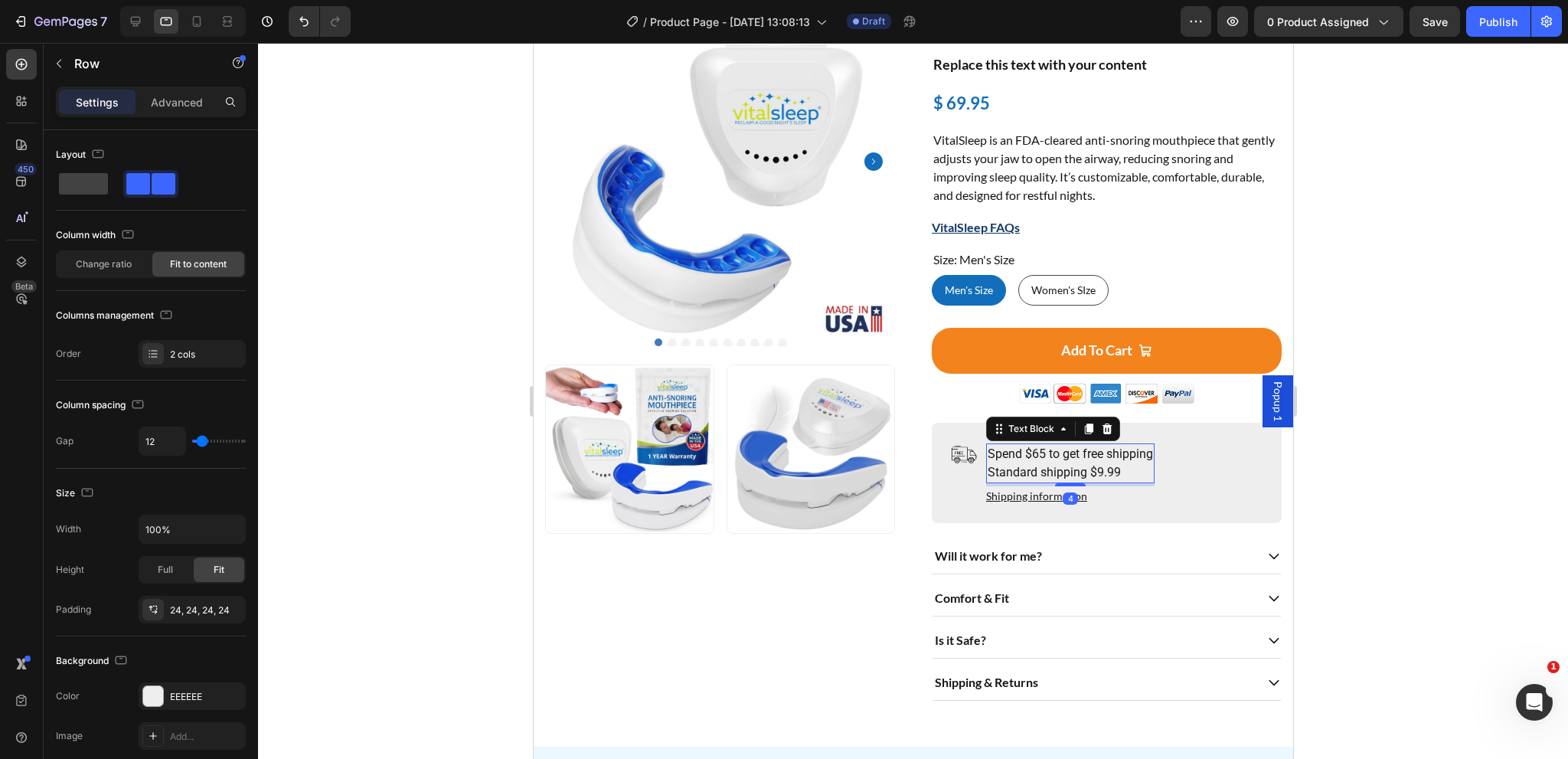
click at [1011, 450] on p "Spend $65 to get free shipping Standard shipping $9.99" at bounding box center [1070, 463] width 165 height 37
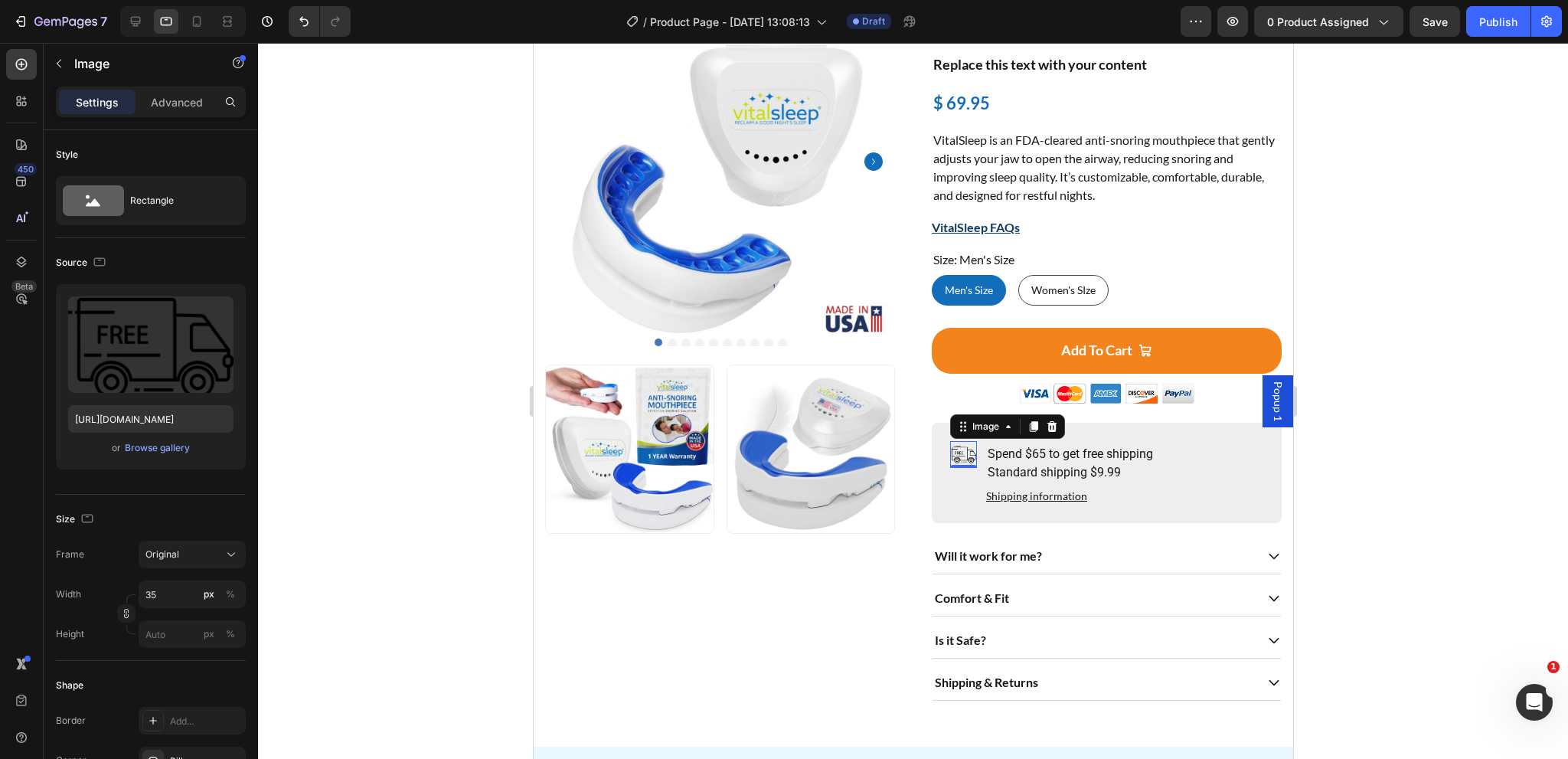
click at [957, 449] on img at bounding box center [963, 454] width 27 height 27
click at [181, 599] on input "35" at bounding box center [192, 594] width 107 height 28
type input "60"
click at [142, 22] on icon at bounding box center [135, 22] width 15 height 15
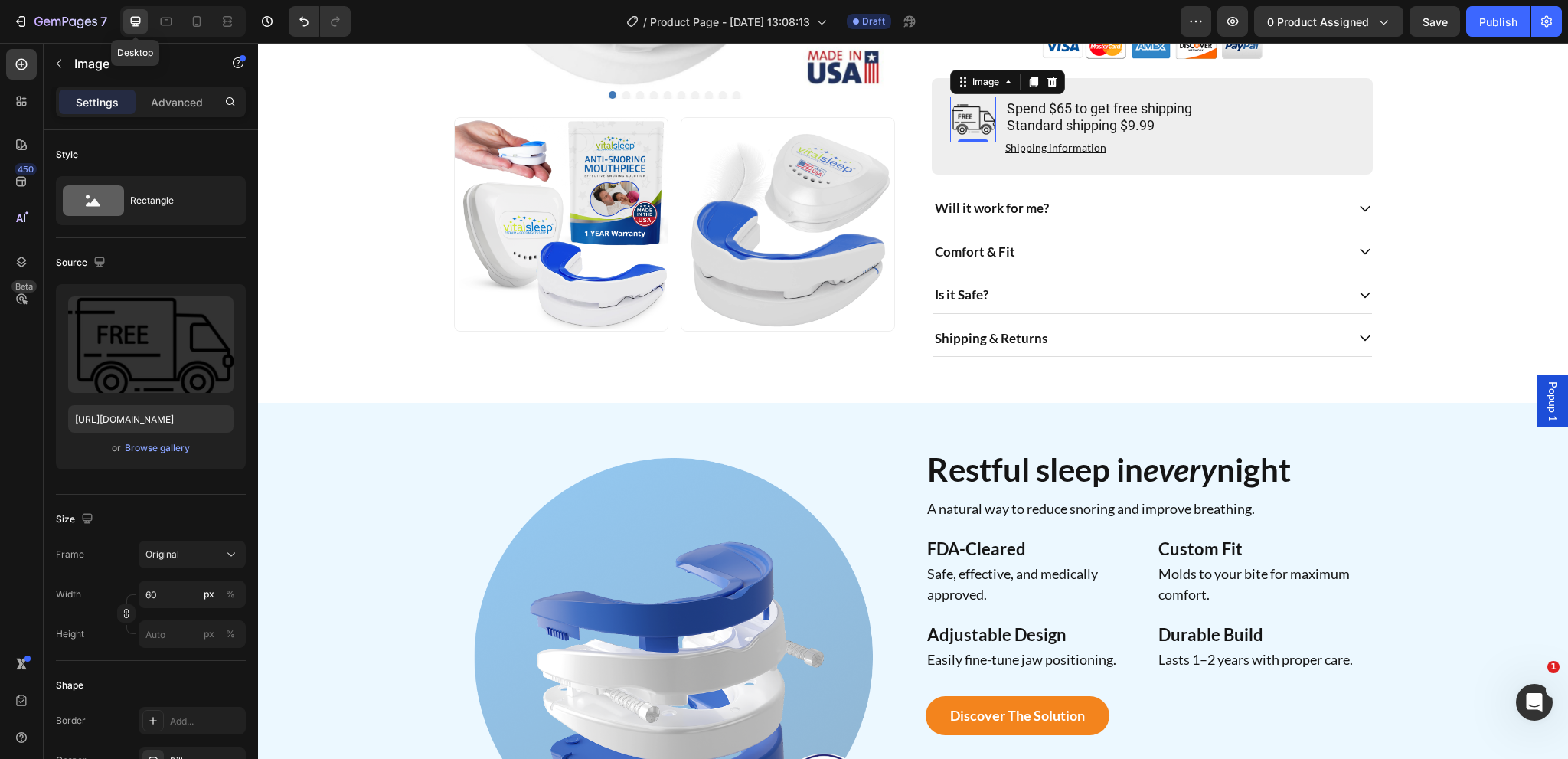
scroll to position [525, 0]
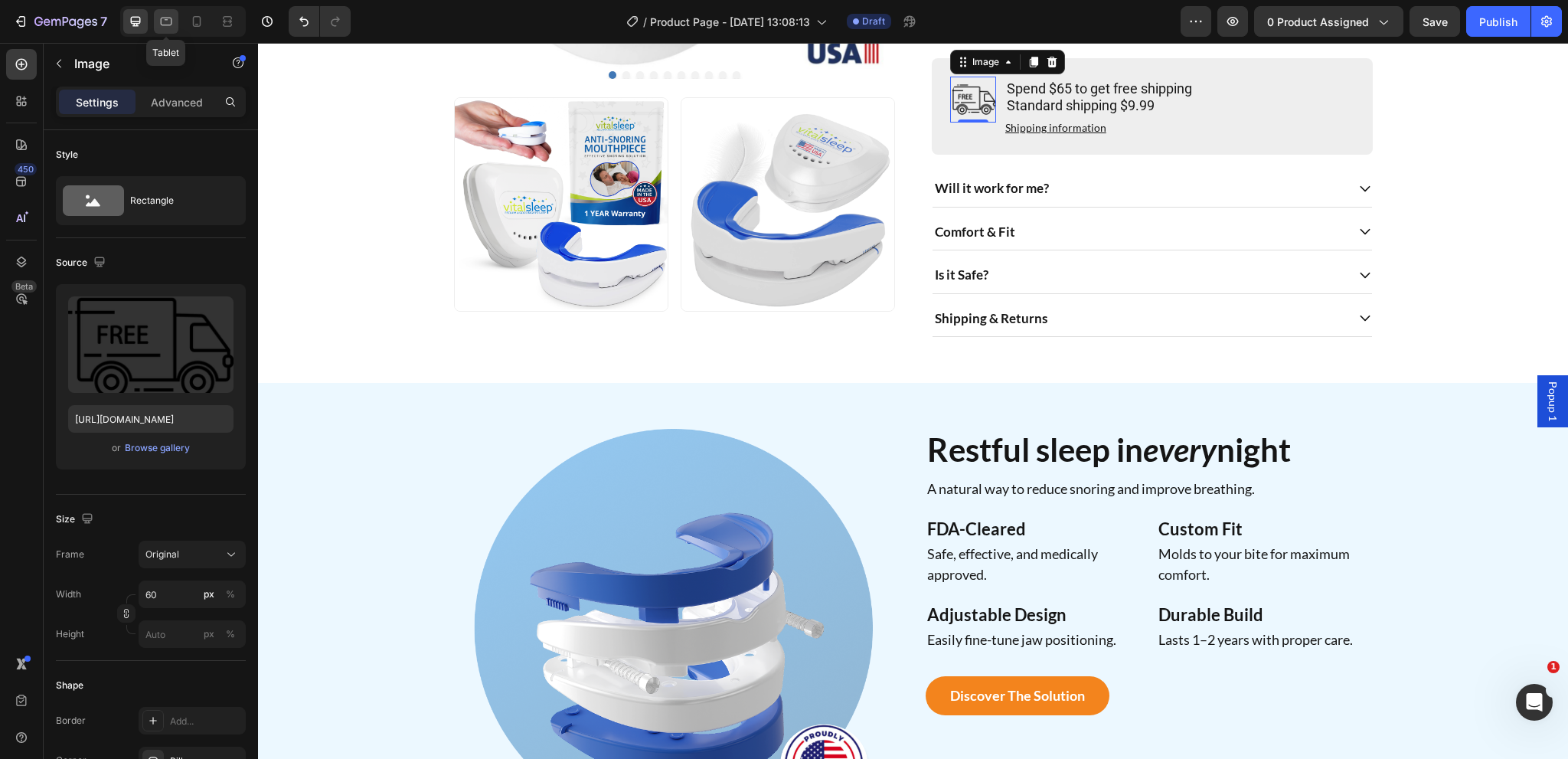
click at [175, 23] on div at bounding box center [165, 21] width 24 height 24
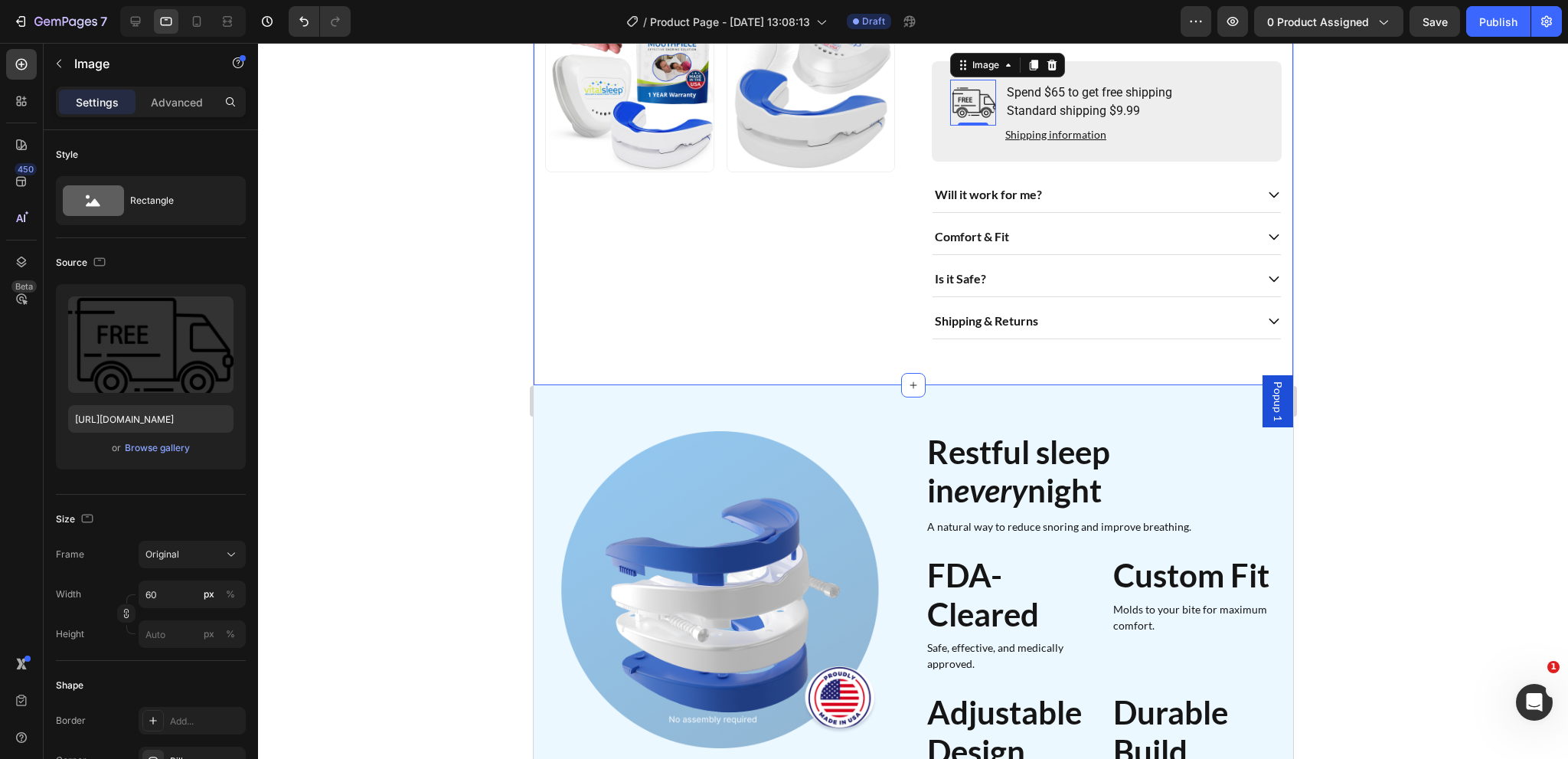
scroll to position [497, 0]
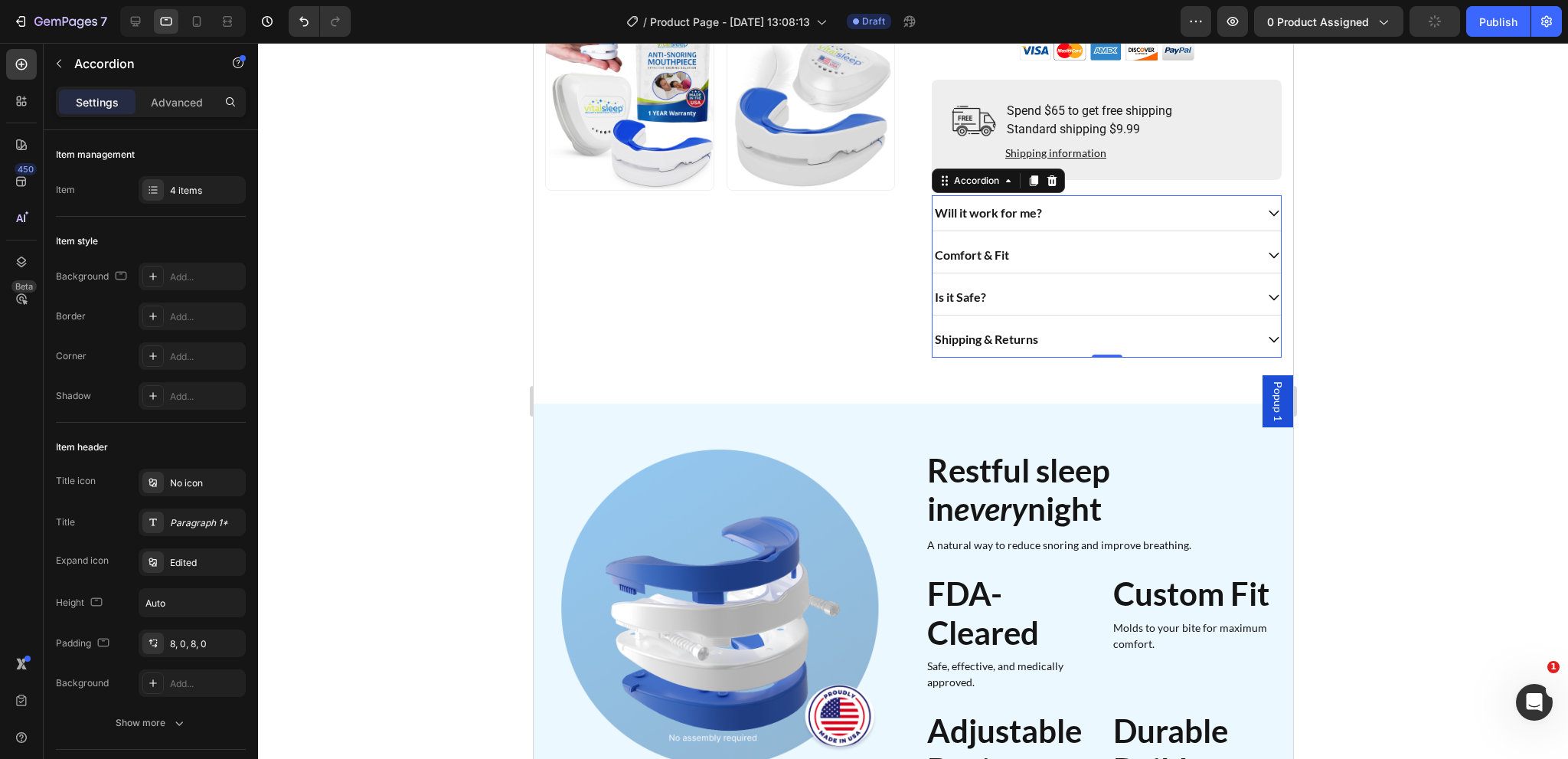
click at [1002, 217] on p "Will it work for me?" at bounding box center [987, 213] width 107 height 18
click at [192, 520] on div "Paragraph 1*" at bounding box center [206, 523] width 72 height 14
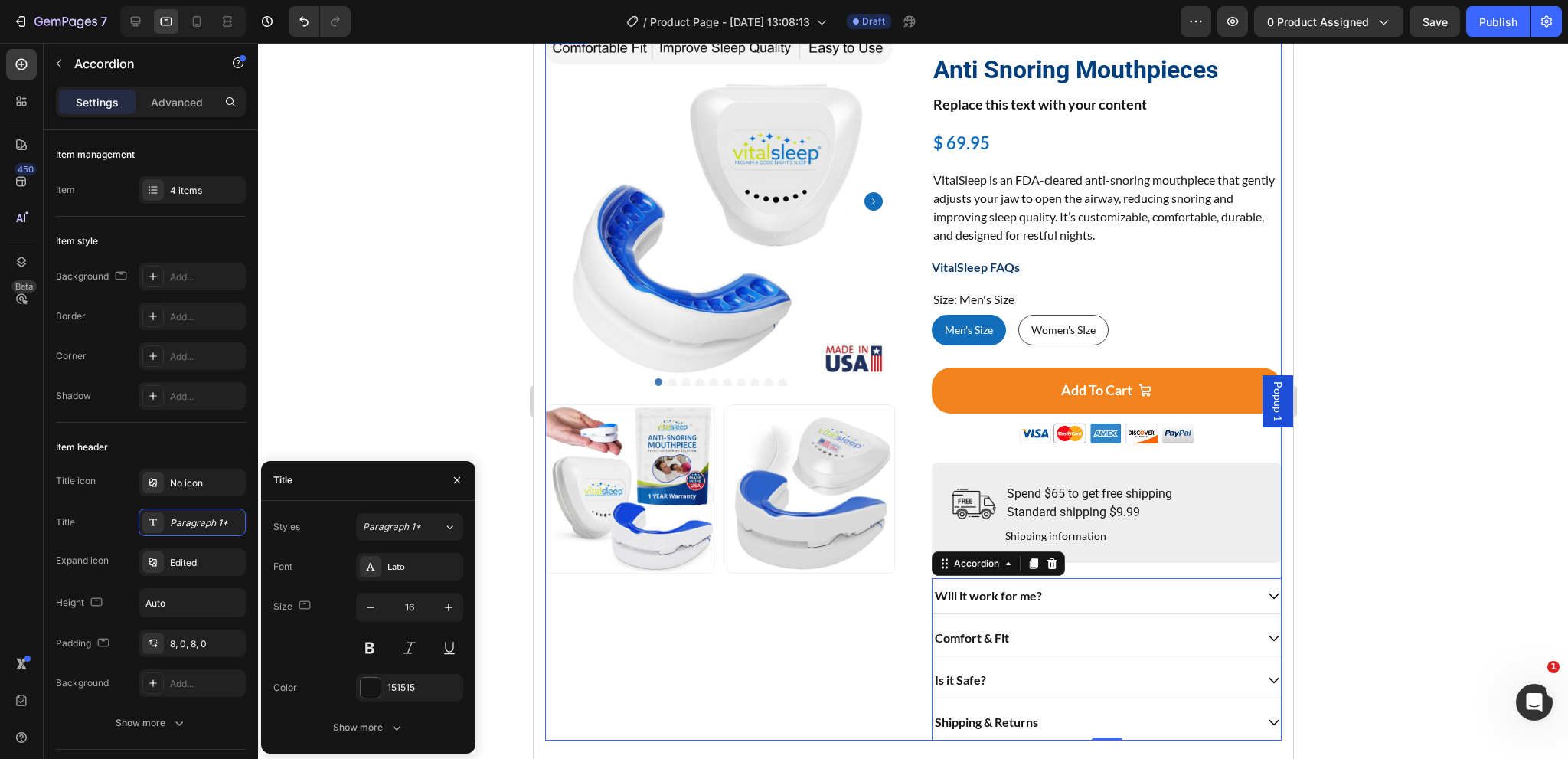
scroll to position [0, 0]
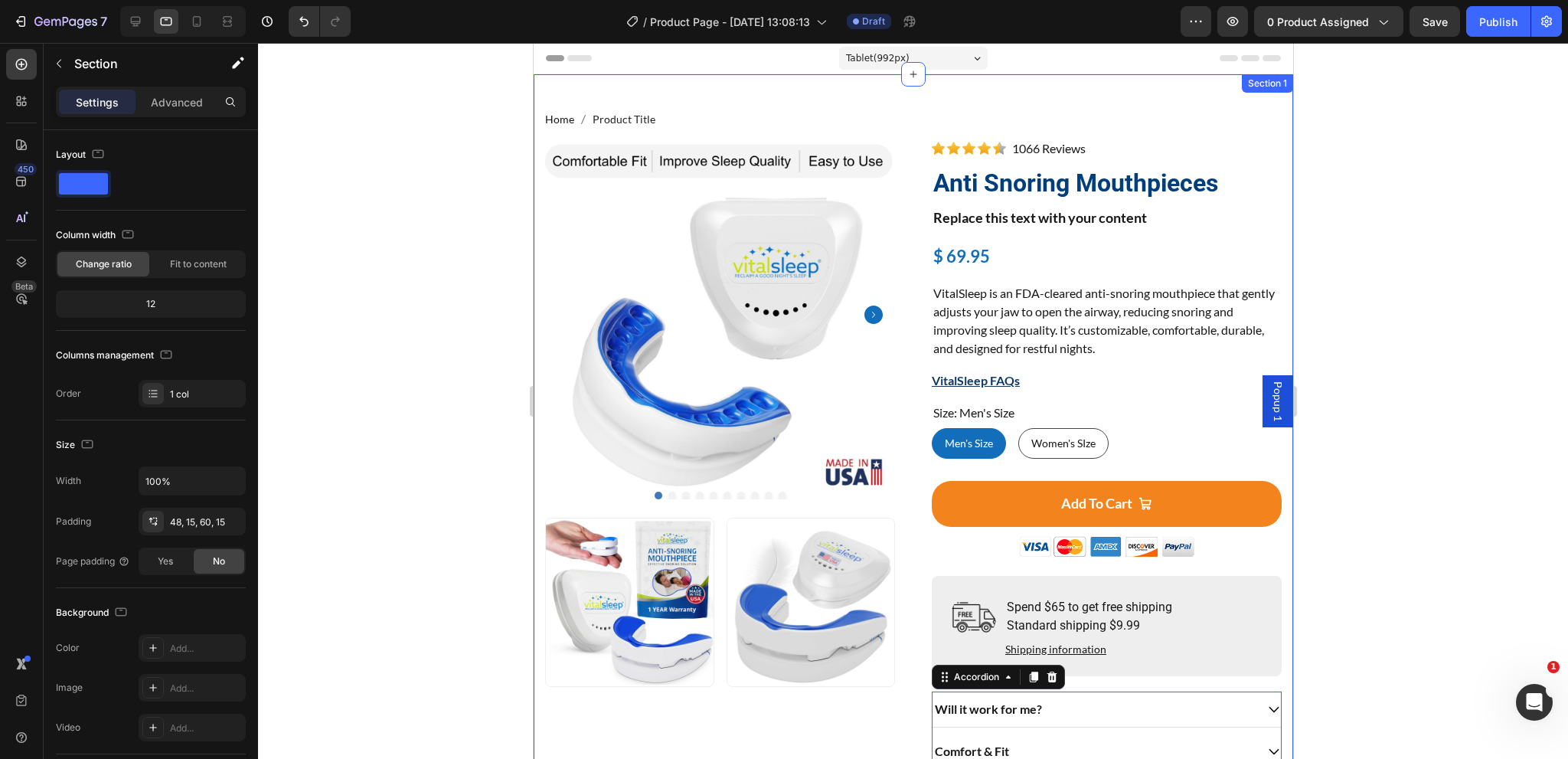
click at [838, 98] on div "Home Product Title Breadcrumb Product Images Image Image Row Image 1066 Reviews…" at bounding box center [913, 487] width 759 height 826
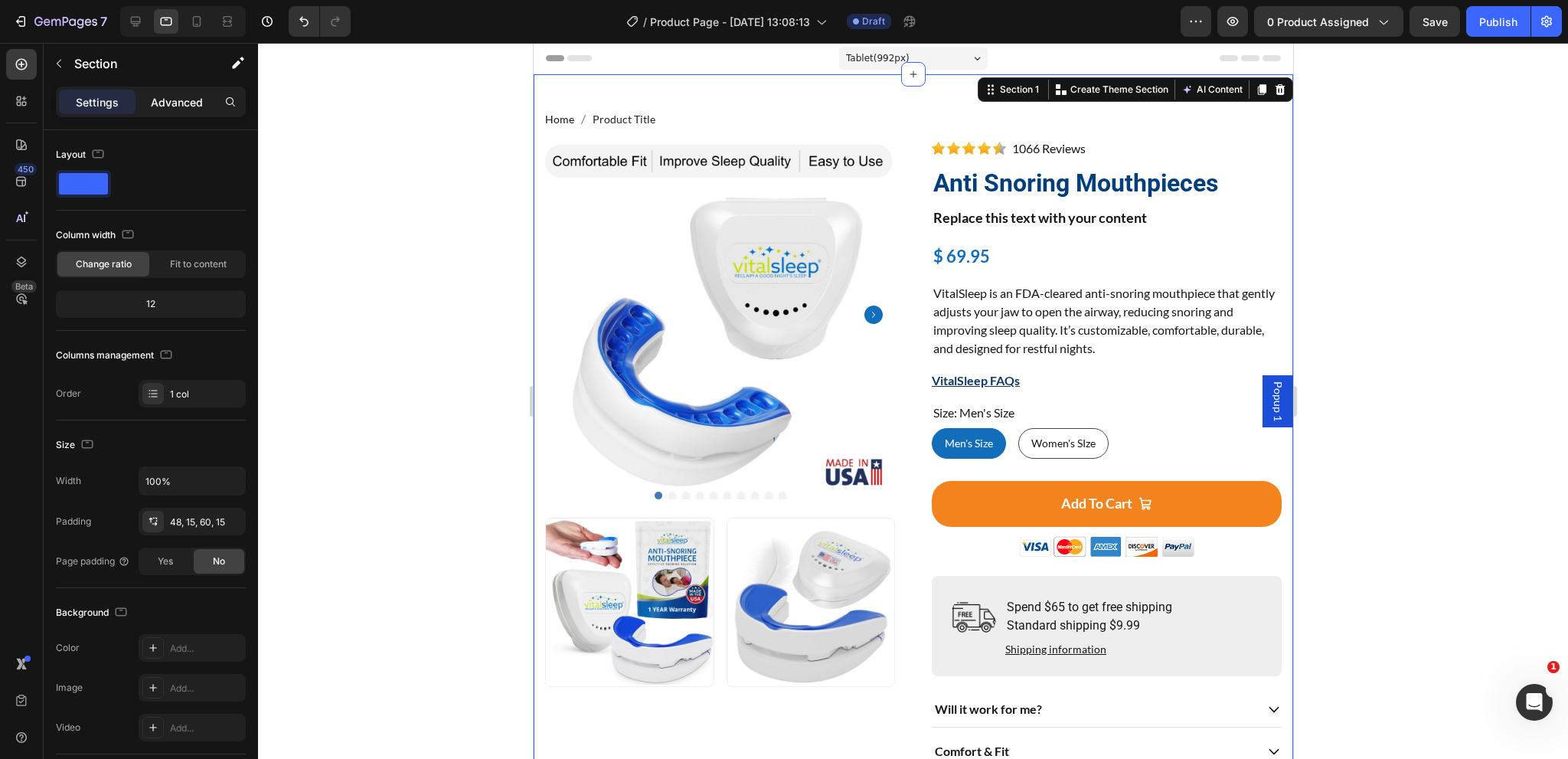
click at [178, 109] on p "Advanced" at bounding box center [177, 102] width 52 height 16
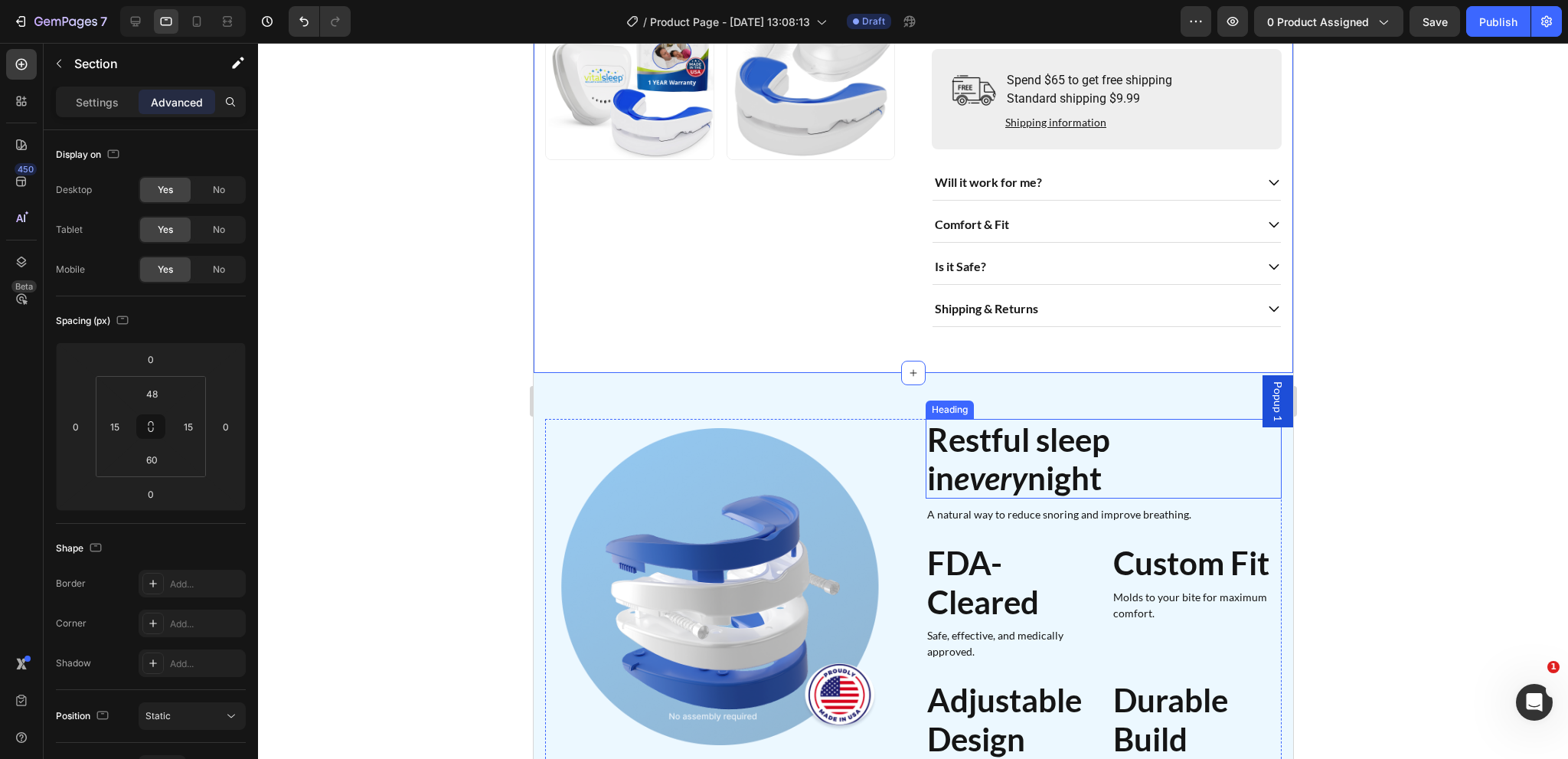
scroll to position [536, 0]
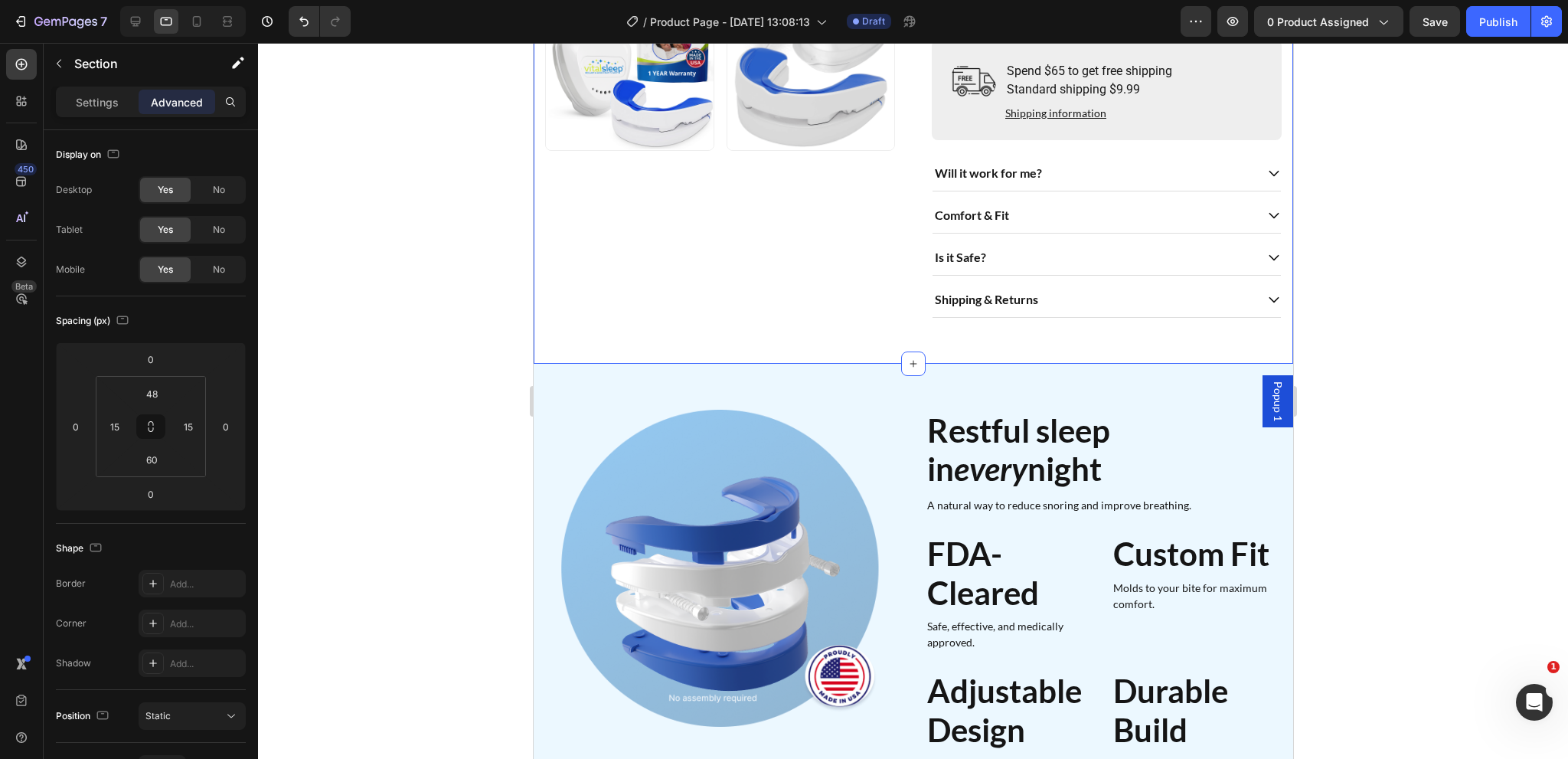
click at [163, 465] on input "60" at bounding box center [151, 460] width 31 height 23
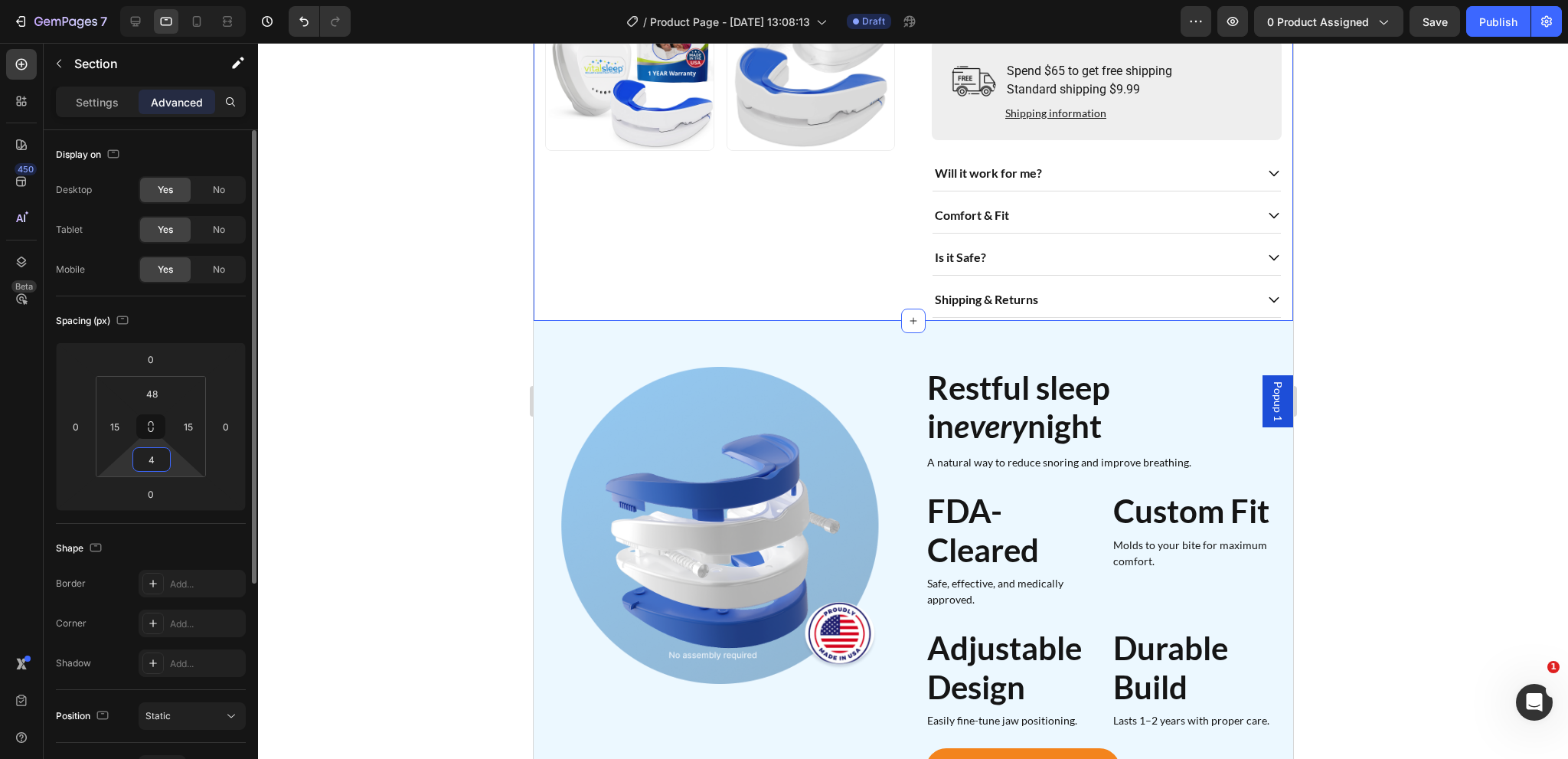
type input "48"
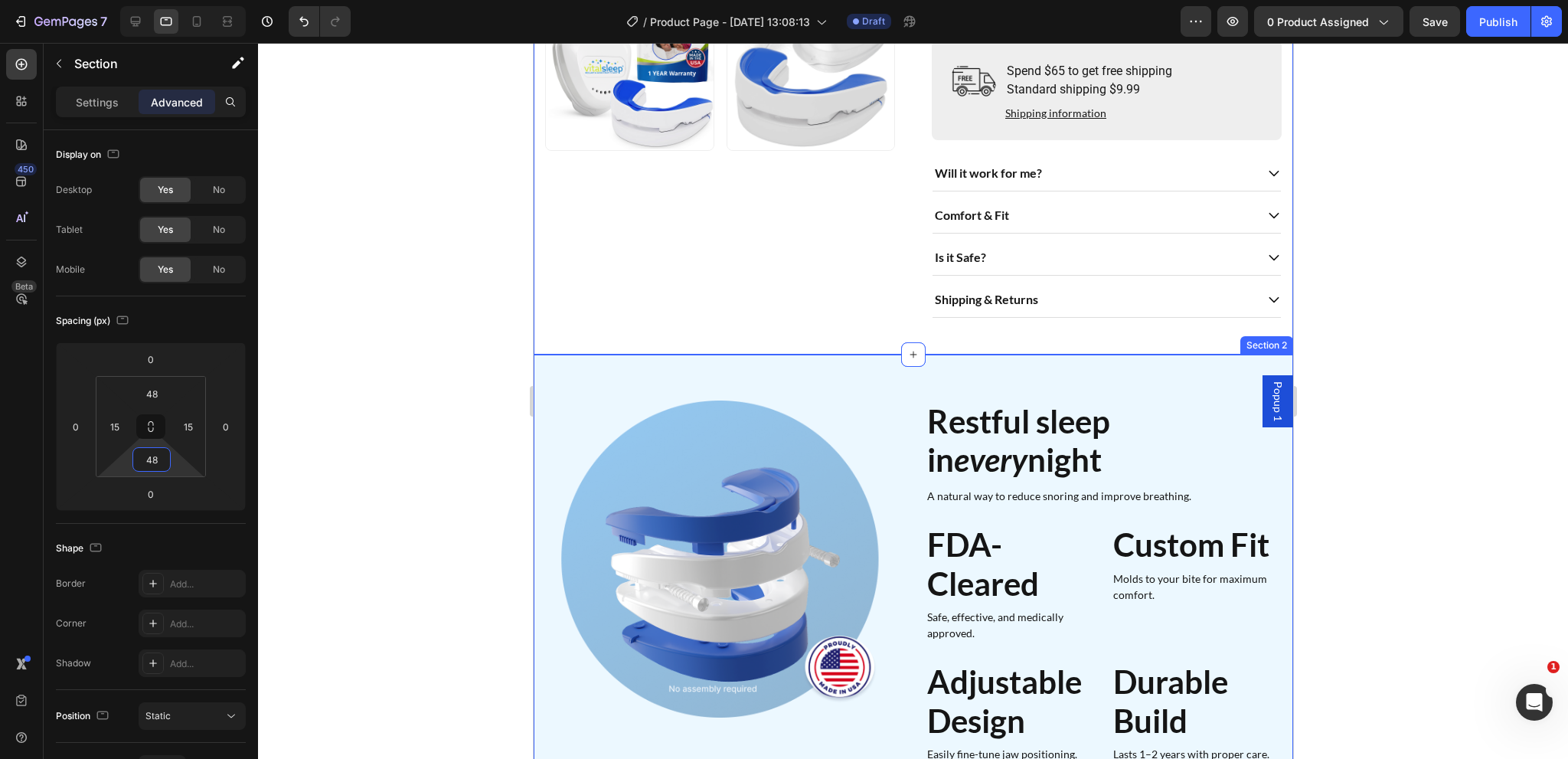
click at [873, 382] on div "Image Restful sleep in every night Heading A natural way to reduce snoring and …" at bounding box center [913, 755] width 759 height 801
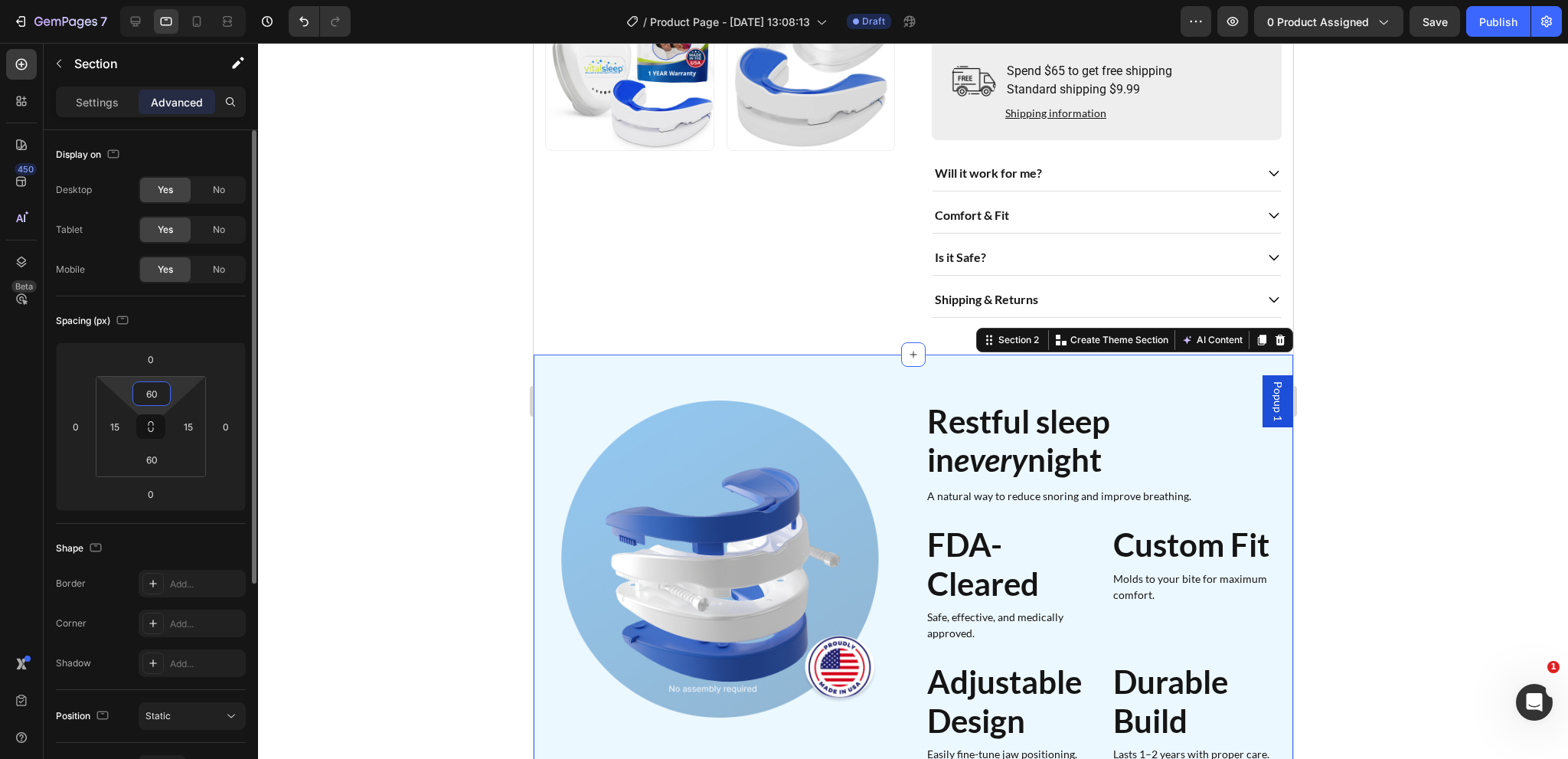
click at [163, 395] on input "60" at bounding box center [151, 394] width 31 height 23
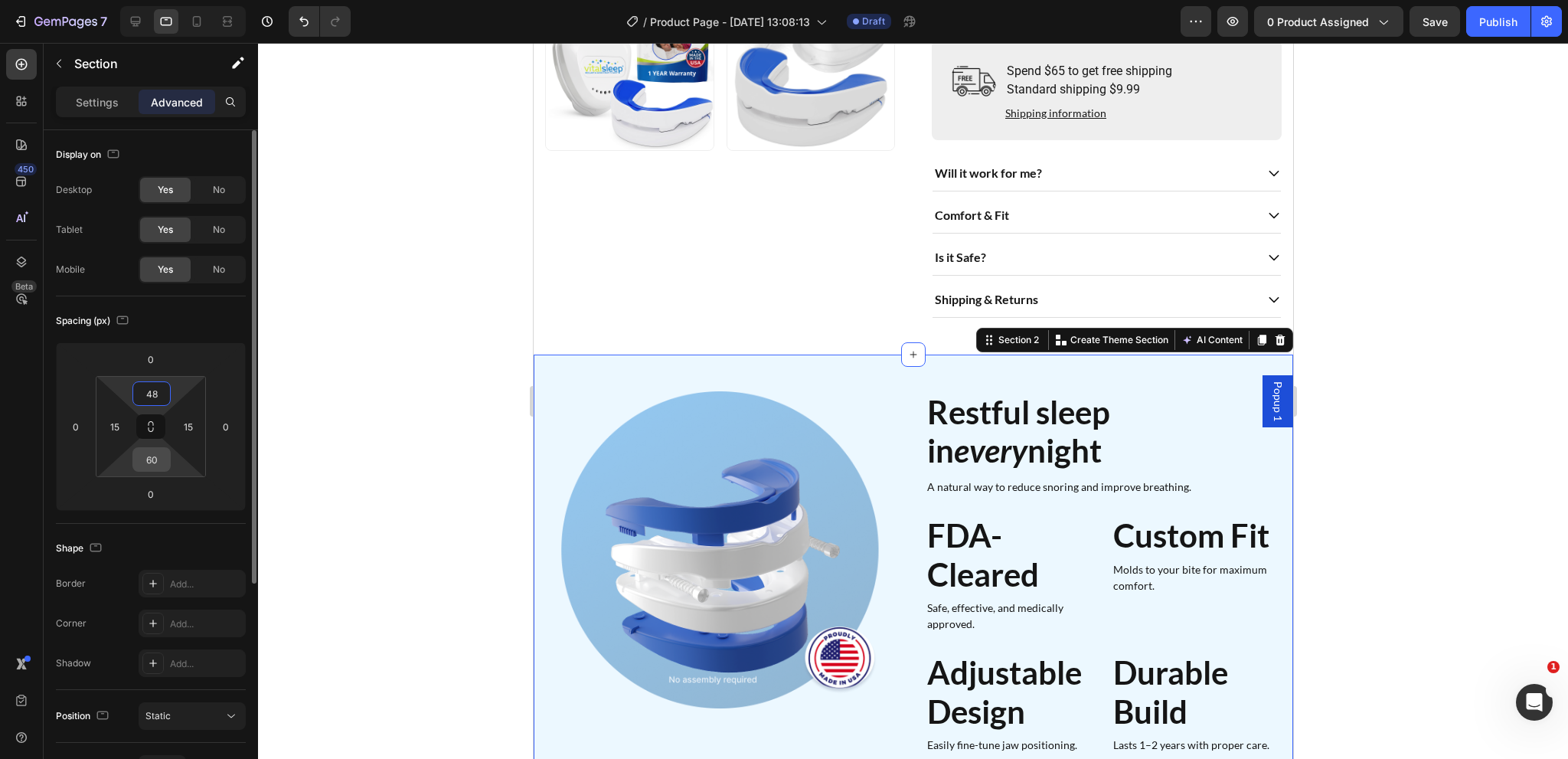
type input "48"
click at [153, 455] on input "60" at bounding box center [151, 460] width 31 height 23
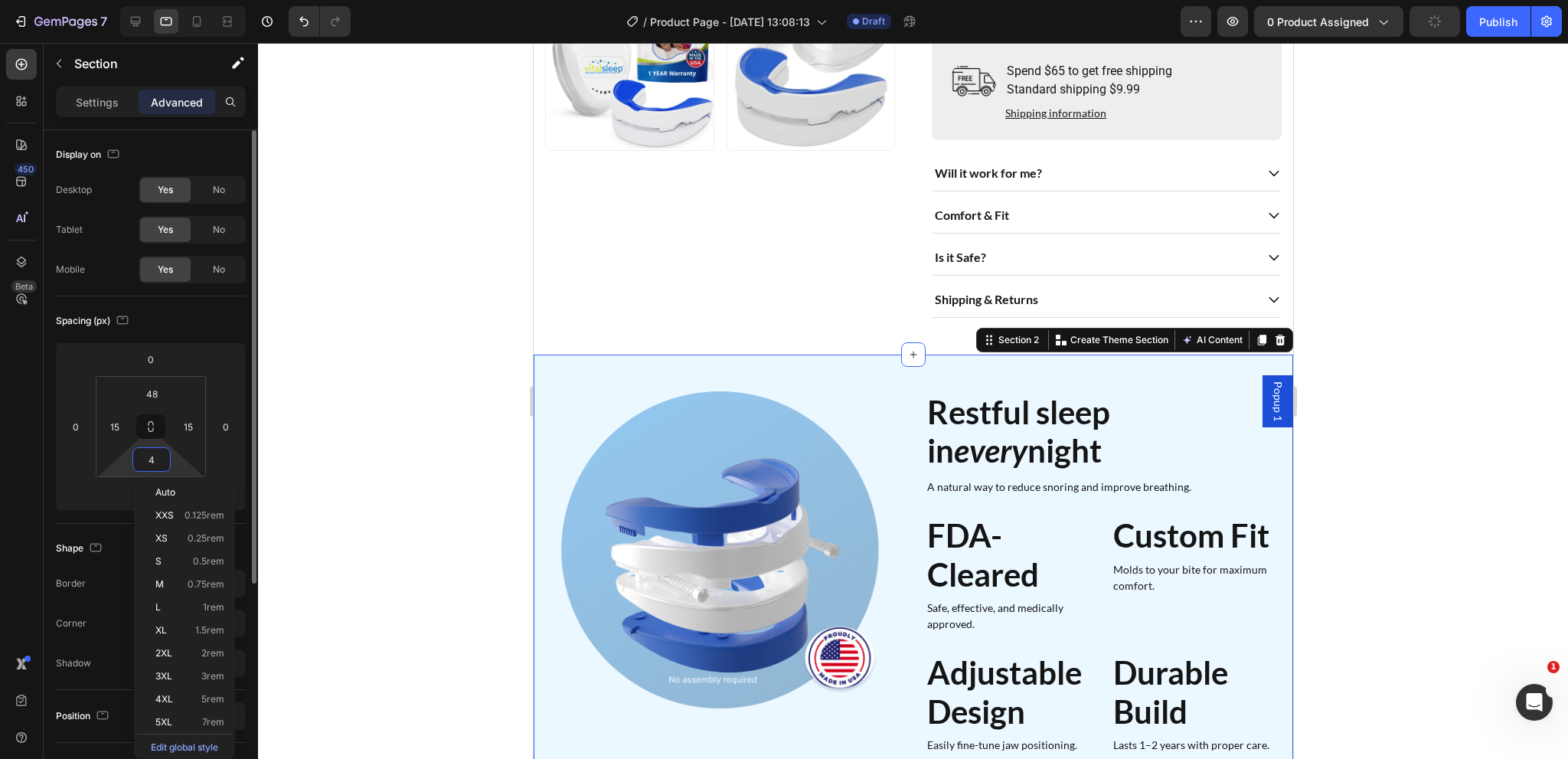
type input "48"
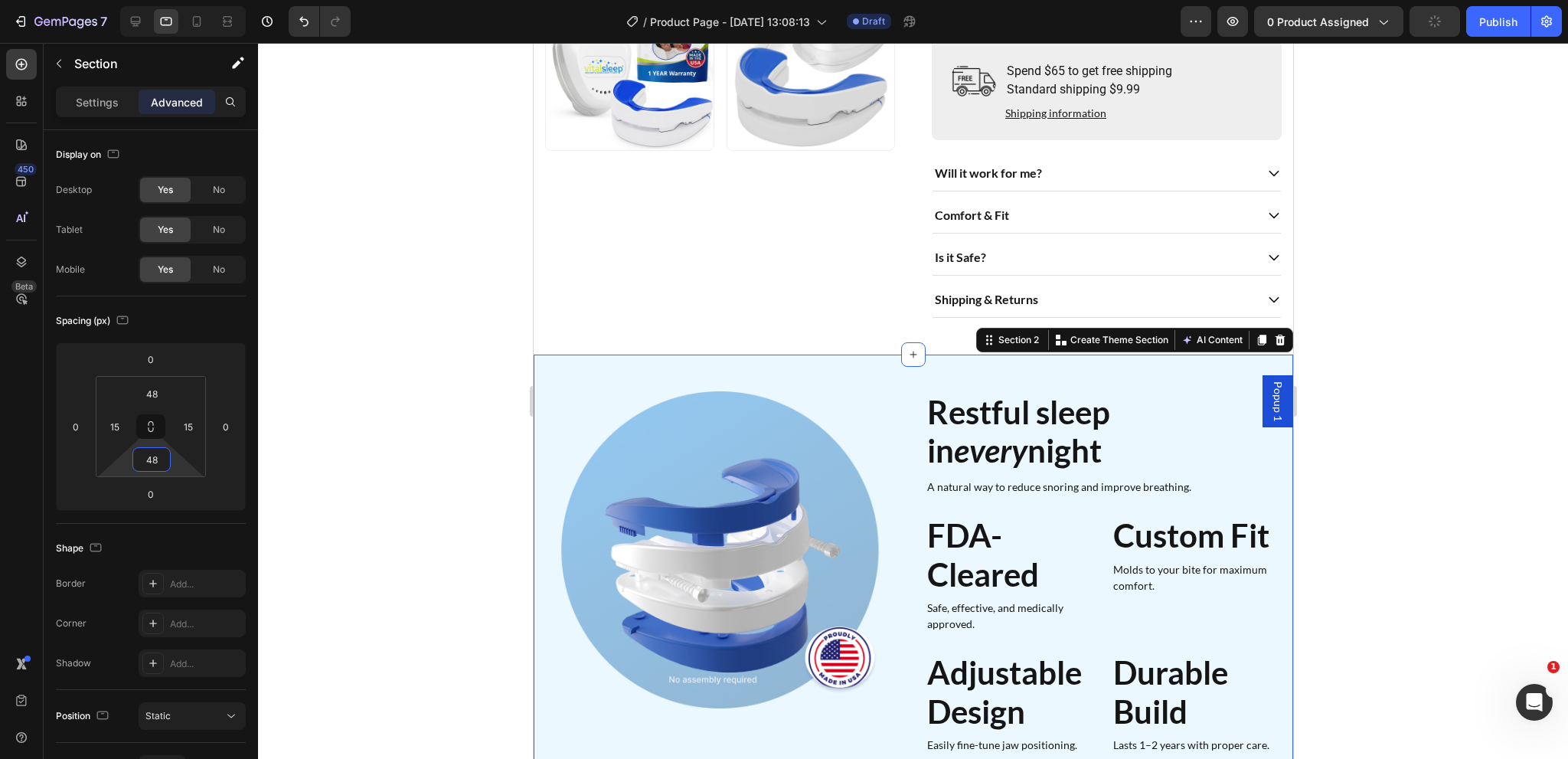
click at [1122, 401] on h2 "Restful sleep in every night" at bounding box center [1102, 432] width 356 height 80
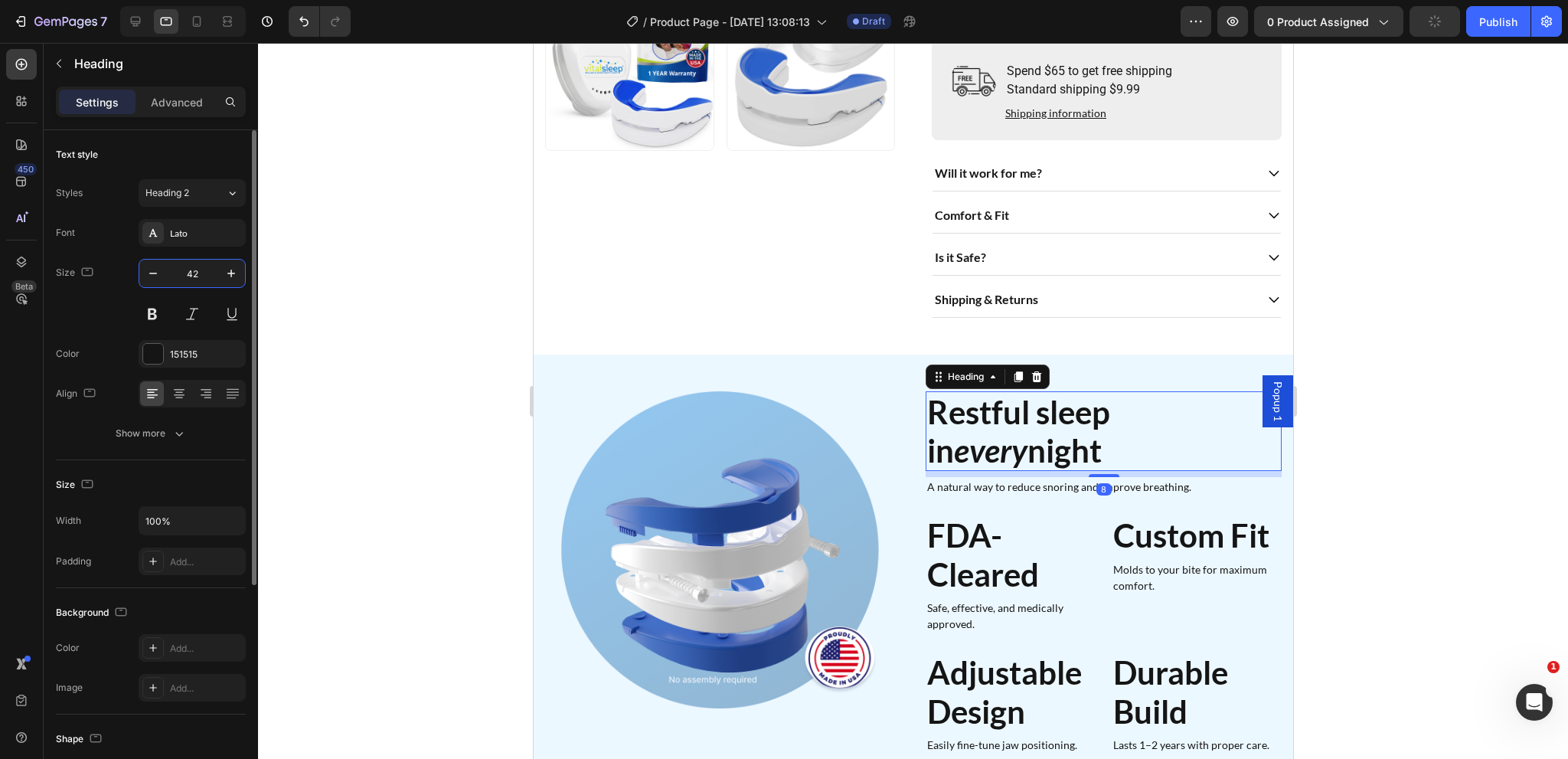
click at [203, 269] on input "42" at bounding box center [192, 273] width 51 height 28
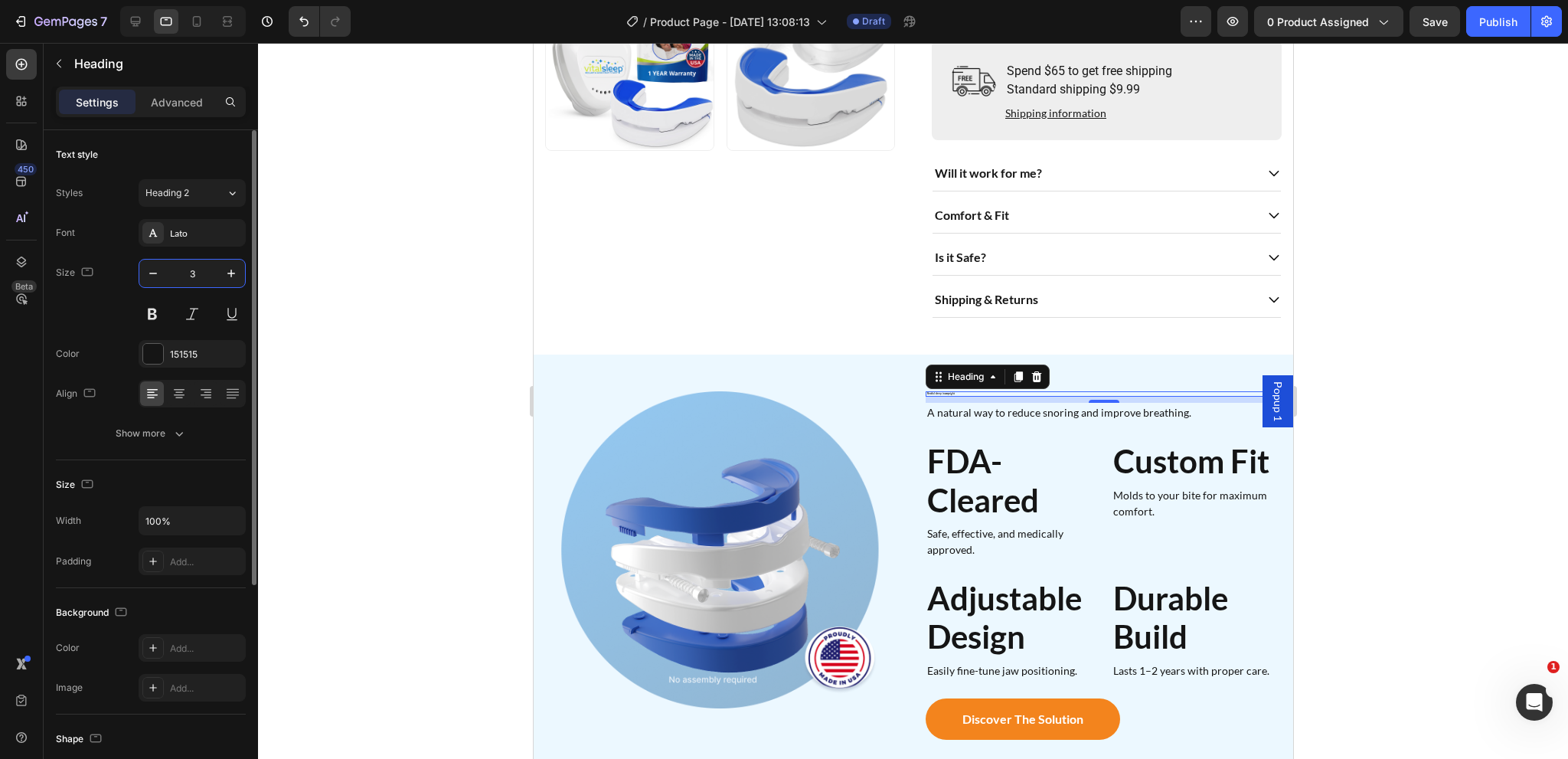
type input "32"
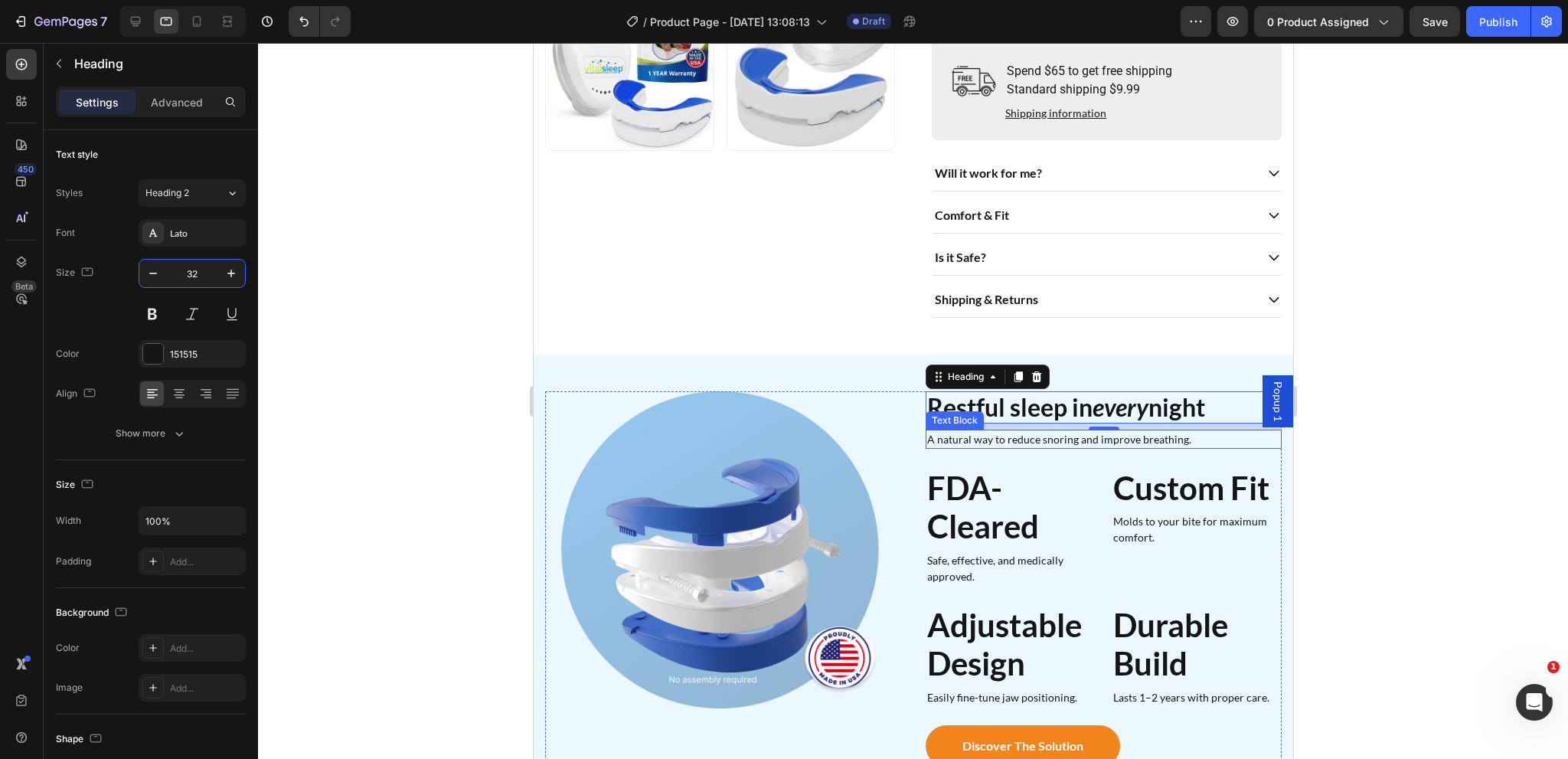
click at [1062, 436] on p "A natural way to reduce snoring and improve breathing." at bounding box center [1102, 439] width 353 height 16
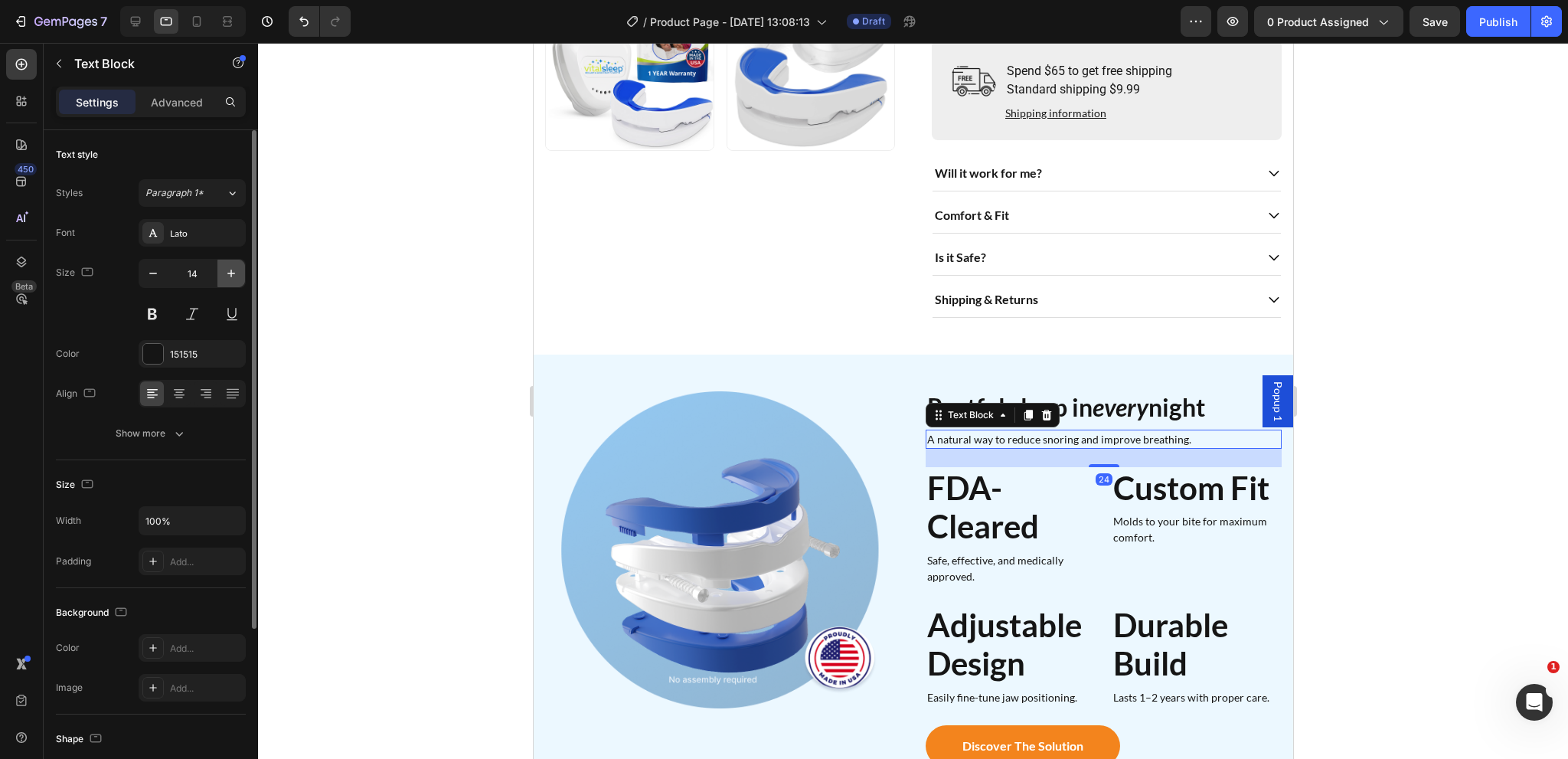
click at [235, 275] on icon "button" at bounding box center [231, 273] width 15 height 15
type input "16"
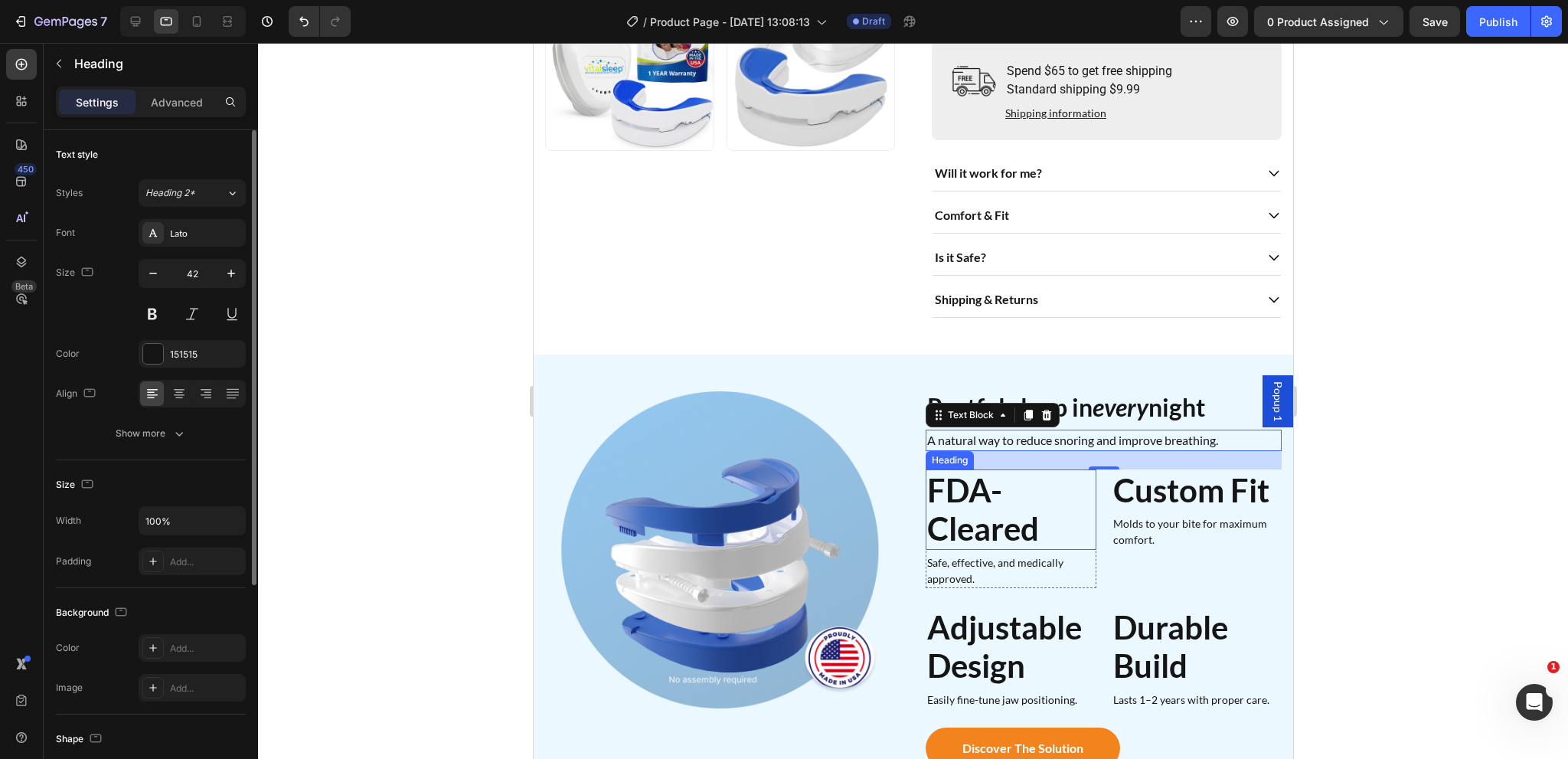
click at [977, 491] on h2 "FDA-Cleared" at bounding box center [1010, 509] width 171 height 80
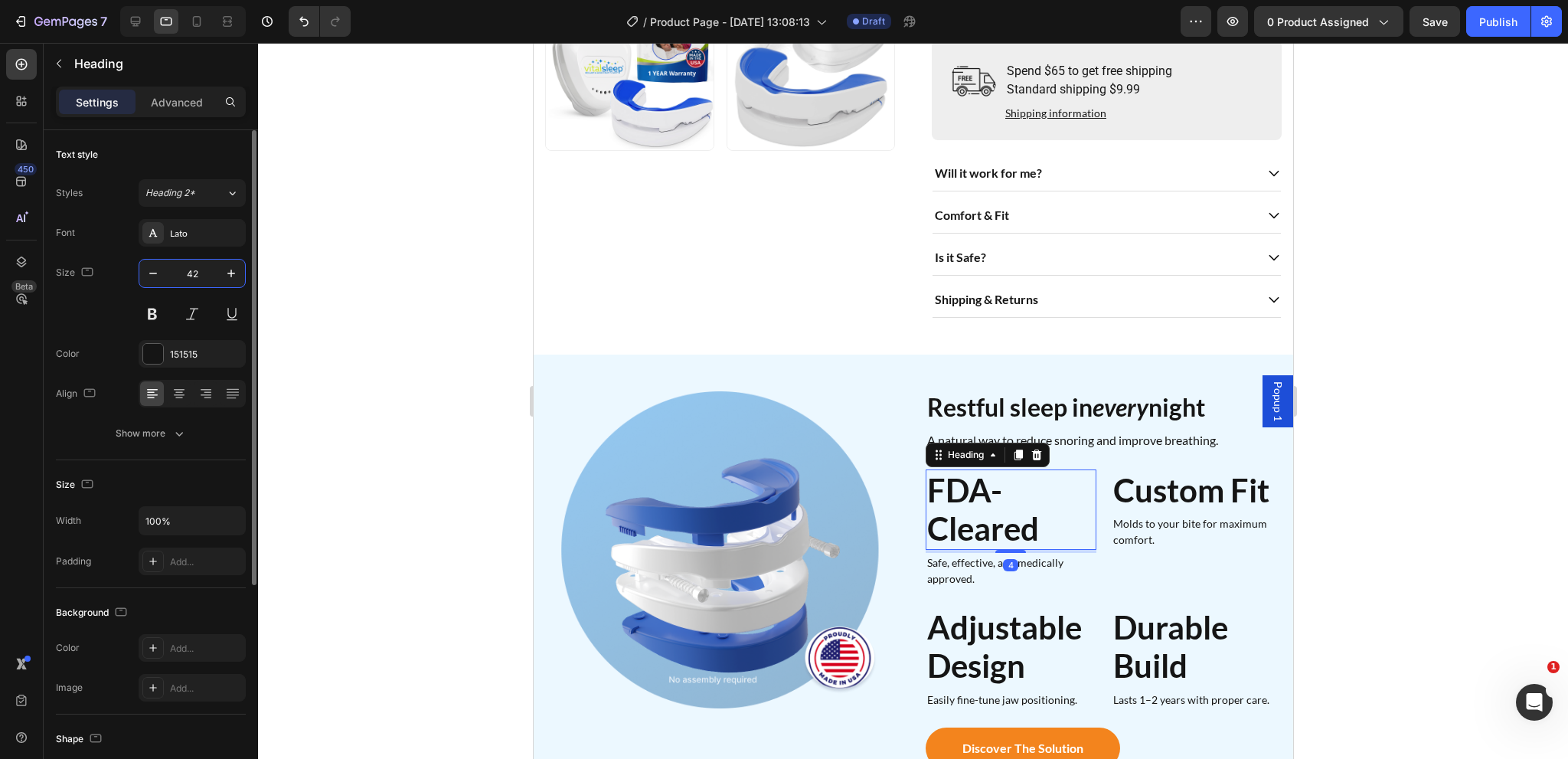
click at [203, 270] on input "42" at bounding box center [192, 273] width 51 height 28
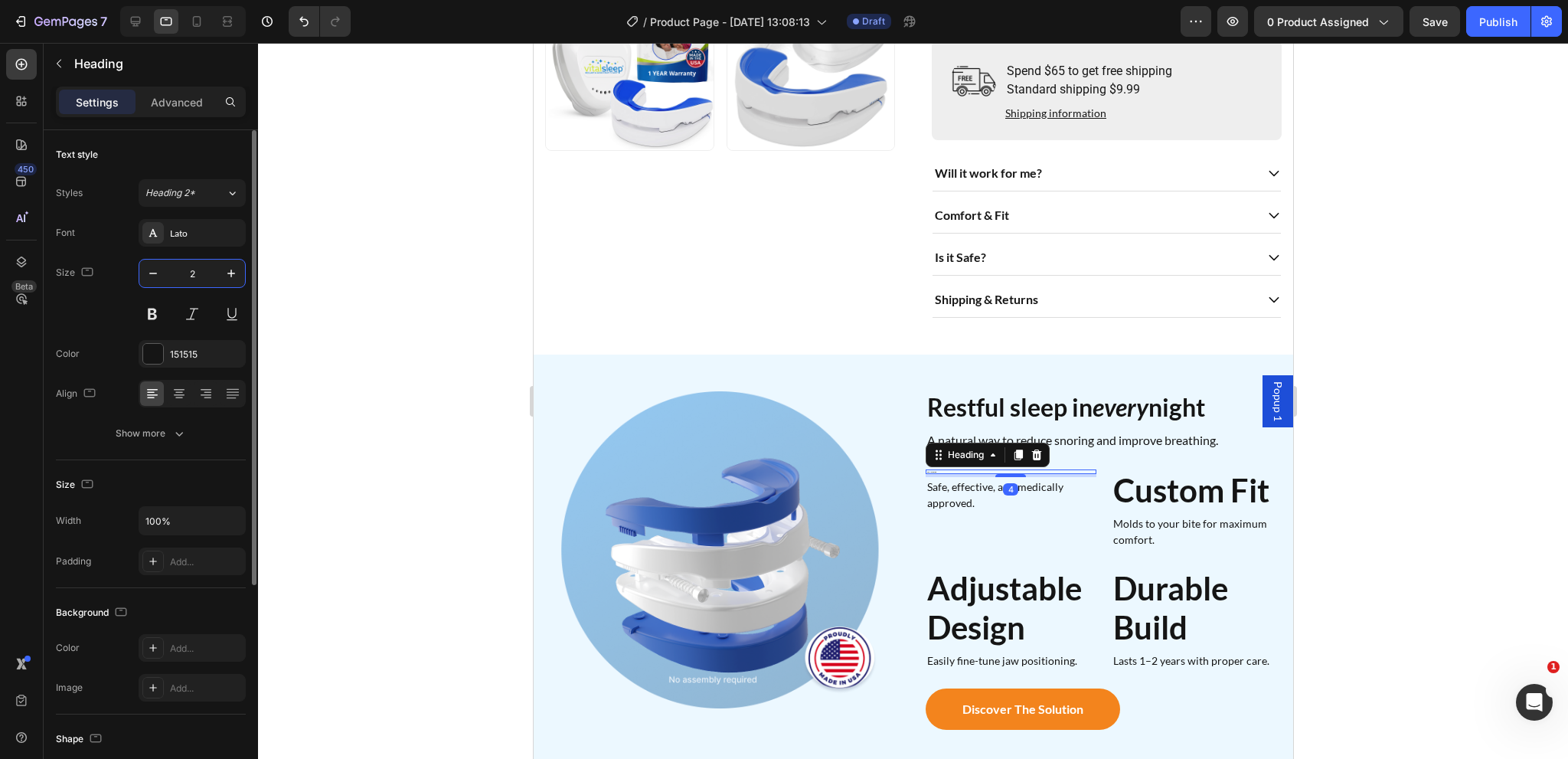
type input "22"
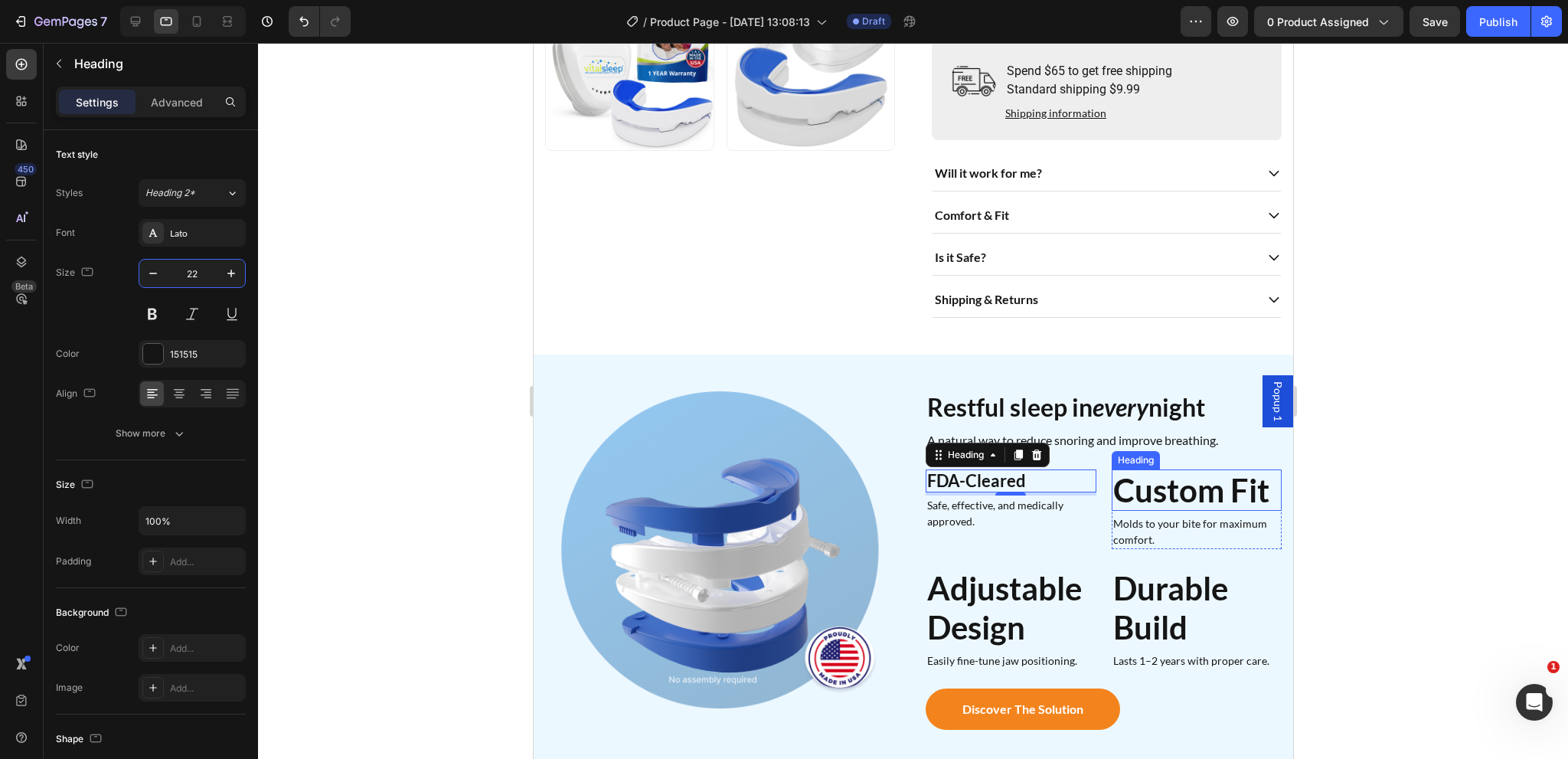
click at [1158, 497] on strong "Custom Fit" at bounding box center [1190, 490] width 156 height 38
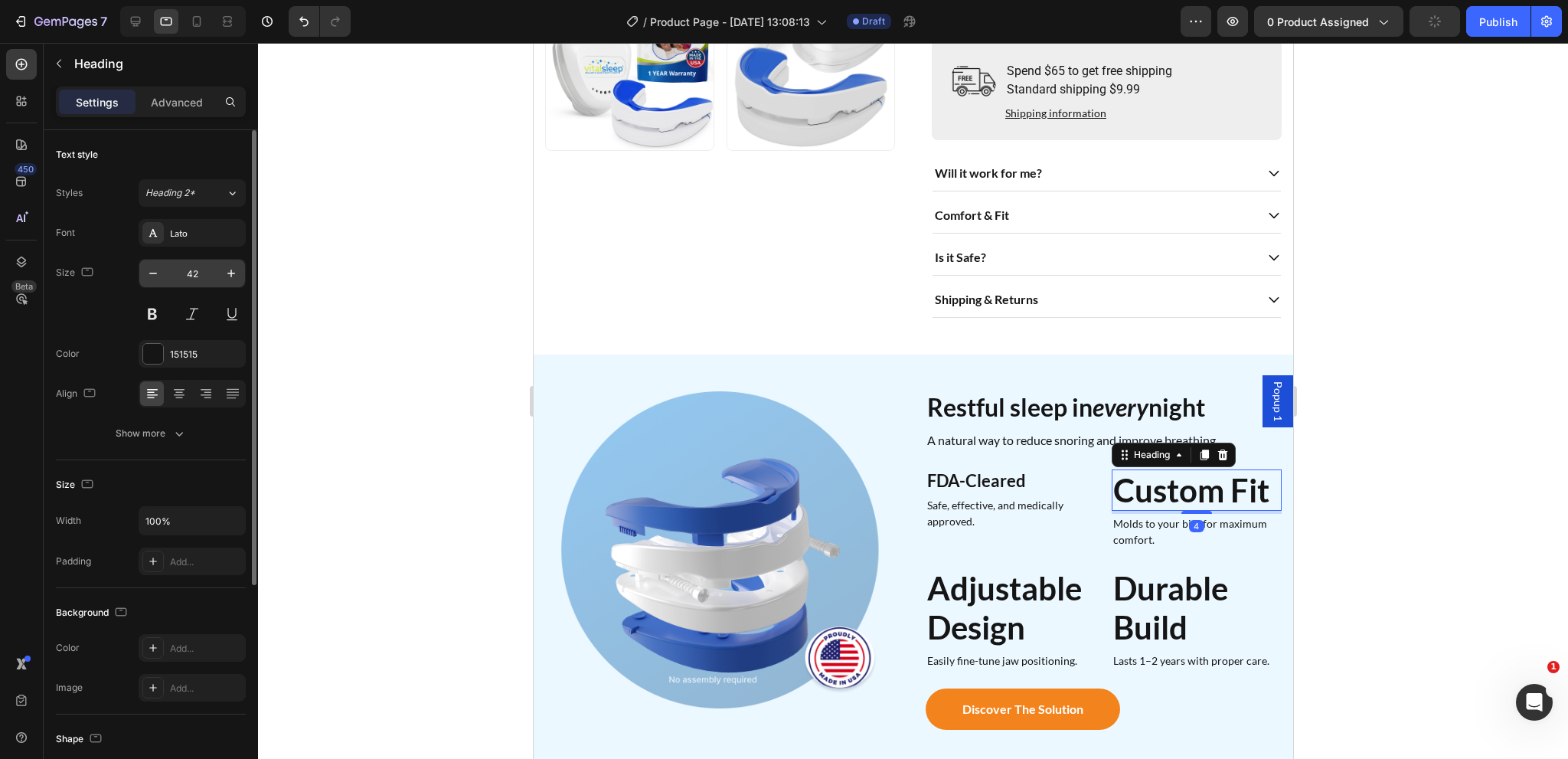
click at [184, 274] on input "42" at bounding box center [192, 273] width 51 height 28
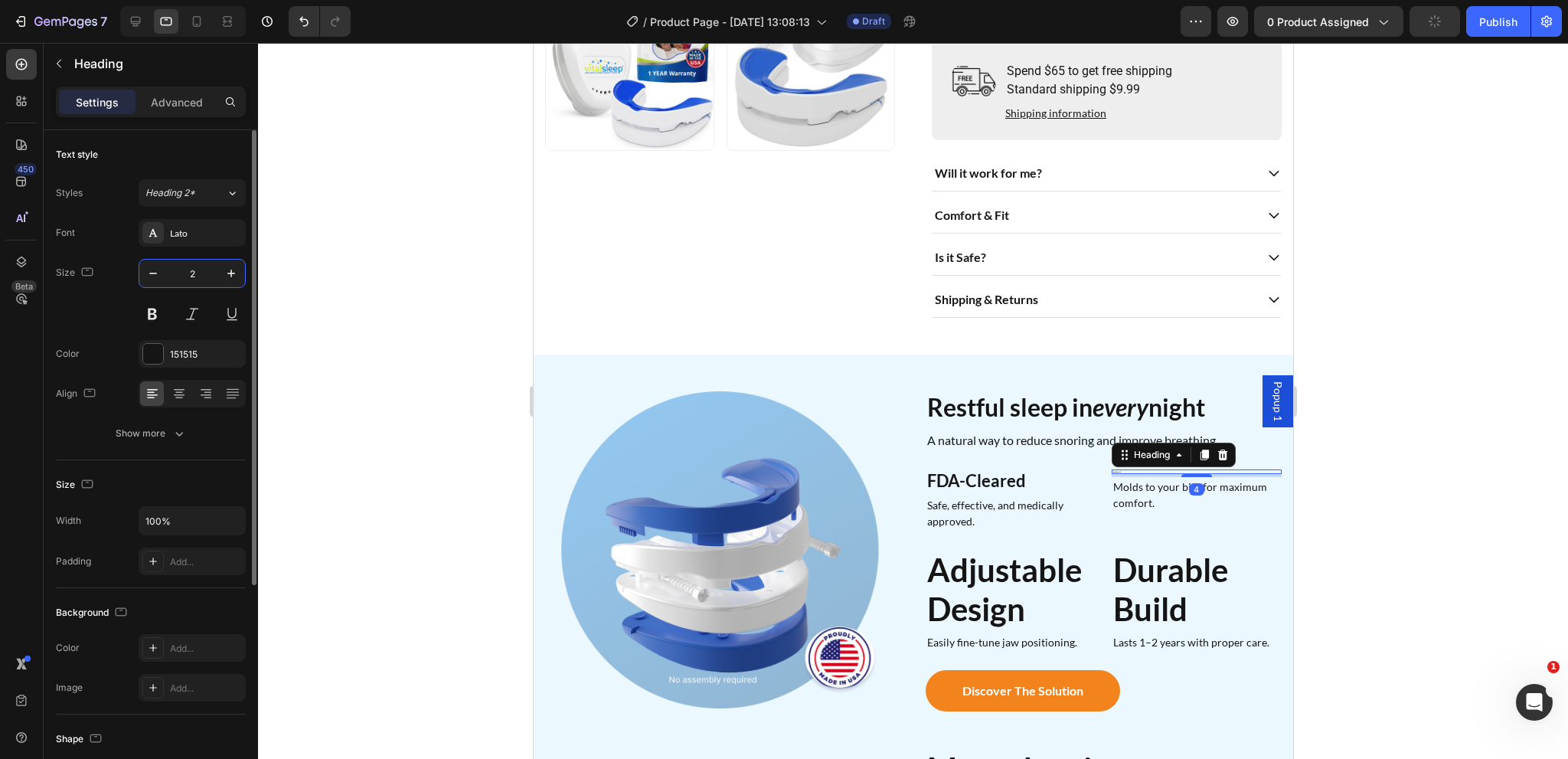
type input "22"
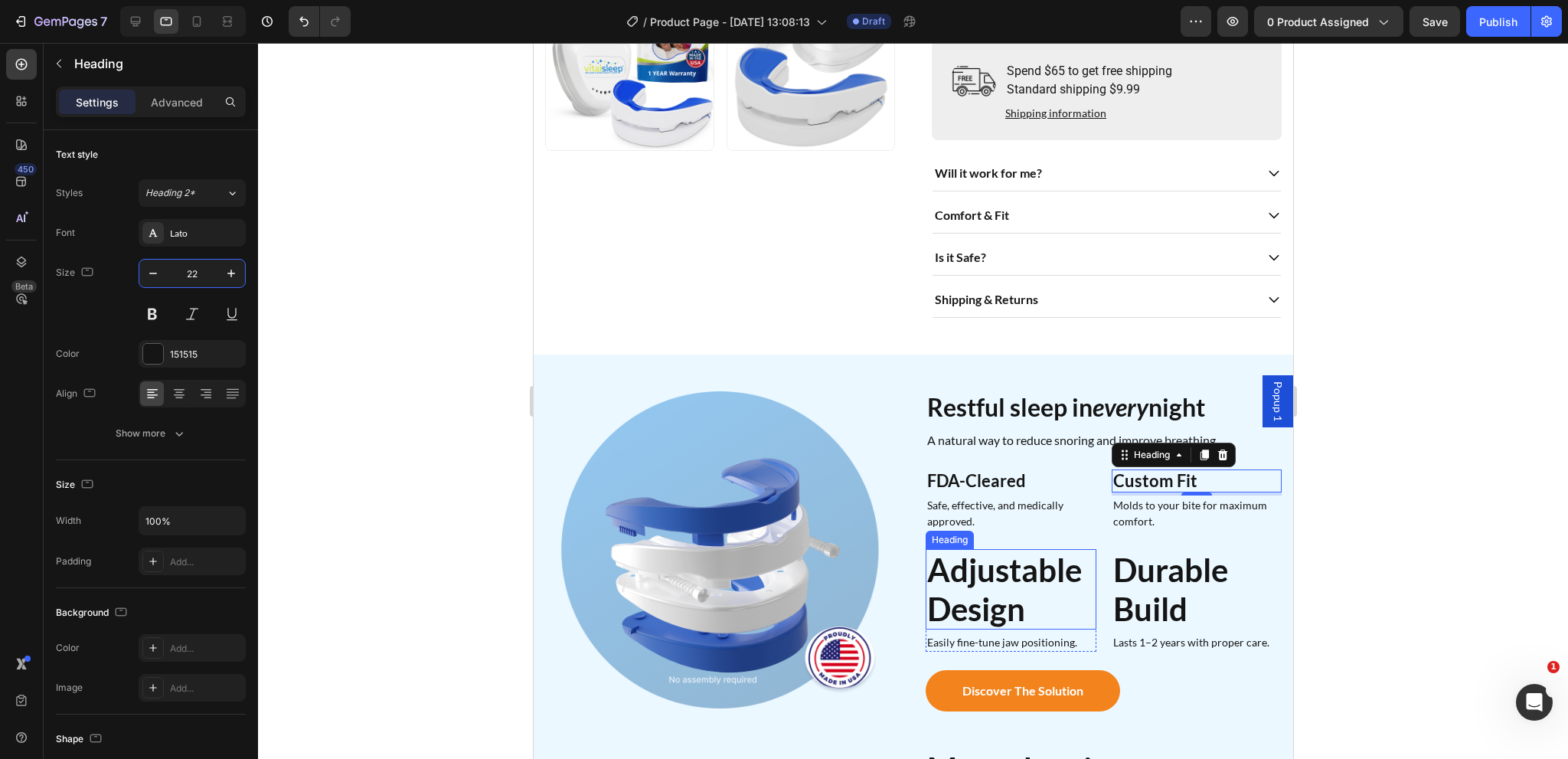
click at [1002, 575] on strong "Adjustable Design" at bounding box center [1003, 589] width 154 height 77
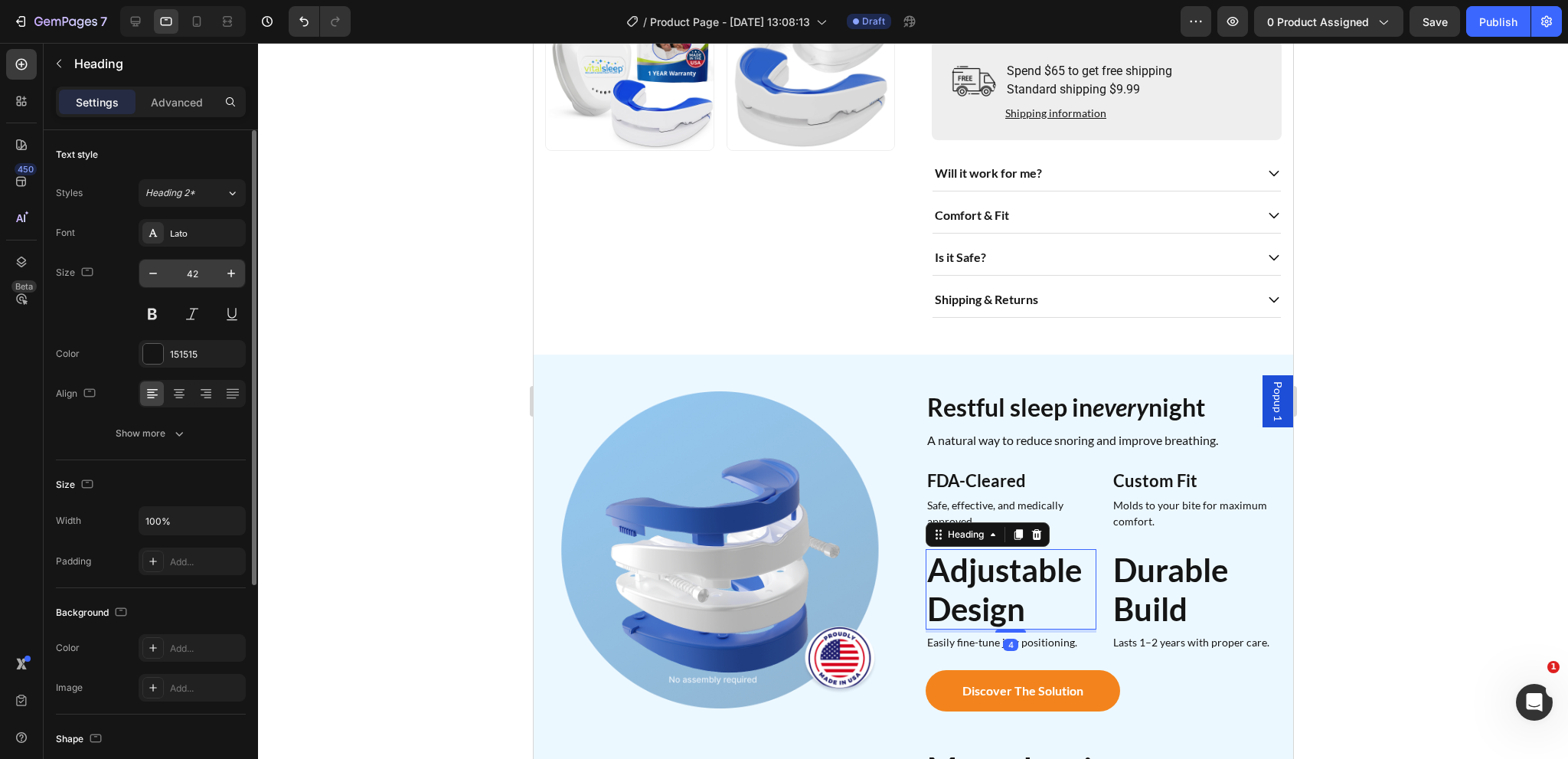
click at [209, 275] on input "42" at bounding box center [192, 273] width 51 height 28
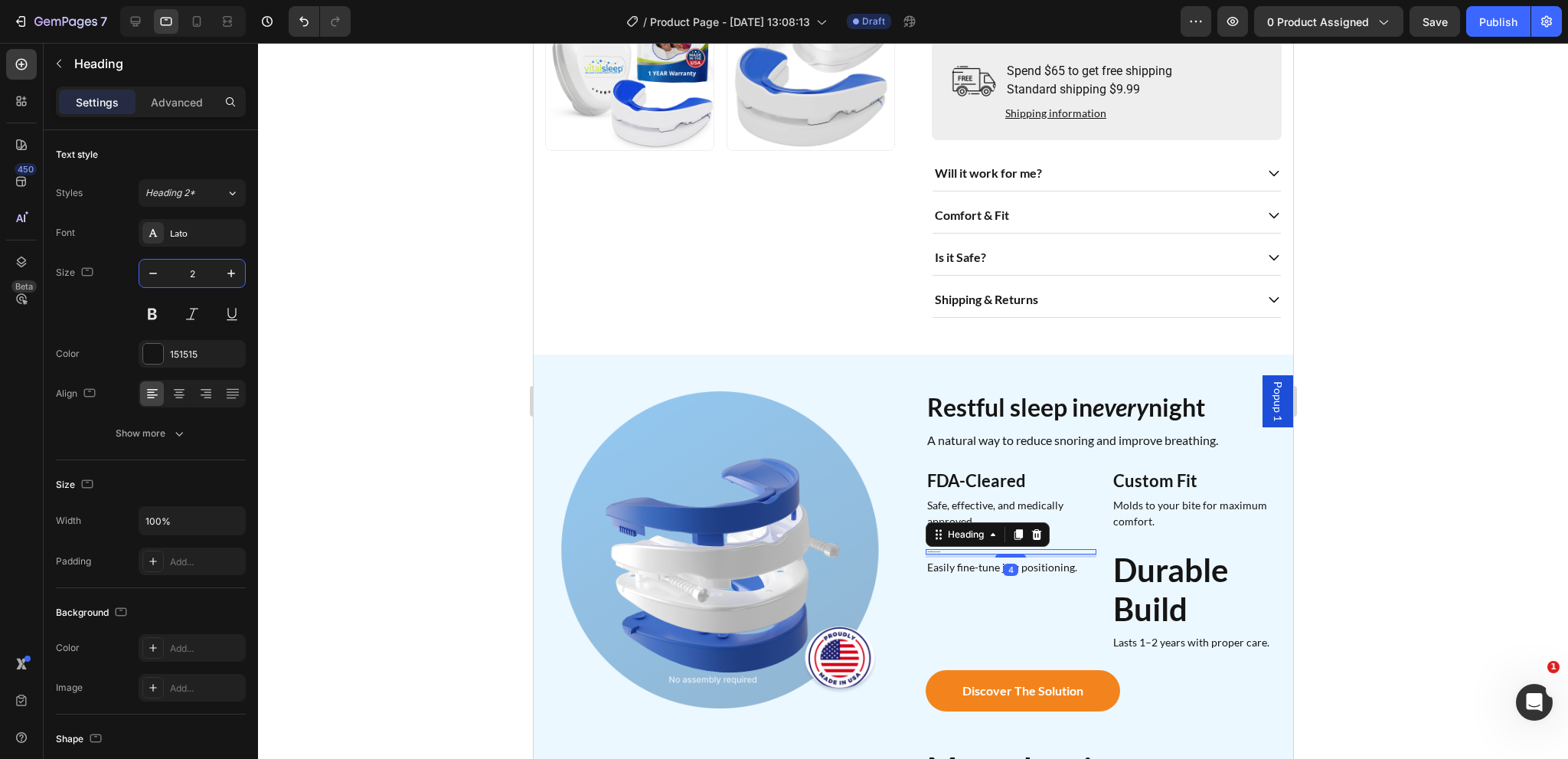
type input "22"
click at [1132, 567] on strong "Durable Build" at bounding box center [1170, 589] width 115 height 77
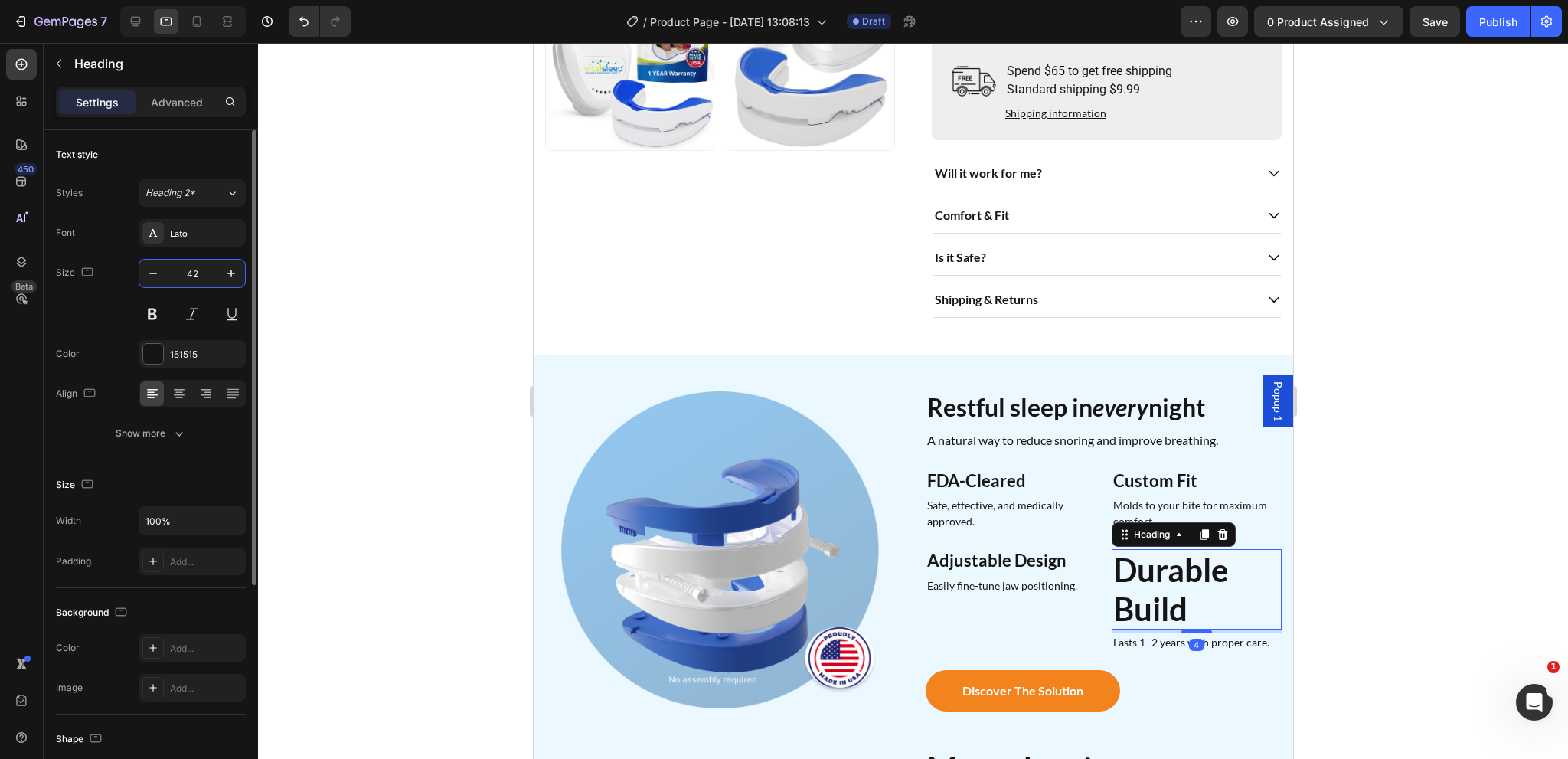
click at [209, 278] on input "42" at bounding box center [192, 273] width 51 height 28
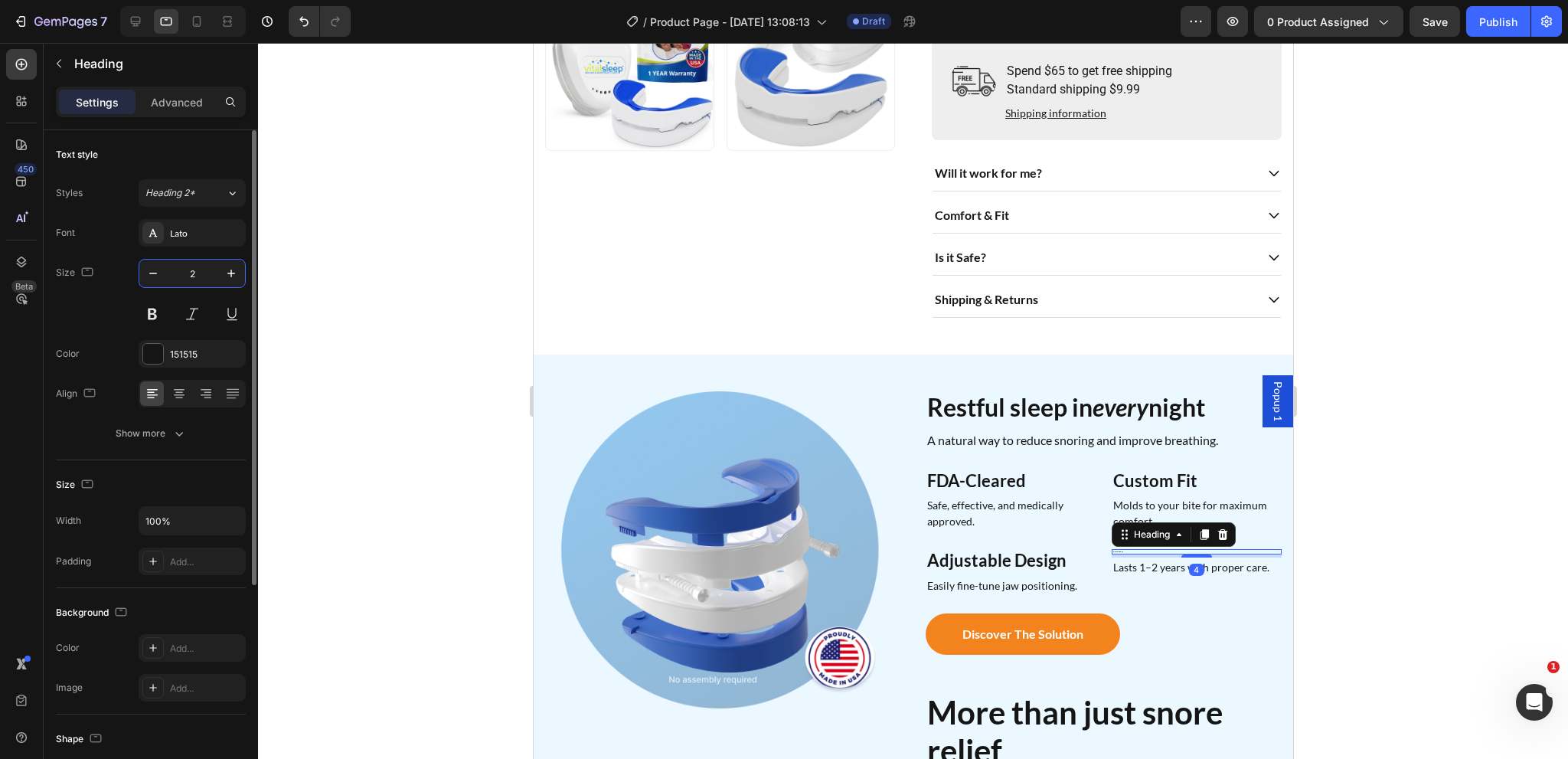
type input "22"
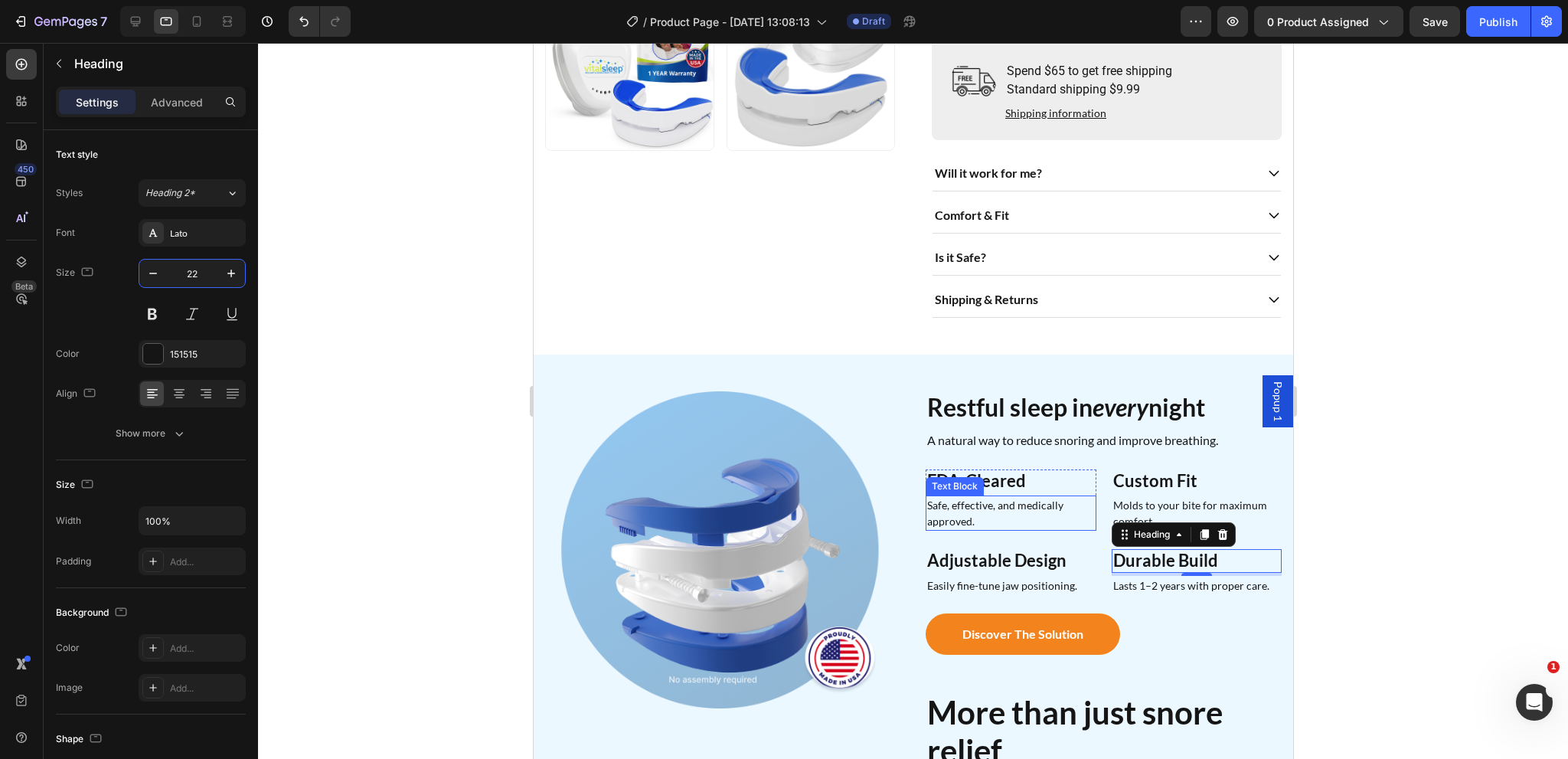
click at [983, 508] on p "Safe, effective, and medically approved." at bounding box center [1010, 513] width 168 height 33
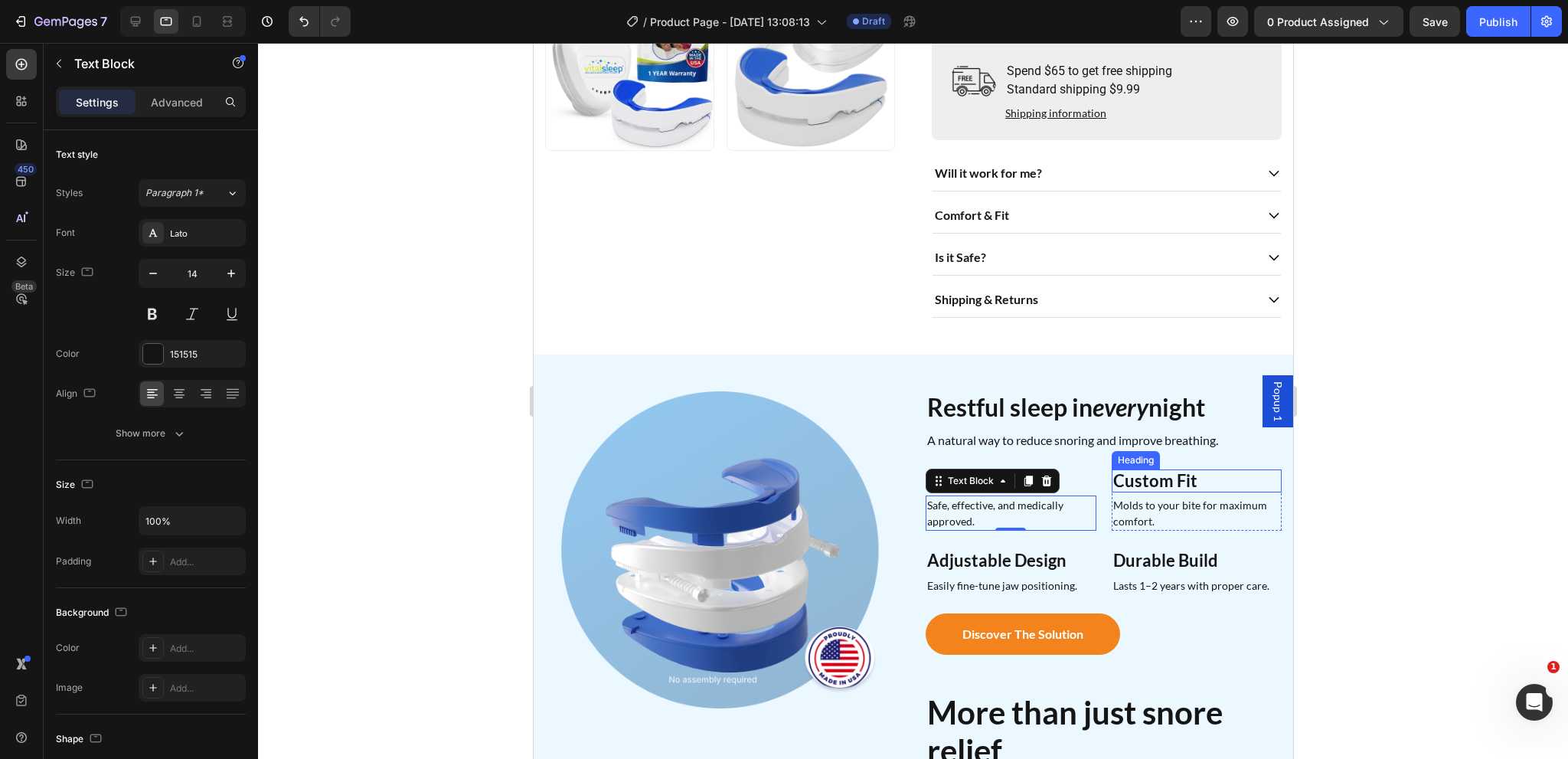
click at [1191, 474] on h2 "Custom Fit" at bounding box center [1196, 481] width 171 height 23
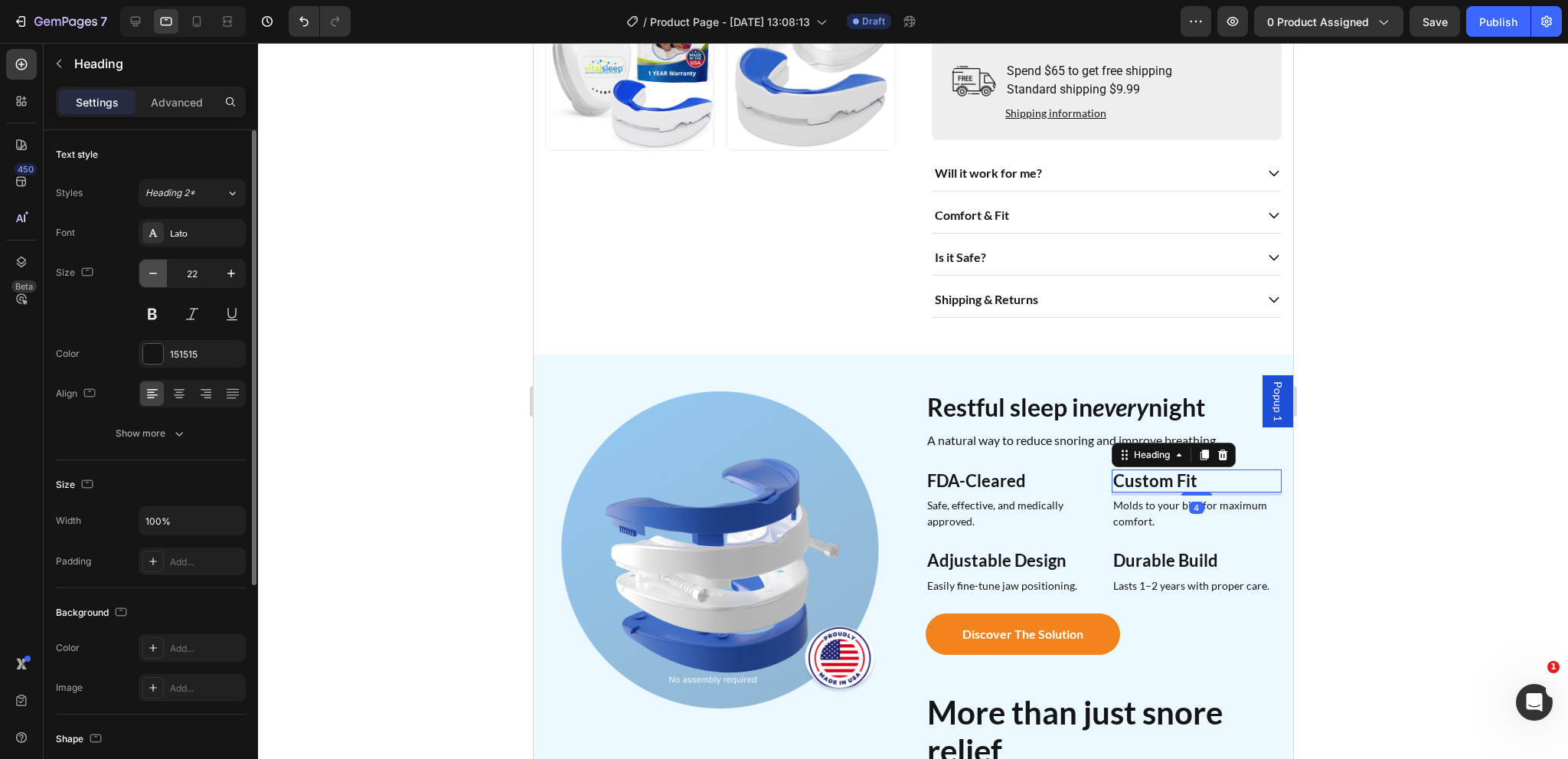
click at [148, 266] on icon "button" at bounding box center [153, 273] width 15 height 15
click at [149, 269] on icon "button" at bounding box center [153, 273] width 15 height 15
type input "20"
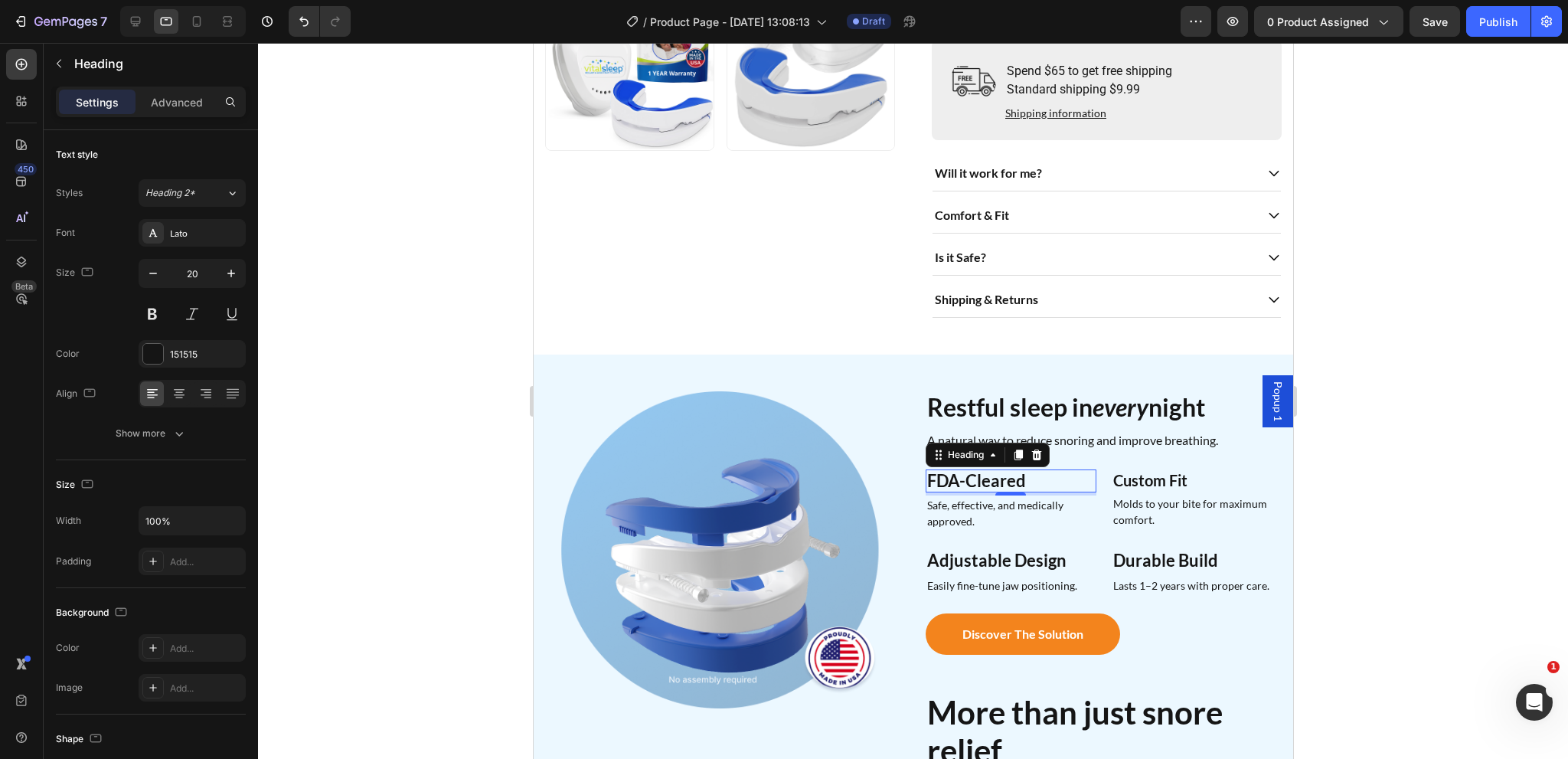
drag, startPoint x: 1015, startPoint y: 476, endPoint x: 763, endPoint y: 423, distance: 257.5
click at [1011, 477] on h2 "FDA-Cleared" at bounding box center [1010, 481] width 171 height 23
click at [150, 274] on icon "button" at bounding box center [153, 273] width 15 height 15
type input "20"
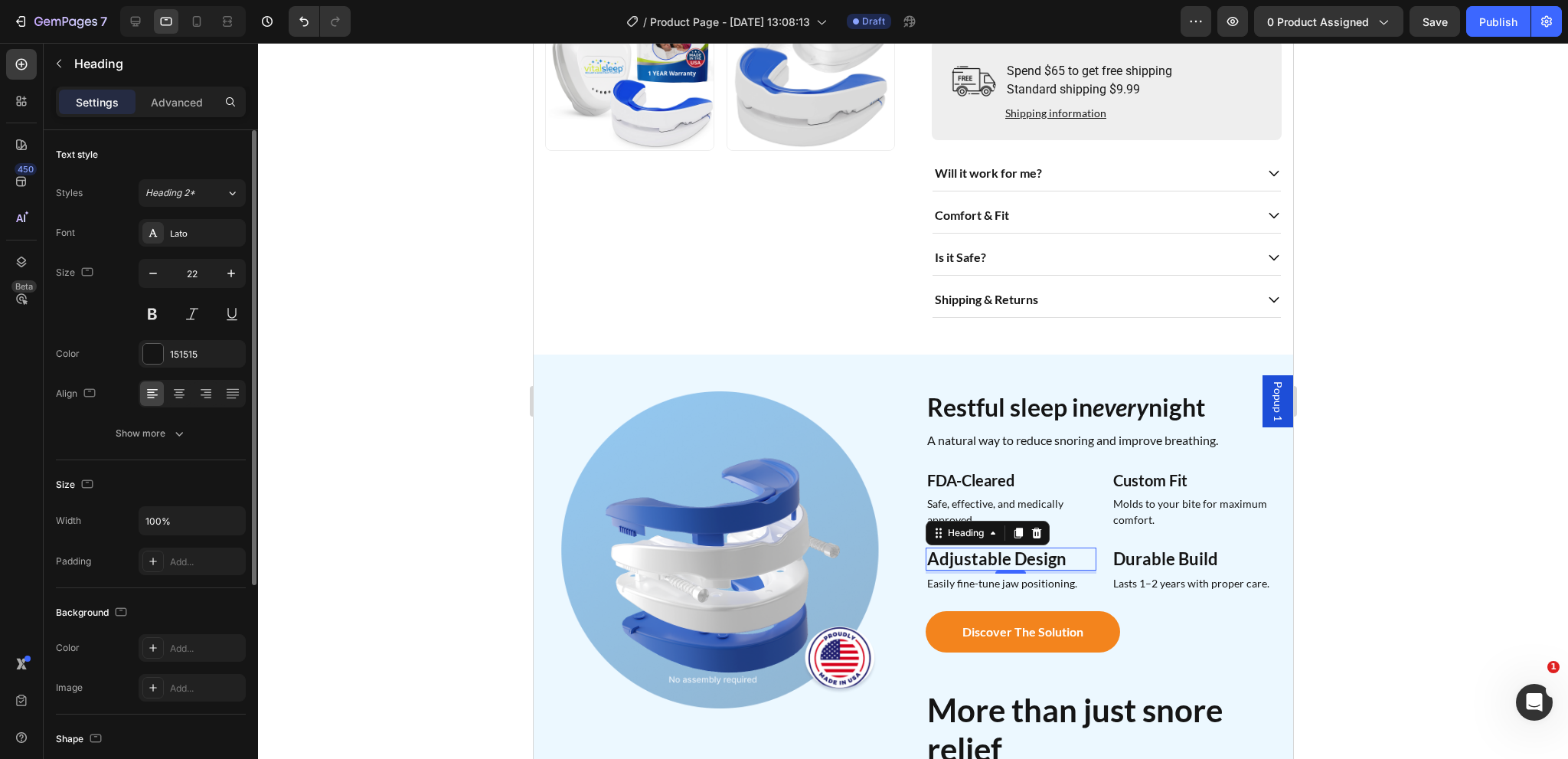
click at [1002, 556] on strong "Adjustable Design" at bounding box center [996, 559] width 139 height 21
click at [150, 280] on icon "button" at bounding box center [153, 273] width 15 height 15
type input "20"
click at [1149, 563] on strong "Durable Build" at bounding box center [1165, 559] width 105 height 21
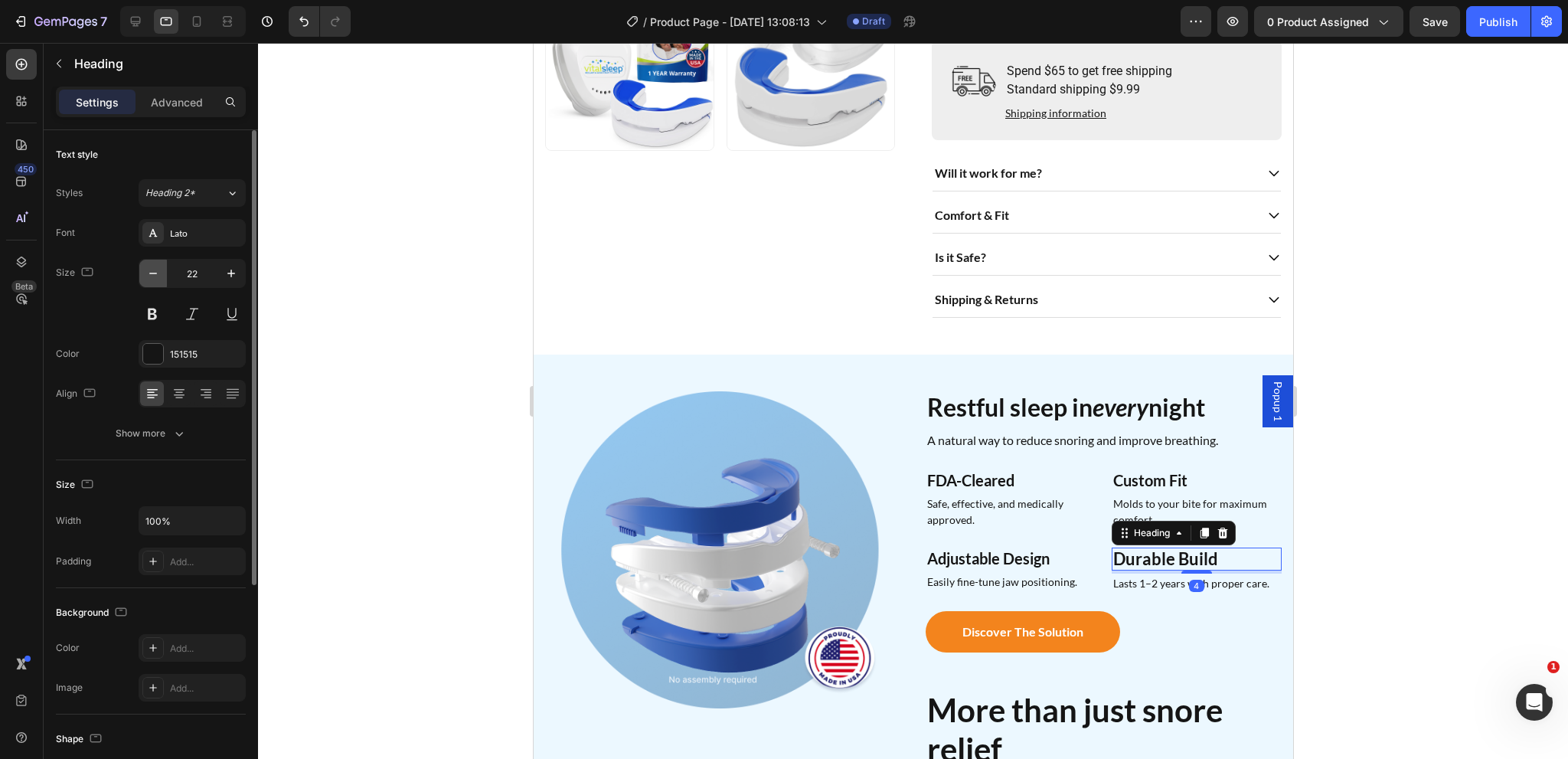
click at [162, 276] on button "button" at bounding box center [153, 273] width 28 height 28
type input "20"
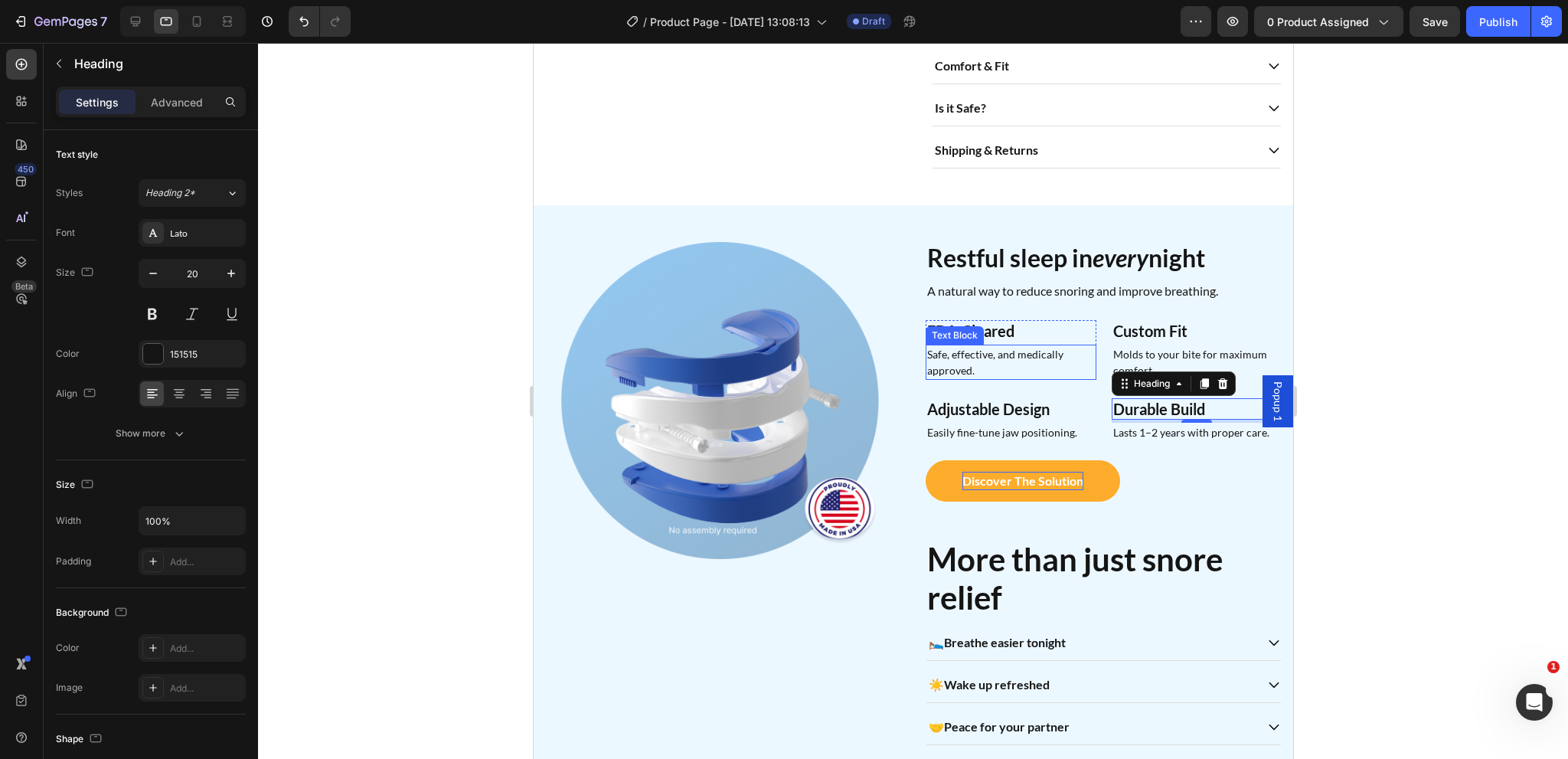
scroll to position [690, 0]
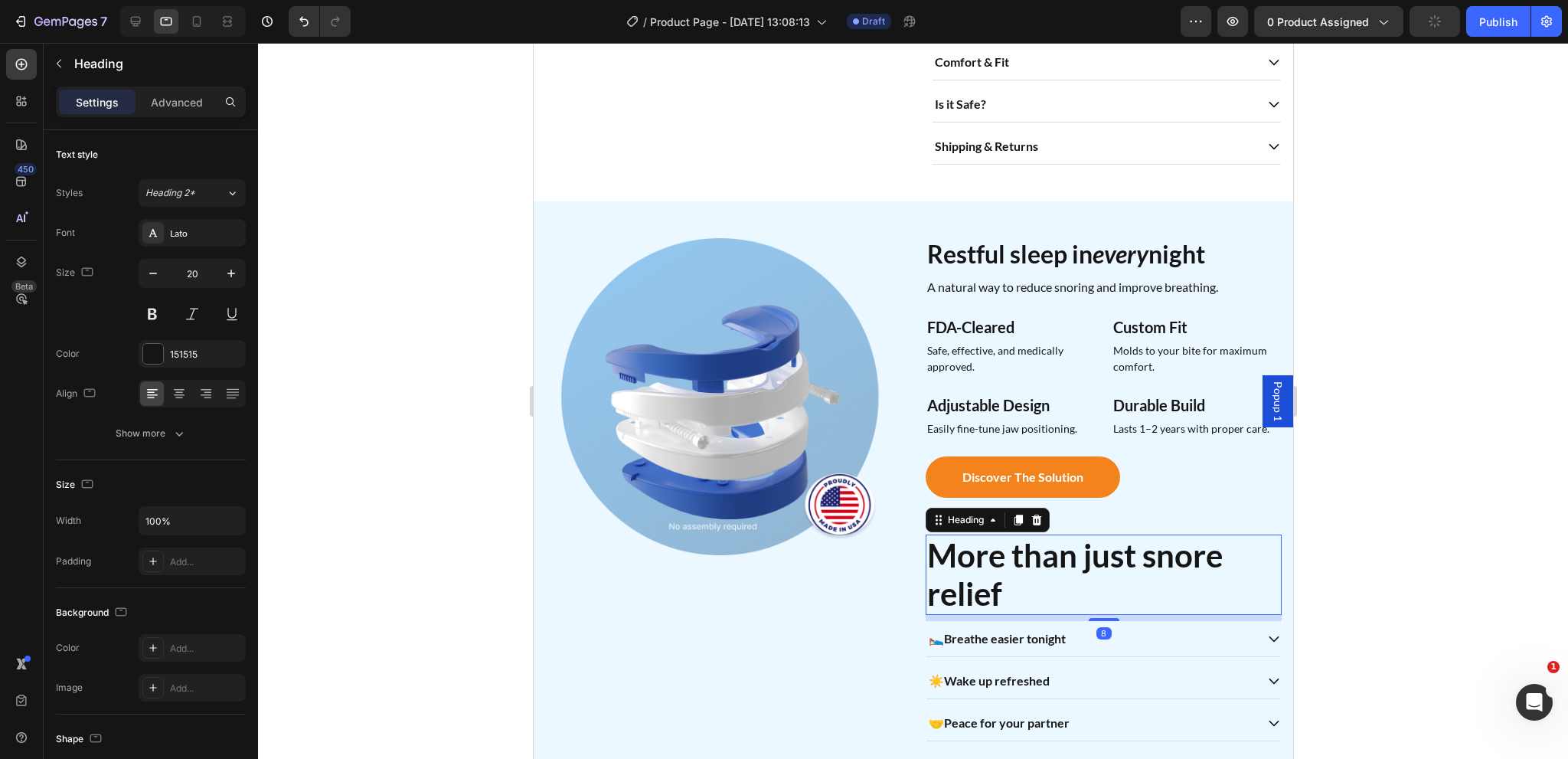
click at [965, 566] on h2 "More than just snore relief" at bounding box center [1102, 574] width 356 height 80
click at [211, 281] on input "42" at bounding box center [192, 273] width 51 height 28
type input "32"
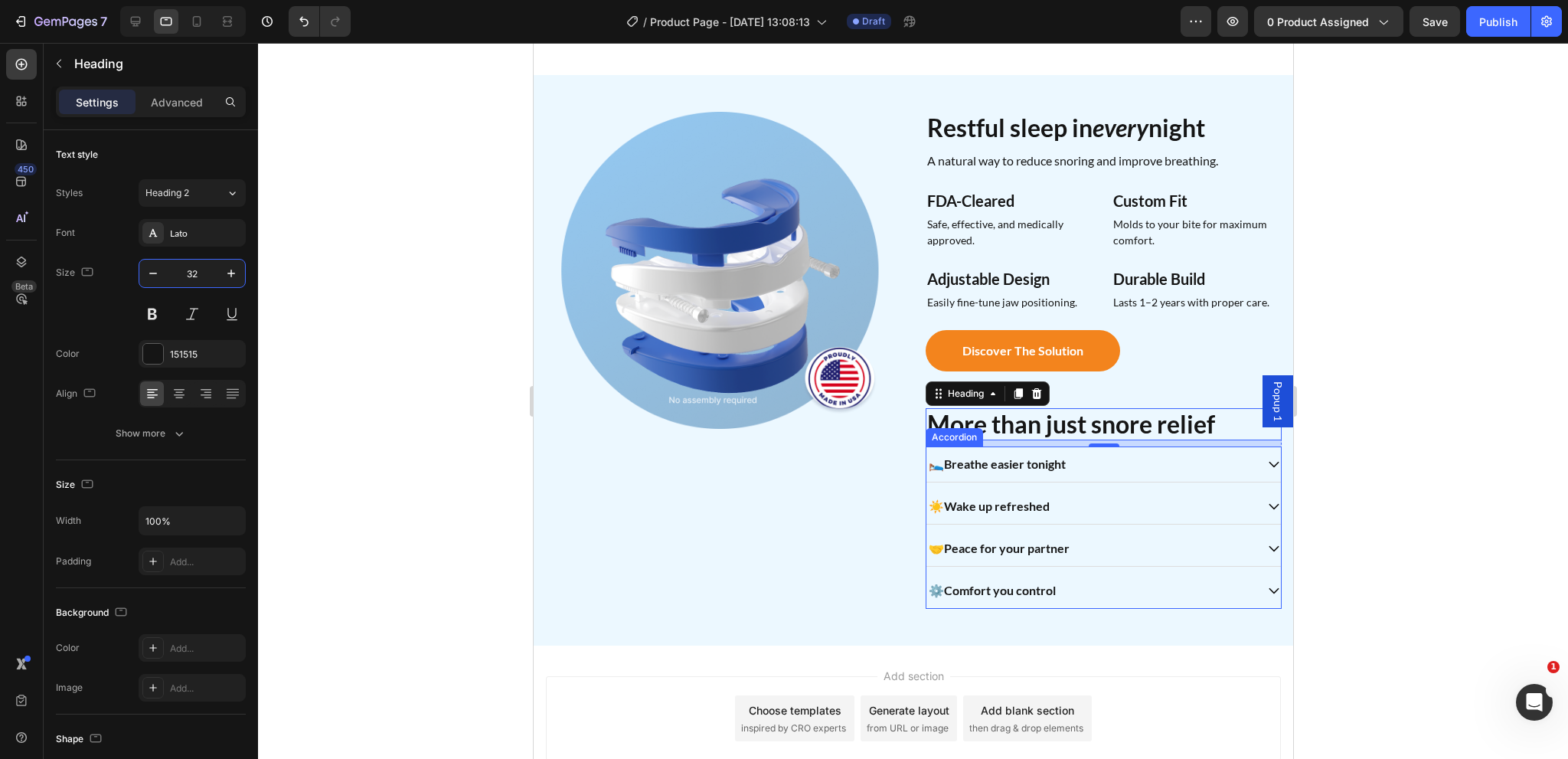
scroll to position [842, 0]
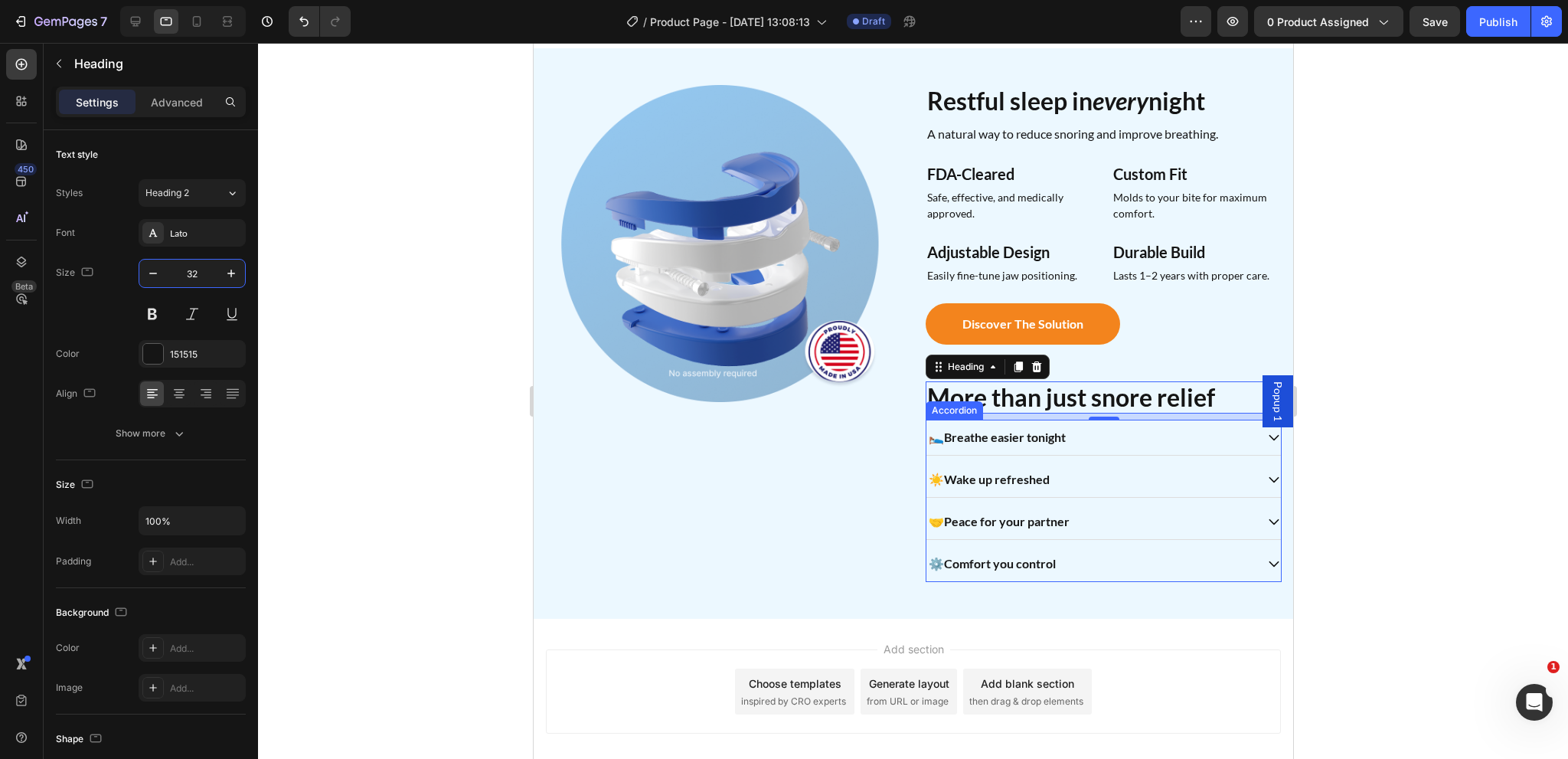
click at [1049, 439] on strong "Breathe easier tonight" at bounding box center [1004, 437] width 122 height 14
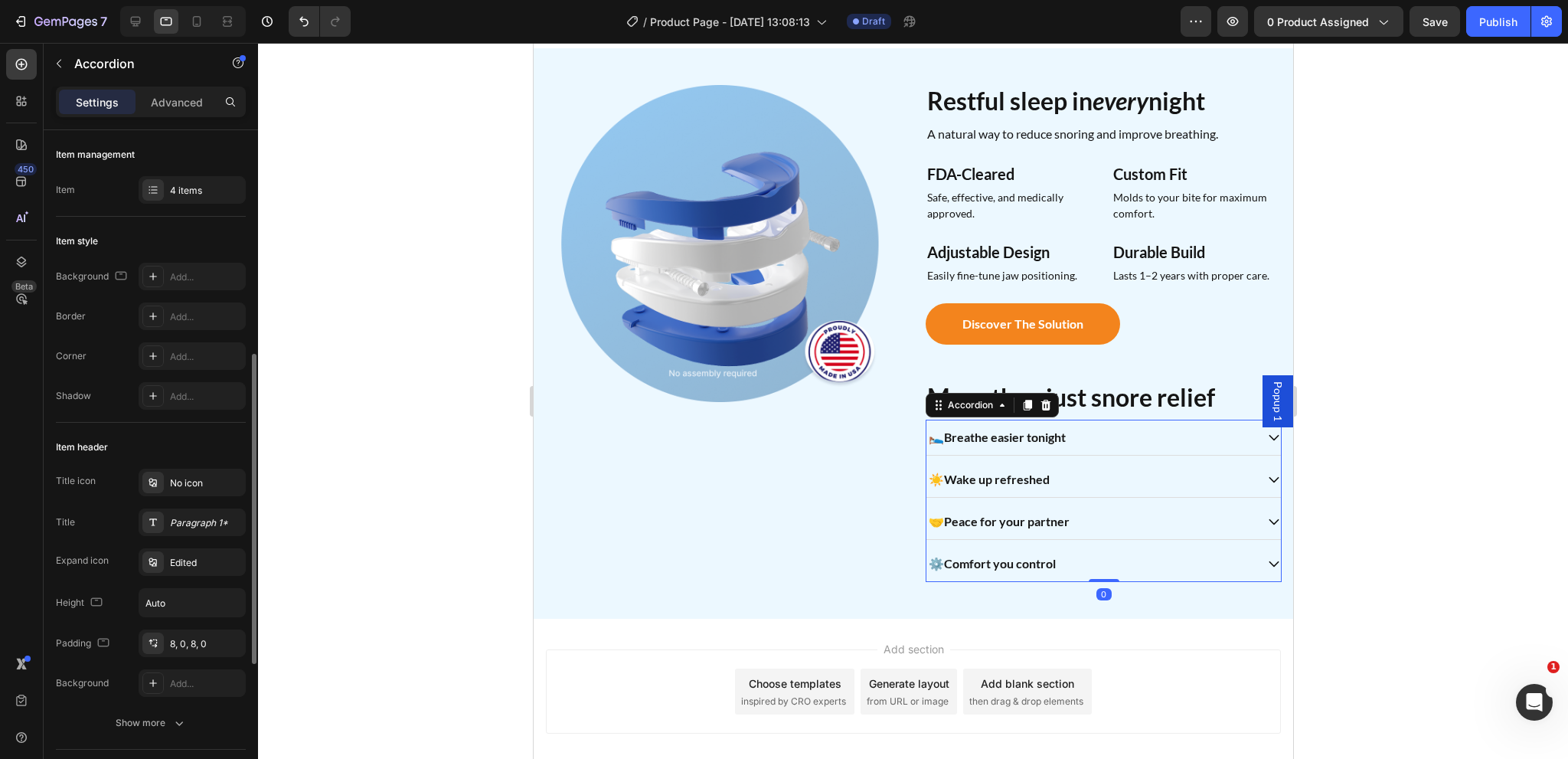
scroll to position [230, 0]
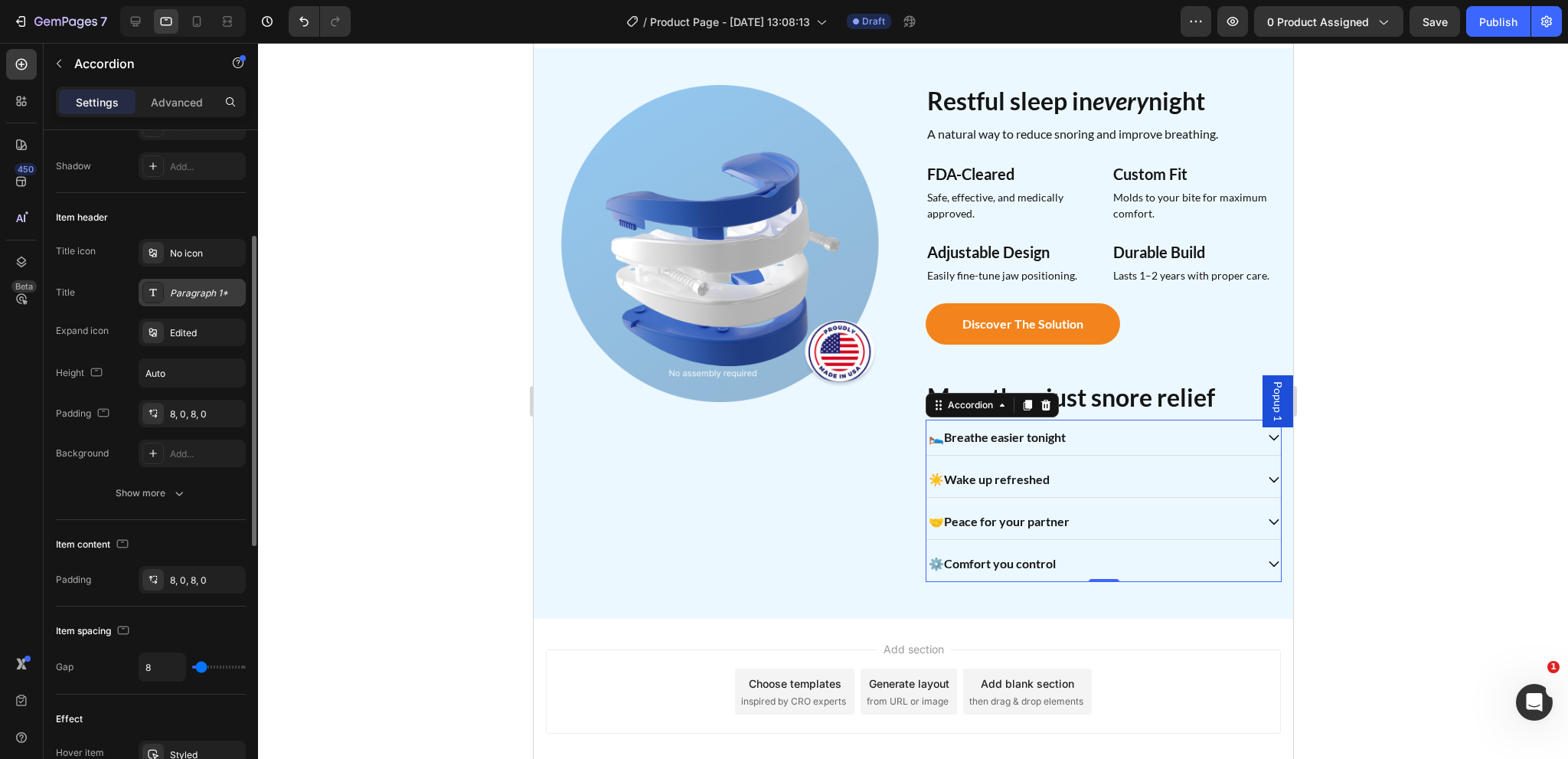
click at [184, 296] on div "Paragraph 1*" at bounding box center [206, 293] width 72 height 14
click at [1158, 441] on div "🛌 Breathe easier tonight" at bounding box center [1090, 438] width 329 height 23
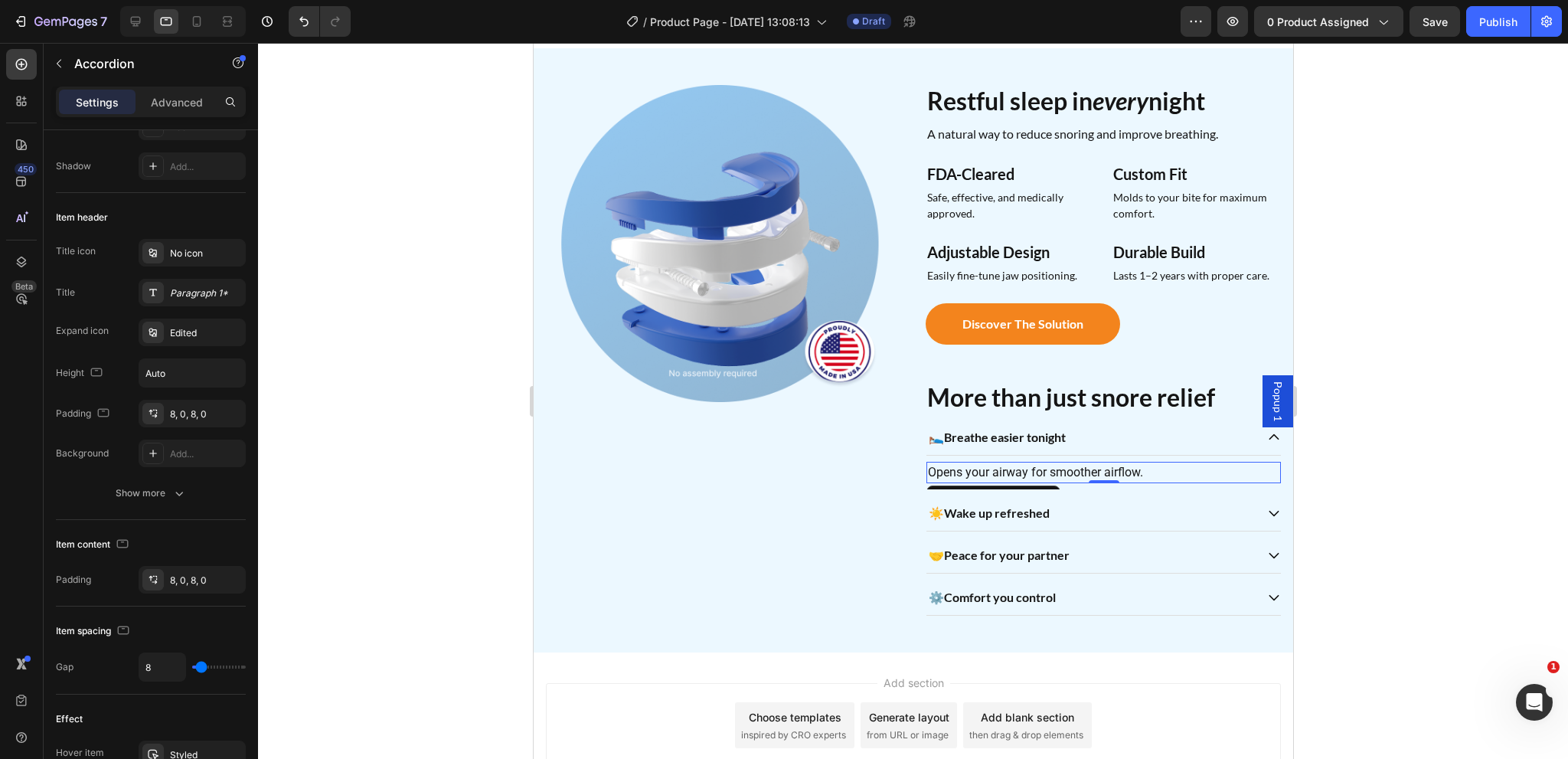
click at [1071, 472] on p "Opens your airway for smoother airflow." at bounding box center [1102, 473] width 351 height 18
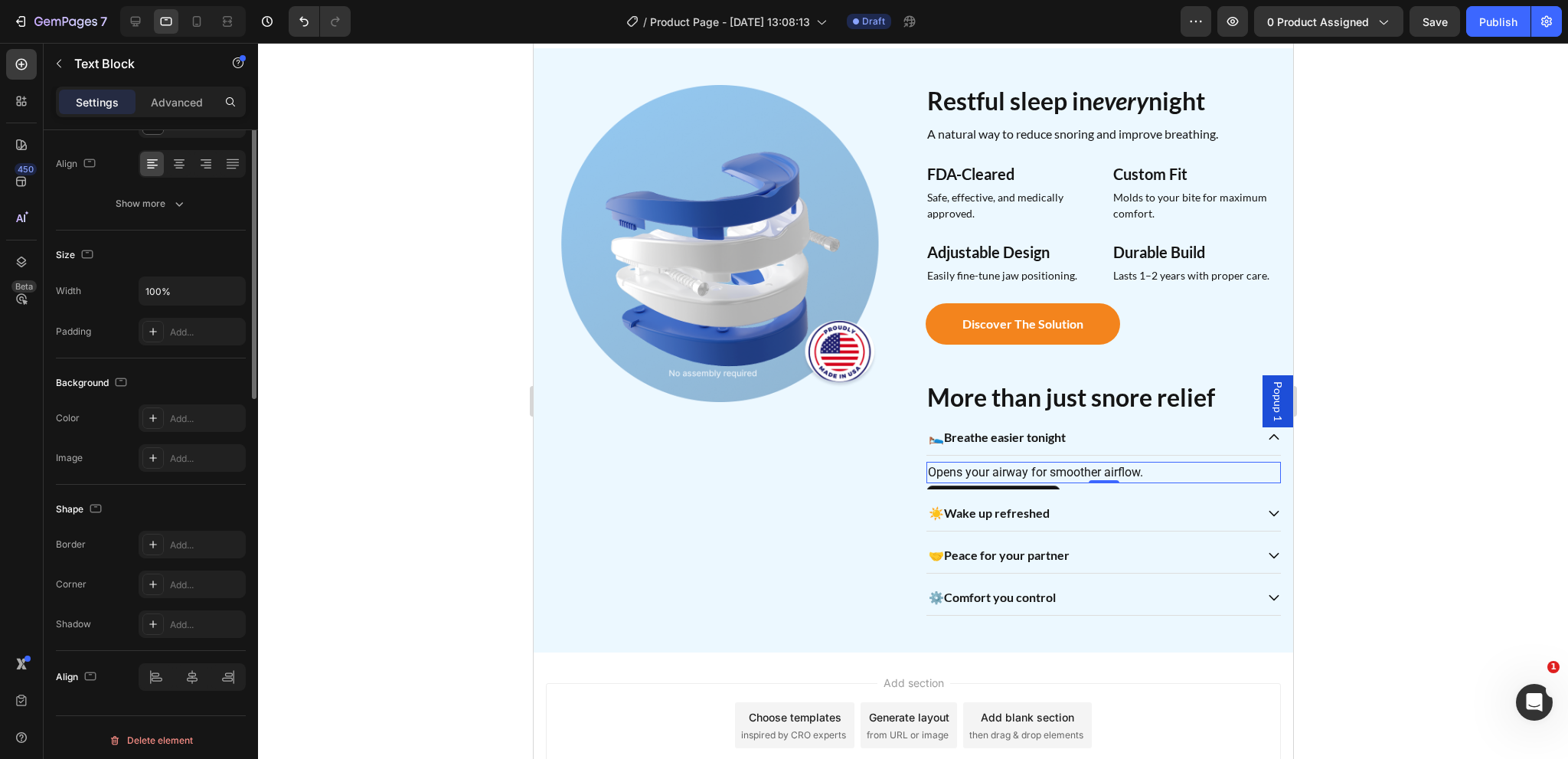
scroll to position [0, 0]
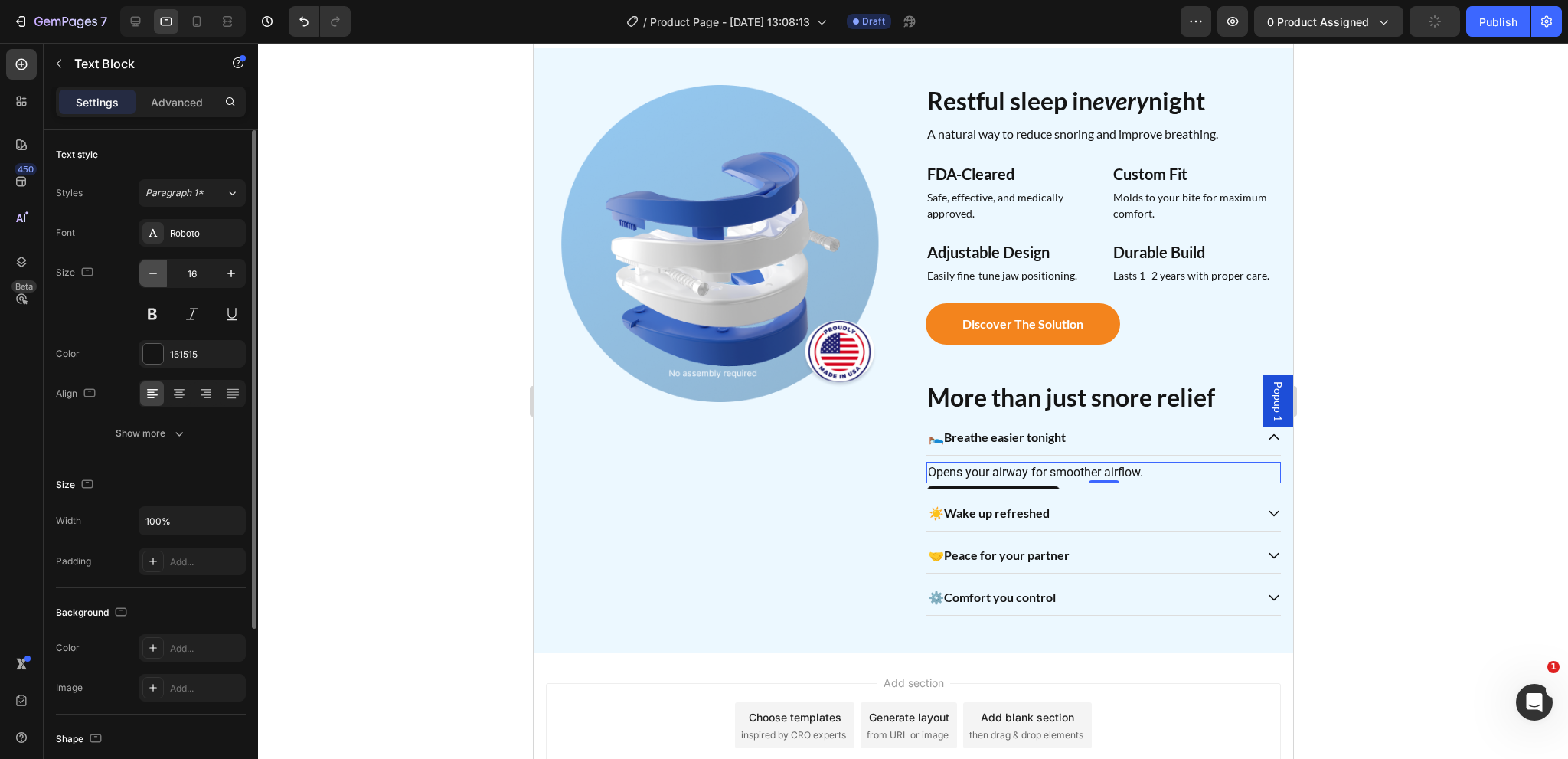
click at [157, 274] on icon "button" at bounding box center [153, 273] width 15 height 15
type input "14"
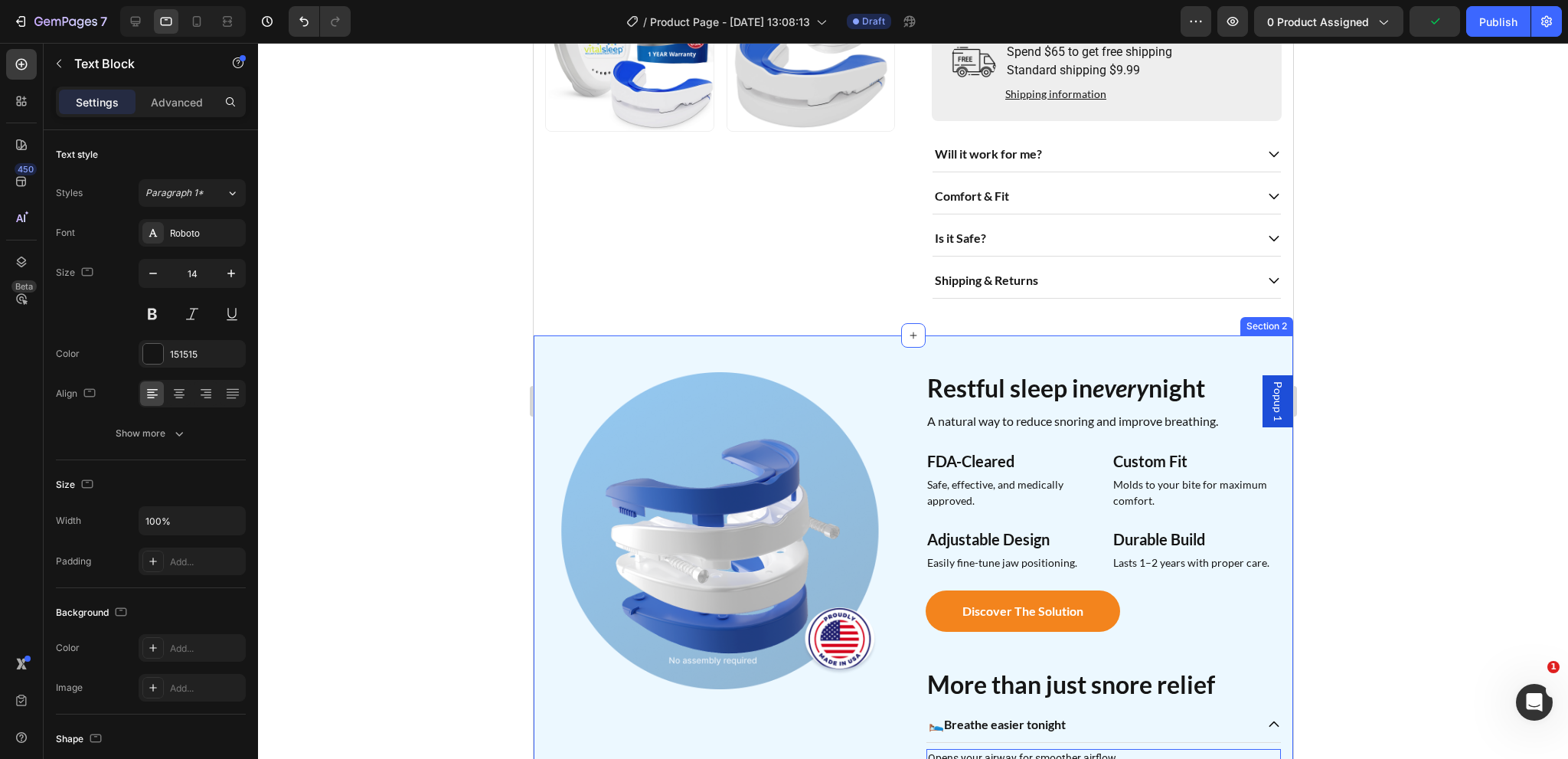
scroll to position [459, 0]
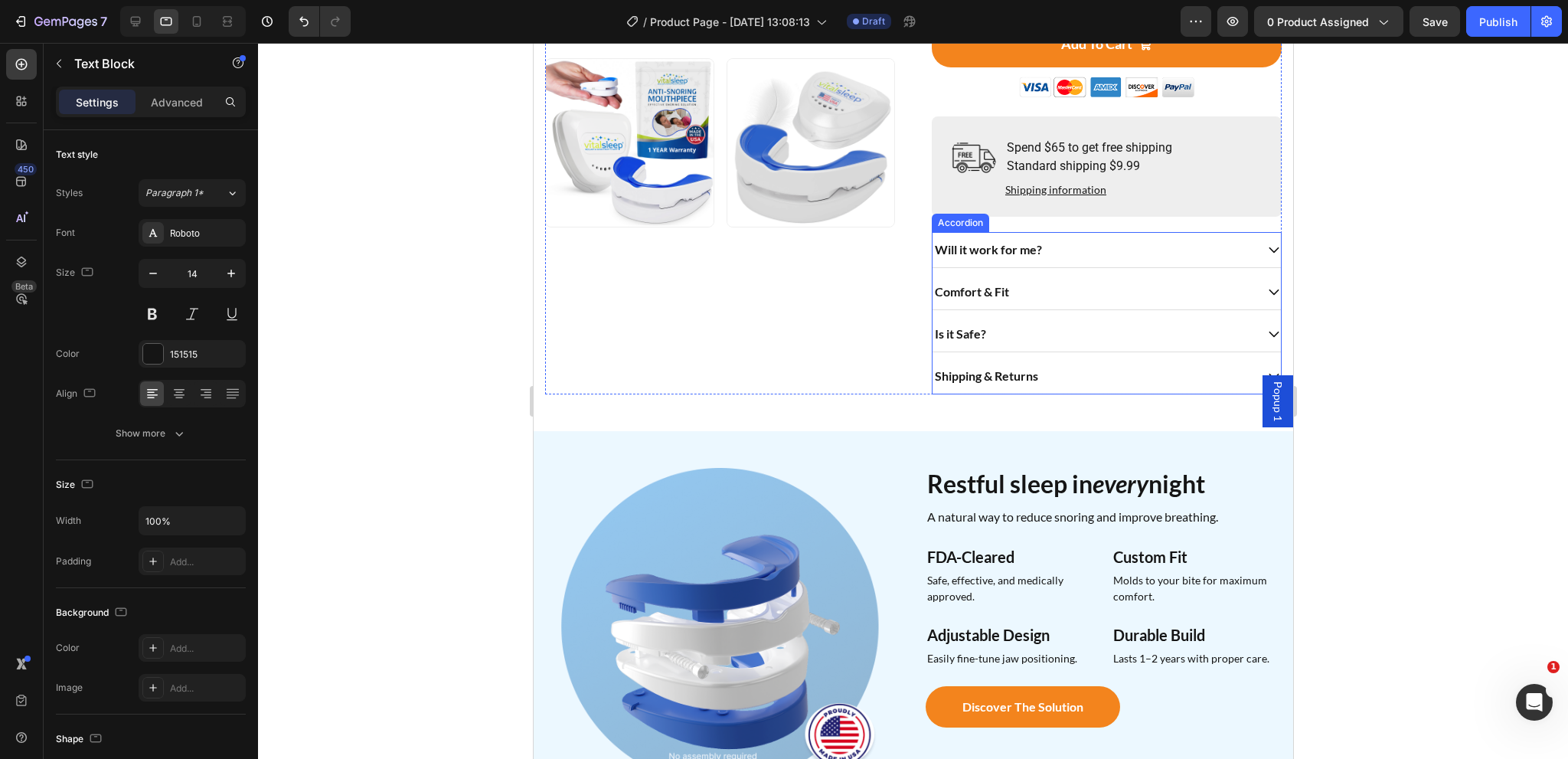
click at [1062, 287] on div "Comfort & Fit" at bounding box center [1093, 292] width 322 height 23
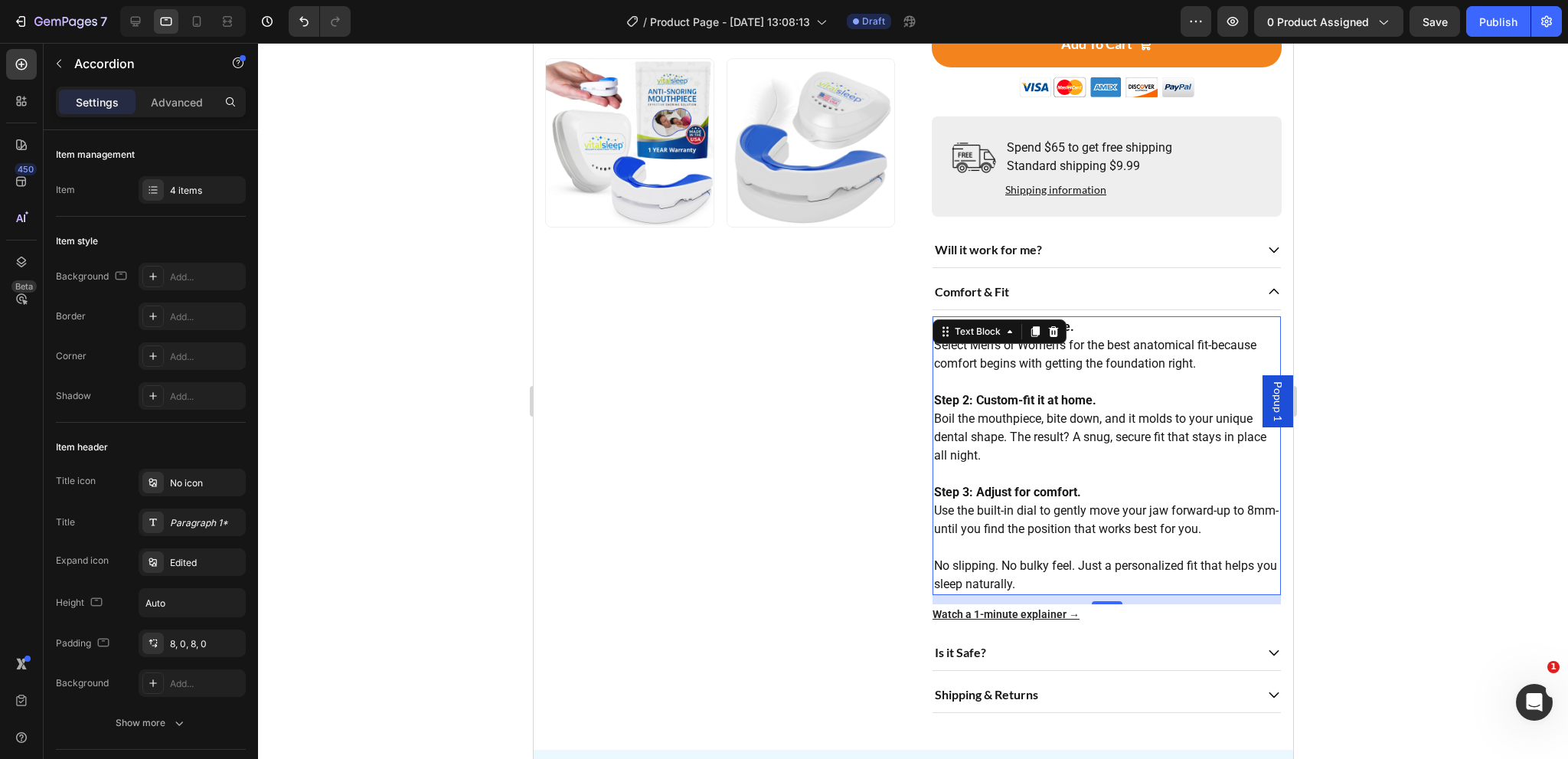
click at [1031, 375] on p "Step 2: Custom-fit it at home. Boil the mouthpiece, bite down, and it molds to …" at bounding box center [1106, 419] width 345 height 92
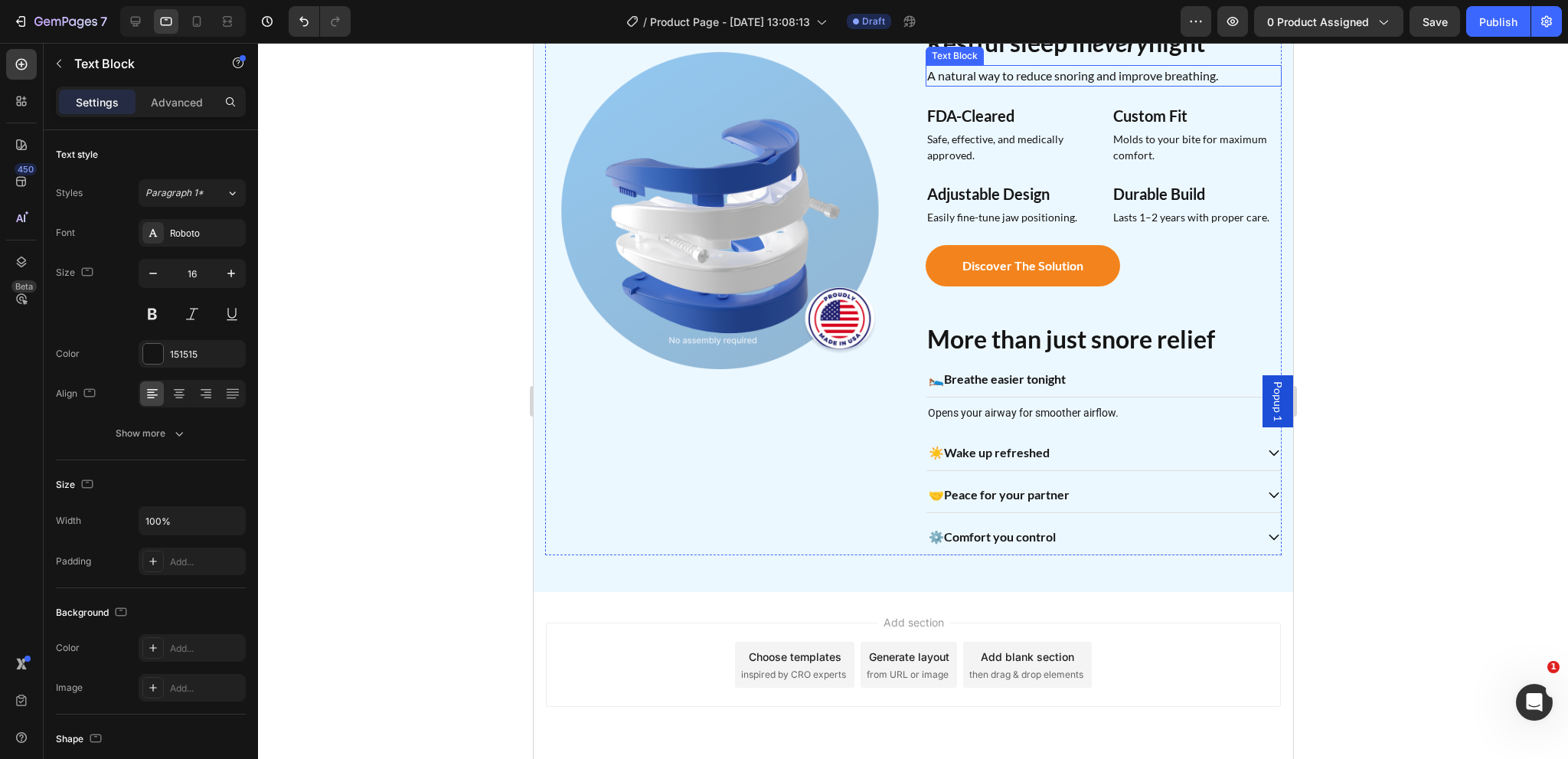
scroll to position [1226, 0]
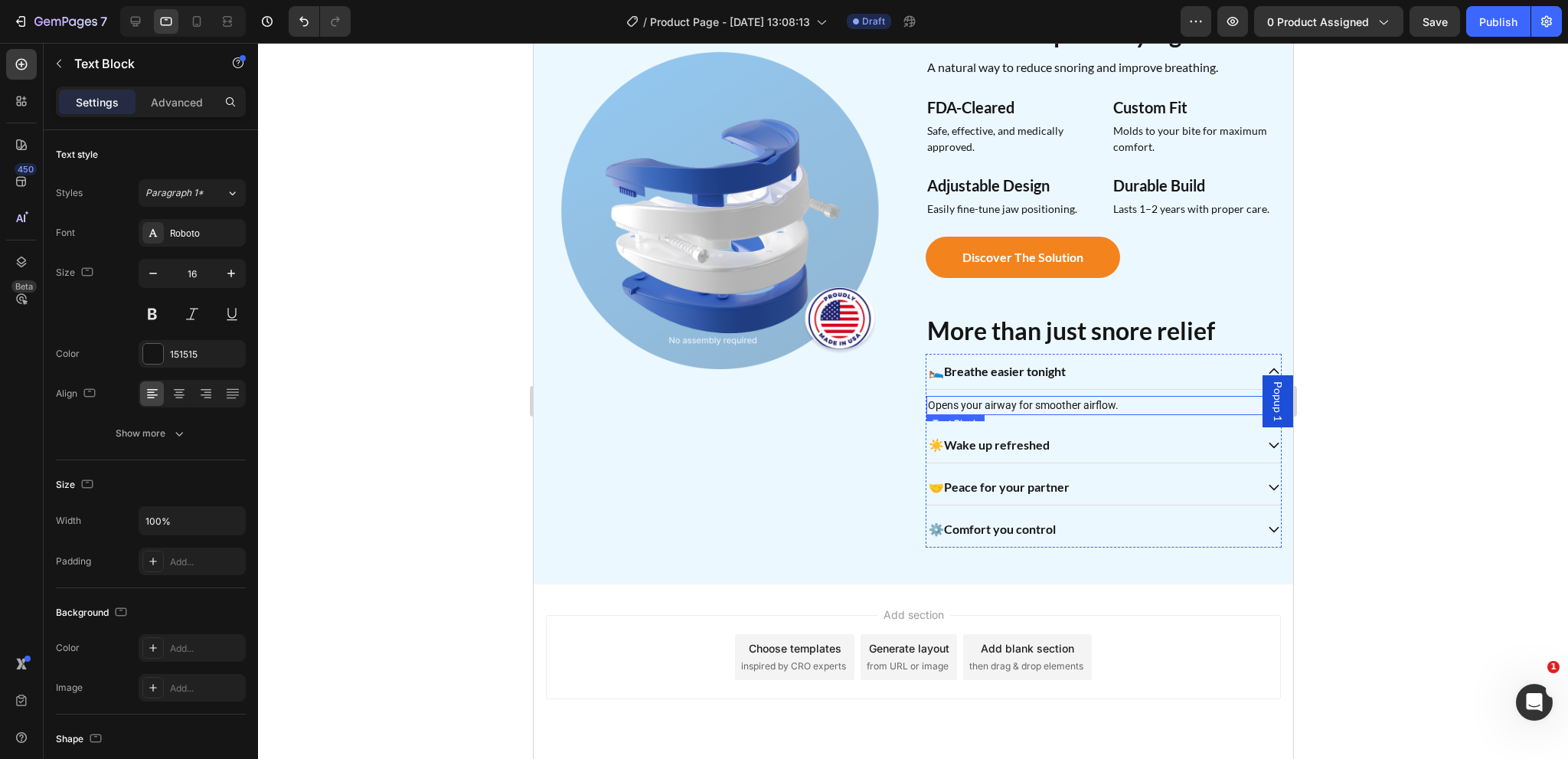
click at [1072, 403] on p "Opens your airway for smoother airflow." at bounding box center [1102, 405] width 351 height 16
click at [239, 274] on button "button" at bounding box center [231, 273] width 28 height 28
type input "16"
click at [1016, 367] on strong "Breathe easier tonight" at bounding box center [1004, 371] width 122 height 14
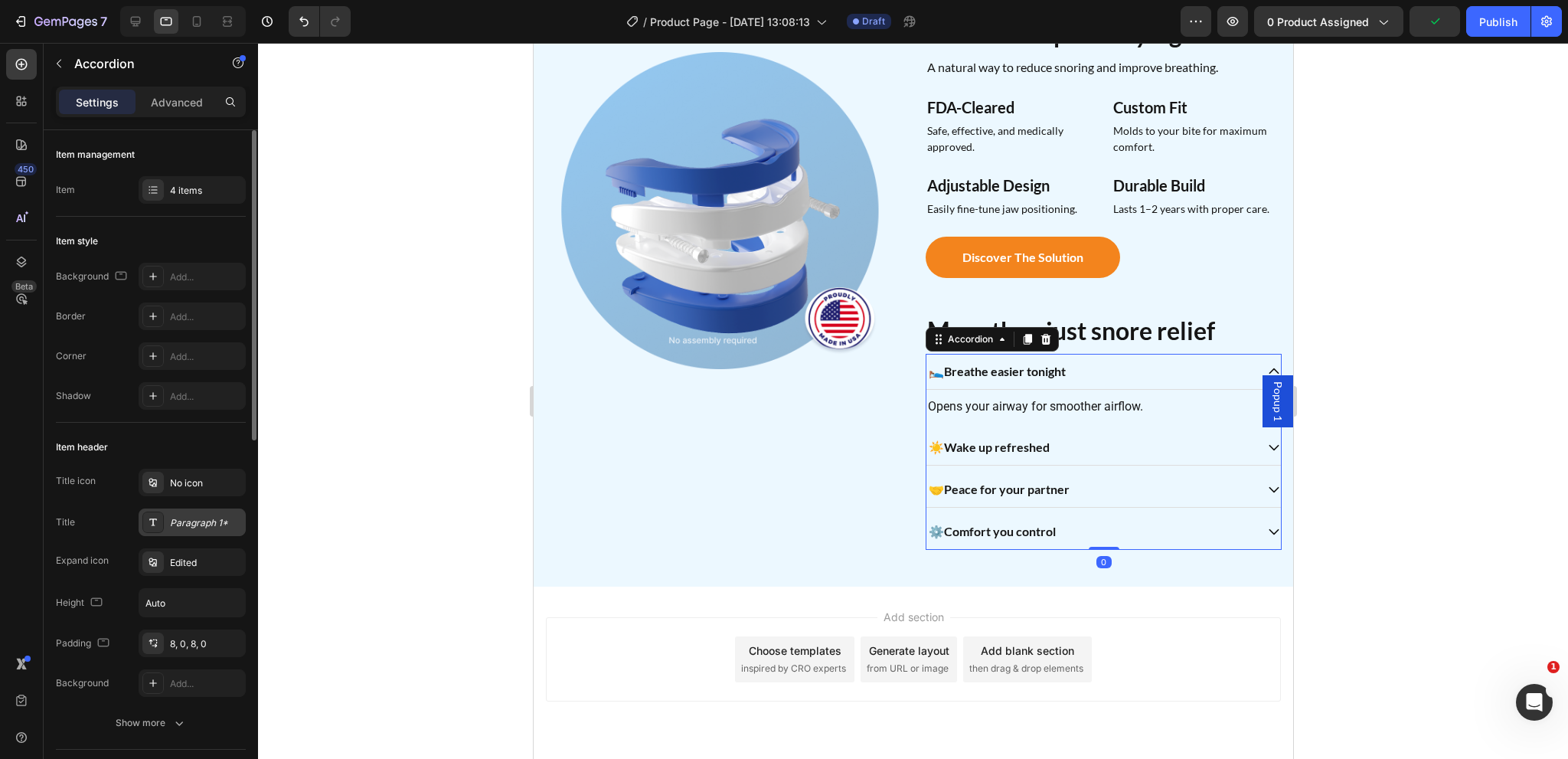
click at [193, 520] on div "Paragraph 1*" at bounding box center [206, 523] width 72 height 14
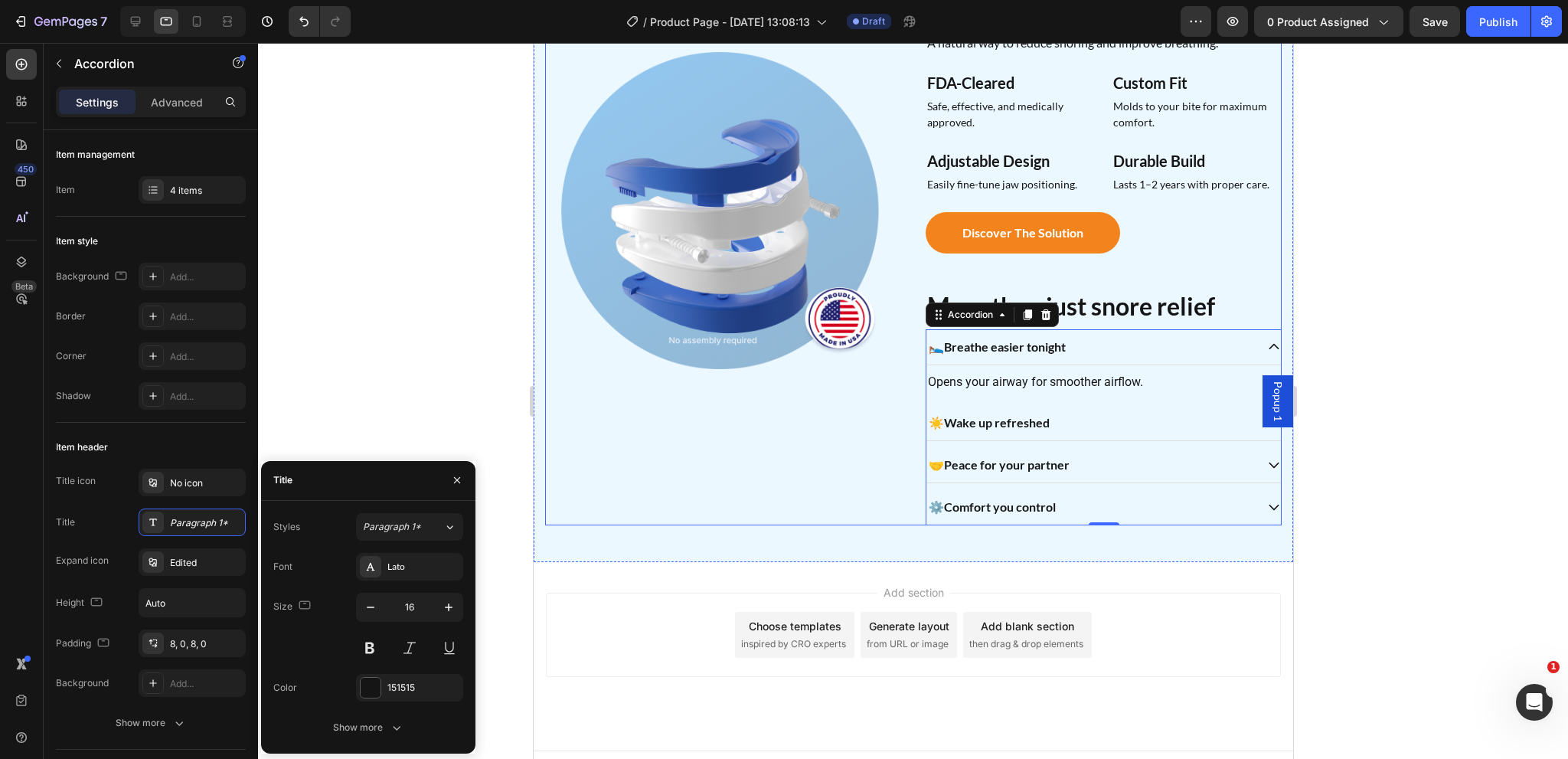
scroll to position [1271, 0]
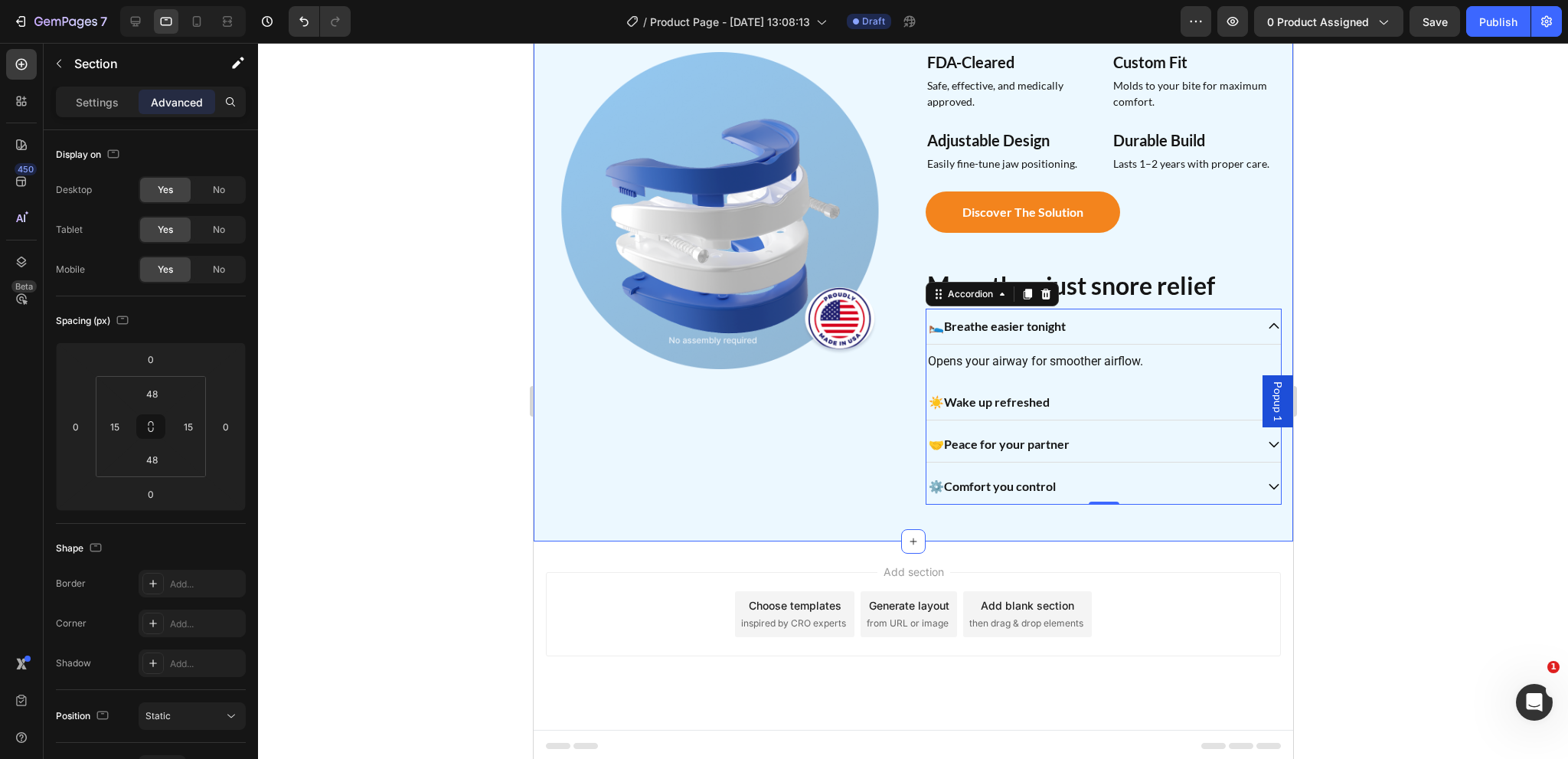
click at [803, 505] on div "Image Restful sleep in every night Heading A natural way to reduce snoring and …" at bounding box center [913, 239] width 759 height 605
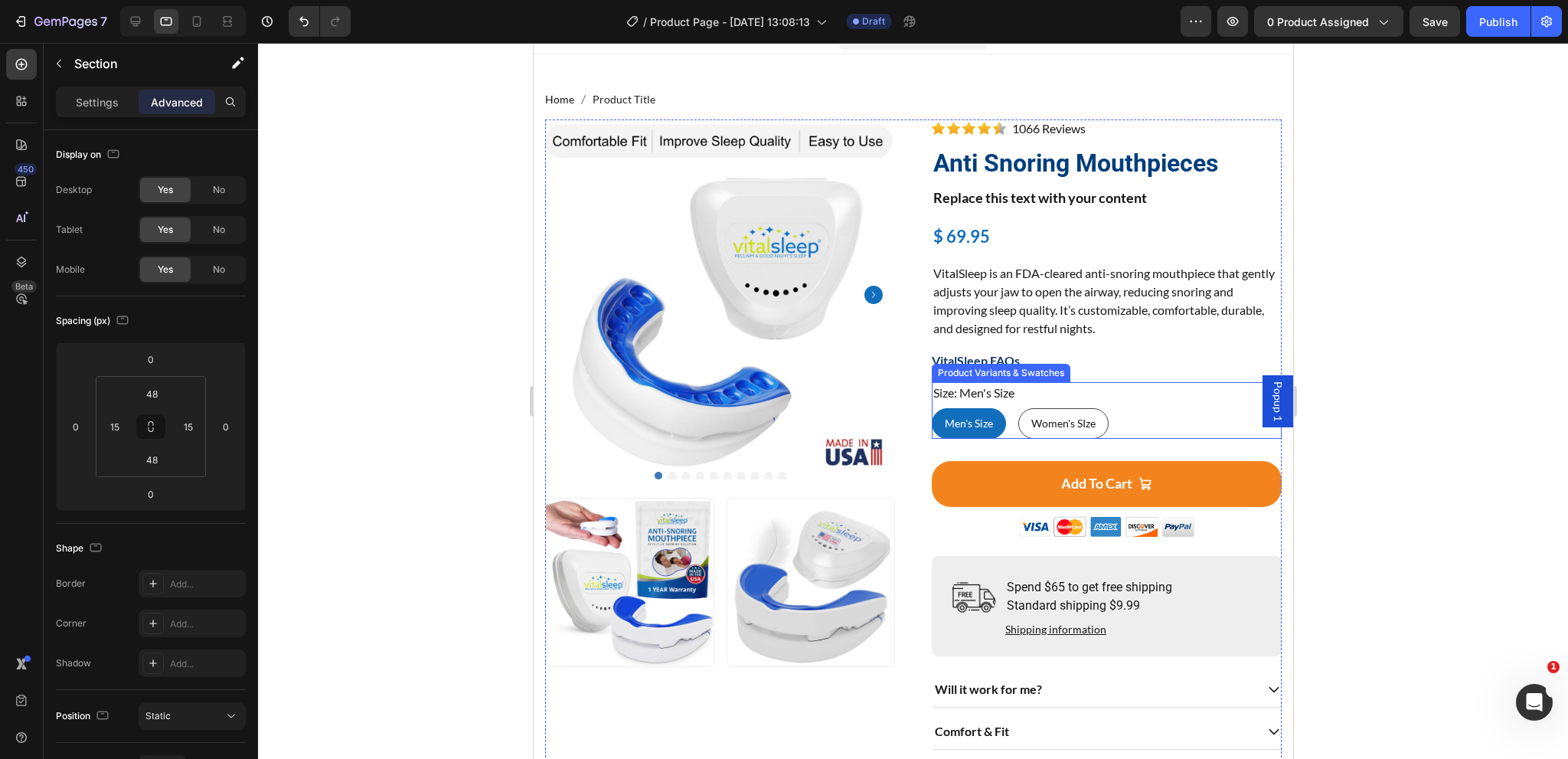
scroll to position [0, 0]
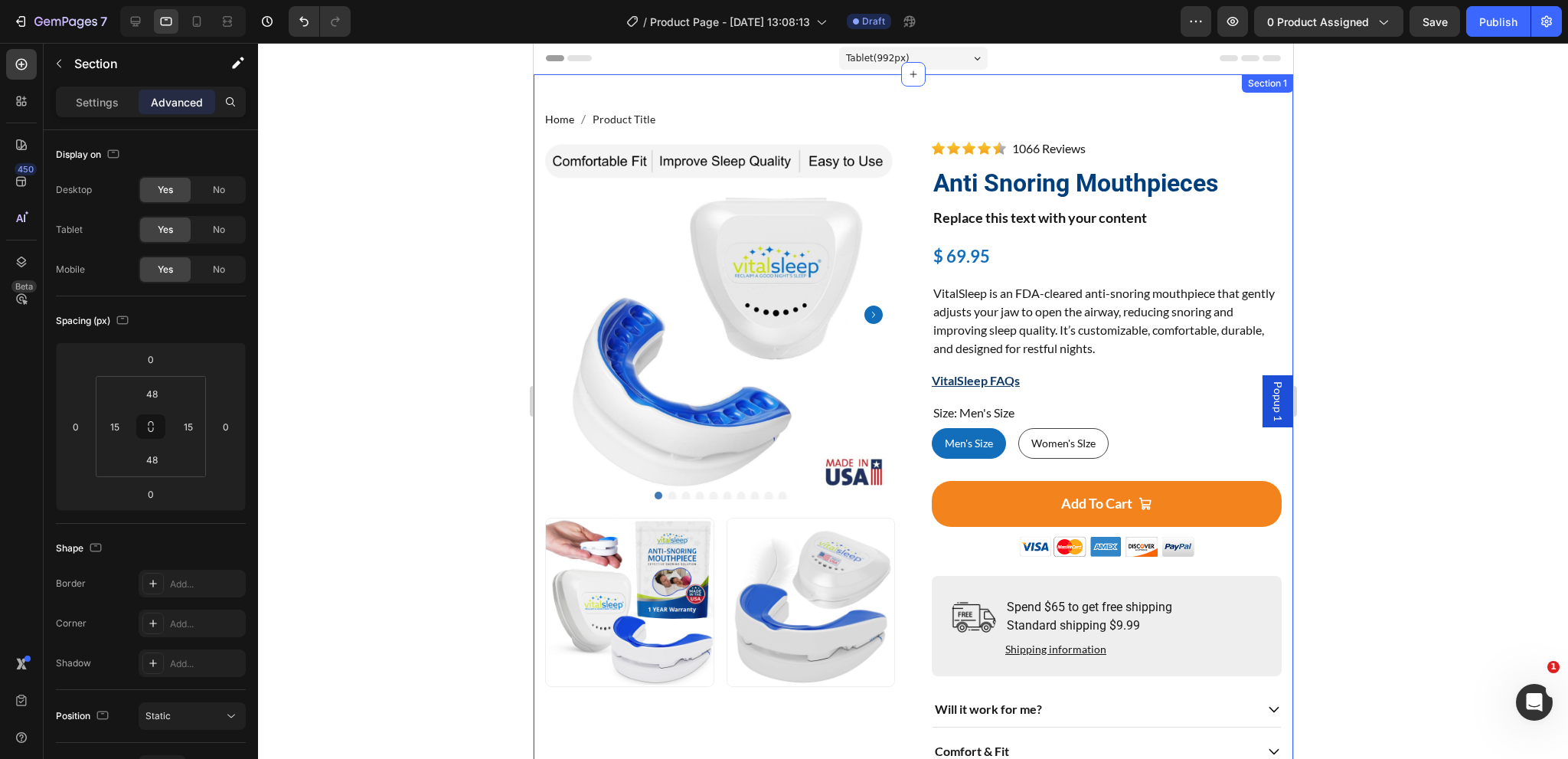
click at [705, 97] on div "Home Product Title Breadcrumb Product Images Image Image Row Image 1066 Reviews…" at bounding box center [913, 483] width 759 height 817
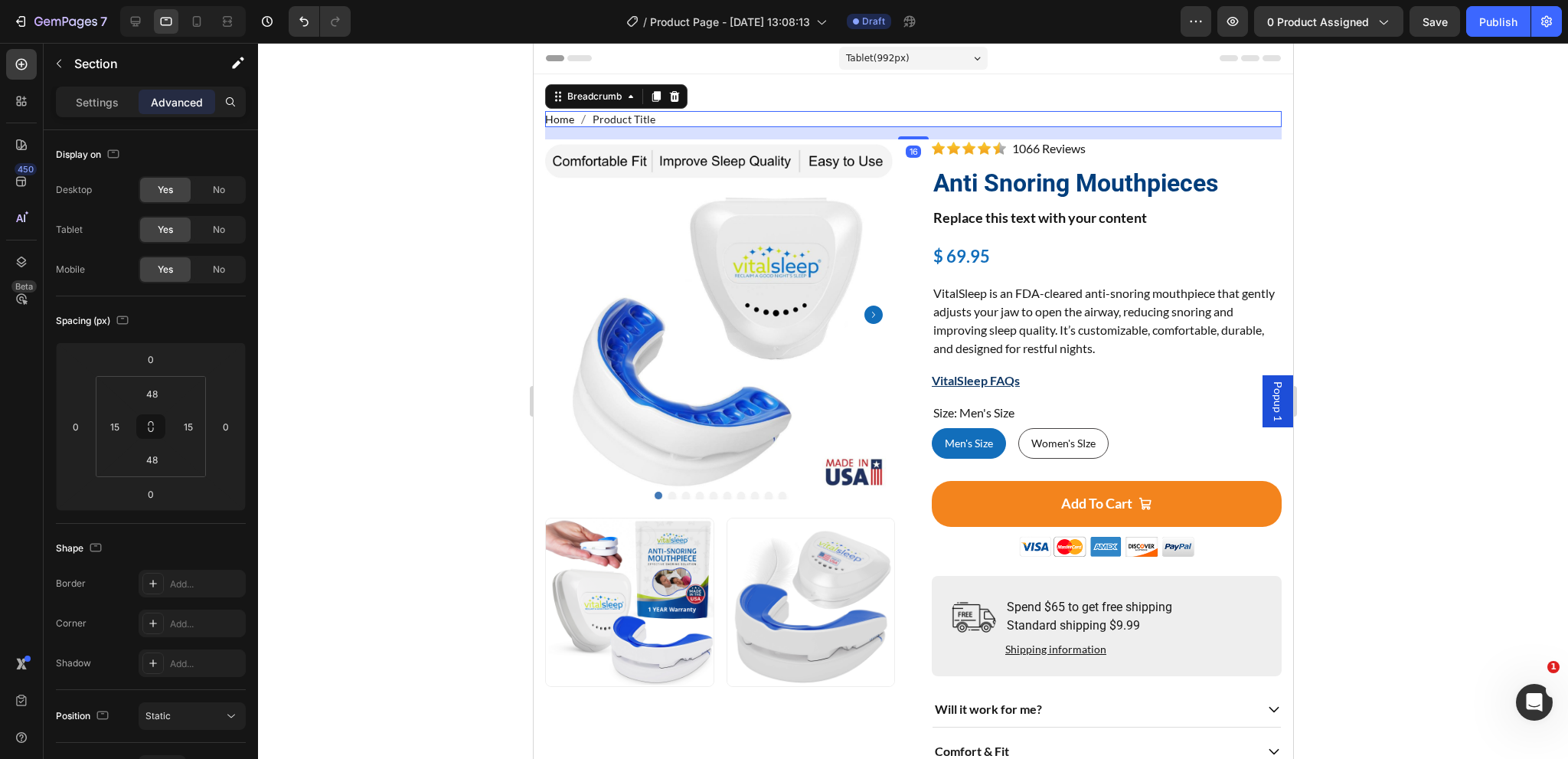
click at [809, 122] on nav "Home Product Title" at bounding box center [912, 119] width 737 height 16
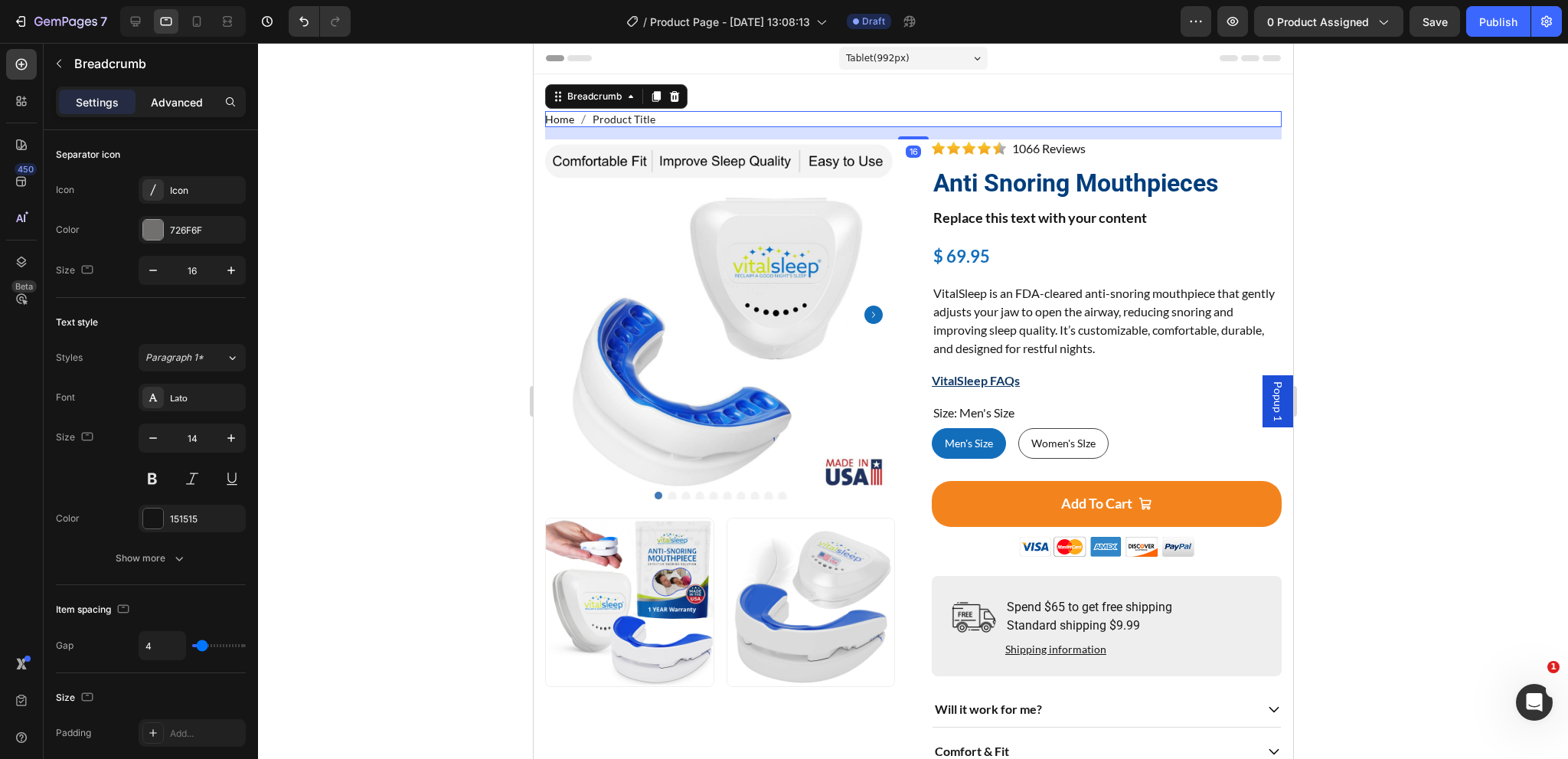
click at [174, 109] on p "Advanced" at bounding box center [177, 102] width 52 height 16
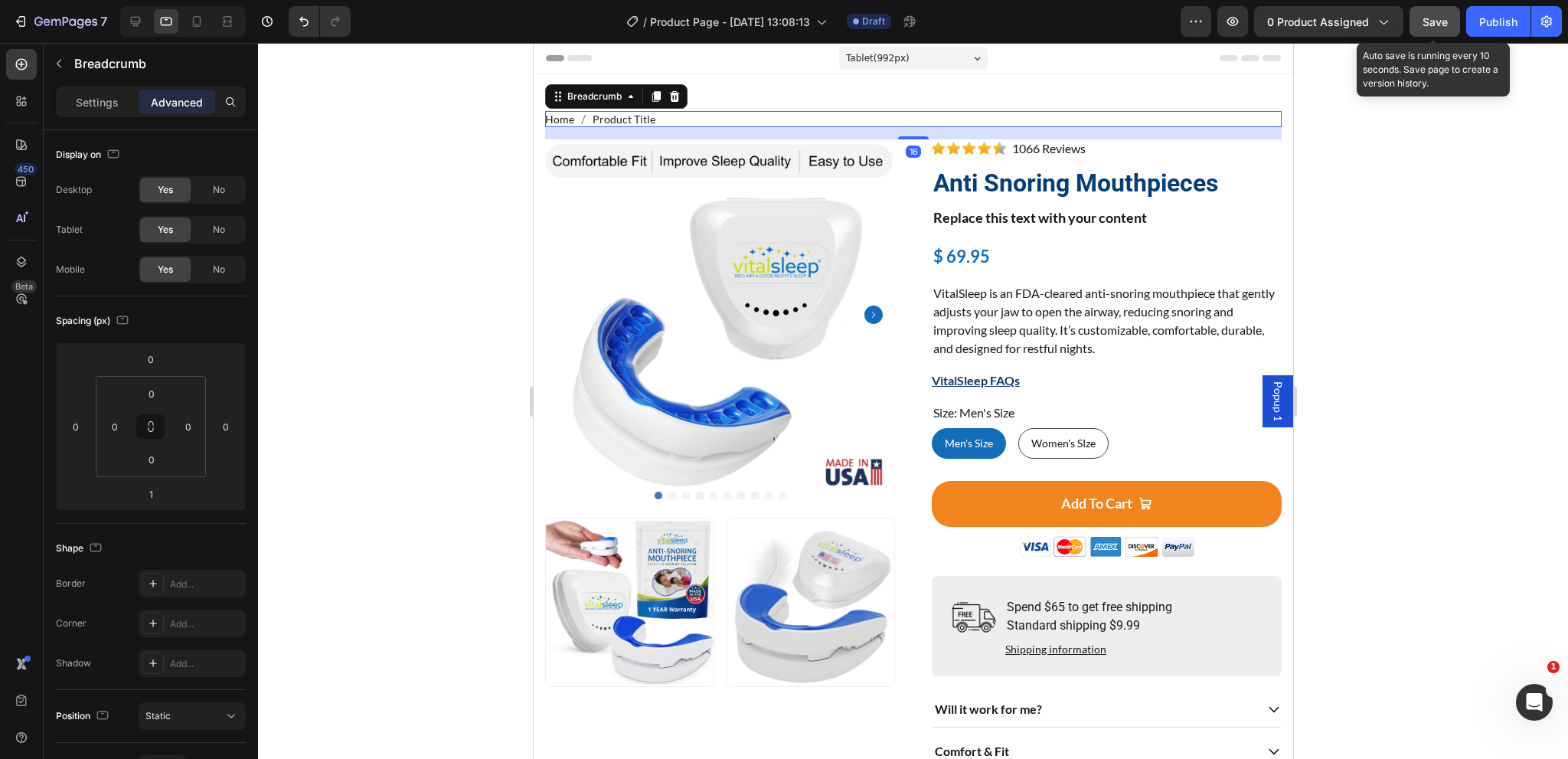
click at [1427, 18] on span "Save" at bounding box center [1435, 22] width 25 height 13
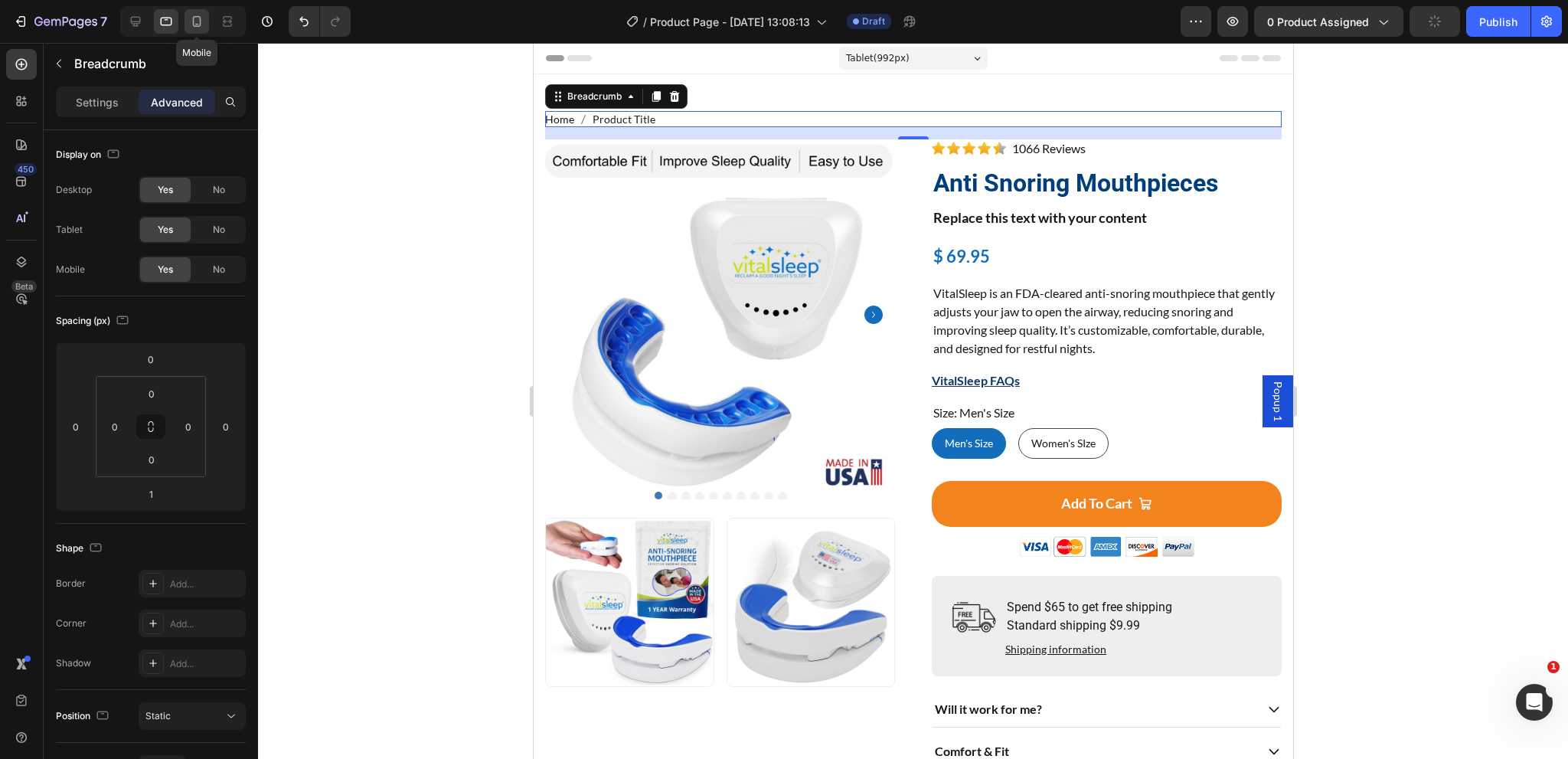
click at [201, 23] on icon at bounding box center [197, 22] width 15 height 15
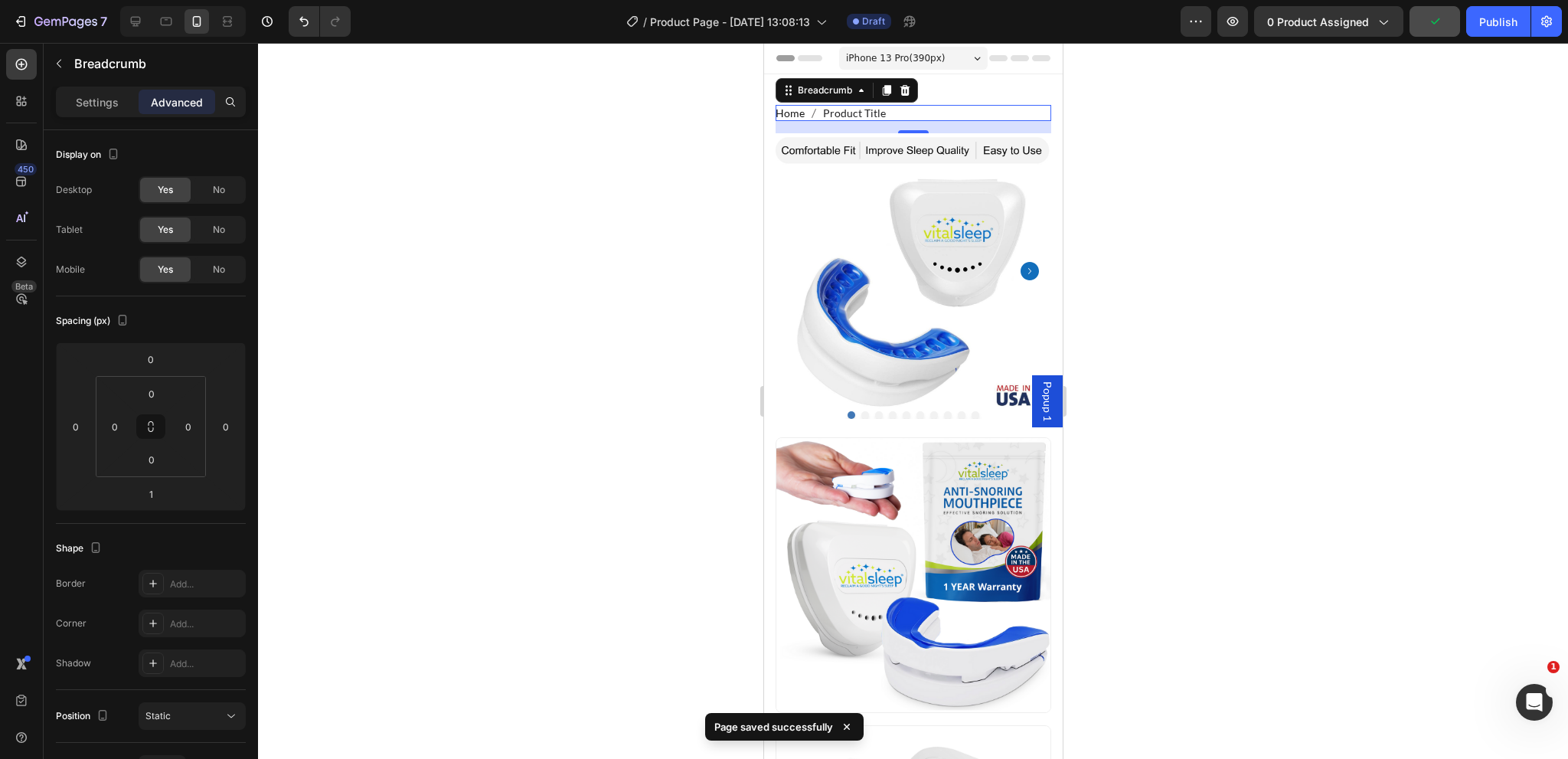
scroll to position [8, 0]
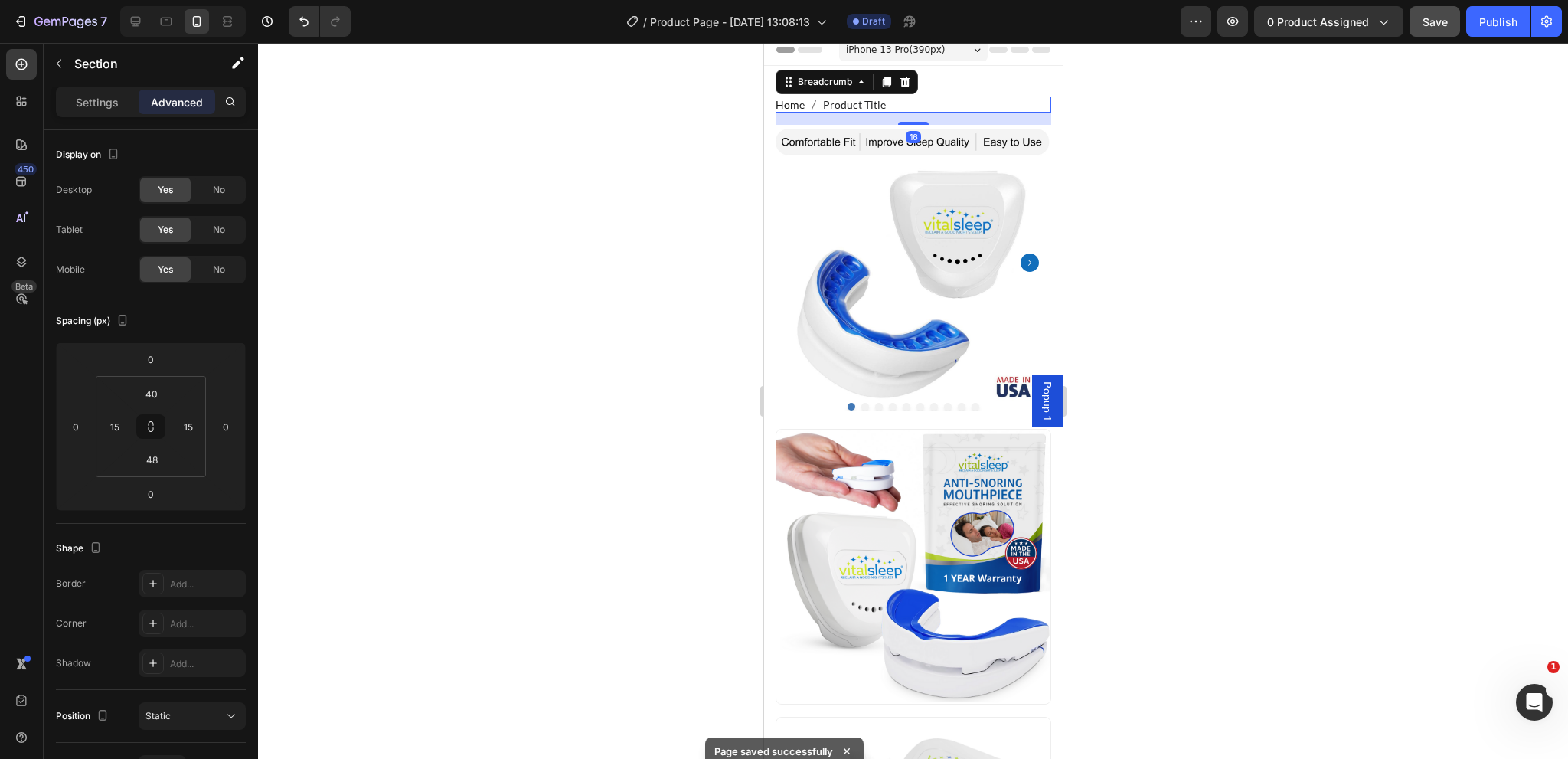
click at [870, 104] on span "Product Title" at bounding box center [853, 104] width 63 height 16
click at [103, 104] on p "Settings" at bounding box center [97, 102] width 43 height 16
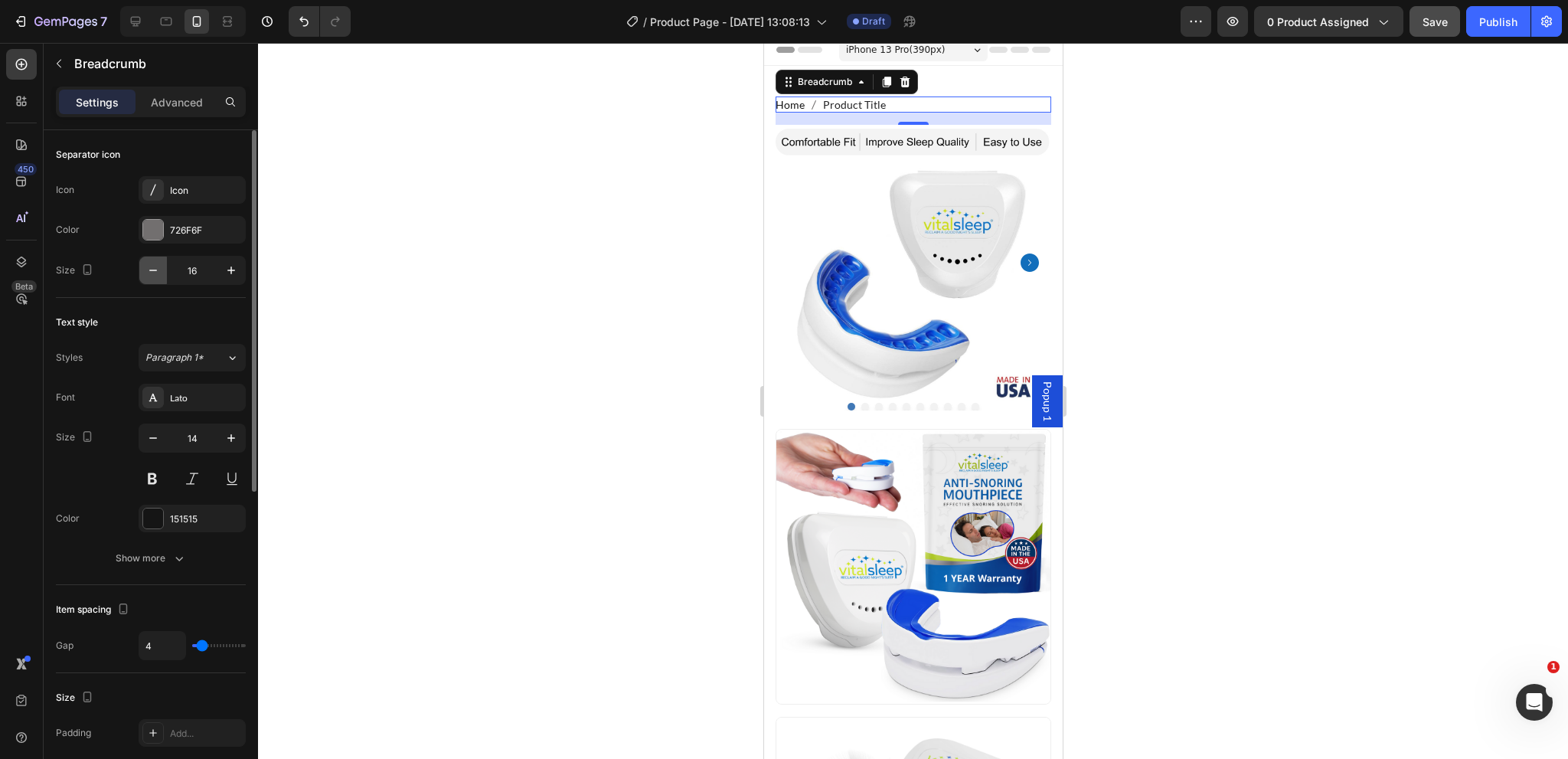
click at [145, 272] on icon "button" at bounding box center [153, 271] width 15 height 15
type input "14"
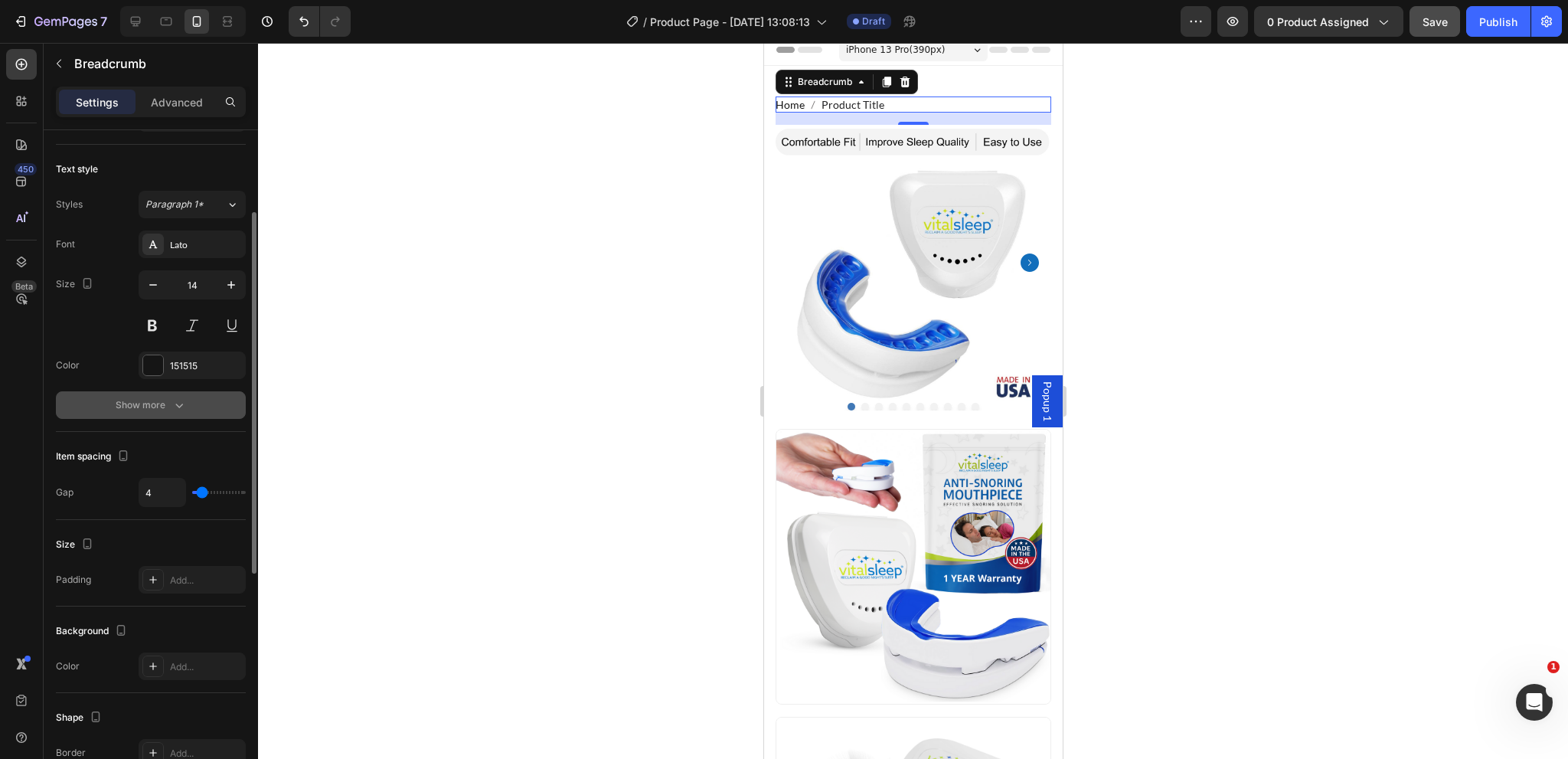
click at [154, 411] on div "Show more" at bounding box center [151, 405] width 71 height 15
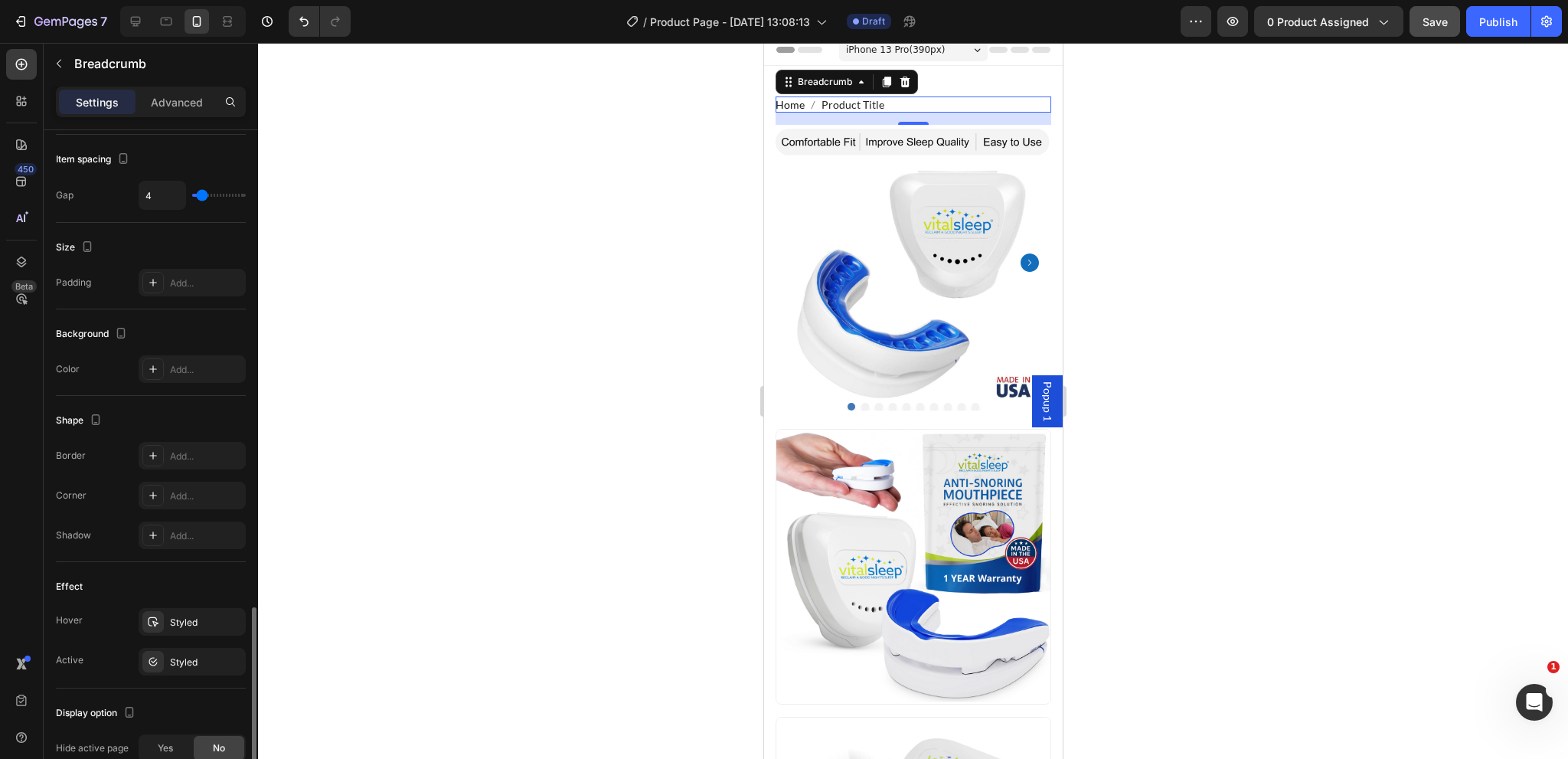
scroll to position [738, 0]
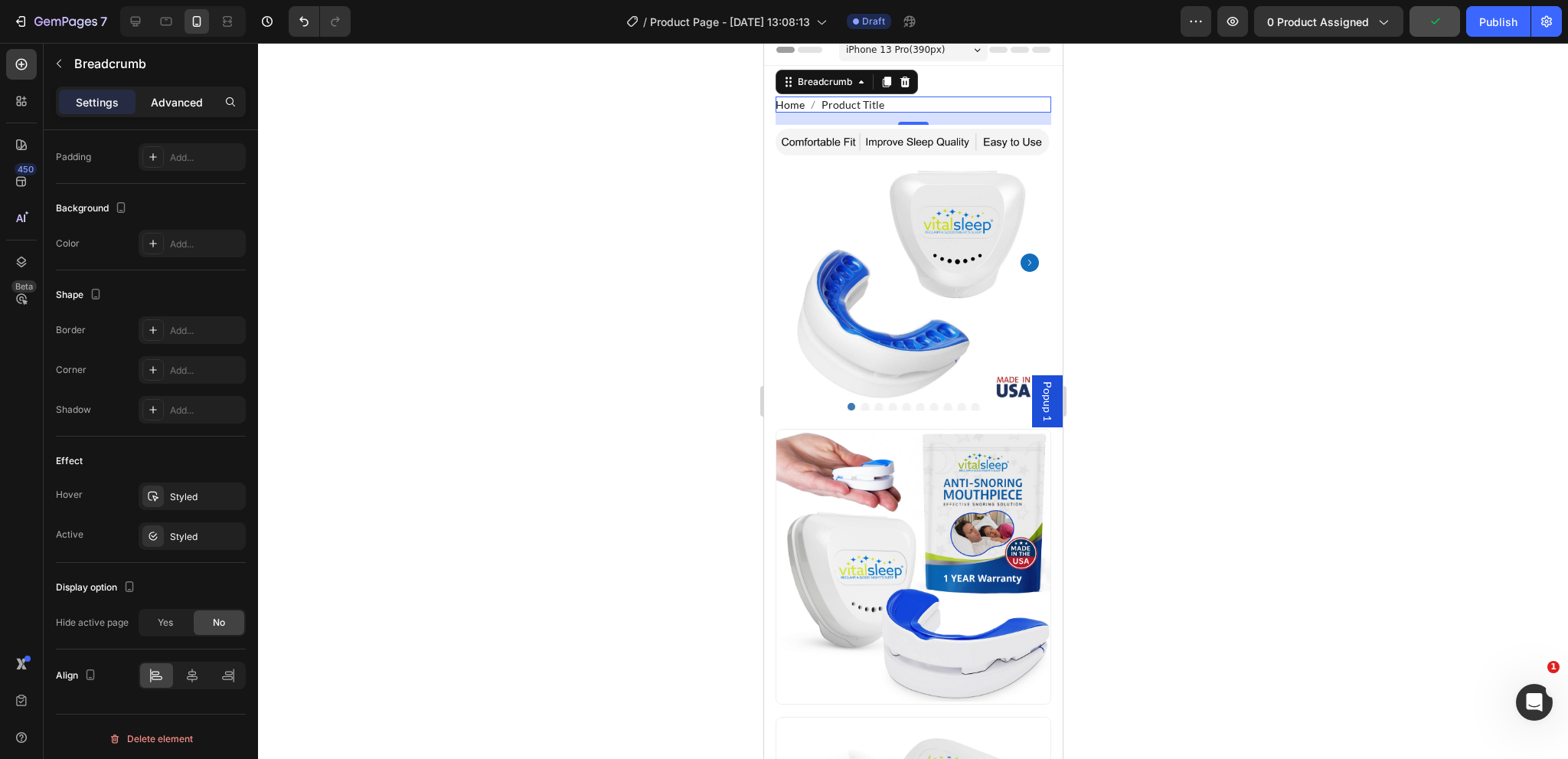
click at [187, 98] on p "Advanced" at bounding box center [177, 102] width 52 height 16
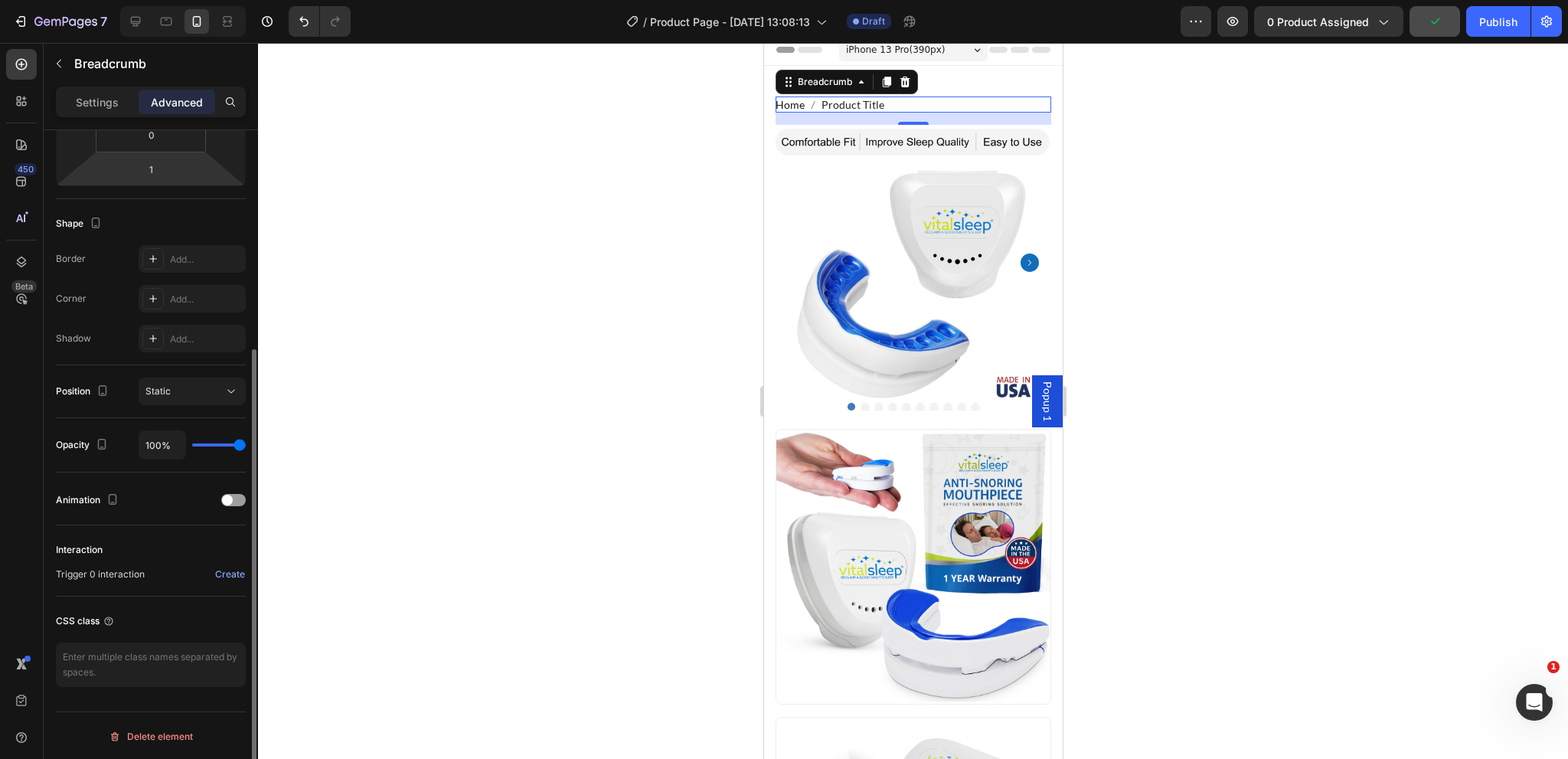
scroll to position [95, 0]
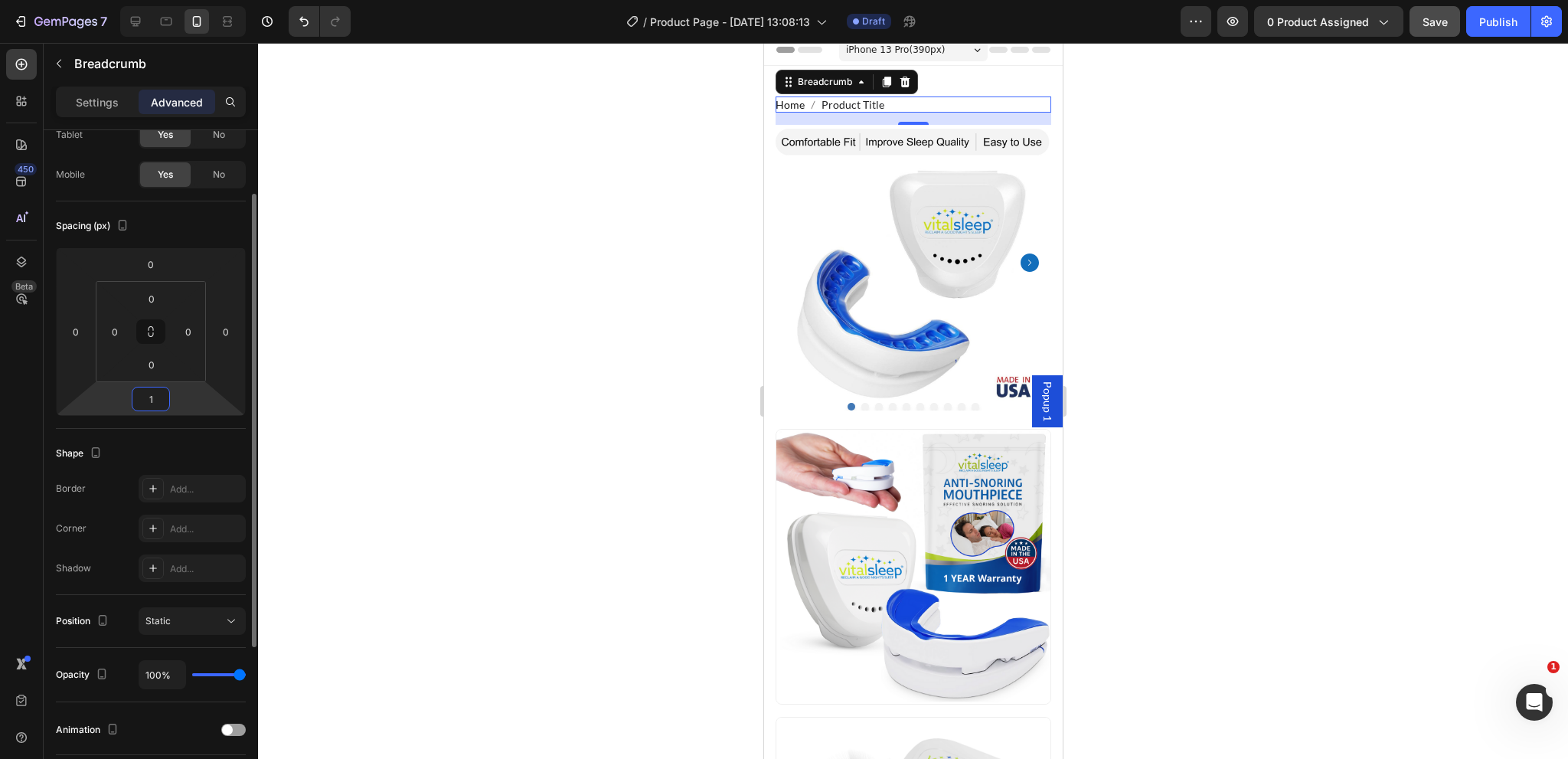
click at [163, 397] on input "1" at bounding box center [150, 399] width 31 height 23
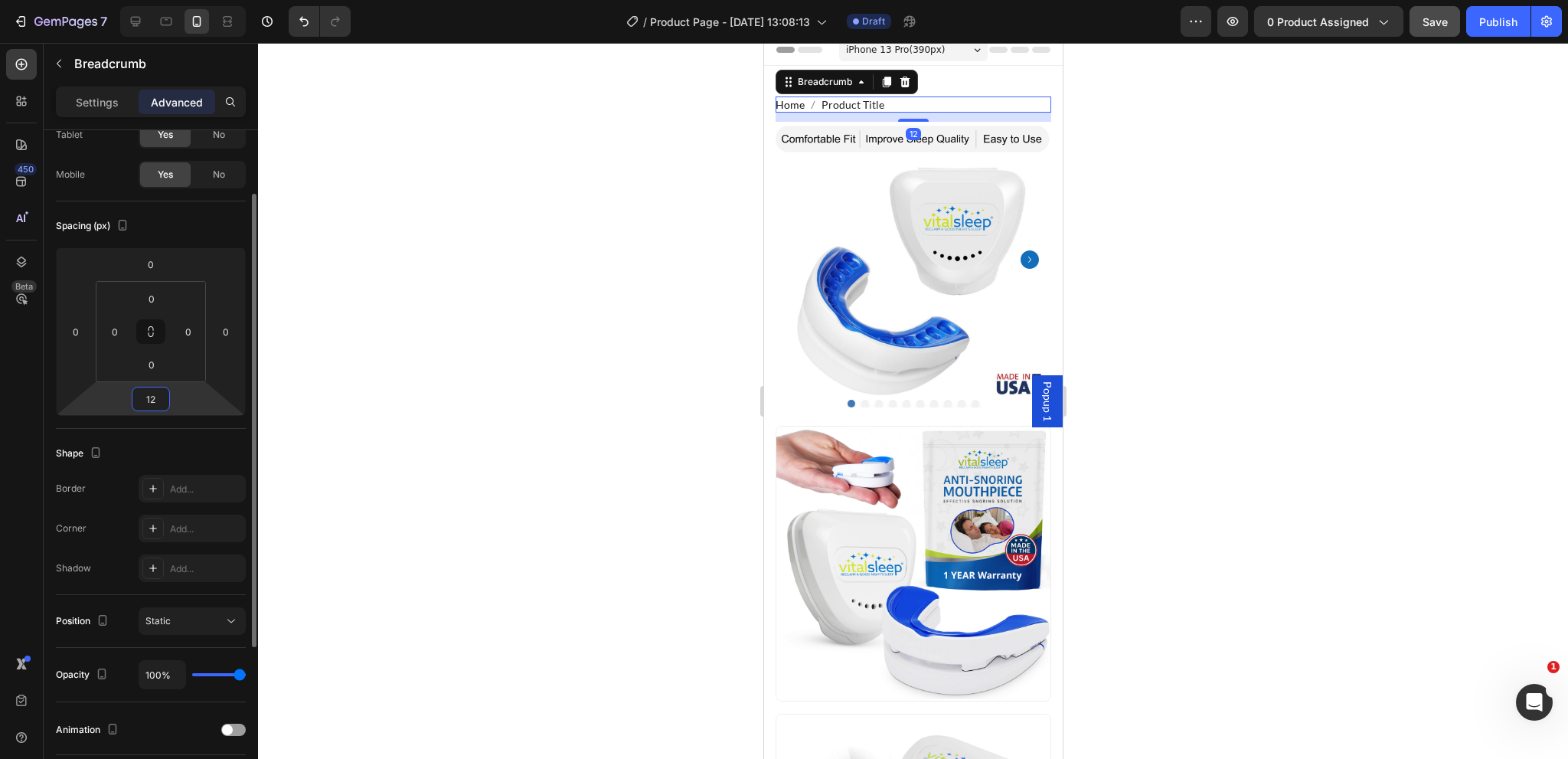
click at [161, 390] on input "12" at bounding box center [150, 399] width 31 height 23
type input "8"
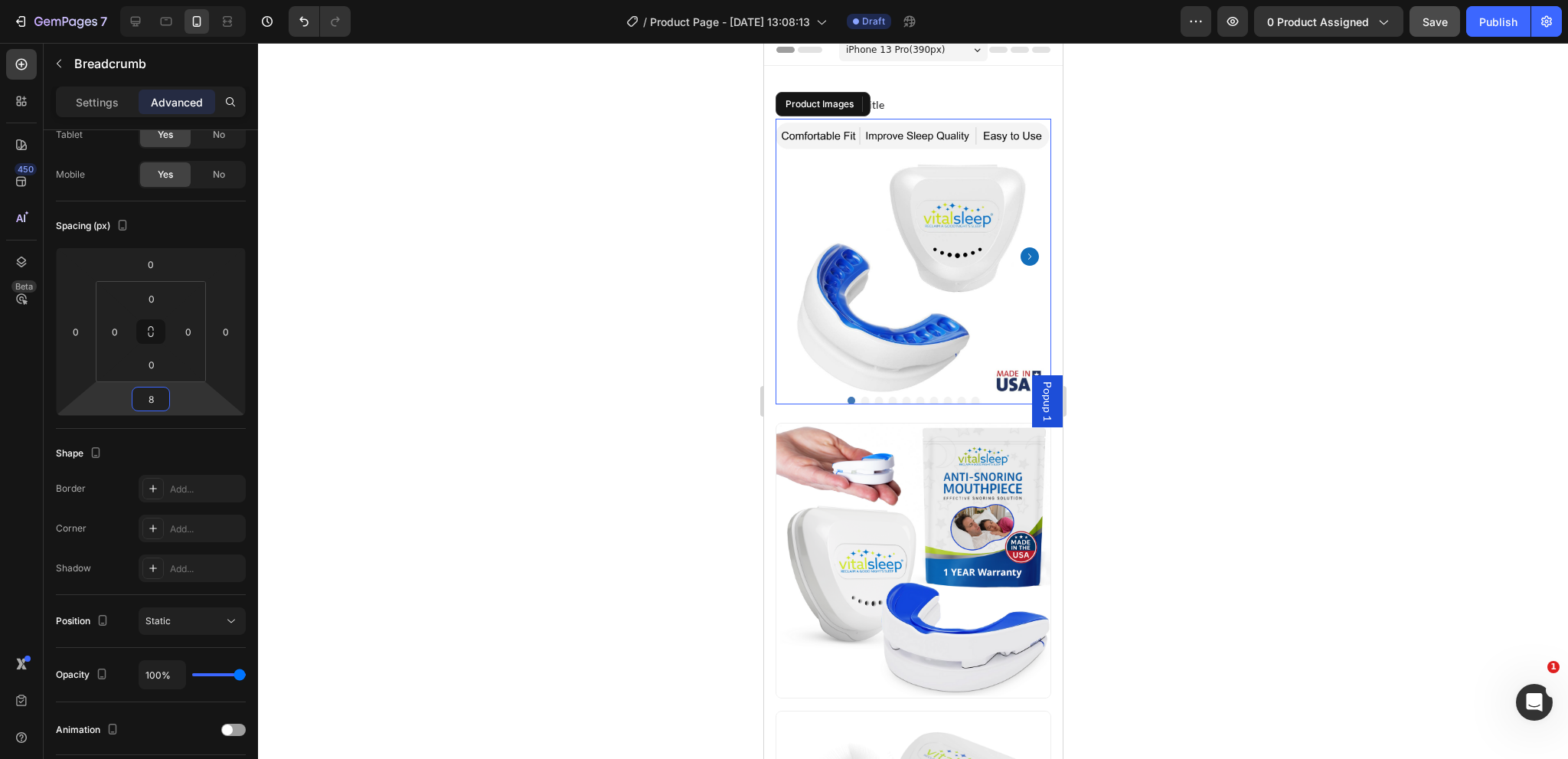
click at [899, 235] on img at bounding box center [912, 256] width 275 height 276
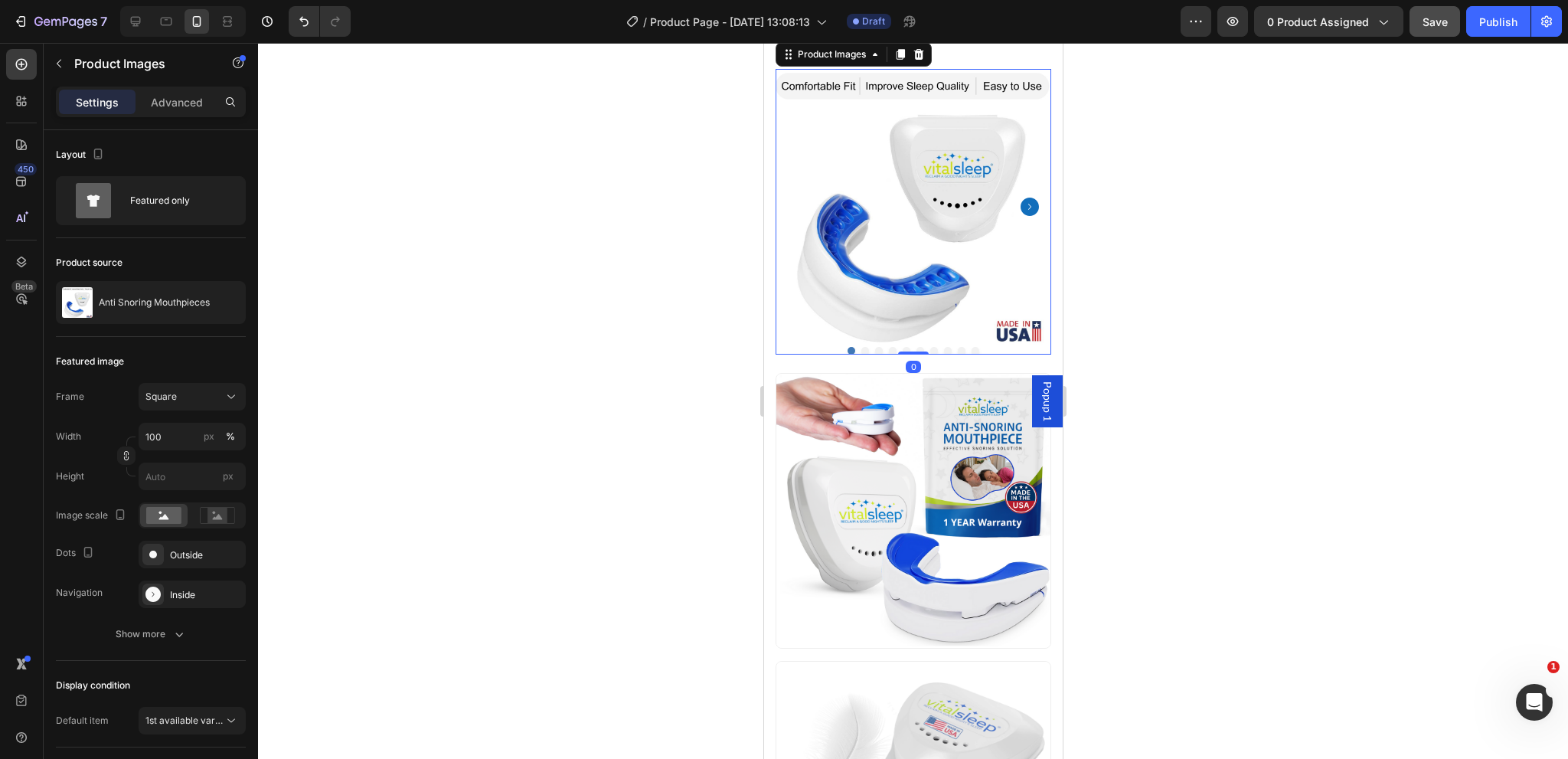
scroll to position [85, 0]
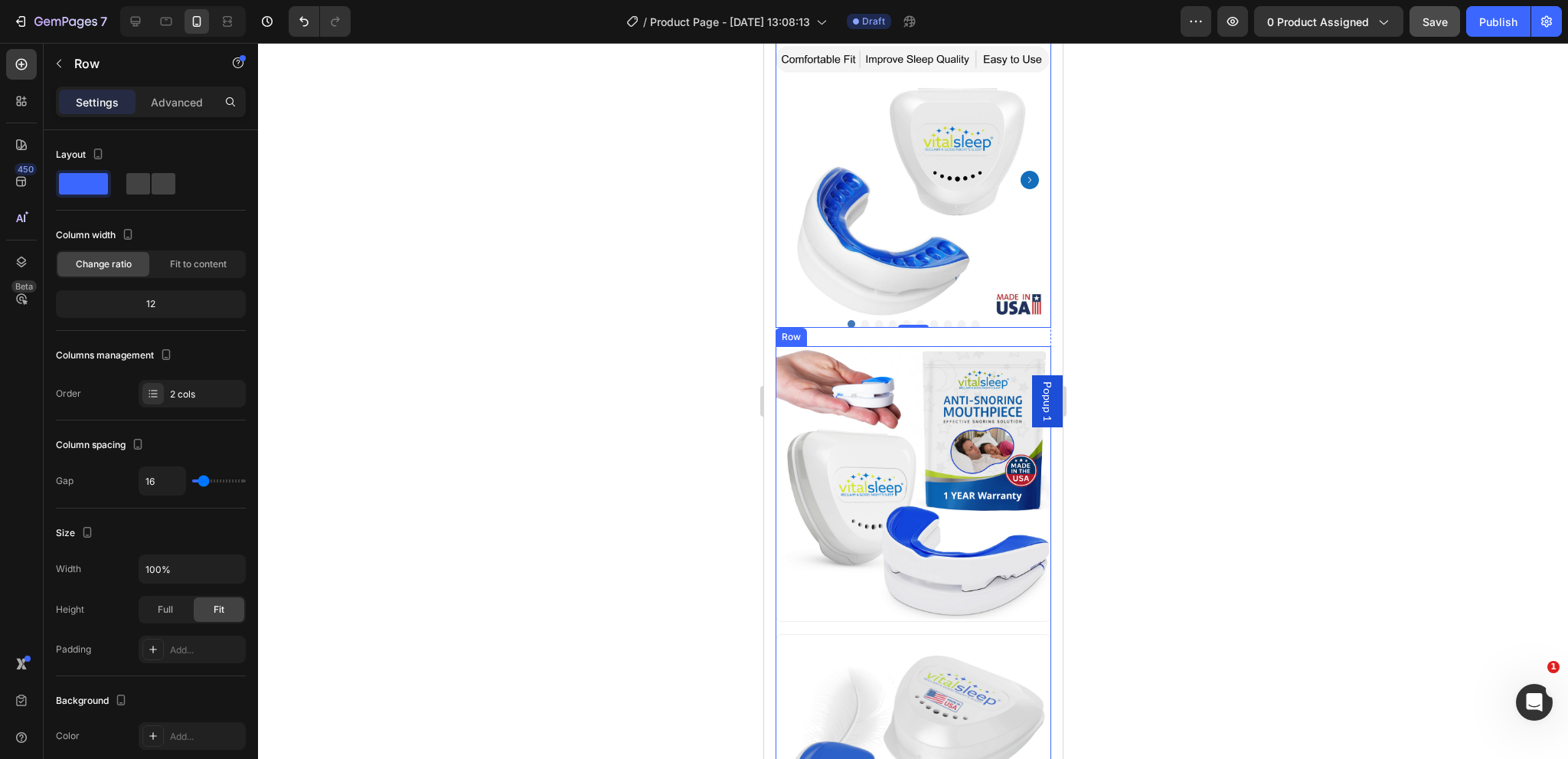
click at [921, 602] on div "Image Image Row" at bounding box center [912, 628] width 275 height 564
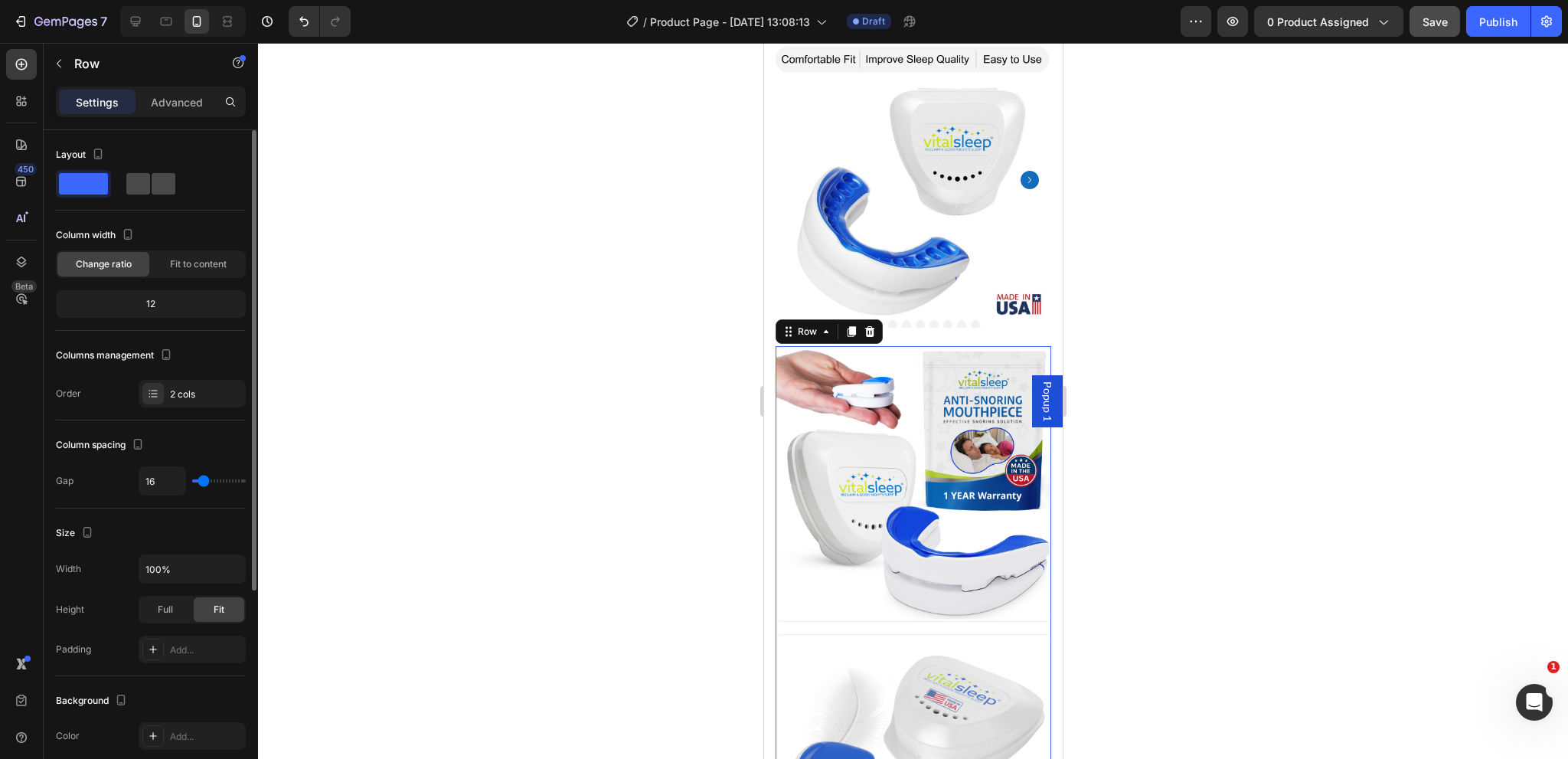
click at [153, 181] on span at bounding box center [164, 184] width 23 height 22
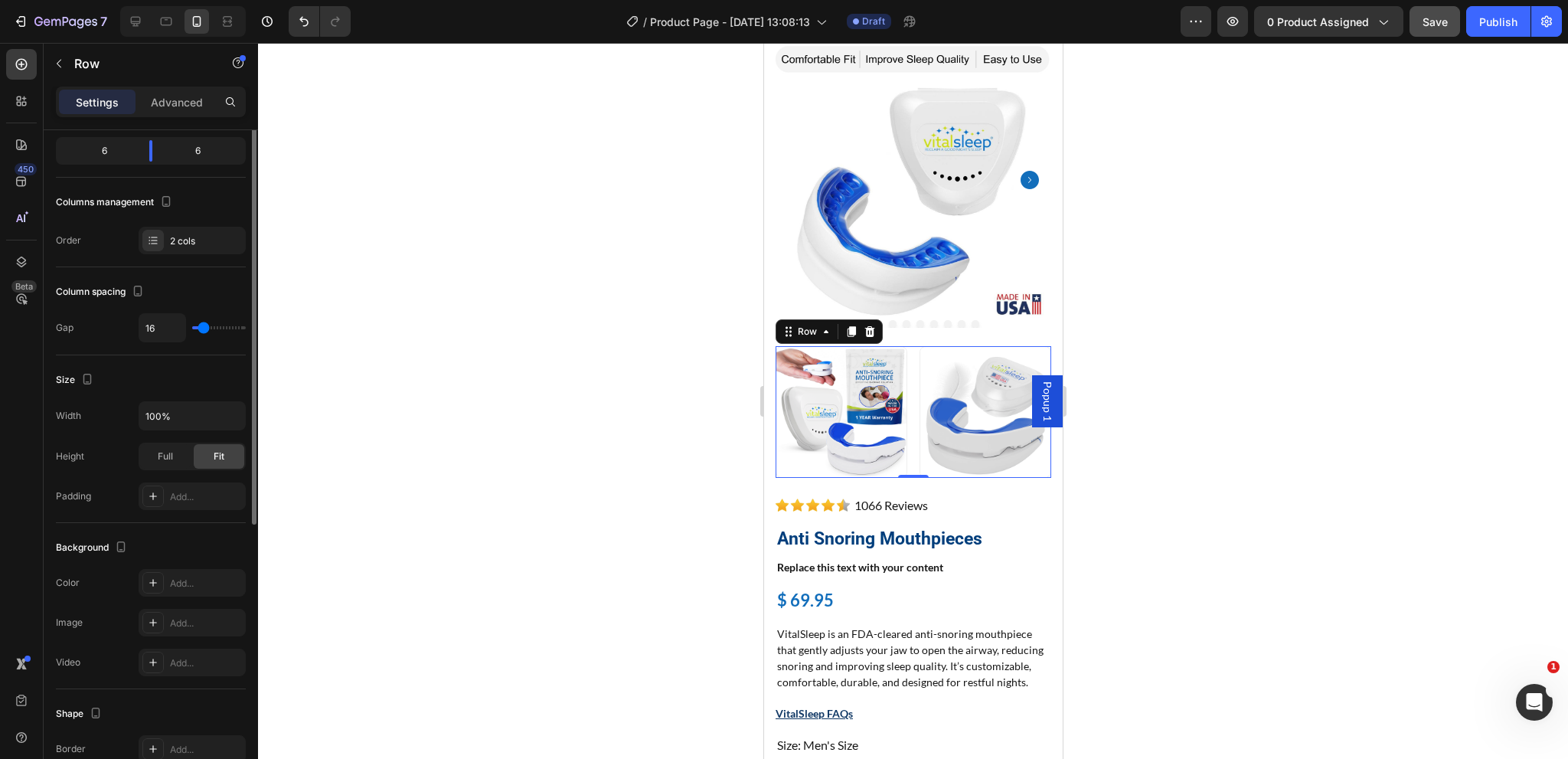
scroll to position [230, 0]
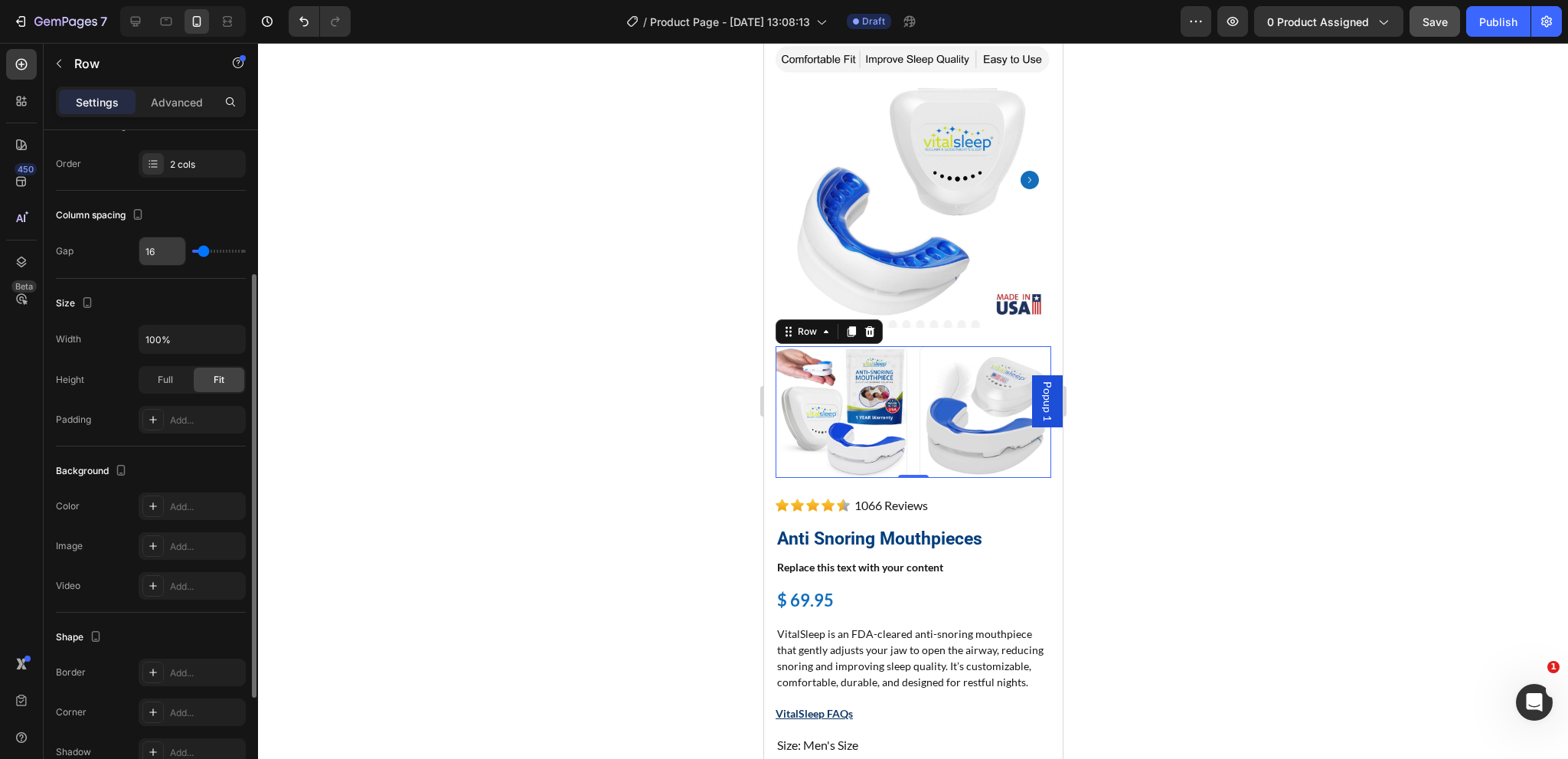
click at [155, 251] on input "16" at bounding box center [162, 250] width 46 height 28
type input "8"
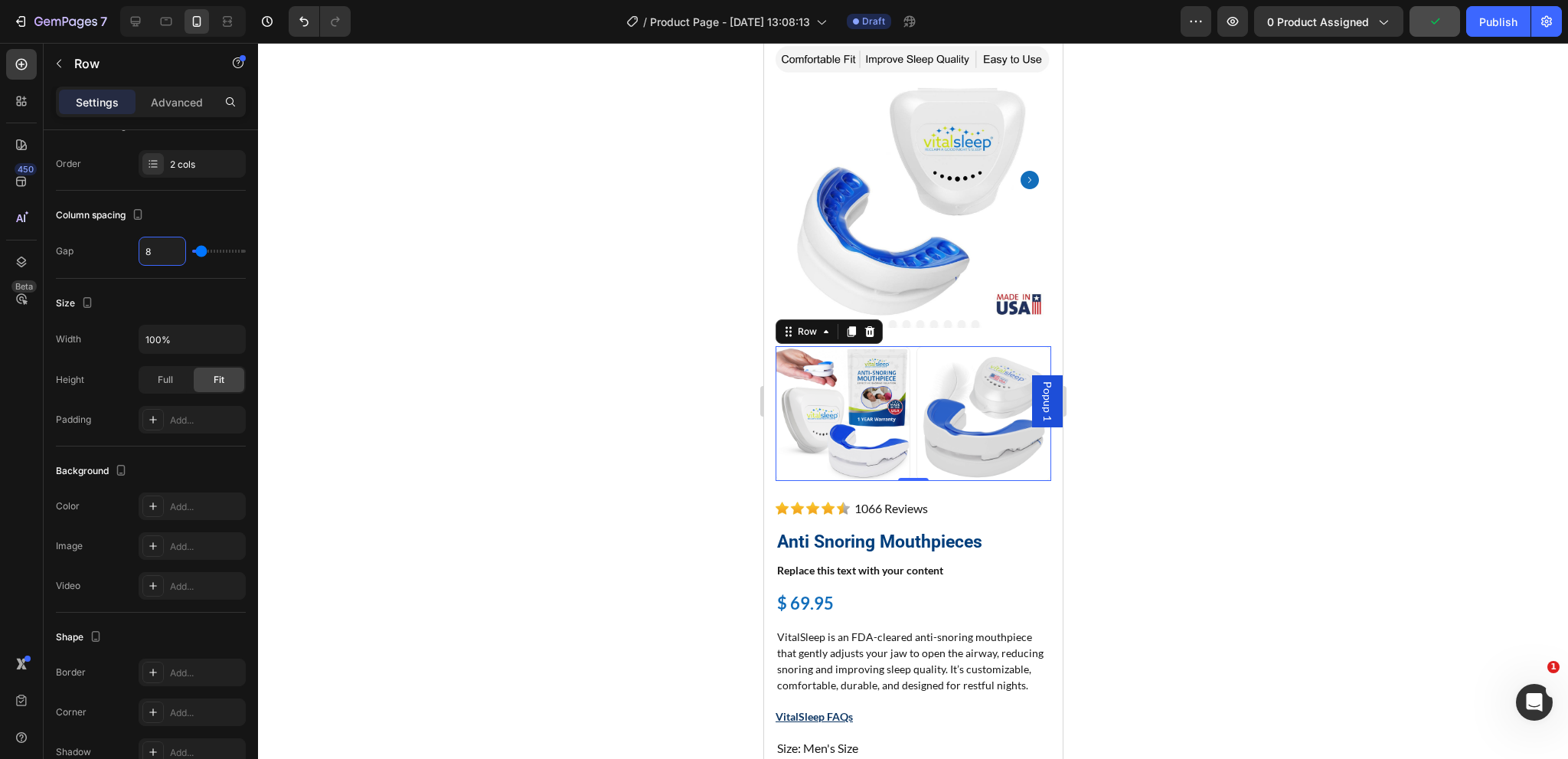
type input "8"
click at [907, 352] on div "Image Image Row 0" at bounding box center [912, 413] width 275 height 134
click at [190, 104] on p "Advanced" at bounding box center [177, 102] width 52 height 16
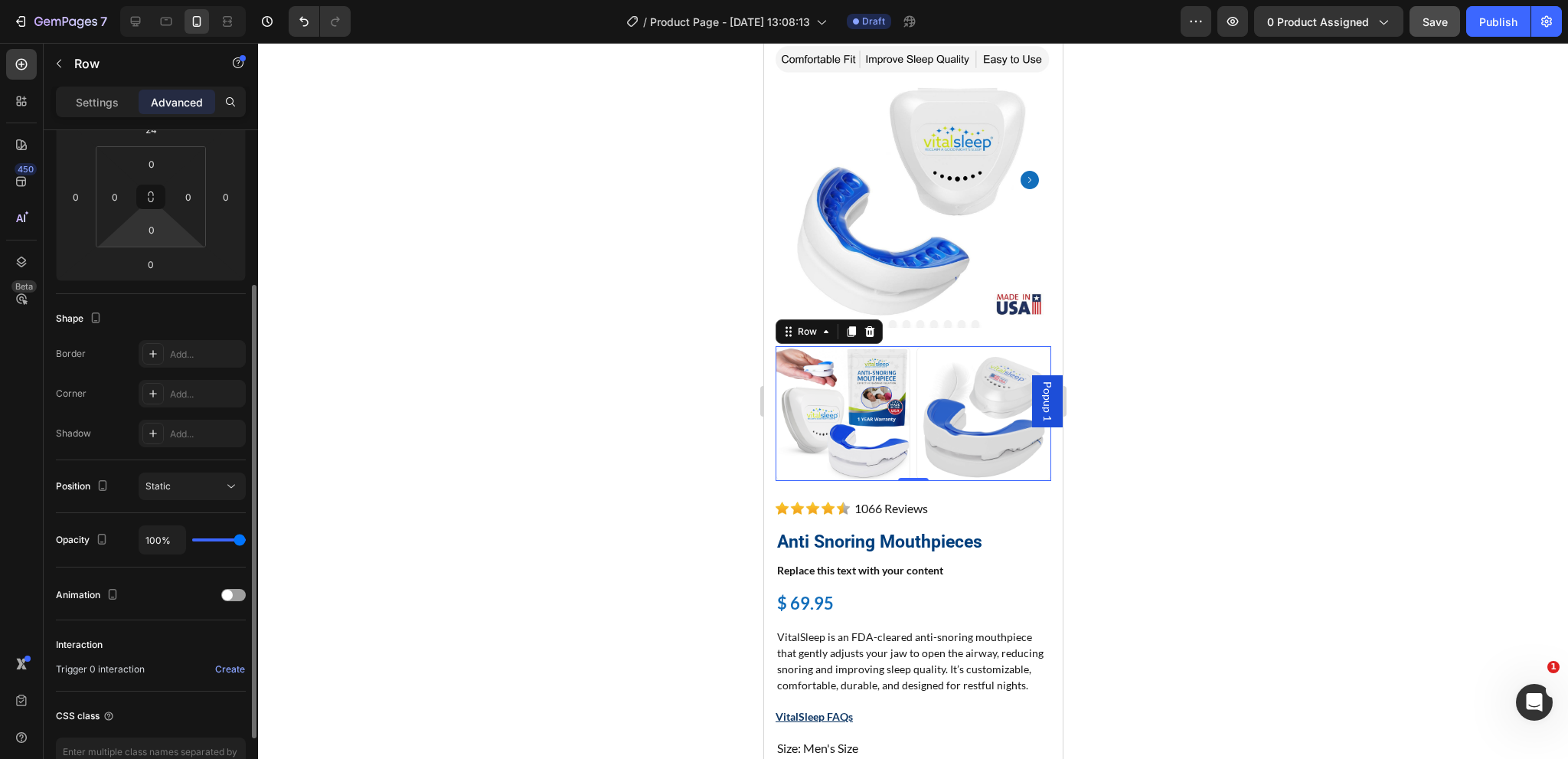
scroll to position [153, 0]
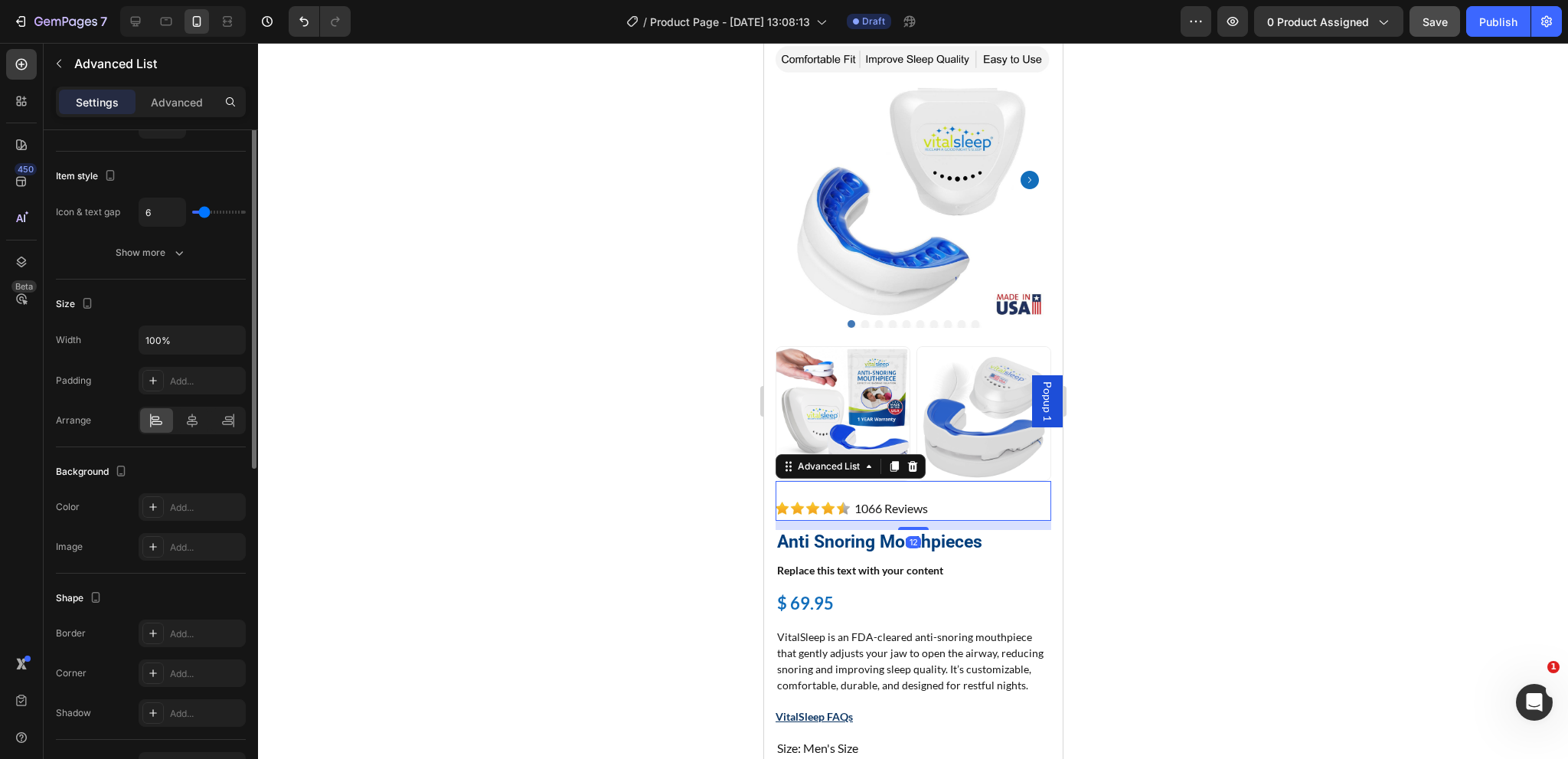
click at [982, 499] on div "Image 1066 Reviews Button" at bounding box center [912, 510] width 275 height 22
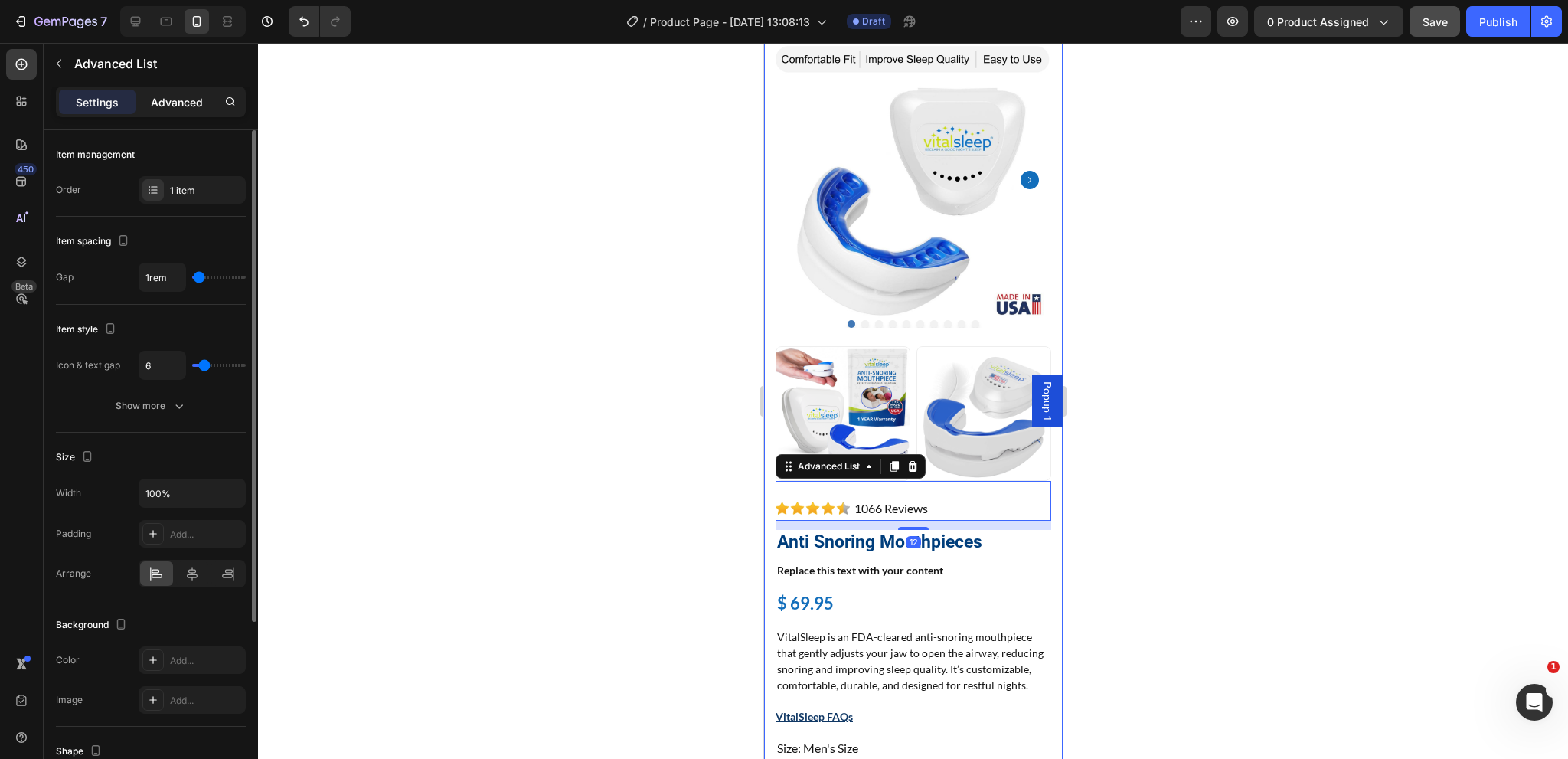
click at [178, 110] on div "Advanced" at bounding box center [177, 101] width 77 height 24
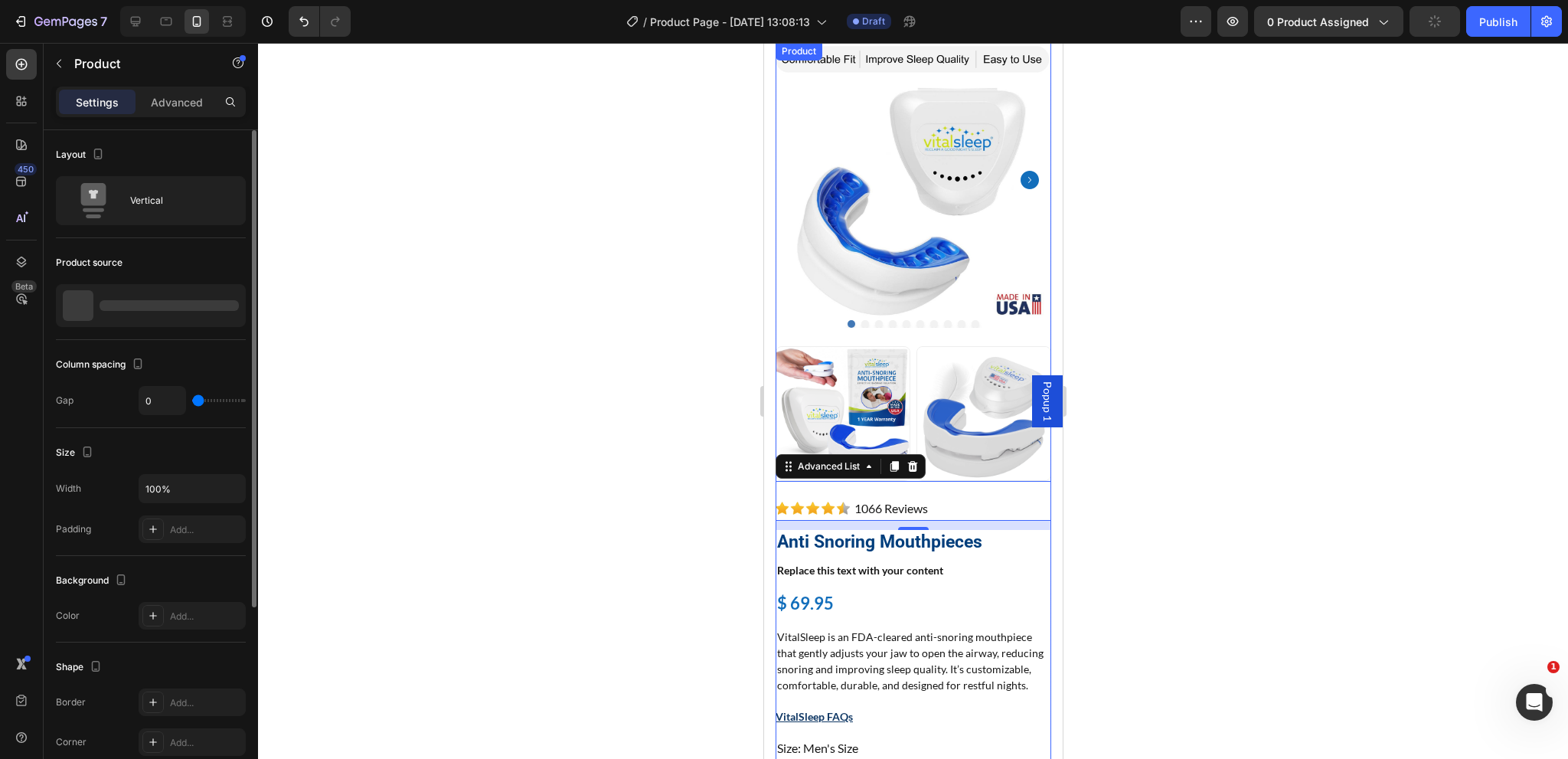
click at [1020, 564] on div "Image 1066 Reviews Button Advanced List 12 Anti Snoring Mouthpieces Product Tit…" at bounding box center [912, 747] width 275 height 534
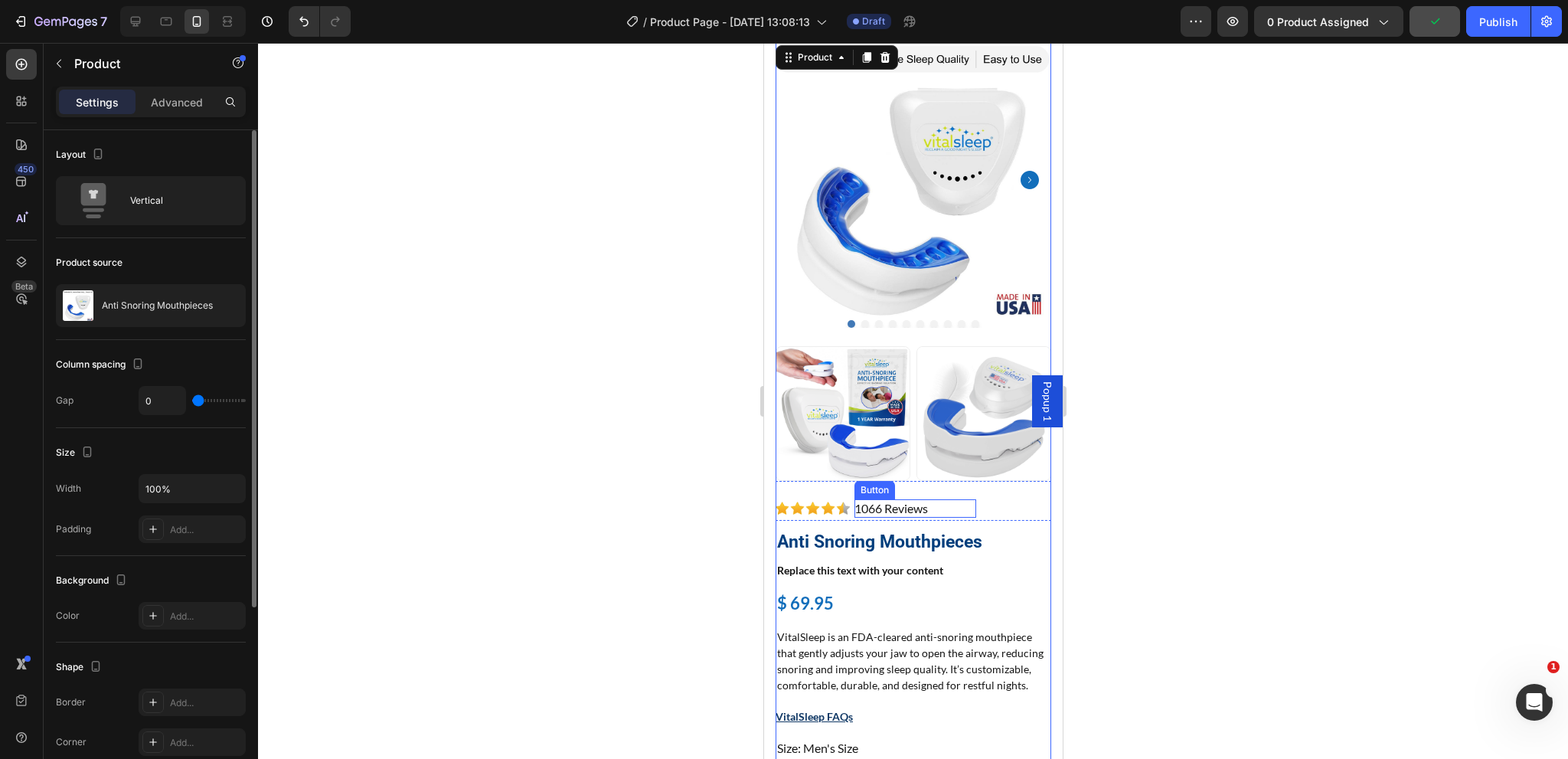
click at [950, 499] on div "1066 Reviews Button" at bounding box center [915, 509] width 122 height 18
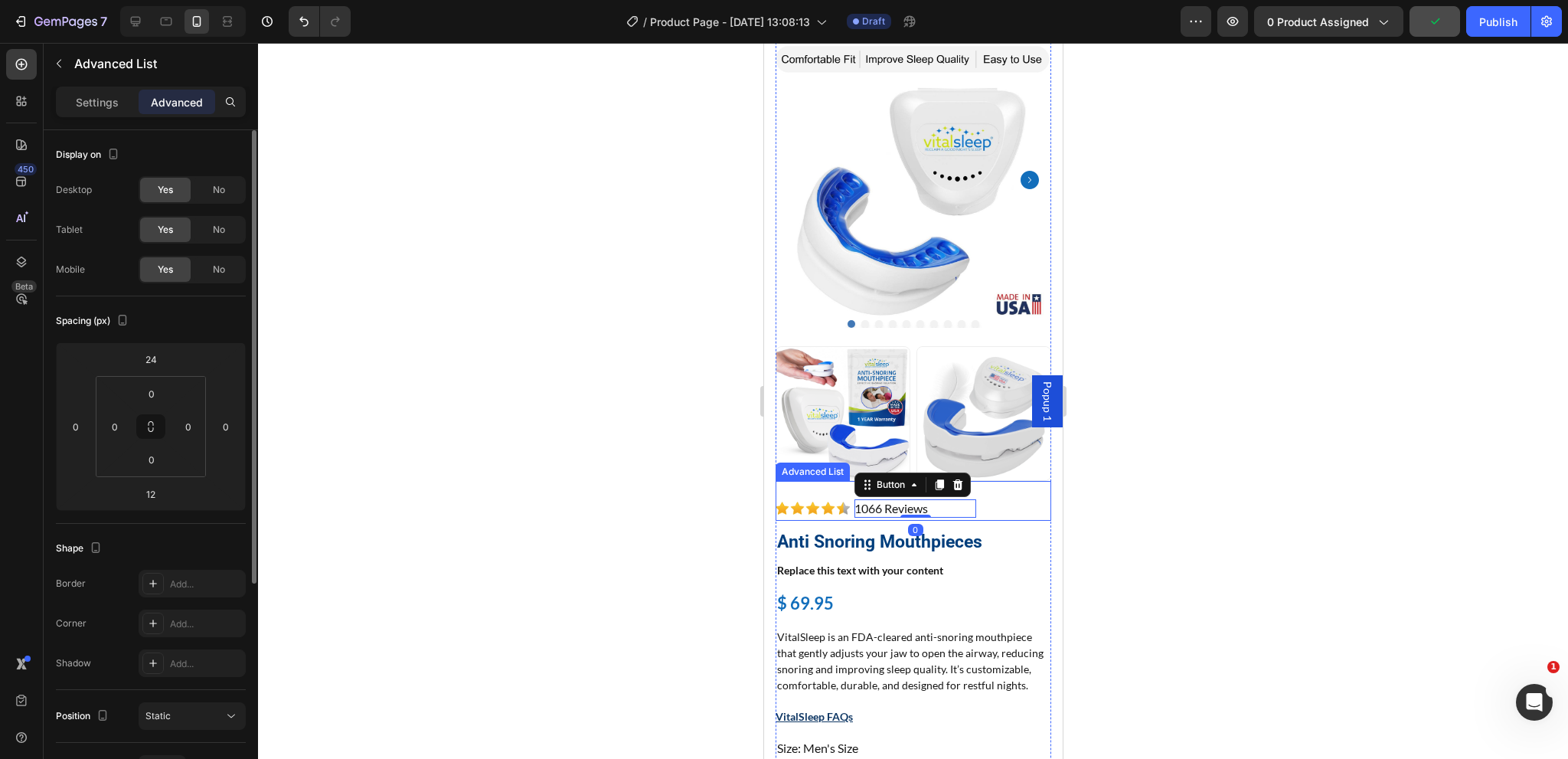
click at [1015, 499] on div "Image 1066 Reviews Button 0" at bounding box center [912, 510] width 275 height 22
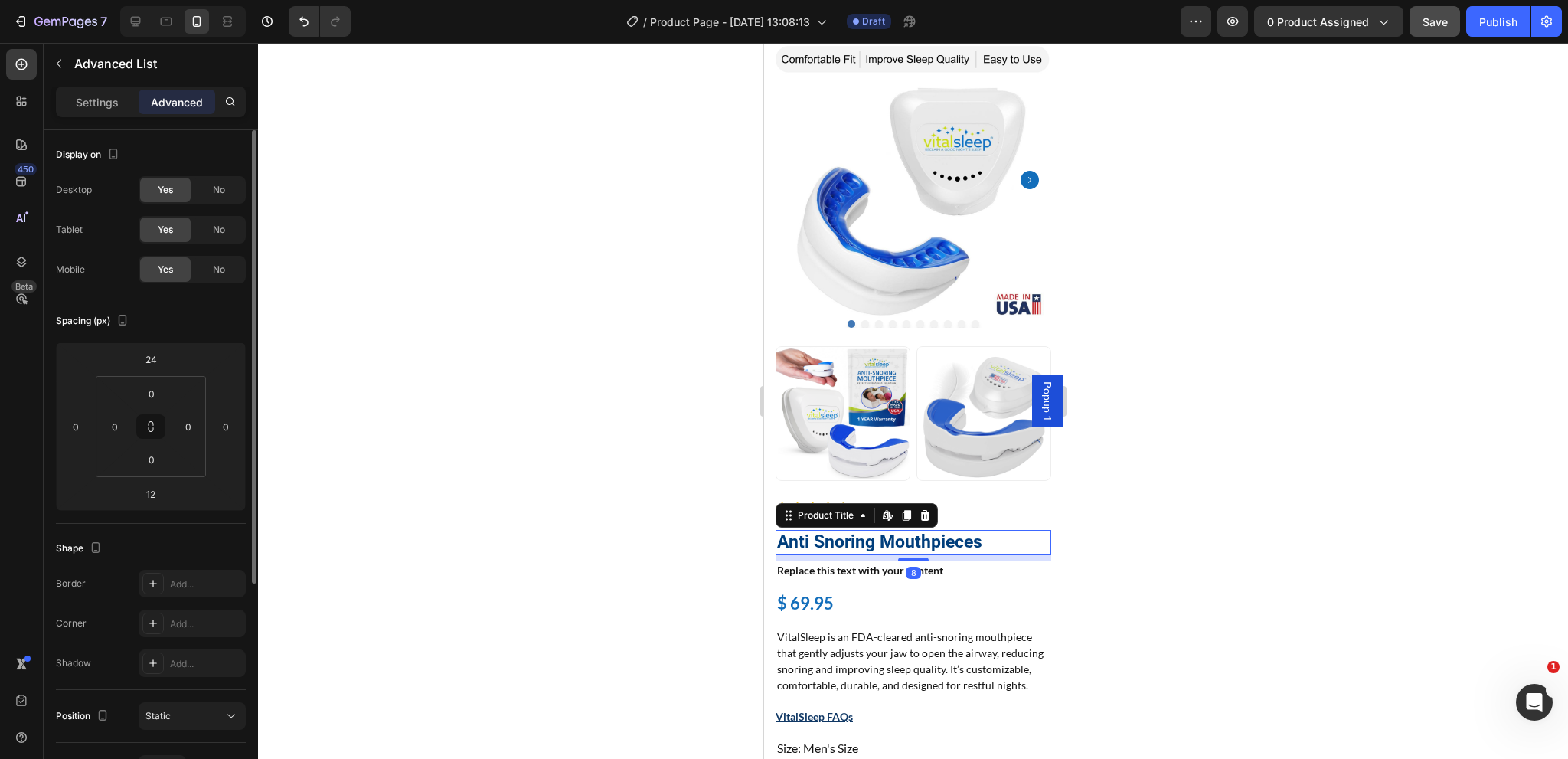
click at [981, 530] on h1 "Anti Snoring Mouthpieces" at bounding box center [912, 542] width 275 height 24
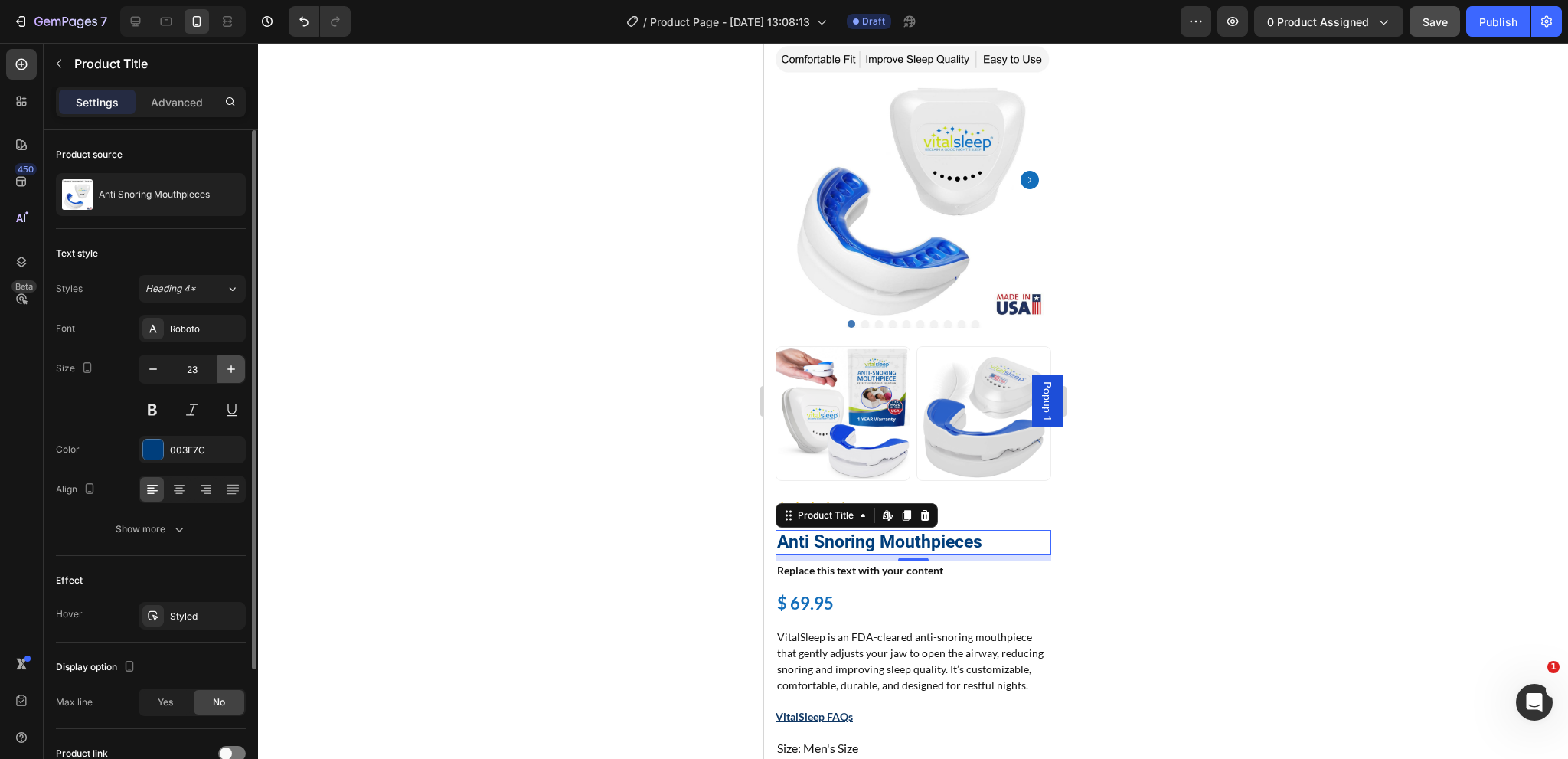
click at [229, 371] on icon "button" at bounding box center [231, 369] width 15 height 15
type input "26"
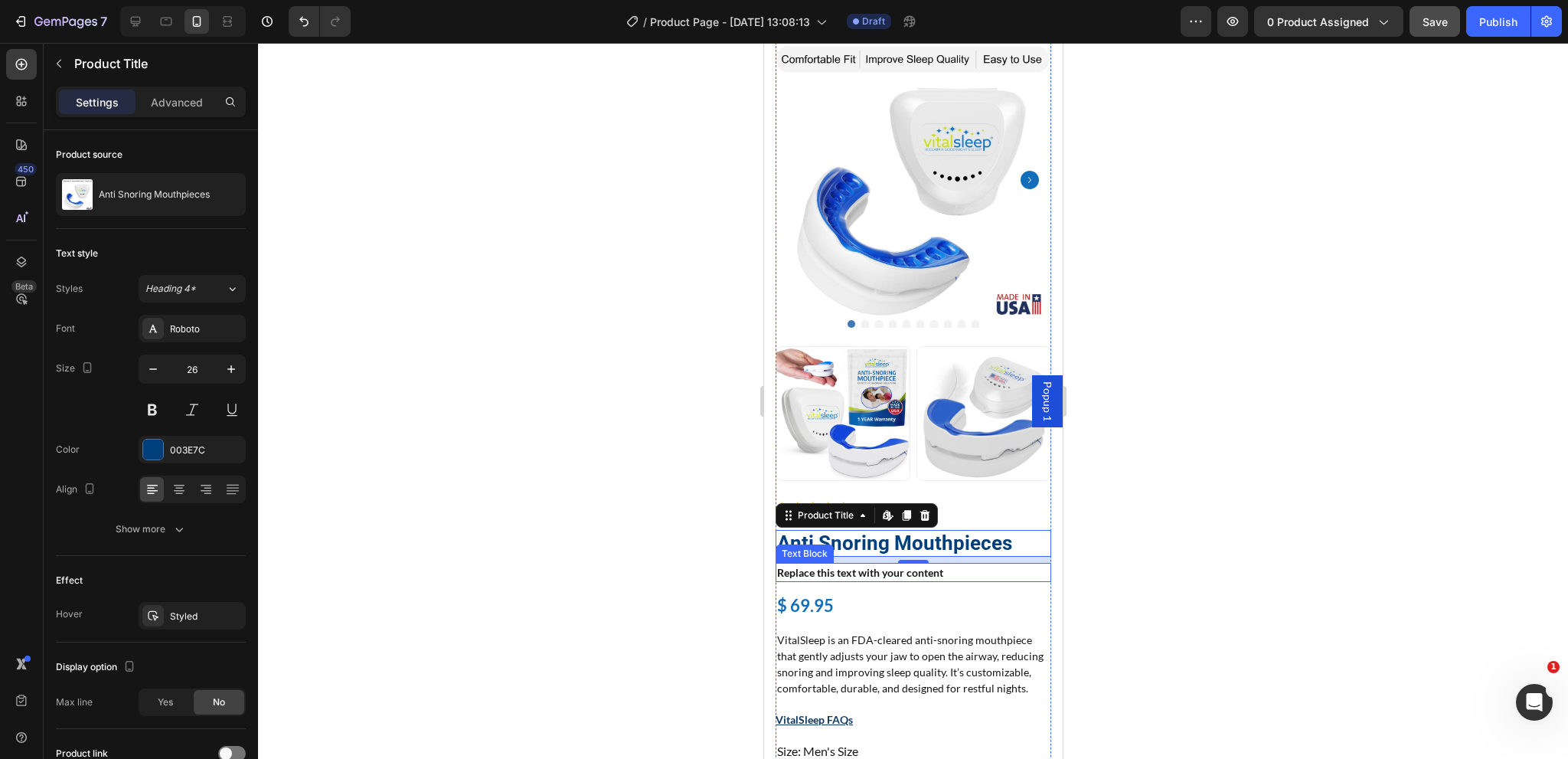
click at [893, 563] on div "Replace this text with your content" at bounding box center [912, 572] width 275 height 19
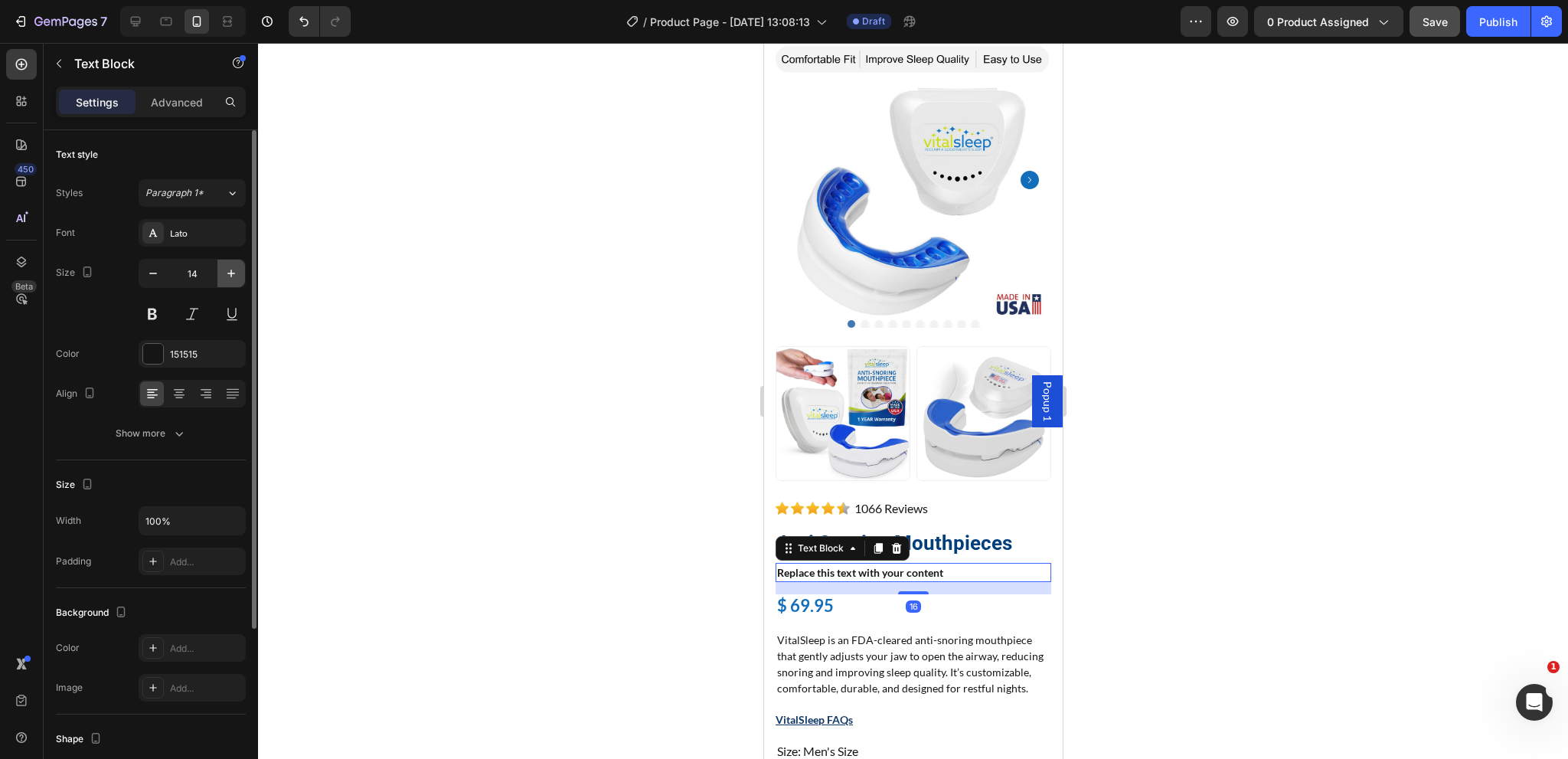
click at [234, 272] on icon "button" at bounding box center [231, 273] width 15 height 15
click at [231, 272] on icon "button" at bounding box center [230, 273] width 8 height 8
click at [148, 271] on icon "button" at bounding box center [153, 273] width 15 height 15
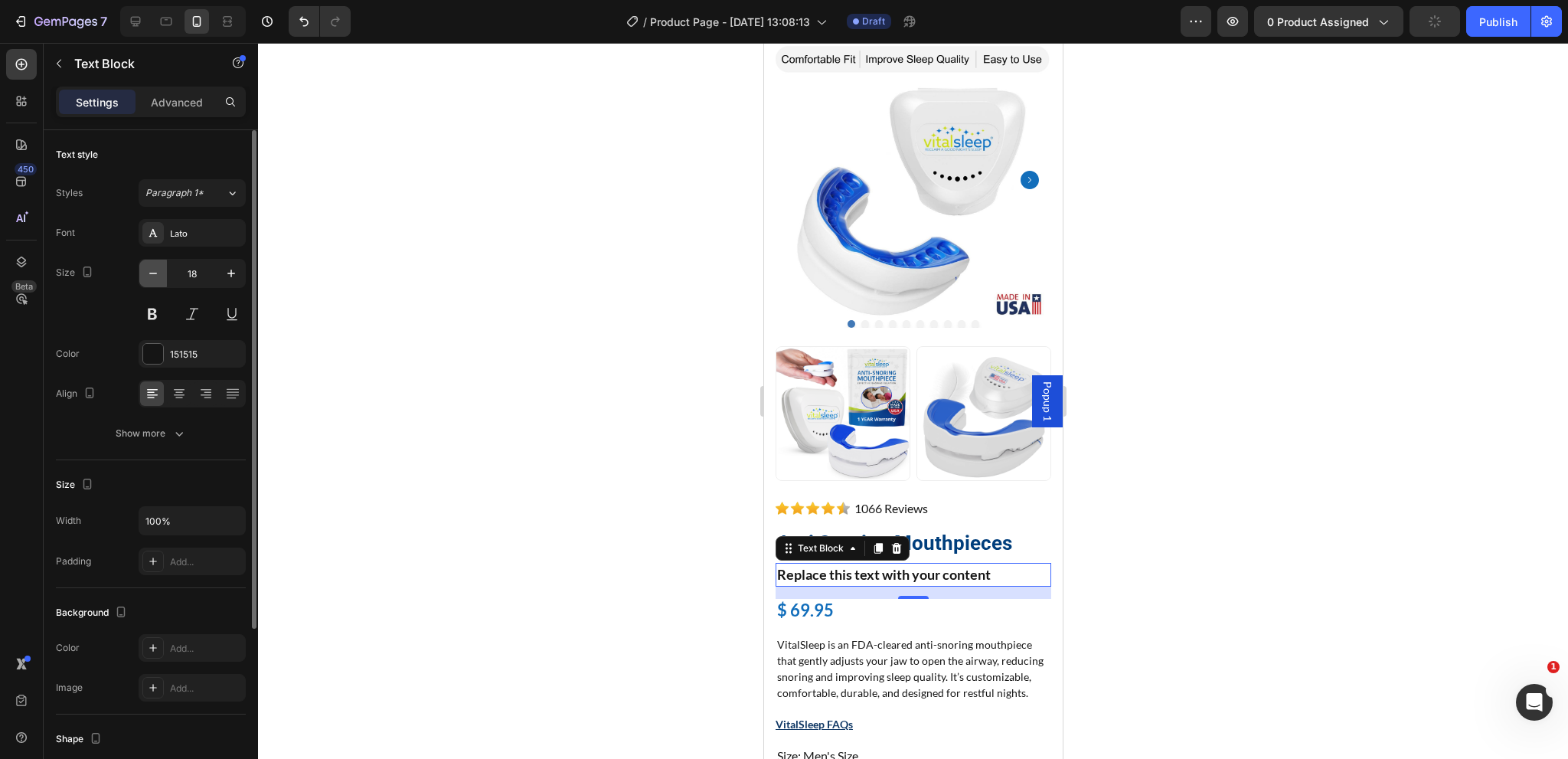
type input "17"
click at [829, 599] on div "$ 69.95" at bounding box center [912, 610] width 275 height 23
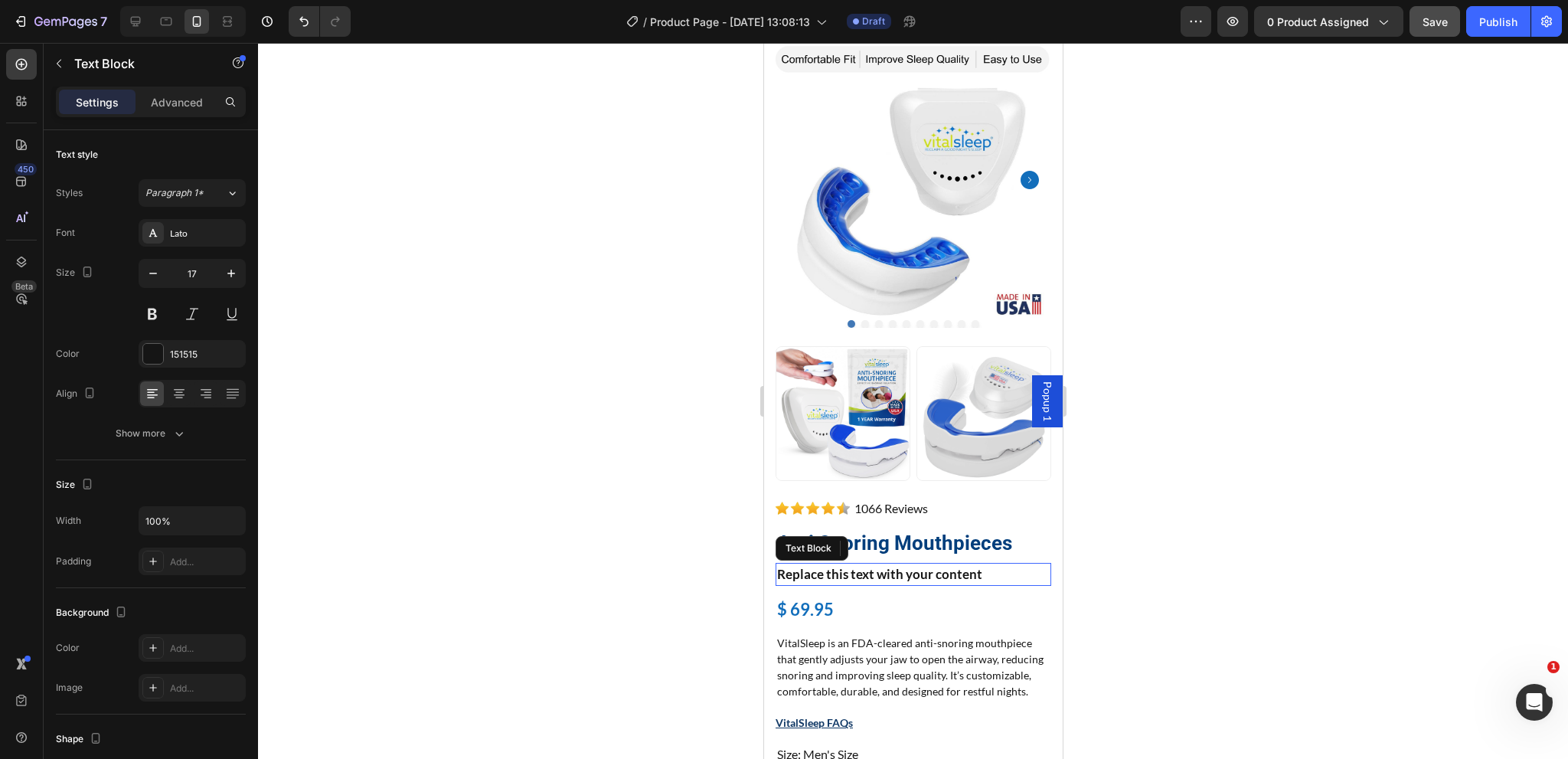
click at [1005, 563] on div "Replace this text with your content" at bounding box center [912, 574] width 275 height 23
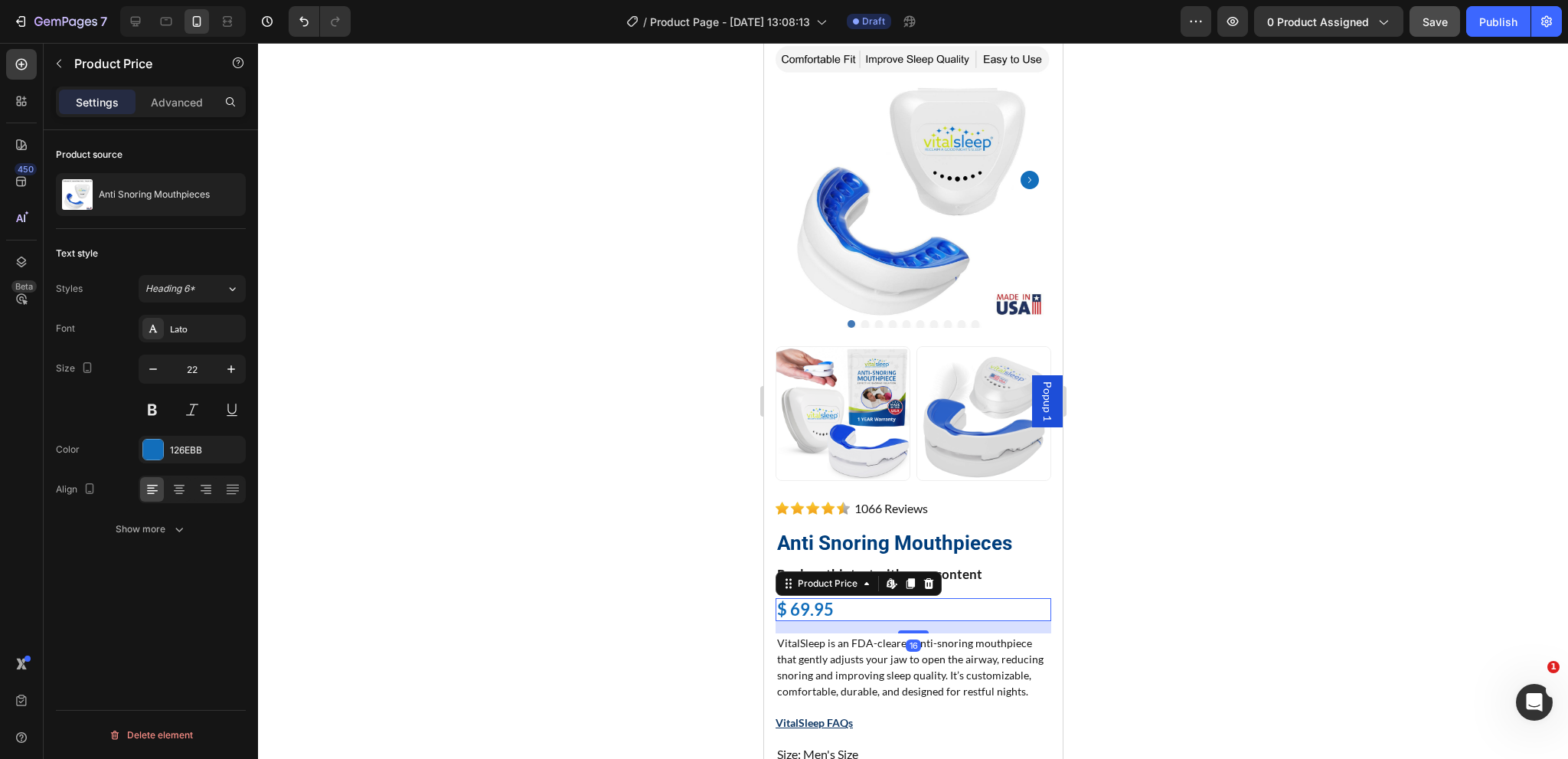
click at [976, 599] on div "$ 69.95" at bounding box center [912, 610] width 275 height 23
click at [882, 655] on p "VitalSleep is an FDA-cleared anti-snoring mouthpiece that gently adjusts your j…" at bounding box center [912, 667] width 273 height 64
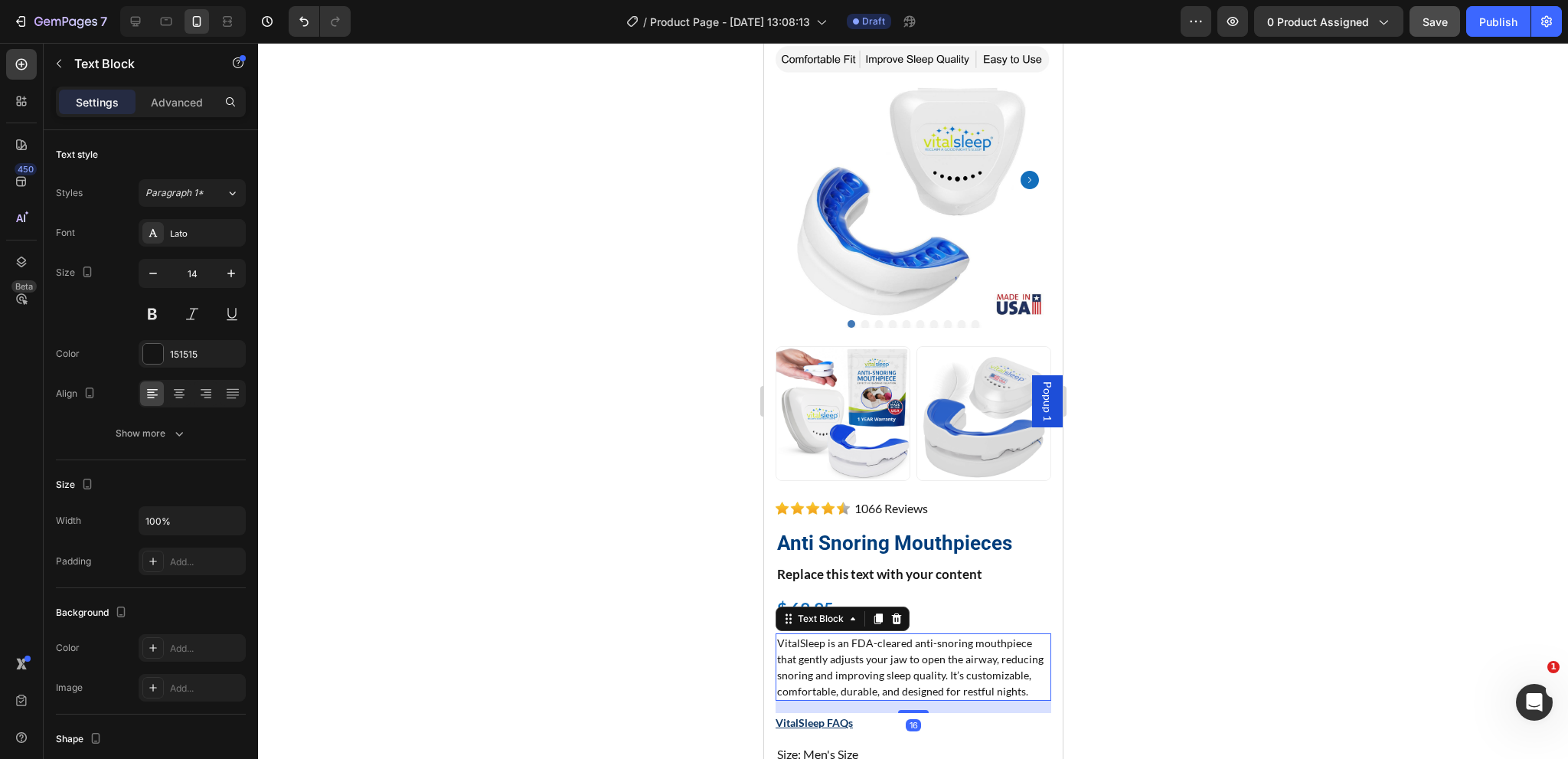
scroll to position [162, 0]
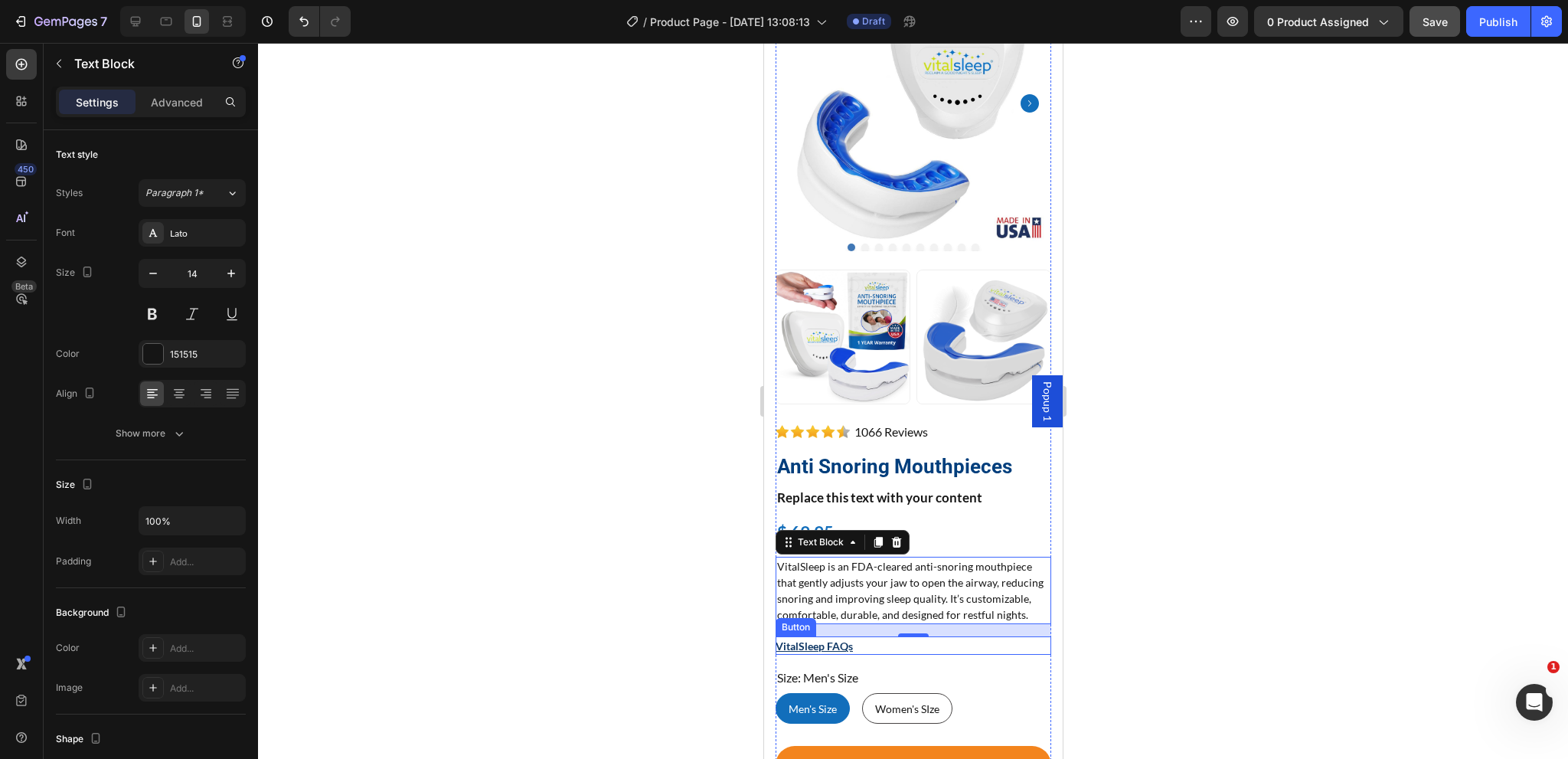
click at [957, 651] on div "VitalSleep FAQs Button" at bounding box center [912, 645] width 275 height 18
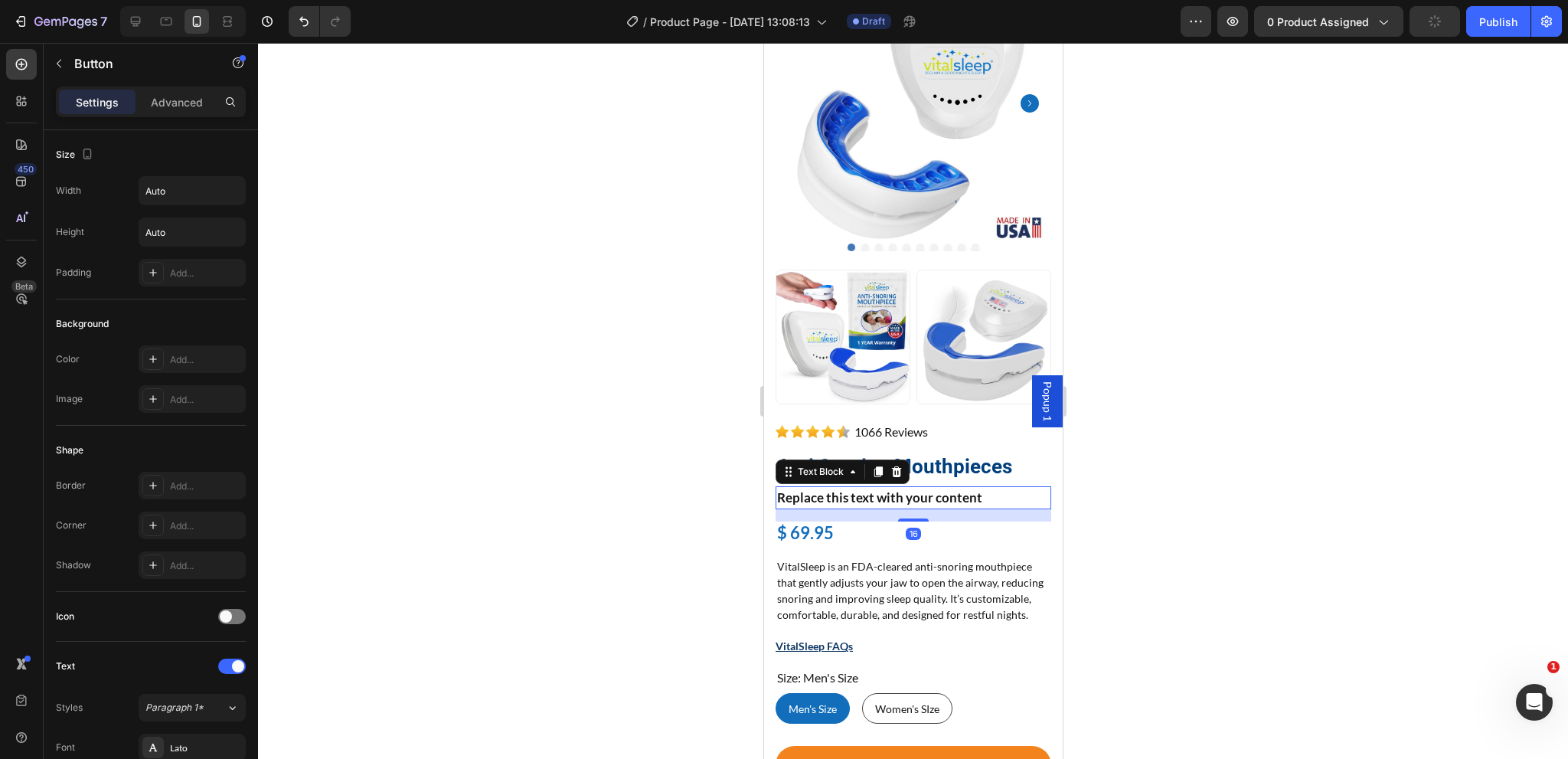
click at [935, 487] on div "Replace this text with your content" at bounding box center [912, 498] width 275 height 23
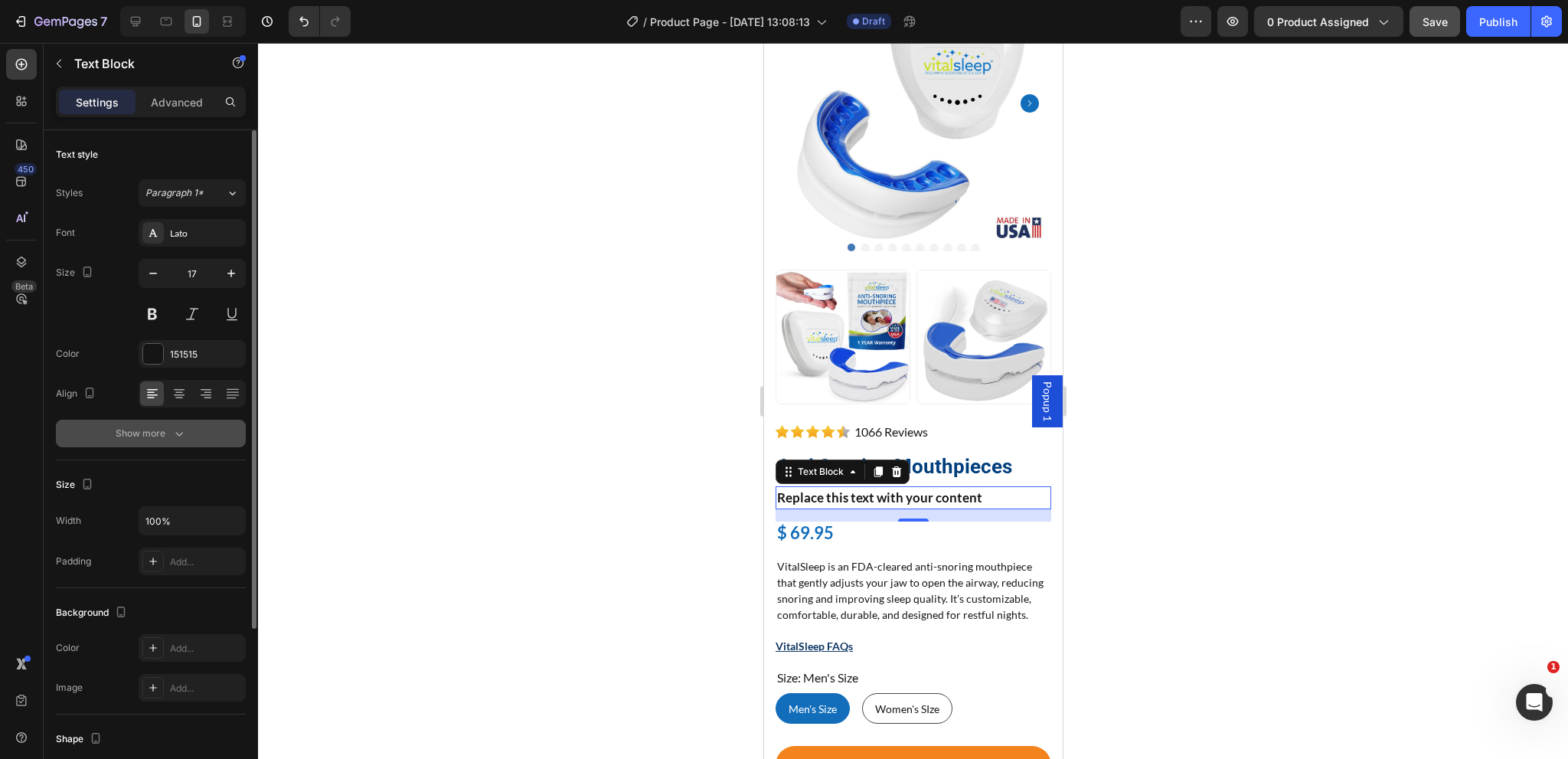
click at [139, 426] on div "Show more" at bounding box center [151, 433] width 71 height 15
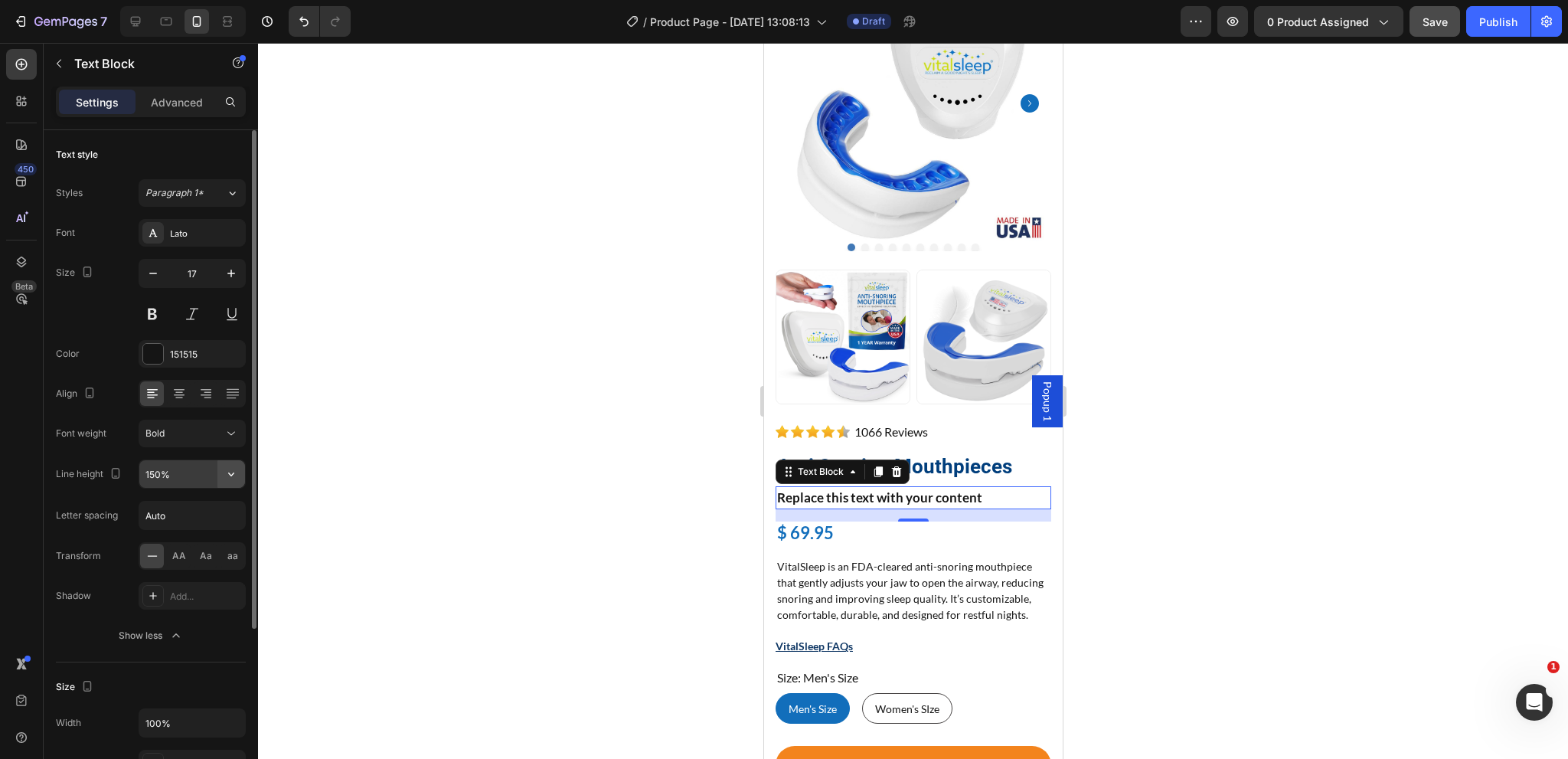
click at [229, 473] on icon "button" at bounding box center [231, 474] width 15 height 15
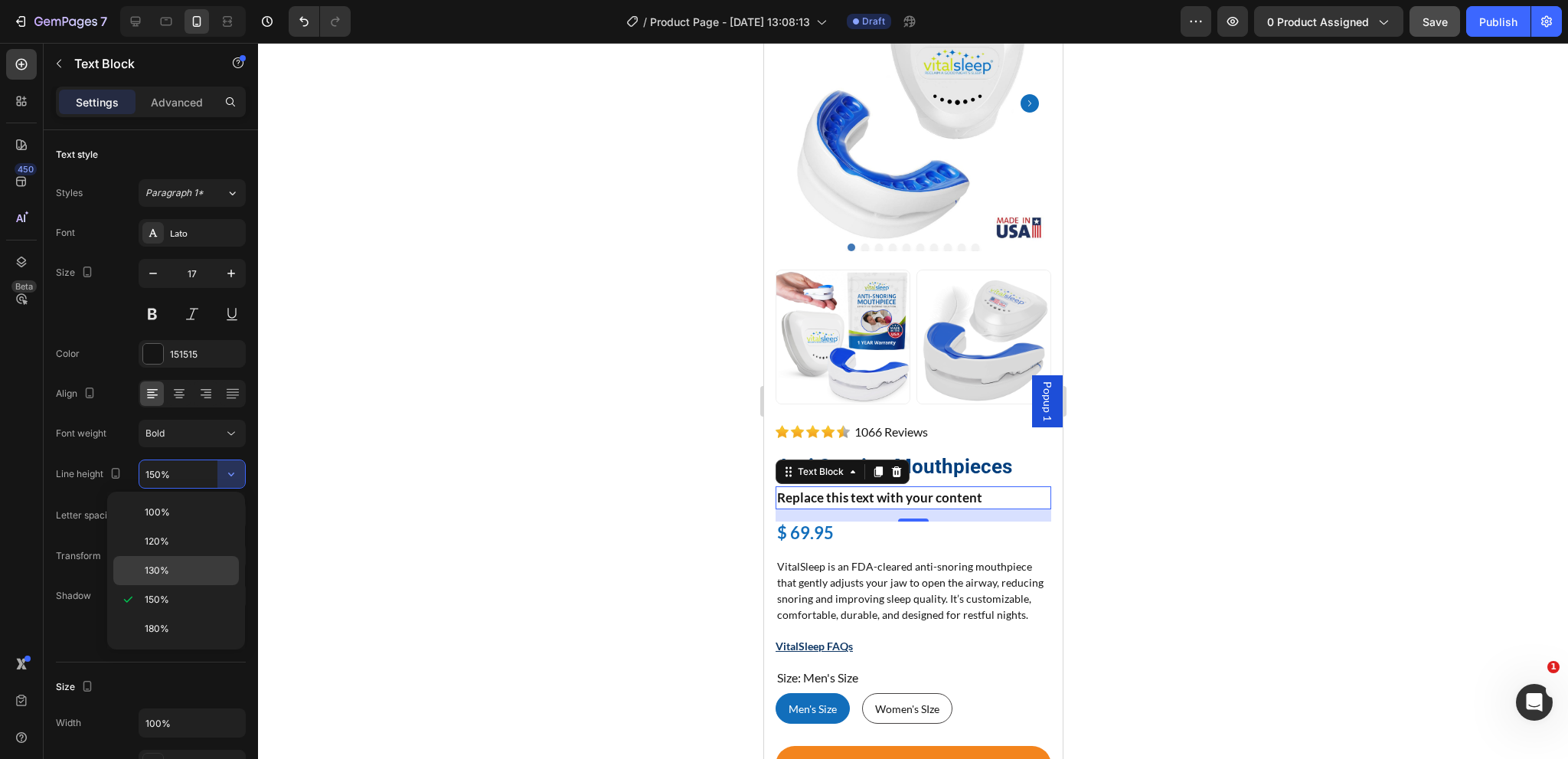
click at [165, 566] on span "130%" at bounding box center [156, 570] width 24 height 14
type input "130%"
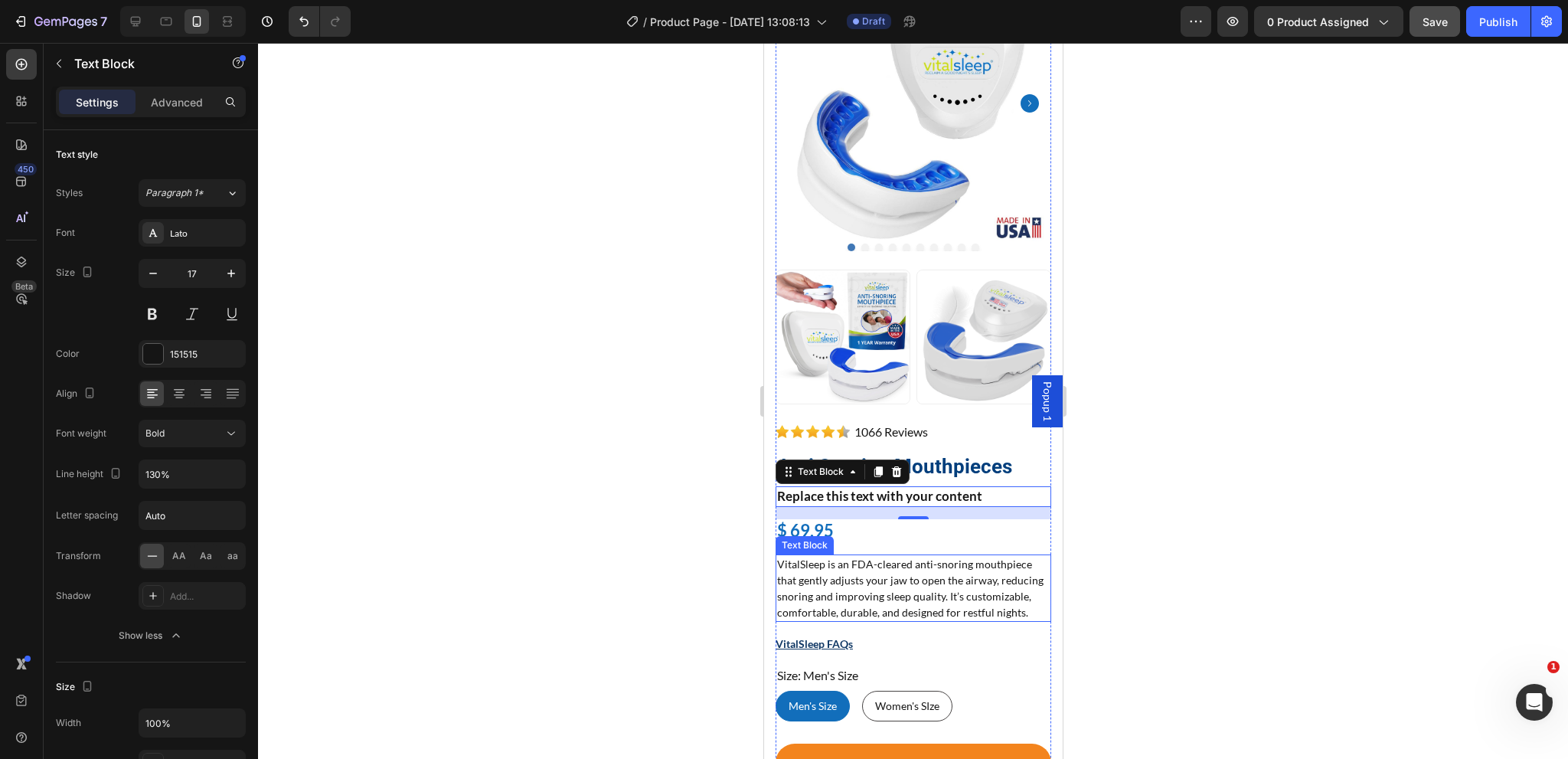
click at [941, 556] on p "VitalSleep is an FDA-cleared anti-snoring mouthpiece that gently adjusts your j…" at bounding box center [912, 588] width 273 height 64
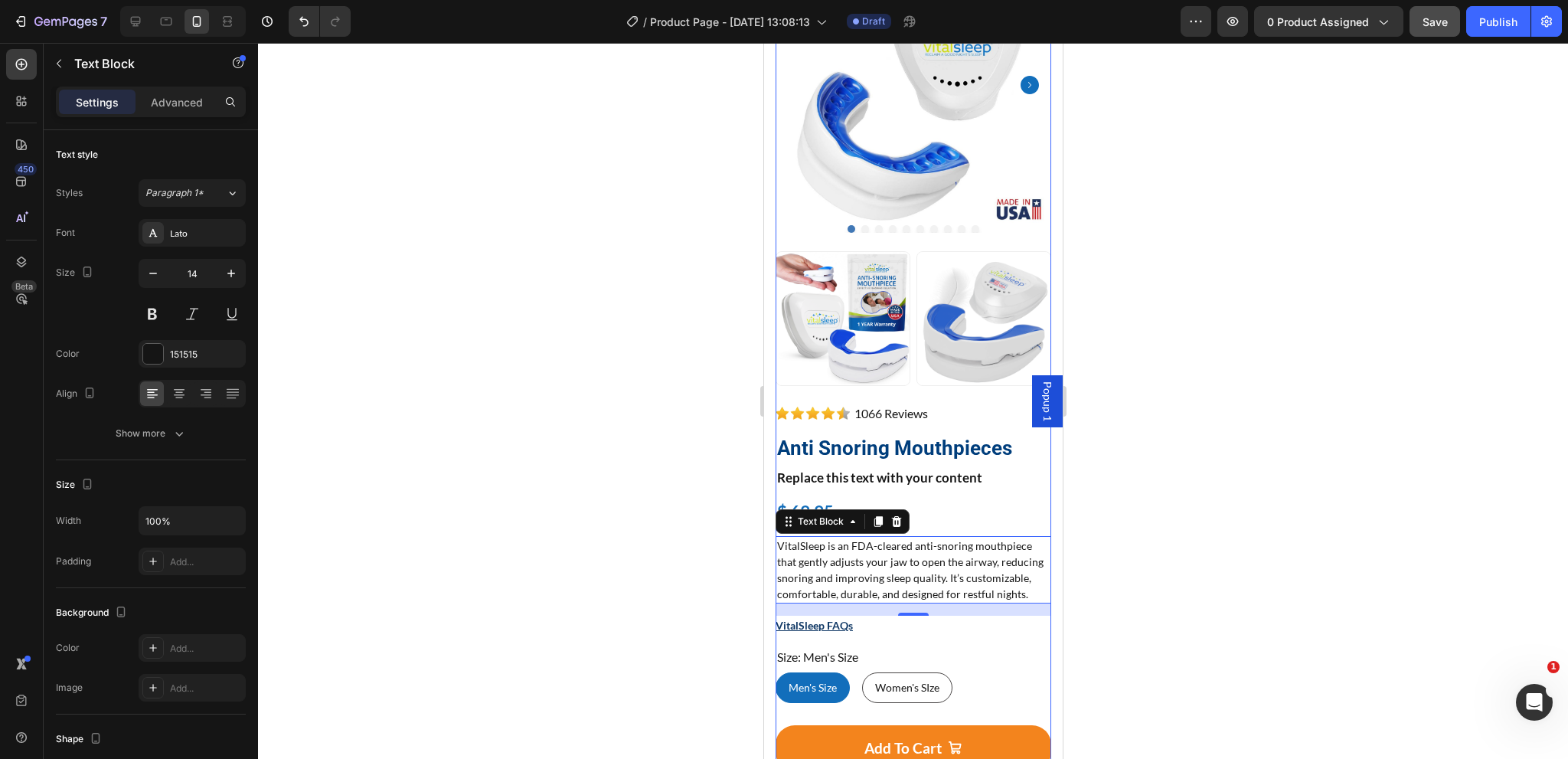
scroll to position [238, 0]
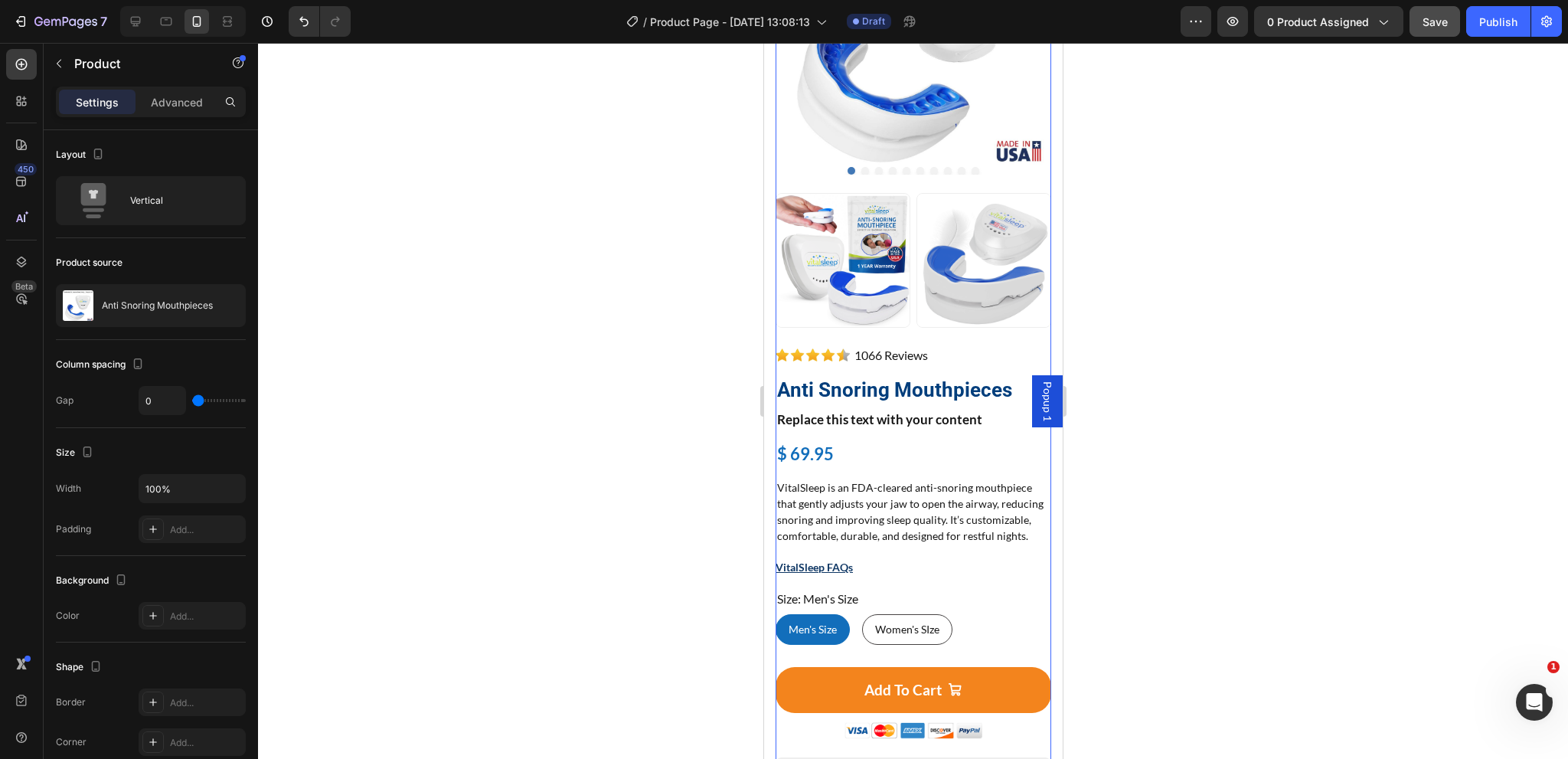
click at [925, 586] on div "VitalSleep FAQs Button" at bounding box center [912, 573] width 275 height 31
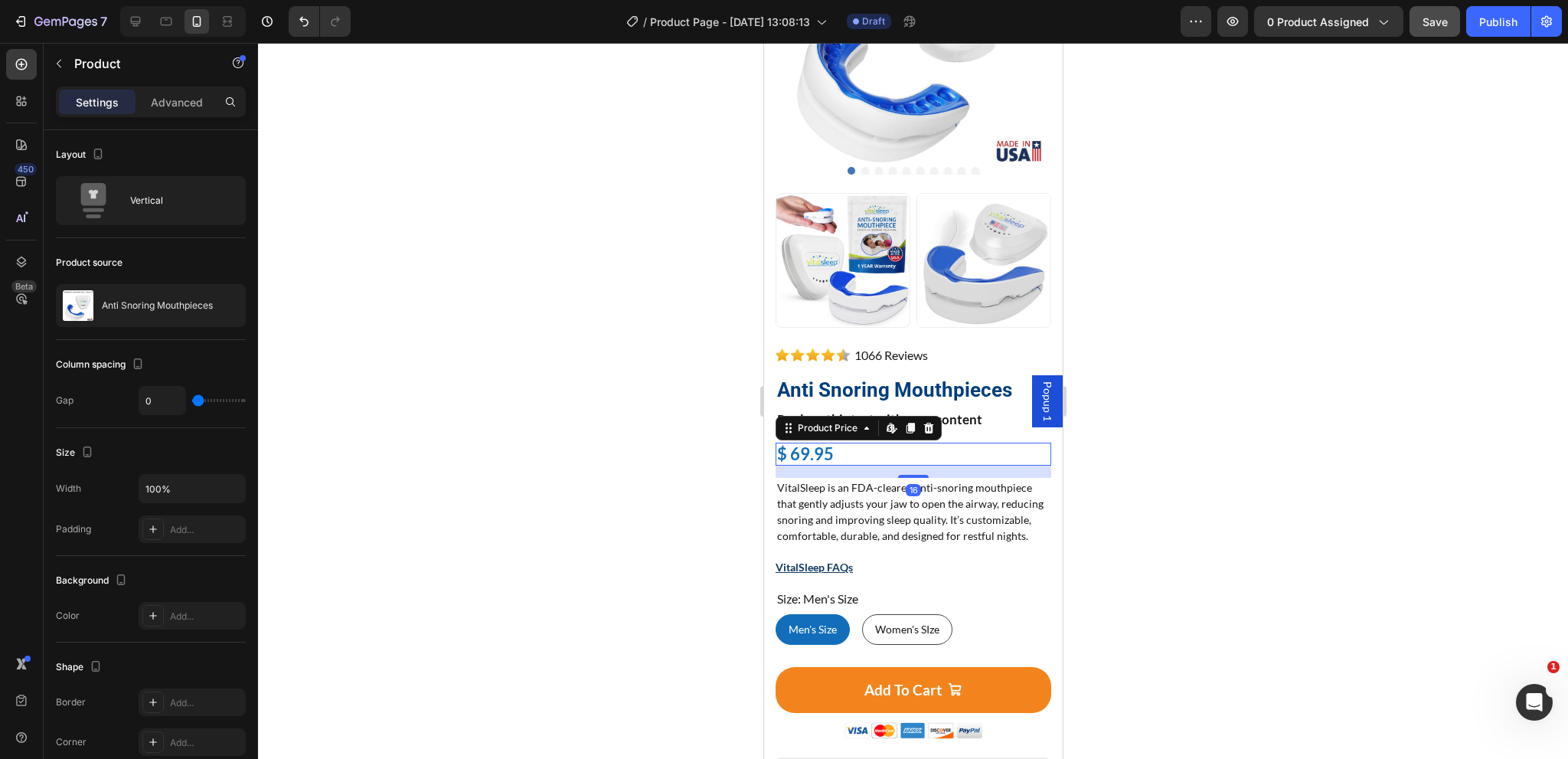
click at [931, 448] on div "$ 69.95 Product Price Edit content in Shopify 16 Product Price Edit content in …" at bounding box center [912, 454] width 275 height 23
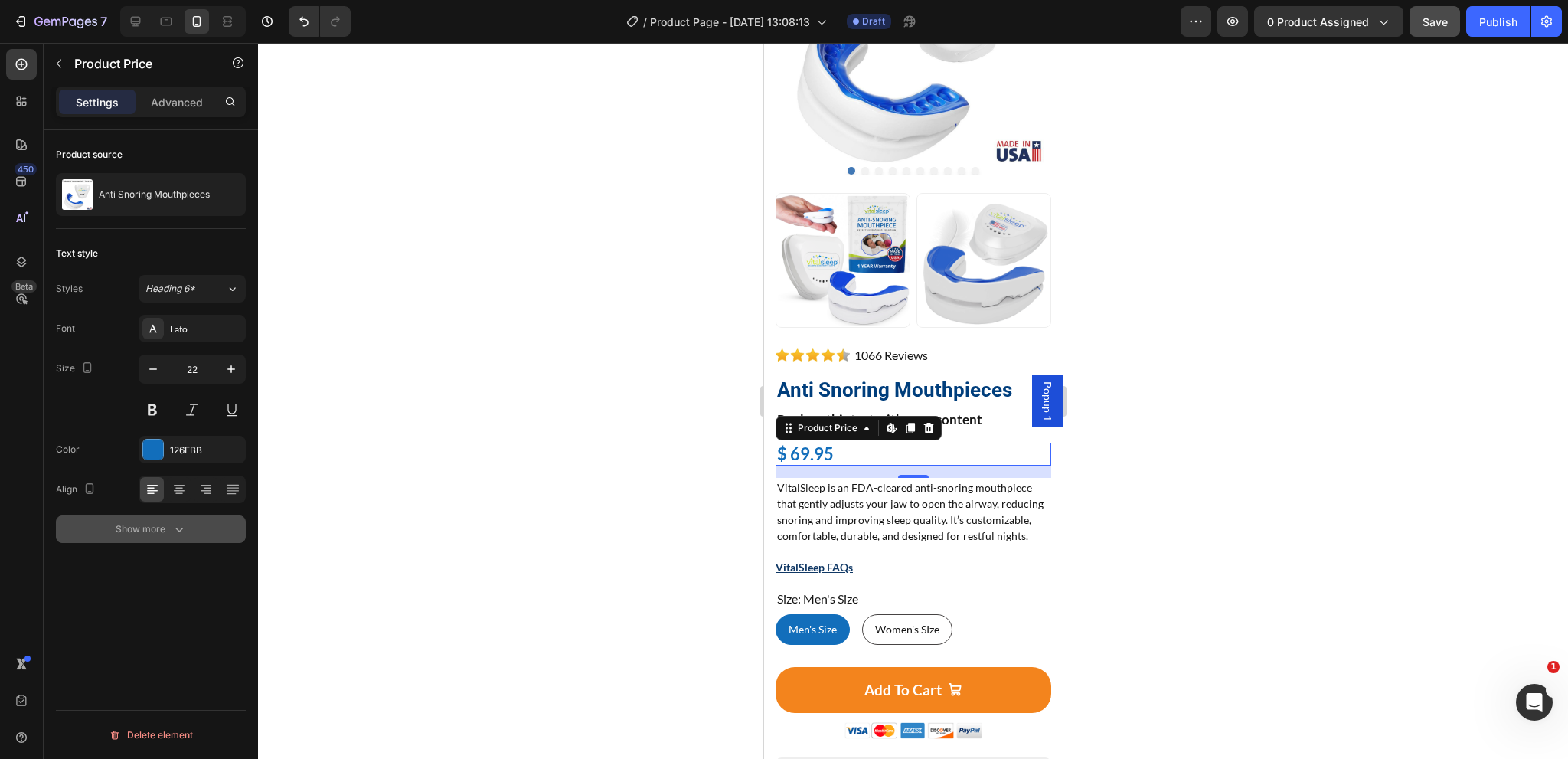
click at [144, 531] on div "Show more" at bounding box center [151, 529] width 71 height 15
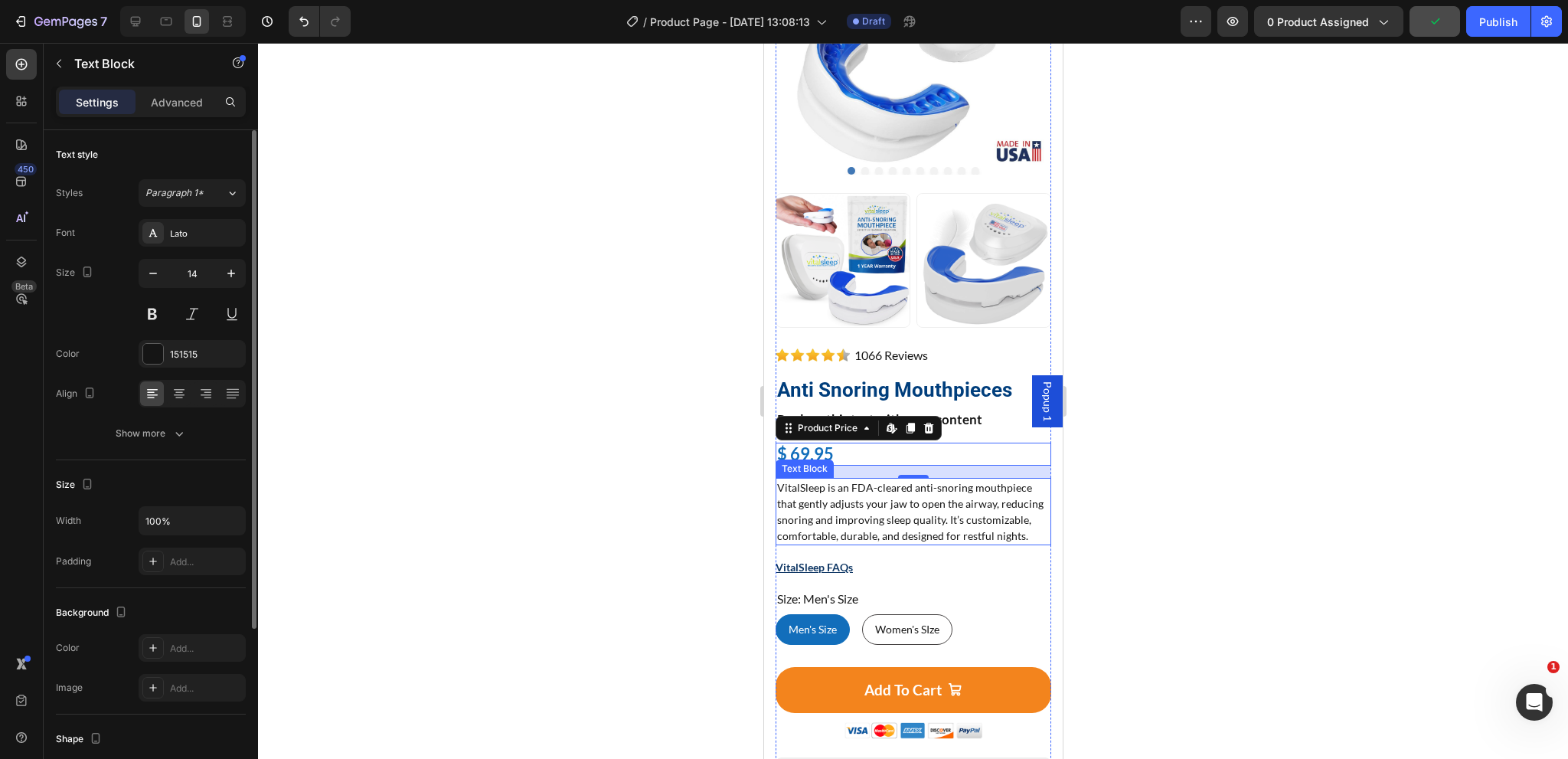
click at [976, 493] on p "VitalSleep is an FDA-cleared anti-snoring mouthpiece that gently adjusts your j…" at bounding box center [912, 511] width 273 height 64
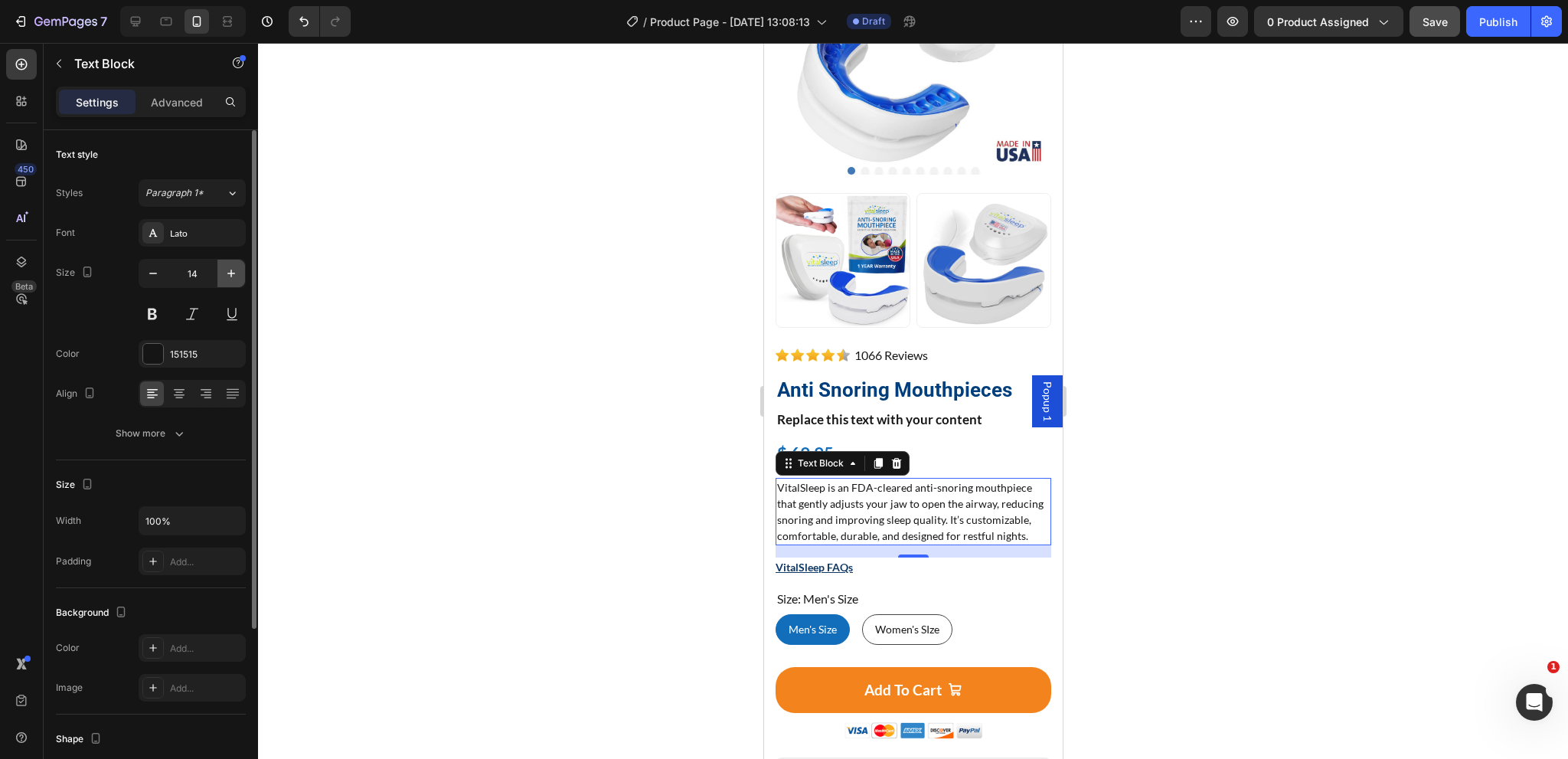
click at [236, 272] on icon "button" at bounding box center [231, 273] width 15 height 15
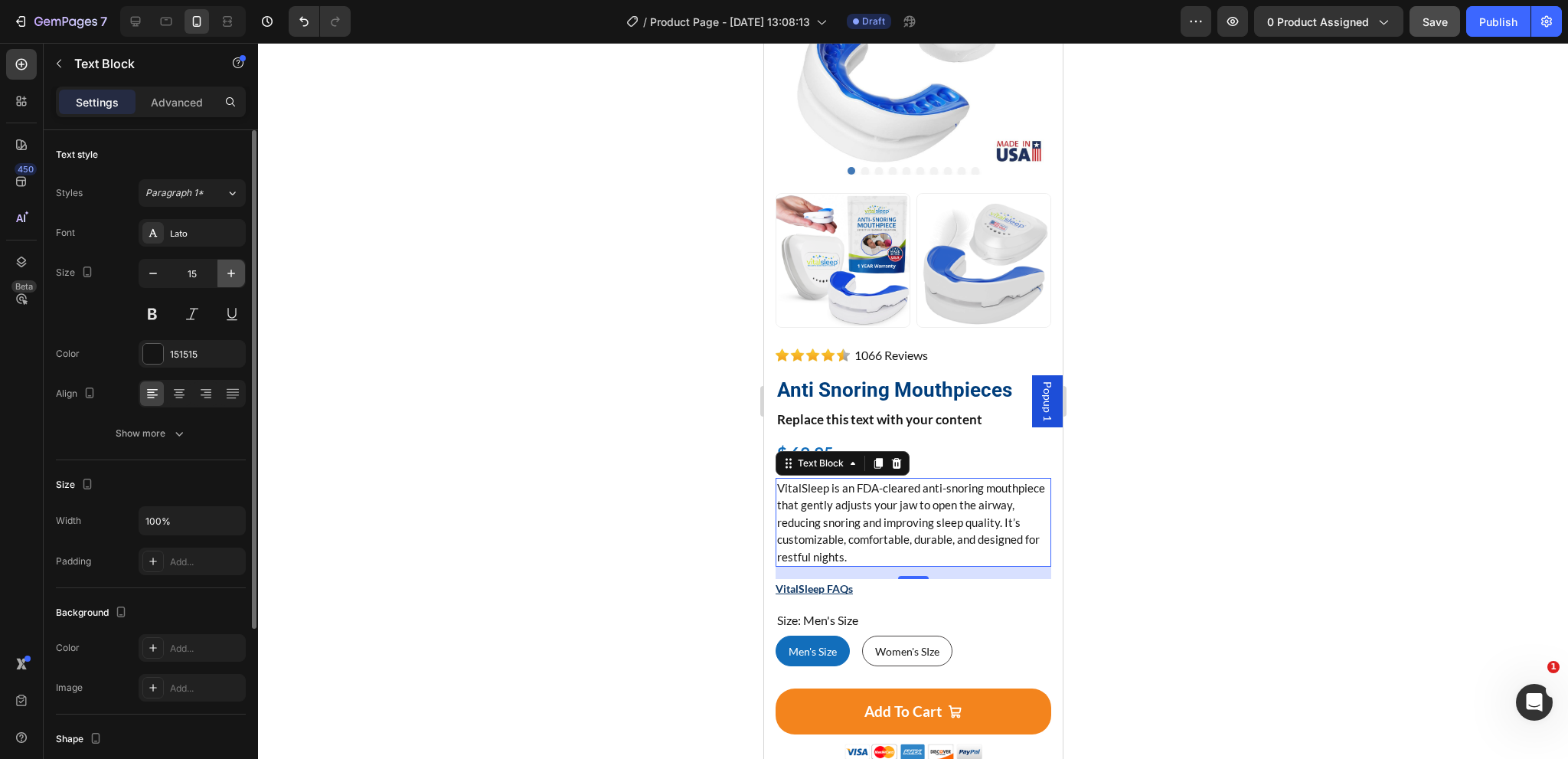
click at [236, 272] on icon "button" at bounding box center [231, 273] width 15 height 15
type input "16"
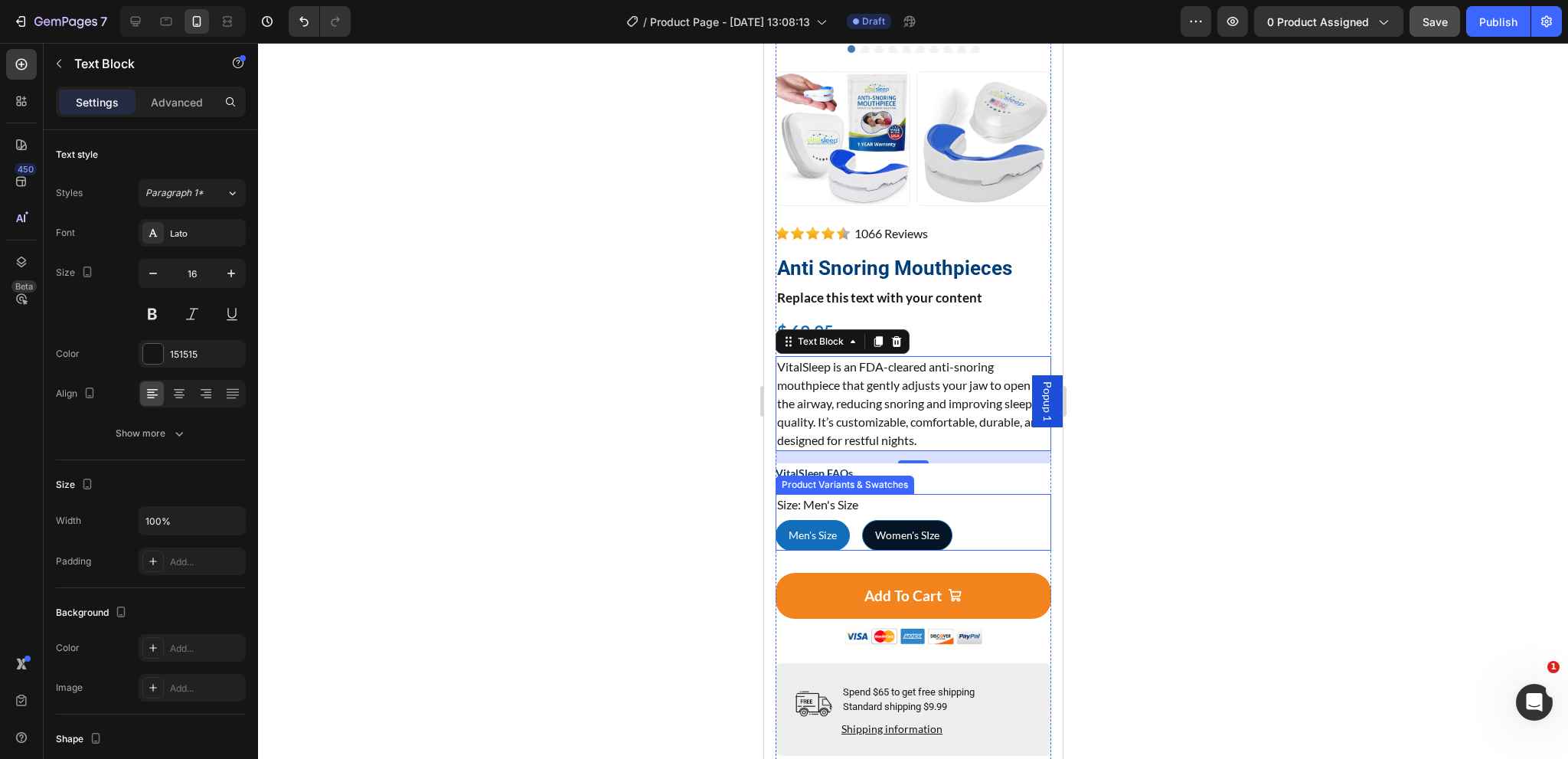
scroll to position [392, 0]
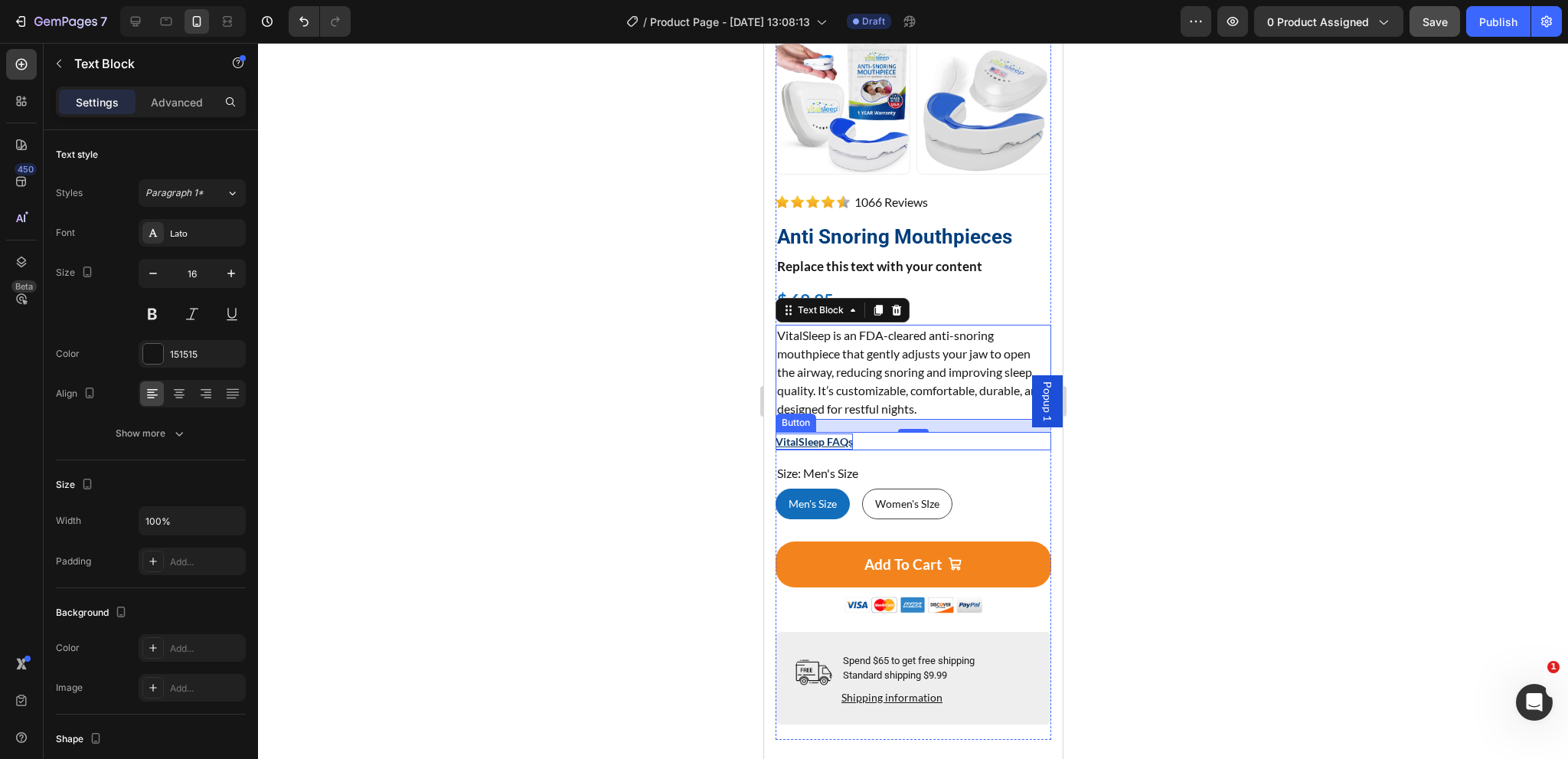
click at [841, 433] on p "VitalSleep FAQs" at bounding box center [813, 441] width 78 height 16
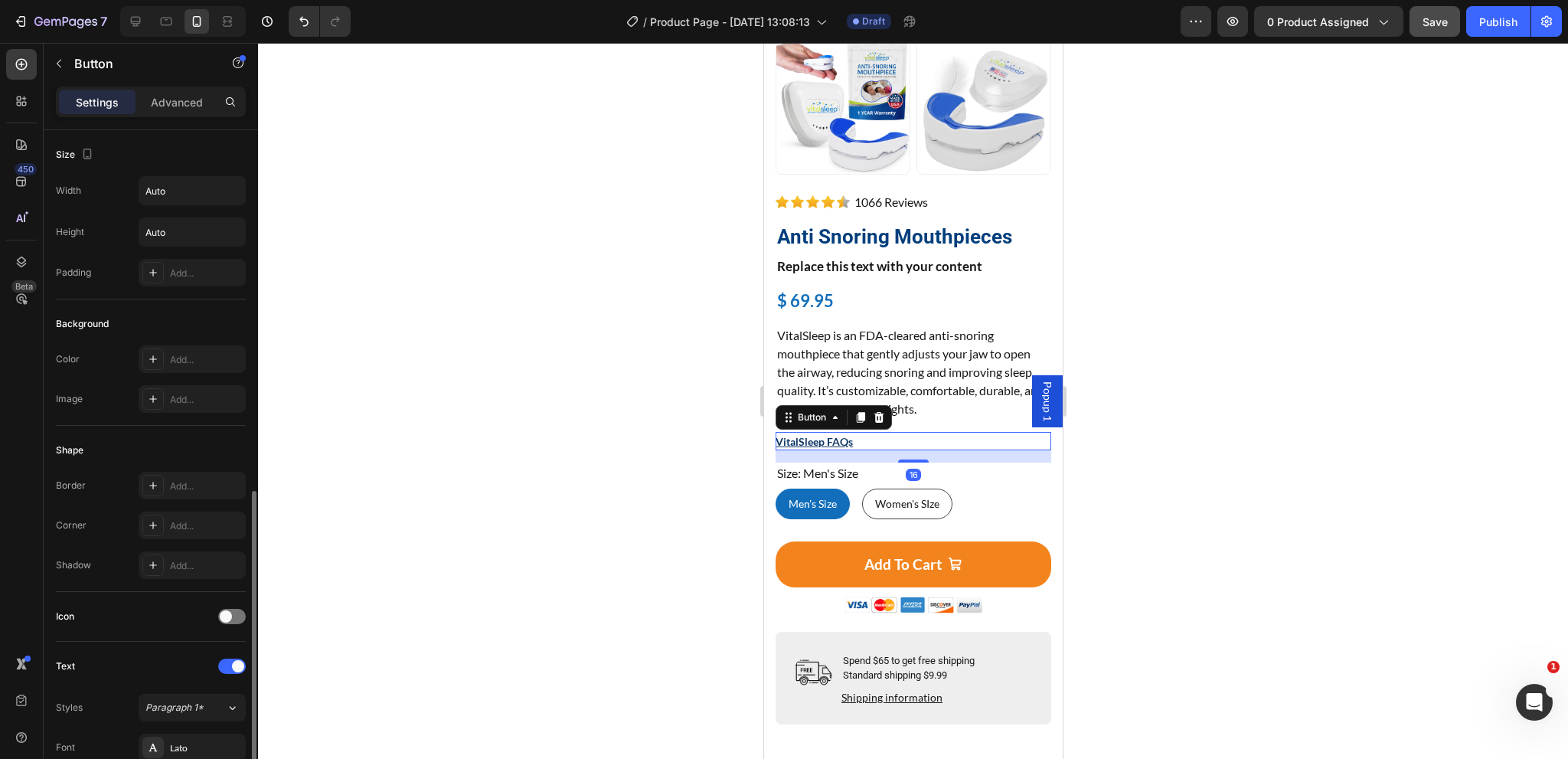
scroll to position [503, 0]
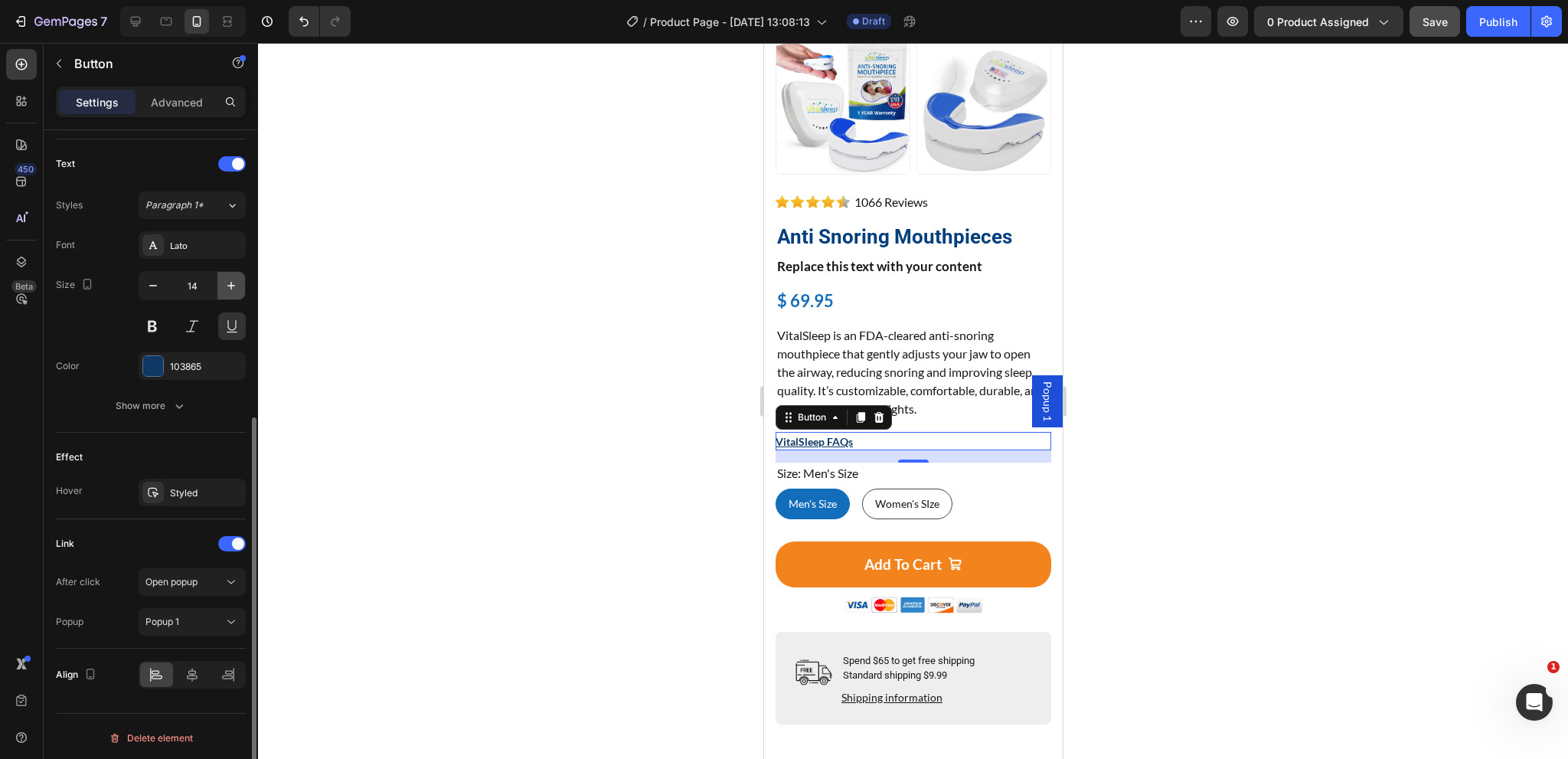
click at [222, 286] on button "button" at bounding box center [231, 286] width 28 height 28
type input "16"
click at [1039, 402] on span "Popup 1" at bounding box center [1046, 402] width 15 height 40
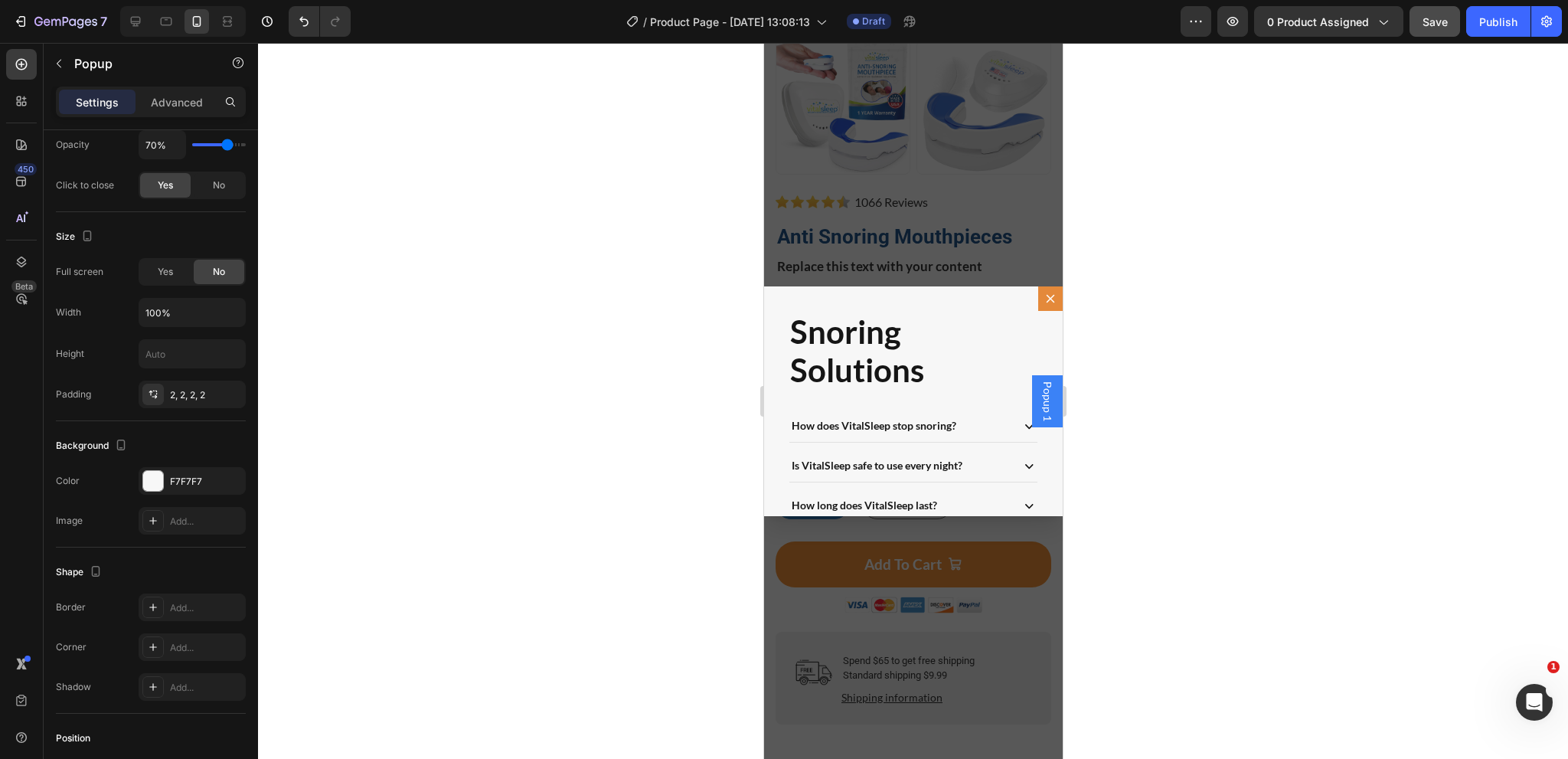
scroll to position [0, 0]
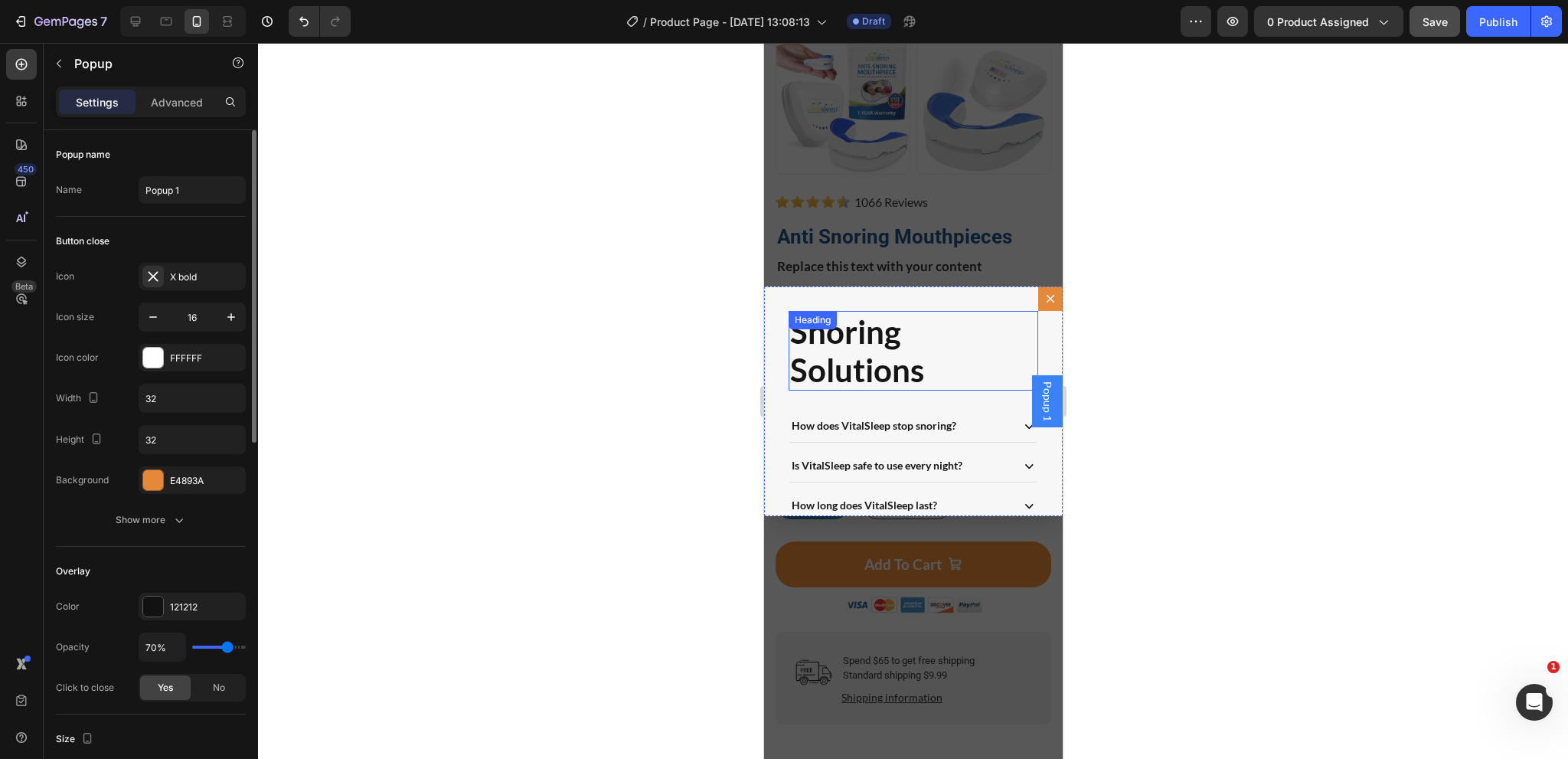
click at [902, 370] on h2 "Snoring Solutions" at bounding box center [912, 351] width 250 height 80
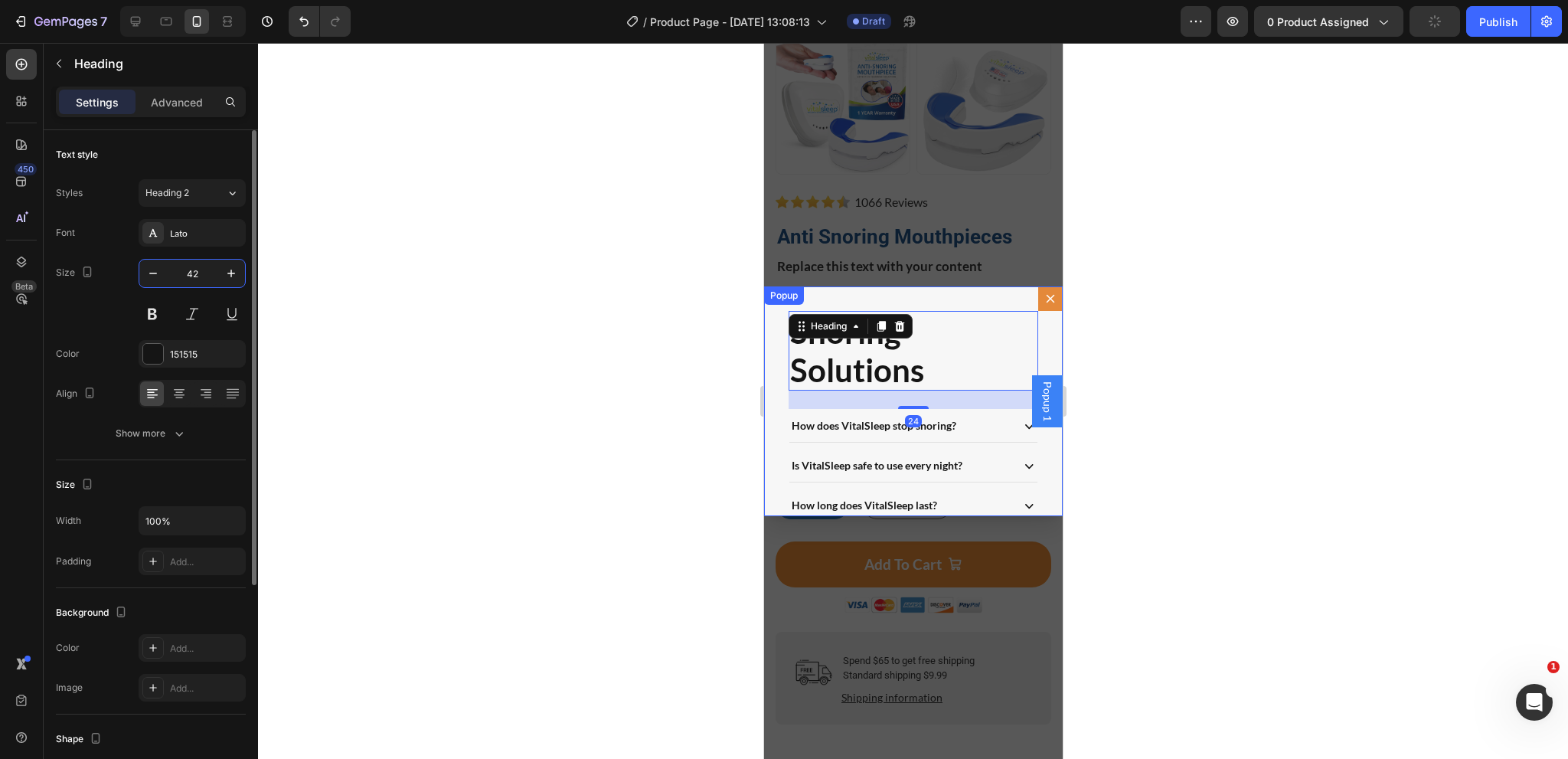
click at [199, 272] on input "42" at bounding box center [192, 273] width 51 height 28
type input "24"
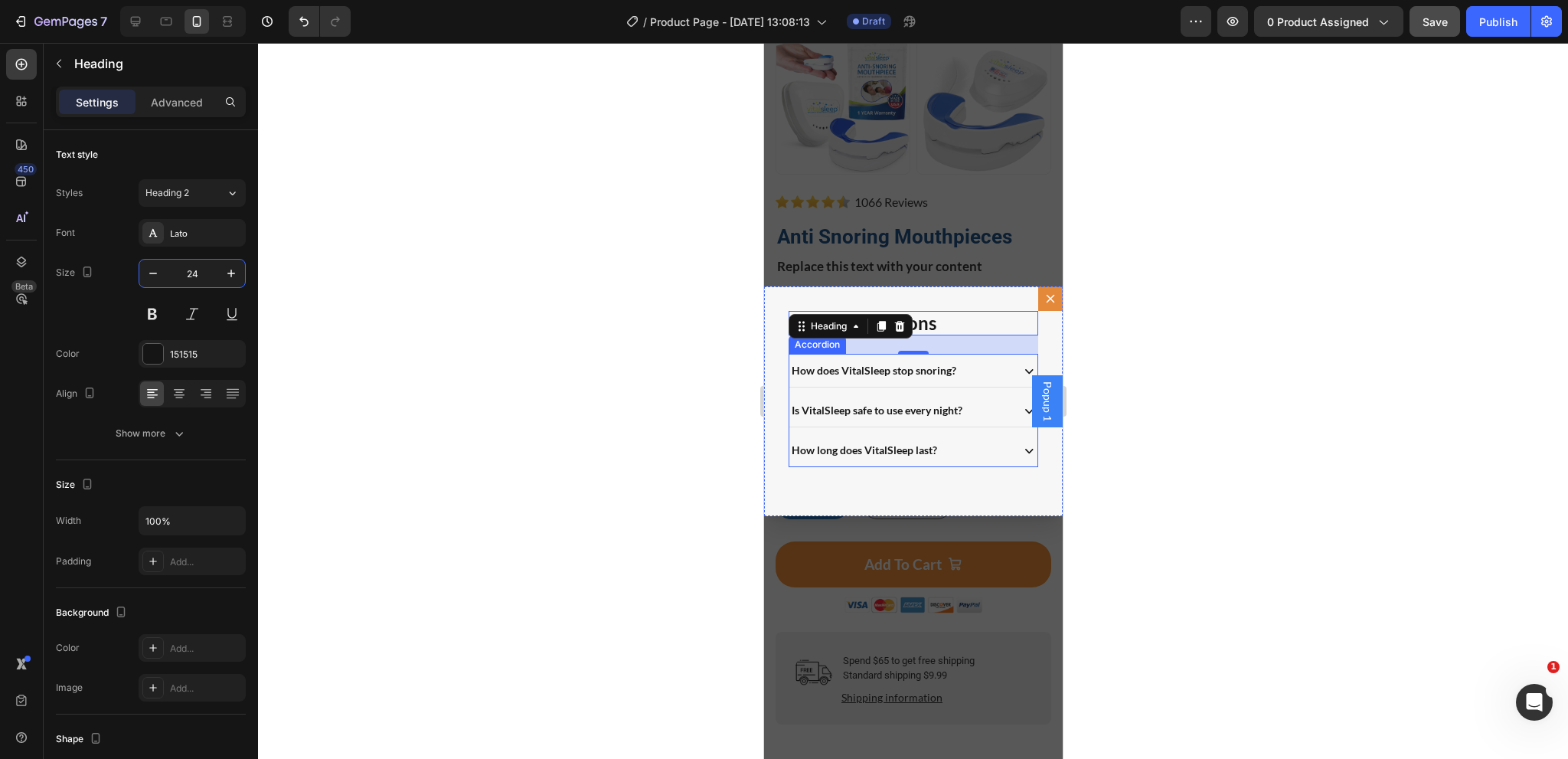
click at [815, 372] on p "How does VitalSleep stop snoring?" at bounding box center [873, 370] width 164 height 16
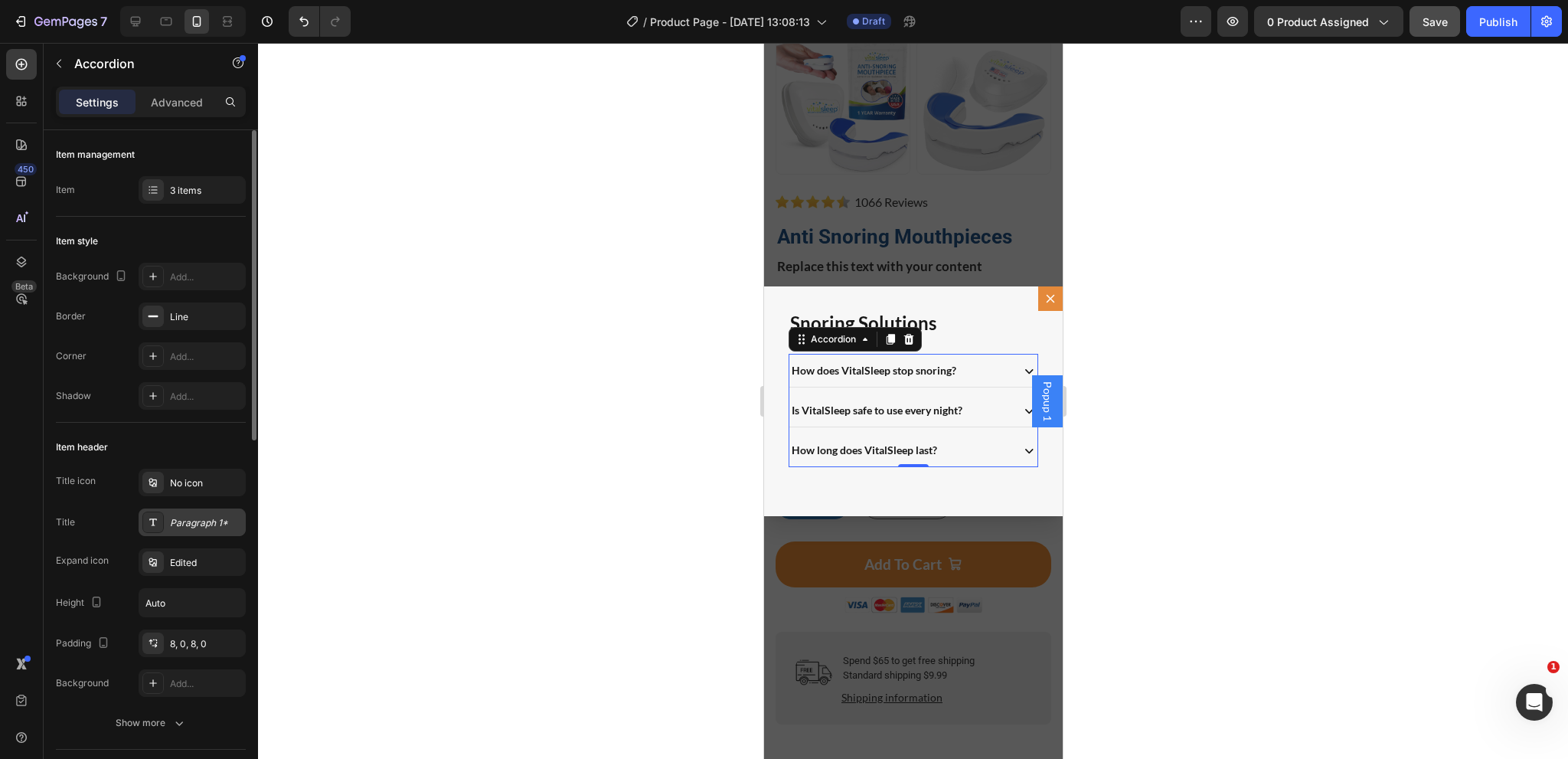
click at [190, 524] on div "Paragraph 1*" at bounding box center [206, 523] width 72 height 14
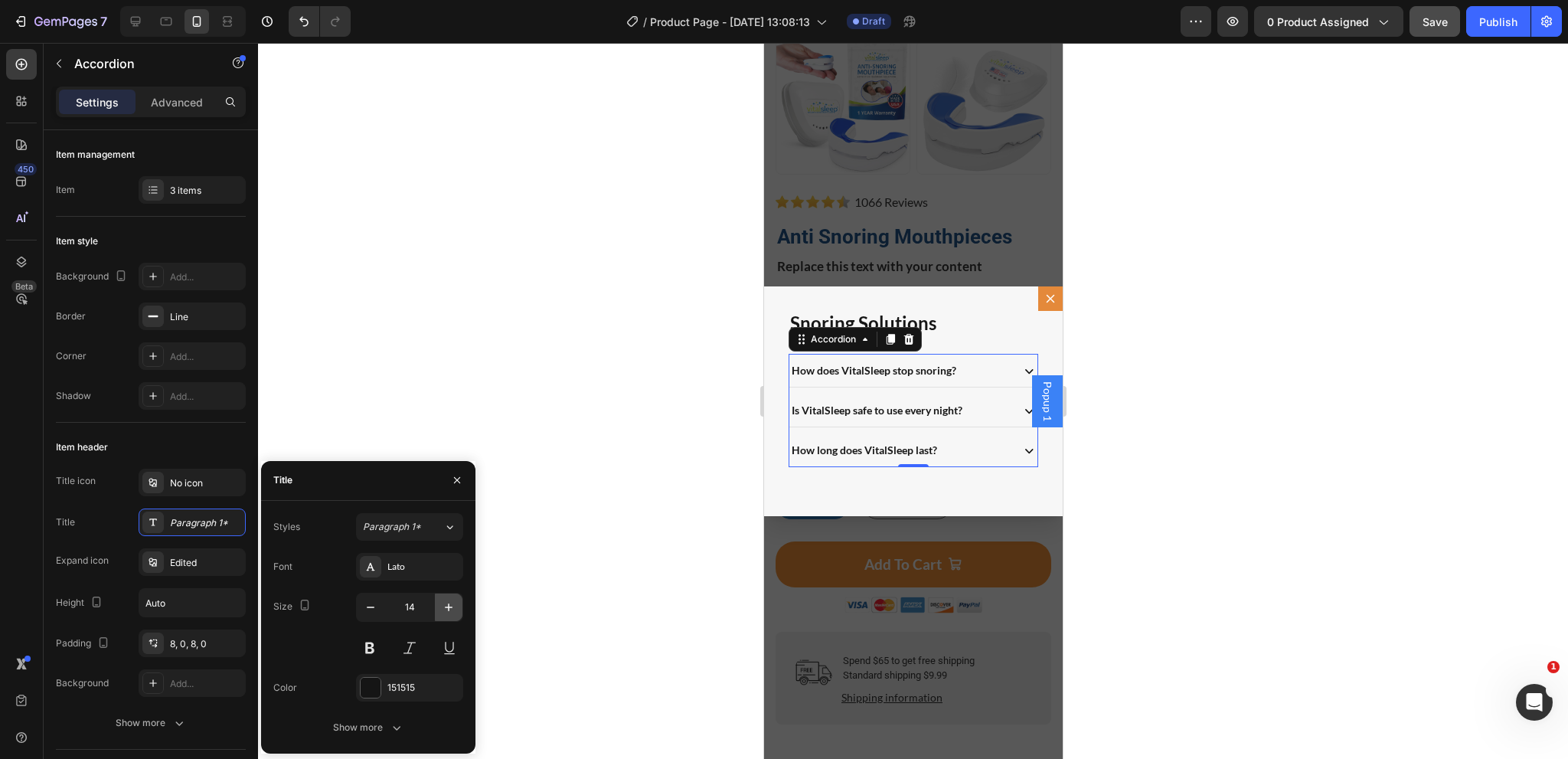
click at [446, 607] on icon "button" at bounding box center [448, 607] width 8 height 8
click at [366, 603] on icon "button" at bounding box center [371, 607] width 15 height 15
click at [447, 609] on icon "button" at bounding box center [448, 607] width 15 height 15
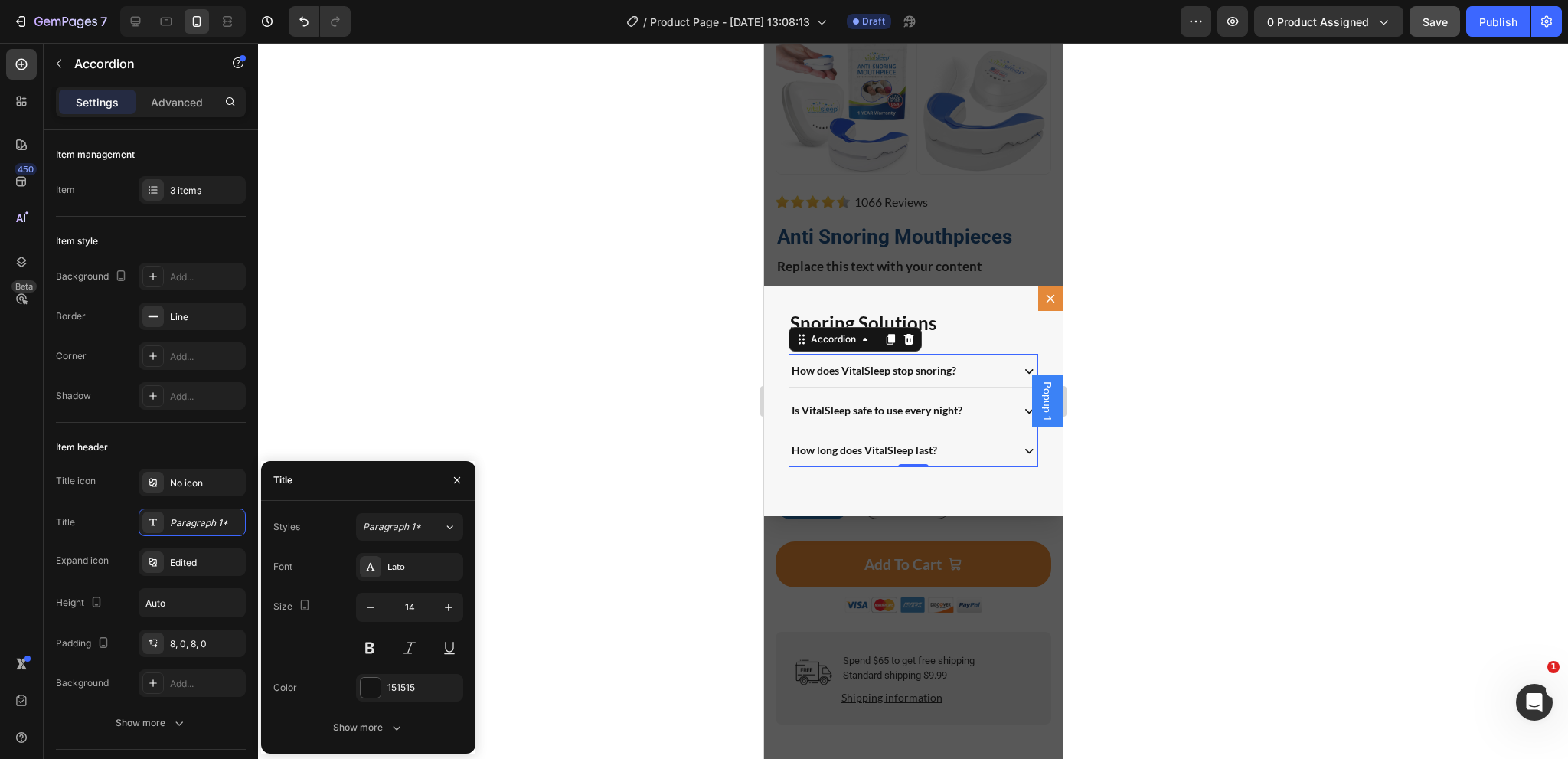
type input "15"
click at [981, 374] on div "How does VitalSleep stop snoring?" at bounding box center [898, 371] width 219 height 23
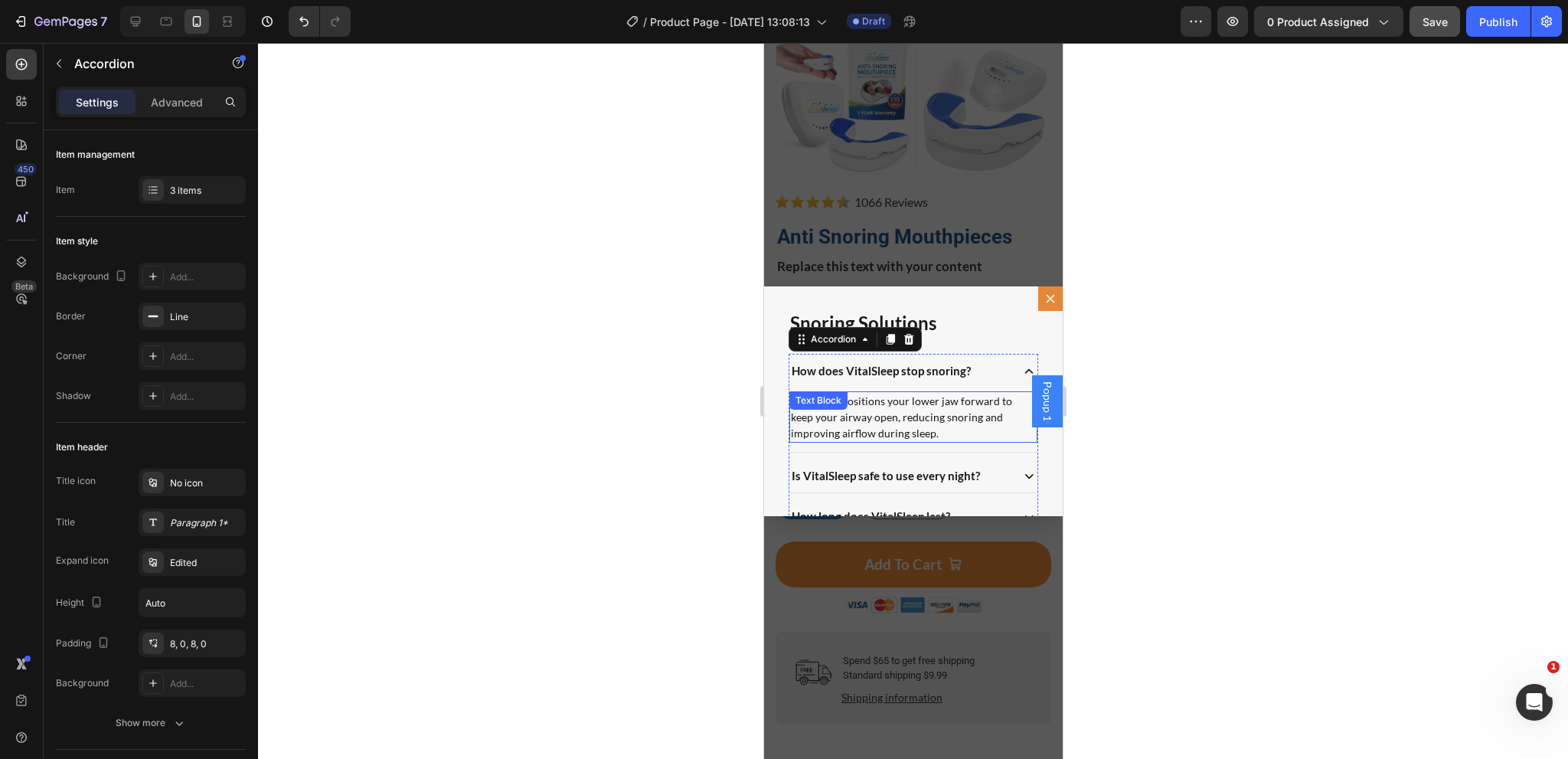
click at [917, 424] on p "It gently repositions your lower jaw forward to keep your airway open, reducing…" at bounding box center [913, 417] width 245 height 48
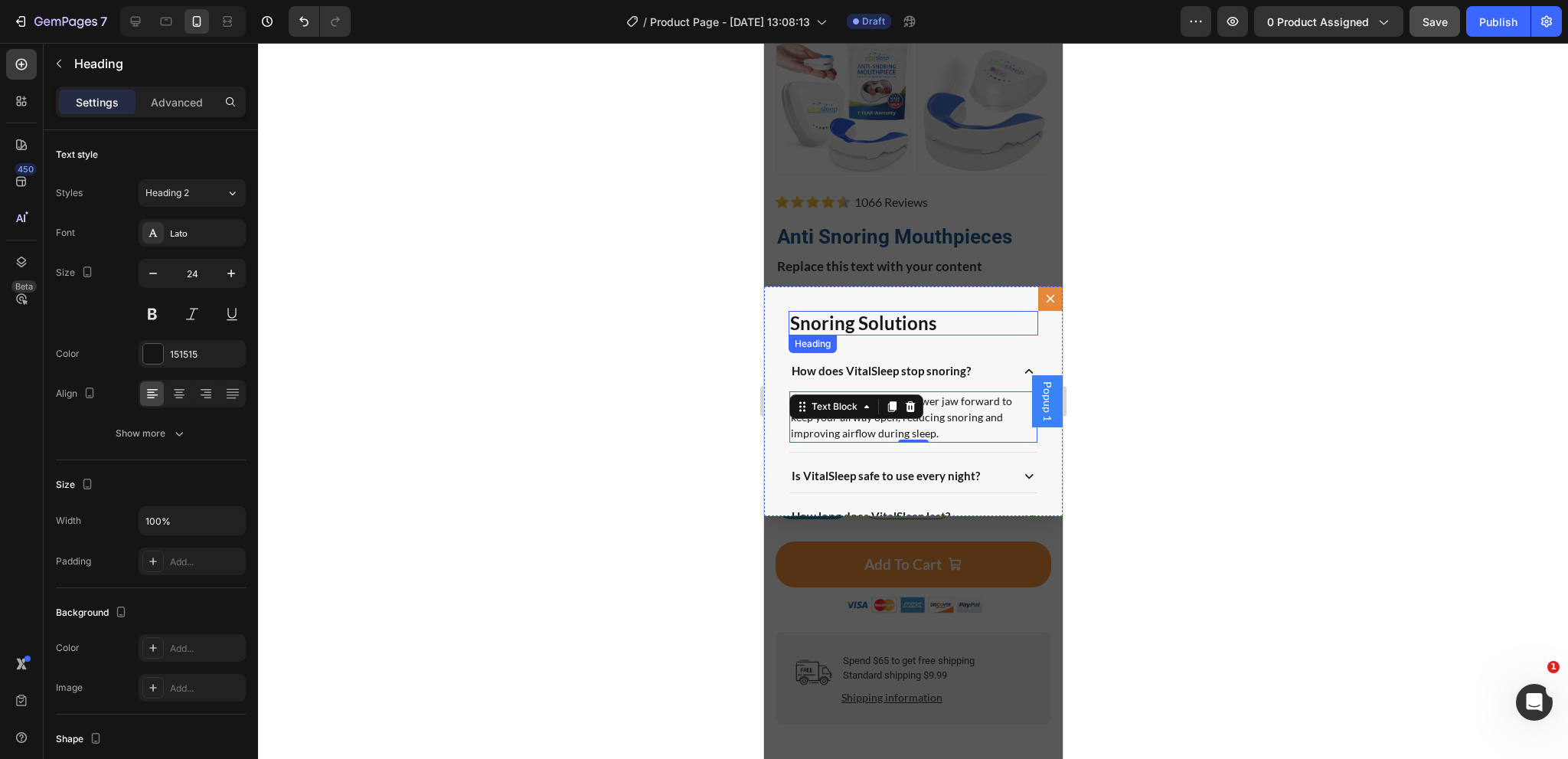
click at [898, 327] on h2 "Snoring Solutions" at bounding box center [912, 323] width 250 height 25
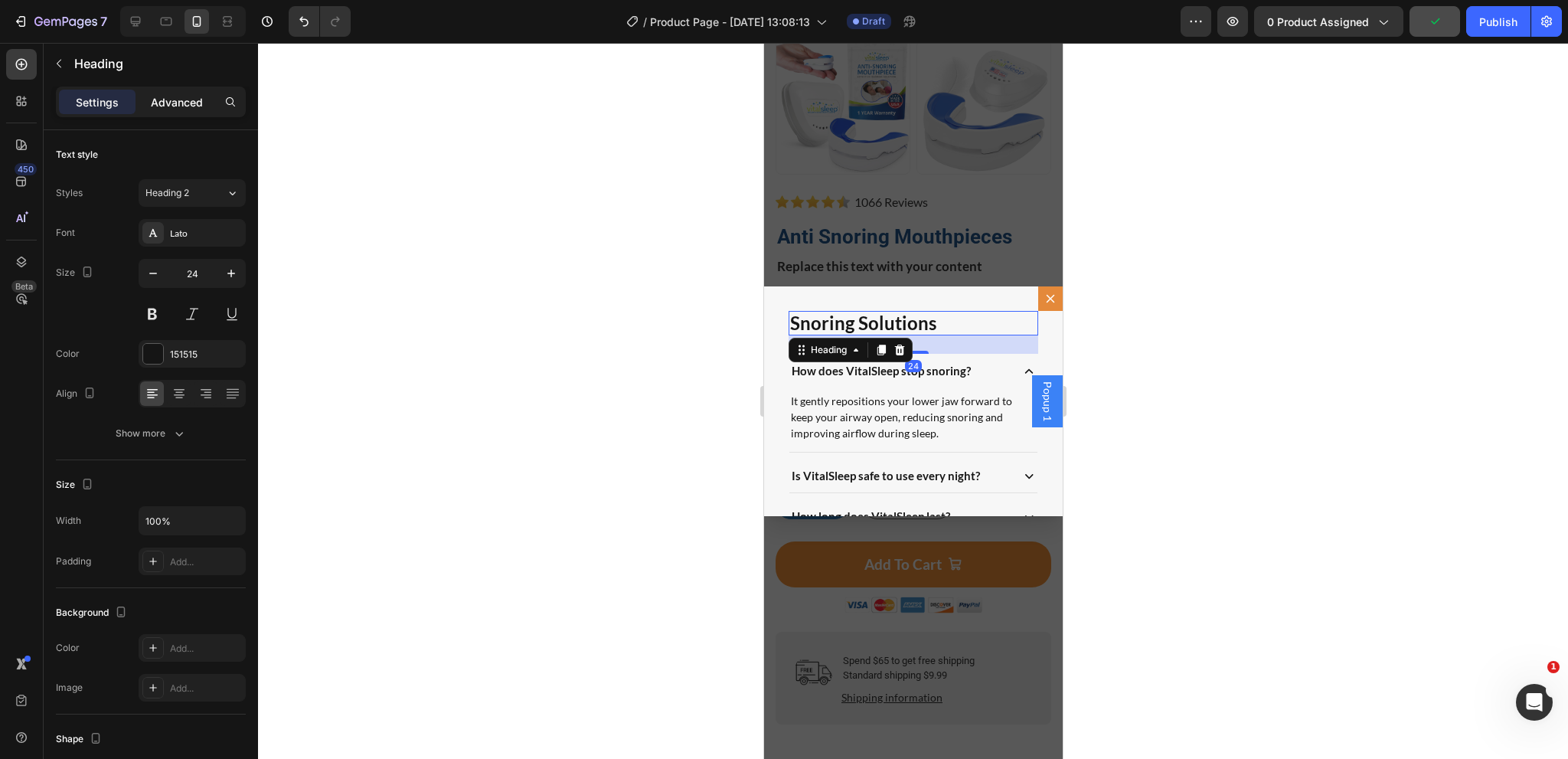
click at [180, 101] on p "Advanced" at bounding box center [177, 102] width 52 height 16
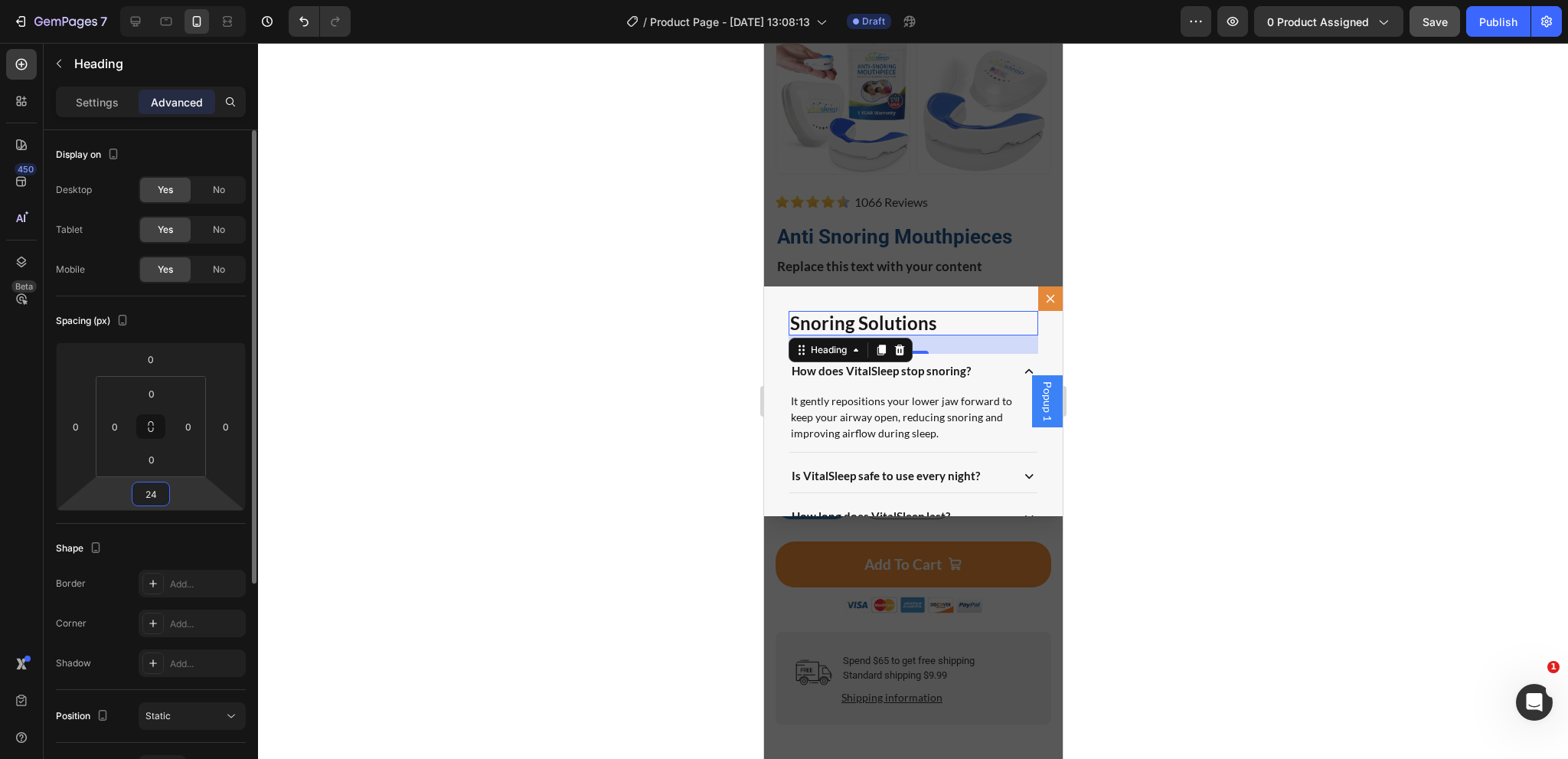
click at [163, 495] on input "24" at bounding box center [150, 494] width 31 height 23
type input "16"
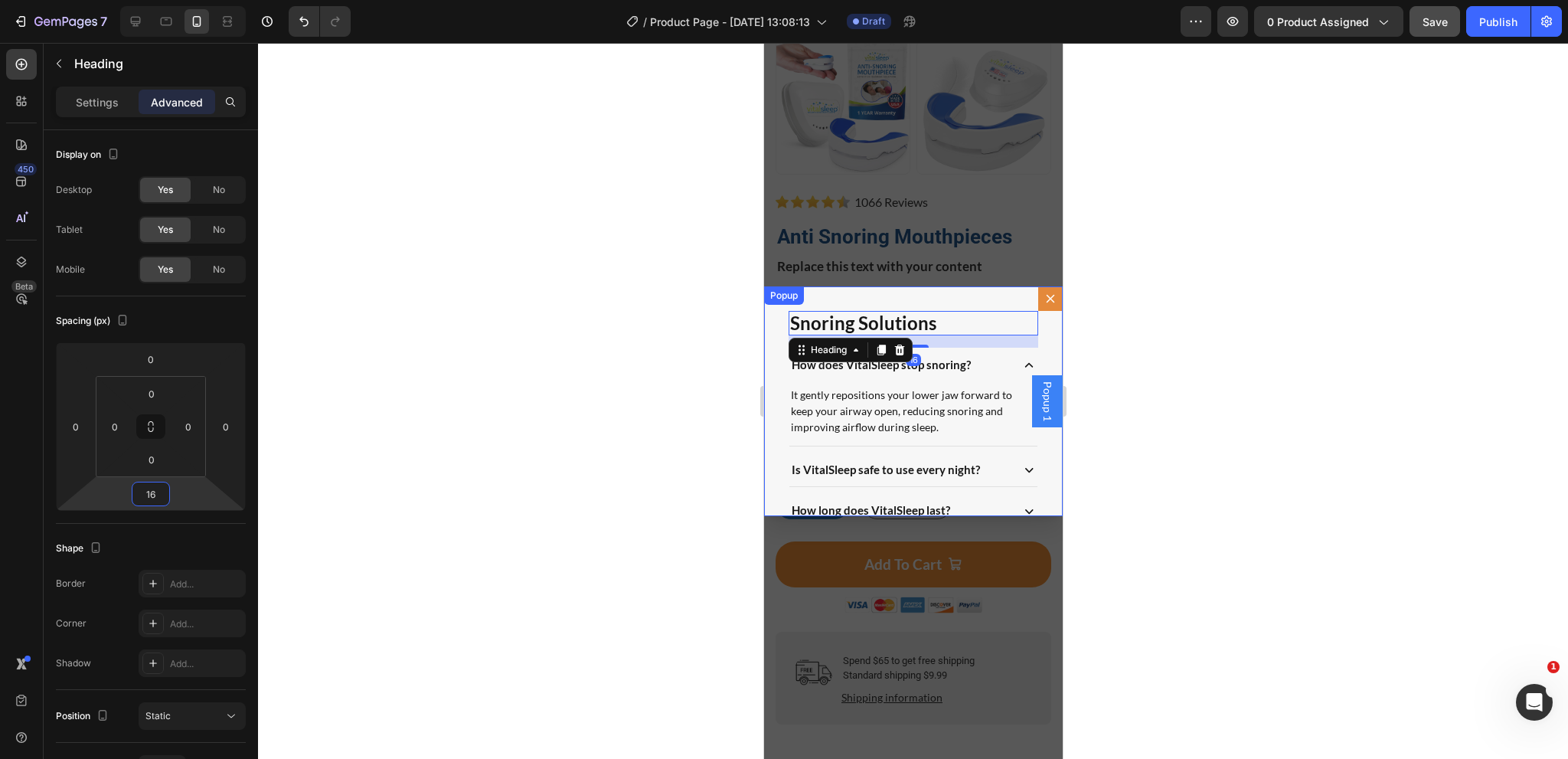
click at [779, 402] on div "Snoring Solutions Heading 16 How does VitalSleep stop snoring? It gently reposi…" at bounding box center [913, 401] width 299 height 230
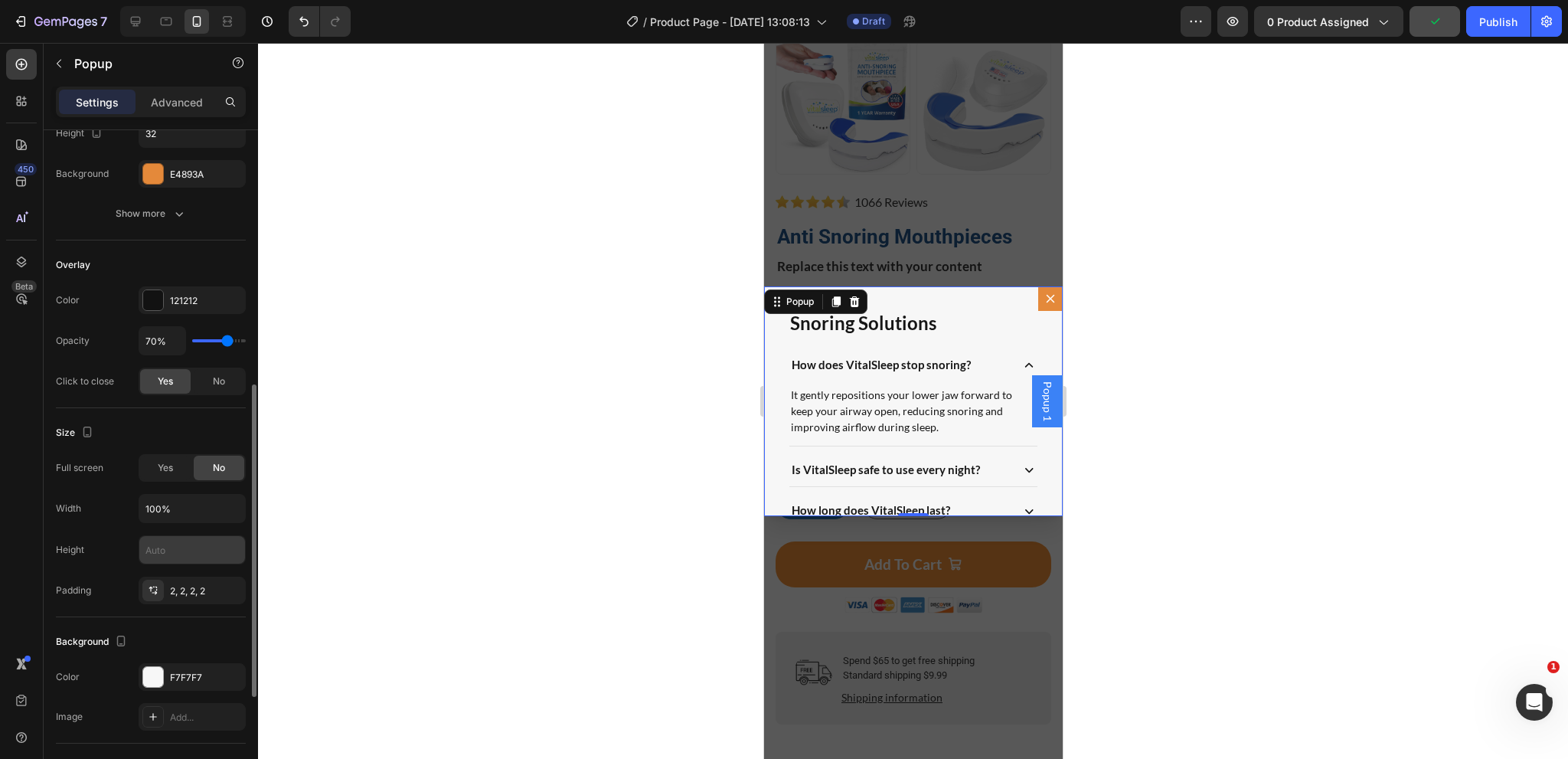
scroll to position [383, 0]
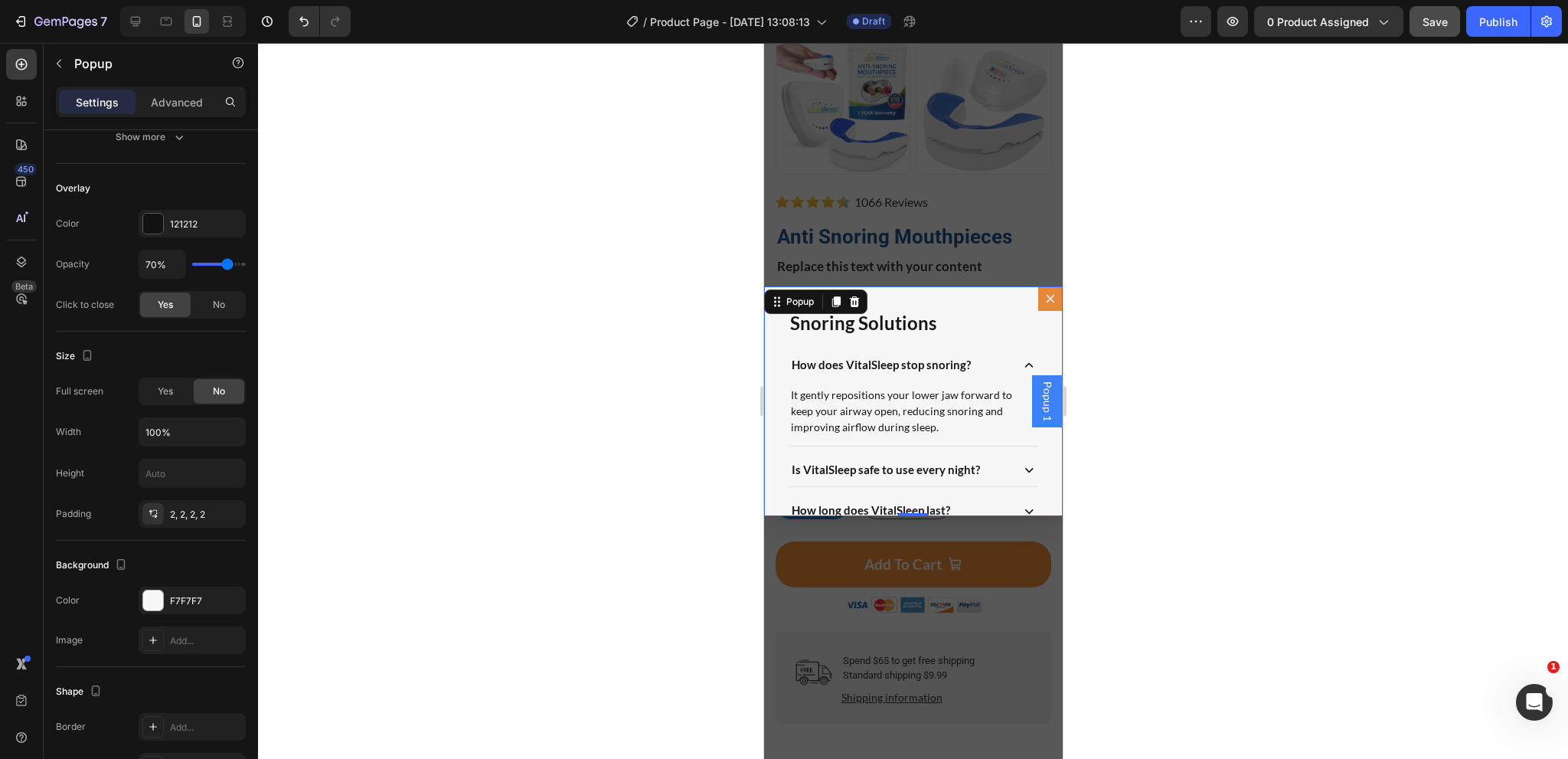
click at [770, 369] on div "Snoring Solutions Heading How does VitalSleep stop snoring? It gently repositio…" at bounding box center [913, 401] width 299 height 230
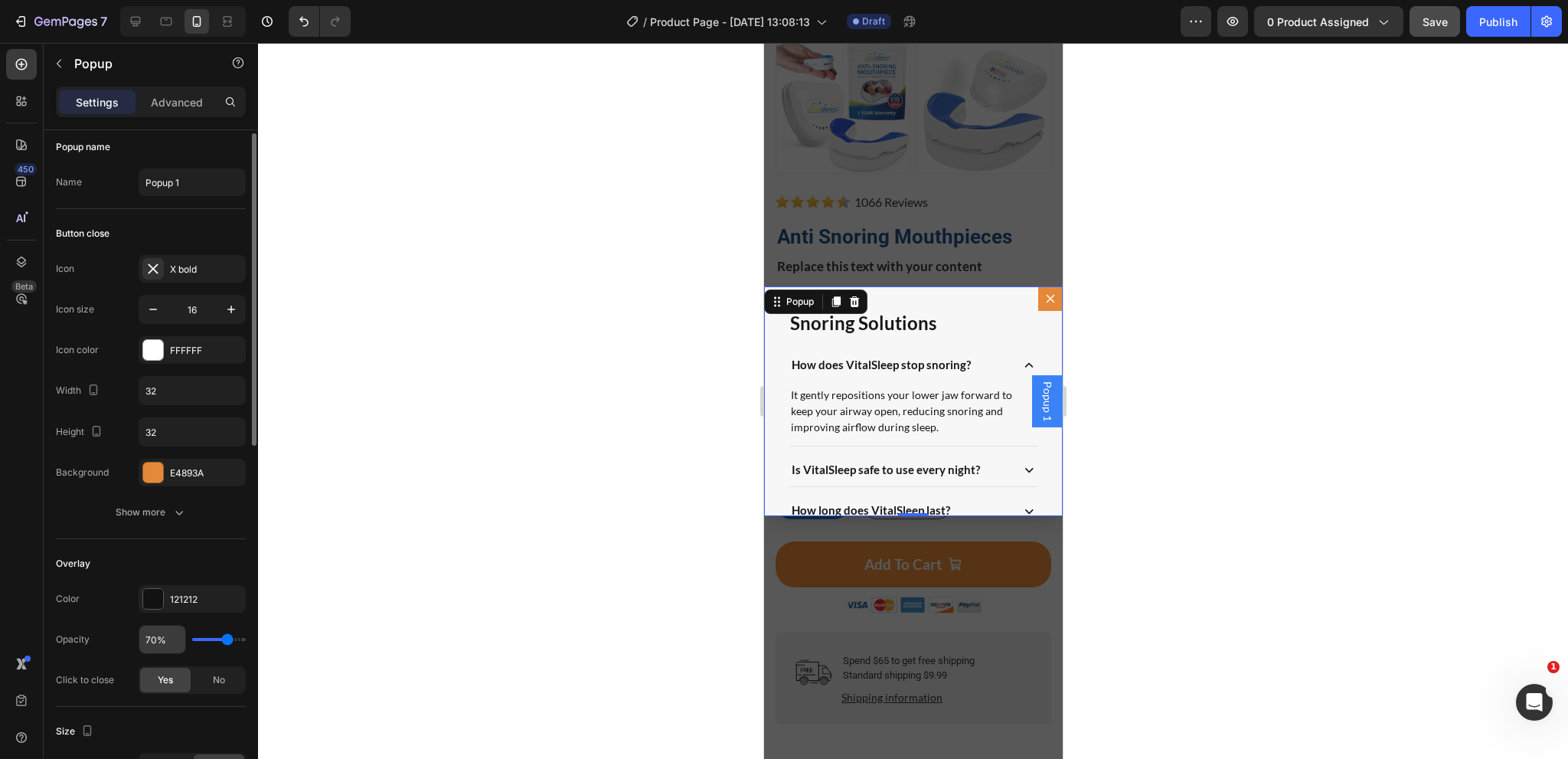
scroll to position [0, 0]
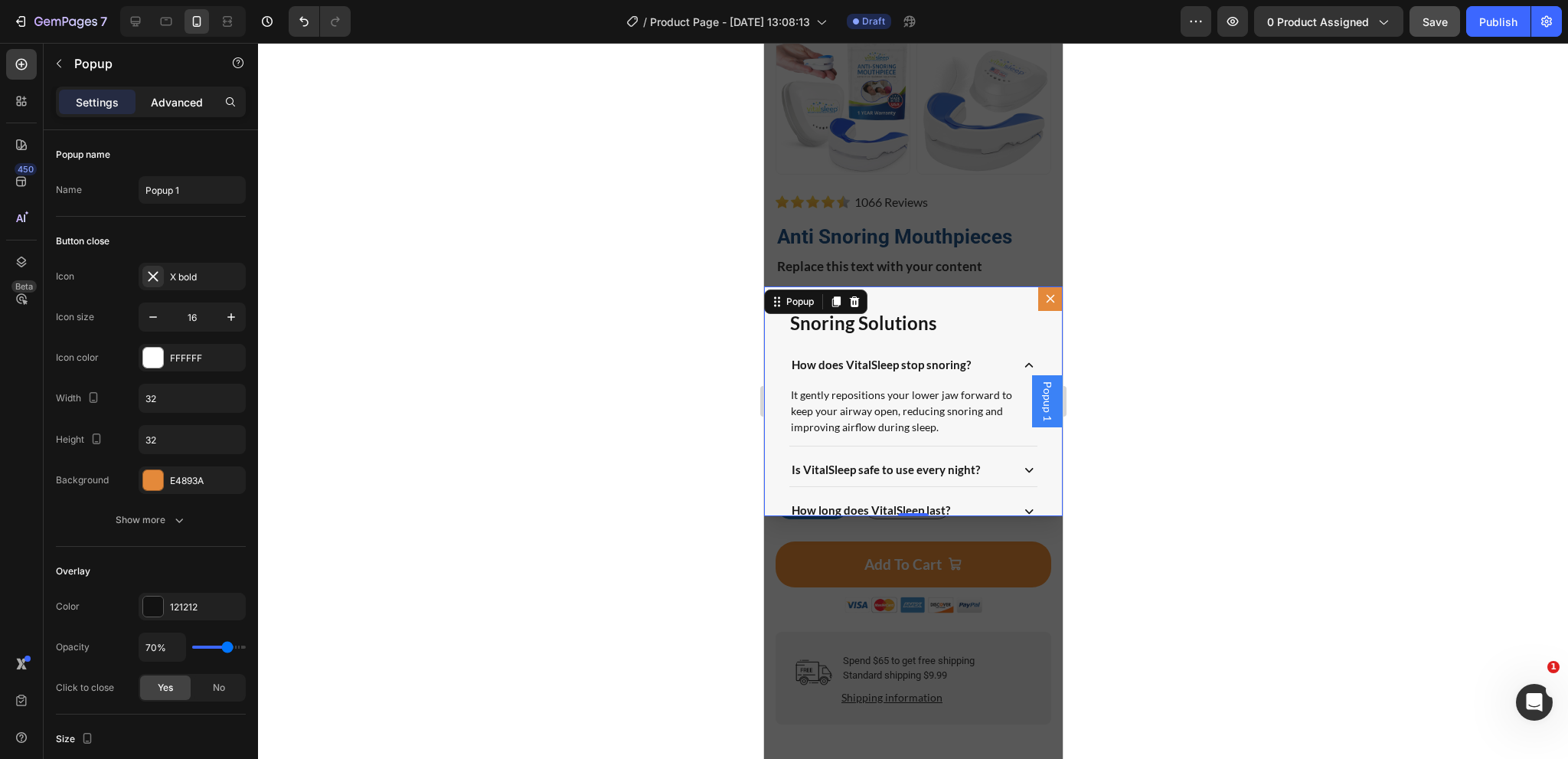
click at [184, 97] on p "Advanced" at bounding box center [177, 102] width 52 height 16
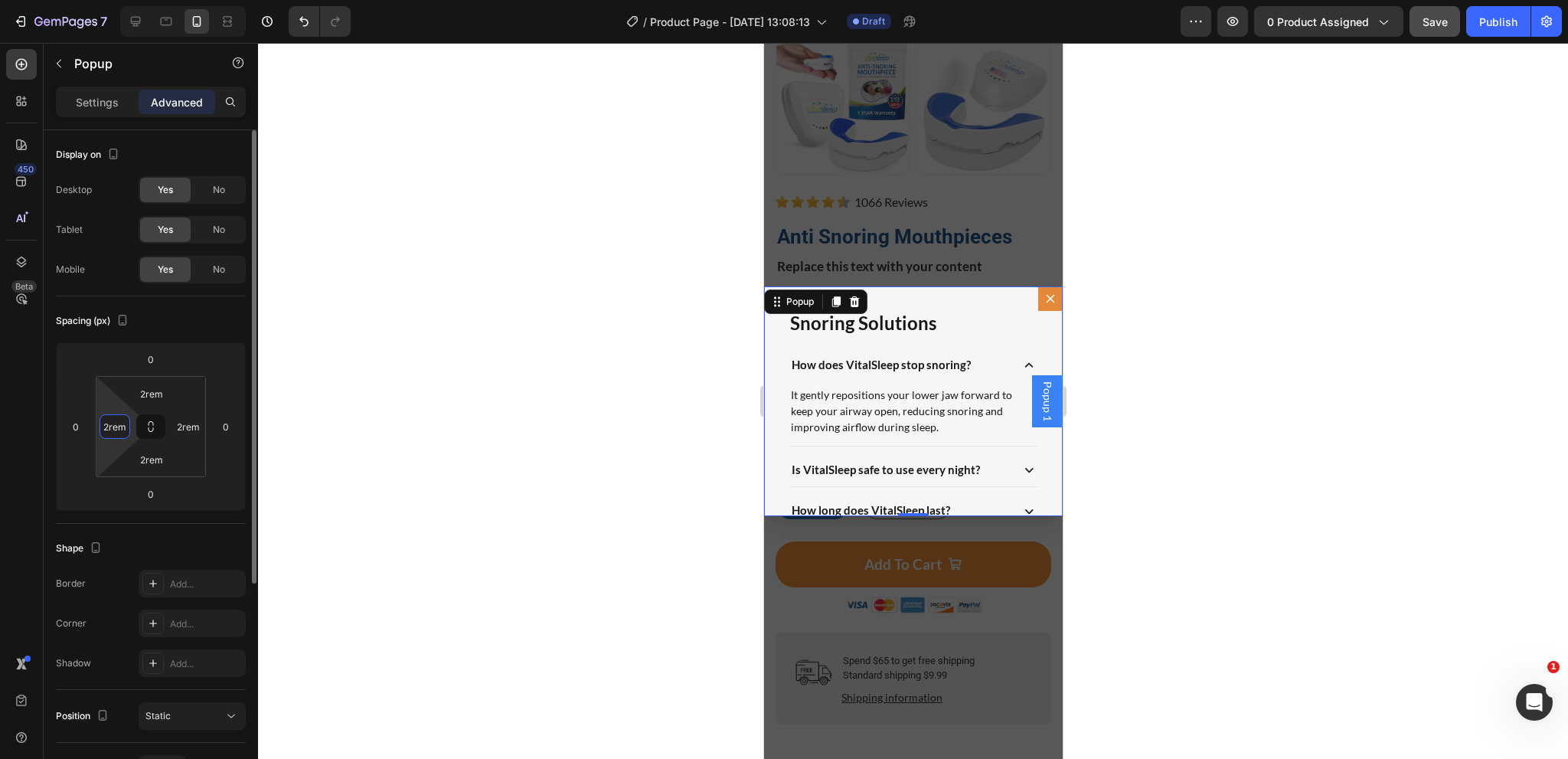
click at [124, 432] on input "2rem" at bounding box center [115, 427] width 23 height 23
type input "15"
click at [194, 428] on input "2rem" at bounding box center [189, 427] width 23 height 23
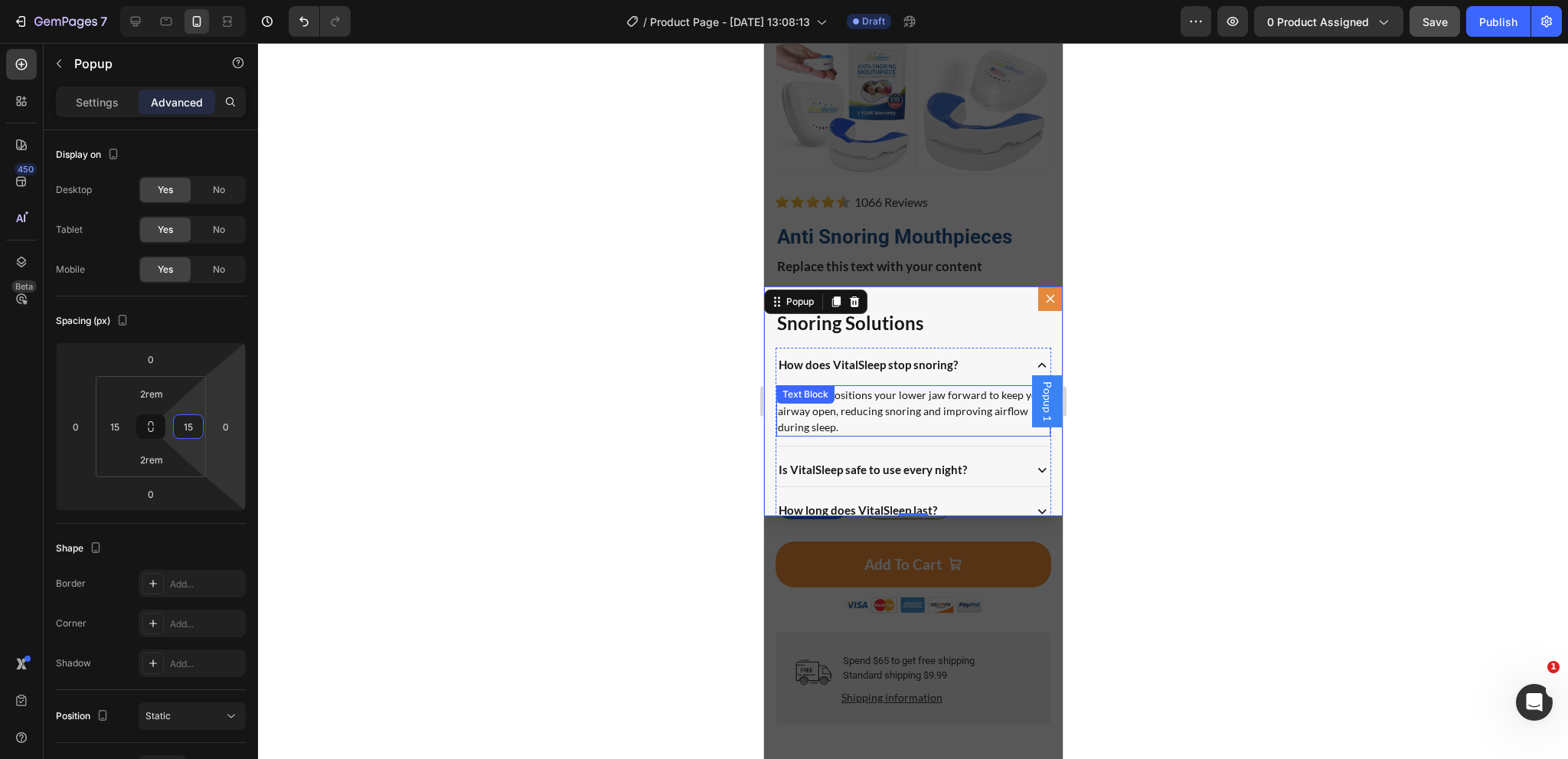
scroll to position [35, 0]
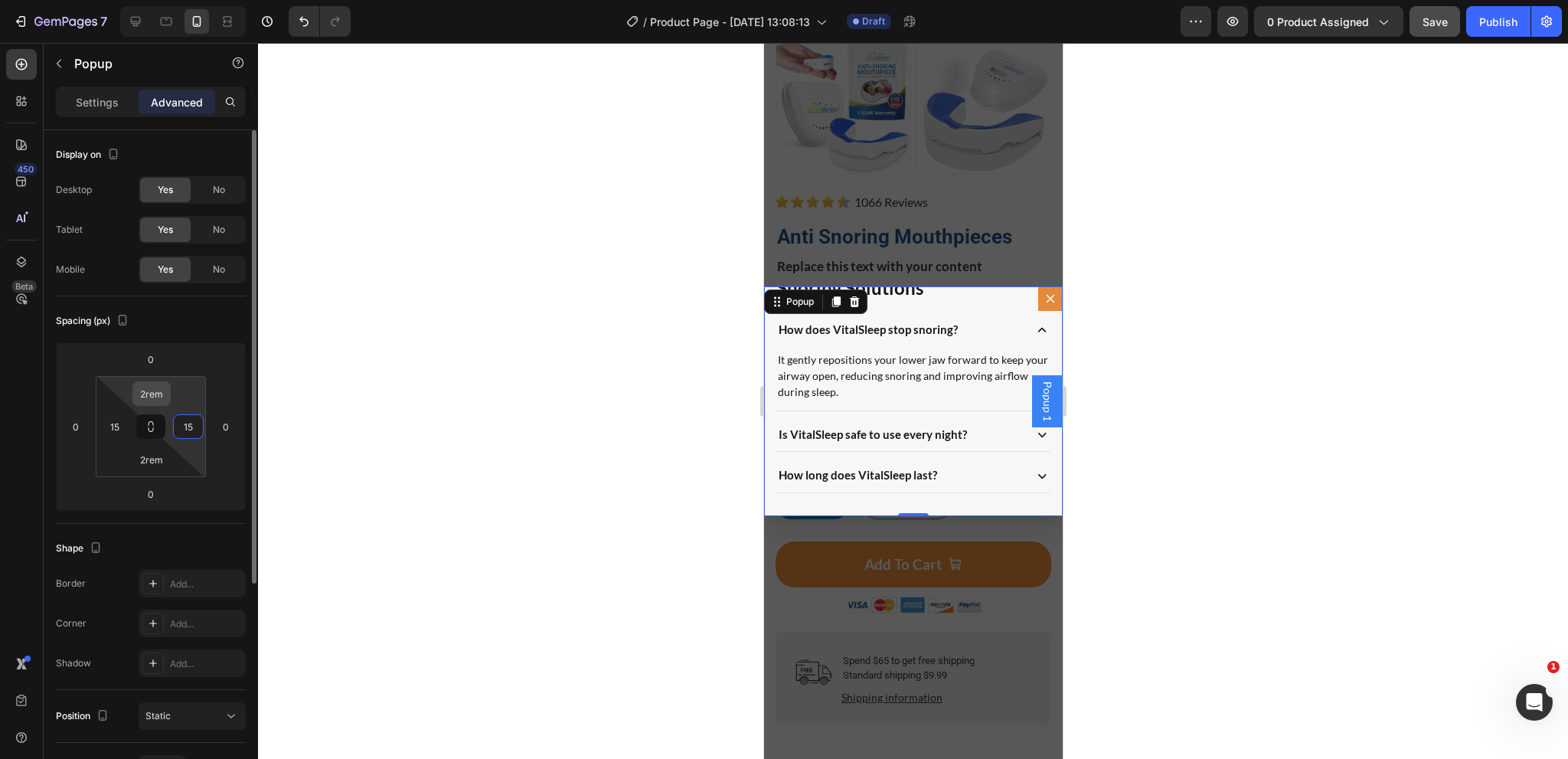
type input "15"
click at [165, 397] on input "2rem" at bounding box center [151, 394] width 31 height 23
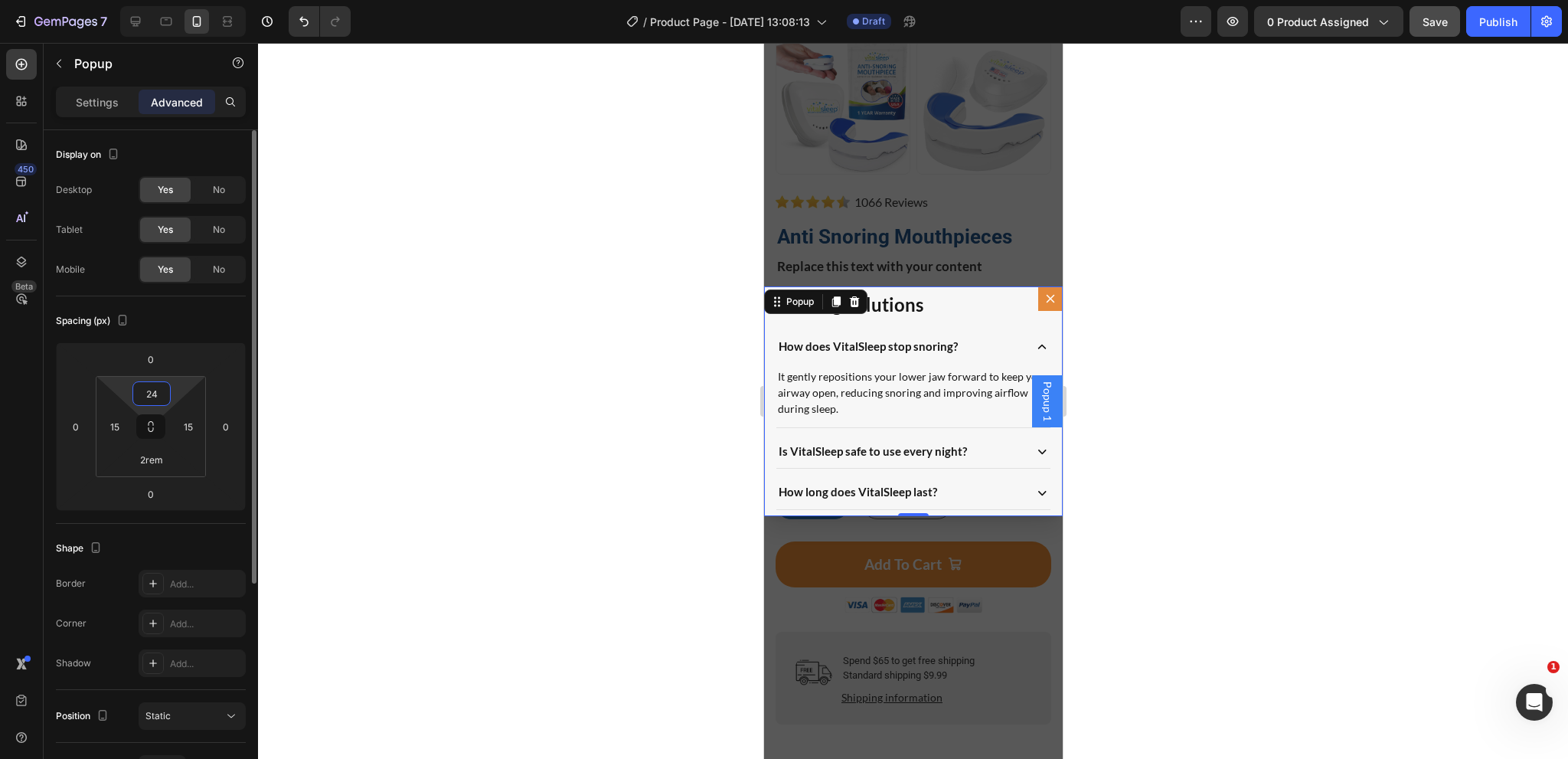
click at [155, 397] on input "24" at bounding box center [151, 394] width 31 height 23
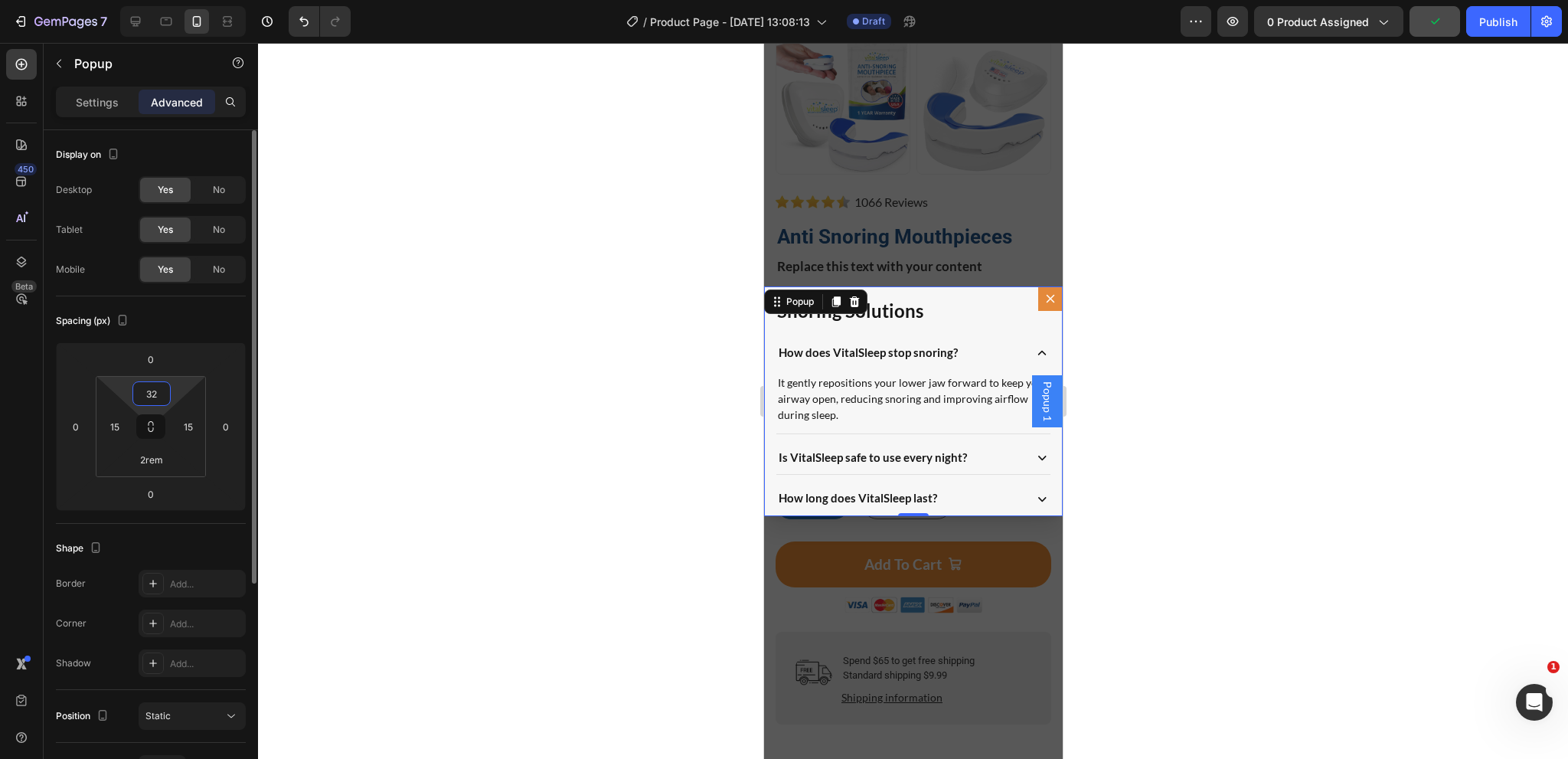
click at [155, 397] on input "32" at bounding box center [151, 394] width 31 height 23
click at [156, 397] on input "32" at bounding box center [151, 394] width 31 height 23
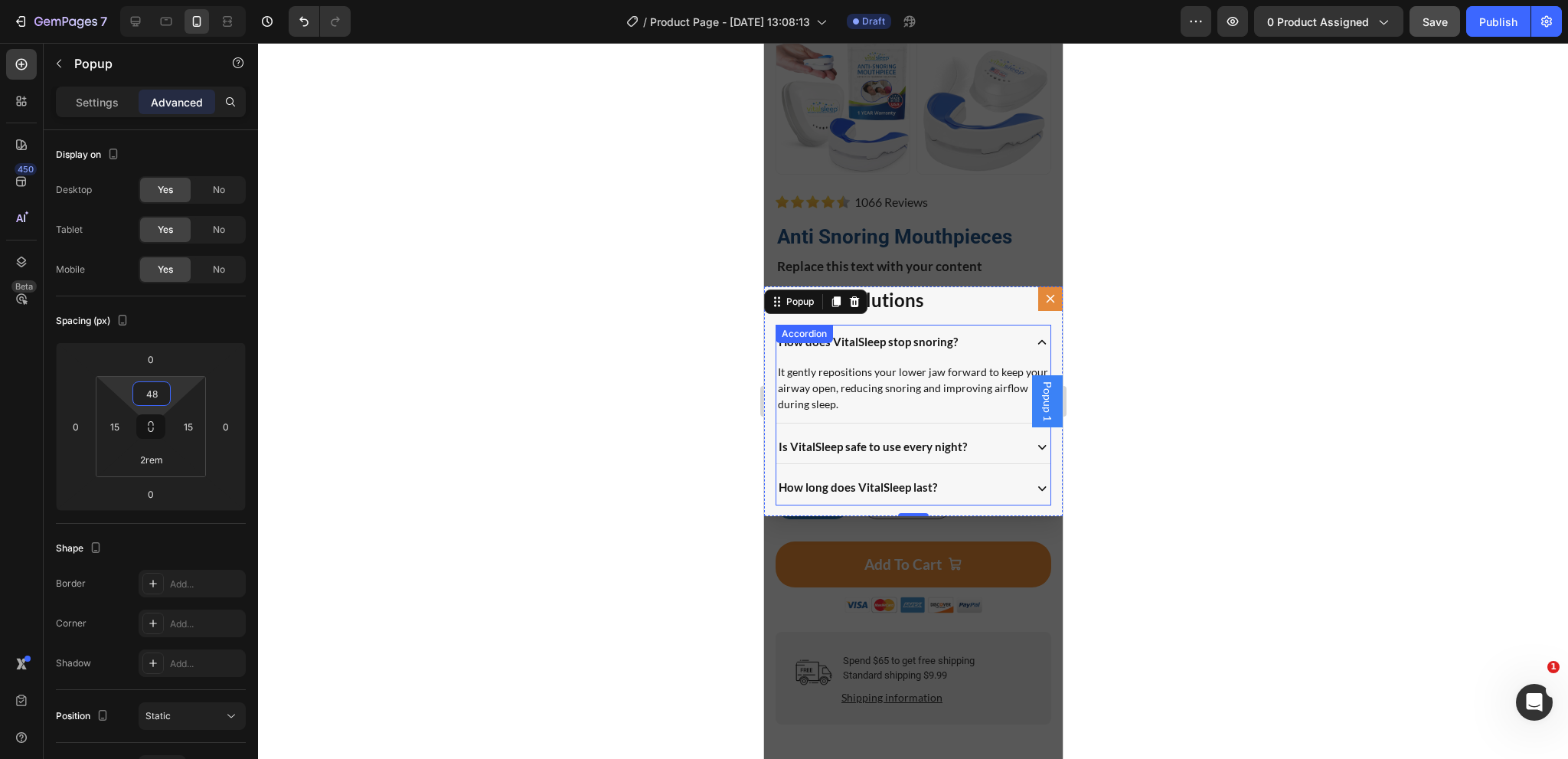
scroll to position [48, 0]
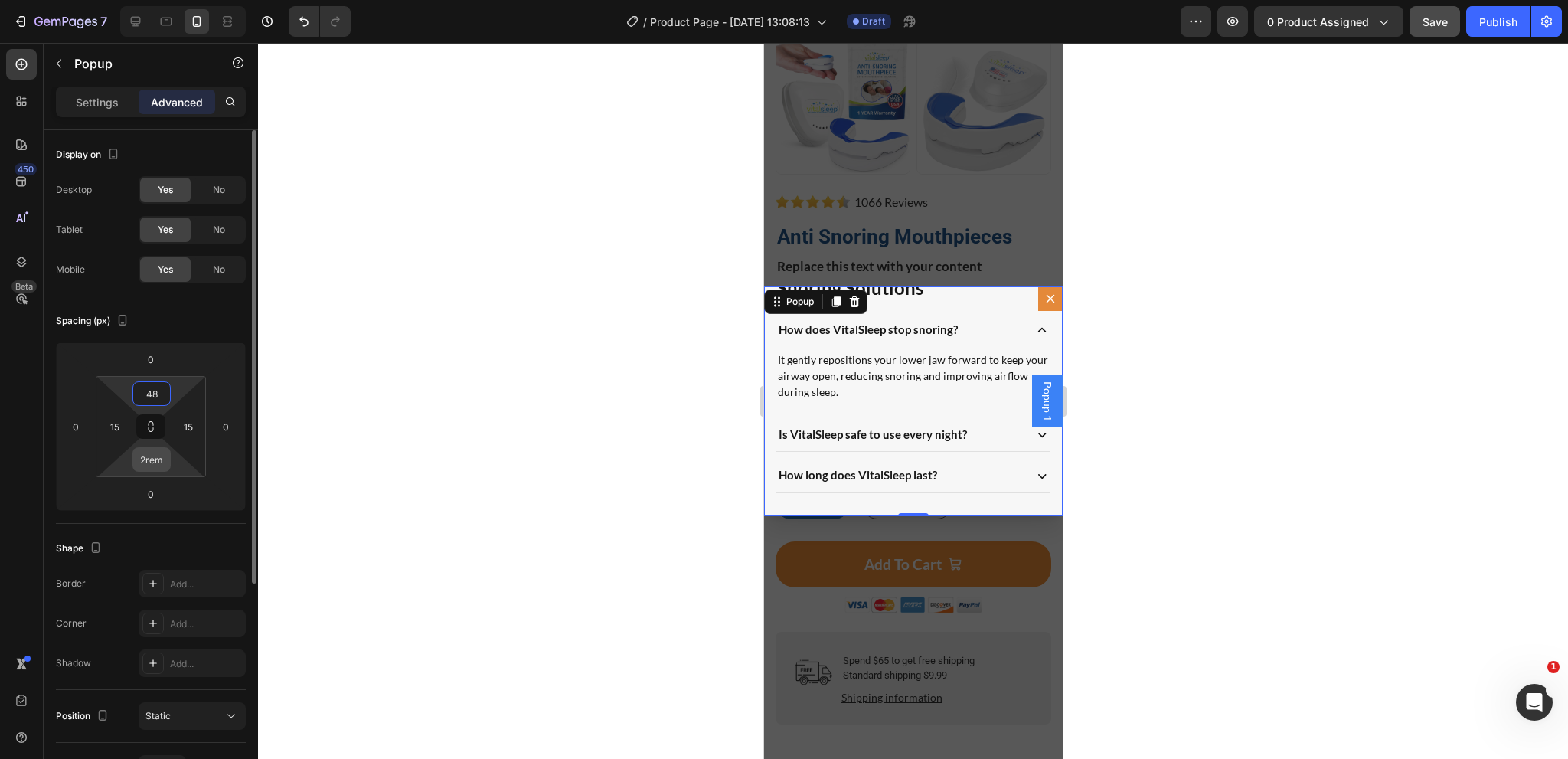
type input "48"
click at [163, 462] on input "2rem" at bounding box center [151, 460] width 31 height 23
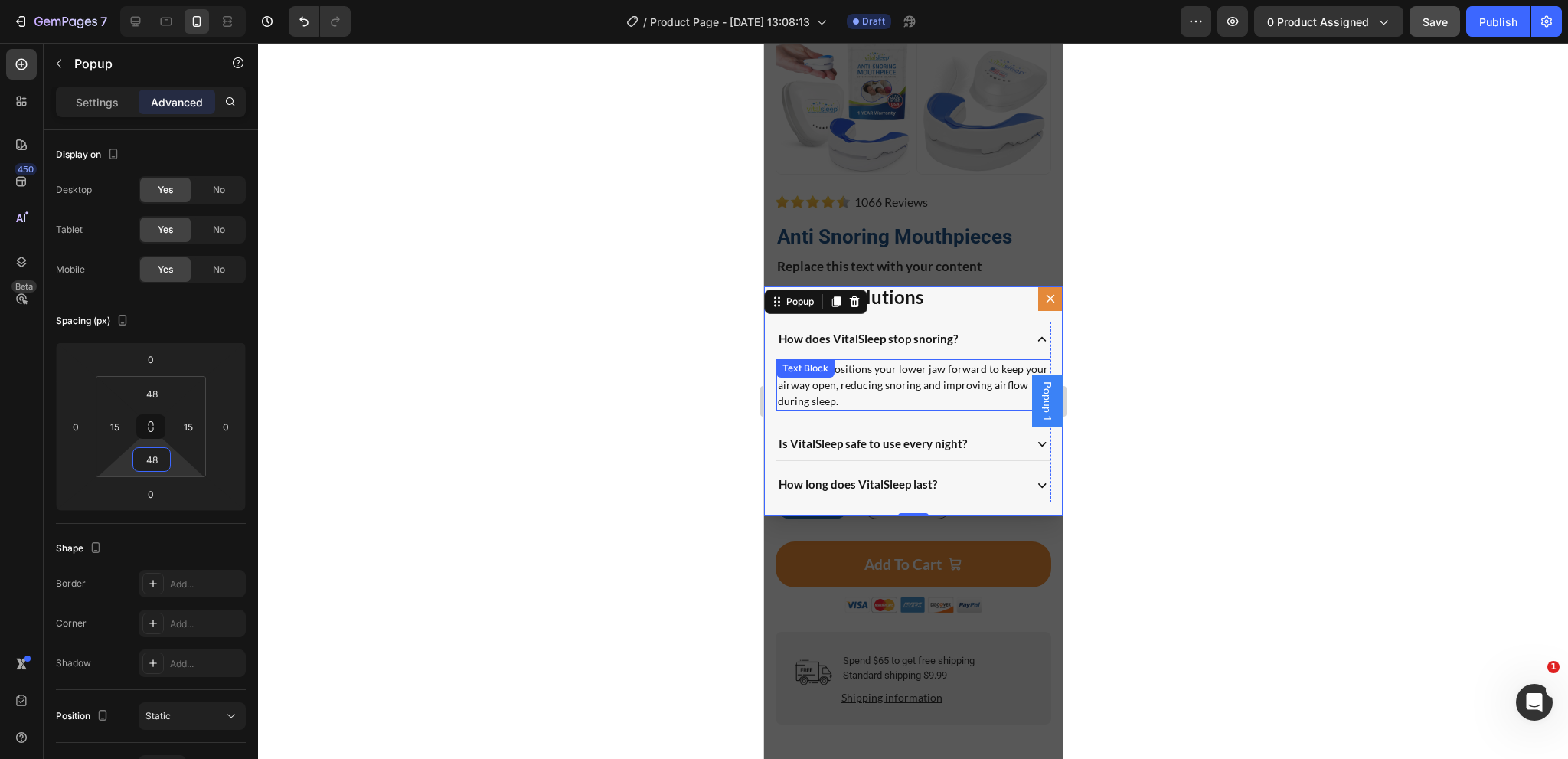
scroll to position [60, 0]
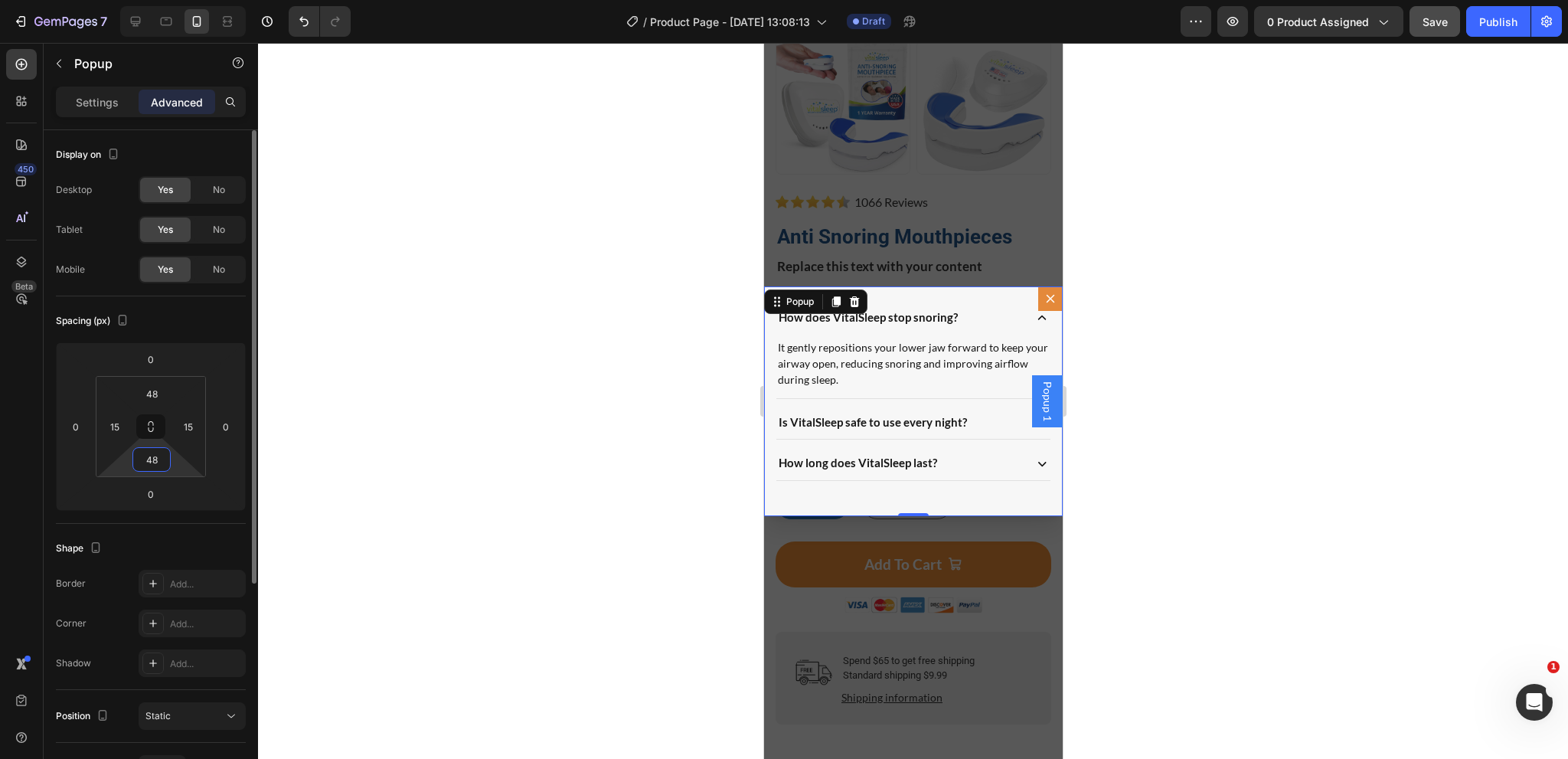
click at [150, 463] on input "48" at bounding box center [151, 460] width 31 height 23
click at [151, 463] on input "48" at bounding box center [151, 460] width 31 height 23
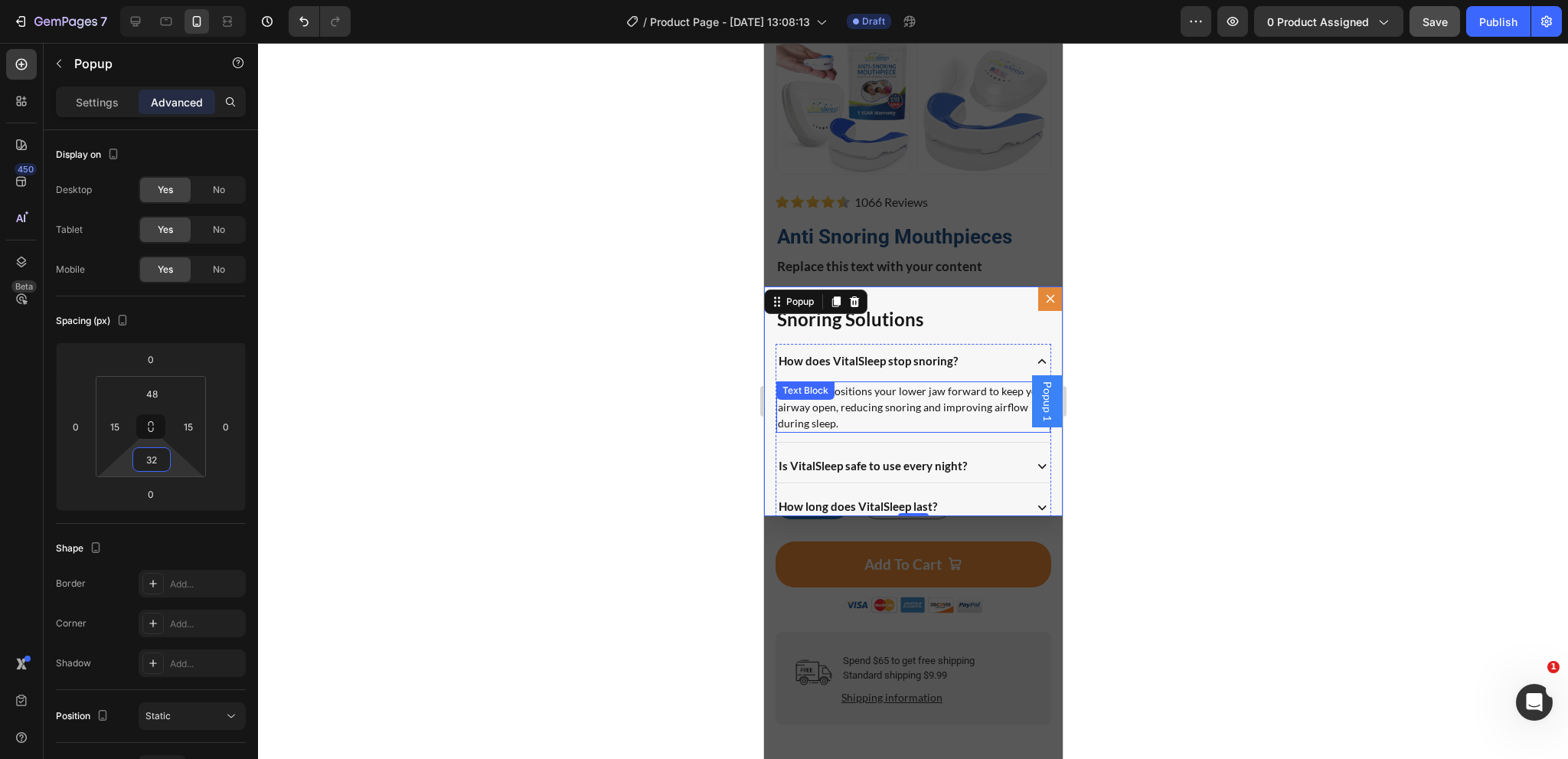
scroll to position [0, 0]
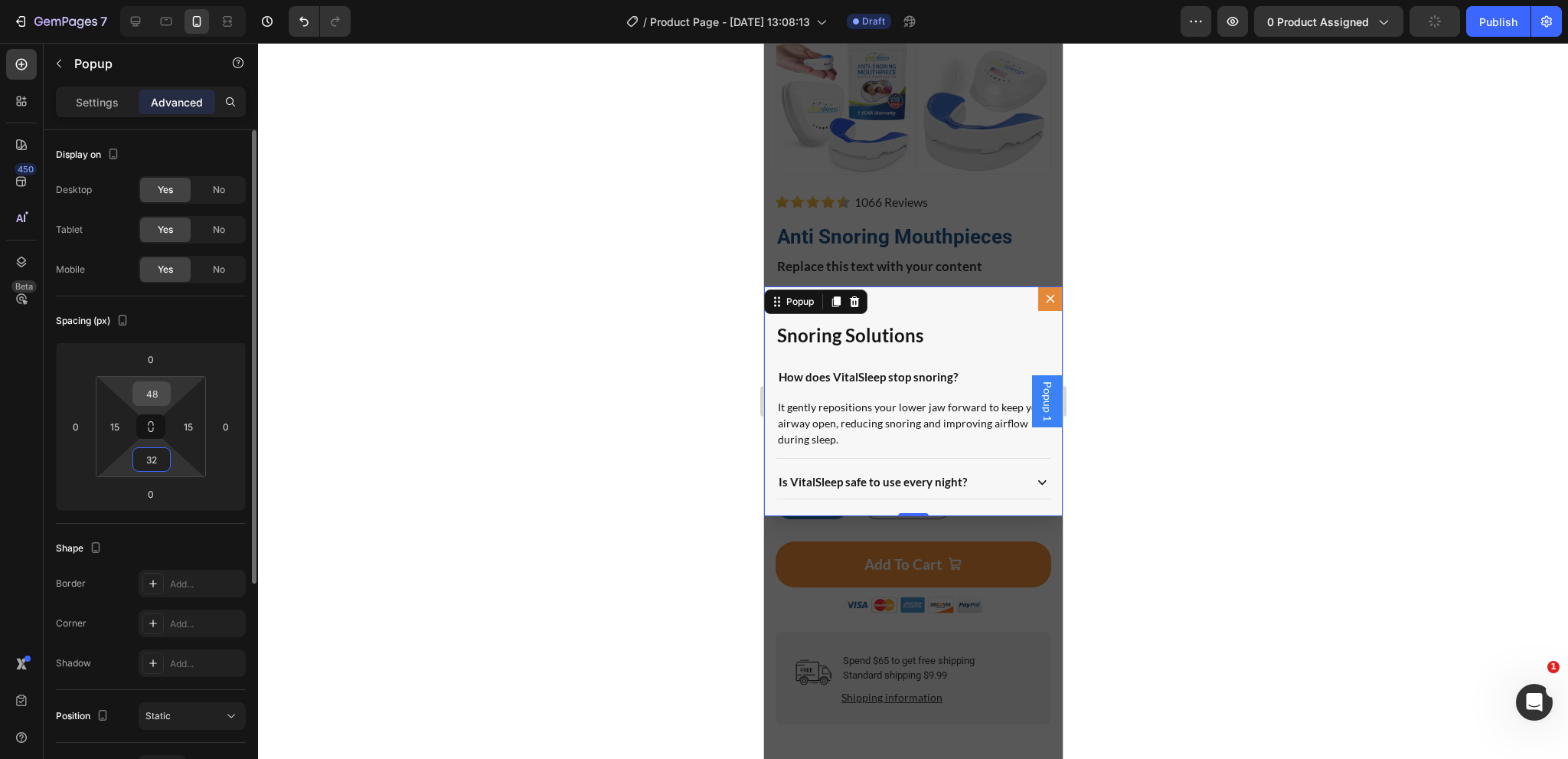
type input "32"
click at [150, 393] on input "48" at bounding box center [151, 394] width 31 height 23
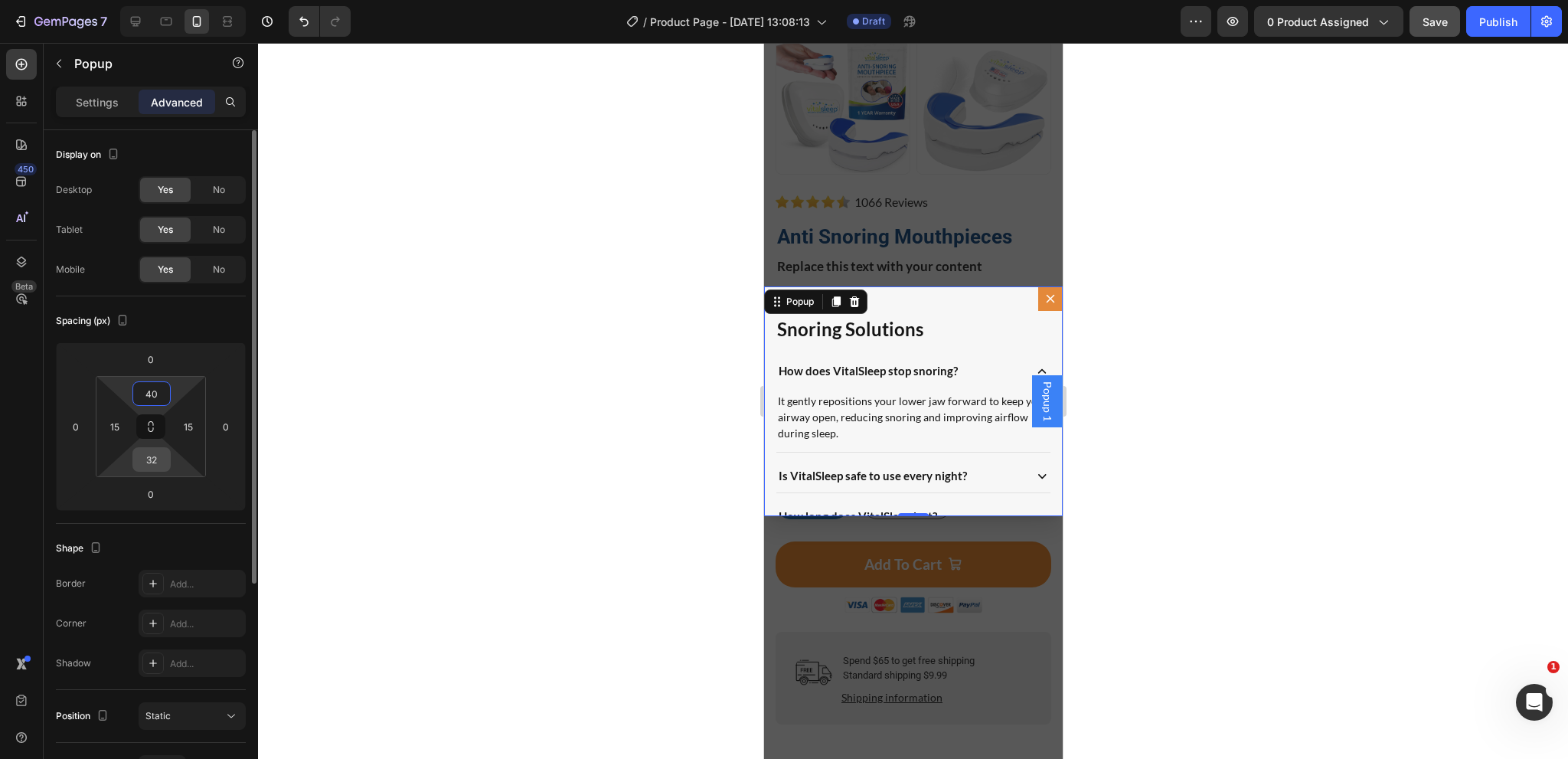
type input "40"
click at [144, 464] on input "32" at bounding box center [151, 460] width 31 height 23
type input "40"
click at [769, 480] on div "Snoring Solutions Heading How does VitalSleep stop snoring? It gently repositio…" at bounding box center [913, 401] width 299 height 230
click at [103, 107] on p "Settings" at bounding box center [97, 102] width 43 height 16
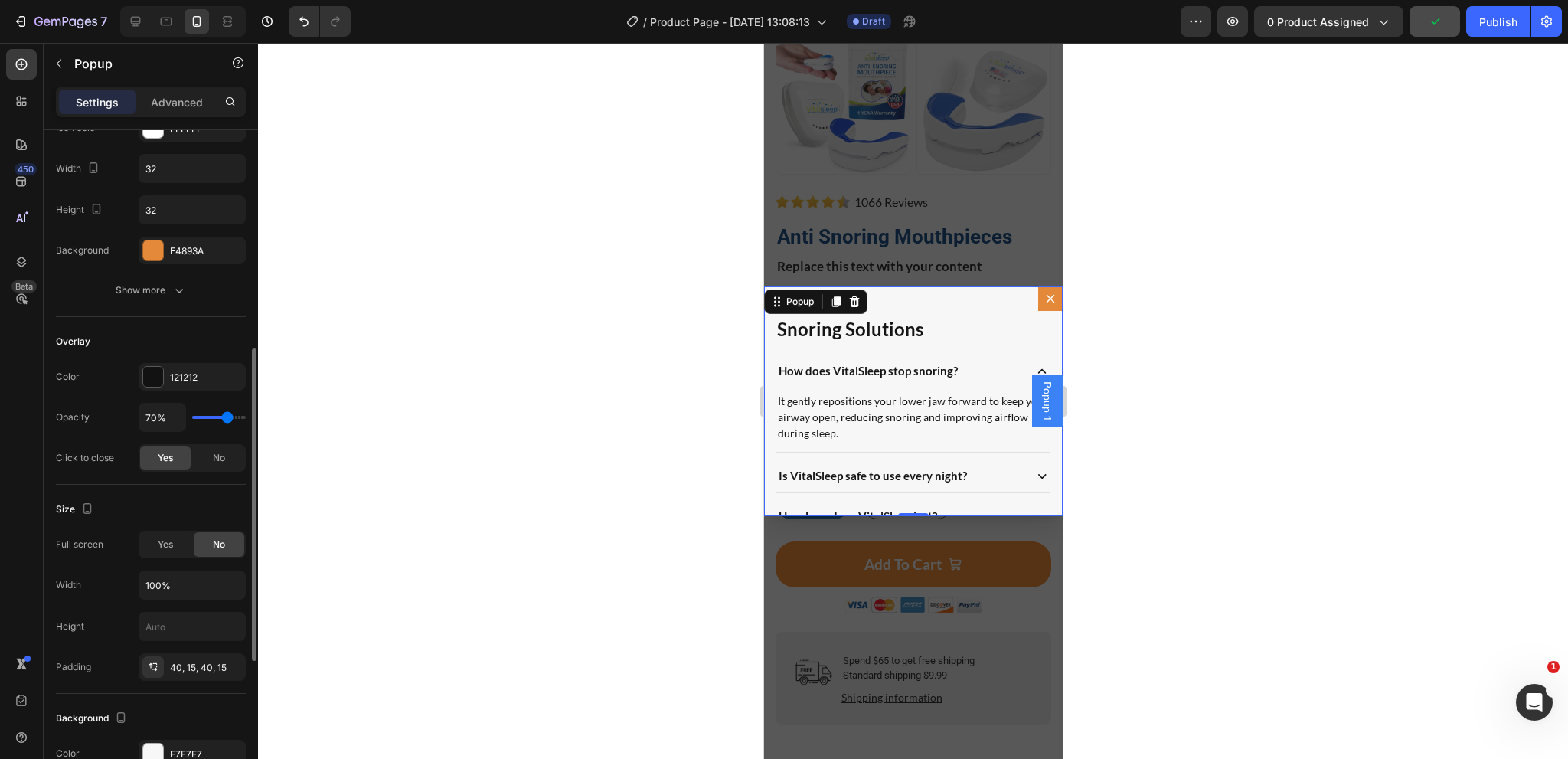
scroll to position [306, 0]
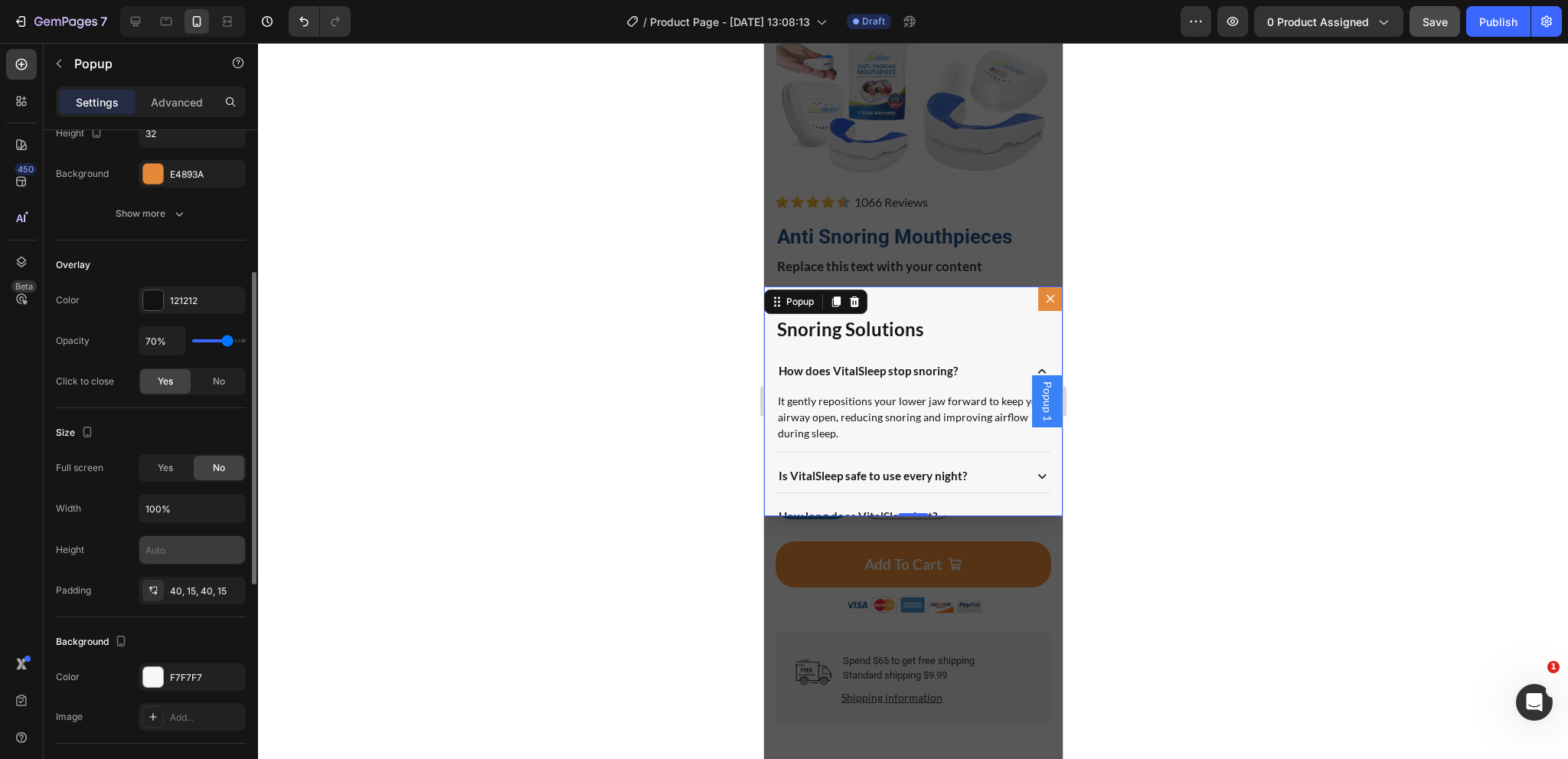
click at [159, 556] on input "text" at bounding box center [192, 549] width 106 height 28
click at [174, 551] on input "text" at bounding box center [192, 549] width 106 height 28
type input "100%"
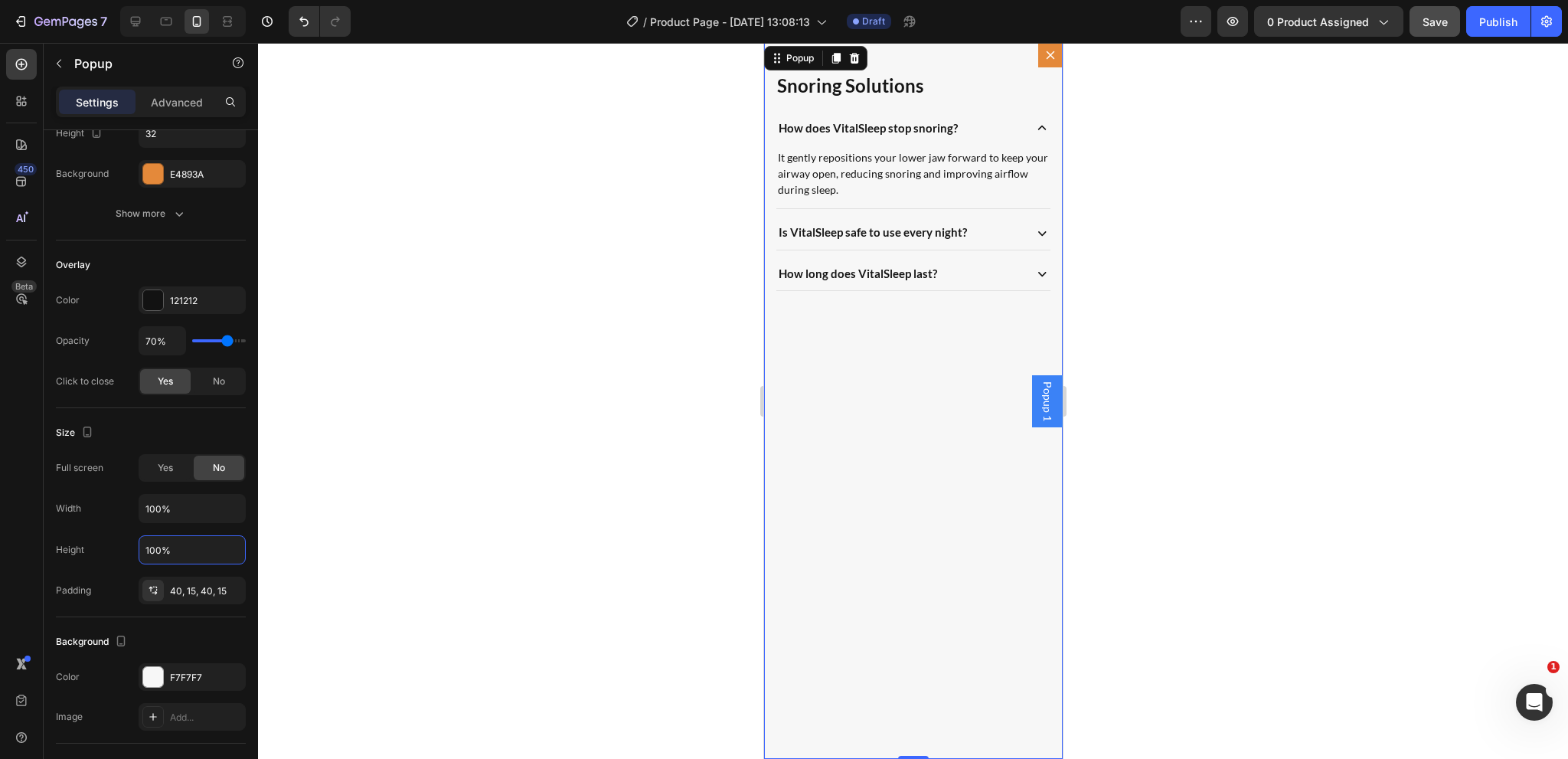
scroll to position [238, 0]
drag, startPoint x: 186, startPoint y: 546, endPoint x: 137, endPoint y: 547, distance: 49.0
click at [137, 547] on div "Height 100%" at bounding box center [151, 549] width 190 height 29
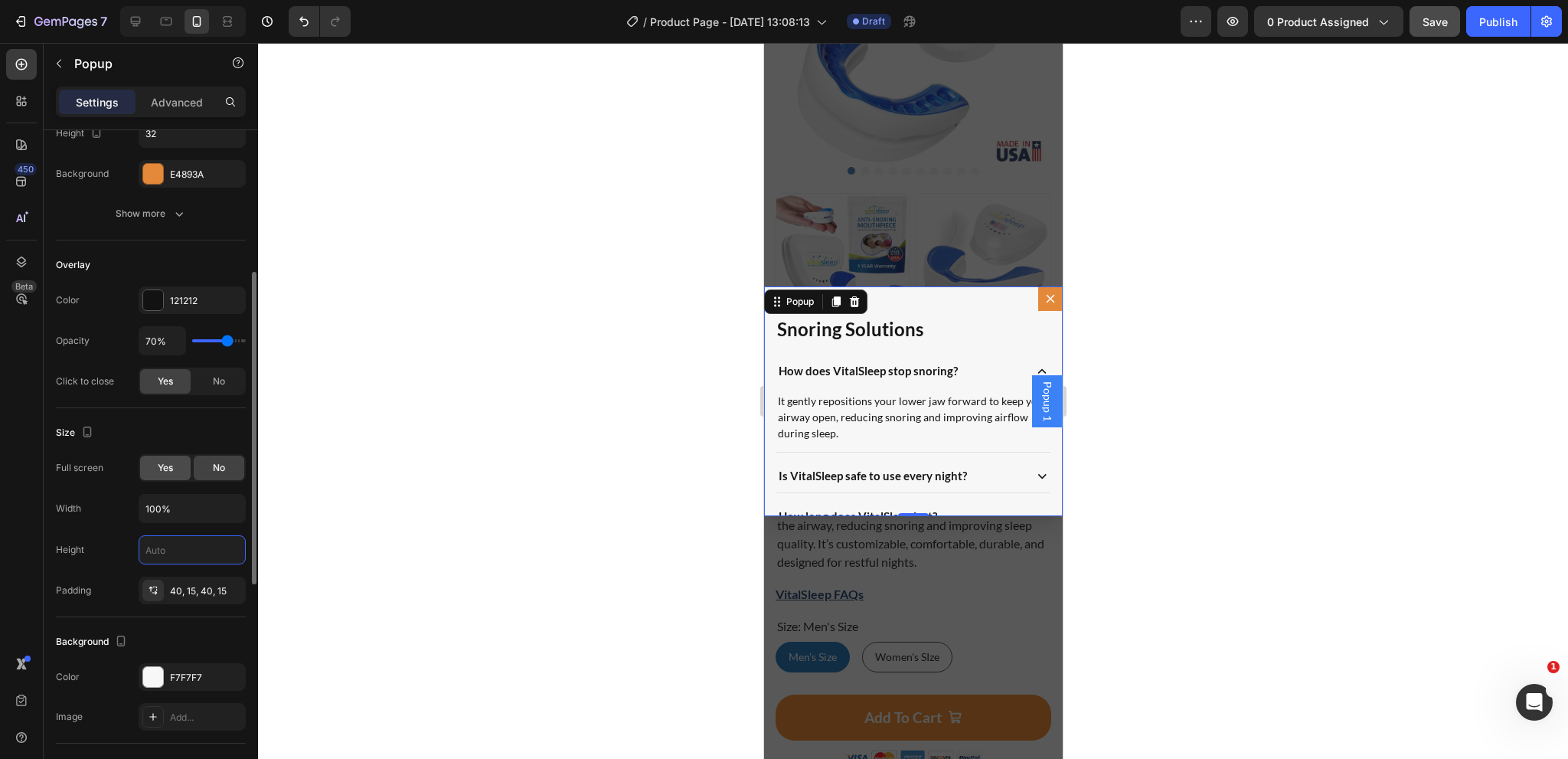
click at [172, 468] on span "Yes" at bounding box center [165, 468] width 15 height 14
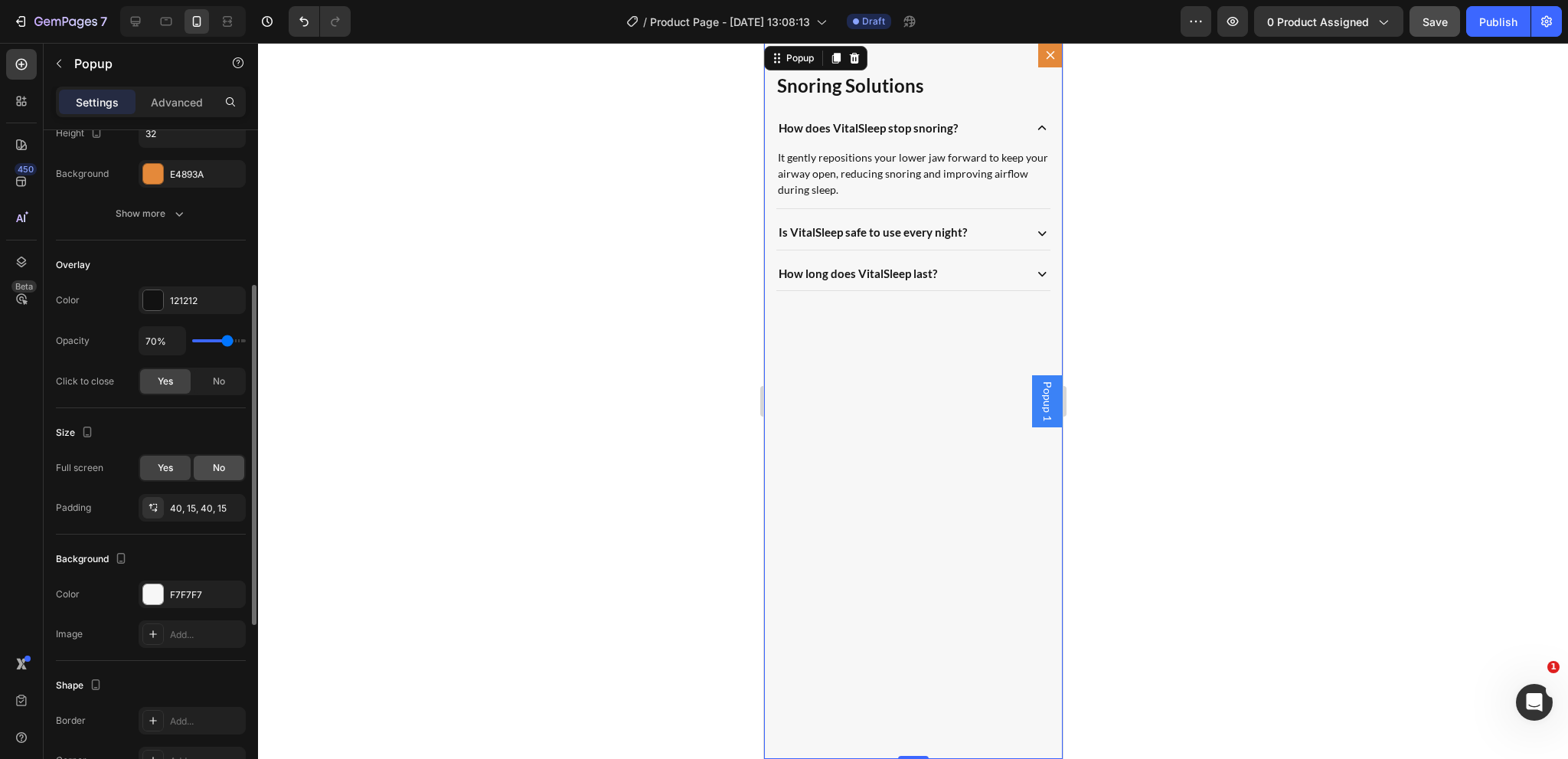
click at [209, 467] on div "No" at bounding box center [219, 468] width 51 height 24
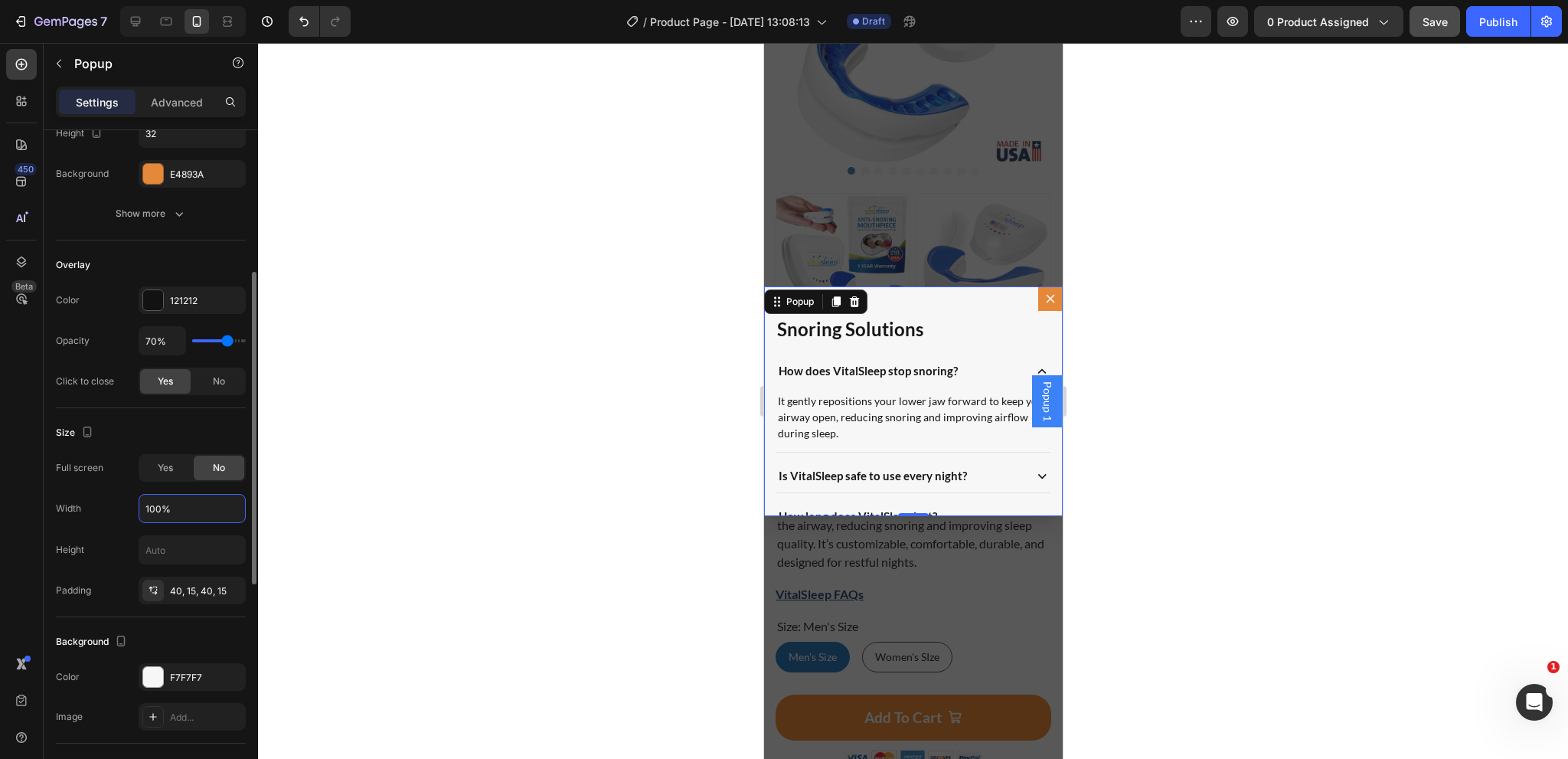
click at [234, 514] on input "100%" at bounding box center [192, 509] width 106 height 28
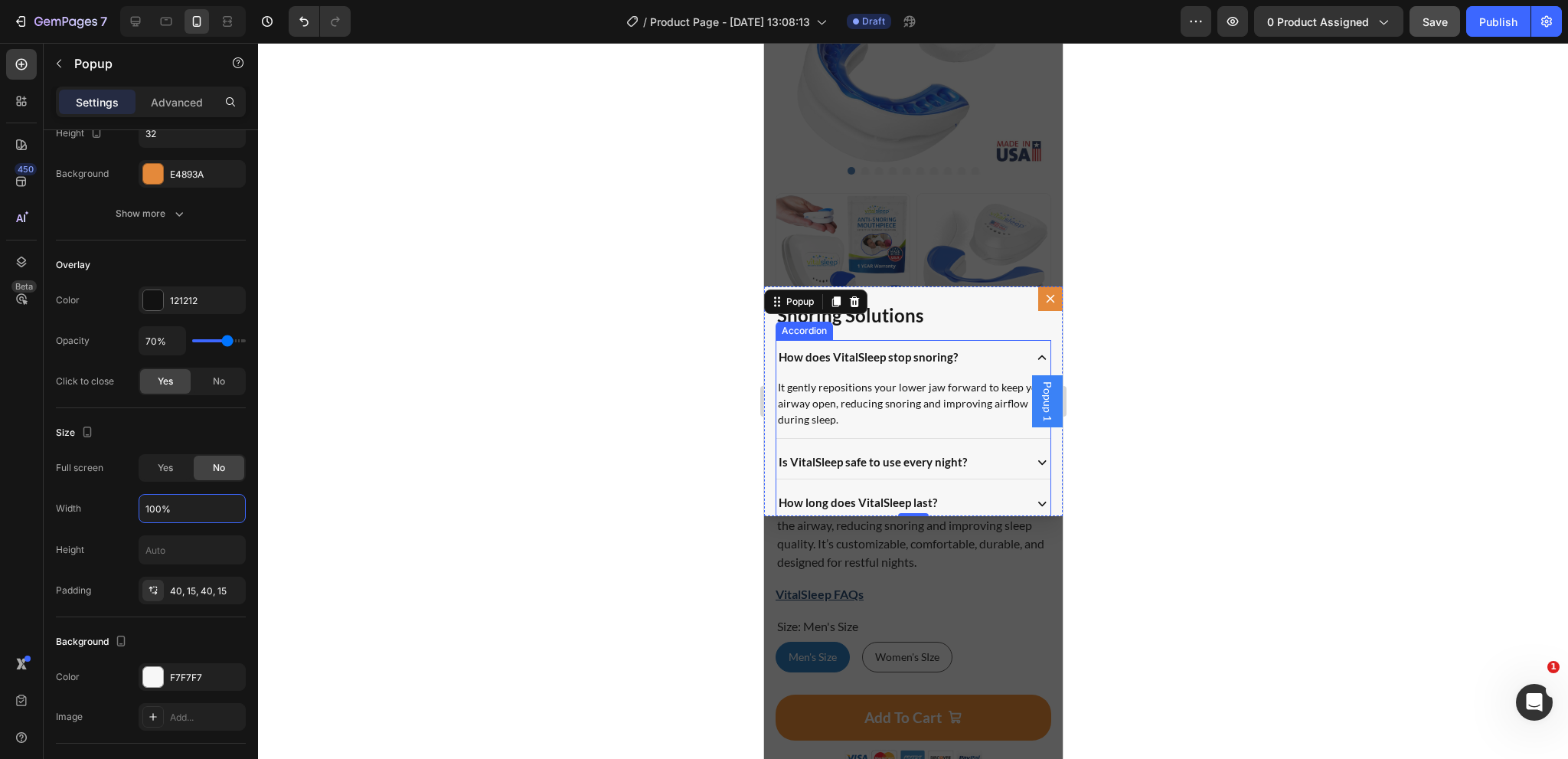
scroll to position [0, 0]
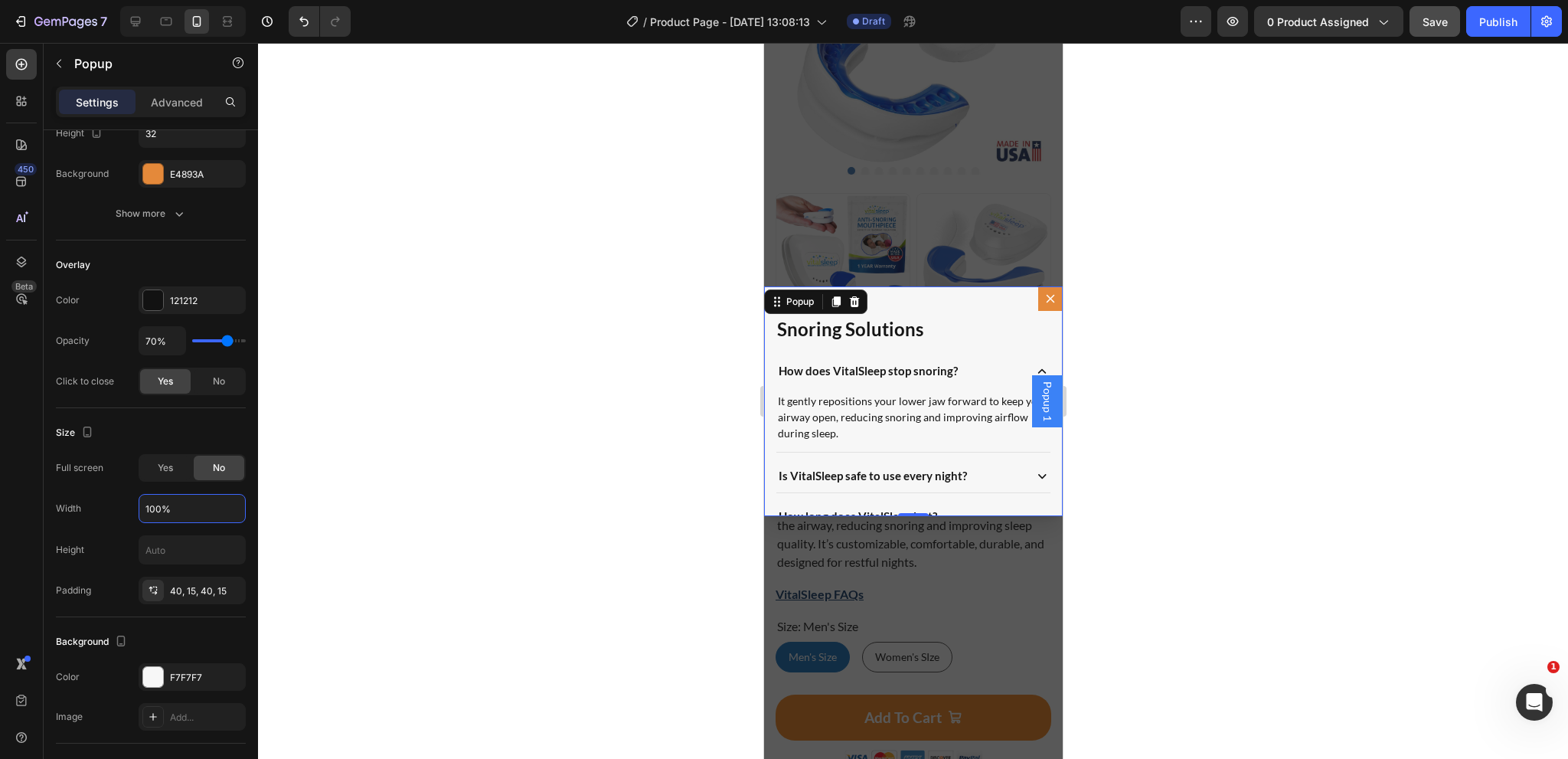
click at [1044, 291] on button "Dialog content" at bounding box center [1049, 298] width 24 height 24
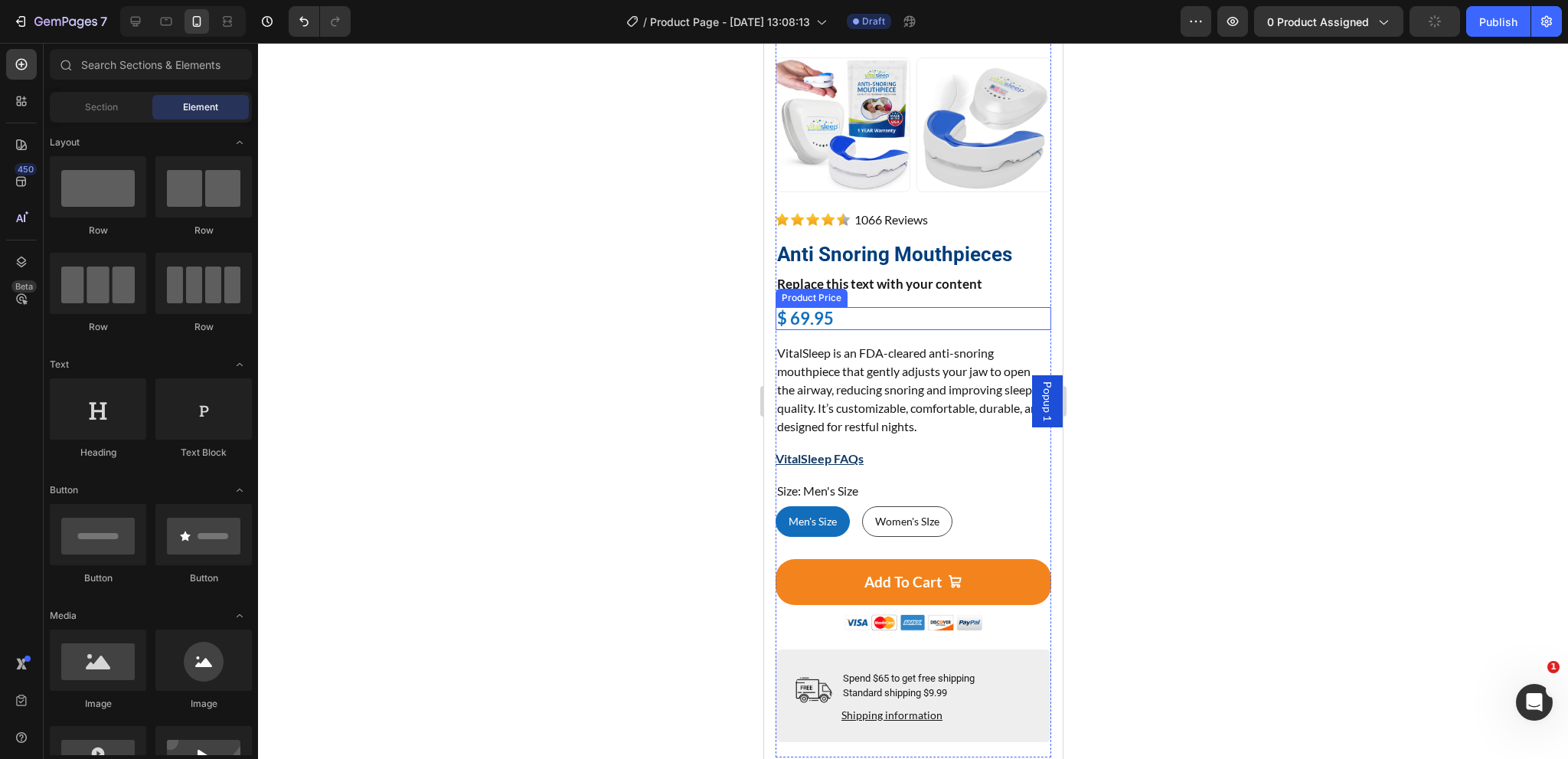
scroll to position [392, 0]
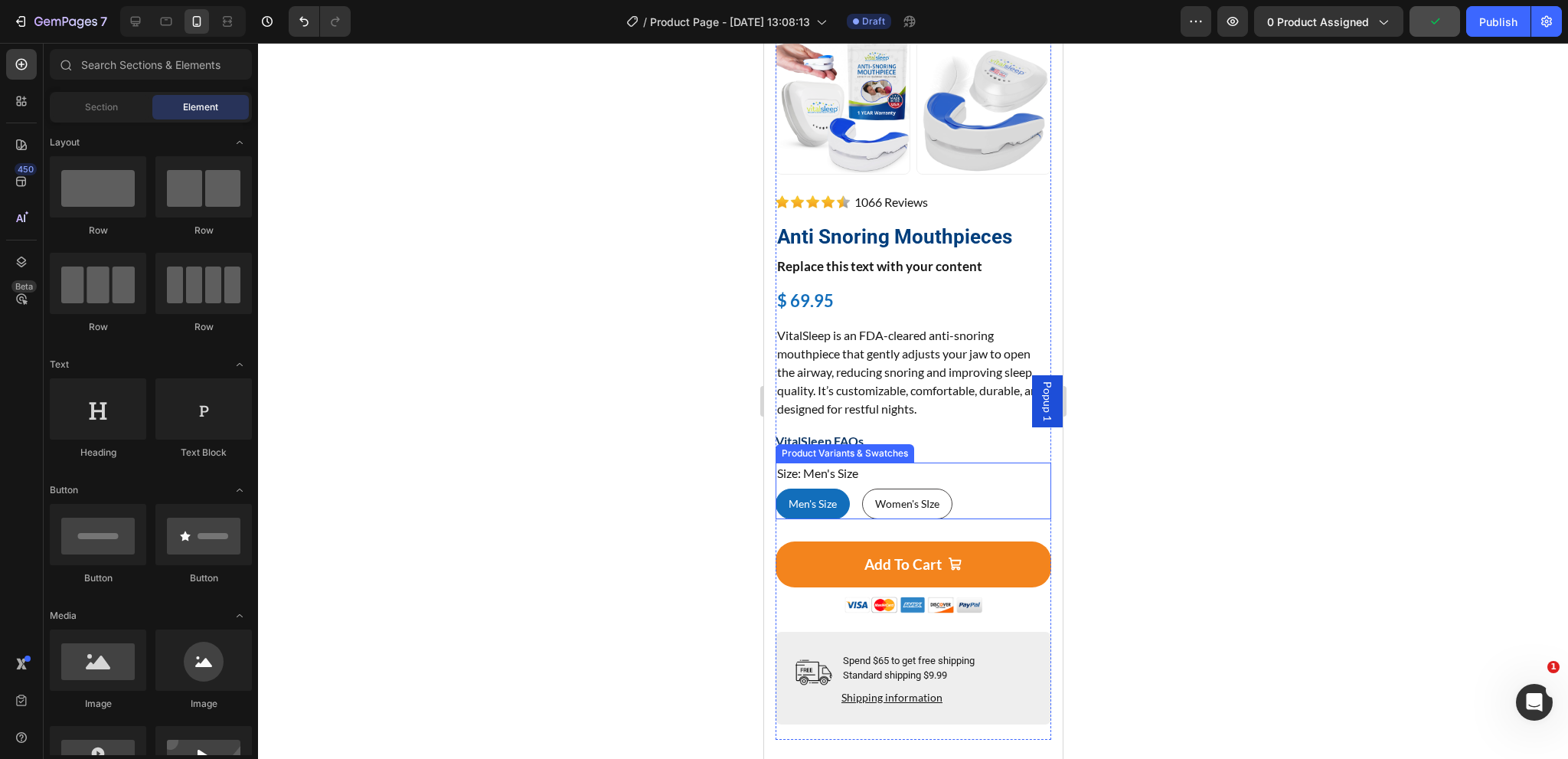
click at [857, 464] on legend "Size: Men's Size" at bounding box center [816, 473] width 84 height 22
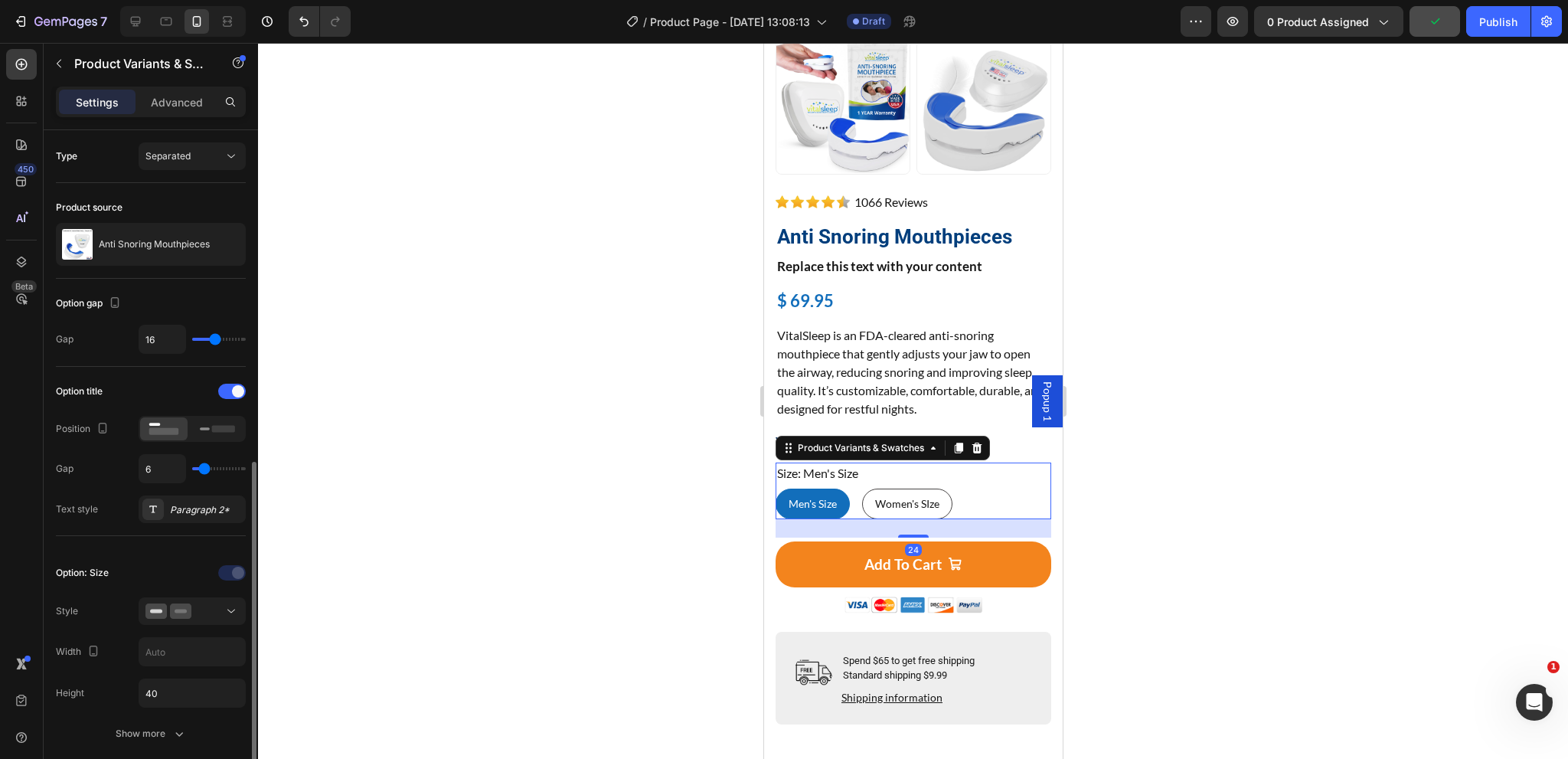
scroll to position [230, 0]
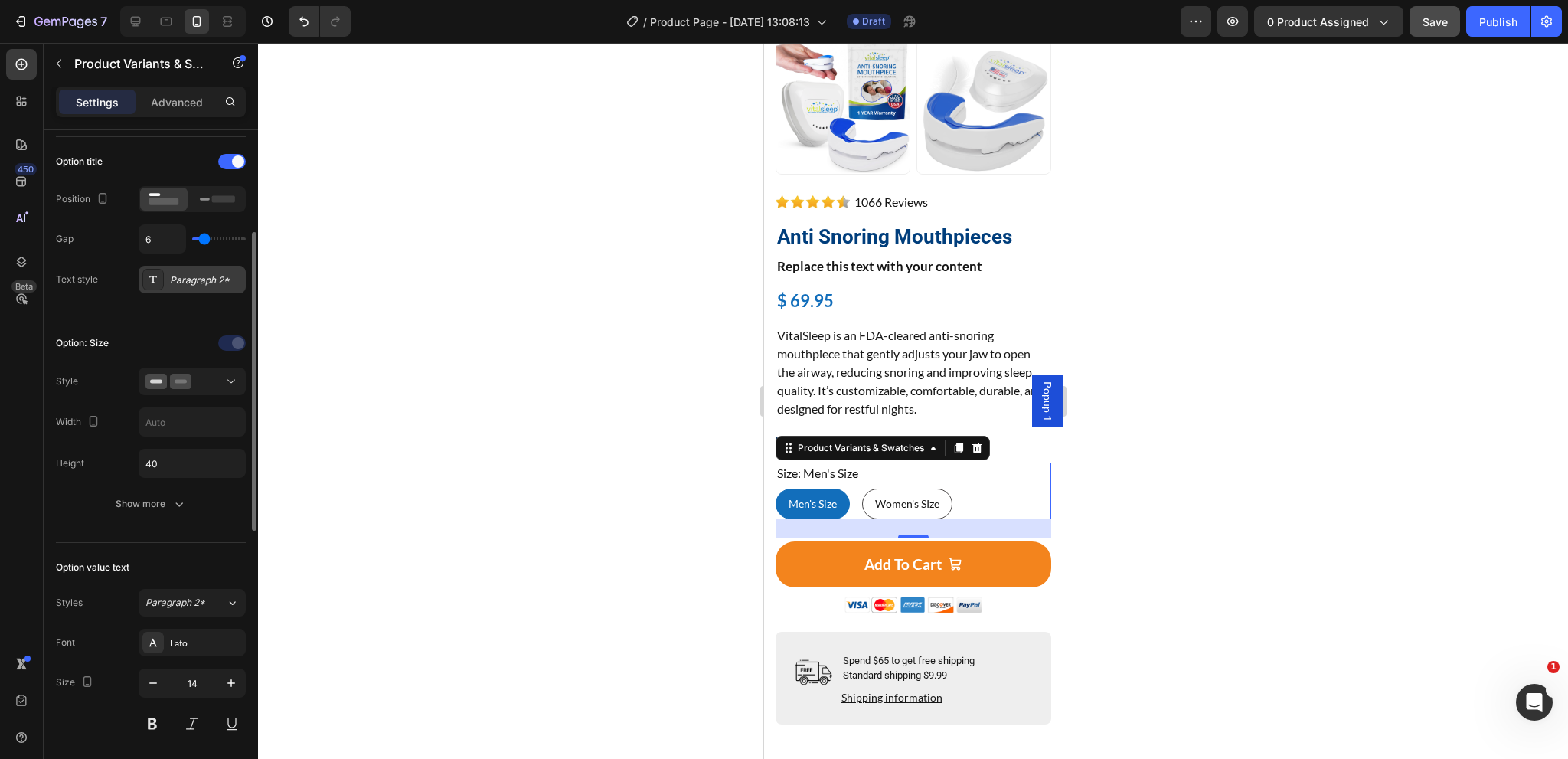
click at [201, 283] on div "Paragraph 2*" at bounding box center [206, 281] width 72 height 14
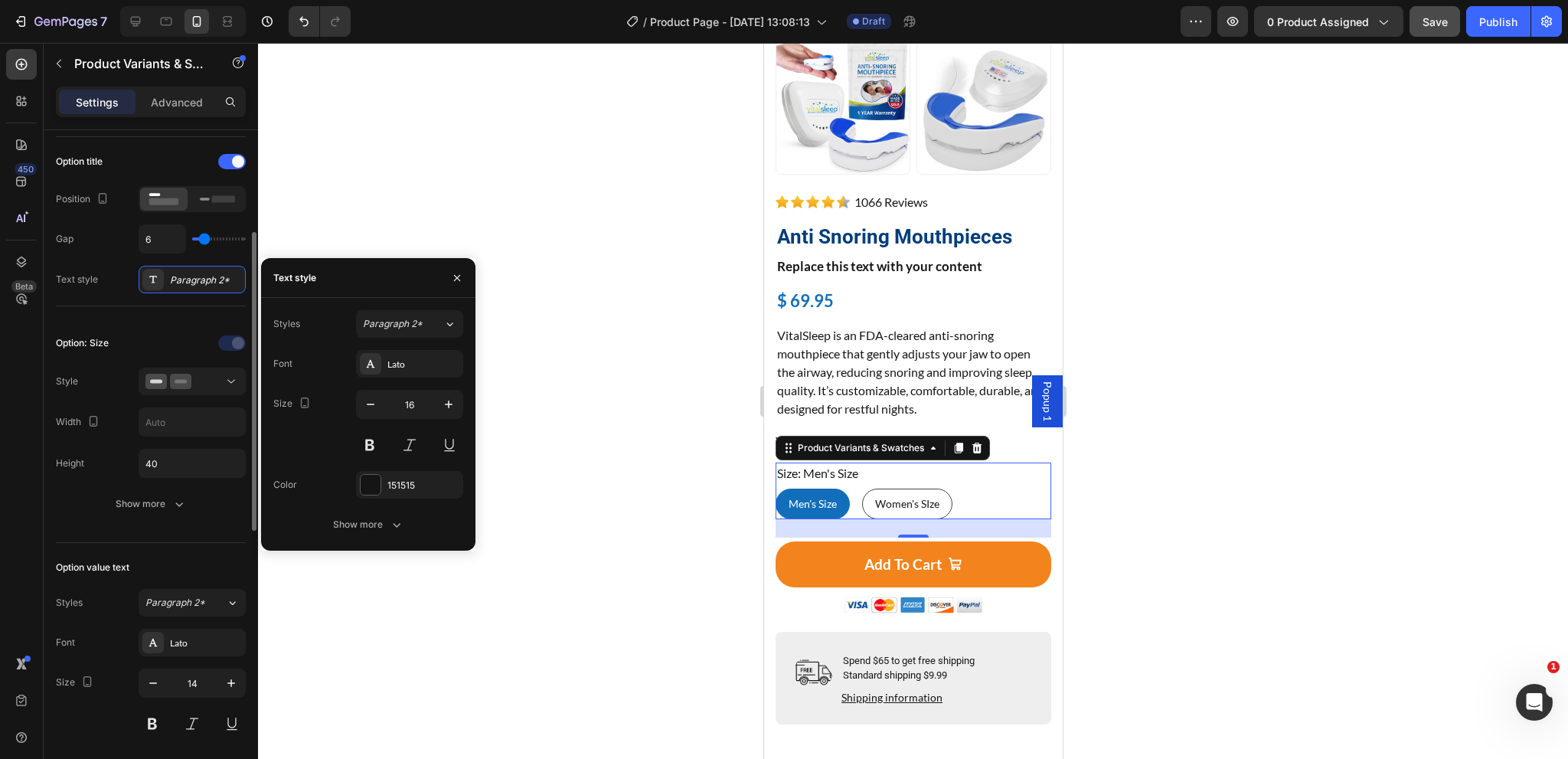
scroll to position [459, 0]
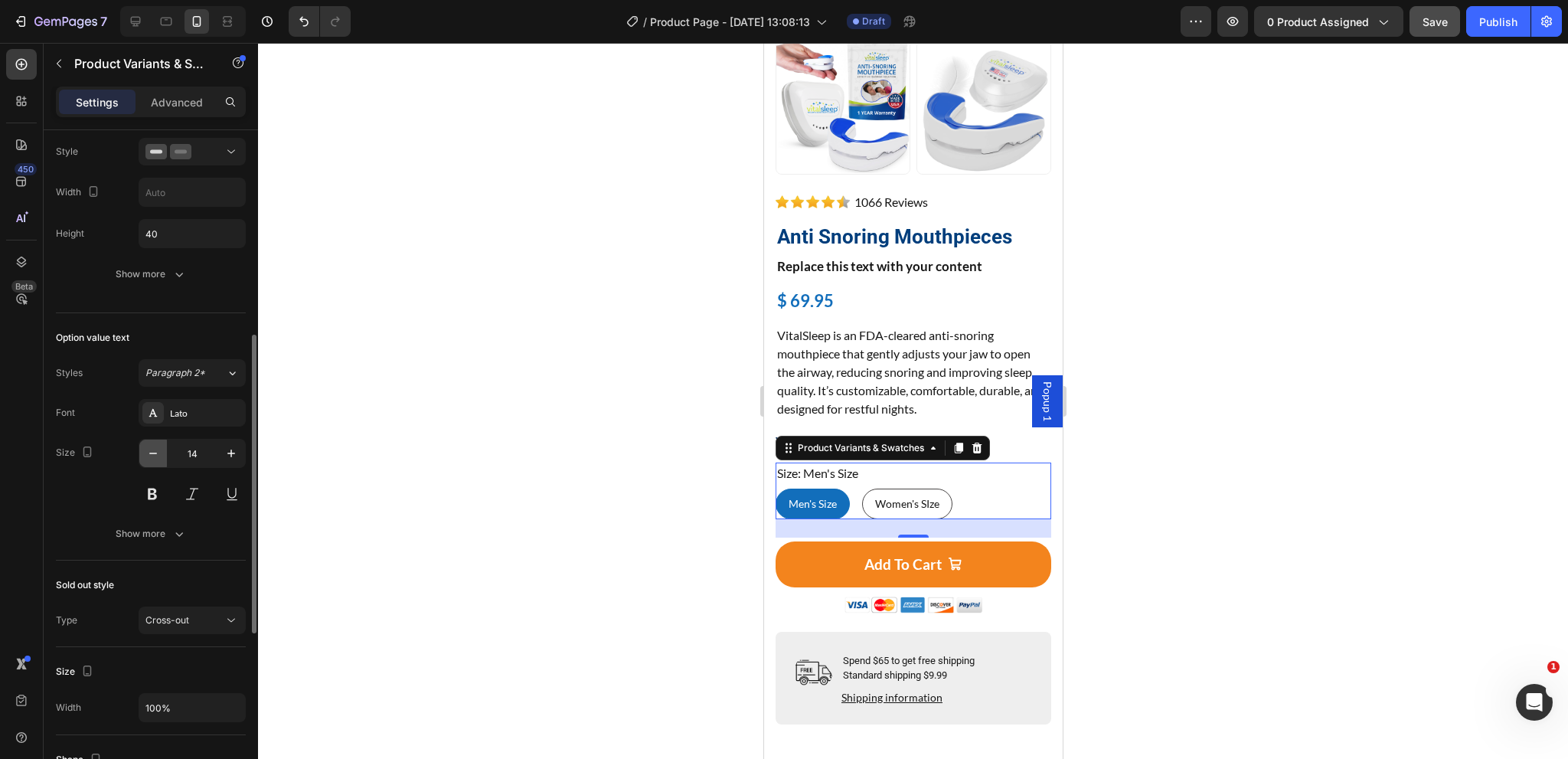
click at [153, 453] on icon "button" at bounding box center [153, 453] width 15 height 15
click at [224, 450] on icon "button" at bounding box center [231, 453] width 15 height 15
type input "14"
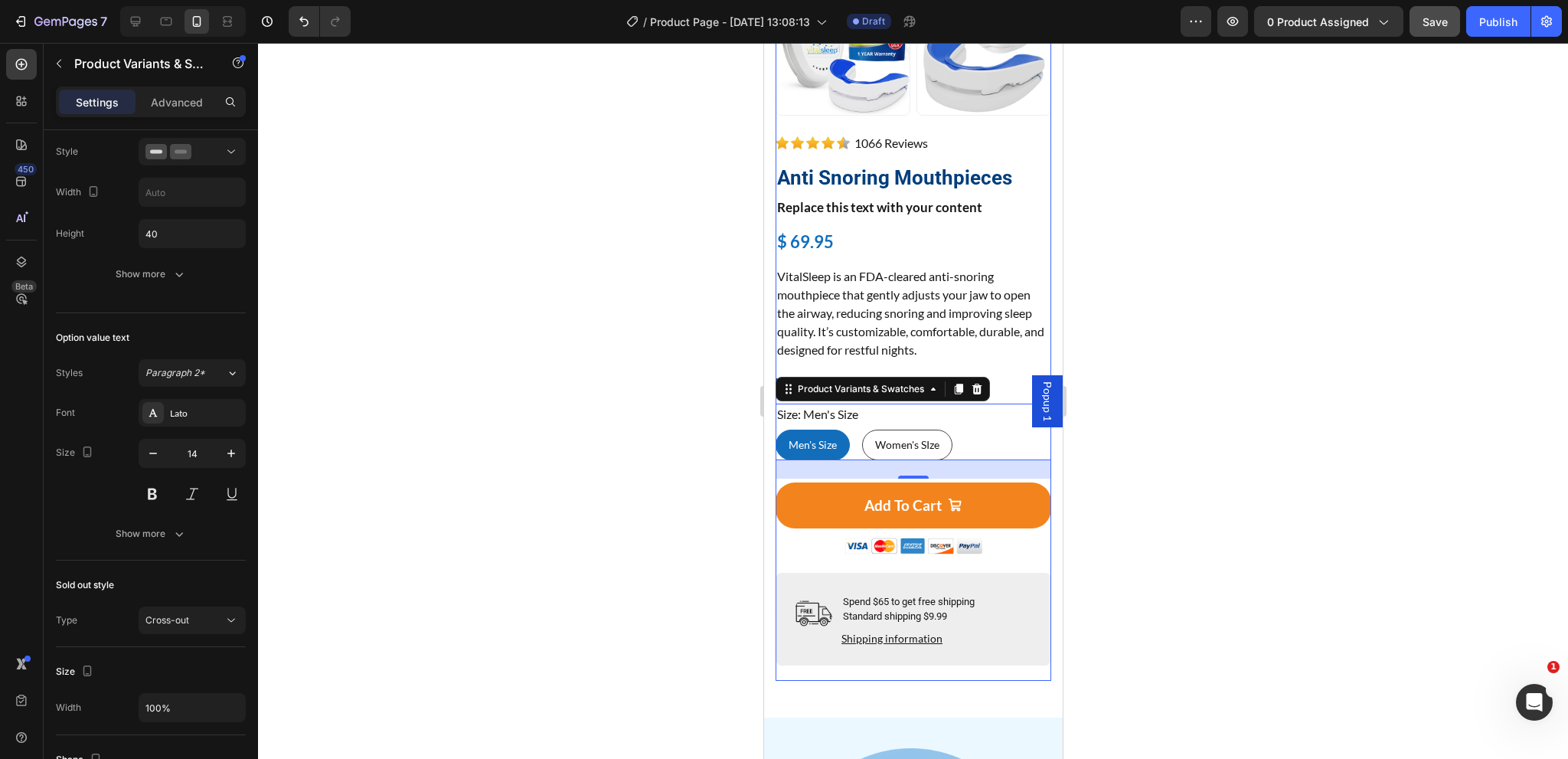
scroll to position [544, 0]
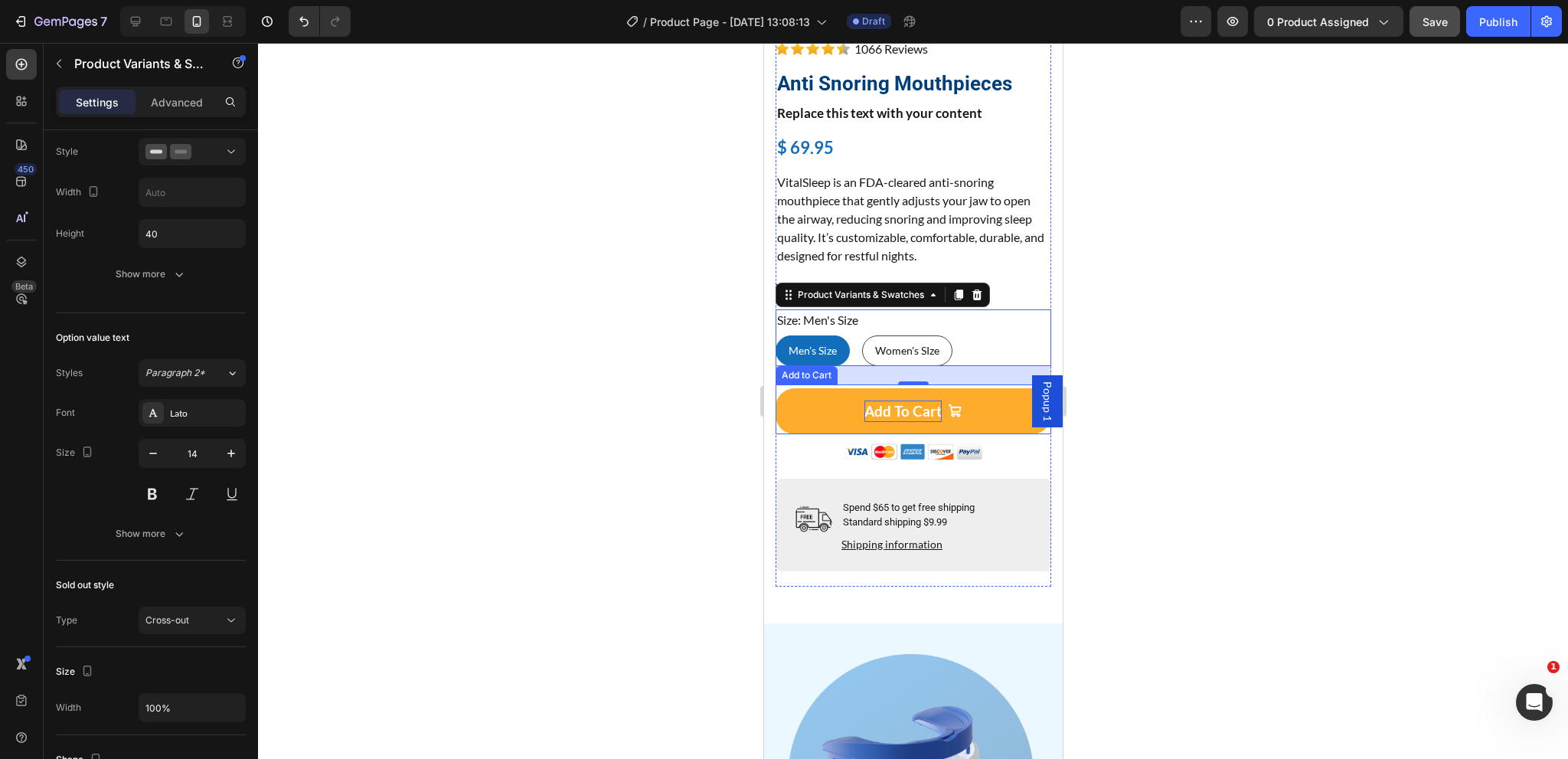
click at [888, 401] on div "Add To Cart" at bounding box center [902, 412] width 78 height 23
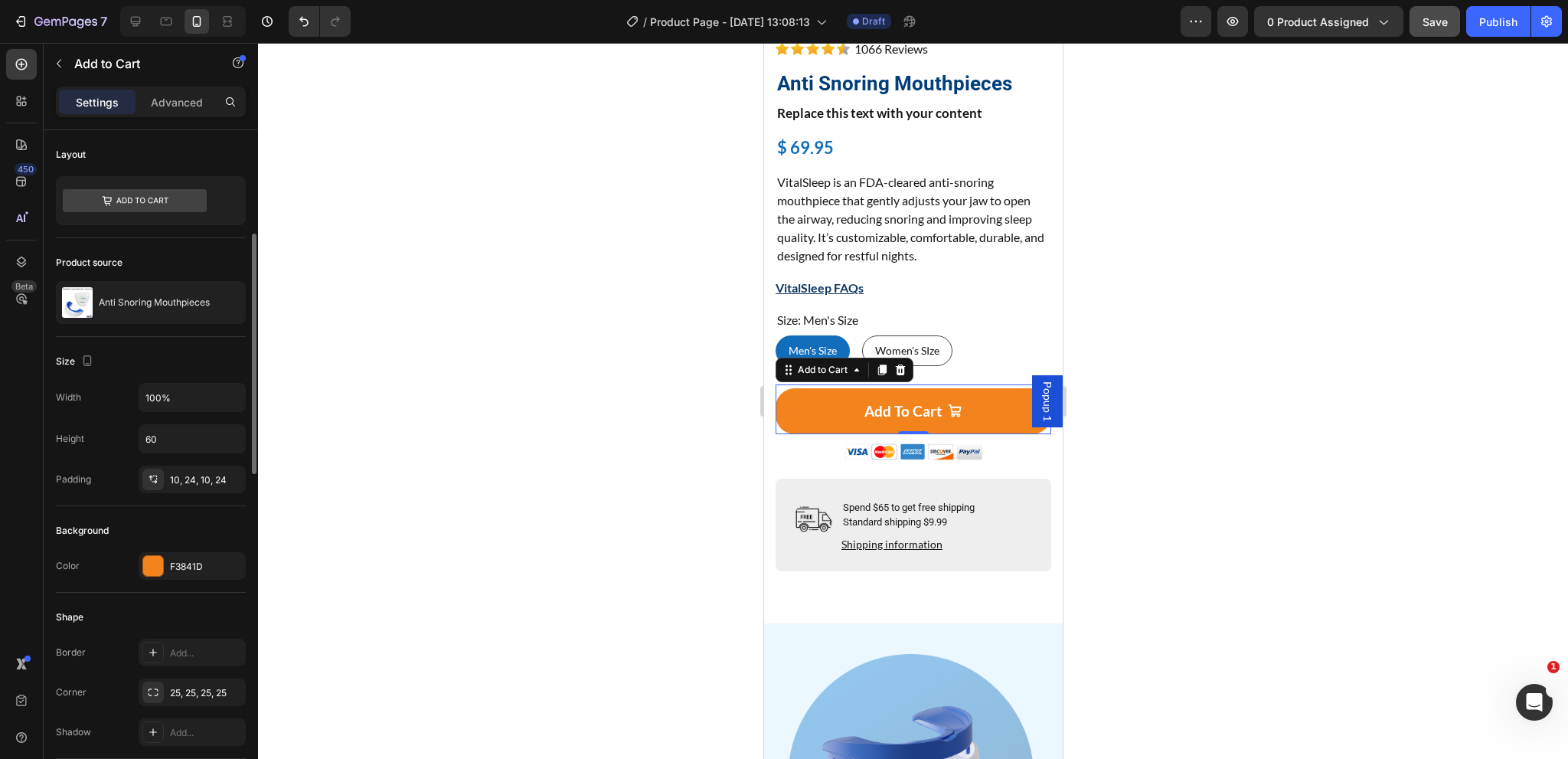
scroll to position [77, 0]
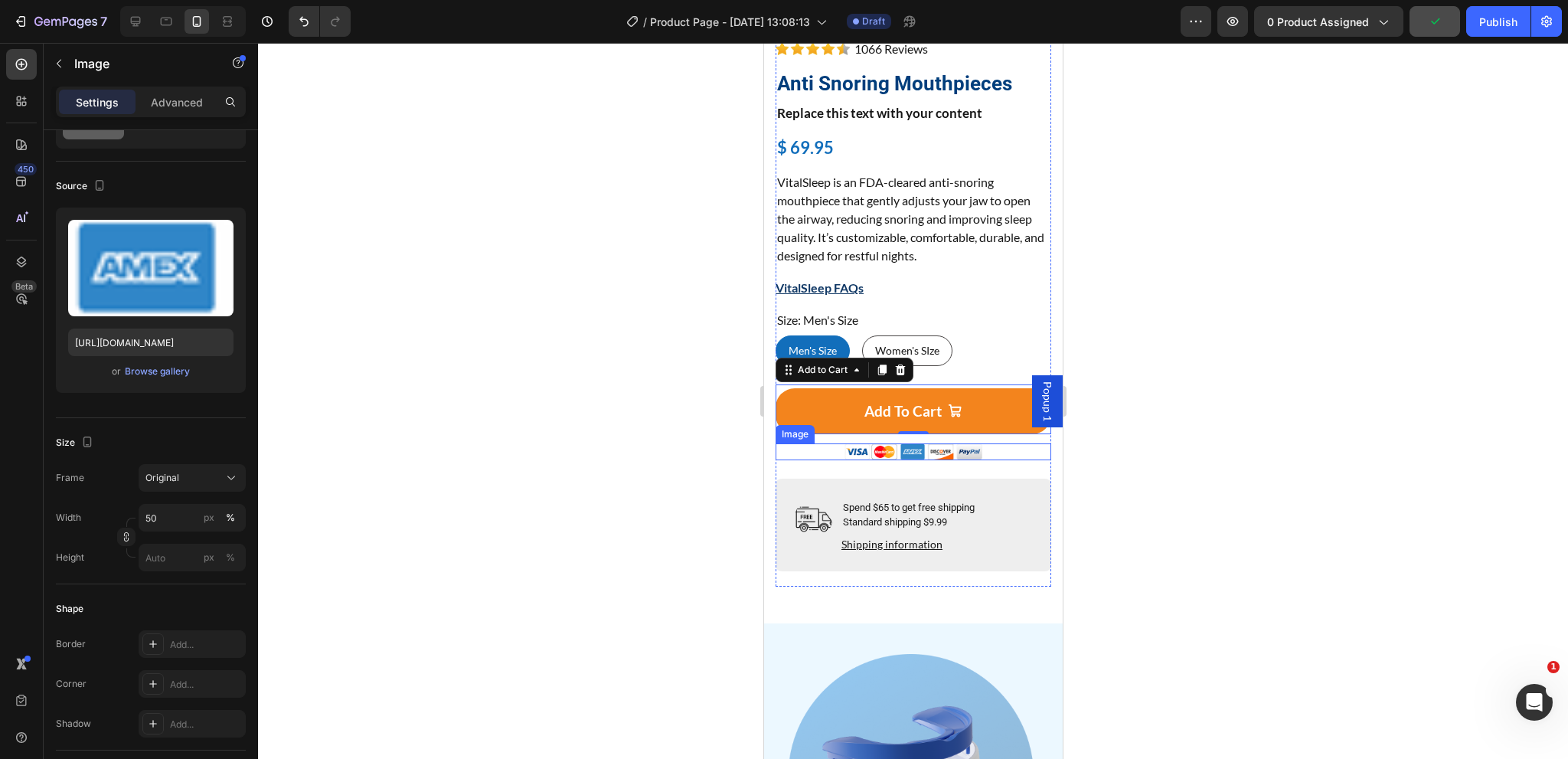
click at [891, 443] on img at bounding box center [912, 452] width 138 height 17
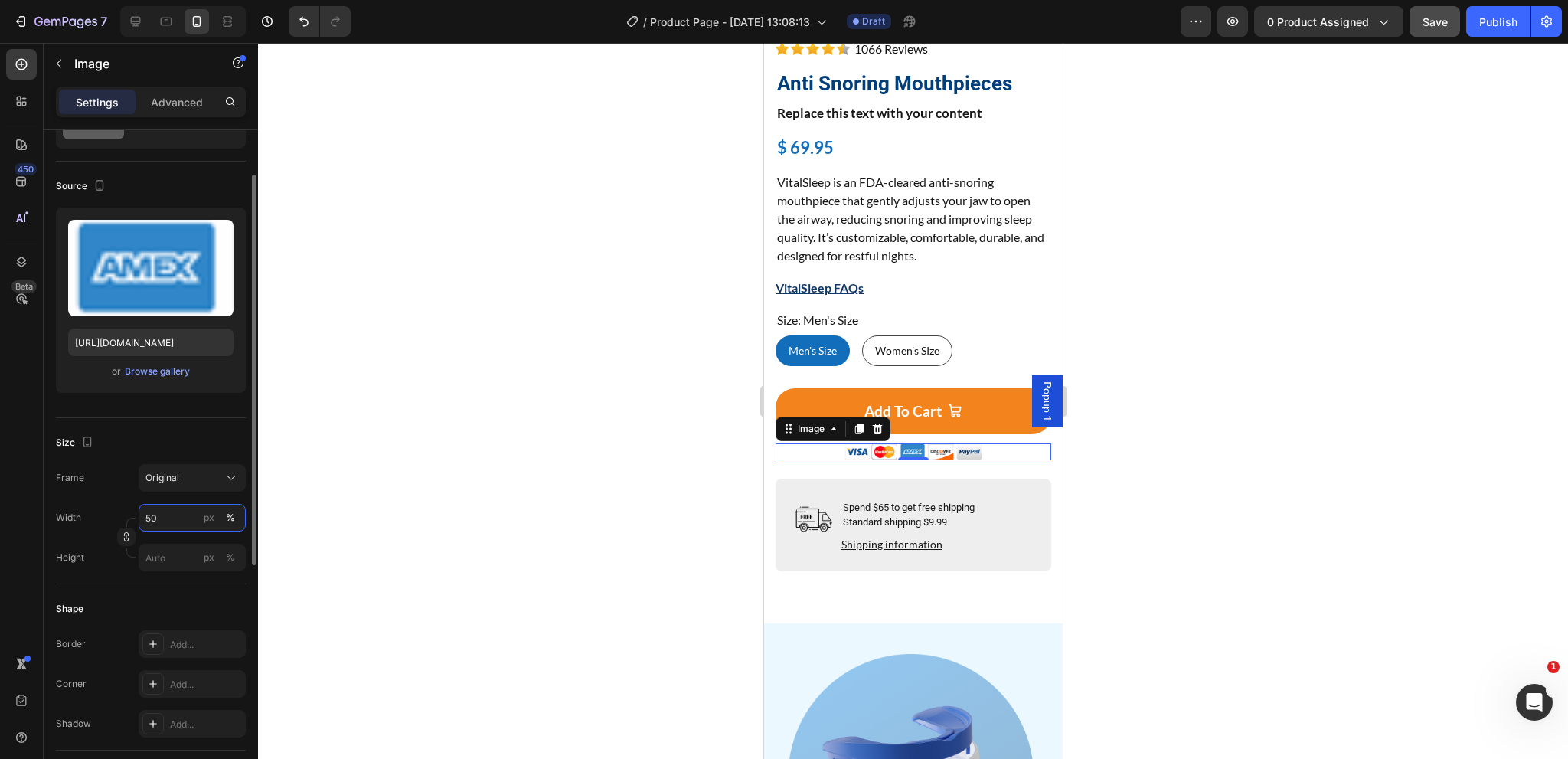
click at [182, 524] on input "50" at bounding box center [192, 518] width 107 height 28
type input "51"
click at [870, 500] on p "Spend $65 to get free shipping Standard shipping $9.99" at bounding box center [908, 515] width 132 height 30
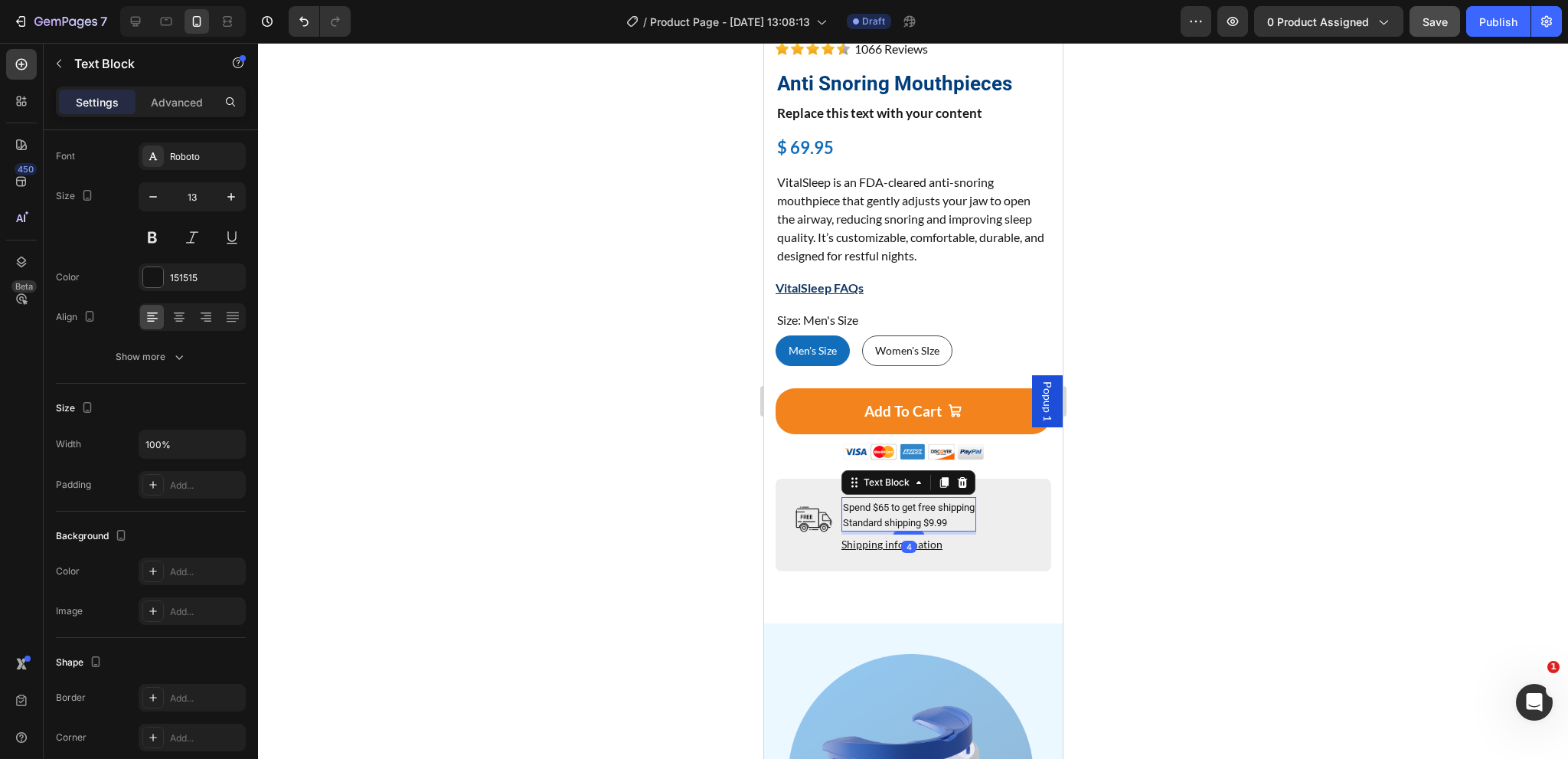
scroll to position [0, 0]
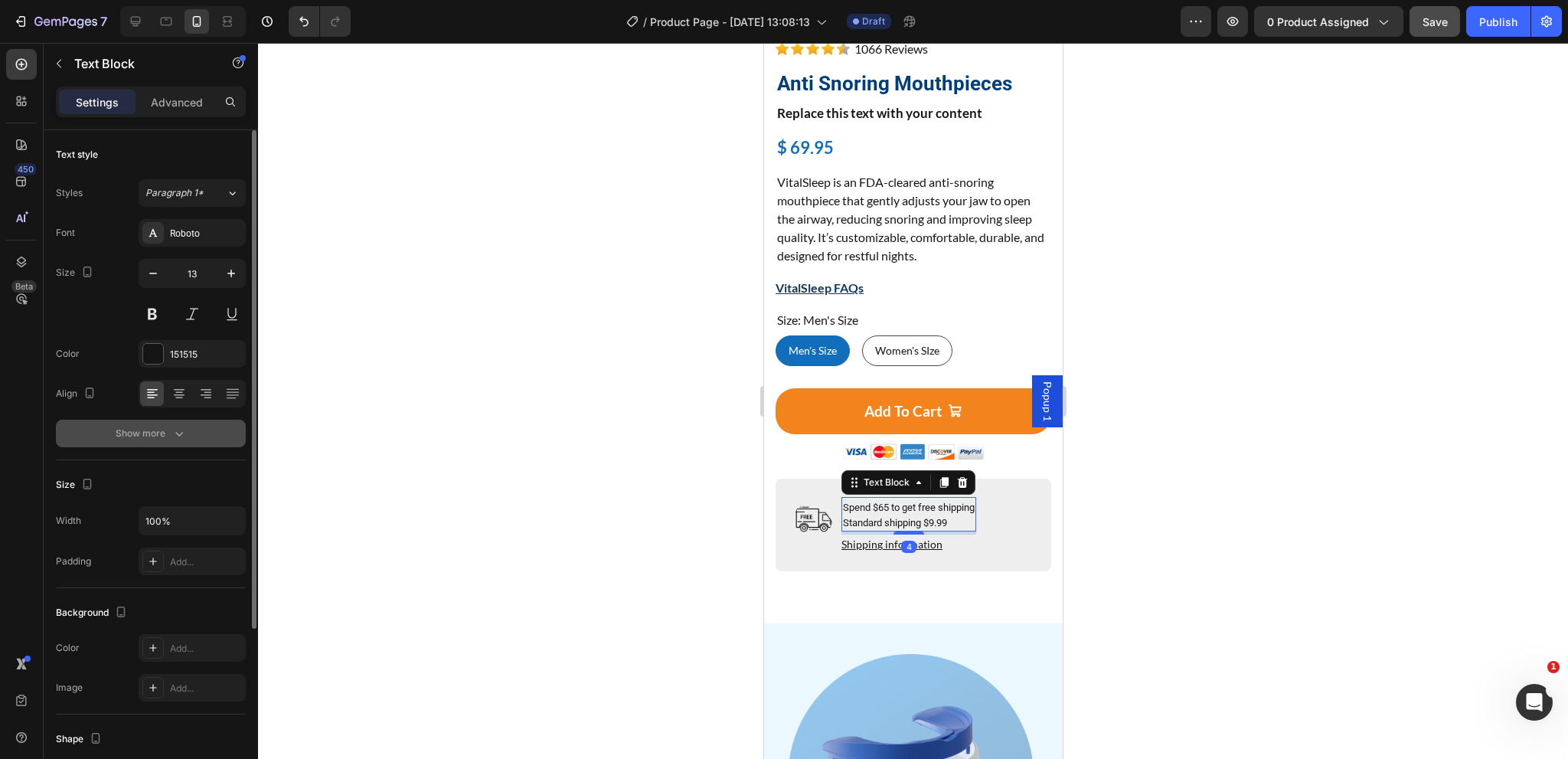
click at [163, 431] on div "Show more" at bounding box center [151, 433] width 71 height 15
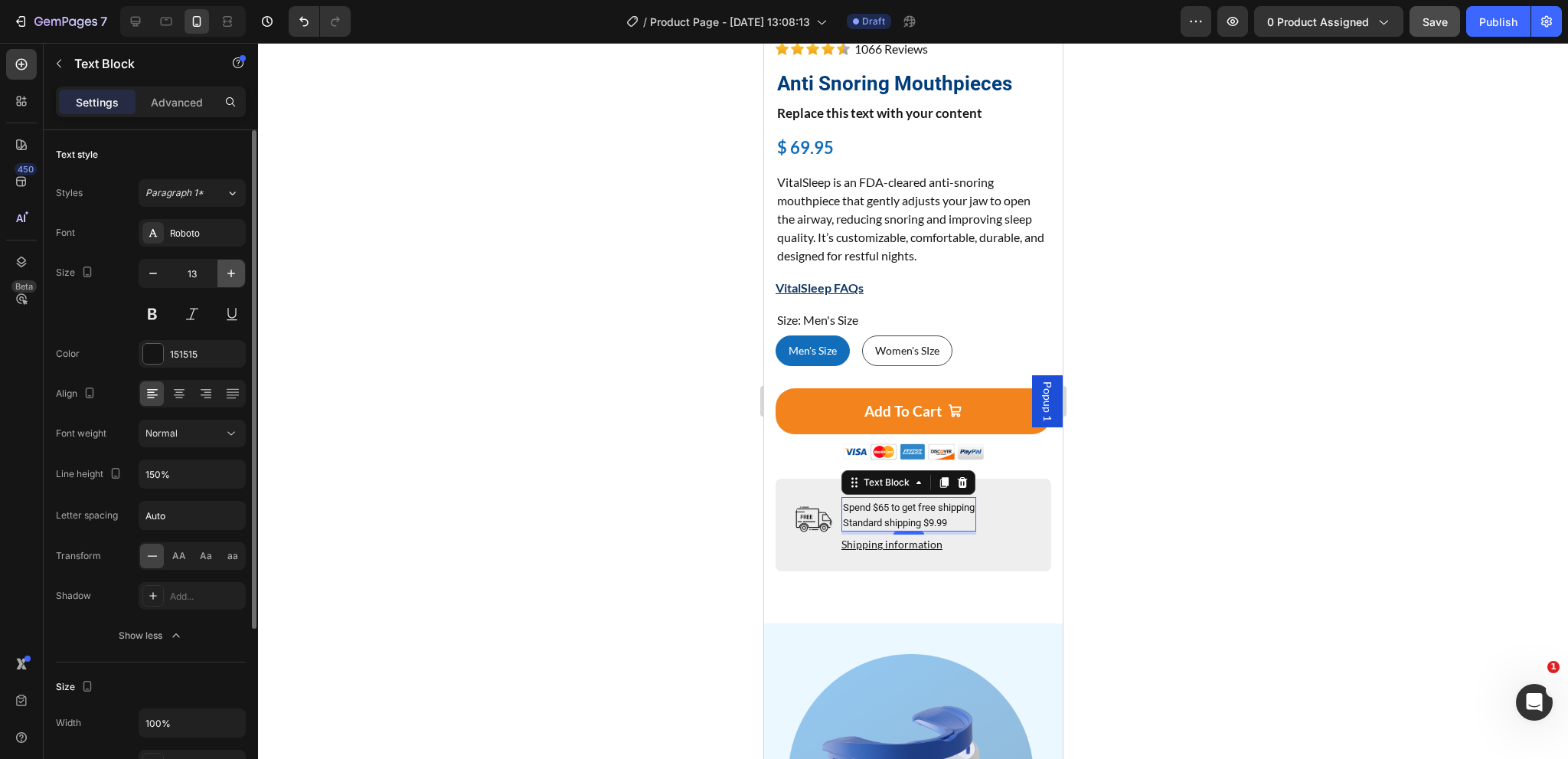
click at [234, 271] on icon "button" at bounding box center [231, 273] width 15 height 15
click at [234, 273] on icon "button" at bounding box center [230, 273] width 8 height 8
type input "16"
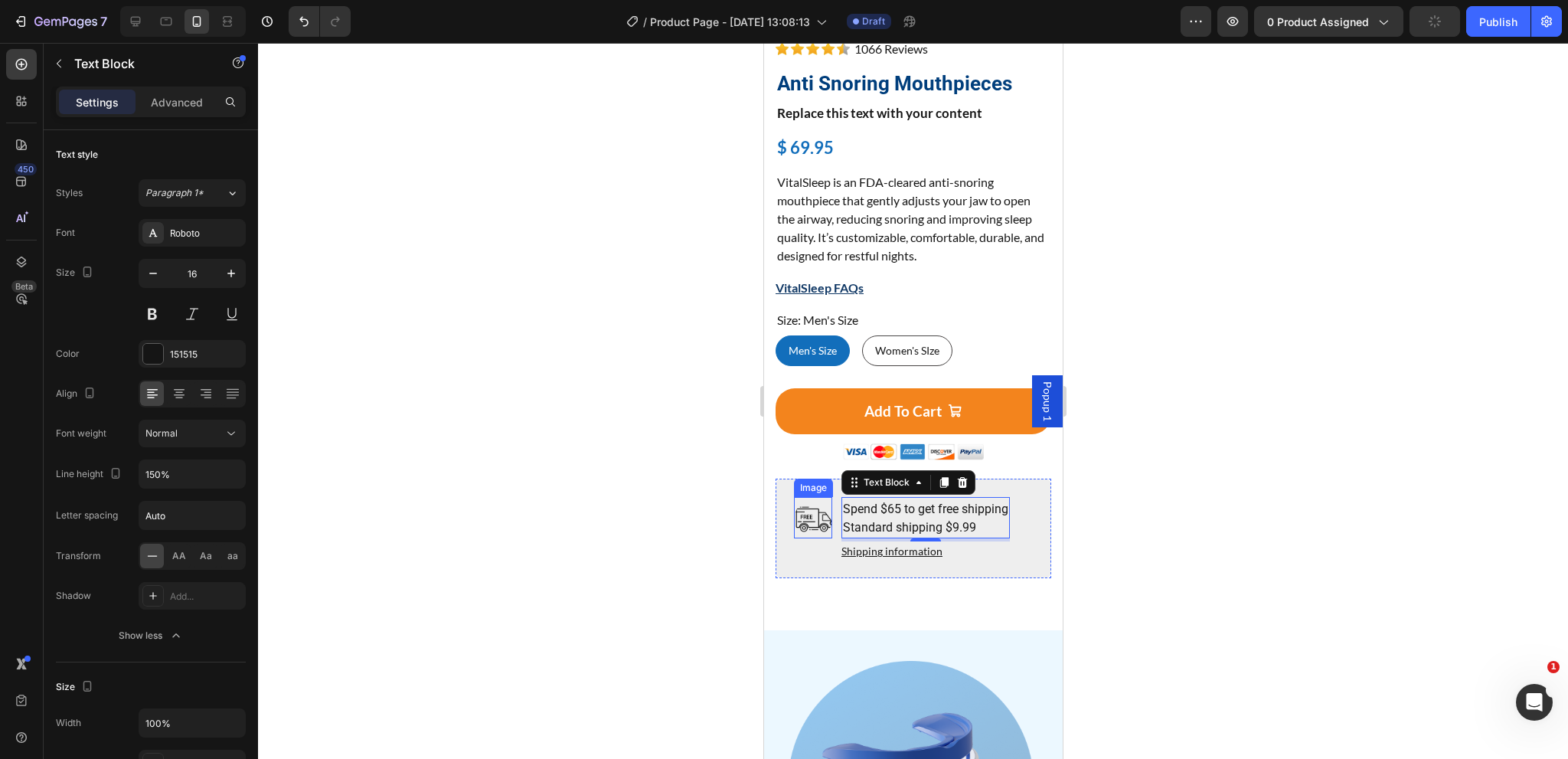
click at [812, 506] on img at bounding box center [813, 519] width 38 height 38
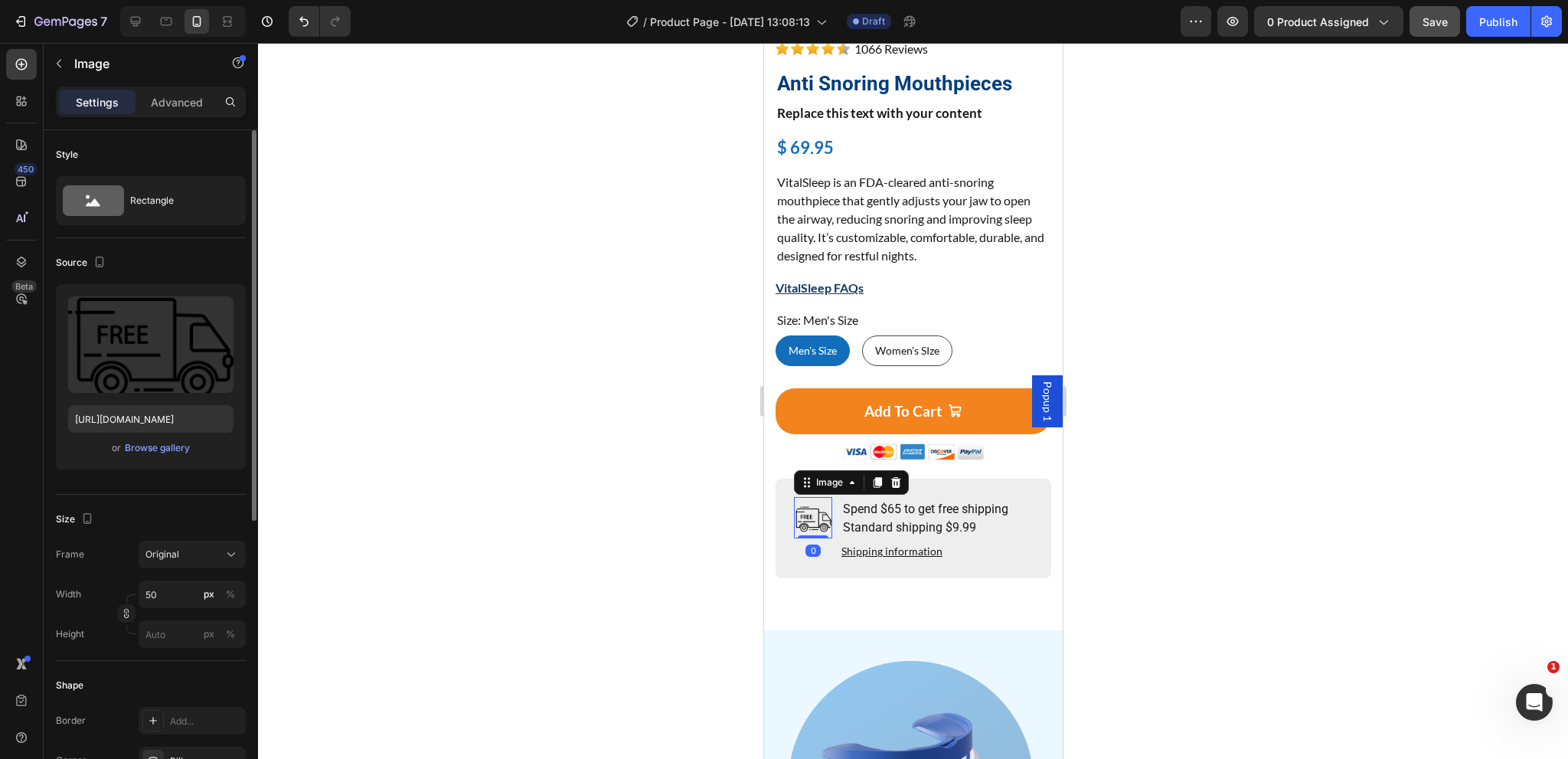
scroll to position [77, 0]
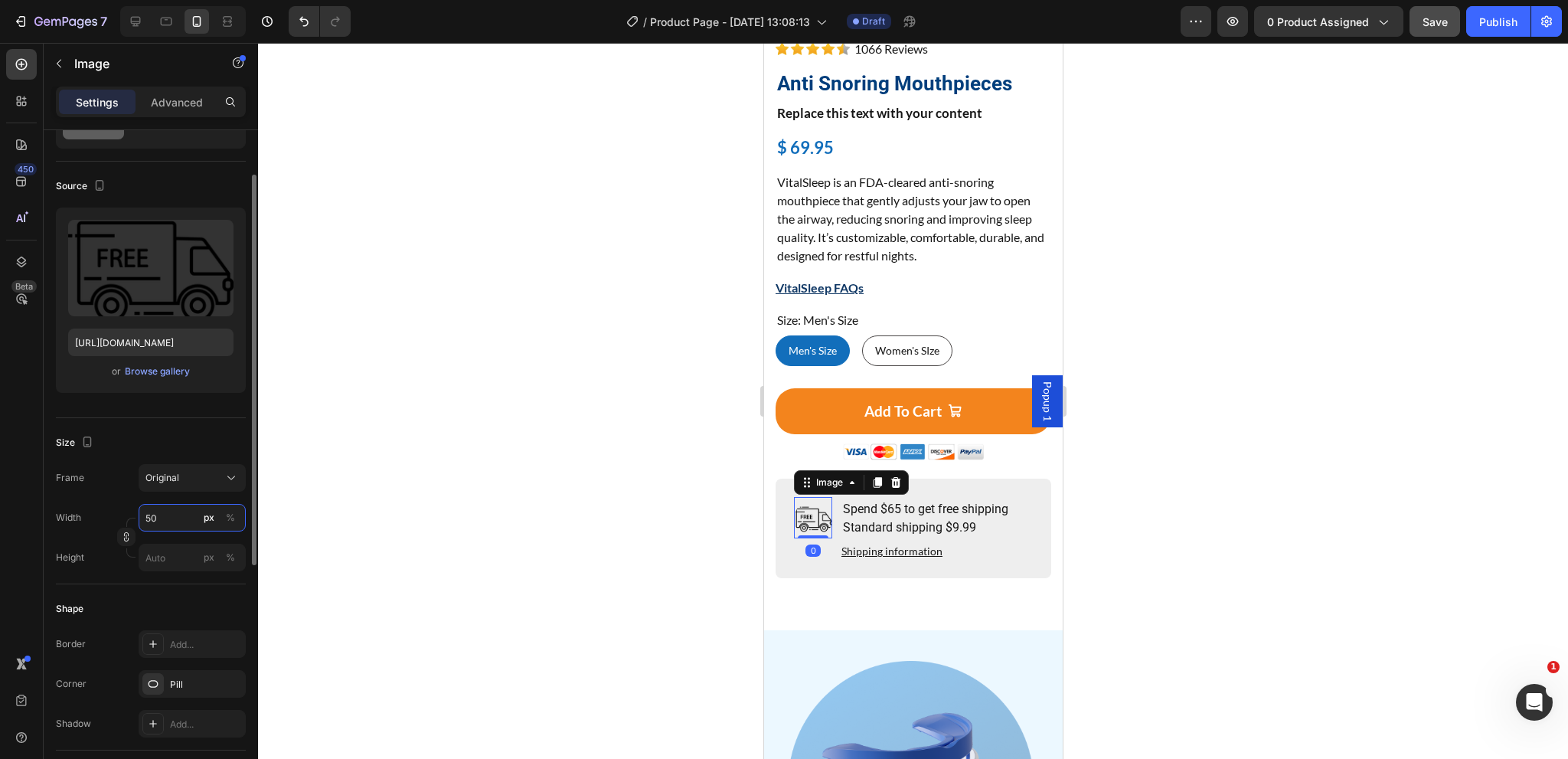
click at [172, 519] on input "50" at bounding box center [192, 518] width 107 height 28
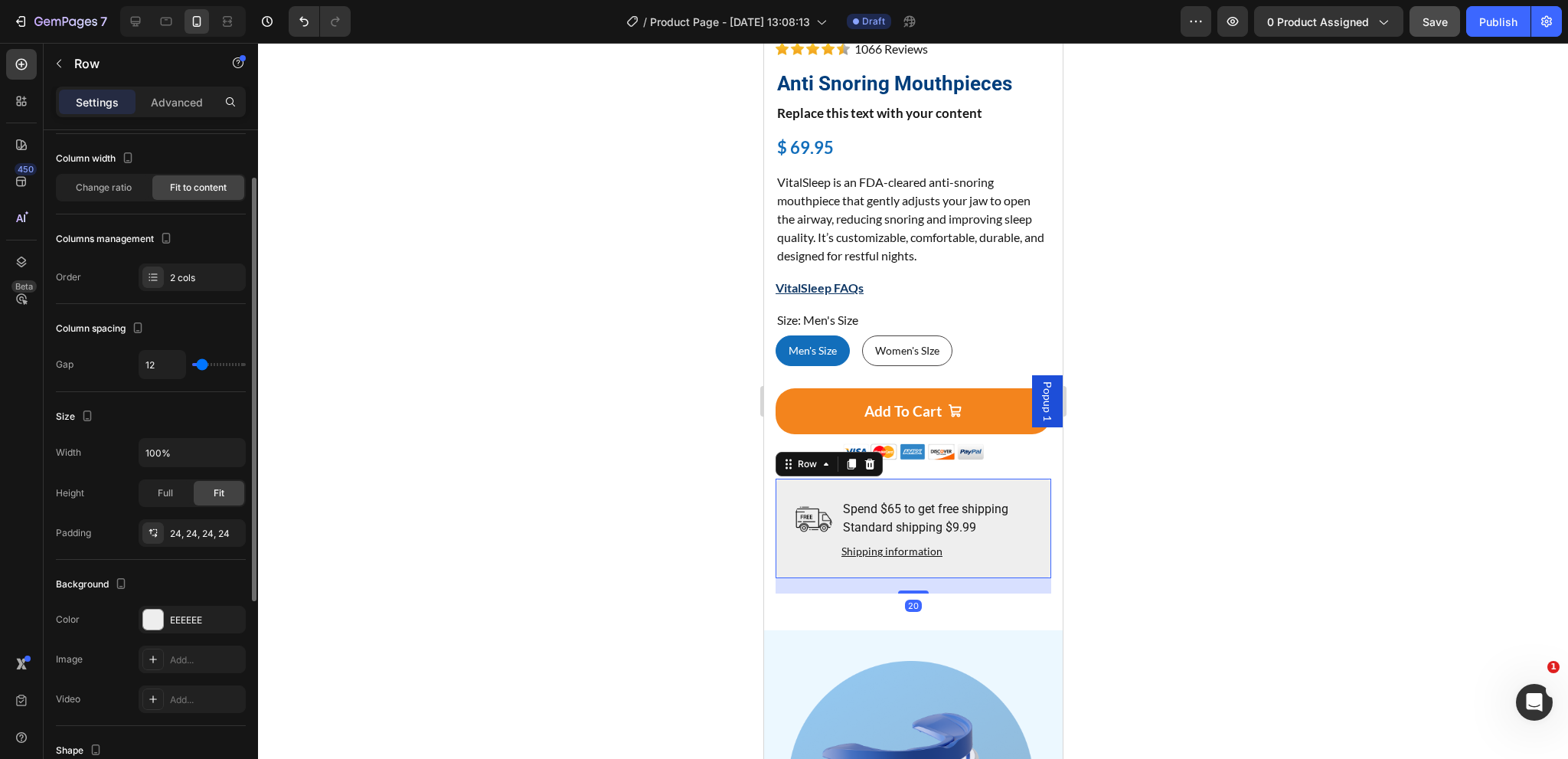
click at [829, 551] on div "Image Spend $65 to get free shipping Standard shipping $9.99 Text Block Shippin…" at bounding box center [912, 528] width 275 height 99
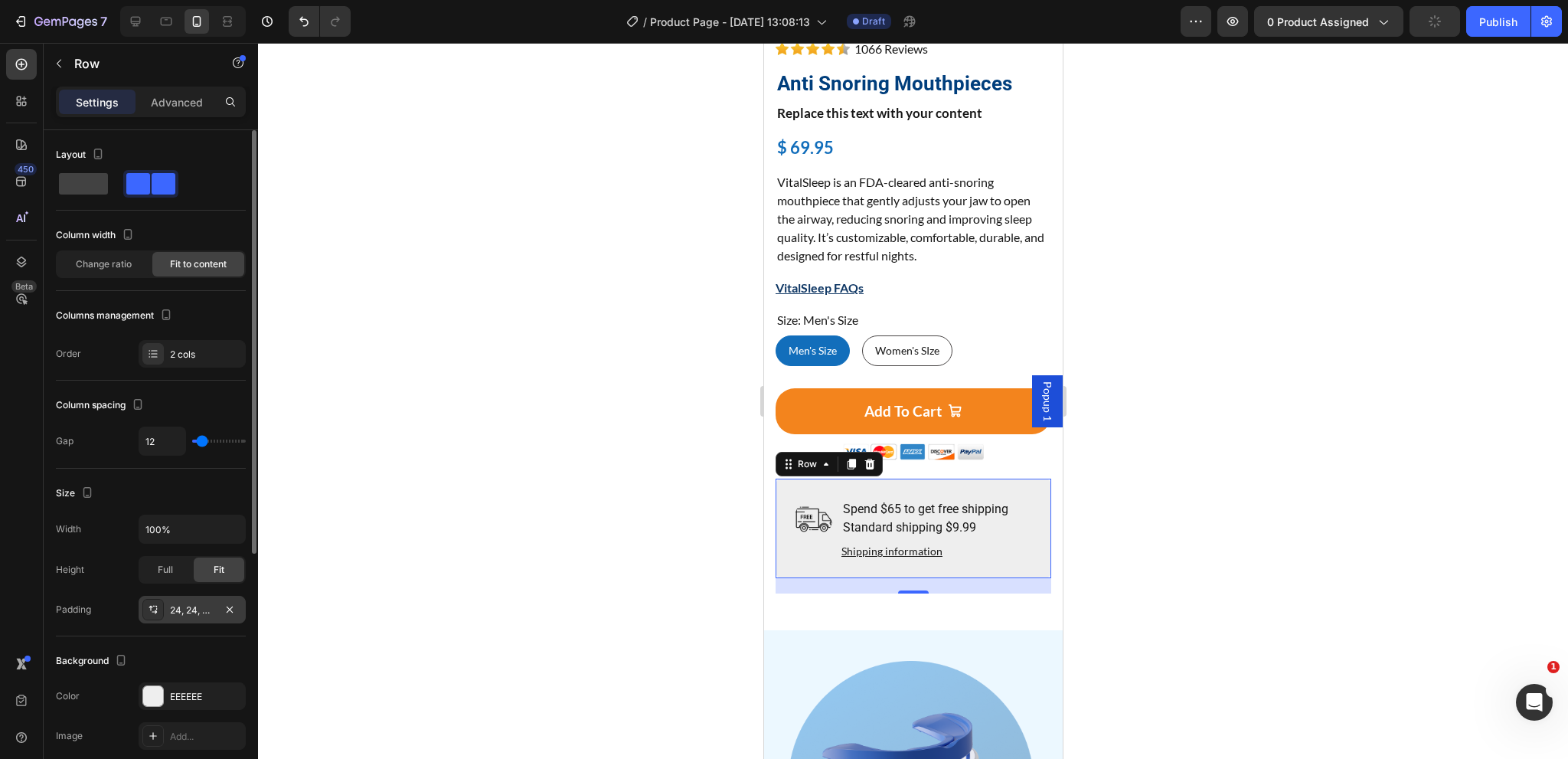
click at [183, 608] on div "24, 24, 24, 24" at bounding box center [192, 610] width 44 height 14
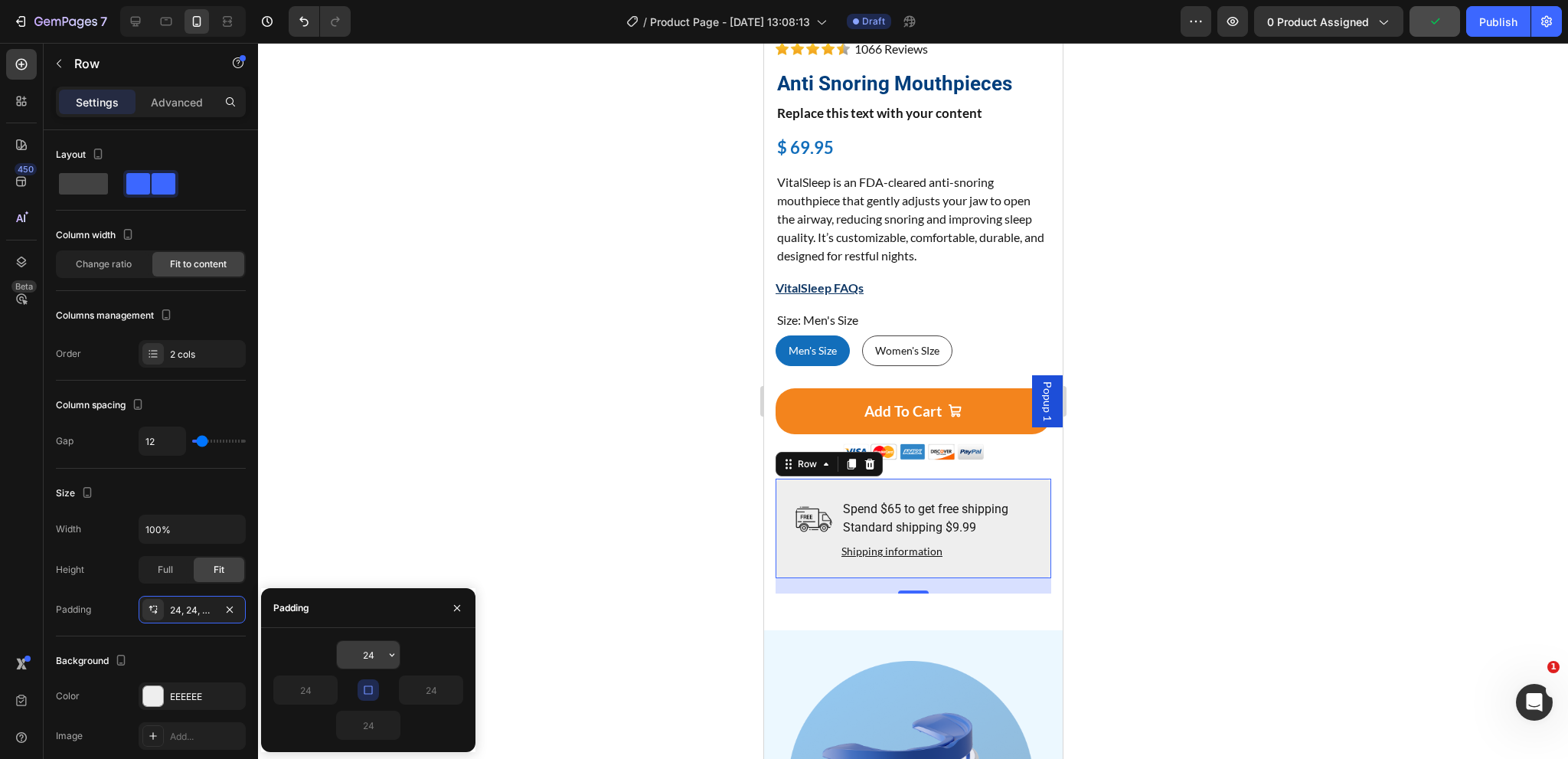
click at [379, 658] on input "24" at bounding box center [368, 655] width 63 height 28
type input "16"
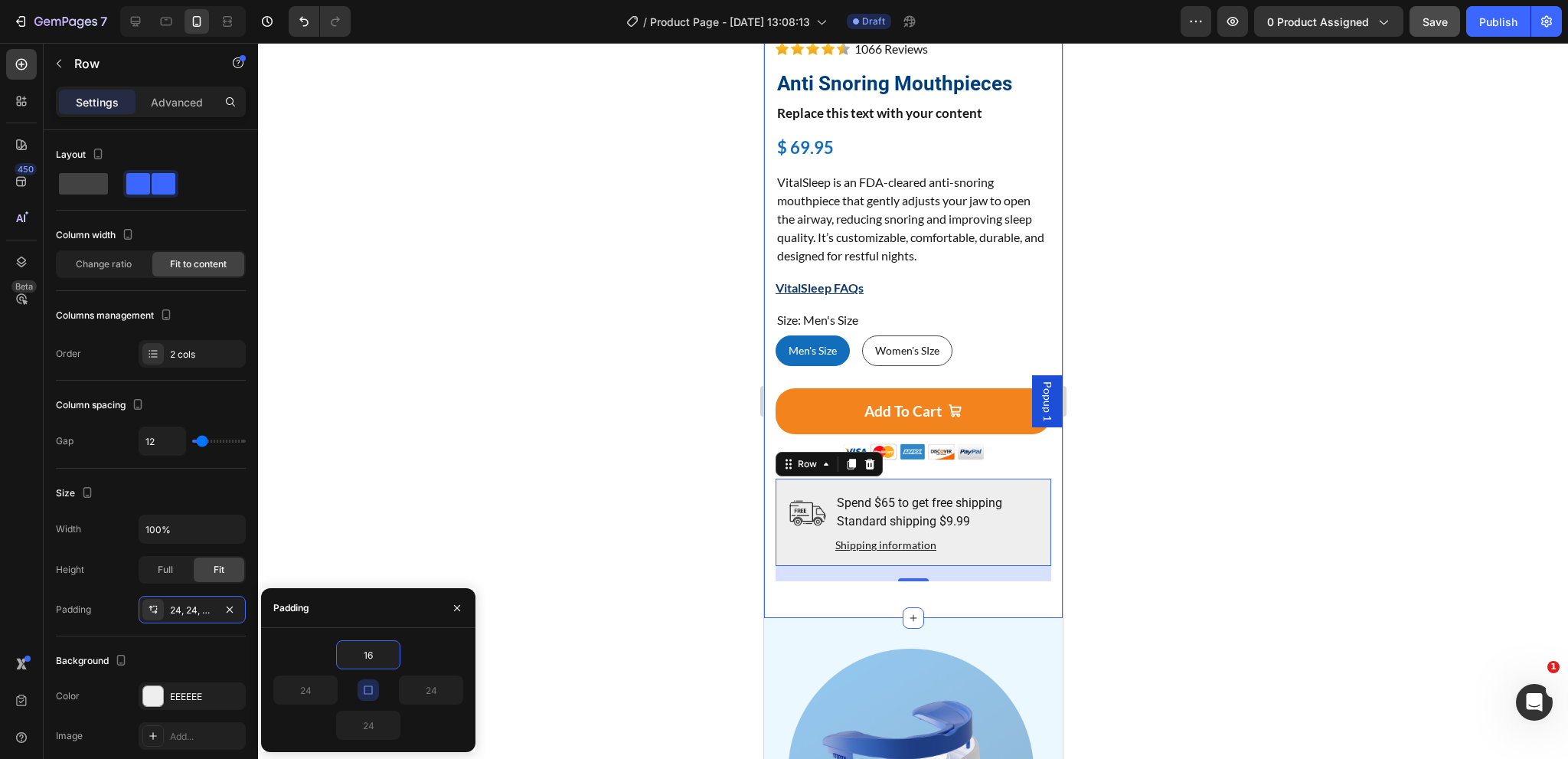
click at [841, 583] on div "Home Product Title Breadcrumb Product Images Image Image Row Image 1066 Reviews…" at bounding box center [913, 74] width 299 height 1089
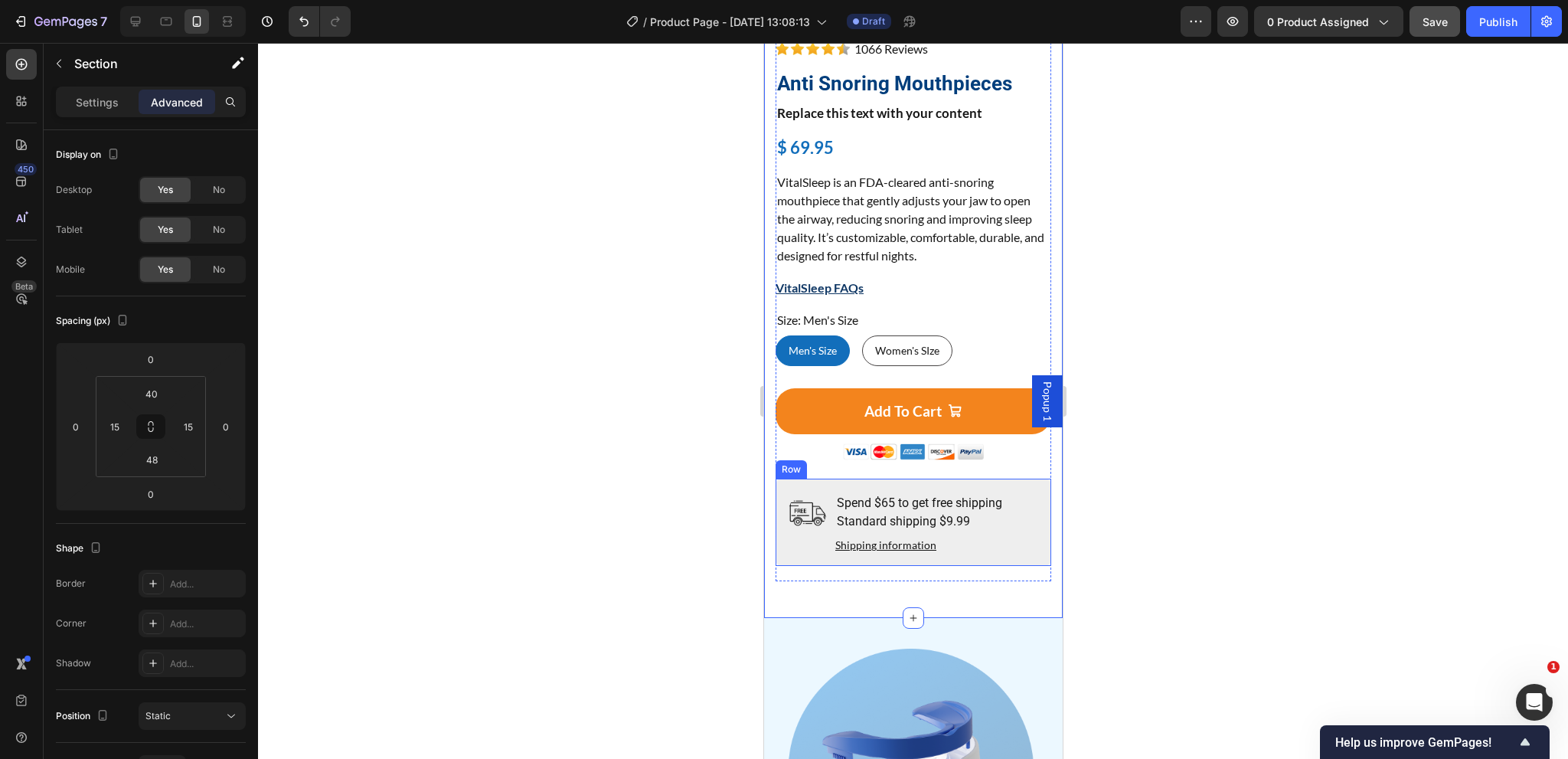
click at [923, 544] on div "Image Spend $65 to get free shipping Standard shipping $9.99 Text Block Shippin…" at bounding box center [912, 522] width 275 height 88
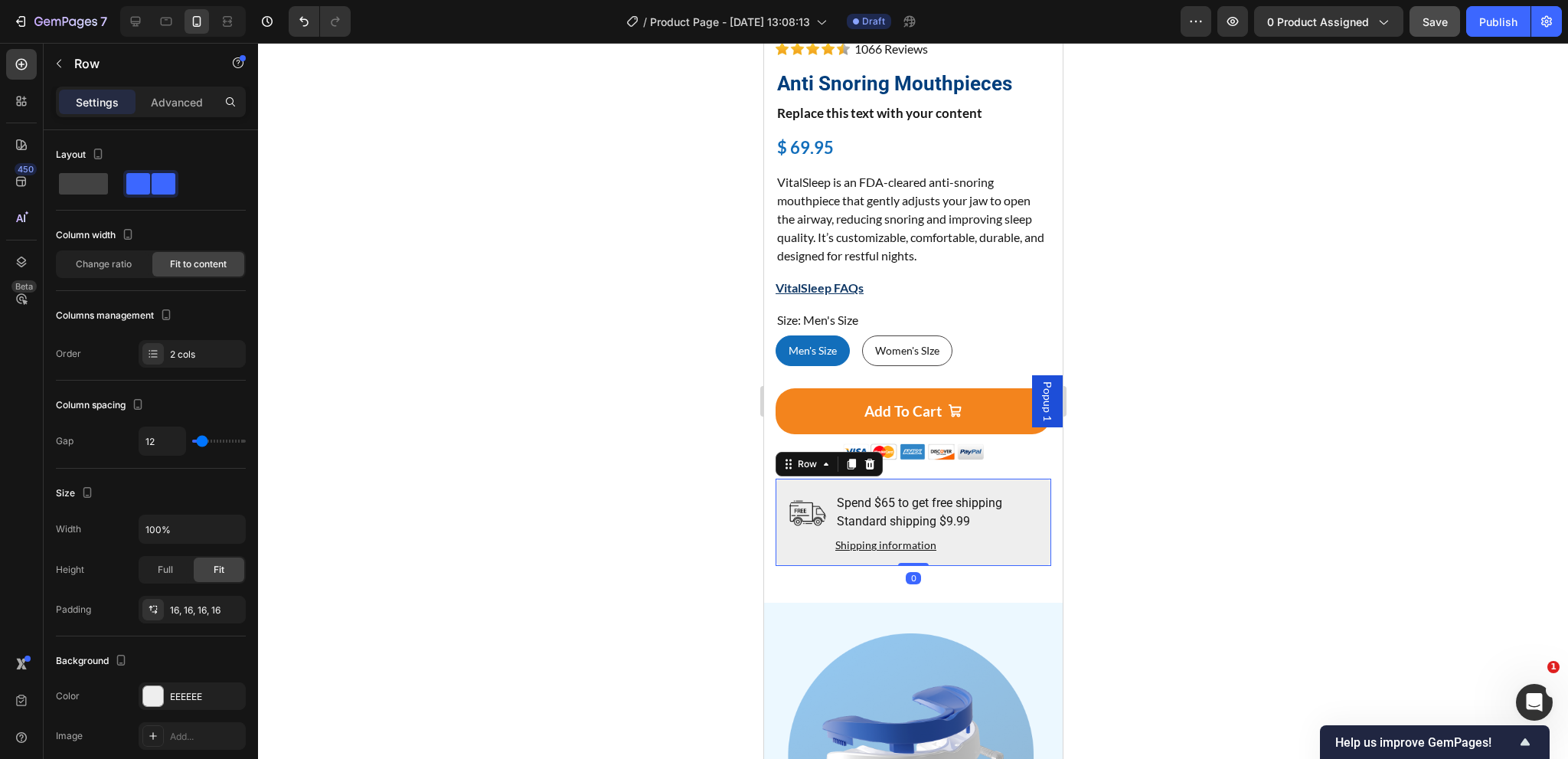
drag, startPoint x: 905, startPoint y: 562, endPoint x: 907, endPoint y: 542, distance: 20.1
click at [907, 542] on div "Image Spend $65 to get free shipping Standard shipping $9.99 Text Block Shippin…" at bounding box center [912, 522] width 275 height 88
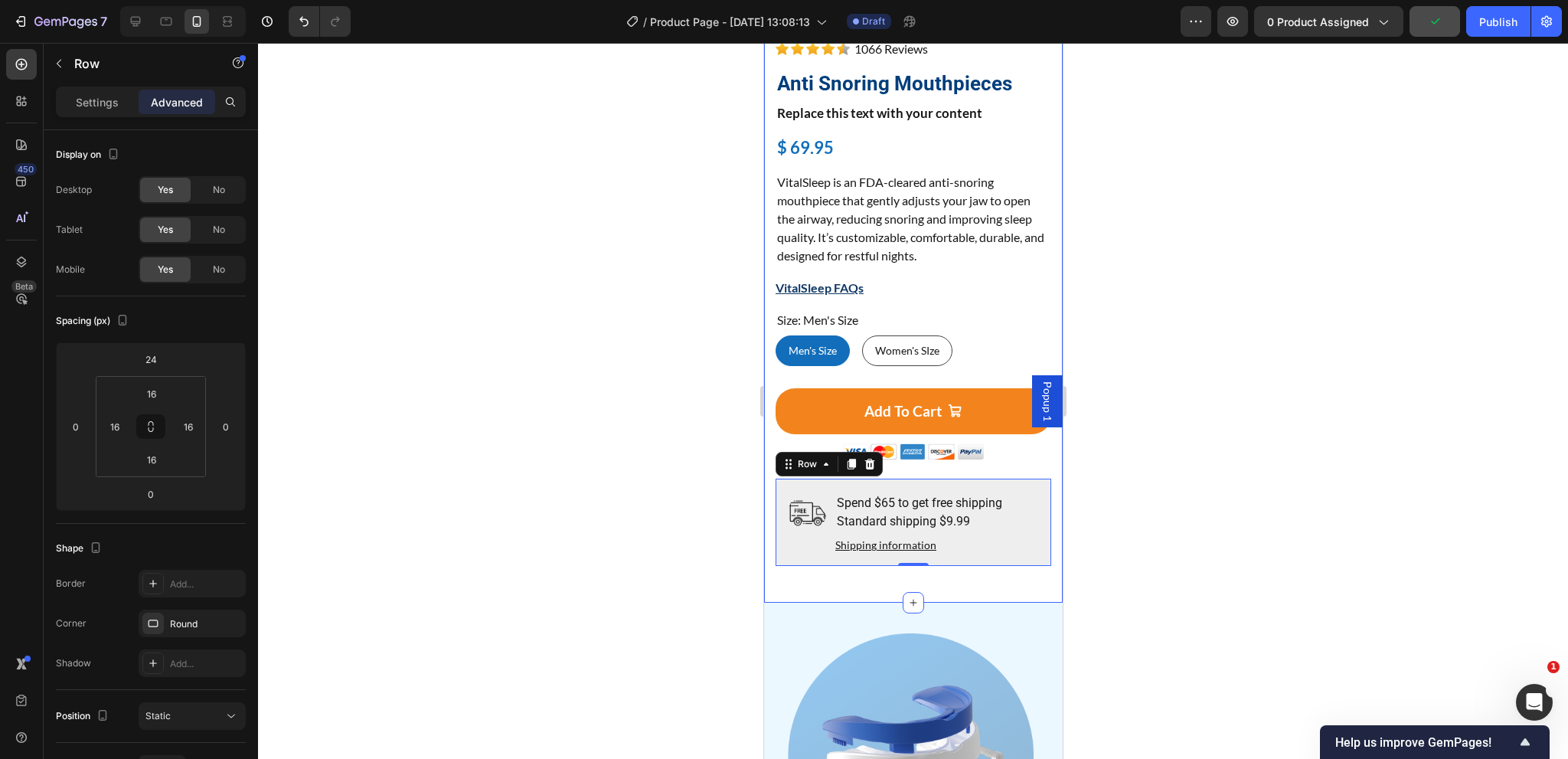
click at [815, 562] on div "Home Product Title Breadcrumb Product Images Image Image Row Image 1066 Reviews…" at bounding box center [913, 66] width 299 height 1073
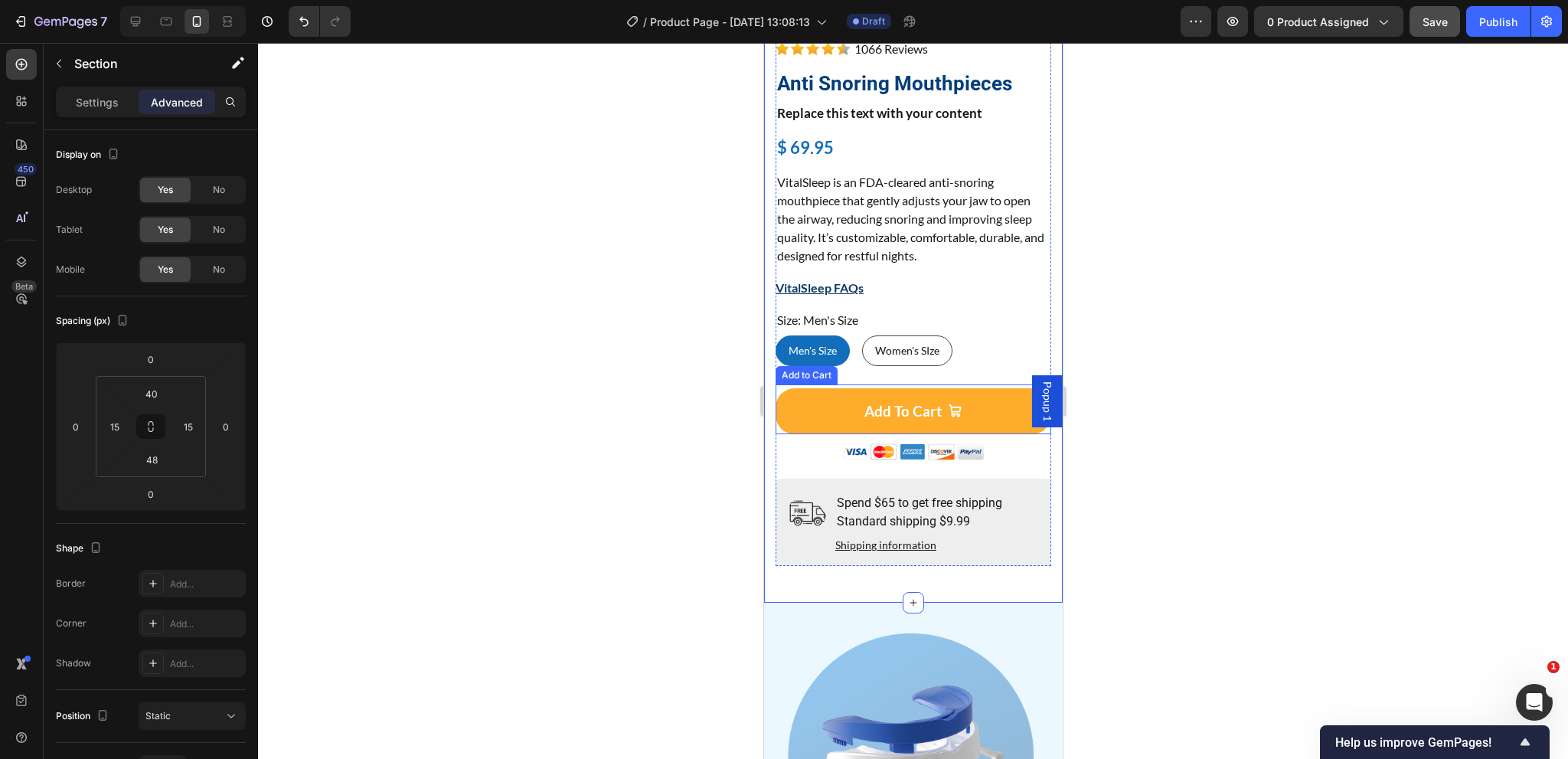
click at [796, 397] on button "Add To Cart" at bounding box center [912, 411] width 275 height 46
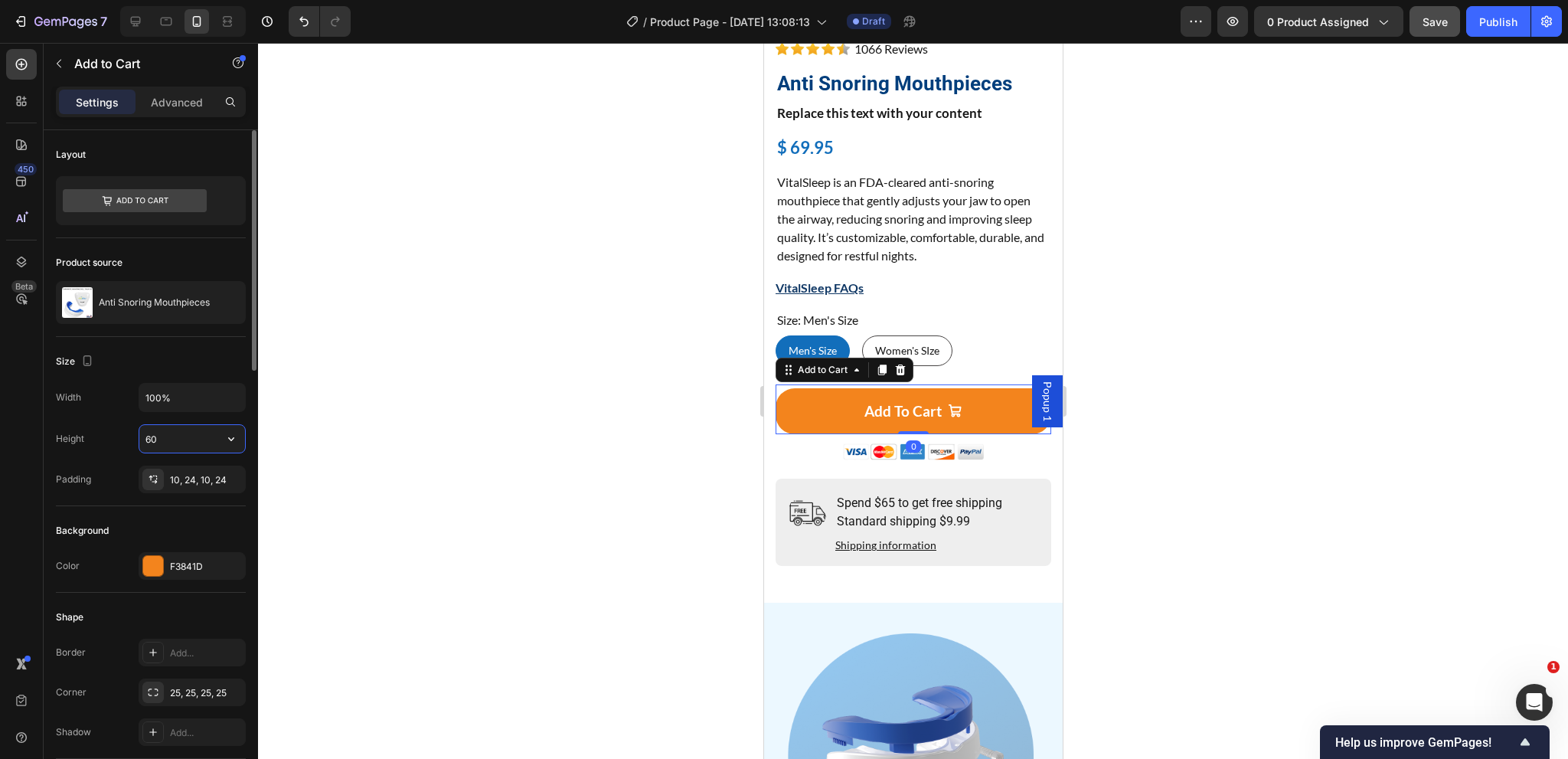
click at [169, 435] on input "60" at bounding box center [192, 438] width 106 height 28
type input "55"
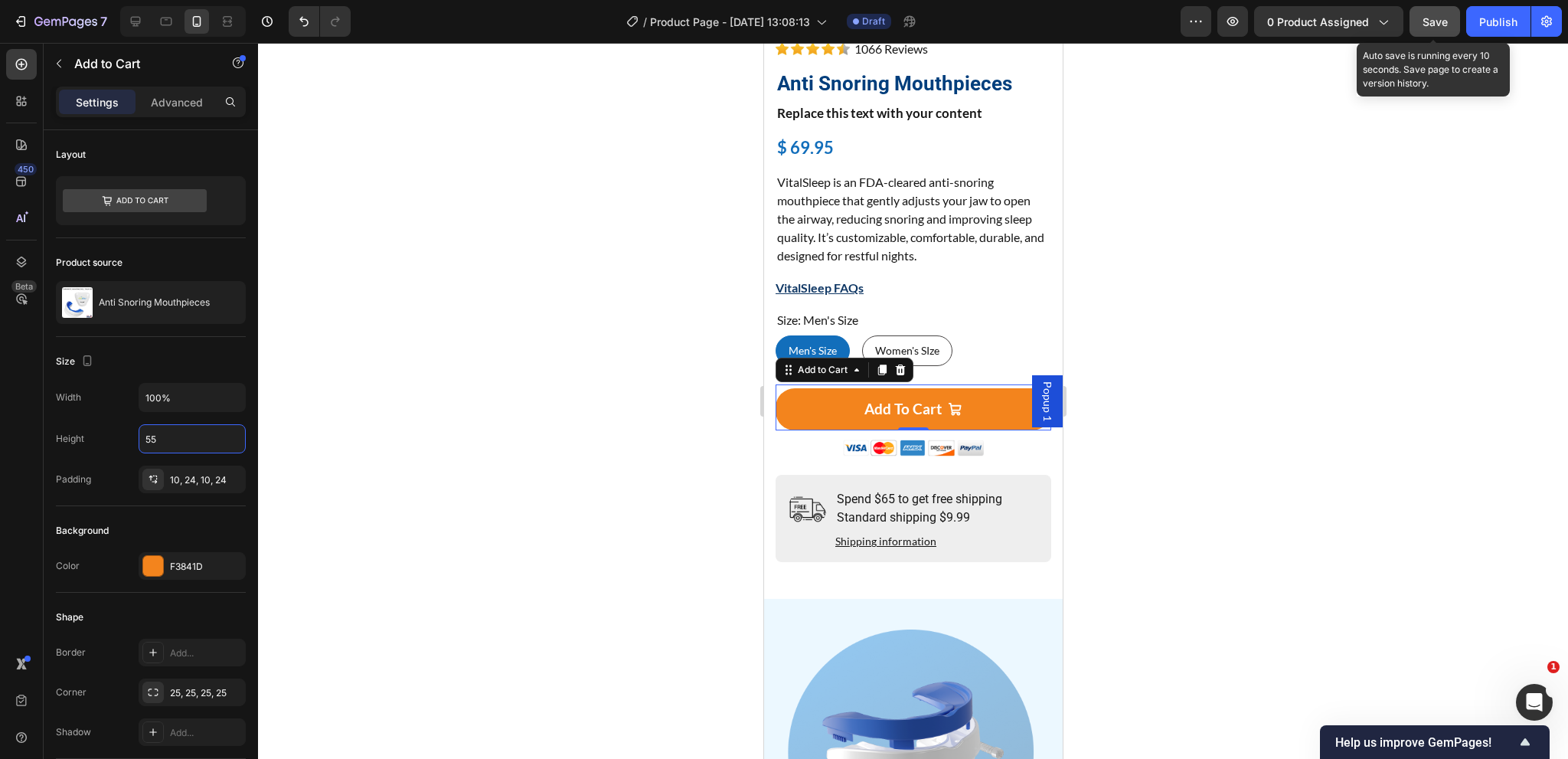
click at [1438, 29] on div "Save" at bounding box center [1435, 22] width 25 height 16
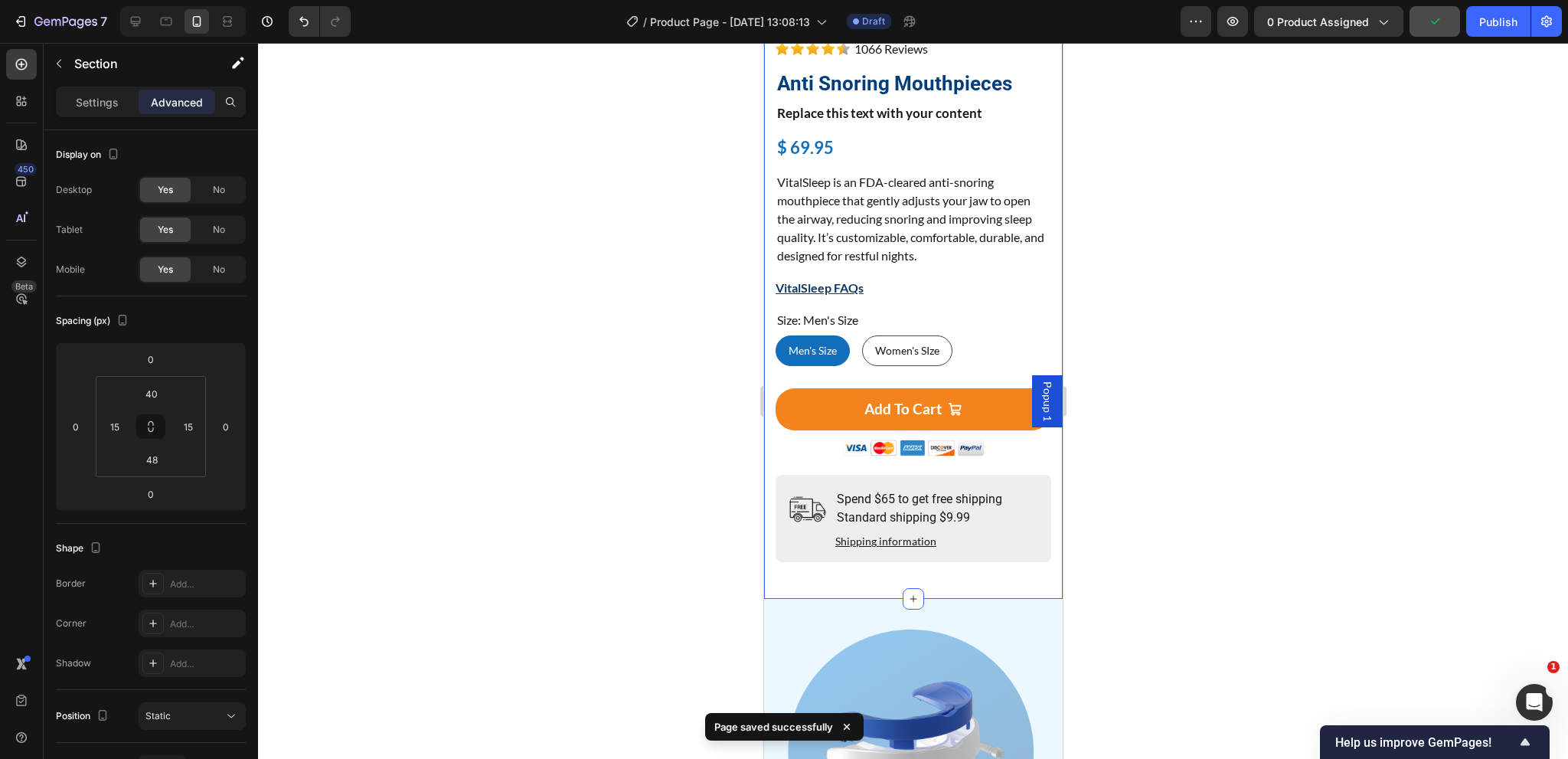
click at [823, 562] on div "Home Product Title Breadcrumb Product Images Image Image Row Image 1066 Reviews…" at bounding box center [913, 64] width 299 height 1070
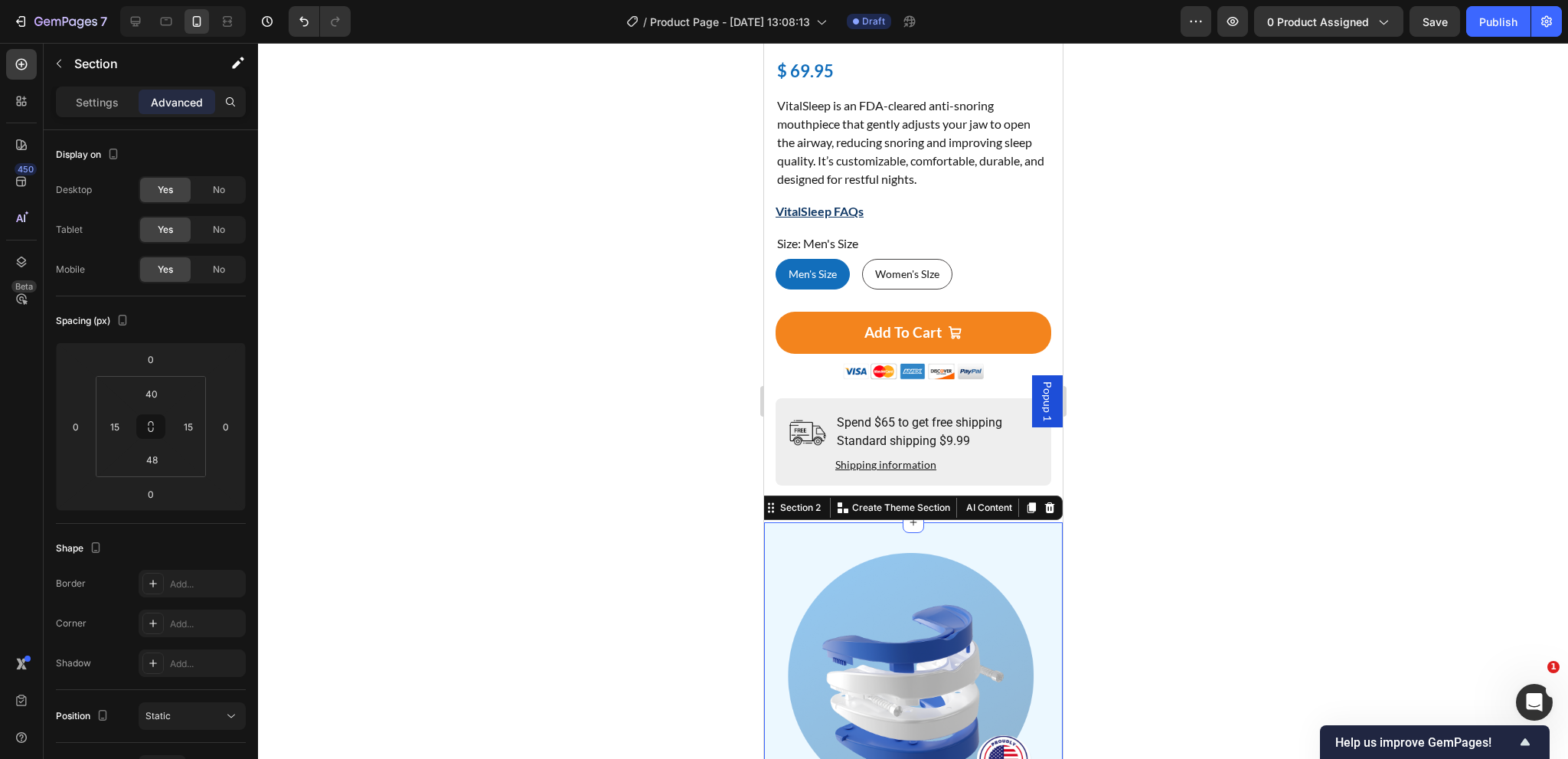
click at [155, 392] on input "40" at bounding box center [151, 394] width 31 height 23
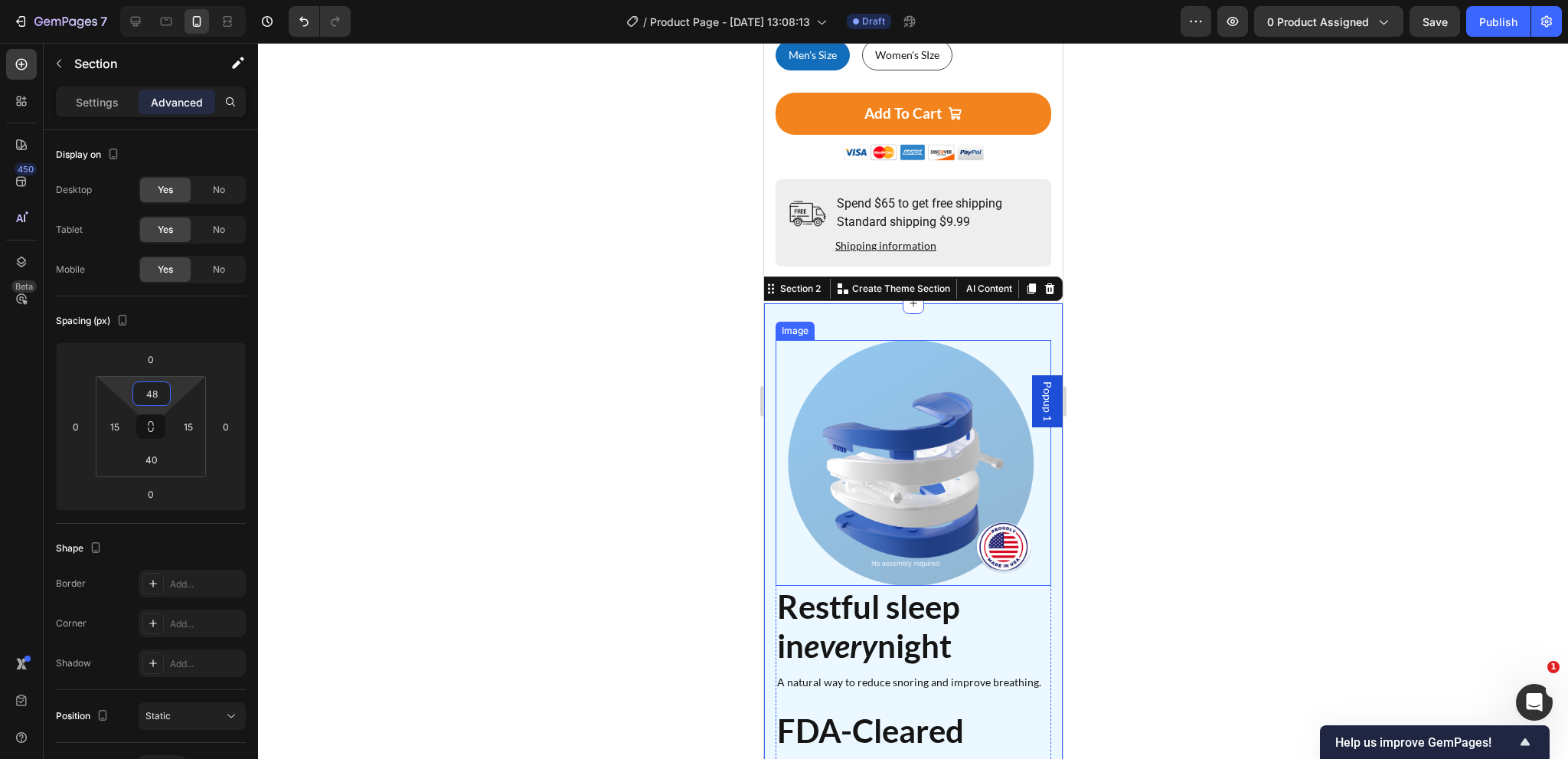
scroll to position [851, 0]
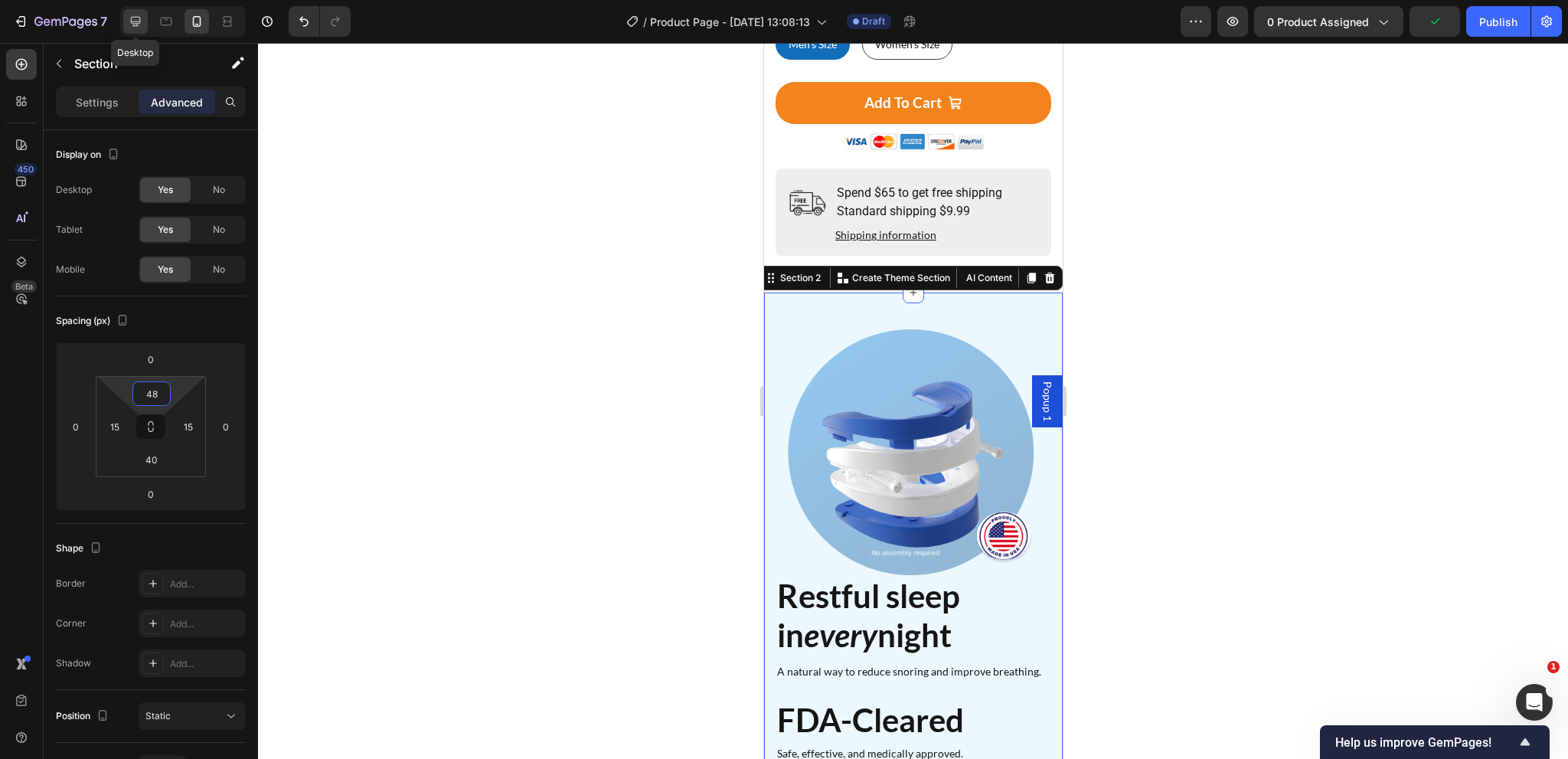
click at [132, 17] on icon at bounding box center [136, 22] width 10 height 10
type input "60"
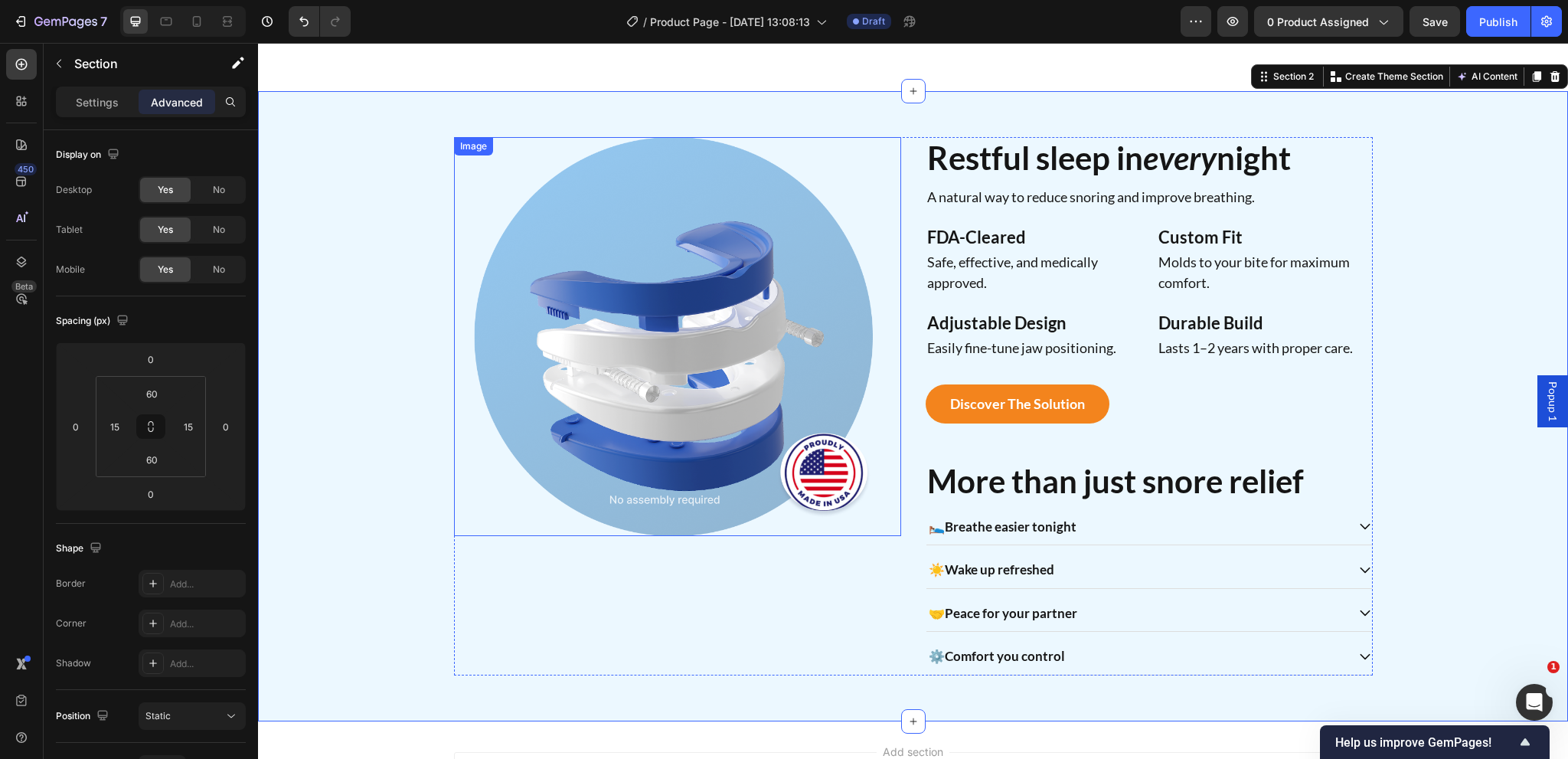
scroll to position [831, 0]
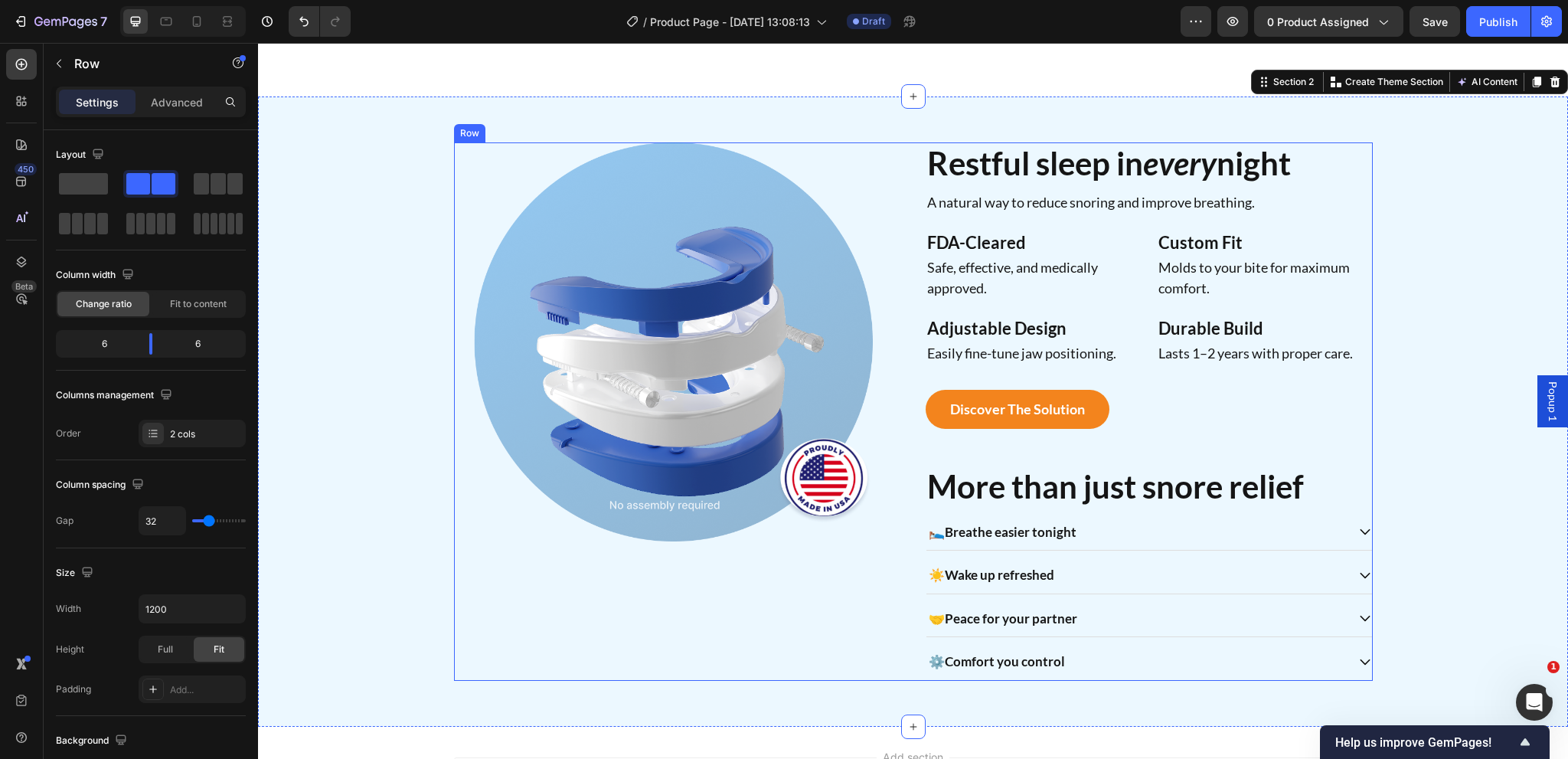
click at [903, 281] on div "Image Restful sleep in every night Heading A natural way to reduce snoring and …" at bounding box center [913, 412] width 919 height 538
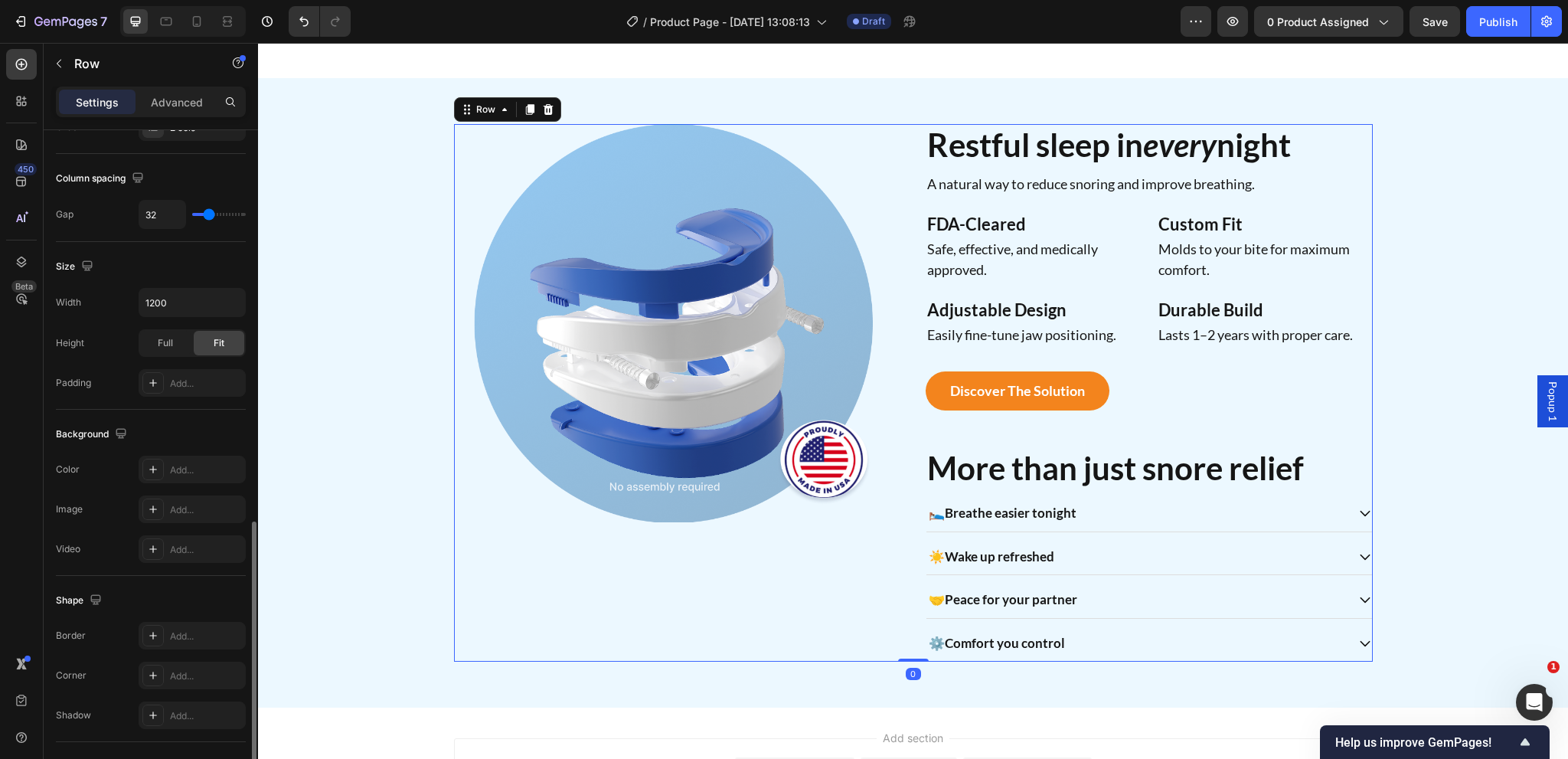
scroll to position [434, 0]
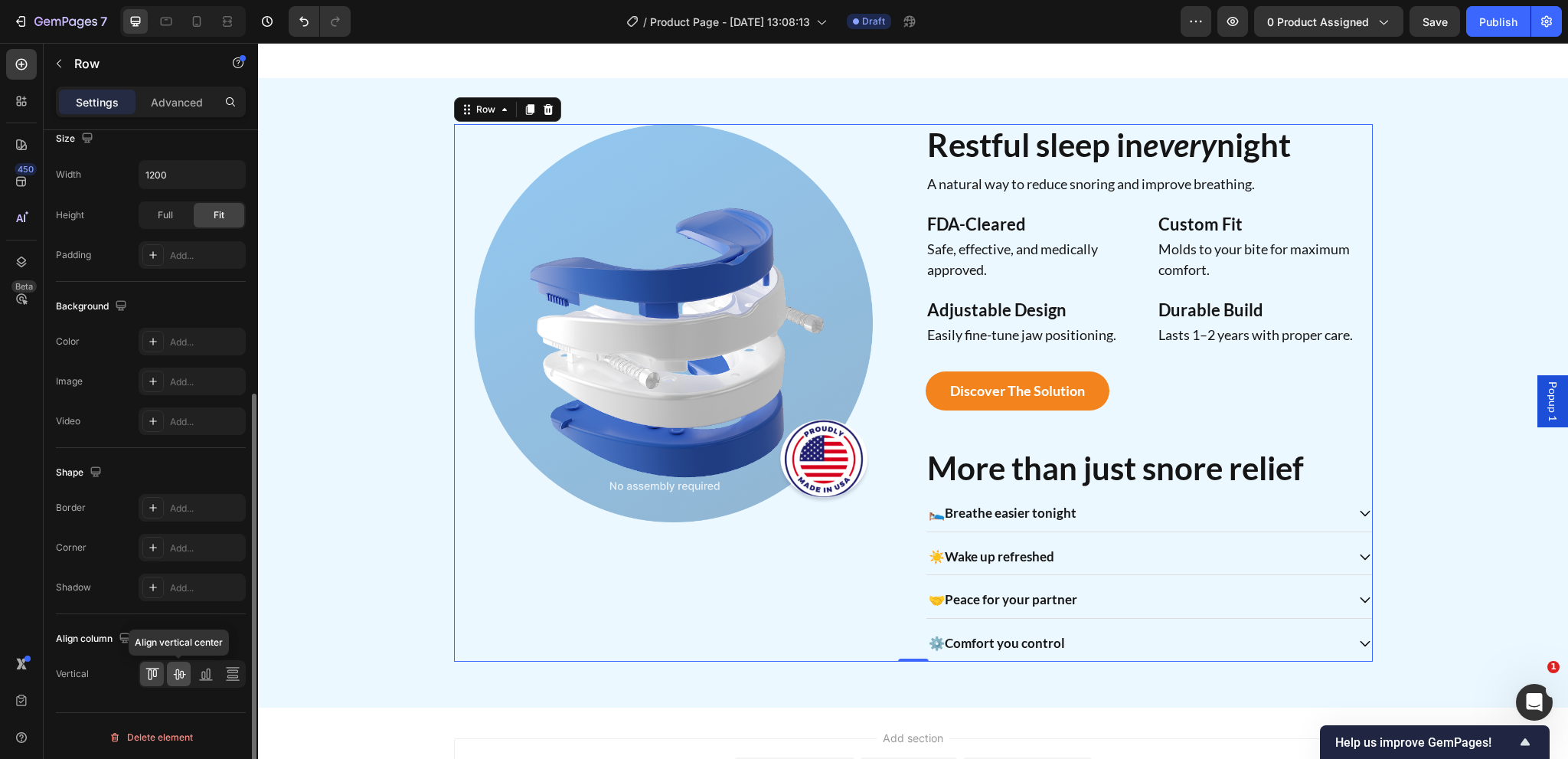
click at [175, 675] on icon at bounding box center [179, 674] width 15 height 15
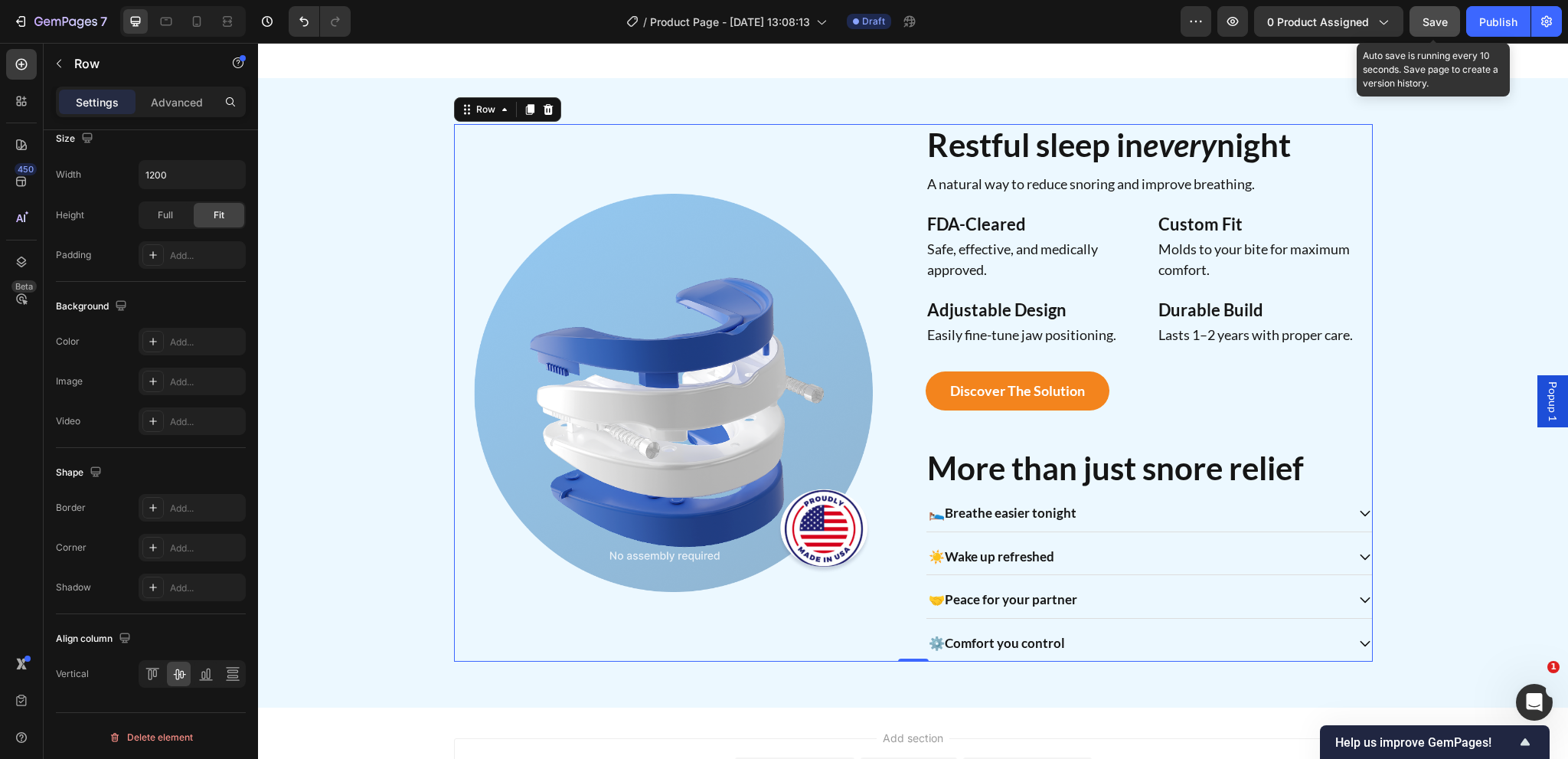
click at [1434, 18] on span "Save" at bounding box center [1435, 22] width 25 height 13
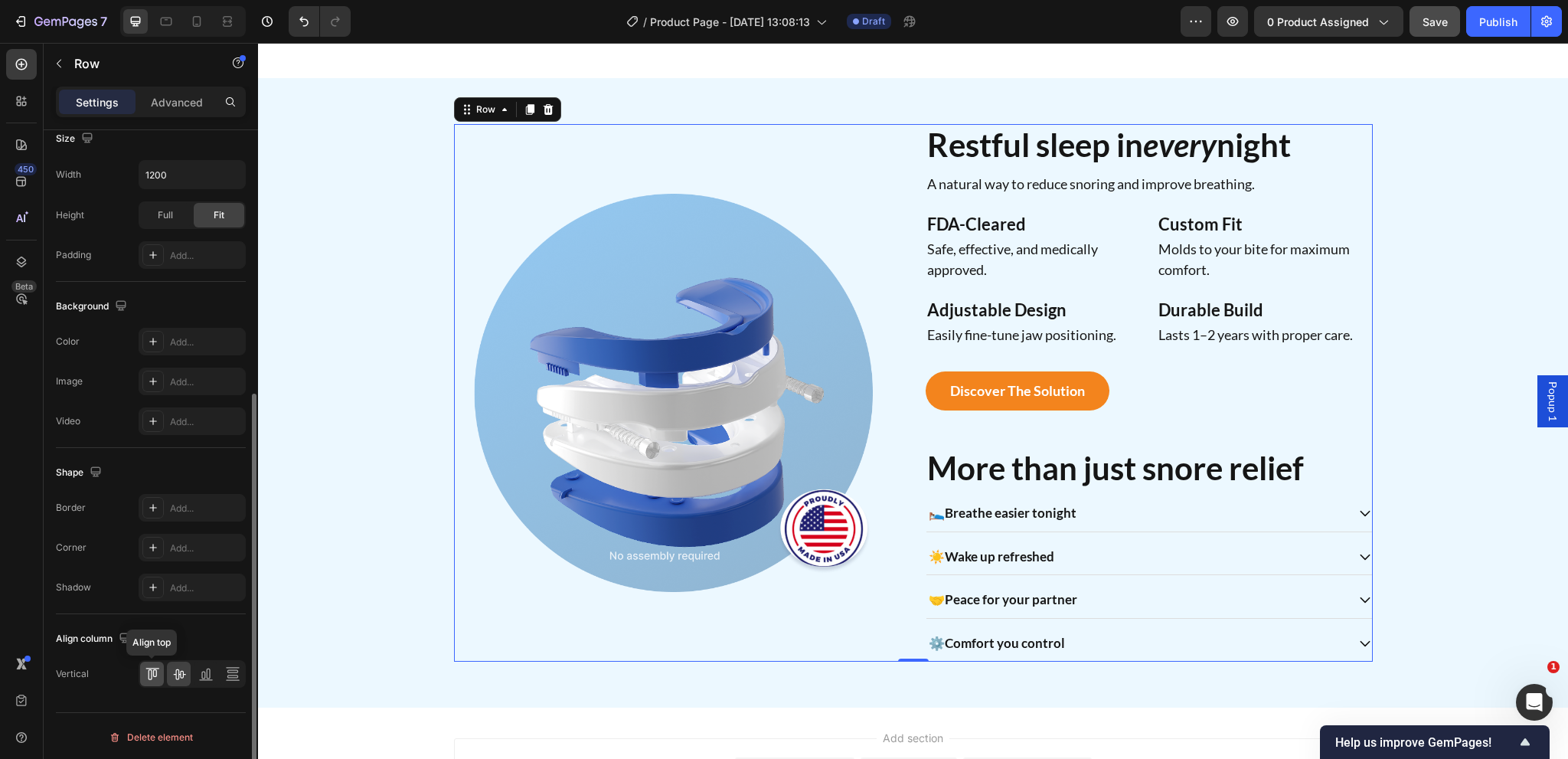
click at [140, 674] on div at bounding box center [152, 674] width 23 height 24
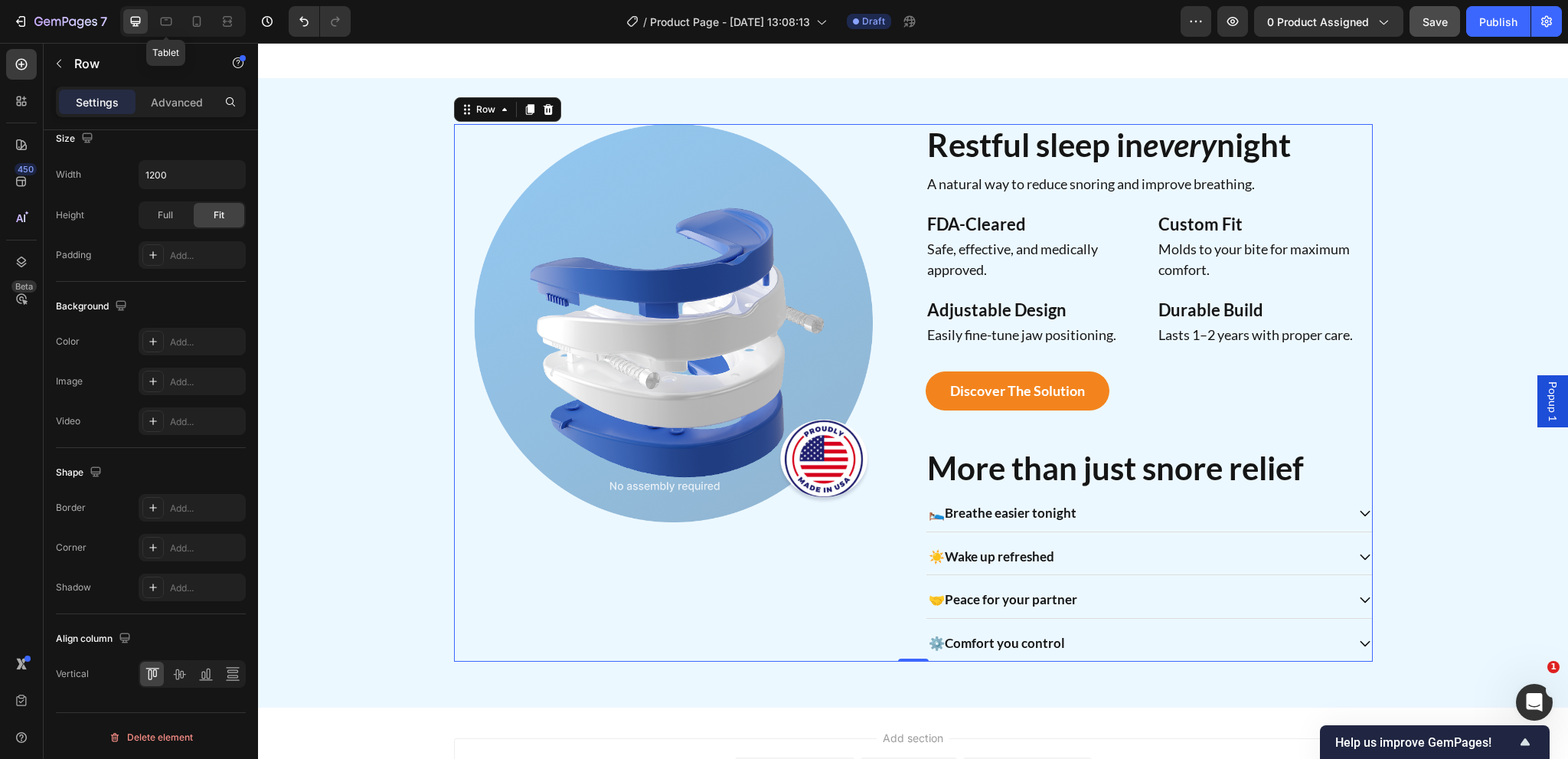
click at [178, 33] on div at bounding box center [165, 21] width 24 height 24
click at [171, 27] on icon at bounding box center [166, 22] width 15 height 15
type input "100%"
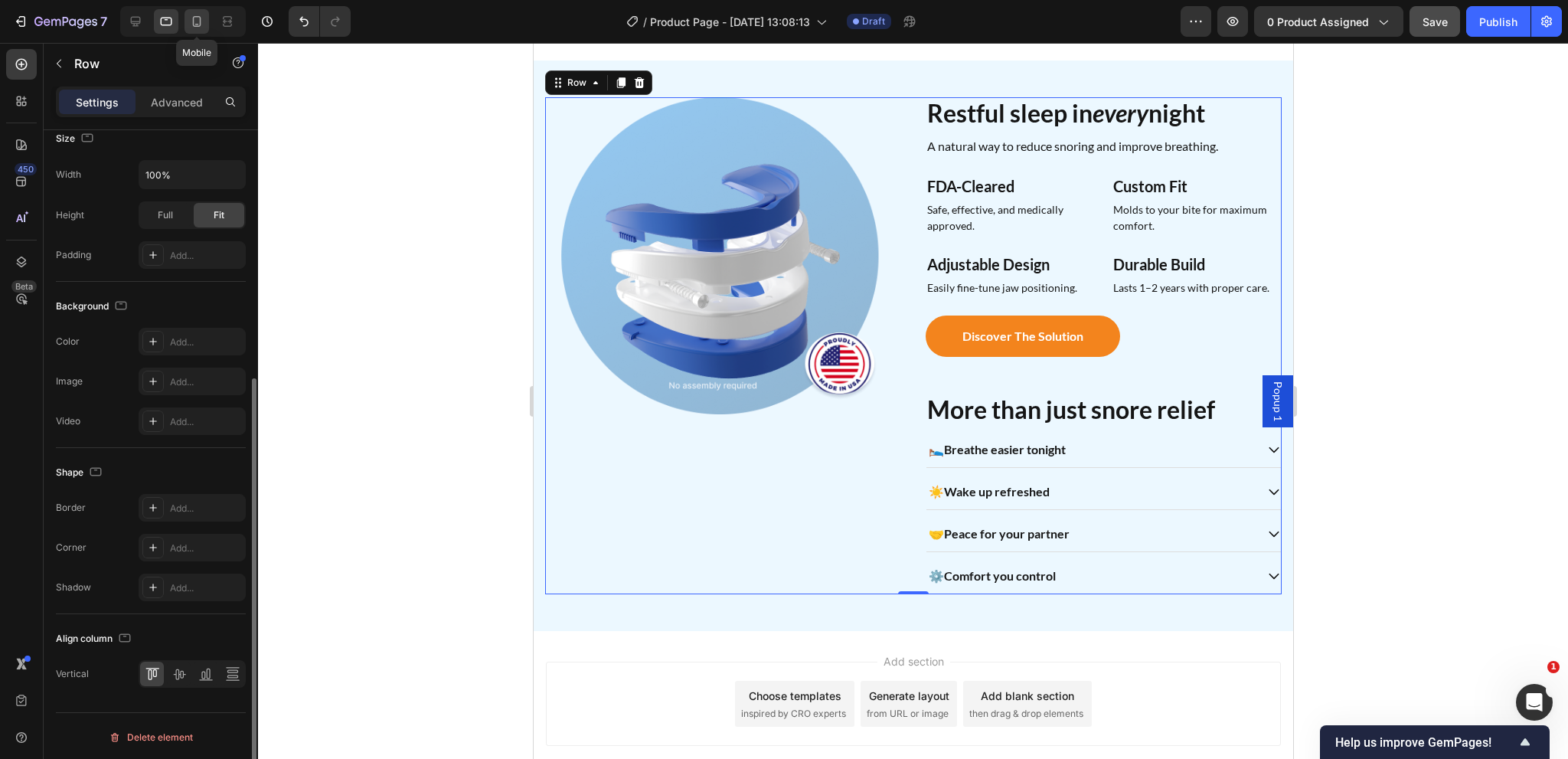
scroll to position [828, 0]
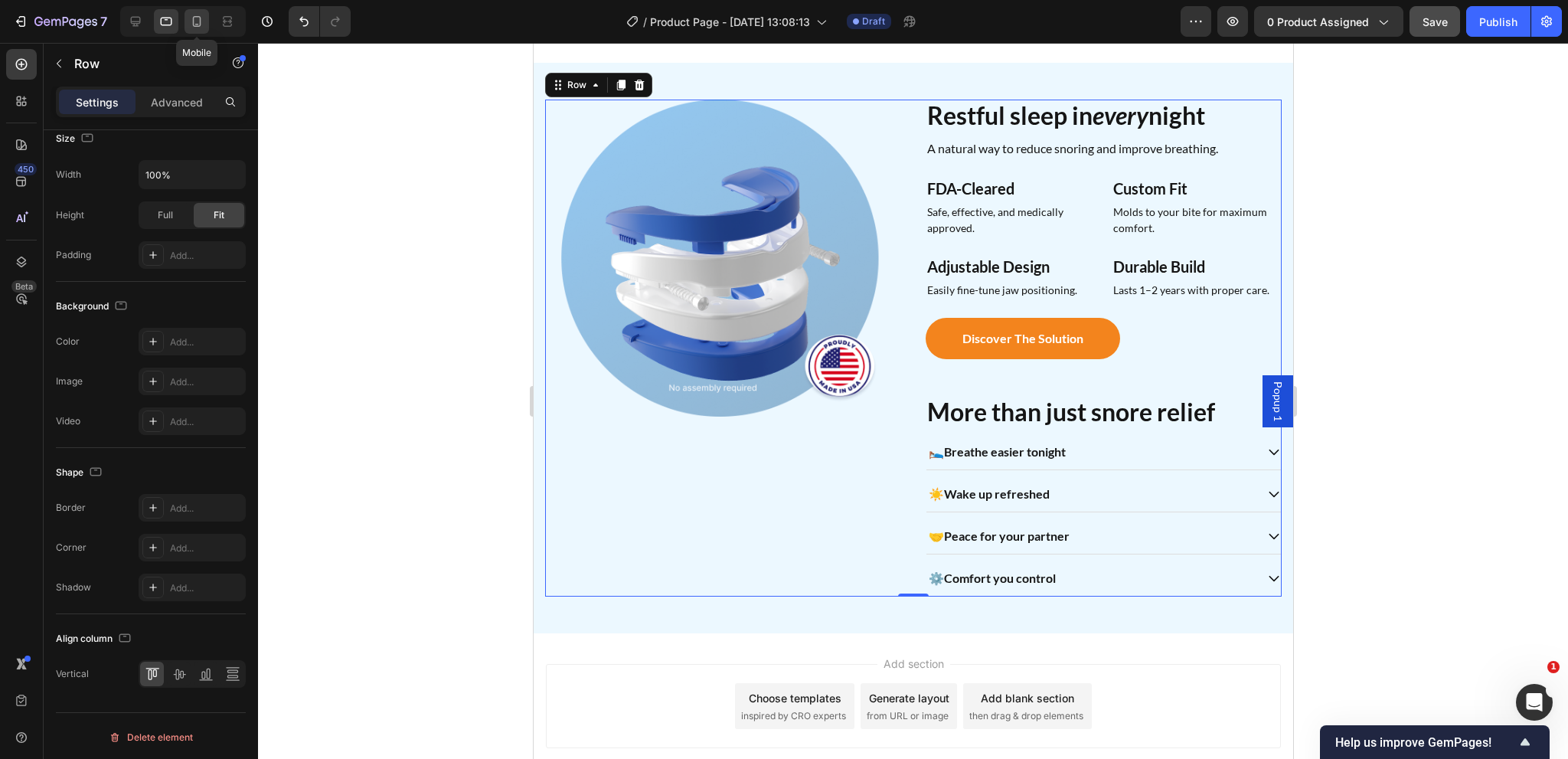
click at [194, 24] on icon at bounding box center [197, 22] width 15 height 15
type input "0"
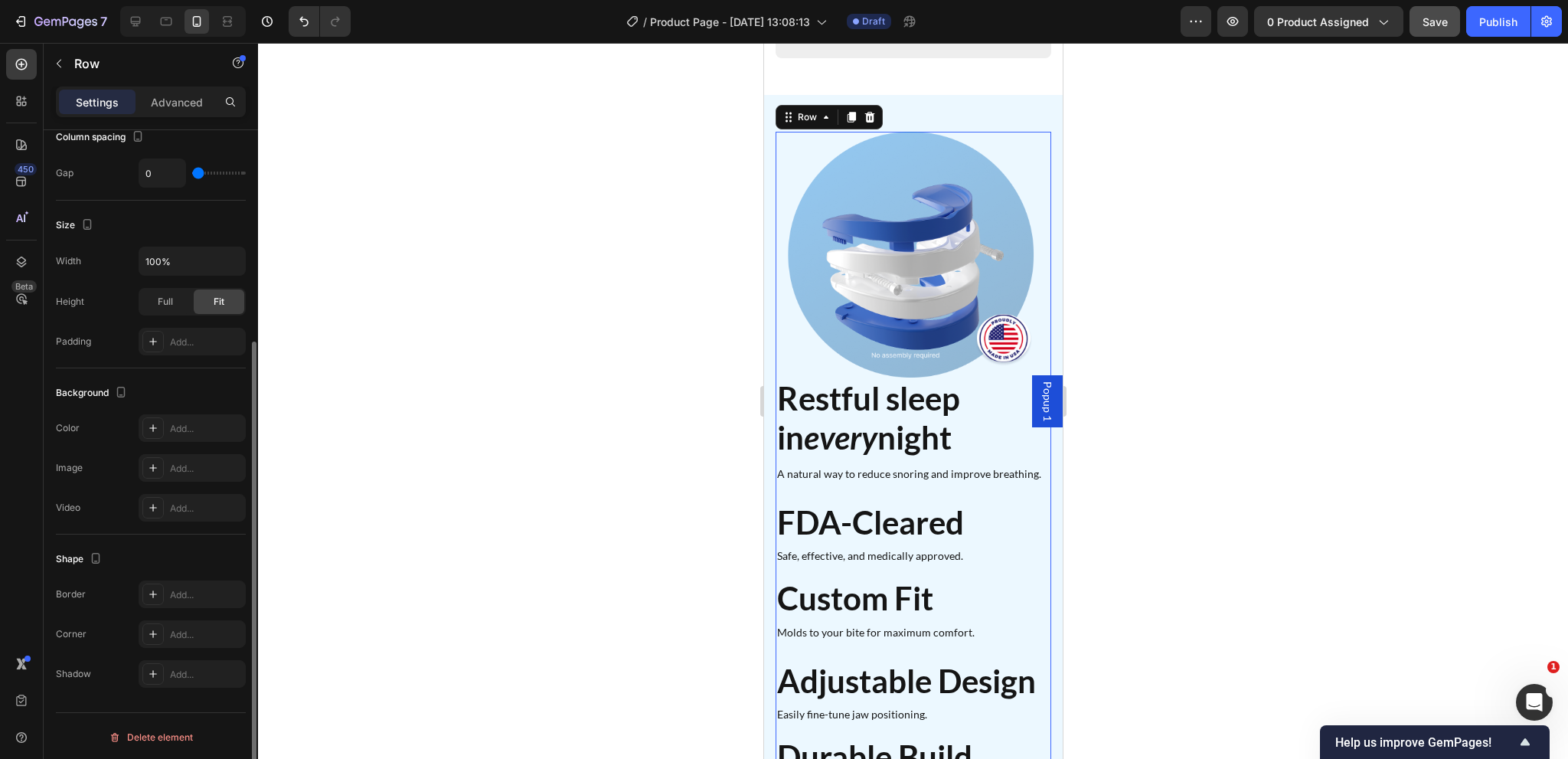
scroll to position [1066, 0]
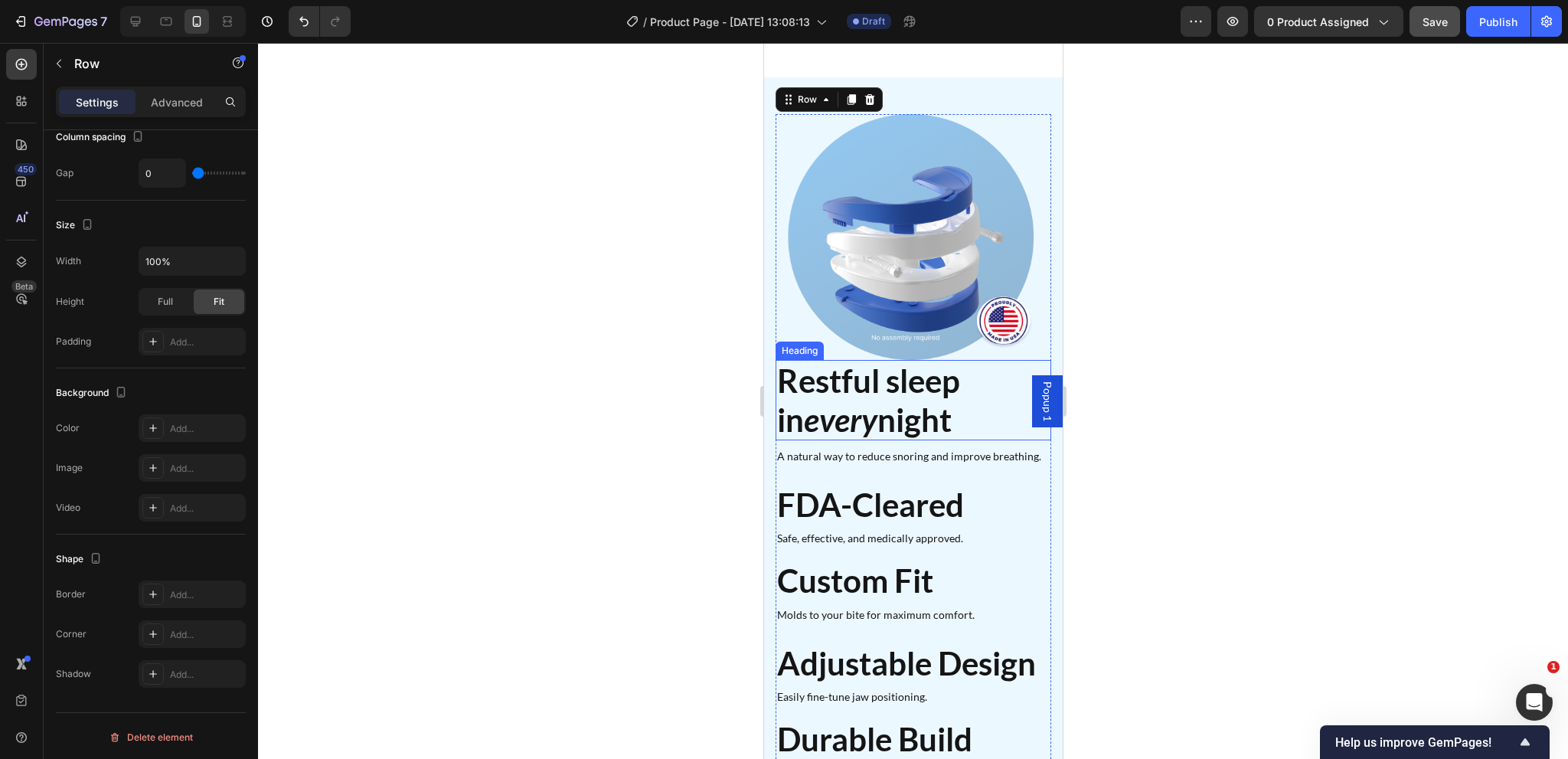
click at [886, 360] on h2 "Restful sleep in every night" at bounding box center [912, 400] width 275 height 80
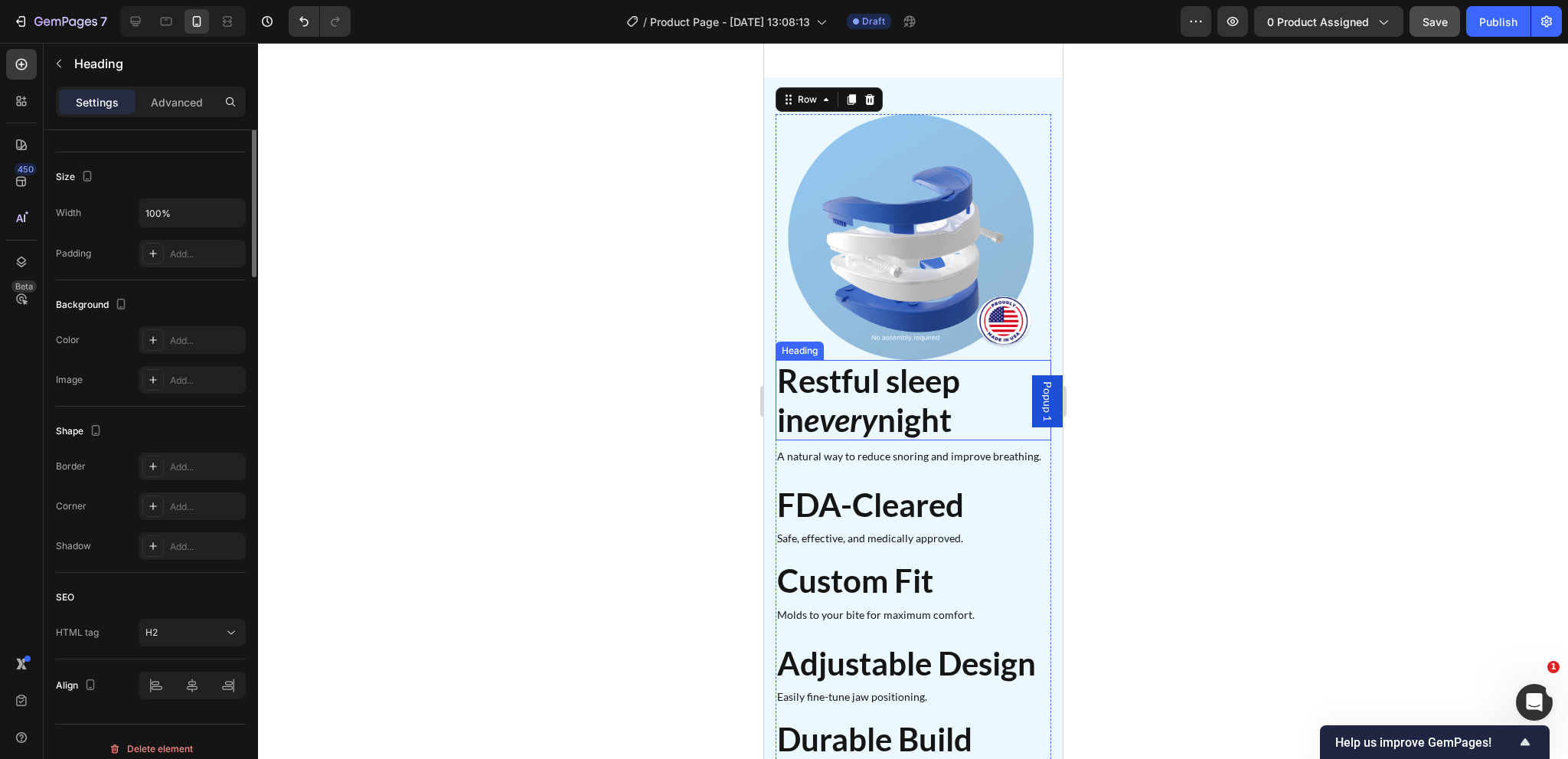
scroll to position [0, 0]
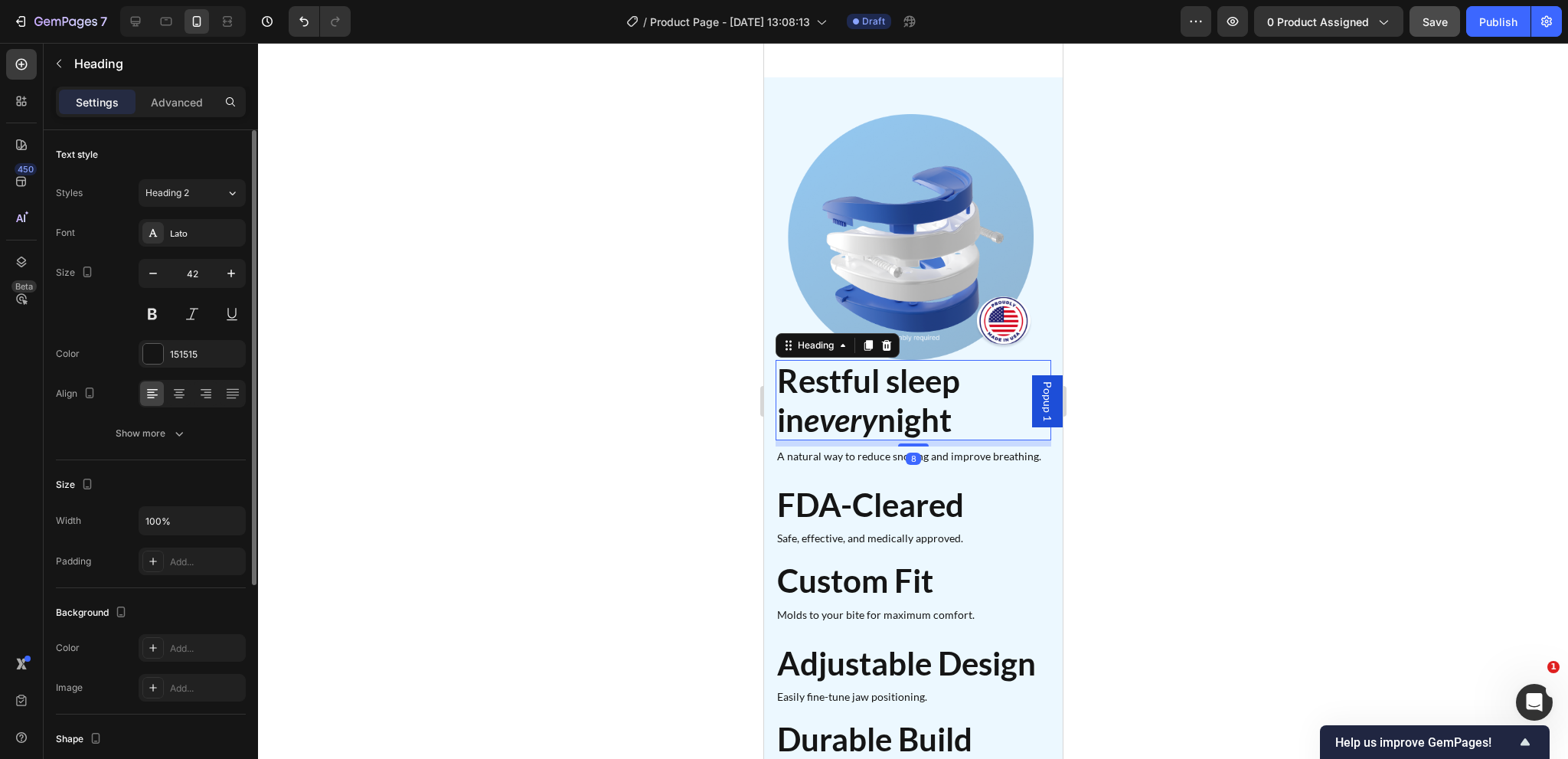
click at [826, 333] on div "Heading" at bounding box center [836, 345] width 124 height 24
click at [824, 339] on div "Heading" at bounding box center [814, 346] width 42 height 14
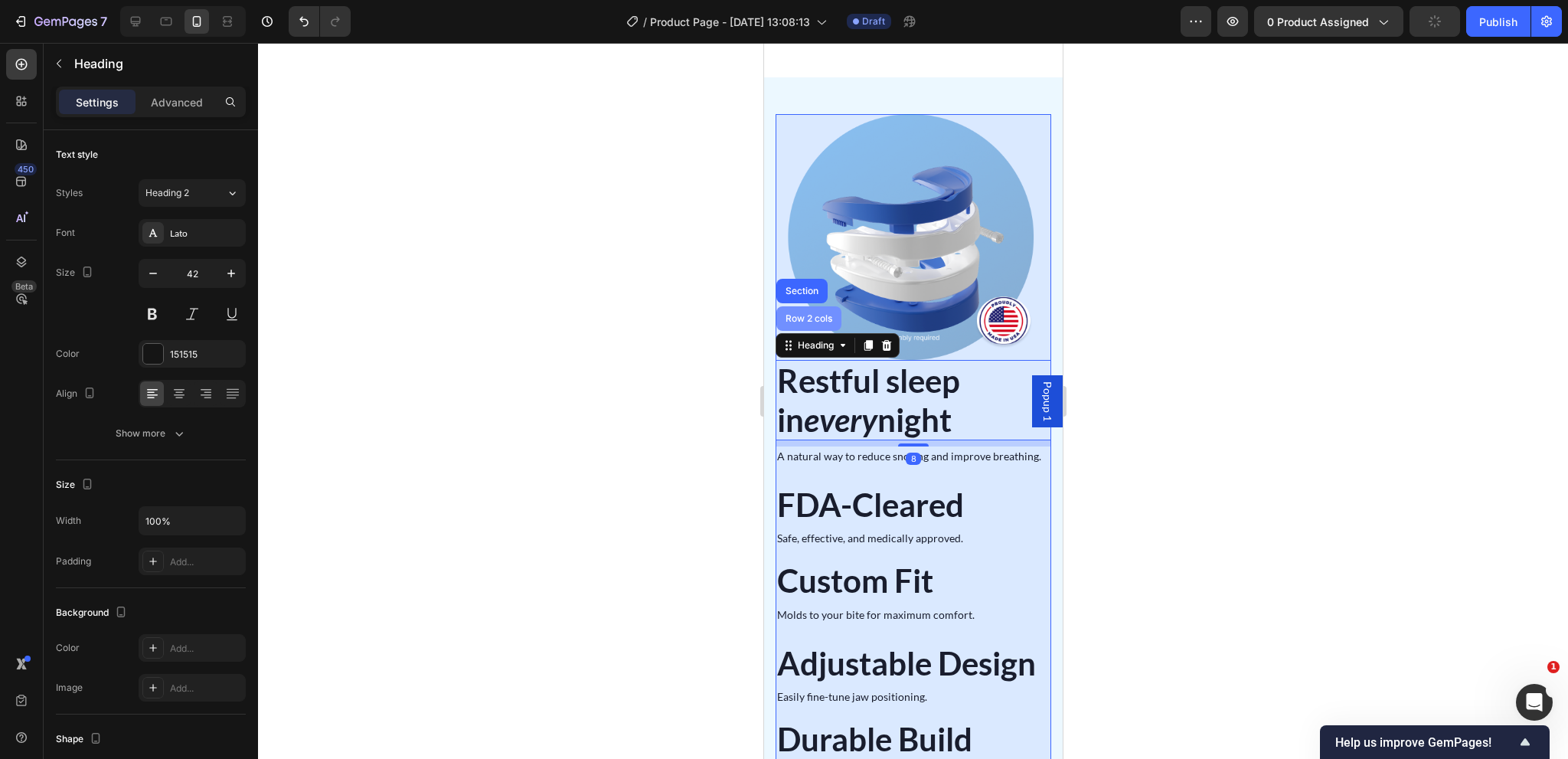
click at [812, 314] on div "Row 2 cols" at bounding box center [808, 318] width 53 height 9
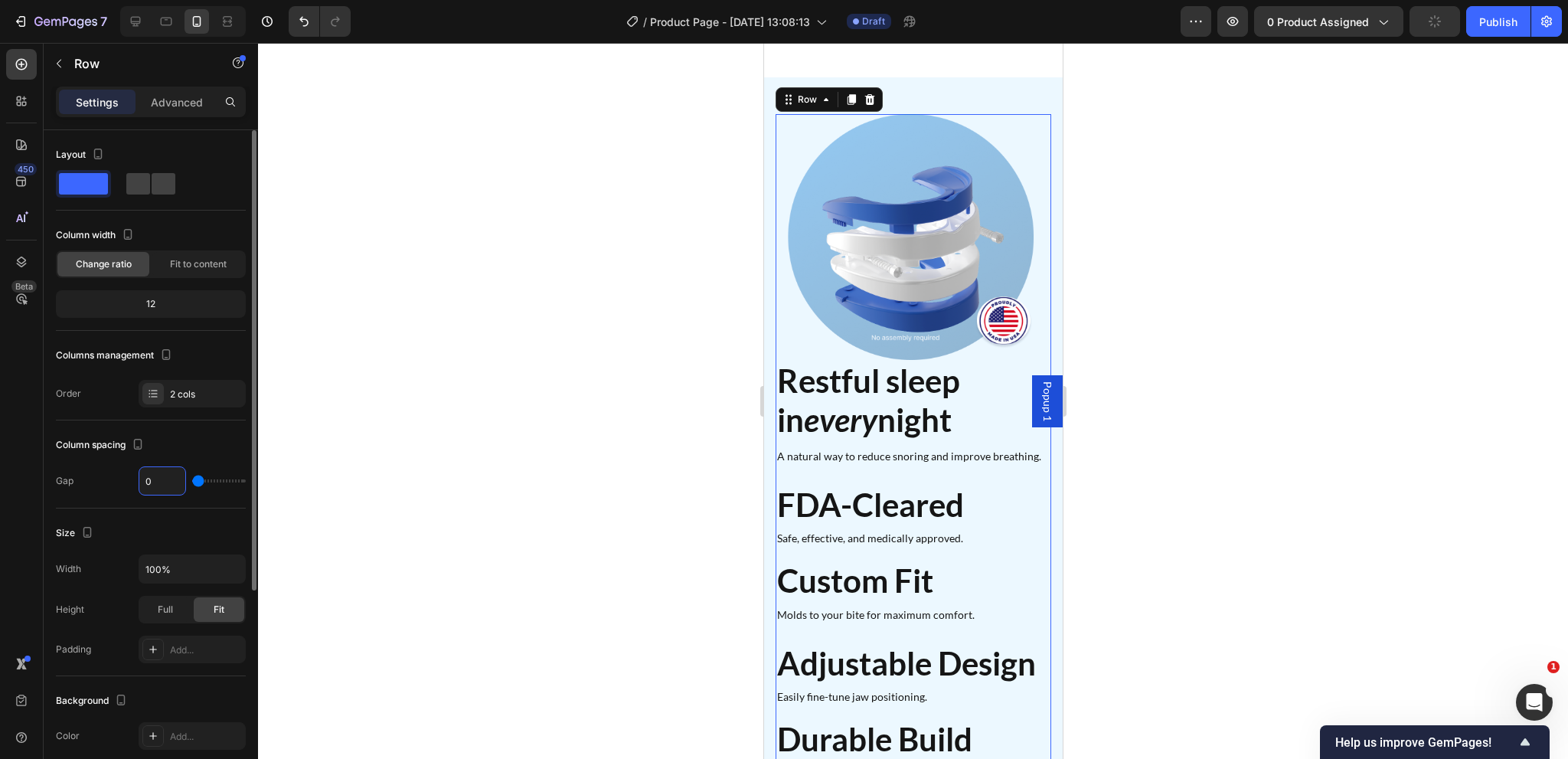
click at [166, 486] on input "0" at bounding box center [162, 481] width 46 height 28
type input "2"
type input "24"
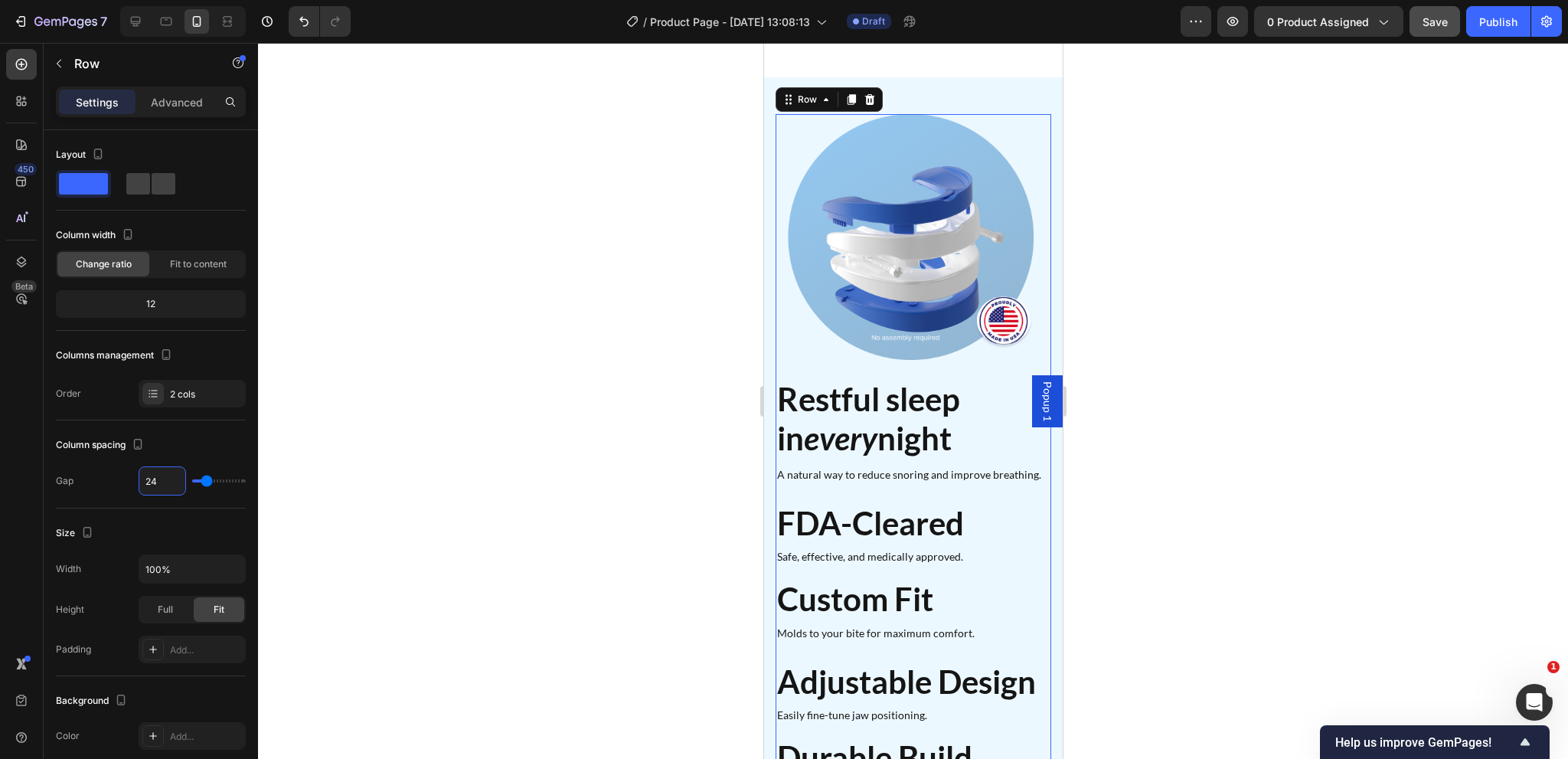
type input "24"
click at [910, 408] on h2 "Restful sleep in every night" at bounding box center [912, 418] width 275 height 80
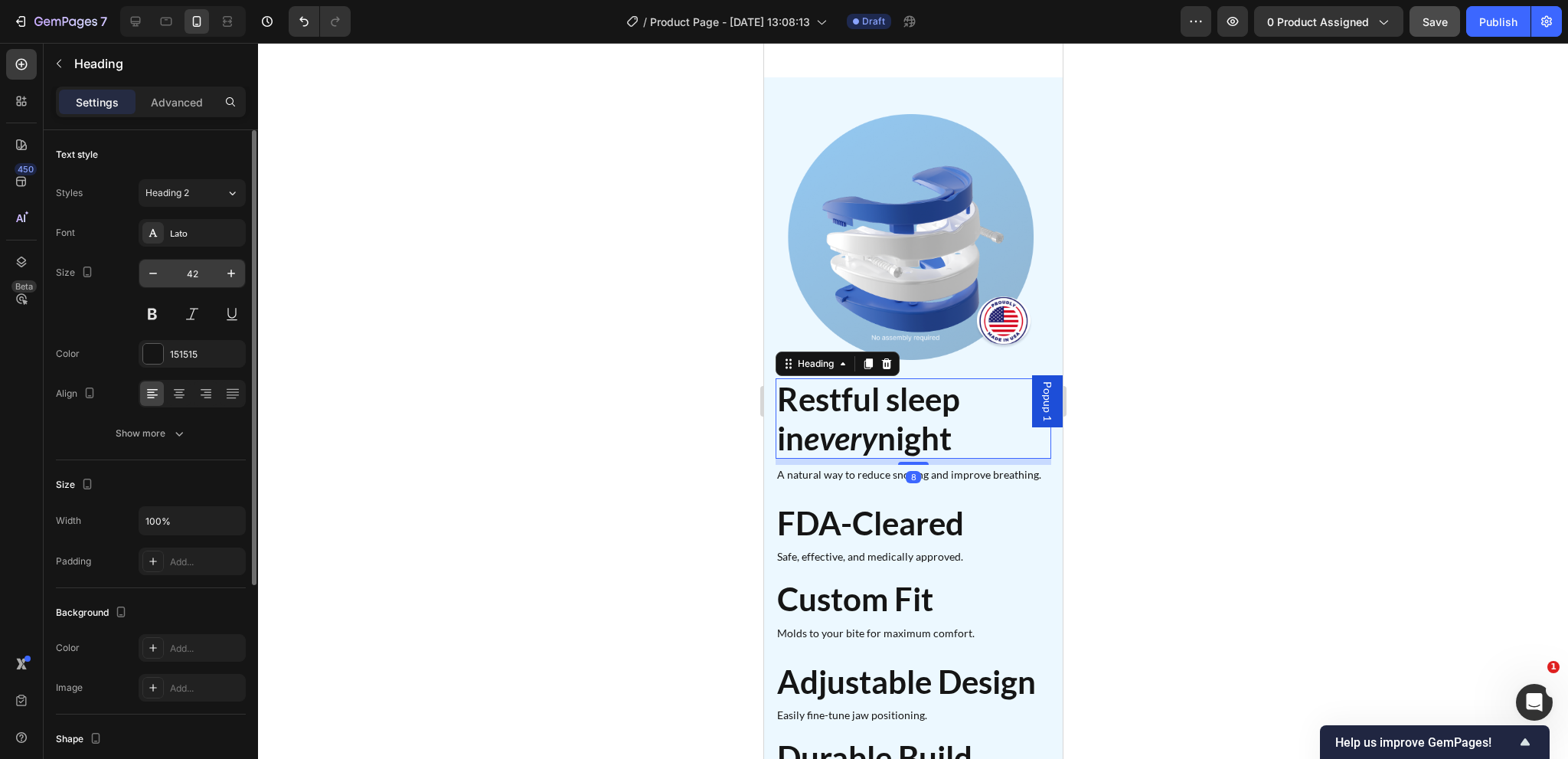
click at [200, 276] on input "42" at bounding box center [192, 273] width 51 height 28
type input "26"
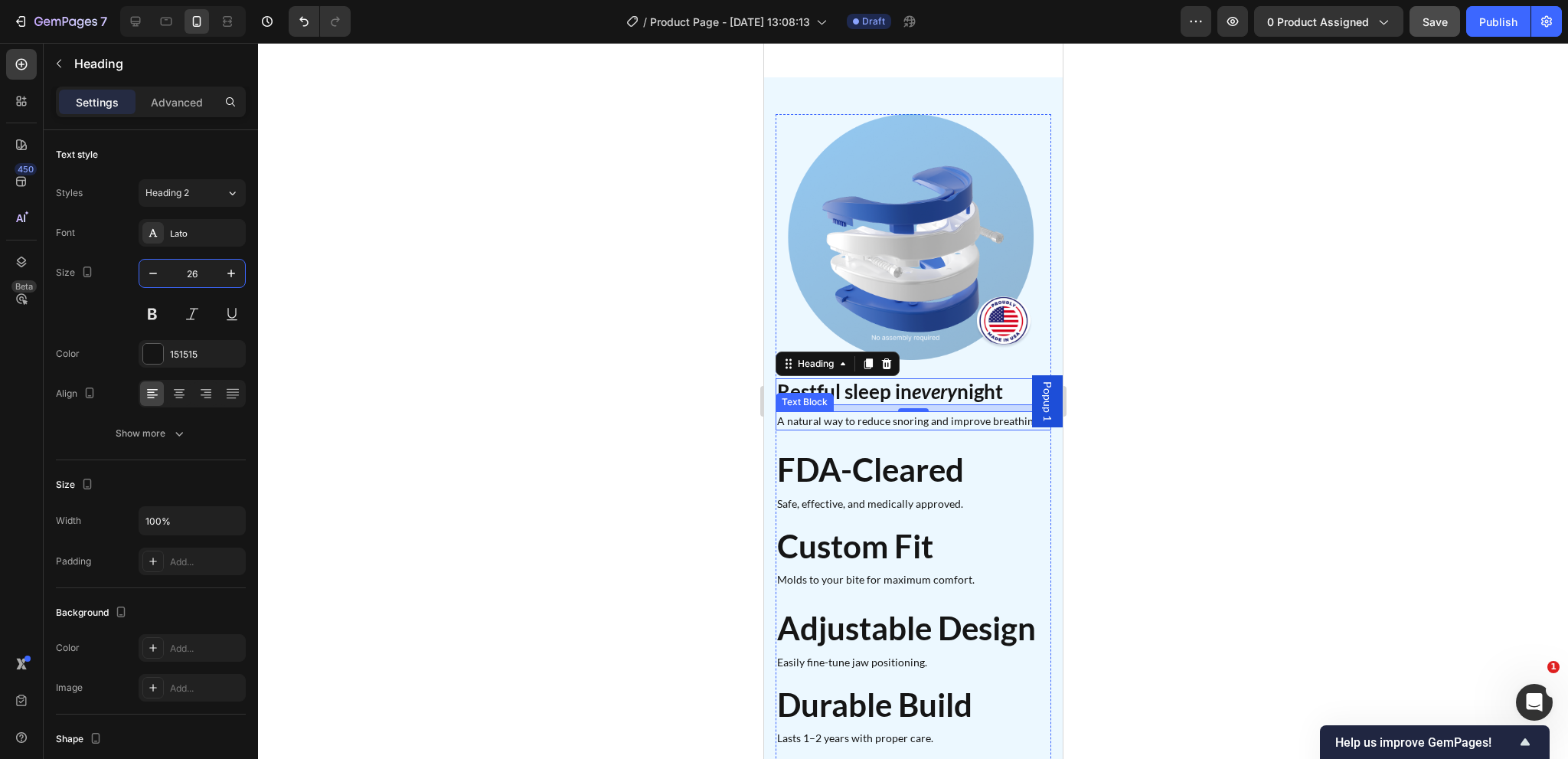
click at [878, 413] on p "A natural way to reduce snoring and improve breathing." at bounding box center [912, 421] width 273 height 16
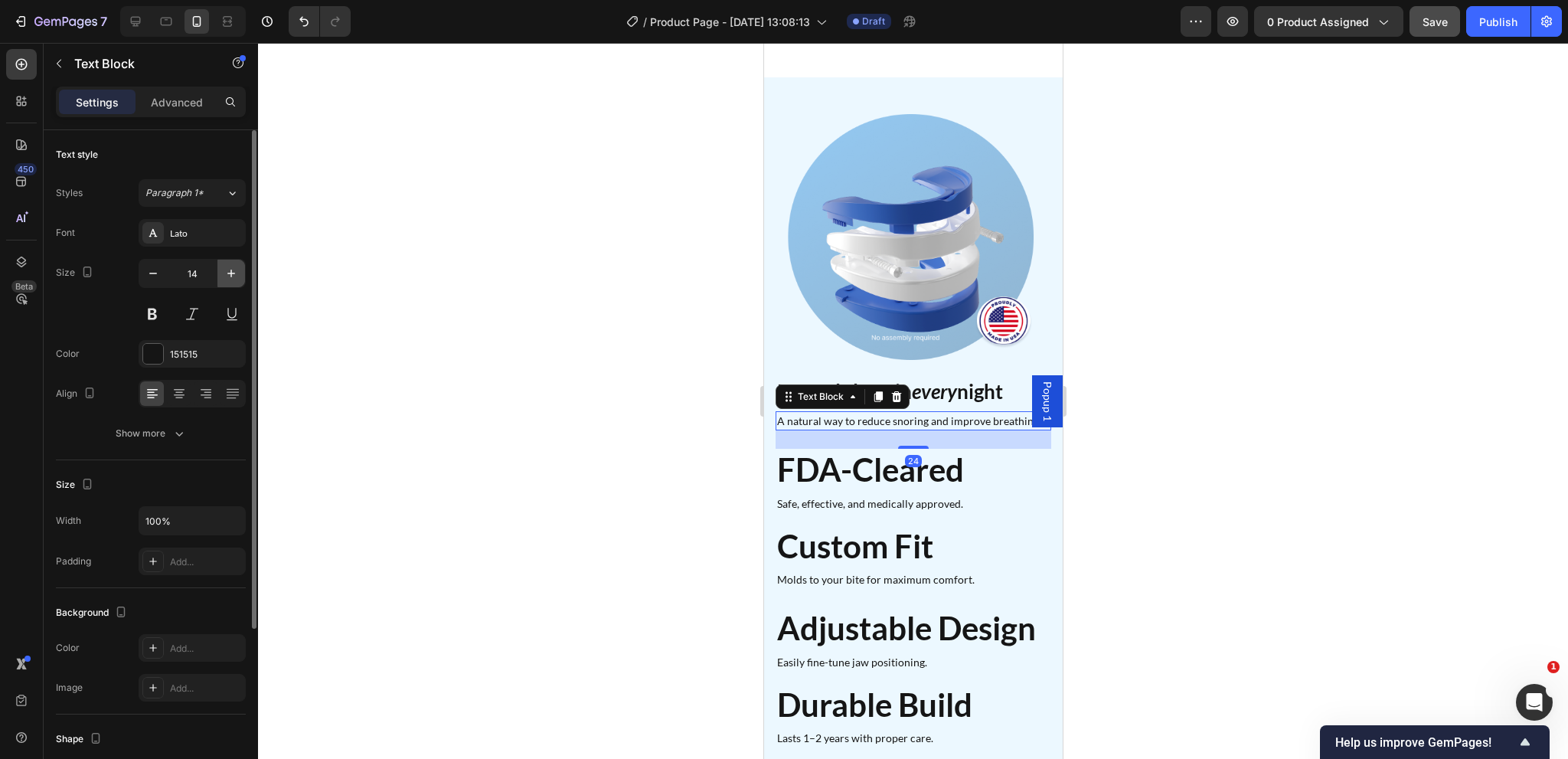
click at [224, 280] on icon "button" at bounding box center [231, 273] width 15 height 15
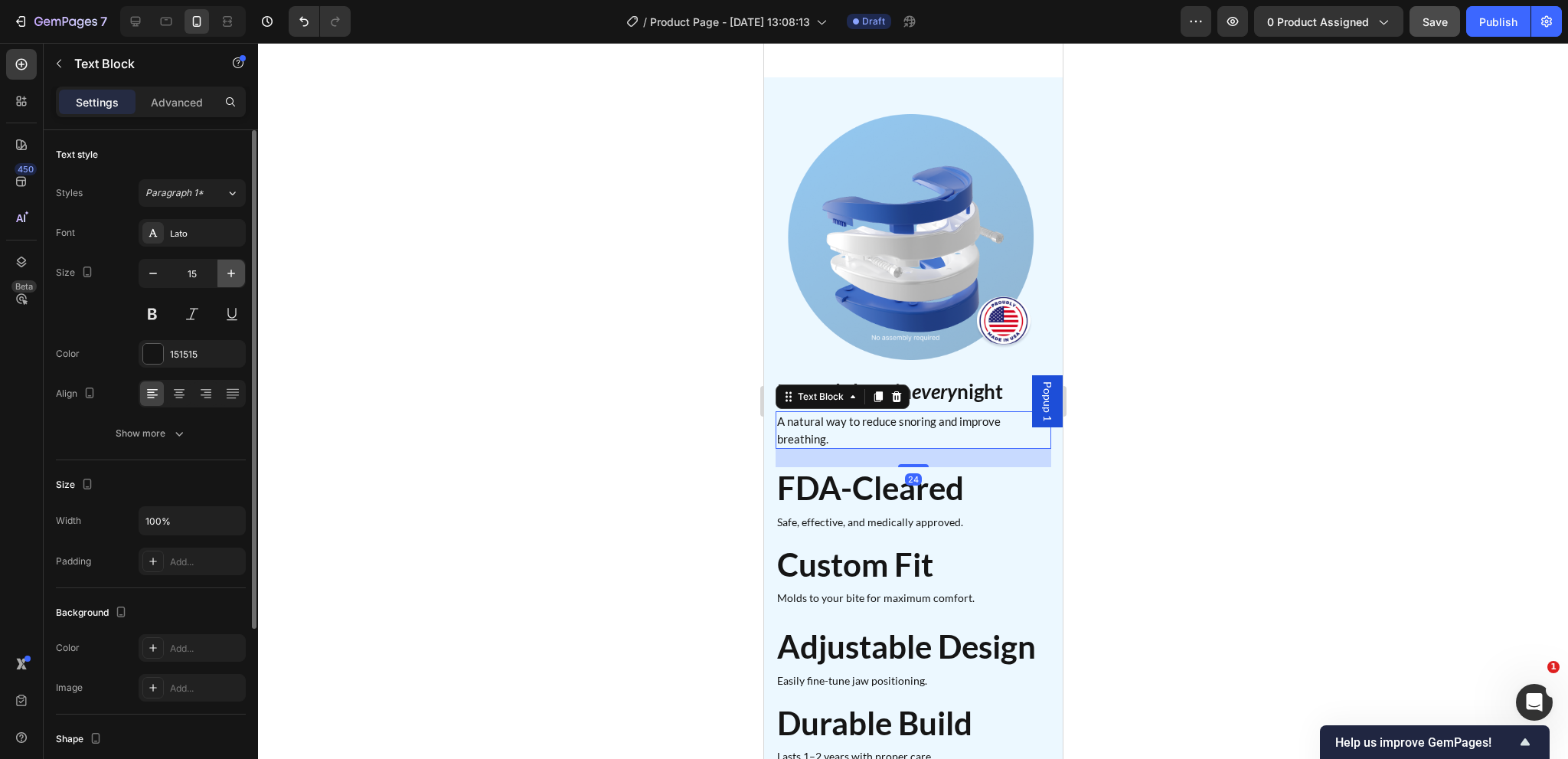
click at [224, 278] on icon "button" at bounding box center [231, 273] width 15 height 15
type input "16"
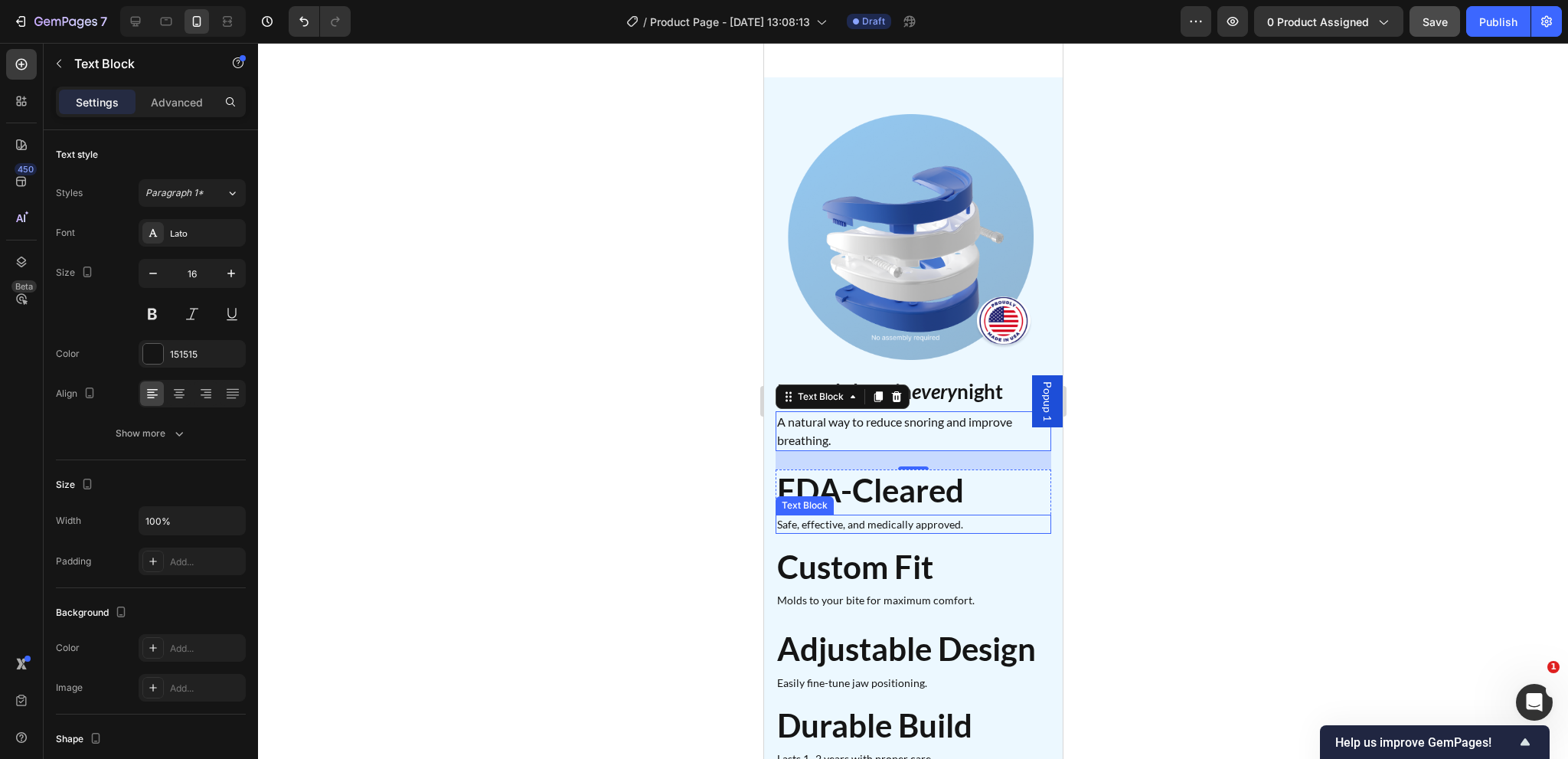
click at [957, 516] on p "Safe, effective, and medically approved." at bounding box center [912, 524] width 273 height 16
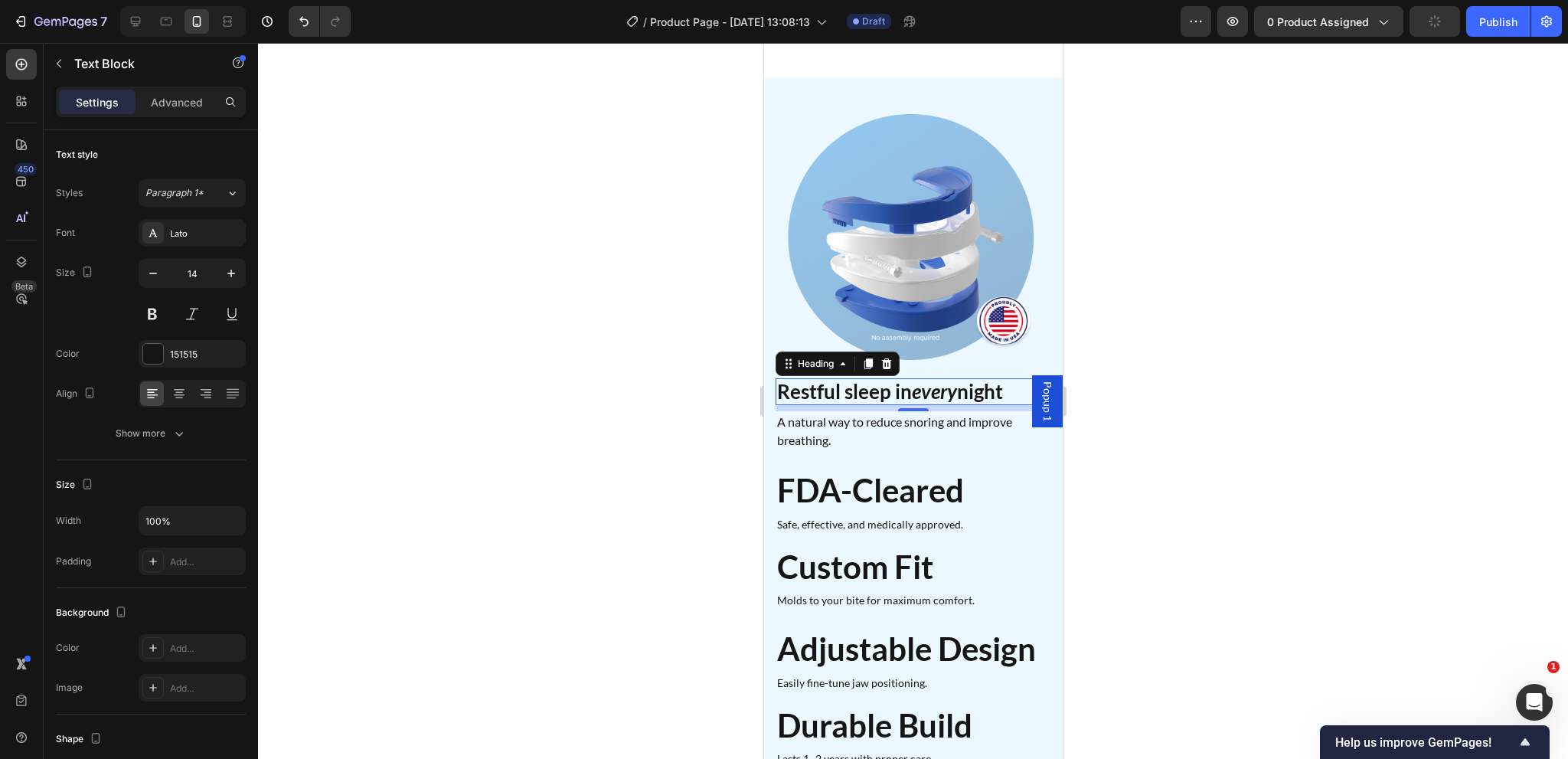
click at [893, 378] on h2 "Restful sleep in every night" at bounding box center [912, 392] width 275 height 27
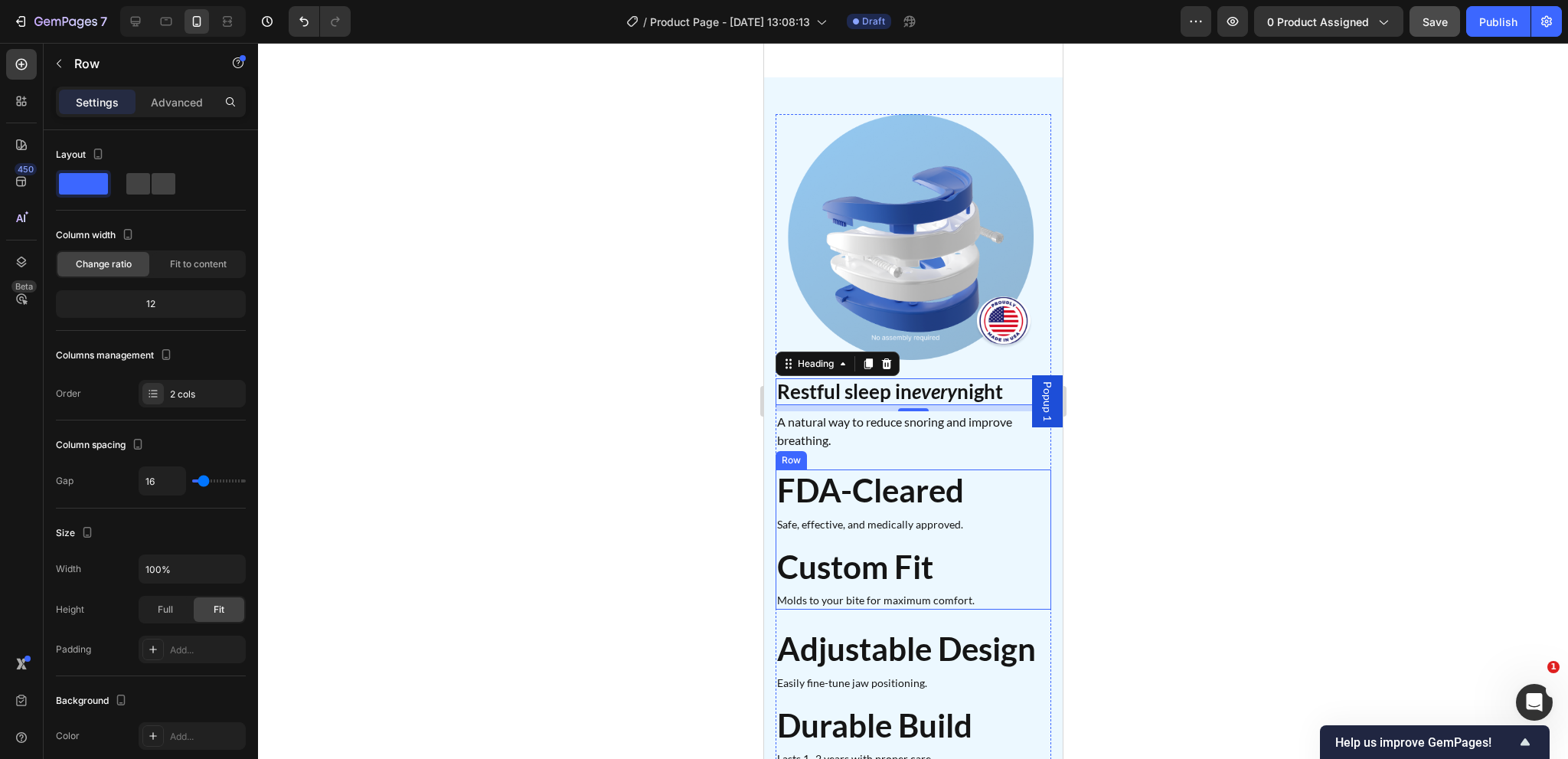
click at [891, 511] on div "FDA-Cleared Heading Safe, effective, and medically approved. Text Block Row Cus…" at bounding box center [912, 539] width 275 height 140
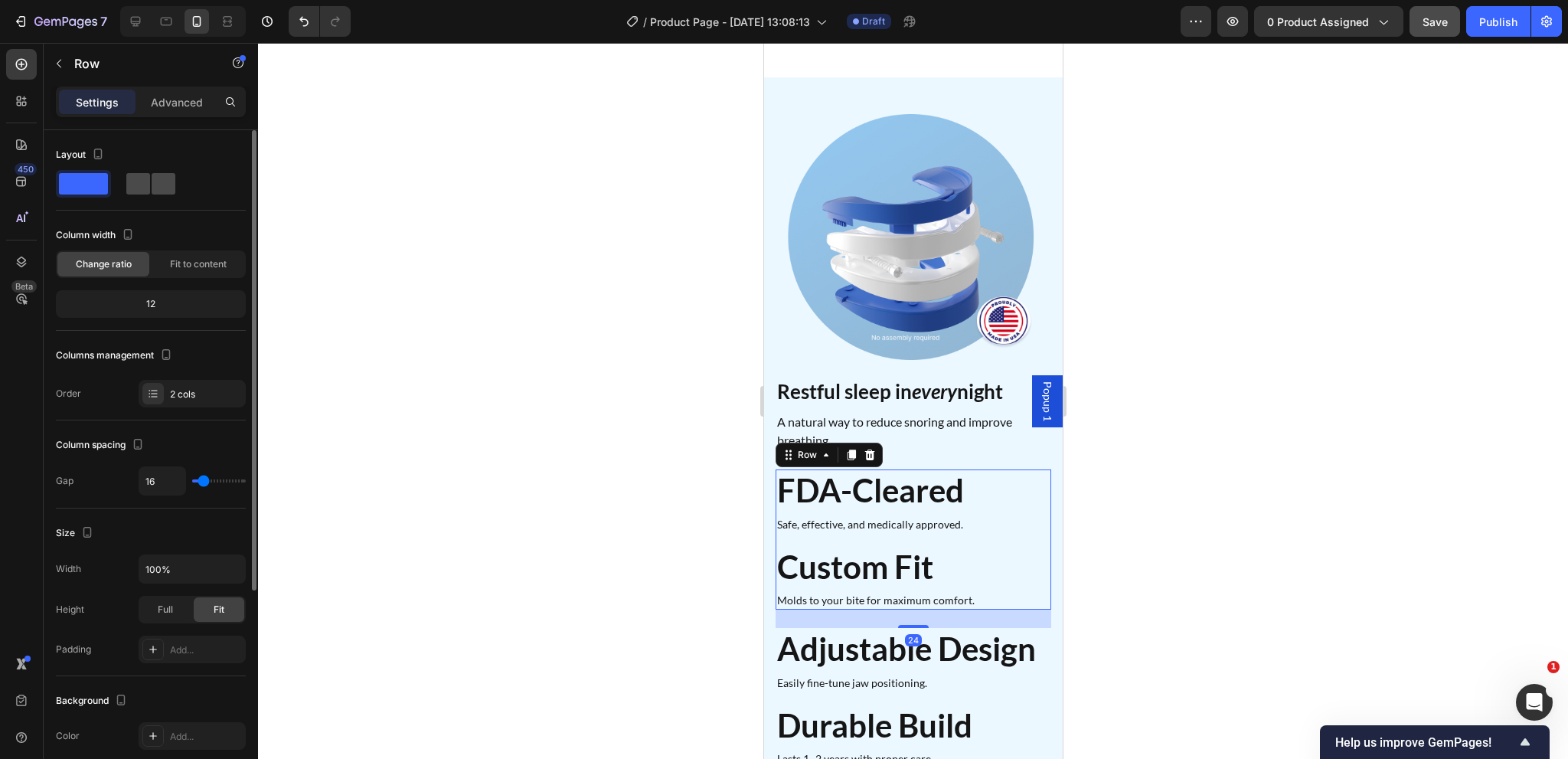
click at [158, 183] on span at bounding box center [164, 184] width 23 height 22
type input "20"
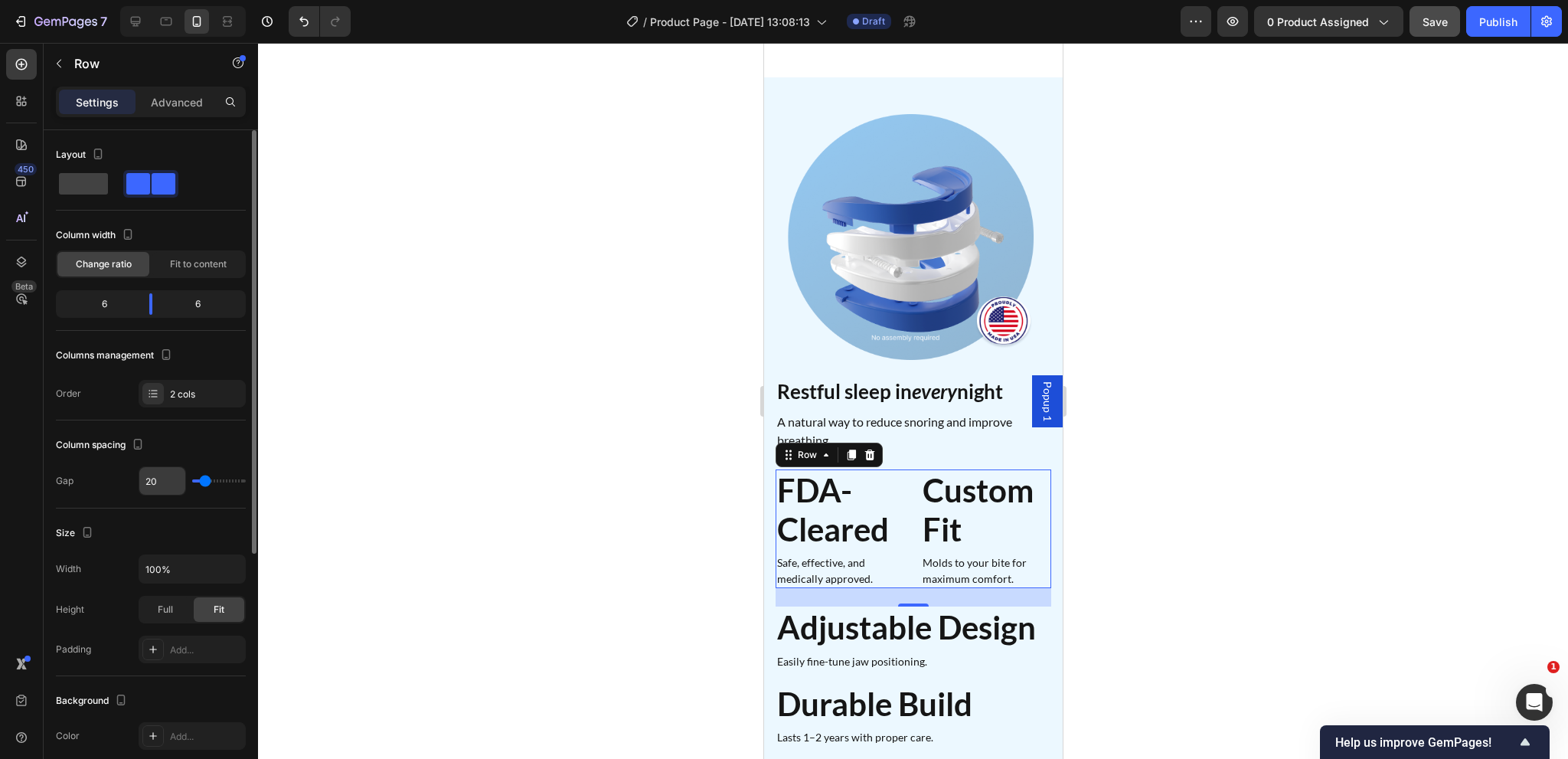
click at [164, 481] on input "20" at bounding box center [162, 481] width 46 height 28
type input "8"
click at [855, 498] on h2 "FDA-Cleared" at bounding box center [841, 509] width 134 height 80
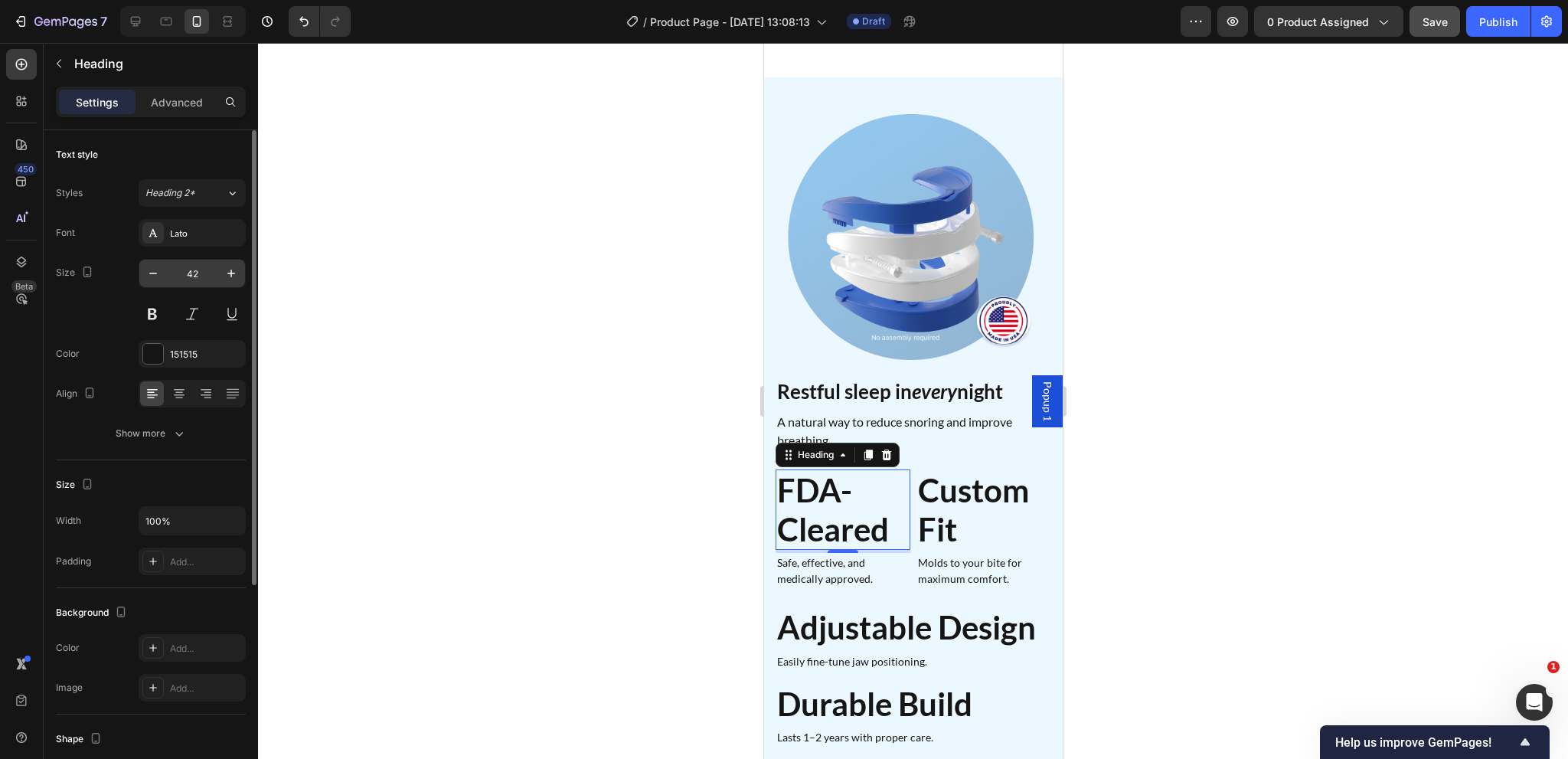
click at [199, 281] on input "42" at bounding box center [192, 273] width 51 height 28
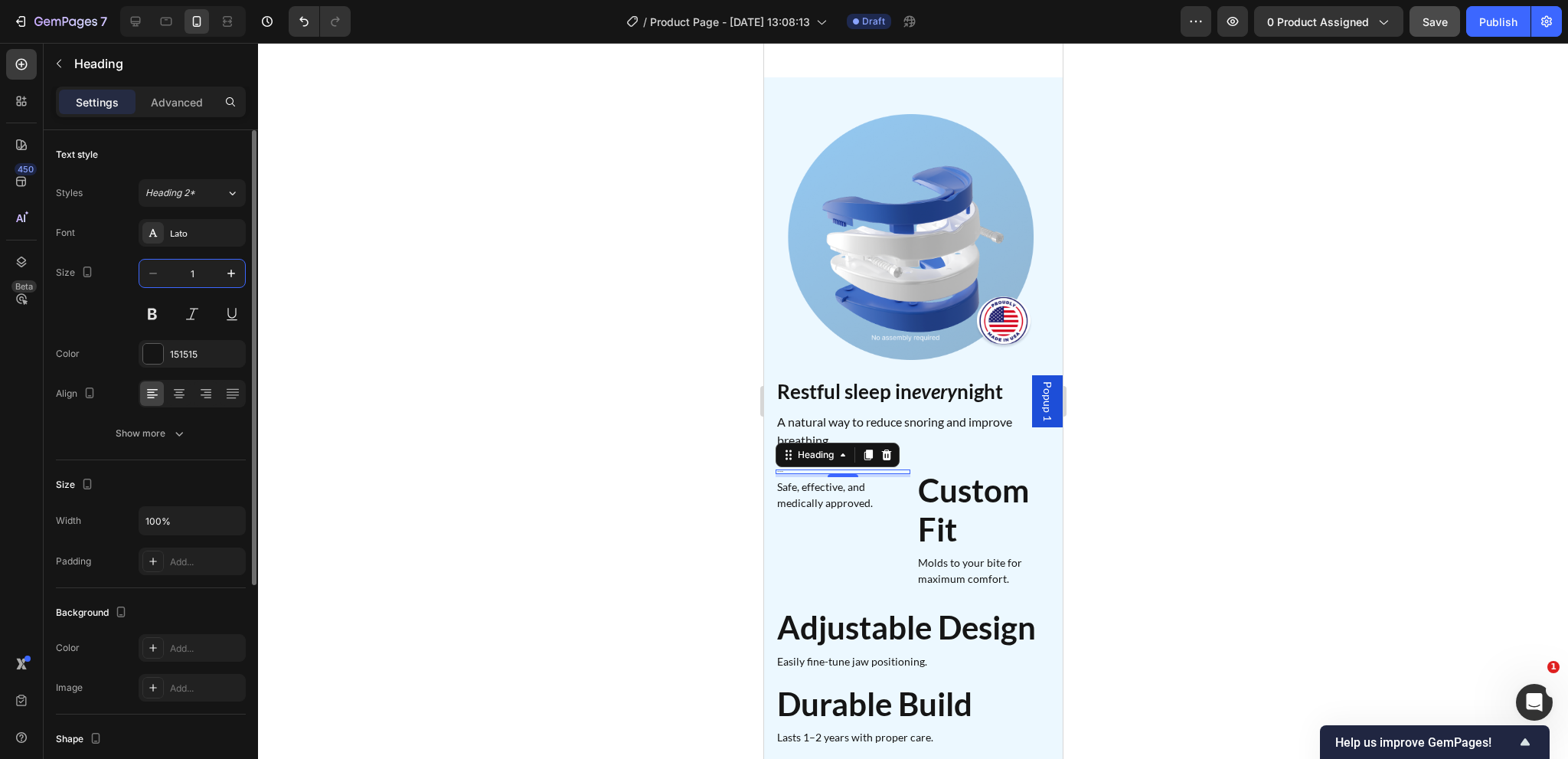
type input "18"
click at [860, 494] on p "Safe, effective, and medically approved." at bounding box center [842, 510] width 132 height 33
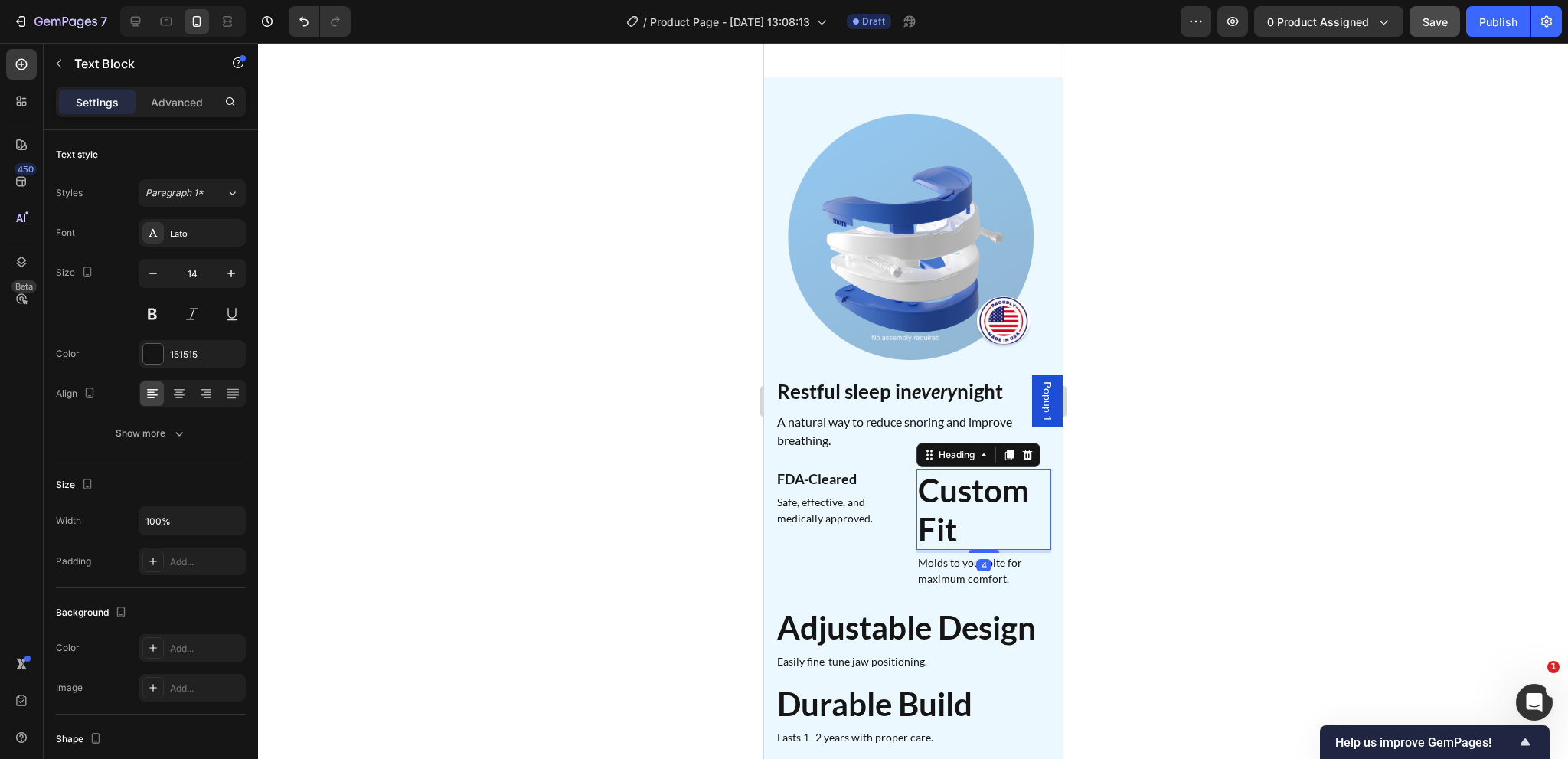
click at [945, 474] on strong "Custom Fit" at bounding box center [972, 509] width 111 height 77
click at [199, 274] on input "42" at bounding box center [192, 273] width 51 height 28
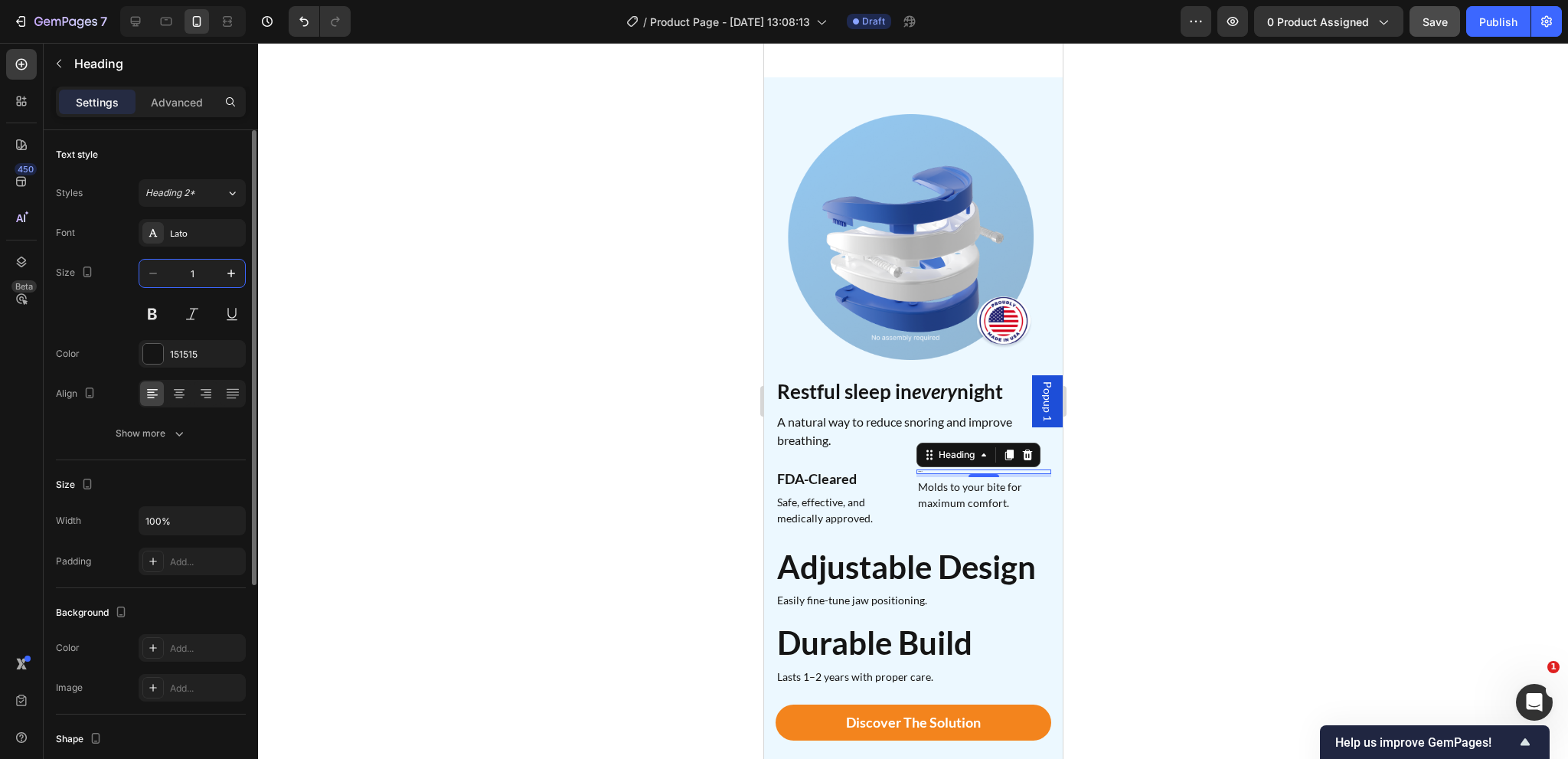
type input "18"
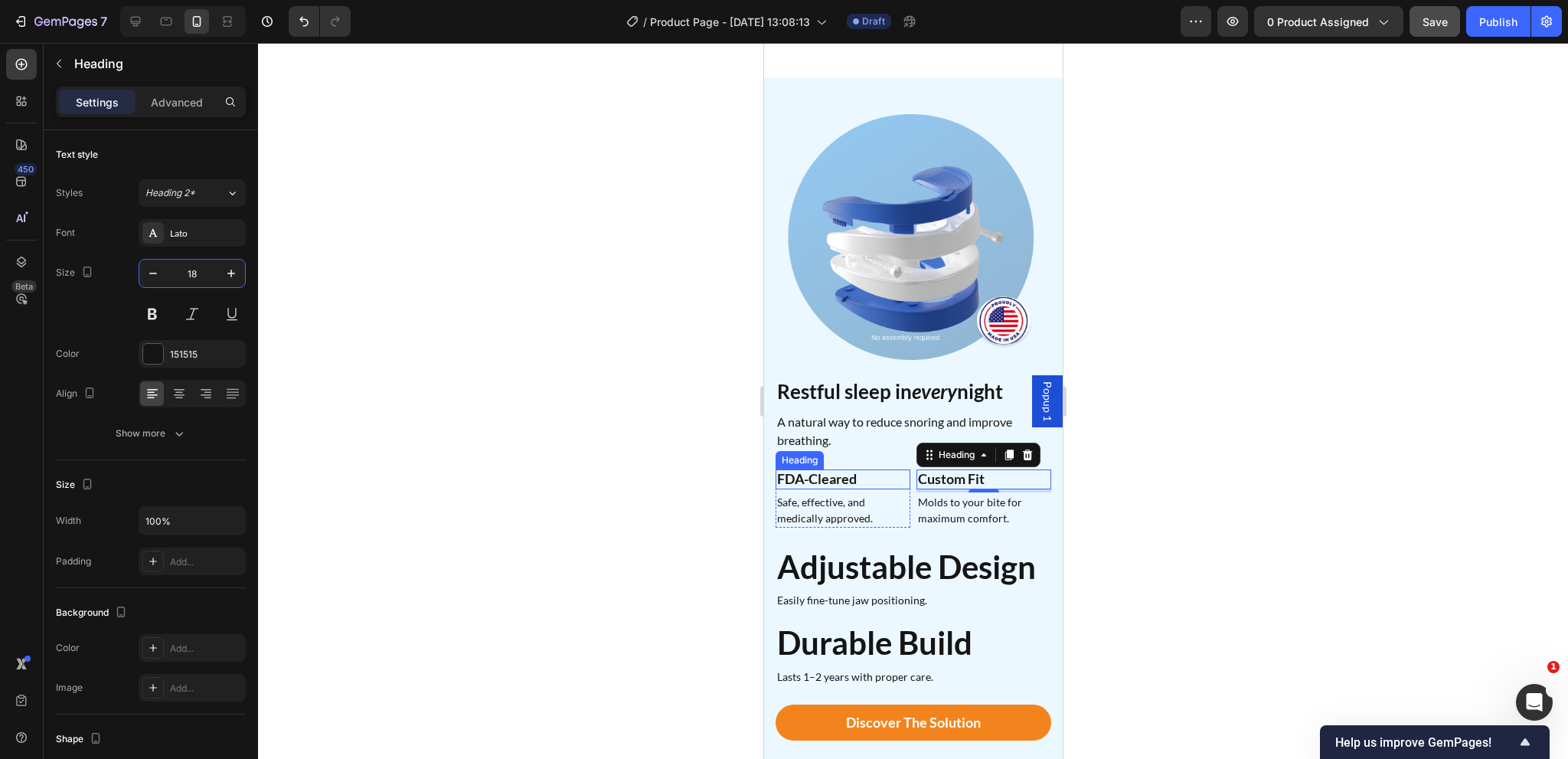
click at [860, 469] on h2 "FDA-Cleared" at bounding box center [841, 479] width 134 height 20
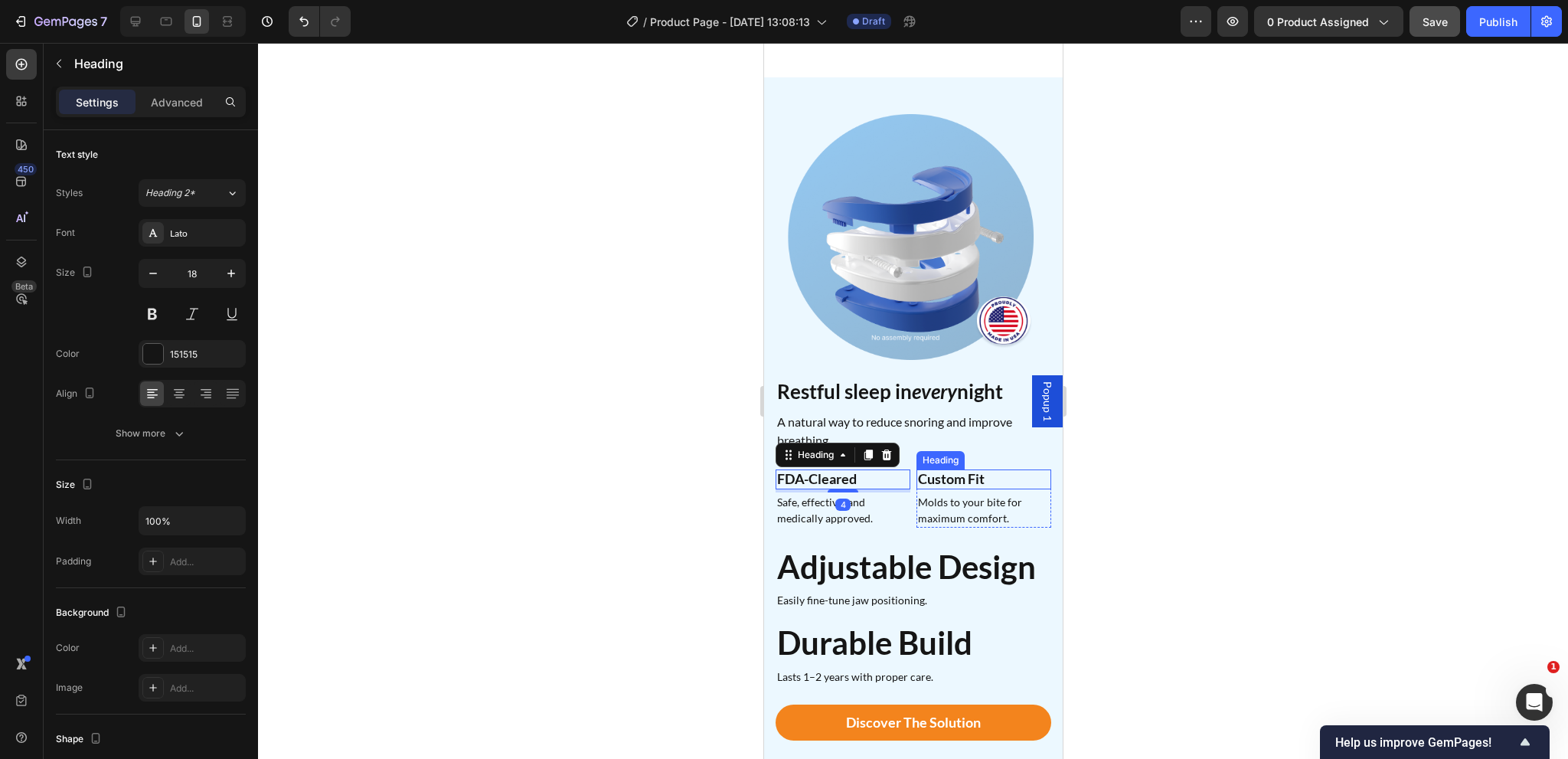
click at [938, 470] on strong "Custom Fit" at bounding box center [950, 478] width 67 height 17
click at [860, 494] on p "Safe, effective, and medically approved." at bounding box center [842, 510] width 132 height 33
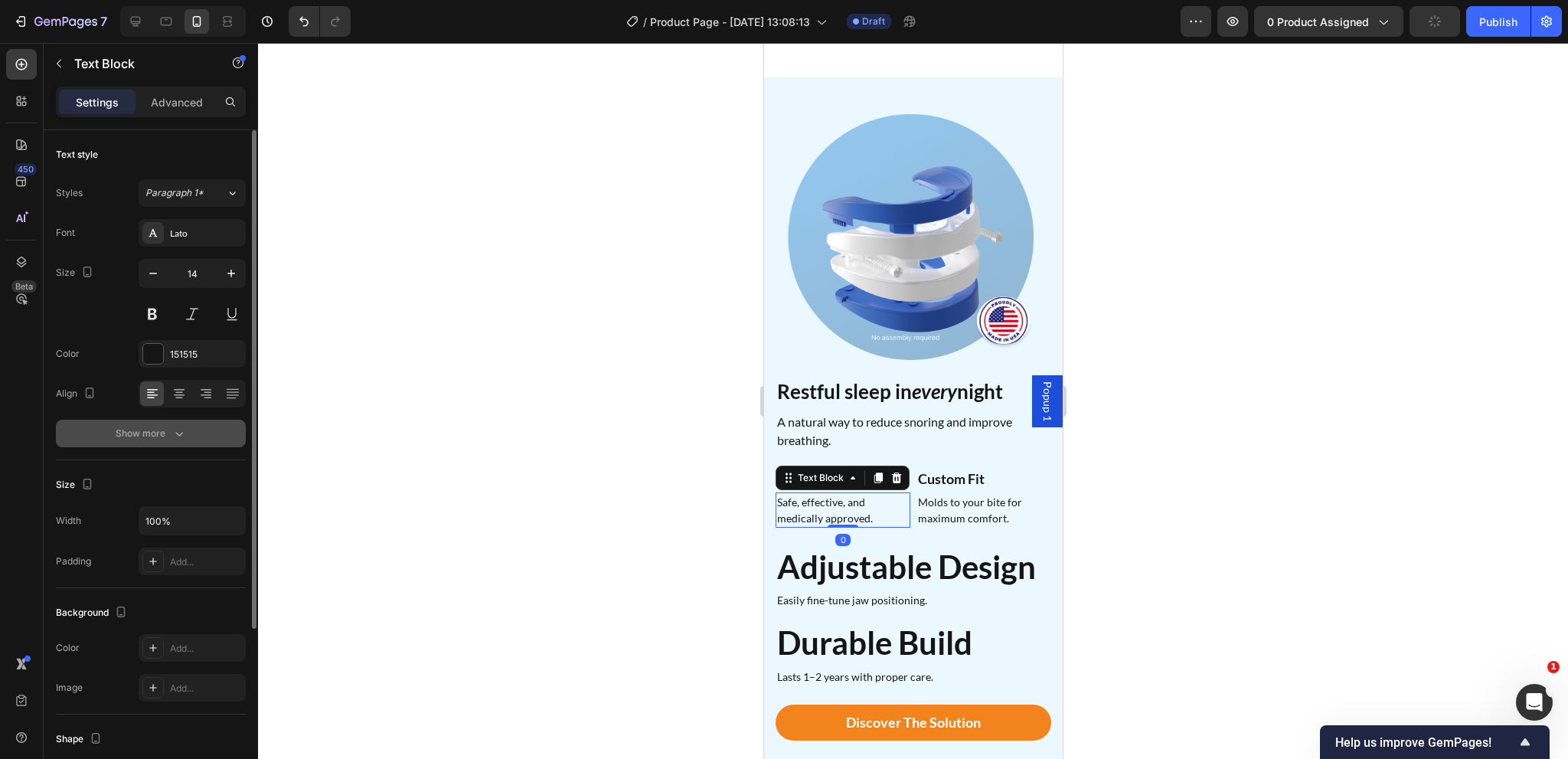
click at [203, 433] on button "Show more" at bounding box center [151, 433] width 190 height 28
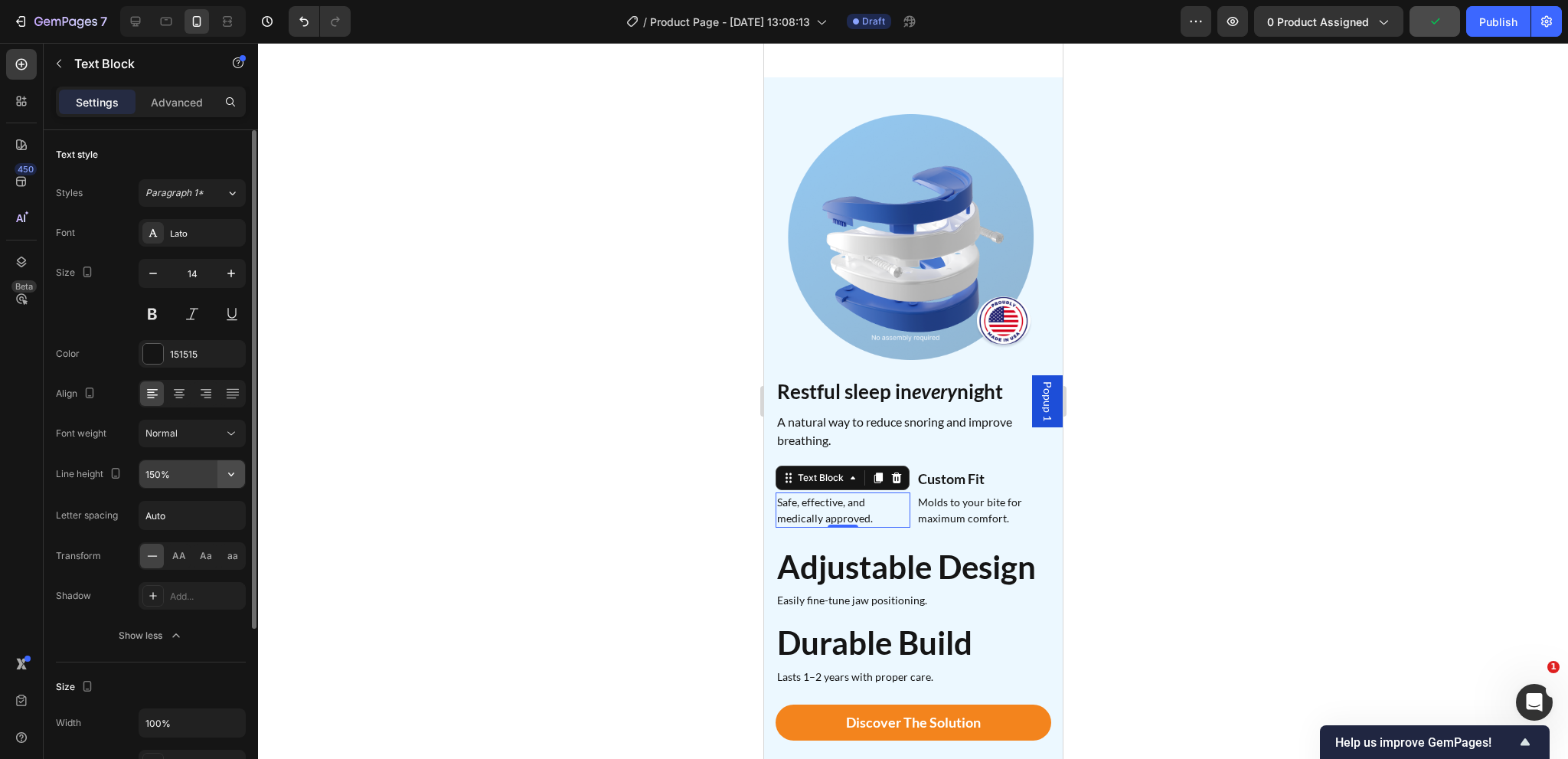
click at [228, 473] on icon "button" at bounding box center [231, 474] width 15 height 15
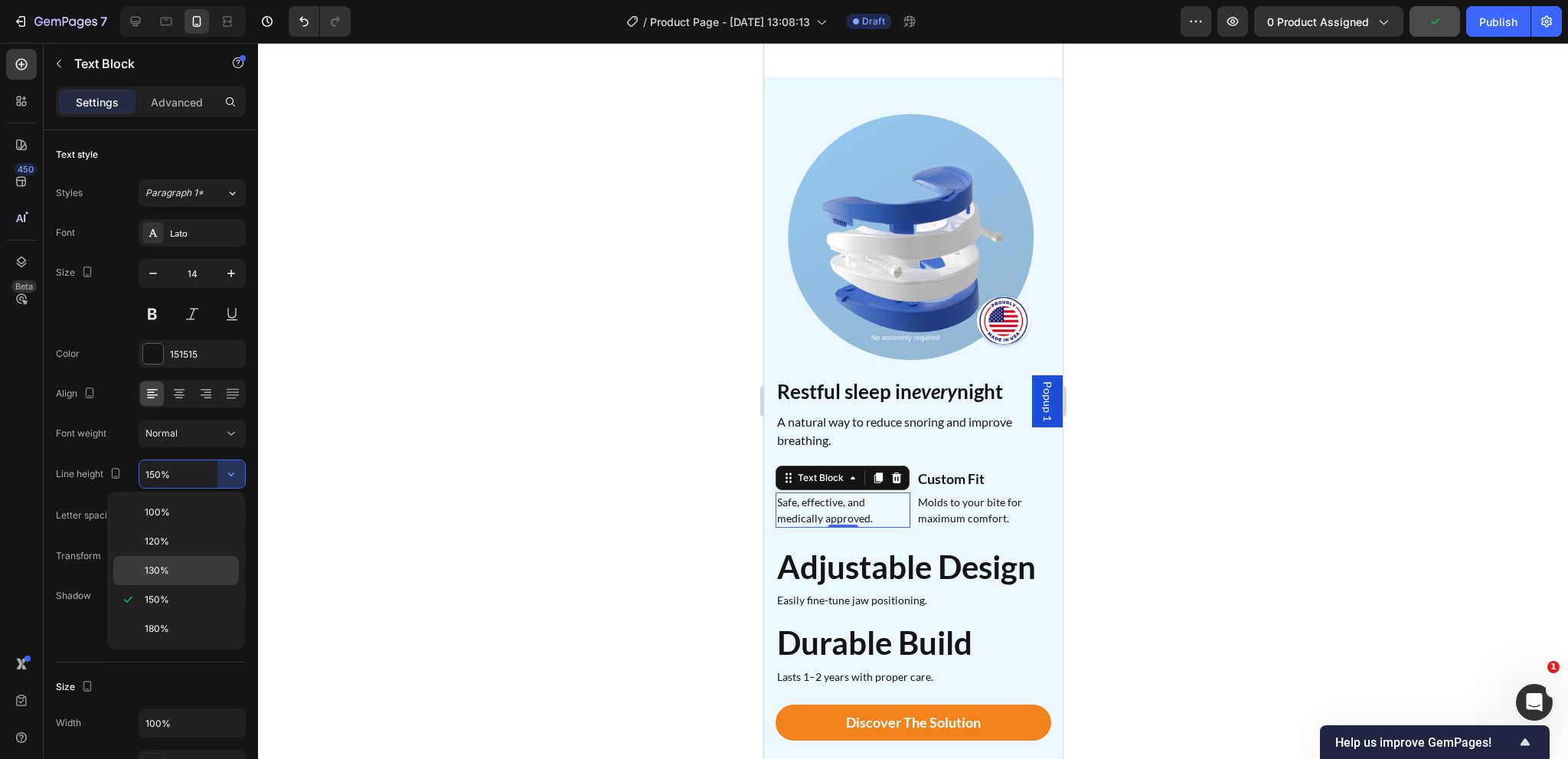
click at [176, 566] on p "130%" at bounding box center [188, 570] width 88 height 14
type input "130%"
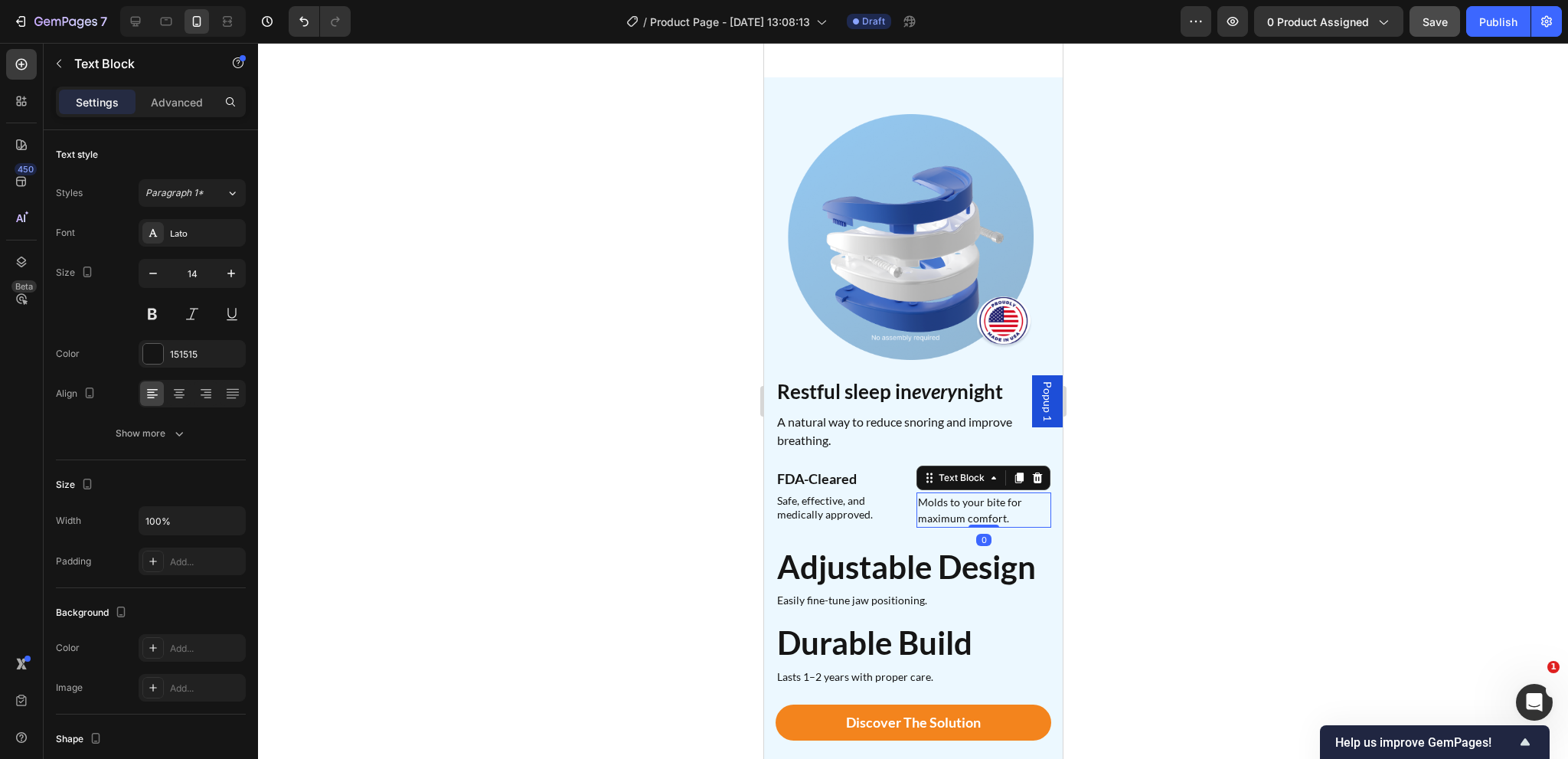
click at [978, 494] on p "Molds to your bite for maximum comfort." at bounding box center [983, 510] width 132 height 33
click at [218, 438] on button "Show more" at bounding box center [151, 433] width 190 height 28
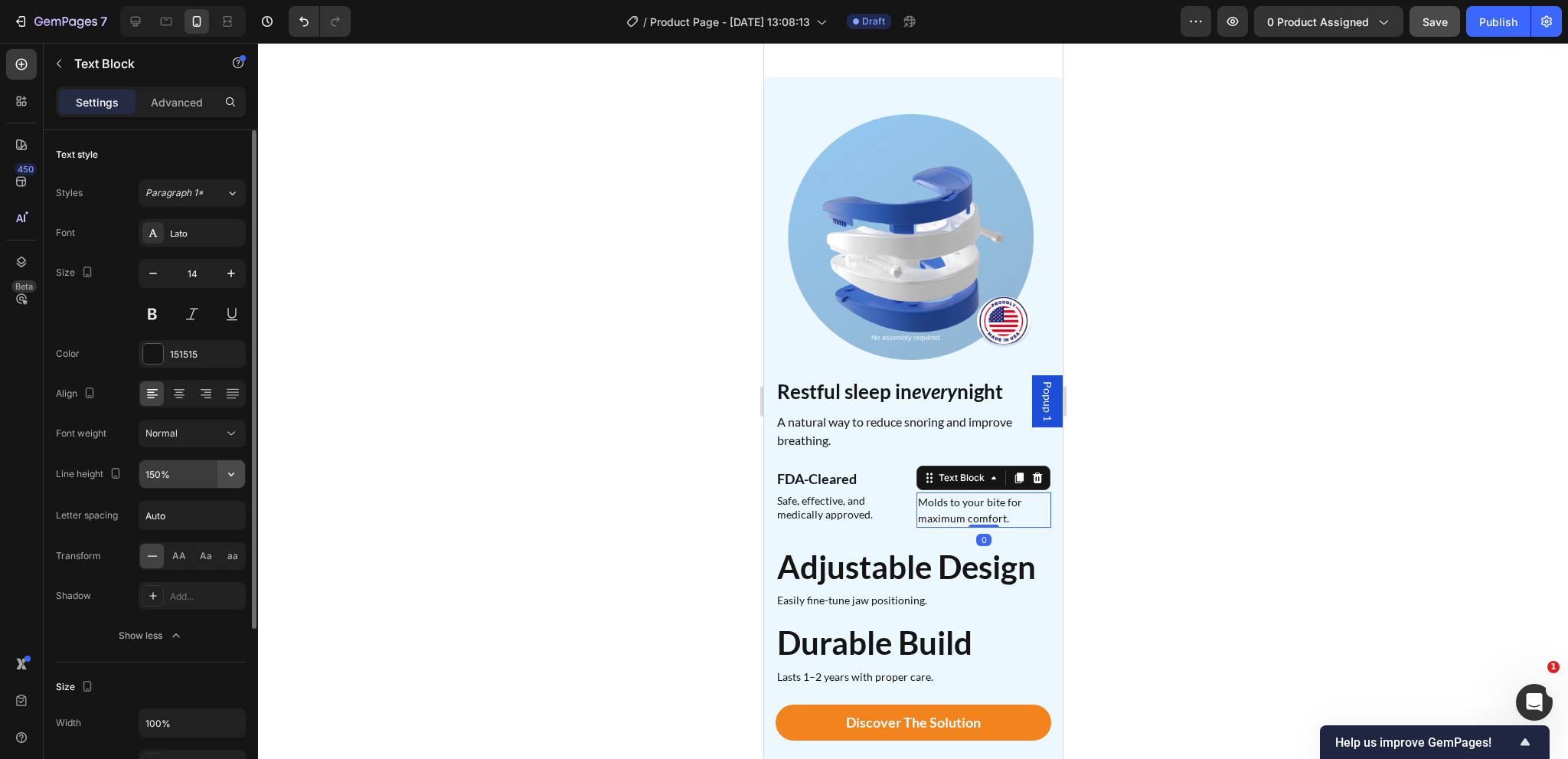
click at [234, 478] on icon "button" at bounding box center [231, 474] width 15 height 15
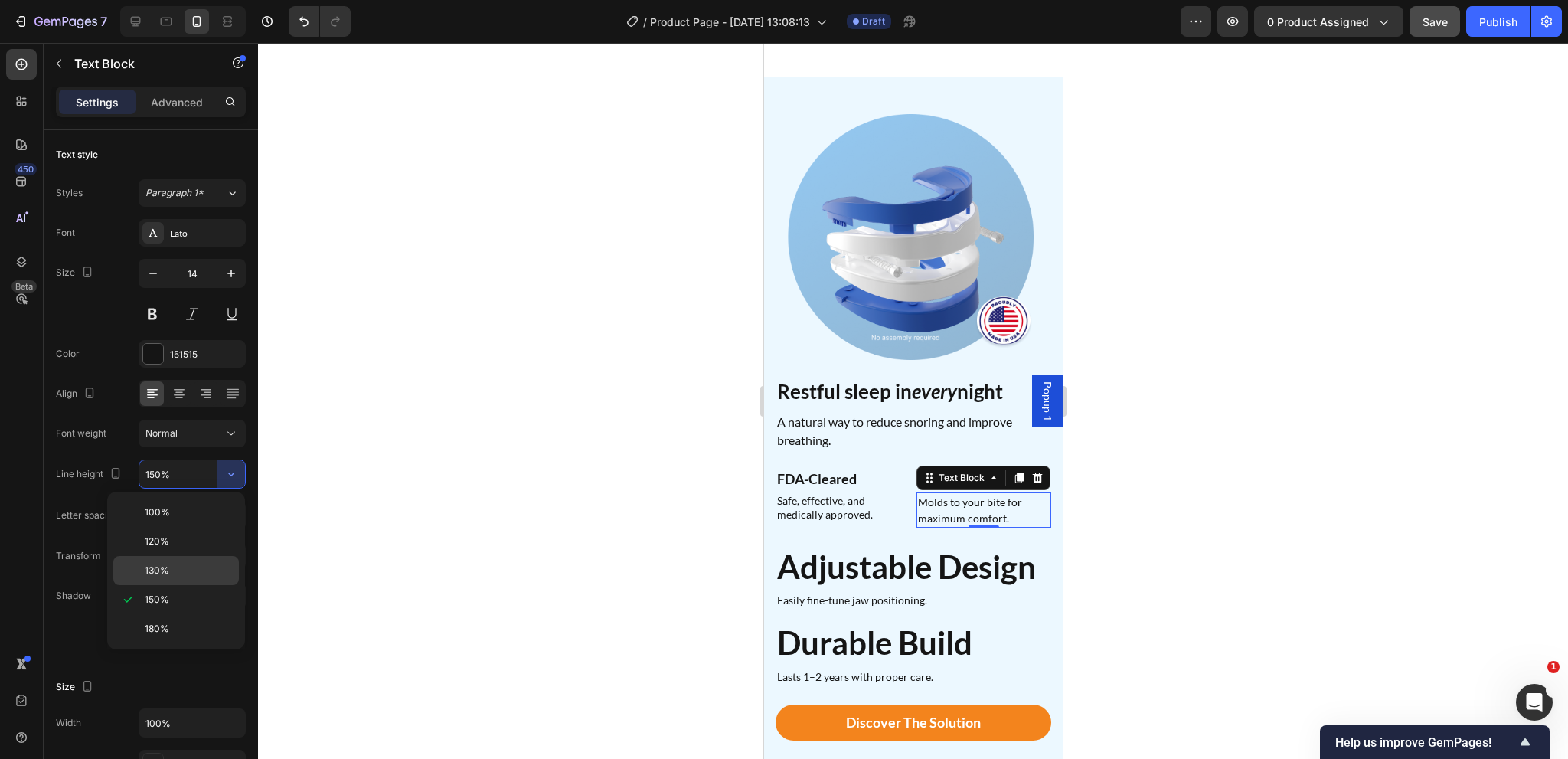
click at [184, 564] on p "130%" at bounding box center [188, 570] width 88 height 14
type input "130%"
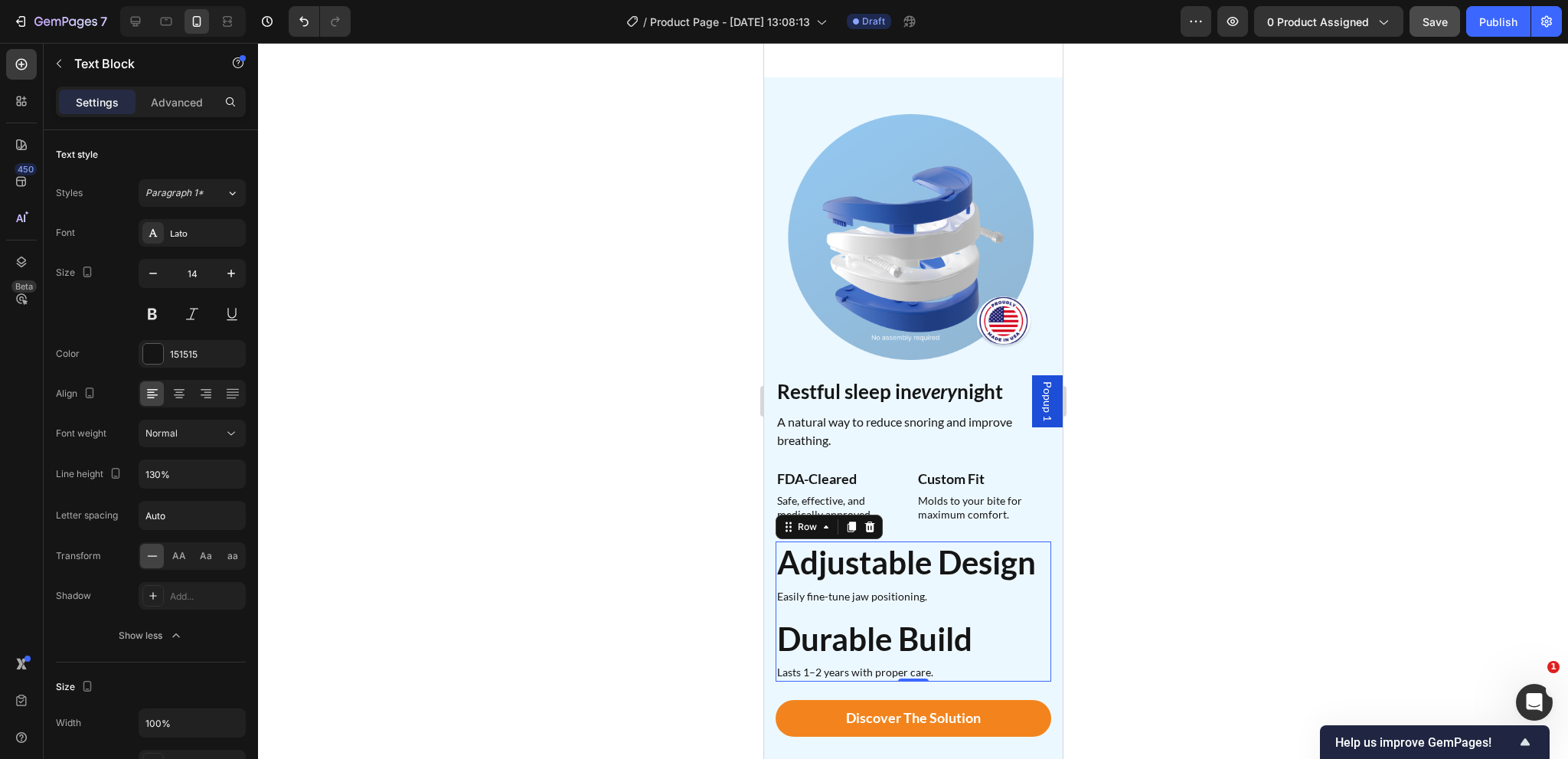
click at [874, 589] on div "Adjustable Design Heading Easily fine-tune jaw positioning. Text Block Row Dura…" at bounding box center [912, 612] width 275 height 140
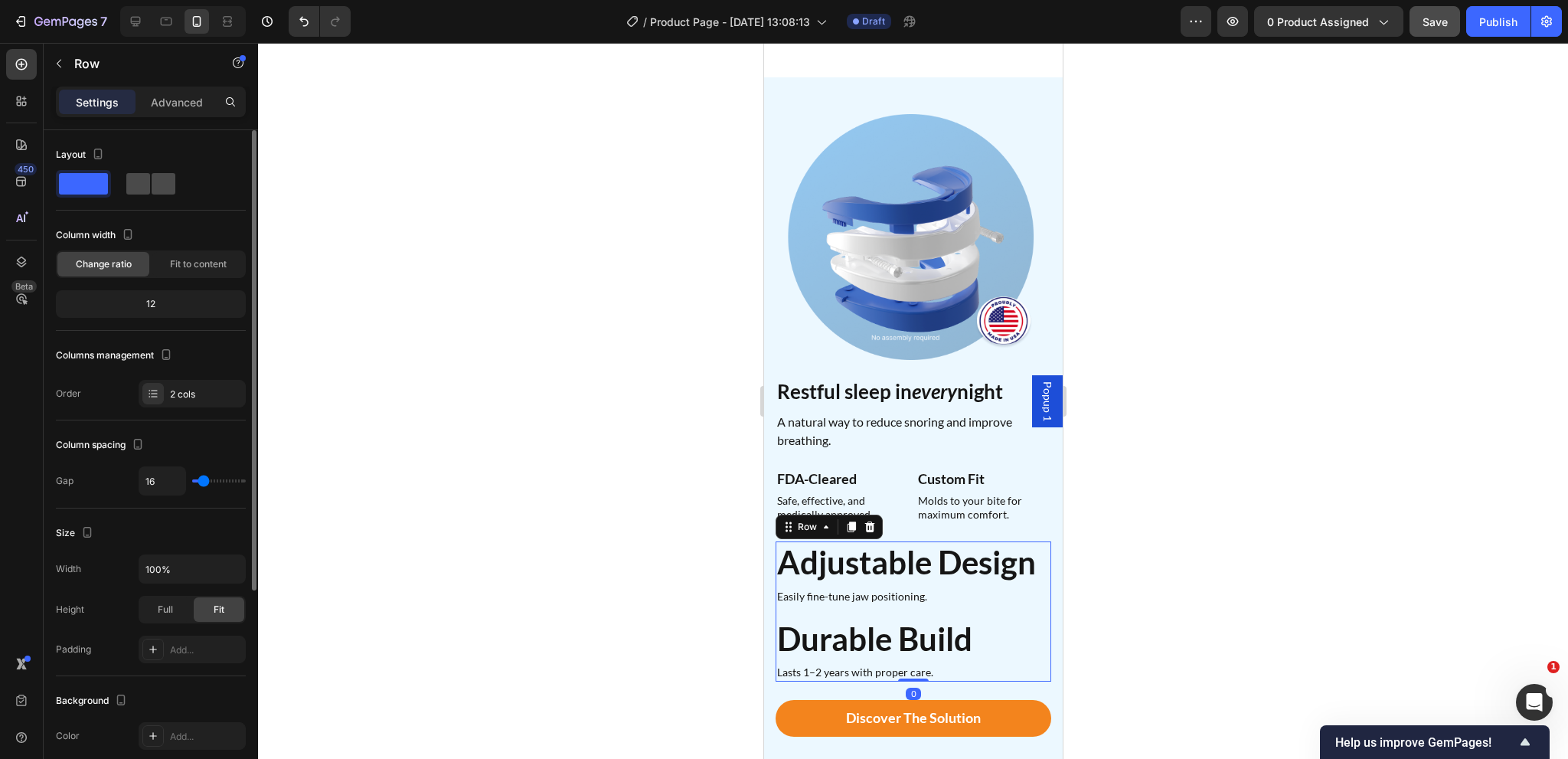
click at [161, 192] on span at bounding box center [164, 184] width 23 height 22
type input "20"
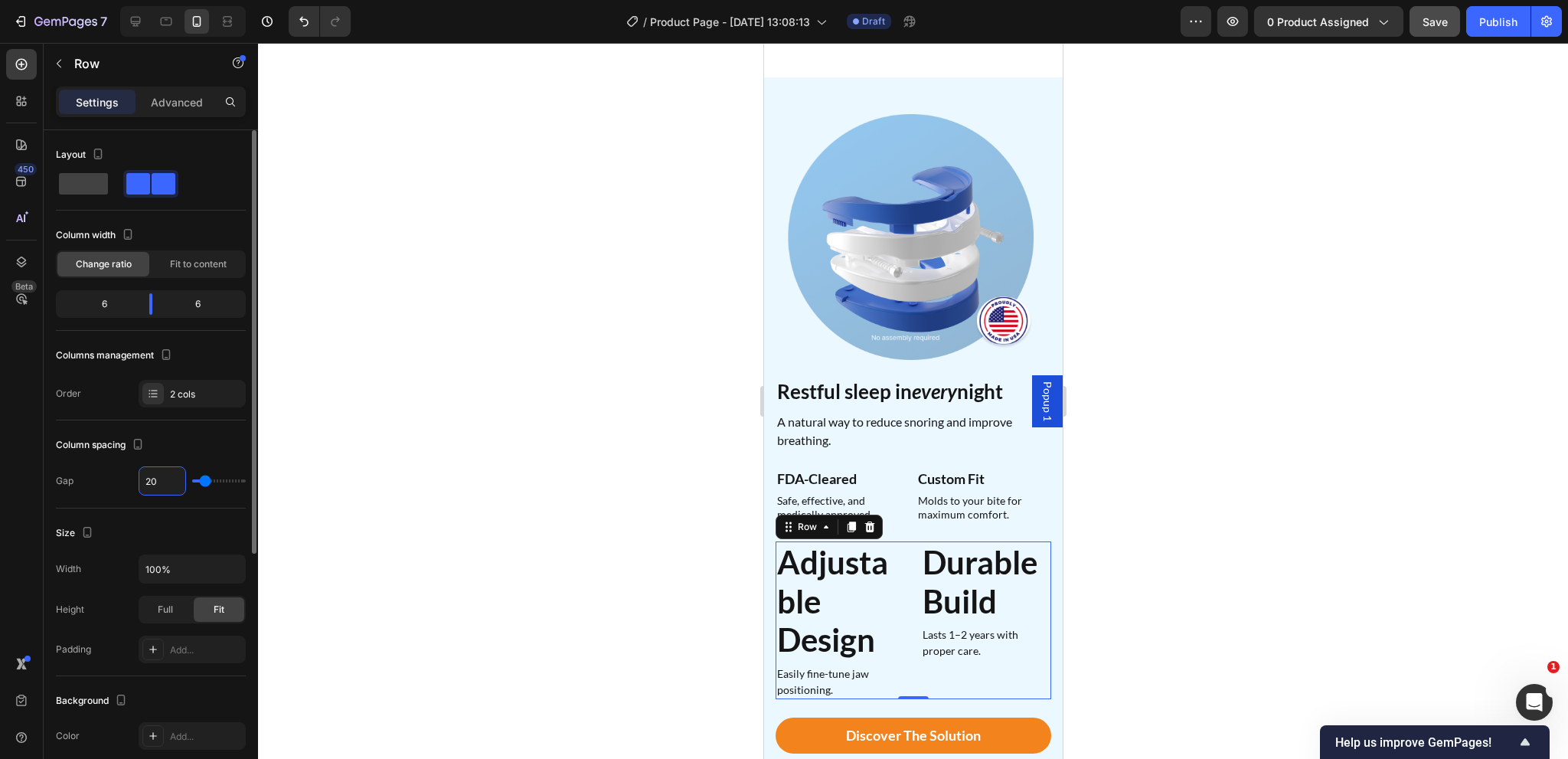
click at [159, 481] on input "20" at bounding box center [162, 481] width 46 height 28
type input "8"
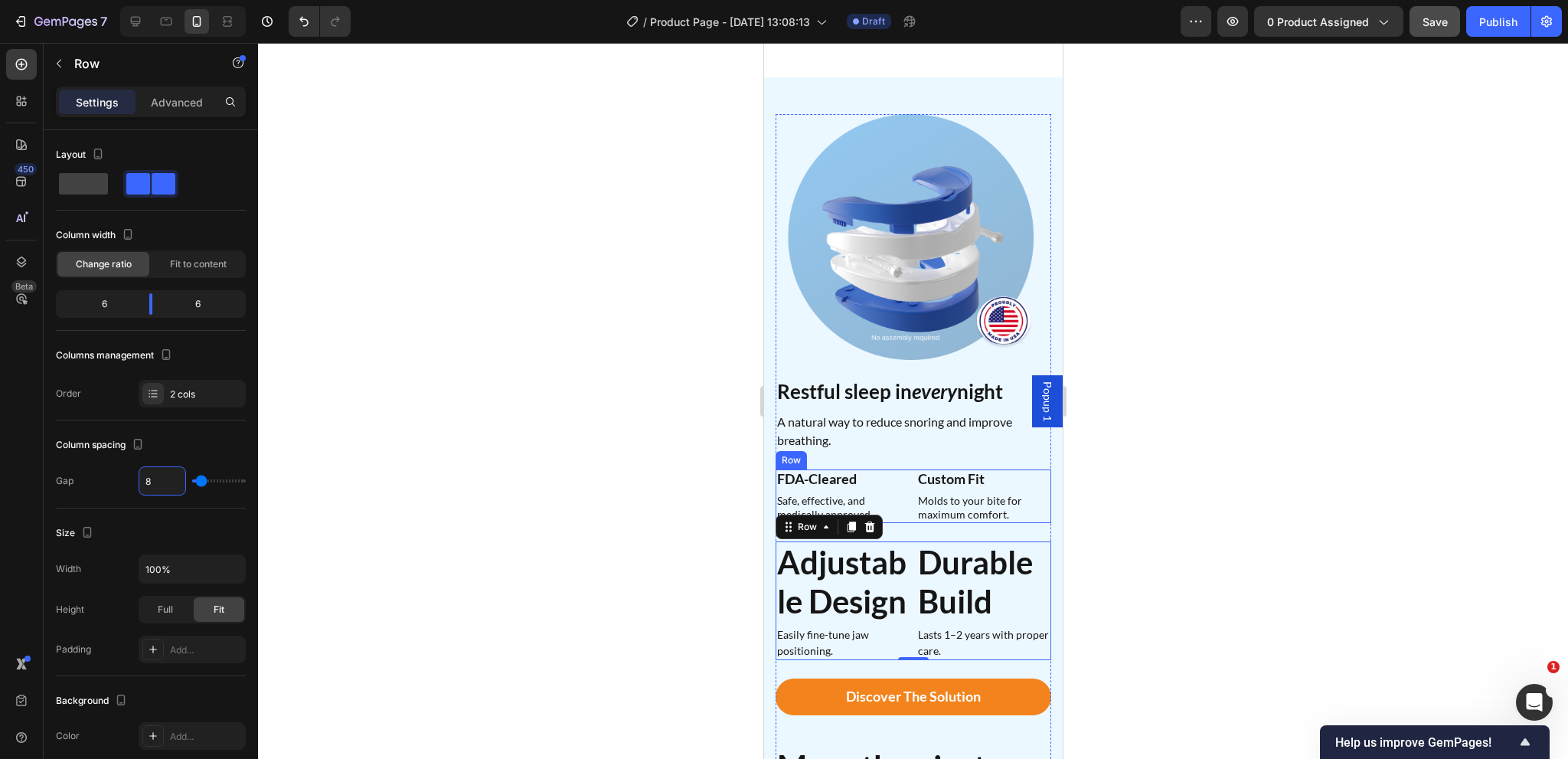
click at [905, 469] on div "FDA-Cleared Heading Safe, effective, and medically approved. Text Block Row Cus…" at bounding box center [912, 496] width 275 height 53
click at [825, 584] on h2 "Adjustable Design" at bounding box center [841, 582] width 134 height 80
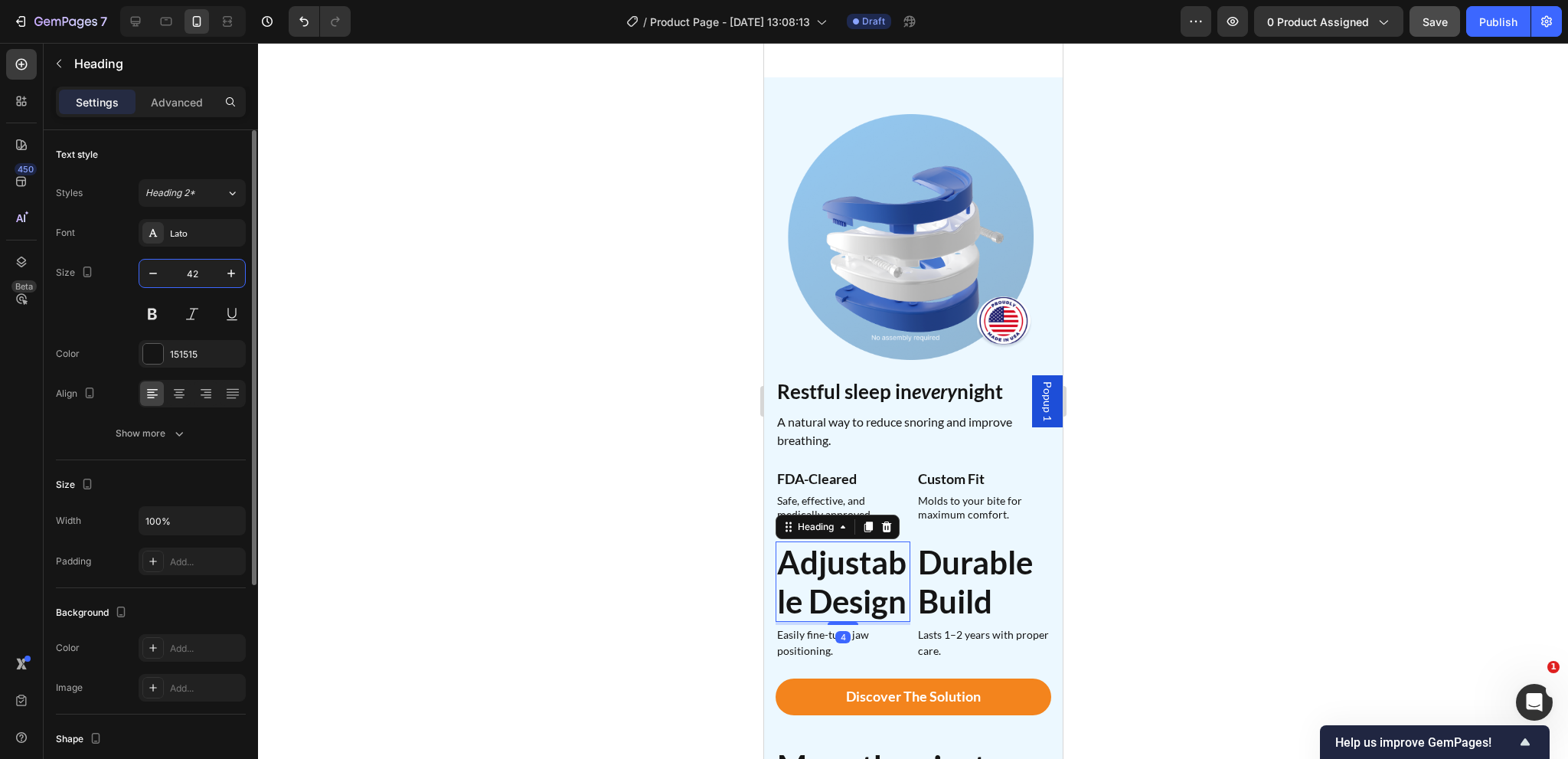
click at [204, 281] on input "42" at bounding box center [192, 273] width 51 height 28
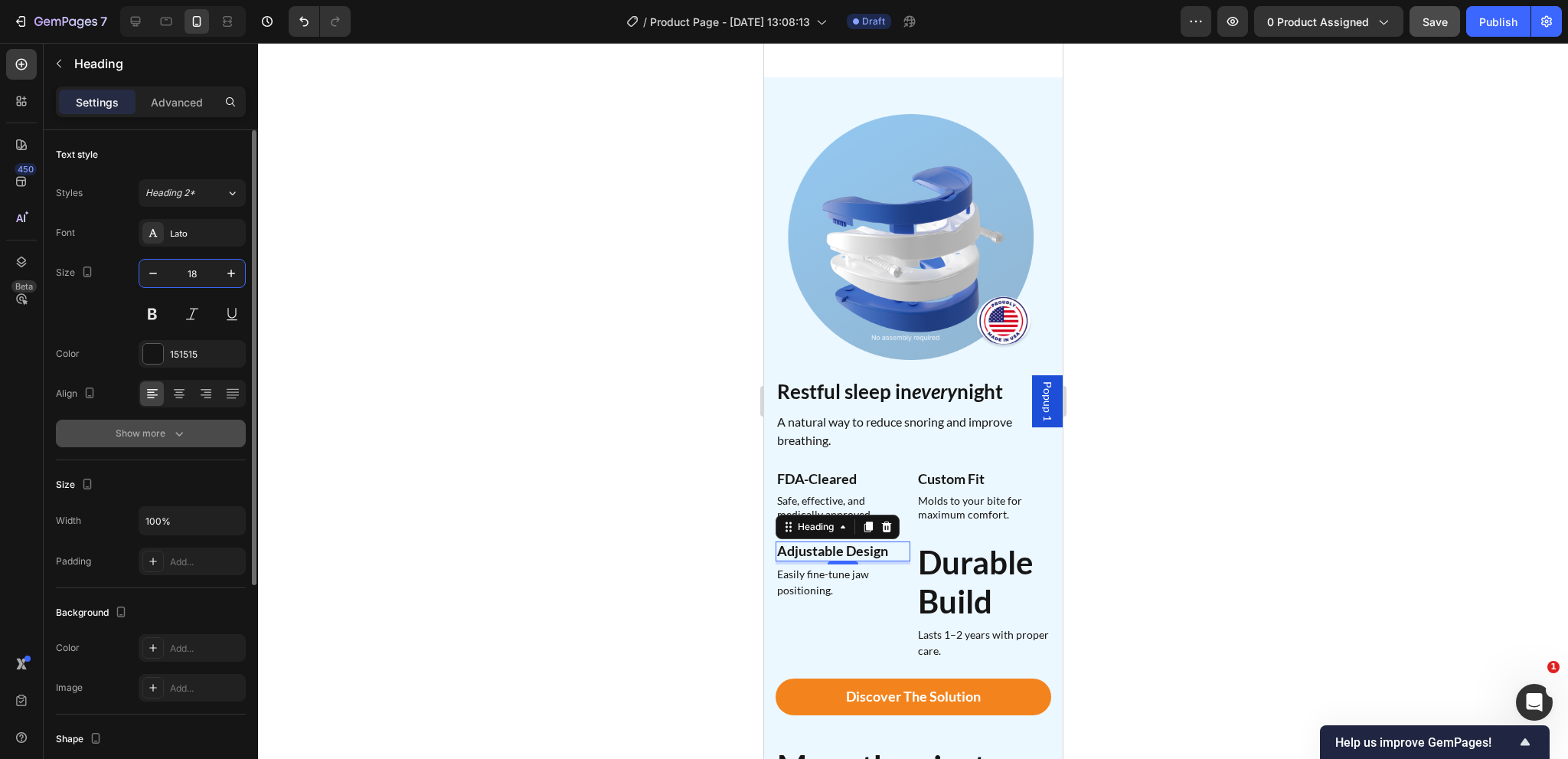
type input "18"
click at [184, 440] on icon "button" at bounding box center [179, 433] width 15 height 15
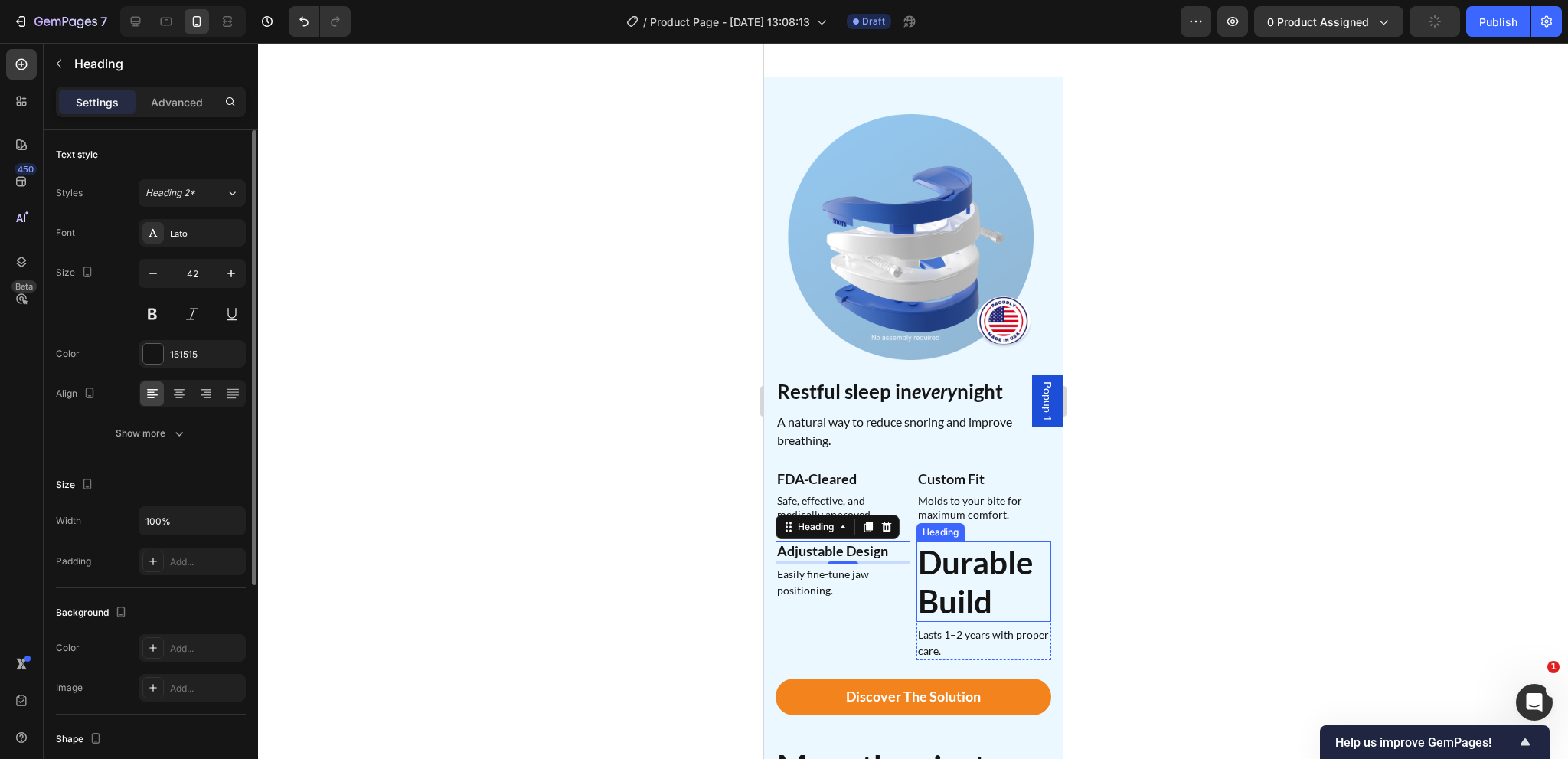
click at [947, 564] on strong "Durable Build" at bounding box center [975, 581] width 115 height 77
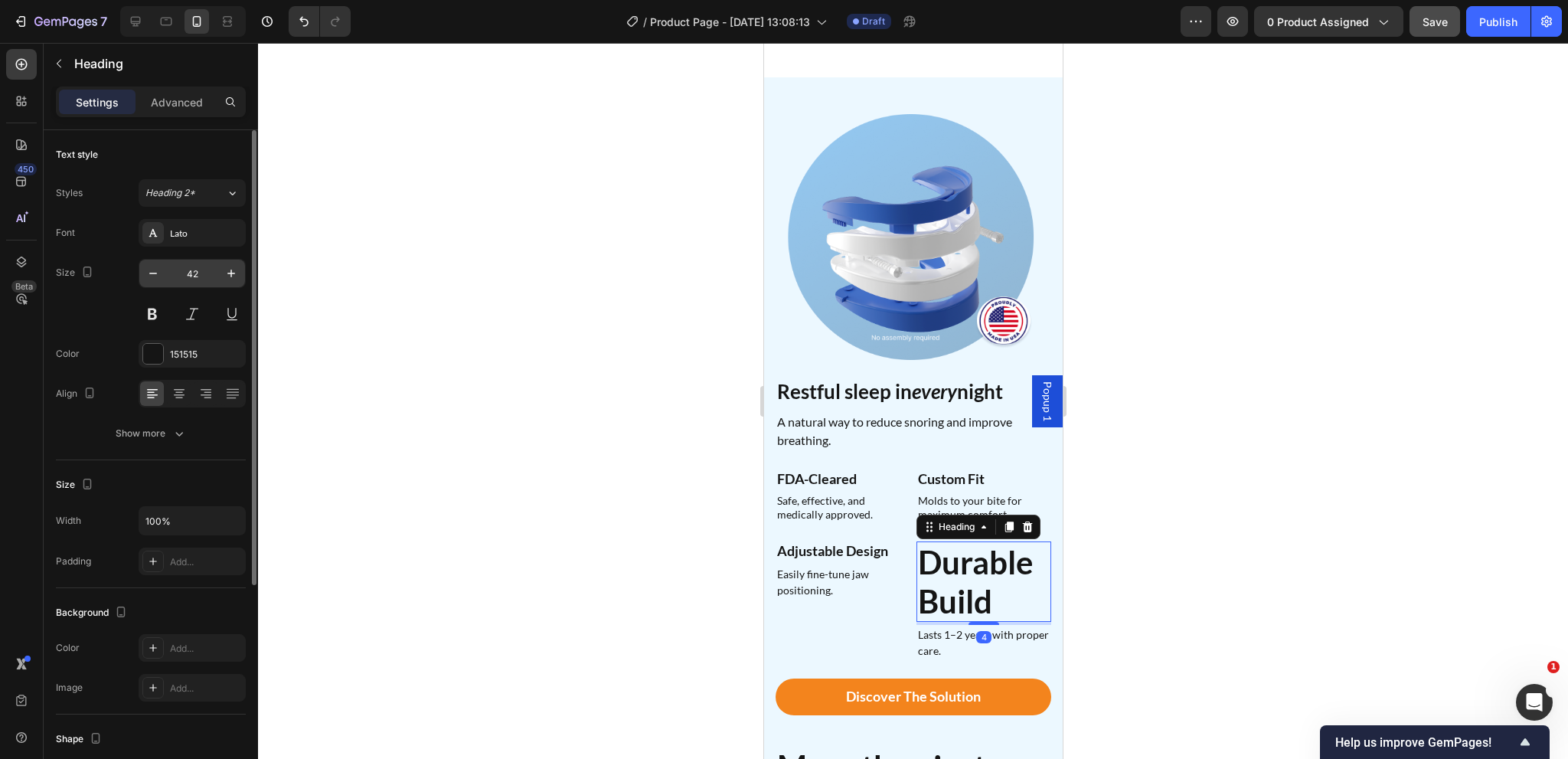
click at [202, 279] on input "42" at bounding box center [192, 273] width 51 height 28
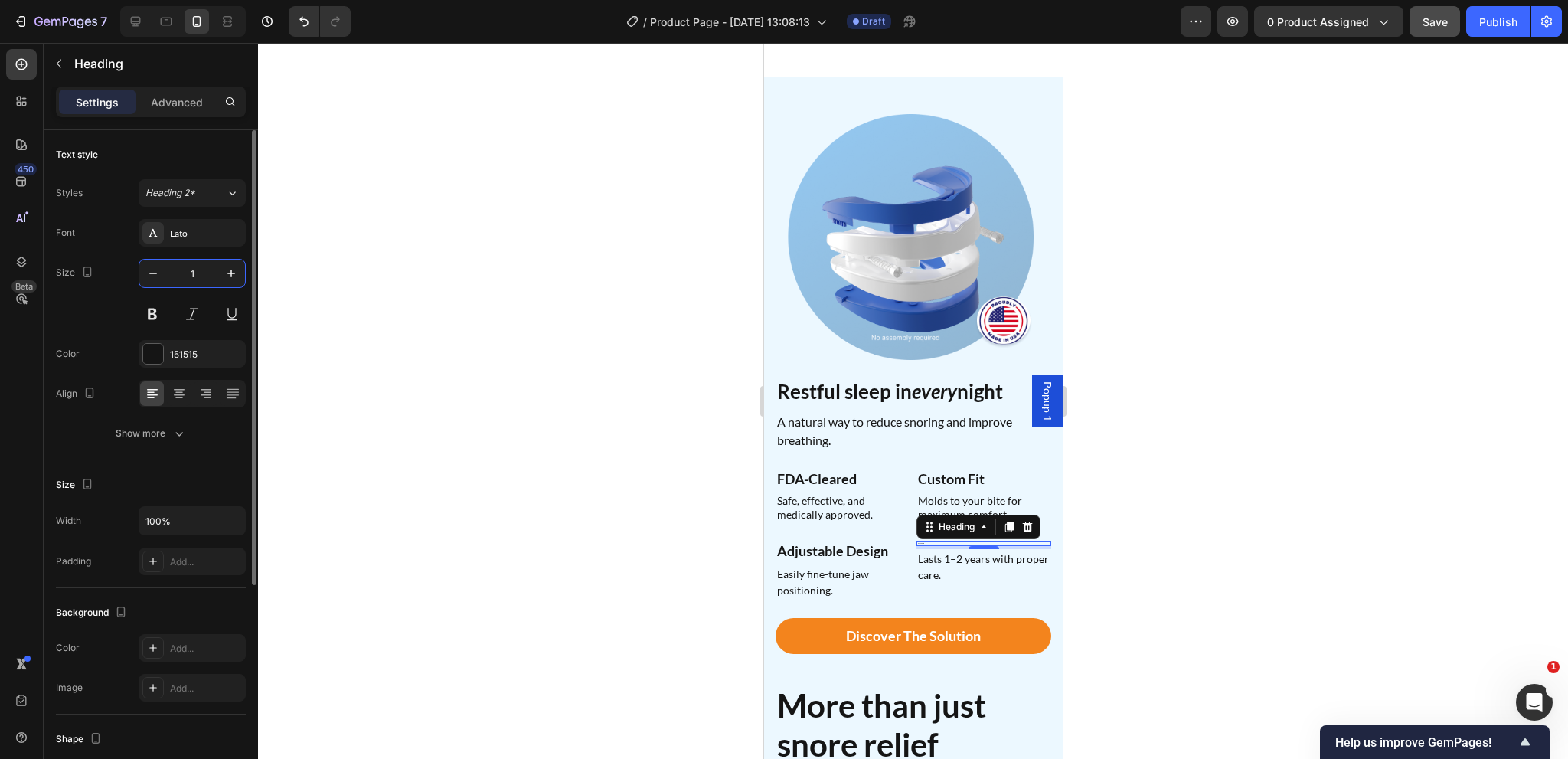
type input "18"
click at [802, 566] on p "Easily fine-tune jaw positioning." at bounding box center [842, 582] width 132 height 33
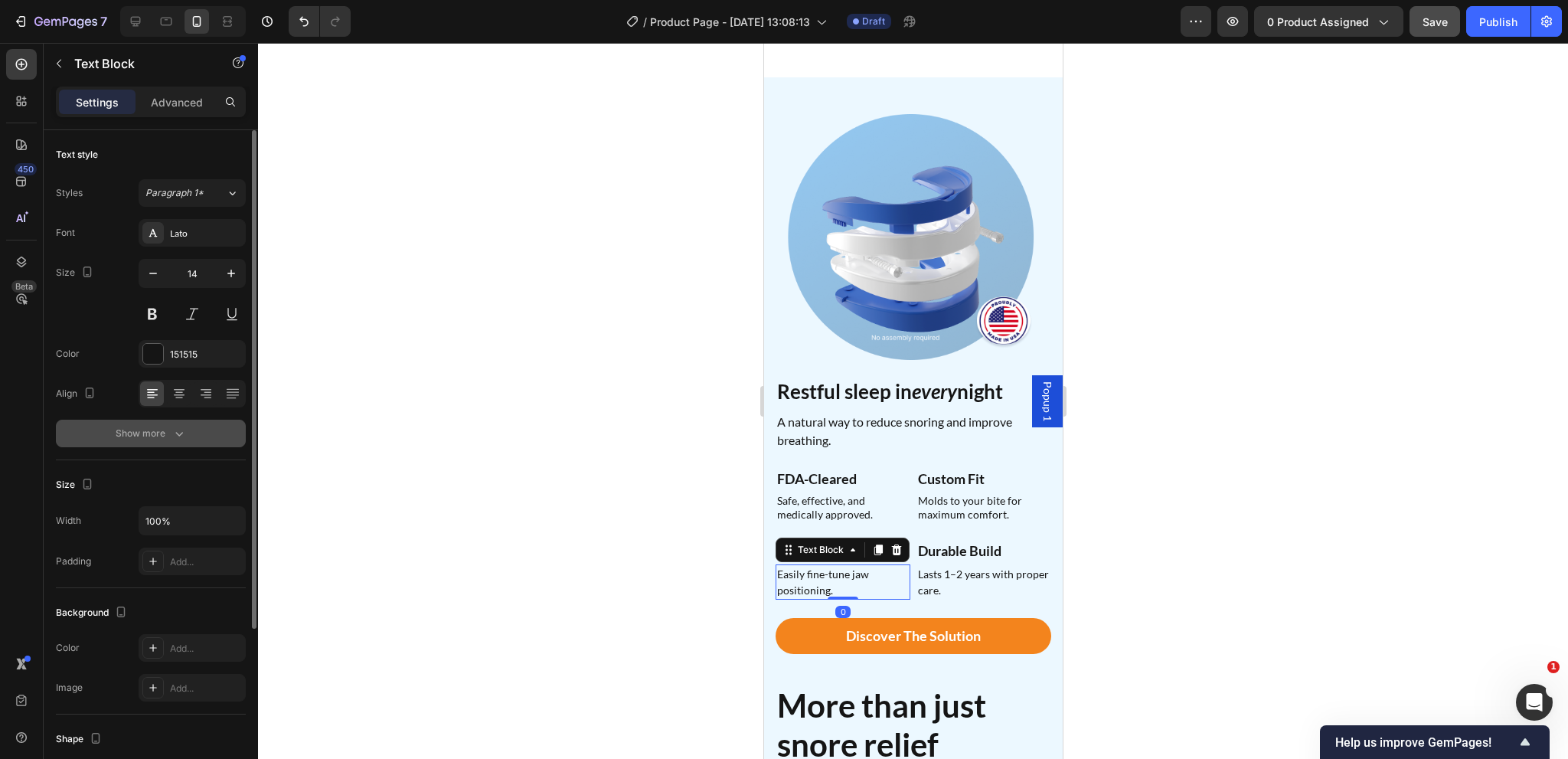
click at [134, 423] on button "Show more" at bounding box center [151, 433] width 190 height 28
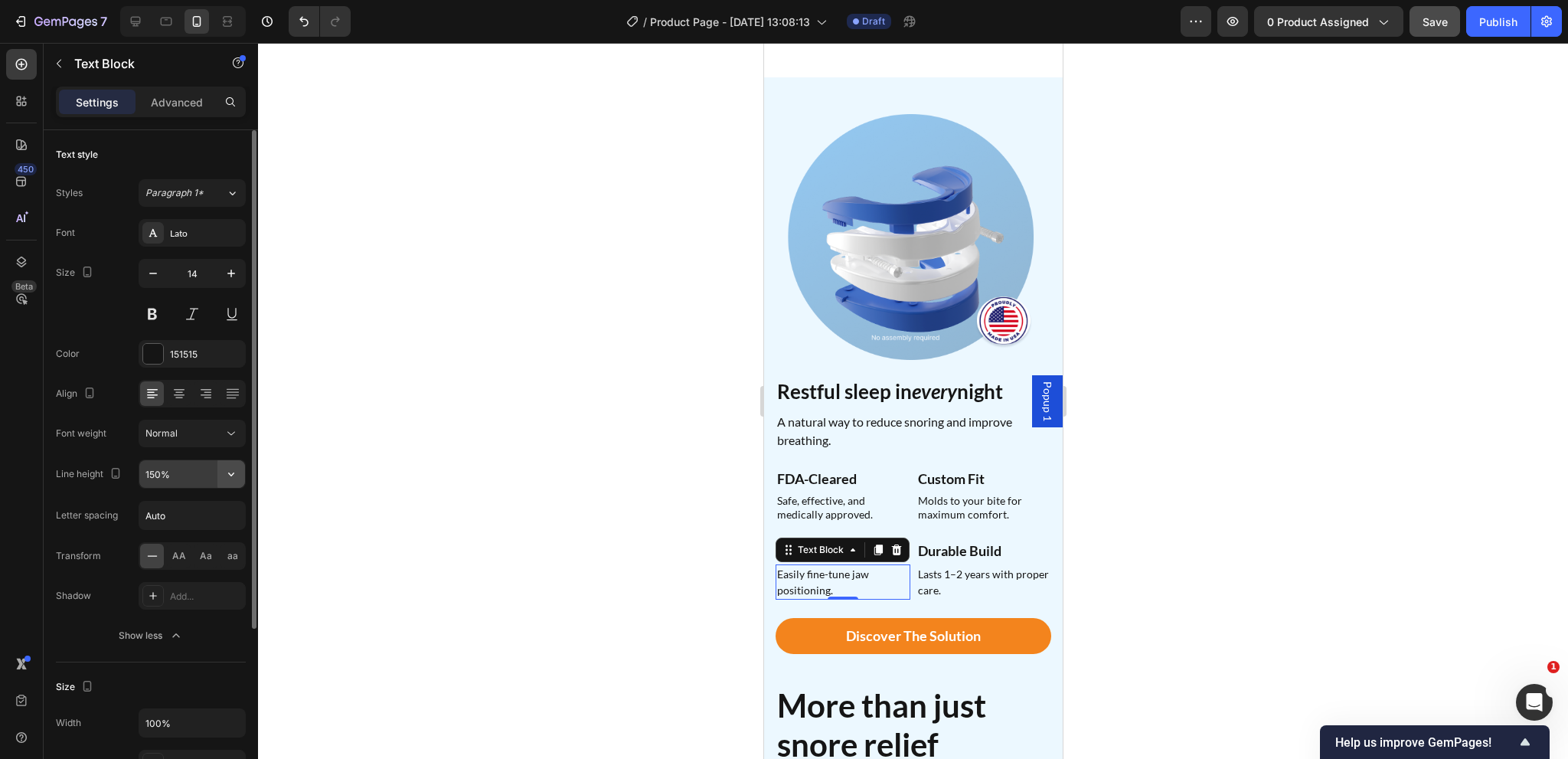
click at [229, 471] on icon "button" at bounding box center [231, 474] width 15 height 15
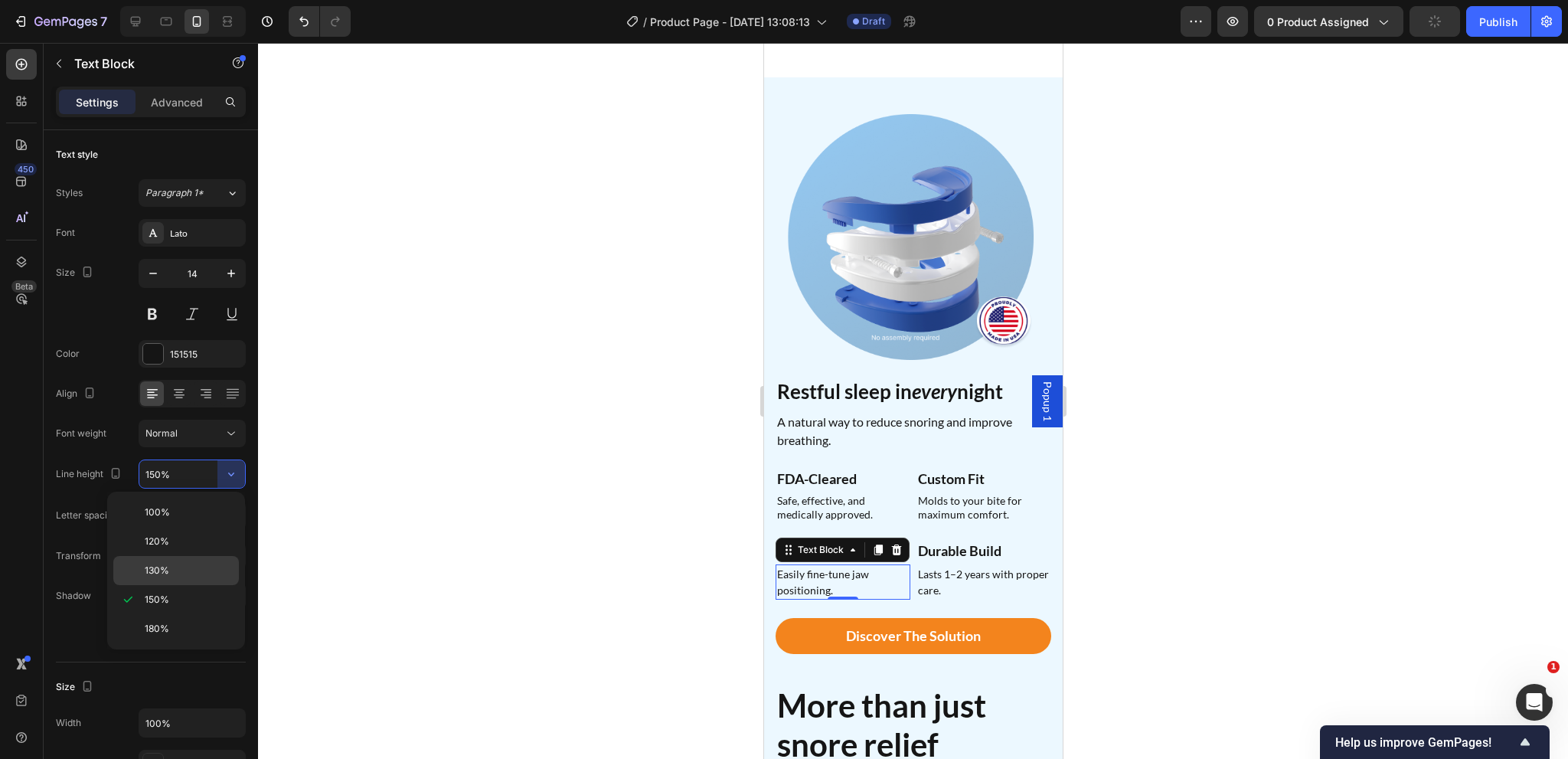
click at [178, 564] on p "130%" at bounding box center [188, 570] width 88 height 14
type input "130%"
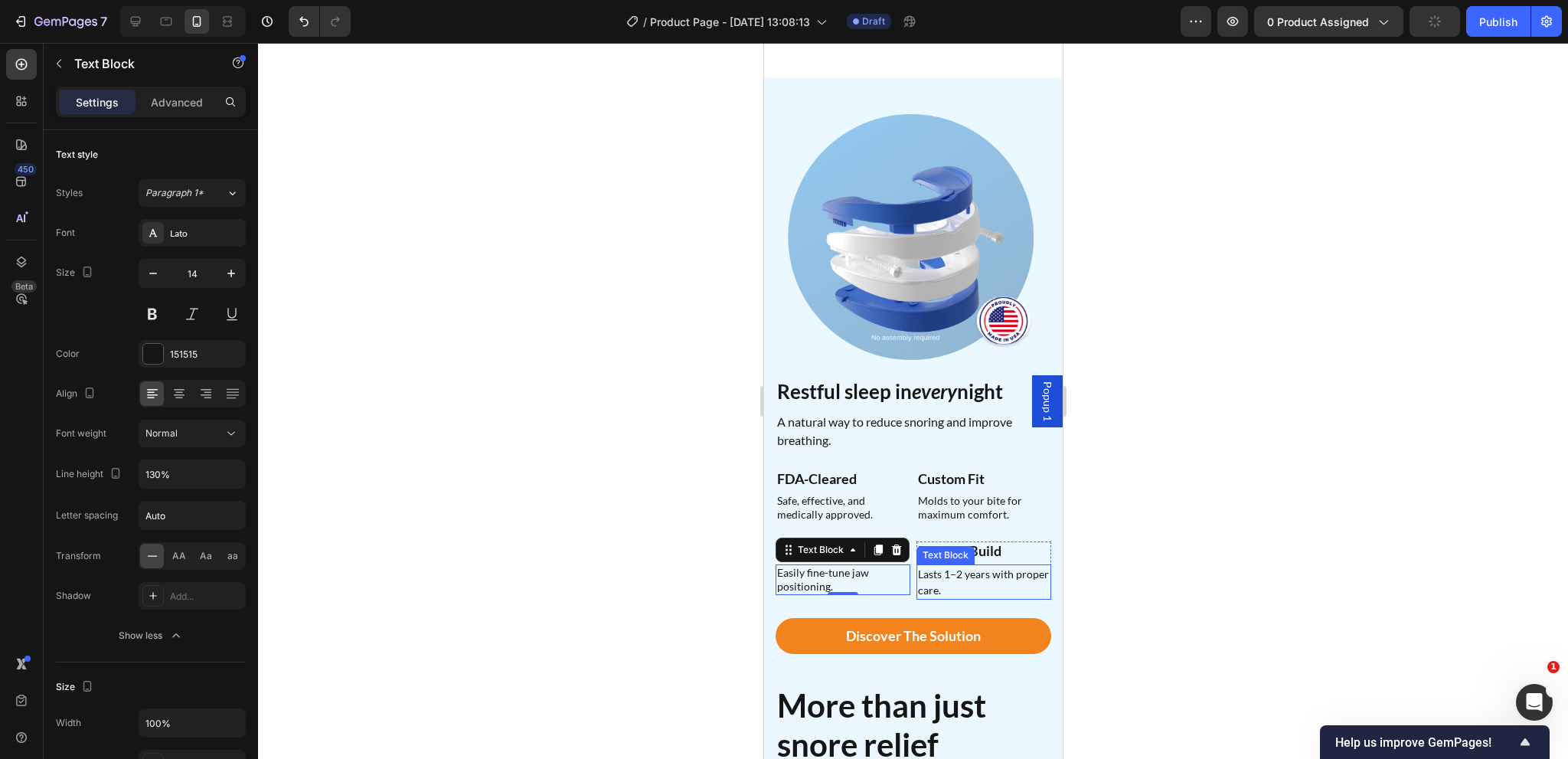
click at [949, 566] on p "Lasts 1–2 years with proper care." at bounding box center [983, 582] width 132 height 33
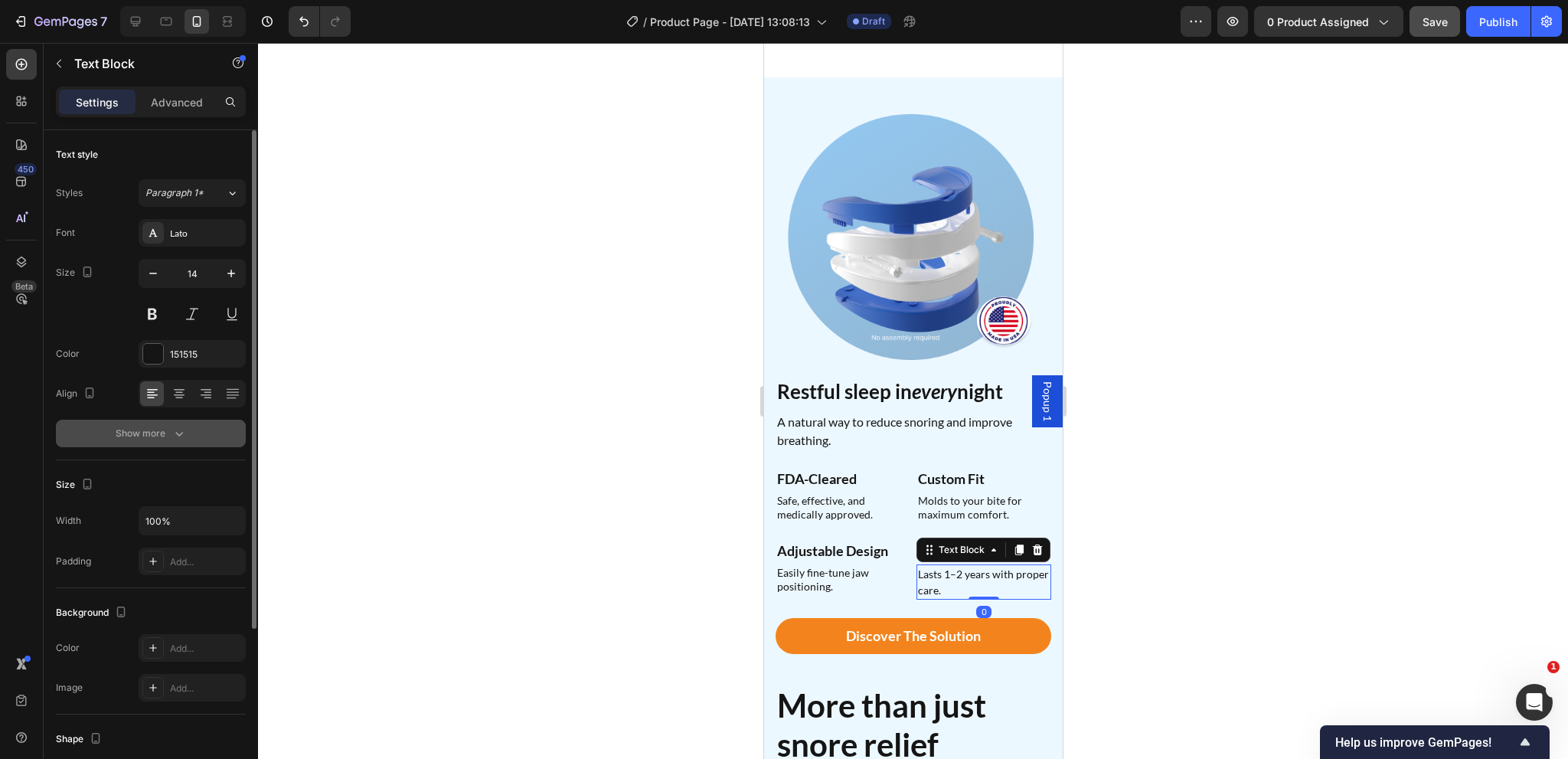
click at [196, 423] on button "Show more" at bounding box center [151, 433] width 190 height 28
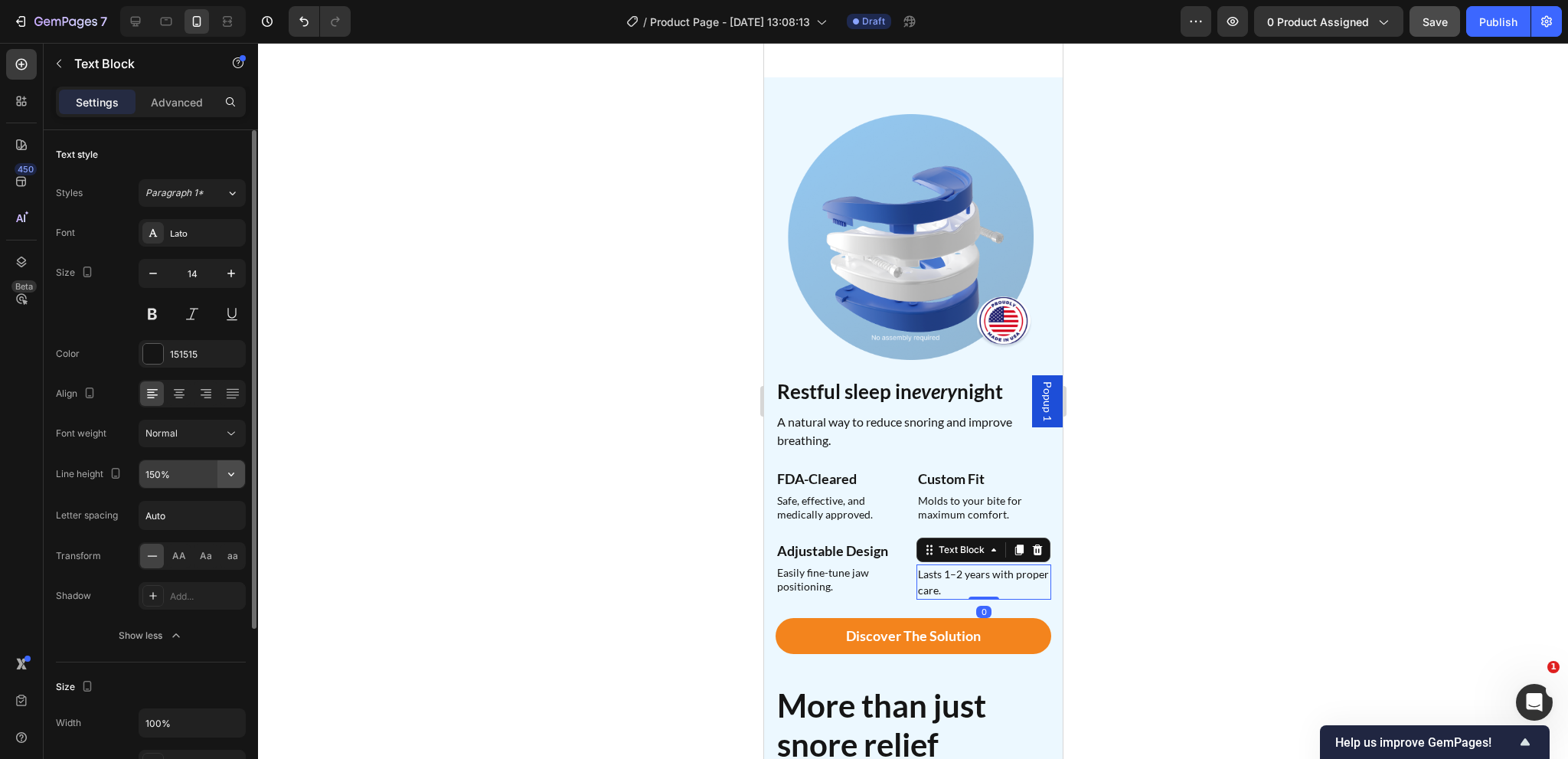
click at [230, 468] on icon "button" at bounding box center [231, 474] width 15 height 15
drag, startPoint x: 181, startPoint y: 566, endPoint x: 192, endPoint y: 571, distance: 12.1
click at [182, 566] on p "130%" at bounding box center [188, 570] width 88 height 14
type input "130%"
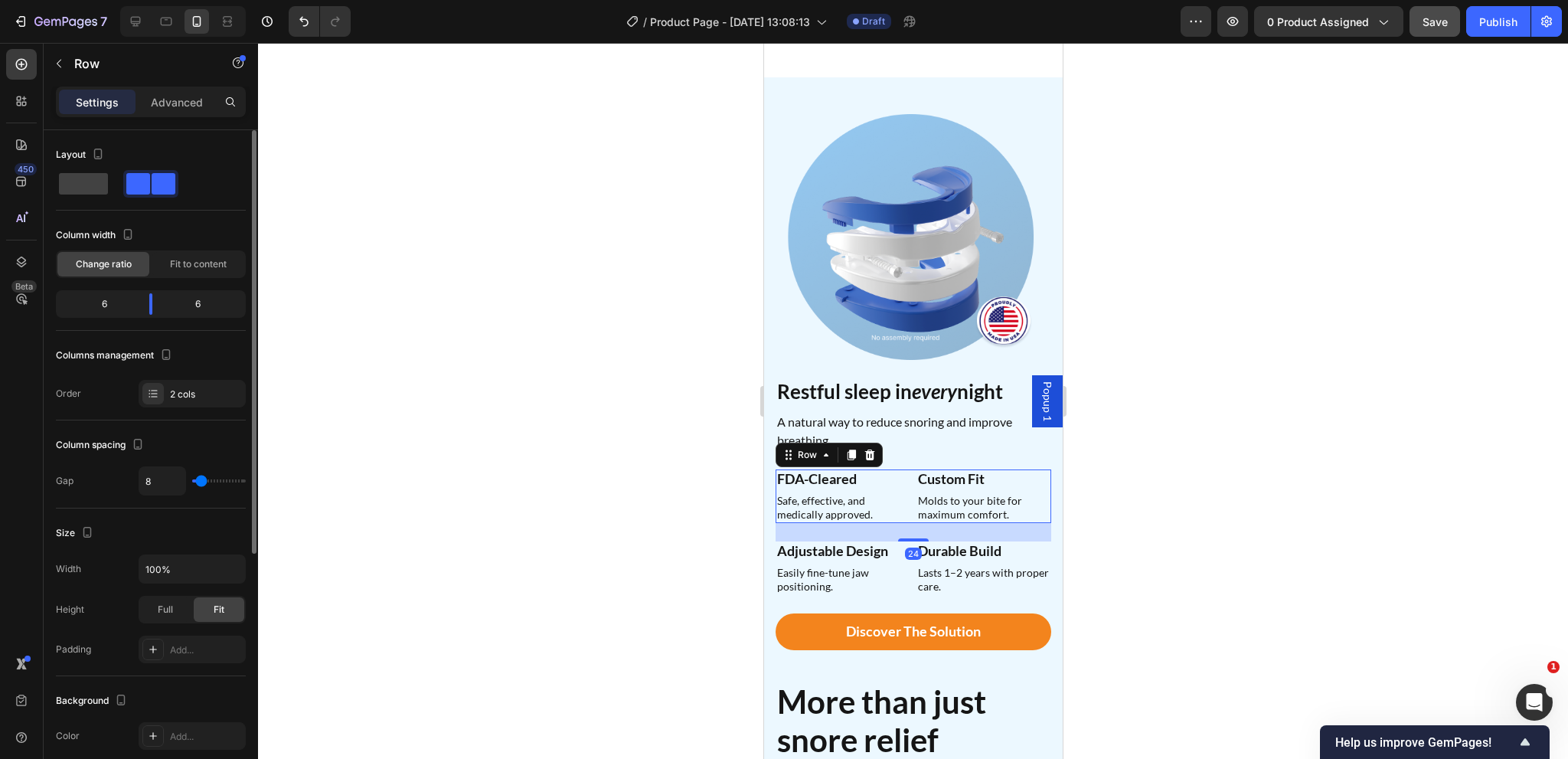
click at [905, 472] on div "FDA-Cleared Heading Safe, effective, and medically approved. Text Block Row Cus…" at bounding box center [912, 496] width 275 height 53
click at [162, 104] on p "Advanced" at bounding box center [177, 102] width 52 height 16
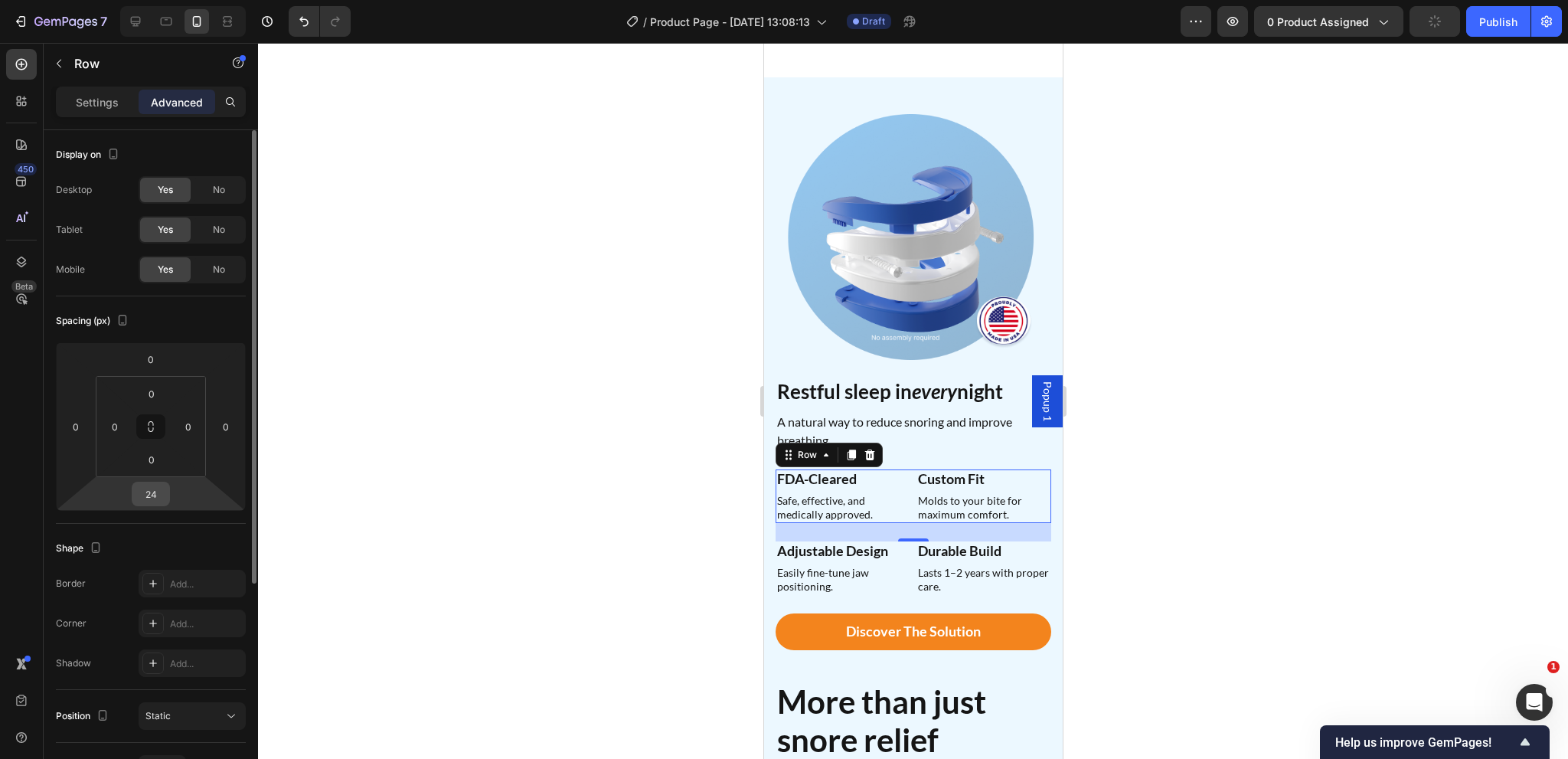
click at [163, 493] on input "24" at bounding box center [150, 494] width 31 height 23
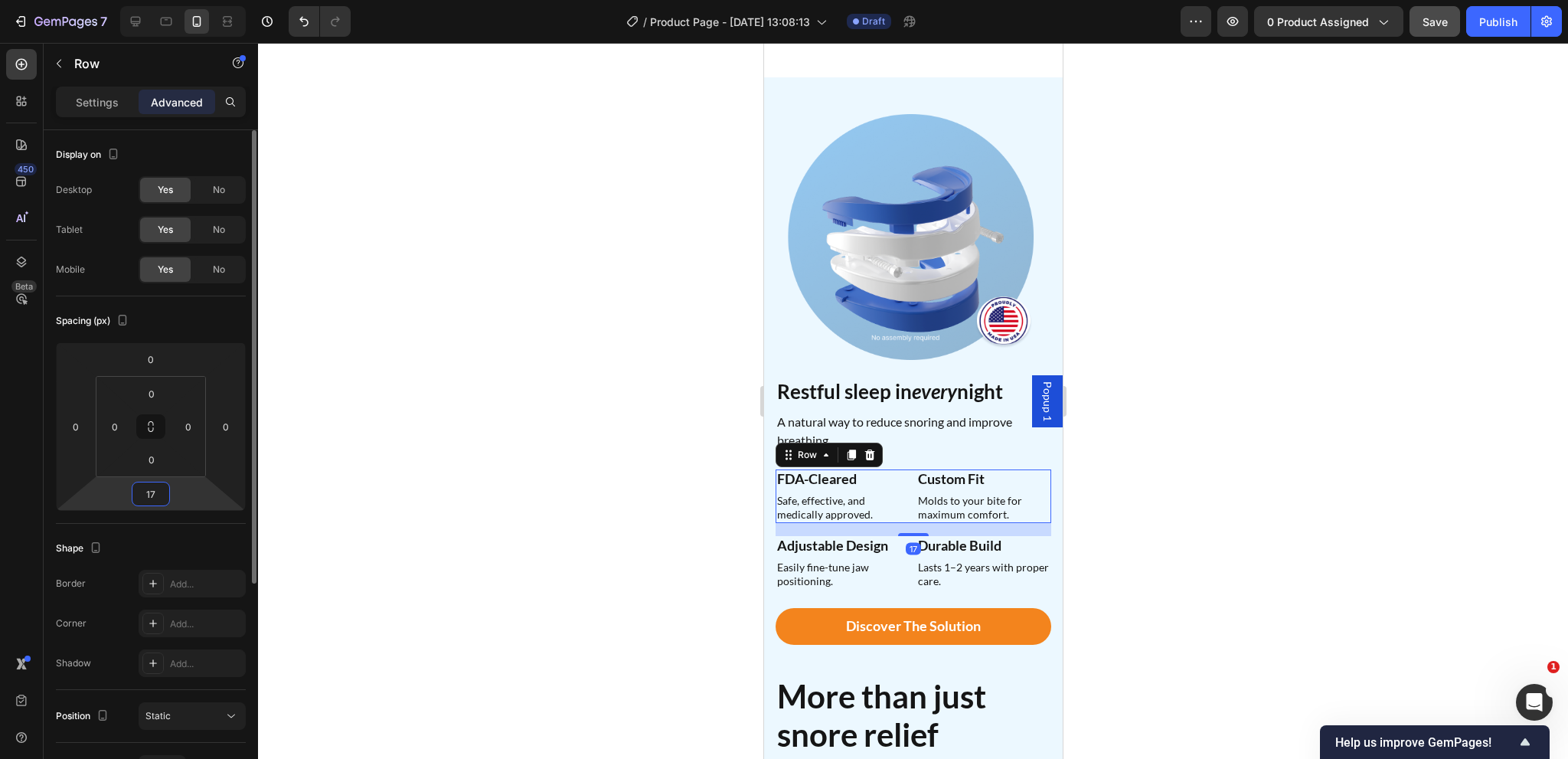
type input "16"
click at [908, 548] on div "Adjustable Design Heading Easily fine-tune jaw positioning. Text Block Row Dura…" at bounding box center [912, 562] width 275 height 53
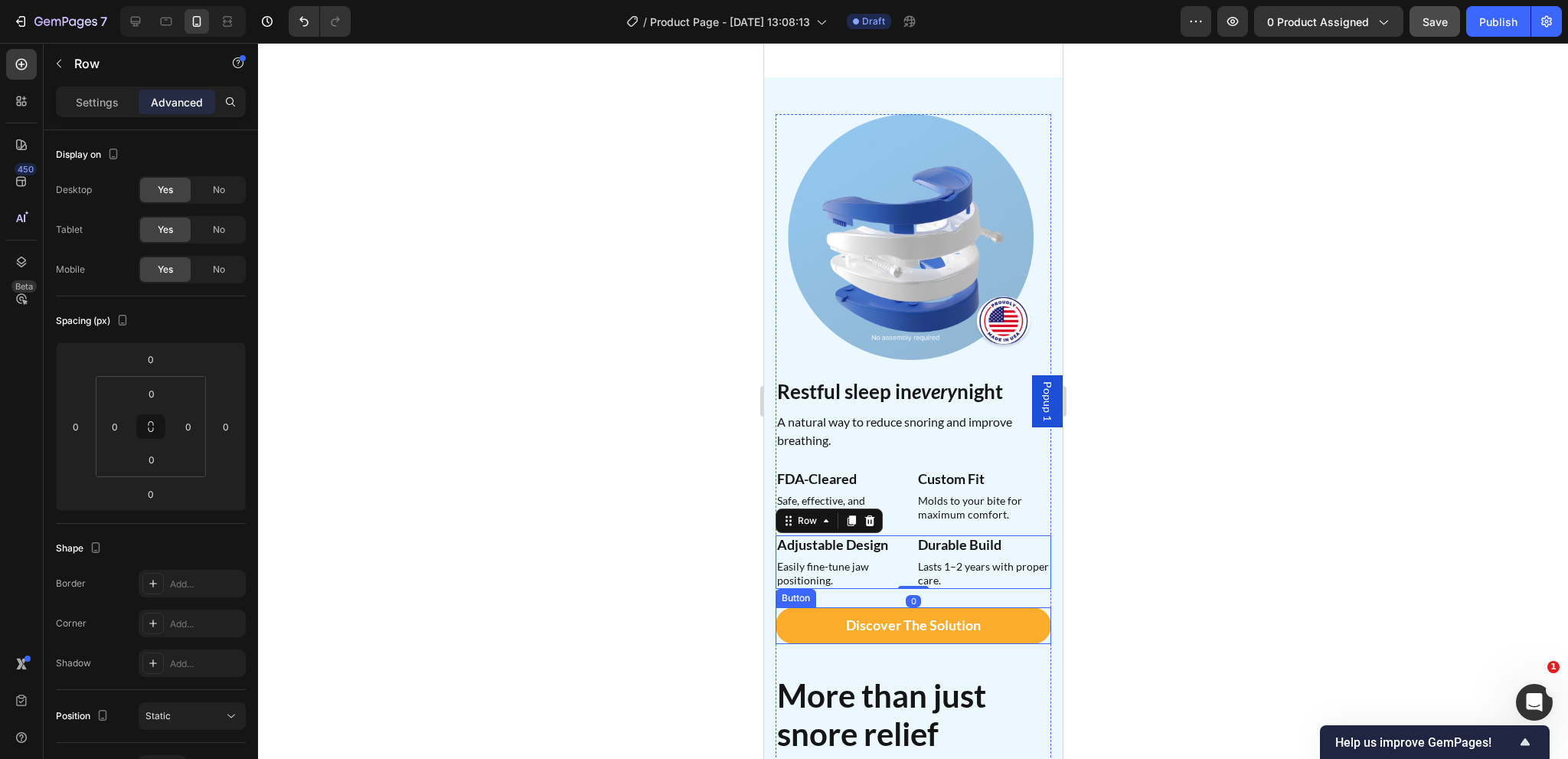
click at [814, 608] on link "Discover the Solution" at bounding box center [912, 625] width 275 height 36
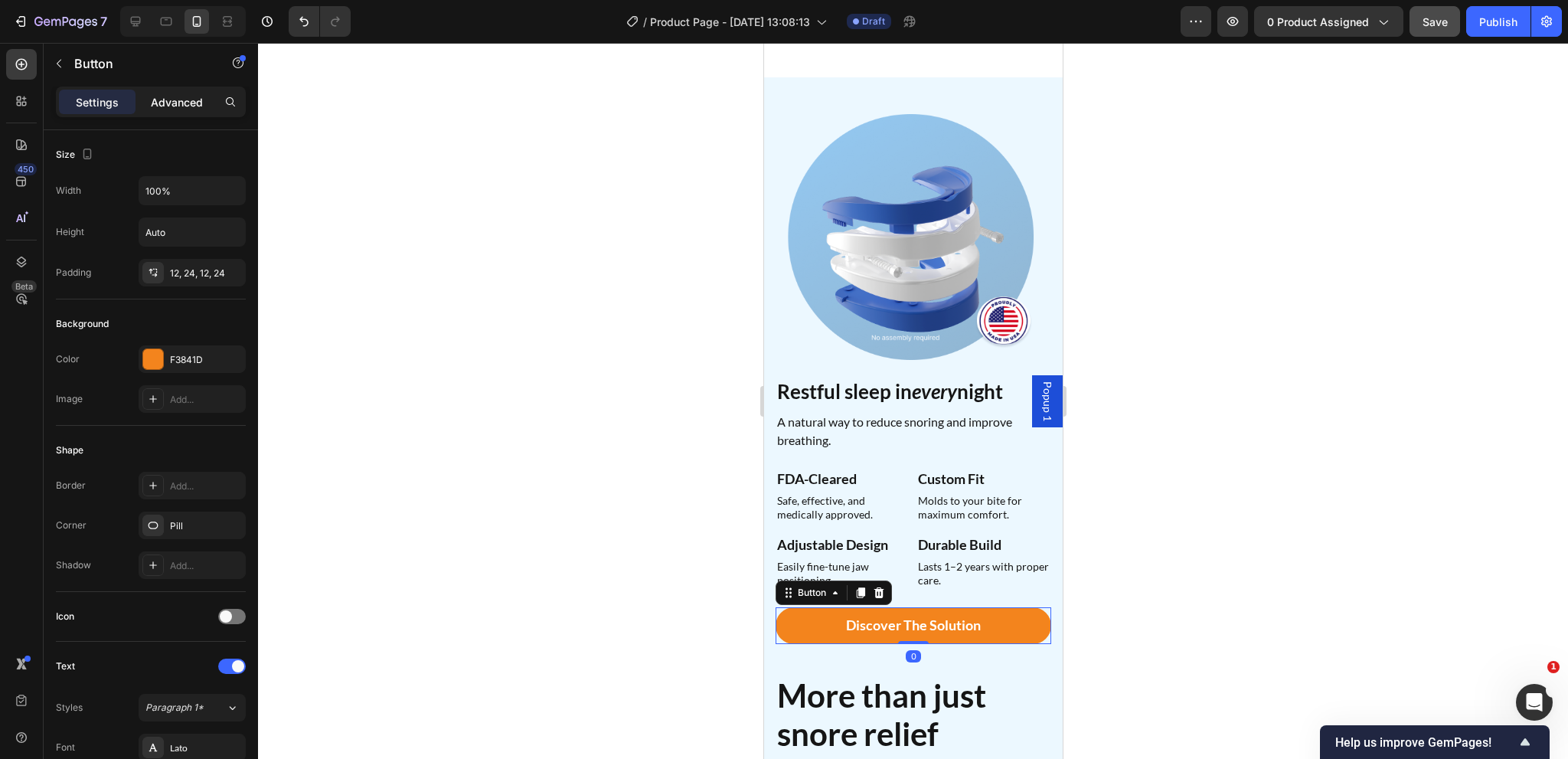
click at [176, 98] on p "Advanced" at bounding box center [177, 102] width 52 height 16
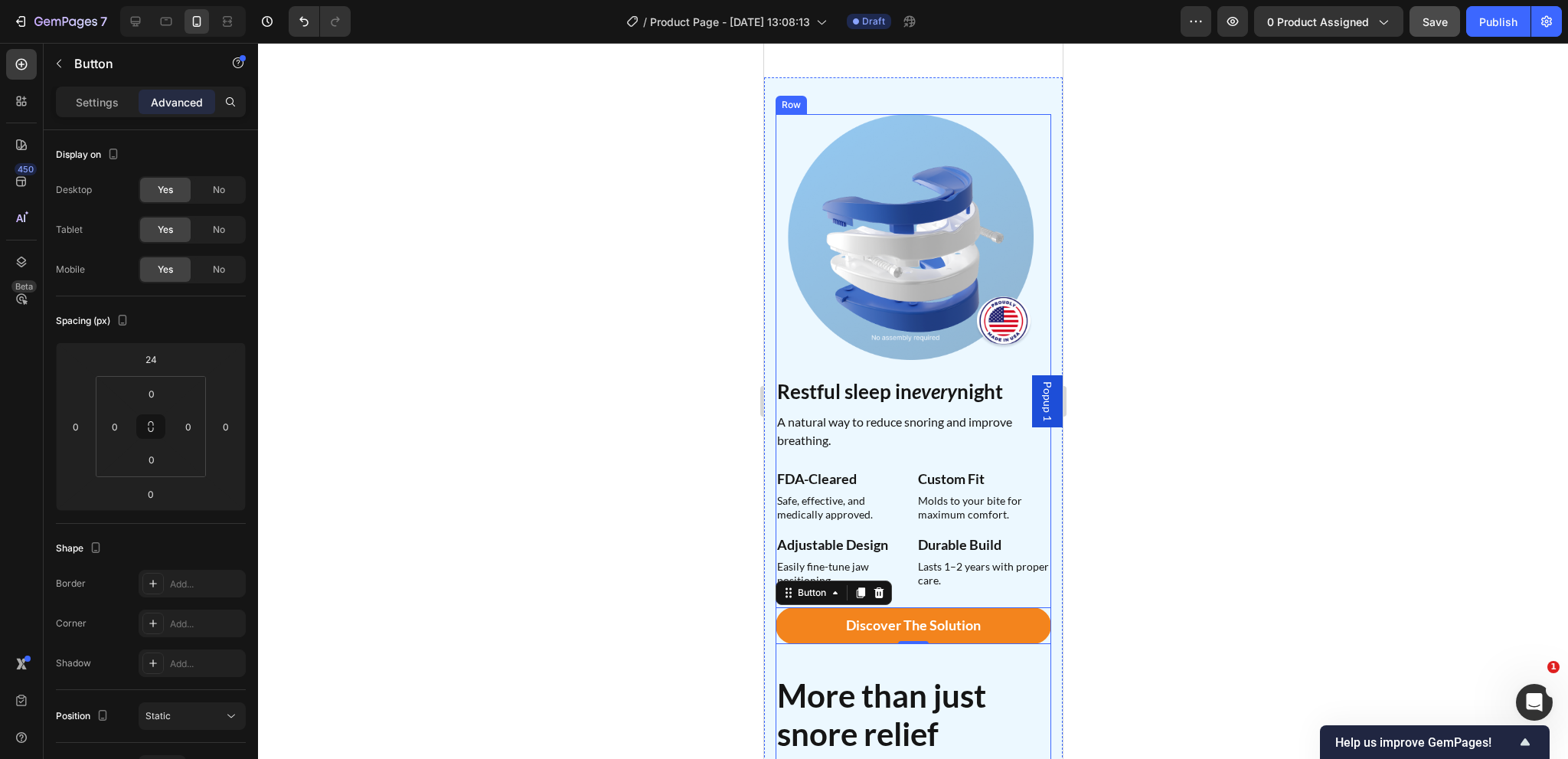
click at [851, 630] on div "Restful sleep in every night Heading A natural way to reduce snoring and improv…" at bounding box center [912, 569] width 275 height 382
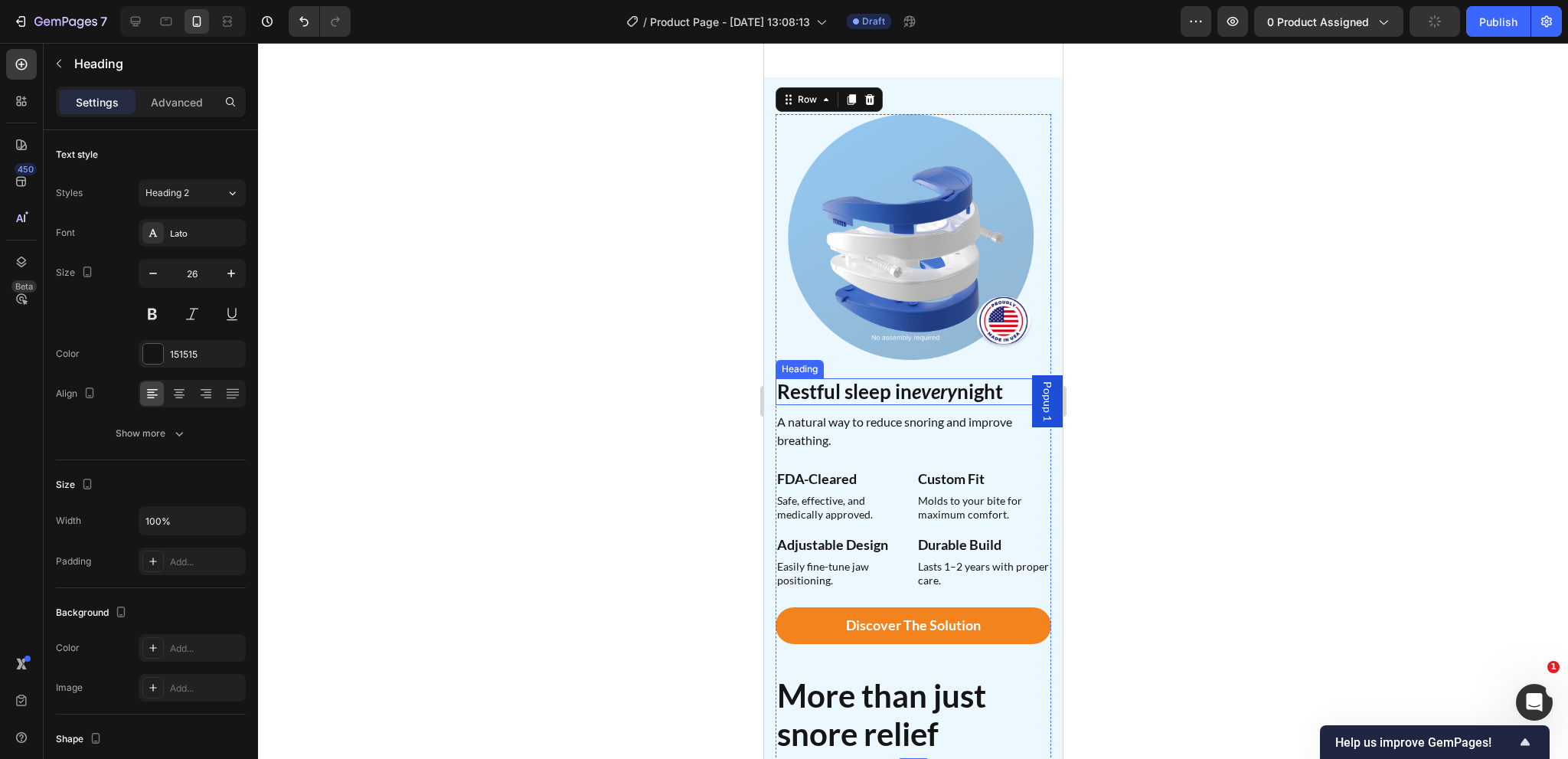
click at [847, 378] on h2 "Restful sleep in every night" at bounding box center [912, 392] width 275 height 27
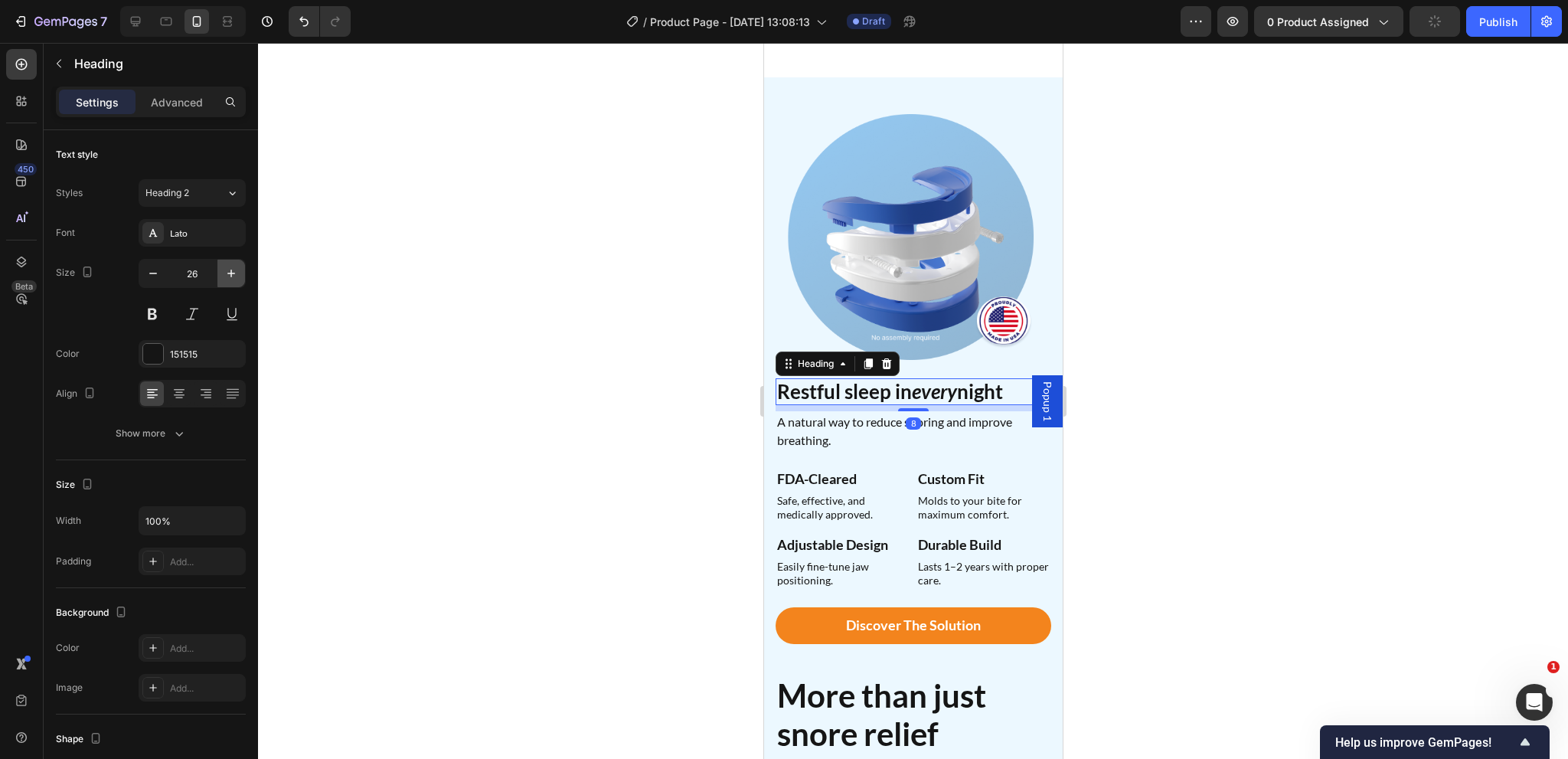
click at [236, 274] on icon "button" at bounding box center [231, 273] width 15 height 15
type input "28"
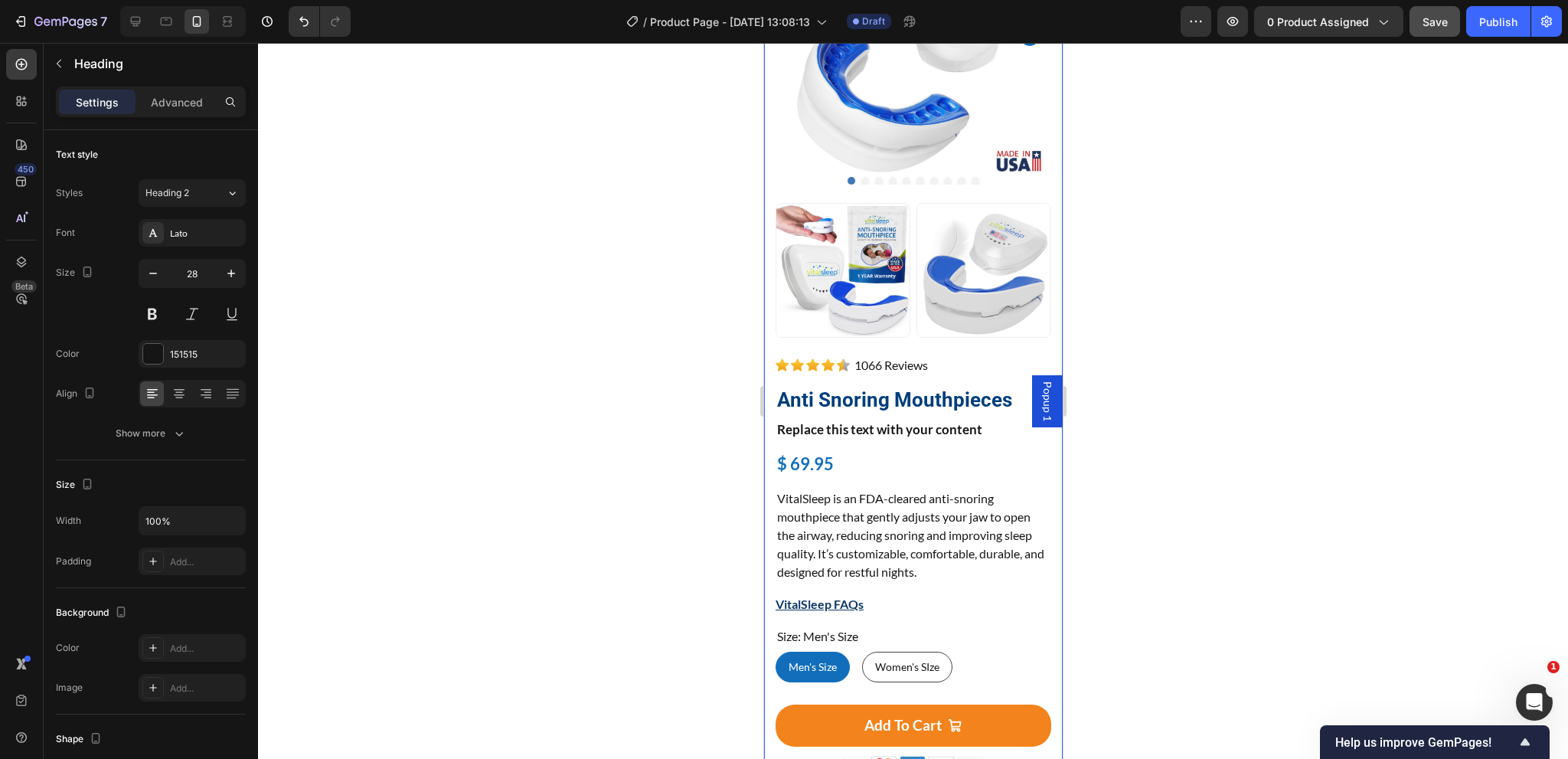
scroll to position [224, 0]
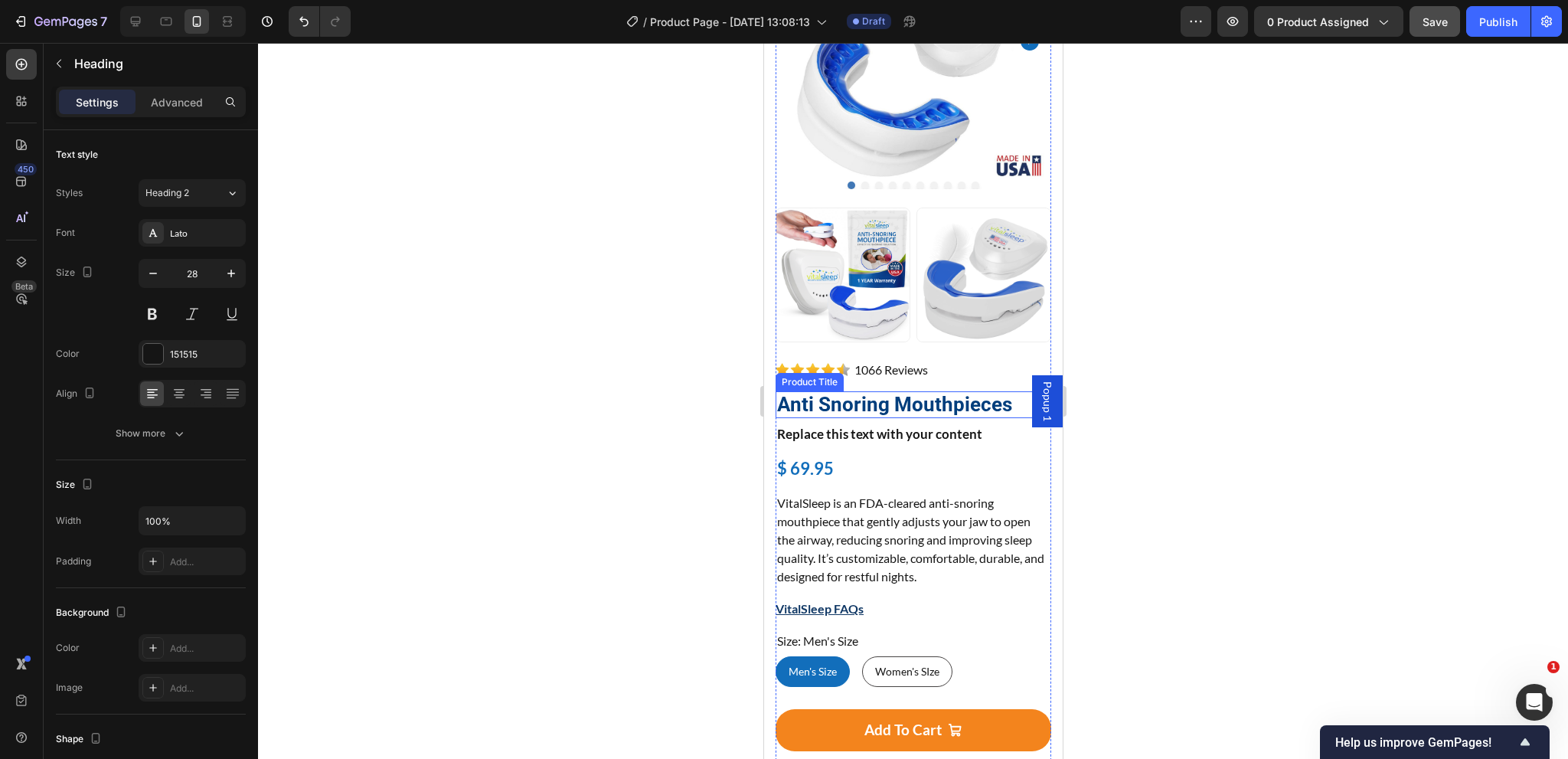
click at [883, 392] on h1 "Anti Snoring Mouthpieces" at bounding box center [912, 405] width 275 height 27
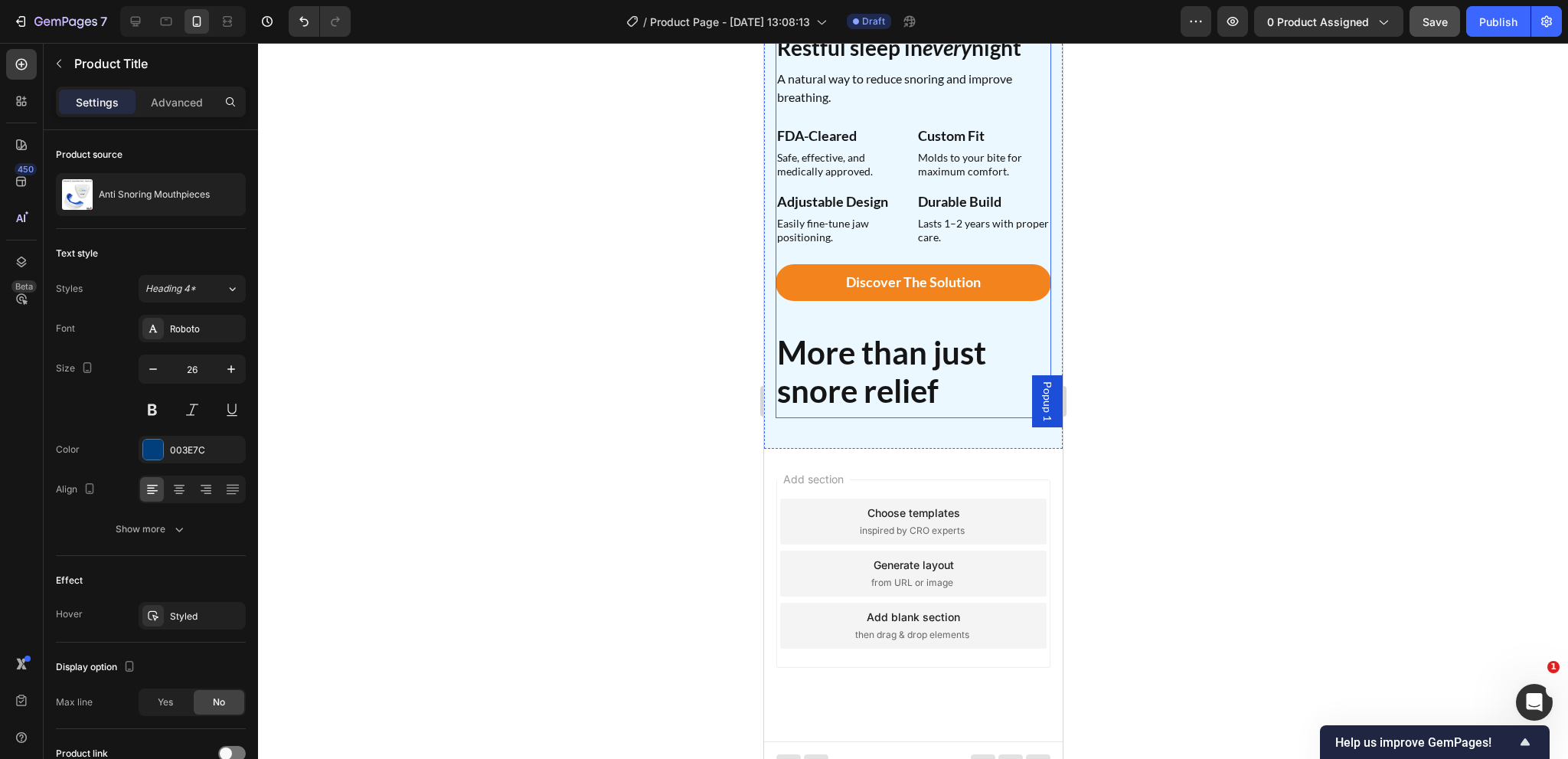
scroll to position [1397, 0]
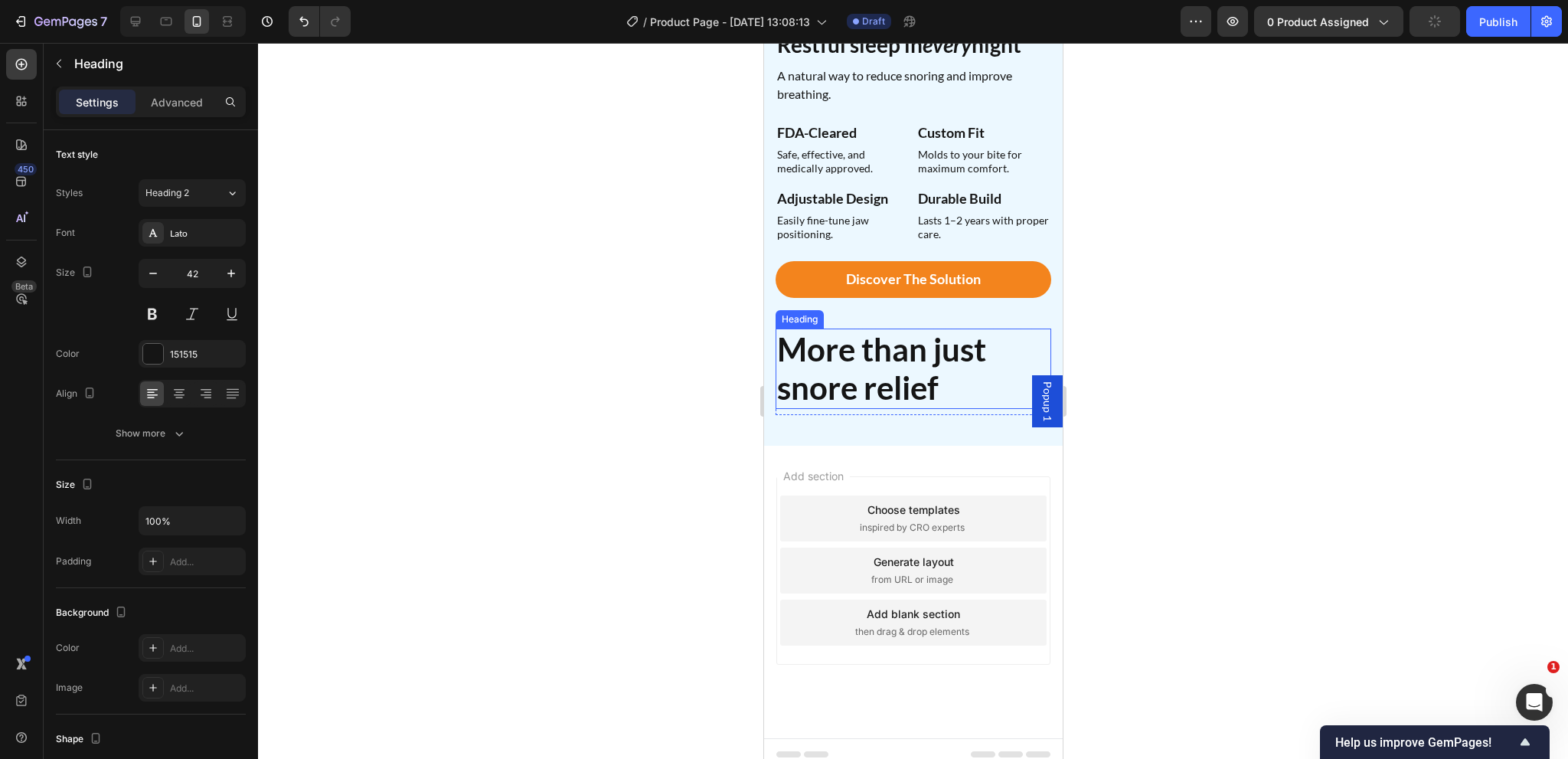
click at [874, 352] on h2 "More than just snore relief" at bounding box center [912, 369] width 275 height 80
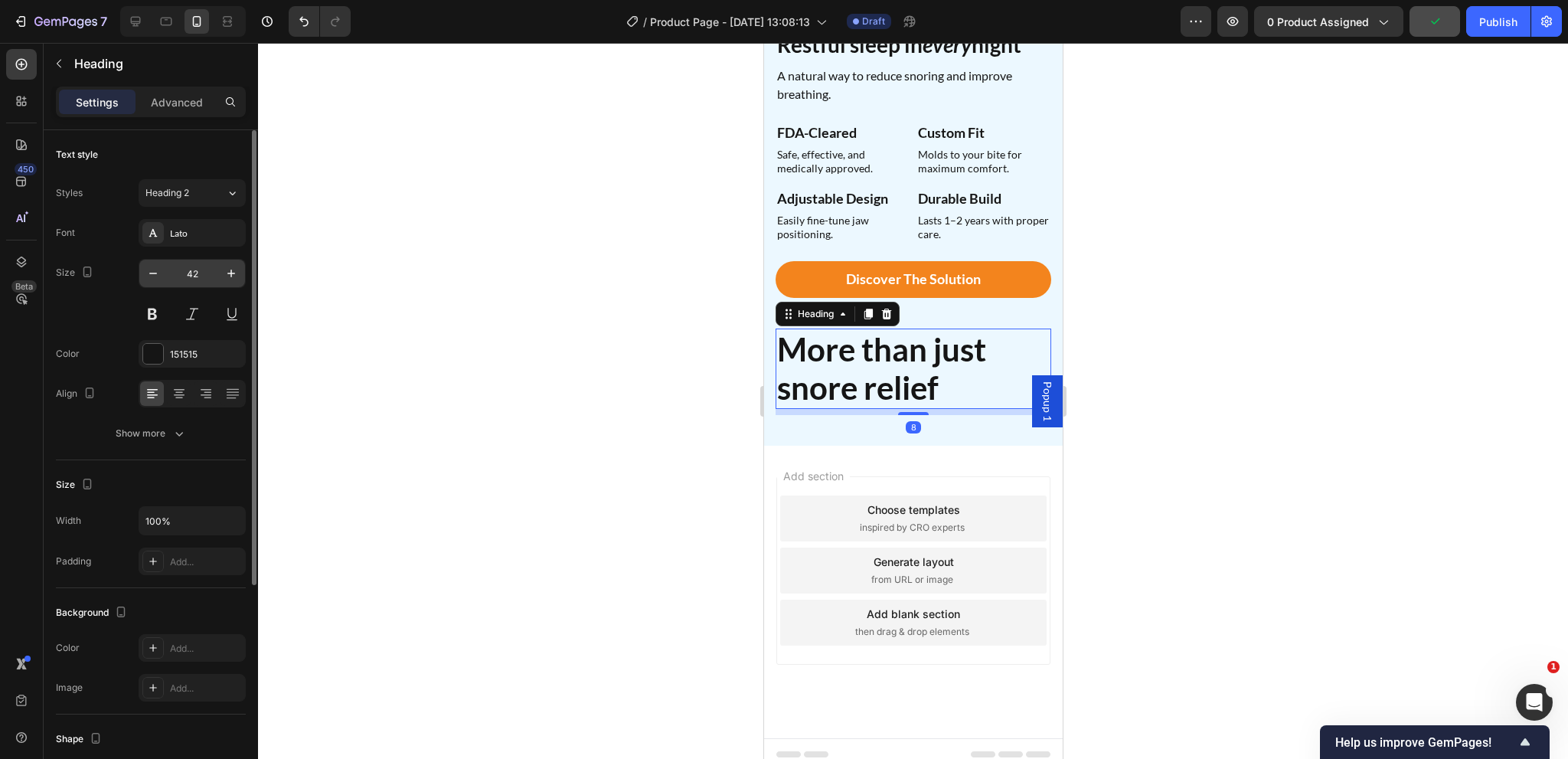
click at [194, 271] on input "42" at bounding box center [192, 273] width 51 height 28
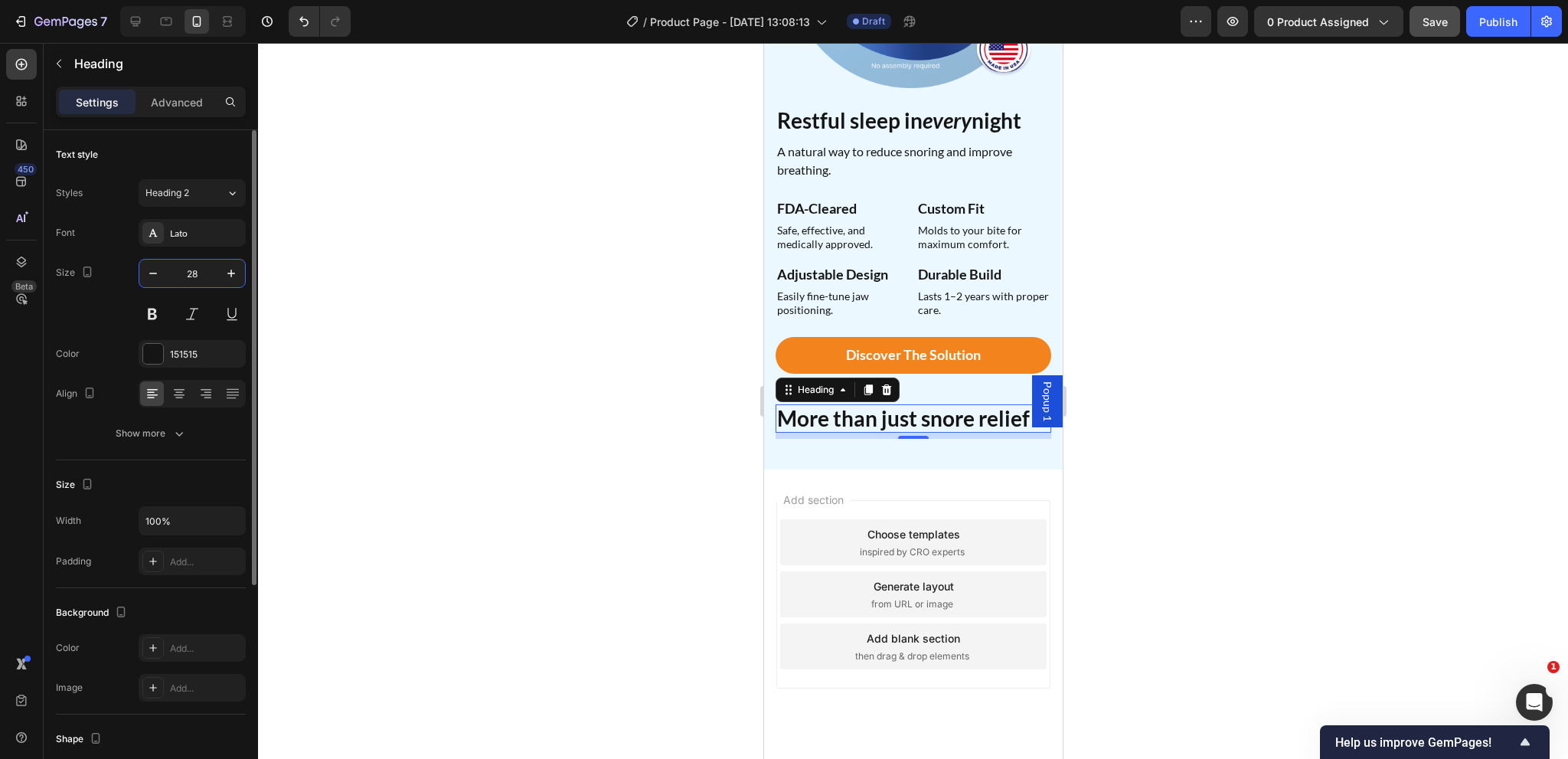
scroll to position [1345, 0]
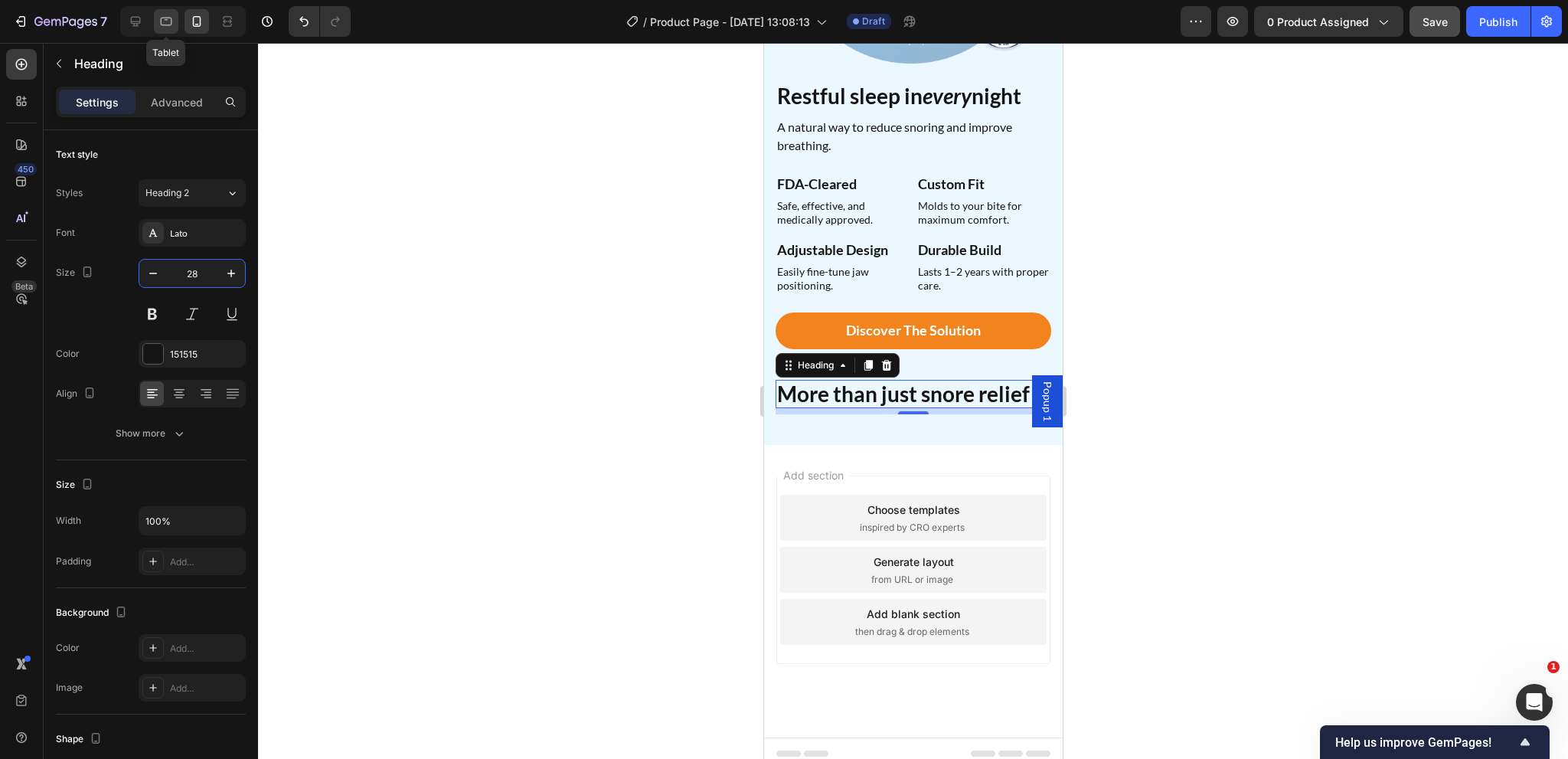
click at [165, 21] on icon at bounding box center [166, 22] width 15 height 15
type input "32"
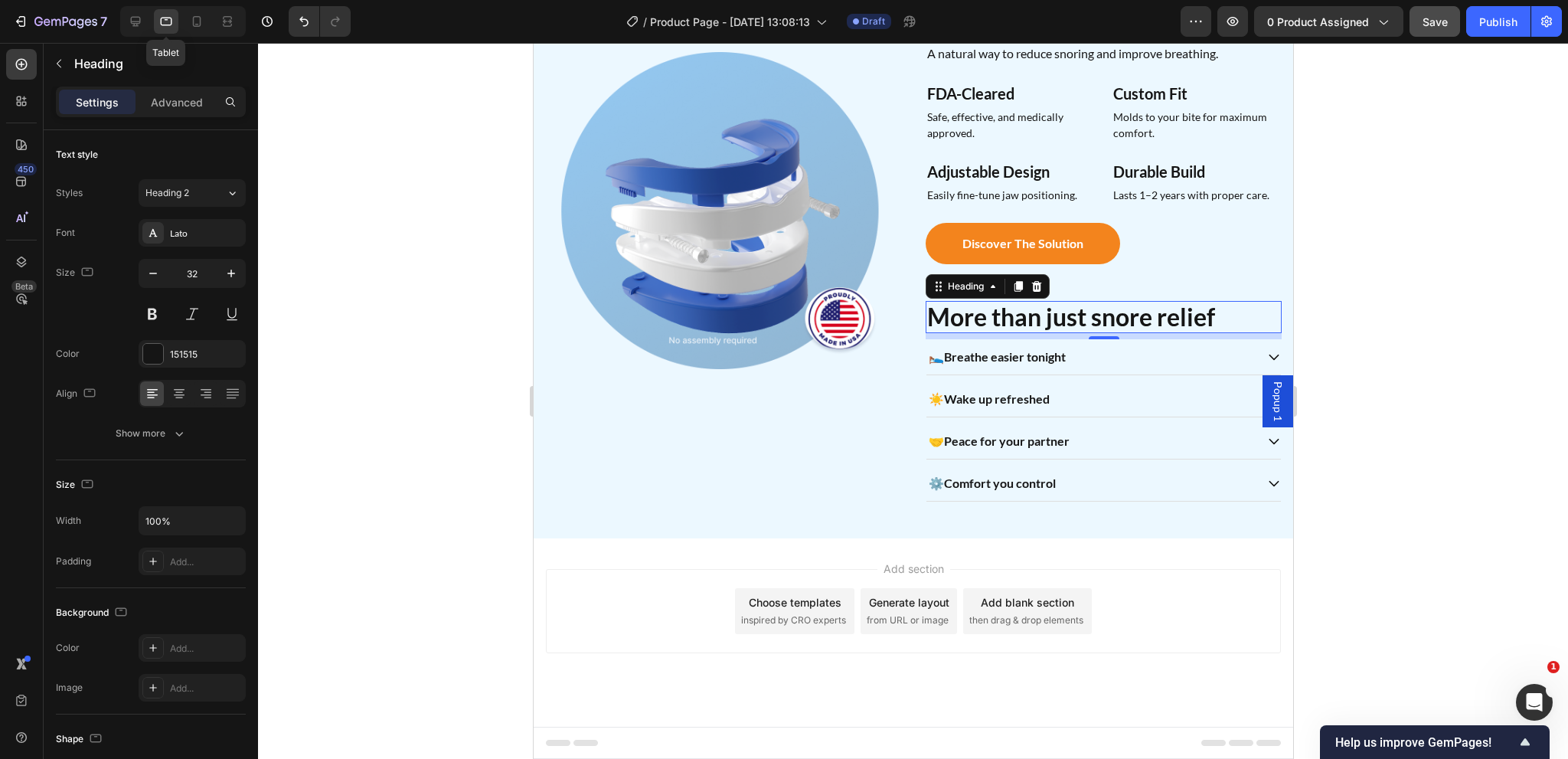
scroll to position [1156, 0]
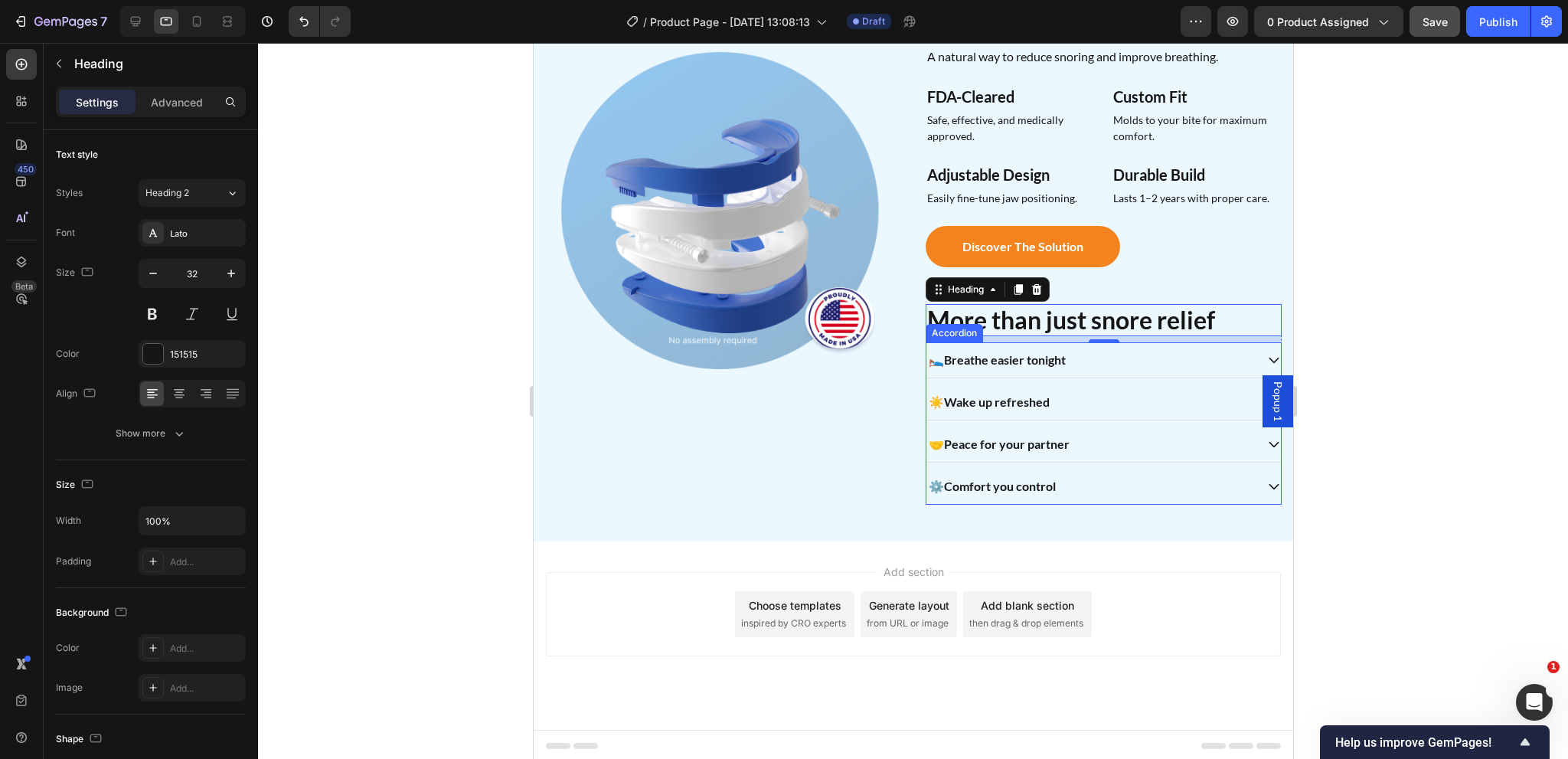
click at [1102, 360] on div "🛌 Breathe easier tonight" at bounding box center [1090, 360] width 329 height 23
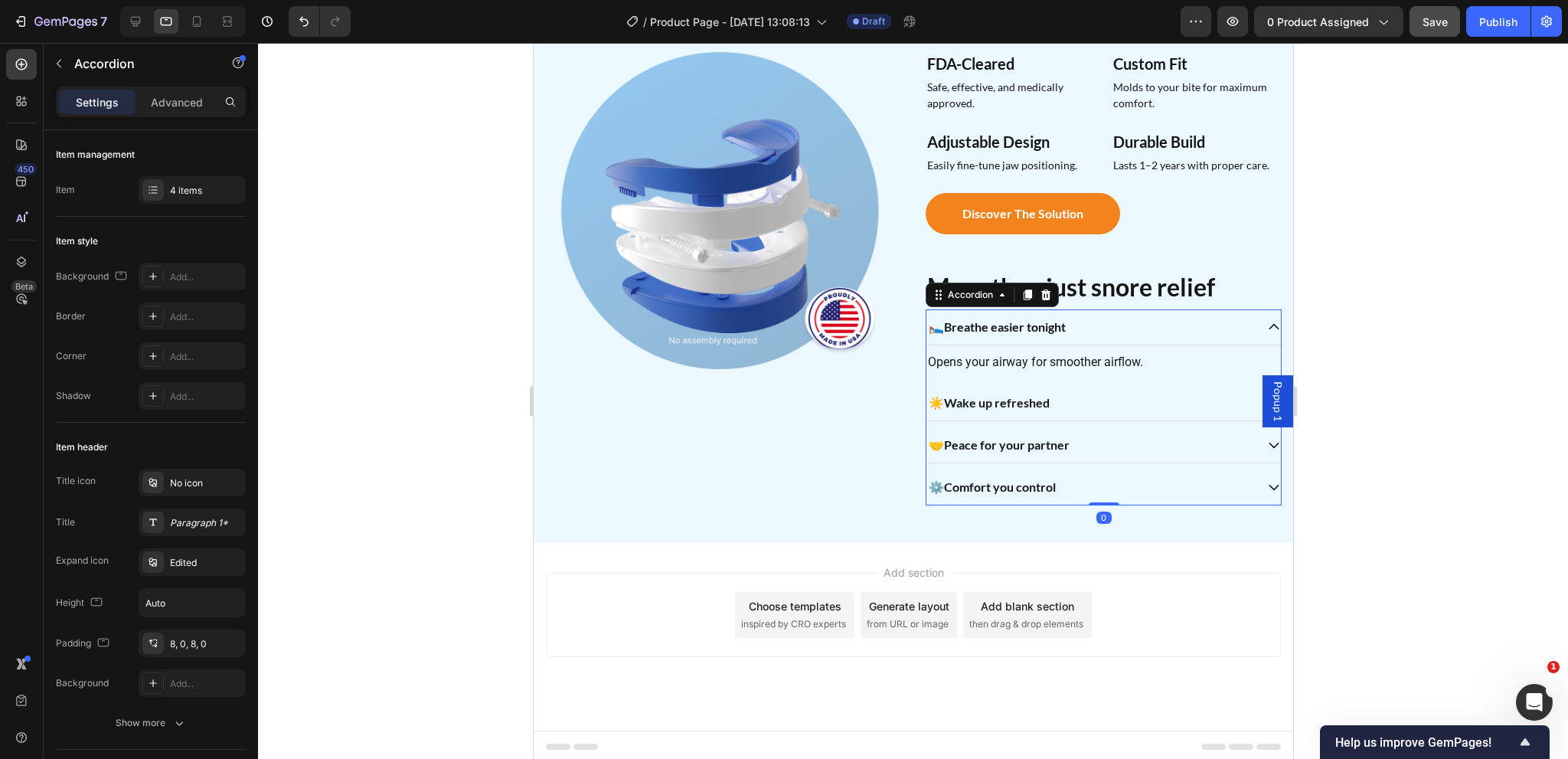
scroll to position [1190, 0]
click at [190, 103] on p "Advanced" at bounding box center [177, 102] width 52 height 16
type input "100%"
type input "100"
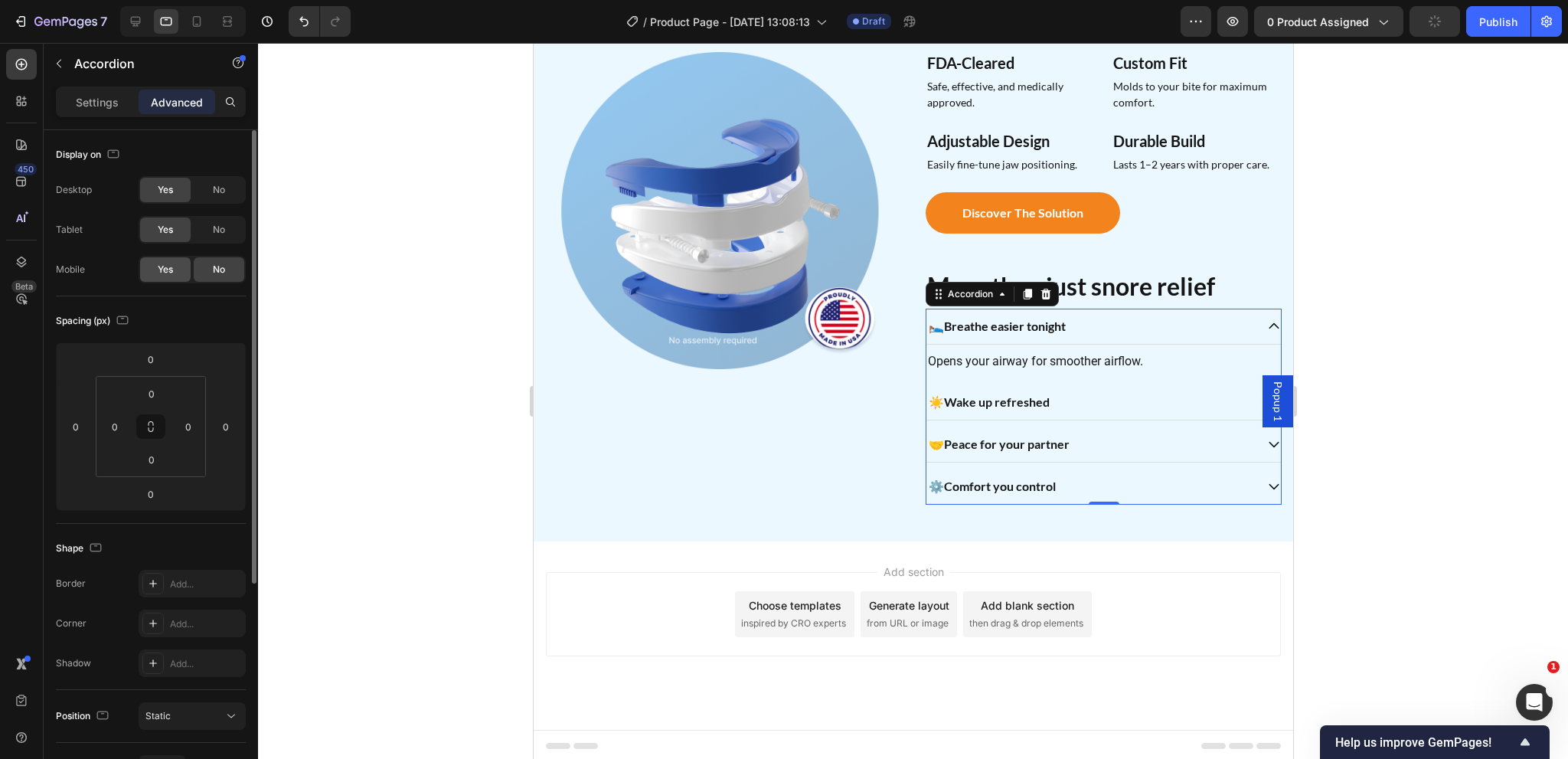
click at [166, 271] on span "Yes" at bounding box center [165, 270] width 15 height 14
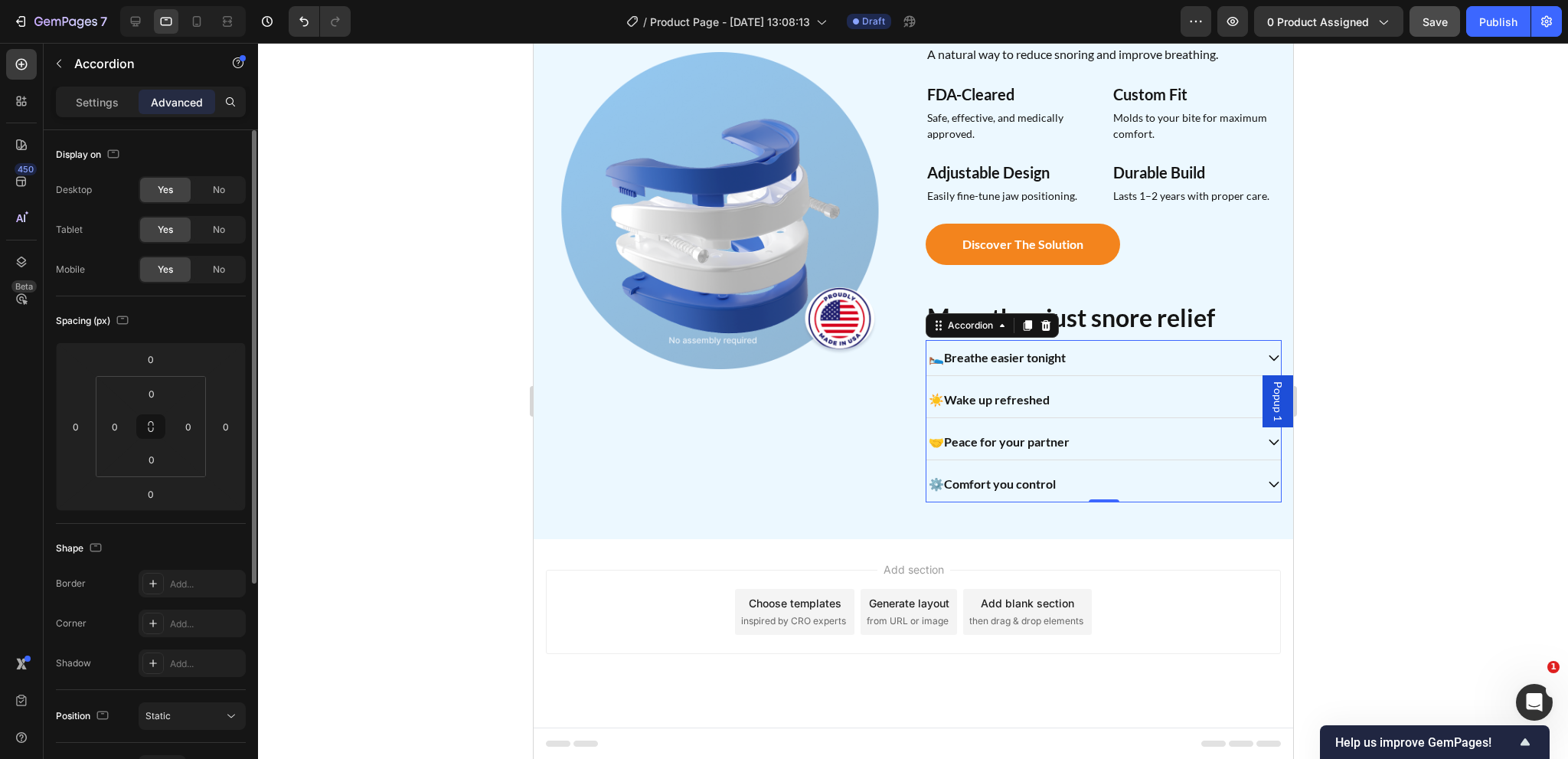
scroll to position [1156, 0]
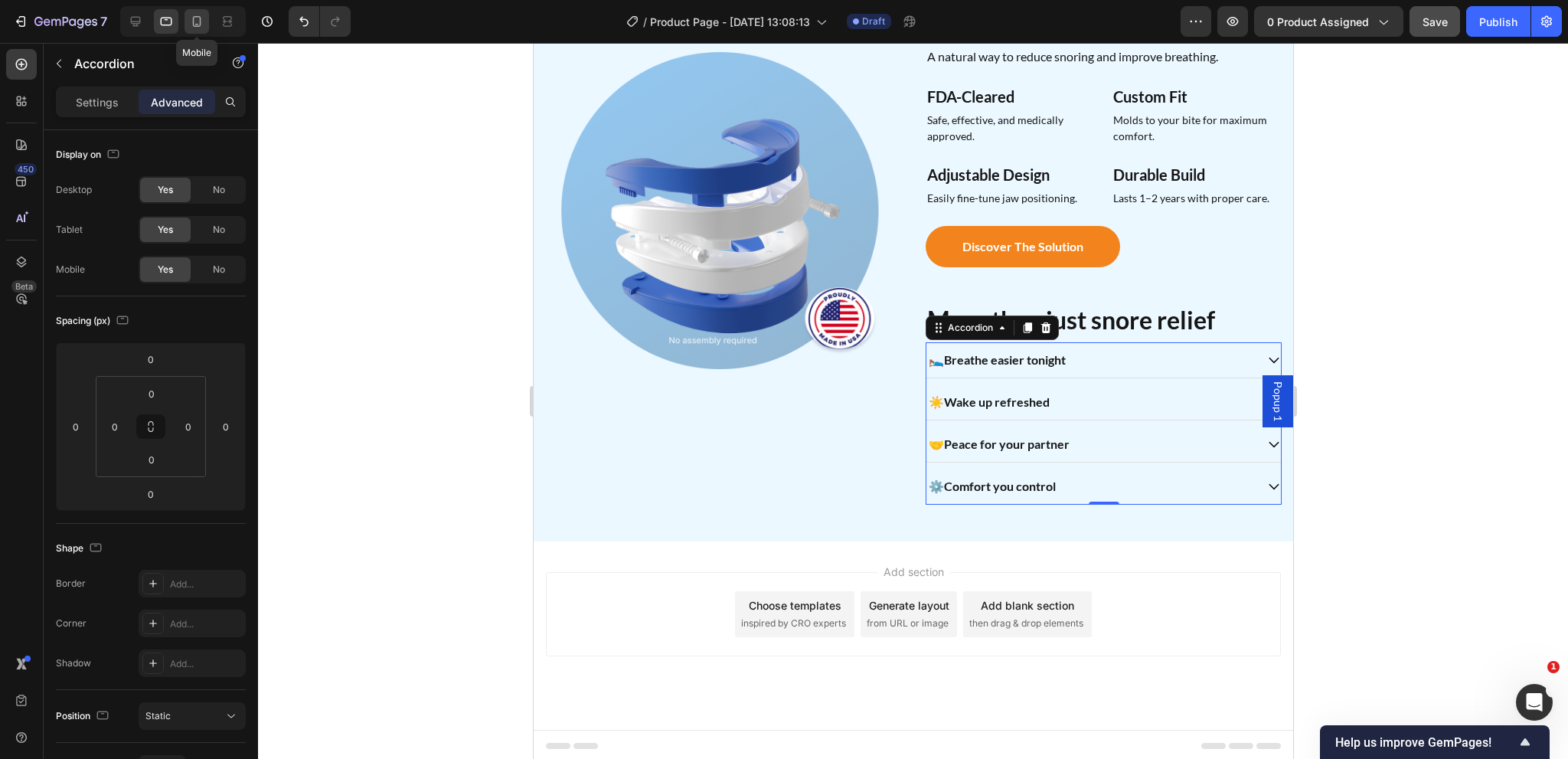
click at [201, 19] on icon at bounding box center [197, 22] width 15 height 15
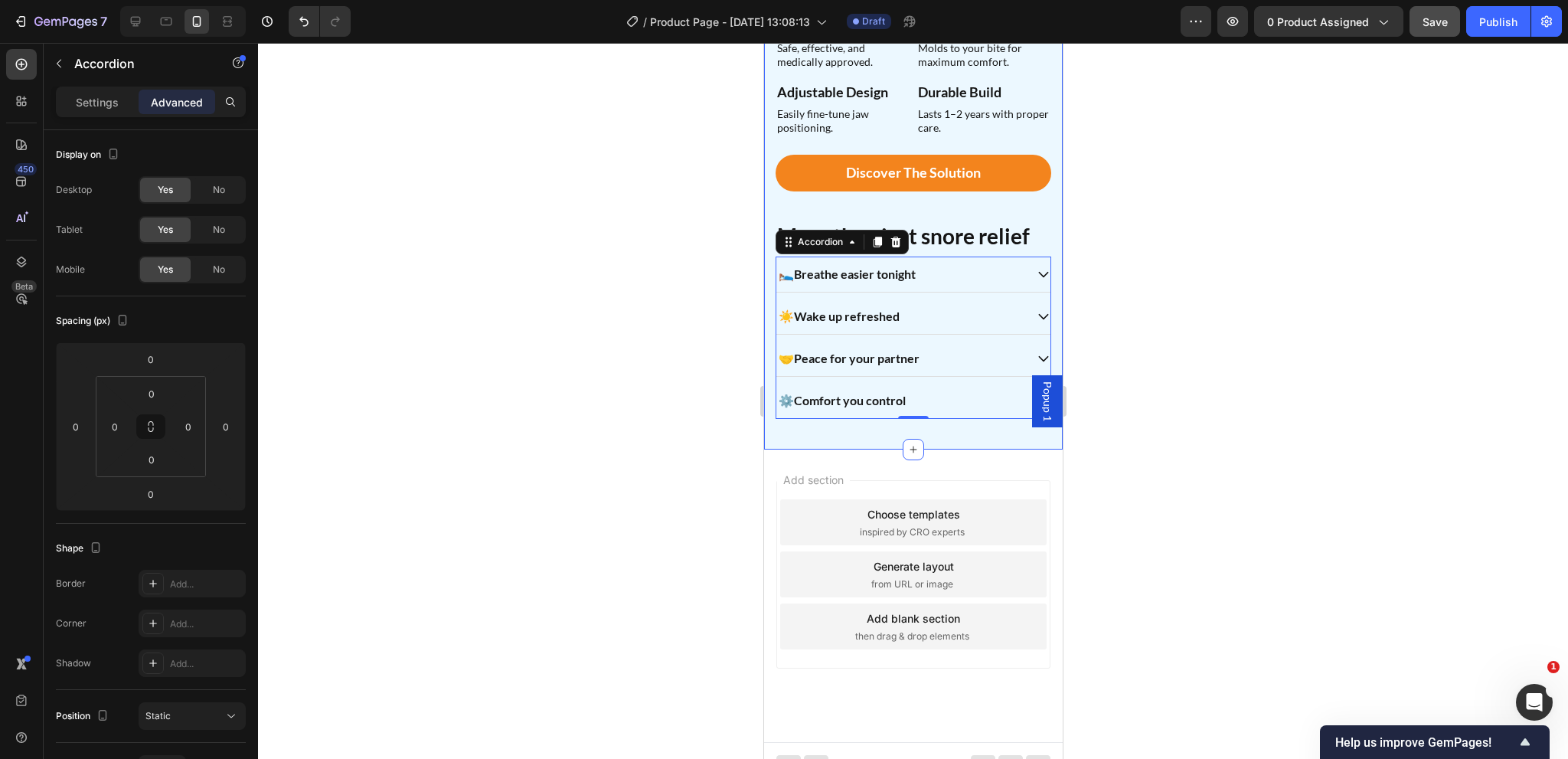
scroll to position [1505, 0]
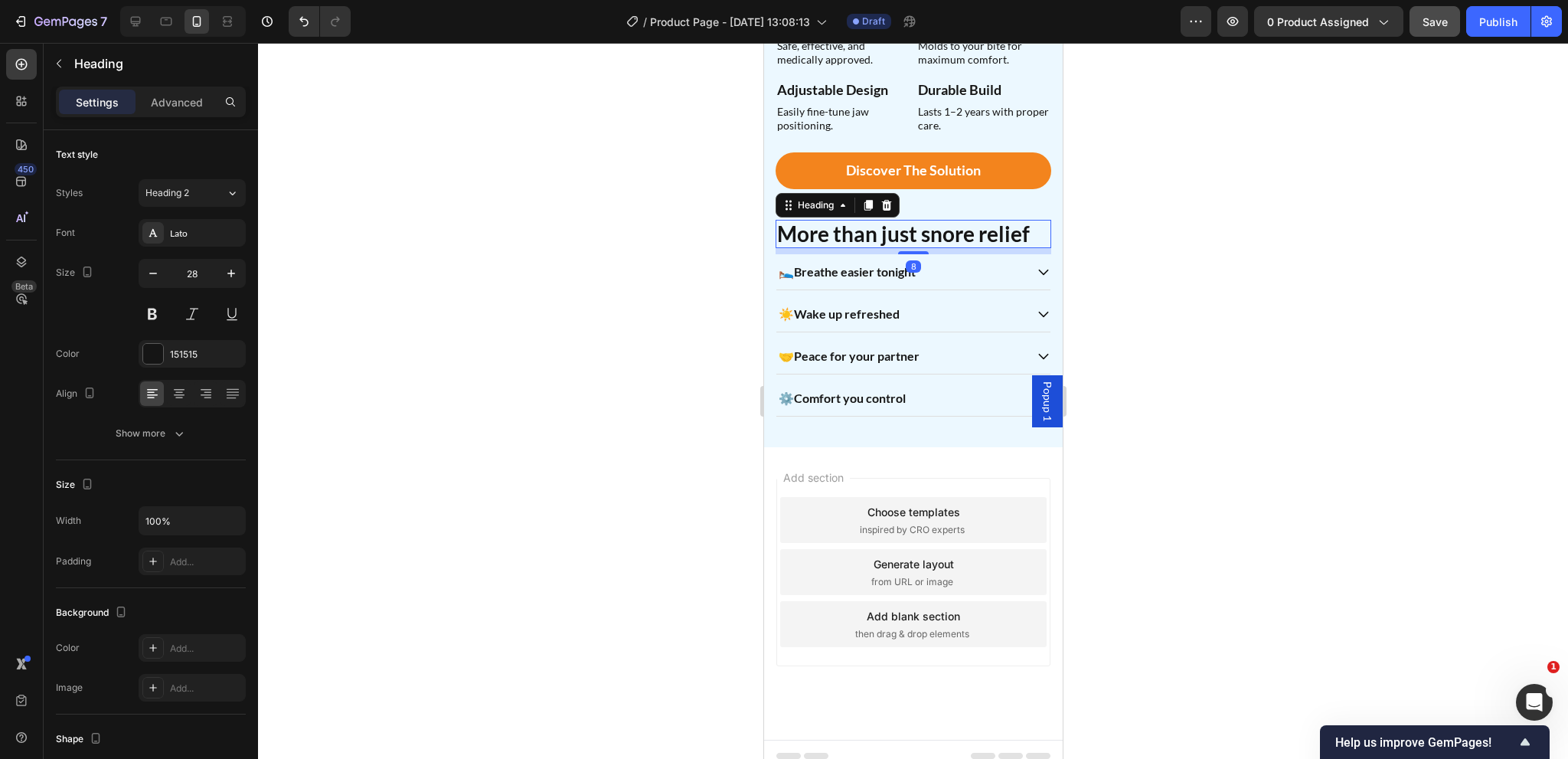
click at [939, 220] on h2 "More than just snore relief" at bounding box center [912, 234] width 275 height 29
click at [184, 101] on p "Advanced" at bounding box center [177, 102] width 52 height 16
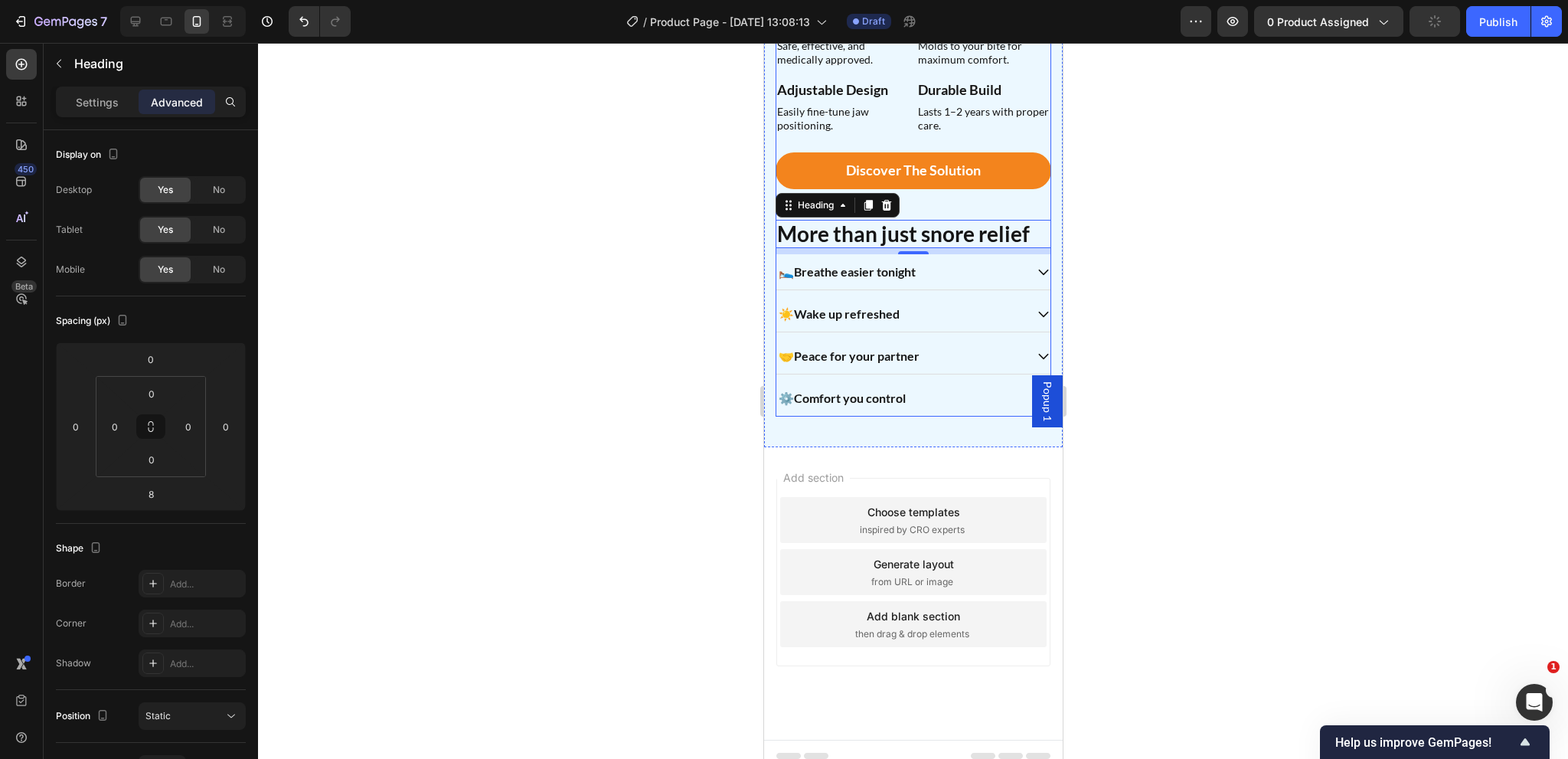
click at [1027, 189] on div "Restful sleep in every night Heading A natural way to reduce snoring and improv…" at bounding box center [912, 170] width 275 height 496
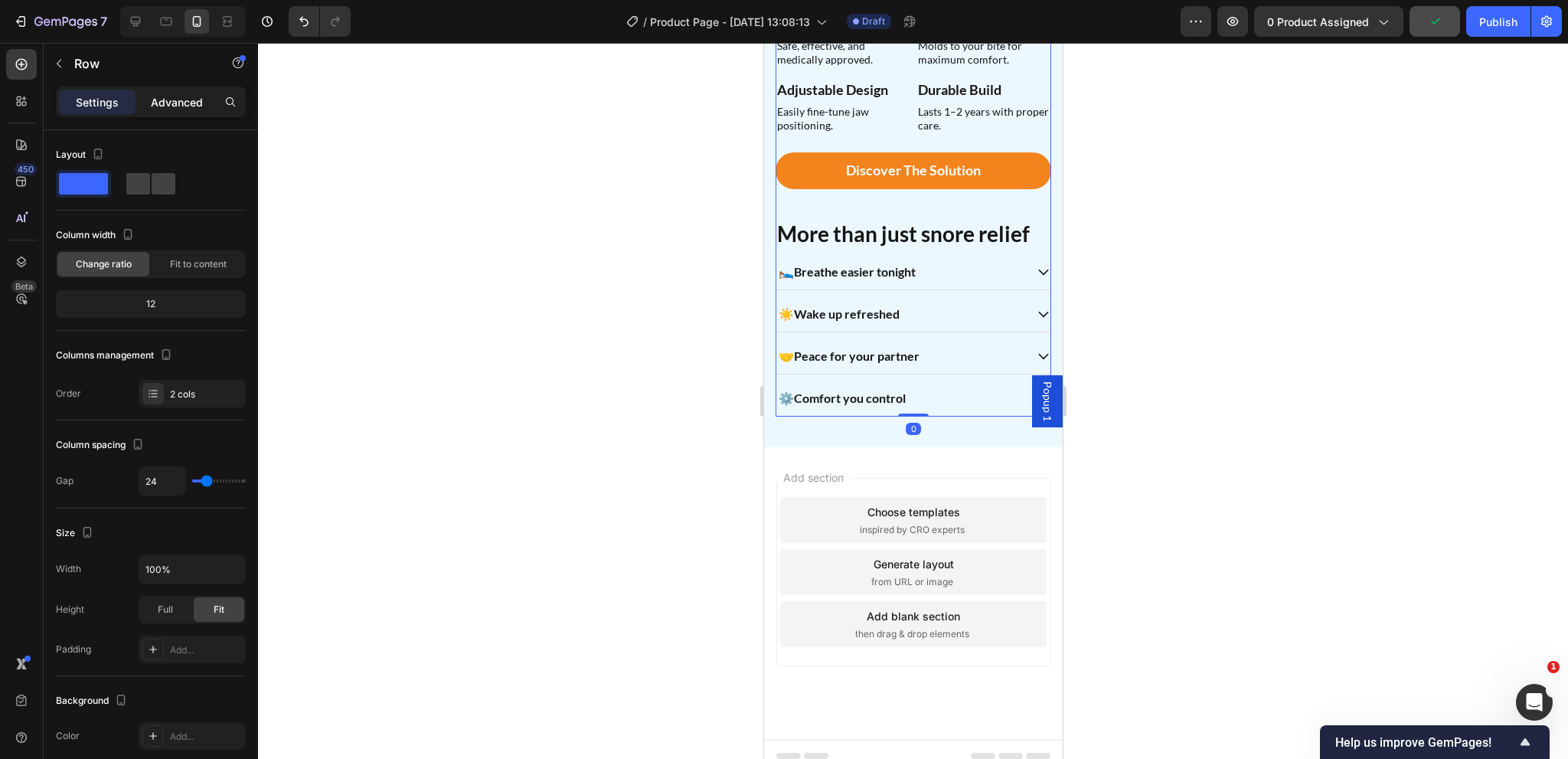
click at [178, 109] on p "Advanced" at bounding box center [177, 102] width 52 height 16
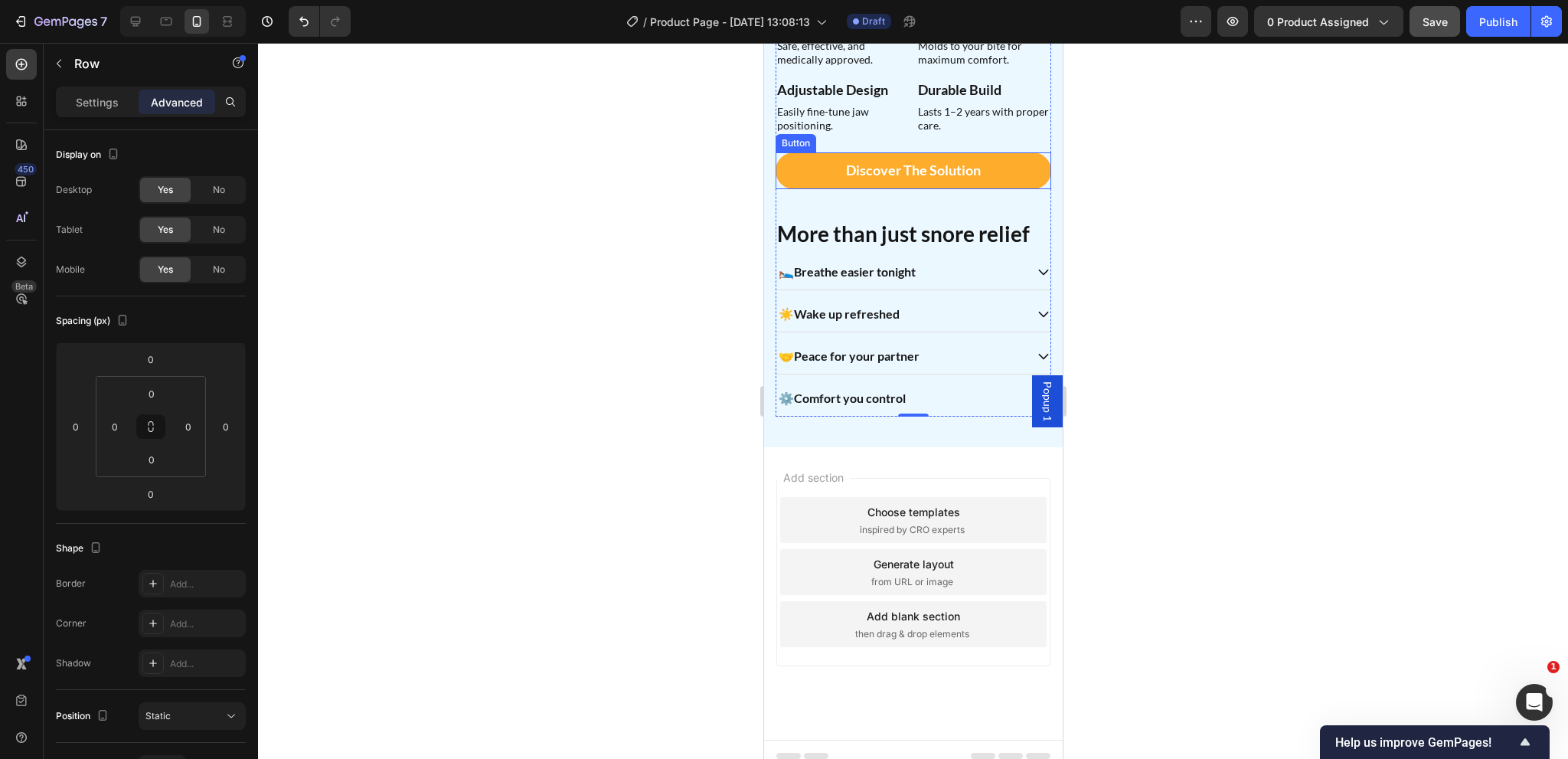
click at [1017, 164] on link "Discover the Solution" at bounding box center [912, 170] width 275 height 36
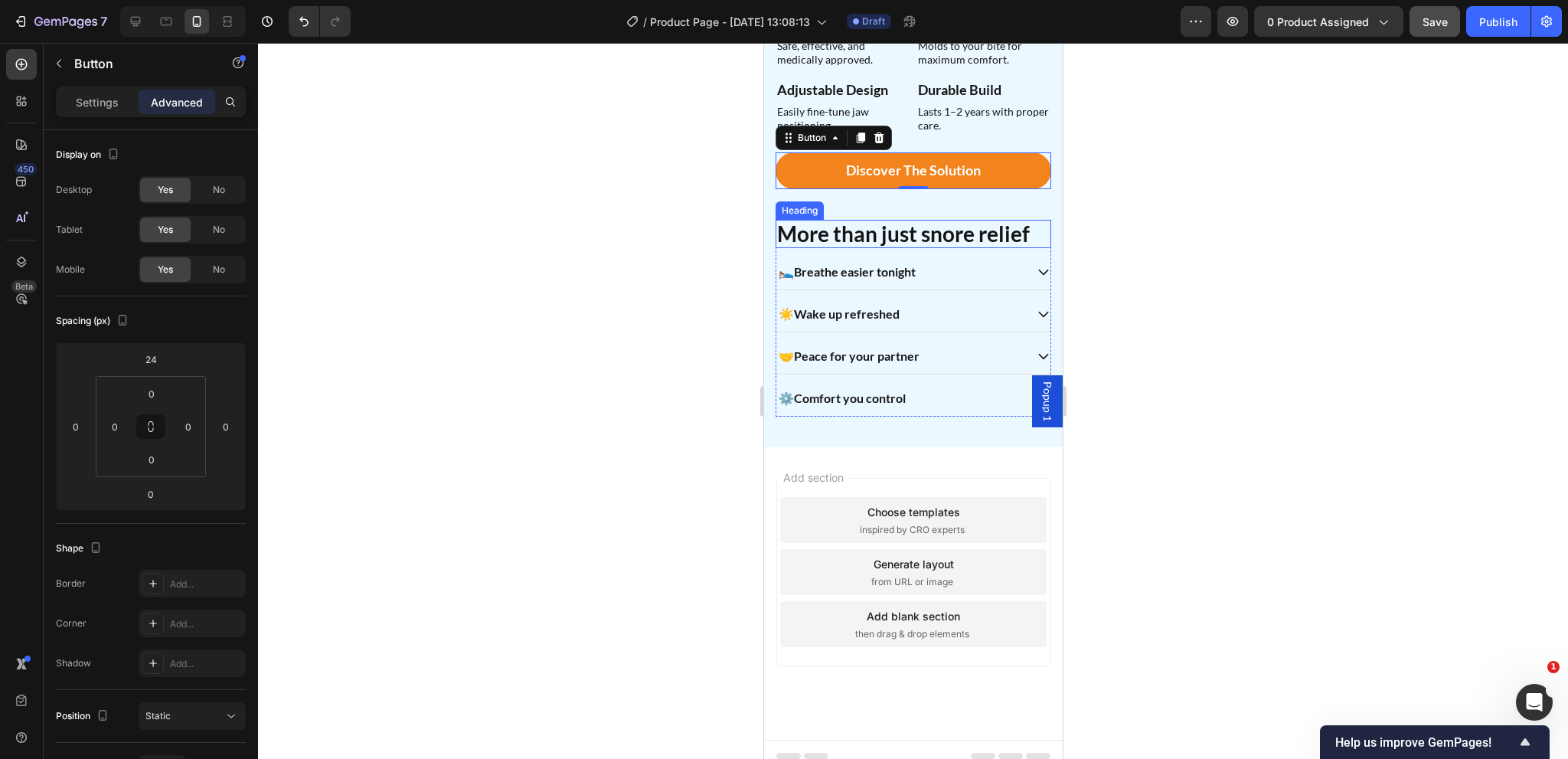
click at [936, 232] on h2 "More than just snore relief" at bounding box center [912, 234] width 275 height 29
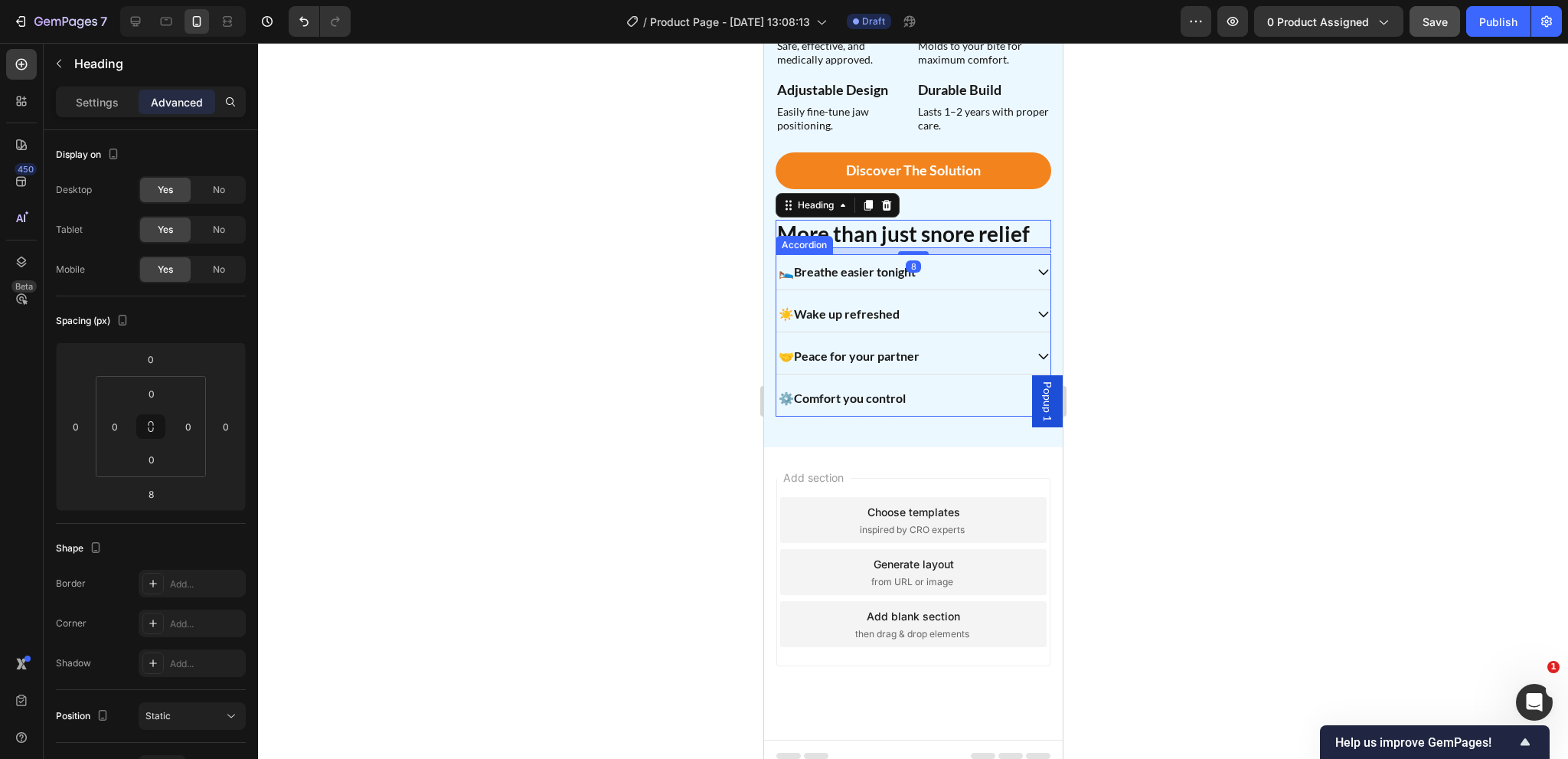
click at [842, 255] on div "🛌 Breathe easier tonight" at bounding box center [912, 272] width 274 height 36
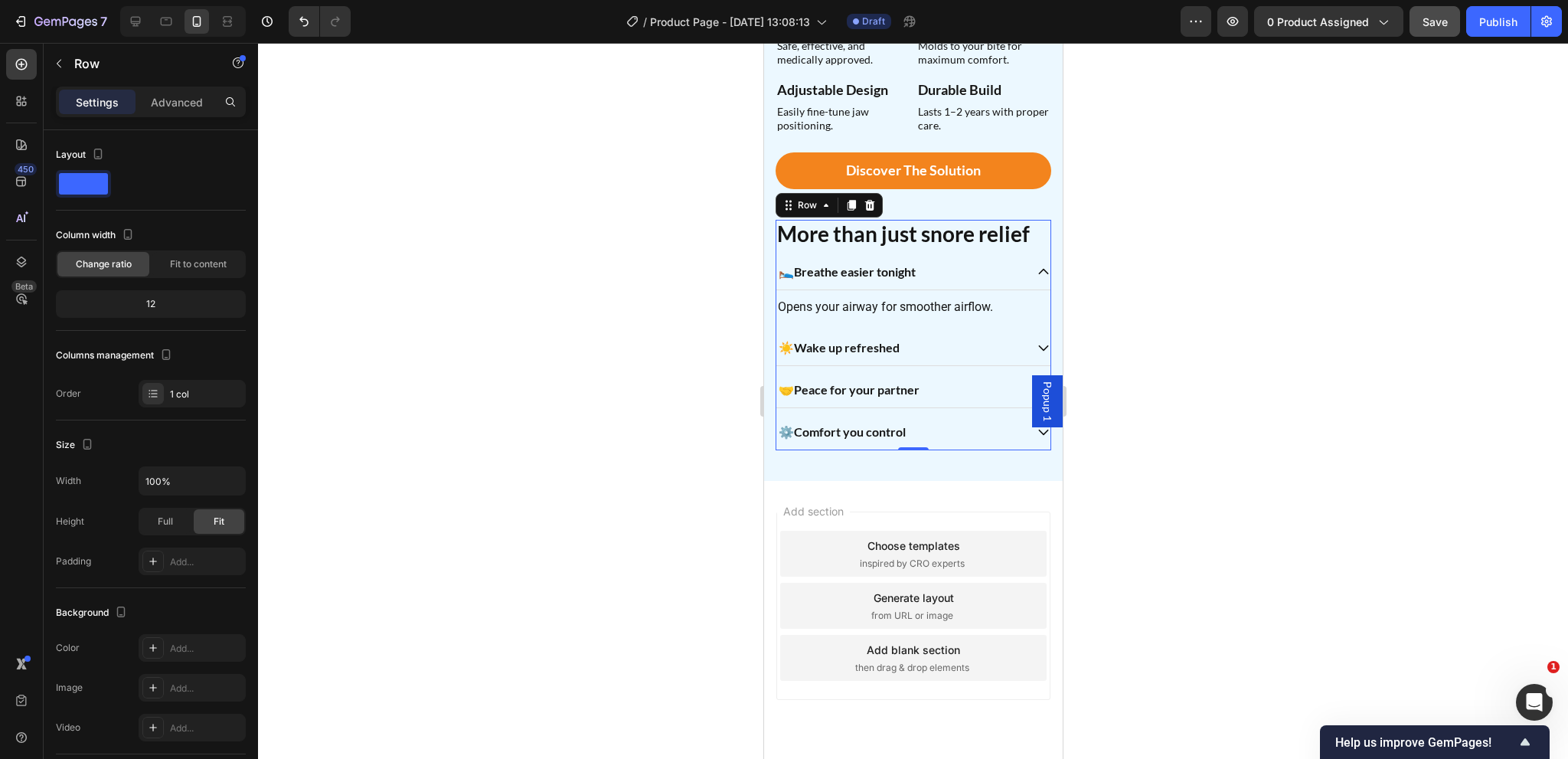
click at [948, 240] on div "More than just snore relief Heading 🛌 Breathe easier tonight Opens your airway …" at bounding box center [912, 335] width 275 height 231
click at [179, 108] on p "Advanced" at bounding box center [177, 102] width 52 height 16
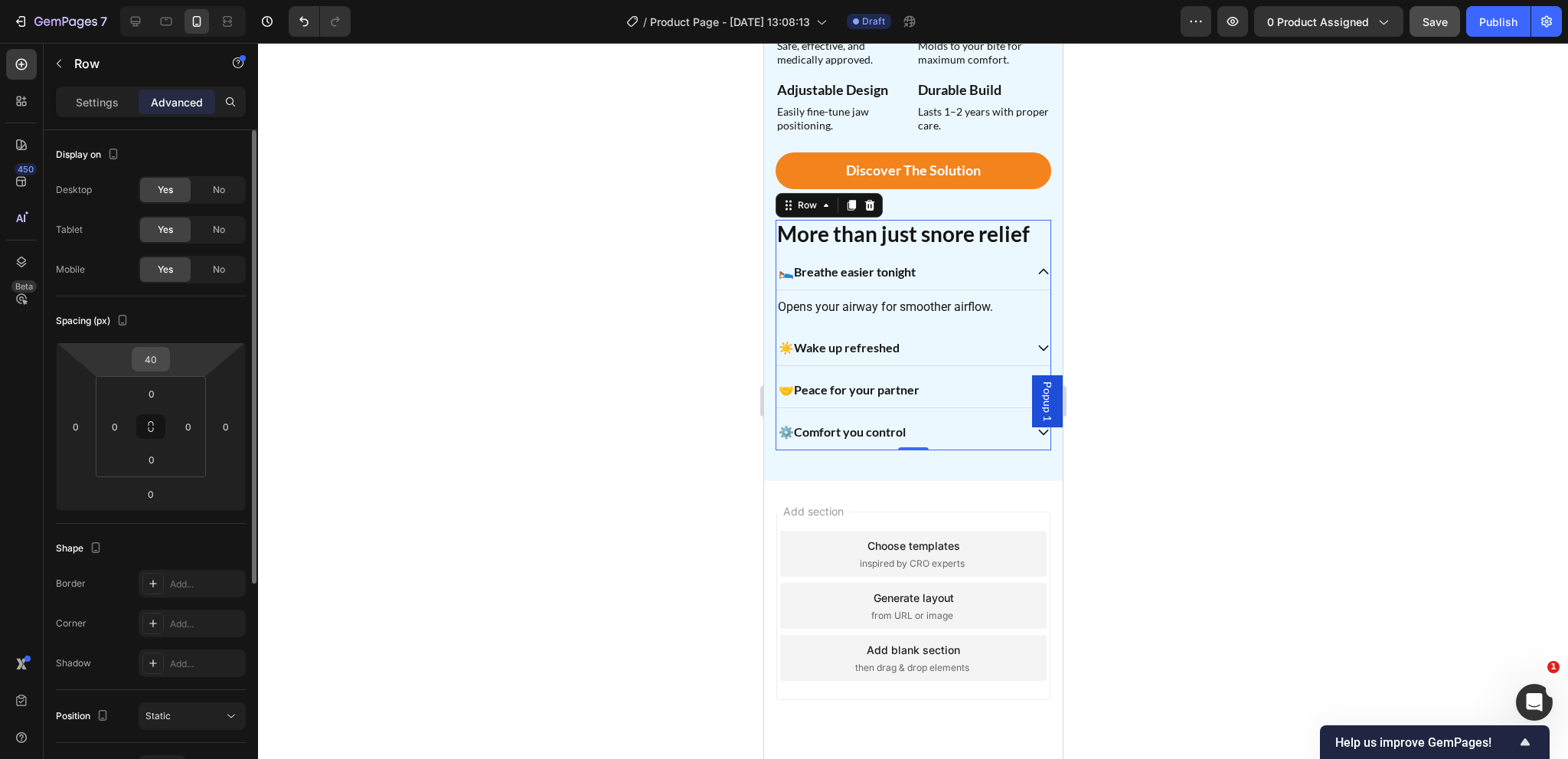
click at [150, 355] on input "40" at bounding box center [150, 360] width 31 height 23
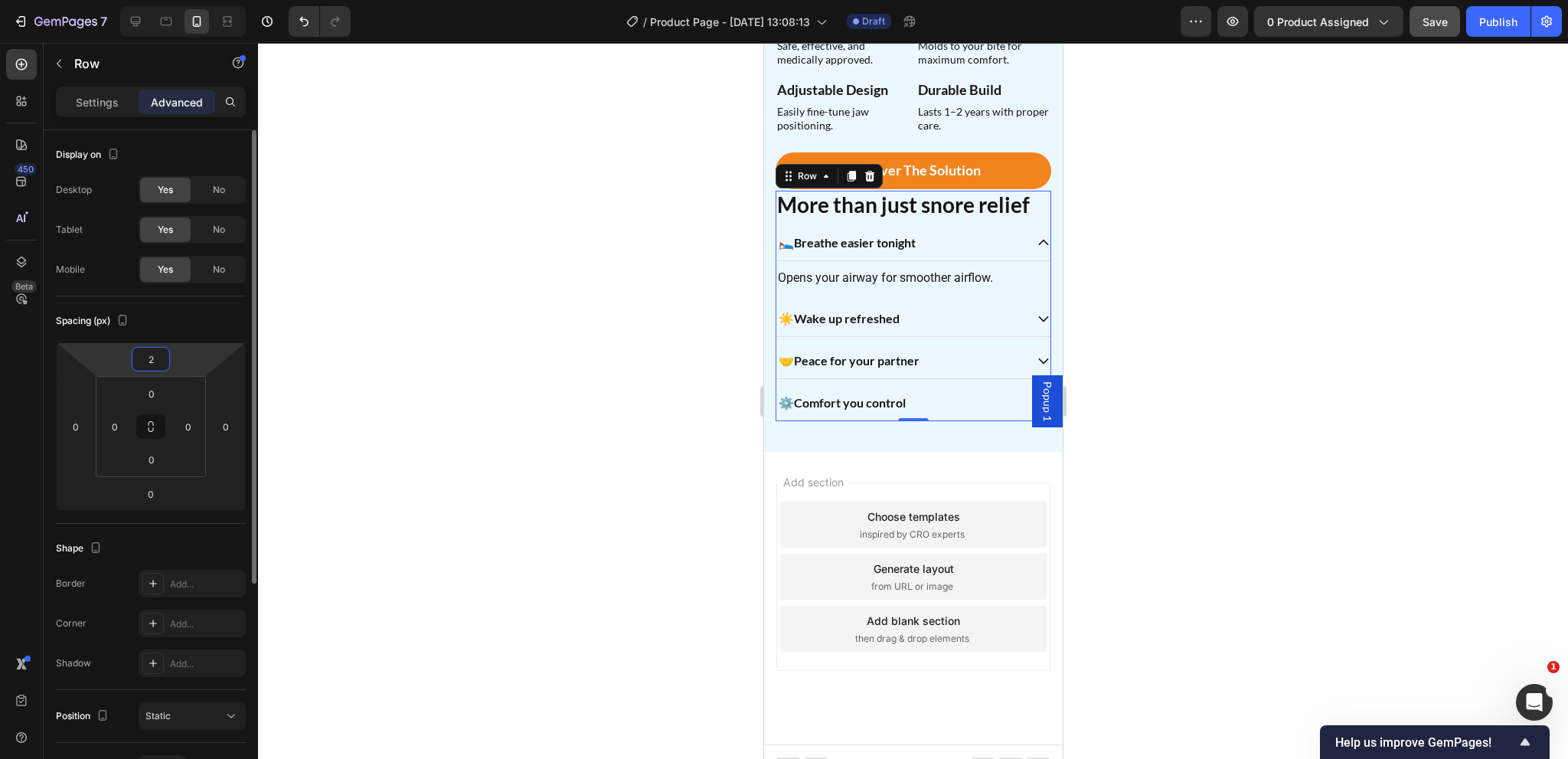
type input "24"
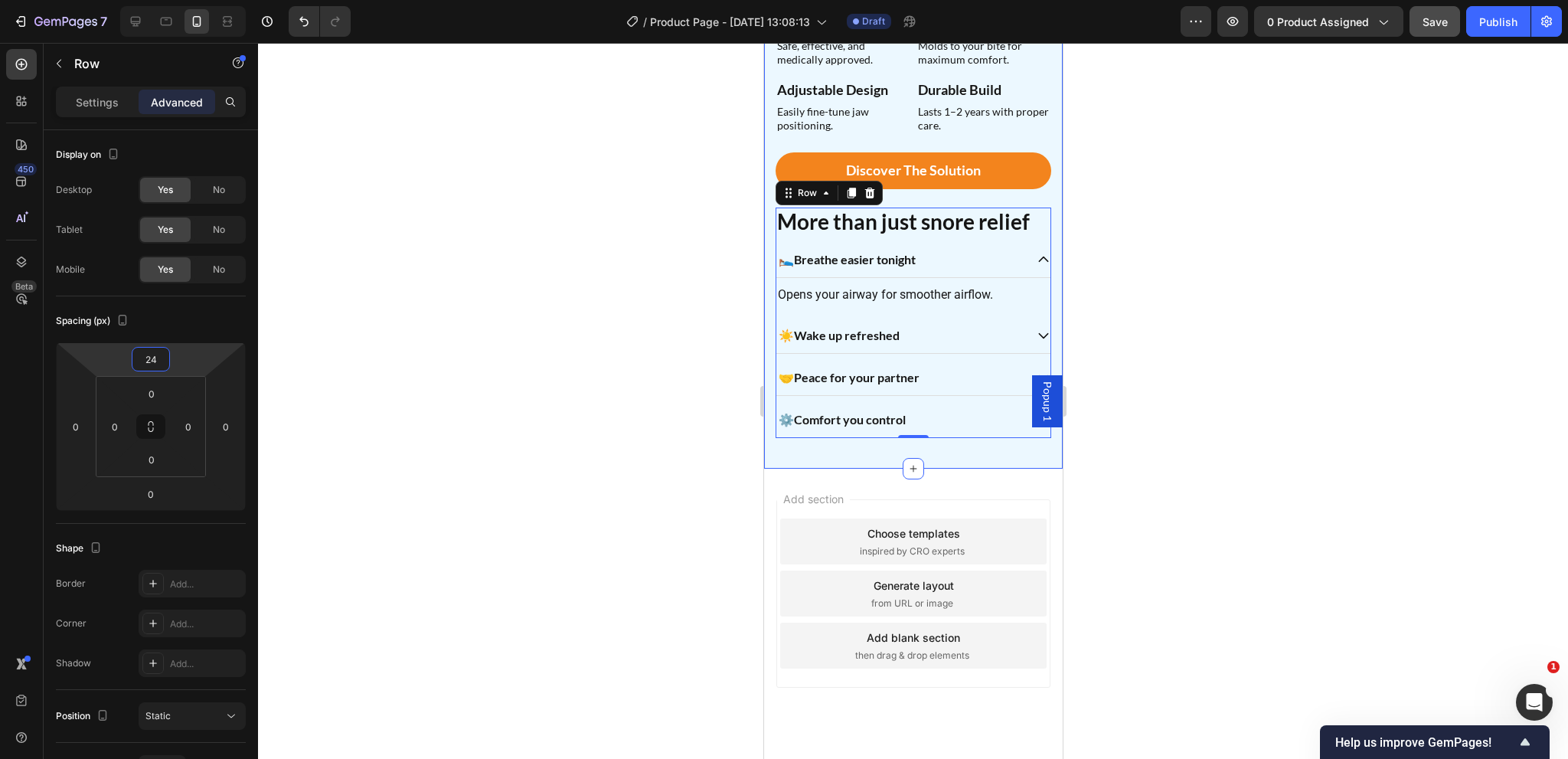
click at [835, 444] on div "Image Restful sleep in every night Heading A natural way to reduce snoring and …" at bounding box center [913, 45] width 299 height 848
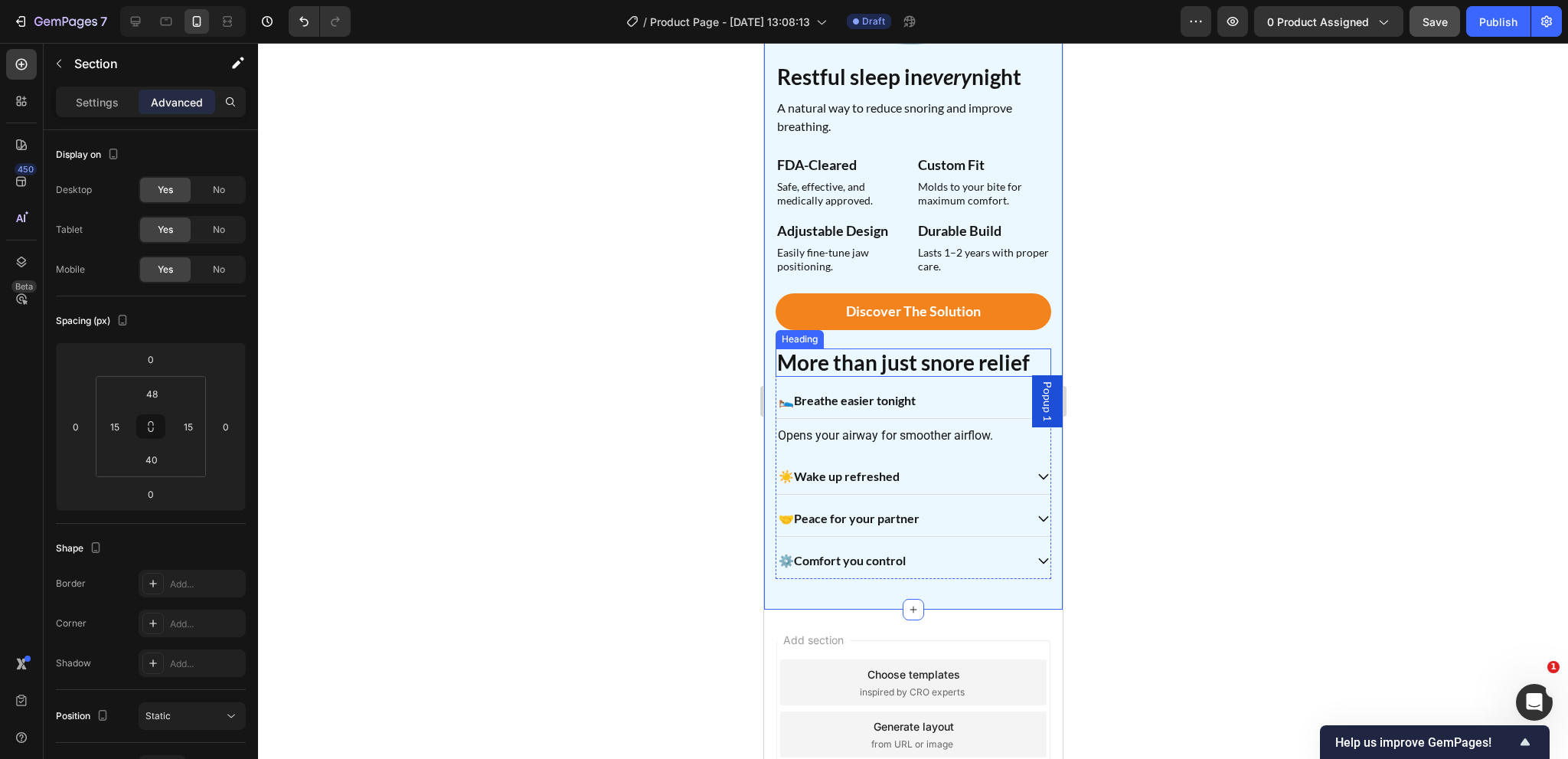
scroll to position [1199, 0]
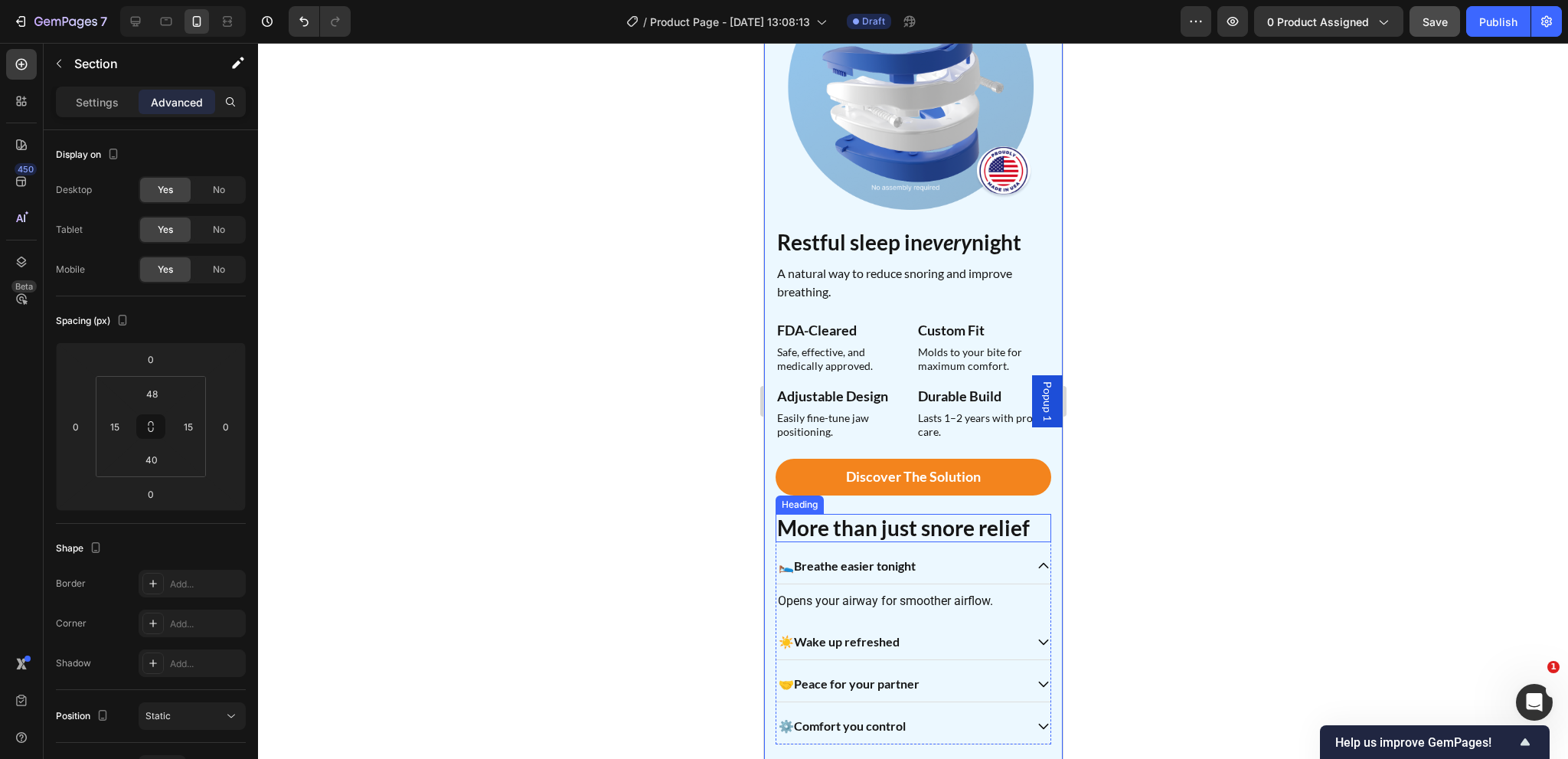
click at [871, 521] on h2 "More than just snore relief" at bounding box center [912, 529] width 275 height 29
click at [106, 111] on div "Settings" at bounding box center [98, 101] width 77 height 24
click at [910, 562] on strong "Breathe easier tonight" at bounding box center [855, 565] width 122 height 14
click at [103, 108] on p "Settings" at bounding box center [97, 102] width 43 height 16
type input "8"
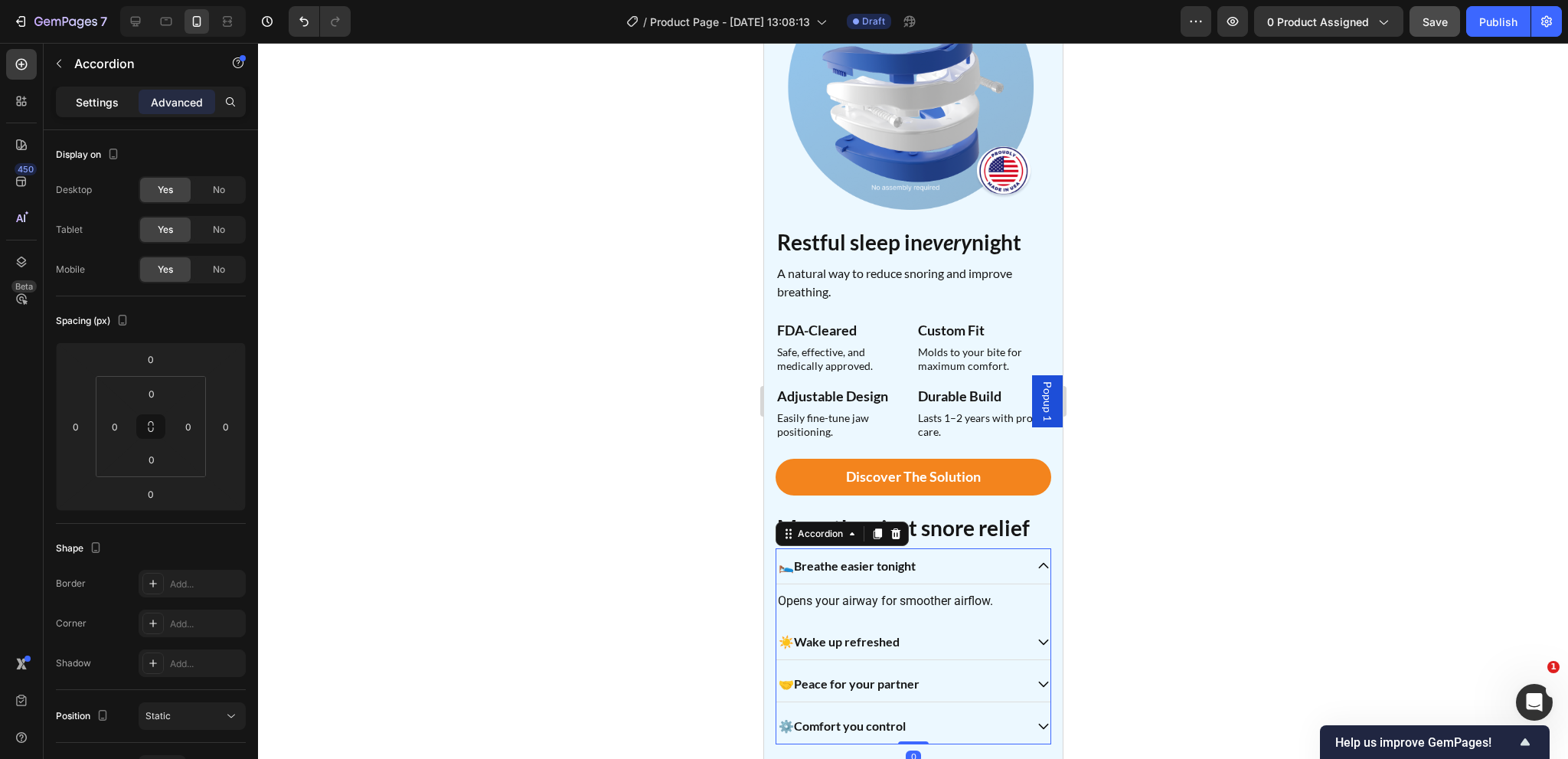
type input "8"
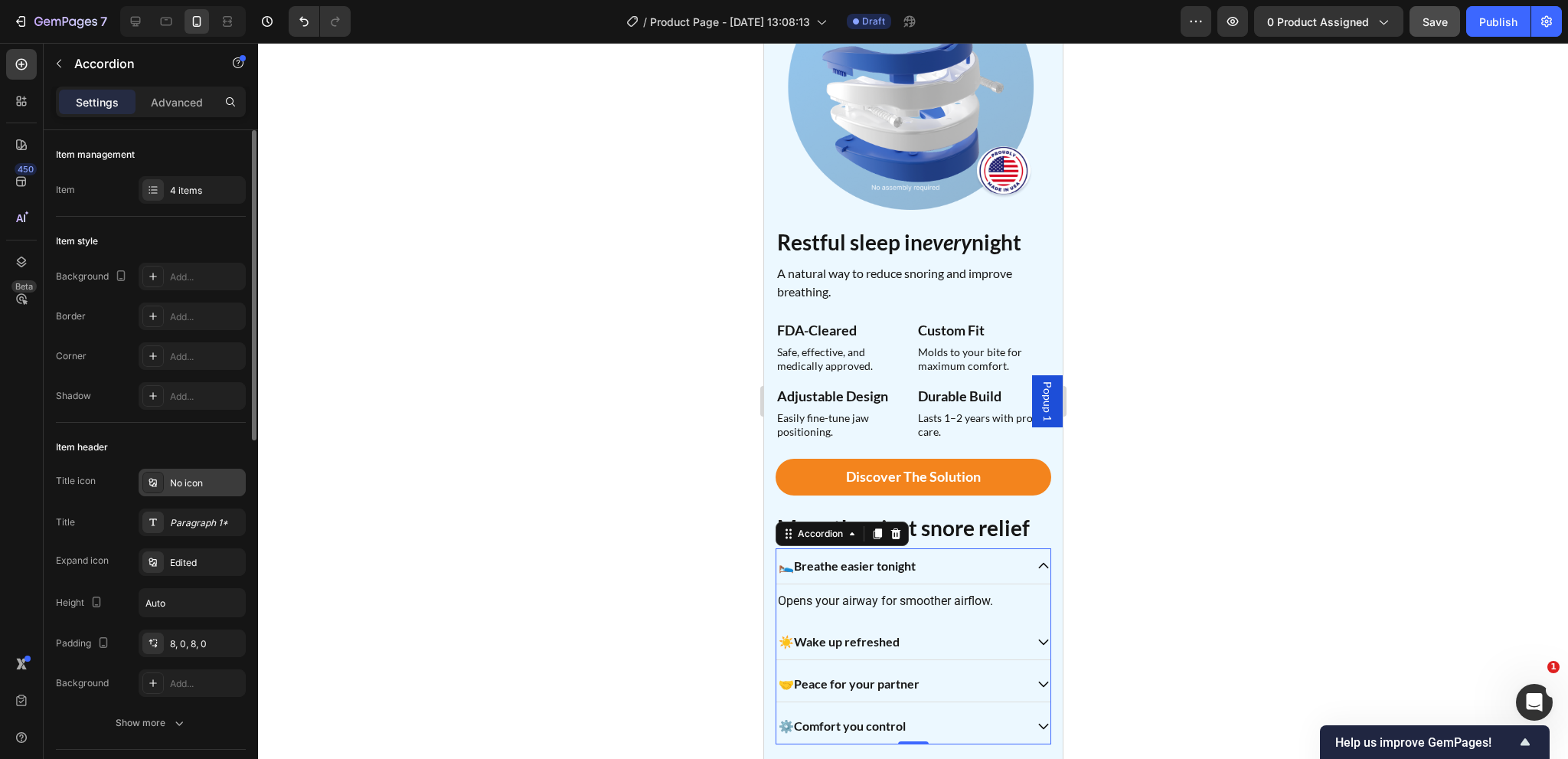
scroll to position [153, 0]
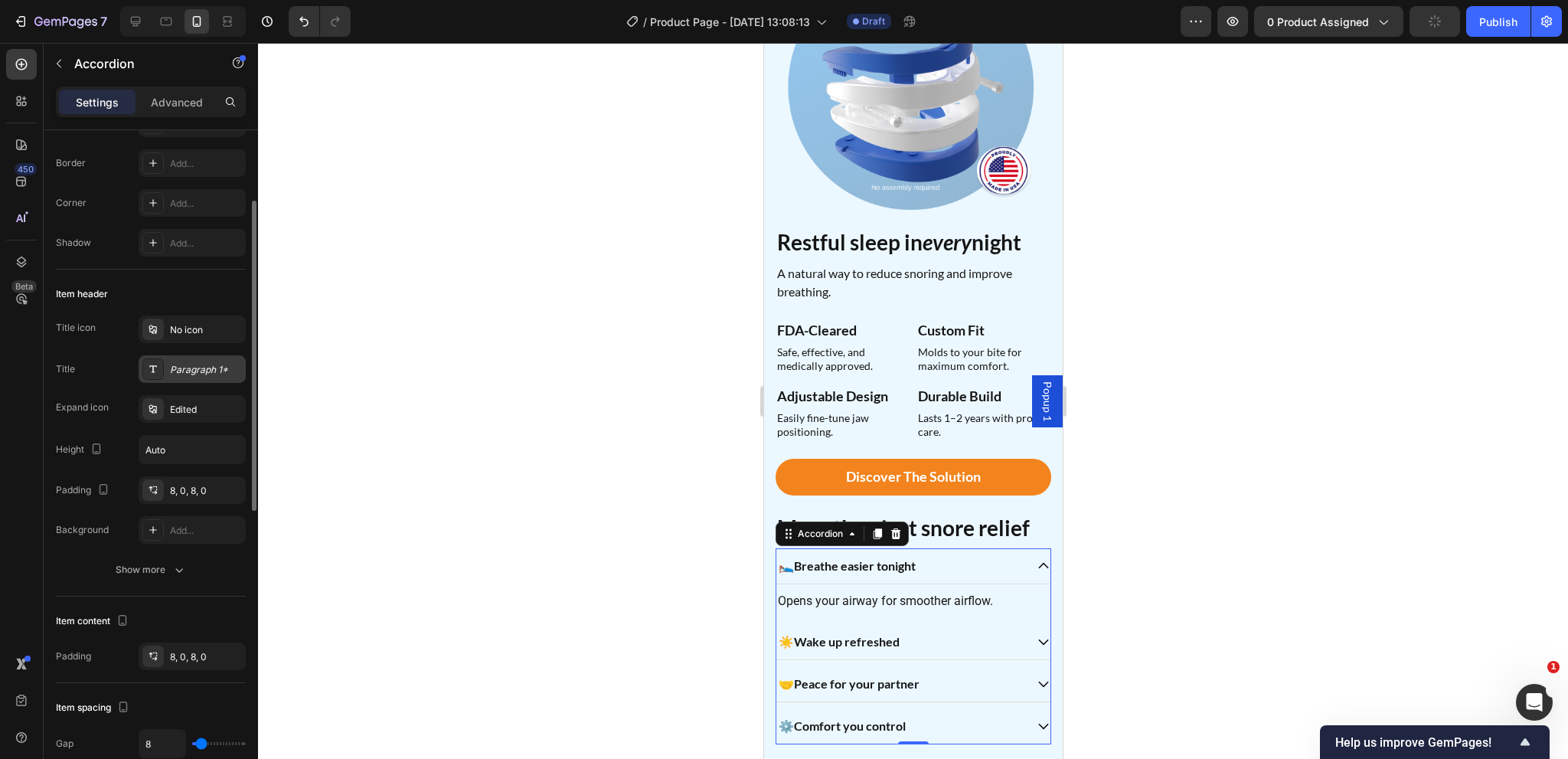
click at [190, 370] on div "Paragraph 1*" at bounding box center [206, 370] width 72 height 14
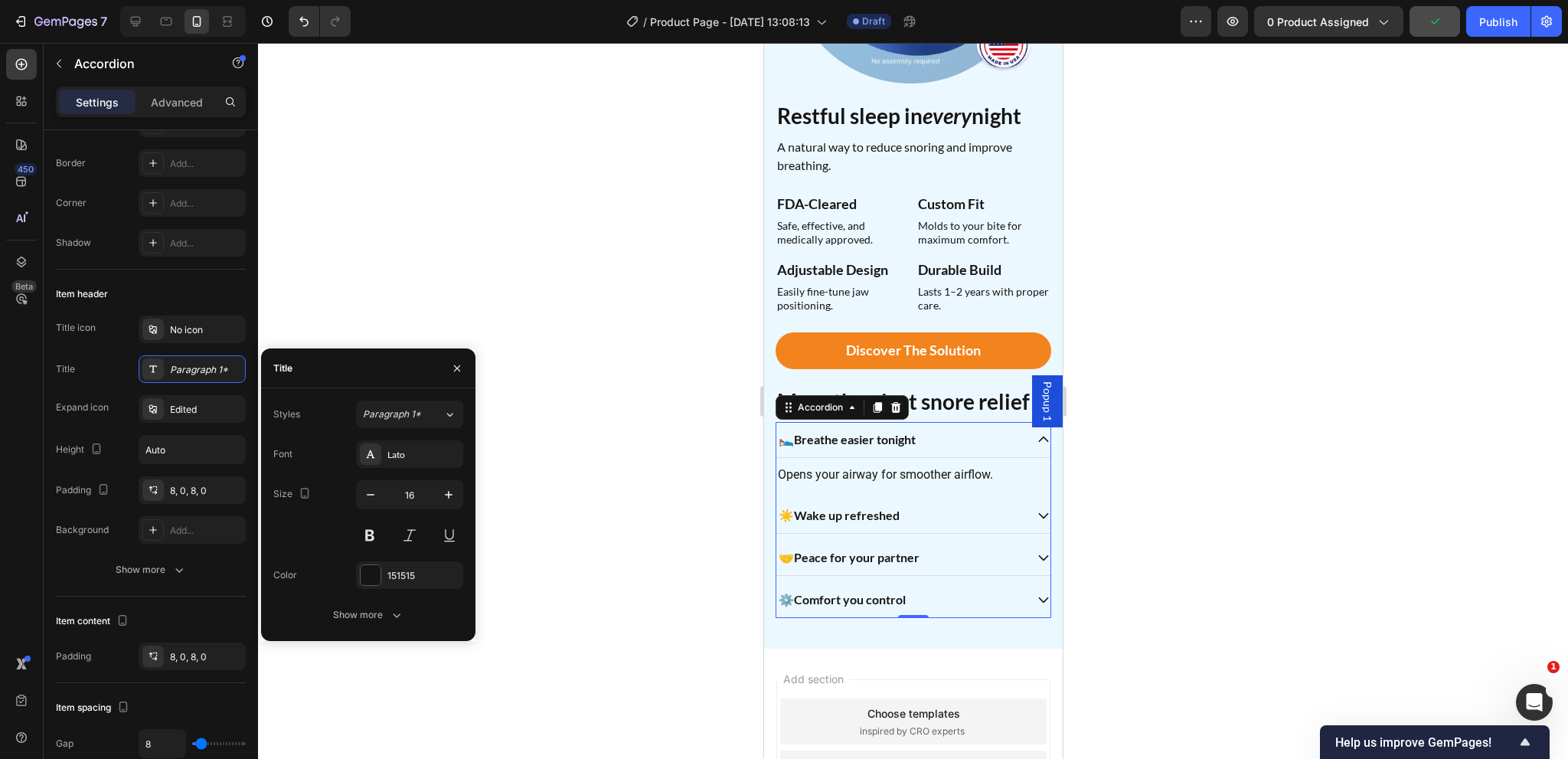
scroll to position [1352, 0]
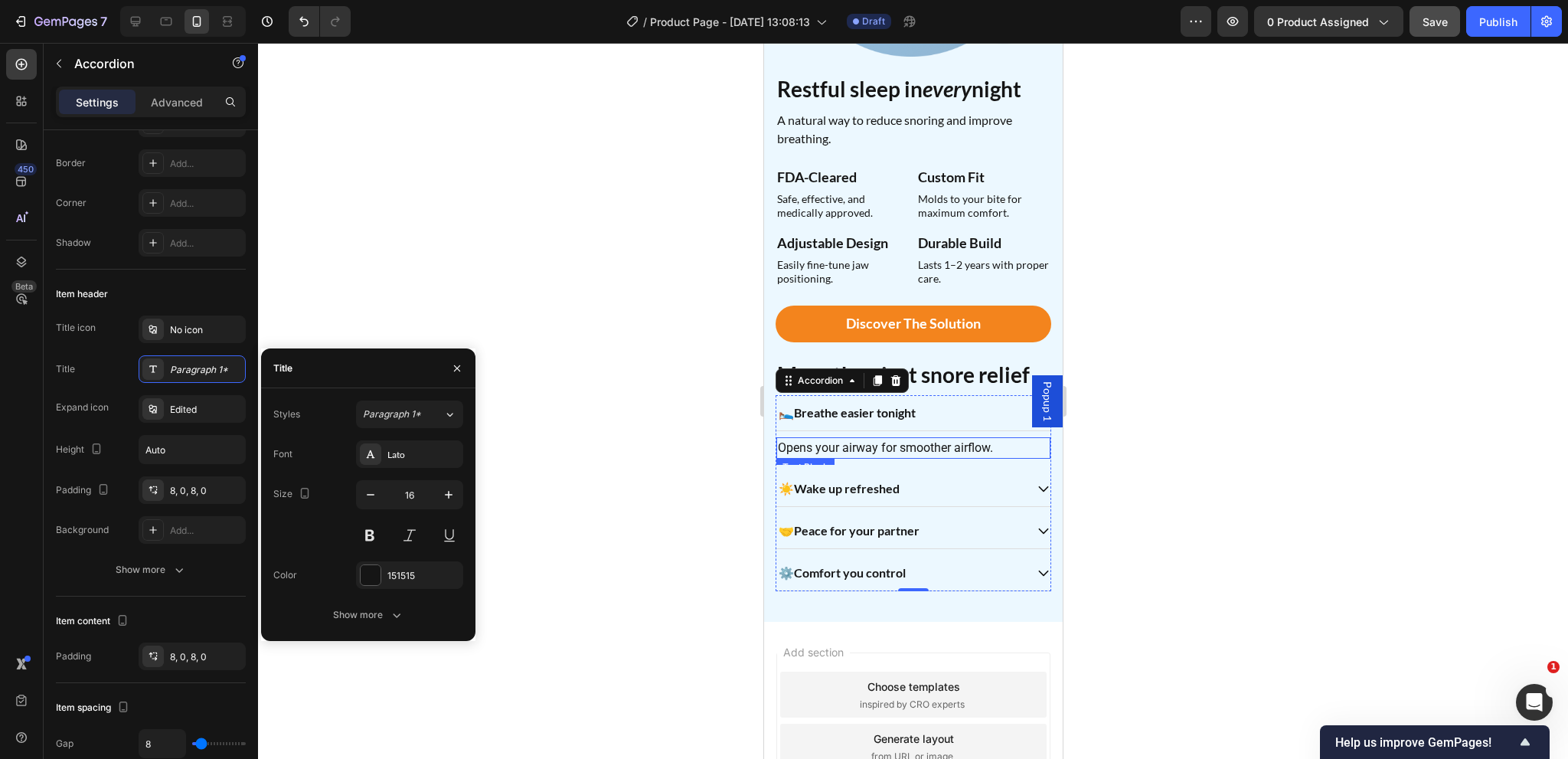
click at [910, 440] on p "Opens your airway for smoother airflow." at bounding box center [912, 448] width 271 height 18
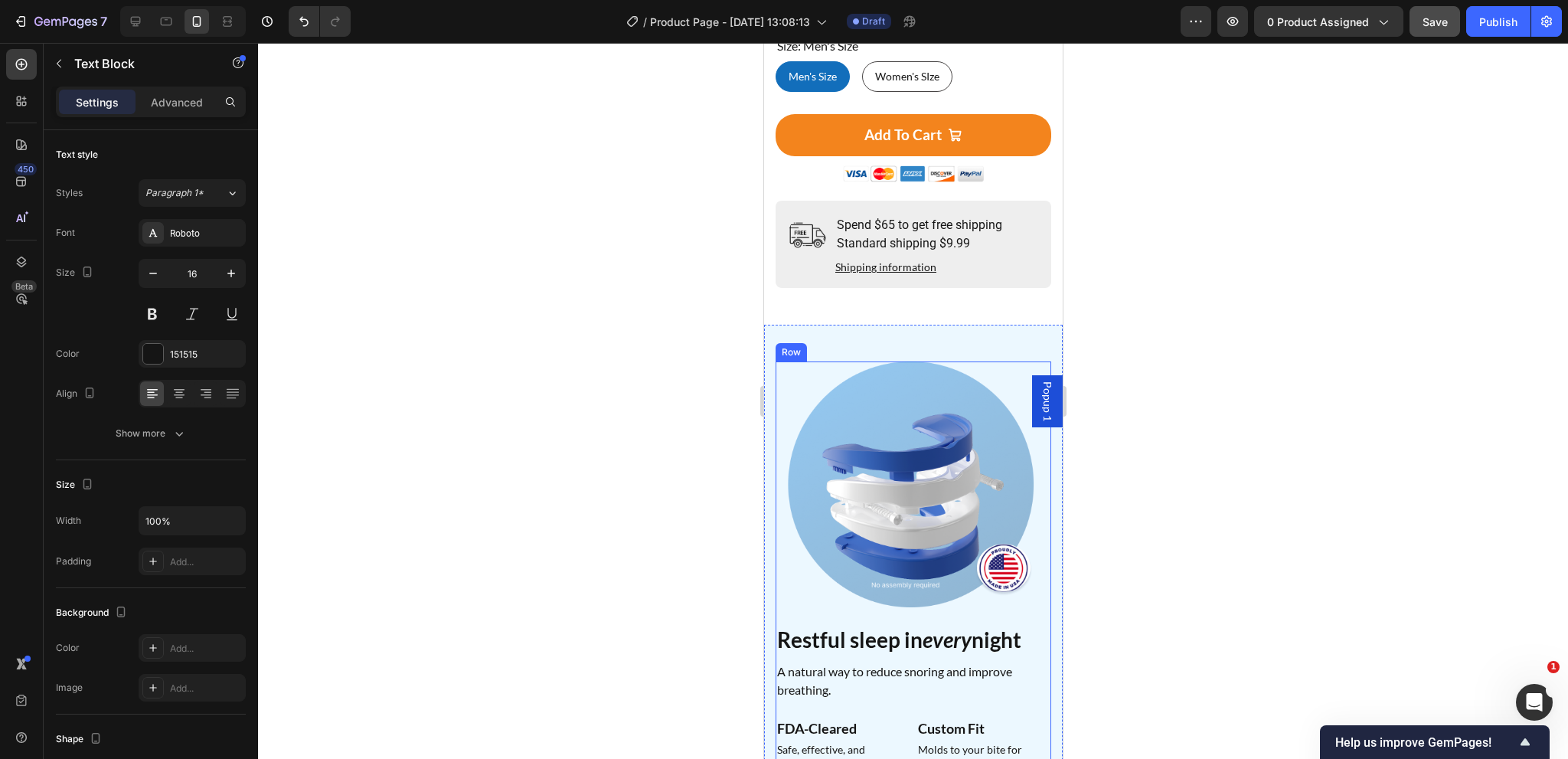
scroll to position [613, 0]
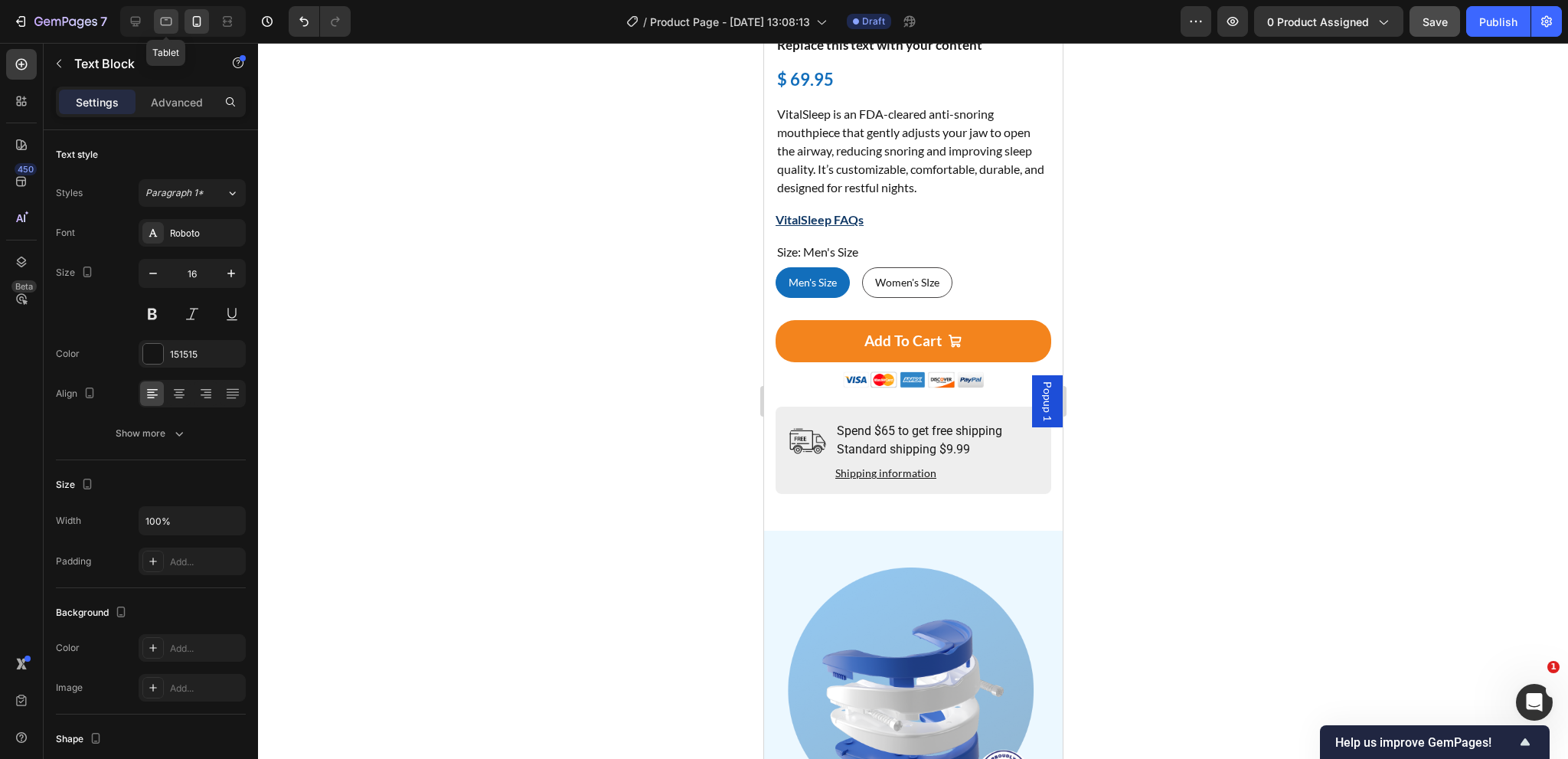
click at [157, 26] on div at bounding box center [165, 21] width 24 height 24
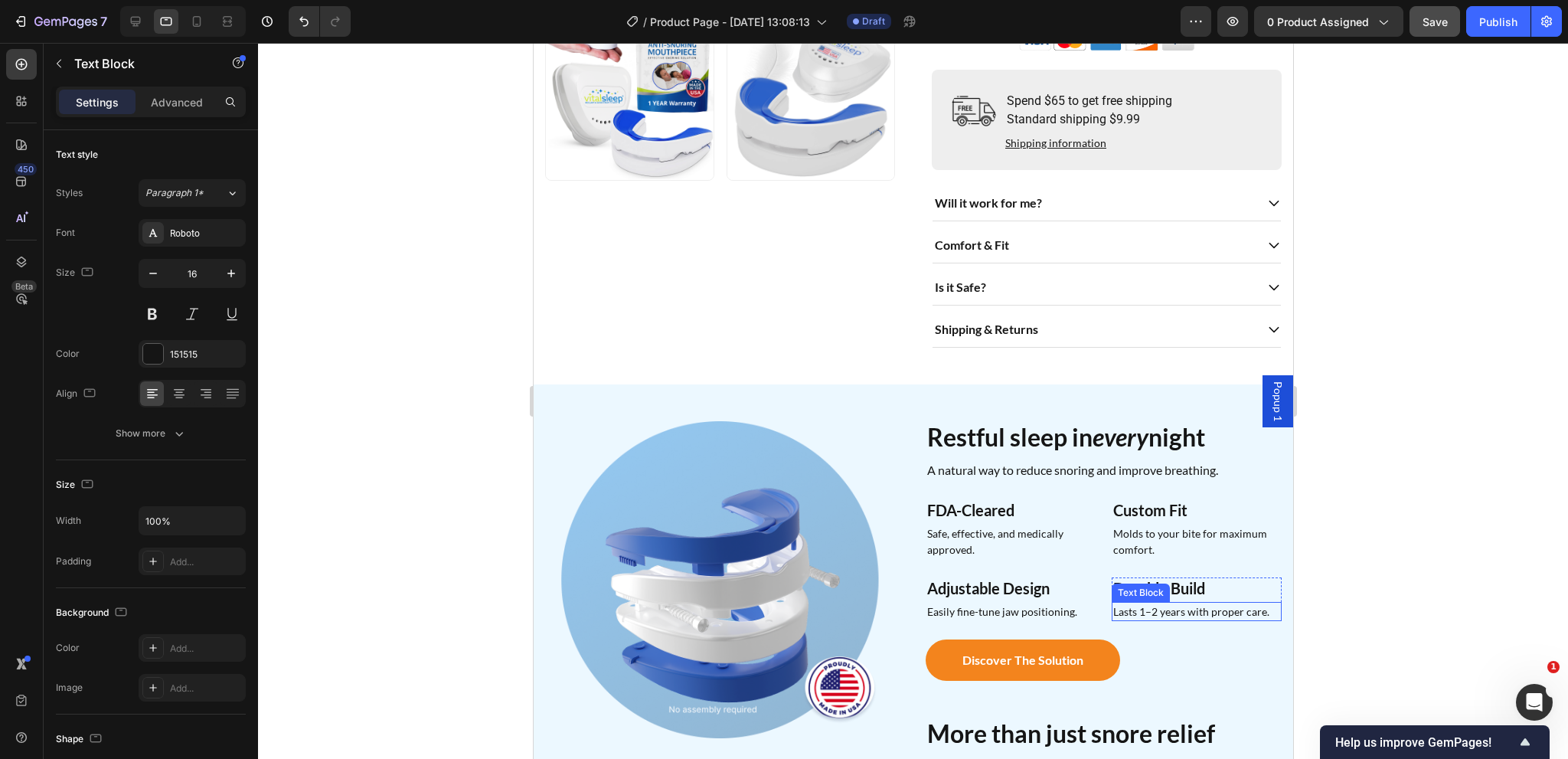
scroll to position [306, 0]
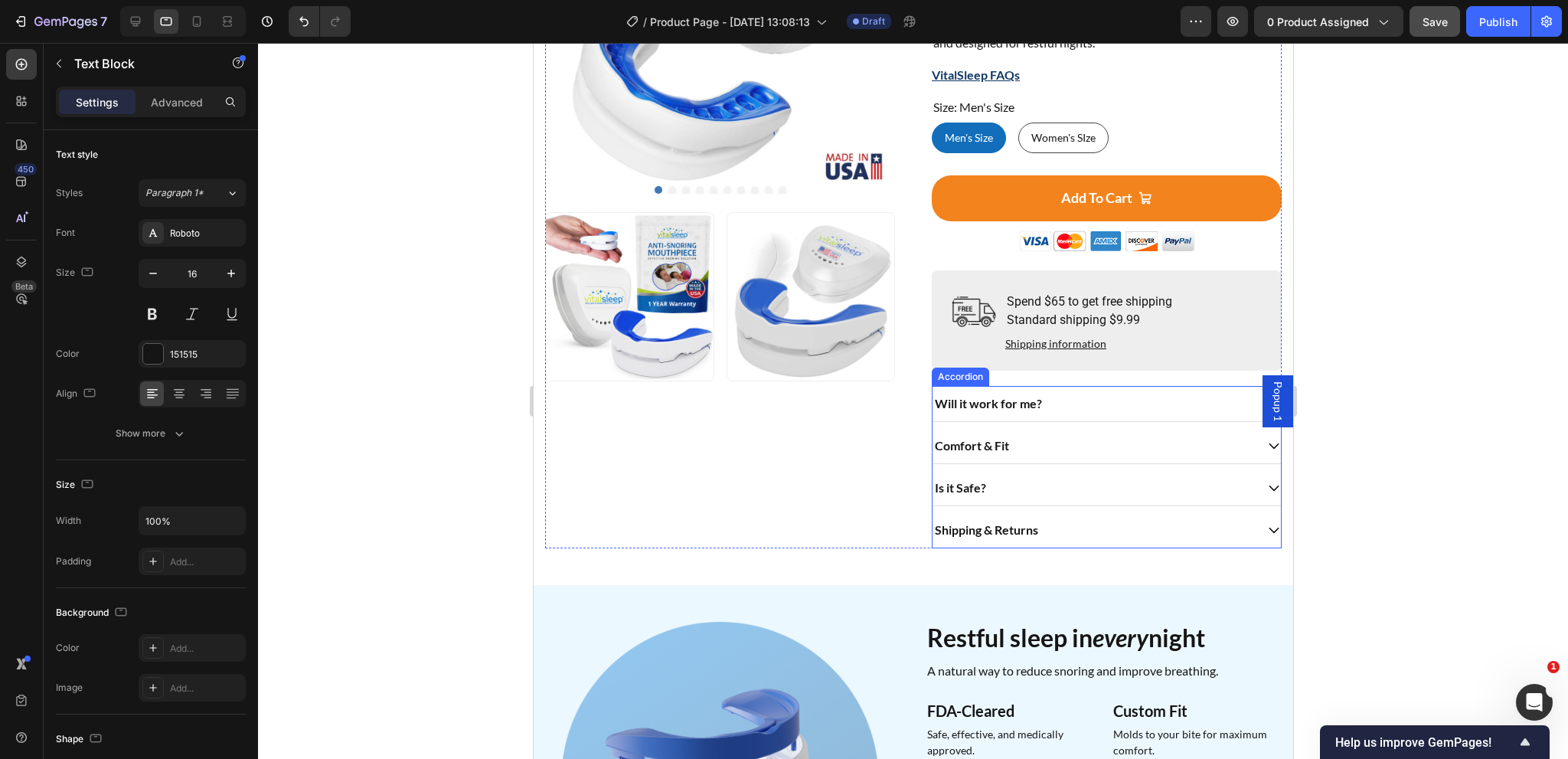
click at [1060, 413] on div "Will it work for me?" at bounding box center [1093, 404] width 322 height 23
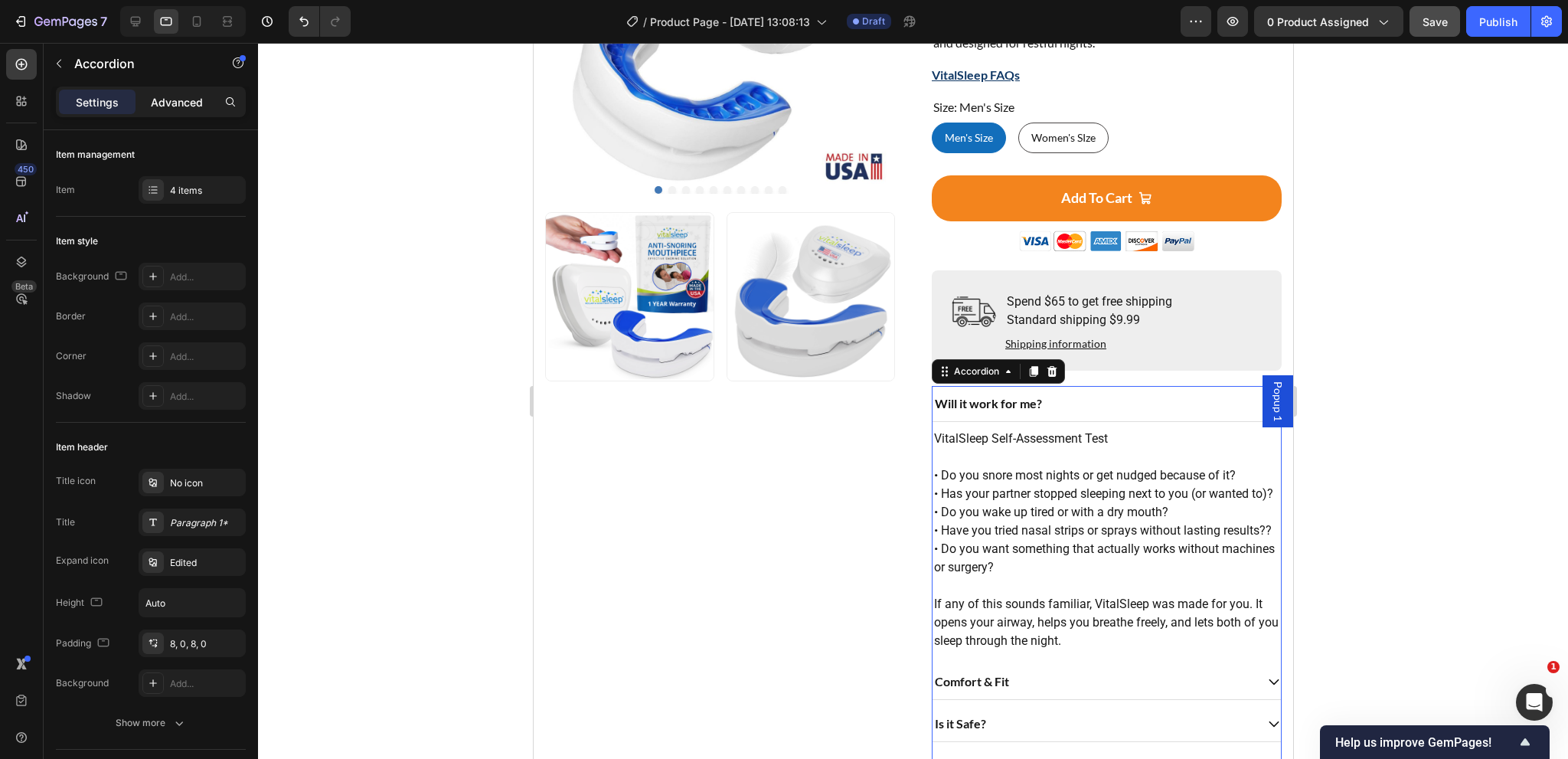
click at [168, 105] on p "Advanced" at bounding box center [177, 102] width 52 height 16
type input "100%"
type input "100"
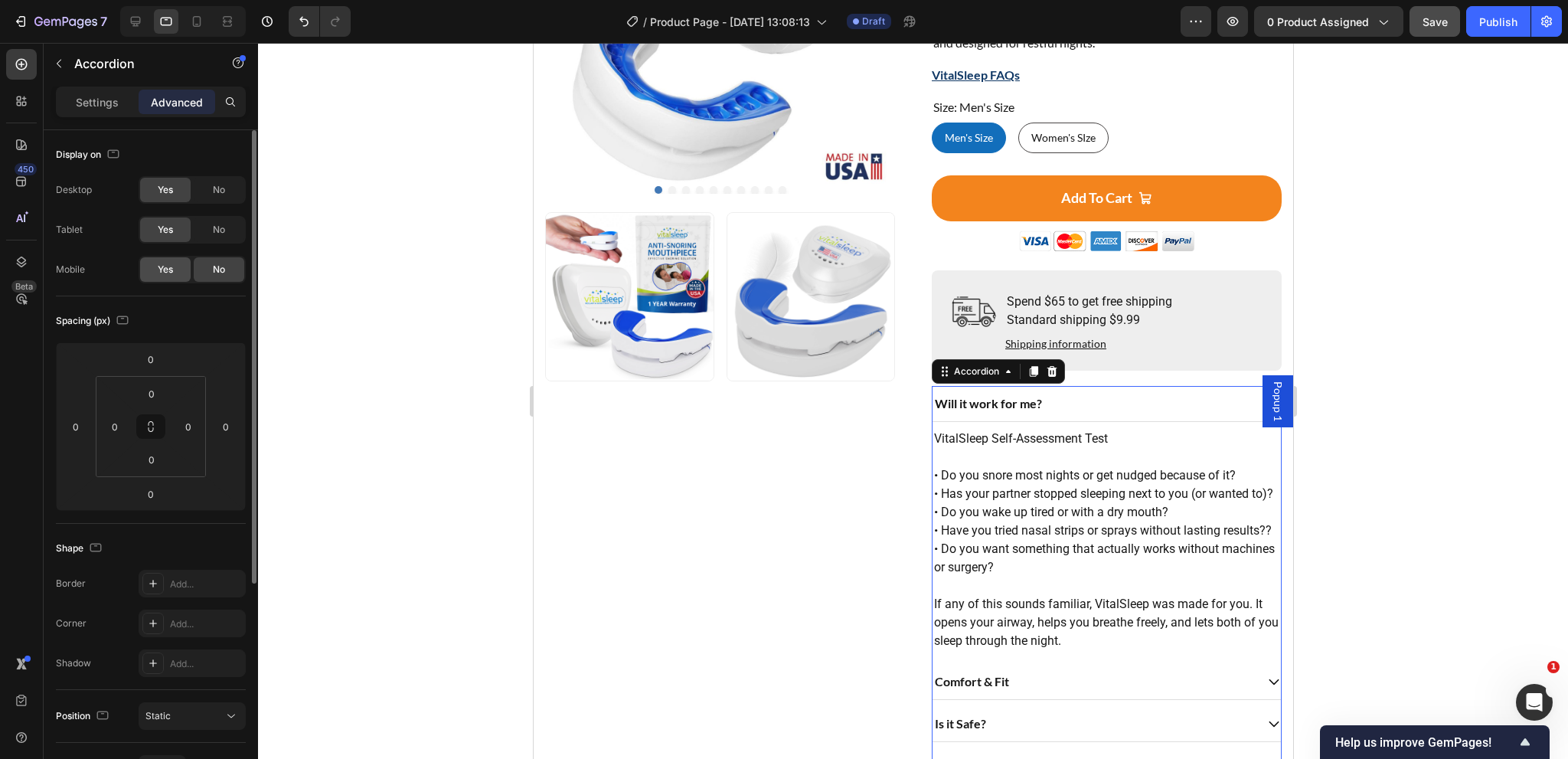
click at [166, 276] on div "Yes" at bounding box center [165, 269] width 51 height 24
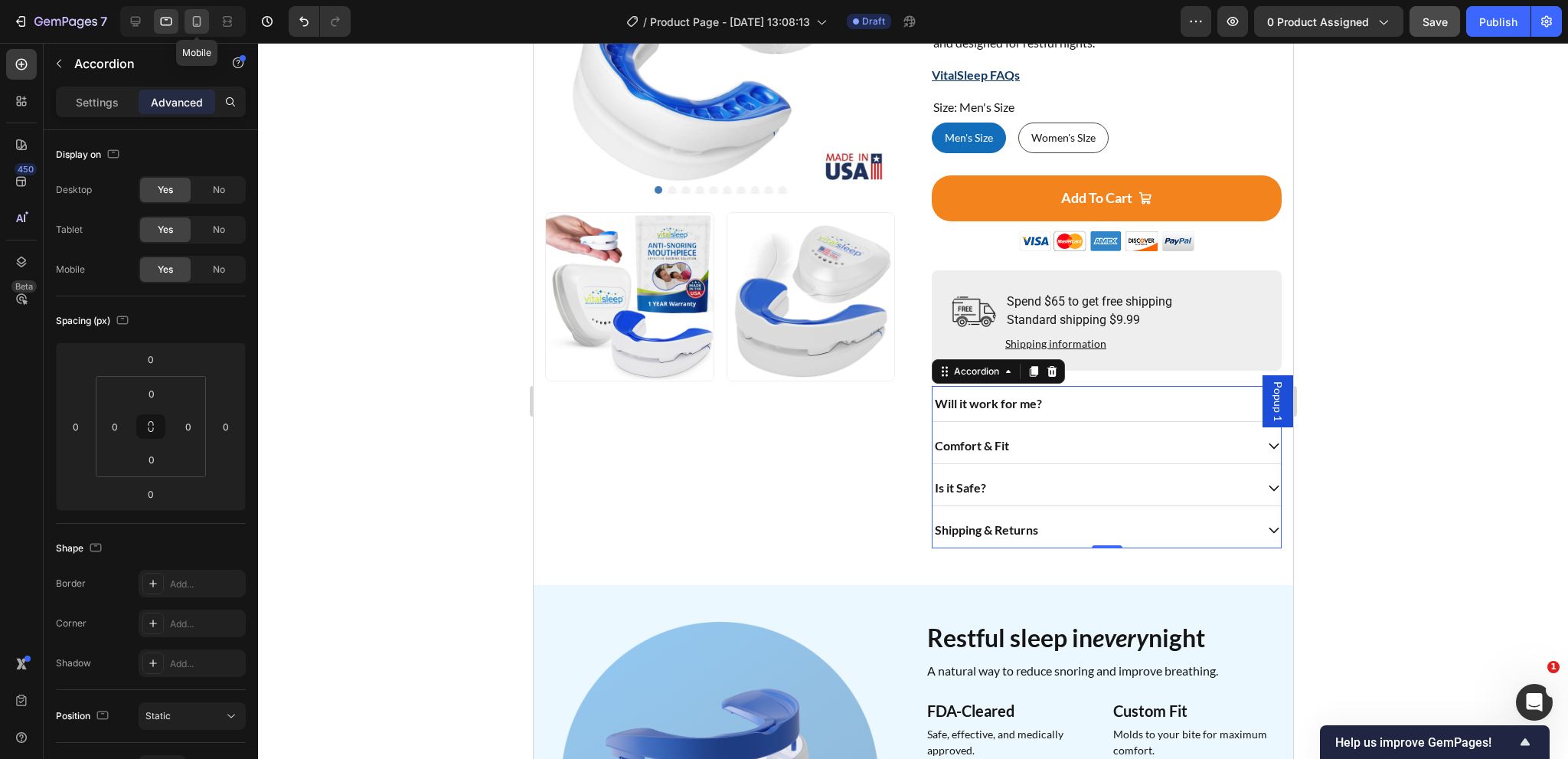
click at [205, 15] on div at bounding box center [196, 21] width 24 height 24
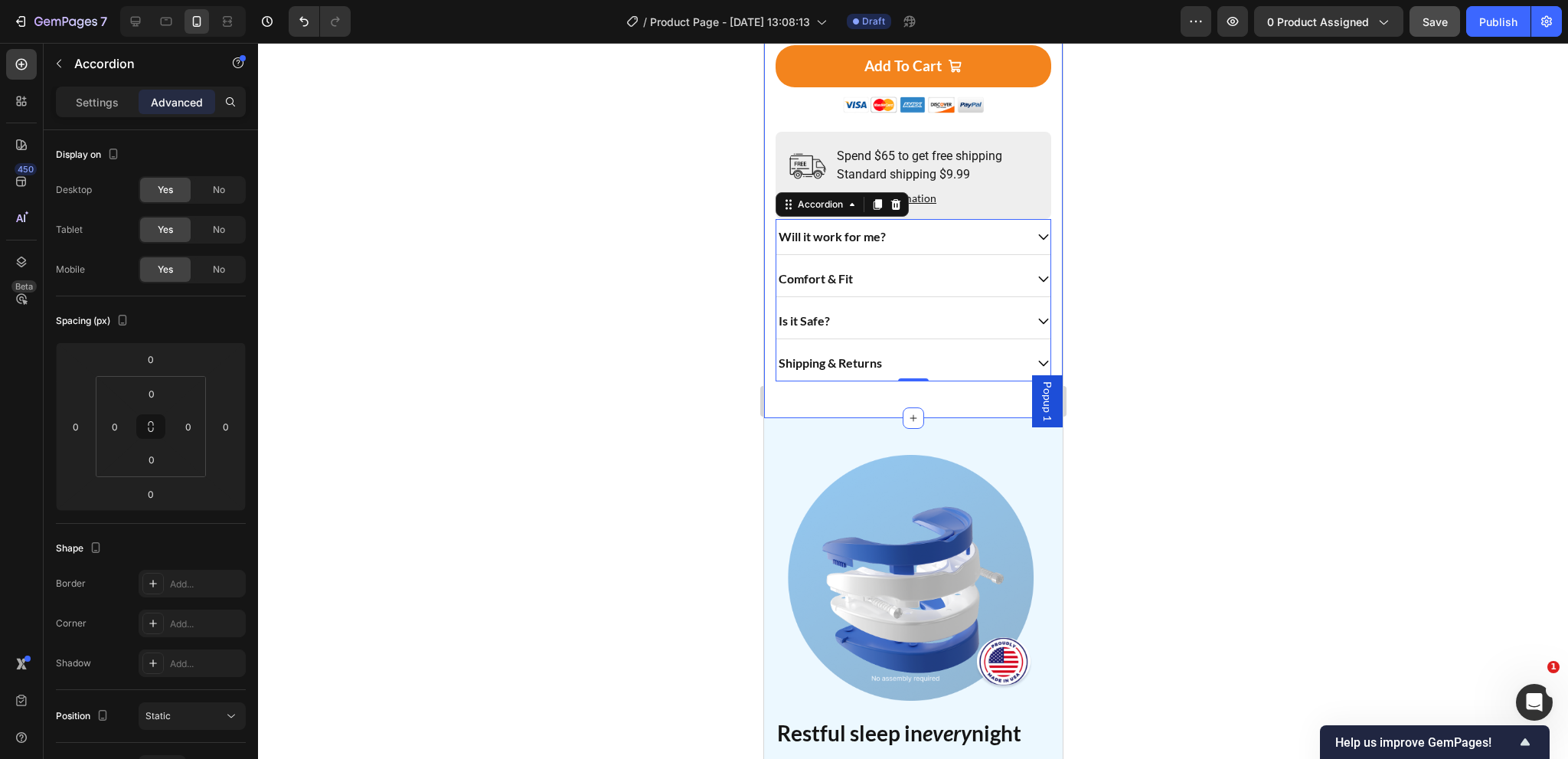
scroll to position [840, 0]
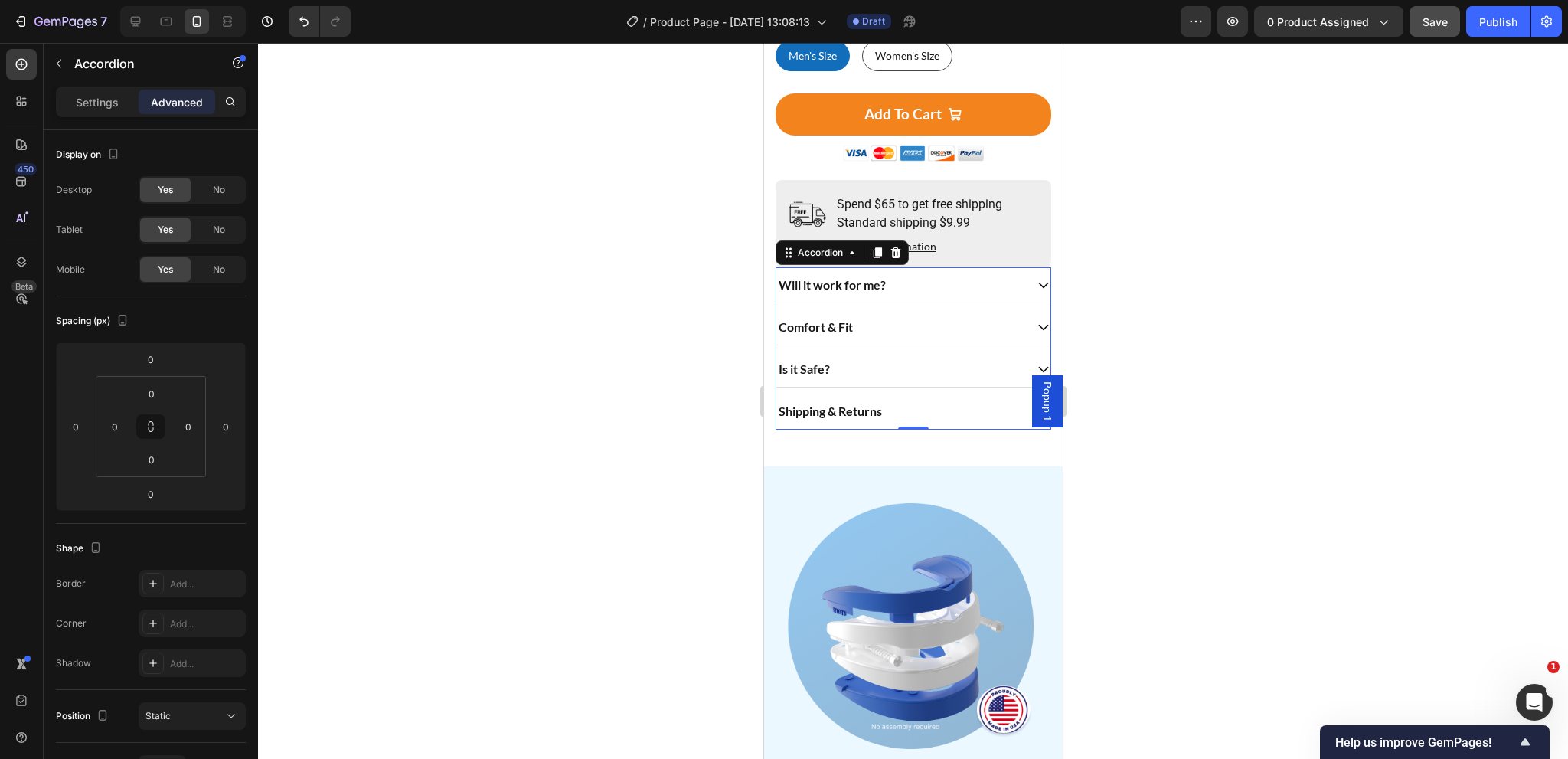
click at [904, 274] on div "Will it work for me?" at bounding box center [899, 286] width 248 height 23
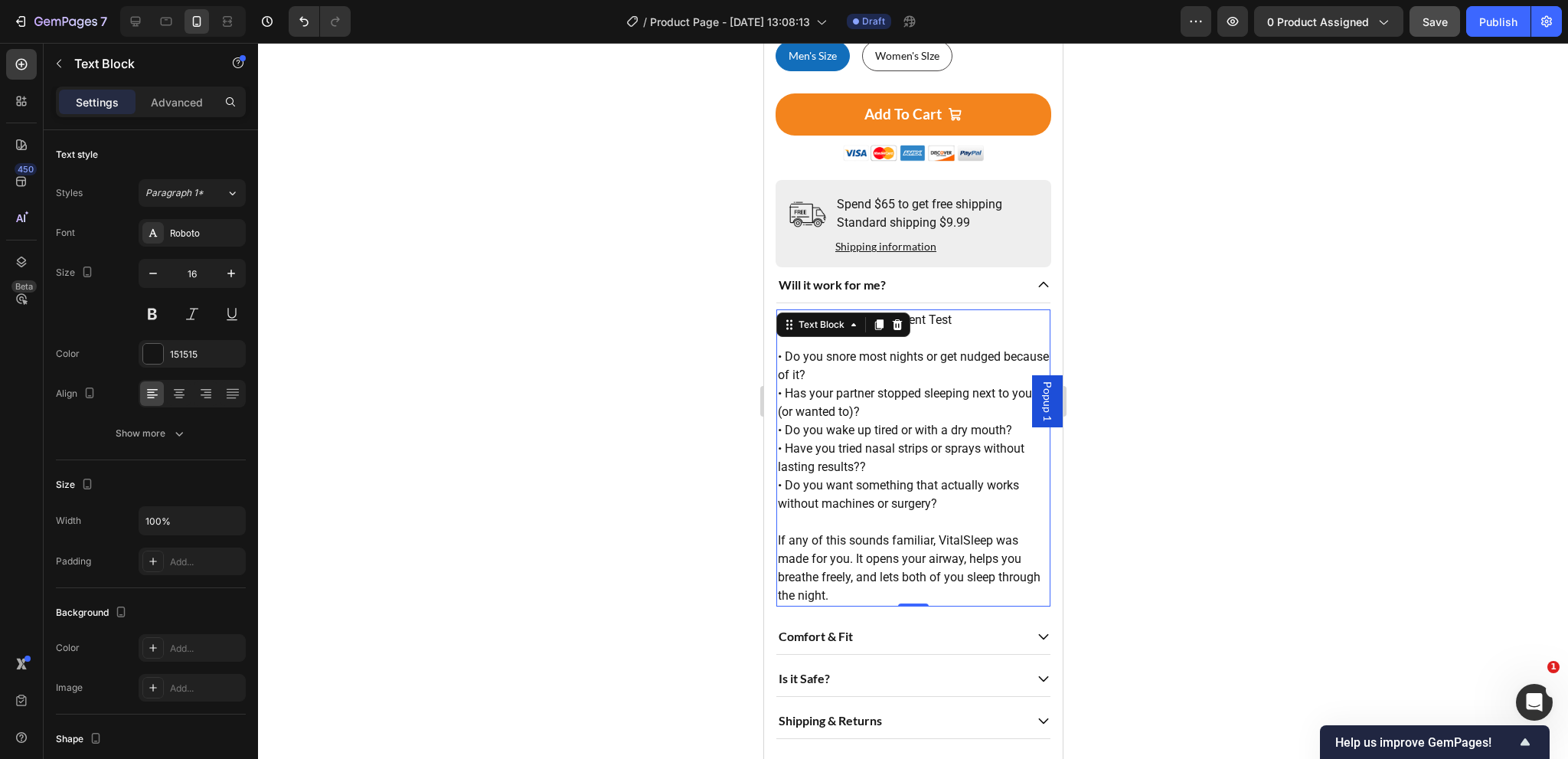
click at [860, 342] on p "• Do you snore most nights or get nudged because of it? • Has your partner stop…" at bounding box center [912, 422] width 271 height 184
click at [159, 278] on icon "button" at bounding box center [153, 273] width 15 height 15
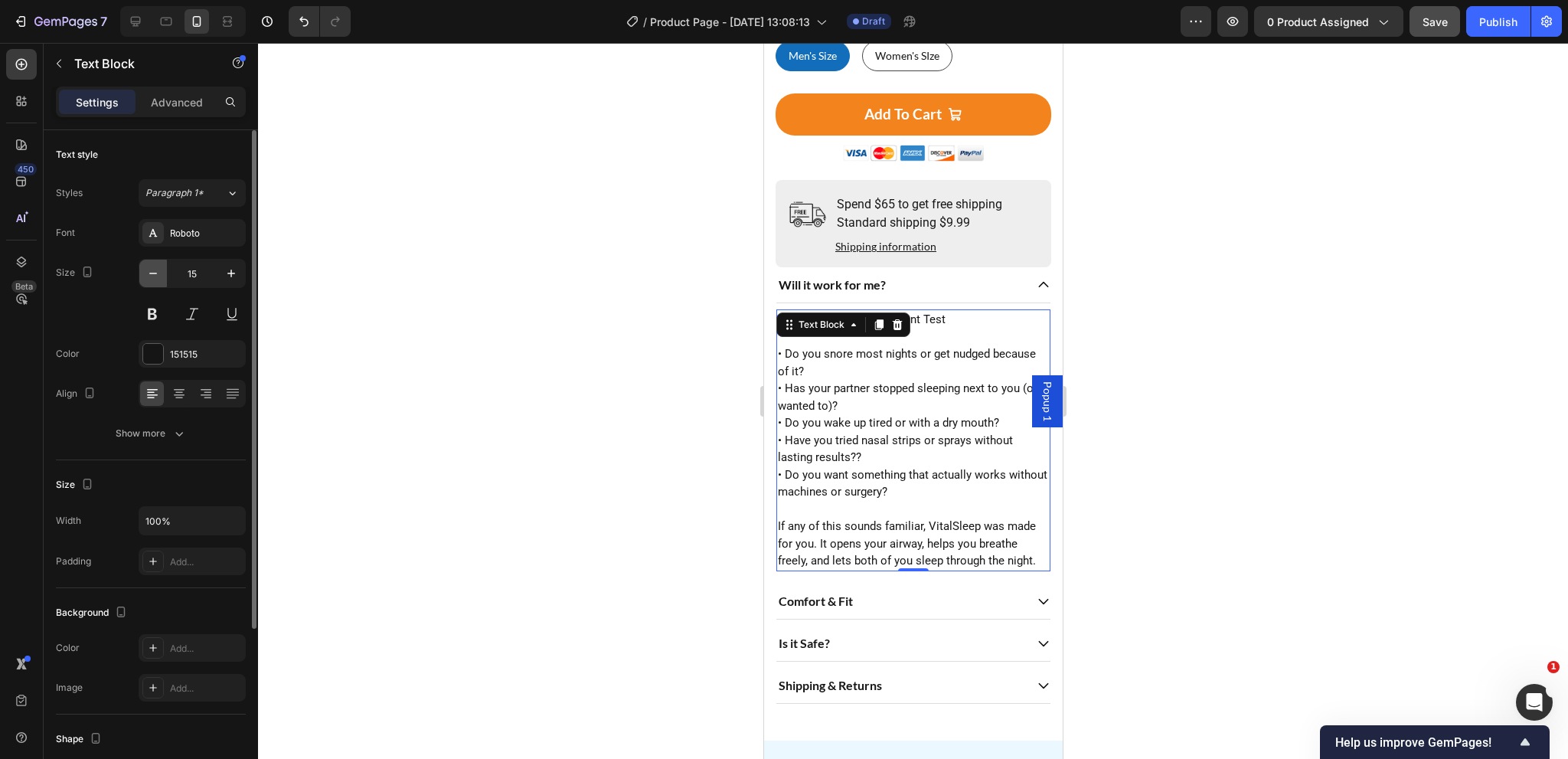
click at [151, 275] on icon "button" at bounding box center [153, 273] width 15 height 15
type input "14"
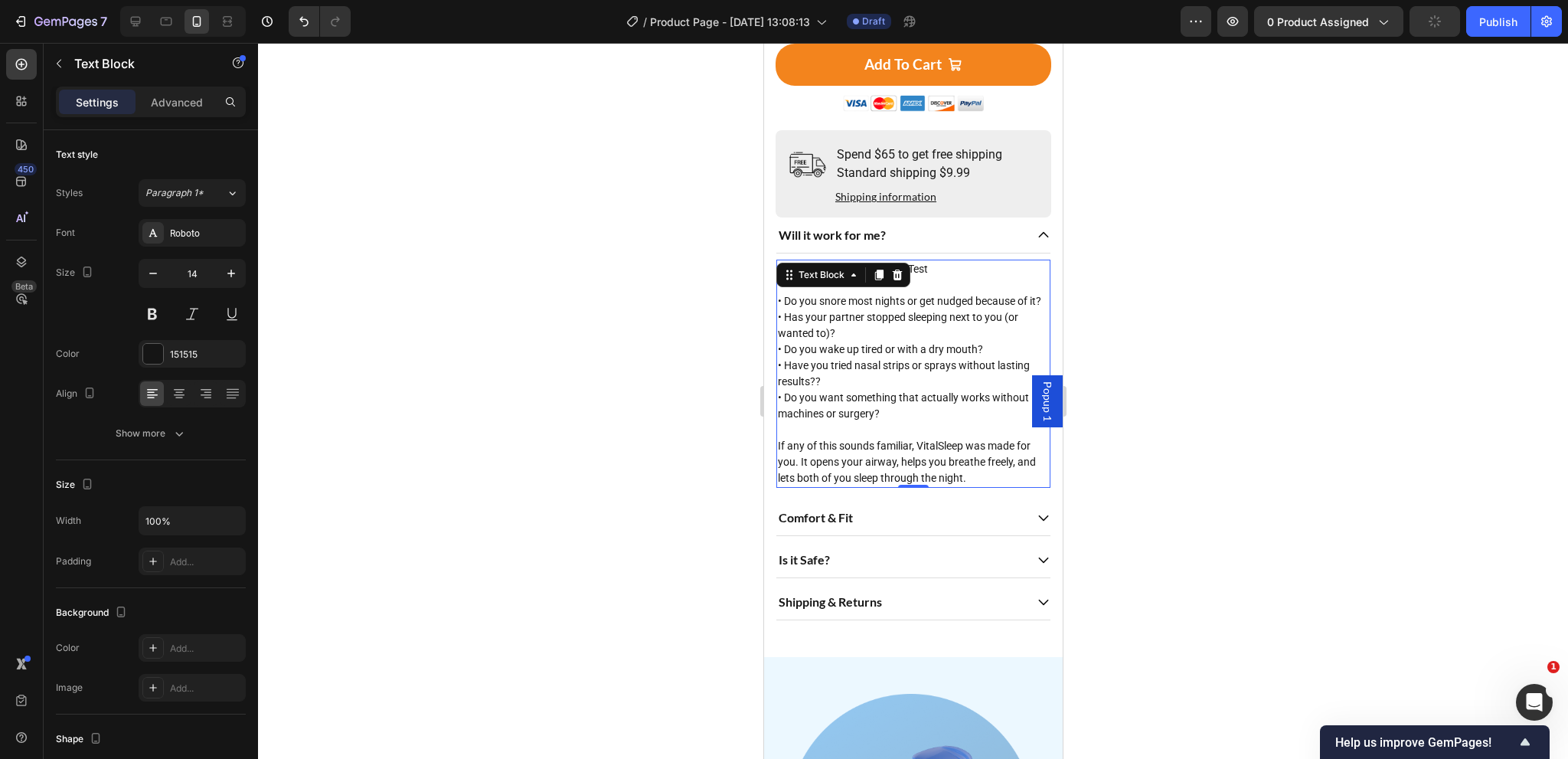
scroll to position [916, 0]
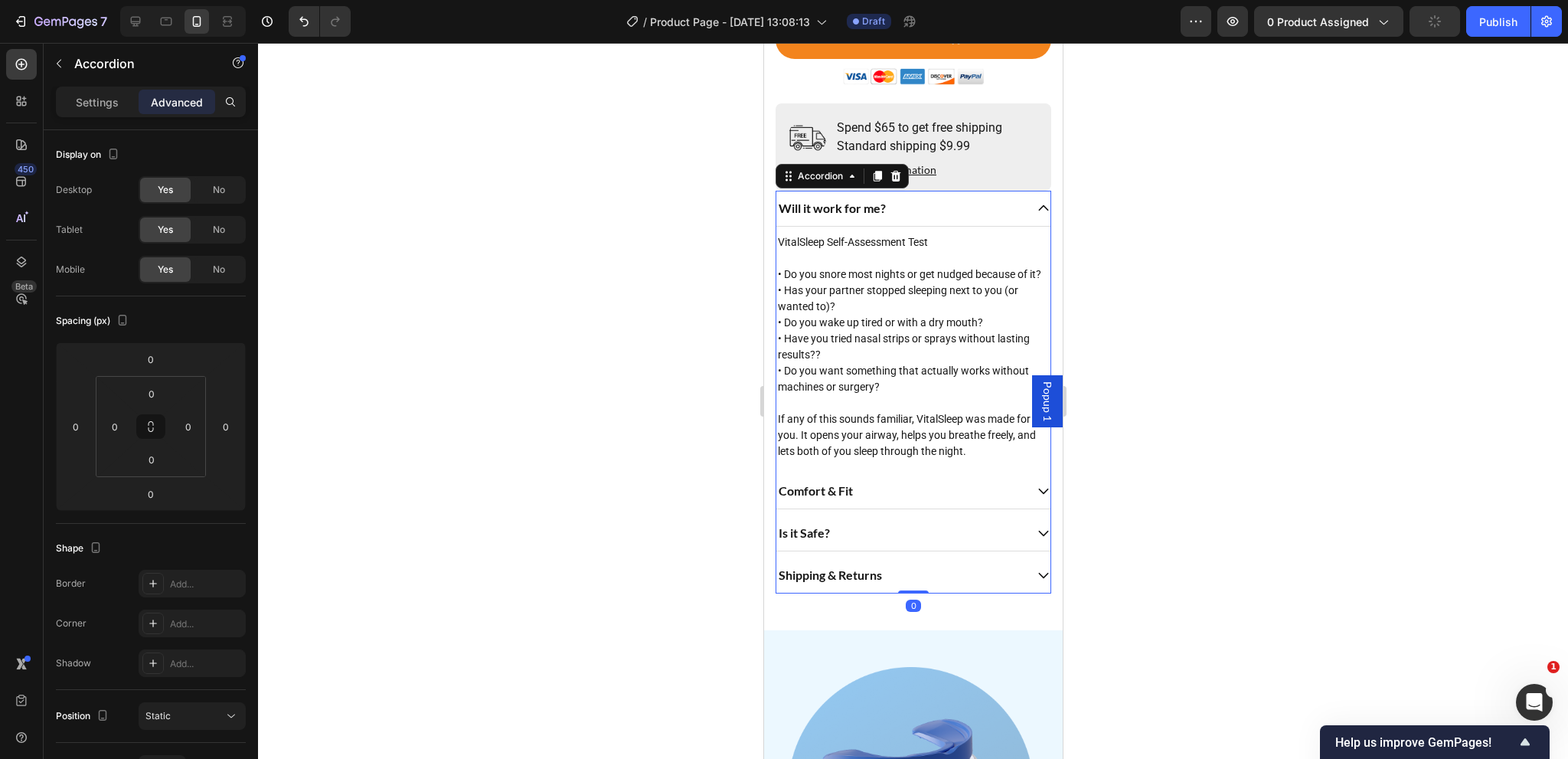
click at [951, 498] on div "Comfort & Fit" at bounding box center [899, 491] width 248 height 23
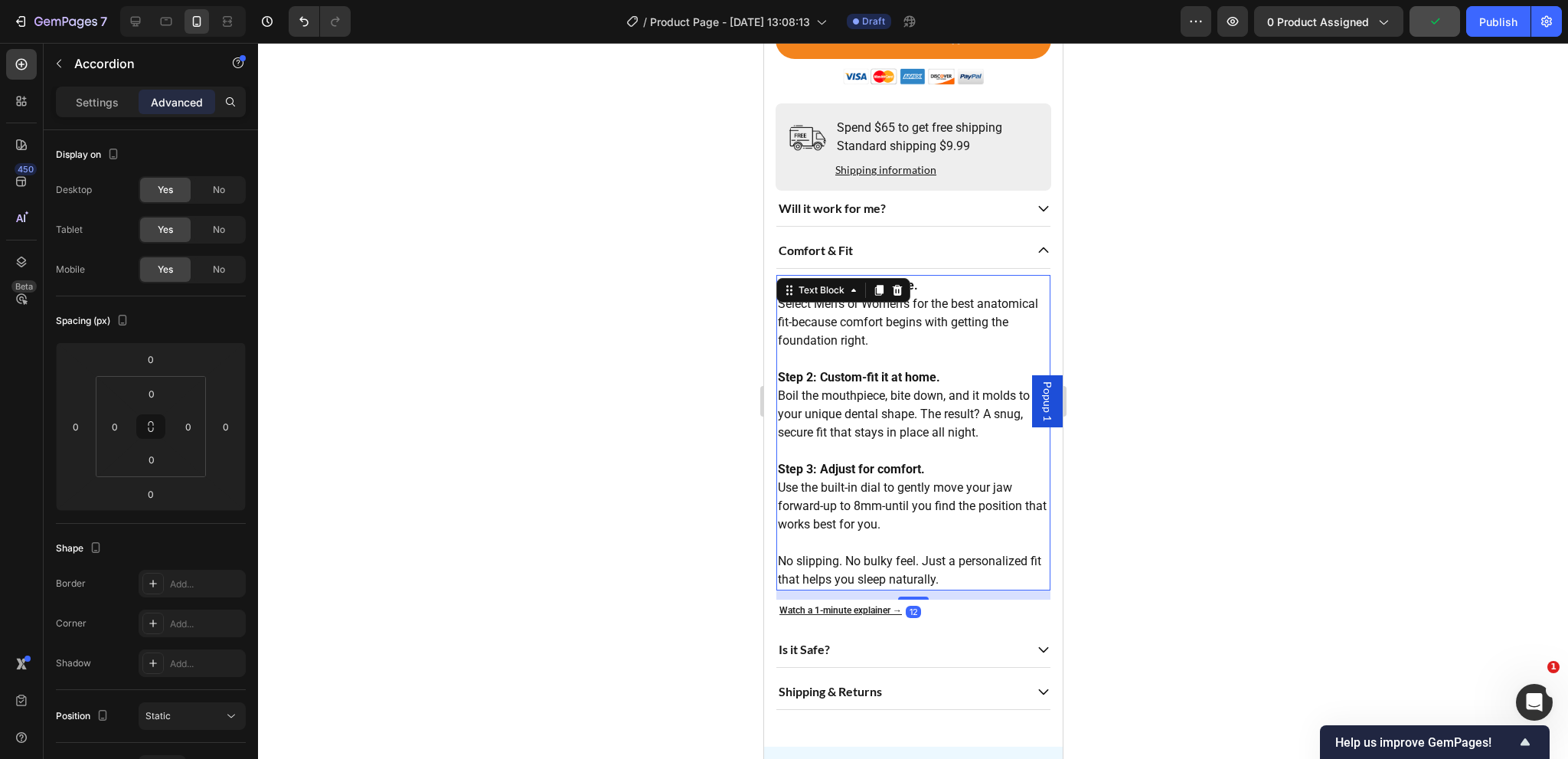
click at [895, 480] on p "Step 3: Adjust for comfort. Use the built-in dial to gently move your jaw forwa…" at bounding box center [912, 488] width 271 height 92
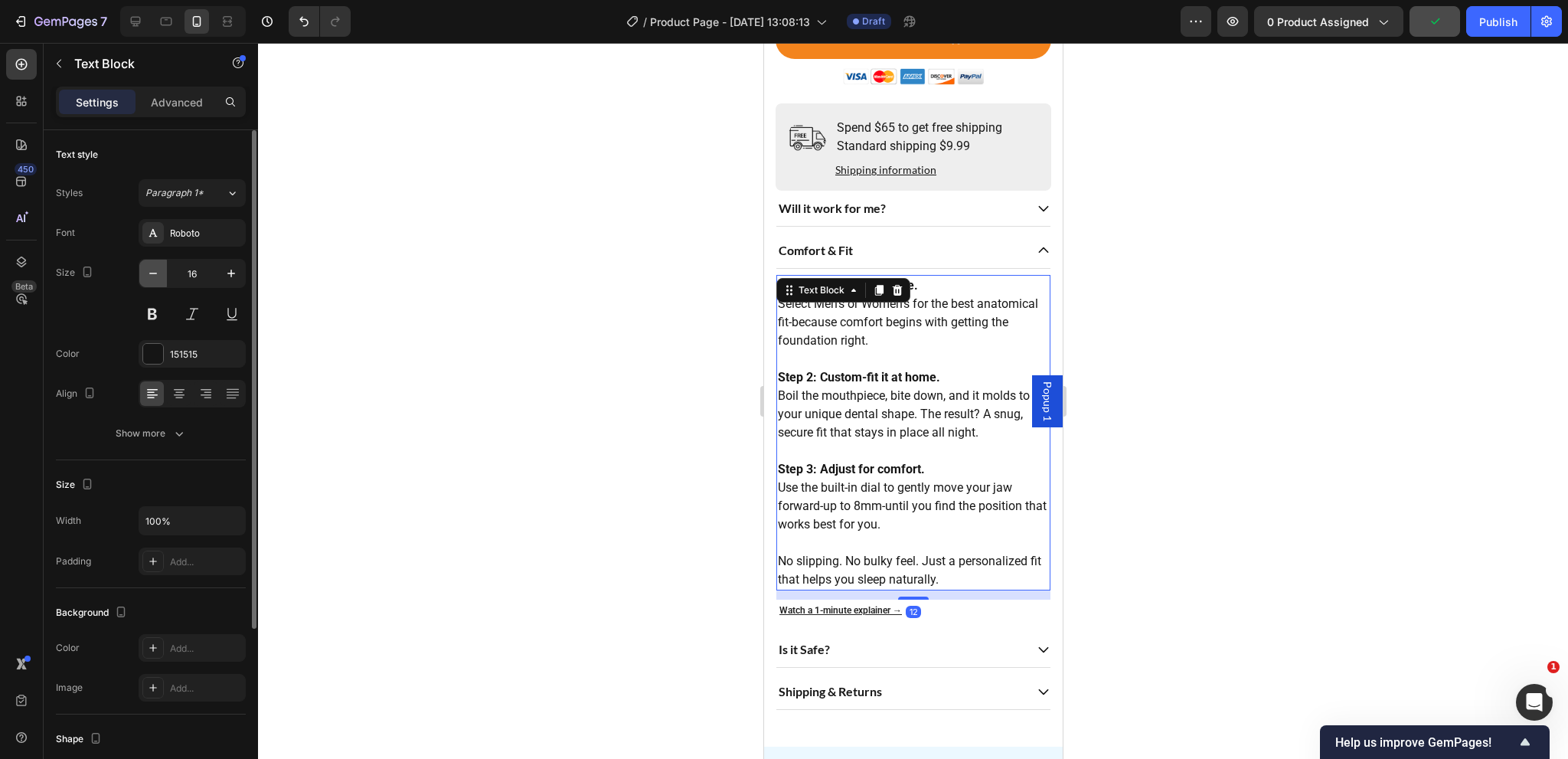
click at [159, 274] on icon "button" at bounding box center [153, 273] width 15 height 15
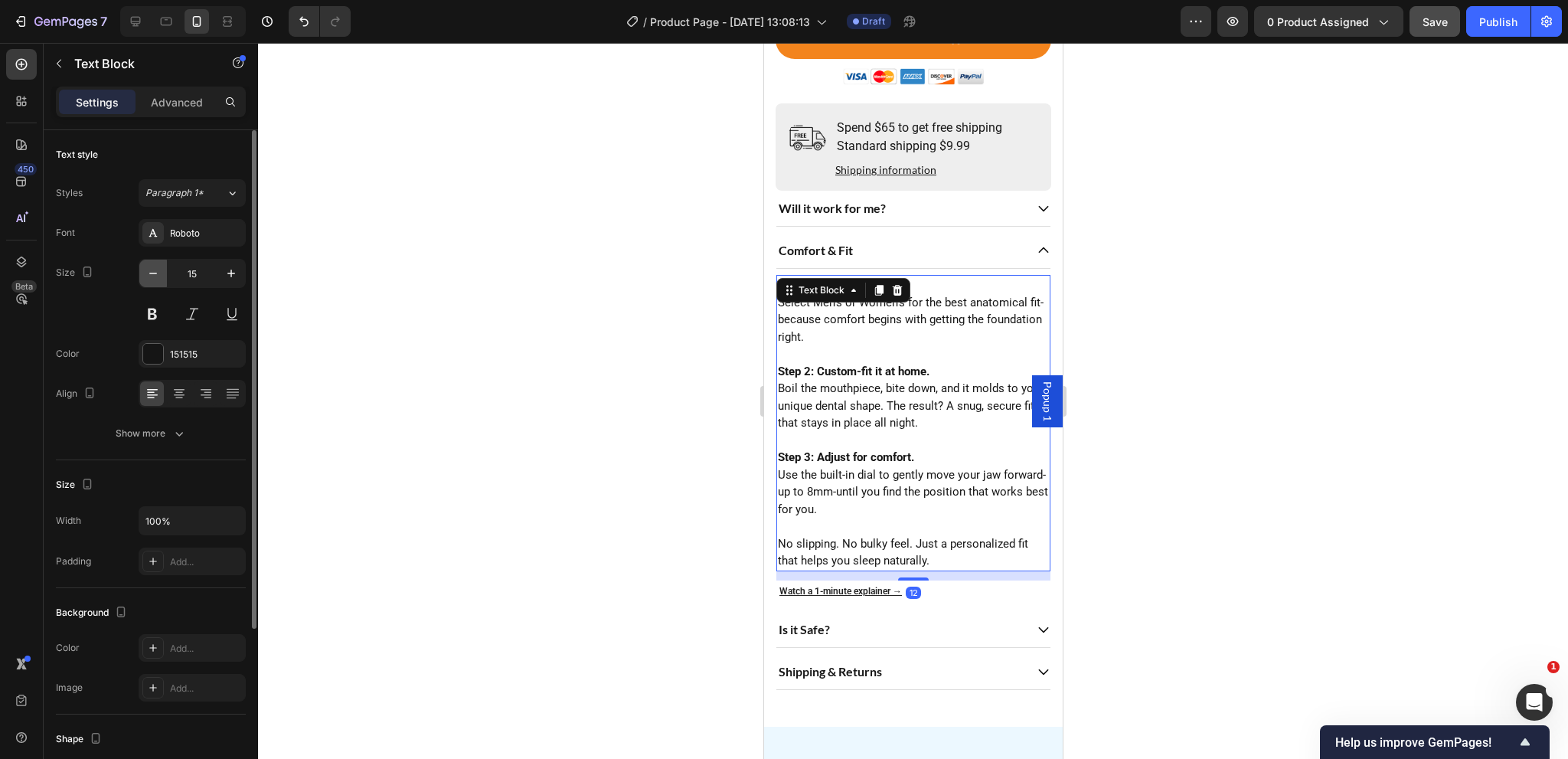
click at [159, 274] on icon "button" at bounding box center [153, 273] width 15 height 15
type input "14"
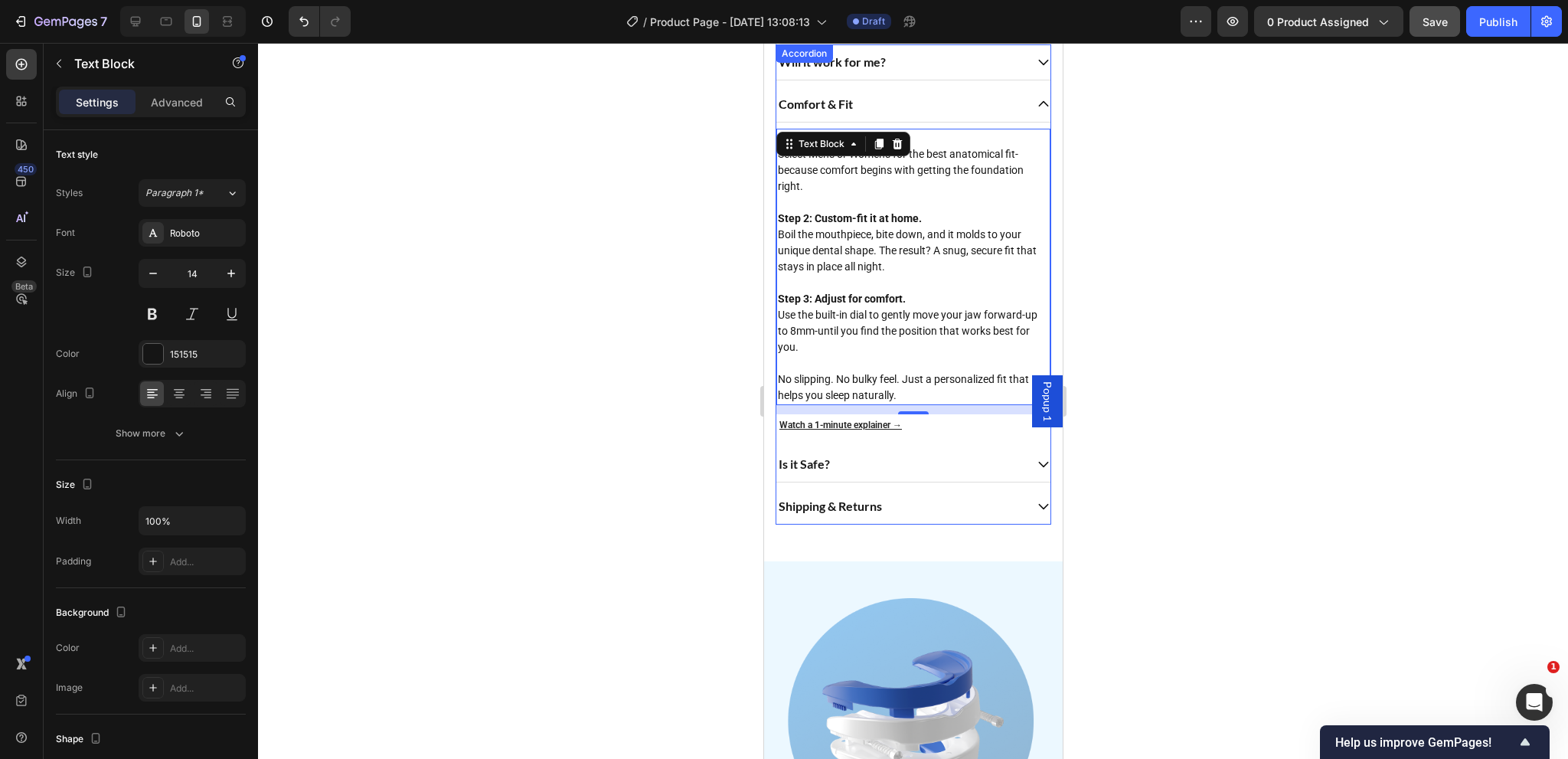
scroll to position [1070, 0]
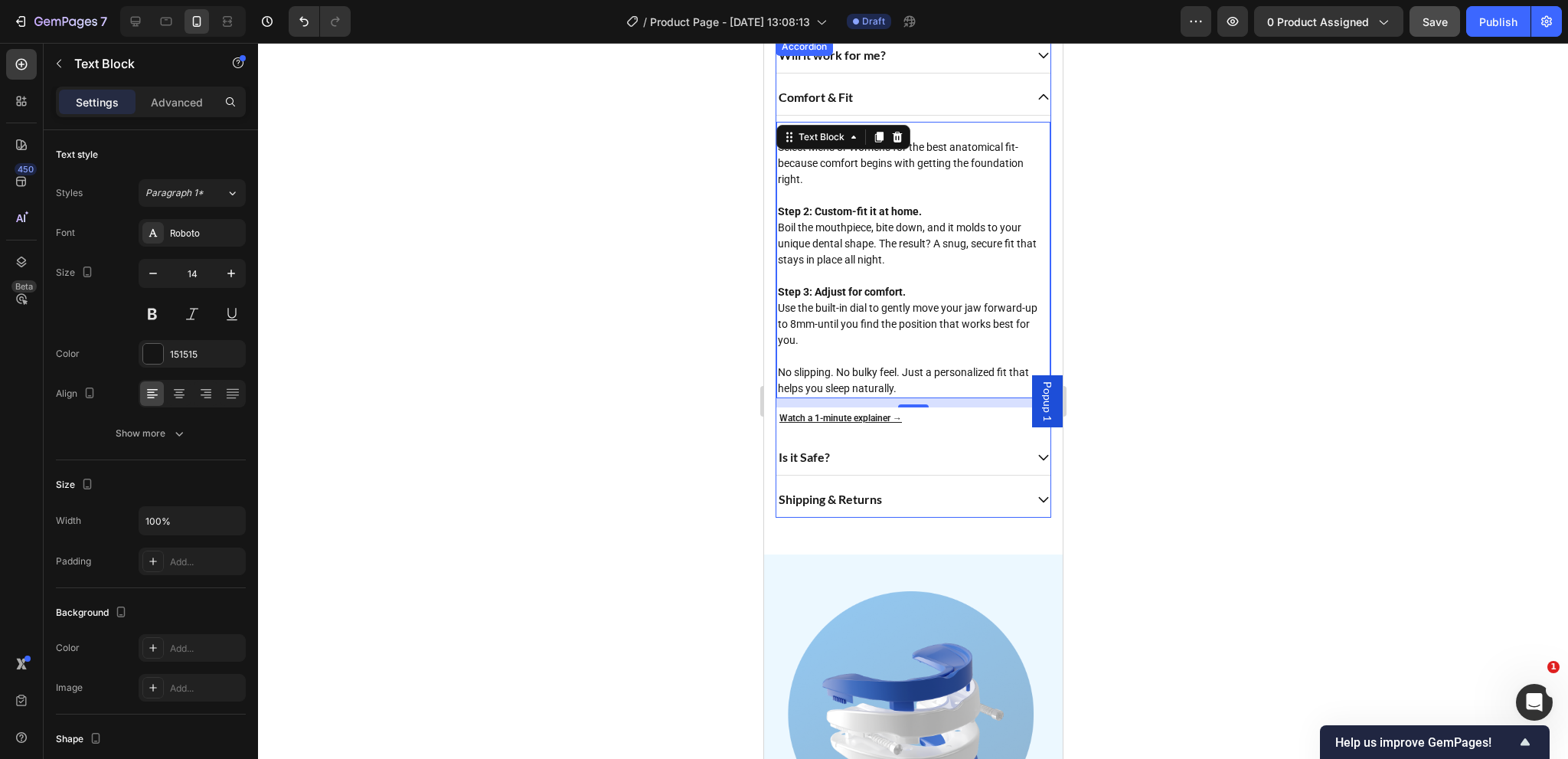
click at [967, 446] on div "Is it Safe?" at bounding box center [899, 458] width 248 height 23
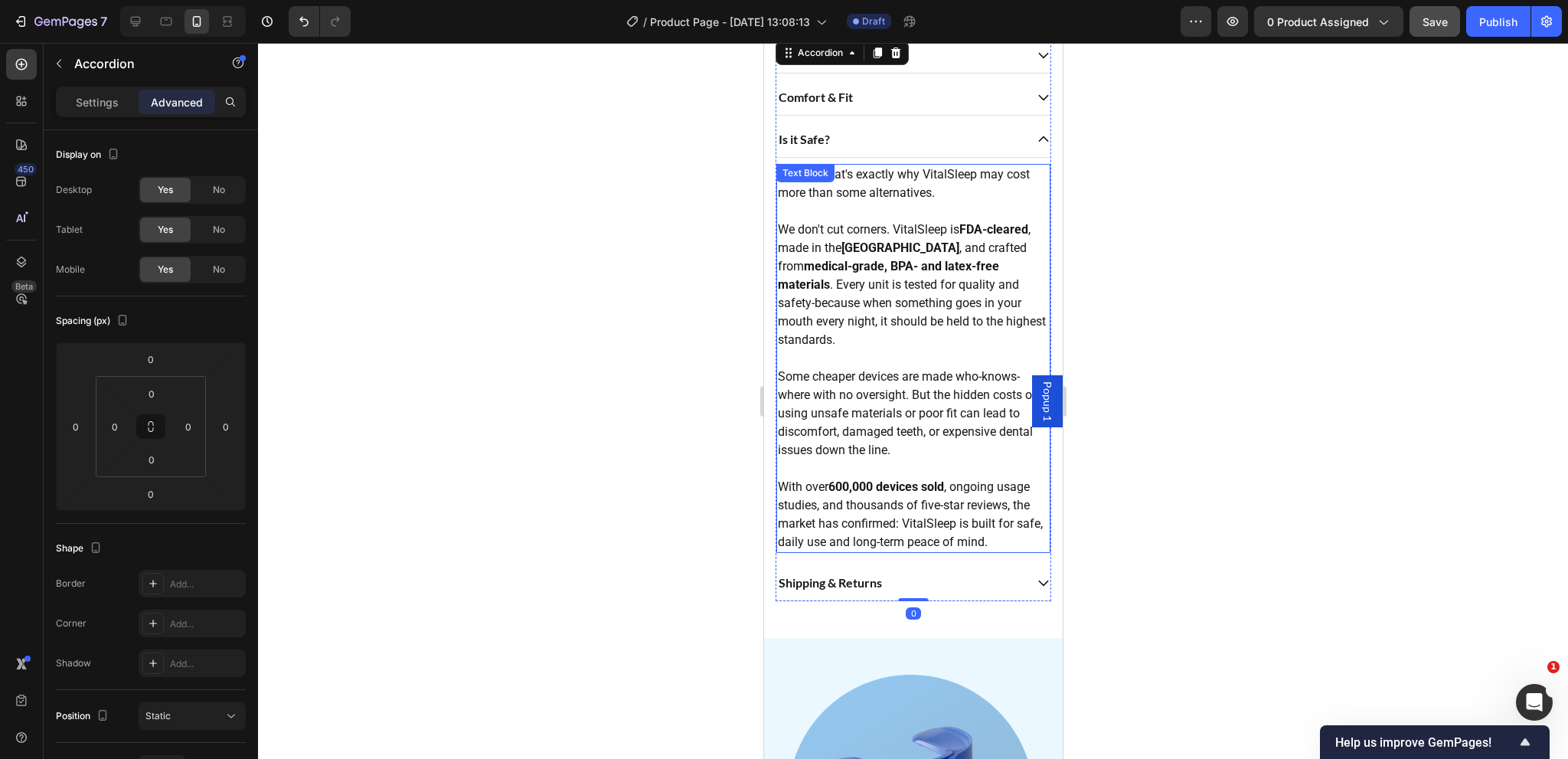
click at [925, 397] on p "Some cheaper devices are made who-knows-where with no oversight. But the hidden…" at bounding box center [912, 404] width 271 height 110
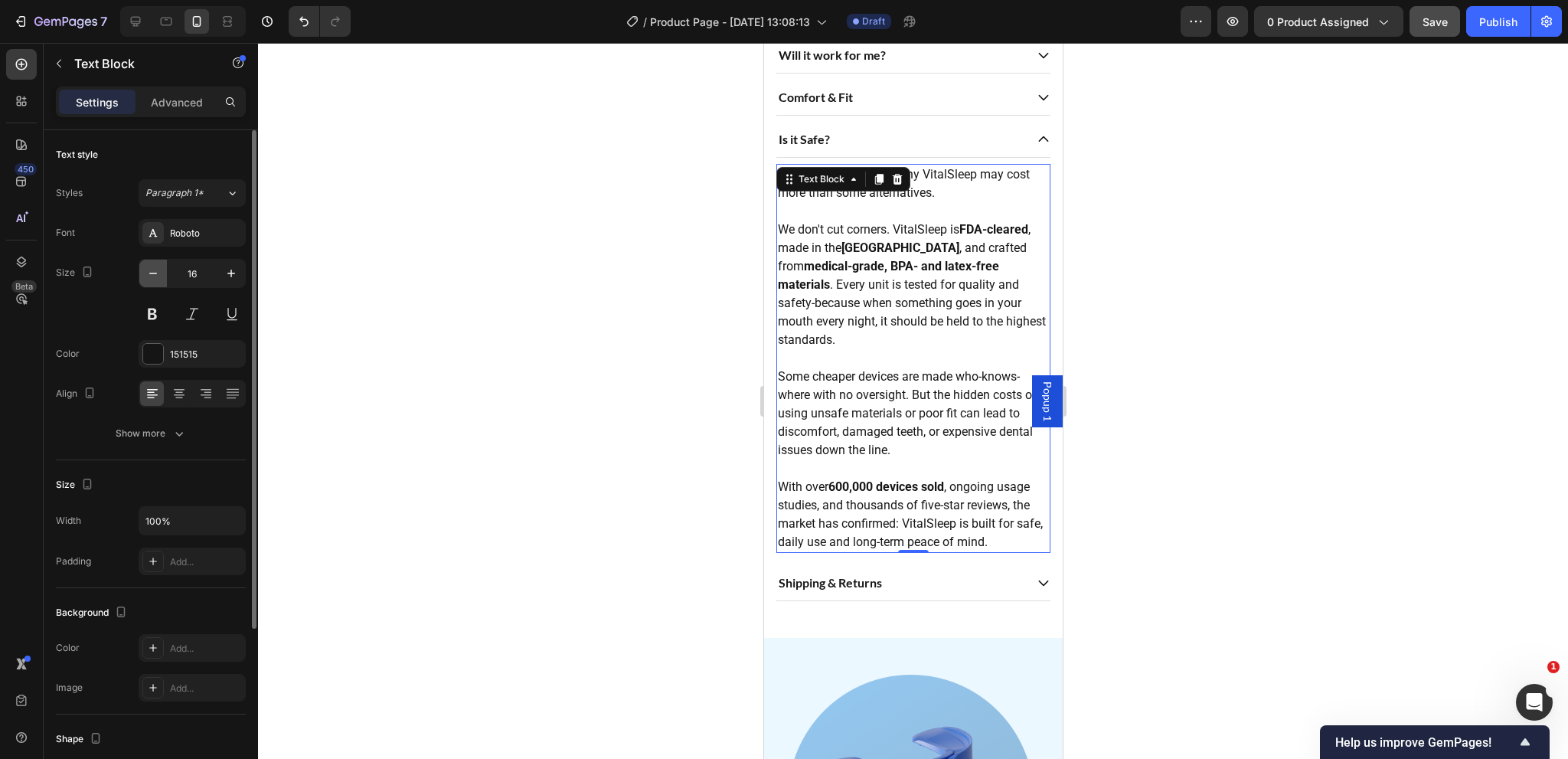
click at [159, 274] on icon "button" at bounding box center [153, 273] width 15 height 15
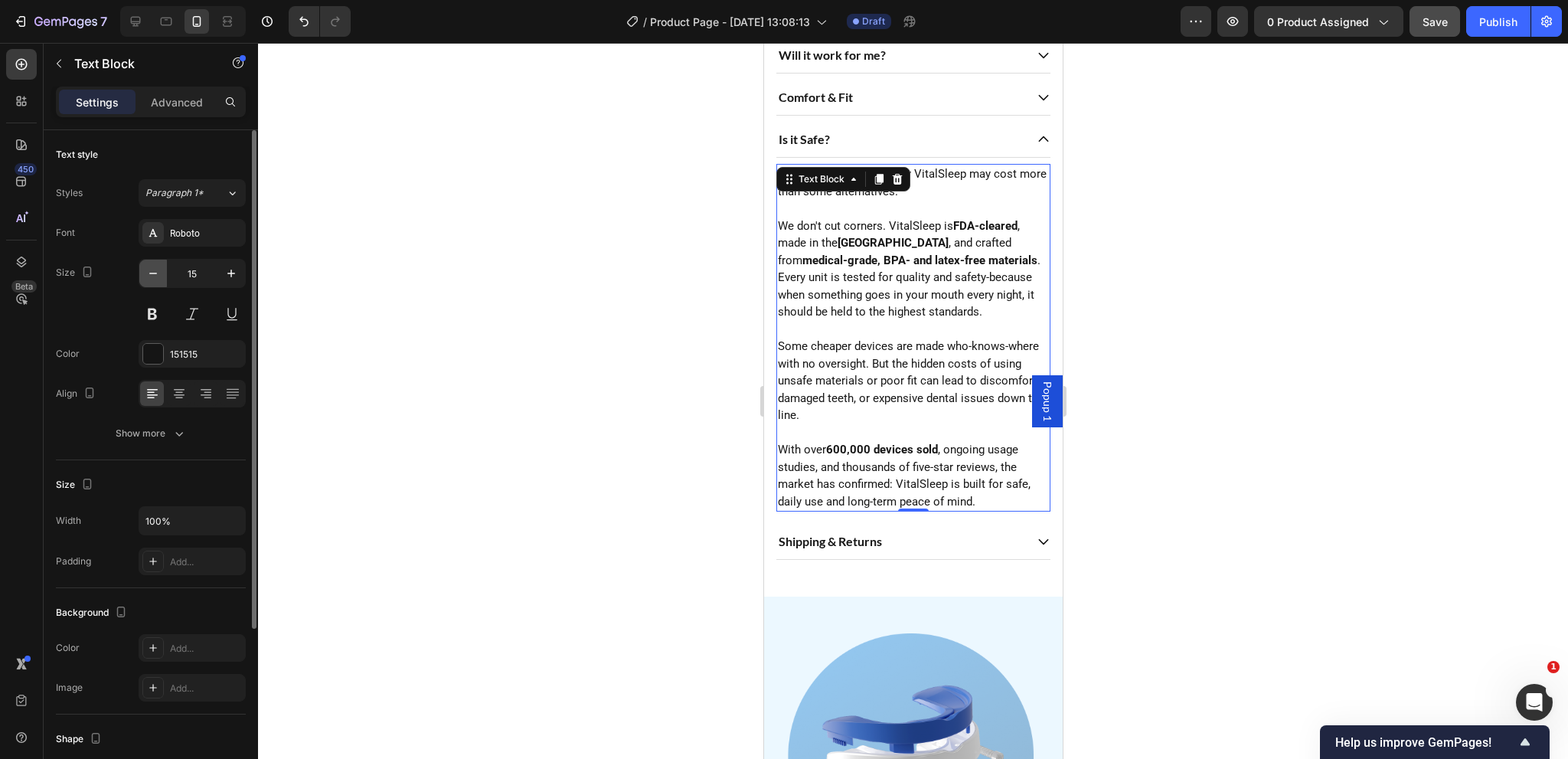
click at [159, 274] on icon "button" at bounding box center [153, 273] width 15 height 15
type input "14"
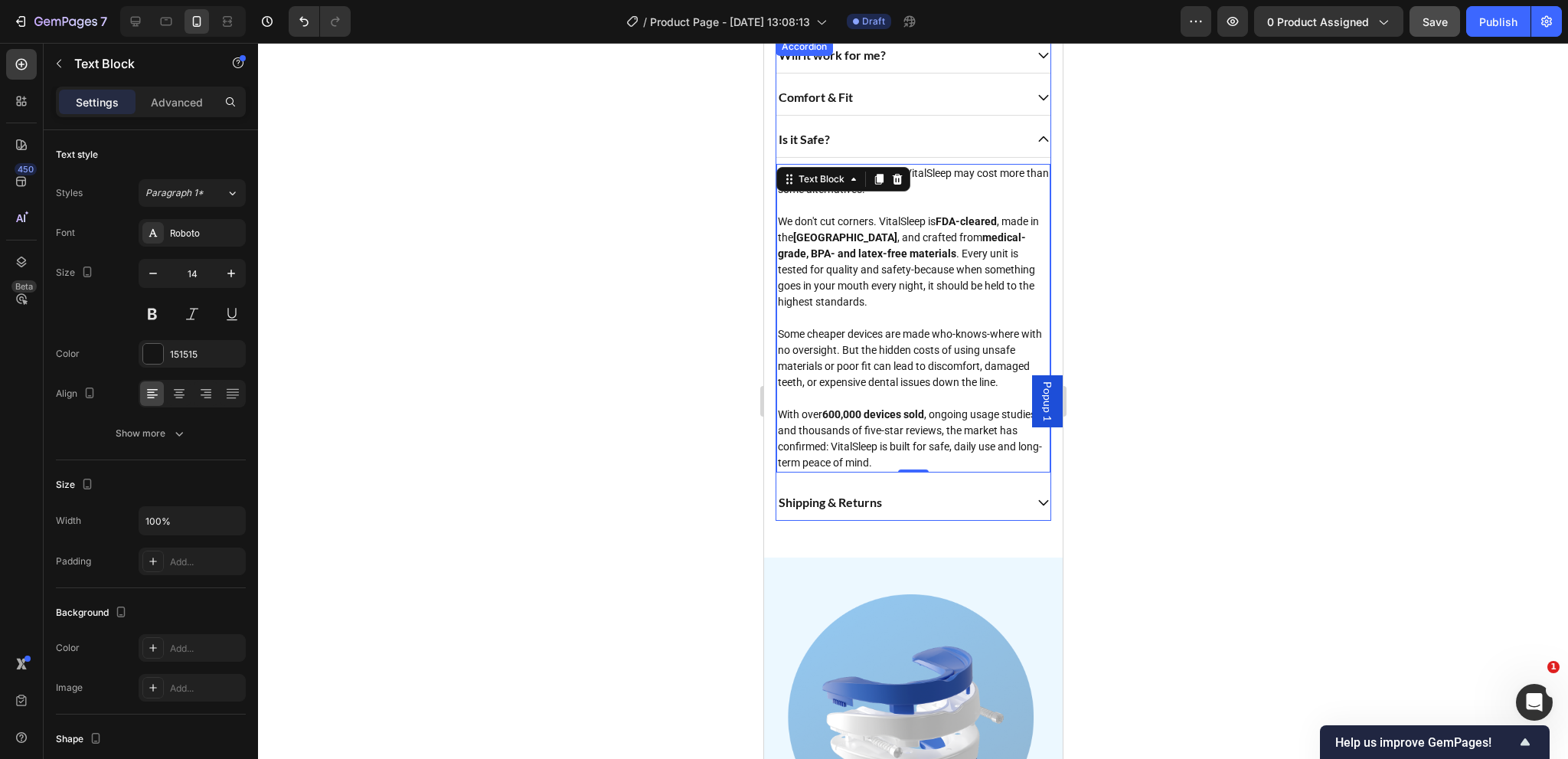
click at [938, 502] on div "Shipping & Returns" at bounding box center [899, 503] width 248 height 23
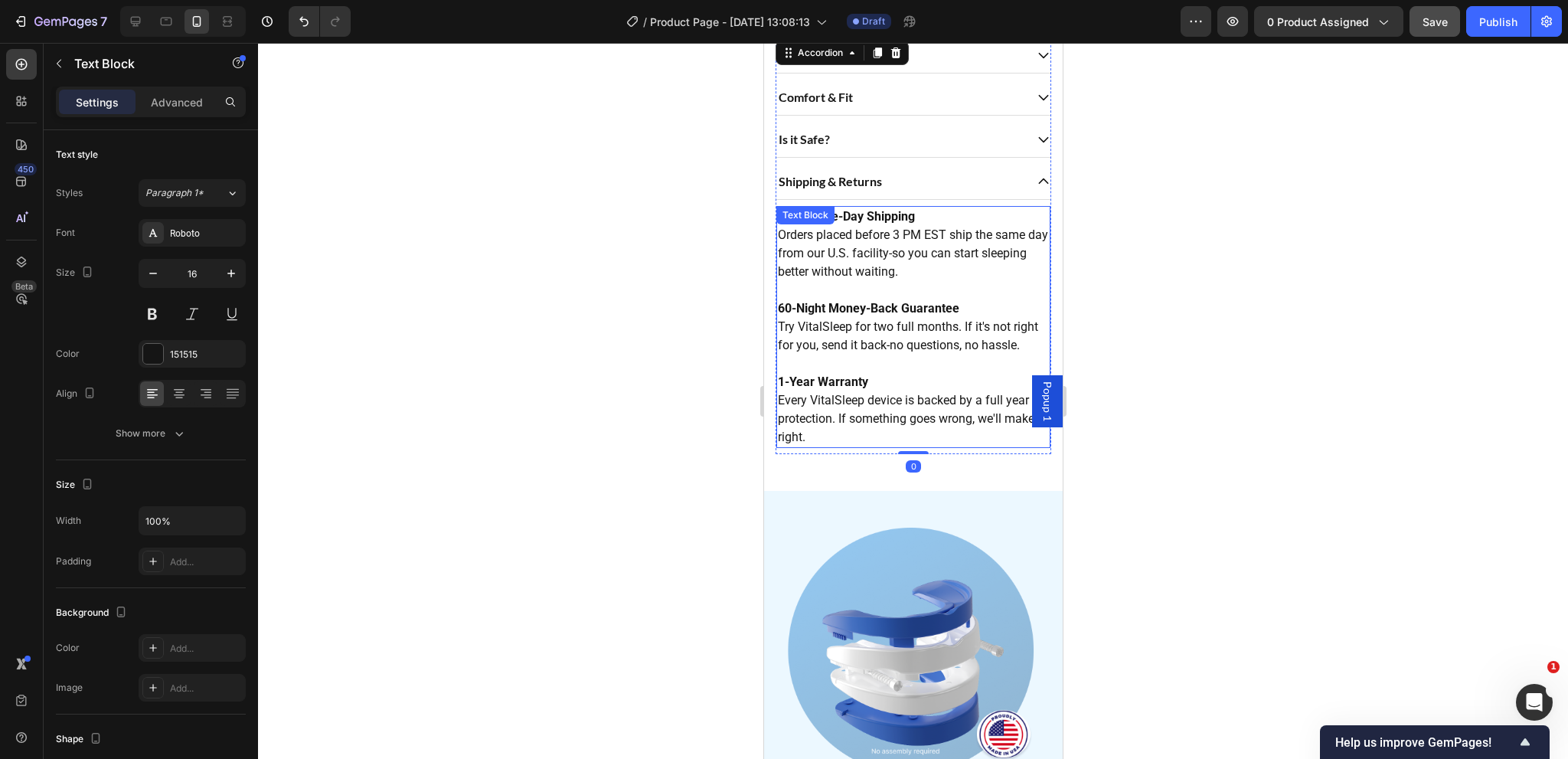
click at [834, 392] on p "1-Year Warranty Every VitalSleep device is backed by a full year of protection.…" at bounding box center [912, 401] width 271 height 92
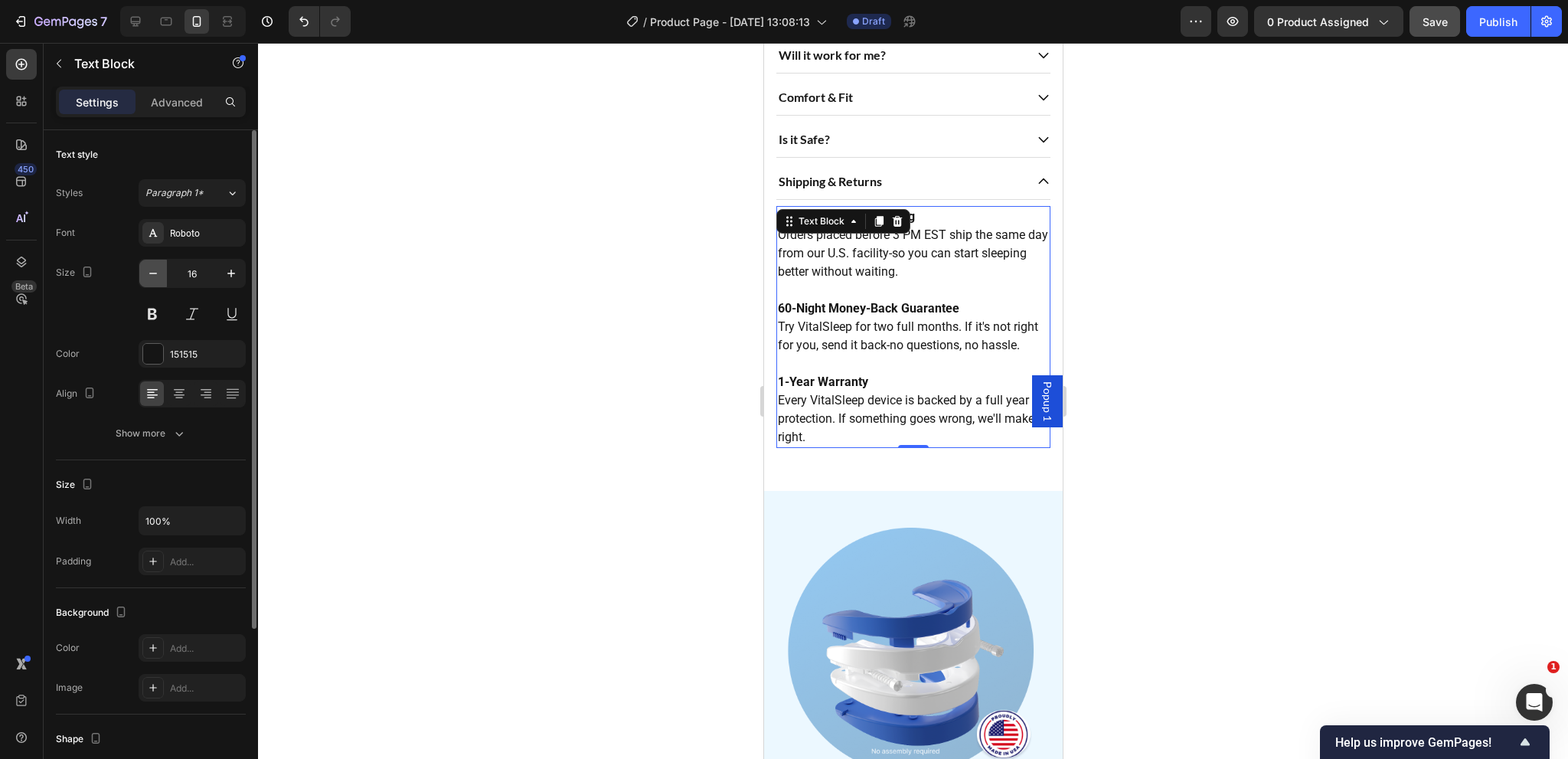
click at [153, 271] on icon "button" at bounding box center [153, 273] width 15 height 15
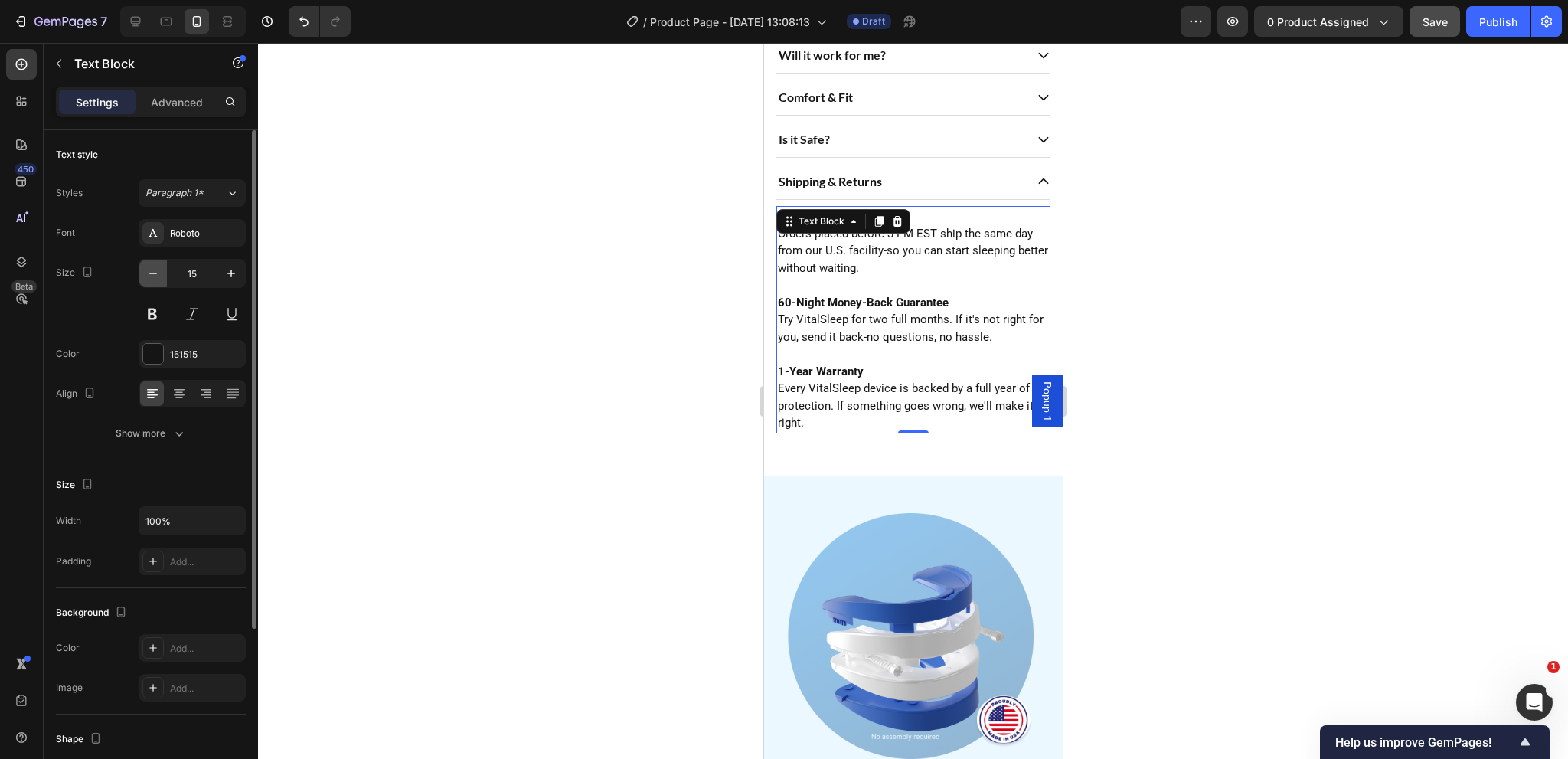
click at [153, 271] on icon "button" at bounding box center [153, 273] width 15 height 15
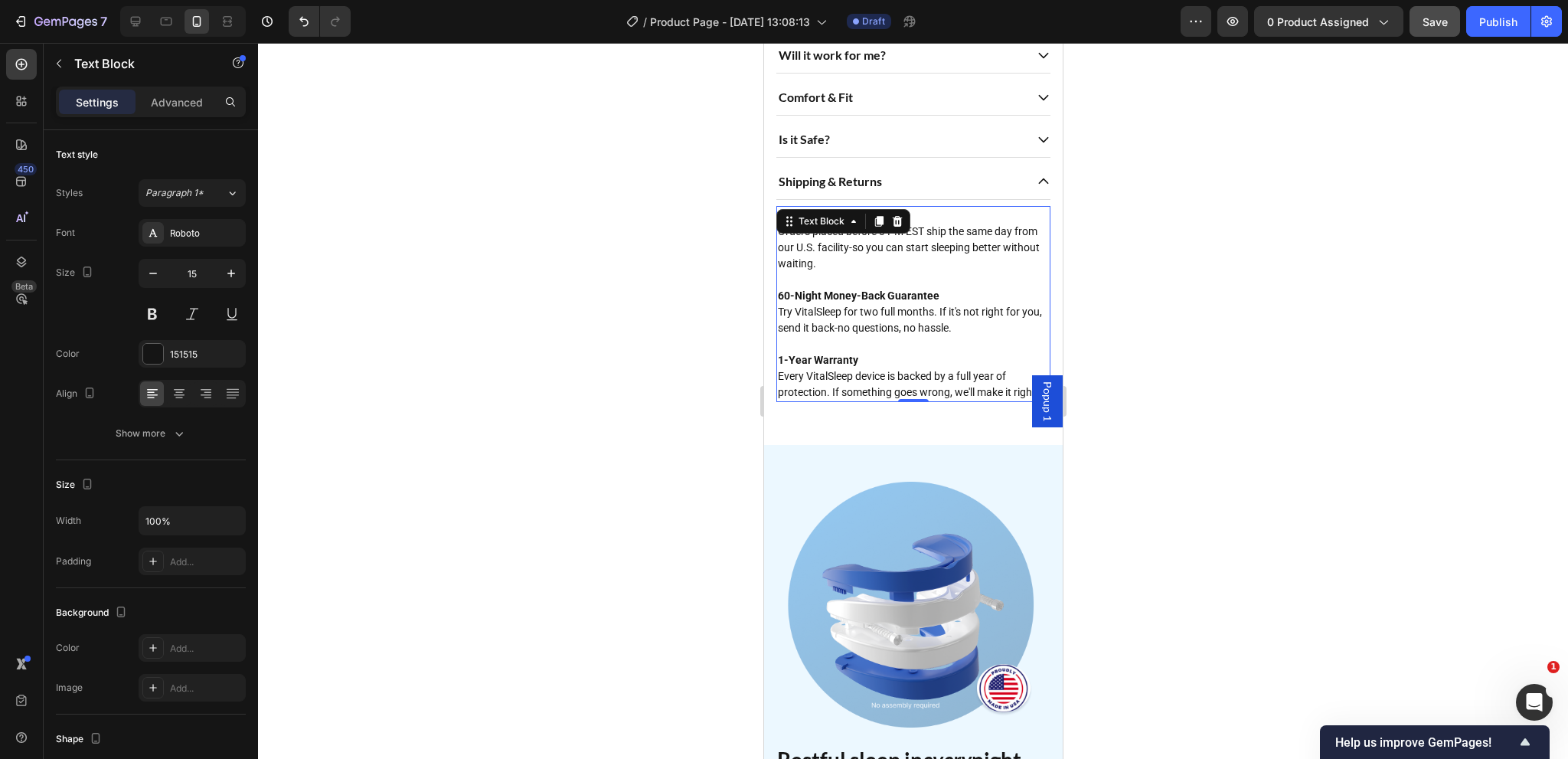
type input "14"
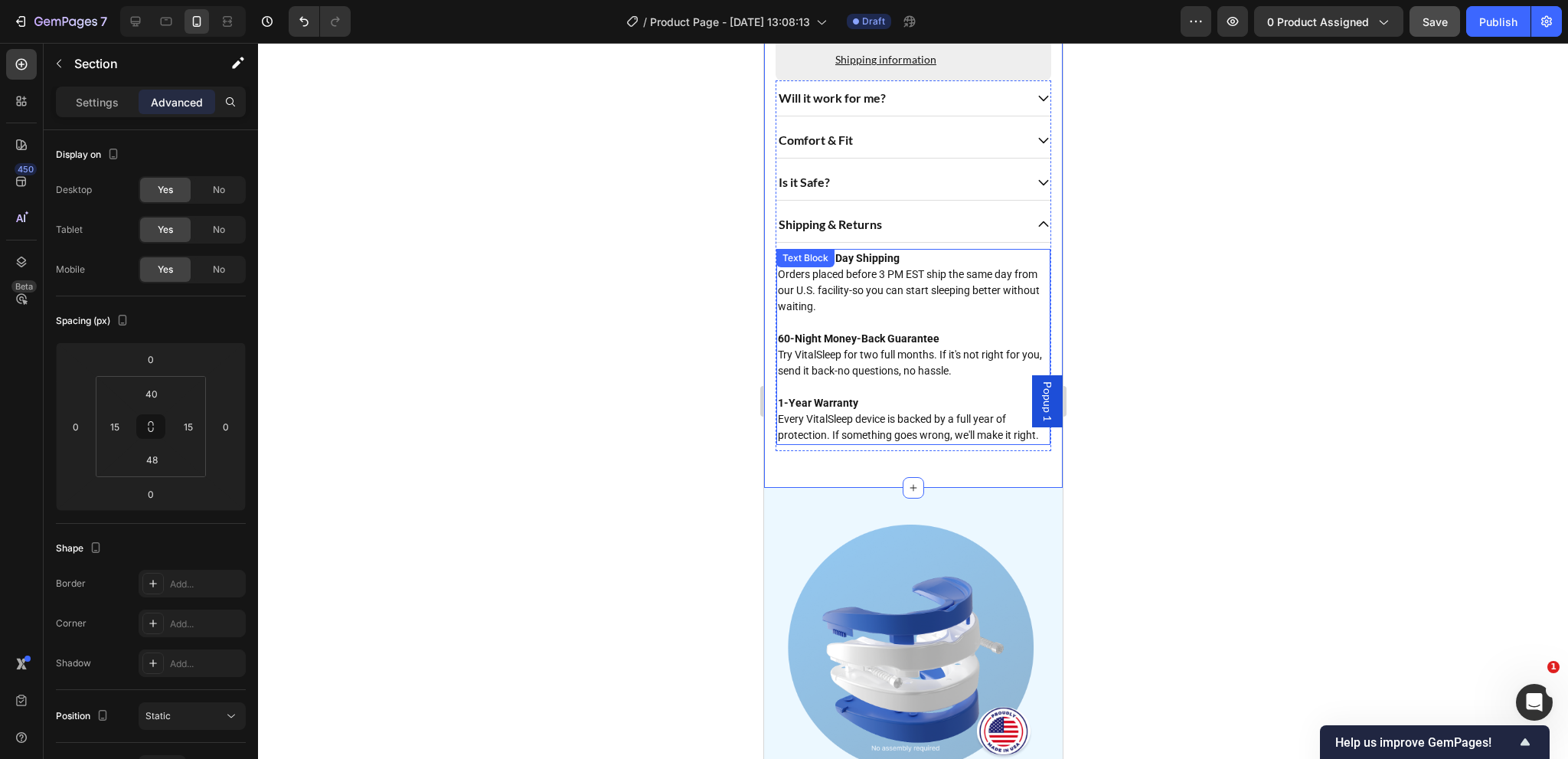
scroll to position [993, 0]
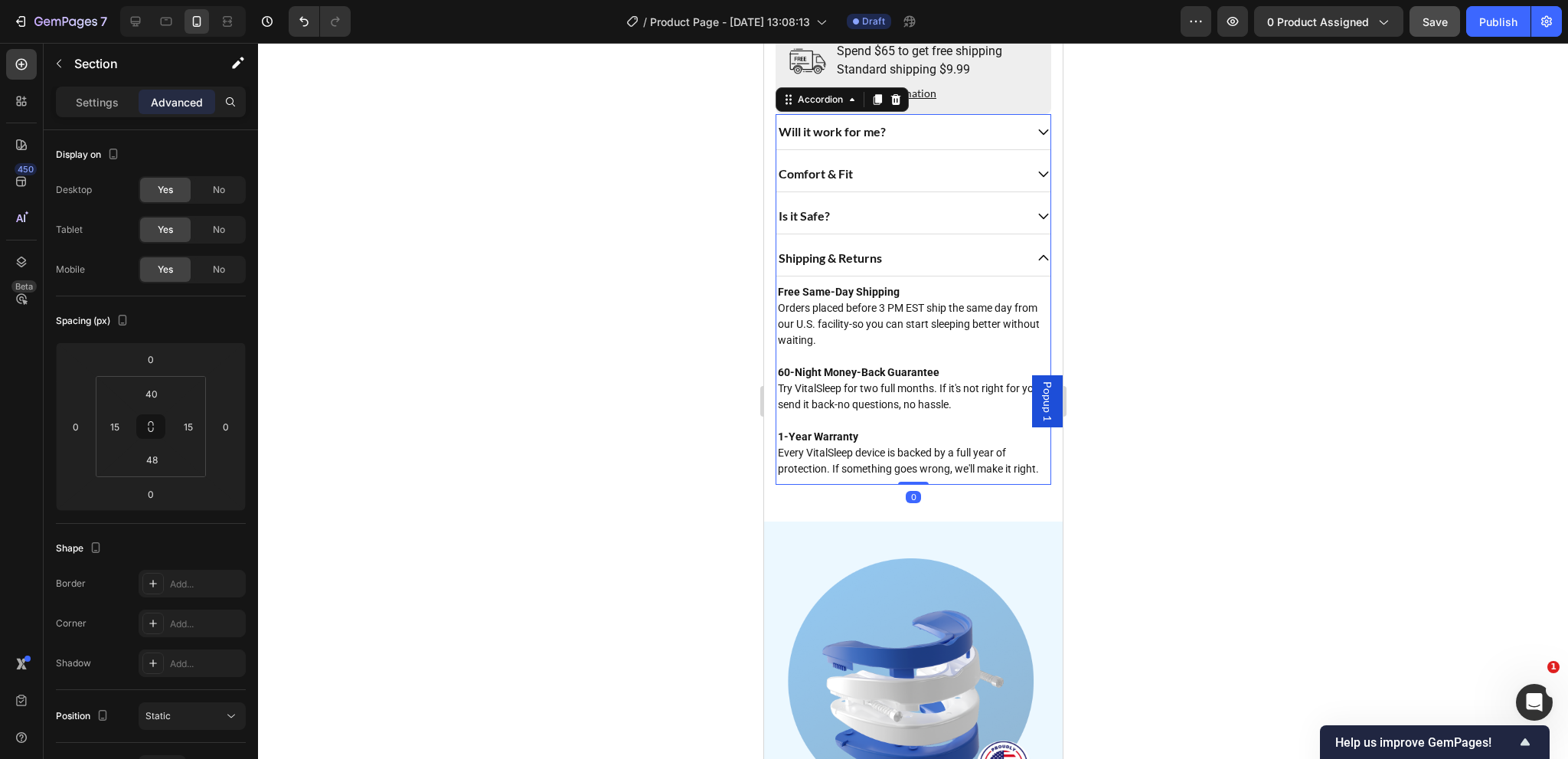
click at [956, 246] on div "Shipping & Returns" at bounding box center [899, 258] width 248 height 23
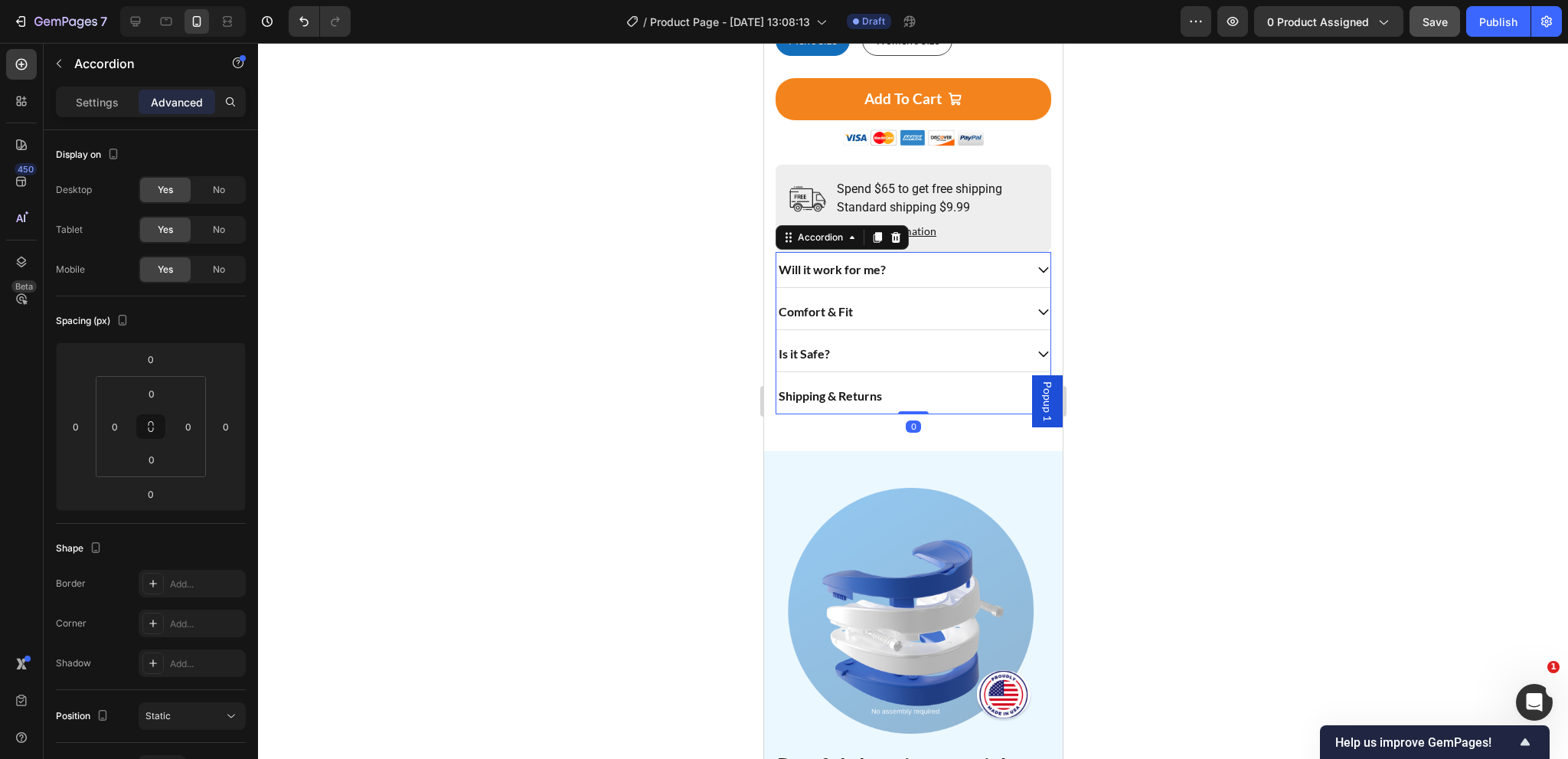
scroll to position [840, 0]
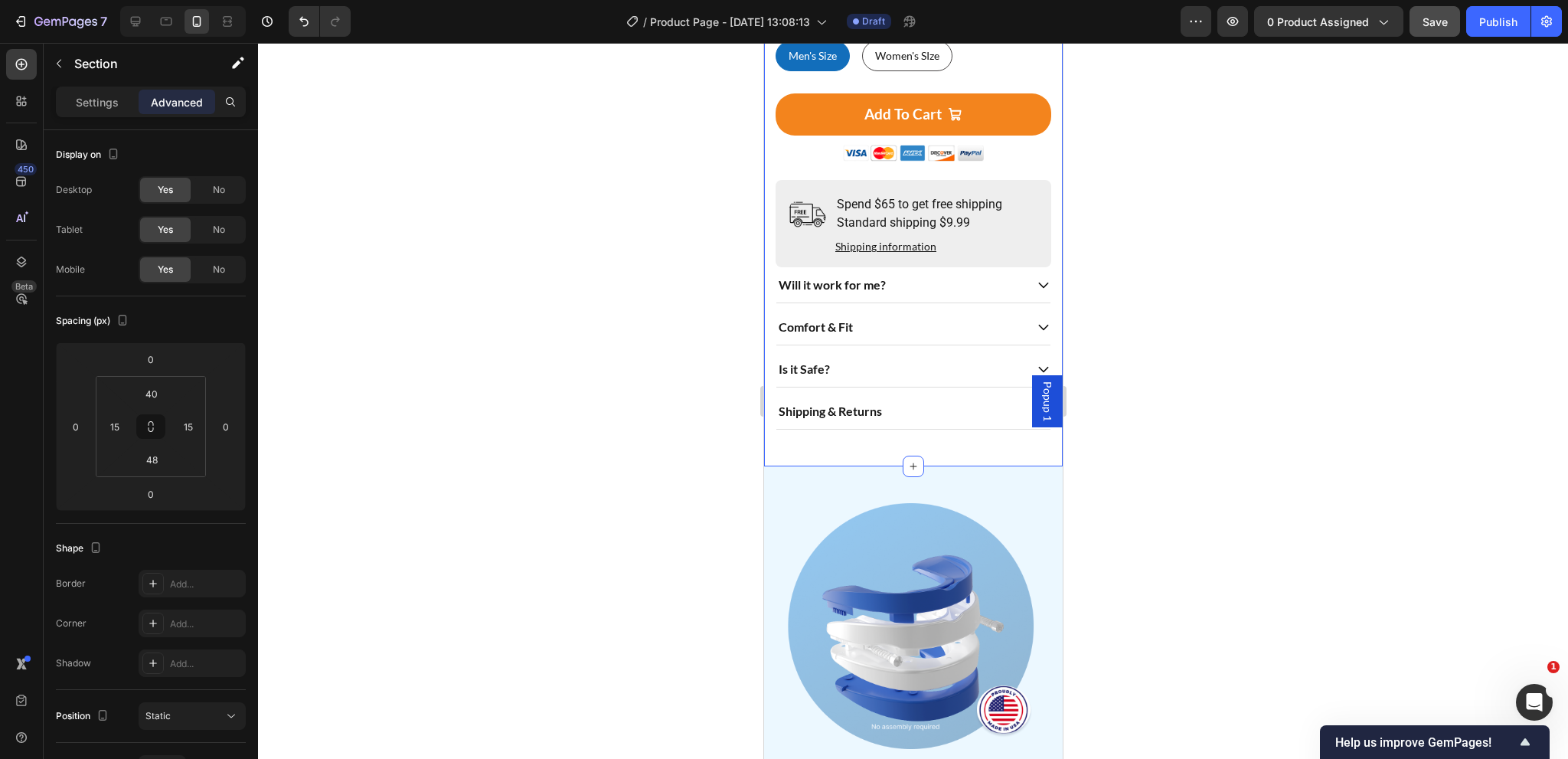
click at [161, 457] on input "48" at bounding box center [151, 460] width 31 height 23
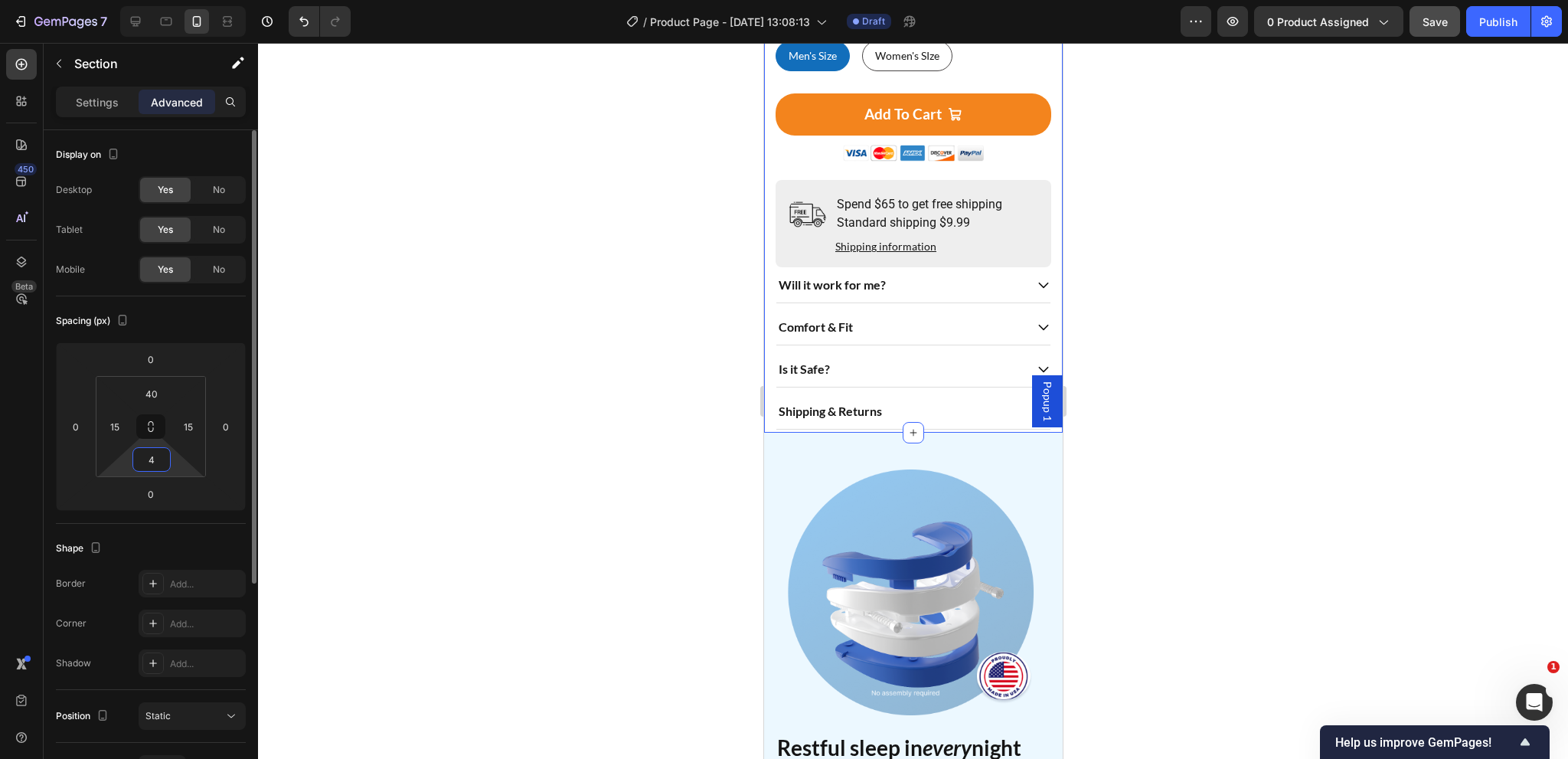
type input "40"
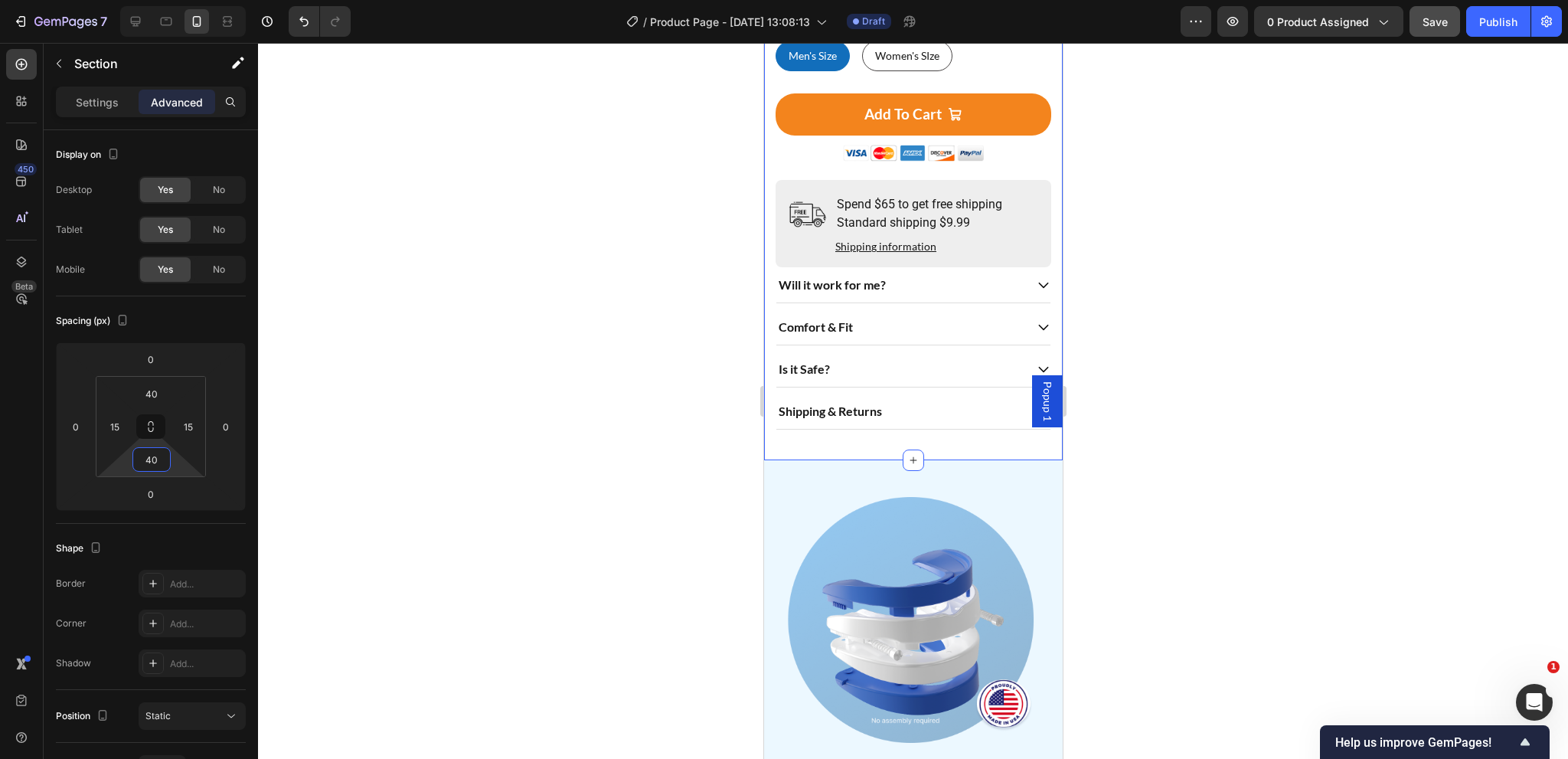
scroll to position [763, 0]
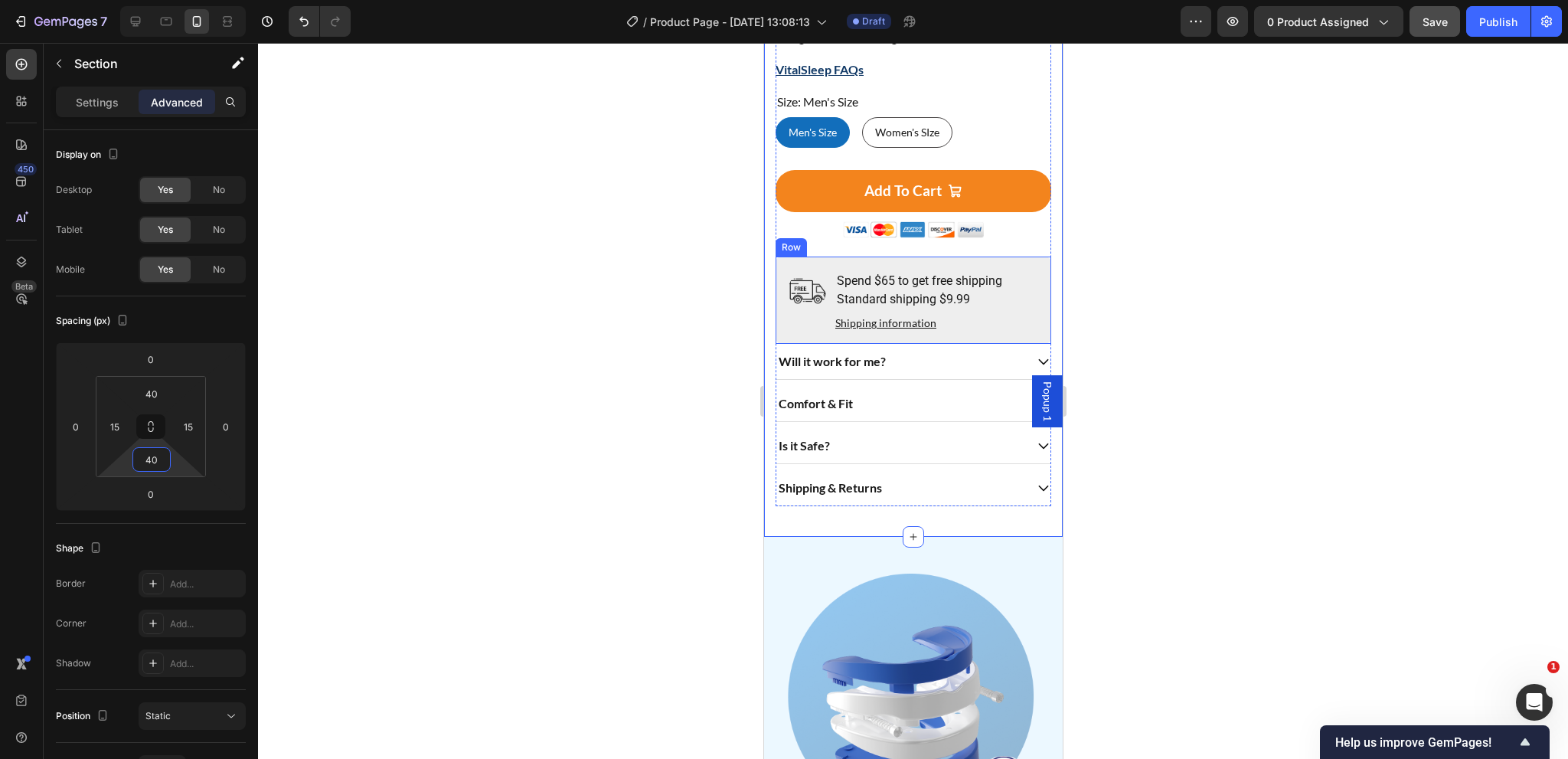
click at [1025, 318] on div "Image Spend $65 to get free shipping Standard shipping $9.99 Text Block Shippin…" at bounding box center [912, 300] width 275 height 88
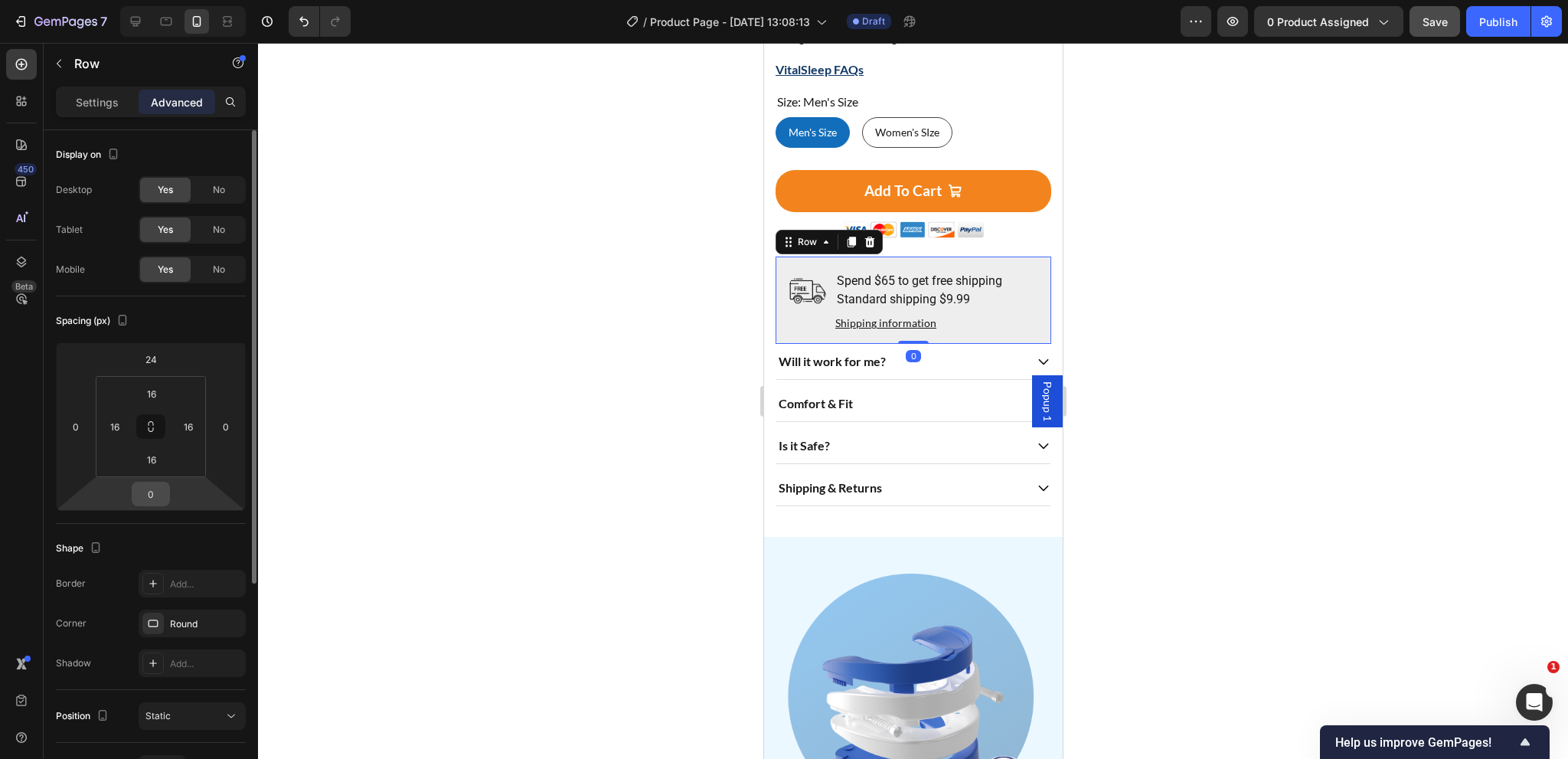
click at [156, 488] on input "0" at bounding box center [150, 494] width 31 height 23
type input "24"
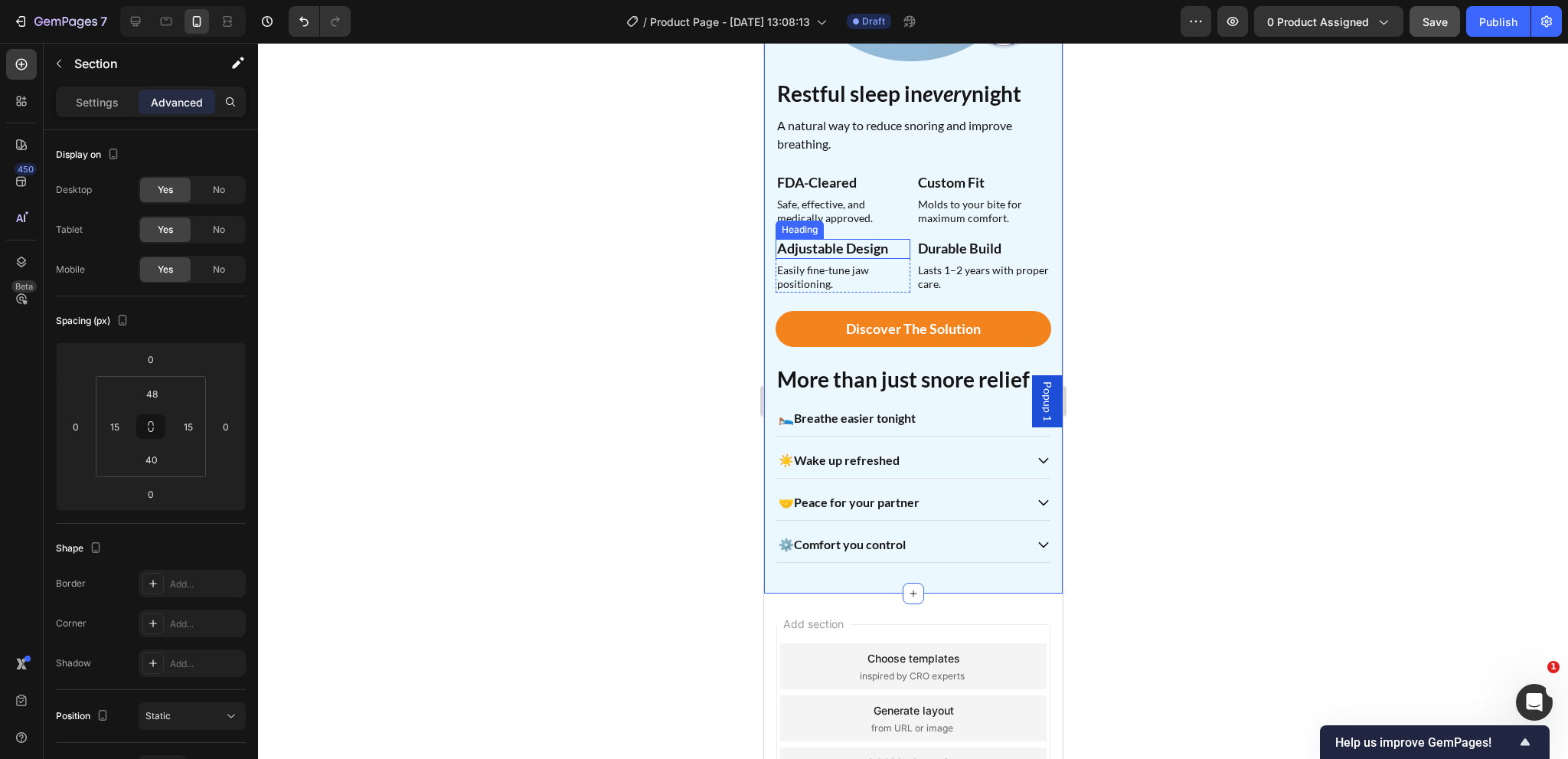
scroll to position [1529, 0]
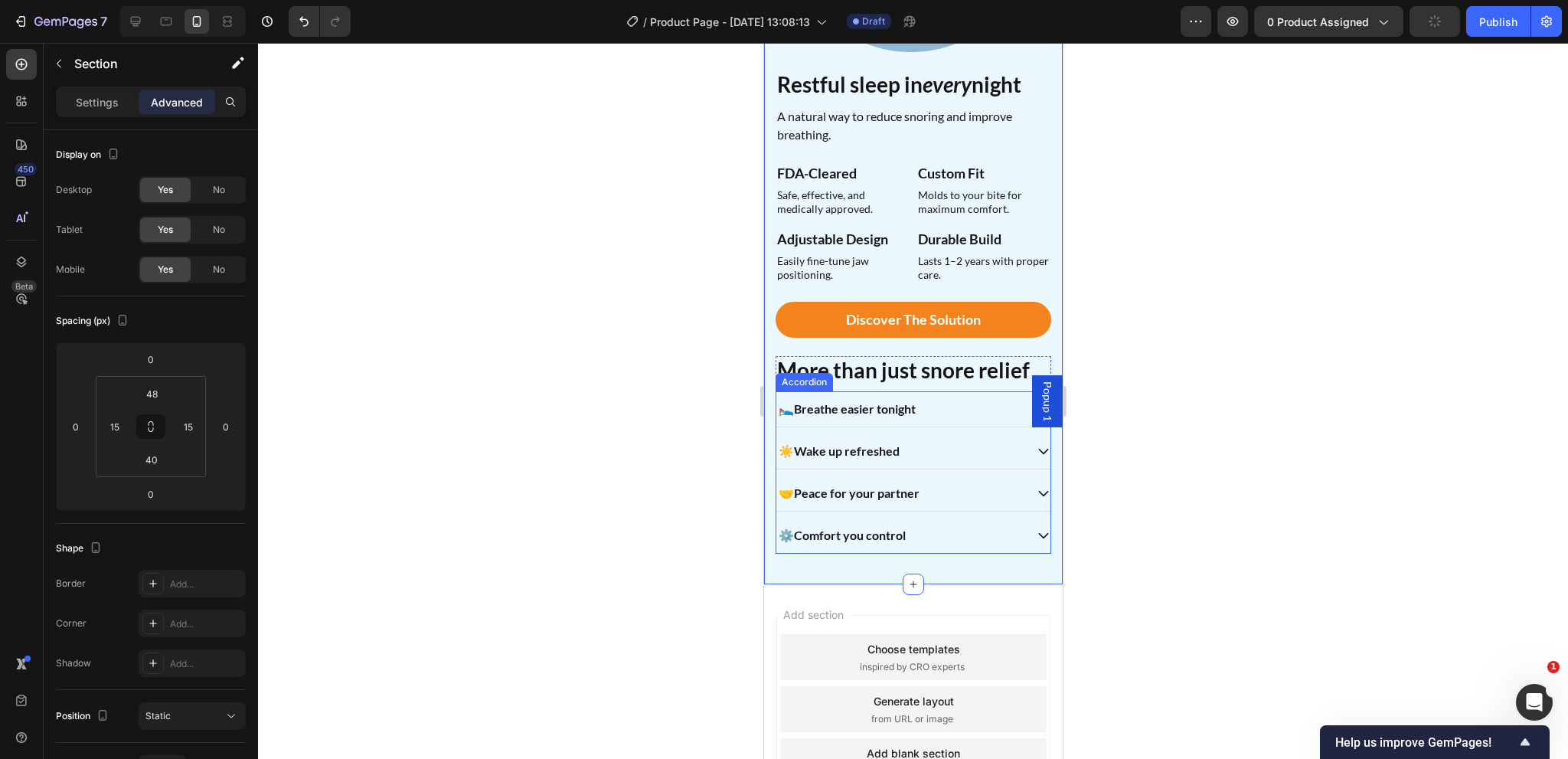
click at [950, 398] on div "🛌 Breathe easier tonight" at bounding box center [899, 409] width 248 height 23
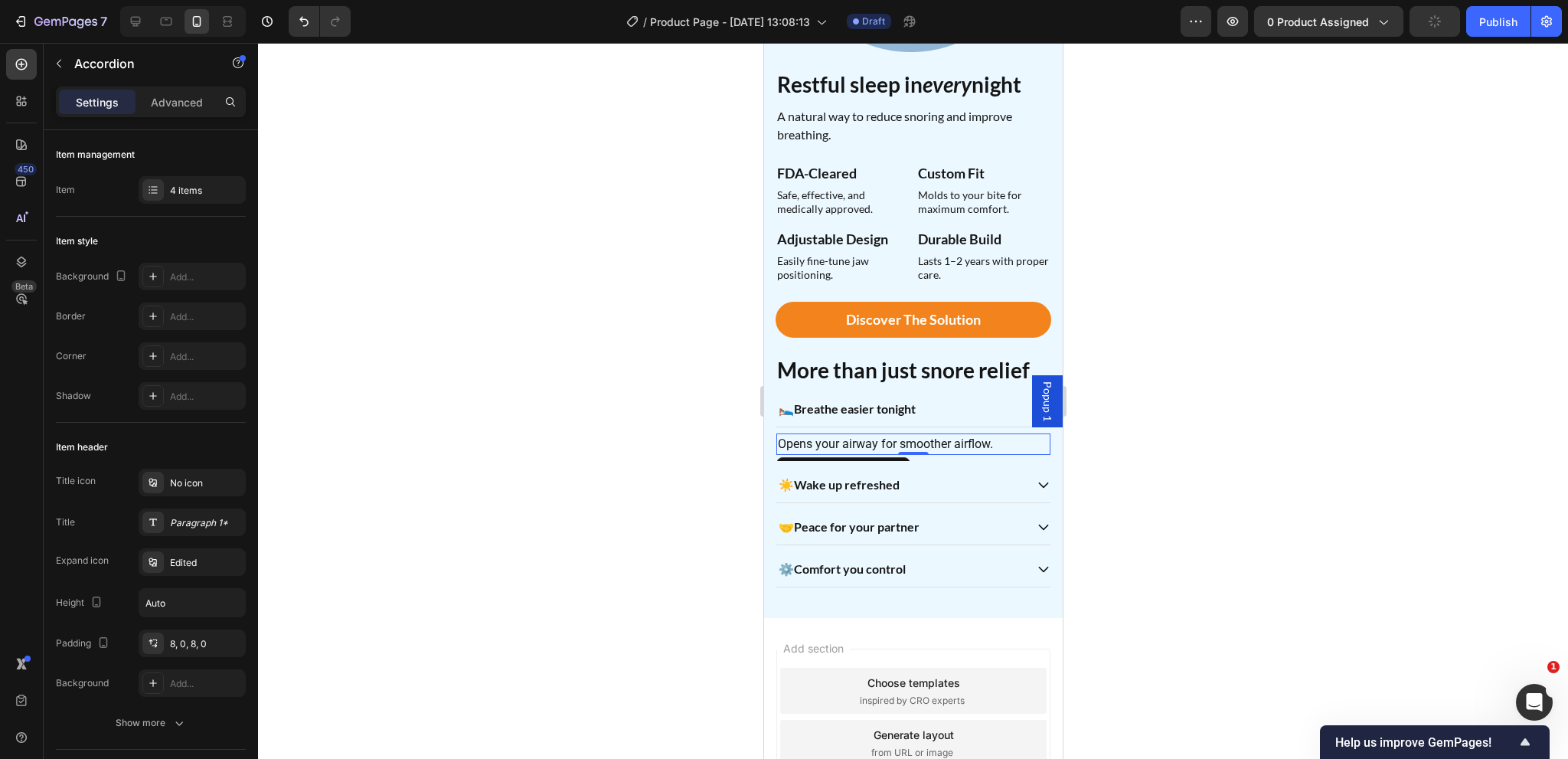
click at [883, 441] on p "Opens your airway for smoother airflow." at bounding box center [912, 444] width 271 height 18
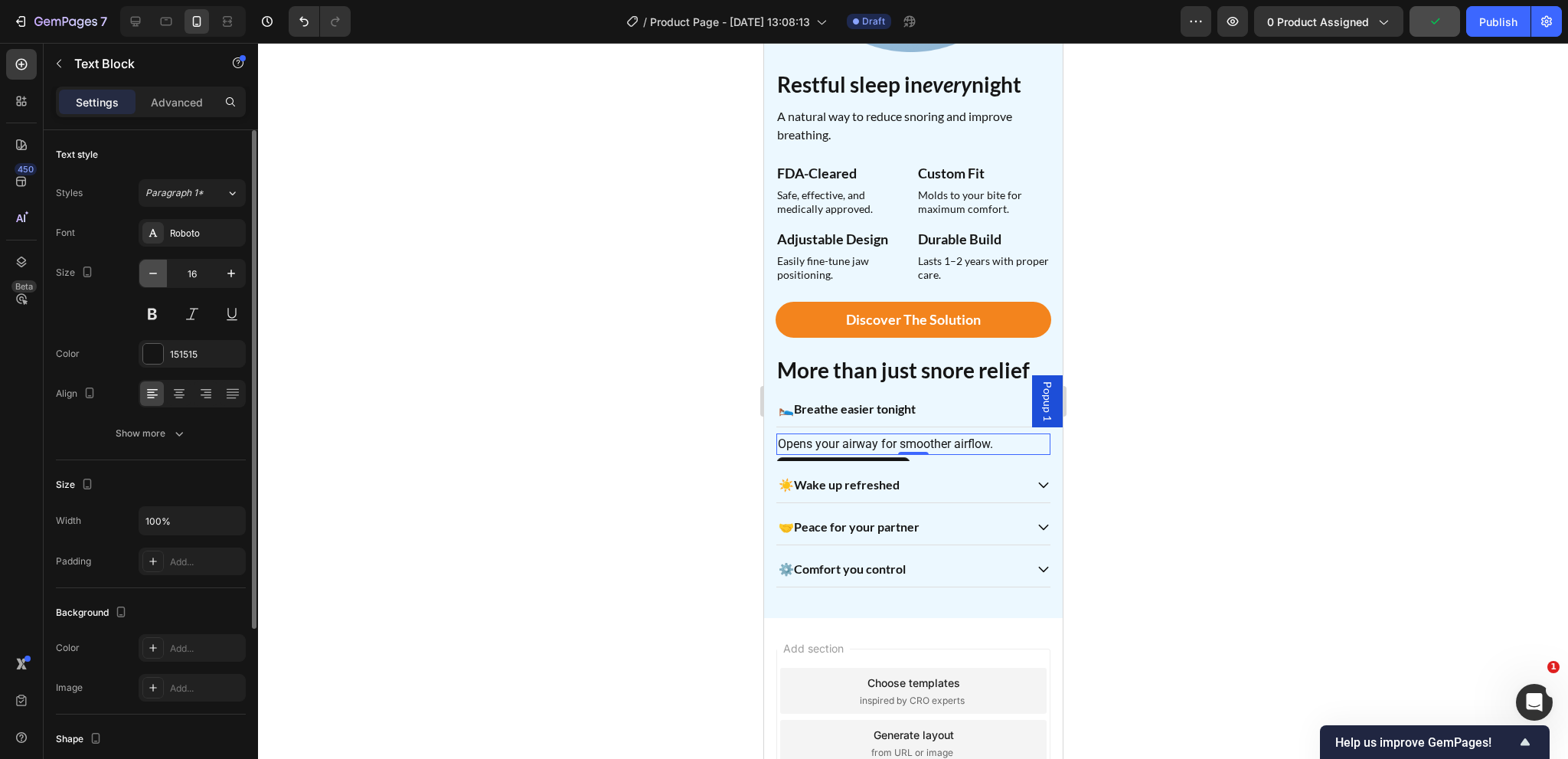
click at [152, 274] on icon "button" at bounding box center [153, 273] width 15 height 15
type input "14"
click at [991, 471] on div "☀️ Wake up refreshed" at bounding box center [899, 483] width 248 height 23
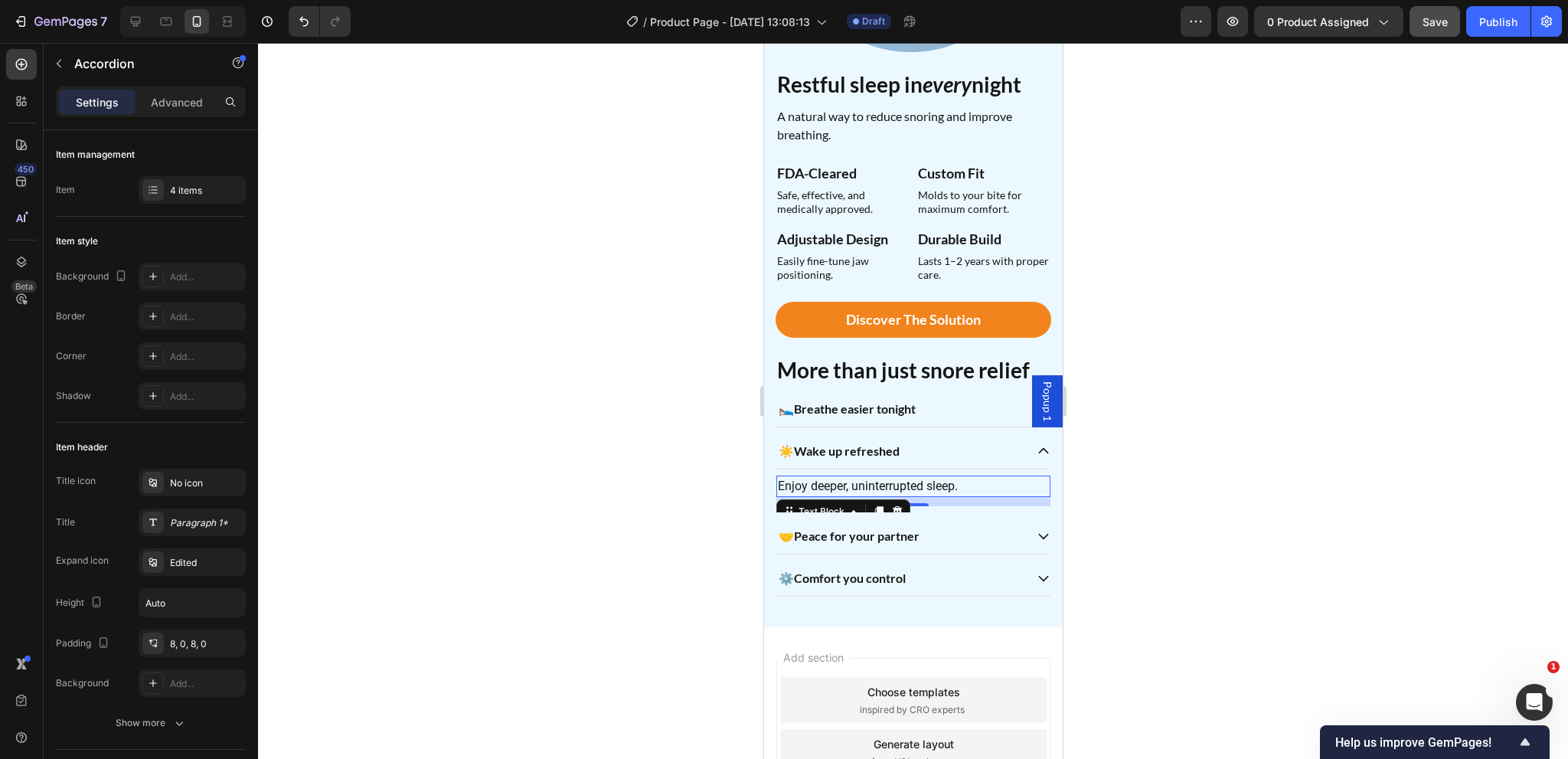
drag, startPoint x: 858, startPoint y: 478, endPoint x: 1510, endPoint y: 495, distance: 652.2
click at [858, 478] on p "Enjoy deeper, uninterrupted sleep." at bounding box center [912, 487] width 271 height 18
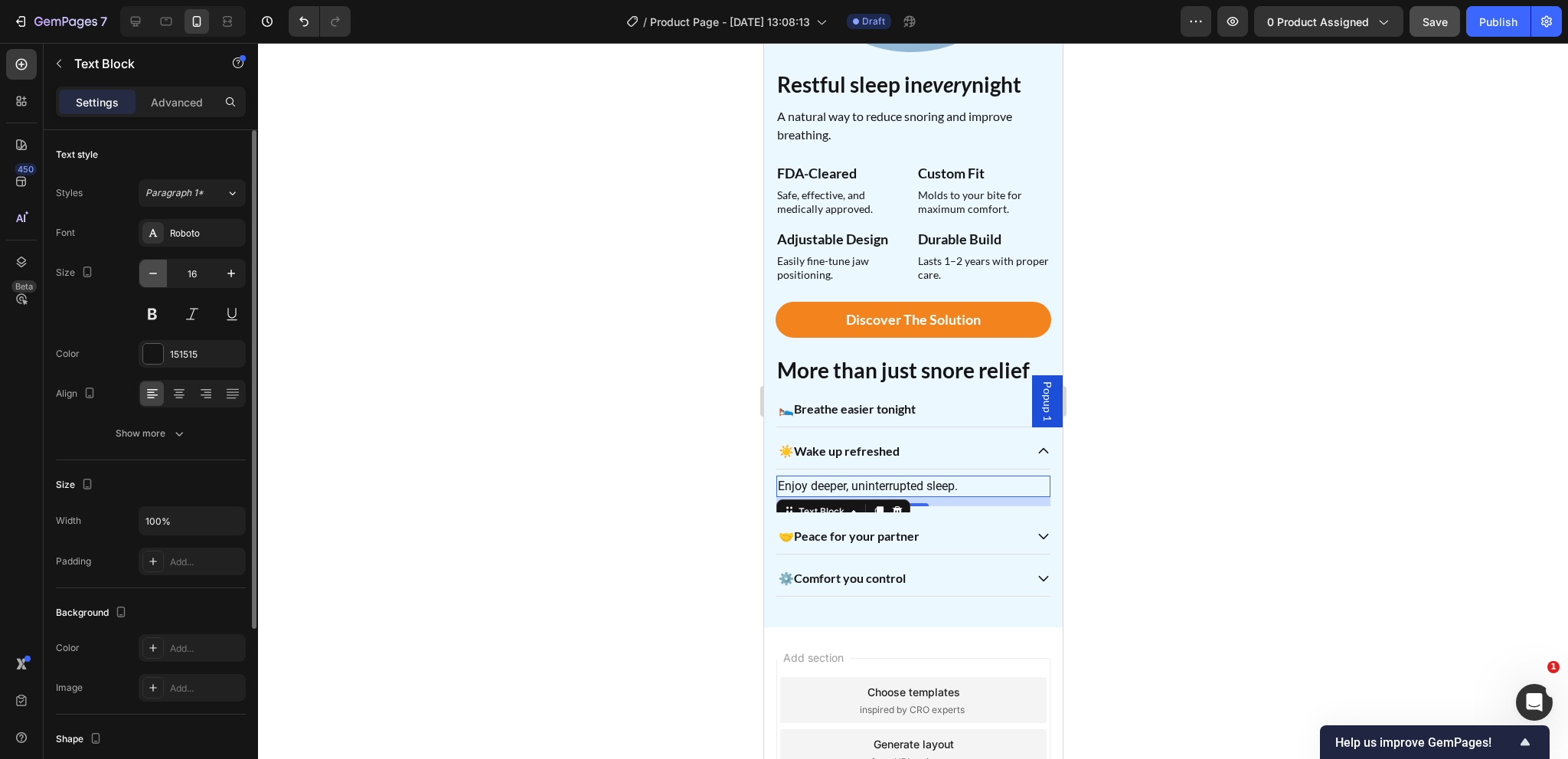
click at [149, 280] on icon "button" at bounding box center [153, 273] width 15 height 15
type input "14"
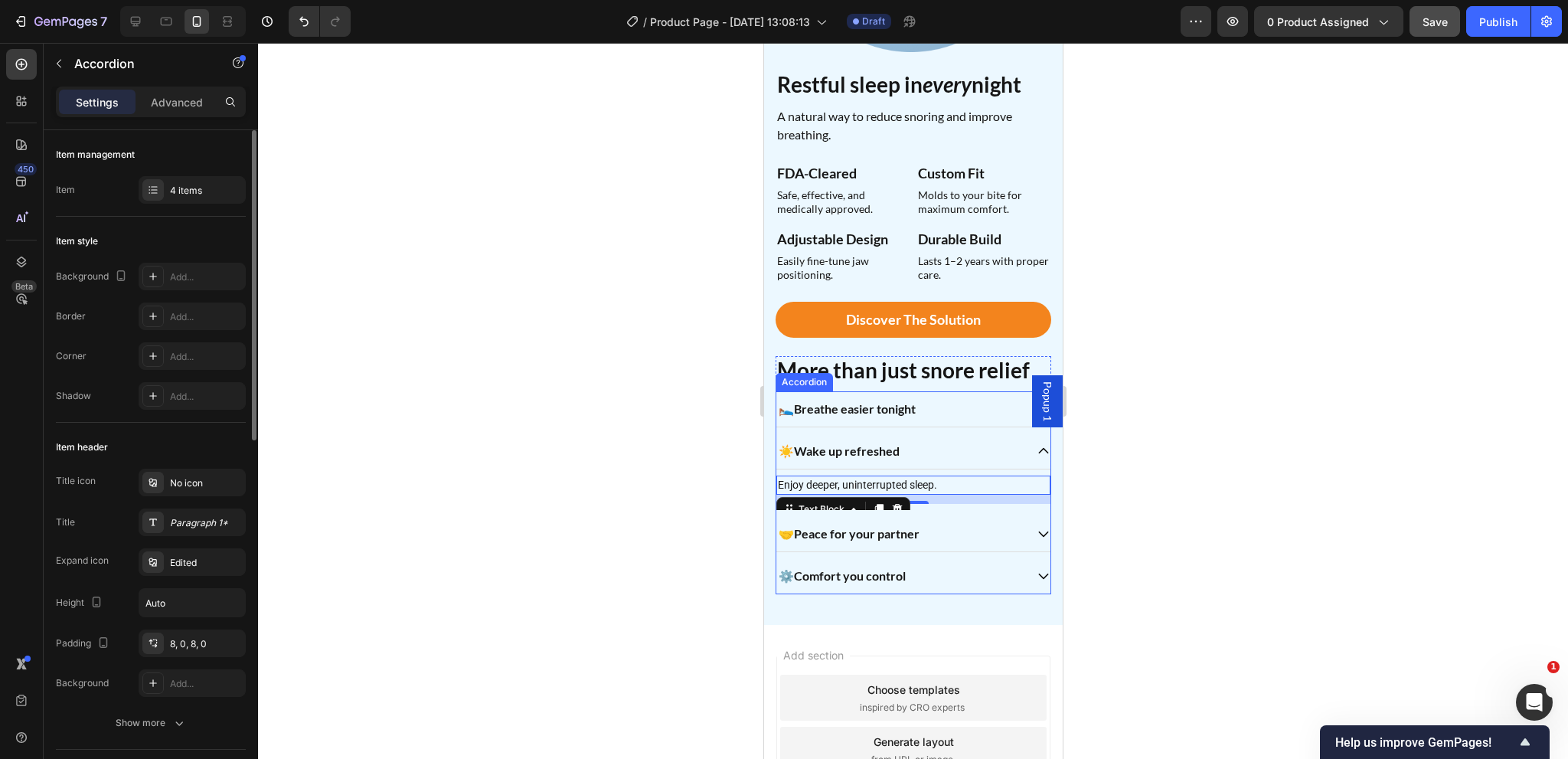
click at [948, 523] on div "🤝 Peace for your partner" at bounding box center [899, 534] width 248 height 23
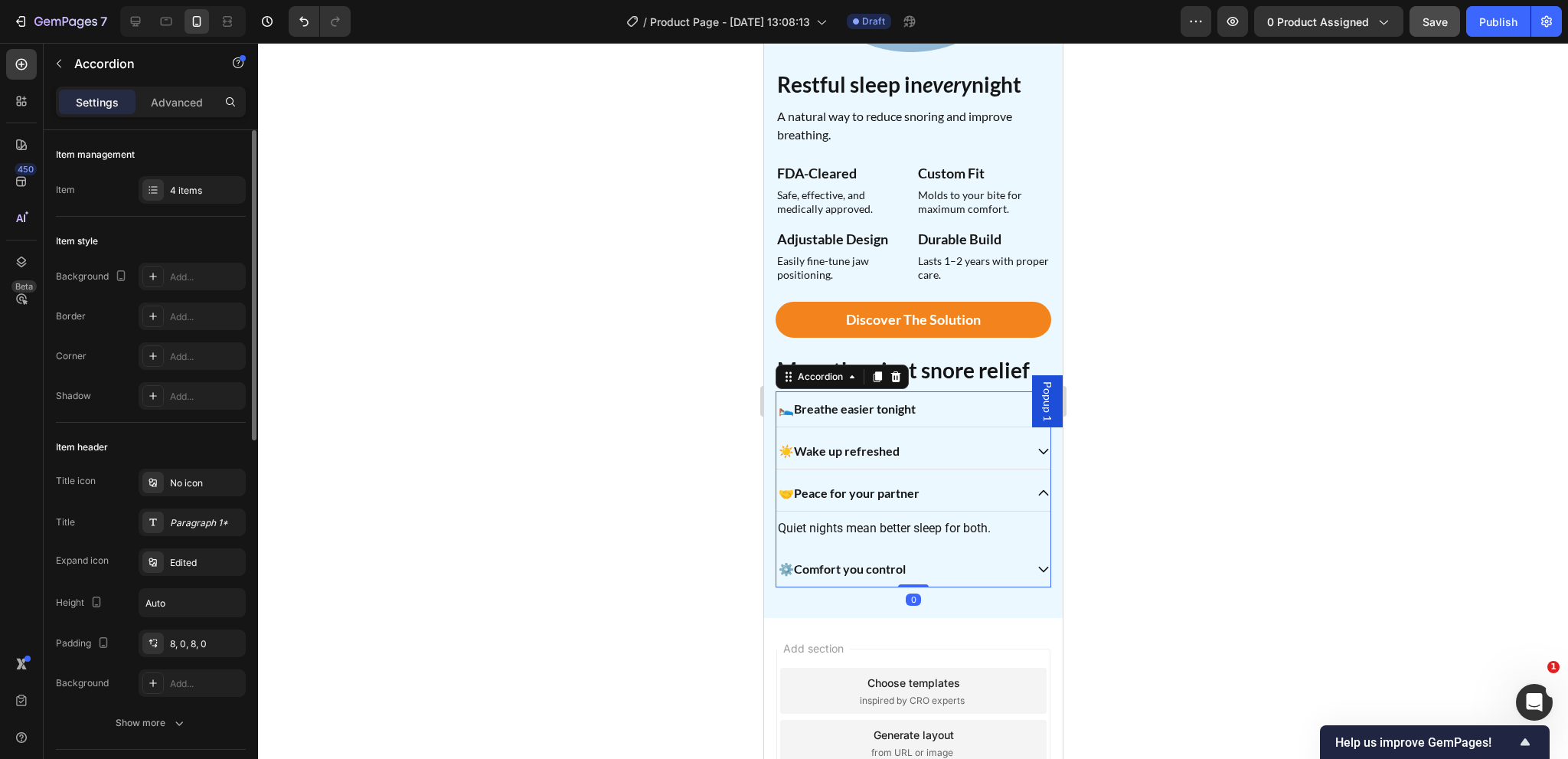
click at [890, 512] on div "Quiet nights mean better sleep for both. Text Block" at bounding box center [912, 529] width 274 height 33
click at [886, 519] on p "Quiet nights mean better sleep for both." at bounding box center [912, 529] width 271 height 18
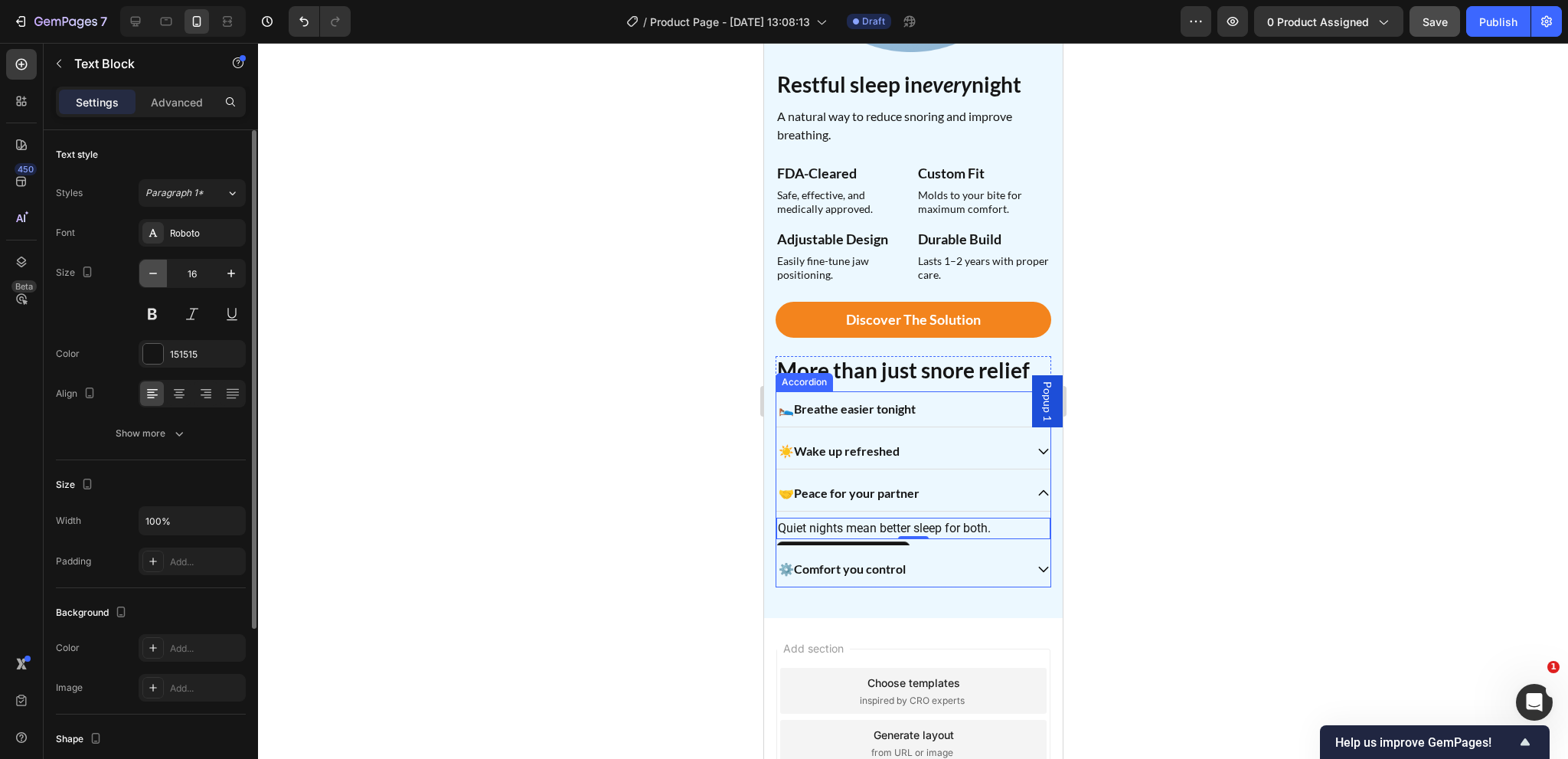
click at [152, 283] on button "button" at bounding box center [153, 273] width 28 height 28
type input "14"
click at [983, 555] on div "⚙️ Comfort you control" at bounding box center [899, 567] width 248 height 23
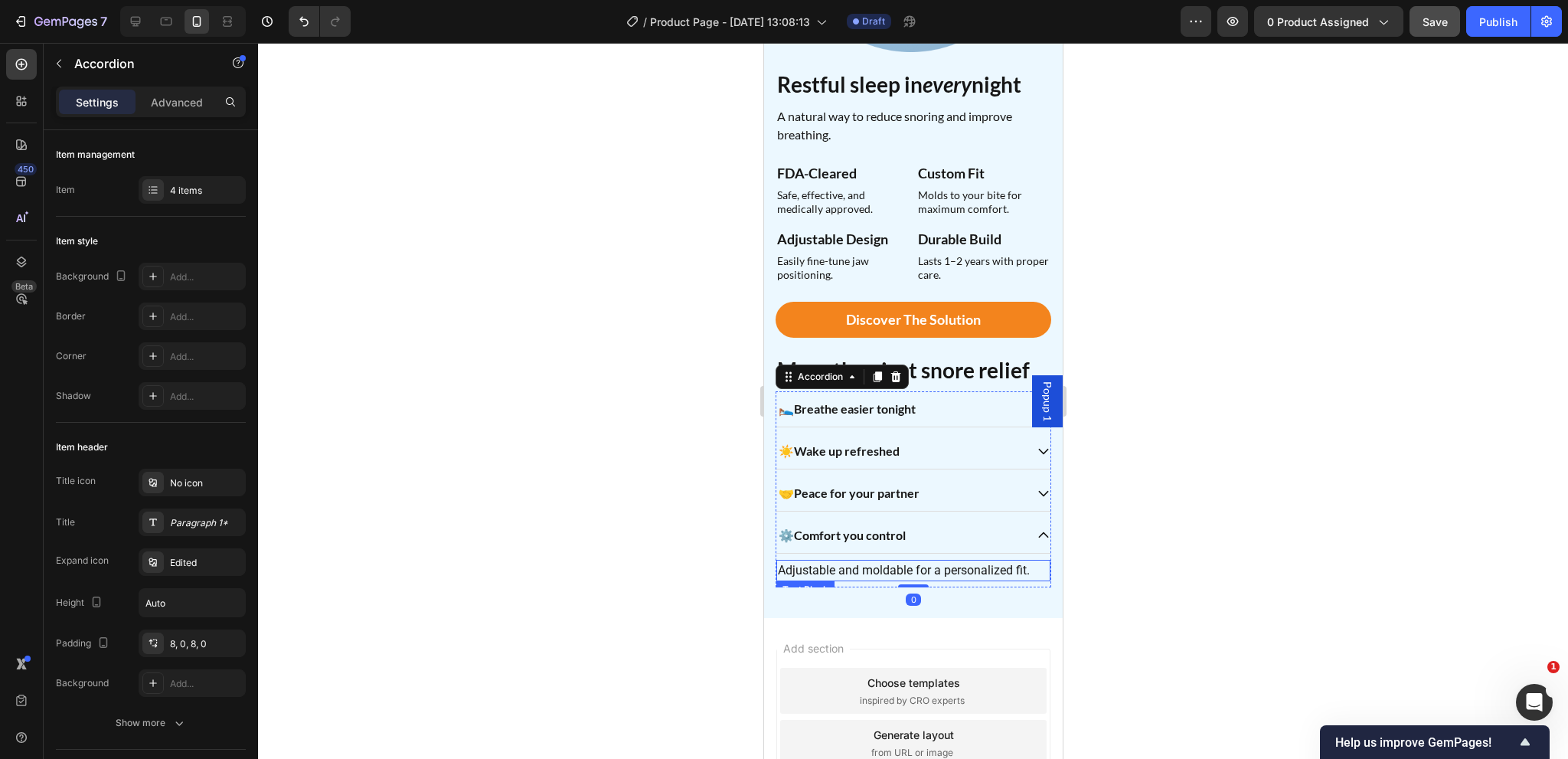
click at [858, 562] on p "Adjustable and moldable for a personalized fit." at bounding box center [912, 571] width 271 height 18
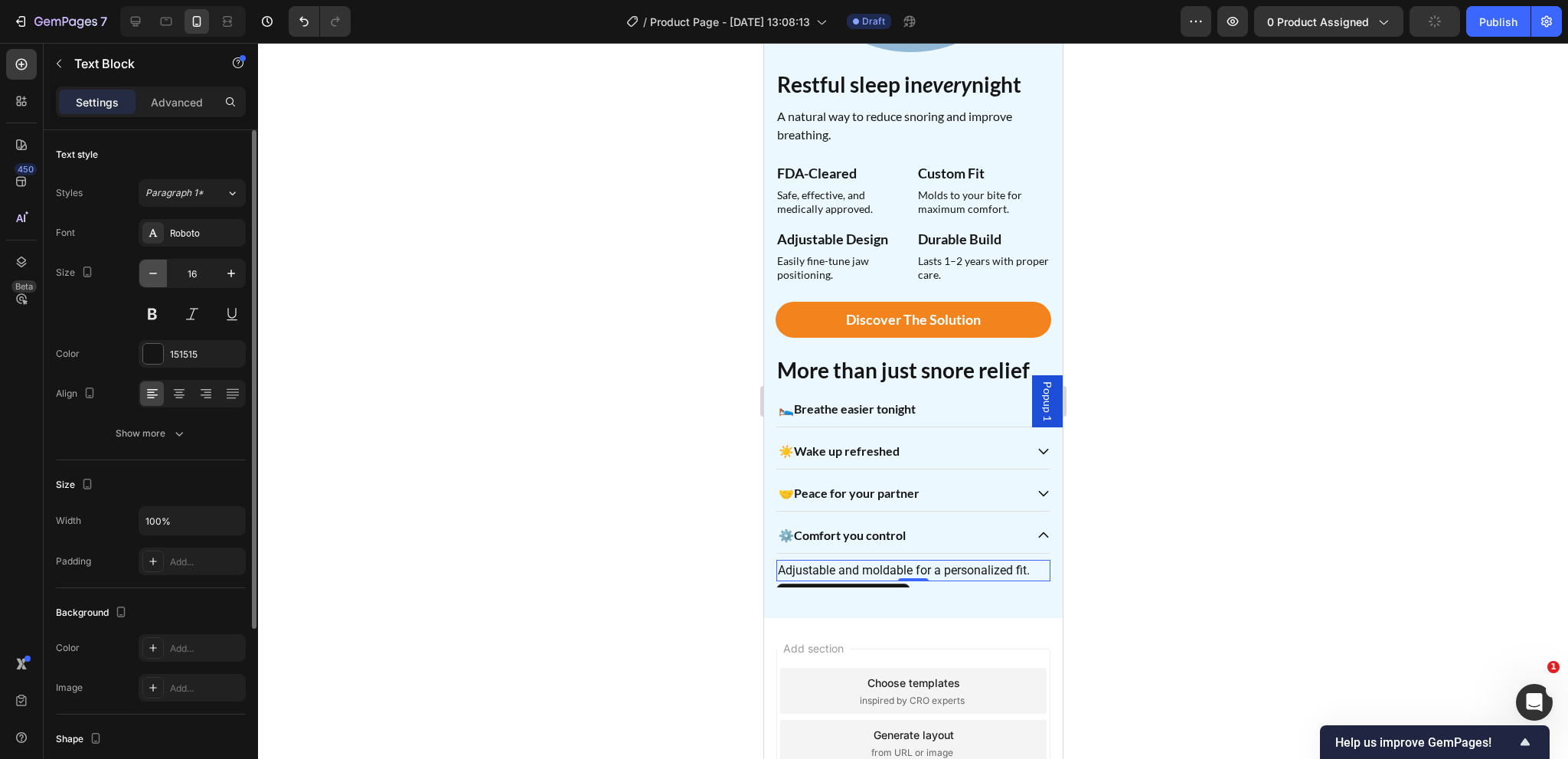
click at [150, 285] on button "button" at bounding box center [153, 273] width 28 height 28
type input "14"
click at [146, 429] on div "Show more" at bounding box center [151, 433] width 71 height 15
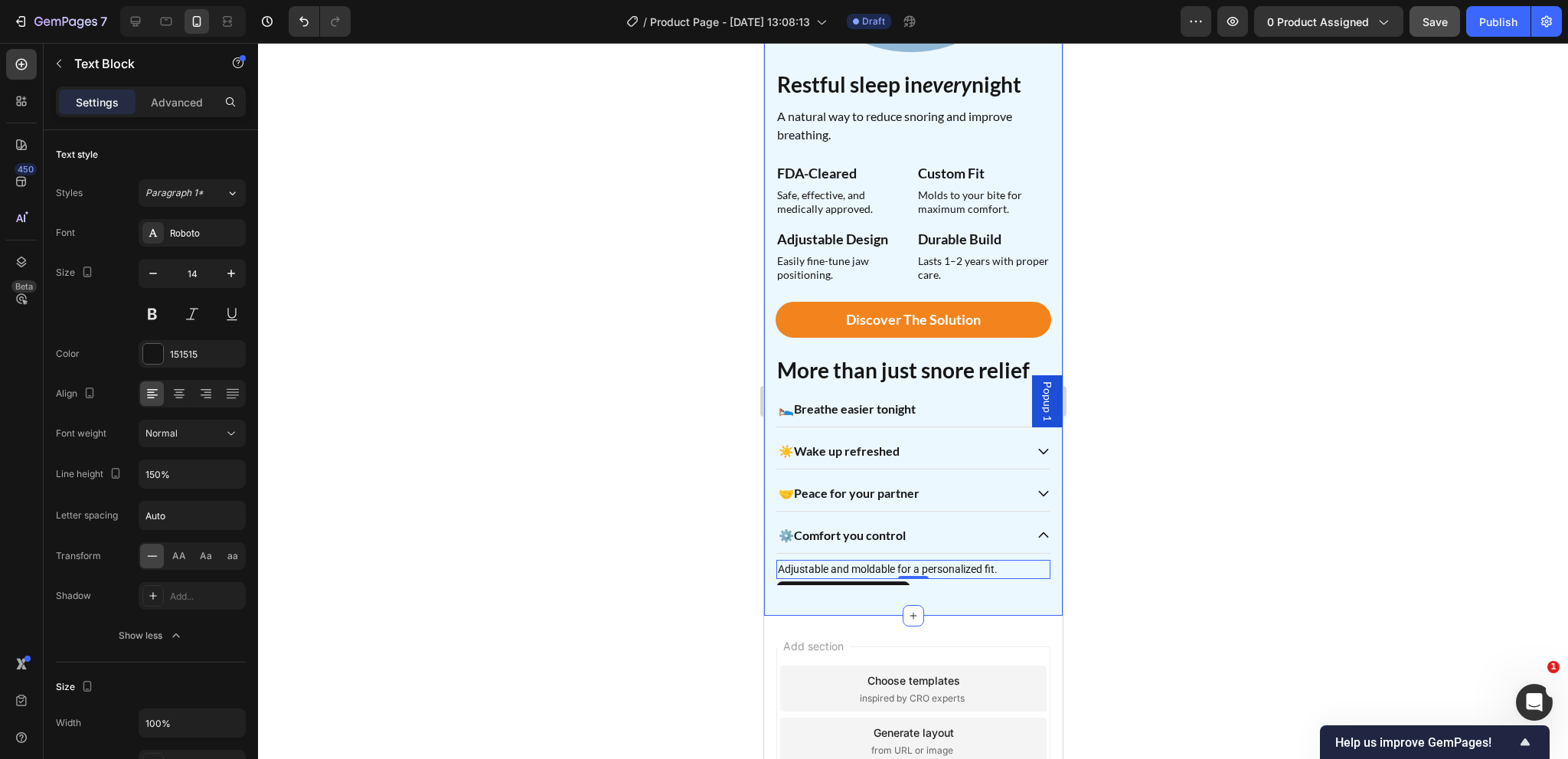
click at [946, 589] on div "Image Restful sleep in every night Heading A natural way to reduce snoring and …" at bounding box center [913, 193] width 299 height 846
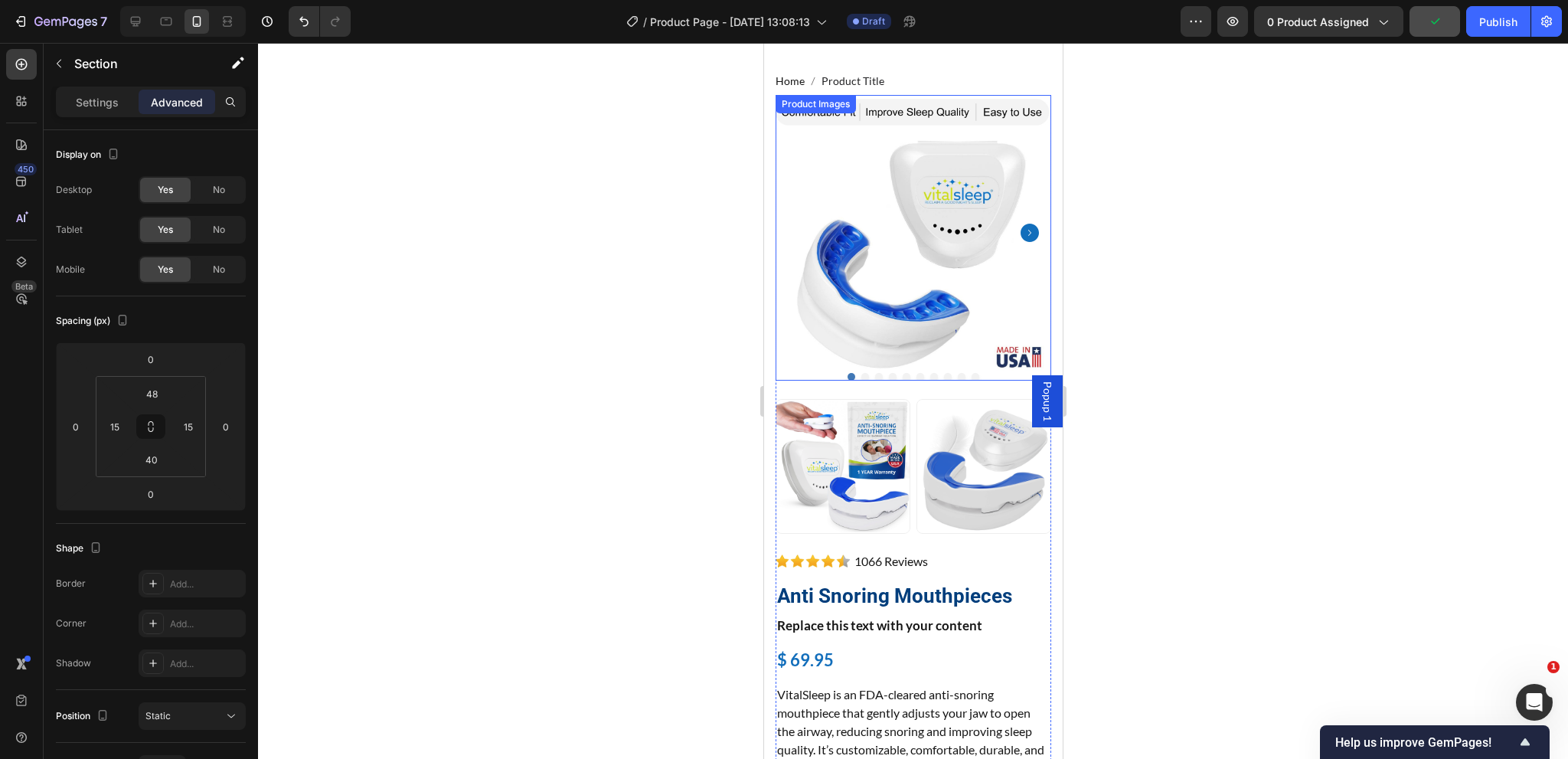
scroll to position [0, 0]
